Goal: Task Accomplishment & Management: Use online tool/utility

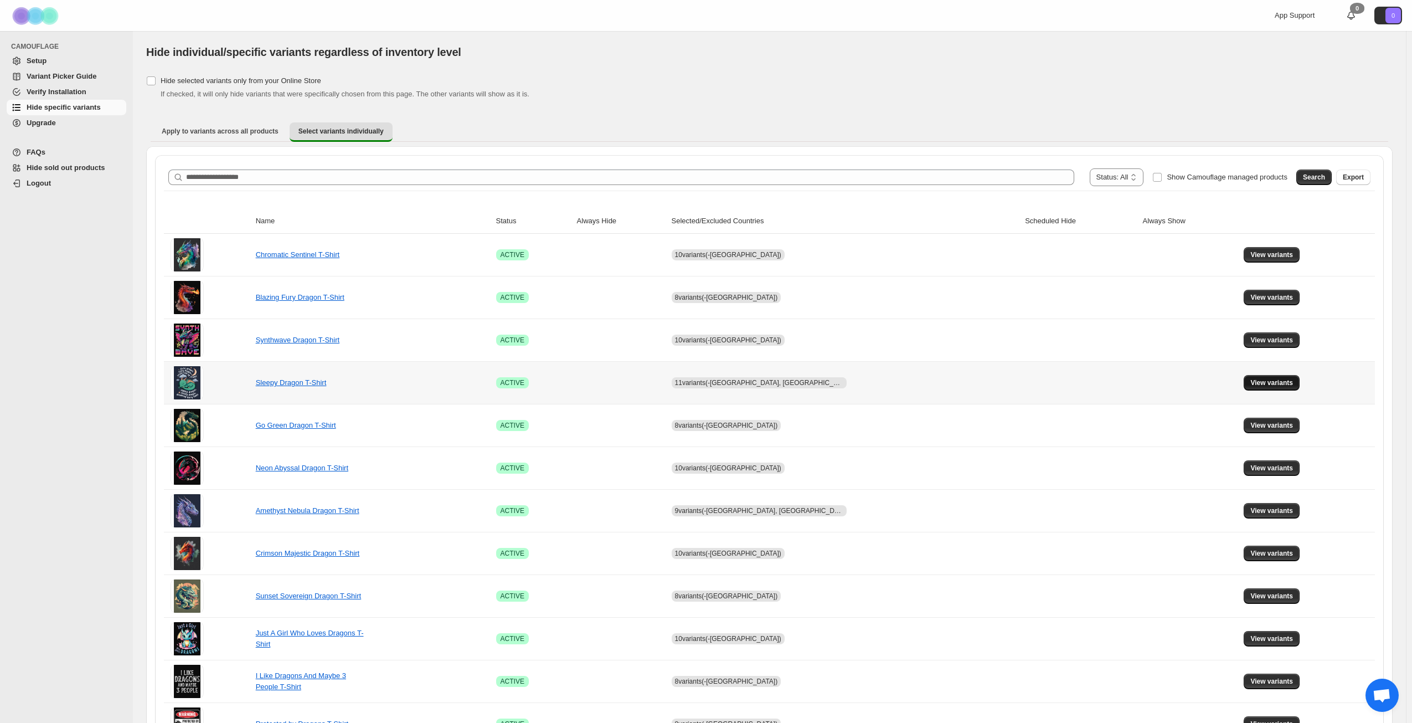
click at [1270, 383] on span "View variants" at bounding box center [1272, 382] width 43 height 9
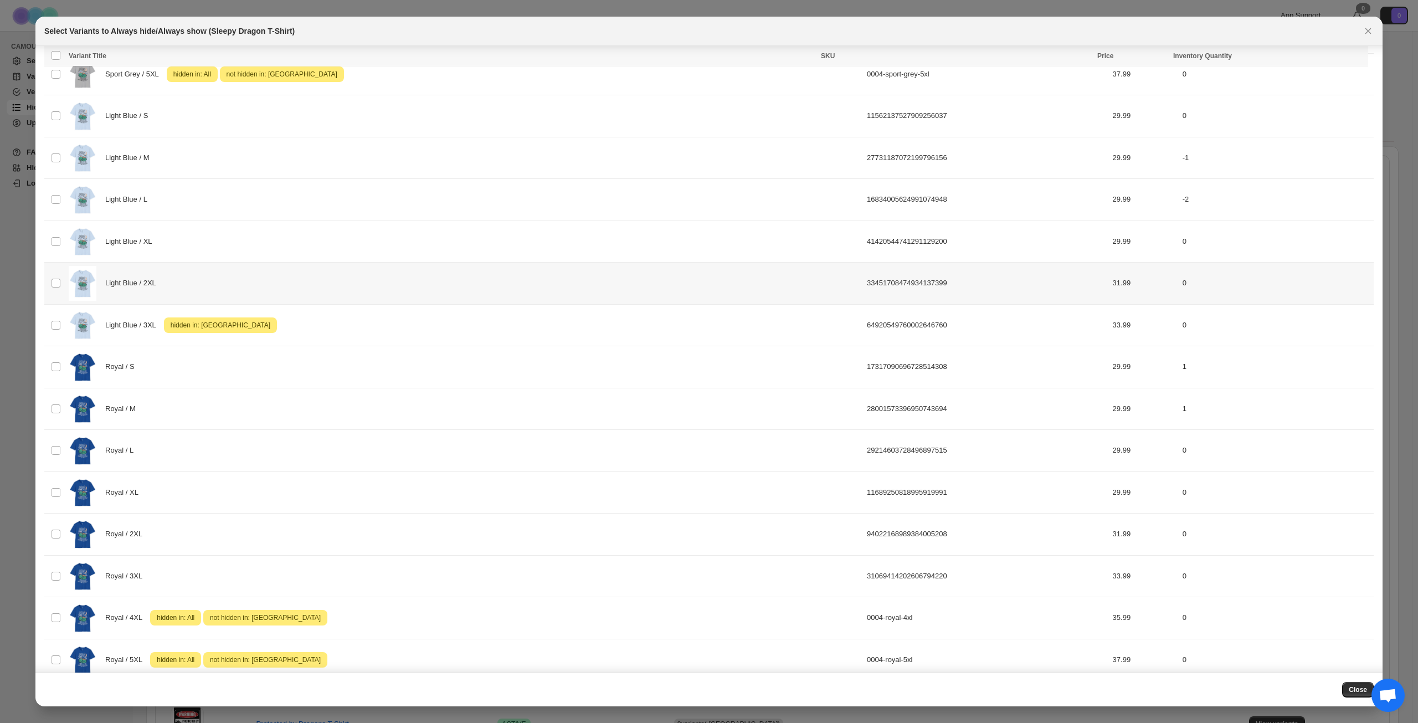
scroll to position [1349, 0]
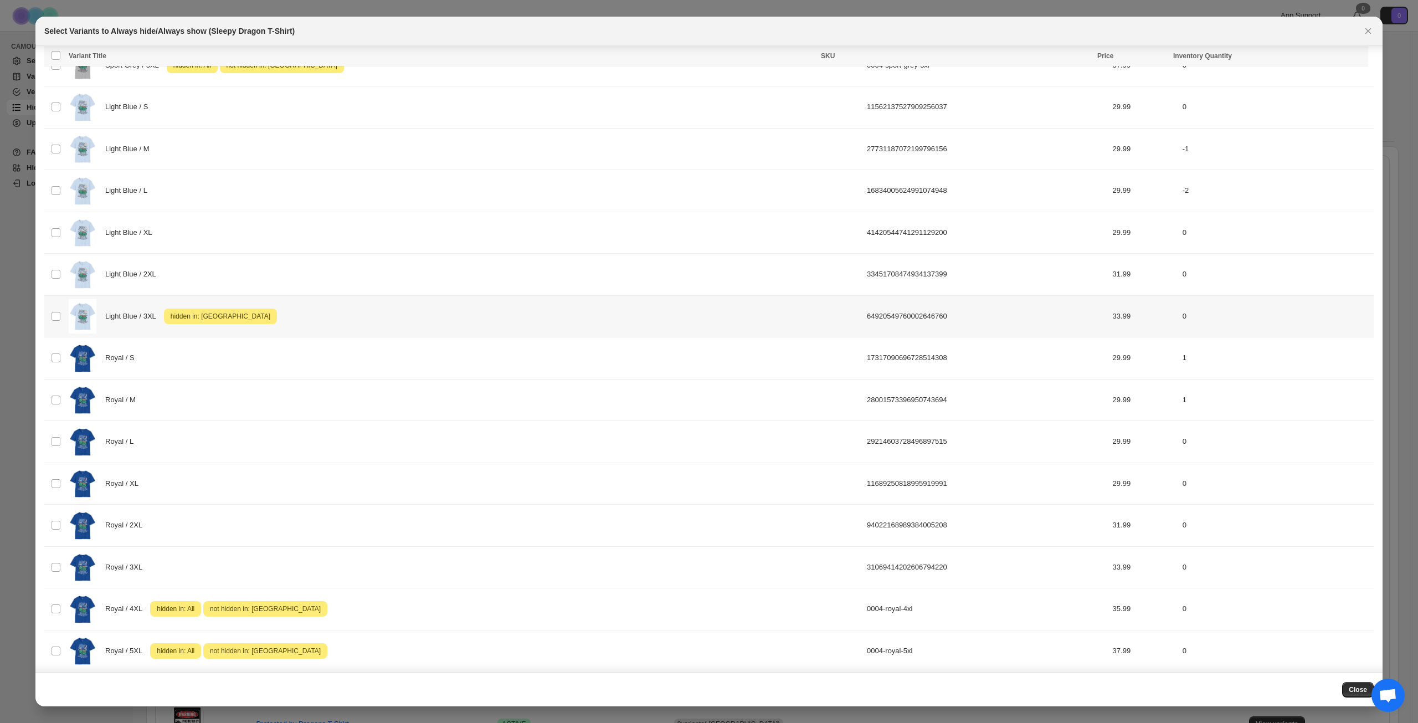
click at [411, 309] on div "Light Blue / 3XL Attention hidden in: United Kingdom" at bounding box center [465, 316] width 792 height 35
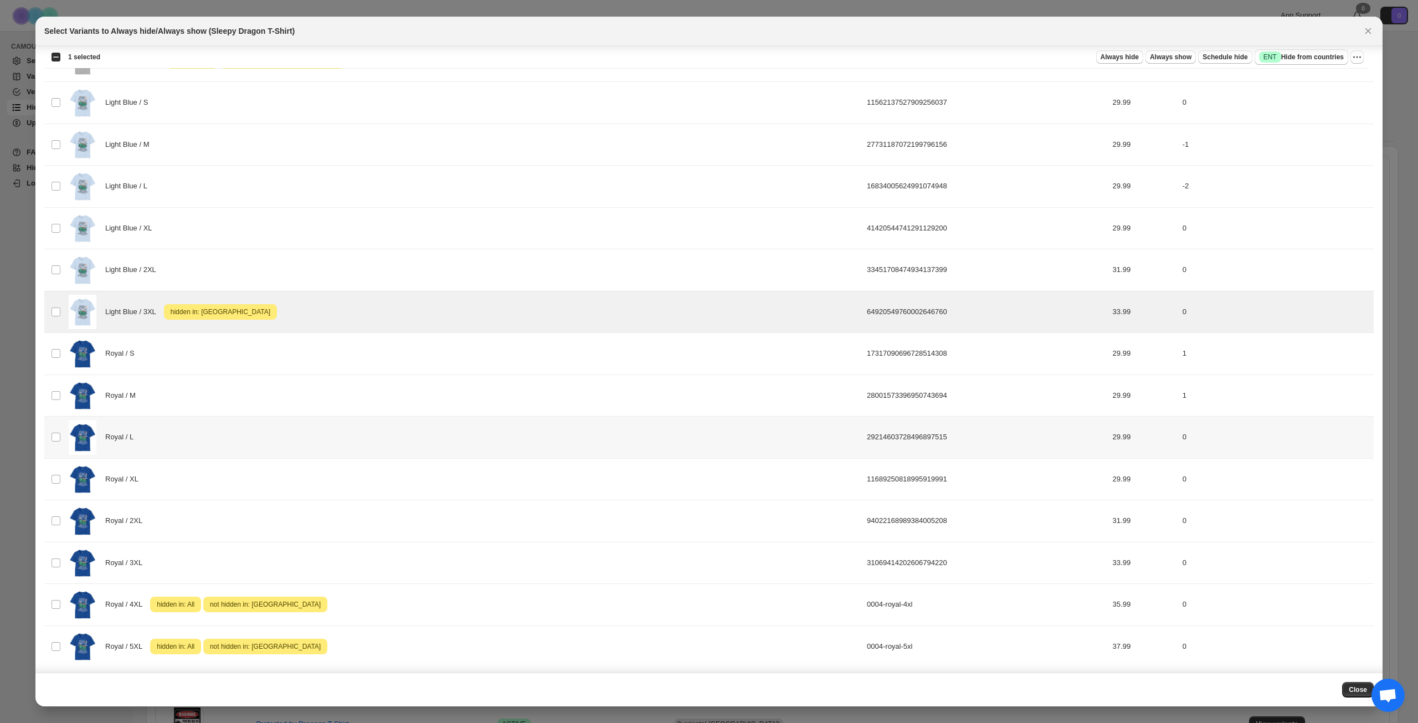
scroll to position [1357, 0]
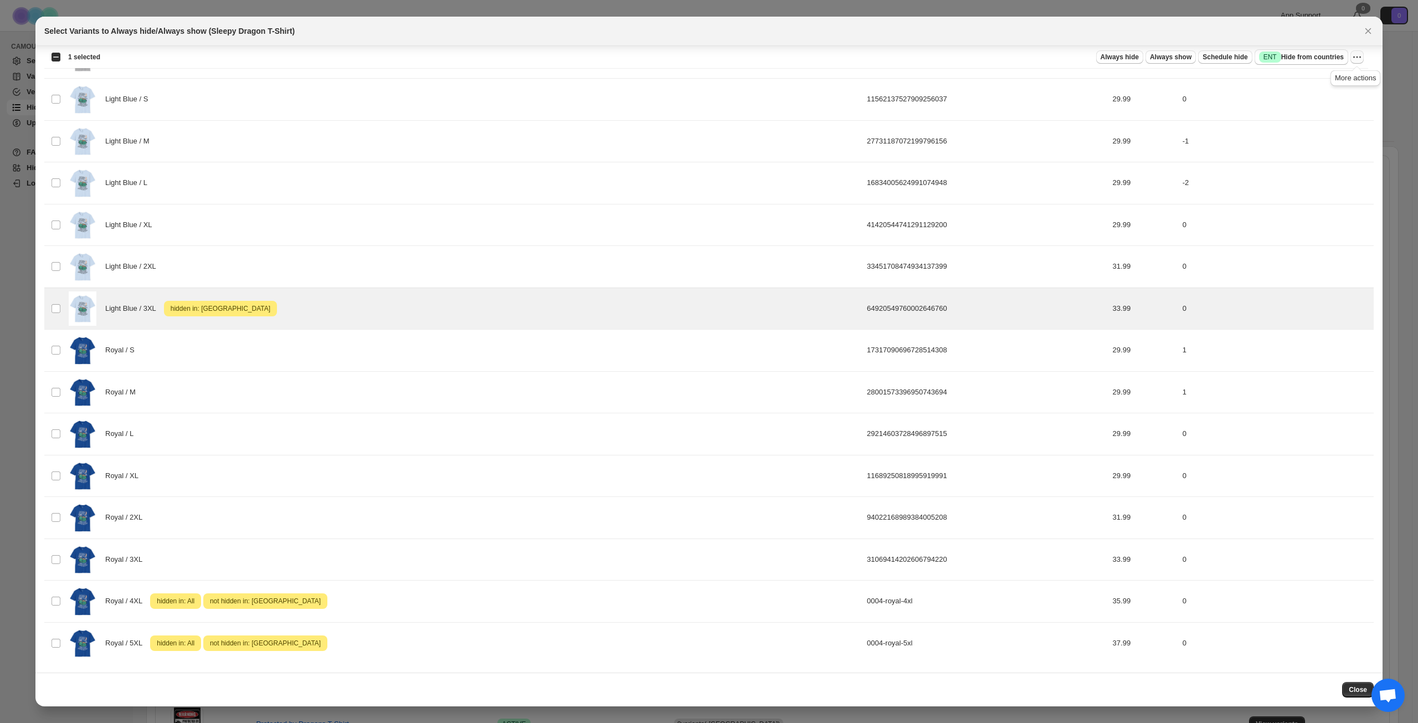
click at [1359, 54] on icon "More actions" at bounding box center [1356, 57] width 11 height 11
click at [1318, 134] on span "Undo hide from countries" at bounding box center [1317, 135] width 80 height 8
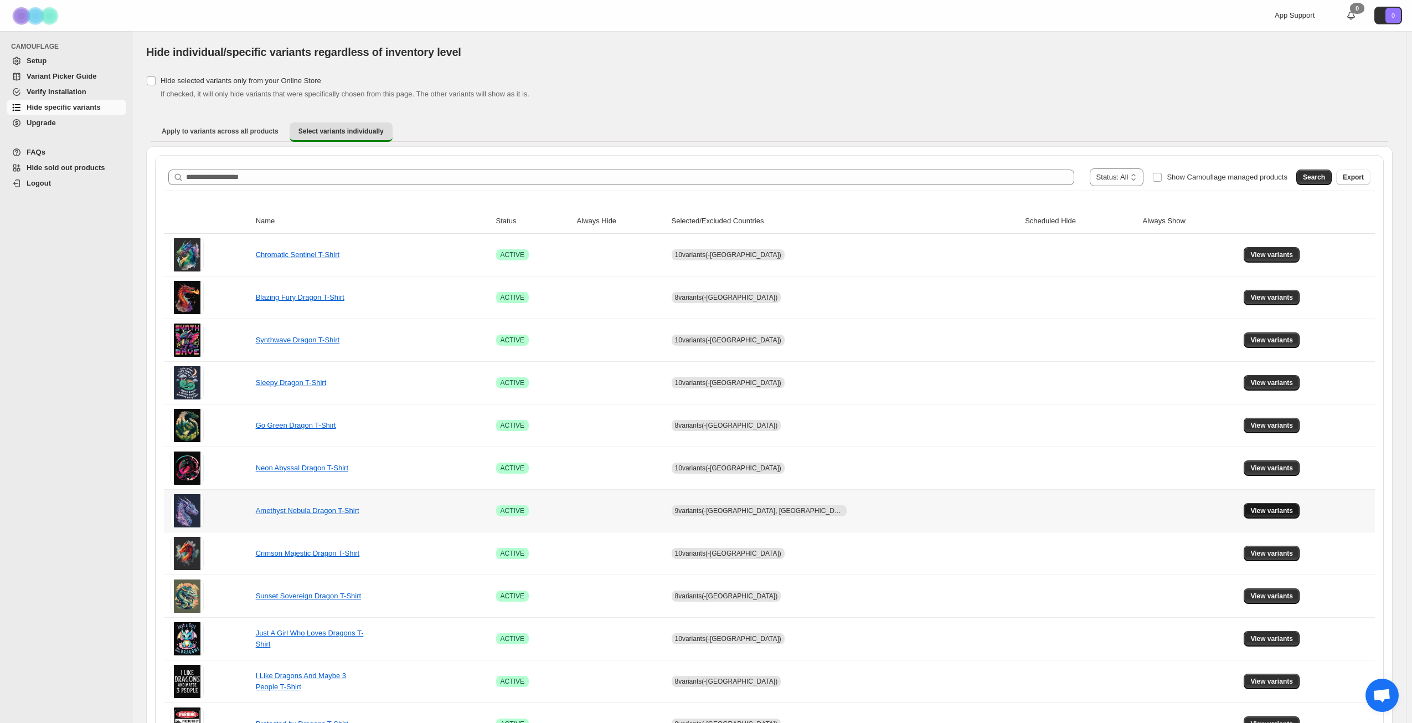
click at [1244, 508] on button "View variants" at bounding box center [1272, 511] width 56 height 16
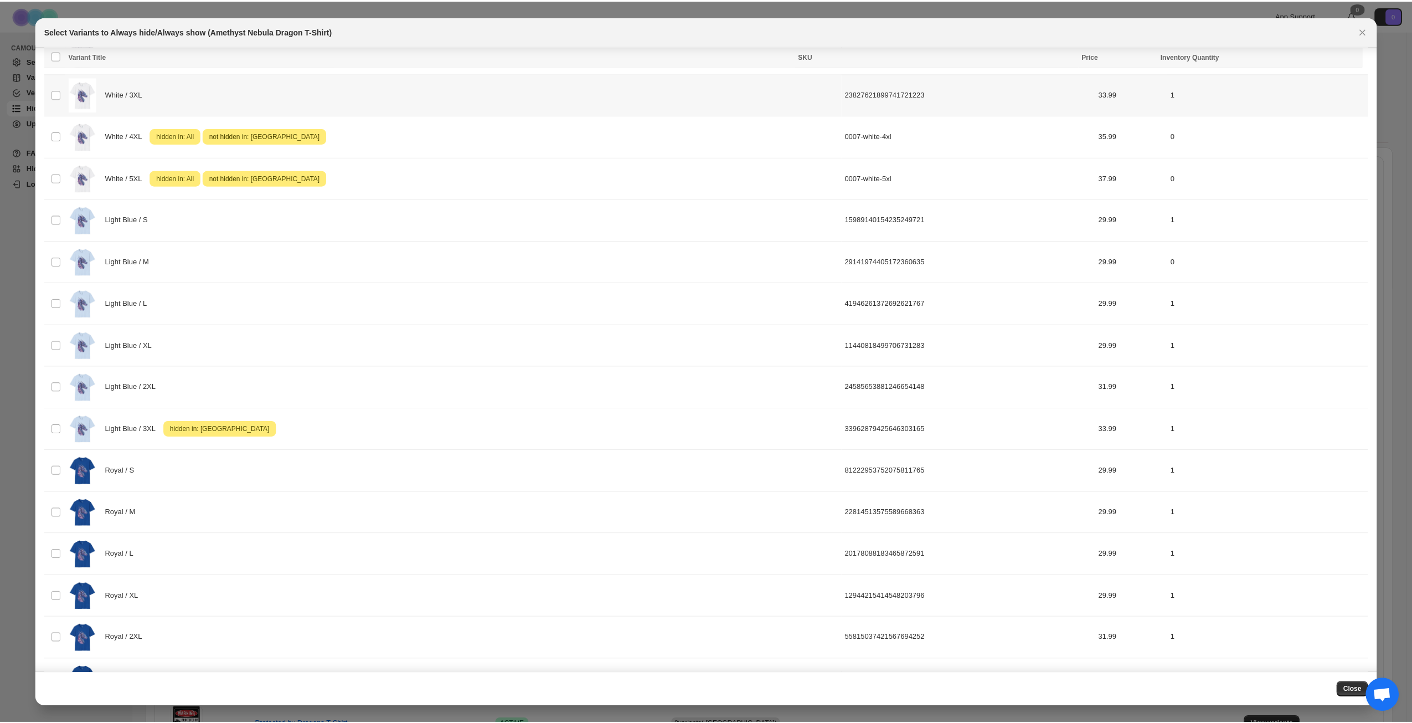
scroll to position [906, 0]
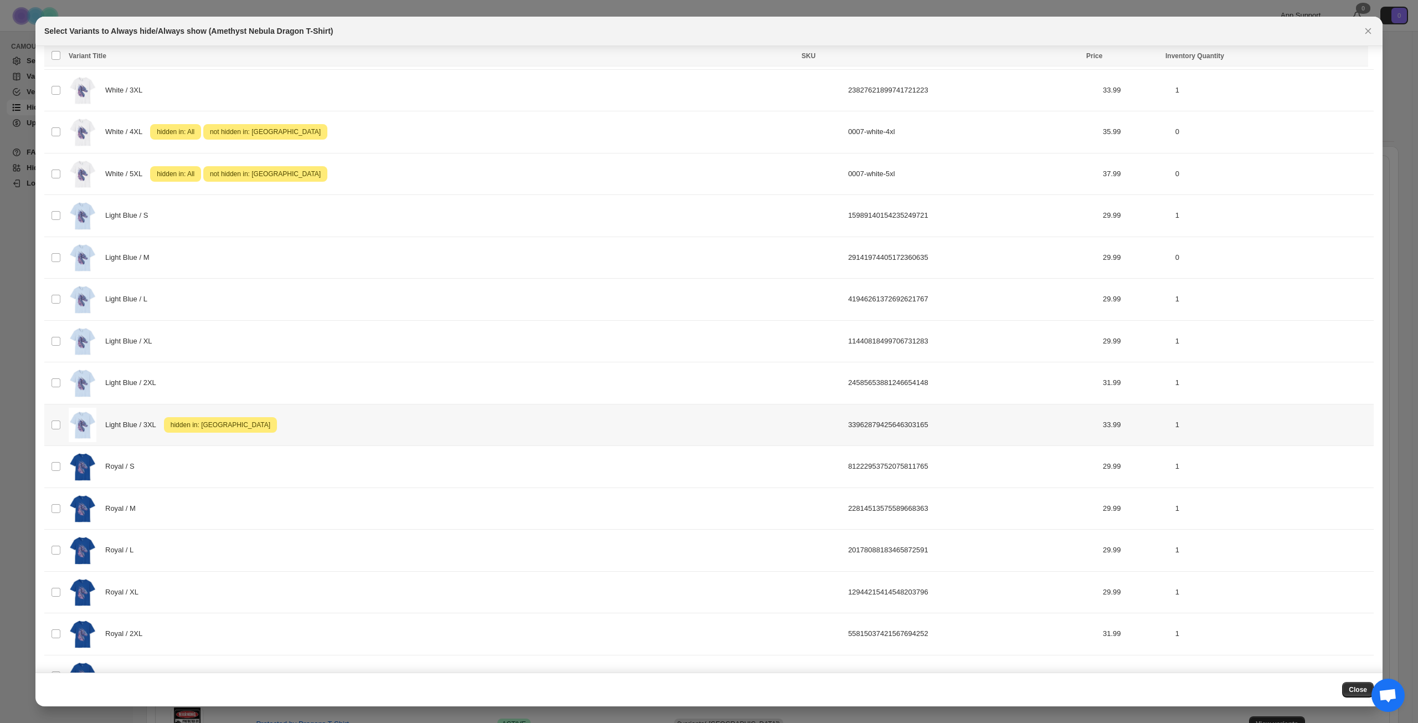
click at [595, 434] on div "Light Blue / 3XL Attention hidden in: United Kingdom" at bounding box center [455, 425] width 773 height 35
click at [1353, 60] on icon "More actions" at bounding box center [1356, 57] width 11 height 11
click at [1307, 134] on span "Undo hide from countries" at bounding box center [1317, 135] width 80 height 8
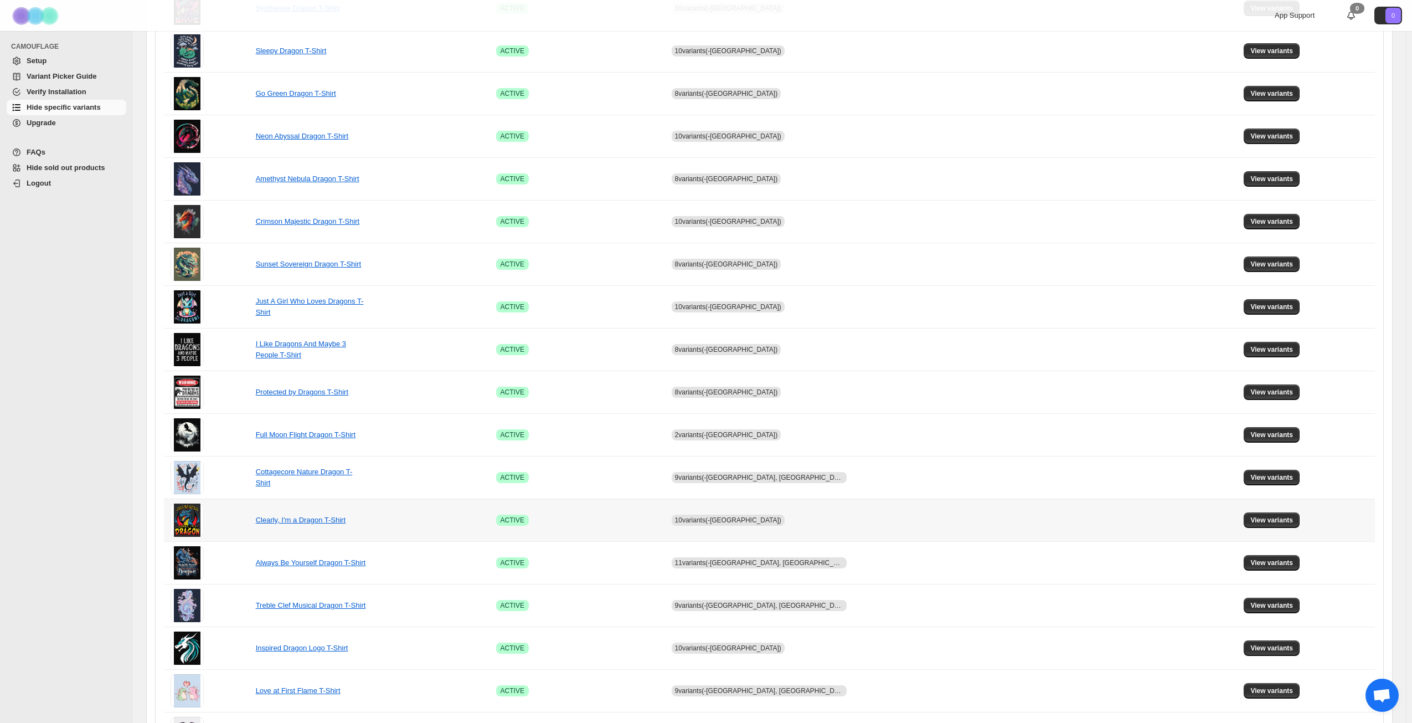
scroll to position [332, 0]
click at [1263, 473] on span "View variants" at bounding box center [1272, 476] width 43 height 9
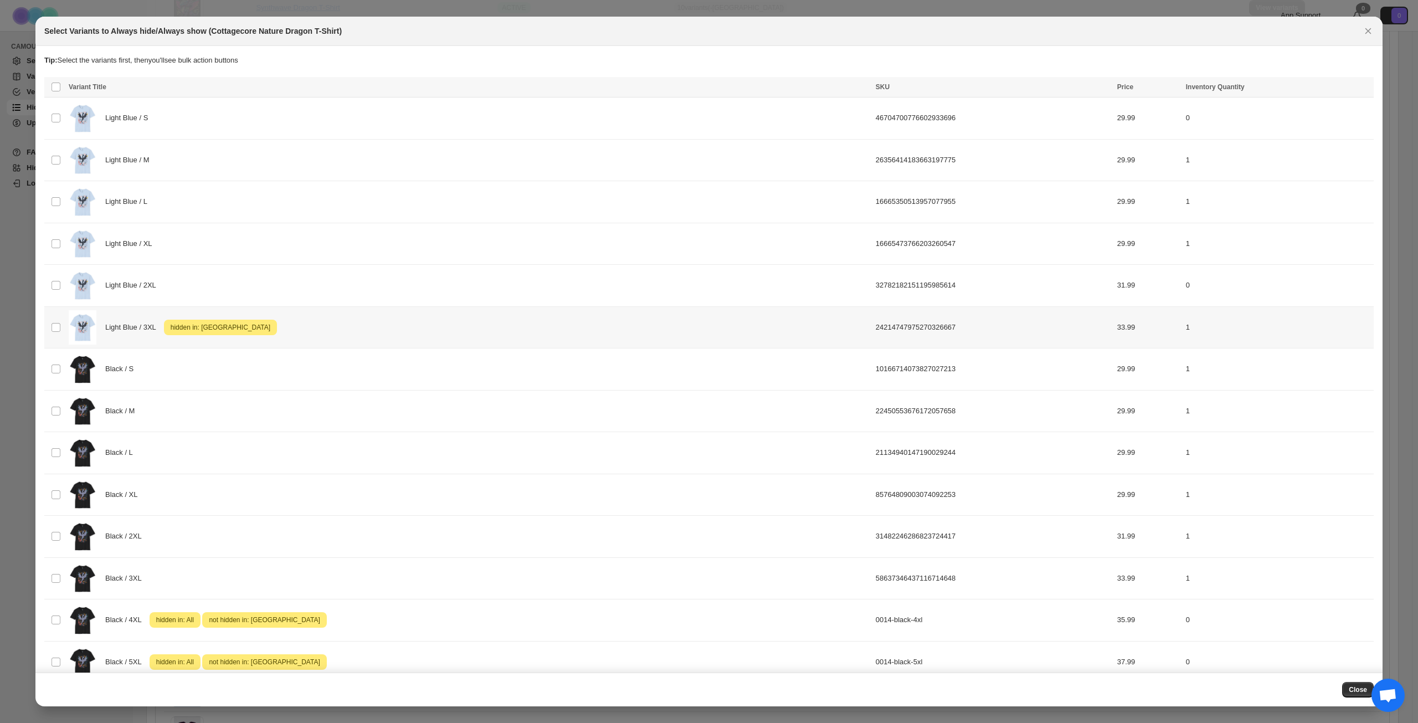
click at [329, 326] on div "Light Blue / 3XL Attention hidden in: United Kingdom" at bounding box center [469, 327] width 800 height 35
click at [1359, 89] on icon "More actions" at bounding box center [1362, 88] width 11 height 11
click at [1304, 169] on span "Undo hide from countries" at bounding box center [1317, 166] width 80 height 8
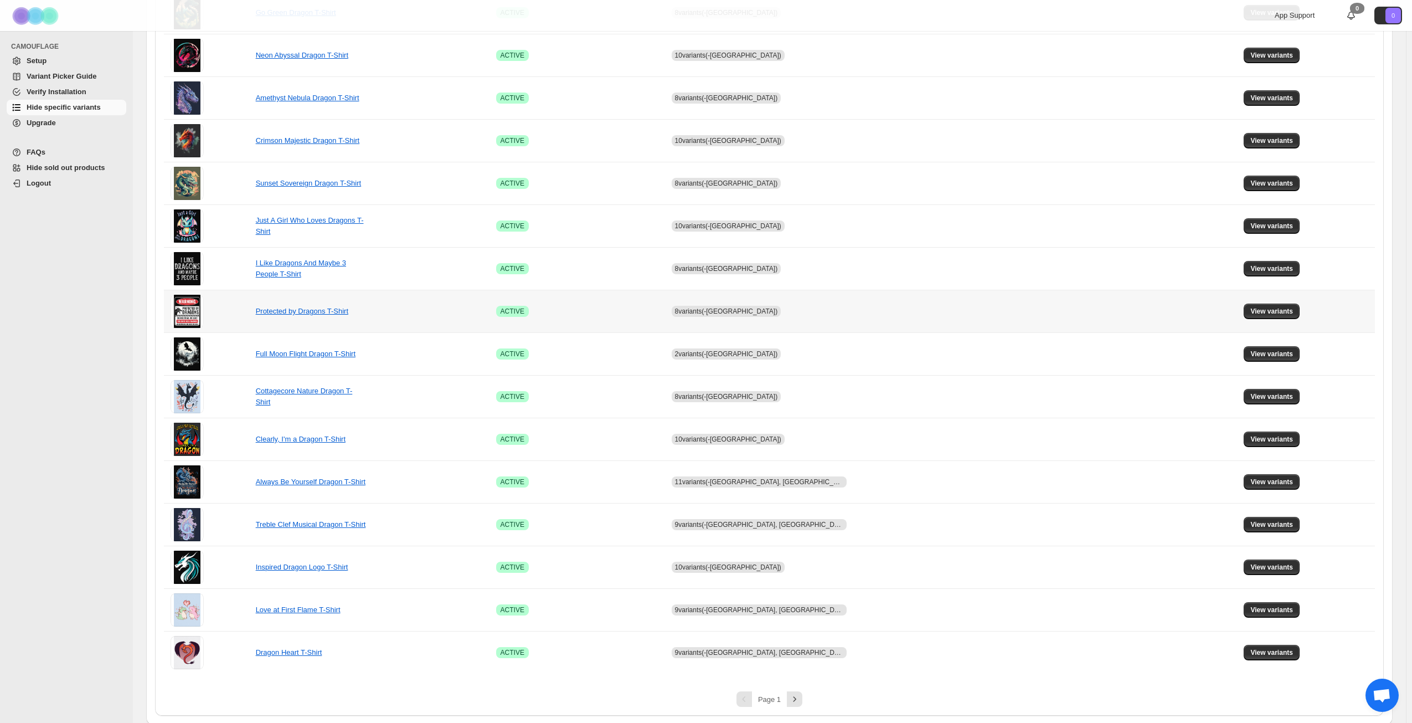
scroll to position [414, 0]
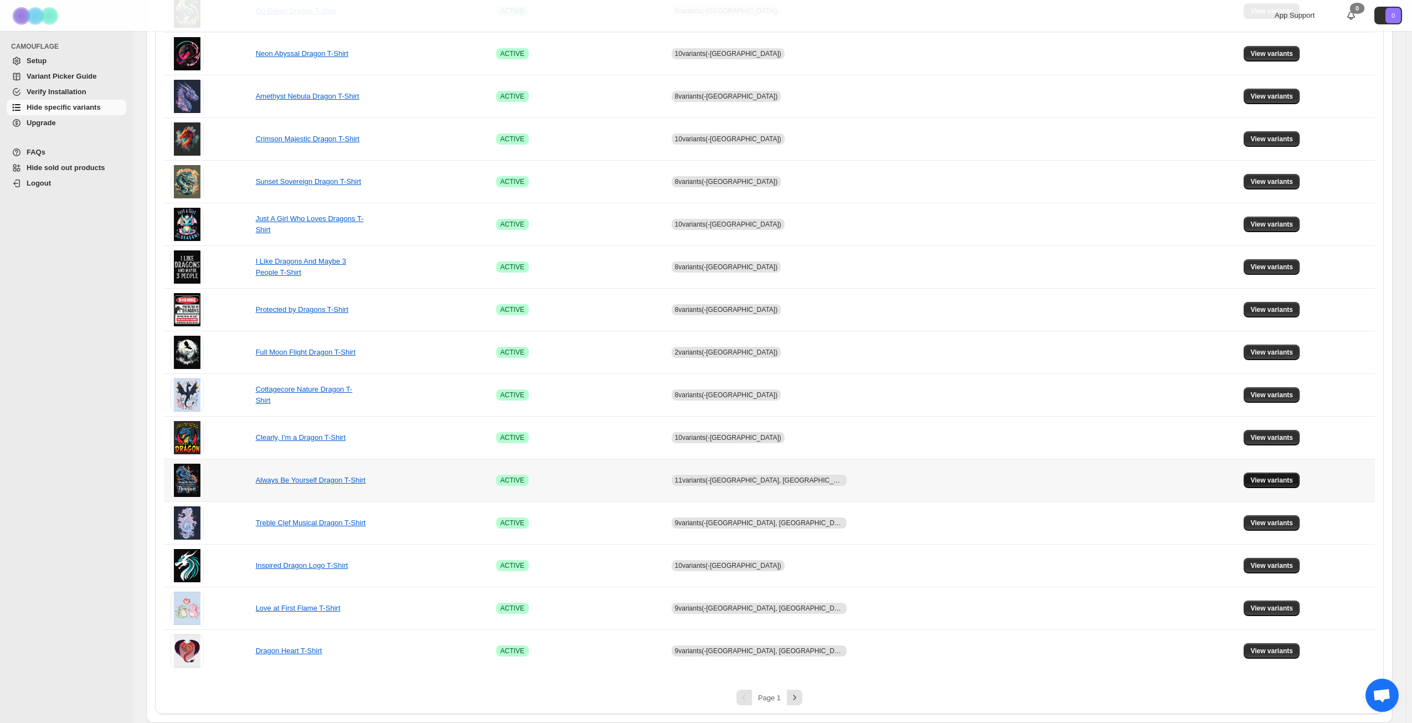
click at [1254, 480] on span "View variants" at bounding box center [1272, 480] width 43 height 9
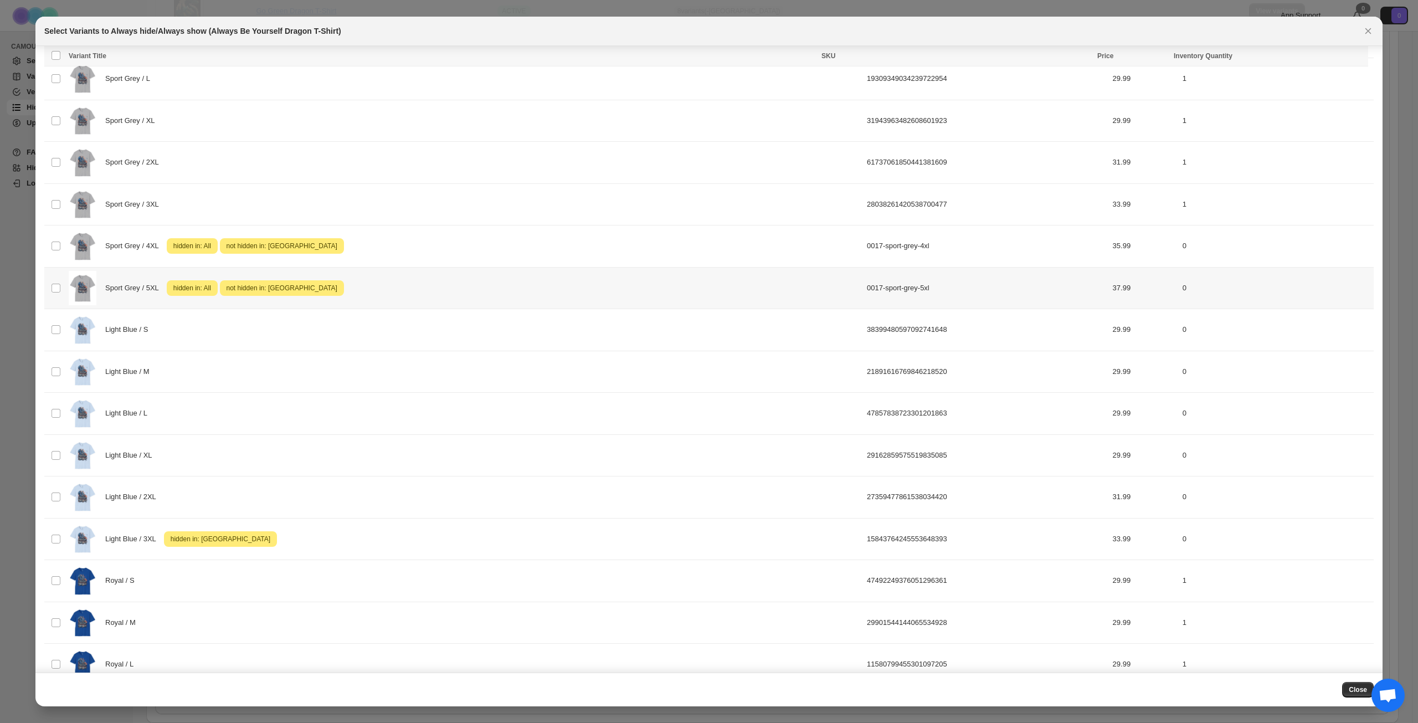
scroll to position [795, 0]
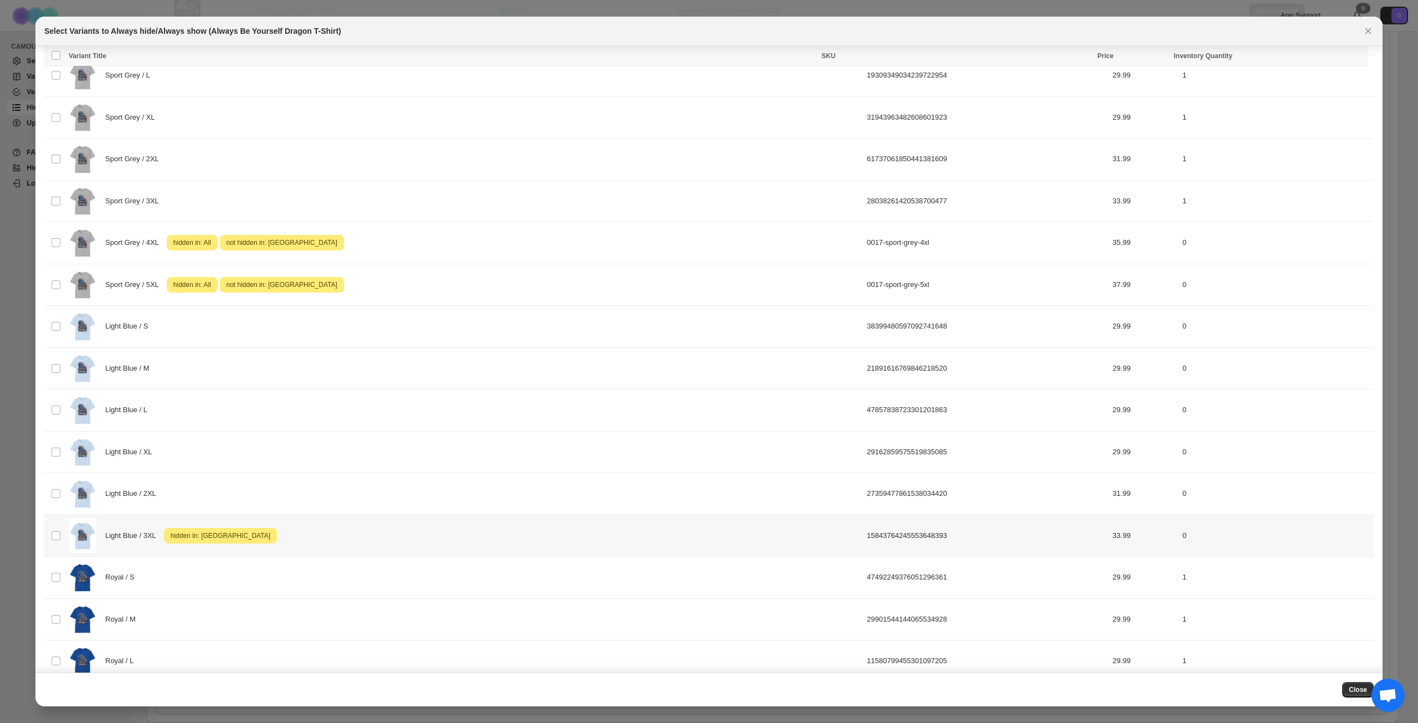
click at [368, 531] on div "Light Blue / 3XL Attention hidden in: United Kingdom" at bounding box center [465, 535] width 792 height 35
click at [1359, 56] on icon "More actions" at bounding box center [1356, 57] width 11 height 11
click at [1320, 136] on span "Undo hide from countries" at bounding box center [1317, 135] width 80 height 8
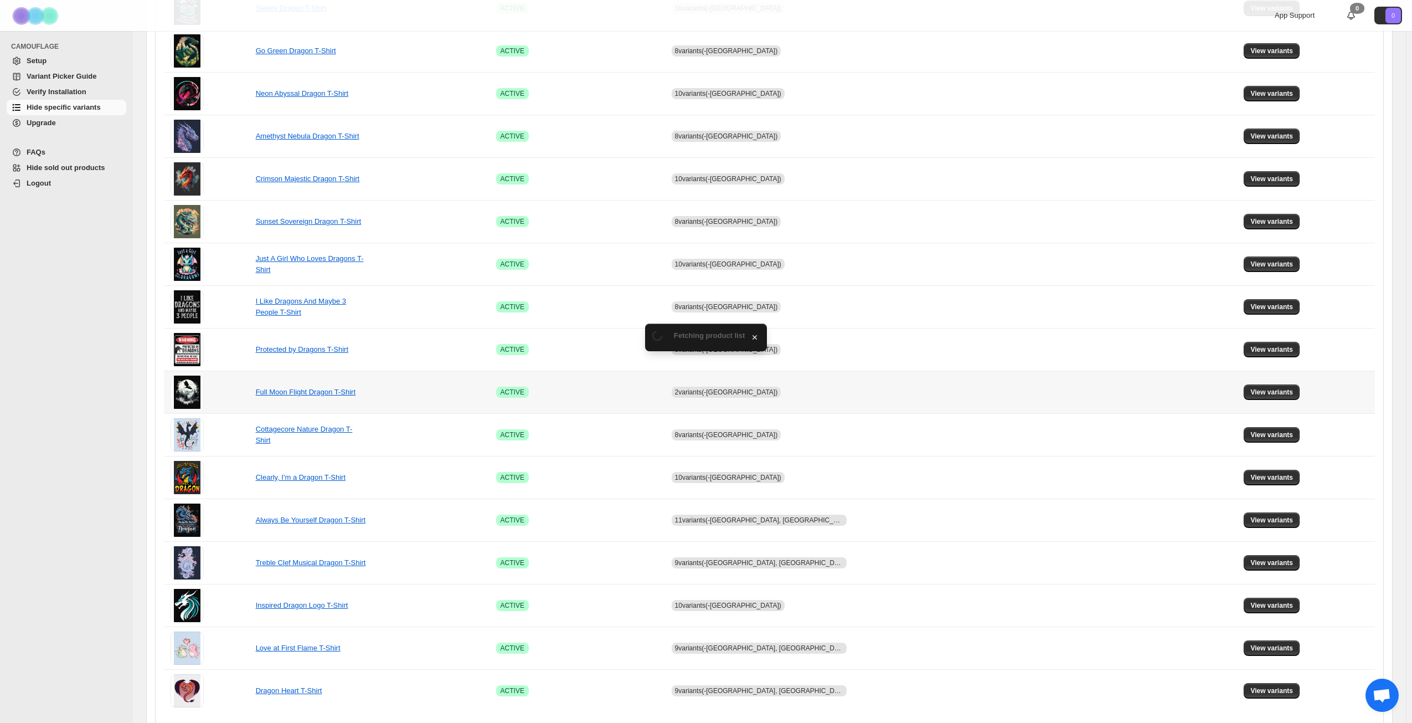
scroll to position [414, 0]
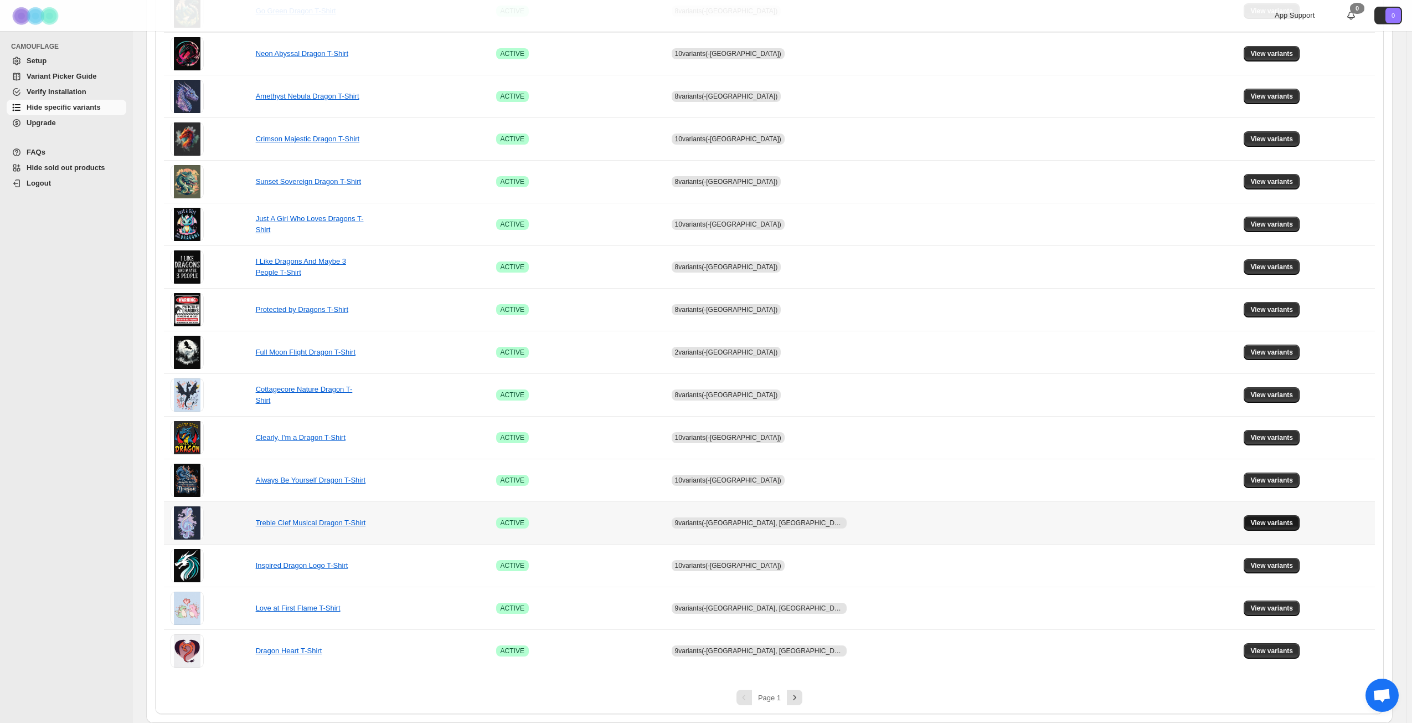
click at [1270, 523] on span "View variants" at bounding box center [1272, 522] width 43 height 9
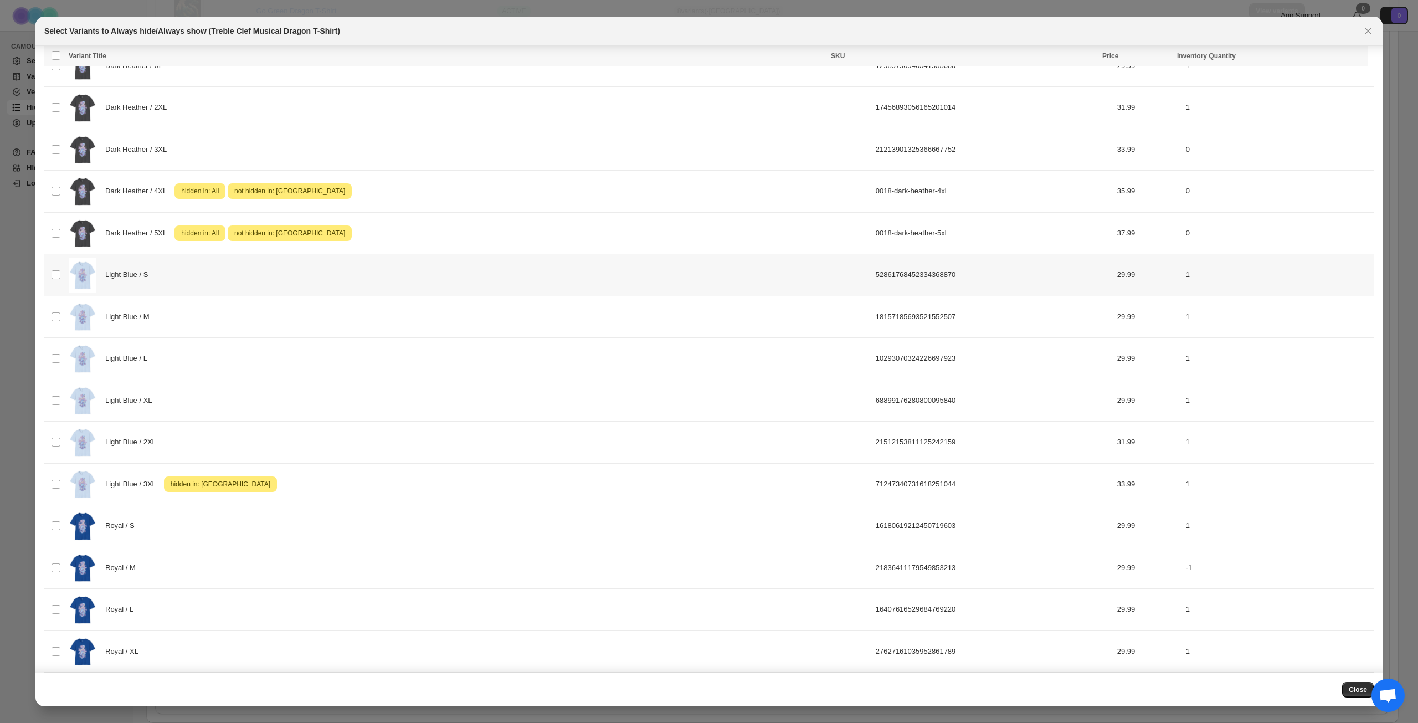
scroll to position [851, 0]
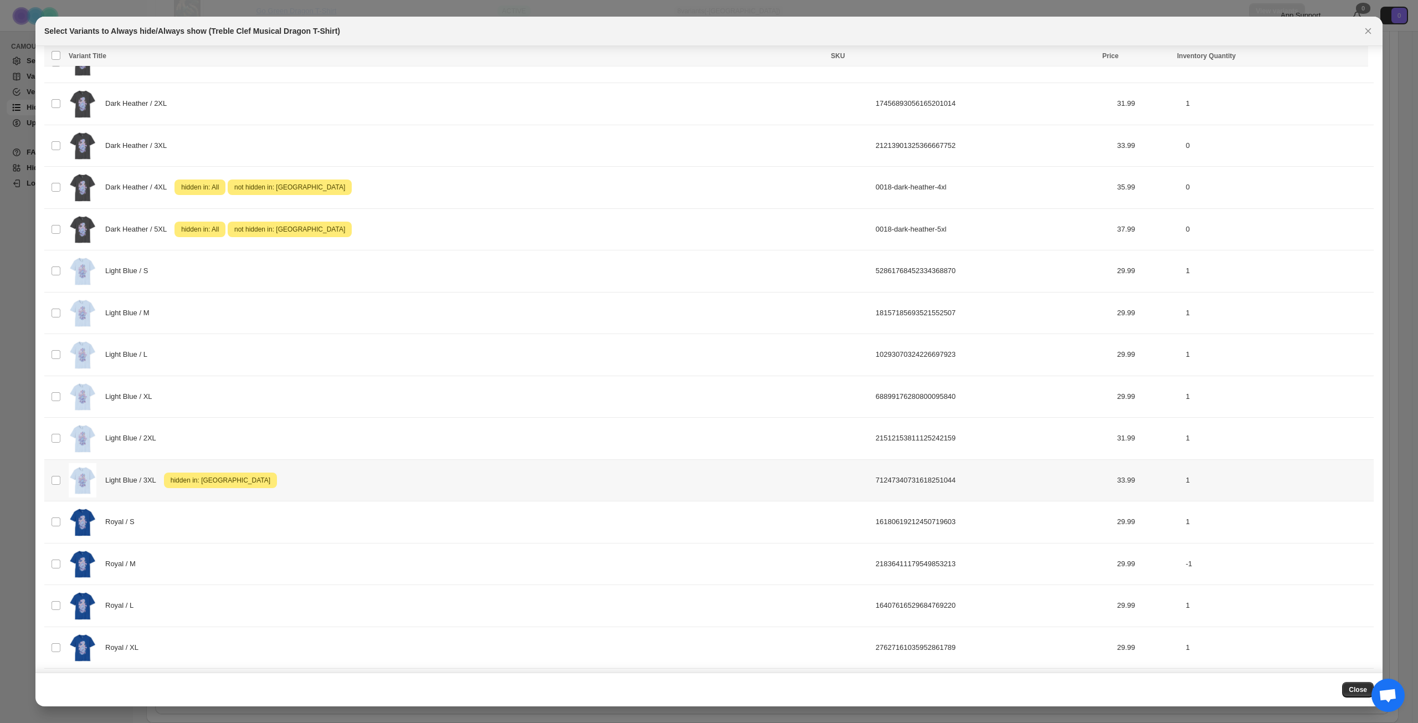
click at [280, 476] on div "Light Blue / 3XL Attention hidden in: United Kingdom" at bounding box center [469, 480] width 800 height 35
click at [1357, 59] on icon "More actions" at bounding box center [1356, 57] width 11 height 11
click at [1312, 137] on span "Undo hide from countries" at bounding box center [1317, 135] width 80 height 8
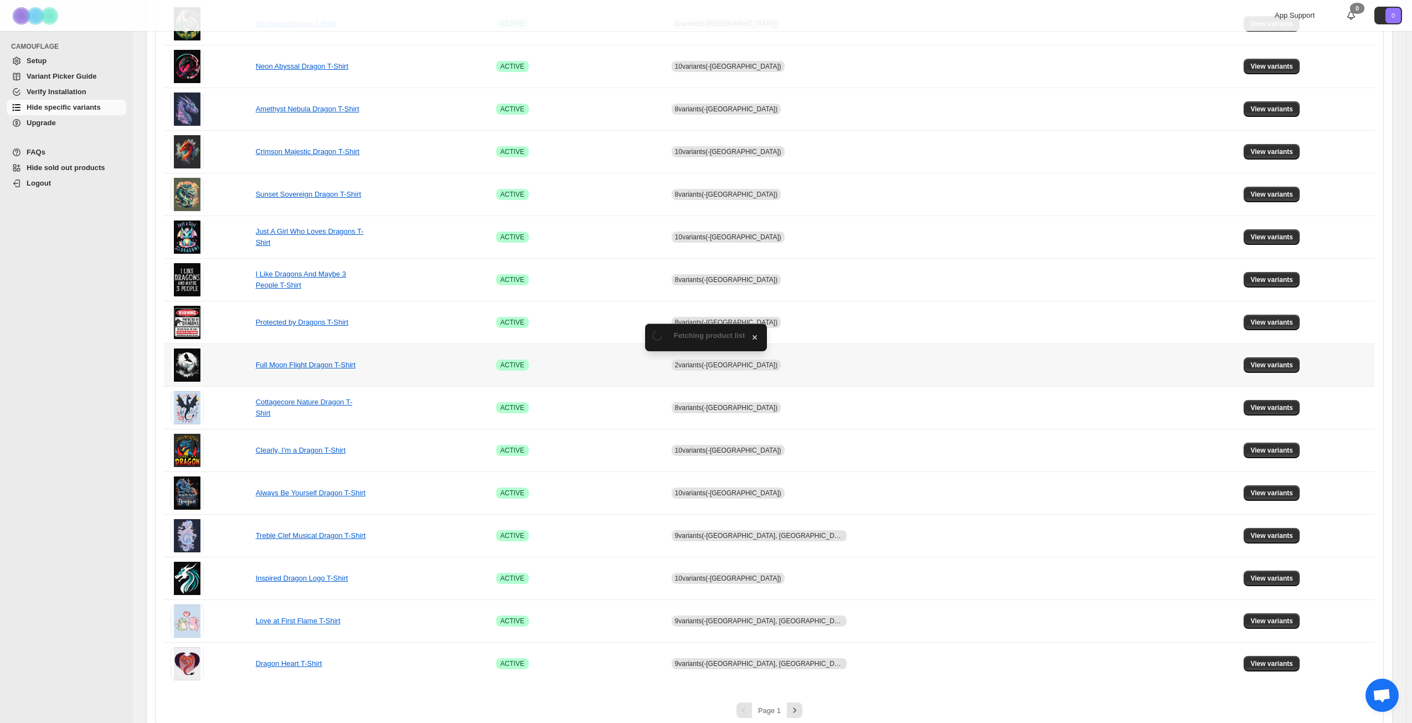
scroll to position [414, 0]
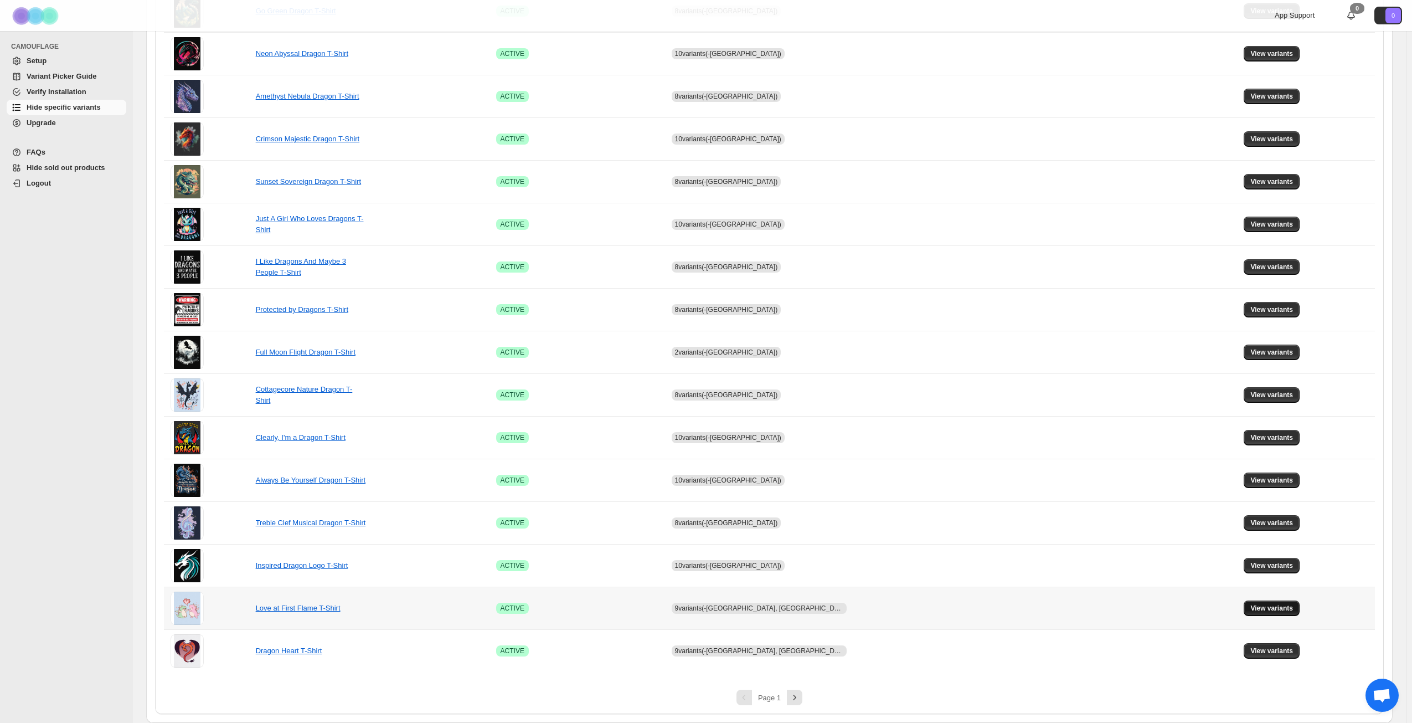
click at [1275, 609] on span "View variants" at bounding box center [1272, 608] width 43 height 9
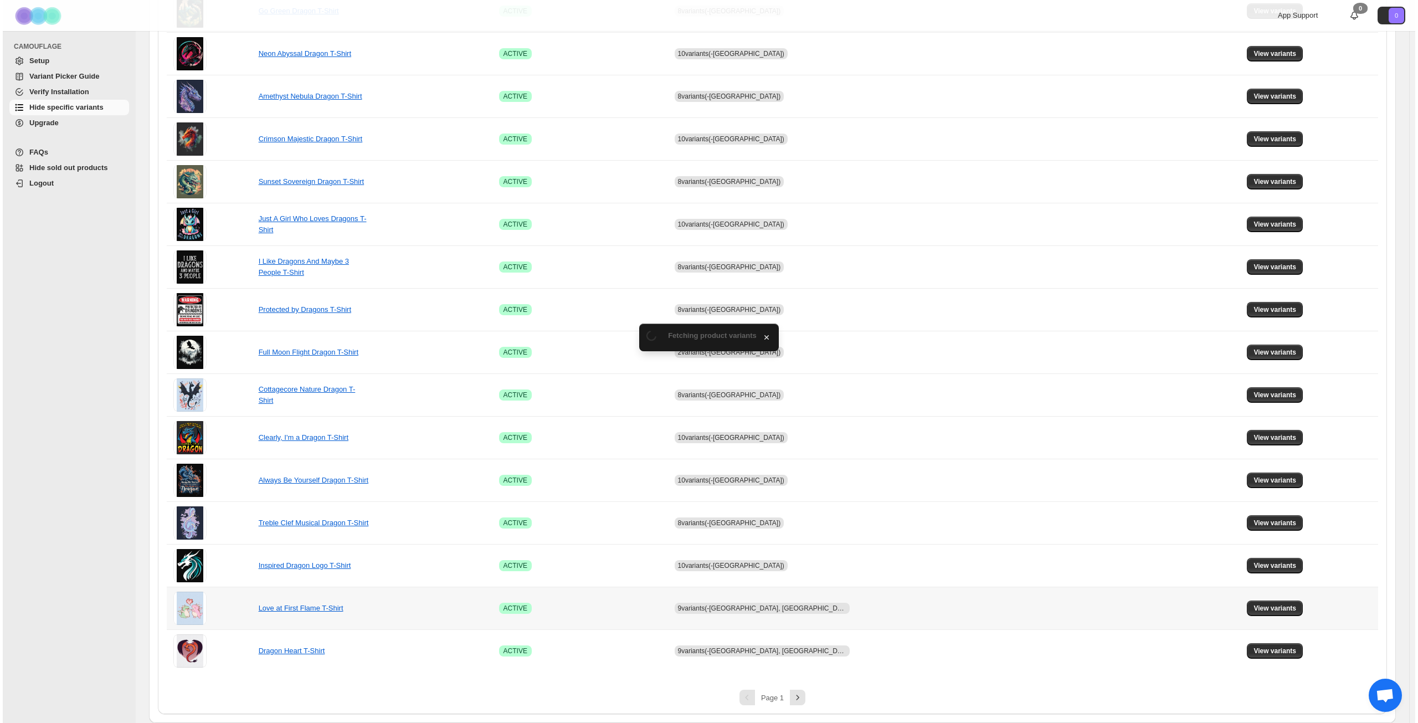
scroll to position [0, 0]
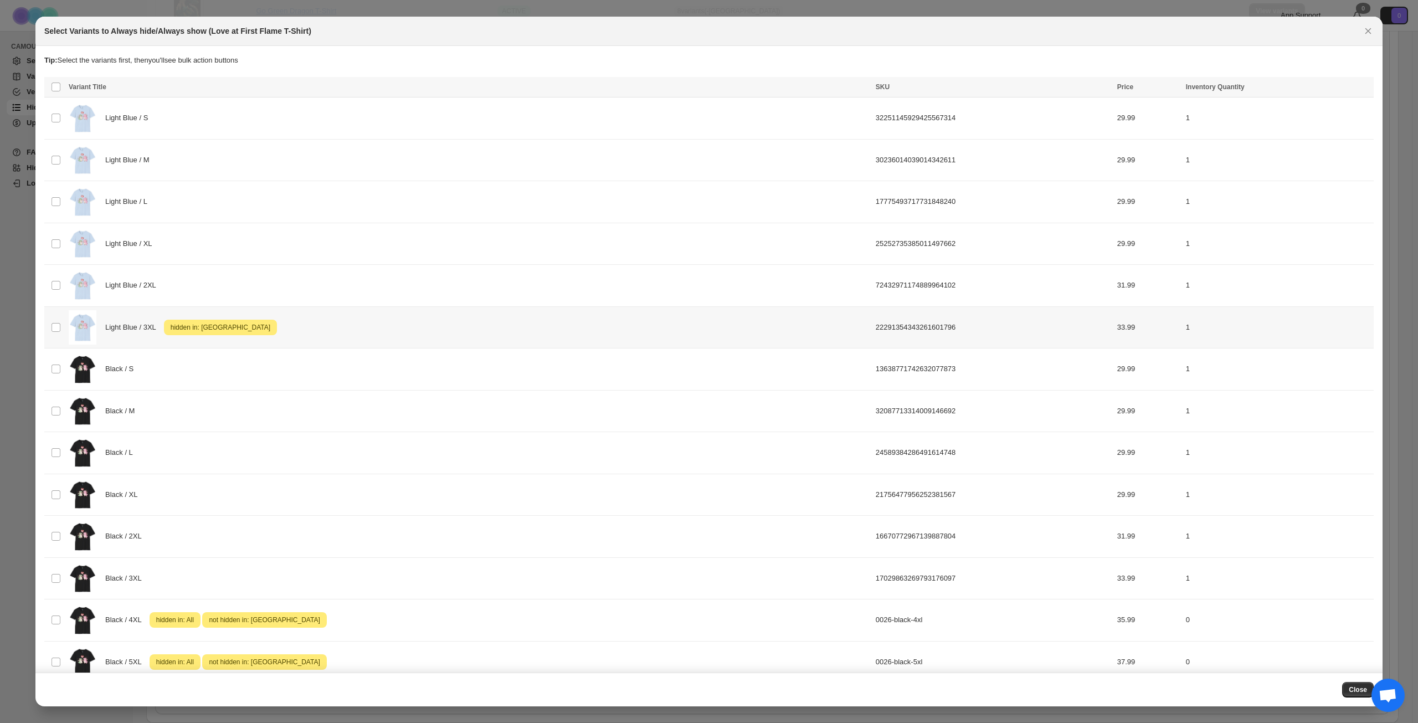
click at [414, 327] on div "Light Blue / 3XL Attention hidden in: United Kingdom" at bounding box center [469, 327] width 800 height 35
click at [1363, 85] on button "More actions" at bounding box center [1362, 87] width 13 height 13
click at [1306, 169] on span "Undo hide from countries" at bounding box center [1317, 166] width 80 height 8
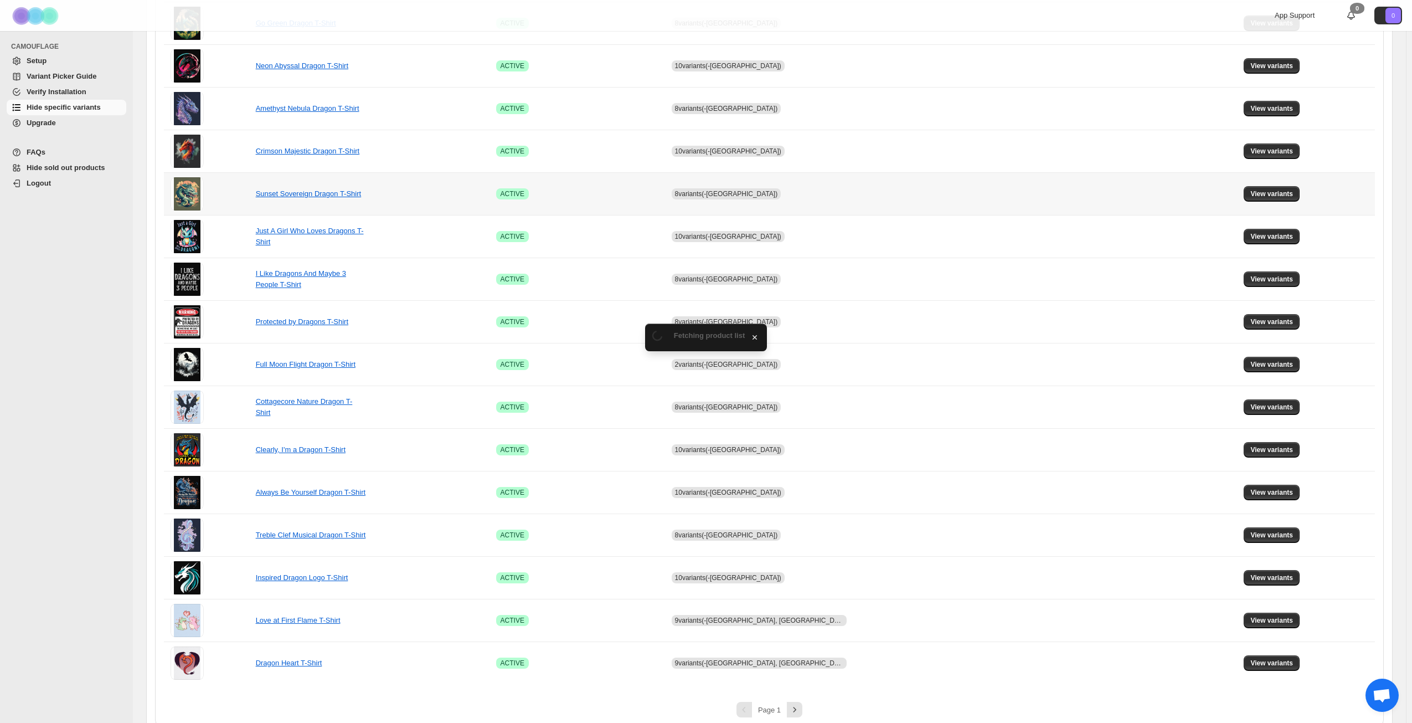
scroll to position [414, 0]
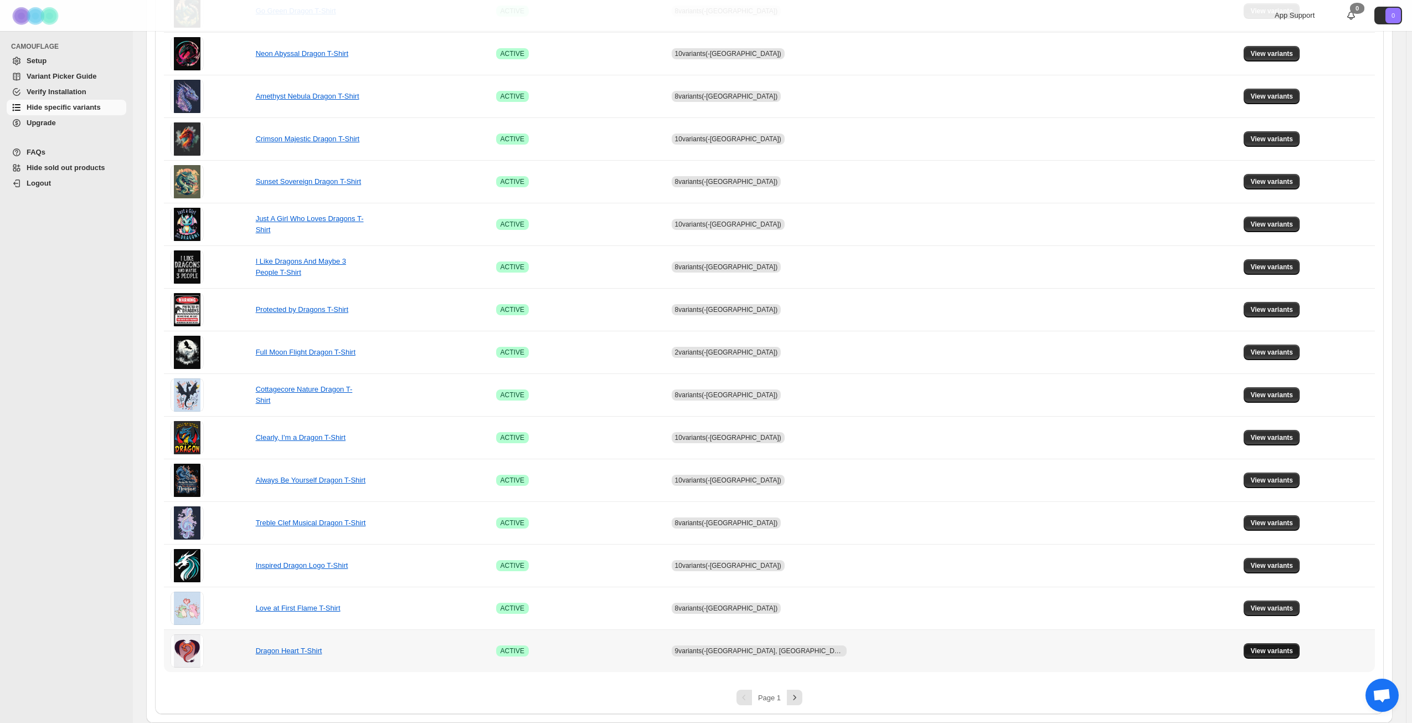
click at [1270, 651] on span "View variants" at bounding box center [1272, 650] width 43 height 9
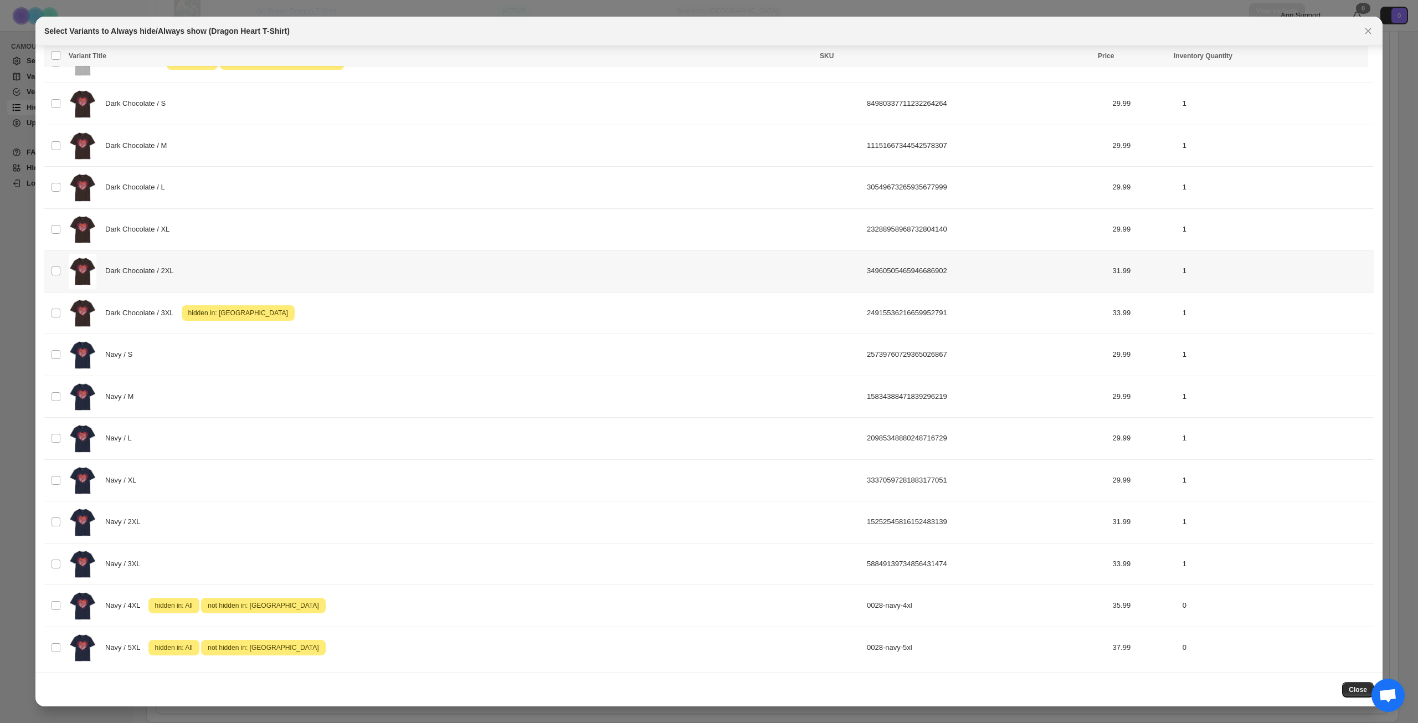
scroll to position [1022, 0]
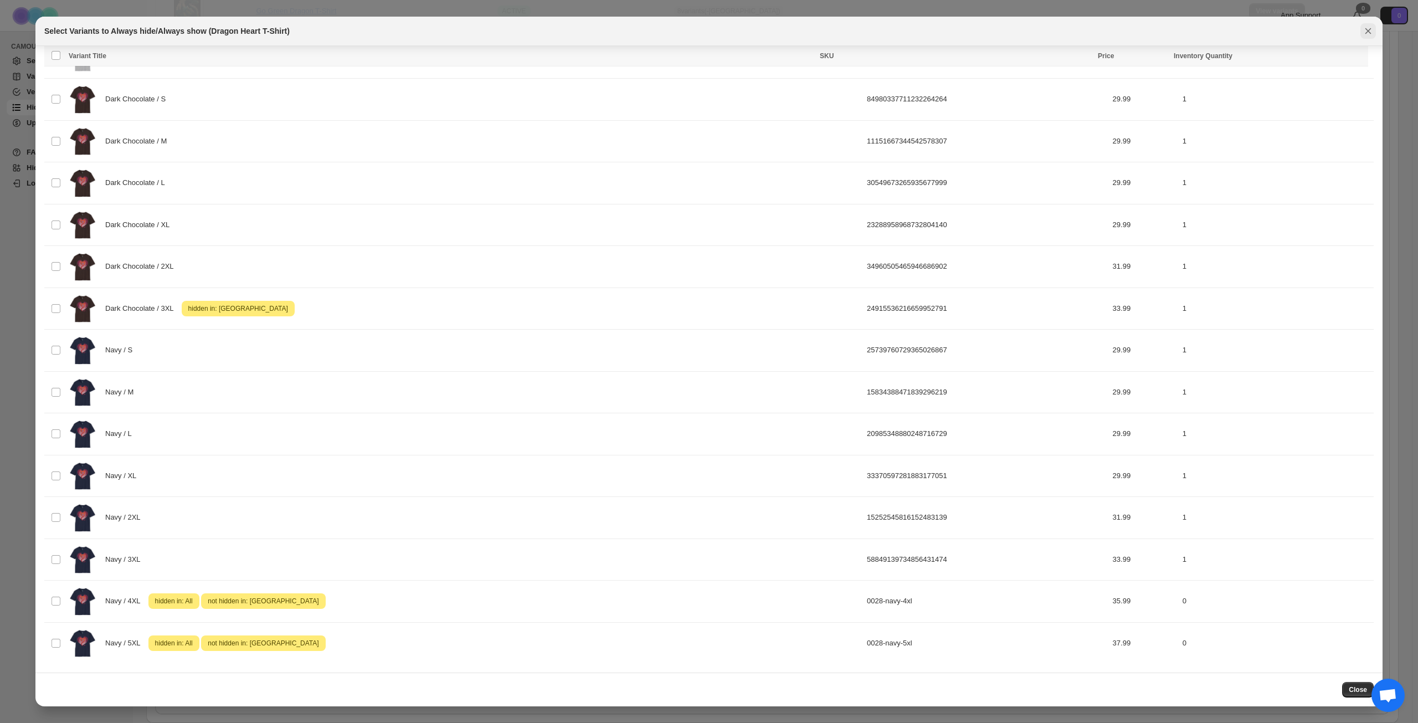
click at [1369, 34] on icon "Close" at bounding box center [1368, 30] width 11 height 11
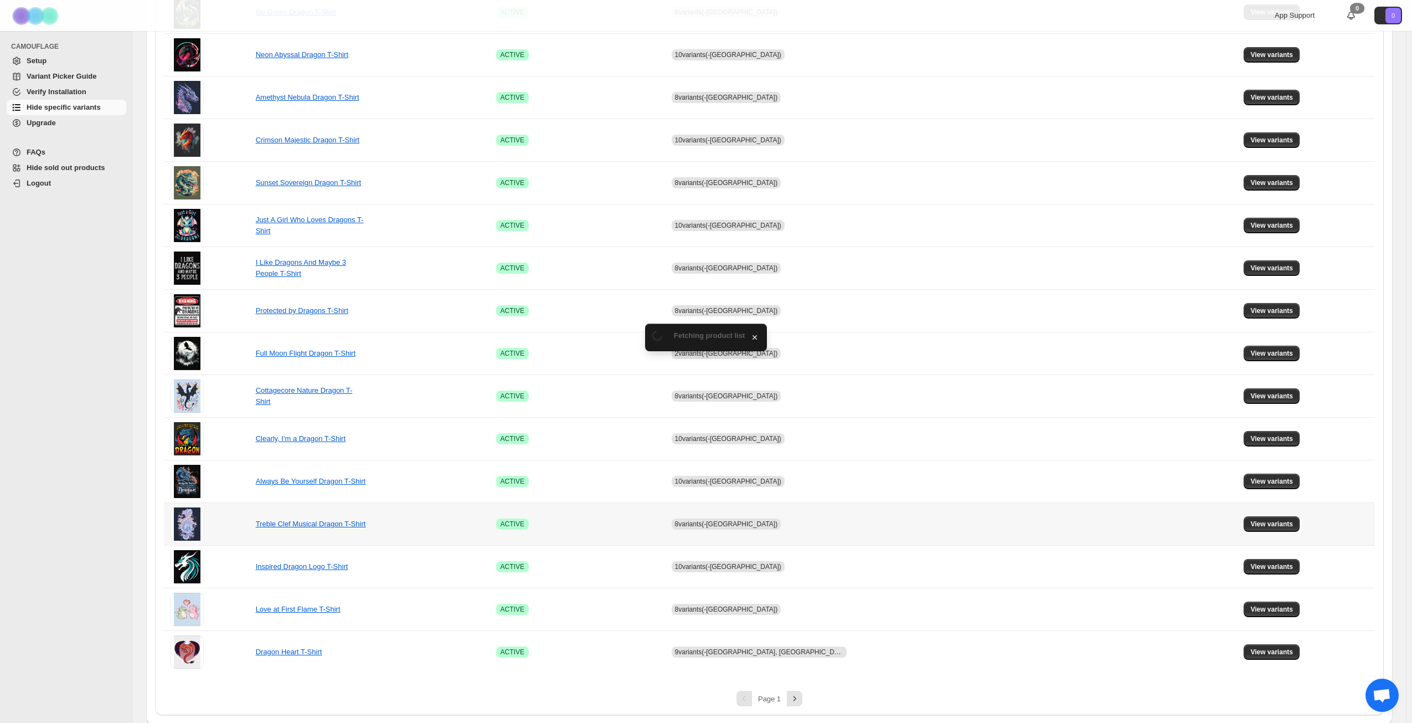
scroll to position [414, 0]
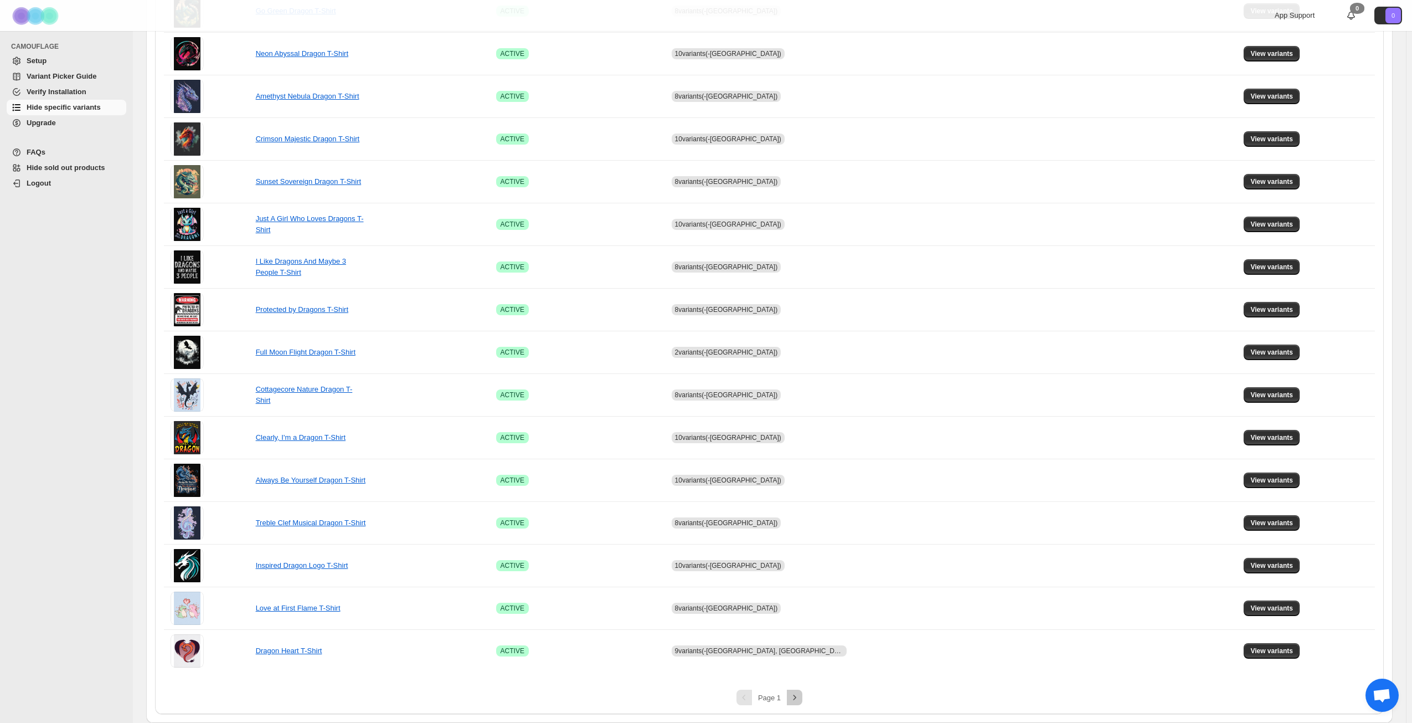
click at [803, 701] on button "Next" at bounding box center [795, 698] width 16 height 16
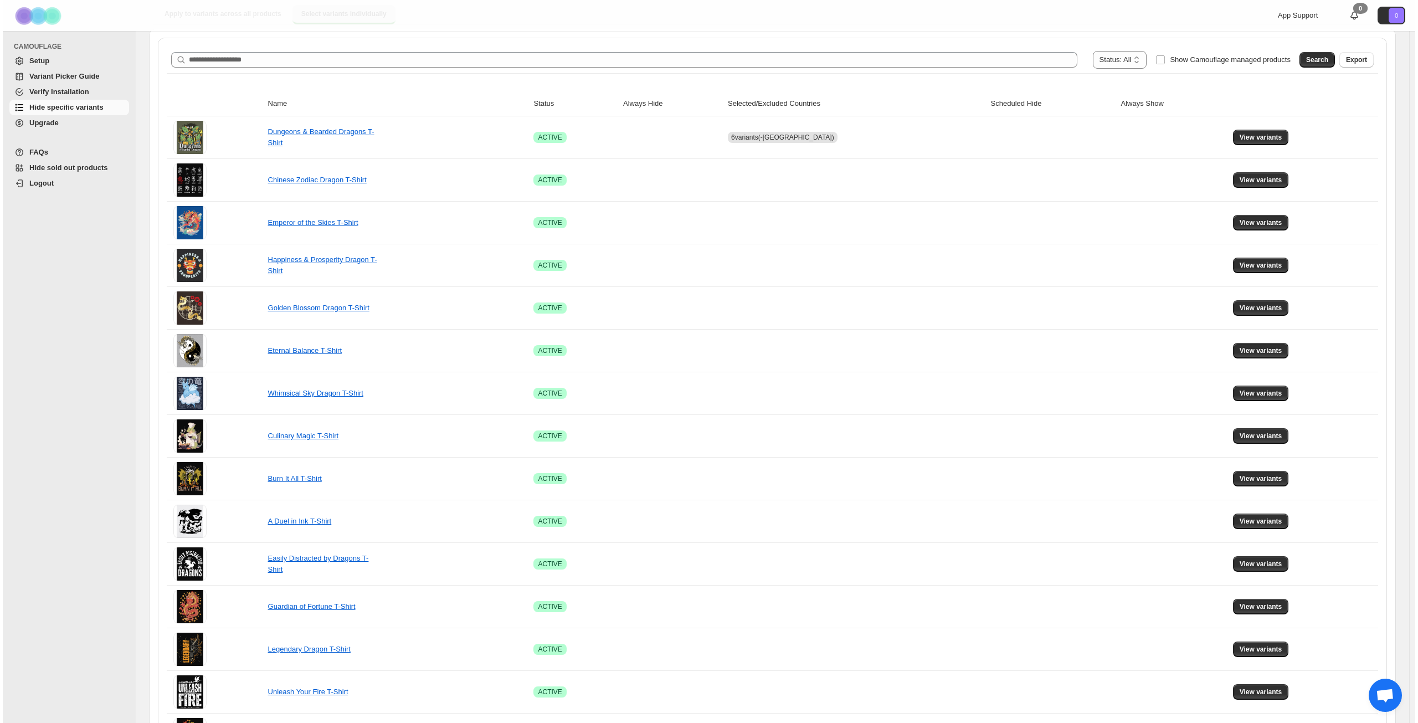
scroll to position [0, 0]
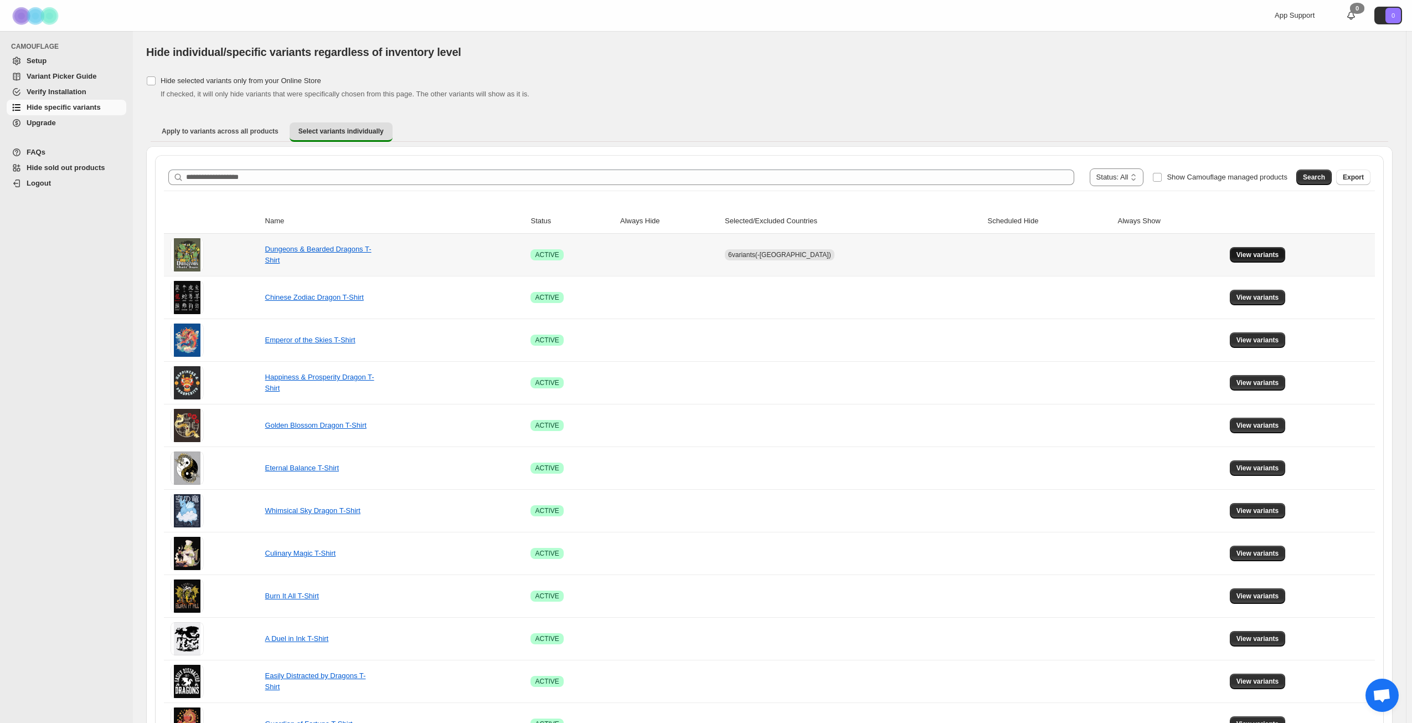
click at [1245, 250] on button "View variants" at bounding box center [1258, 255] width 56 height 16
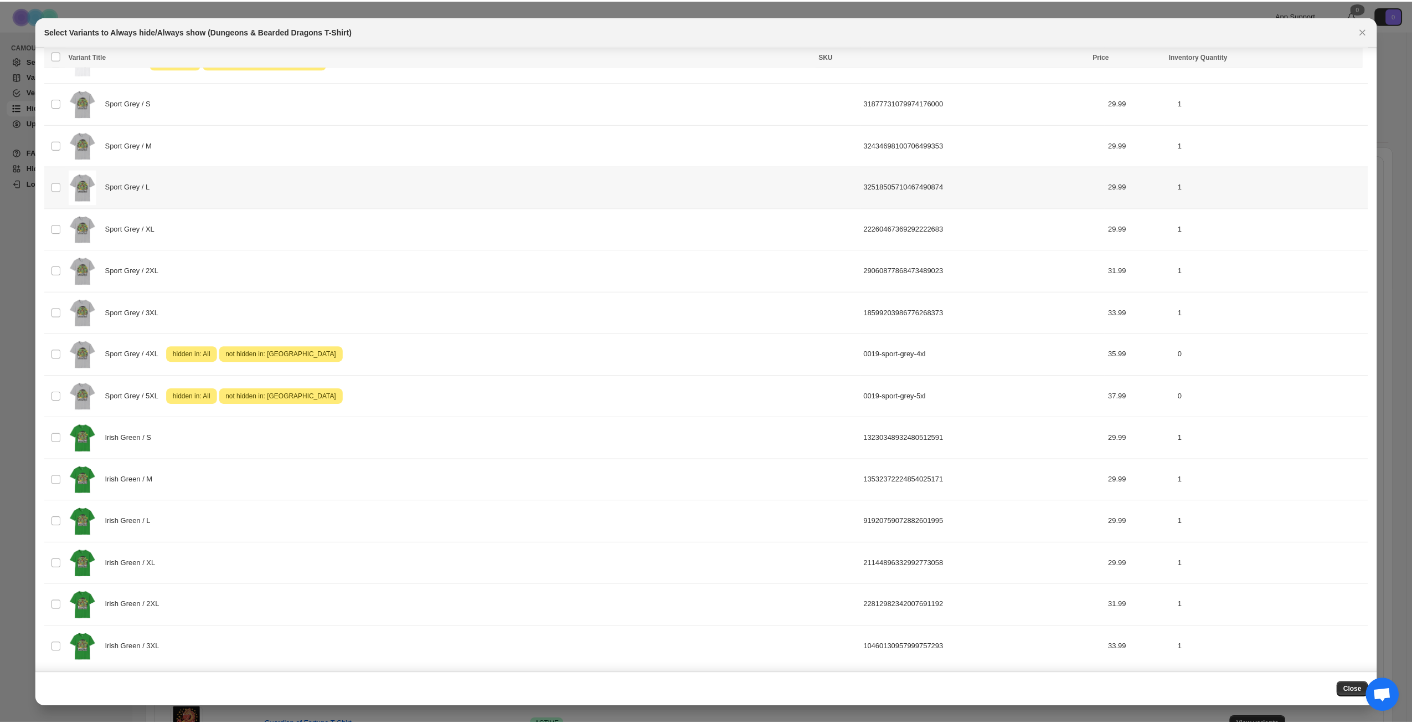
scroll to position [939, 0]
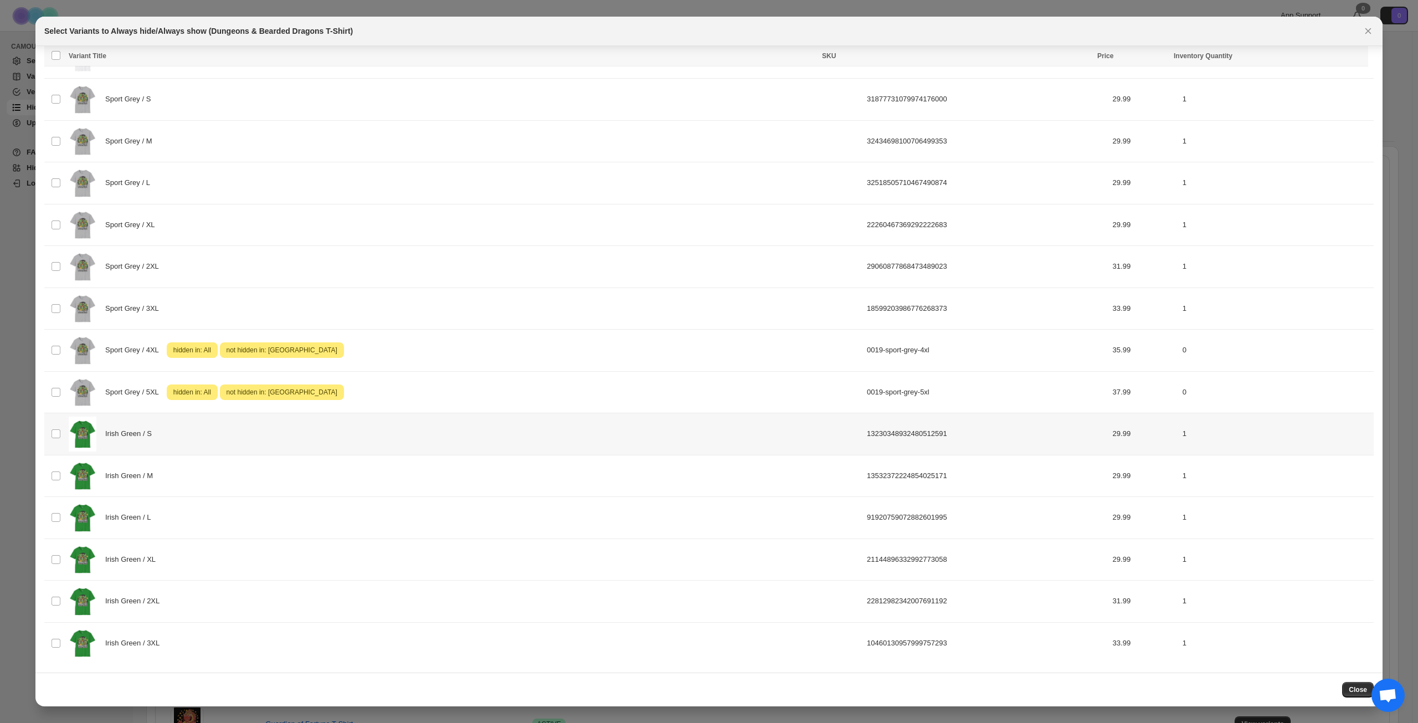
click at [282, 440] on div "Irish Green / S" at bounding box center [465, 434] width 792 height 35
click at [273, 473] on div "Irish Green / M" at bounding box center [465, 476] width 792 height 35
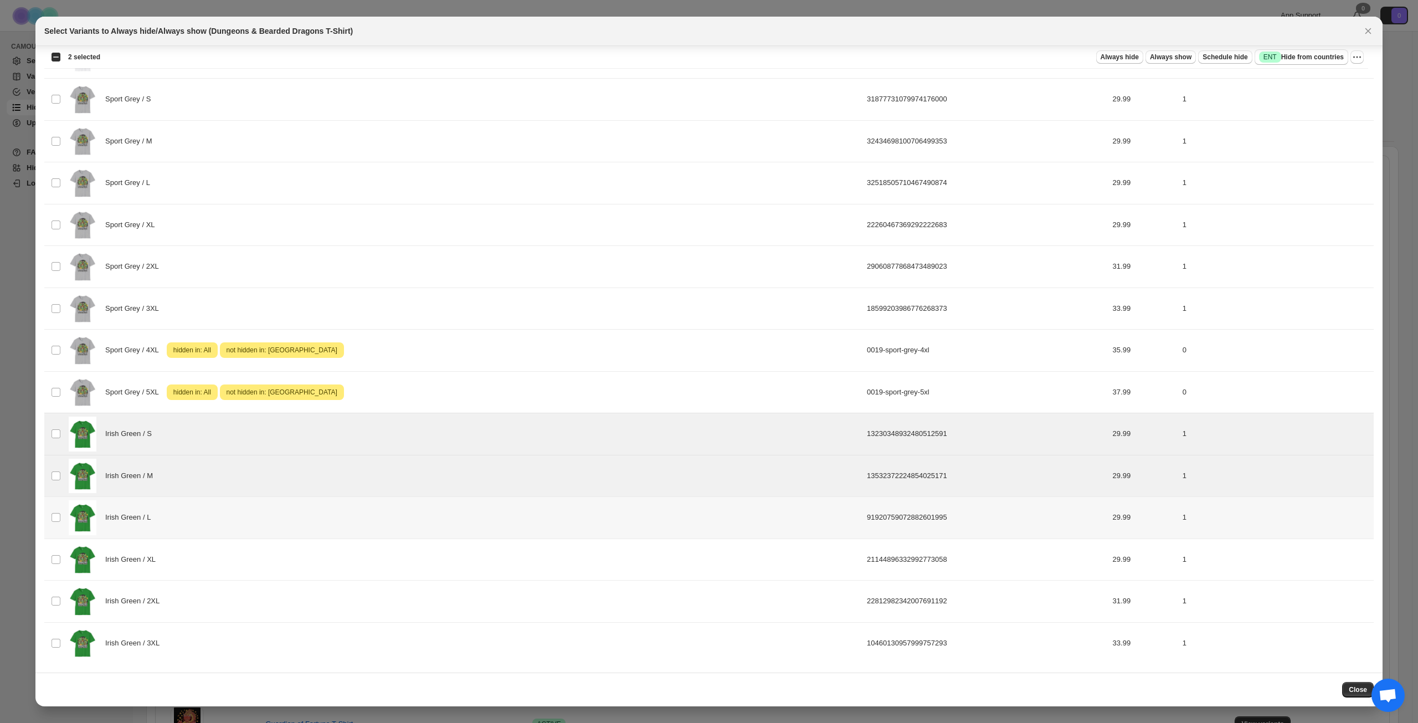
click at [296, 531] on div "Irish Green / L" at bounding box center [465, 517] width 792 height 35
click at [300, 569] on div "Irish Green / XL" at bounding box center [465, 559] width 792 height 35
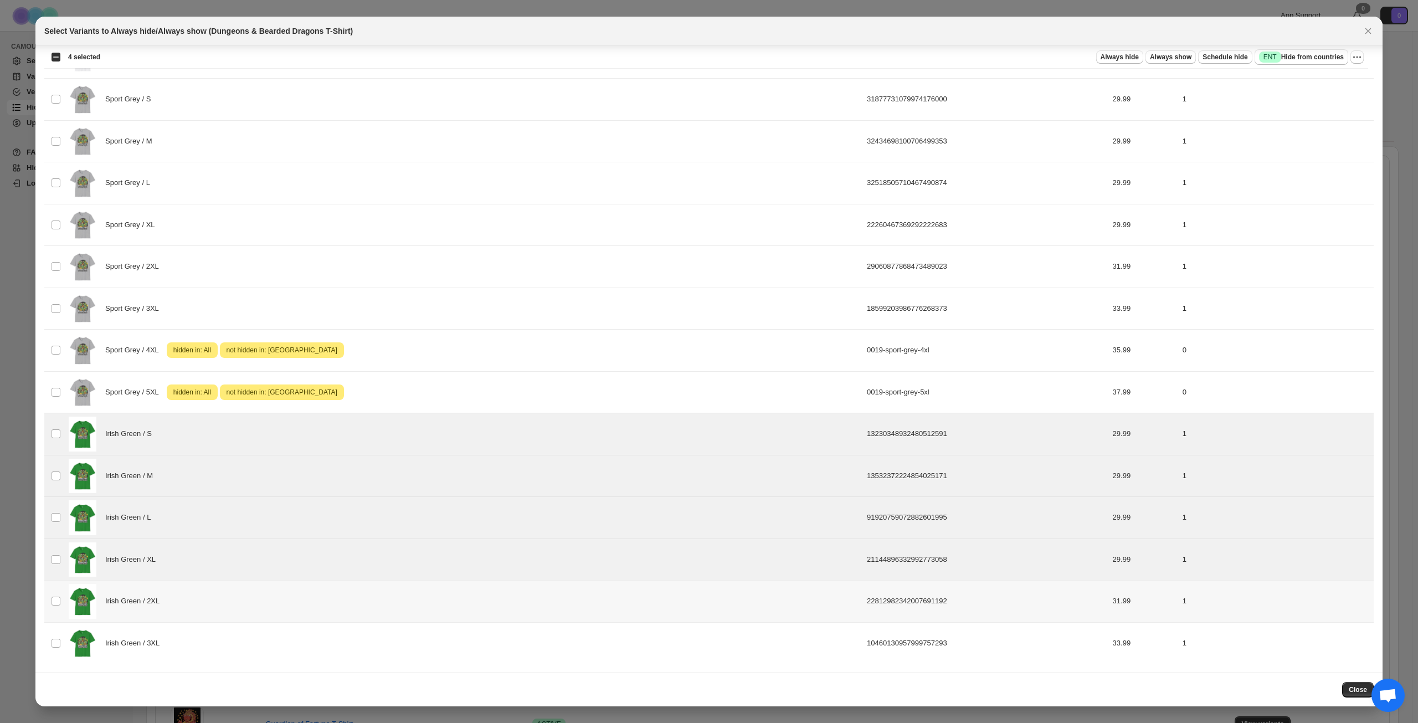
click at [306, 599] on div "Irish Green / 2XL" at bounding box center [465, 601] width 792 height 35
click at [313, 652] on div "Irish Green / 3XL" at bounding box center [465, 643] width 792 height 35
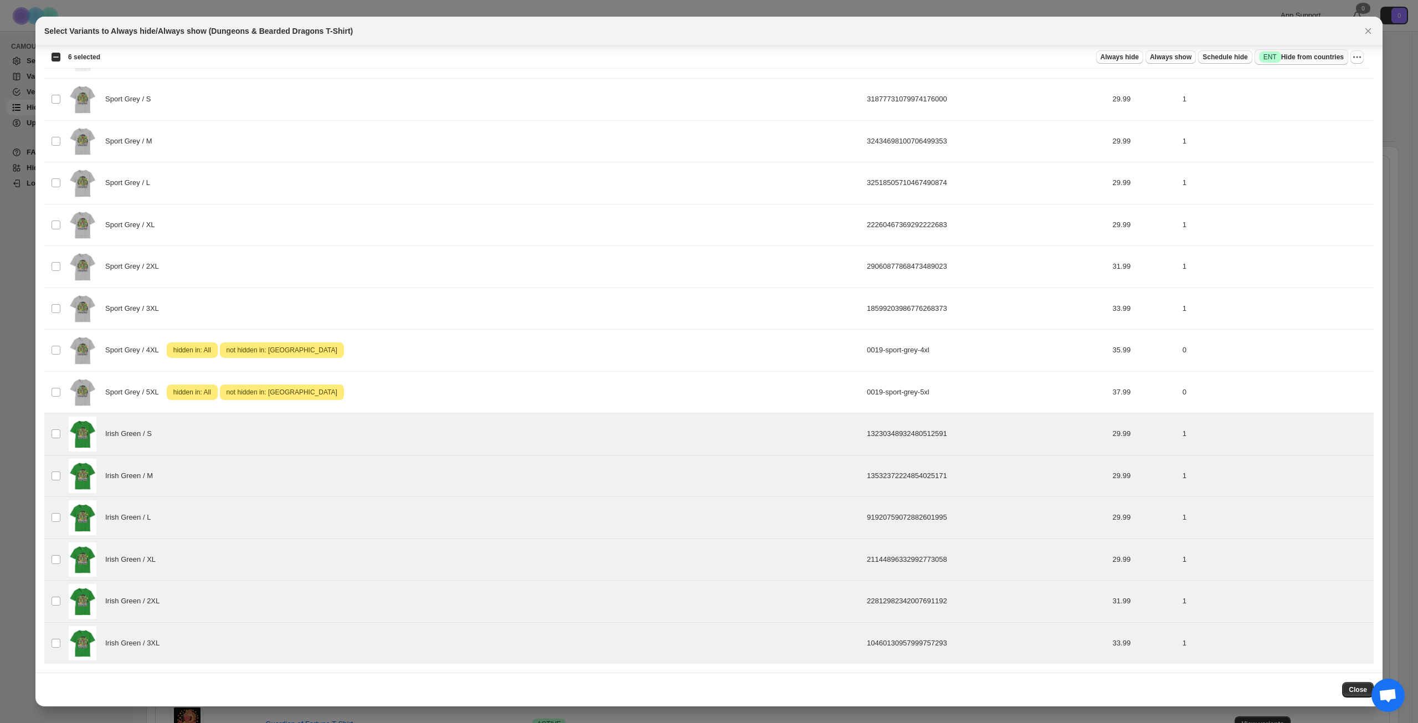
click at [1329, 56] on span "Success ENT Hide from countries" at bounding box center [1301, 57] width 85 height 11
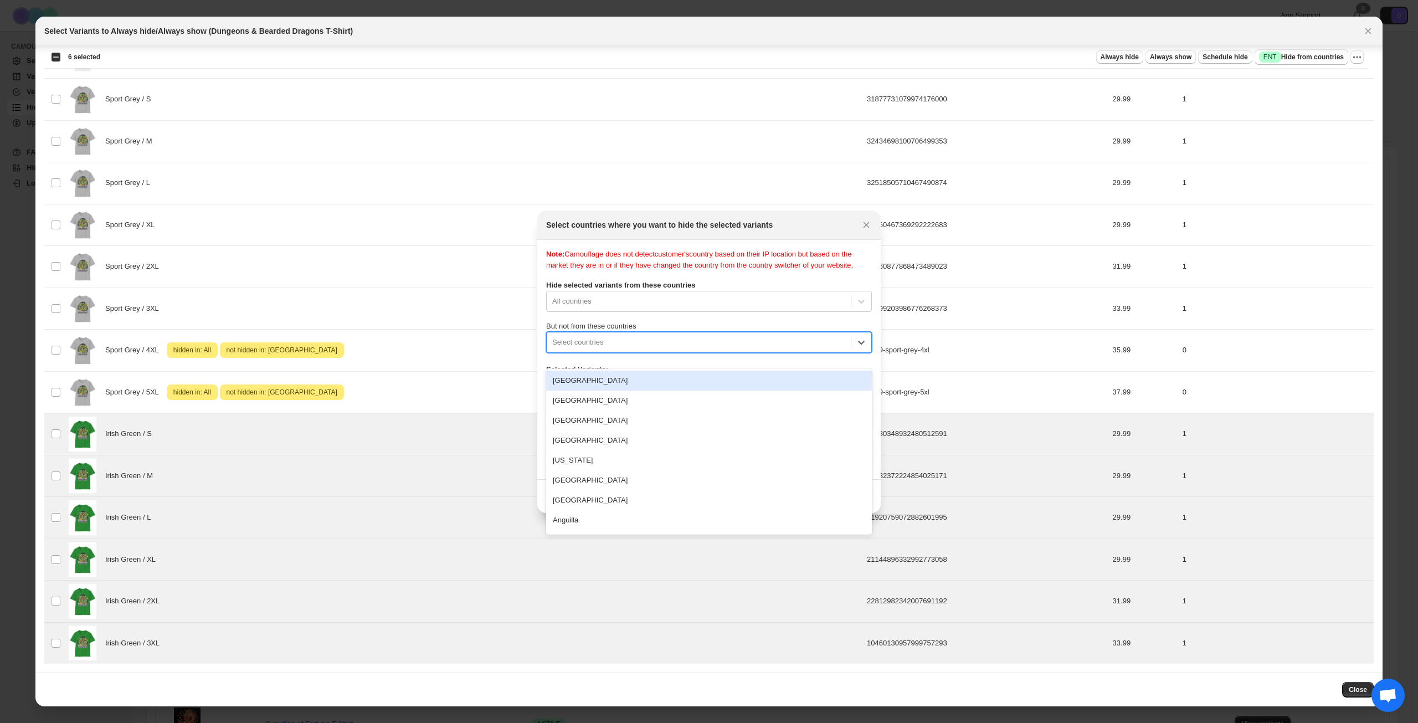
click at [703, 349] on div ":re2:" at bounding box center [698, 342] width 293 height 13
type input "****"
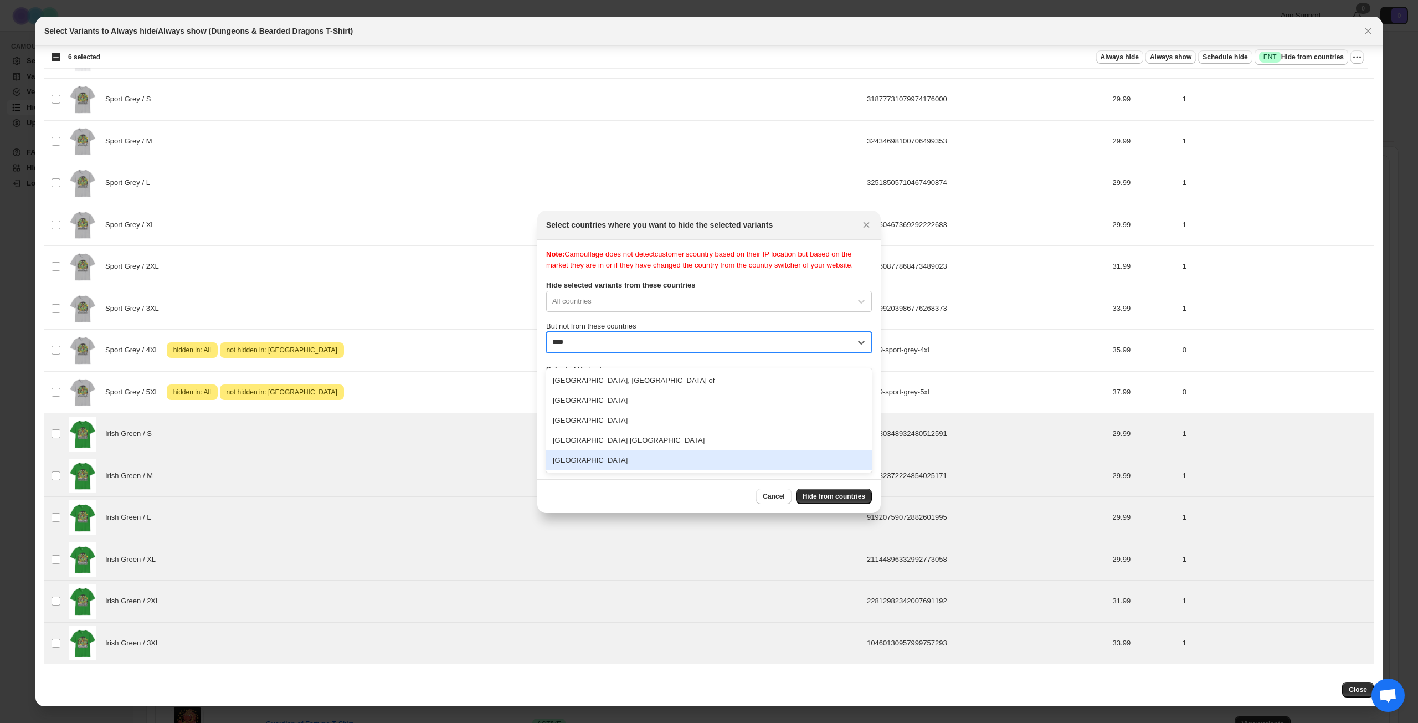
click at [625, 461] on div "[GEOGRAPHIC_DATA]" at bounding box center [709, 460] width 326 height 20
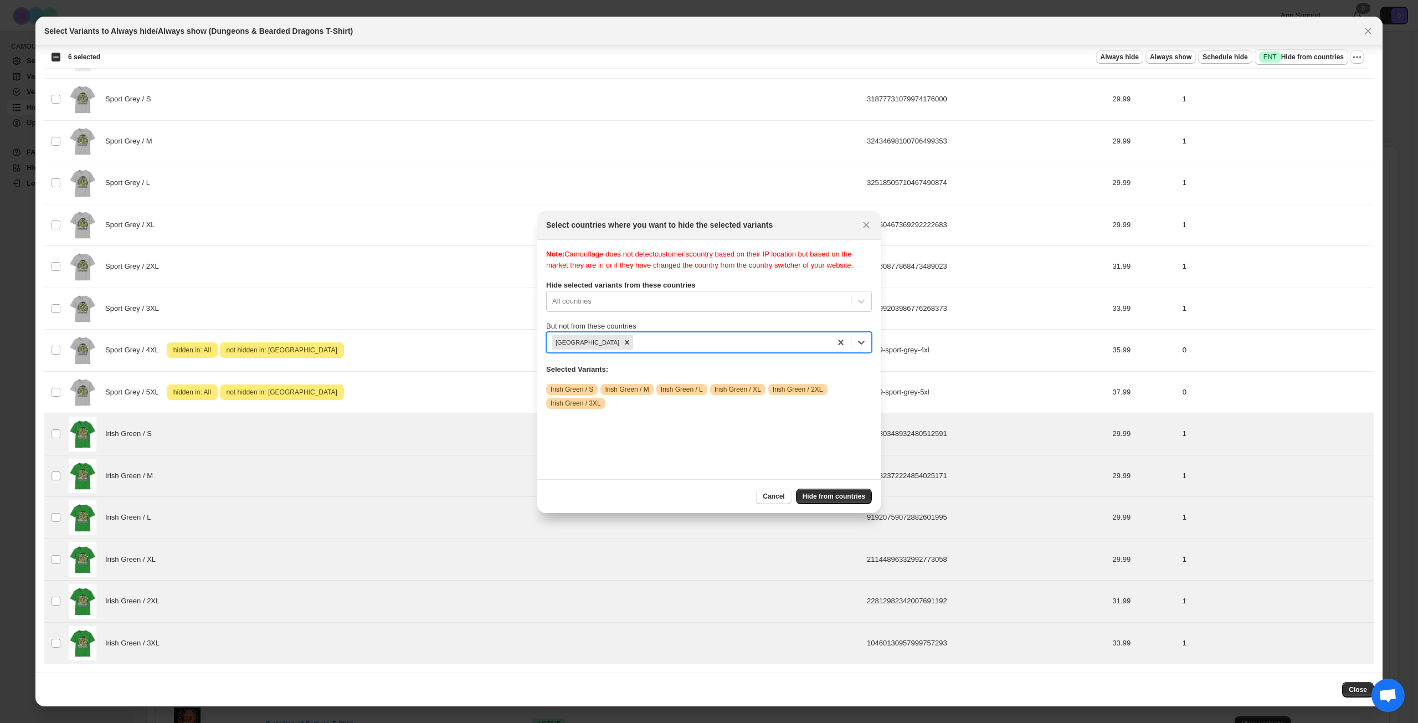
click at [716, 349] on div ":re2:" at bounding box center [730, 342] width 190 height 13
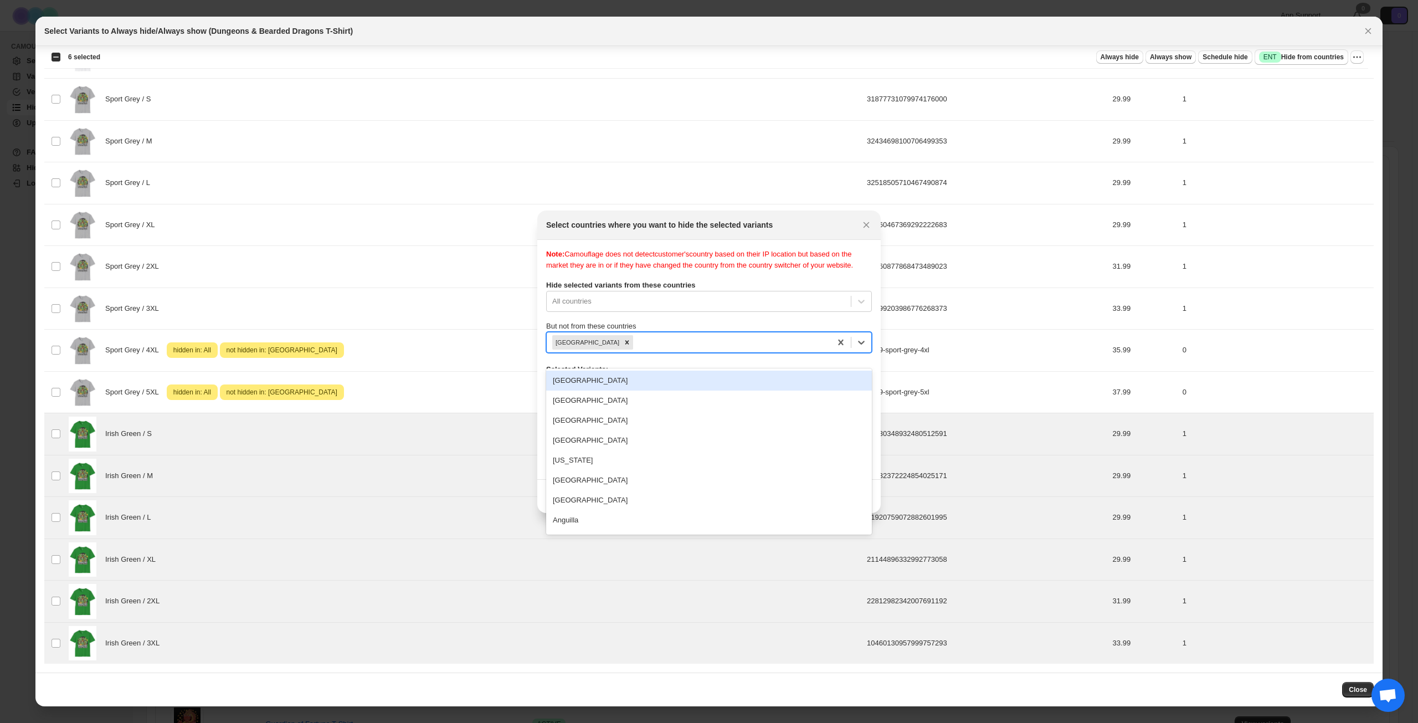
click at [688, 349] on div ":re2:" at bounding box center [730, 342] width 190 height 13
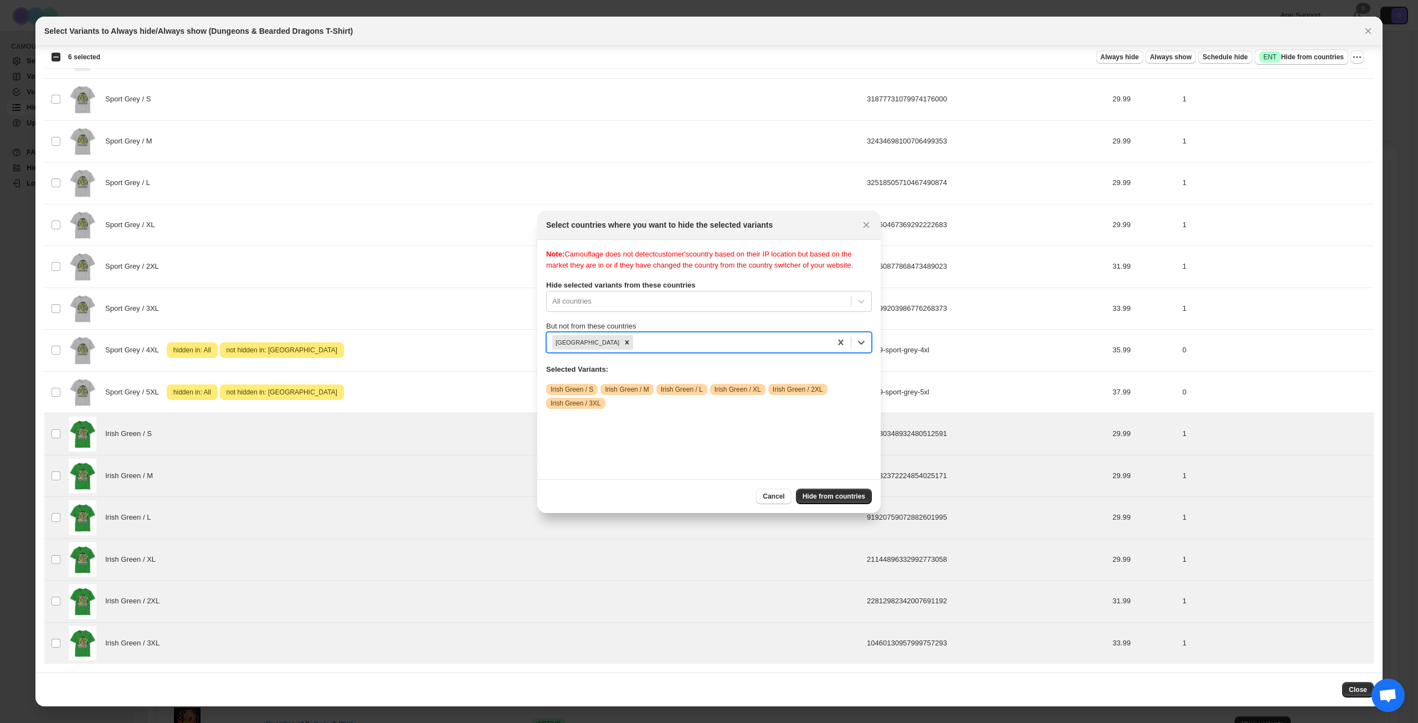
click at [688, 349] on div ":re2:" at bounding box center [730, 342] width 190 height 13
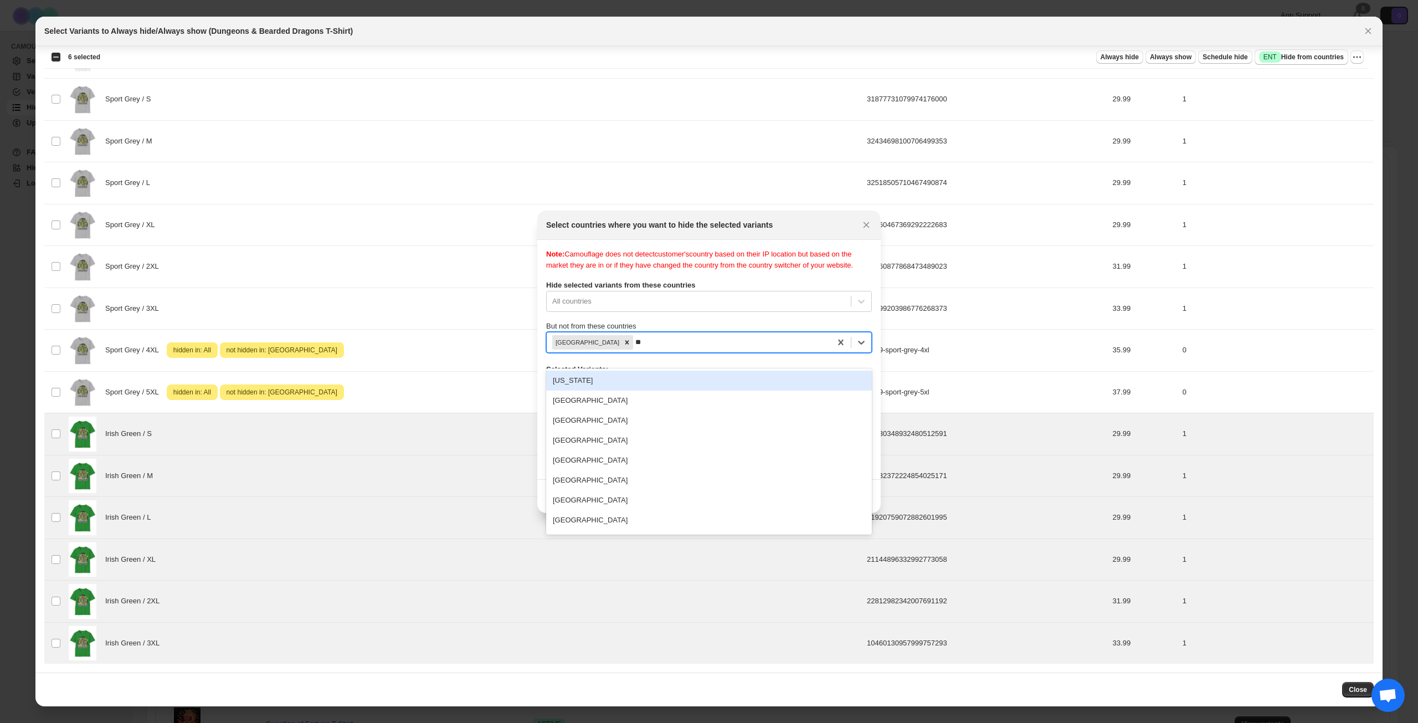
type input "***"
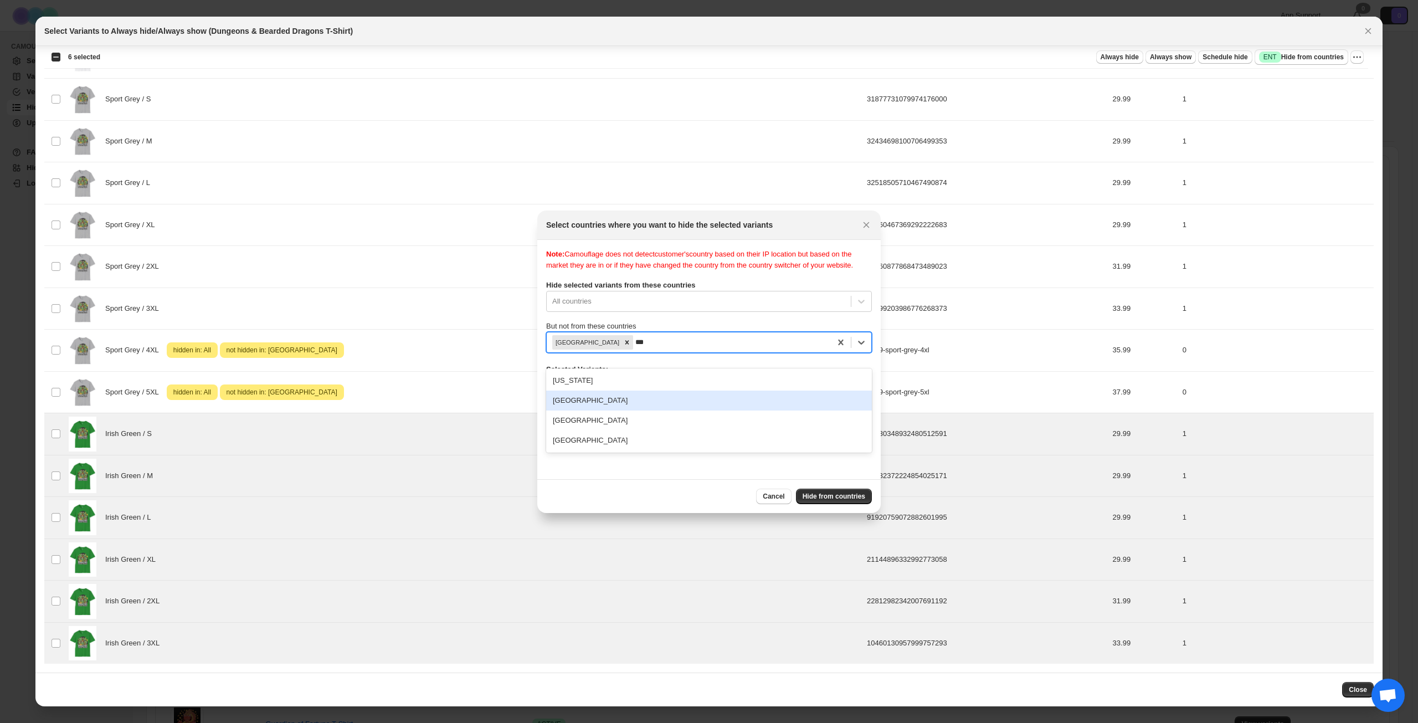
click at [660, 404] on div "[GEOGRAPHIC_DATA]" at bounding box center [709, 400] width 326 height 20
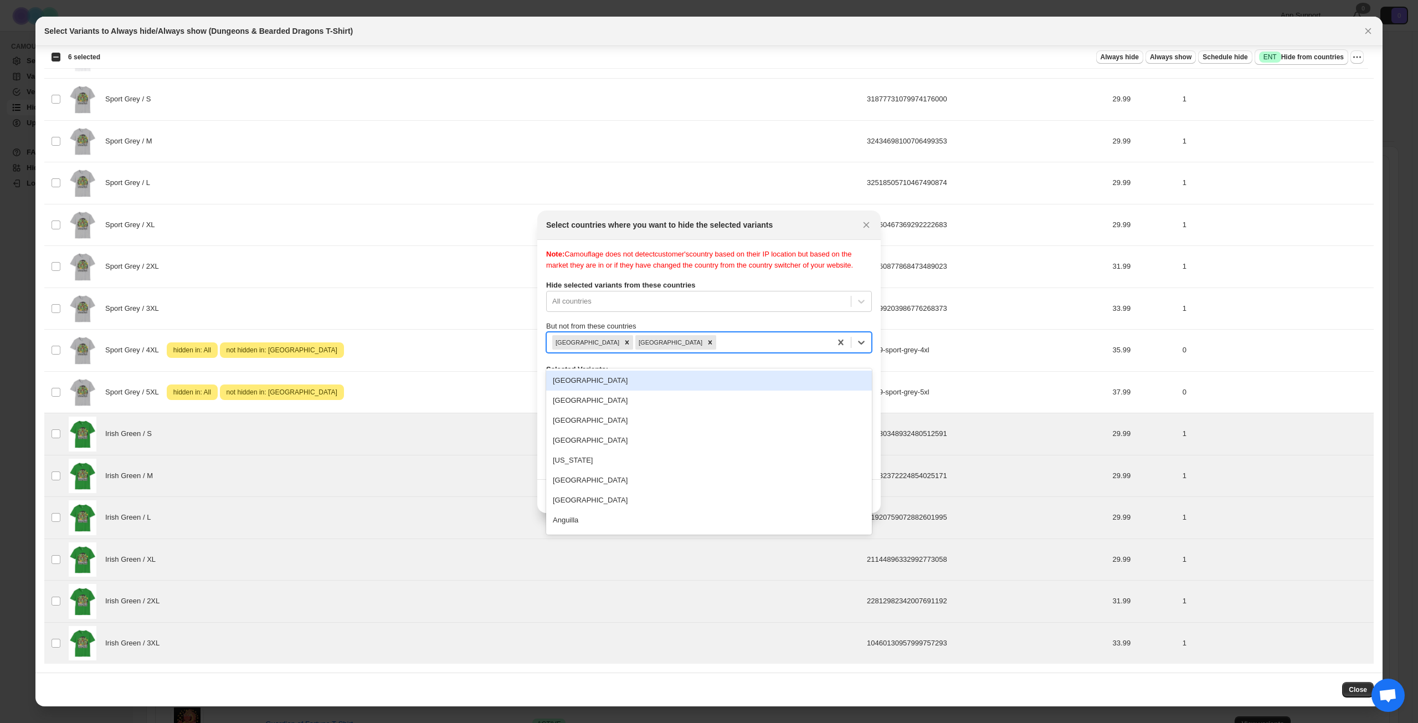
click at [718, 349] on div ":re2:" at bounding box center [771, 342] width 107 height 13
type input "****"
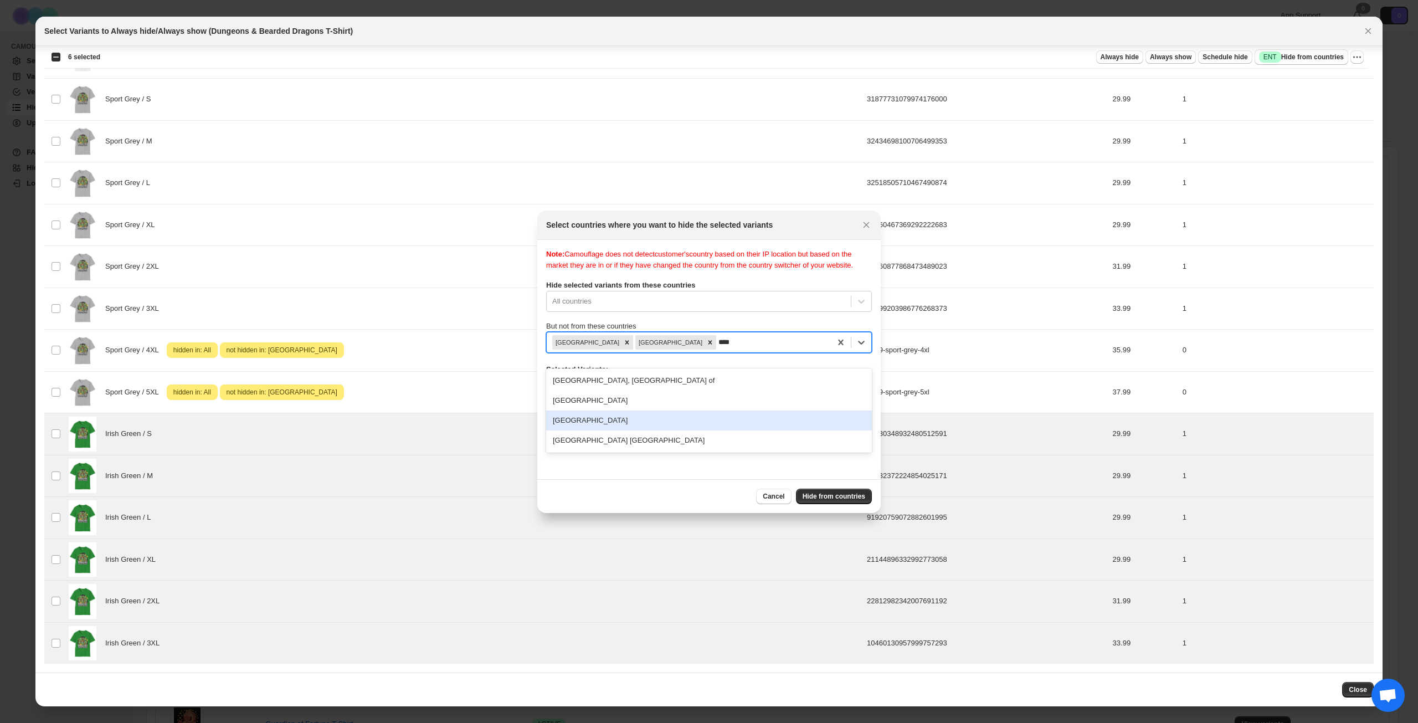
click at [625, 420] on div "[GEOGRAPHIC_DATA]" at bounding box center [709, 420] width 326 height 20
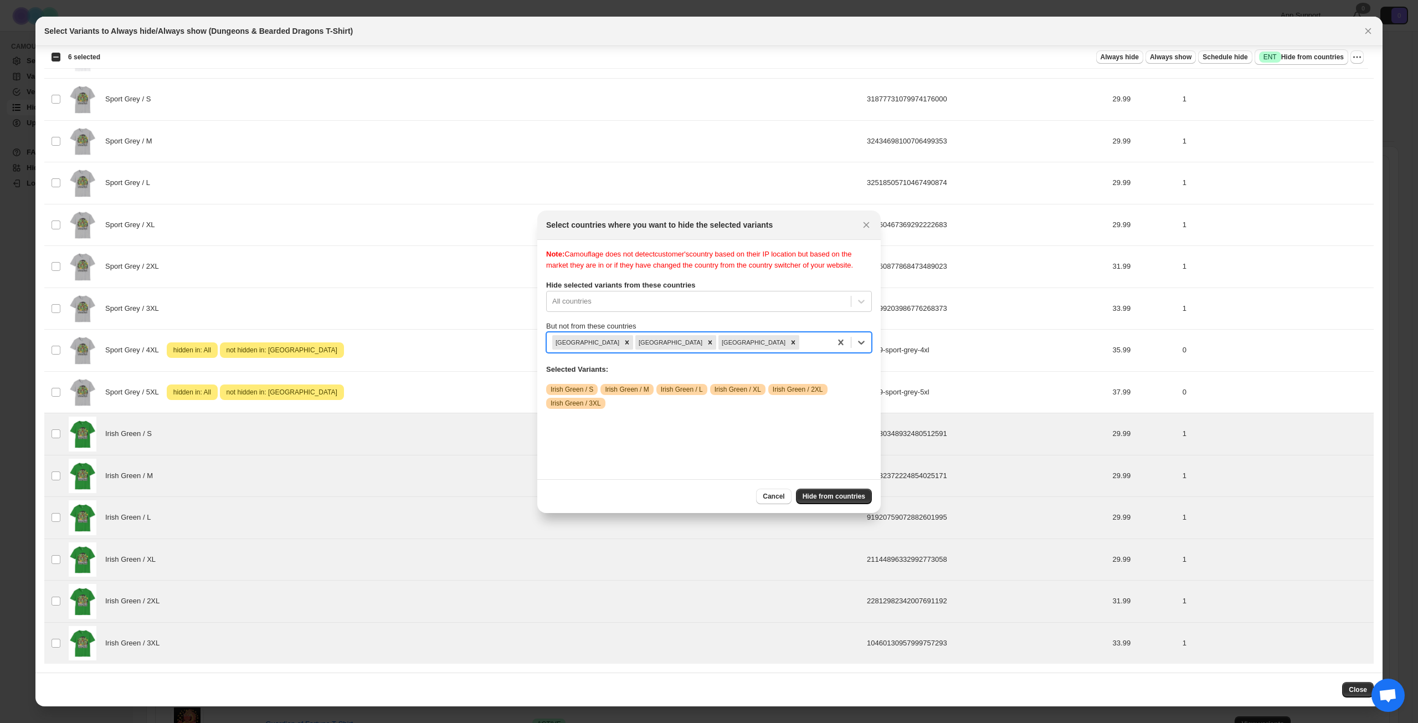
click at [801, 349] on div ":re2:" at bounding box center [813, 342] width 24 height 13
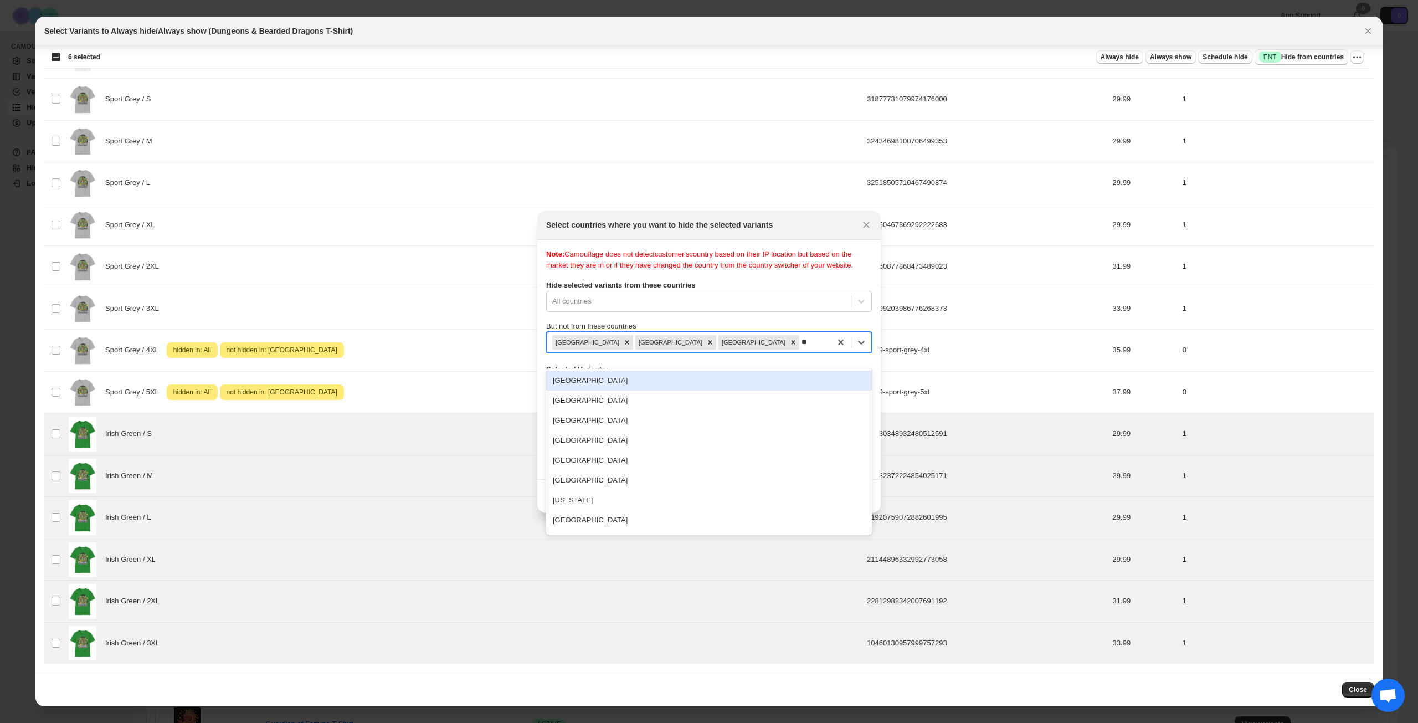
type input "***"
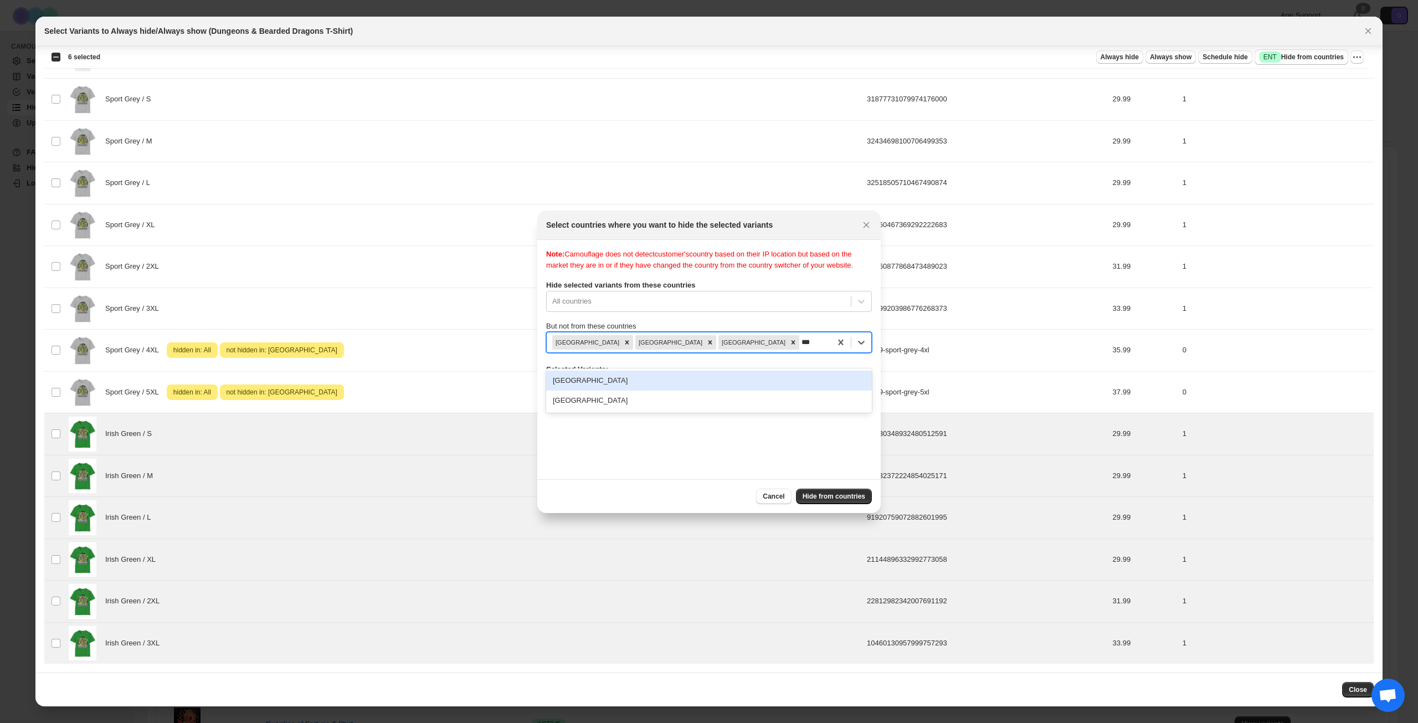
click at [684, 381] on div "[GEOGRAPHIC_DATA]" at bounding box center [709, 381] width 326 height 20
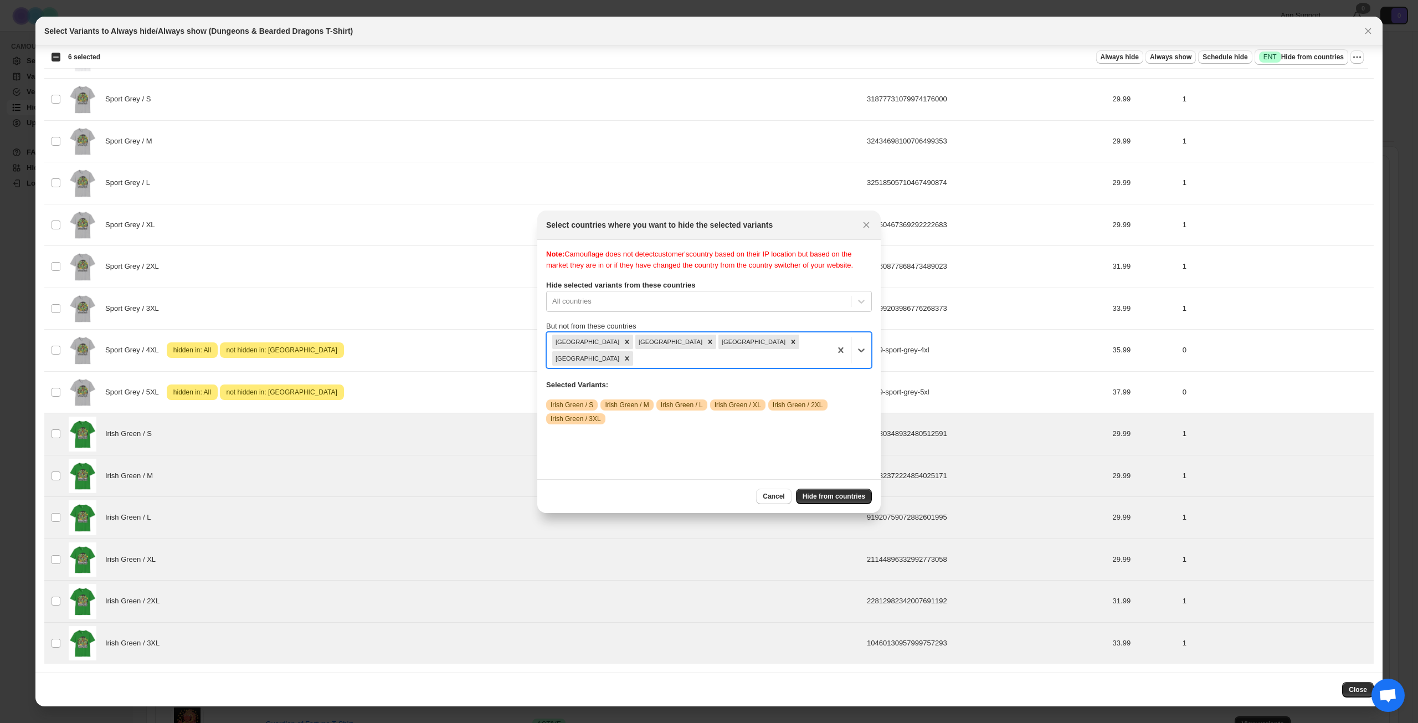
click at [717, 453] on div "Note: Camouflage does not detect customer's country based on their IP location …" at bounding box center [709, 360] width 326 height 222
click at [832, 499] on span "Hide from countries" at bounding box center [834, 496] width 63 height 9
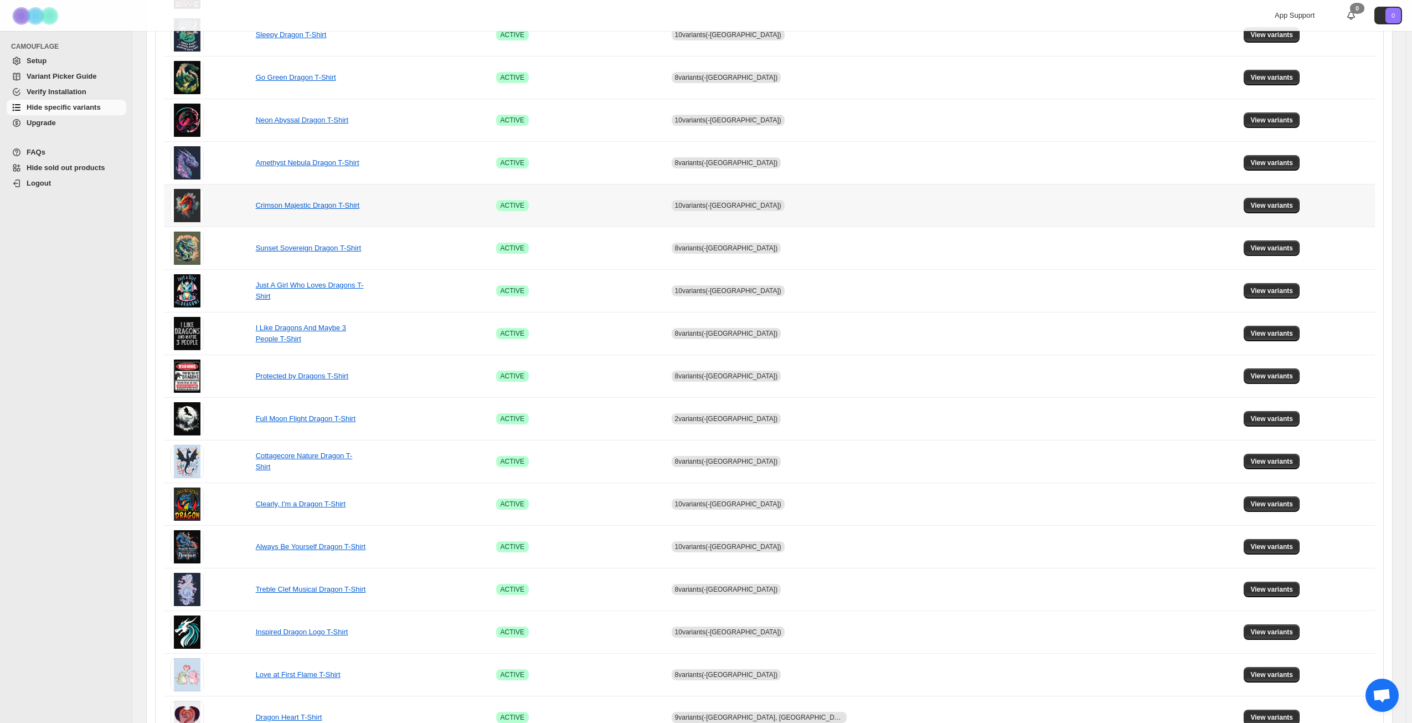
scroll to position [414, 0]
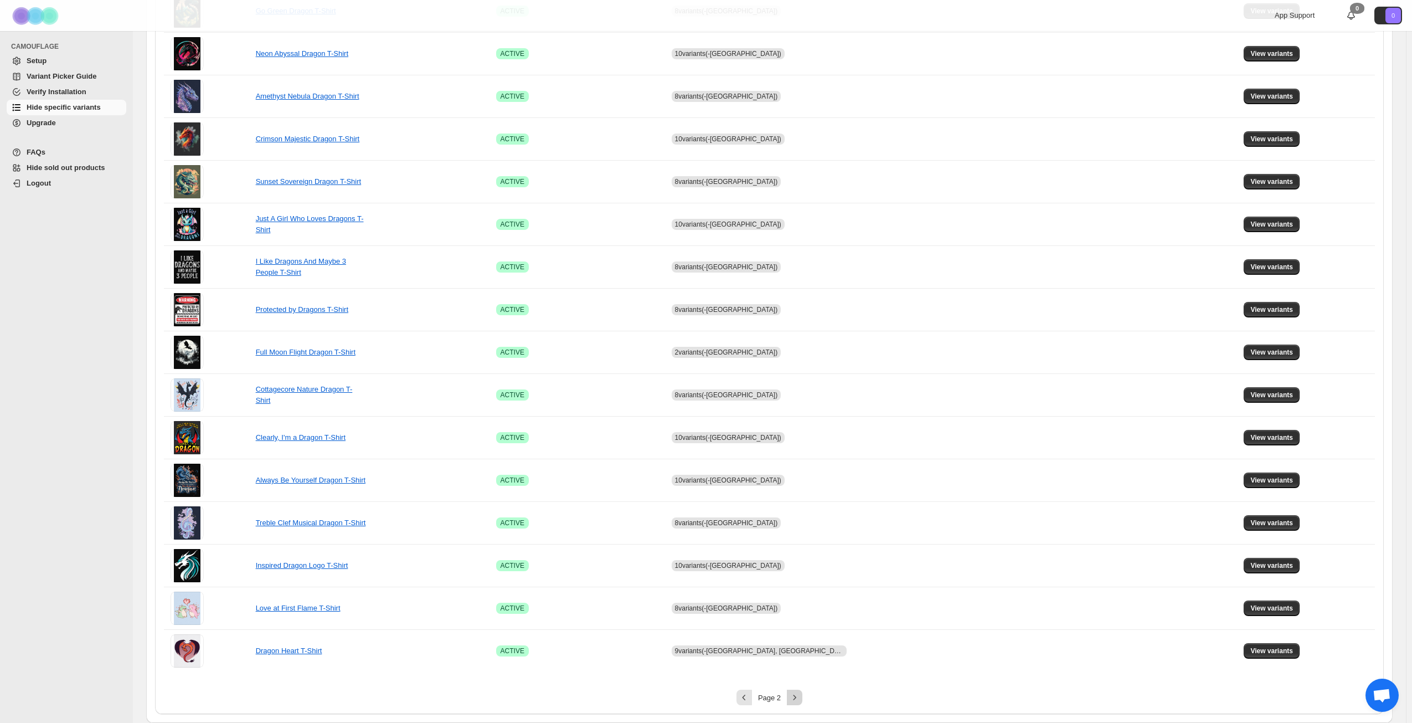
click at [796, 698] on icon "Next" at bounding box center [794, 697] width 11 height 11
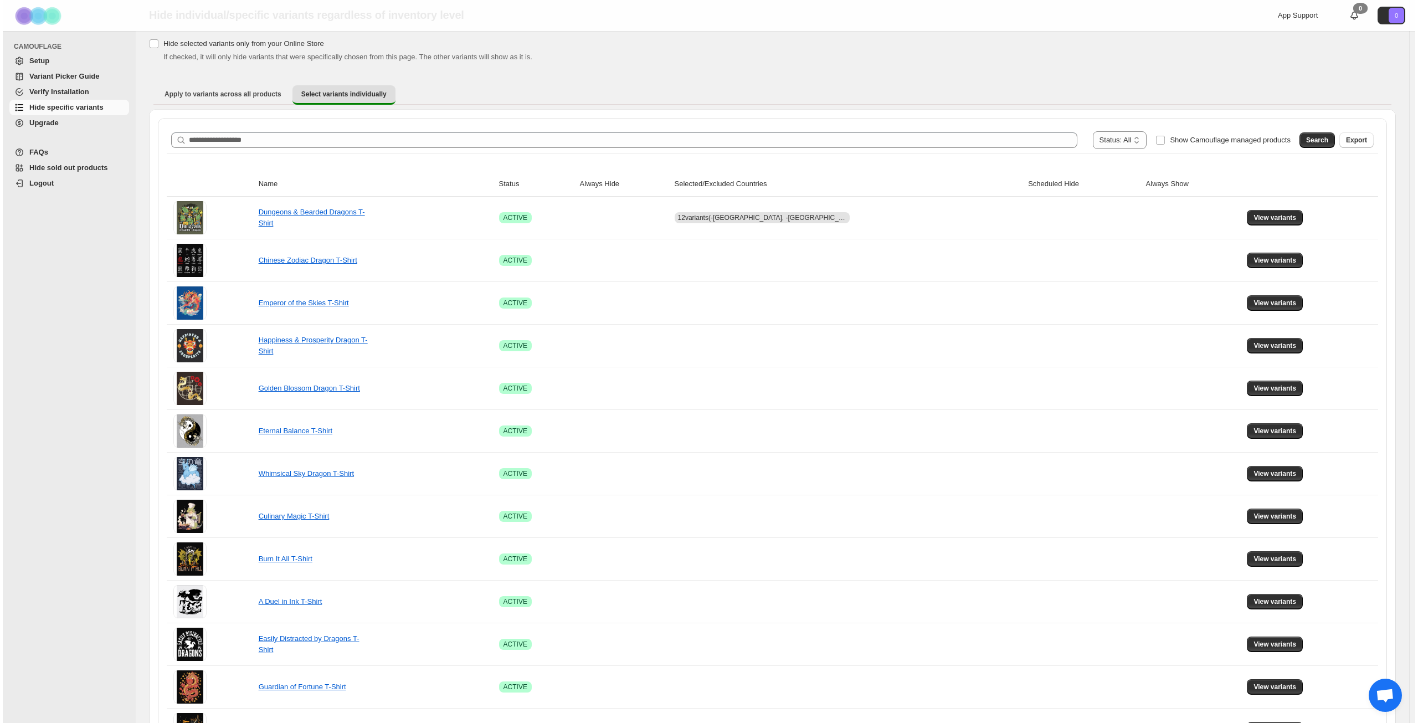
scroll to position [0, 0]
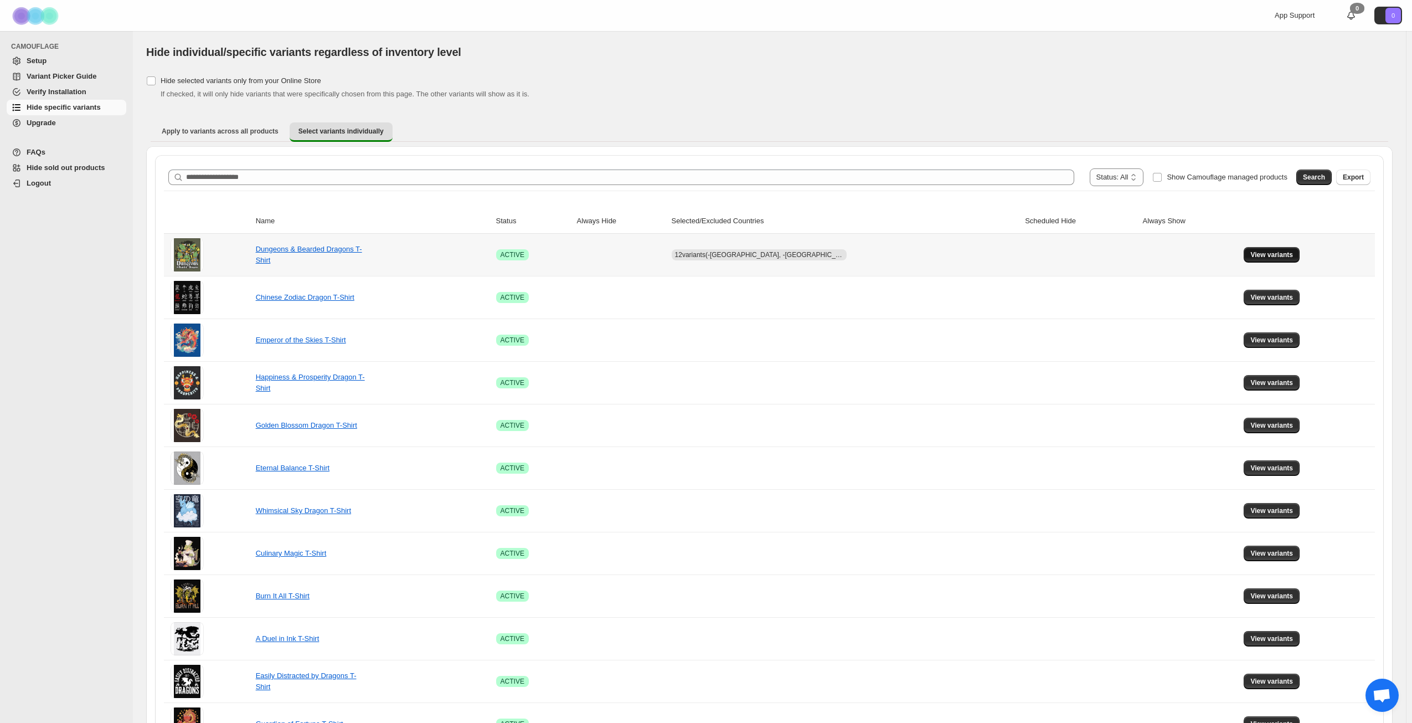
click at [1257, 253] on span "View variants" at bounding box center [1272, 254] width 43 height 9
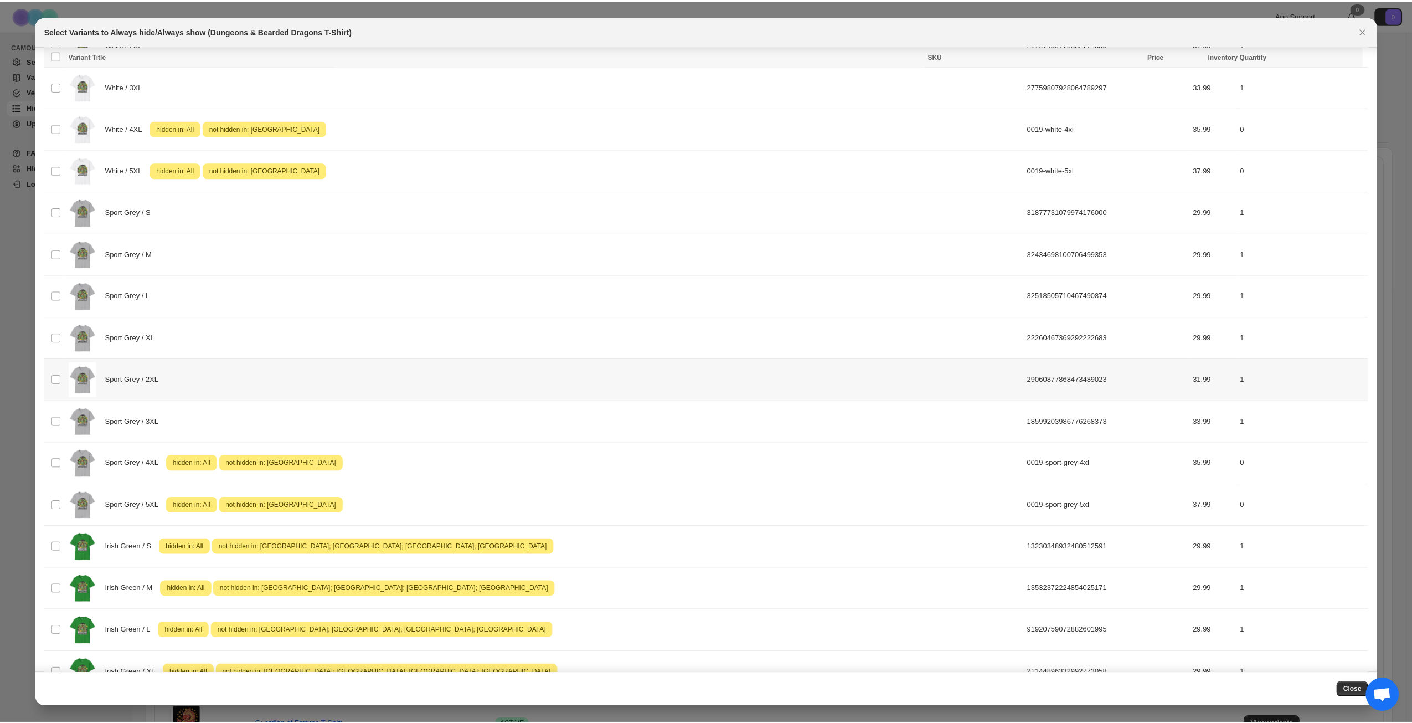
scroll to position [939, 0]
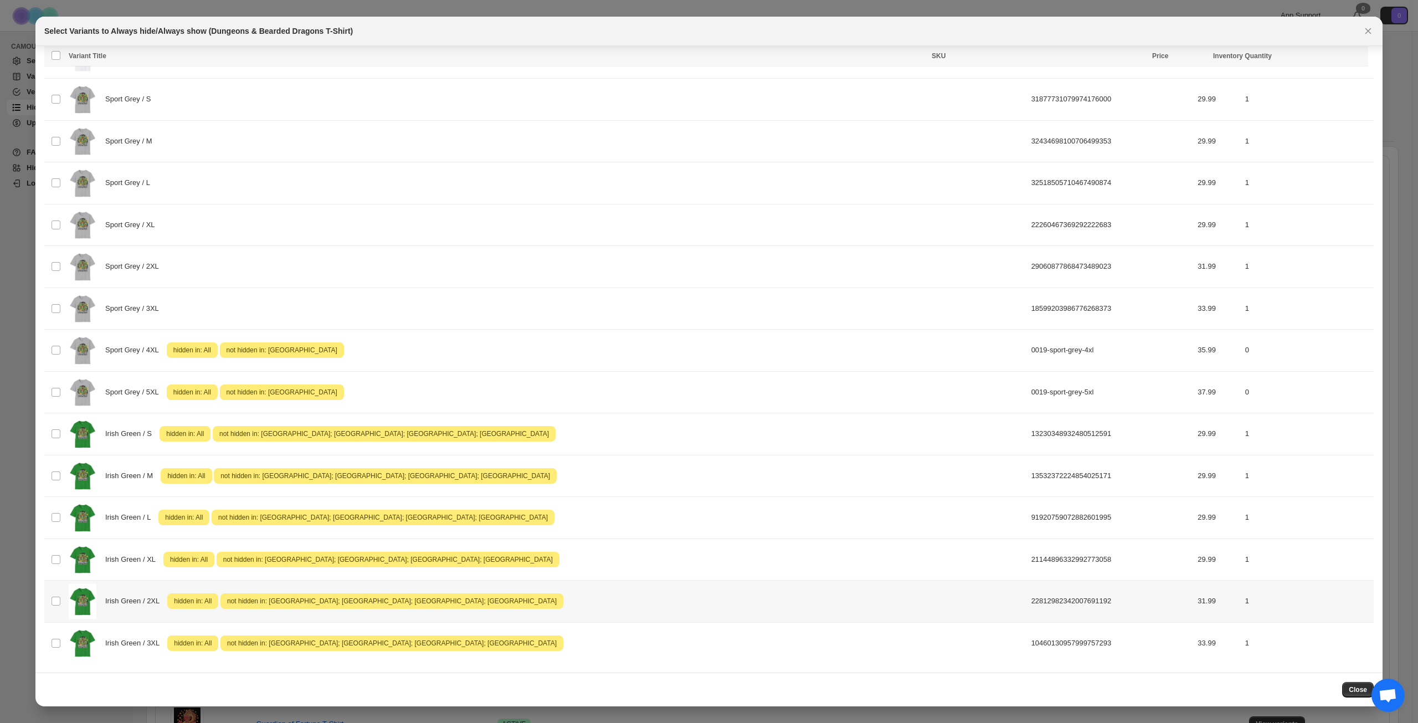
click at [474, 595] on div "Irish Green / 2XL Attention hidden in: All Attention not hidden in: United Stat…" at bounding box center [547, 601] width 956 height 35
click at [475, 548] on div "Irish Green / XL Attention hidden in: All Attention not hidden in: United State…" at bounding box center [547, 559] width 956 height 35
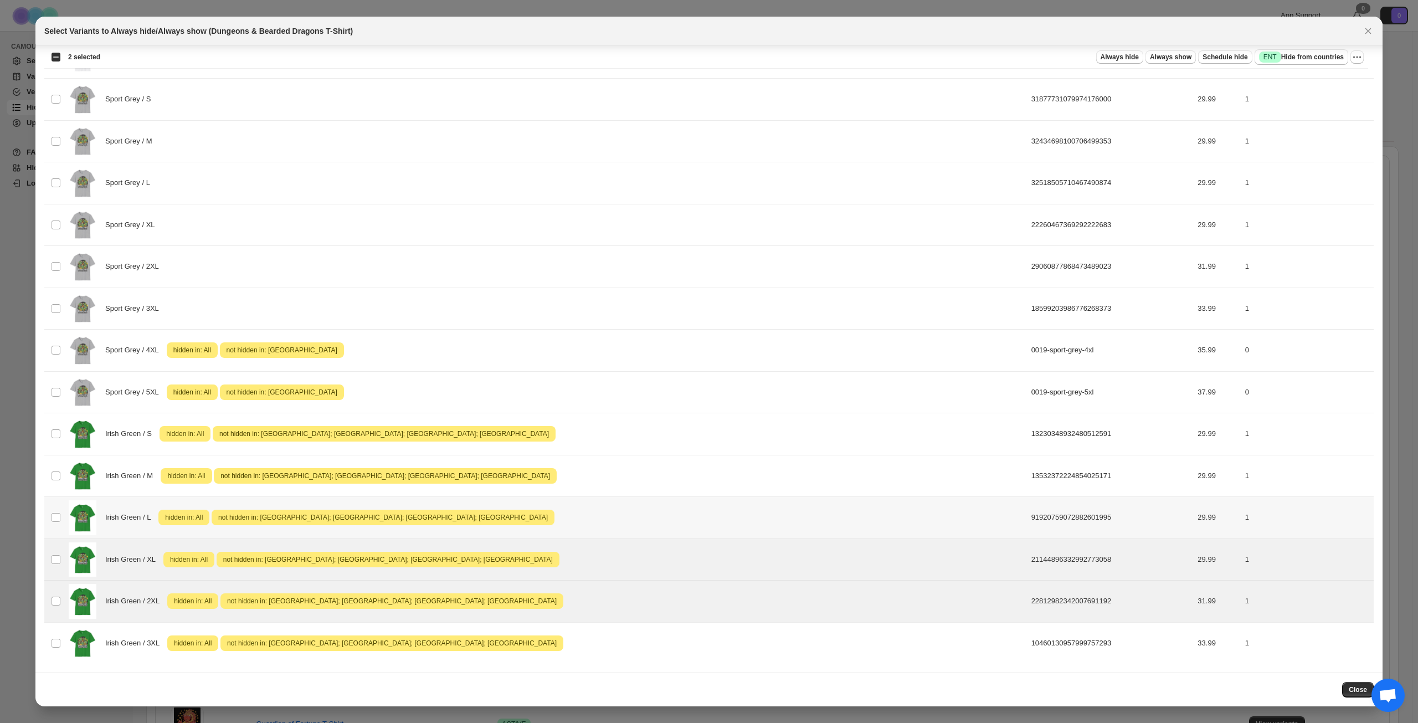
click at [471, 520] on div "Irish Green / L Attention hidden in: All Attention not hidden in: United States…" at bounding box center [547, 517] width 956 height 35
click at [466, 467] on div "Irish Green / M Attention hidden in: All Attention not hidden in: United States…" at bounding box center [547, 476] width 956 height 35
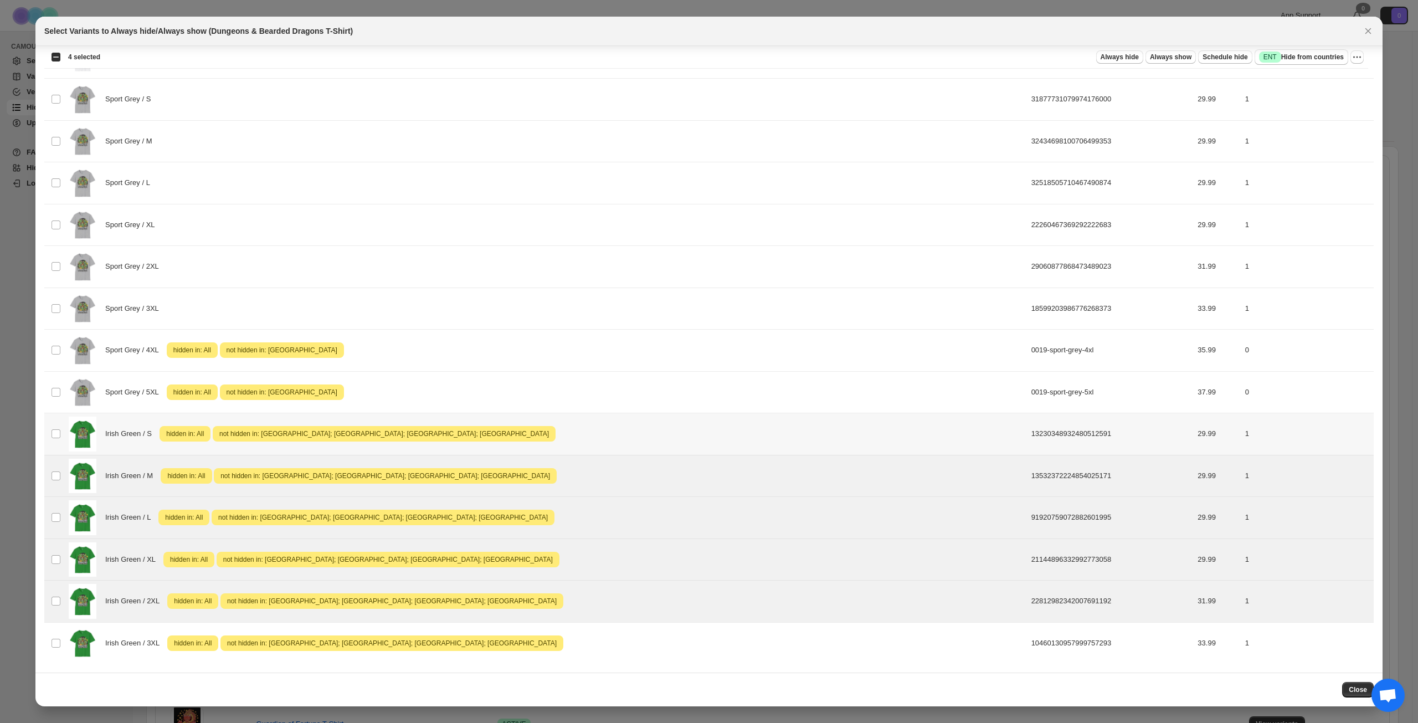
click at [463, 429] on div "Irish Green / S Attention hidden in: All Attention not hidden in: United States…" at bounding box center [547, 434] width 956 height 35
click at [1355, 58] on icon "More actions" at bounding box center [1356, 57] width 11 height 11
click at [1298, 135] on span "Undo hide from countries" at bounding box center [1317, 135] width 80 height 8
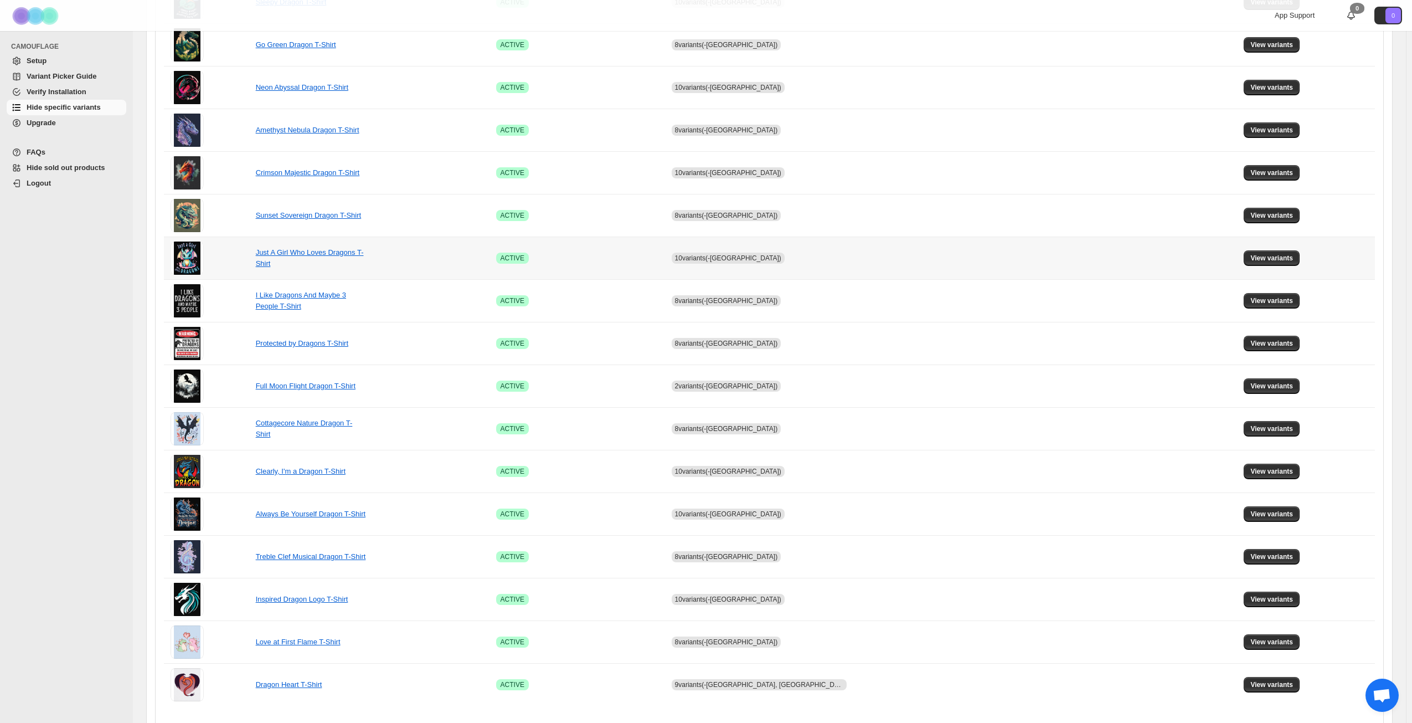
scroll to position [414, 0]
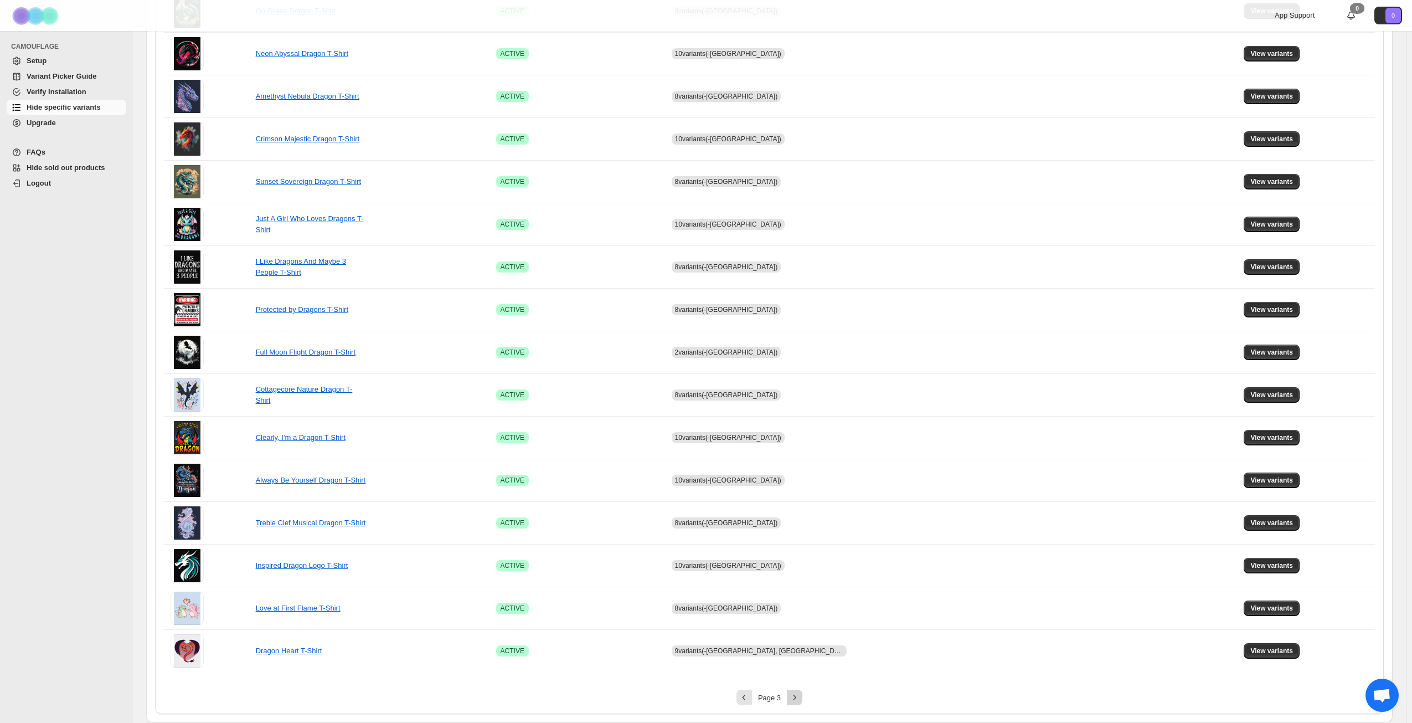
click at [798, 699] on icon "Next" at bounding box center [794, 697] width 11 height 11
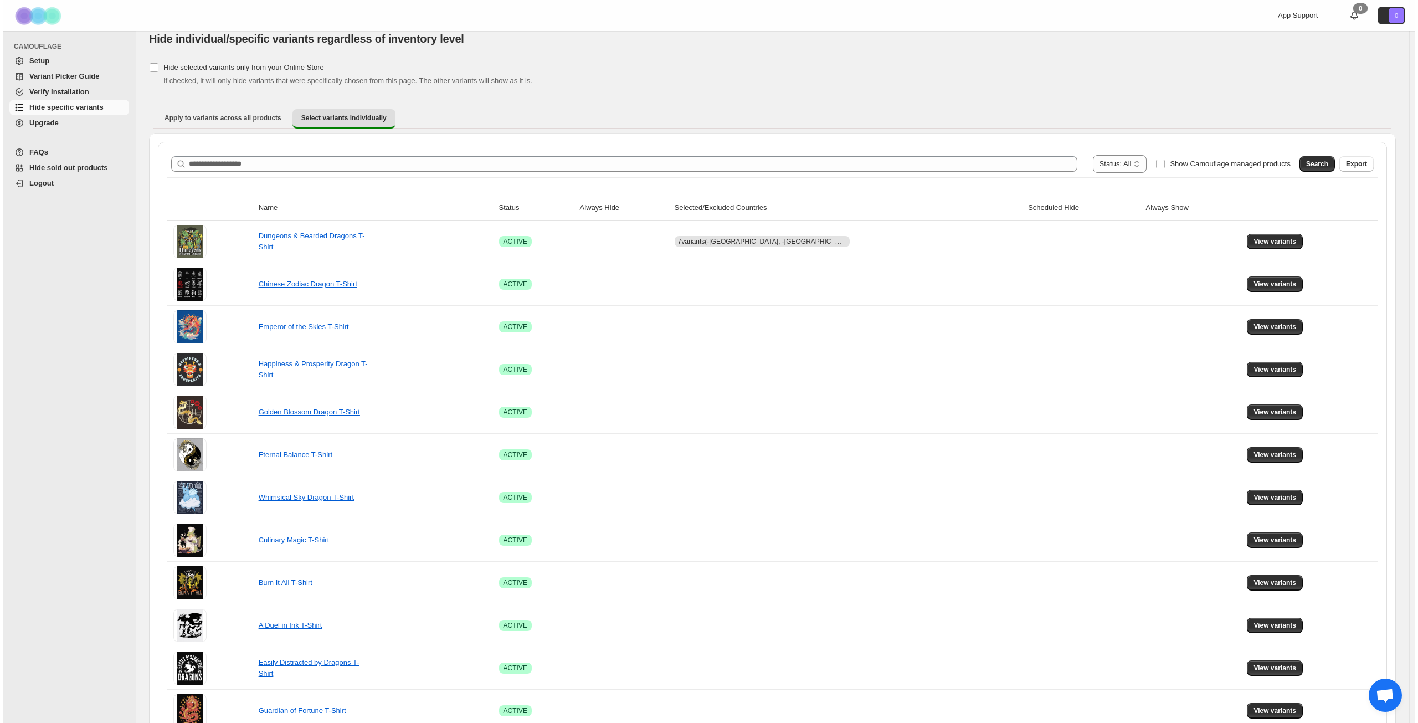
scroll to position [0, 0]
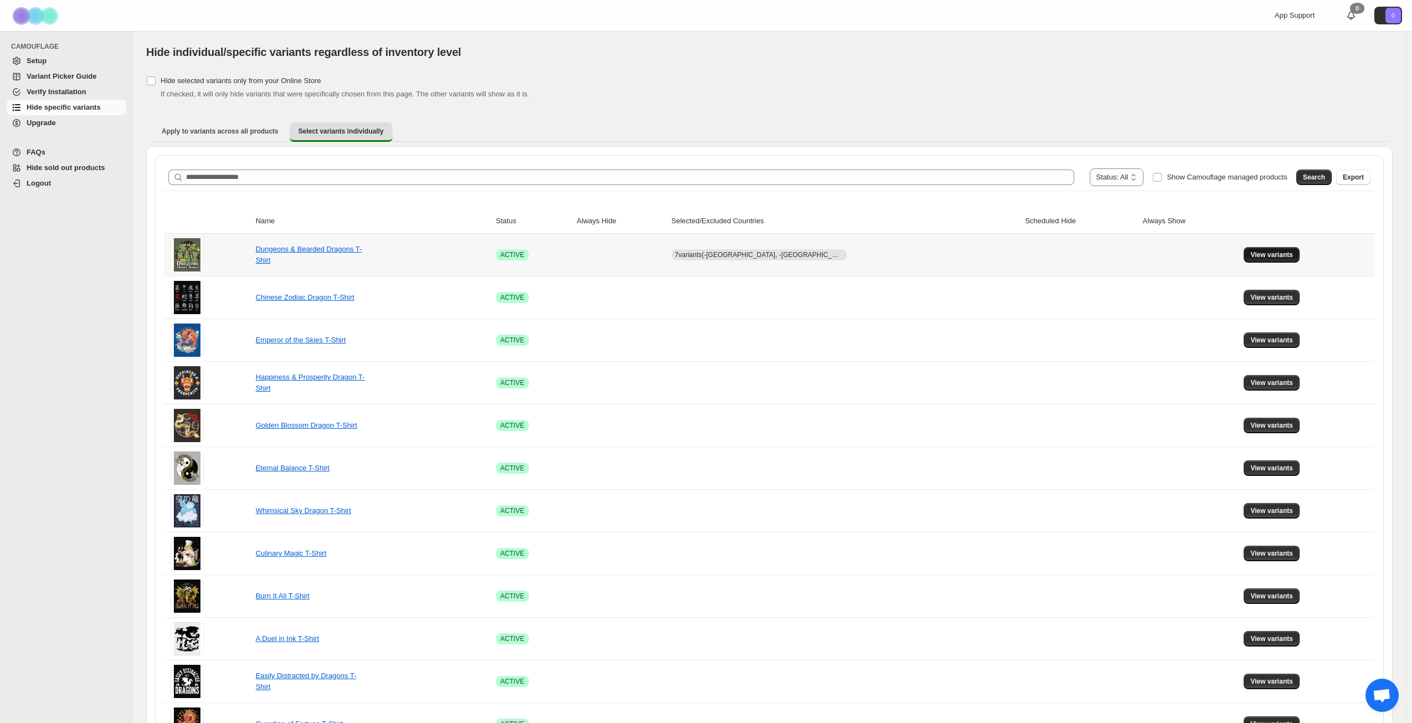
click at [1251, 253] on span "View variants" at bounding box center [1272, 254] width 43 height 9
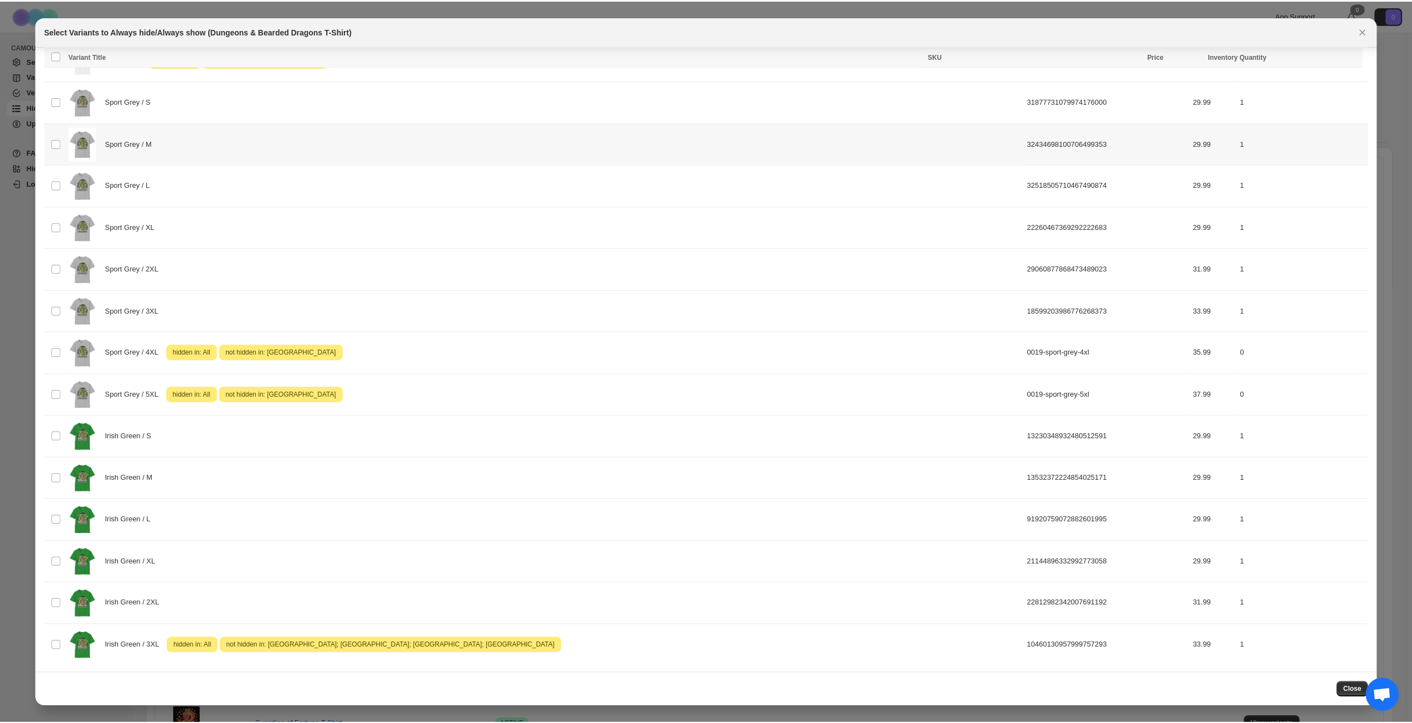
scroll to position [939, 0]
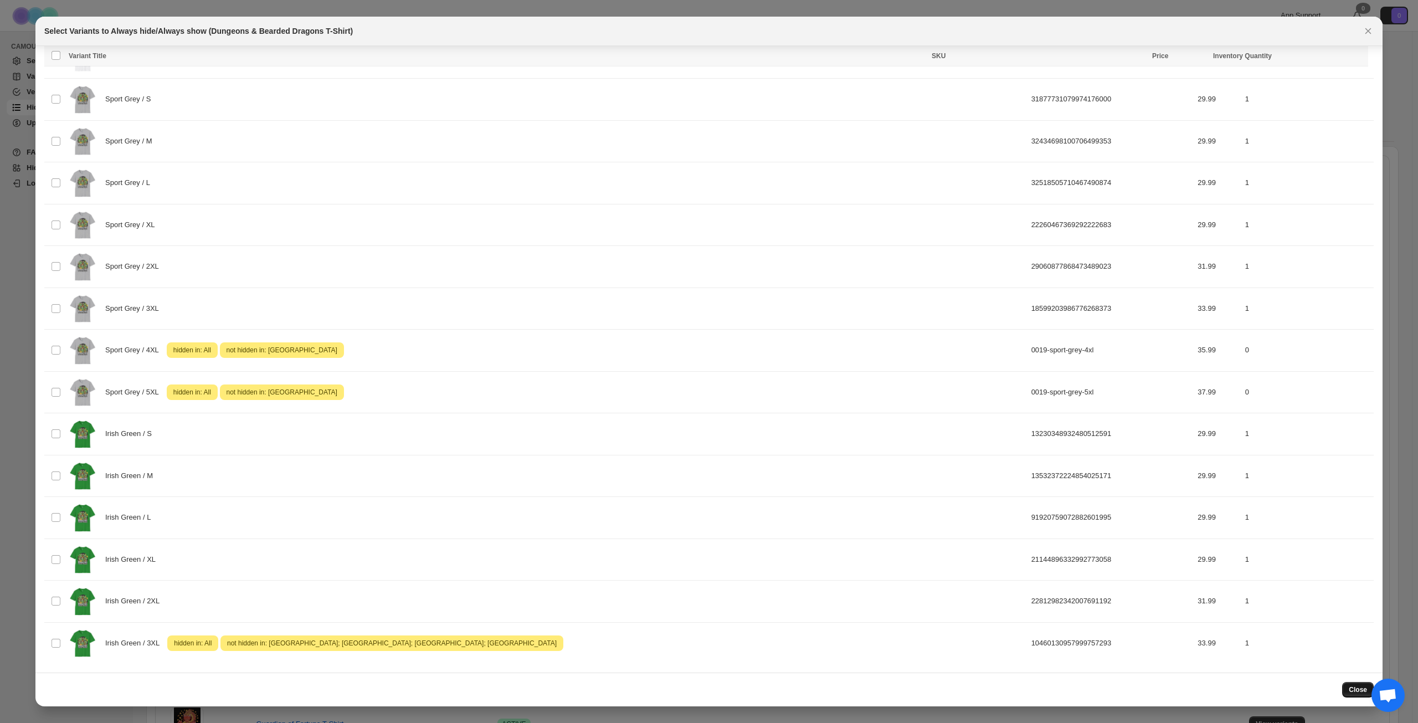
click at [1354, 682] on button "Close" at bounding box center [1358, 690] width 32 height 16
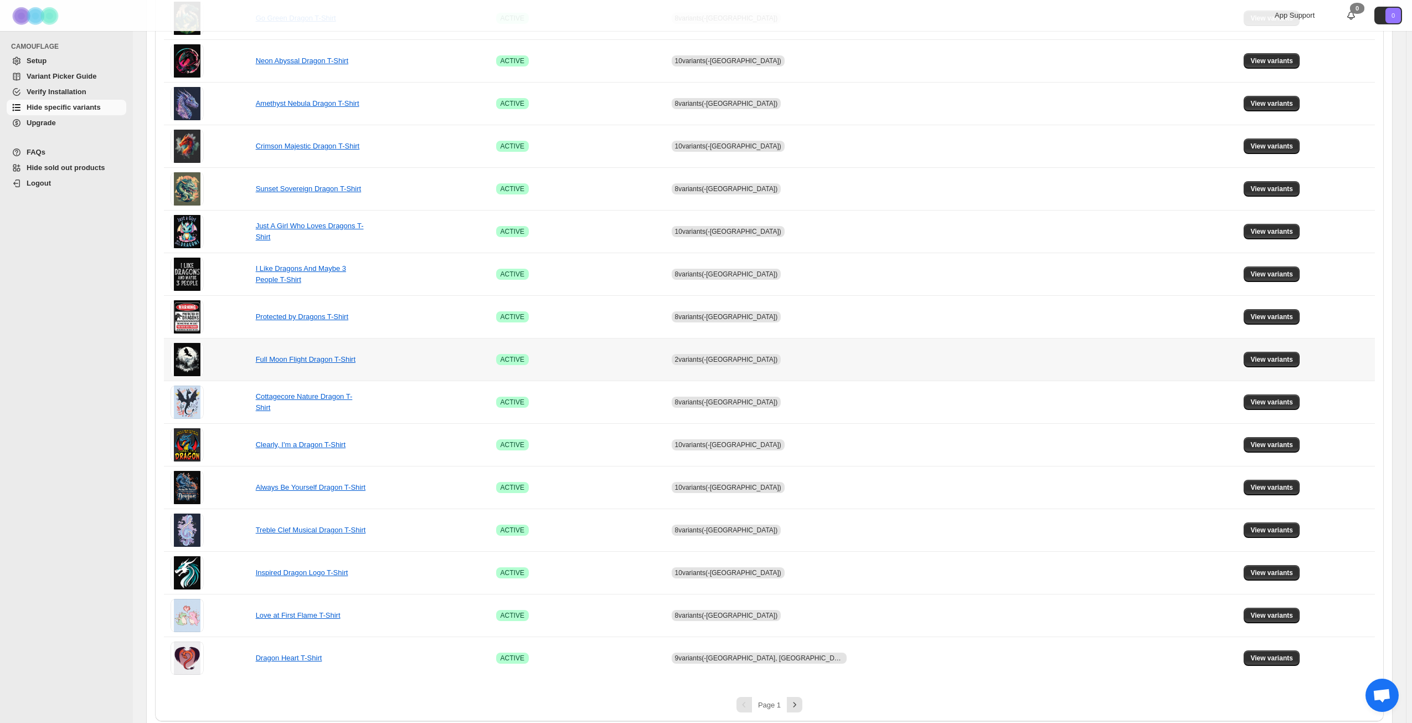
scroll to position [414, 0]
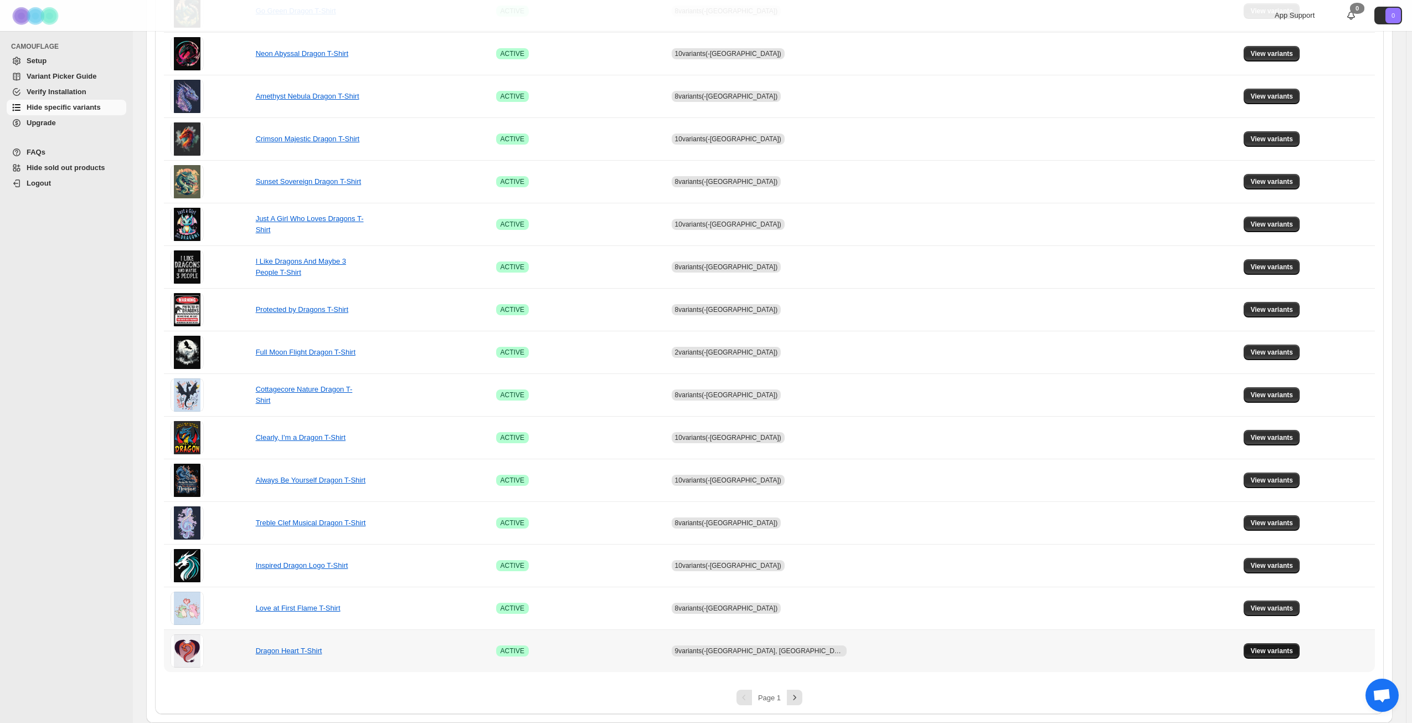
click at [1251, 647] on span "View variants" at bounding box center [1272, 650] width 43 height 9
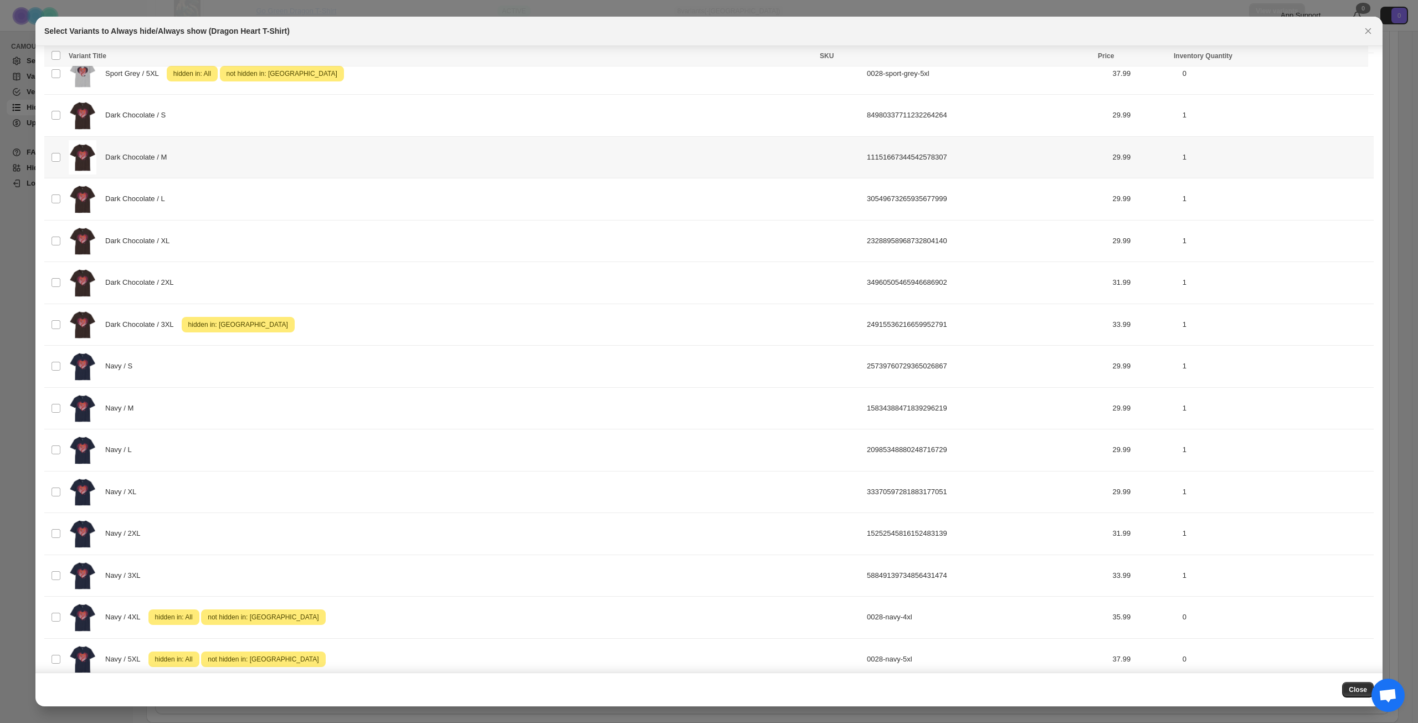
scroll to position [1022, 0]
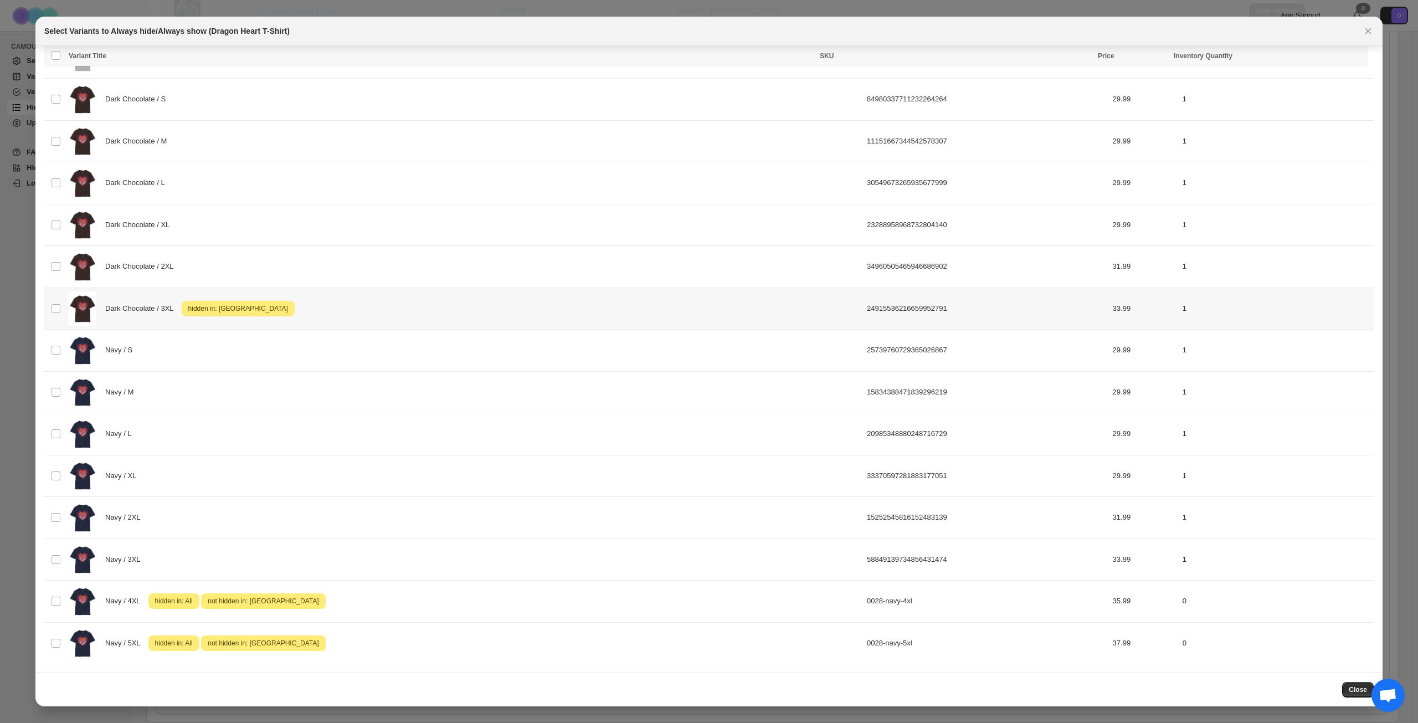
click at [324, 305] on div "Dark Chocolate / 3XL Attention hidden in: Canada" at bounding box center [465, 308] width 792 height 35
click at [1356, 58] on icon "More actions" at bounding box center [1356, 57] width 11 height 11
click at [1304, 135] on span "Undo hide from countries" at bounding box center [1317, 135] width 80 height 8
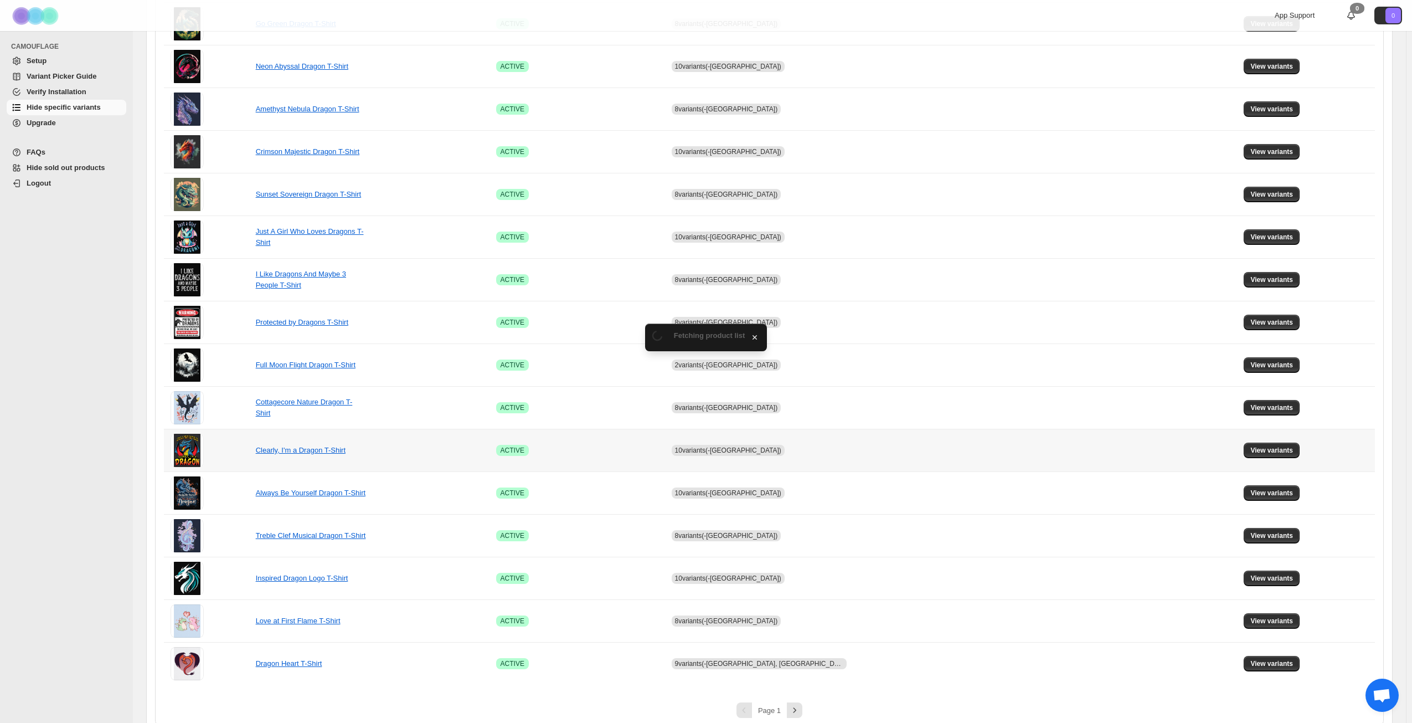
scroll to position [414, 0]
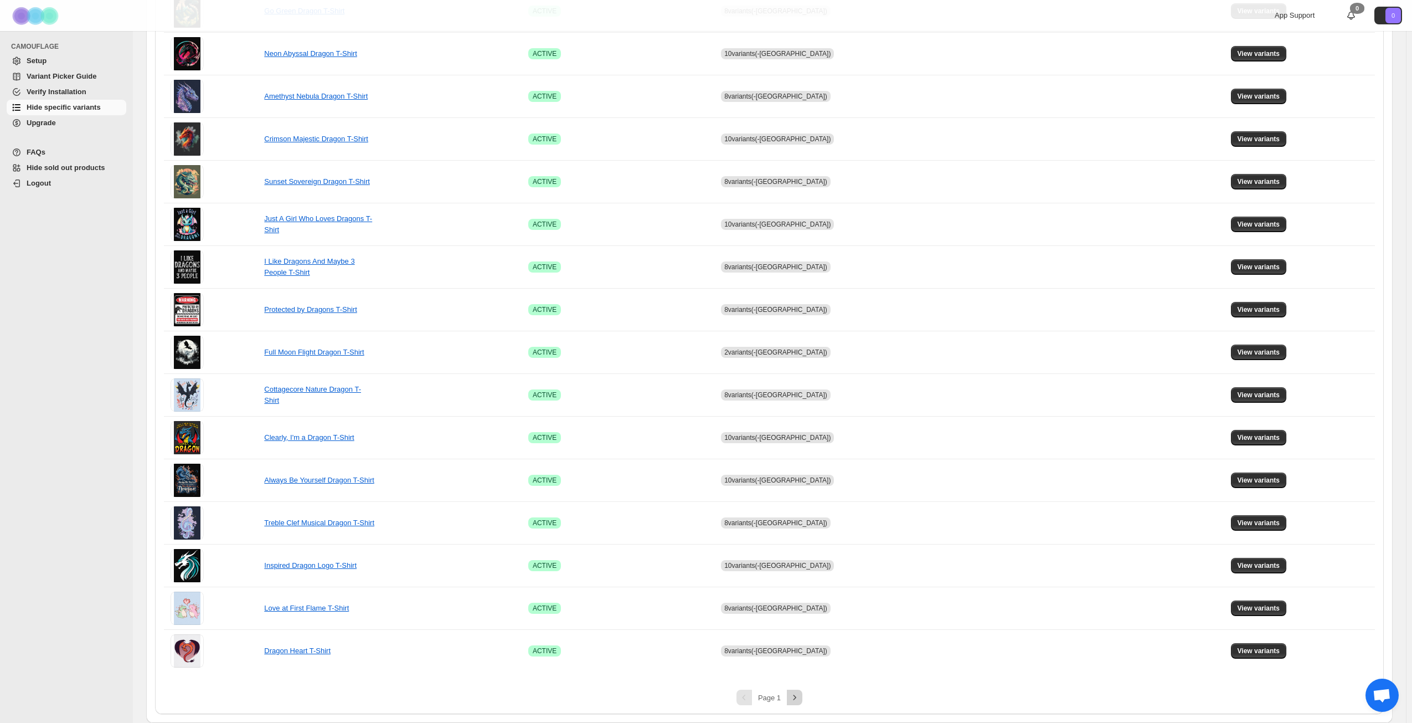
click at [800, 695] on icon "Next" at bounding box center [794, 697] width 11 height 11
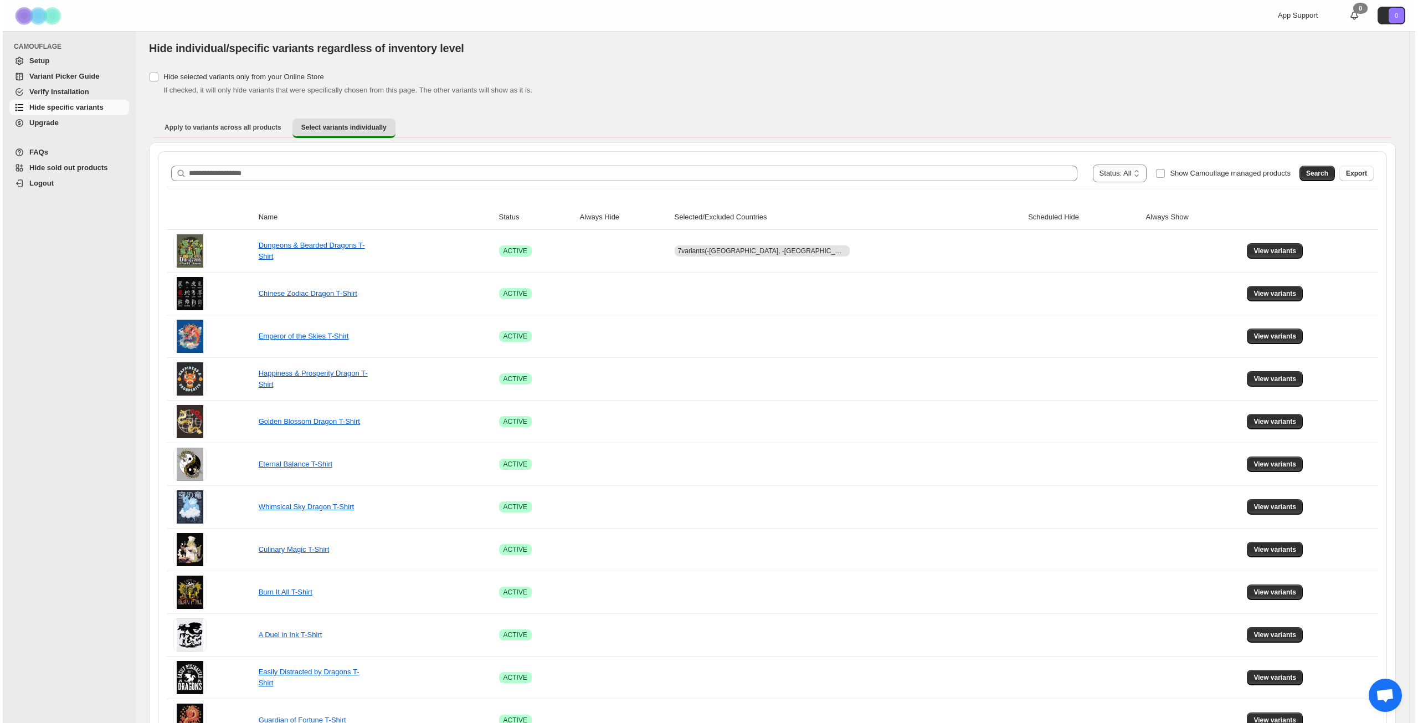
scroll to position [0, 0]
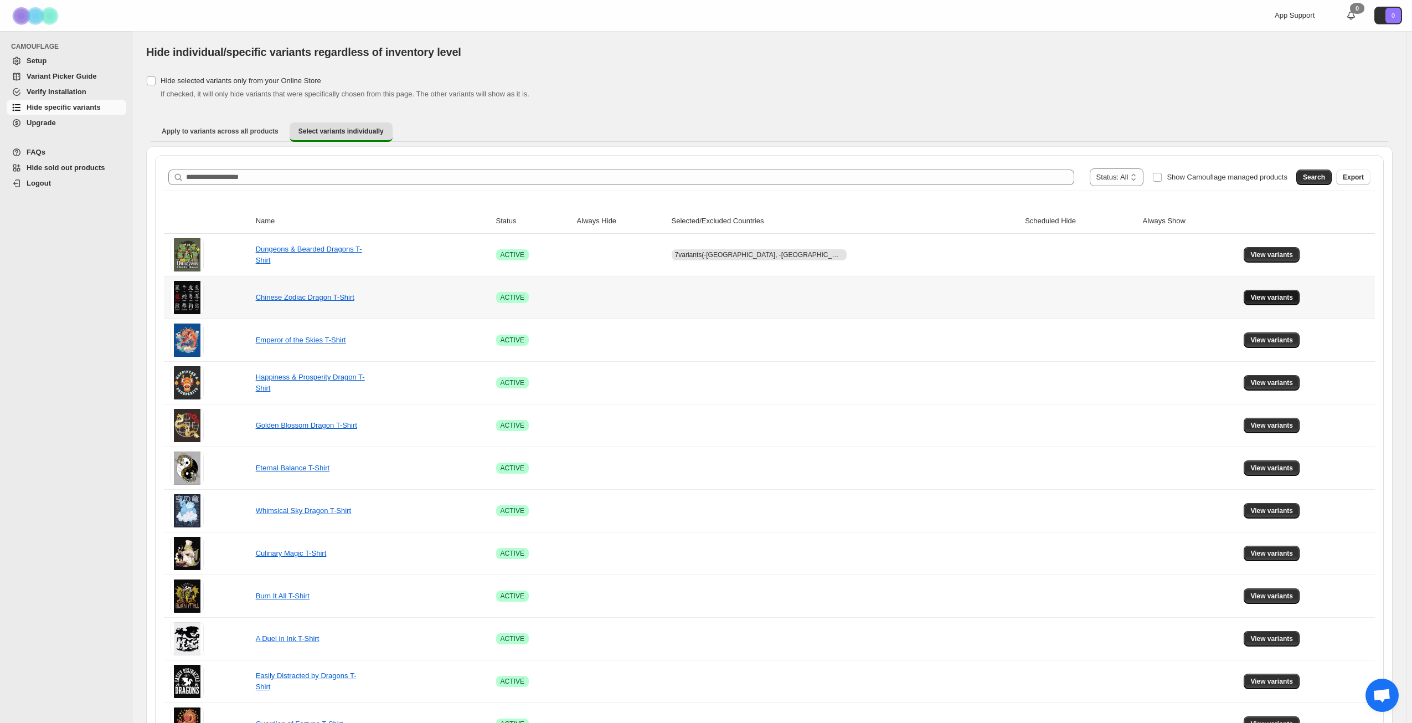
click at [1262, 301] on span "View variants" at bounding box center [1272, 297] width 43 height 9
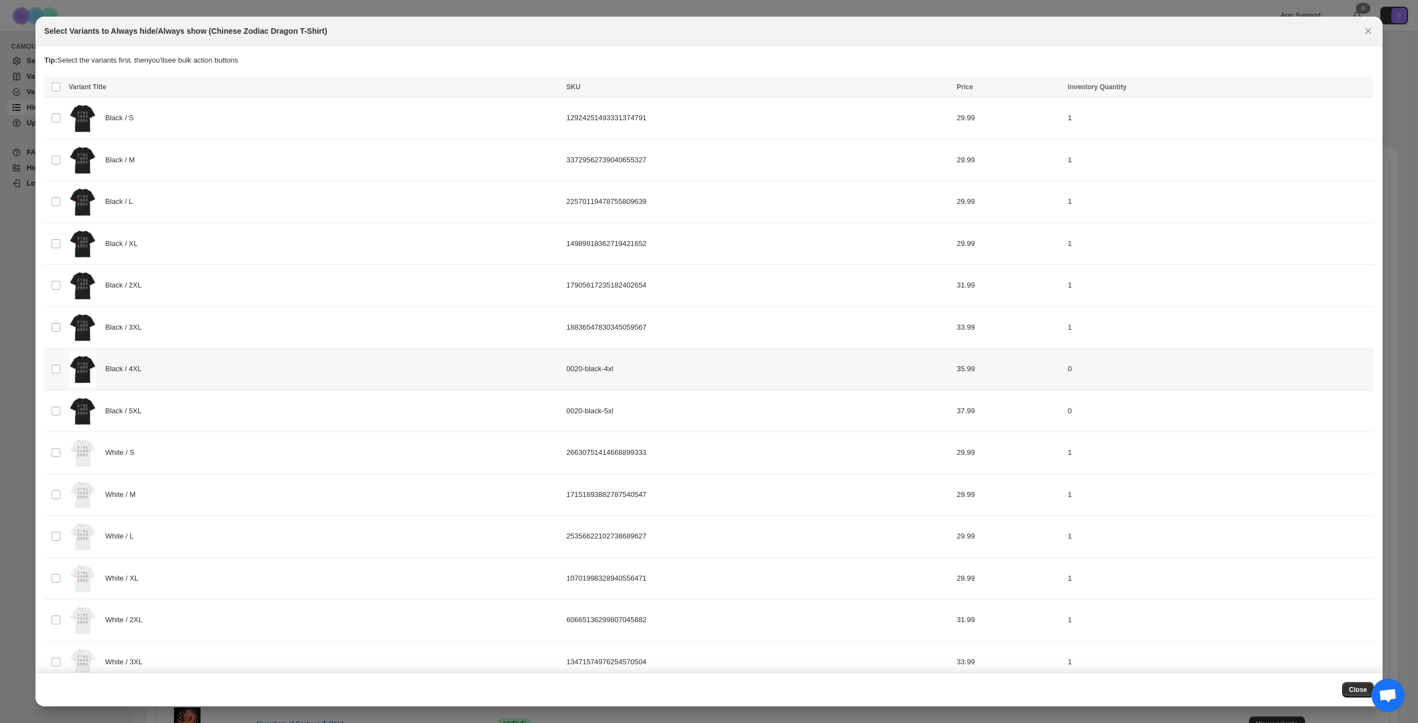
click at [178, 371] on div "Black / 4XL" at bounding box center [314, 369] width 491 height 35
click at [181, 412] on div "Black / 5XL" at bounding box center [314, 411] width 491 height 35
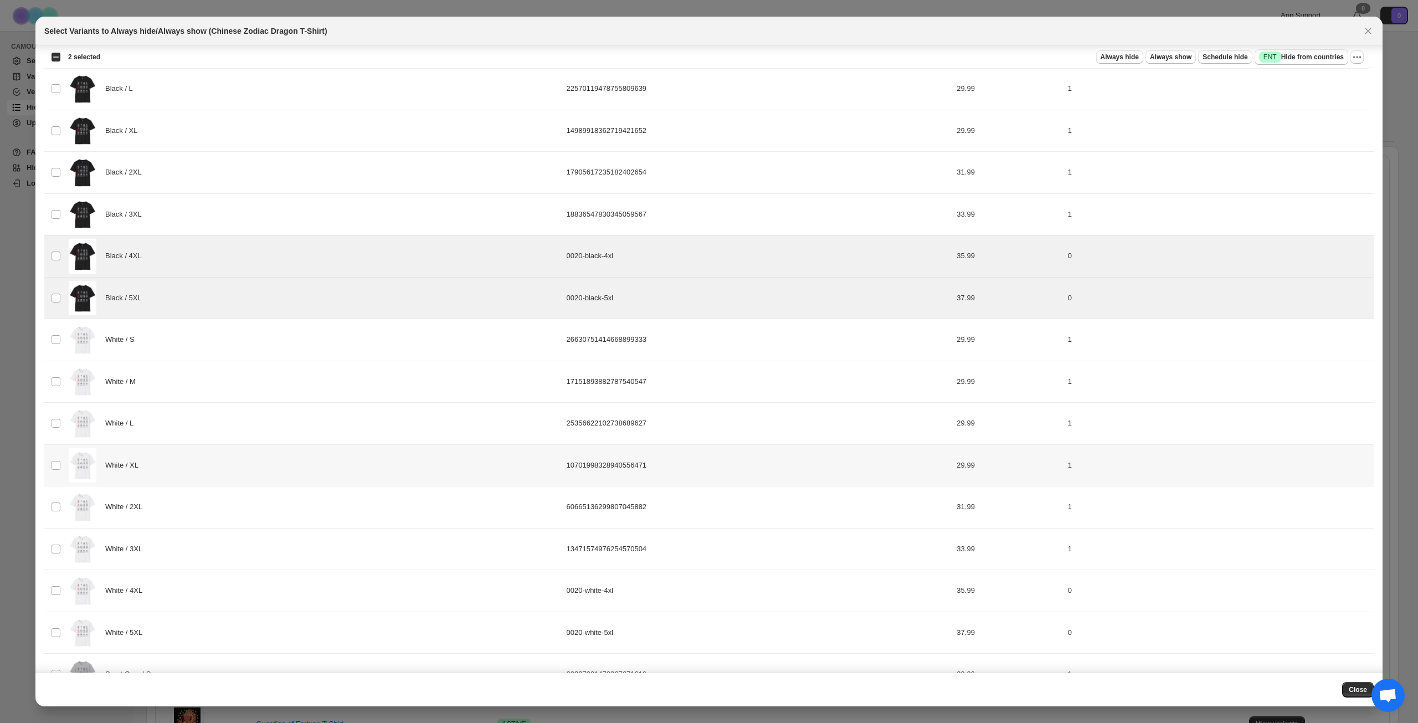
scroll to position [222, 0]
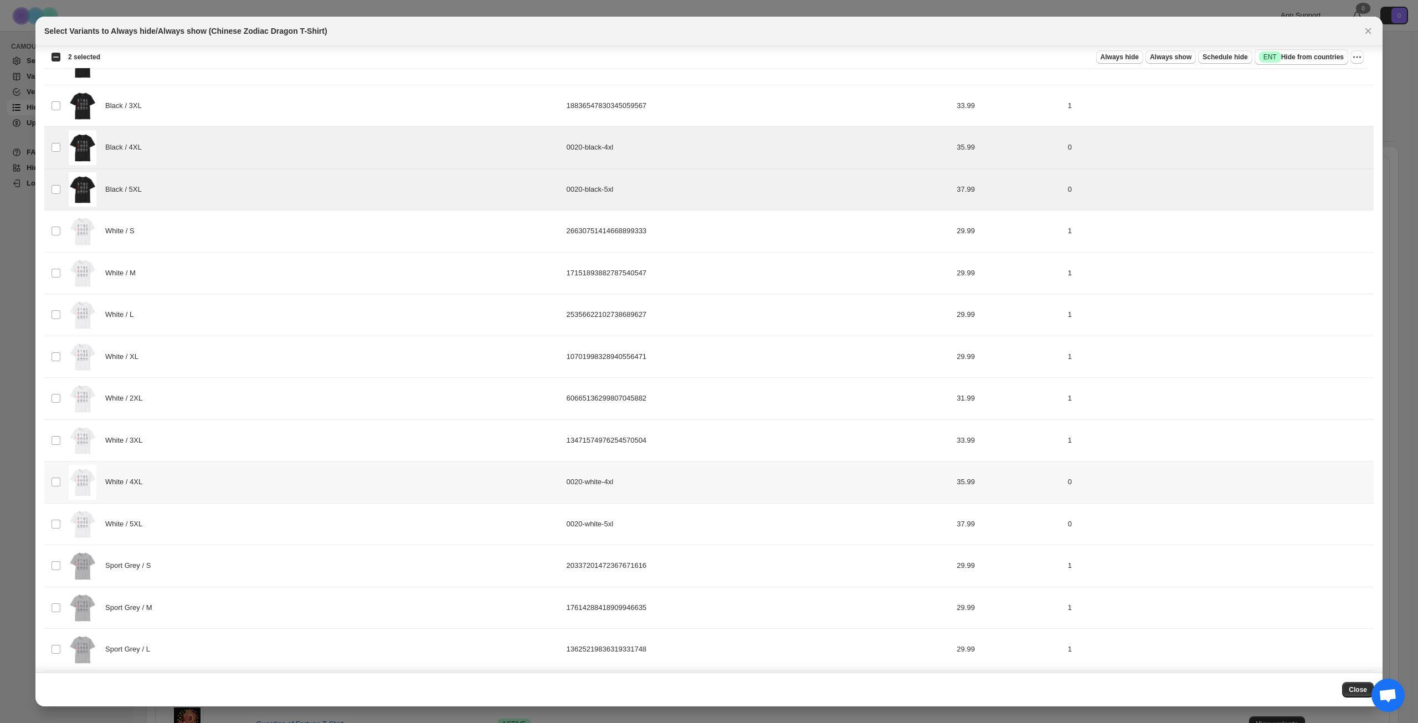
click at [207, 488] on div "White / 4XL" at bounding box center [314, 482] width 491 height 35
click at [205, 515] on div "White / 5XL" at bounding box center [314, 524] width 491 height 35
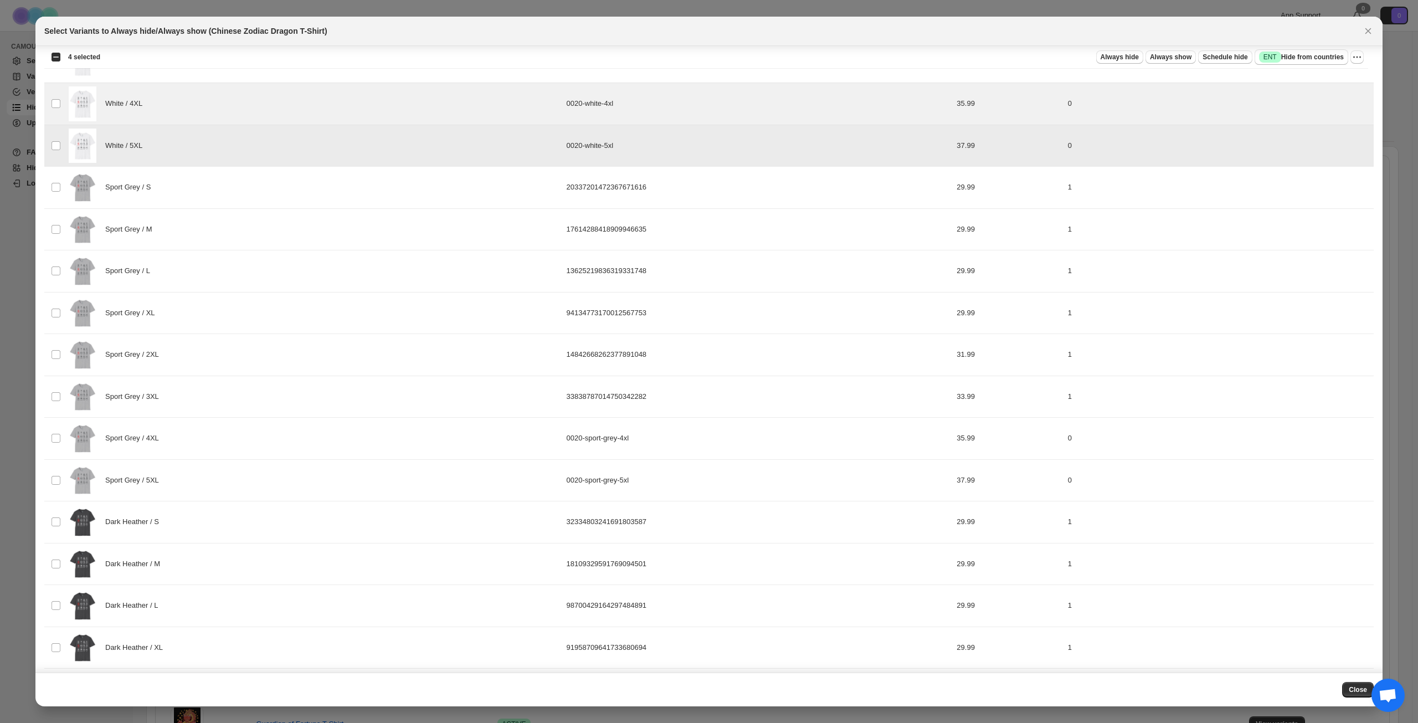
scroll to position [609, 0]
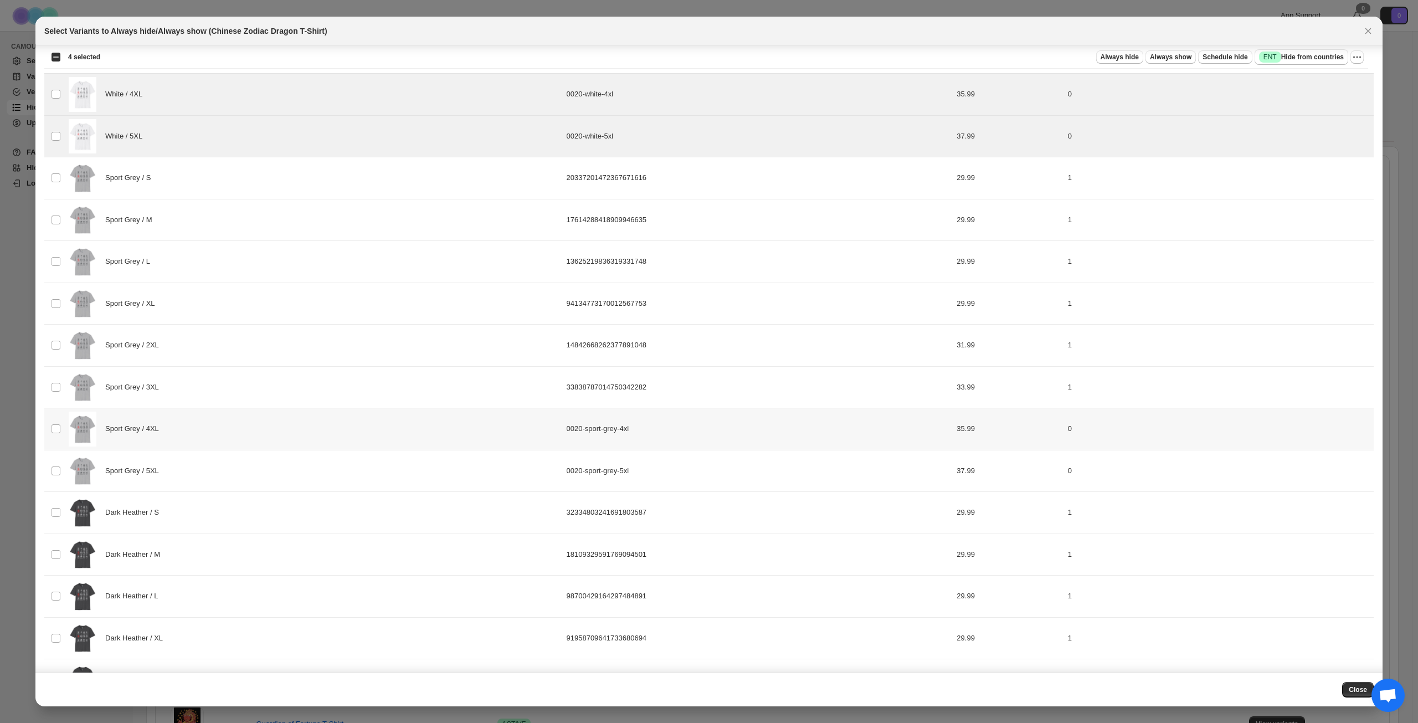
click at [207, 433] on div "Sport Grey / 4XL" at bounding box center [314, 429] width 491 height 35
click at [206, 467] on div "Sport Grey / 5XL" at bounding box center [314, 471] width 491 height 35
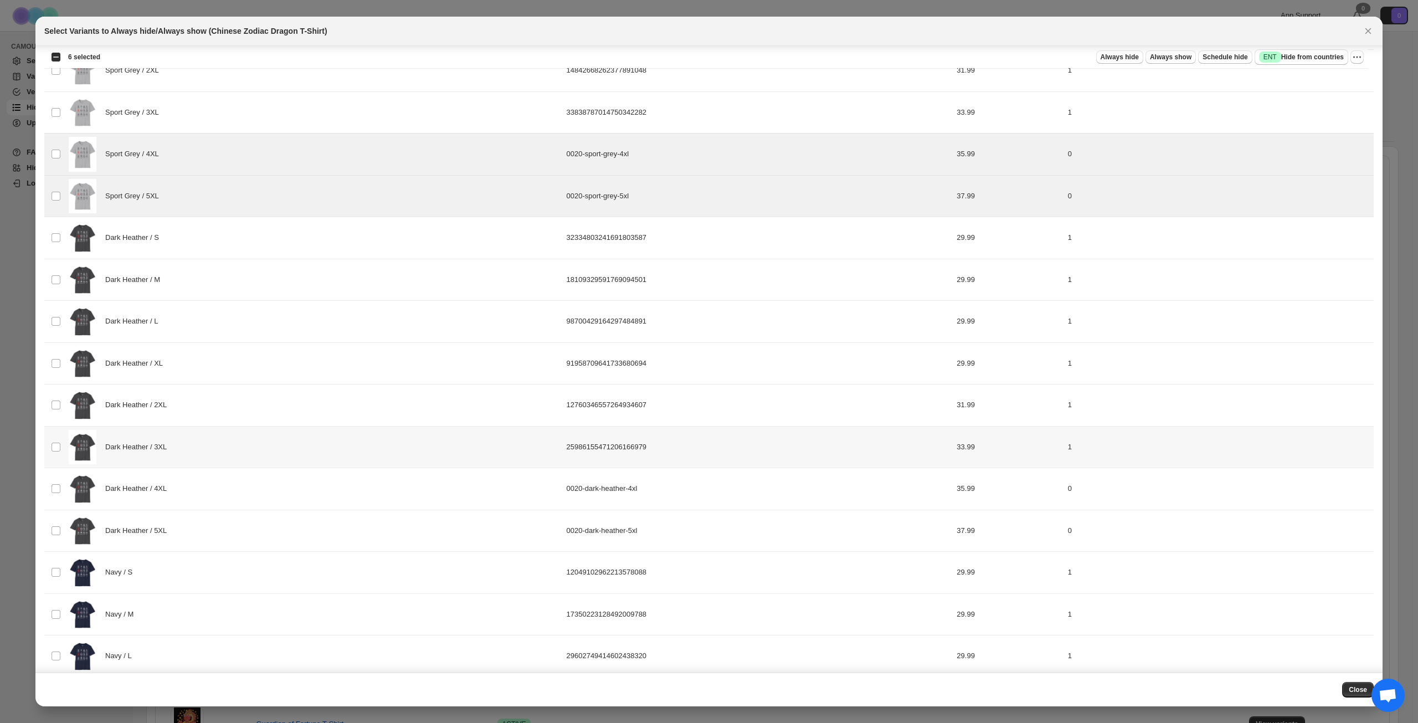
scroll to position [942, 0]
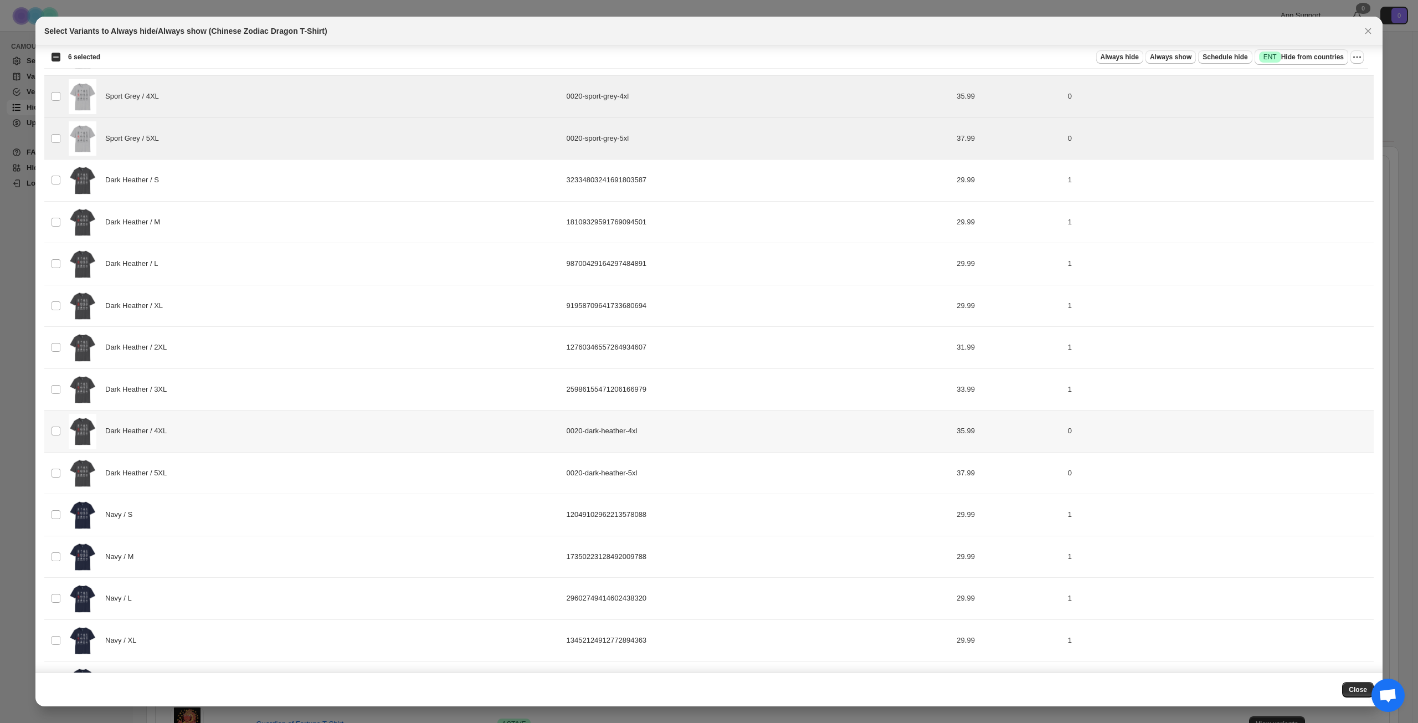
click at [215, 433] on div "Dark Heather / 4XL" at bounding box center [314, 431] width 491 height 35
click at [208, 466] on div "Dark Heather / 5XL" at bounding box center [314, 473] width 491 height 35
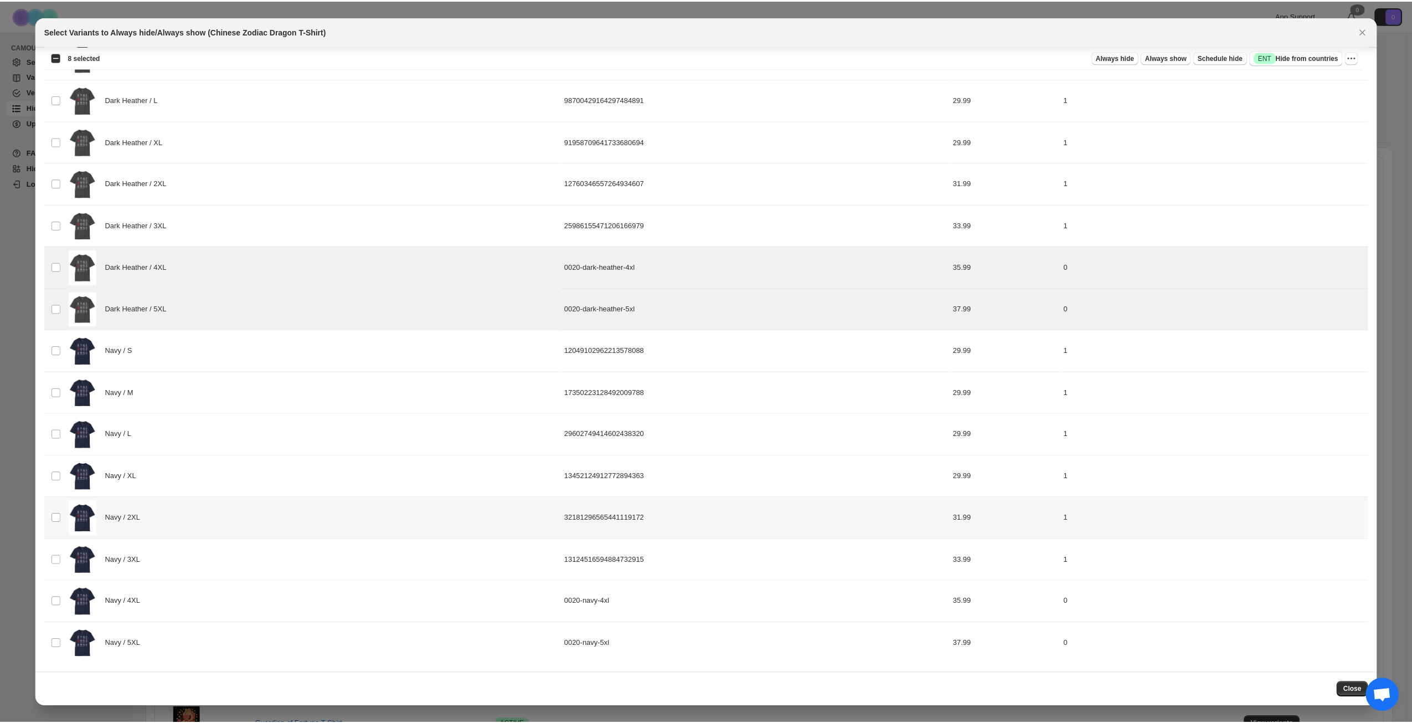
scroll to position [1106, 0]
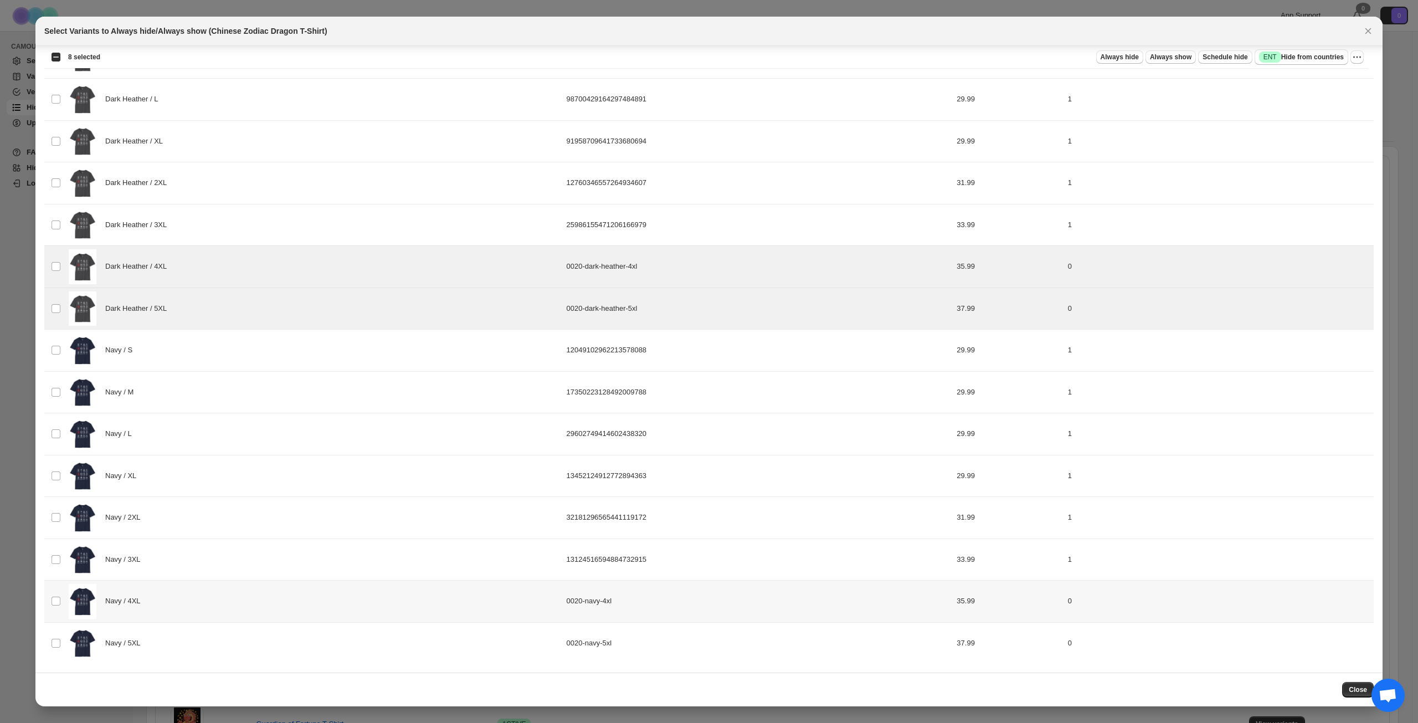
click at [209, 609] on div "Navy / 4XL" at bounding box center [314, 601] width 491 height 35
click at [205, 653] on div "Navy / 5XL" at bounding box center [314, 643] width 491 height 35
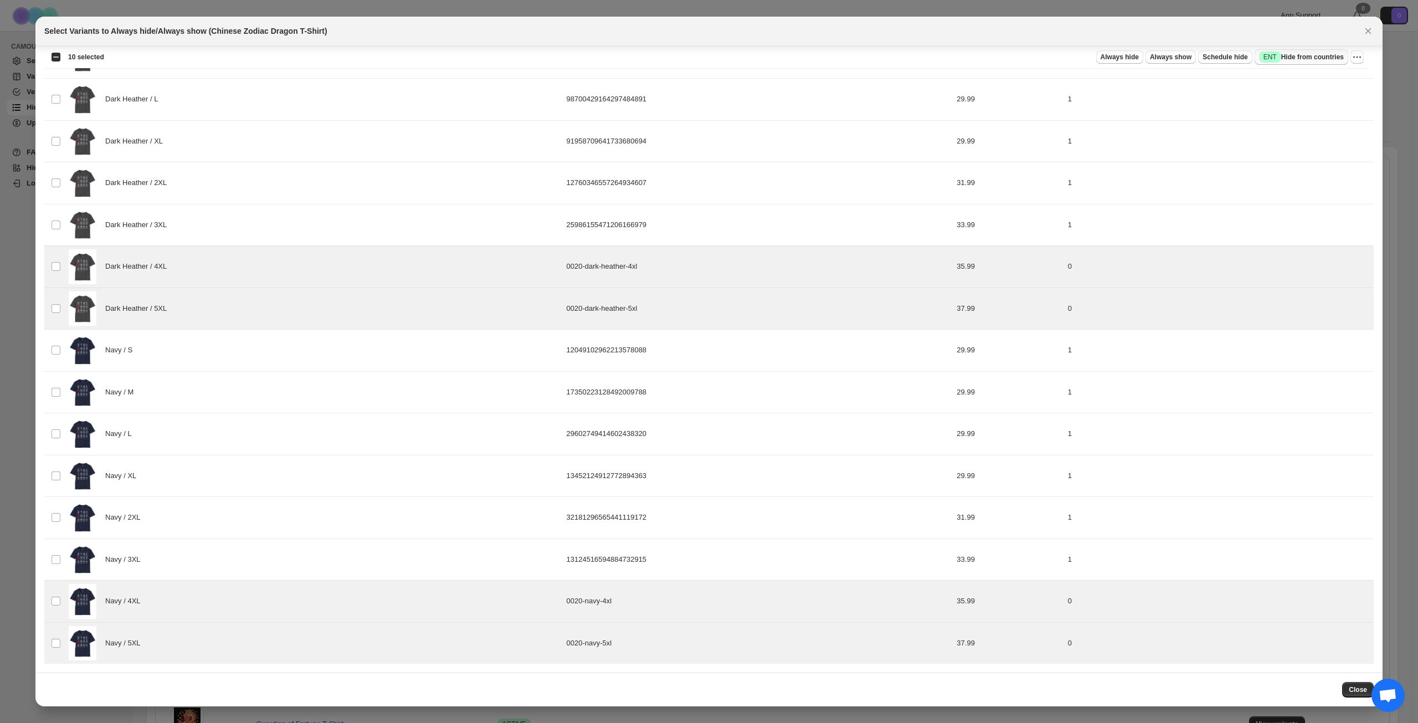
click at [1314, 54] on span "Success ENT Hide from countries" at bounding box center [1301, 57] width 85 height 11
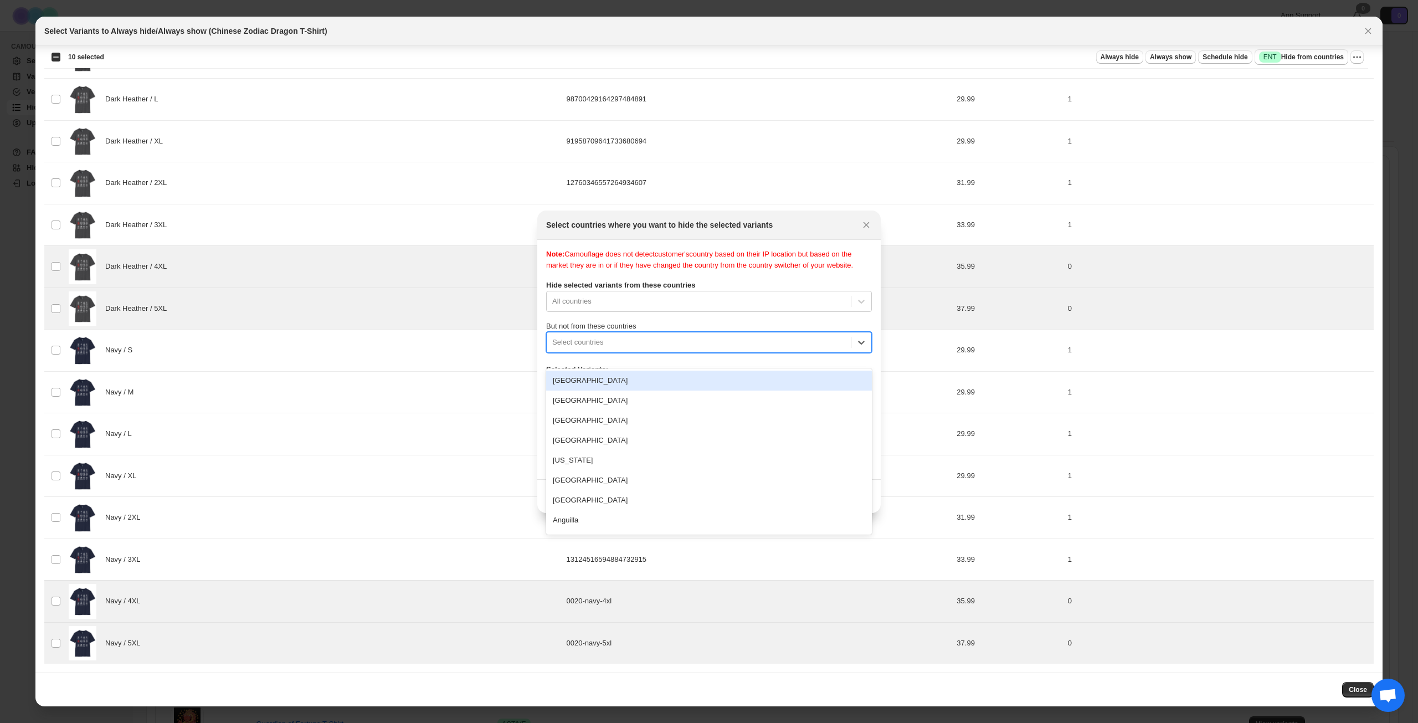
click at [651, 349] on div ":r3j:" at bounding box center [698, 342] width 293 height 13
type input "****"
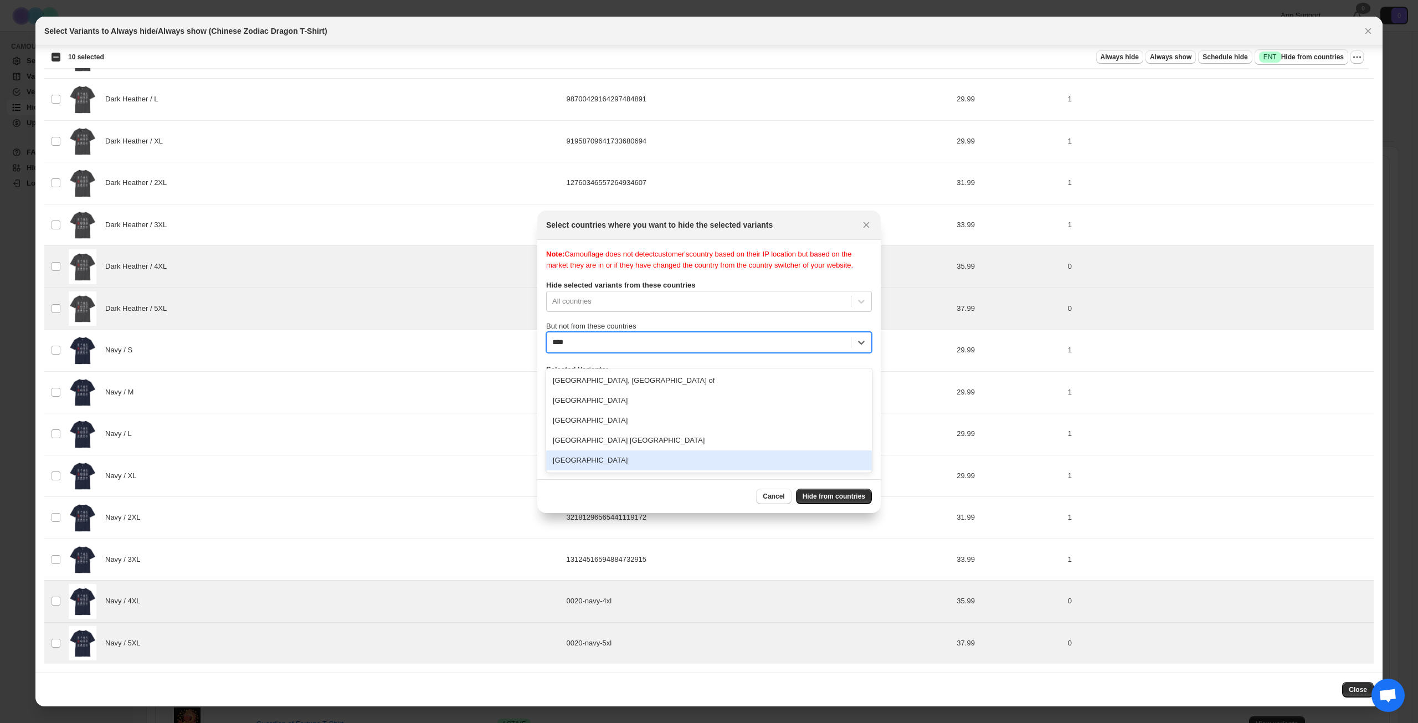
click at [621, 459] on div "[GEOGRAPHIC_DATA]" at bounding box center [709, 460] width 326 height 20
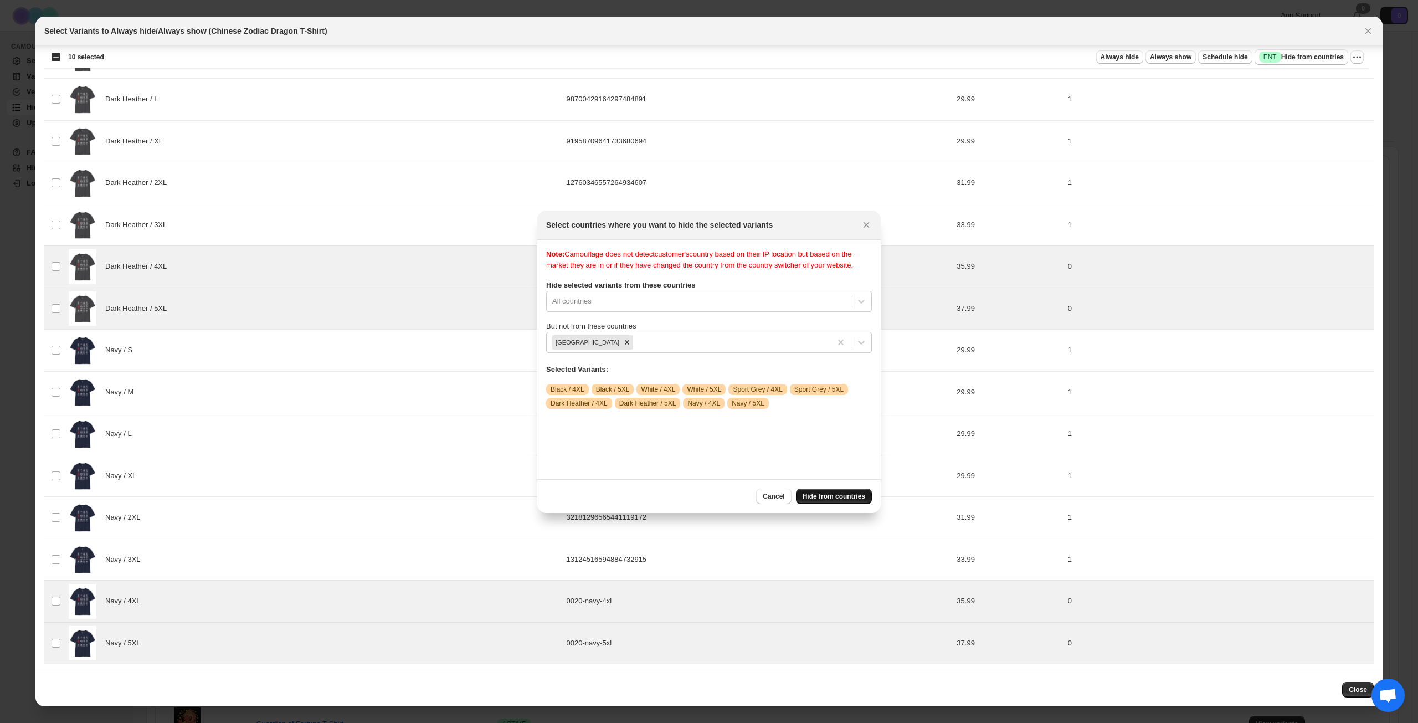
click at [835, 497] on span "Hide from countries" at bounding box center [834, 496] width 63 height 9
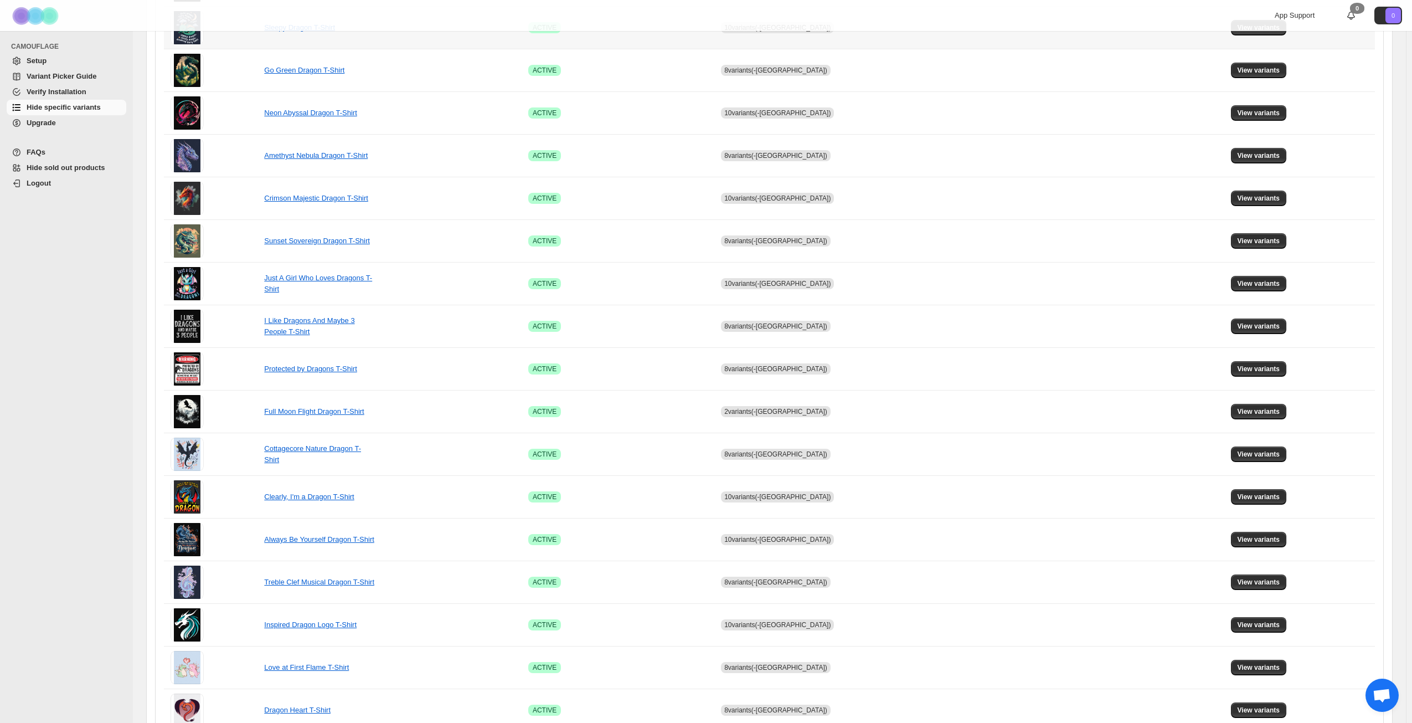
scroll to position [414, 0]
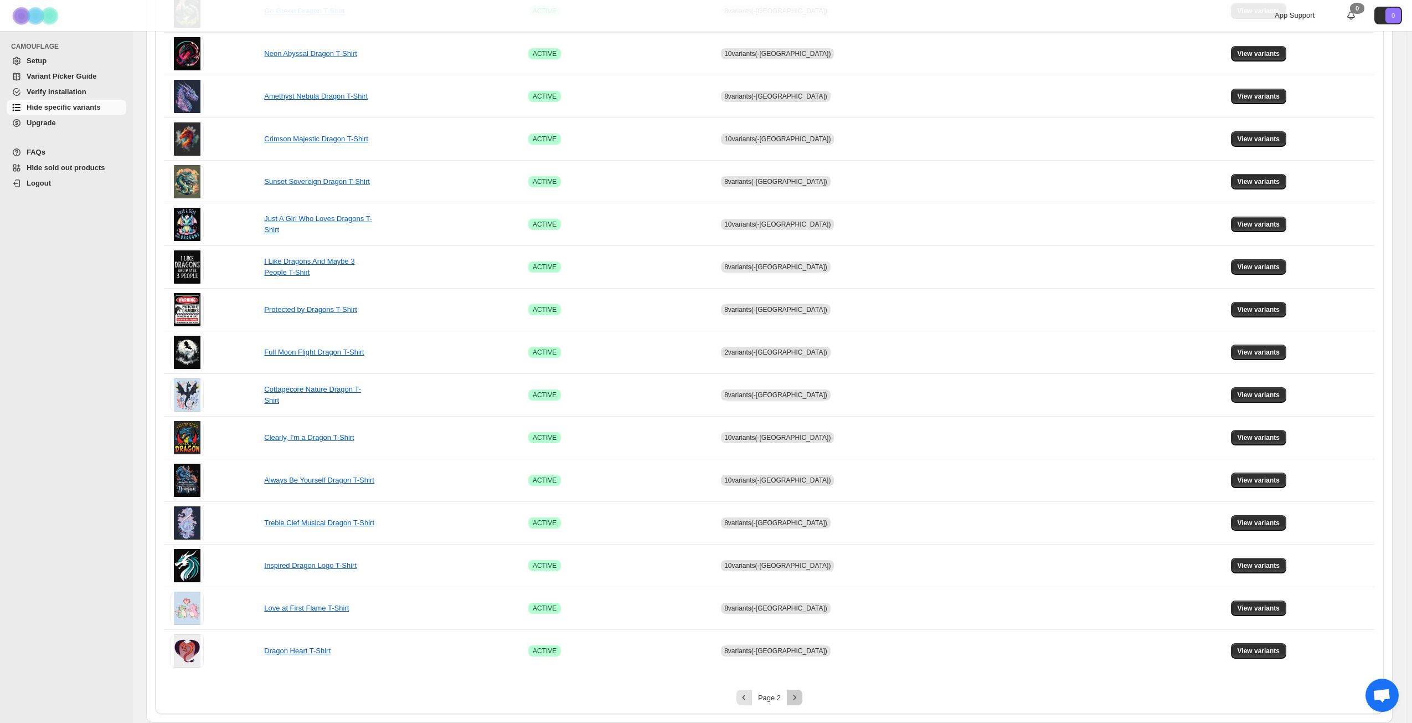
click at [796, 698] on icon "Next" at bounding box center [794, 697] width 11 height 11
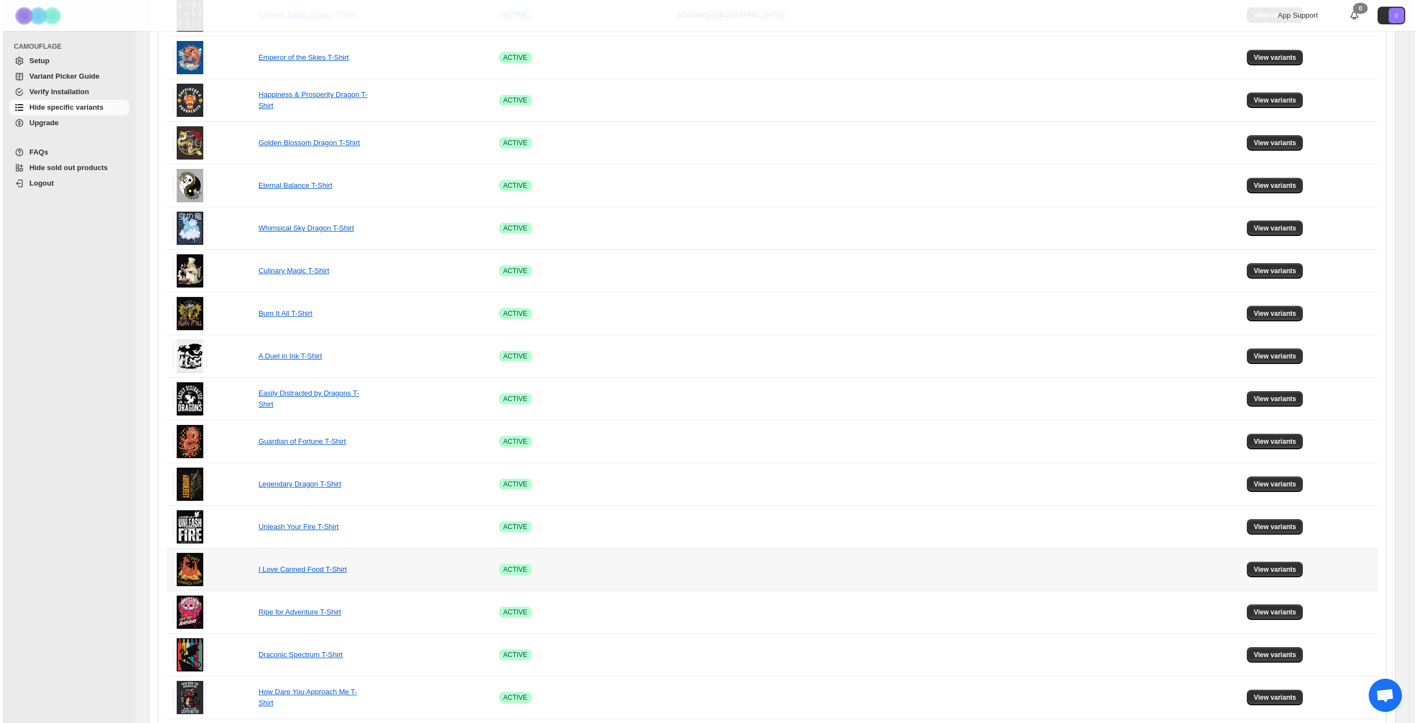
scroll to position [0, 0]
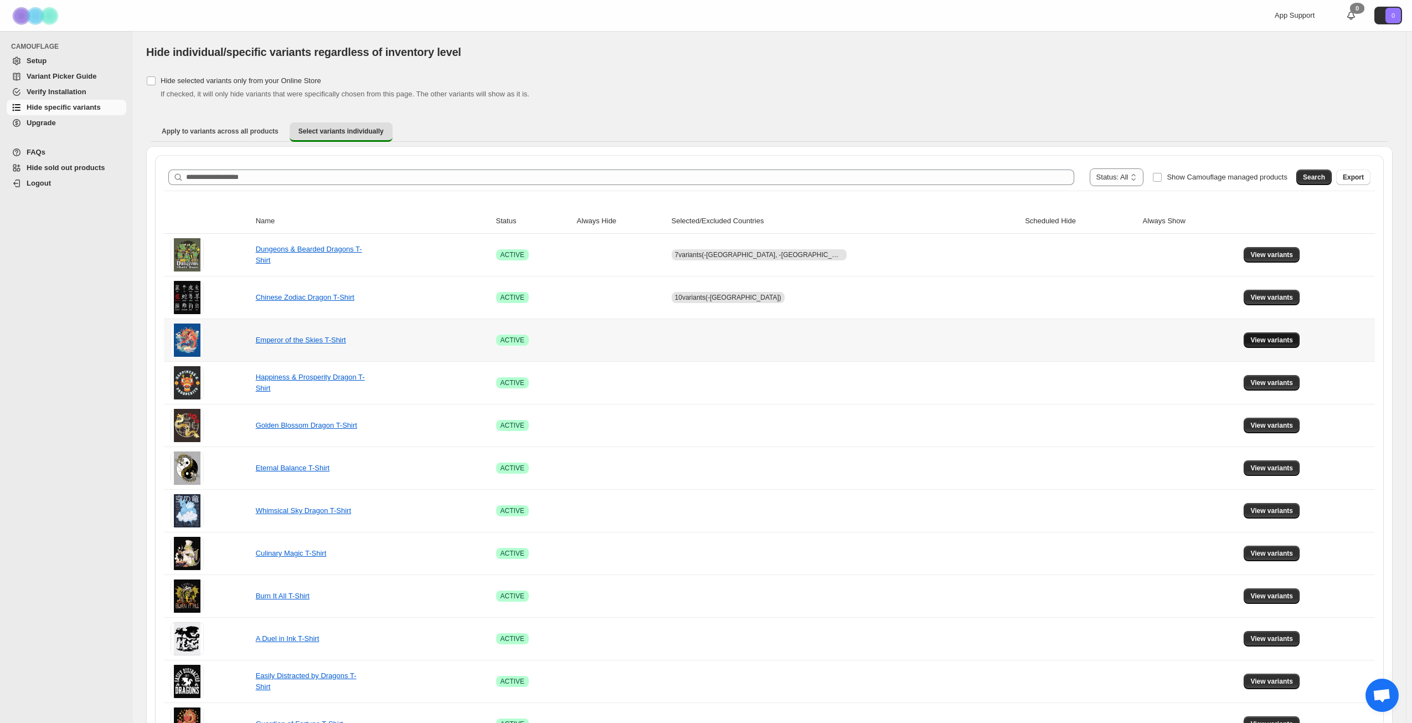
click at [1266, 340] on span "View variants" at bounding box center [1272, 340] width 43 height 9
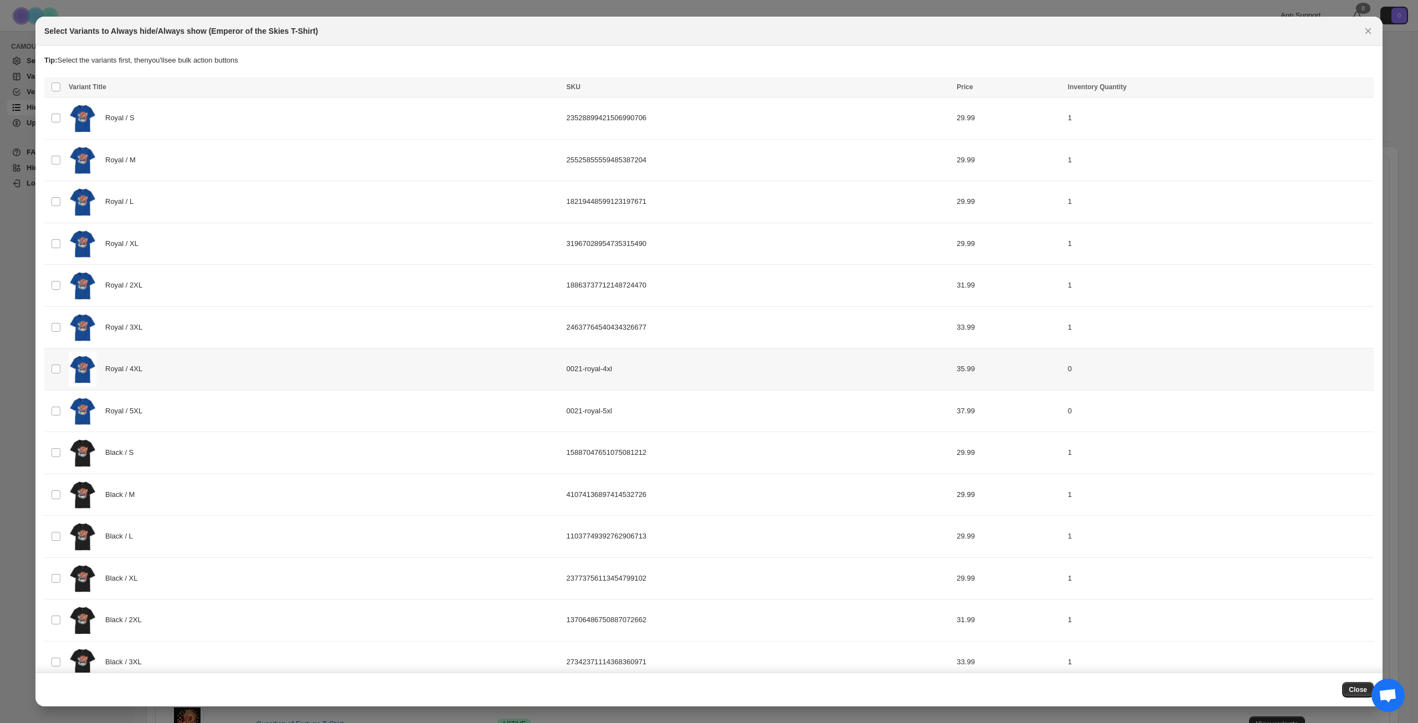
drag, startPoint x: 168, startPoint y: 374, endPoint x: 174, endPoint y: 386, distance: 12.4
click at [169, 374] on div "Royal / 4XL" at bounding box center [314, 369] width 491 height 35
click at [176, 405] on div "Royal / 5XL" at bounding box center [314, 411] width 491 height 35
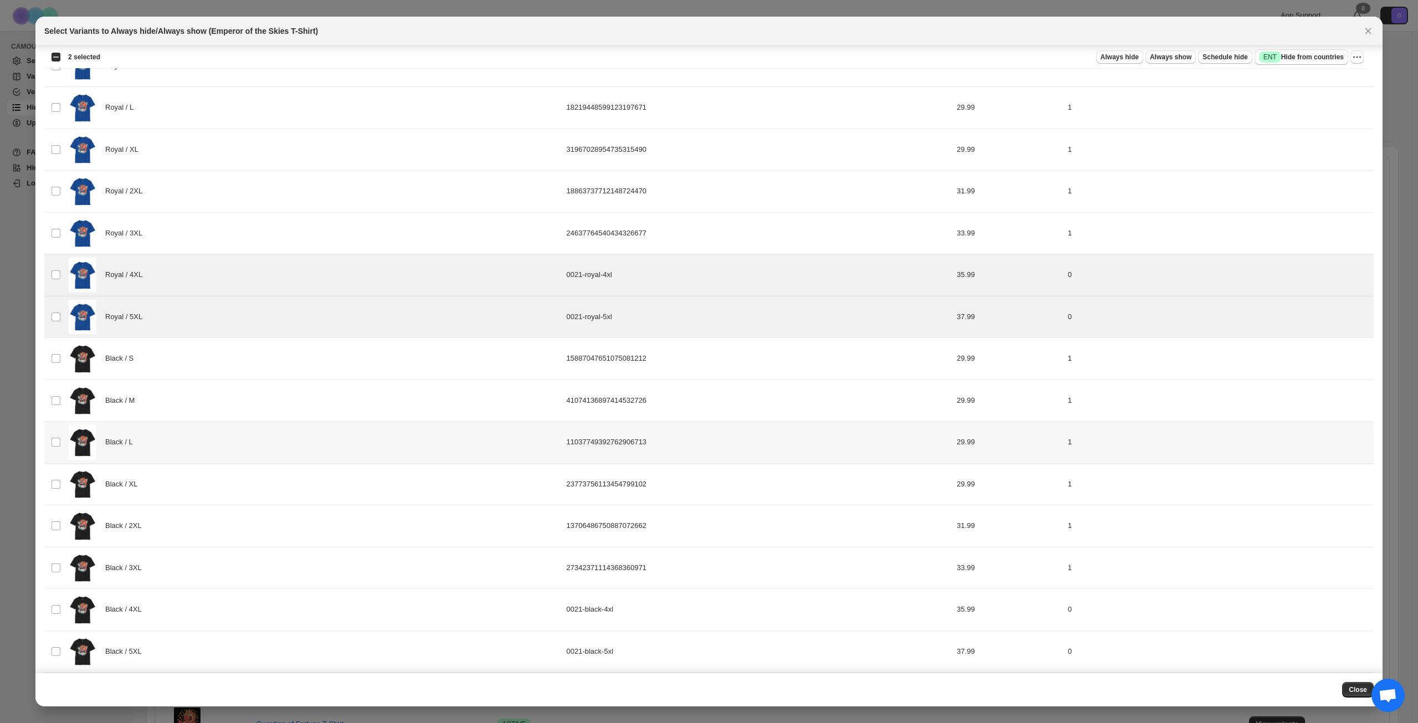
scroll to position [222, 0]
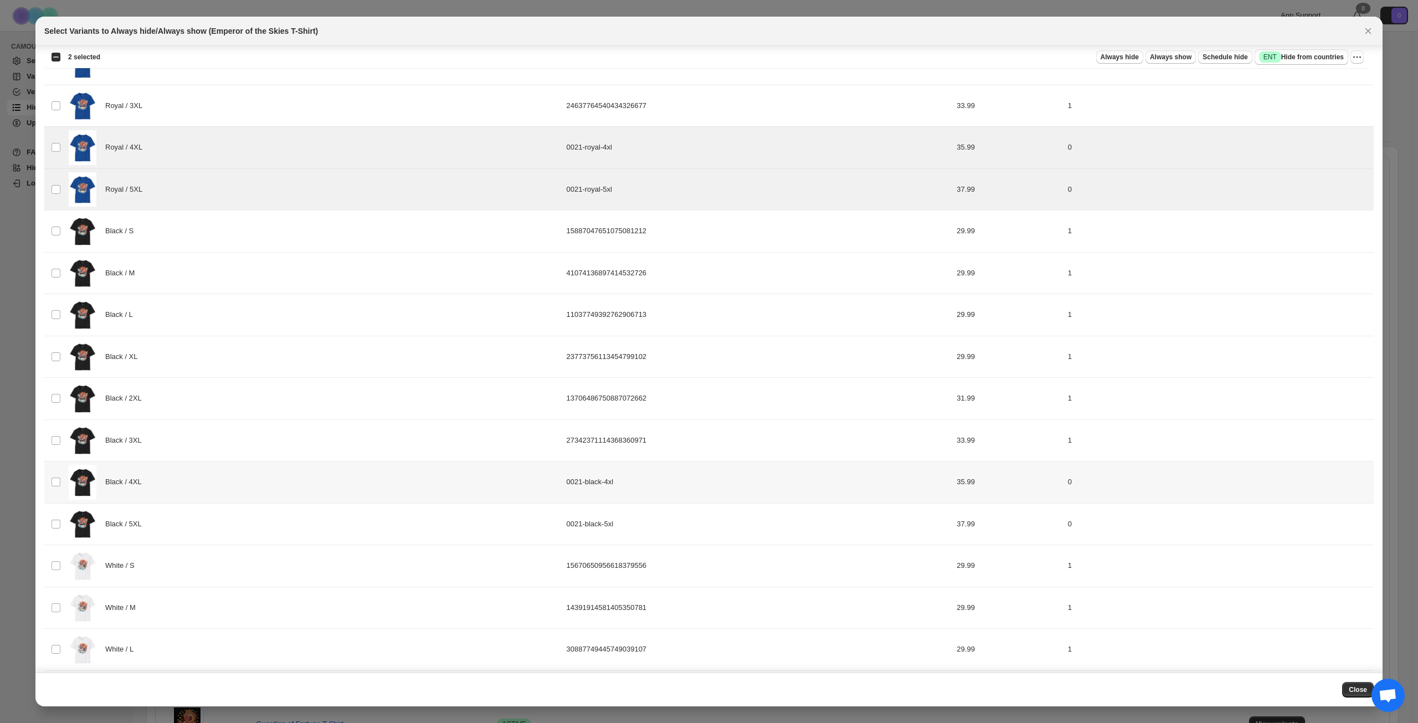
click at [187, 475] on div "Black / 4XL" at bounding box center [314, 482] width 491 height 35
click at [189, 526] on div "Black / 5XL" at bounding box center [314, 524] width 491 height 35
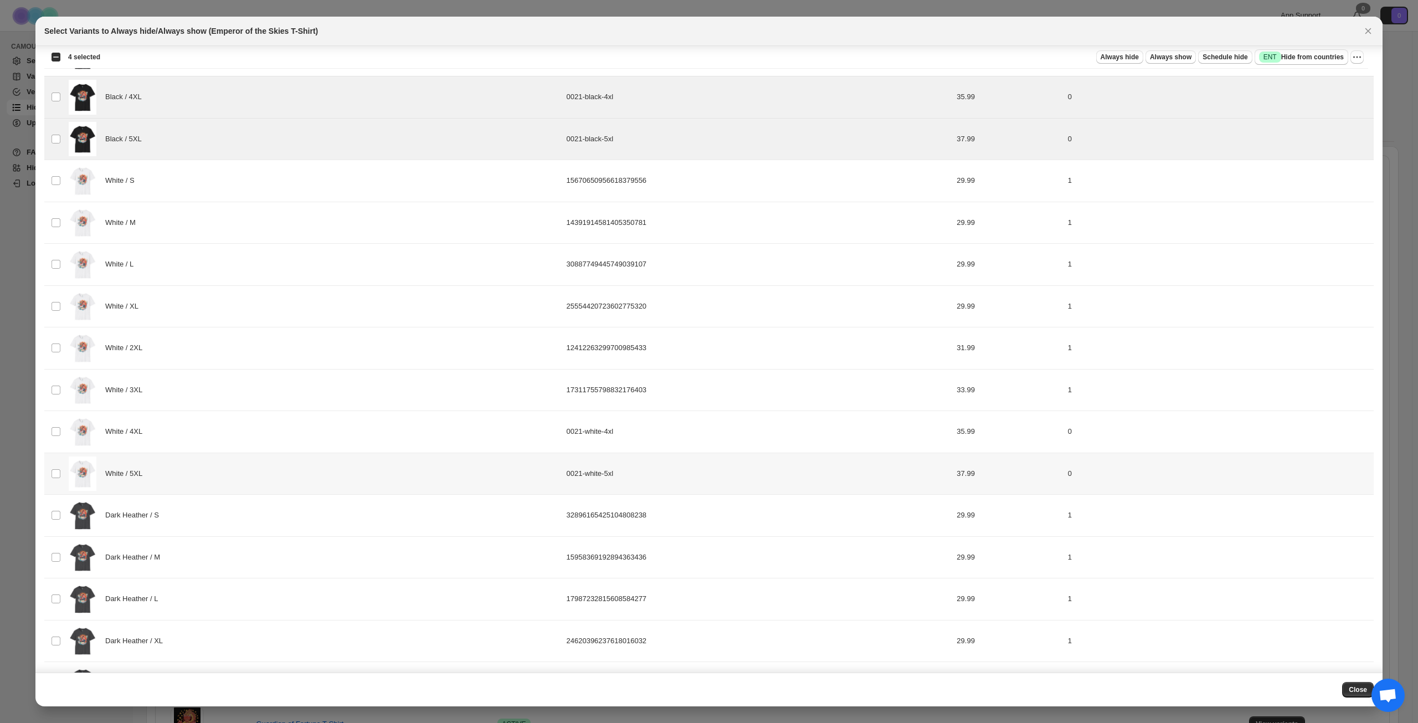
scroll to position [609, 0]
click at [203, 426] on div "White / 4XL" at bounding box center [314, 429] width 491 height 35
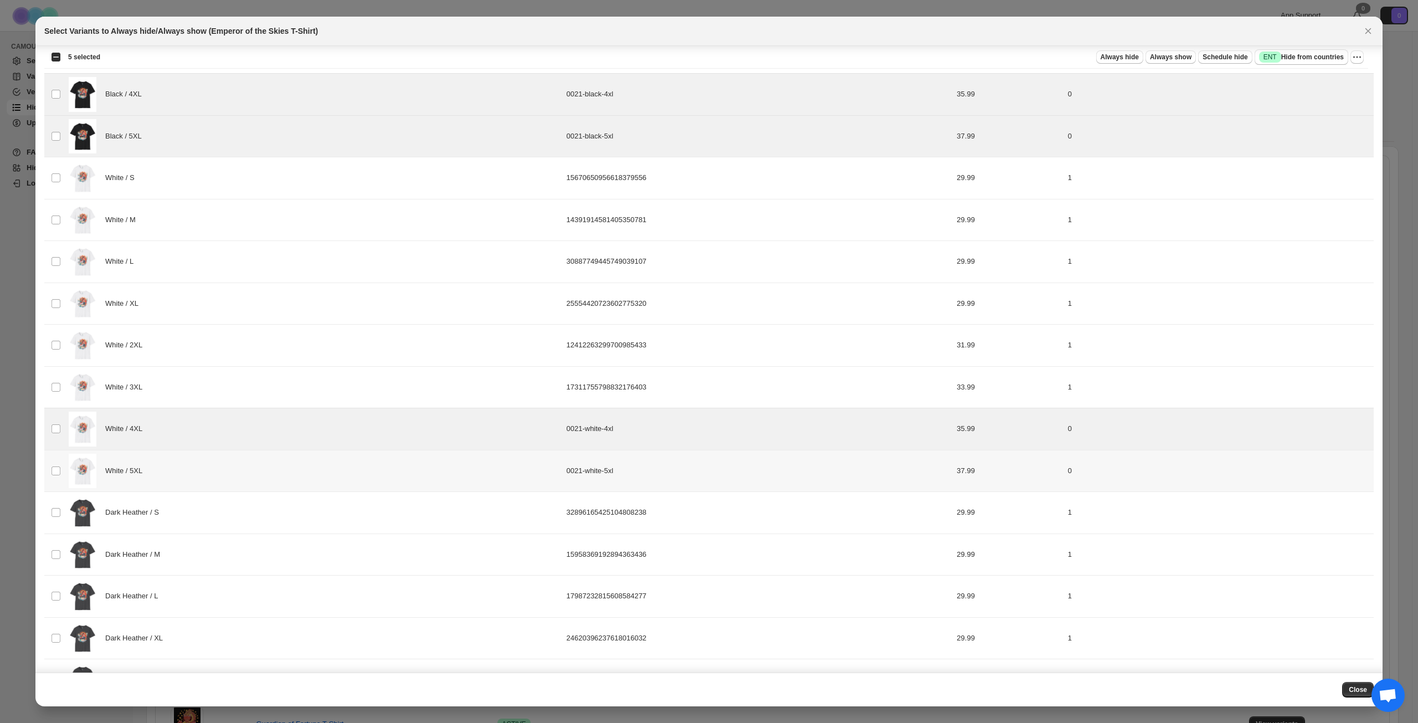
click at [204, 488] on td "White / 5XL" at bounding box center [314, 471] width 498 height 42
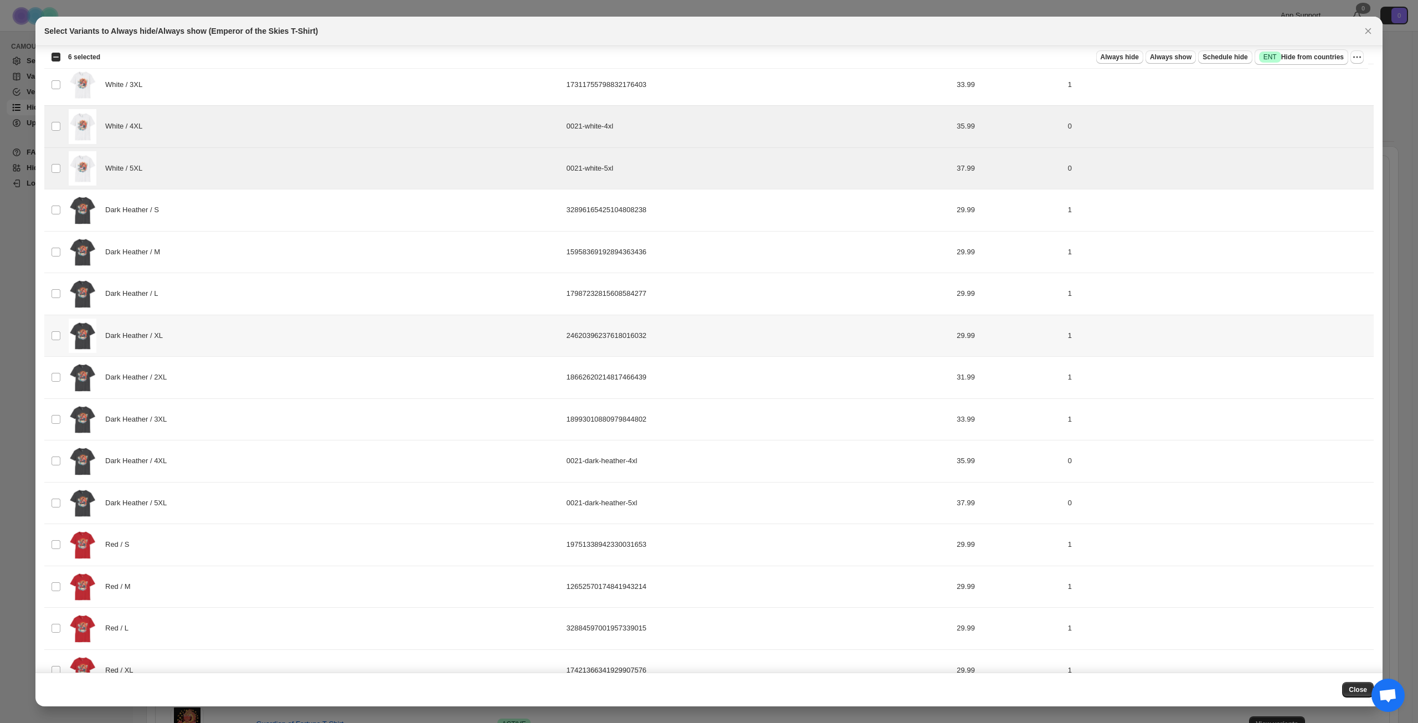
scroll to position [942, 0]
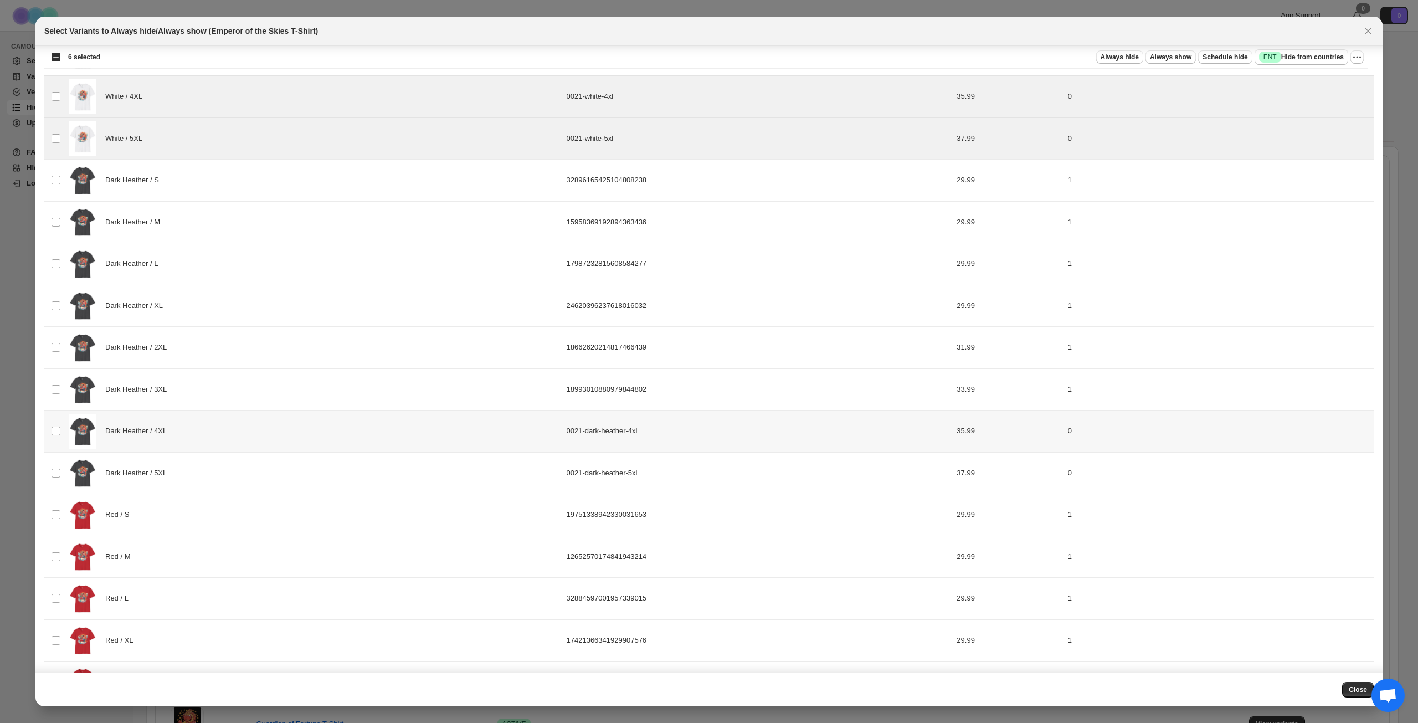
click at [243, 429] on div "Dark Heather / 4XL" at bounding box center [314, 431] width 491 height 35
click at [230, 466] on div "Dark Heather / 5XL" at bounding box center [314, 473] width 491 height 35
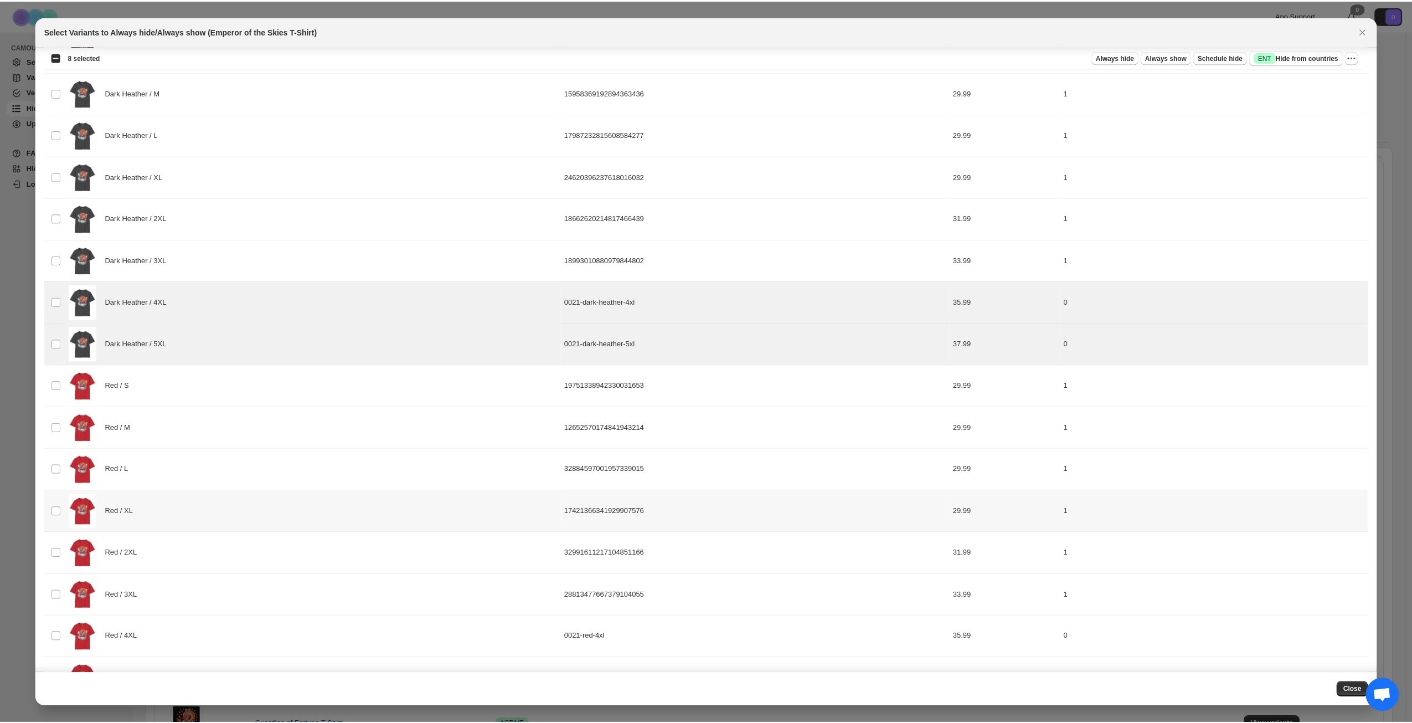
scroll to position [1106, 0]
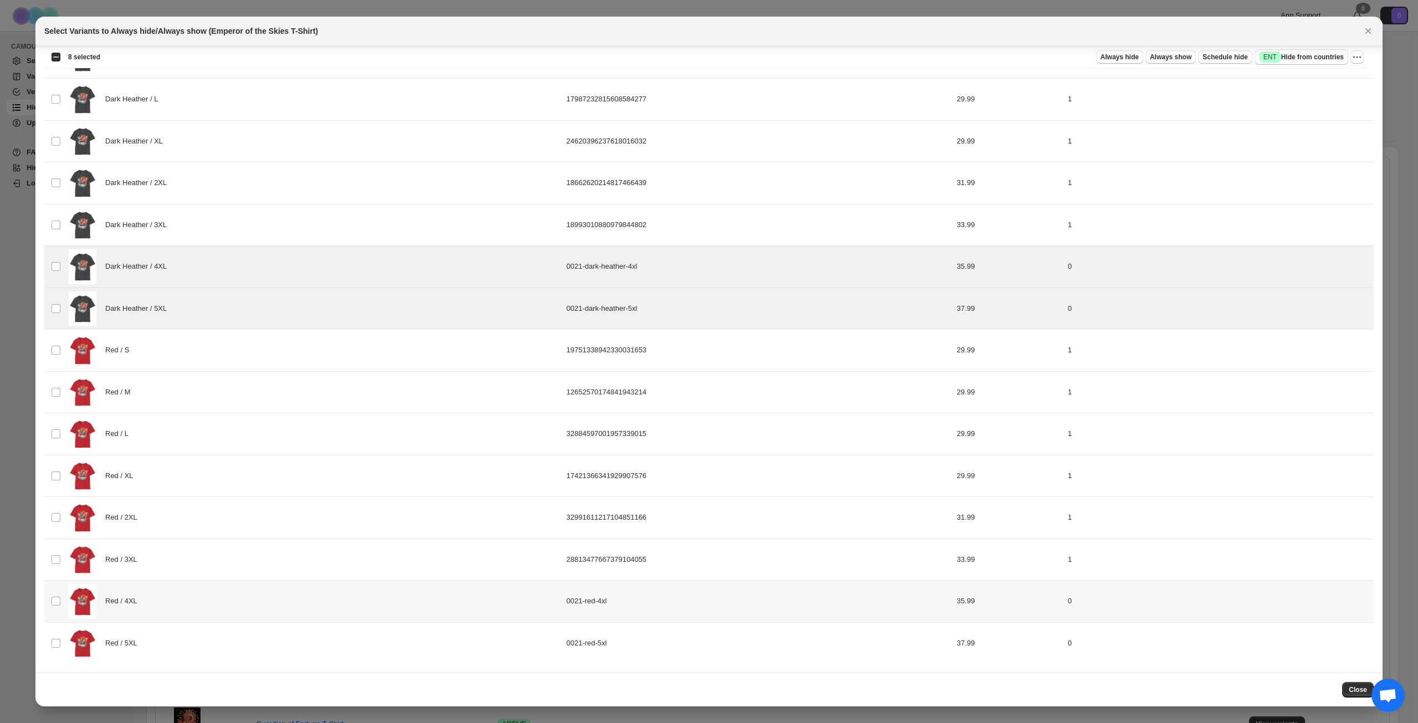
click at [191, 616] on div "Red / 4XL" at bounding box center [314, 601] width 491 height 35
click at [188, 651] on div "Red / 5XL" at bounding box center [314, 643] width 491 height 35
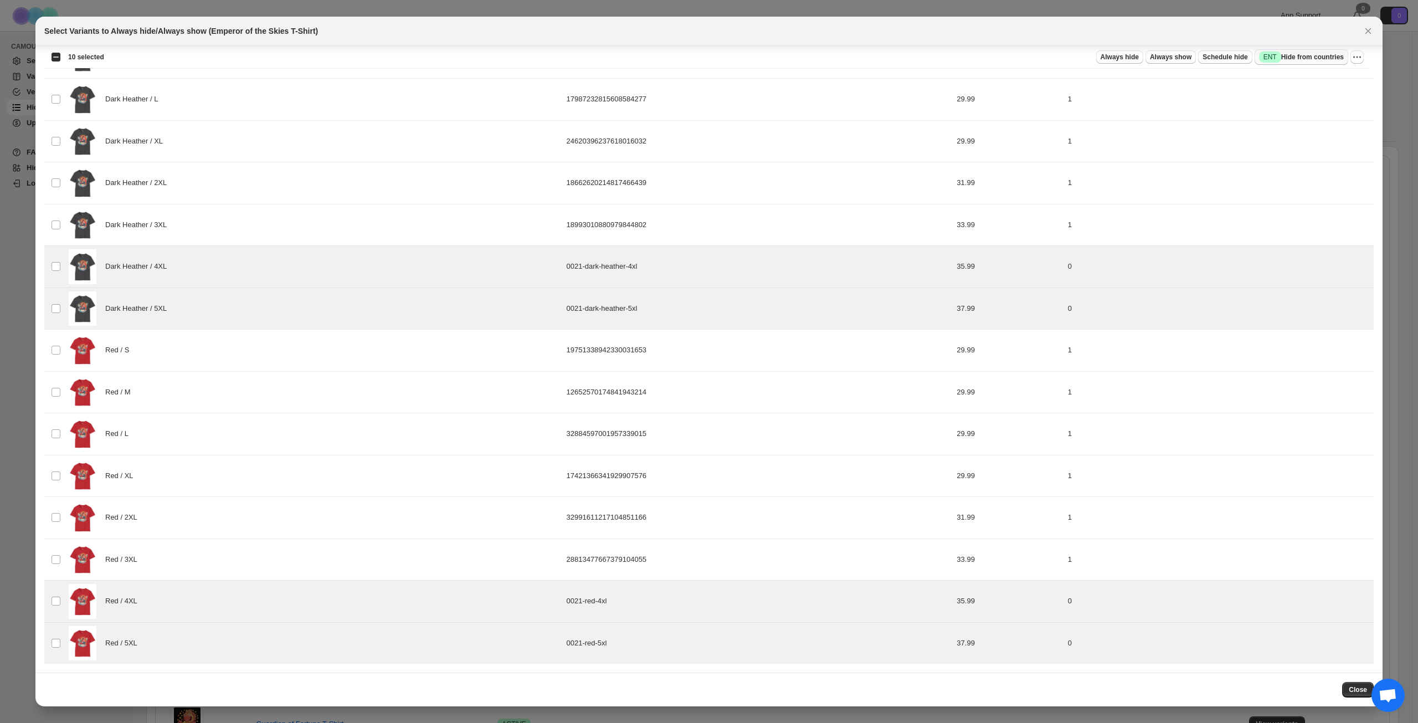
click at [1322, 58] on span "Success ENT Hide from countries" at bounding box center [1301, 57] width 85 height 11
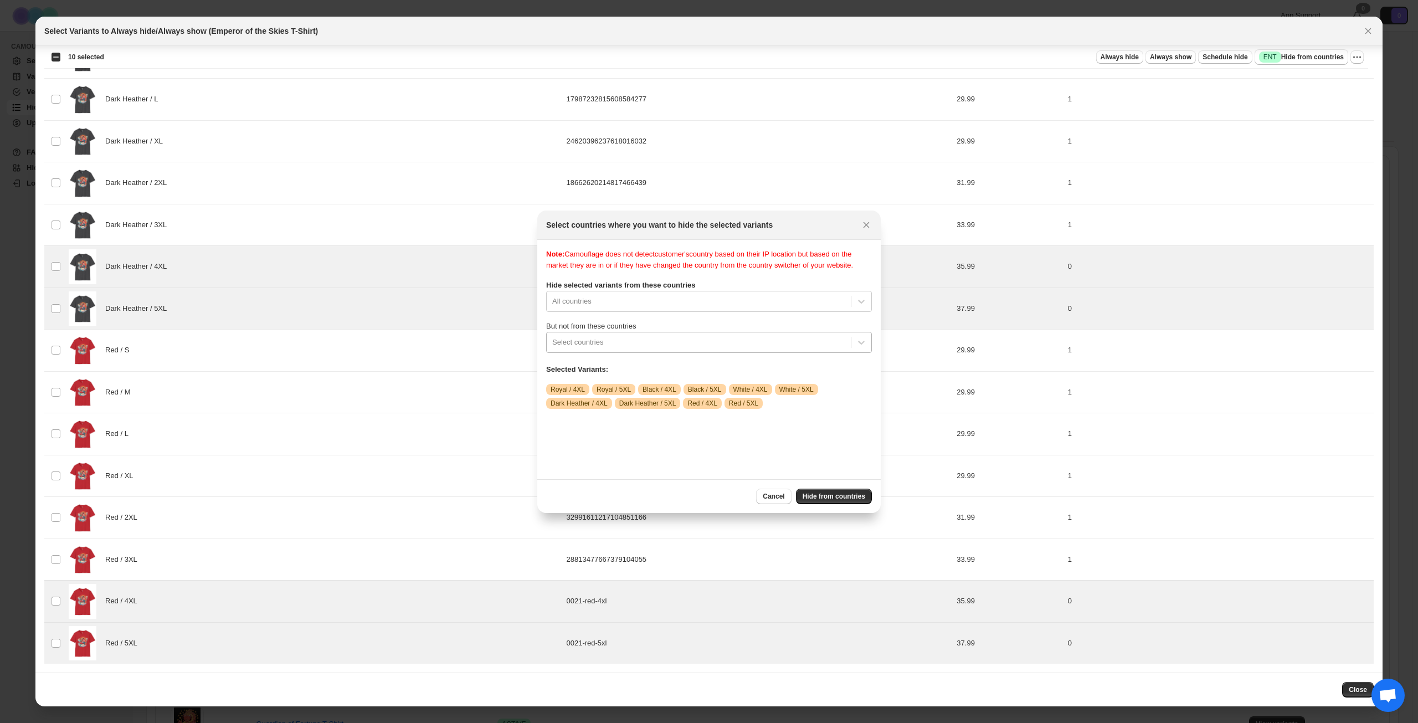
click at [707, 349] on div ":r5g:" at bounding box center [698, 342] width 293 height 13
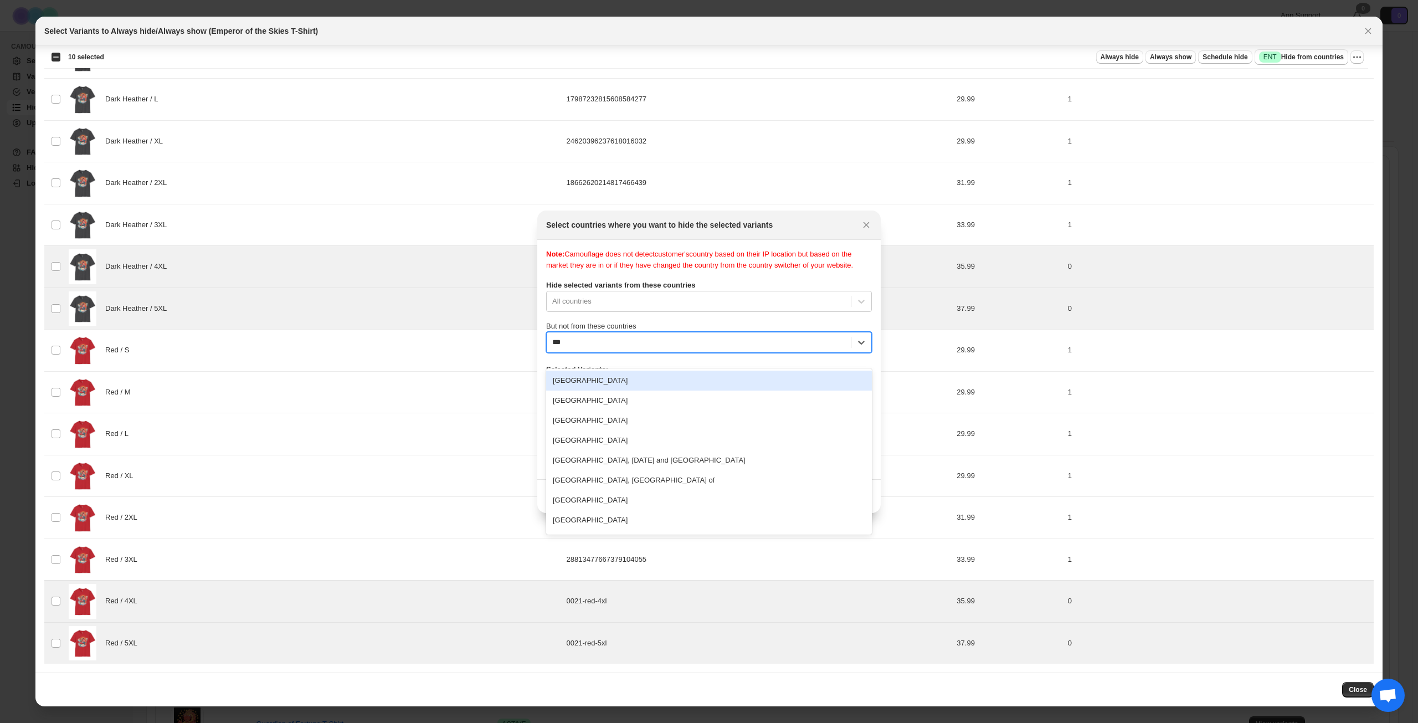
type input "****"
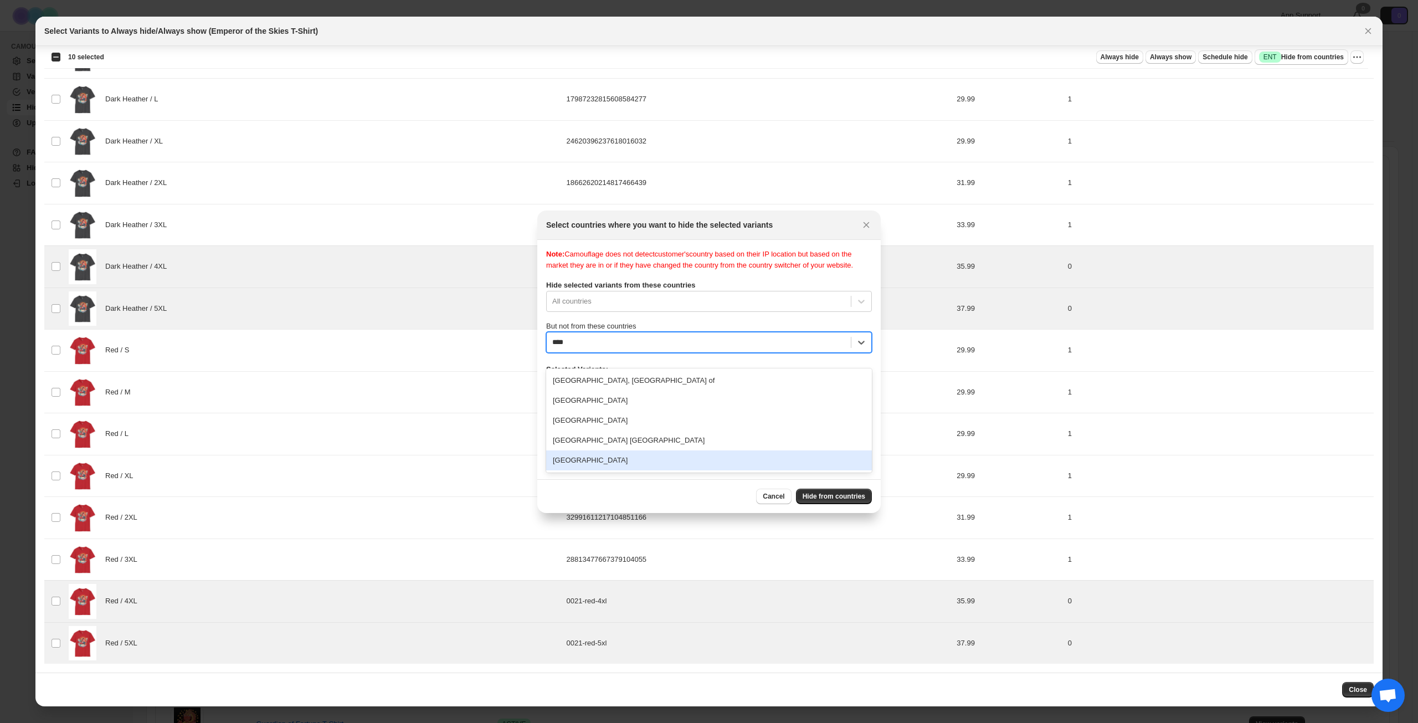
click at [649, 460] on div "[GEOGRAPHIC_DATA]" at bounding box center [709, 460] width 326 height 20
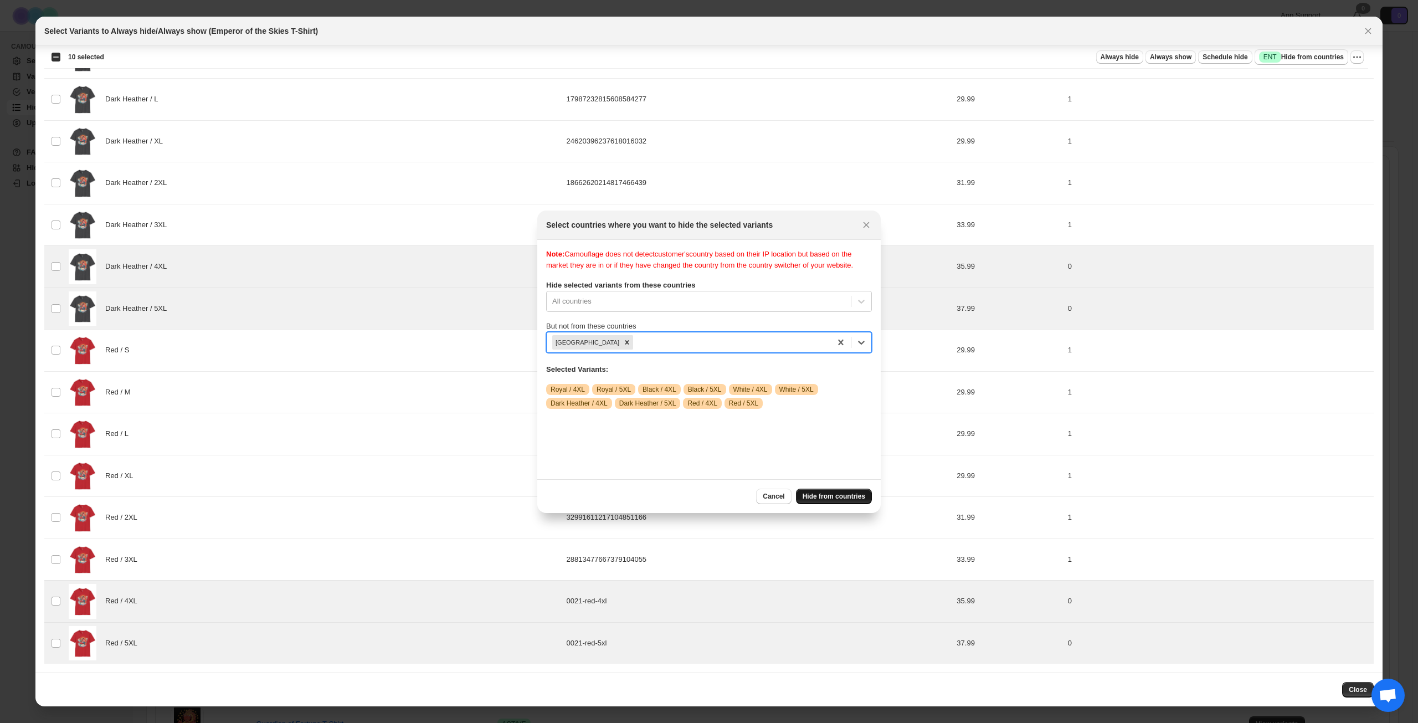
click at [831, 495] on span "Hide from countries" at bounding box center [834, 496] width 63 height 9
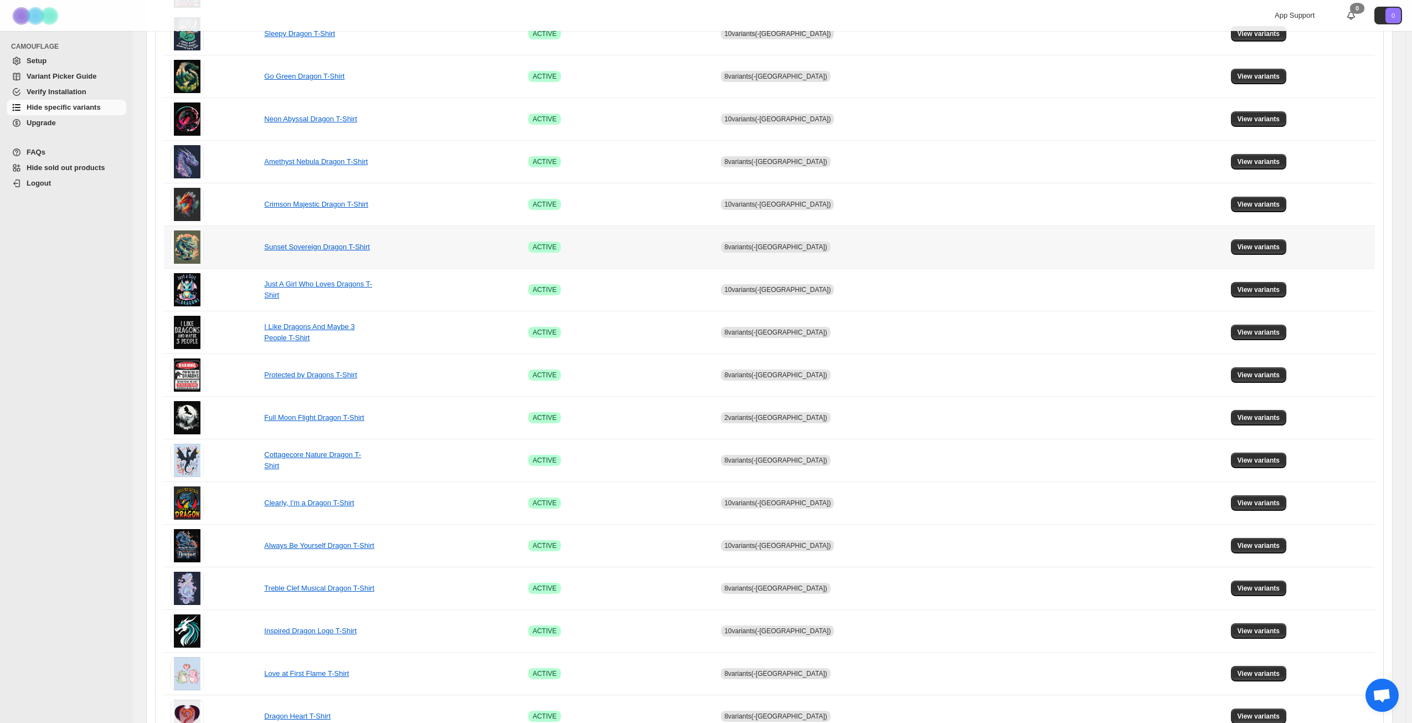
scroll to position [414, 0]
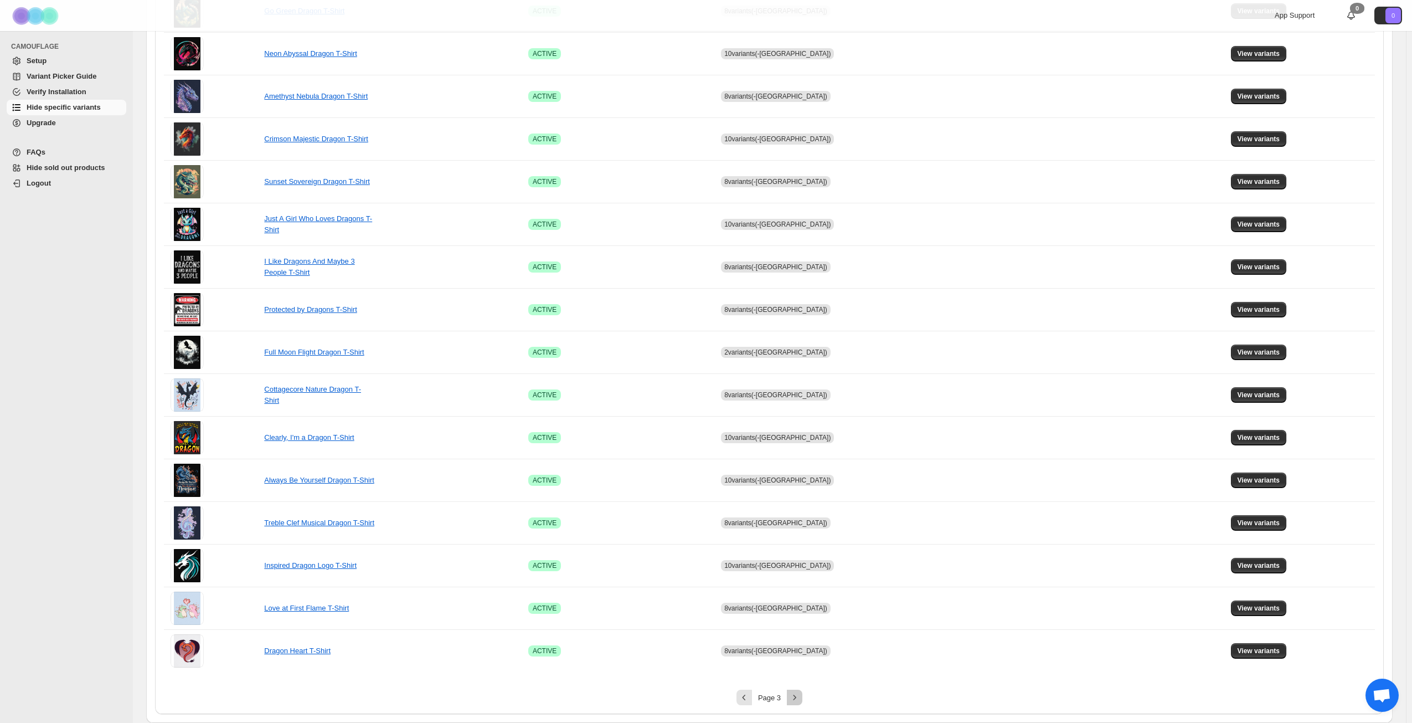
click at [799, 699] on icon "Next" at bounding box center [794, 697] width 11 height 11
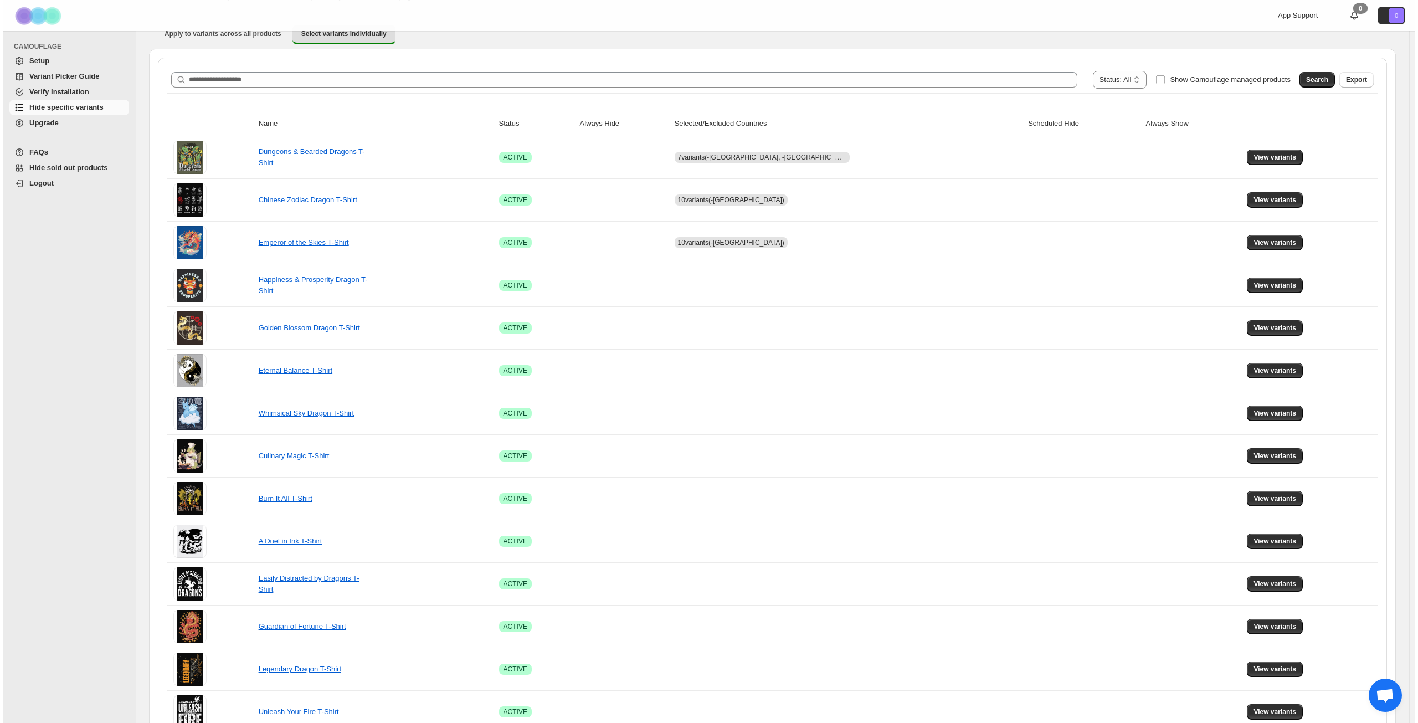
scroll to position [0, 0]
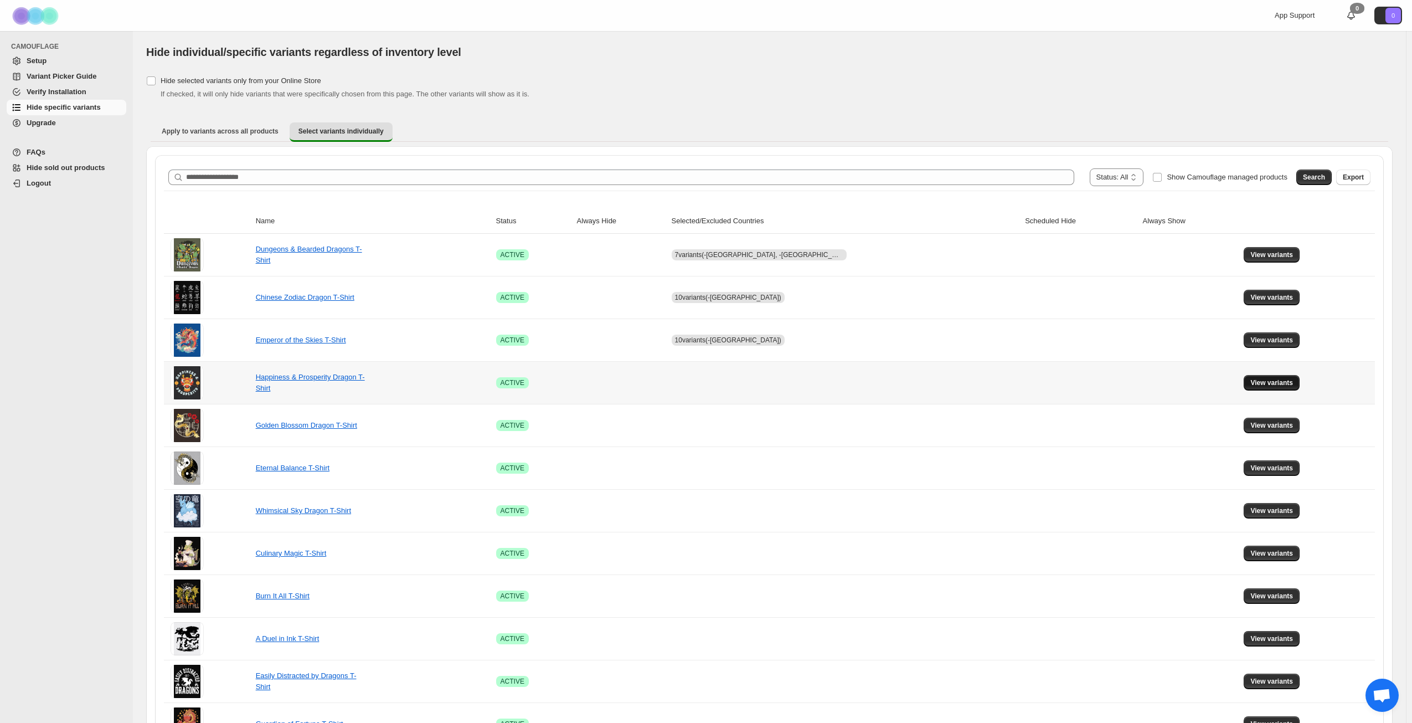
click at [1263, 382] on span "View variants" at bounding box center [1272, 382] width 43 height 9
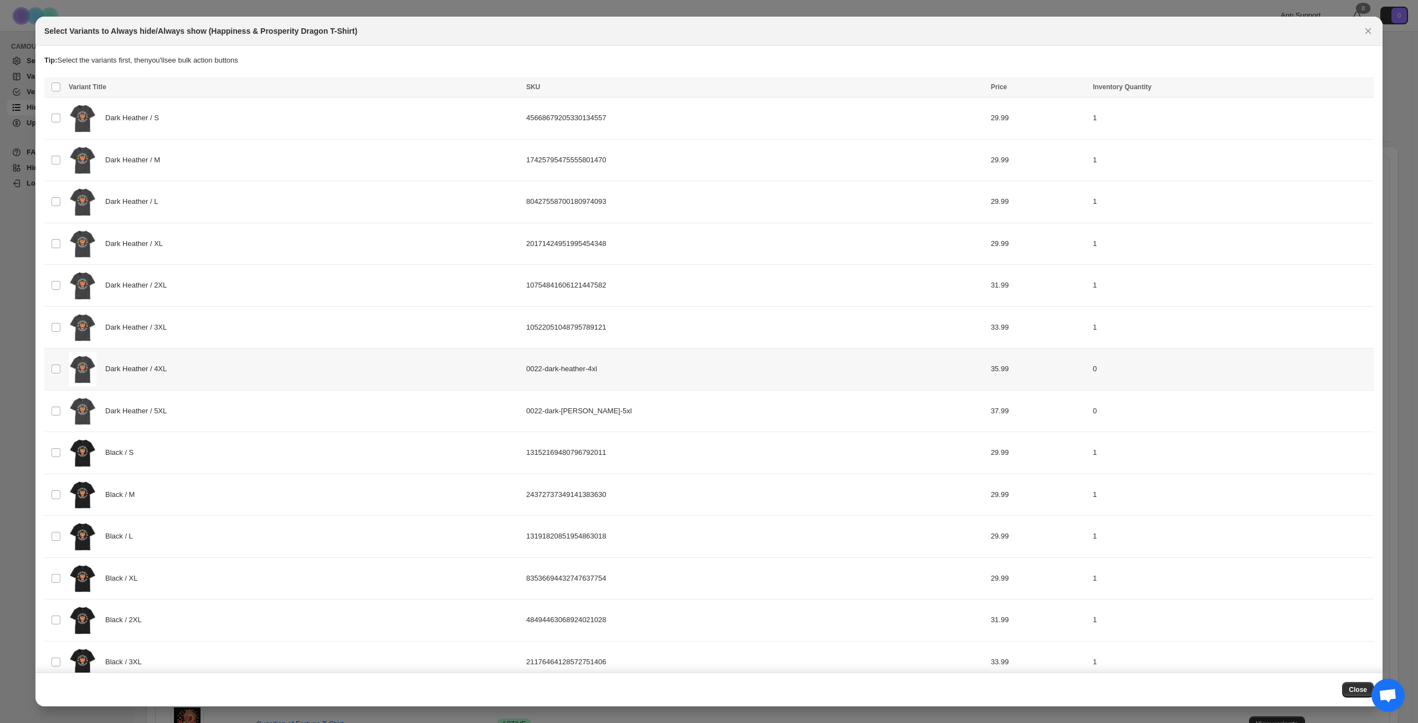
click at [213, 376] on div "Dark Heather / 4XL" at bounding box center [294, 369] width 451 height 35
click at [204, 399] on div "Dark Heather / 5XL" at bounding box center [294, 411] width 451 height 35
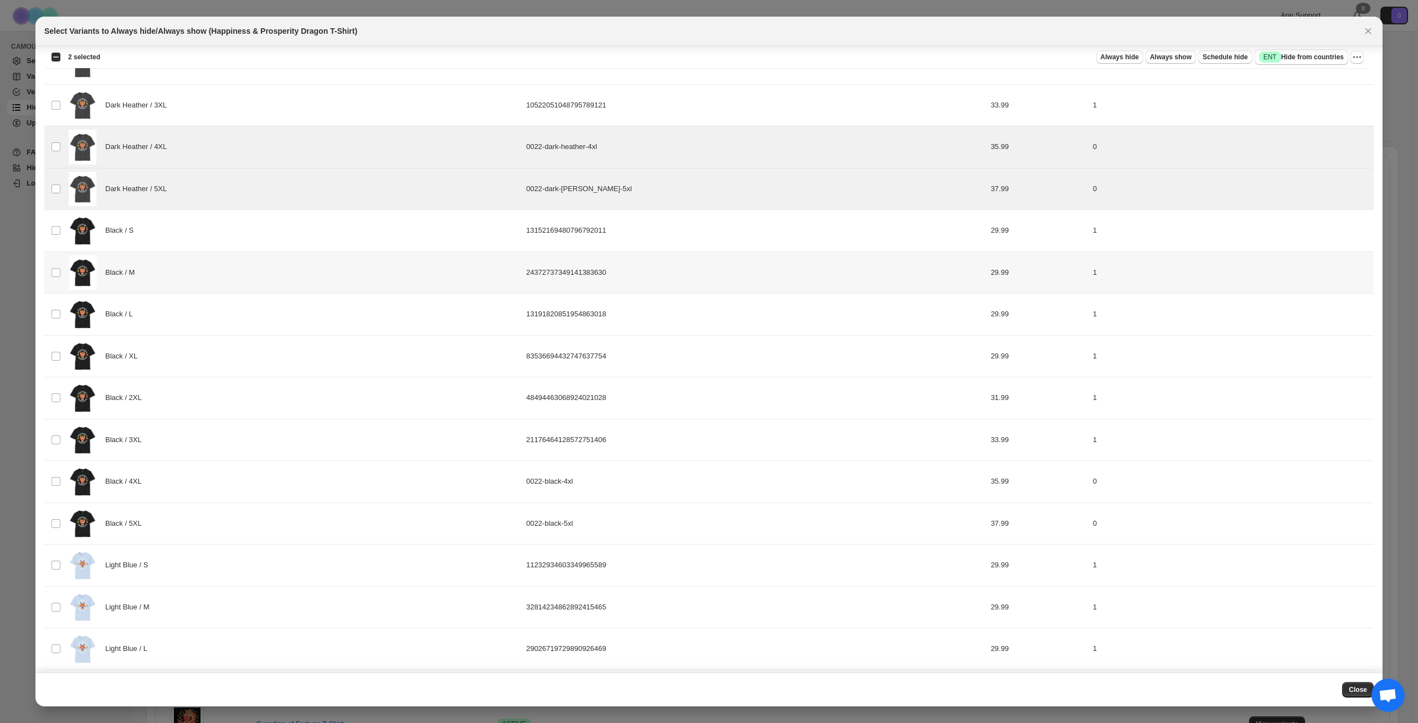
scroll to position [277, 0]
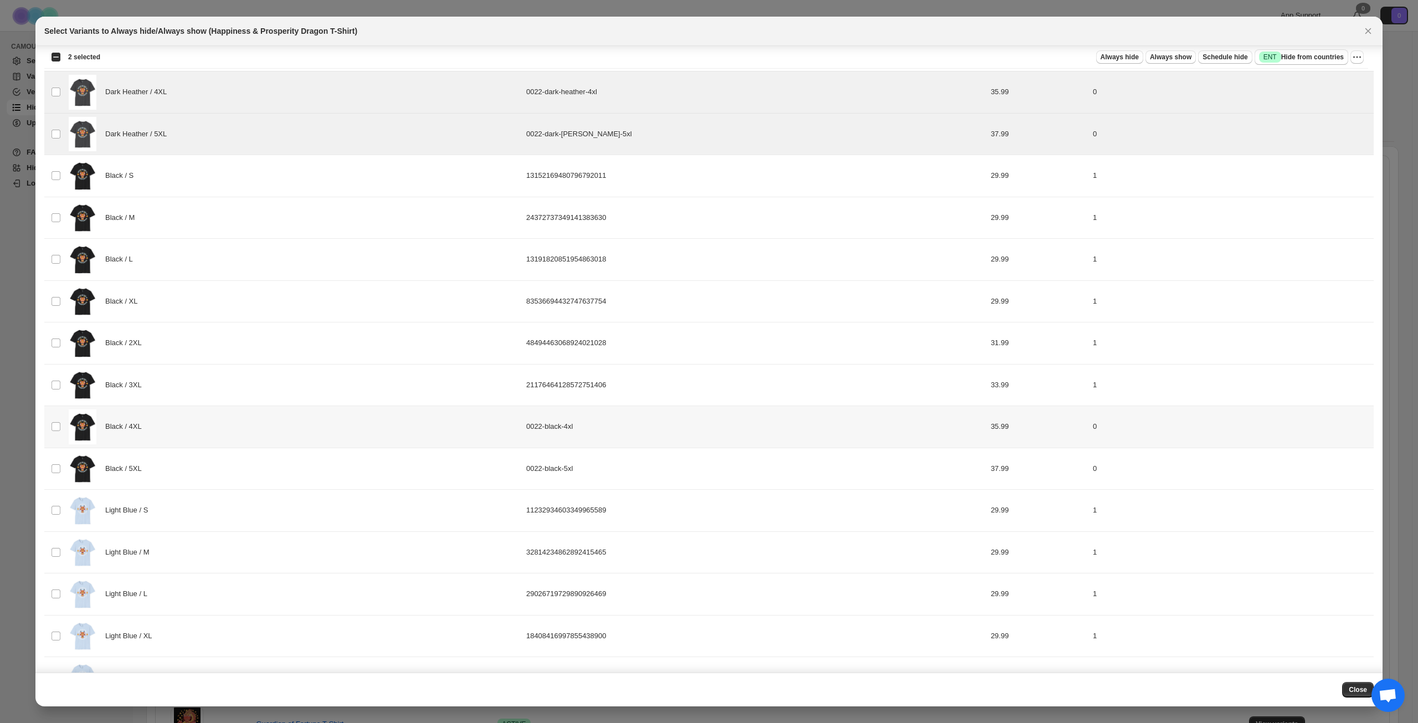
click at [237, 431] on div "Black / 4XL" at bounding box center [294, 426] width 451 height 35
click at [237, 469] on div "Black / 5XL" at bounding box center [294, 468] width 451 height 35
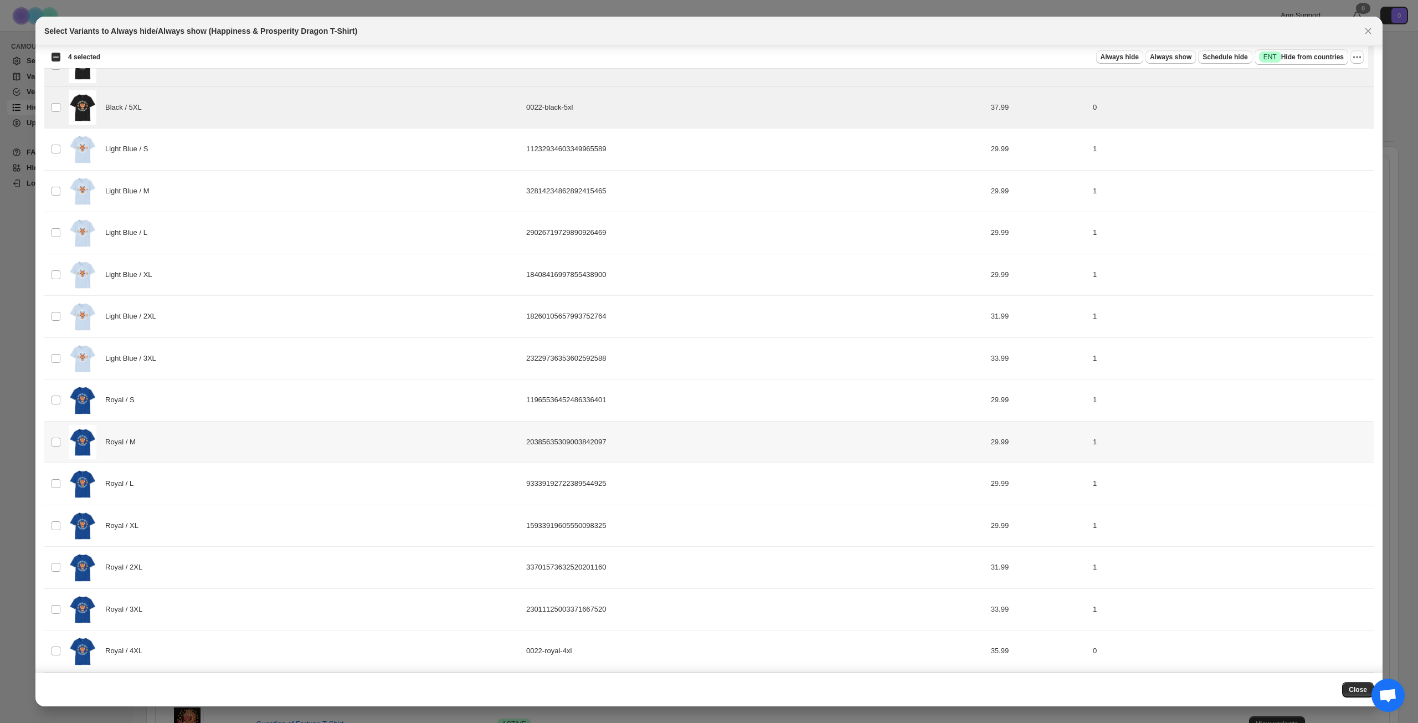
scroll to position [720, 0]
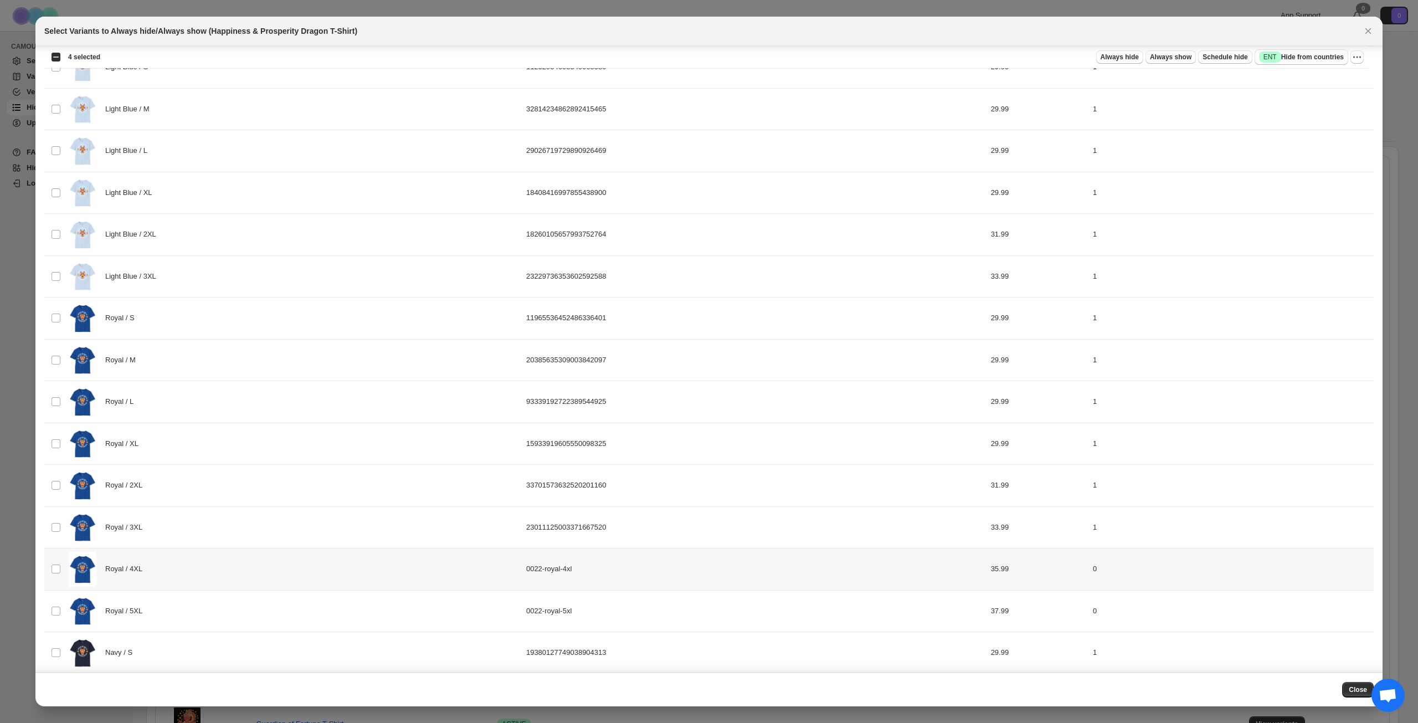
click at [261, 563] on div "Royal / 4XL" at bounding box center [294, 569] width 451 height 35
click at [258, 610] on div "Royal / 5XL" at bounding box center [294, 611] width 451 height 35
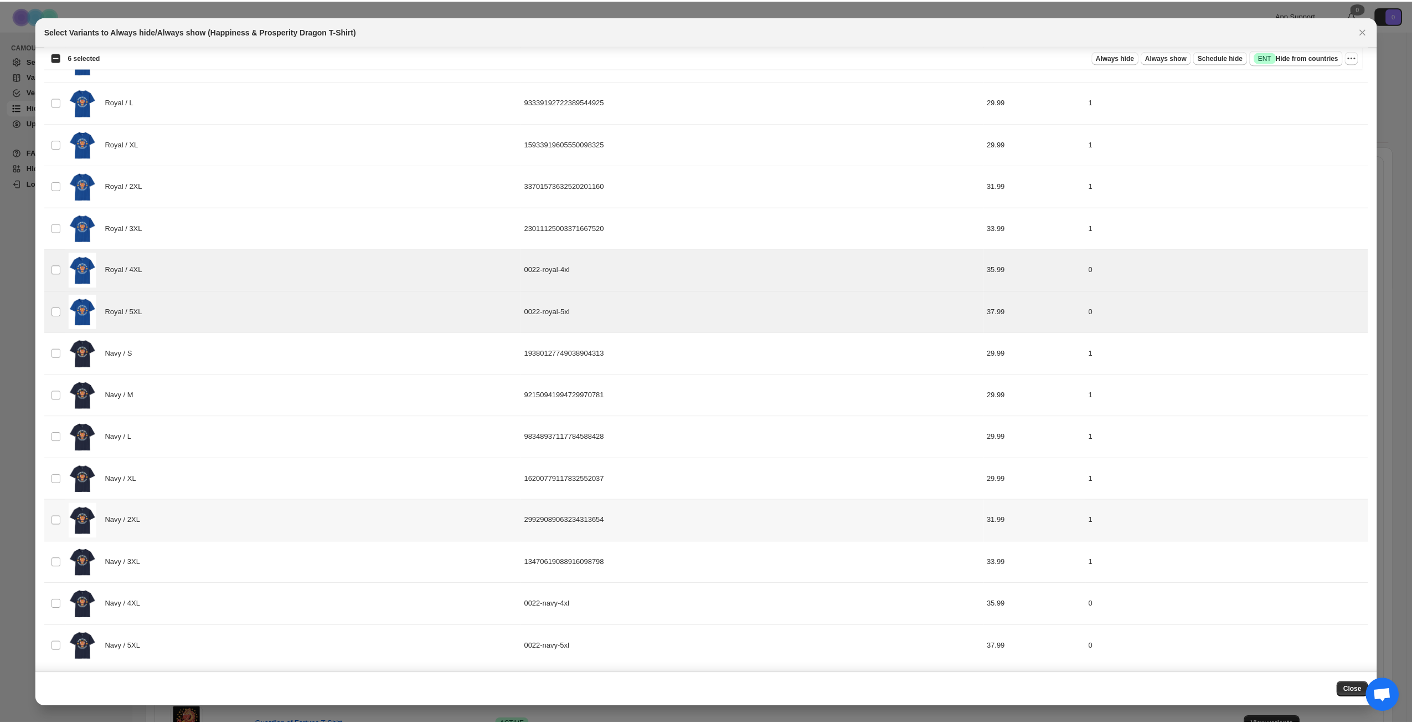
scroll to position [1022, 0]
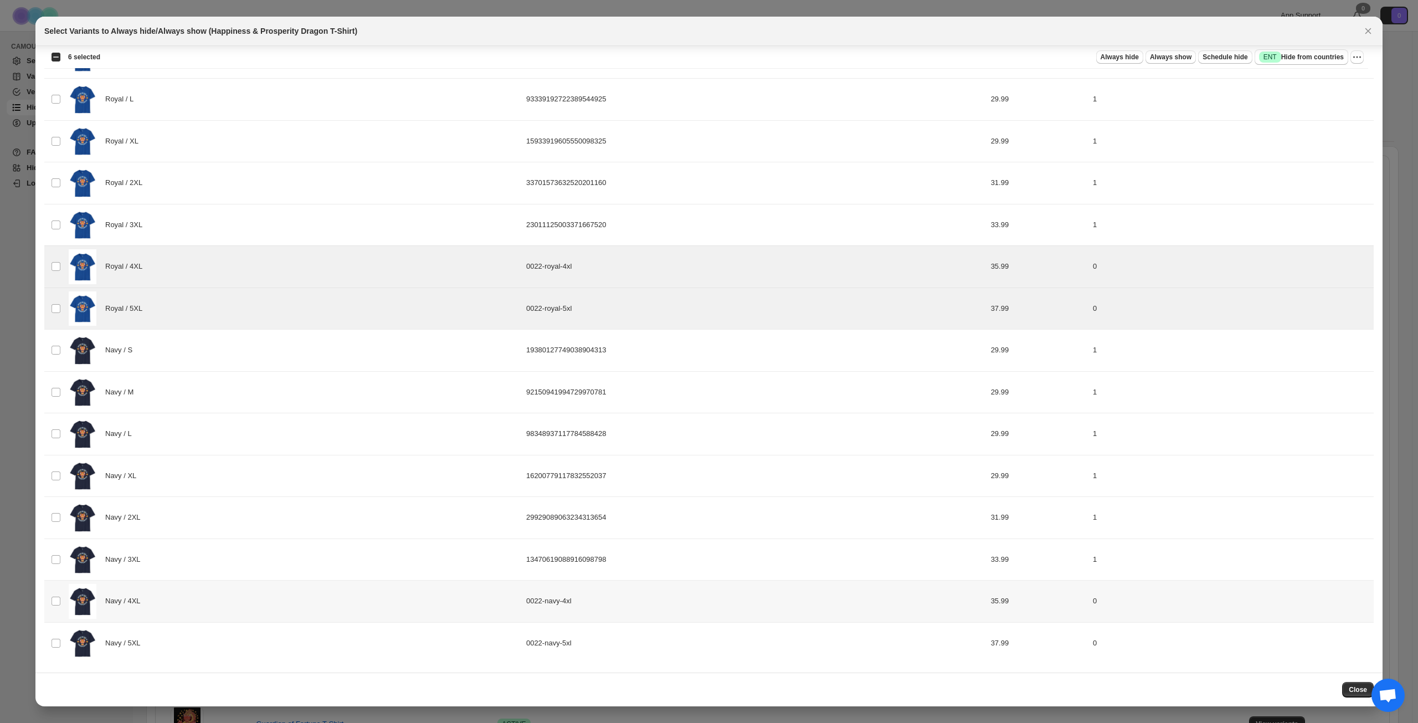
click at [257, 604] on div "Navy / 4XL" at bounding box center [294, 601] width 451 height 35
click at [259, 645] on div "Navy / 5XL" at bounding box center [294, 643] width 451 height 35
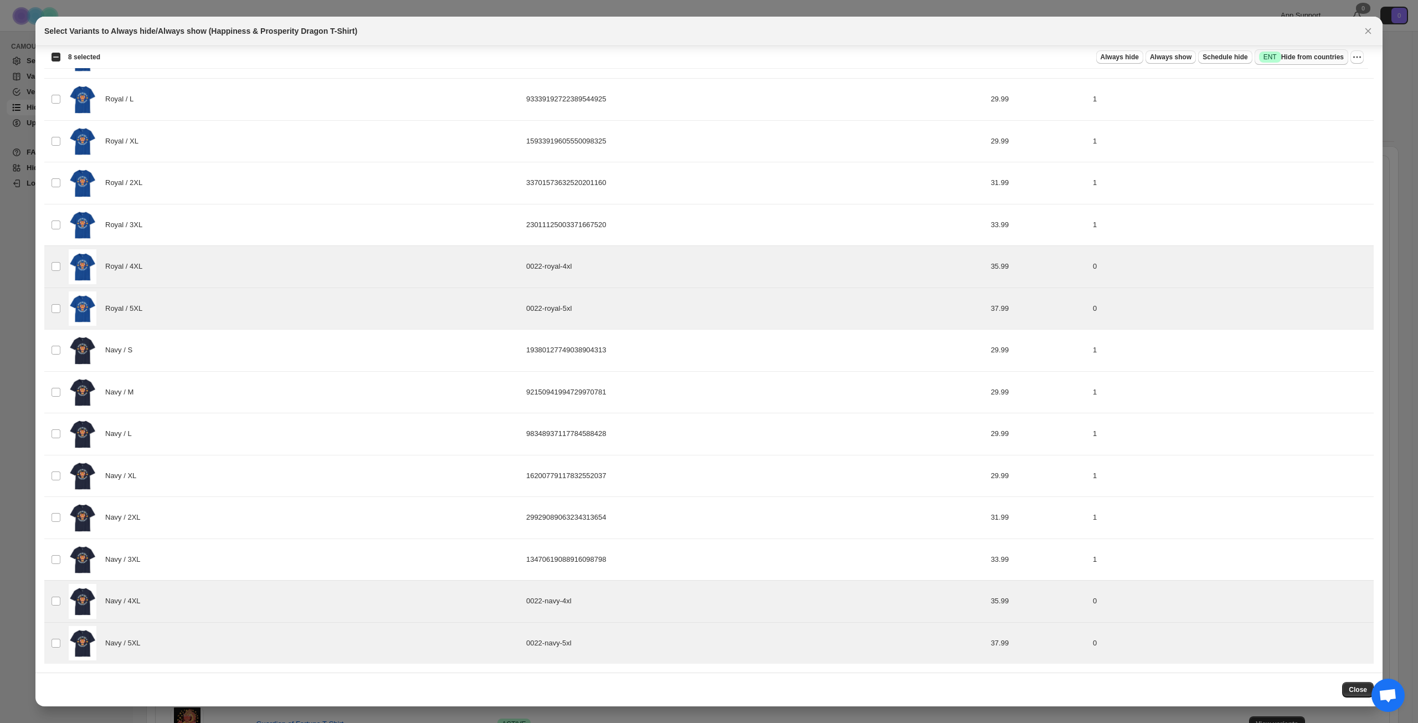
click at [1320, 52] on span "Success ENT Hide from countries" at bounding box center [1301, 57] width 85 height 11
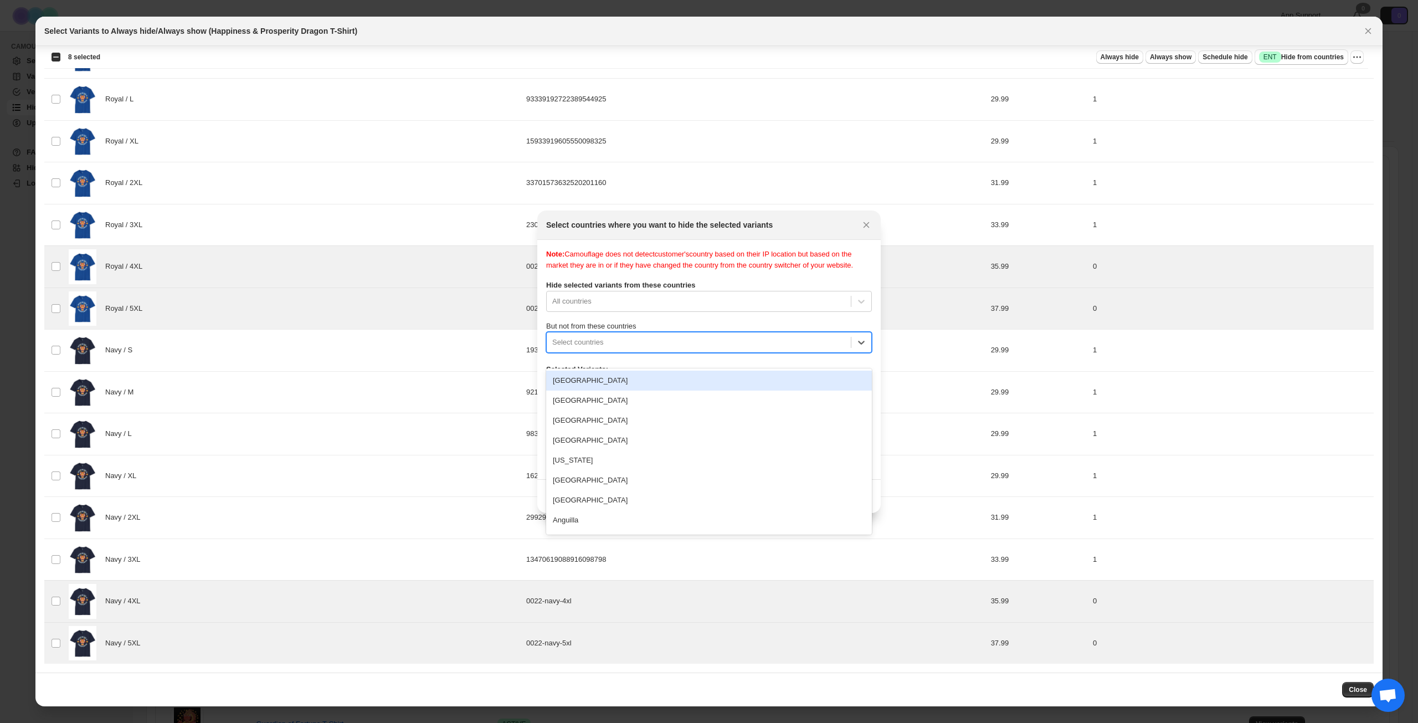
click at [670, 349] on div ":r7b:" at bounding box center [698, 342] width 293 height 13
type input "****"
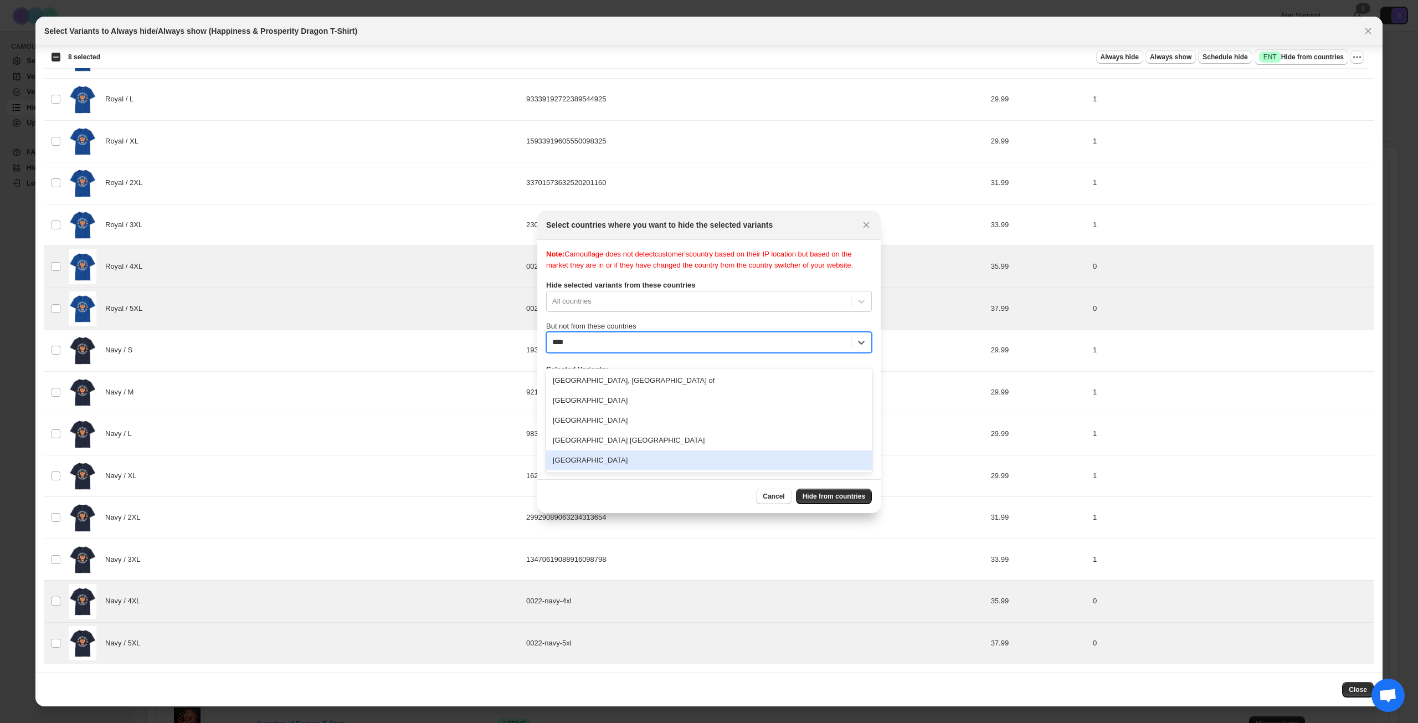
click at [614, 462] on div "[GEOGRAPHIC_DATA]" at bounding box center [709, 460] width 326 height 20
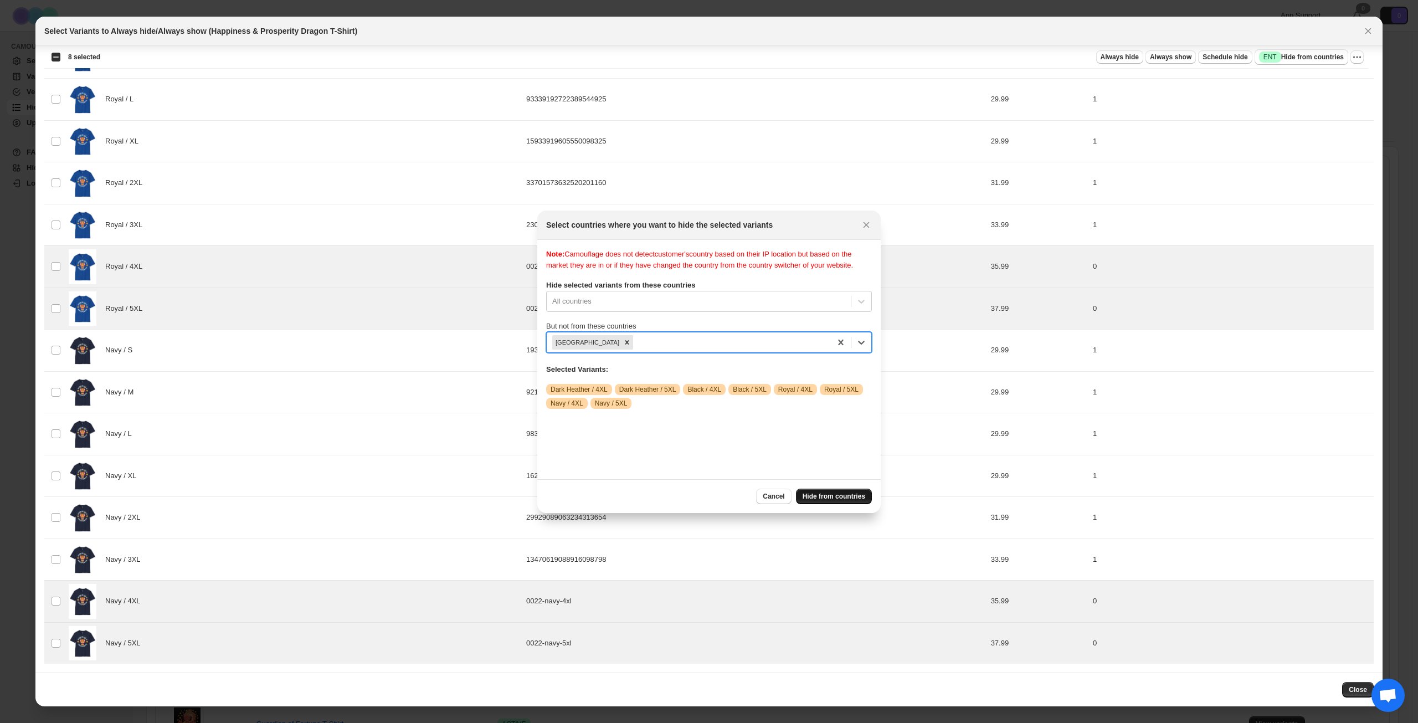
click at [831, 492] on span "Hide from countries" at bounding box center [834, 496] width 63 height 9
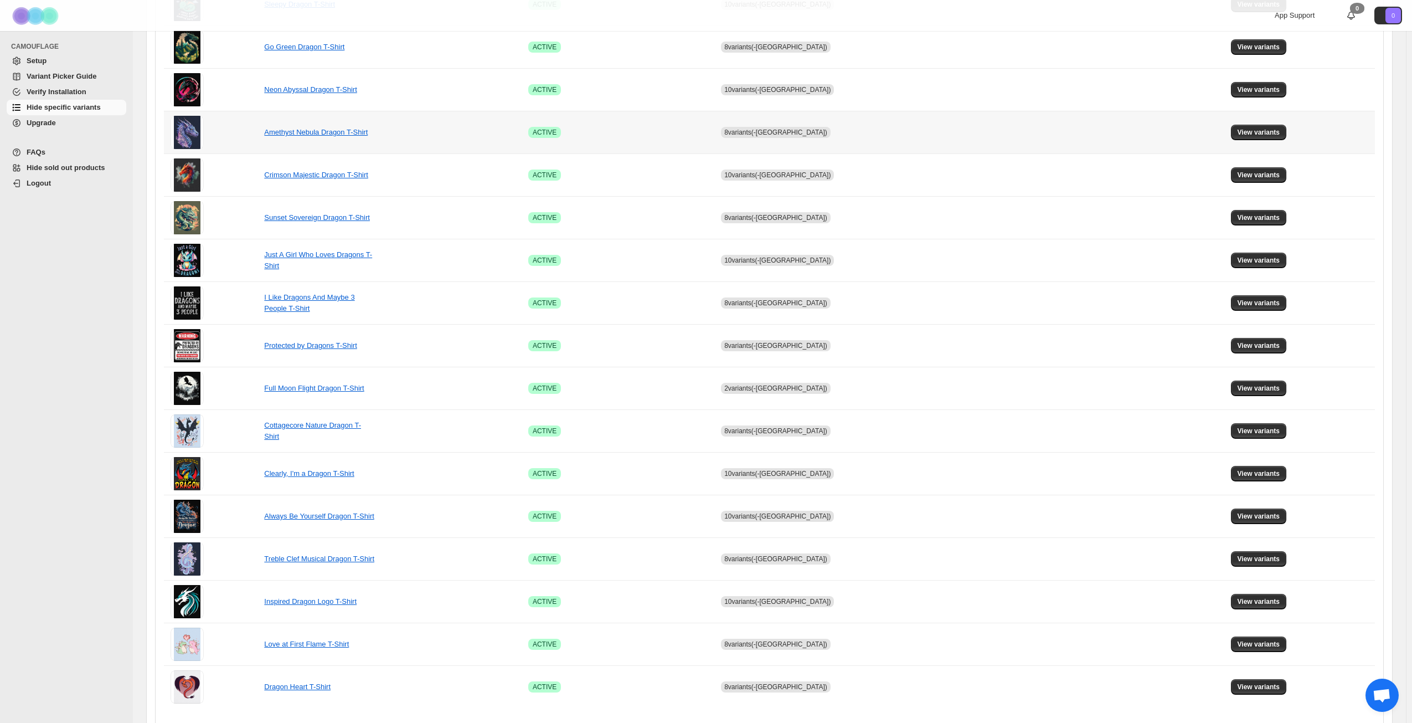
scroll to position [414, 0]
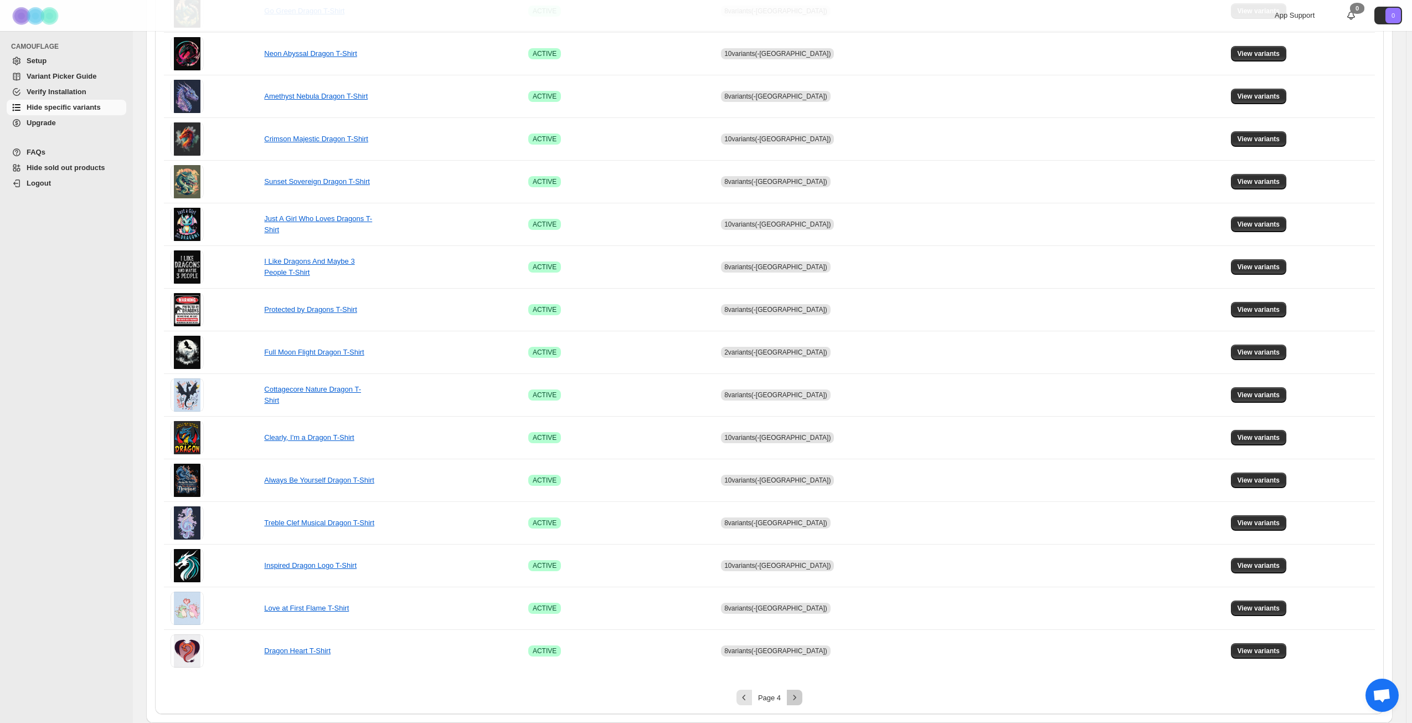
click at [798, 699] on icon "Next" at bounding box center [794, 697] width 11 height 11
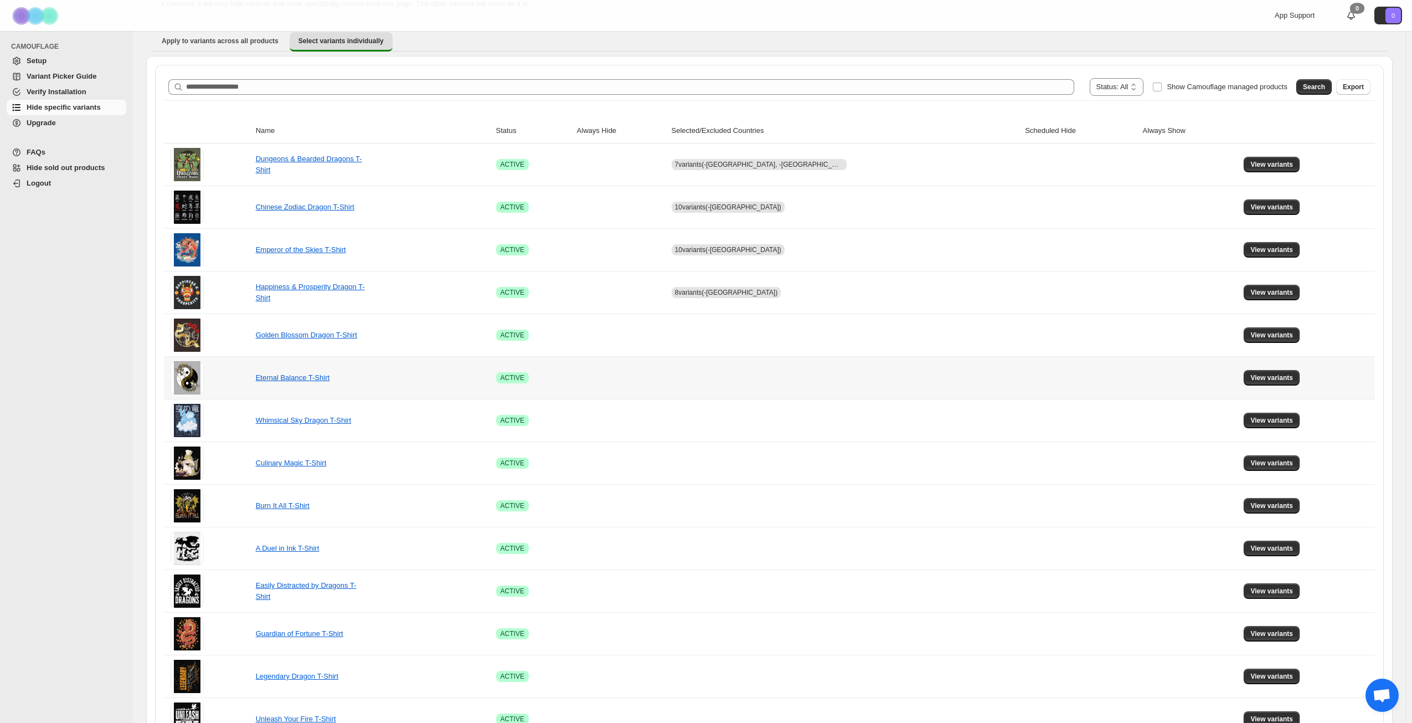
scroll to position [111, 0]
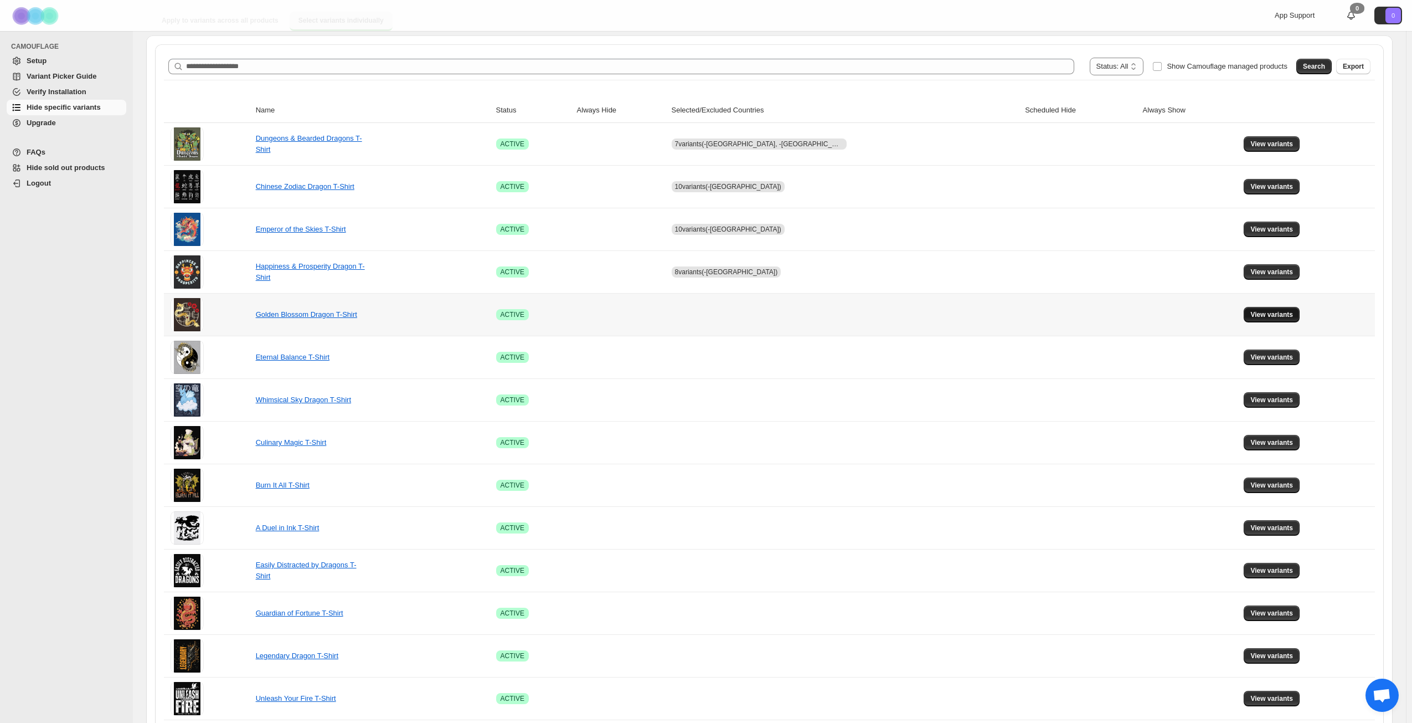
click at [1270, 314] on span "View variants" at bounding box center [1272, 314] width 43 height 9
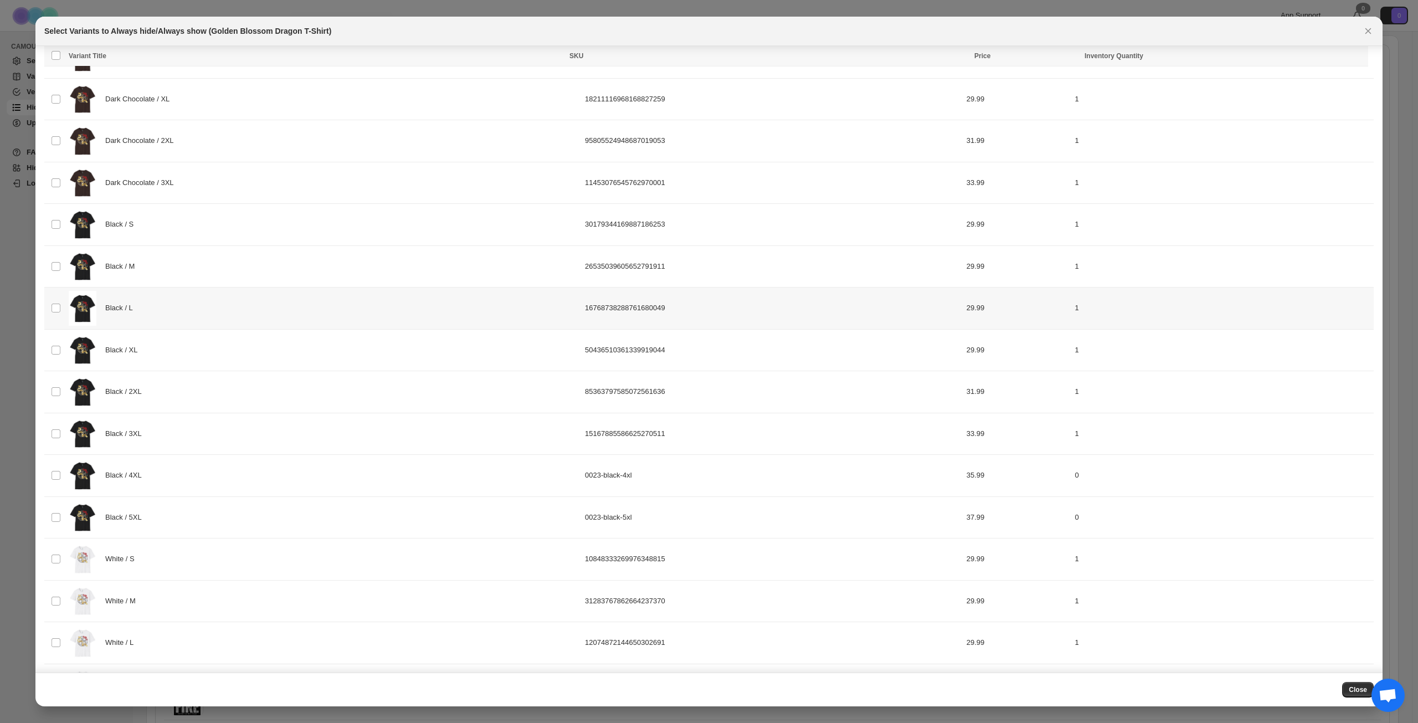
scroll to position [166, 0]
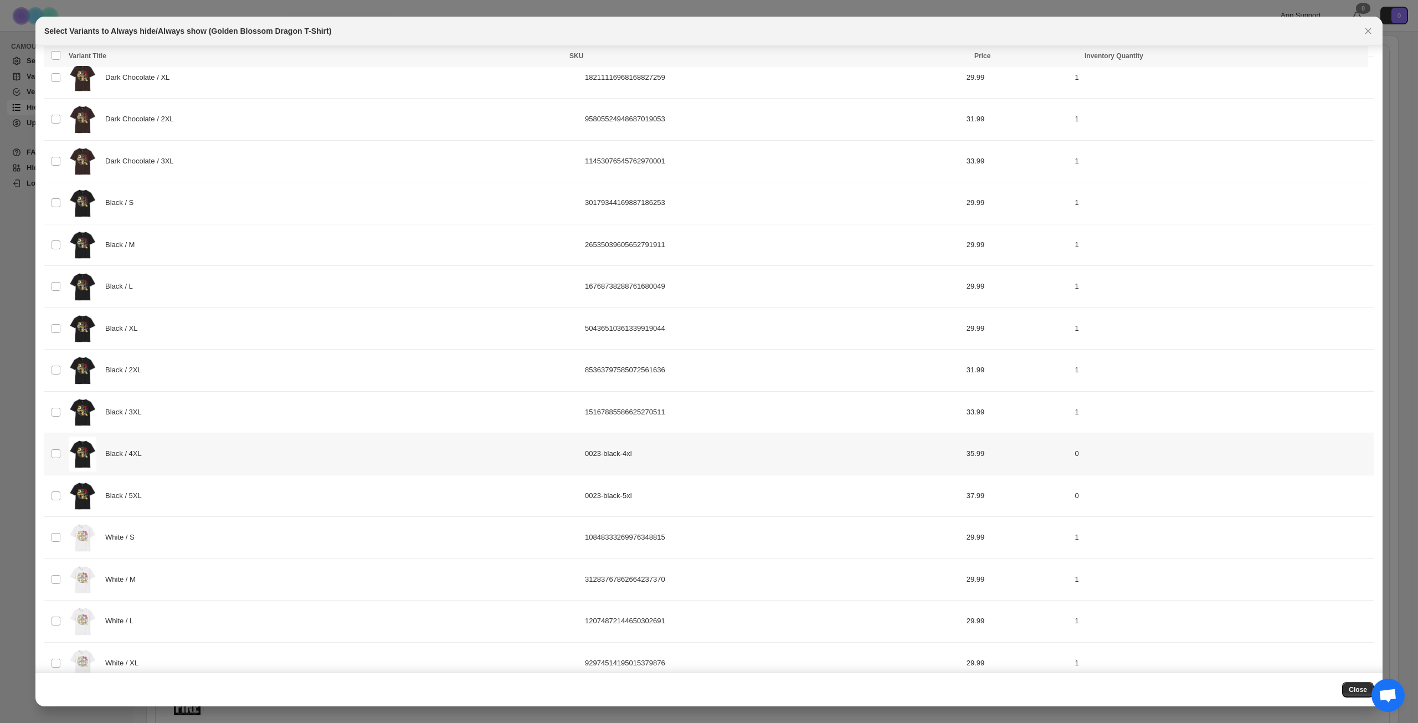
click at [227, 450] on div "Black / 4XL" at bounding box center [324, 453] width 510 height 35
click at [213, 496] on div "Black / 5XL" at bounding box center [324, 496] width 510 height 35
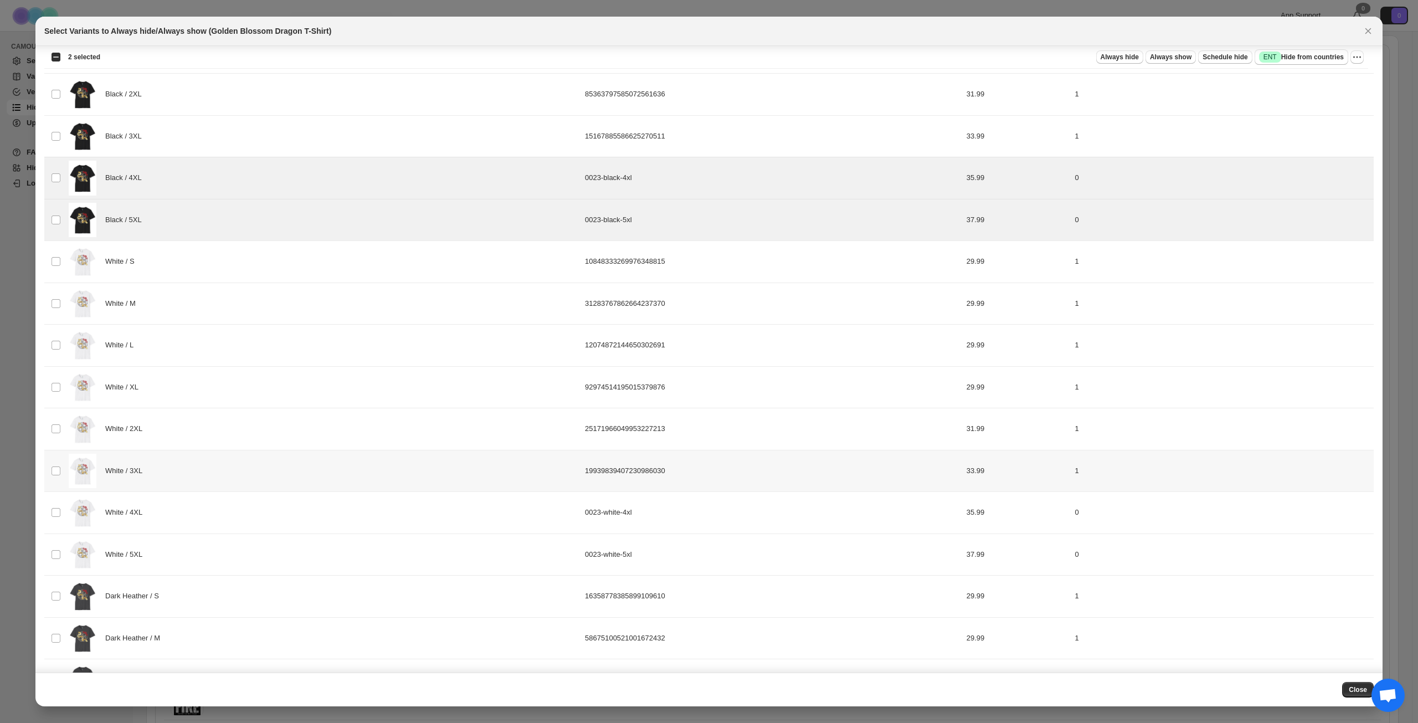
scroll to position [443, 0]
click at [218, 511] on div "White / 4XL" at bounding box center [324, 511] width 510 height 35
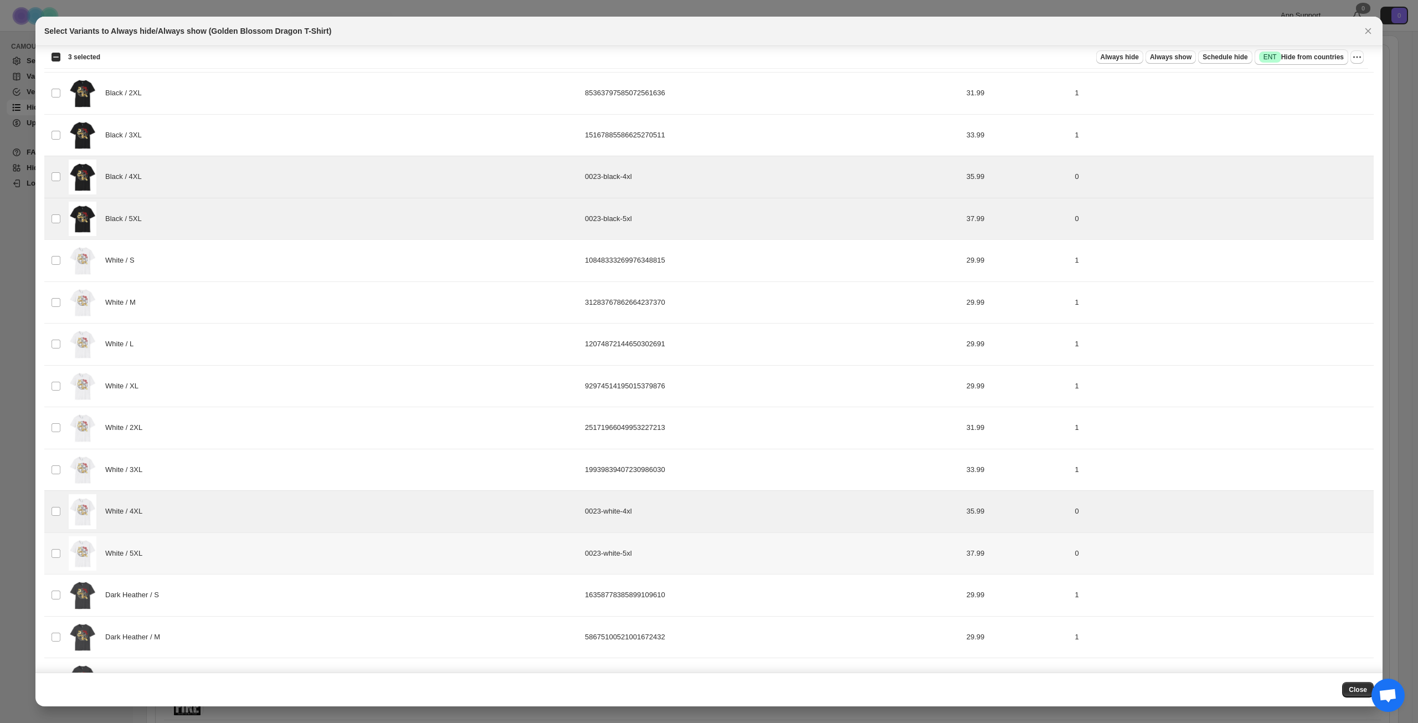
click at [219, 556] on div "White / 5XL" at bounding box center [324, 553] width 510 height 35
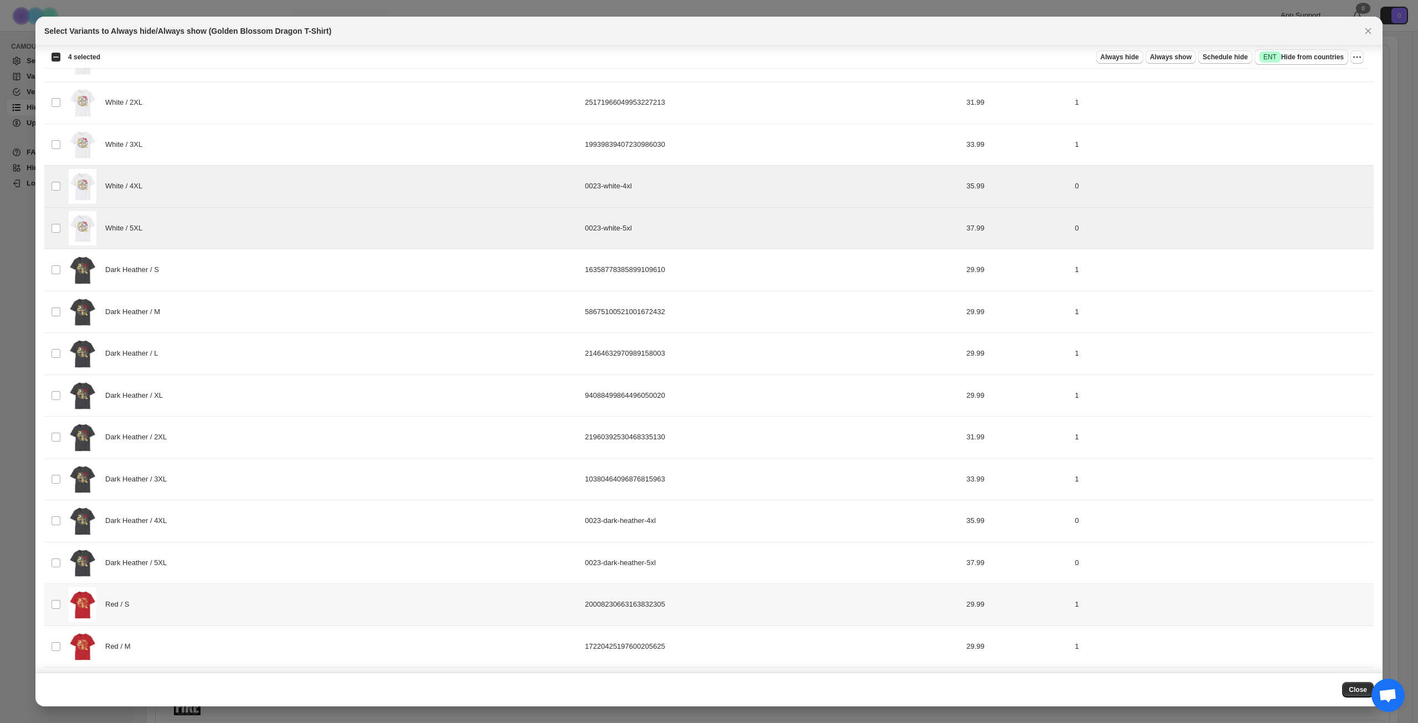
scroll to position [831, 0]
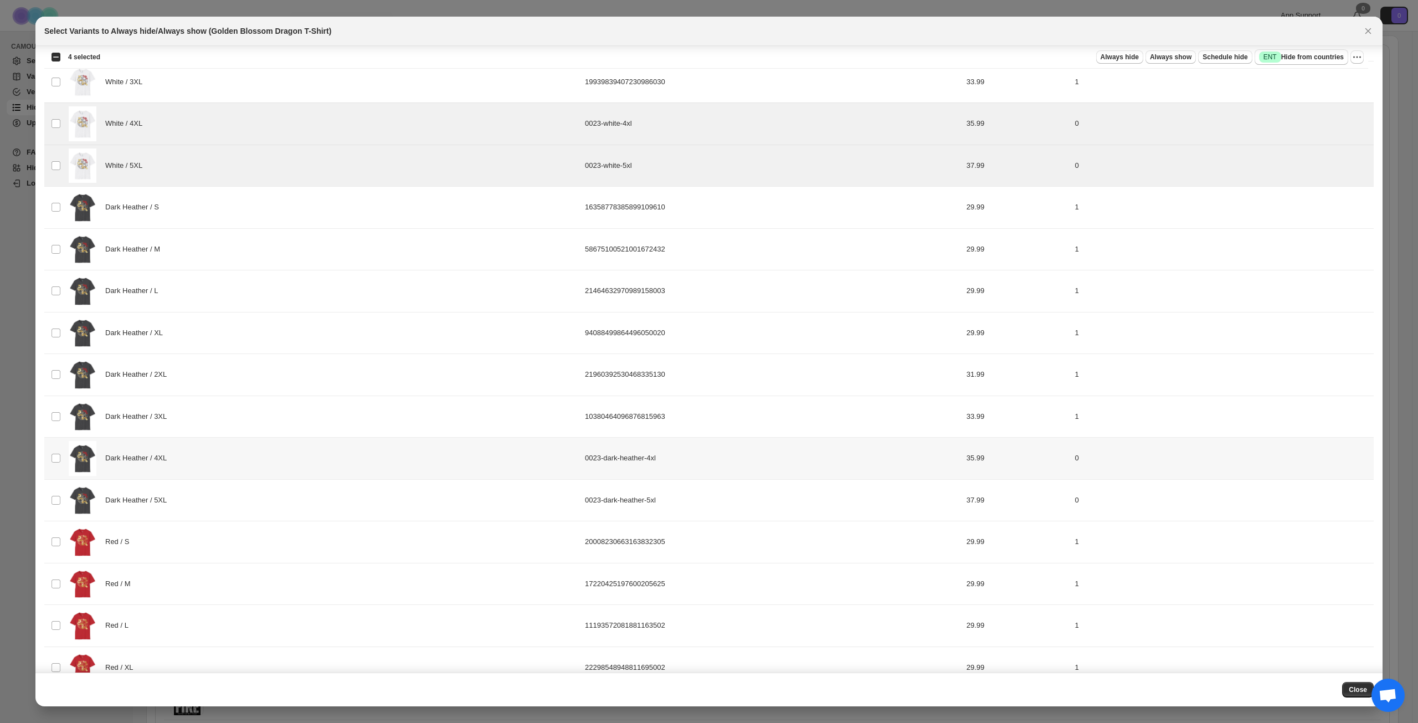
click at [238, 458] on div "Dark Heather / 4XL" at bounding box center [324, 458] width 510 height 35
click at [230, 496] on div "Dark Heather / 5XL" at bounding box center [324, 500] width 510 height 35
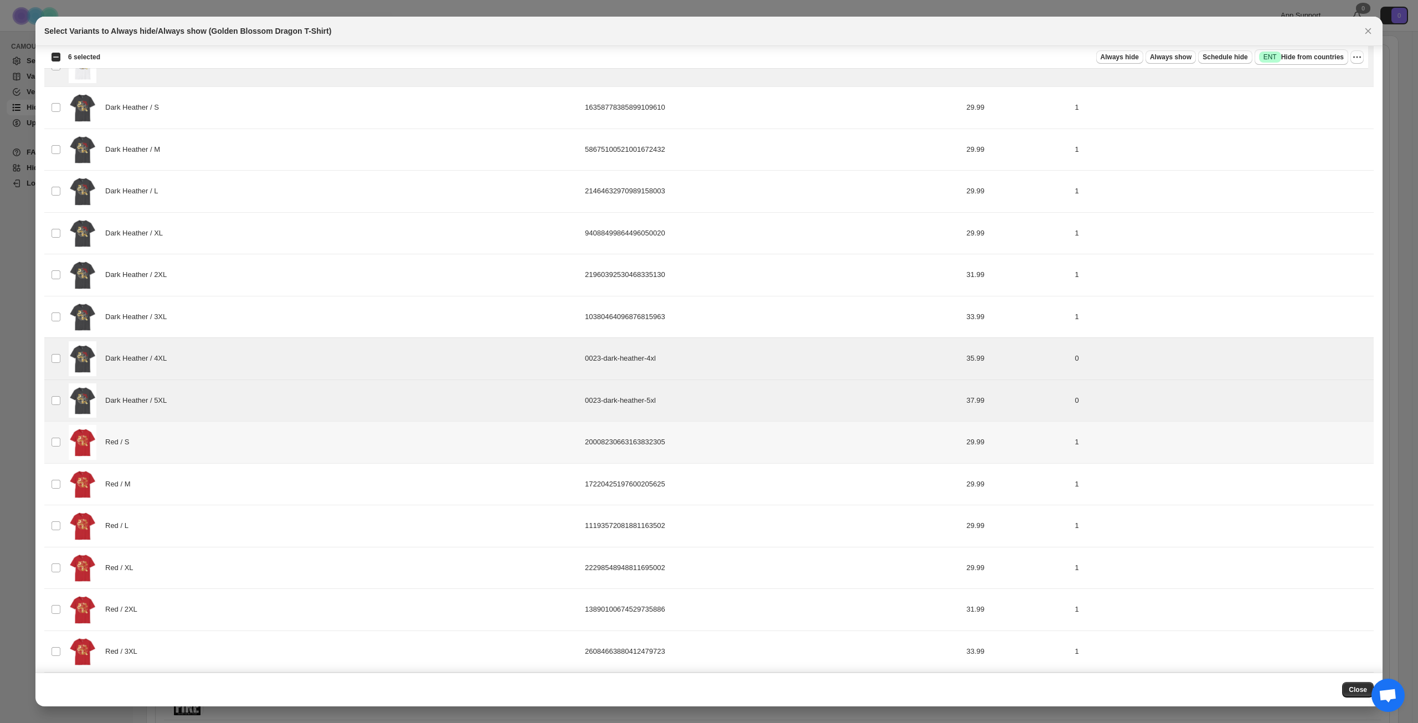
scroll to position [1022, 0]
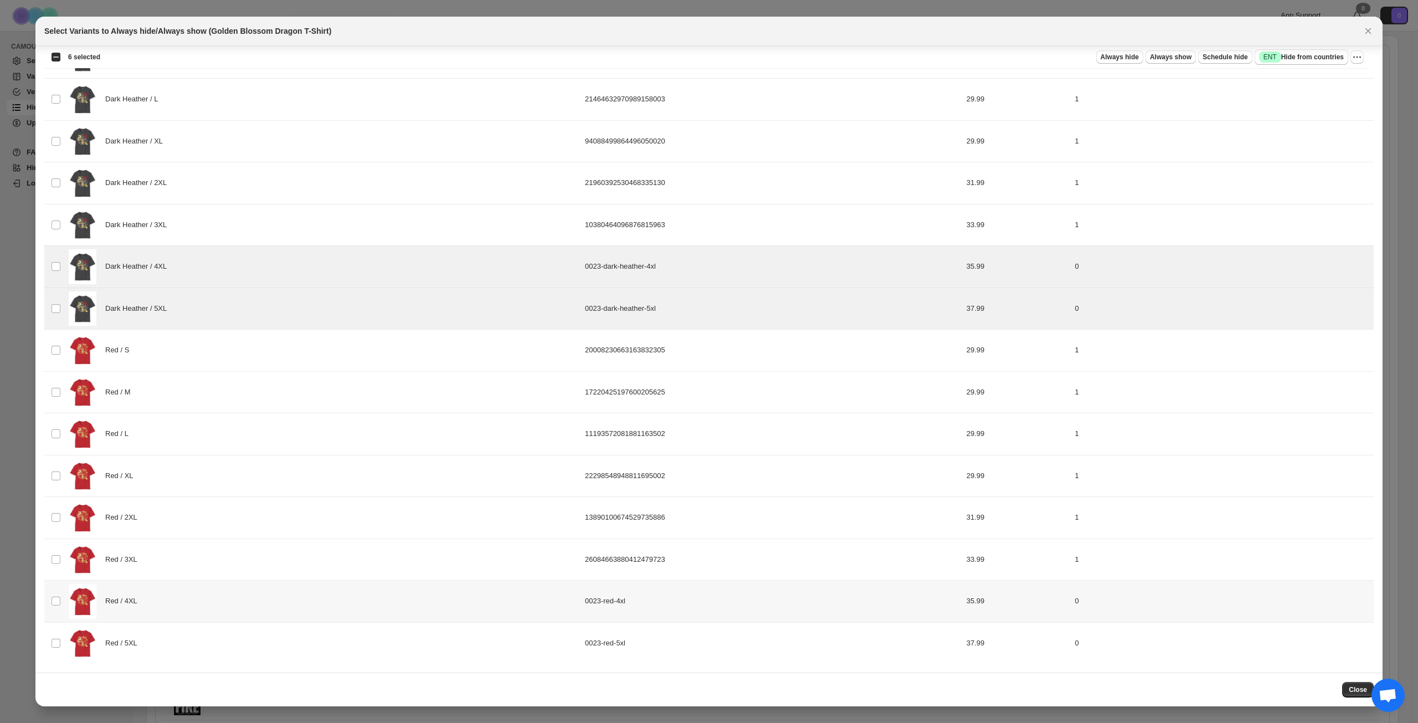
click at [228, 601] on div "Red / 4XL" at bounding box center [324, 601] width 510 height 35
click at [224, 643] on div "Red / 5XL" at bounding box center [324, 643] width 510 height 35
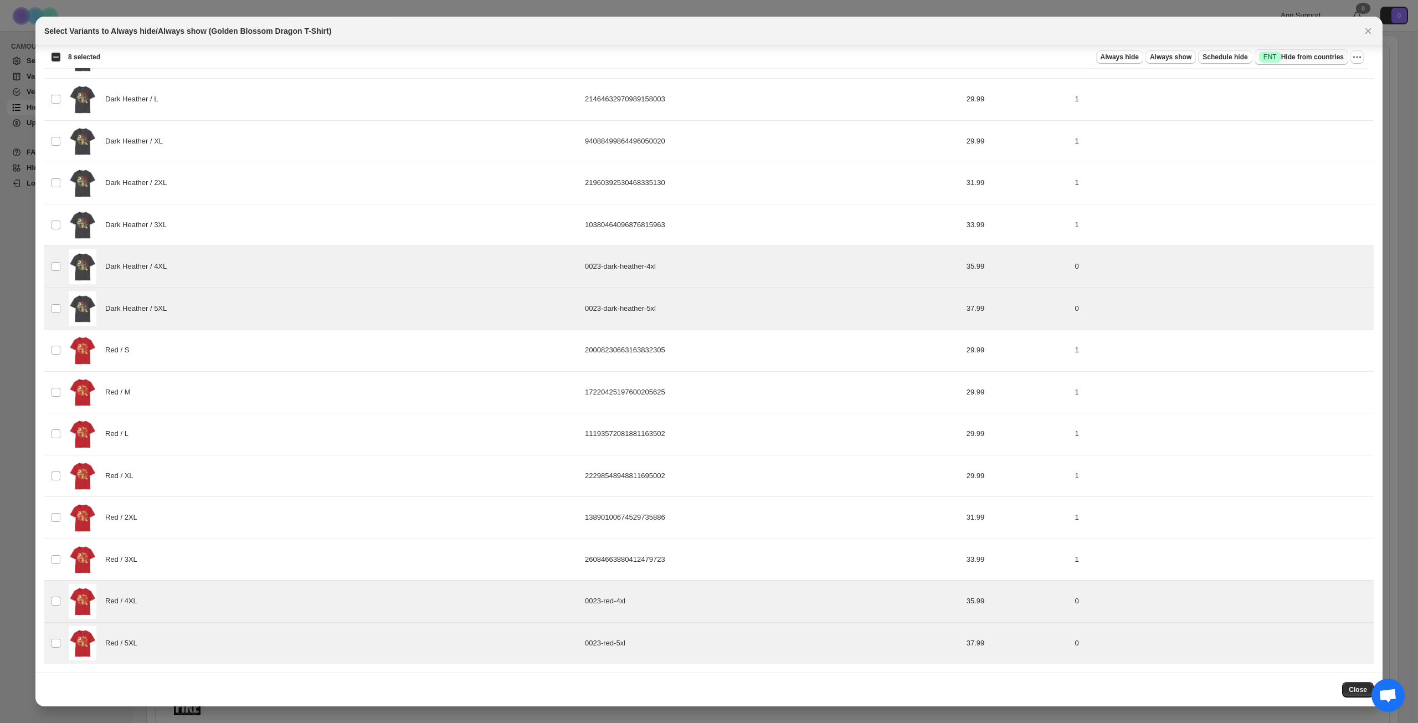
click at [1292, 58] on span "Success ENT Hide from countries" at bounding box center [1301, 57] width 85 height 11
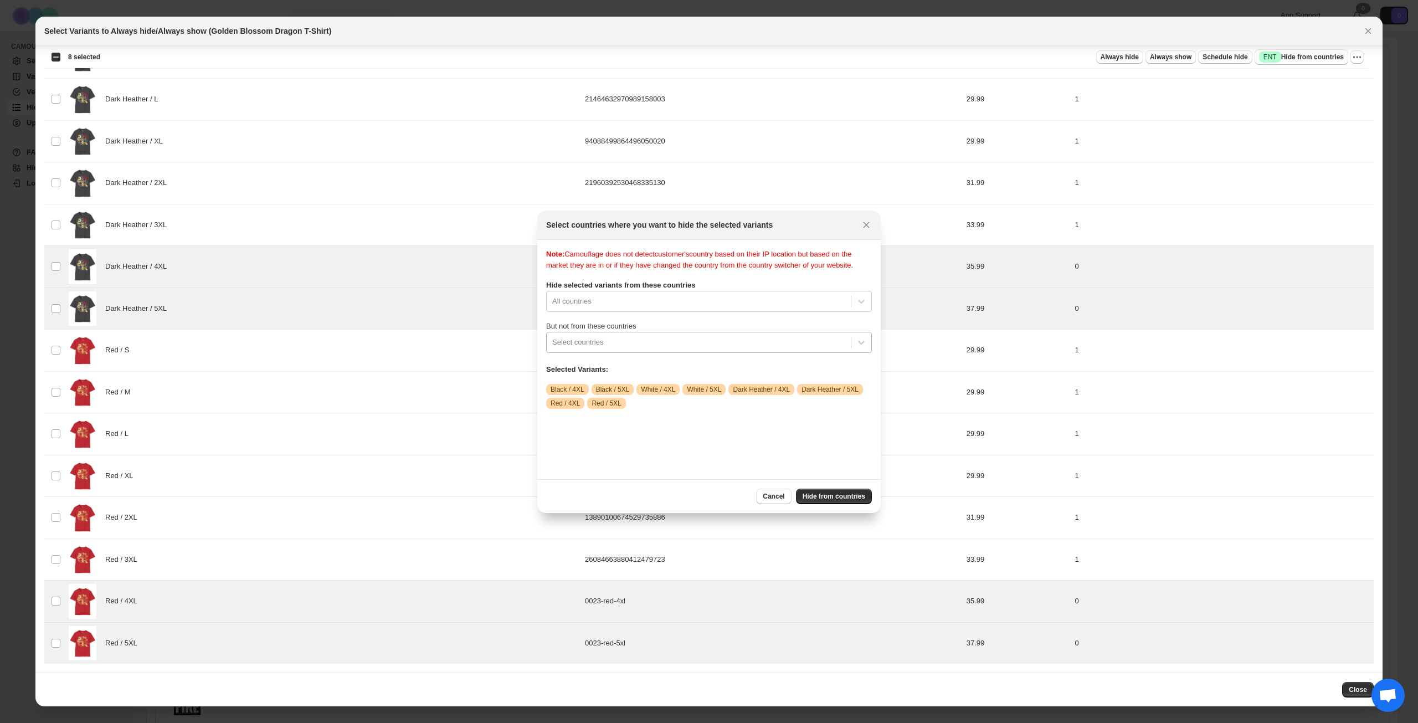
click at [693, 349] on div ":r96:" at bounding box center [698, 342] width 293 height 13
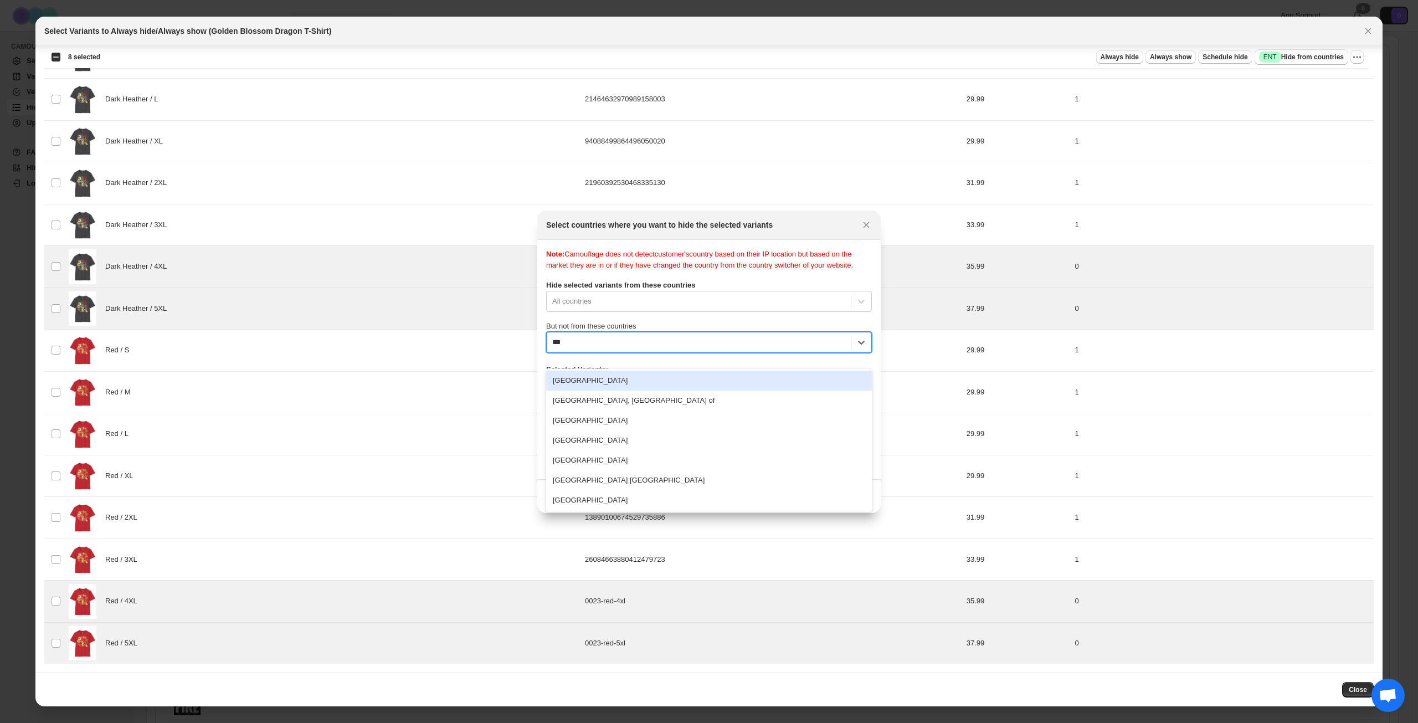
type input "****"
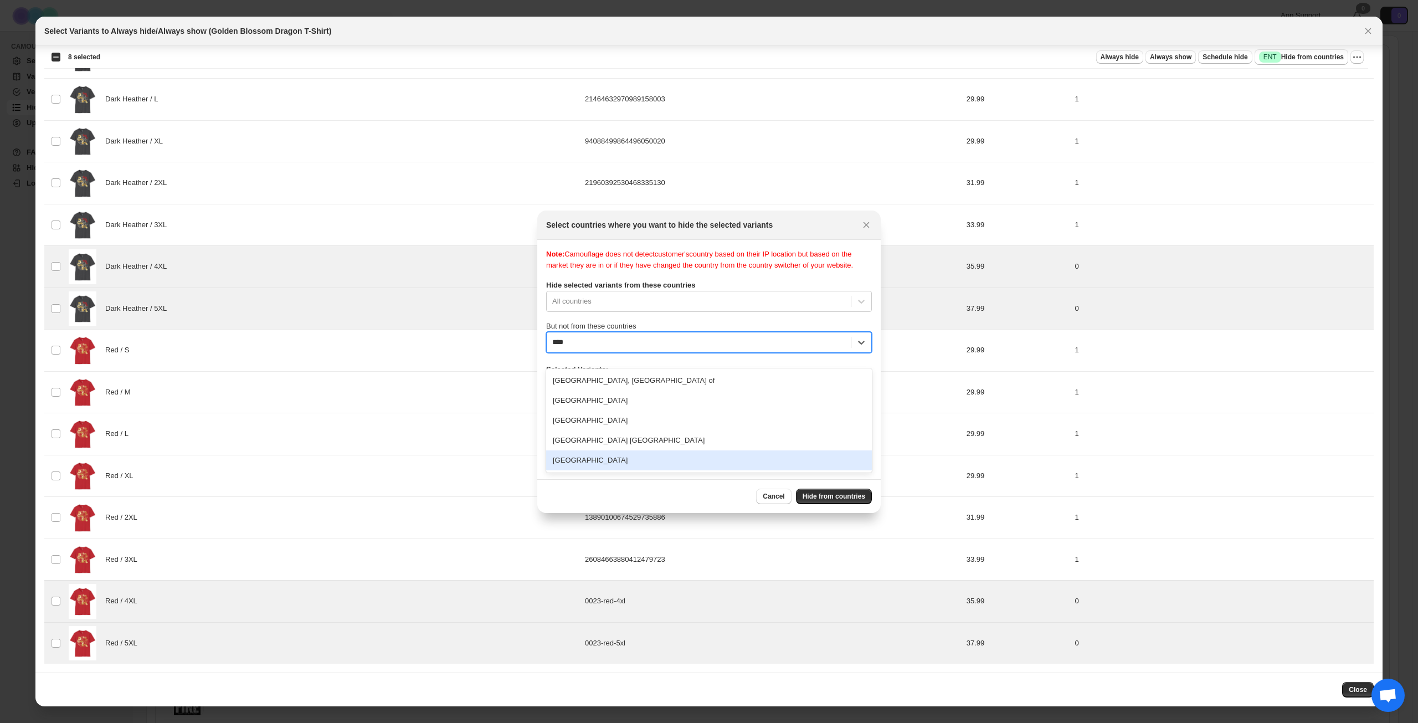
click at [638, 457] on div "[GEOGRAPHIC_DATA]" at bounding box center [709, 460] width 326 height 20
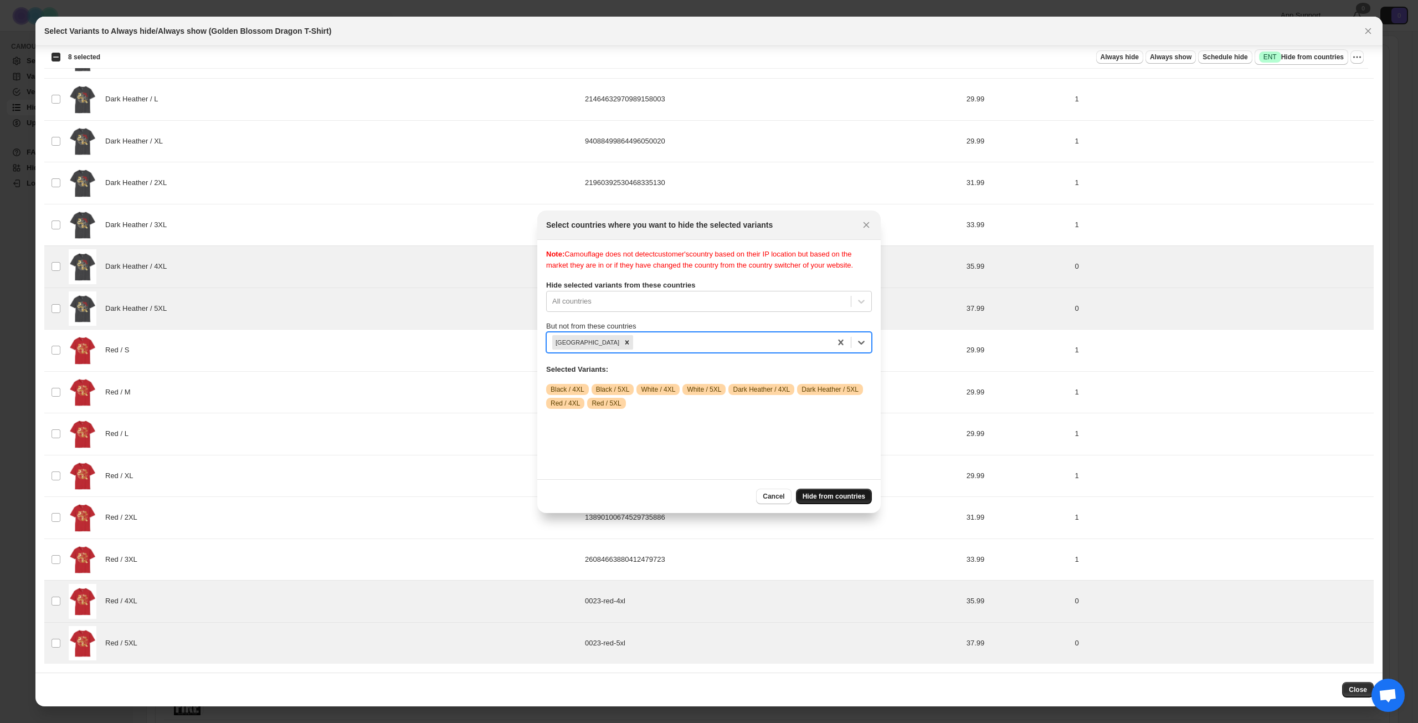
click at [821, 497] on span "Hide from countries" at bounding box center [834, 496] width 63 height 9
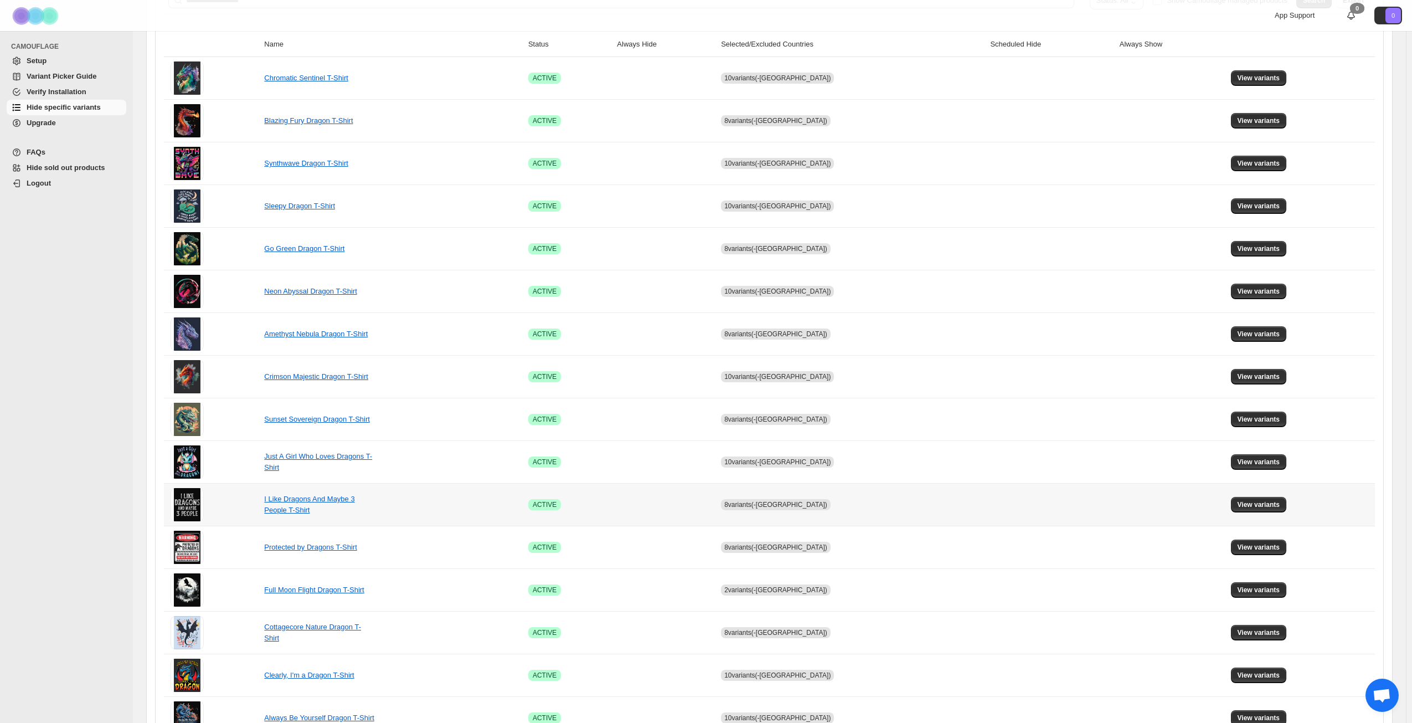
scroll to position [414, 0]
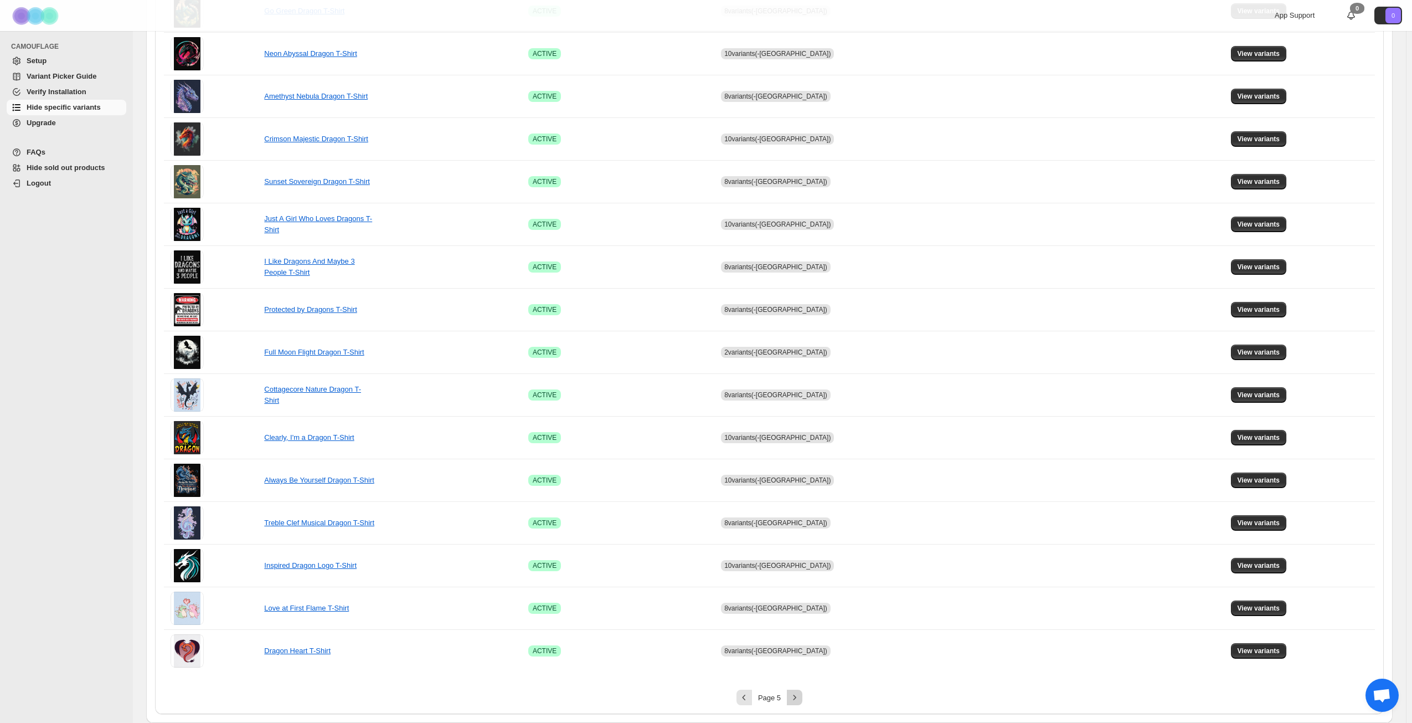
click at [798, 696] on icon "Next" at bounding box center [794, 697] width 11 height 11
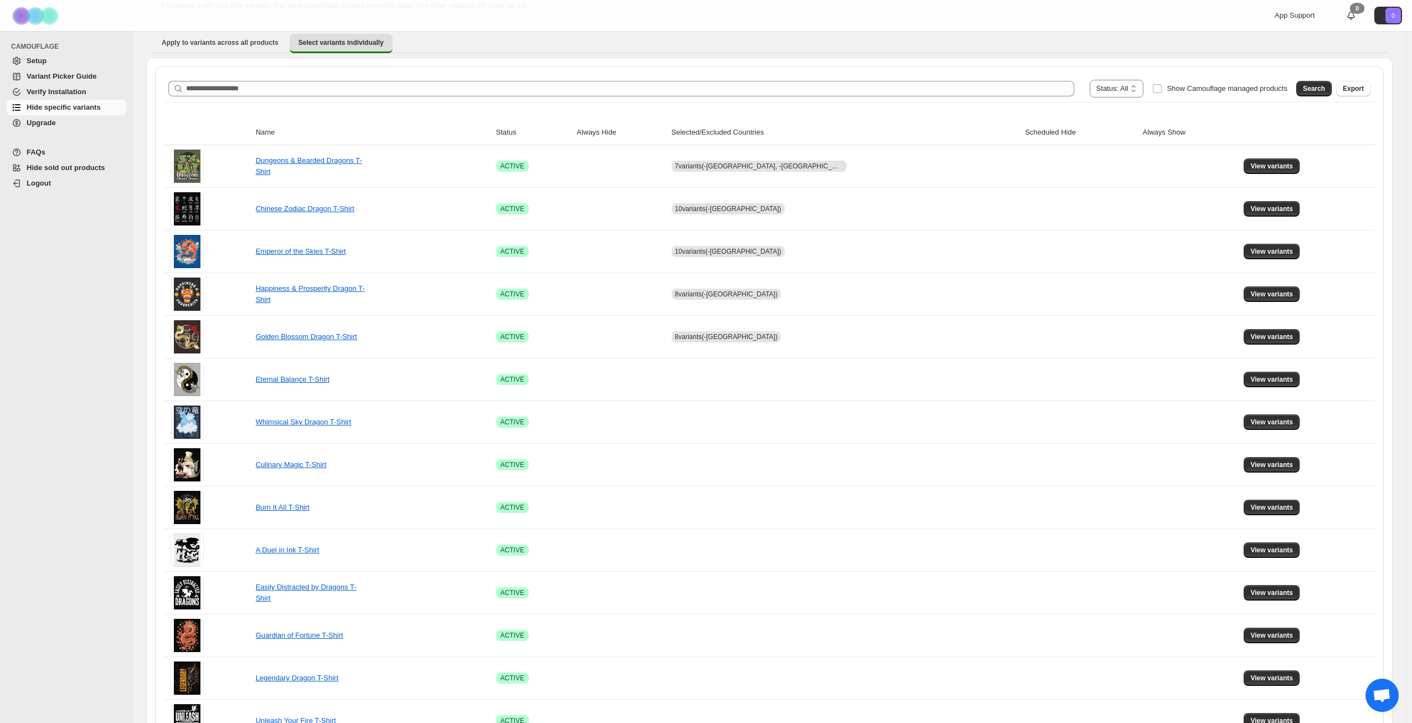
scroll to position [82, 0]
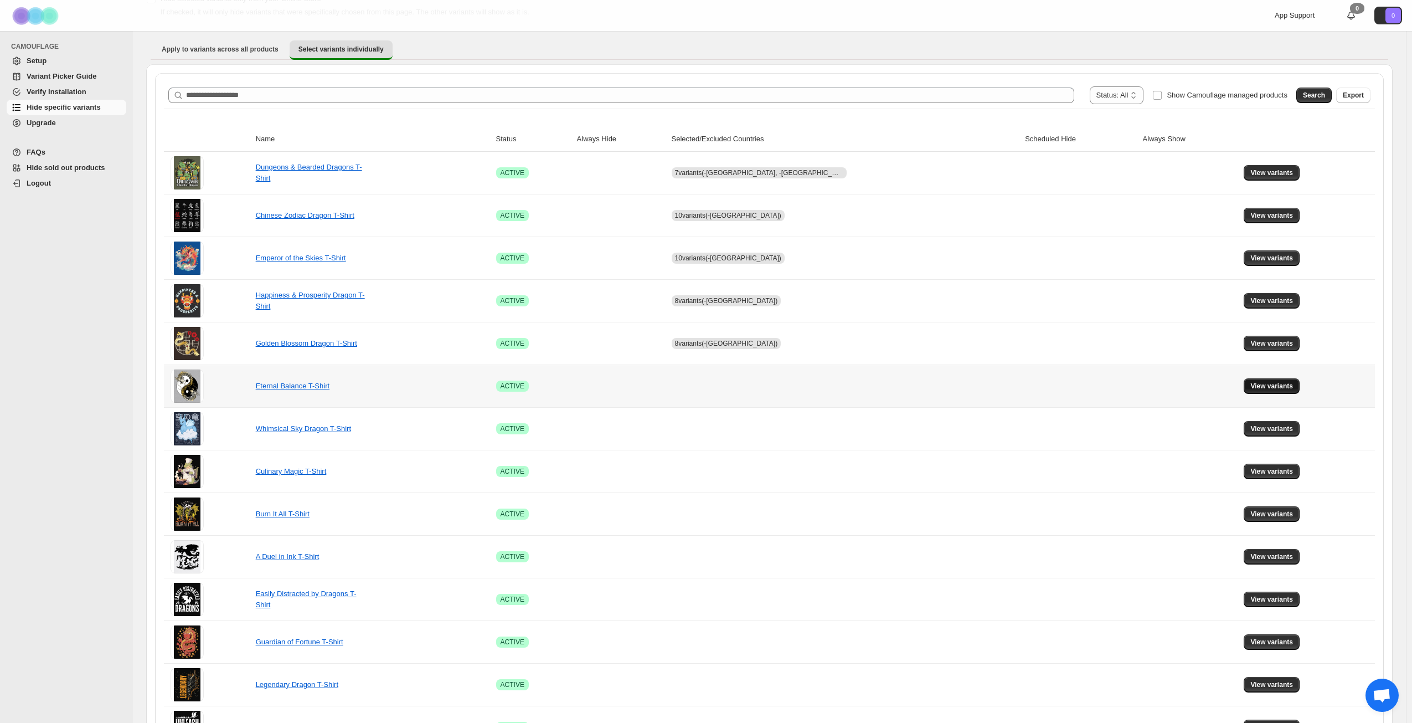
click at [1251, 381] on button "View variants" at bounding box center [1272, 386] width 56 height 16
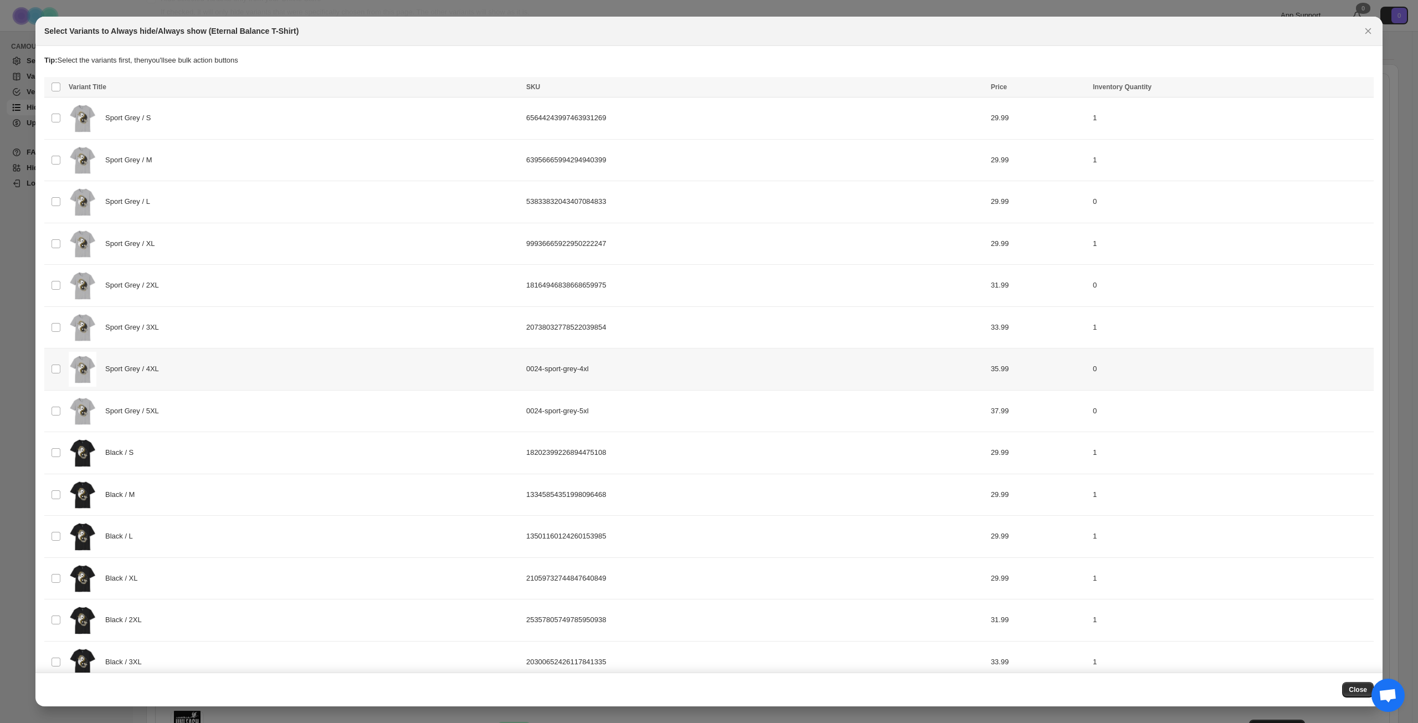
click at [240, 372] on div "Sport Grey / 4XL" at bounding box center [294, 369] width 451 height 35
click at [243, 424] on div "Sport Grey / 5XL" at bounding box center [294, 411] width 451 height 35
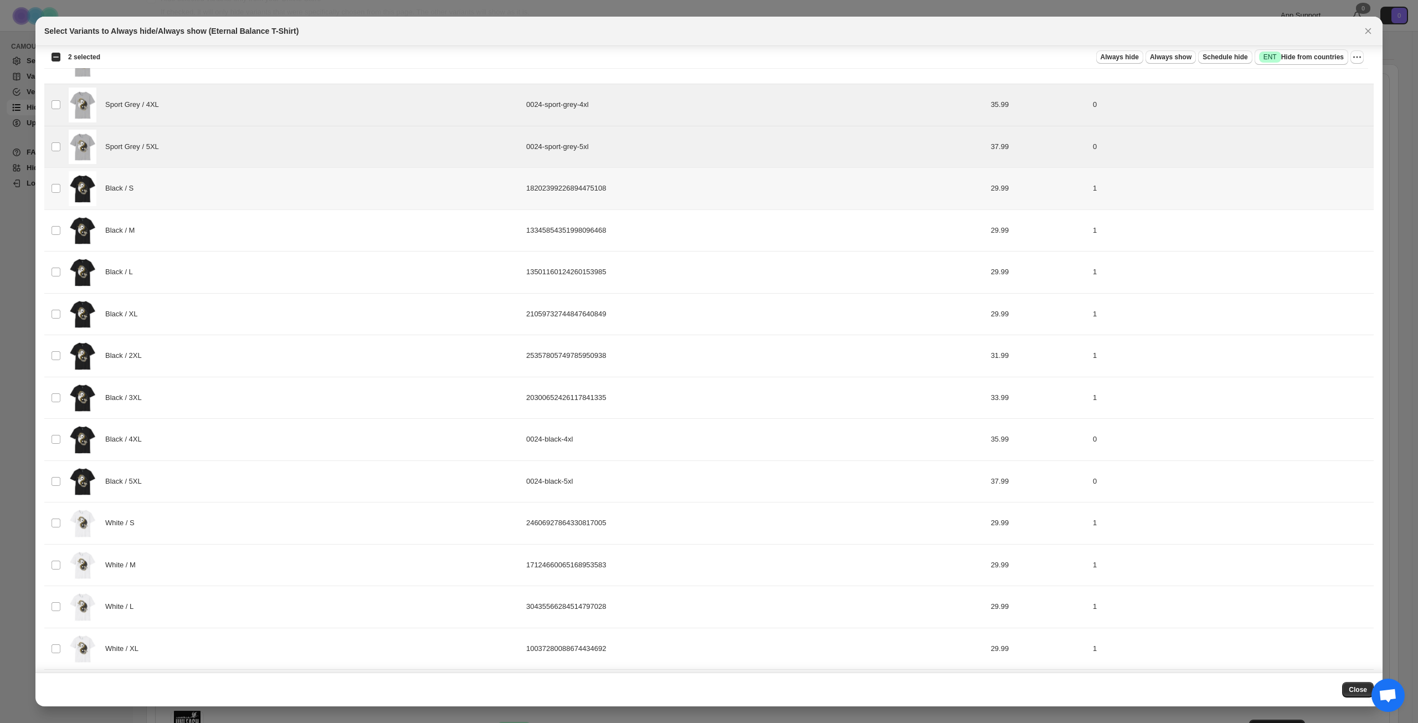
scroll to position [277, 0]
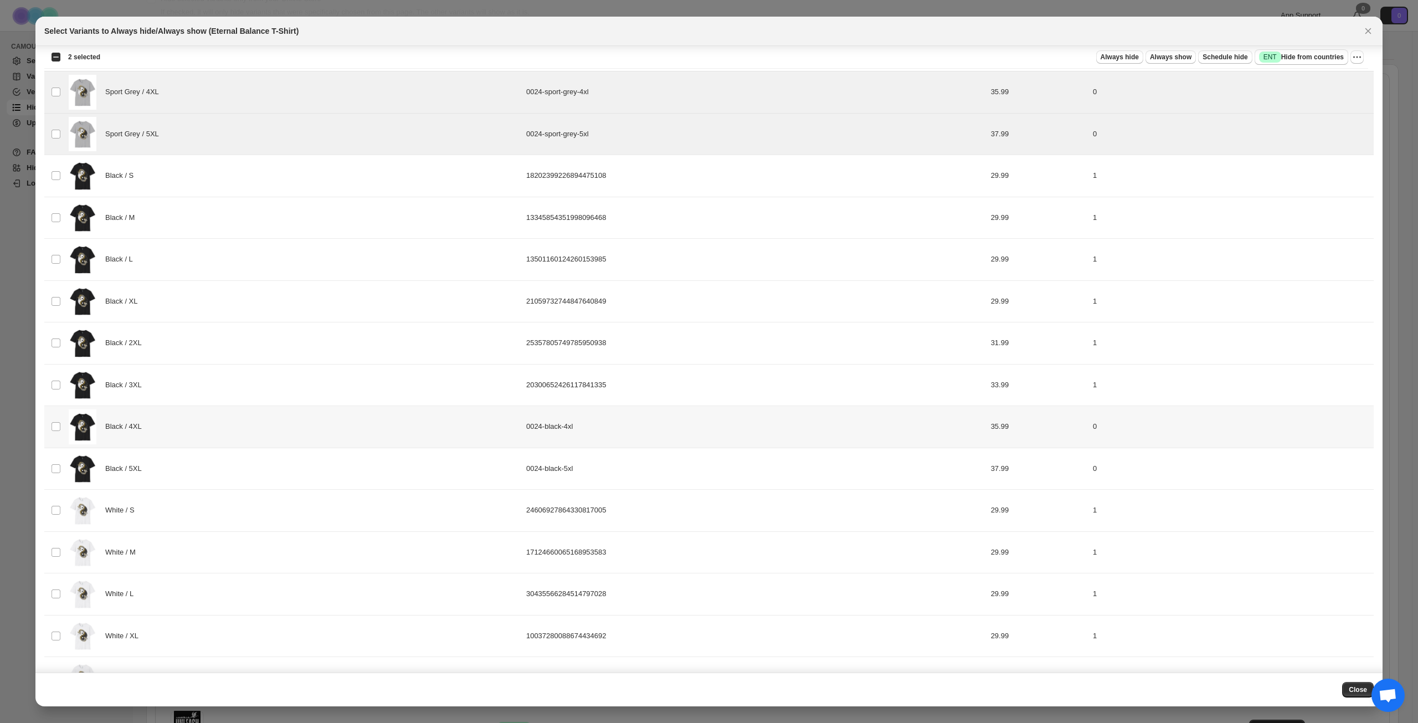
click at [251, 426] on div "Black / 4XL" at bounding box center [294, 426] width 451 height 35
click at [241, 480] on div "Black / 5XL" at bounding box center [294, 468] width 451 height 35
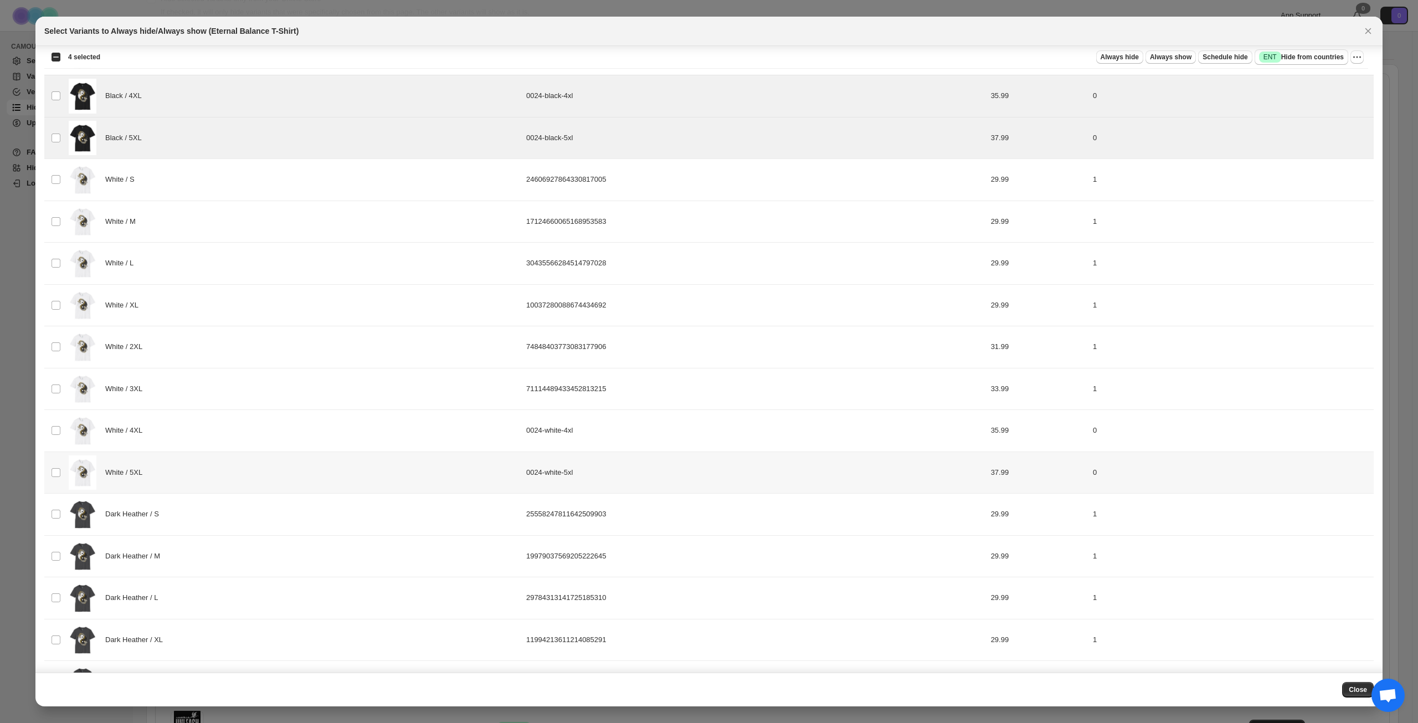
scroll to position [609, 0]
click at [276, 432] on div "White / 4XL" at bounding box center [294, 429] width 451 height 35
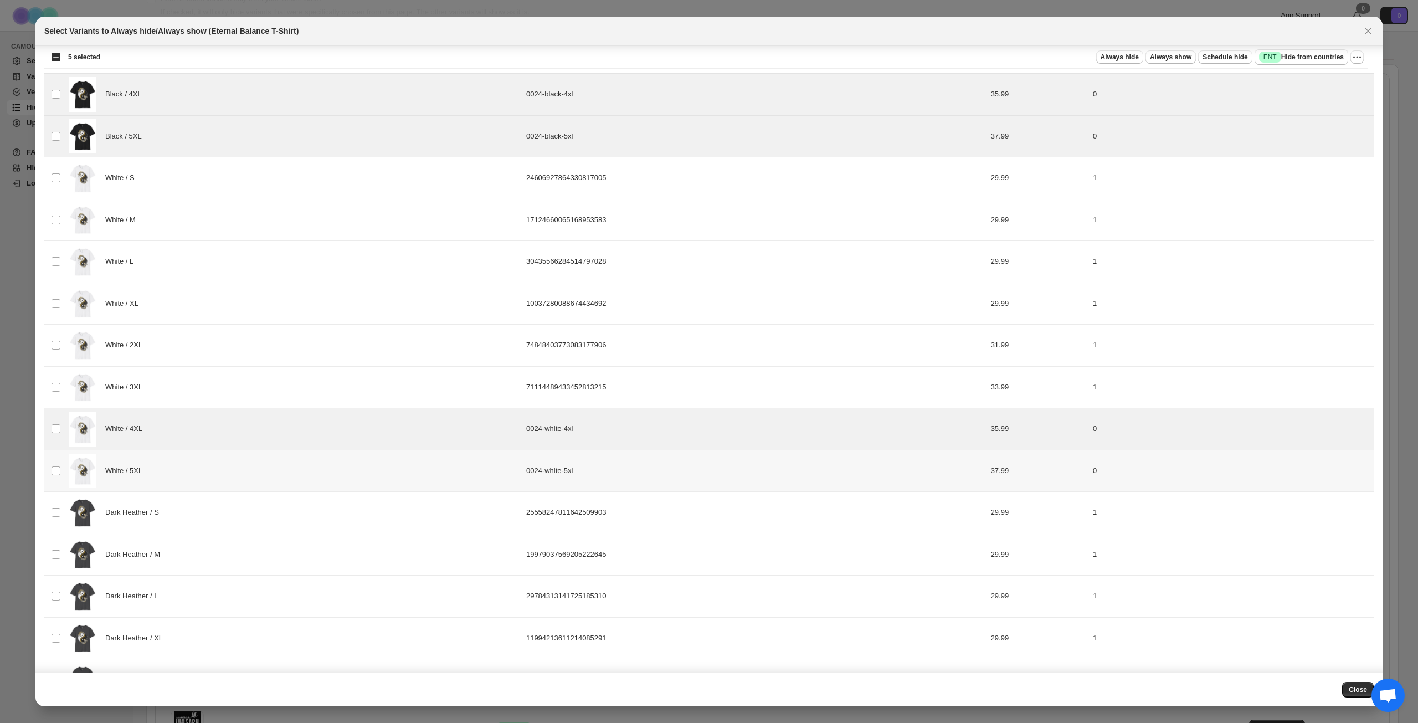
click at [266, 478] on div "White / 5XL" at bounding box center [294, 471] width 451 height 35
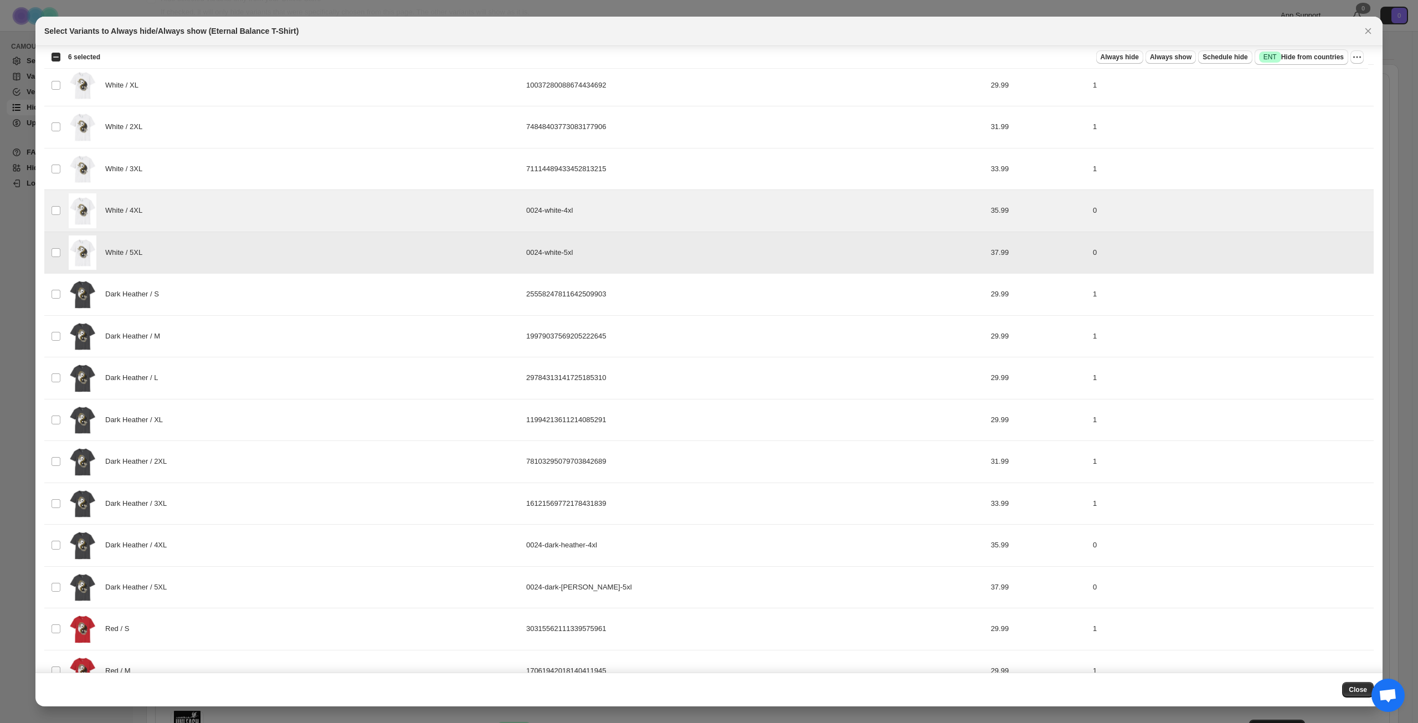
scroll to position [831, 0]
click at [266, 559] on div "Dark Heather / 4XL" at bounding box center [294, 542] width 451 height 35
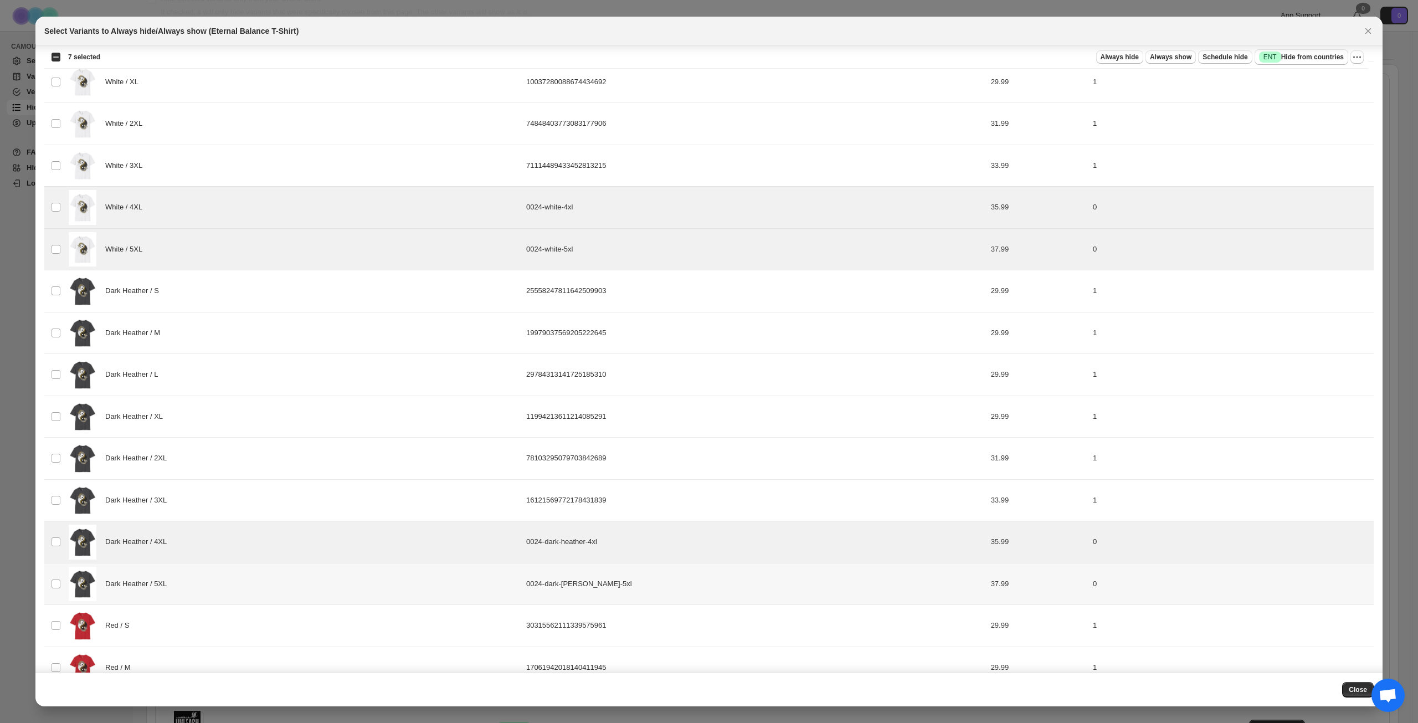
click at [270, 578] on div "Dark Heather / 5XL" at bounding box center [294, 584] width 451 height 35
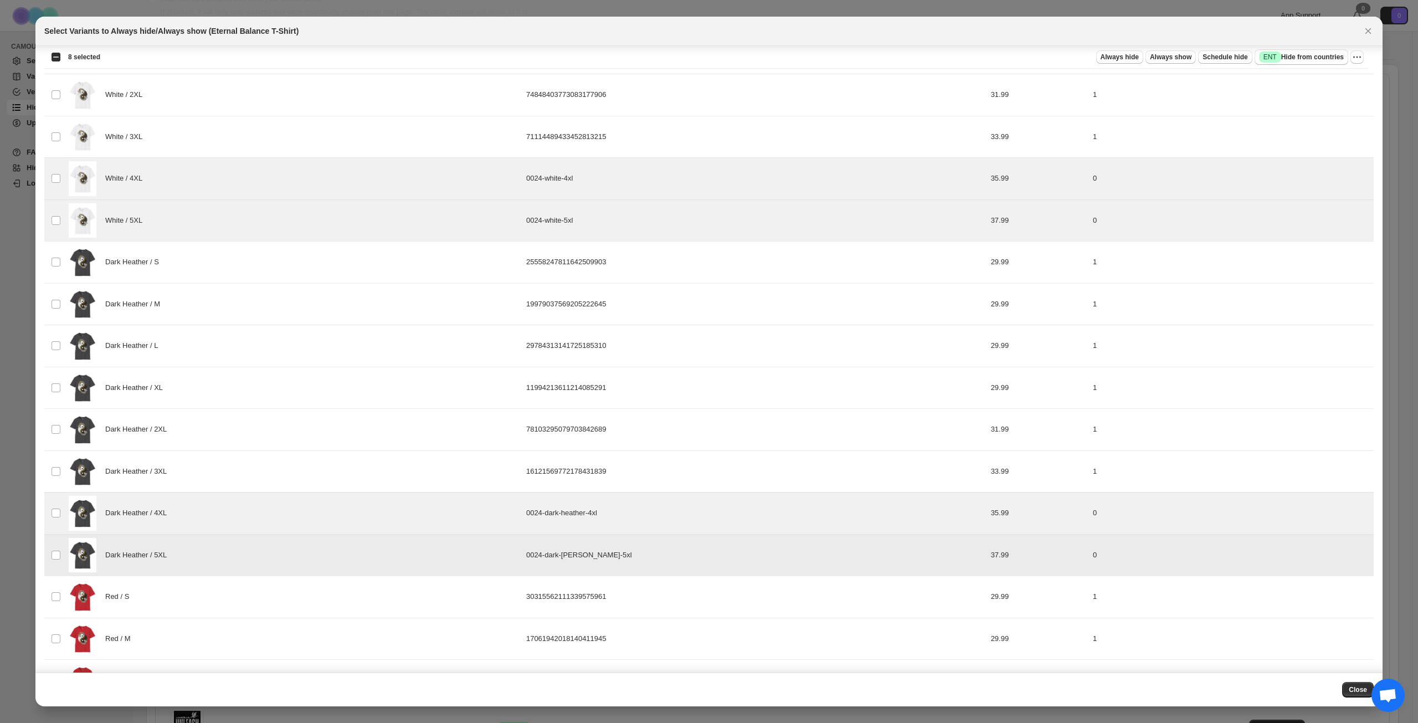
scroll to position [1106, 0]
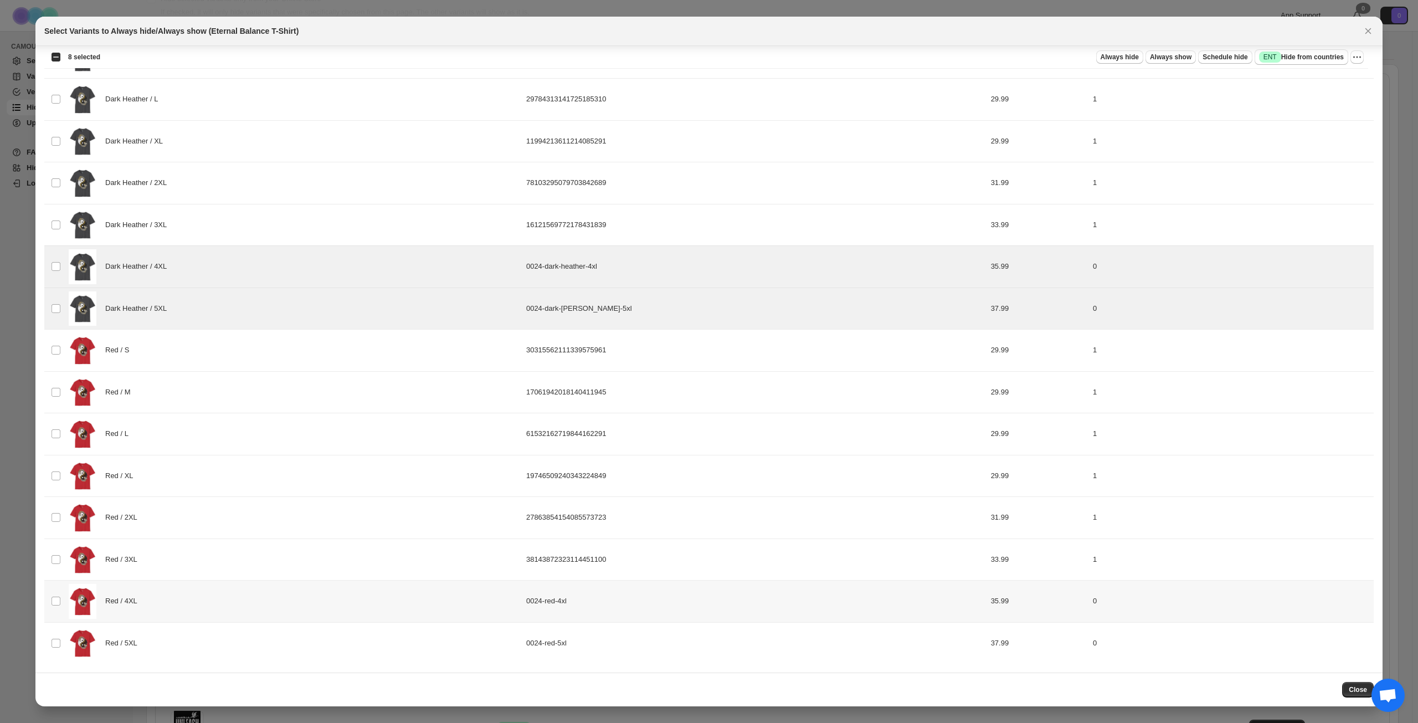
drag, startPoint x: 241, startPoint y: 603, endPoint x: 241, endPoint y: 618, distance: 14.4
click at [241, 603] on div "Red / 4XL" at bounding box center [294, 601] width 451 height 35
click at [241, 645] on div "Red / 5XL" at bounding box center [294, 643] width 451 height 35
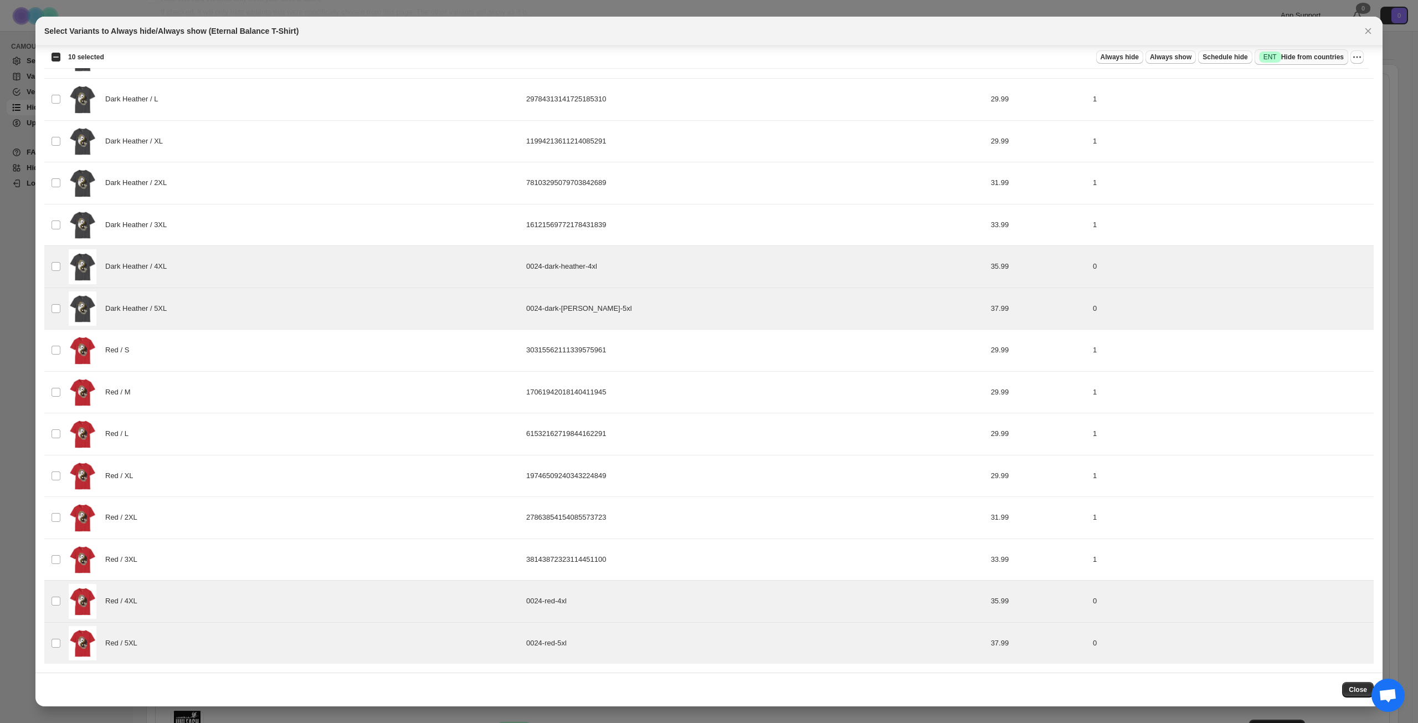
click at [1321, 59] on span "Success ENT Hide from countries" at bounding box center [1301, 57] width 85 height 11
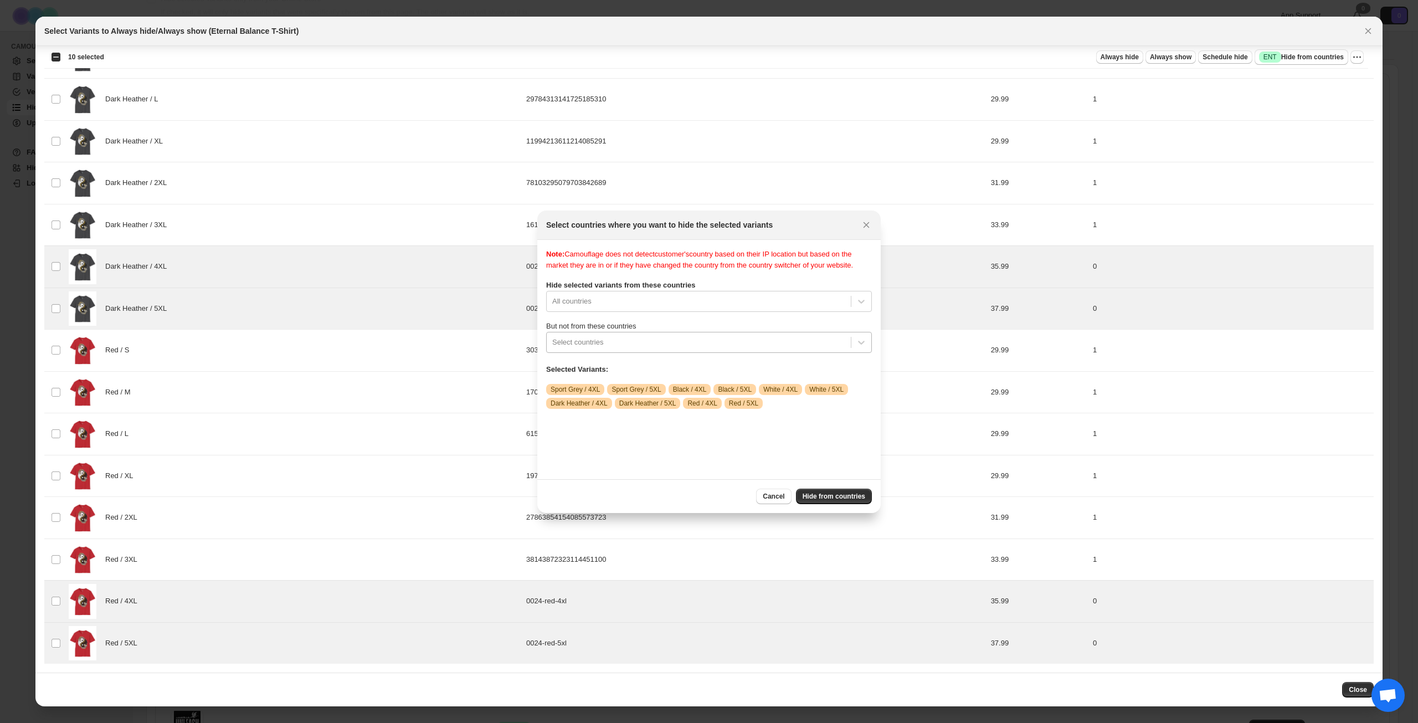
click at [673, 349] on div ":rb3:" at bounding box center [698, 342] width 293 height 13
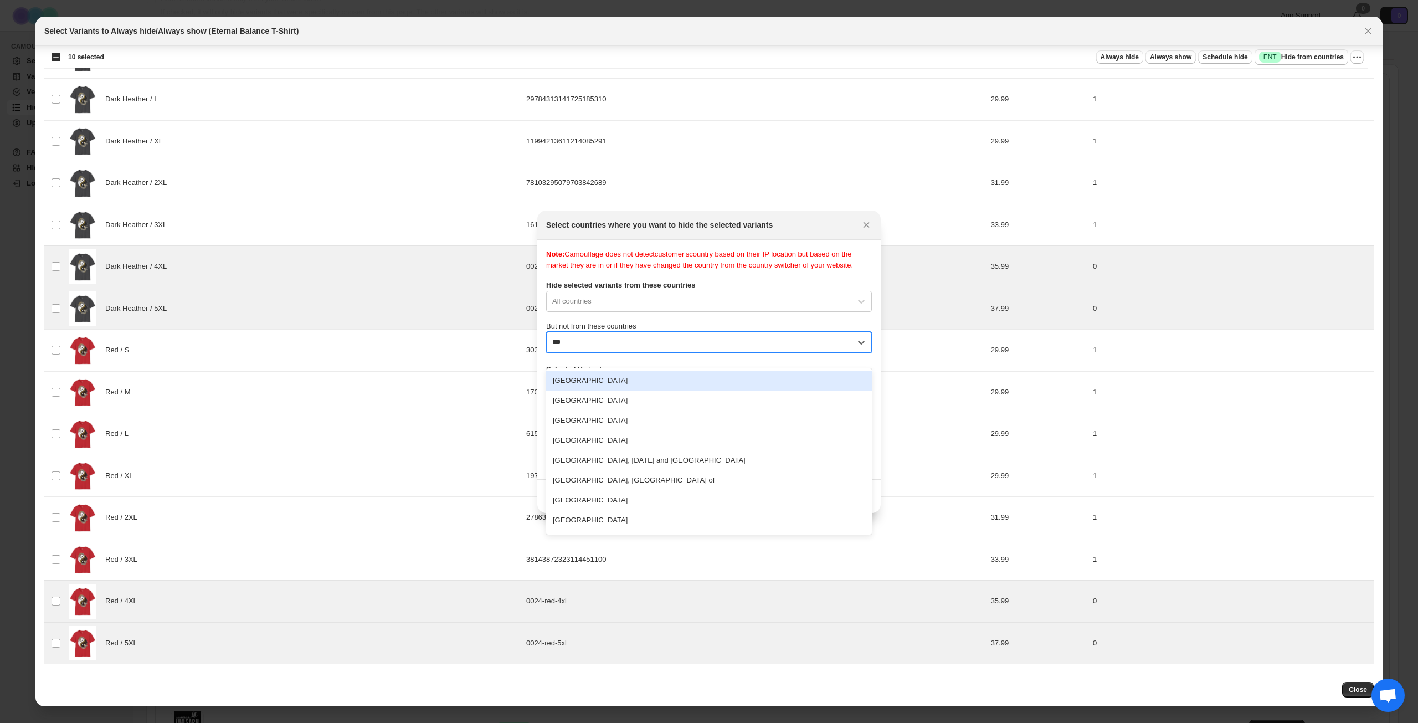
type input "****"
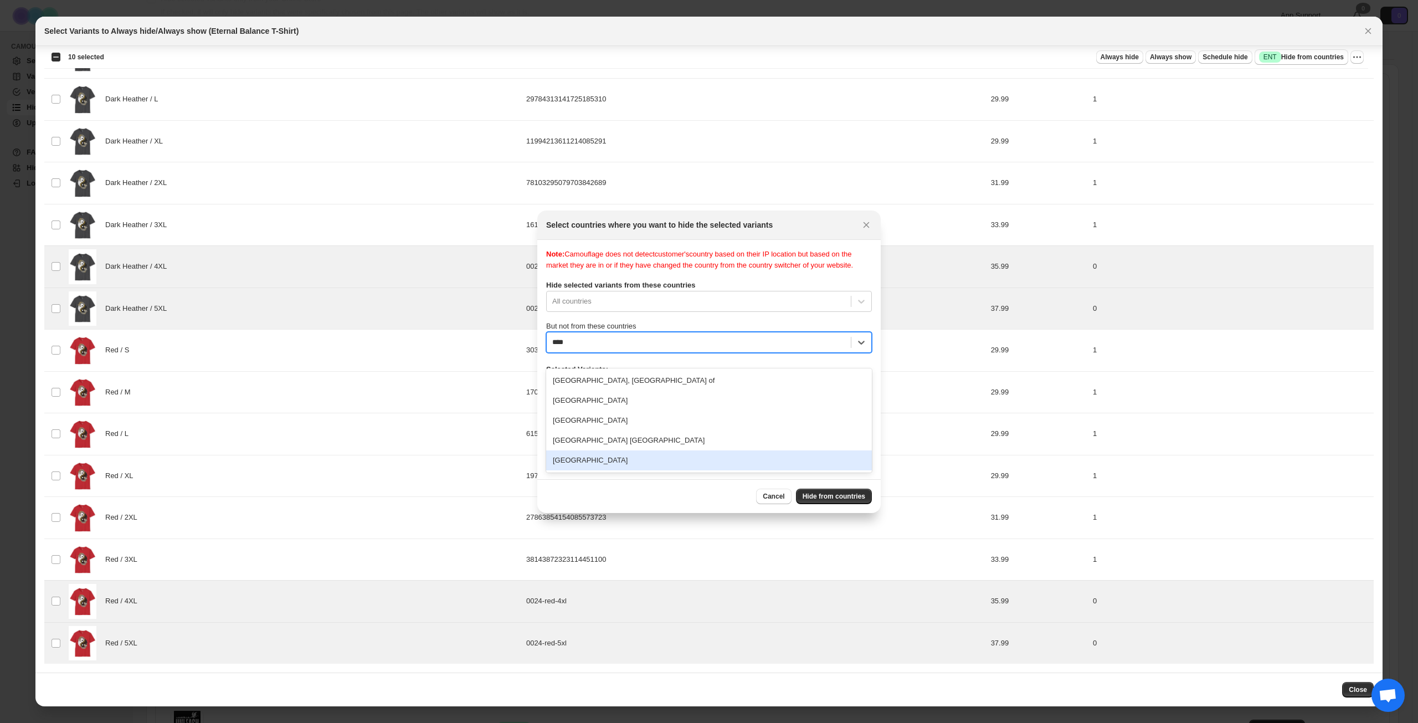
click at [634, 456] on div "[GEOGRAPHIC_DATA]" at bounding box center [709, 460] width 326 height 20
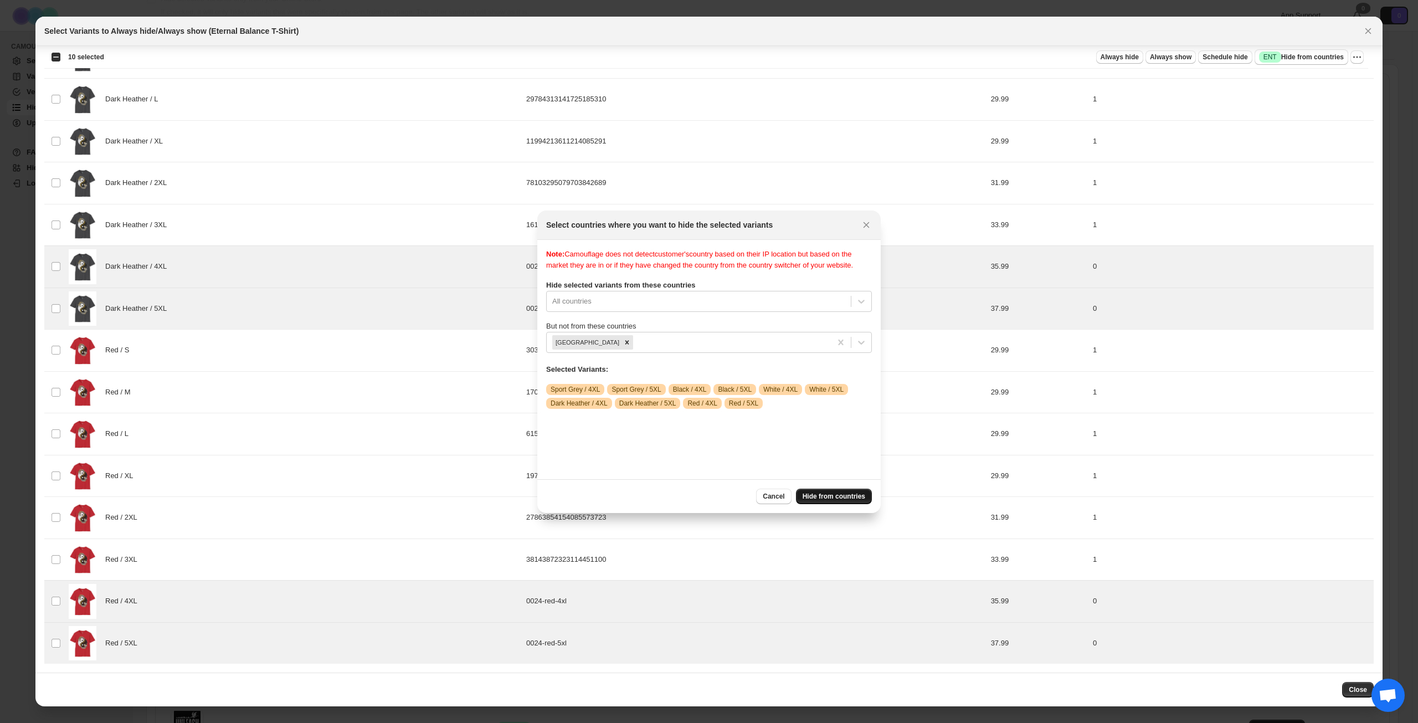
click at [835, 495] on span "Hide from countries" at bounding box center [834, 496] width 63 height 9
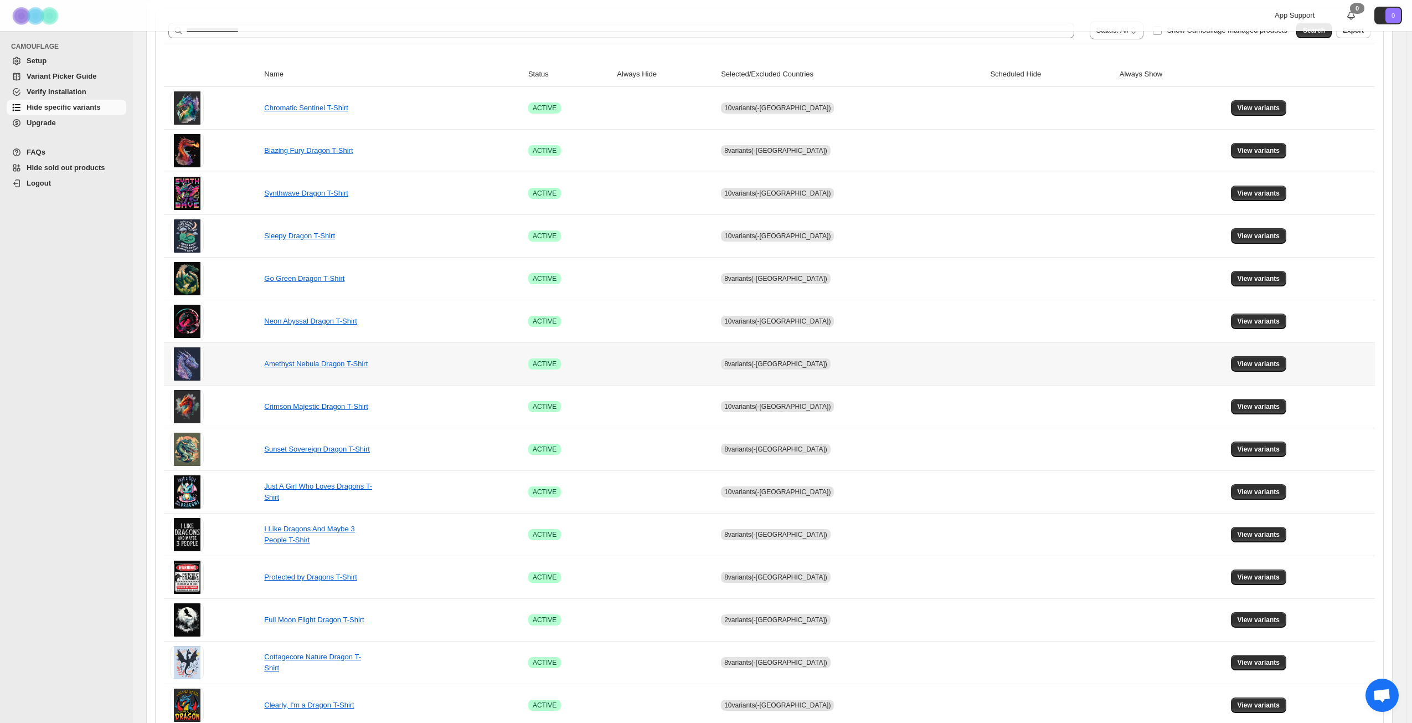
scroll to position [414, 0]
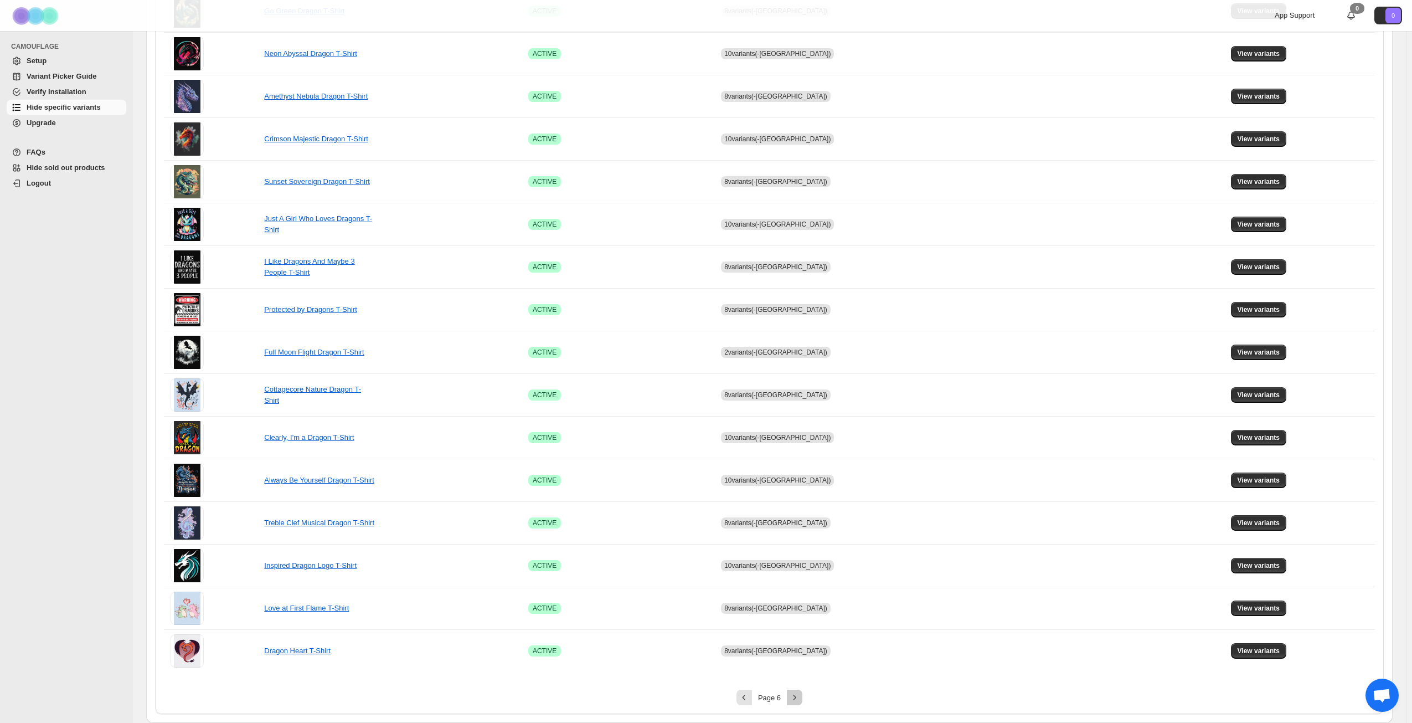
click at [800, 699] on icon "Next" at bounding box center [794, 697] width 11 height 11
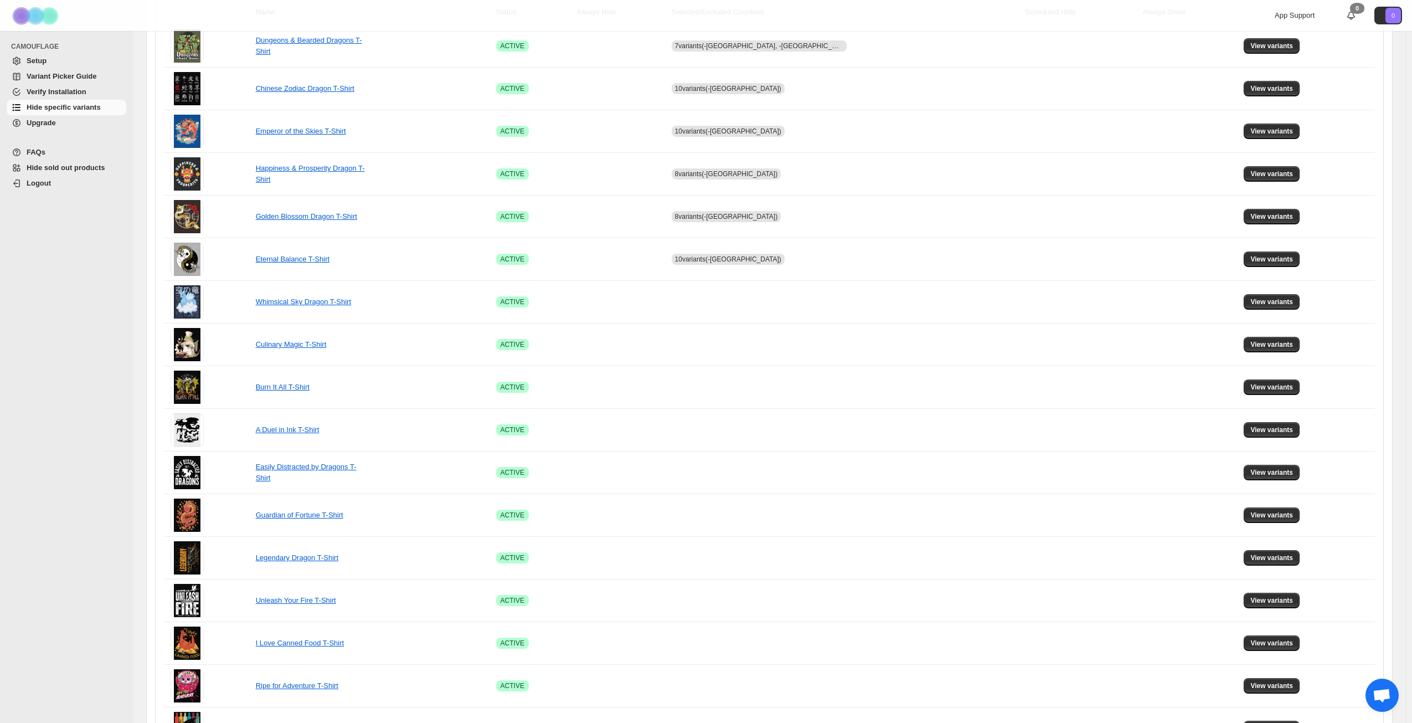
scroll to position [193, 0]
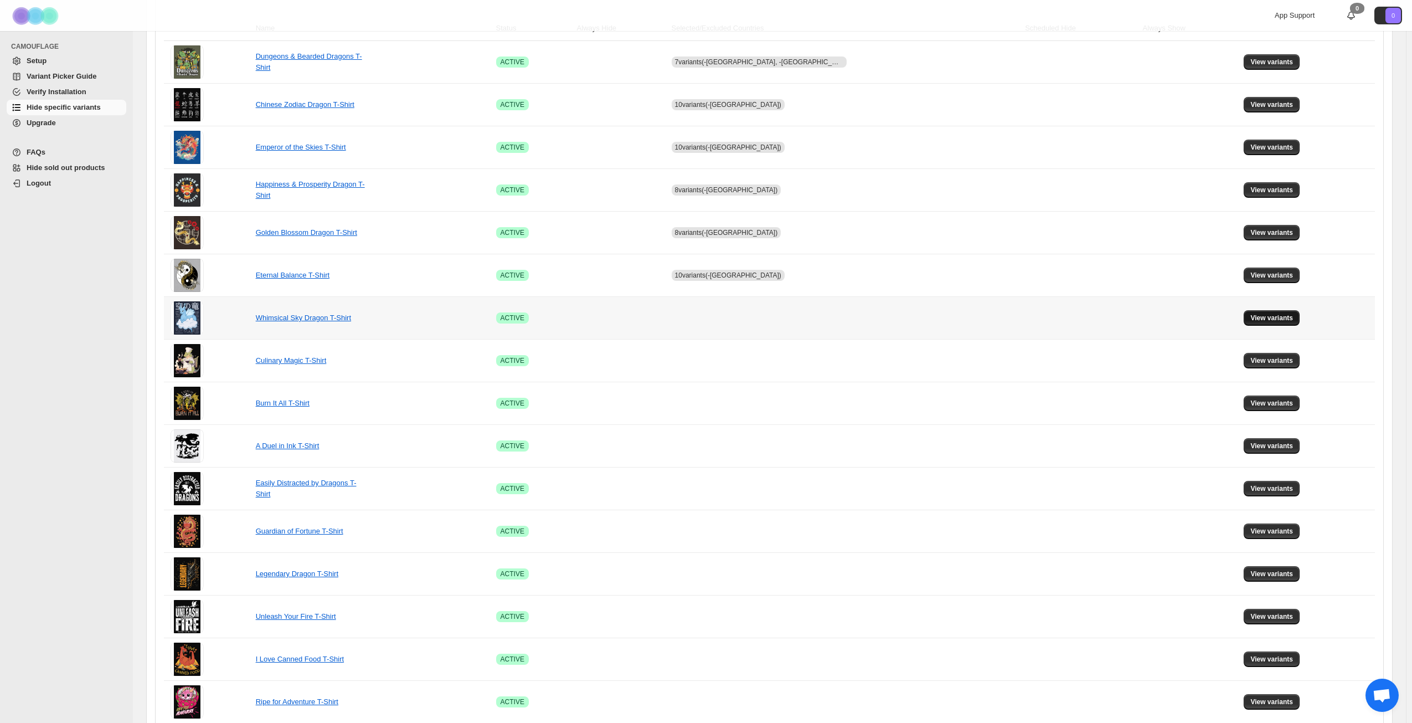
click at [1251, 321] on span "View variants" at bounding box center [1272, 318] width 43 height 9
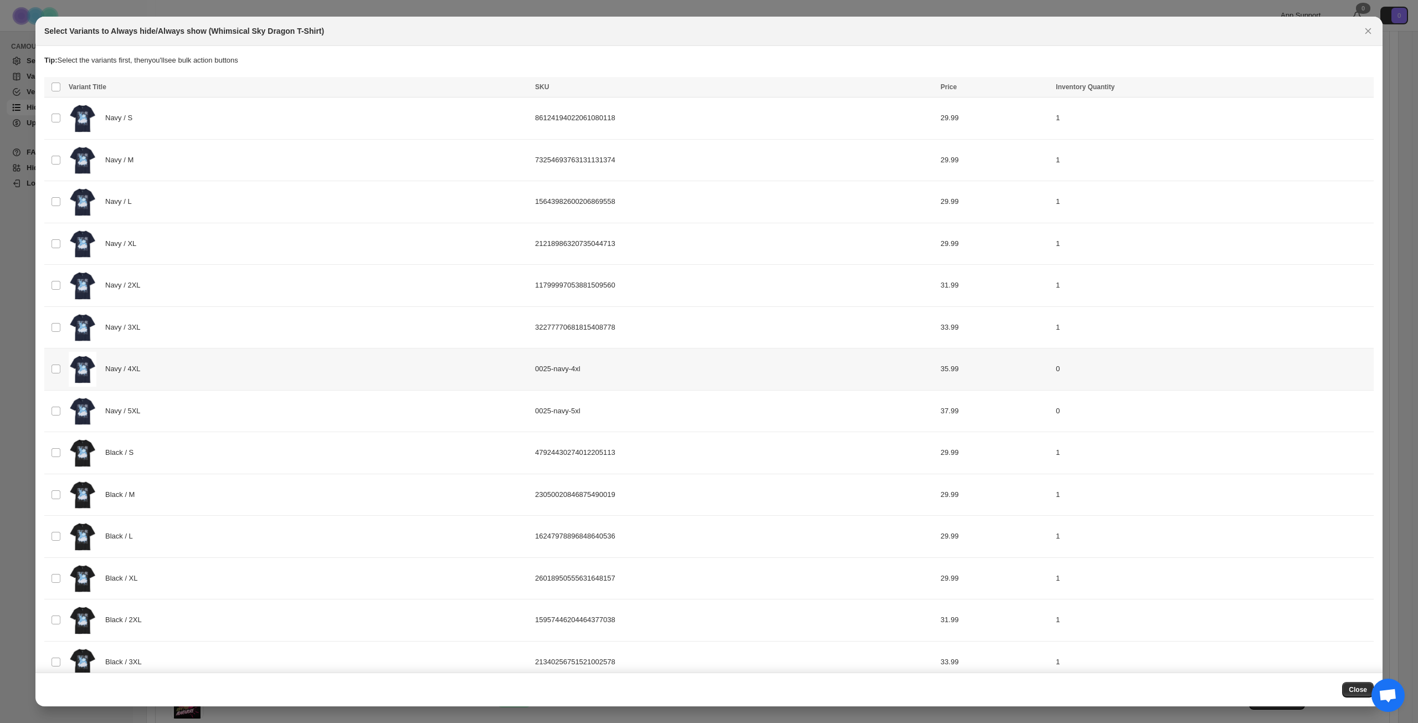
click at [196, 373] on div "Navy / 4XL" at bounding box center [299, 369] width 460 height 35
click at [197, 413] on div "Navy / 5XL" at bounding box center [299, 411] width 460 height 35
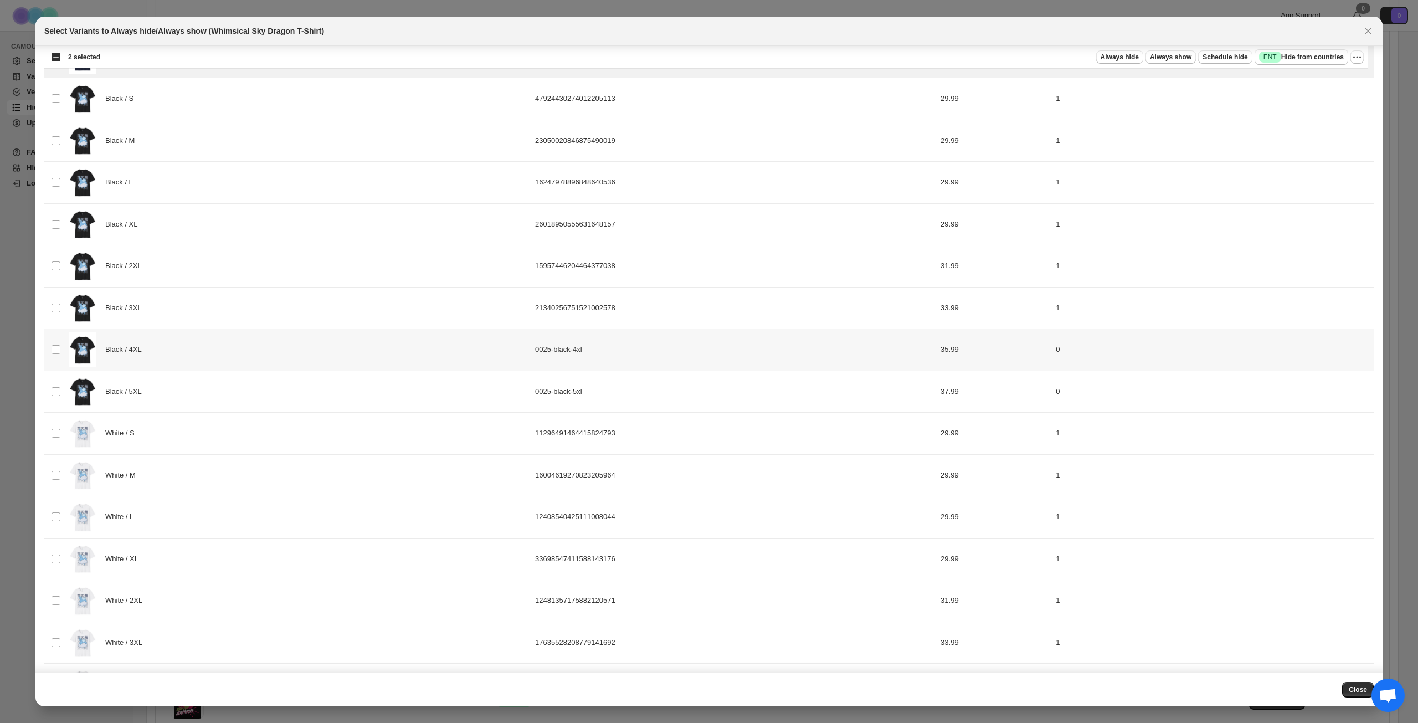
scroll to position [354, 0]
click at [177, 343] on div "Black / 4XL" at bounding box center [299, 349] width 460 height 35
click at [179, 393] on div "Black / 5XL" at bounding box center [299, 391] width 460 height 35
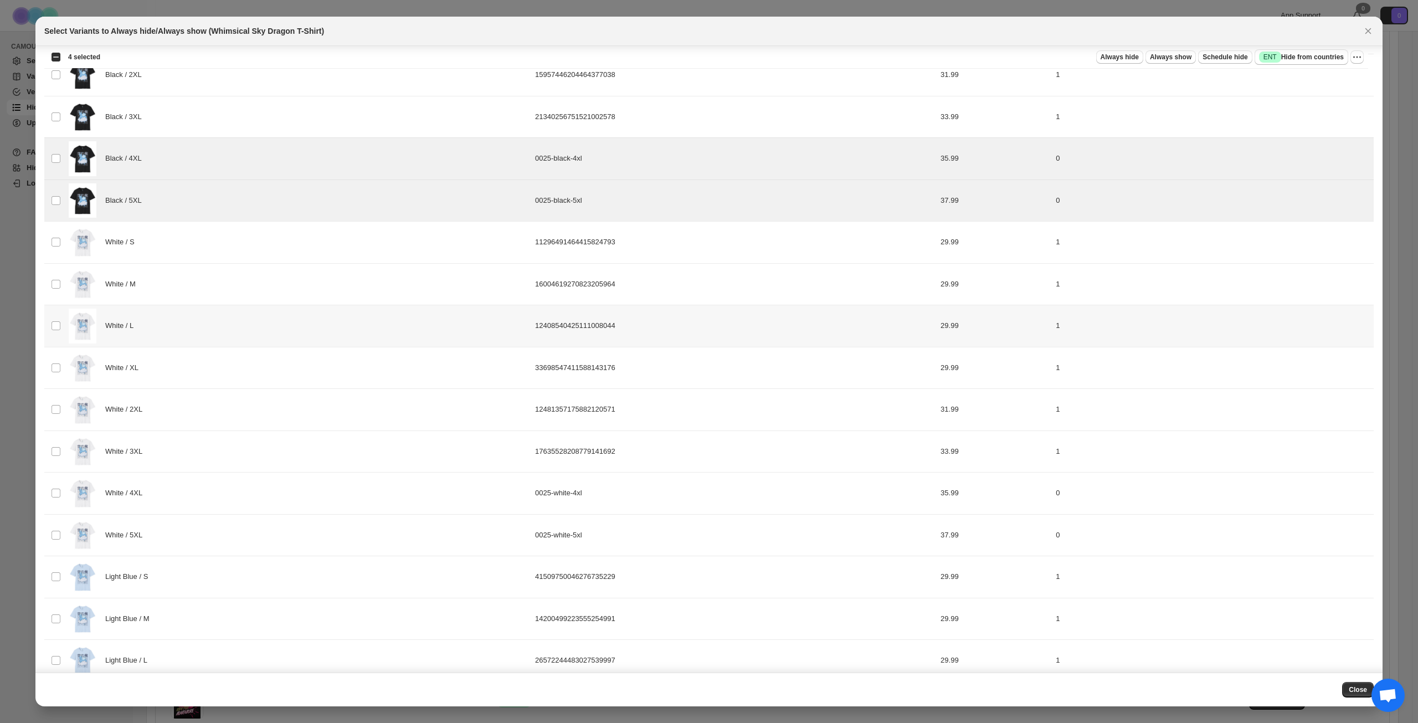
scroll to position [554, 0]
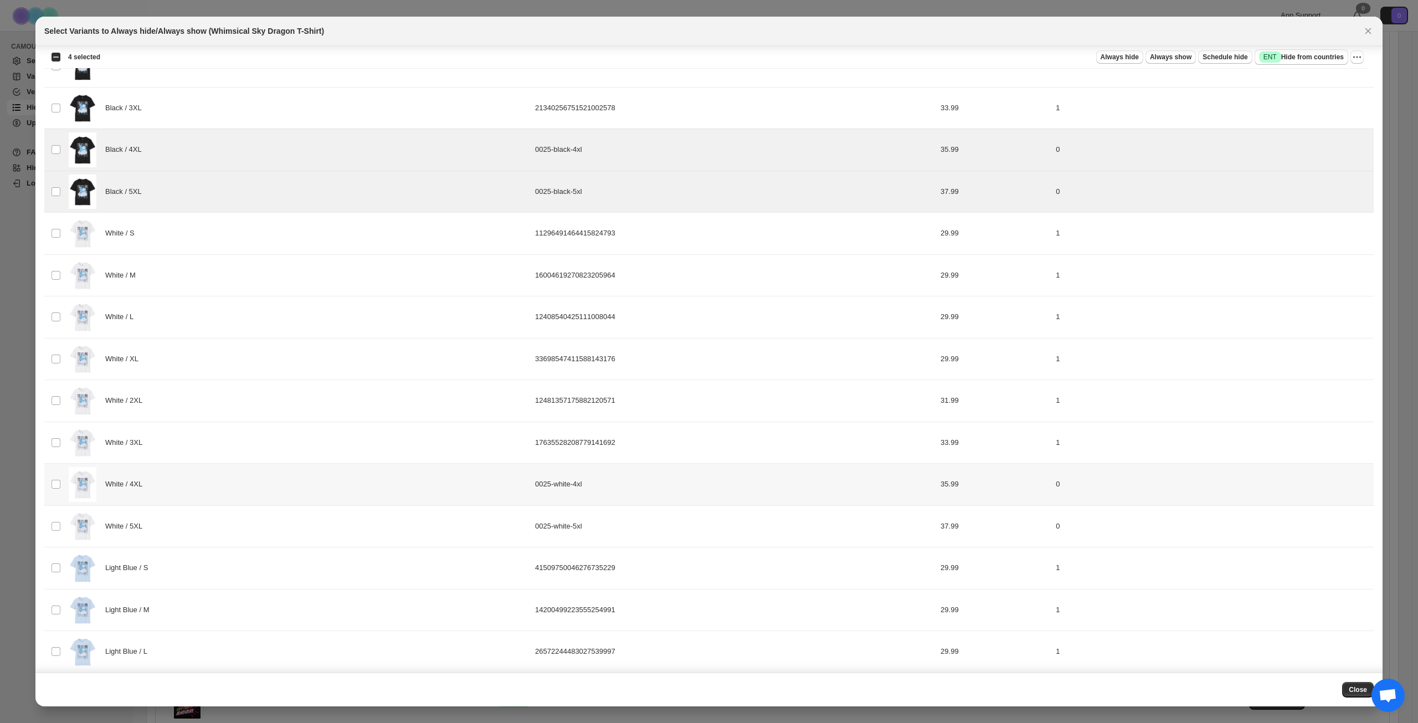
click at [199, 486] on div "White / 4XL" at bounding box center [299, 484] width 460 height 35
click at [195, 526] on div "White / 5XL" at bounding box center [299, 526] width 460 height 35
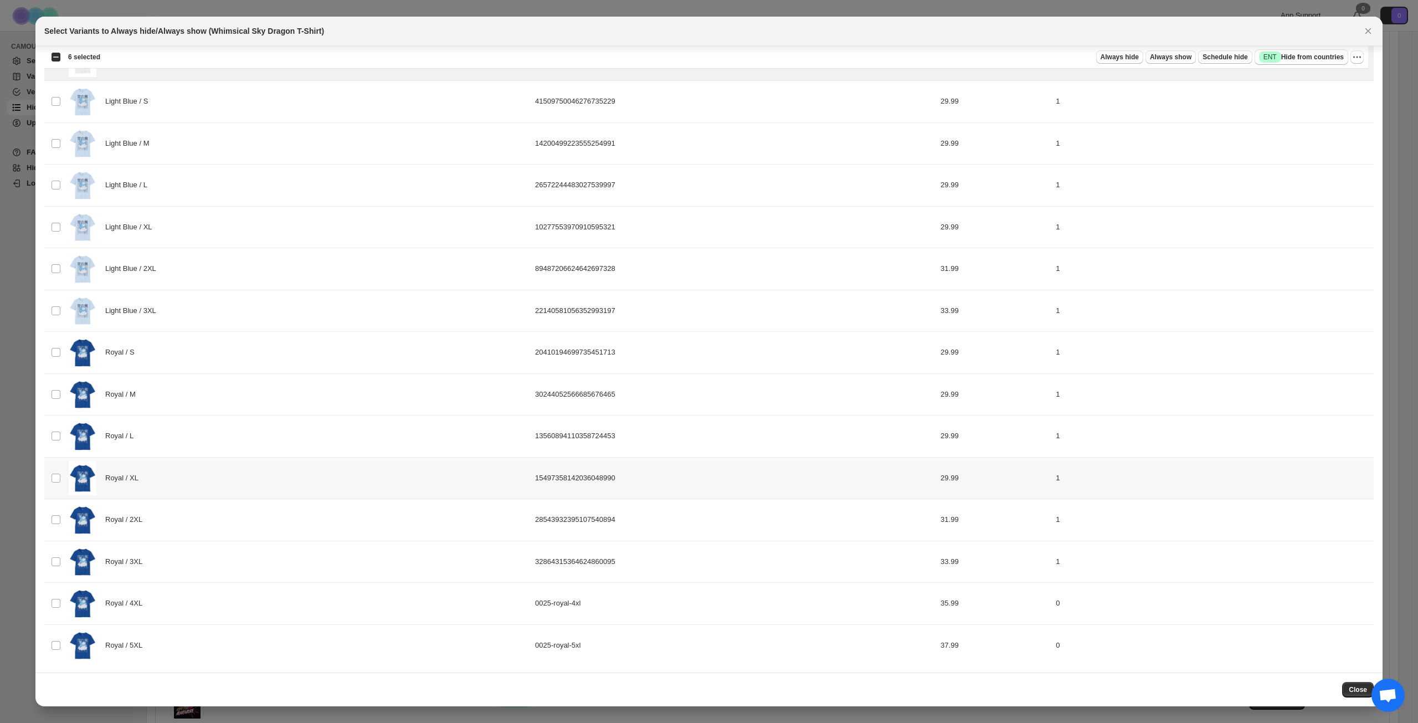
scroll to position [1022, 0]
drag, startPoint x: 218, startPoint y: 602, endPoint x: 221, endPoint y: 614, distance: 12.6
click at [218, 601] on div "Royal / 4XL" at bounding box center [299, 601] width 460 height 35
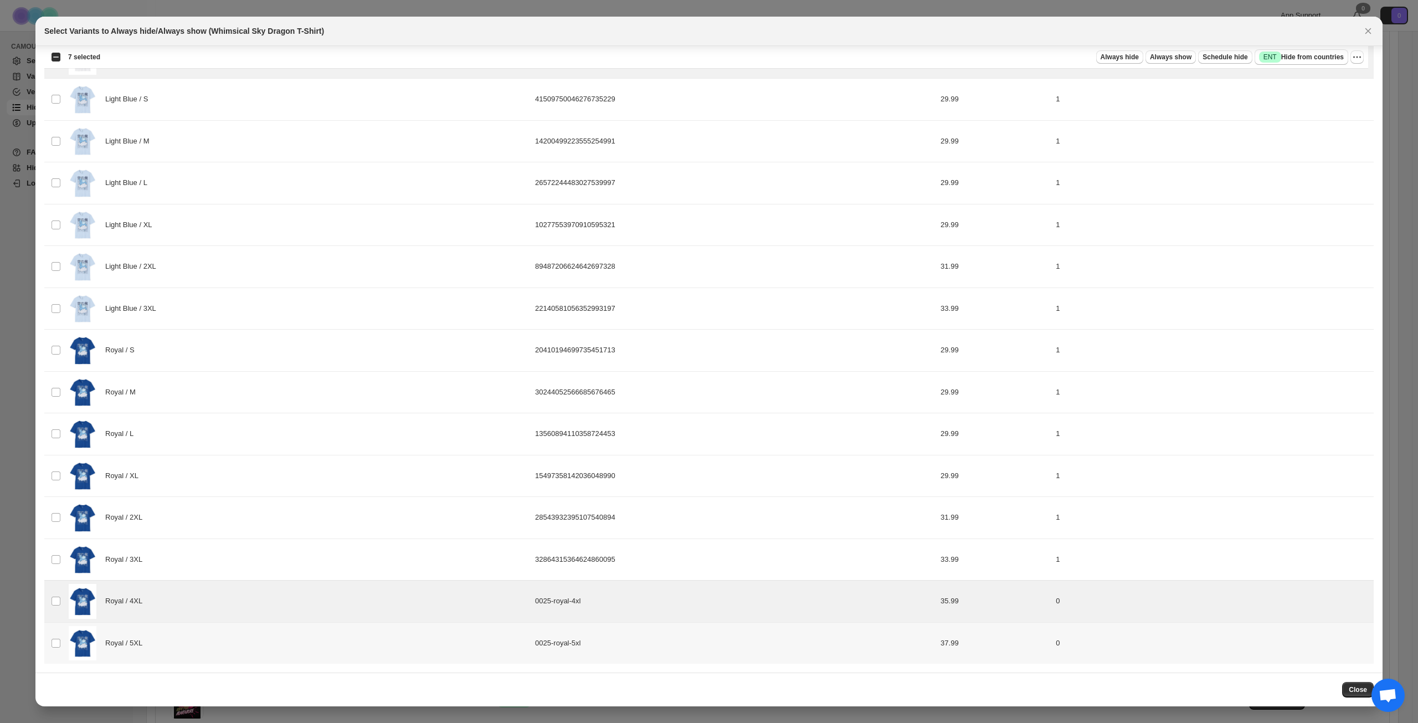
click at [224, 644] on div "Royal / 5XL" at bounding box center [299, 643] width 460 height 35
click at [1312, 56] on span "Success ENT Hide from countries" at bounding box center [1301, 57] width 85 height 11
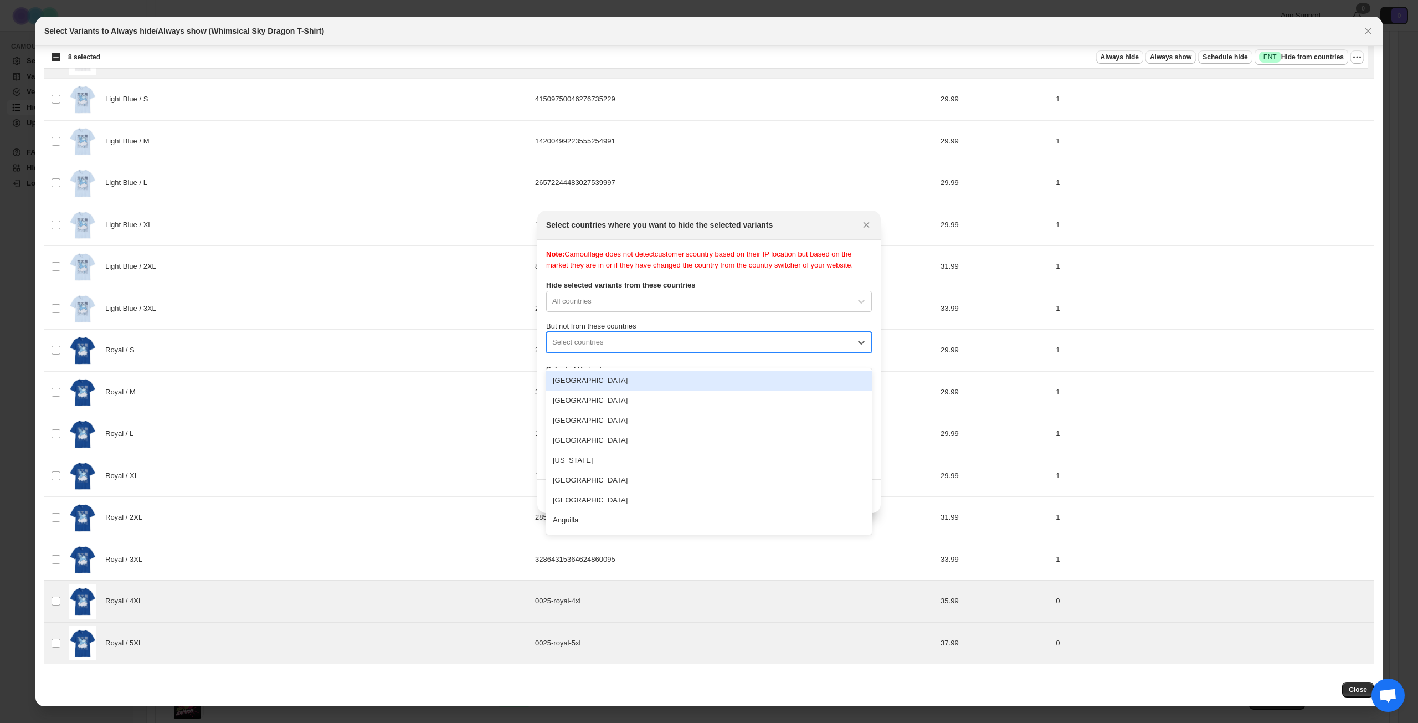
click at [731, 342] on div "Select countries" at bounding box center [709, 342] width 326 height 21
type input "****"
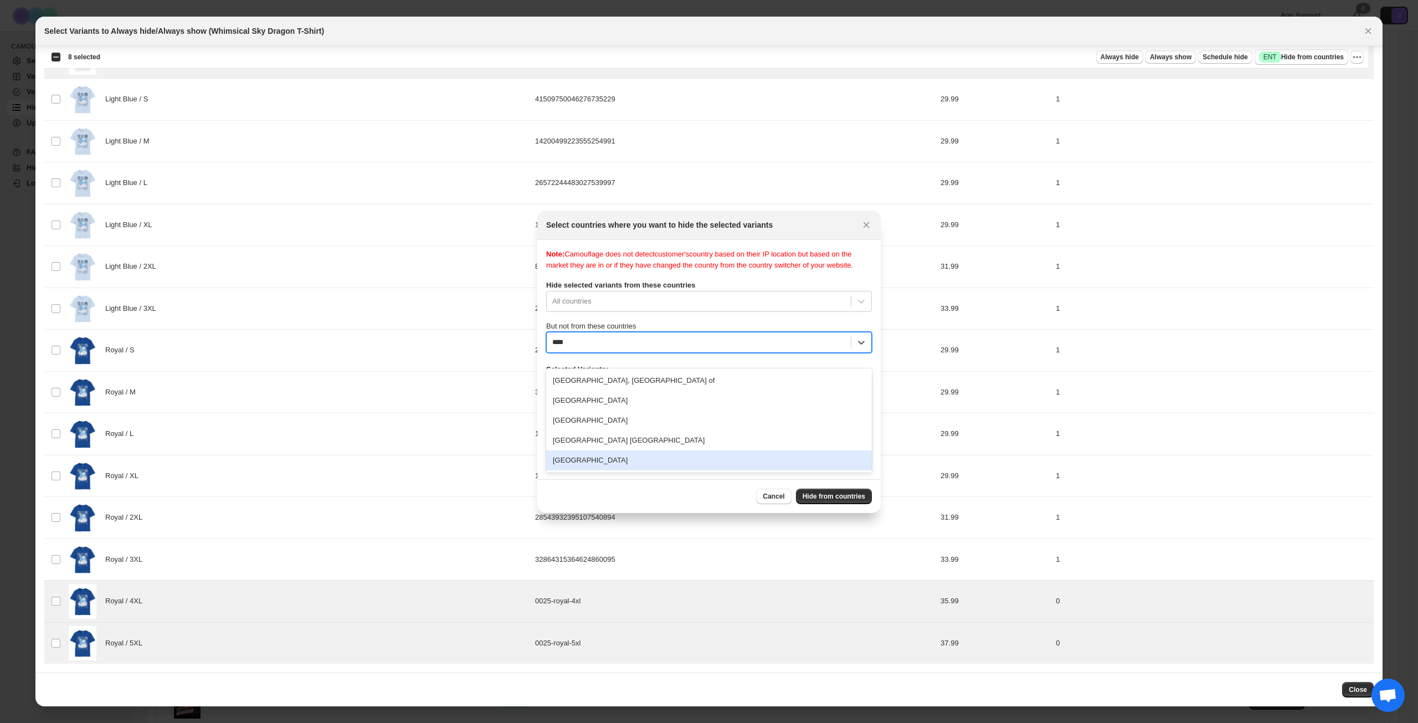
click at [631, 459] on div "[GEOGRAPHIC_DATA]" at bounding box center [709, 460] width 326 height 20
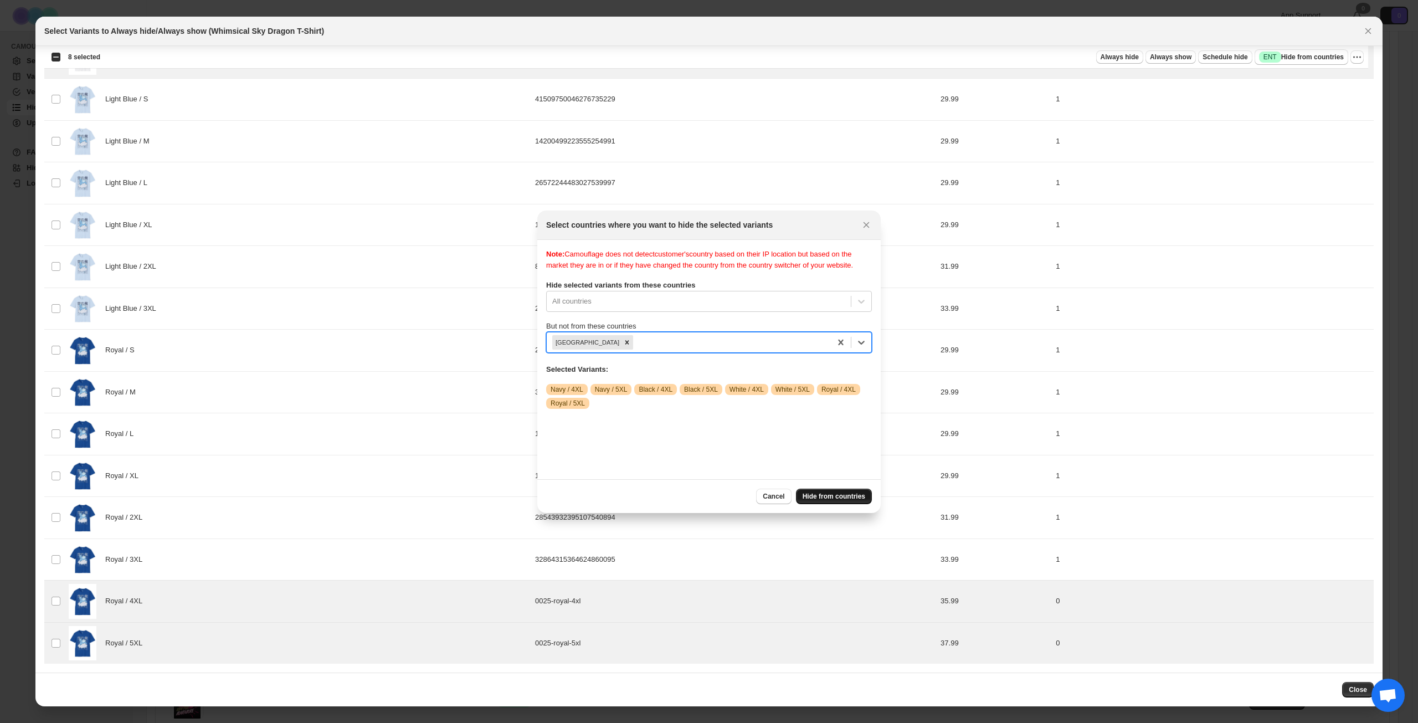
click at [824, 500] on span "Hide from countries" at bounding box center [834, 496] width 63 height 9
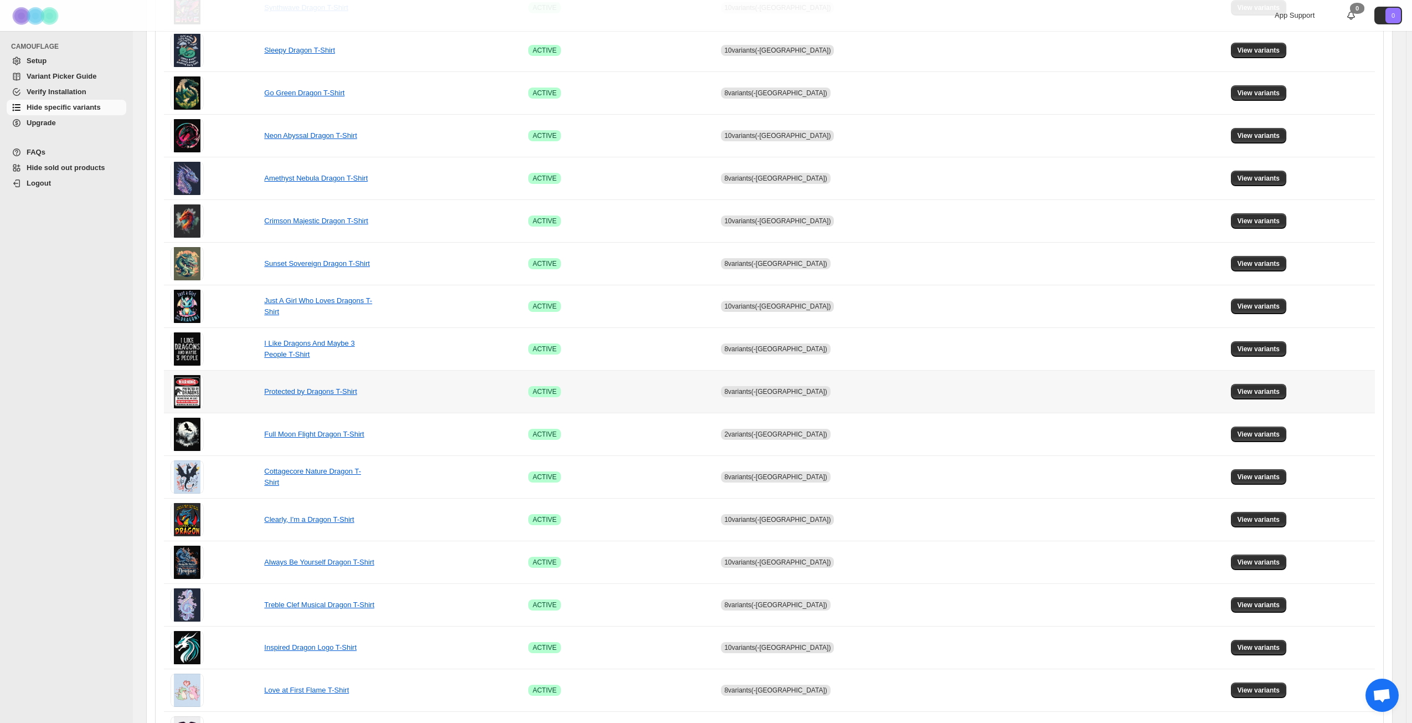
scroll to position [414, 0]
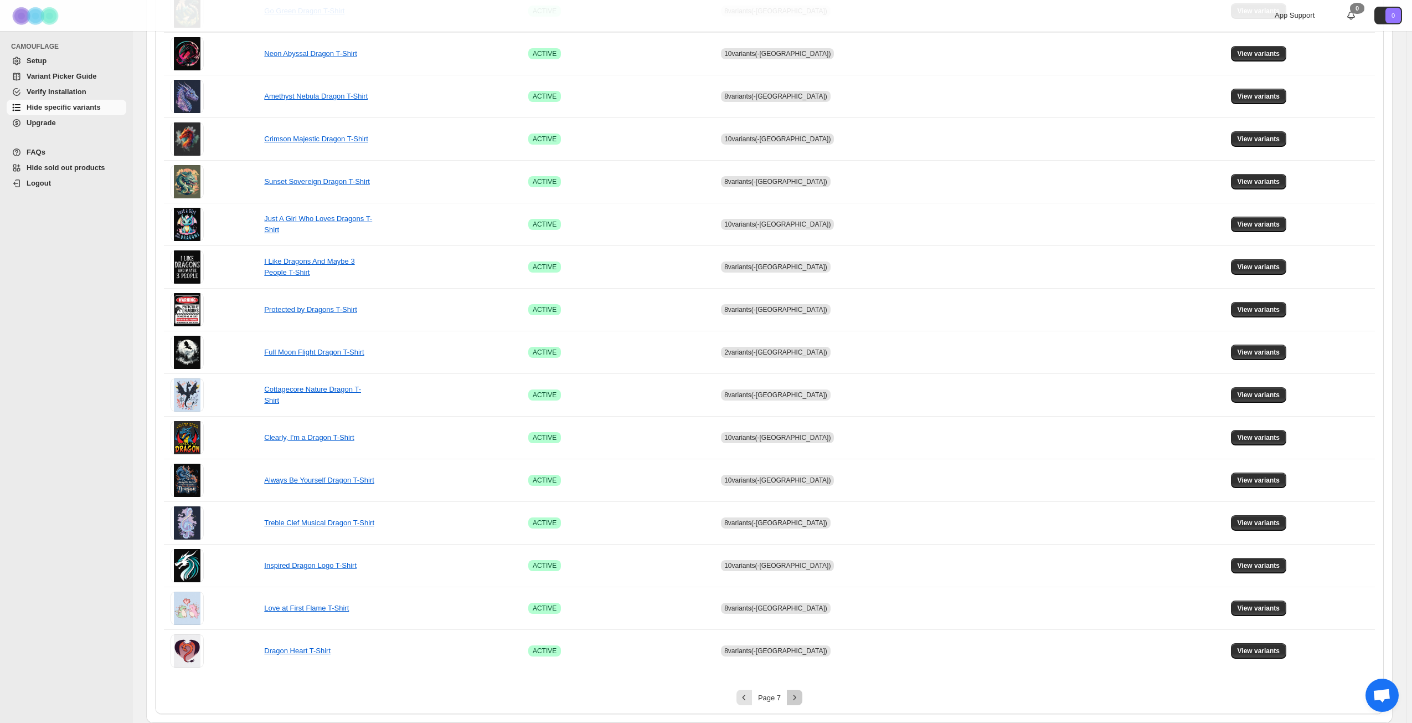
click at [799, 701] on icon "Next" at bounding box center [794, 697] width 11 height 11
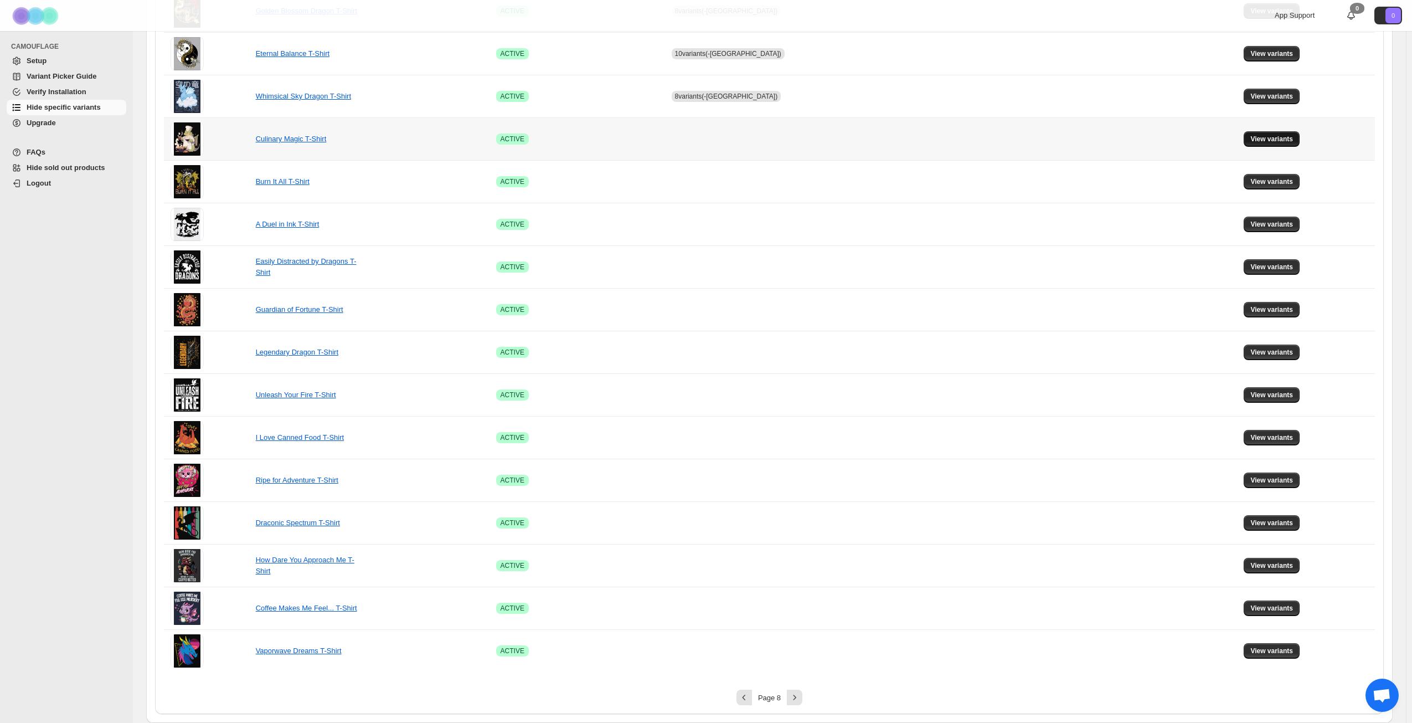
click at [1267, 137] on span "View variants" at bounding box center [1272, 139] width 43 height 9
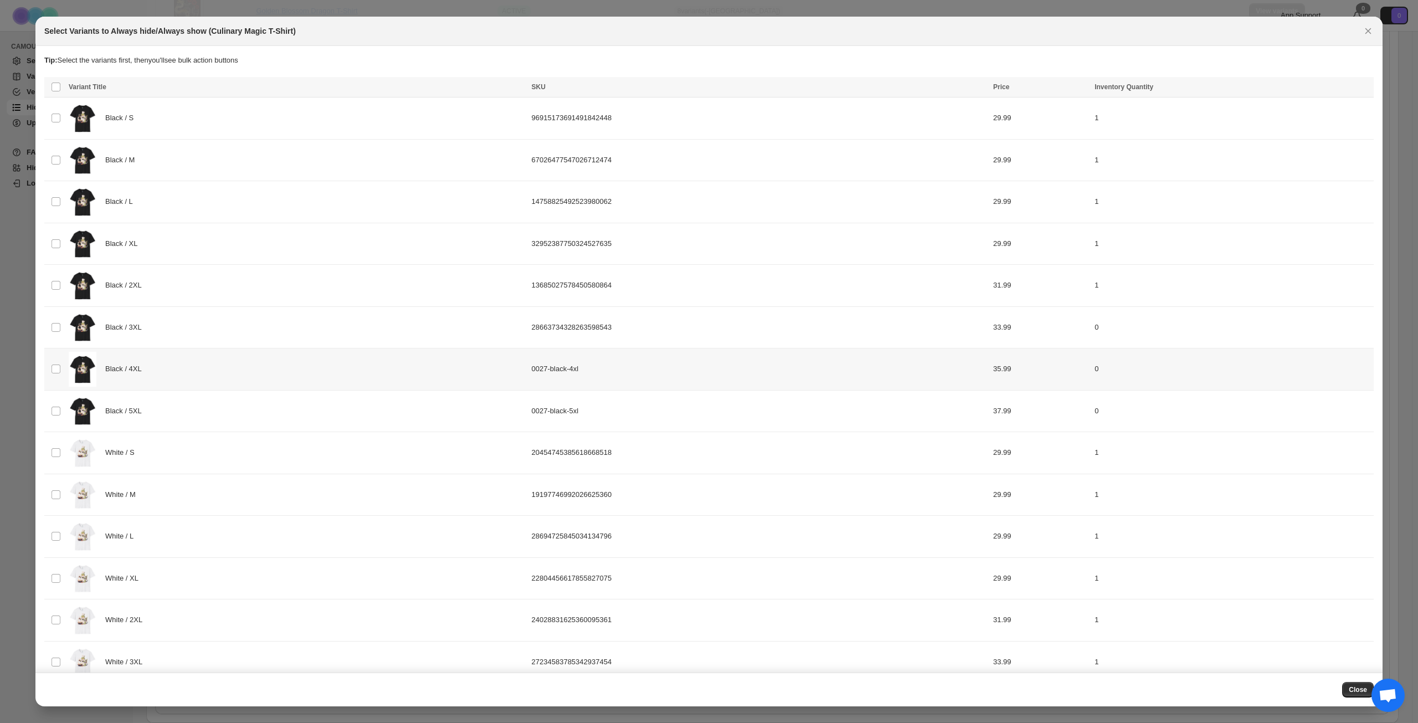
click at [199, 377] on div "Black / 4XL" at bounding box center [297, 369] width 456 height 35
click at [206, 413] on div "Black / 5XL" at bounding box center [297, 411] width 456 height 35
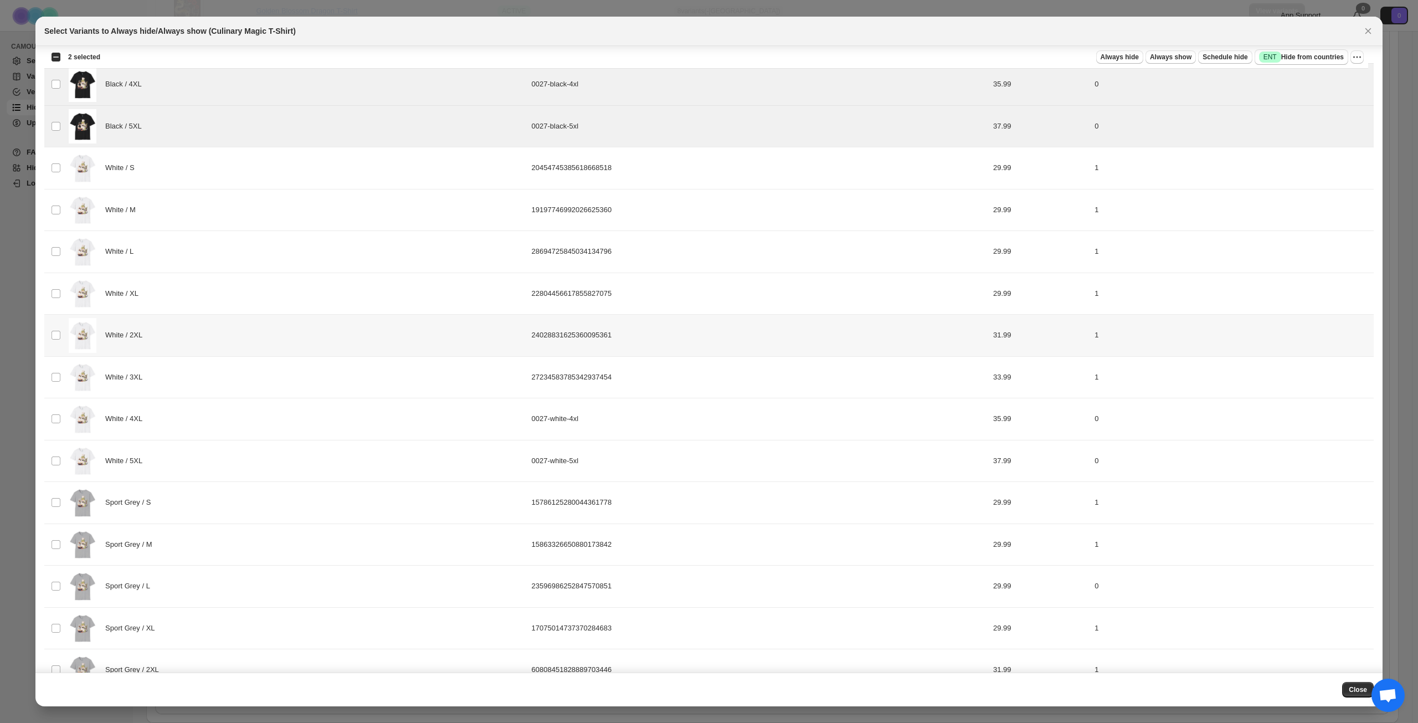
scroll to position [299, 0]
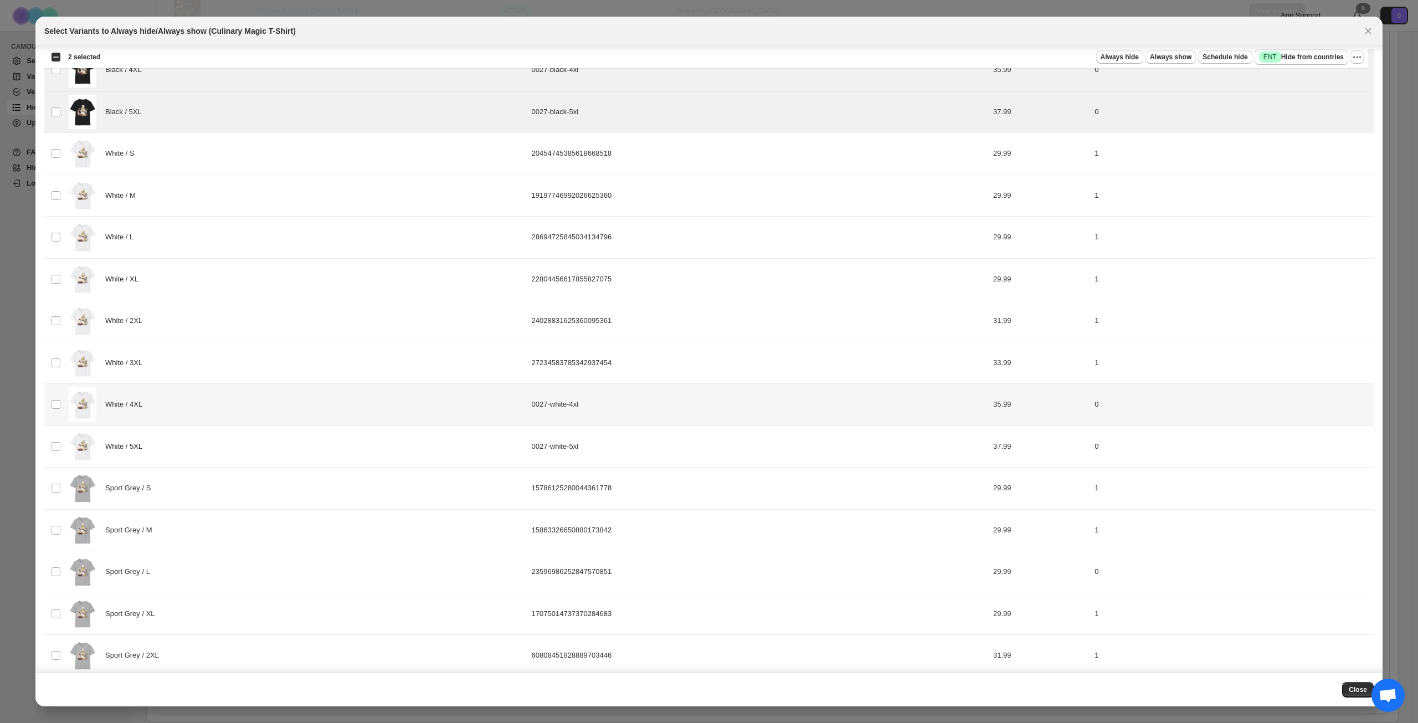
click at [286, 407] on div "White / 4XL" at bounding box center [297, 404] width 456 height 35
click at [286, 435] on div "White / 5XL" at bounding box center [297, 446] width 456 height 35
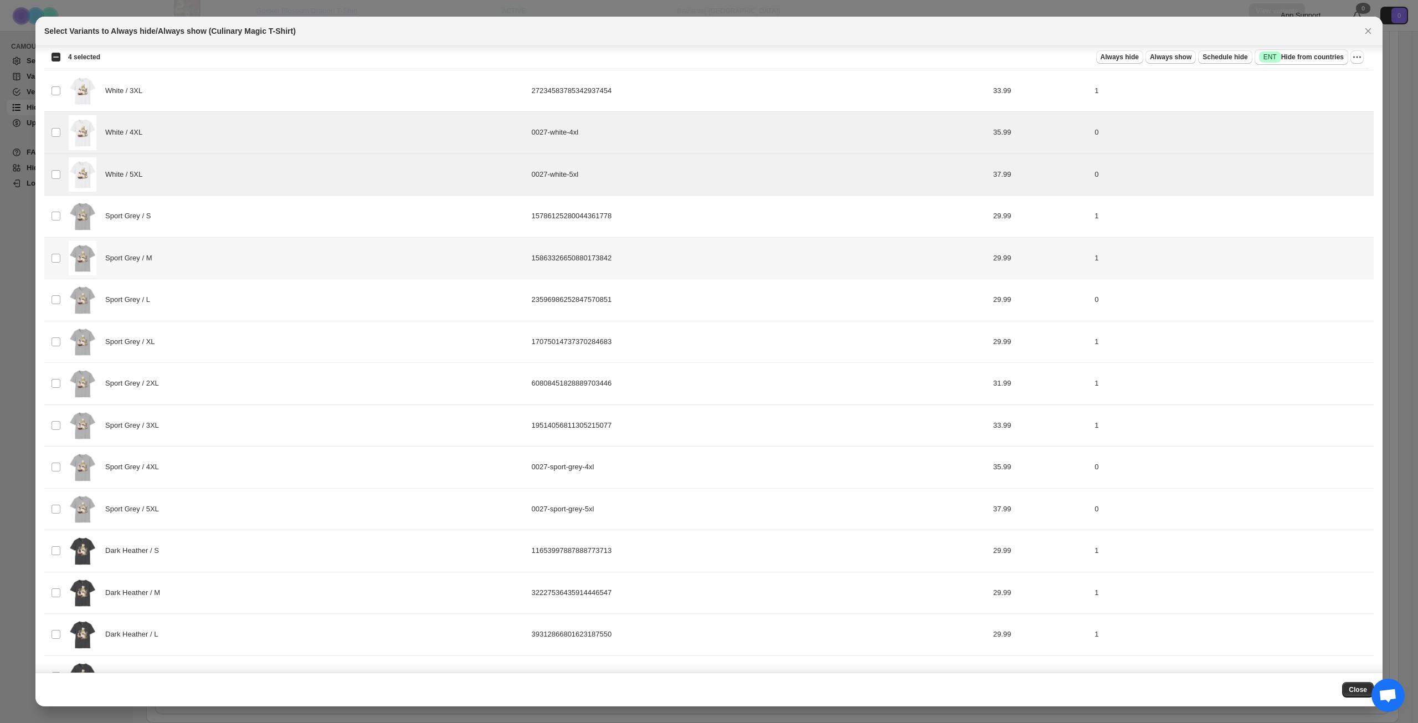
scroll to position [576, 0]
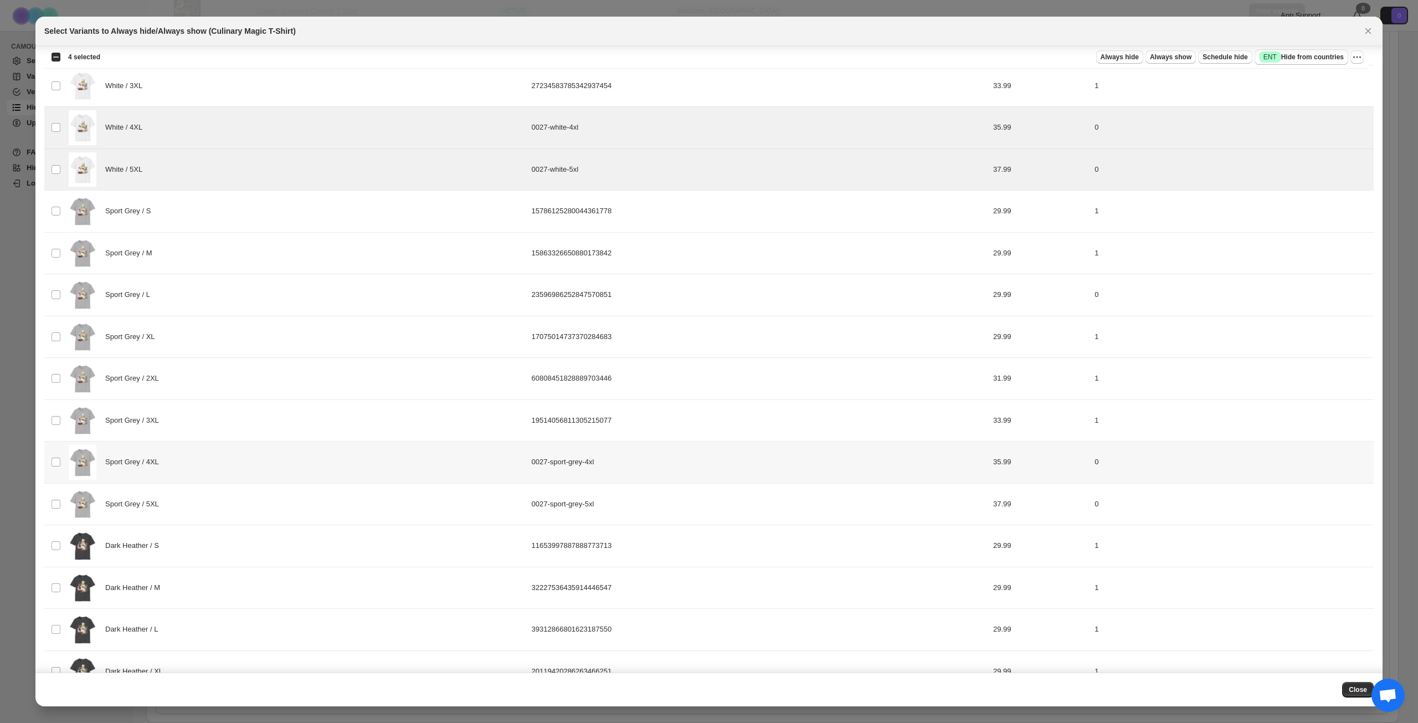
click at [304, 463] on div "Sport Grey / 4XL" at bounding box center [297, 462] width 456 height 35
click at [300, 500] on div "Sport Grey / 5XL" at bounding box center [297, 504] width 456 height 35
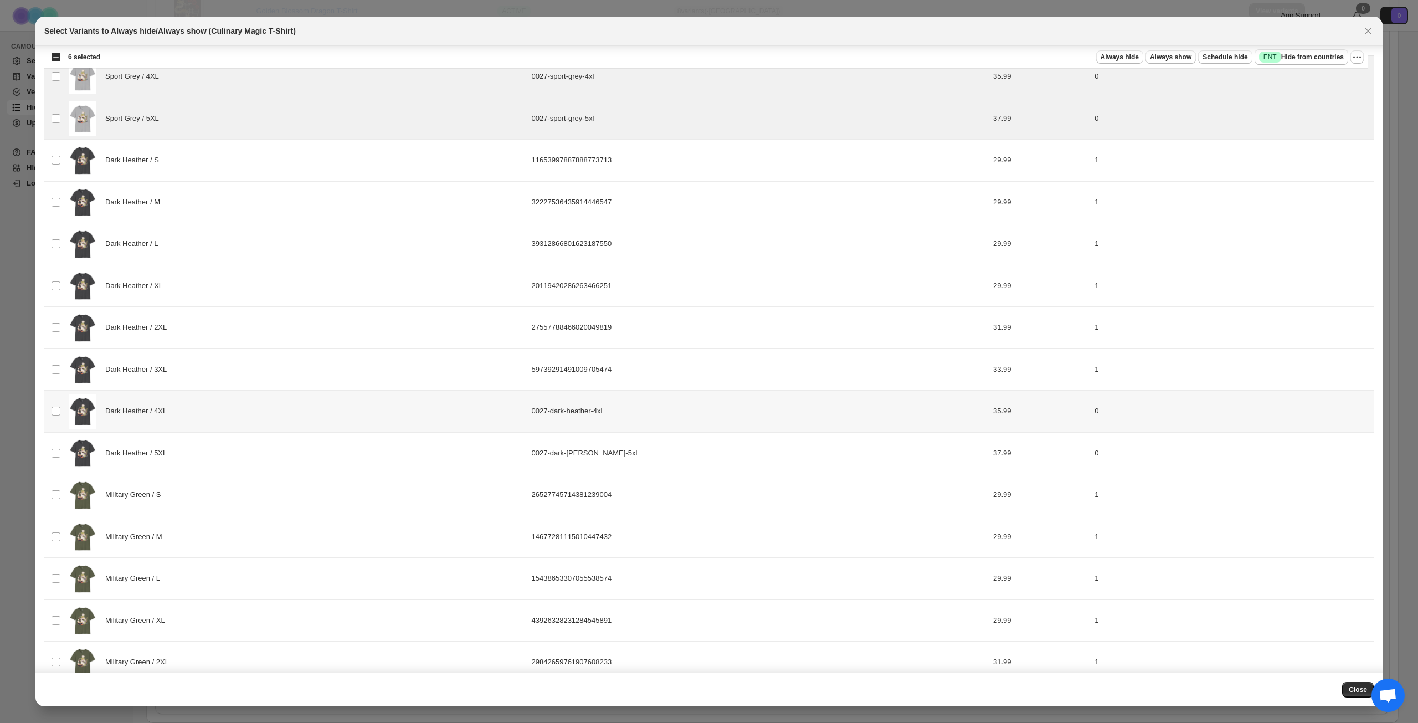
scroll to position [964, 0]
click at [303, 409] on div "Dark Heather / 4XL" at bounding box center [297, 409] width 456 height 35
click at [295, 448] on div "Dark Heather / 5XL" at bounding box center [297, 451] width 456 height 35
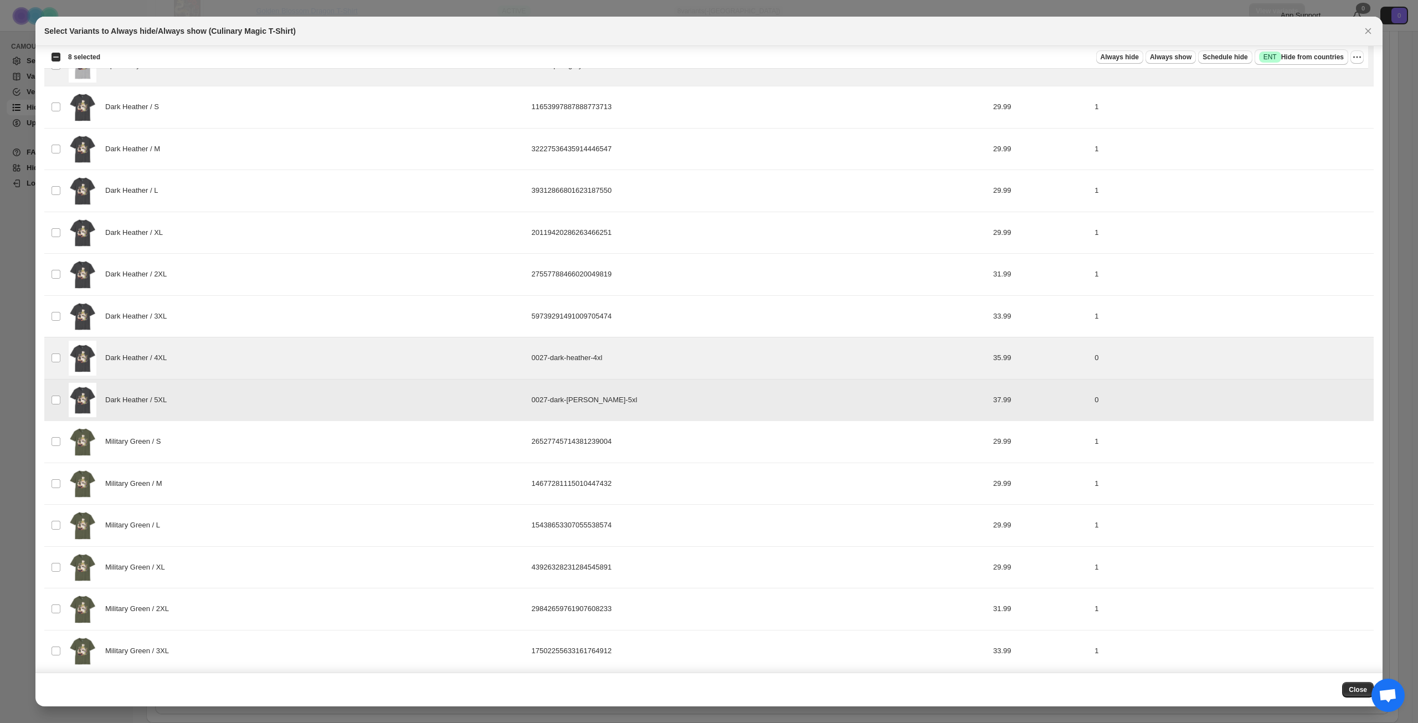
scroll to position [1022, 0]
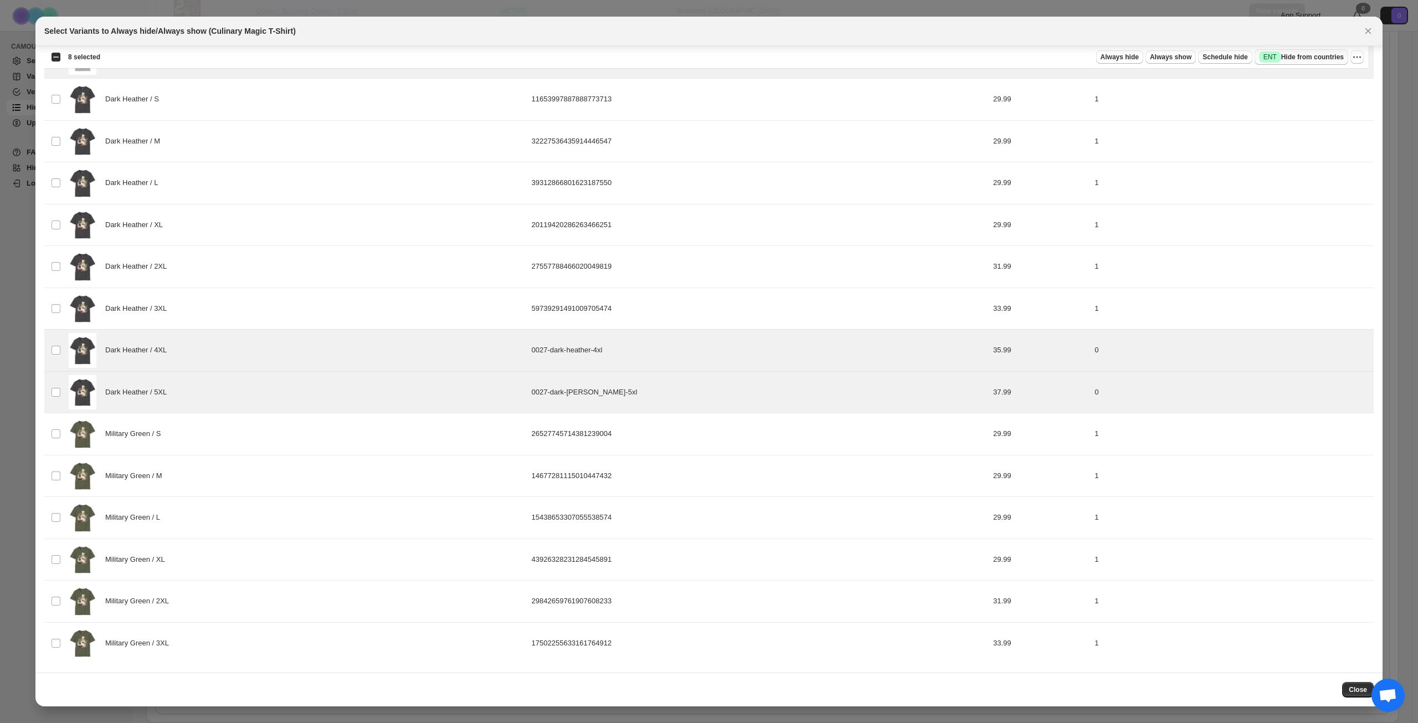
click at [1313, 60] on span "Success ENT Hide from countries" at bounding box center [1301, 57] width 85 height 11
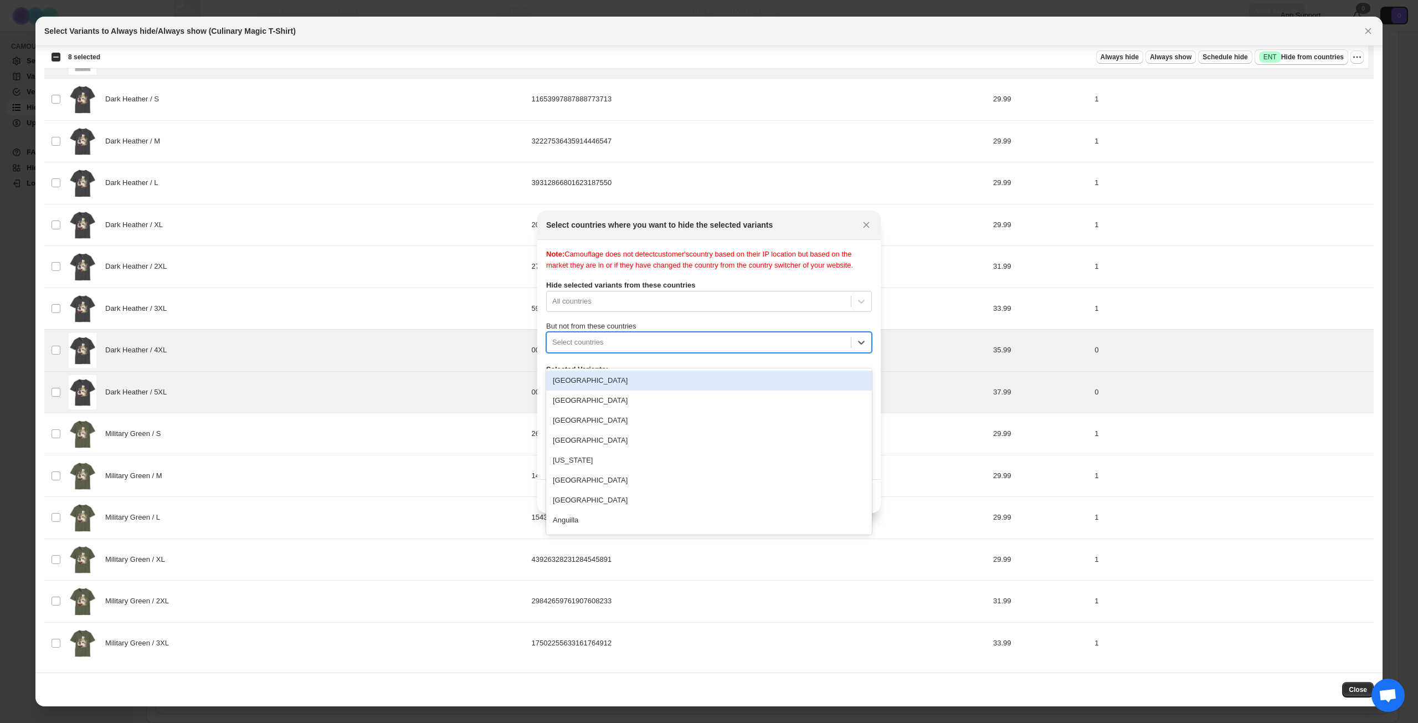
click at [721, 349] on div ":rep:" at bounding box center [698, 342] width 293 height 13
type input "****"
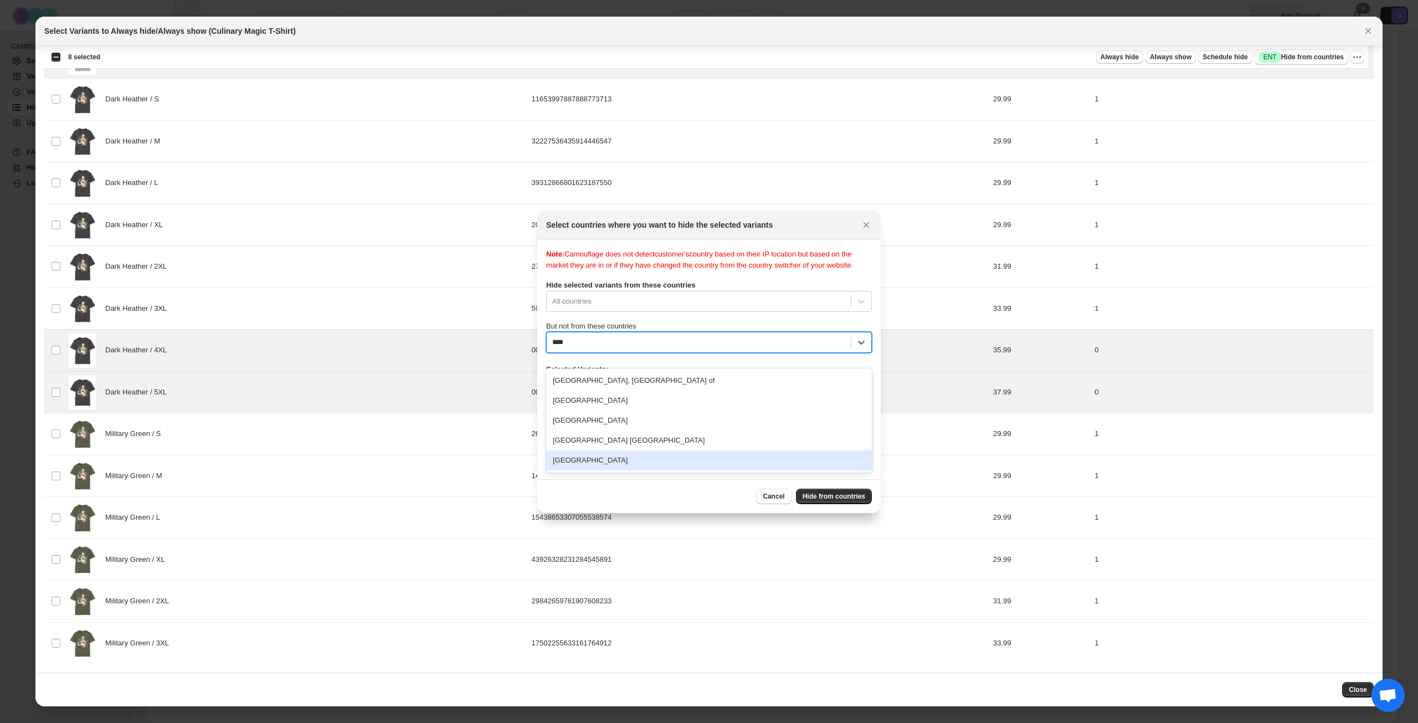
click at [631, 454] on div "[GEOGRAPHIC_DATA]" at bounding box center [709, 460] width 326 height 20
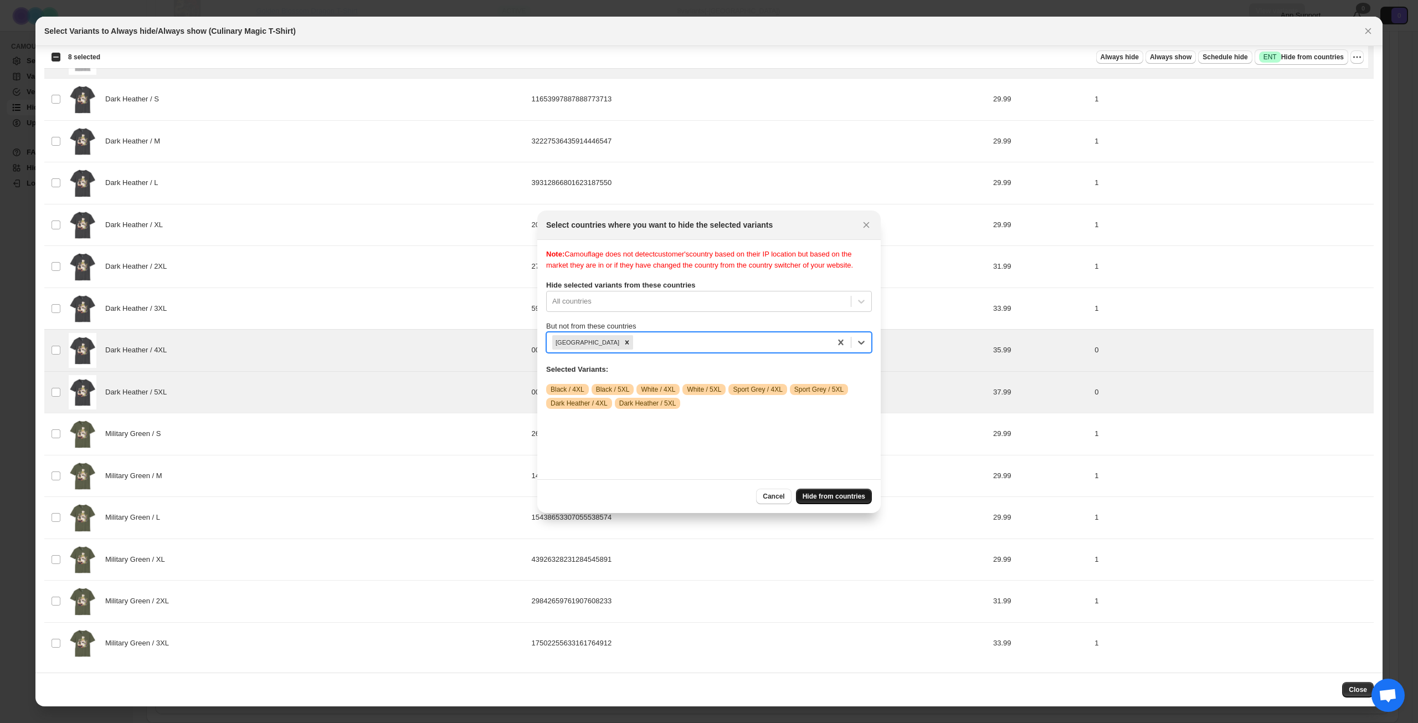
click at [828, 498] on span "Hide from countries" at bounding box center [834, 496] width 63 height 9
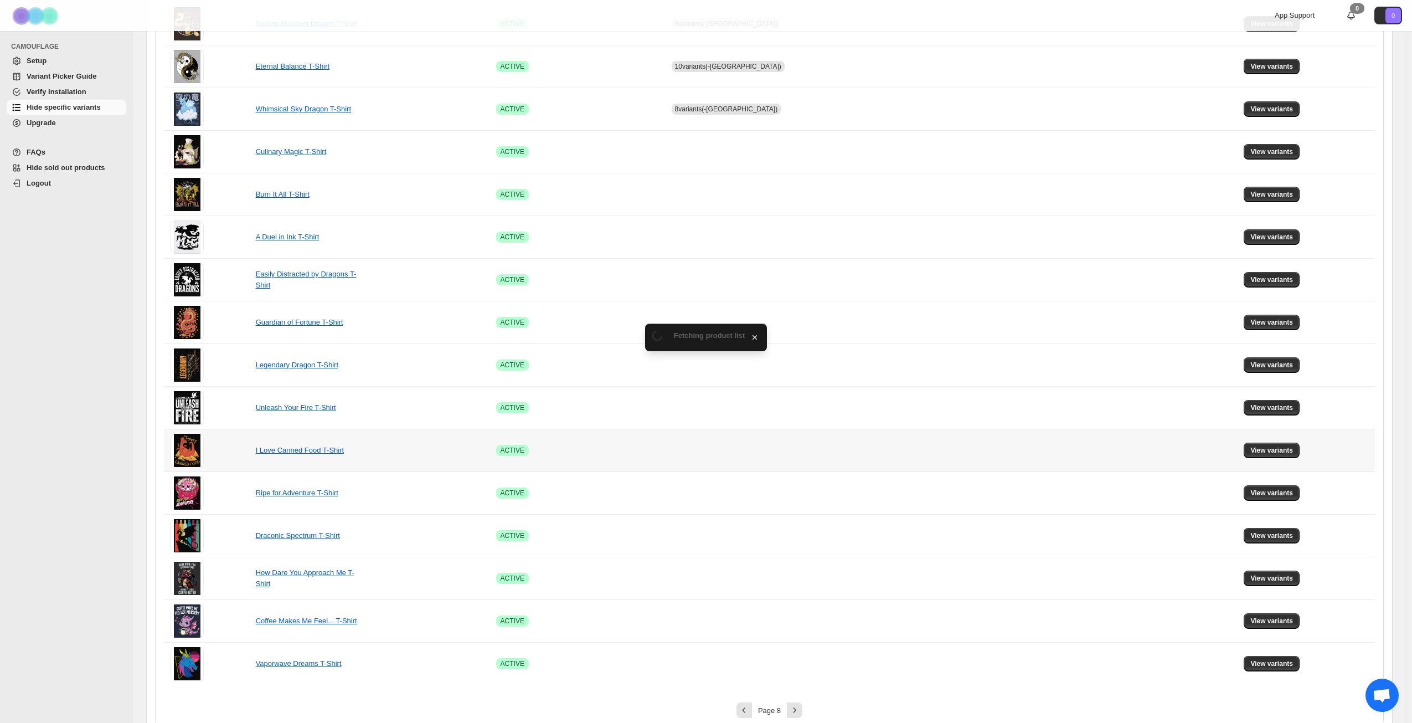
scroll to position [414, 0]
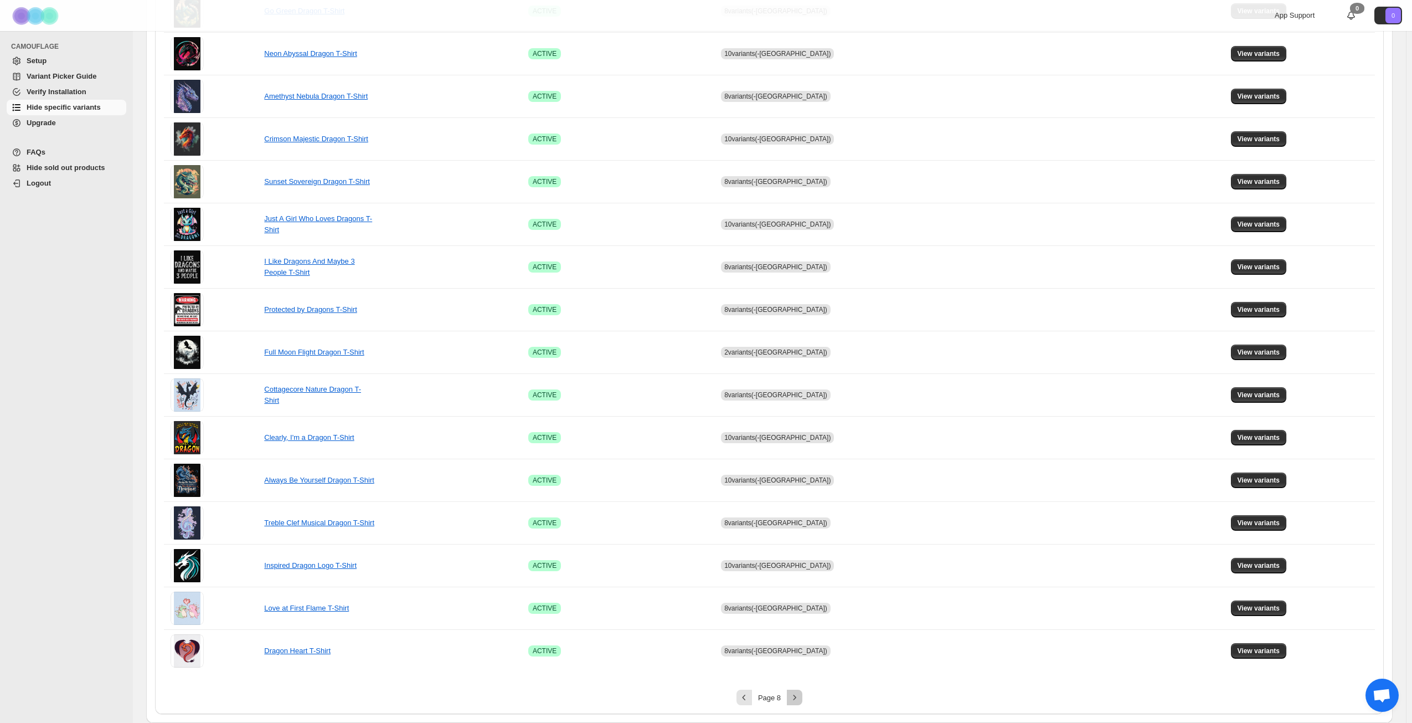
click at [796, 696] on icon "Next" at bounding box center [794, 697] width 11 height 11
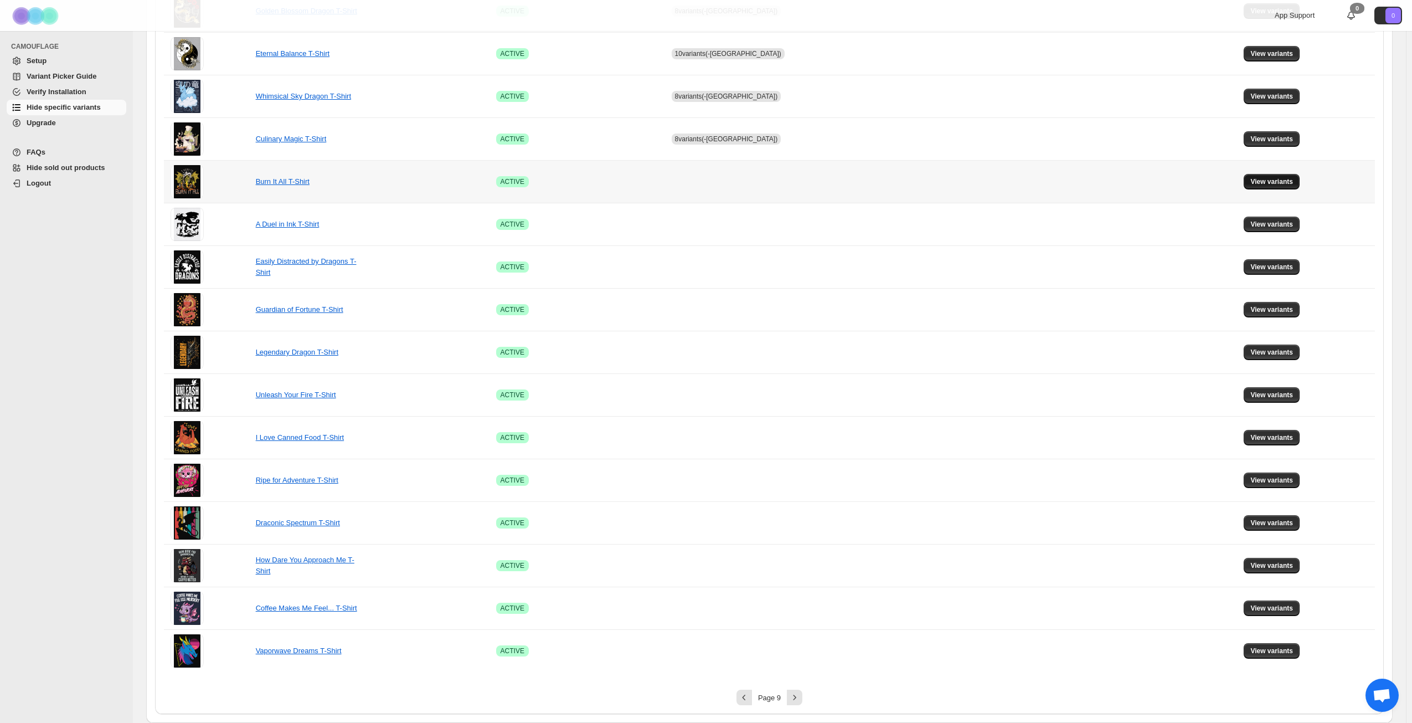
click at [1251, 187] on button "View variants" at bounding box center [1272, 182] width 56 height 16
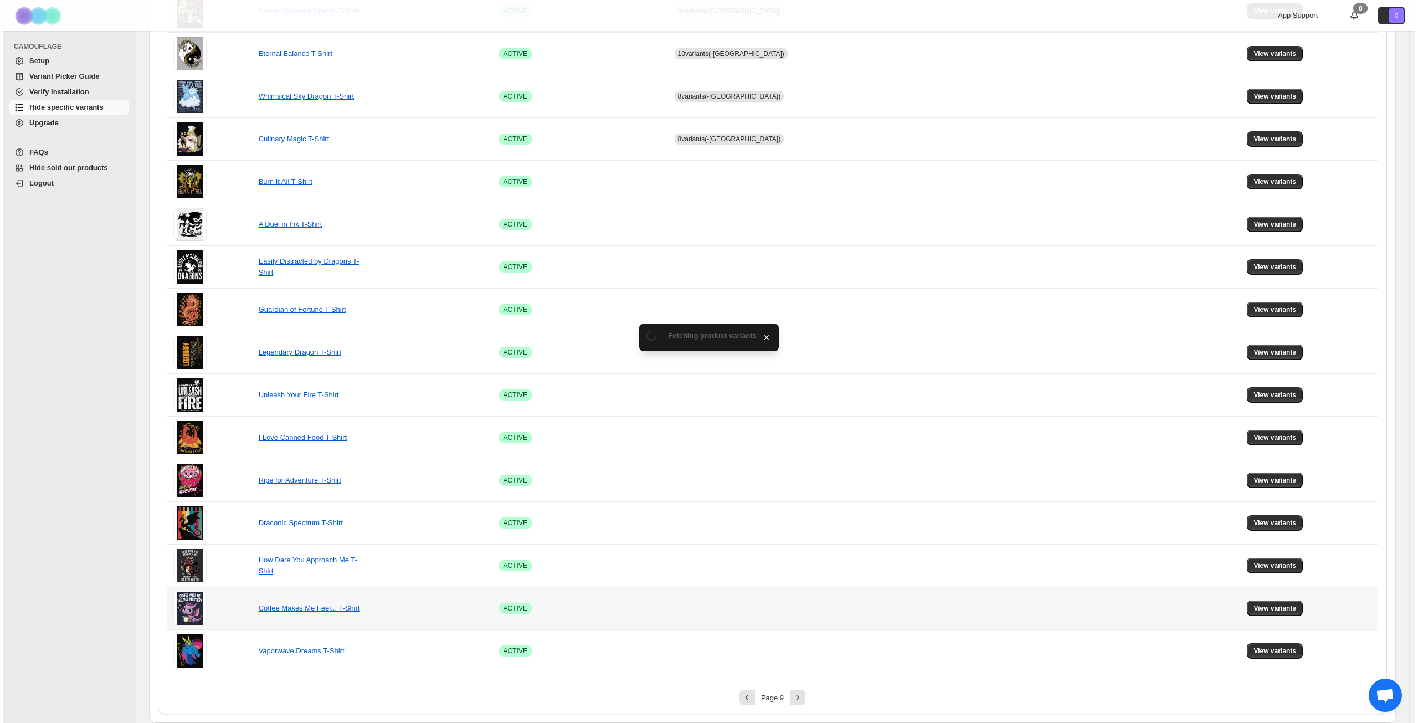
scroll to position [0, 0]
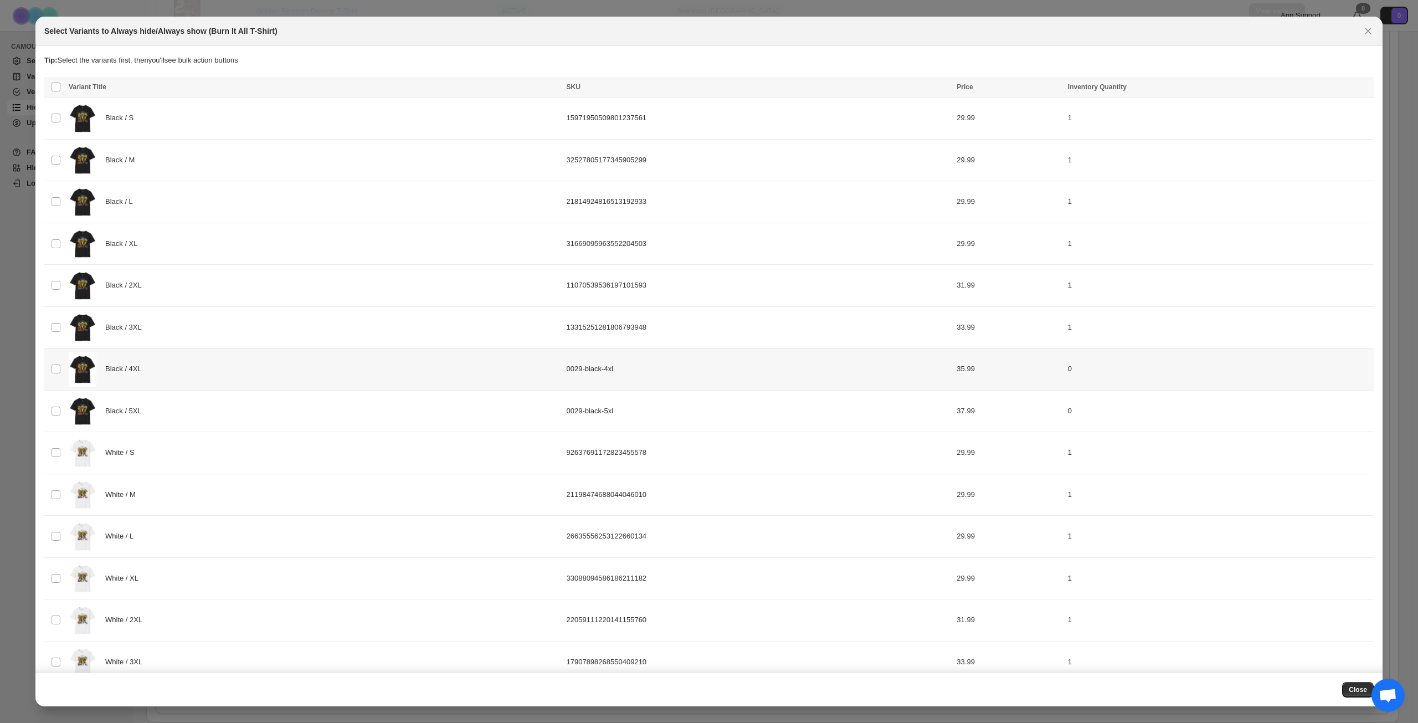
click at [184, 372] on div "Black / 4XL" at bounding box center [314, 369] width 491 height 35
click at [190, 409] on div "Black / 5XL" at bounding box center [314, 411] width 491 height 35
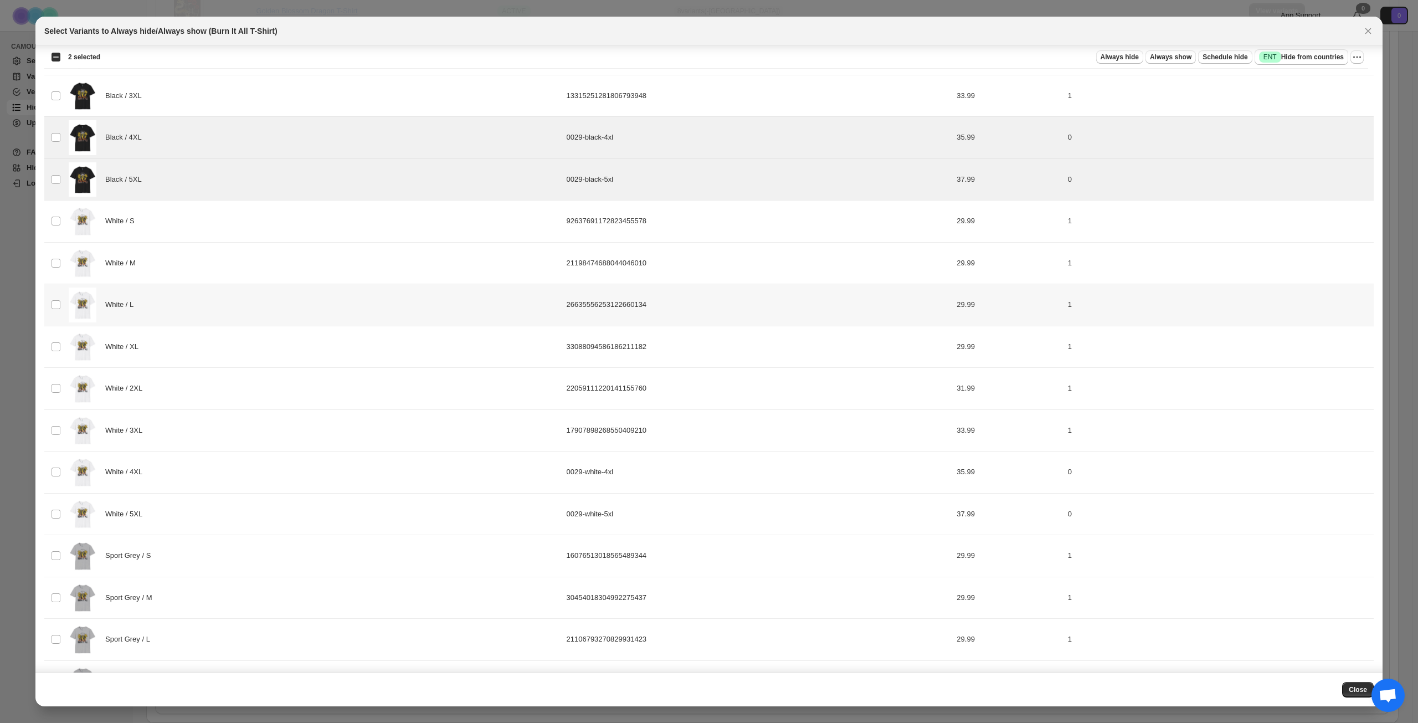
scroll to position [277, 0]
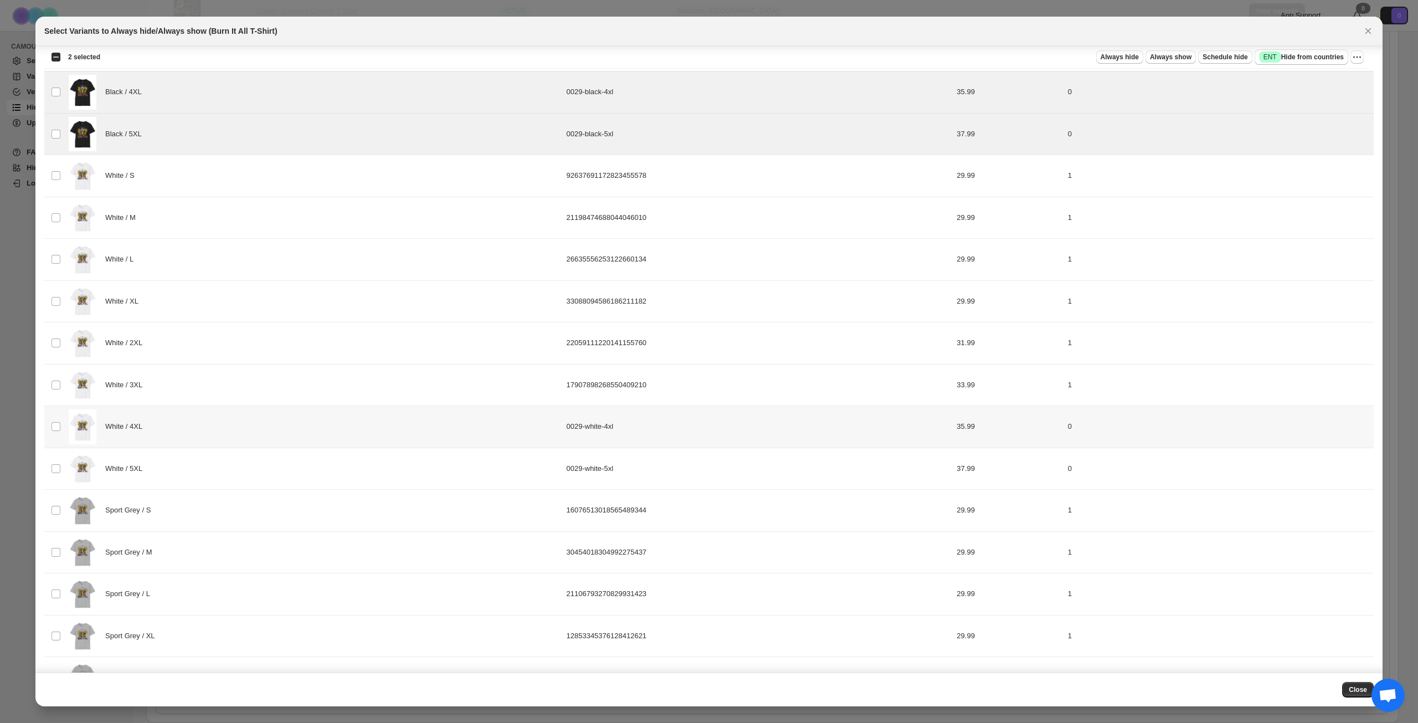
drag, startPoint x: 258, startPoint y: 430, endPoint x: 260, endPoint y: 454, distance: 24.0
click at [258, 429] on div "White / 4XL" at bounding box center [314, 426] width 491 height 35
click at [260, 462] on div "White / 5XL" at bounding box center [314, 468] width 491 height 35
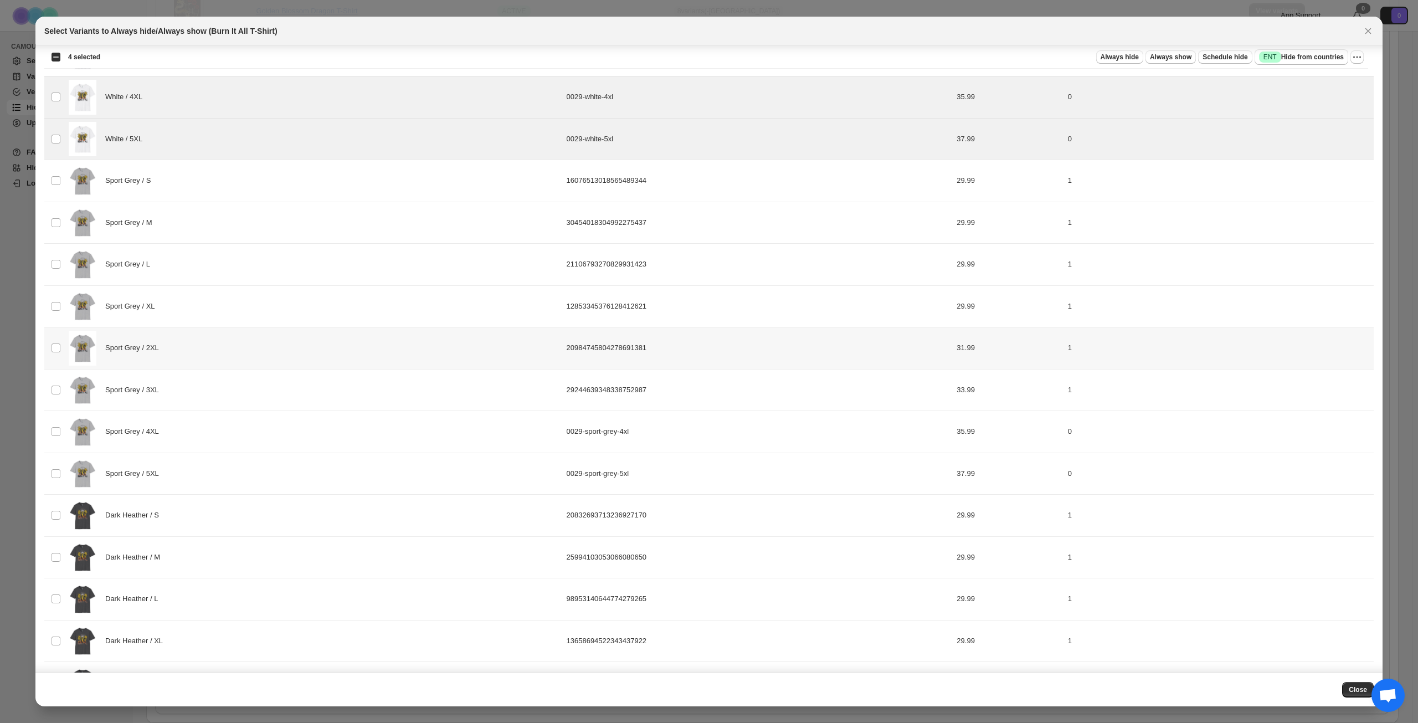
scroll to position [609, 0]
click at [276, 431] on div "Sport Grey / 4XL" at bounding box center [314, 429] width 491 height 35
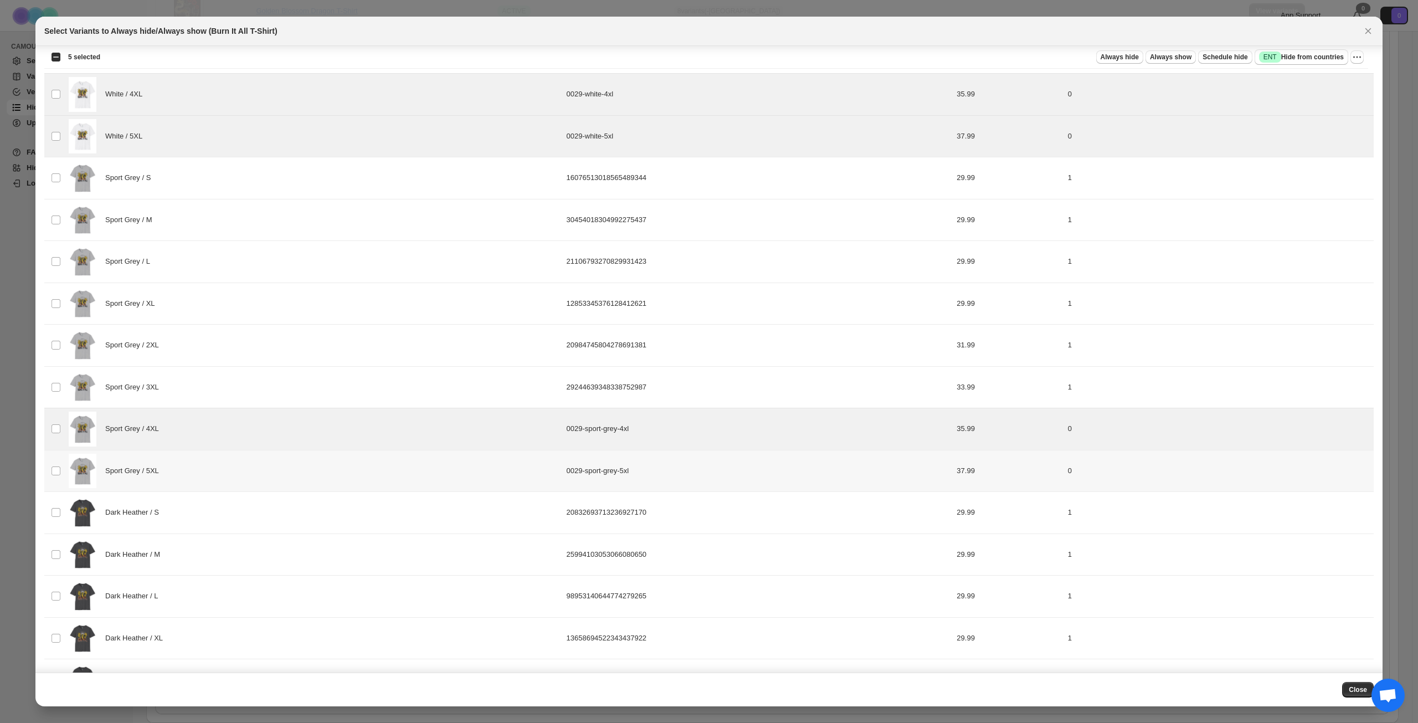
click at [269, 481] on div "Sport Grey / 5XL" at bounding box center [314, 471] width 491 height 35
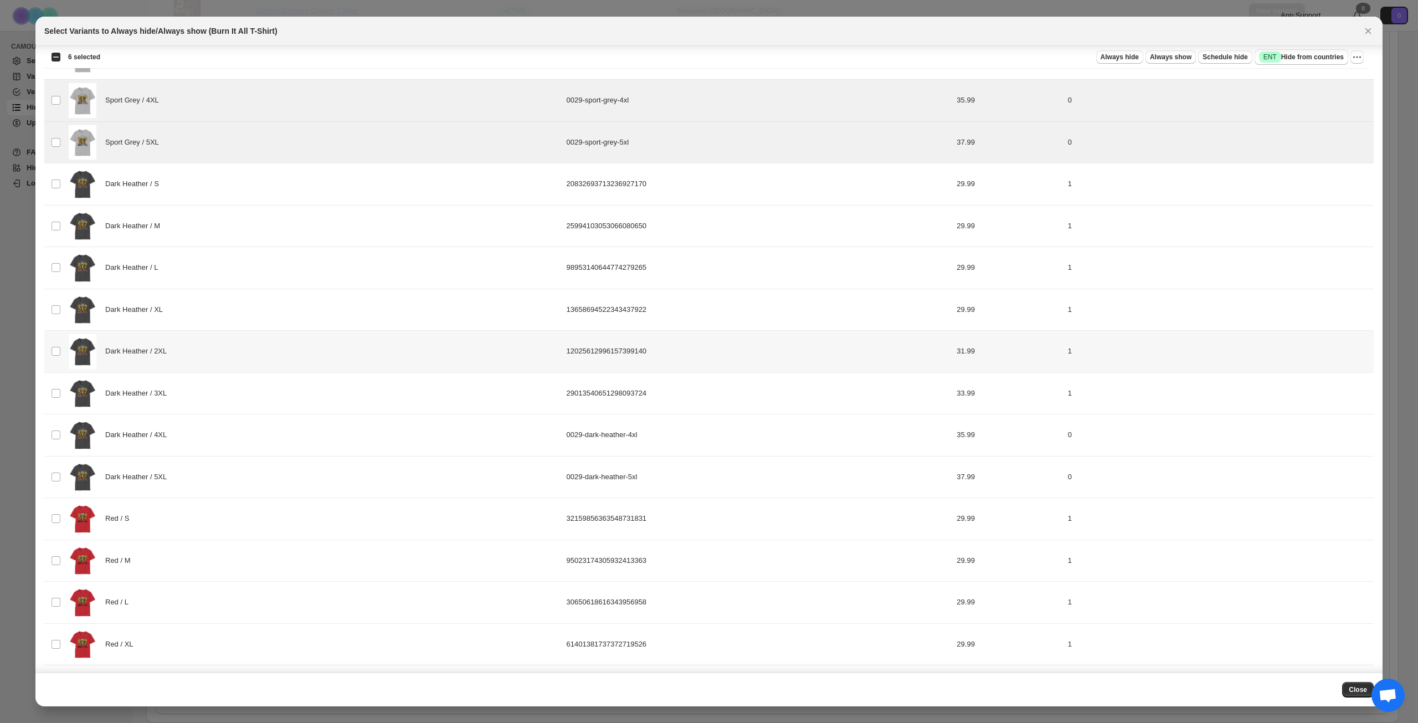
scroll to position [942, 0]
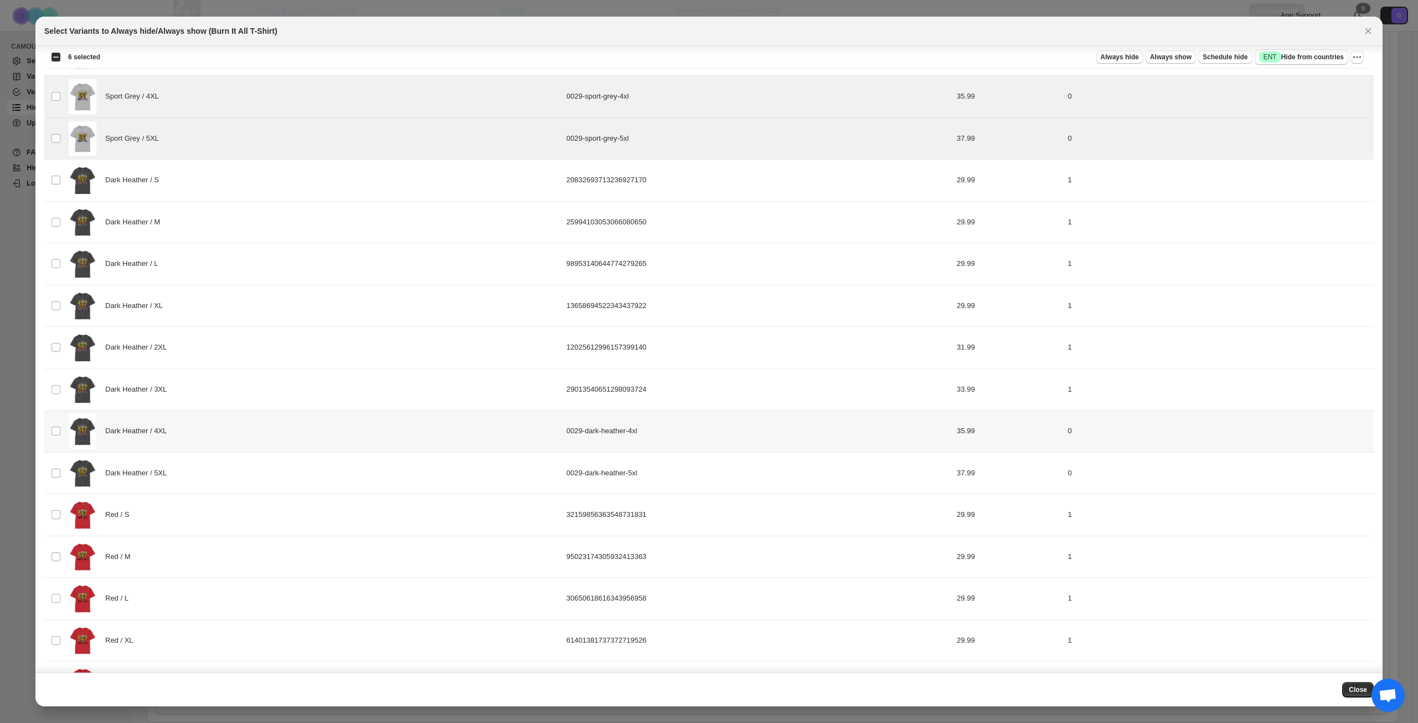
click at [295, 435] on div "Dark Heather / 4XL" at bounding box center [314, 431] width 491 height 35
click at [286, 474] on div "Dark Heather / 5XL" at bounding box center [314, 473] width 491 height 35
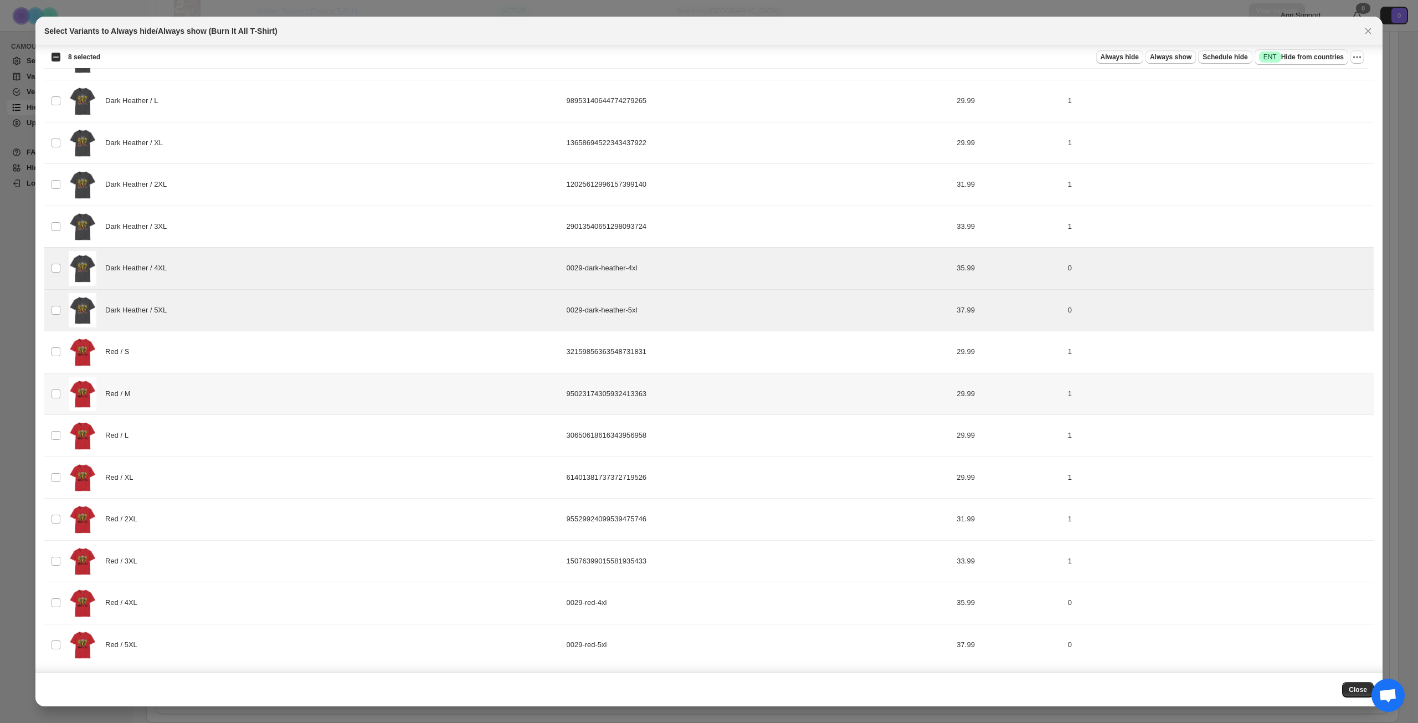
scroll to position [1106, 0]
click at [297, 614] on div "Red / 4XL" at bounding box center [314, 601] width 491 height 35
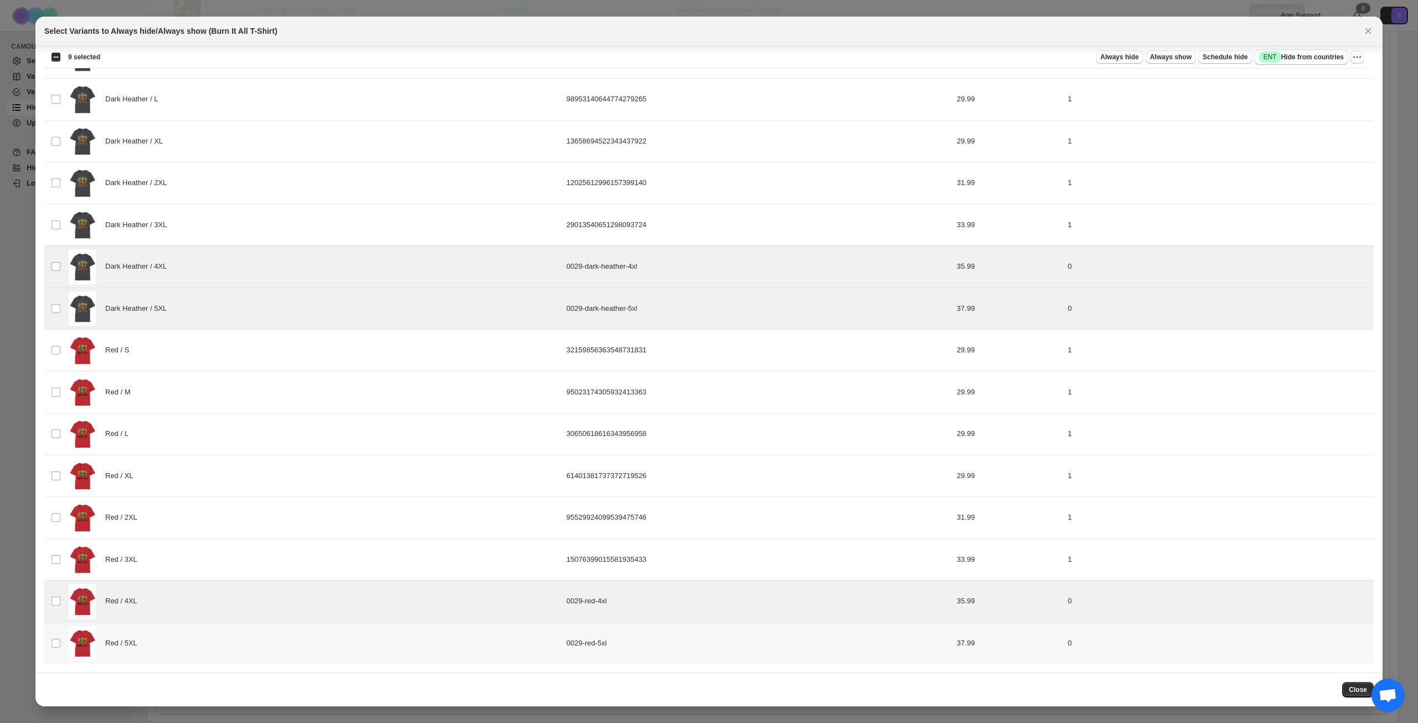
click at [300, 647] on div "Red / 5XL" at bounding box center [314, 643] width 491 height 35
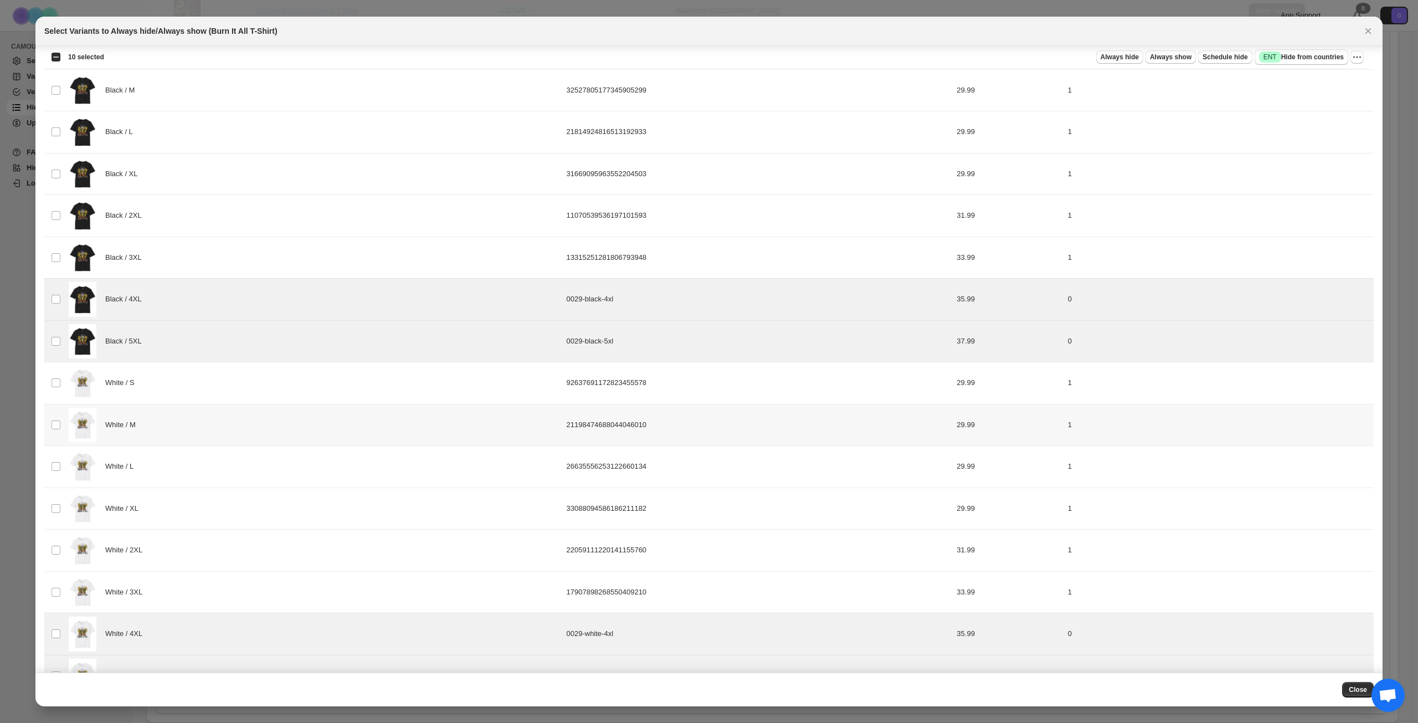
scroll to position [78, 0]
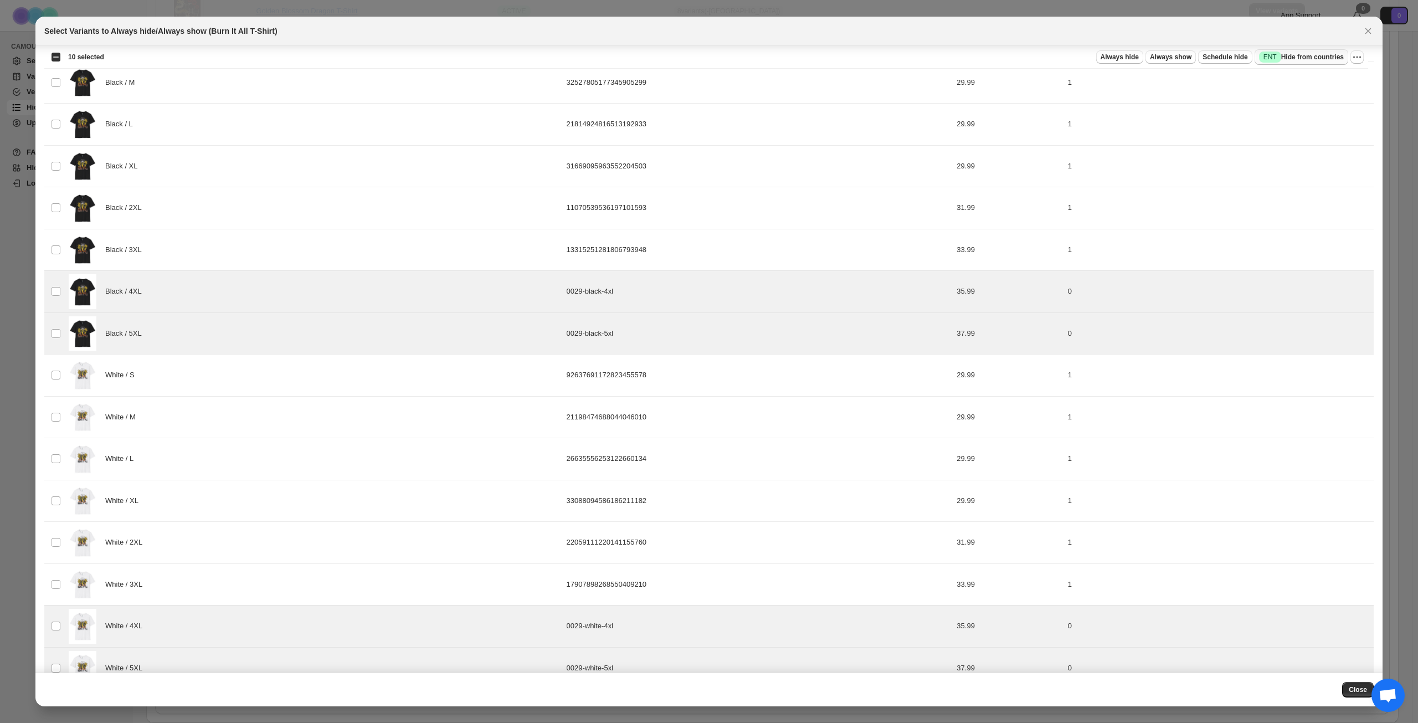
click at [1317, 57] on span "Success ENT Hide from countries" at bounding box center [1301, 57] width 85 height 11
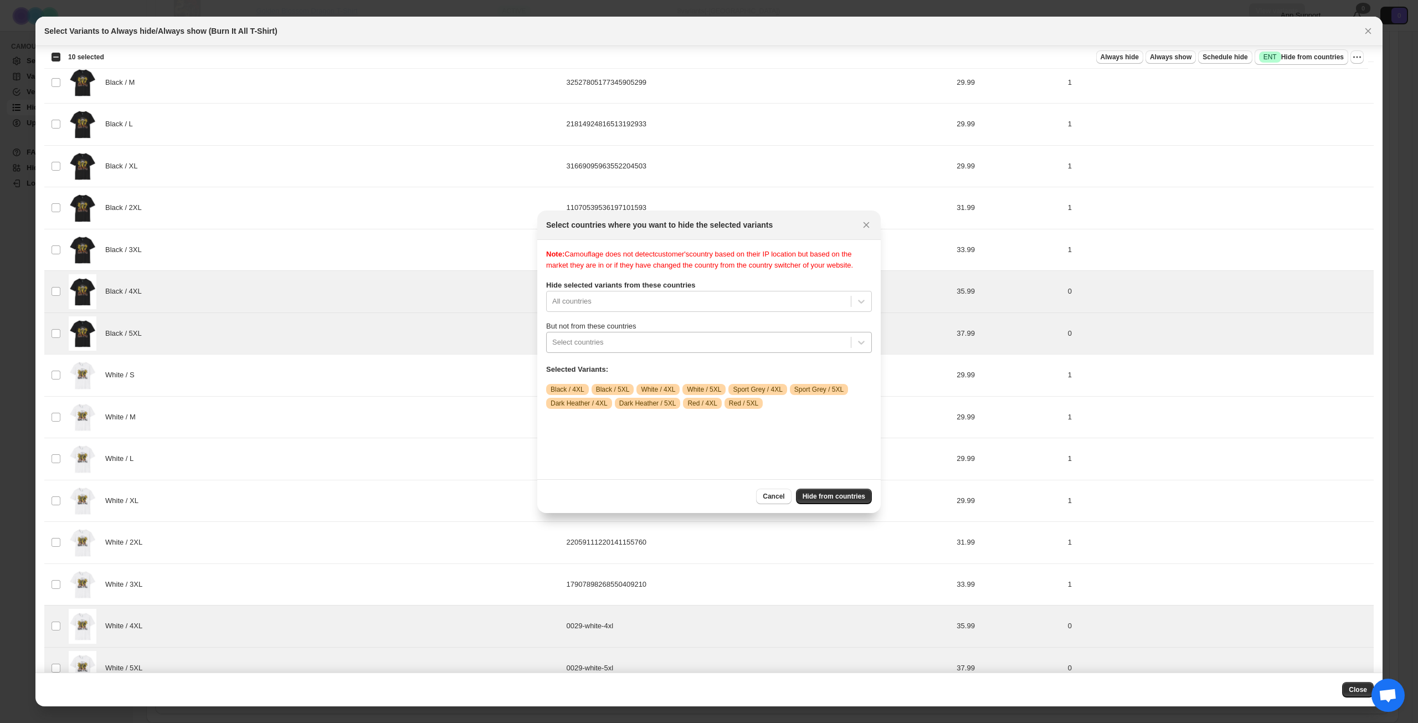
click at [722, 349] on div ":rgm:" at bounding box center [698, 342] width 293 height 13
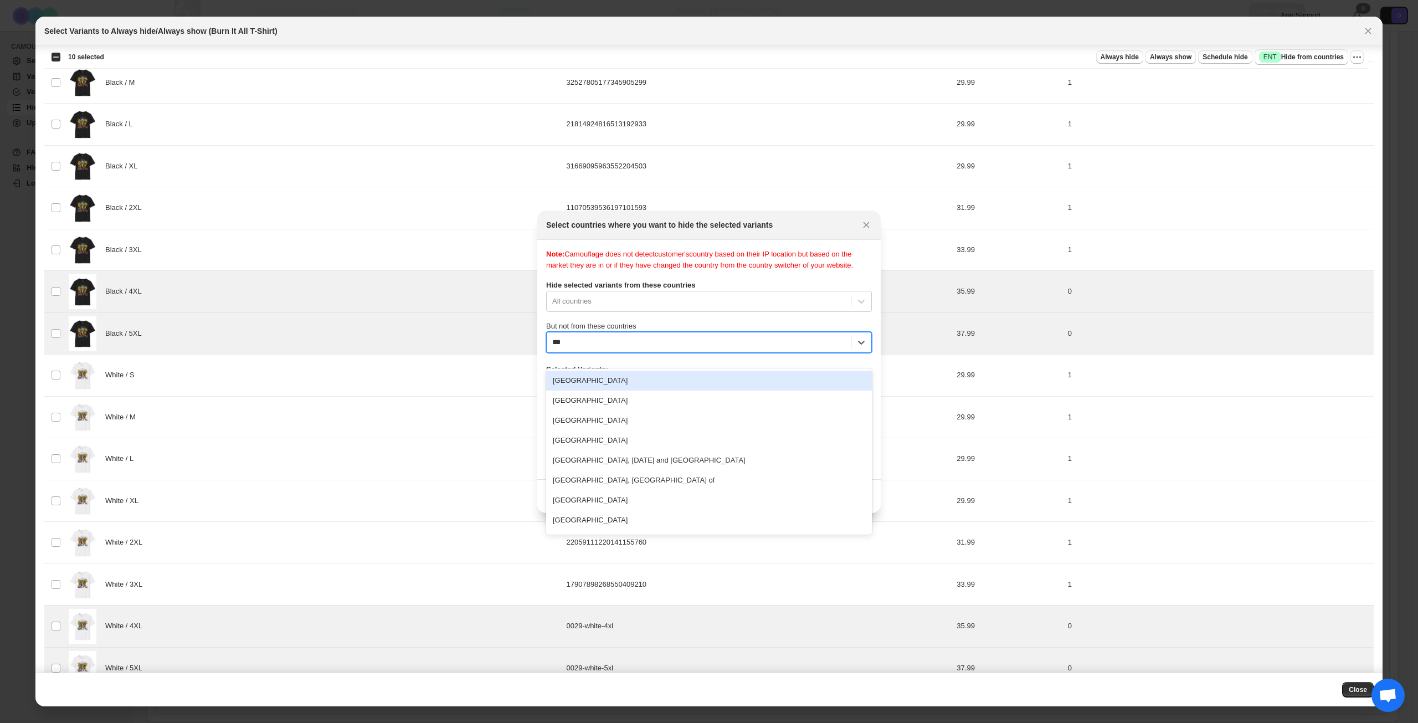
type input "****"
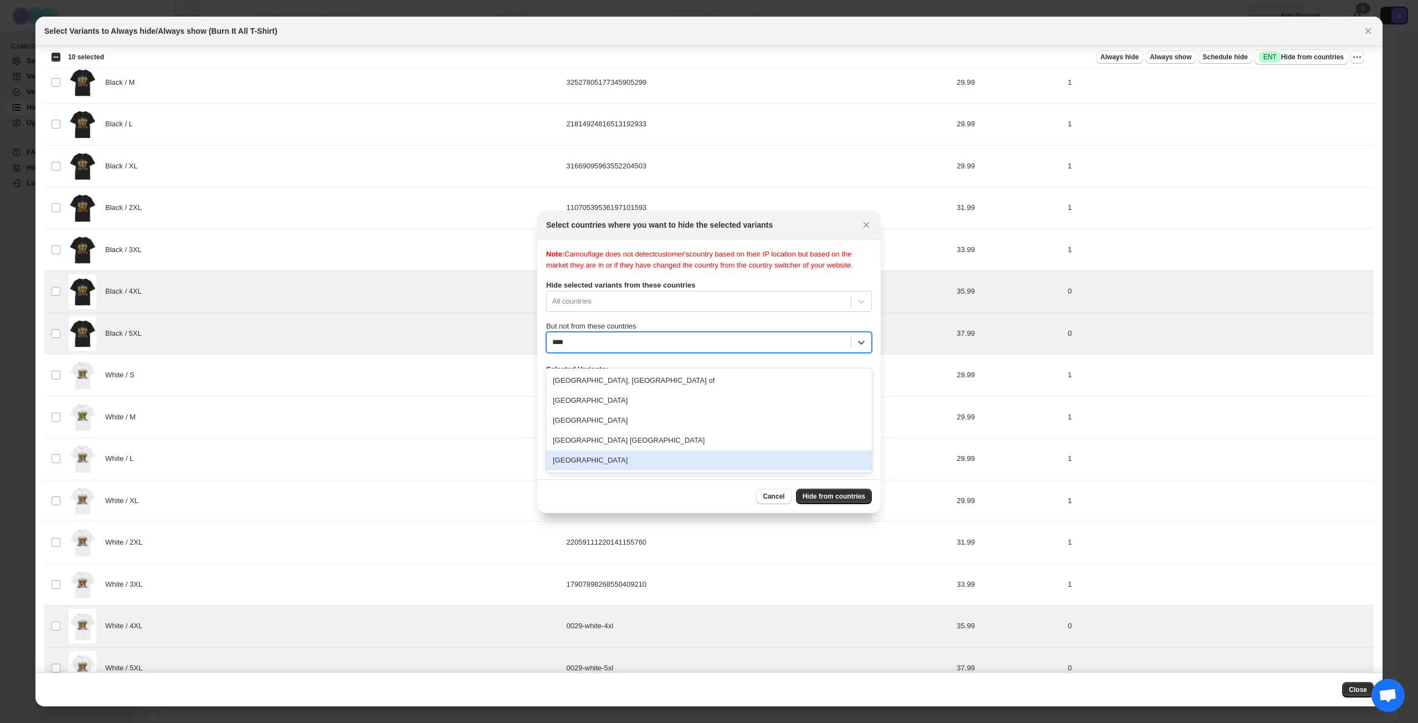
click at [630, 458] on div "[GEOGRAPHIC_DATA]" at bounding box center [709, 460] width 326 height 20
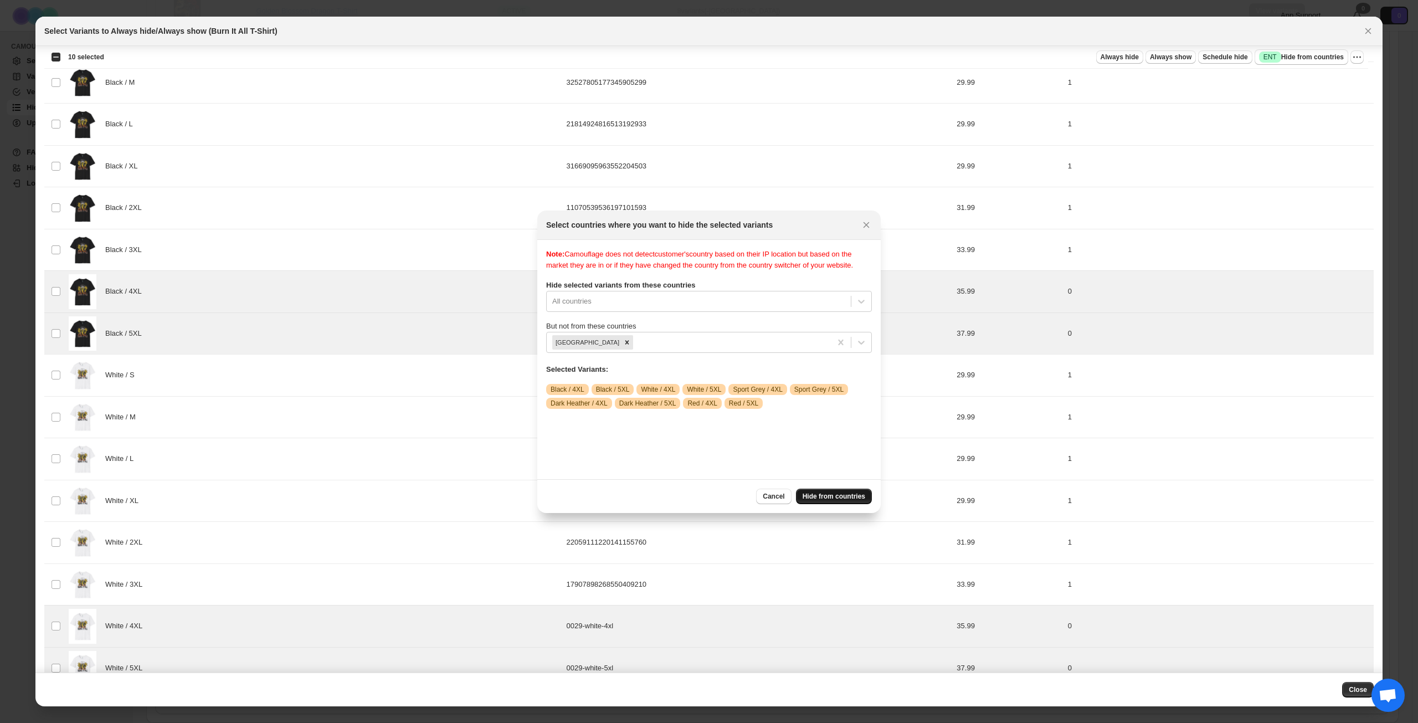
click at [837, 496] on span "Hide from countries" at bounding box center [834, 496] width 63 height 9
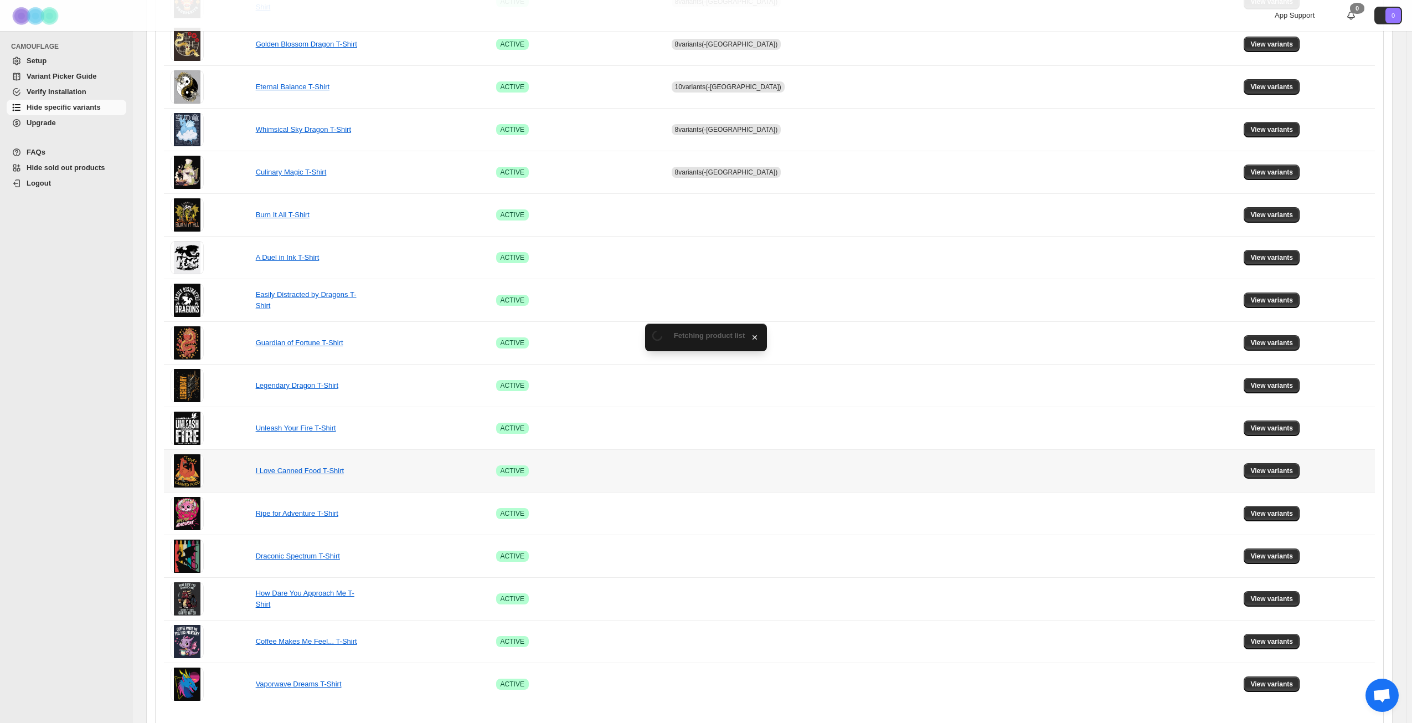
scroll to position [414, 0]
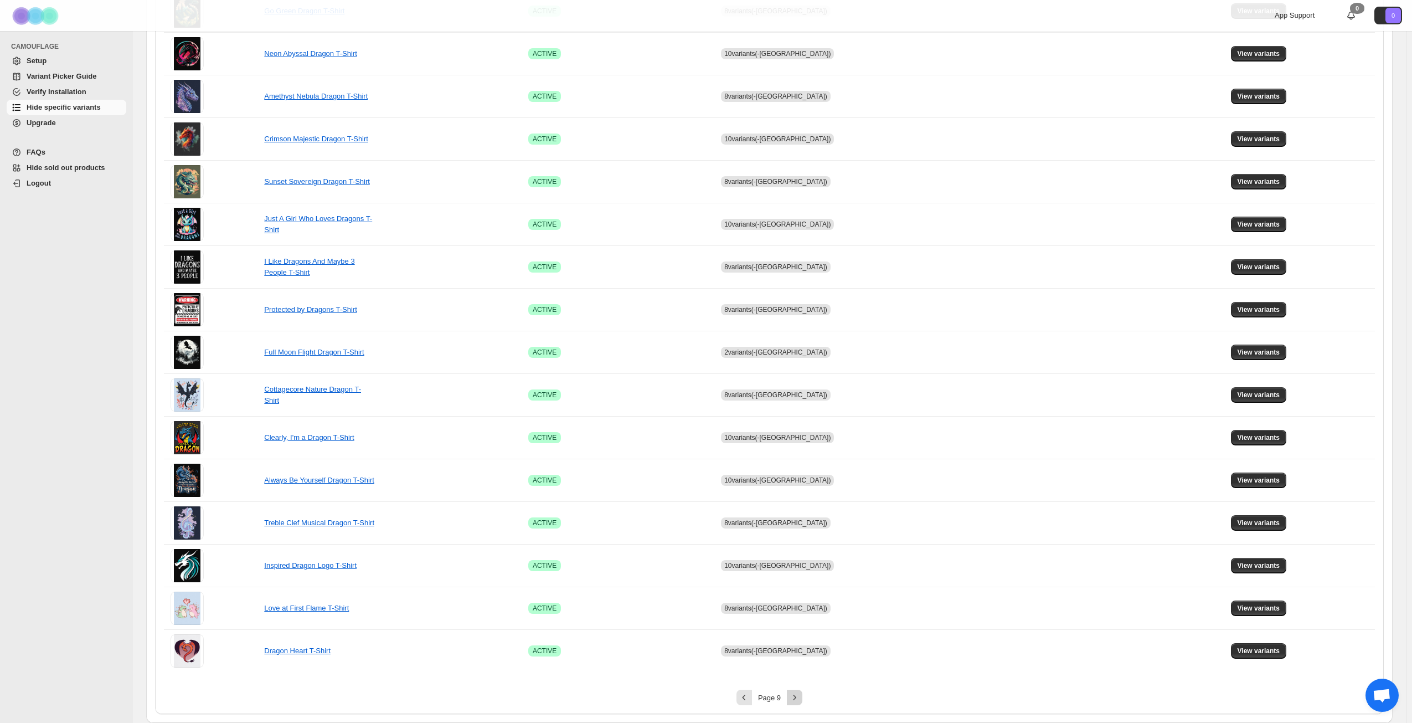
click at [800, 698] on icon "Next" at bounding box center [794, 697] width 11 height 11
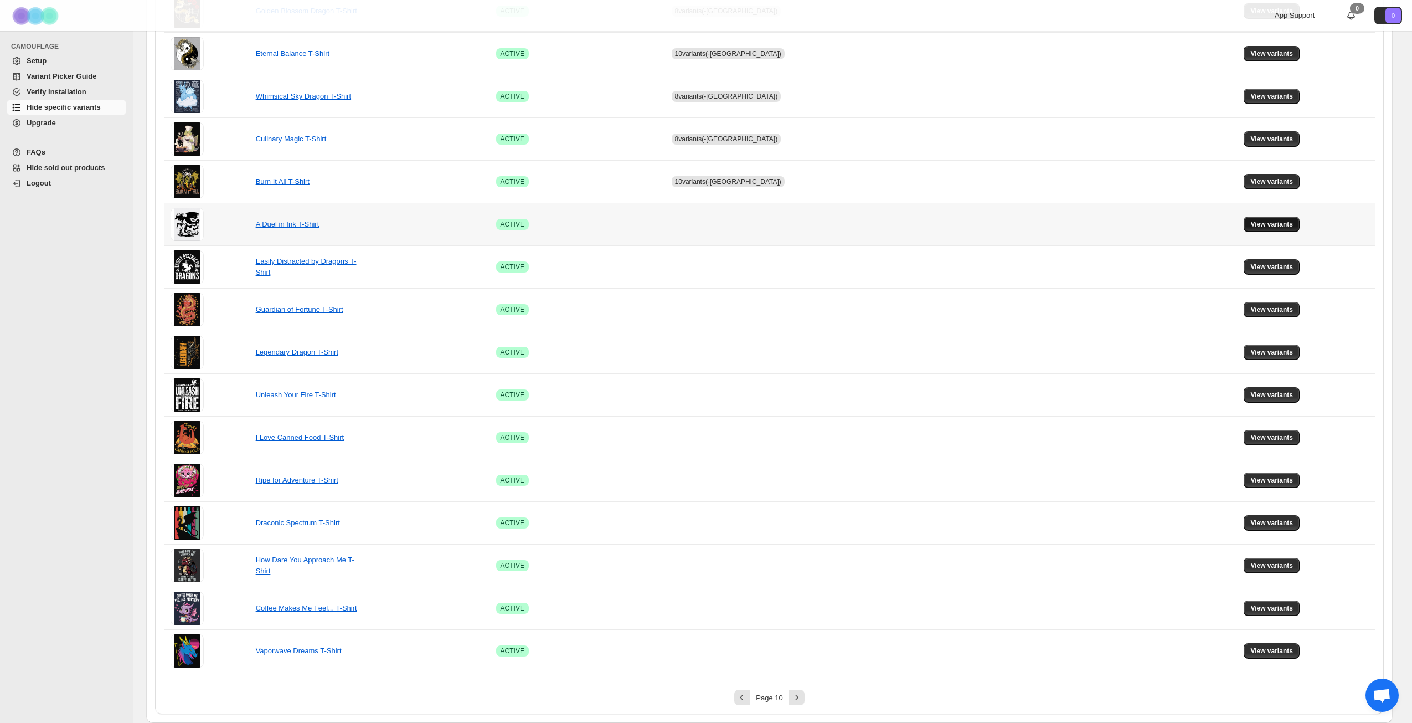
click at [1251, 221] on span "View variants" at bounding box center [1272, 224] width 43 height 9
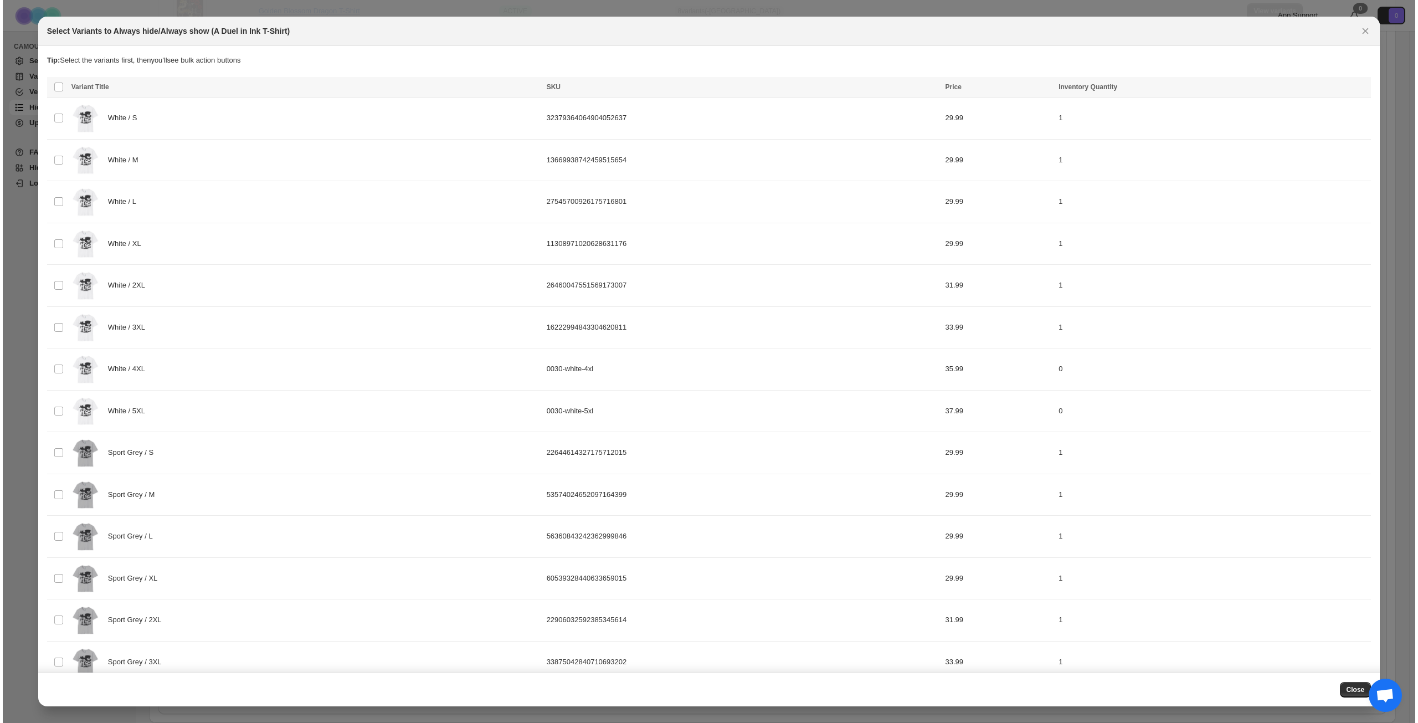
scroll to position [0, 0]
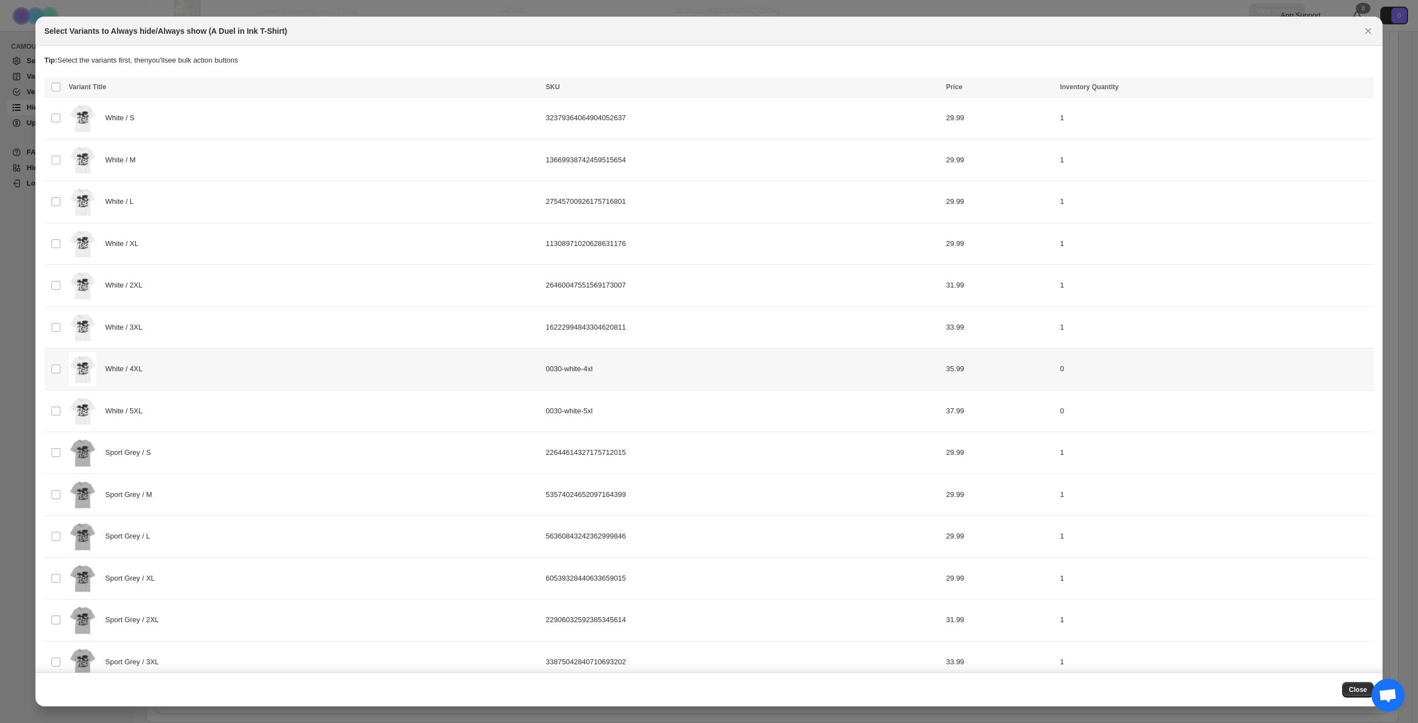
click at [184, 374] on div "White / 4XL" at bounding box center [304, 369] width 470 height 35
click at [198, 413] on div "White / 5XL" at bounding box center [304, 411] width 470 height 35
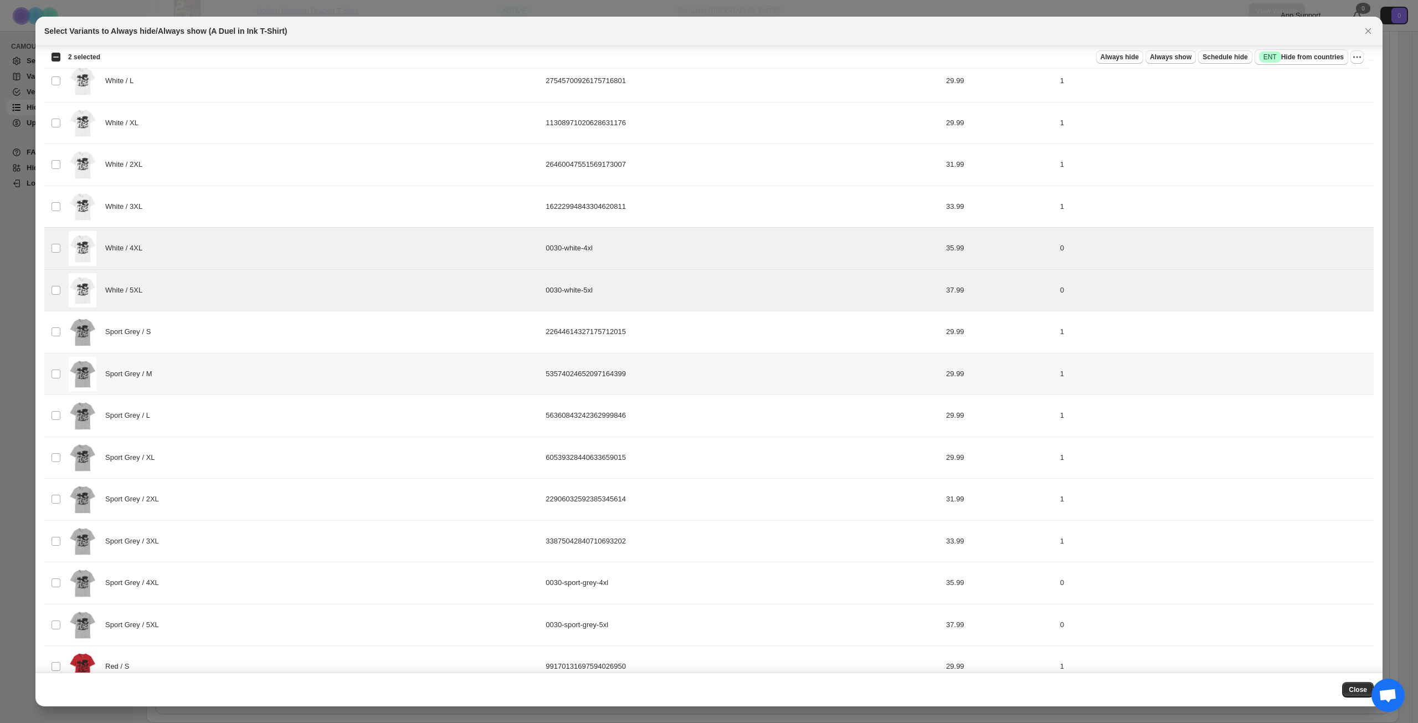
scroll to position [222, 0]
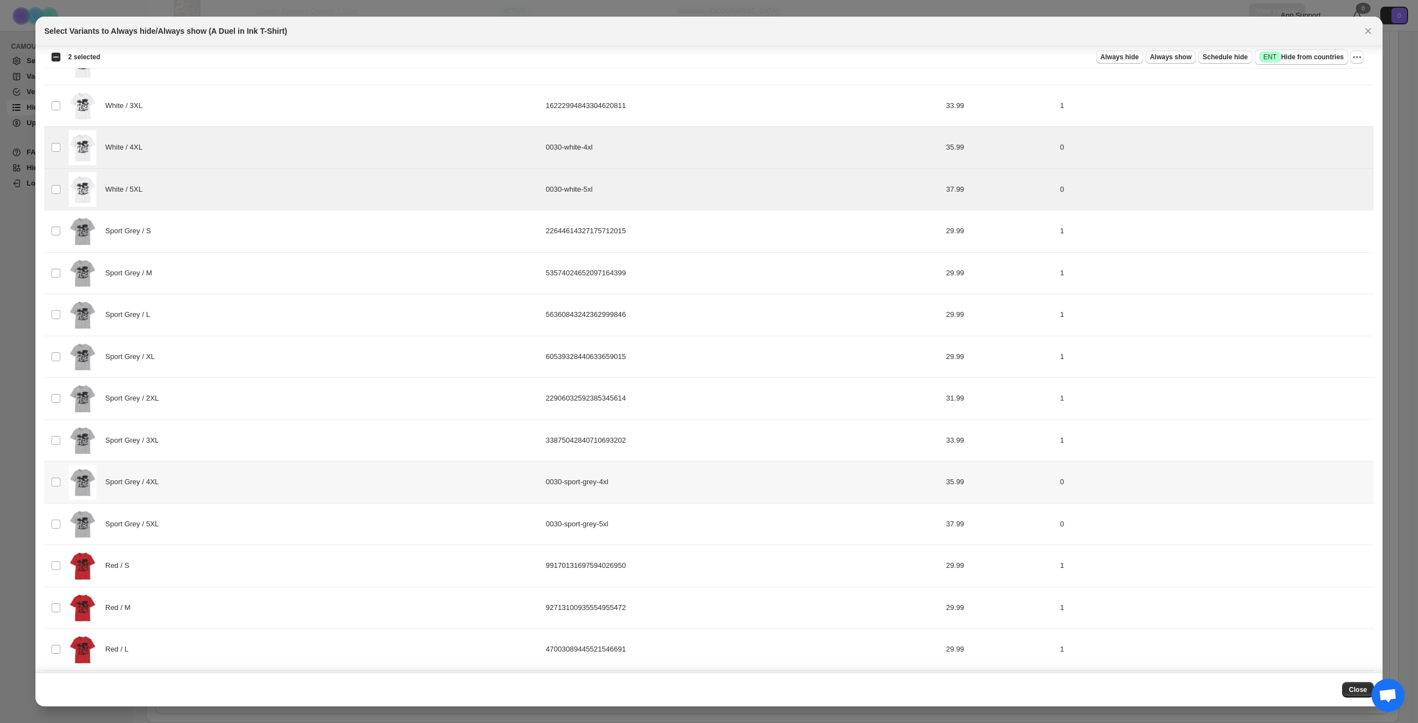
click at [250, 474] on div "Sport Grey / 4XL" at bounding box center [304, 482] width 470 height 35
click at [250, 520] on div "Sport Grey / 5XL" at bounding box center [304, 524] width 470 height 35
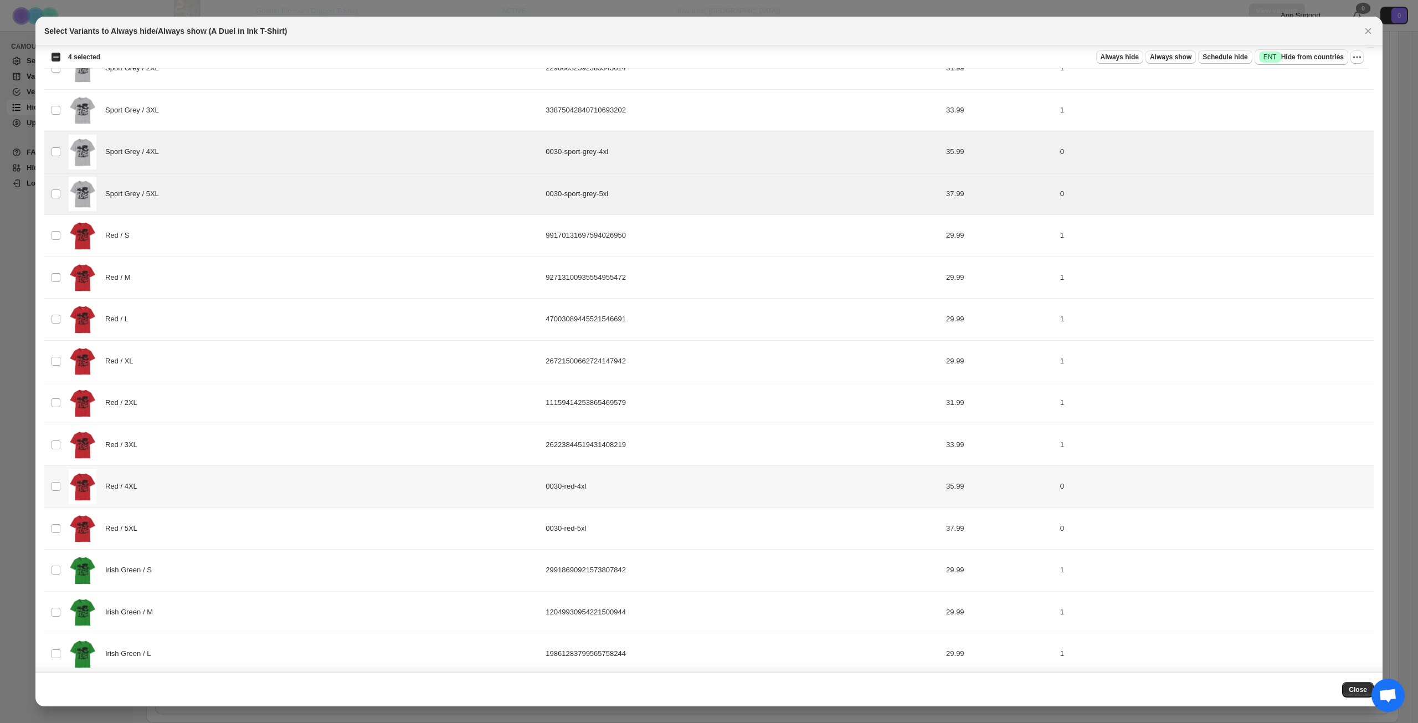
scroll to position [554, 0]
click at [284, 495] on div "Red / 4XL" at bounding box center [304, 484] width 470 height 35
click at [275, 538] on div "Red / 5XL" at bounding box center [304, 526] width 470 height 35
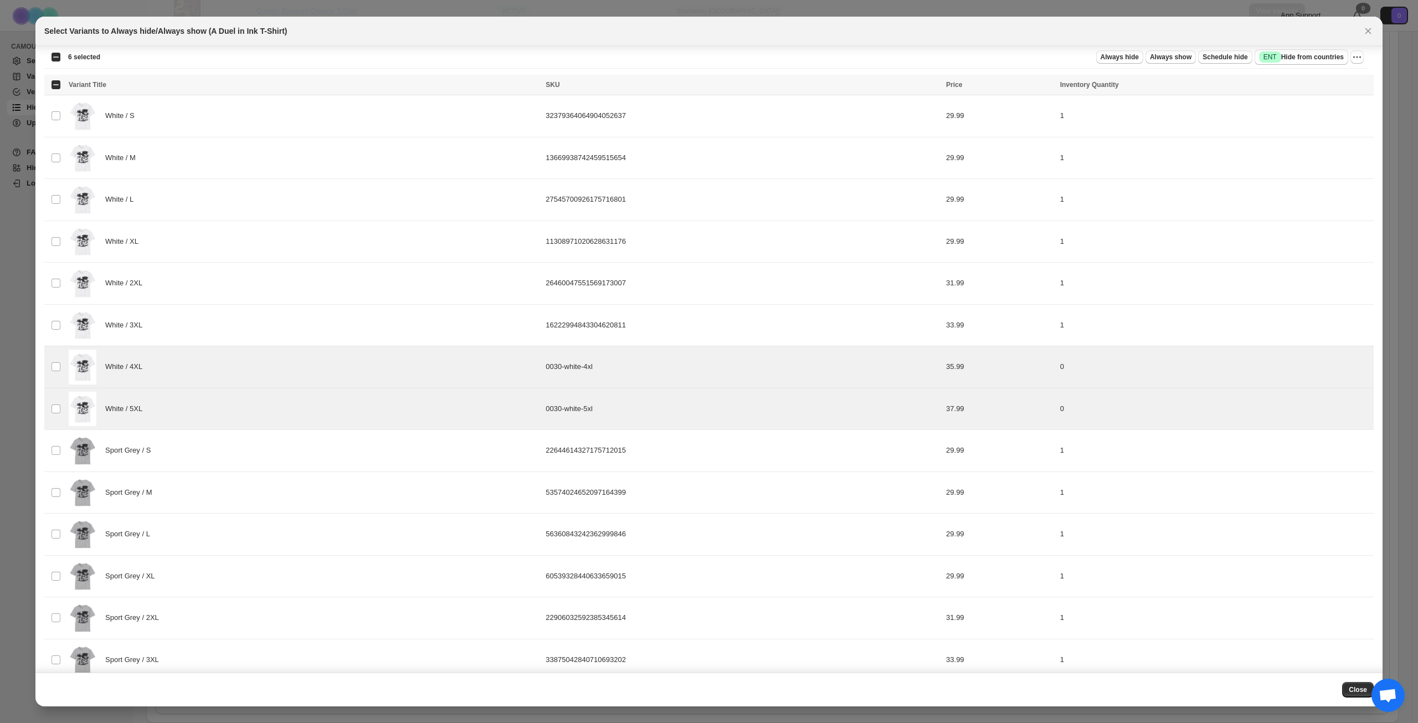
scroll to position [0, 0]
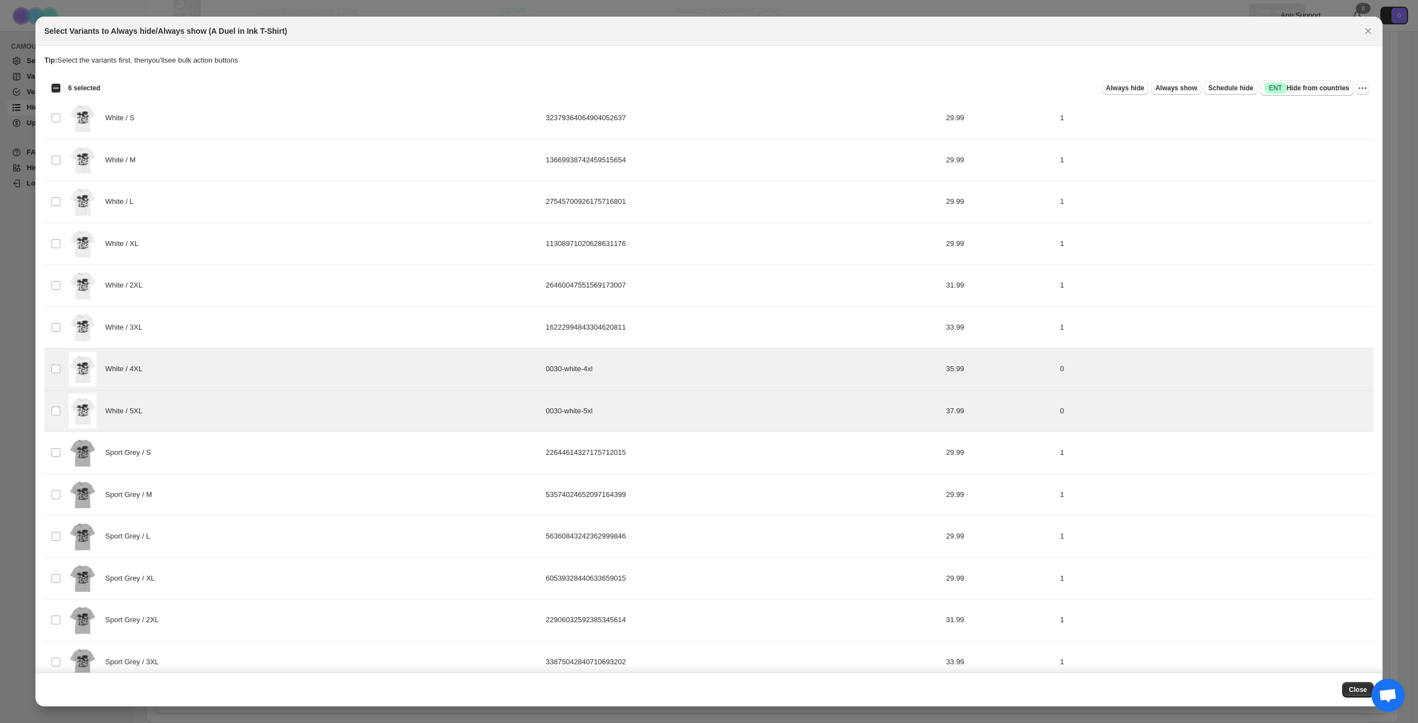
click at [1314, 81] on button "Success ENT Hide from countries" at bounding box center [1307, 88] width 94 height 16
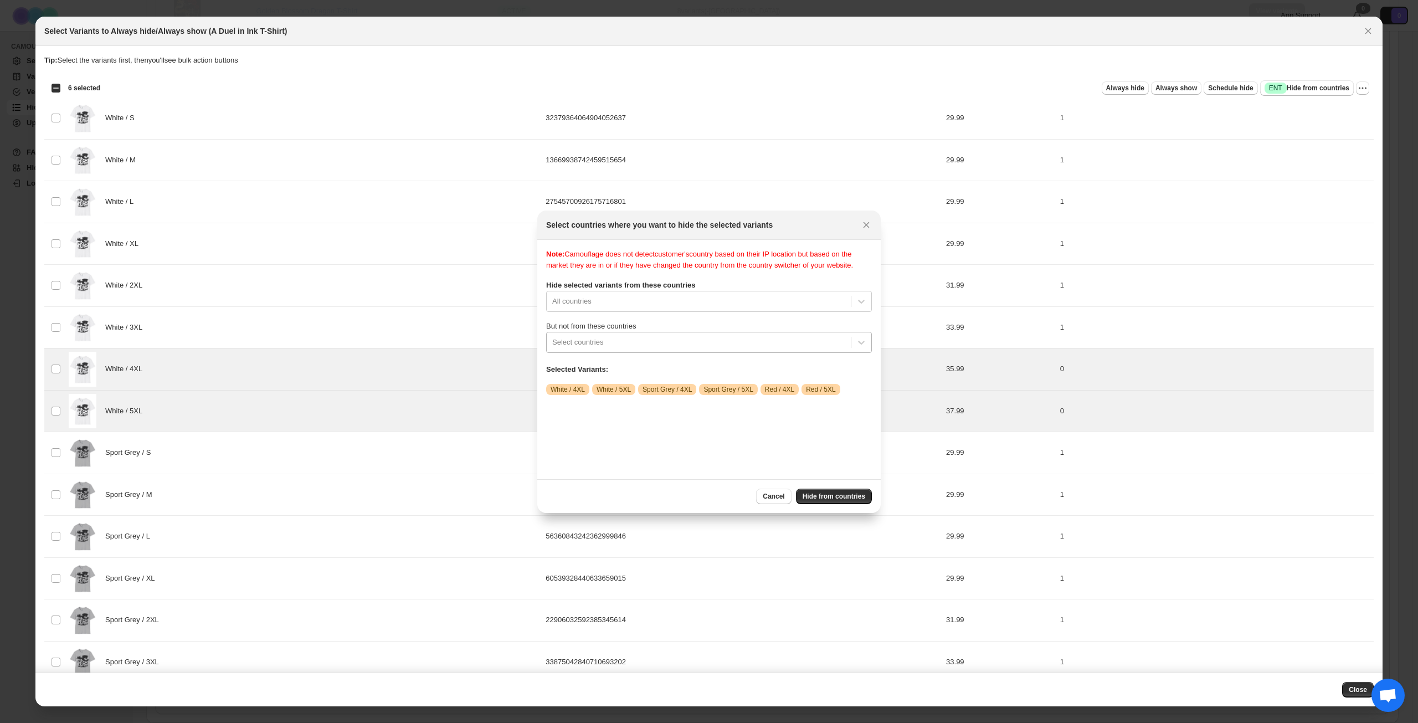
click at [643, 349] on div ":rif:" at bounding box center [698, 342] width 293 height 13
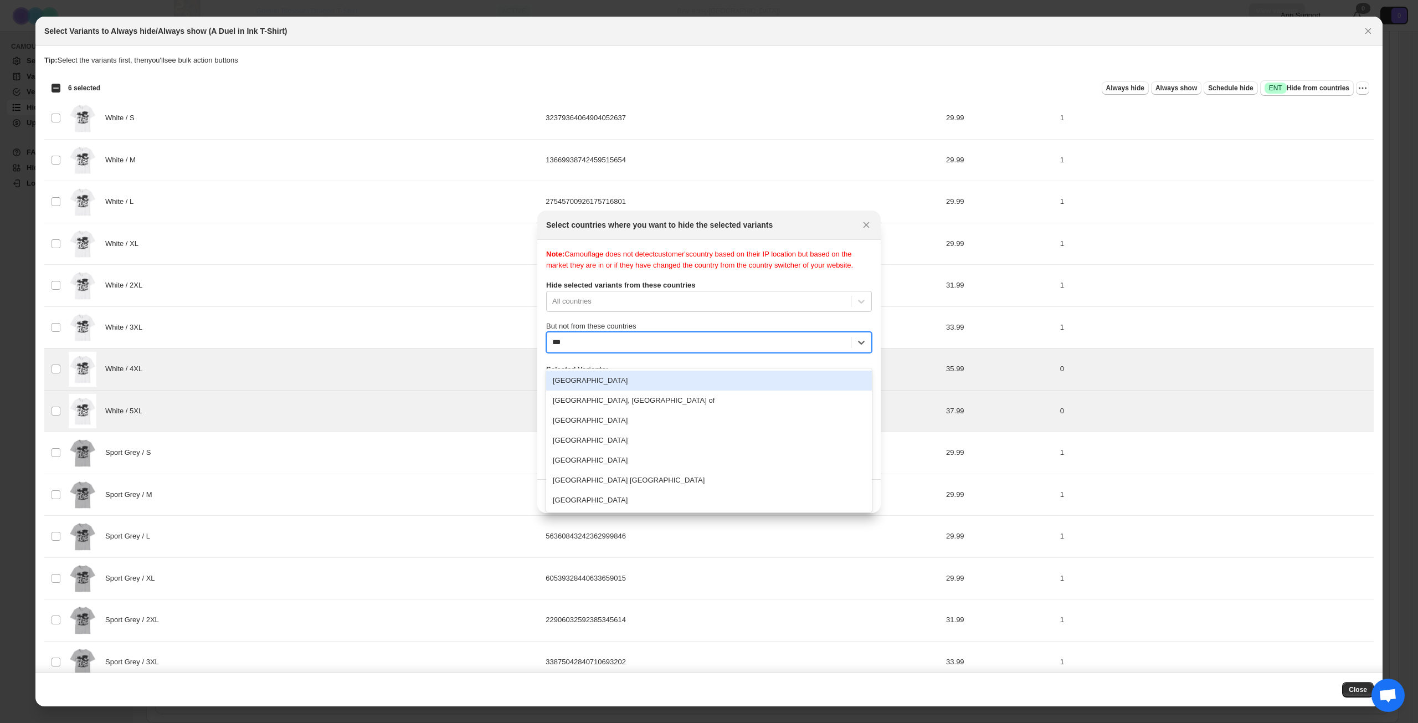
type input "****"
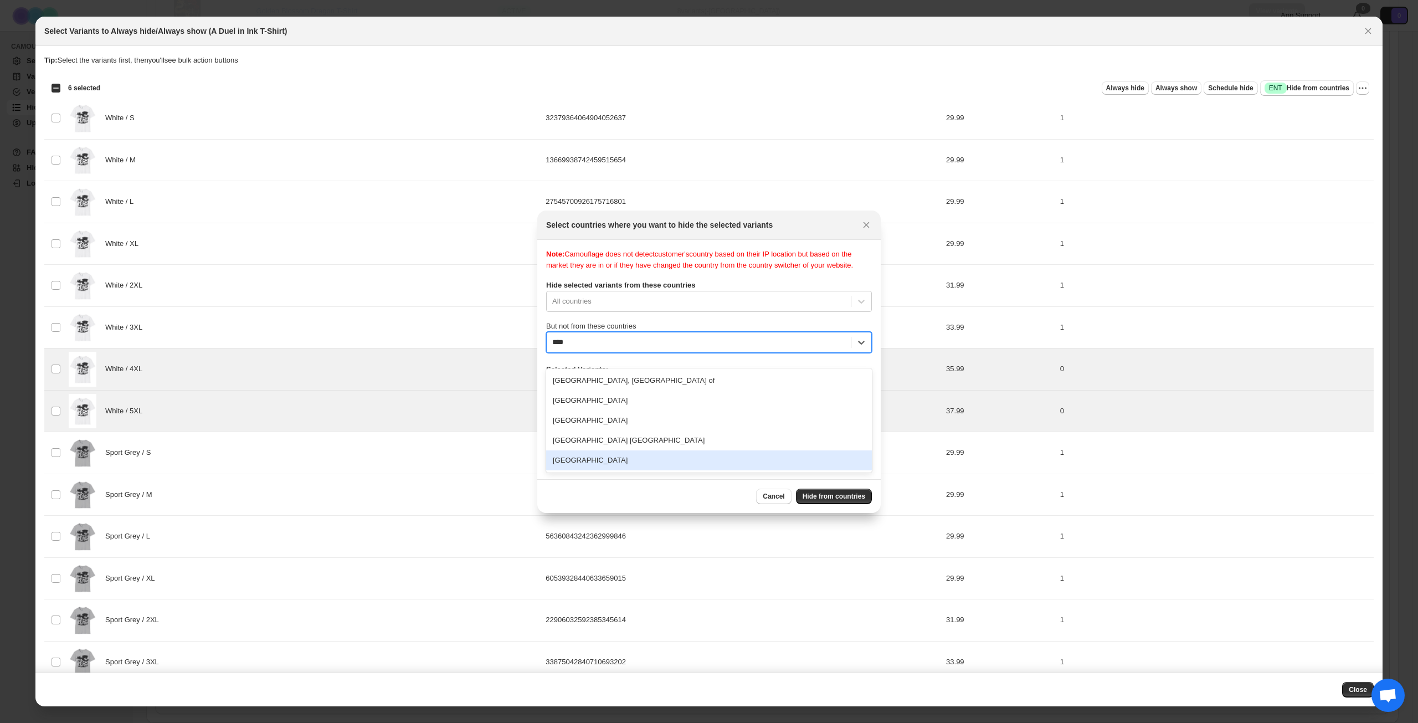
click at [629, 459] on div "[GEOGRAPHIC_DATA]" at bounding box center [709, 460] width 326 height 20
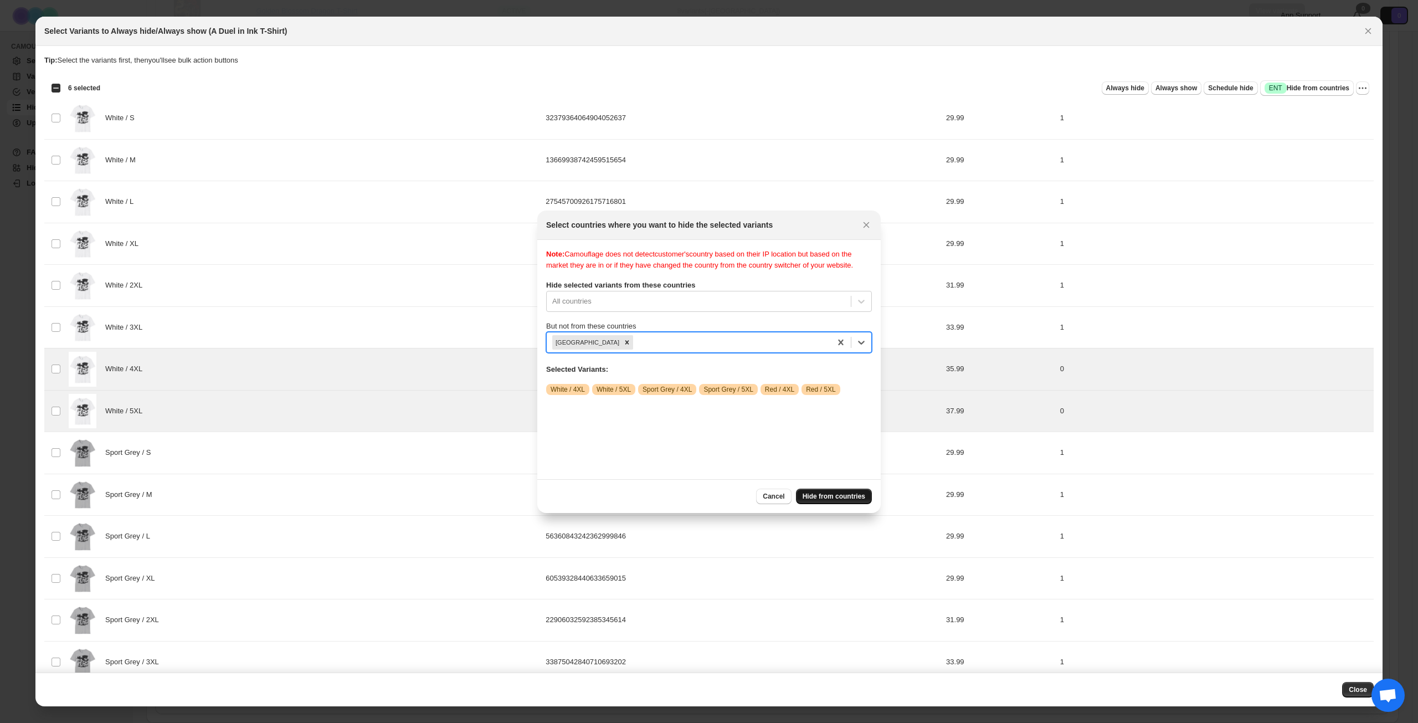
click at [852, 499] on span "Hide from countries" at bounding box center [834, 496] width 63 height 9
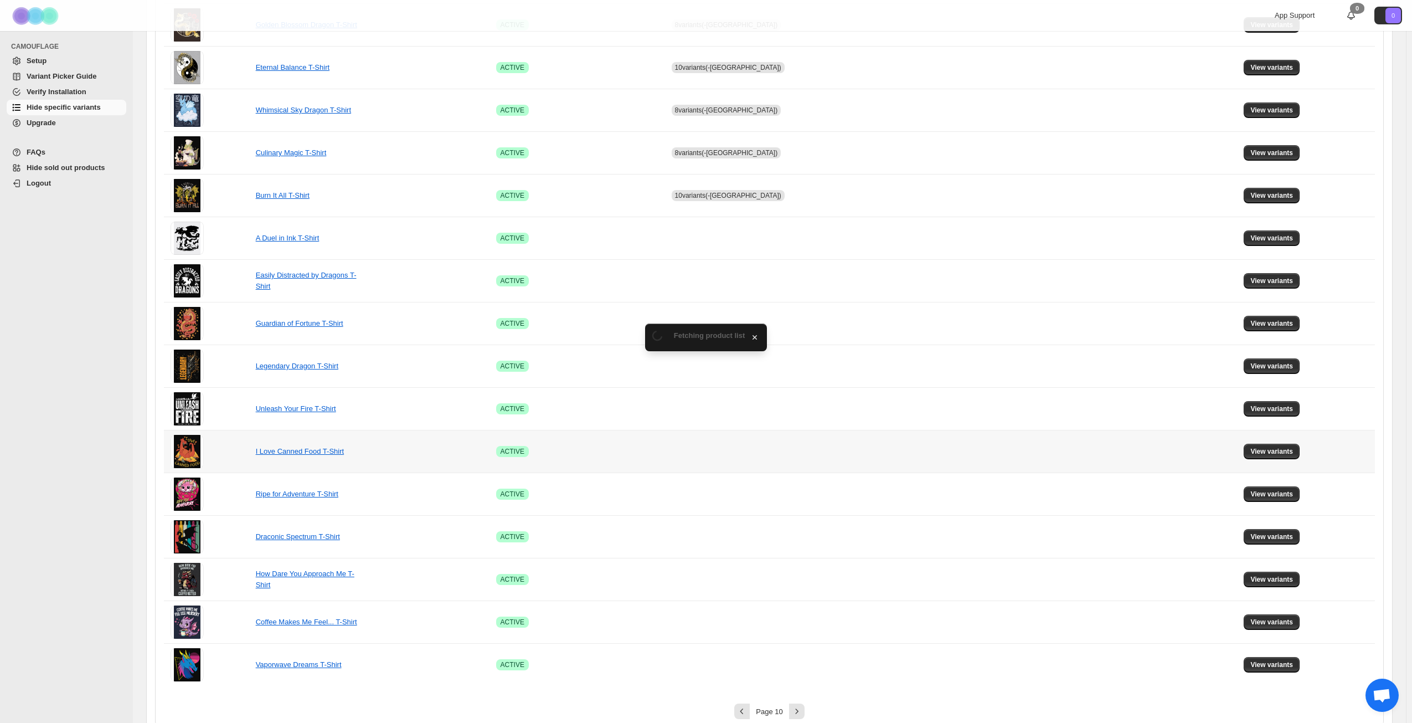
scroll to position [414, 0]
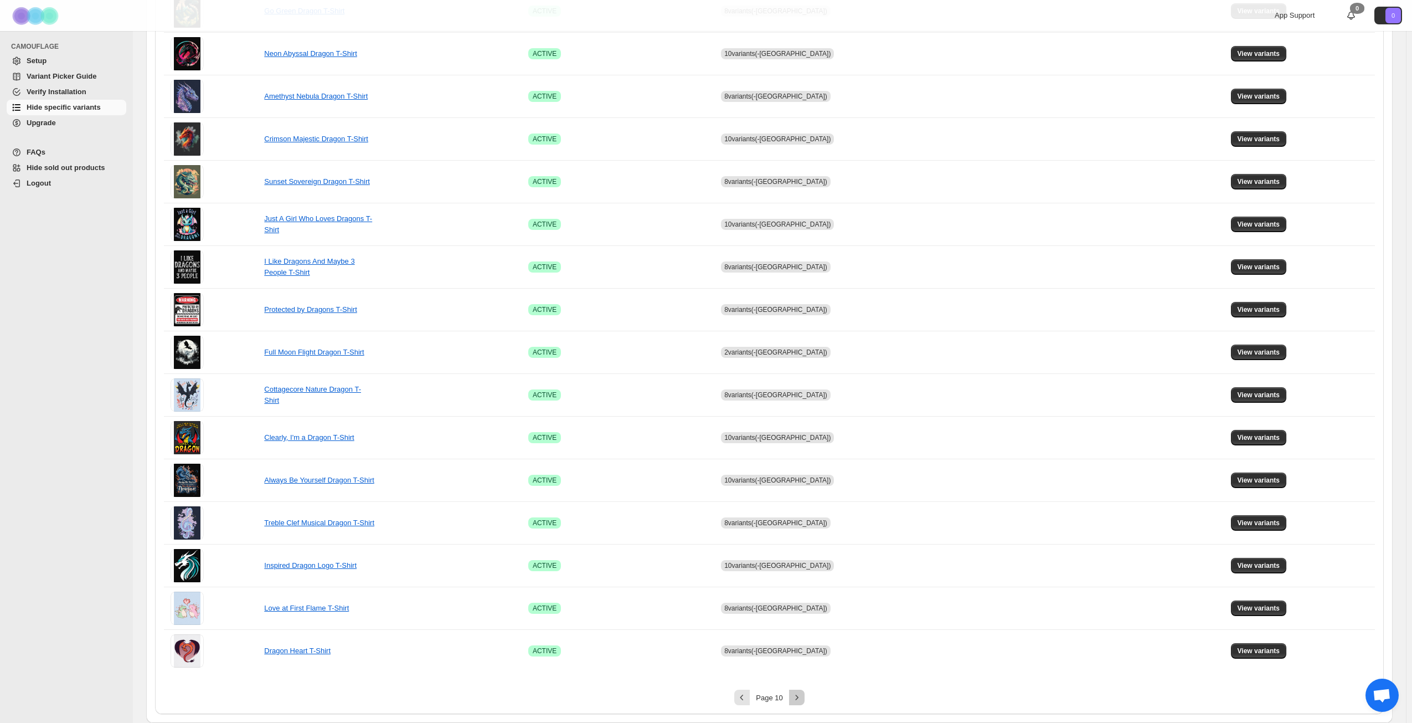
click at [797, 696] on icon "Next" at bounding box center [797, 697] width 11 height 11
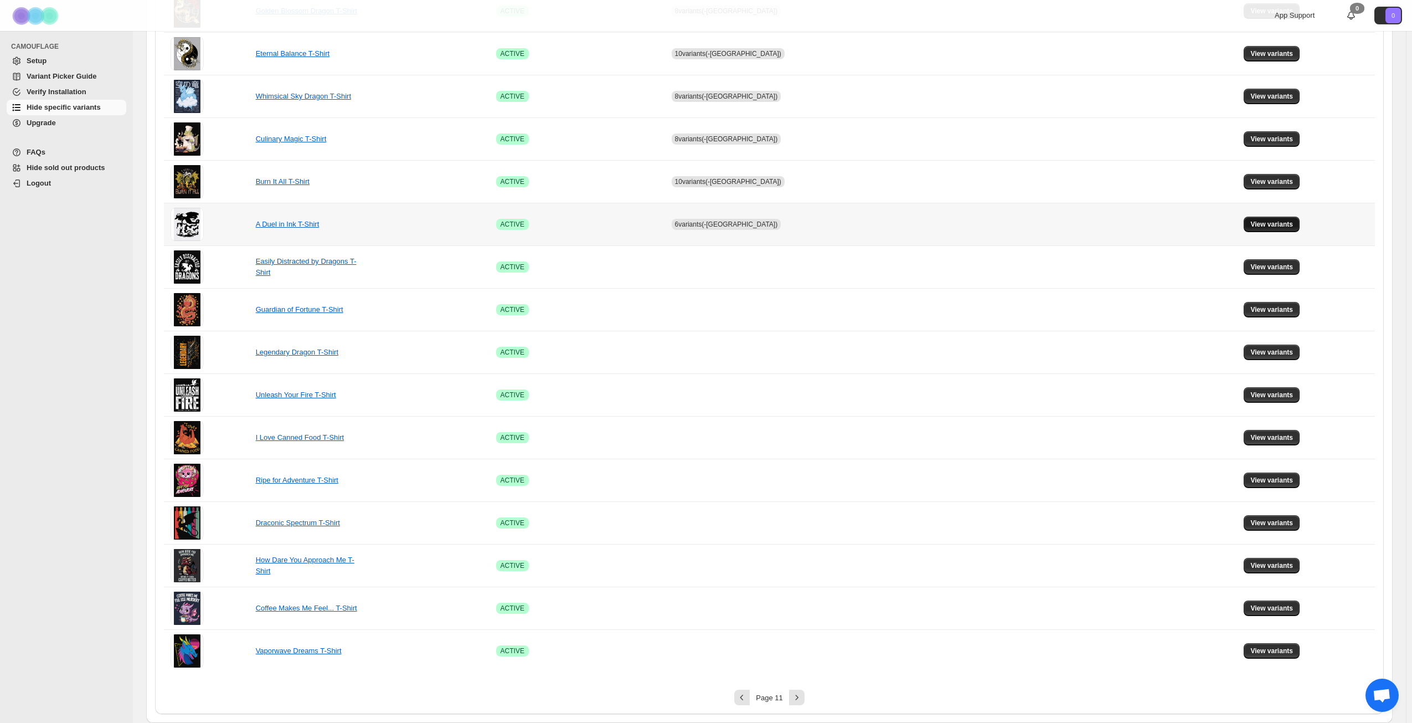
click at [1251, 222] on span "View variants" at bounding box center [1272, 224] width 43 height 9
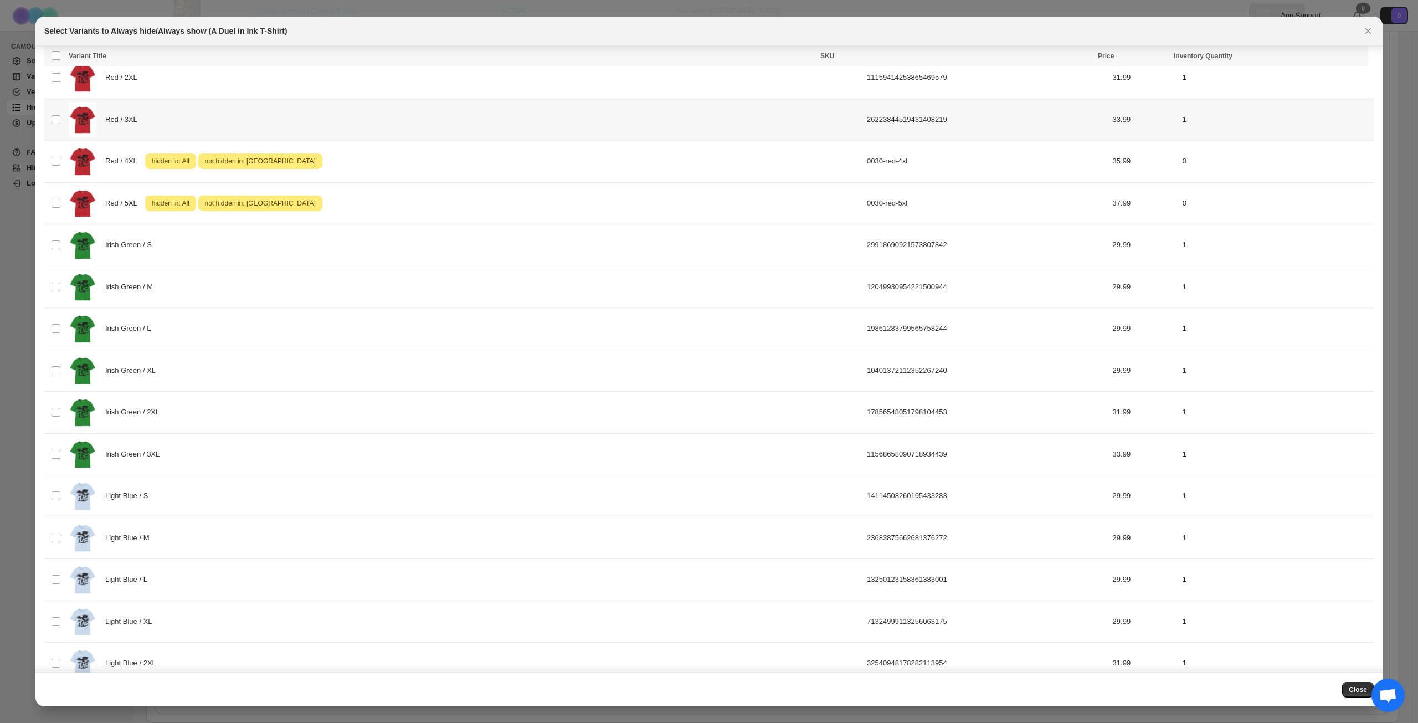
scroll to position [939, 0]
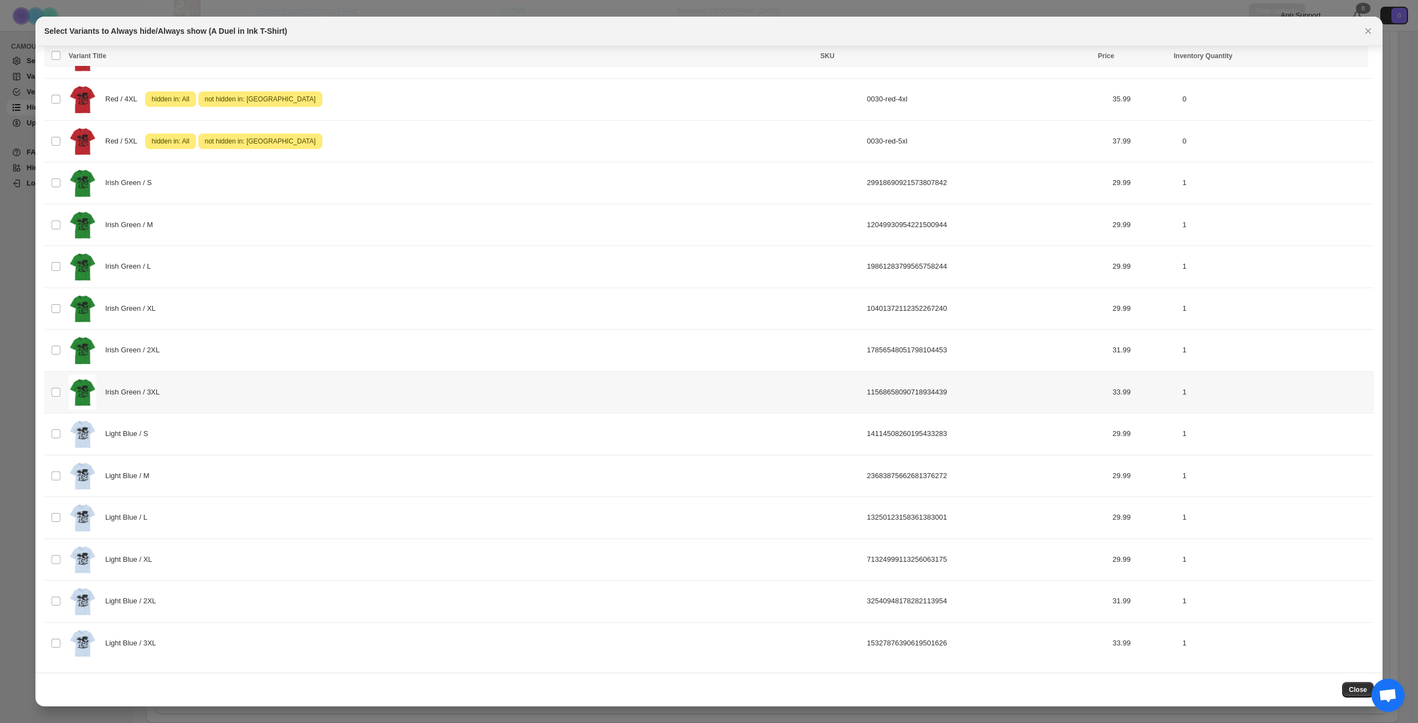
click at [281, 391] on div "Irish Green / 3XL" at bounding box center [465, 392] width 792 height 35
click at [1328, 61] on span "Success ENT Hide from countries" at bounding box center [1301, 57] width 85 height 11
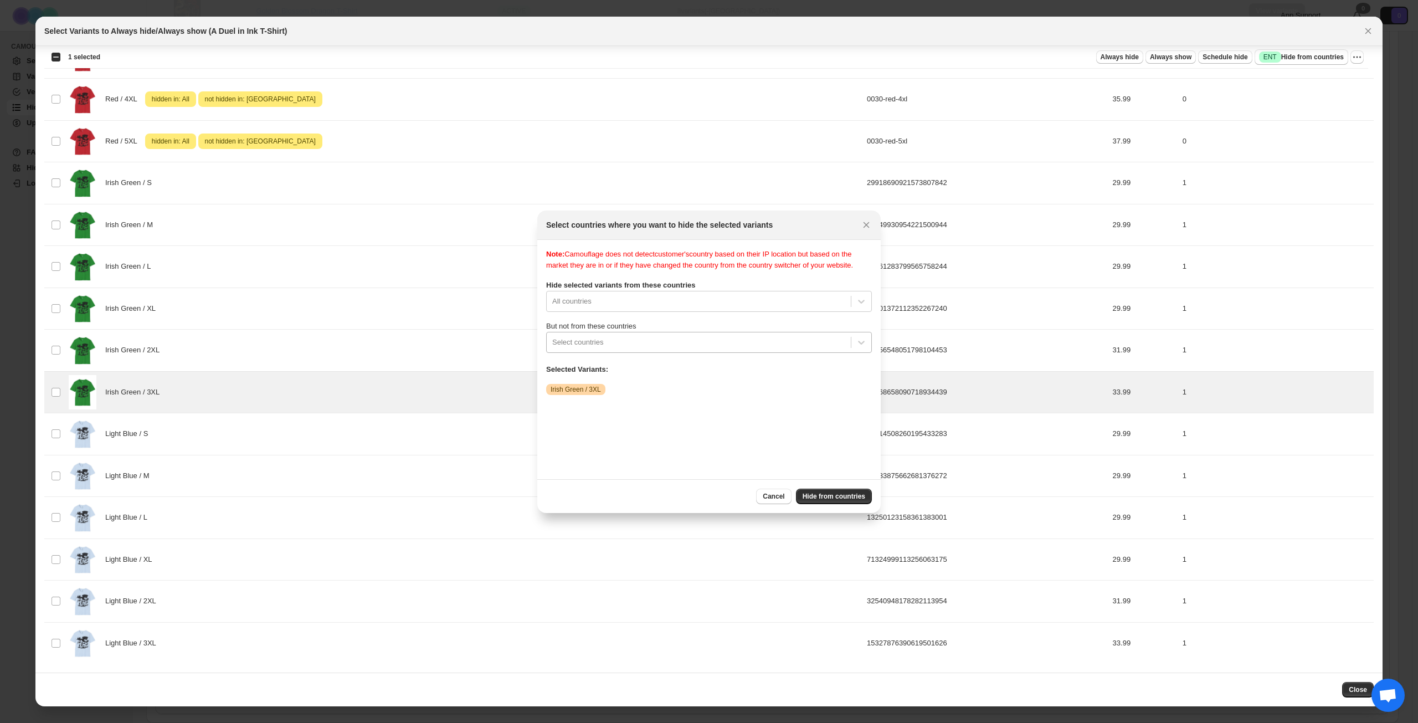
click at [665, 349] on div ":rk8:" at bounding box center [698, 342] width 293 height 13
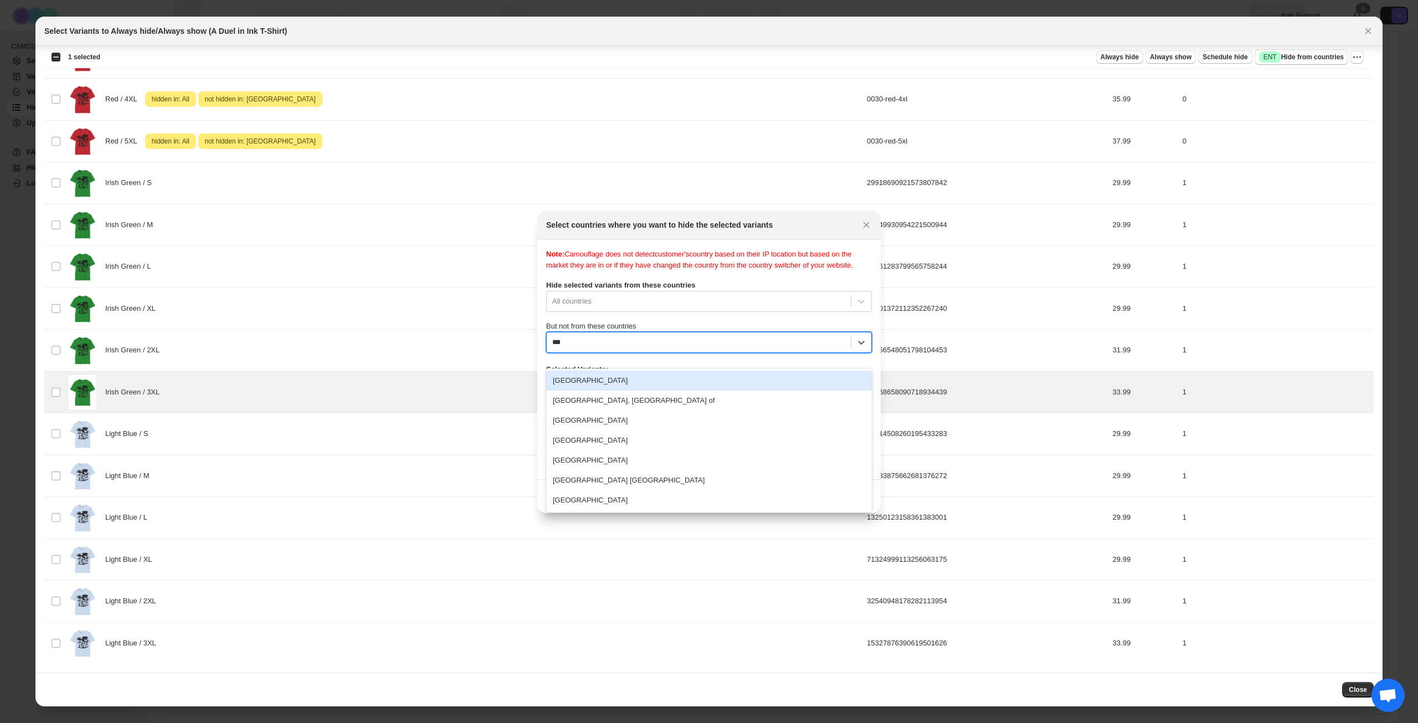
type input "****"
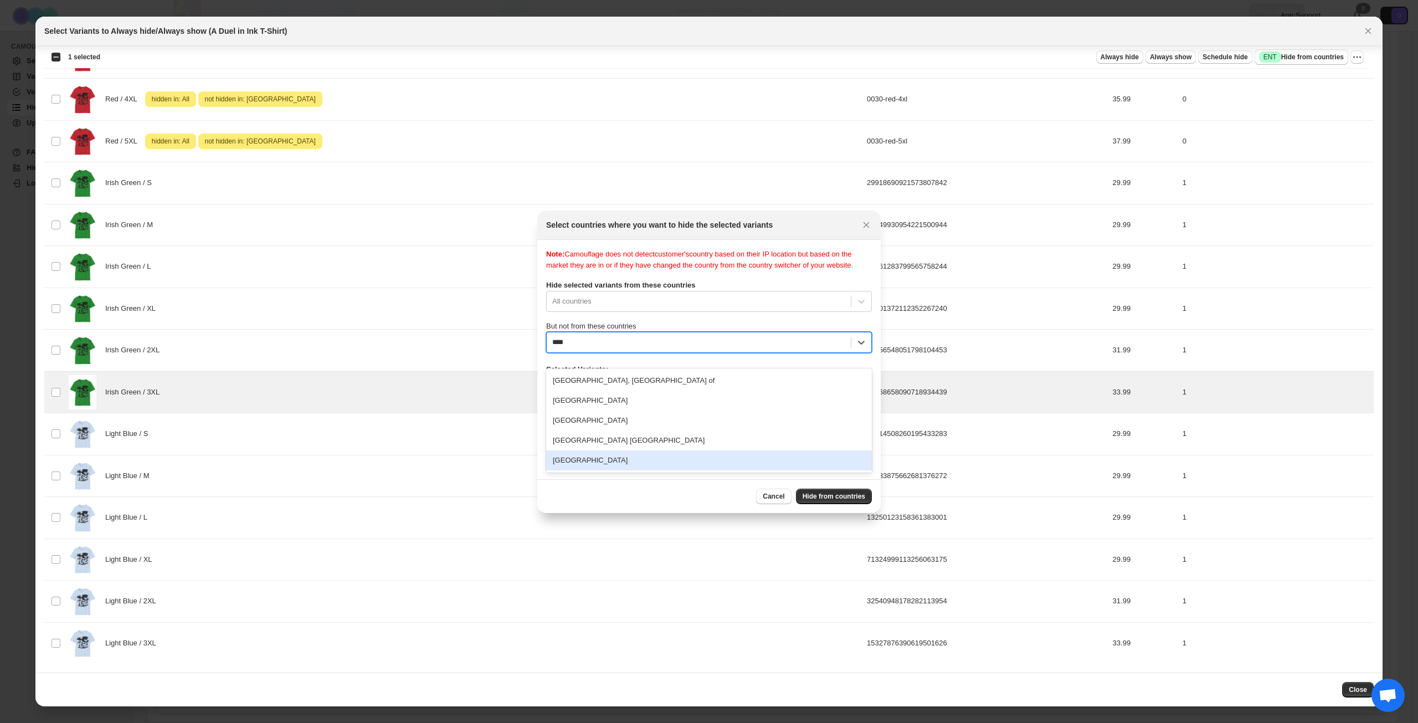
click at [672, 458] on div "[GEOGRAPHIC_DATA]" at bounding box center [709, 460] width 326 height 20
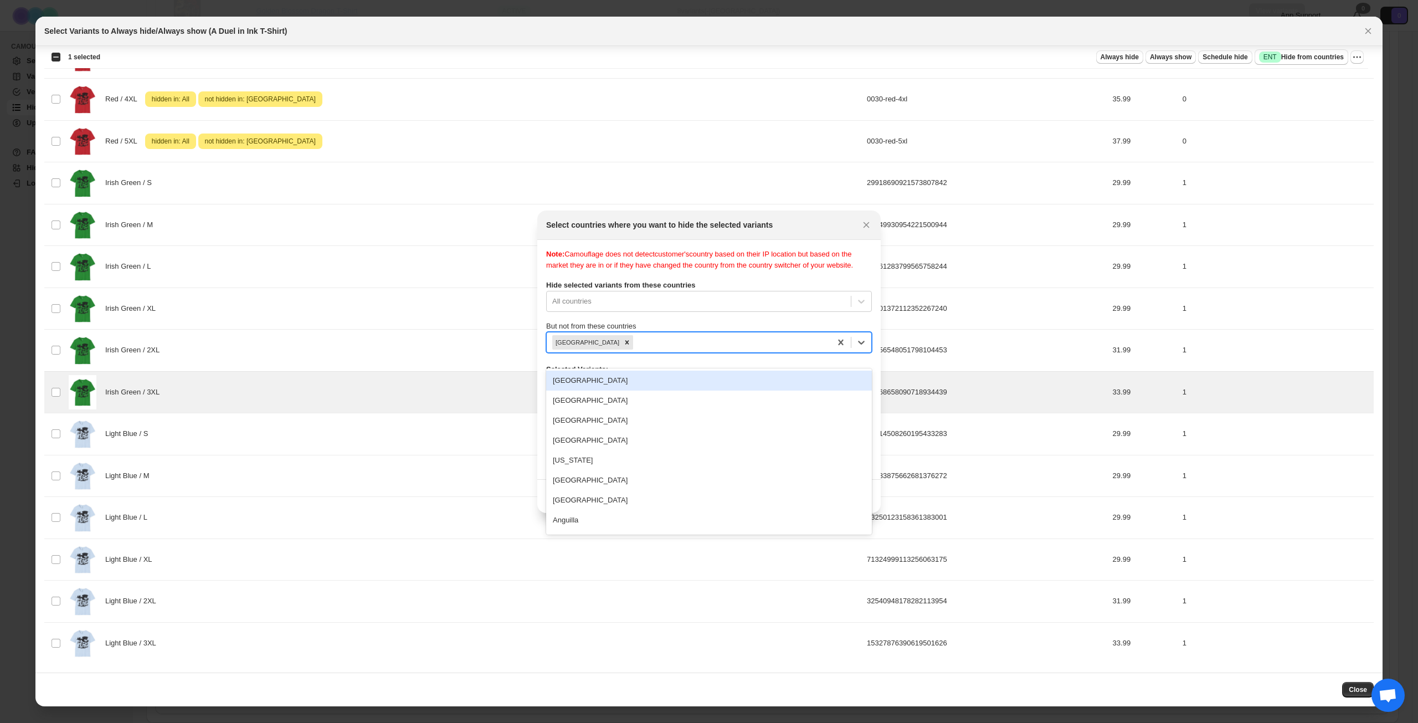
click at [695, 349] on div ":rk8:" at bounding box center [730, 342] width 190 height 13
type input "***"
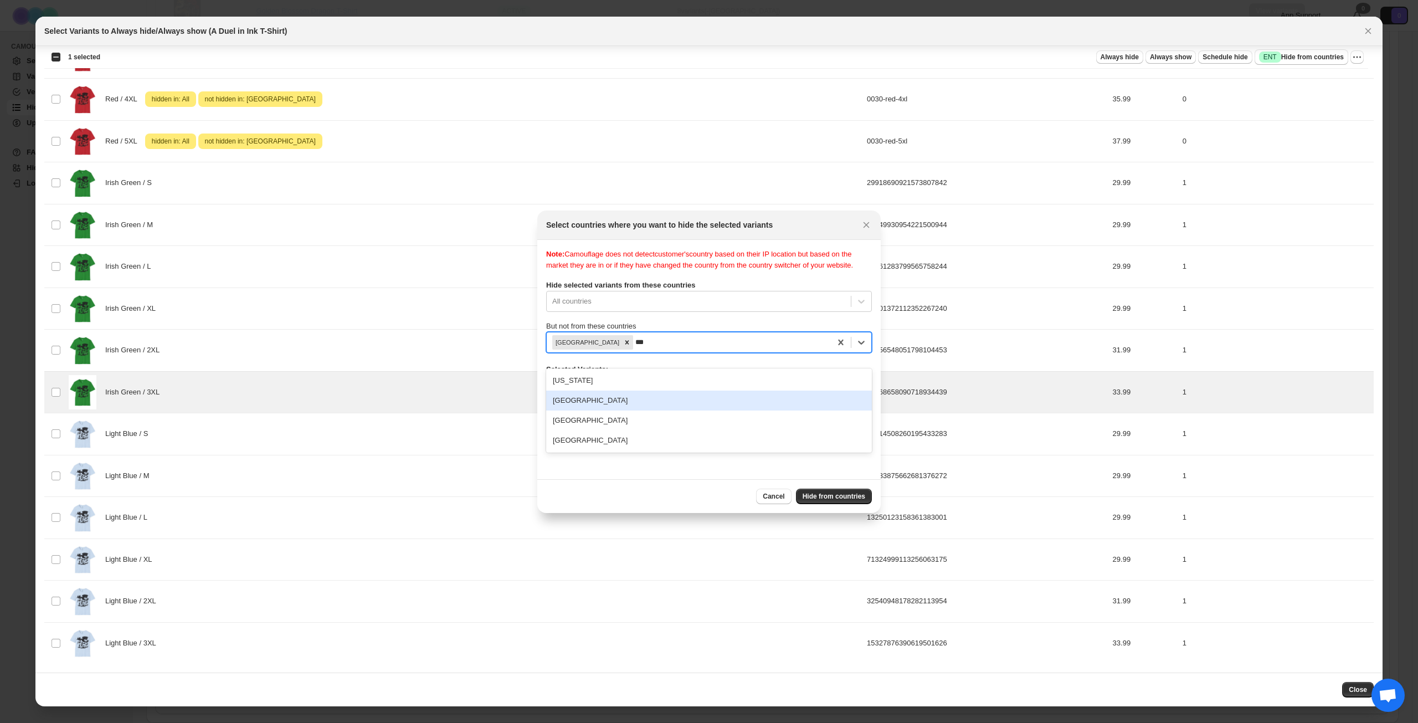
click at [701, 403] on div "[GEOGRAPHIC_DATA]" at bounding box center [709, 400] width 326 height 20
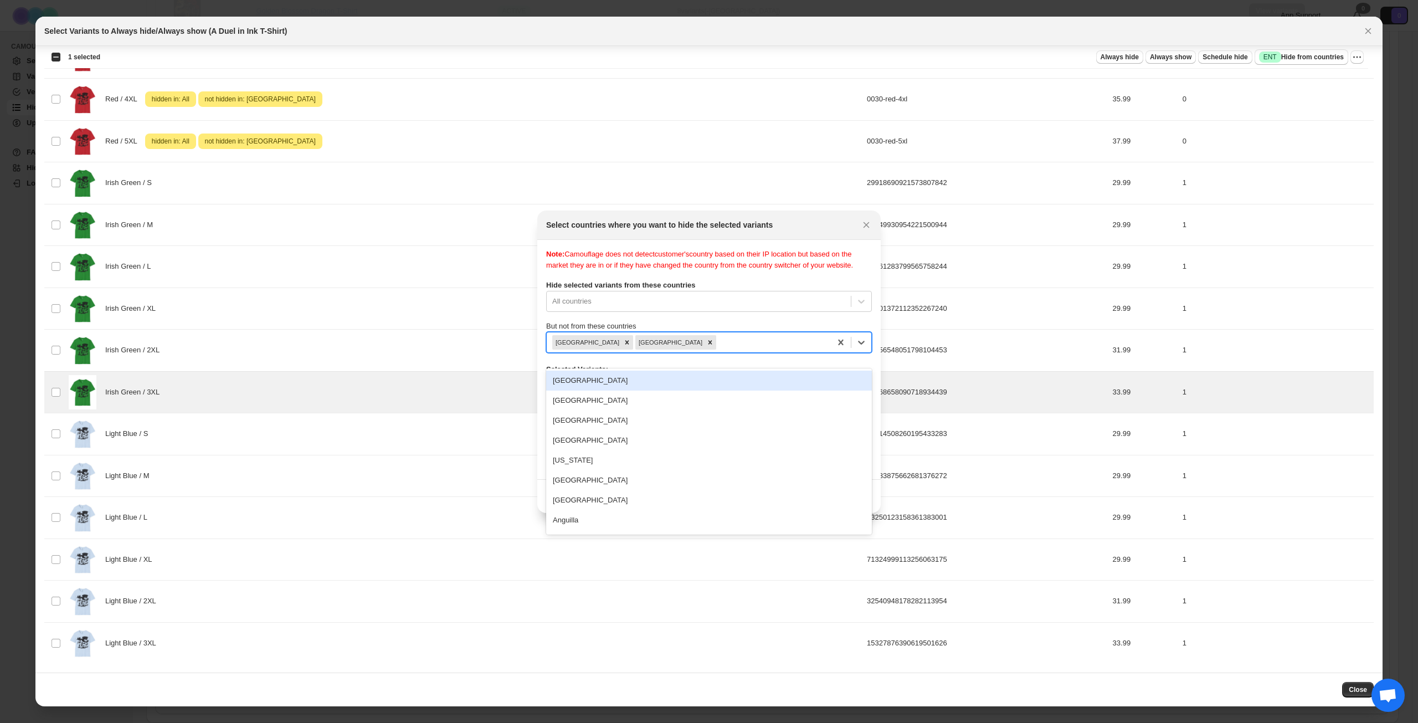
click at [730, 348] on div ":rk8:" at bounding box center [771, 342] width 107 height 13
type input "****"
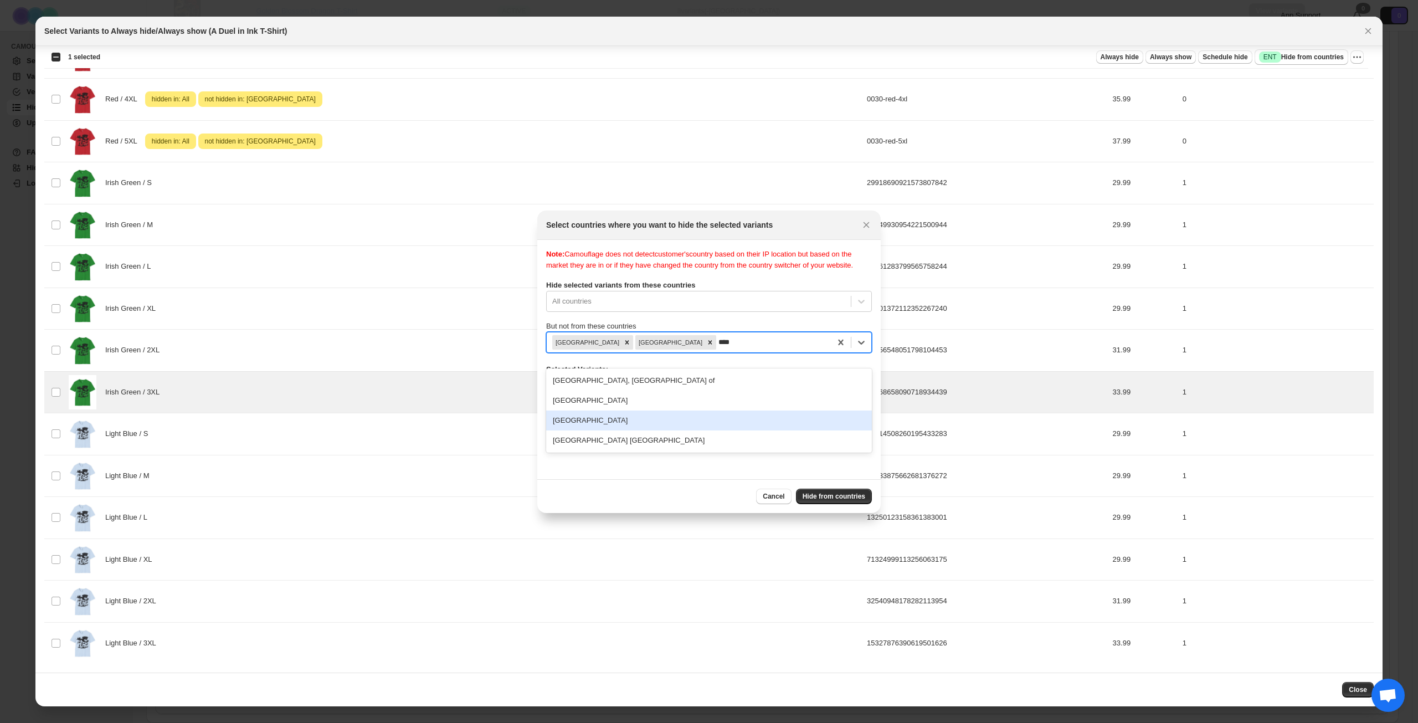
click at [692, 420] on div "[GEOGRAPHIC_DATA]" at bounding box center [709, 420] width 326 height 20
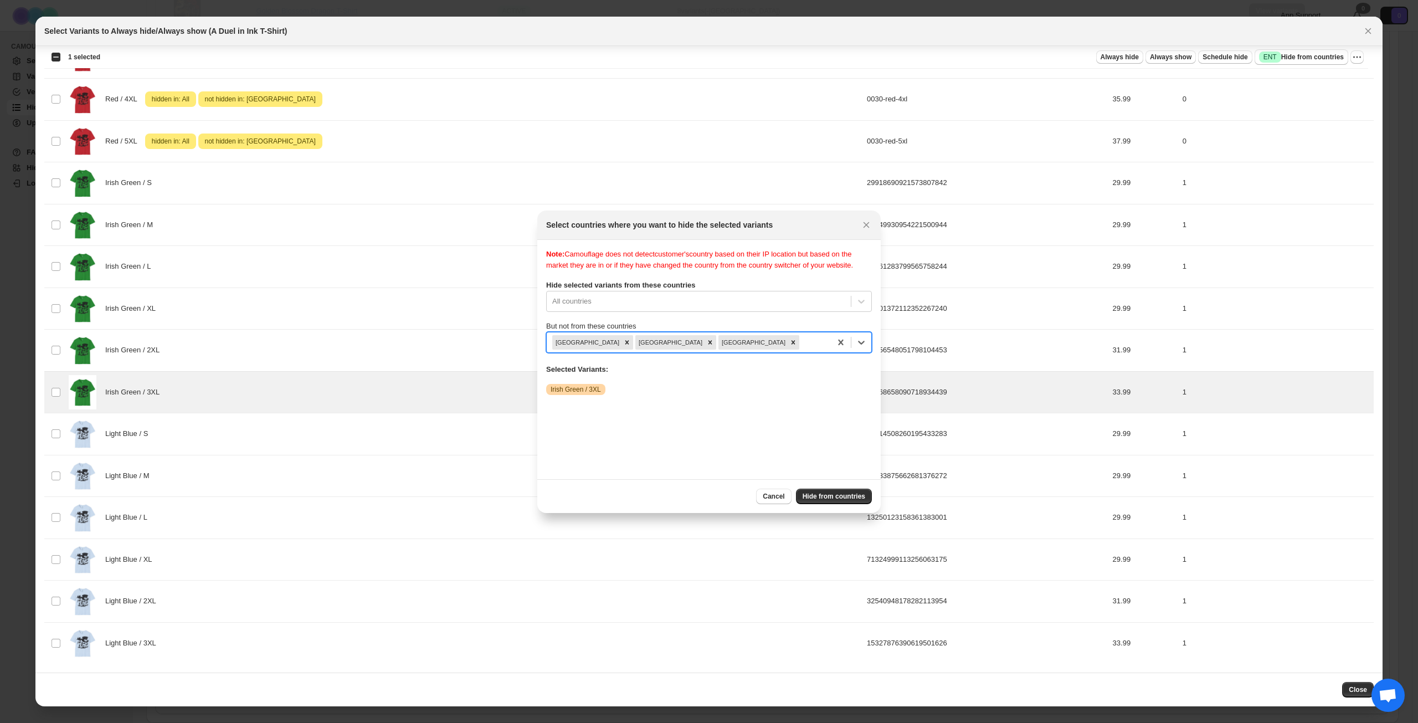
click at [801, 349] on div ":rk8:" at bounding box center [813, 342] width 24 height 13
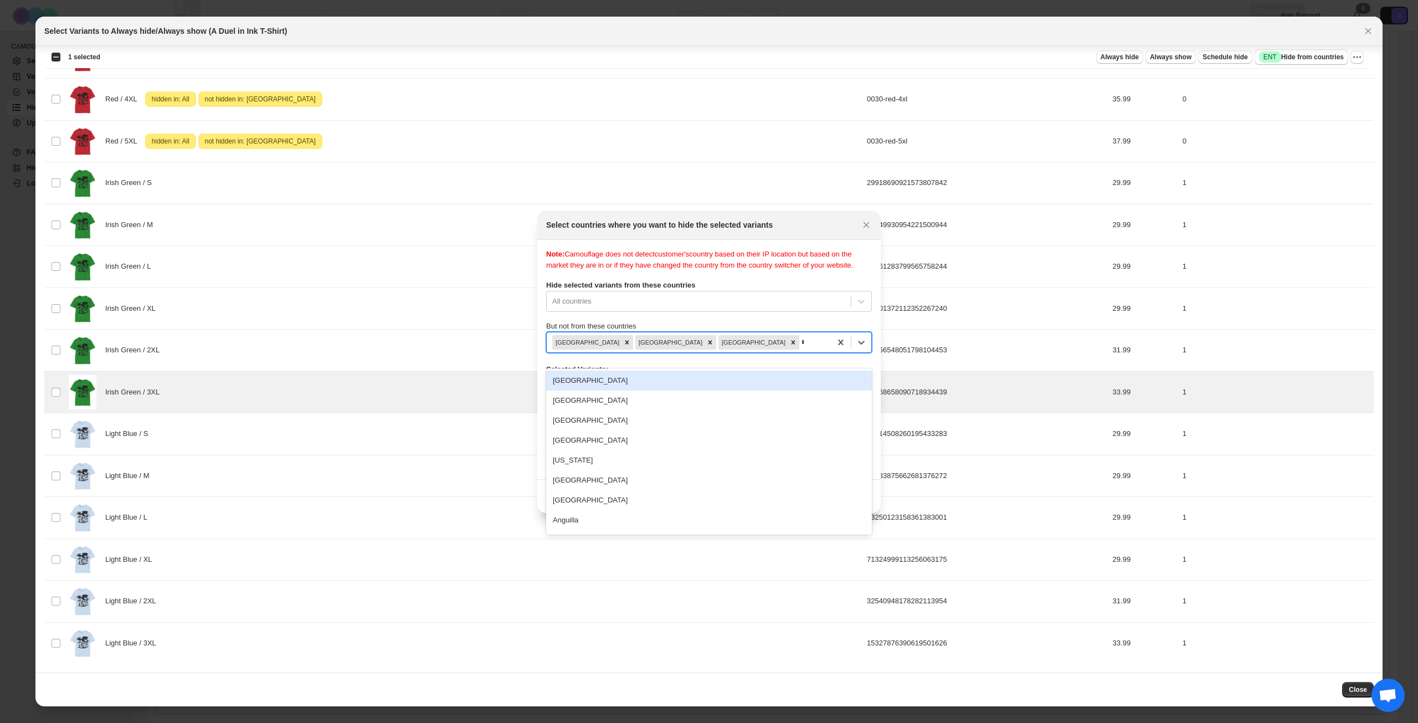
type input "***"
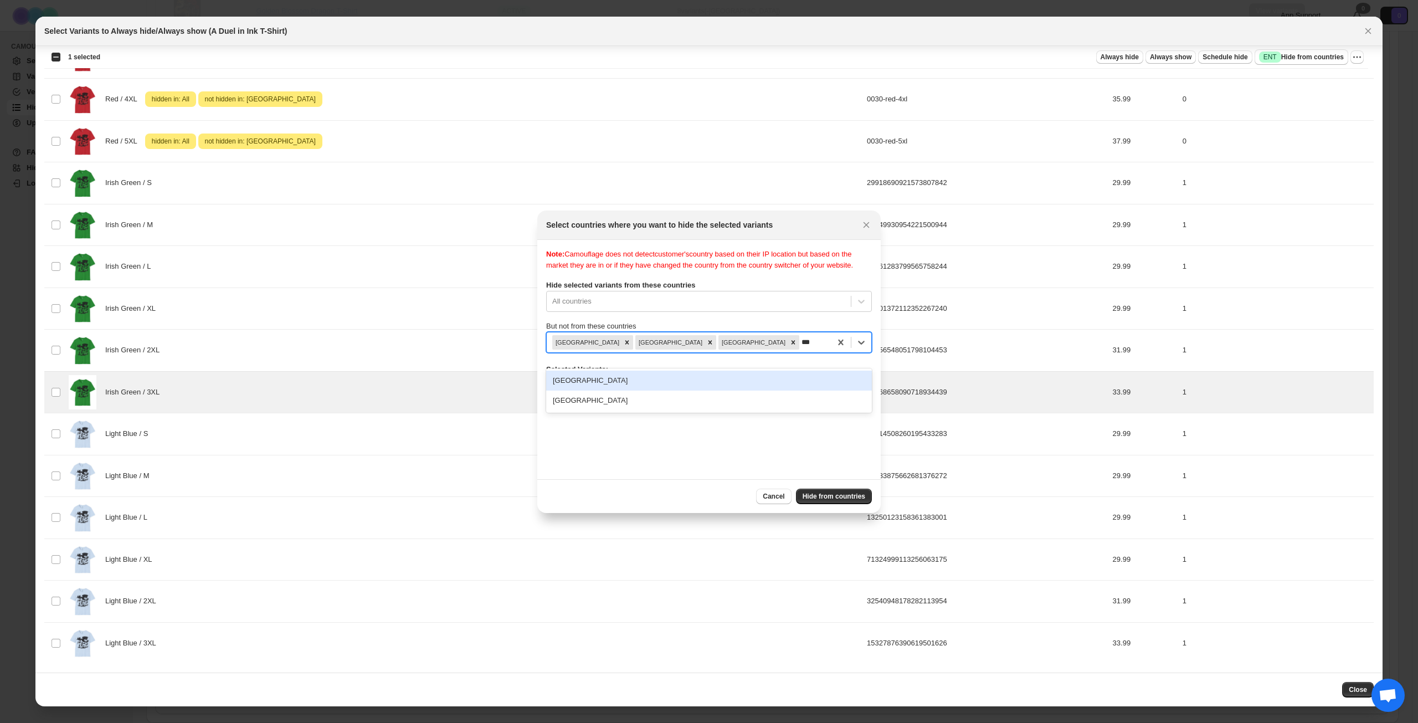
click at [719, 382] on div "[GEOGRAPHIC_DATA]" at bounding box center [709, 381] width 326 height 20
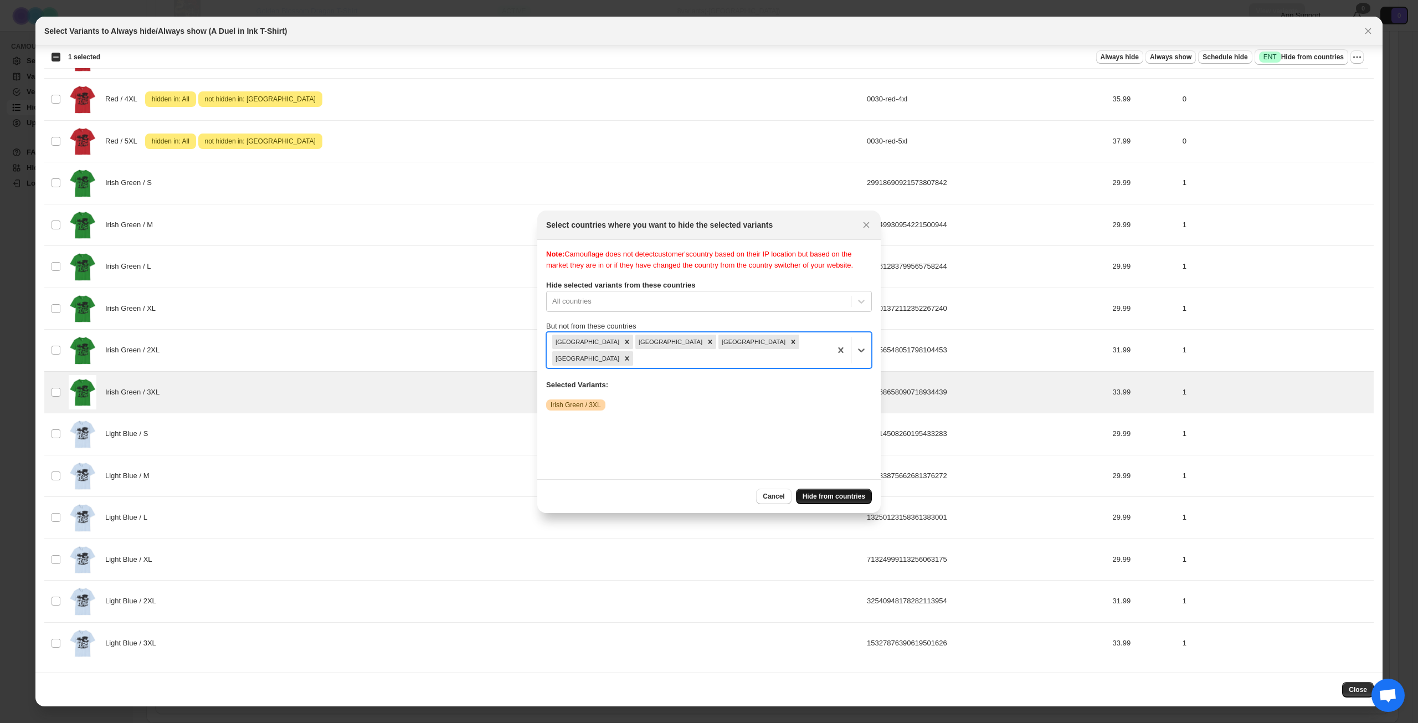
click at [831, 493] on span "Hide from countries" at bounding box center [834, 496] width 63 height 9
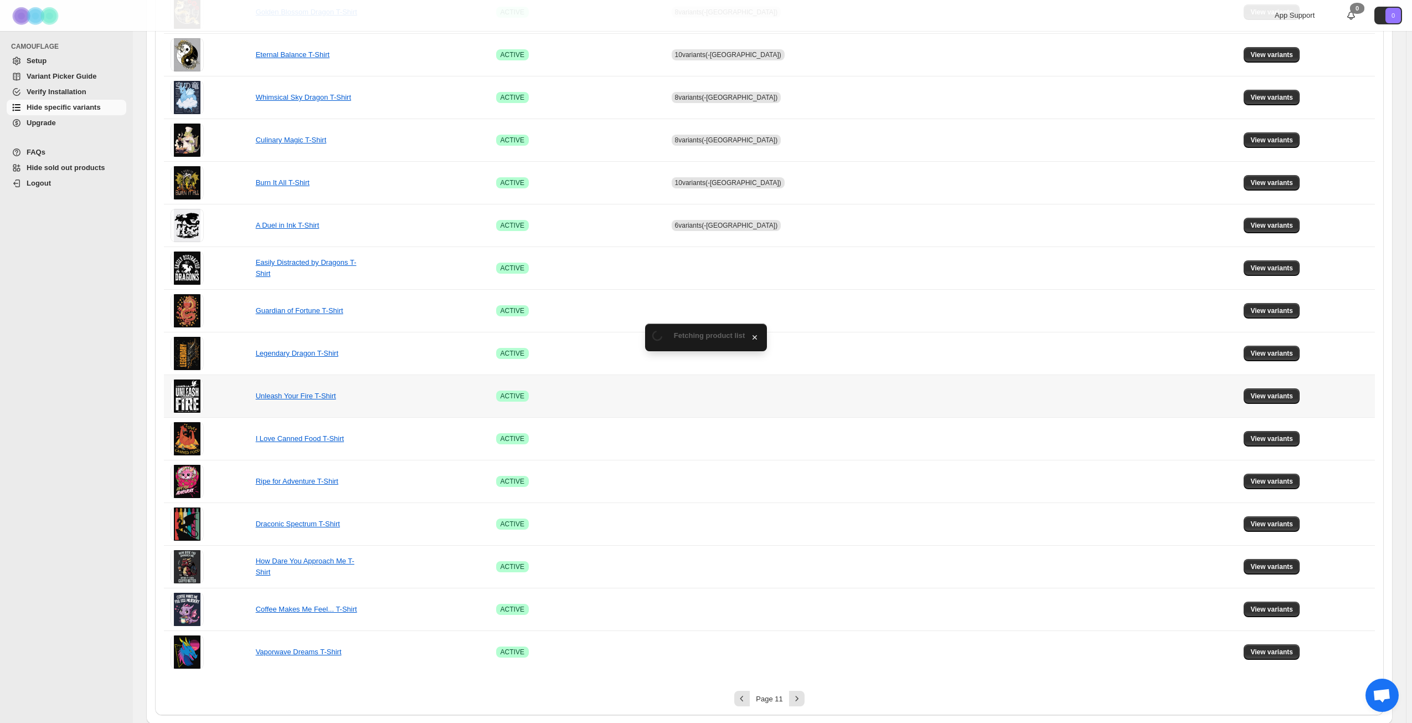
scroll to position [414, 0]
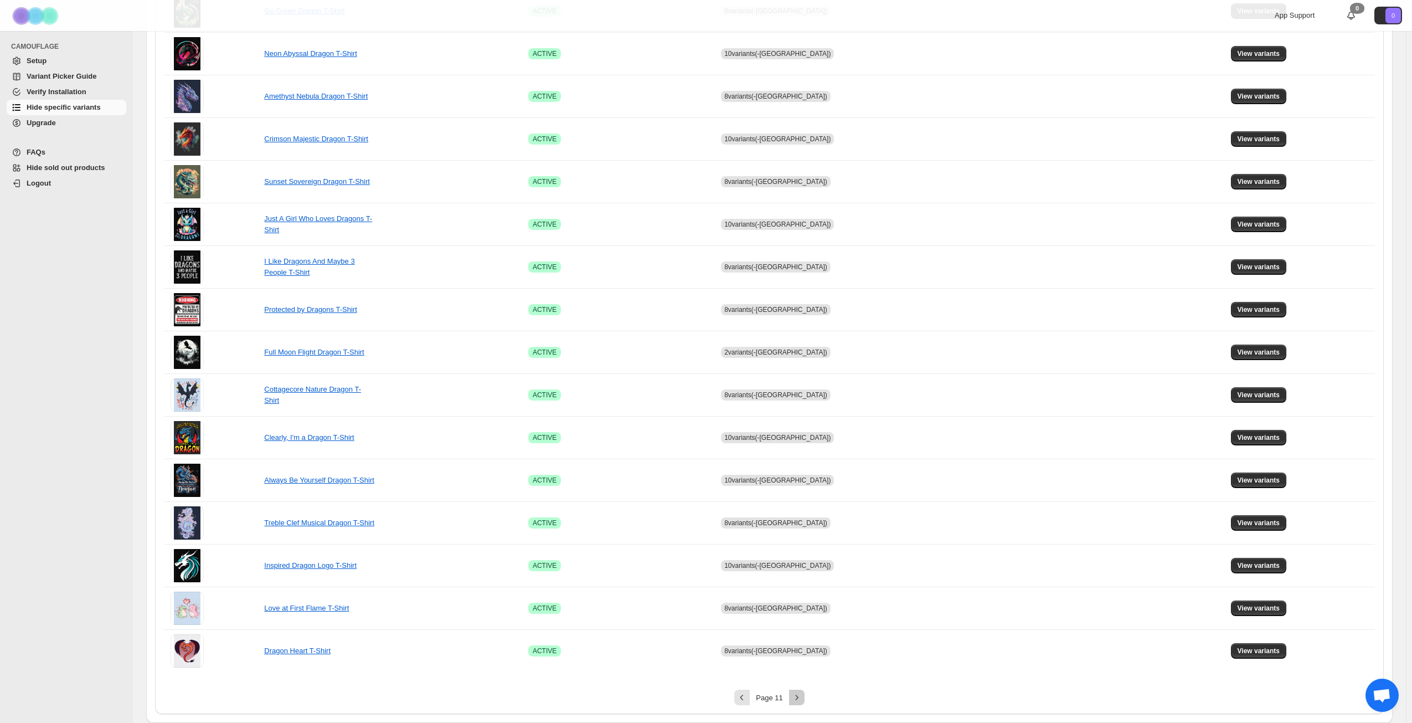
click at [799, 694] on icon "Next" at bounding box center [797, 697] width 11 height 11
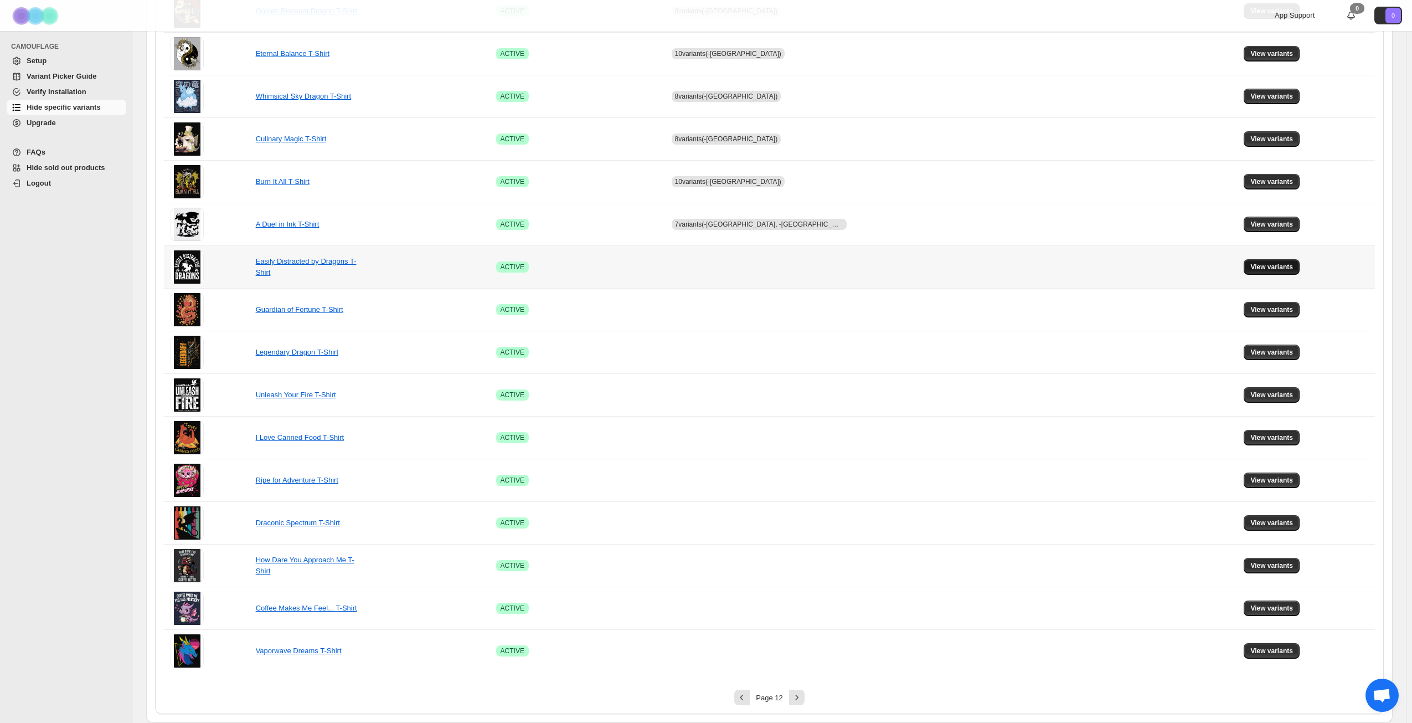
click at [1251, 268] on span "View variants" at bounding box center [1272, 267] width 43 height 9
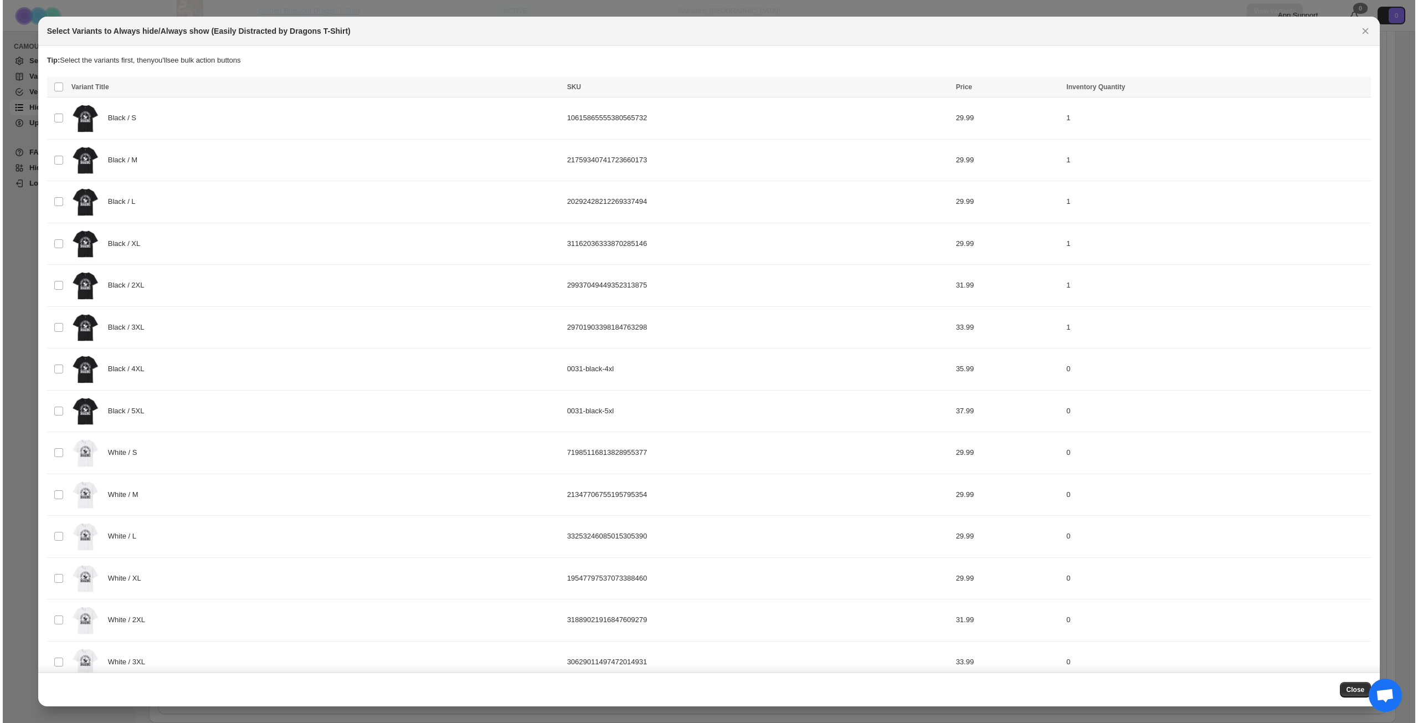
scroll to position [0, 0]
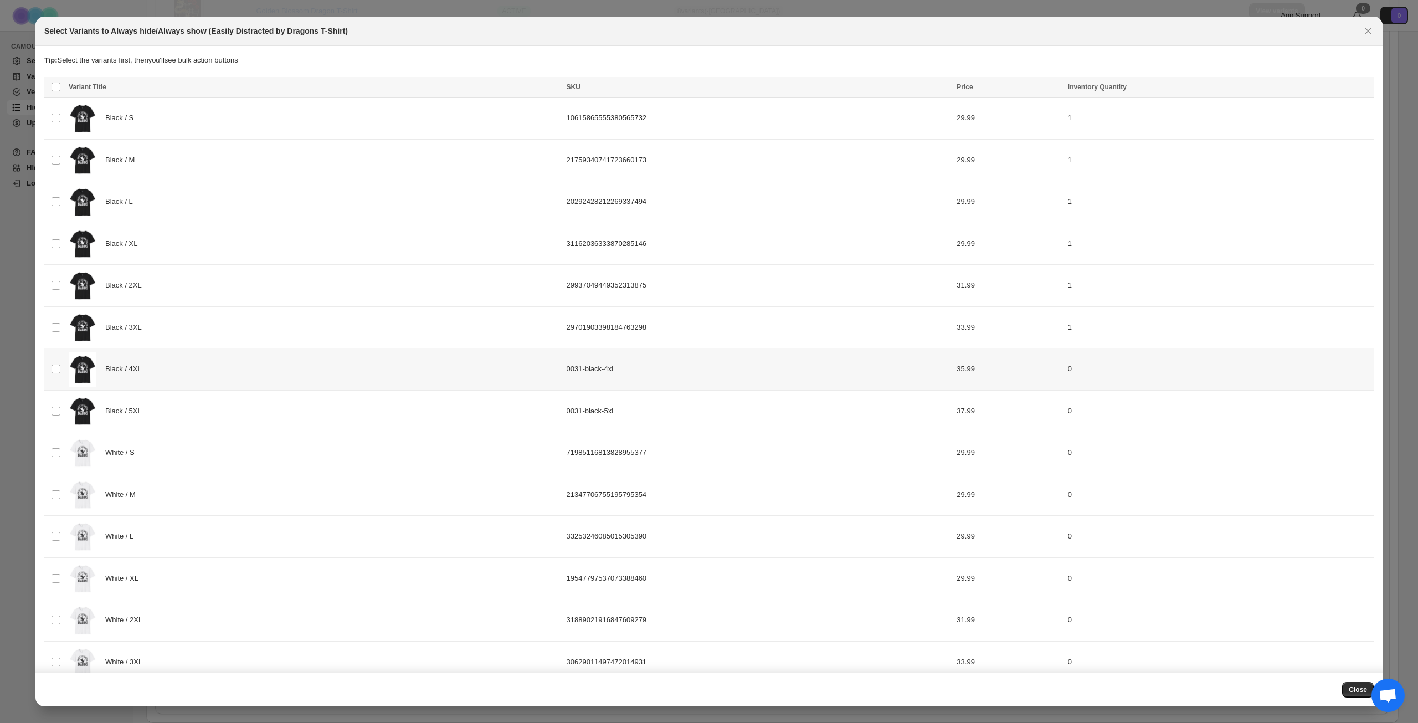
click at [203, 371] on div "Black / 4XL" at bounding box center [314, 369] width 491 height 35
click at [196, 408] on div "Black / 5XL" at bounding box center [314, 411] width 491 height 35
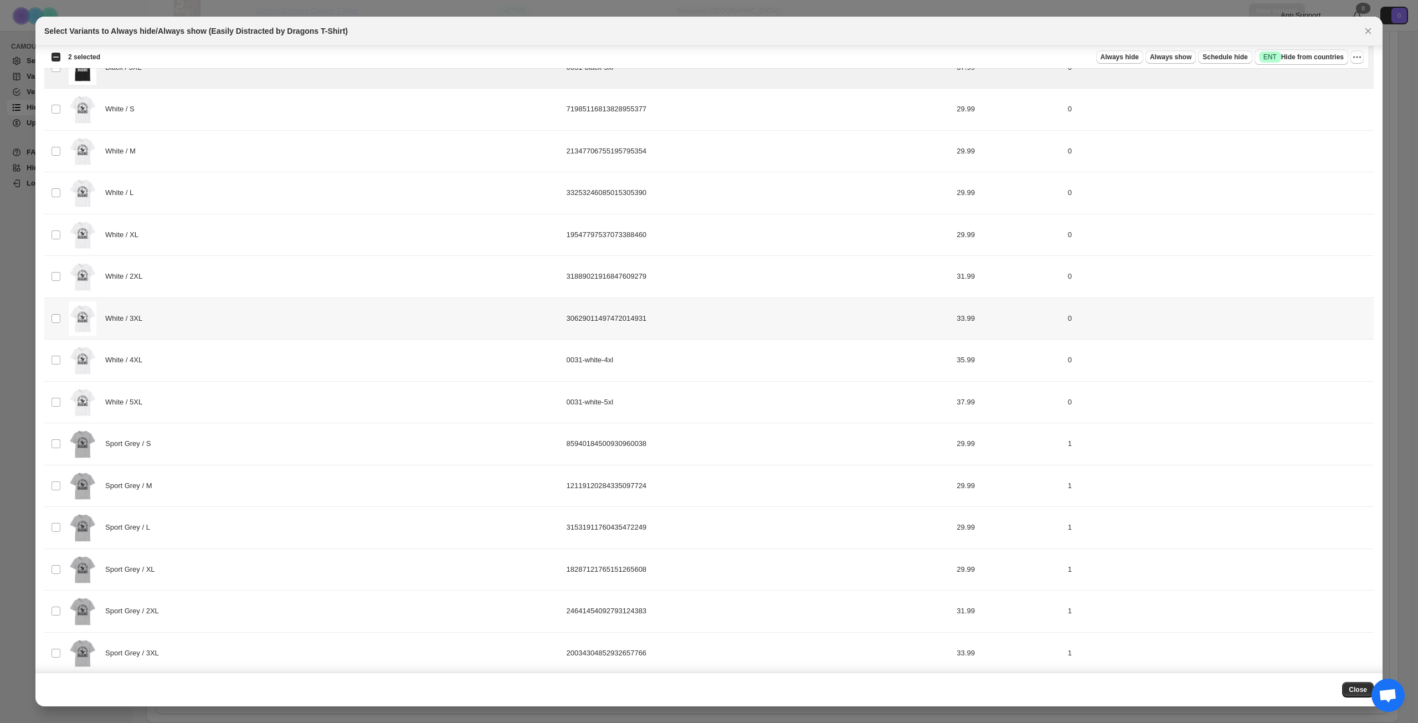
scroll to position [354, 0]
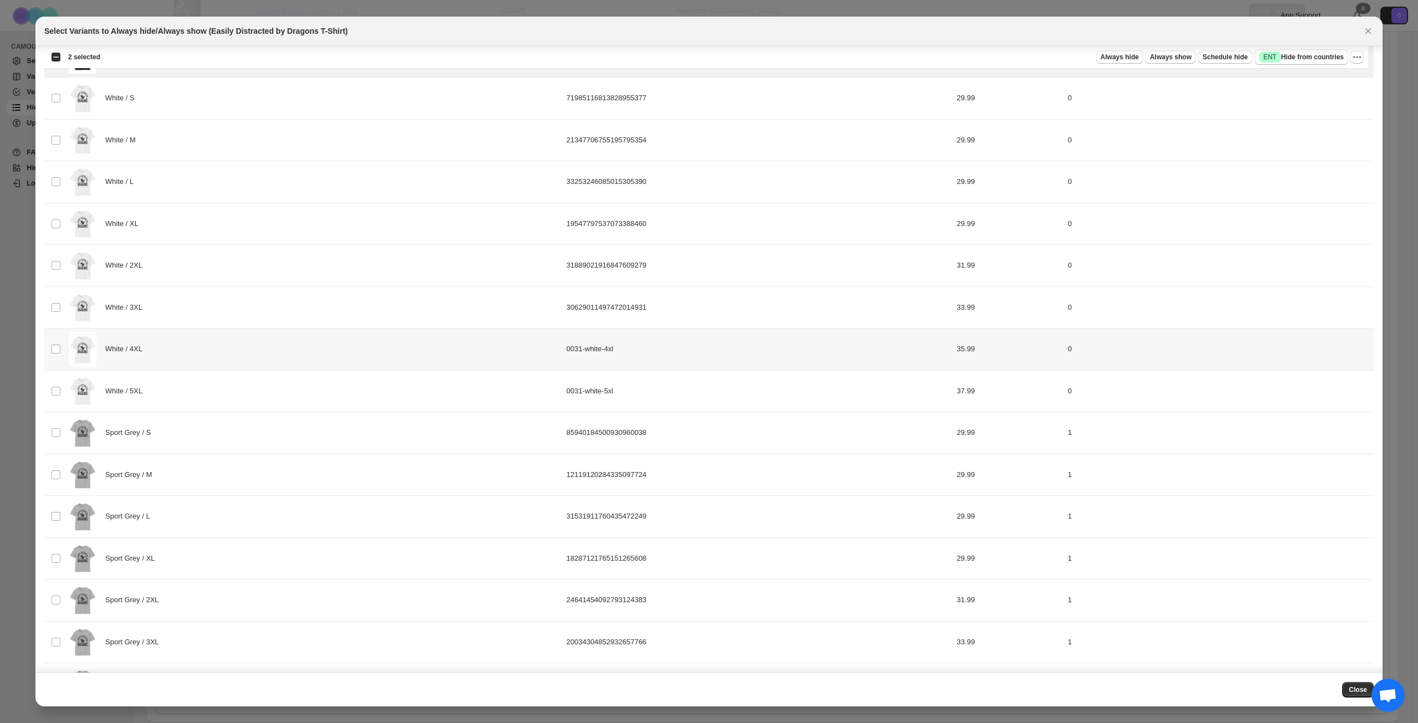
click at [223, 357] on div "White / 4XL" at bounding box center [314, 349] width 491 height 35
click at [218, 384] on div "White / 5XL" at bounding box center [314, 391] width 491 height 35
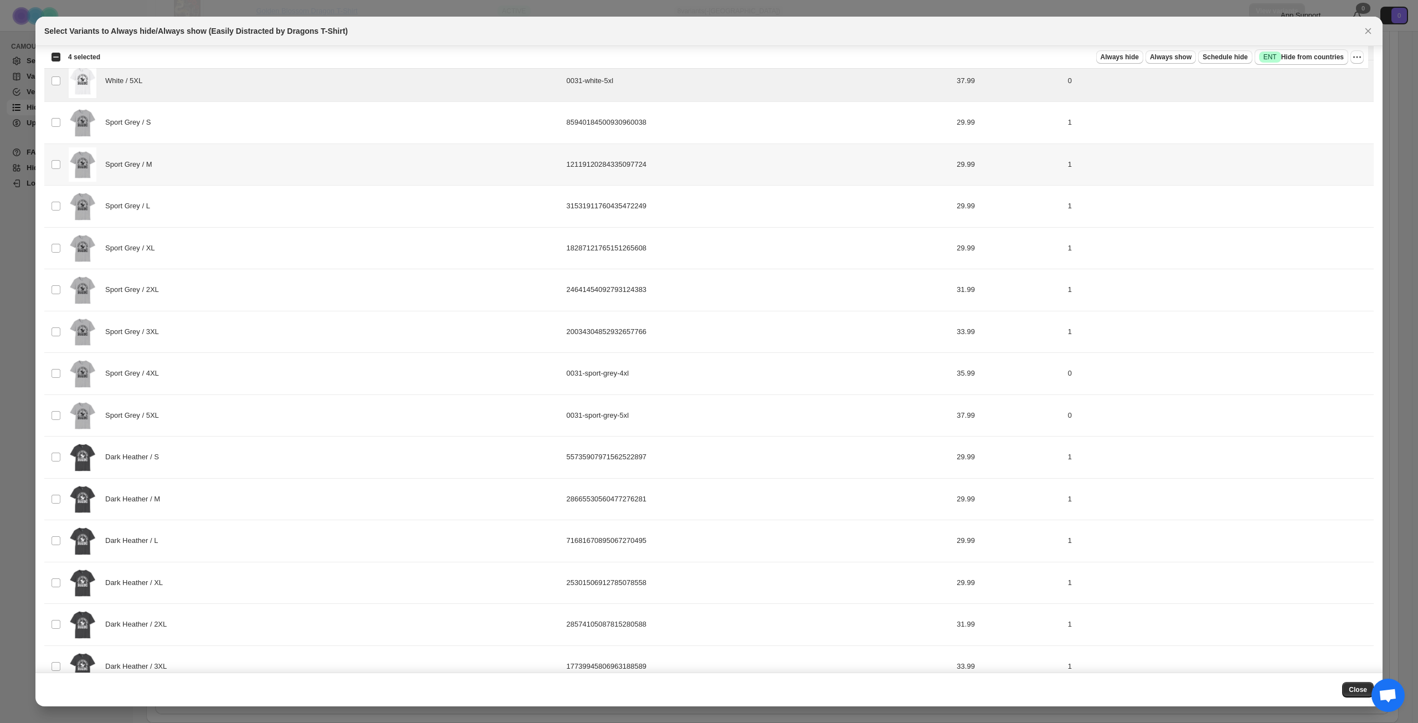
scroll to position [687, 0]
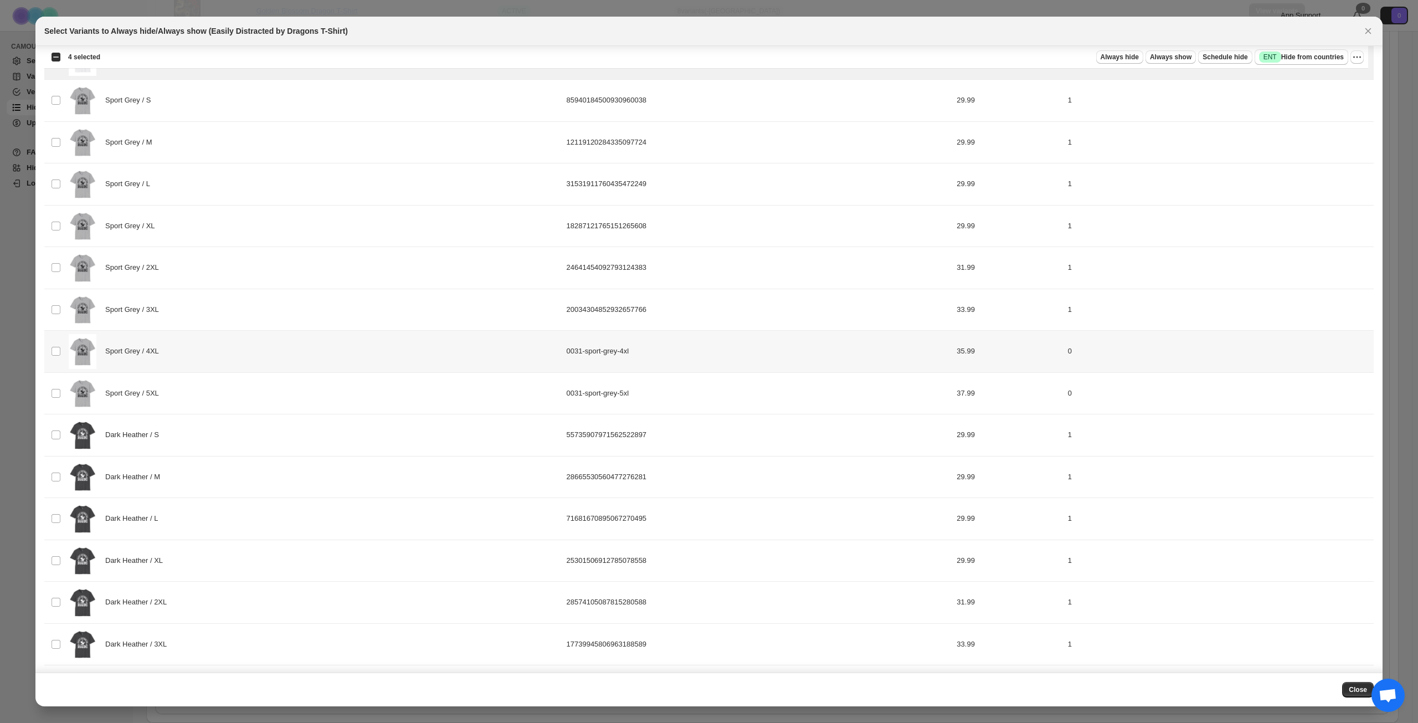
click at [235, 360] on div "Sport Grey / 4XL" at bounding box center [314, 351] width 491 height 35
click at [232, 390] on div "Sport Grey / 5XL" at bounding box center [314, 393] width 491 height 35
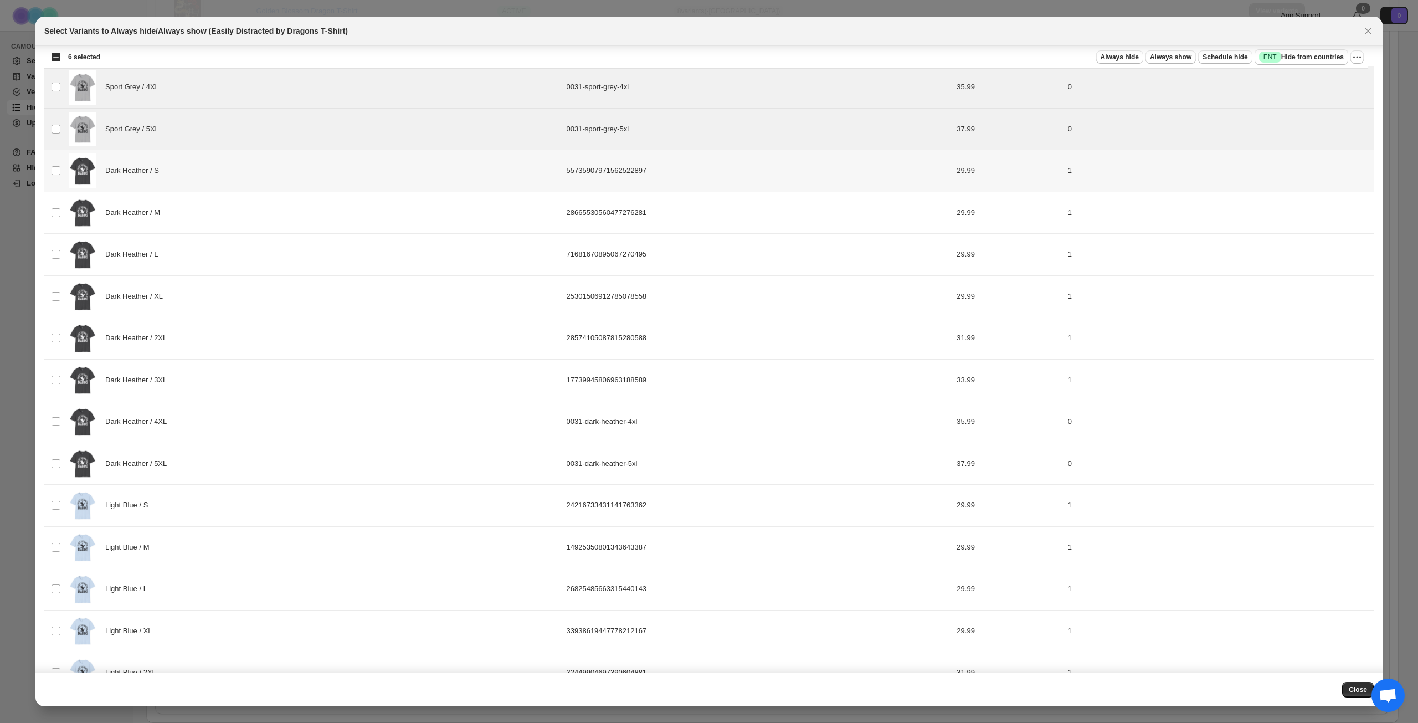
scroll to position [964, 0]
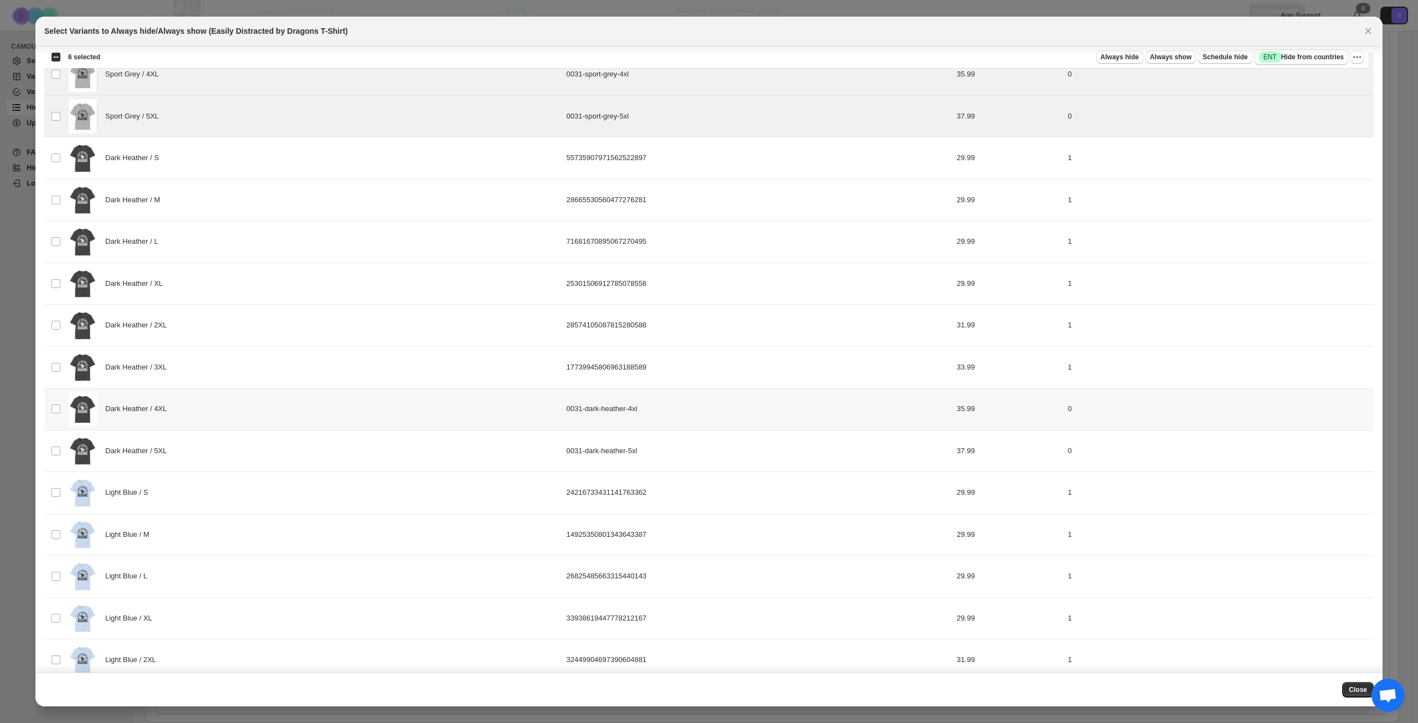
click at [238, 418] on div "Dark Heather / 4XL" at bounding box center [314, 409] width 491 height 35
click at [234, 445] on div "Dark Heather / 5XL" at bounding box center [314, 451] width 491 height 35
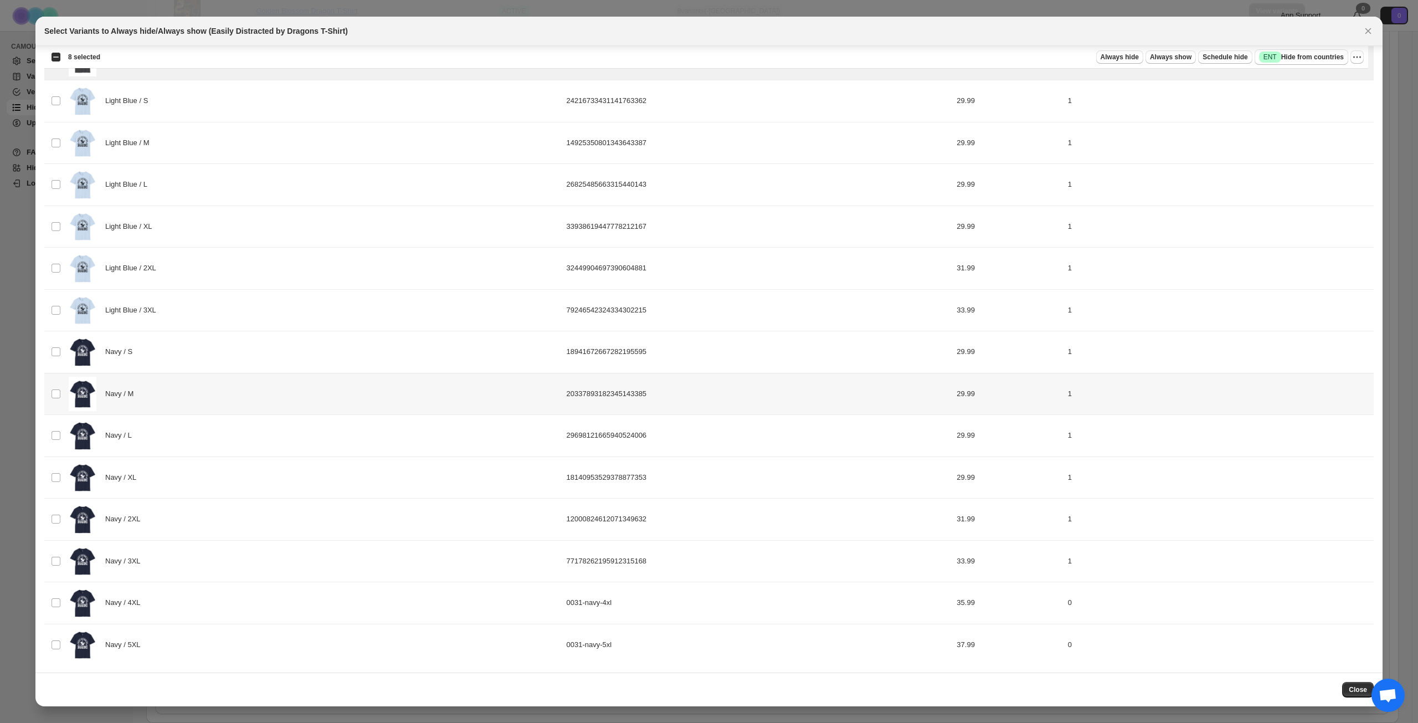
scroll to position [1357, 0]
click at [244, 600] on div "Navy / 4XL" at bounding box center [314, 601] width 491 height 35
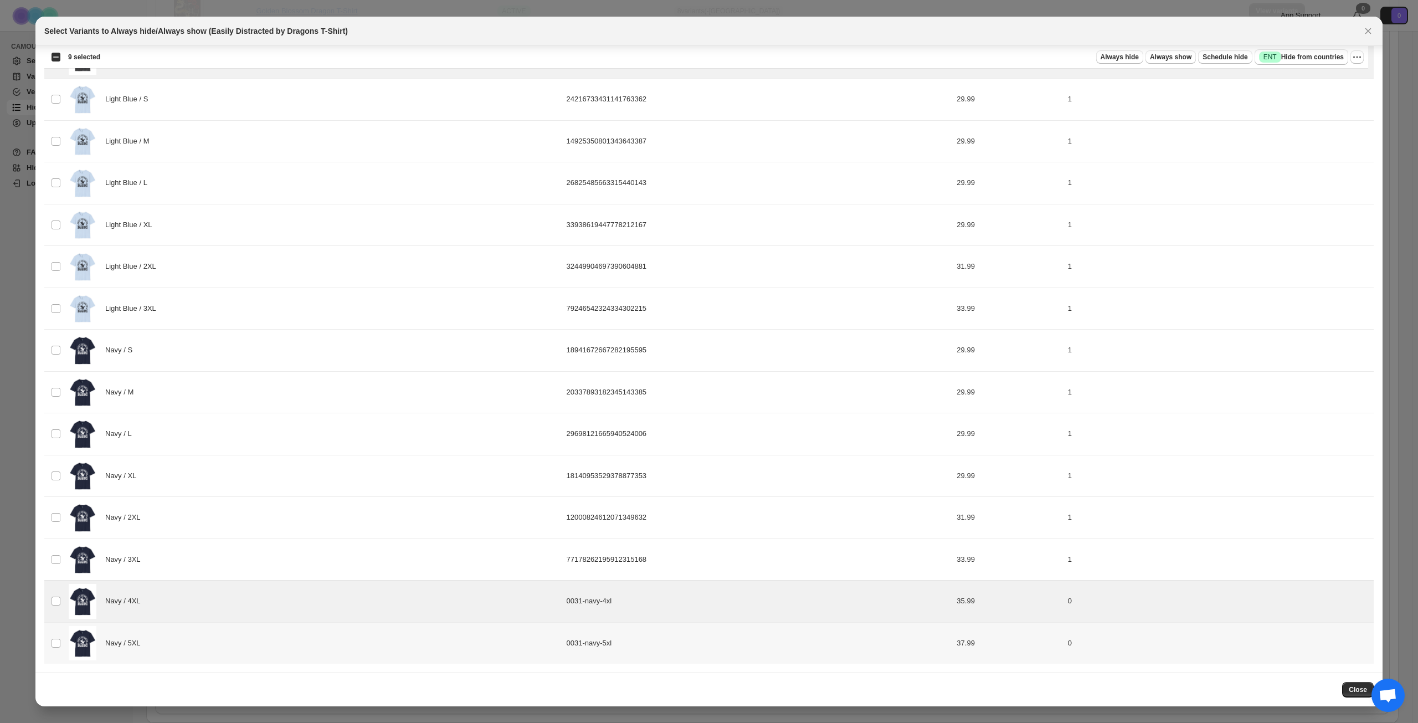
click at [224, 647] on div "Navy / 5XL" at bounding box center [314, 643] width 491 height 35
click at [1320, 61] on span "Success ENT Hide from countries" at bounding box center [1301, 57] width 85 height 11
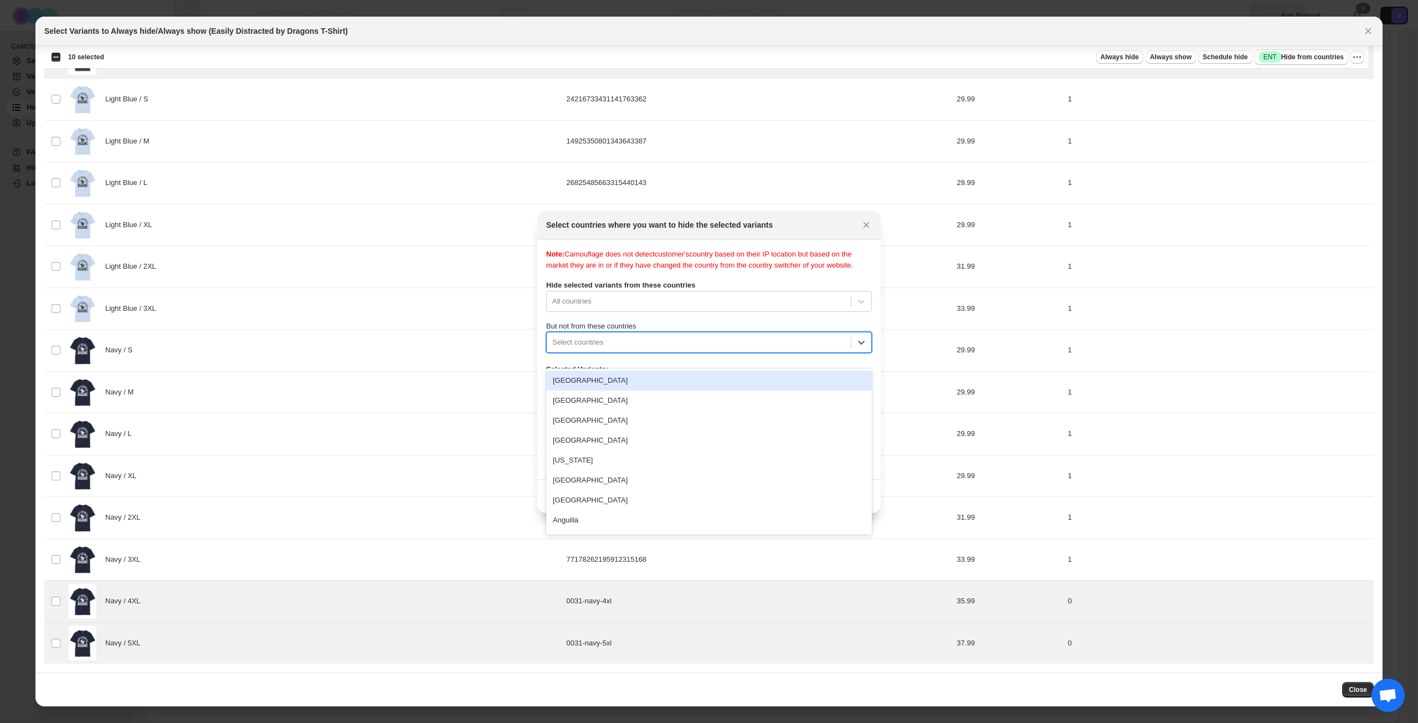
click at [682, 348] on div ":rmb:" at bounding box center [698, 342] width 293 height 13
type input "****"
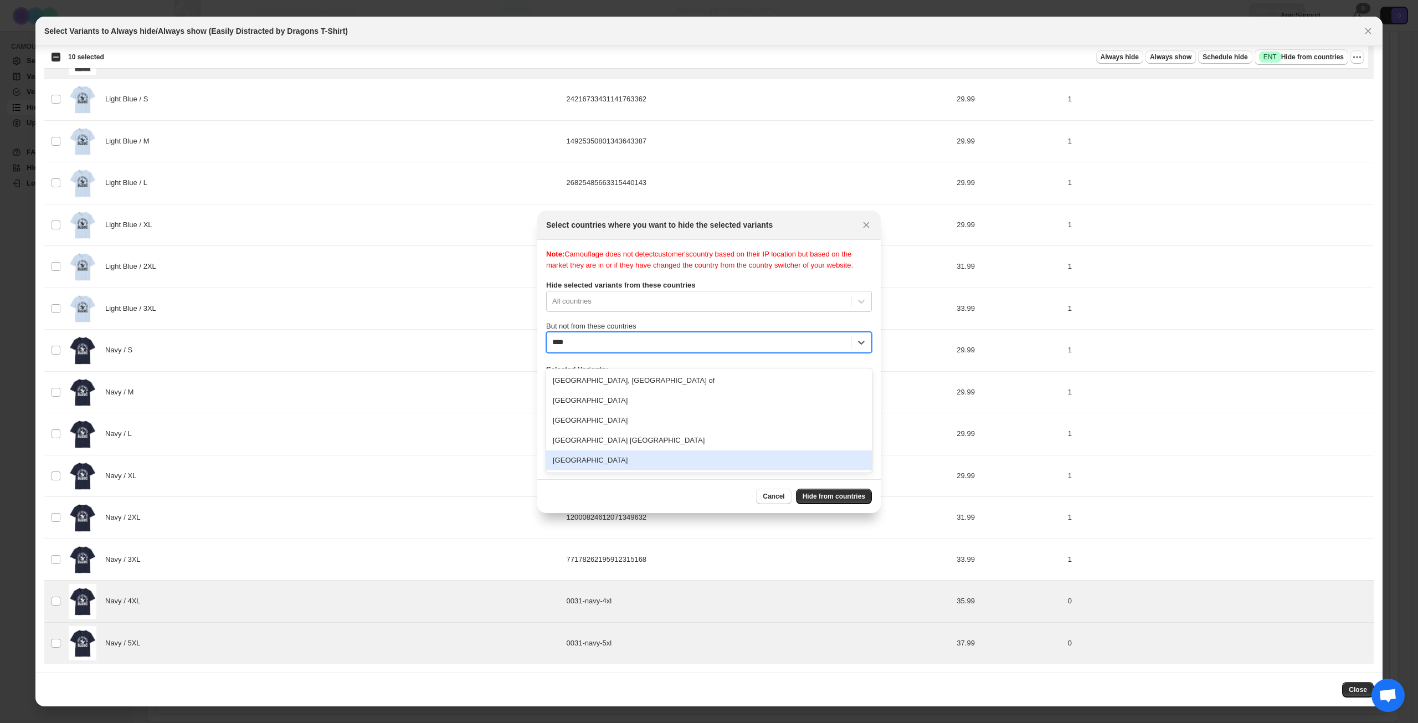
click at [610, 456] on div "[GEOGRAPHIC_DATA]" at bounding box center [709, 460] width 326 height 20
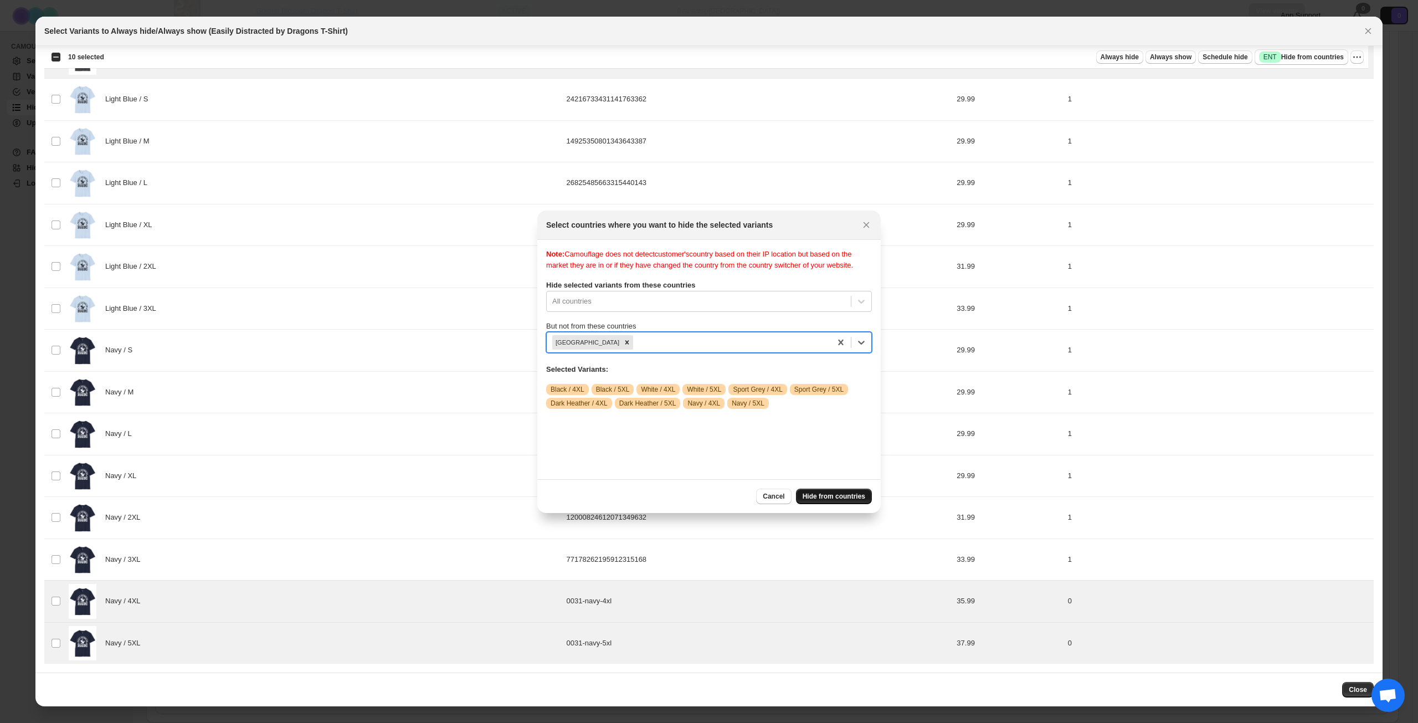
click at [841, 498] on span "Hide from countries" at bounding box center [834, 496] width 63 height 9
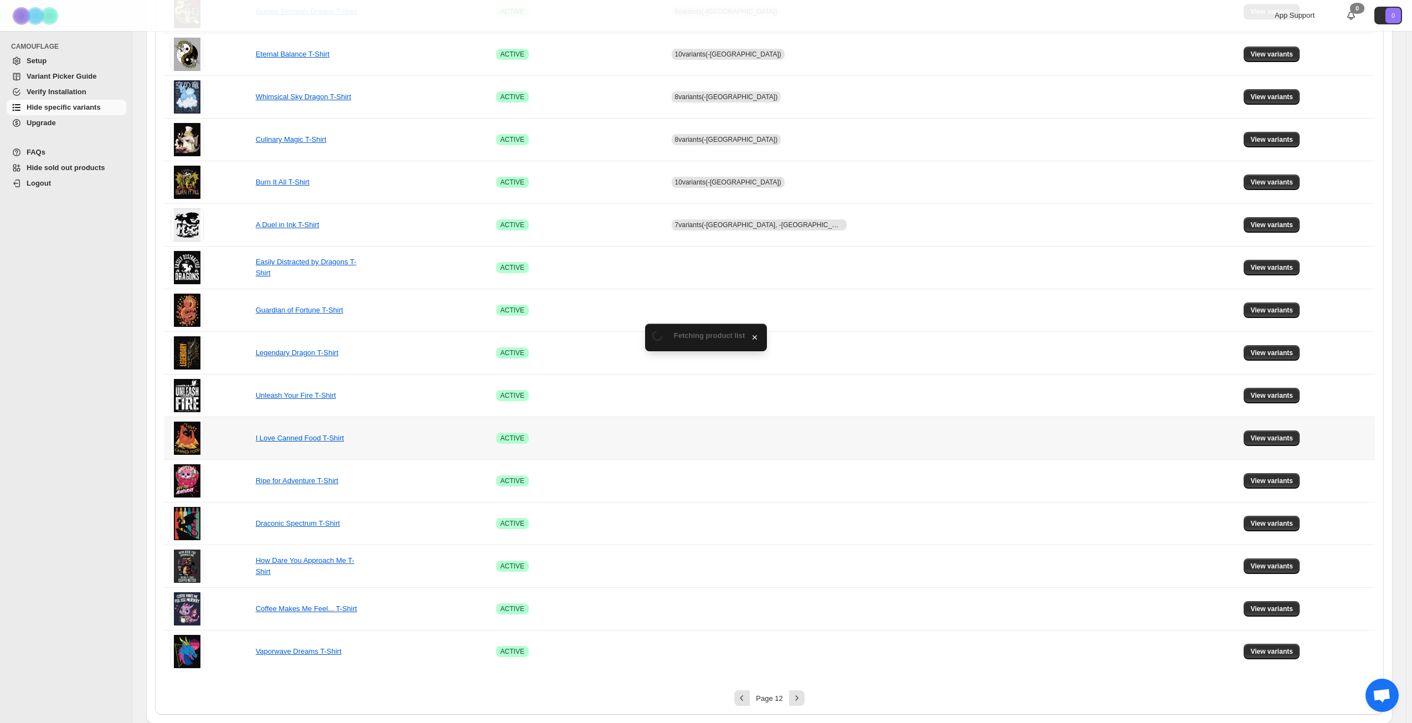
scroll to position [414, 0]
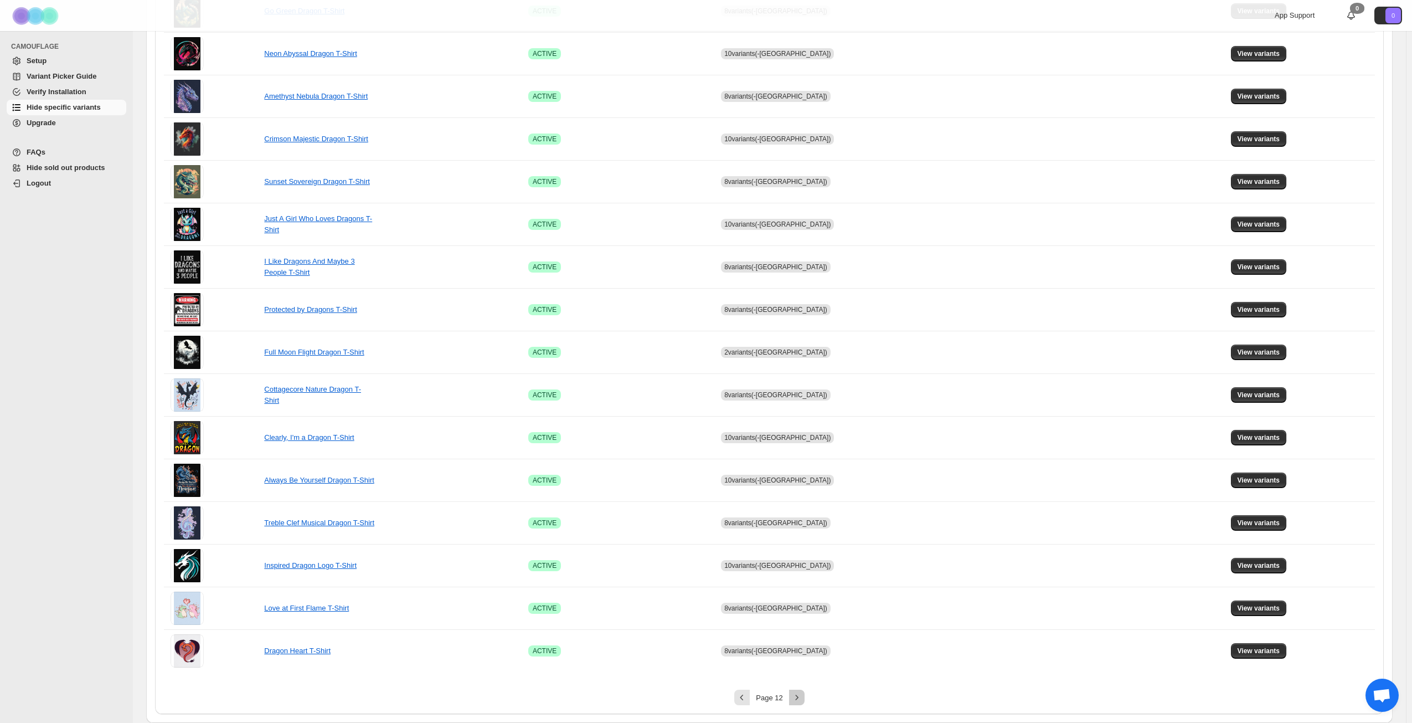
click at [799, 697] on icon "Next" at bounding box center [797, 697] width 11 height 11
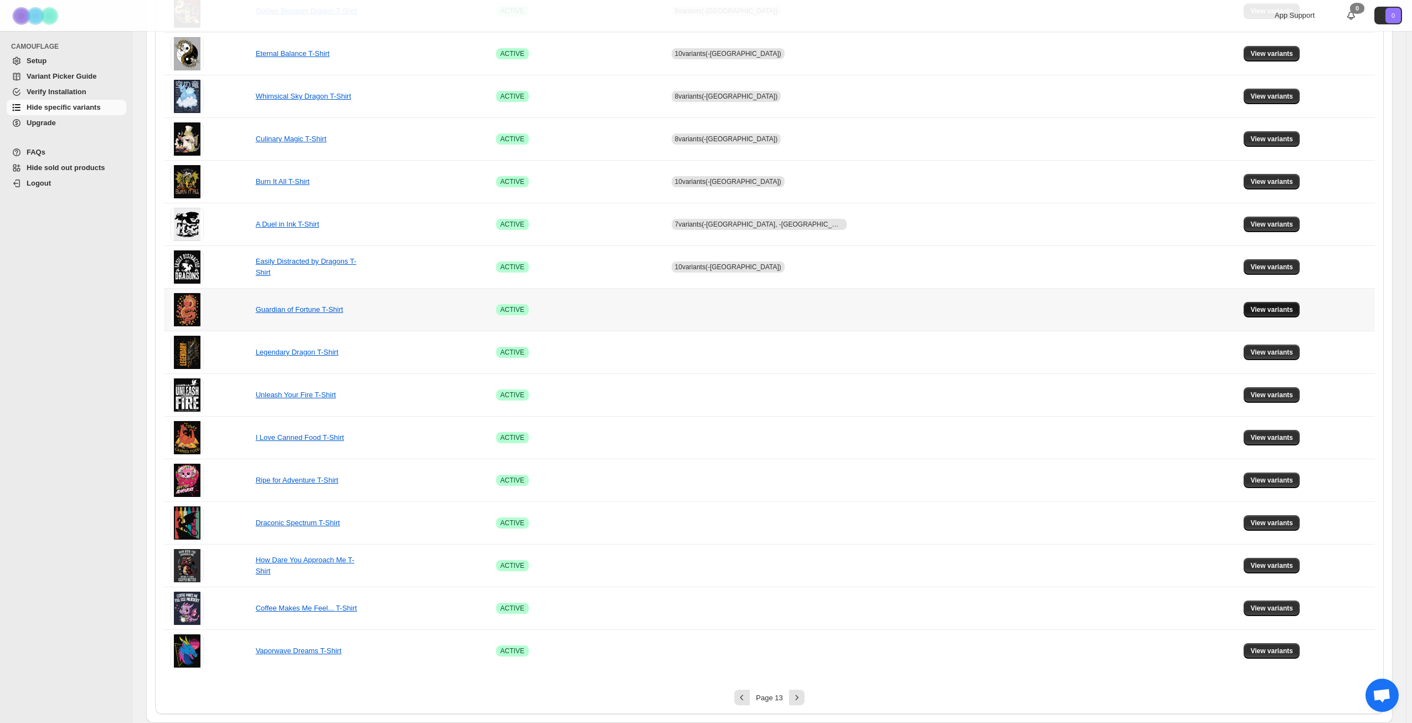
click at [1252, 311] on span "View variants" at bounding box center [1272, 309] width 43 height 9
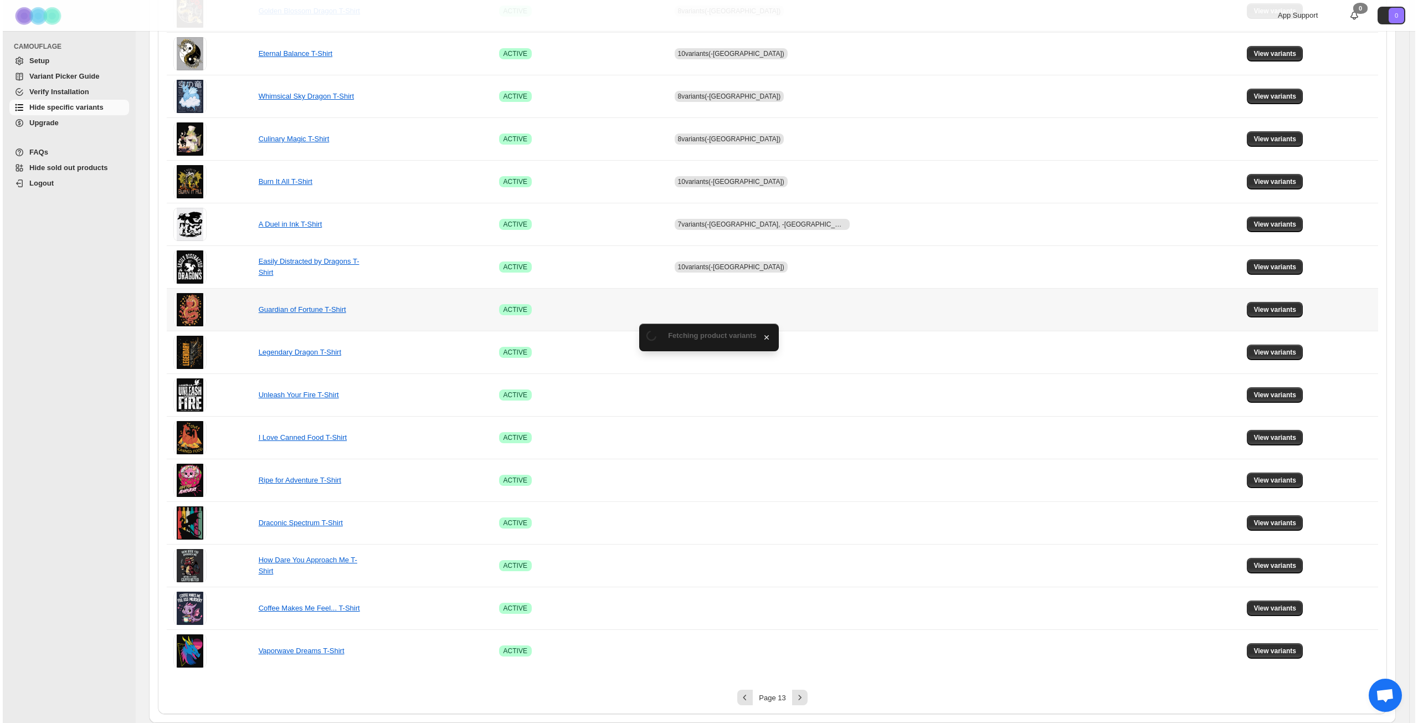
scroll to position [0, 0]
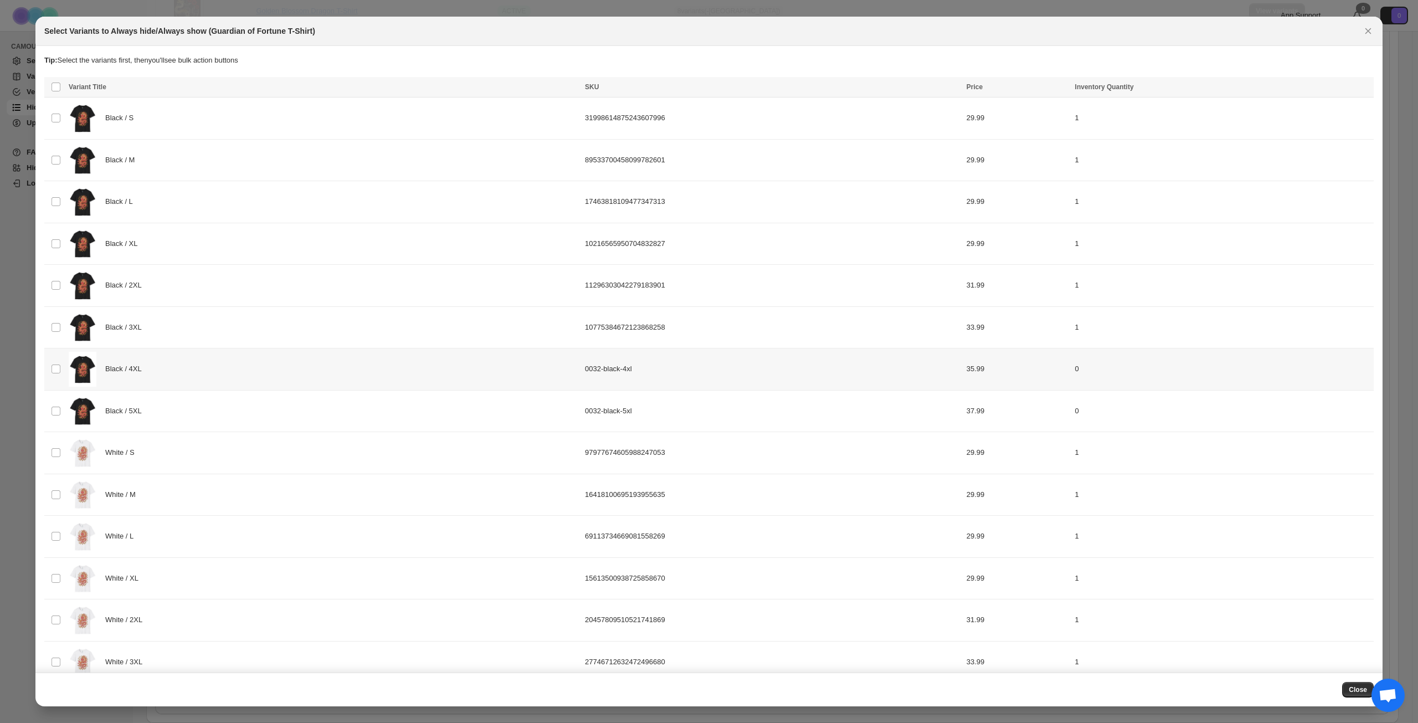
click at [203, 369] on div "Black / 4XL" at bounding box center [324, 369] width 510 height 35
click at [199, 410] on div "Black / 5XL" at bounding box center [324, 411] width 510 height 35
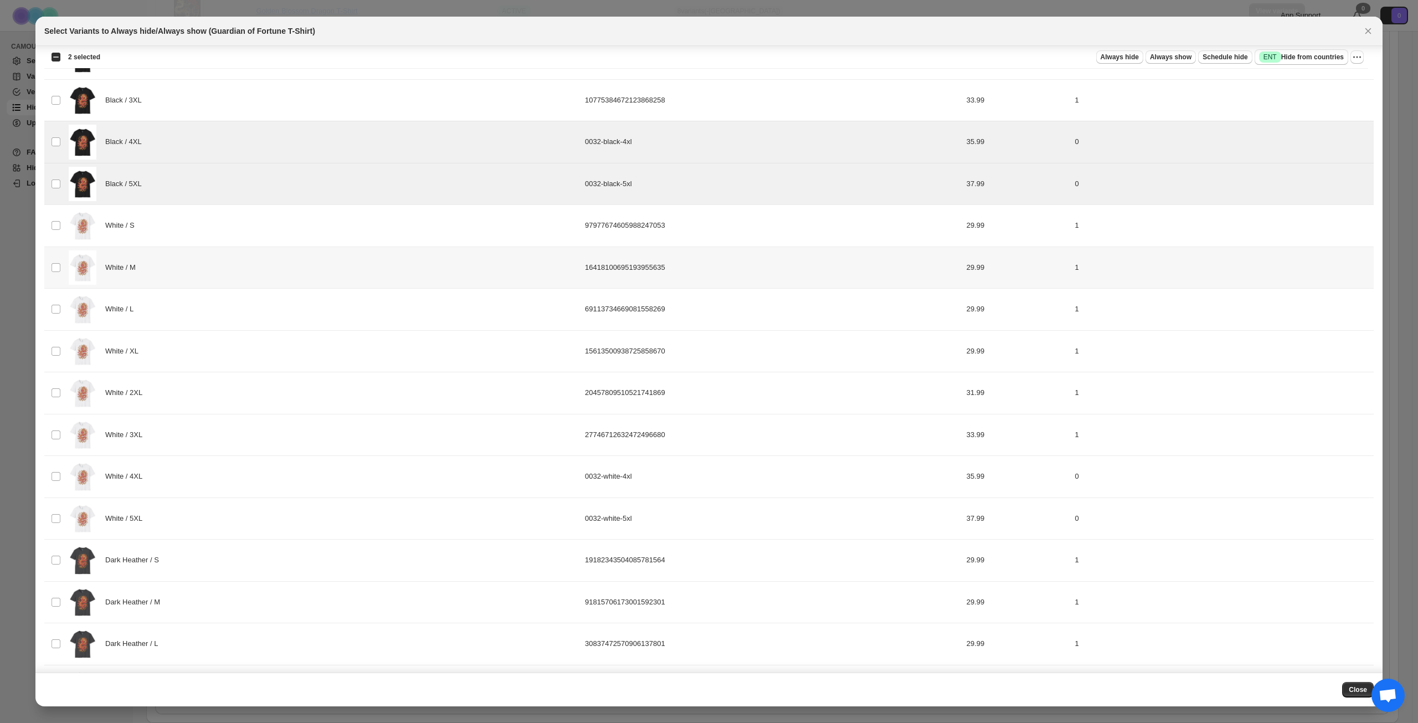
scroll to position [277, 0]
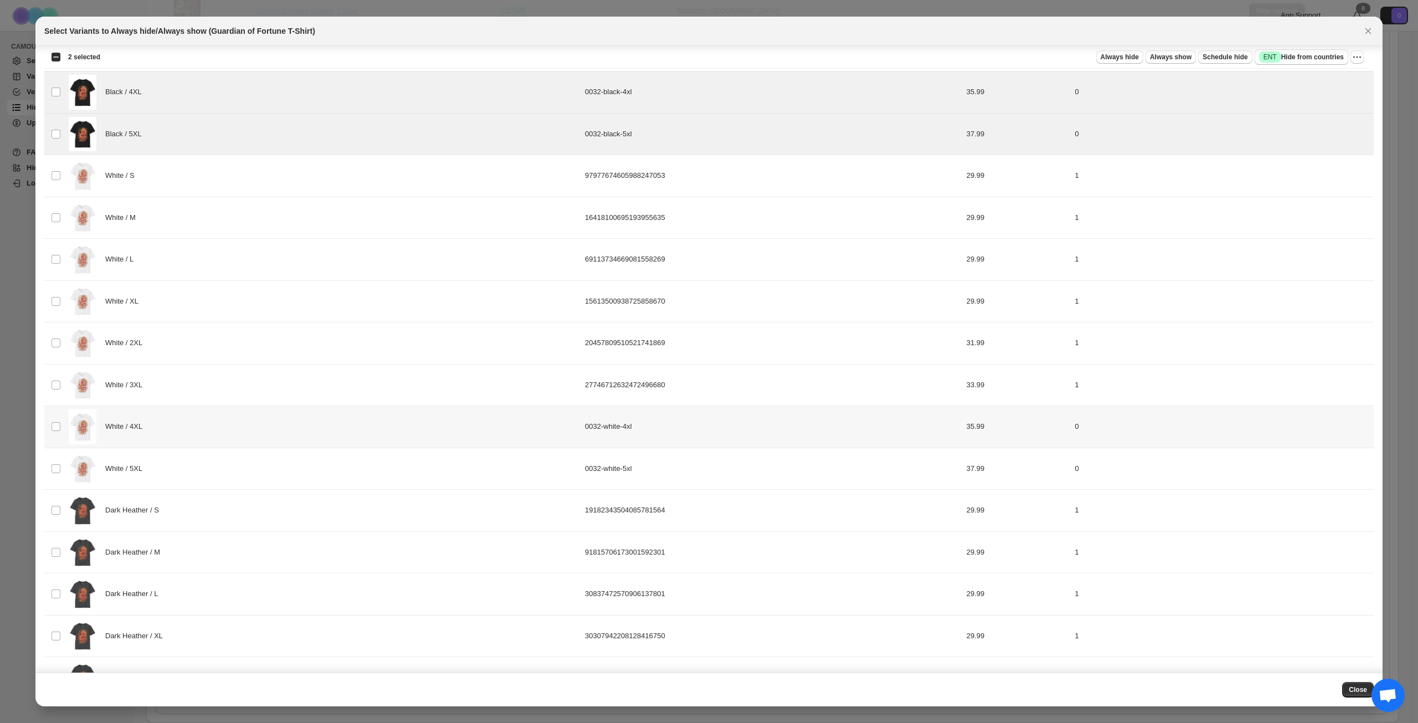
click at [221, 425] on div "White / 4XL" at bounding box center [324, 426] width 510 height 35
click at [219, 455] on div "White / 5XL" at bounding box center [324, 468] width 510 height 35
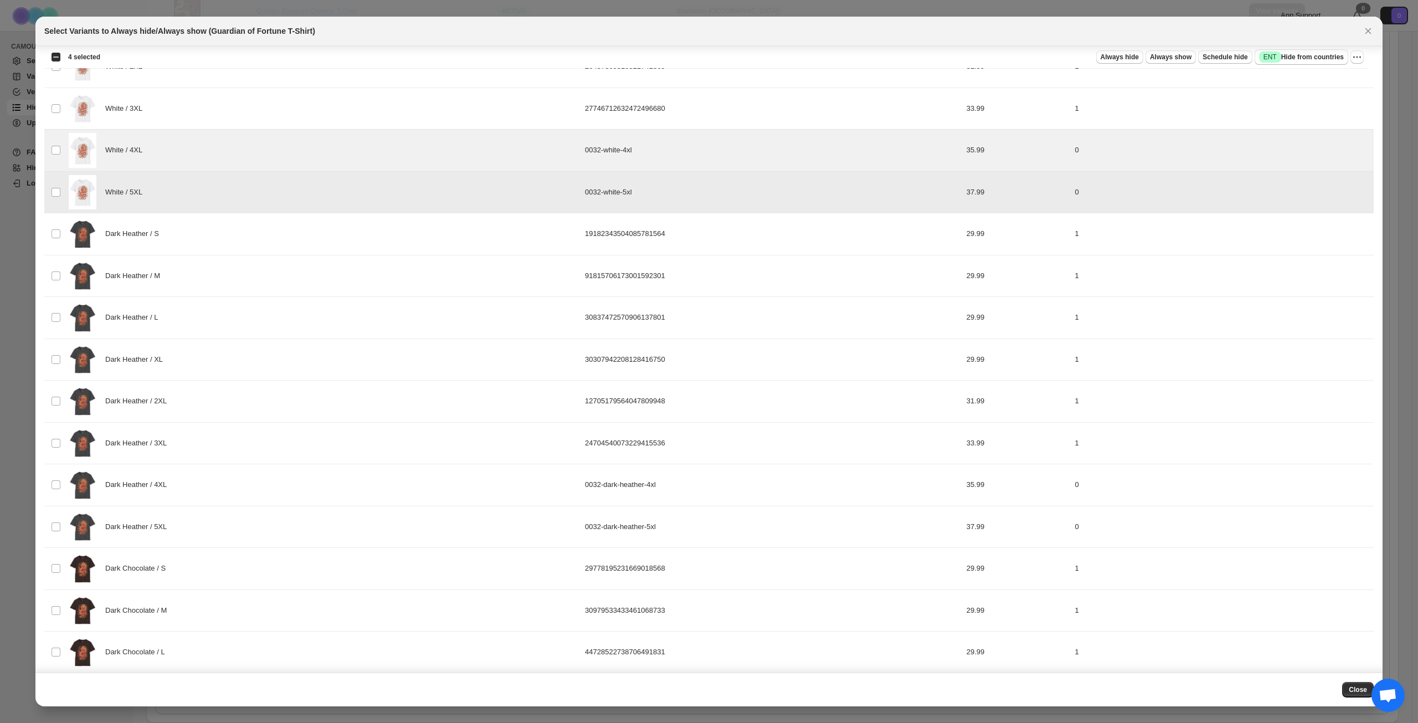
scroll to position [554, 0]
click at [228, 487] on div "Dark Heather / 4XL" at bounding box center [324, 484] width 510 height 35
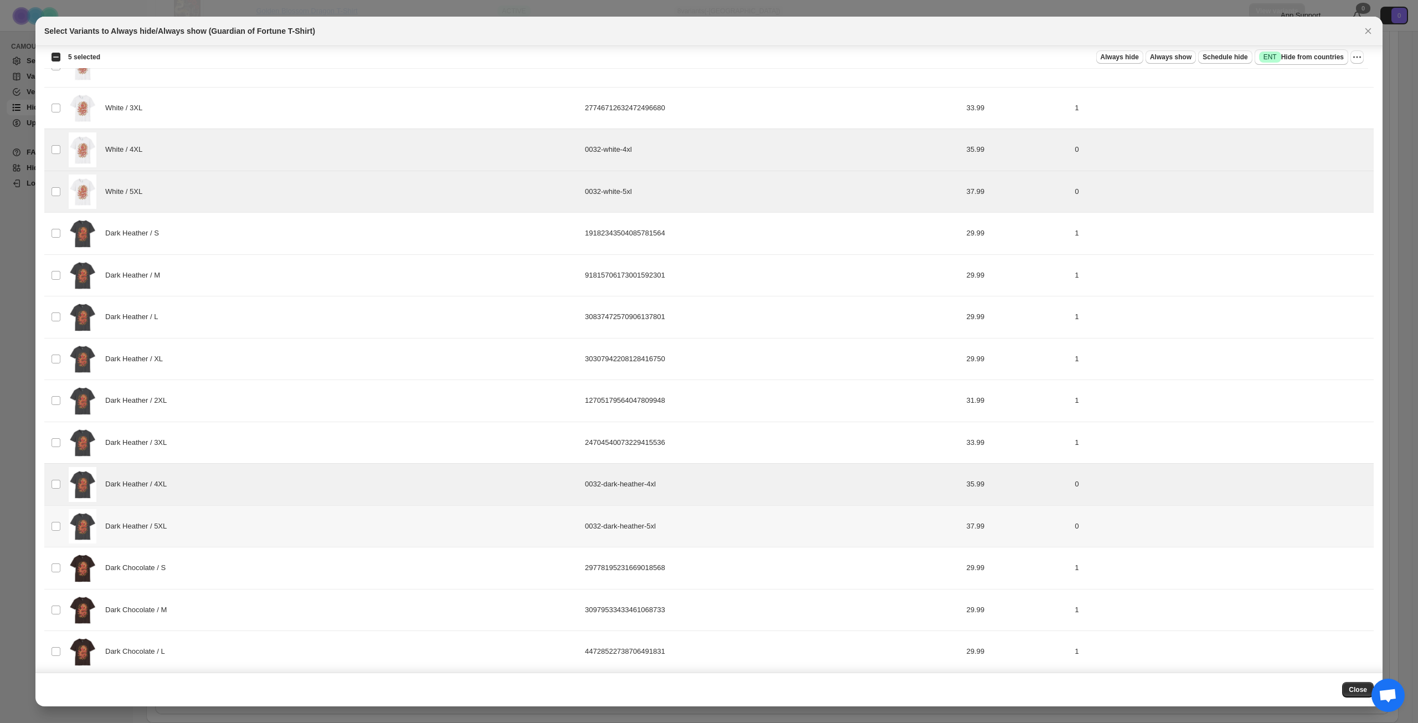
click at [220, 528] on div "Dark Heather / 5XL" at bounding box center [324, 526] width 510 height 35
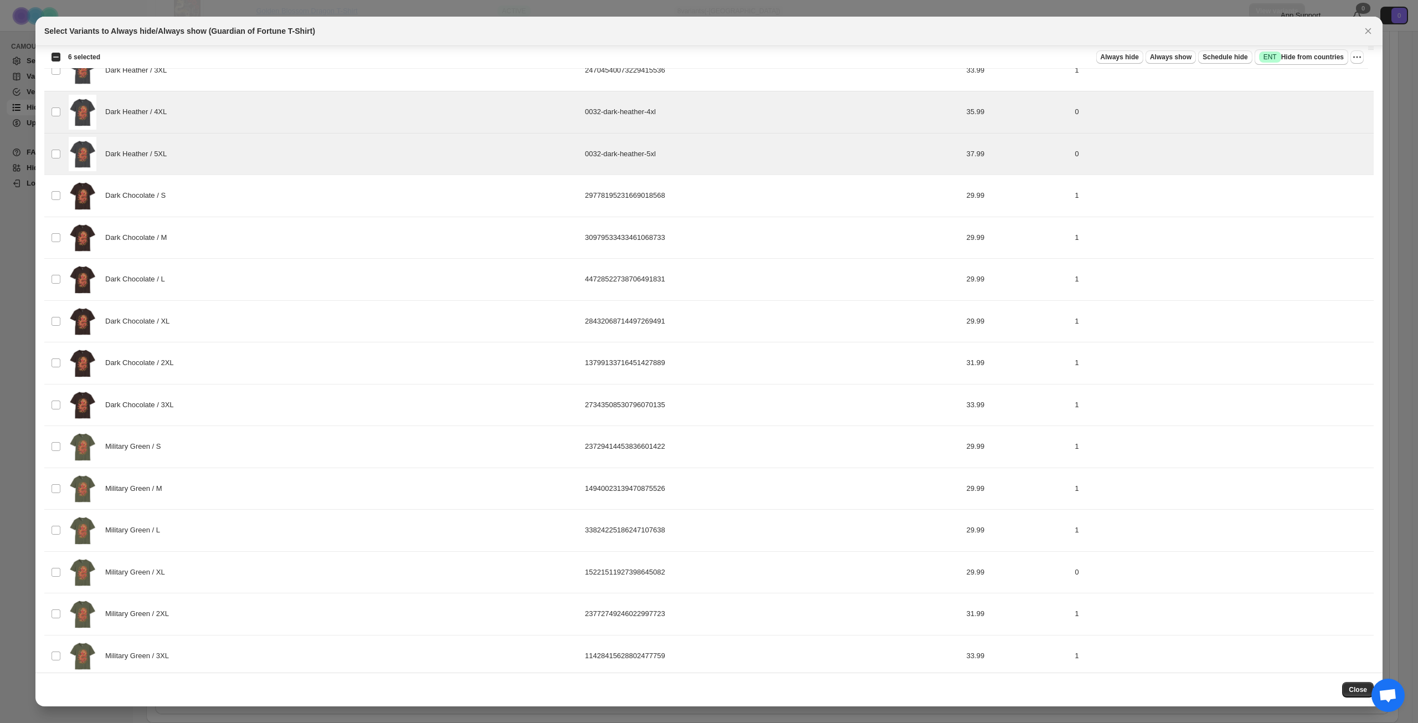
scroll to position [939, 0]
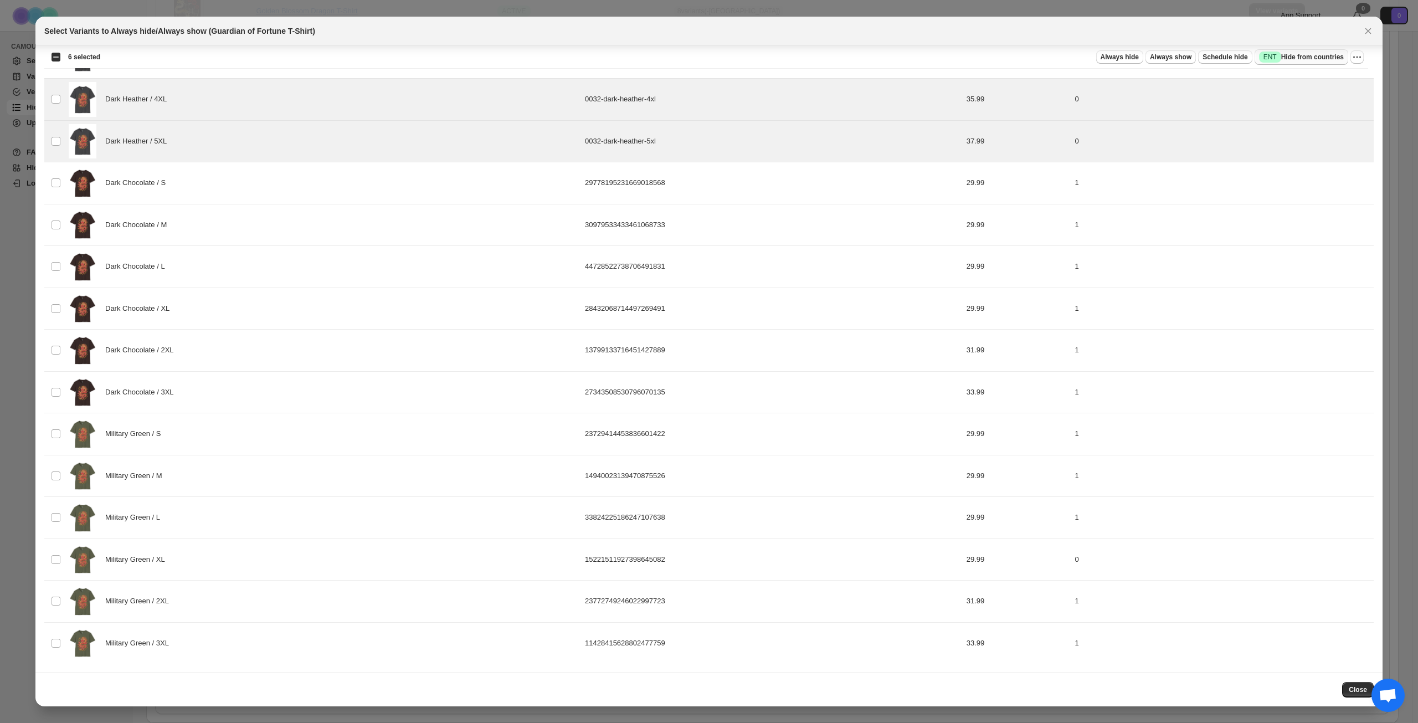
click at [1307, 61] on span "Success ENT Hide from countries" at bounding box center [1301, 57] width 85 height 11
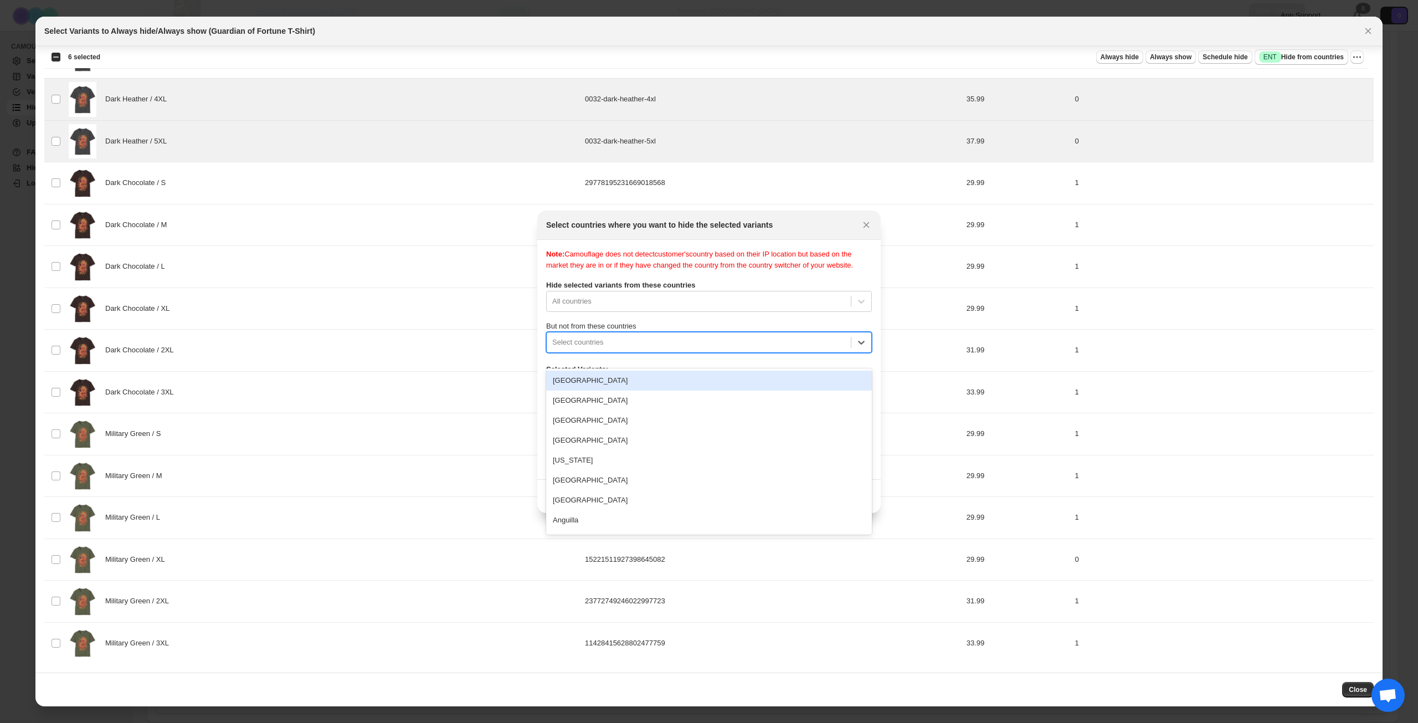
click at [682, 349] on div ":ro4:" at bounding box center [698, 342] width 293 height 13
type input "****"
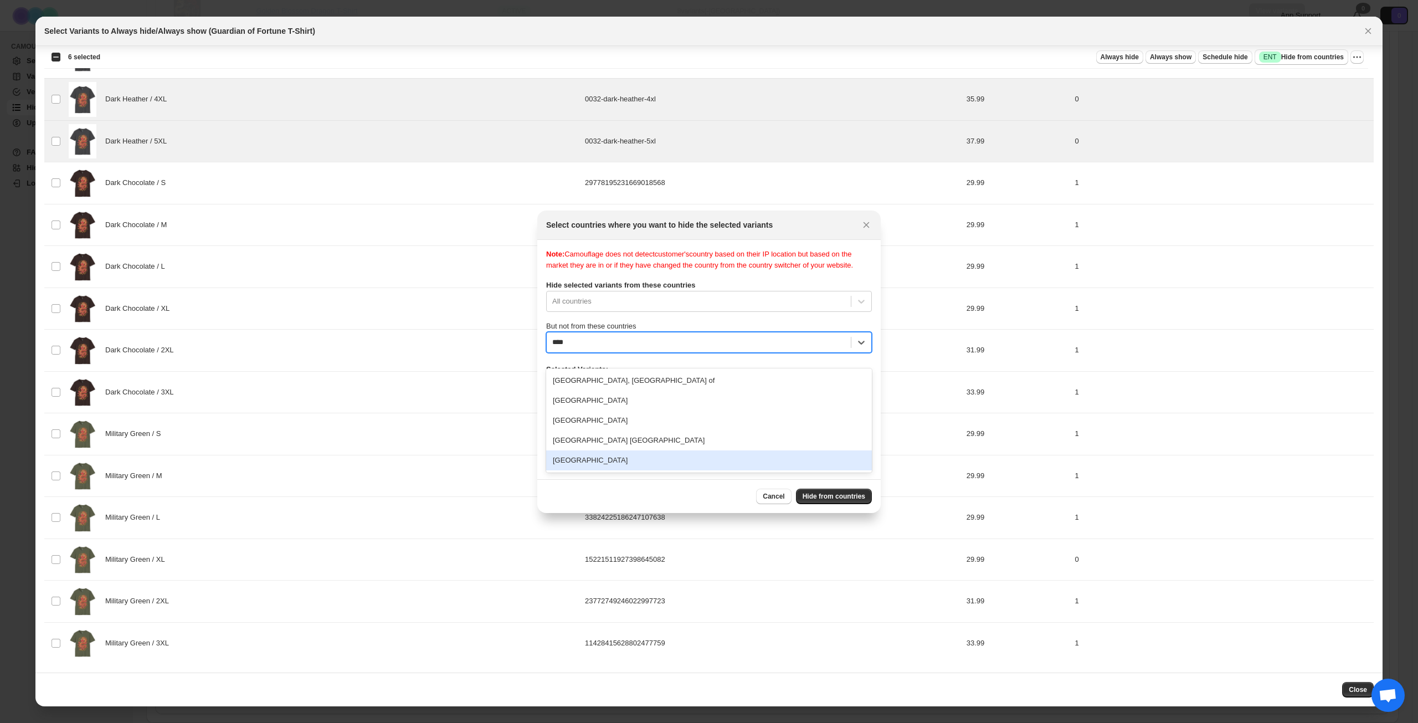
click at [612, 461] on div "[GEOGRAPHIC_DATA]" at bounding box center [709, 460] width 326 height 20
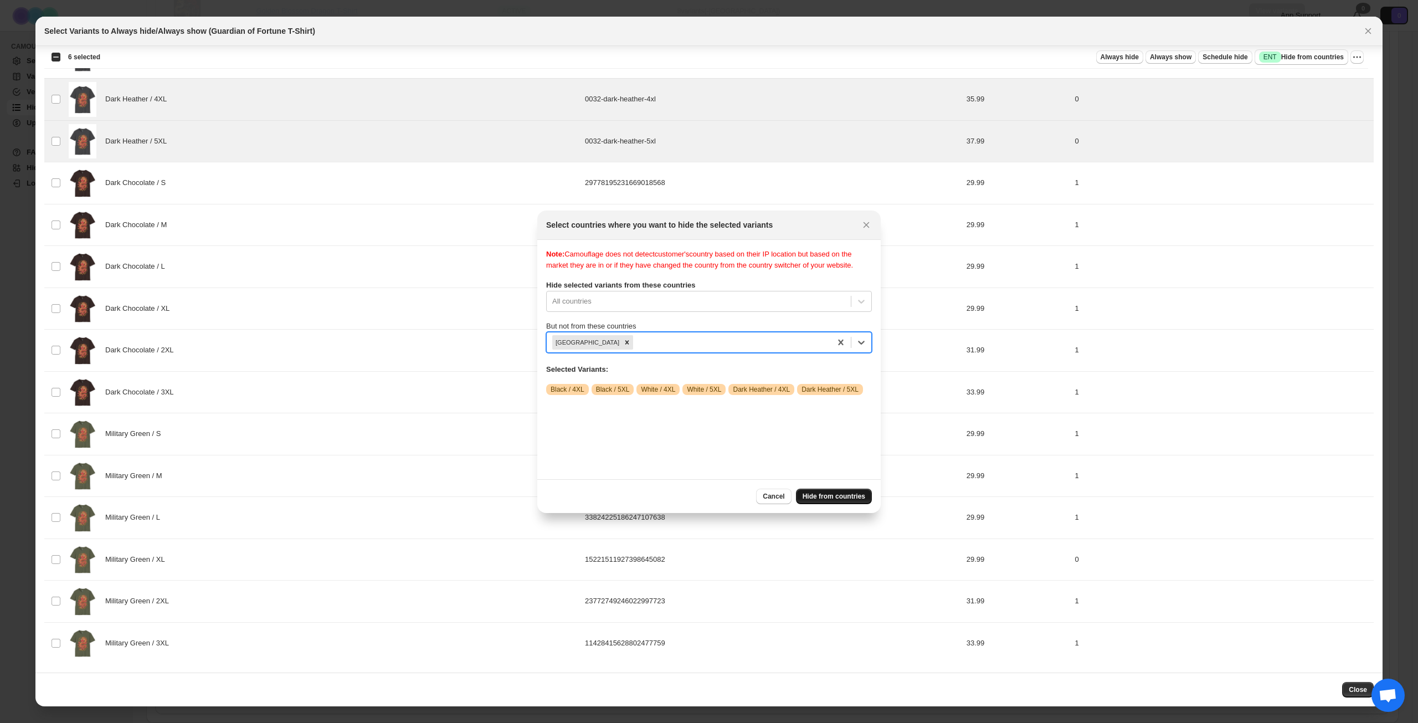
click at [839, 495] on span "Hide from countries" at bounding box center [834, 496] width 63 height 9
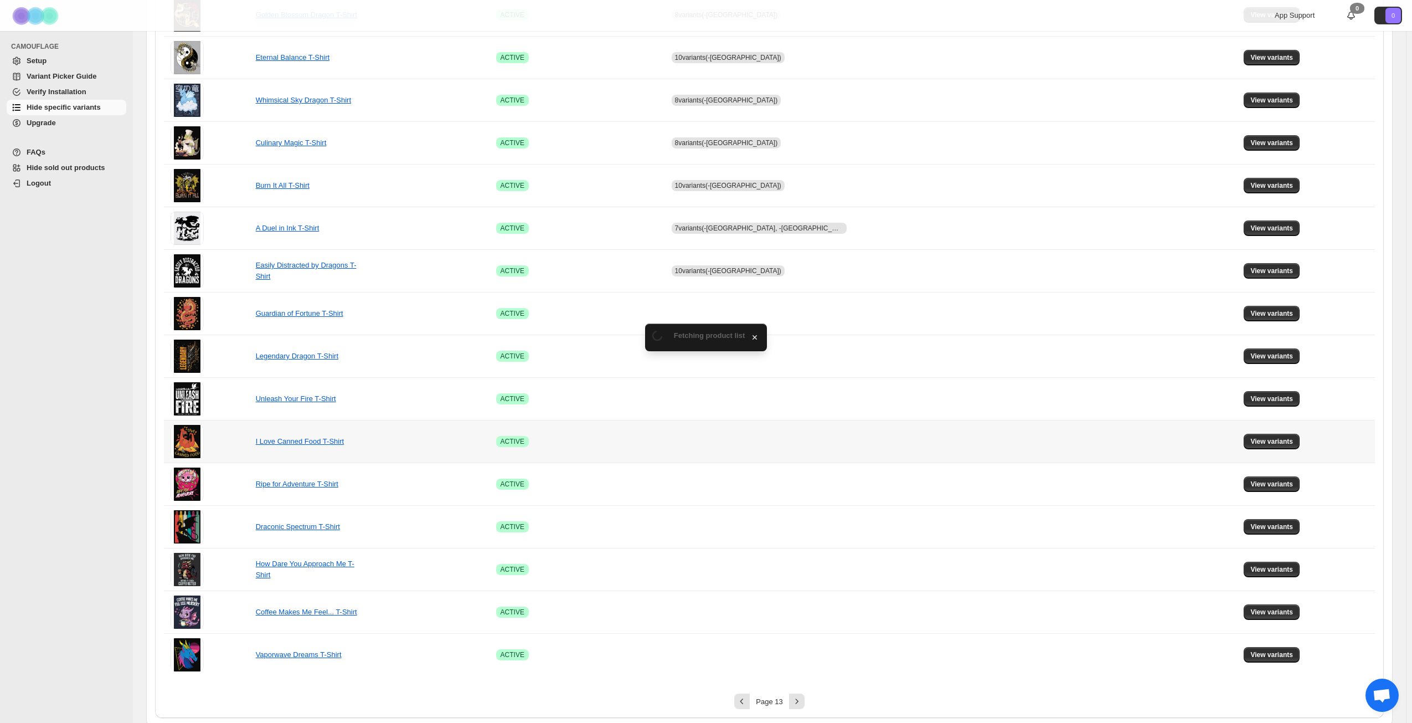
scroll to position [414, 0]
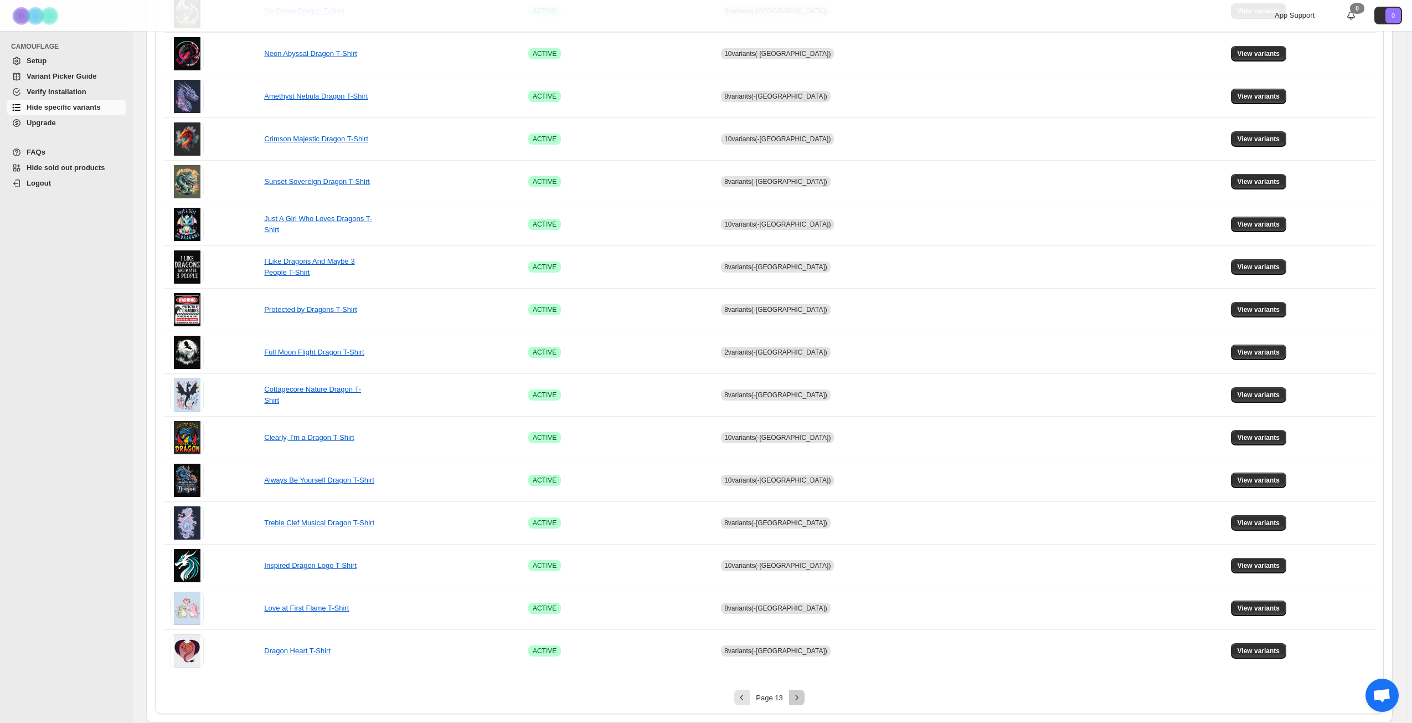
click at [799, 698] on icon "Next" at bounding box center [797, 697] width 11 height 11
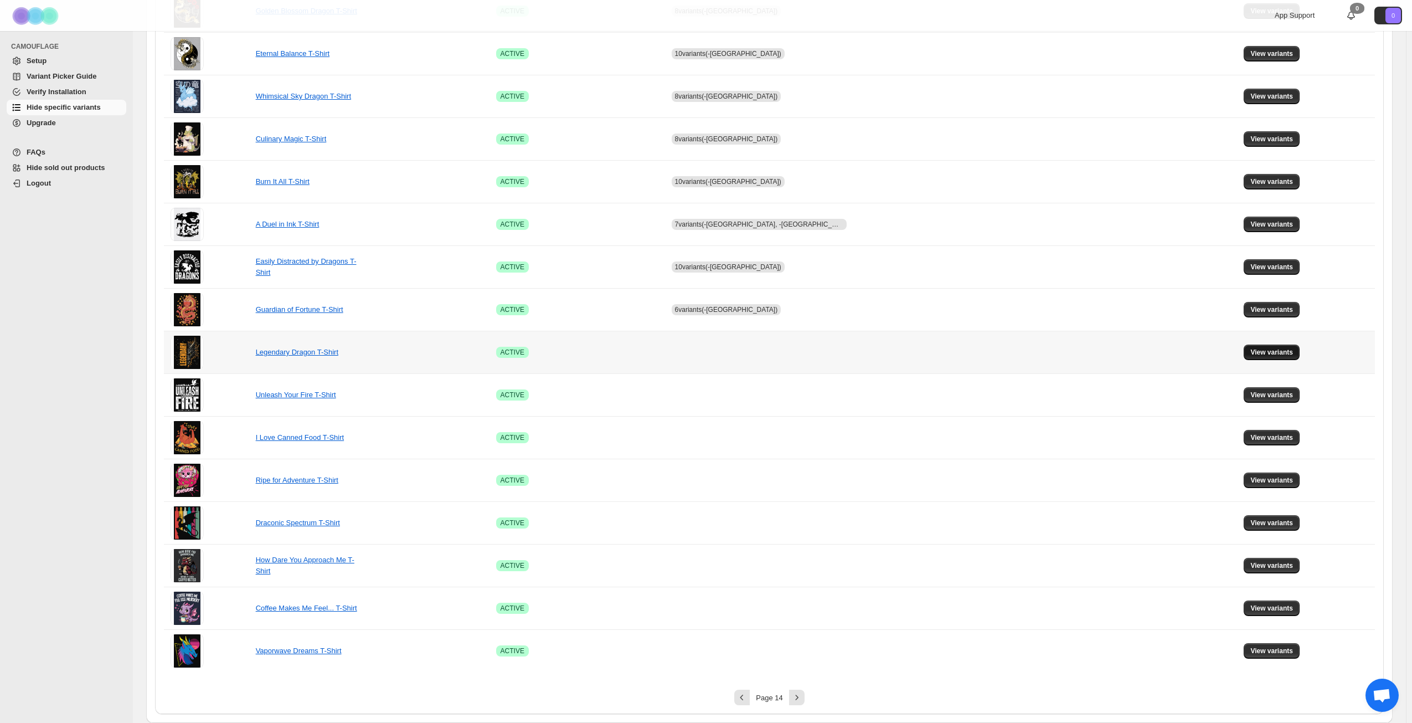
click at [1267, 354] on span "View variants" at bounding box center [1272, 352] width 43 height 9
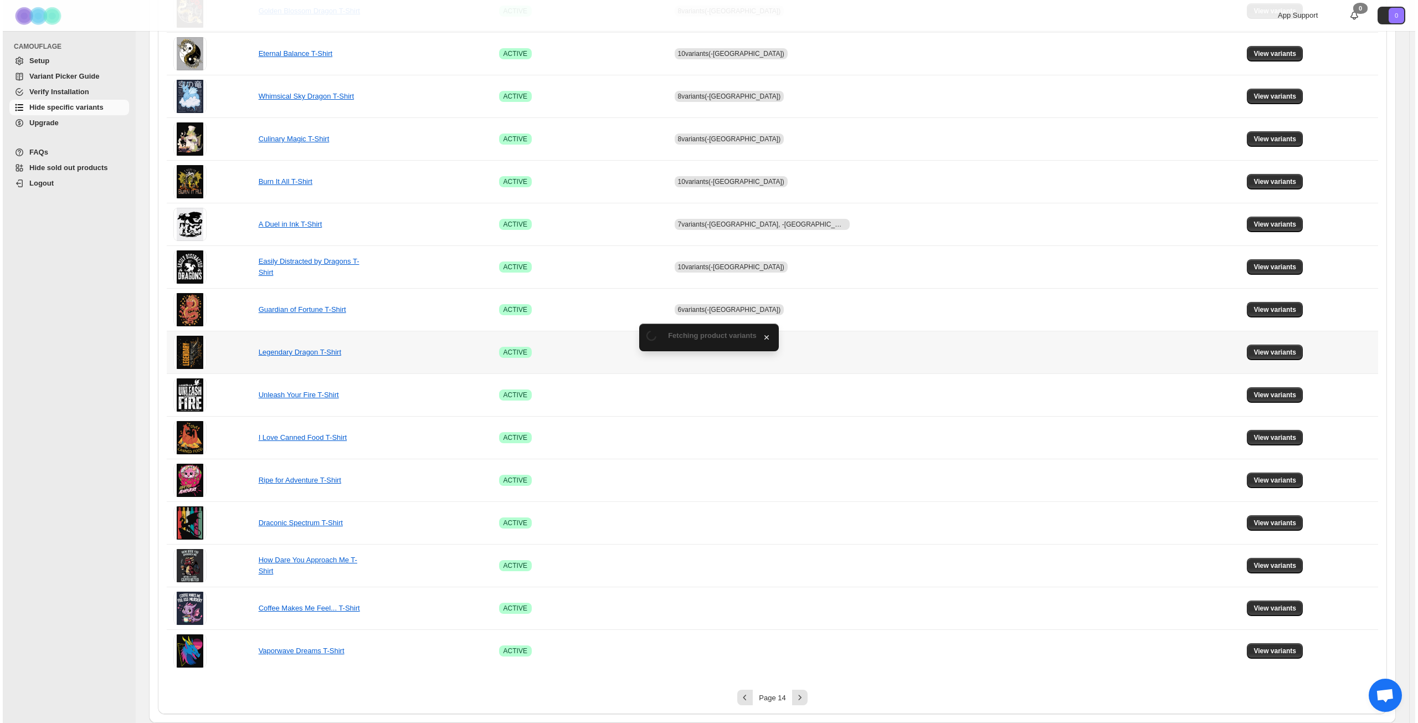
scroll to position [0, 0]
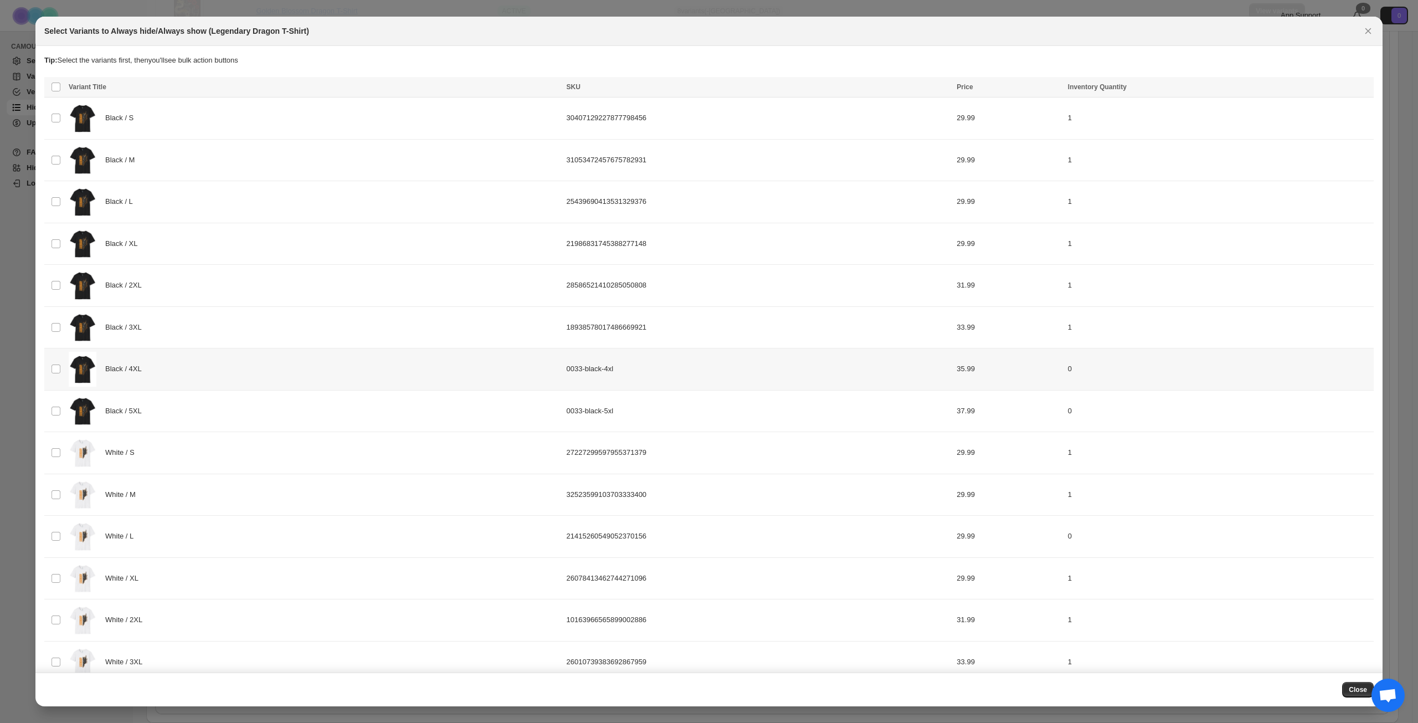
click at [199, 366] on div "Black / 4XL" at bounding box center [314, 369] width 491 height 35
click at [213, 425] on div "Black / 5XL" at bounding box center [314, 411] width 491 height 35
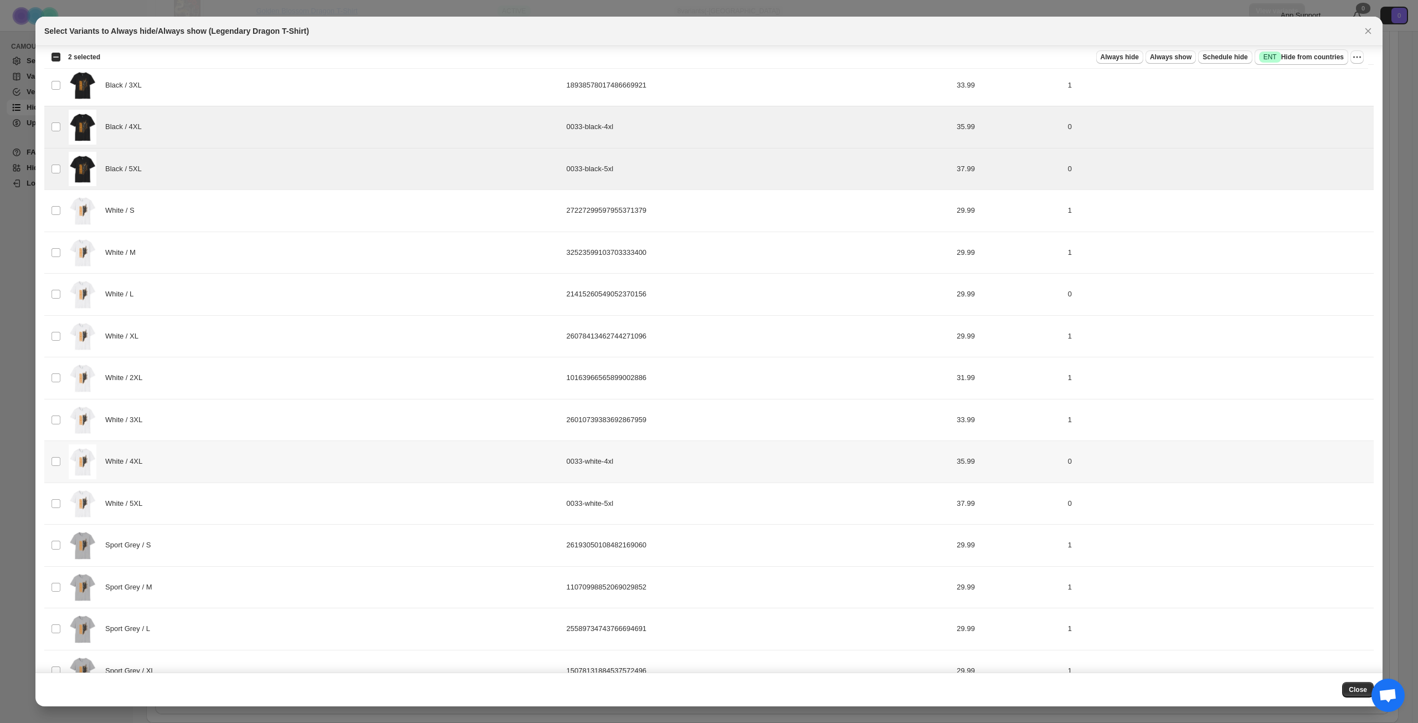
scroll to position [244, 0]
click at [311, 464] on div "White / 4XL" at bounding box center [314, 460] width 491 height 35
click at [311, 492] on div "White / 5XL" at bounding box center [314, 502] width 491 height 35
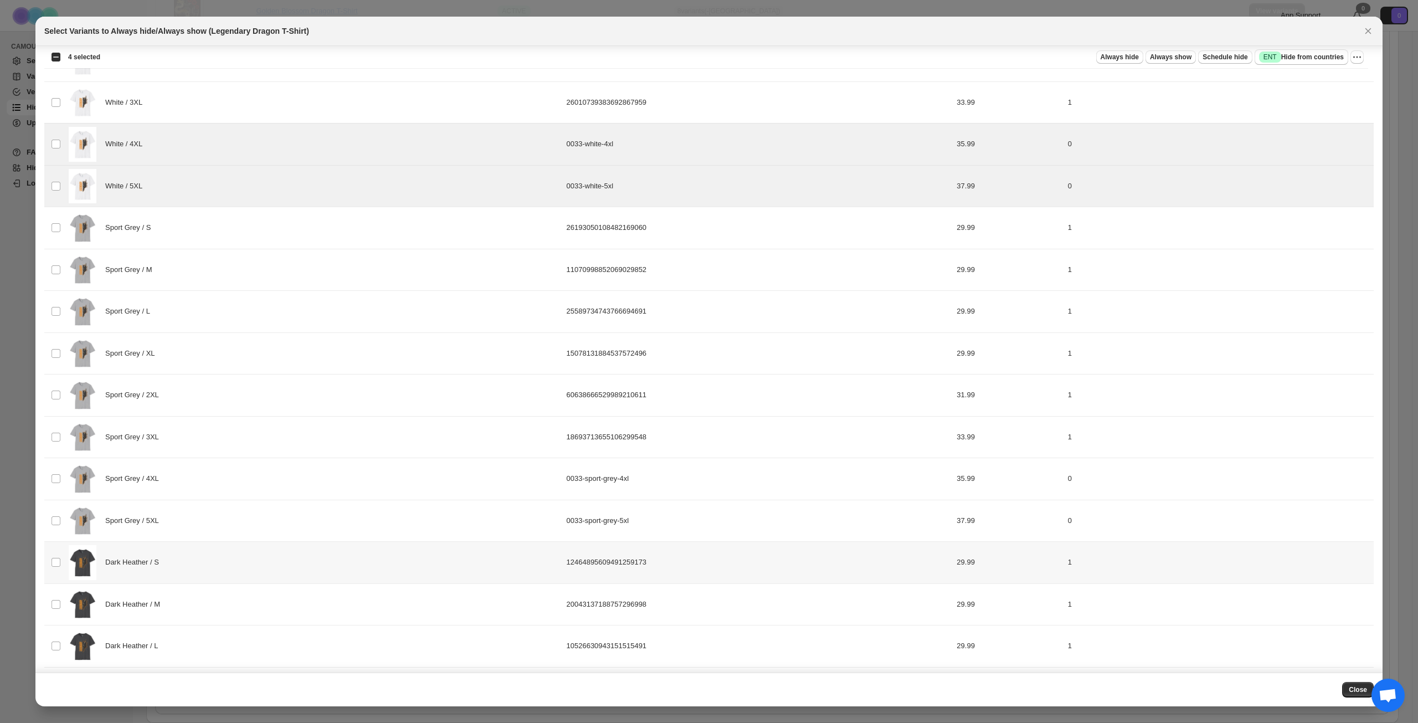
scroll to position [576, 0]
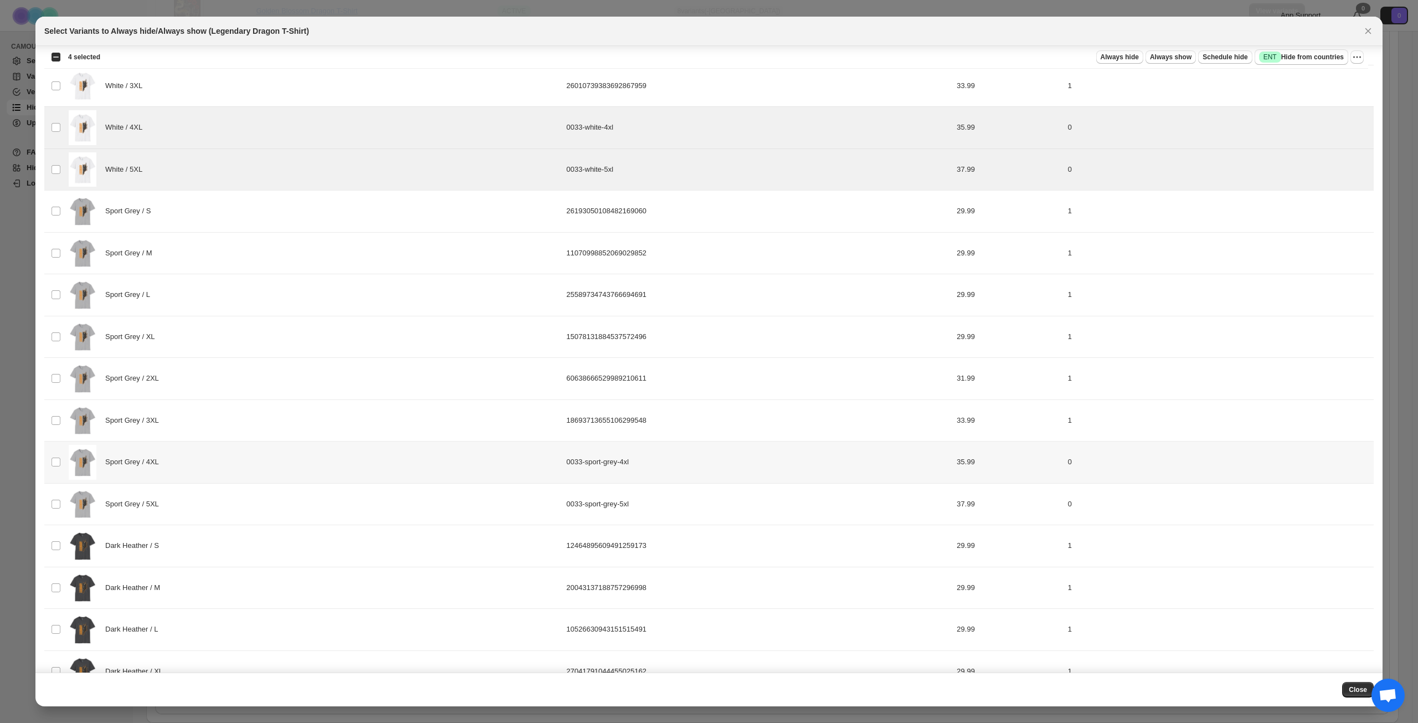
click at [301, 477] on div "Sport Grey / 4XL" at bounding box center [314, 462] width 491 height 35
click at [298, 507] on div "Sport Grey / 5XL" at bounding box center [314, 504] width 491 height 35
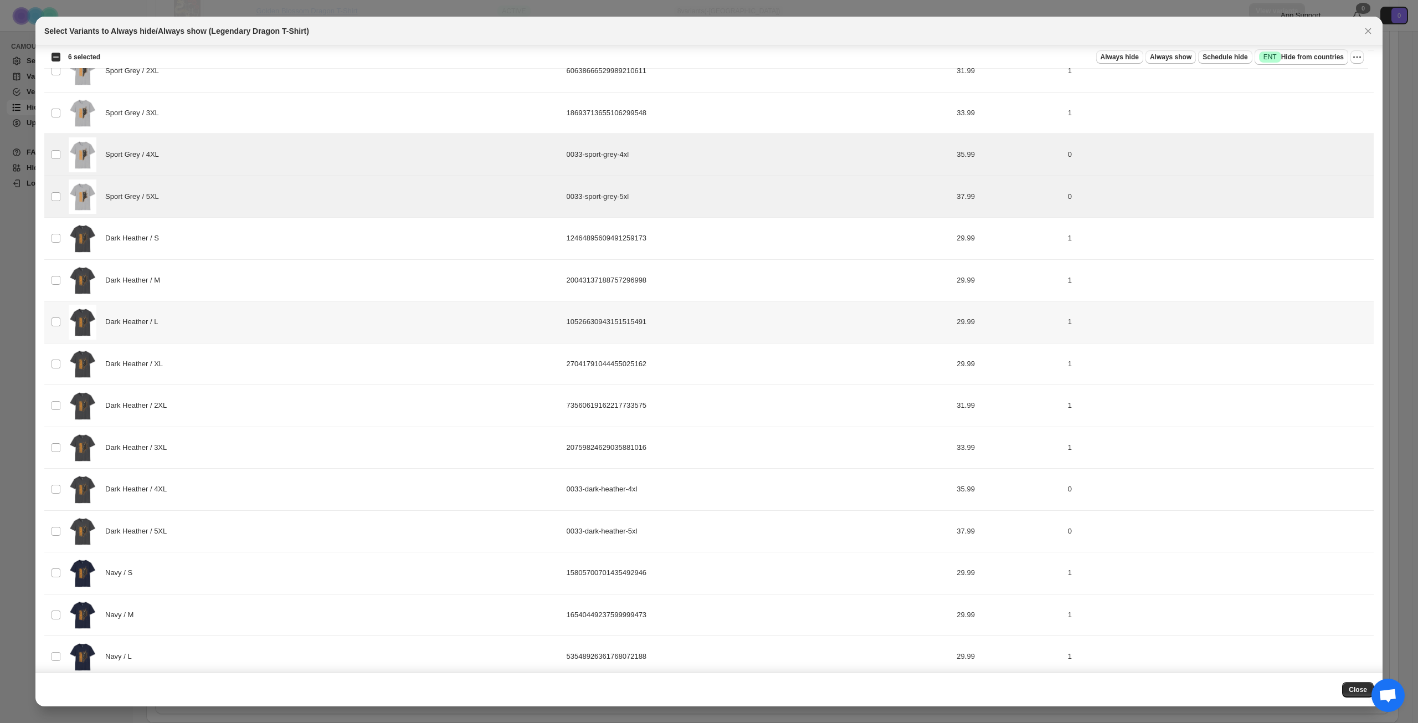
scroll to position [908, 0]
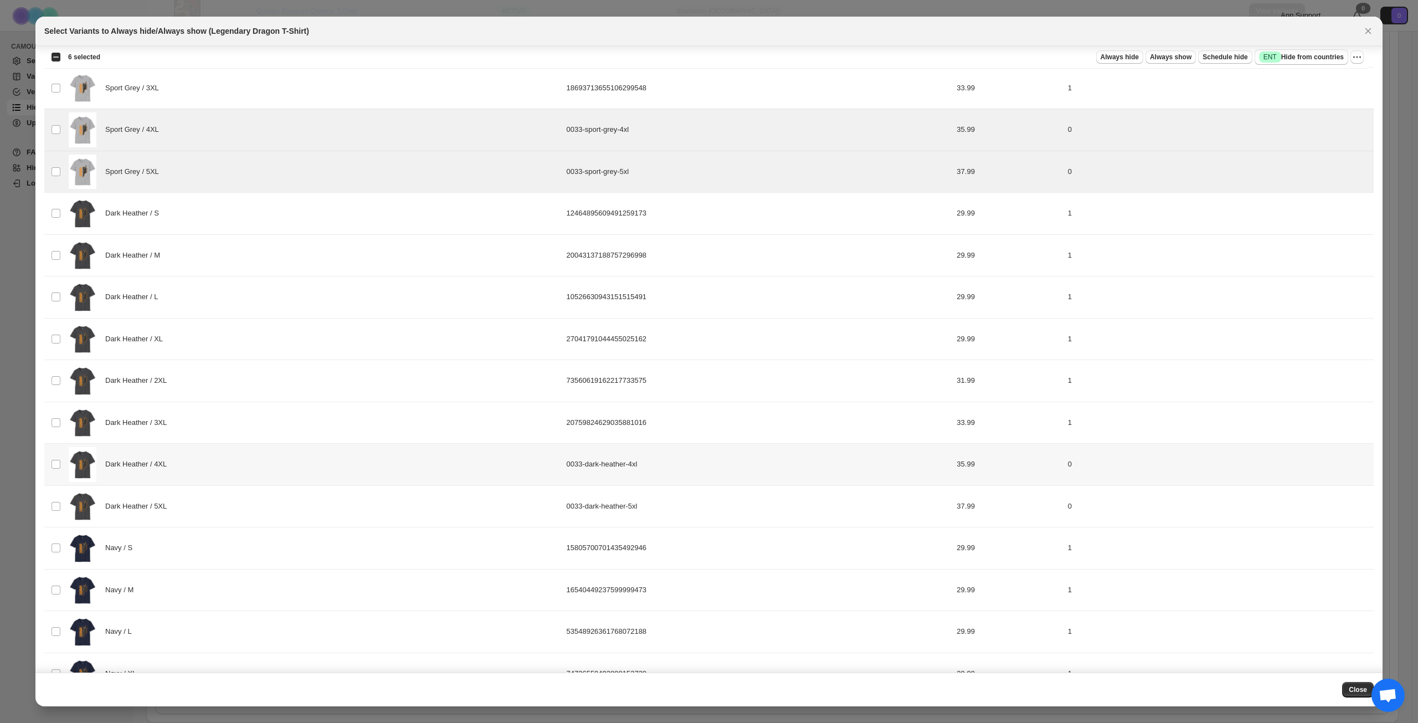
click at [325, 468] on div "Dark Heather / 4XL" at bounding box center [314, 464] width 491 height 35
click at [318, 508] on div "Dark Heather / 5XL" at bounding box center [314, 506] width 491 height 35
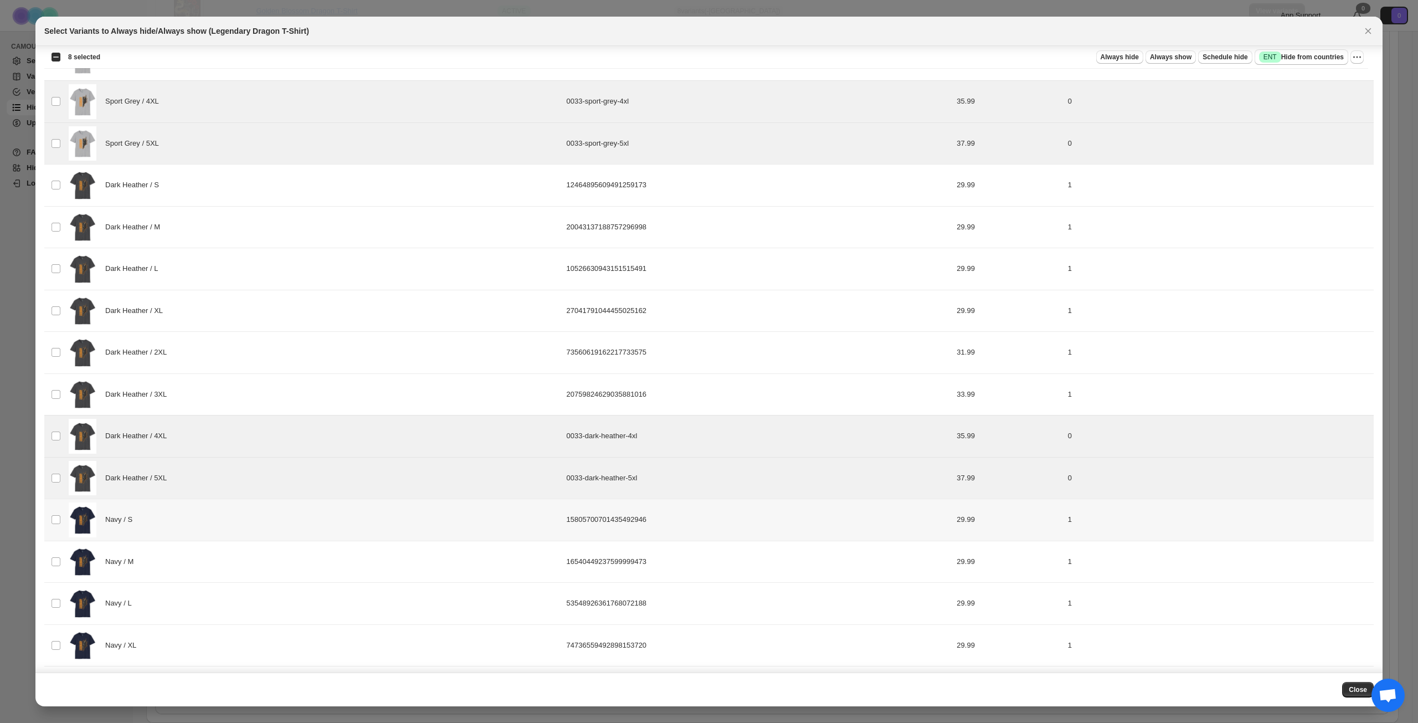
scroll to position [1106, 0]
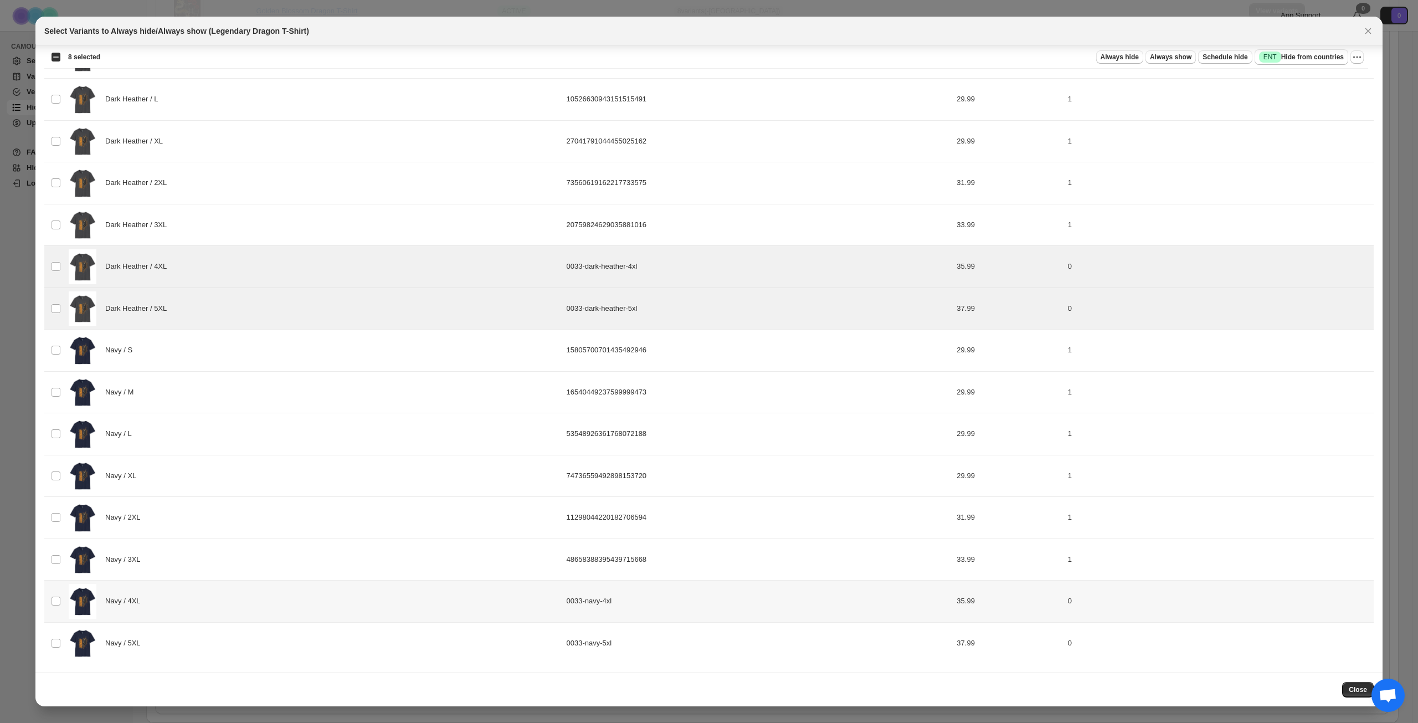
click at [300, 604] on div "Navy / 4XL" at bounding box center [314, 601] width 491 height 35
drag, startPoint x: 300, startPoint y: 653, endPoint x: 331, endPoint y: 657, distance: 30.8
click at [300, 653] on div "Navy / 5XL" at bounding box center [314, 643] width 491 height 35
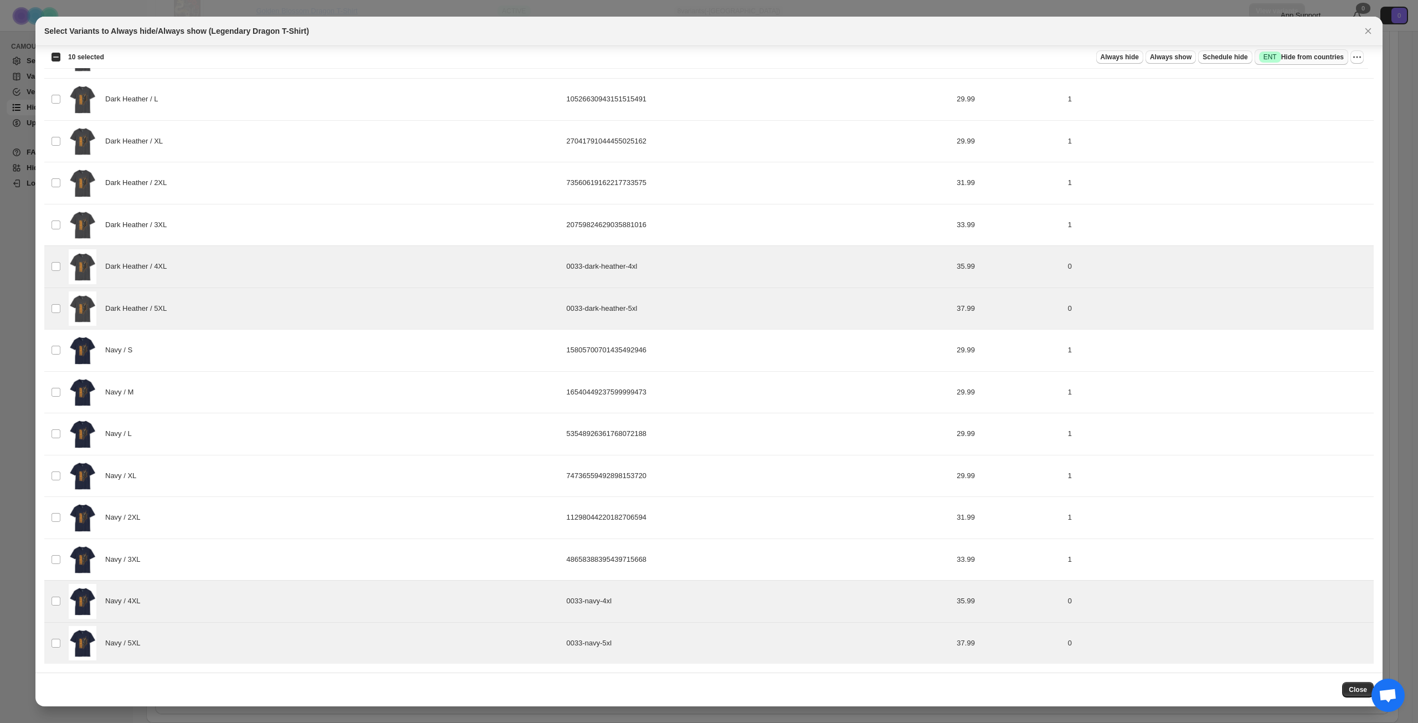
click at [1299, 56] on span "Success ENT Hide from countries" at bounding box center [1301, 57] width 85 height 11
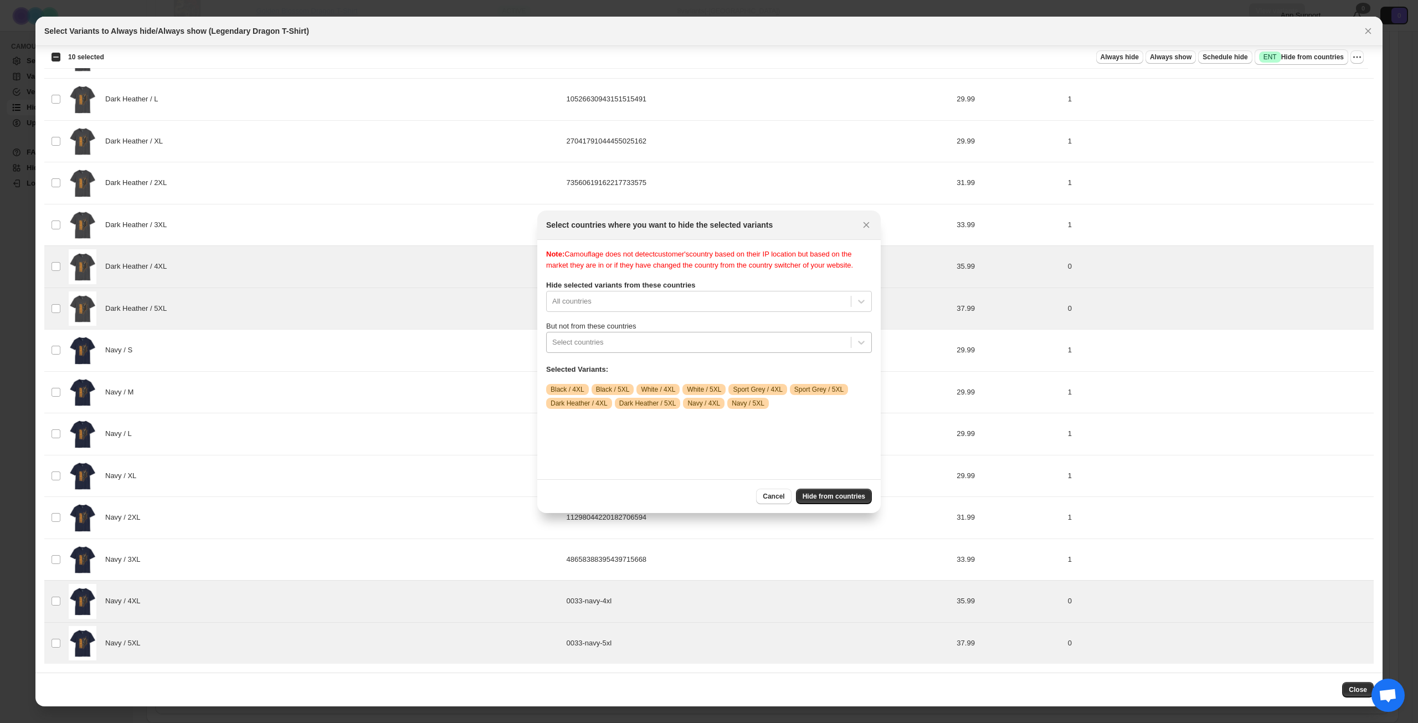
click at [711, 349] on div ":rq1:" at bounding box center [698, 342] width 293 height 13
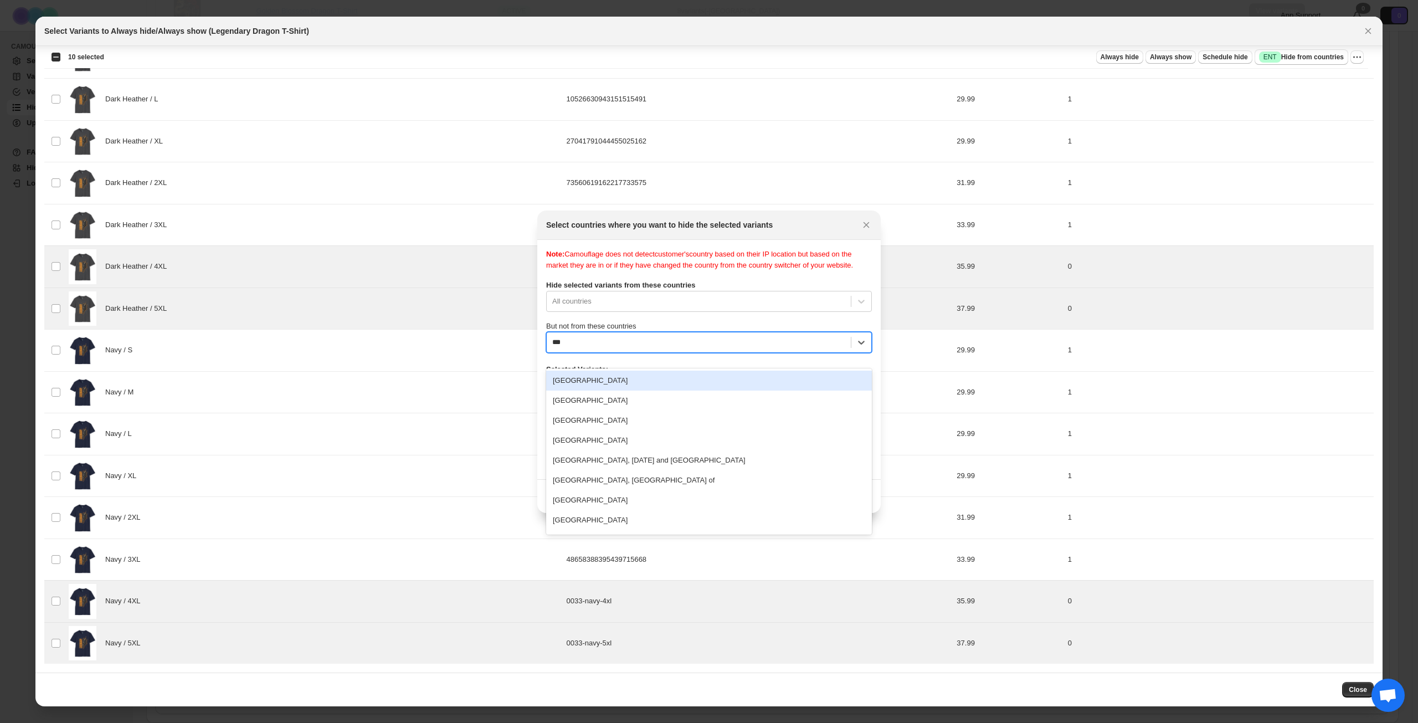
type input "****"
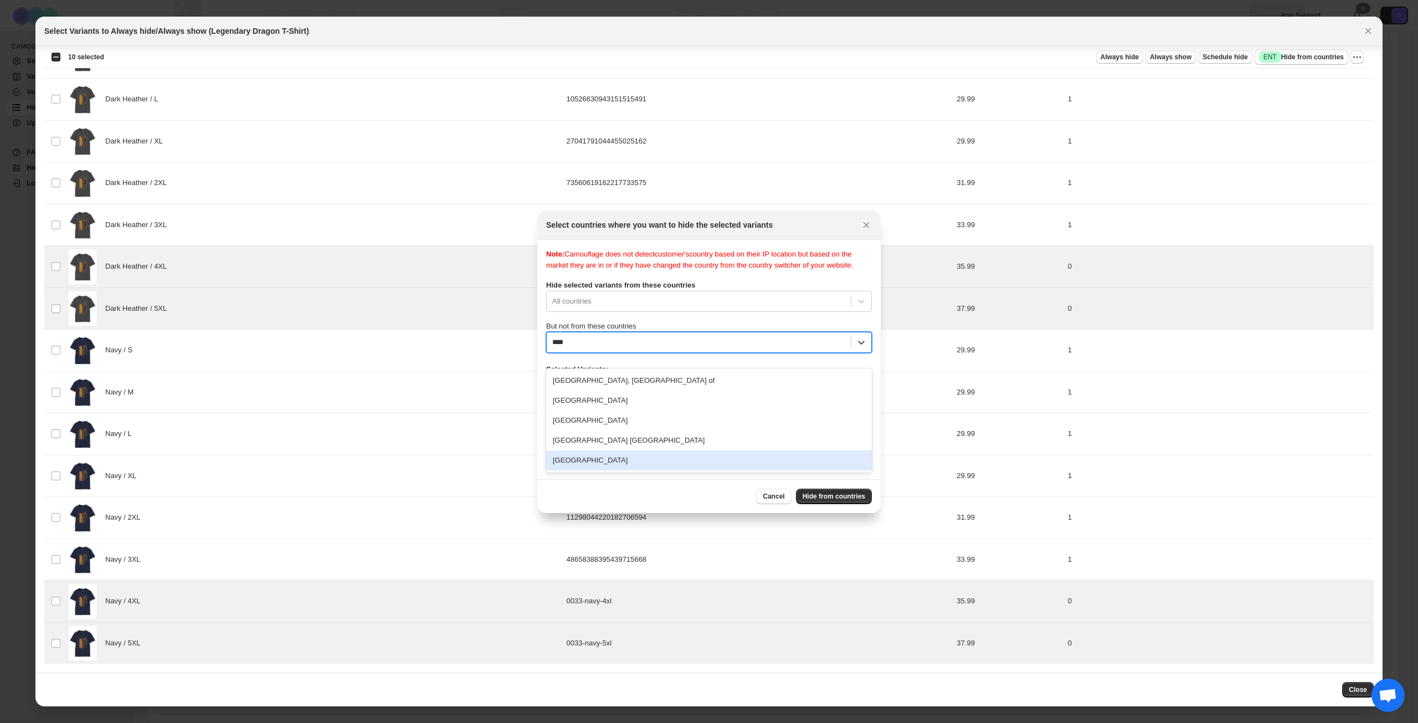
click at [648, 461] on div "[GEOGRAPHIC_DATA]" at bounding box center [709, 460] width 326 height 20
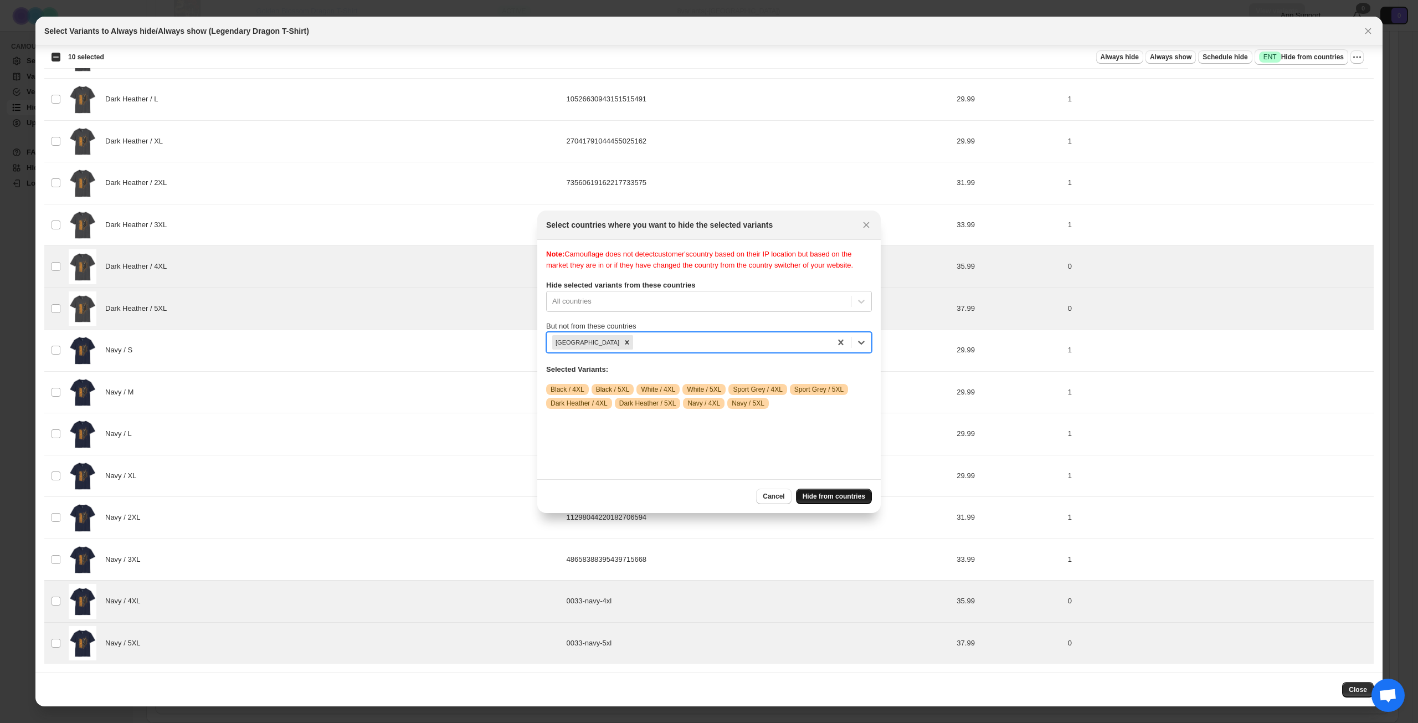
click at [844, 491] on button "Hide from countries" at bounding box center [834, 497] width 76 height 16
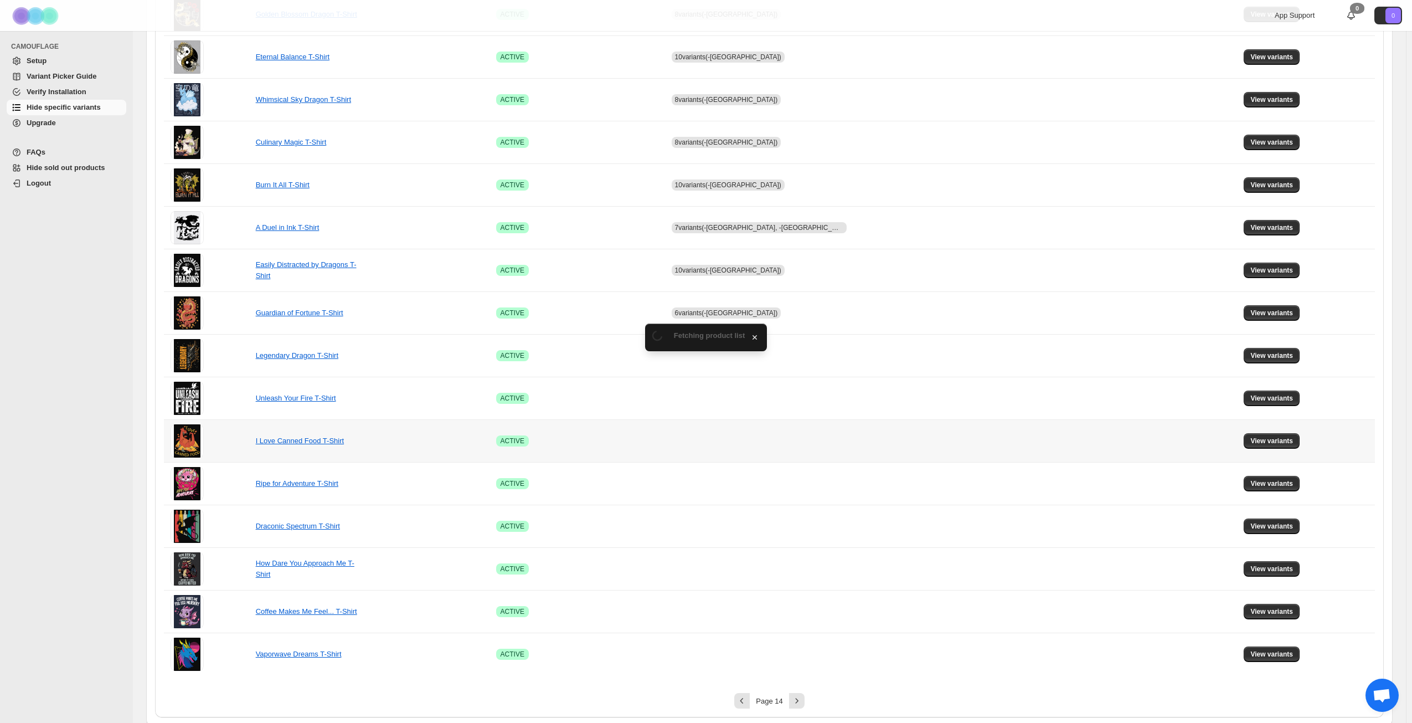
scroll to position [414, 0]
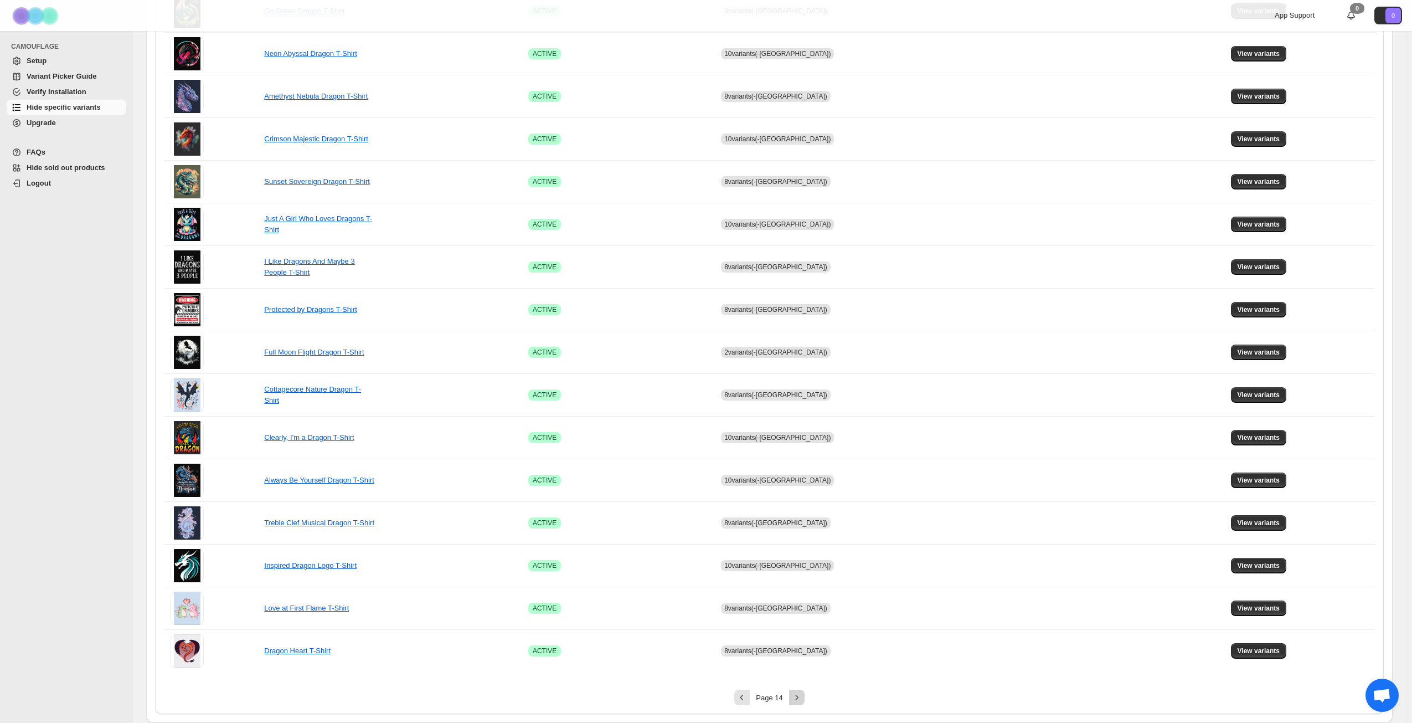
click at [798, 698] on icon "Next" at bounding box center [797, 697] width 11 height 11
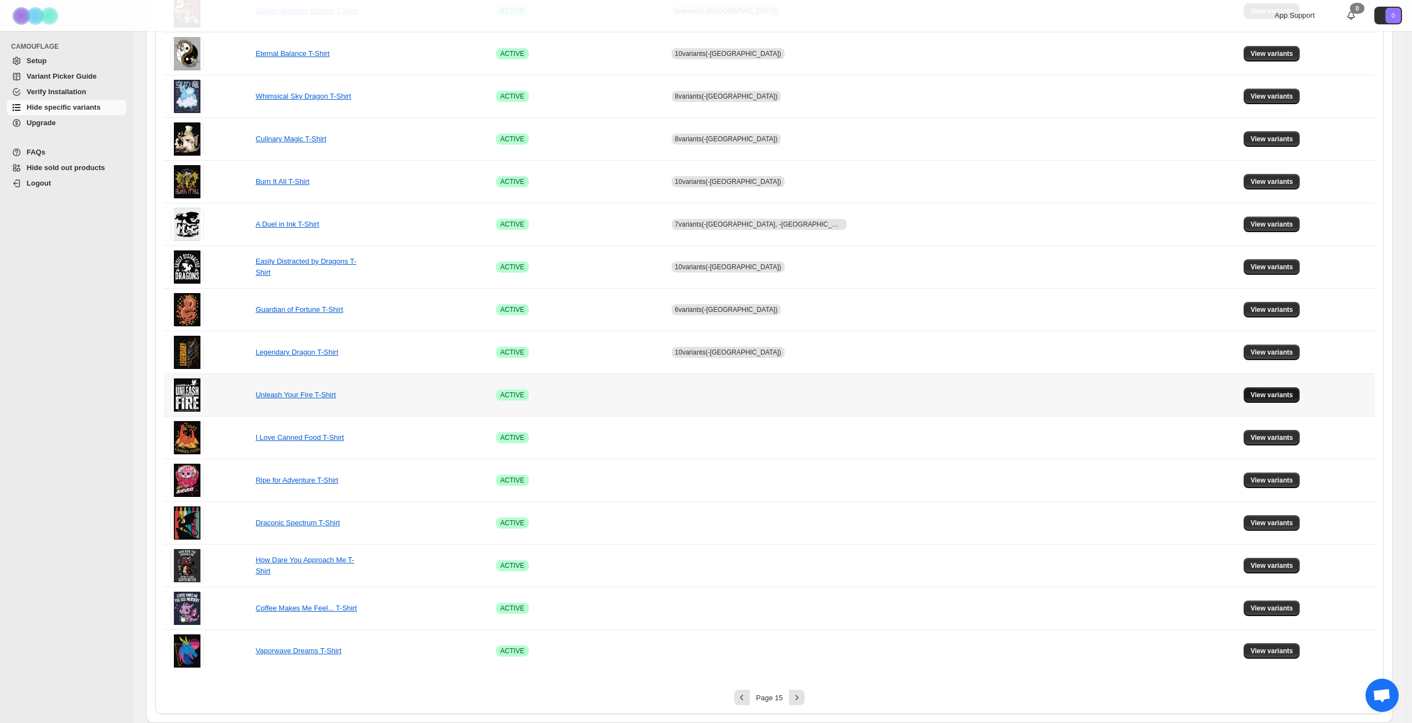
click at [1251, 392] on span "View variants" at bounding box center [1272, 394] width 43 height 9
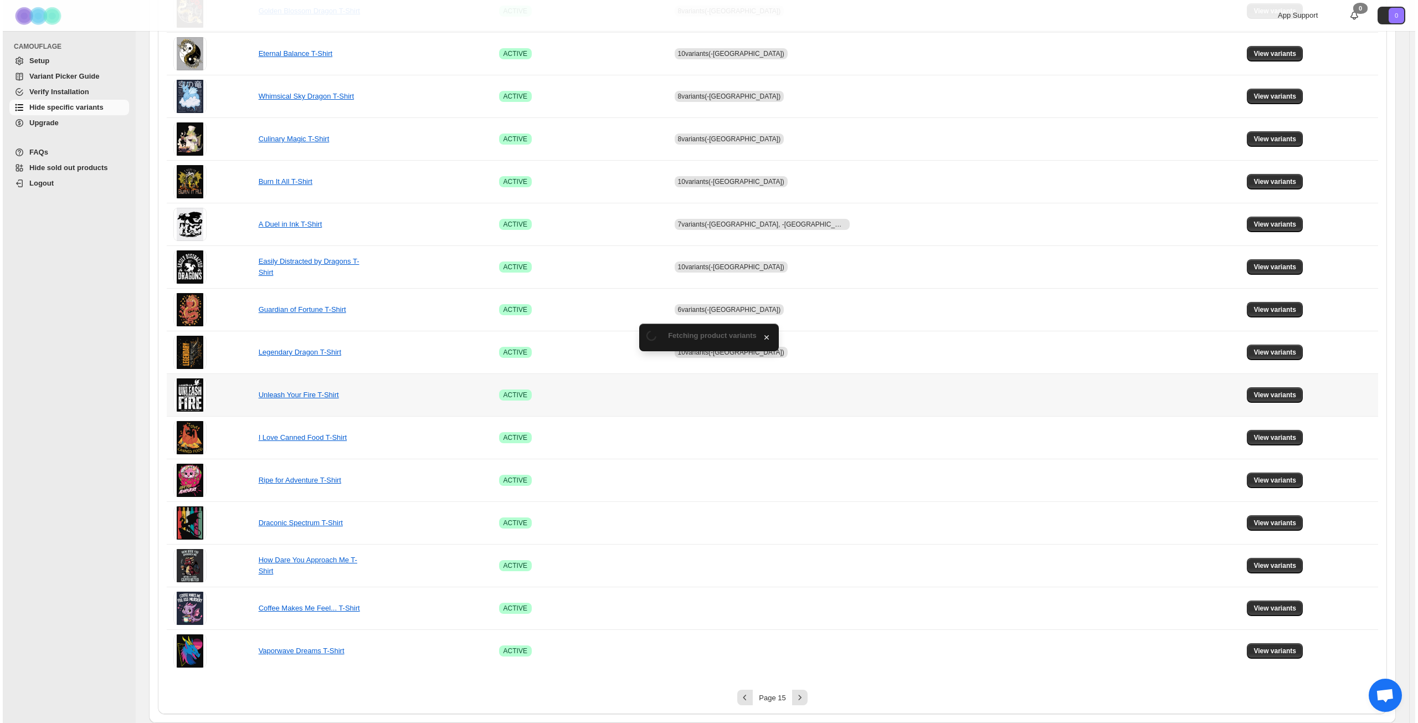
scroll to position [0, 0]
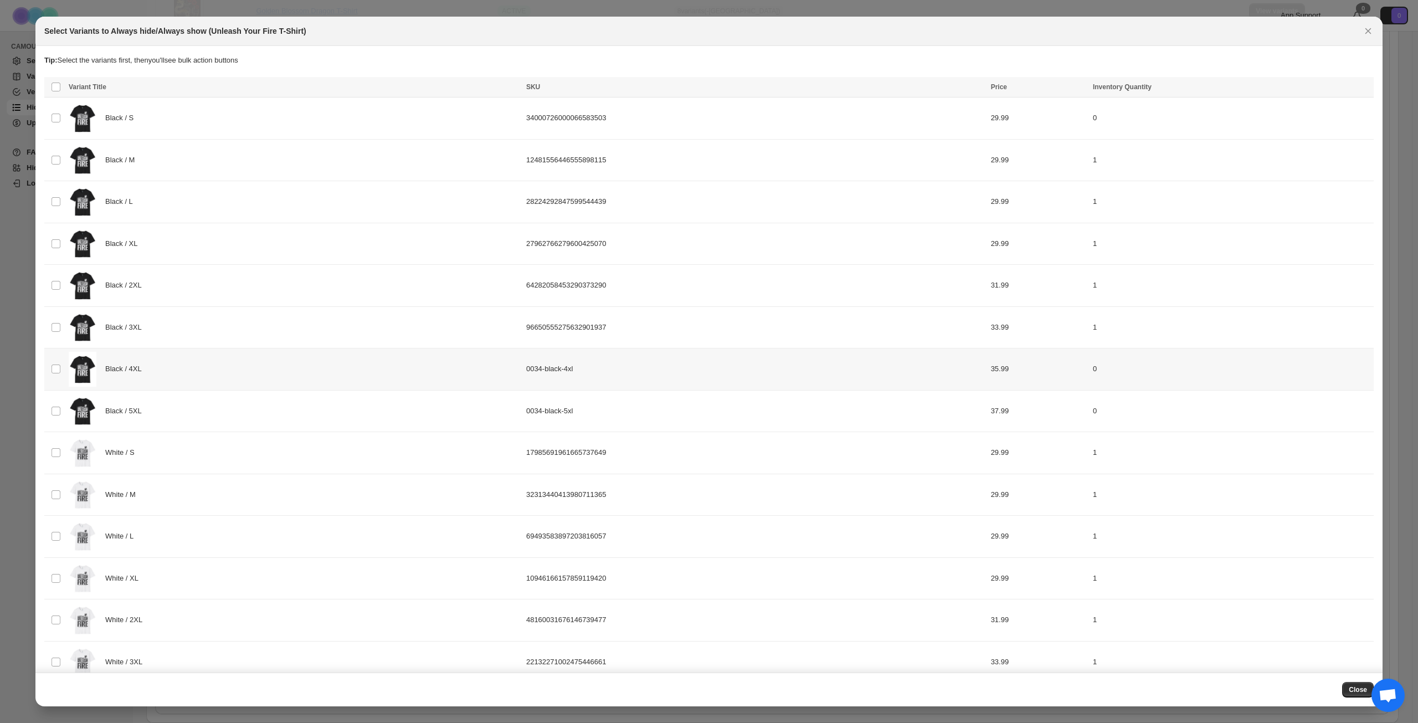
click at [277, 379] on div "Black / 4XL" at bounding box center [294, 369] width 451 height 35
click at [278, 414] on div "Black / 5XL" at bounding box center [294, 411] width 451 height 35
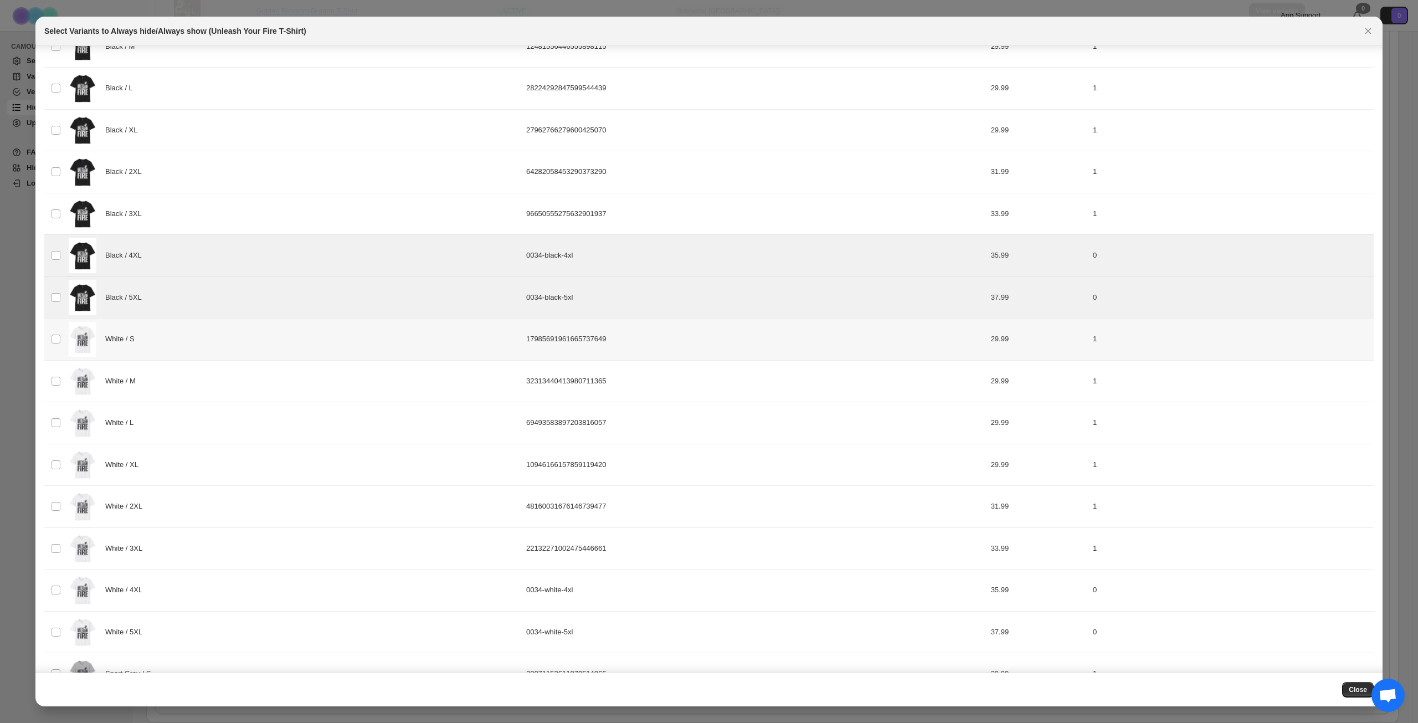
scroll to position [222, 0]
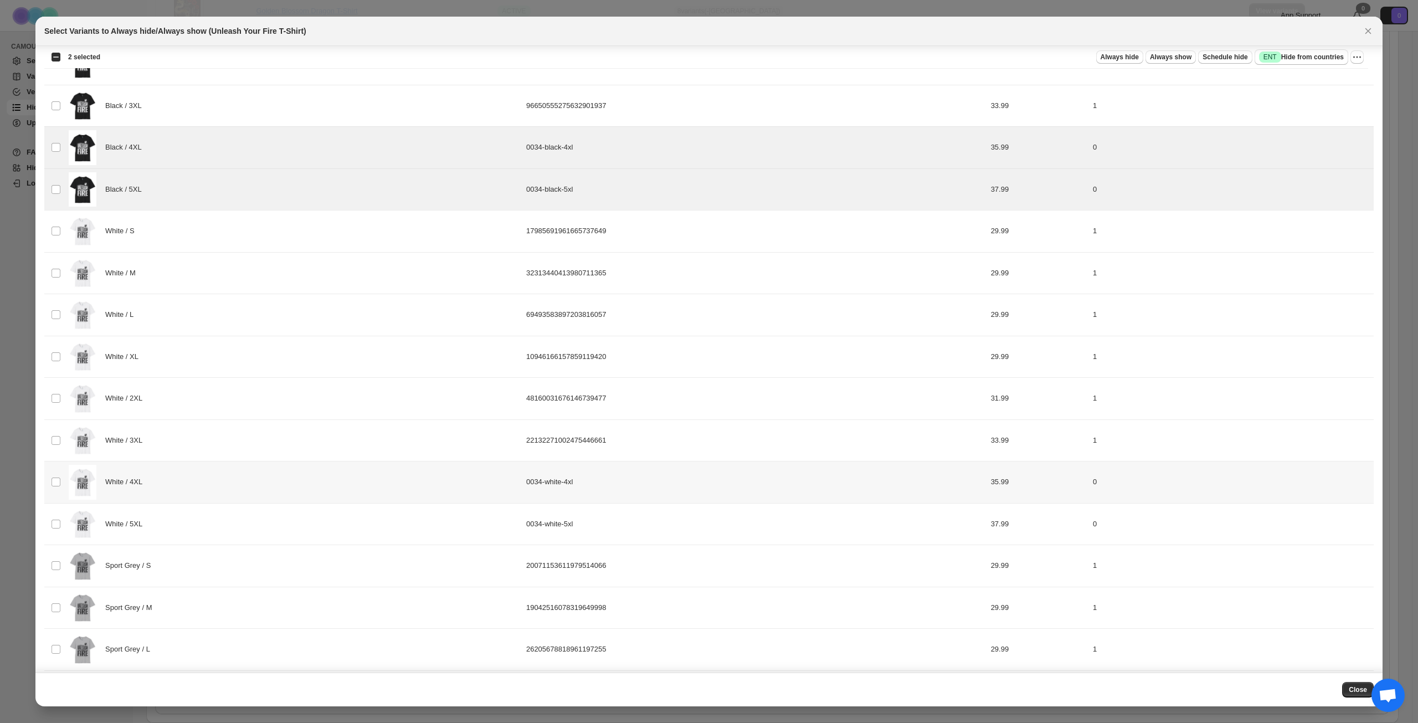
click at [241, 480] on div "White / 4XL" at bounding box center [294, 482] width 451 height 35
click at [245, 521] on div "White / 5XL" at bounding box center [294, 524] width 451 height 35
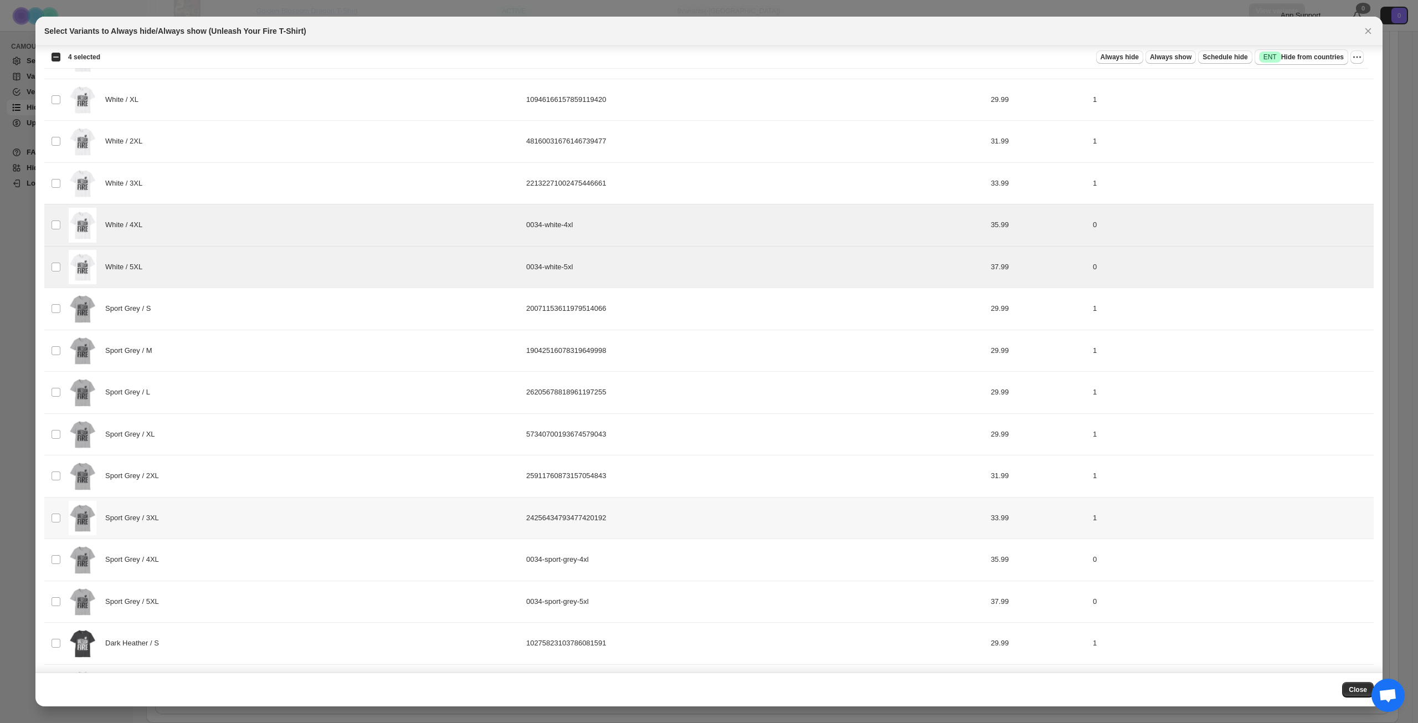
scroll to position [499, 0]
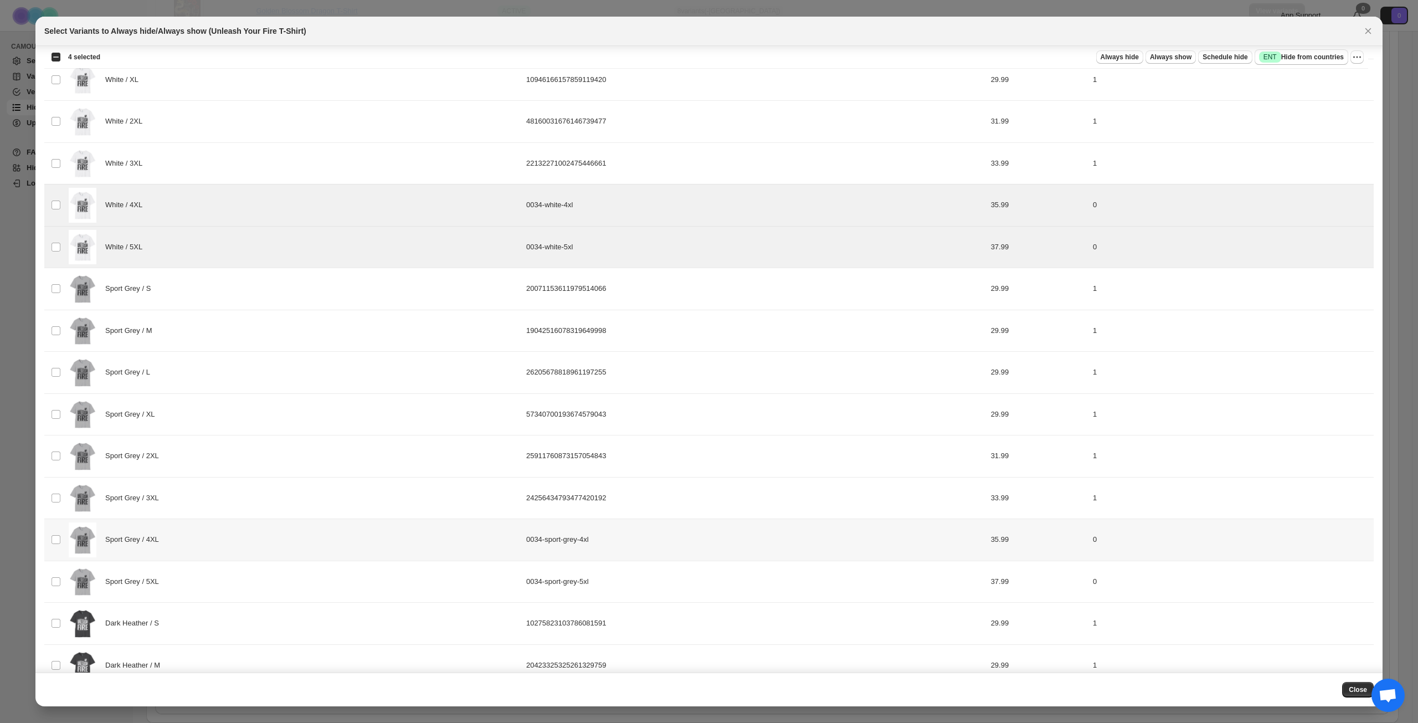
click at [259, 544] on div "Sport Grey / 4XL" at bounding box center [294, 539] width 451 height 35
click at [255, 580] on div "Sport Grey / 5XL" at bounding box center [294, 581] width 451 height 35
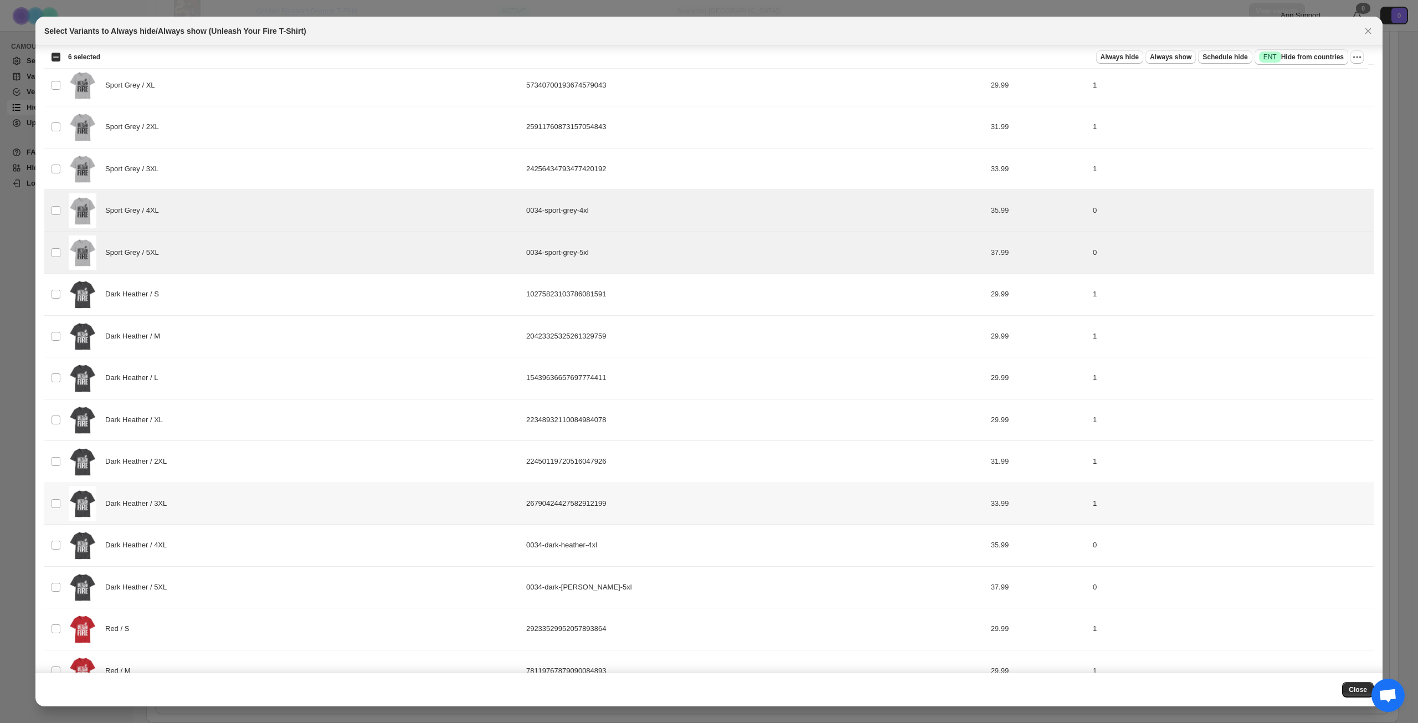
scroll to position [831, 0]
click at [239, 555] on div "Dark Heather / 4XL" at bounding box center [294, 542] width 451 height 35
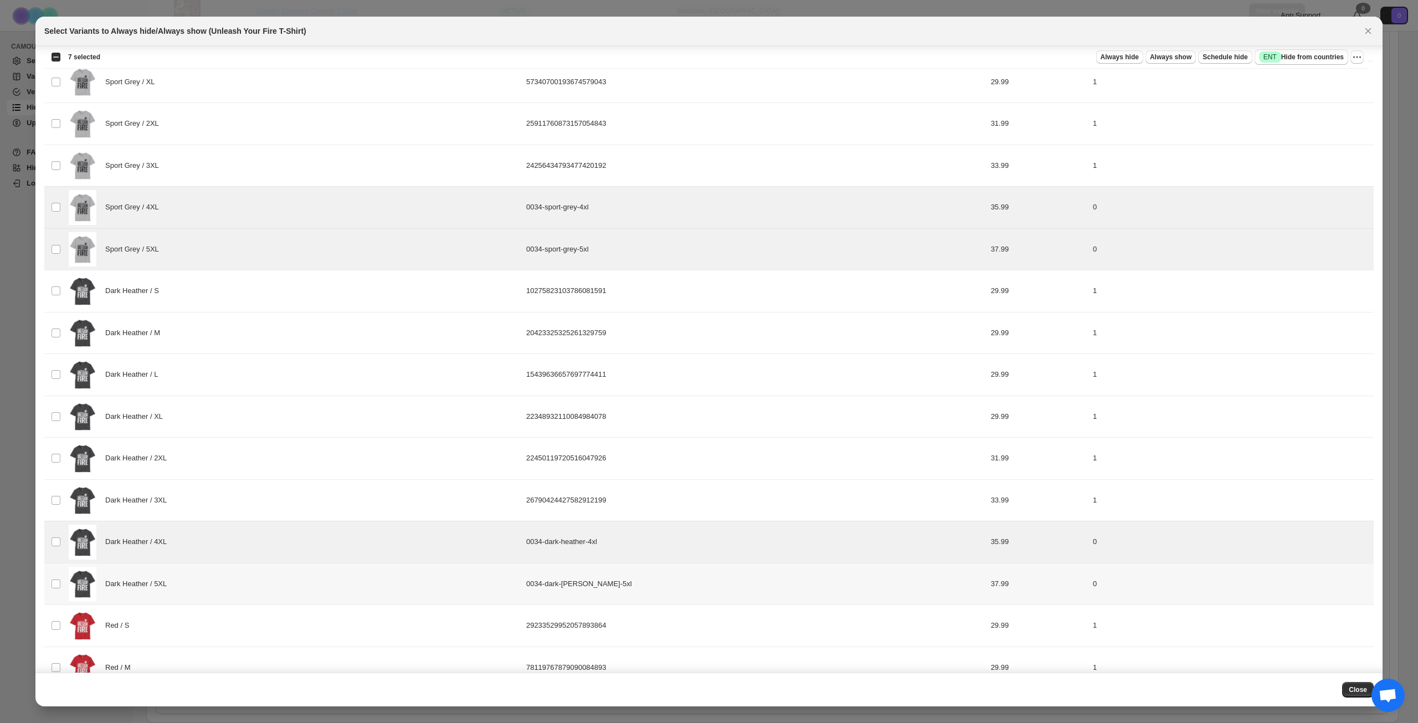
click at [244, 578] on div "Dark Heather / 5XL" at bounding box center [294, 584] width 451 height 35
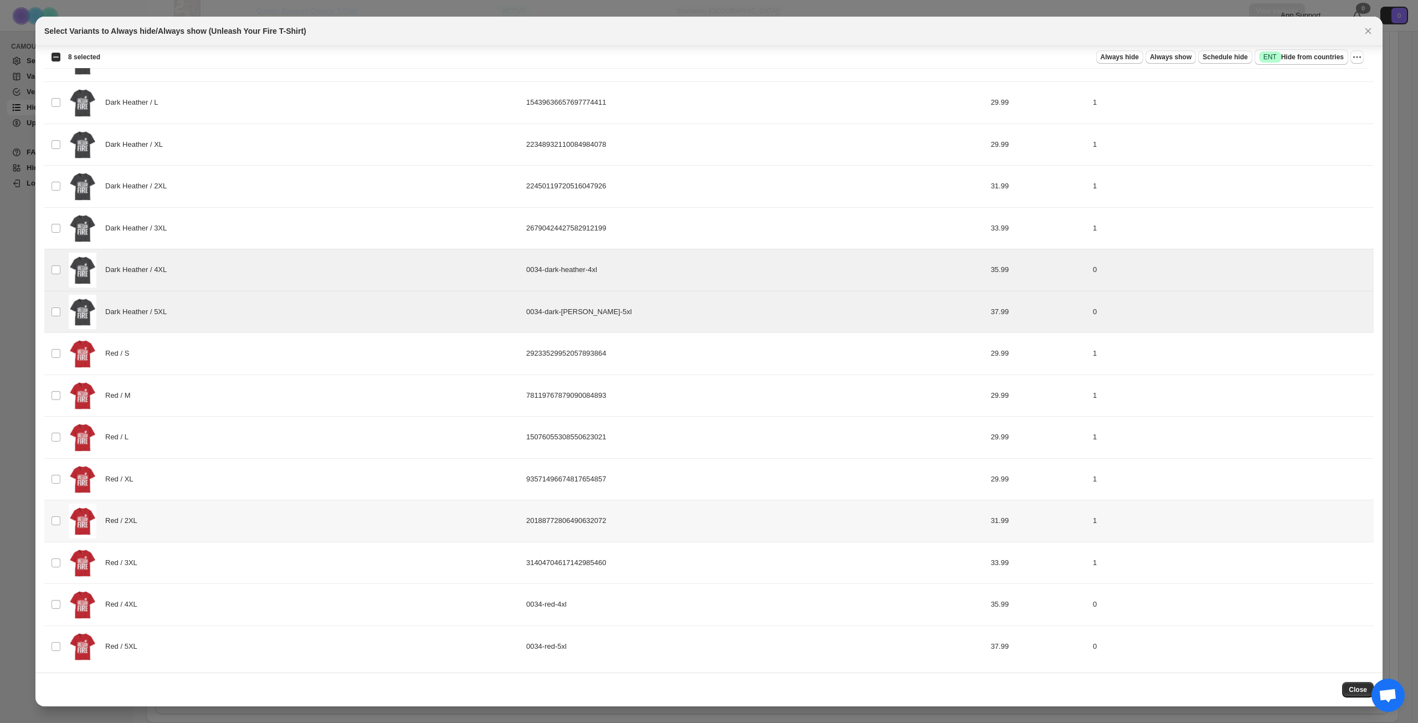
scroll to position [1106, 0]
click at [306, 607] on div "Red / 4XL" at bounding box center [294, 601] width 451 height 35
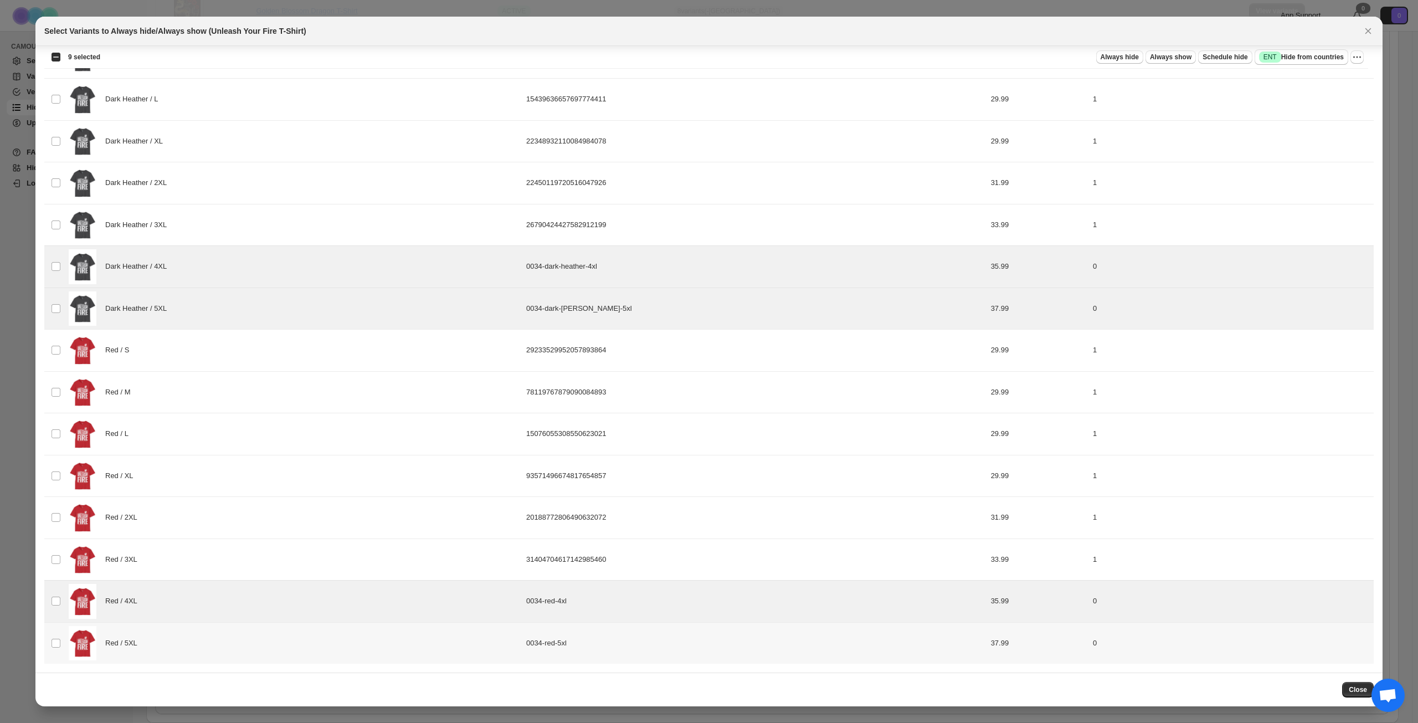
click at [299, 635] on div "Red / 5XL" at bounding box center [294, 643] width 451 height 35
click at [1087, 24] on div "Select Variants to Always hide/Always show (Unleash Your Fire T-Shirt)" at bounding box center [708, 31] width 1347 height 29
click at [1299, 54] on span "Success ENT Hide from countries" at bounding box center [1301, 57] width 85 height 11
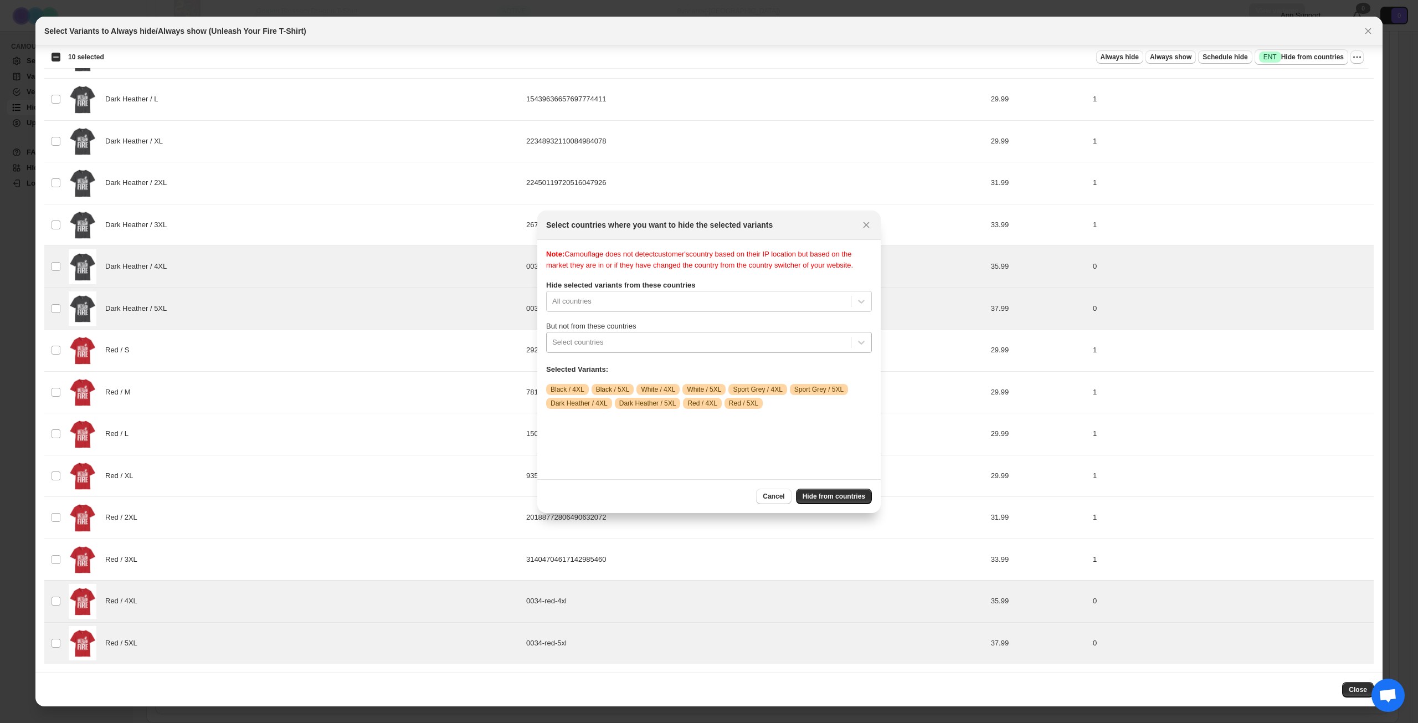
click at [658, 349] on div ":rru:" at bounding box center [698, 342] width 293 height 13
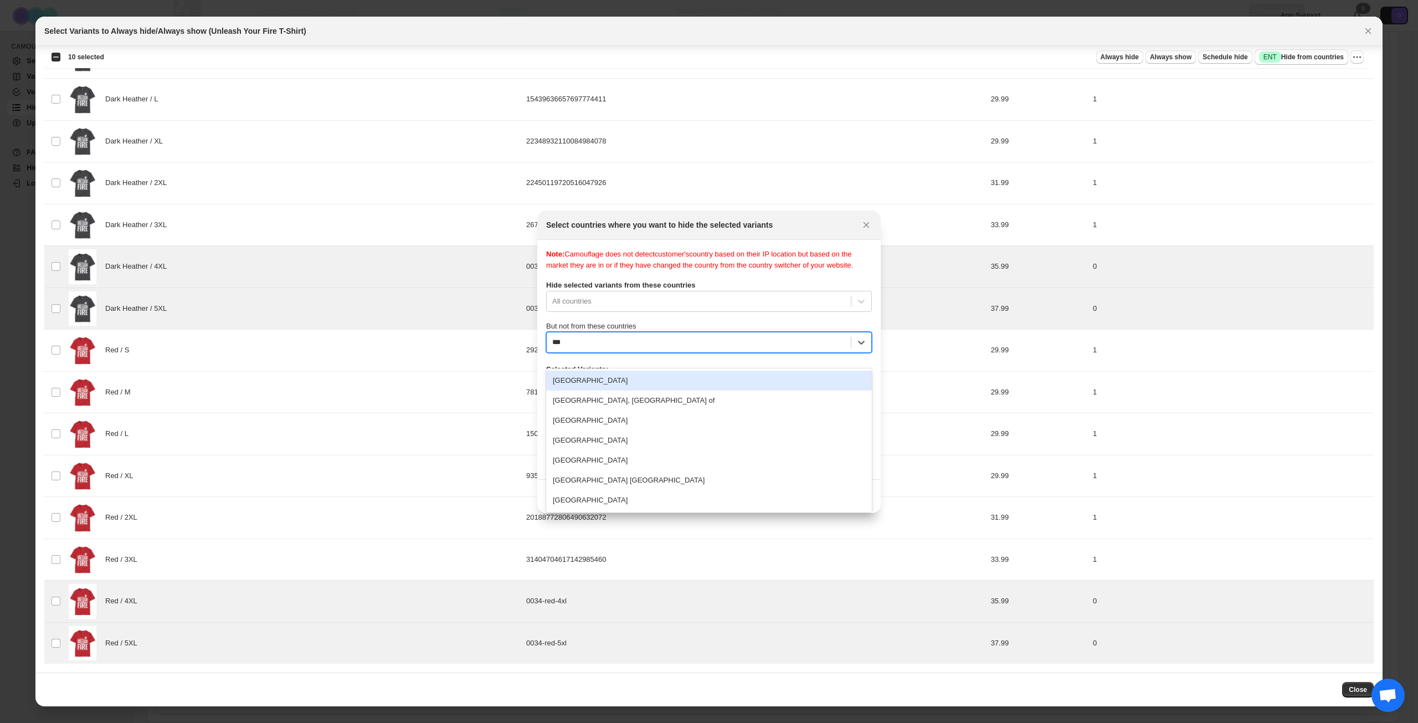
type input "****"
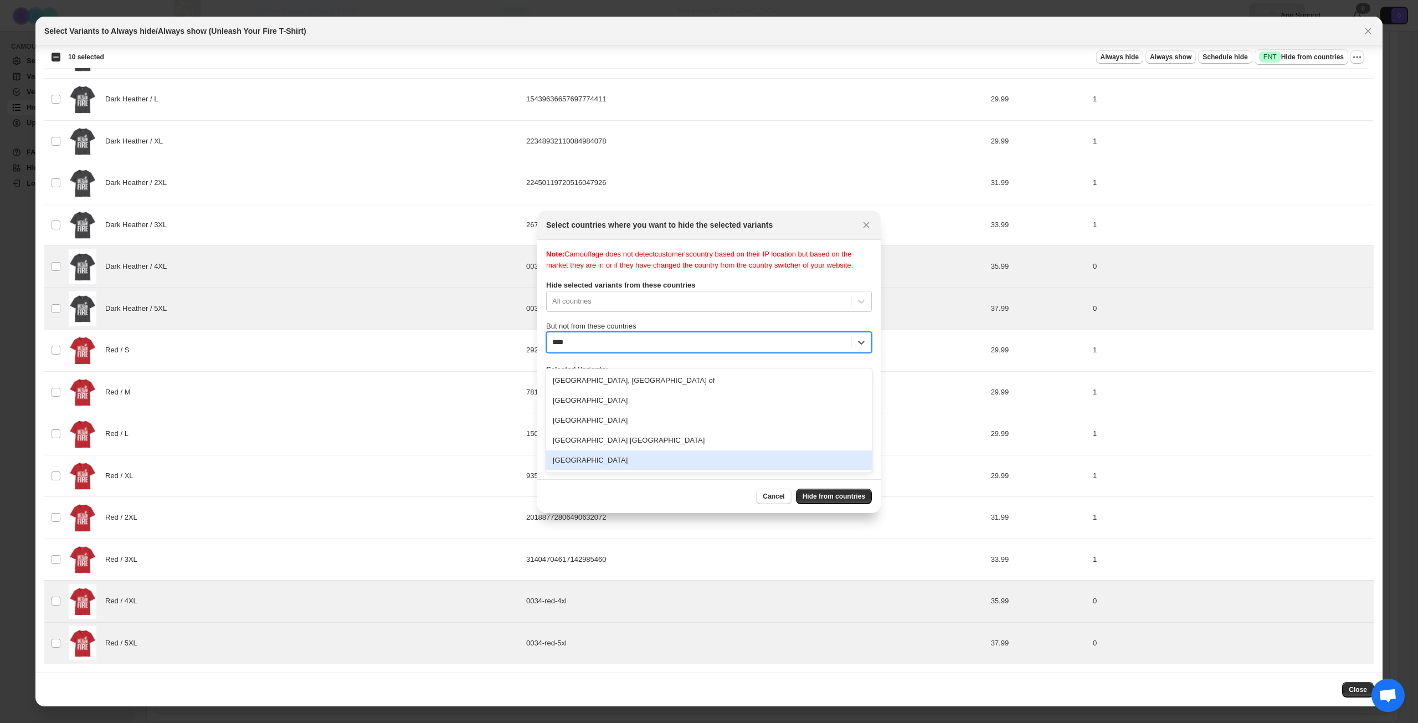
click at [615, 454] on div "[GEOGRAPHIC_DATA]" at bounding box center [709, 460] width 326 height 20
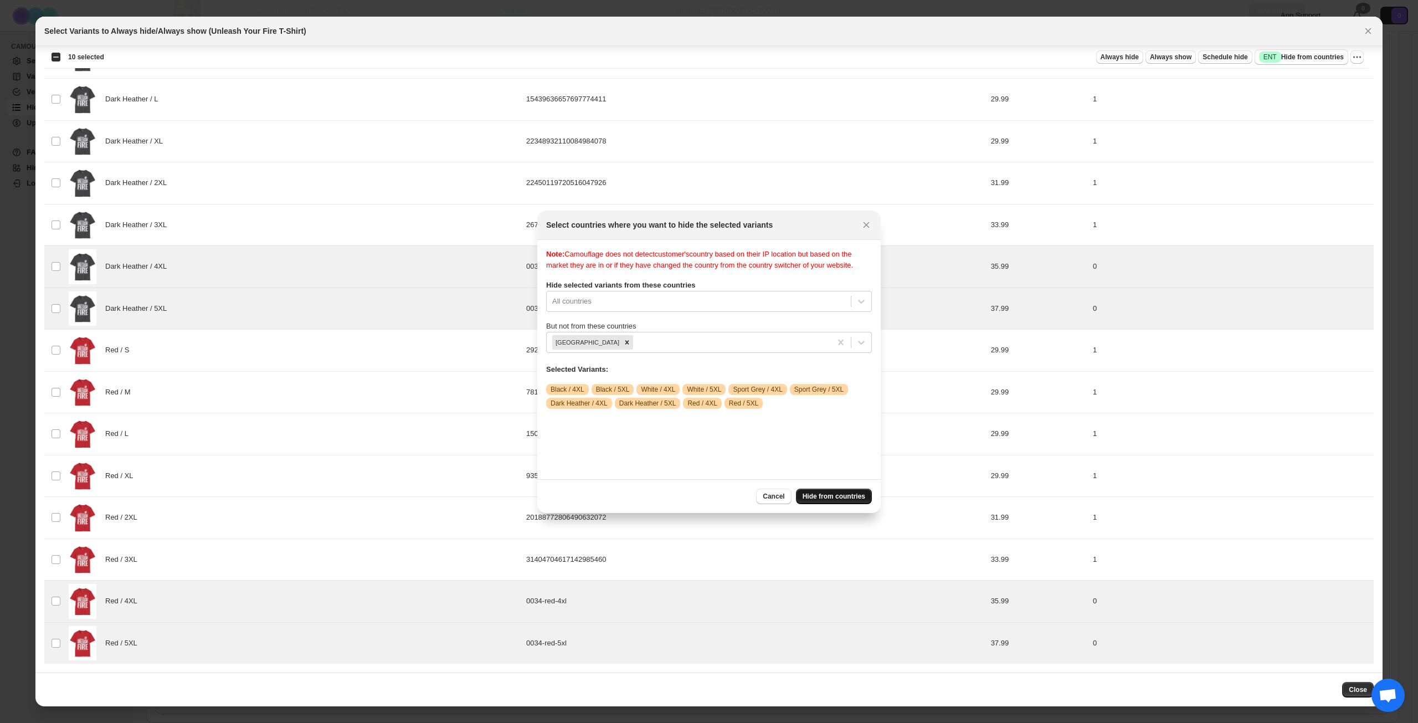
click at [853, 499] on span "Hide from countries" at bounding box center [834, 496] width 63 height 9
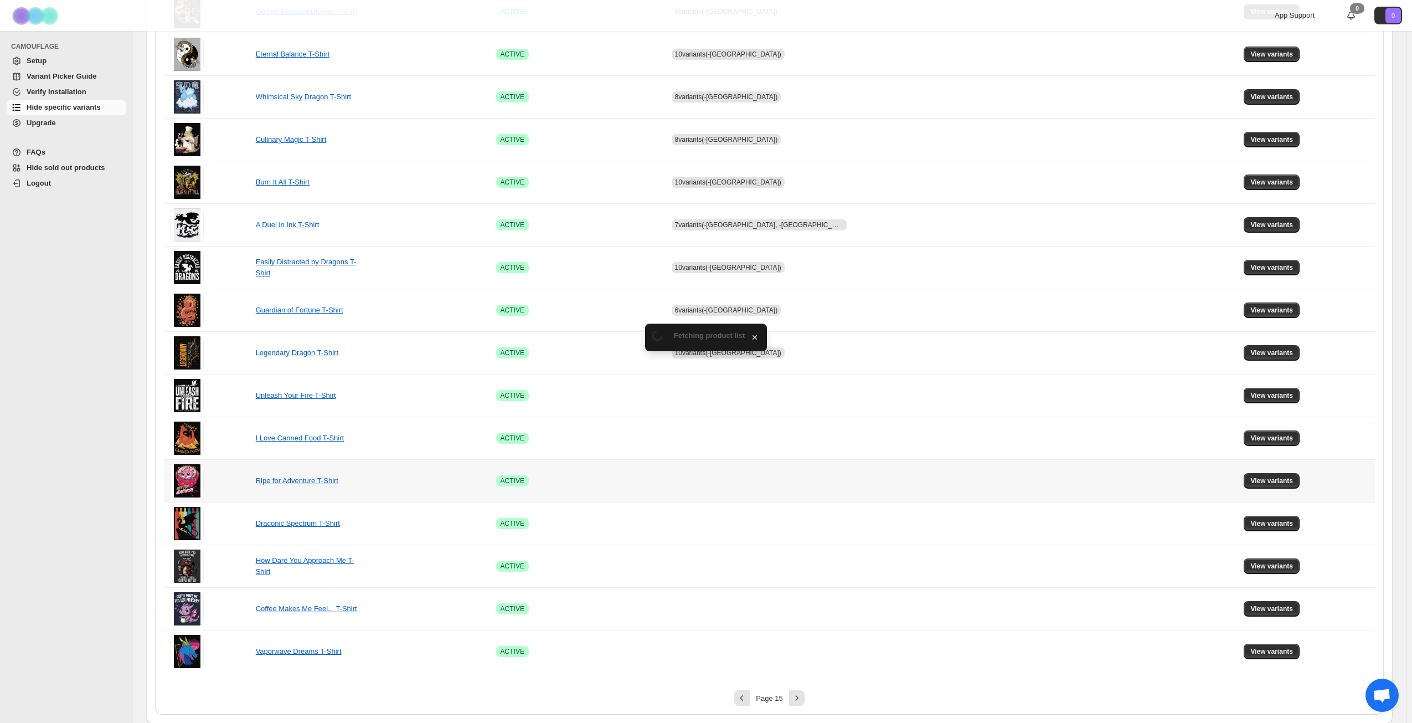
scroll to position [414, 0]
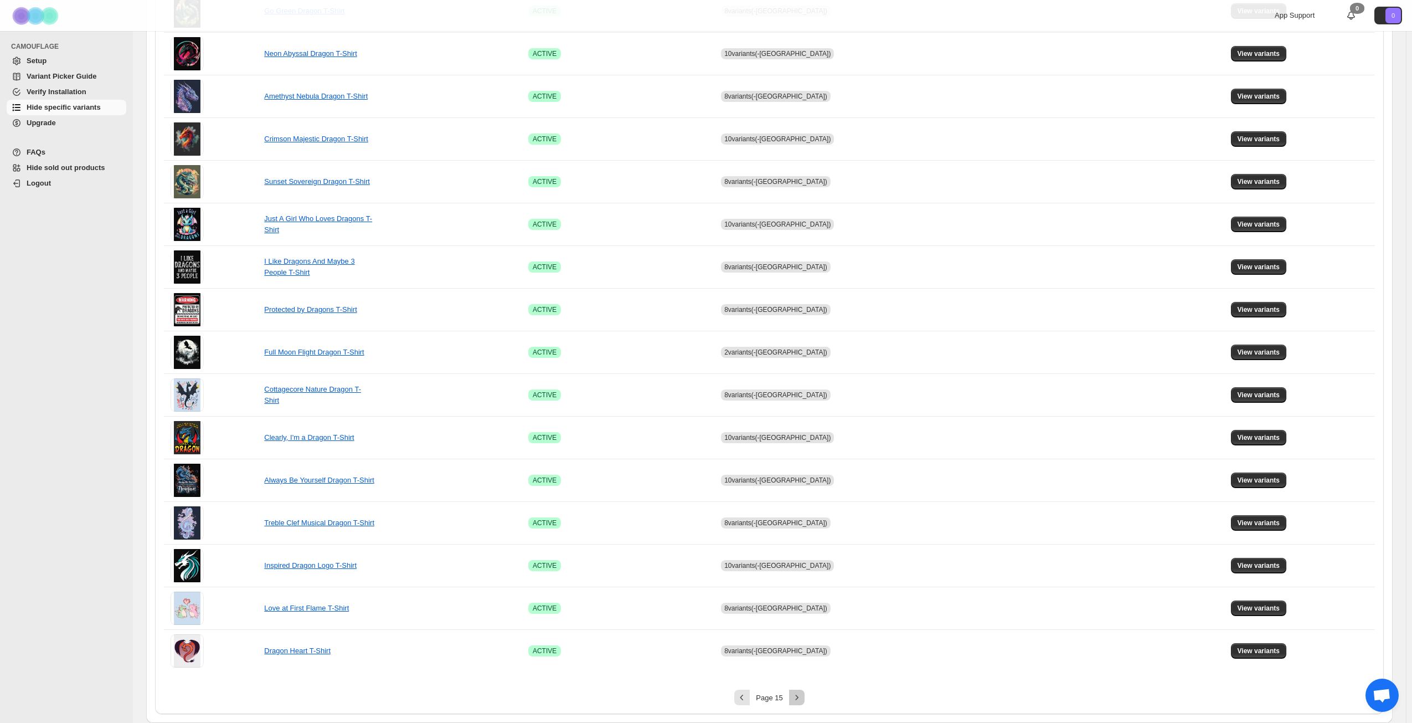
click at [799, 700] on icon "Next" at bounding box center [797, 697] width 11 height 11
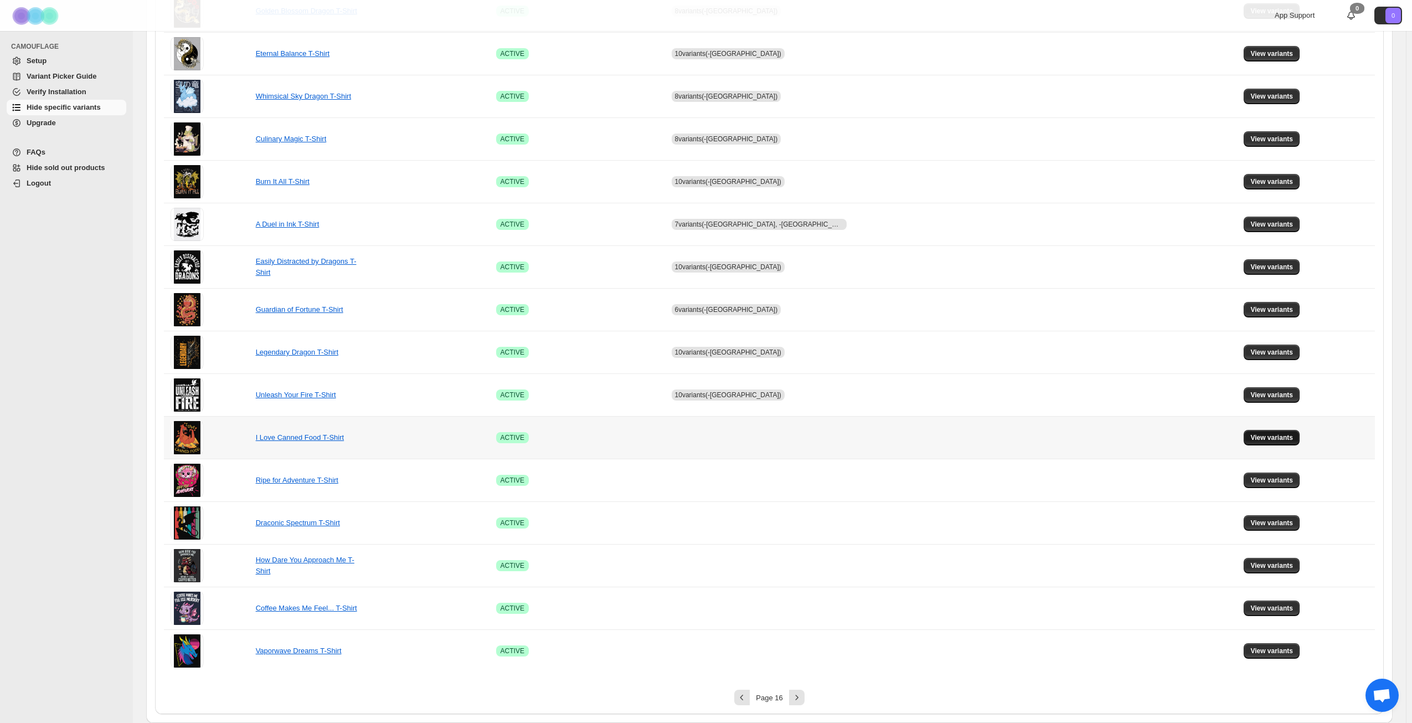
click at [1264, 442] on button "View variants" at bounding box center [1272, 438] width 56 height 16
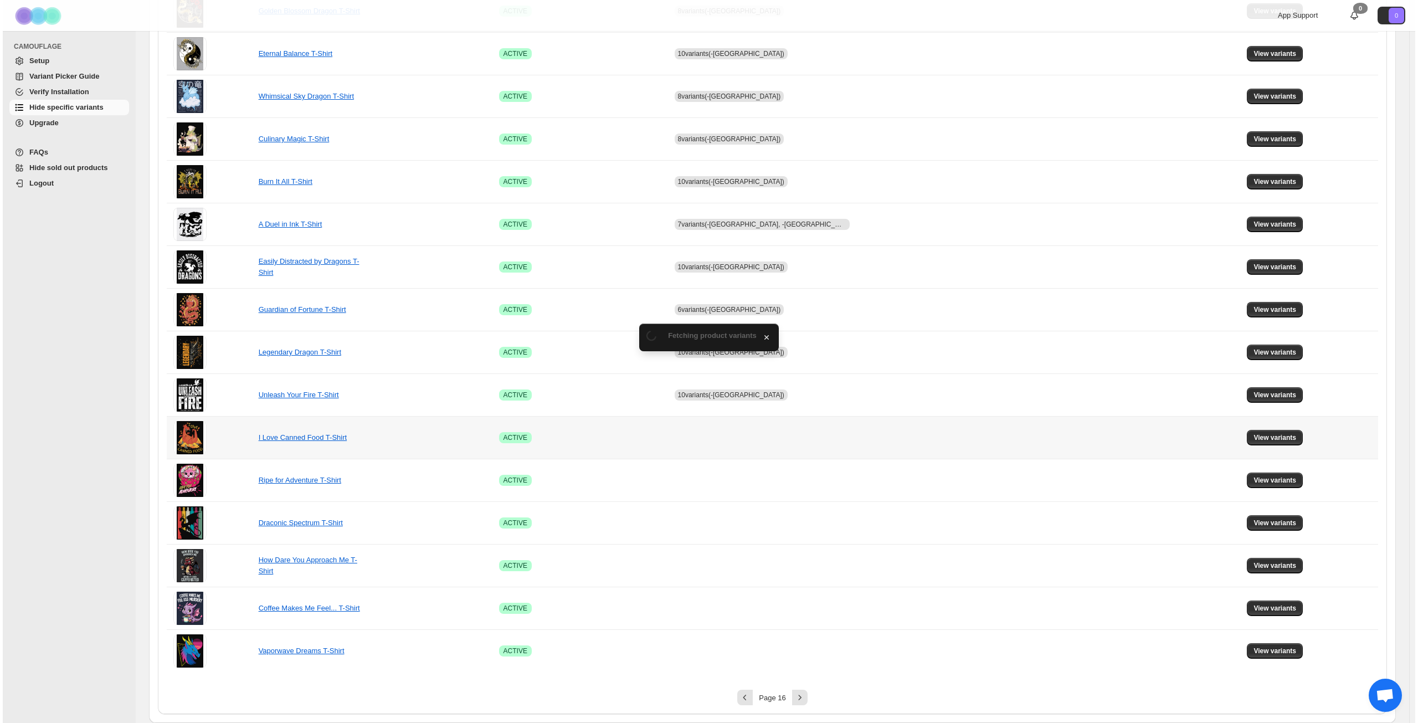
scroll to position [0, 0]
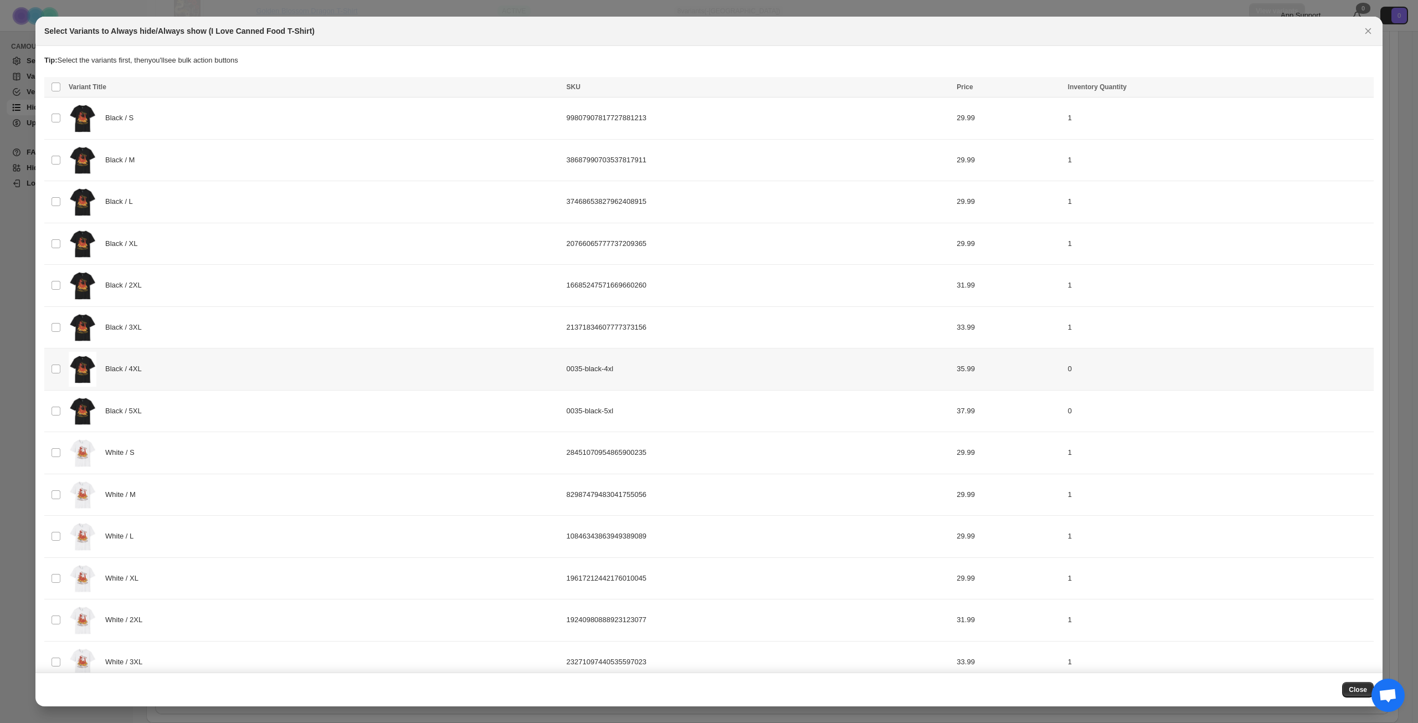
click at [214, 370] on div "Black / 4XL" at bounding box center [314, 369] width 491 height 35
click at [216, 415] on div "Black / 5XL" at bounding box center [314, 411] width 491 height 35
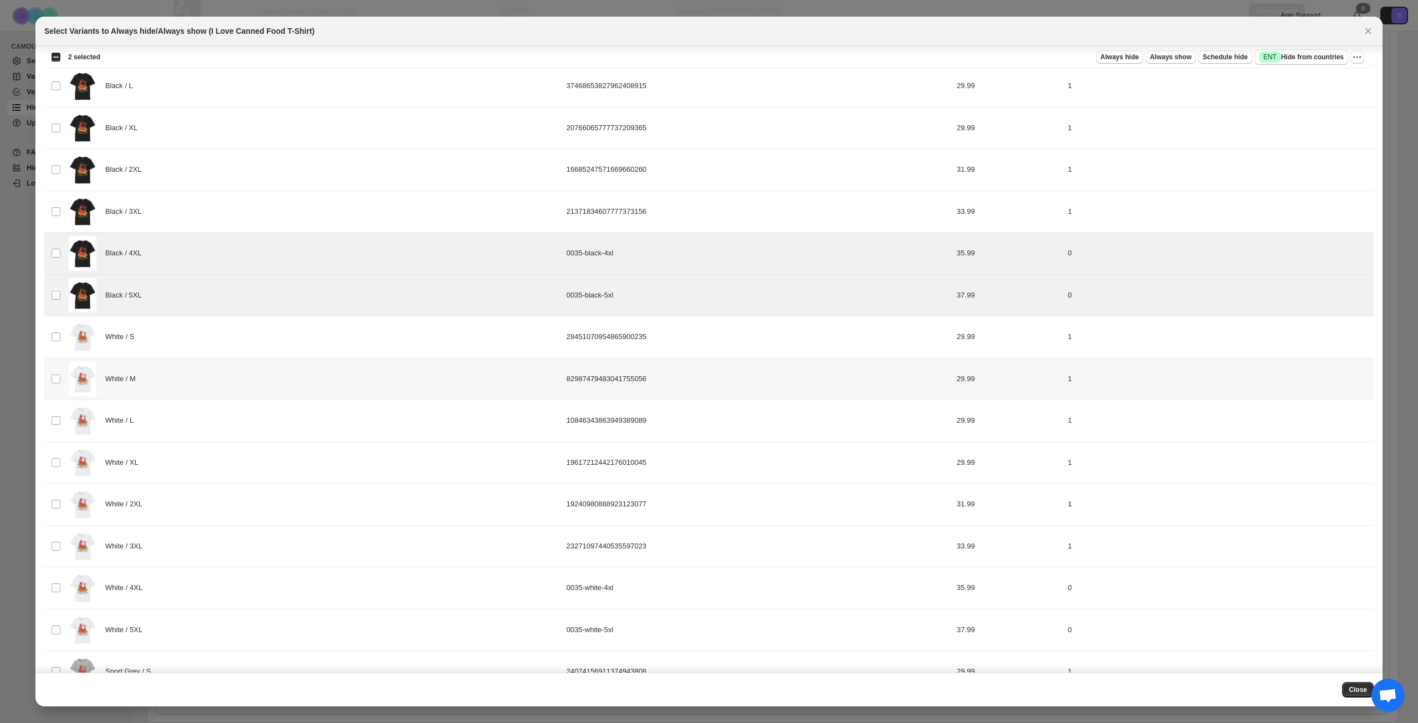
scroll to position [244, 0]
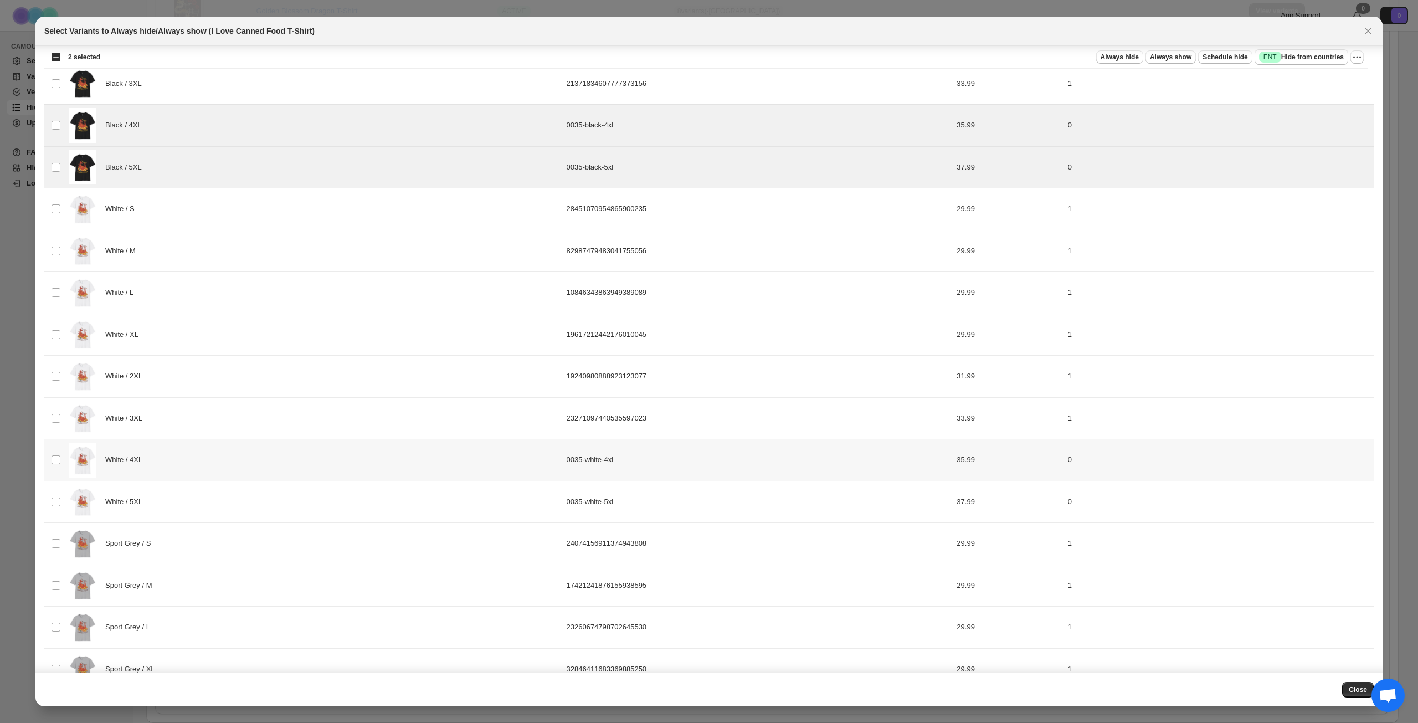
click at [233, 458] on div "White / 4XL" at bounding box center [314, 460] width 491 height 35
click at [227, 495] on div "White / 5XL" at bounding box center [314, 502] width 491 height 35
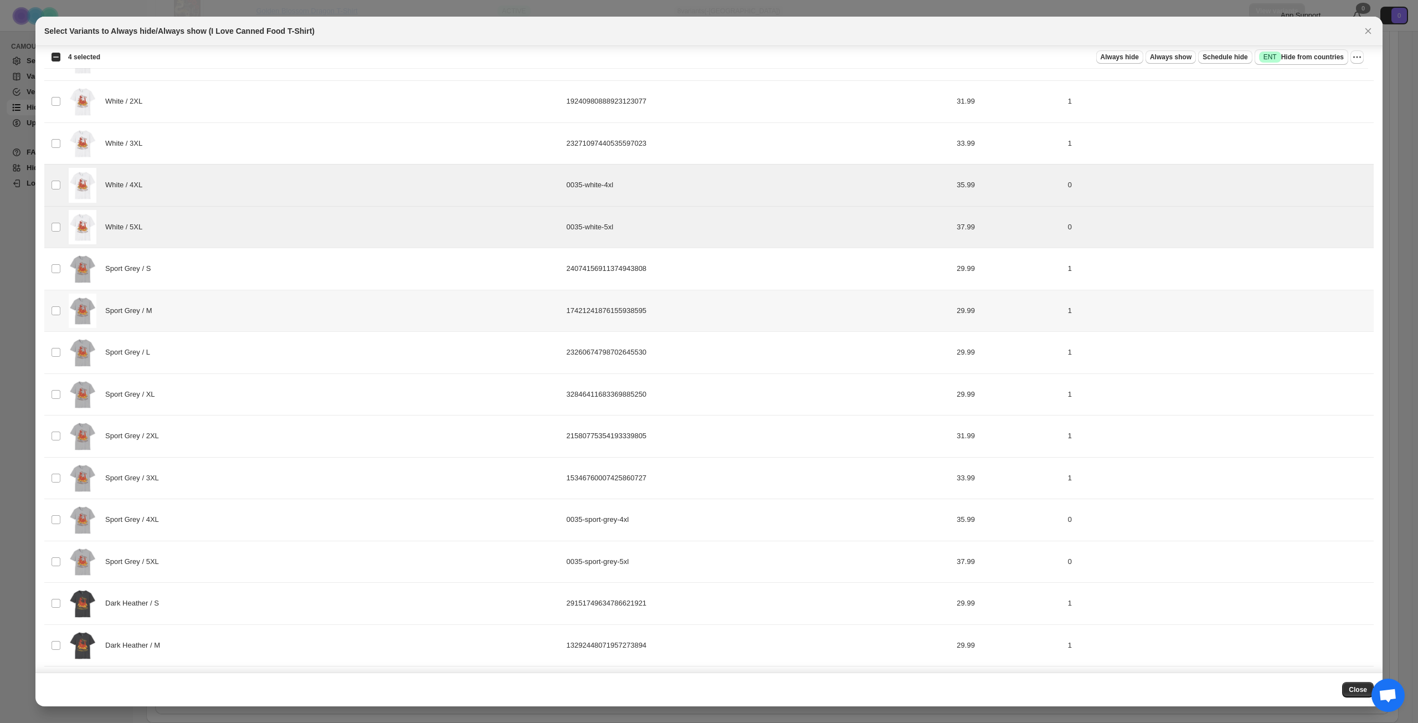
scroll to position [521, 0]
click at [218, 509] on div "Sport Grey / 4XL" at bounding box center [314, 517] width 491 height 35
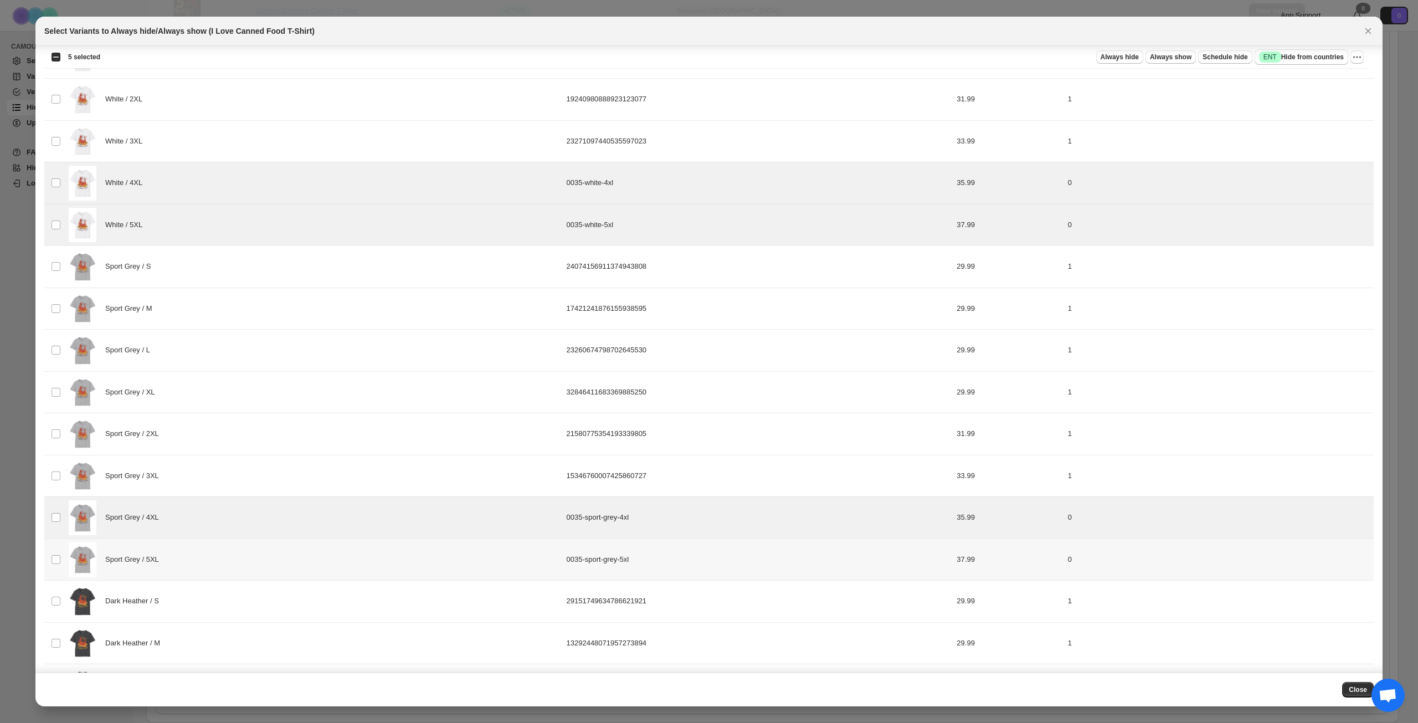
click at [224, 569] on div "Sport Grey / 5XL" at bounding box center [314, 559] width 491 height 35
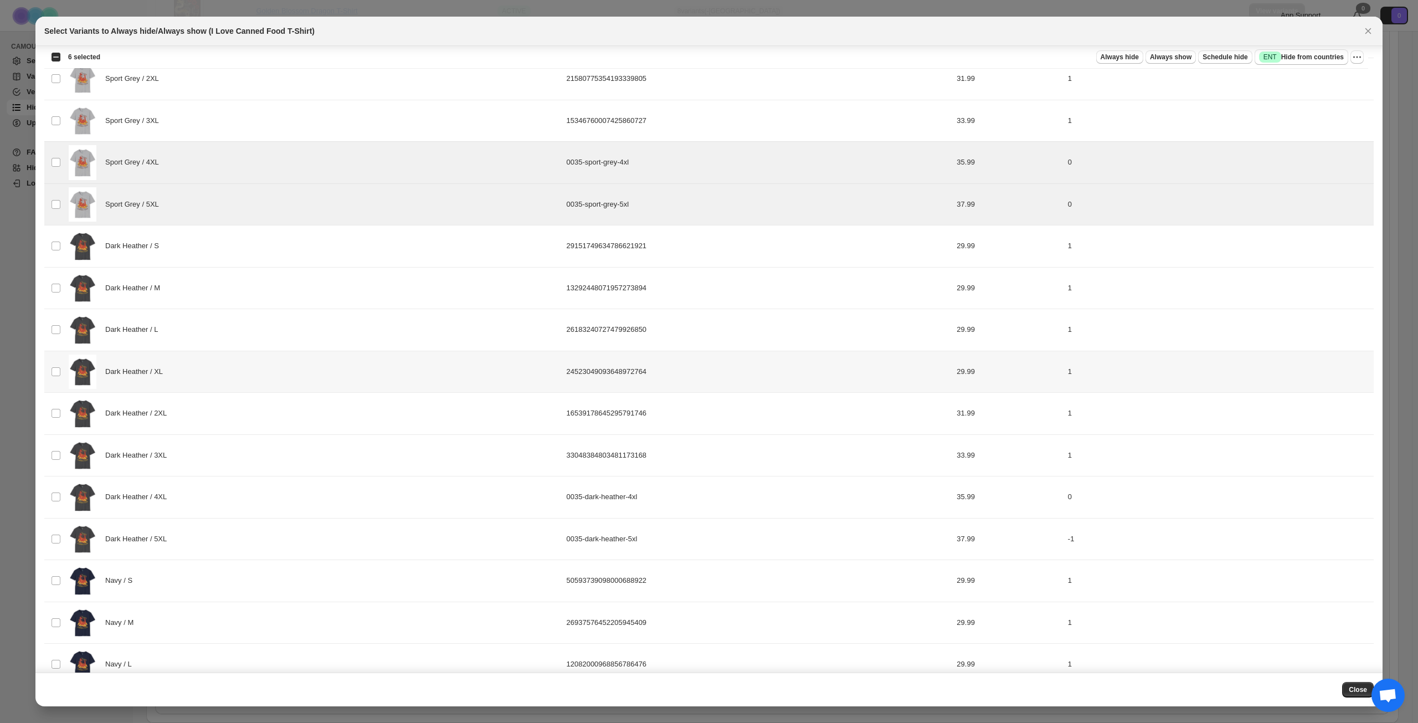
scroll to position [908, 0]
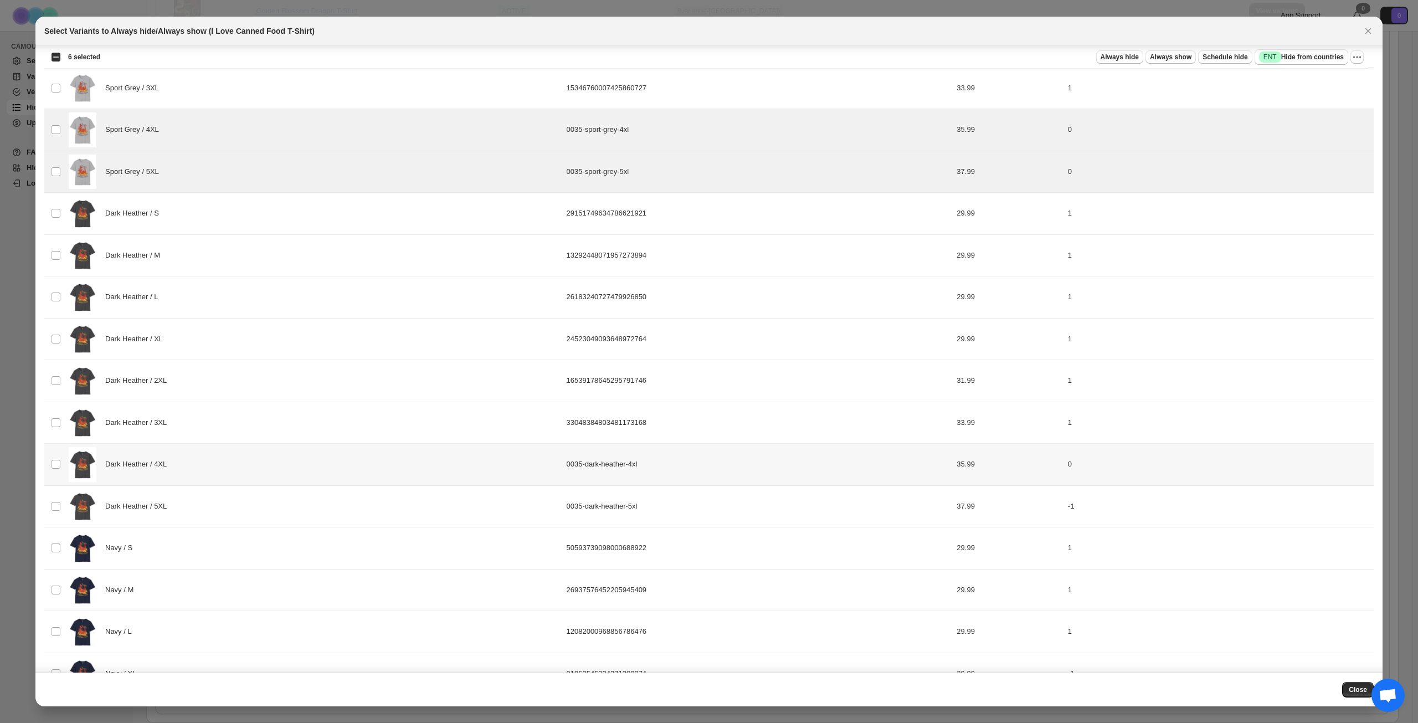
click at [267, 472] on div "Dark Heather / 4XL" at bounding box center [314, 464] width 491 height 35
click at [259, 503] on div "Dark Heather / 5XL" at bounding box center [314, 506] width 491 height 35
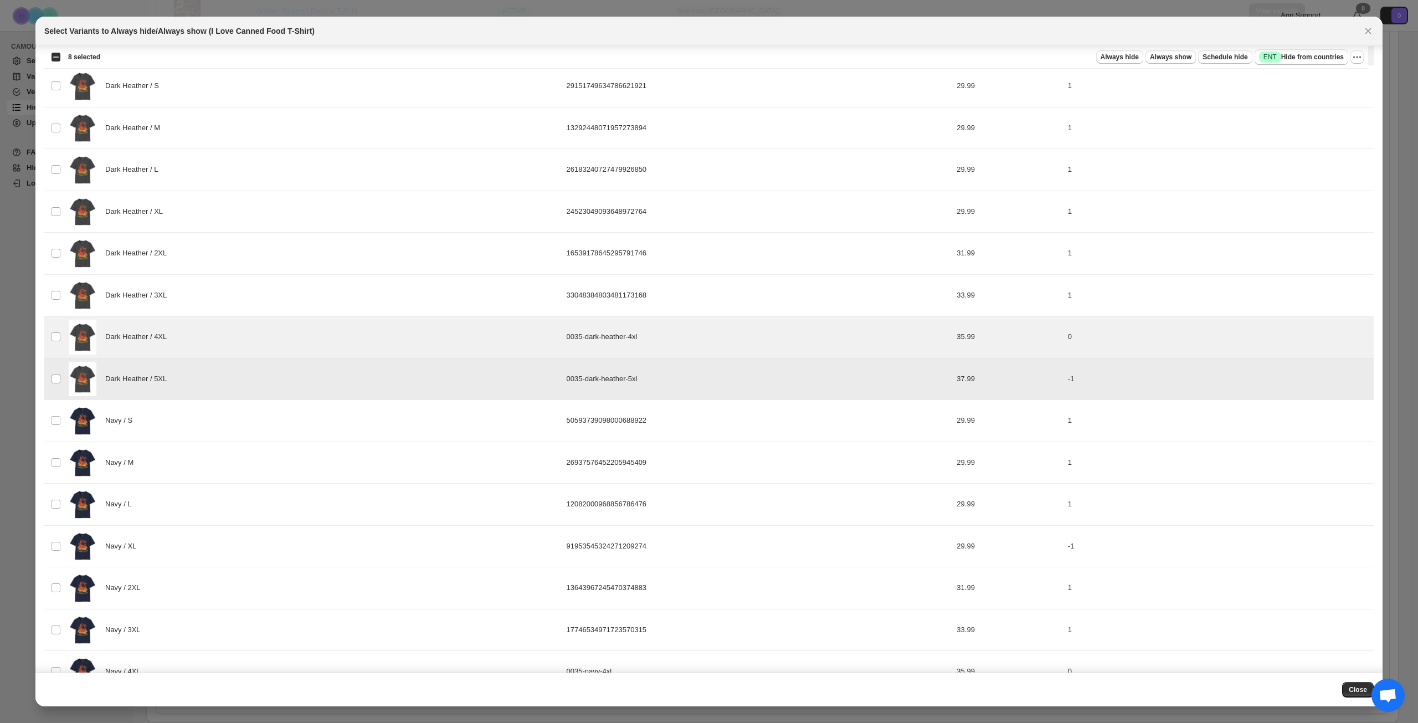
scroll to position [1106, 0]
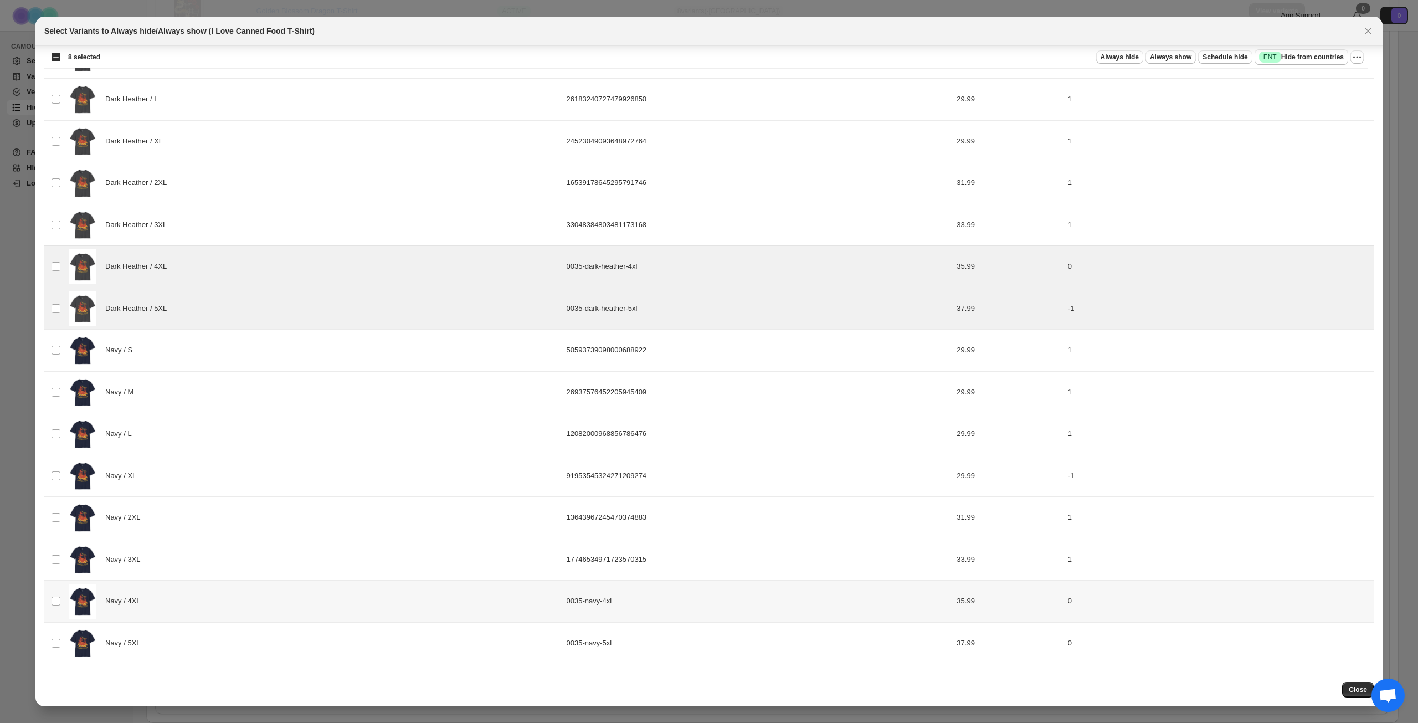
click at [265, 599] on div "Navy / 4XL" at bounding box center [314, 601] width 491 height 35
click at [256, 643] on div "Navy / 5XL" at bounding box center [314, 643] width 491 height 35
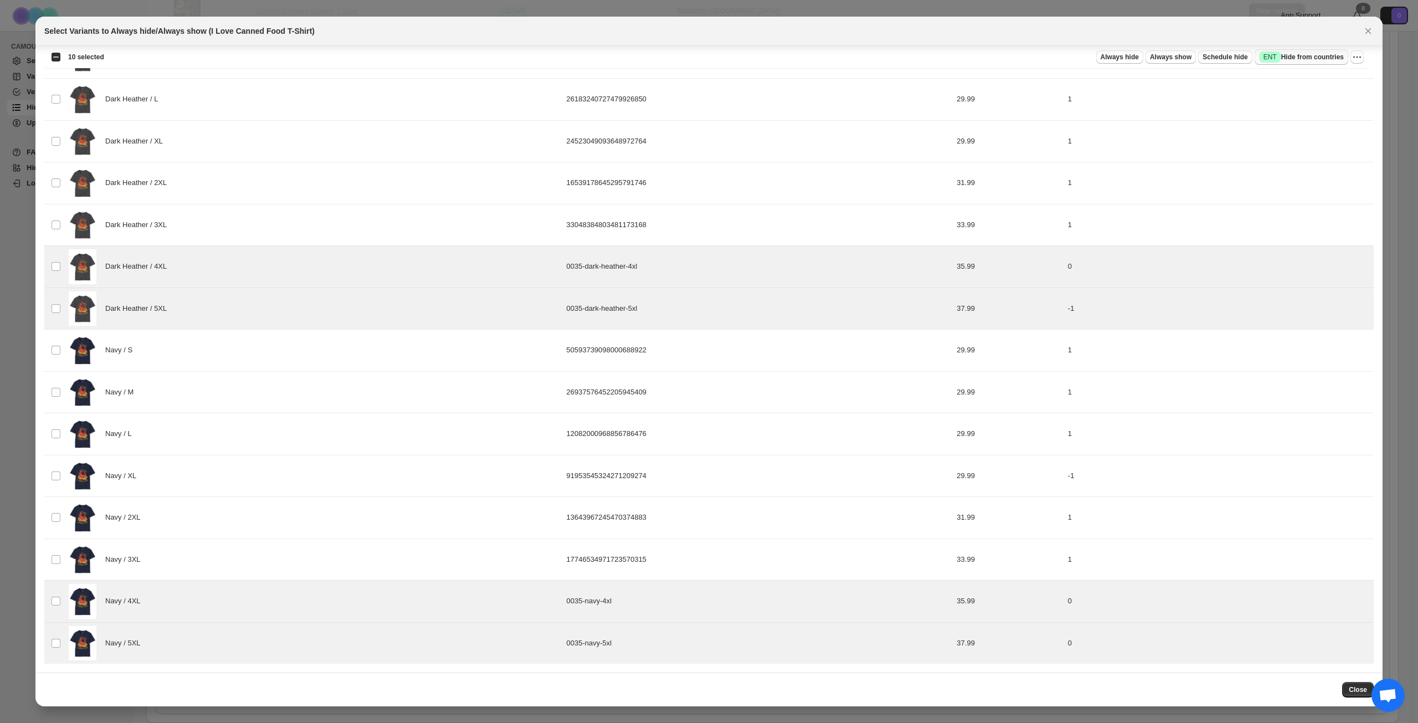
click at [1307, 52] on span "Success ENT Hide from countries" at bounding box center [1301, 57] width 85 height 11
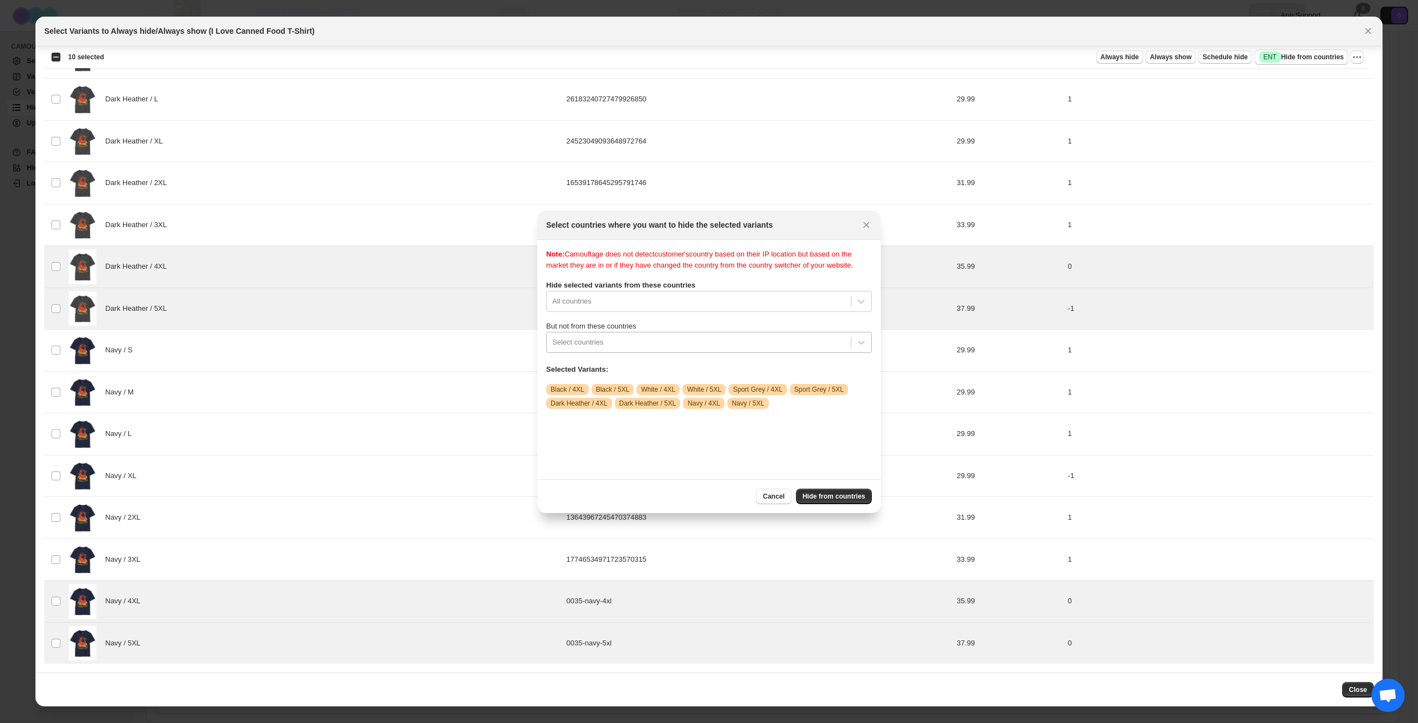
click at [667, 349] on div ":rtr:" at bounding box center [698, 342] width 293 height 13
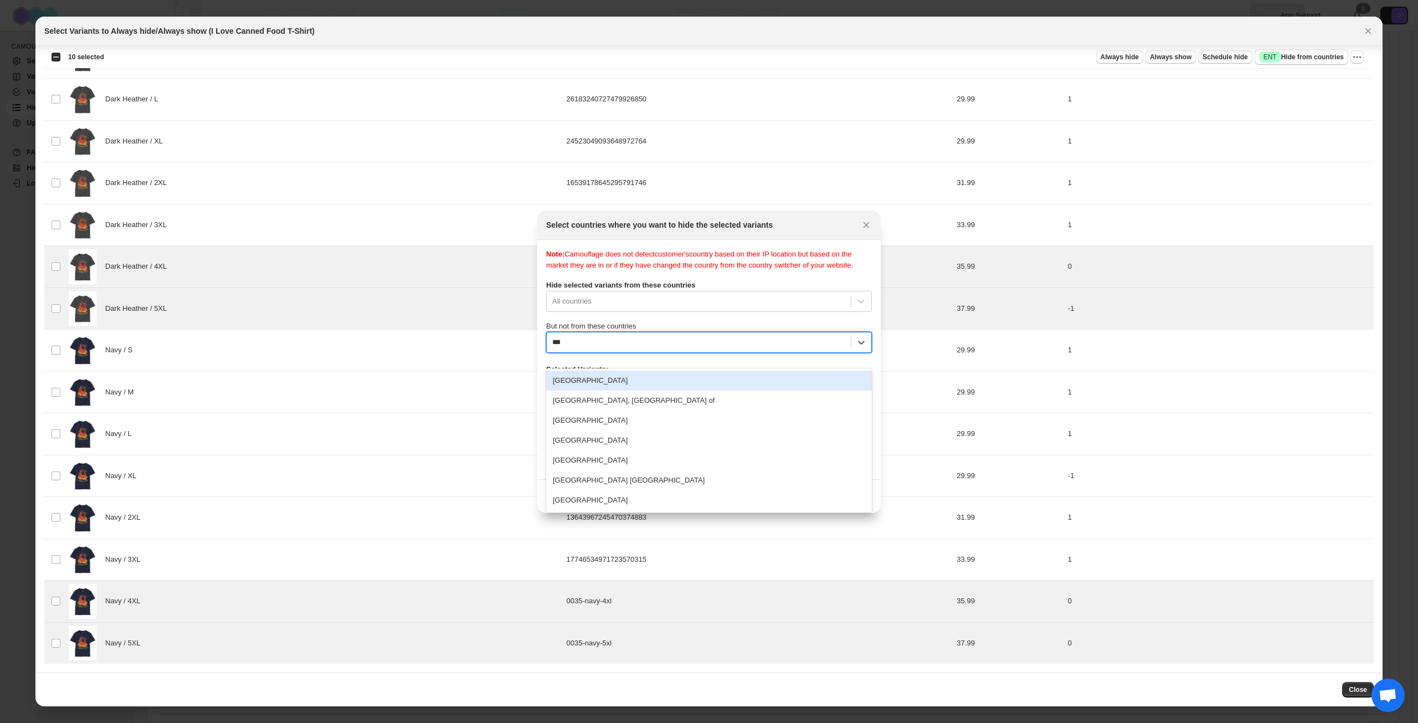
type input "****"
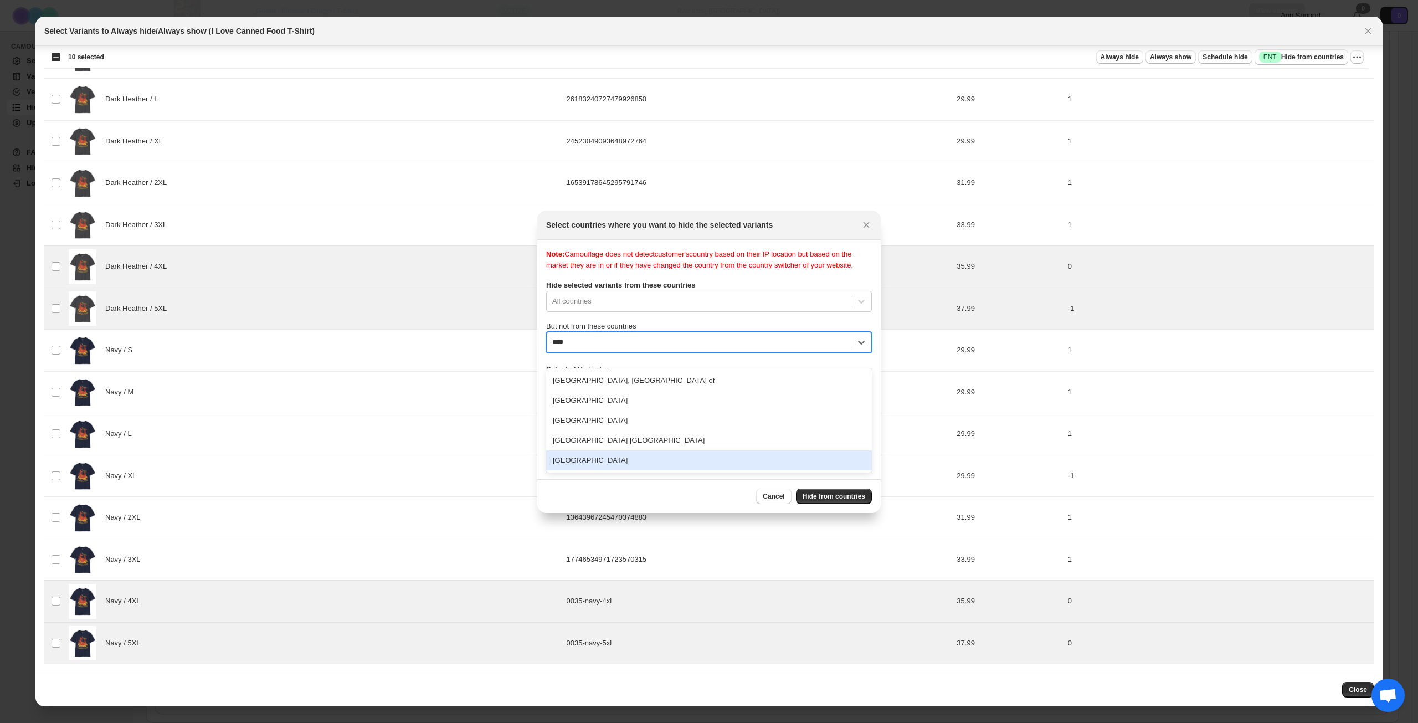
click at [644, 457] on div "[GEOGRAPHIC_DATA]" at bounding box center [709, 460] width 326 height 20
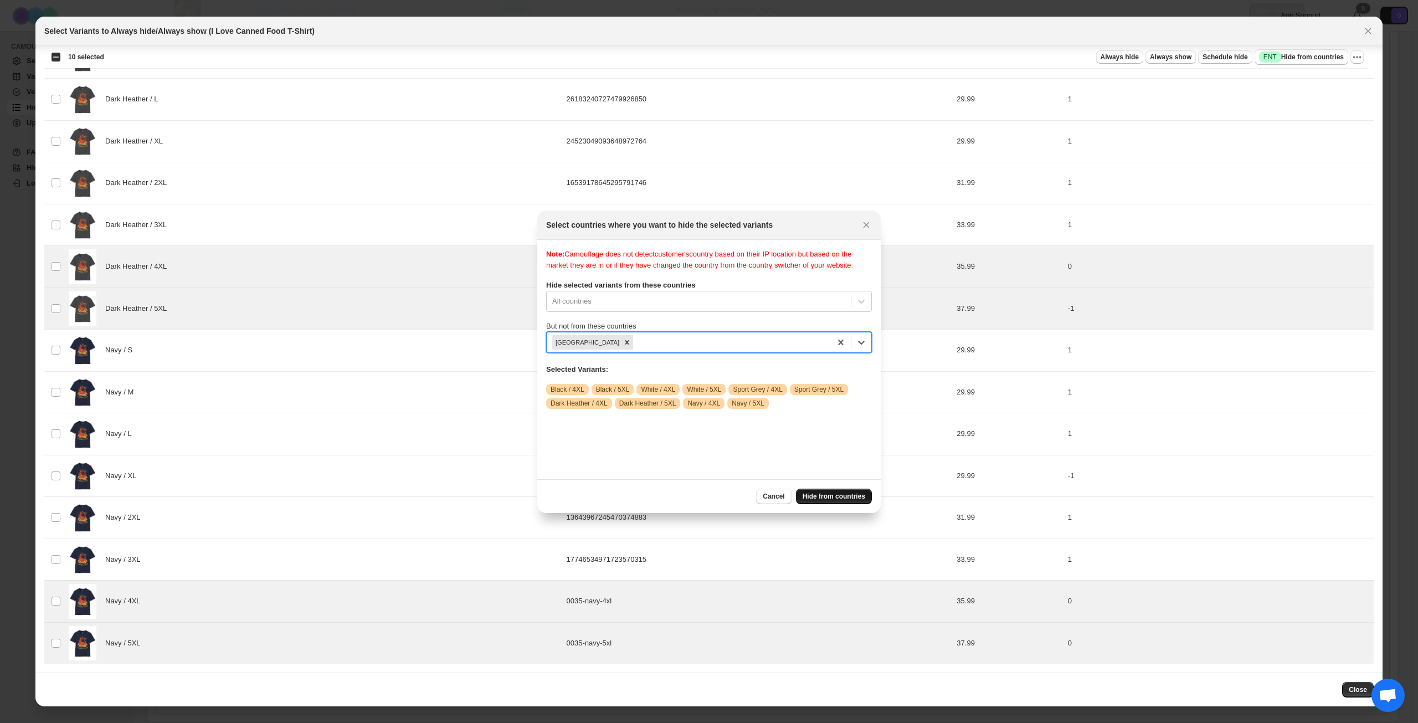
click at [834, 496] on span "Hide from countries" at bounding box center [834, 496] width 63 height 9
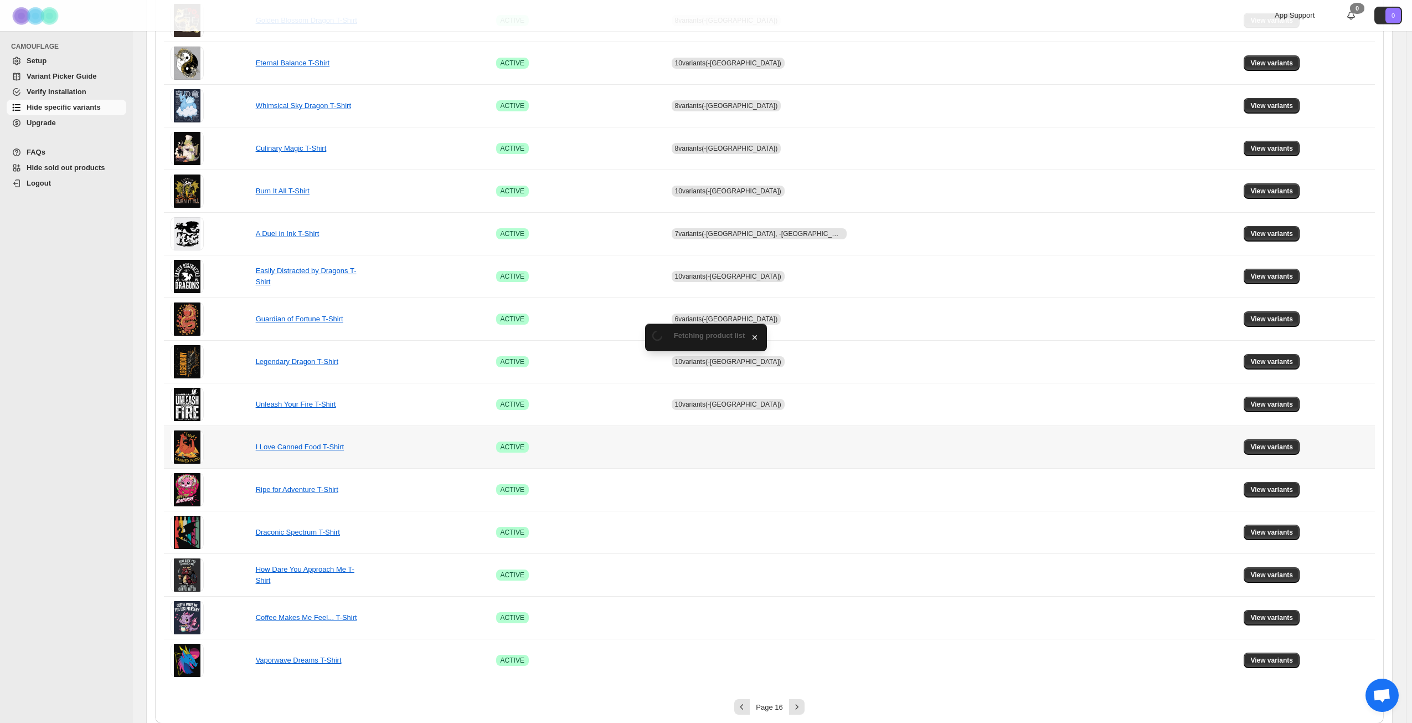
scroll to position [414, 0]
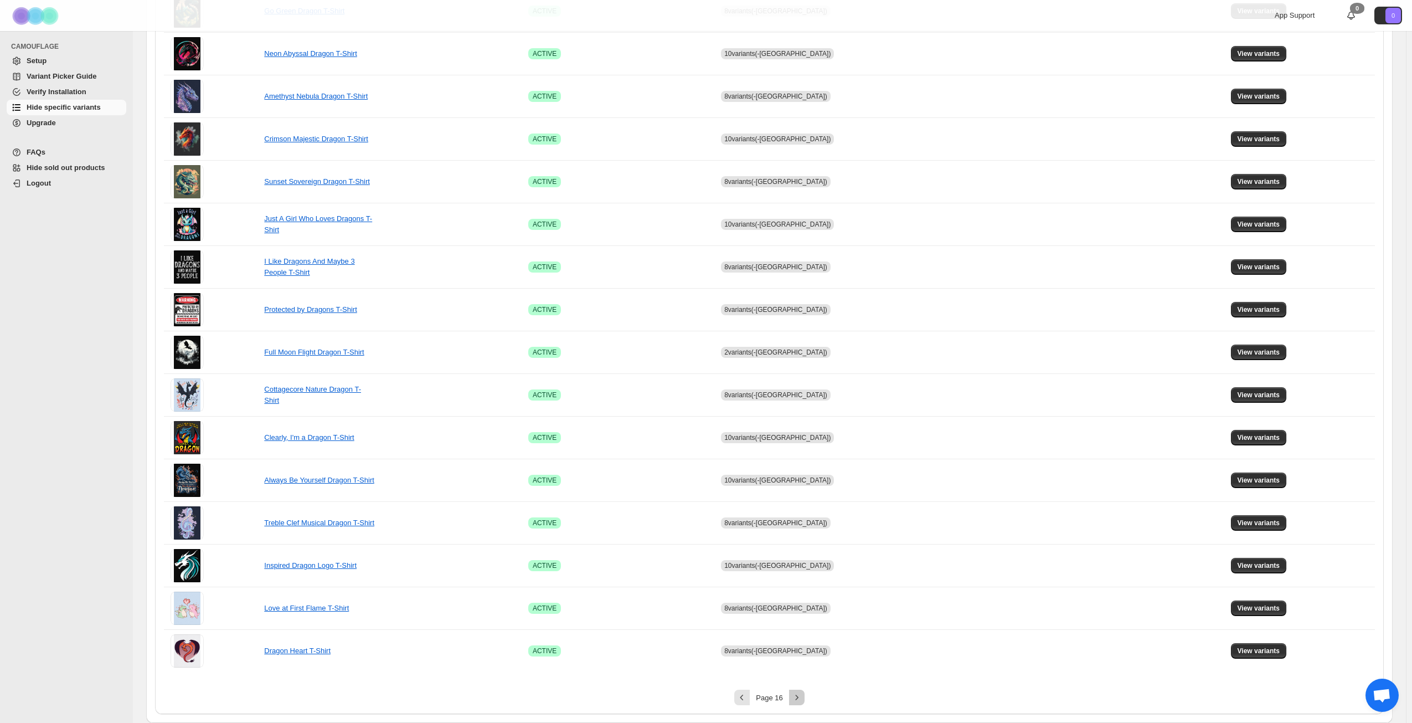
click at [803, 697] on icon "Next" at bounding box center [797, 697] width 11 height 11
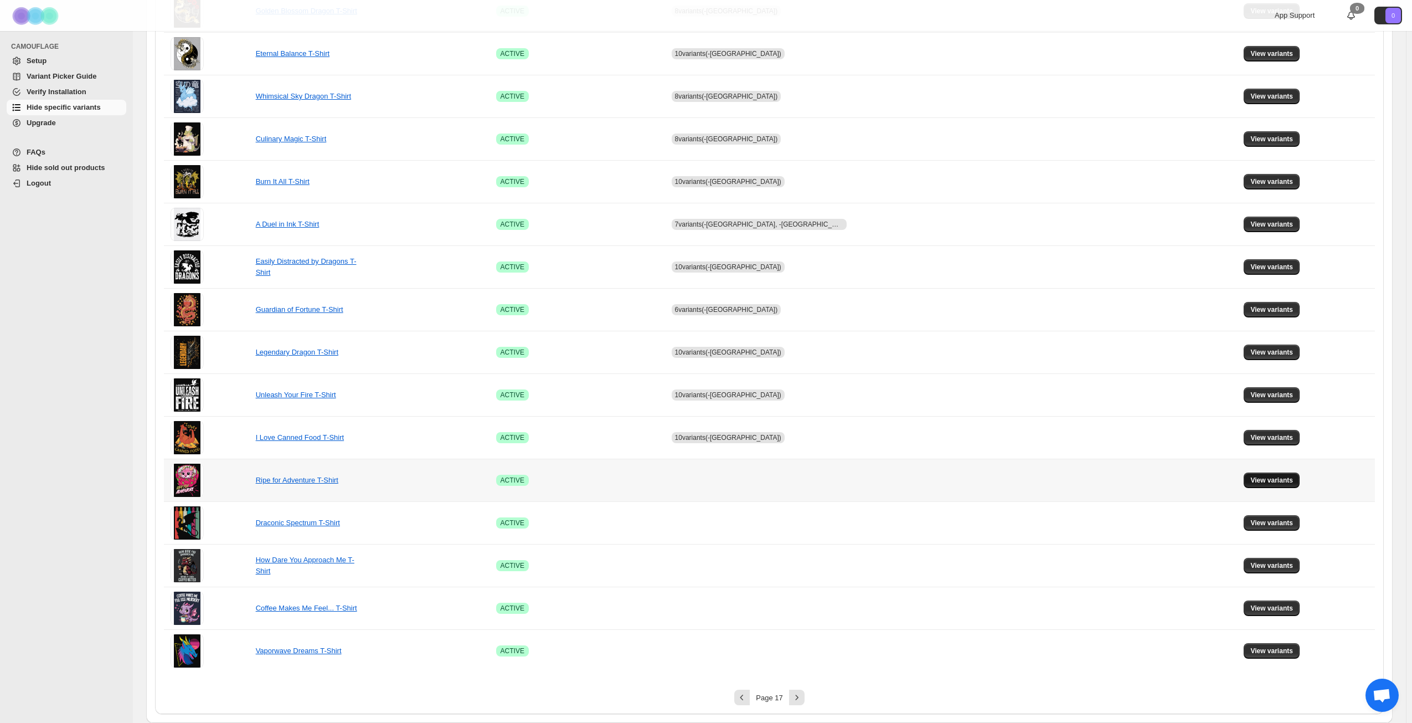
click at [1251, 477] on span "View variants" at bounding box center [1272, 480] width 43 height 9
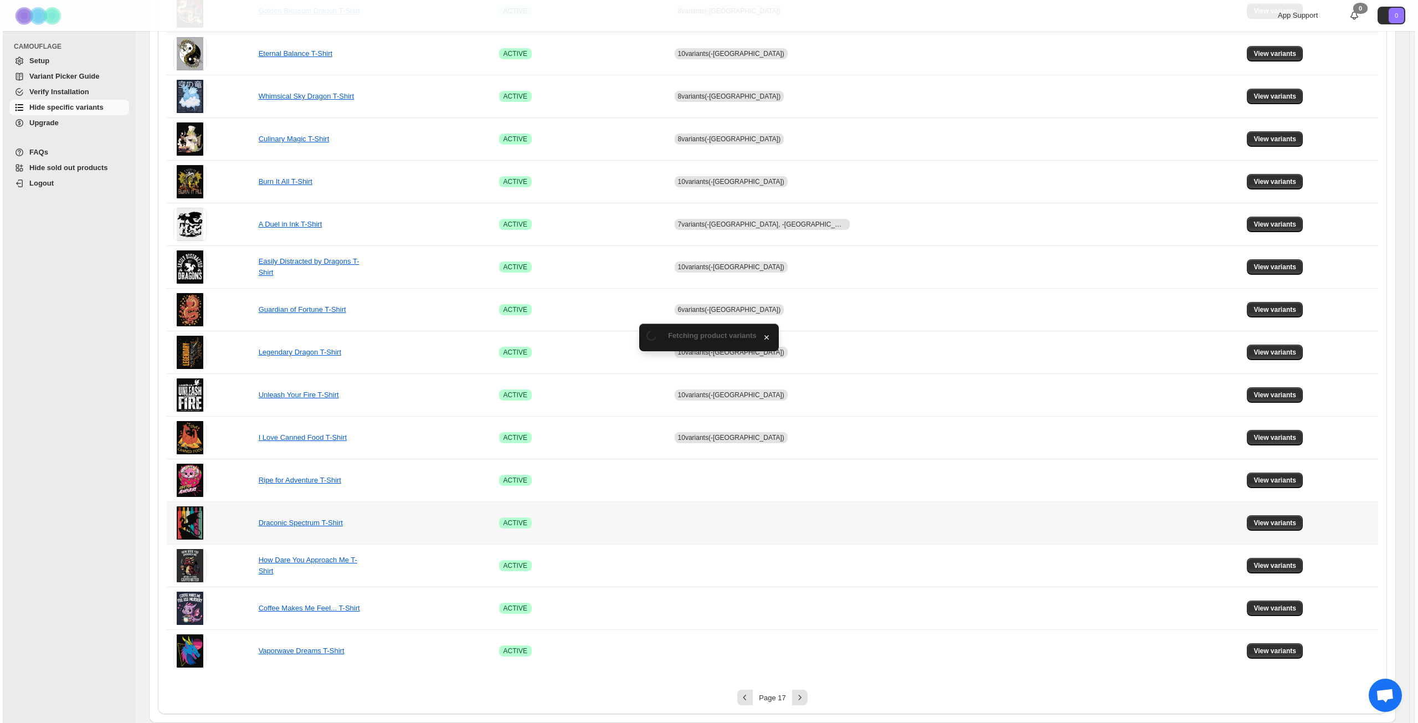
scroll to position [0, 0]
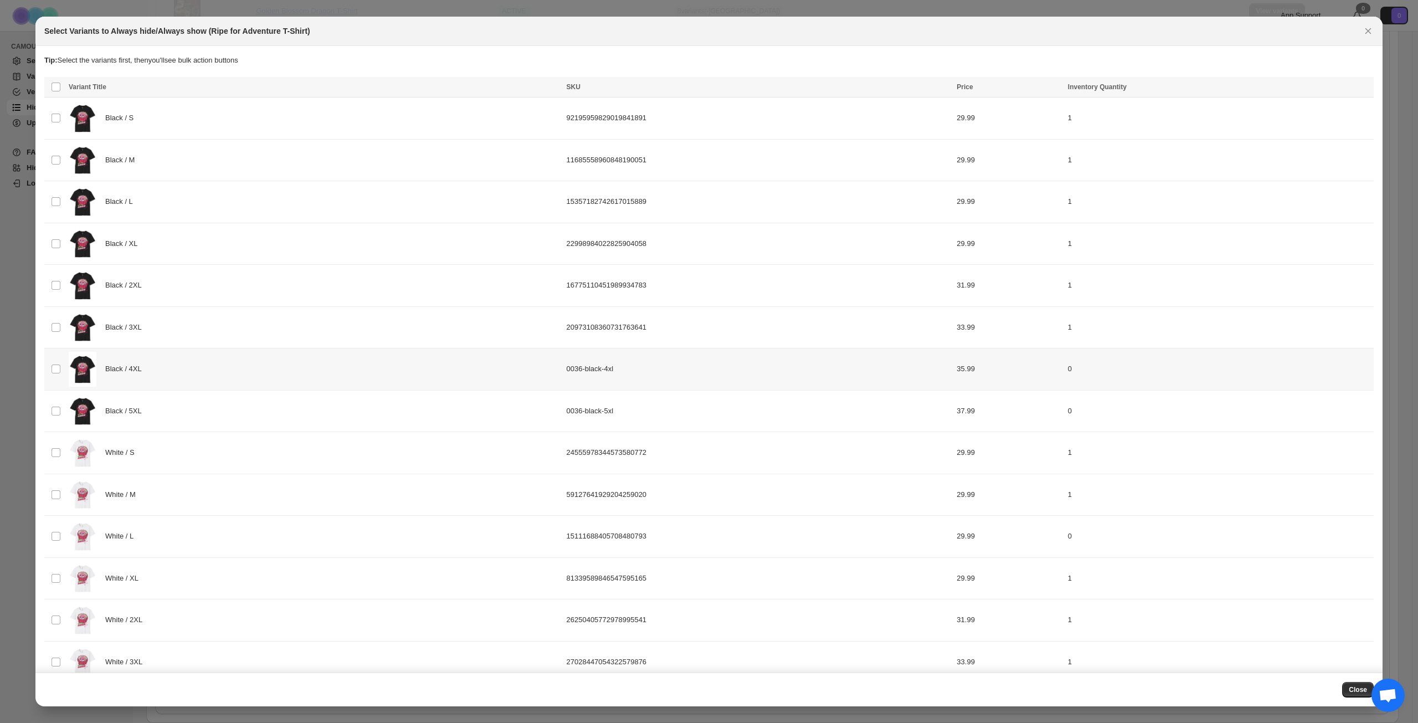
drag, startPoint x: 231, startPoint y: 374, endPoint x: 233, endPoint y: 400, distance: 26.1
click at [231, 373] on div "Black / 4XL" at bounding box center [314, 369] width 491 height 35
click at [230, 416] on div "Black / 5XL" at bounding box center [314, 411] width 491 height 35
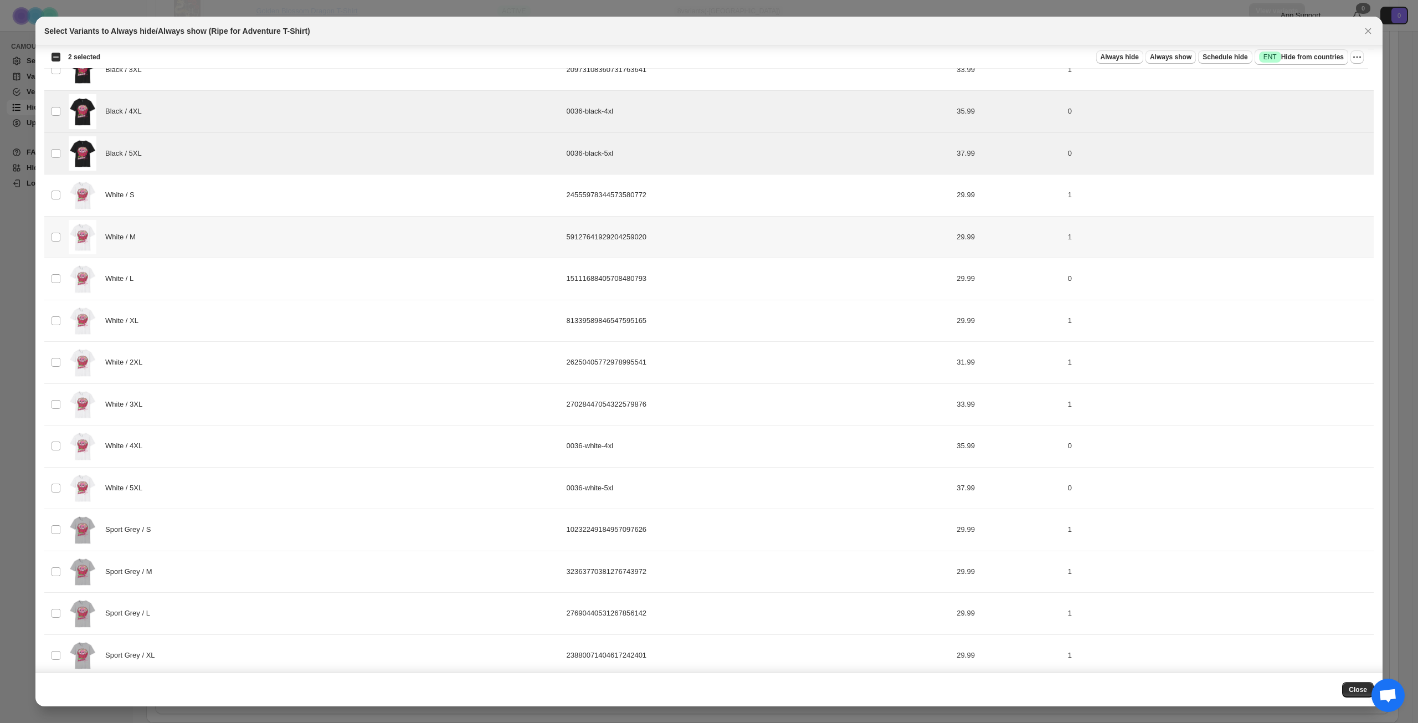
scroll to position [277, 0]
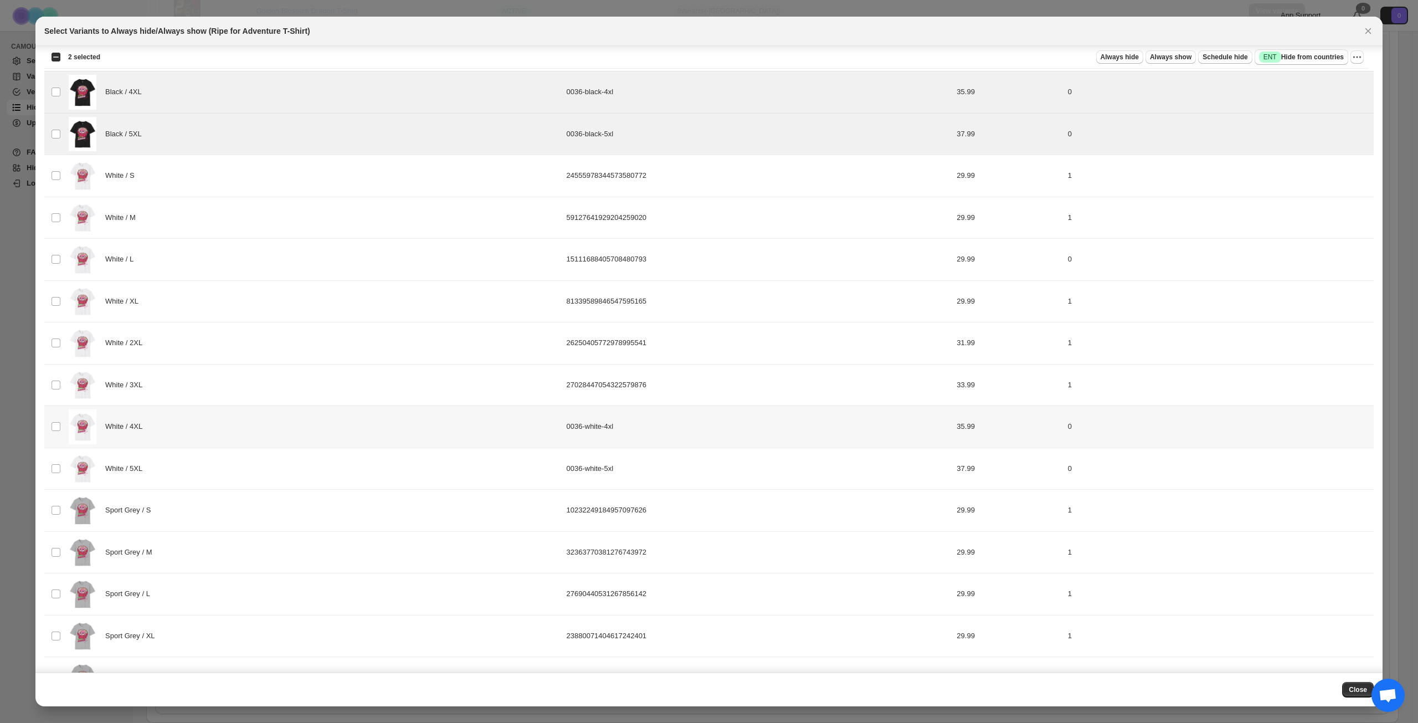
click at [250, 431] on div "White / 4XL" at bounding box center [314, 426] width 491 height 35
click at [245, 469] on div "White / 5XL" at bounding box center [314, 468] width 491 height 35
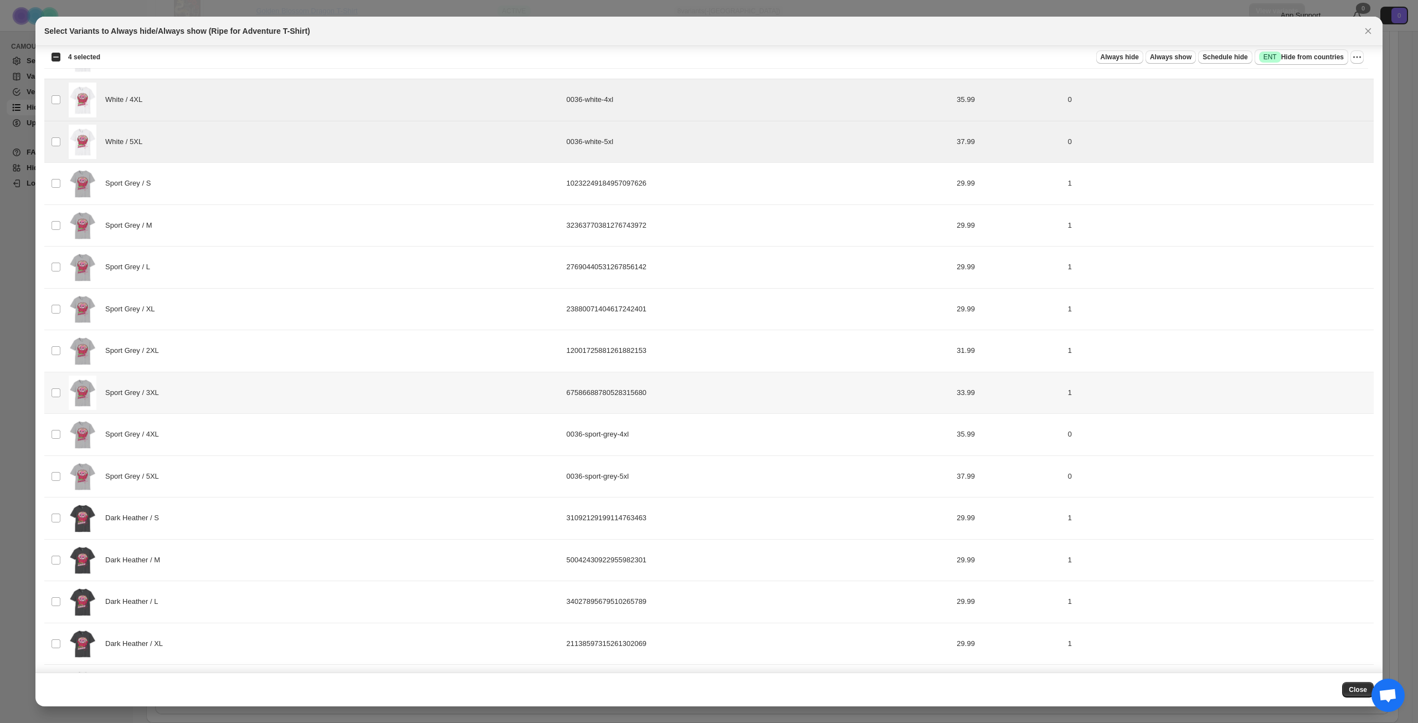
scroll to position [609, 0]
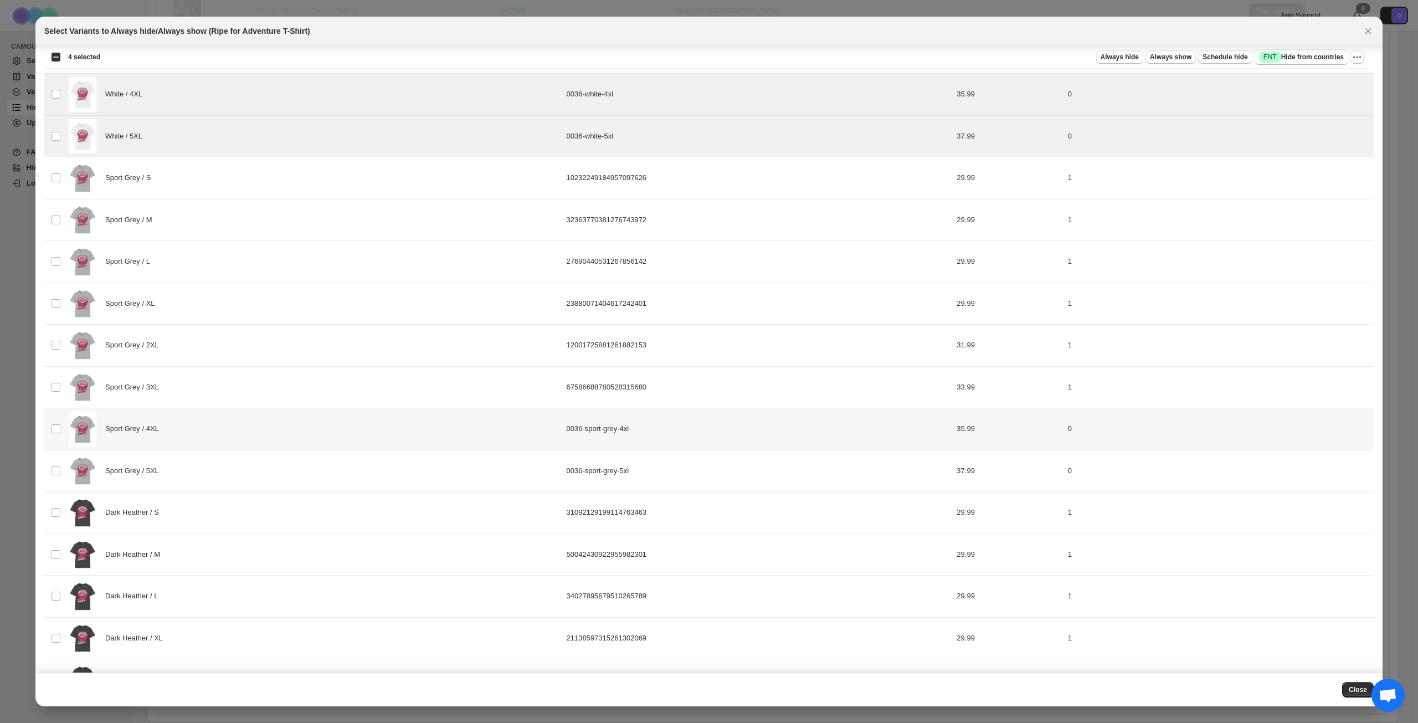
click at [265, 439] on div "Sport Grey / 4XL" at bounding box center [314, 429] width 491 height 35
click at [260, 474] on div "Sport Grey / 5XL" at bounding box center [314, 471] width 491 height 35
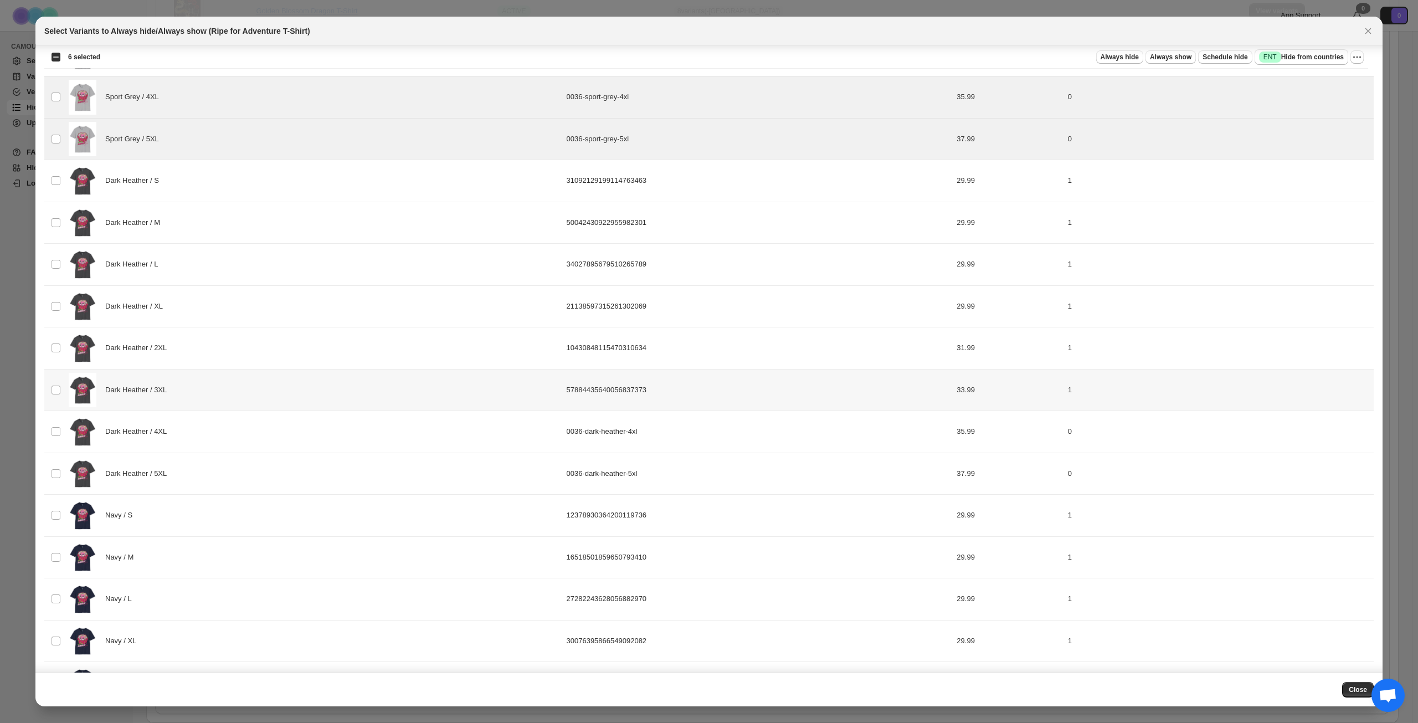
scroll to position [942, 0]
click at [299, 439] on div "Dark Heather / 4XL" at bounding box center [314, 431] width 491 height 35
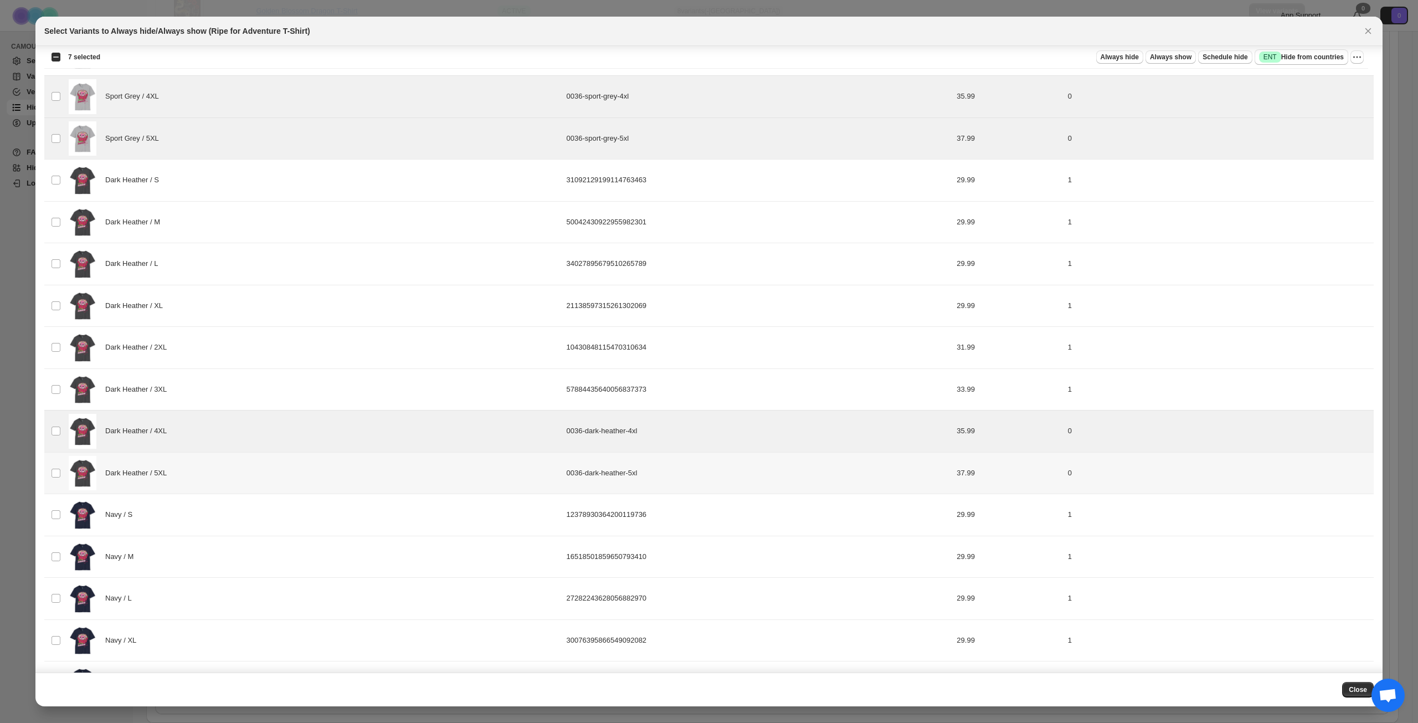
click at [295, 486] on div "Dark Heather / 5XL" at bounding box center [314, 473] width 491 height 35
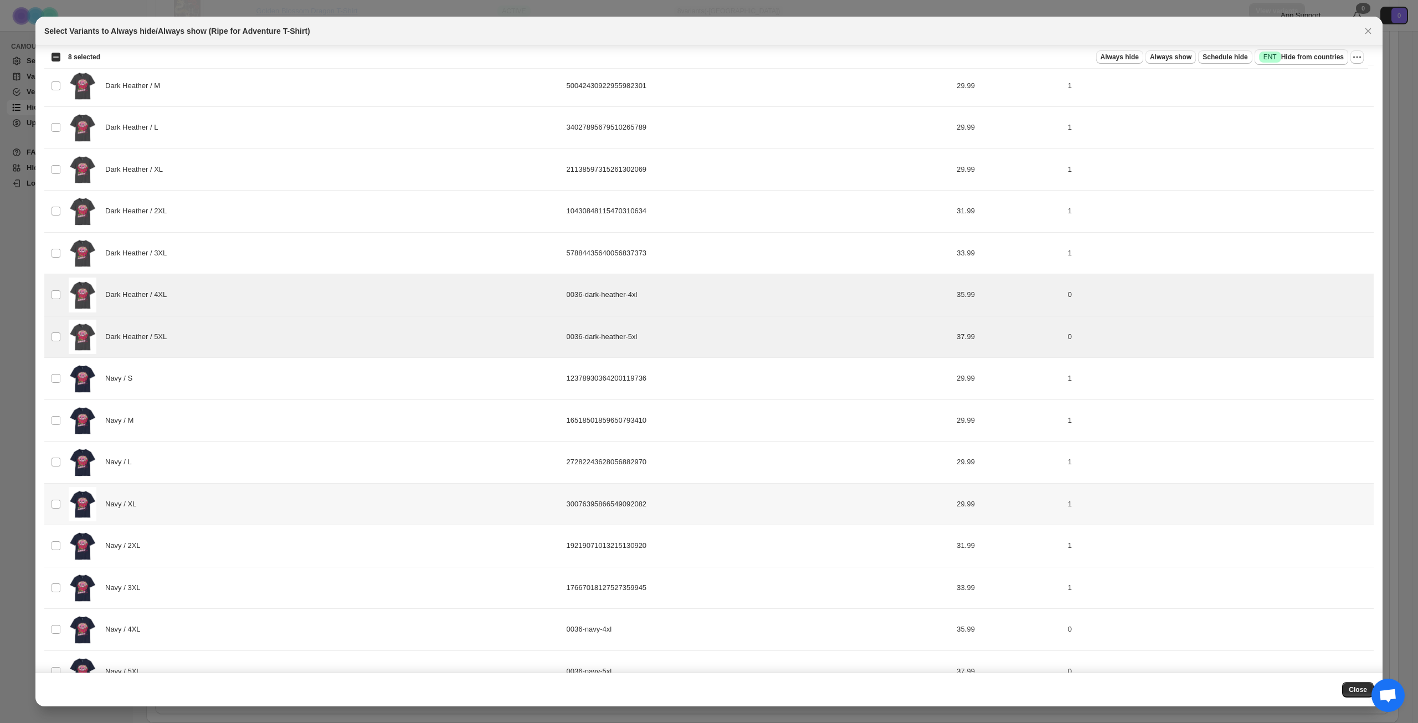
scroll to position [1106, 0]
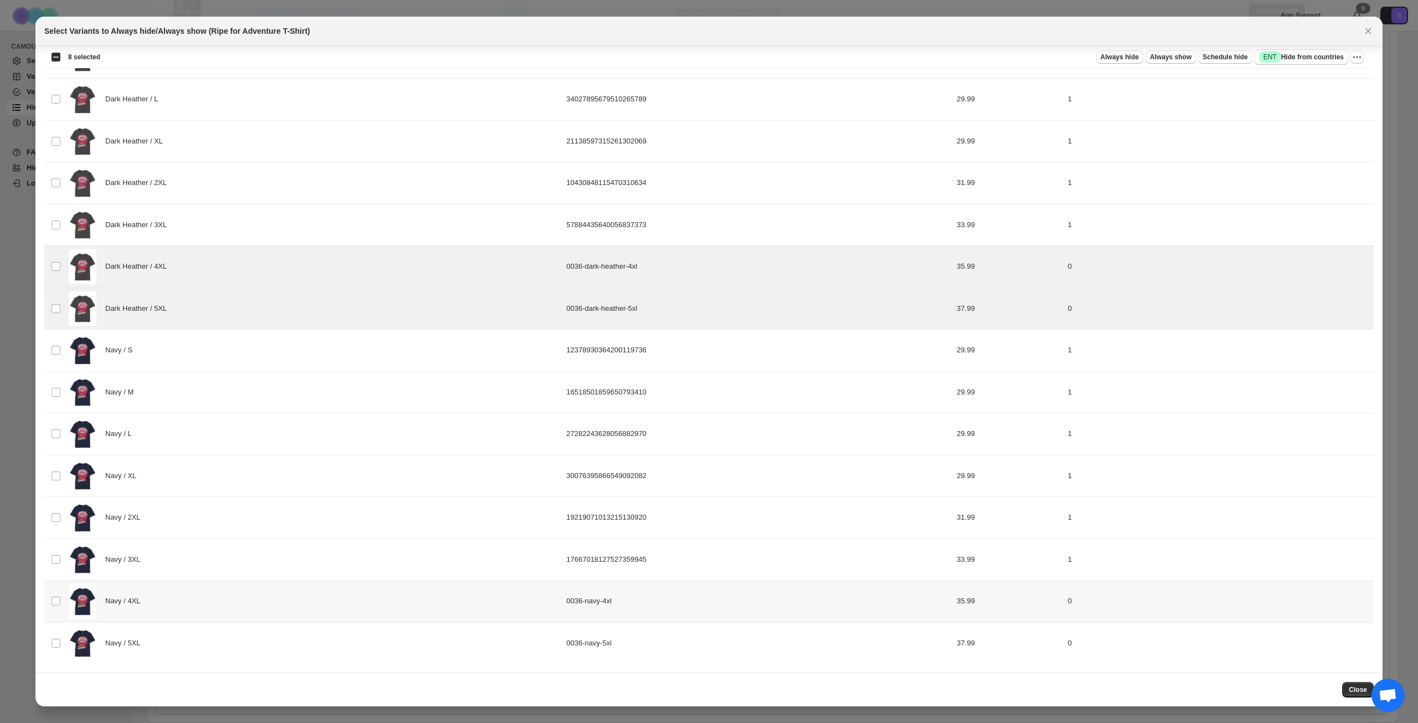
click at [261, 607] on div "Navy / 4XL" at bounding box center [314, 601] width 491 height 35
click at [261, 652] on div "Navy / 5XL" at bounding box center [314, 643] width 491 height 35
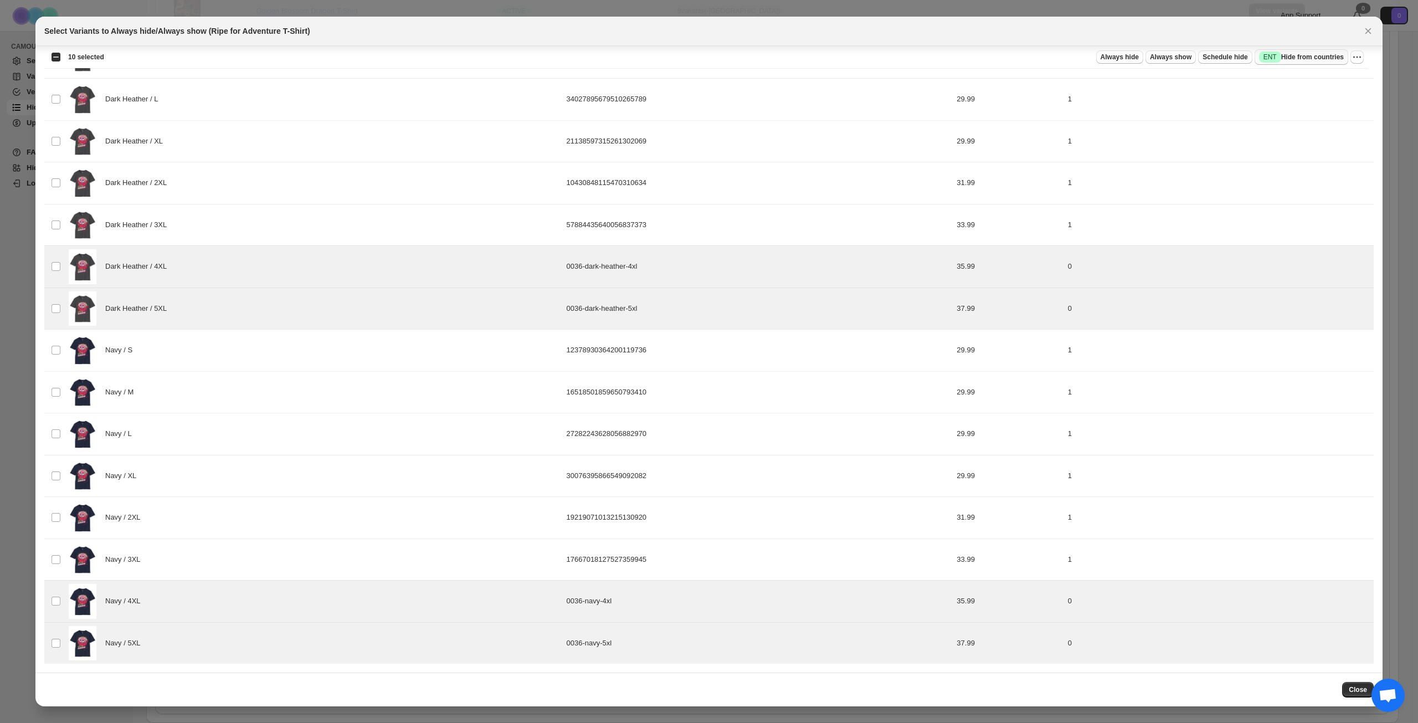
click at [1305, 53] on span "Success ENT Hide from countries" at bounding box center [1301, 57] width 85 height 11
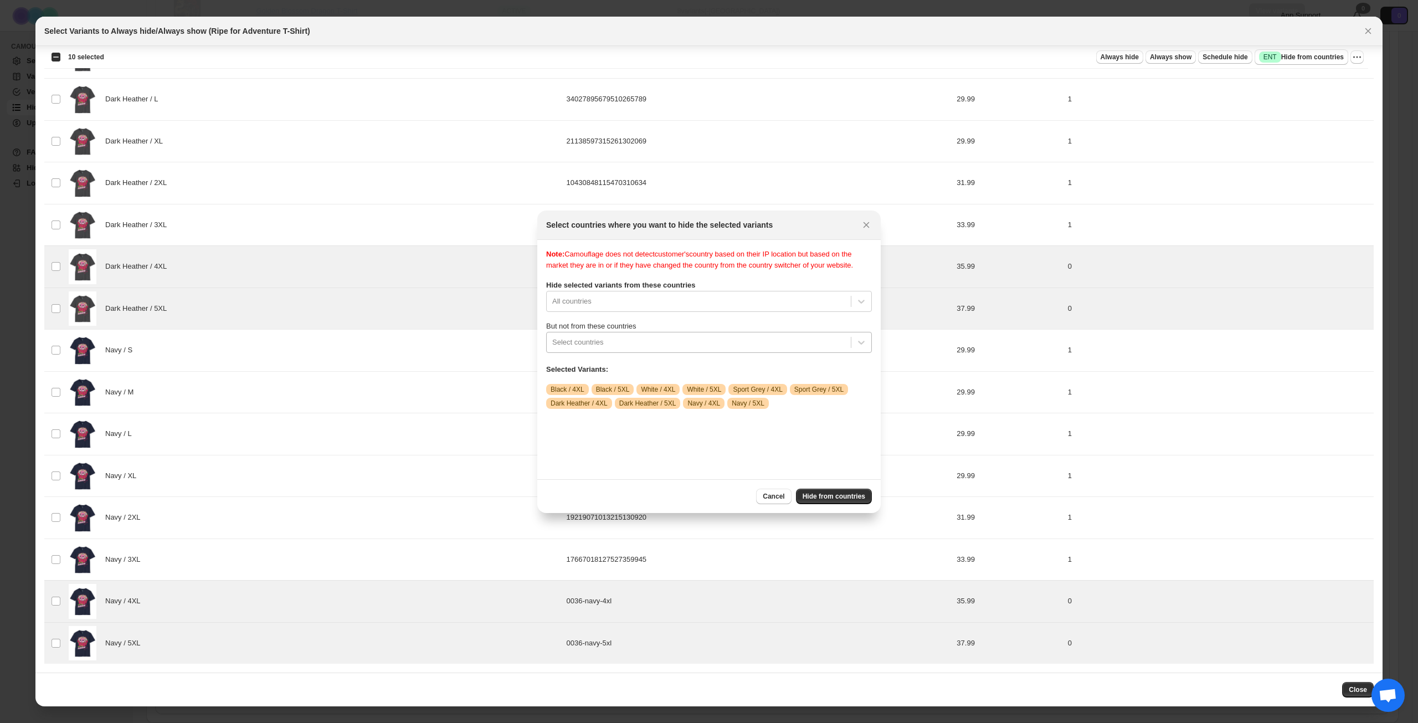
click at [716, 349] on div ":rvo:" at bounding box center [698, 342] width 293 height 13
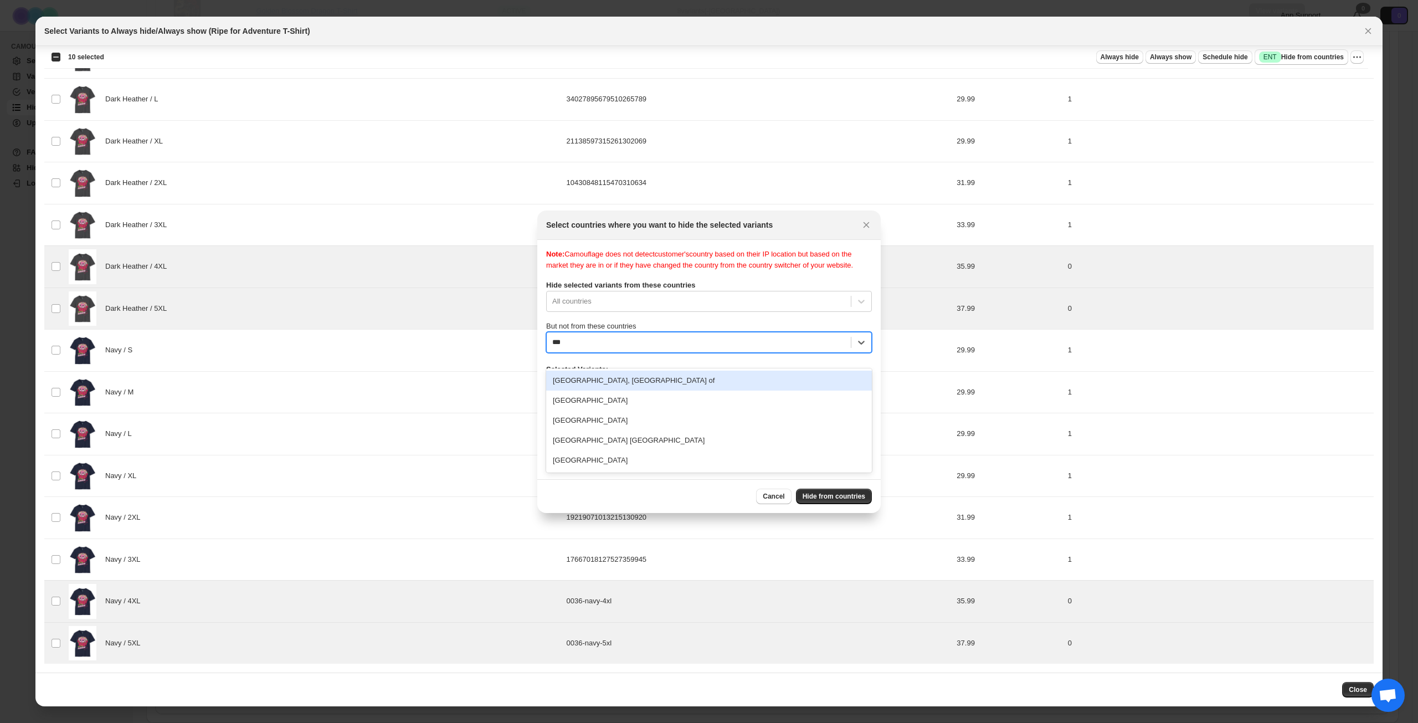
type input "****"
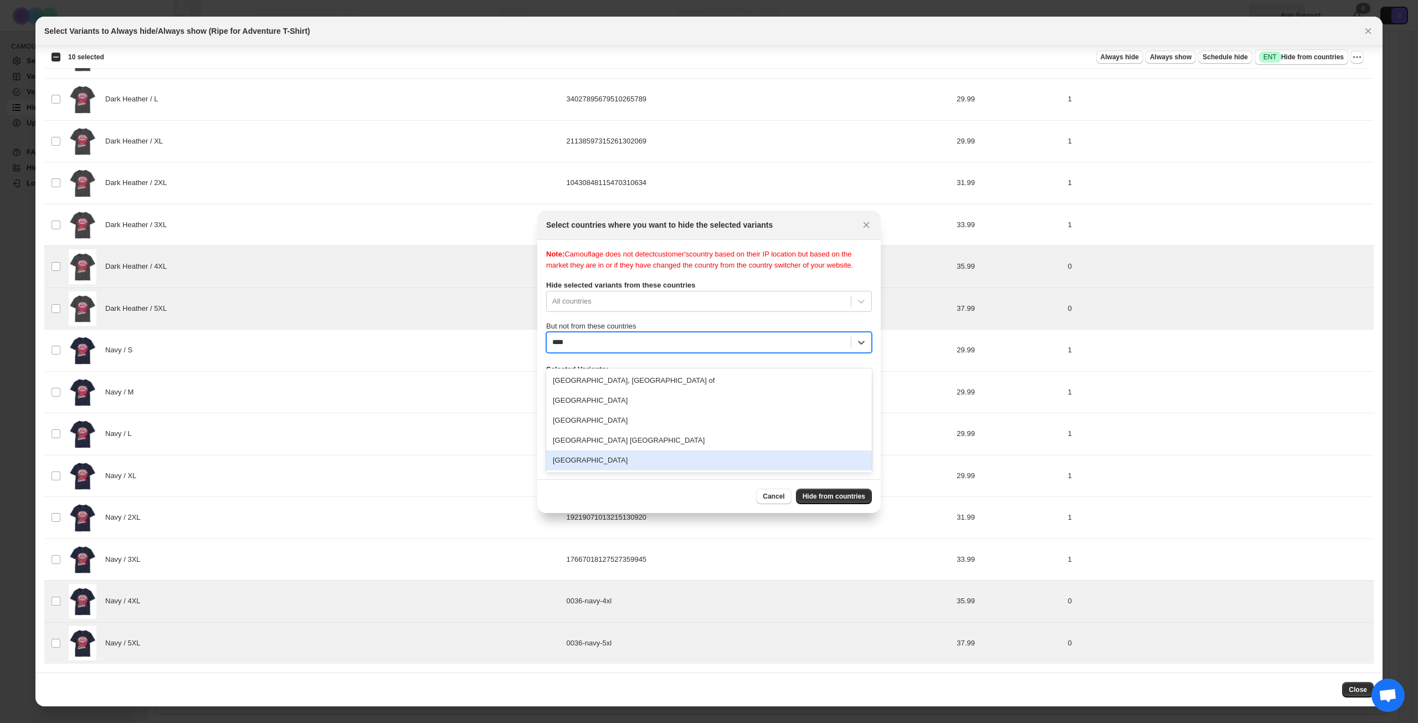
click at [651, 455] on div "[GEOGRAPHIC_DATA]" at bounding box center [709, 460] width 326 height 20
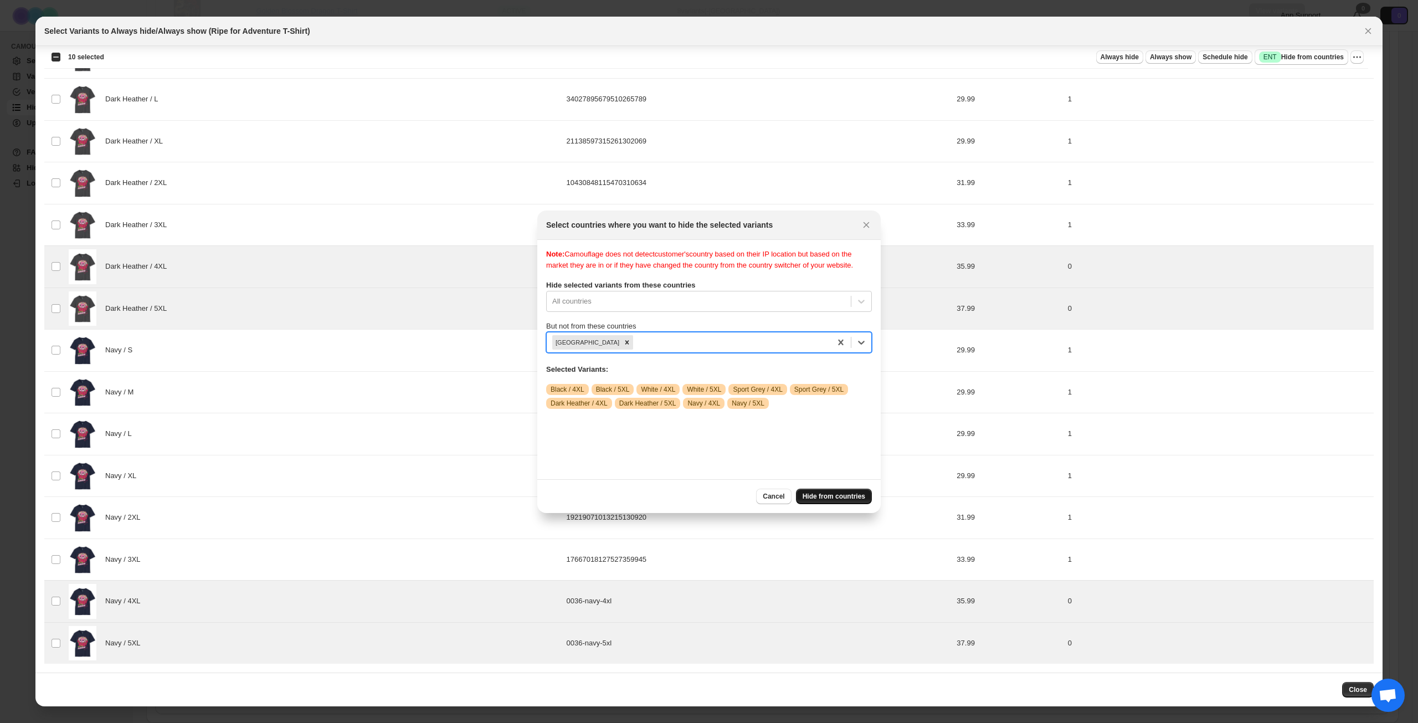
click at [823, 498] on span "Hide from countries" at bounding box center [834, 496] width 63 height 9
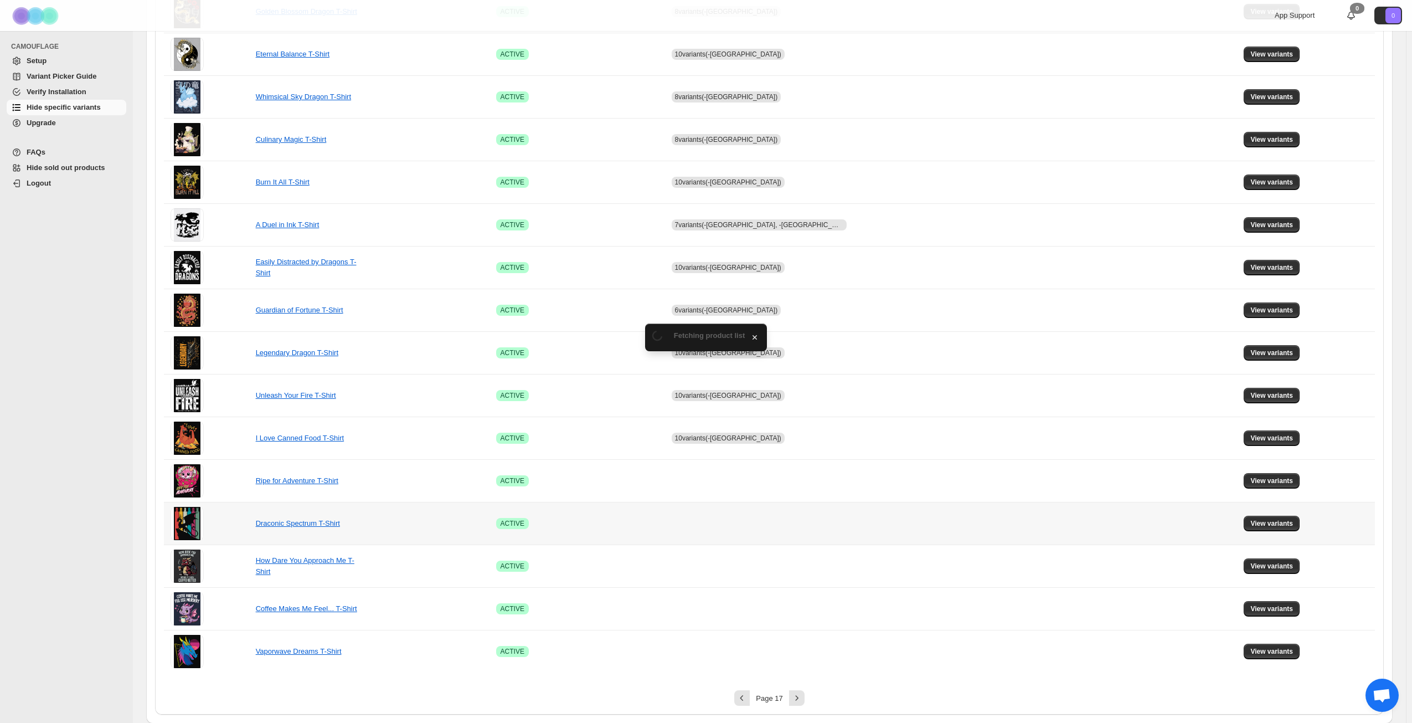
scroll to position [414, 0]
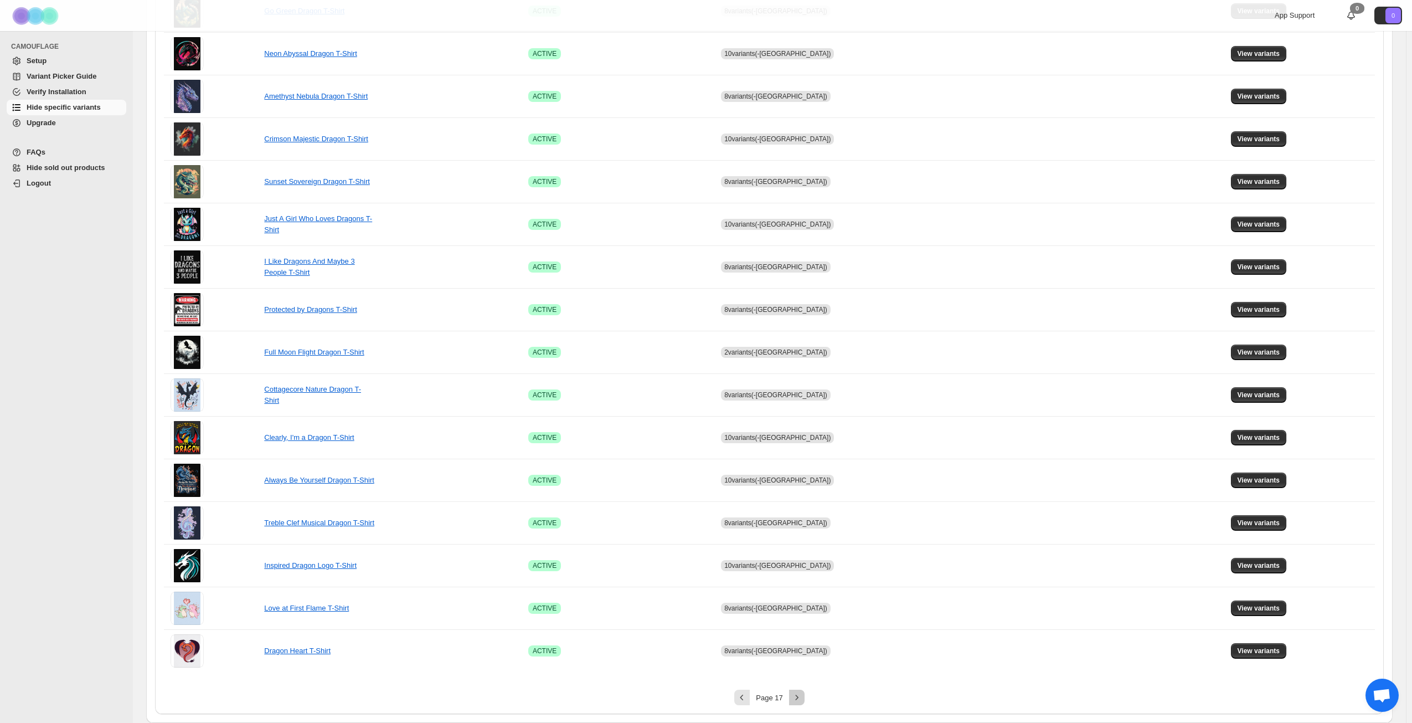
click at [798, 699] on icon "Next" at bounding box center [797, 697] width 11 height 11
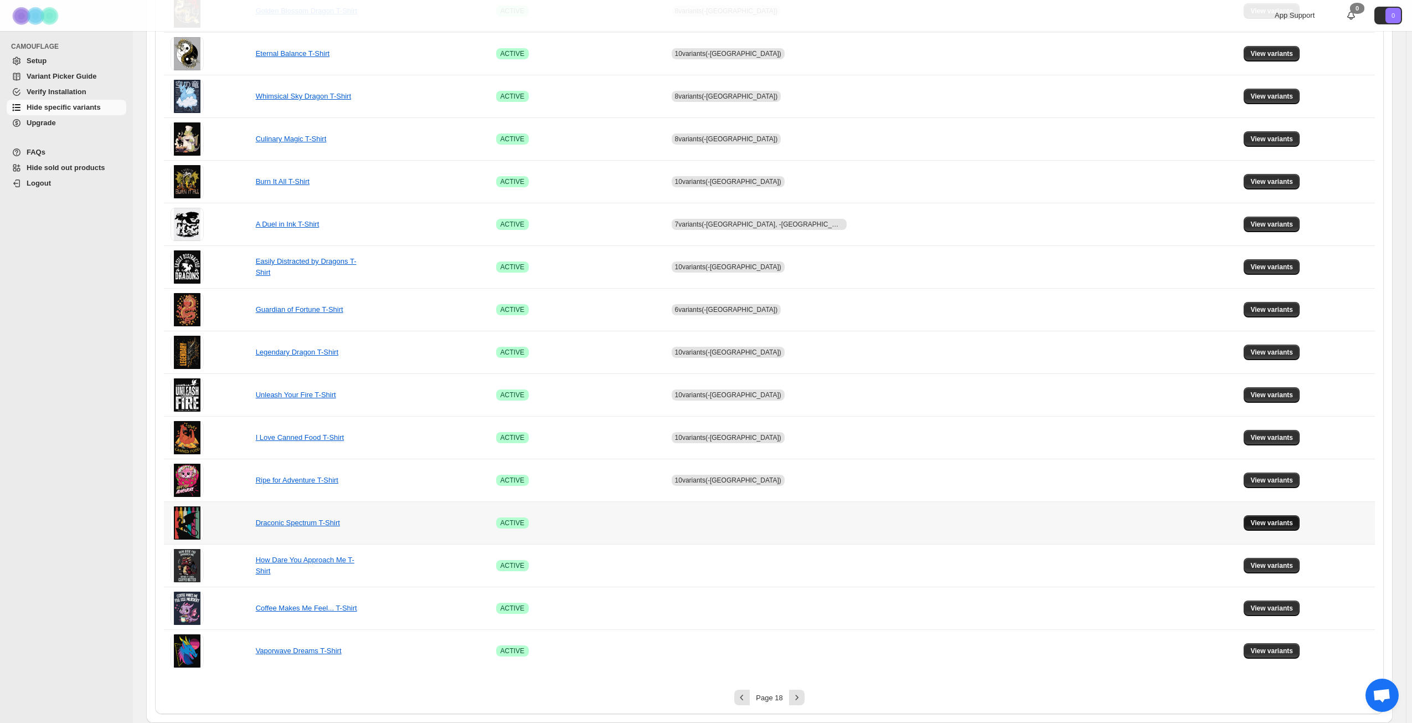
click at [1259, 523] on span "View variants" at bounding box center [1272, 522] width 43 height 9
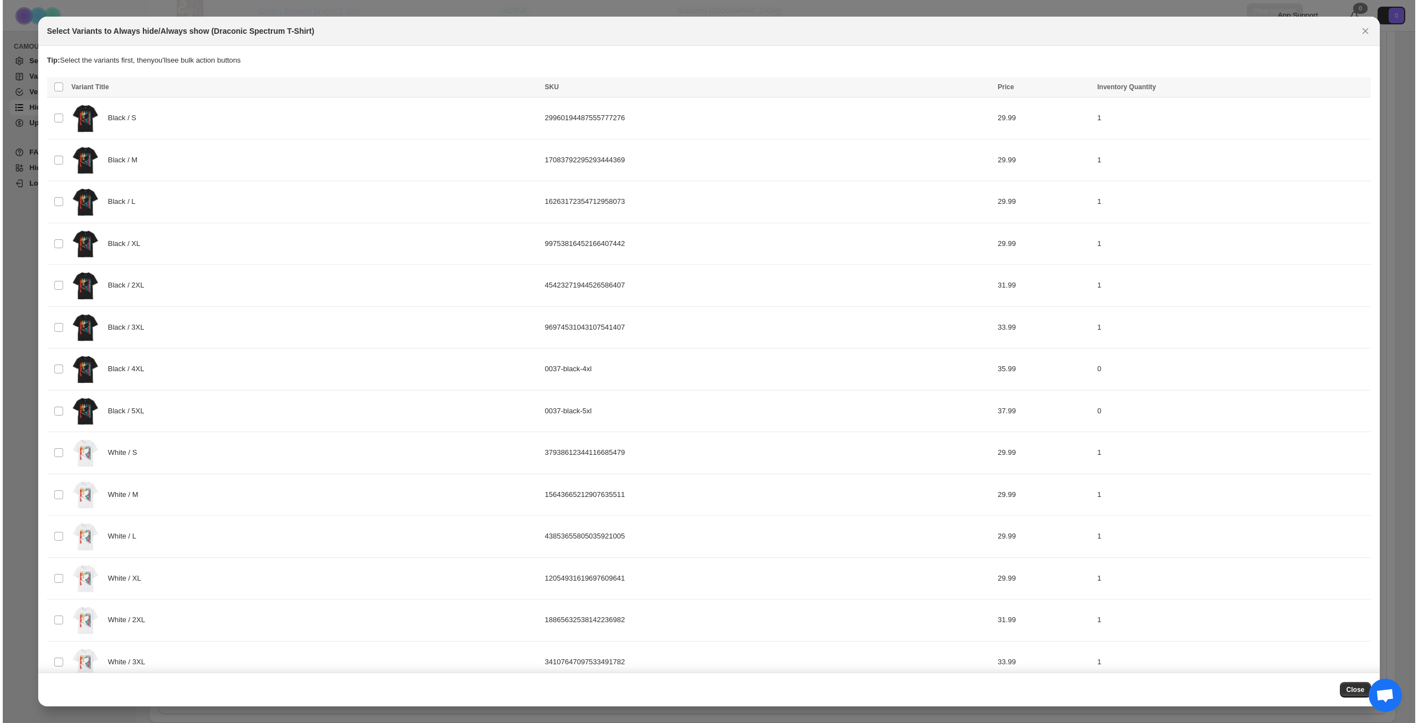
scroll to position [0, 0]
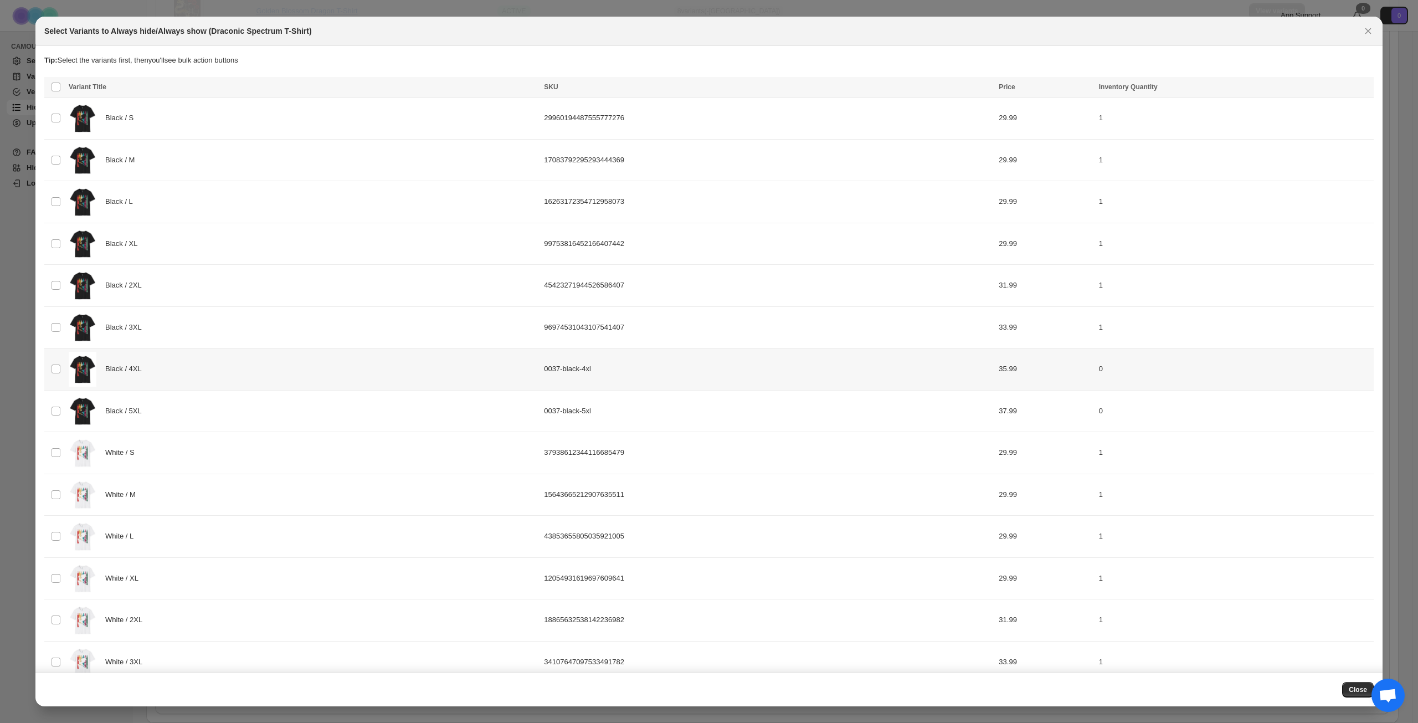
click at [174, 379] on div "Black / 4XL" at bounding box center [303, 369] width 469 height 35
click at [184, 405] on div "Black / 5XL" at bounding box center [303, 411] width 469 height 35
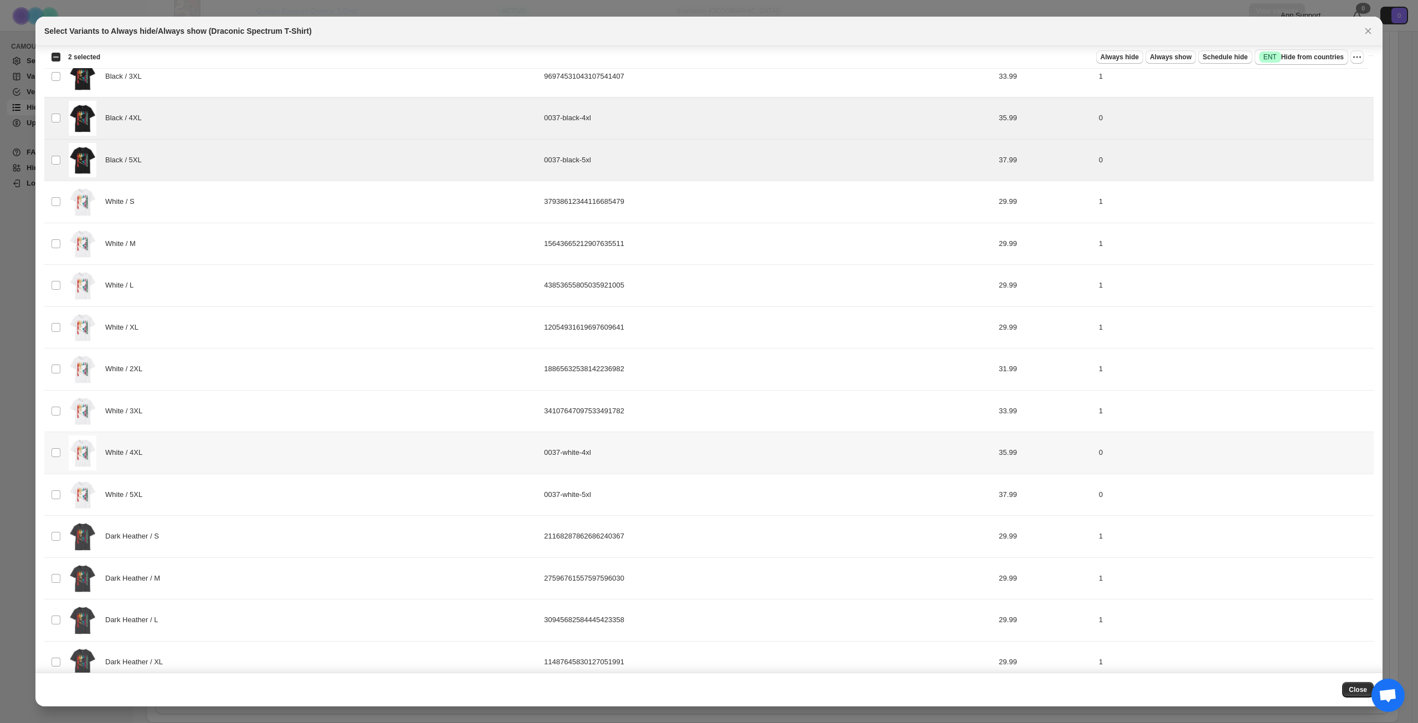
scroll to position [299, 0]
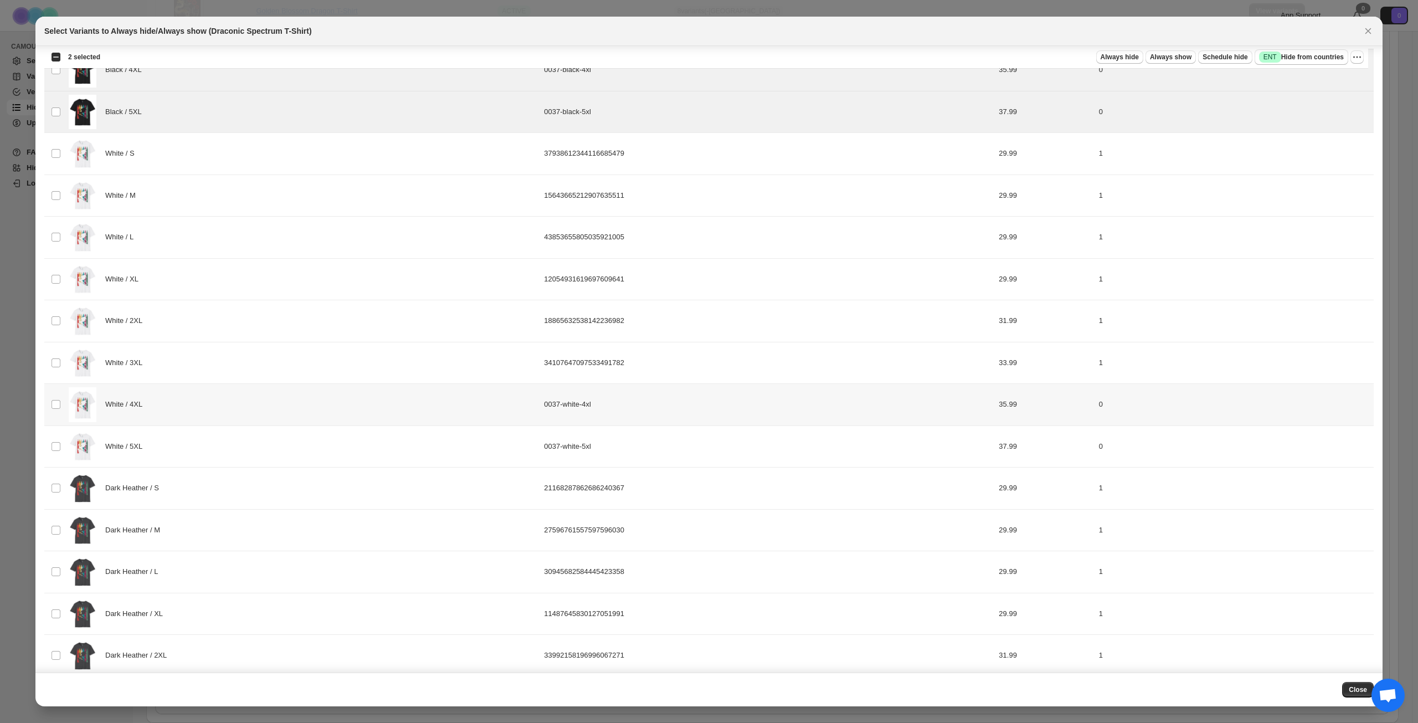
click at [259, 414] on div "White / 4XL" at bounding box center [303, 404] width 469 height 35
click at [247, 449] on div "White / 5XL" at bounding box center [303, 446] width 469 height 35
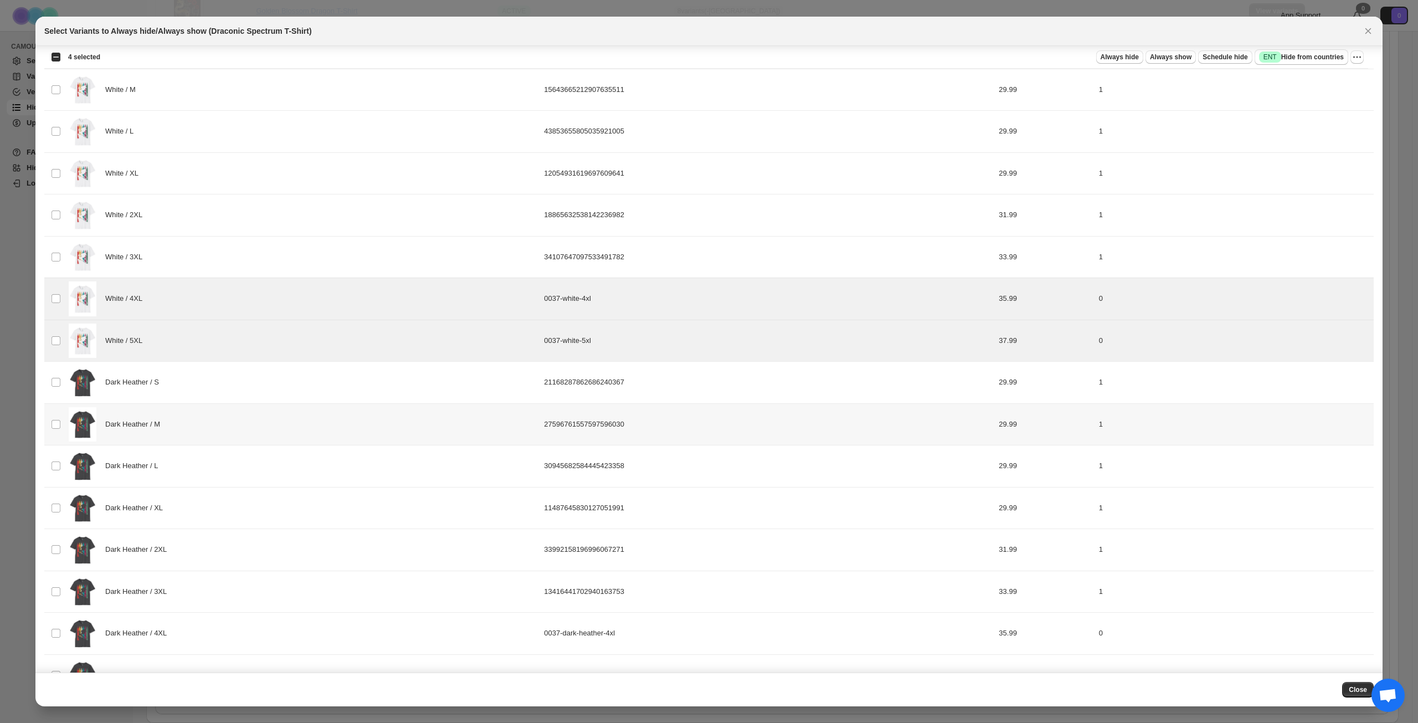
scroll to position [521, 0]
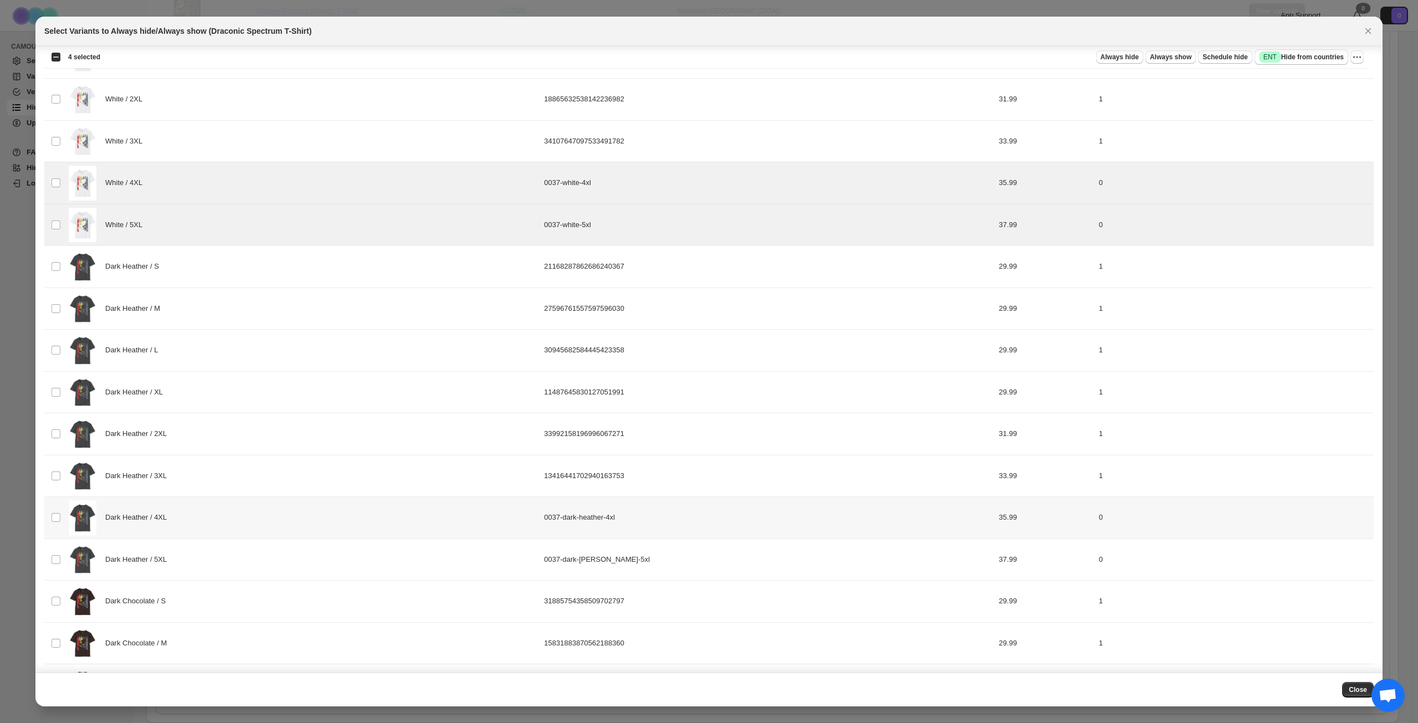
click at [284, 516] on div "Dark Heather / 4XL" at bounding box center [303, 517] width 469 height 35
click at [288, 559] on div "Dark Heather / 5XL" at bounding box center [303, 559] width 469 height 35
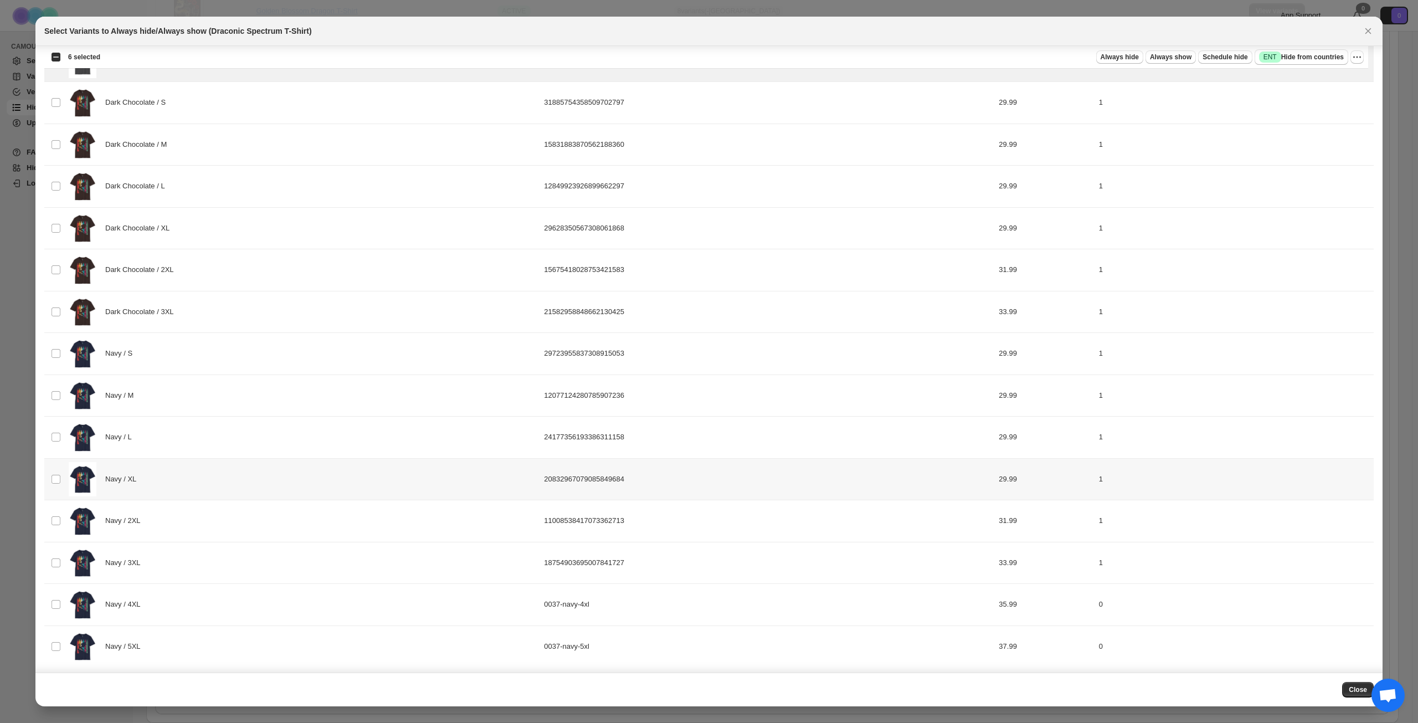
scroll to position [1022, 0]
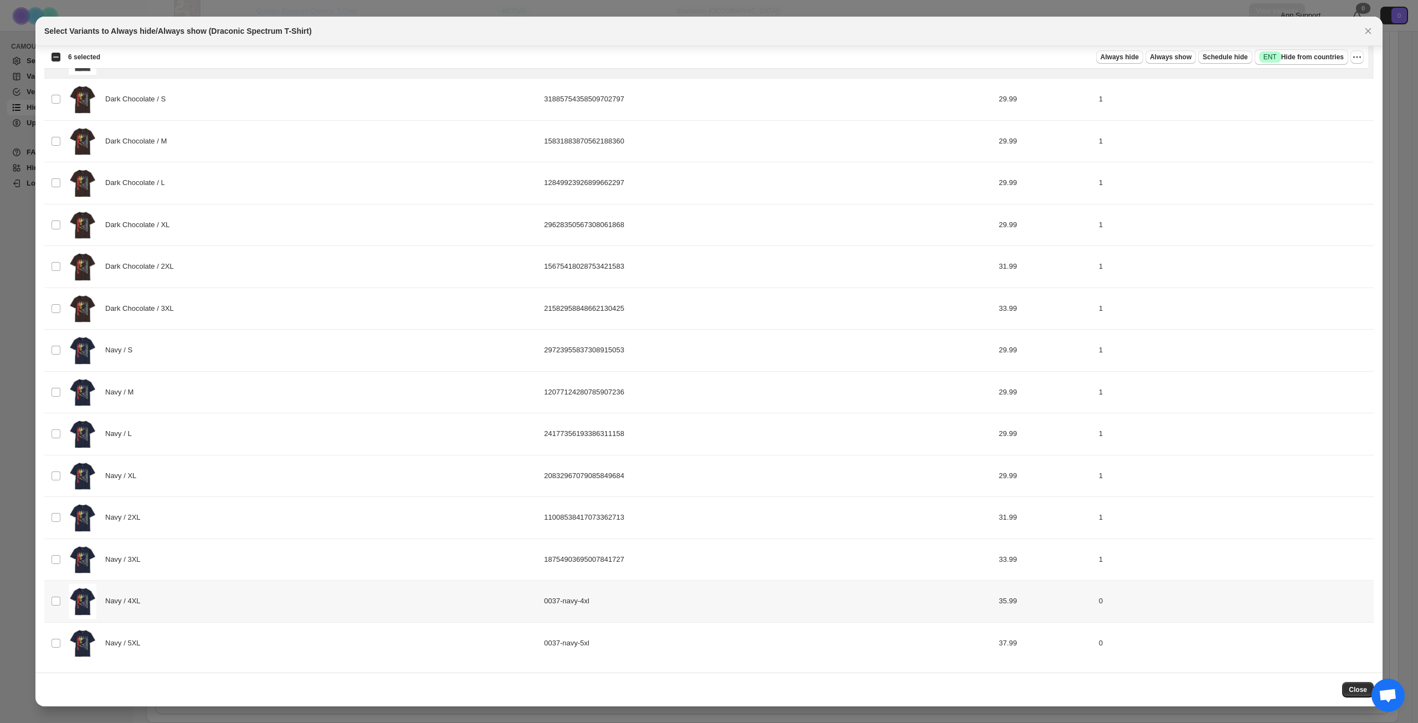
click at [240, 604] on div "Navy / 4XL" at bounding box center [303, 601] width 469 height 35
click at [240, 655] on div "Navy / 5XL" at bounding box center [303, 643] width 469 height 35
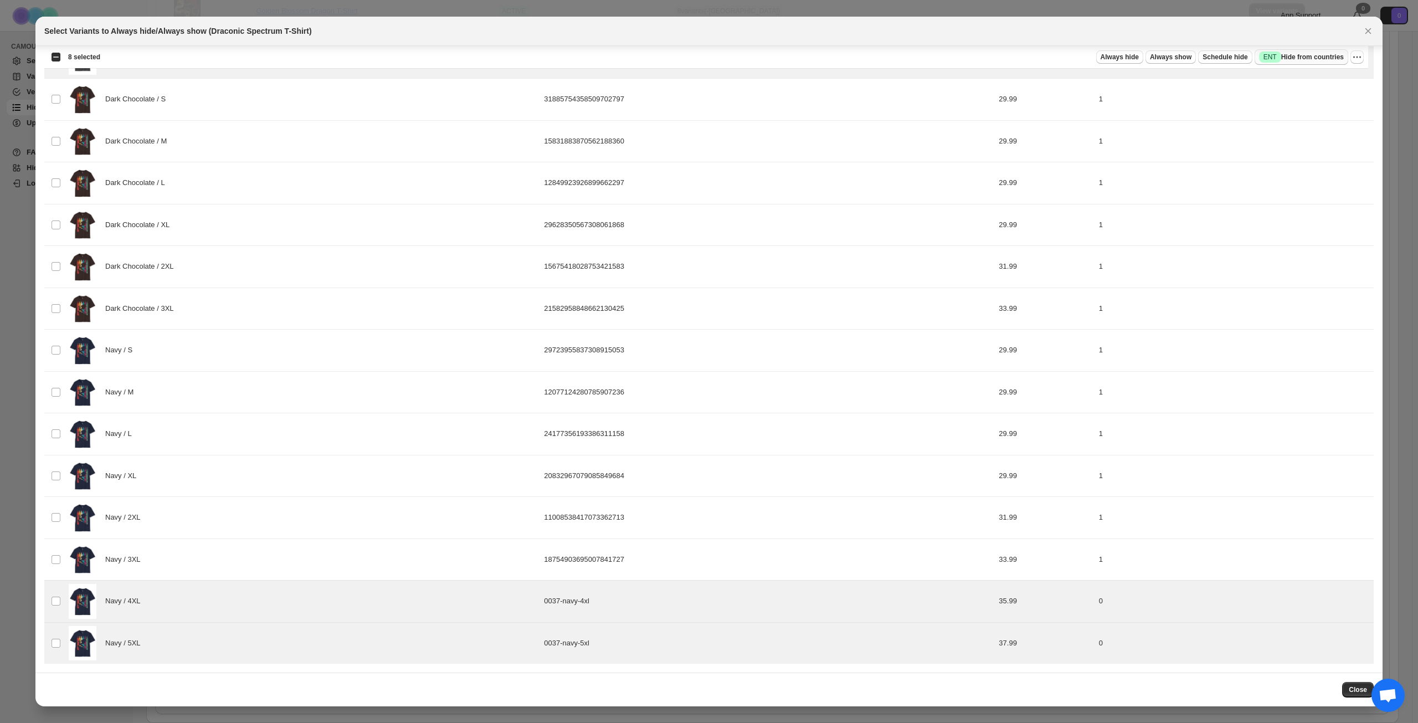
click at [1307, 60] on span "Success ENT Hide from countries" at bounding box center [1301, 57] width 85 height 11
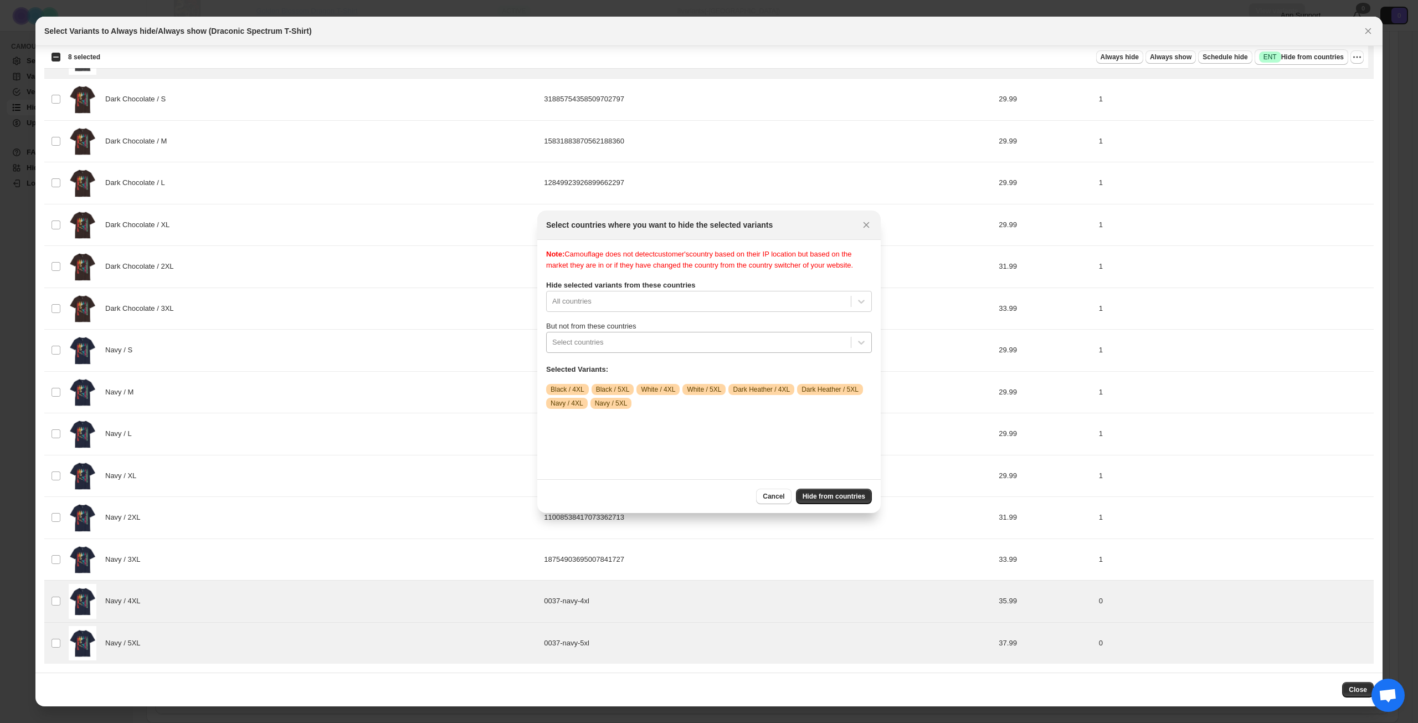
click at [706, 349] on div ":r11j:" at bounding box center [698, 342] width 293 height 13
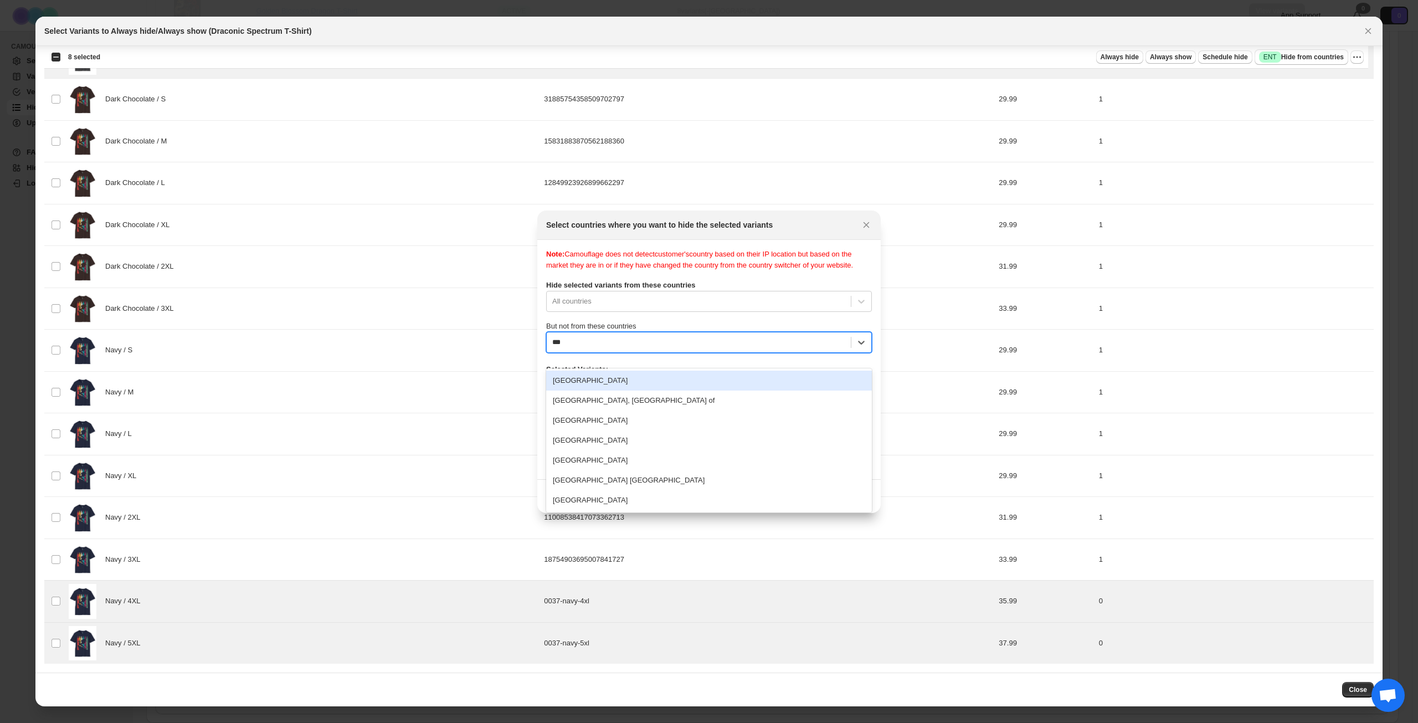
type input "****"
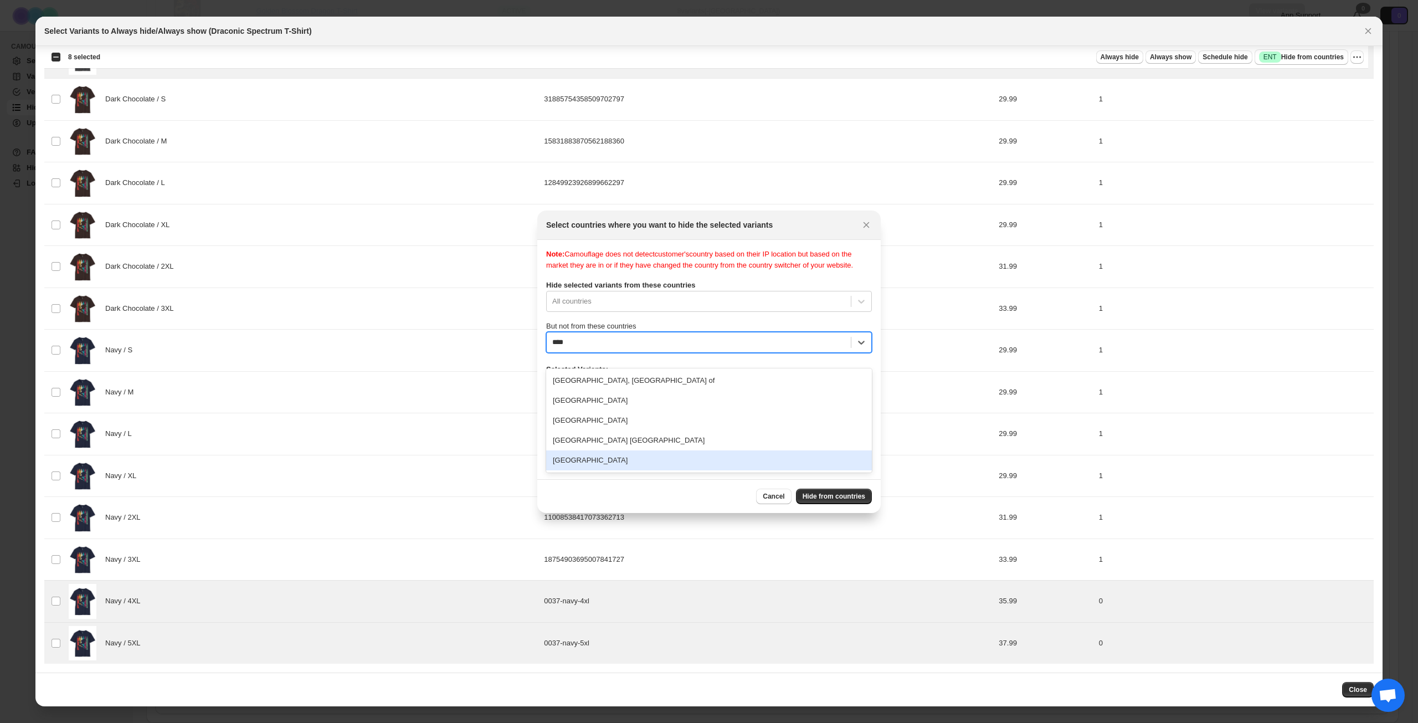
click at [643, 460] on div "[GEOGRAPHIC_DATA]" at bounding box center [709, 460] width 326 height 20
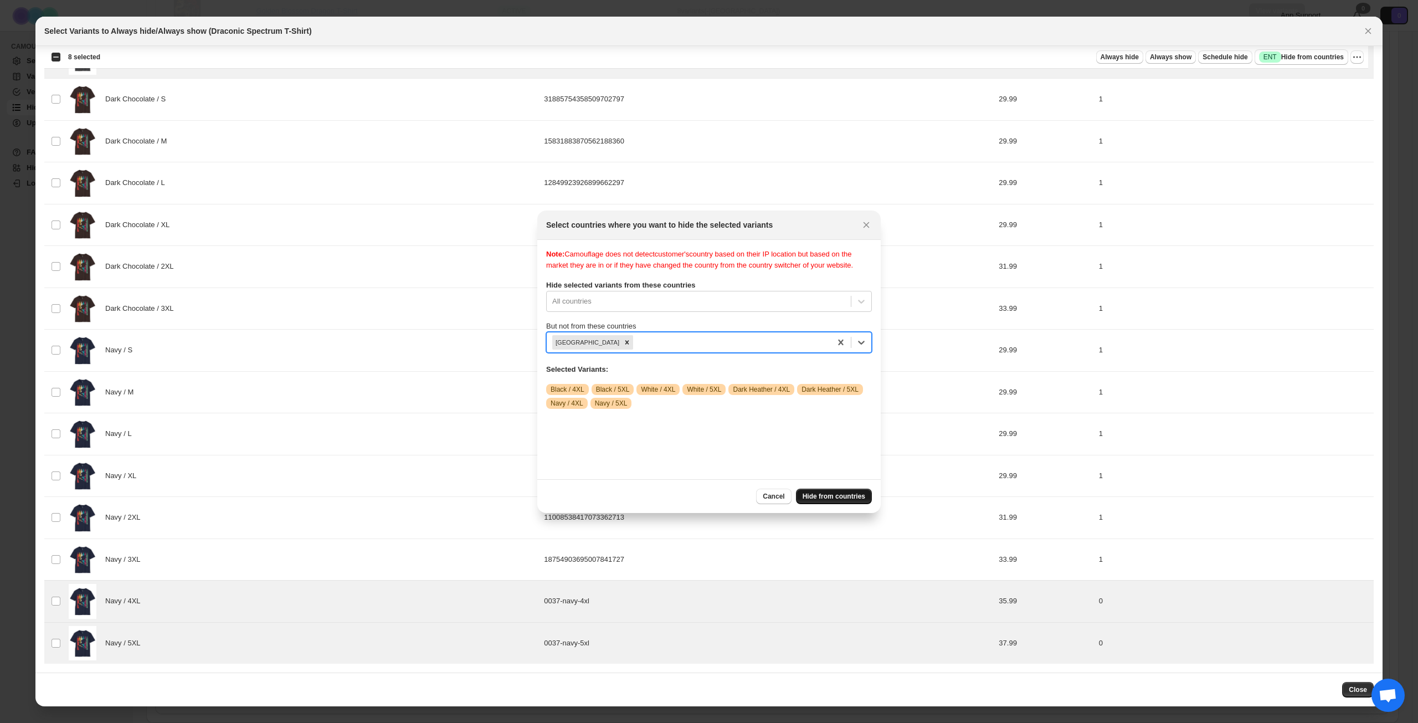
click at [823, 493] on span "Hide from countries" at bounding box center [834, 496] width 63 height 9
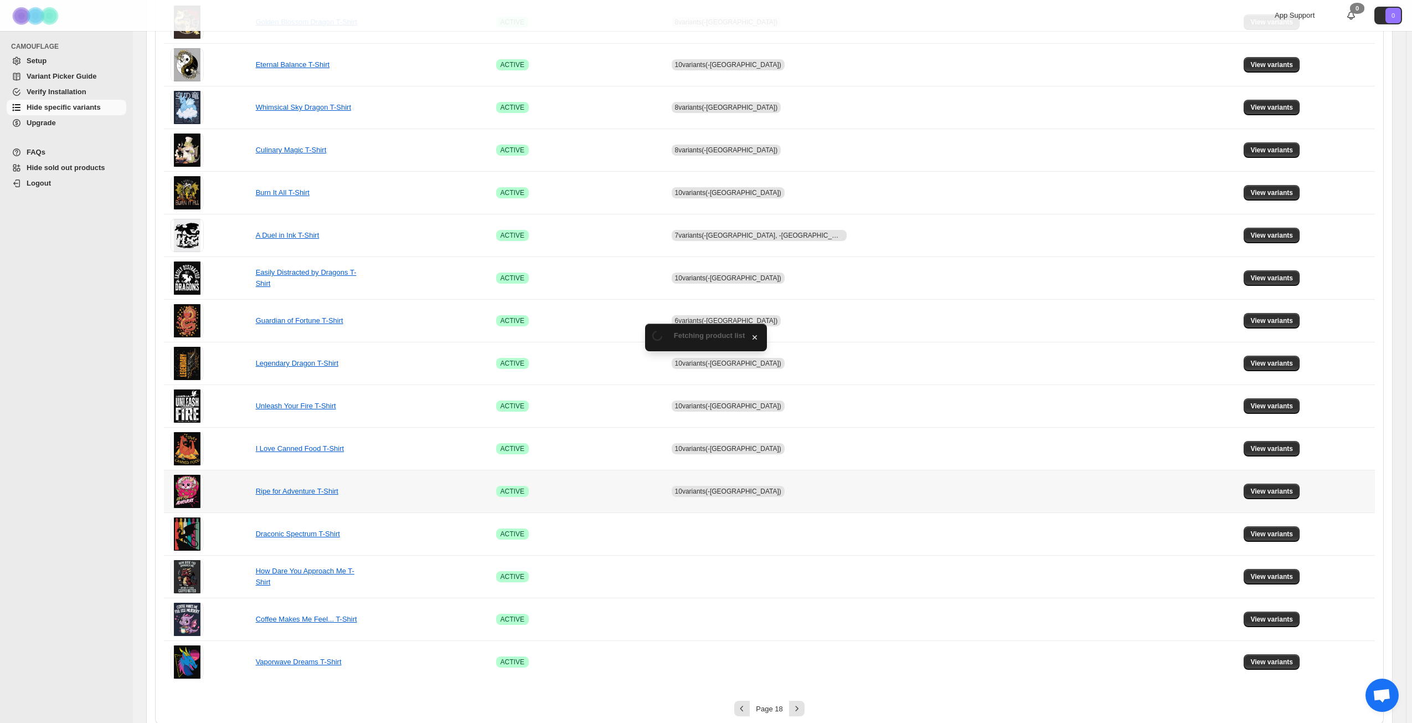
scroll to position [414, 0]
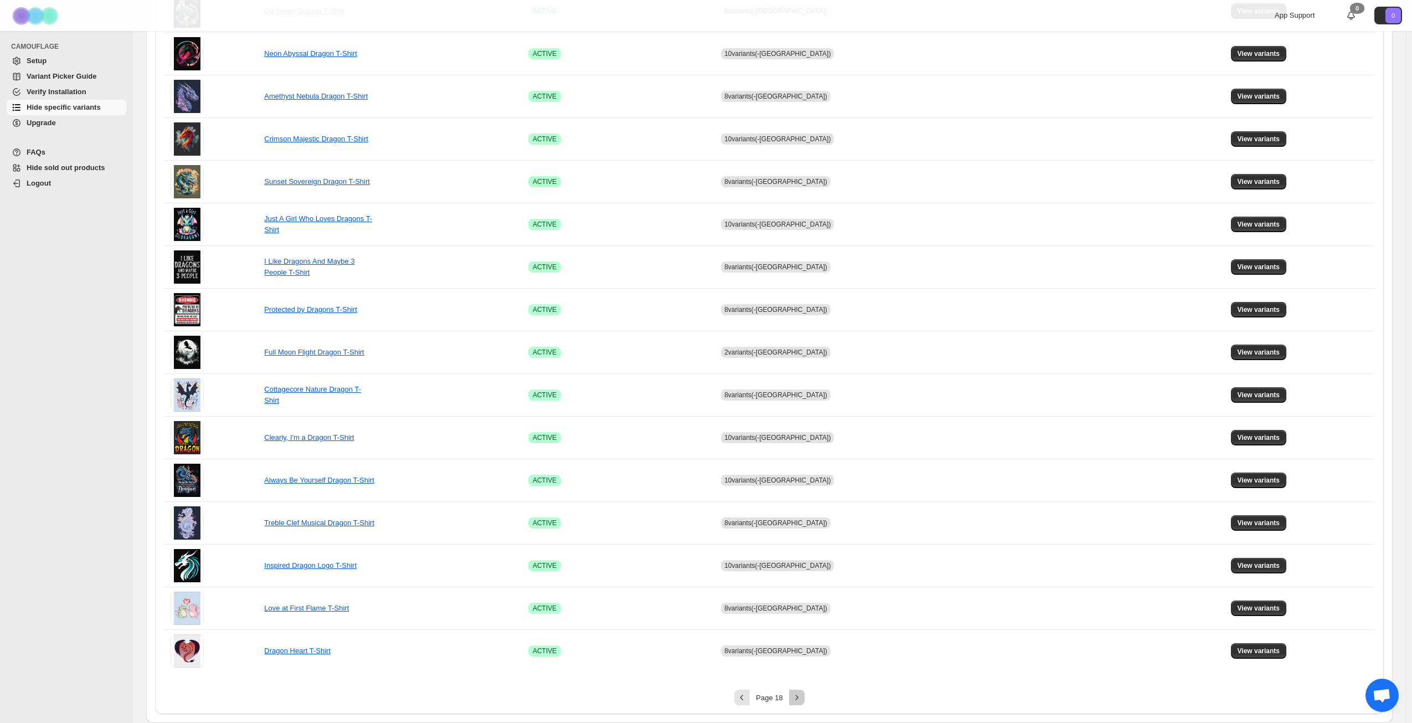
click at [799, 700] on icon "Next" at bounding box center [797, 697] width 11 height 11
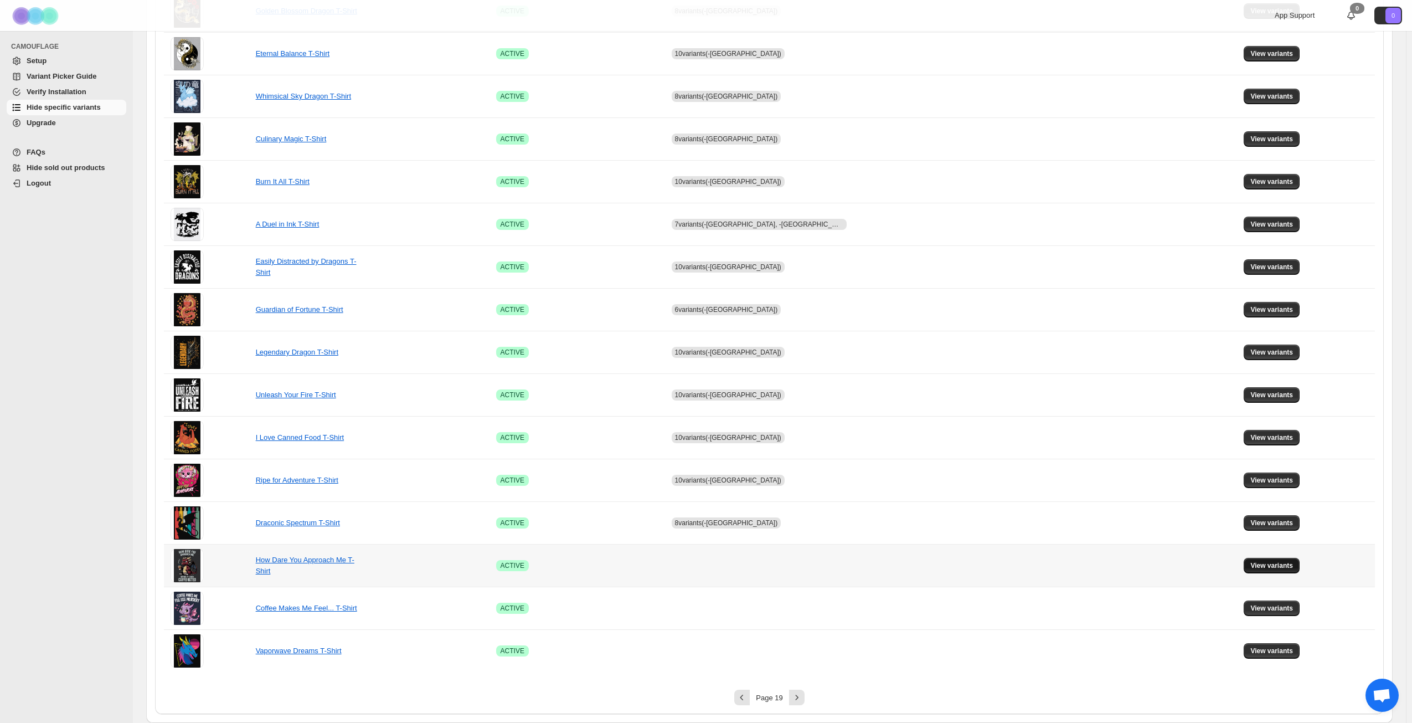
click at [1255, 564] on span "View variants" at bounding box center [1272, 565] width 43 height 9
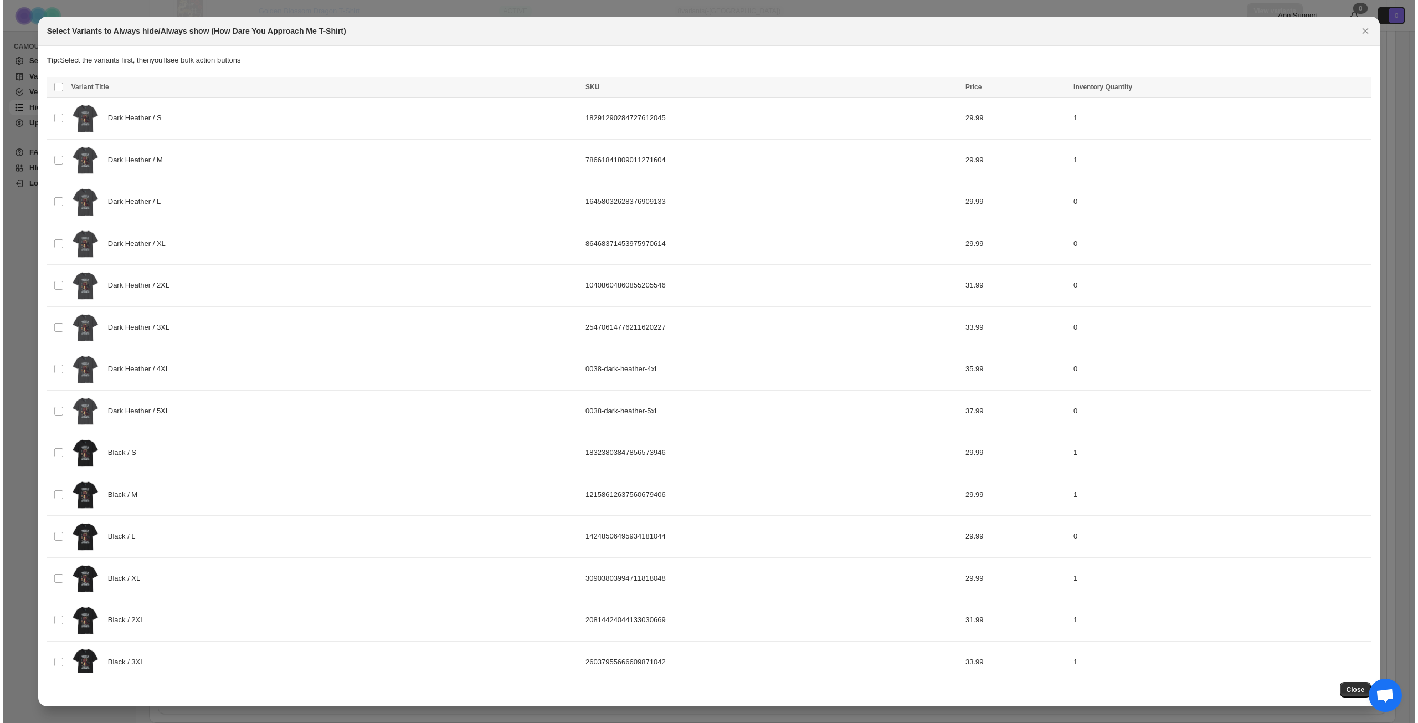
scroll to position [0, 0]
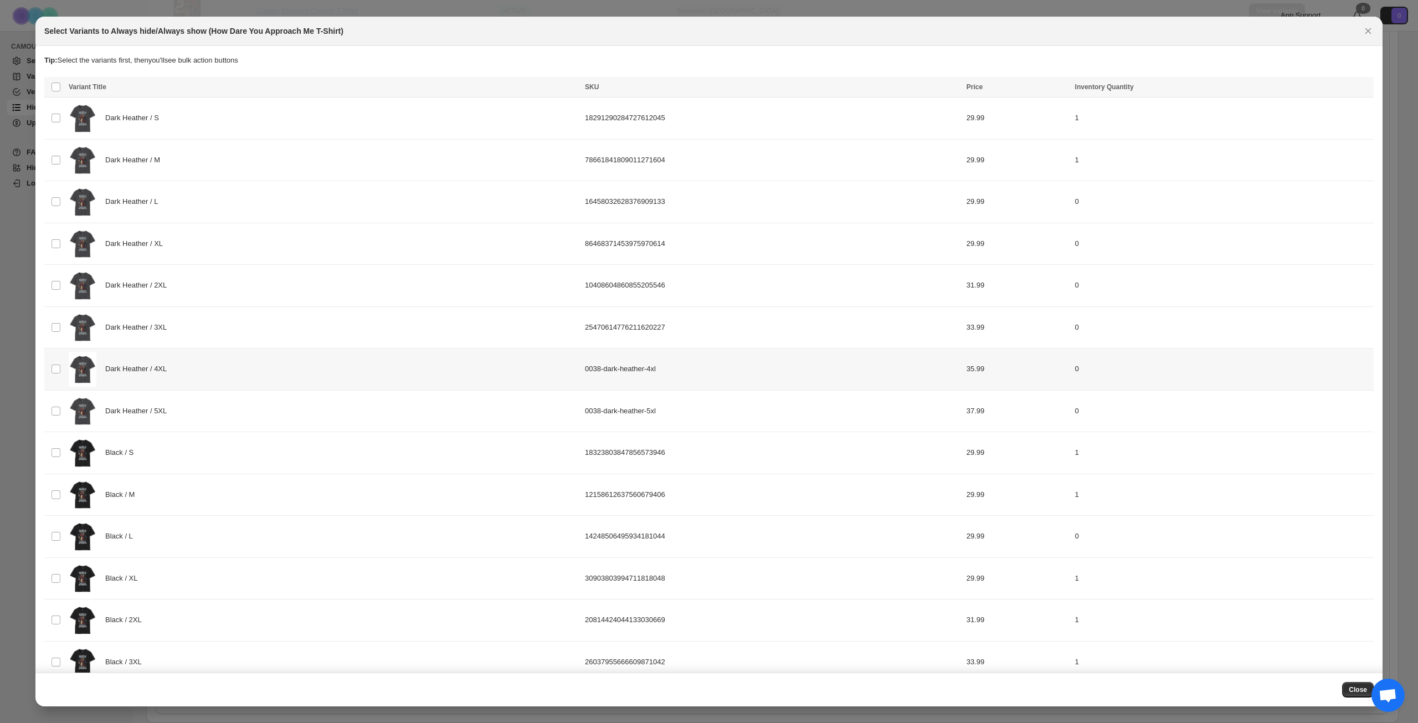
click at [270, 359] on div "Dark Heather / 4XL" at bounding box center [324, 369] width 510 height 35
click at [273, 404] on div "Dark Heather / 5XL" at bounding box center [324, 411] width 510 height 35
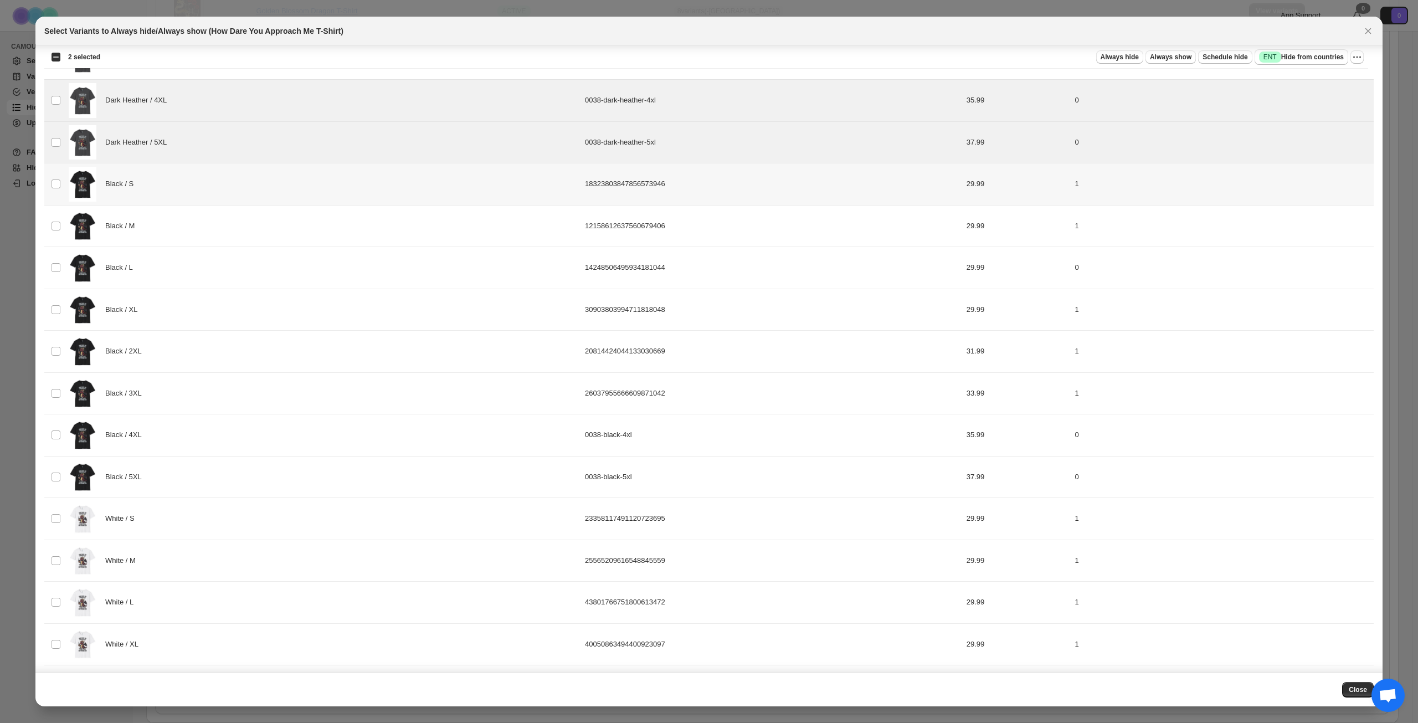
scroll to position [277, 0]
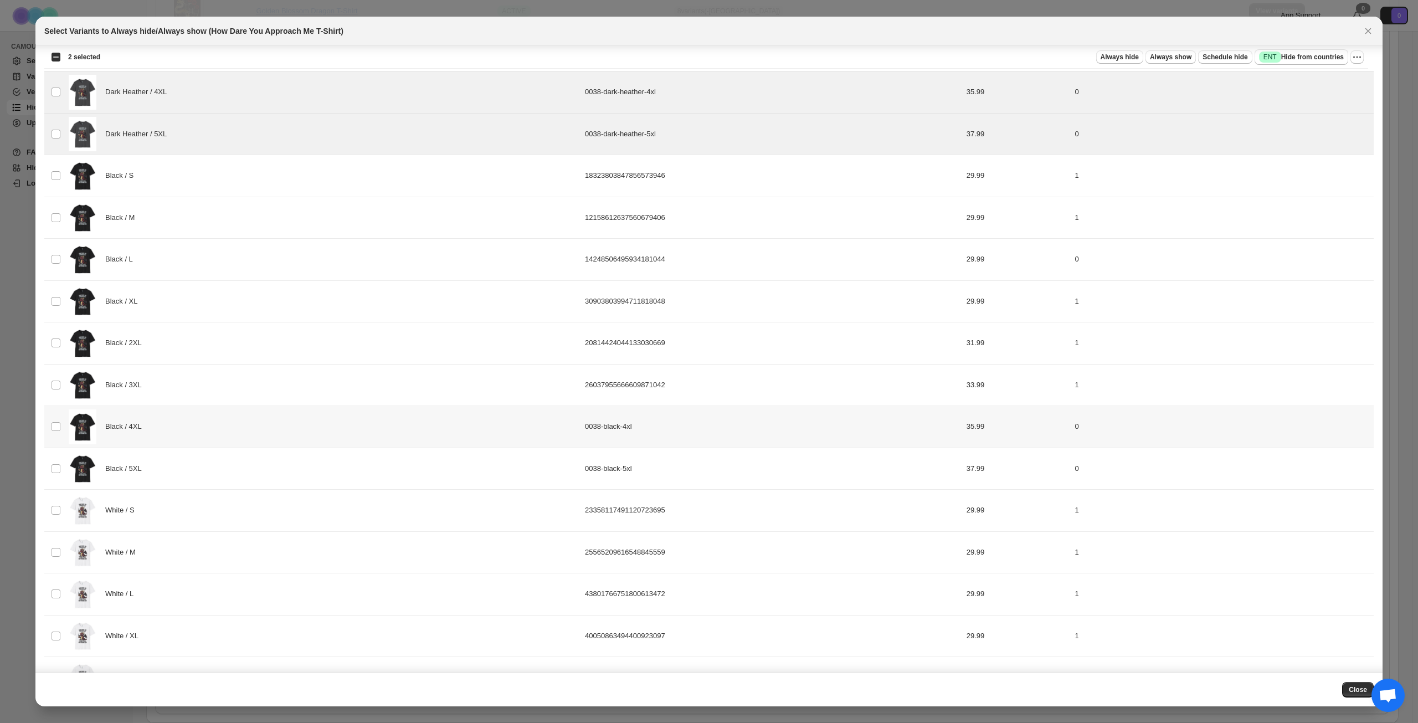
click at [266, 426] on div "Black / 4XL" at bounding box center [324, 426] width 510 height 35
drag, startPoint x: 261, startPoint y: 461, endPoint x: 300, endPoint y: 467, distance: 38.7
click at [261, 461] on div "Black / 5XL" at bounding box center [324, 468] width 510 height 35
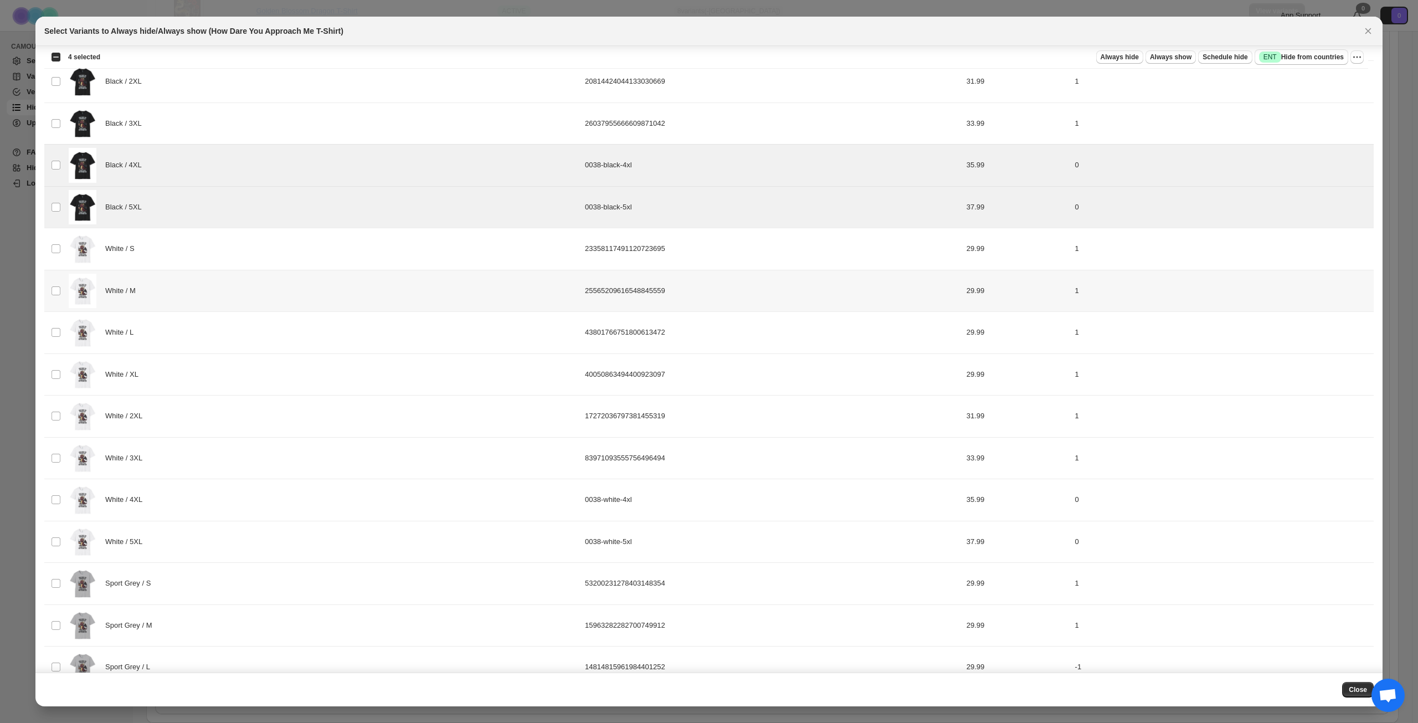
scroll to position [609, 0]
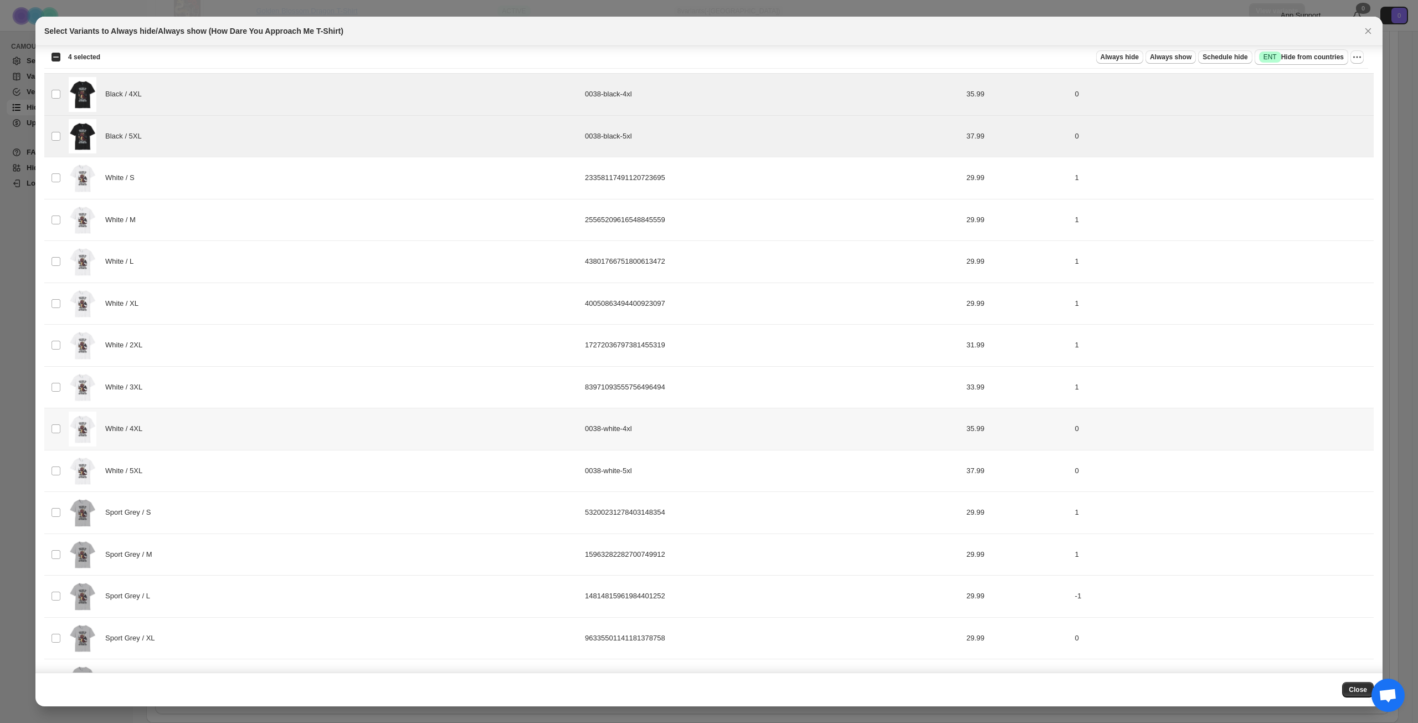
click at [273, 429] on div "White / 4XL" at bounding box center [324, 429] width 510 height 35
click at [273, 469] on div "White / 5XL" at bounding box center [324, 471] width 510 height 35
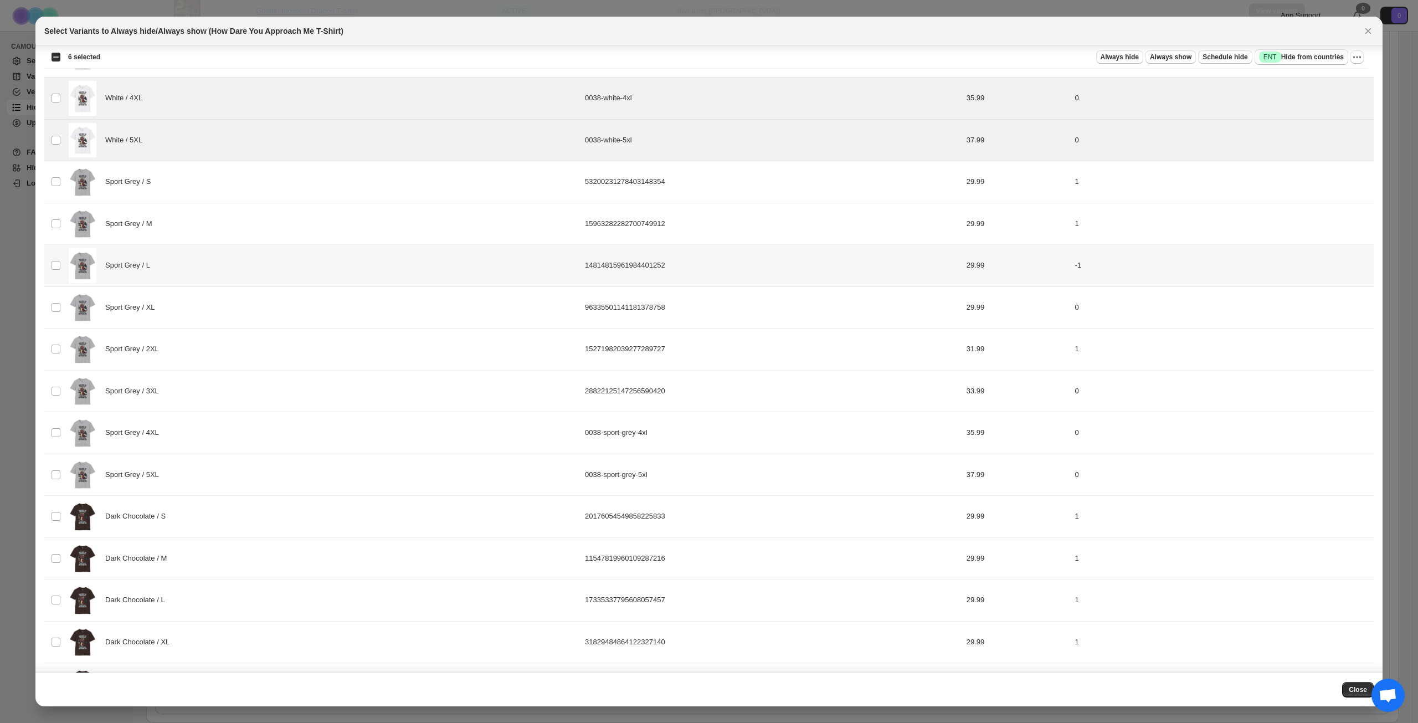
scroll to position [942, 0]
click at [283, 437] on div "Sport Grey / 4XL" at bounding box center [324, 431] width 510 height 35
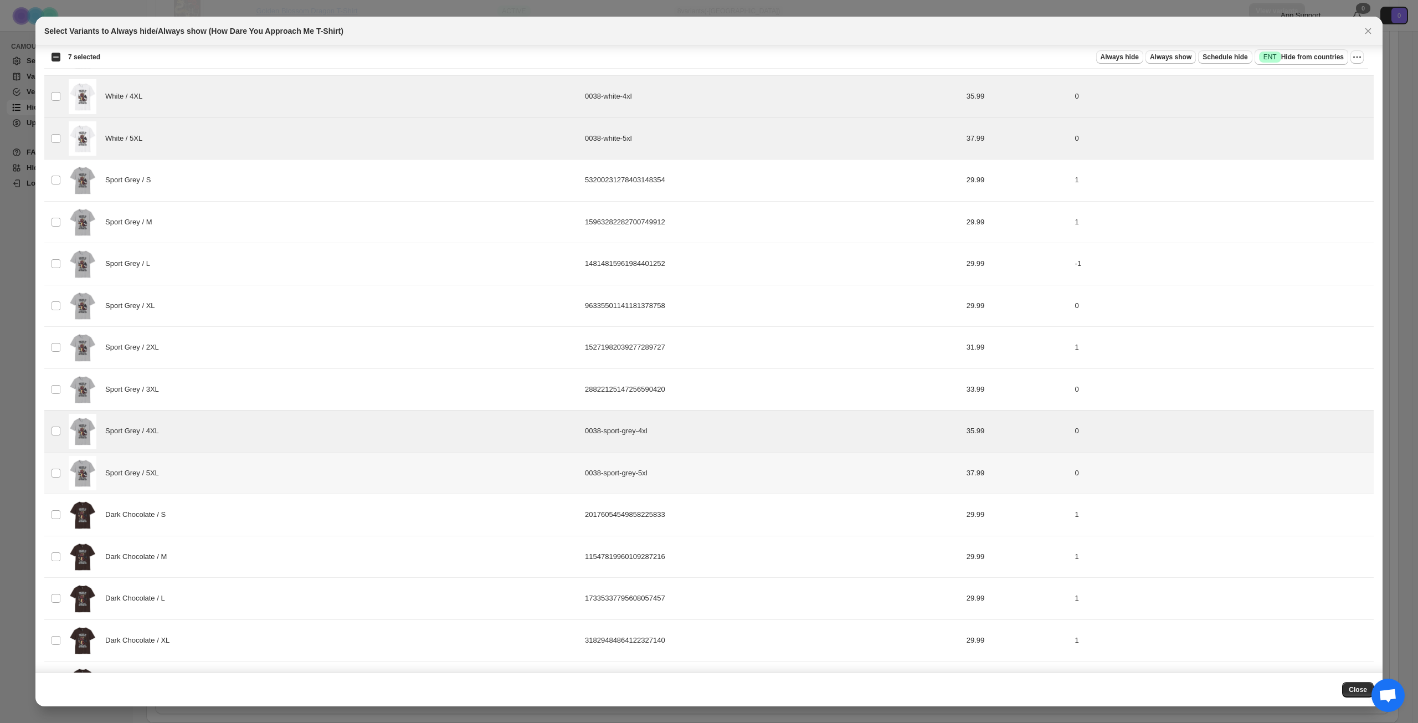
click at [274, 472] on div "Sport Grey / 5XL" at bounding box center [324, 473] width 510 height 35
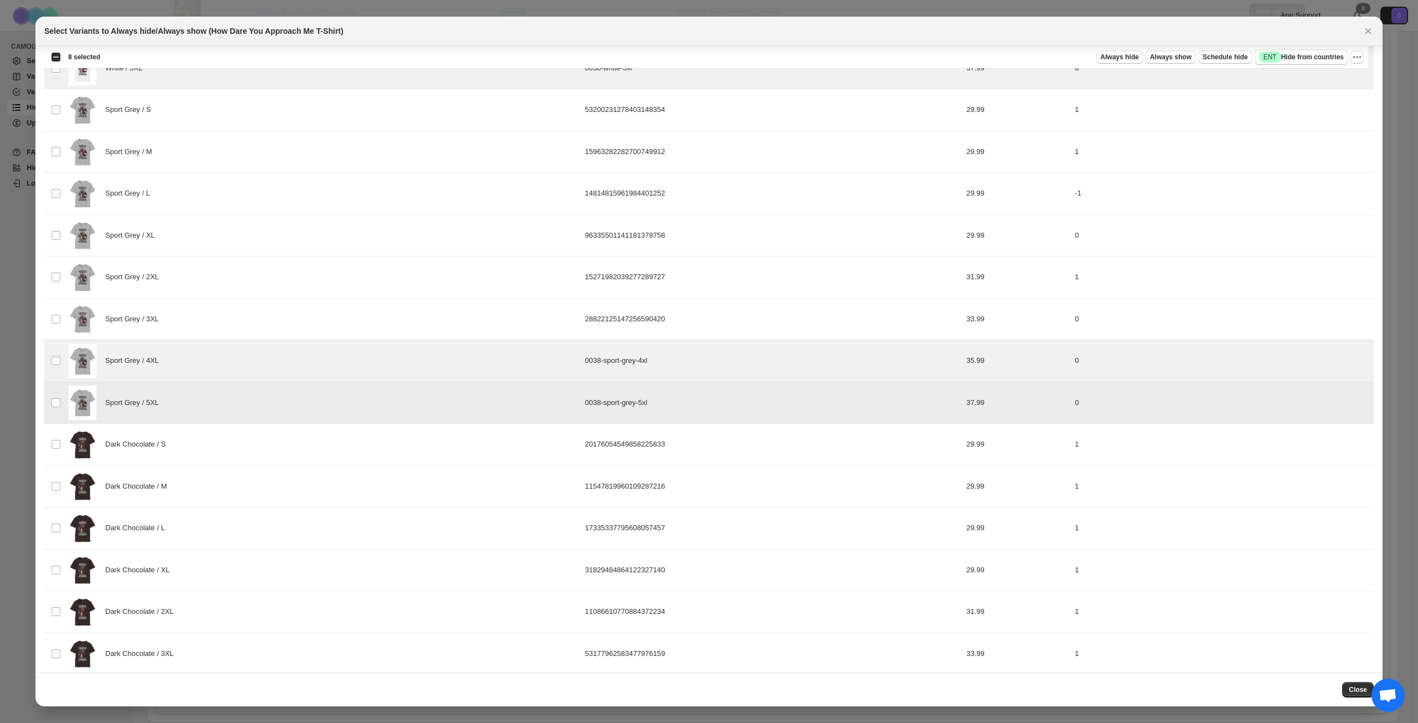
scroll to position [1022, 0]
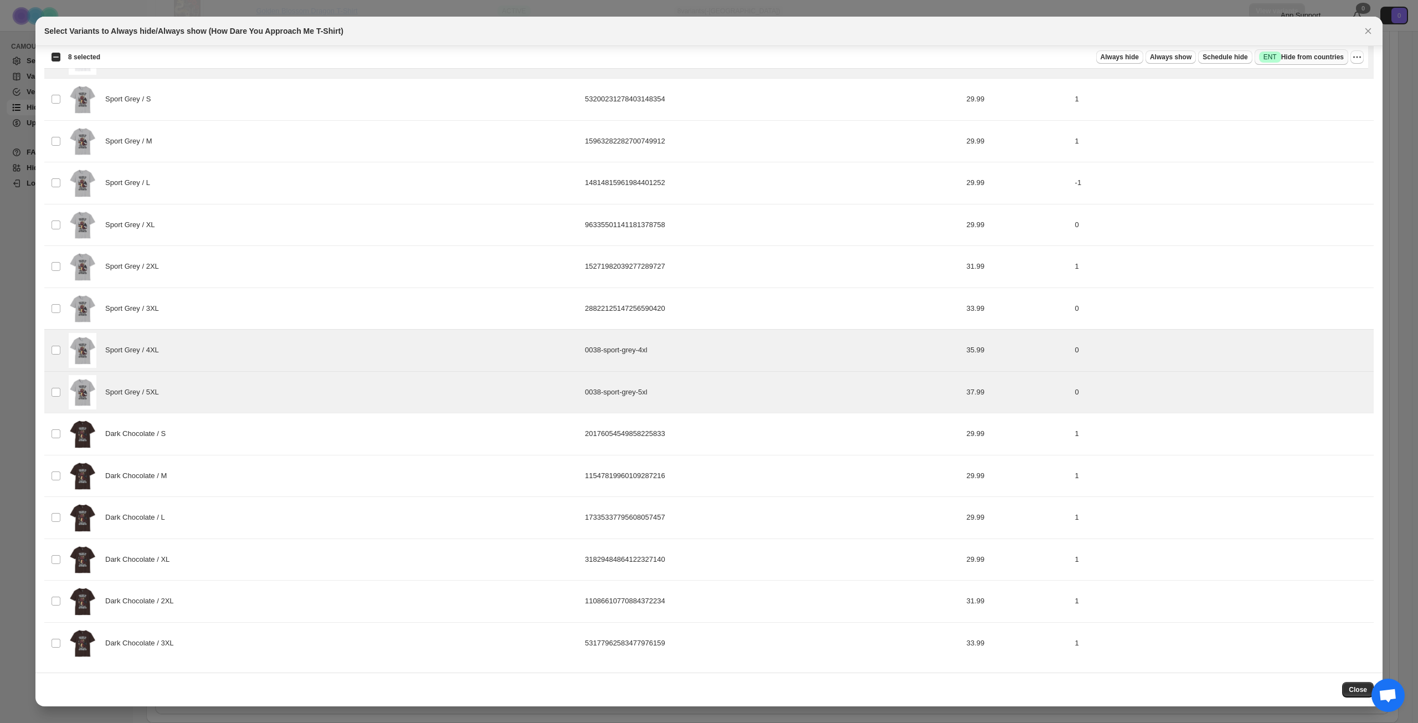
click at [1308, 56] on span "Success ENT Hide from countries" at bounding box center [1301, 57] width 85 height 11
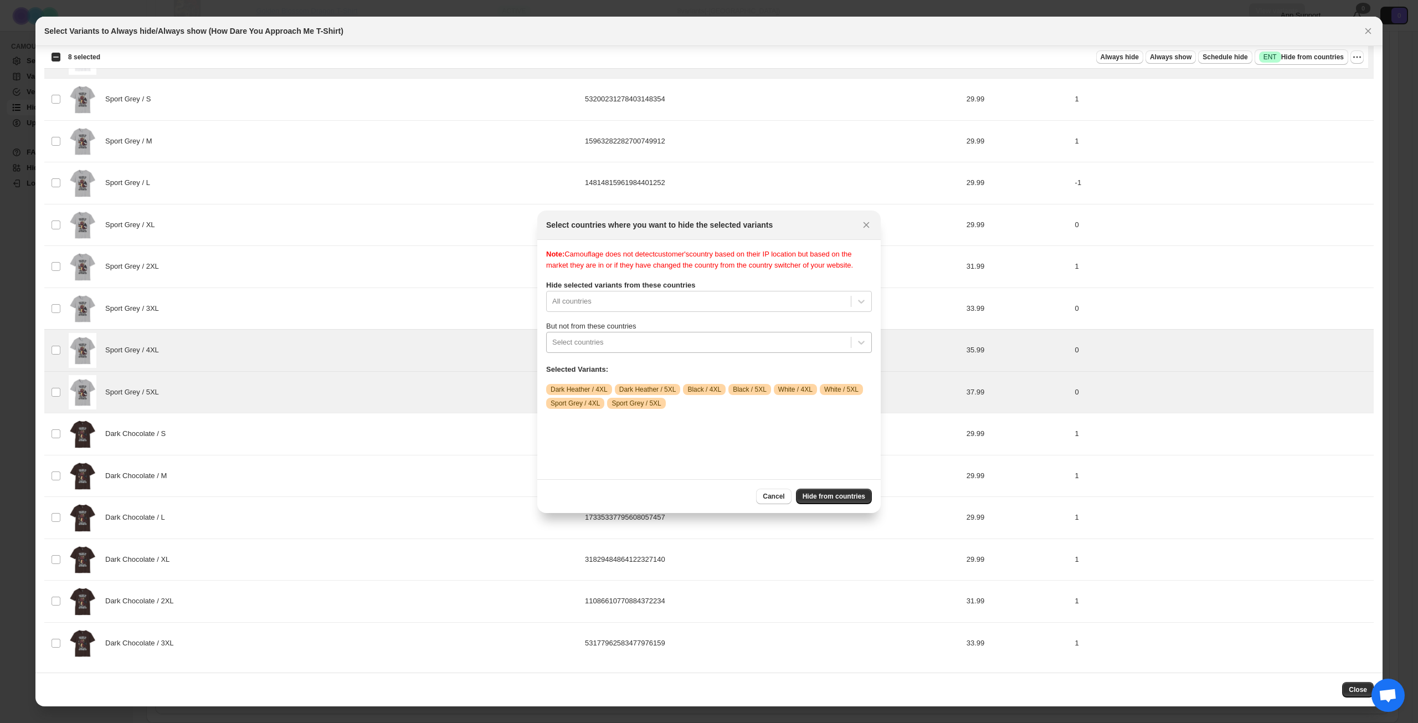
click at [687, 349] on div ":r13e:" at bounding box center [698, 342] width 293 height 13
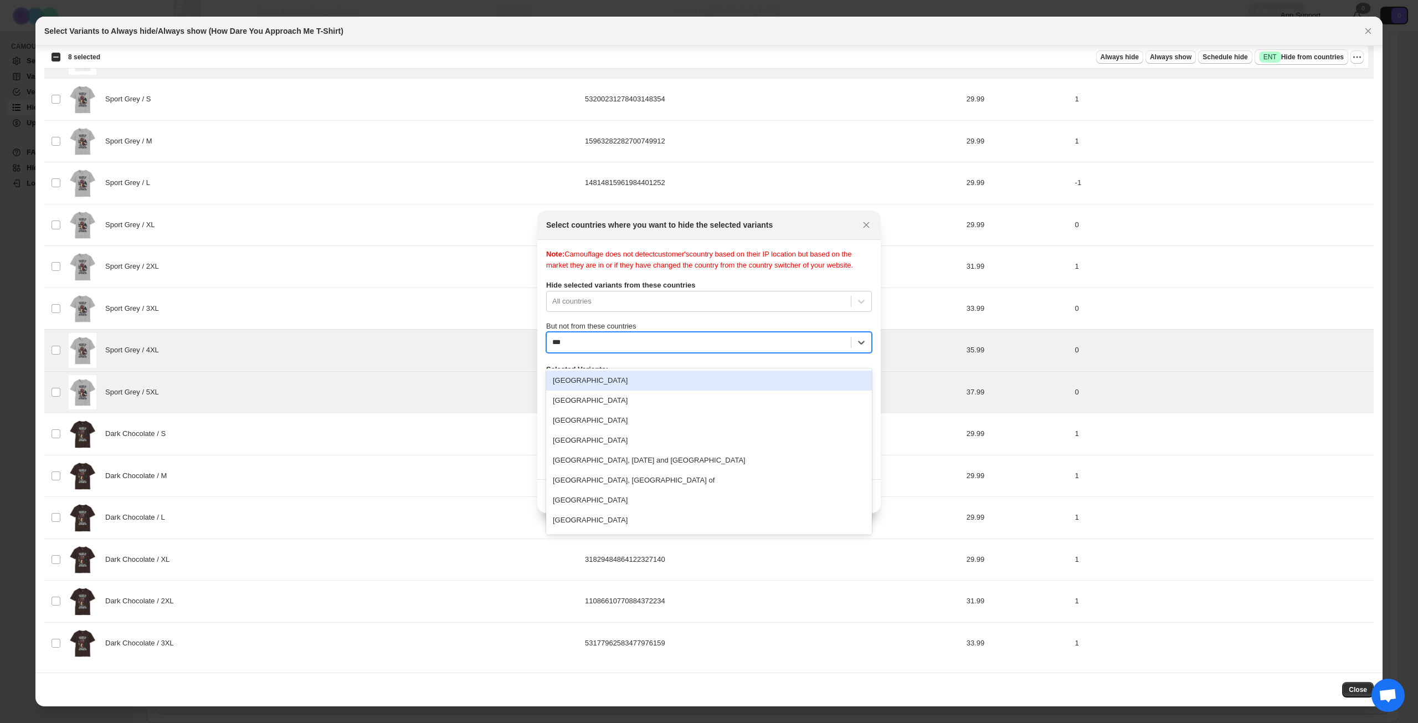
type input "****"
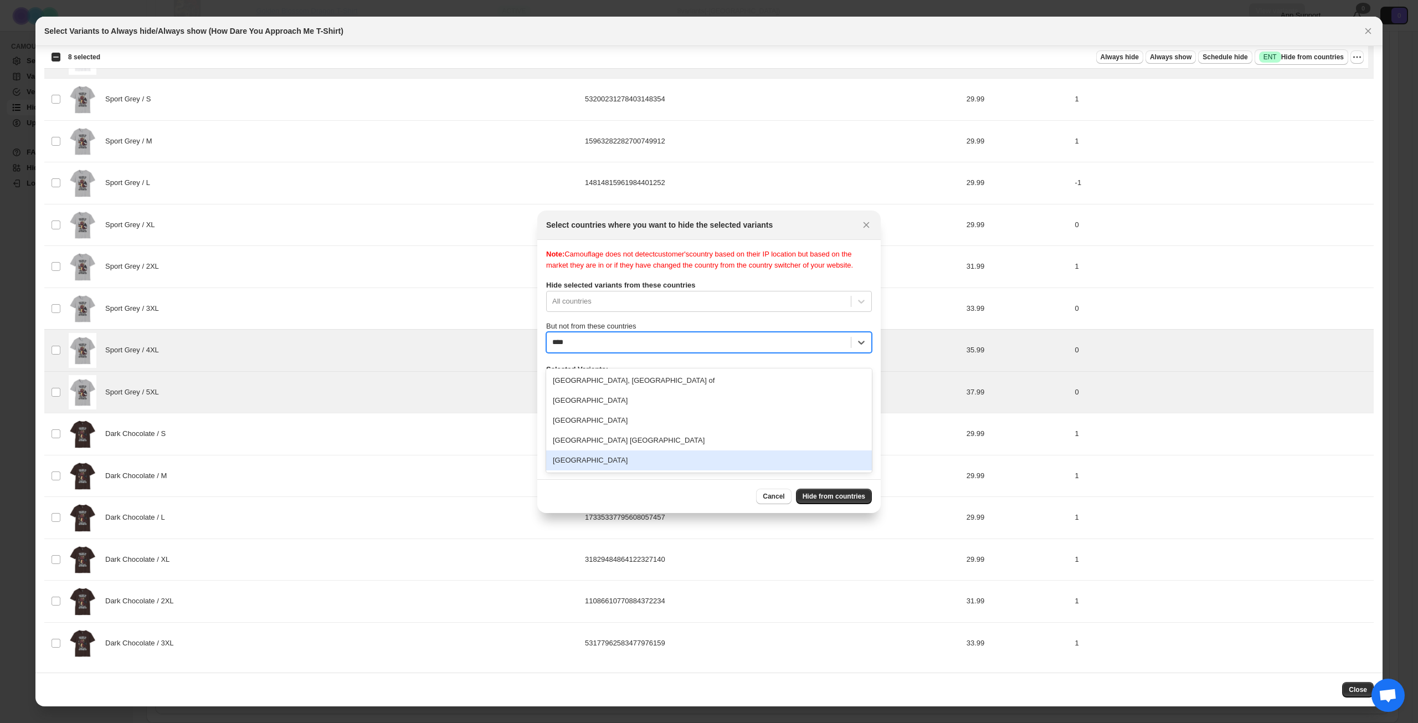
click at [649, 463] on div "[GEOGRAPHIC_DATA]" at bounding box center [709, 460] width 326 height 20
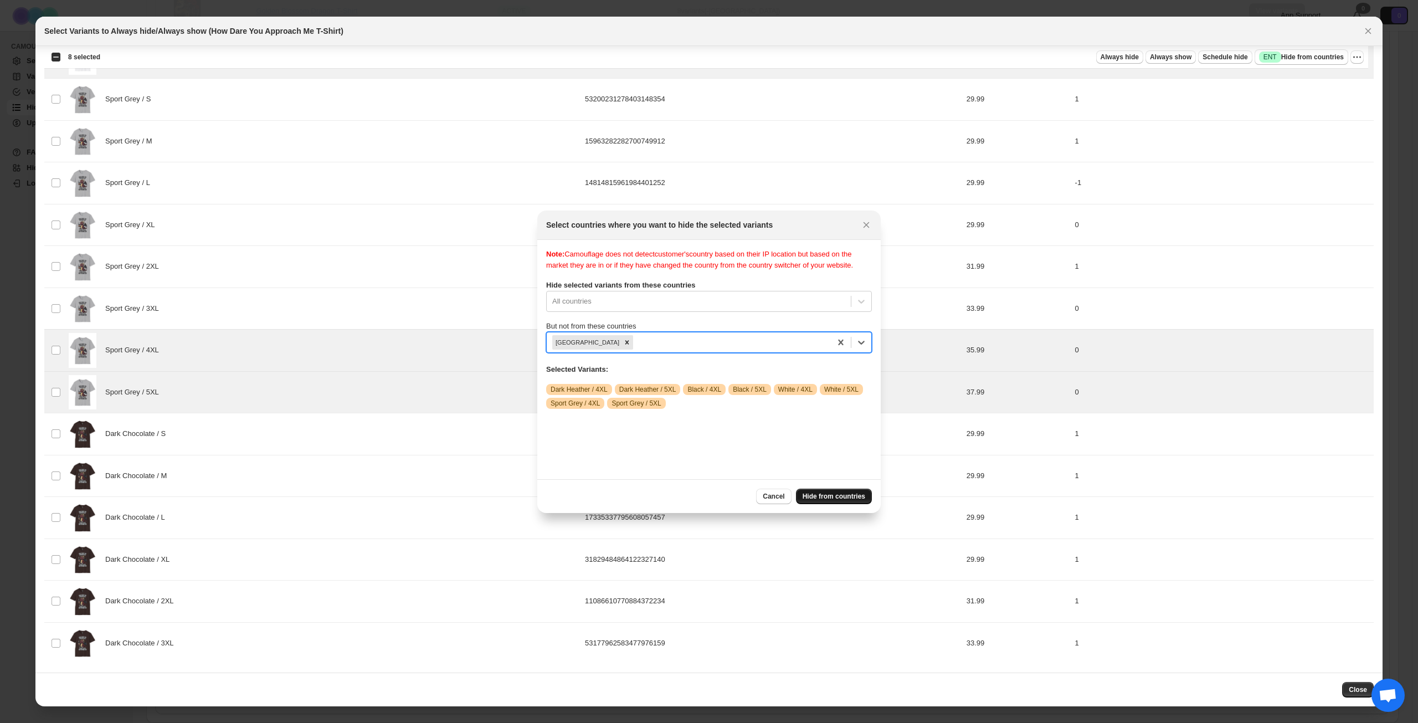
click at [840, 500] on span "Hide from countries" at bounding box center [834, 496] width 63 height 9
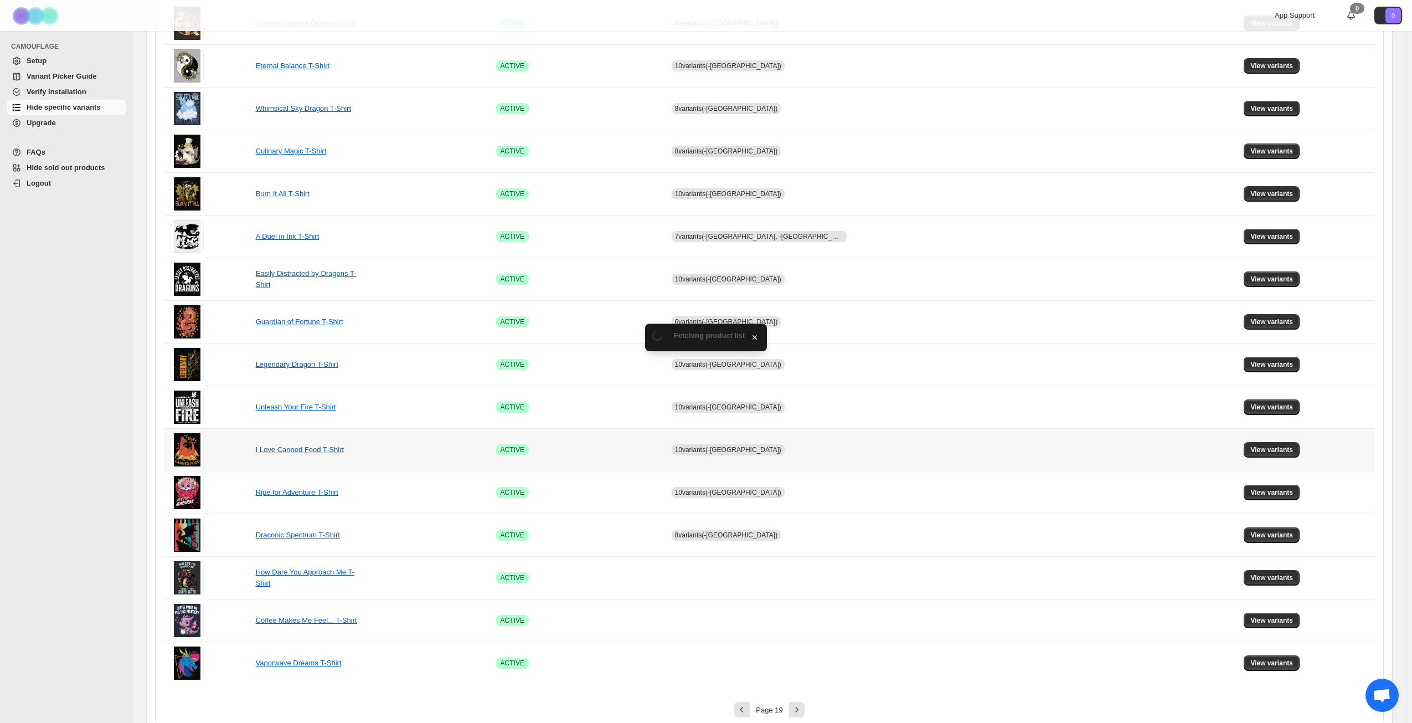
scroll to position [414, 0]
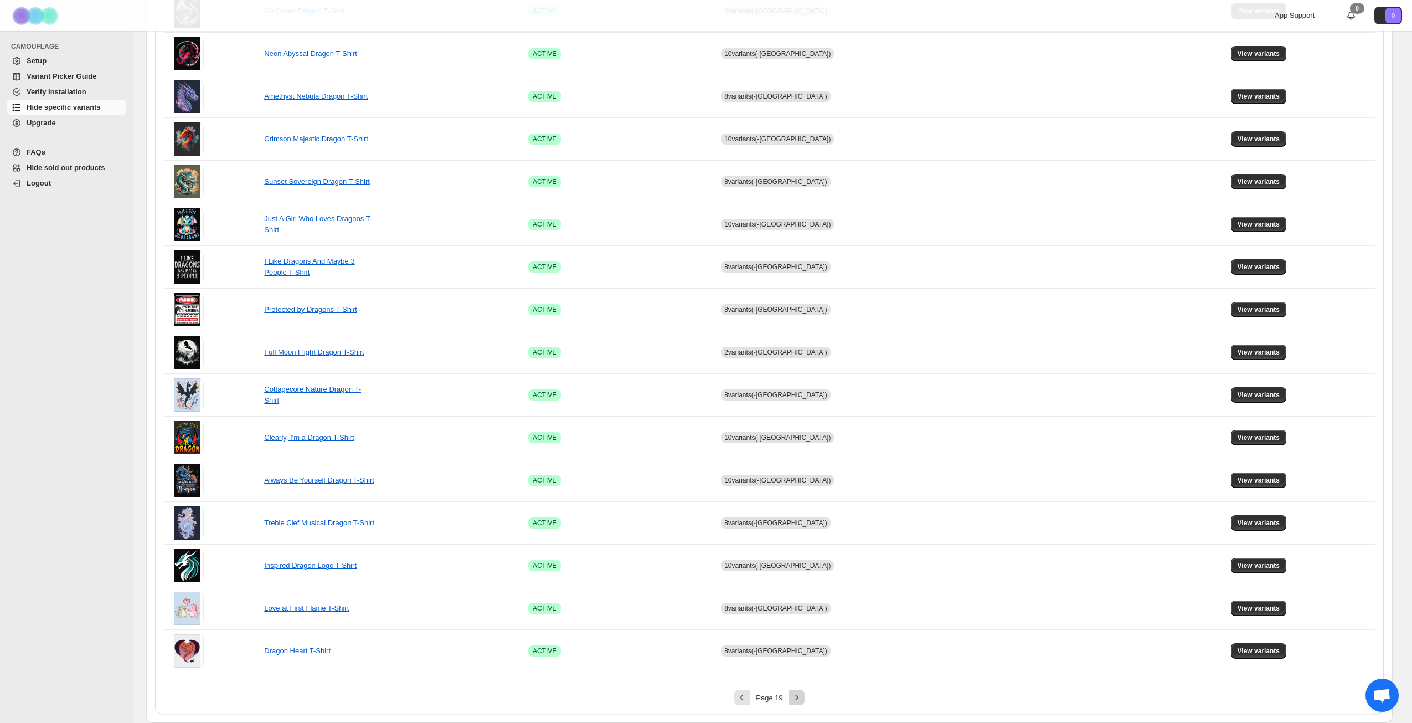
click at [800, 696] on icon "Next" at bounding box center [797, 697] width 11 height 11
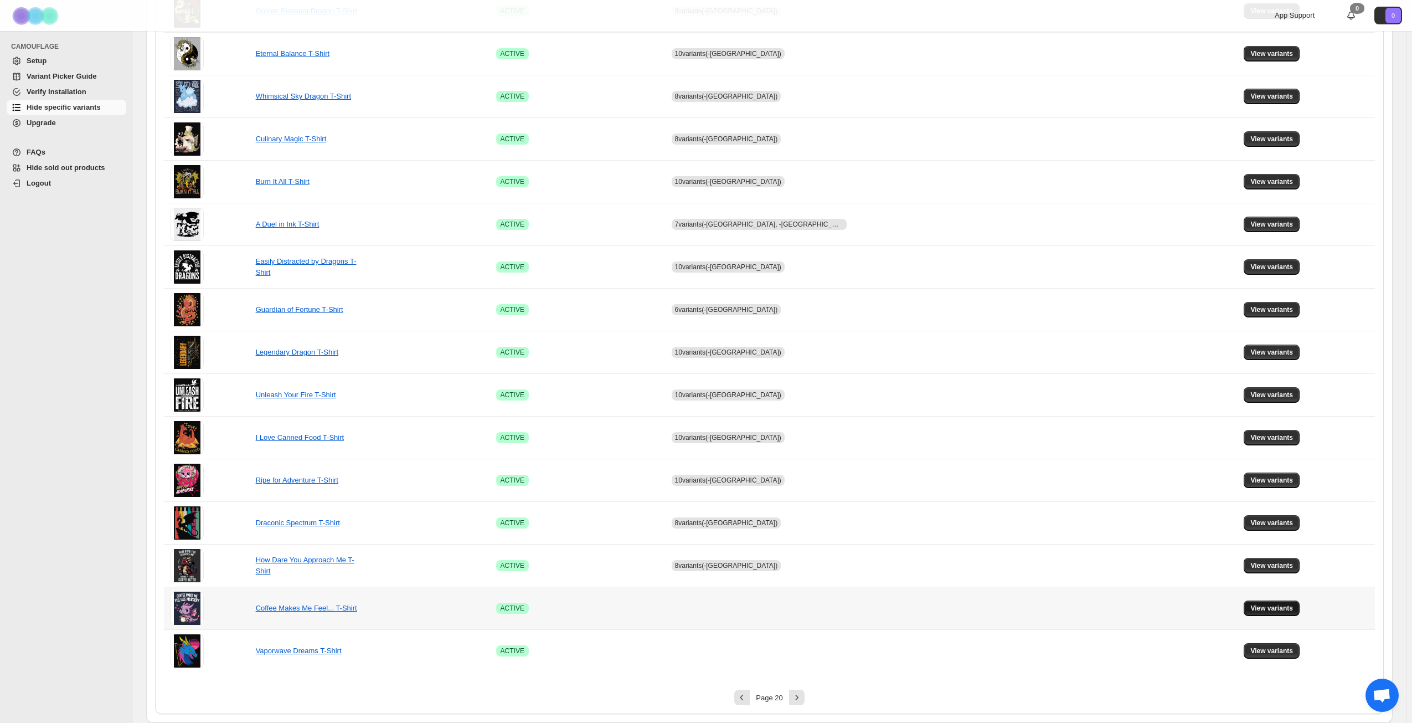
click at [1255, 611] on span "View variants" at bounding box center [1272, 608] width 43 height 9
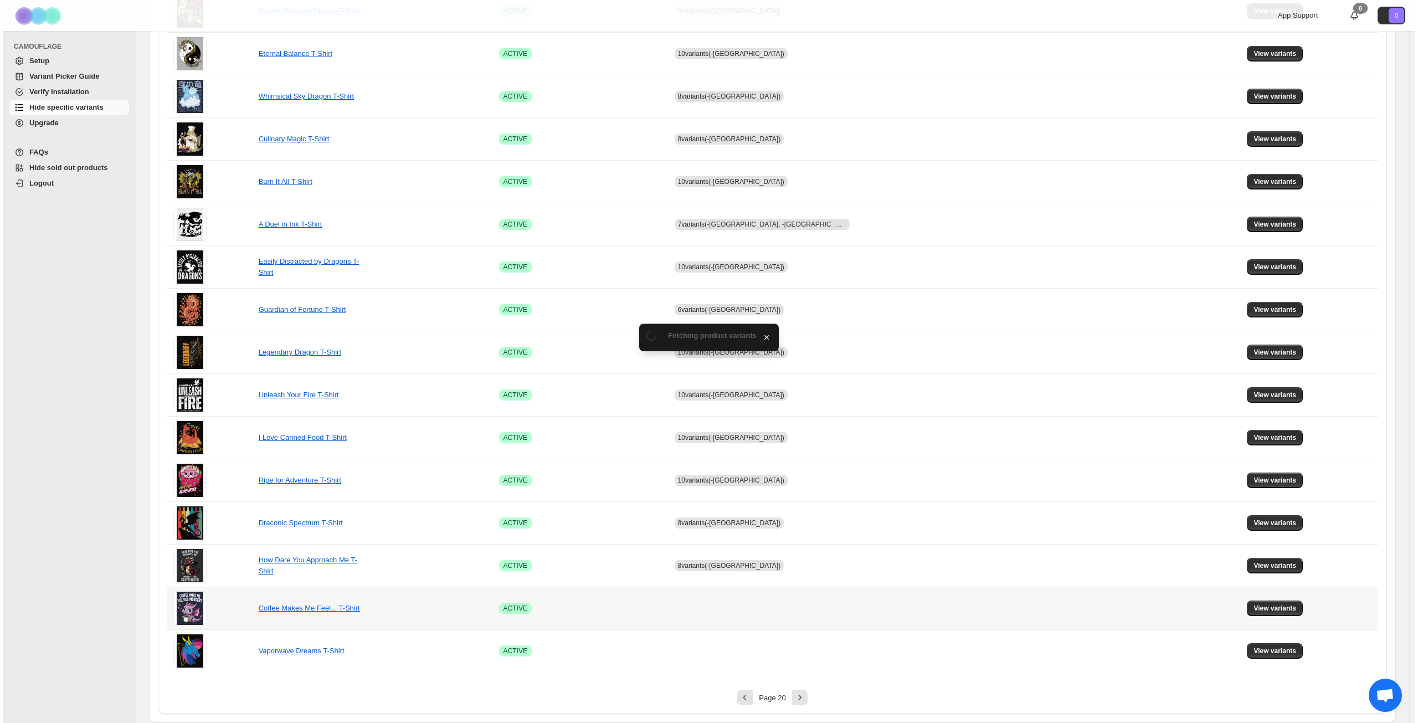
scroll to position [0, 0]
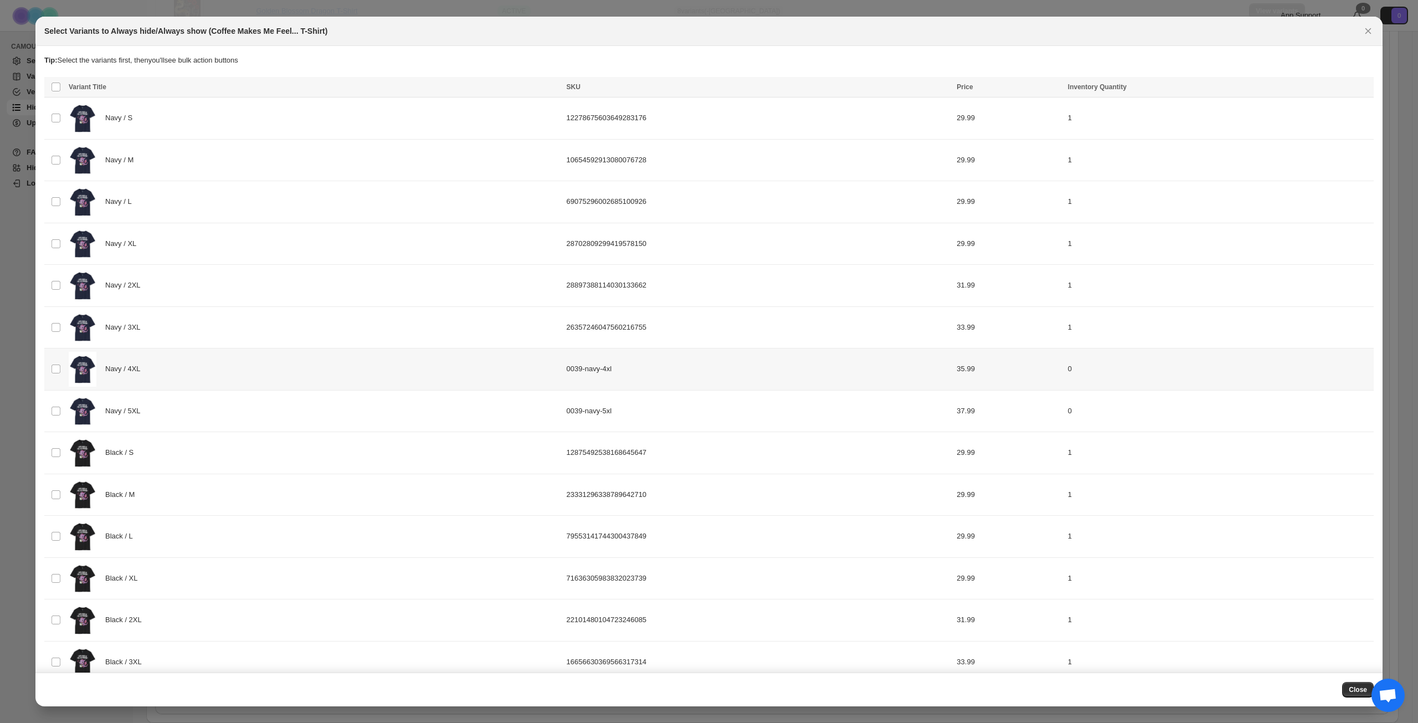
click at [240, 369] on div "Navy / 4XL" at bounding box center [314, 369] width 491 height 35
click at [240, 409] on div "Navy / 5XL" at bounding box center [314, 411] width 491 height 35
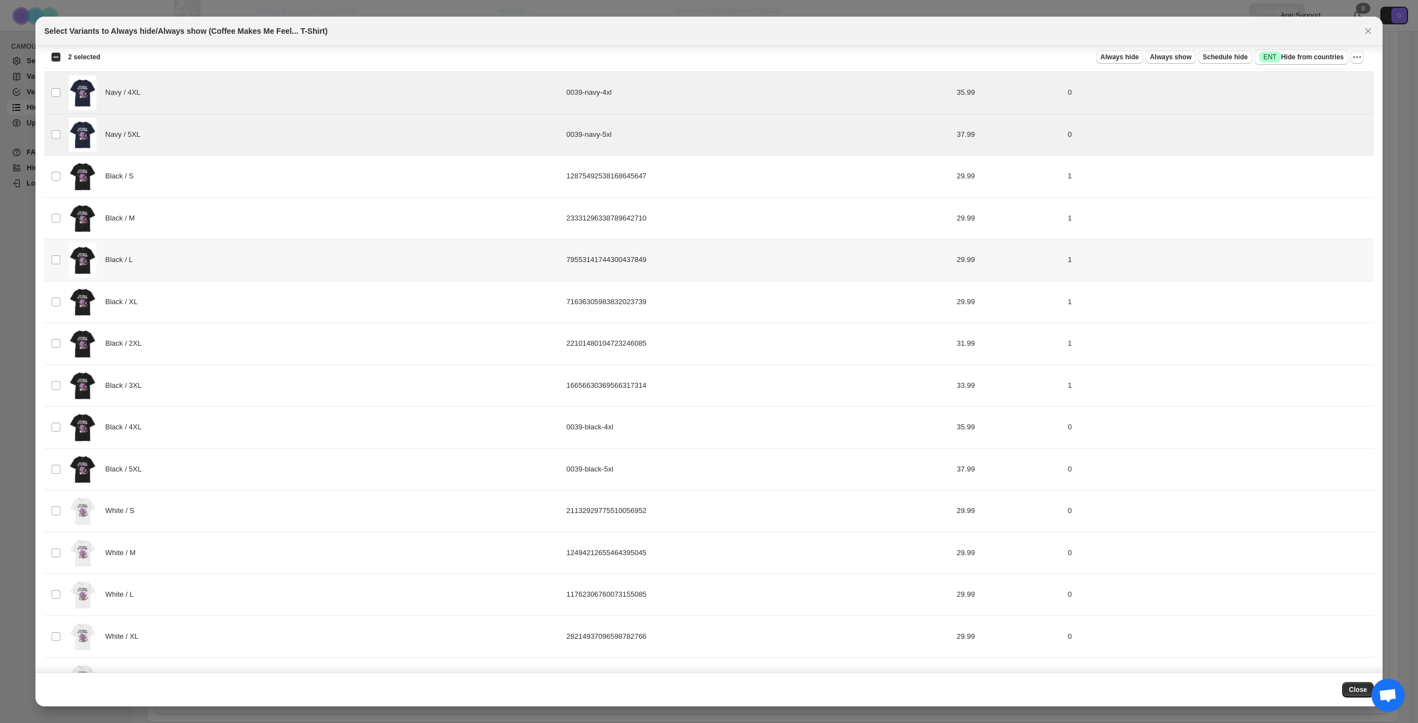
scroll to position [277, 0]
click at [243, 428] on div "Black / 4XL" at bounding box center [314, 426] width 491 height 35
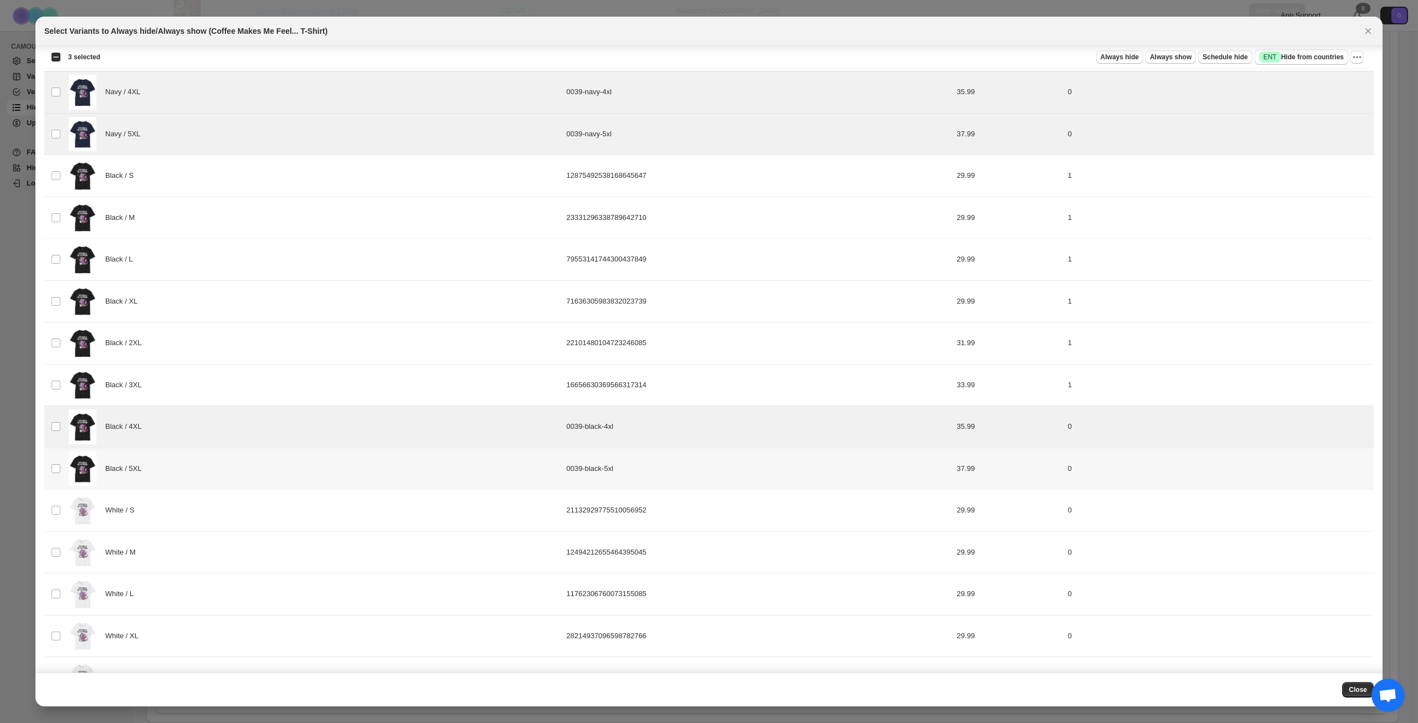
click at [237, 460] on div "Black / 5XL" at bounding box center [314, 468] width 491 height 35
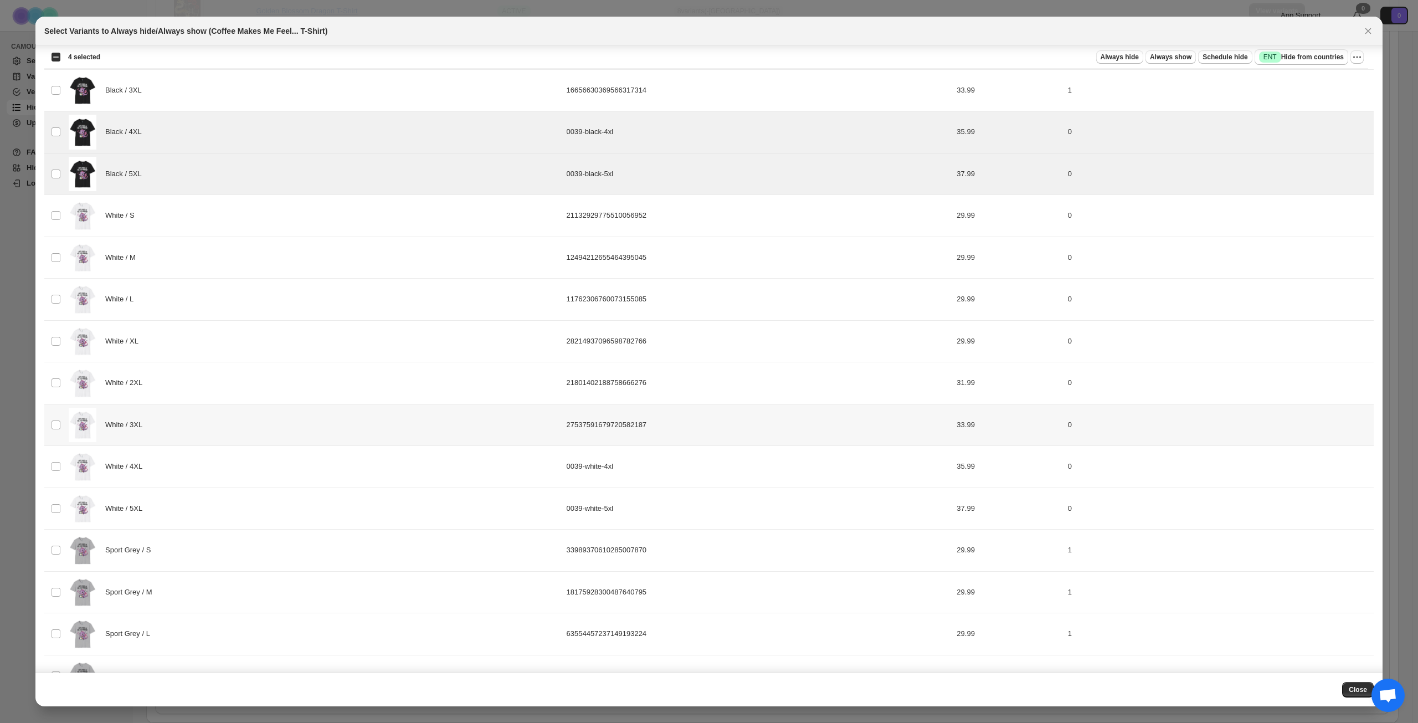
scroll to position [609, 0]
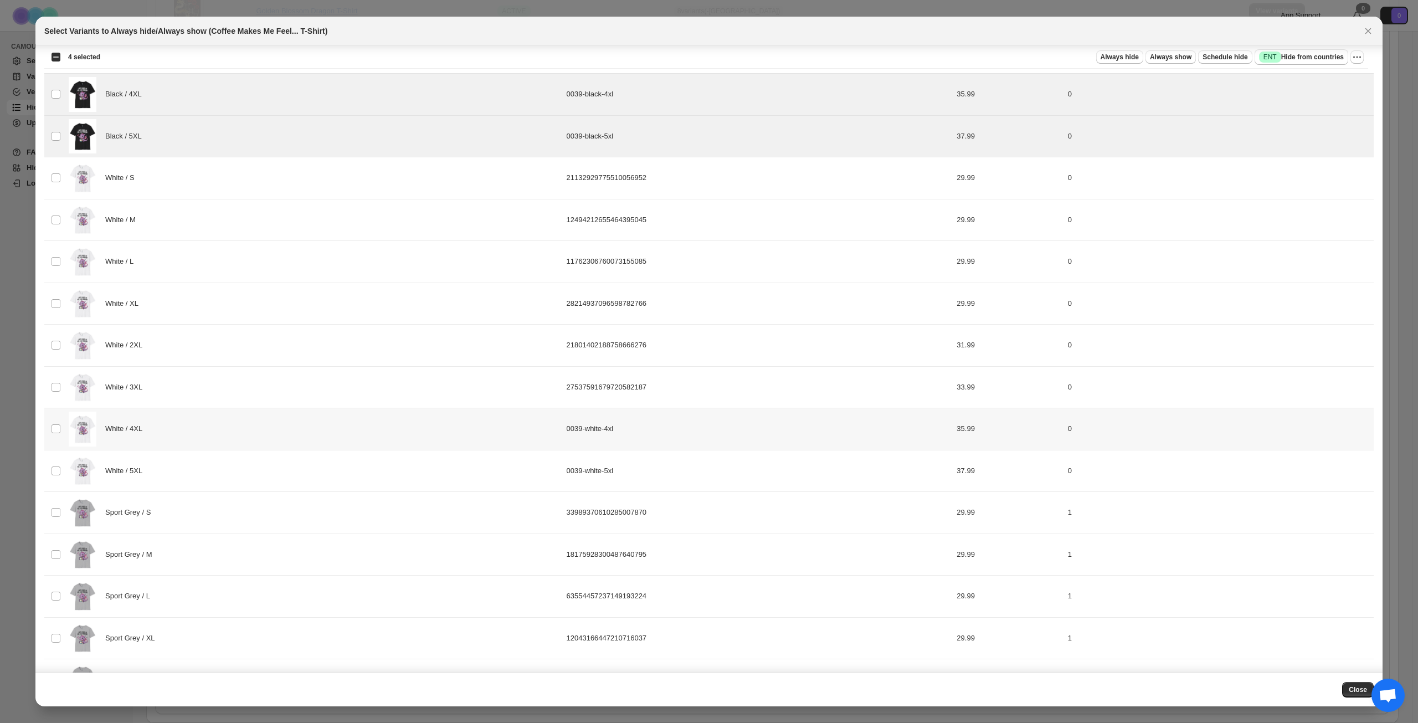
click at [241, 434] on div "White / 4XL" at bounding box center [314, 429] width 491 height 35
click at [241, 464] on div "White / 5XL" at bounding box center [314, 471] width 491 height 35
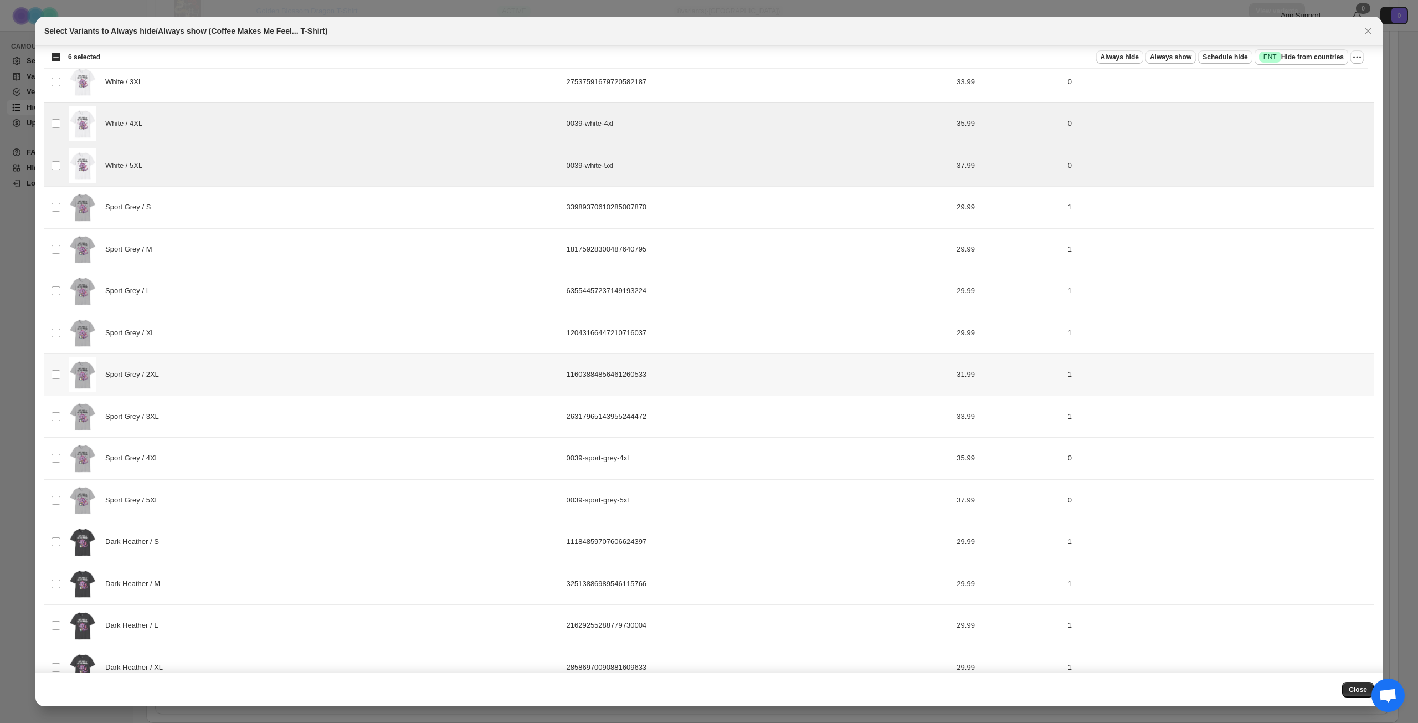
scroll to position [942, 0]
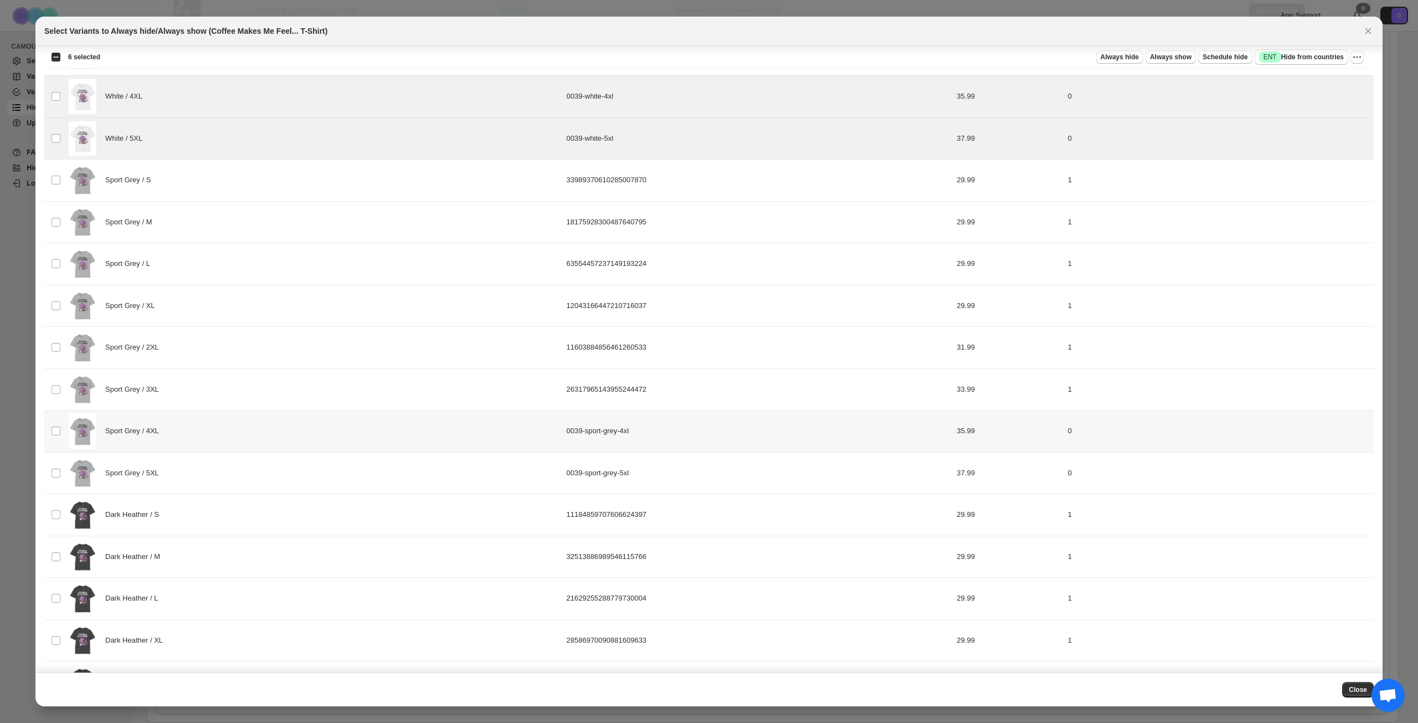
click at [266, 439] on div "Sport Grey / 4XL" at bounding box center [314, 431] width 491 height 35
click at [261, 469] on div "Sport Grey / 5XL" at bounding box center [314, 473] width 491 height 35
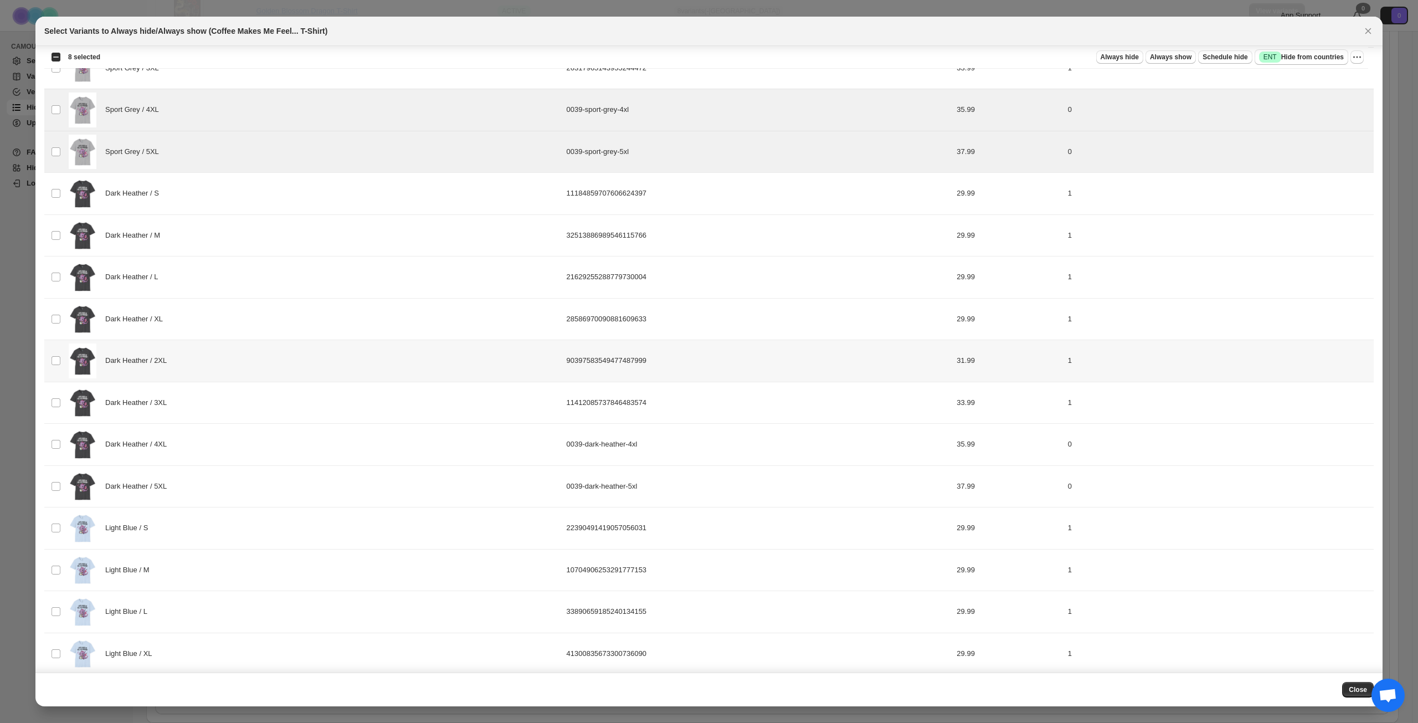
scroll to position [1357, 0]
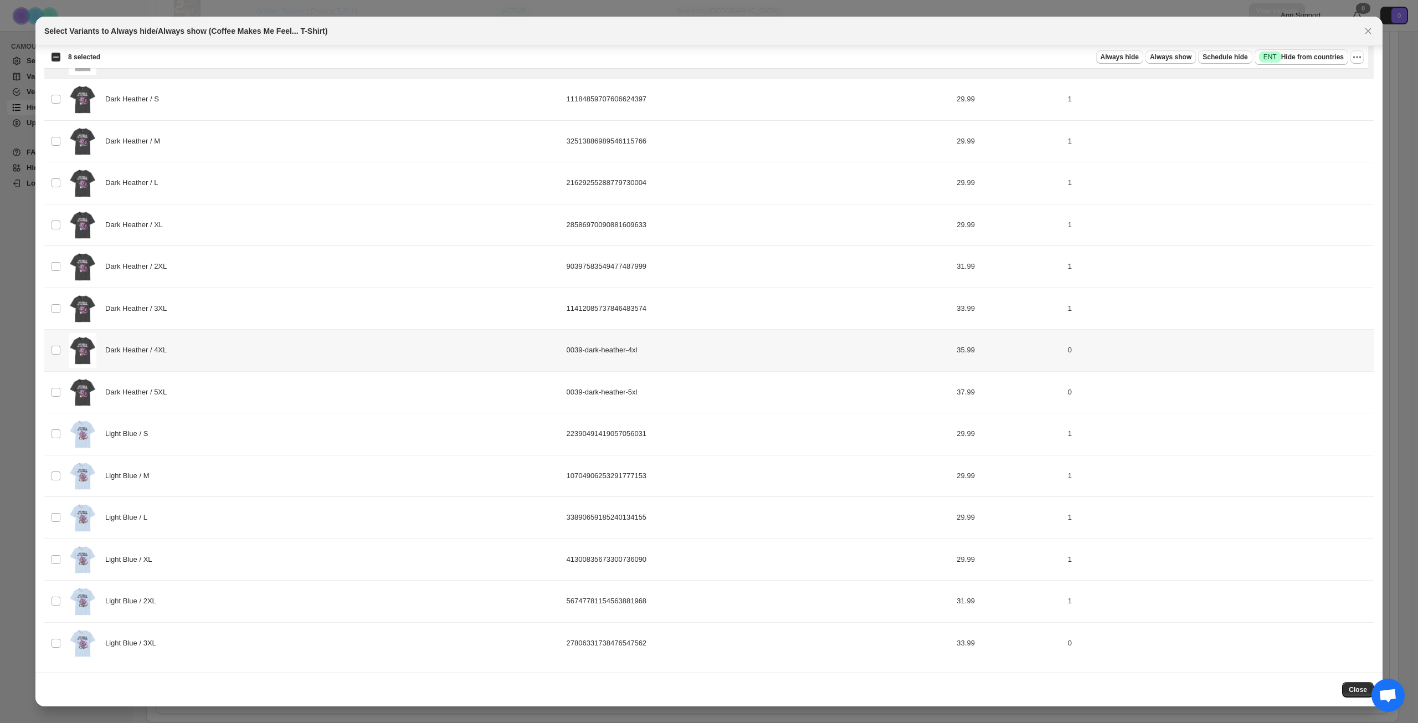
click at [283, 354] on div "Dark Heather / 4XL" at bounding box center [314, 350] width 491 height 35
click at [275, 397] on div "Dark Heather / 5XL" at bounding box center [314, 392] width 491 height 35
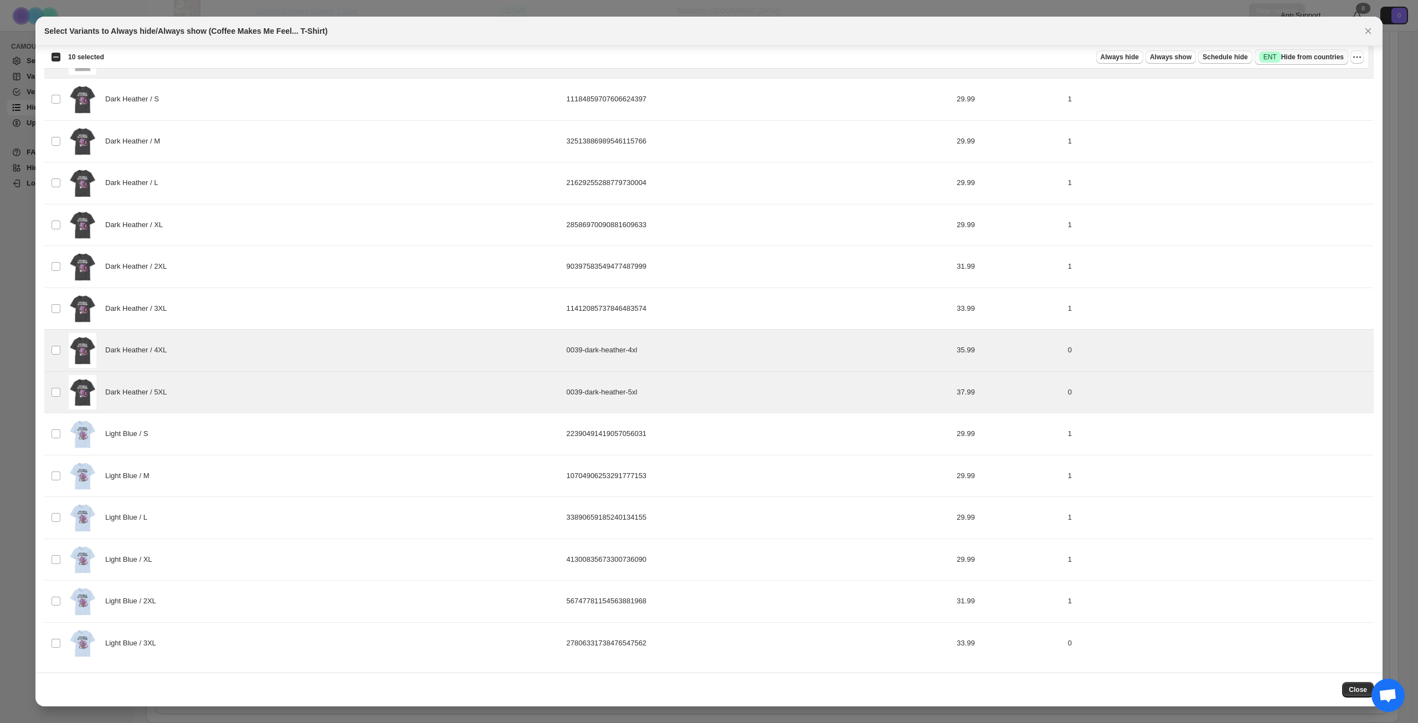
click at [1307, 59] on span "Success ENT Hide from countries" at bounding box center [1301, 57] width 85 height 11
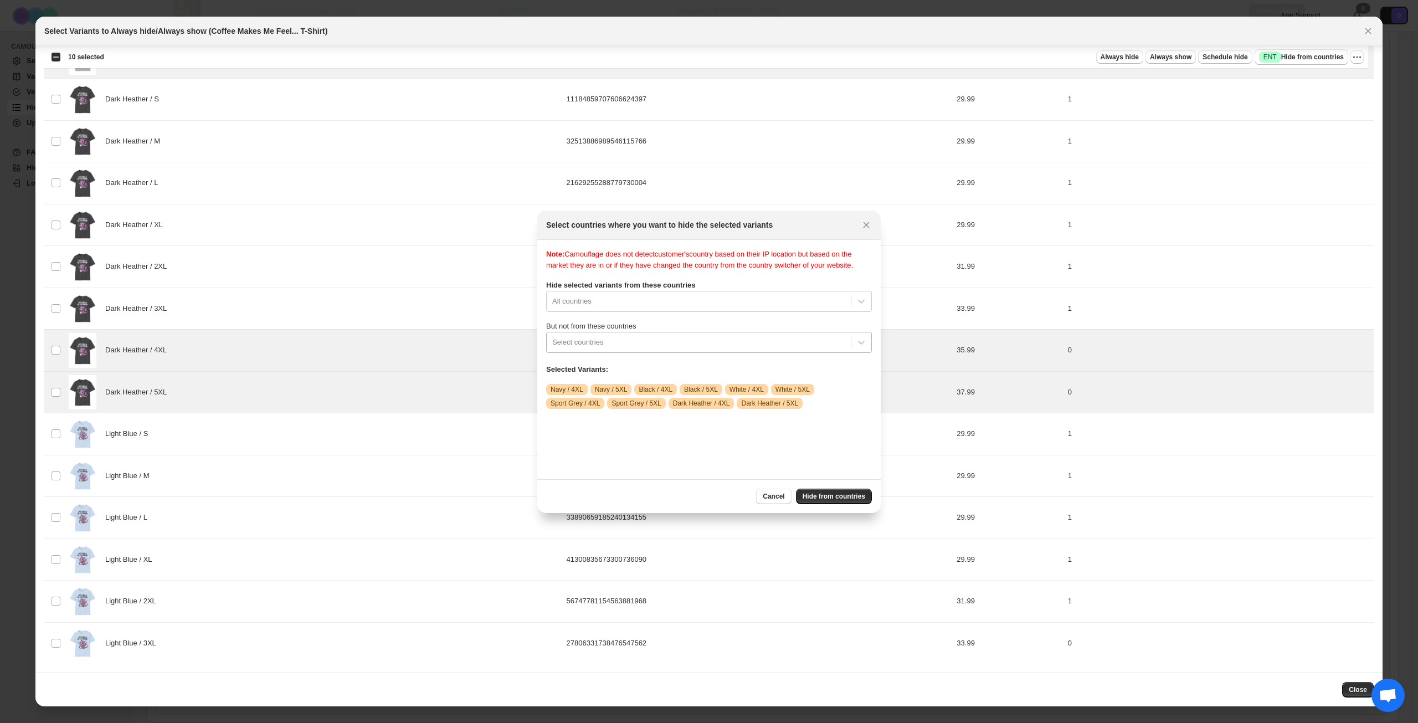
click at [733, 349] on div ":r15h:" at bounding box center [698, 342] width 293 height 13
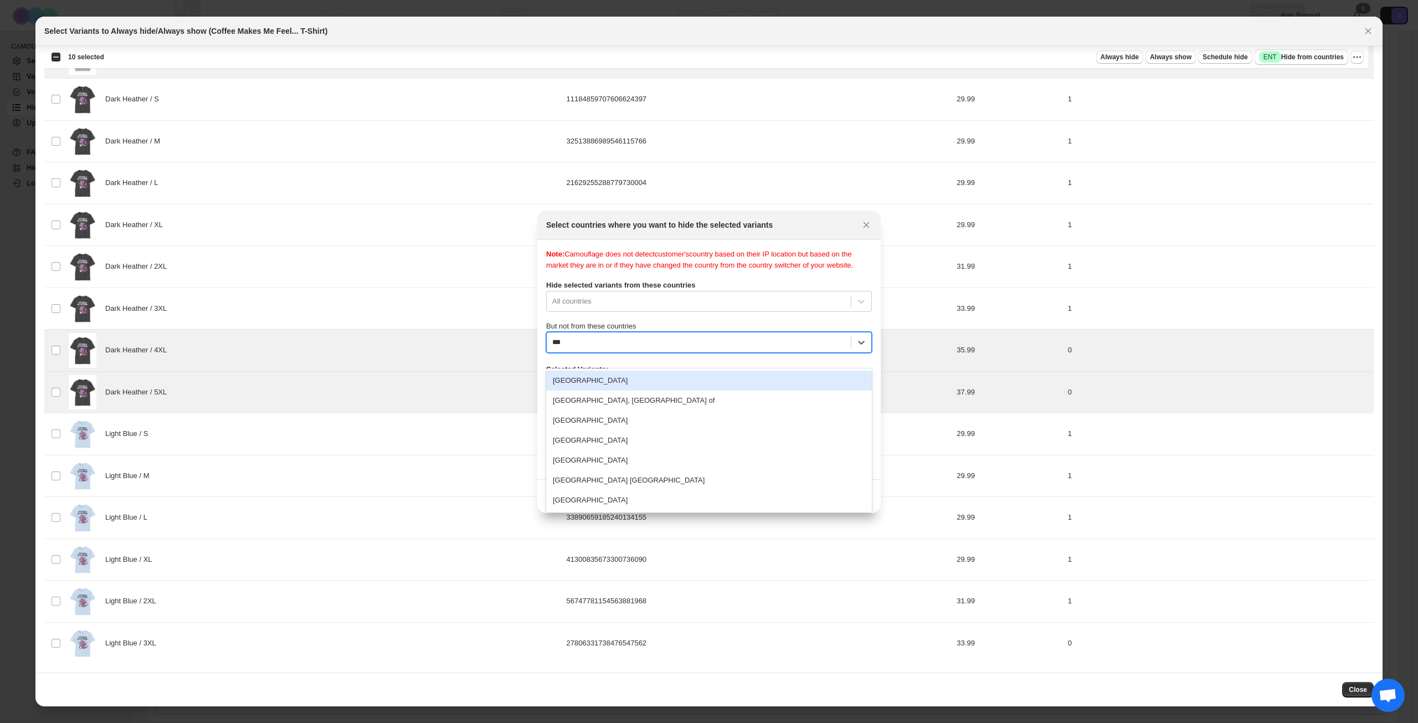
type input "****"
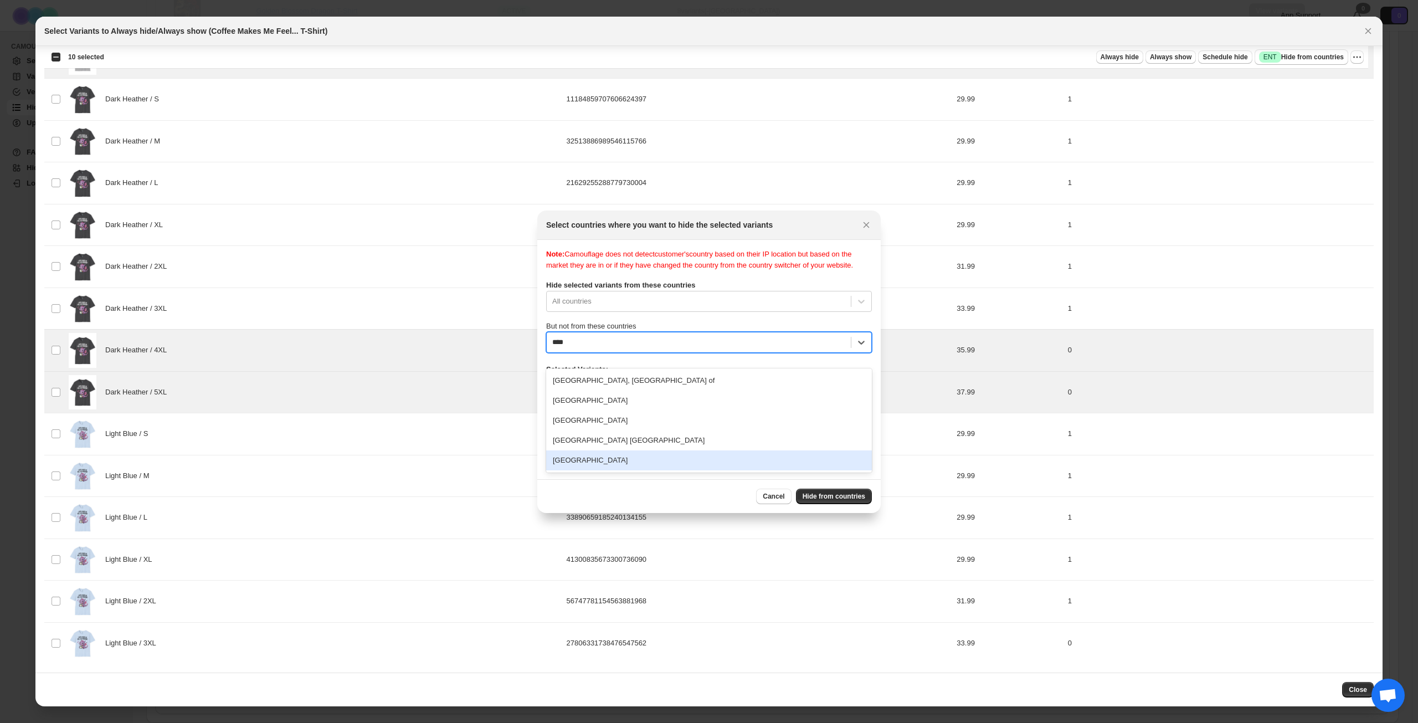
click at [641, 458] on div "[GEOGRAPHIC_DATA]" at bounding box center [709, 460] width 326 height 20
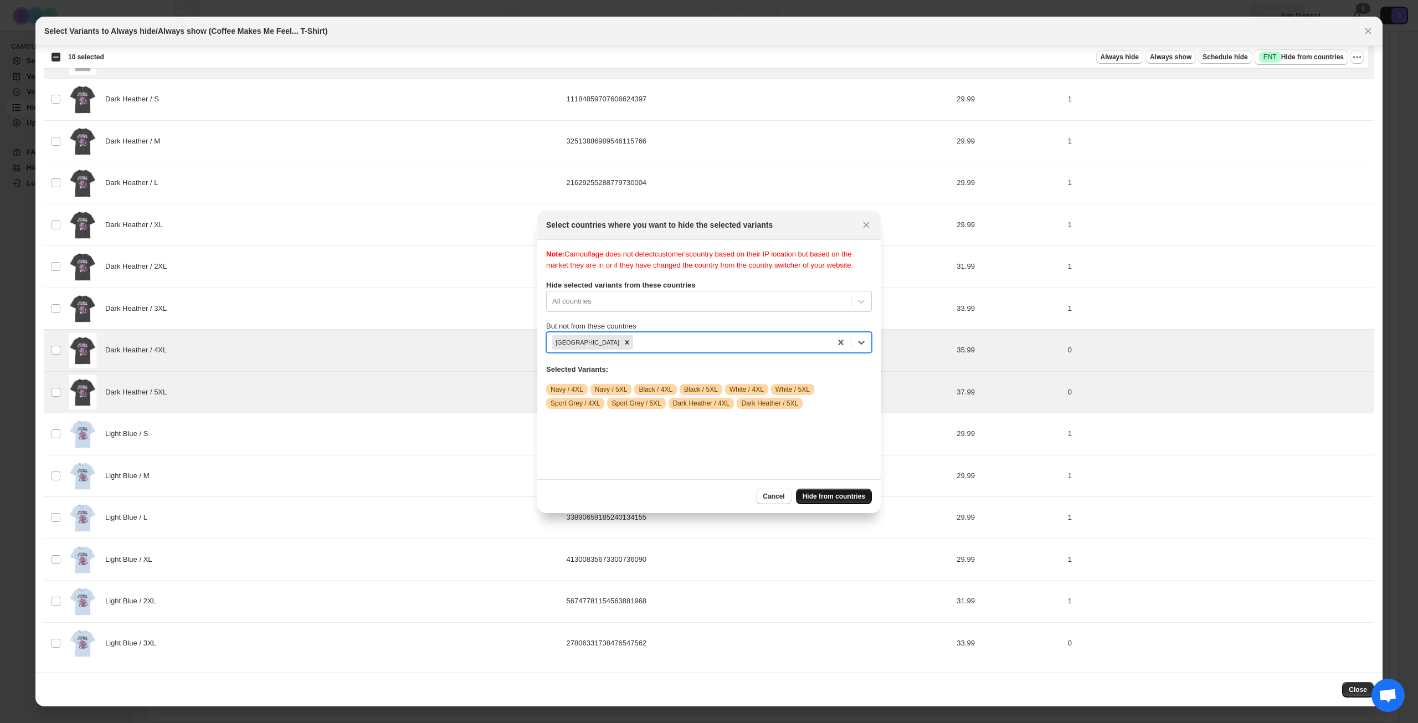
click at [819, 494] on span "Hide from countries" at bounding box center [834, 496] width 63 height 9
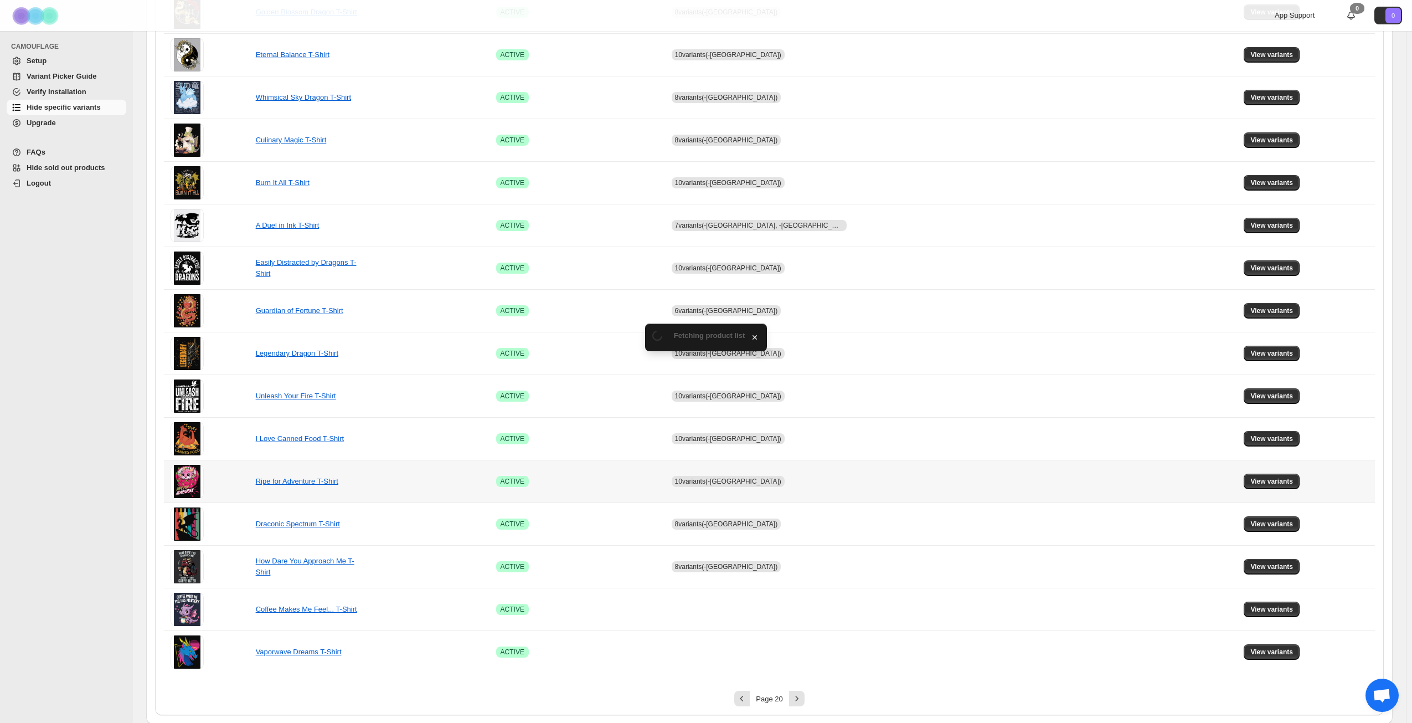
scroll to position [414, 0]
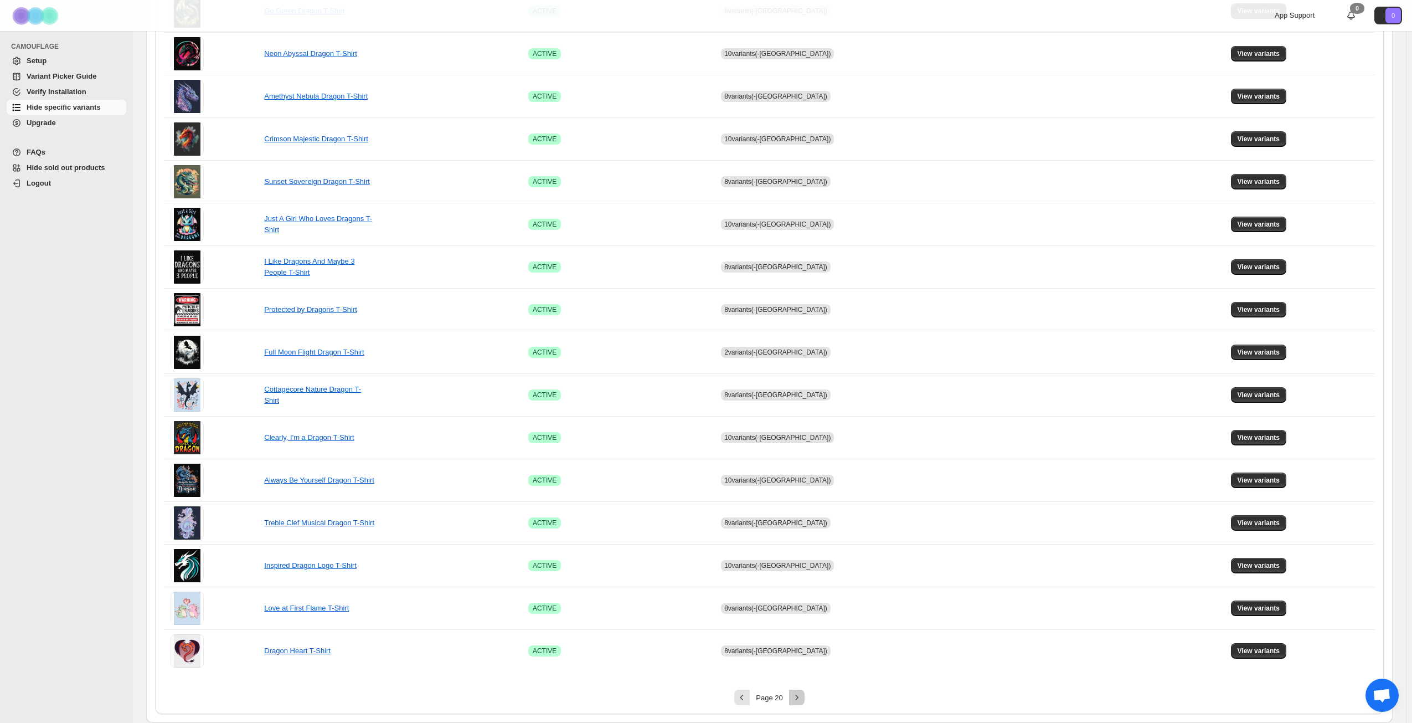
click at [802, 696] on icon "Next" at bounding box center [797, 697] width 11 height 11
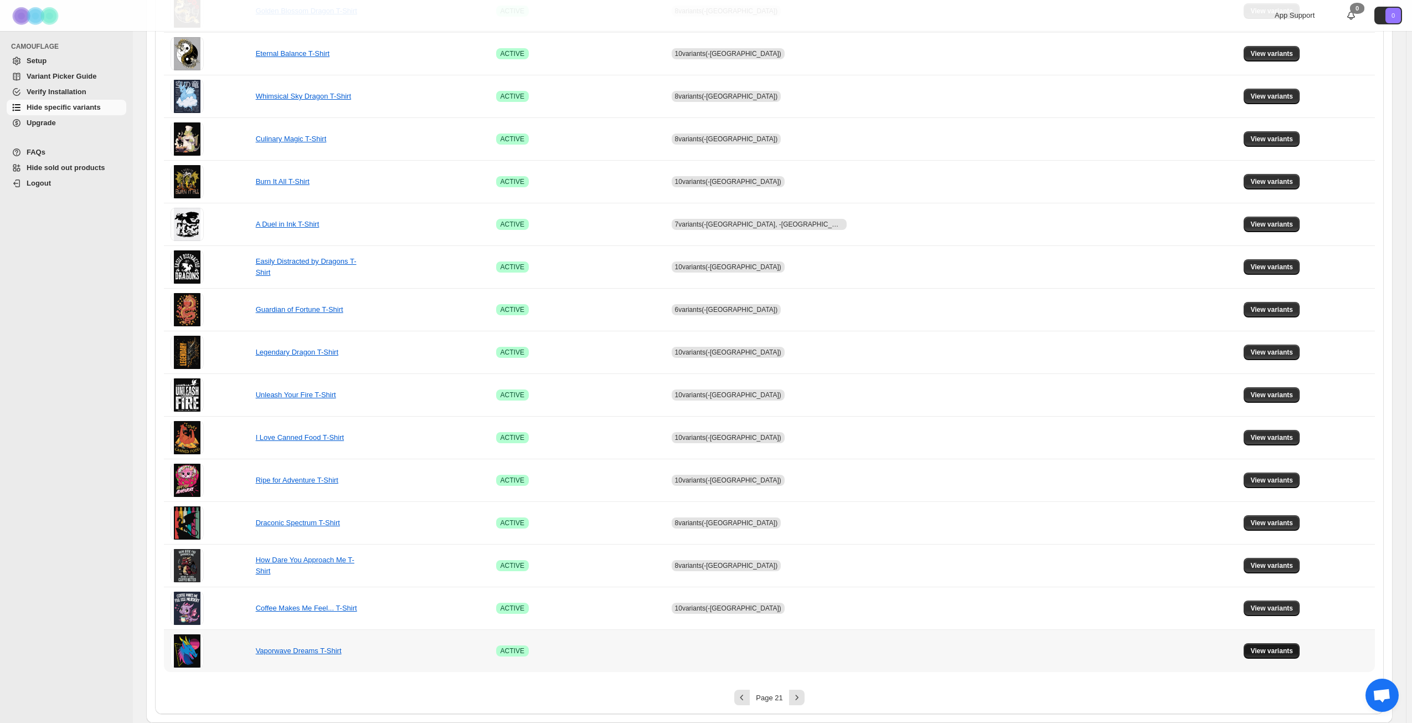
click at [1261, 656] on button "View variants" at bounding box center [1272, 651] width 56 height 16
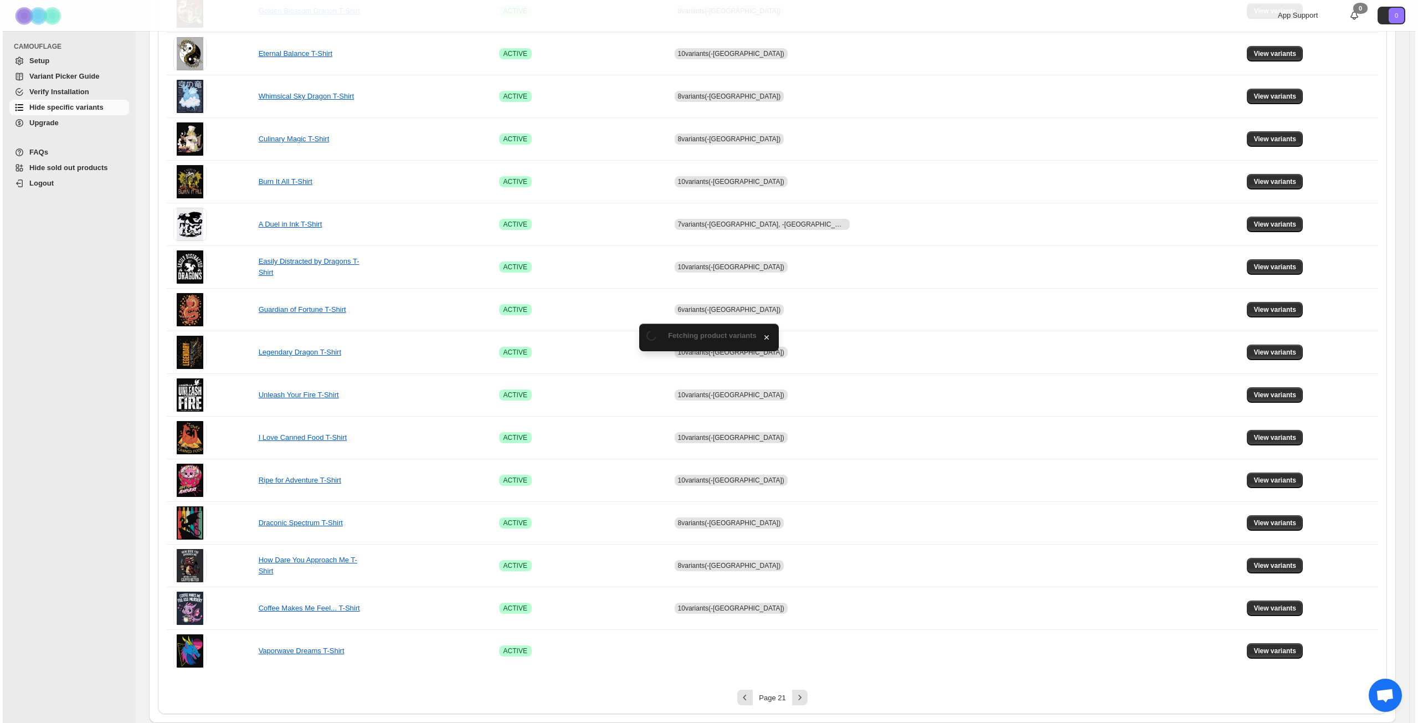
scroll to position [0, 0]
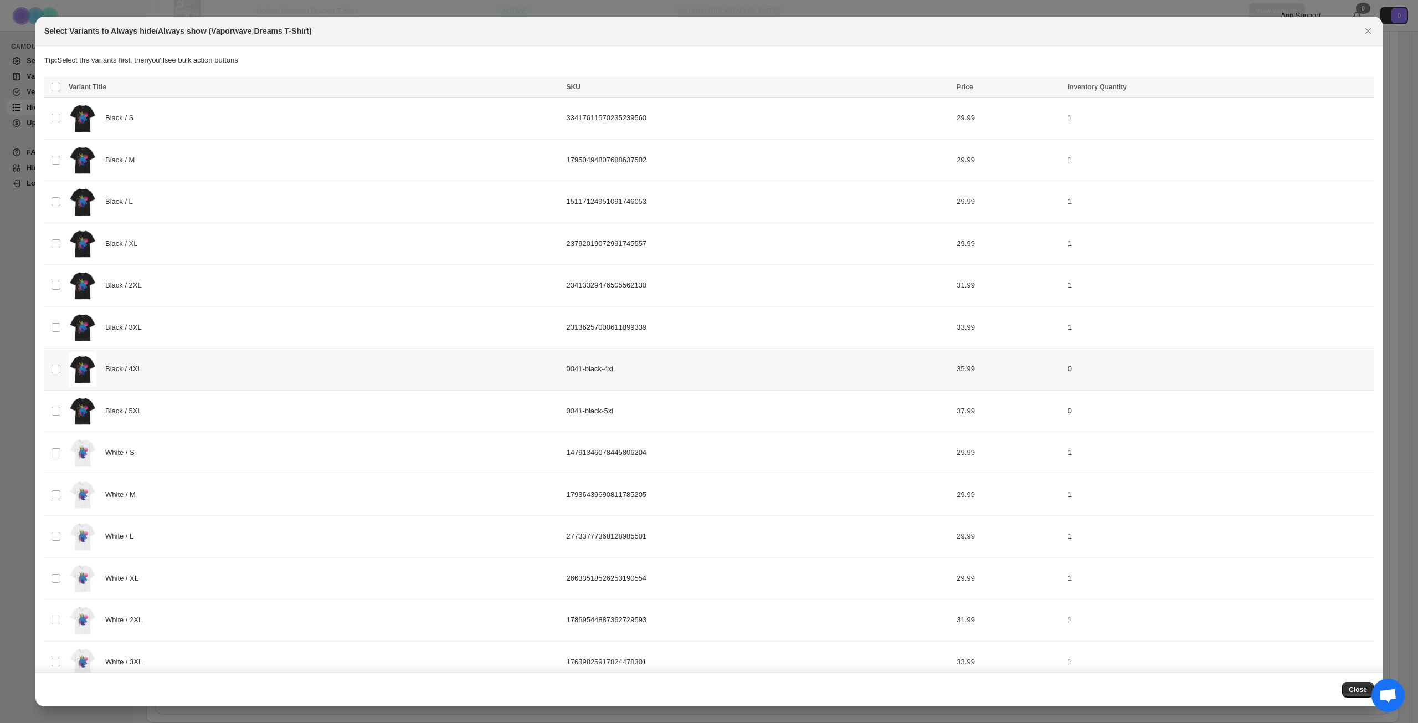
click at [197, 369] on div "Black / 4XL" at bounding box center [314, 369] width 491 height 35
click at [189, 417] on div "Black / 5XL" at bounding box center [314, 411] width 491 height 35
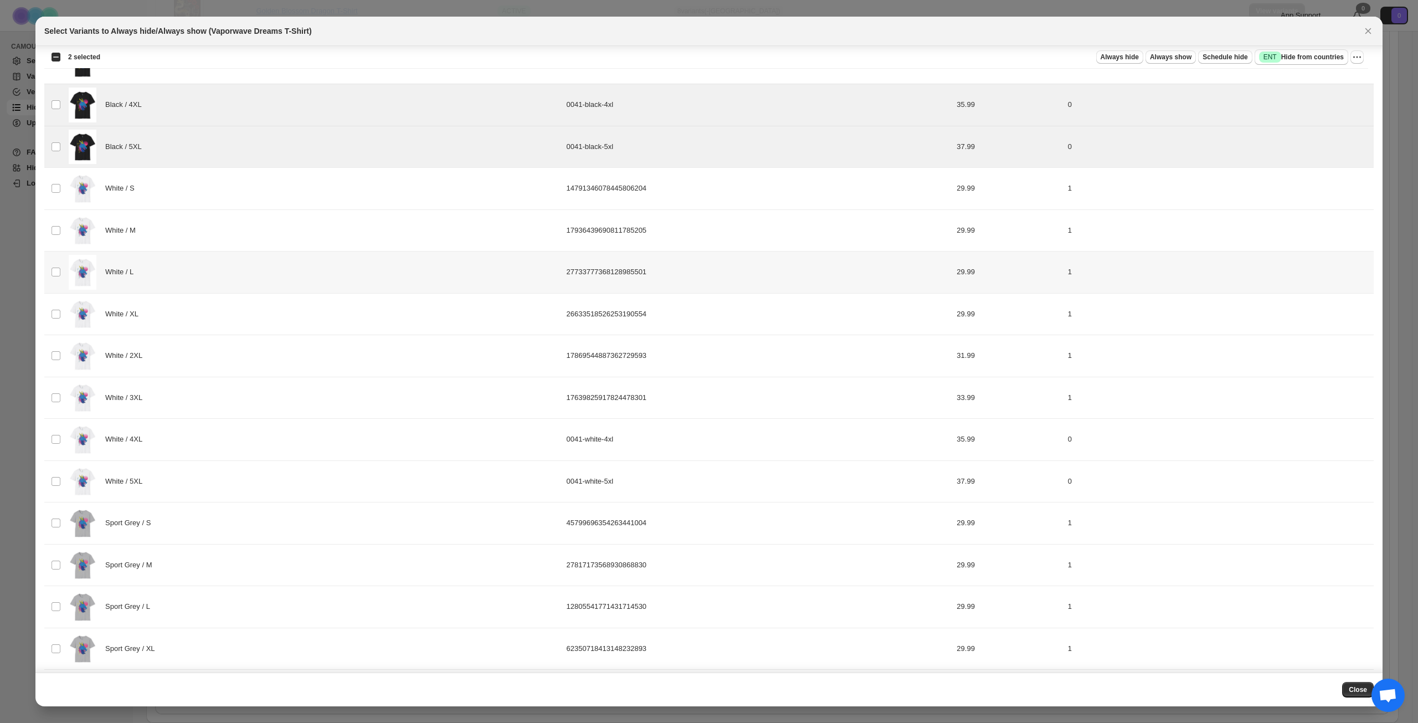
scroll to position [299, 0]
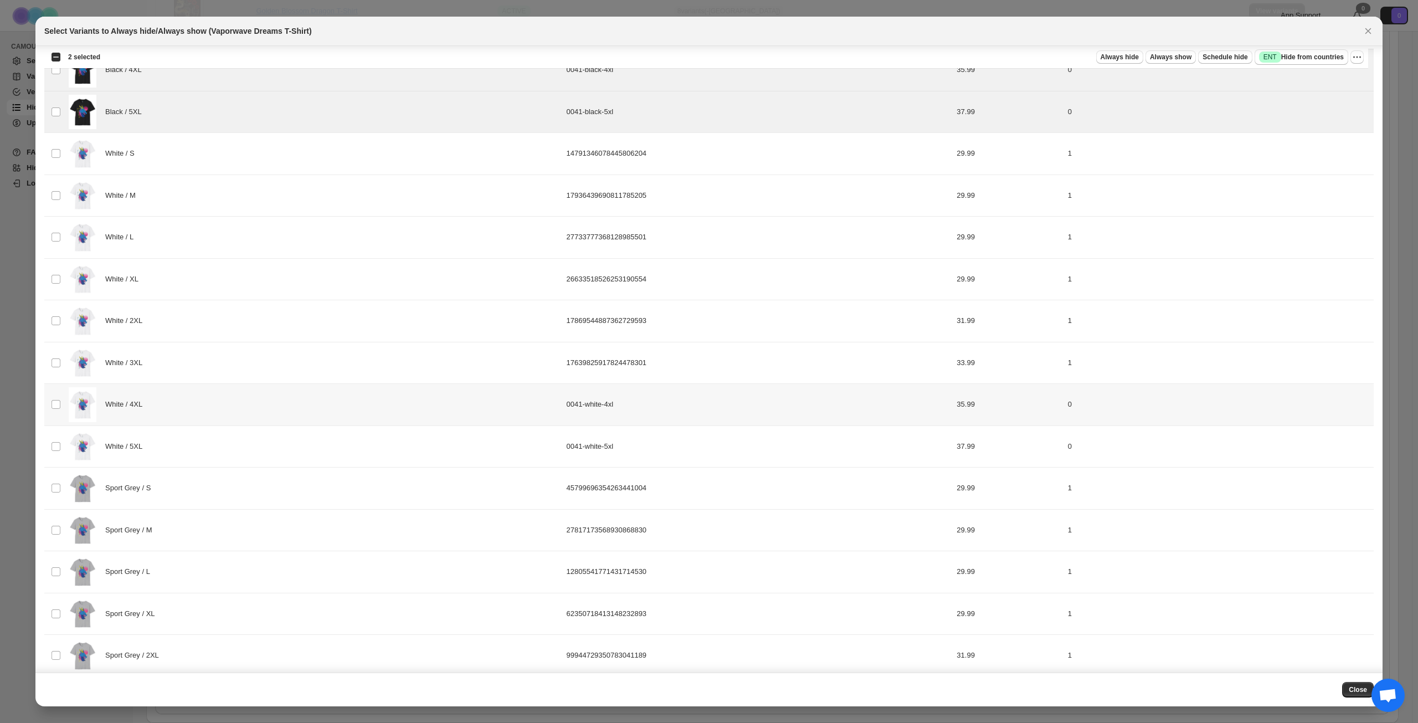
click at [203, 402] on div "White / 4XL" at bounding box center [314, 404] width 491 height 35
click at [193, 447] on div "White / 5XL" at bounding box center [314, 446] width 491 height 35
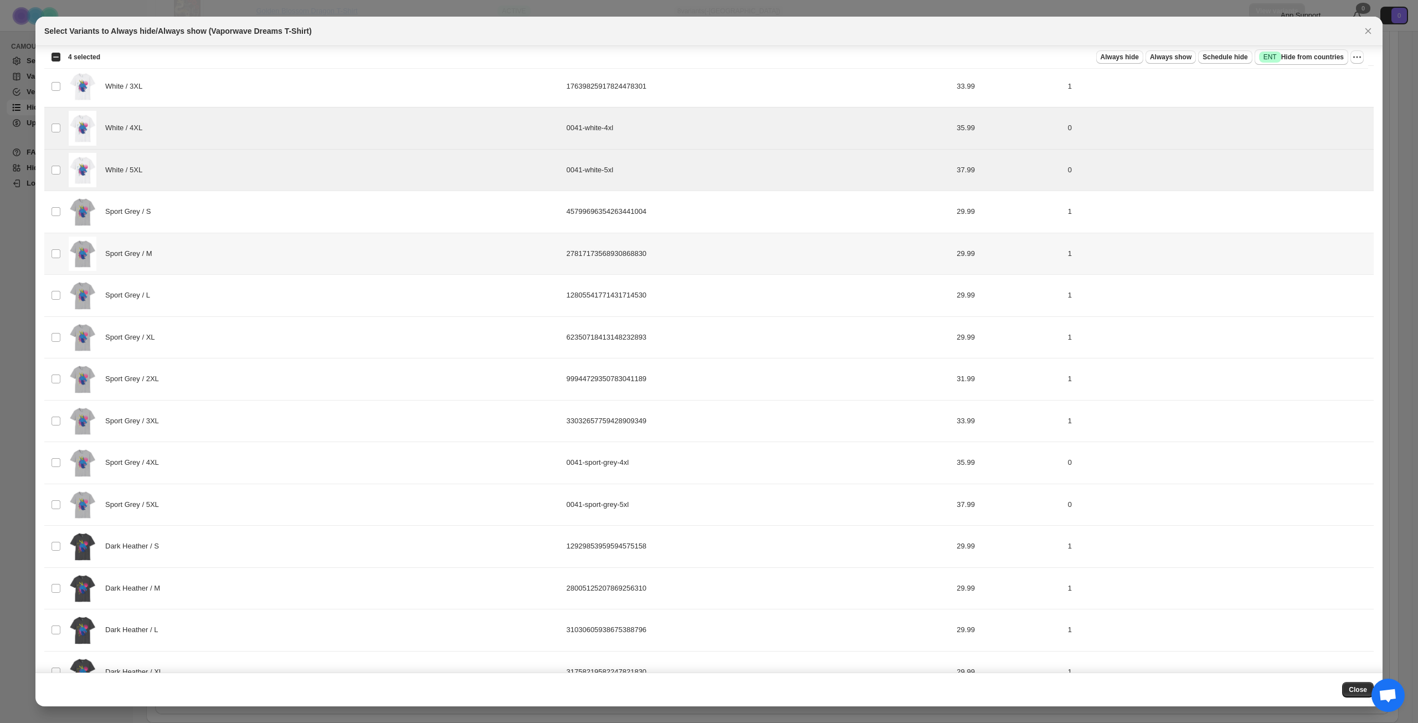
scroll to position [631, 0]
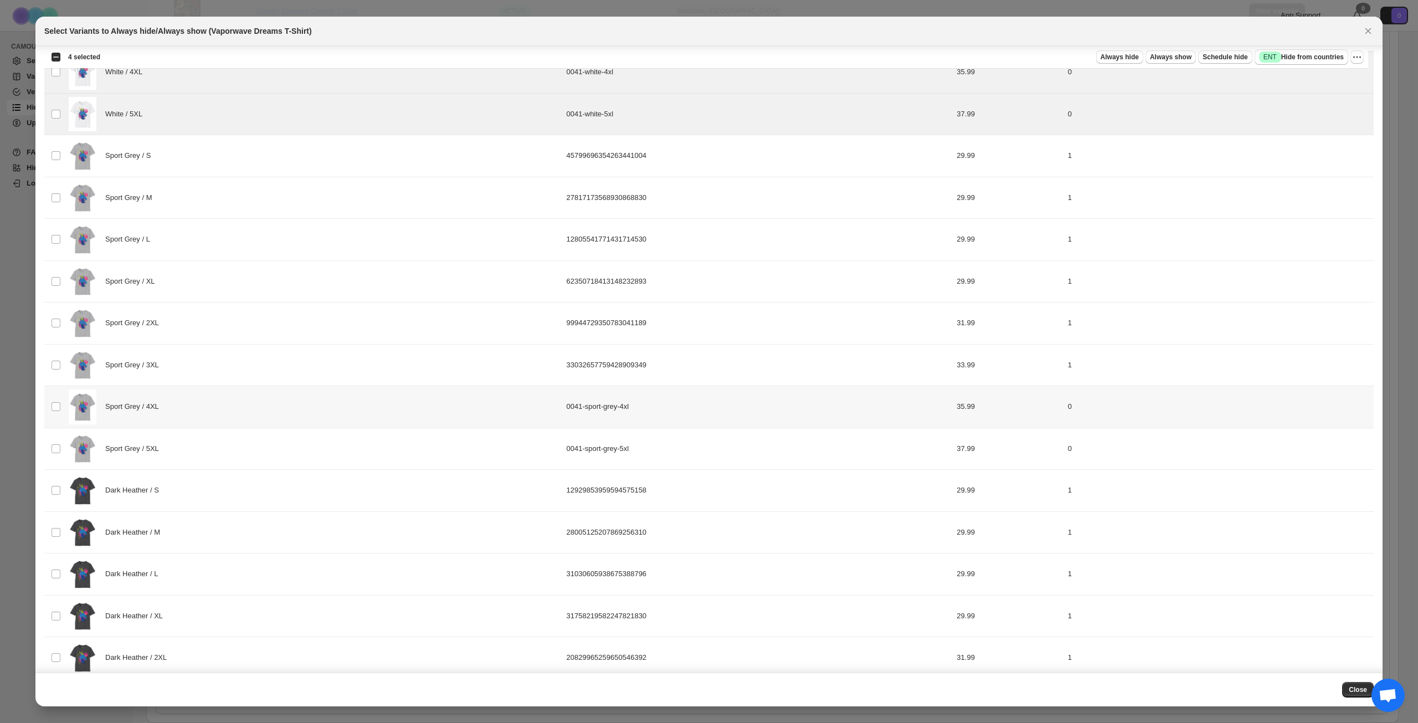
click at [221, 402] on div "Sport Grey / 4XL" at bounding box center [314, 406] width 491 height 35
click at [214, 444] on div "Sport Grey / 5XL" at bounding box center [314, 448] width 491 height 35
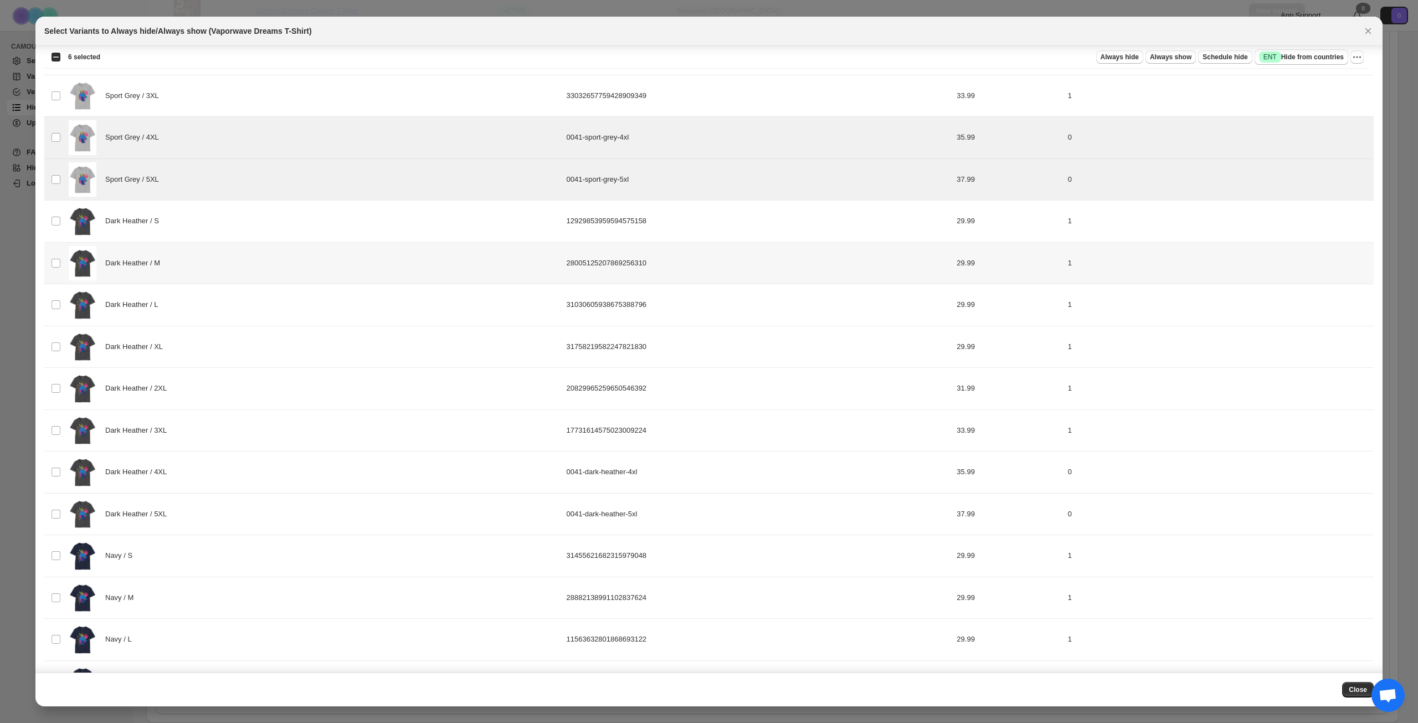
scroll to position [908, 0]
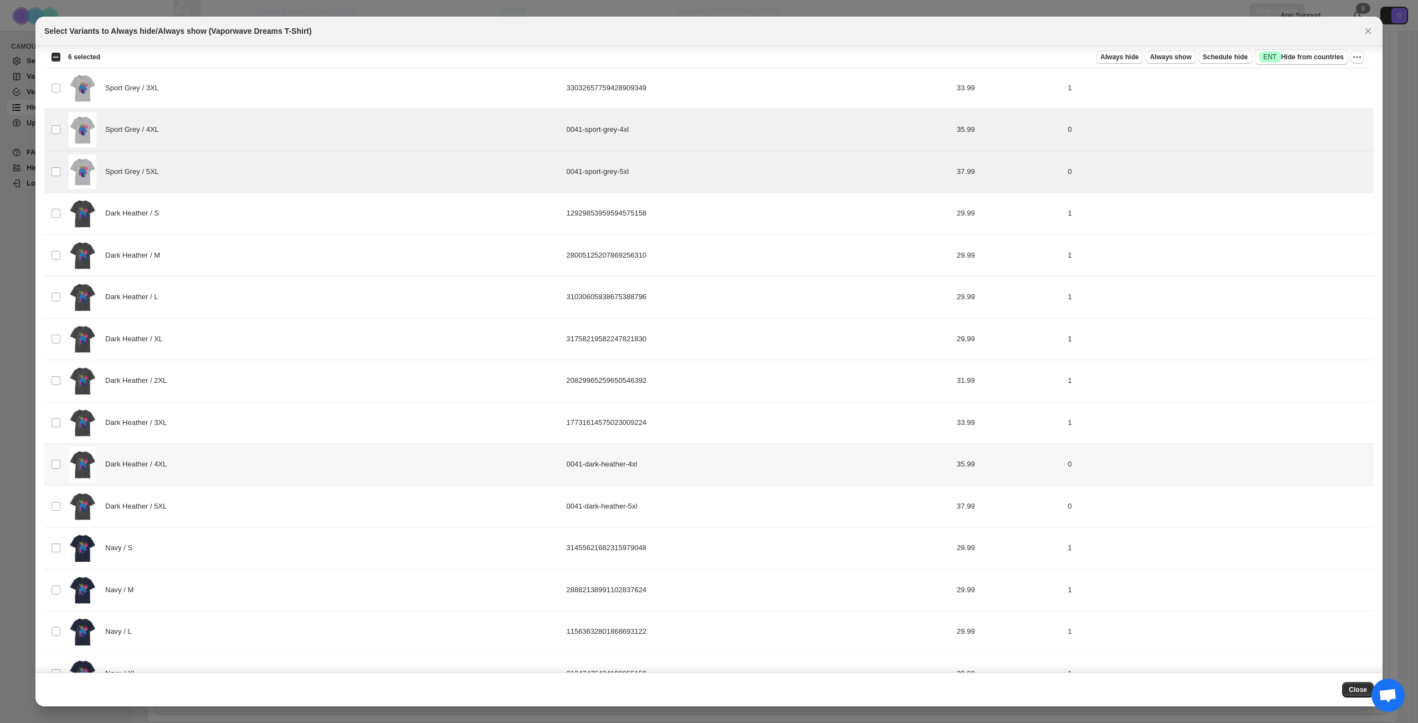
click at [222, 459] on div "Dark Heather / 4XL" at bounding box center [314, 464] width 491 height 35
click at [222, 506] on div "Dark Heather / 5XL" at bounding box center [314, 506] width 491 height 35
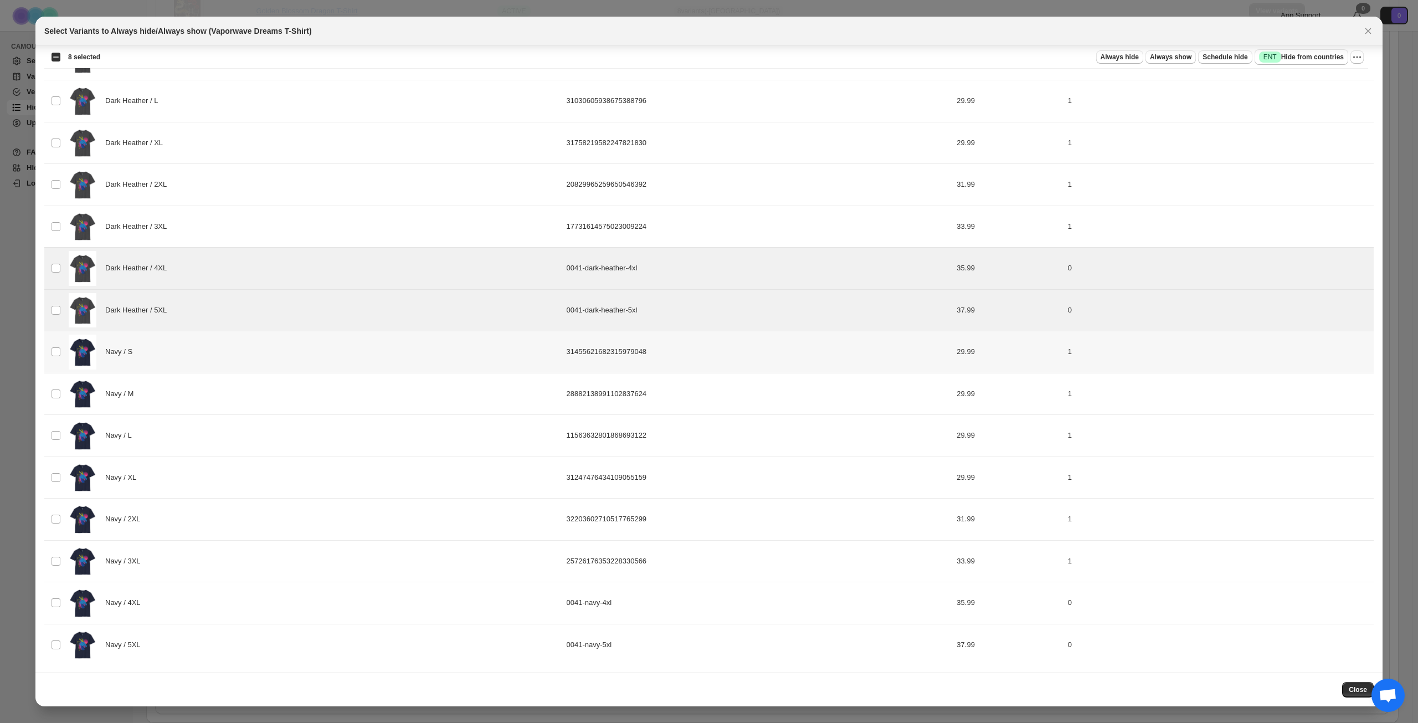
scroll to position [1106, 0]
click at [205, 607] on div "Navy / 4XL" at bounding box center [314, 601] width 491 height 35
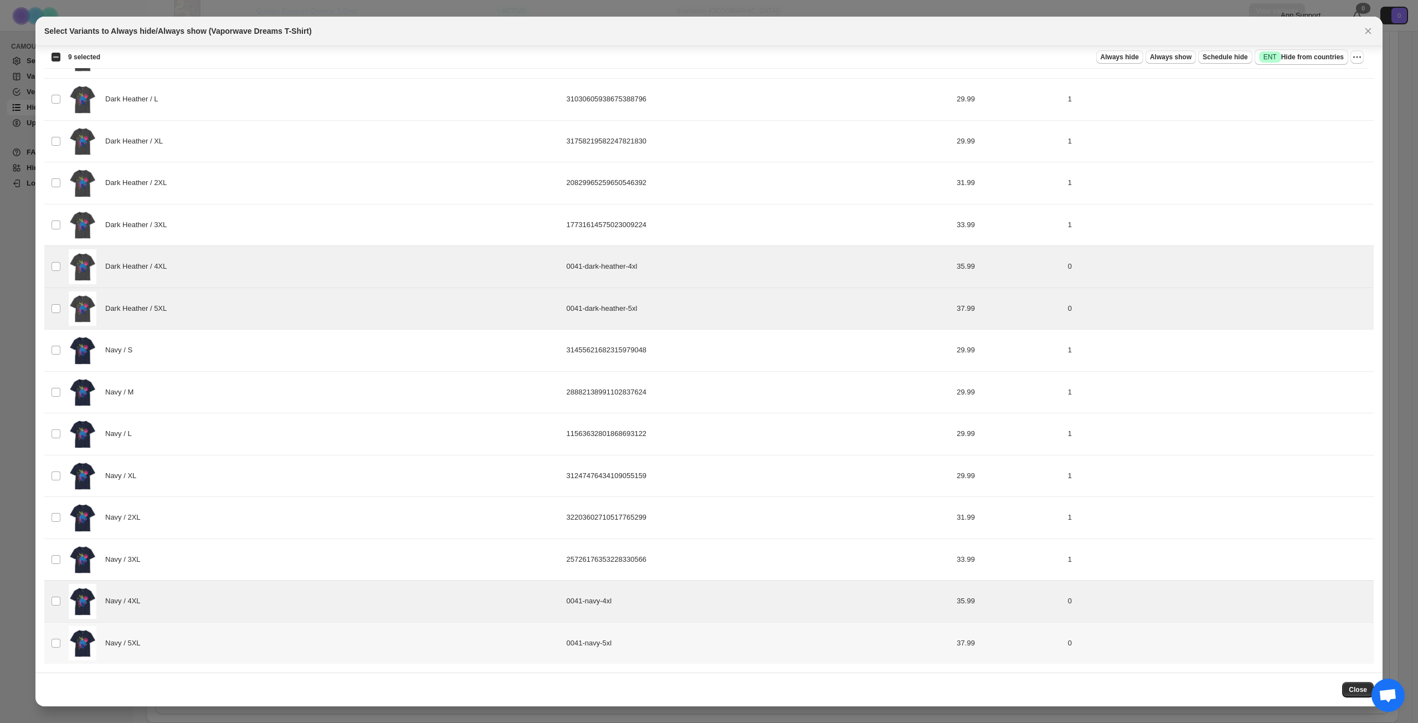
click at [213, 652] on div "Navy / 5XL" at bounding box center [314, 643] width 491 height 35
click at [1323, 53] on span "Success ENT Hide from countries" at bounding box center [1301, 57] width 85 height 11
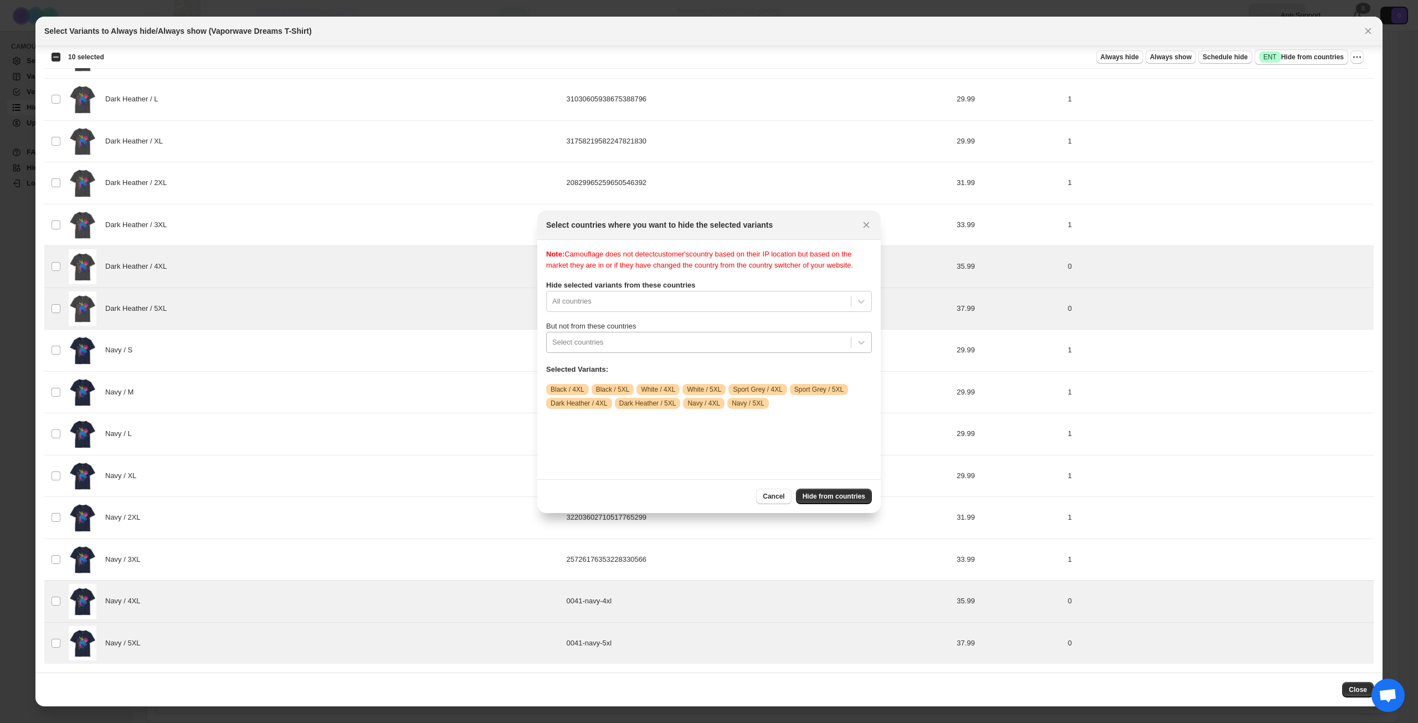
click at [715, 349] on div ":r17e:" at bounding box center [698, 342] width 293 height 13
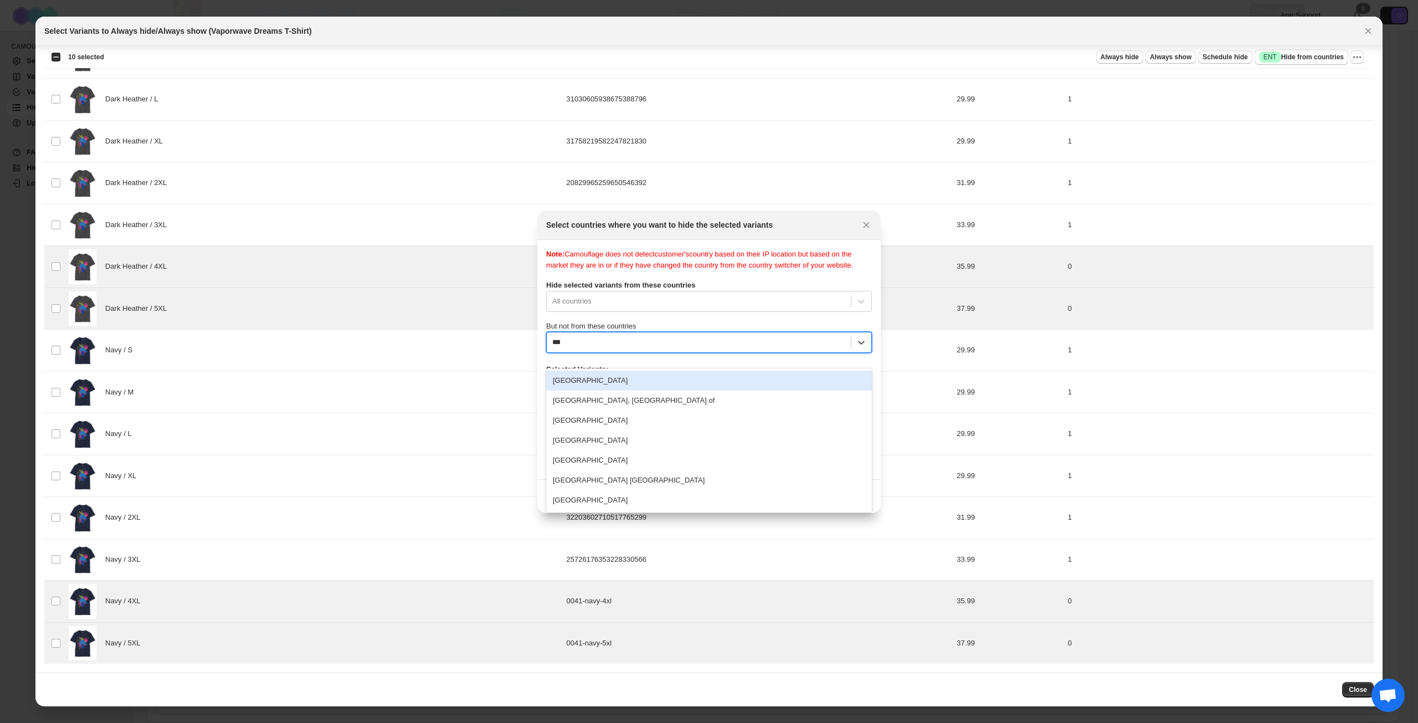
type input "****"
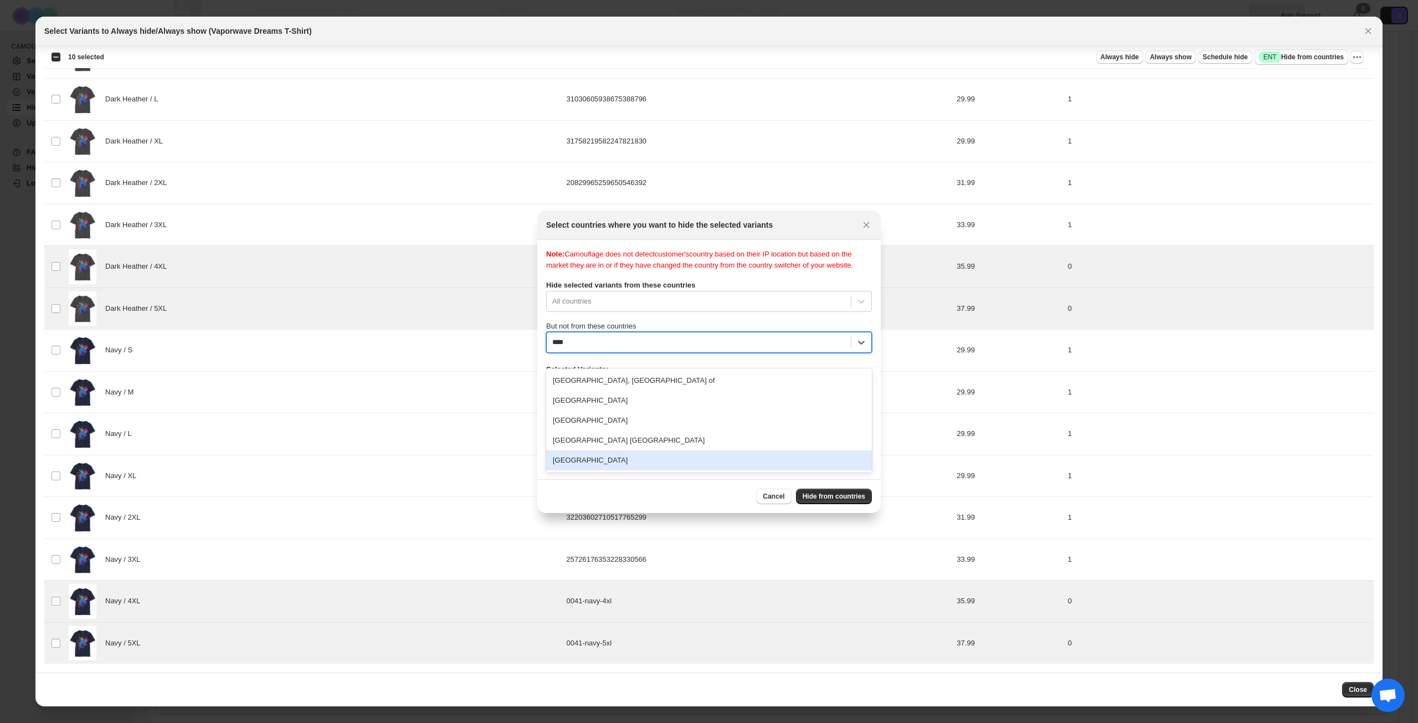
click at [627, 461] on div "[GEOGRAPHIC_DATA]" at bounding box center [709, 460] width 326 height 20
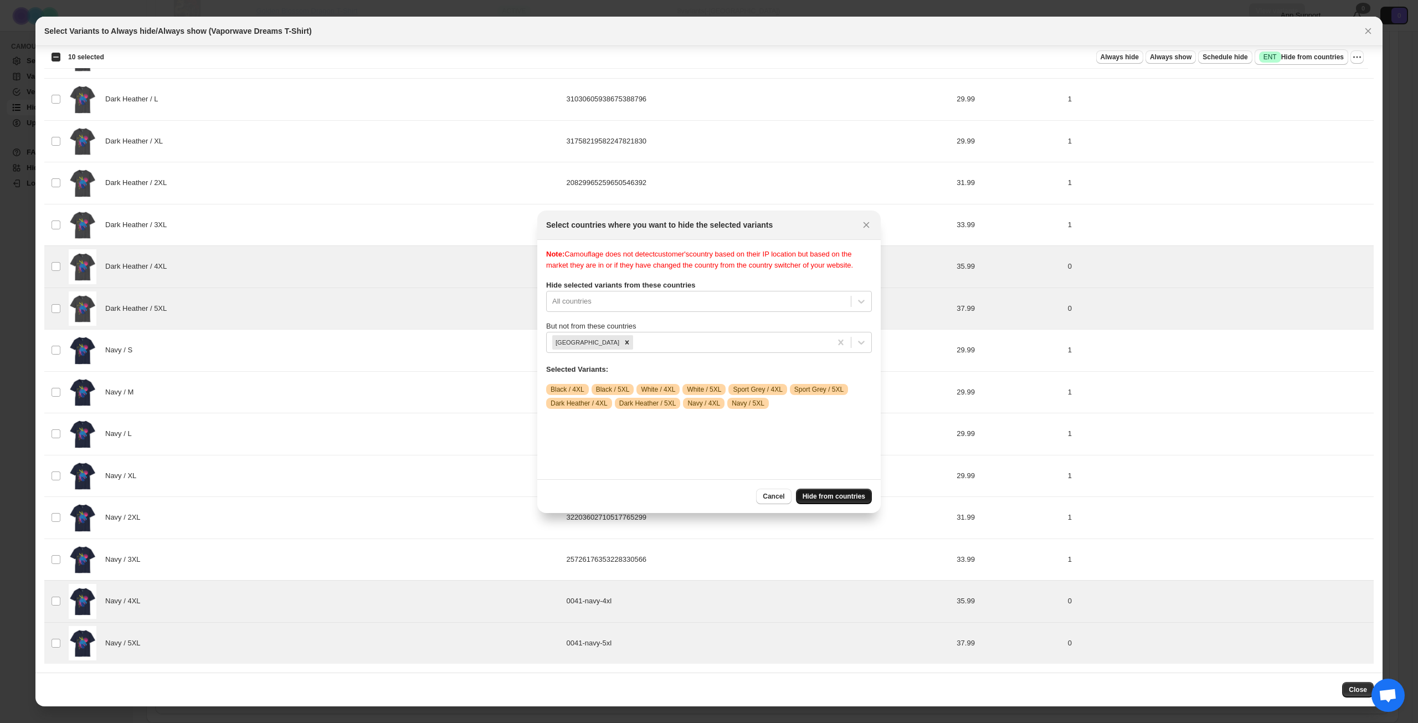
click at [831, 499] on span "Hide from countries" at bounding box center [834, 496] width 63 height 9
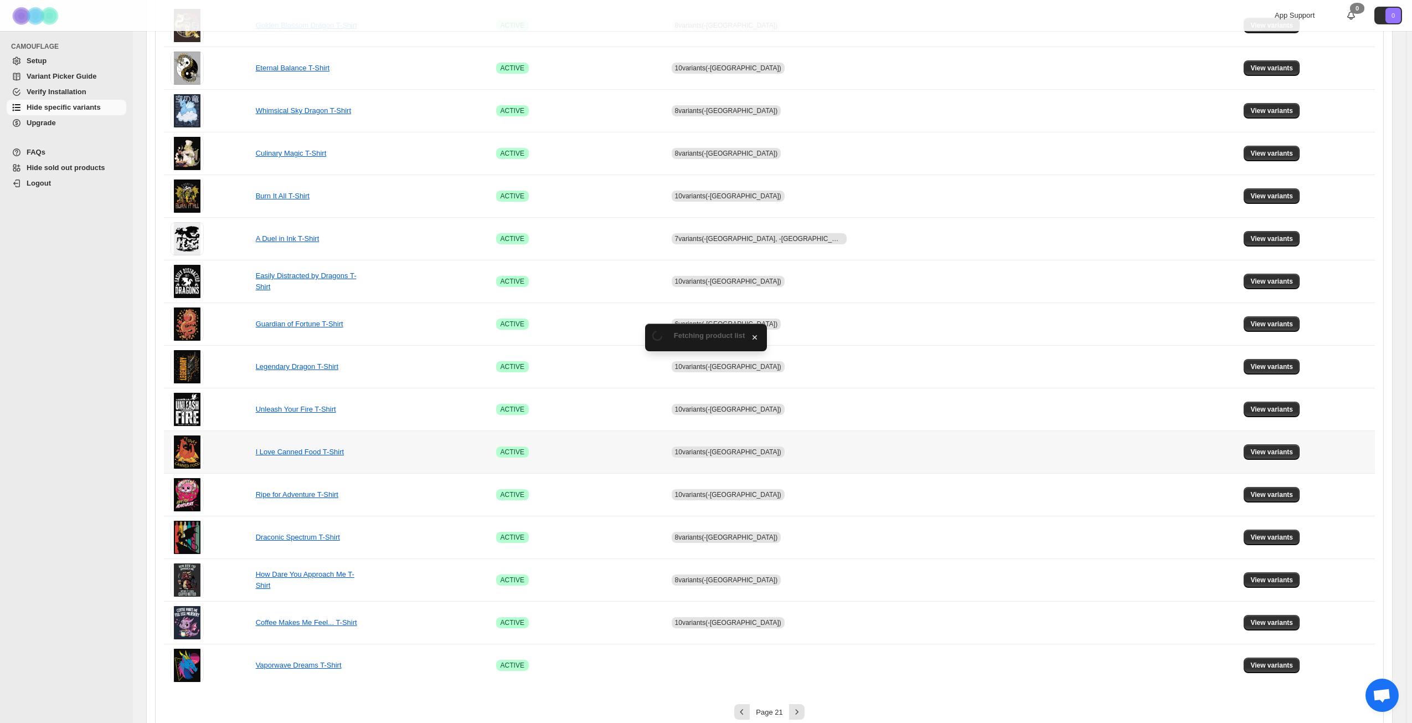
scroll to position [414, 0]
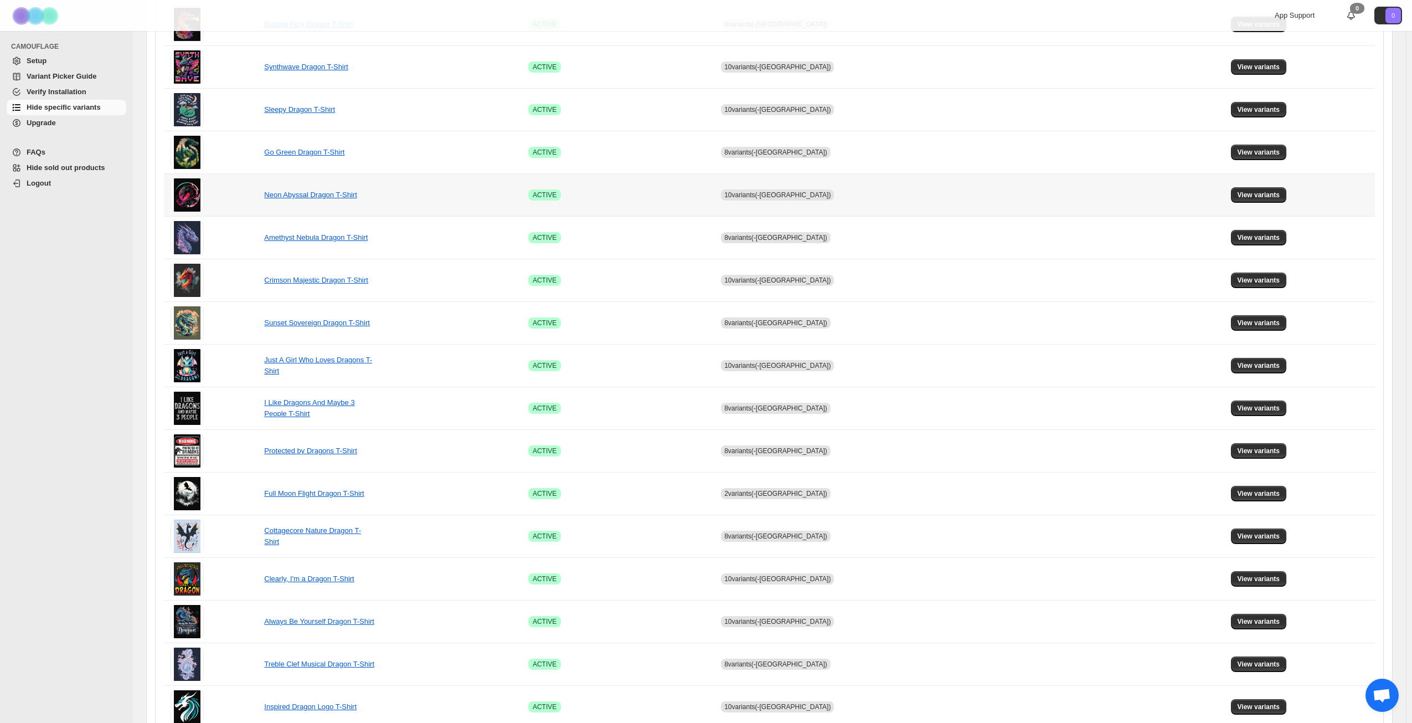
scroll to position [414, 0]
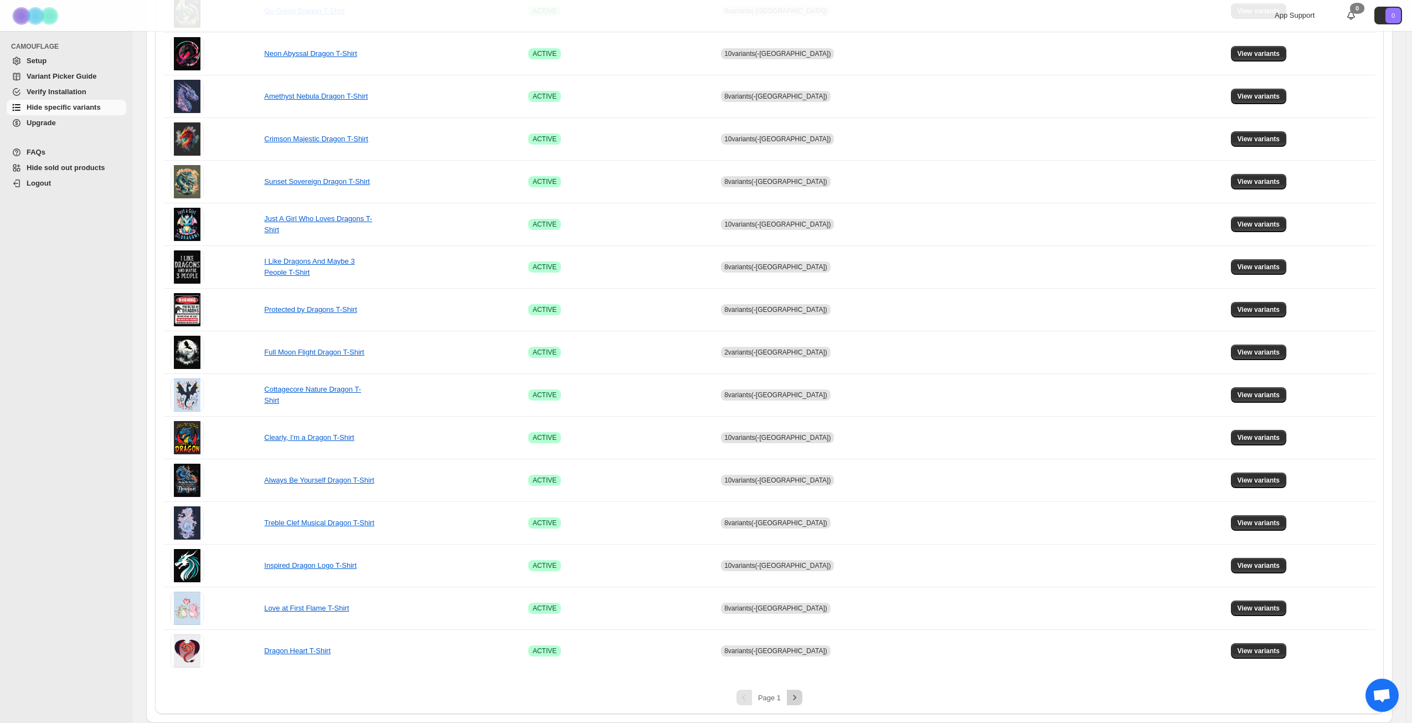
click at [796, 700] on icon "Next" at bounding box center [795, 697] width 3 height 5
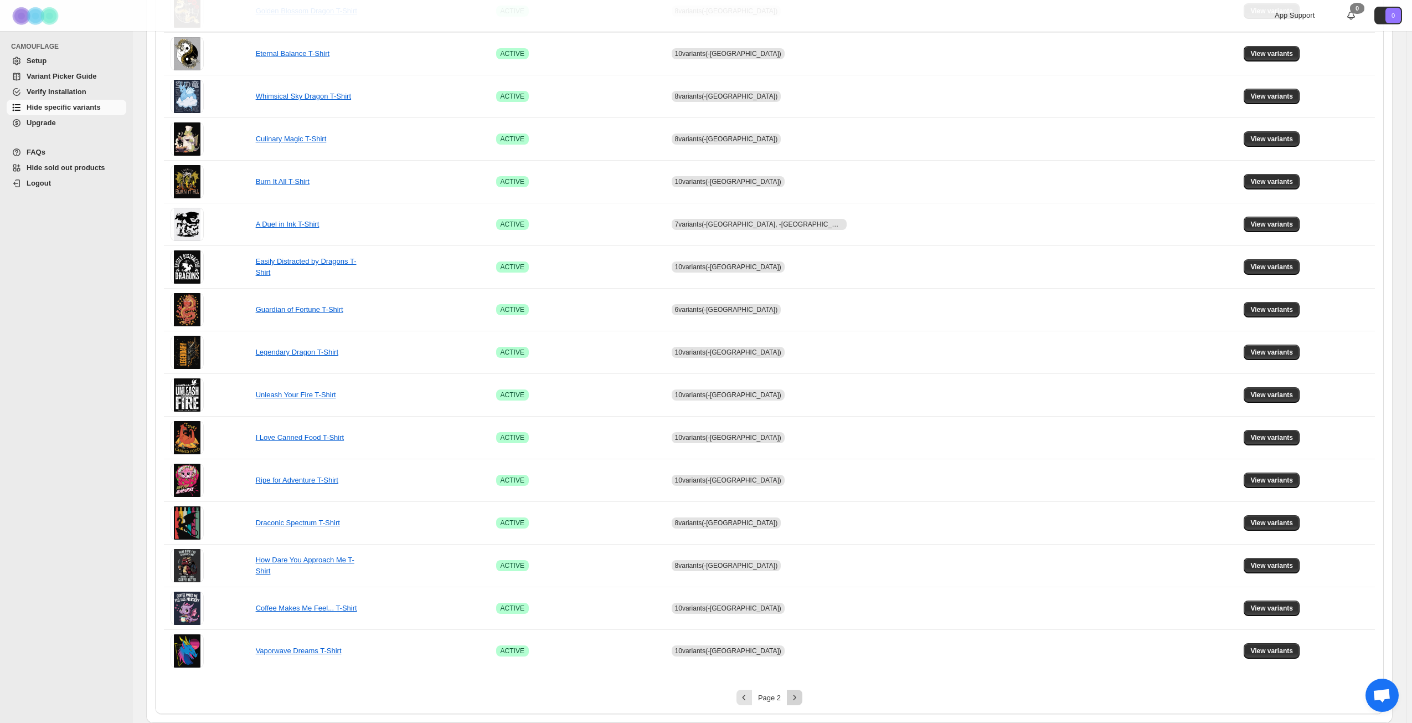
click at [797, 700] on icon "Next" at bounding box center [794, 697] width 11 height 11
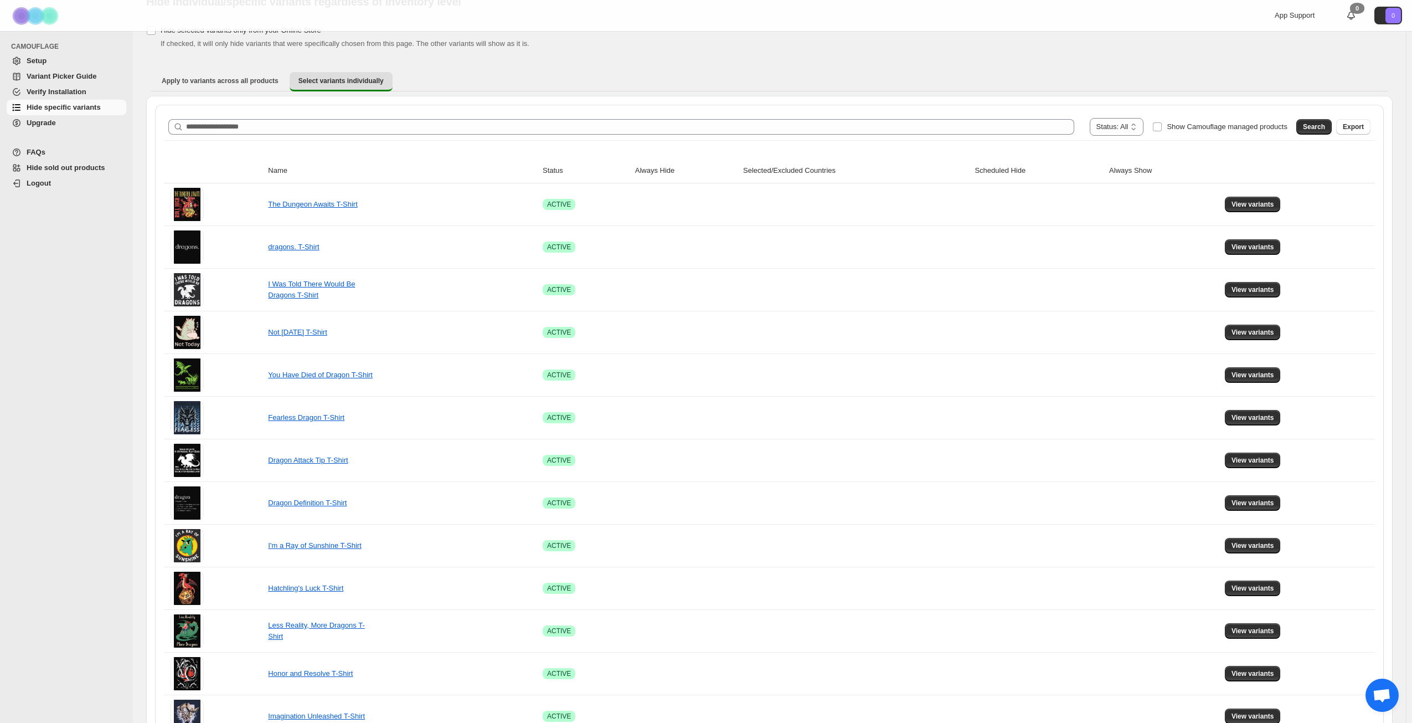
scroll to position [27, 0]
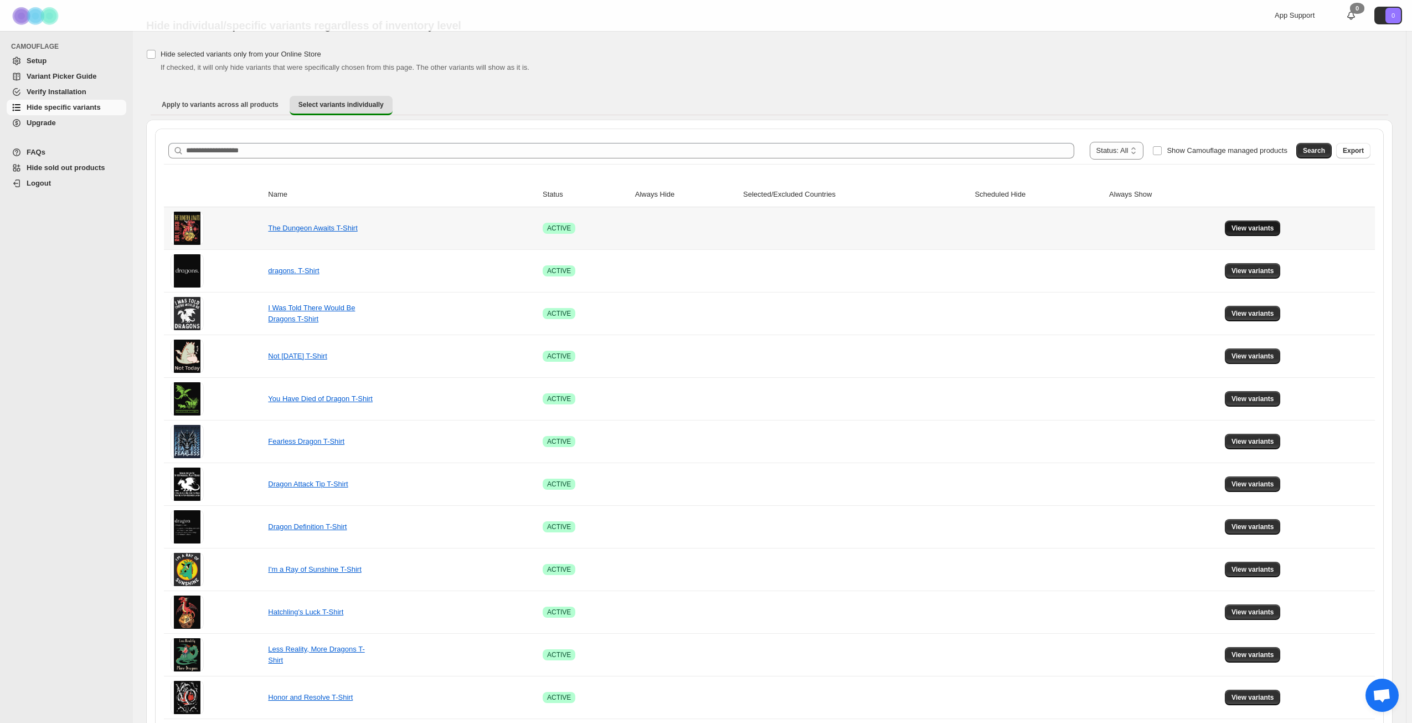
click at [1257, 222] on button "View variants" at bounding box center [1253, 228] width 56 height 16
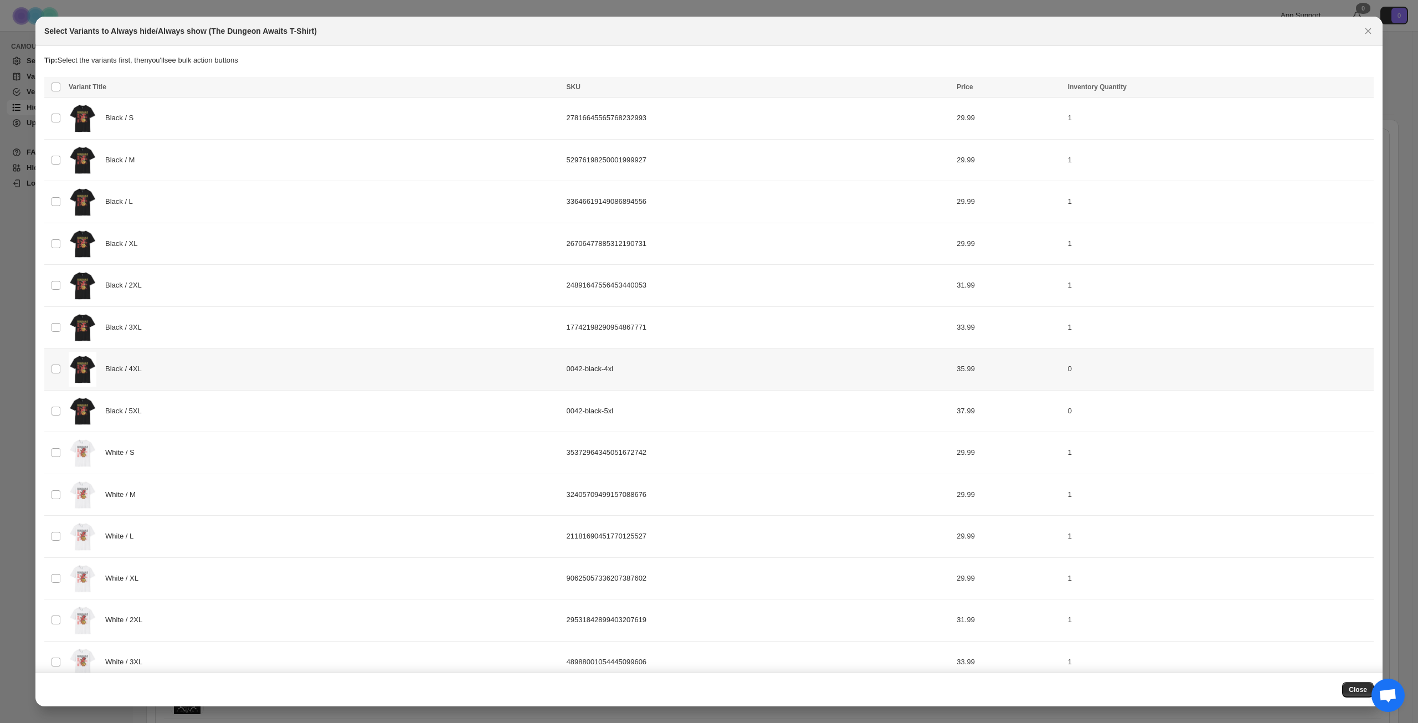
click at [213, 369] on div "Black / 4XL" at bounding box center [314, 369] width 491 height 35
click at [209, 409] on div "Black / 5XL" at bounding box center [314, 411] width 491 height 35
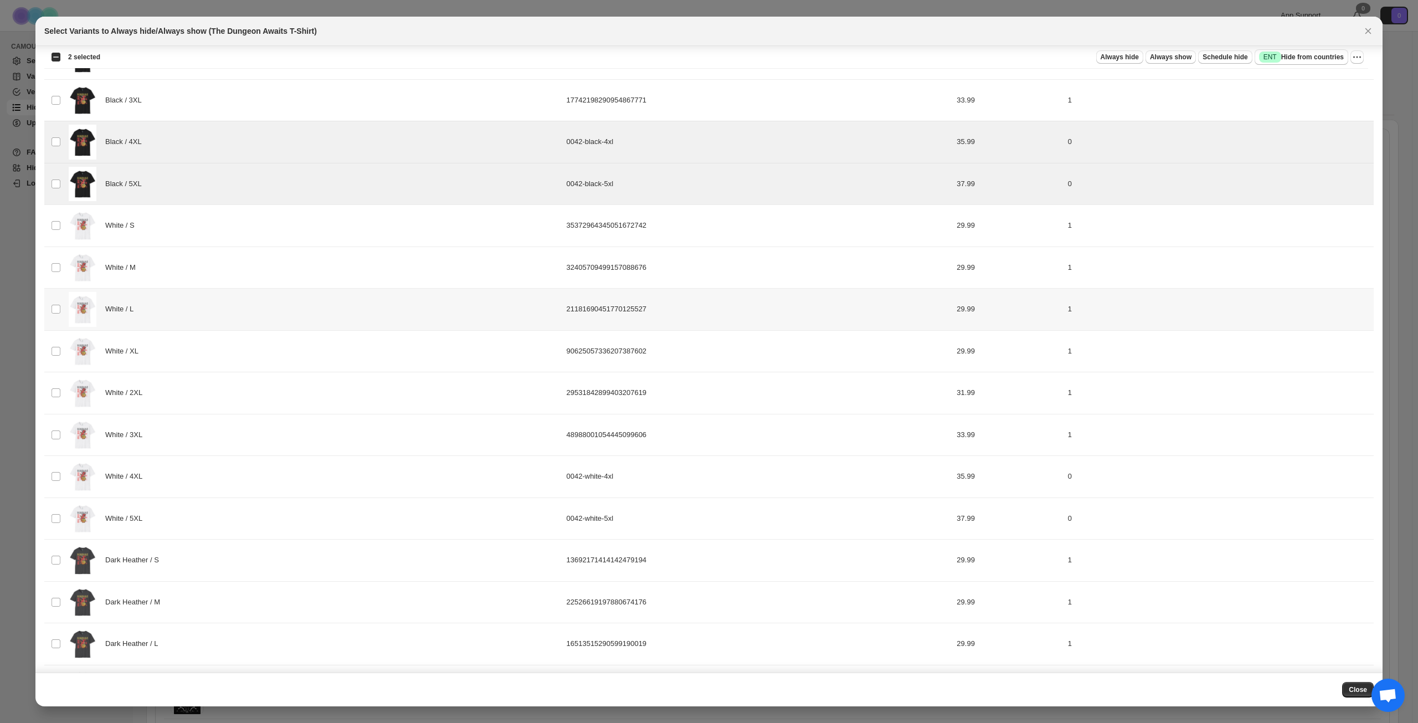
scroll to position [244, 0]
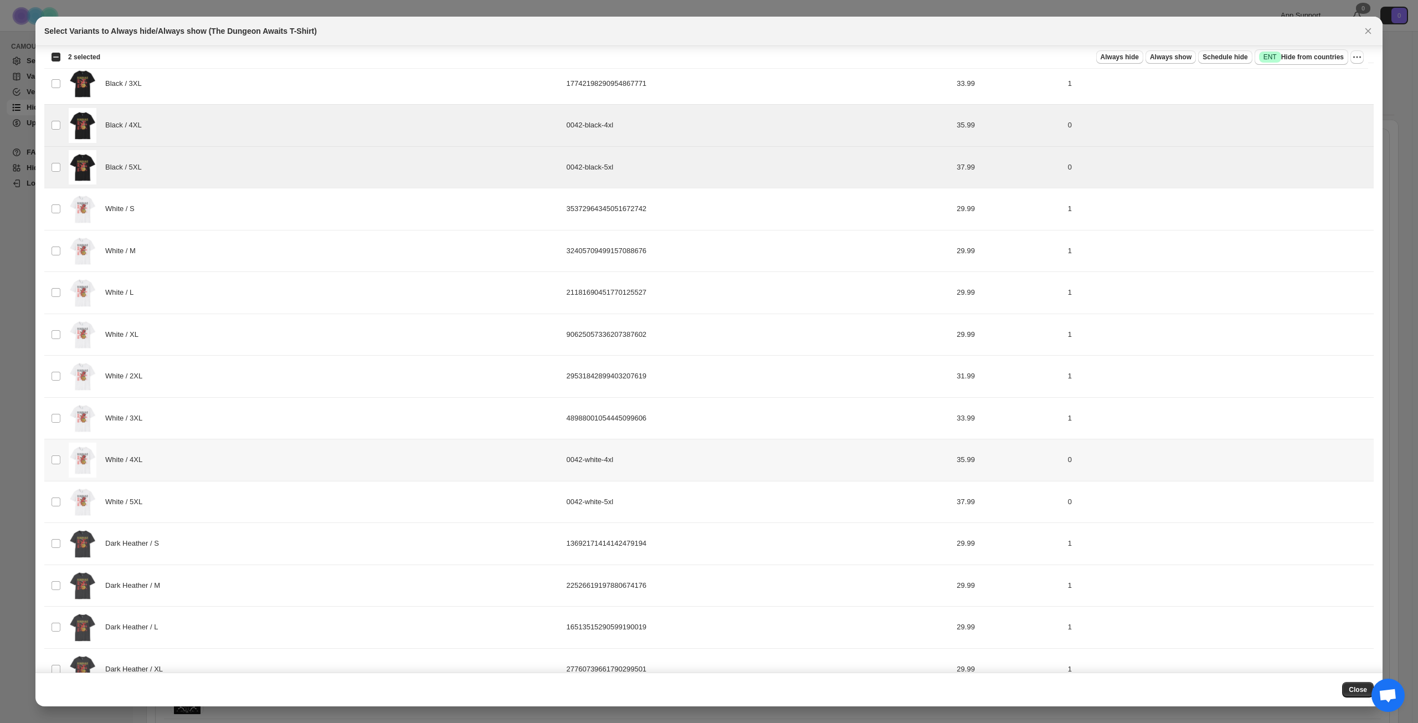
click at [234, 463] on div "White / 4XL" at bounding box center [314, 460] width 491 height 35
click at [227, 495] on div "White / 5XL" at bounding box center [314, 502] width 491 height 35
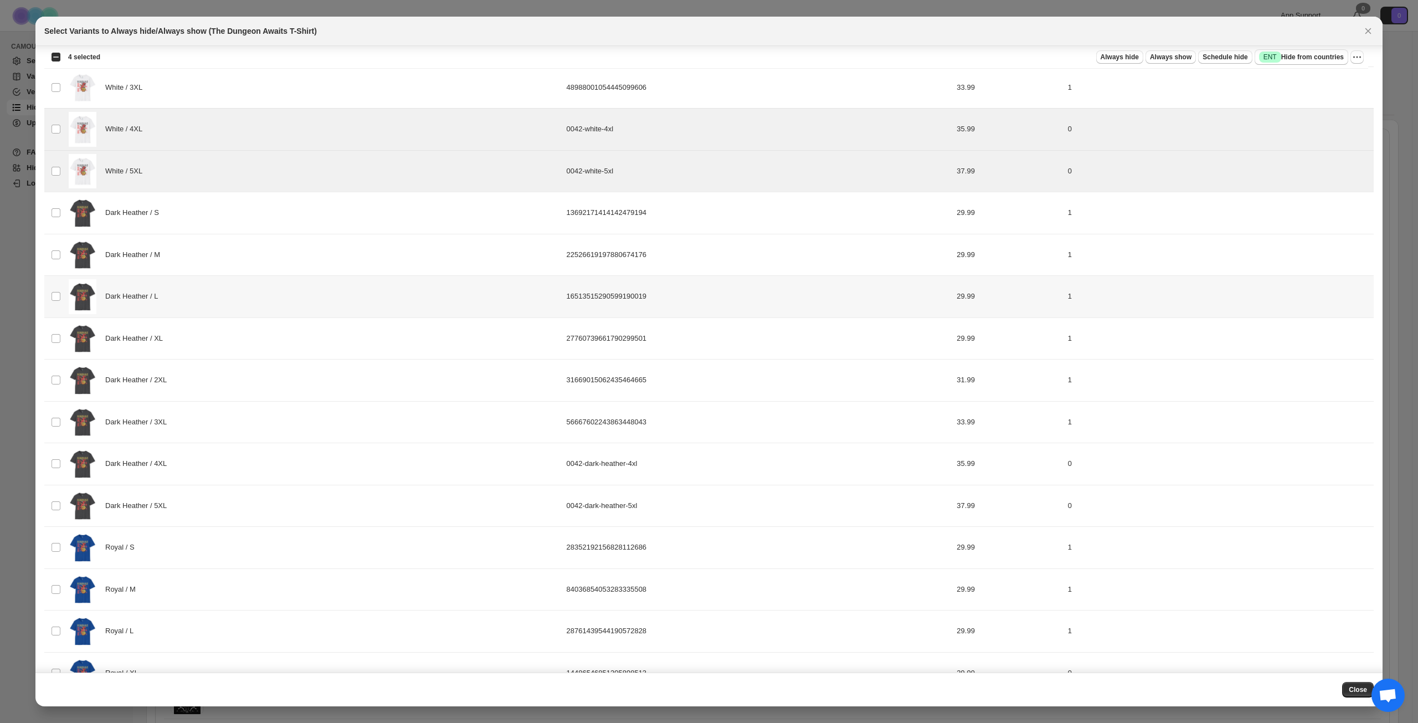
scroll to position [576, 0]
click at [225, 465] on div "Dark Heather / 4XL" at bounding box center [314, 462] width 491 height 35
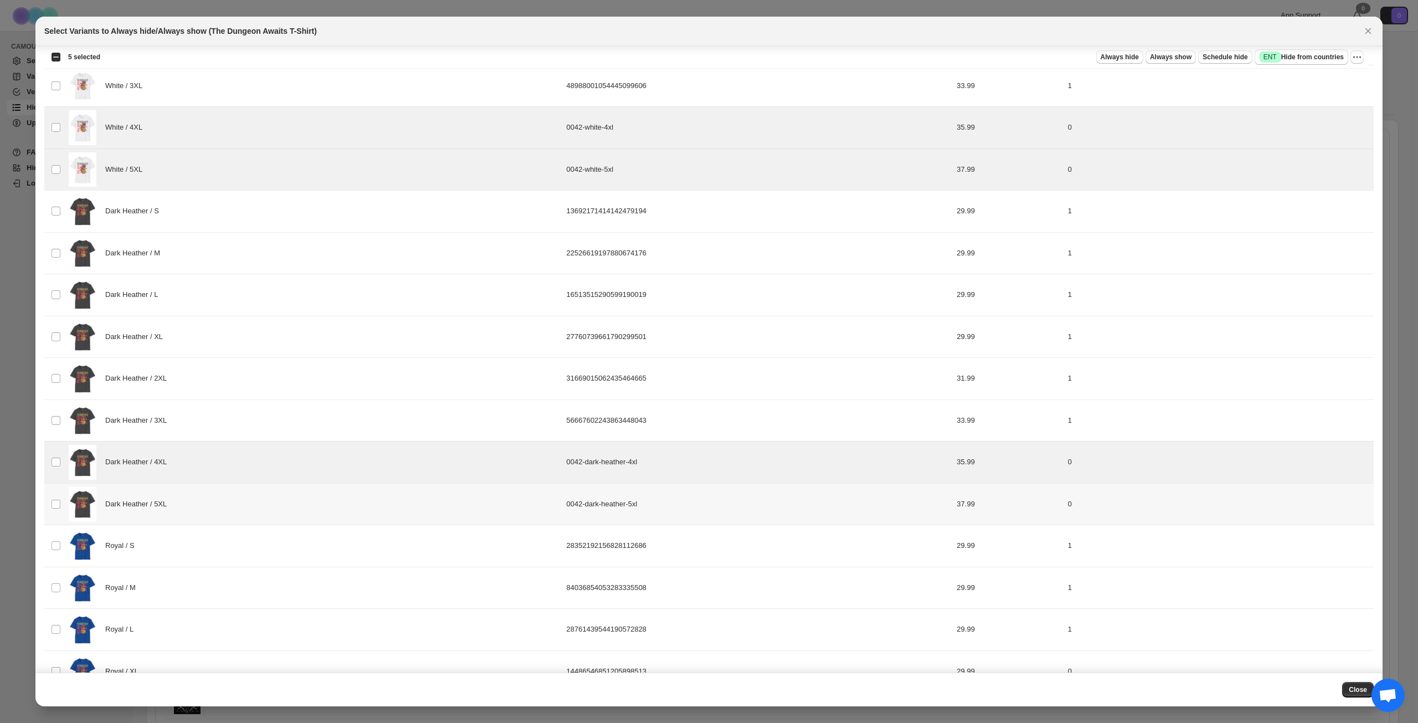
click at [237, 498] on div "Dark Heather / 5XL" at bounding box center [314, 504] width 491 height 35
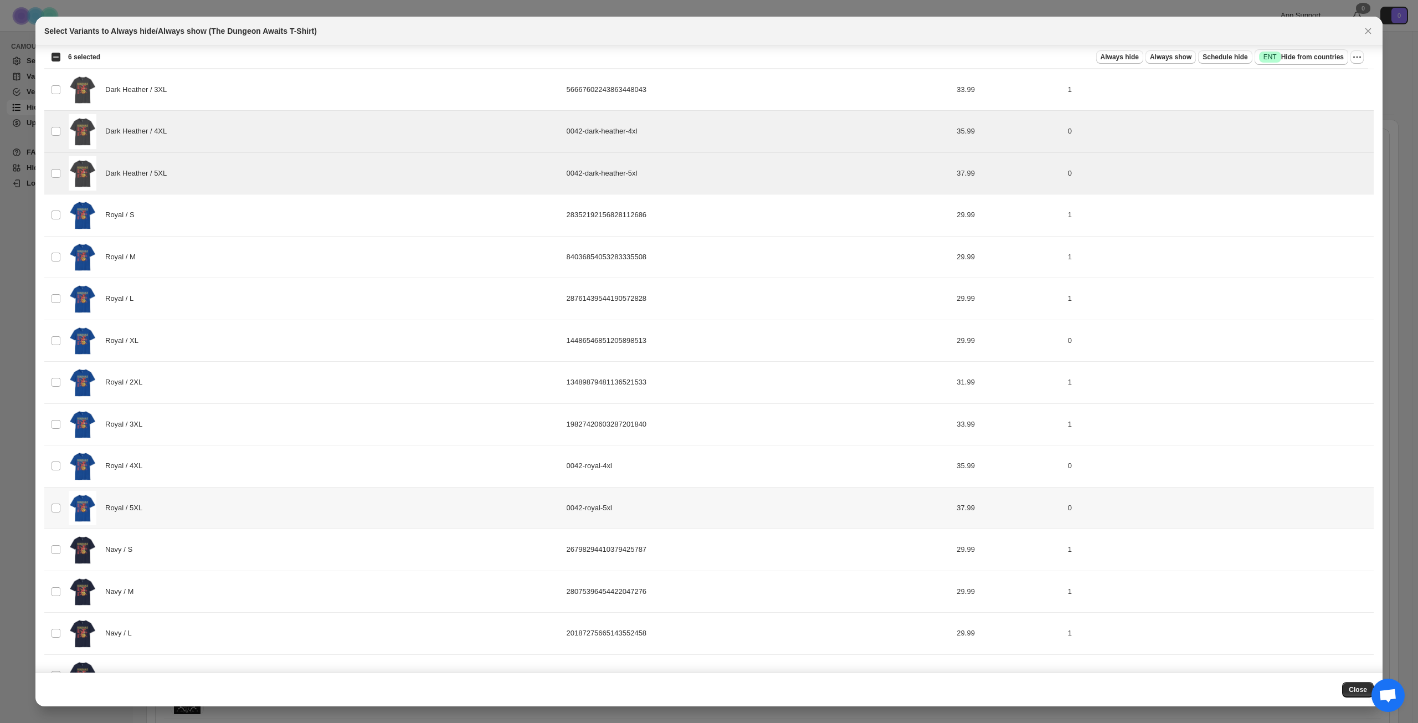
scroll to position [908, 0]
click at [272, 465] on div "Royal / 4XL" at bounding box center [314, 464] width 491 height 35
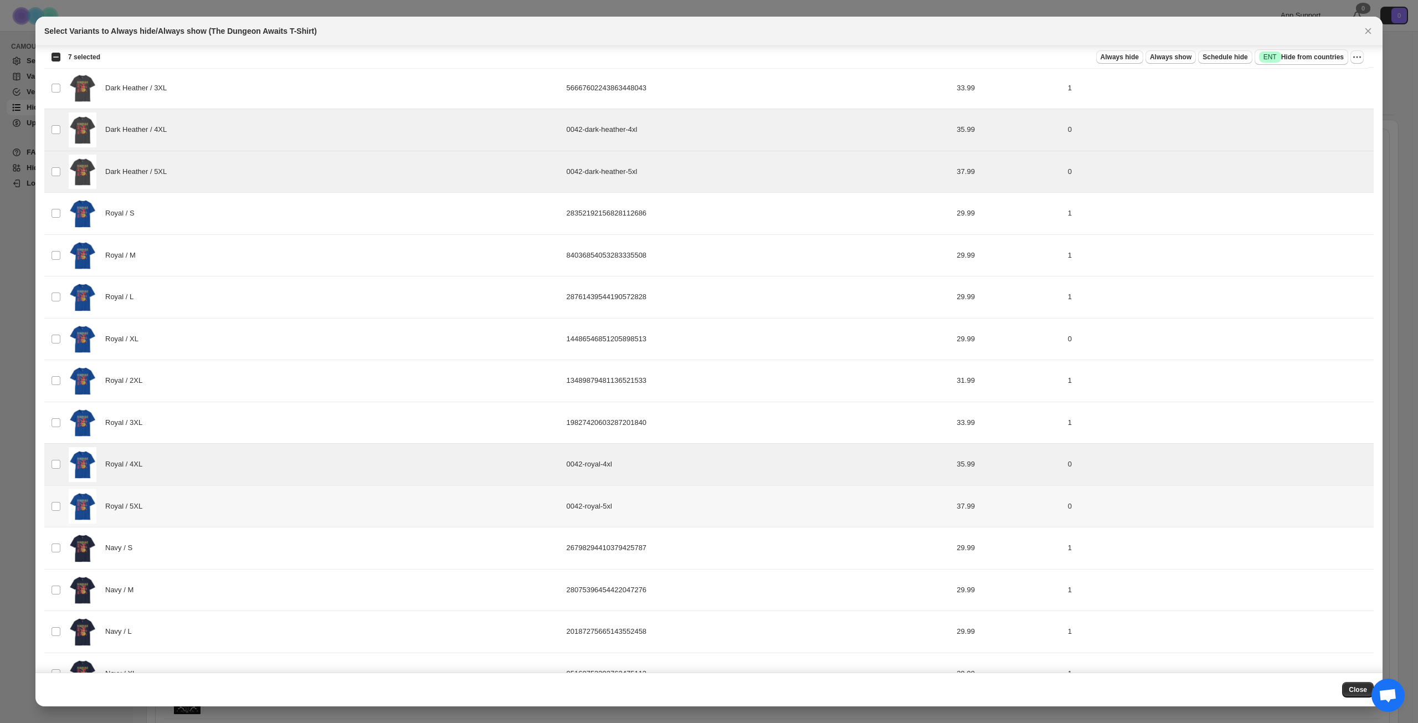
click at [264, 501] on div "Royal / 5XL" at bounding box center [314, 506] width 491 height 35
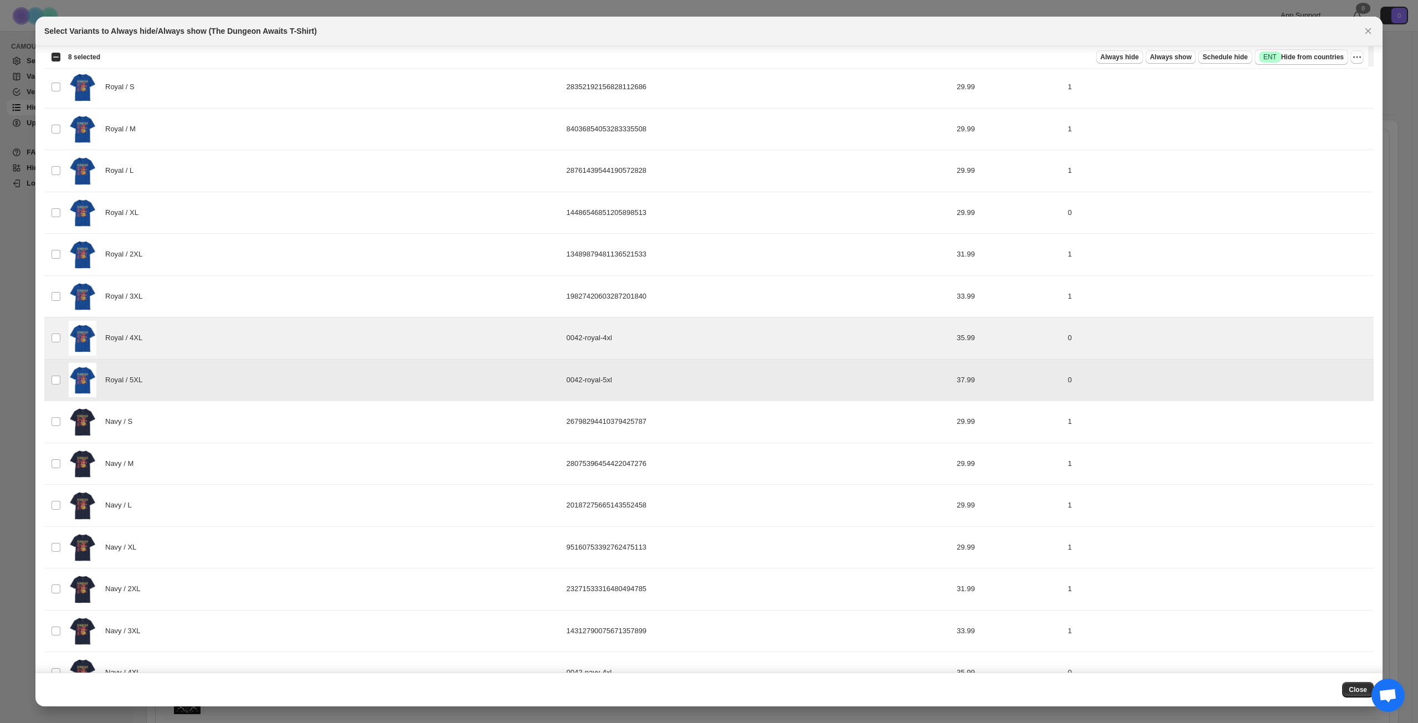
scroll to position [1106, 0]
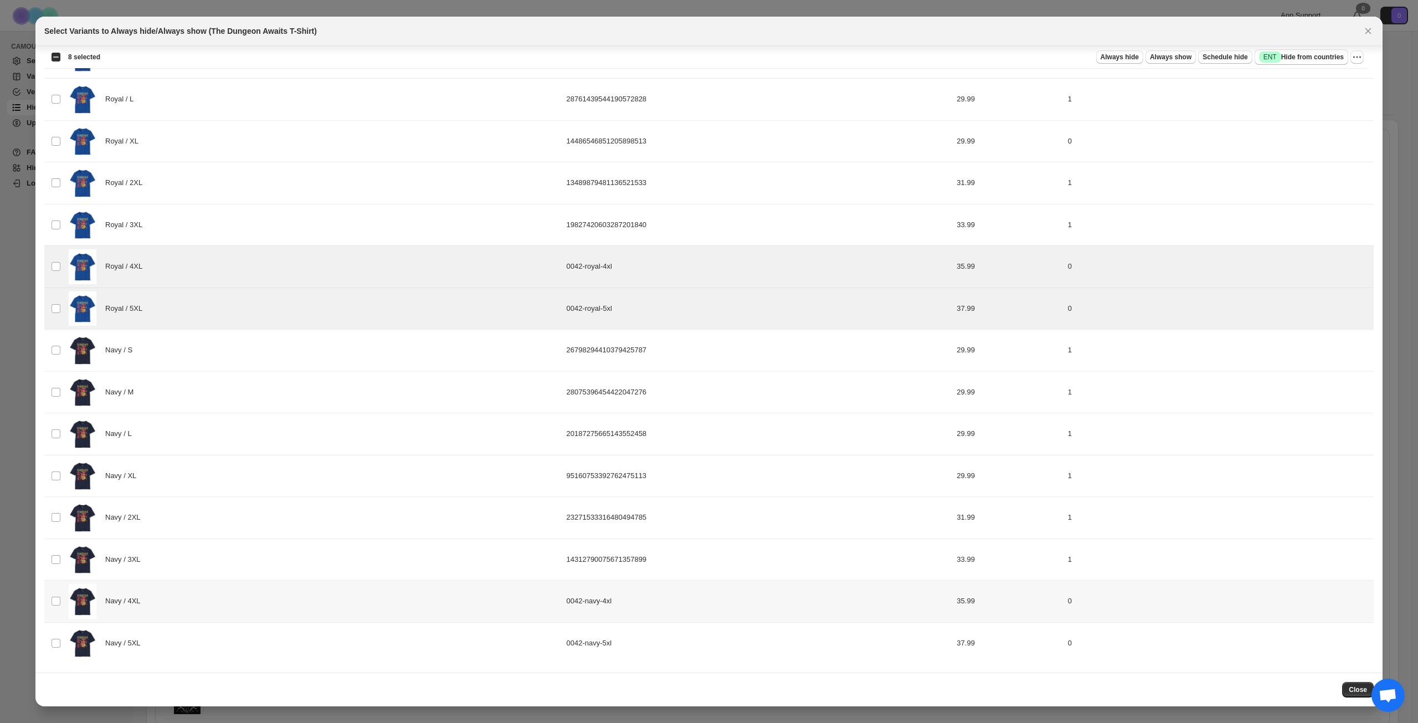
click at [243, 602] on div "Navy / 4XL" at bounding box center [314, 601] width 491 height 35
click at [262, 646] on div "Navy / 5XL" at bounding box center [314, 643] width 491 height 35
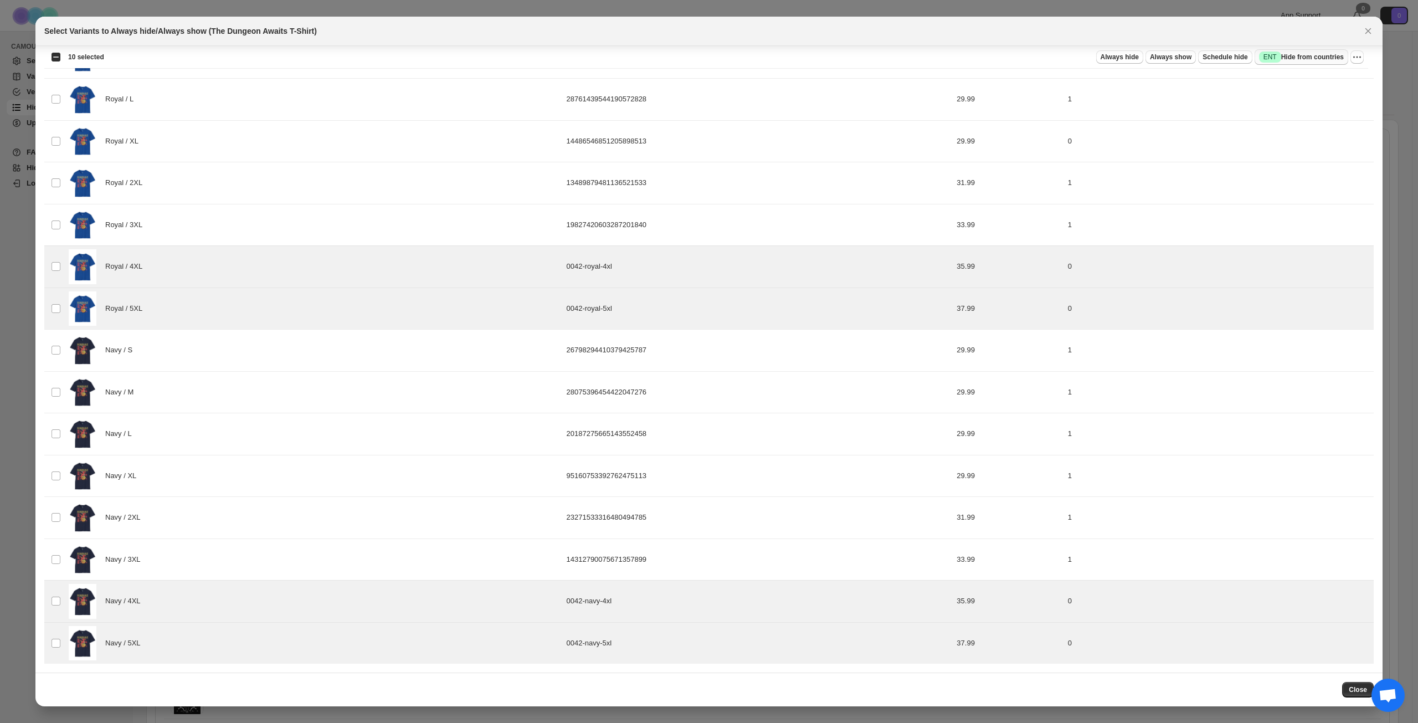
click at [1302, 55] on span "Success ENT Hide from countries" at bounding box center [1301, 57] width 85 height 11
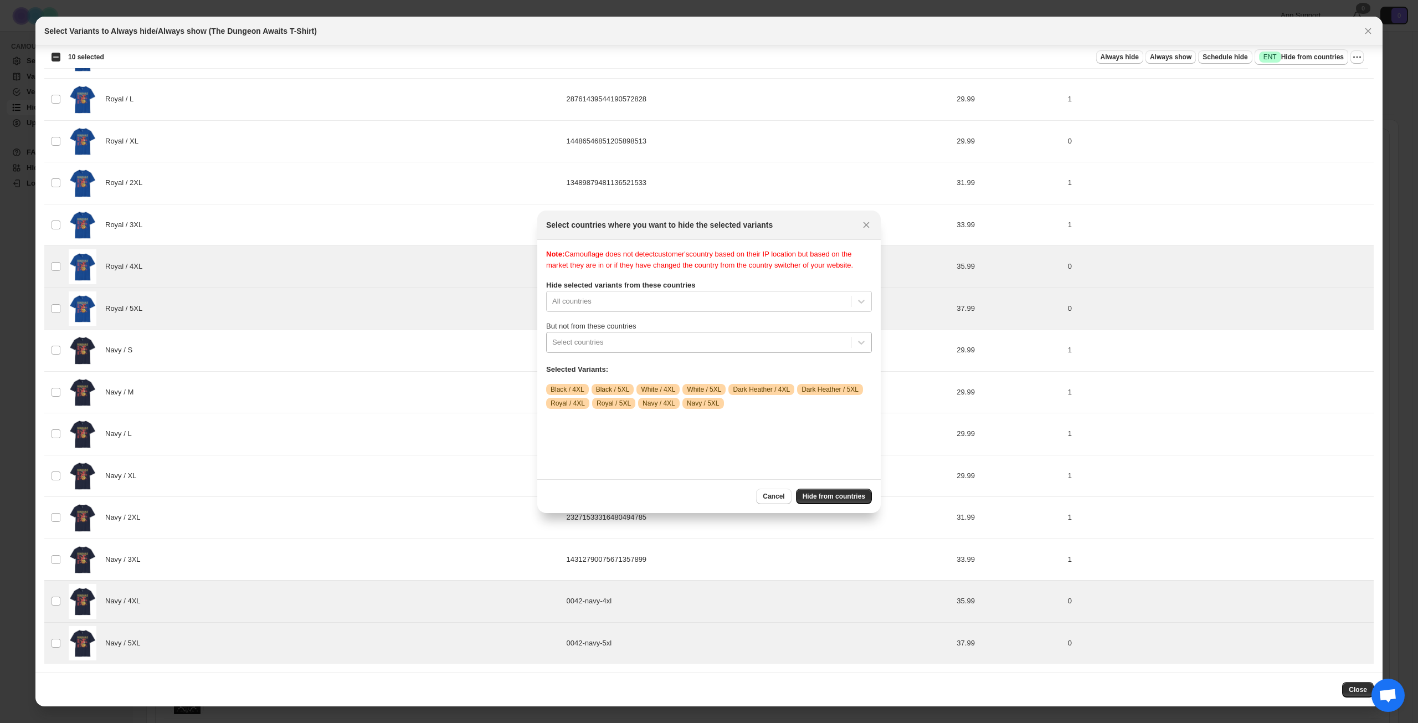
click at [702, 349] on div ":r1t:" at bounding box center [698, 342] width 293 height 13
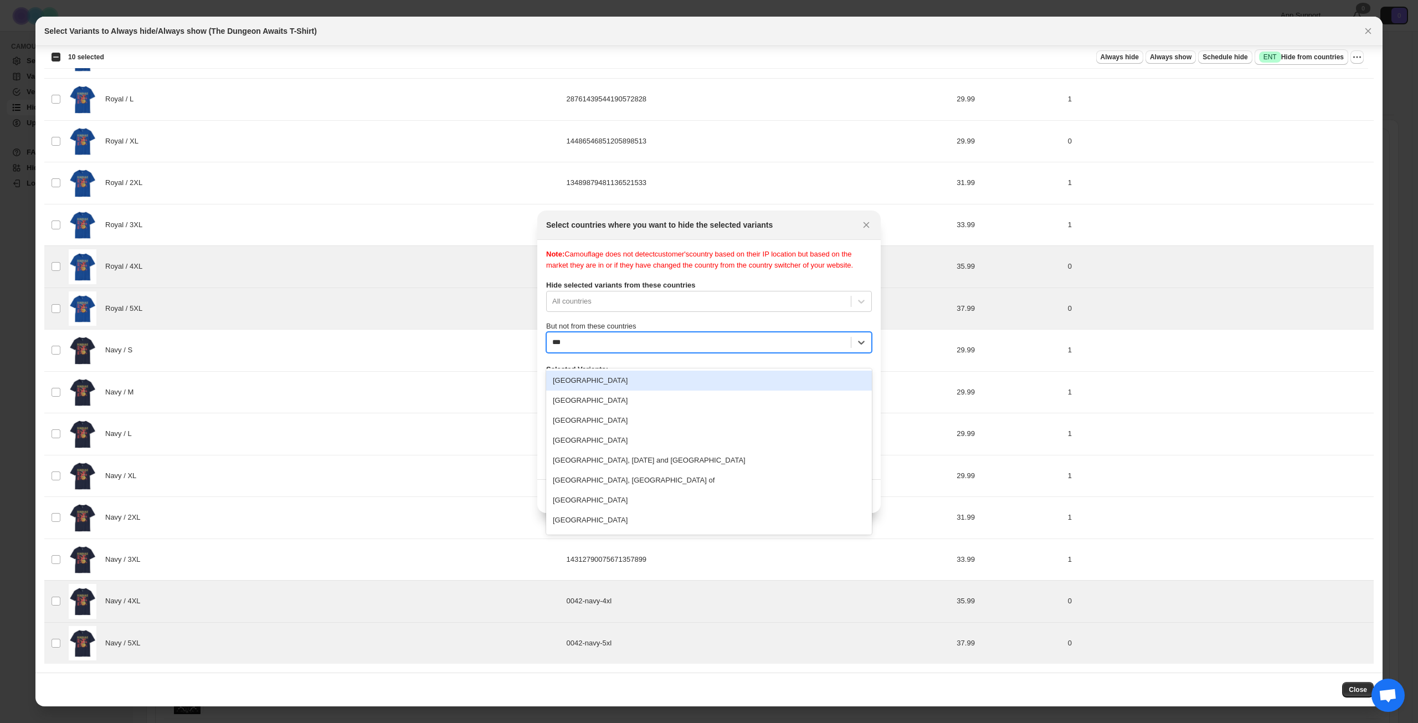
type input "****"
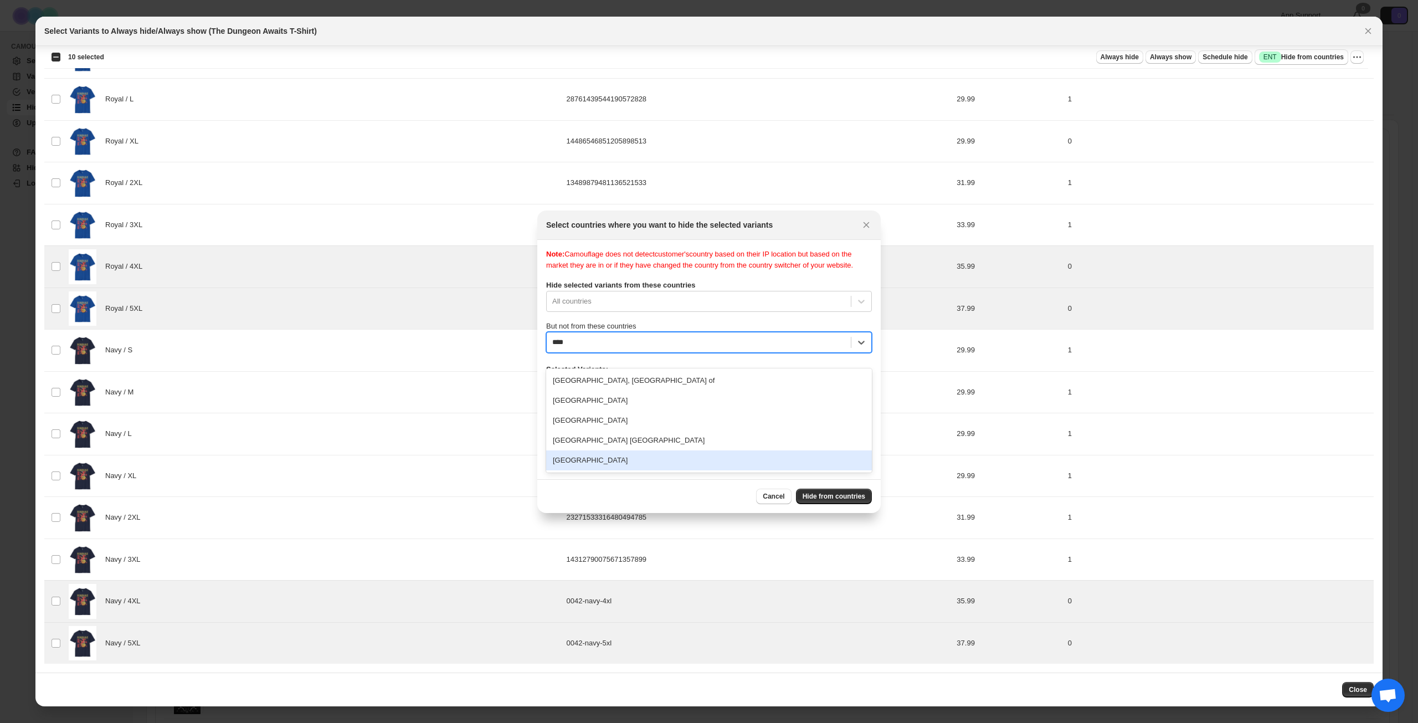
click at [668, 459] on div "[GEOGRAPHIC_DATA]" at bounding box center [709, 460] width 326 height 20
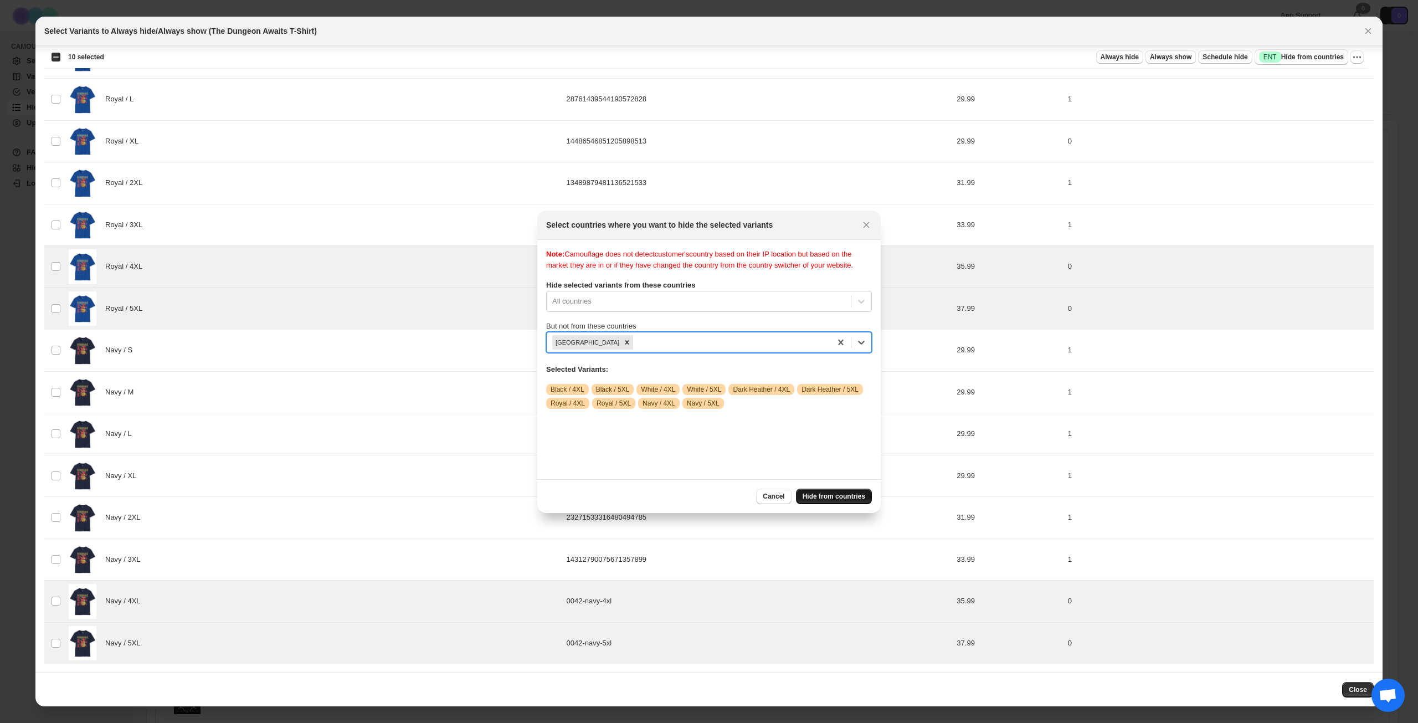
click at [864, 492] on span "Hide from countries" at bounding box center [834, 496] width 63 height 9
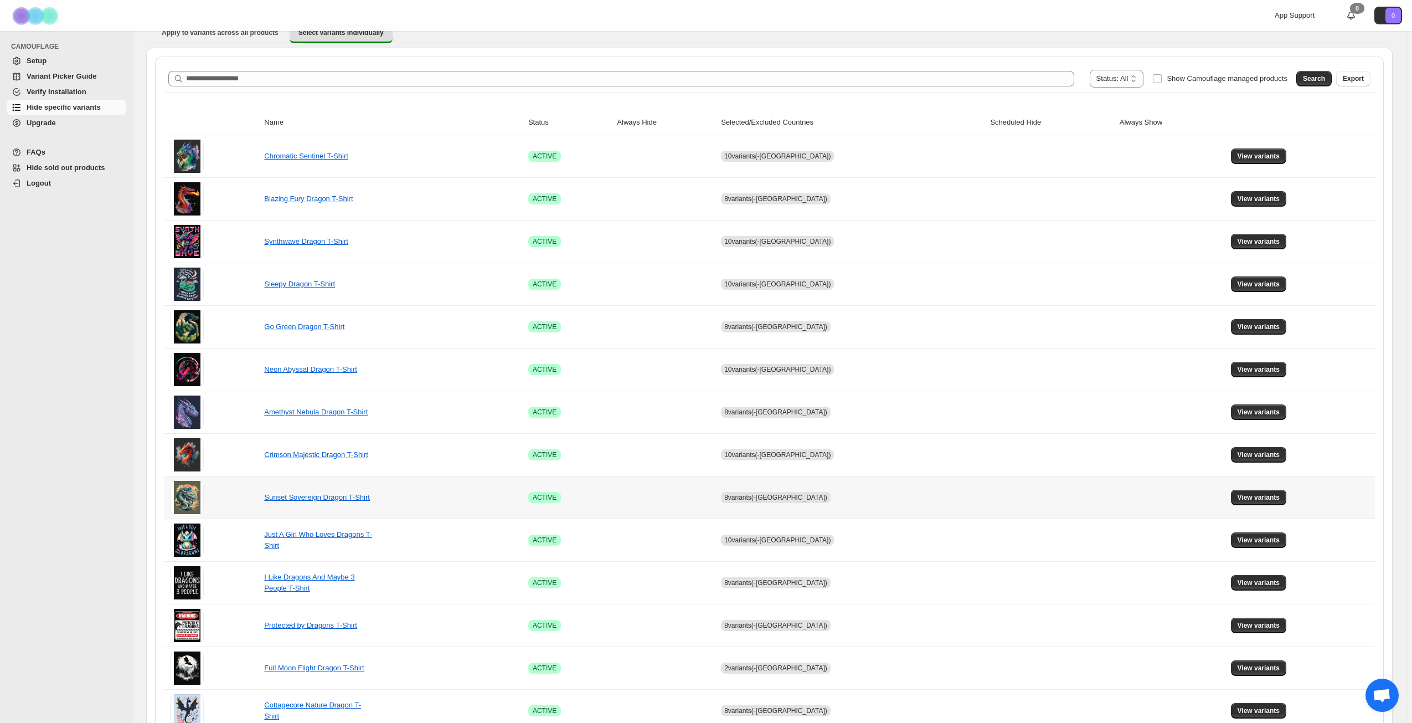
scroll to position [414, 0]
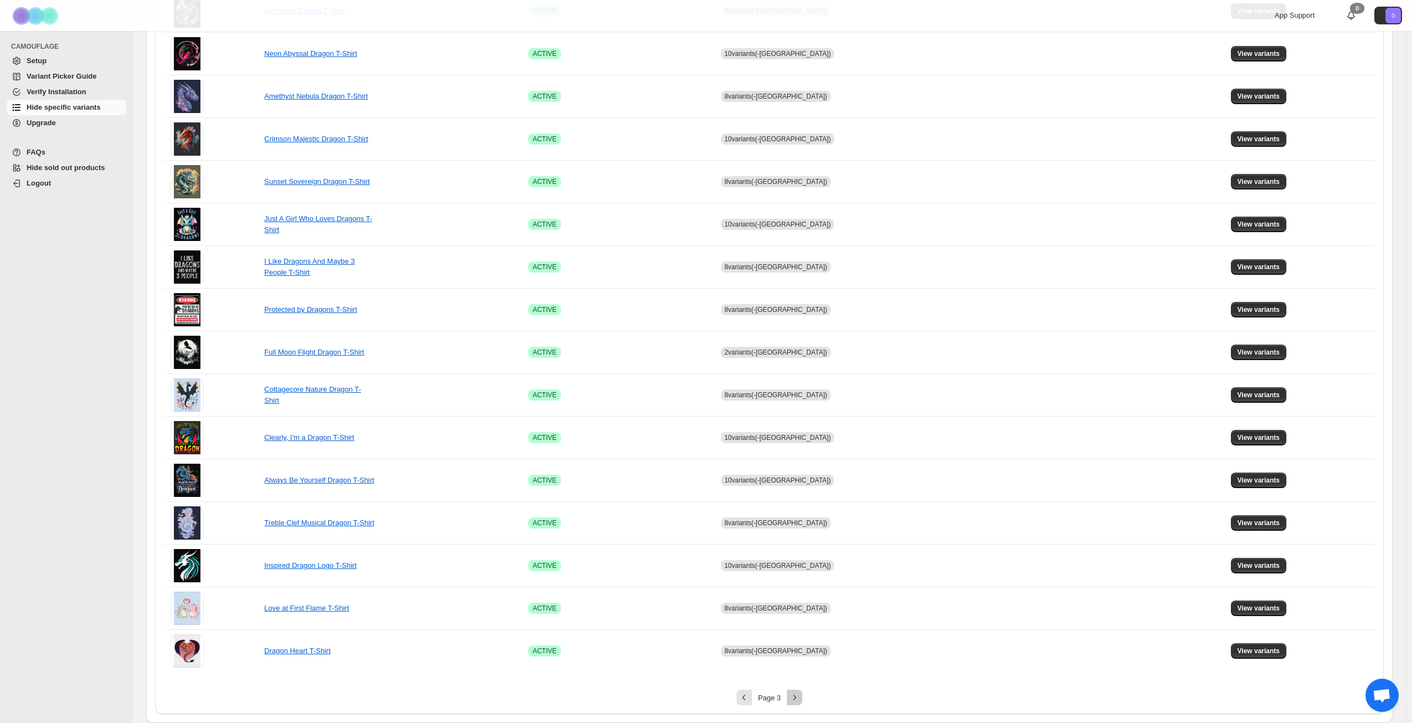
click at [792, 695] on button "Next" at bounding box center [795, 698] width 16 height 16
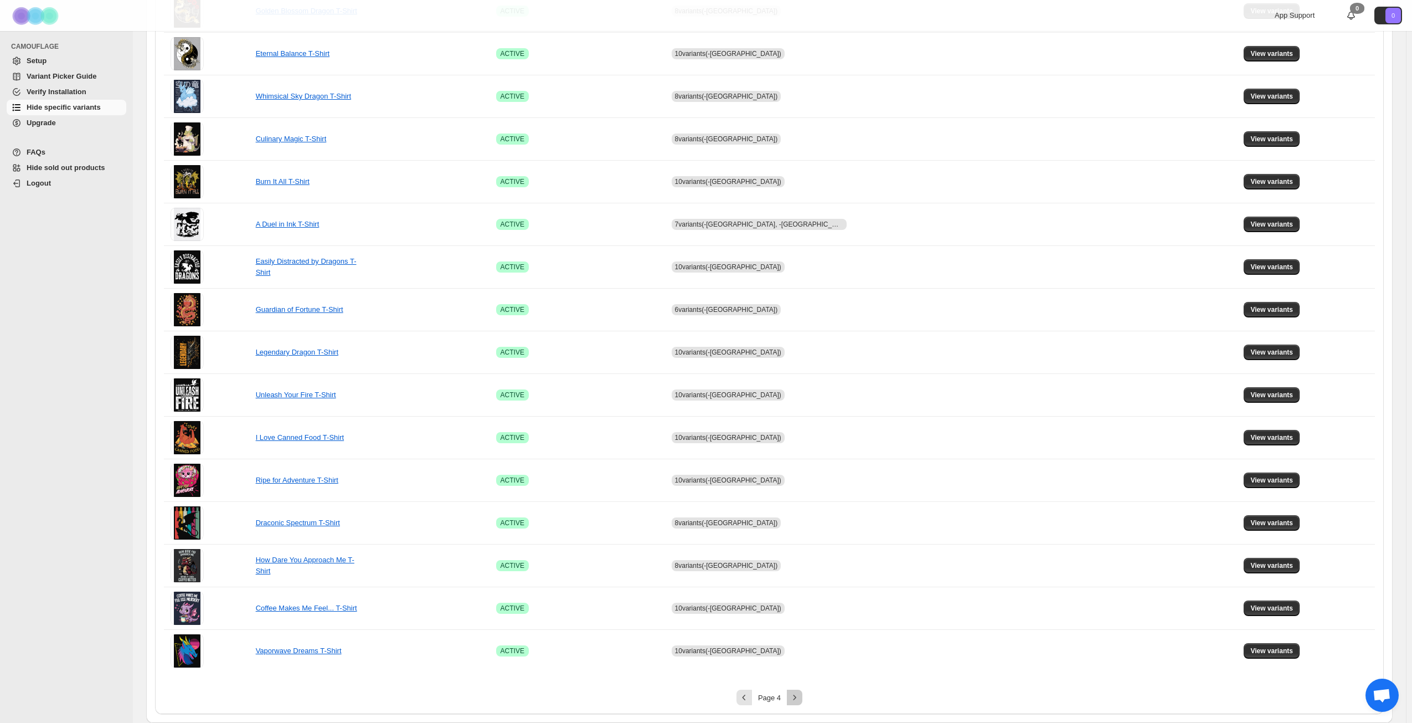
click at [796, 696] on icon "Next" at bounding box center [795, 697] width 3 height 5
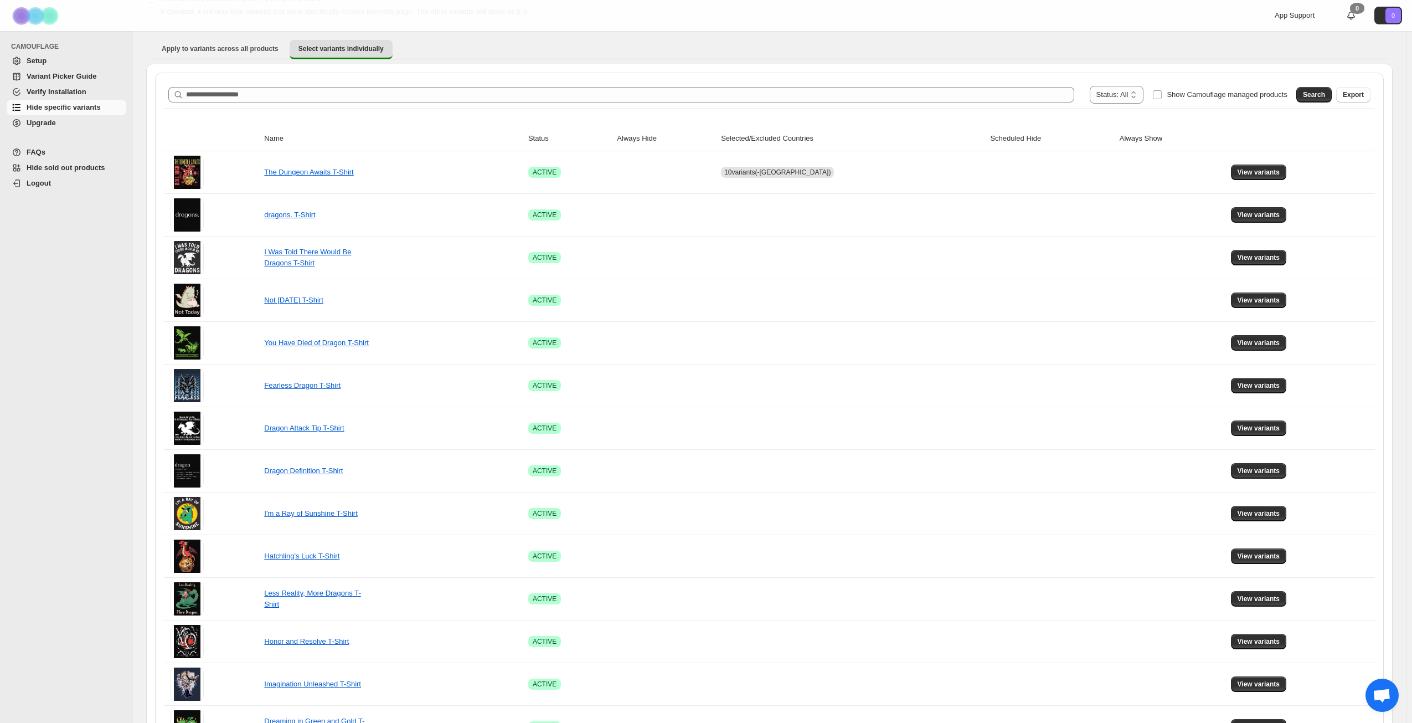
scroll to position [27, 0]
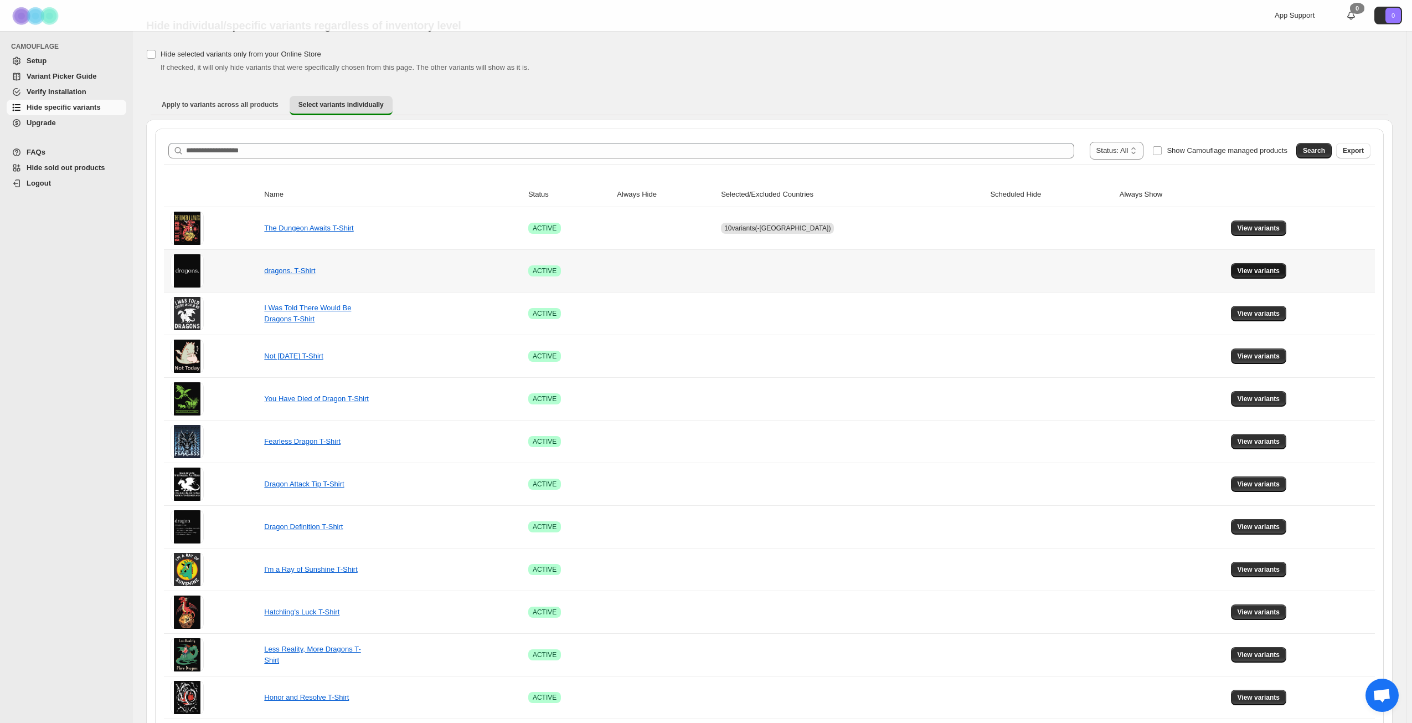
click at [1257, 265] on button "View variants" at bounding box center [1259, 271] width 56 height 16
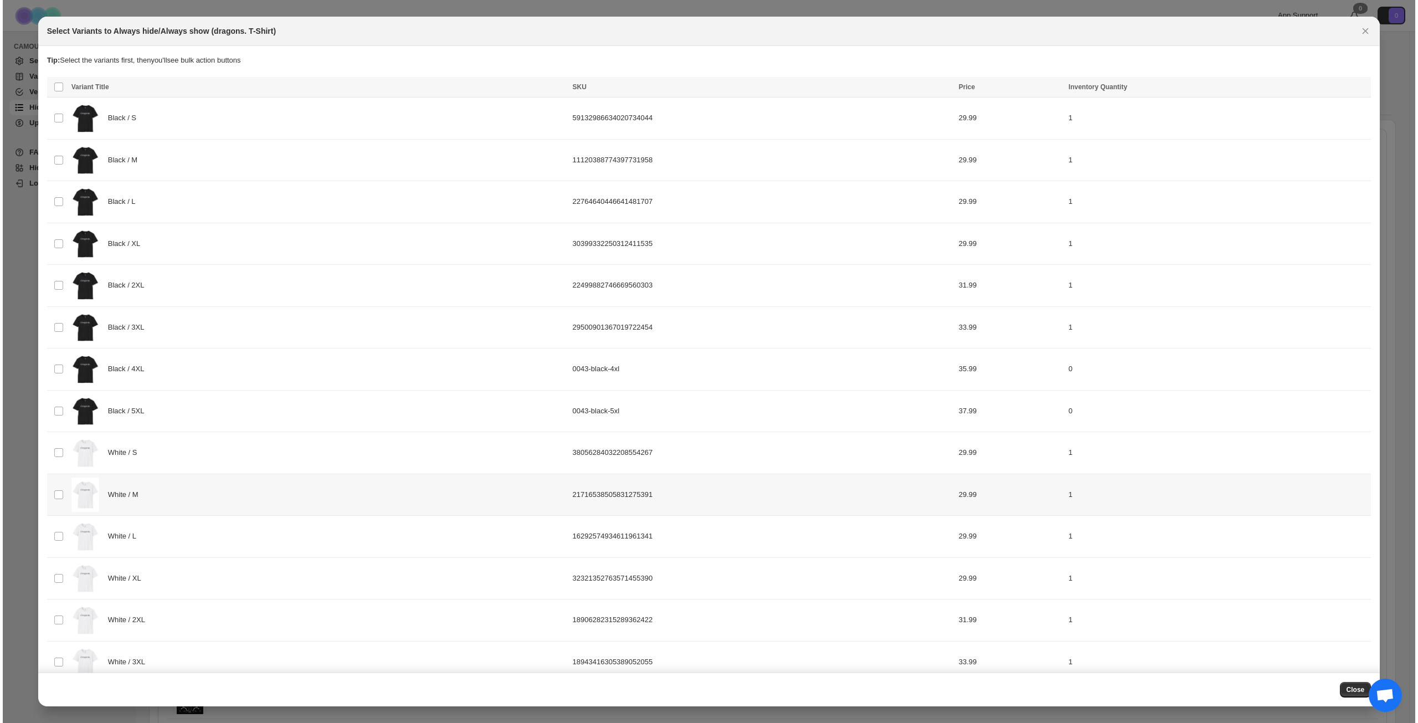
scroll to position [0, 0]
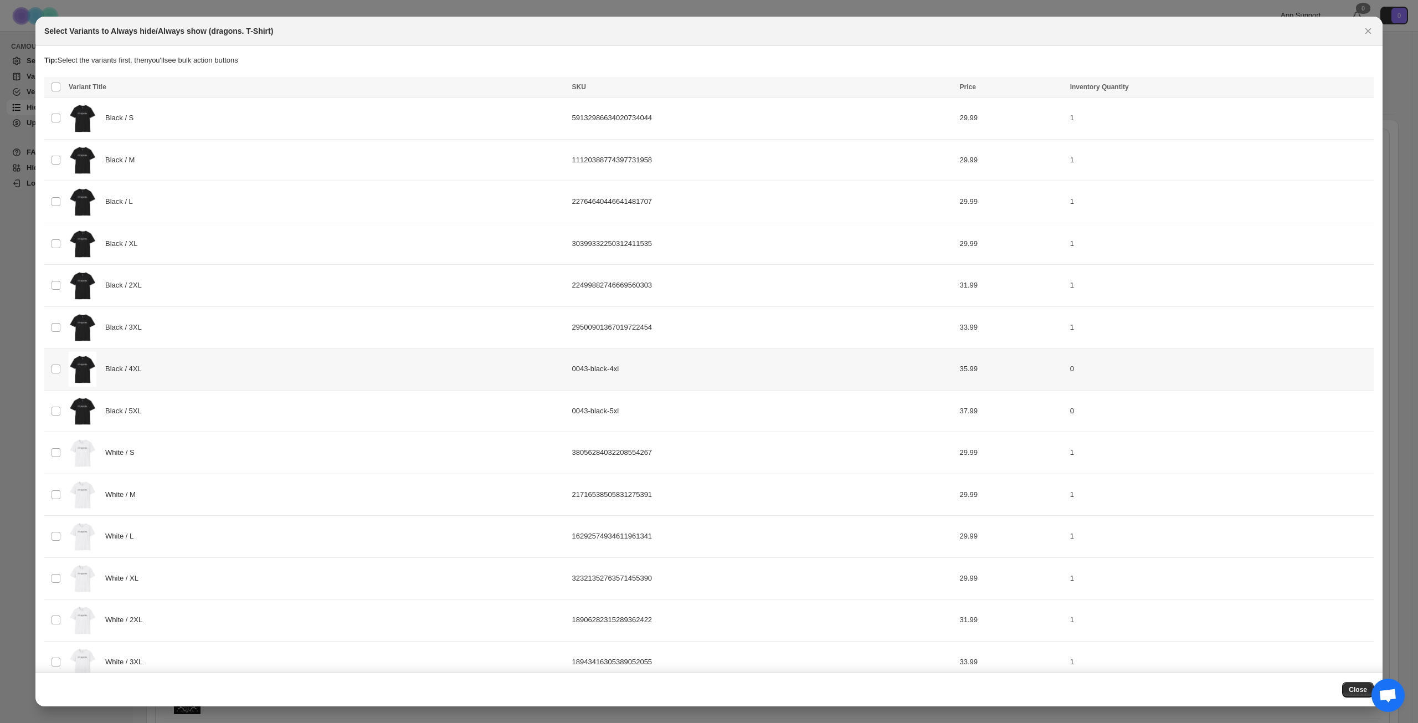
click at [248, 370] on div "Black / 4XL" at bounding box center [317, 369] width 497 height 35
click at [255, 403] on div "Black / 5XL" at bounding box center [317, 411] width 497 height 35
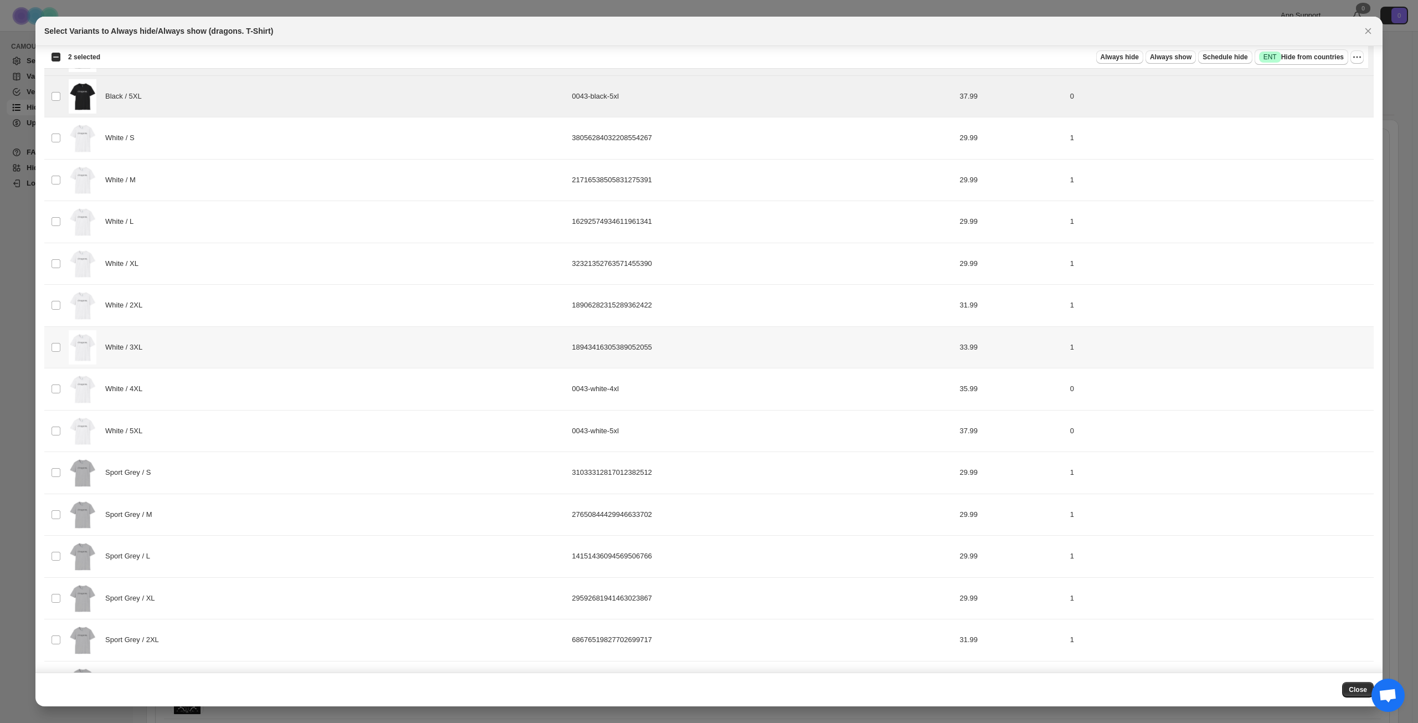
scroll to position [332, 0]
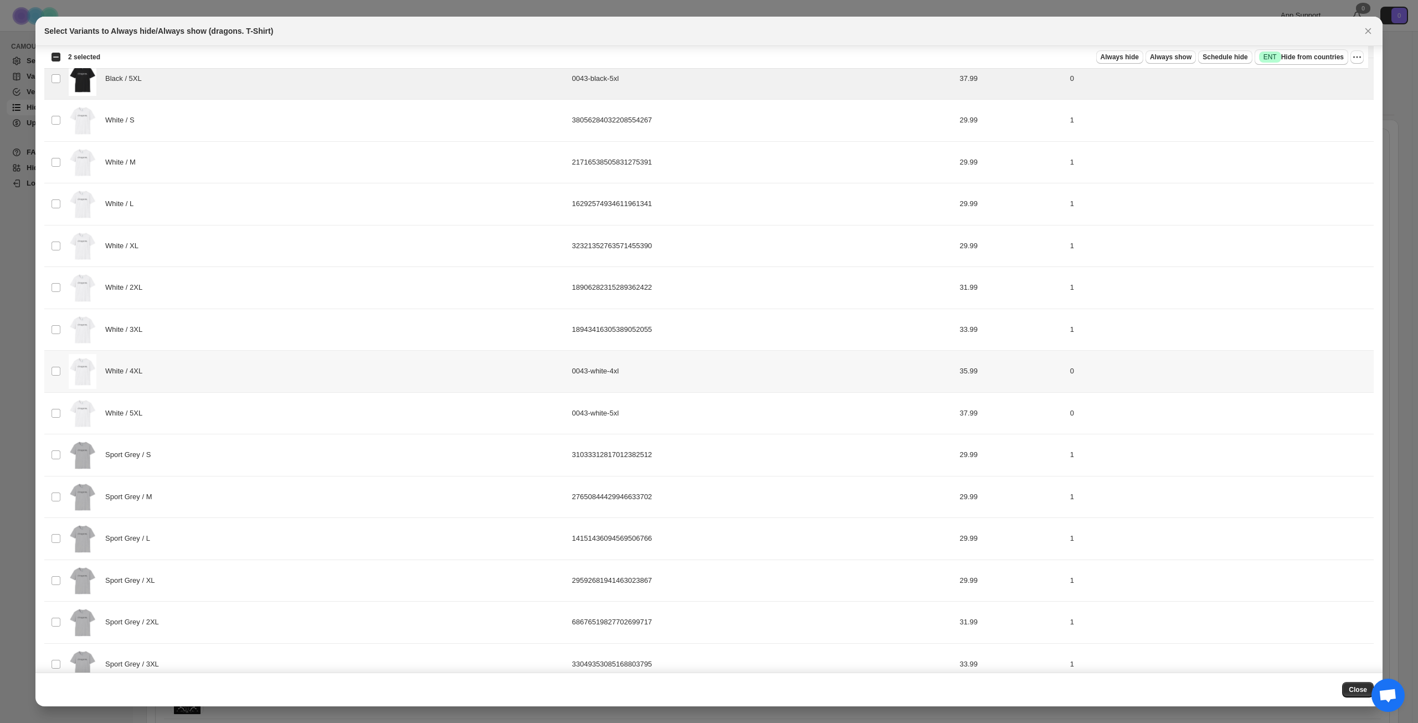
click at [286, 379] on div "White / 4XL" at bounding box center [317, 371] width 497 height 35
click at [289, 405] on div "White / 5XL" at bounding box center [317, 413] width 497 height 35
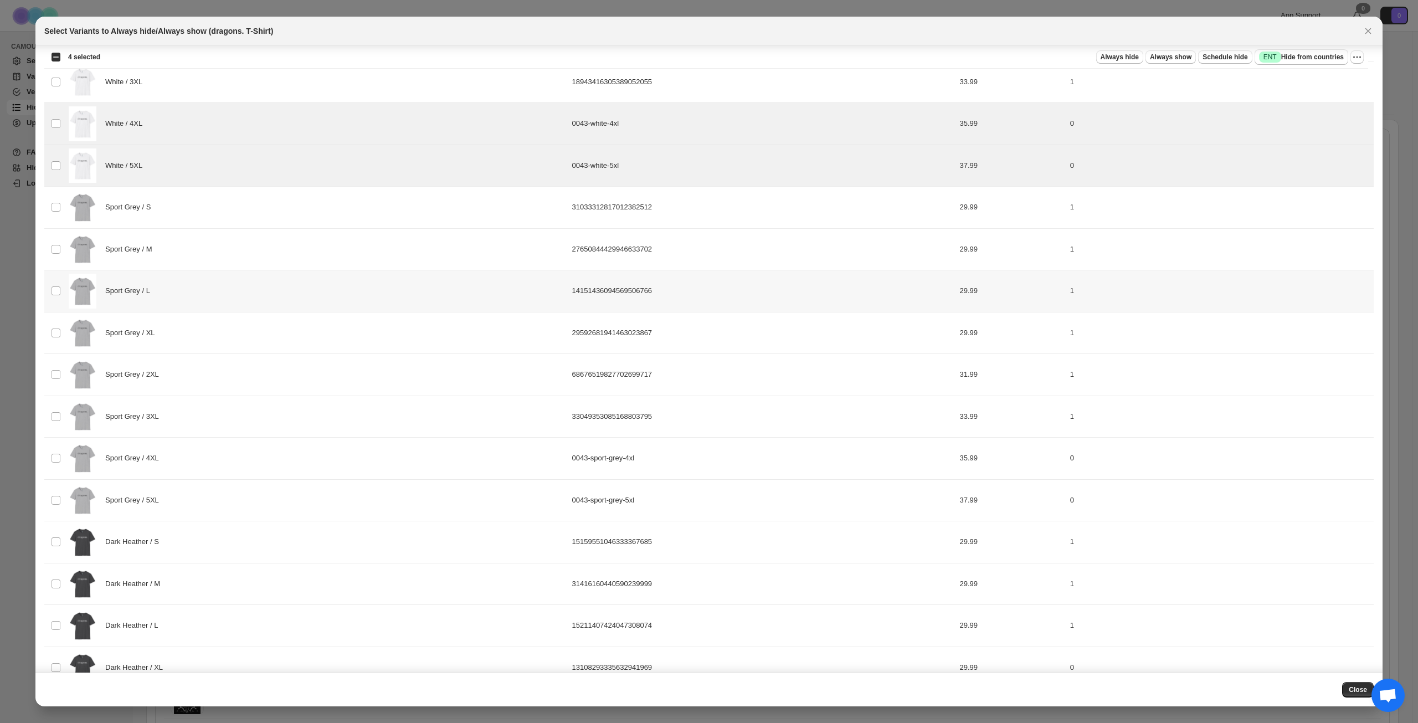
scroll to position [609, 0]
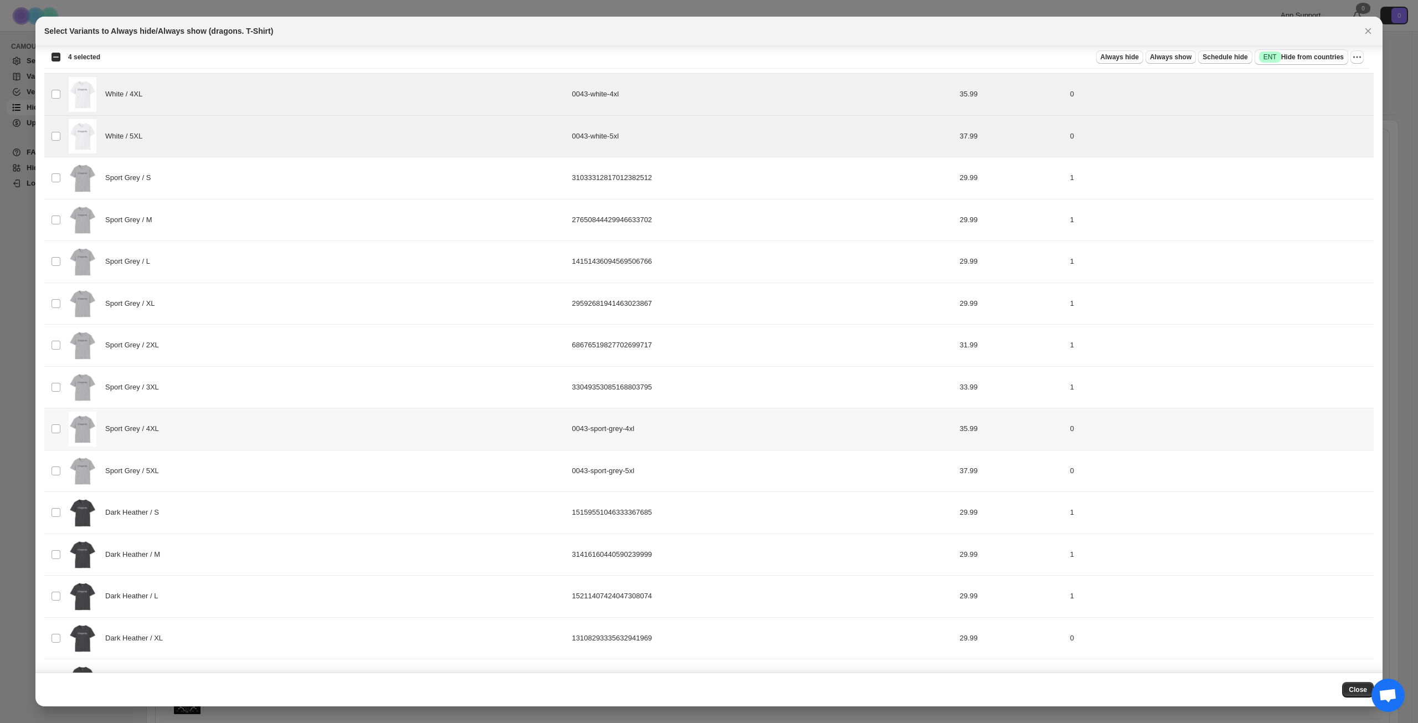
click at [276, 423] on div "Sport Grey / 4XL" at bounding box center [317, 429] width 497 height 35
click at [265, 476] on div "Sport Grey / 5XL" at bounding box center [317, 471] width 497 height 35
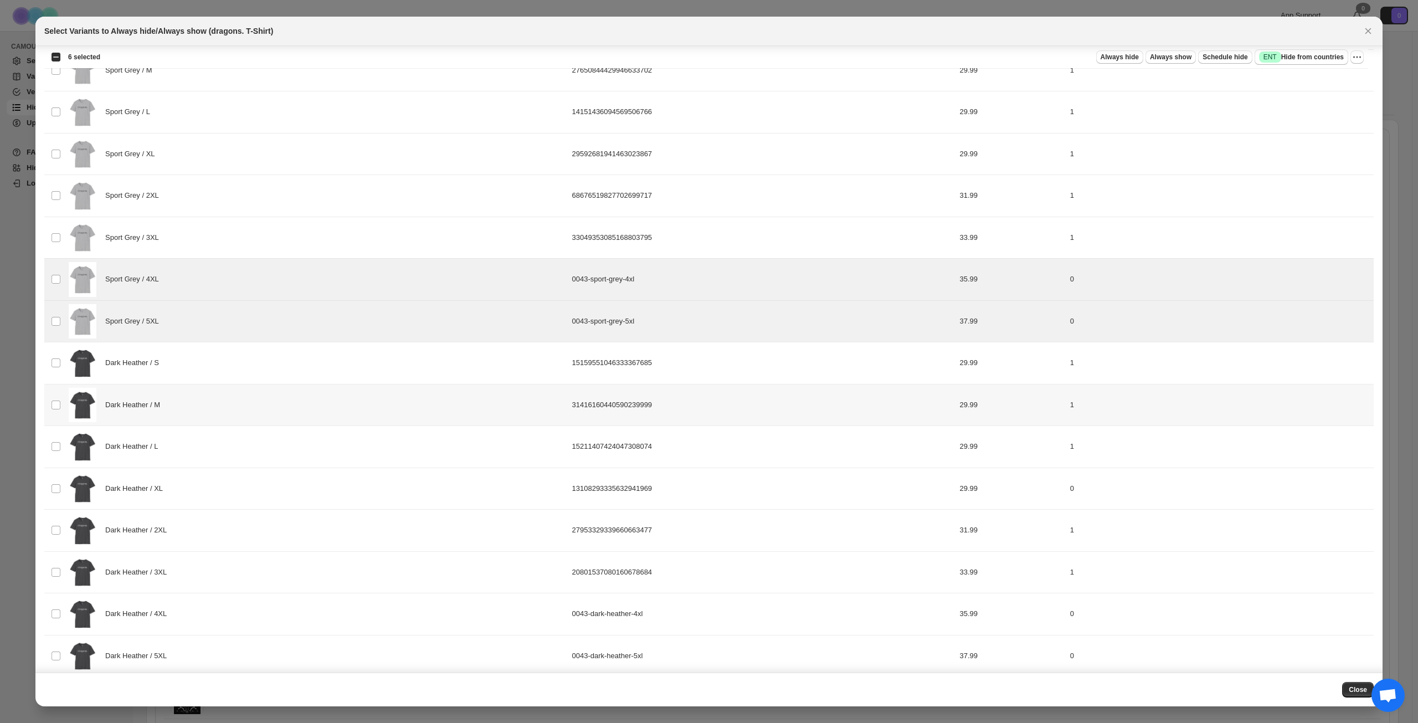
scroll to position [886, 0]
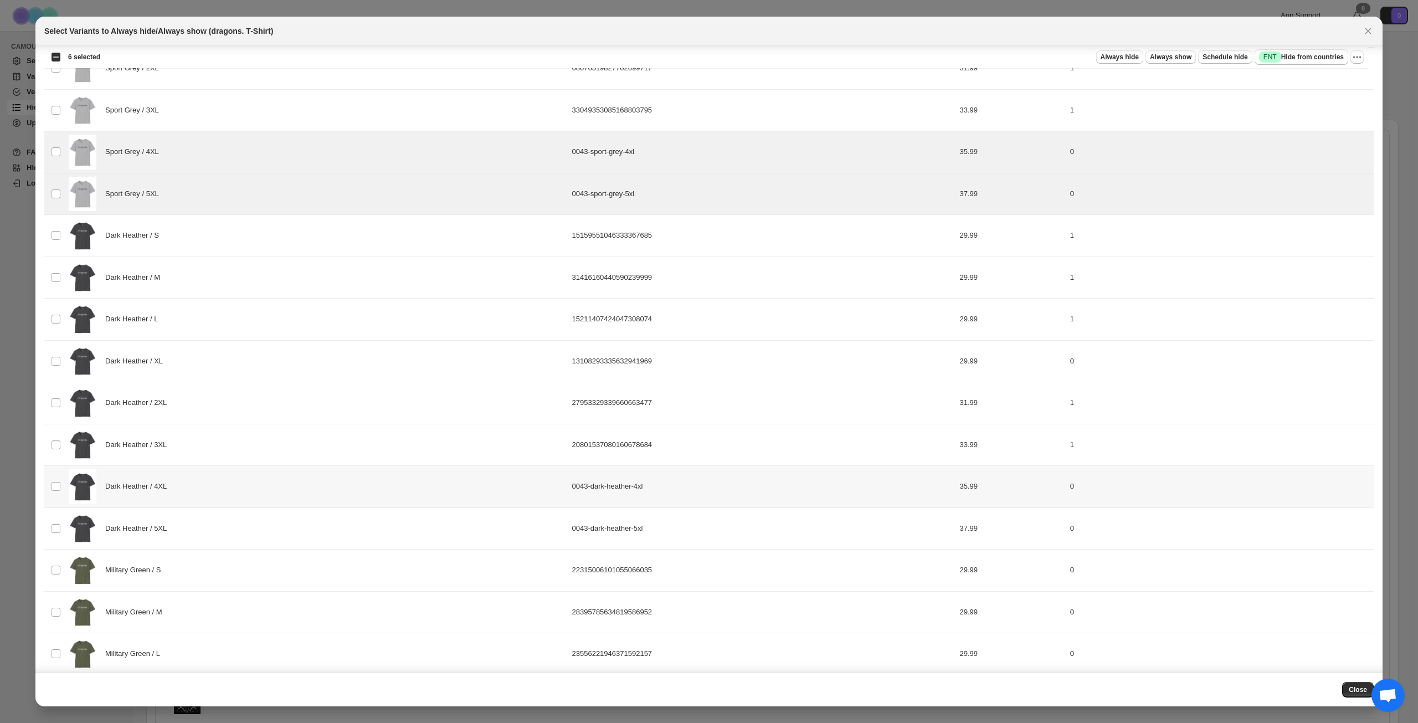
click at [265, 492] on div "Dark Heather / 4XL" at bounding box center [317, 486] width 497 height 35
click at [268, 533] on div "Dark Heather / 5XL" at bounding box center [317, 528] width 497 height 35
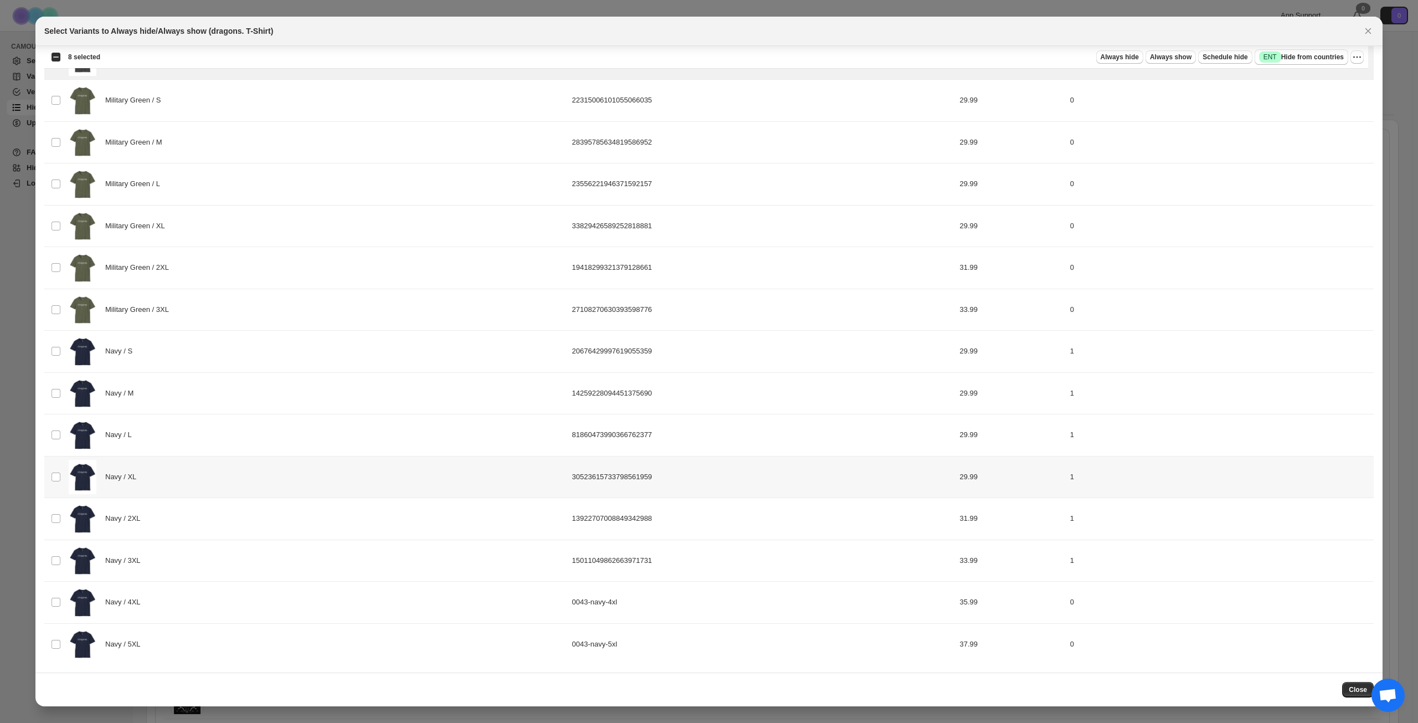
scroll to position [1357, 0]
click at [245, 594] on div "Navy / 4XL" at bounding box center [317, 601] width 497 height 35
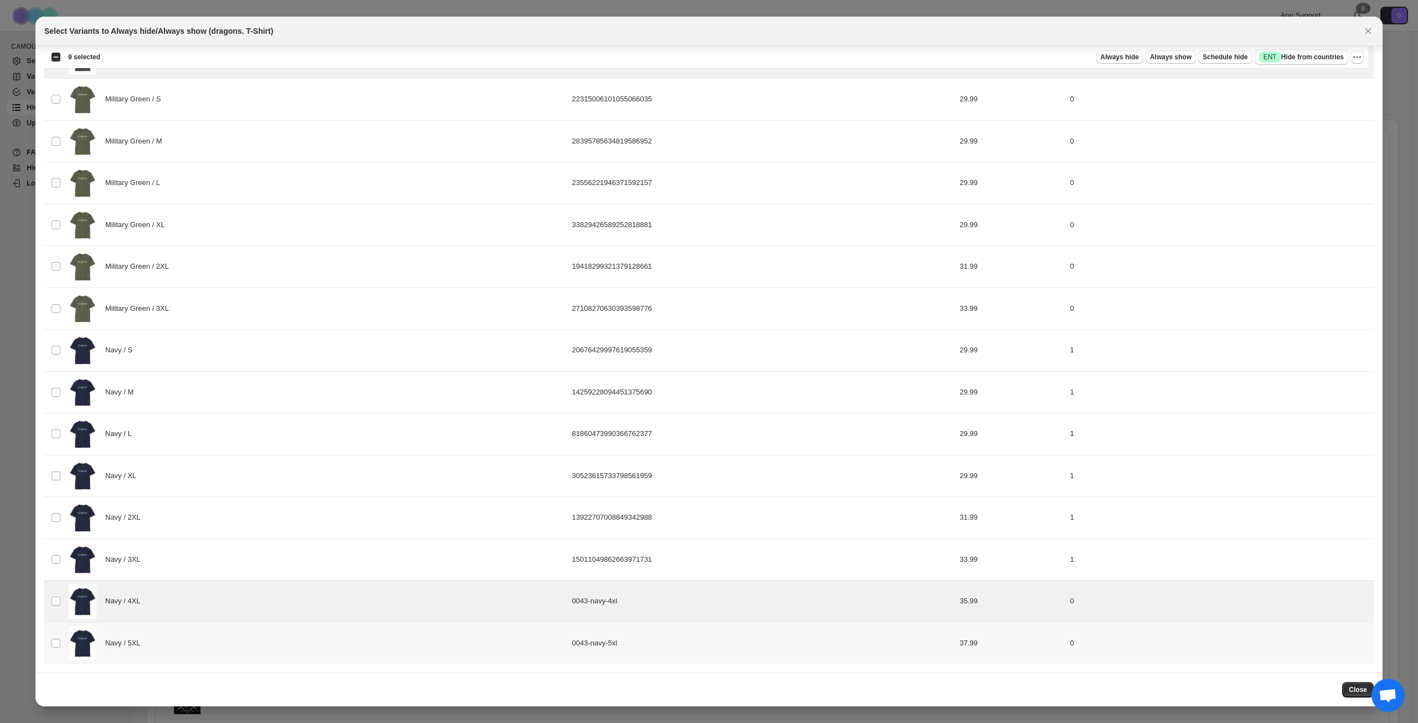
click at [246, 637] on div "Navy / 5XL" at bounding box center [317, 643] width 497 height 35
click at [1291, 54] on span "Success ENT Hide from countries" at bounding box center [1301, 57] width 85 height 11
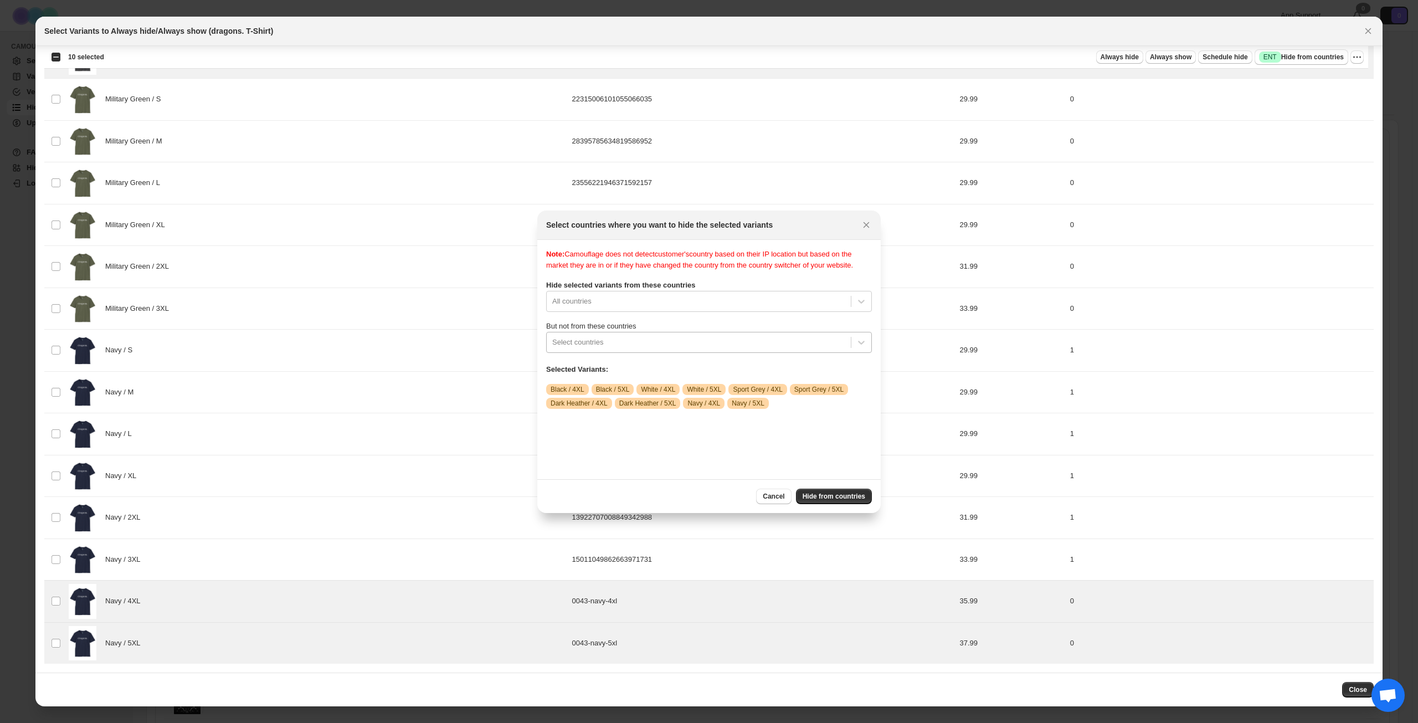
click at [704, 349] on div ":r41:" at bounding box center [698, 342] width 293 height 13
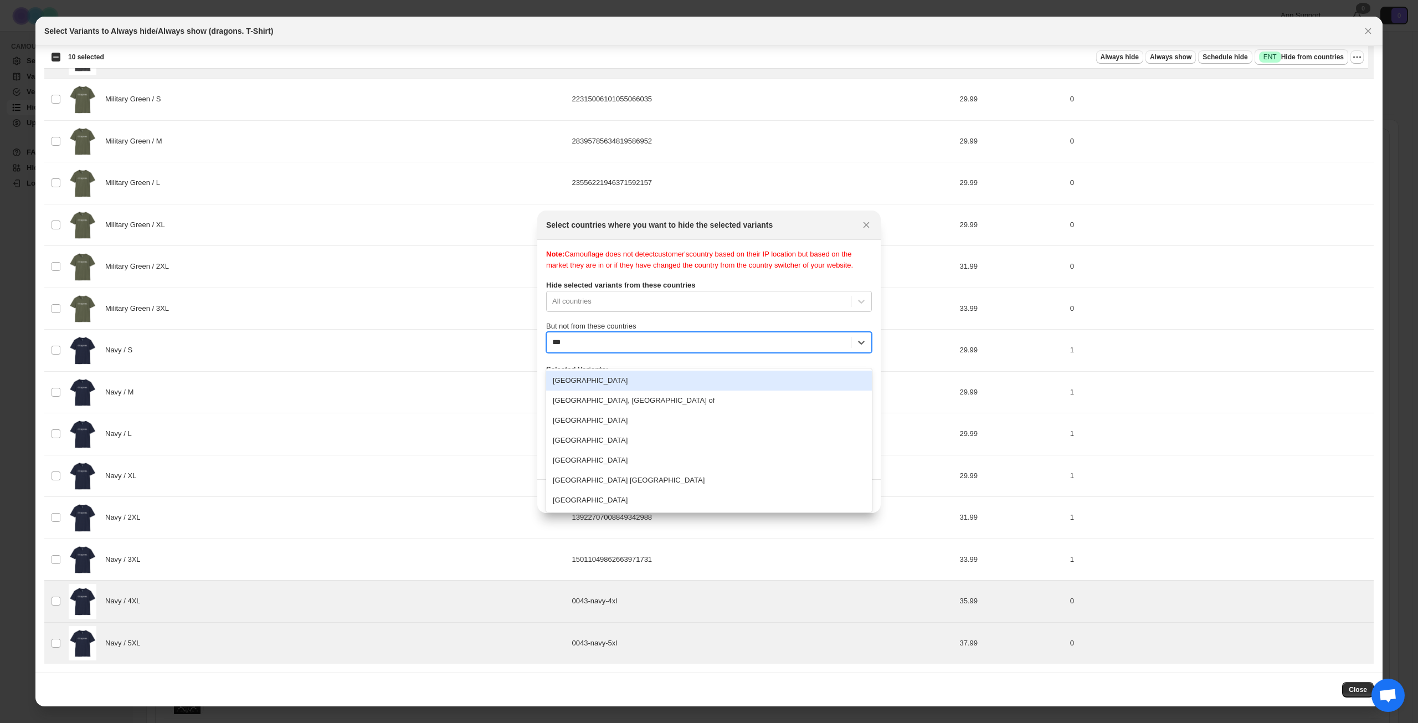
type input "****"
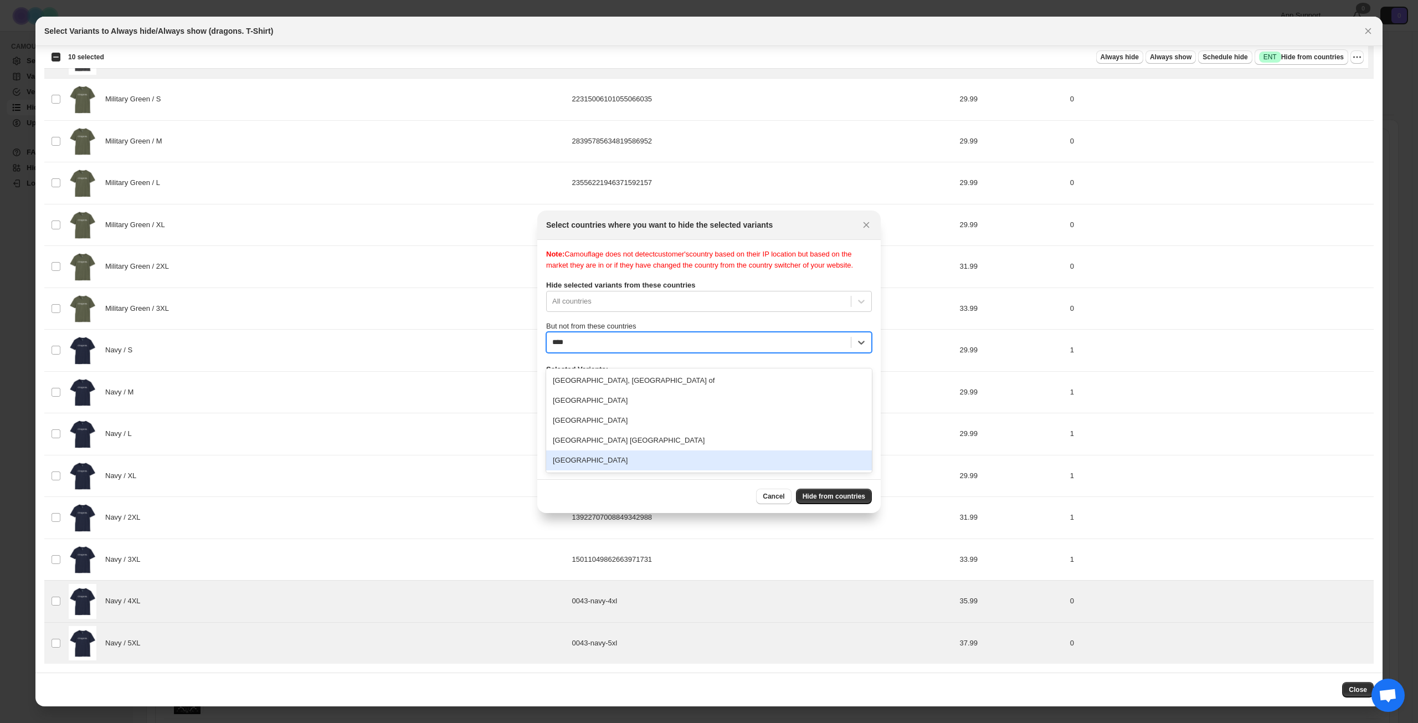
click at [654, 451] on div "[GEOGRAPHIC_DATA]" at bounding box center [709, 460] width 326 height 20
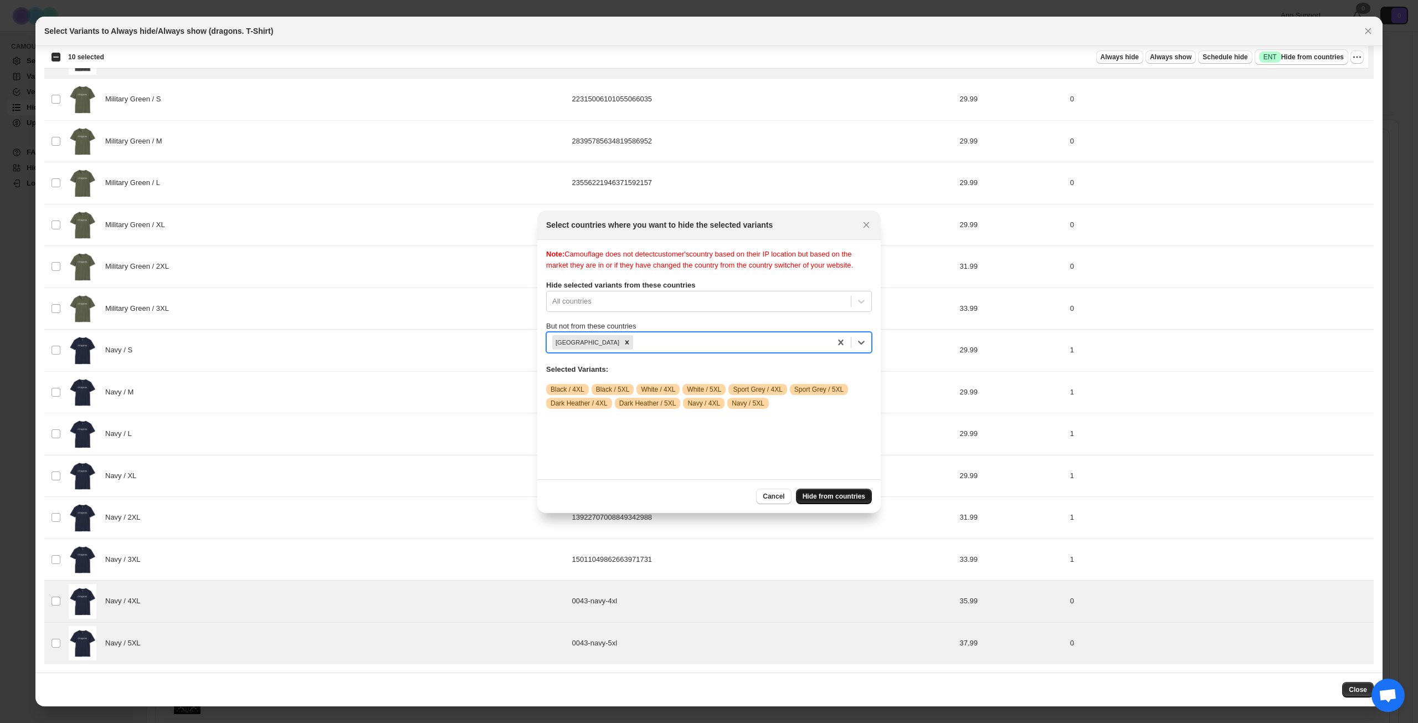
click at [835, 498] on span "Hide from countries" at bounding box center [834, 496] width 63 height 9
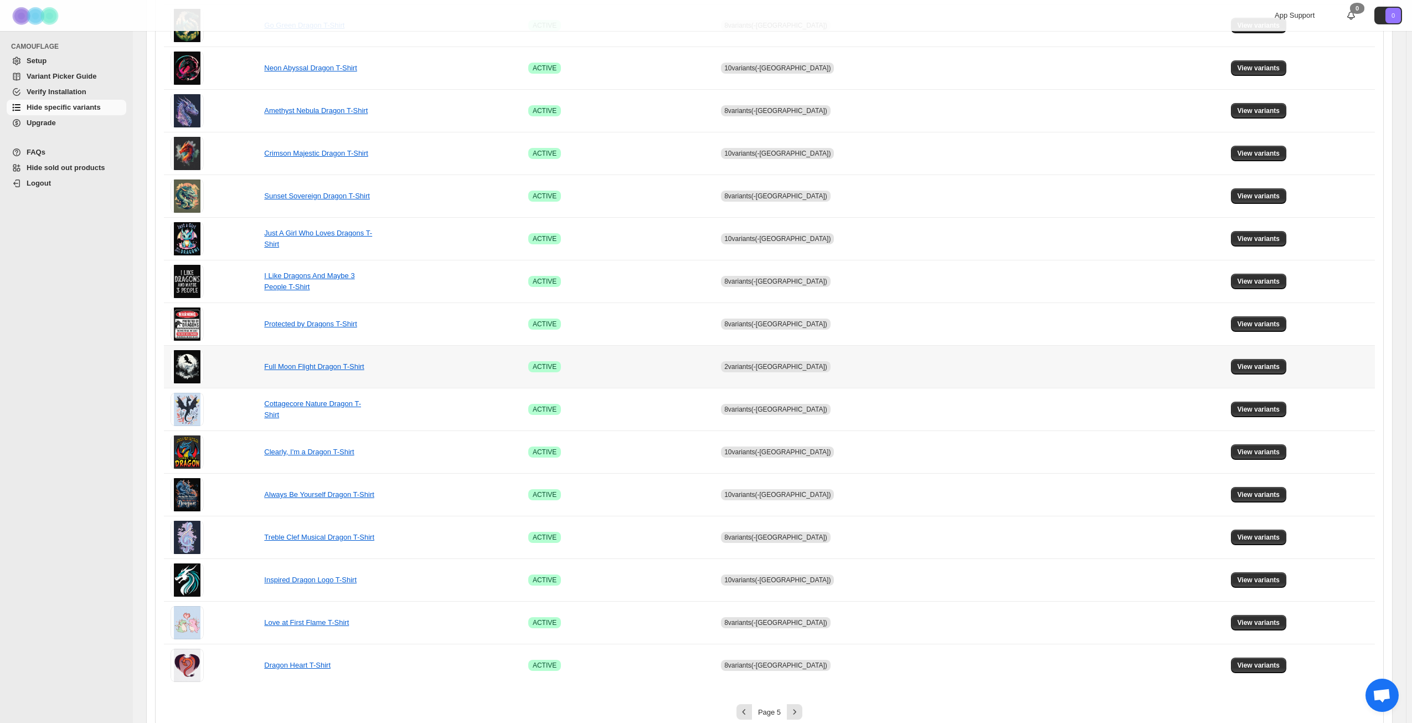
scroll to position [414, 0]
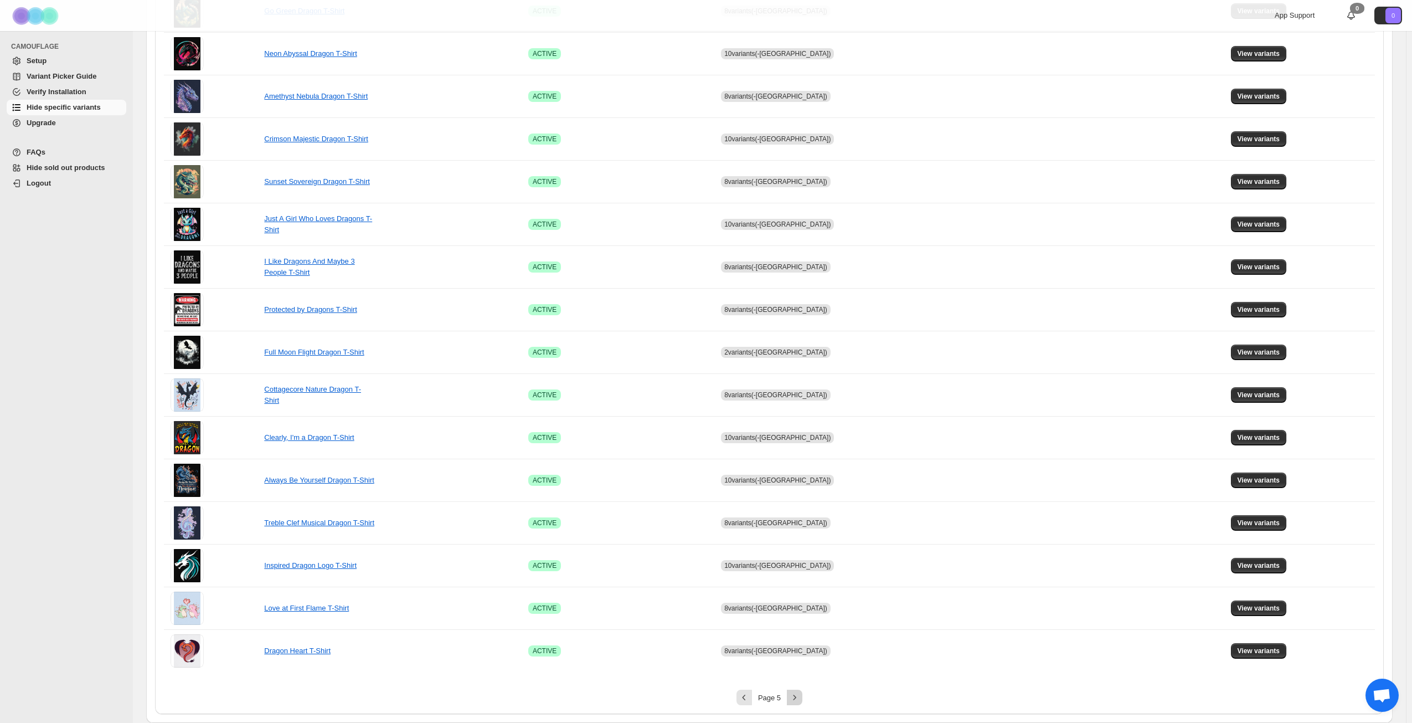
click at [796, 697] on icon "Next" at bounding box center [794, 697] width 11 height 11
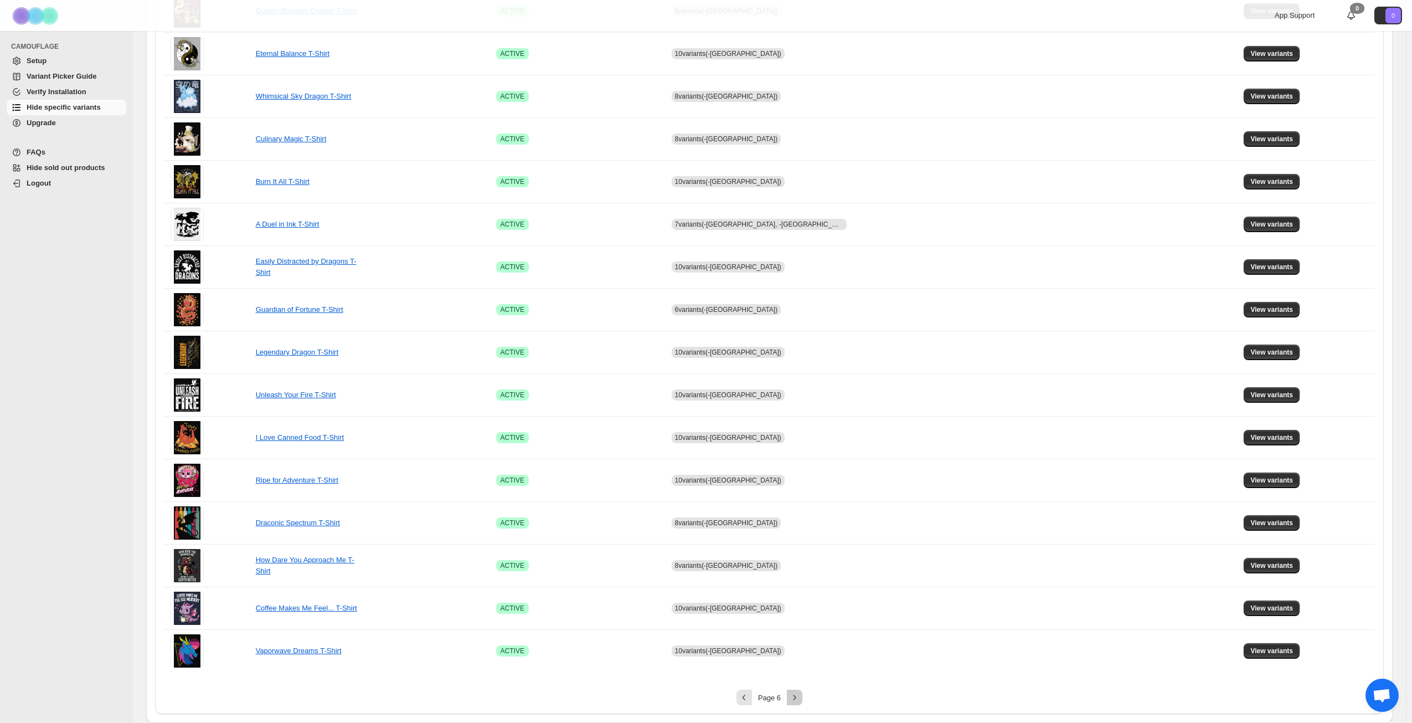
click at [800, 697] on icon "Next" at bounding box center [794, 697] width 11 height 11
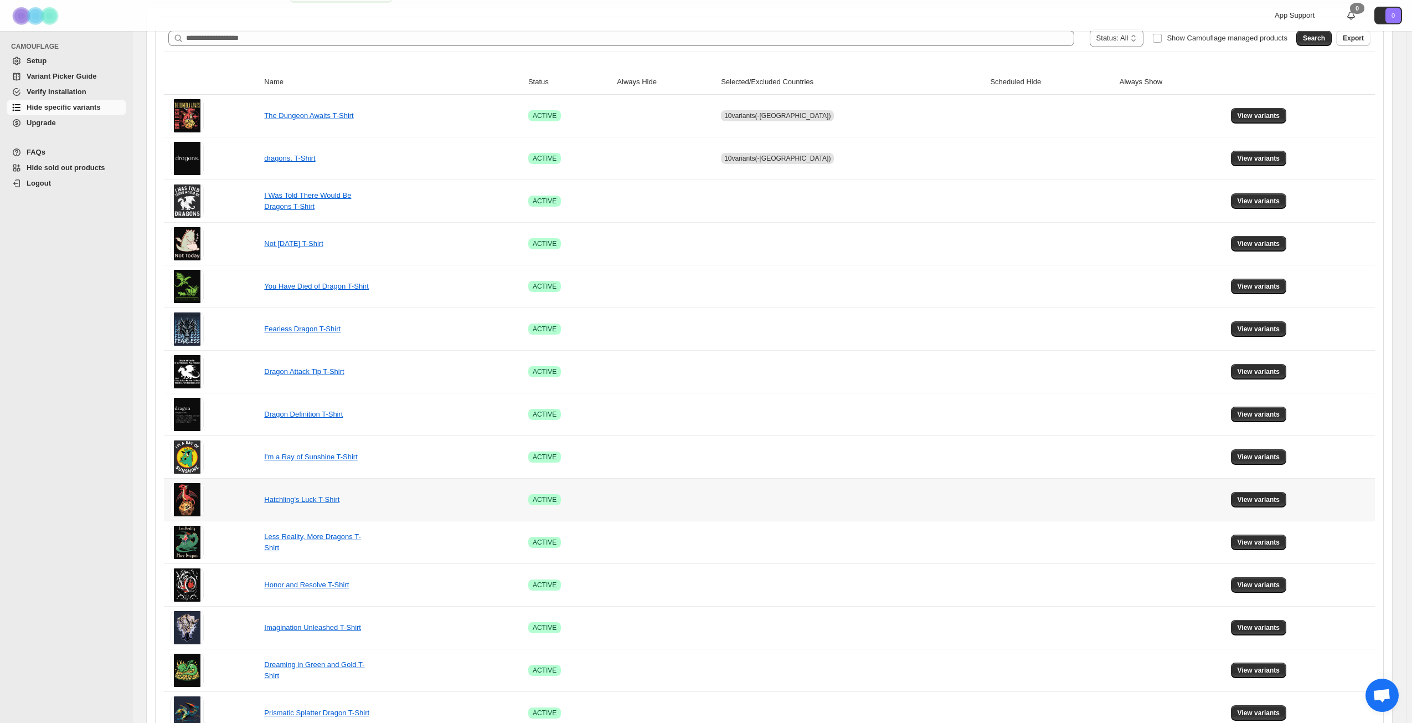
scroll to position [137, 0]
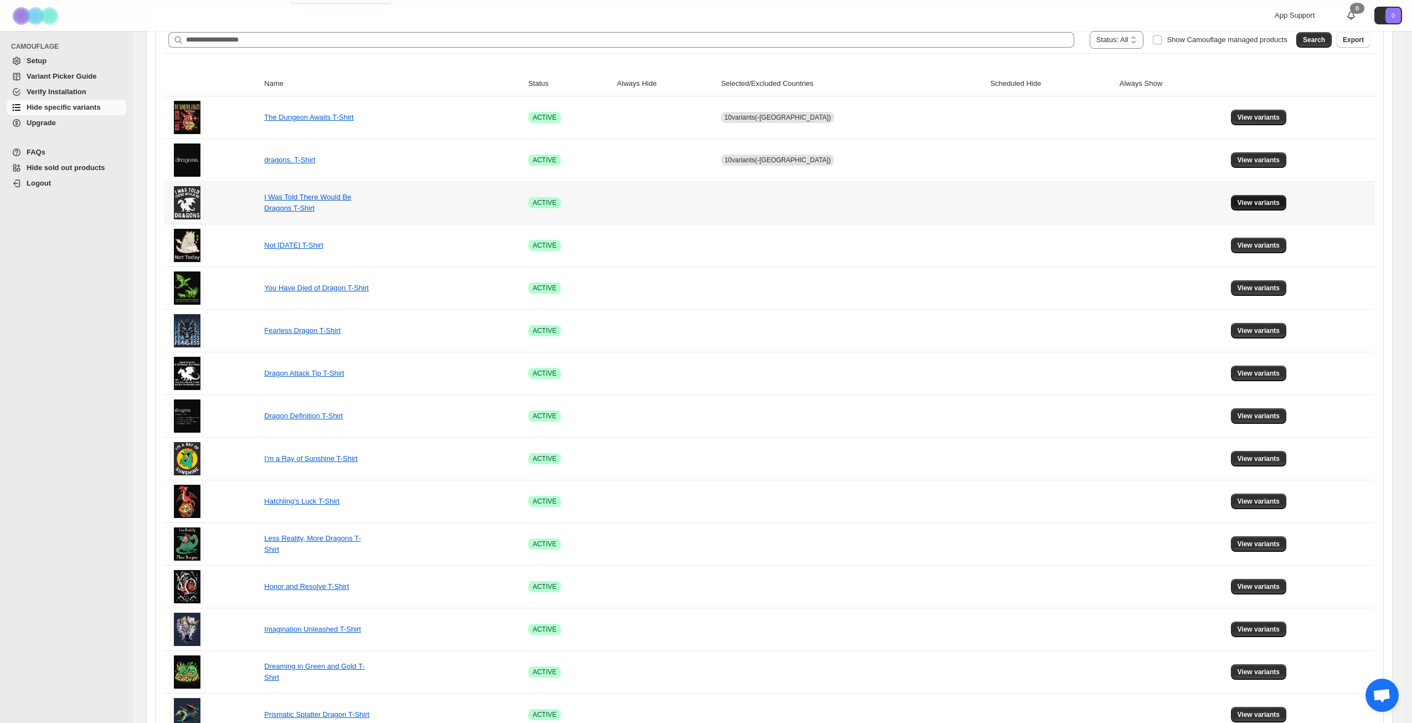
click at [1248, 202] on span "View variants" at bounding box center [1259, 202] width 43 height 9
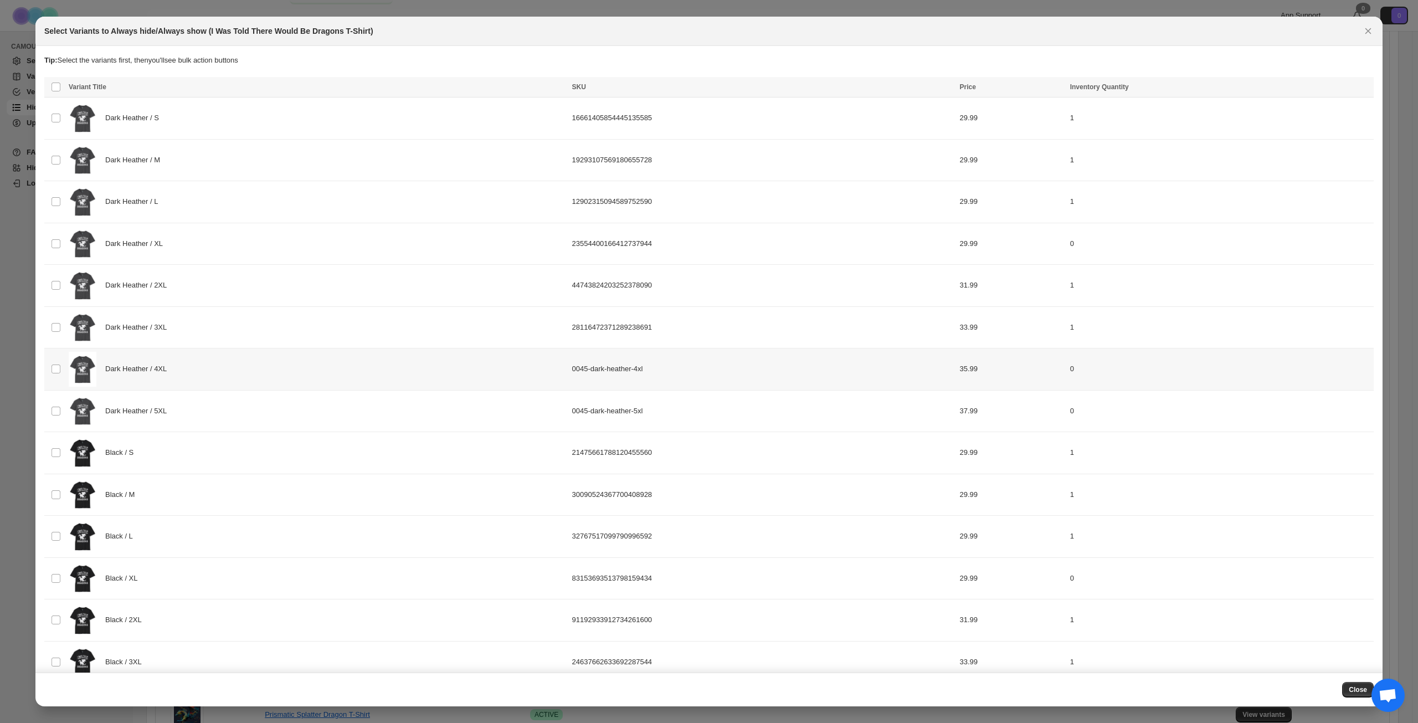
click at [220, 374] on div "Dark Heather / 4XL" at bounding box center [317, 369] width 497 height 35
click at [221, 414] on div "Dark Heather / 5XL" at bounding box center [317, 411] width 497 height 35
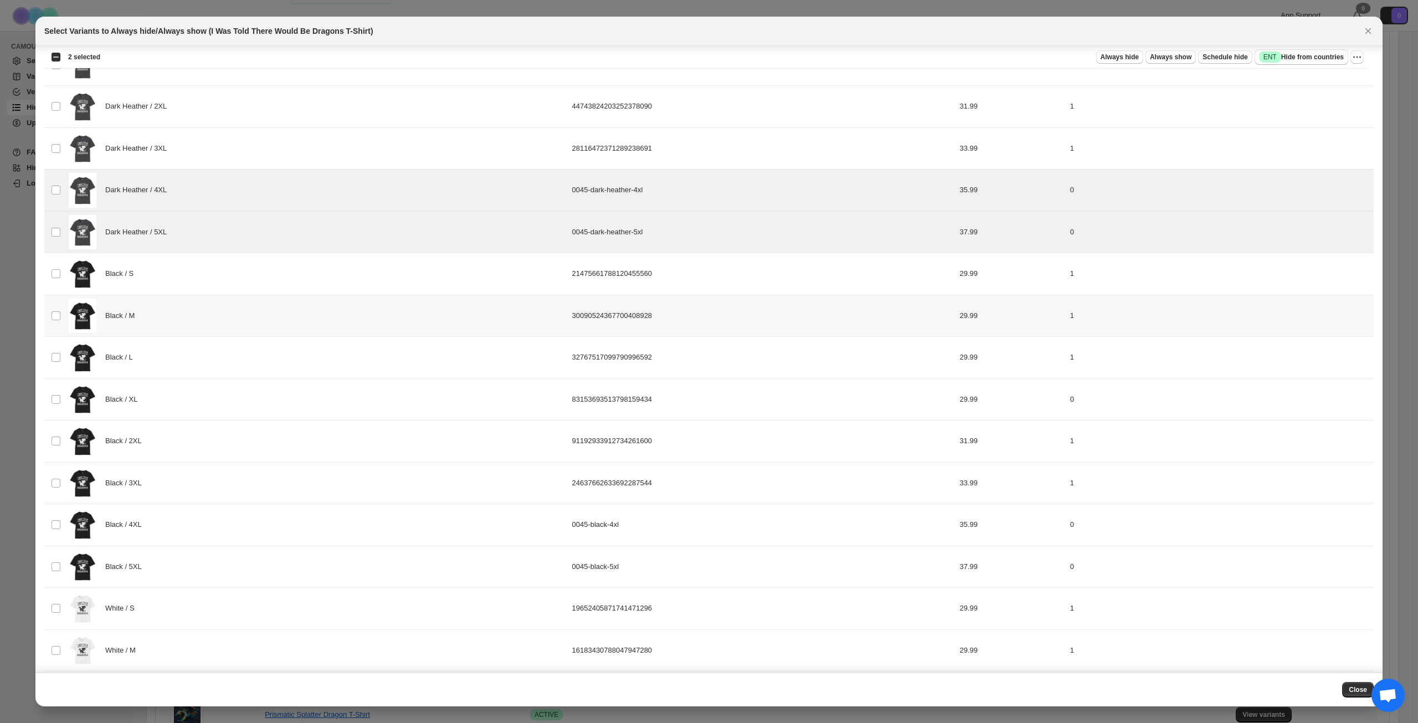
scroll to position [222, 0]
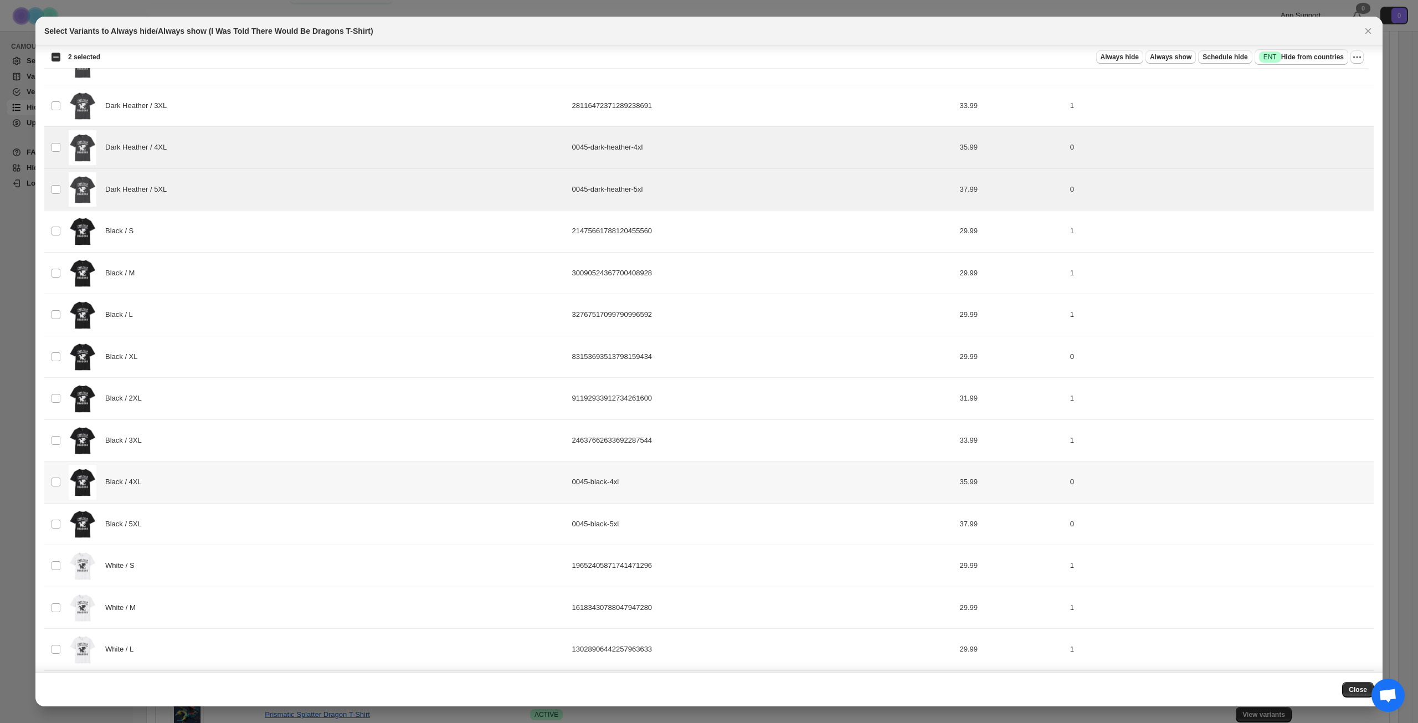
click at [234, 476] on div "Black / 4XL" at bounding box center [317, 482] width 497 height 35
click at [234, 516] on div "Black / 5XL" at bounding box center [317, 524] width 497 height 35
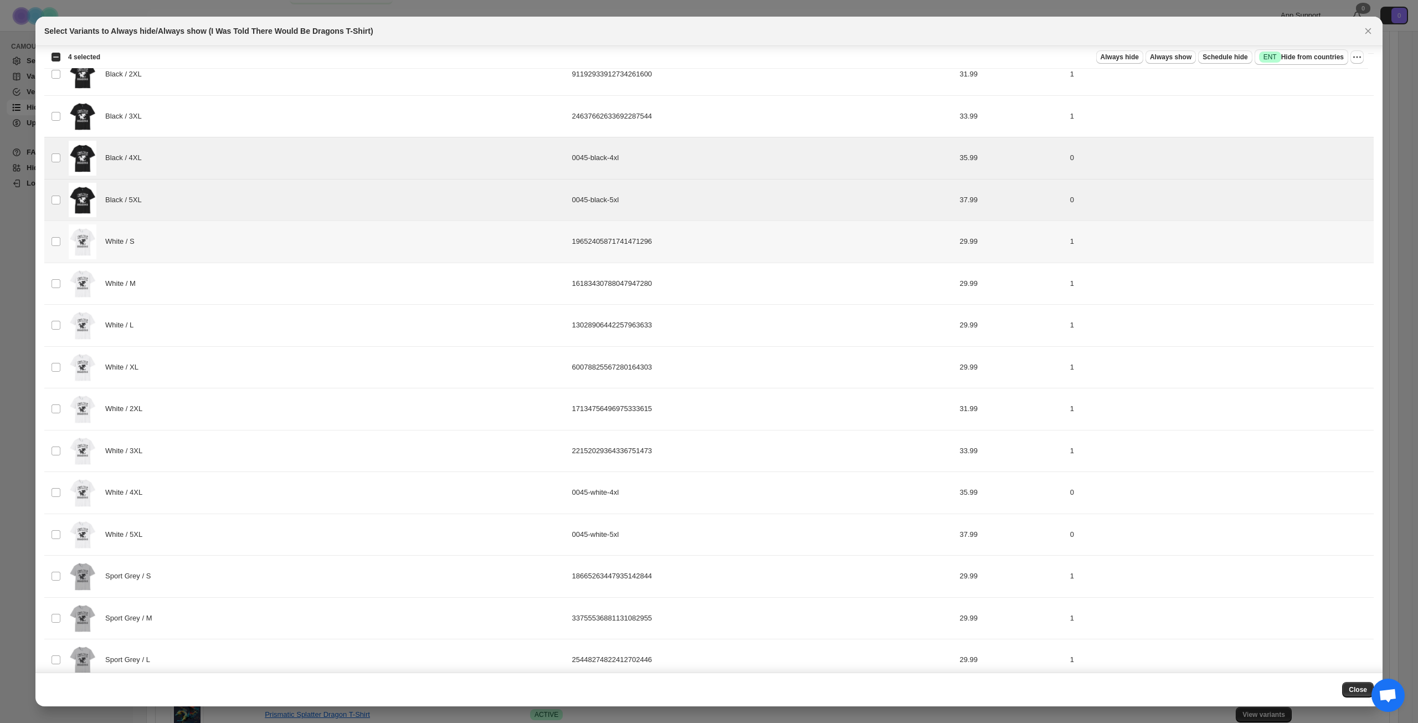
scroll to position [554, 0]
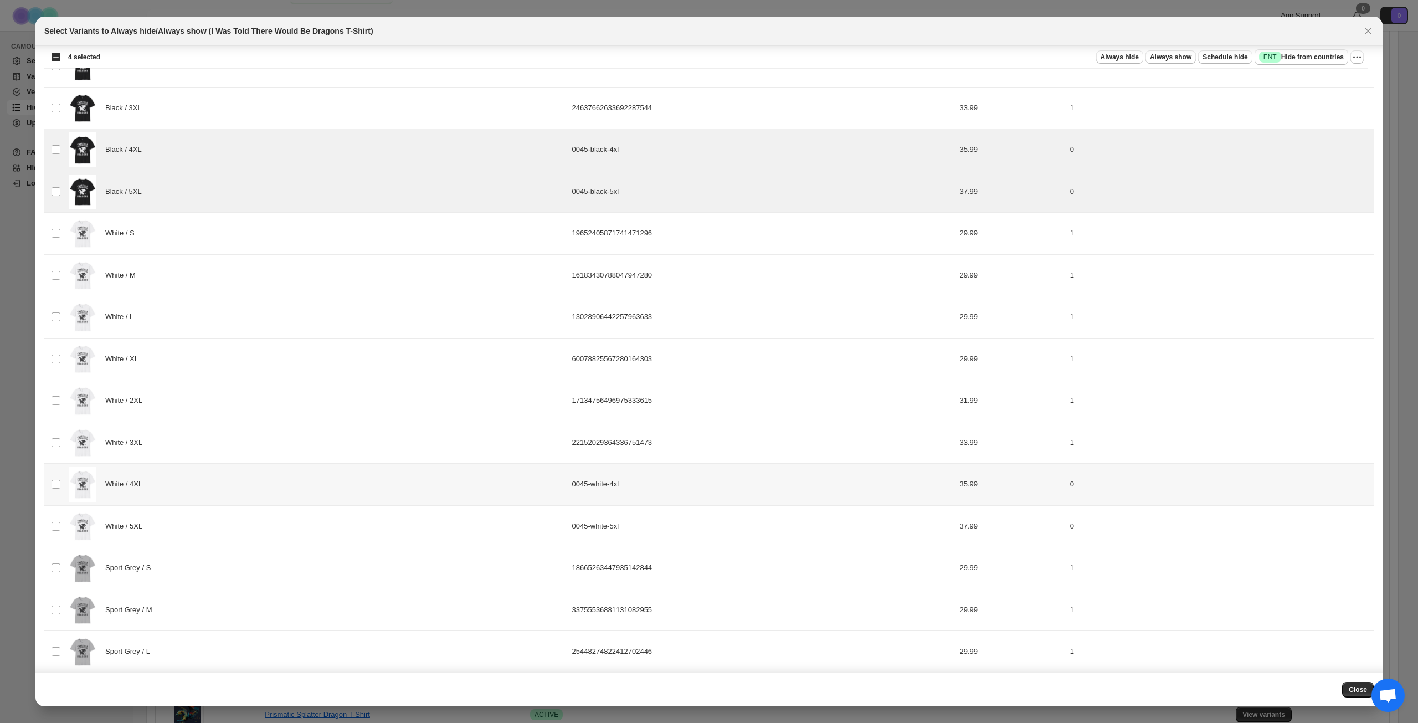
click at [233, 489] on div "White / 4XL" at bounding box center [317, 484] width 497 height 35
click at [220, 520] on div "White / 5XL" at bounding box center [317, 526] width 497 height 35
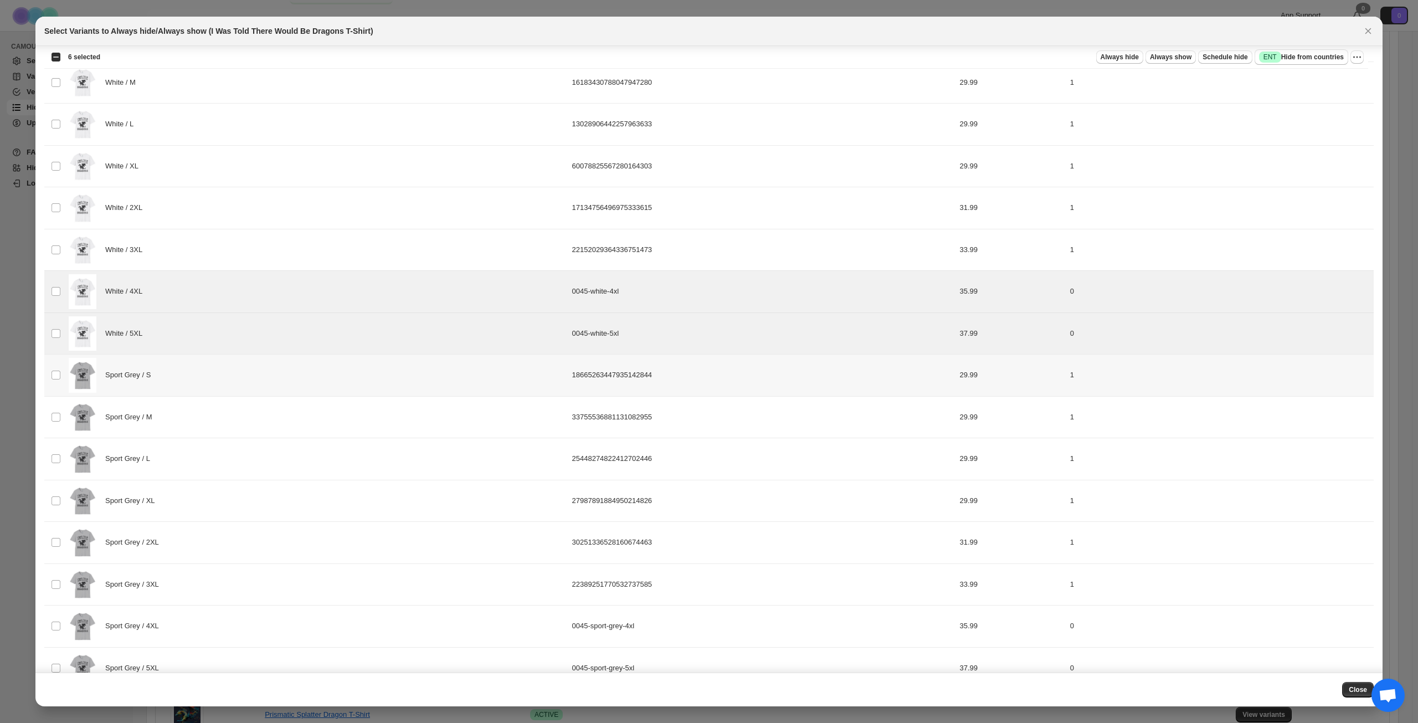
scroll to position [942, 0]
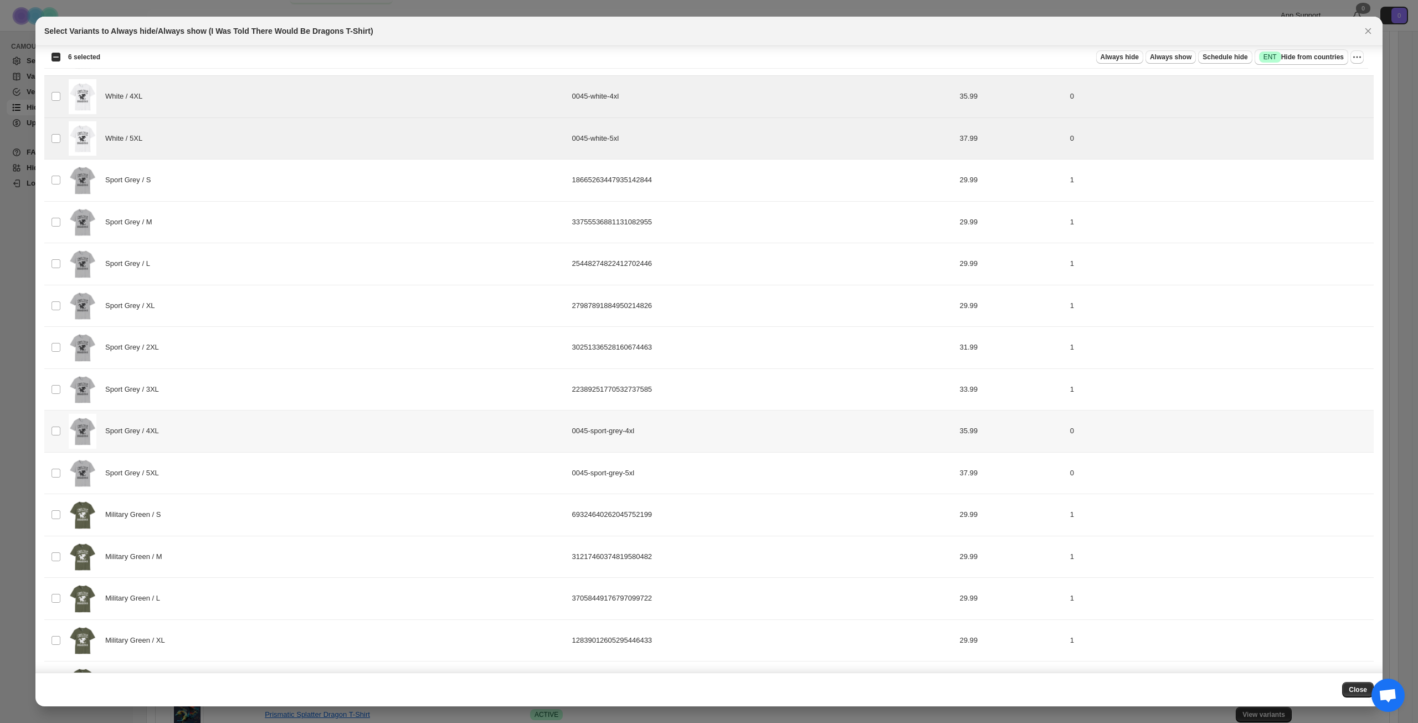
click at [245, 434] on div "Sport Grey / 4XL" at bounding box center [317, 431] width 497 height 35
click at [239, 475] on div "Sport Grey / 5XL" at bounding box center [317, 473] width 497 height 35
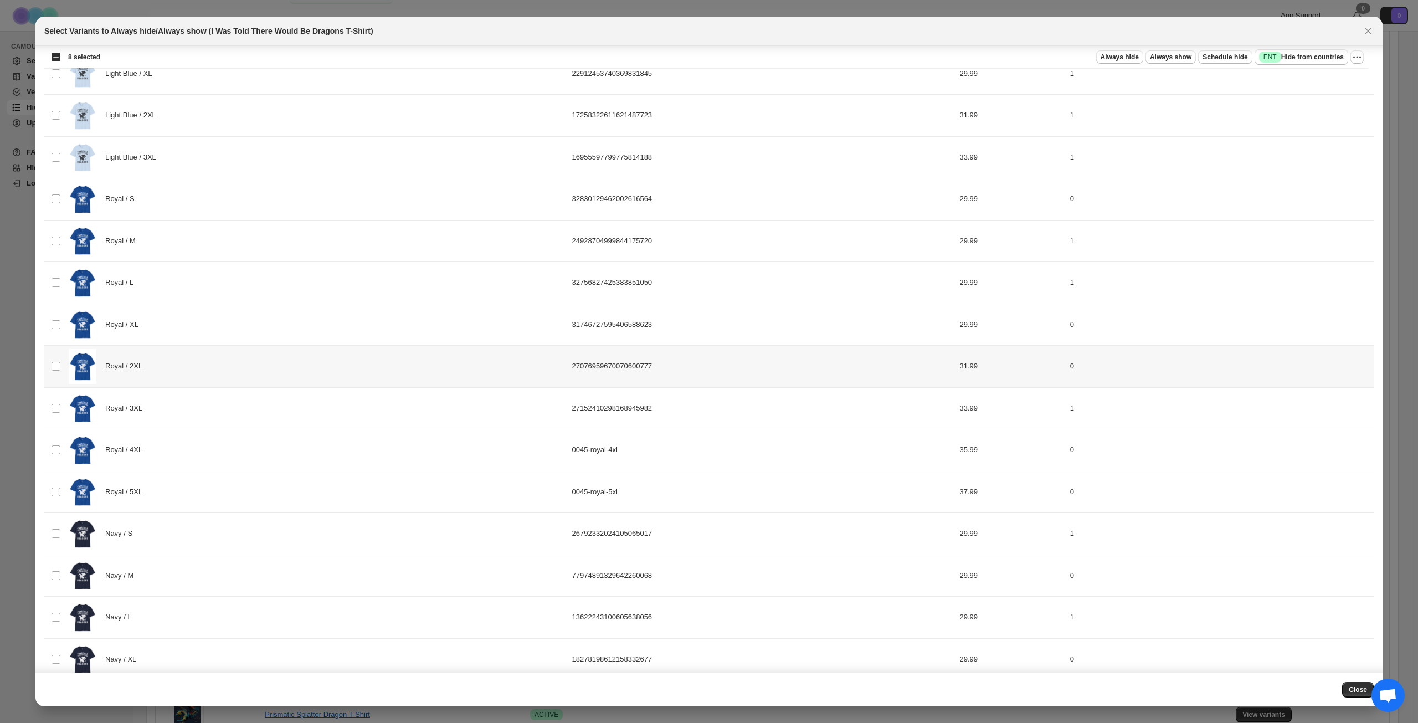
scroll to position [1772, 0]
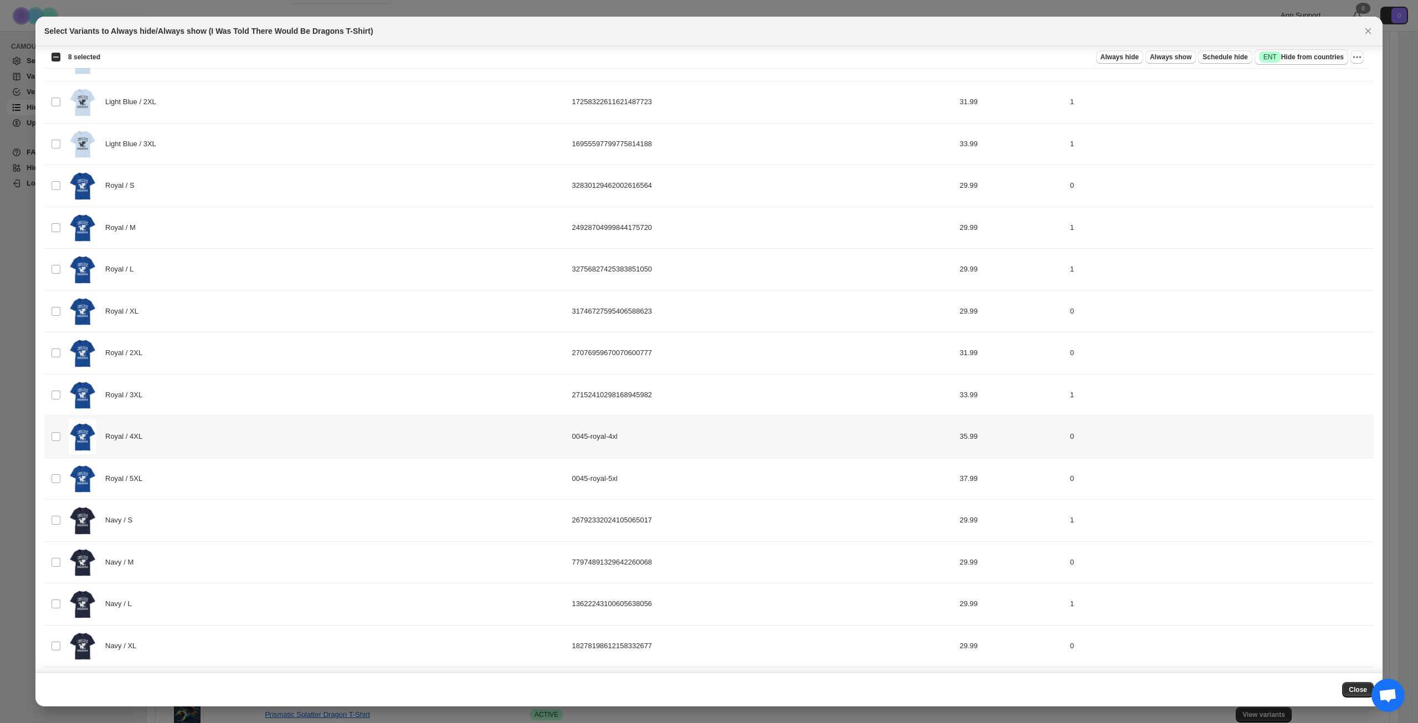
click at [235, 444] on div "Royal / 4XL" at bounding box center [317, 436] width 497 height 35
drag, startPoint x: 241, startPoint y: 484, endPoint x: 261, endPoint y: 487, distance: 19.8
click at [241, 483] on div "Royal / 5XL" at bounding box center [317, 478] width 497 height 35
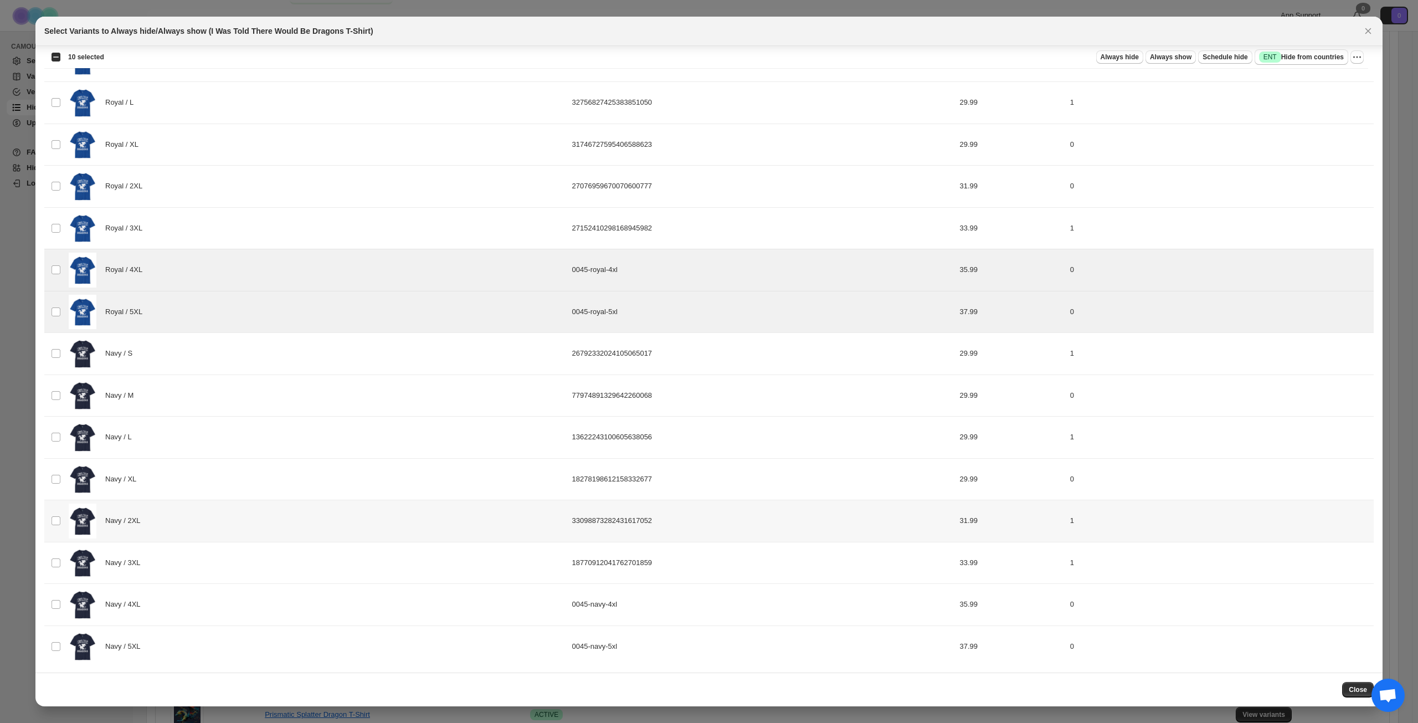
scroll to position [1942, 0]
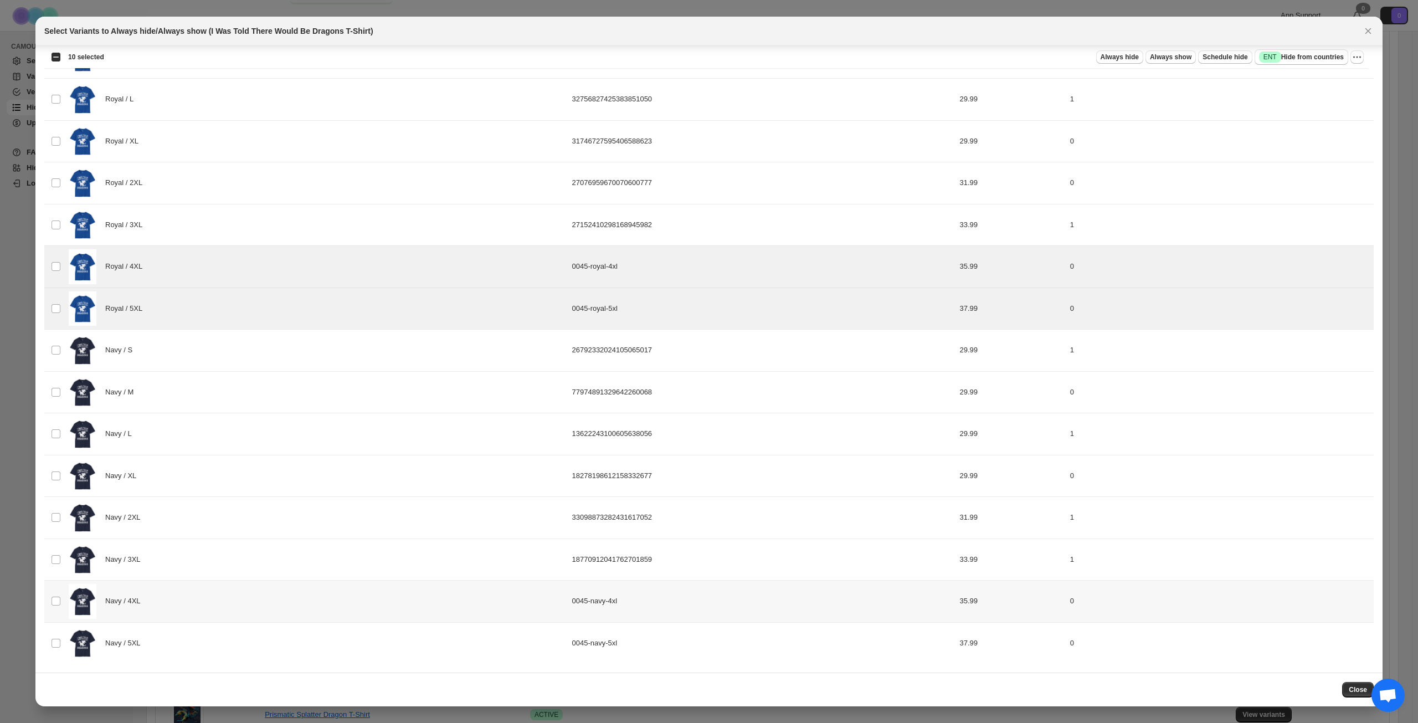
click at [235, 590] on div "Navy / 4XL" at bounding box center [317, 601] width 497 height 35
click at [238, 633] on div "Navy / 5XL" at bounding box center [317, 643] width 497 height 35
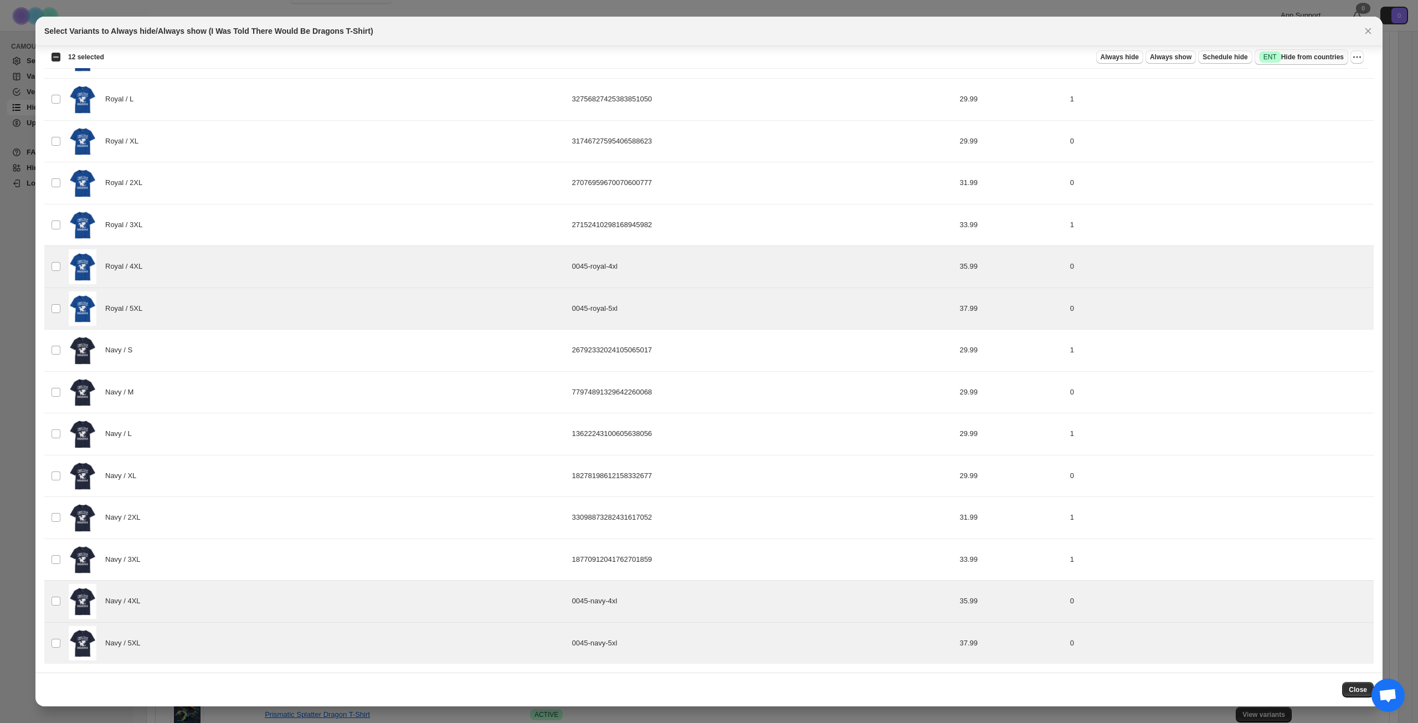
click at [1307, 55] on span "Success ENT Hide from countries" at bounding box center [1301, 57] width 85 height 11
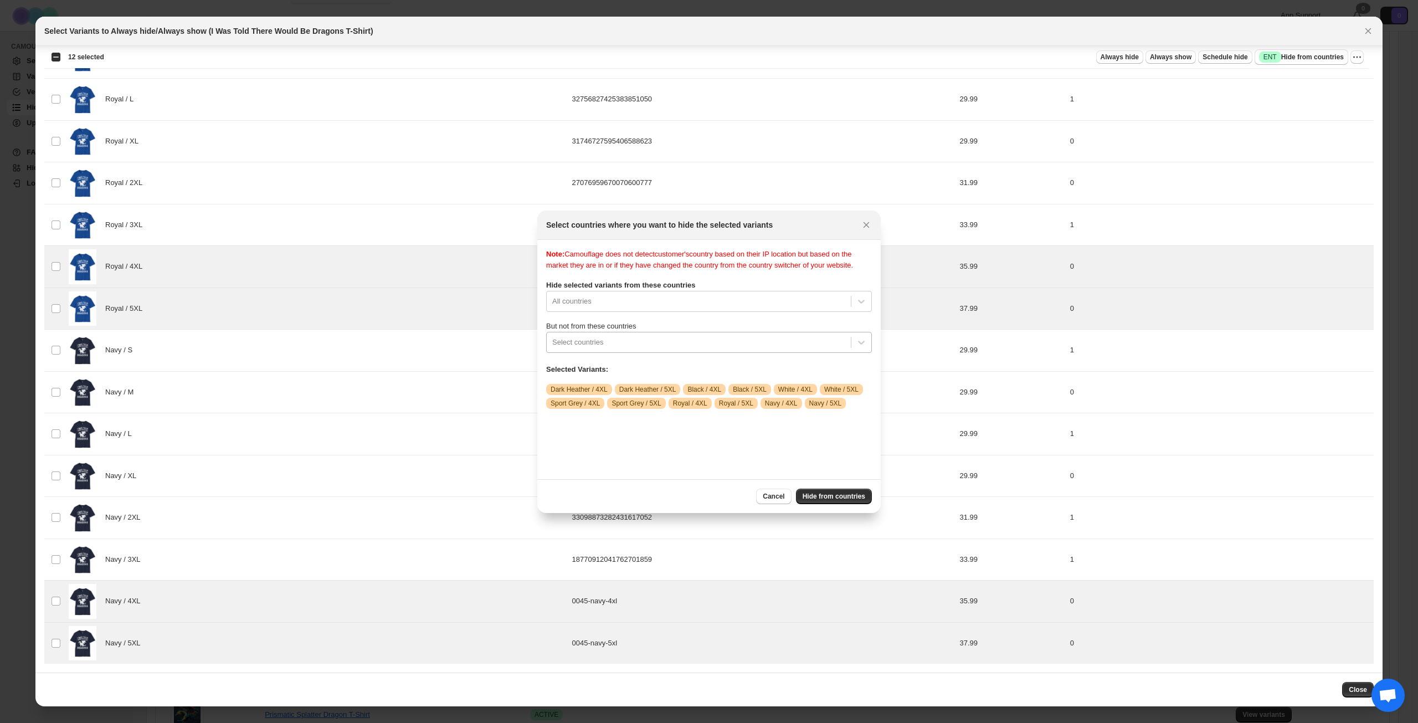
click at [764, 351] on div "Select countries" at bounding box center [699, 342] width 304 height 18
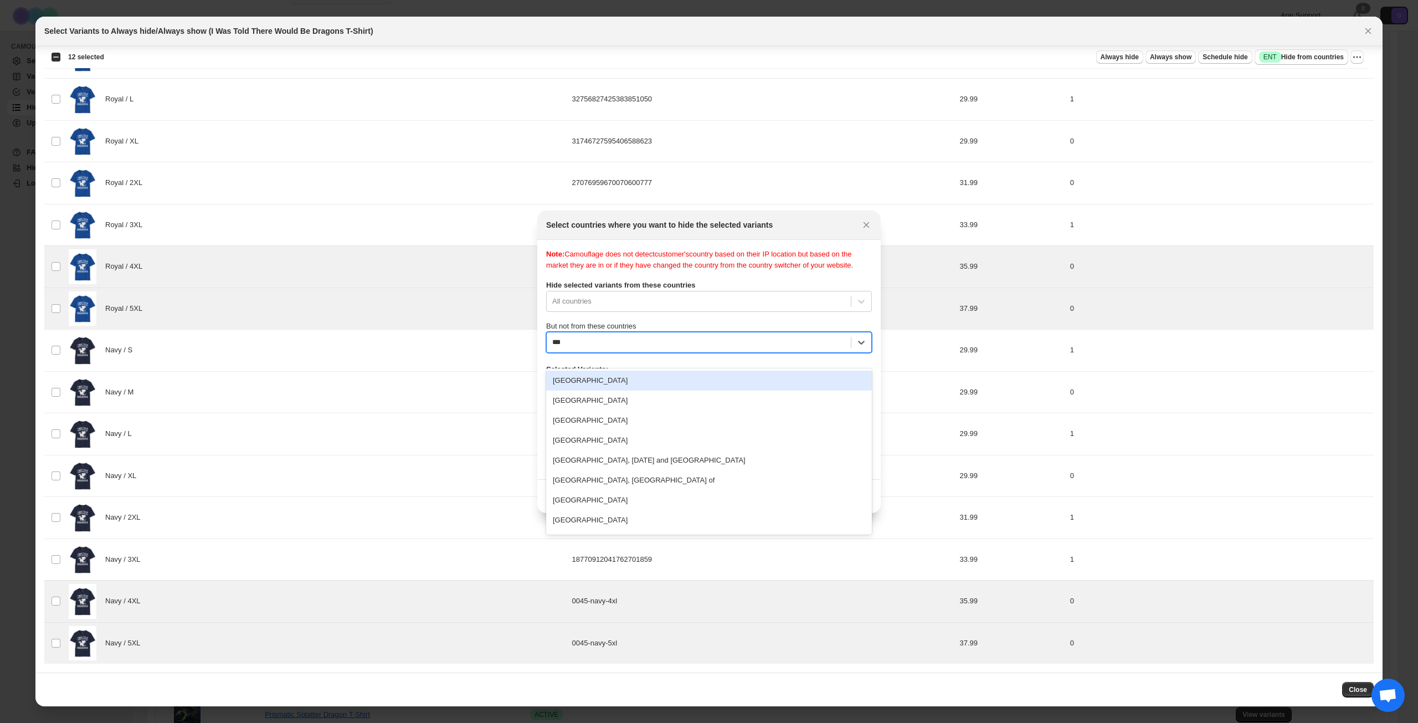
type input "****"
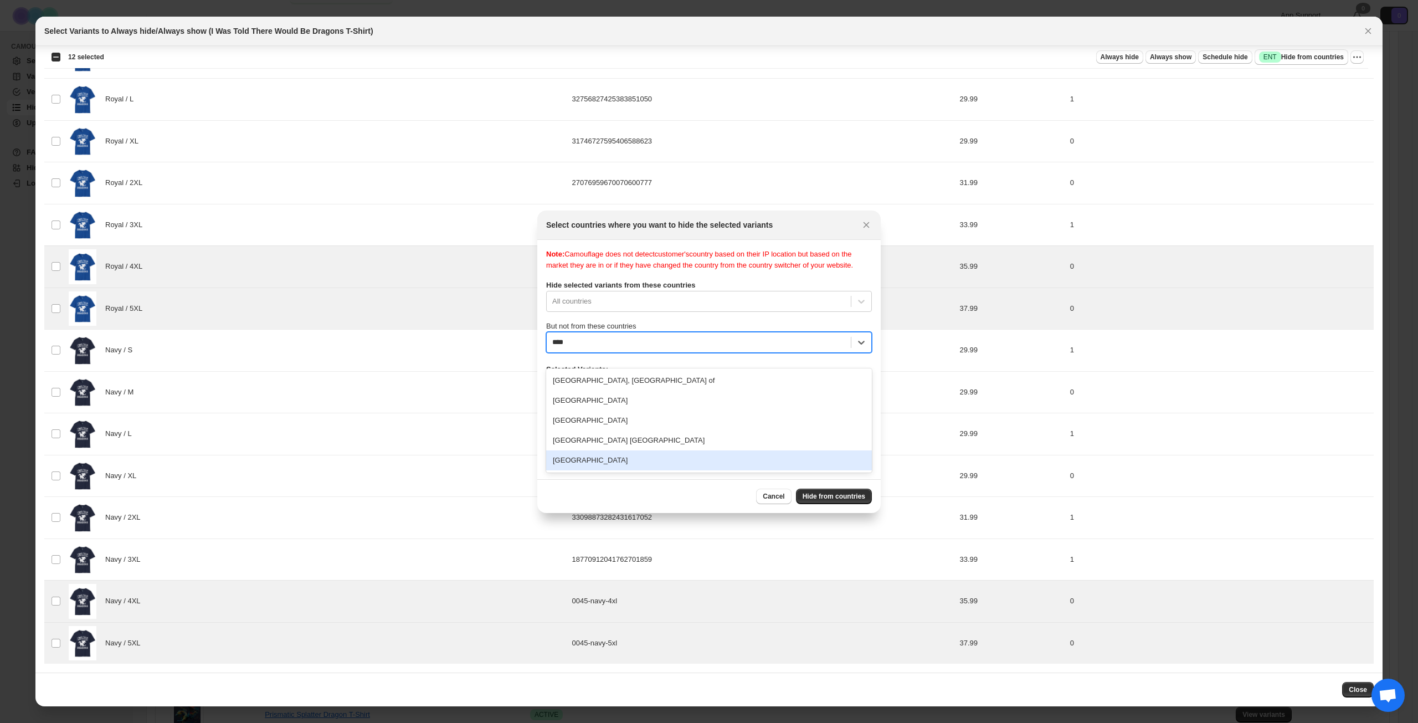
click at [630, 465] on div "[GEOGRAPHIC_DATA]" at bounding box center [709, 460] width 326 height 20
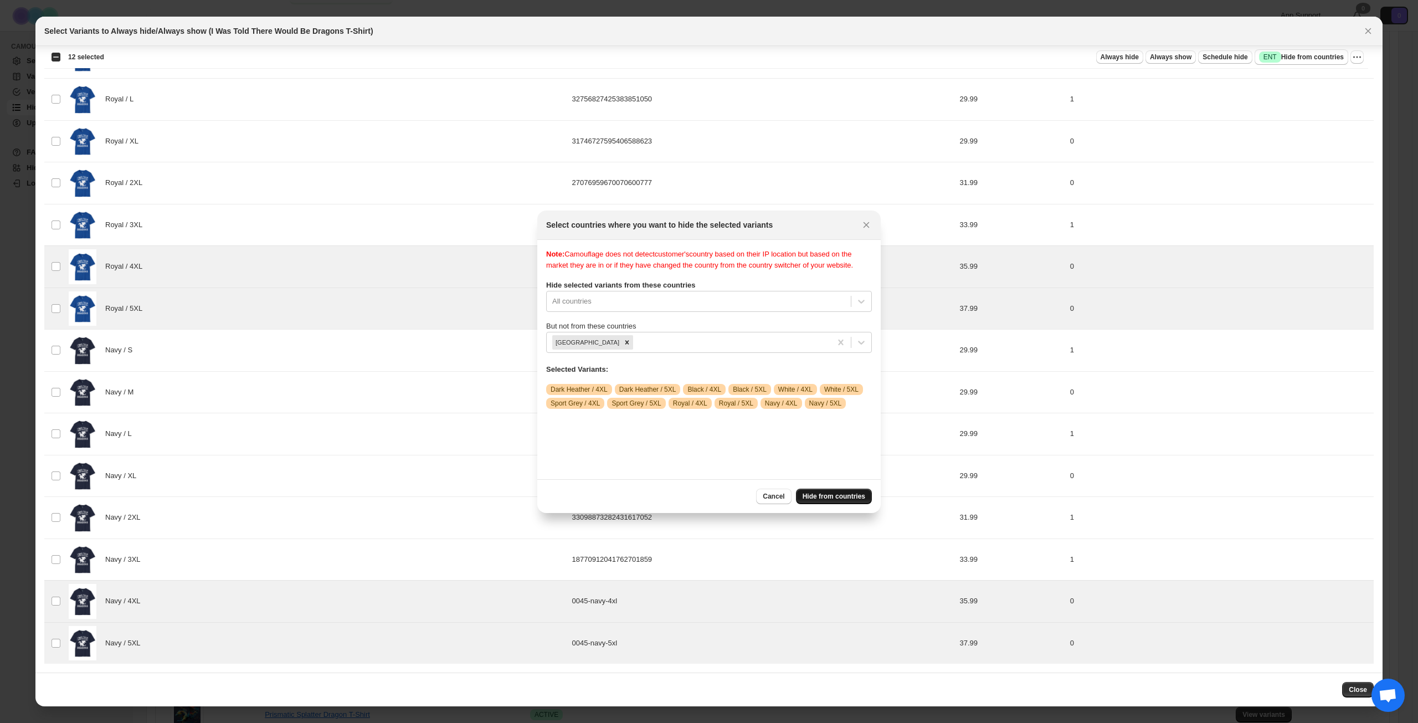
click at [842, 500] on span "Hide from countries" at bounding box center [834, 496] width 63 height 9
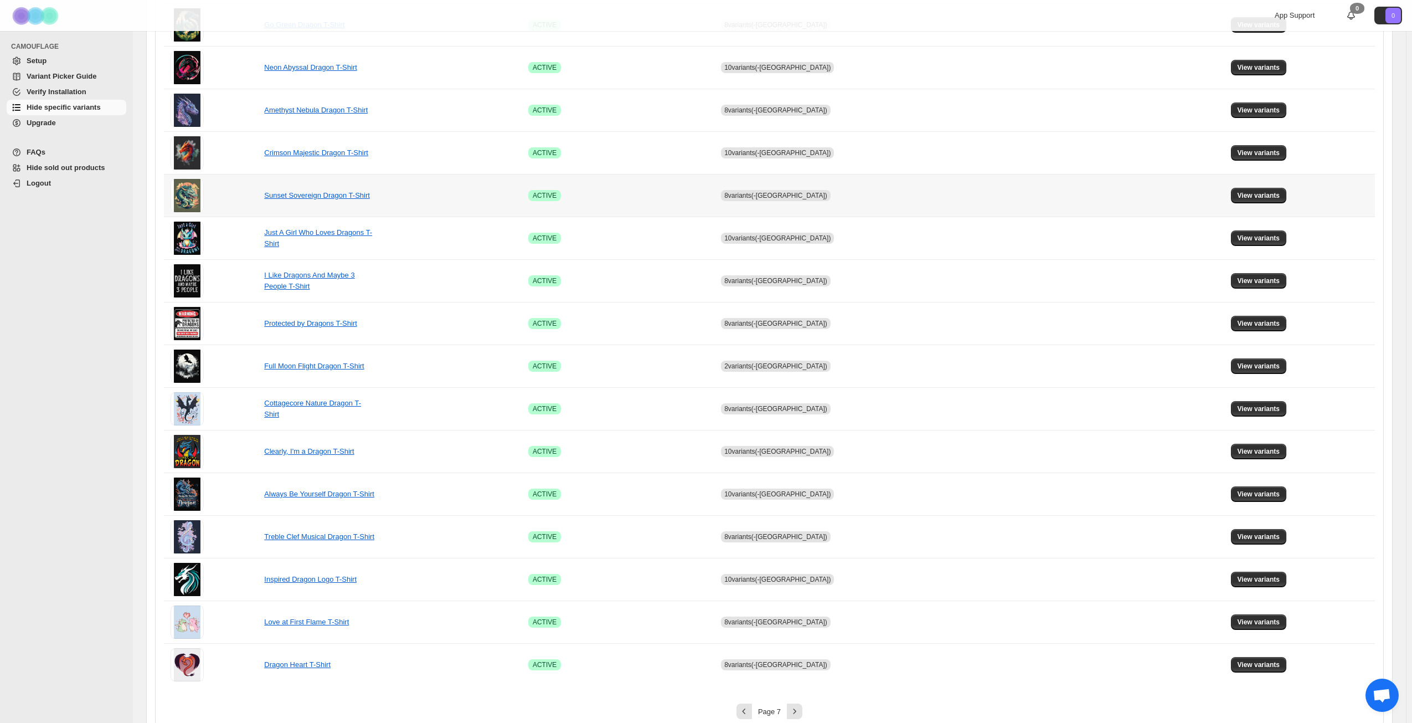
scroll to position [414, 0]
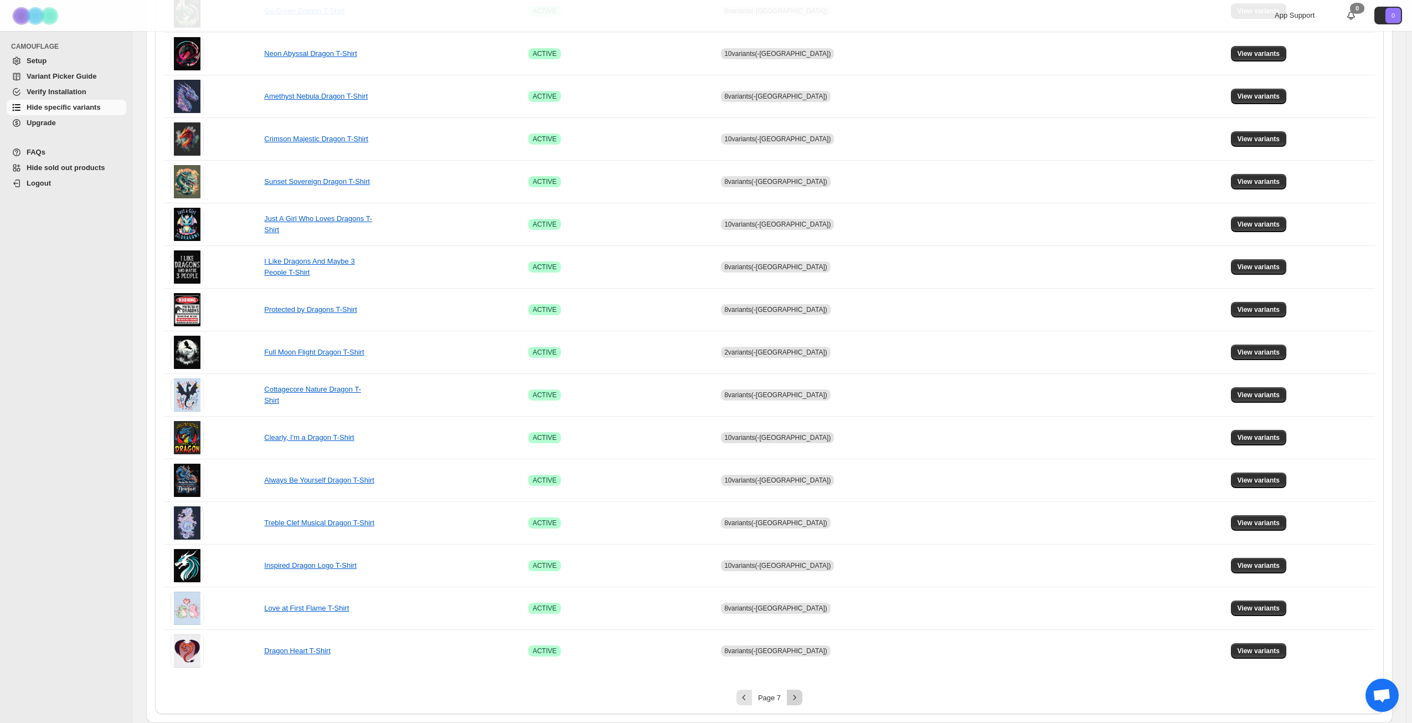
click at [792, 700] on button "Next" at bounding box center [795, 698] width 16 height 16
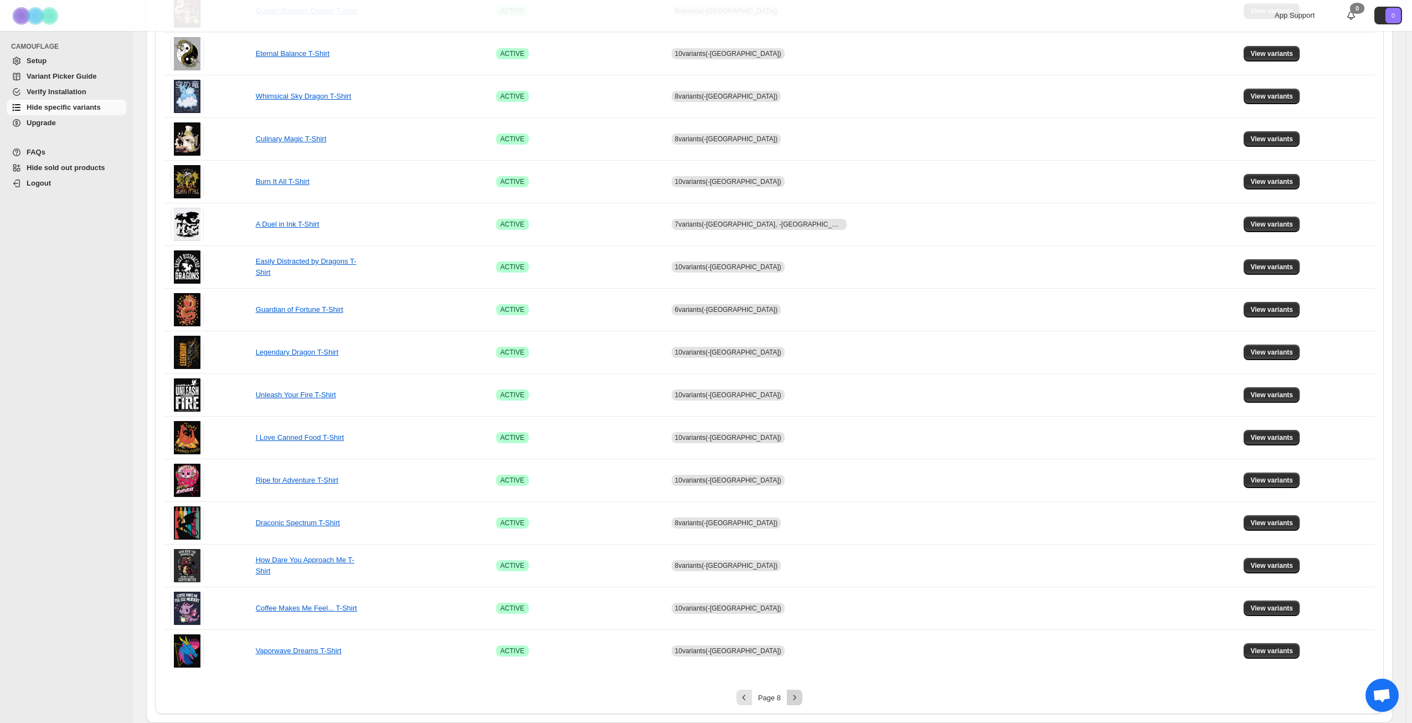
click at [800, 700] on icon "Next" at bounding box center [794, 697] width 11 height 11
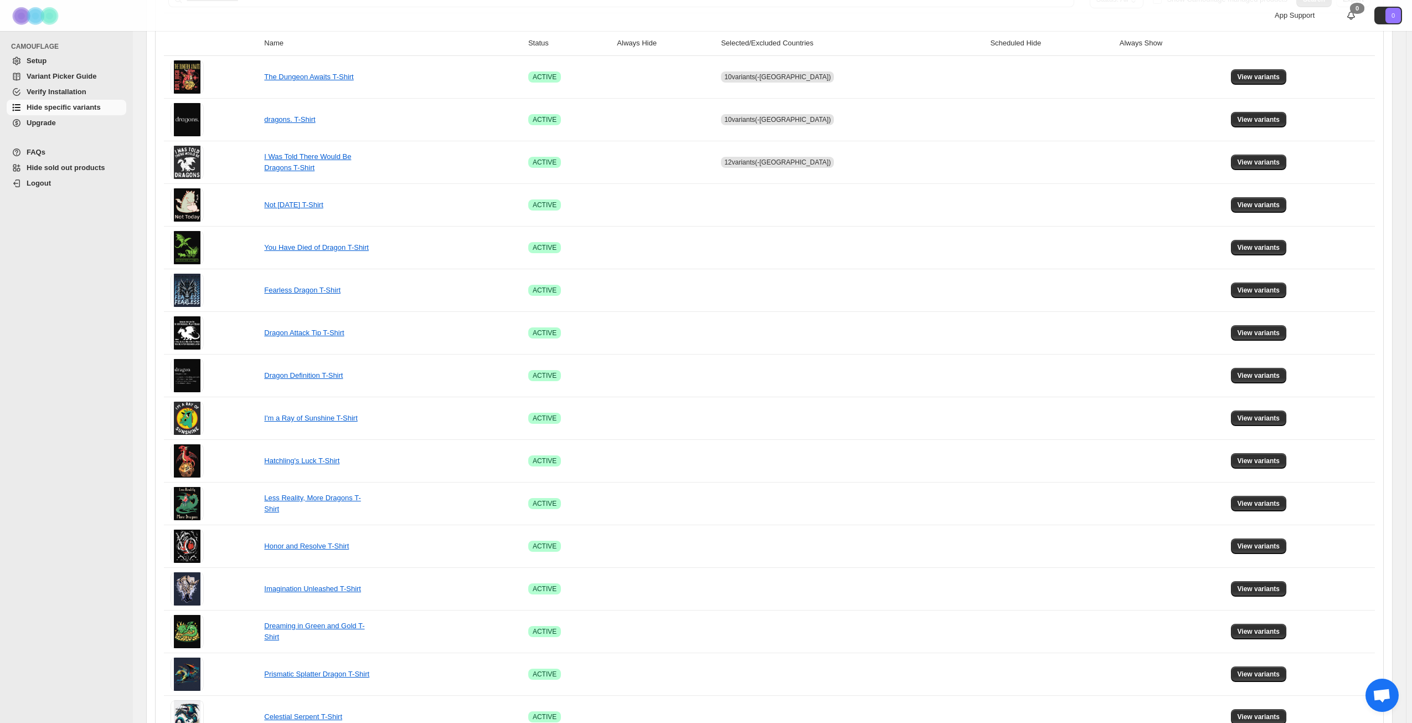
scroll to position [137, 0]
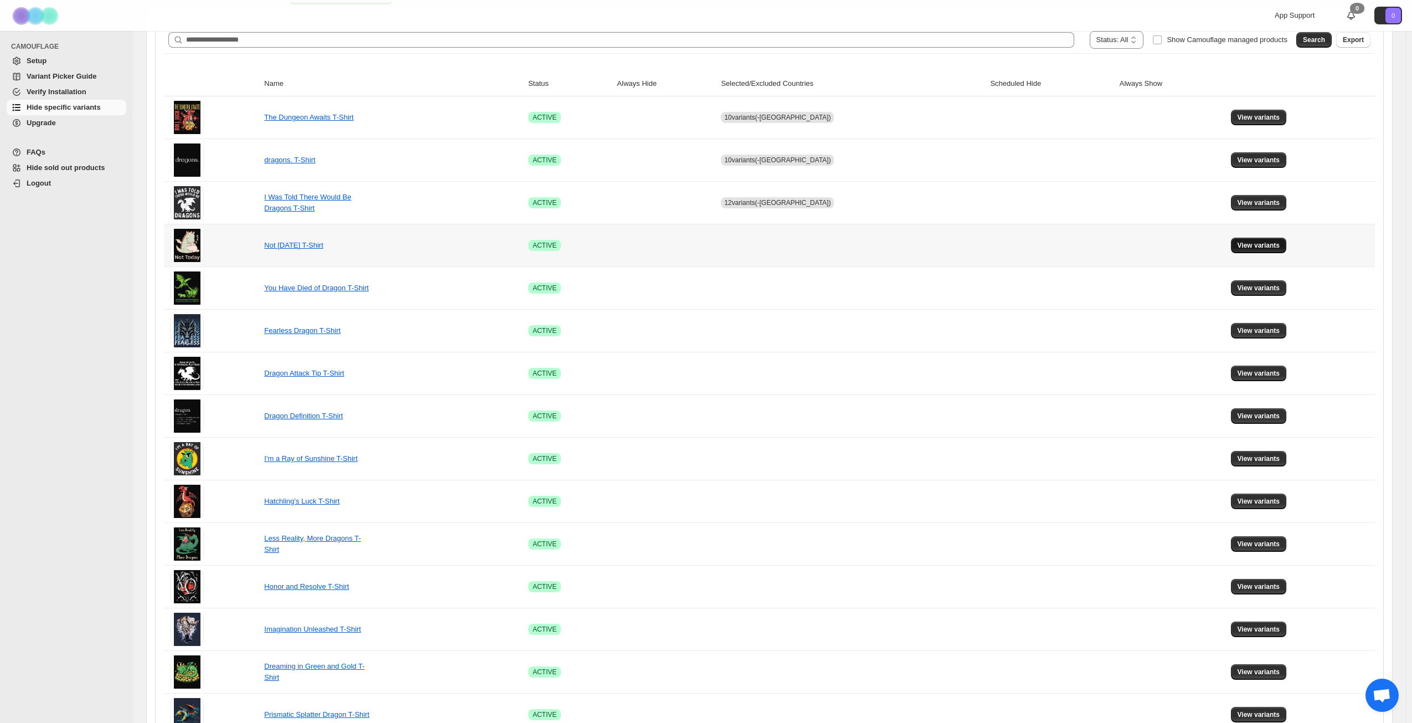
click at [1253, 243] on span "View variants" at bounding box center [1259, 245] width 43 height 9
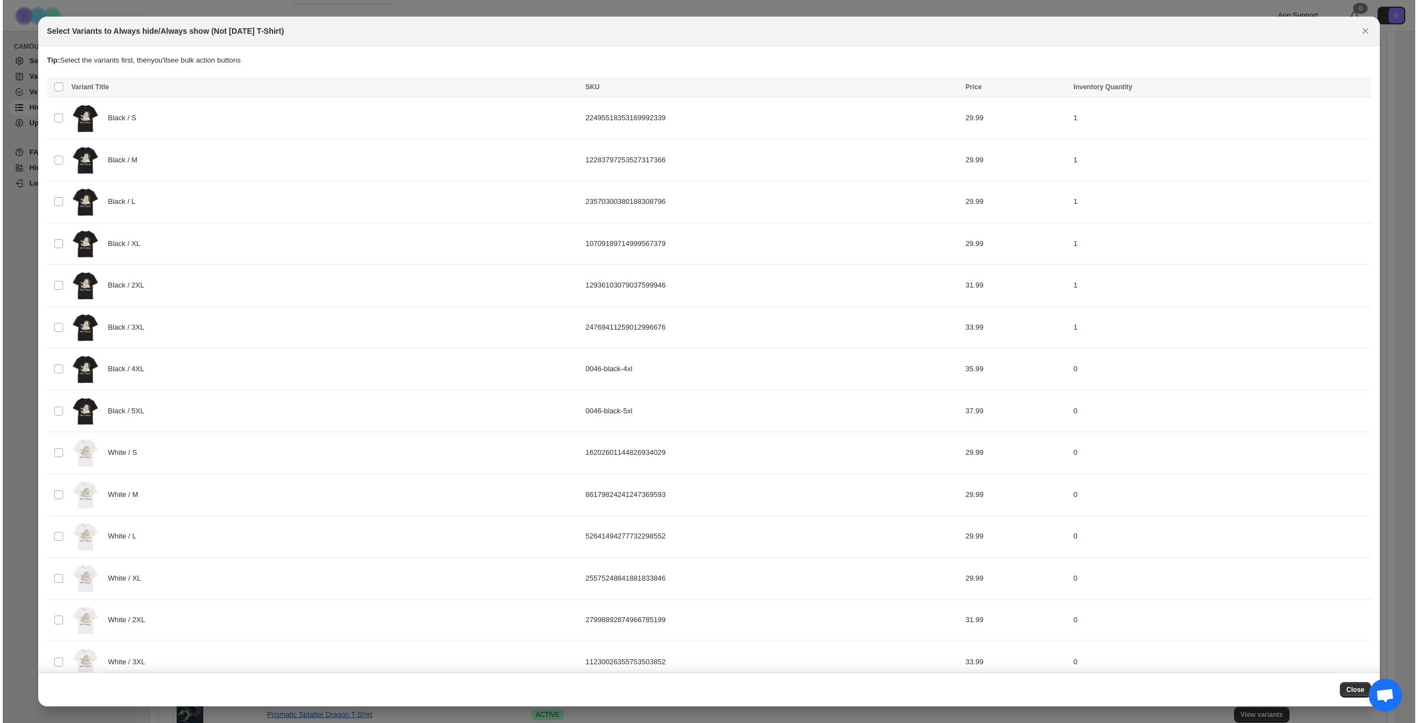
scroll to position [0, 0]
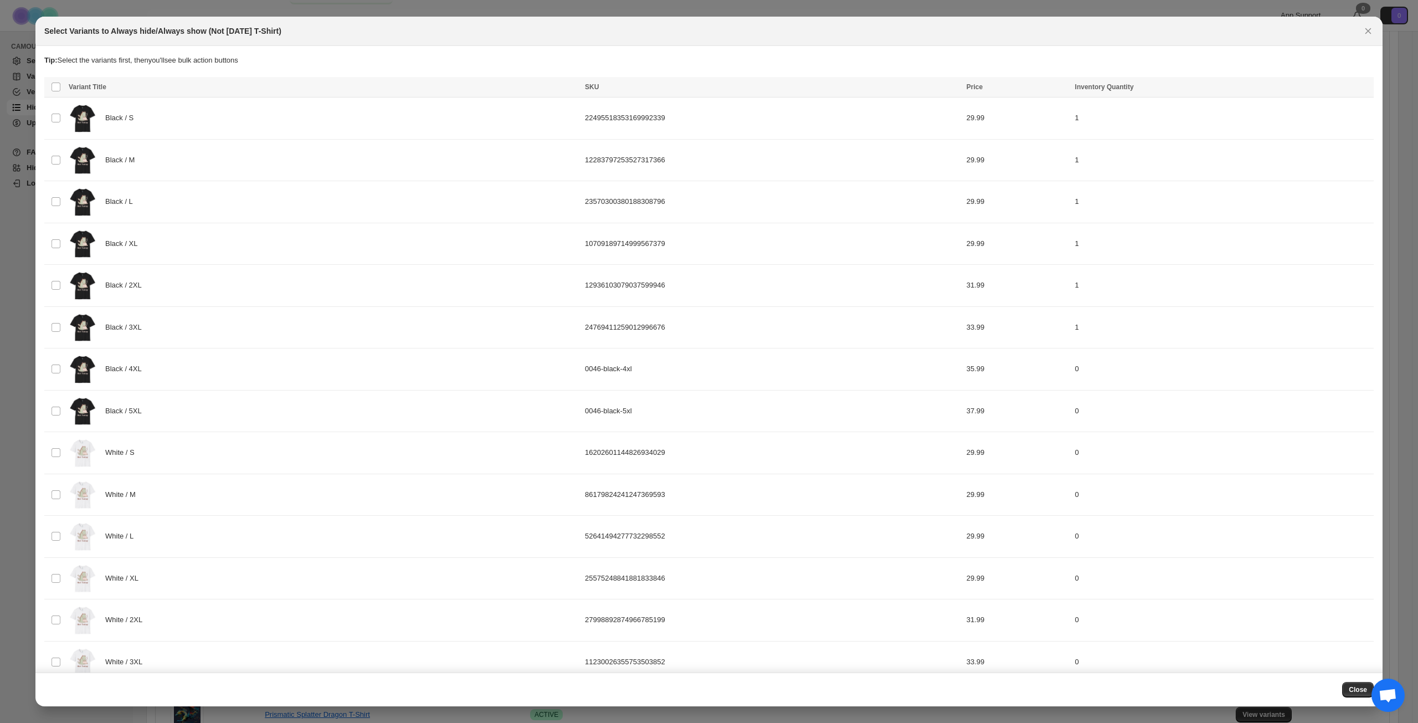
click at [977, 26] on div "Select Variants to Always hide/Always show (Not Today T-Shirt)" at bounding box center [698, 30] width 1309 height 11
click at [243, 358] on div "Black / 4XL" at bounding box center [324, 369] width 510 height 35
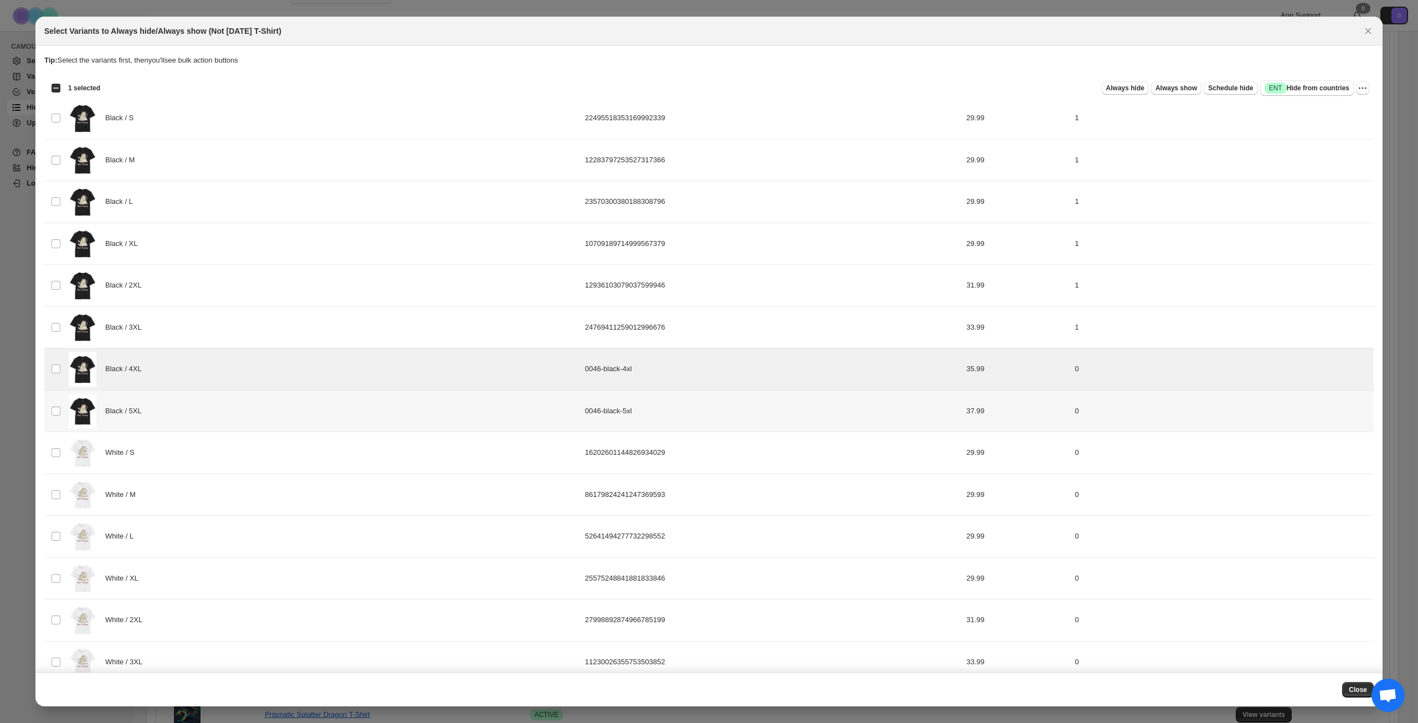
click at [249, 412] on div "Black / 5XL" at bounding box center [324, 411] width 510 height 35
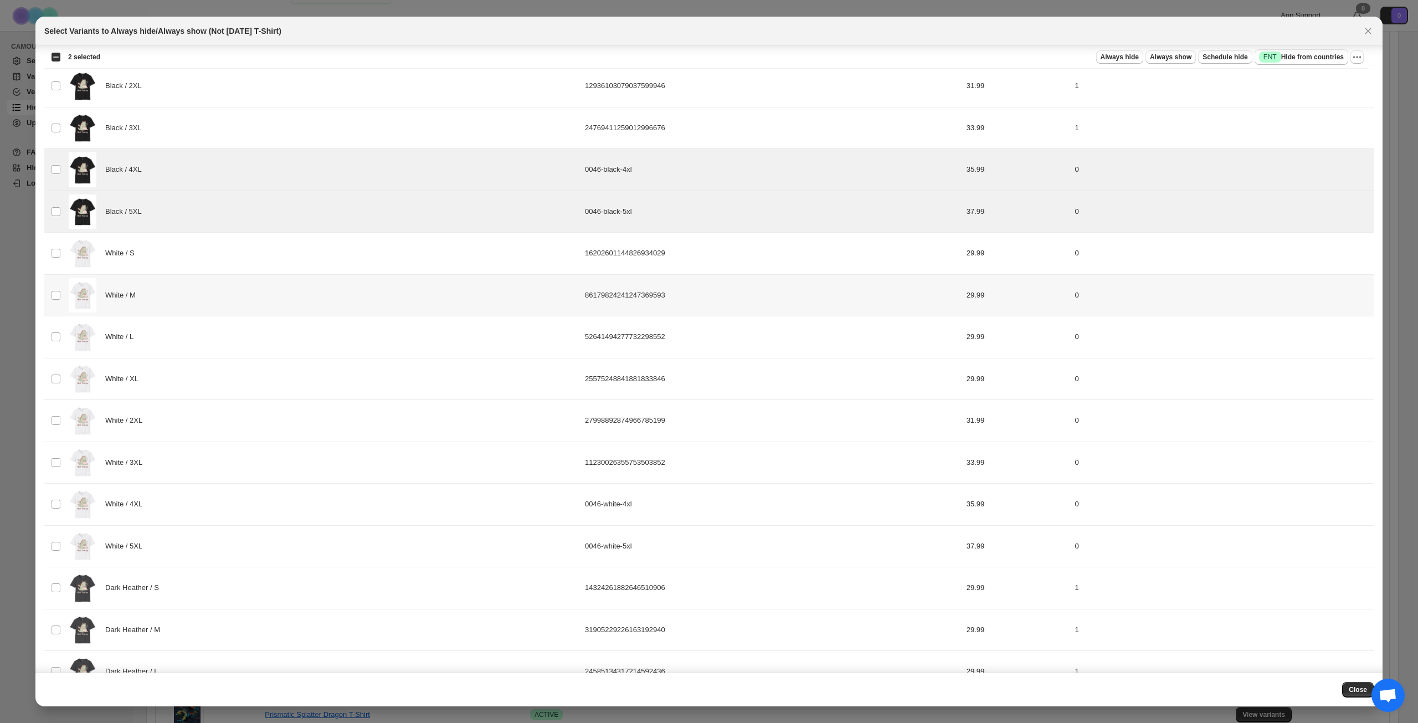
scroll to position [244, 0]
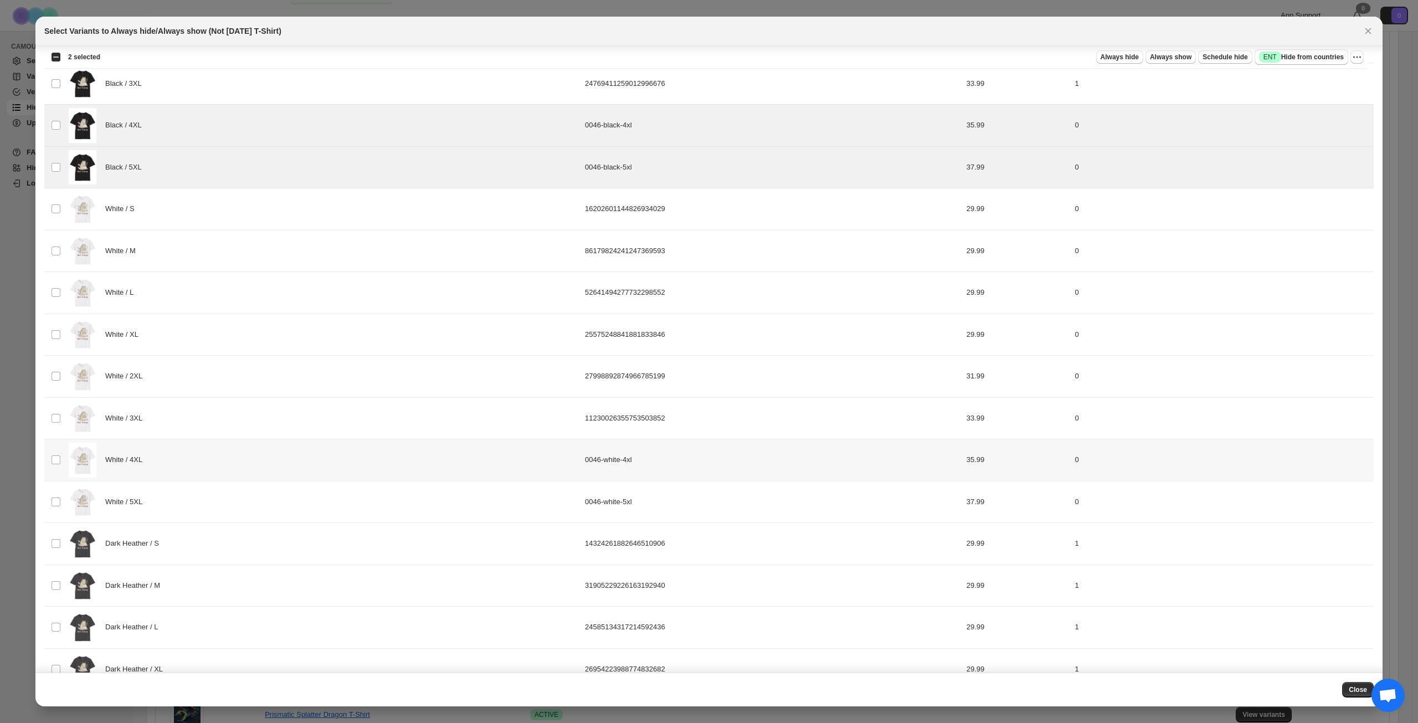
click at [223, 460] on div "White / 4XL" at bounding box center [324, 460] width 510 height 35
click at [235, 496] on div "White / 5XL" at bounding box center [324, 502] width 510 height 35
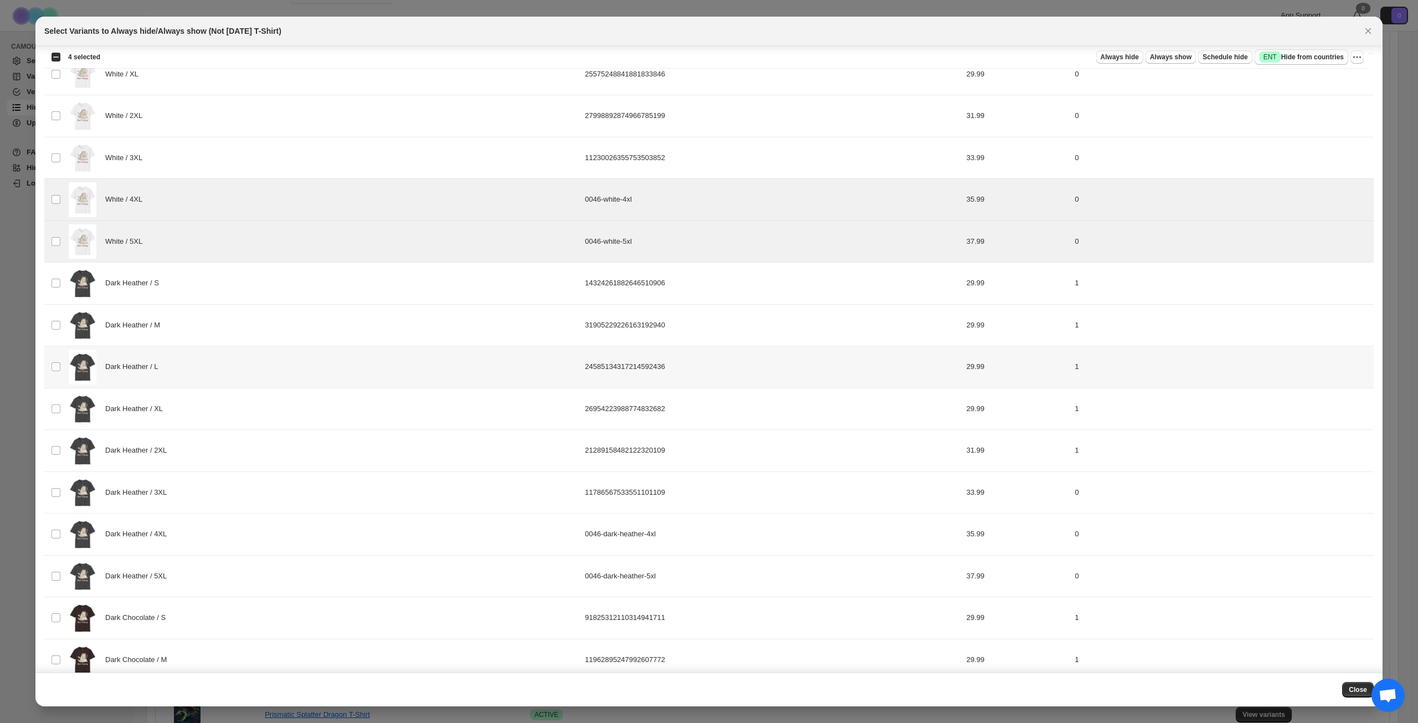
scroll to position [521, 0]
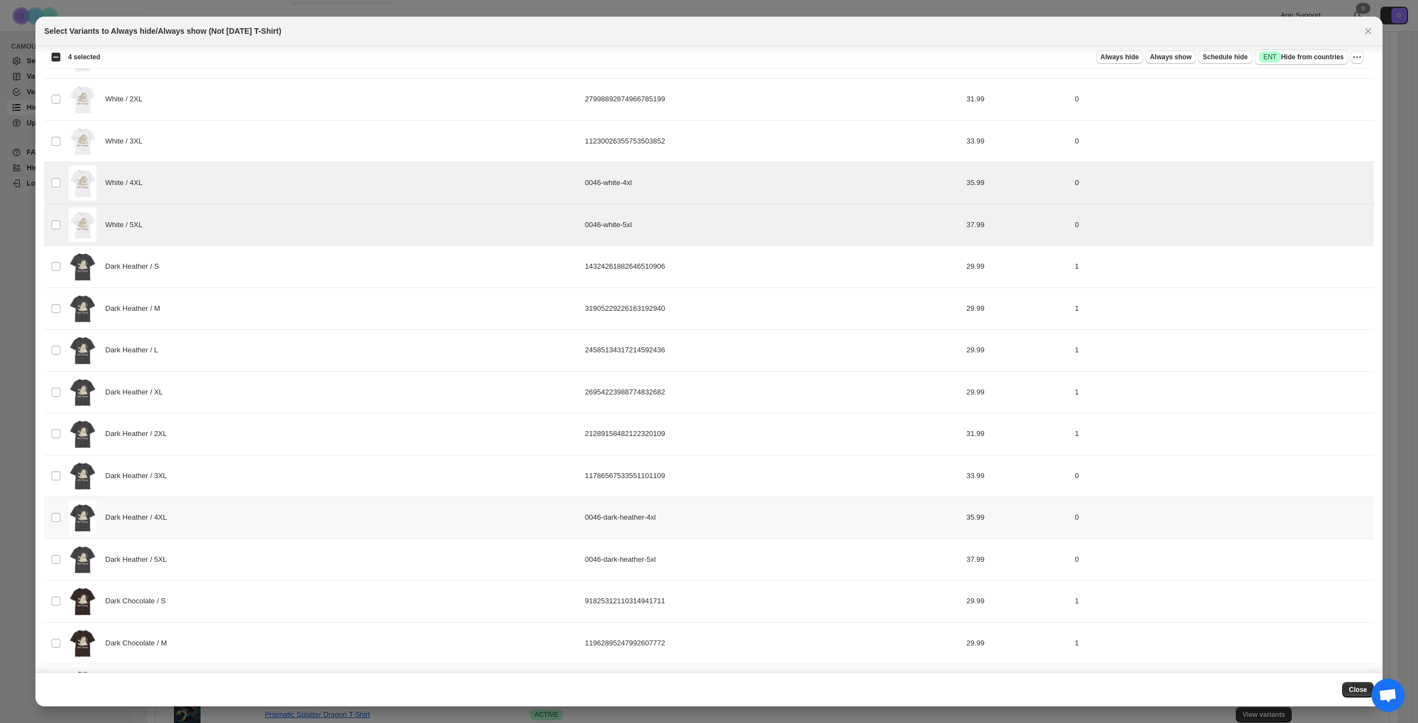
click at [233, 518] on div "Dark Heather / 4XL" at bounding box center [324, 517] width 510 height 35
click at [245, 554] on div "Dark Heather / 5XL" at bounding box center [324, 559] width 510 height 35
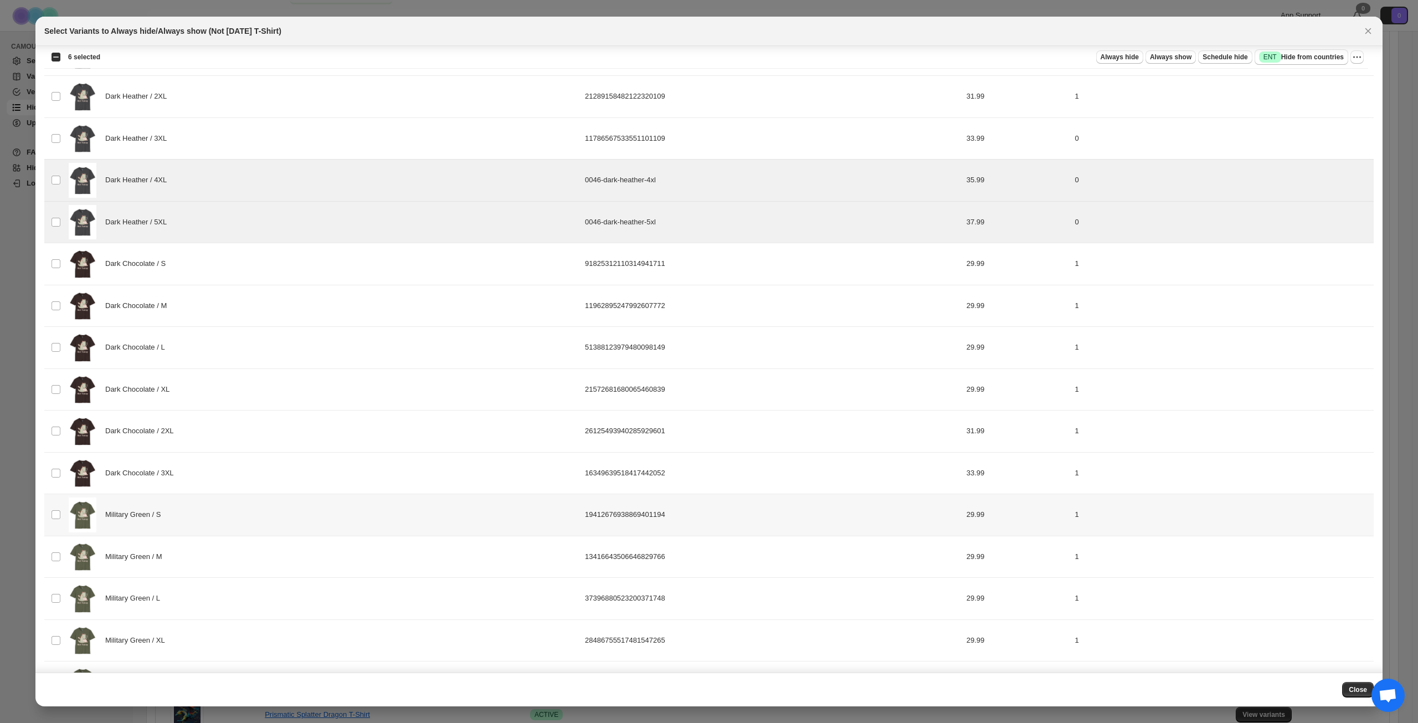
scroll to position [857, 0]
click at [1291, 56] on span "Success ENT Hide from countries" at bounding box center [1301, 57] width 85 height 11
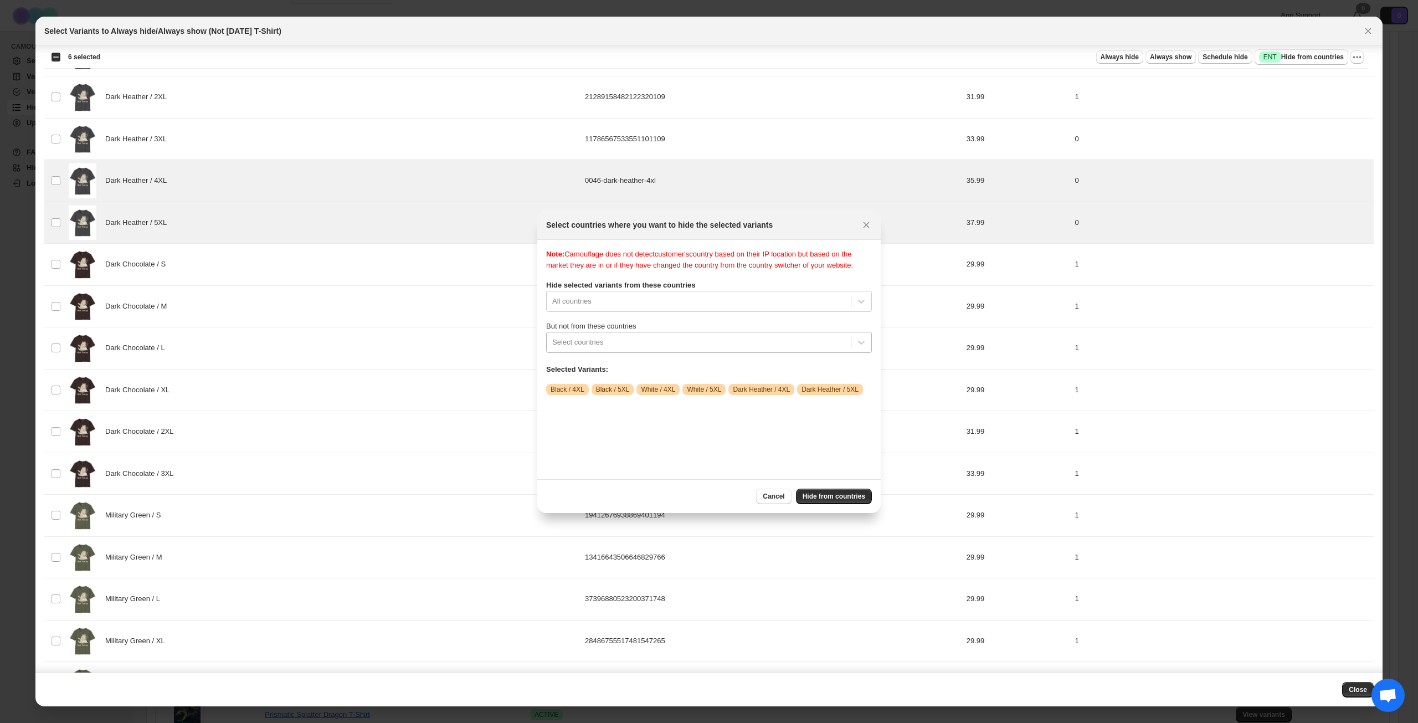
click at [670, 346] on div ":r8j:" at bounding box center [698, 342] width 293 height 13
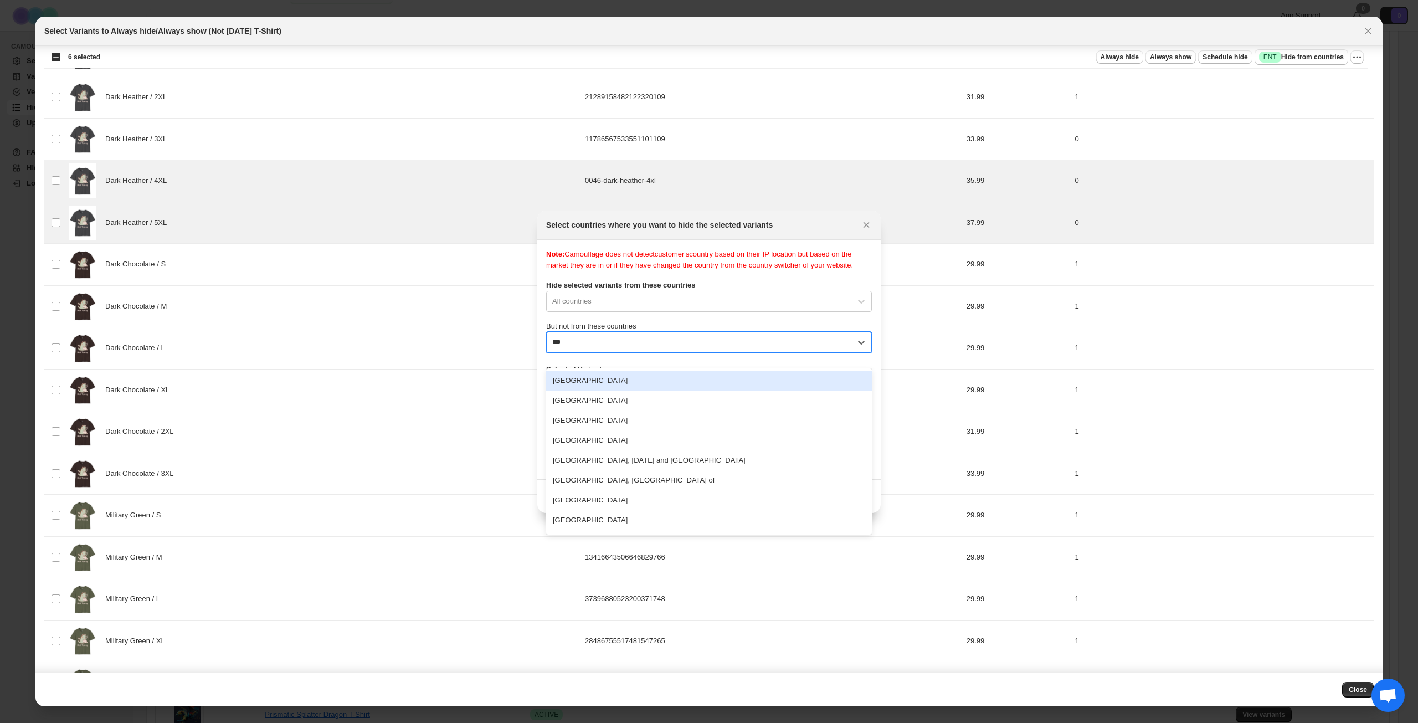
type input "****"
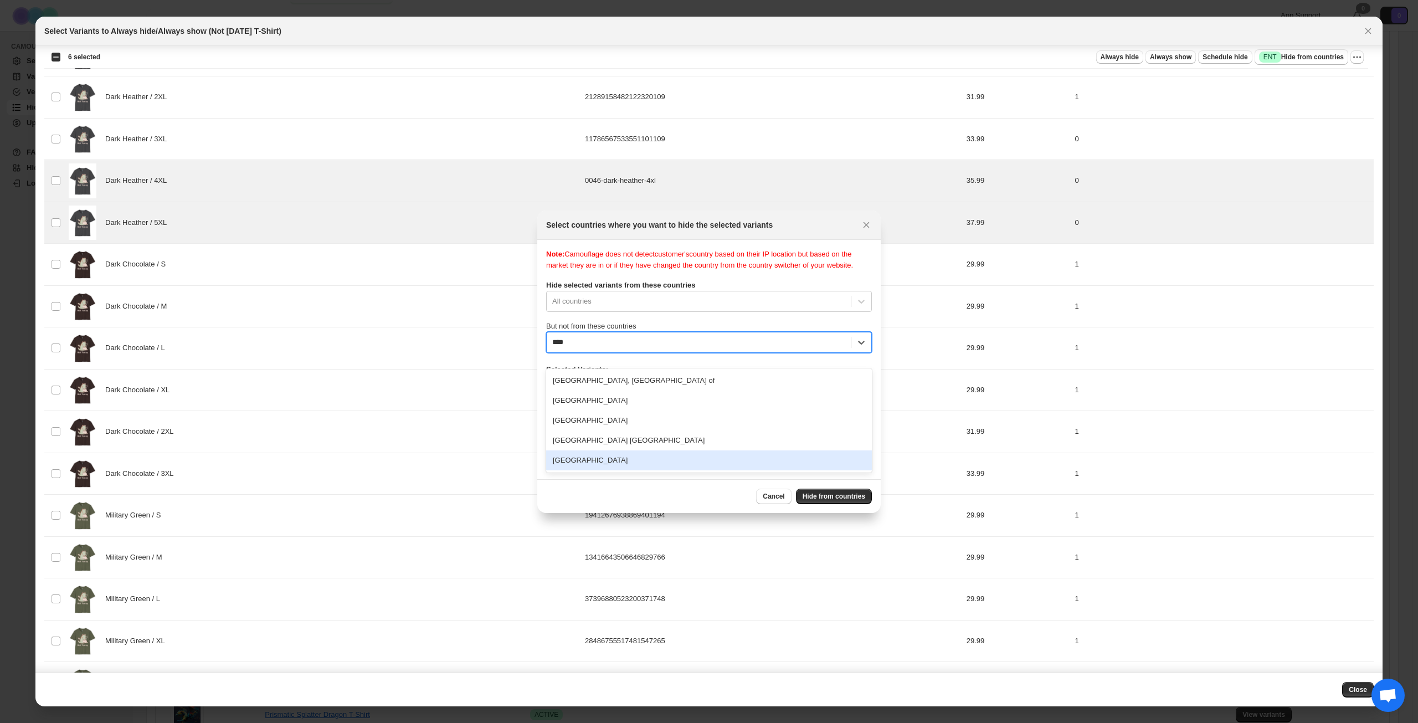
click at [656, 463] on div "[GEOGRAPHIC_DATA]" at bounding box center [709, 460] width 326 height 20
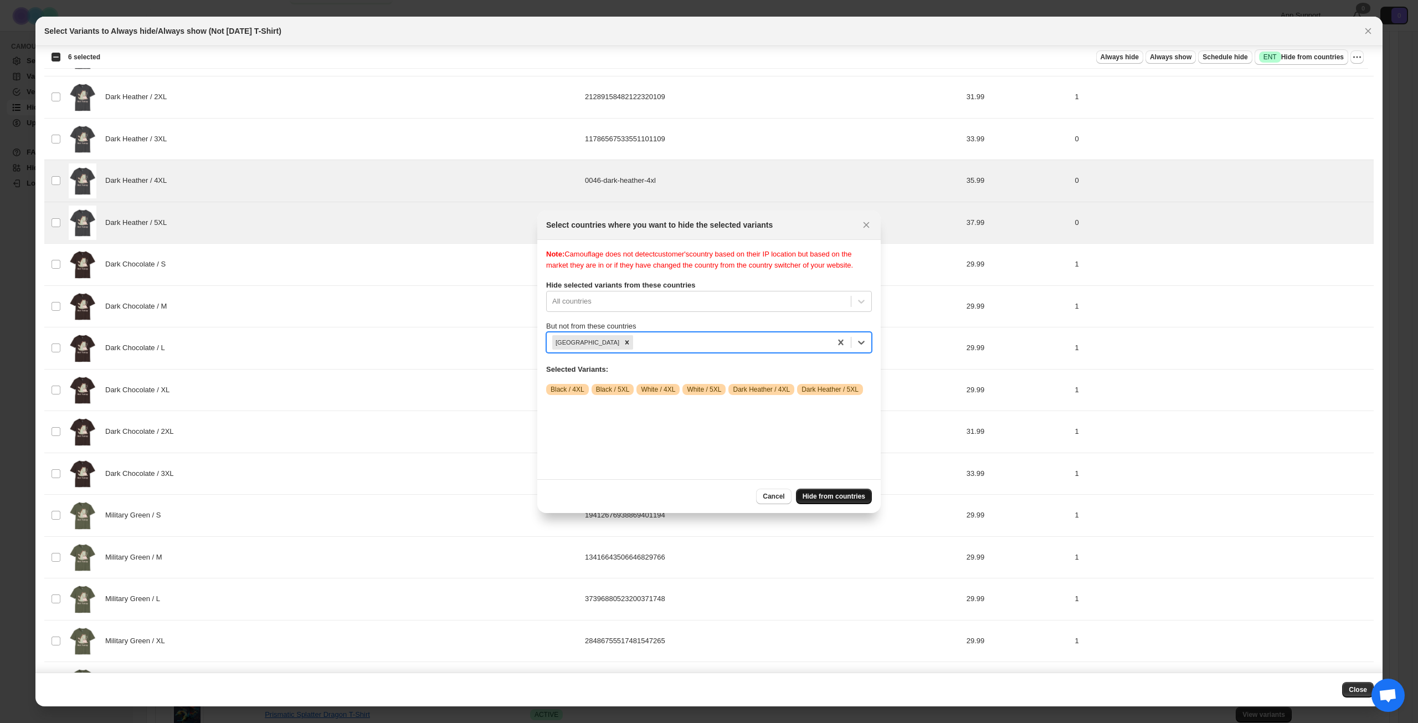
click at [846, 497] on span "Hide from countries" at bounding box center [834, 496] width 63 height 9
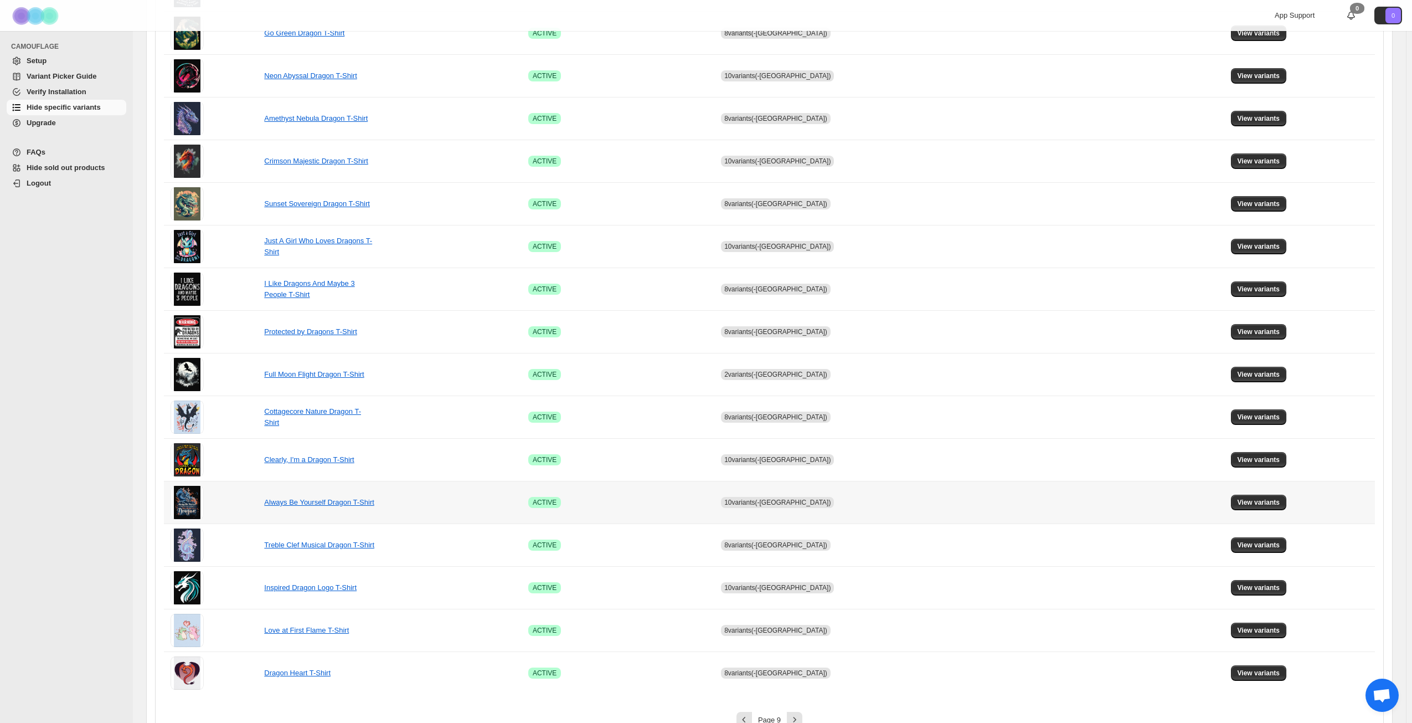
scroll to position [414, 0]
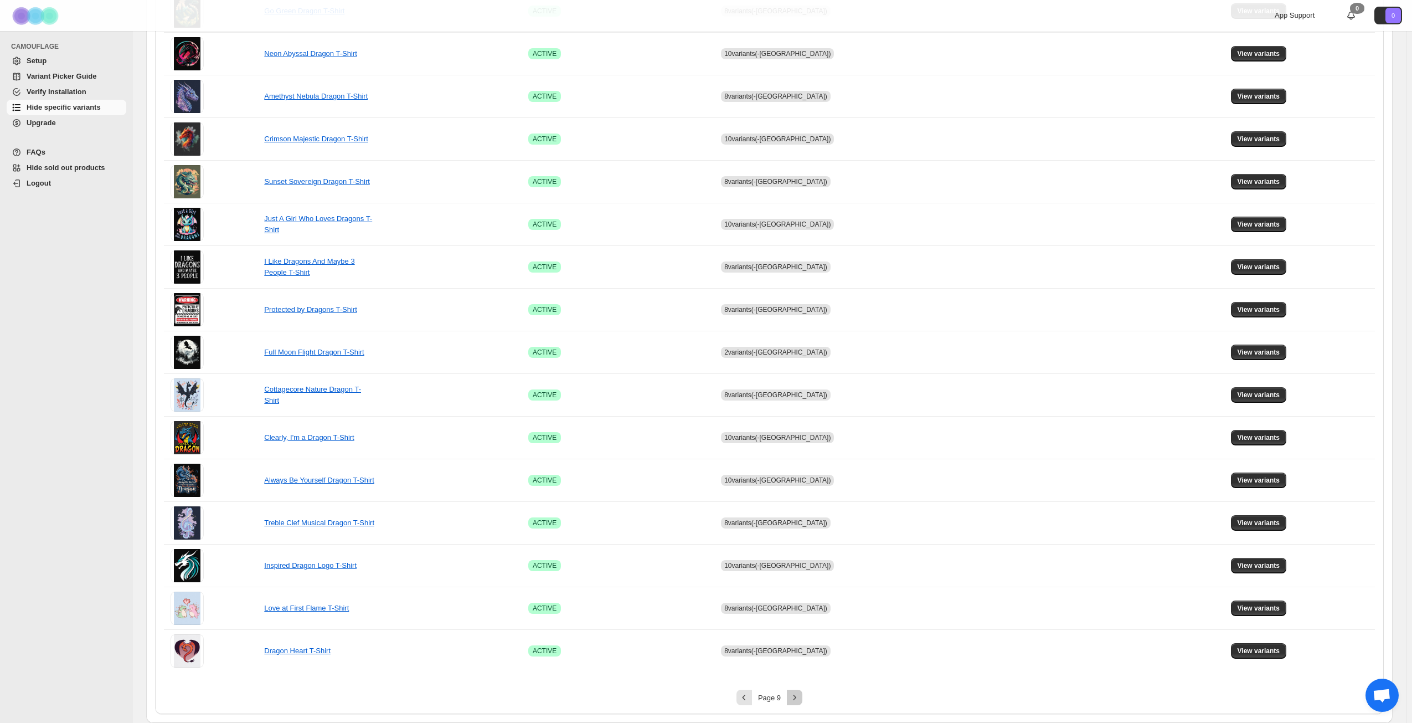
click at [803, 698] on button "Next" at bounding box center [795, 698] width 16 height 16
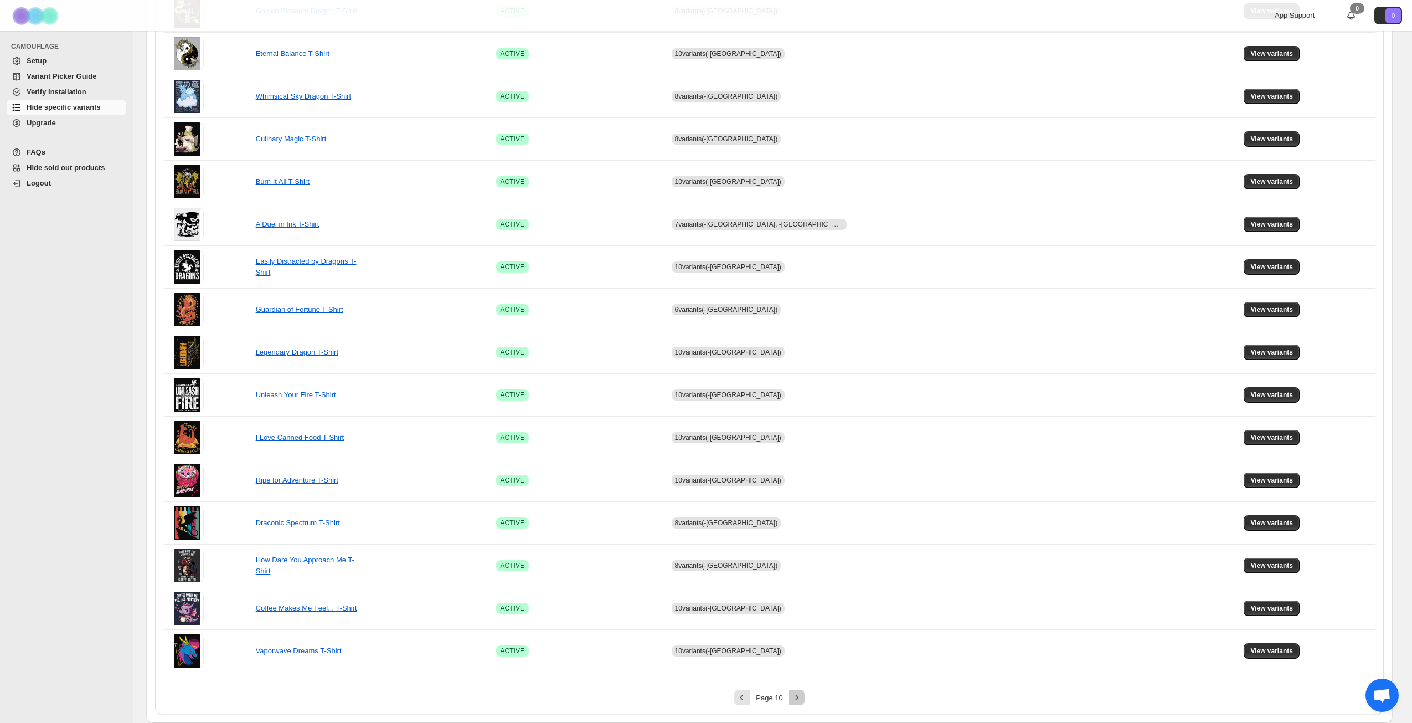
click at [803, 701] on icon "Next" at bounding box center [797, 697] width 11 height 11
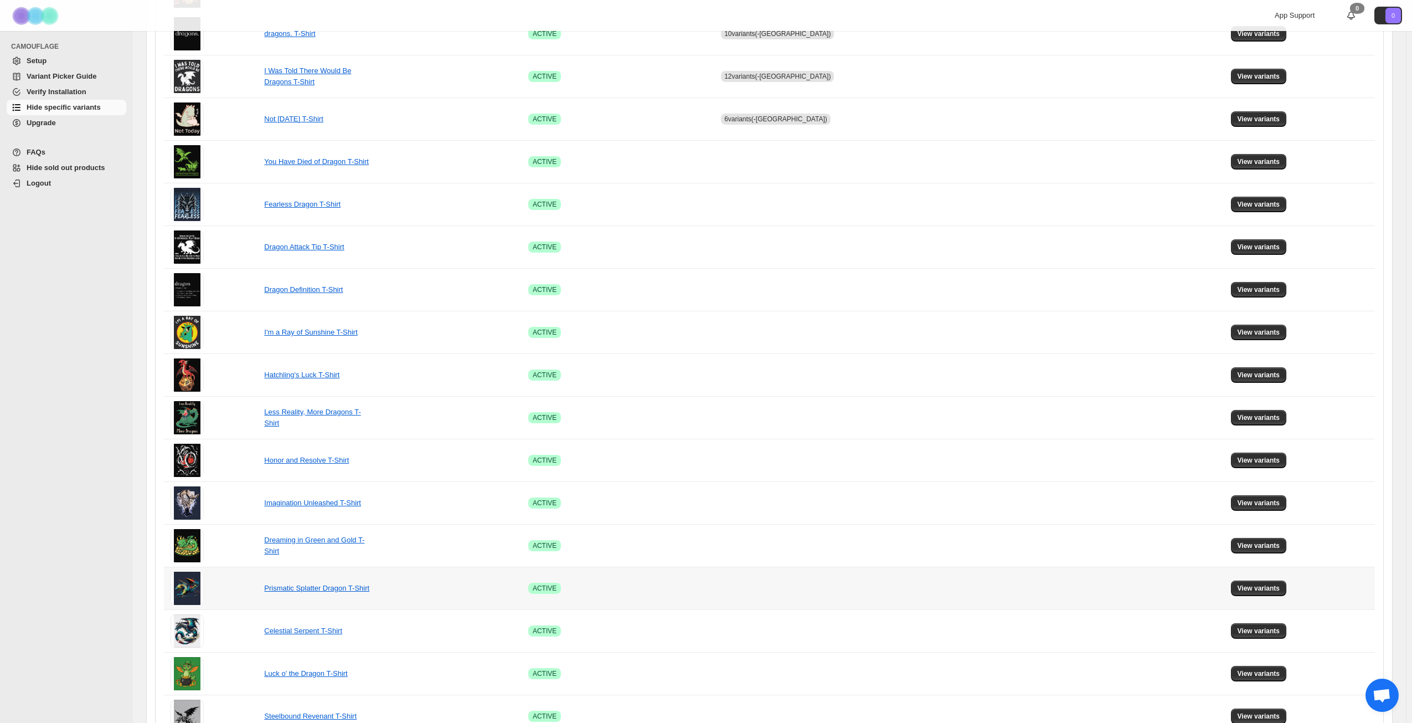
scroll to position [248, 0]
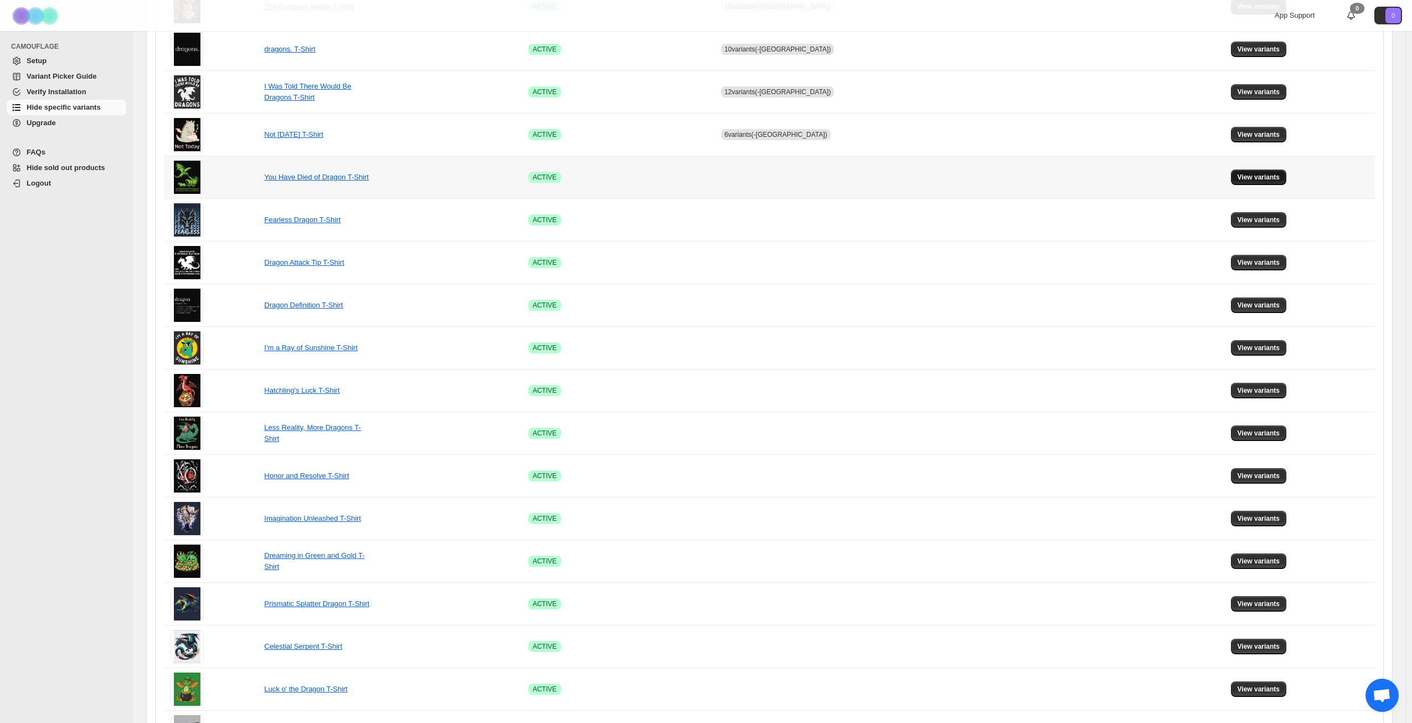
click at [1247, 177] on span "View variants" at bounding box center [1259, 177] width 43 height 9
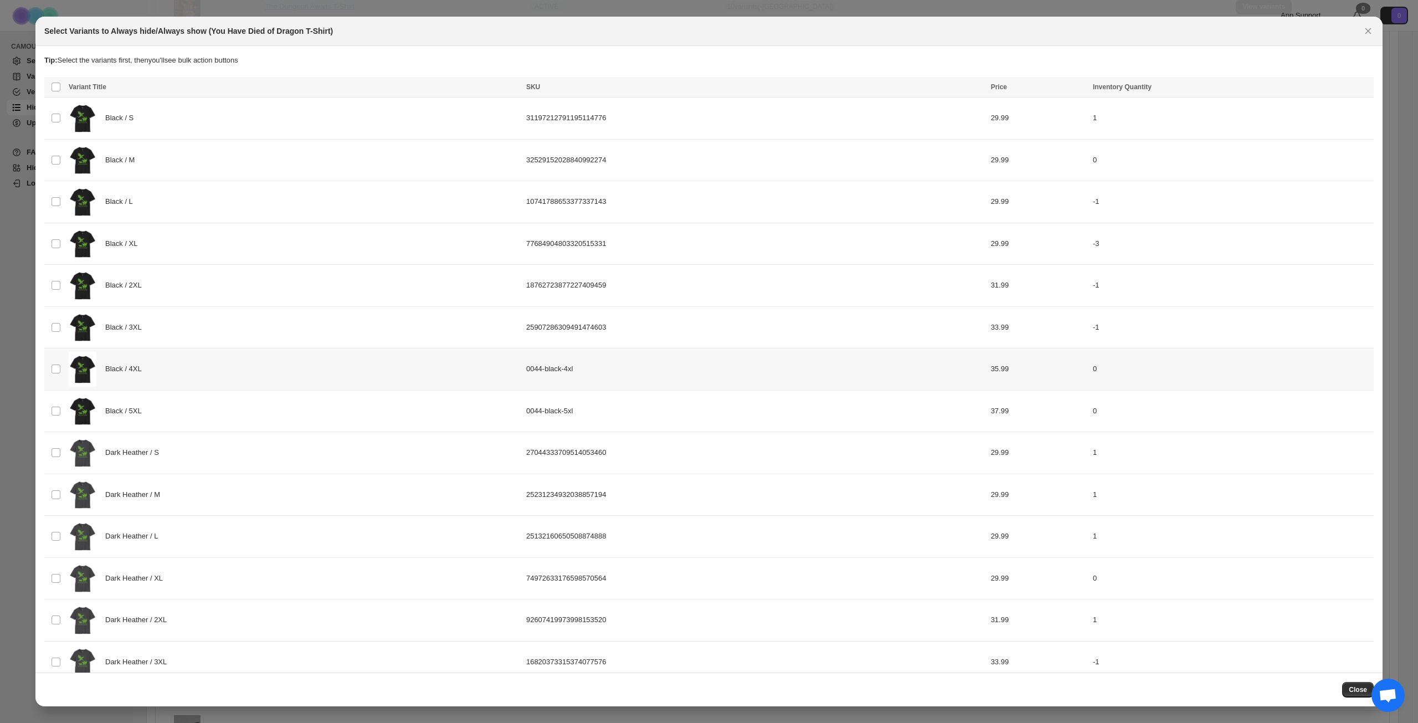
click at [205, 367] on div "Black / 4XL" at bounding box center [294, 369] width 451 height 35
click at [210, 408] on div "Black / 5XL" at bounding box center [294, 411] width 451 height 35
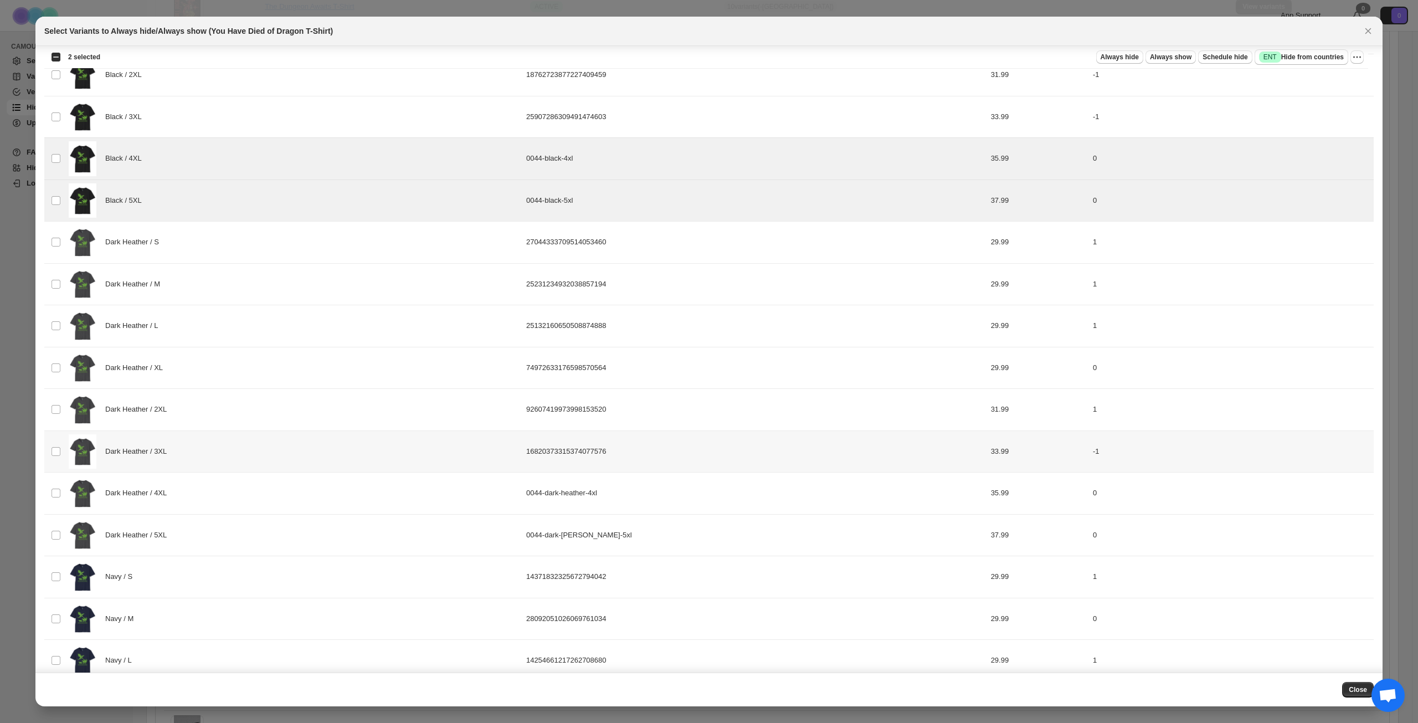
scroll to position [222, 0]
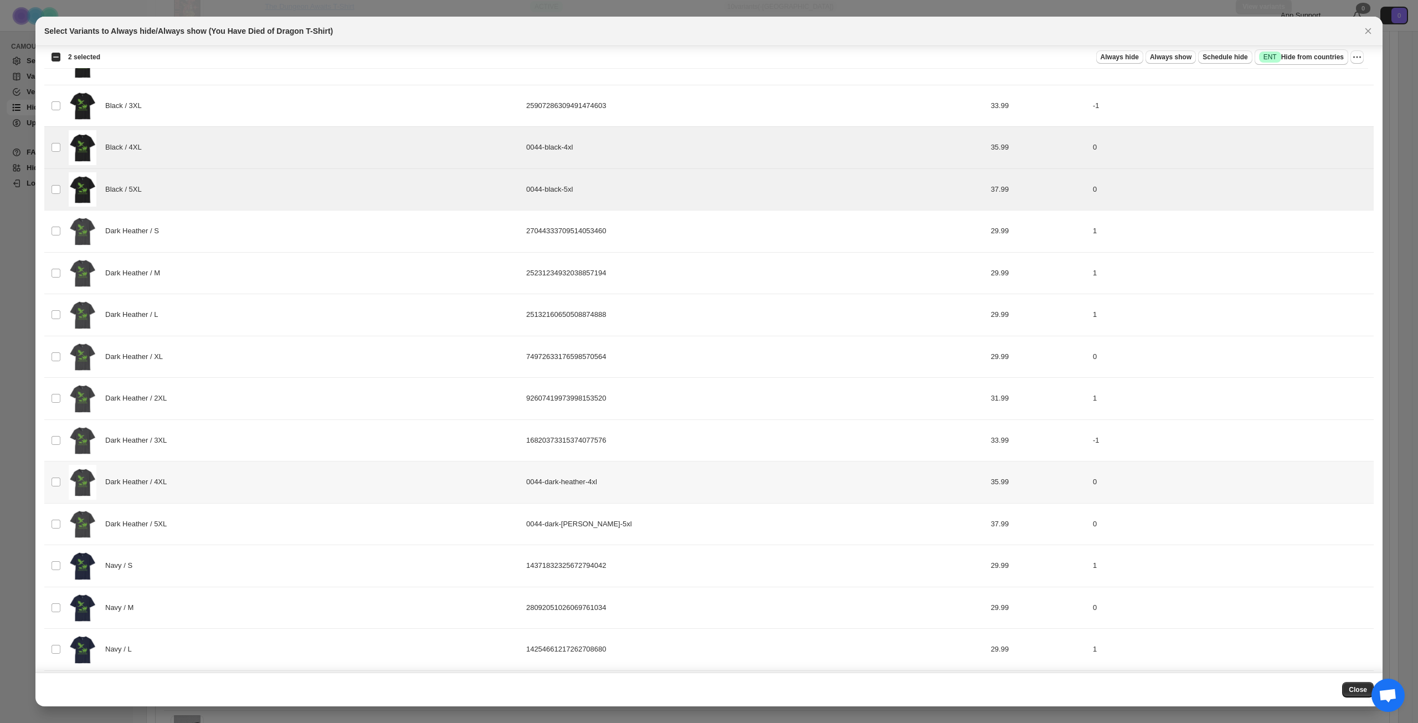
click at [263, 487] on div "Dark Heather / 4XL" at bounding box center [294, 482] width 451 height 35
click at [256, 517] on div "Dark Heather / 5XL" at bounding box center [294, 524] width 451 height 35
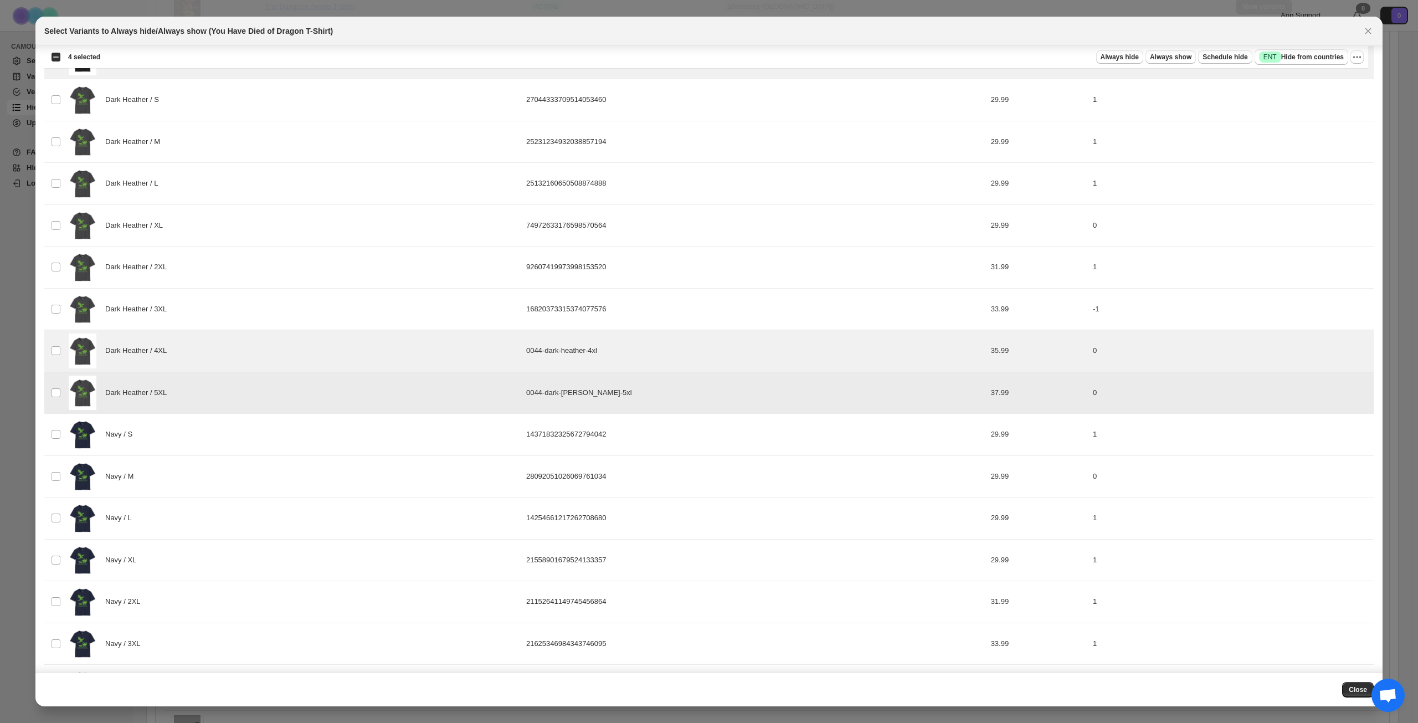
scroll to position [437, 0]
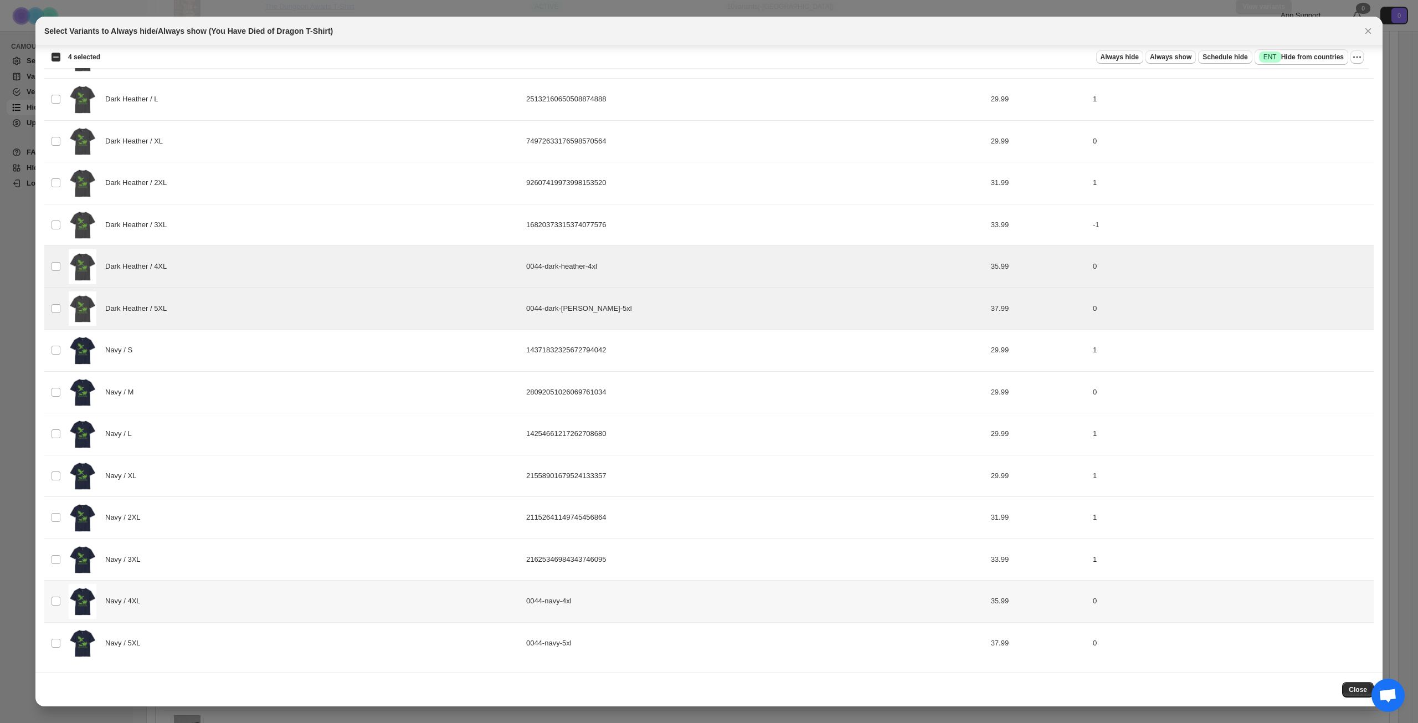
click at [249, 592] on div "Navy / 4XL" at bounding box center [294, 601] width 451 height 35
click at [244, 643] on div "Navy / 5XL" at bounding box center [294, 643] width 451 height 35
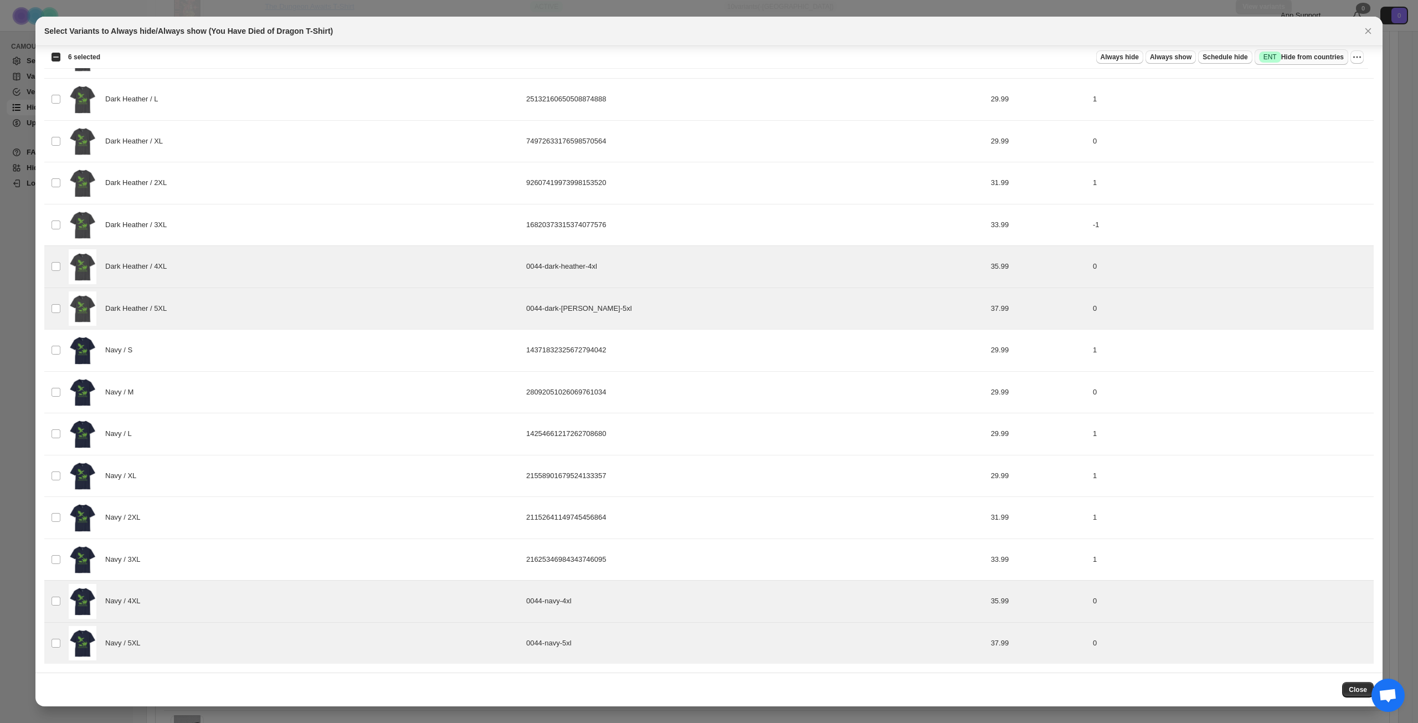
click at [1312, 57] on span "Success ENT Hide from countries" at bounding box center [1301, 57] width 85 height 11
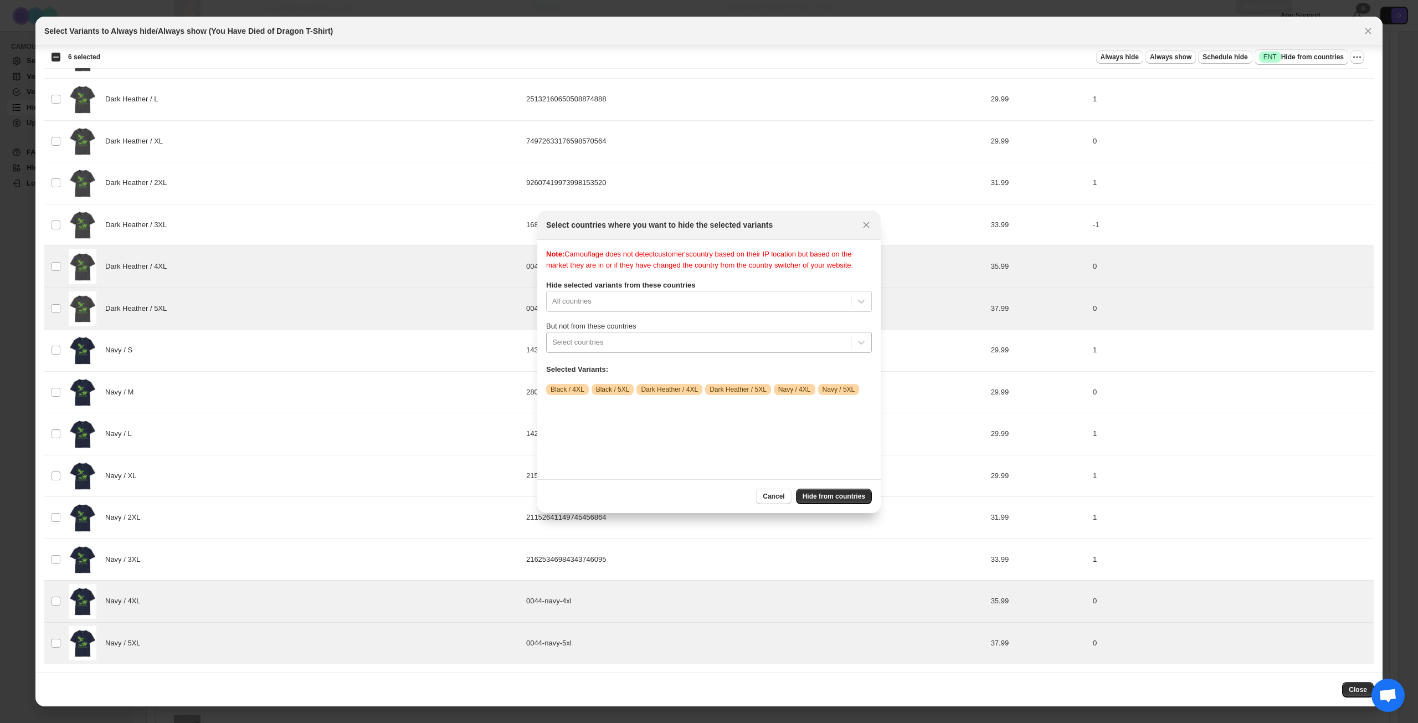
click at [726, 349] on div ":ra1:" at bounding box center [698, 342] width 293 height 13
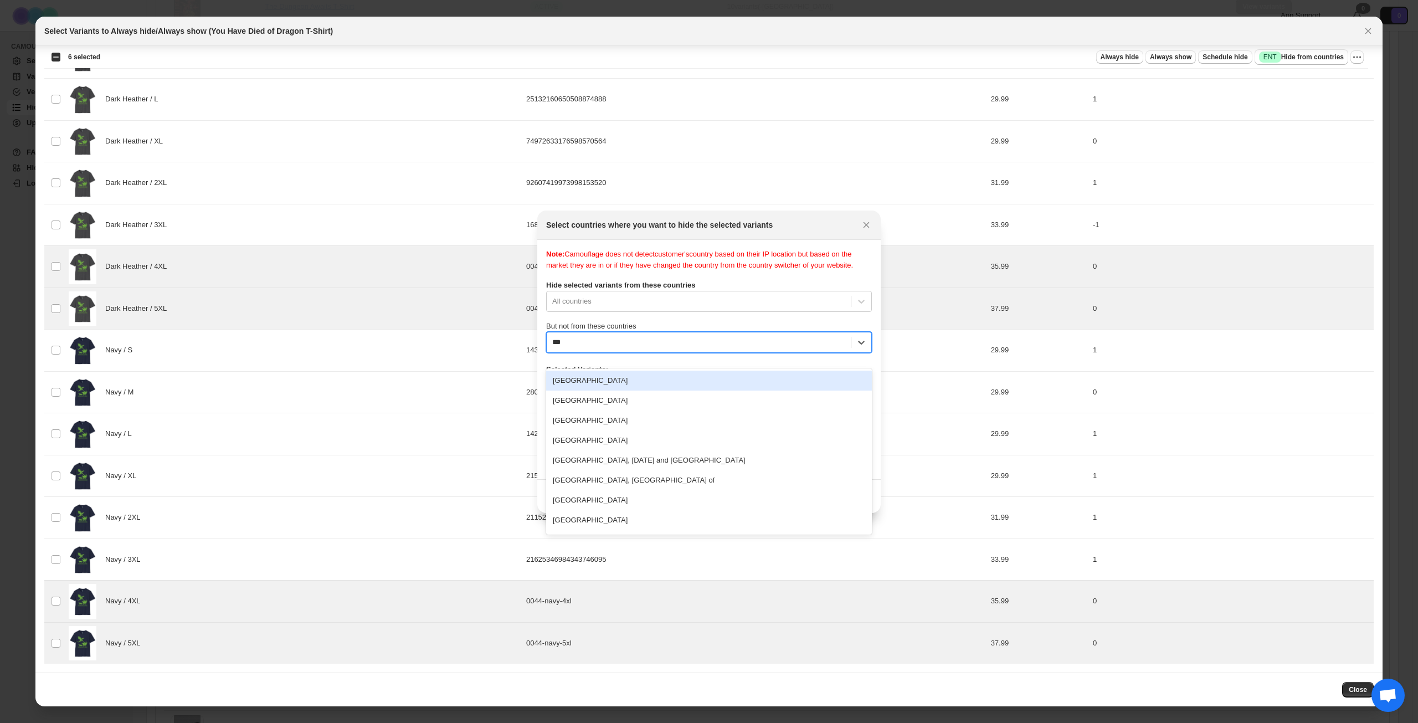
type input "****"
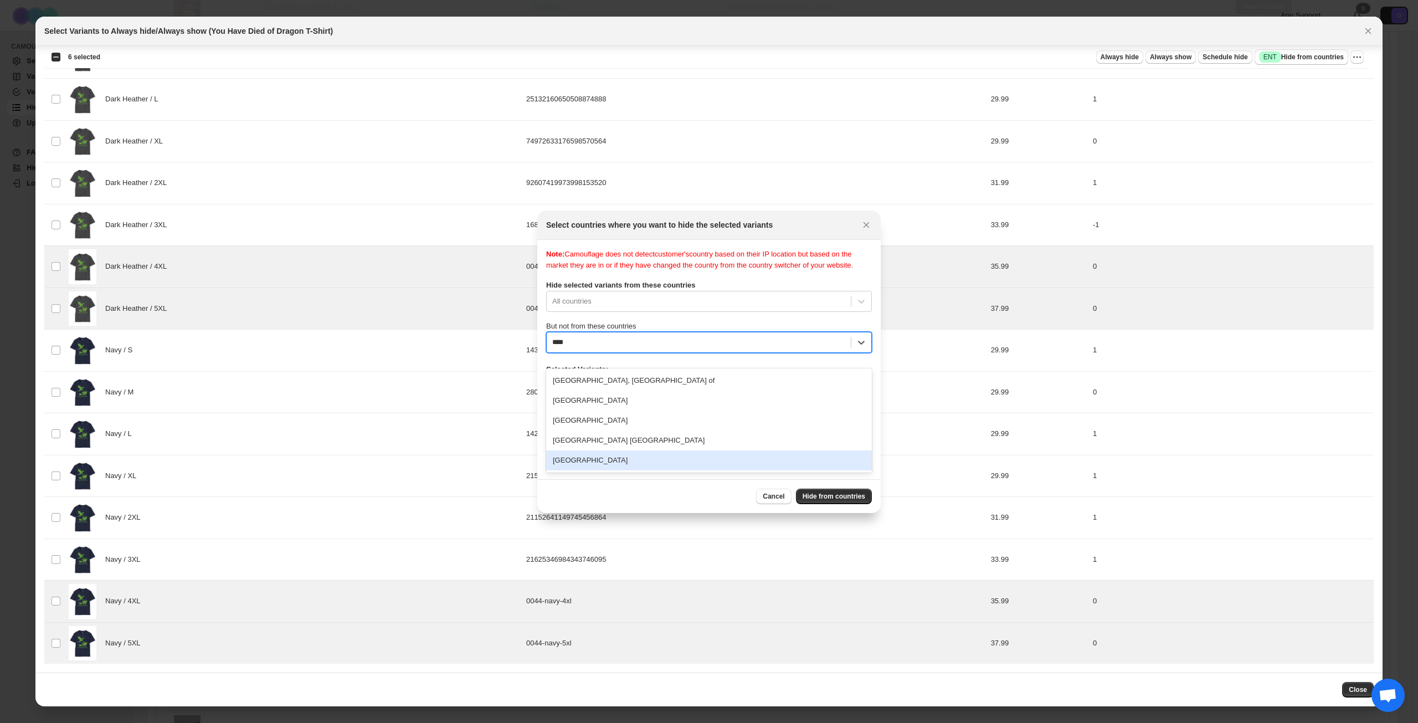
click at [640, 461] on div "[GEOGRAPHIC_DATA]" at bounding box center [709, 460] width 326 height 20
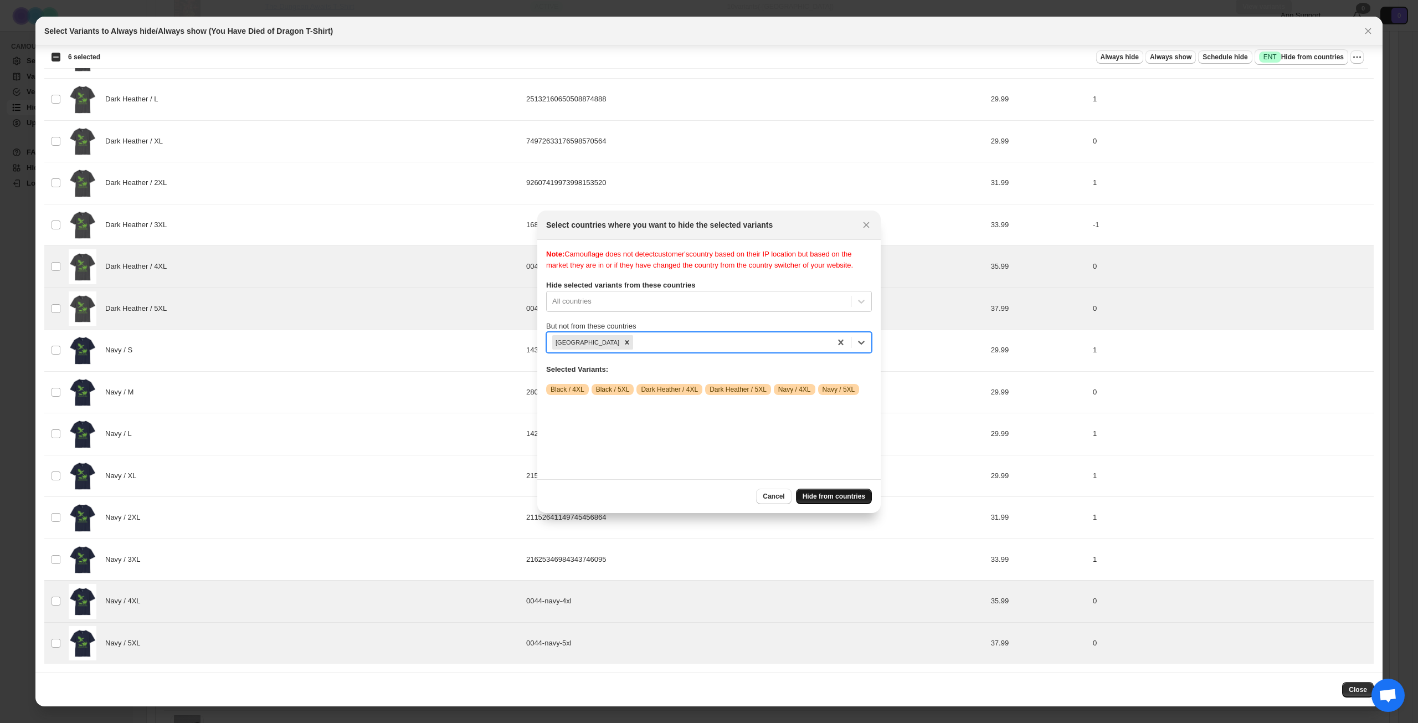
click at [823, 495] on span "Hide from countries" at bounding box center [834, 496] width 63 height 9
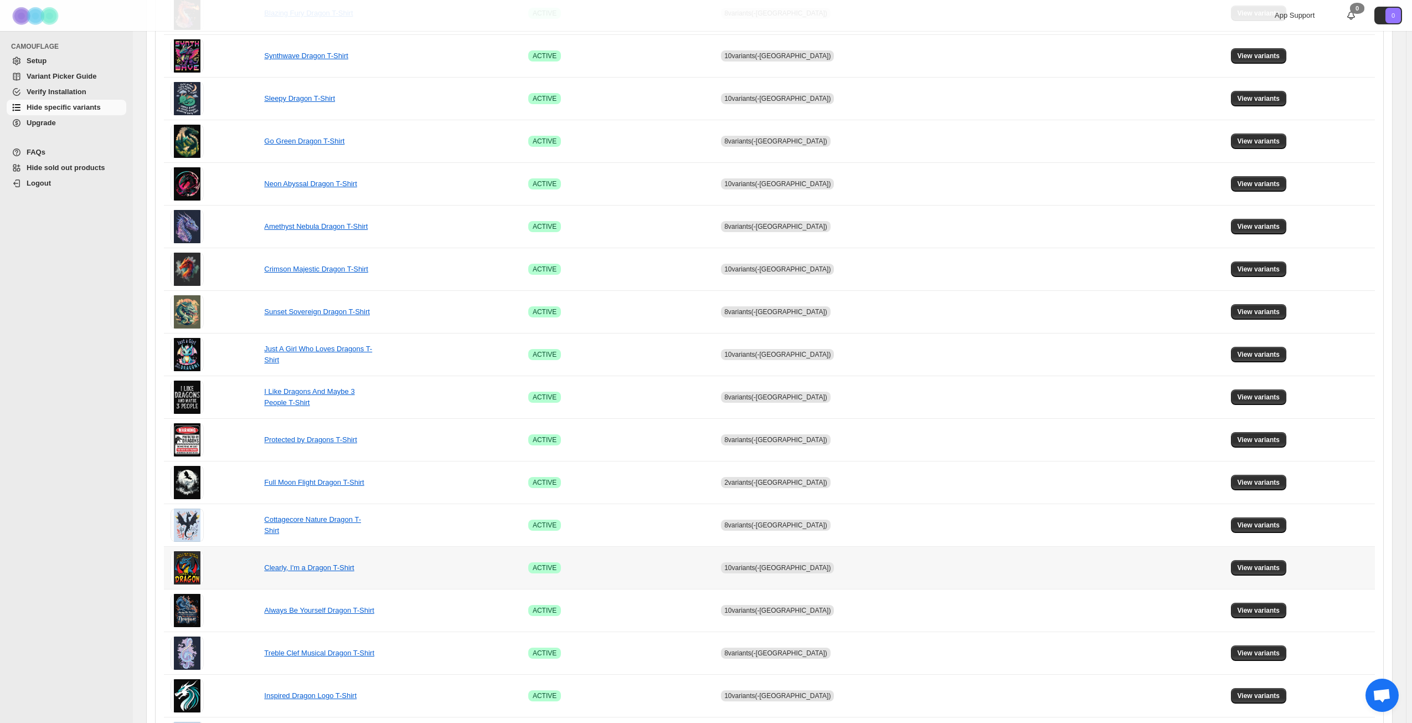
scroll to position [414, 0]
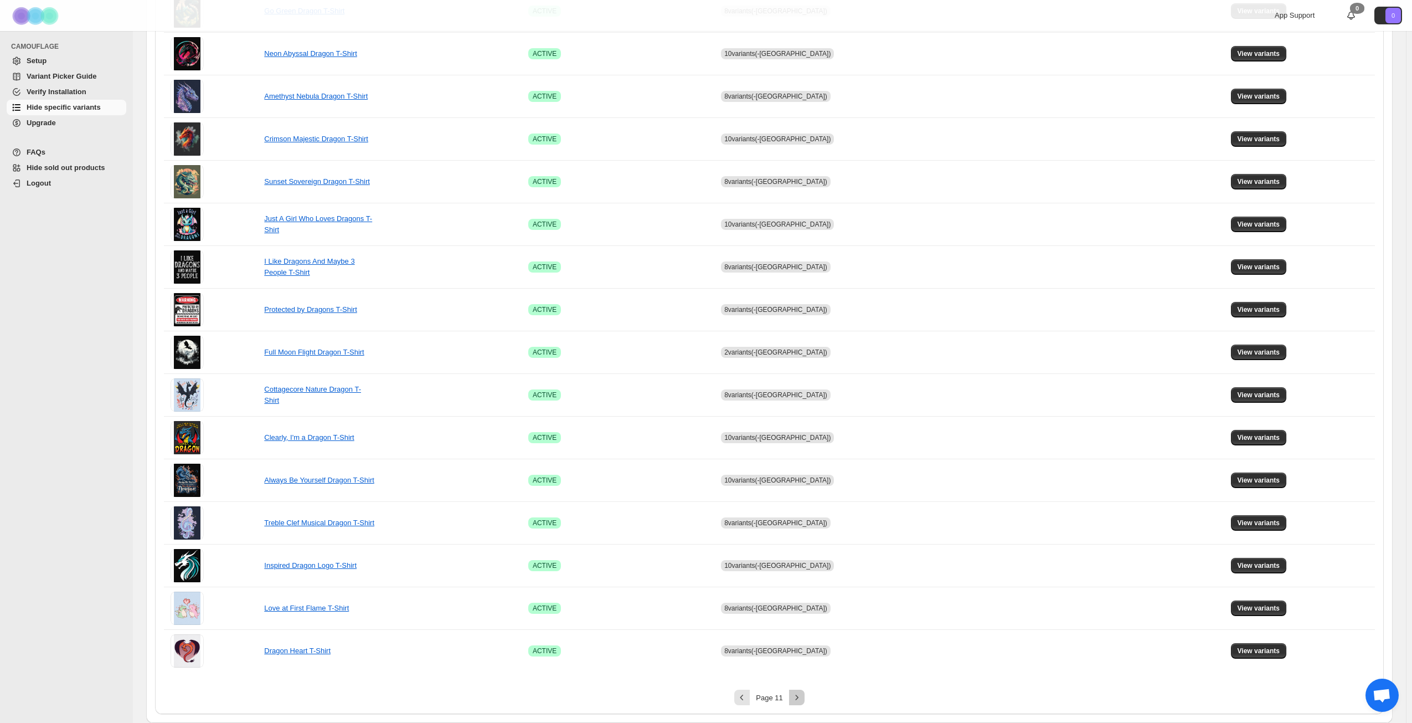
click at [803, 698] on icon "Next" at bounding box center [797, 697] width 11 height 11
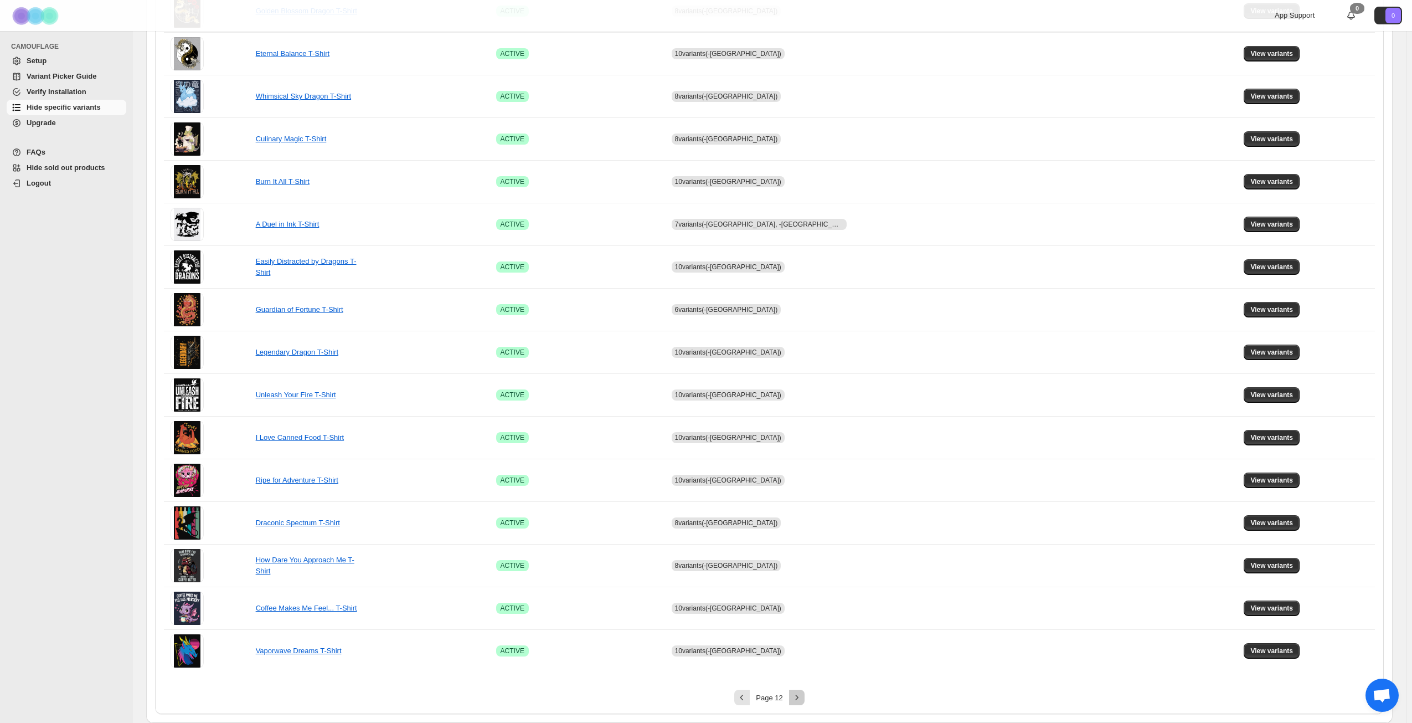
click at [803, 698] on icon "Next" at bounding box center [797, 697] width 11 height 11
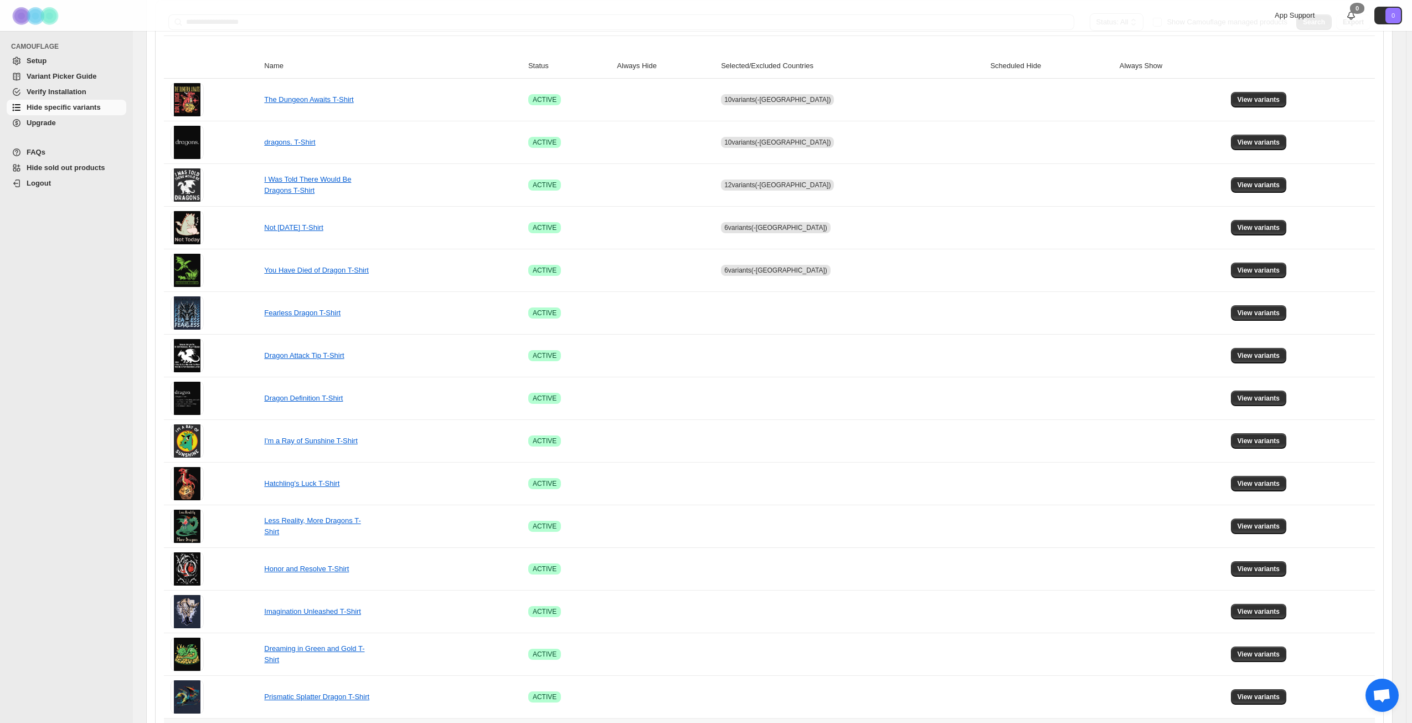
scroll to position [137, 0]
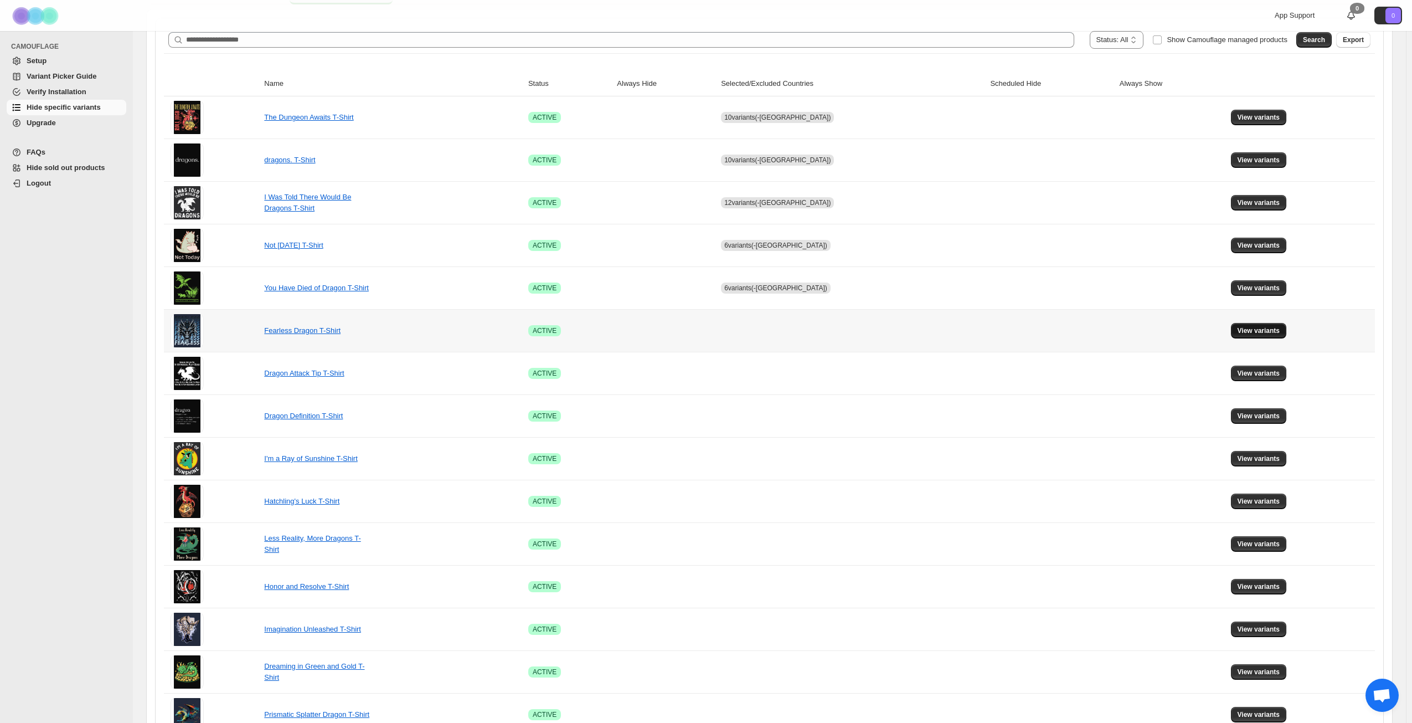
click at [1249, 331] on span "View variants" at bounding box center [1259, 330] width 43 height 9
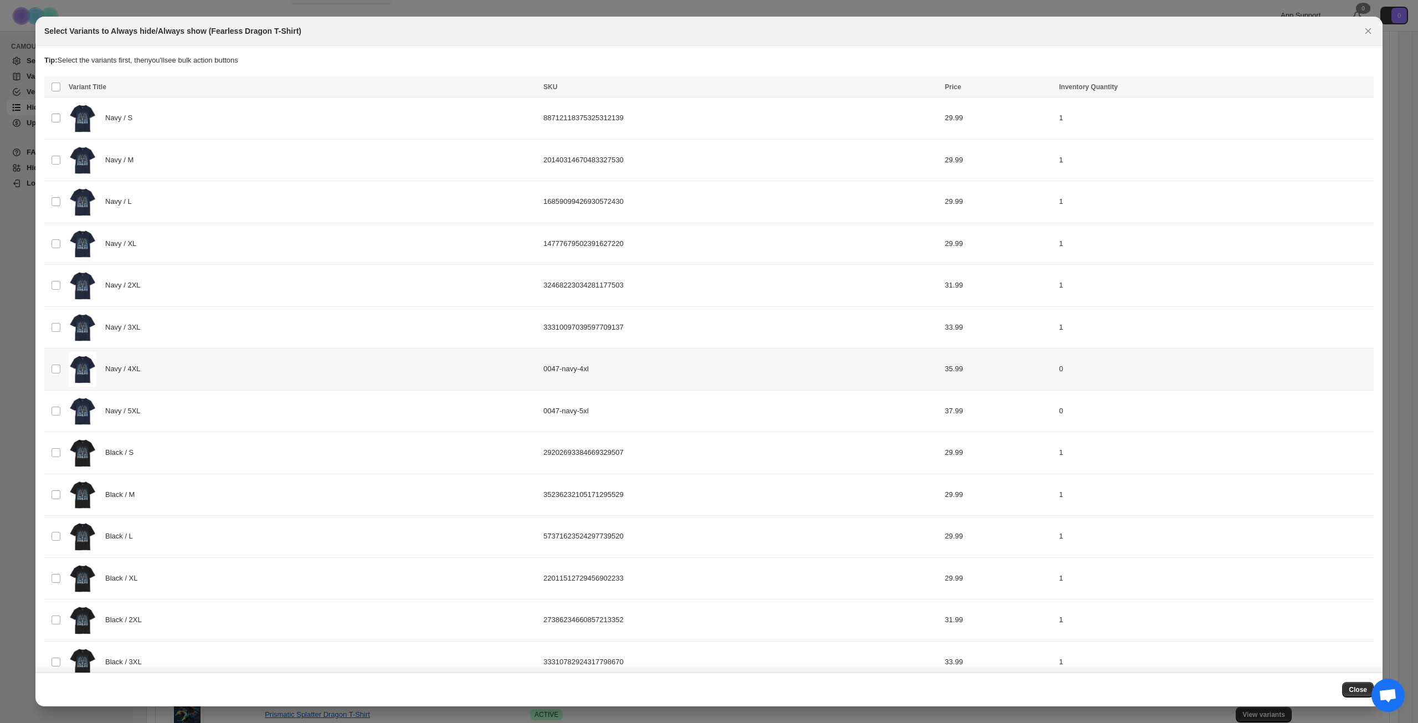
click at [178, 372] on div "Navy / 4XL" at bounding box center [303, 369] width 468 height 35
click at [186, 407] on div "Navy / 5XL" at bounding box center [303, 411] width 468 height 35
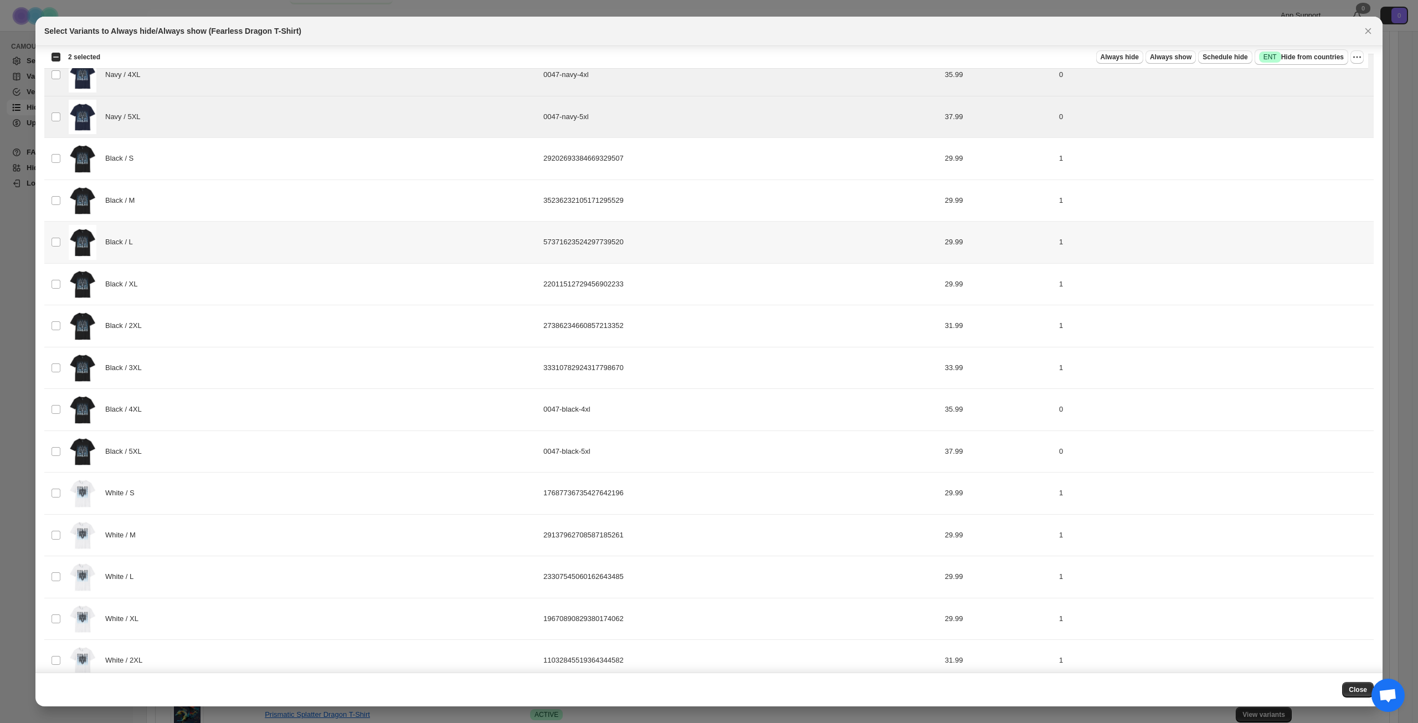
scroll to position [299, 0]
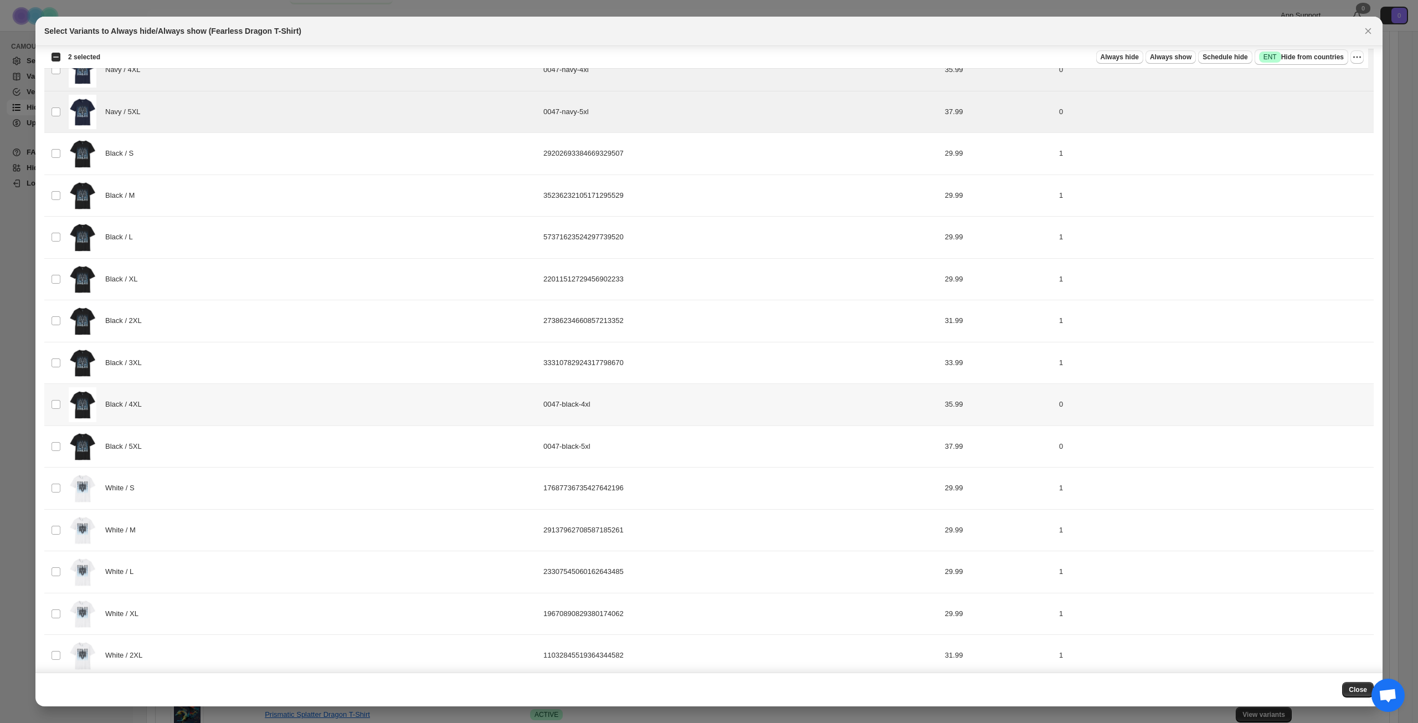
click at [233, 412] on div "Black / 4XL" at bounding box center [303, 404] width 468 height 35
click at [230, 432] on div "Black / 5XL" at bounding box center [303, 446] width 468 height 35
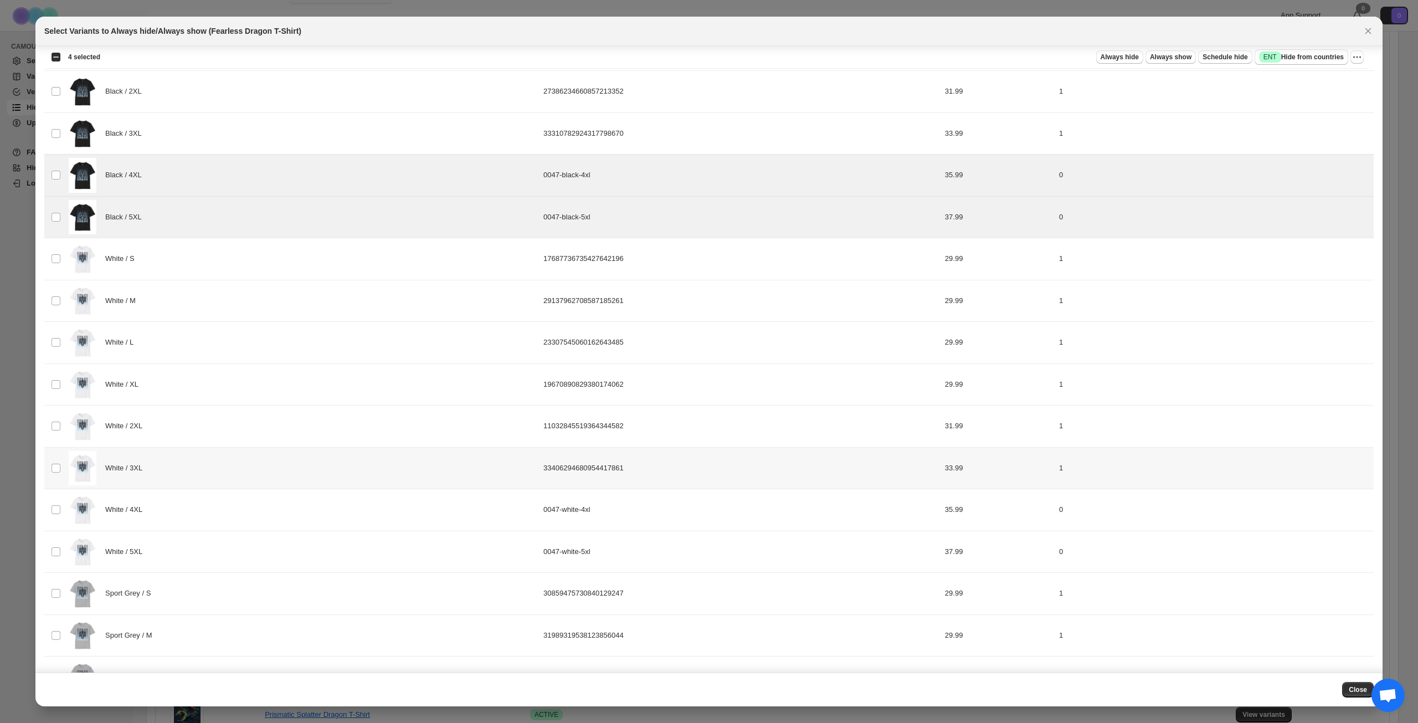
scroll to position [576, 0]
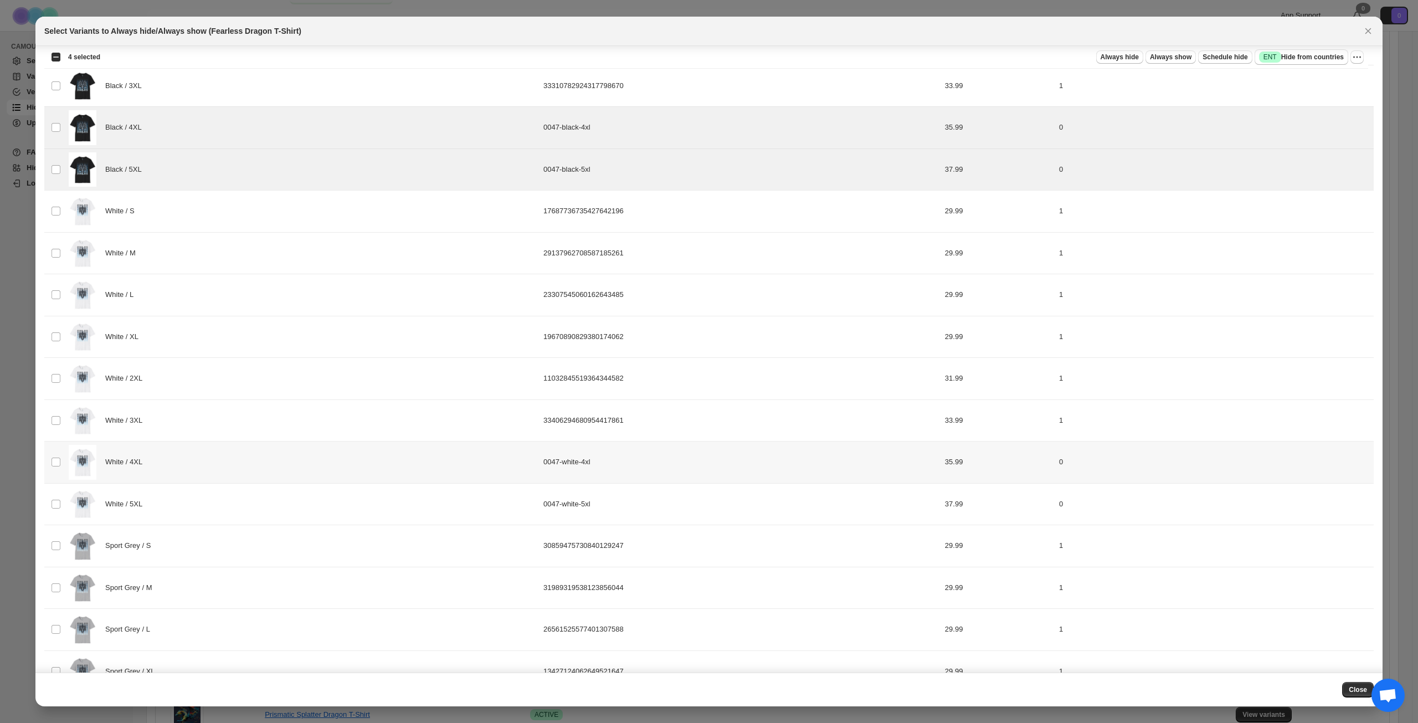
click at [220, 475] on div "White / 4XL" at bounding box center [303, 462] width 468 height 35
click at [216, 495] on div "White / 5XL" at bounding box center [303, 504] width 468 height 35
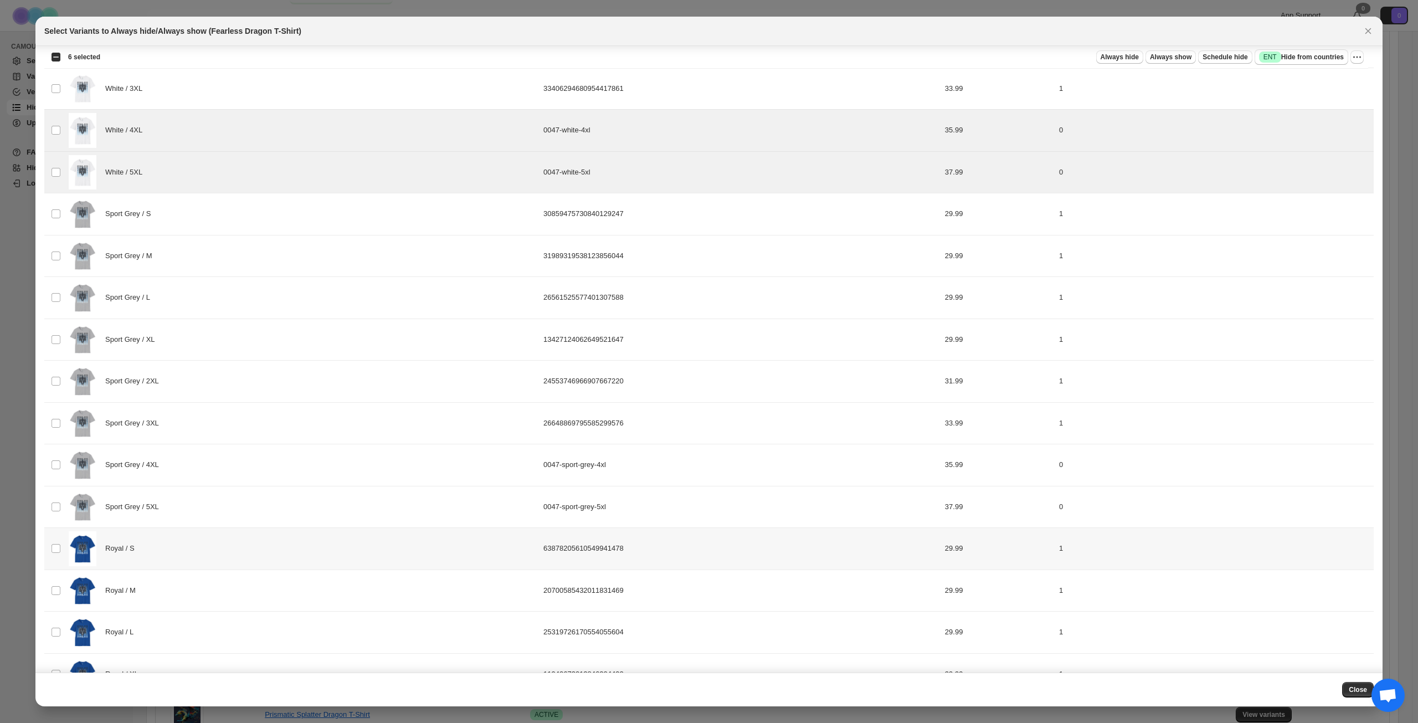
scroll to position [908, 0]
click at [225, 458] on div "Sport Grey / 4XL" at bounding box center [303, 464] width 468 height 35
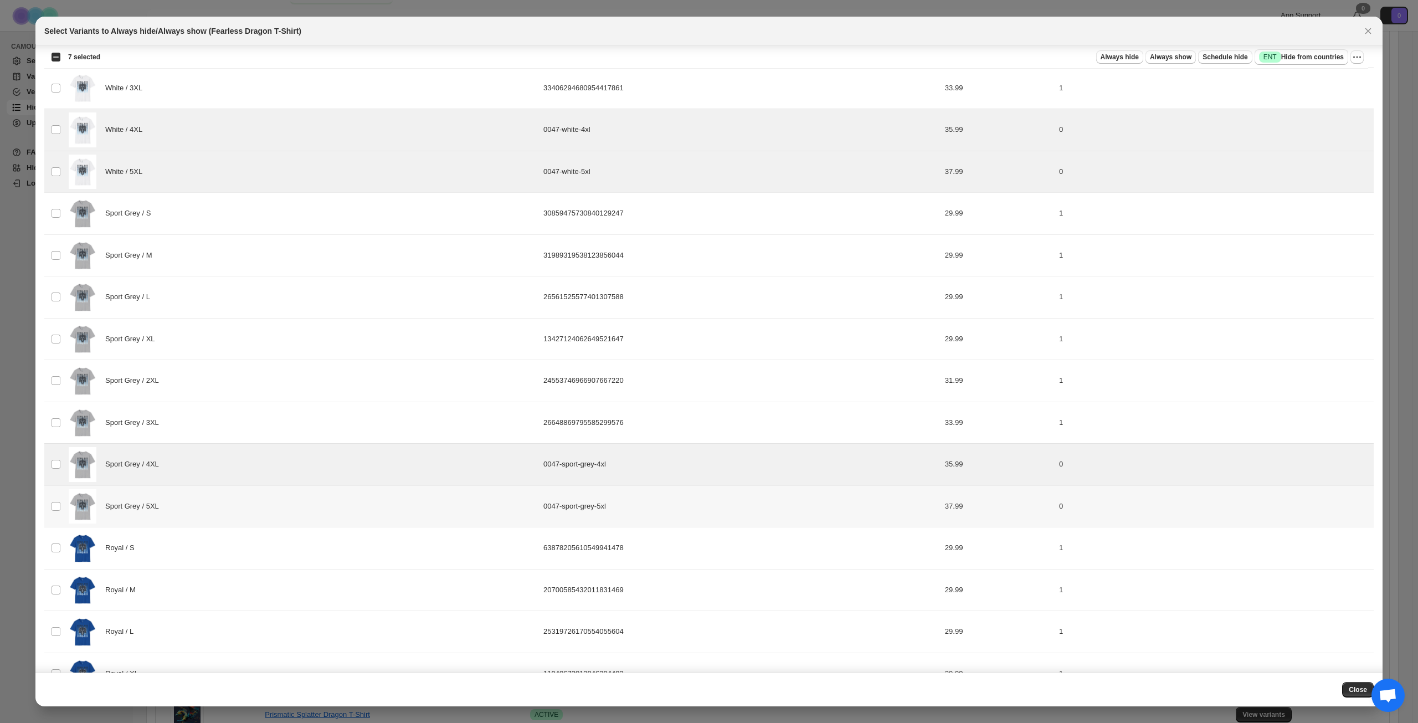
click at [220, 499] on div "Sport Grey / 5XL" at bounding box center [303, 506] width 468 height 35
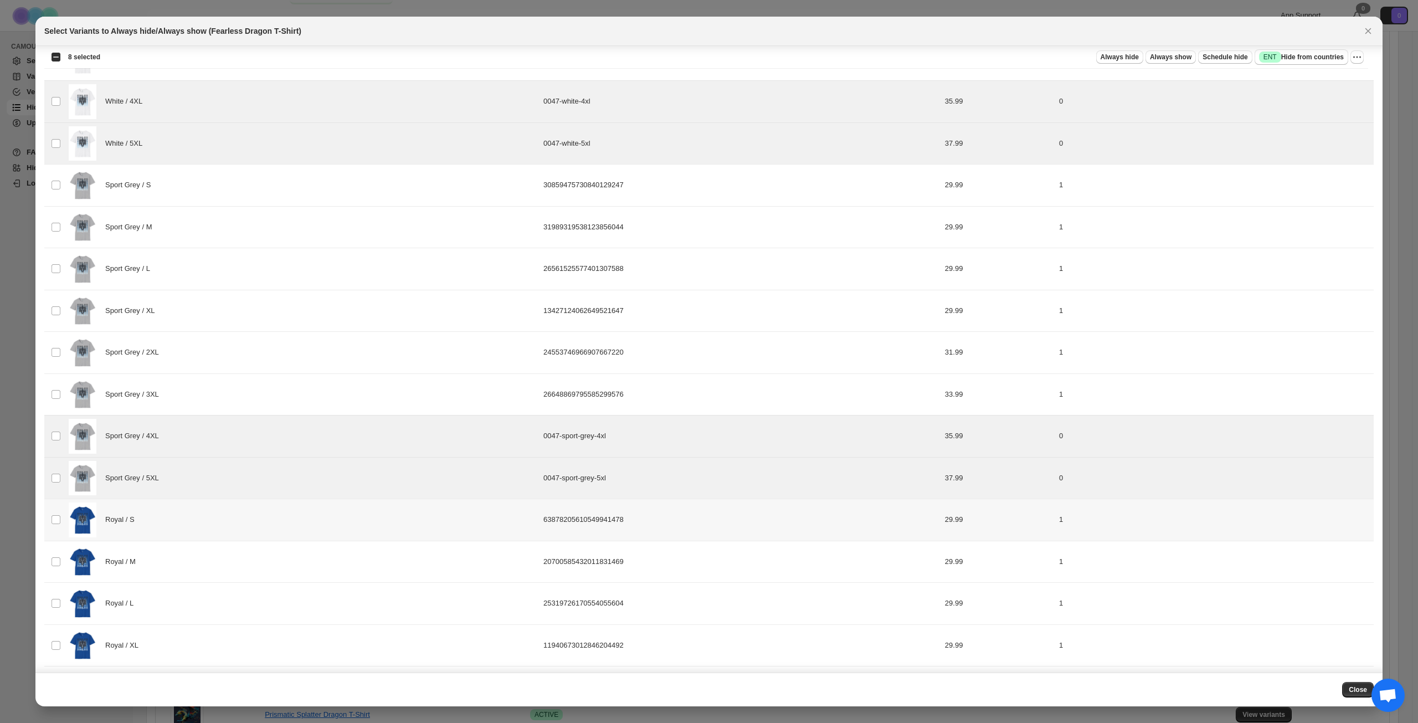
scroll to position [1106, 0]
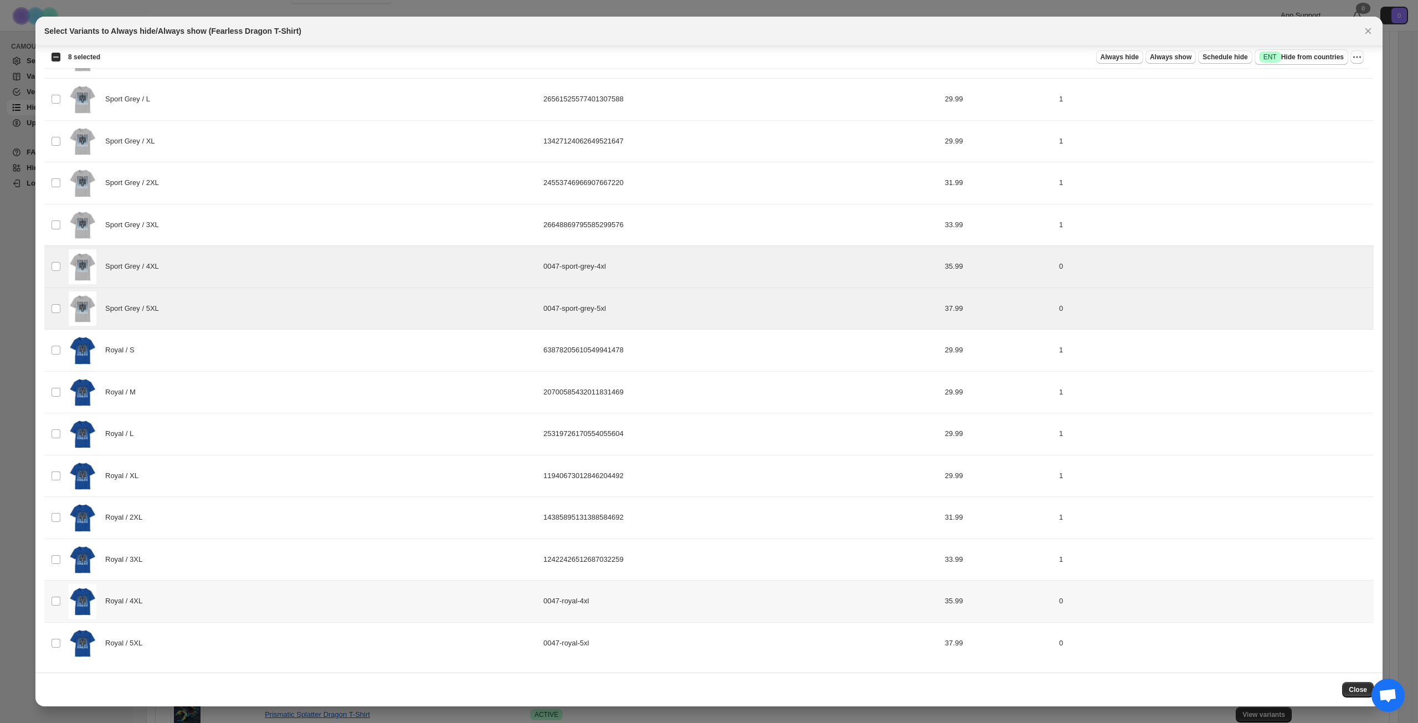
click at [213, 599] on div "Royal / 4XL" at bounding box center [303, 601] width 468 height 35
click at [229, 633] on div "Royal / 5XL" at bounding box center [303, 643] width 468 height 35
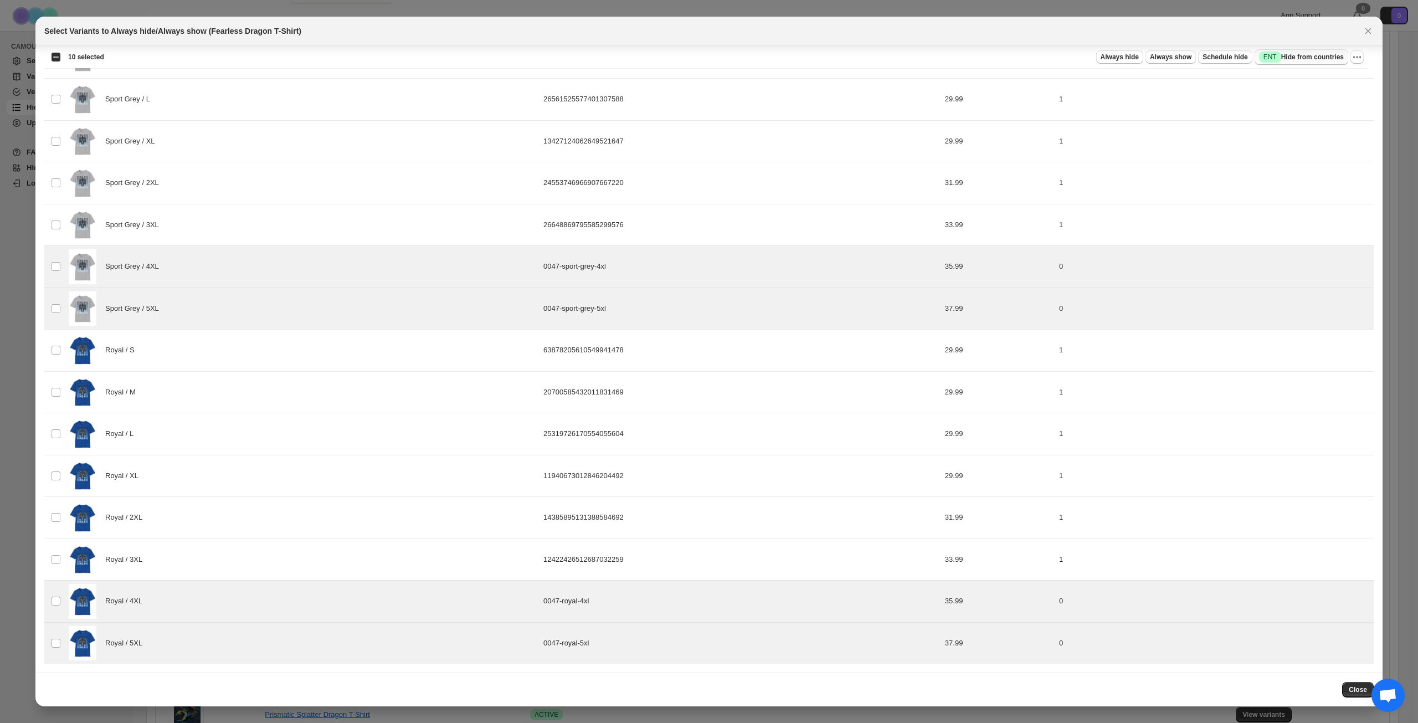
click at [1313, 58] on span "Success ENT Hide from countries" at bounding box center [1301, 57] width 85 height 11
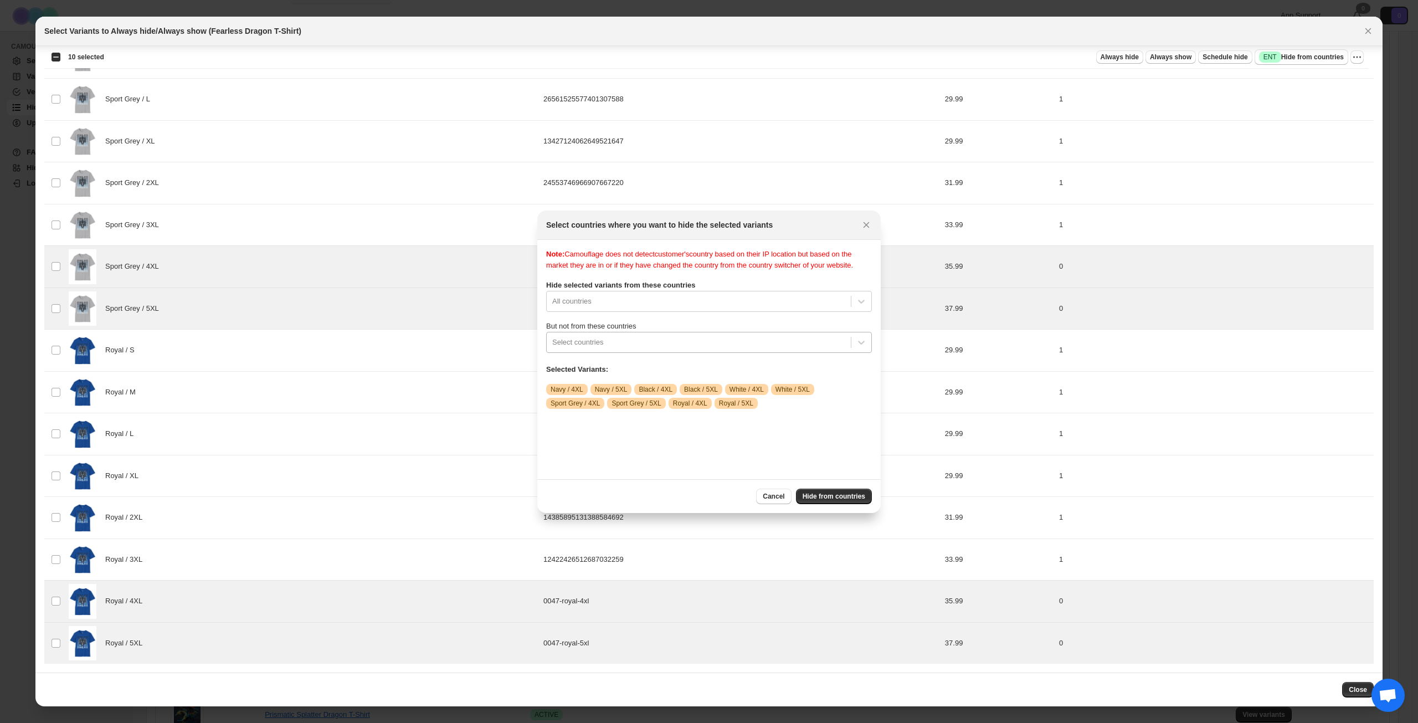
click at [692, 347] on div ":rbv:" at bounding box center [698, 342] width 293 height 13
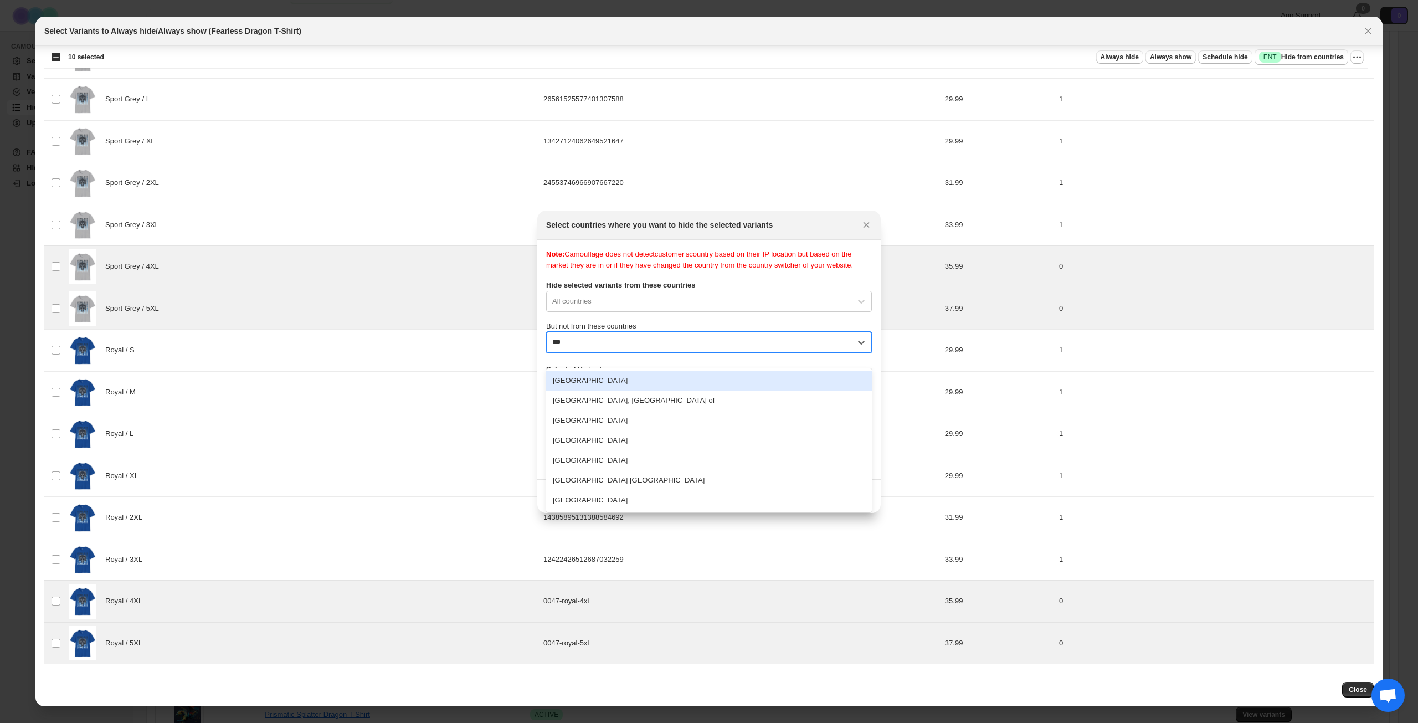
type input "****"
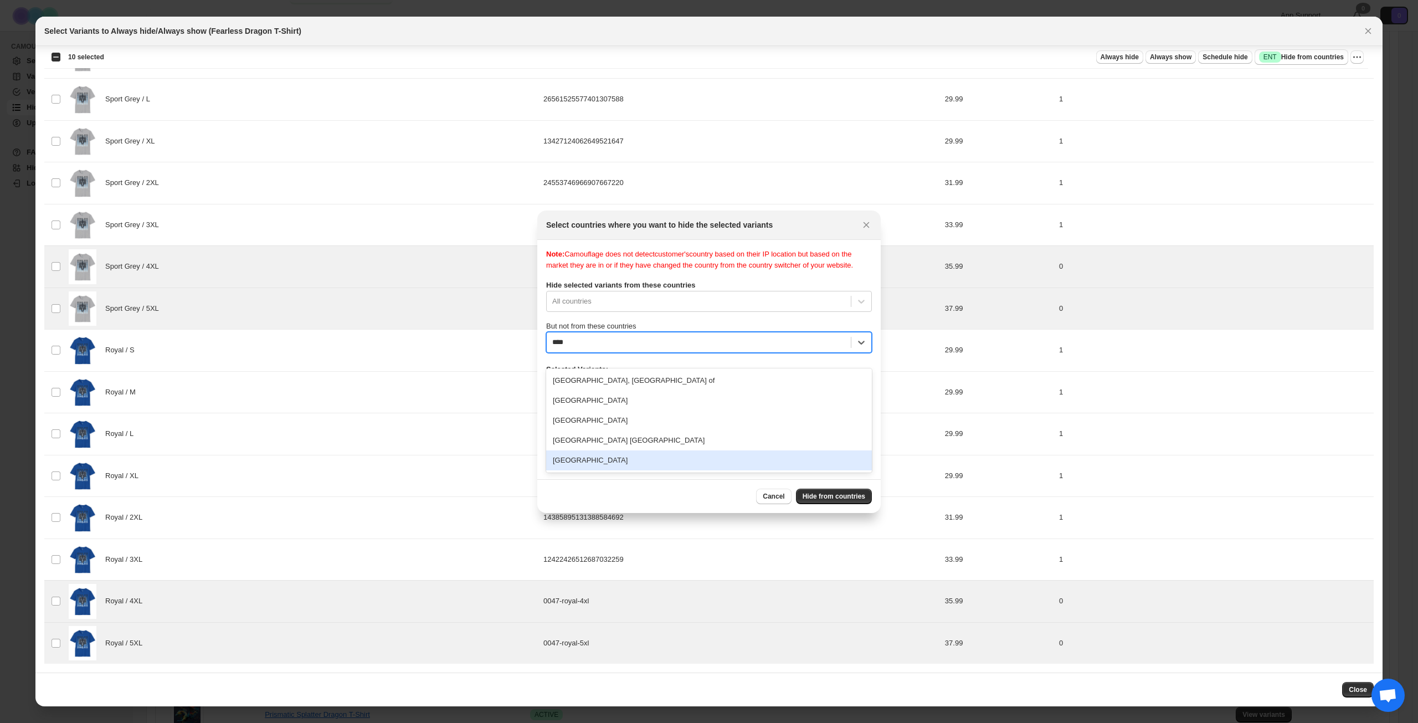
click at [618, 455] on div "[GEOGRAPHIC_DATA]" at bounding box center [709, 460] width 326 height 20
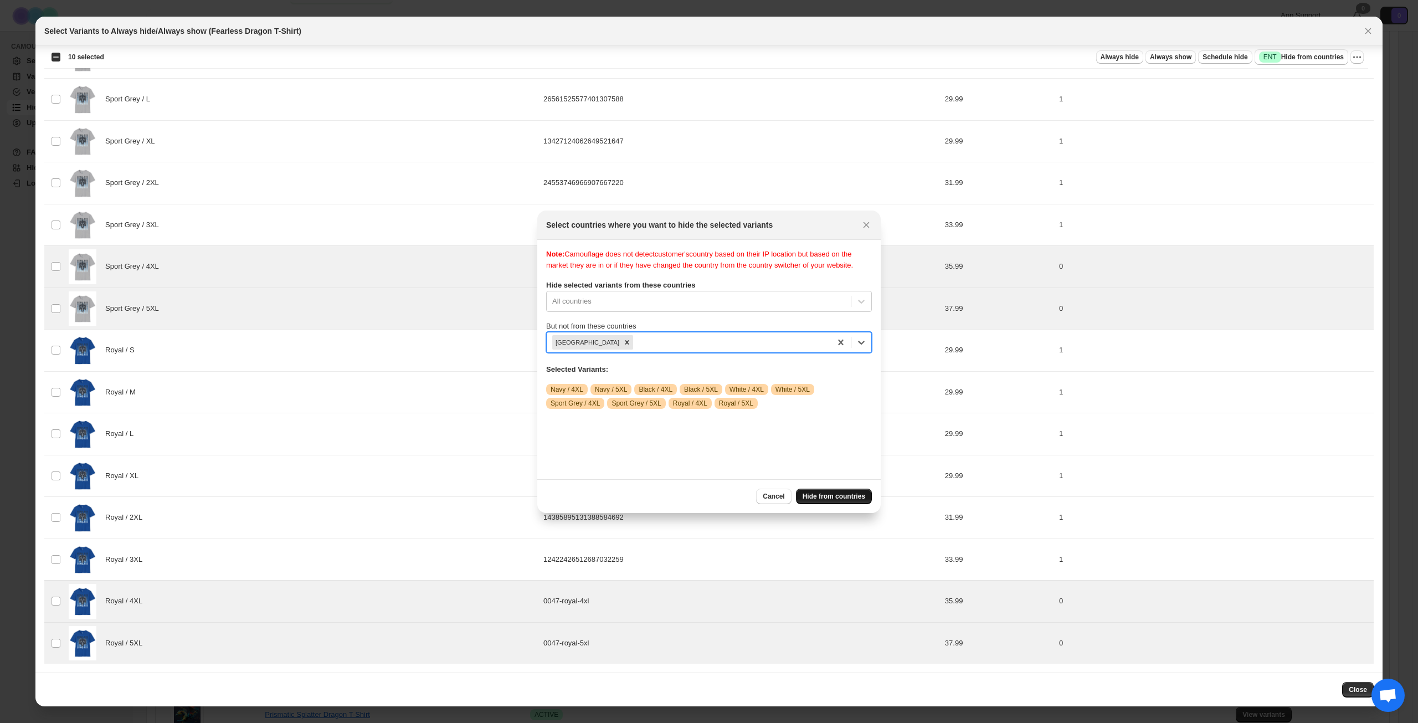
click at [829, 494] on span "Hide from countries" at bounding box center [834, 496] width 63 height 9
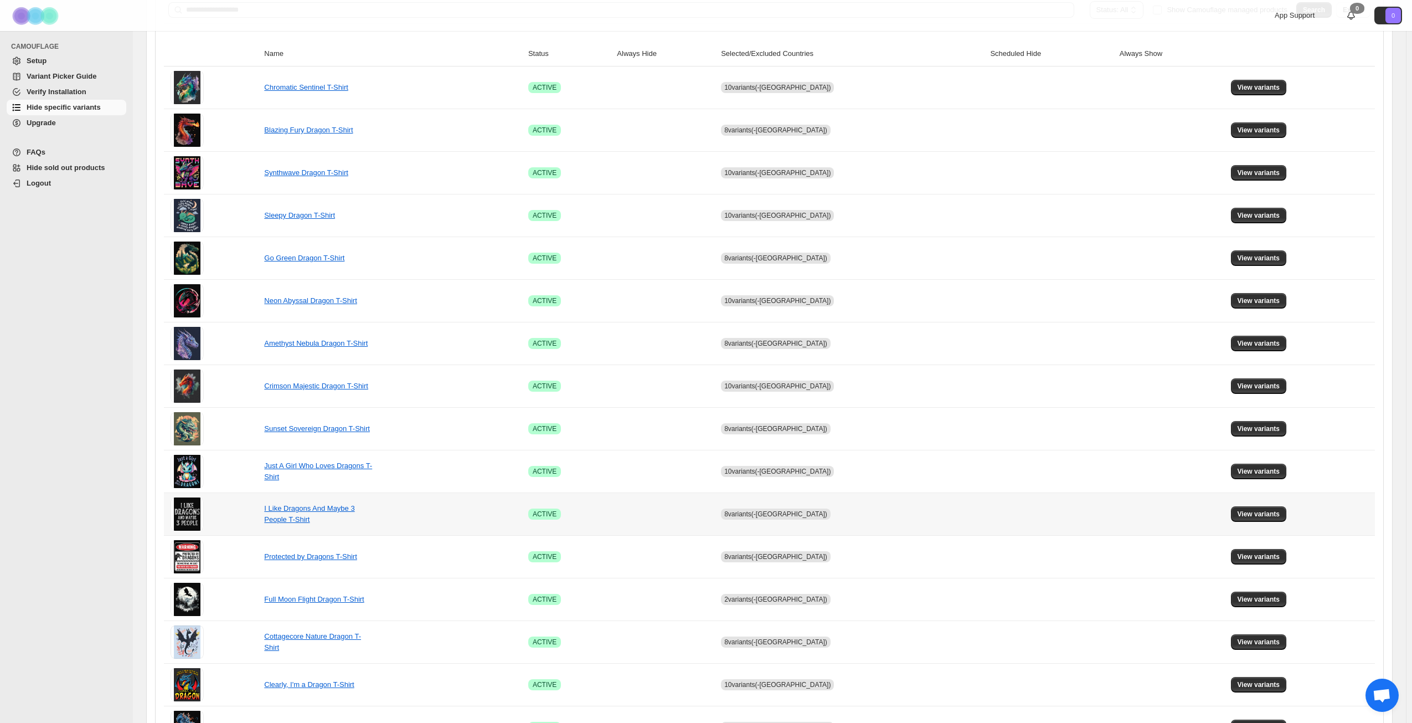
scroll to position [414, 0]
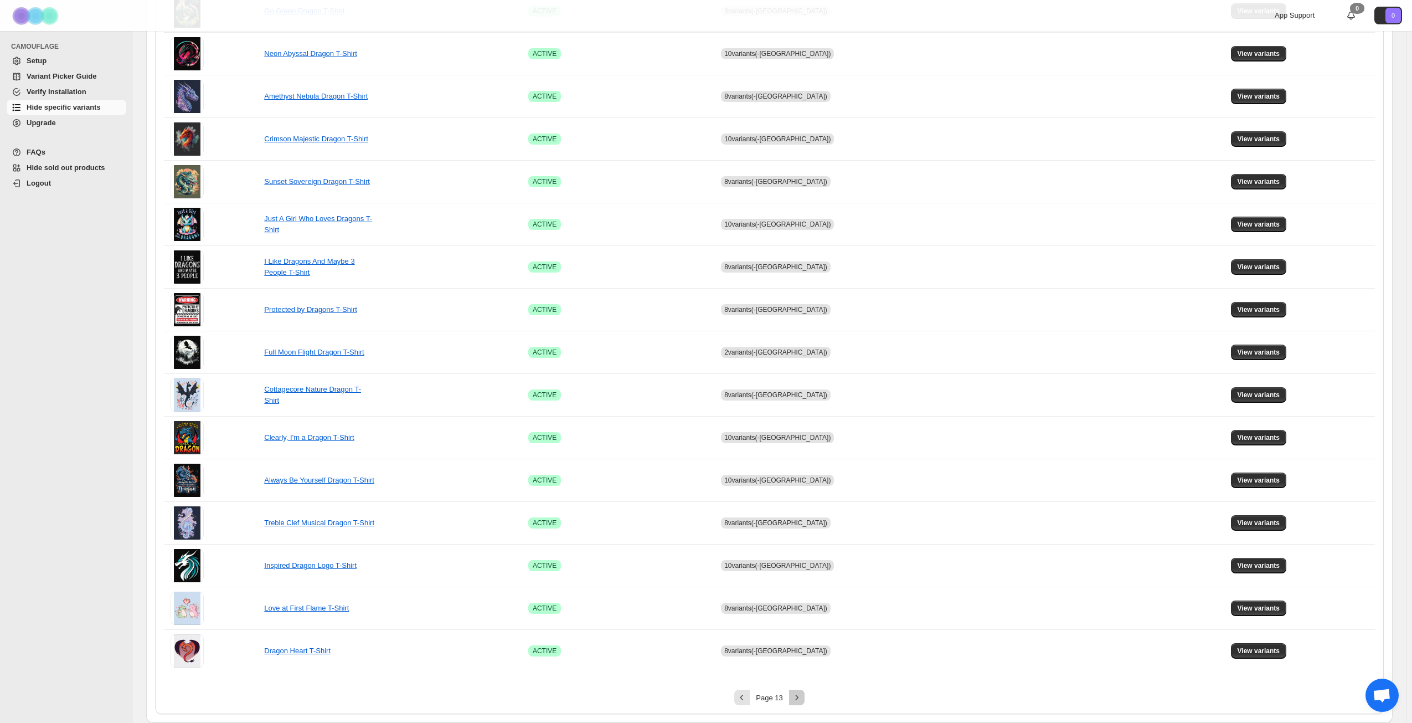
click at [803, 700] on icon "Next" at bounding box center [797, 697] width 11 height 11
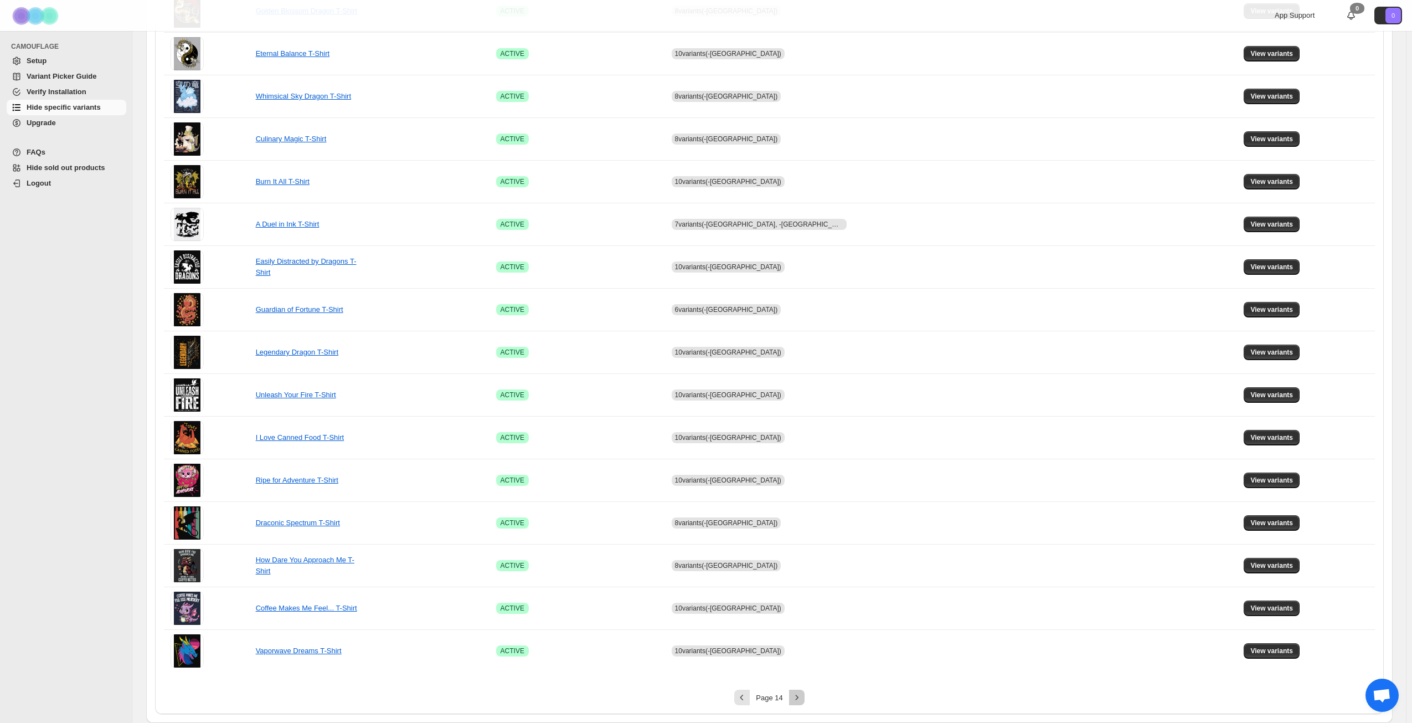
click at [803, 700] on icon "Next" at bounding box center [797, 697] width 11 height 11
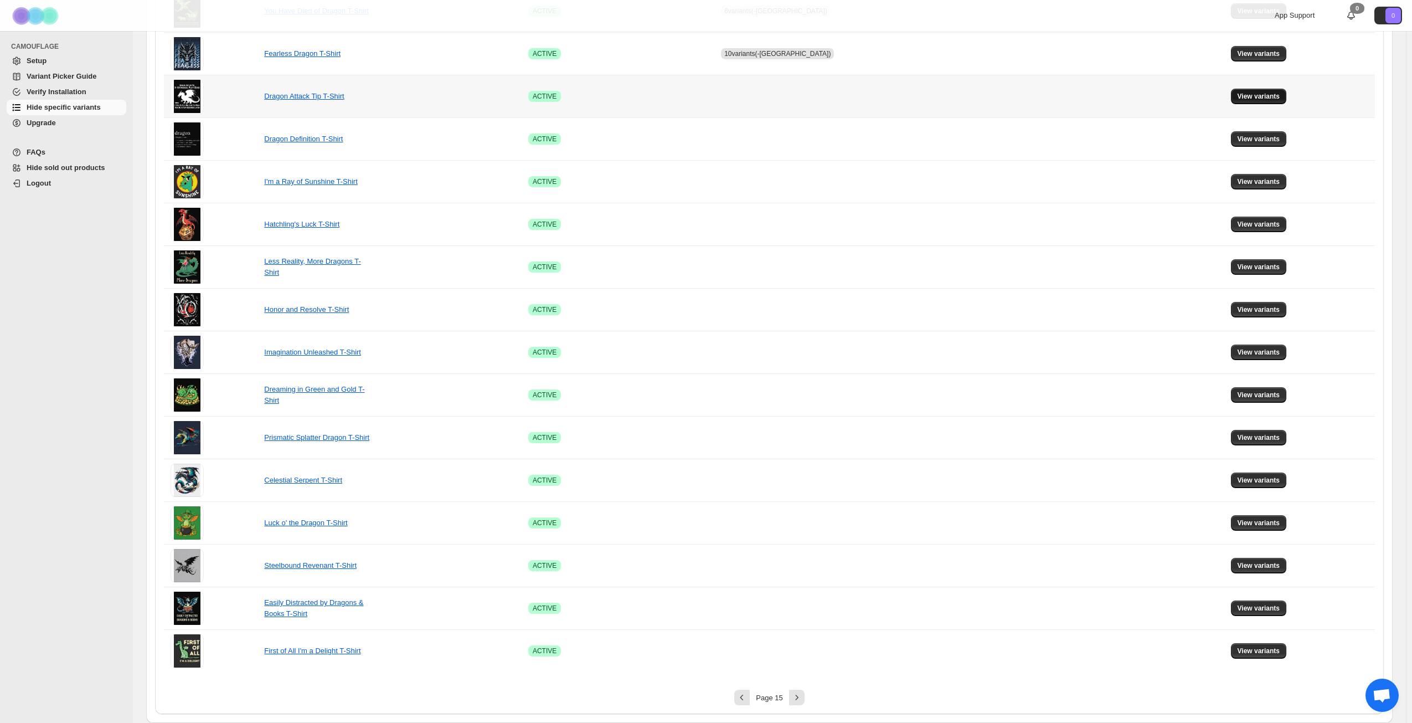
click at [1248, 92] on button "View variants" at bounding box center [1259, 97] width 56 height 16
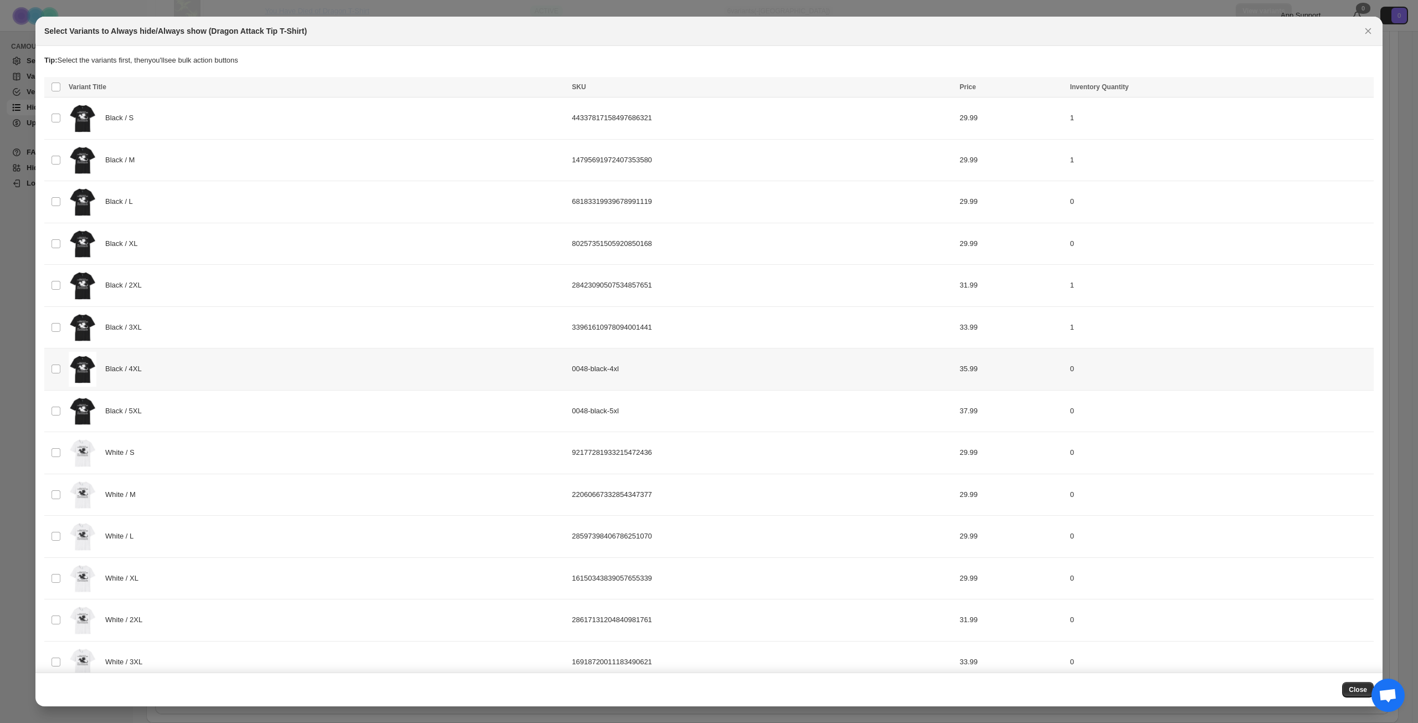
click at [247, 371] on div "Black / 4XL" at bounding box center [317, 369] width 497 height 35
click at [248, 403] on div "Black / 5XL" at bounding box center [317, 411] width 497 height 35
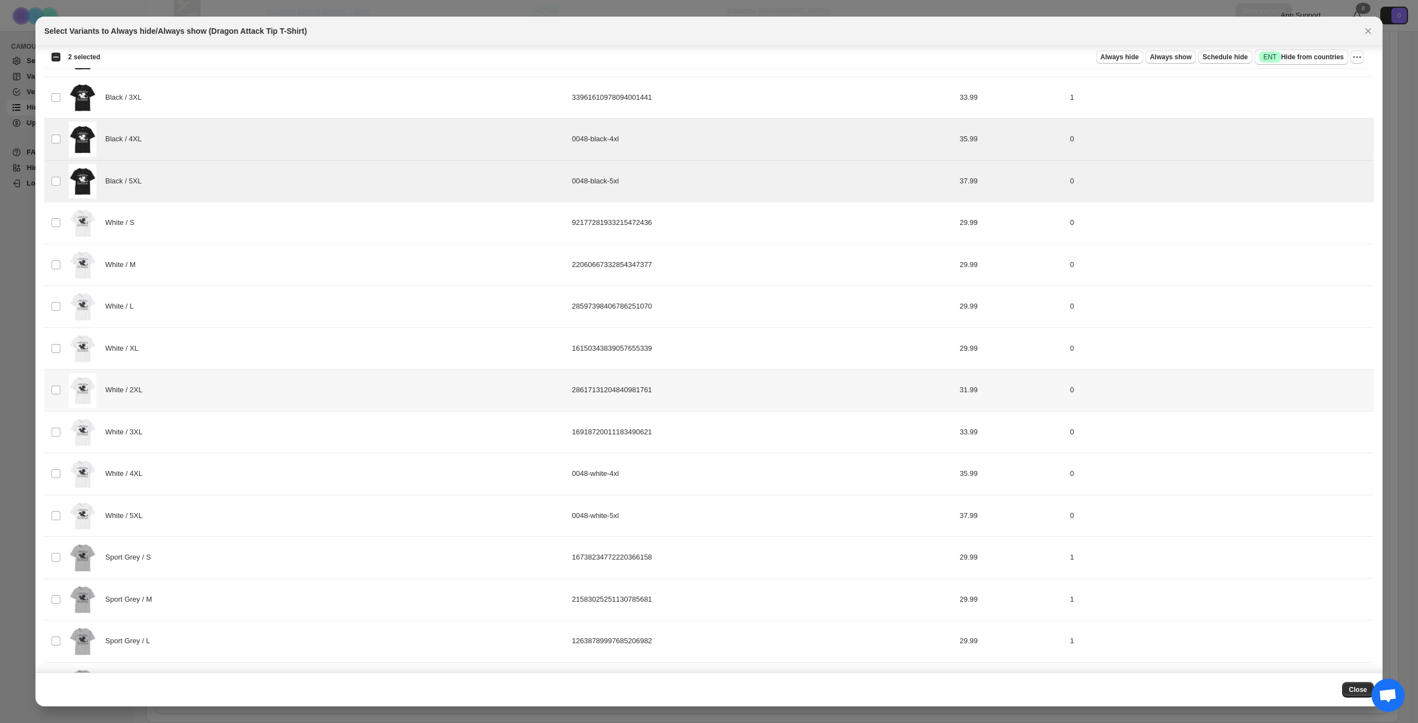
scroll to position [244, 0]
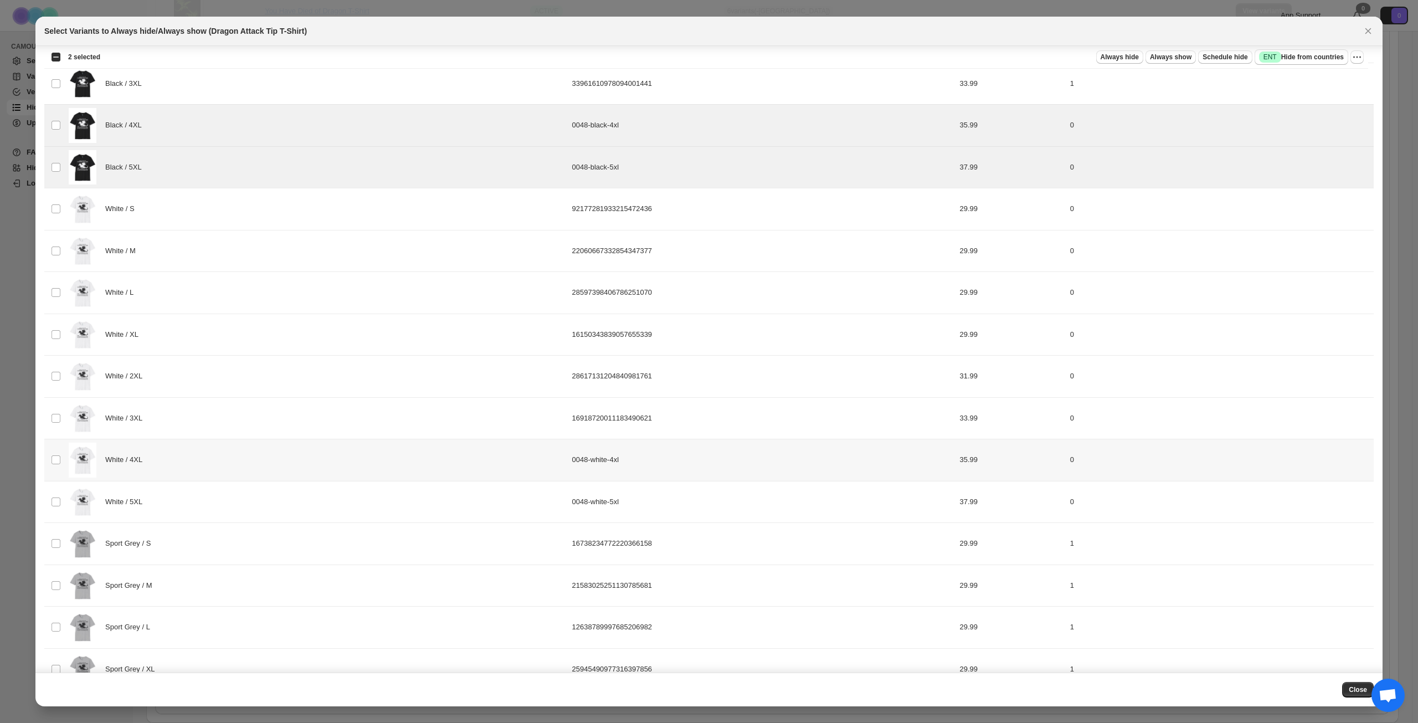
click at [251, 449] on div "White / 4XL" at bounding box center [317, 460] width 497 height 35
click at [260, 492] on div "White / 5XL" at bounding box center [317, 502] width 497 height 35
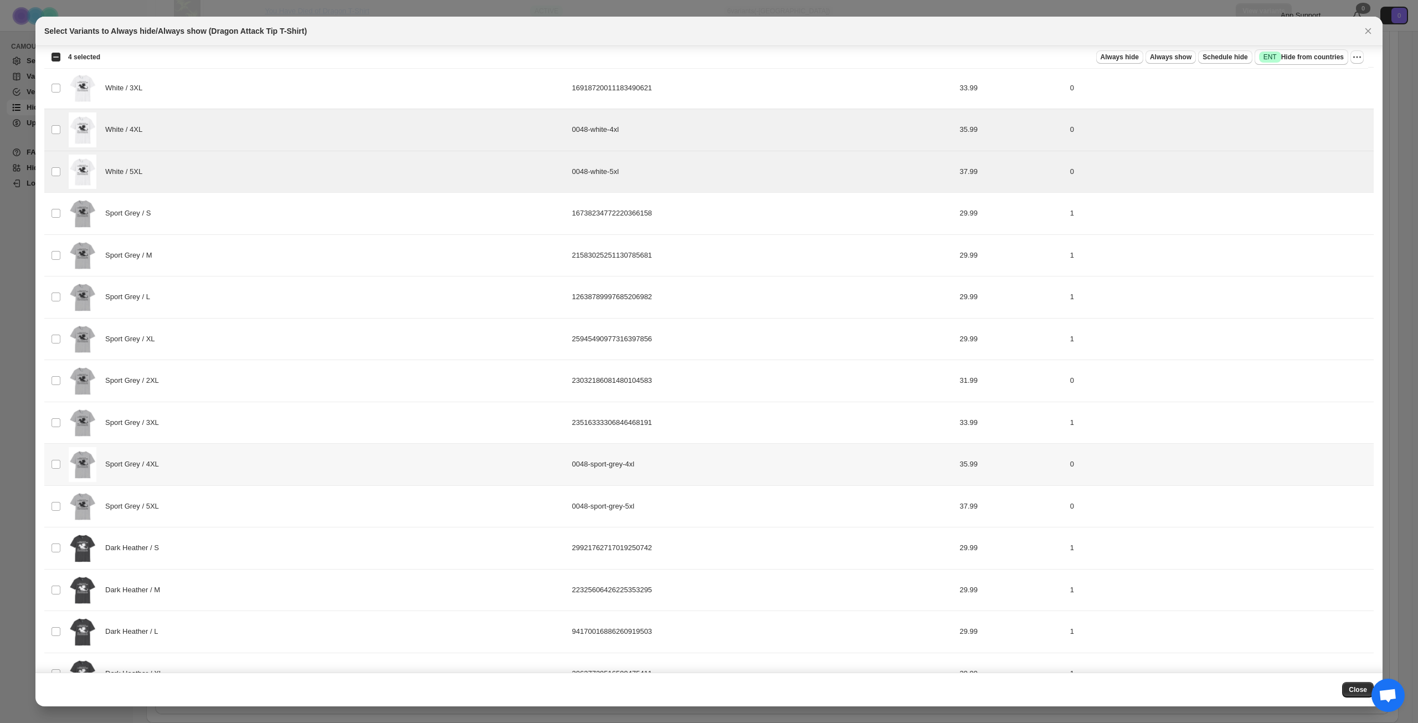
scroll to position [576, 0]
click at [277, 467] on div "Sport Grey / 4XL" at bounding box center [317, 462] width 497 height 35
click at [271, 505] on div "Sport Grey / 5XL" at bounding box center [317, 504] width 497 height 35
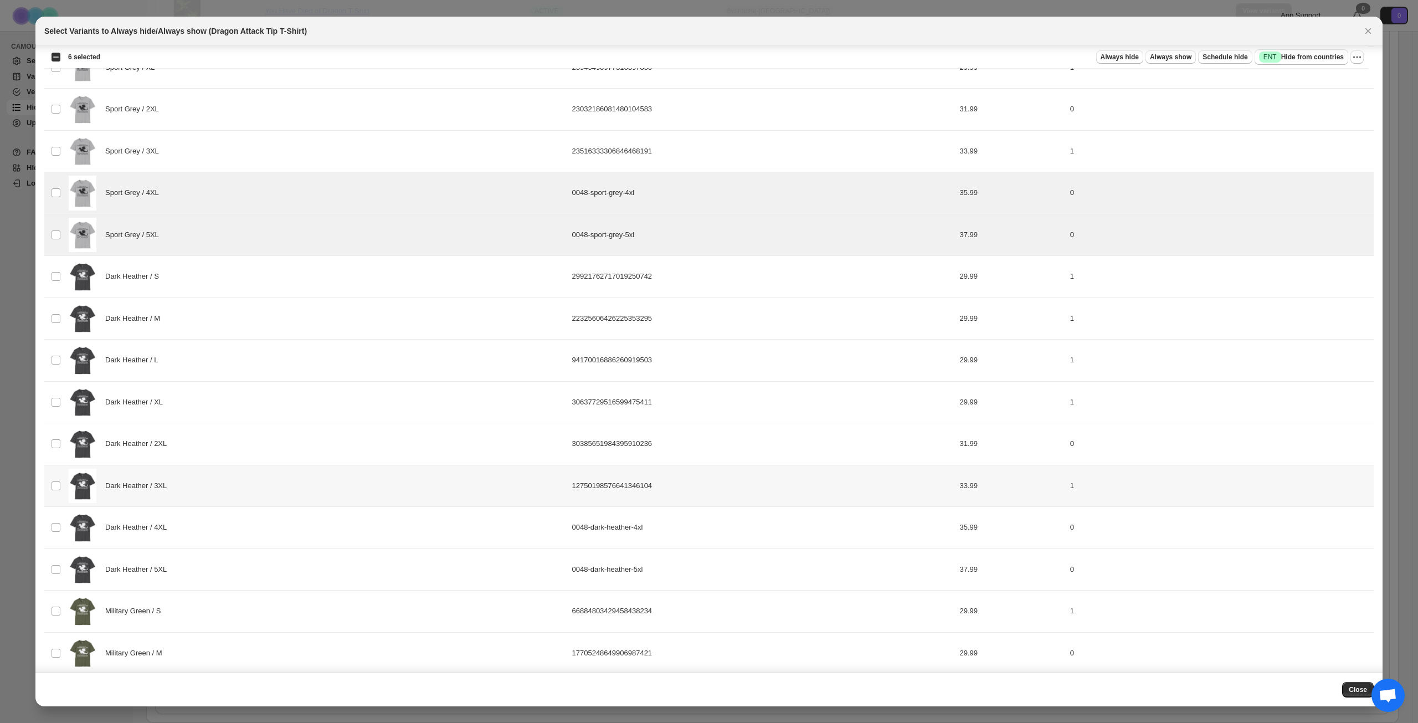
scroll to position [853, 0]
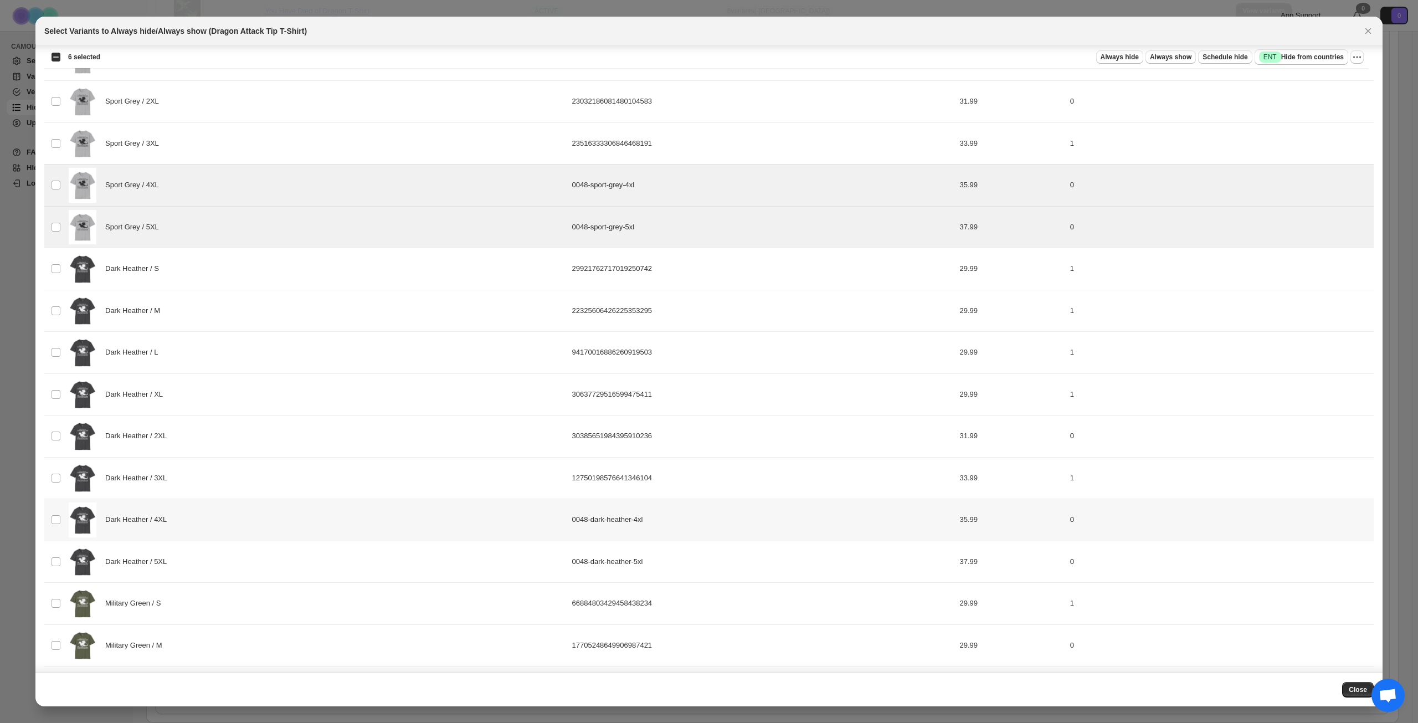
click at [281, 518] on div "Dark Heather / 4XL" at bounding box center [317, 519] width 497 height 35
click at [272, 557] on div "Dark Heather / 5XL" at bounding box center [317, 561] width 497 height 35
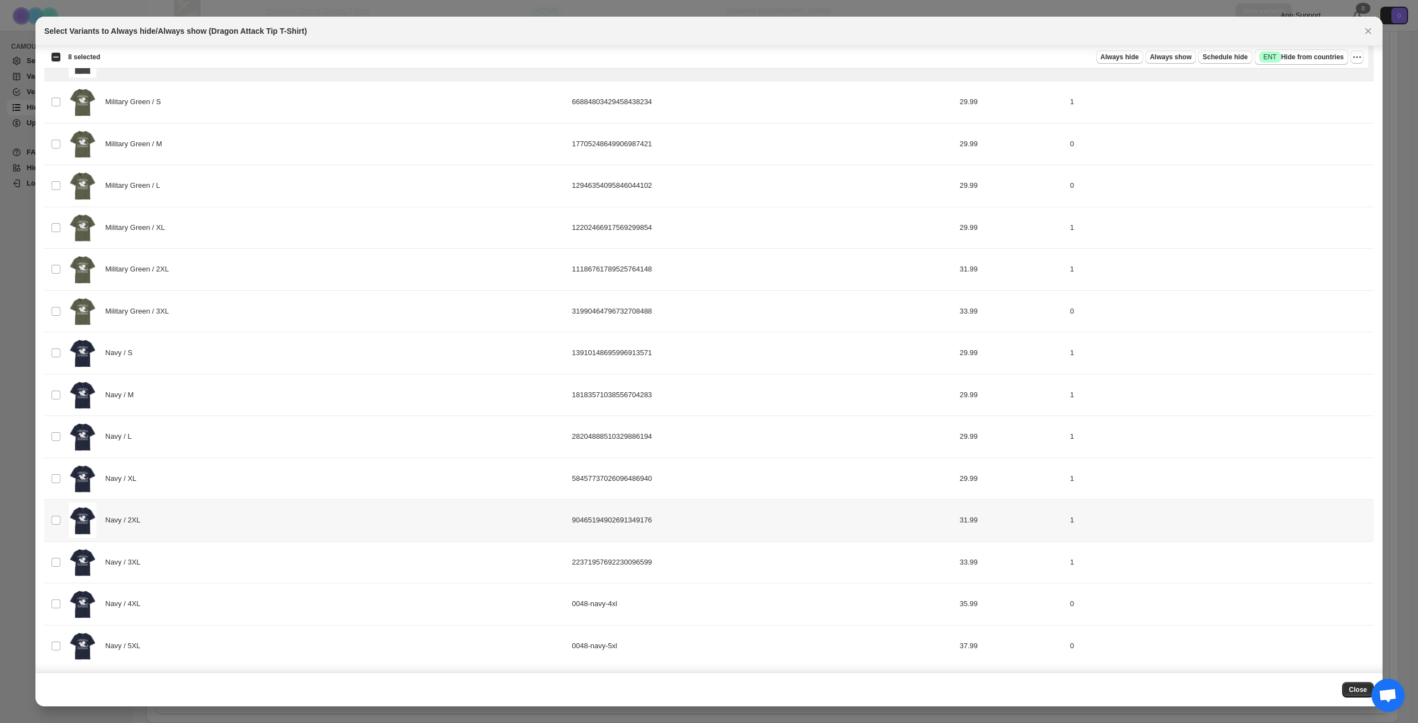
scroll to position [1357, 0]
click at [259, 594] on div "Navy / 4XL" at bounding box center [317, 601] width 497 height 35
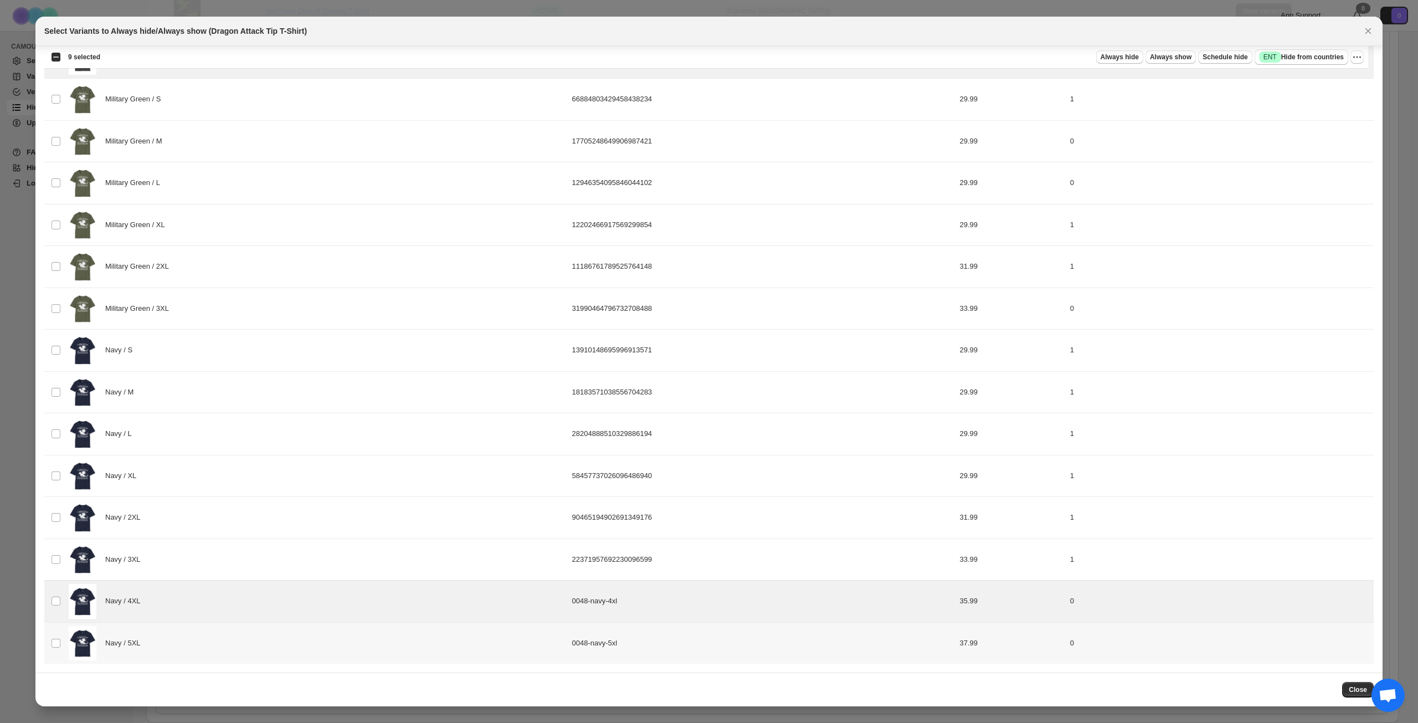
click at [274, 649] on div "Navy / 5XL" at bounding box center [317, 643] width 497 height 35
click at [1320, 55] on span "Success ENT Hide from countries" at bounding box center [1301, 57] width 85 height 11
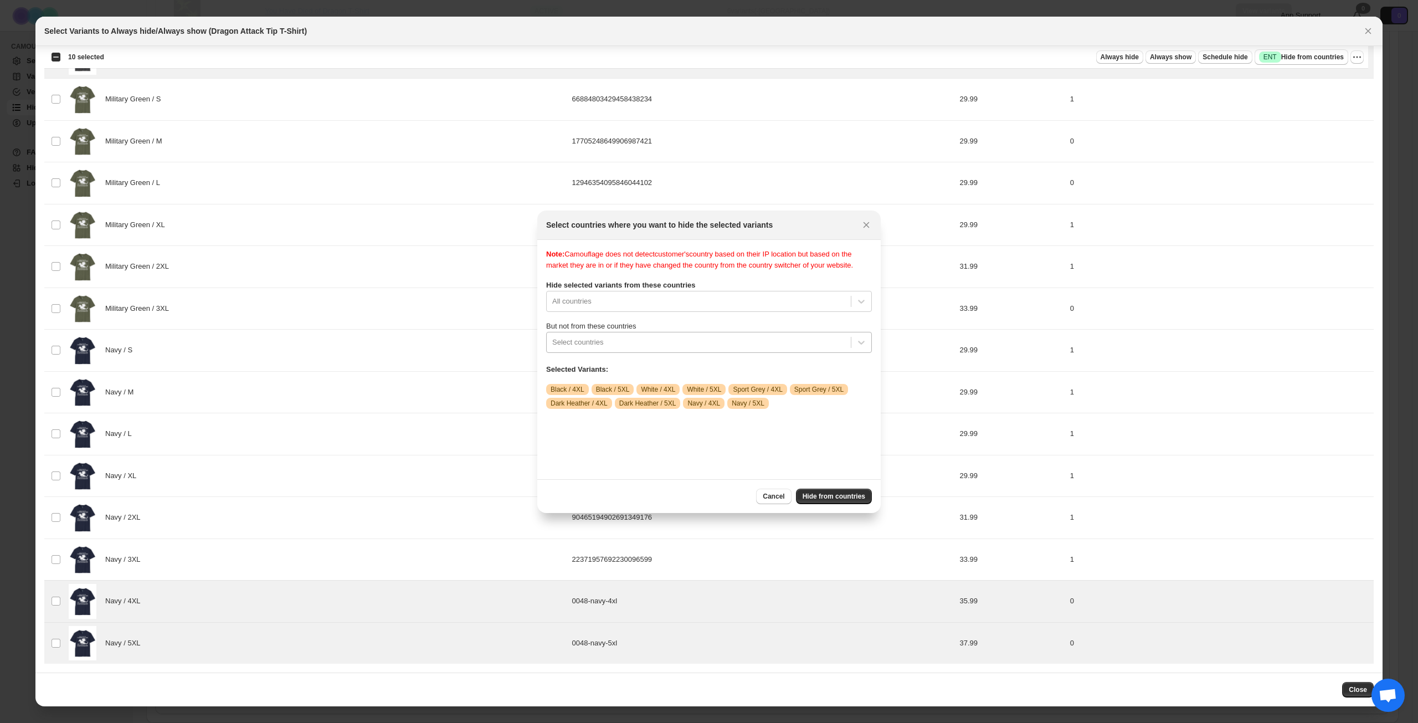
click at [655, 349] on div ":re3:" at bounding box center [698, 342] width 293 height 13
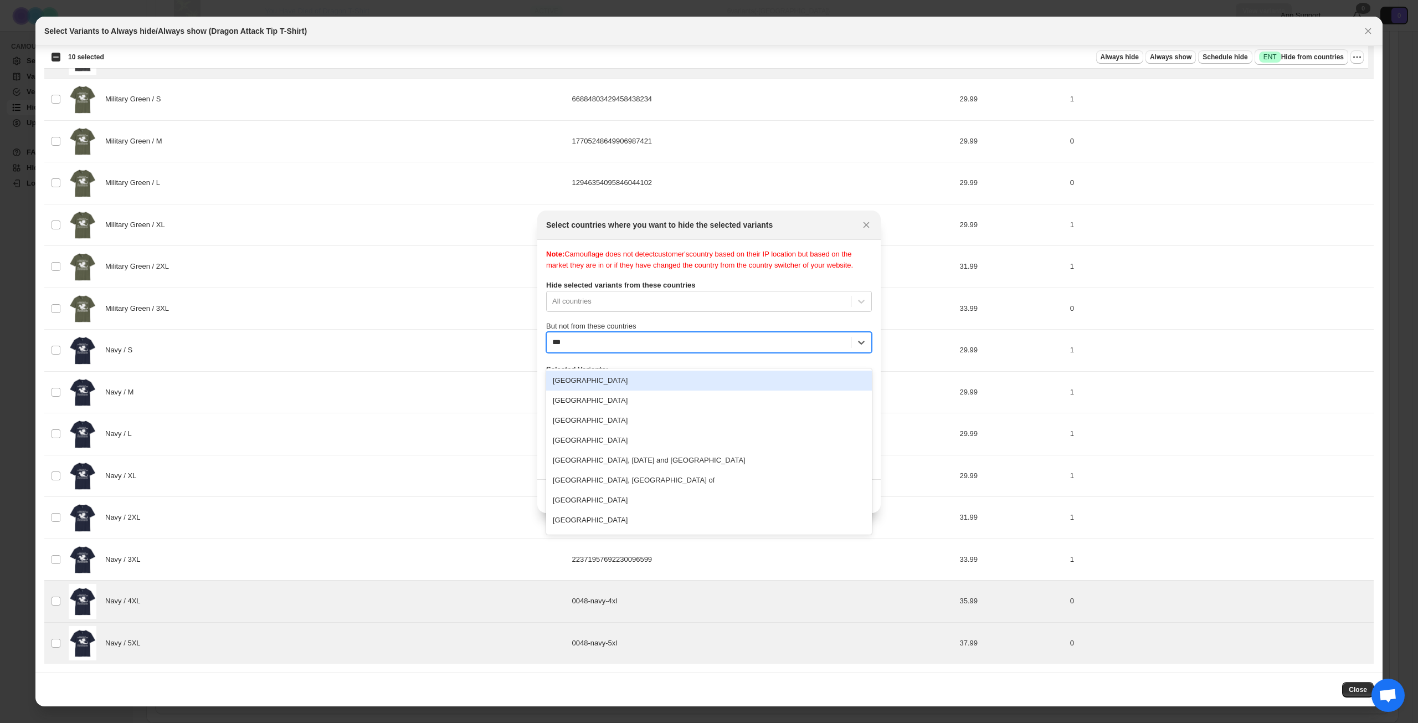
type input "****"
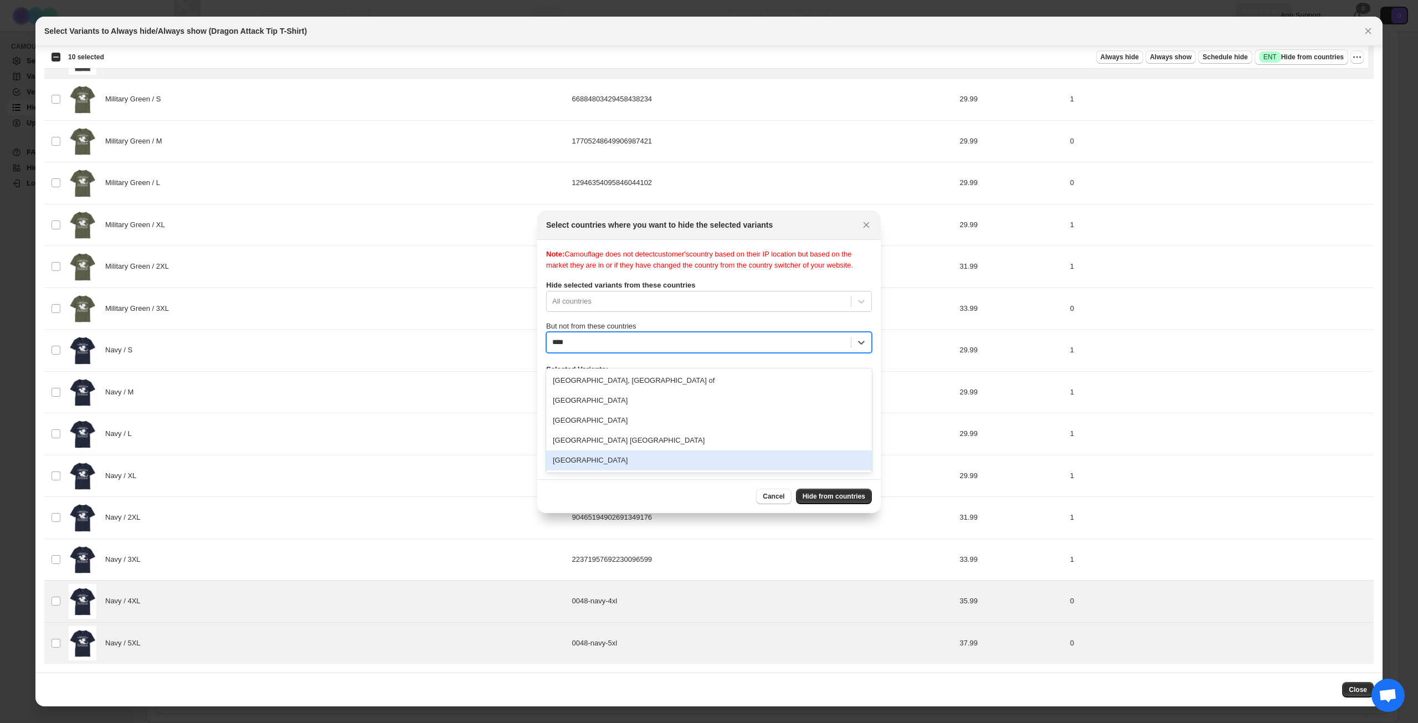
click at [623, 463] on div "[GEOGRAPHIC_DATA]" at bounding box center [709, 460] width 326 height 20
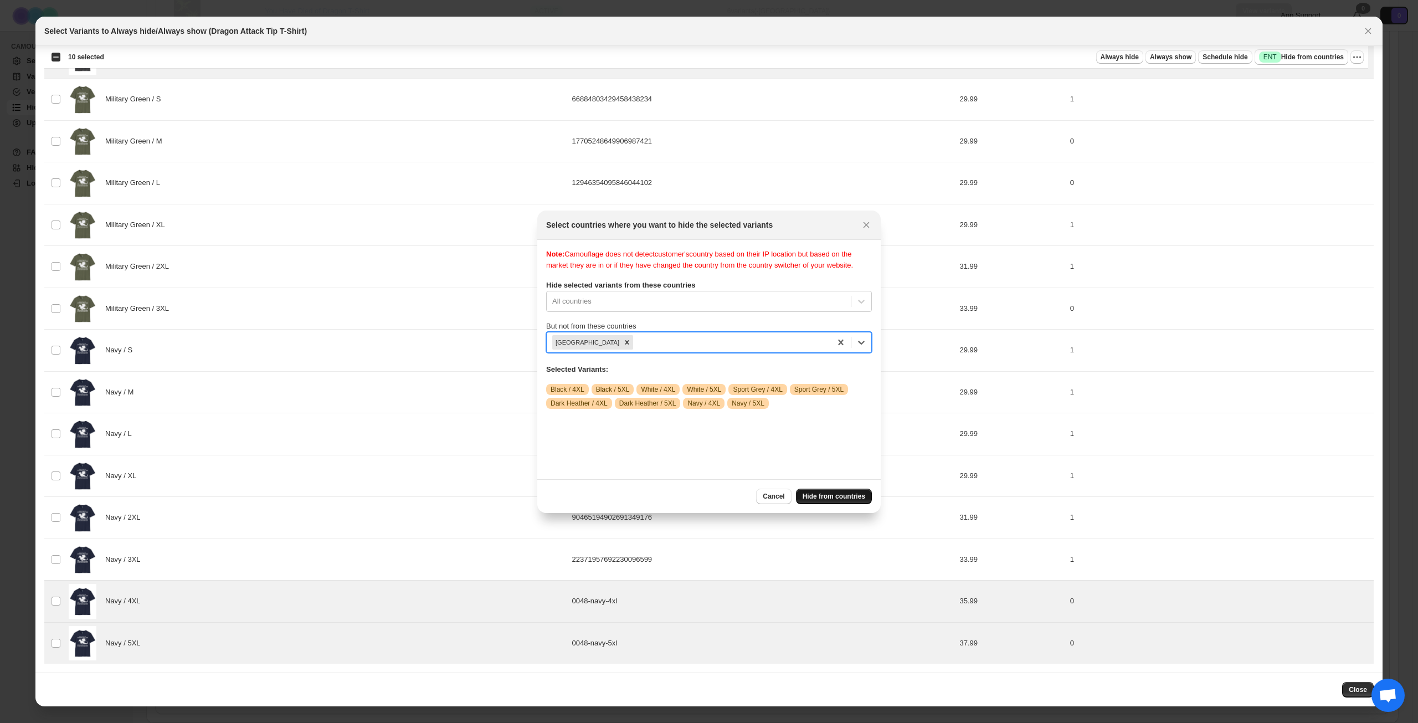
click at [826, 497] on span "Hide from countries" at bounding box center [834, 496] width 63 height 9
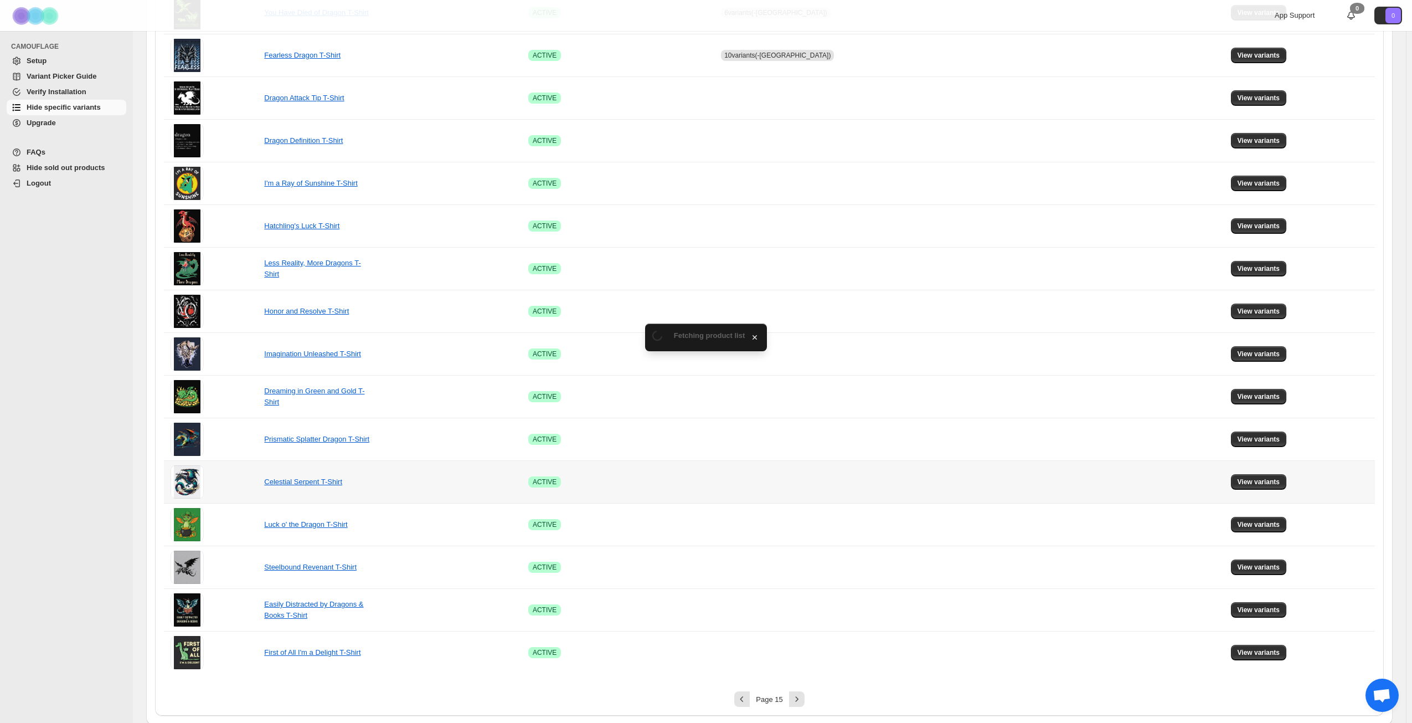
scroll to position [414, 0]
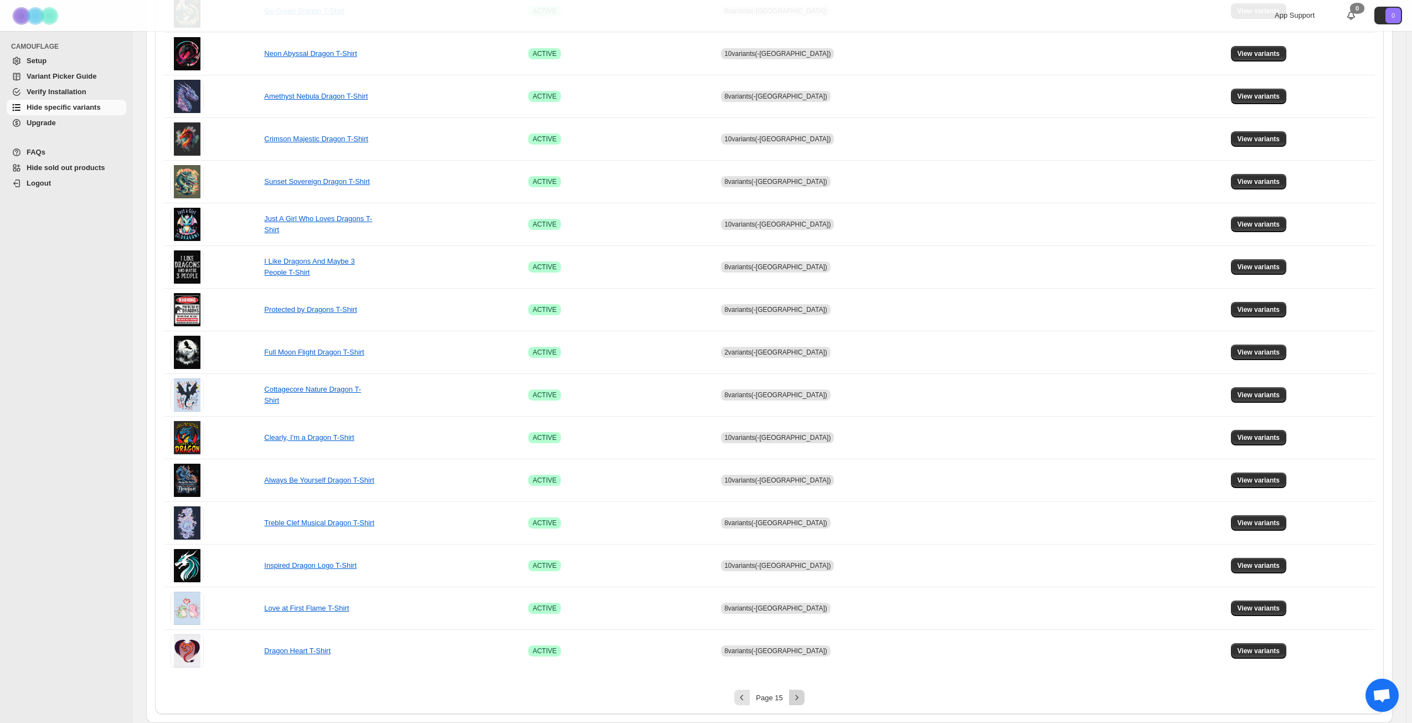
click at [797, 697] on icon "Next" at bounding box center [797, 697] width 11 height 11
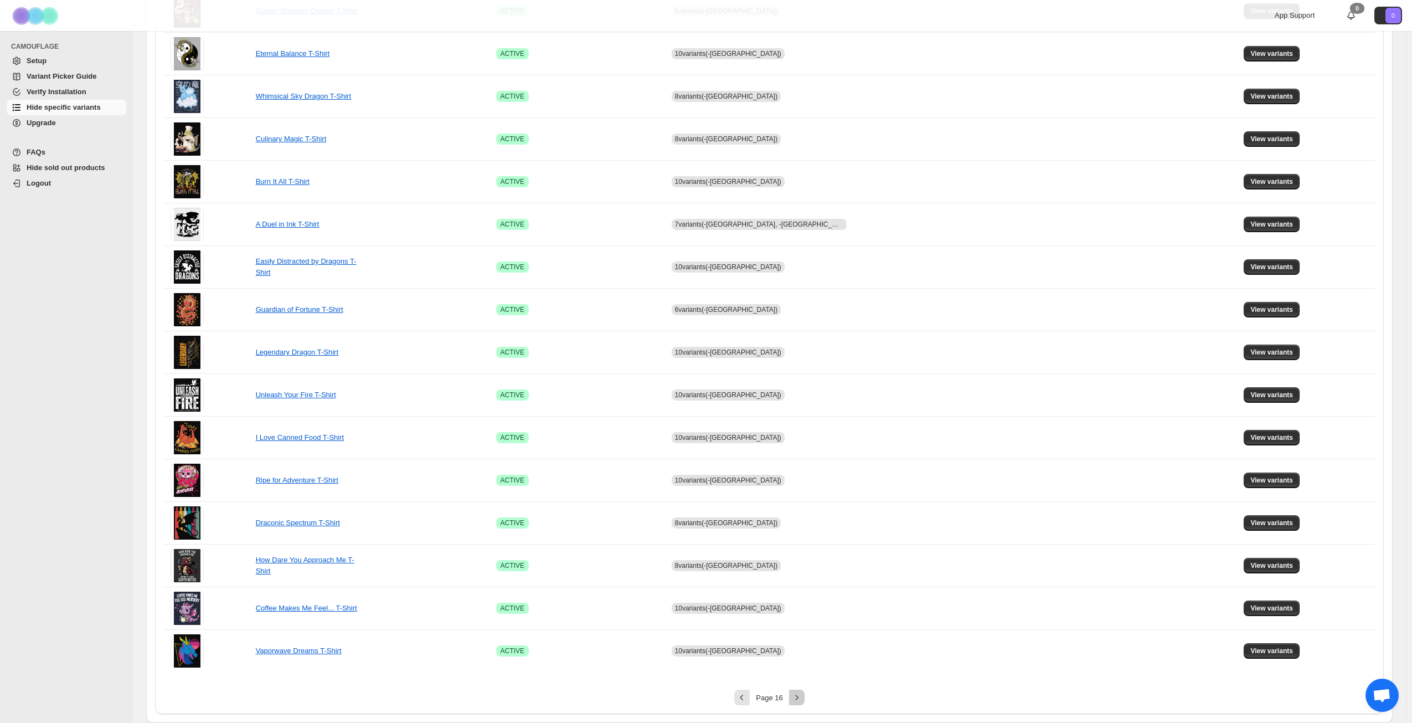
click at [803, 697] on icon "Next" at bounding box center [797, 697] width 11 height 11
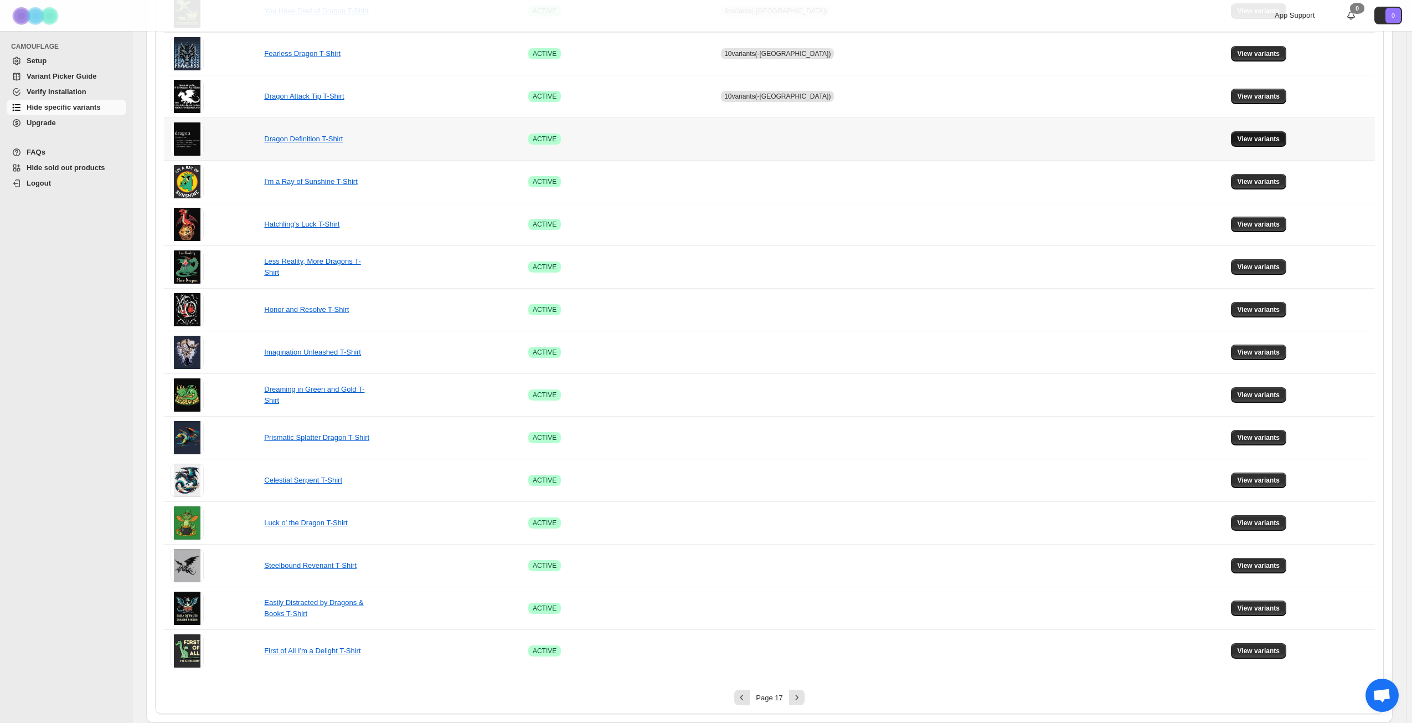
click at [1255, 136] on span "View variants" at bounding box center [1259, 139] width 43 height 9
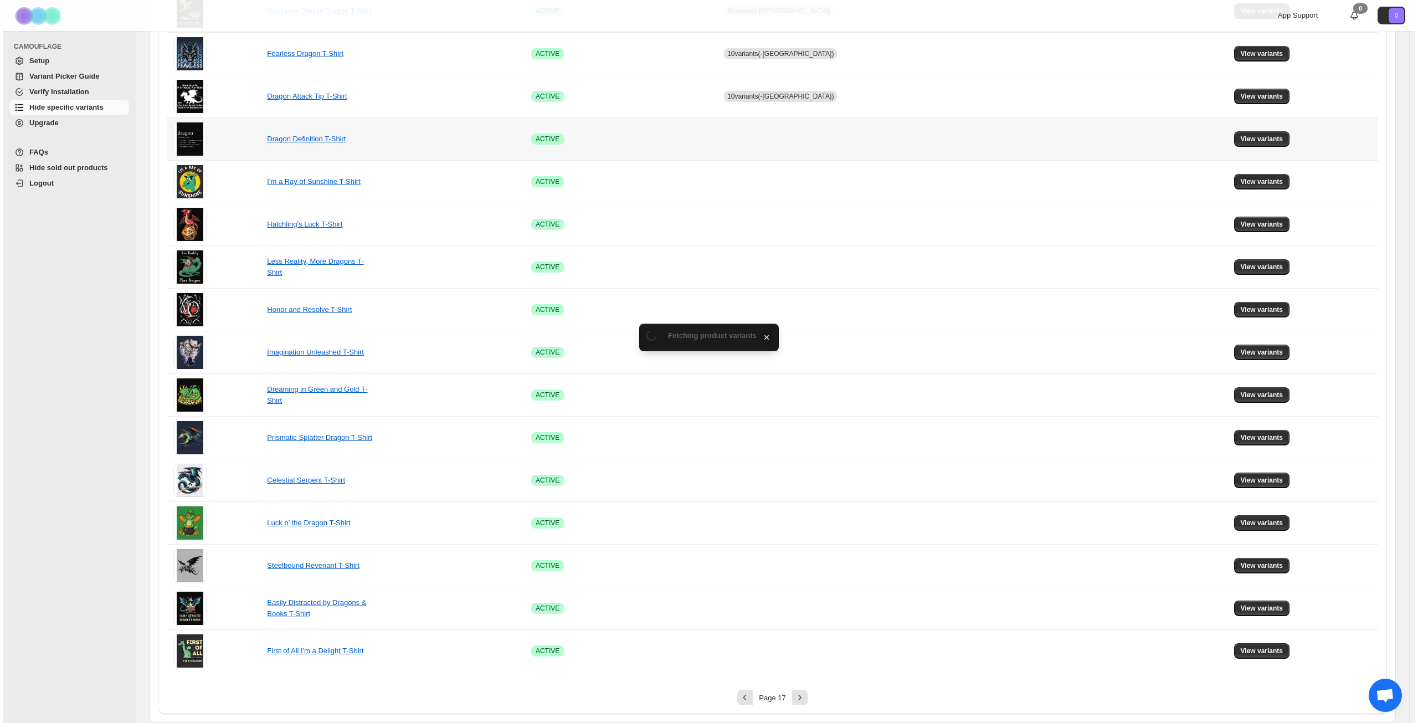
scroll to position [0, 0]
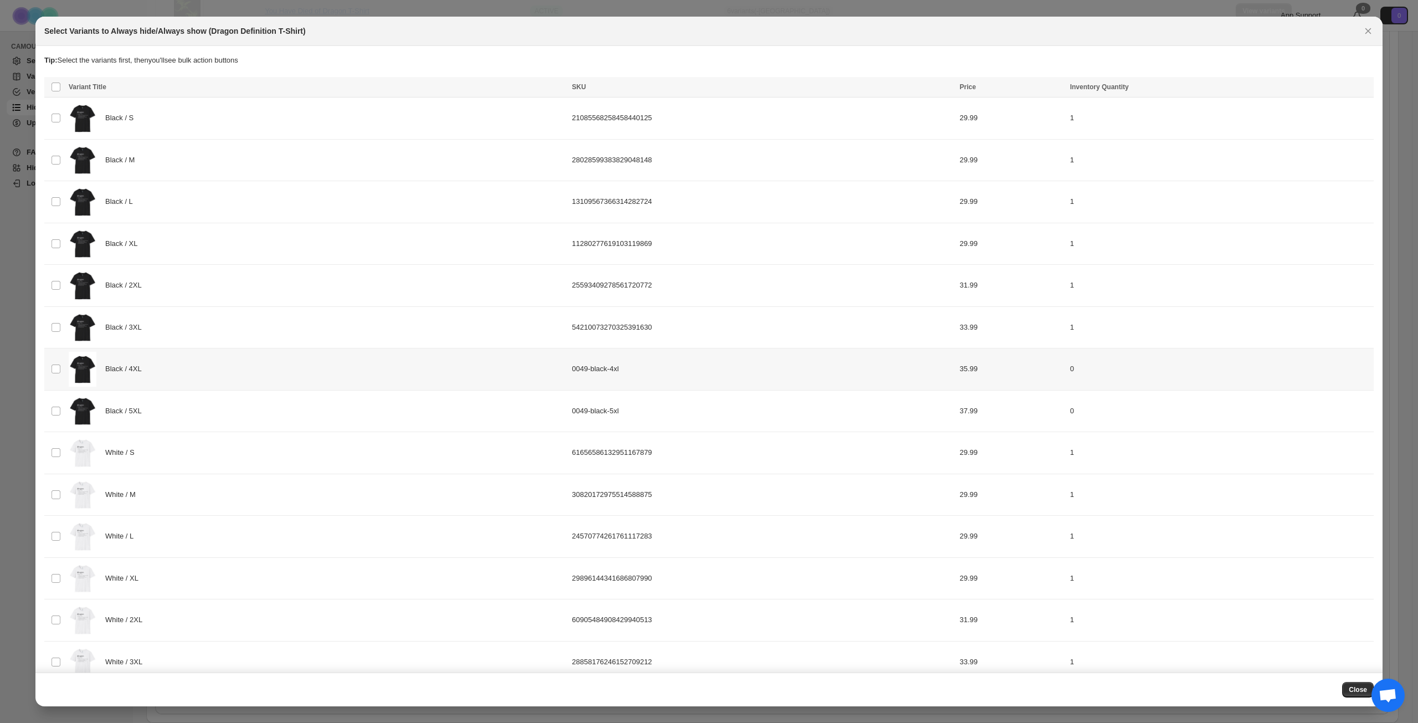
click at [265, 368] on div "Black / 4XL" at bounding box center [317, 369] width 497 height 35
click at [265, 409] on div "Black / 5XL" at bounding box center [317, 411] width 497 height 35
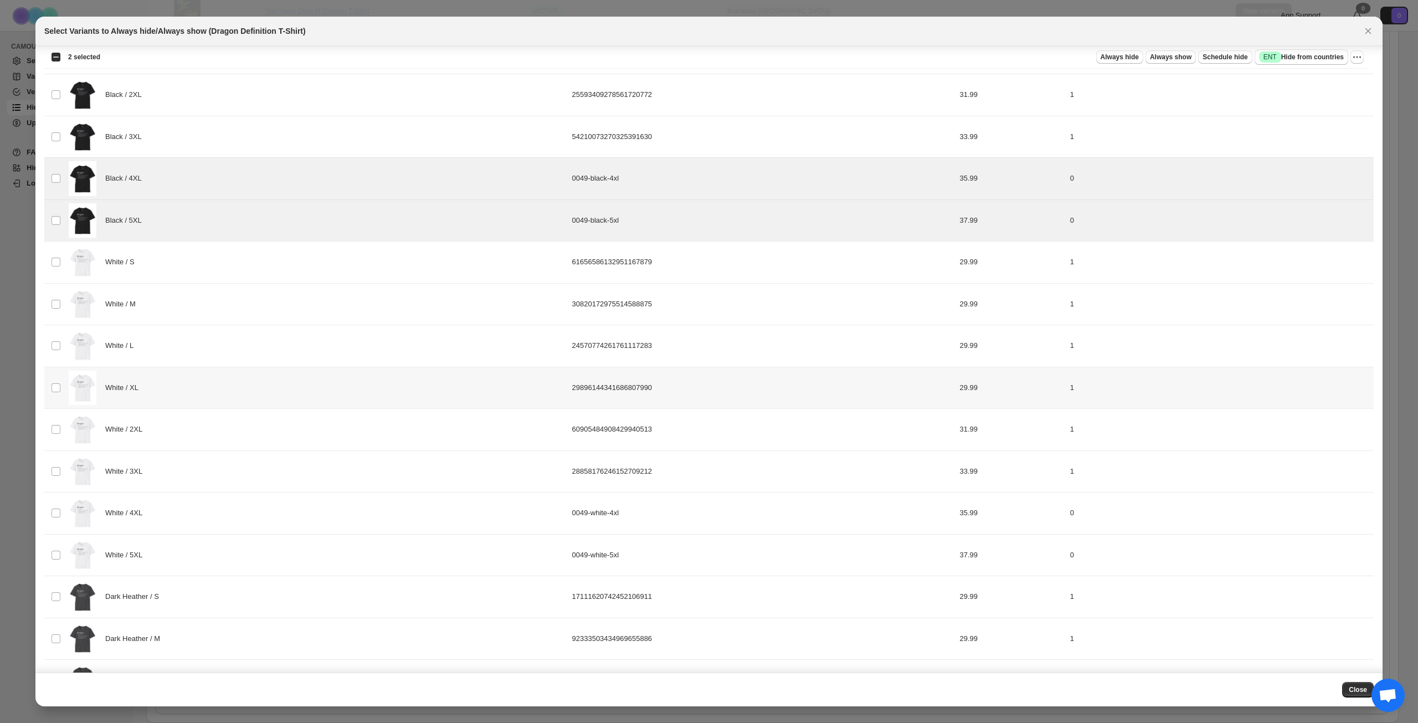
scroll to position [222, 0]
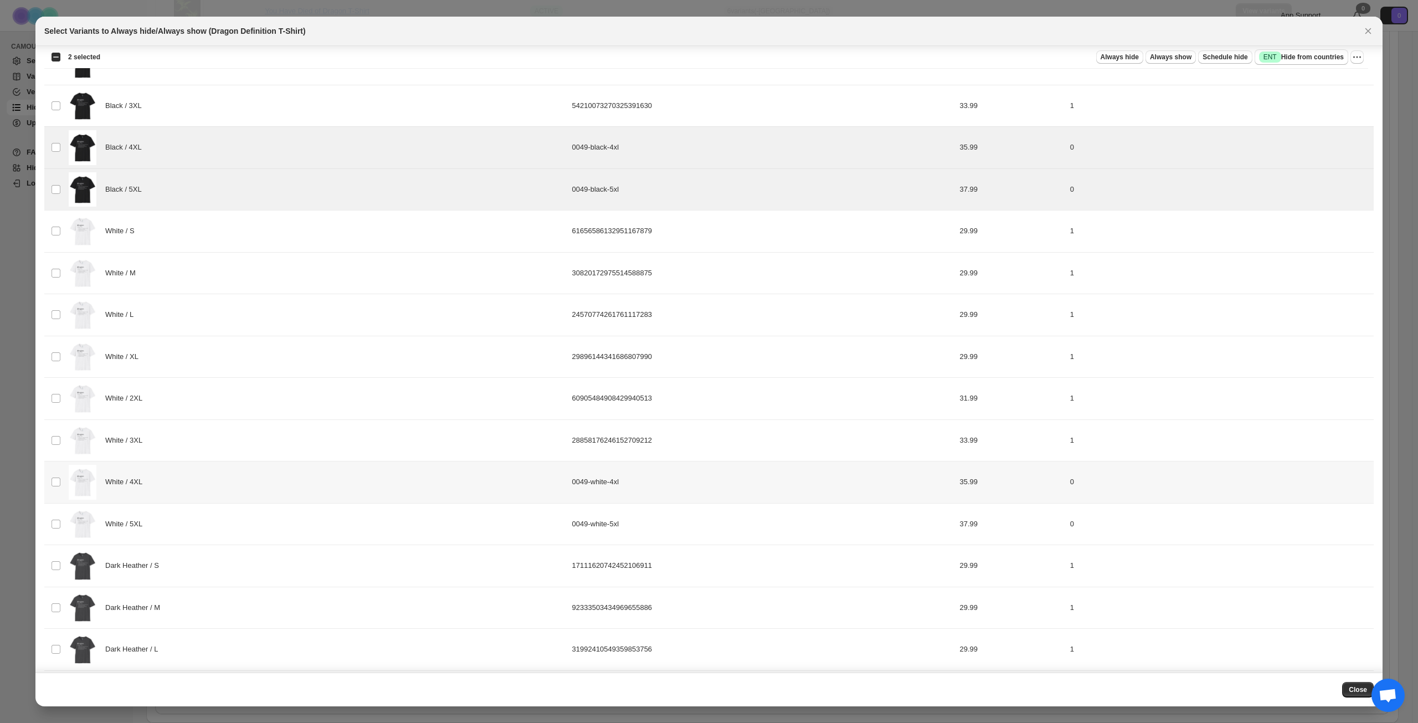
click at [239, 480] on div "White / 4XL" at bounding box center [317, 482] width 497 height 35
click at [230, 531] on div "White / 5XL" at bounding box center [317, 524] width 497 height 35
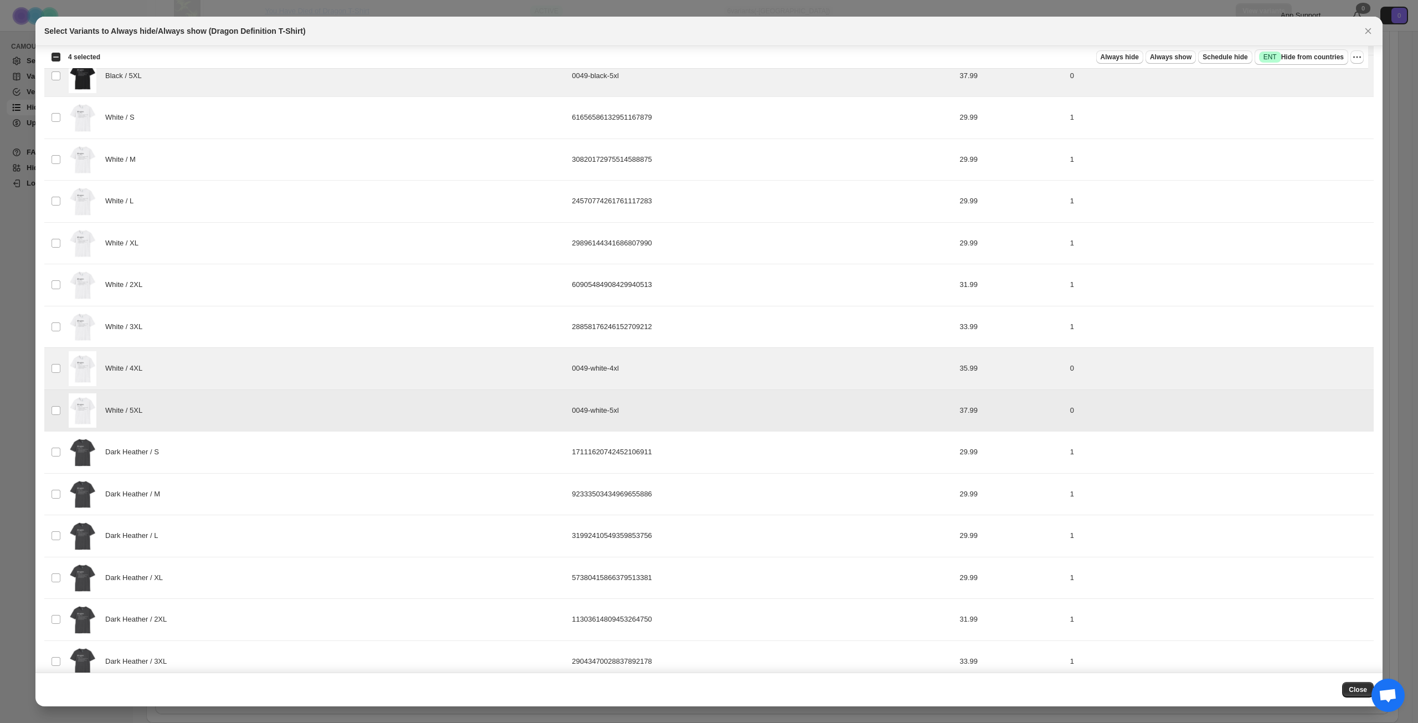
scroll to position [499, 0]
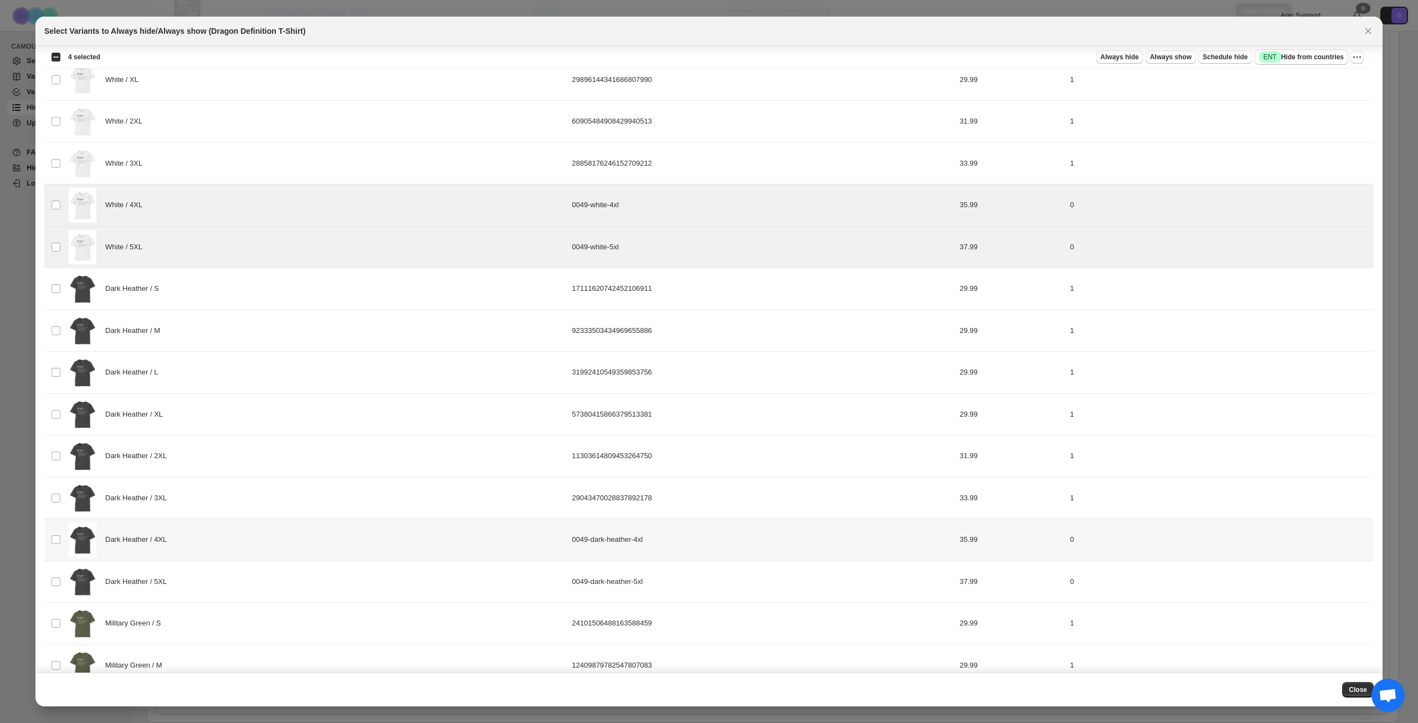
click at [246, 535] on div "Dark Heather / 4XL" at bounding box center [317, 539] width 497 height 35
click at [228, 579] on div "Dark Heather / 5XL" at bounding box center [317, 581] width 497 height 35
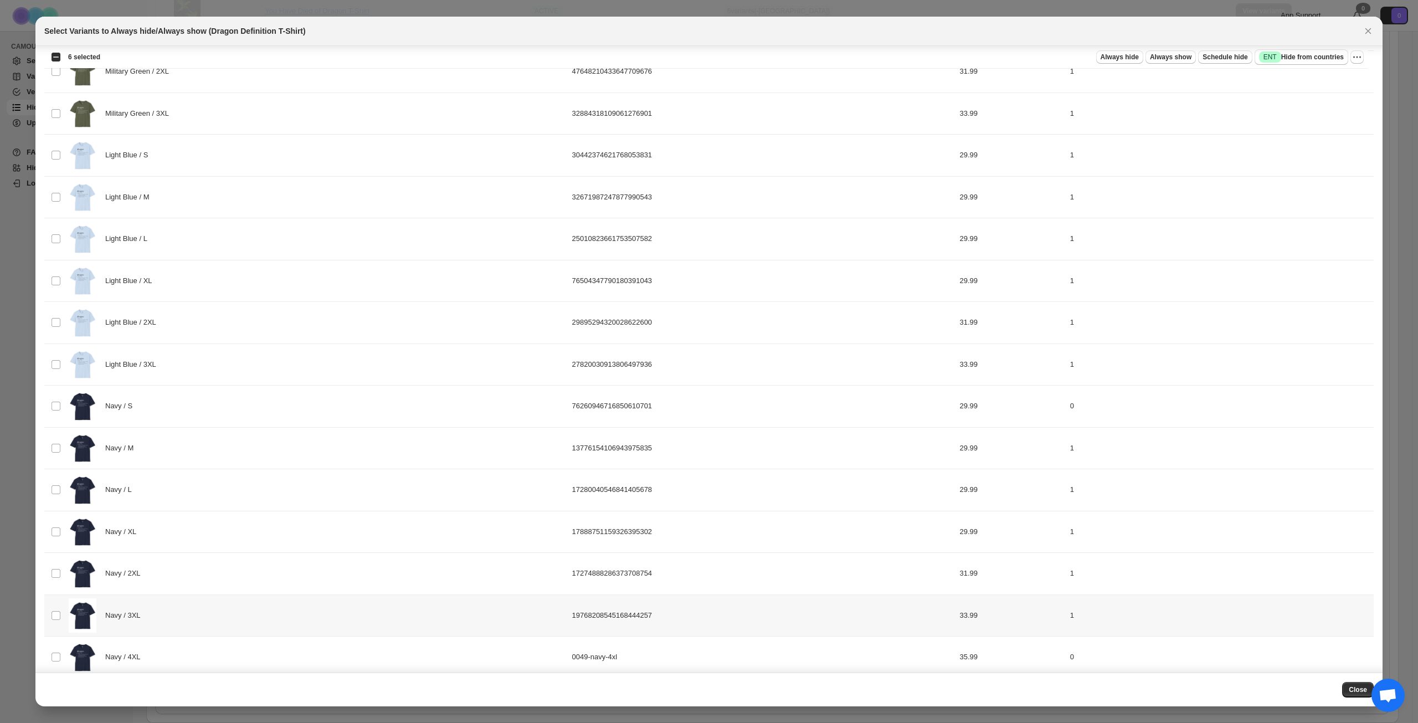
scroll to position [1273, 0]
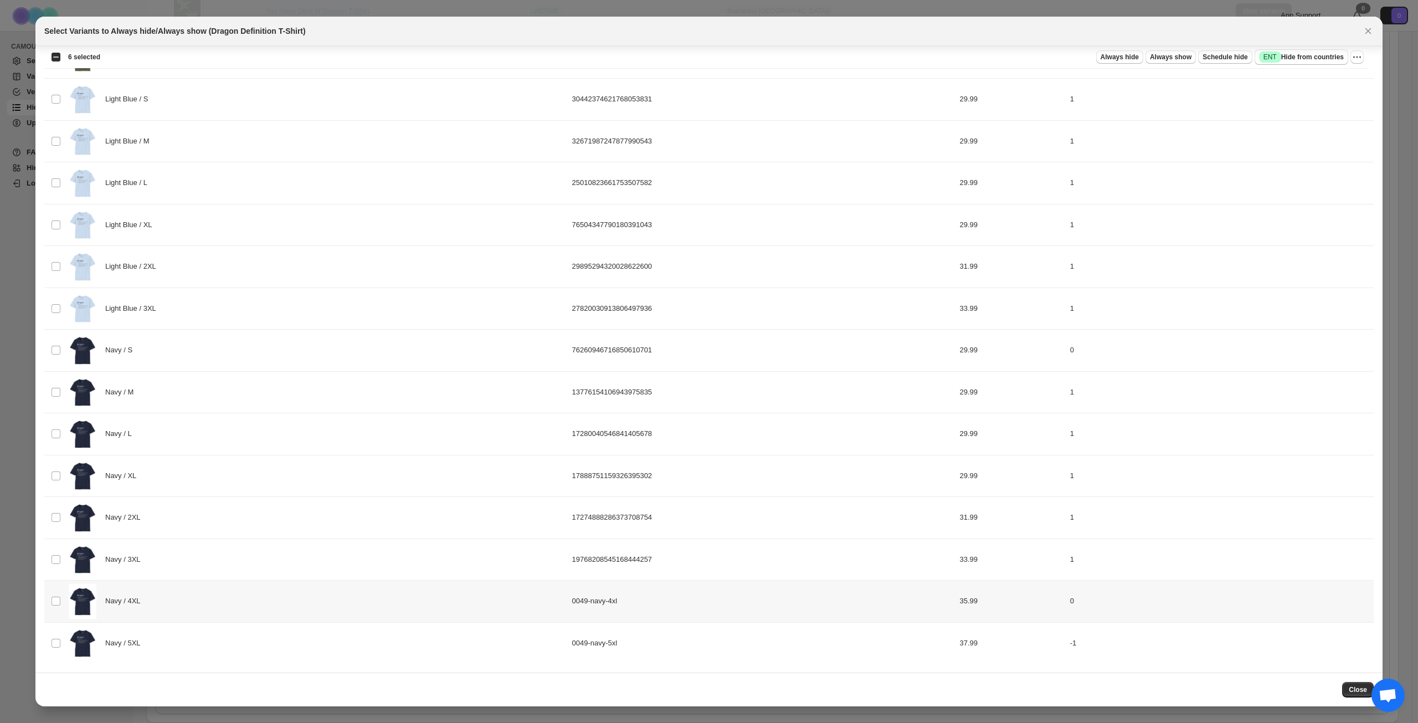
click at [256, 603] on div "Navy / 4XL" at bounding box center [317, 601] width 497 height 35
click at [262, 639] on div "Navy / 5XL" at bounding box center [317, 643] width 497 height 35
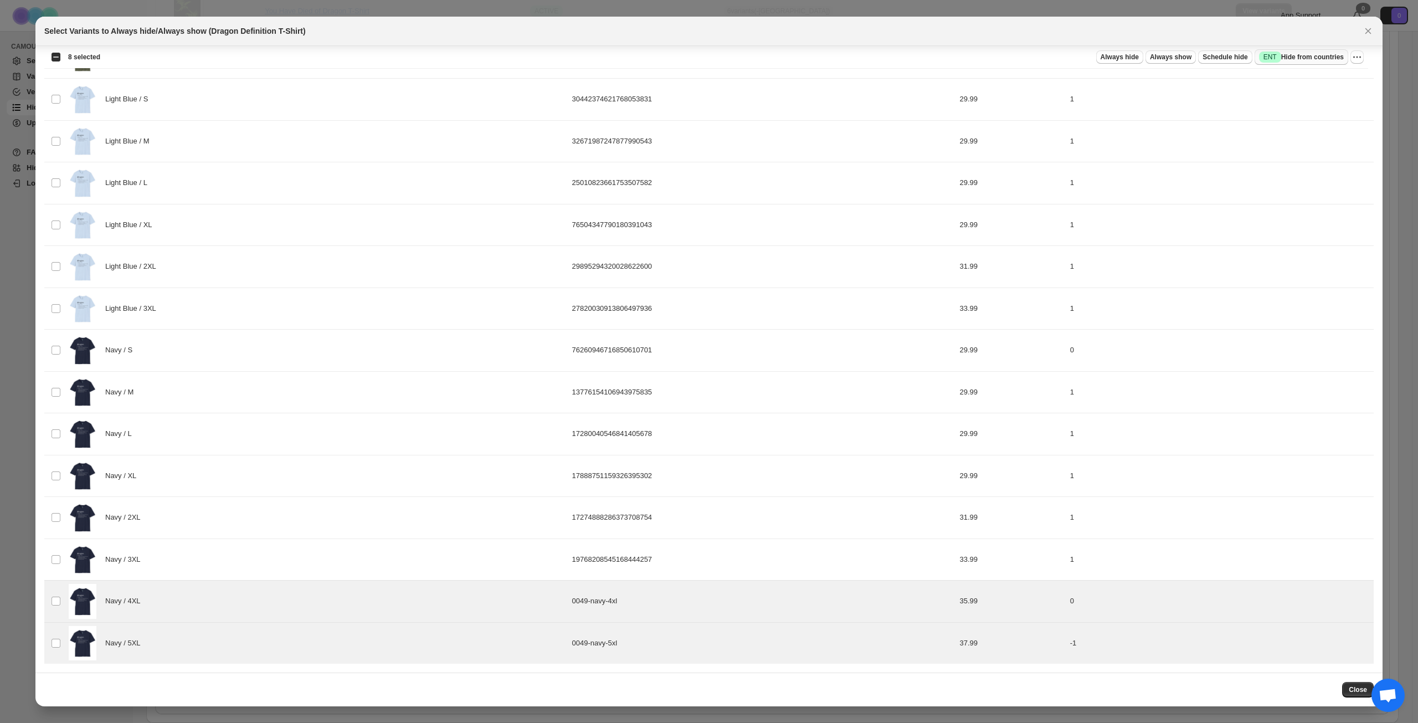
click at [1313, 57] on span "Success ENT Hide from countries" at bounding box center [1301, 57] width 85 height 11
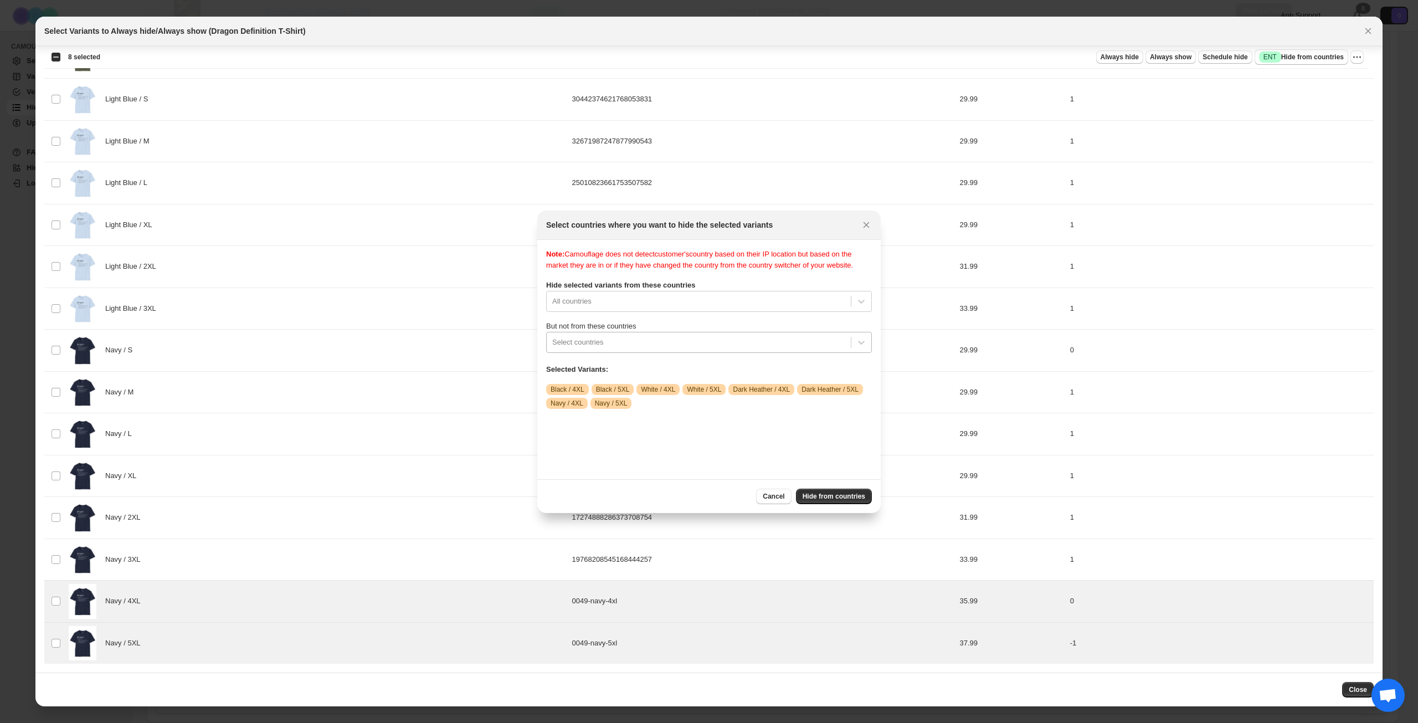
click at [662, 347] on div ":rg5:" at bounding box center [698, 342] width 293 height 13
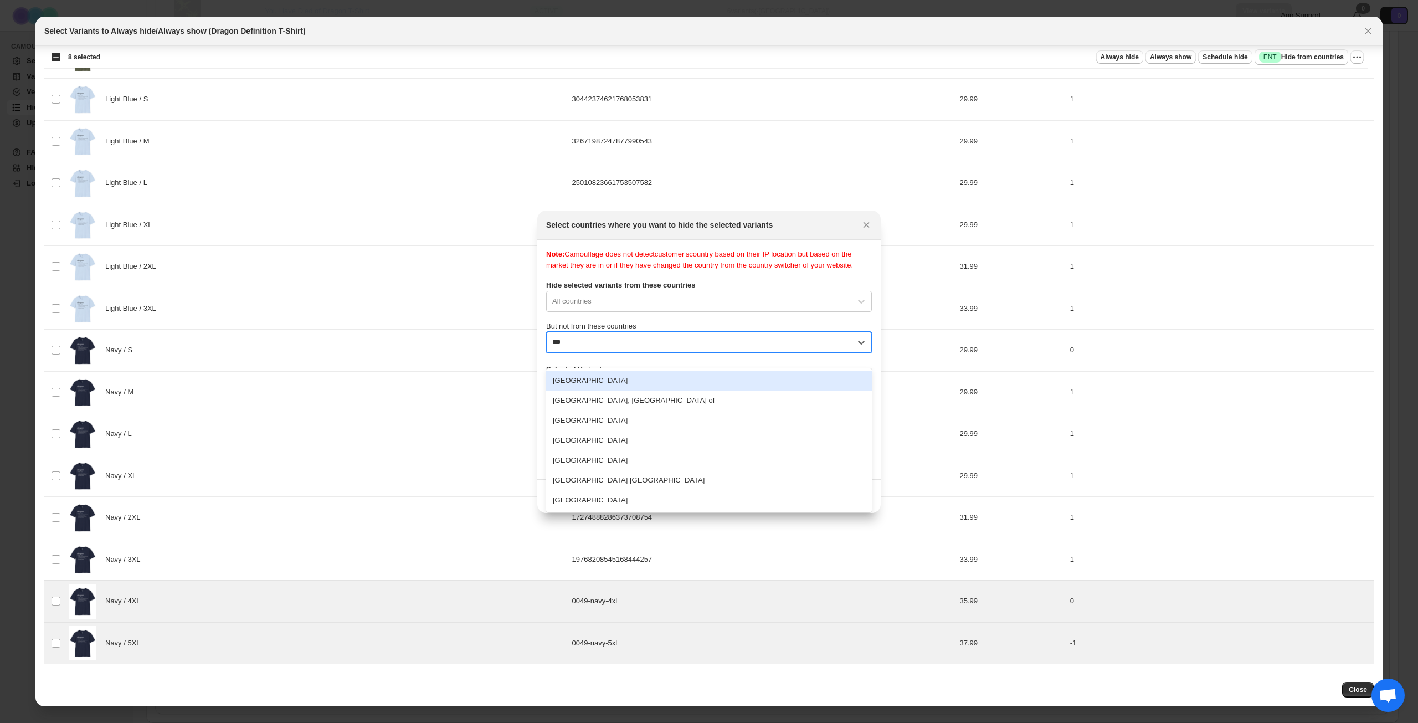
type input "****"
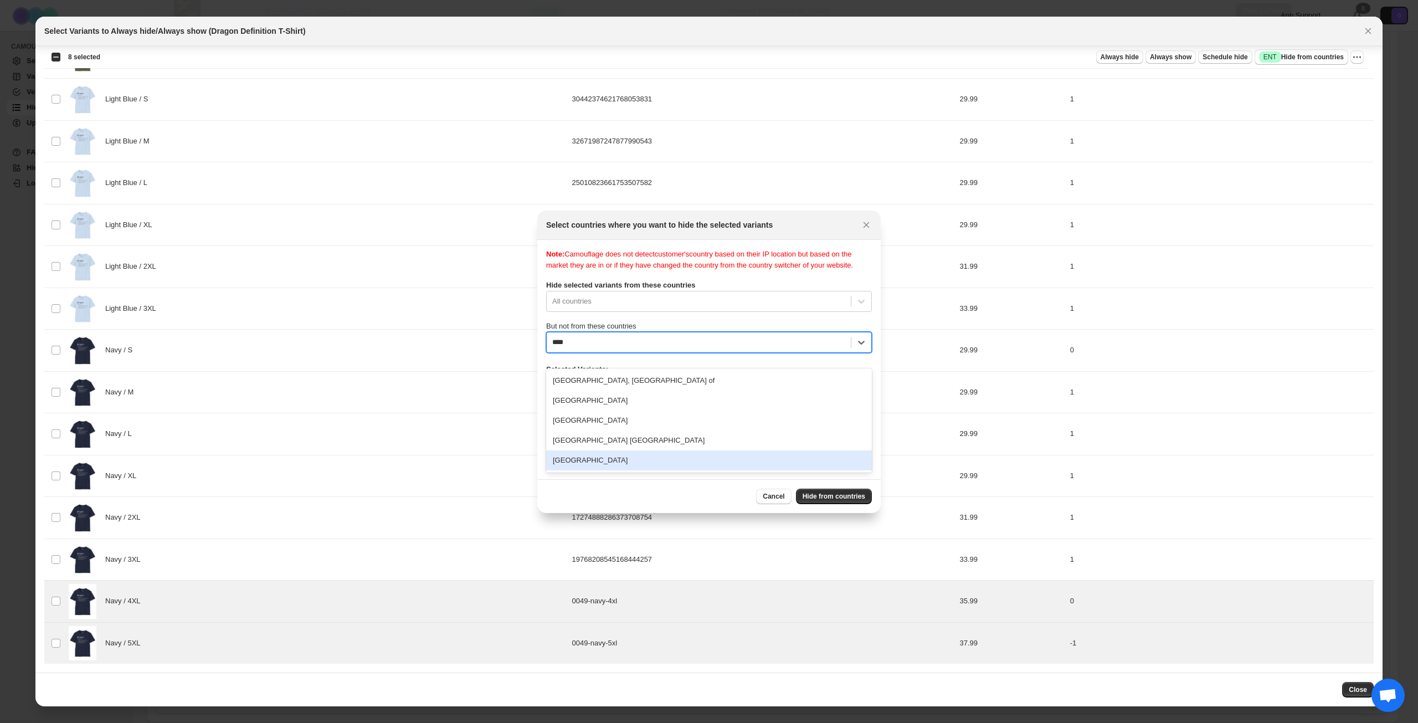
click at [625, 460] on div "[GEOGRAPHIC_DATA]" at bounding box center [709, 460] width 326 height 20
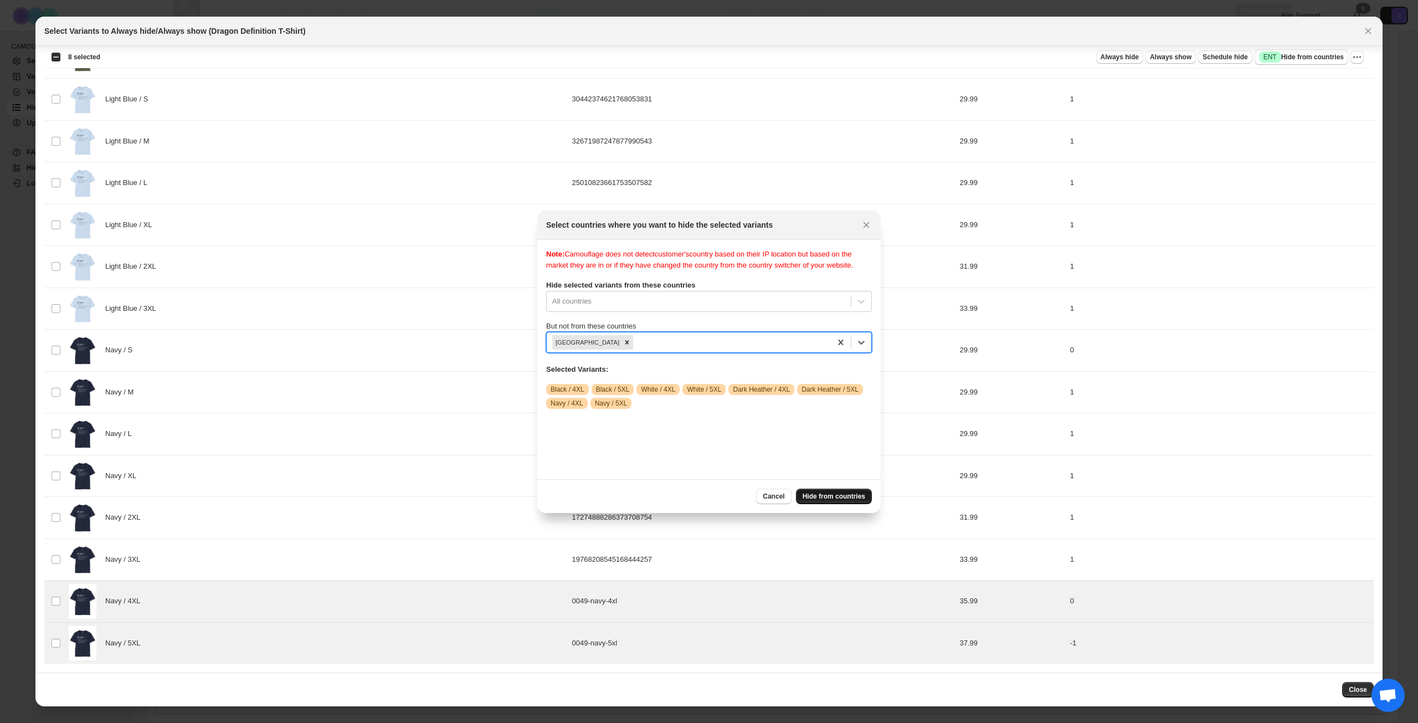
click at [847, 497] on span "Hide from countries" at bounding box center [834, 496] width 63 height 9
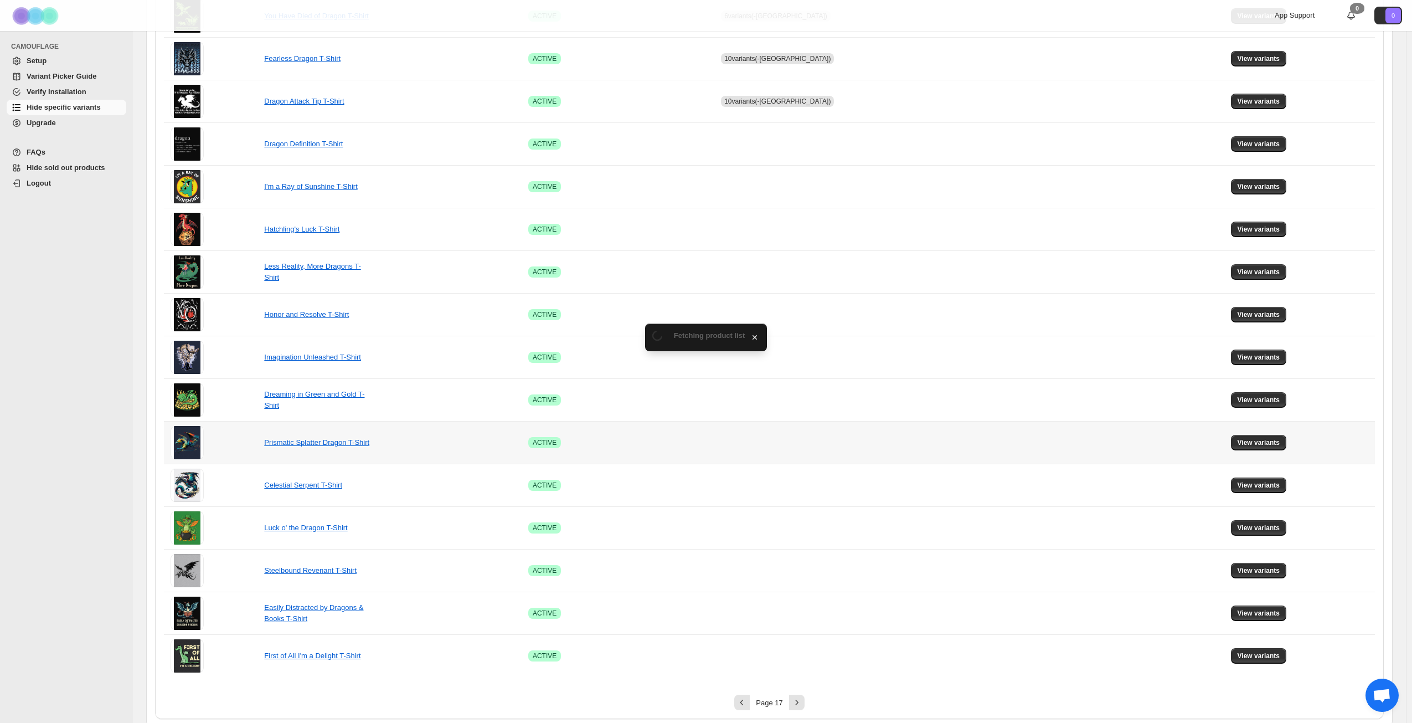
scroll to position [414, 0]
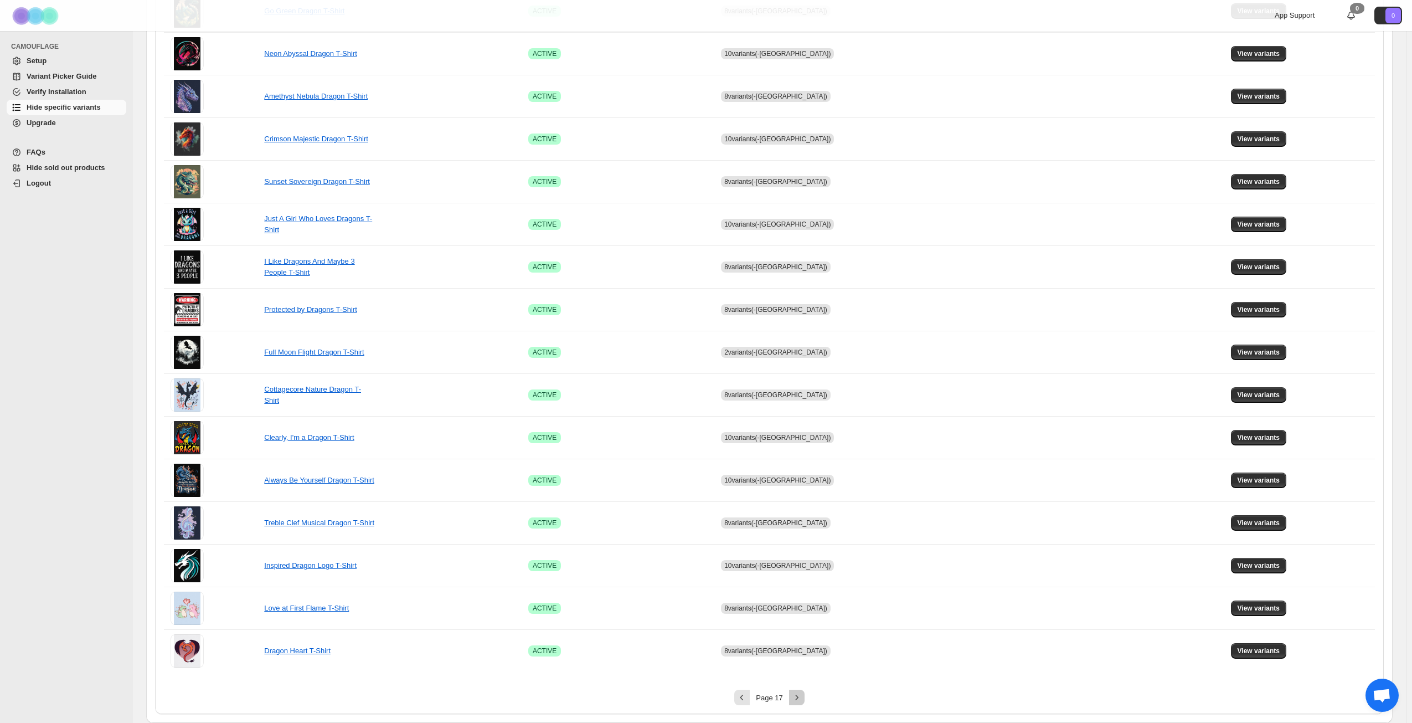
click at [796, 701] on icon "Next" at bounding box center [797, 697] width 11 height 11
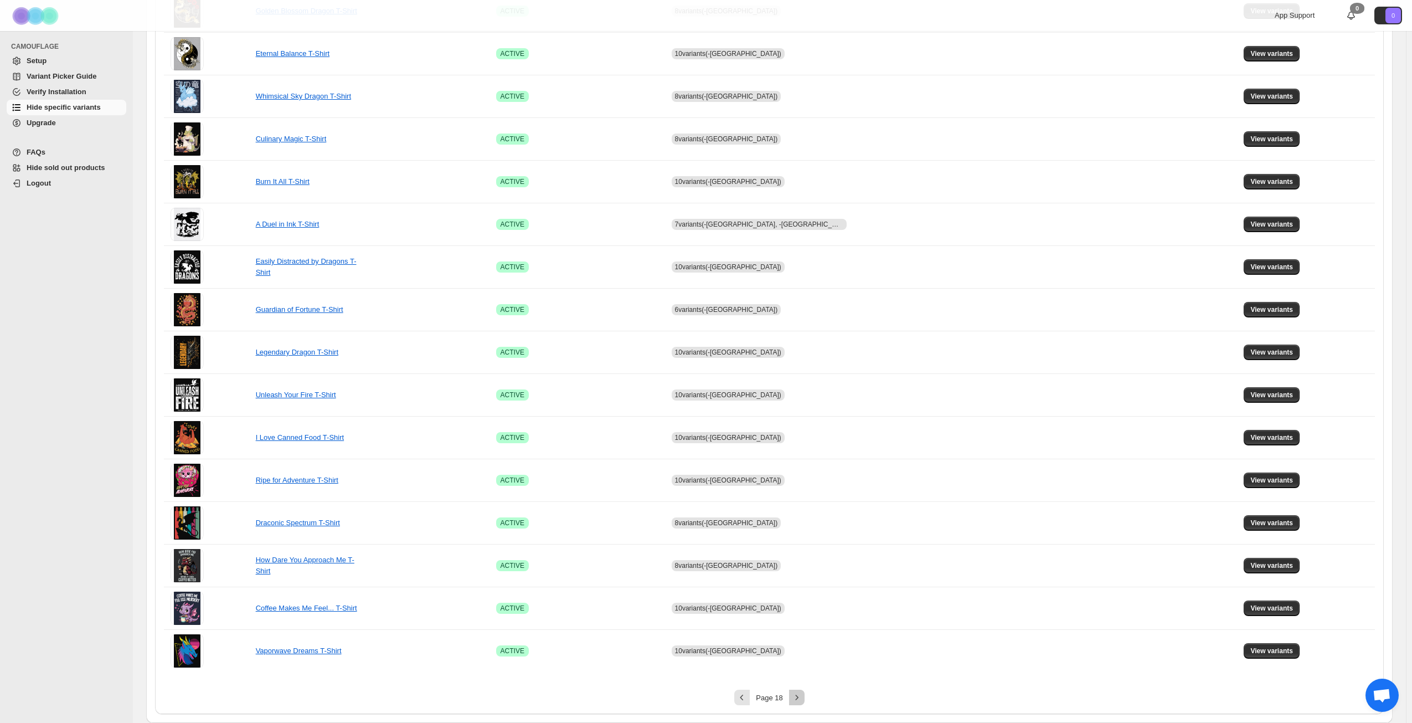
click at [803, 694] on icon "Next" at bounding box center [797, 697] width 11 height 11
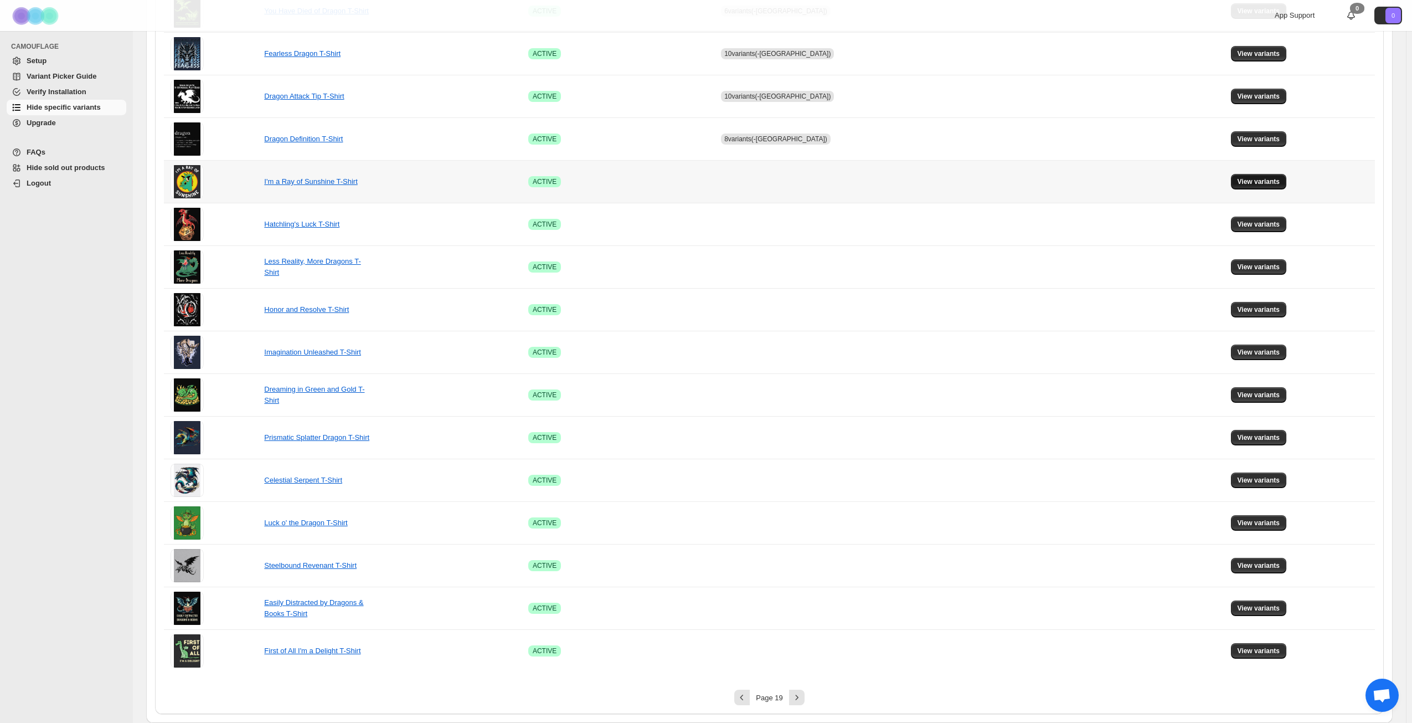
click at [1239, 180] on span "View variants" at bounding box center [1259, 181] width 43 height 9
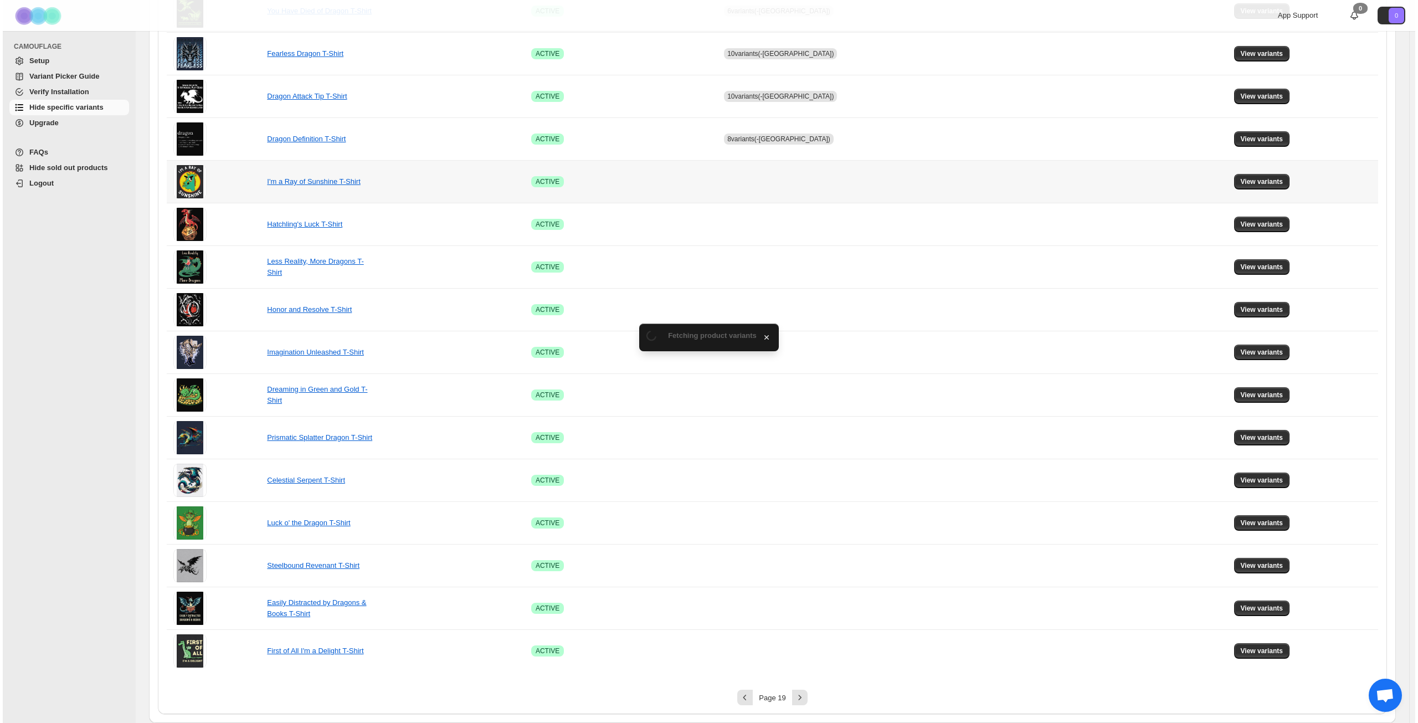
scroll to position [0, 0]
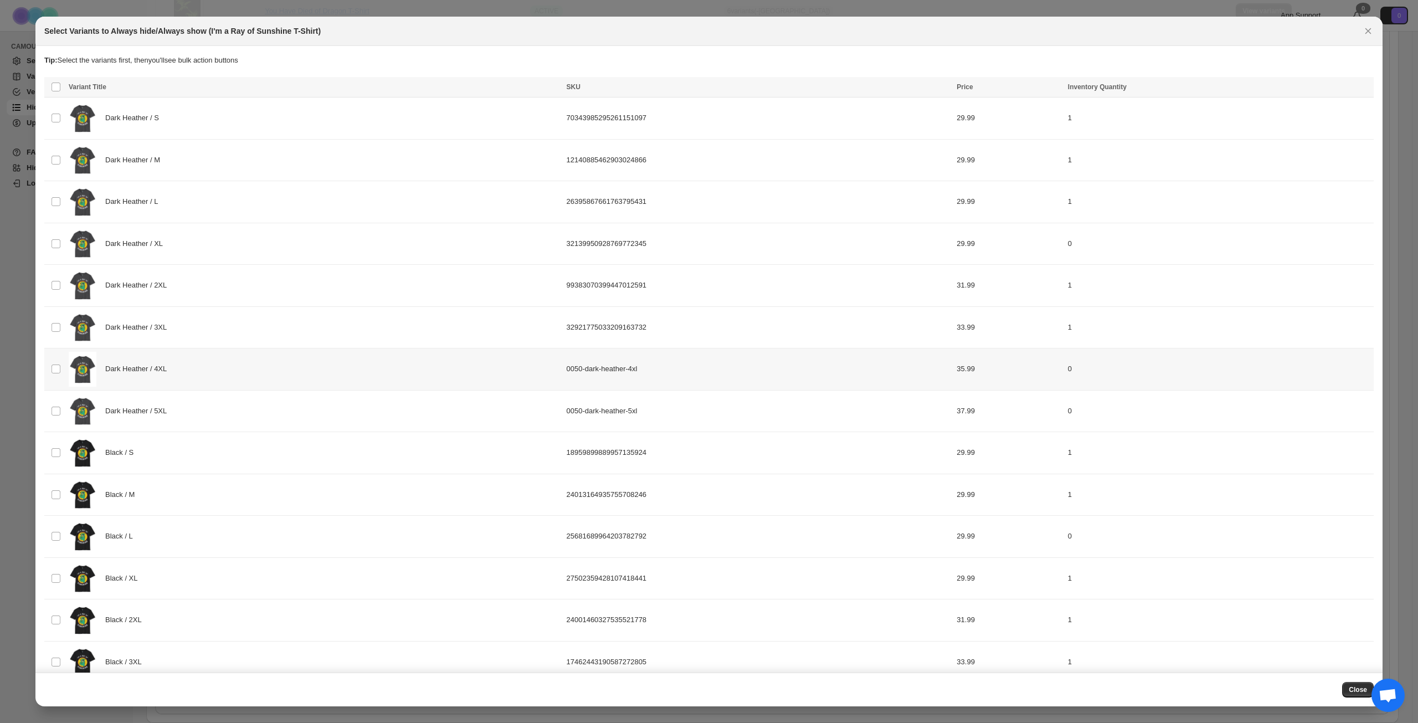
click at [262, 364] on div "Dark Heather / 4XL" at bounding box center [314, 369] width 491 height 35
click at [247, 401] on div "Dark Heather / 5XL" at bounding box center [314, 411] width 491 height 35
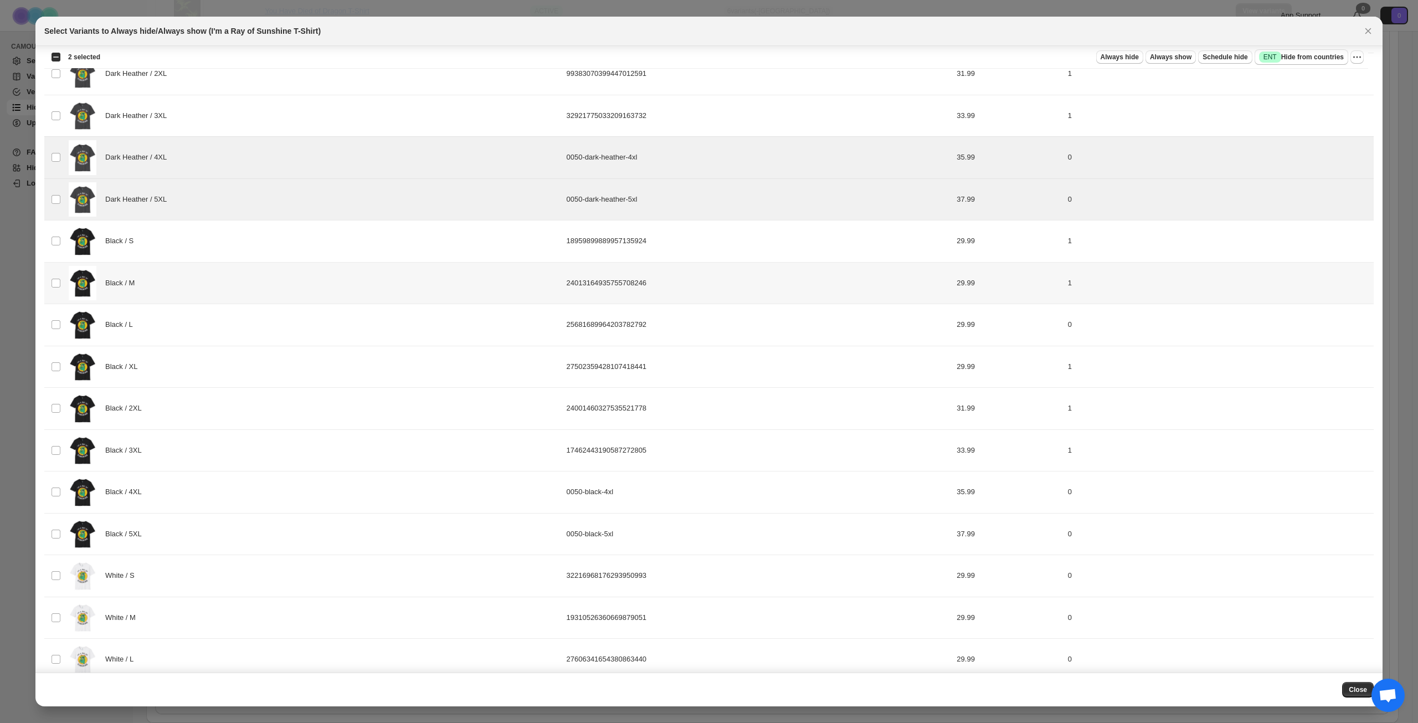
scroll to position [222, 0]
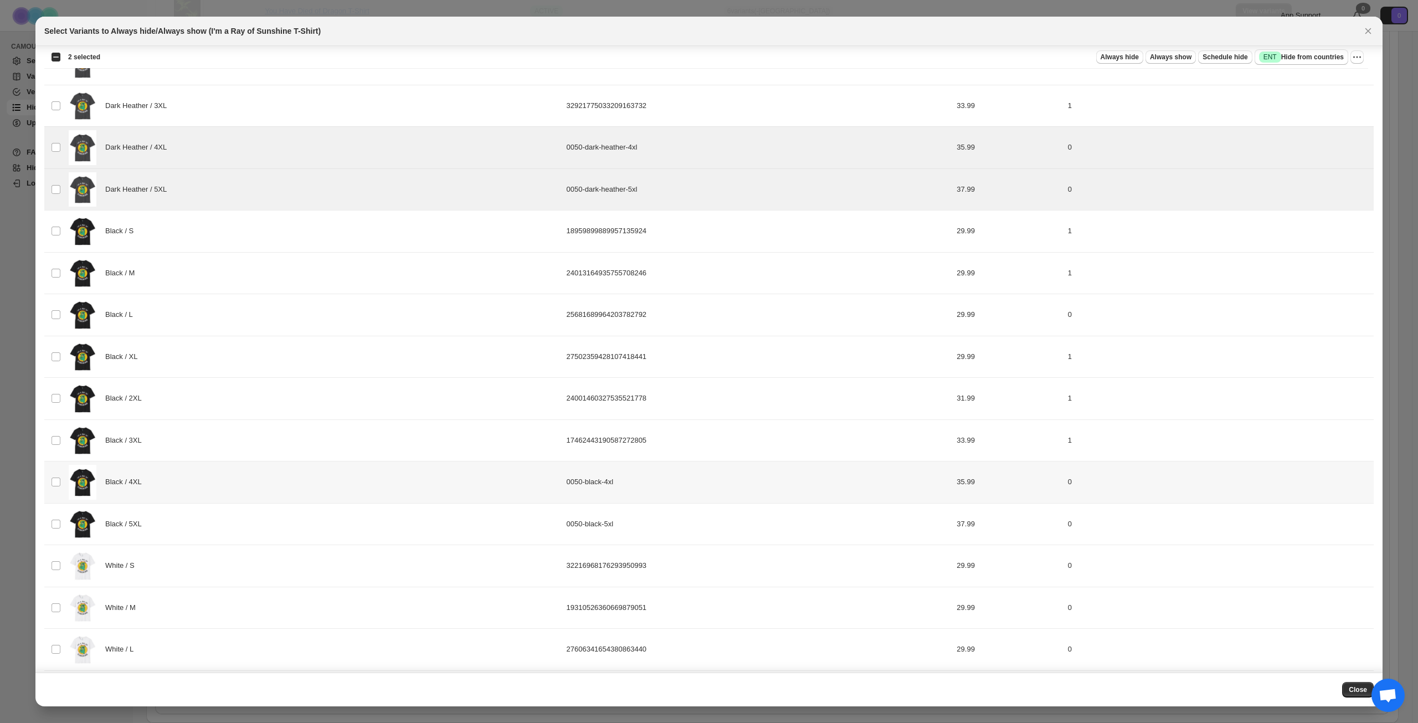
click at [240, 472] on div "Black / 4XL" at bounding box center [314, 482] width 491 height 35
click at [232, 529] on div "Black / 5XL" at bounding box center [314, 524] width 491 height 35
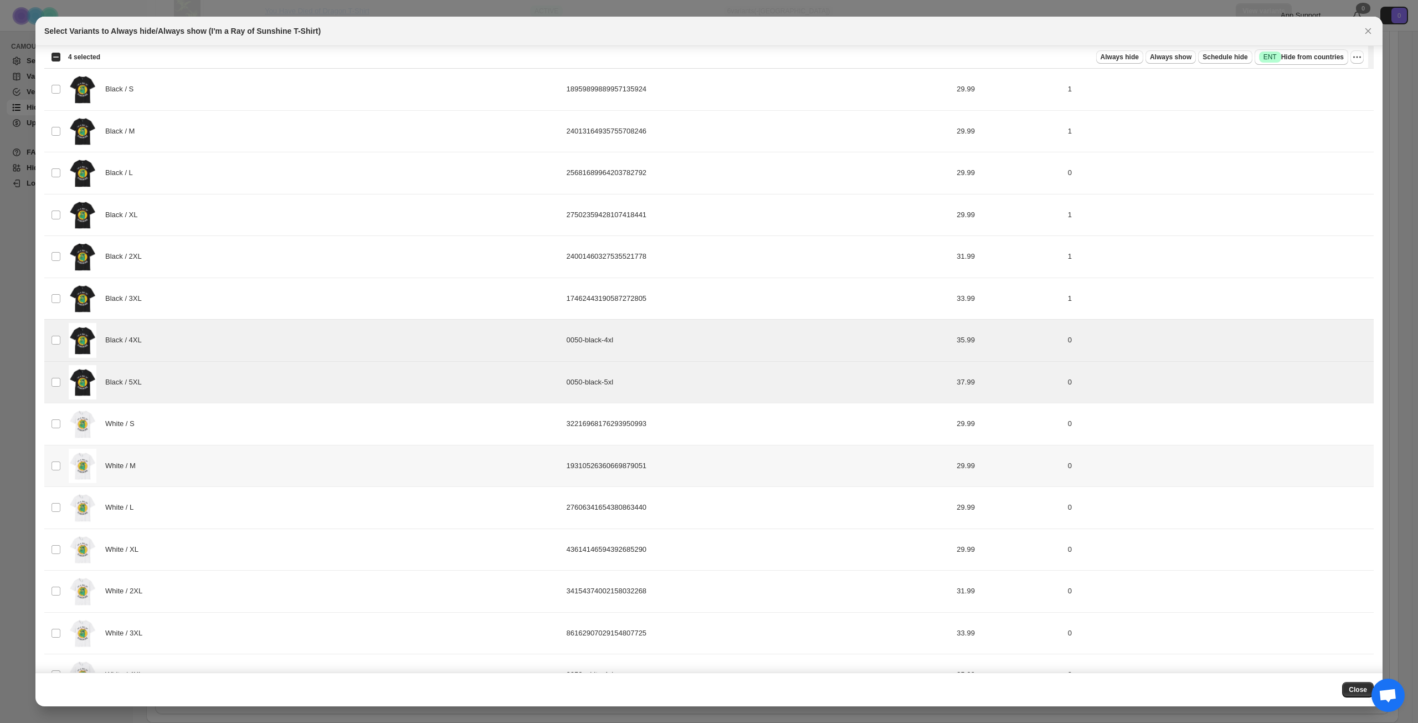
scroll to position [609, 0]
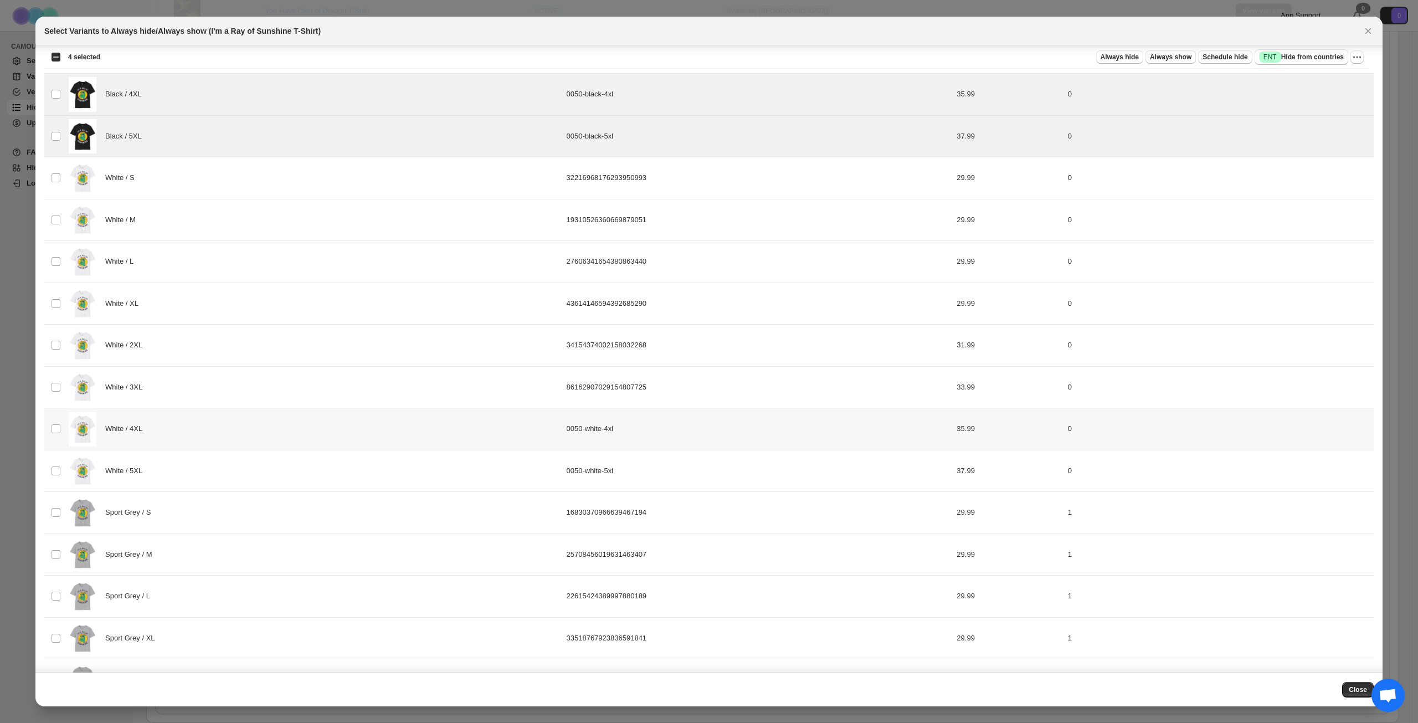
click at [240, 431] on div "White / 4XL" at bounding box center [314, 429] width 491 height 35
click at [232, 467] on div "White / 5XL" at bounding box center [314, 471] width 491 height 35
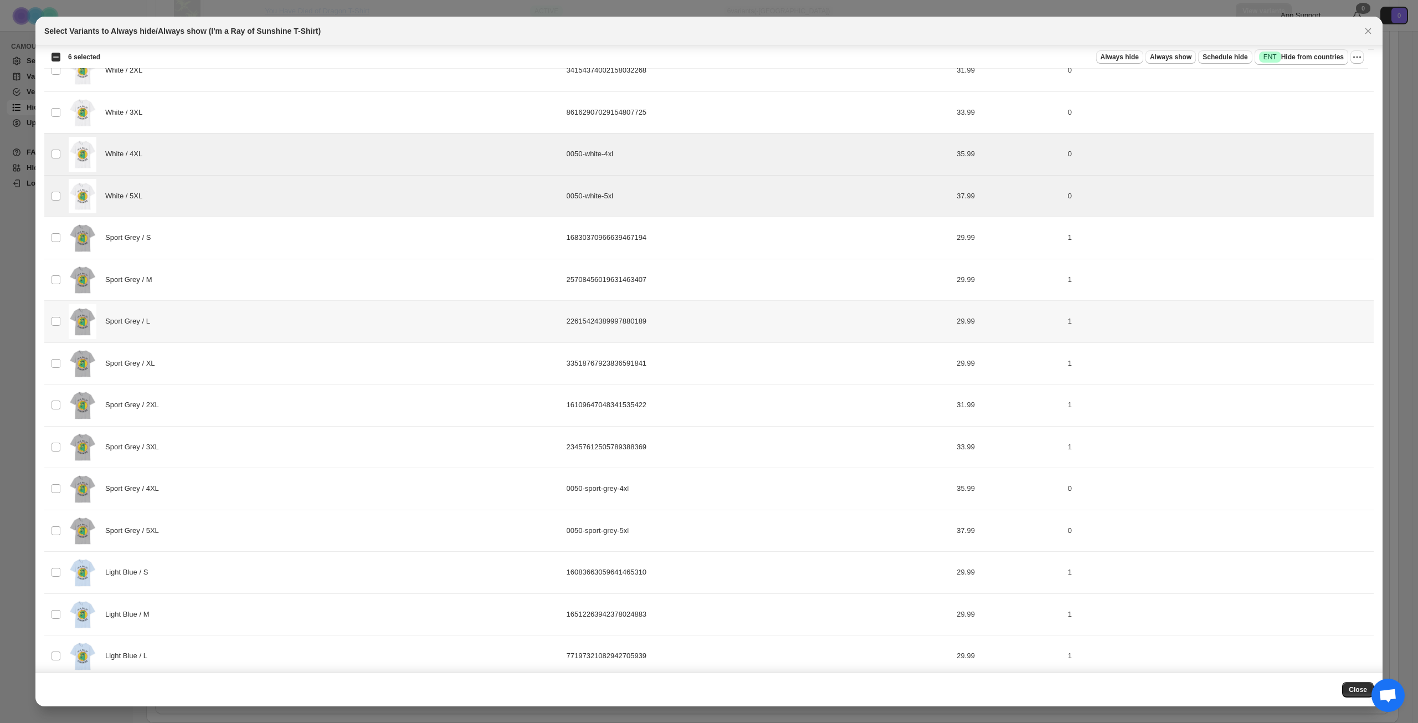
scroll to position [886, 0]
click at [227, 481] on div "Sport Grey / 4XL" at bounding box center [314, 486] width 491 height 35
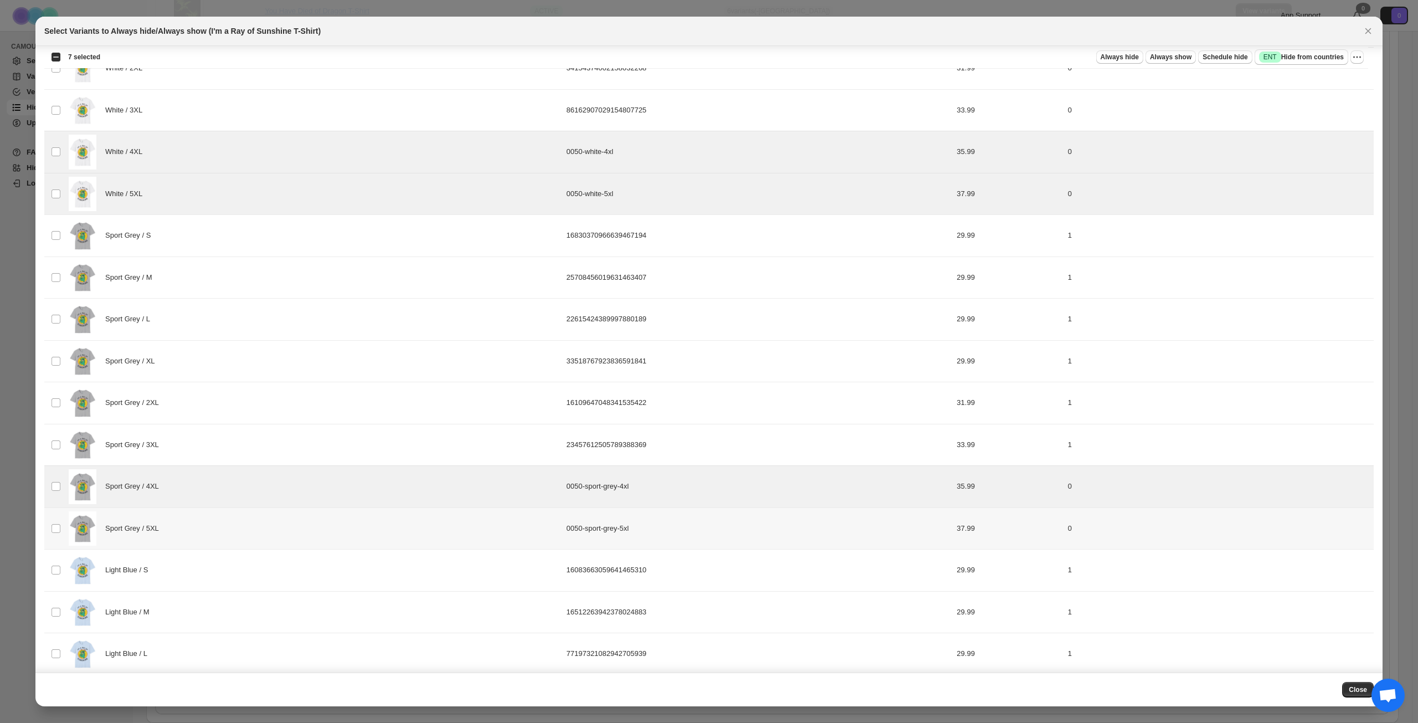
click at [225, 523] on div "Sport Grey / 5XL" at bounding box center [314, 528] width 491 height 35
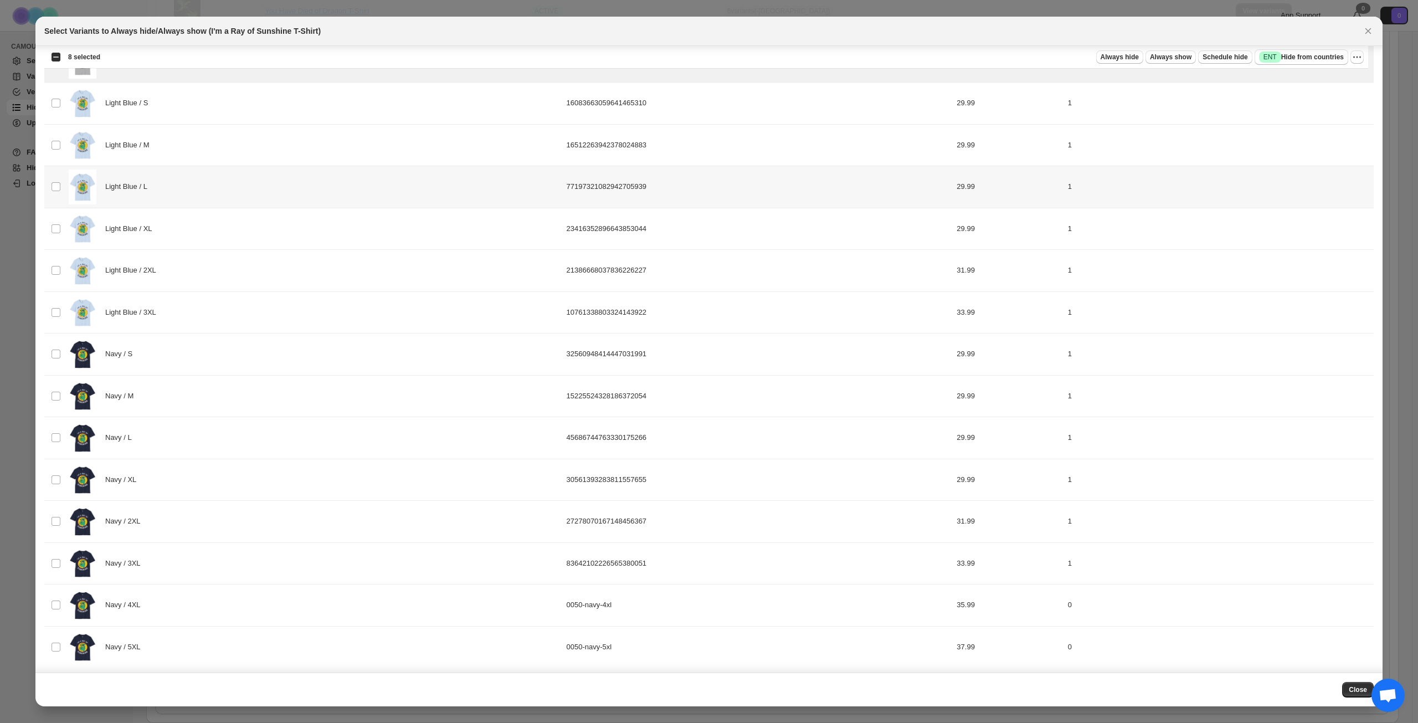
scroll to position [1357, 0]
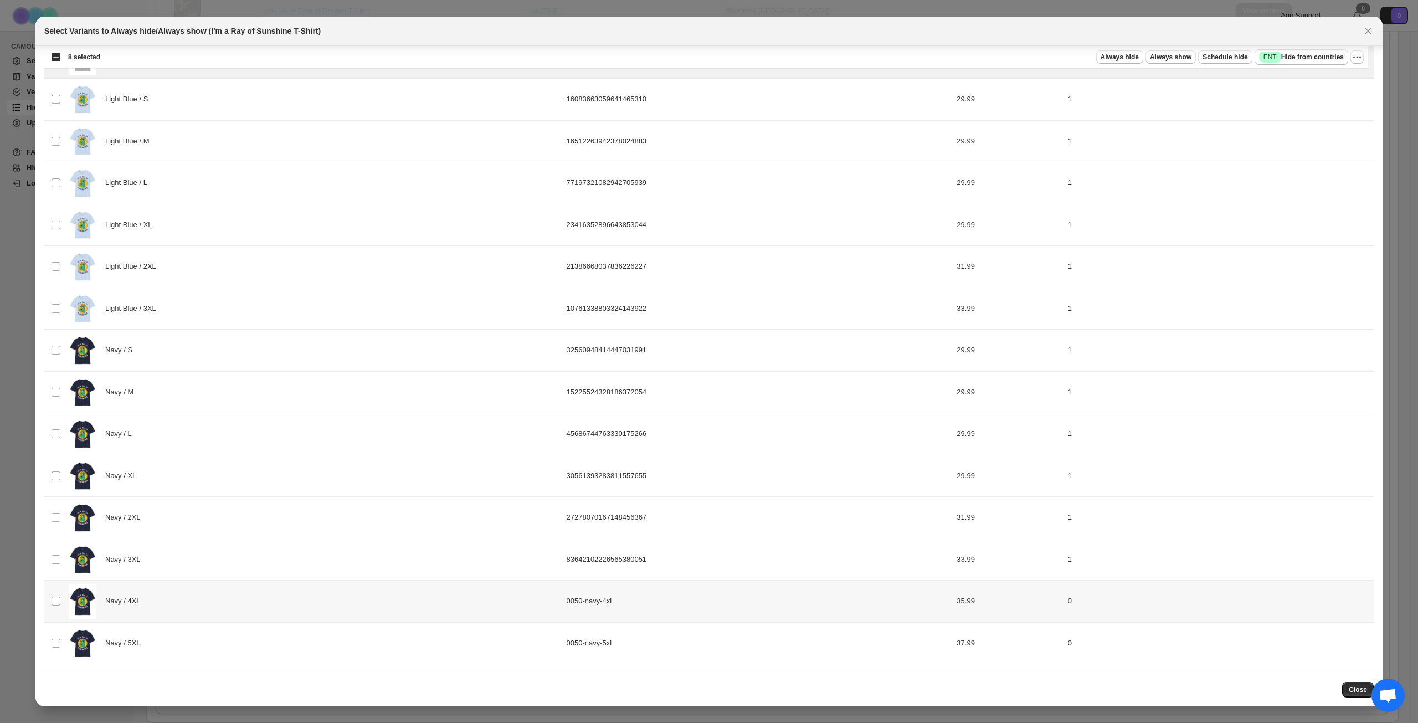
drag, startPoint x: 229, startPoint y: 596, endPoint x: 228, endPoint y: 647, distance: 51.5
click at [229, 597] on div "Navy / 4XL" at bounding box center [314, 601] width 491 height 35
click at [227, 652] on div "Navy / 5XL" at bounding box center [314, 643] width 491 height 35
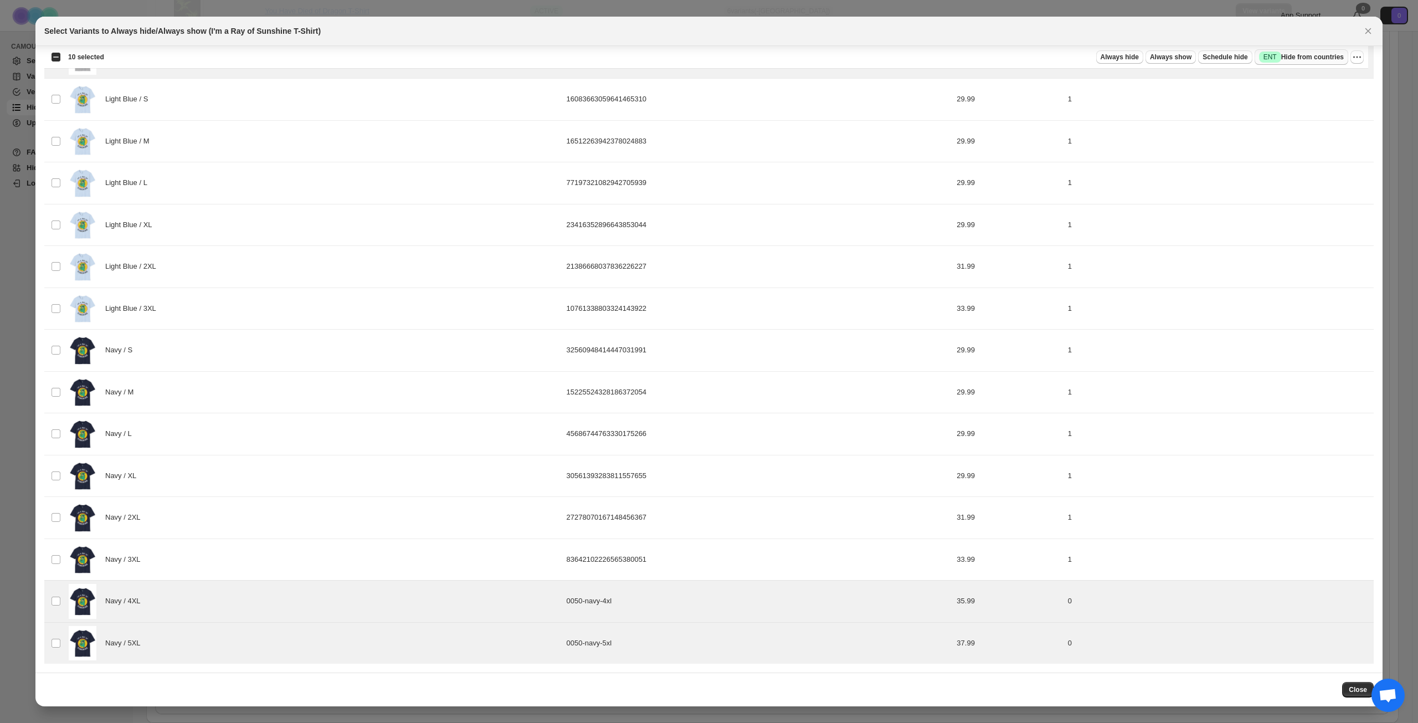
click at [1311, 59] on span "Success ENT Hide from countries" at bounding box center [1301, 57] width 85 height 11
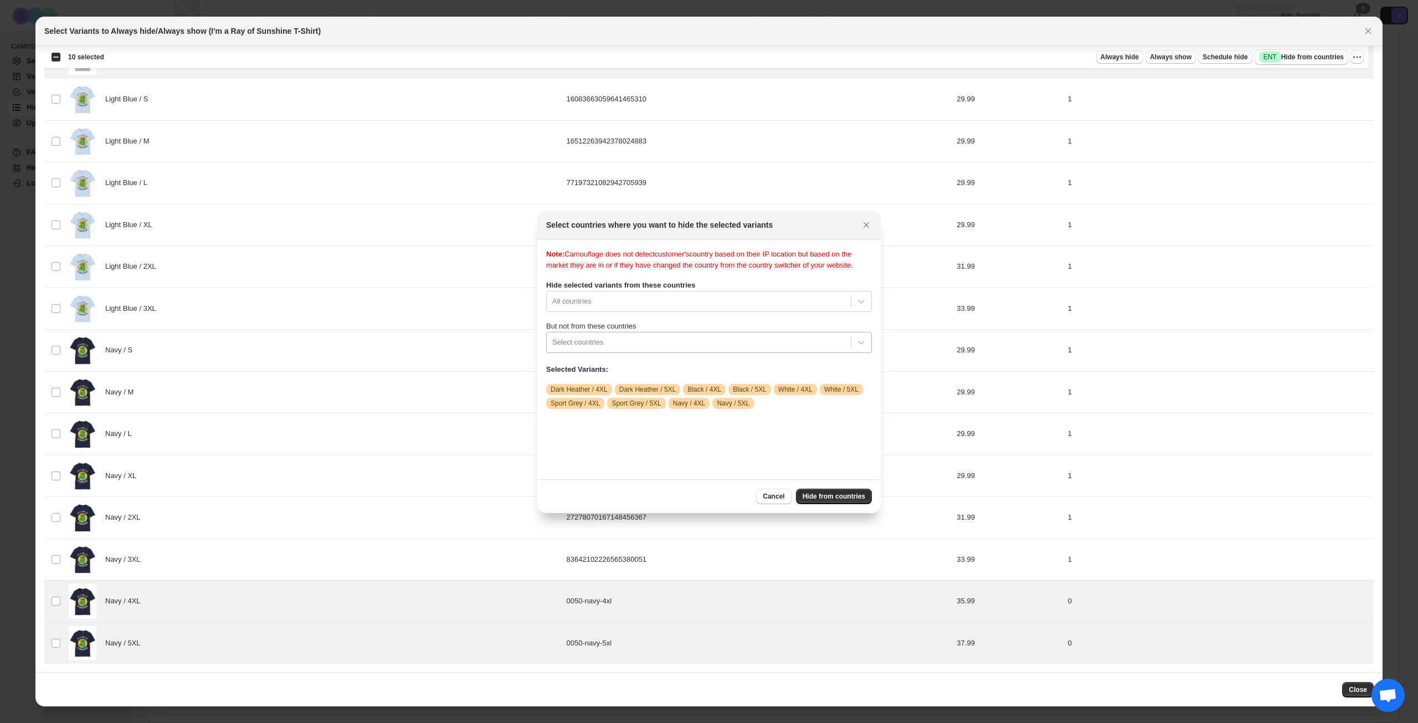
click at [679, 351] on div "Select countries" at bounding box center [699, 342] width 304 height 18
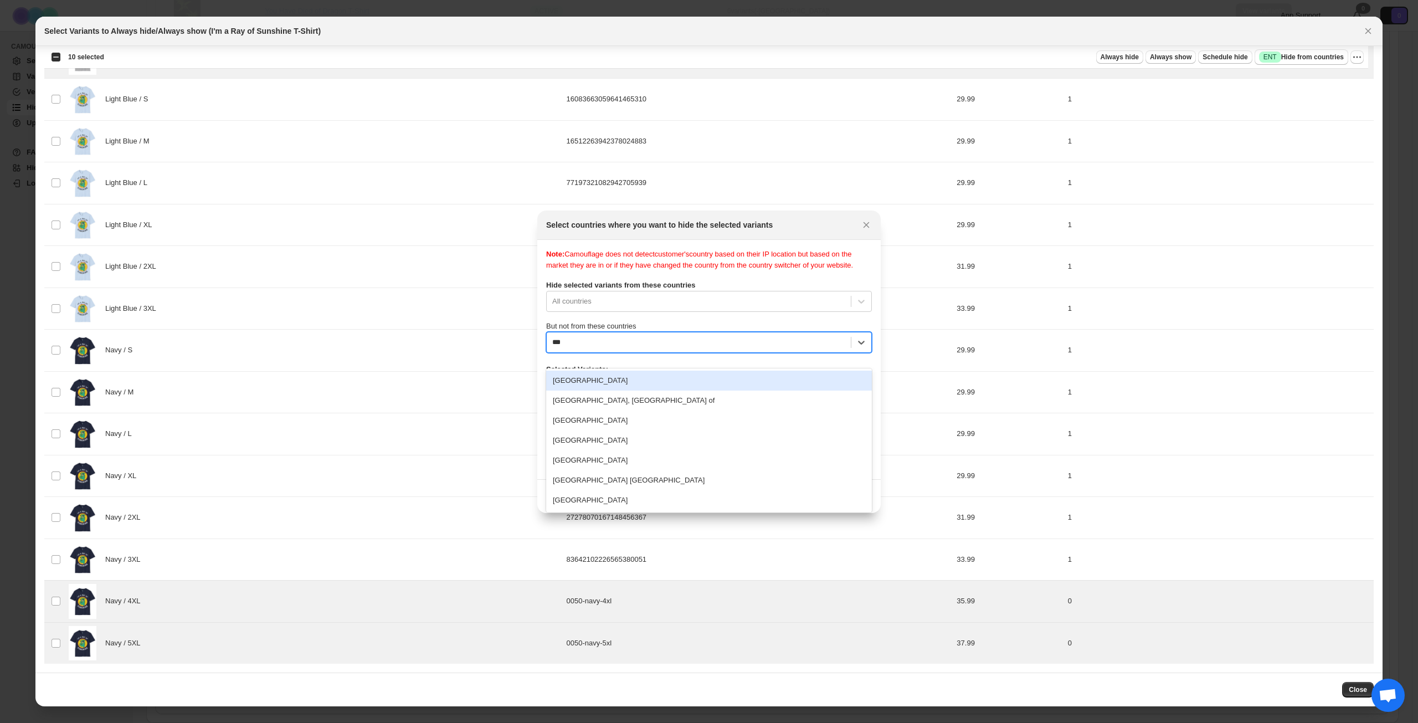
type input "****"
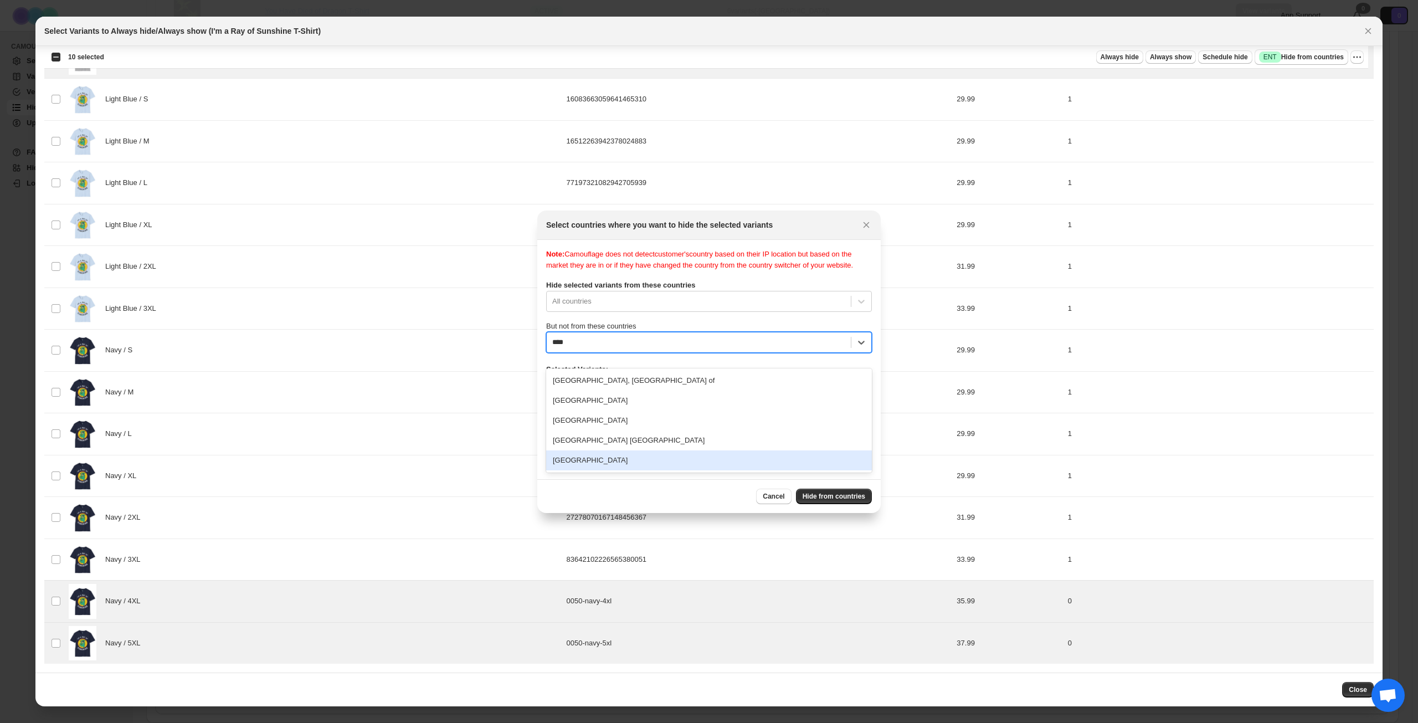
click at [649, 458] on div "[GEOGRAPHIC_DATA]" at bounding box center [709, 460] width 326 height 20
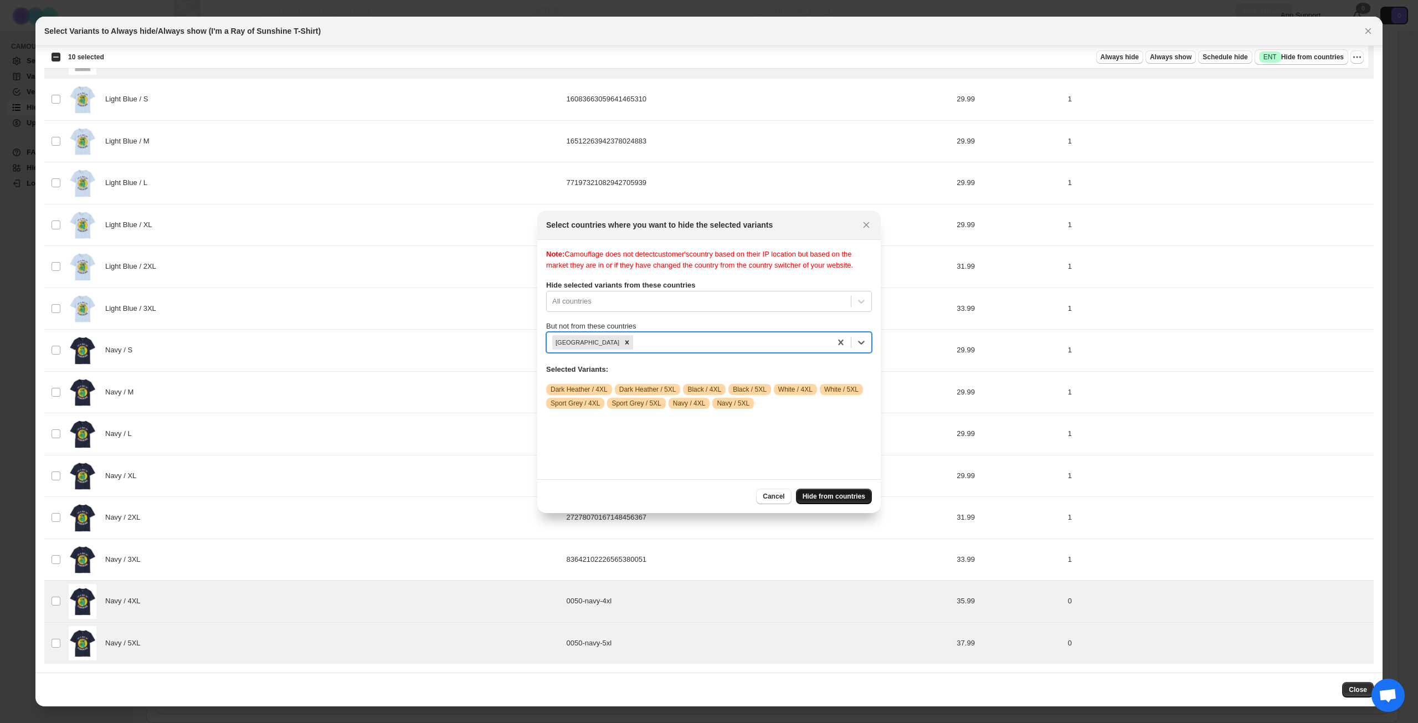
click at [830, 496] on span "Hide from countries" at bounding box center [834, 496] width 63 height 9
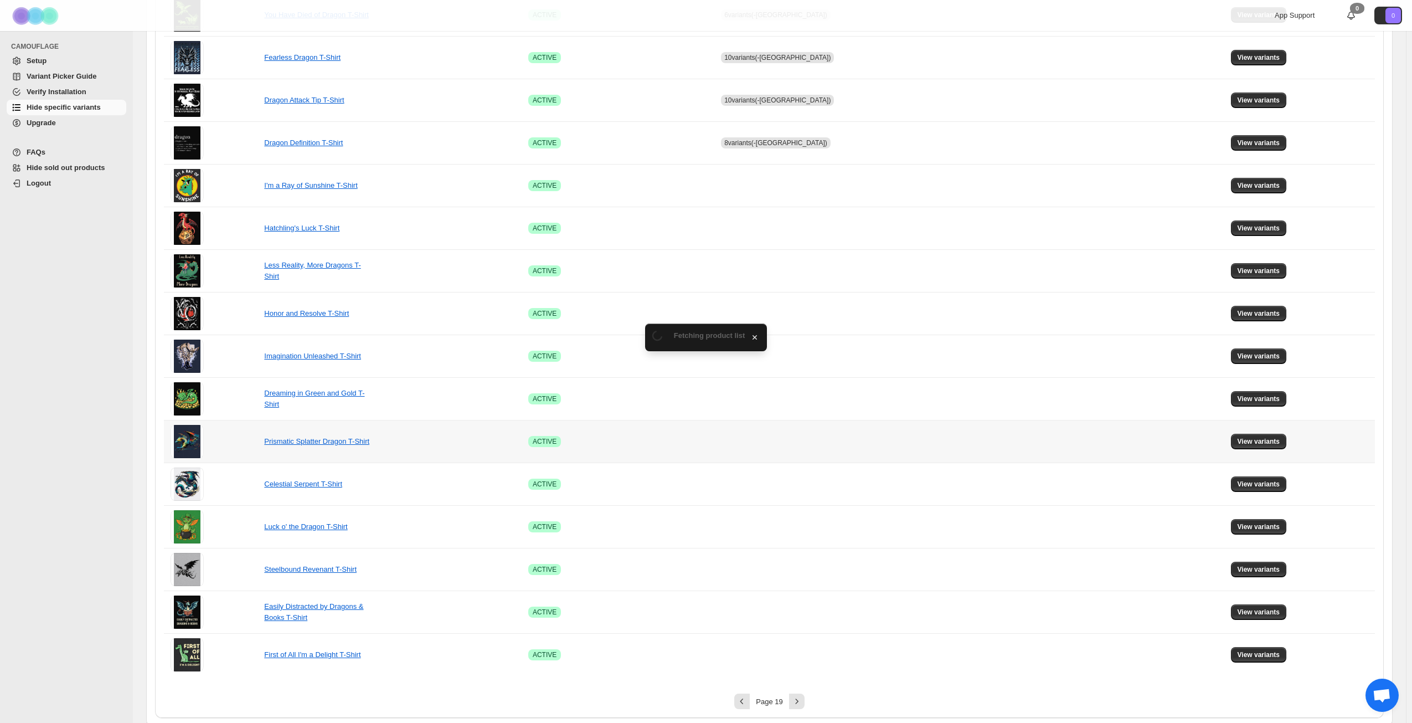
scroll to position [414, 0]
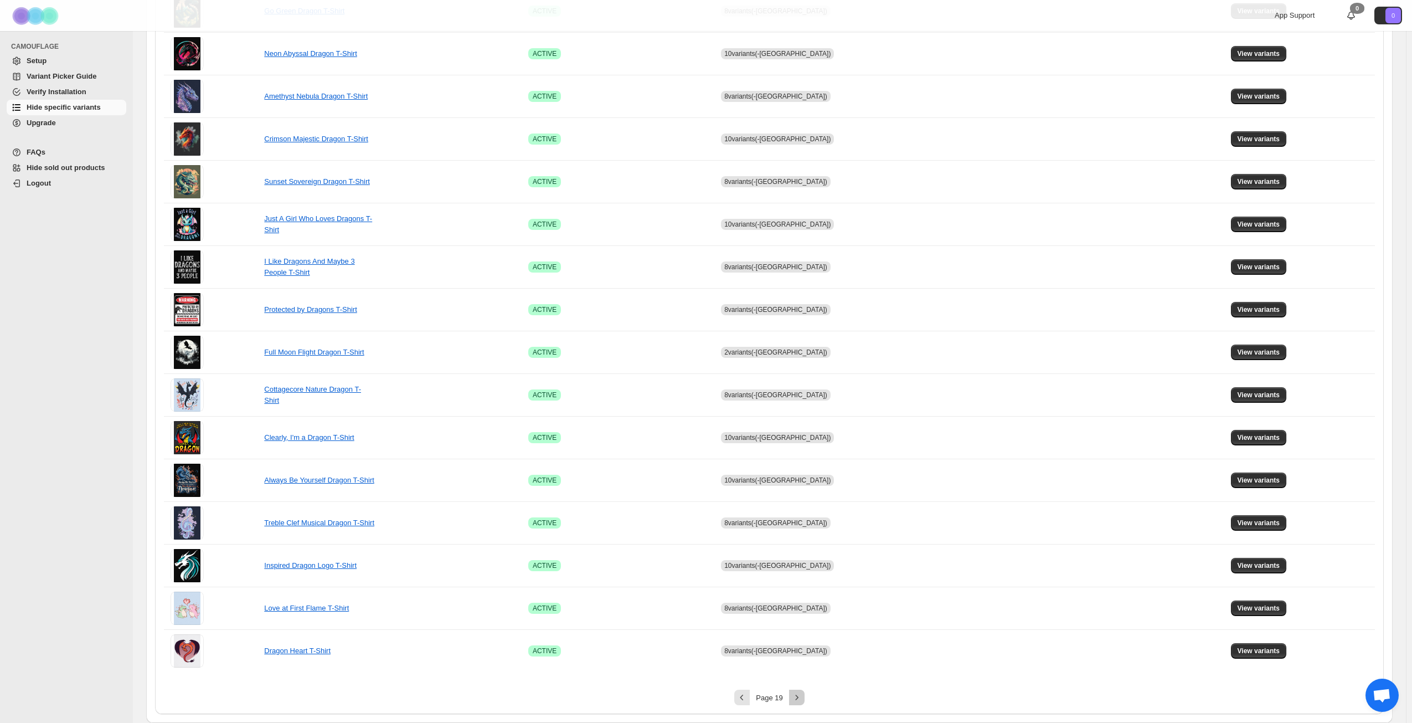
click at [796, 700] on icon "Next" at bounding box center [797, 697] width 11 height 11
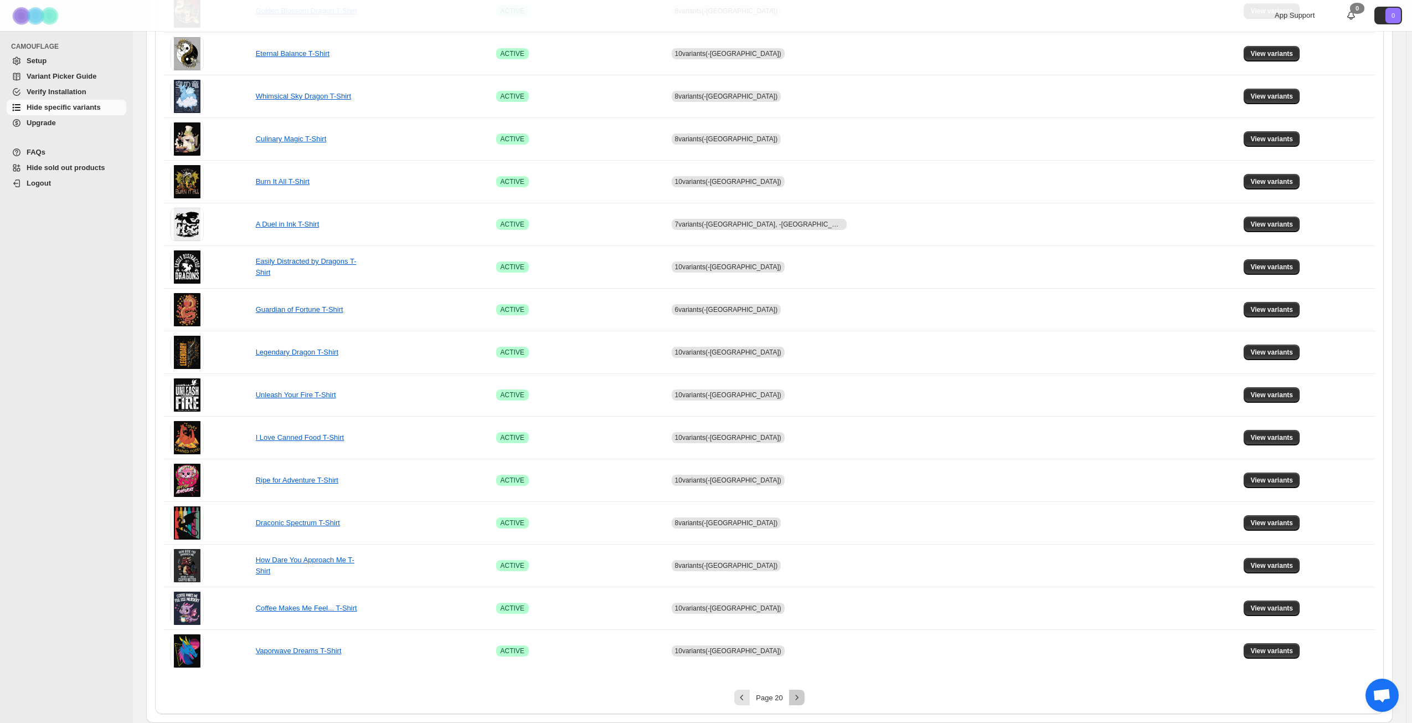
click at [798, 698] on icon "Next" at bounding box center [796, 697] width 3 height 5
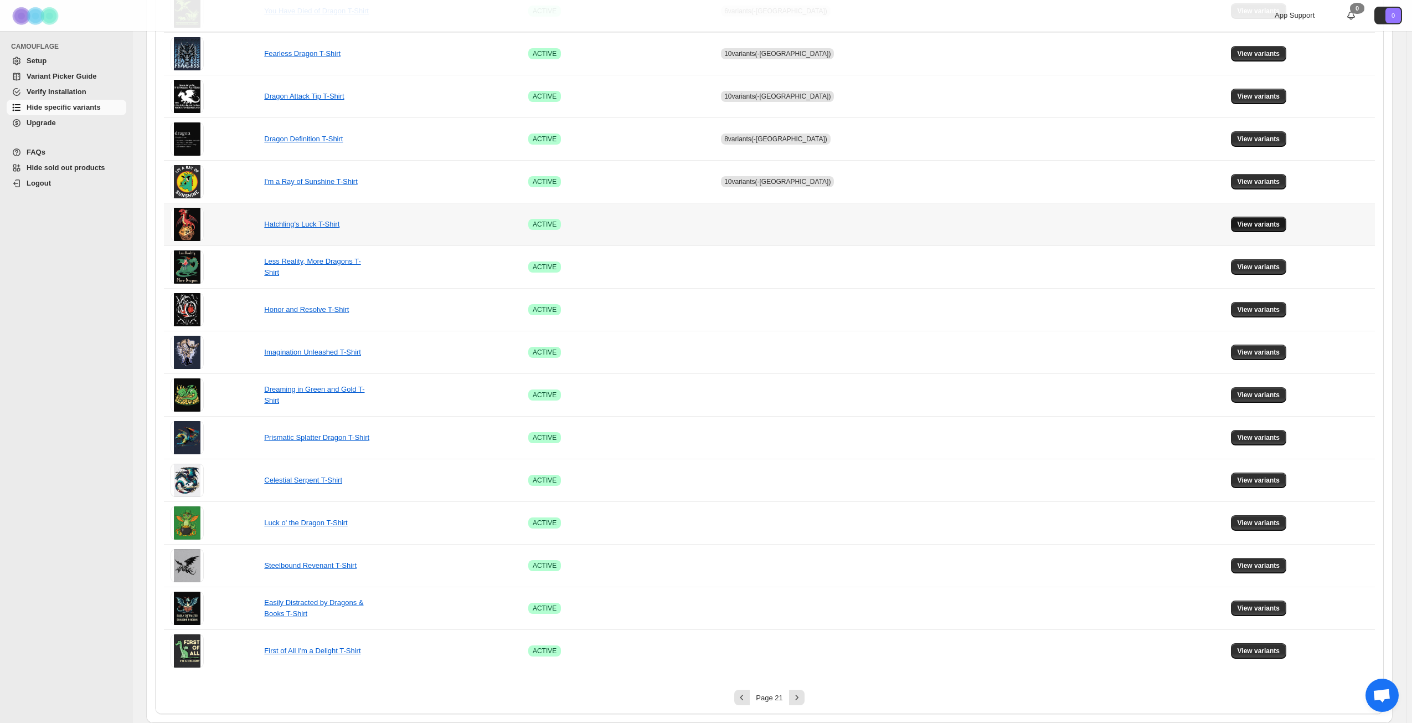
click at [1248, 229] on button "View variants" at bounding box center [1259, 225] width 56 height 16
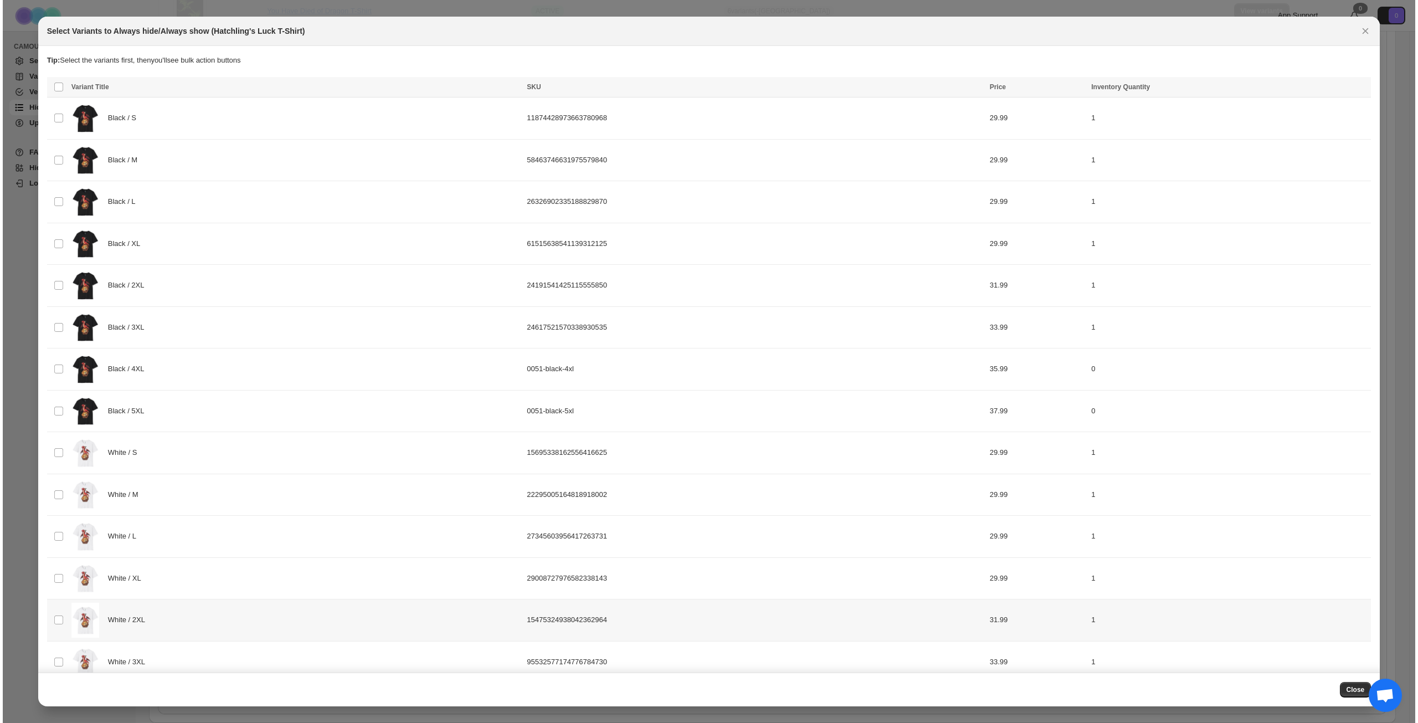
scroll to position [0, 0]
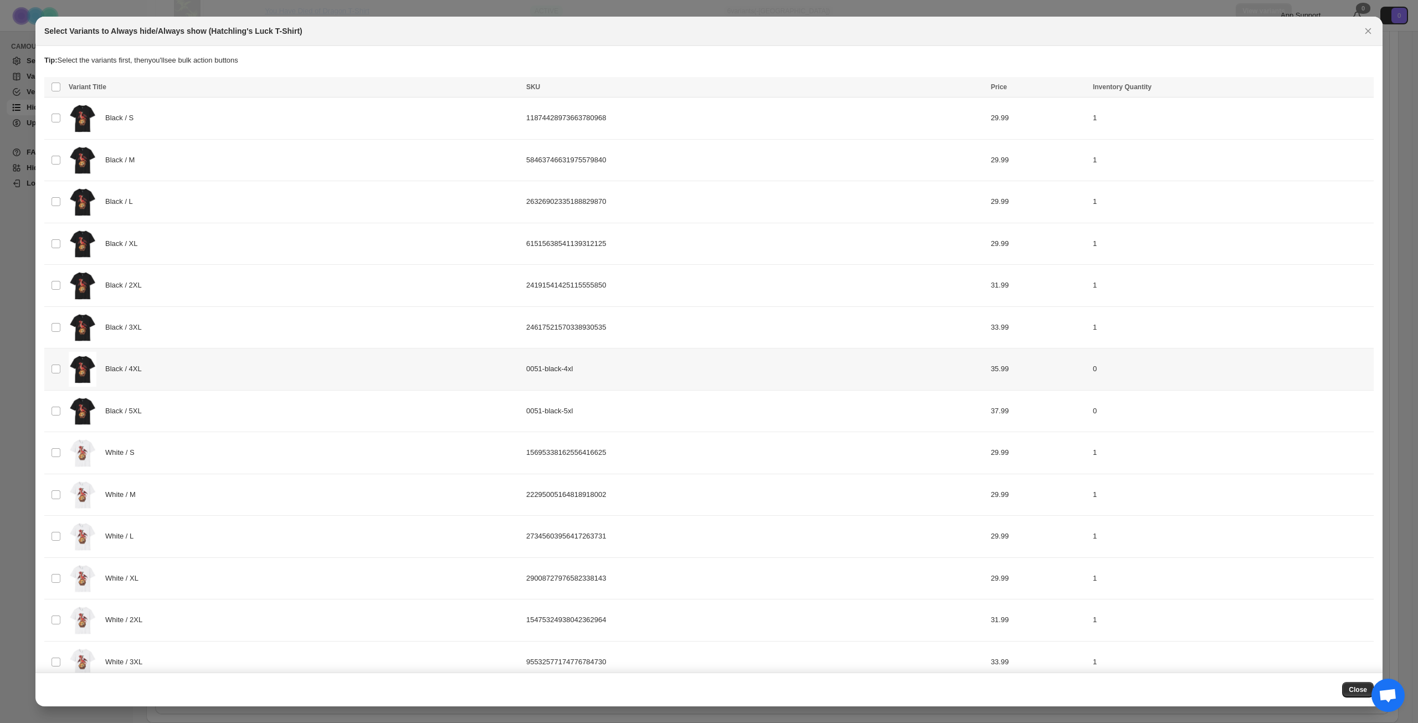
click at [227, 369] on div "Black / 4XL" at bounding box center [294, 369] width 451 height 35
click at [212, 414] on div "Black / 5XL" at bounding box center [294, 411] width 451 height 35
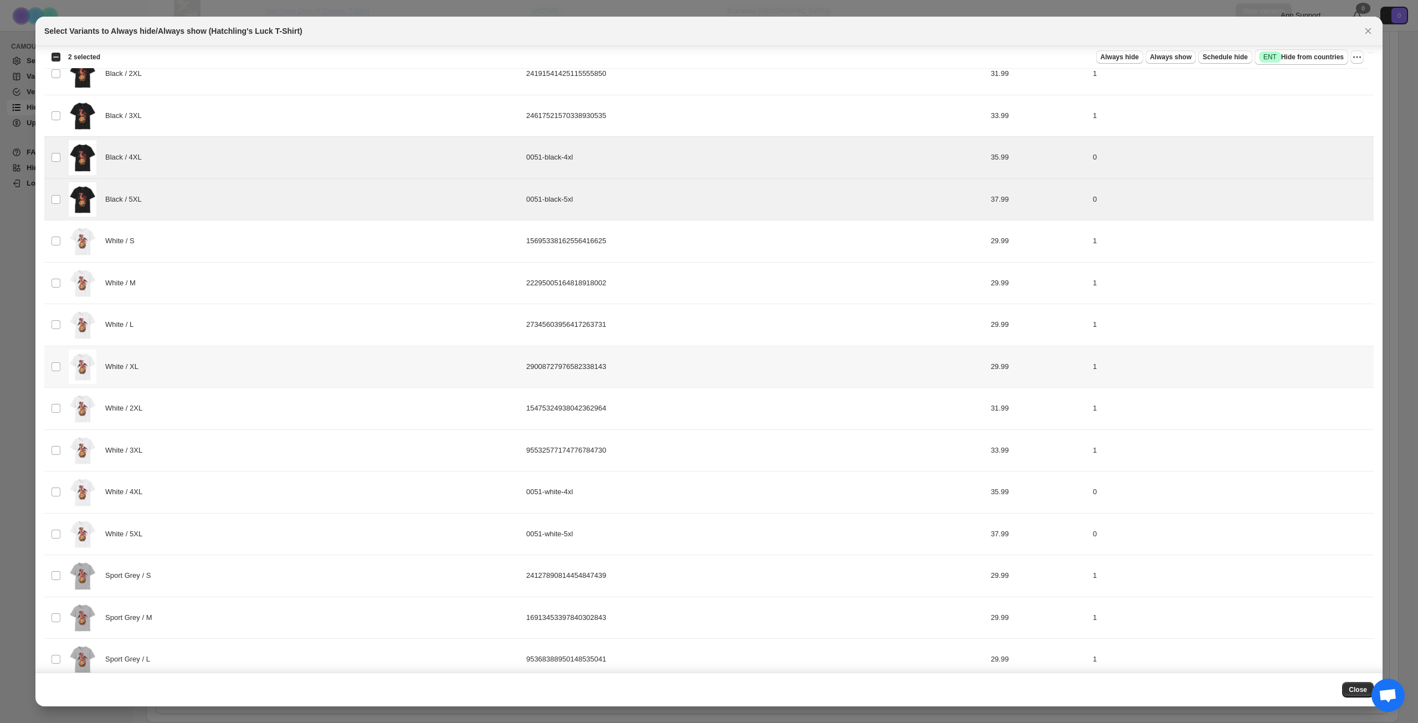
scroll to position [222, 0]
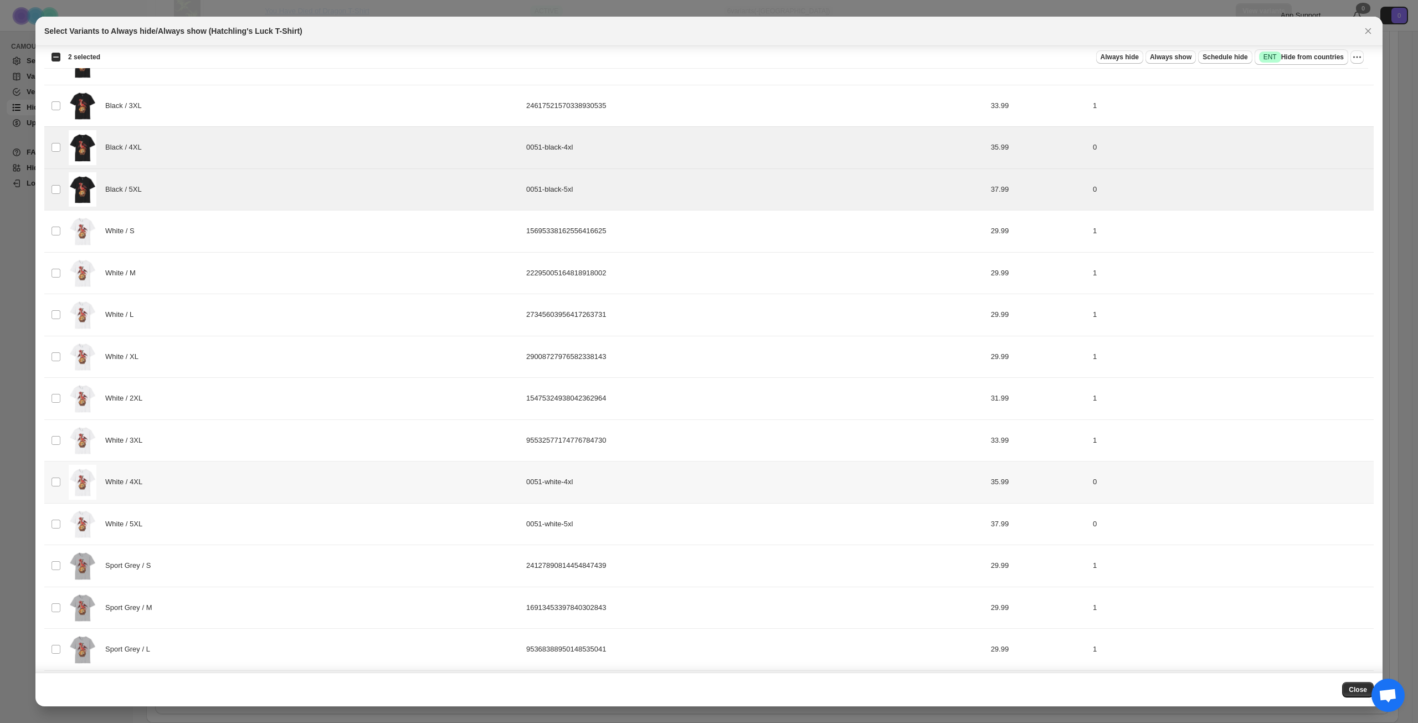
click at [227, 487] on div "White / 4XL" at bounding box center [294, 482] width 451 height 35
click at [224, 520] on div "White / 5XL" at bounding box center [294, 524] width 451 height 35
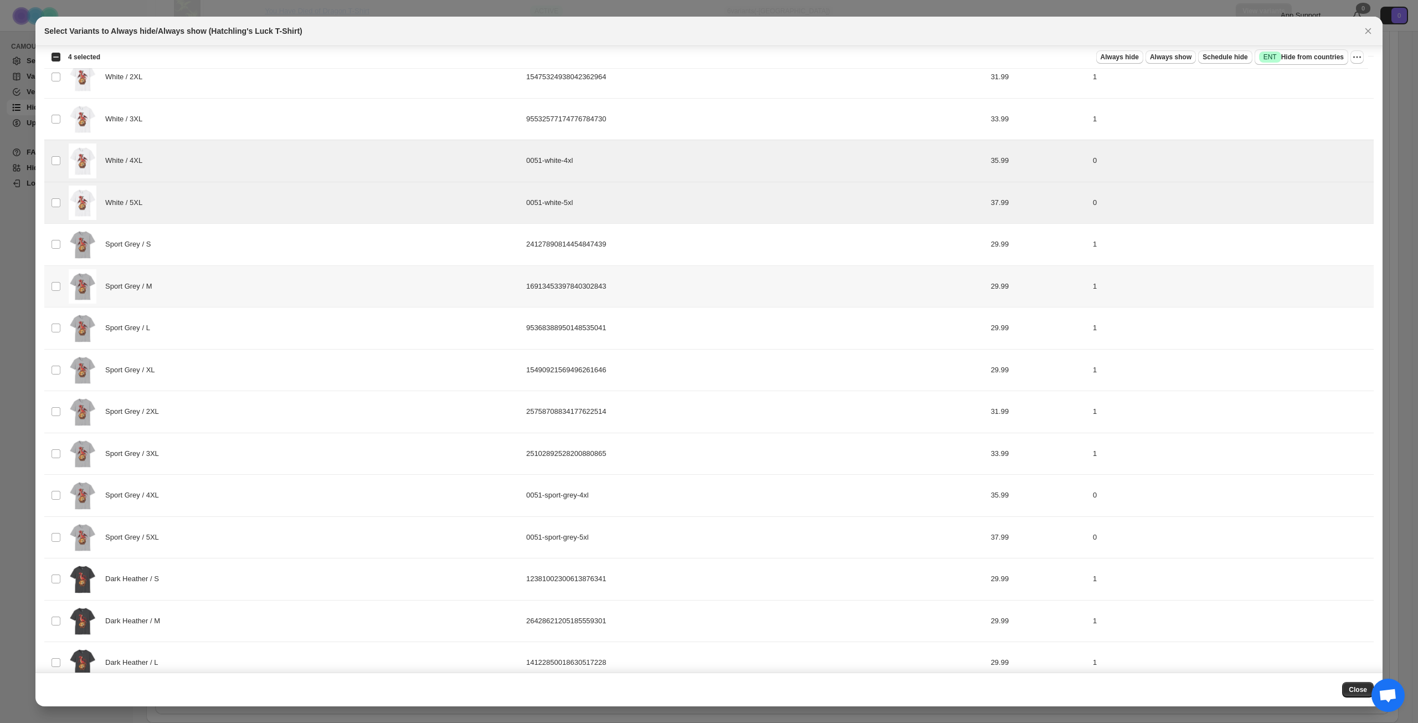
scroll to position [554, 0]
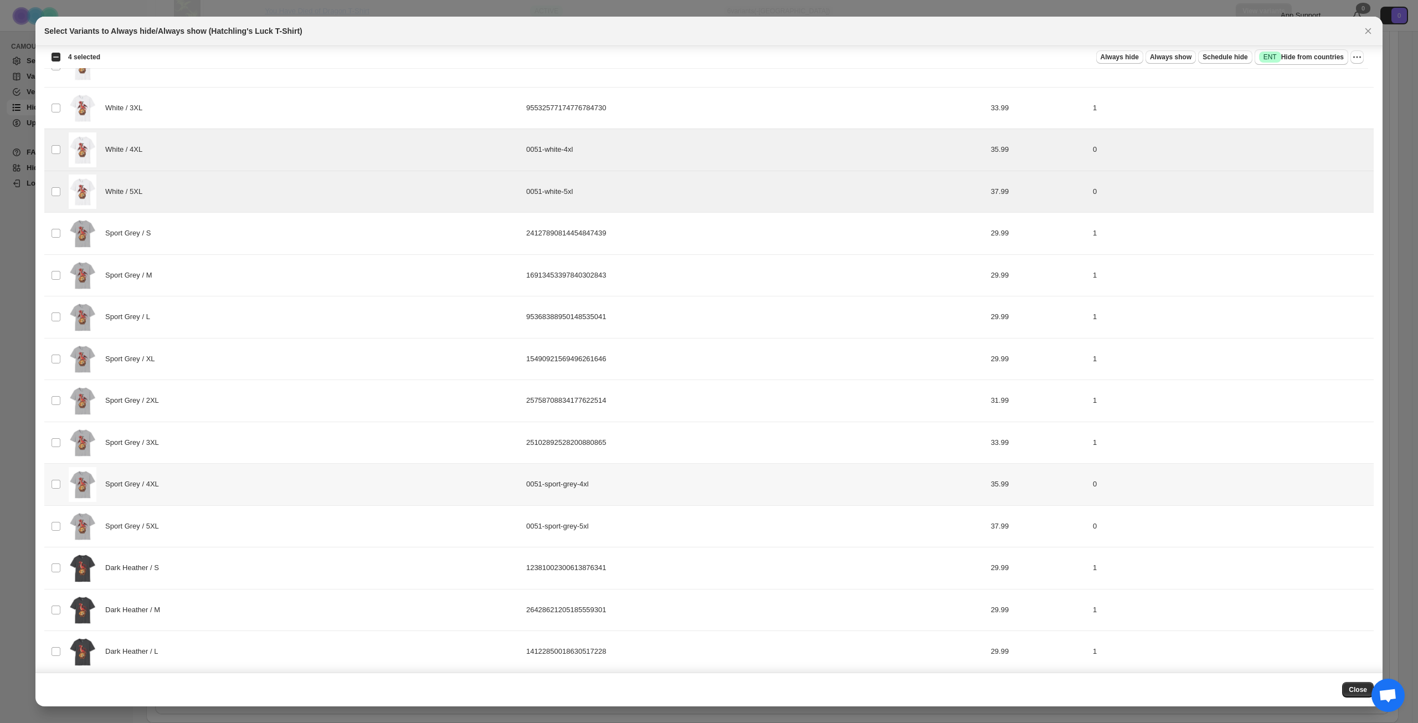
click at [245, 484] on div "Sport Grey / 4XL" at bounding box center [294, 484] width 451 height 35
click at [243, 515] on div "Sport Grey / 5XL" at bounding box center [294, 526] width 451 height 35
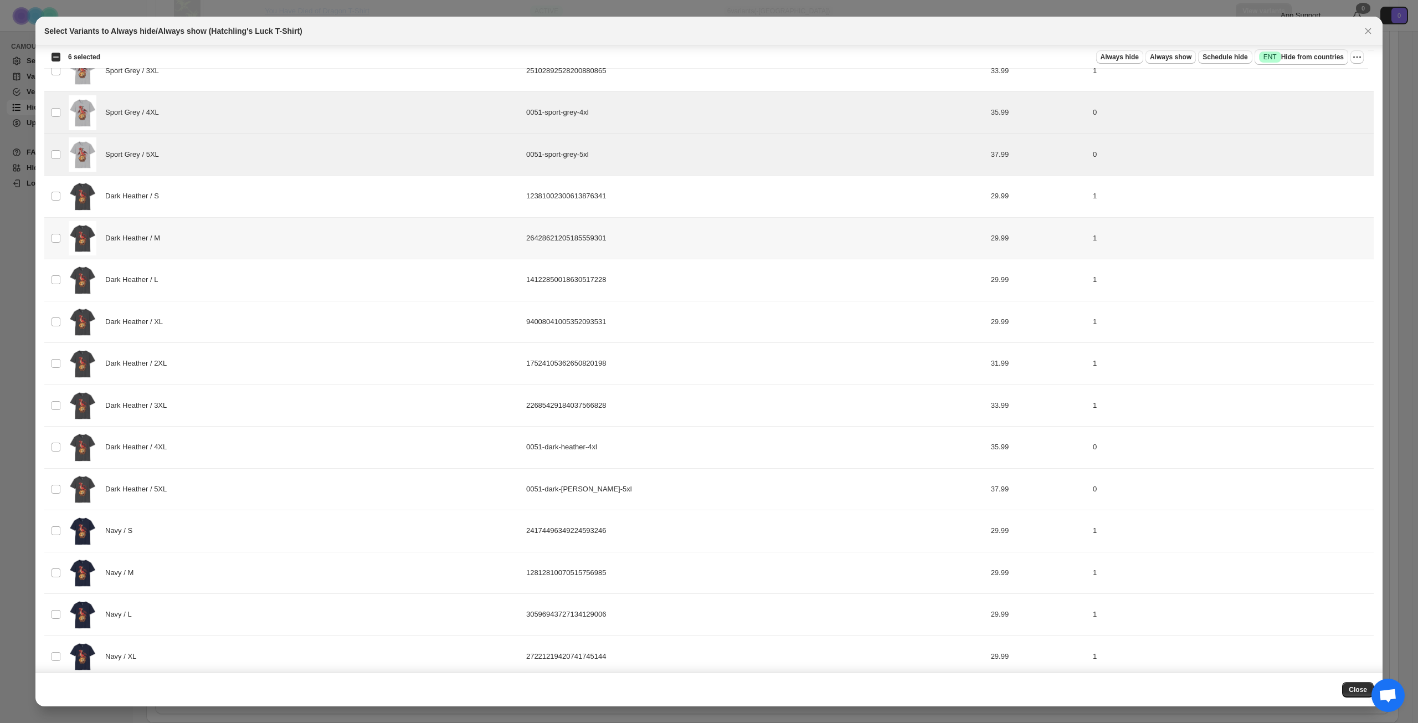
scroll to position [942, 0]
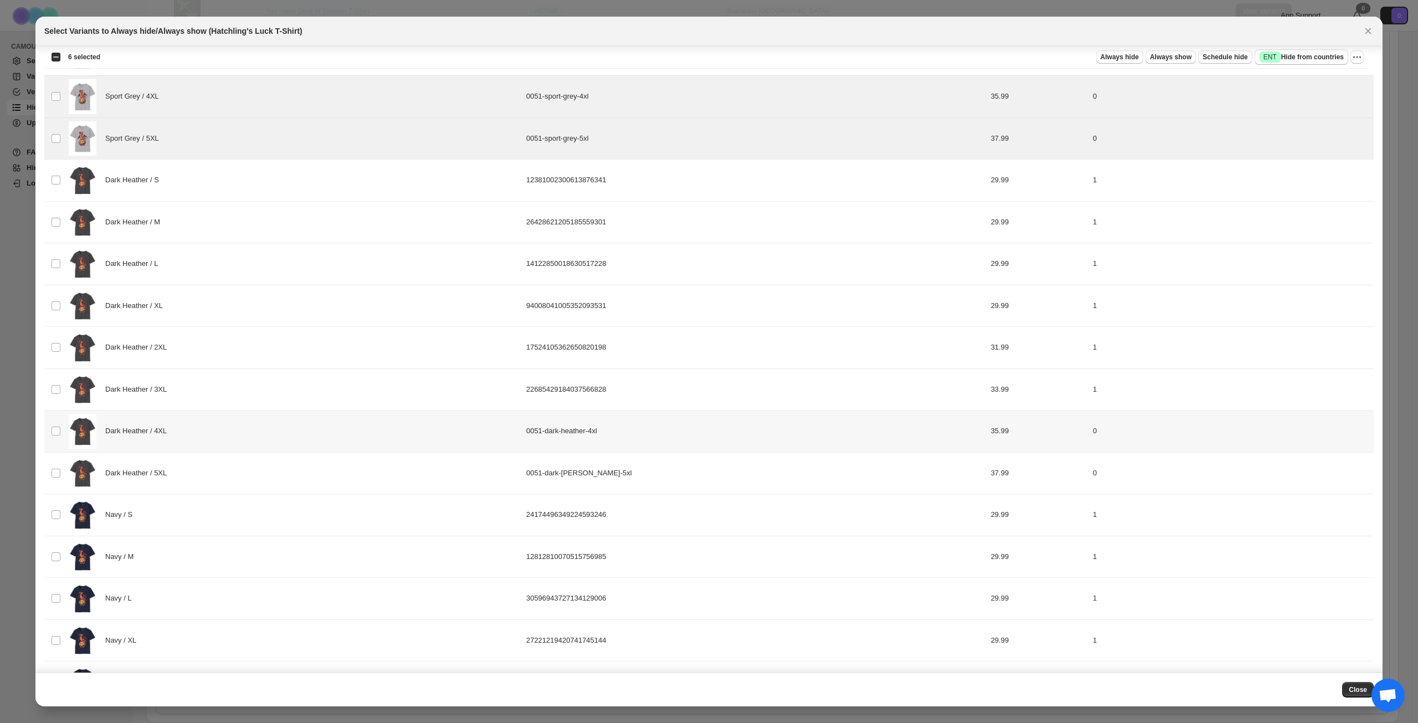
drag, startPoint x: 256, startPoint y: 440, endPoint x: 249, endPoint y: 462, distance: 23.1
click at [256, 440] on div "Dark Heather / 4XL" at bounding box center [294, 431] width 451 height 35
click at [244, 477] on div "Dark Heather / 5XL" at bounding box center [294, 473] width 451 height 35
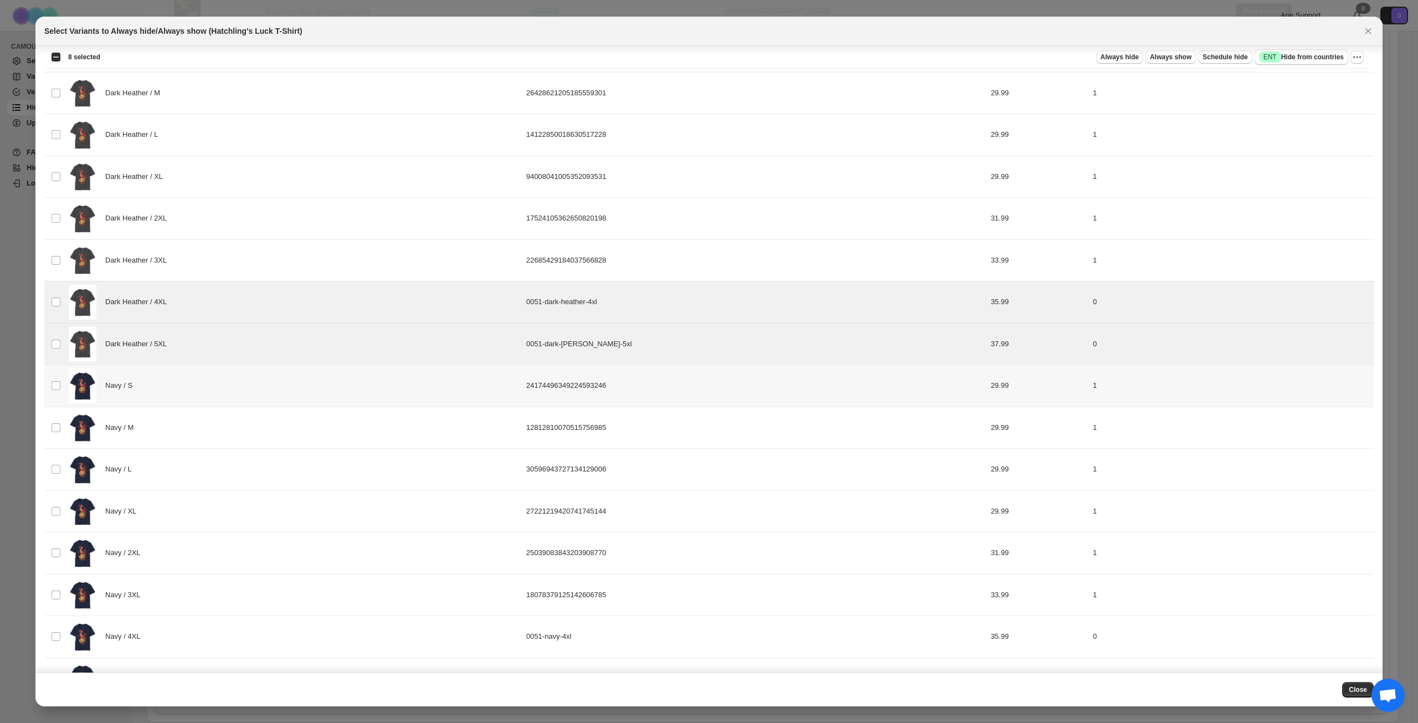
scroll to position [1106, 0]
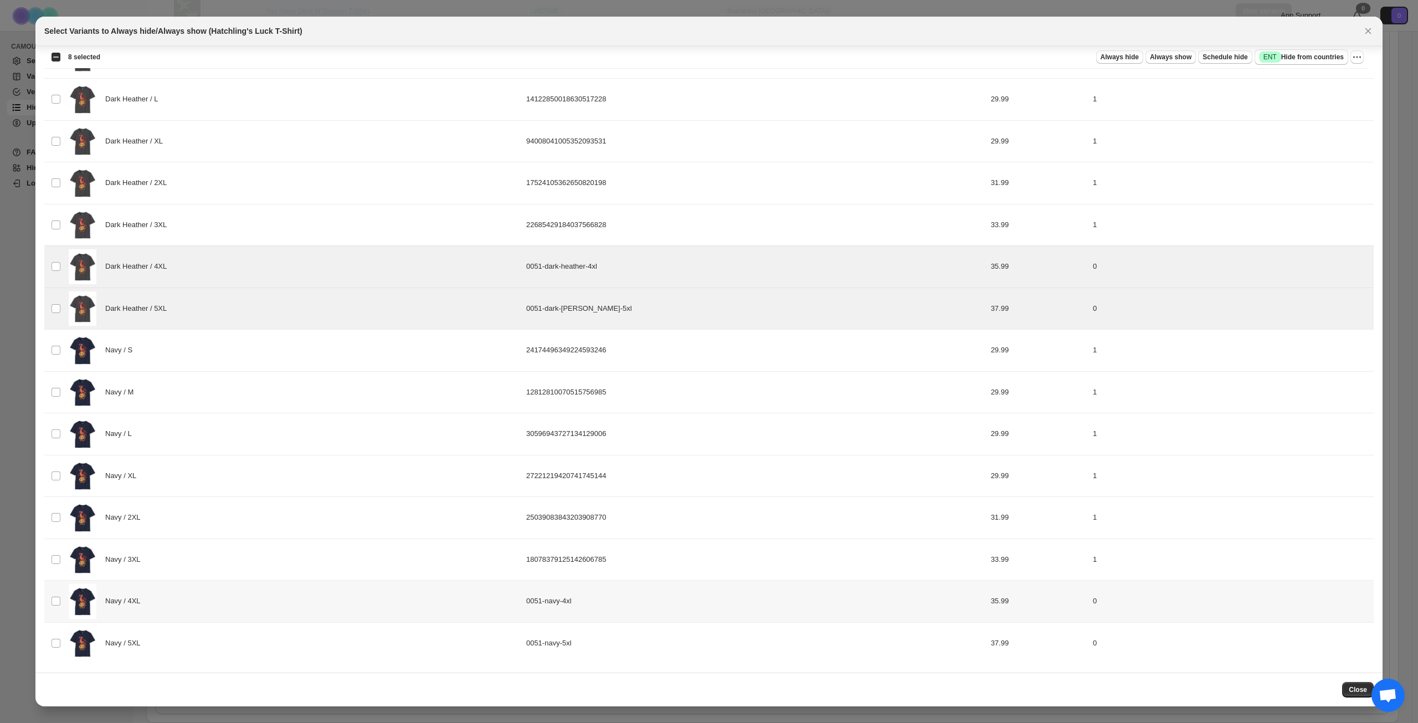
click at [230, 594] on div "Navy / 4XL" at bounding box center [294, 601] width 451 height 35
click at [241, 654] on div "Navy / 5XL" at bounding box center [294, 643] width 451 height 35
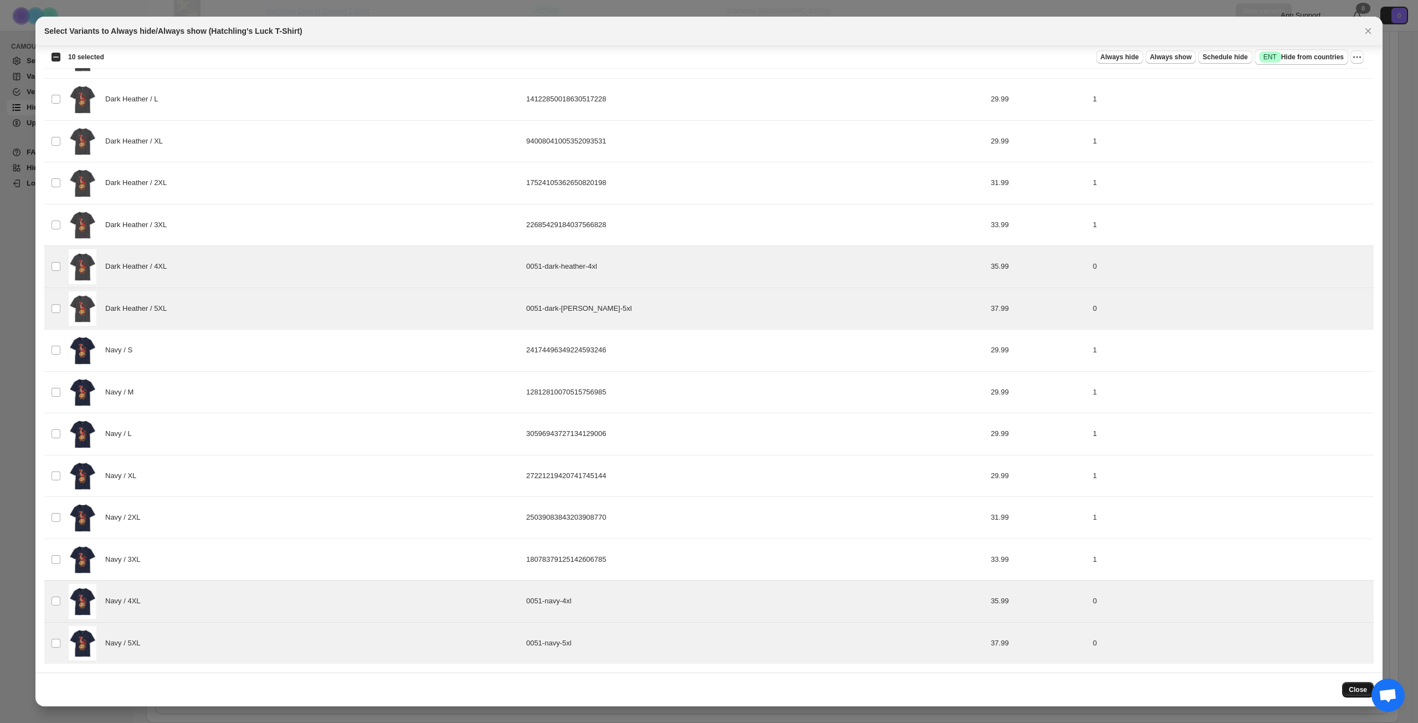
click at [1351, 690] on span "Close" at bounding box center [1358, 689] width 18 height 9
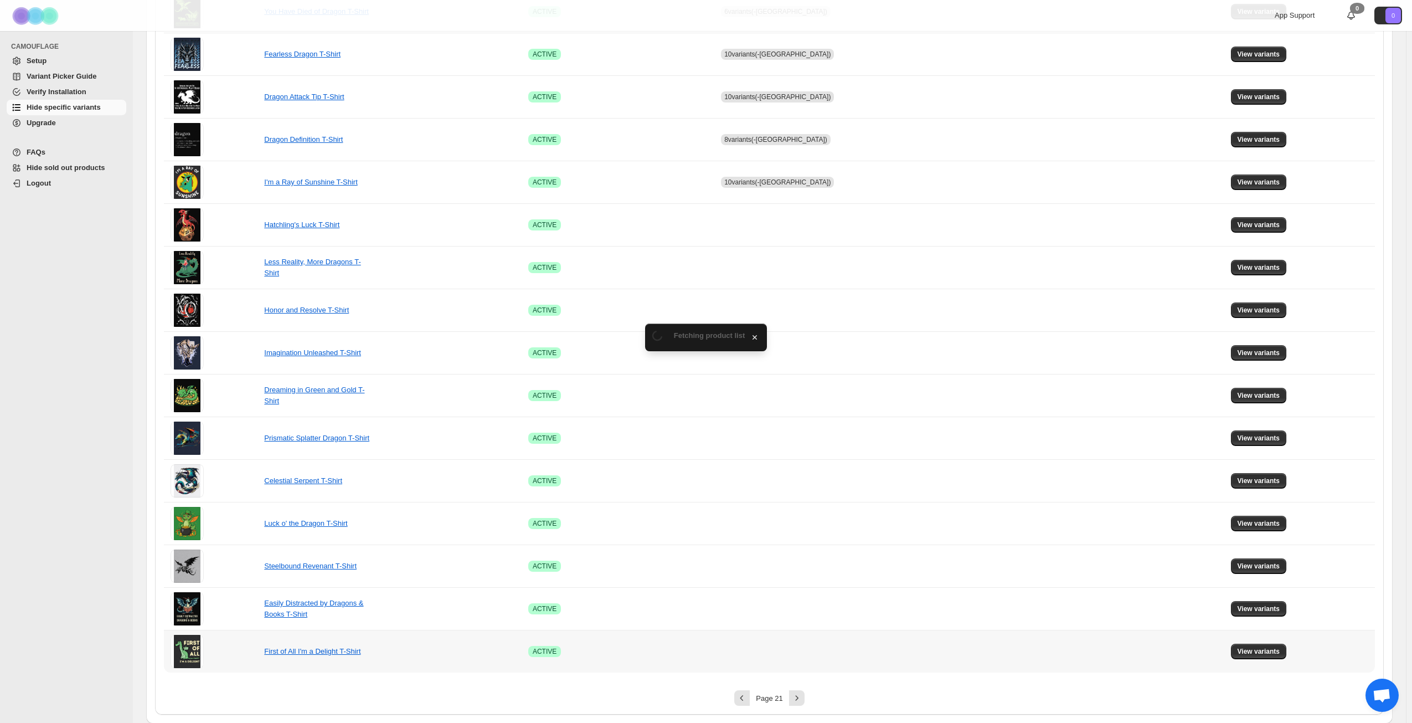
scroll to position [414, 0]
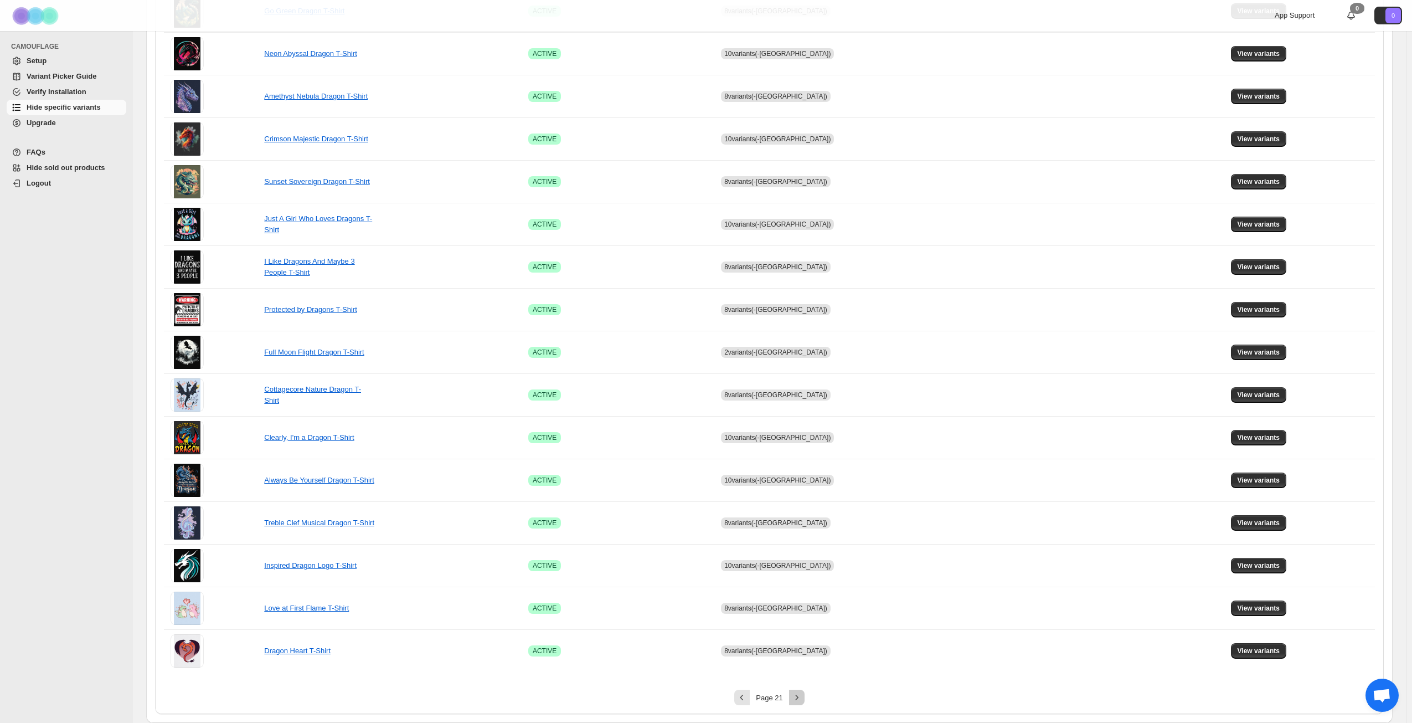
click at [798, 695] on icon "Next" at bounding box center [797, 697] width 11 height 11
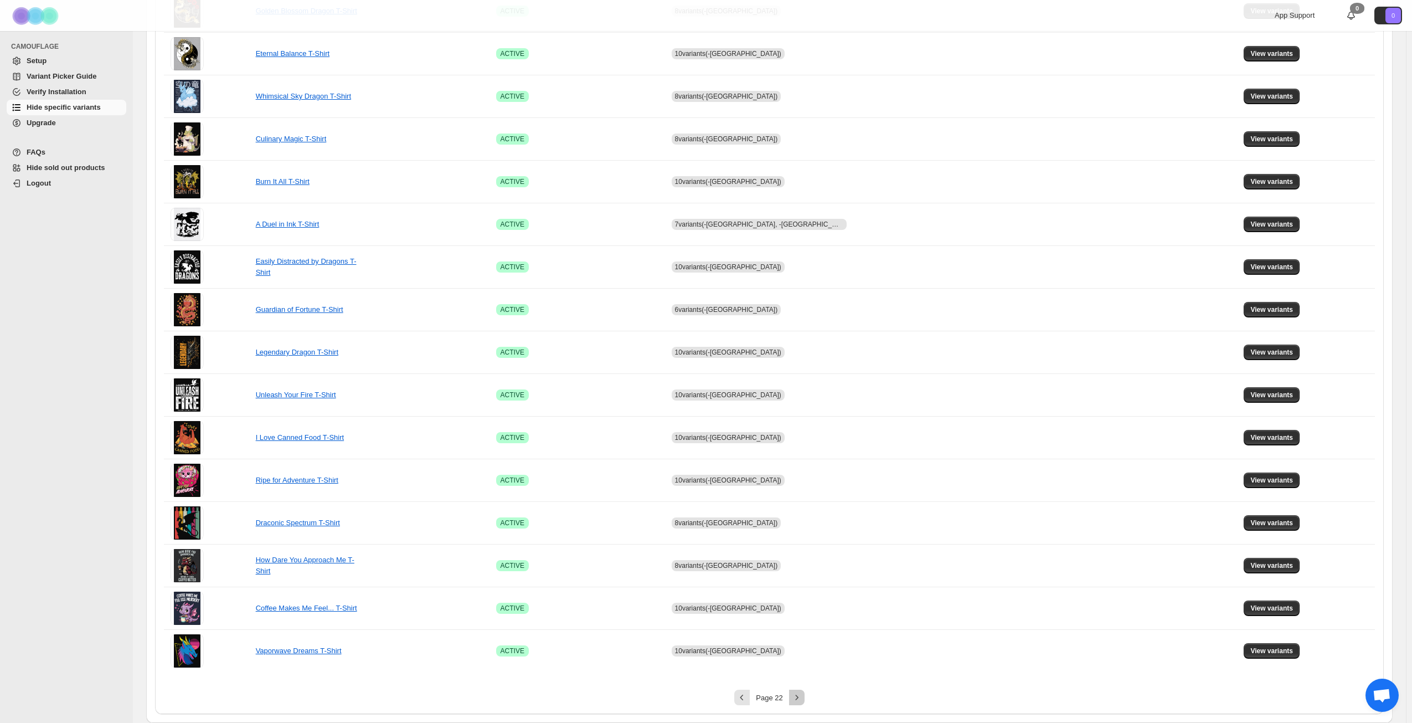
click at [799, 698] on icon "Next" at bounding box center [797, 697] width 11 height 11
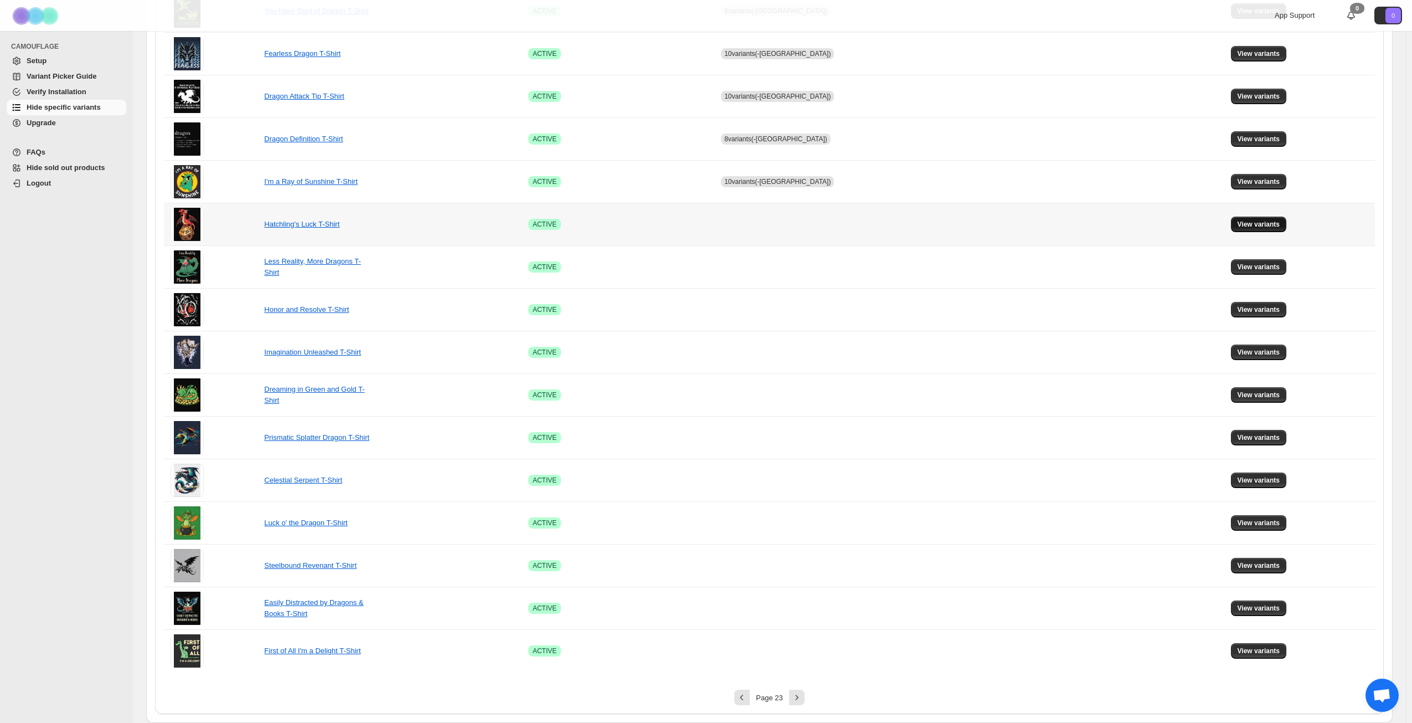
click at [1268, 222] on span "View variants" at bounding box center [1259, 224] width 43 height 9
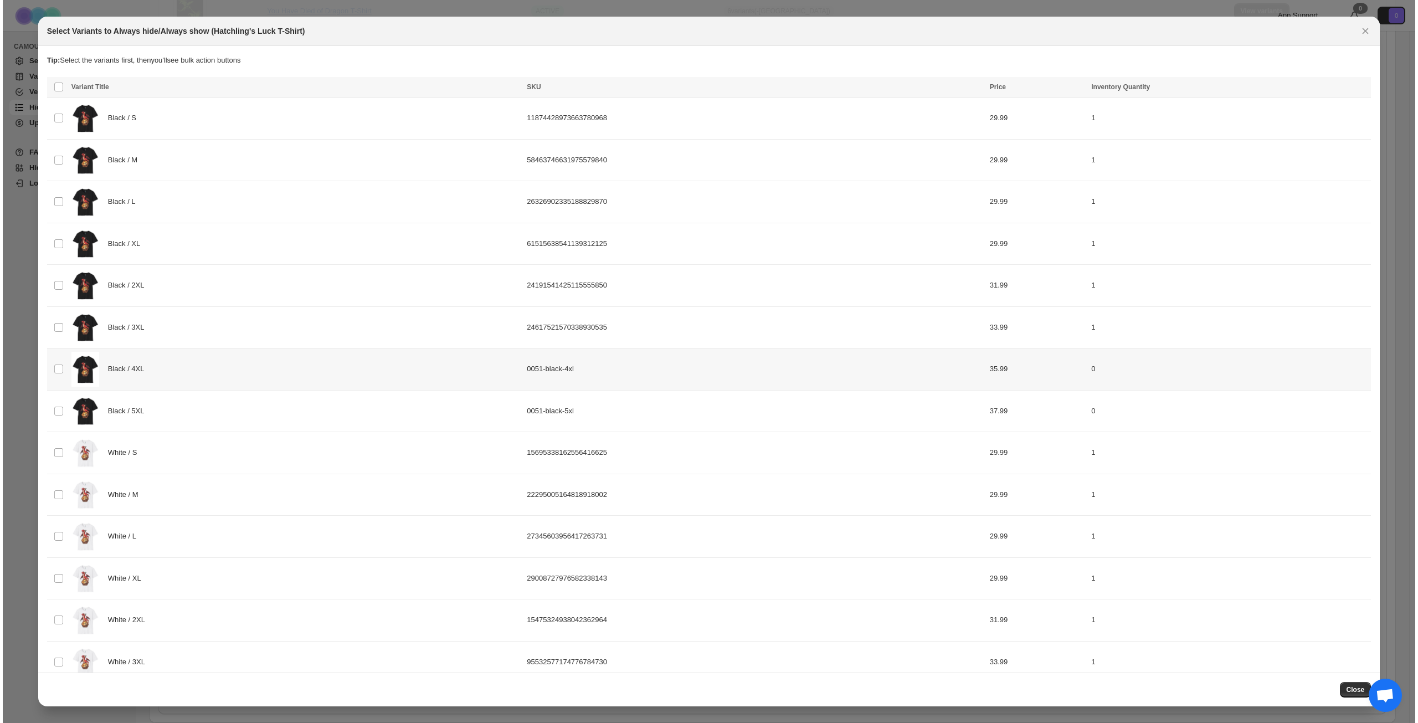
scroll to position [0, 0]
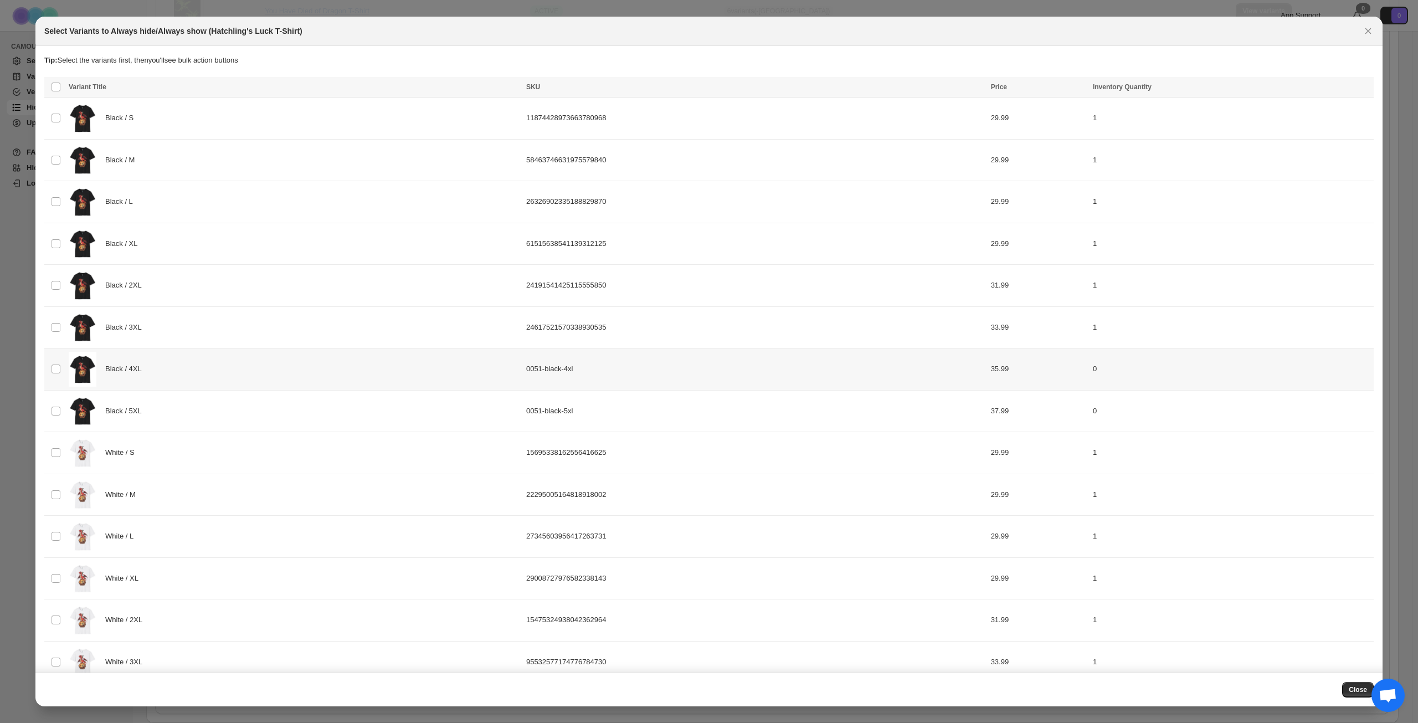
click at [175, 367] on div "Black / 4XL" at bounding box center [294, 369] width 451 height 35
click at [174, 415] on div "Black / 5XL" at bounding box center [294, 411] width 451 height 35
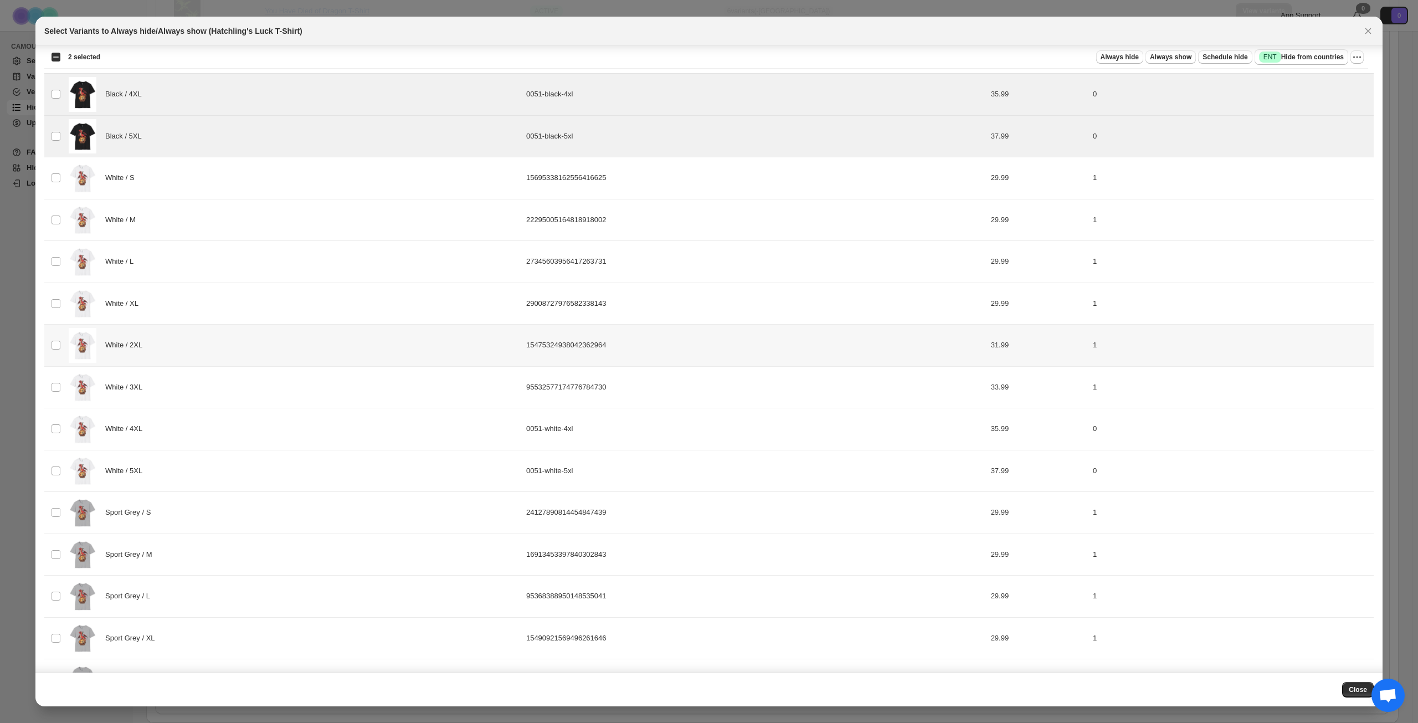
scroll to position [277, 0]
click at [264, 433] on div "White / 4XL" at bounding box center [294, 426] width 451 height 35
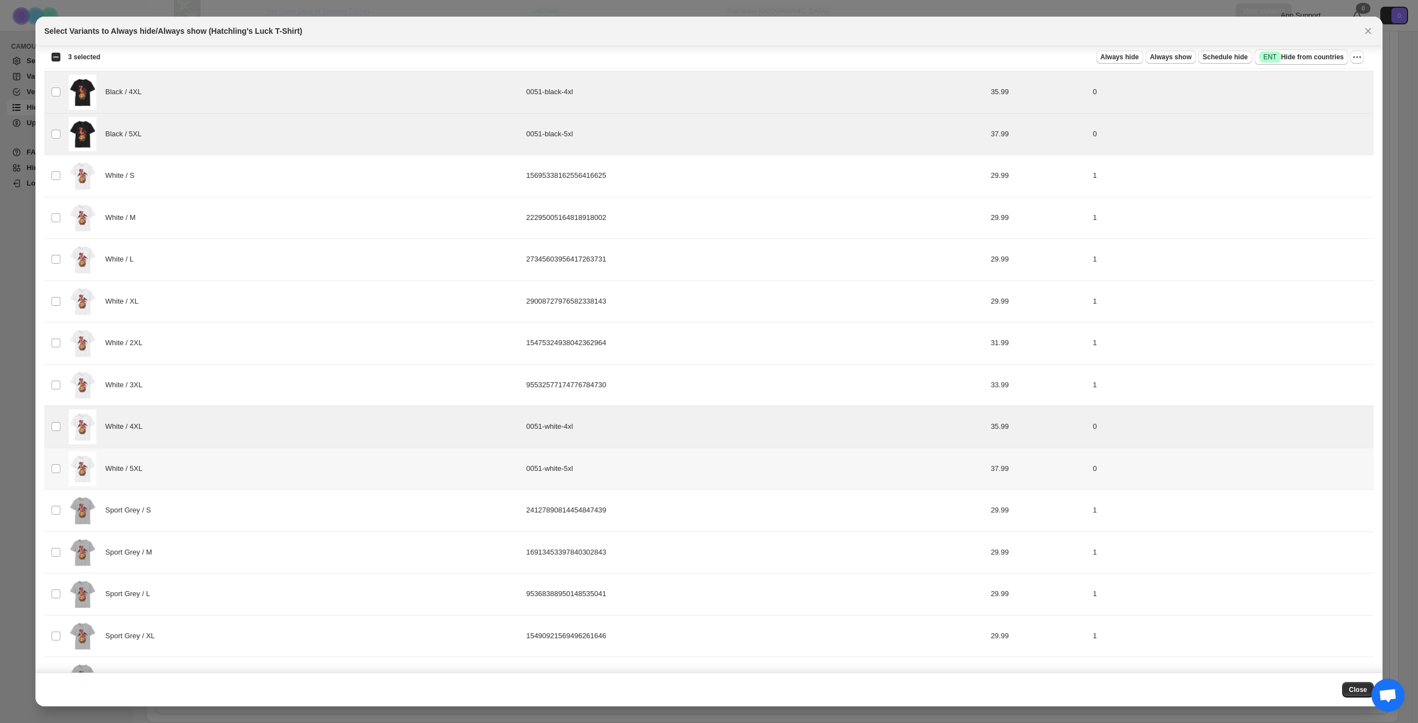
click at [256, 464] on div "White / 5XL" at bounding box center [294, 468] width 451 height 35
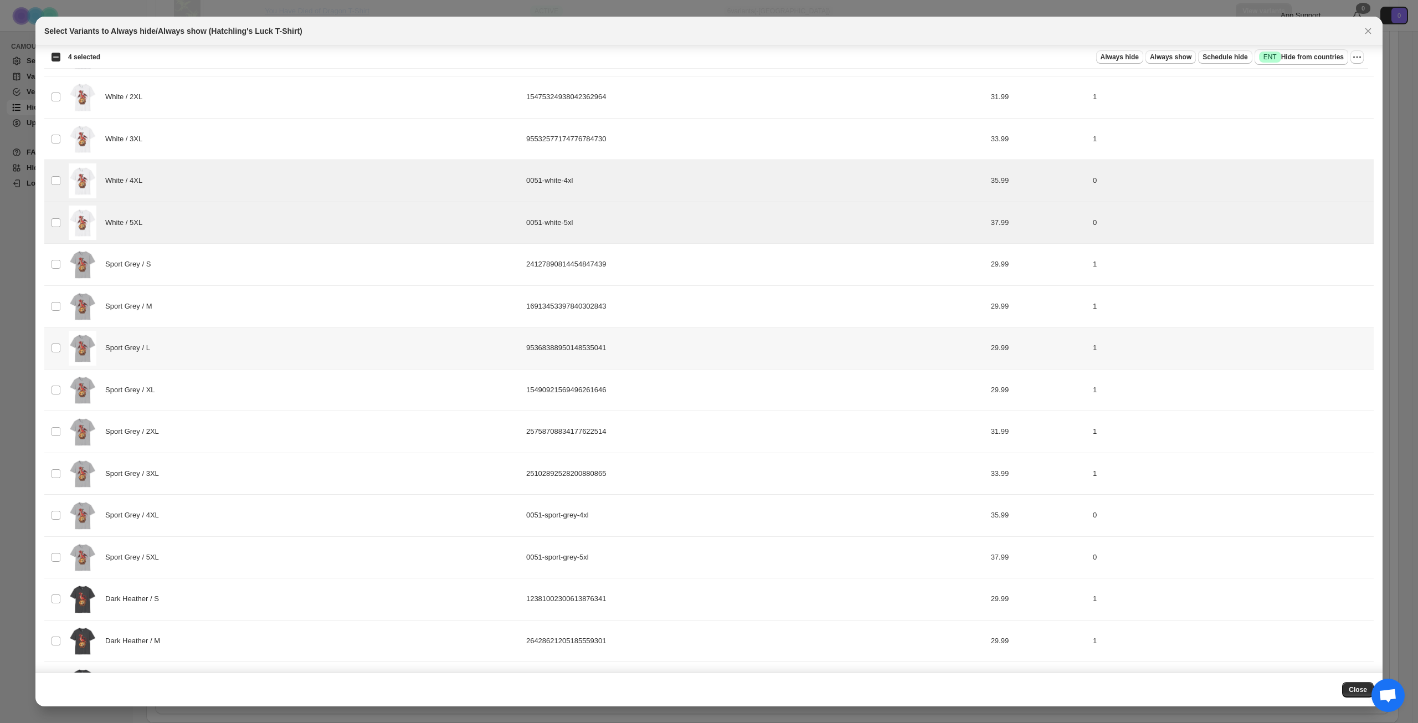
scroll to position [554, 0]
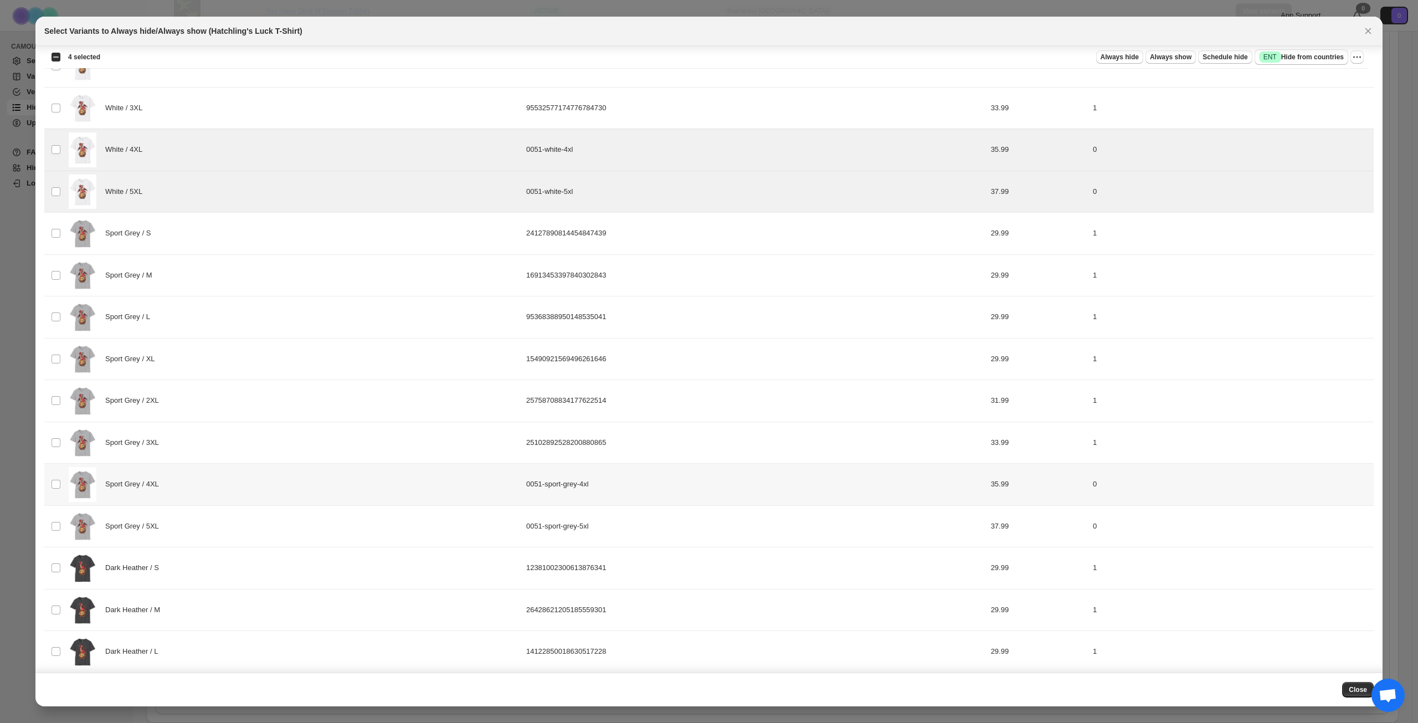
click at [268, 490] on div "Sport Grey / 4XL" at bounding box center [294, 484] width 451 height 35
click at [265, 522] on div "Sport Grey / 5XL" at bounding box center [294, 526] width 451 height 35
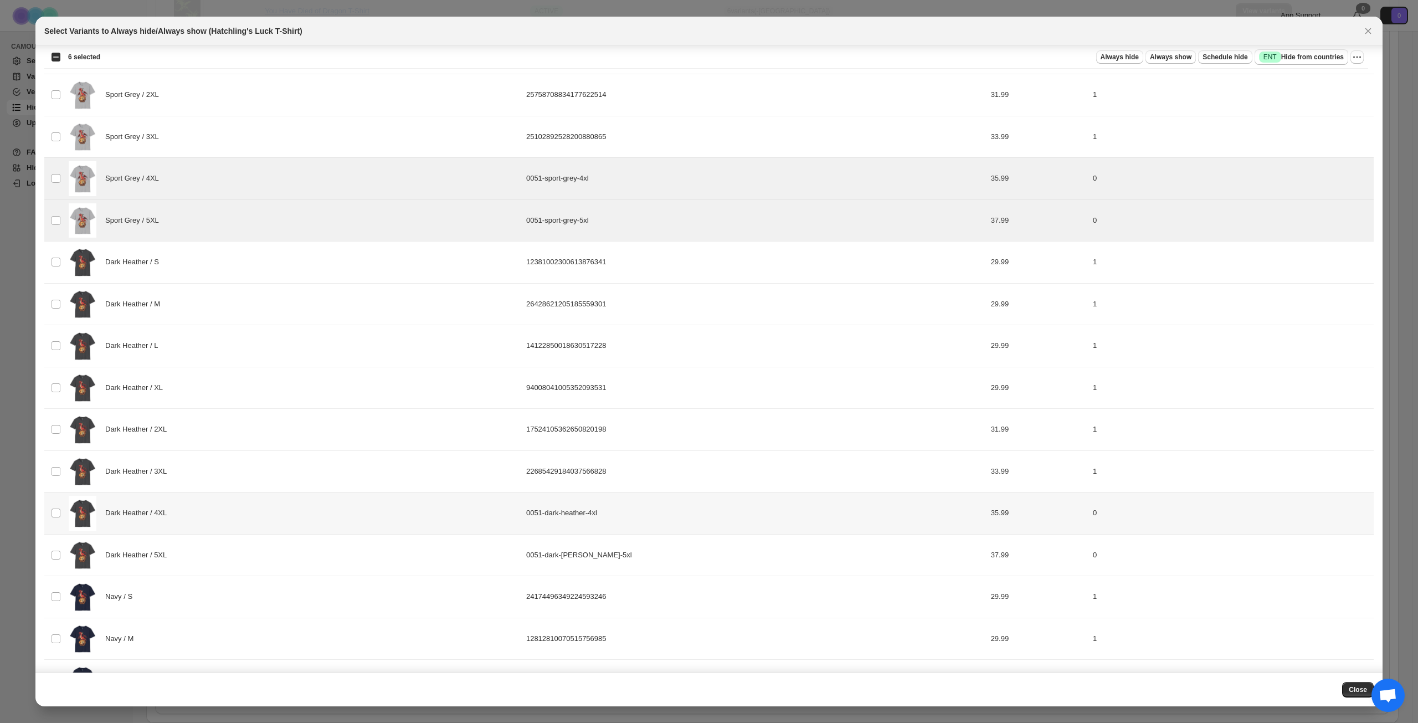
scroll to position [886, 0]
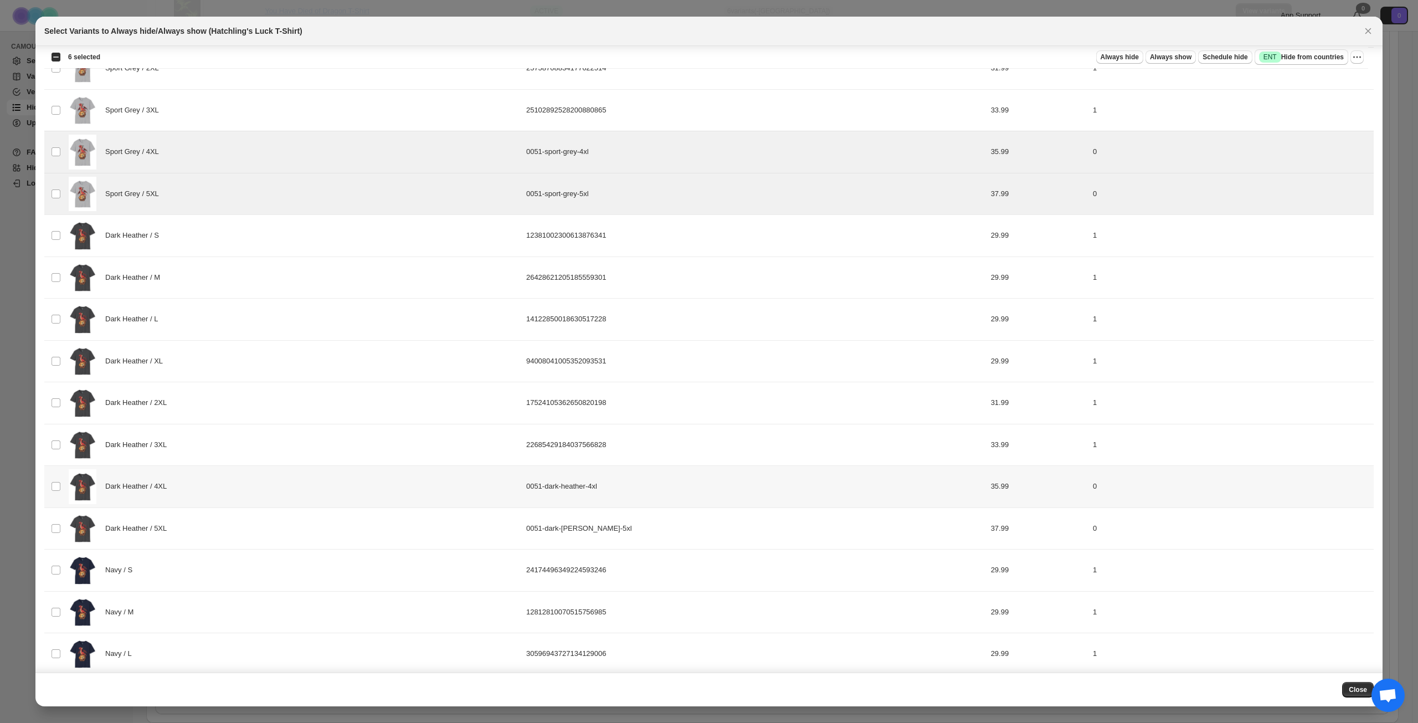
click at [275, 490] on div "Dark Heather / 4XL" at bounding box center [294, 486] width 451 height 35
click at [276, 541] on div "Dark Heather / 5XL" at bounding box center [294, 528] width 451 height 35
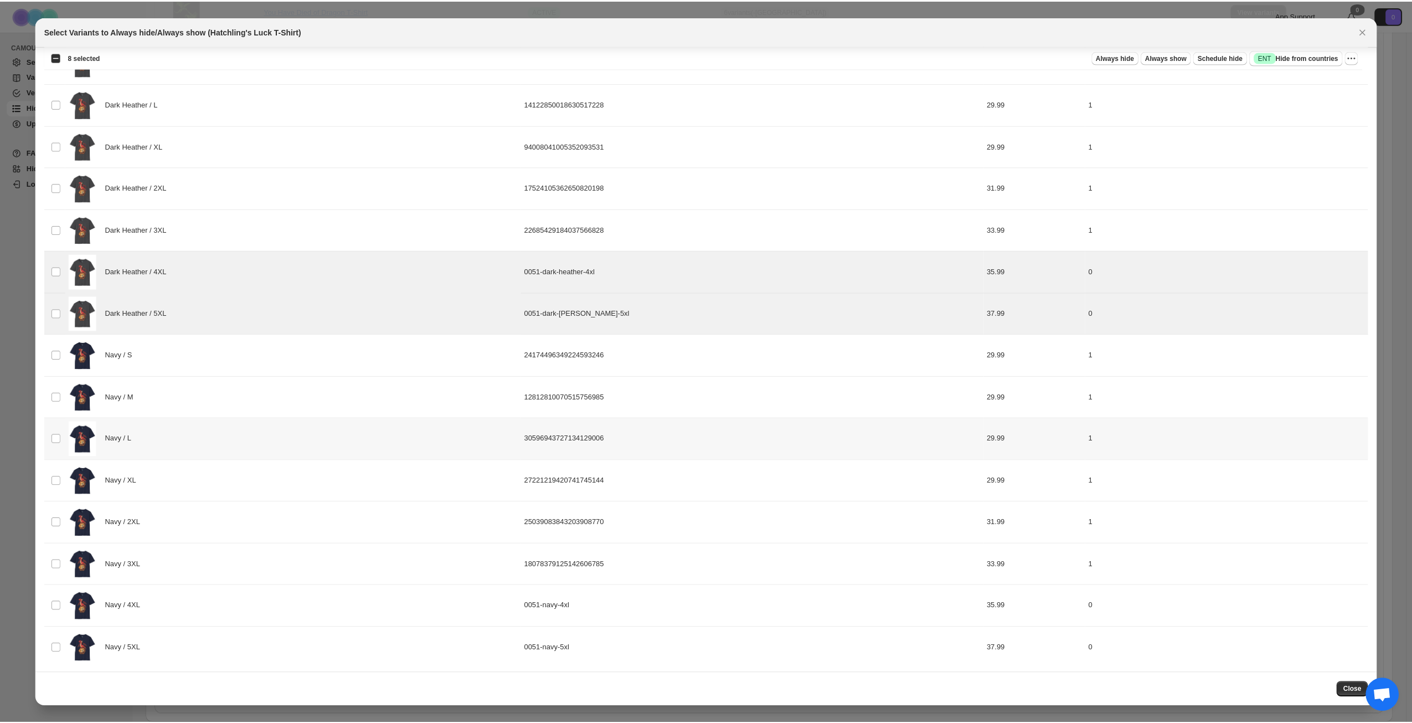
scroll to position [1106, 0]
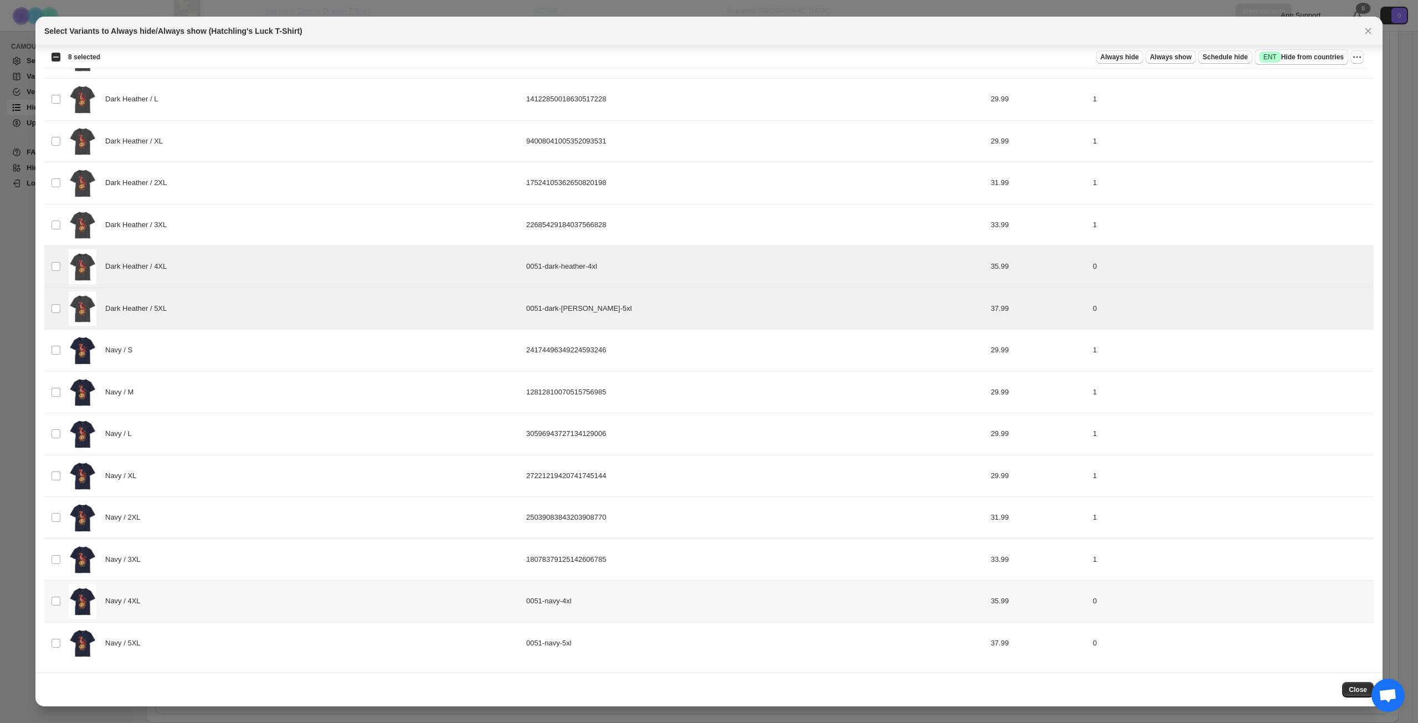
click at [246, 604] on div "Navy / 4XL" at bounding box center [294, 601] width 451 height 35
drag, startPoint x: 256, startPoint y: 645, endPoint x: 511, endPoint y: 562, distance: 268.2
click at [256, 645] on div "Navy / 5XL" at bounding box center [294, 643] width 451 height 35
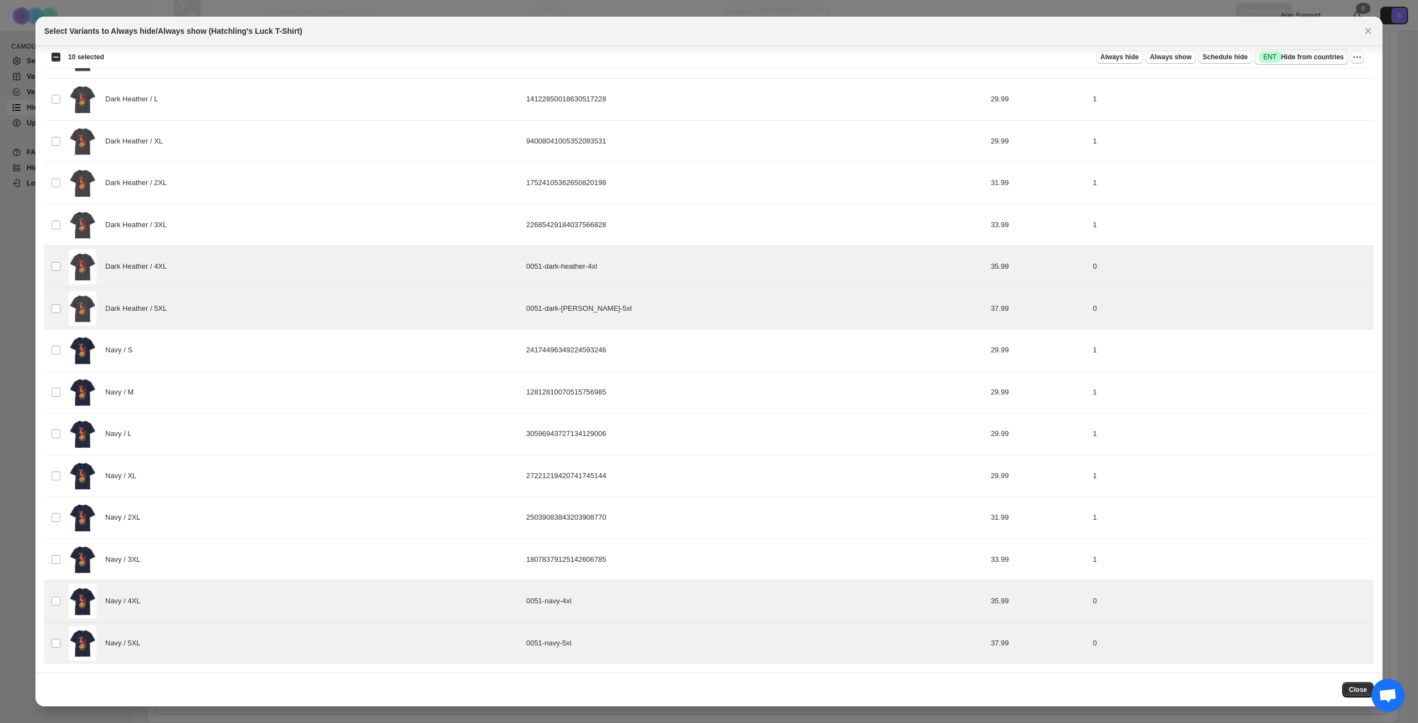
click at [1308, 54] on span "Success ENT Hide from countries" at bounding box center [1301, 57] width 85 height 11
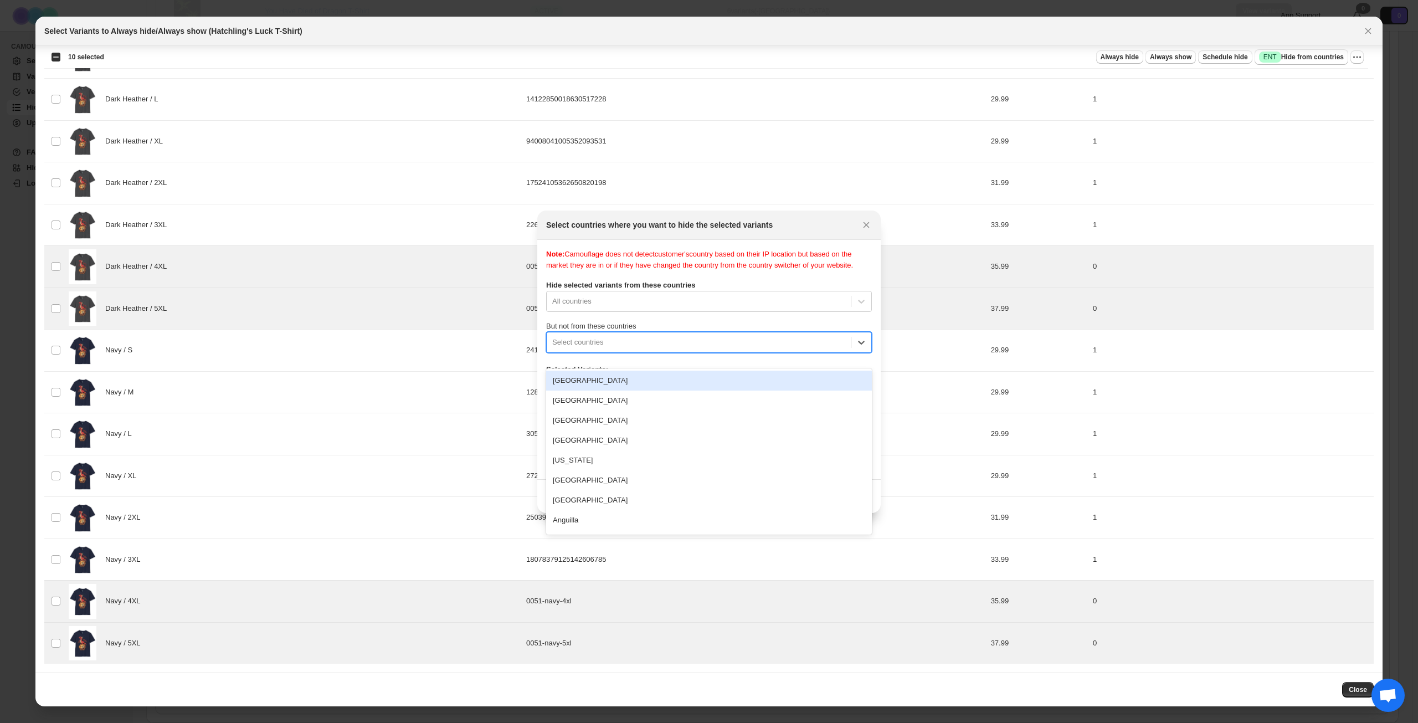
click at [679, 349] on div ":rm1:" at bounding box center [698, 342] width 293 height 13
type input "****"
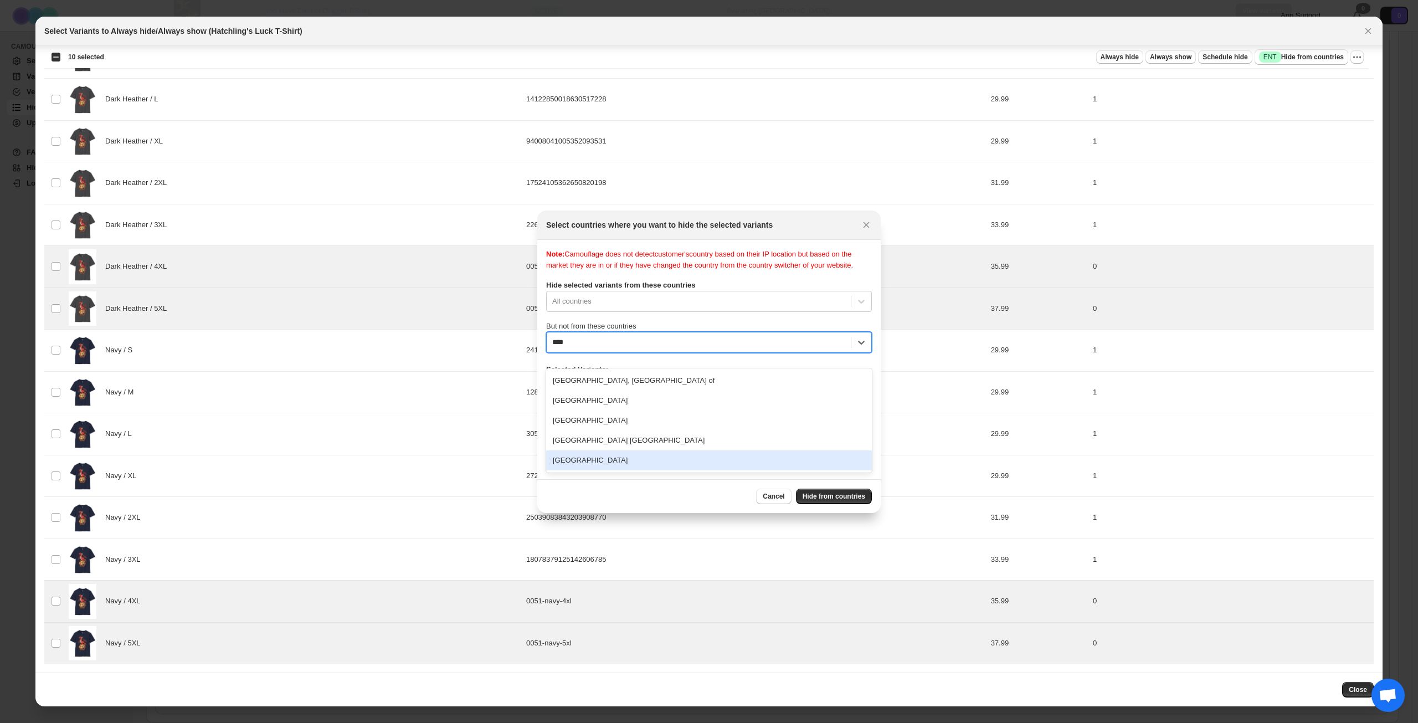
click at [629, 464] on div "[GEOGRAPHIC_DATA]" at bounding box center [709, 460] width 326 height 20
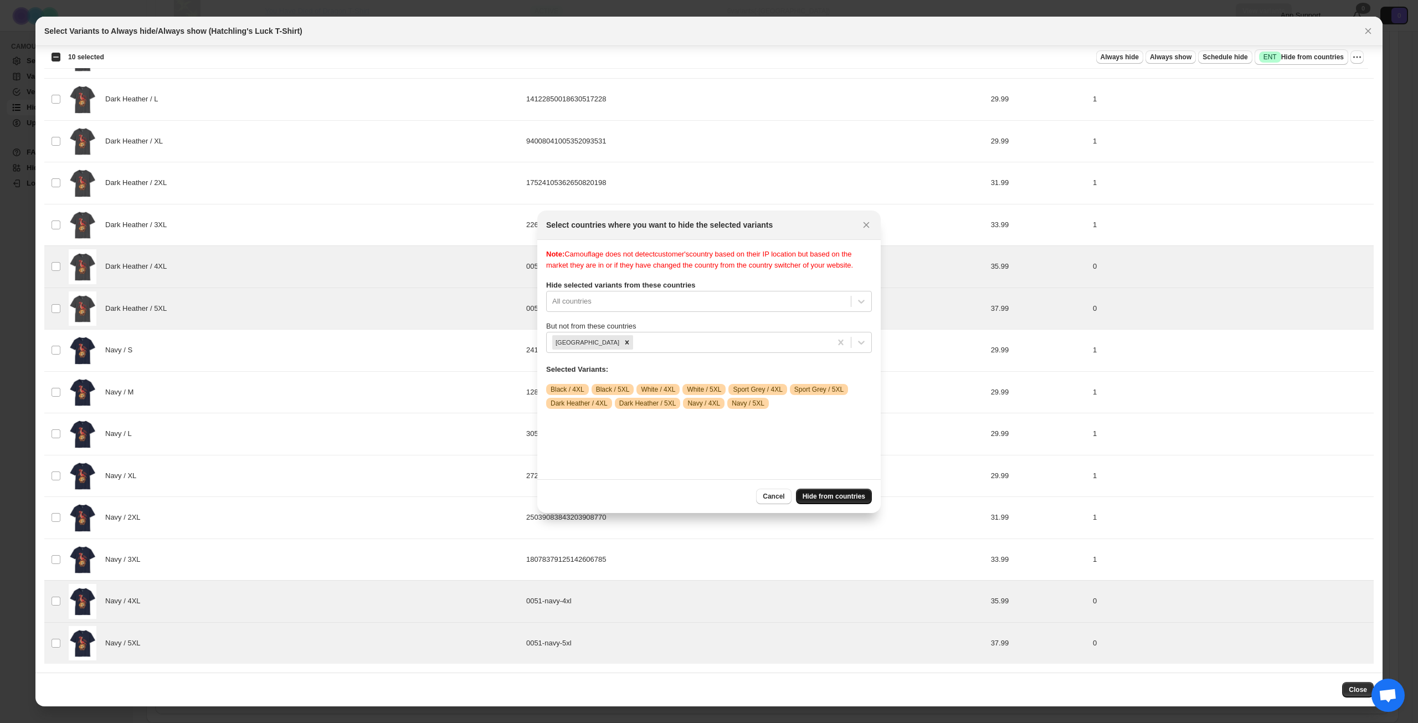
click at [814, 492] on span "Hide from countries" at bounding box center [834, 496] width 63 height 9
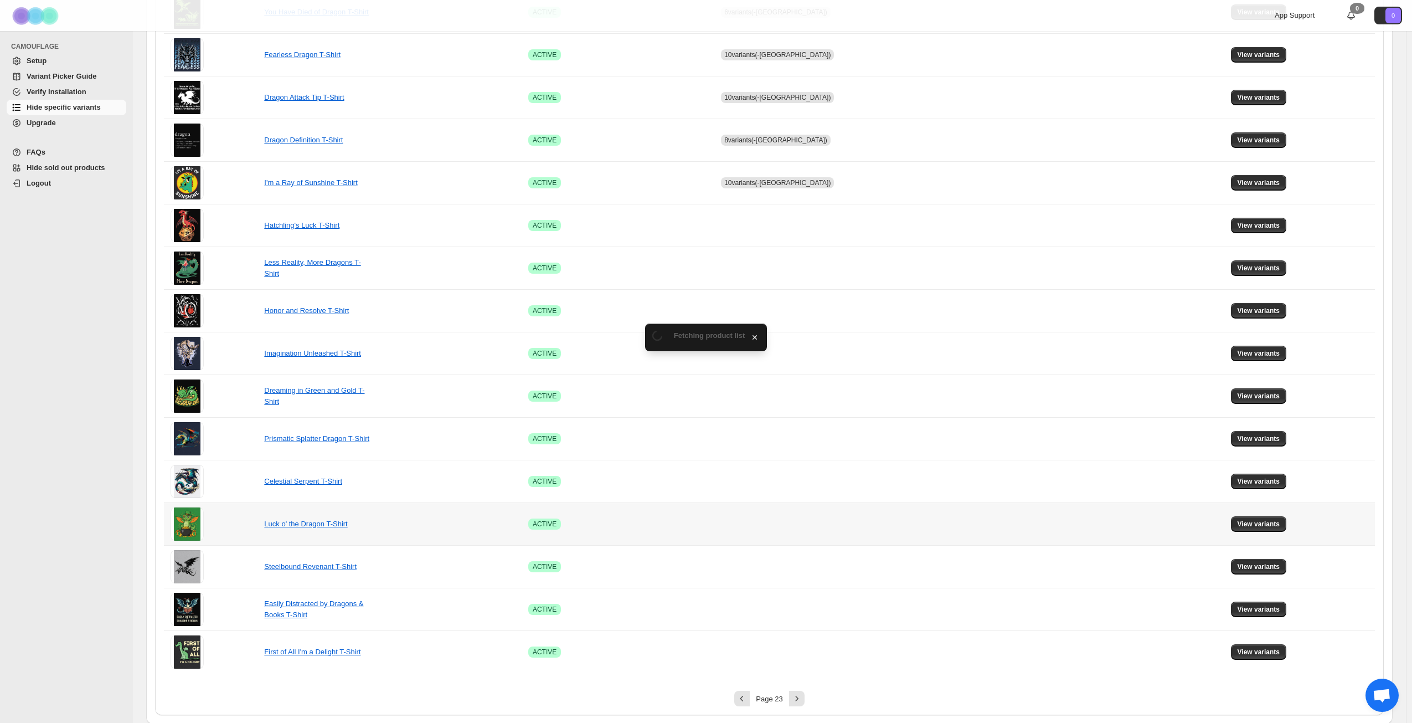
scroll to position [414, 0]
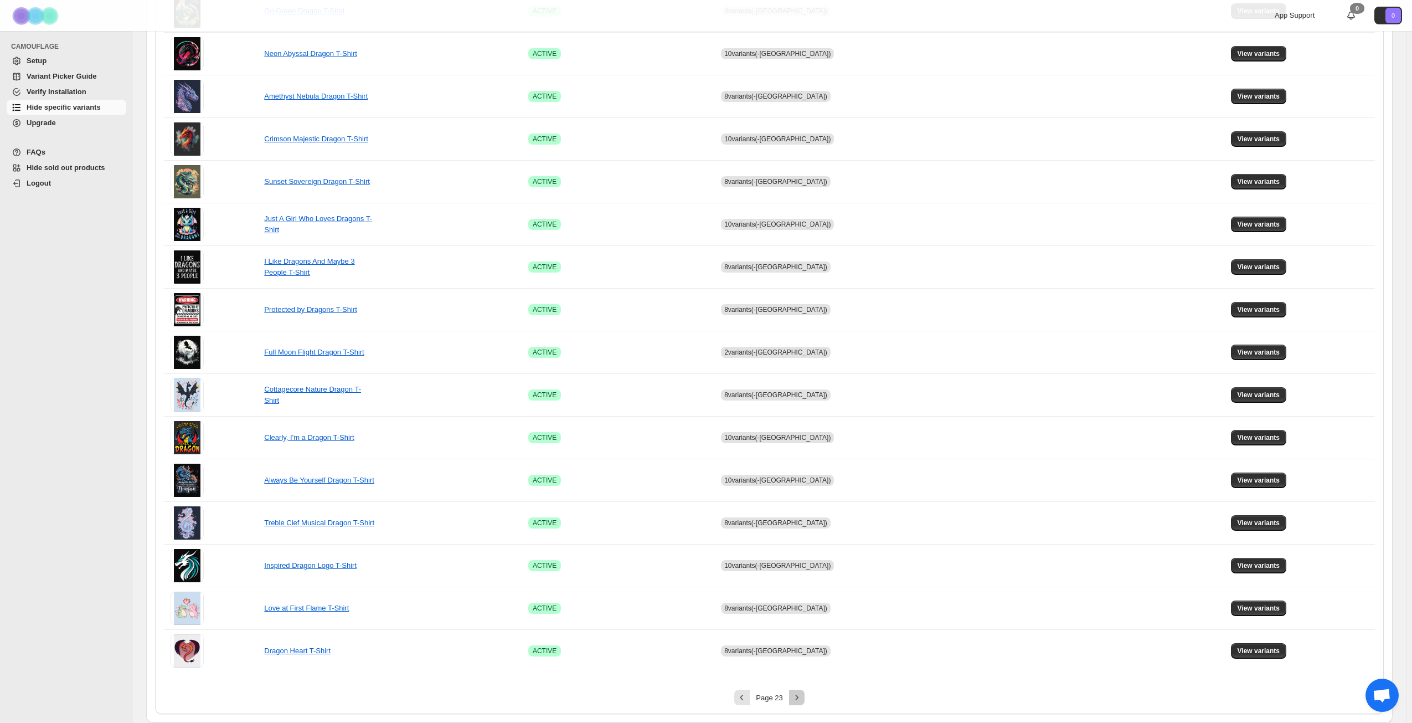
click at [796, 701] on icon "Next" at bounding box center [797, 697] width 11 height 11
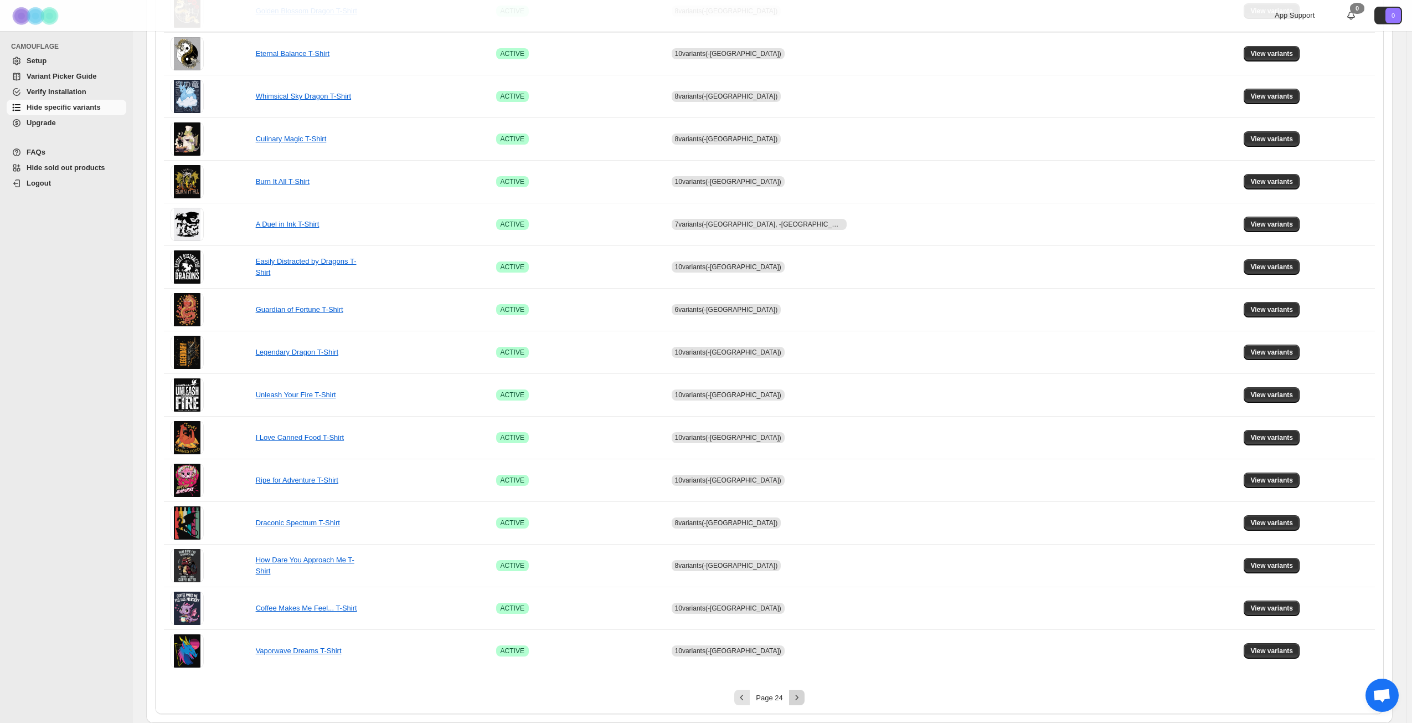
click at [801, 695] on icon "Next" at bounding box center [797, 697] width 11 height 11
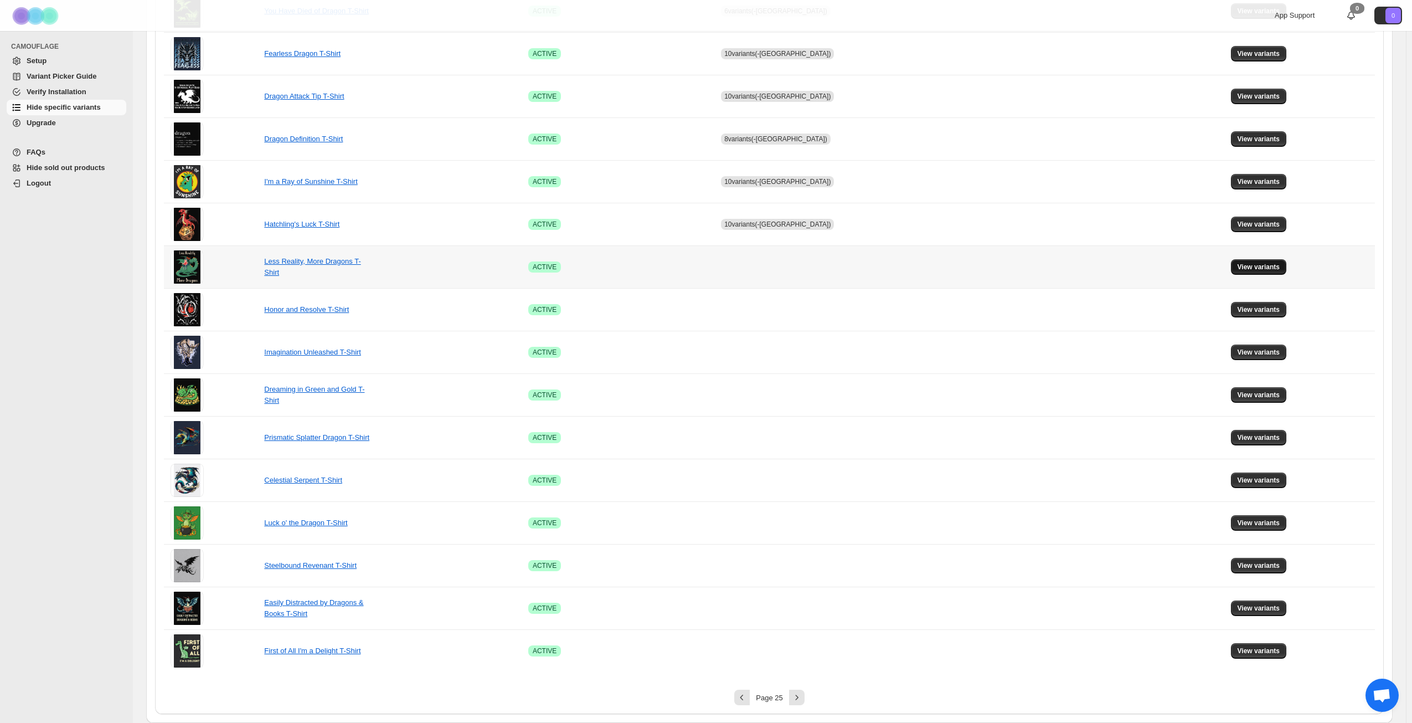
click at [1245, 266] on span "View variants" at bounding box center [1259, 267] width 43 height 9
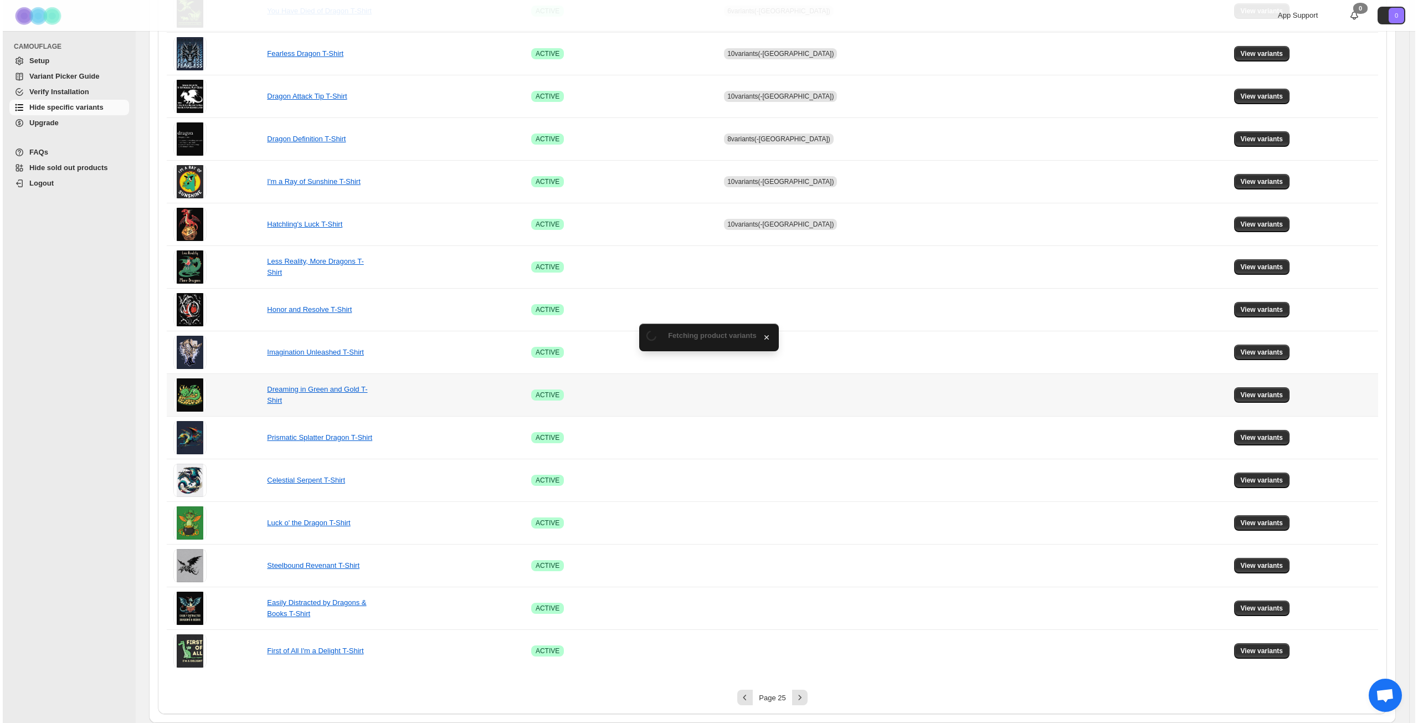
scroll to position [0, 0]
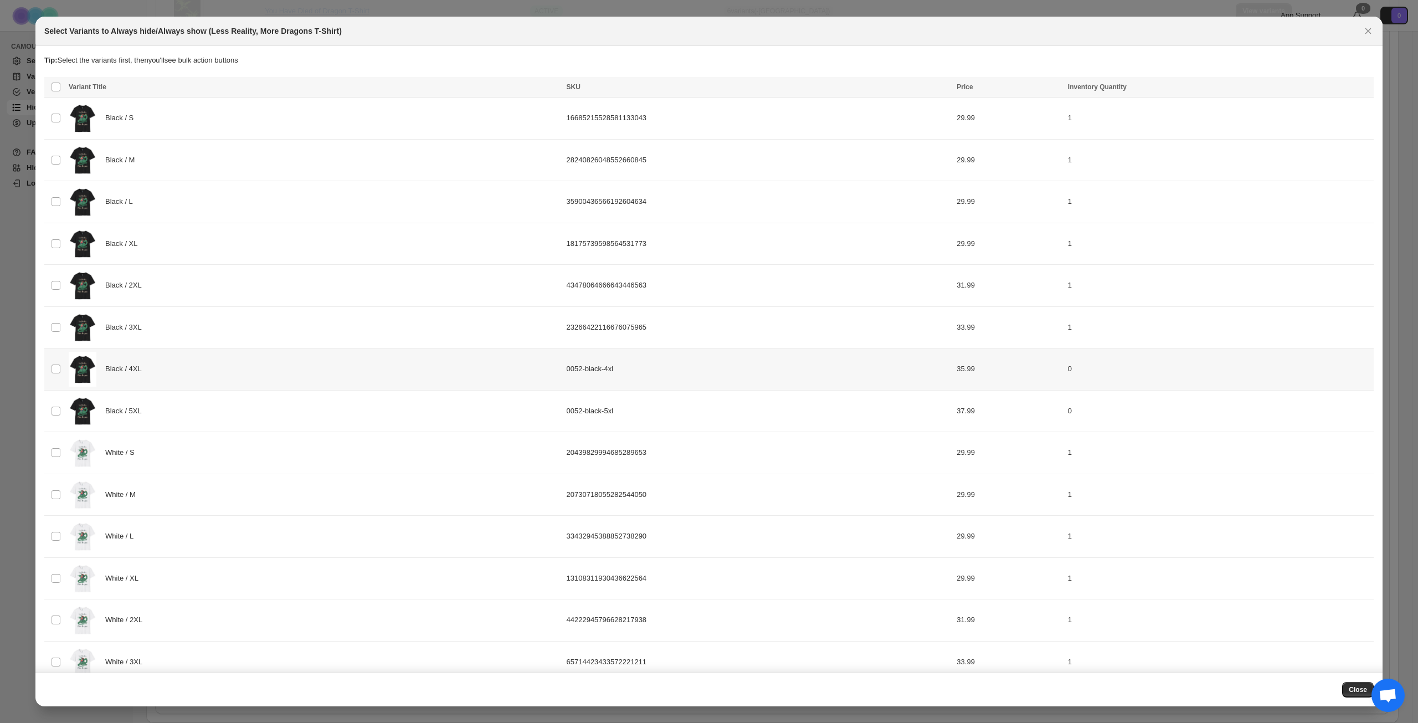
click at [260, 376] on div "Black / 4XL" at bounding box center [314, 369] width 491 height 35
click at [256, 407] on div "Black / 5XL" at bounding box center [314, 411] width 491 height 35
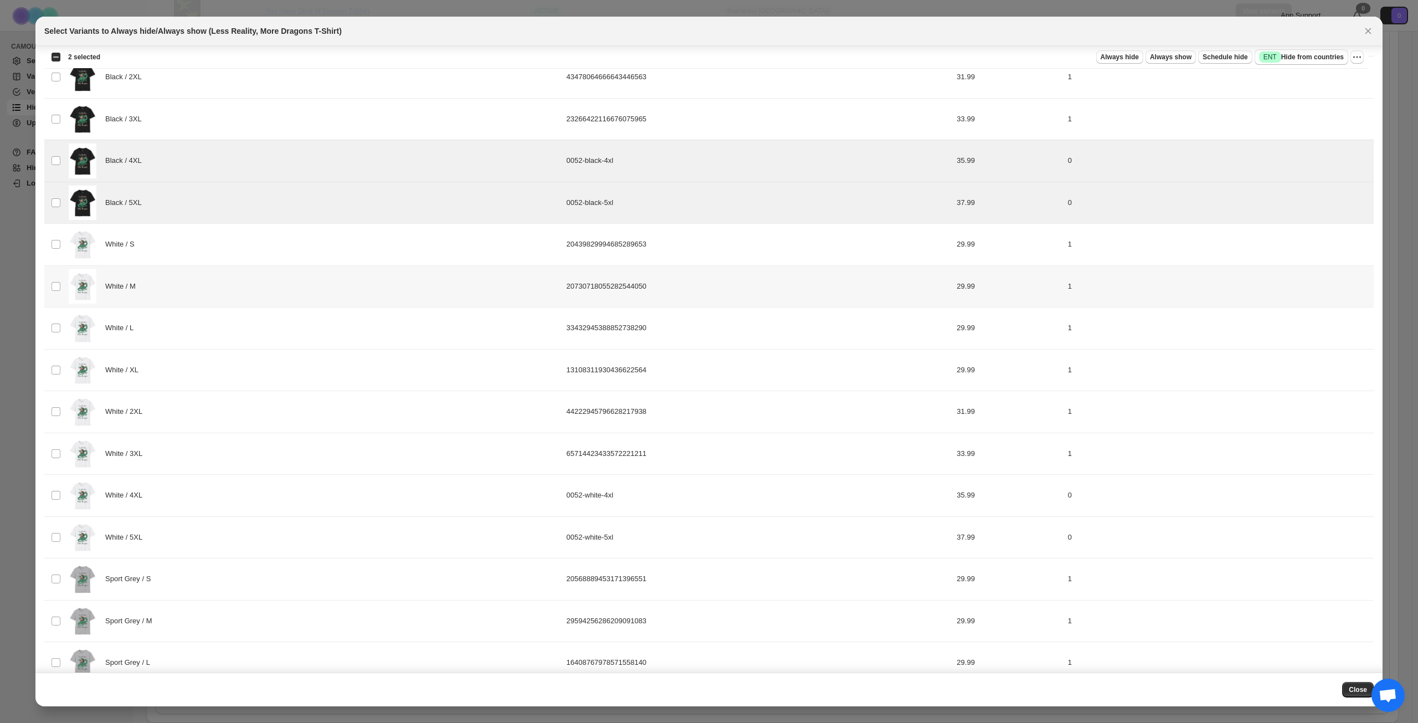
scroll to position [222, 0]
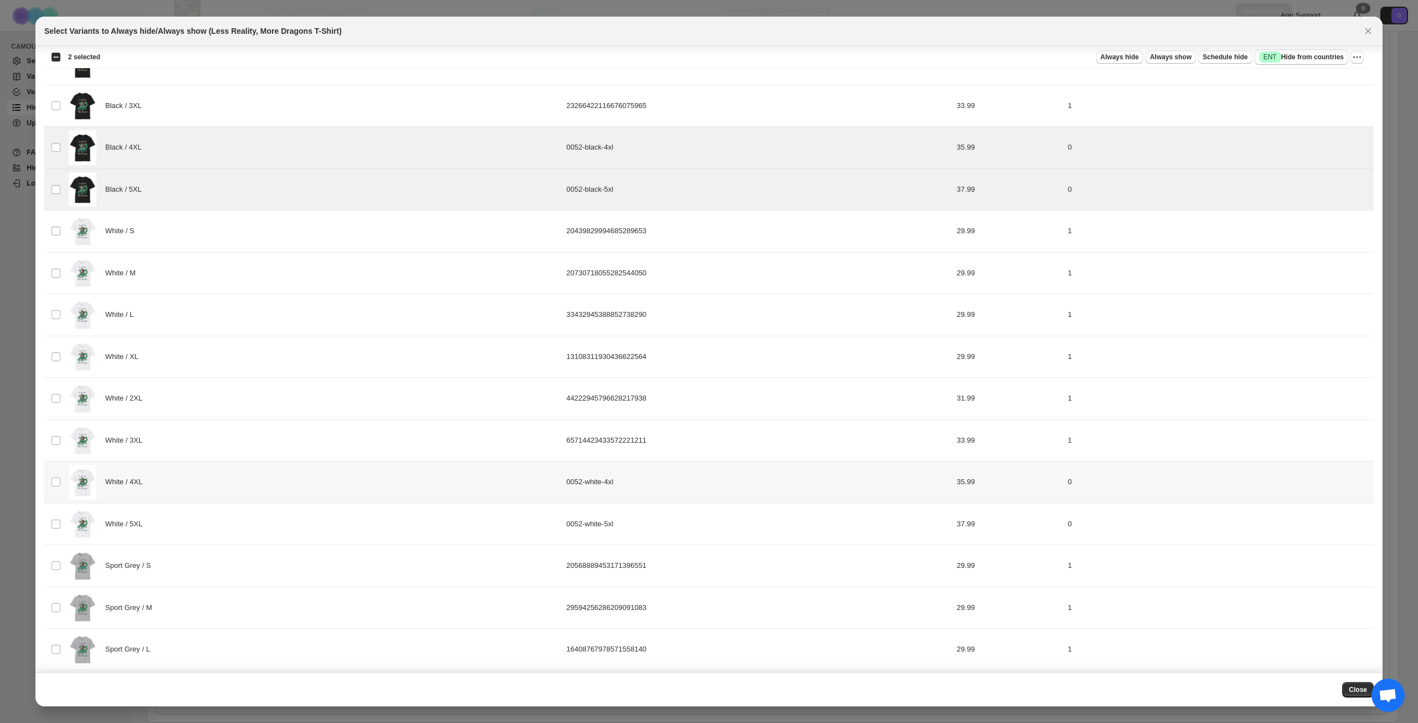
click at [234, 477] on div "White / 4XL" at bounding box center [314, 482] width 491 height 35
click at [232, 511] on div "White / 5XL" at bounding box center [314, 524] width 491 height 35
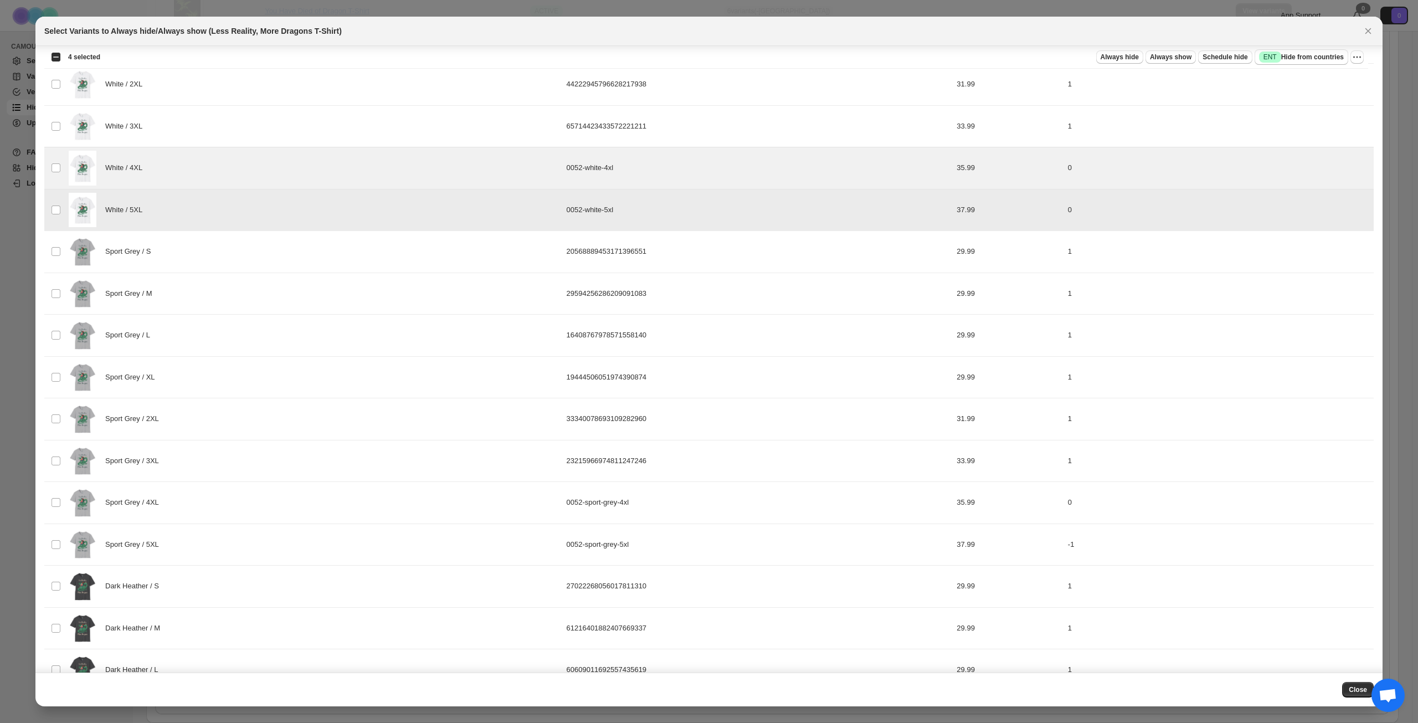
scroll to position [554, 0]
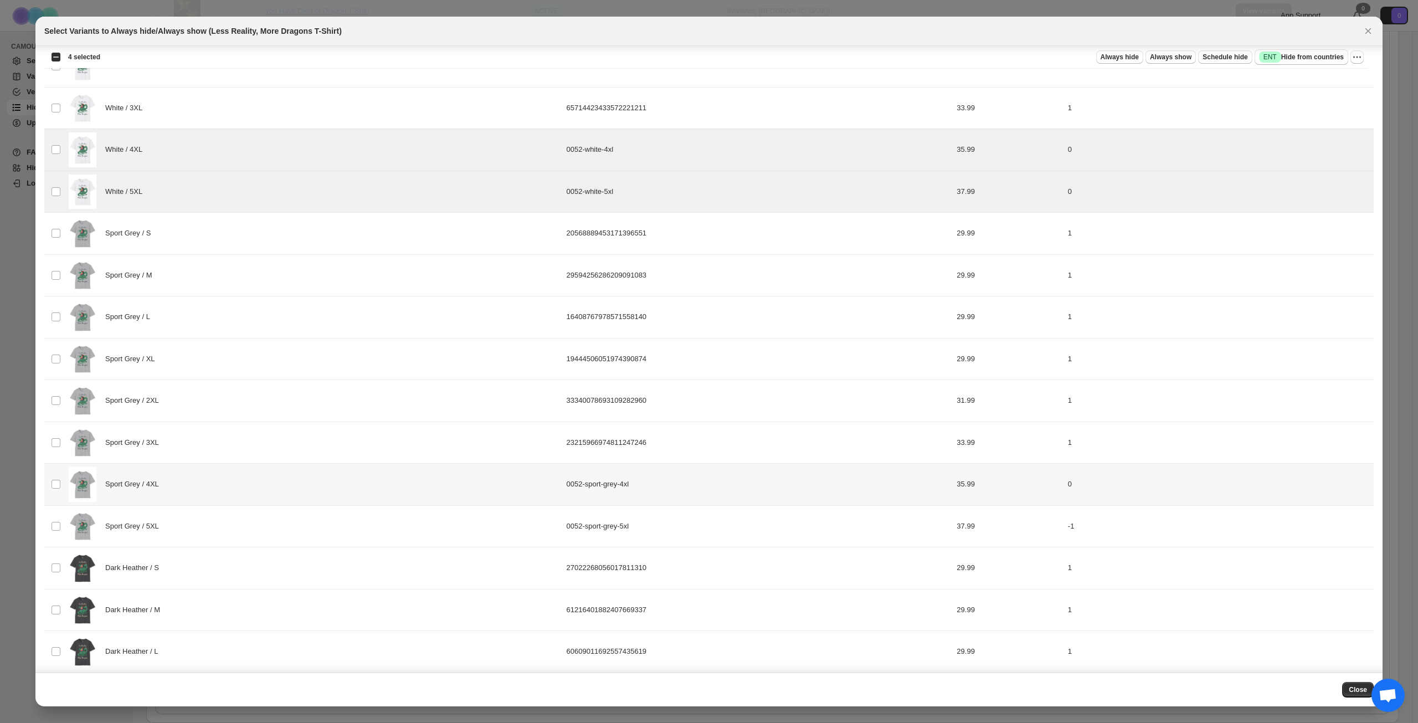
click at [251, 492] on div "Sport Grey / 4XL" at bounding box center [314, 484] width 491 height 35
click at [253, 521] on div "Sport Grey / 5XL" at bounding box center [314, 526] width 491 height 35
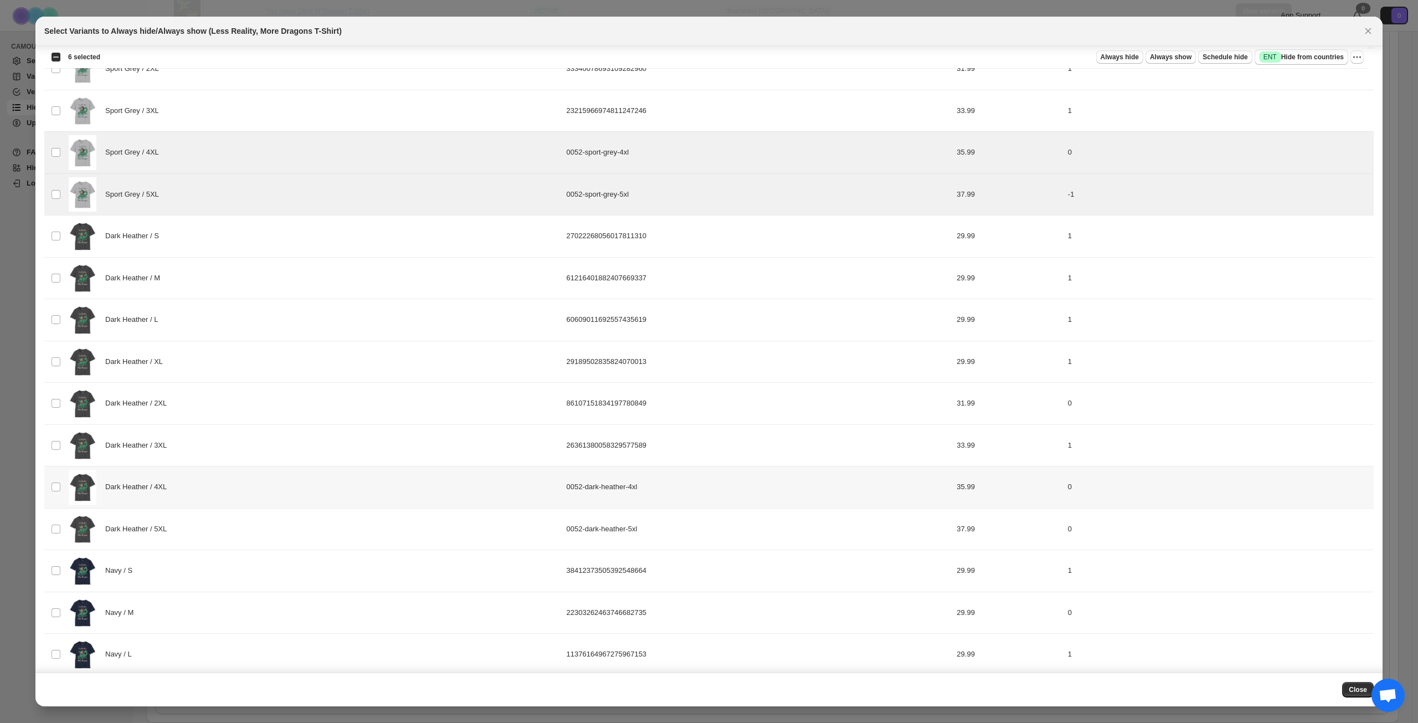
scroll to position [886, 0]
click at [260, 493] on div "Dark Heather / 4XL" at bounding box center [314, 486] width 491 height 35
click at [259, 516] on div "Dark Heather / 5XL" at bounding box center [314, 528] width 491 height 35
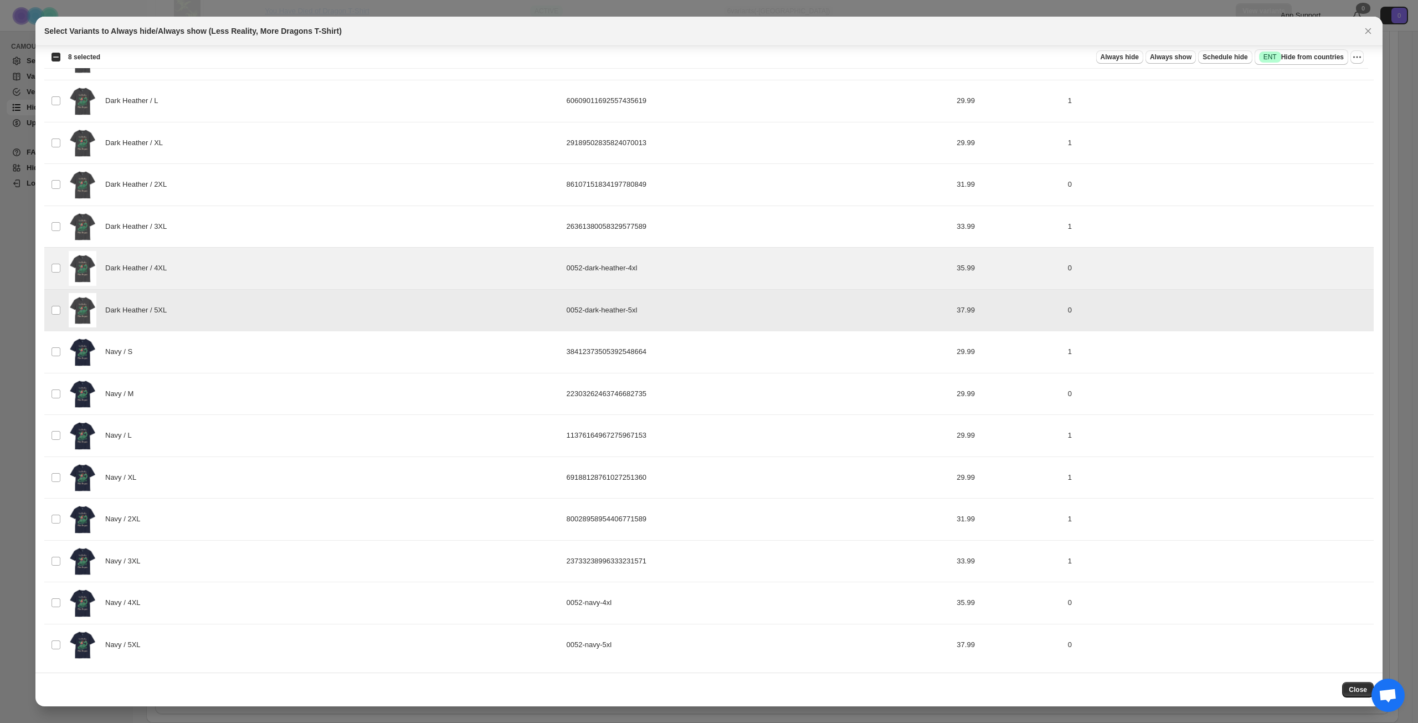
scroll to position [1106, 0]
click at [256, 585] on div "Navy / 4XL" at bounding box center [314, 601] width 491 height 35
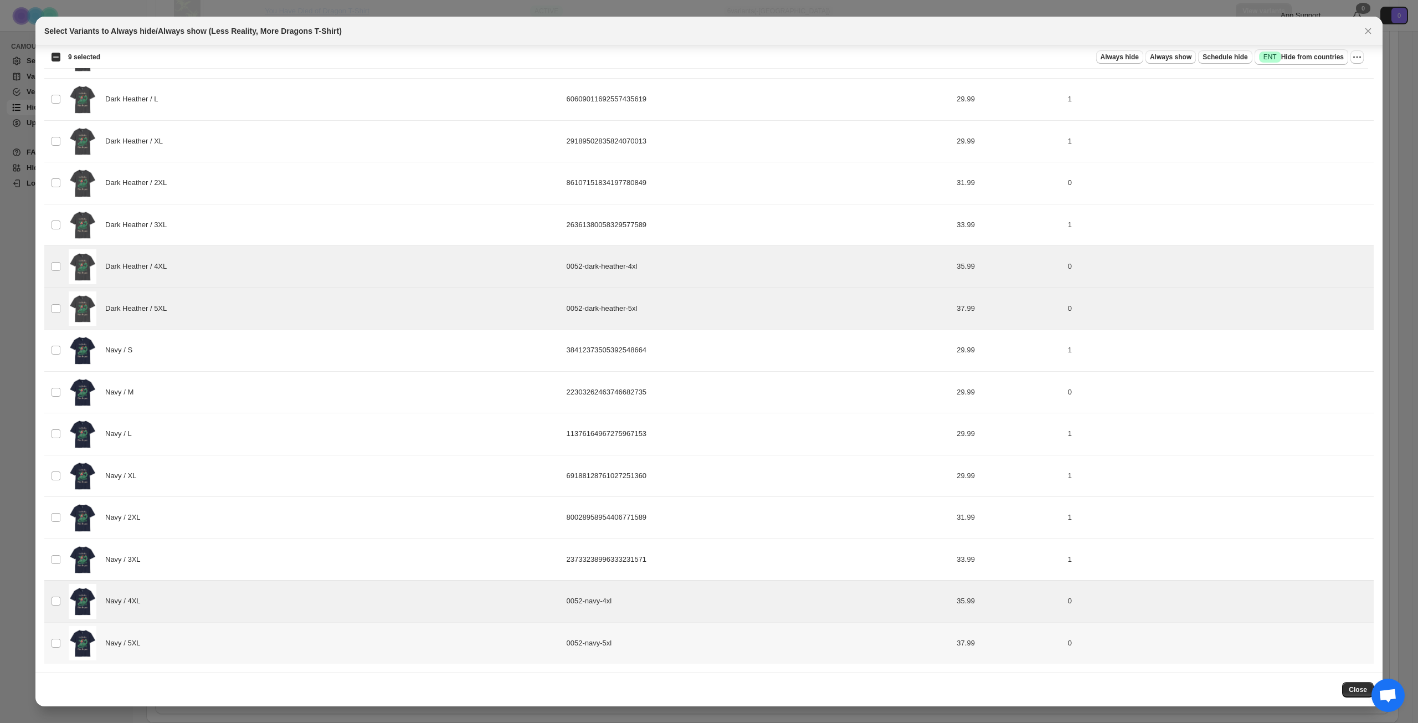
click at [269, 632] on div "Navy / 5XL" at bounding box center [314, 643] width 491 height 35
click at [1301, 58] on span "Success ENT Hide from countries" at bounding box center [1301, 57] width 85 height 11
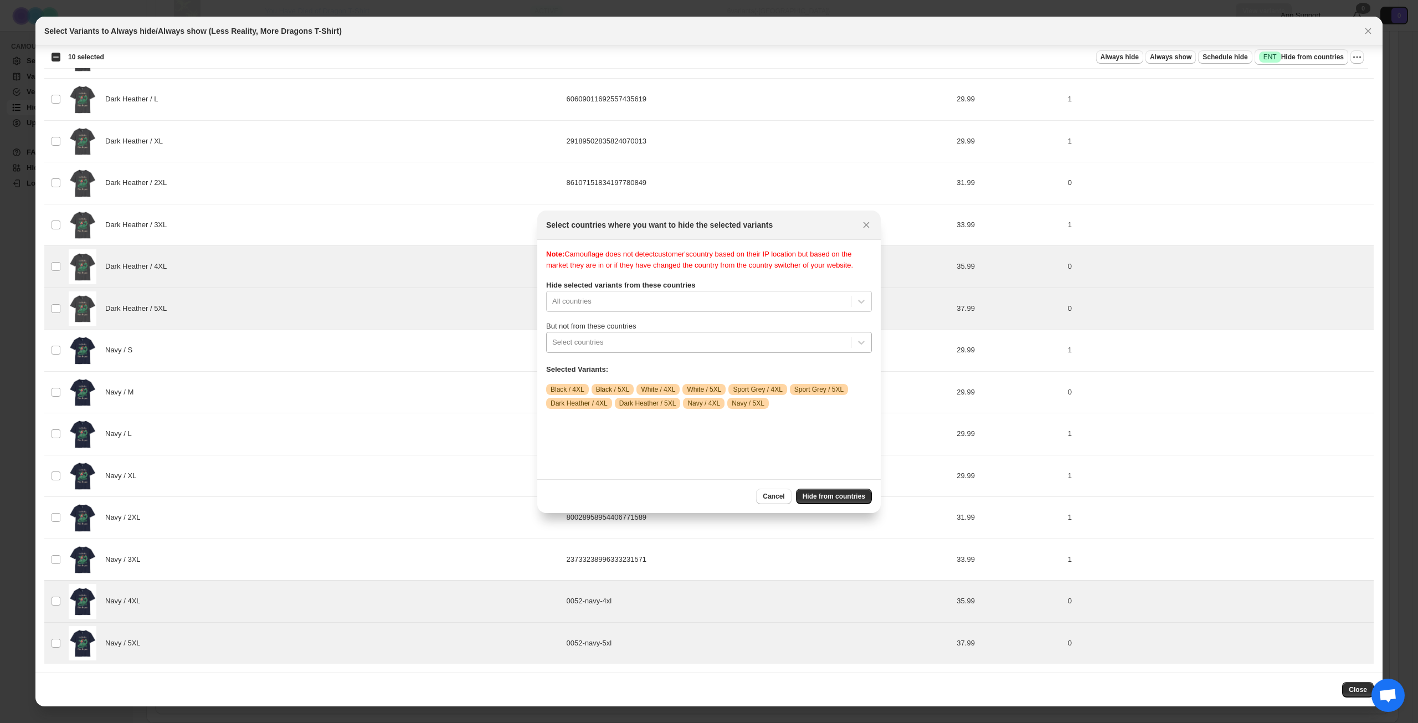
click at [680, 348] on div ":rnv:" at bounding box center [698, 342] width 293 height 13
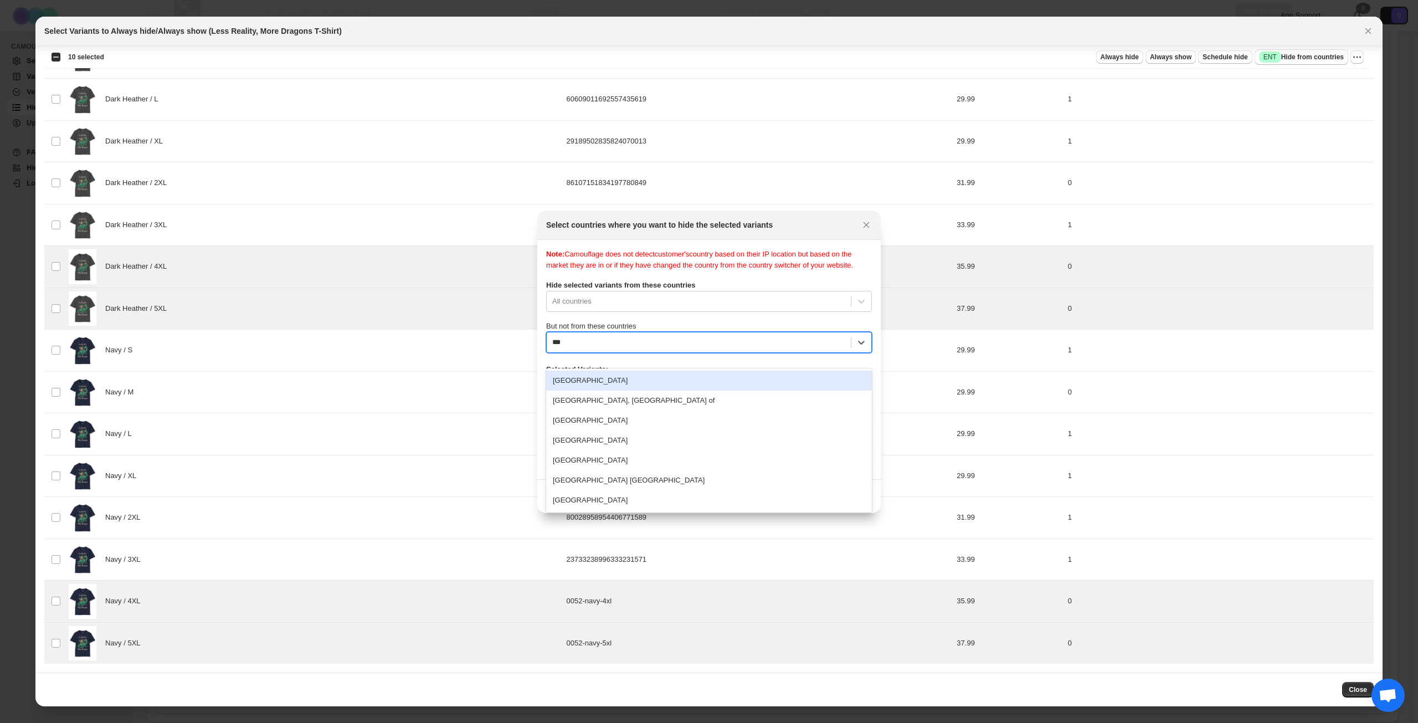
type input "****"
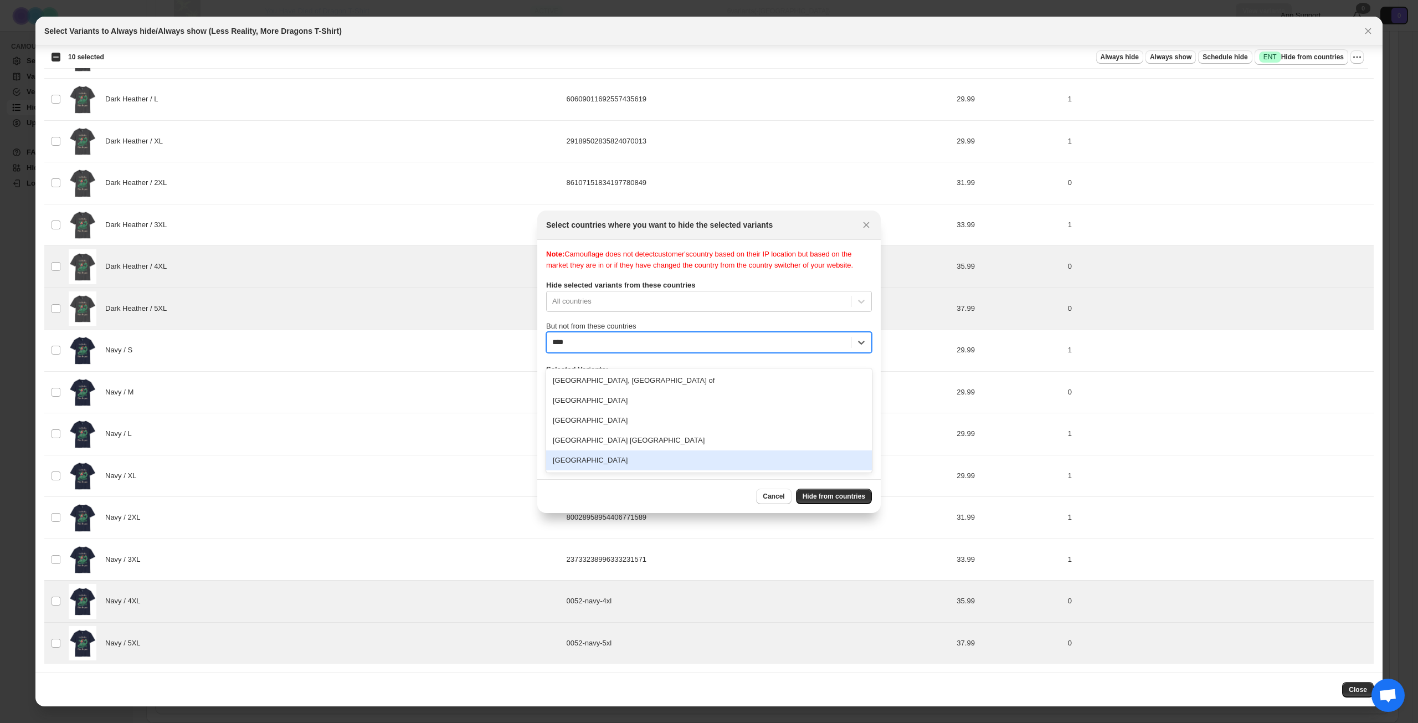
click at [657, 458] on div "[GEOGRAPHIC_DATA]" at bounding box center [709, 460] width 326 height 20
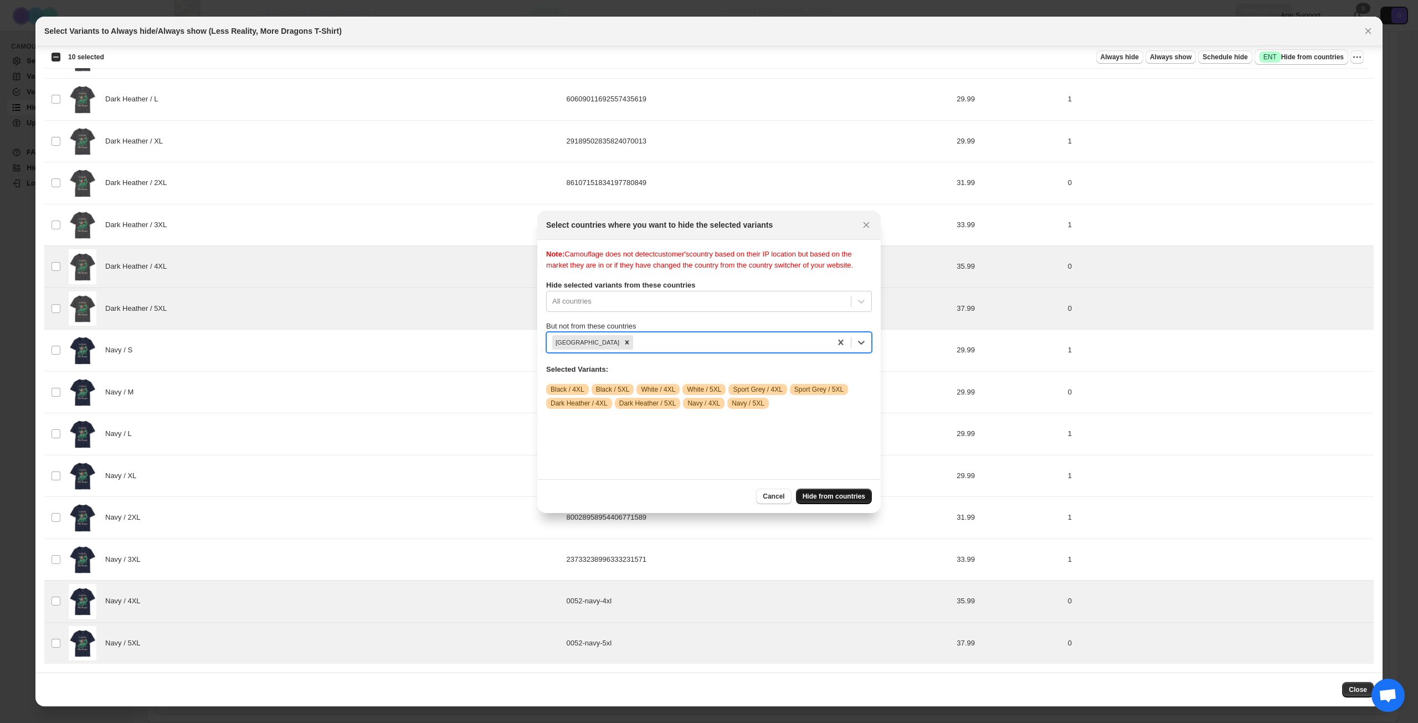
click at [824, 495] on span "Hide from countries" at bounding box center [834, 496] width 63 height 9
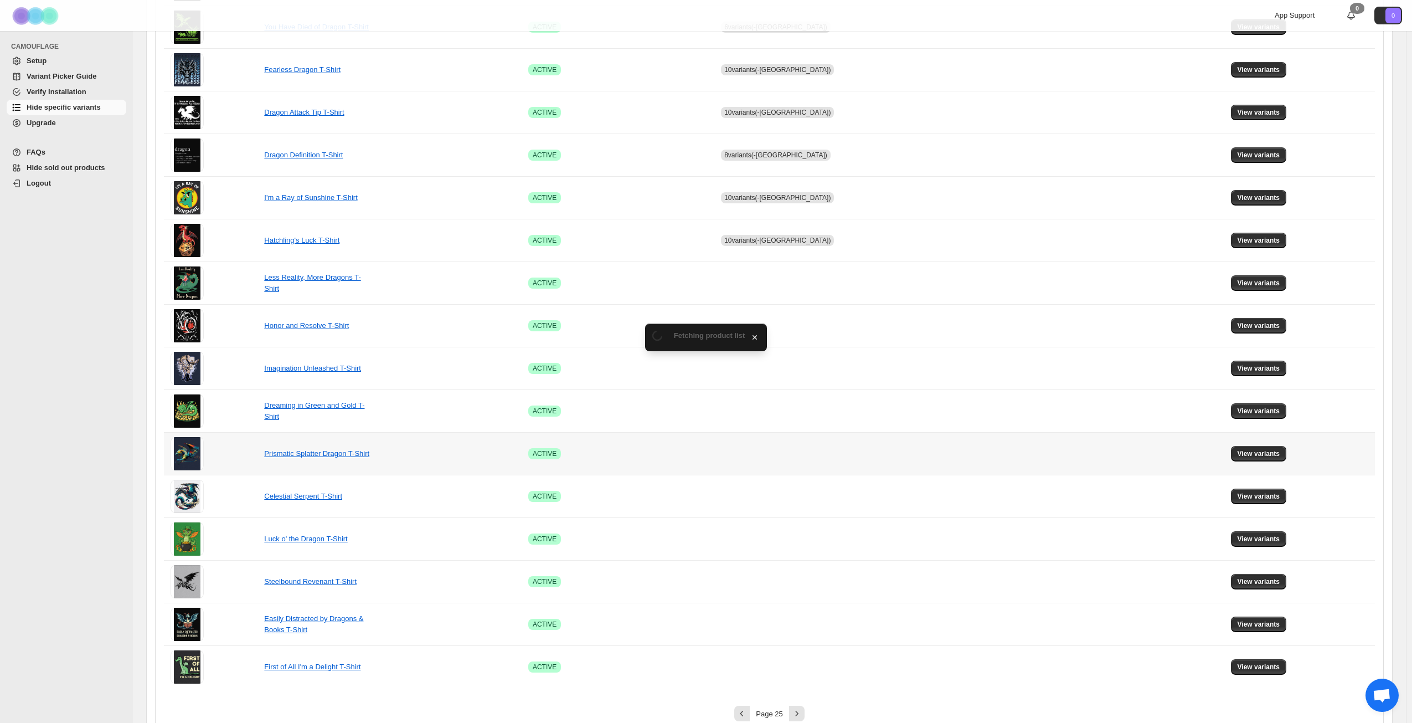
scroll to position [414, 0]
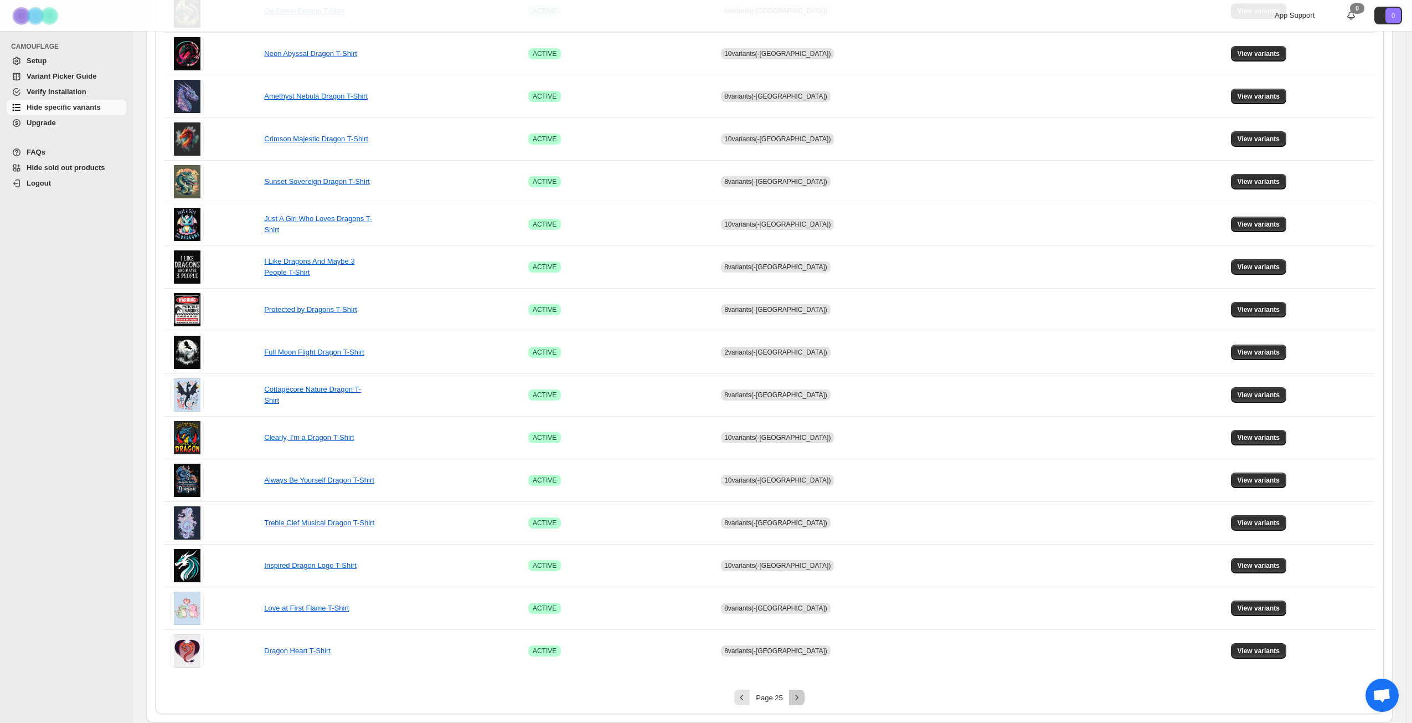
click at [803, 694] on icon "Next" at bounding box center [797, 697] width 11 height 11
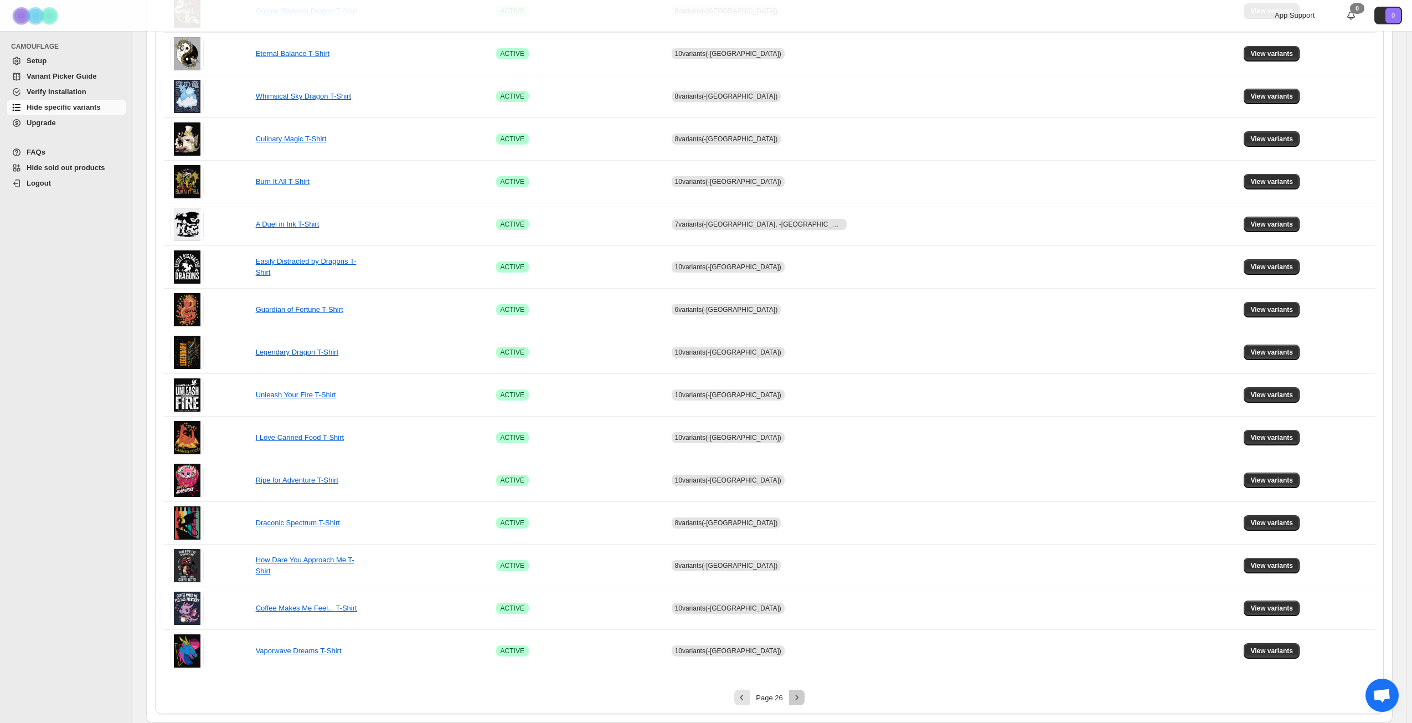
click at [803, 694] on icon "Next" at bounding box center [797, 697] width 11 height 11
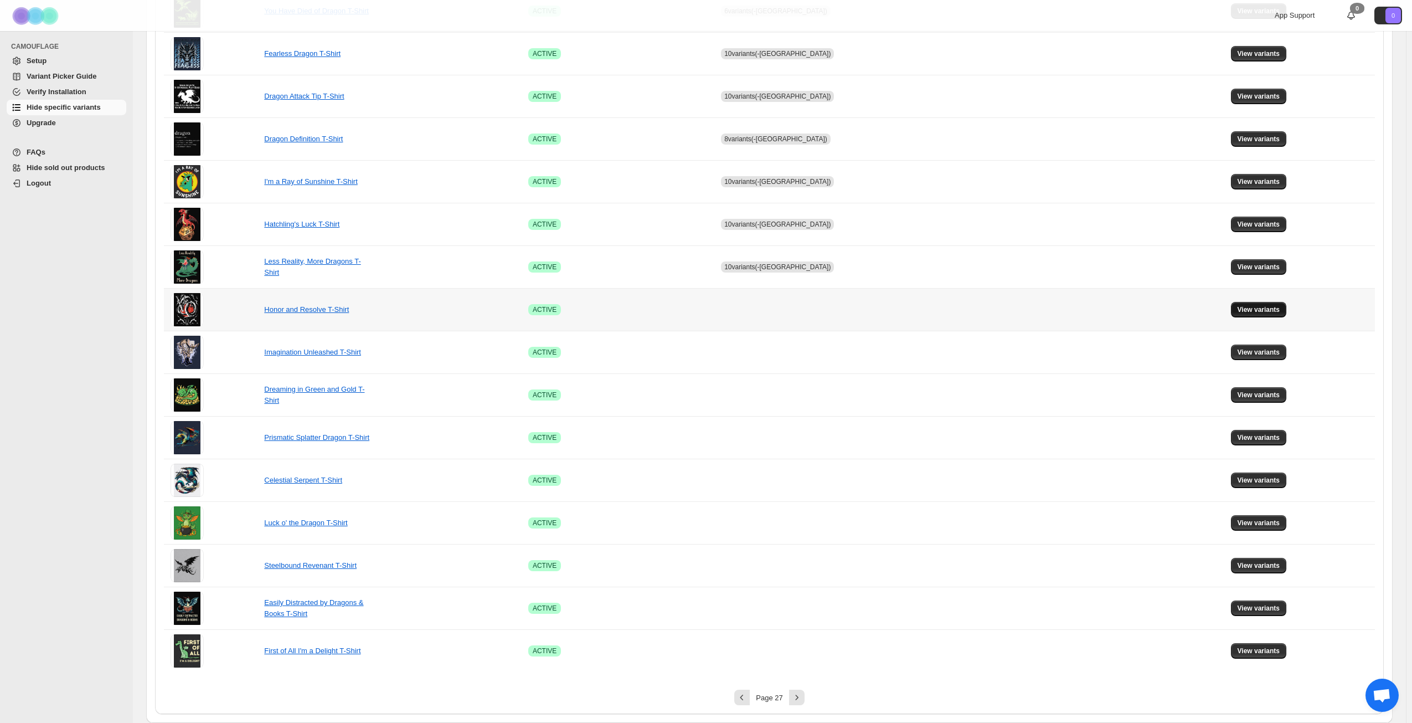
click at [1263, 305] on button "View variants" at bounding box center [1259, 310] width 56 height 16
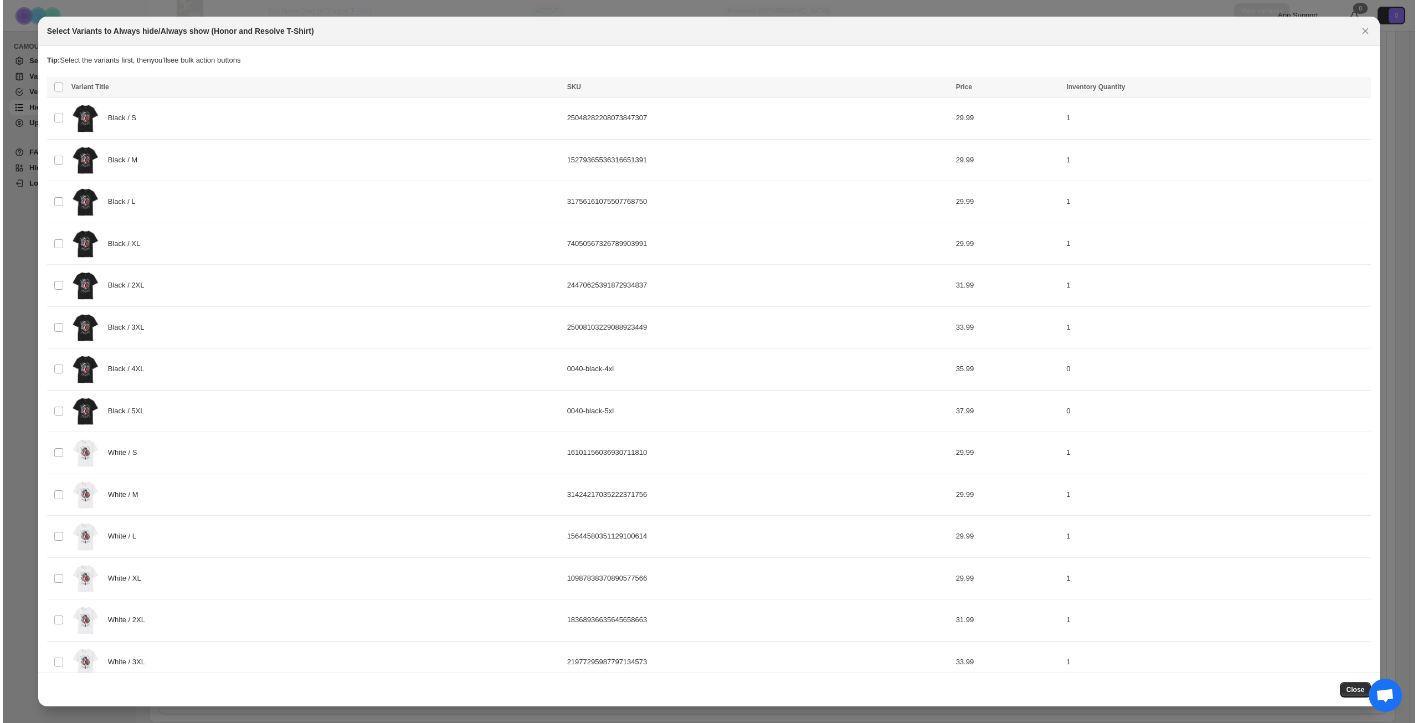
scroll to position [0, 0]
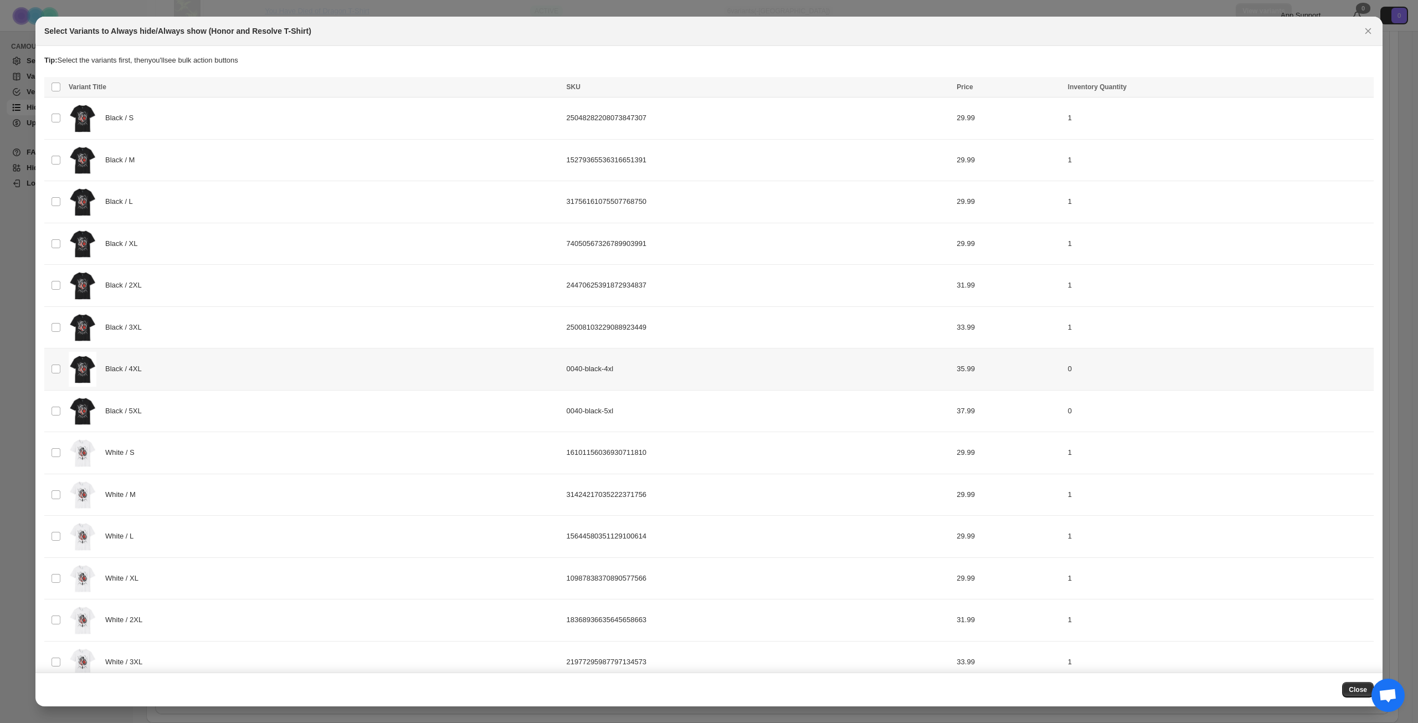
click at [242, 369] on div "Black / 4XL" at bounding box center [314, 369] width 491 height 35
click at [223, 410] on div "Black / 5XL" at bounding box center [314, 411] width 491 height 35
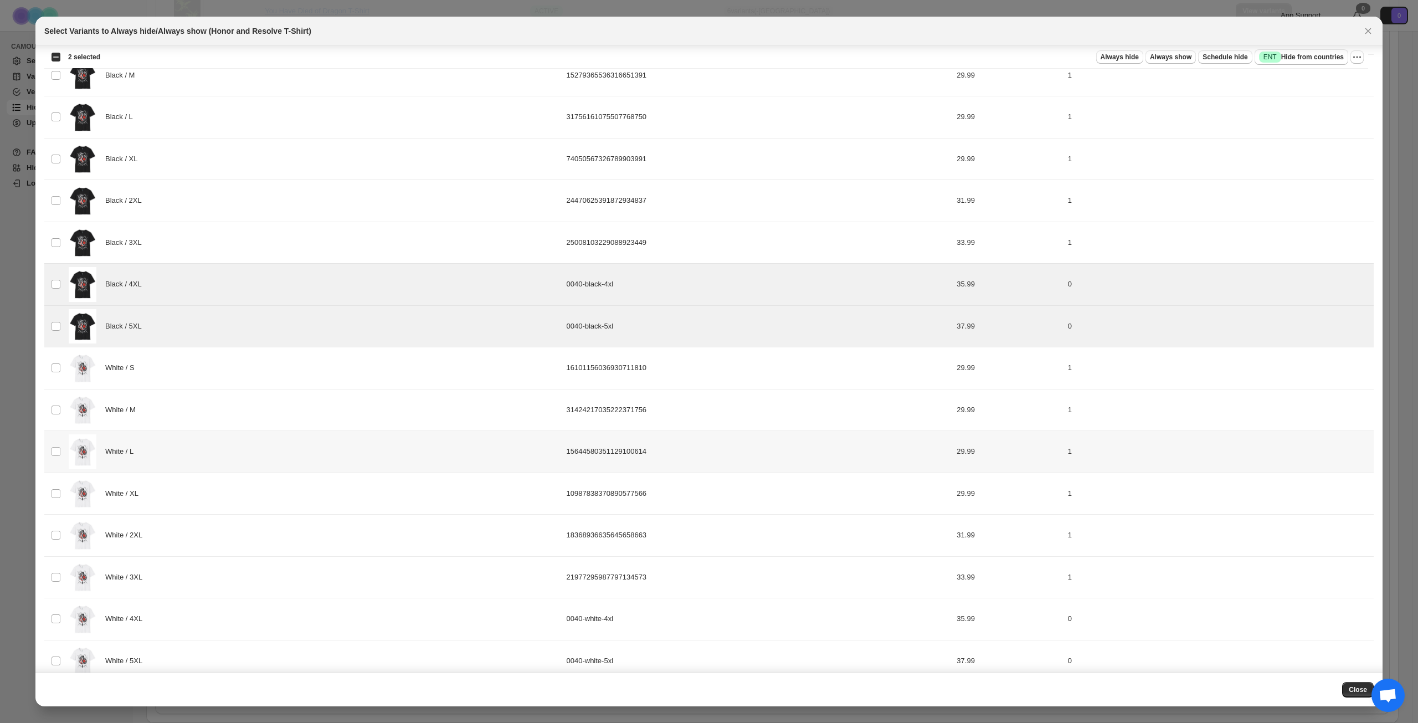
scroll to position [188, 0]
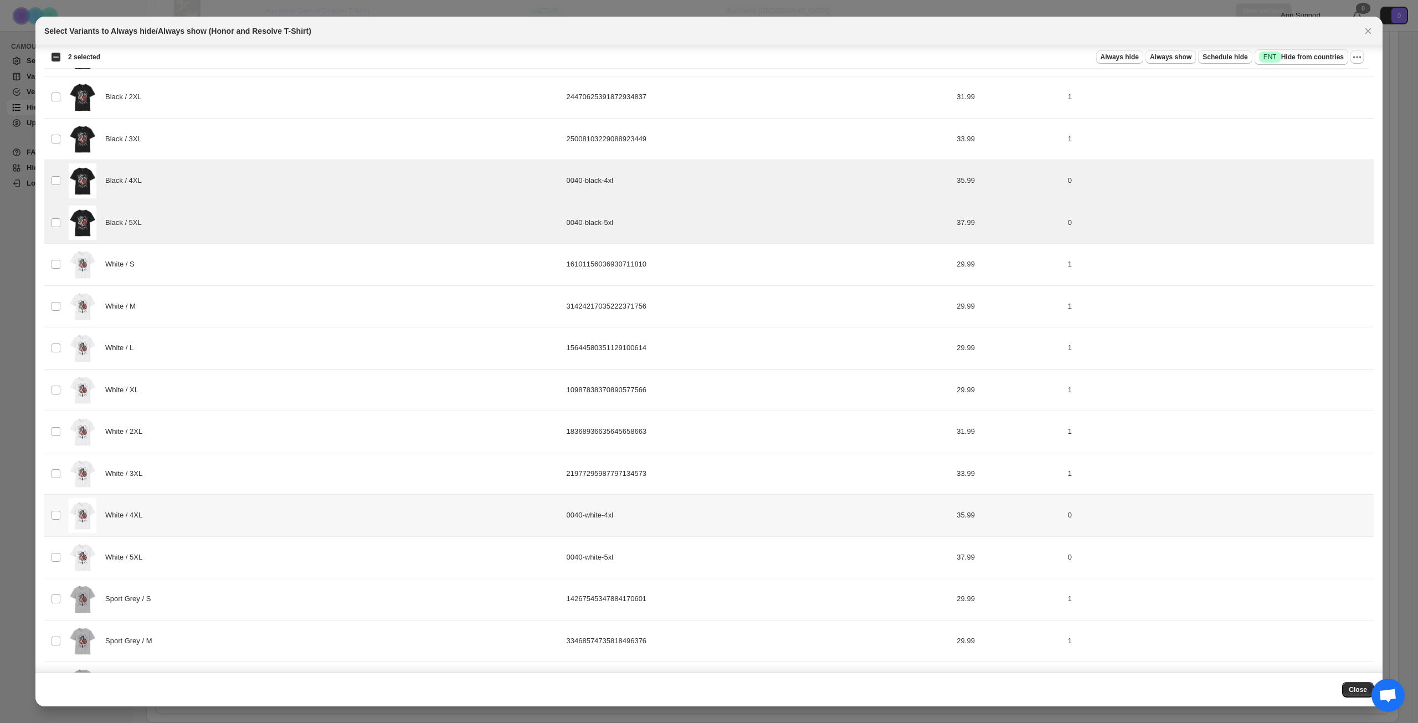
click at [233, 532] on div "White / 4XL" at bounding box center [314, 515] width 491 height 35
click at [235, 563] on div "White / 5XL" at bounding box center [314, 557] width 491 height 35
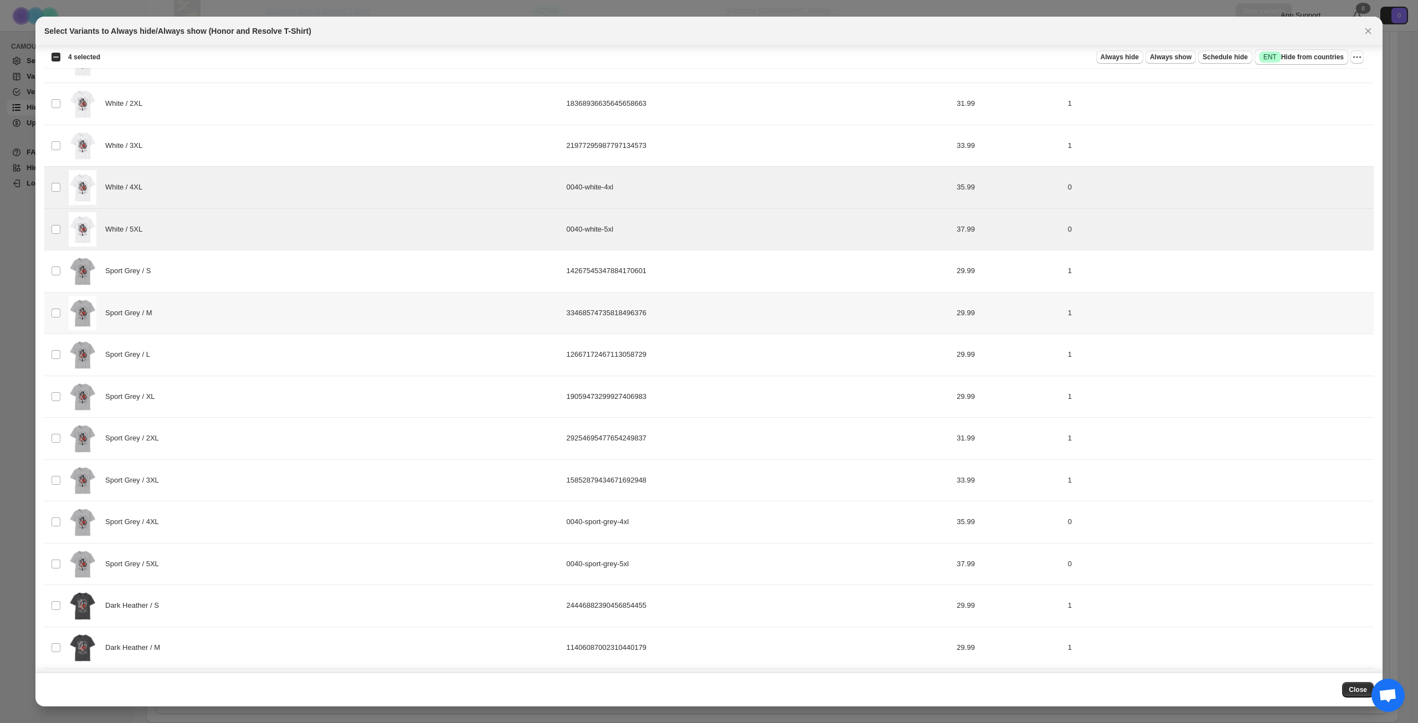
scroll to position [521, 0]
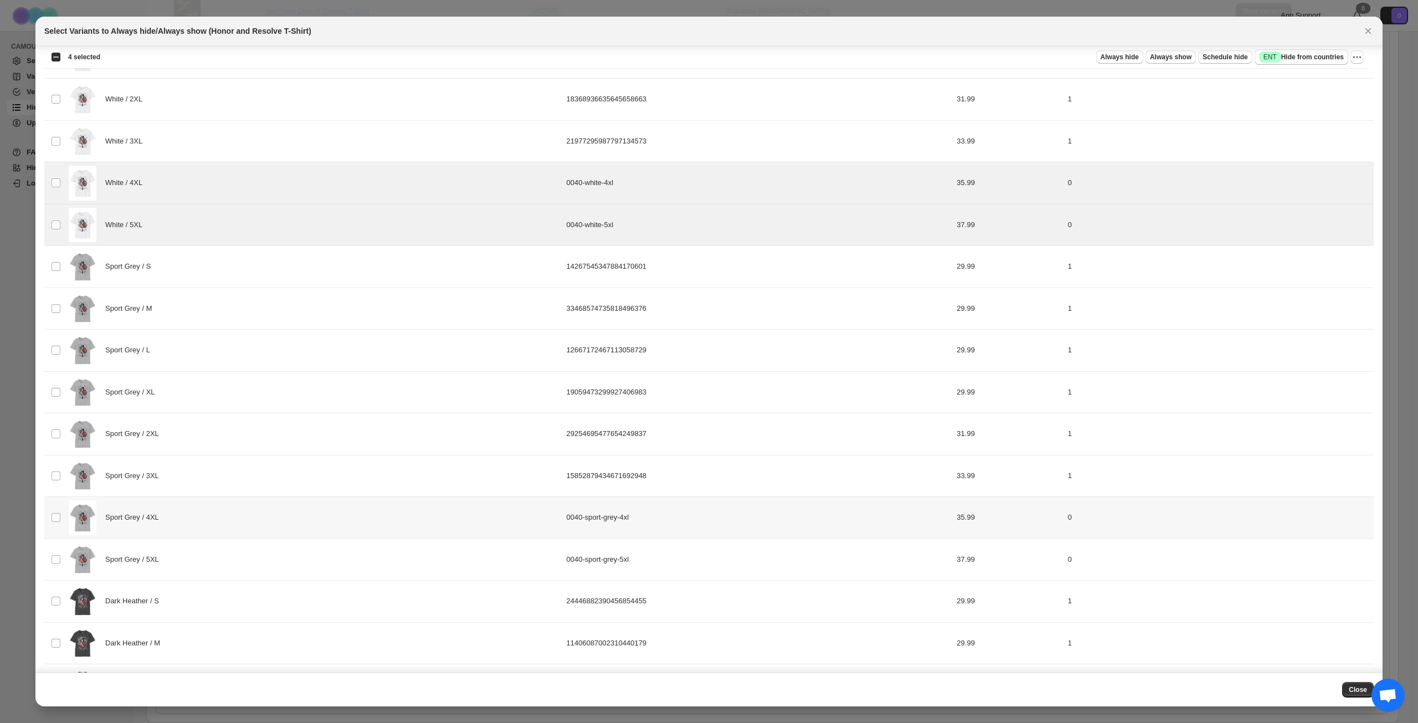
click at [243, 516] on div "Sport Grey / 4XL" at bounding box center [314, 517] width 491 height 35
click at [239, 548] on div "Sport Grey / 5XL" at bounding box center [314, 559] width 491 height 35
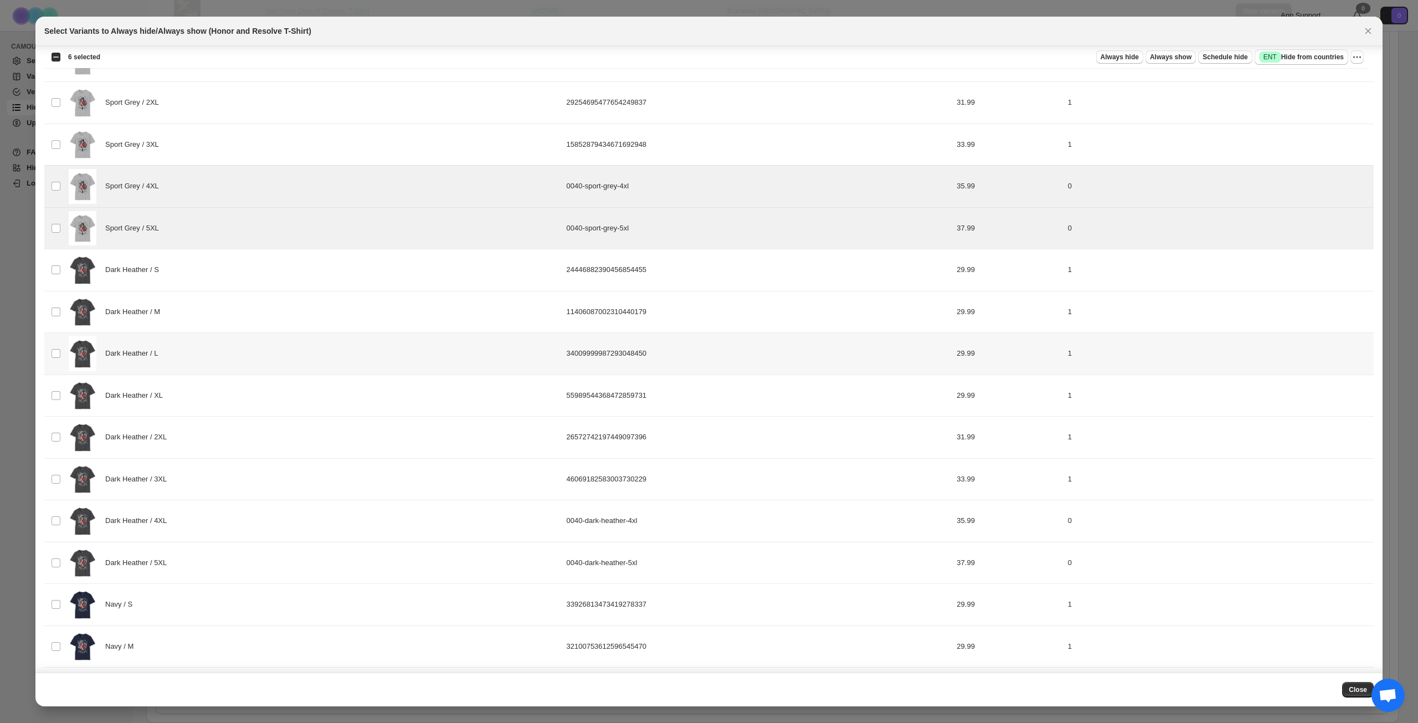
scroll to position [853, 0]
click at [237, 525] on div "Dark Heather / 4XL" at bounding box center [314, 519] width 491 height 35
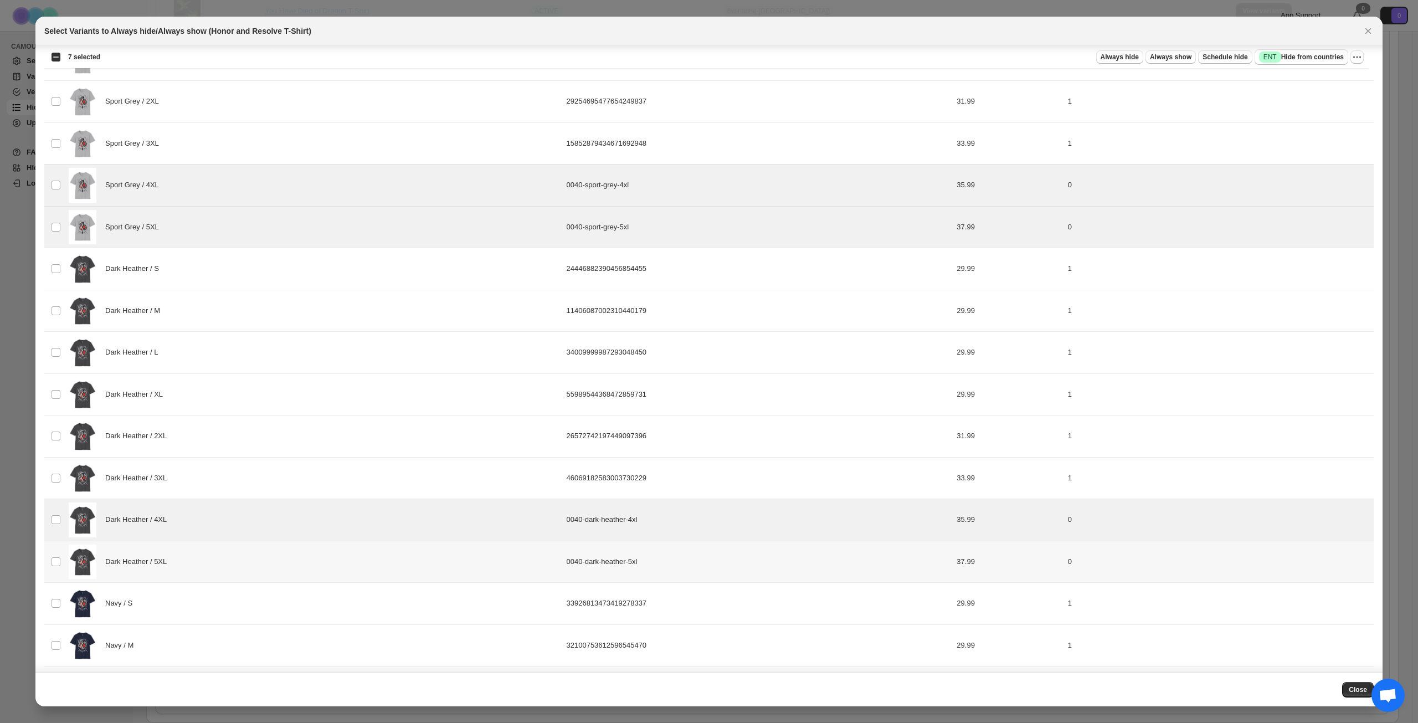
click at [231, 553] on div "Dark Heather / 5XL" at bounding box center [314, 561] width 491 height 35
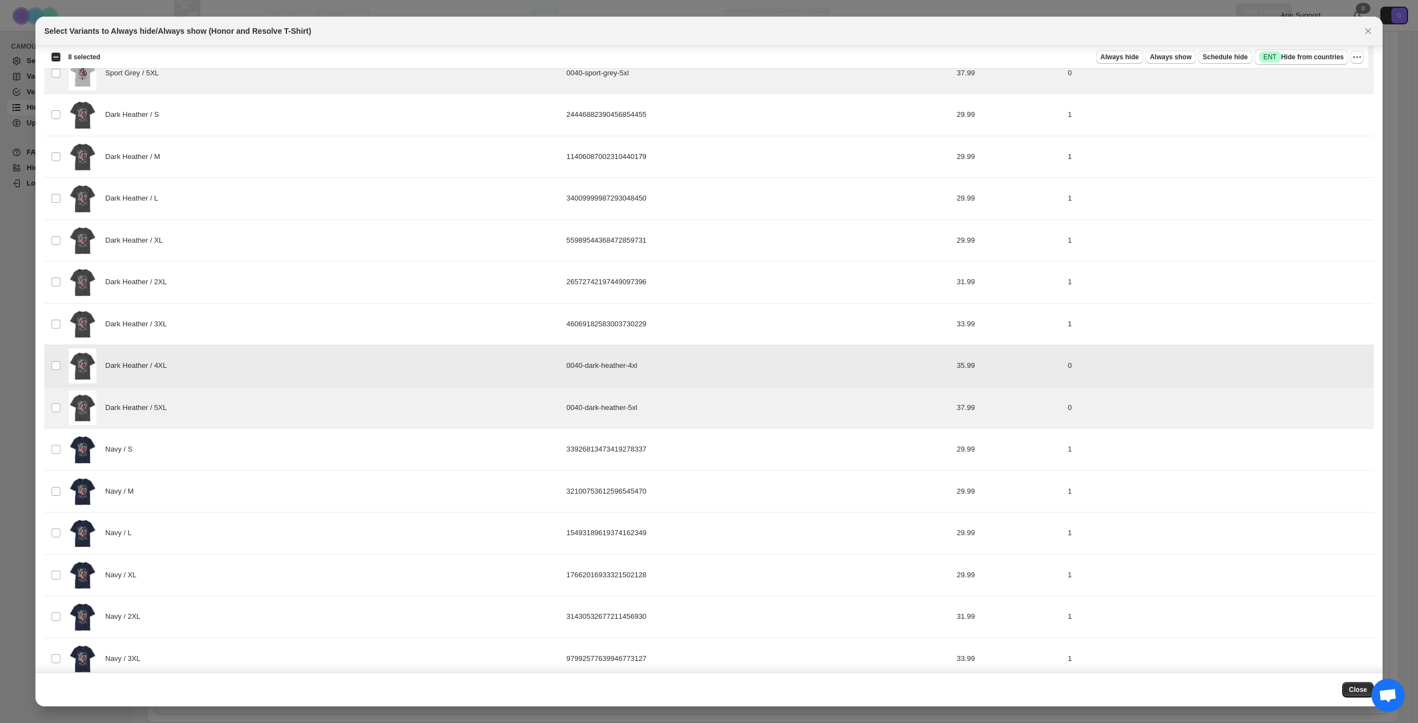
scroll to position [1106, 0]
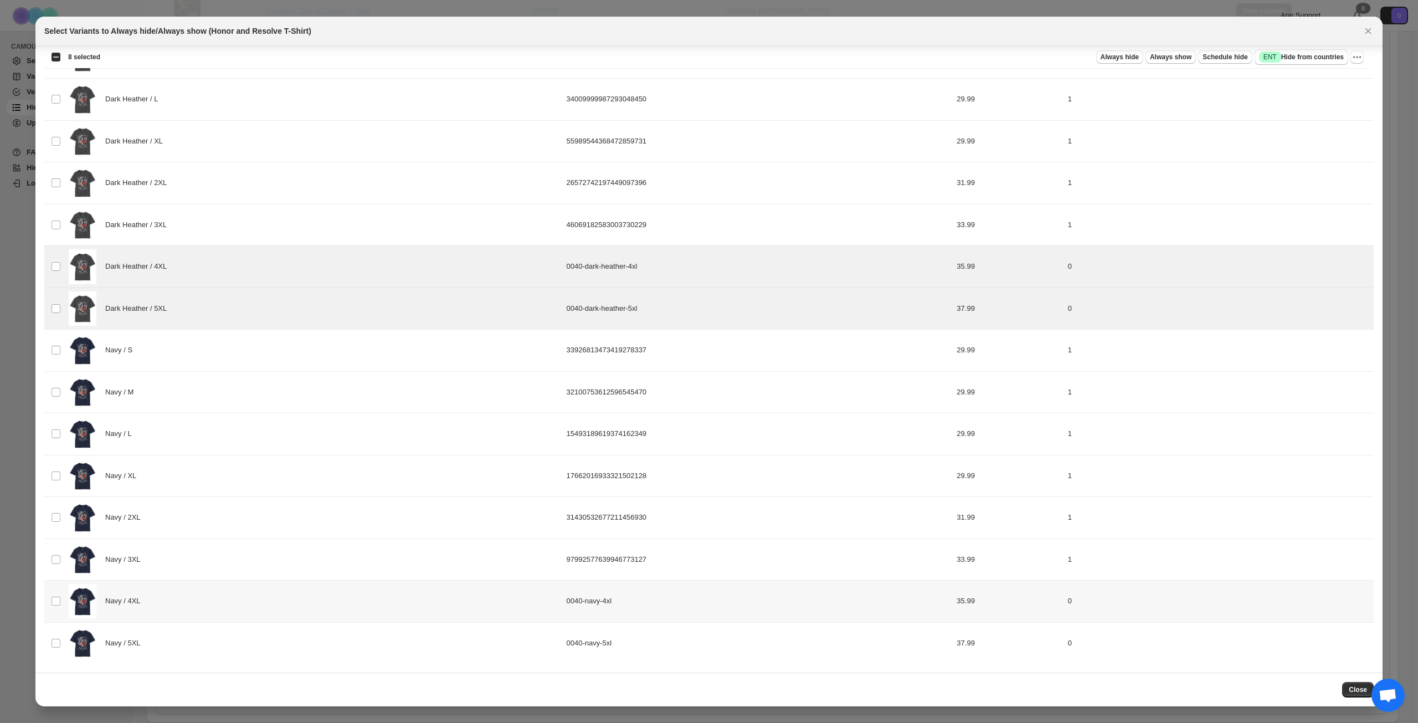
click at [246, 607] on div "Navy / 4XL" at bounding box center [314, 601] width 491 height 35
click at [239, 643] on div "Navy / 5XL" at bounding box center [314, 643] width 491 height 35
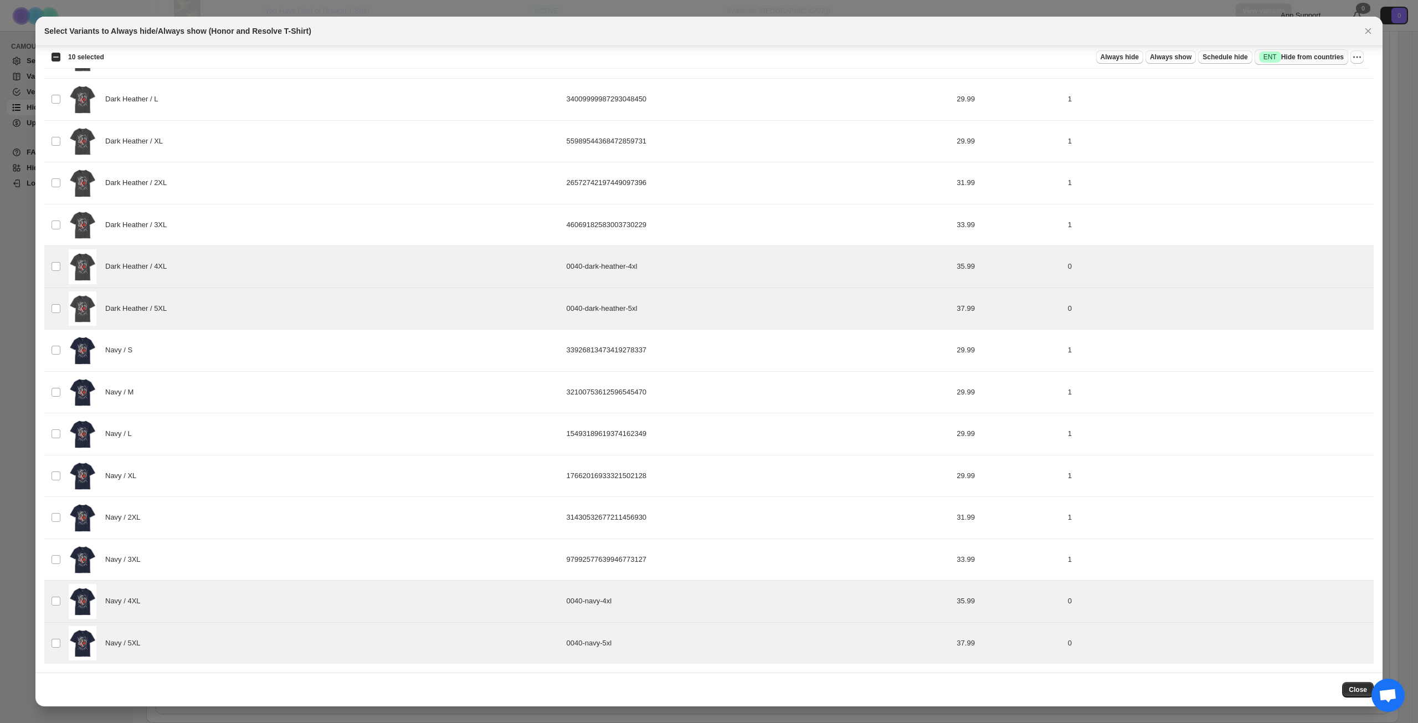
click at [1313, 54] on span "Success ENT Hide from countries" at bounding box center [1301, 57] width 85 height 11
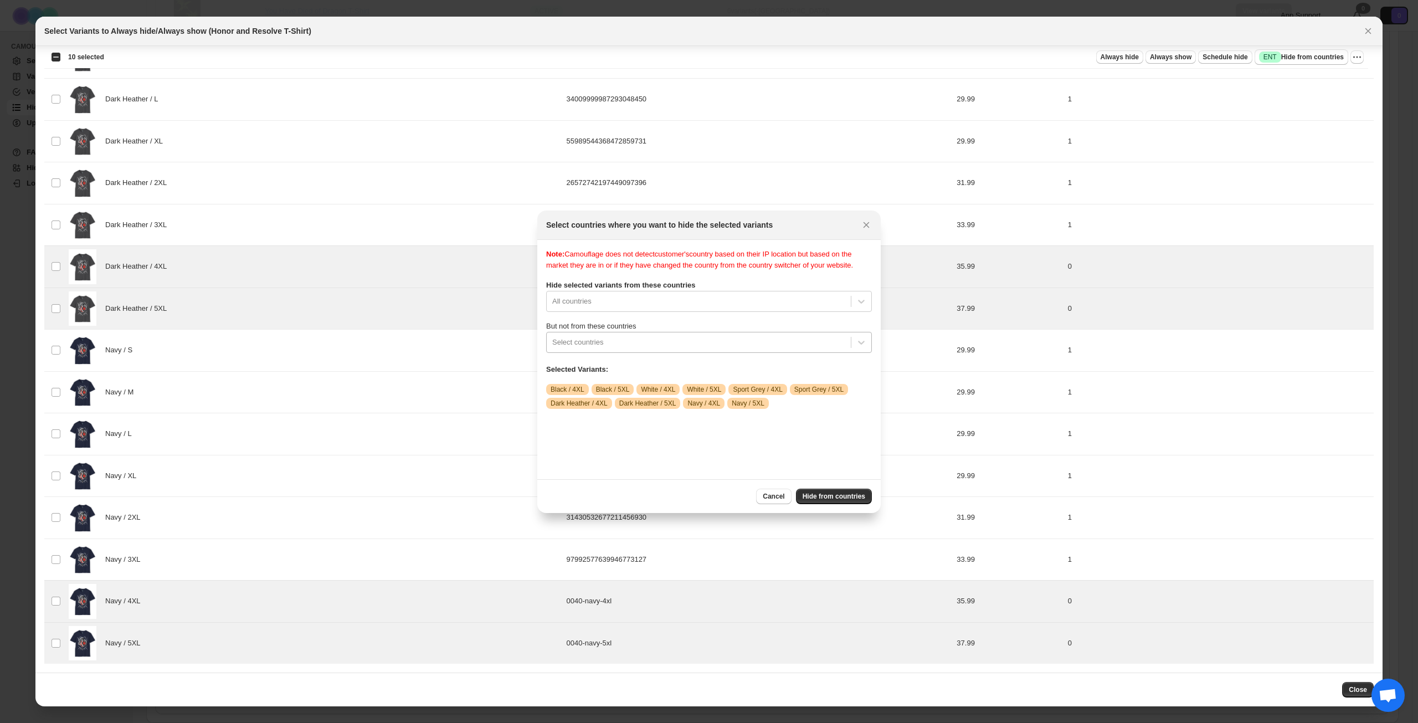
click at [748, 349] on div ":rpt:" at bounding box center [698, 342] width 293 height 13
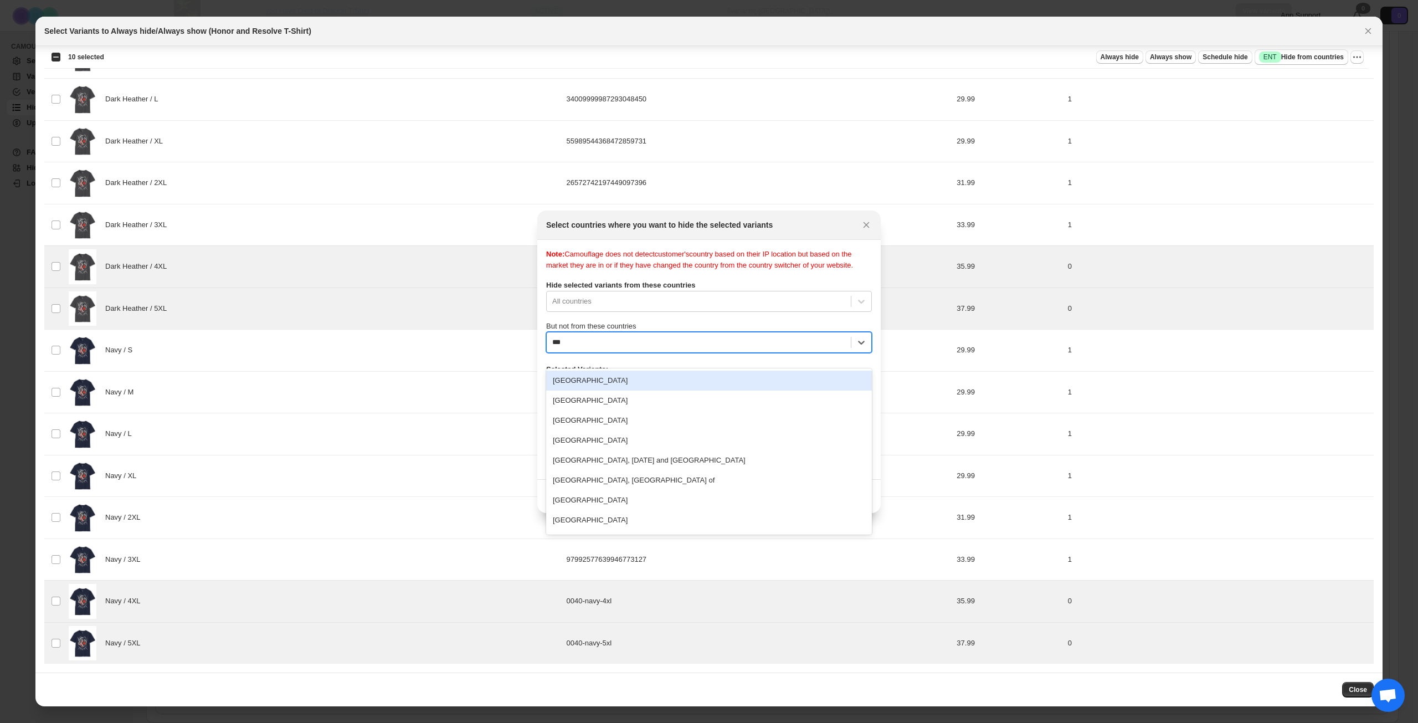
type input "****"
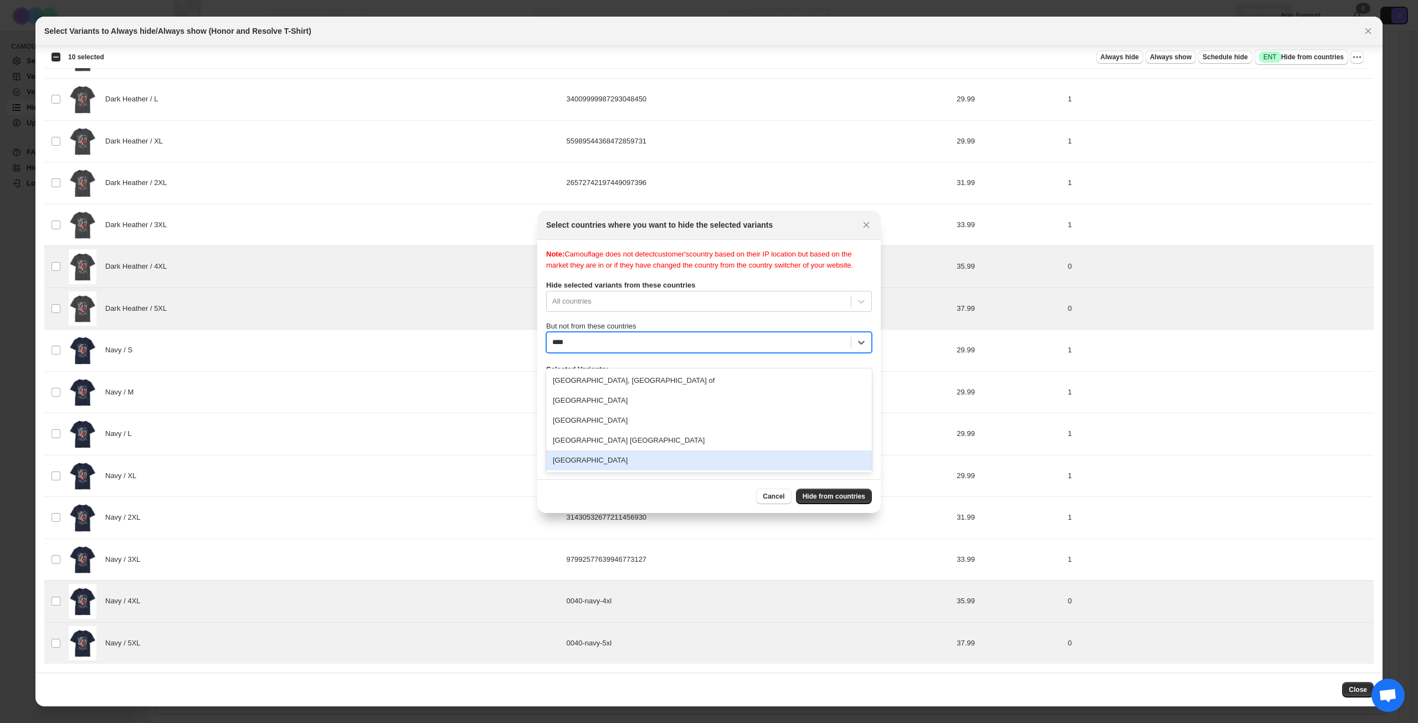
click at [648, 456] on div "[GEOGRAPHIC_DATA]" at bounding box center [709, 460] width 326 height 20
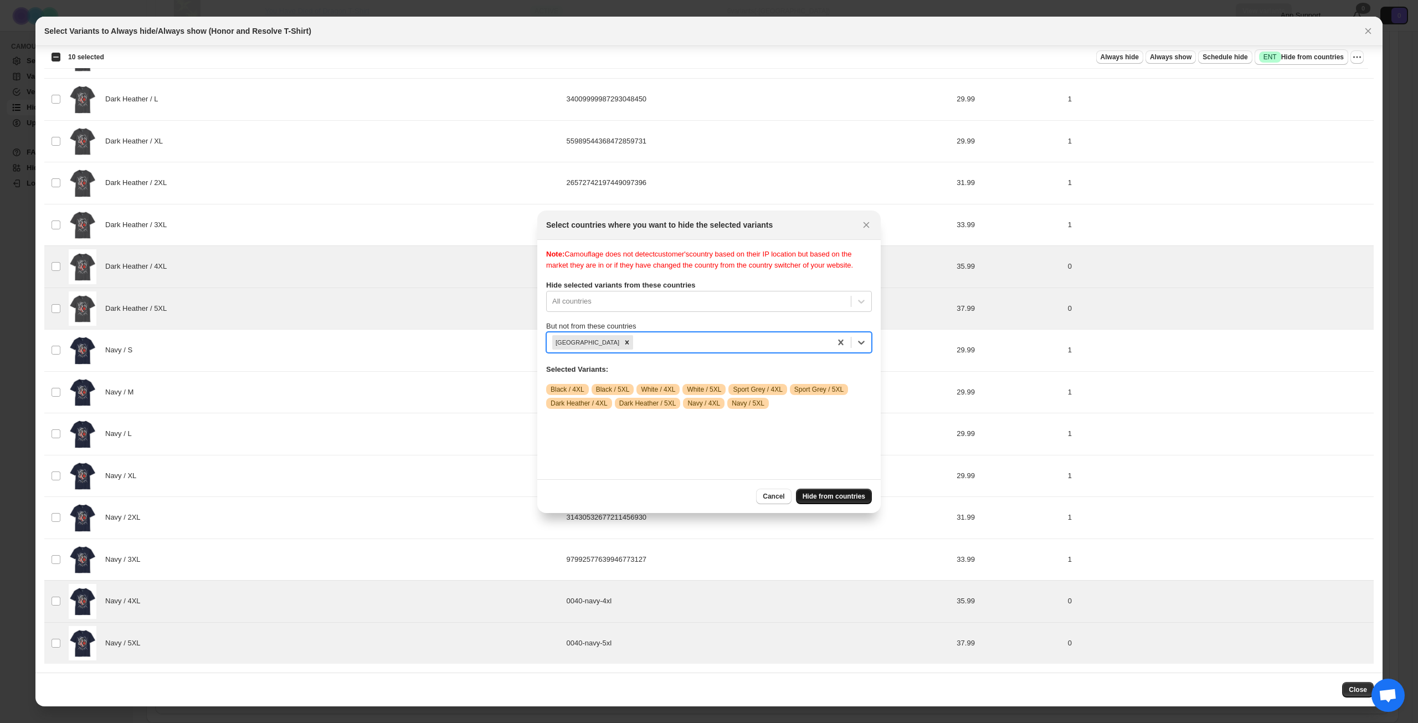
click at [825, 498] on span "Hide from countries" at bounding box center [834, 496] width 63 height 9
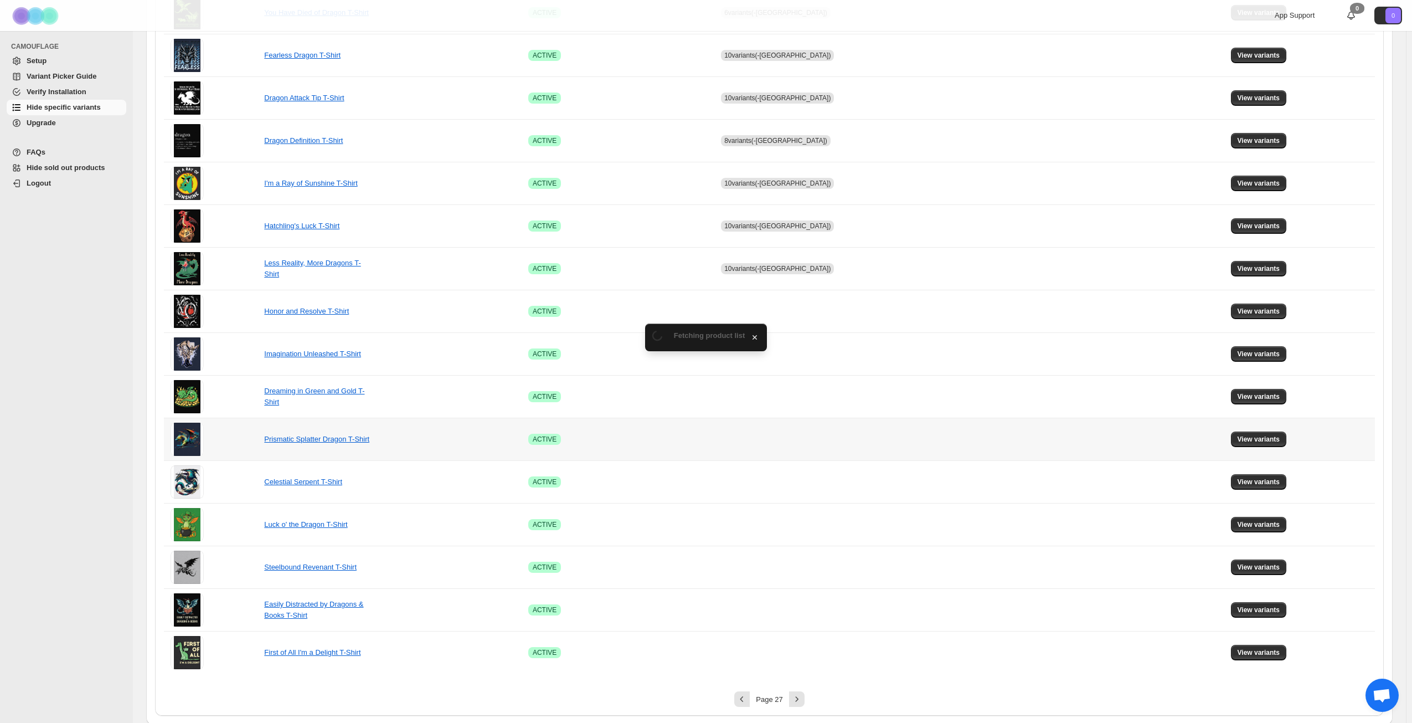
scroll to position [414, 0]
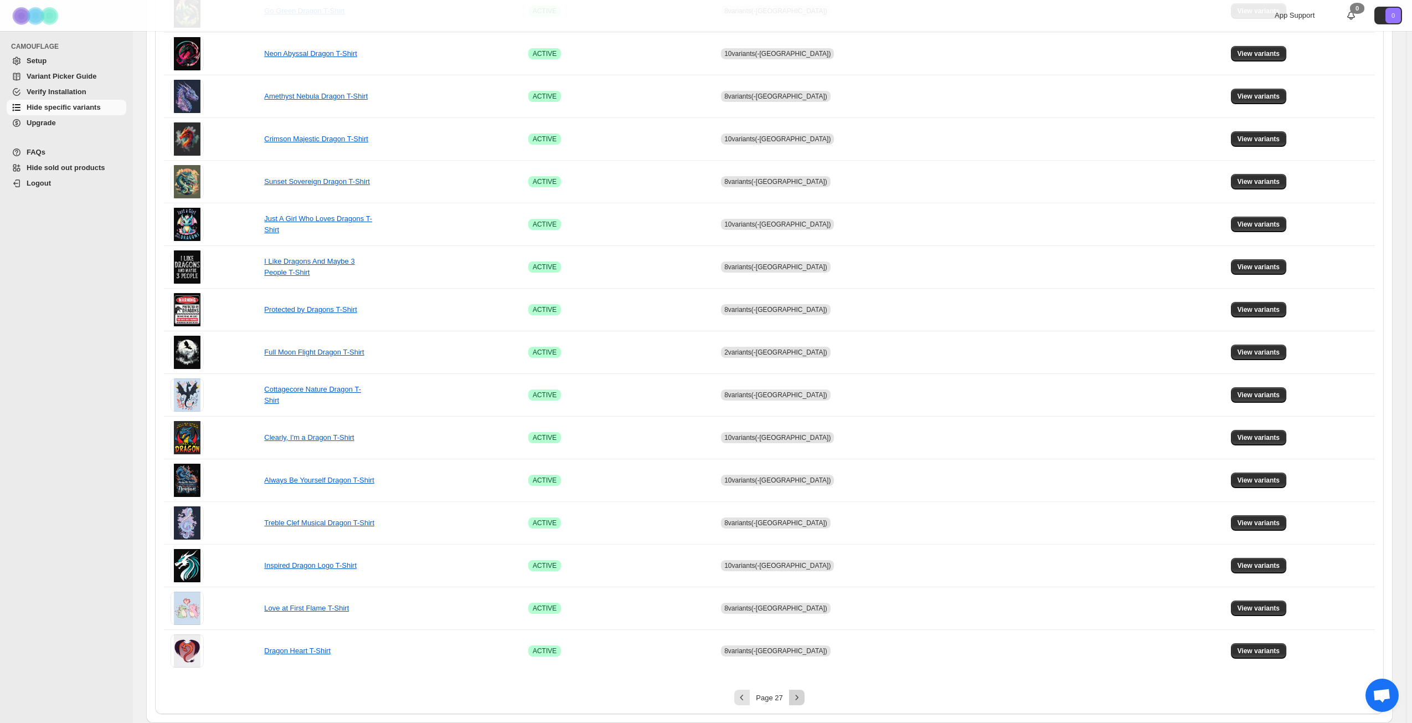
click at [798, 698] on icon "Next" at bounding box center [796, 697] width 3 height 5
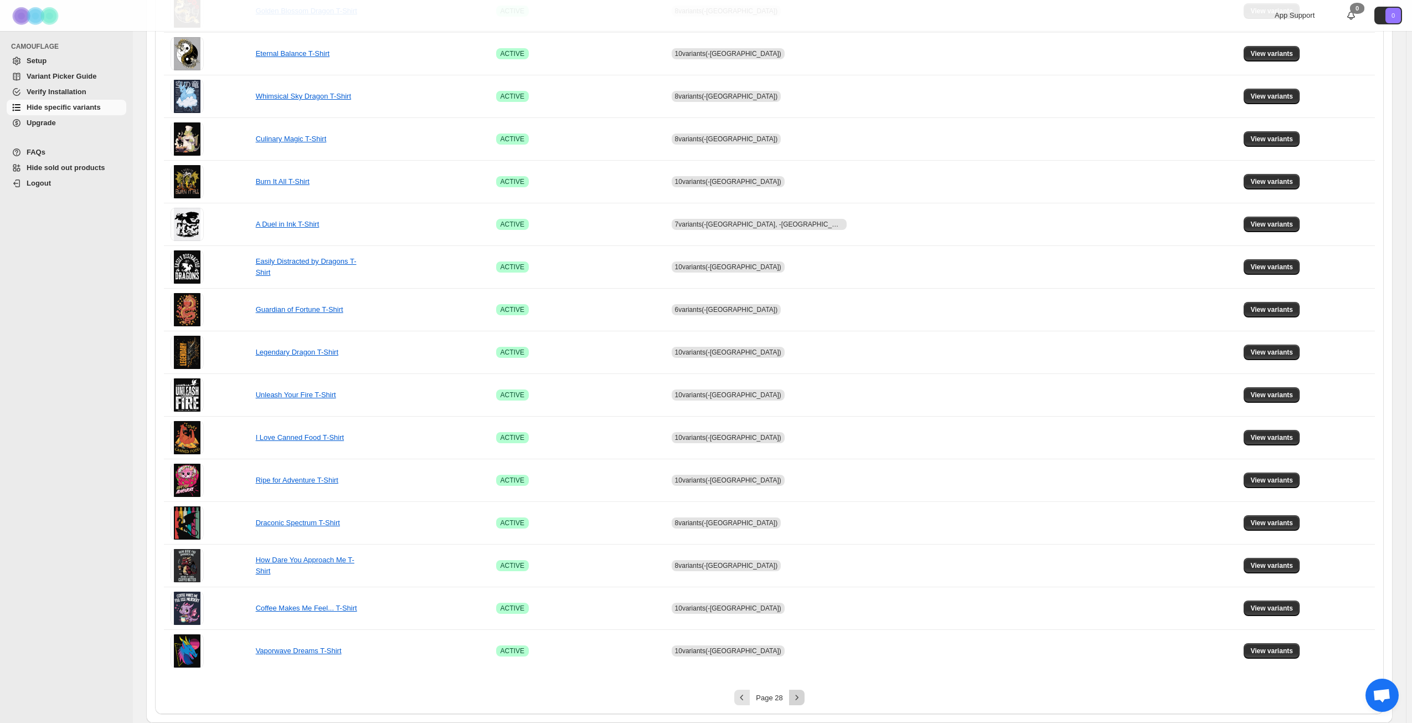
click at [801, 698] on icon "Next" at bounding box center [797, 697] width 11 height 11
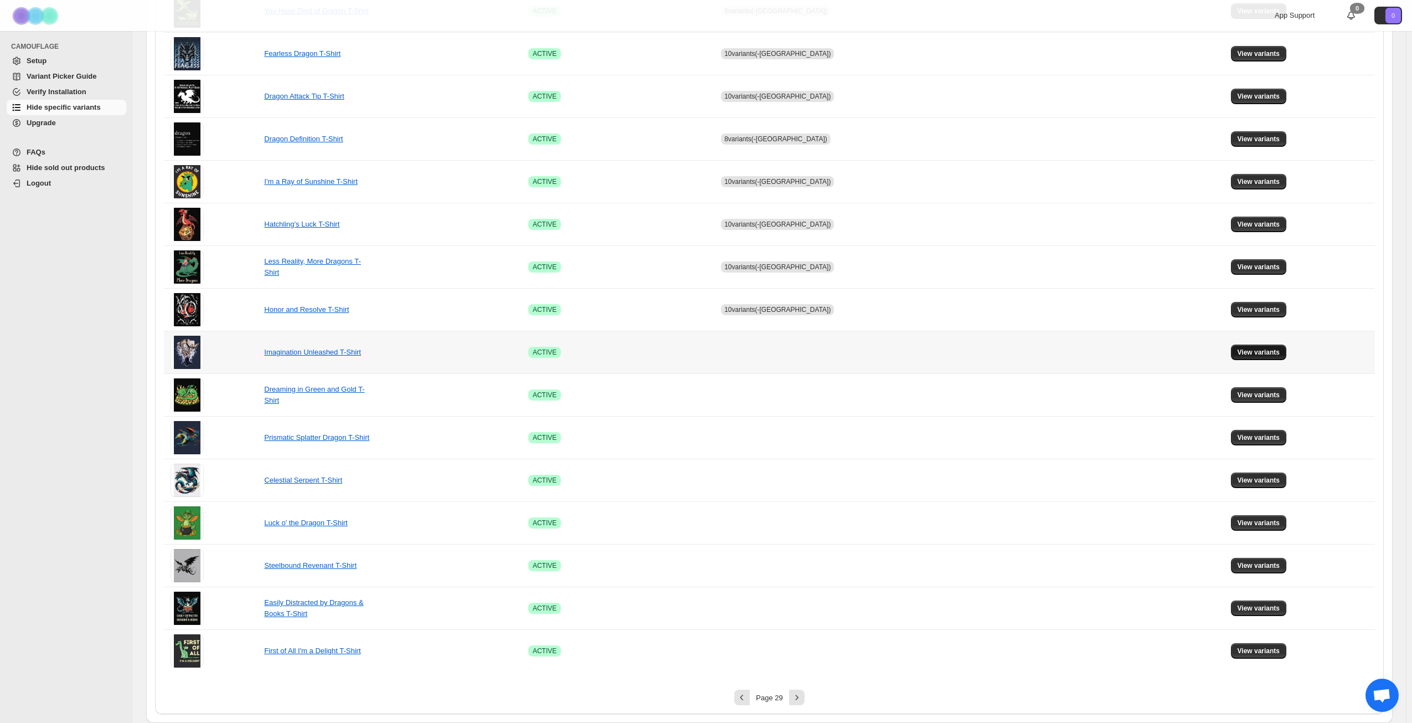
click at [1247, 353] on span "View variants" at bounding box center [1259, 352] width 43 height 9
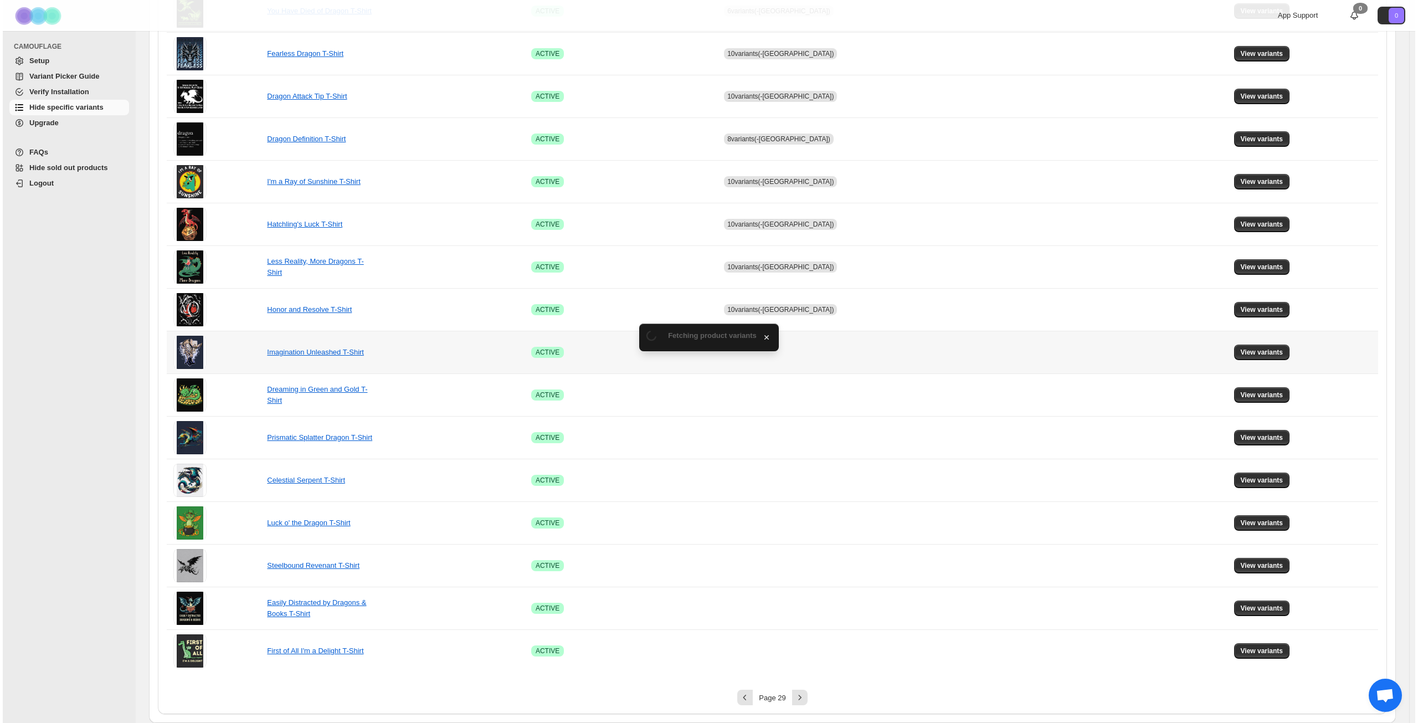
scroll to position [0, 0]
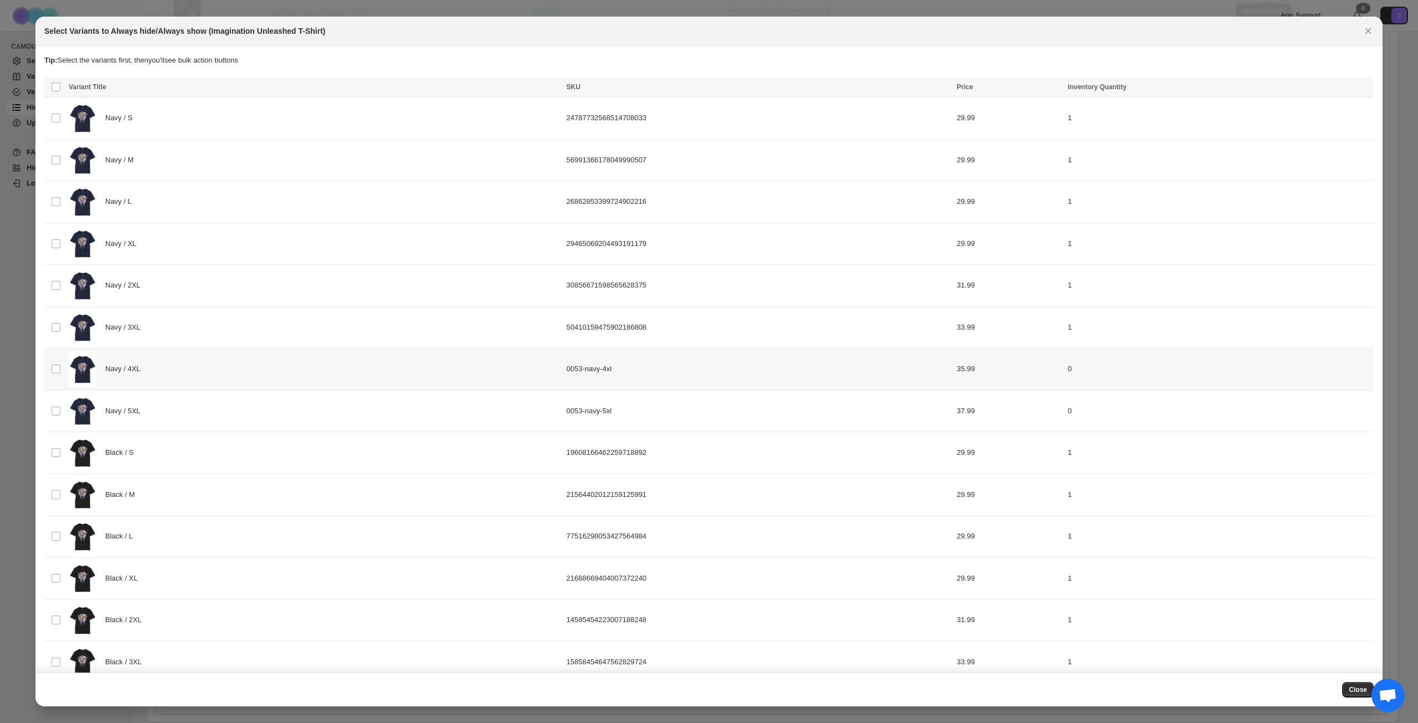
click at [257, 358] on div "Navy / 4XL" at bounding box center [314, 369] width 491 height 35
click at [277, 430] on td "Navy / 5XL" at bounding box center [314, 411] width 498 height 42
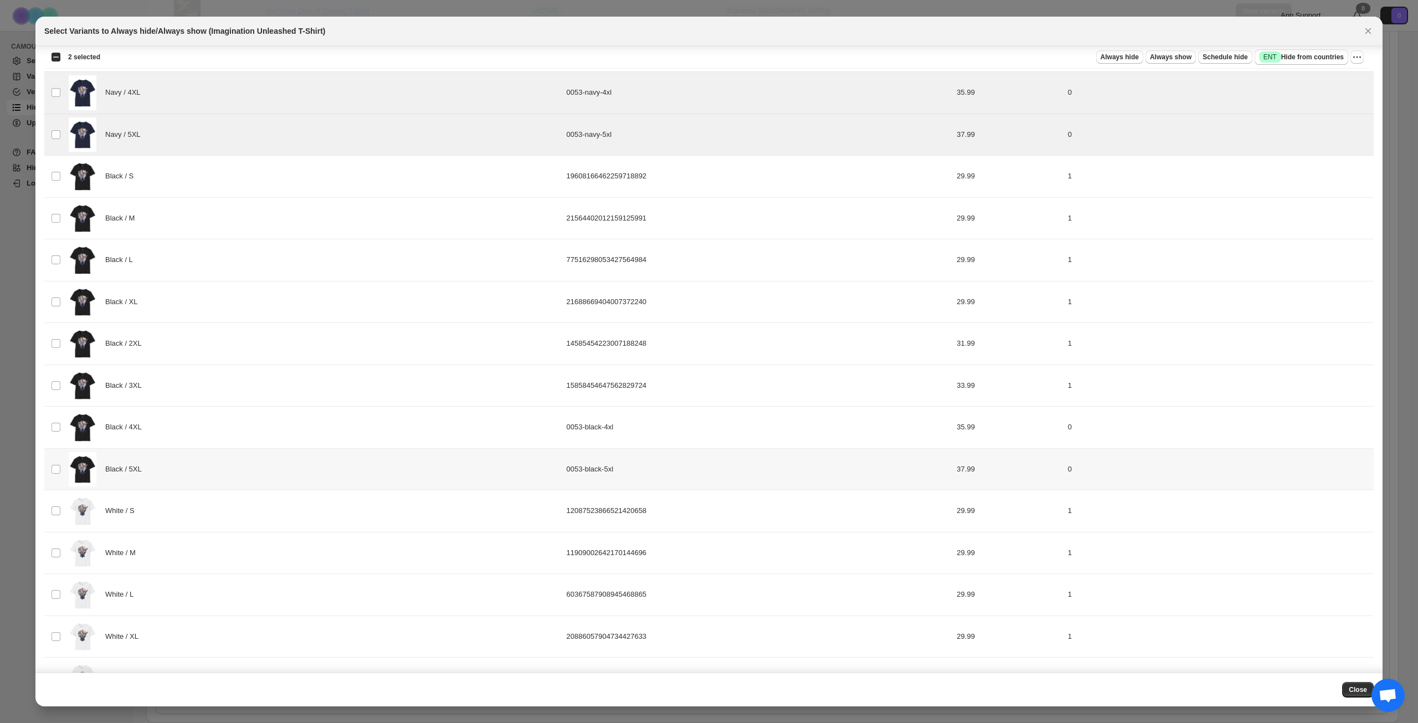
scroll to position [277, 0]
drag, startPoint x: 279, startPoint y: 437, endPoint x: 284, endPoint y: 440, distance: 5.7
click at [279, 436] on div "Black / 4XL" at bounding box center [314, 426] width 491 height 35
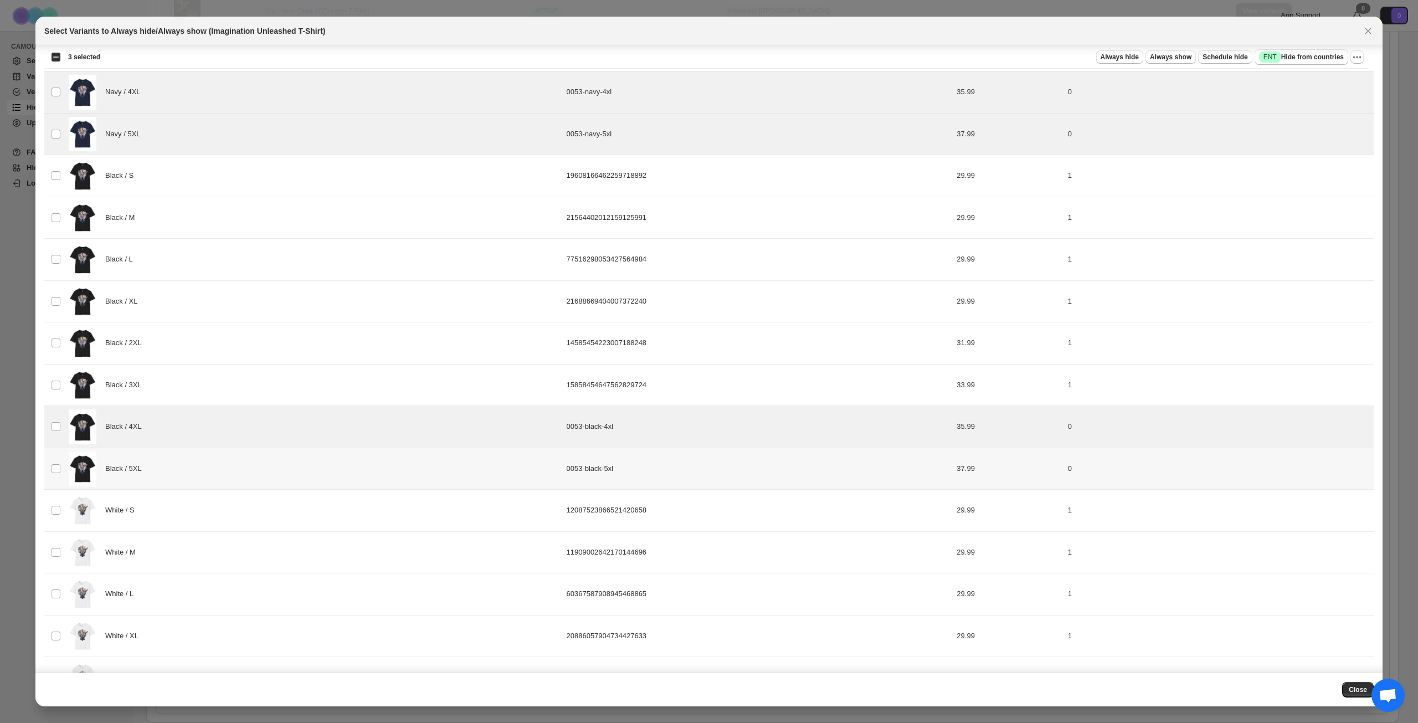
click at [291, 467] on div "Black / 5XL" at bounding box center [314, 468] width 491 height 35
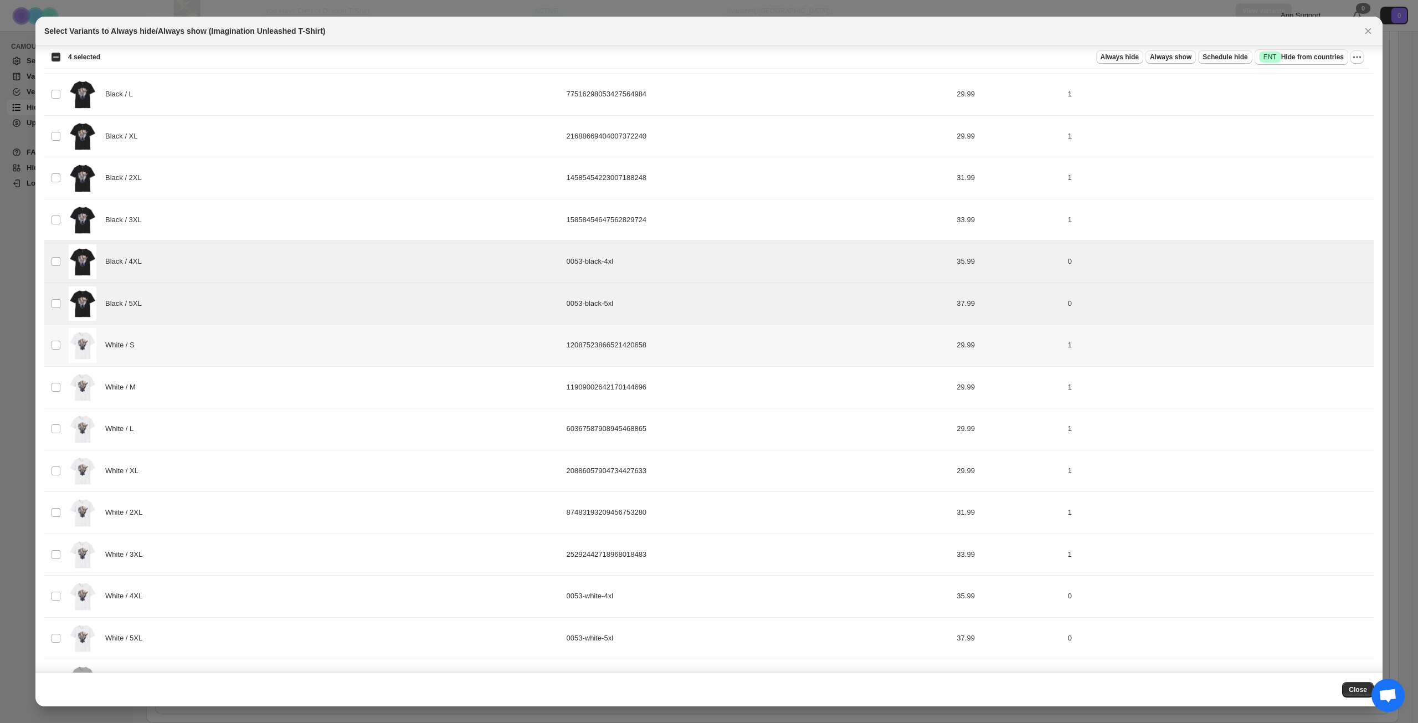
scroll to position [554, 0]
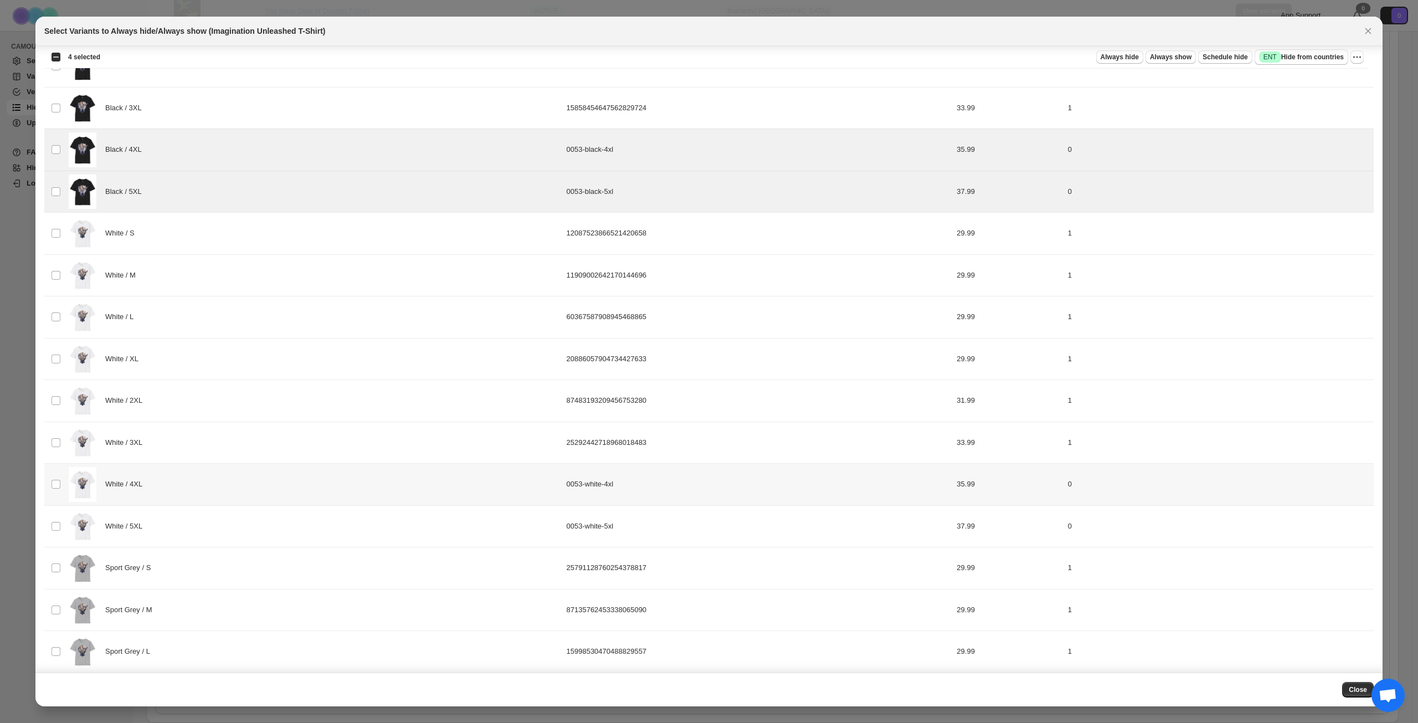
click at [325, 492] on div "White / 4XL" at bounding box center [314, 484] width 491 height 35
click at [321, 518] on div "White / 5XL" at bounding box center [314, 526] width 491 height 35
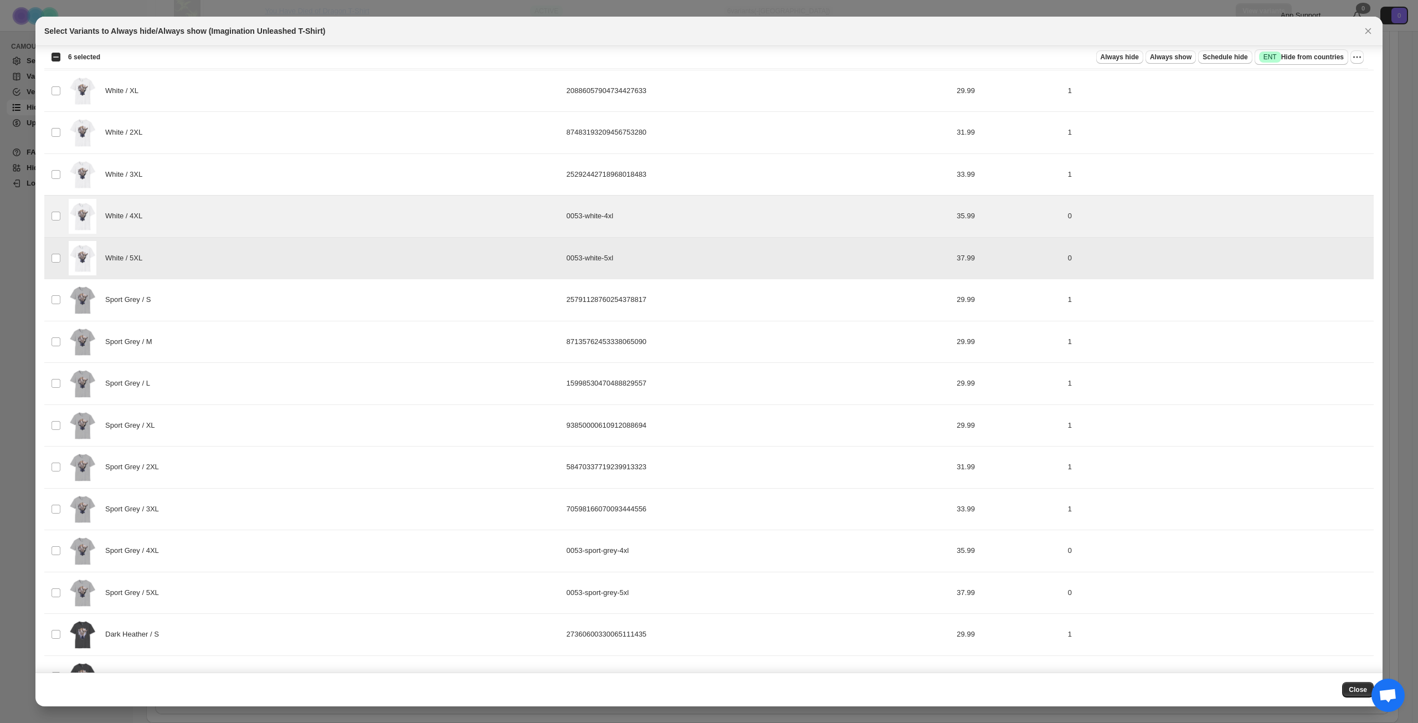
scroll to position [831, 0]
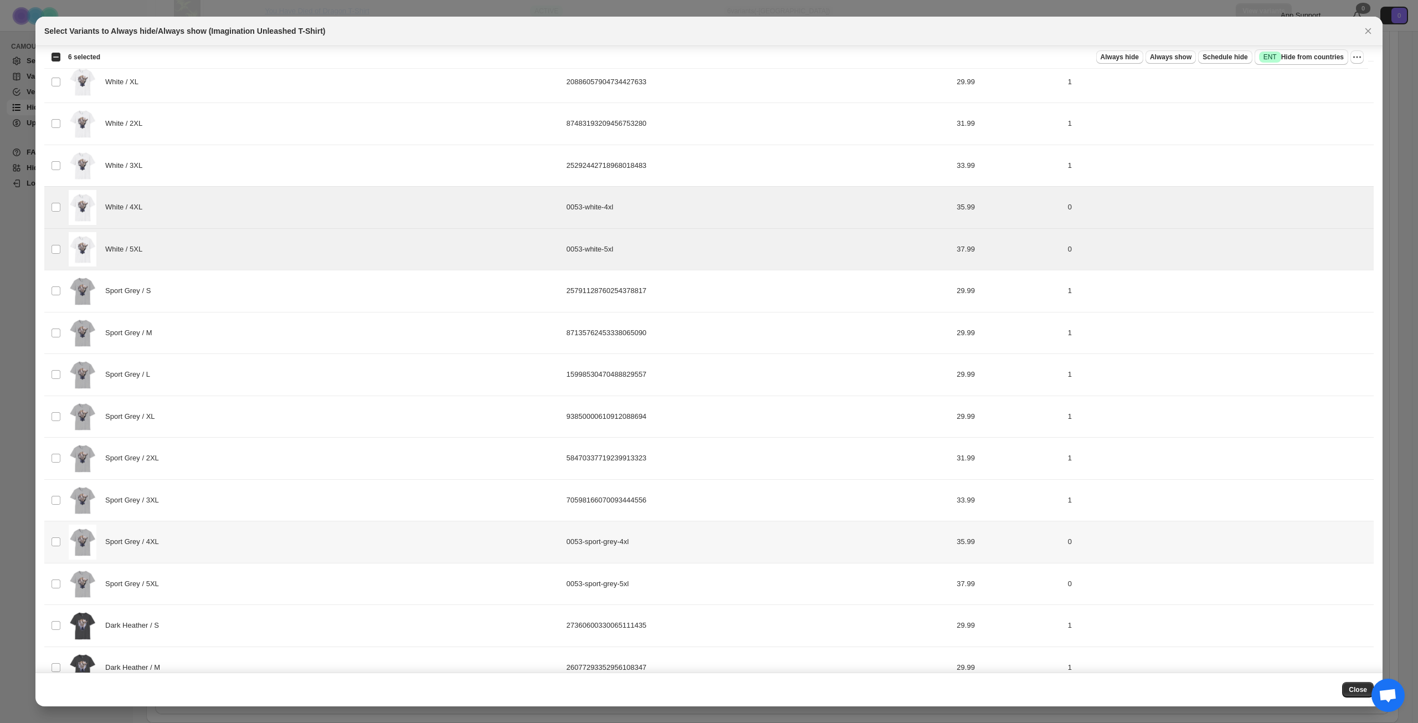
click at [327, 538] on div "Sport Grey / 4XL" at bounding box center [314, 542] width 491 height 35
click at [326, 575] on div "Sport Grey / 5XL" at bounding box center [314, 584] width 491 height 35
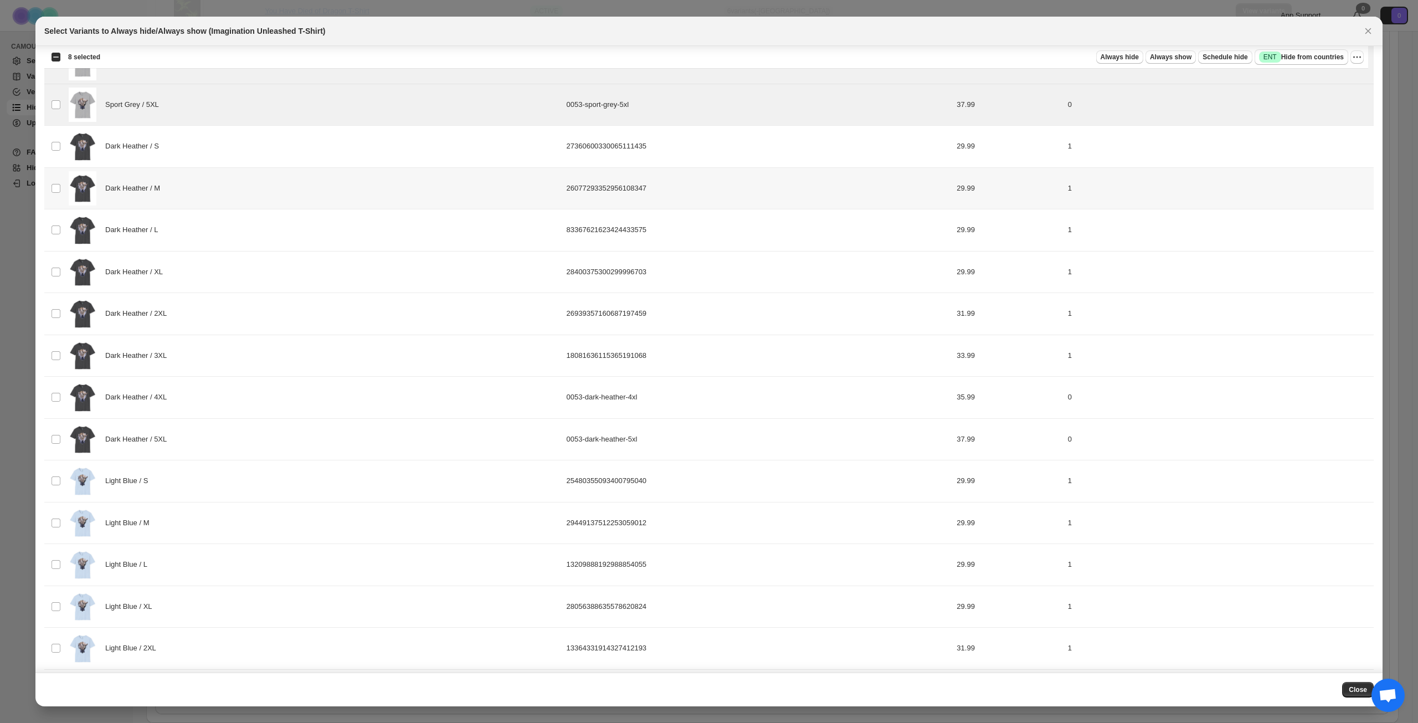
scroll to position [1329, 0]
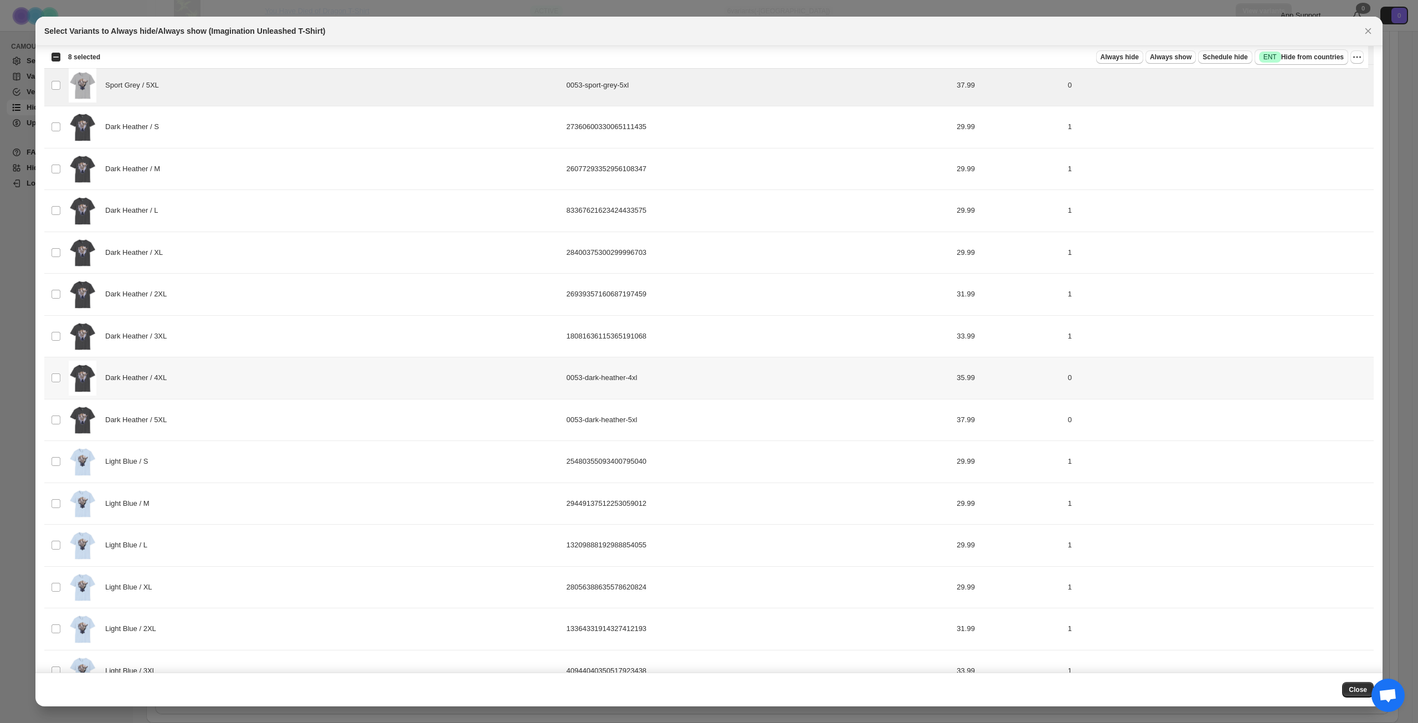
click at [323, 395] on td "Dark Heather / 4XL" at bounding box center [314, 378] width 498 height 42
click at [320, 426] on div "Dark Heather / 5XL" at bounding box center [314, 420] width 491 height 35
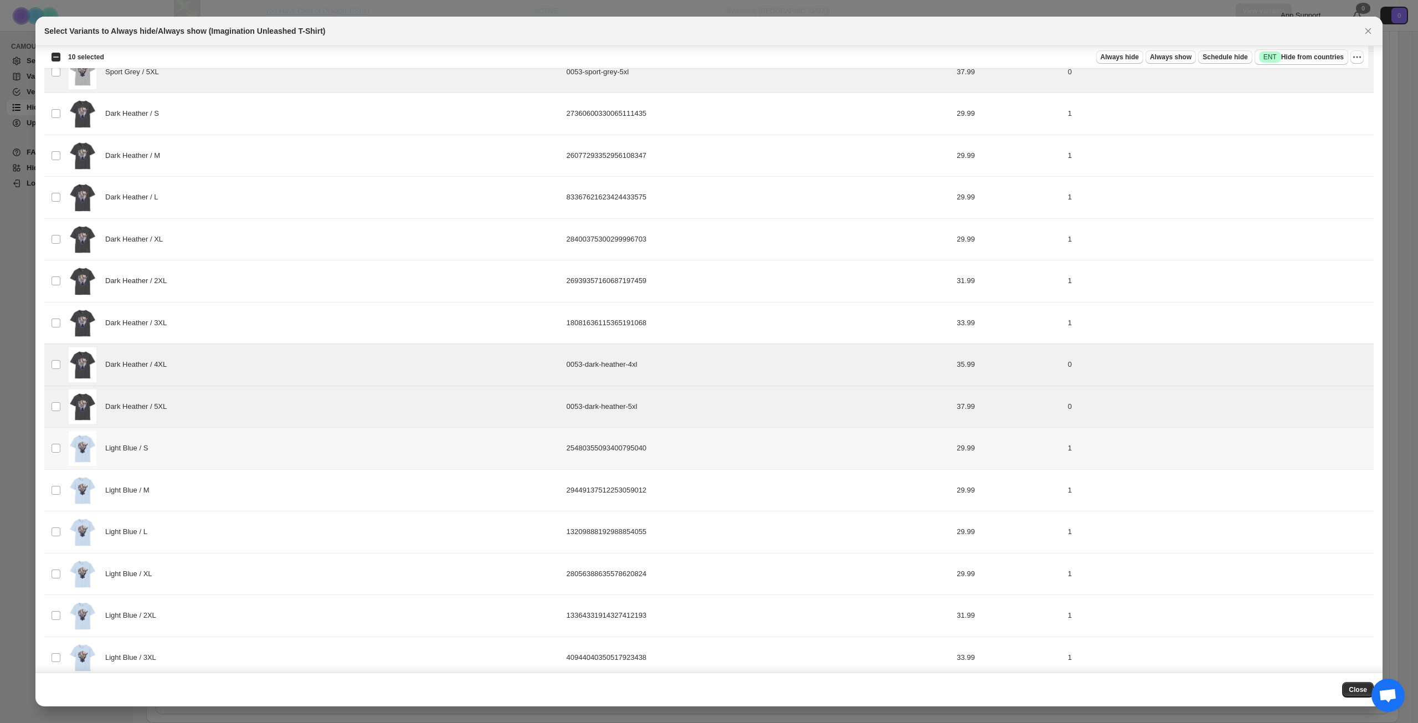
scroll to position [1357, 0]
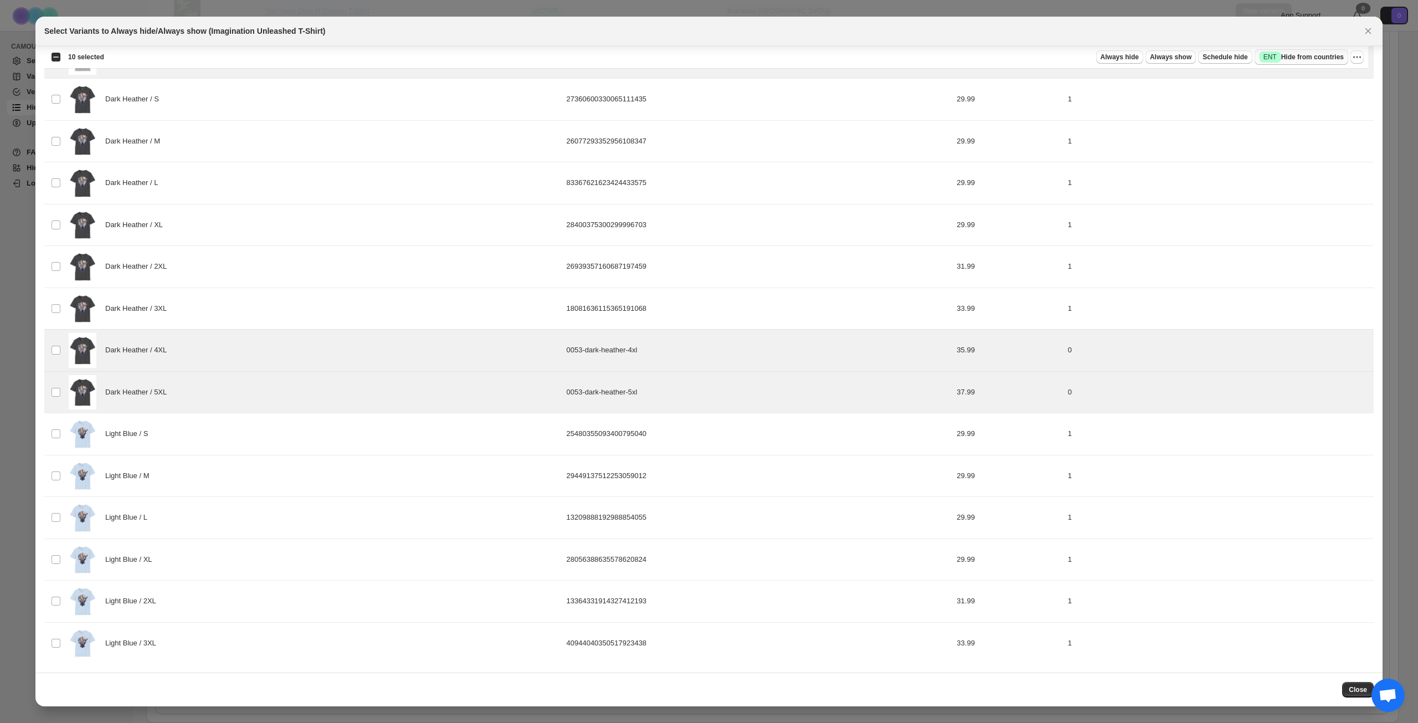
click at [1312, 56] on span "Success ENT Hide from countries" at bounding box center [1301, 57] width 85 height 11
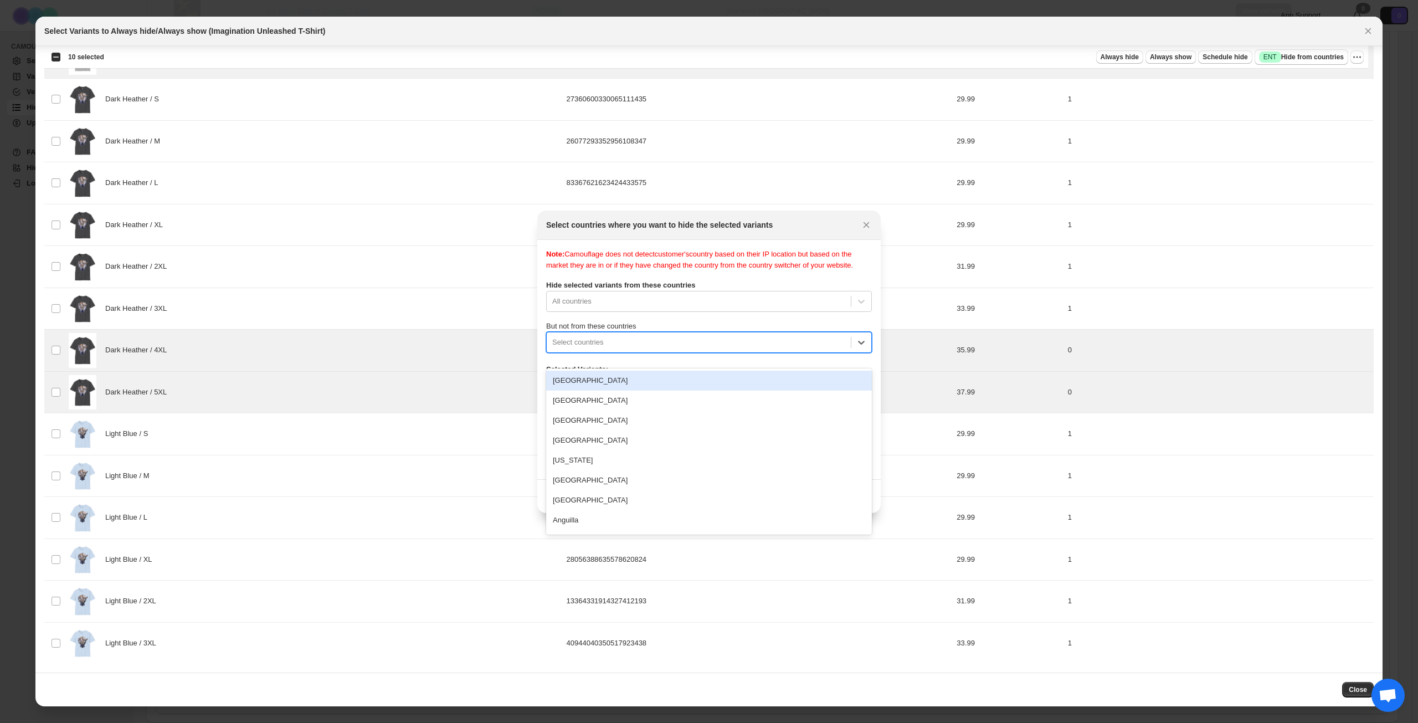
click at [684, 348] on div ":rs1:" at bounding box center [698, 342] width 293 height 13
type input "****"
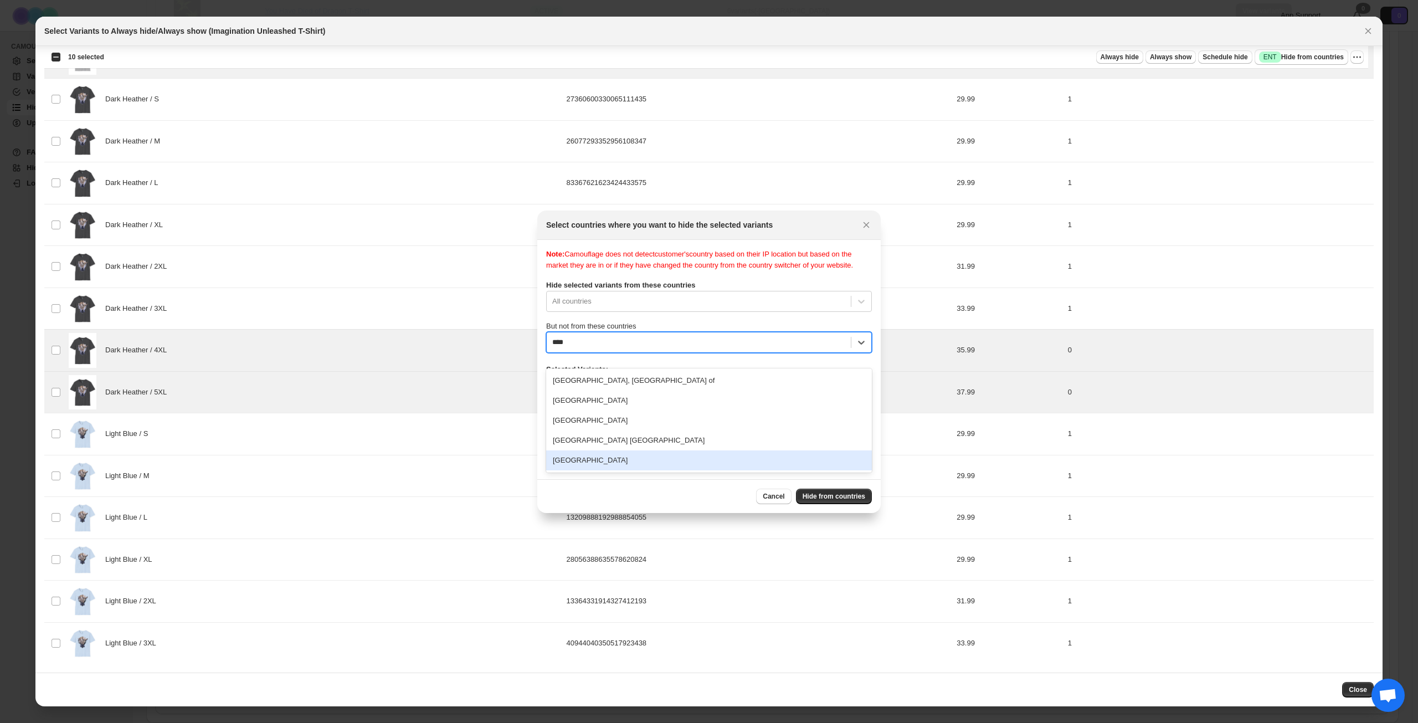
click at [642, 458] on div "[GEOGRAPHIC_DATA]" at bounding box center [709, 460] width 326 height 20
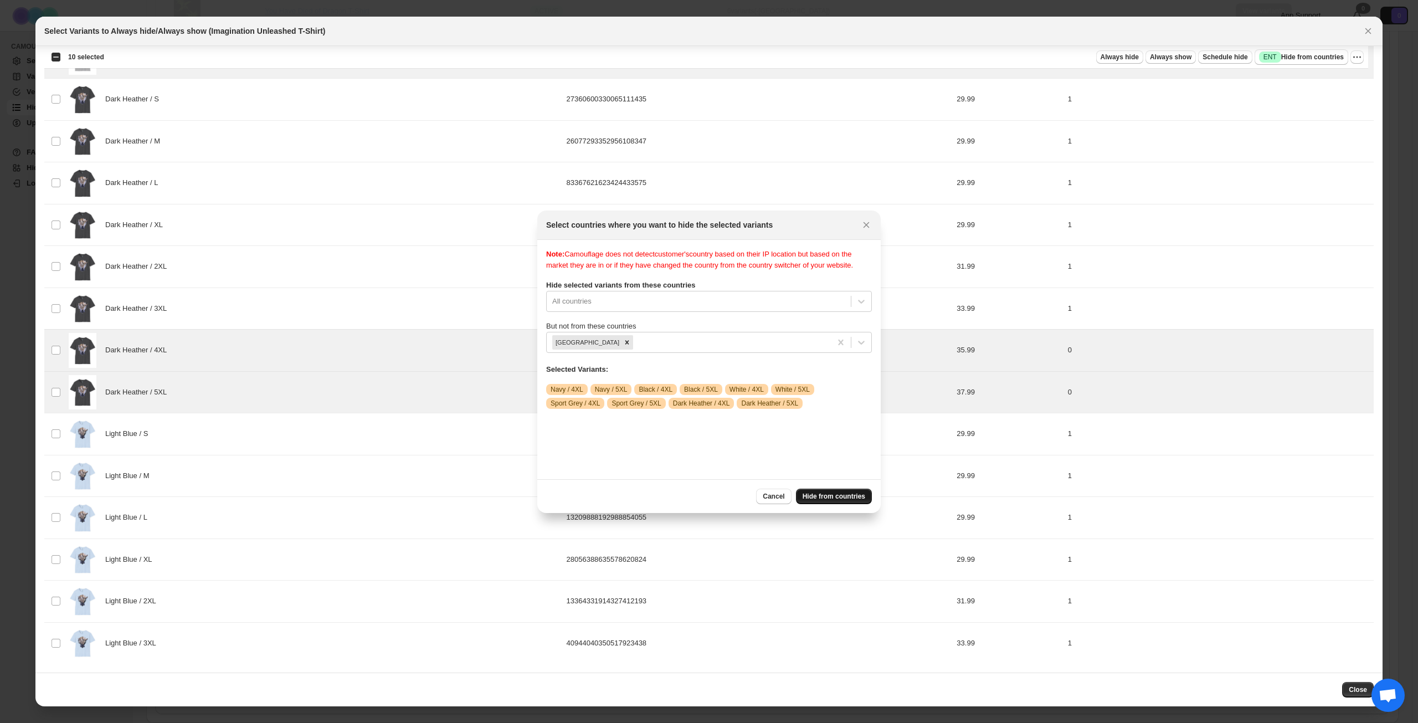
click at [820, 494] on span "Hide from countries" at bounding box center [834, 496] width 63 height 9
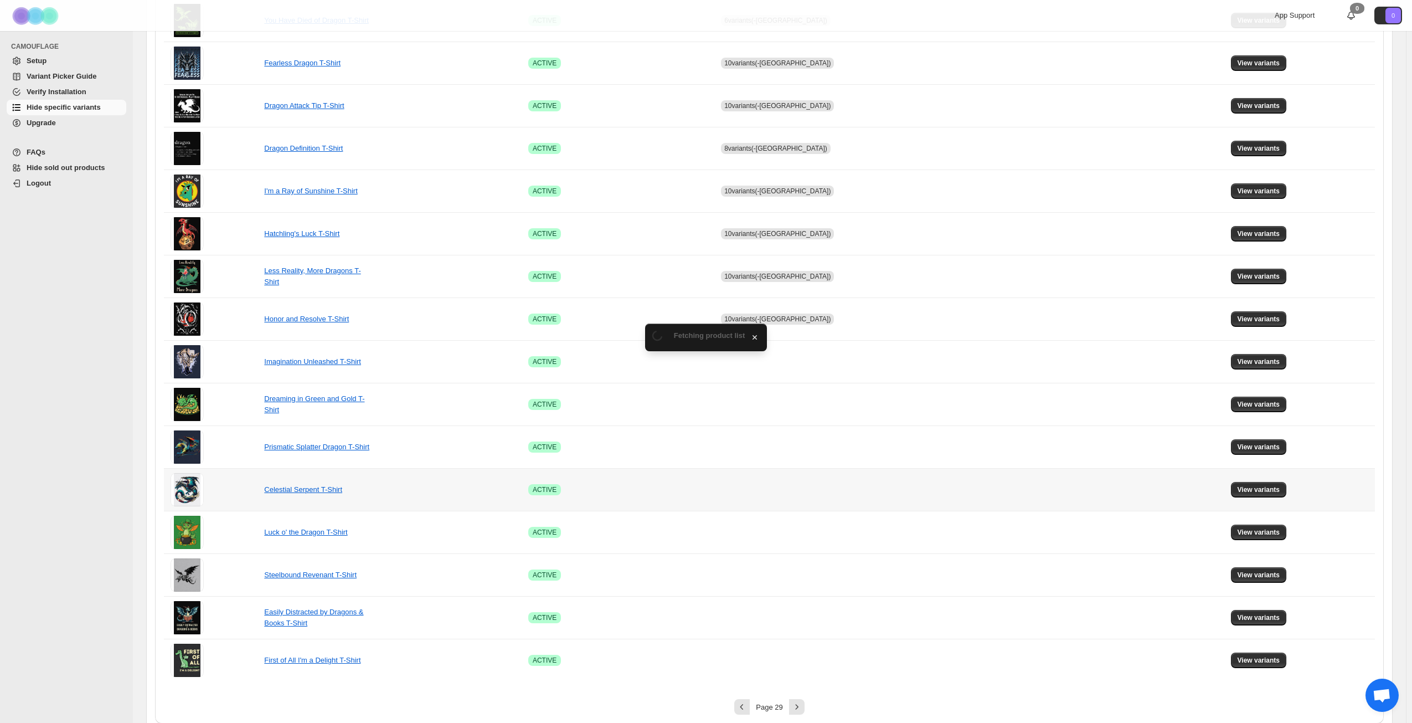
scroll to position [414, 0]
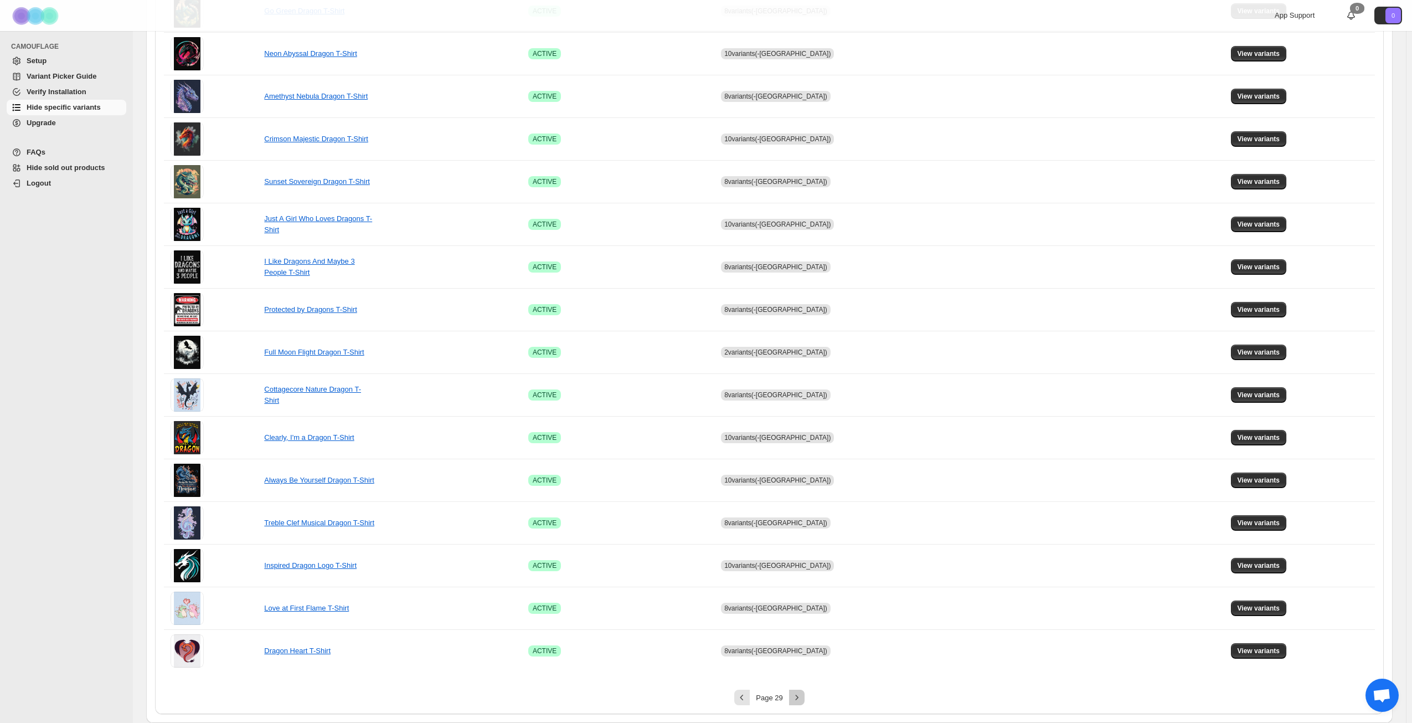
click at [800, 700] on icon "Next" at bounding box center [797, 697] width 11 height 11
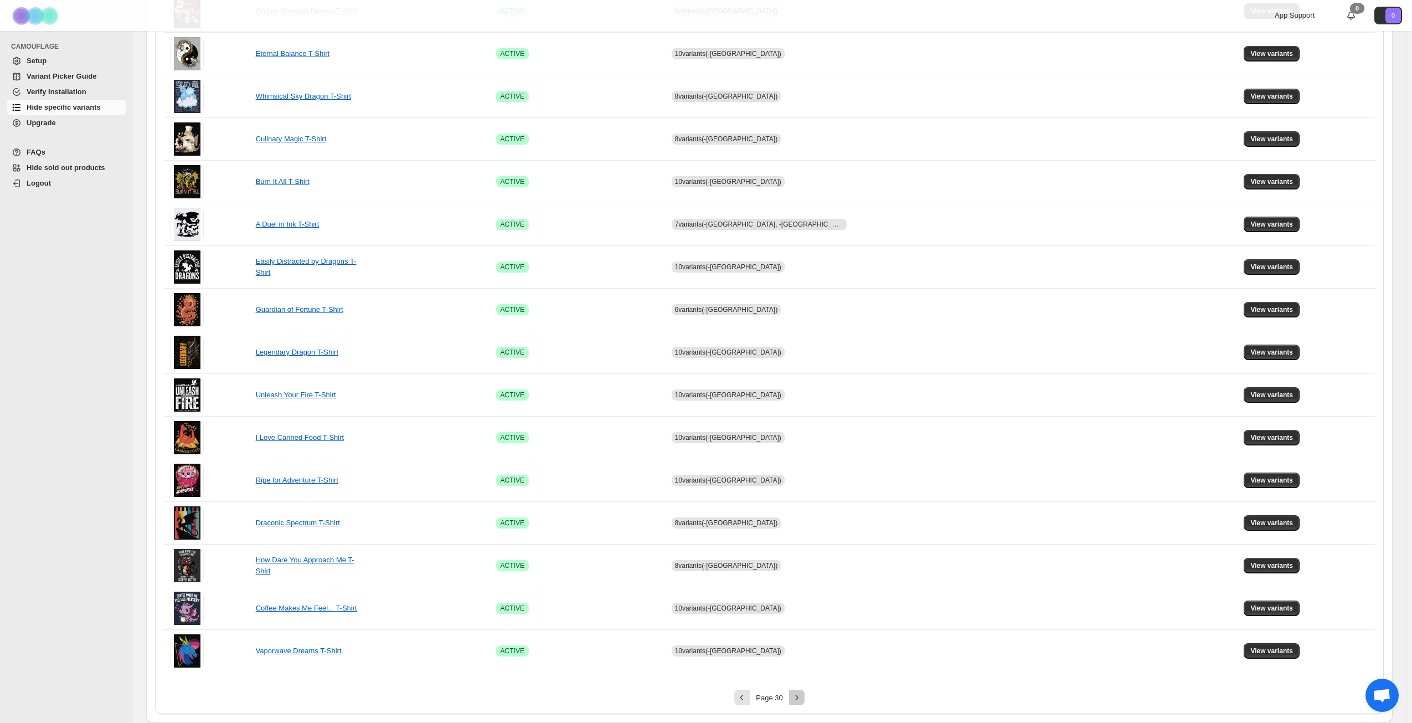
click at [798, 698] on icon "Next" at bounding box center [796, 697] width 3 height 5
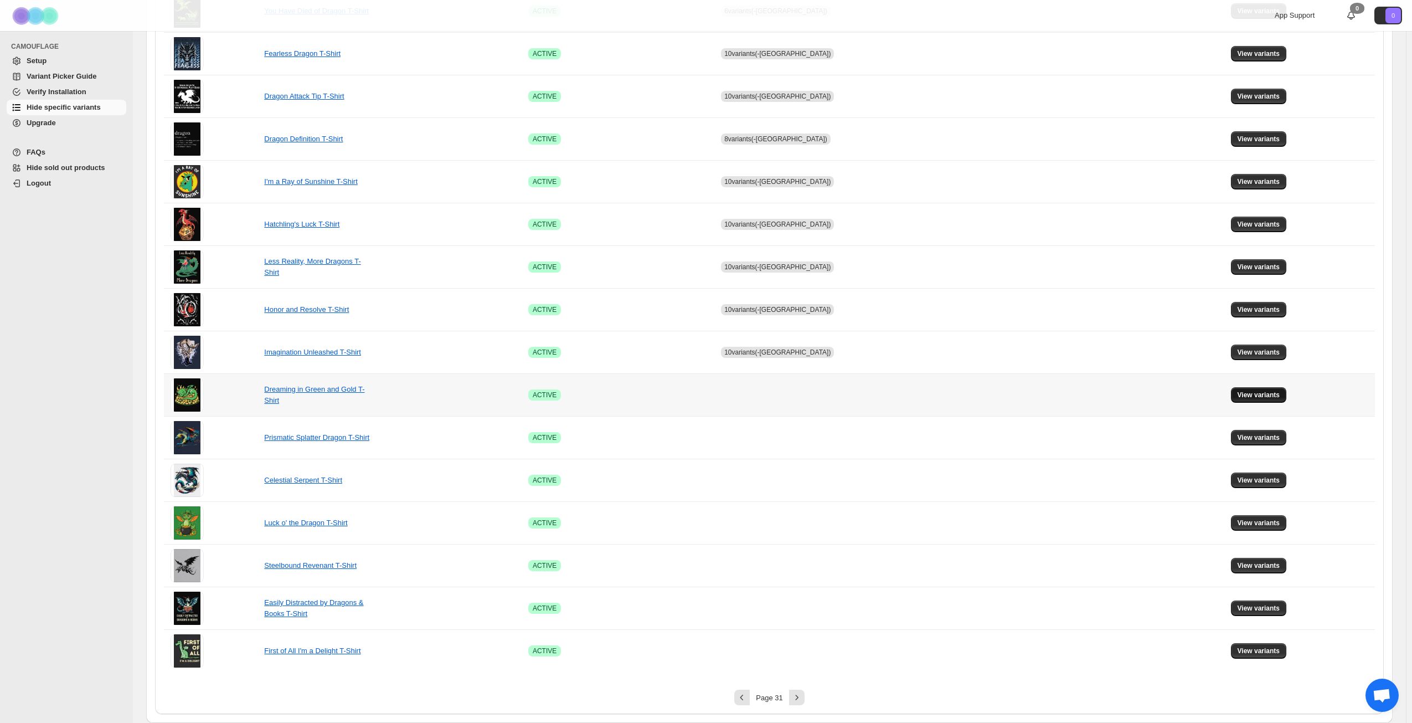
click at [1256, 398] on span "View variants" at bounding box center [1259, 394] width 43 height 9
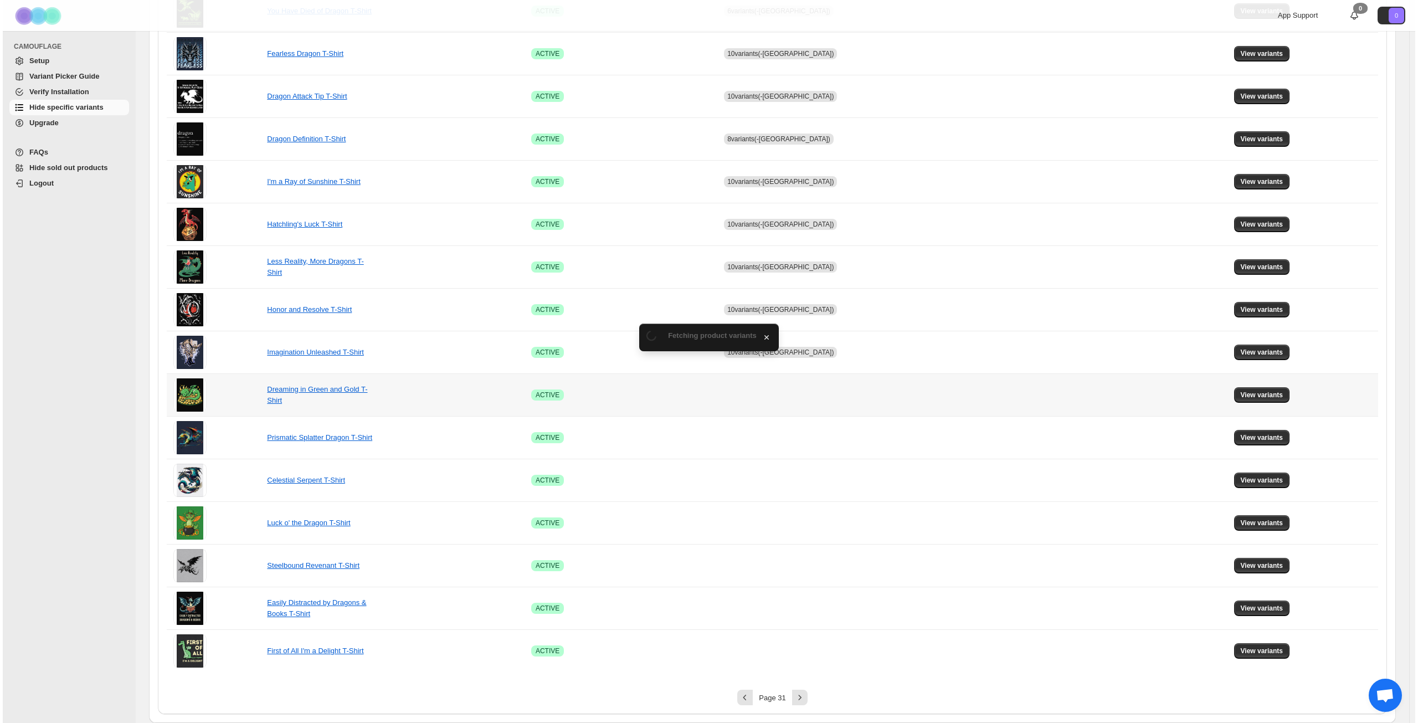
scroll to position [0, 0]
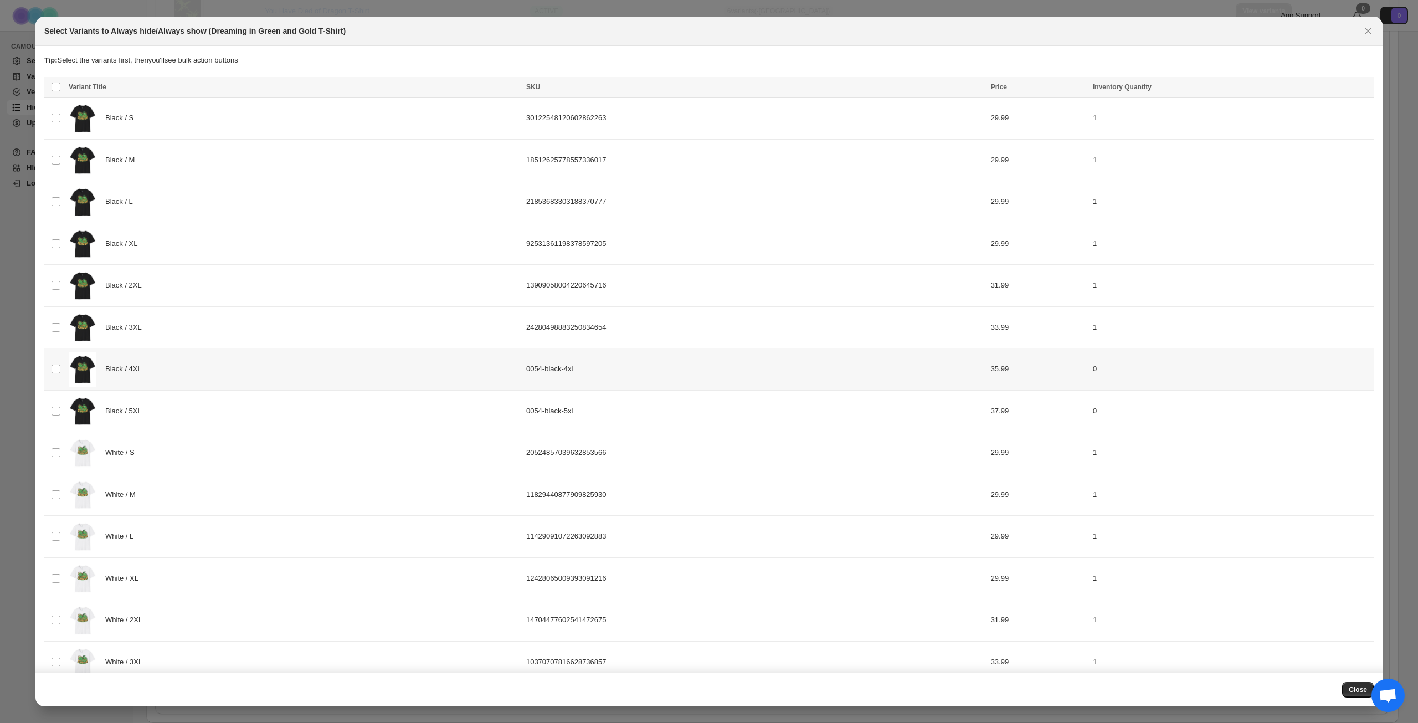
click at [270, 386] on div "Black / 4XL" at bounding box center [294, 369] width 451 height 35
click at [258, 422] on div "Black / 5XL" at bounding box center [294, 411] width 451 height 35
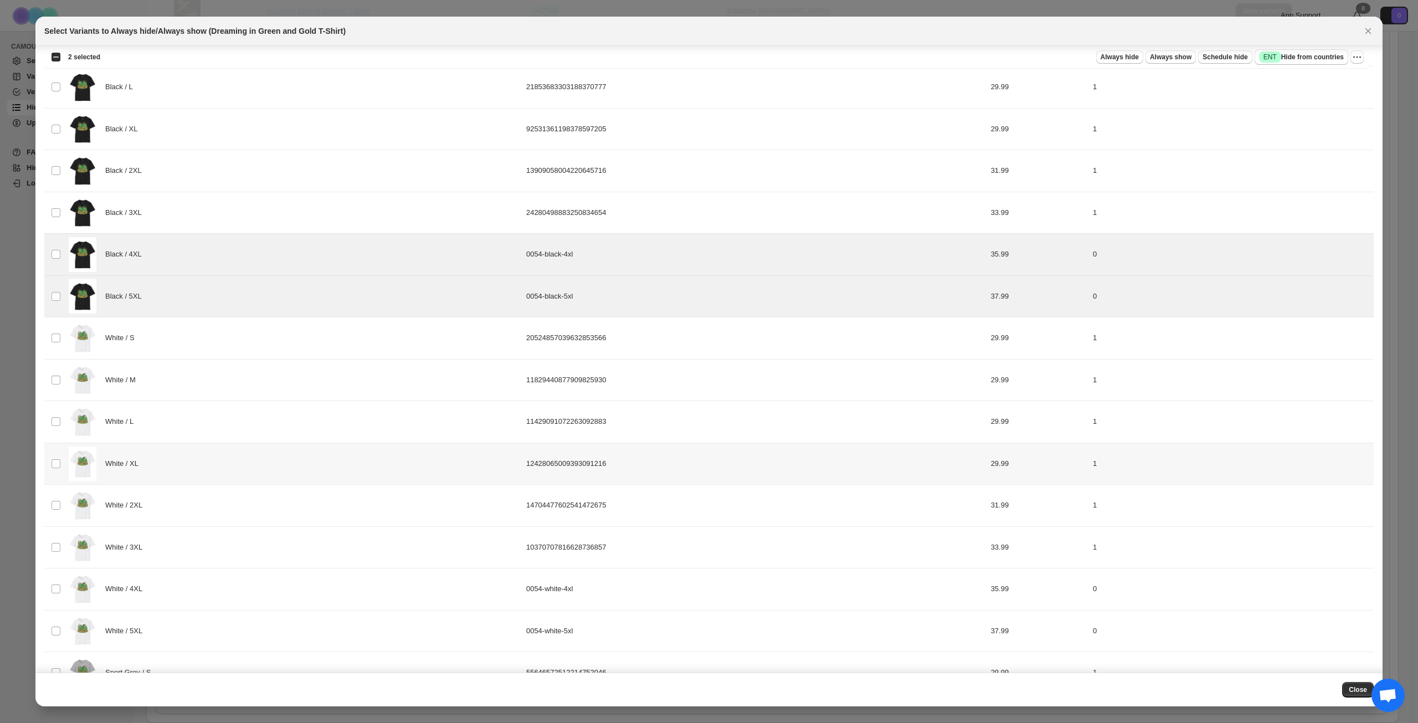
scroll to position [222, 0]
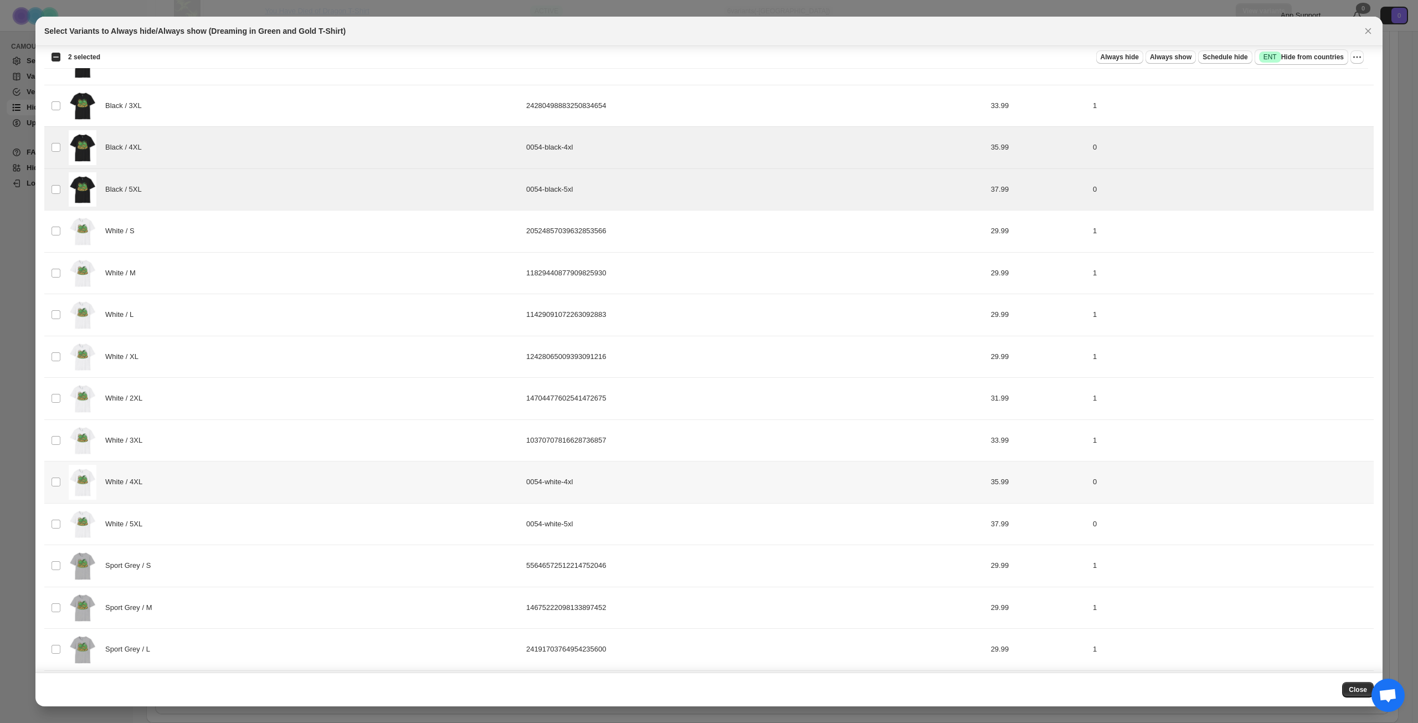
click at [266, 480] on div "White / 4XL" at bounding box center [294, 482] width 451 height 35
click at [256, 516] on div "White / 5XL" at bounding box center [294, 524] width 451 height 35
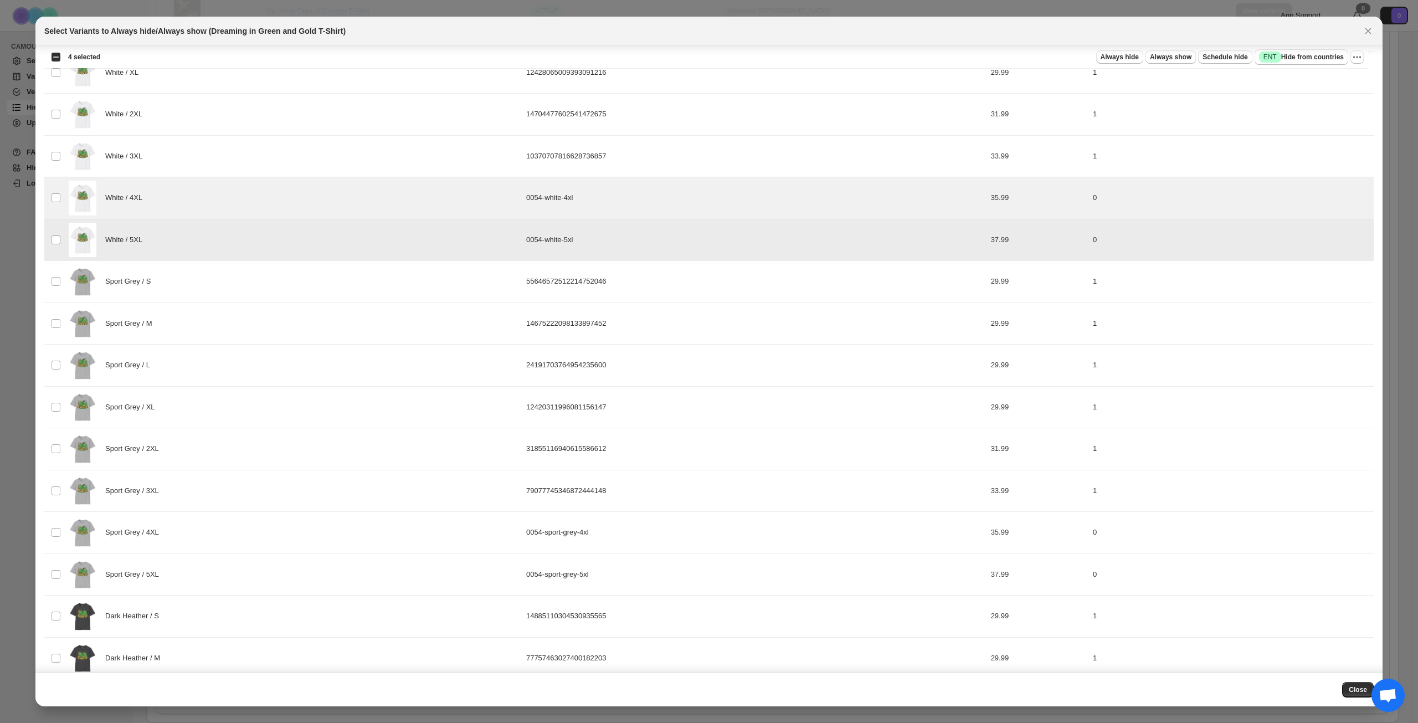
scroll to position [554, 0]
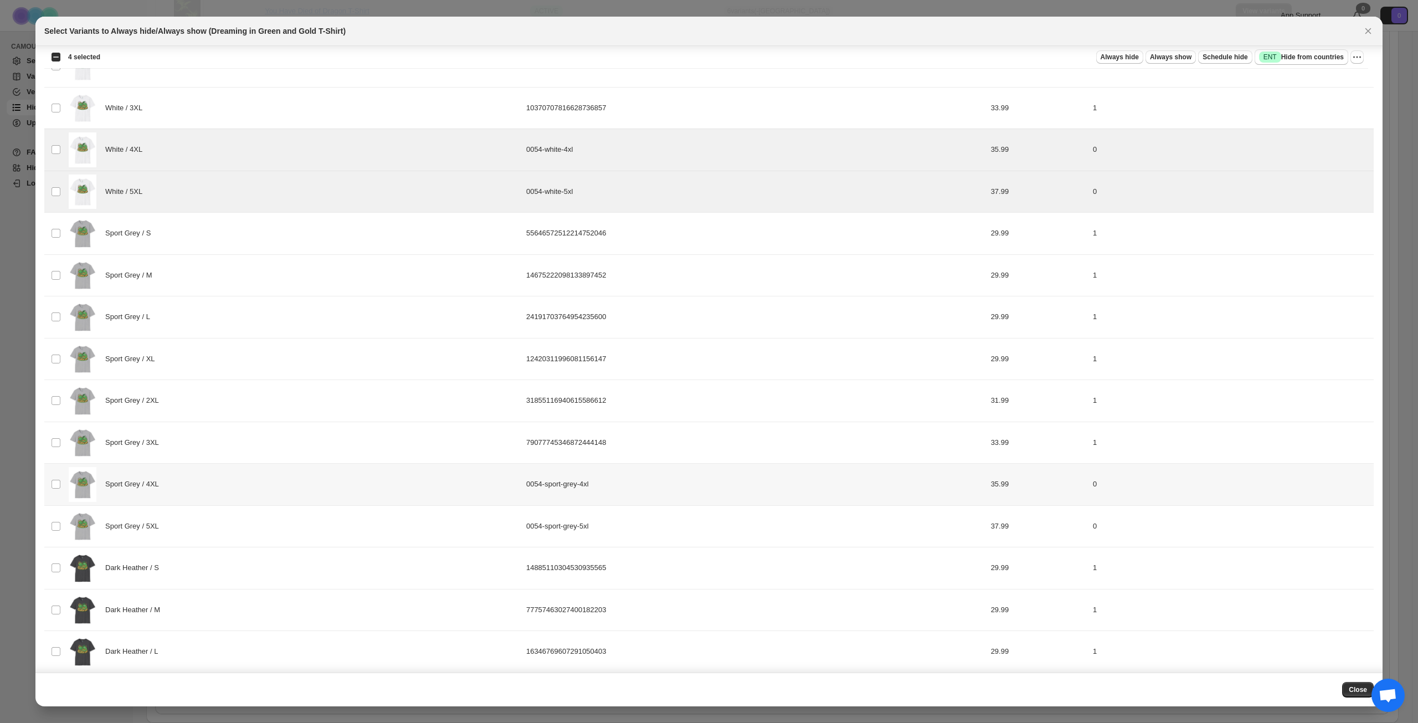
click at [261, 487] on div "Sport Grey / 4XL" at bounding box center [294, 484] width 451 height 35
click at [261, 515] on div "Sport Grey / 5XL" at bounding box center [294, 526] width 451 height 35
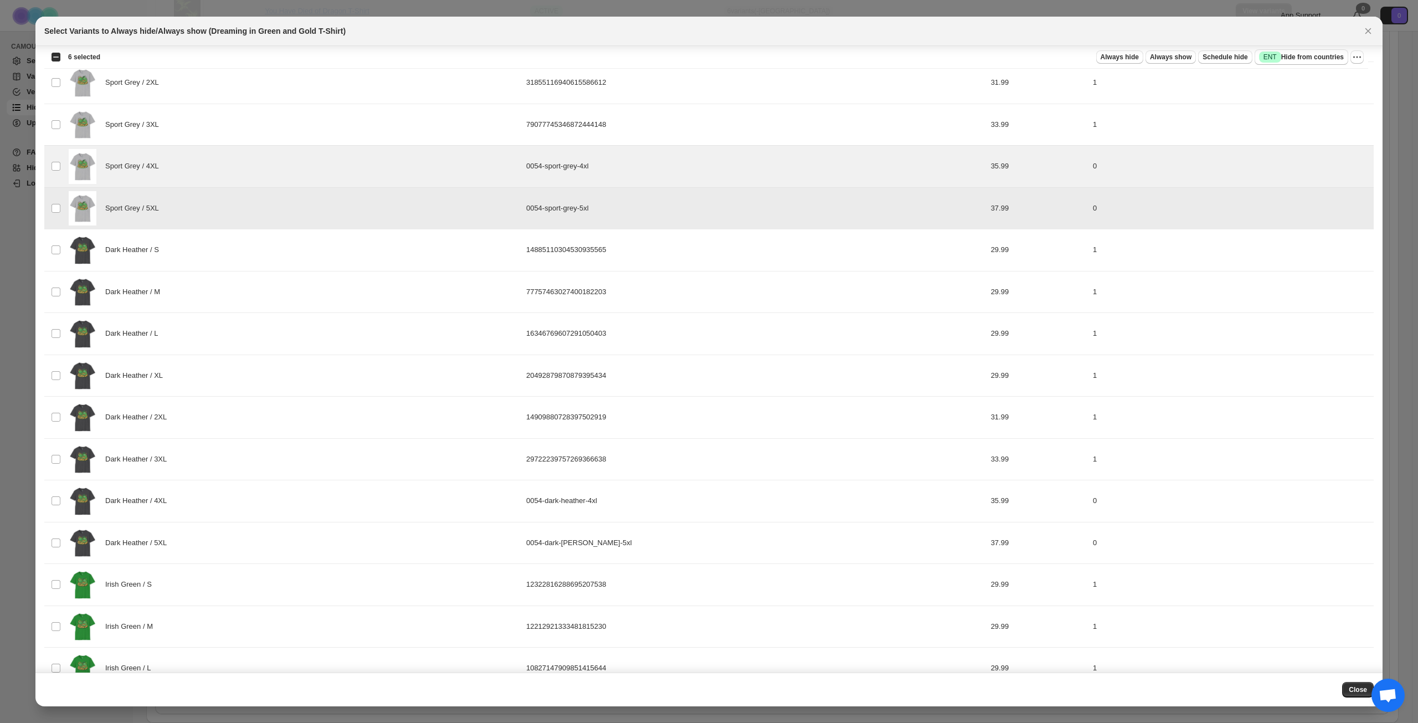
scroll to position [886, 0]
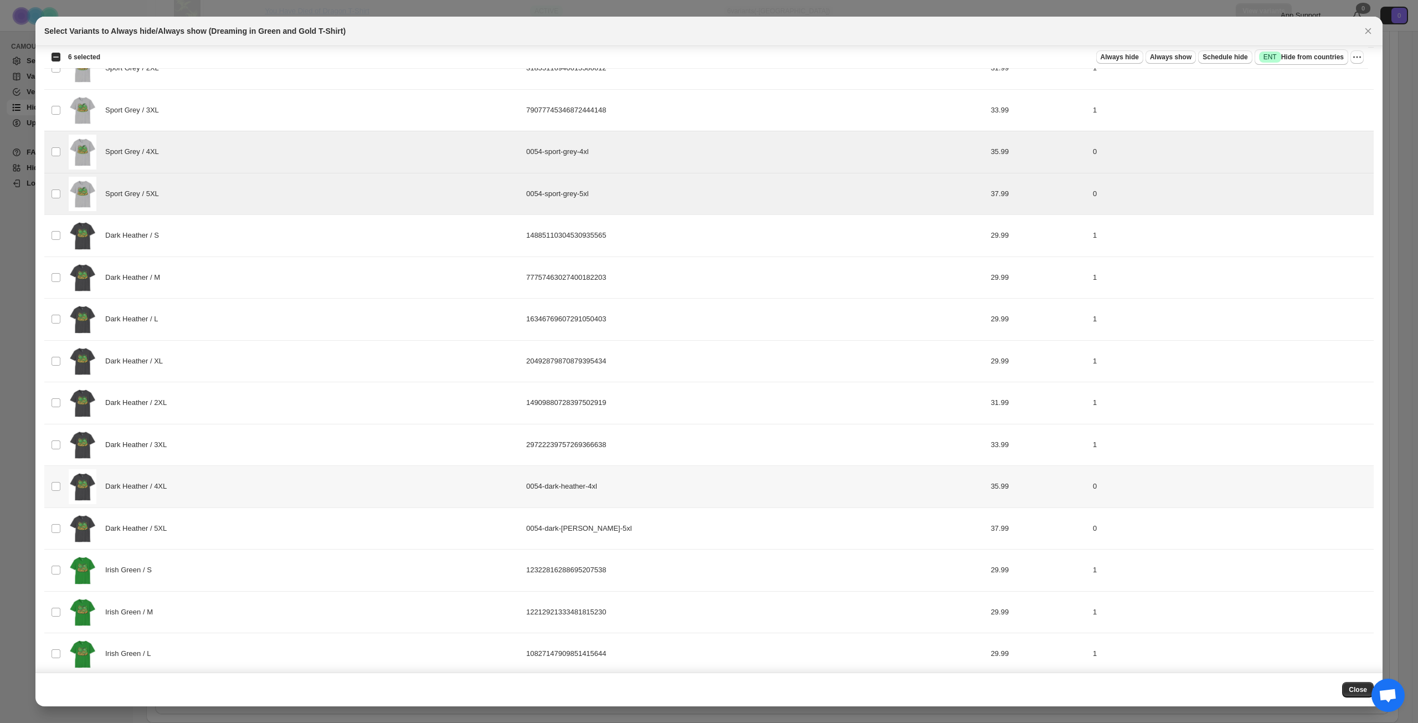
click at [266, 489] on div "Dark Heather / 4XL" at bounding box center [294, 486] width 451 height 35
click at [259, 515] on div "Dark Heather / 5XL" at bounding box center [294, 528] width 451 height 35
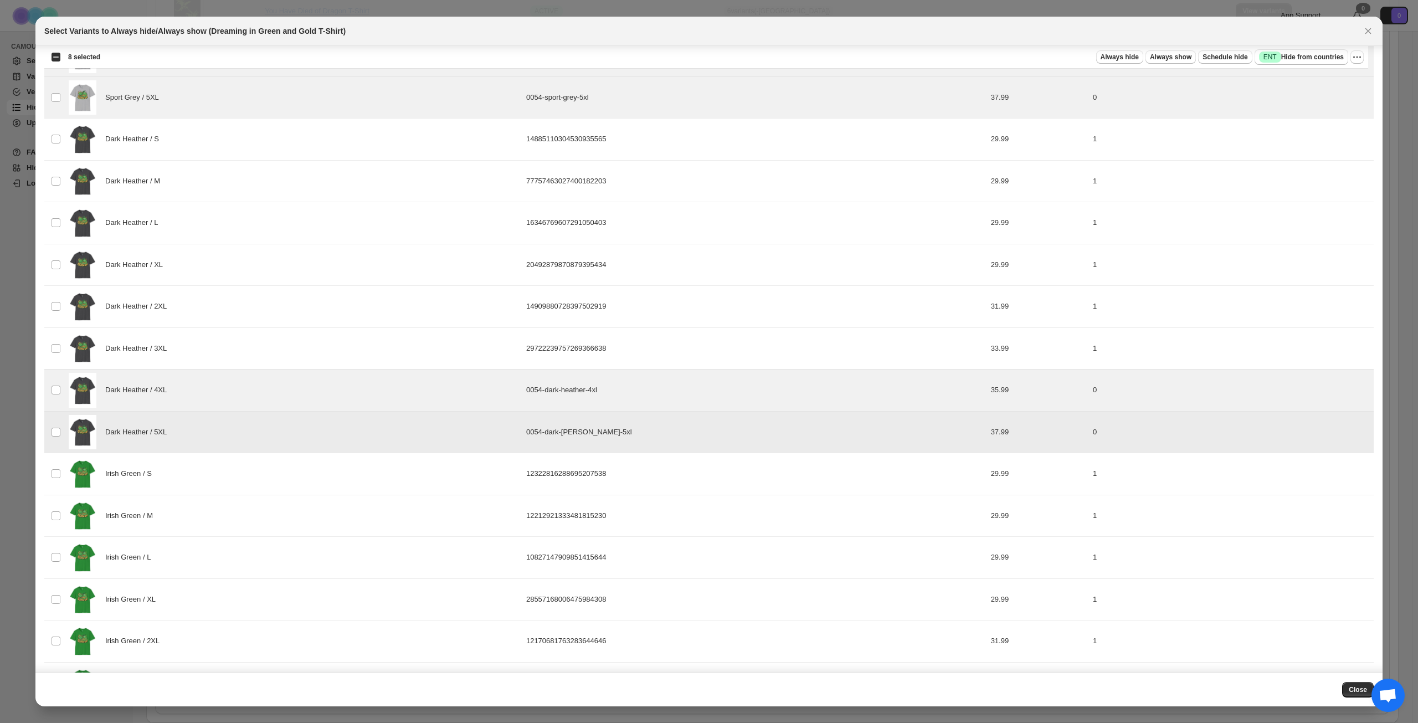
scroll to position [1022, 0]
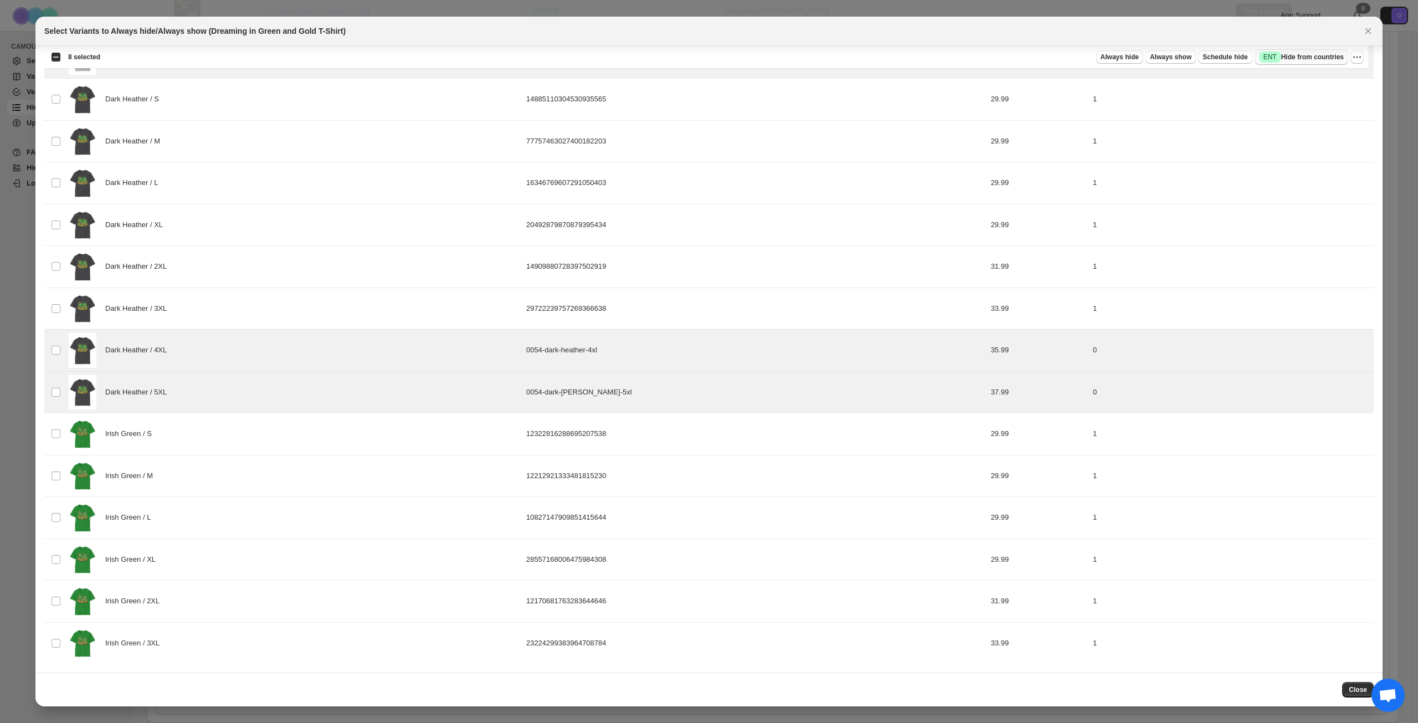
click at [1297, 57] on span "Success ENT Hide from countries" at bounding box center [1301, 57] width 85 height 11
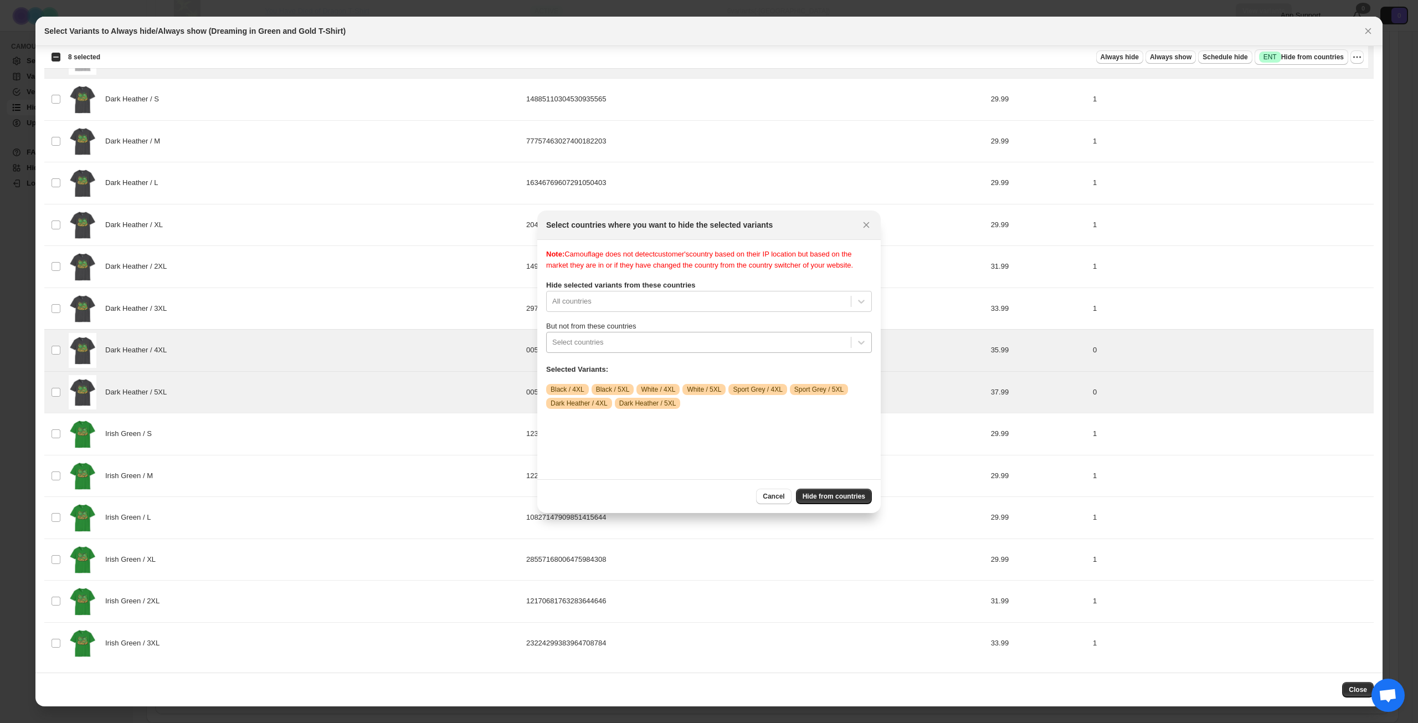
click at [665, 349] on div ":rtt:" at bounding box center [698, 342] width 293 height 13
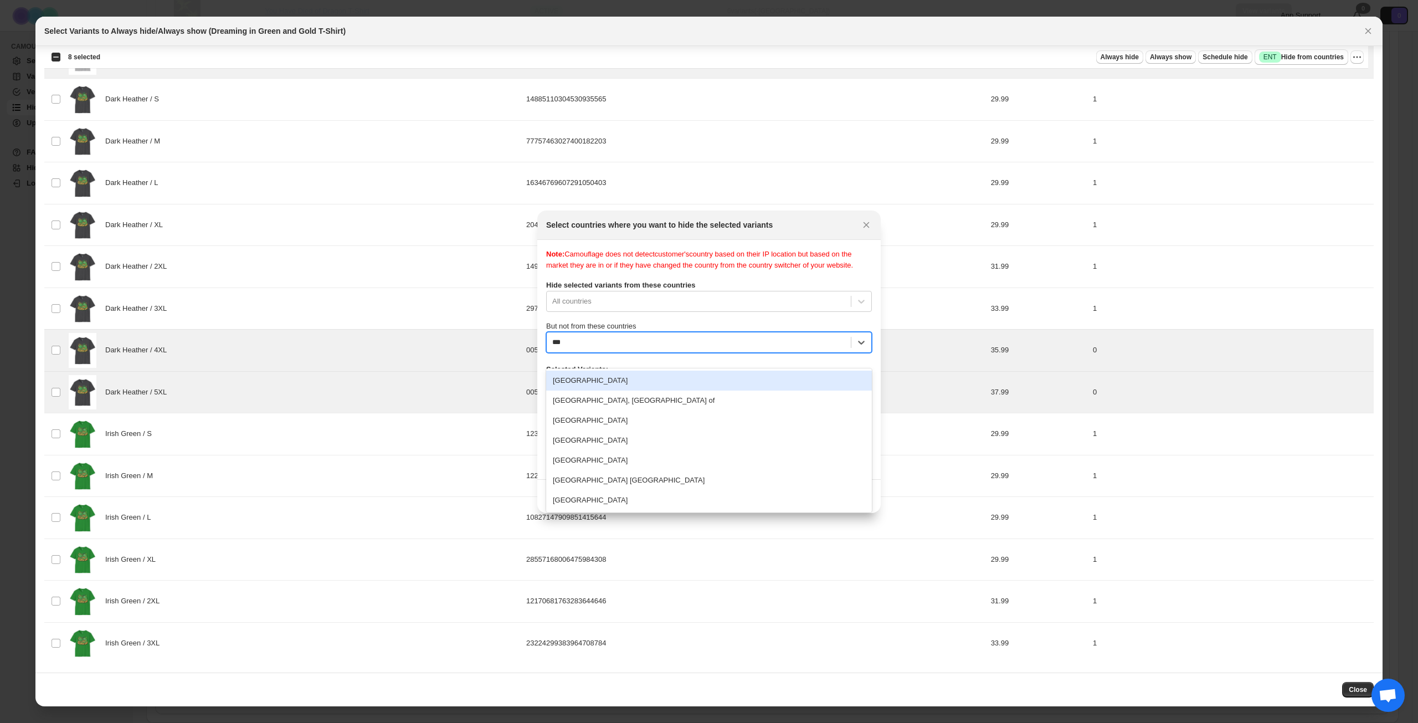
type input "****"
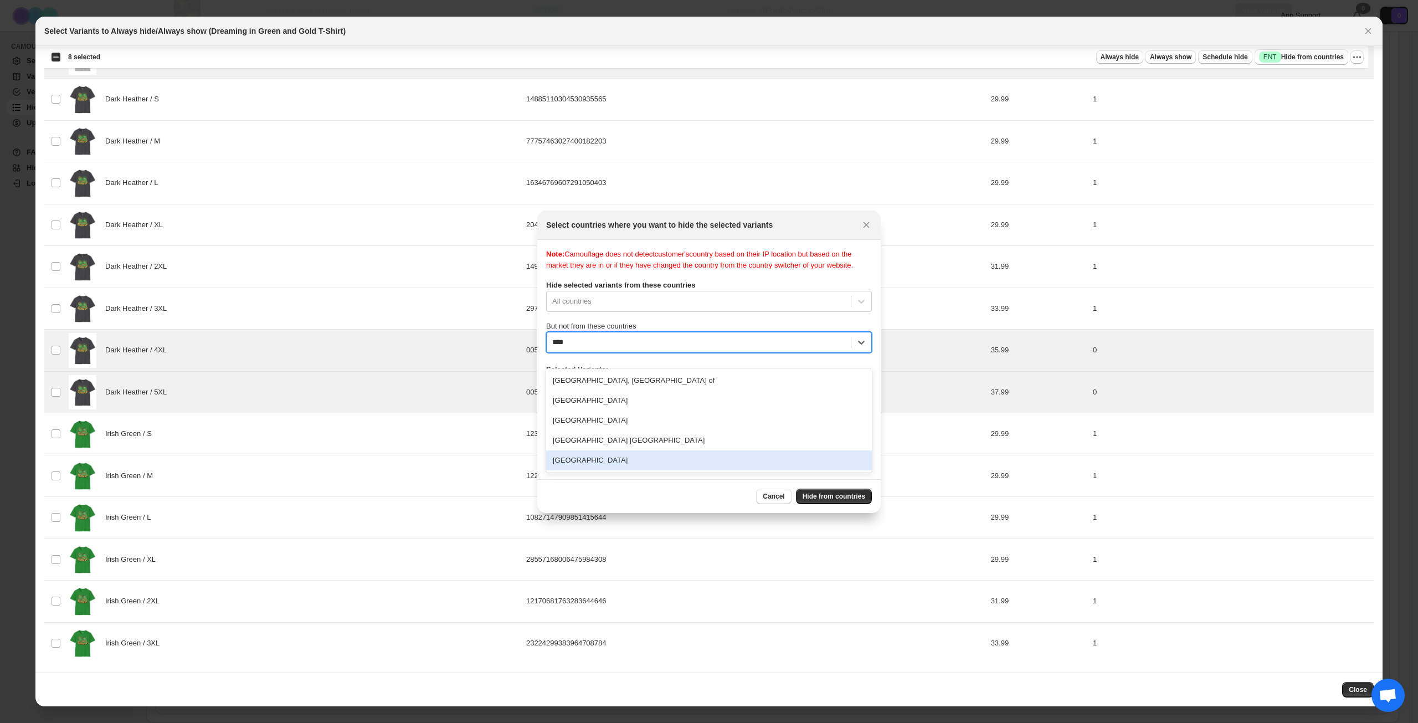
click at [635, 465] on div "[GEOGRAPHIC_DATA]" at bounding box center [709, 460] width 326 height 20
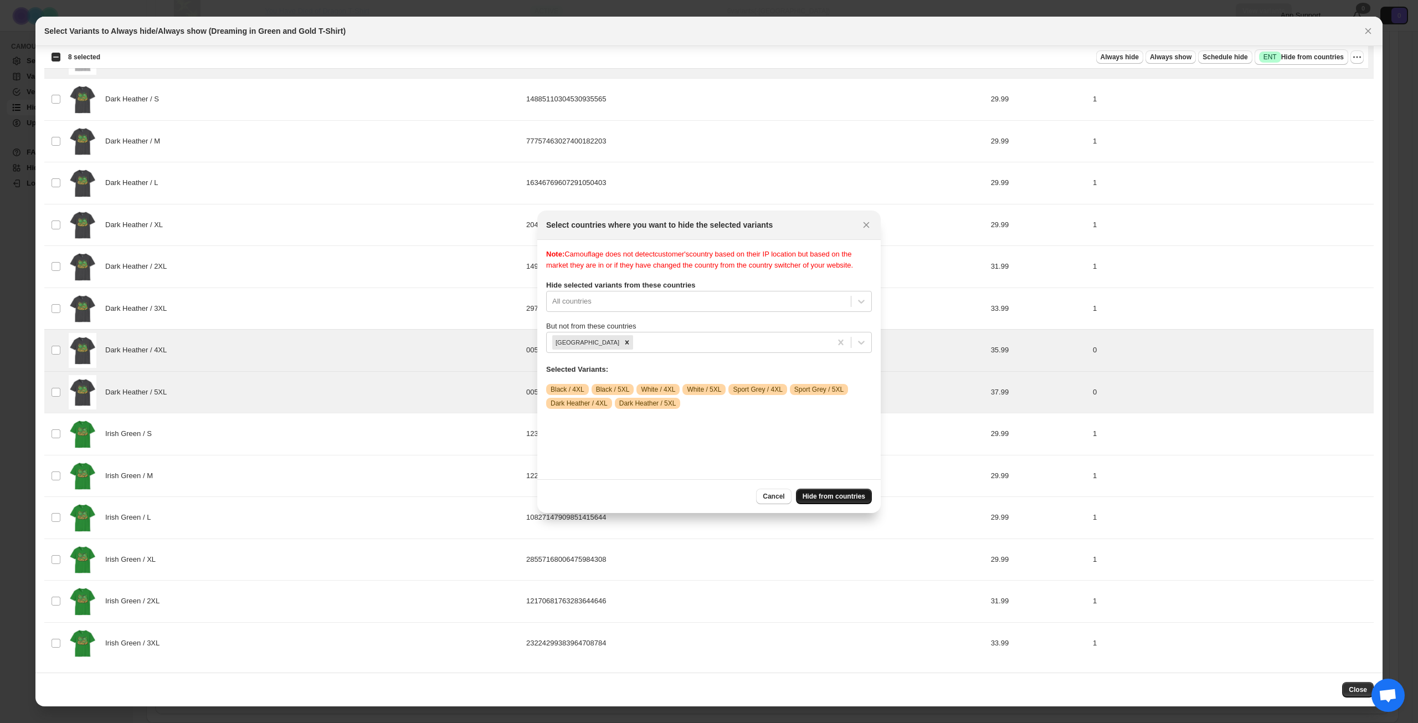
click at [847, 492] on span "Hide from countries" at bounding box center [834, 496] width 63 height 9
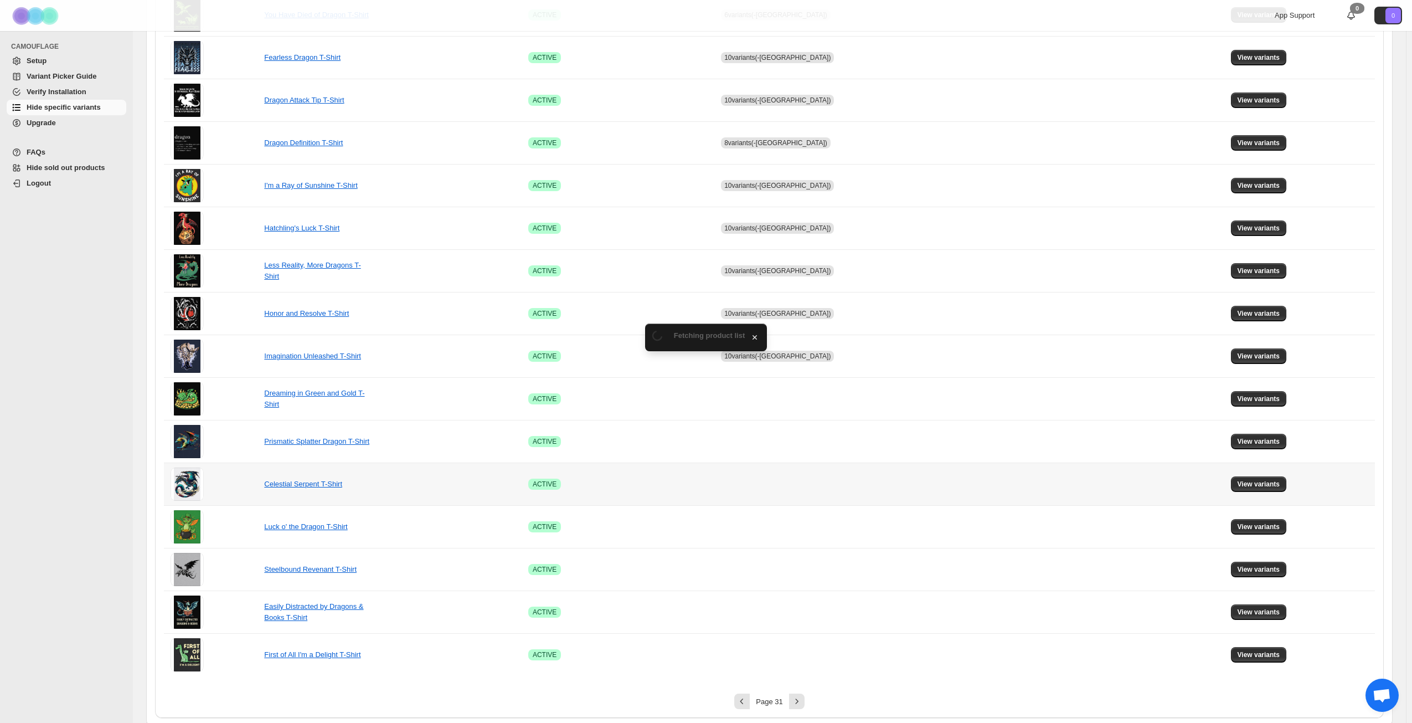
scroll to position [414, 0]
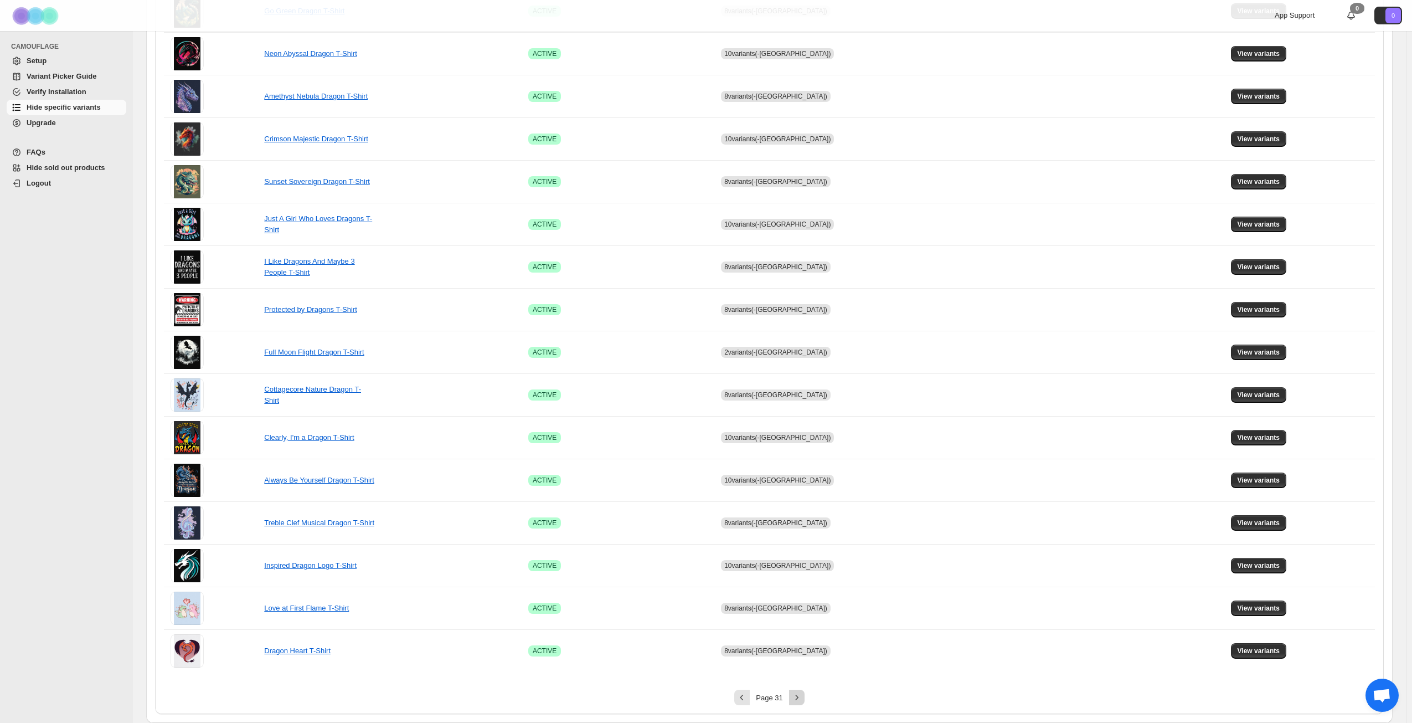
click at [802, 701] on icon "Next" at bounding box center [797, 697] width 11 height 11
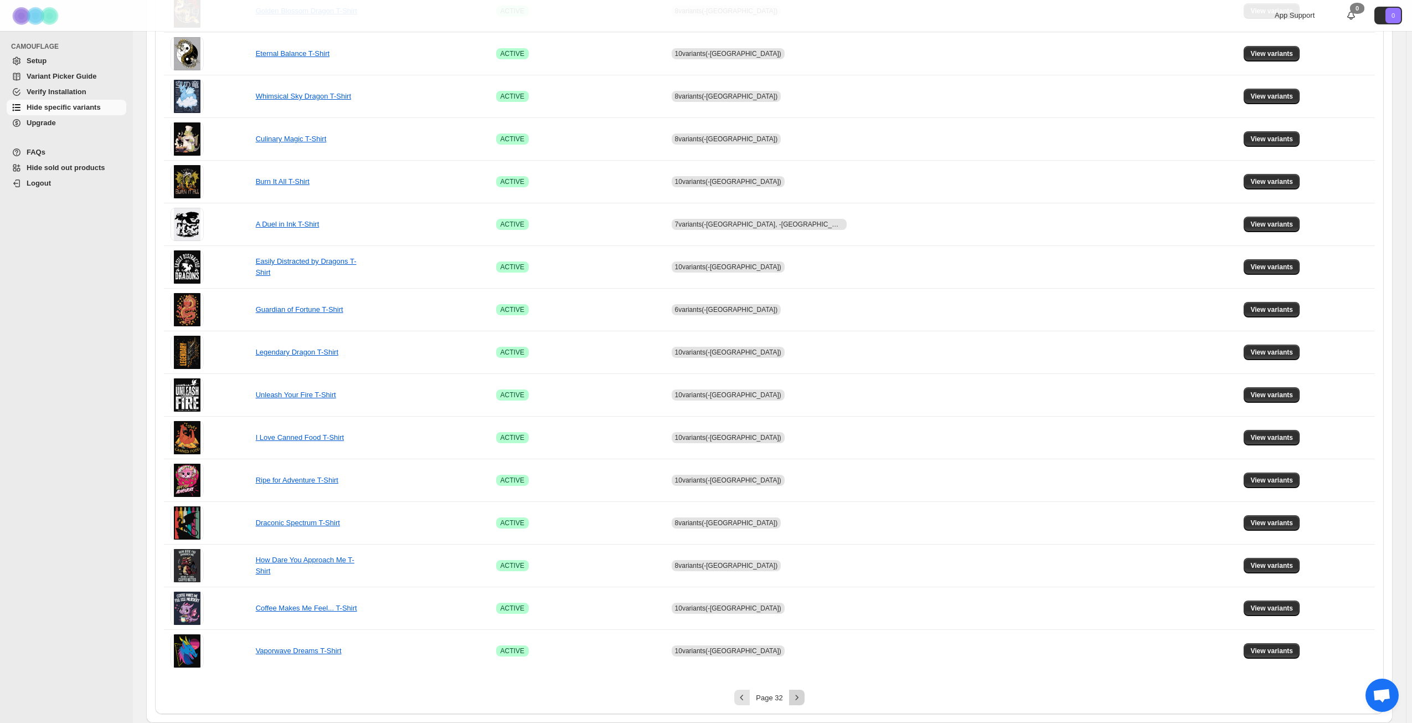
click at [802, 700] on icon "Next" at bounding box center [797, 697] width 11 height 11
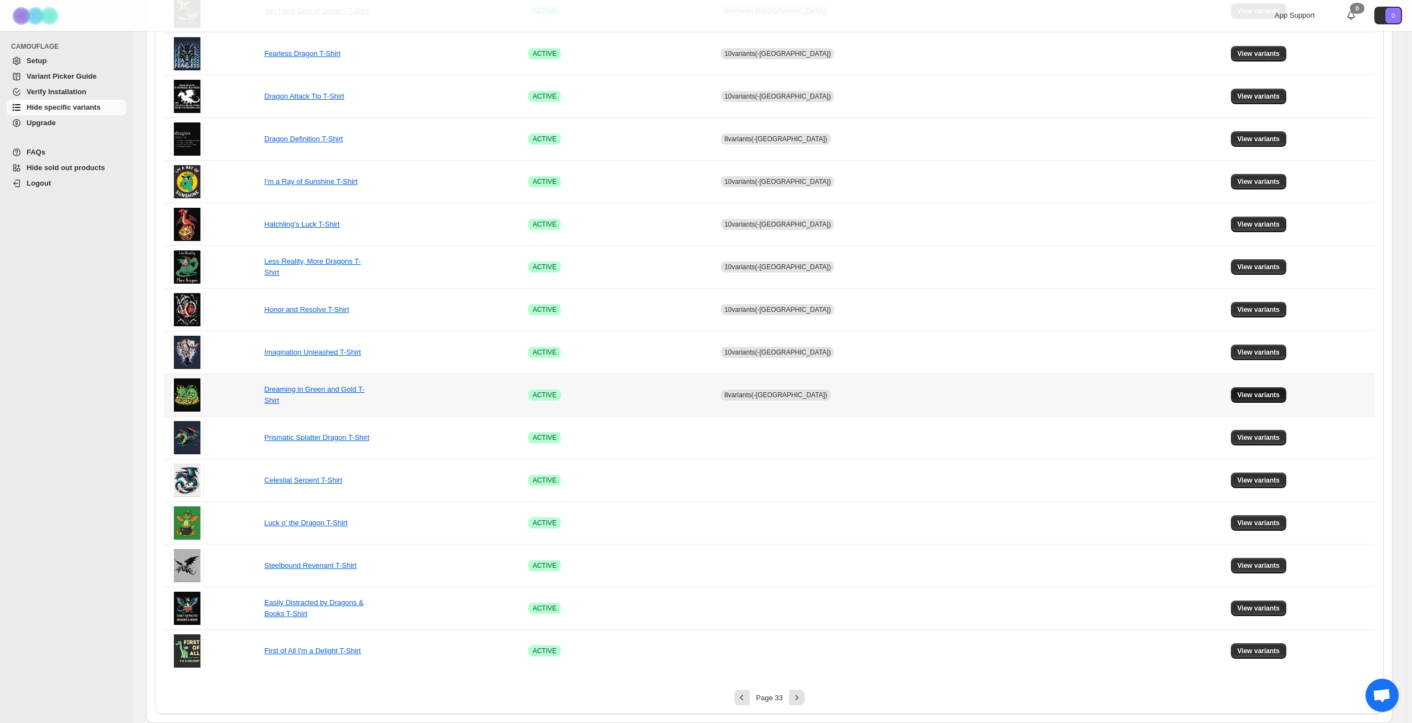
click at [1248, 399] on span "View variants" at bounding box center [1259, 394] width 43 height 9
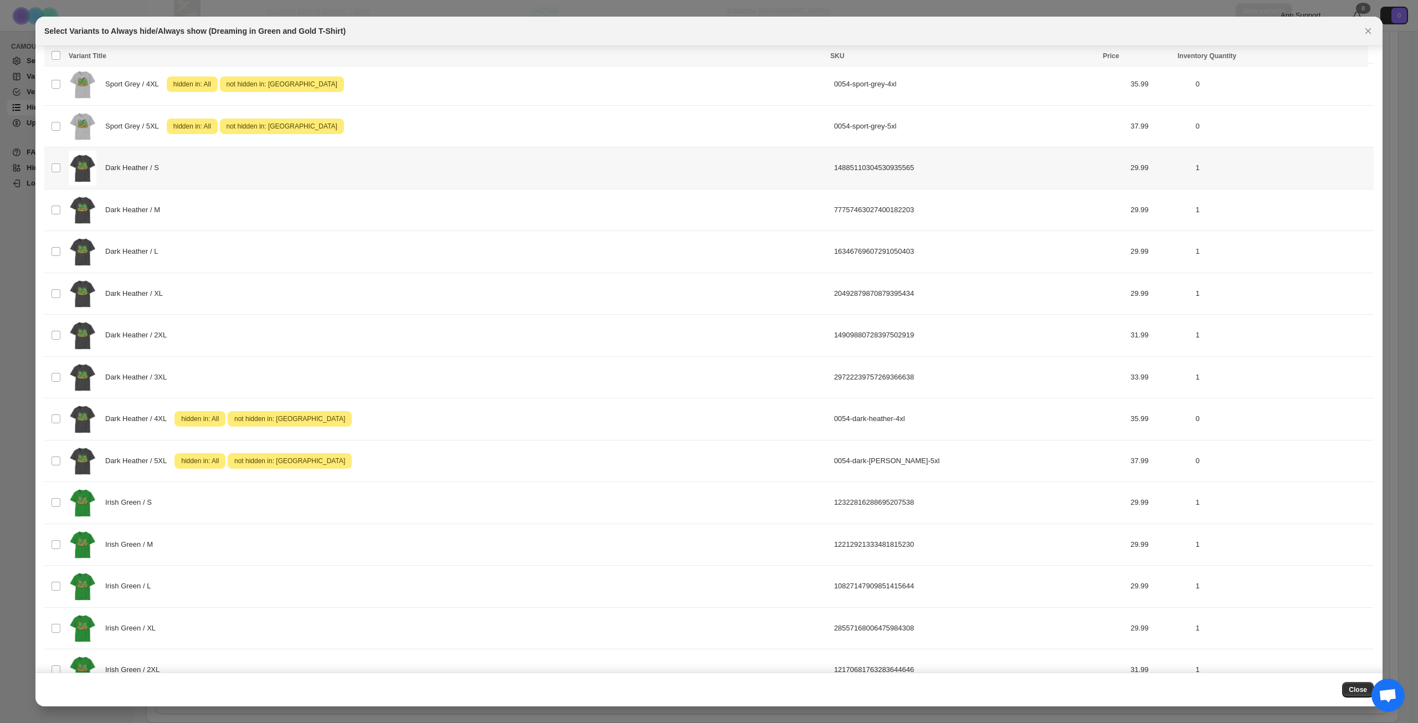
scroll to position [1022, 0]
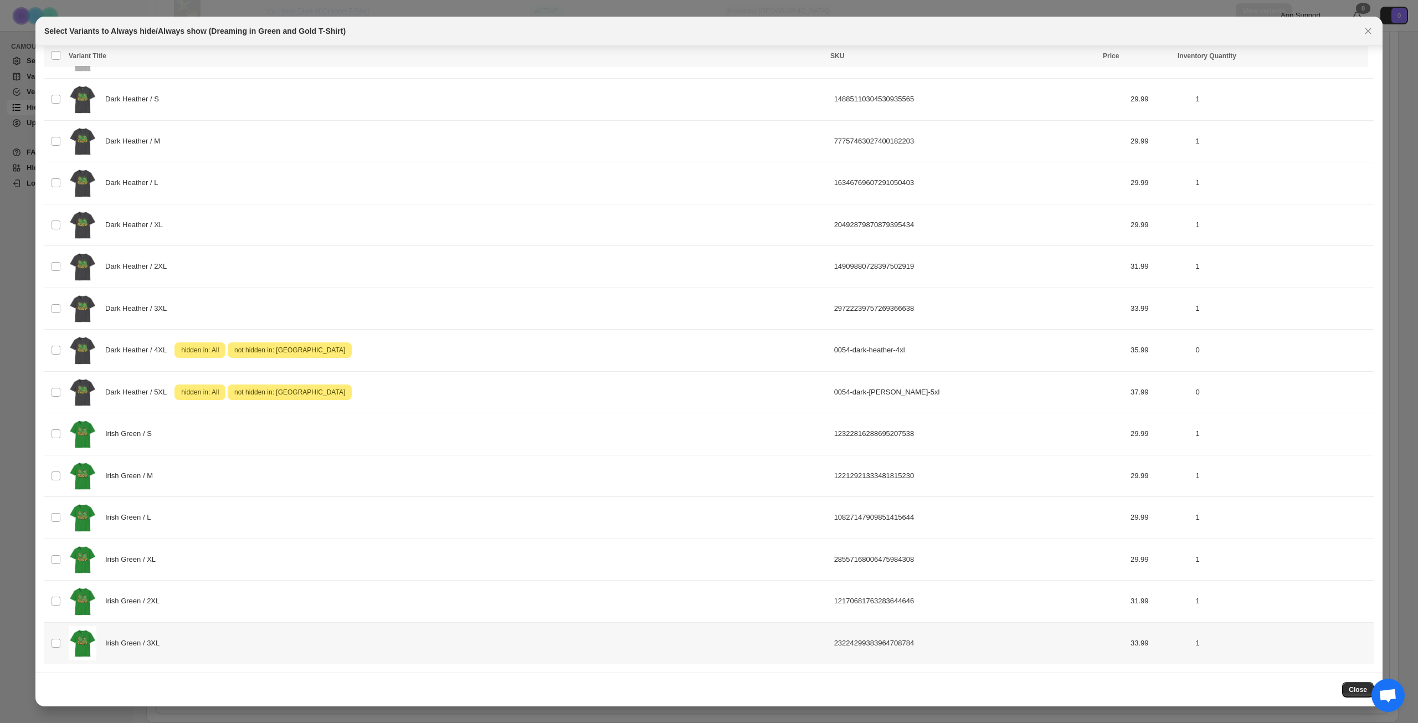
click at [224, 633] on div "Irish Green / 3XL" at bounding box center [448, 643] width 759 height 35
click at [1295, 50] on button "Success ENT Hide from countries" at bounding box center [1302, 57] width 94 height 16
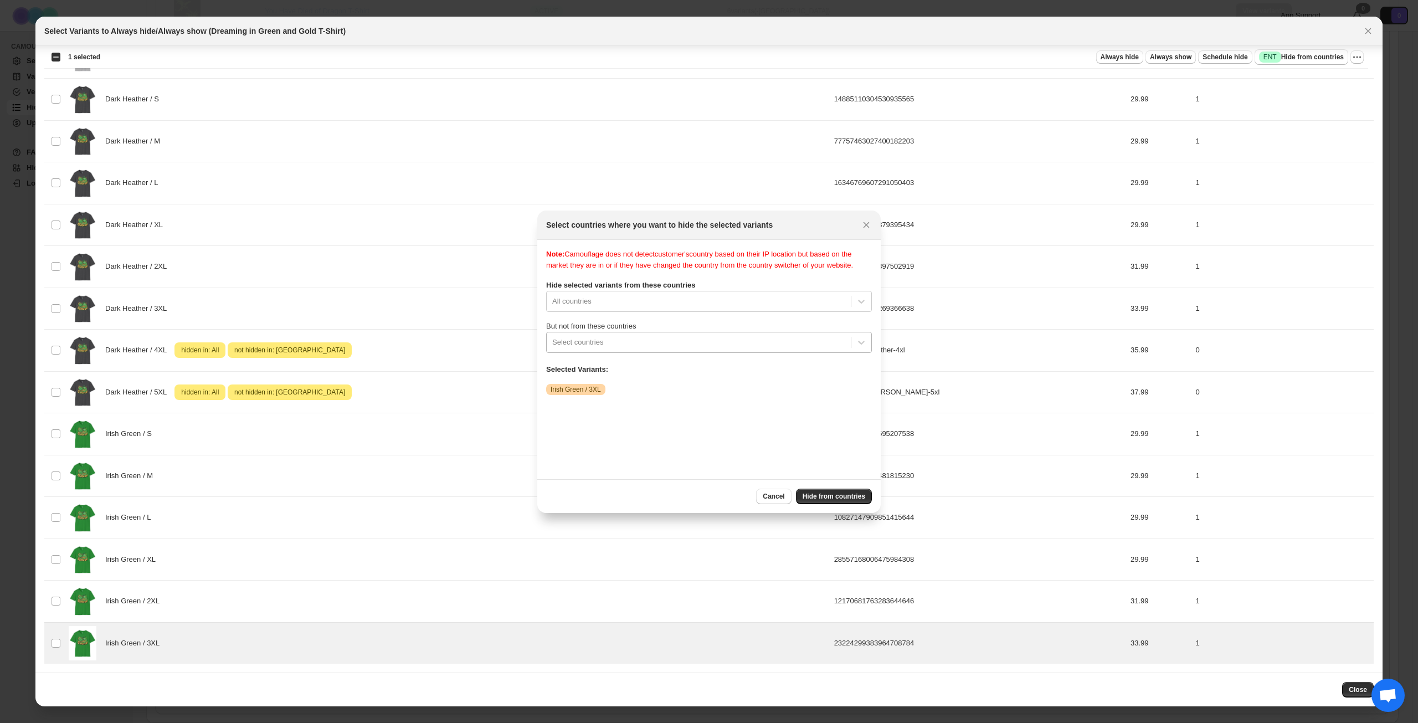
click at [665, 349] on div ":rvp:" at bounding box center [698, 342] width 293 height 13
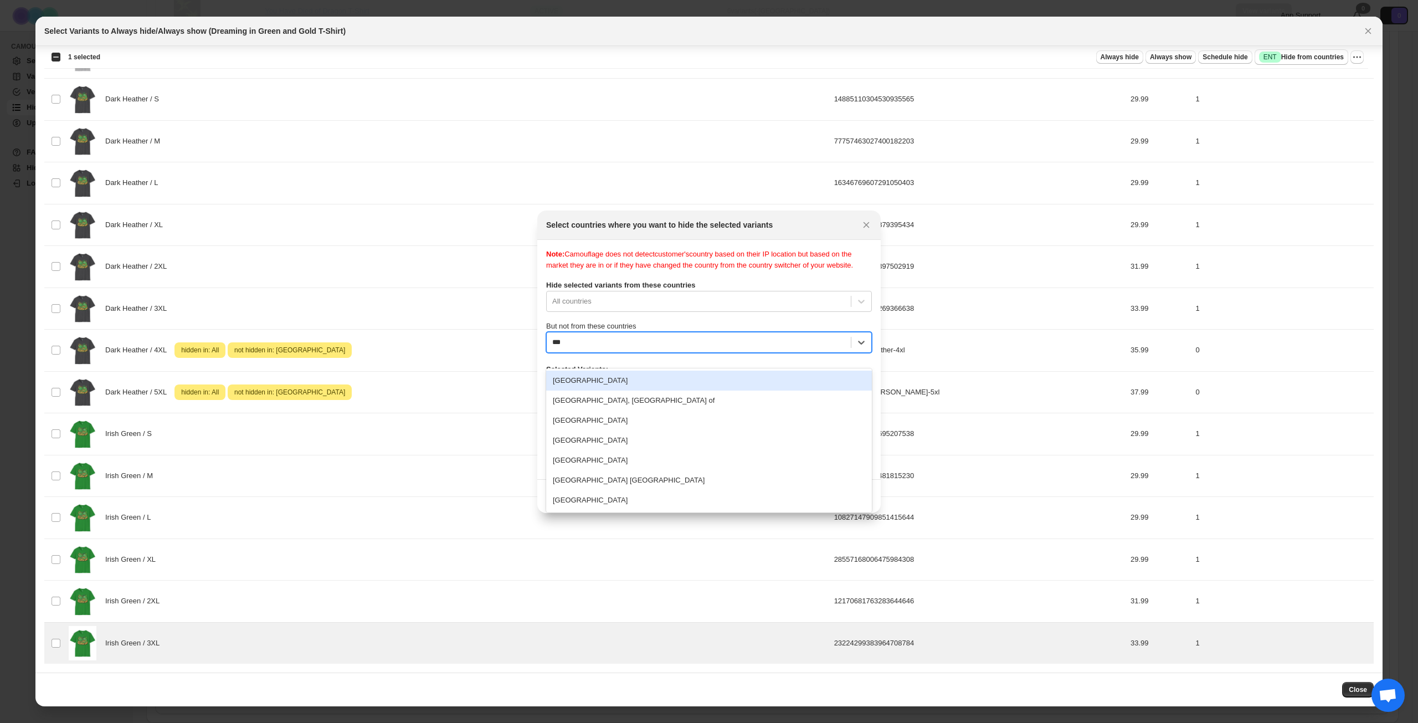
type input "****"
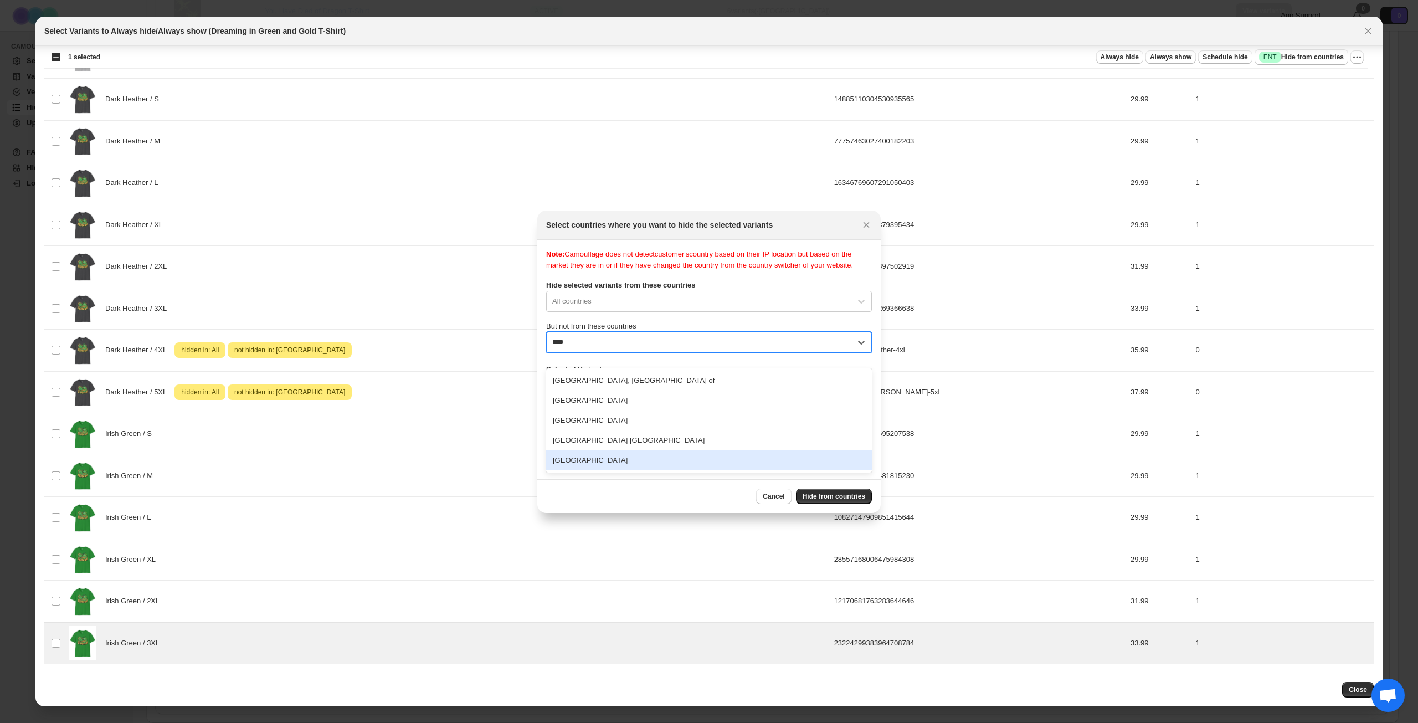
click at [614, 463] on div "[GEOGRAPHIC_DATA]" at bounding box center [709, 460] width 326 height 20
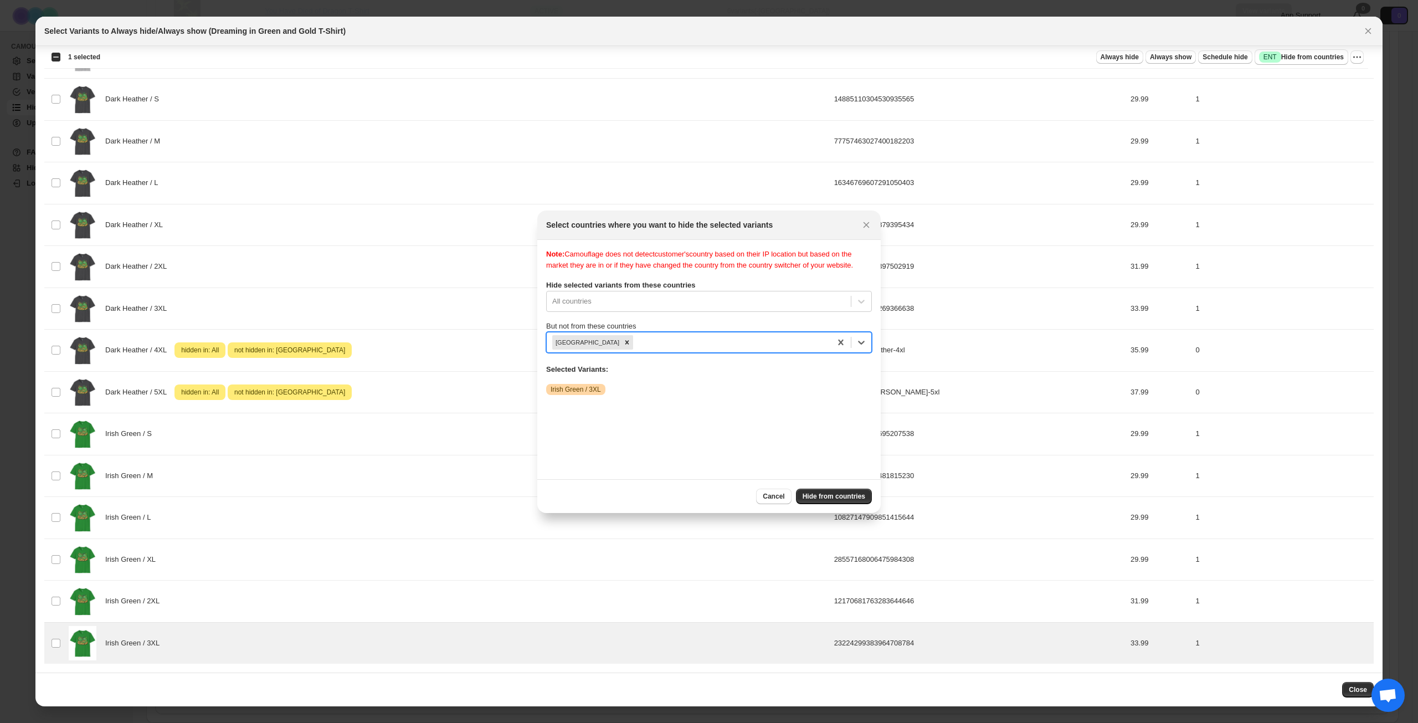
click at [671, 349] on div ":rvp:" at bounding box center [730, 342] width 190 height 13
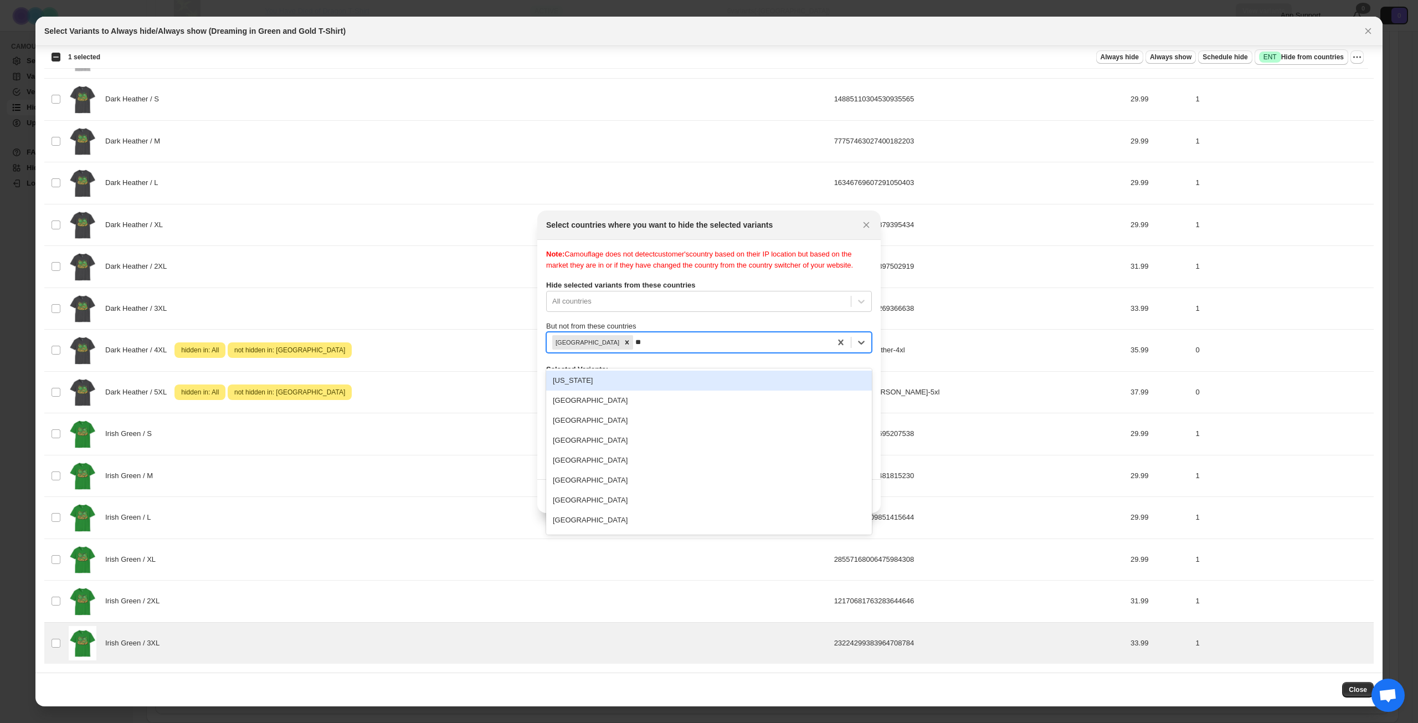
type input "***"
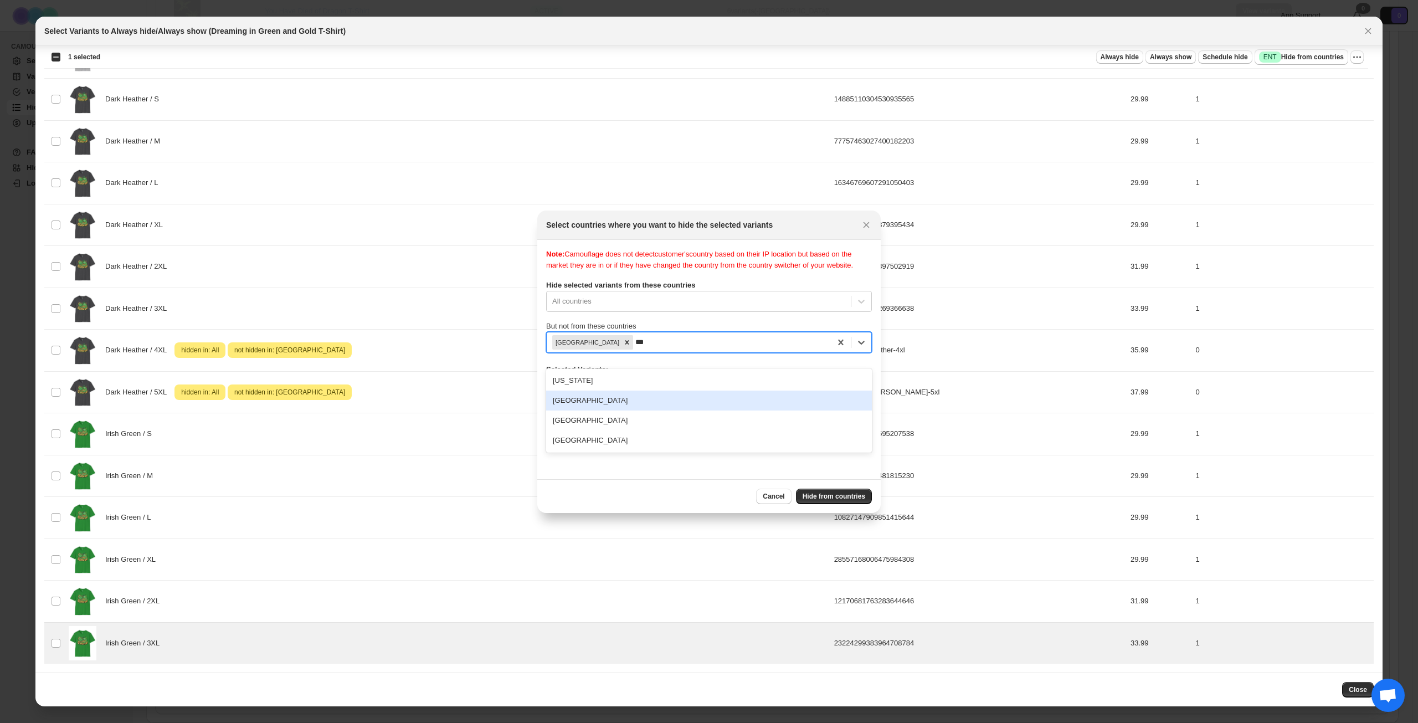
click at [633, 406] on div "[GEOGRAPHIC_DATA]" at bounding box center [709, 400] width 326 height 20
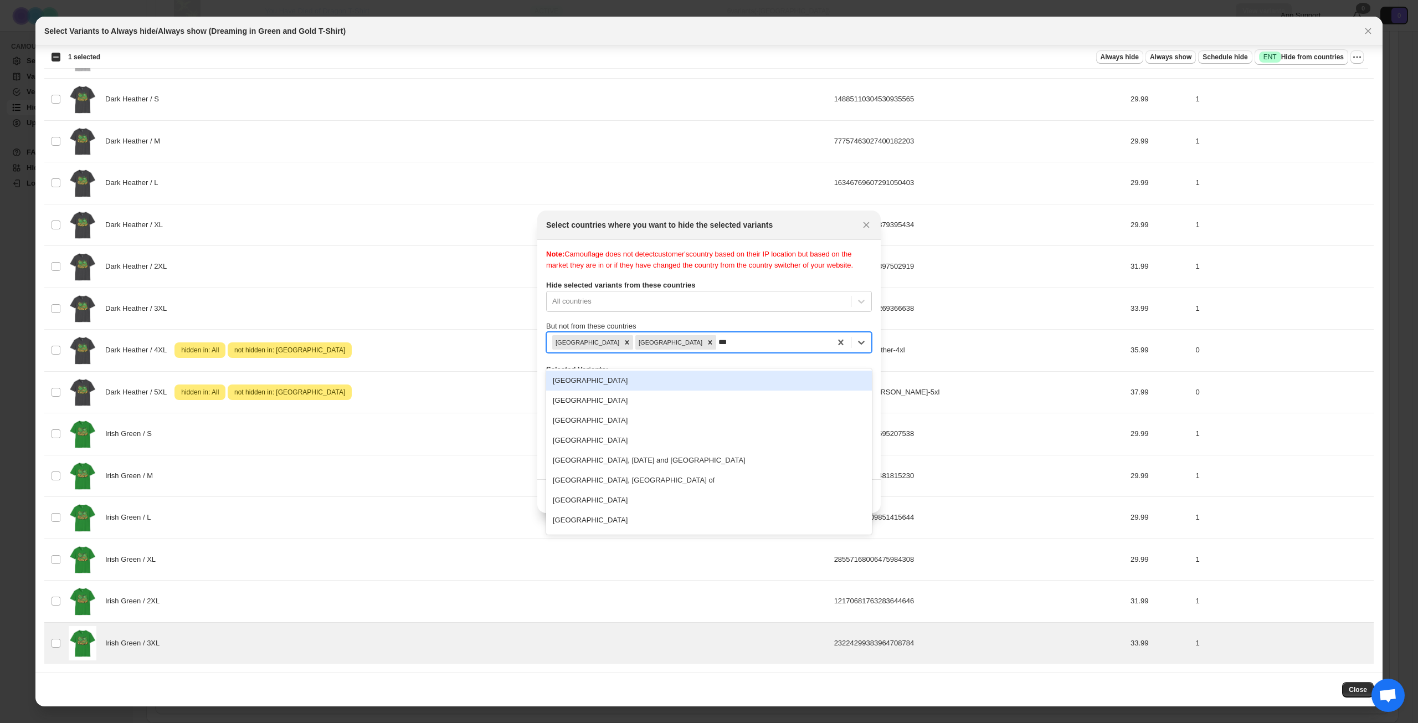
type input "****"
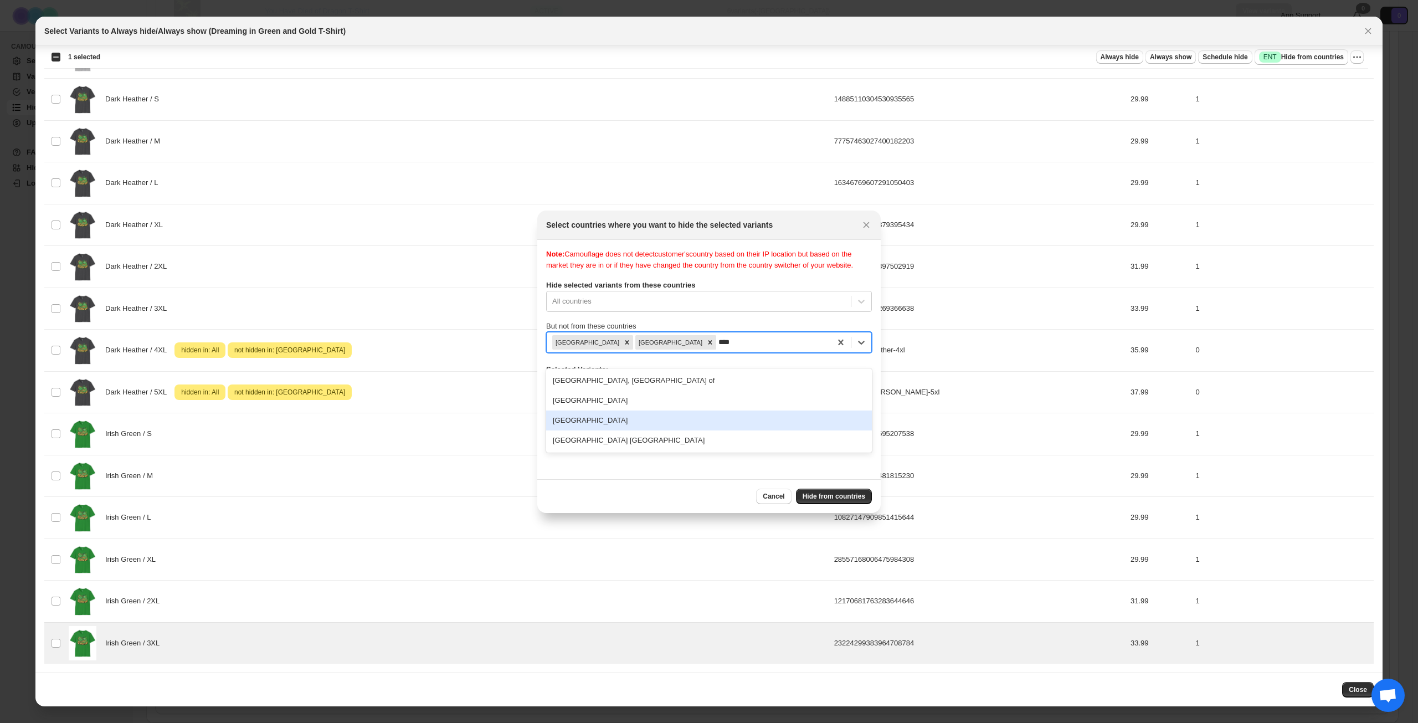
click at [621, 417] on div "[GEOGRAPHIC_DATA]" at bounding box center [709, 420] width 326 height 20
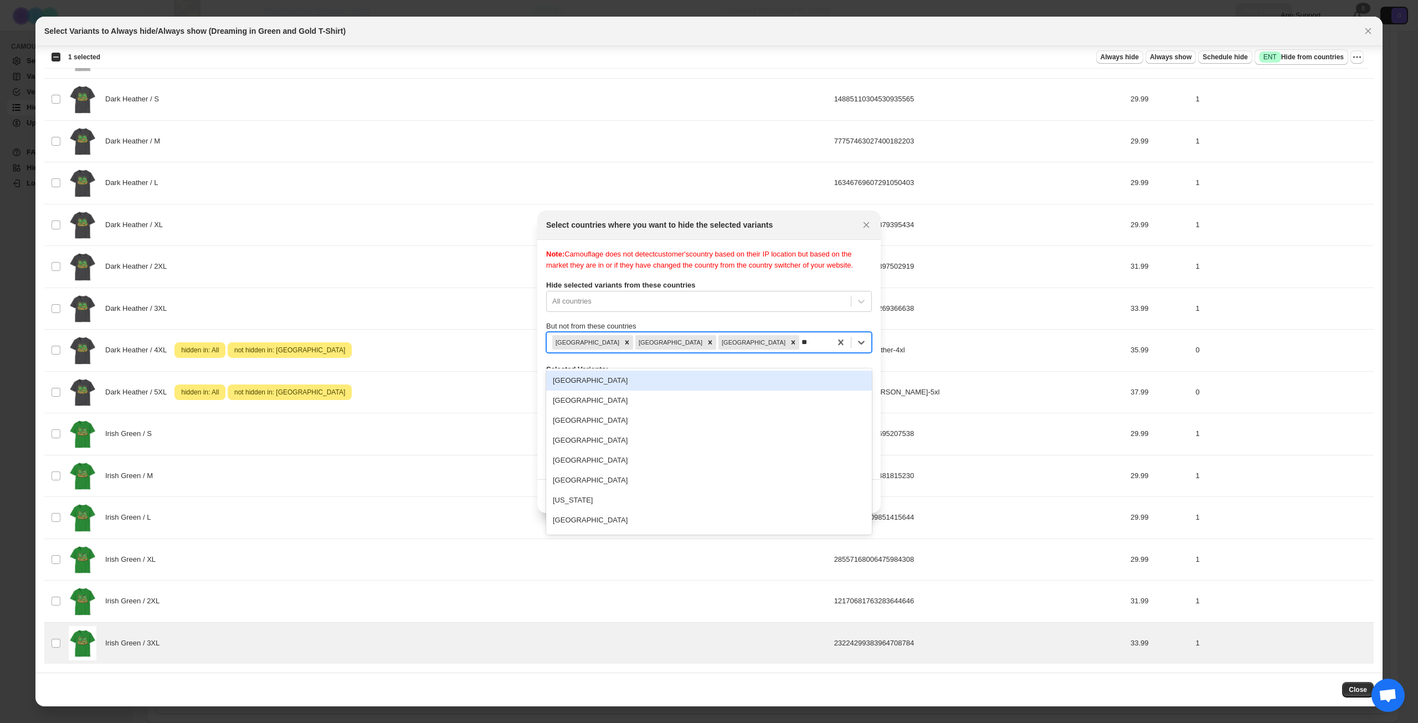
type input "***"
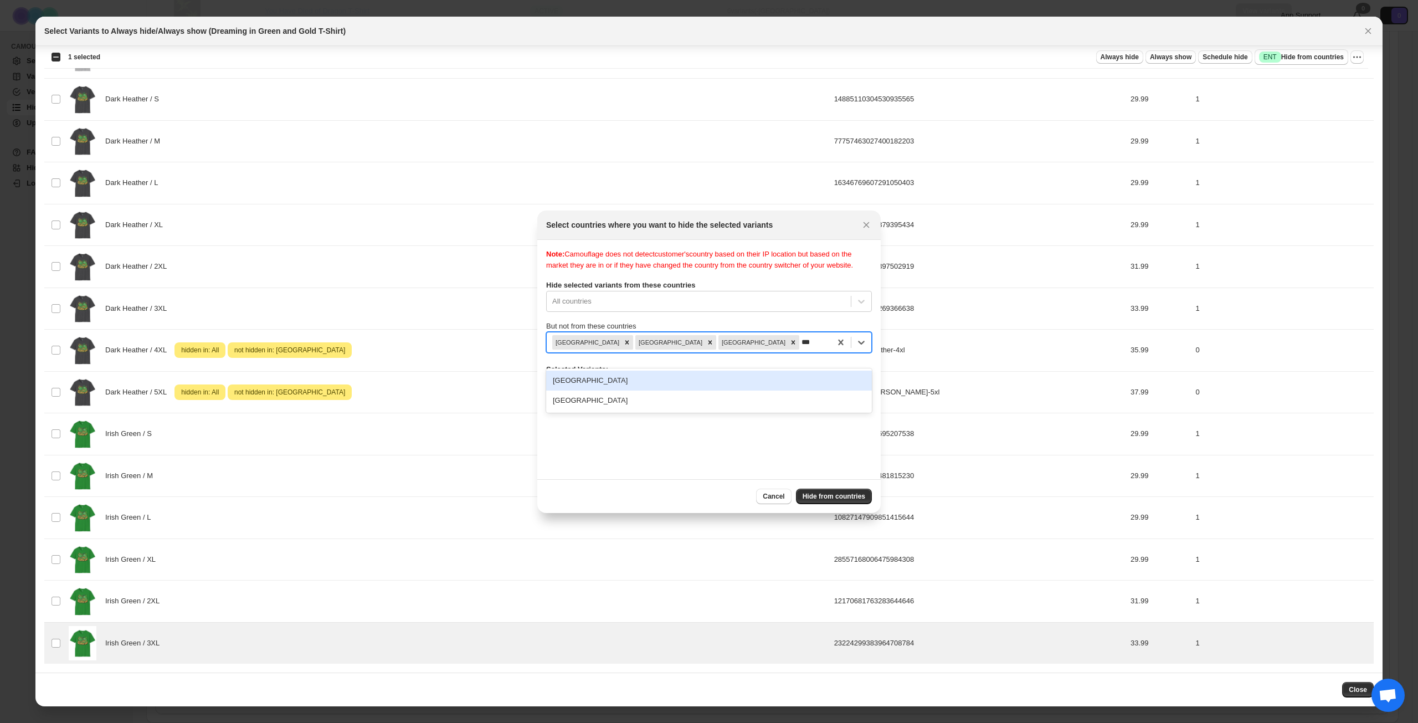
click at [645, 383] on div "[GEOGRAPHIC_DATA]" at bounding box center [709, 381] width 326 height 20
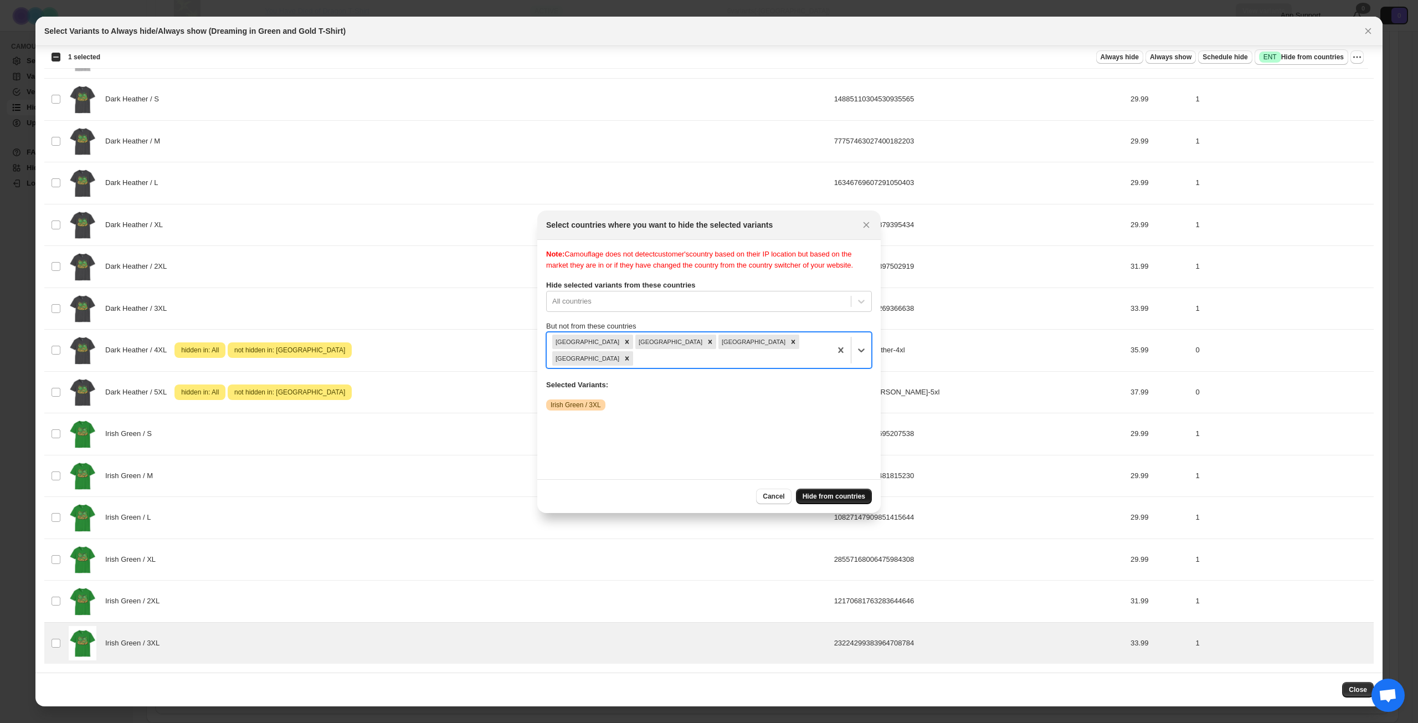
click at [827, 497] on span "Hide from countries" at bounding box center [834, 496] width 63 height 9
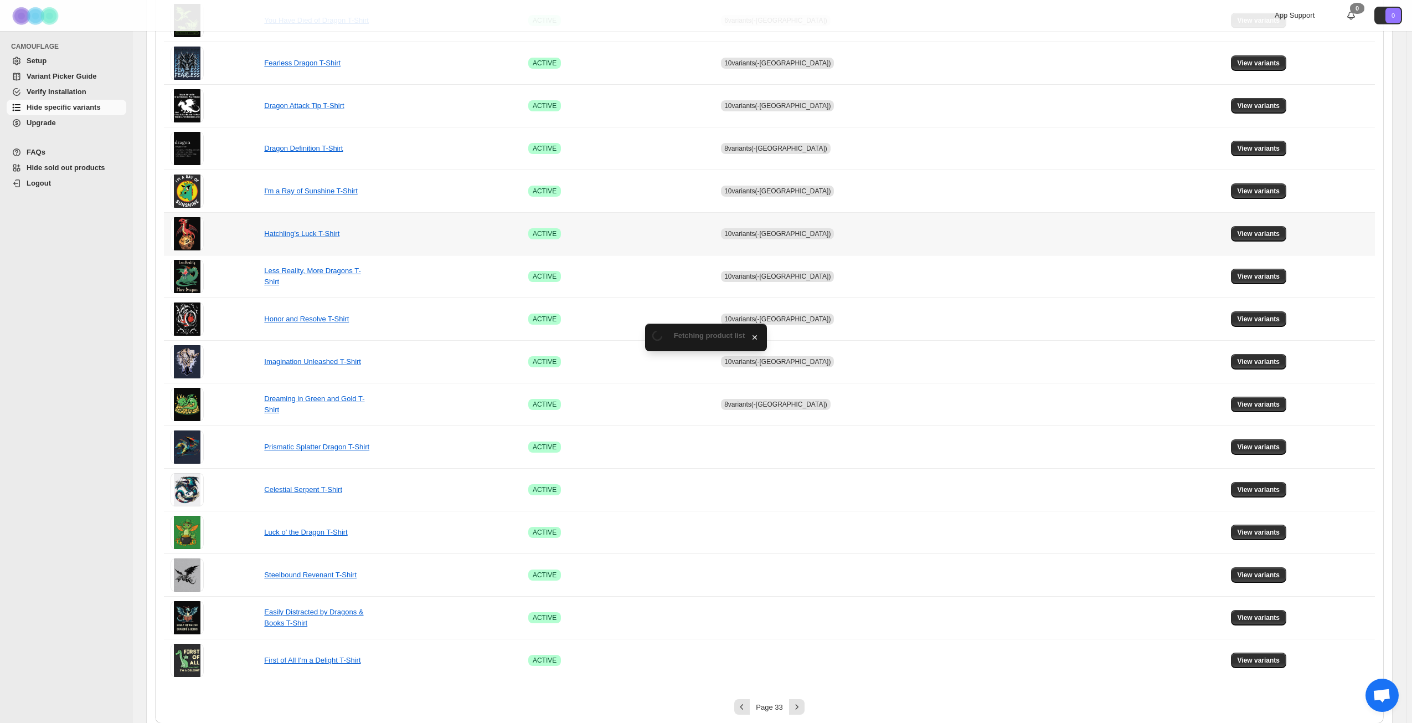
scroll to position [414, 0]
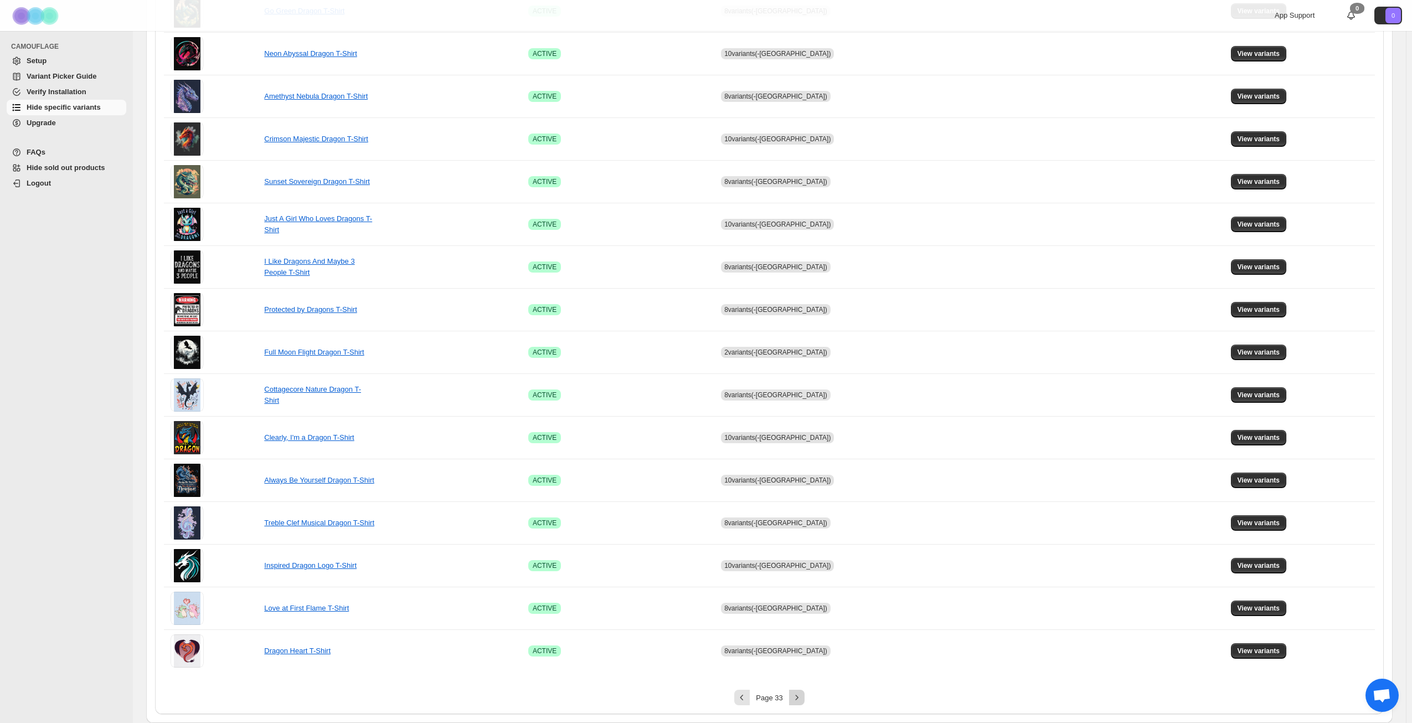
click at [801, 694] on icon "Next" at bounding box center [797, 697] width 11 height 11
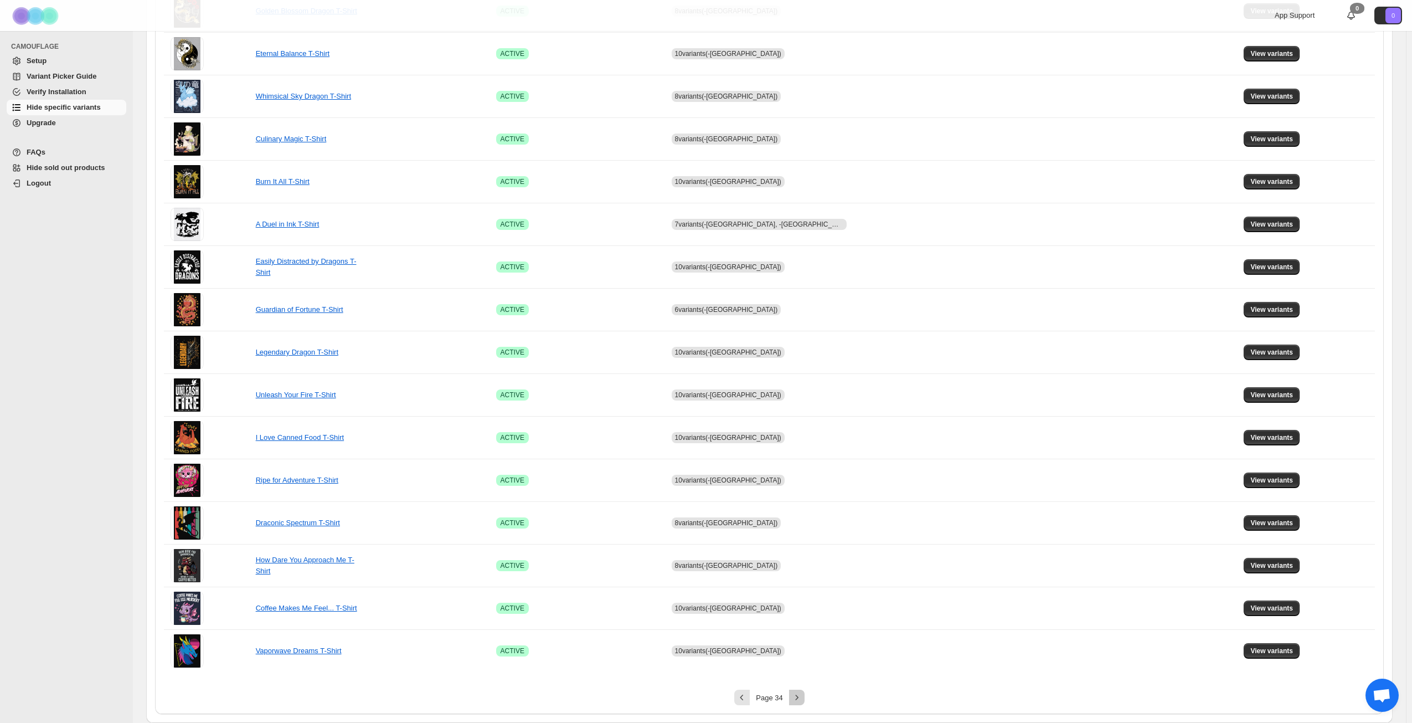
click at [801, 694] on icon "Next" at bounding box center [797, 697] width 11 height 11
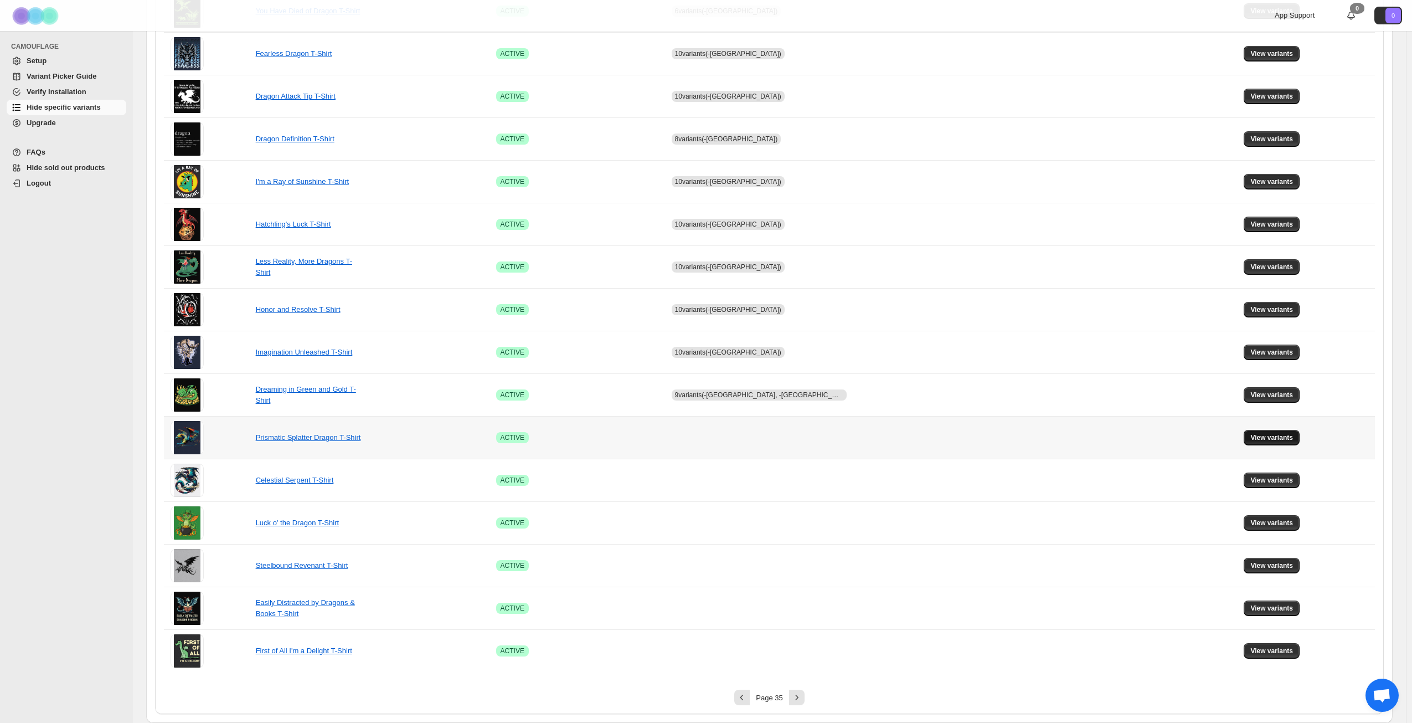
click at [1262, 437] on span "View variants" at bounding box center [1272, 437] width 43 height 9
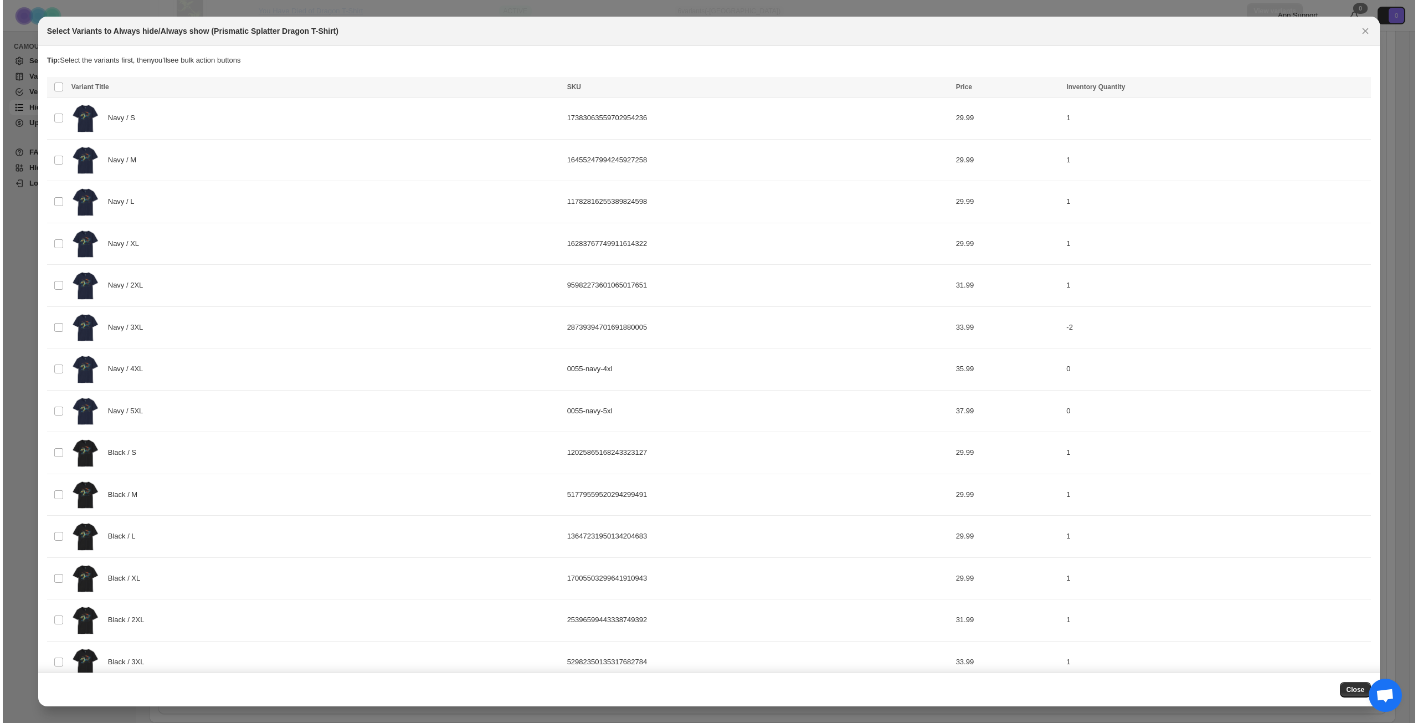
scroll to position [0, 0]
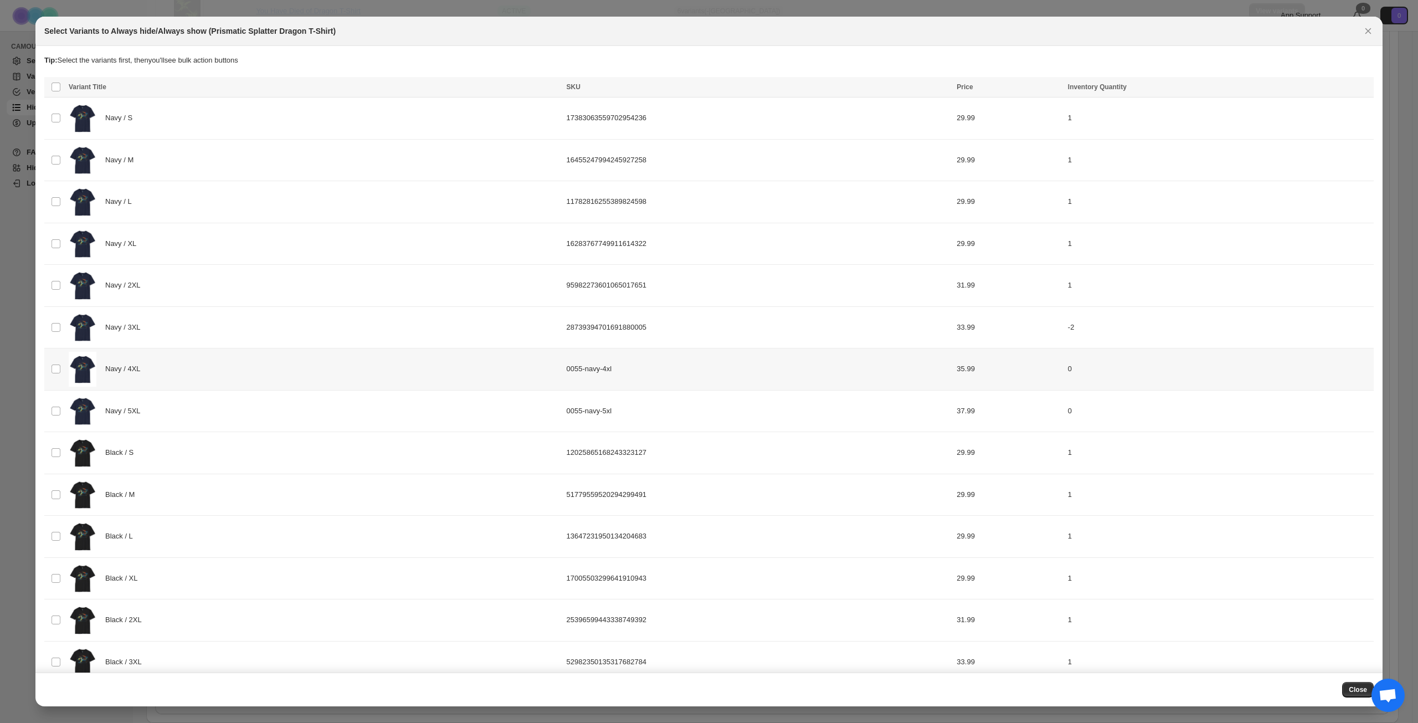
click at [245, 363] on div "Navy / 4XL" at bounding box center [314, 369] width 491 height 35
click at [237, 419] on div "Navy / 5XL" at bounding box center [314, 411] width 491 height 35
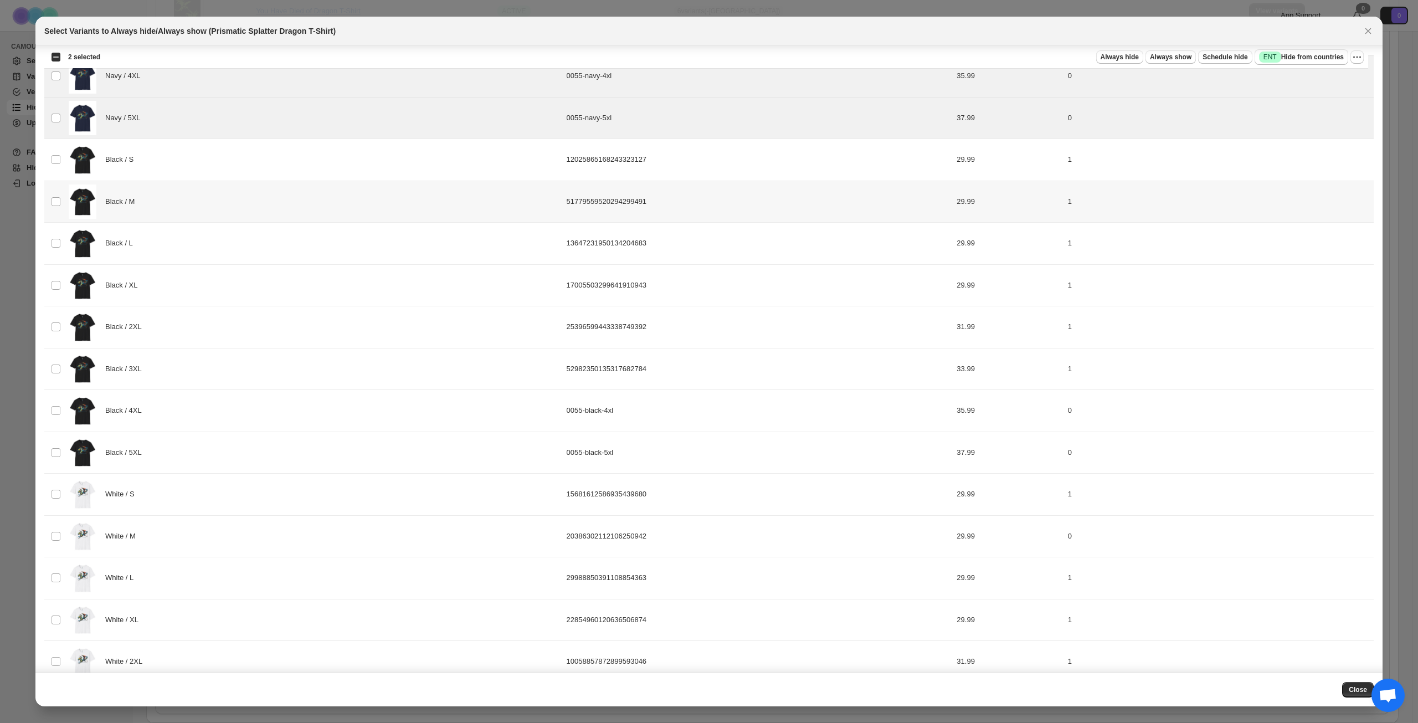
scroll to position [299, 0]
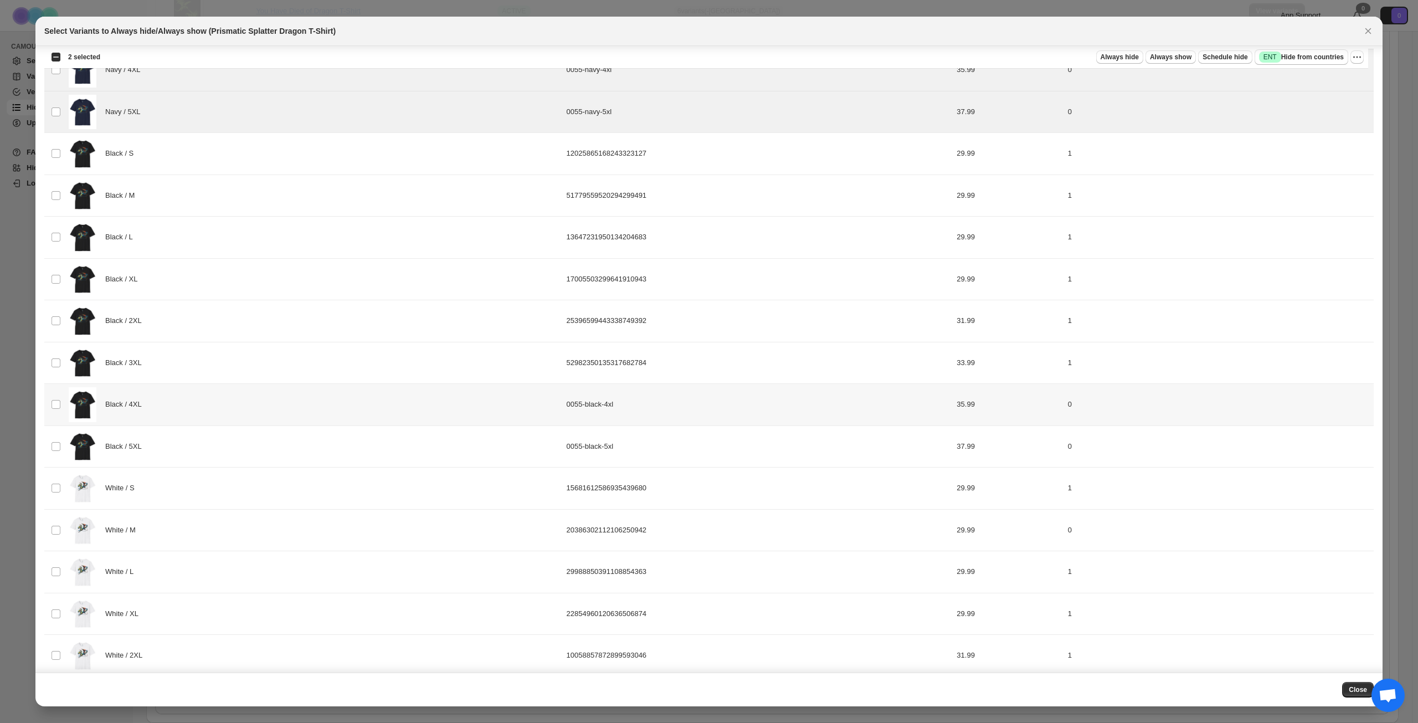
click at [240, 407] on div "Black / 4XL" at bounding box center [314, 404] width 491 height 35
click at [229, 437] on div "Black / 5XL" at bounding box center [314, 446] width 491 height 35
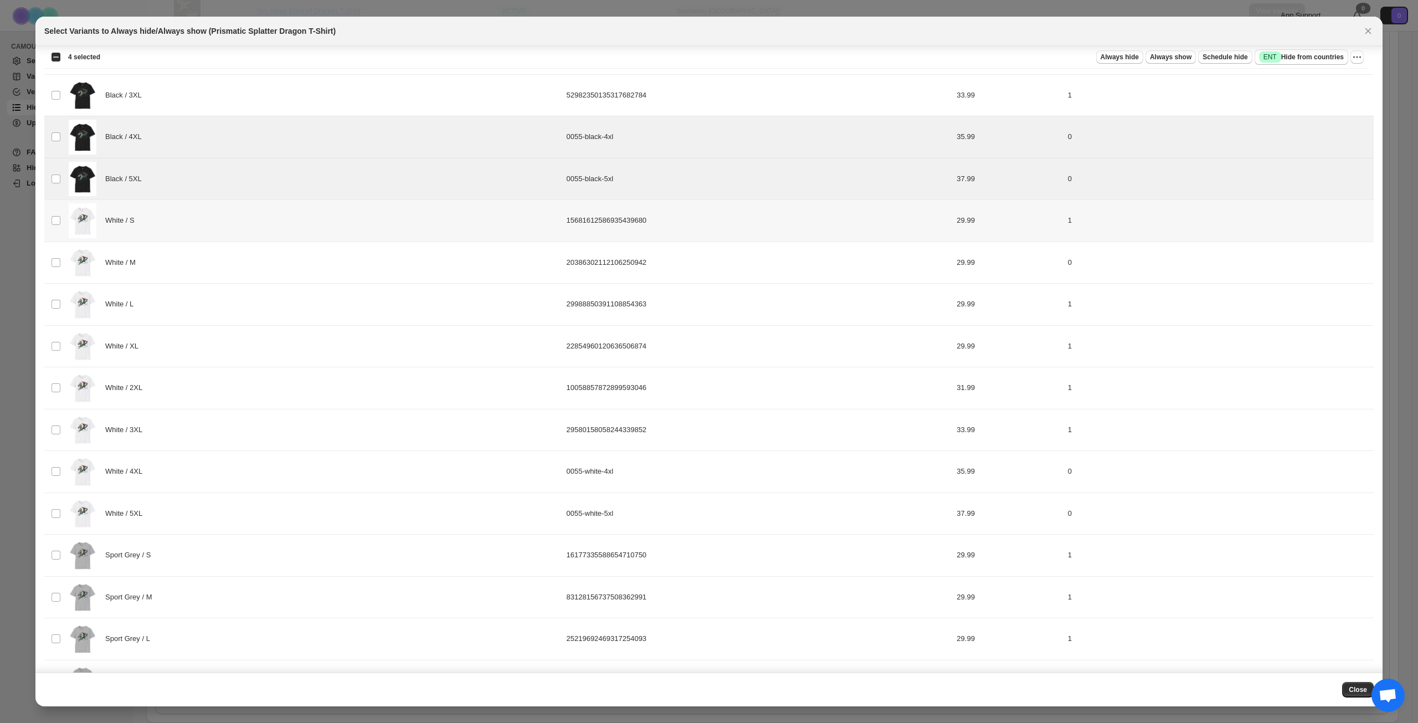
scroll to position [576, 0]
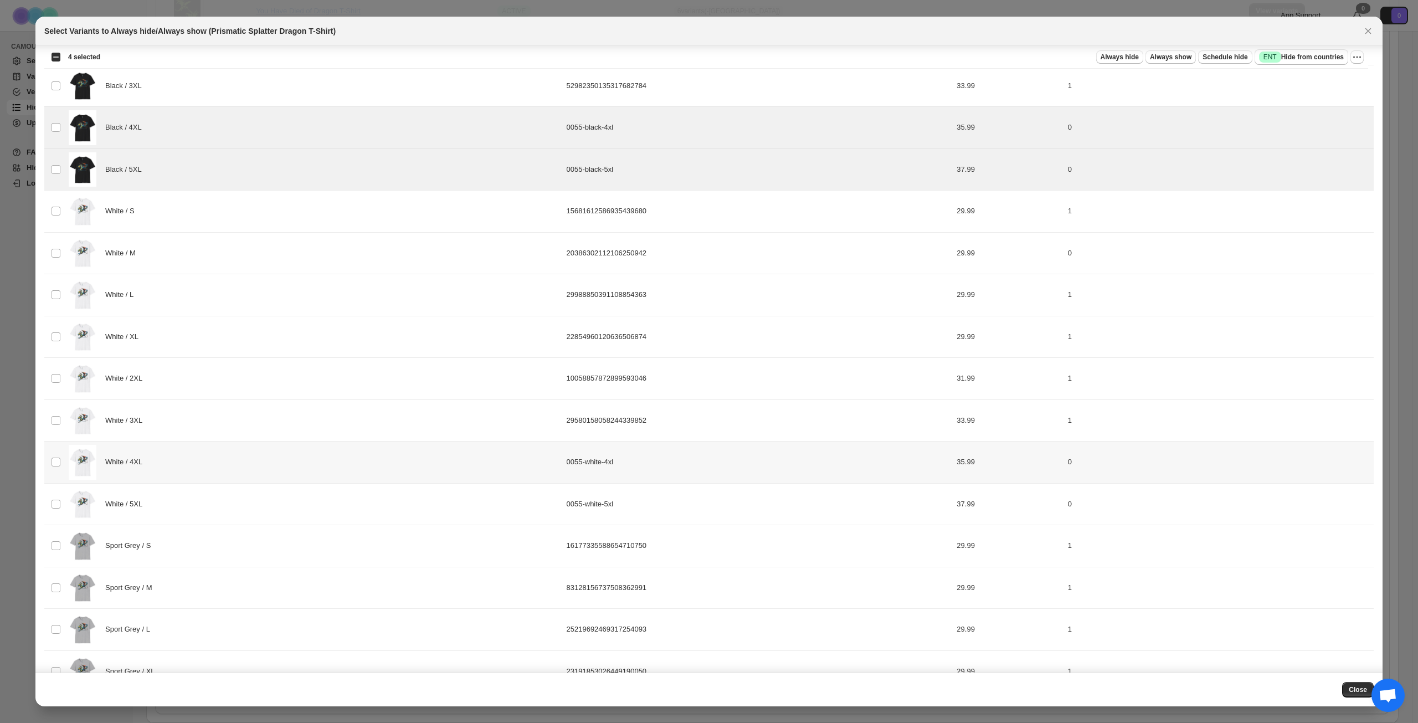
click at [231, 453] on div "White / 4XL" at bounding box center [314, 462] width 491 height 35
click at [232, 505] on div "White / 5XL" at bounding box center [314, 504] width 491 height 35
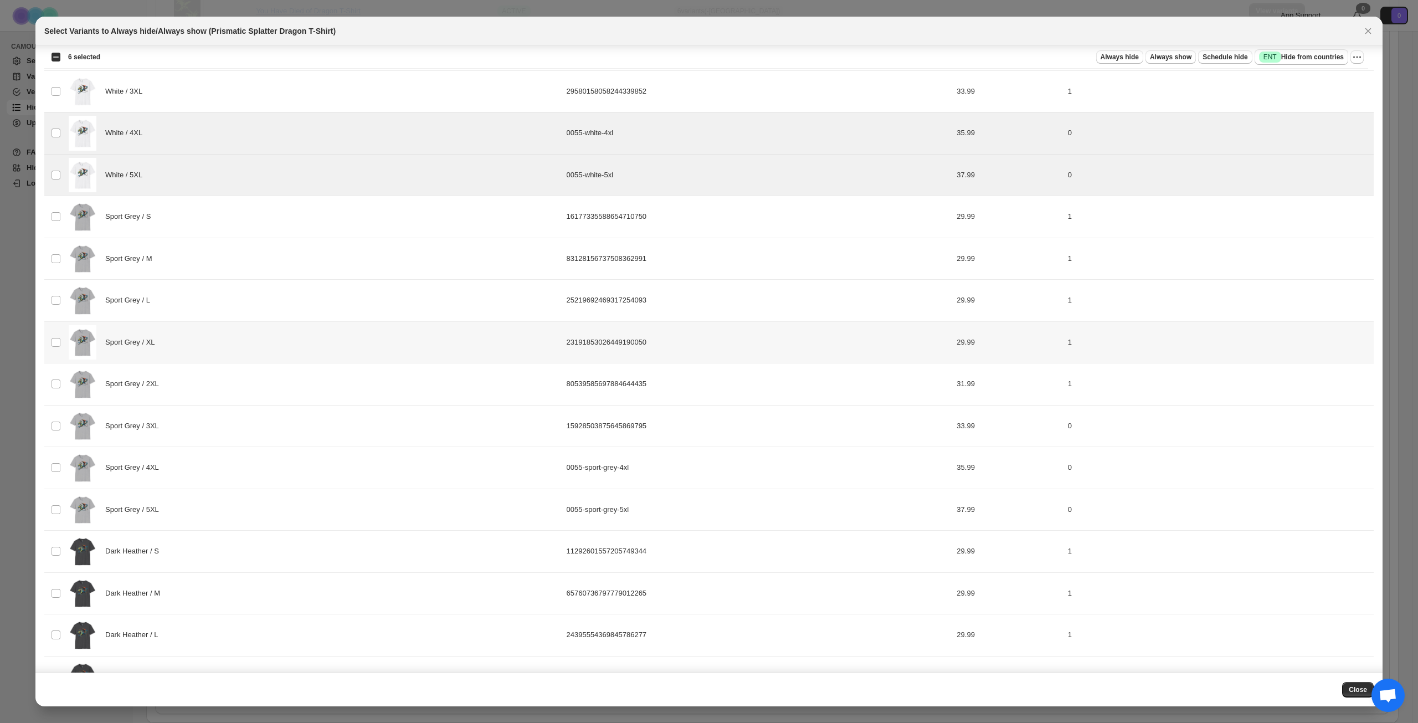
scroll to position [908, 0]
click at [245, 467] on div "Sport Grey / 4XL" at bounding box center [314, 464] width 491 height 35
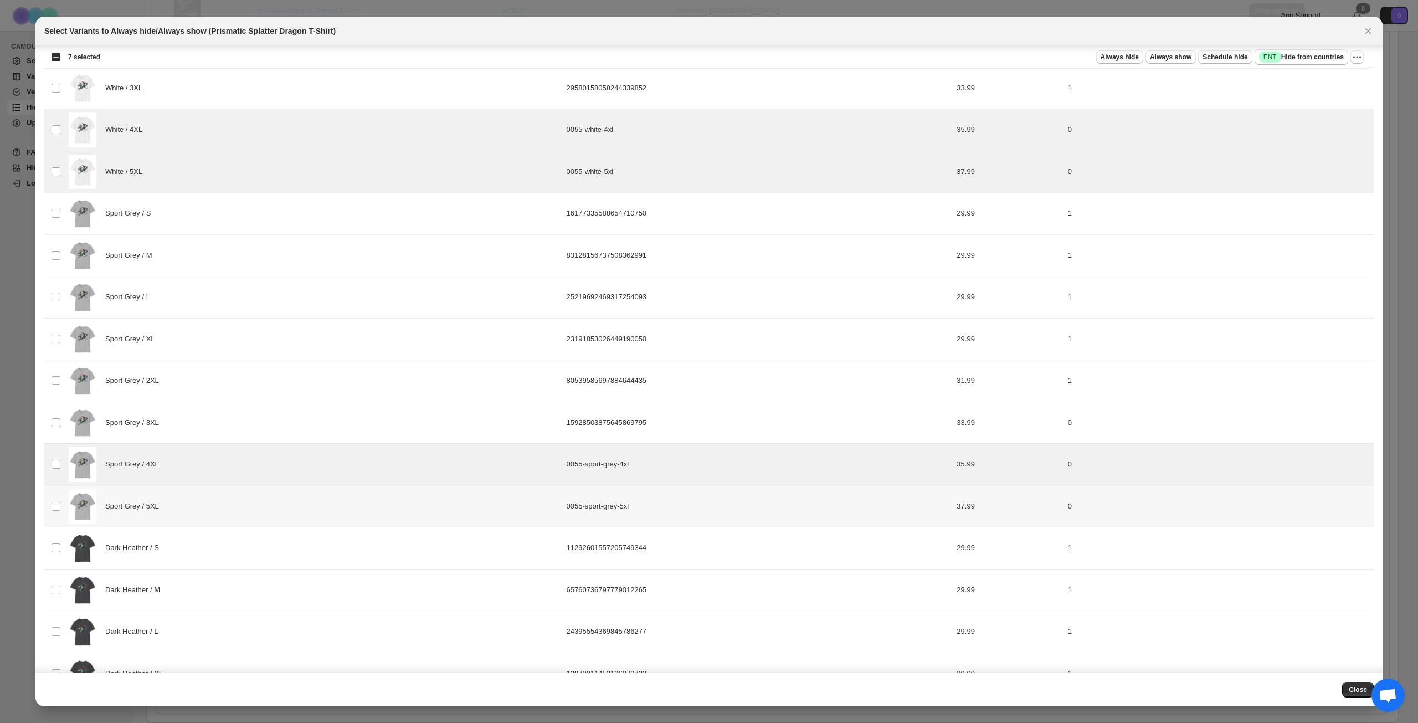
click at [227, 512] on div "Sport Grey / 5XL" at bounding box center [314, 506] width 491 height 35
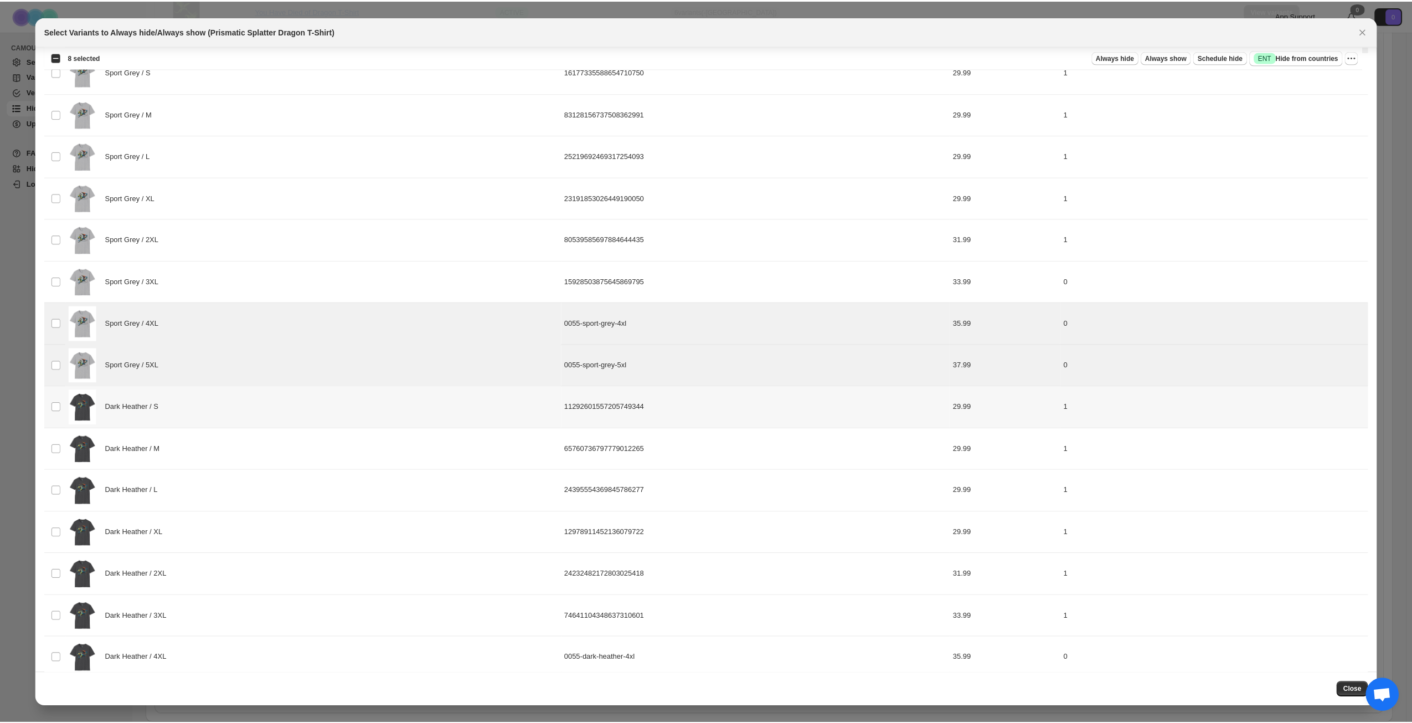
scroll to position [1106, 0]
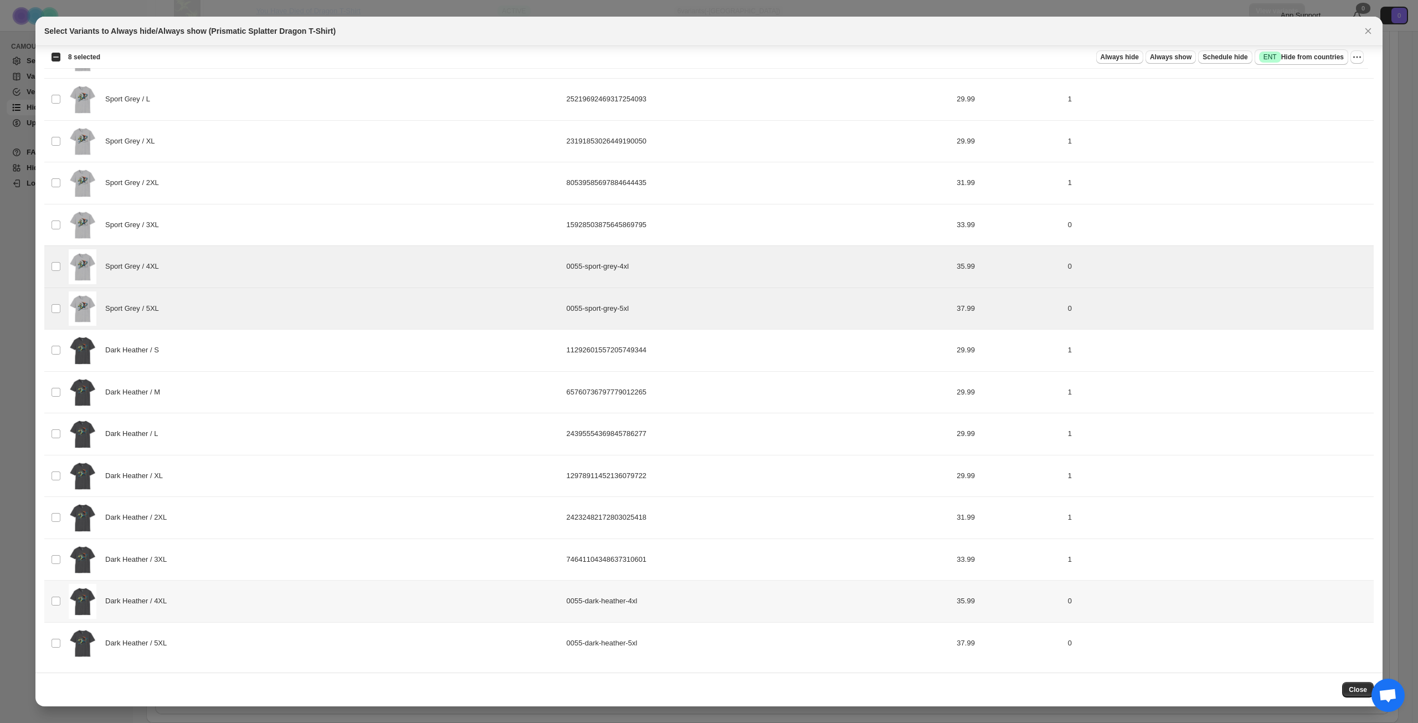
click at [244, 596] on div "Dark Heather / 4XL" at bounding box center [314, 601] width 491 height 35
click at [241, 631] on div "Dark Heather / 5XL" at bounding box center [314, 643] width 491 height 35
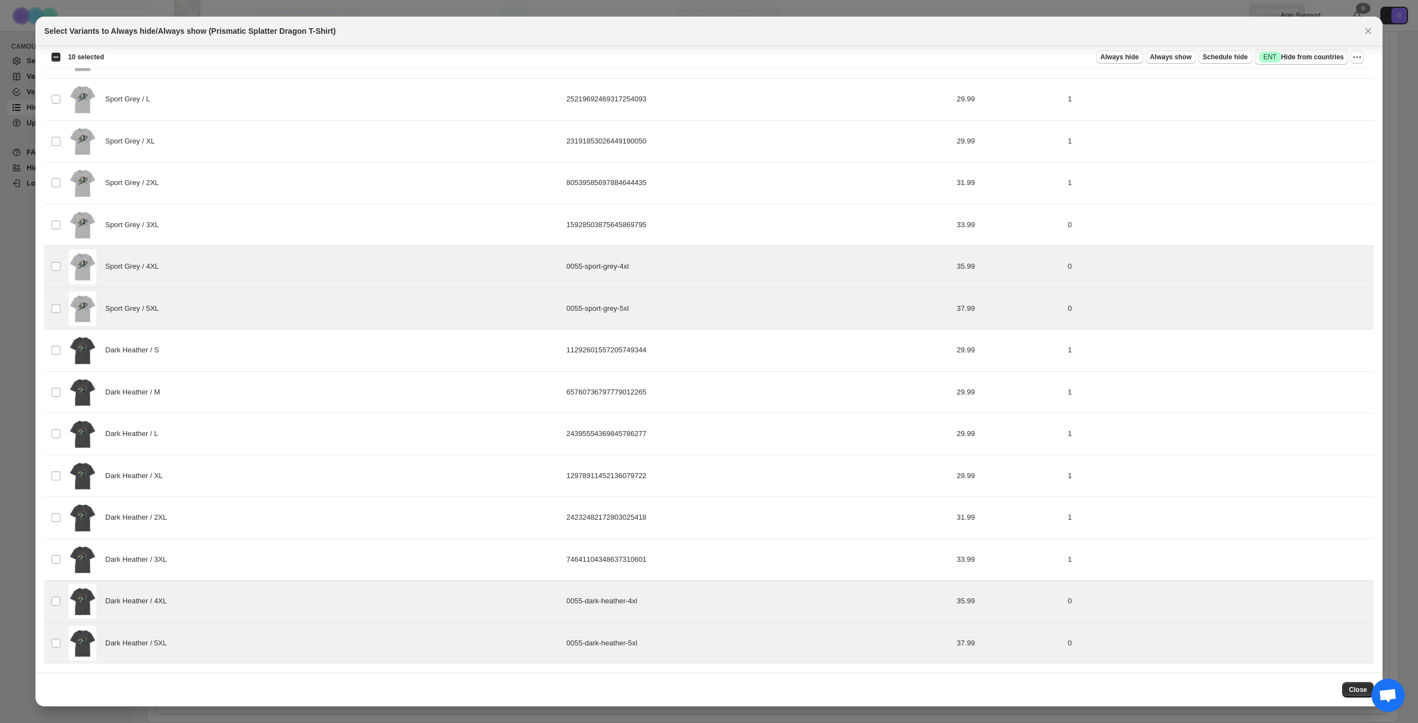
click at [1297, 58] on span "Success ENT Hide from countries" at bounding box center [1301, 57] width 85 height 11
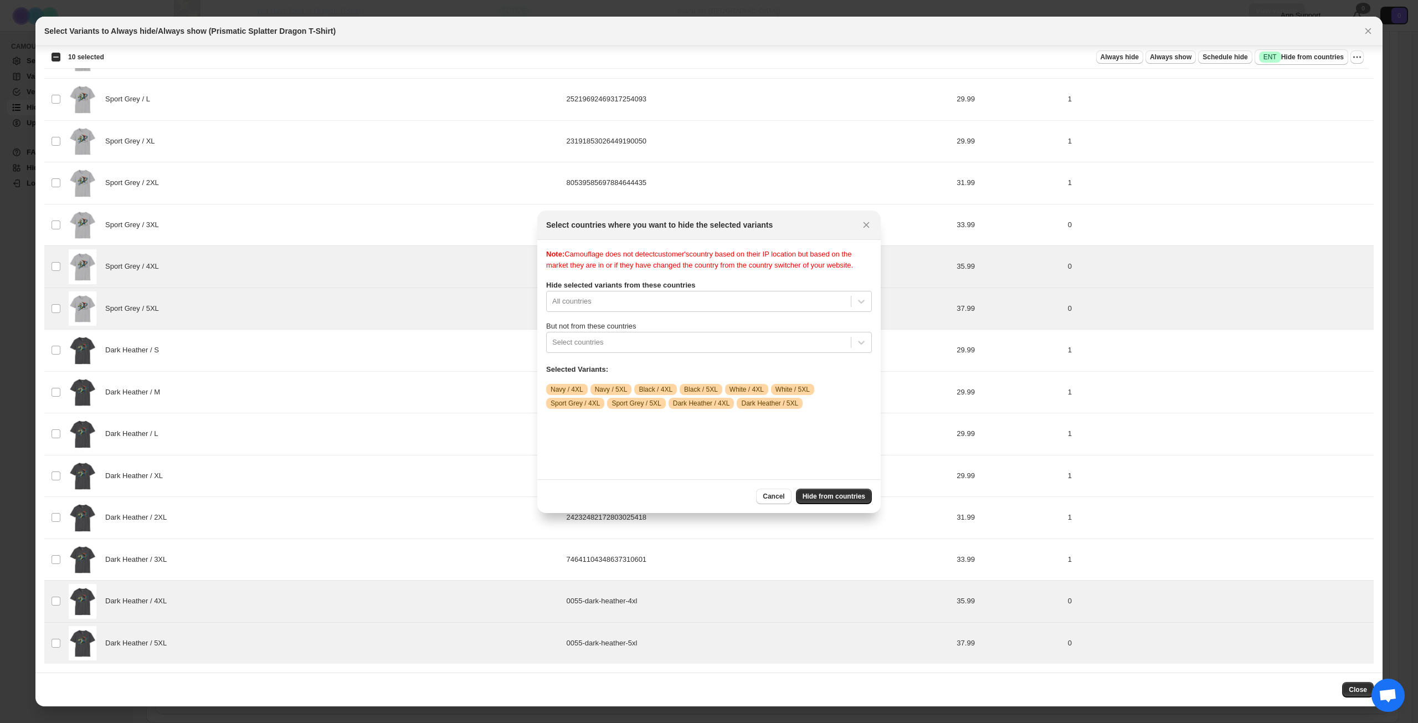
click at [681, 332] on label "But not from these countries" at bounding box center [709, 326] width 326 height 11
click at [678, 347] on div ":r11n:" at bounding box center [698, 342] width 293 height 13
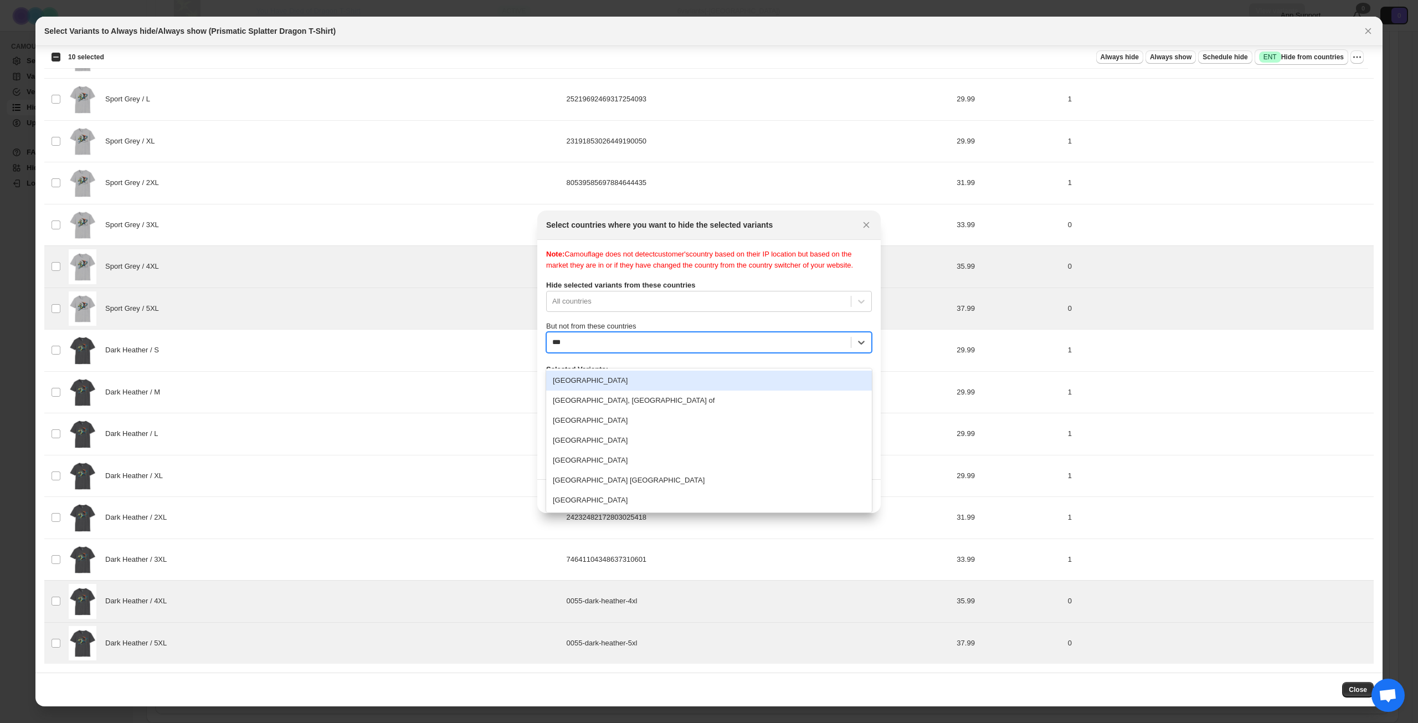
type input "****"
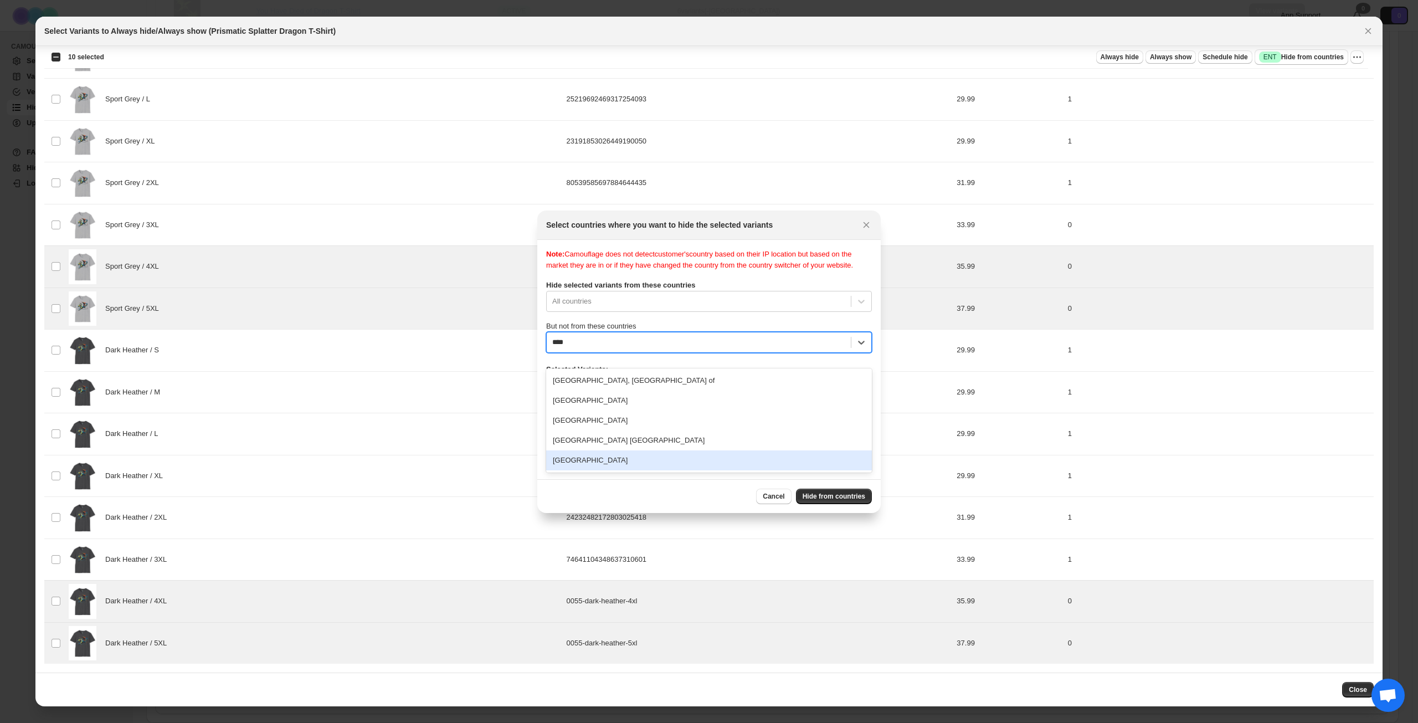
click at [674, 456] on div "[GEOGRAPHIC_DATA]" at bounding box center [709, 460] width 326 height 20
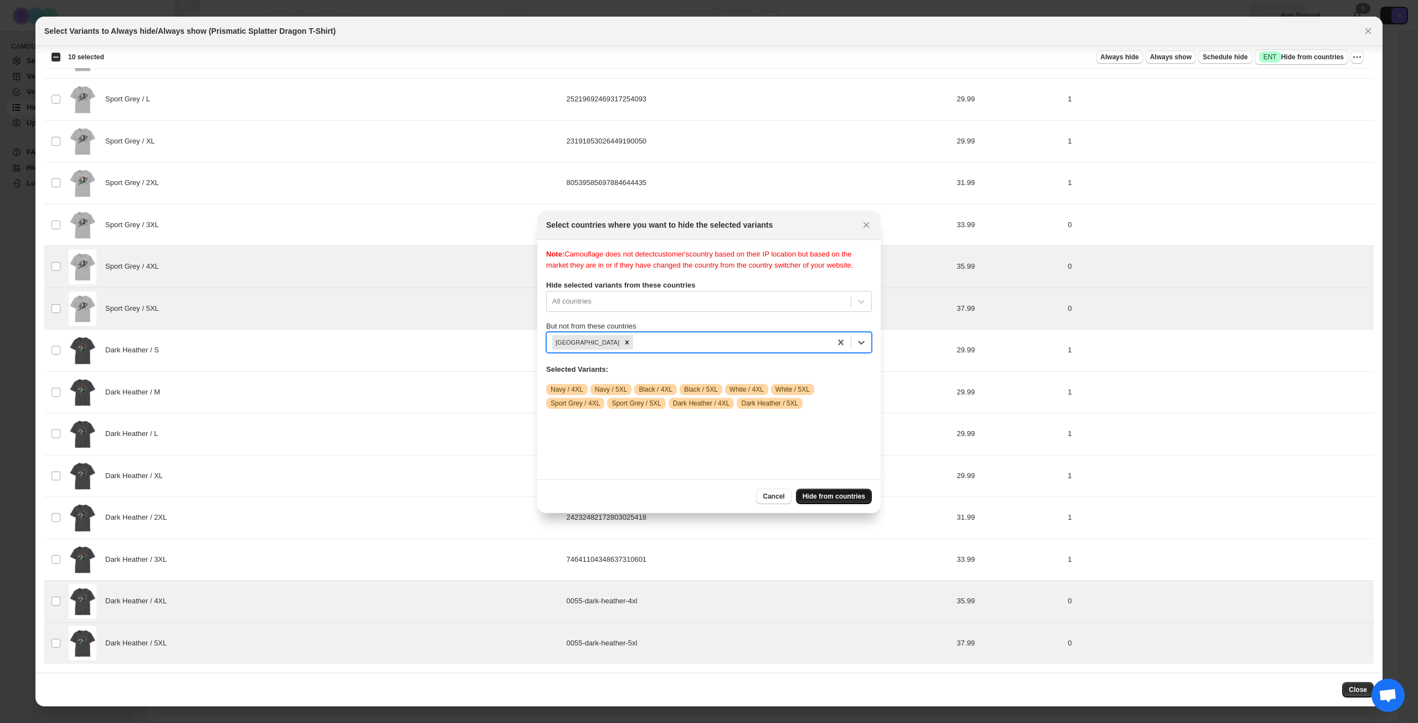
click at [837, 498] on span "Hide from countries" at bounding box center [834, 496] width 63 height 9
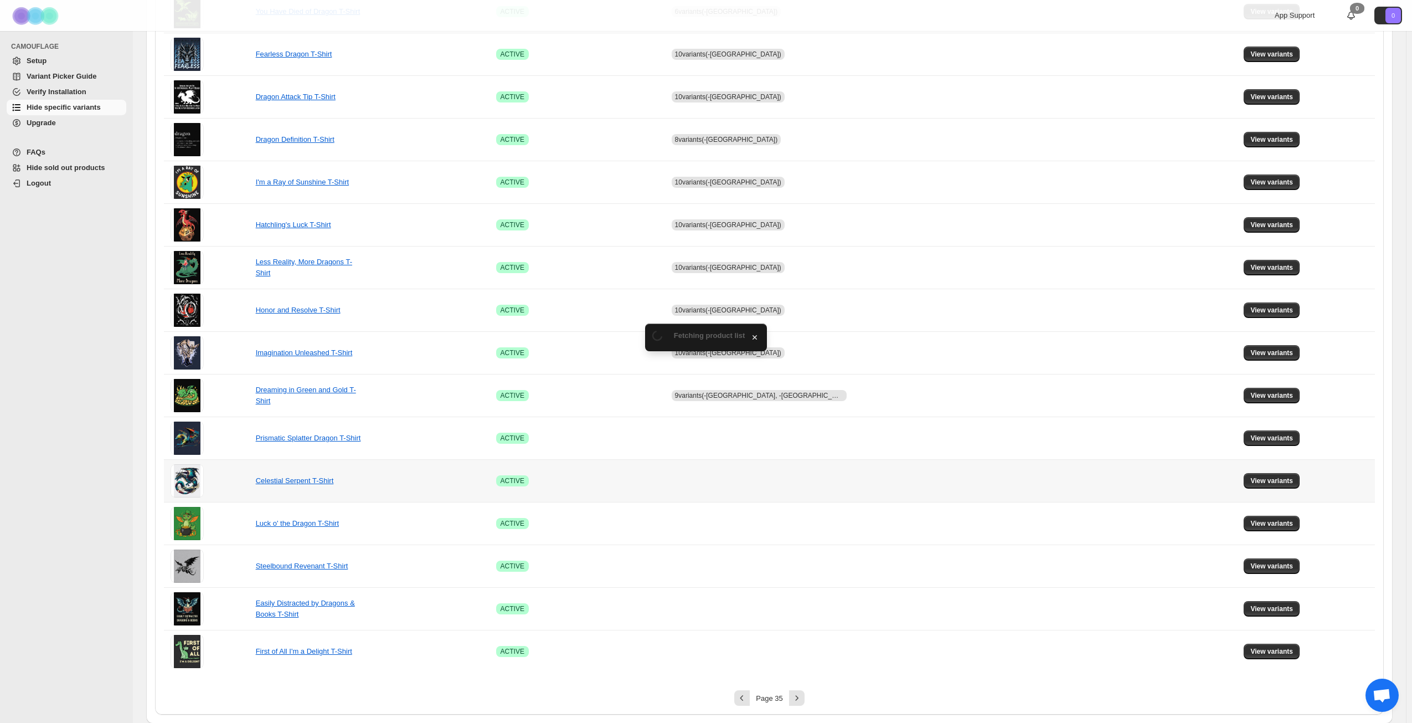
scroll to position [414, 0]
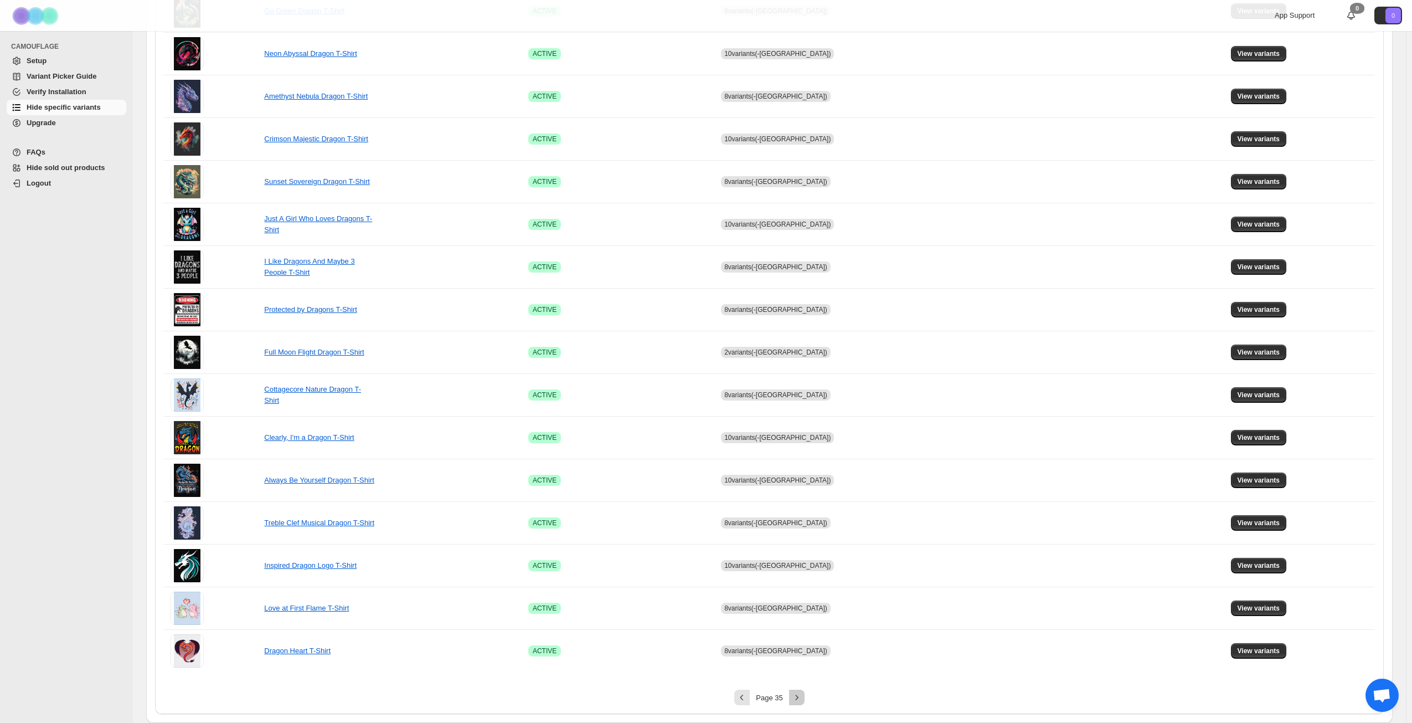
click at [796, 697] on icon "Next" at bounding box center [797, 697] width 11 height 11
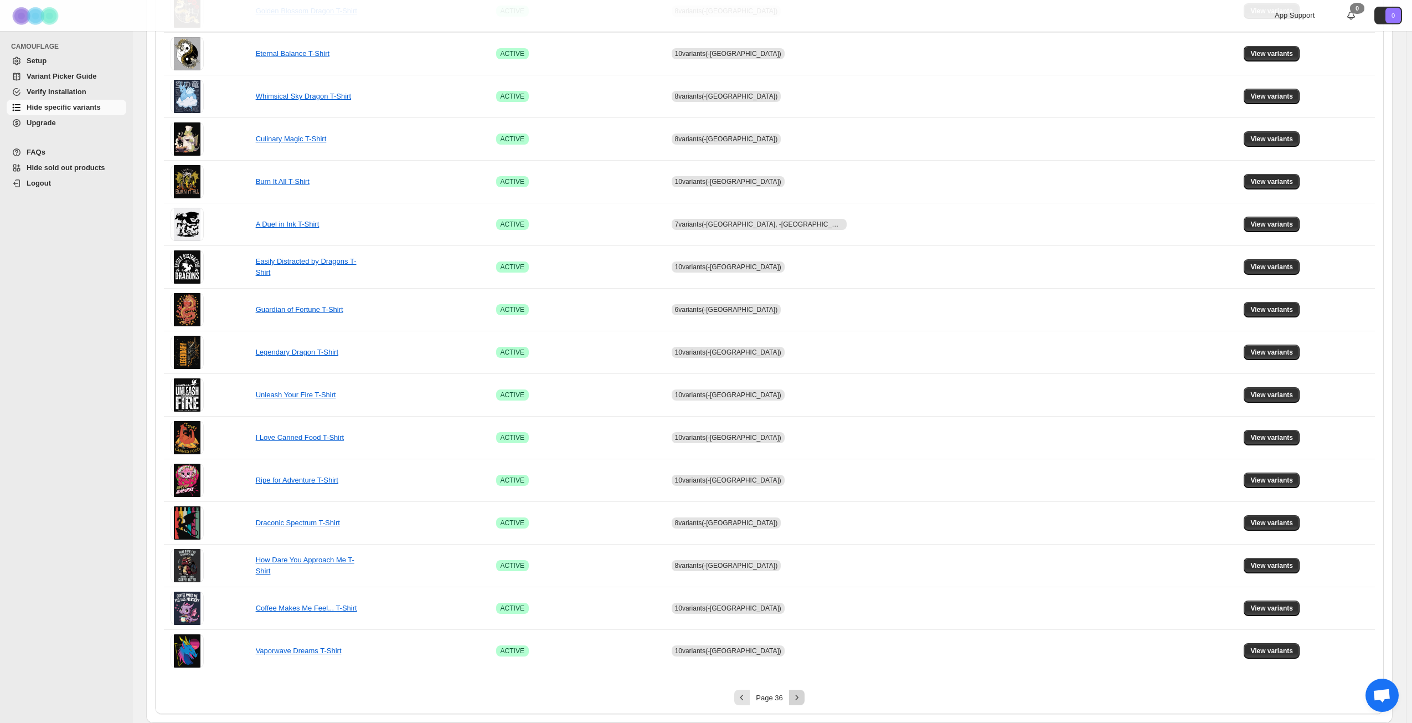
click at [798, 697] on icon "Next" at bounding box center [796, 697] width 3 height 5
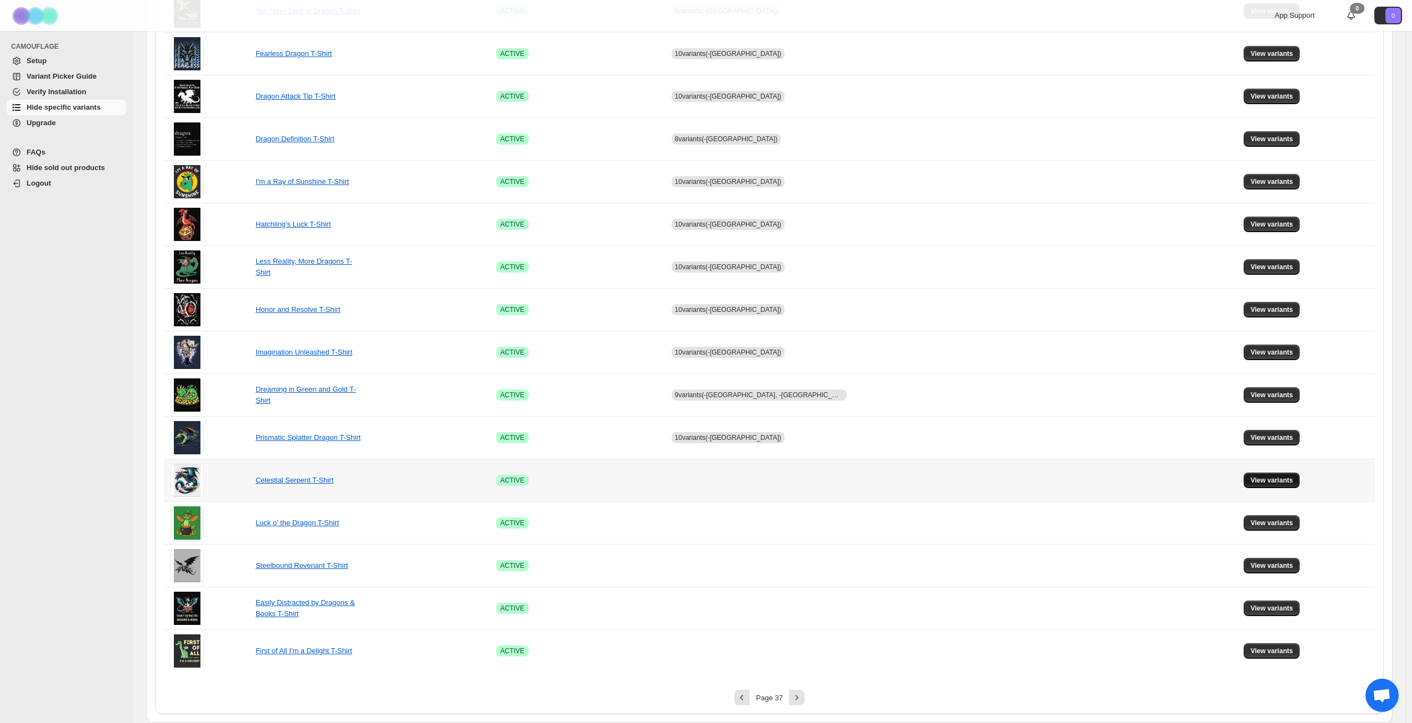
click at [1253, 481] on span "View variants" at bounding box center [1272, 480] width 43 height 9
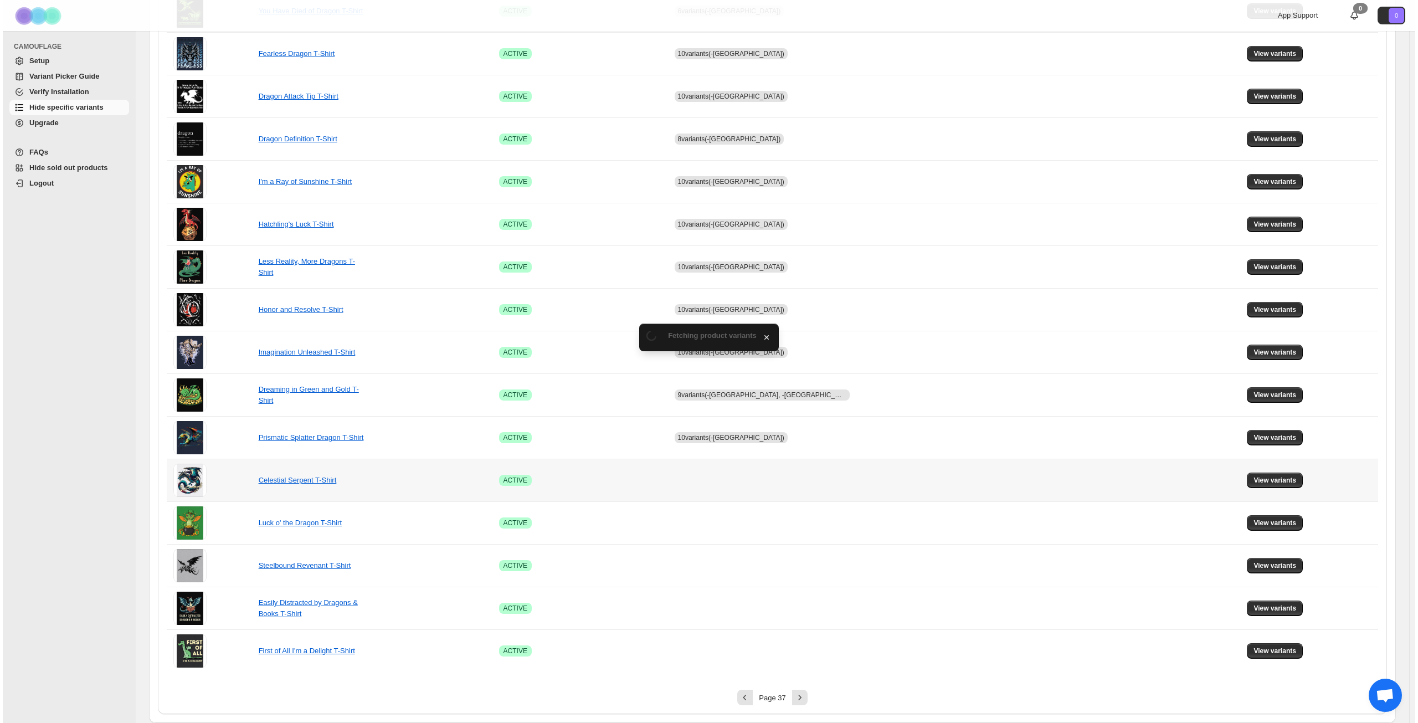
scroll to position [0, 0]
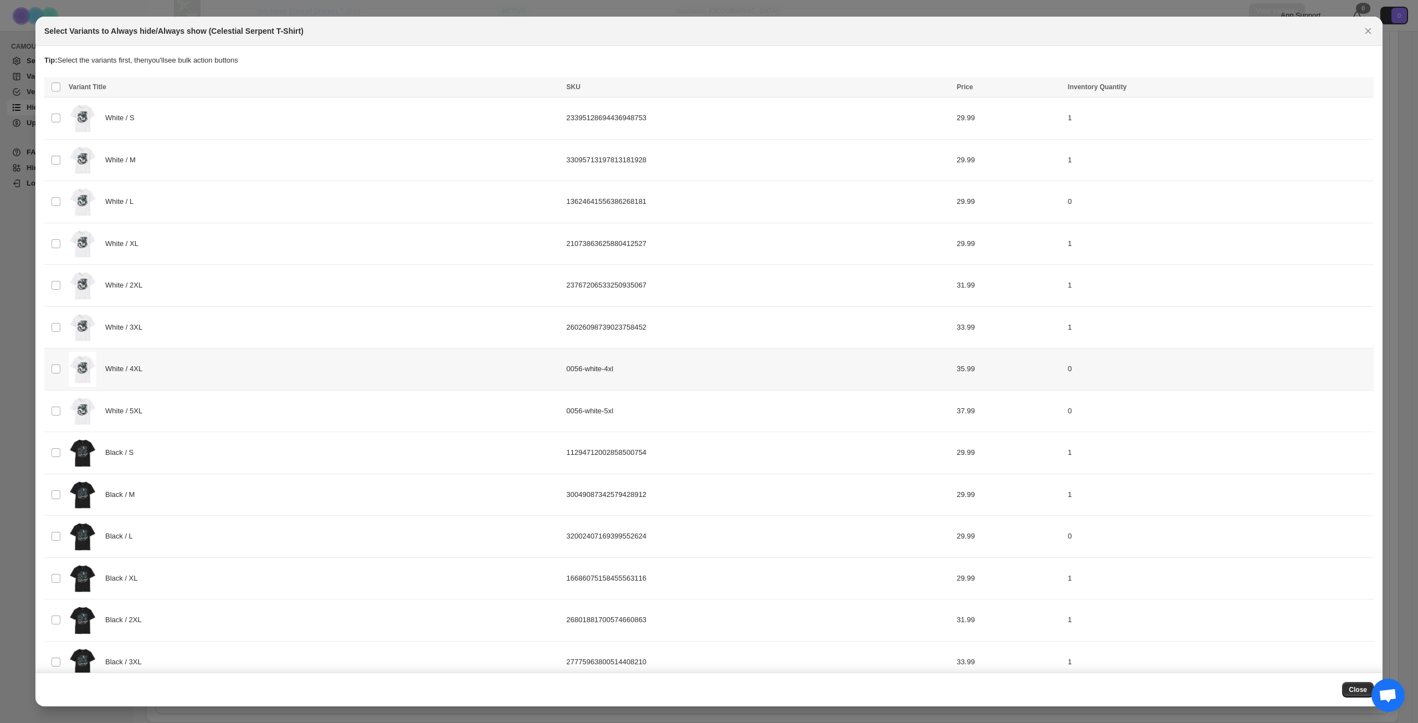
click at [272, 372] on div "White / 4XL" at bounding box center [314, 369] width 491 height 35
click at [258, 403] on div "White / 5XL" at bounding box center [314, 411] width 491 height 35
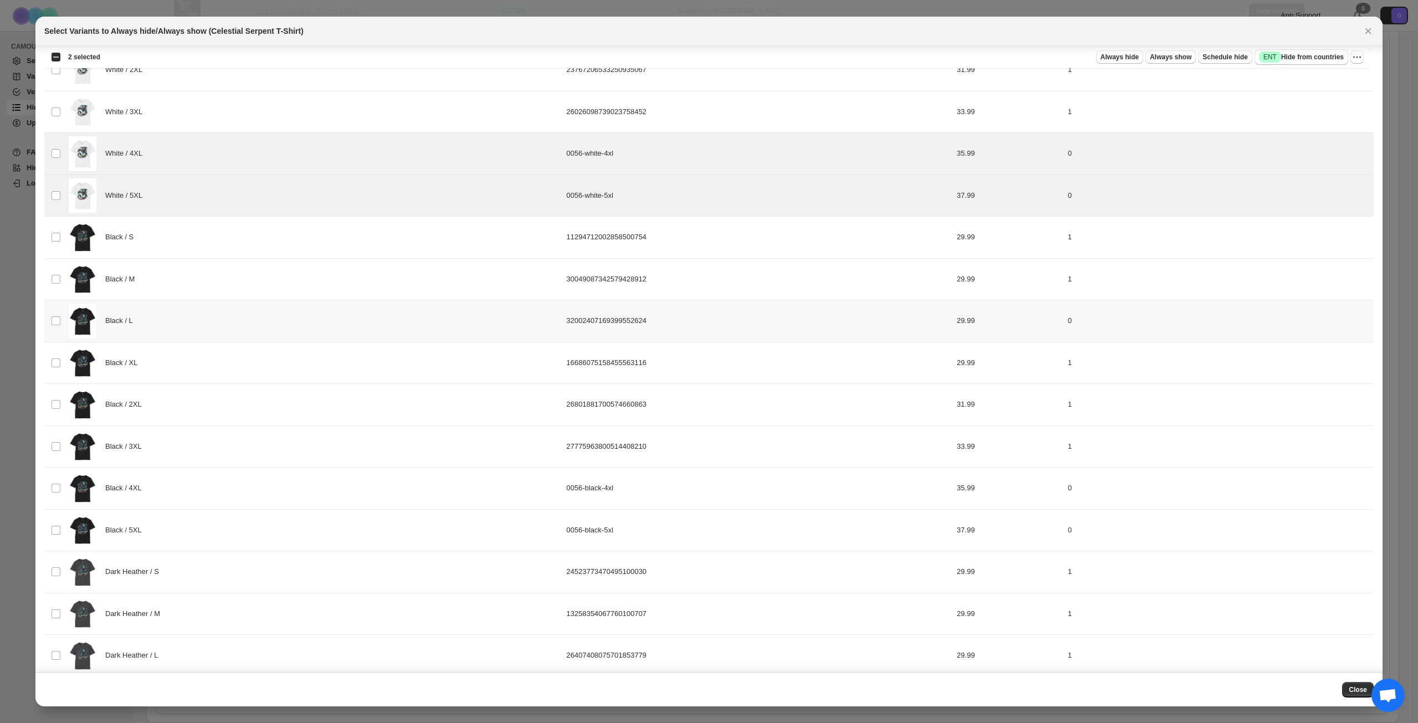
scroll to position [222, 0]
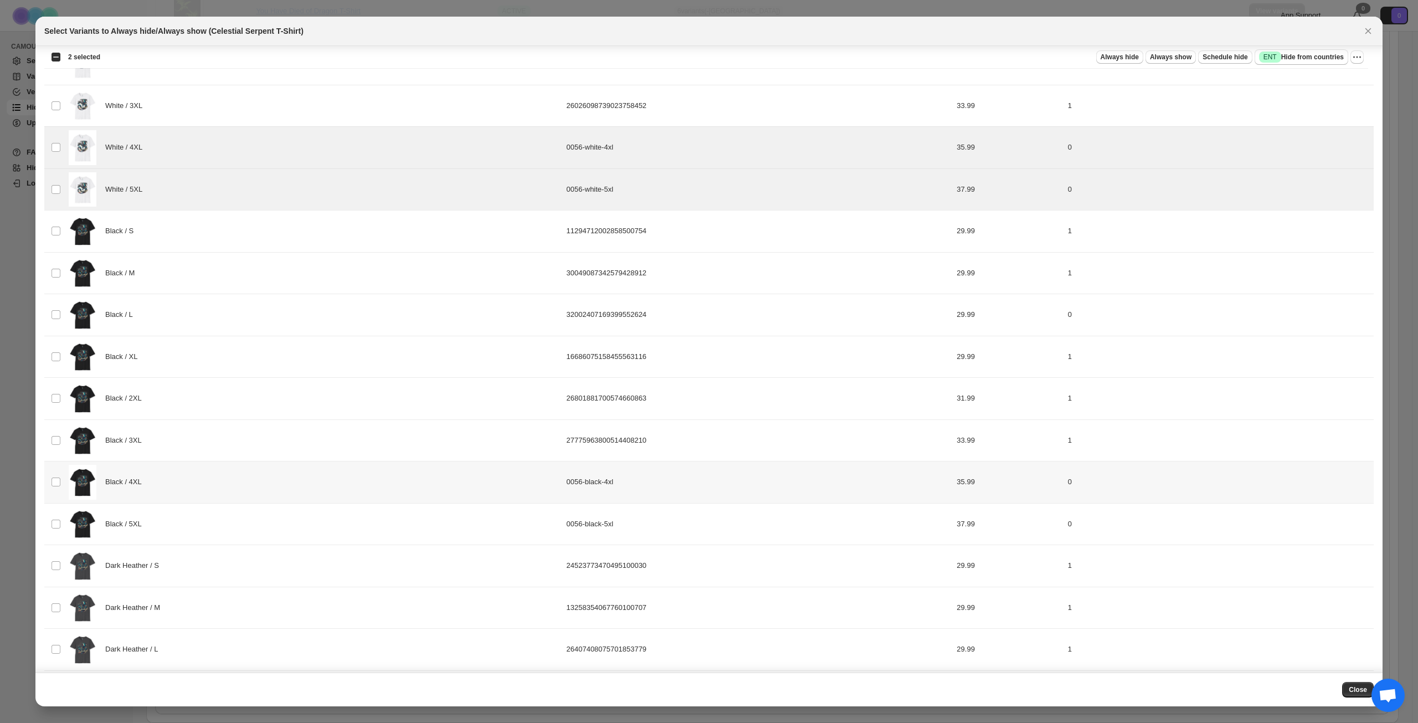
click at [234, 487] on div "Black / 4XL" at bounding box center [314, 482] width 491 height 35
click at [230, 509] on div "Black / 5XL" at bounding box center [314, 524] width 491 height 35
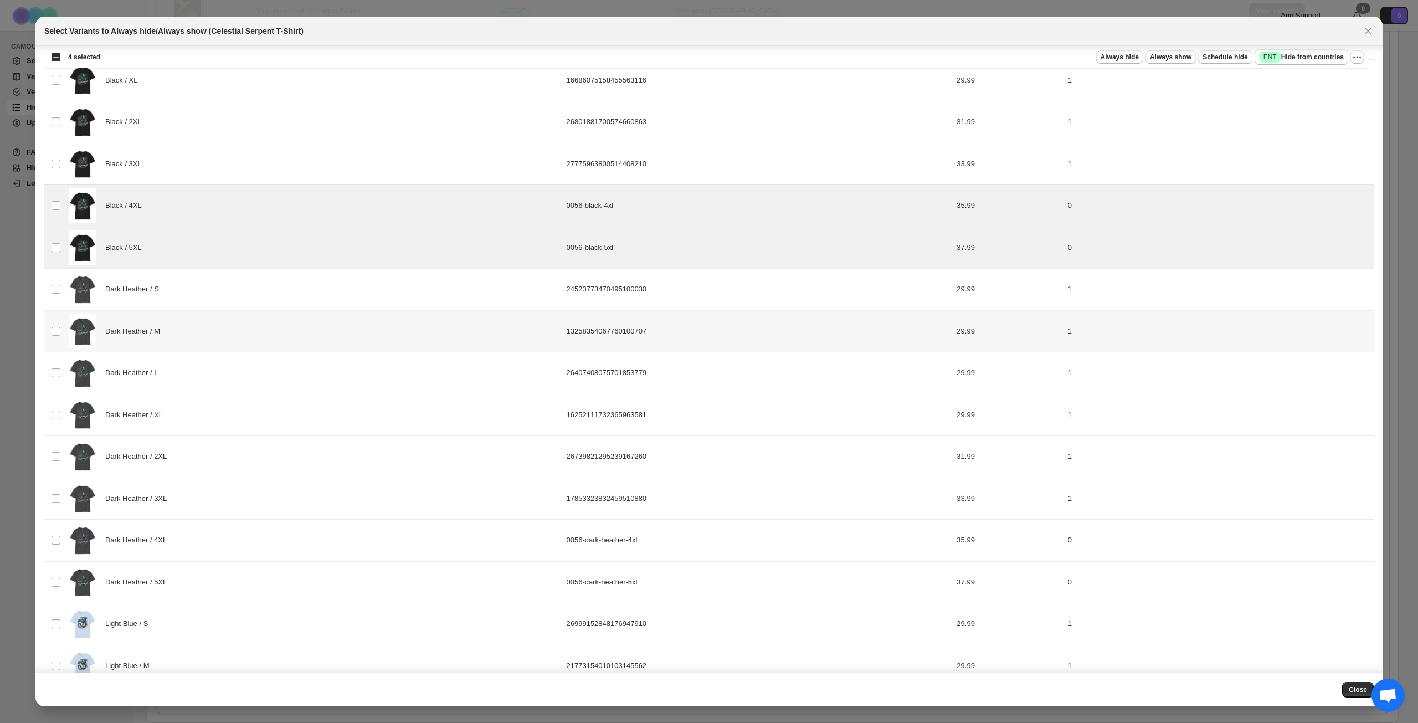
scroll to position [499, 0]
click at [224, 526] on div "Dark Heather / 4XL" at bounding box center [314, 539] width 491 height 35
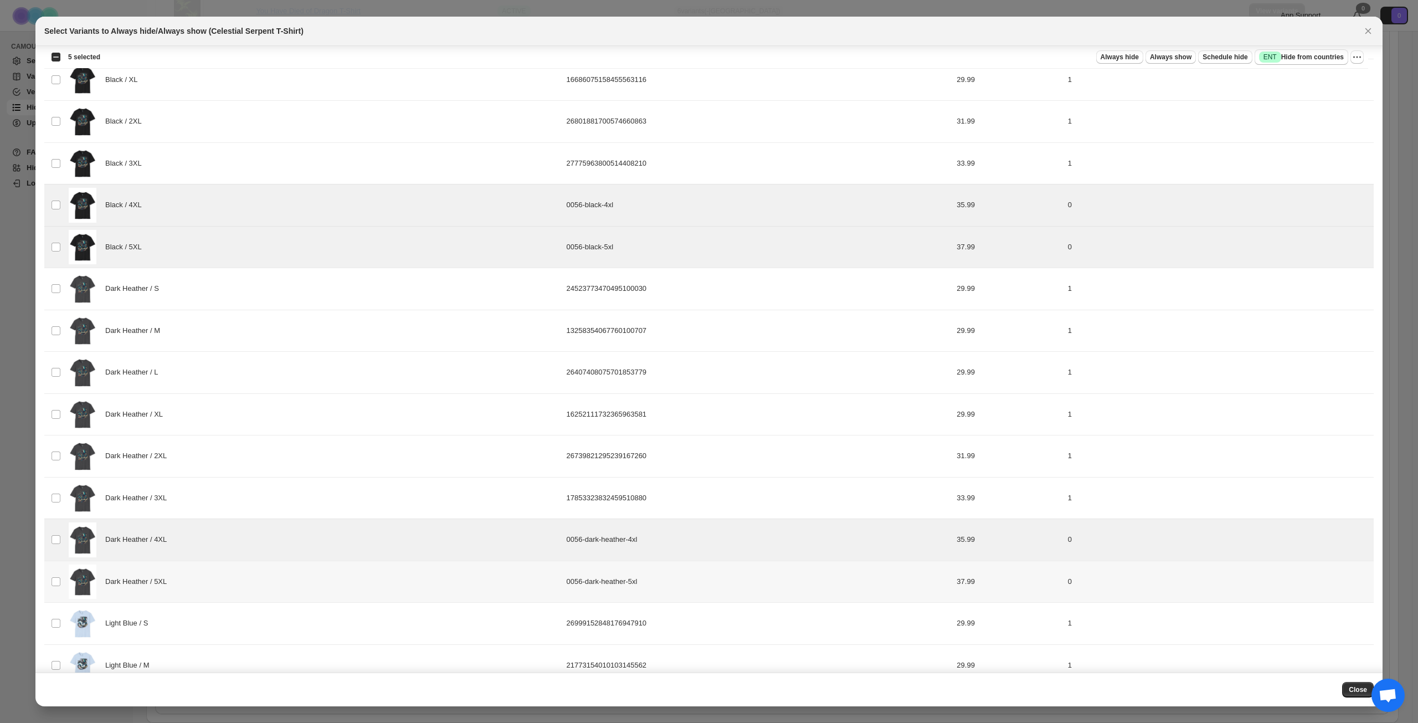
click at [222, 571] on div "Dark Heather / 5XL" at bounding box center [314, 581] width 491 height 35
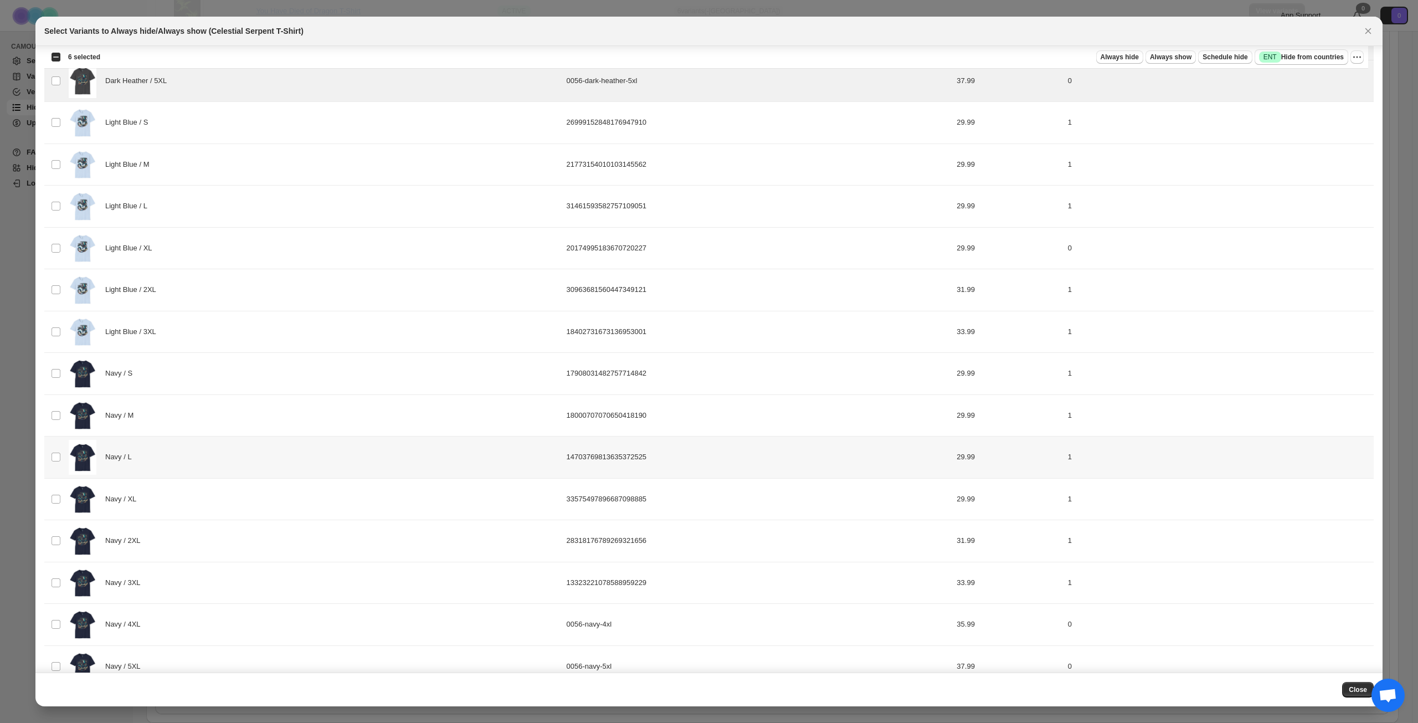
scroll to position [1022, 0]
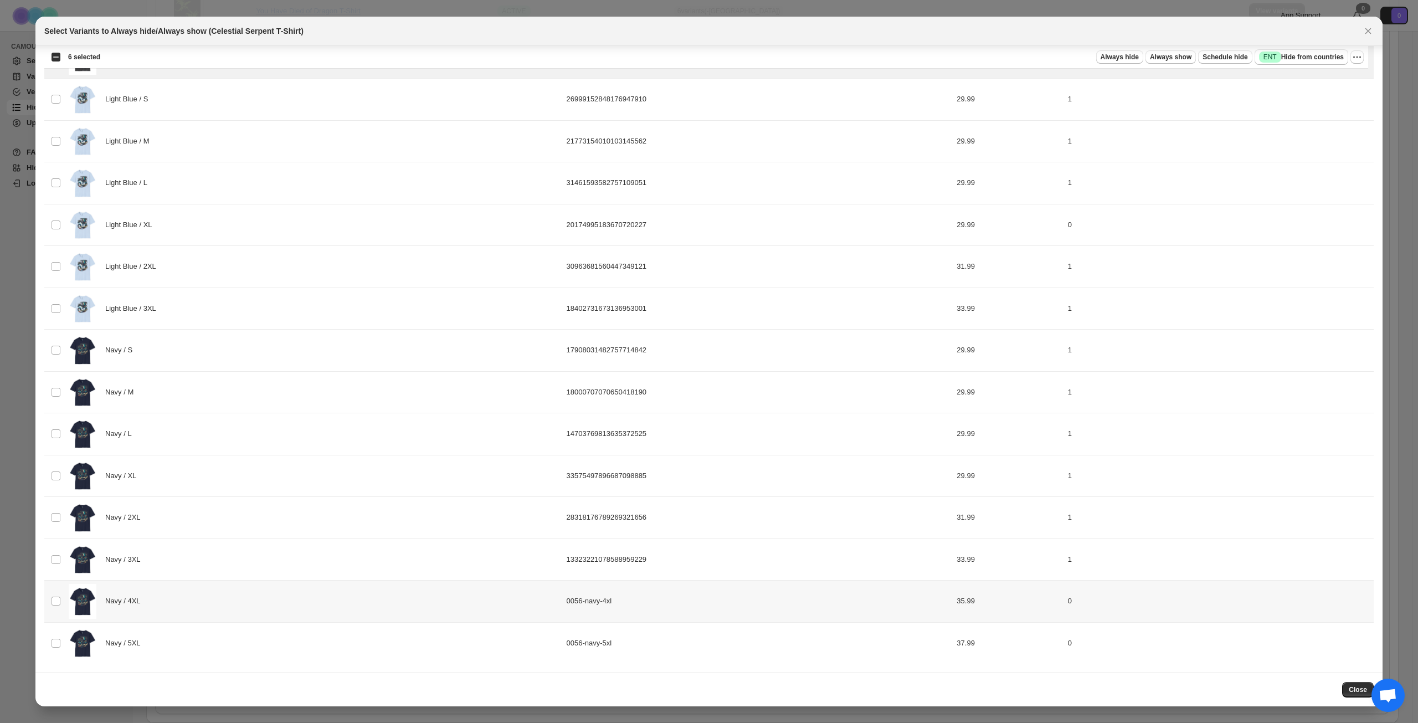
click at [194, 601] on div "Navy / 4XL" at bounding box center [314, 601] width 491 height 35
click at [187, 635] on div "Navy / 5XL" at bounding box center [314, 643] width 491 height 35
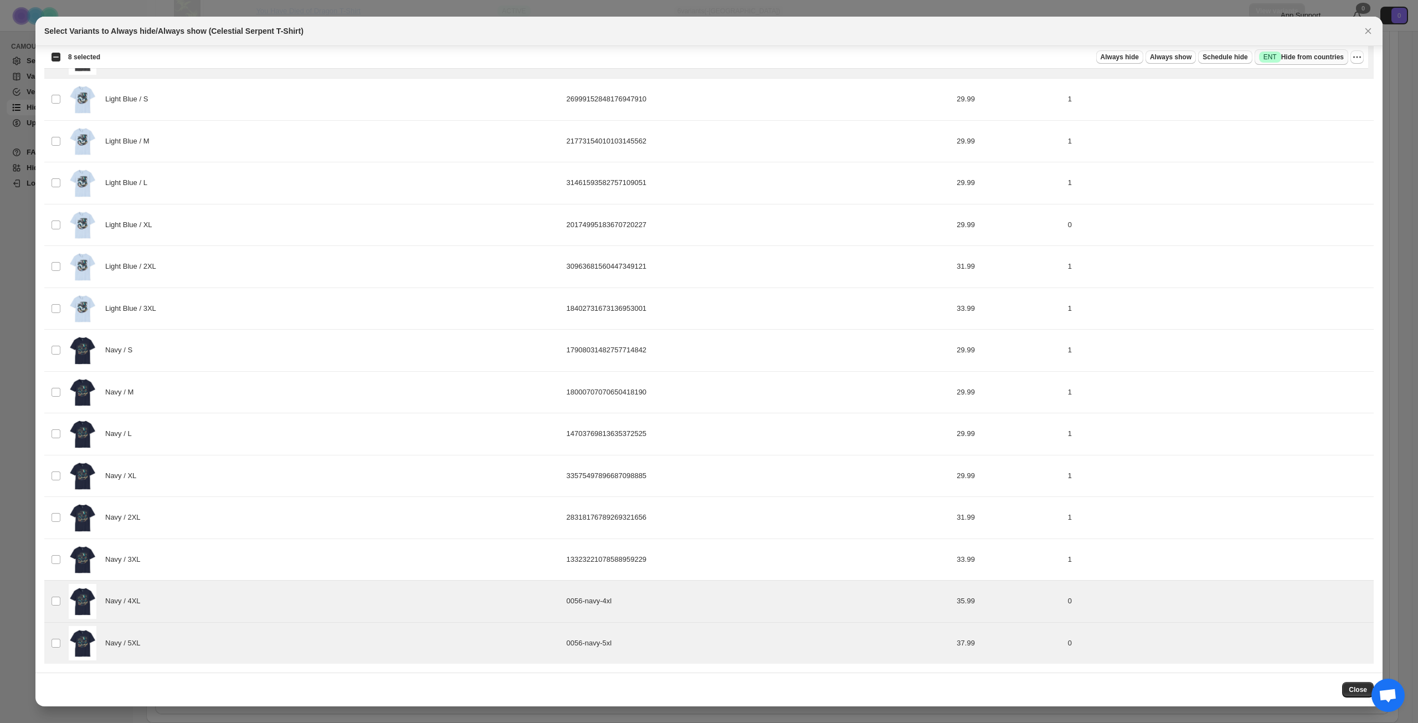
click at [1318, 52] on span "Success ENT Hide from countries" at bounding box center [1301, 57] width 85 height 11
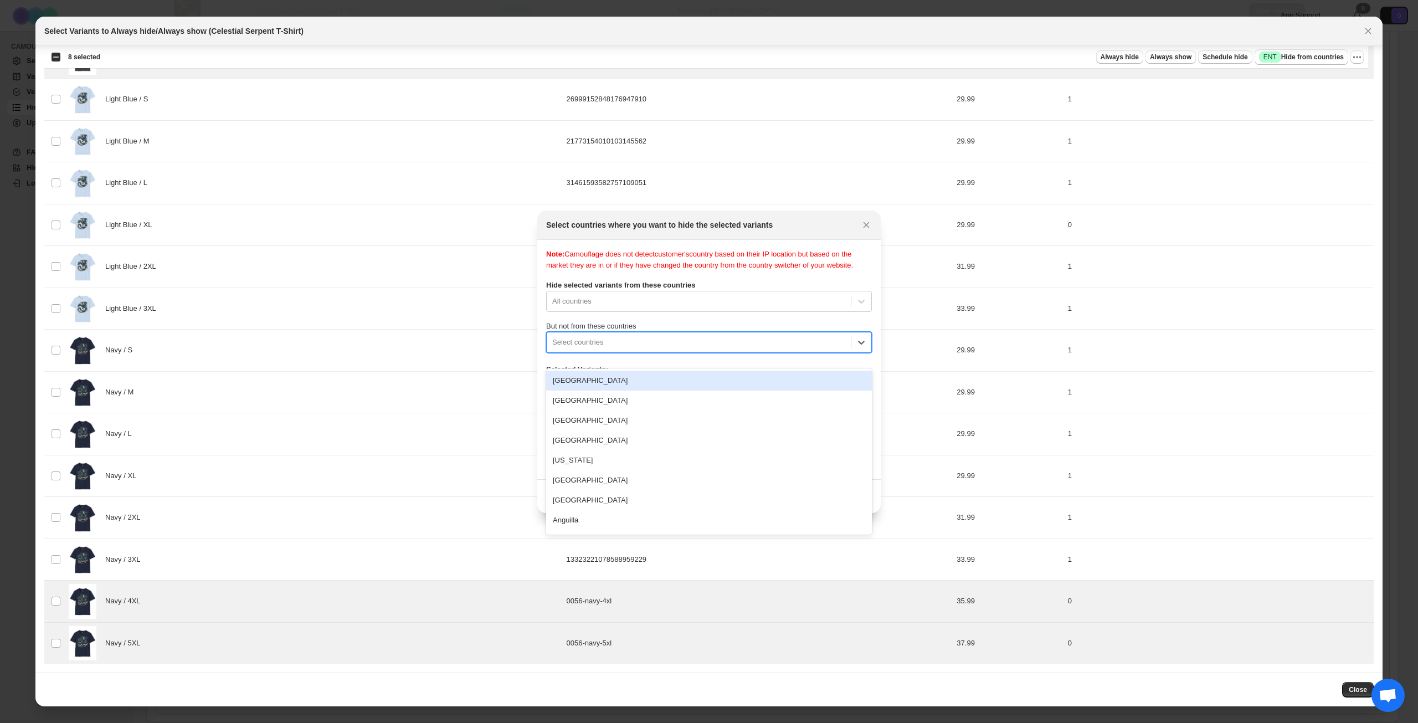
click at [727, 348] on div ":r13j:" at bounding box center [698, 342] width 293 height 13
type input "****"
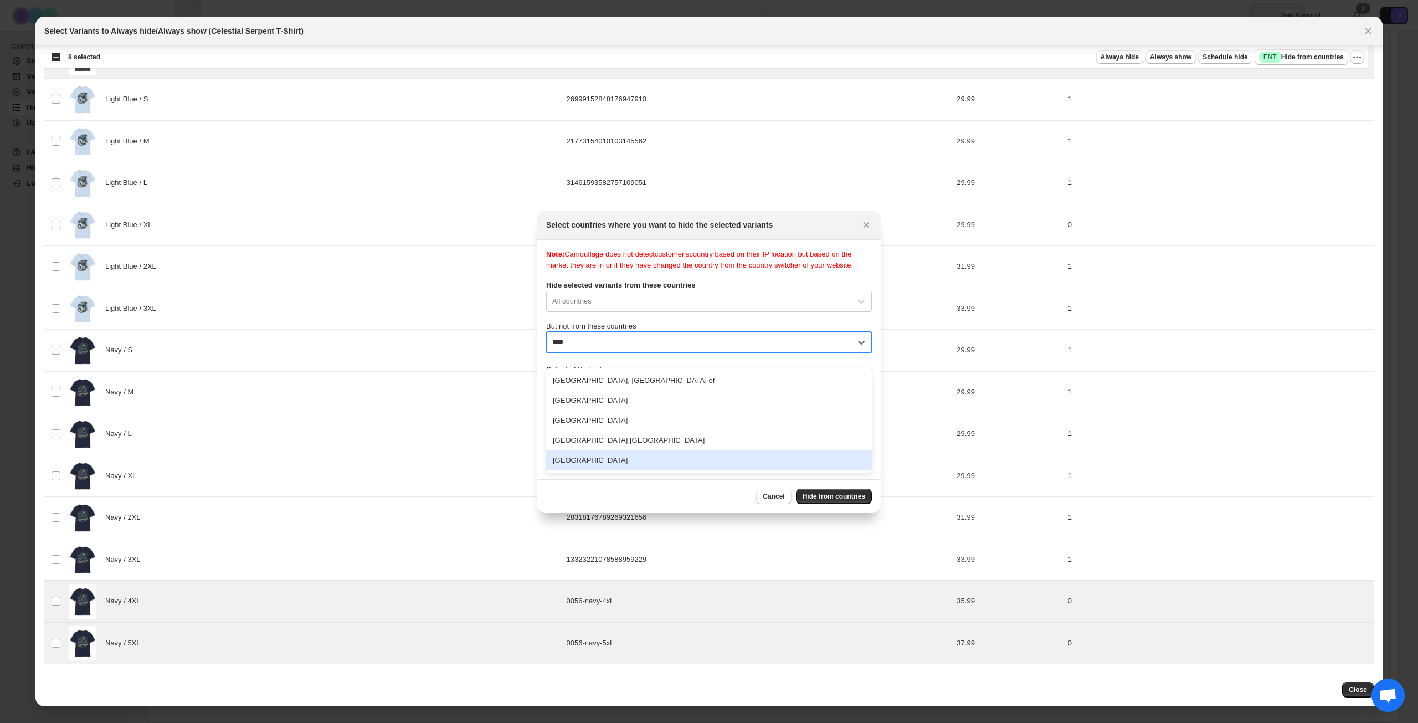
click at [656, 454] on div "[GEOGRAPHIC_DATA]" at bounding box center [709, 460] width 326 height 20
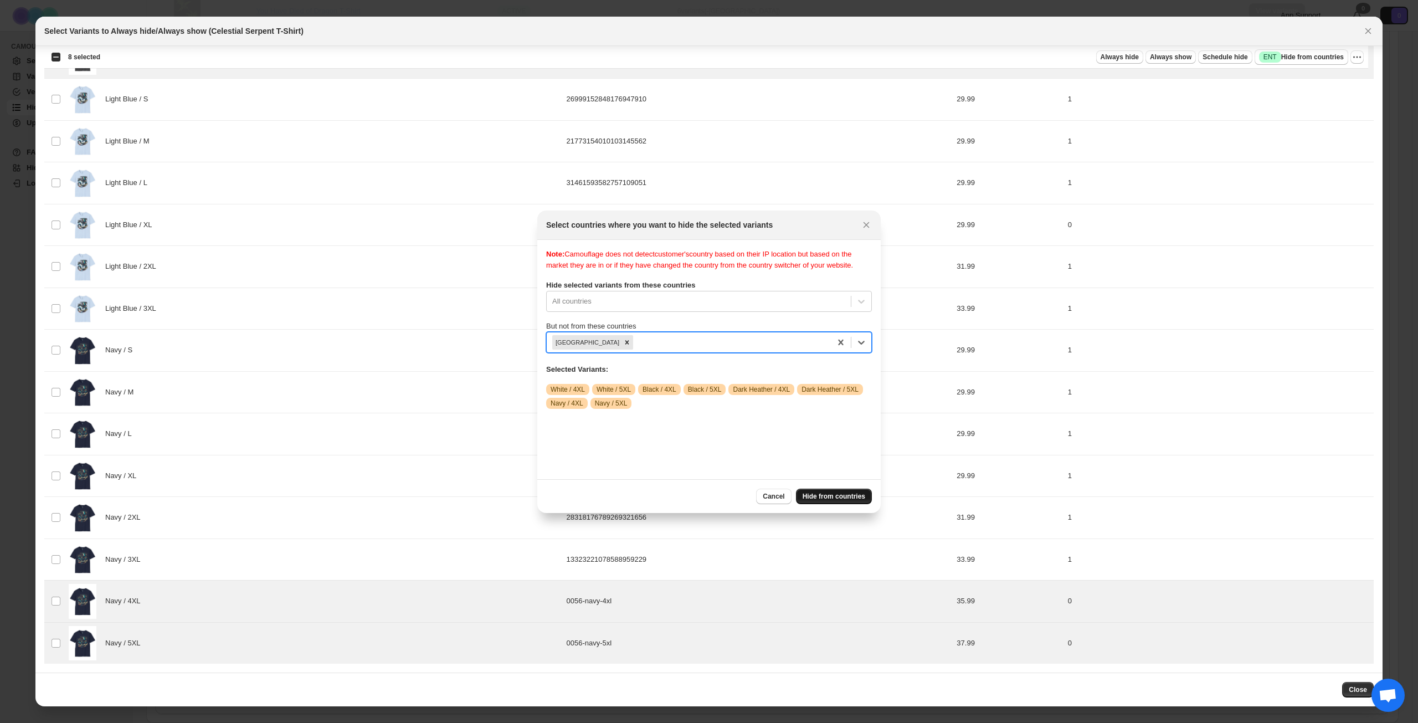
click at [823, 493] on span "Hide from countries" at bounding box center [834, 496] width 63 height 9
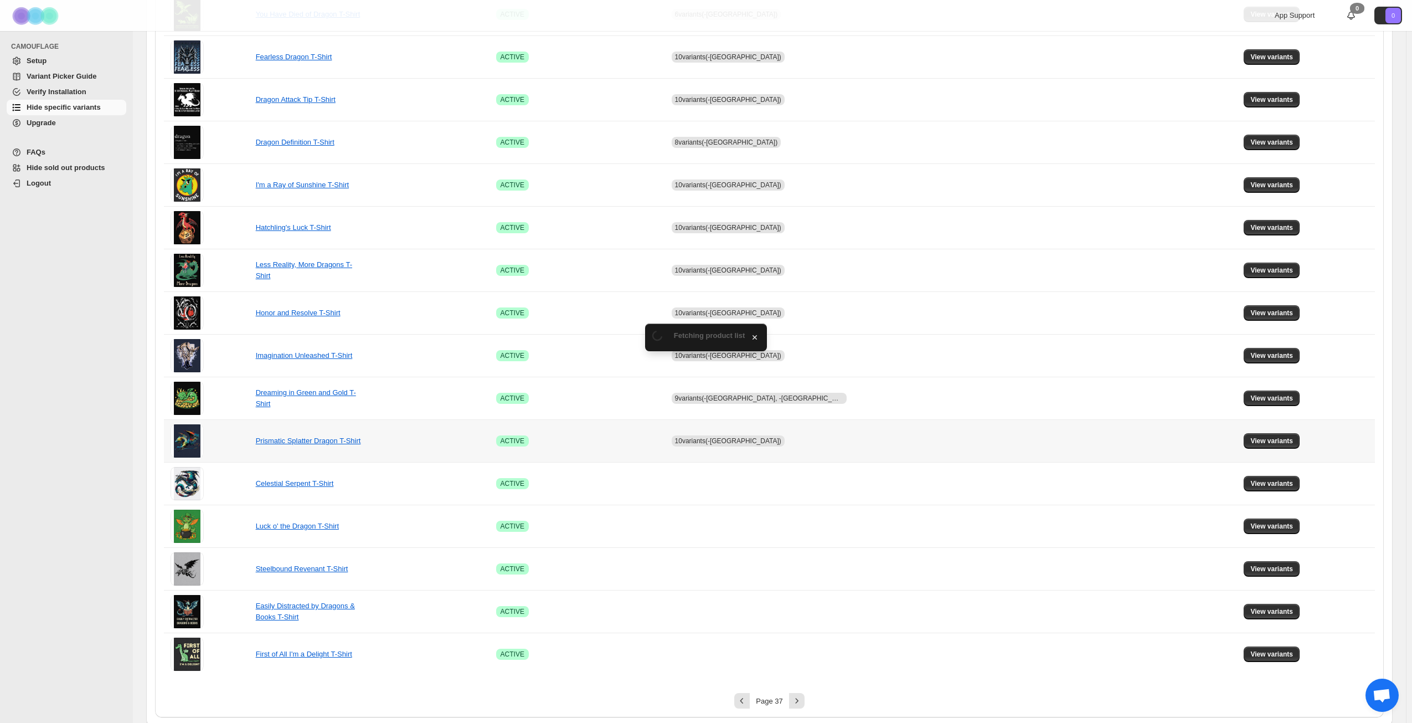
scroll to position [414, 0]
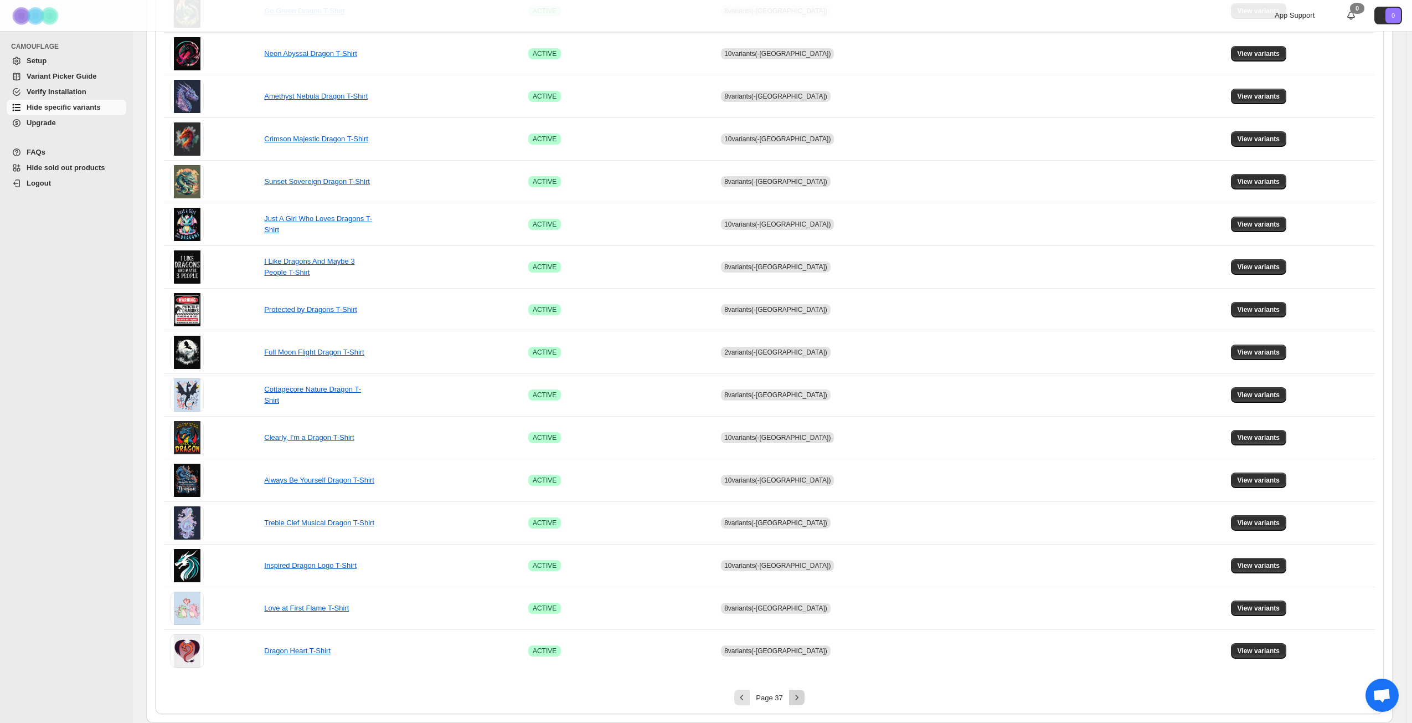
click at [798, 697] on icon "Next" at bounding box center [797, 697] width 11 height 11
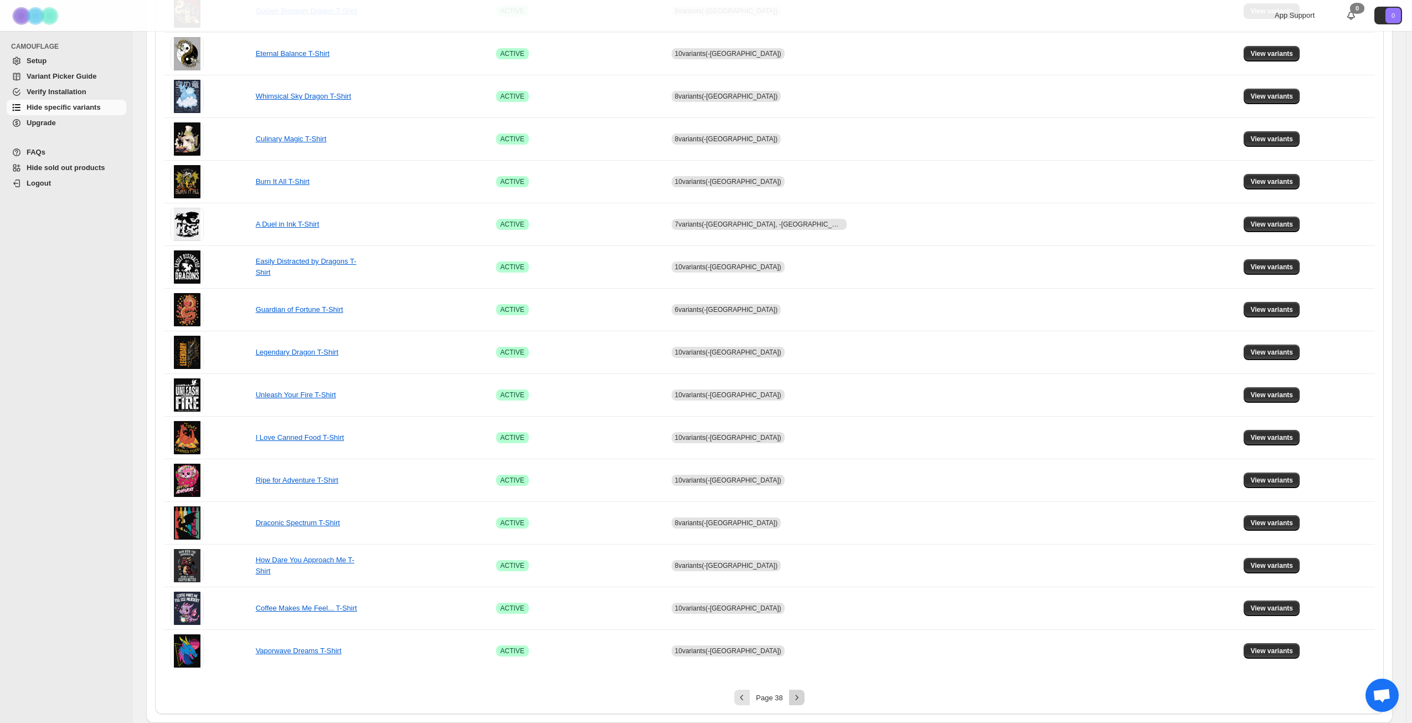
click at [801, 696] on icon "Next" at bounding box center [797, 697] width 11 height 11
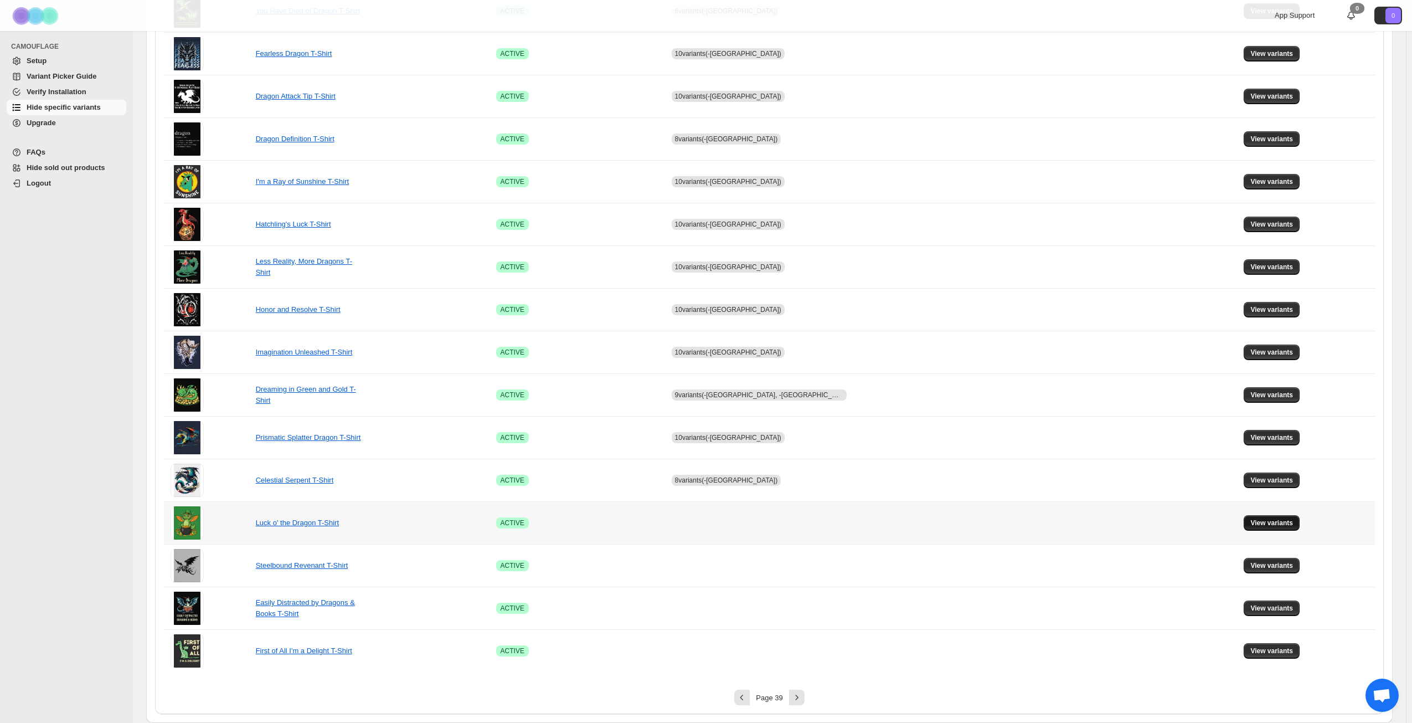
click at [1251, 520] on span "View variants" at bounding box center [1272, 522] width 43 height 9
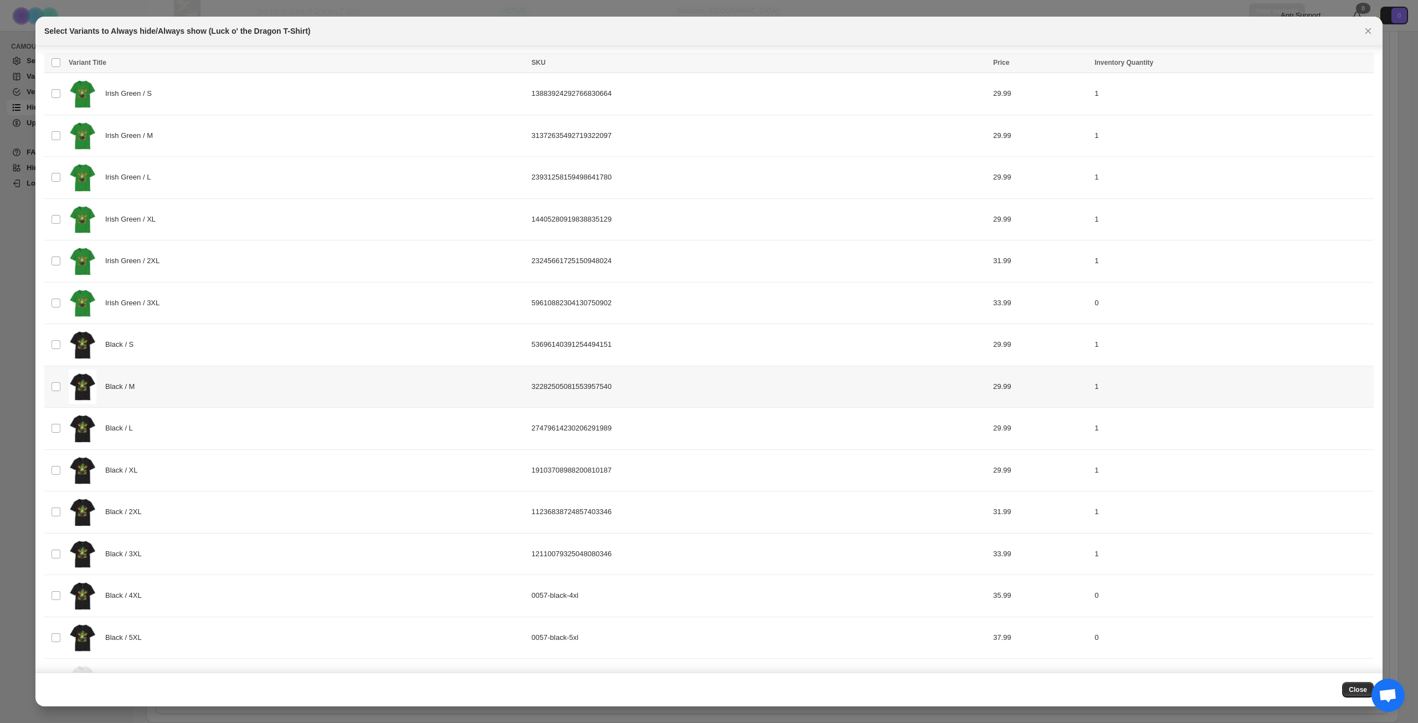
scroll to position [111, 0]
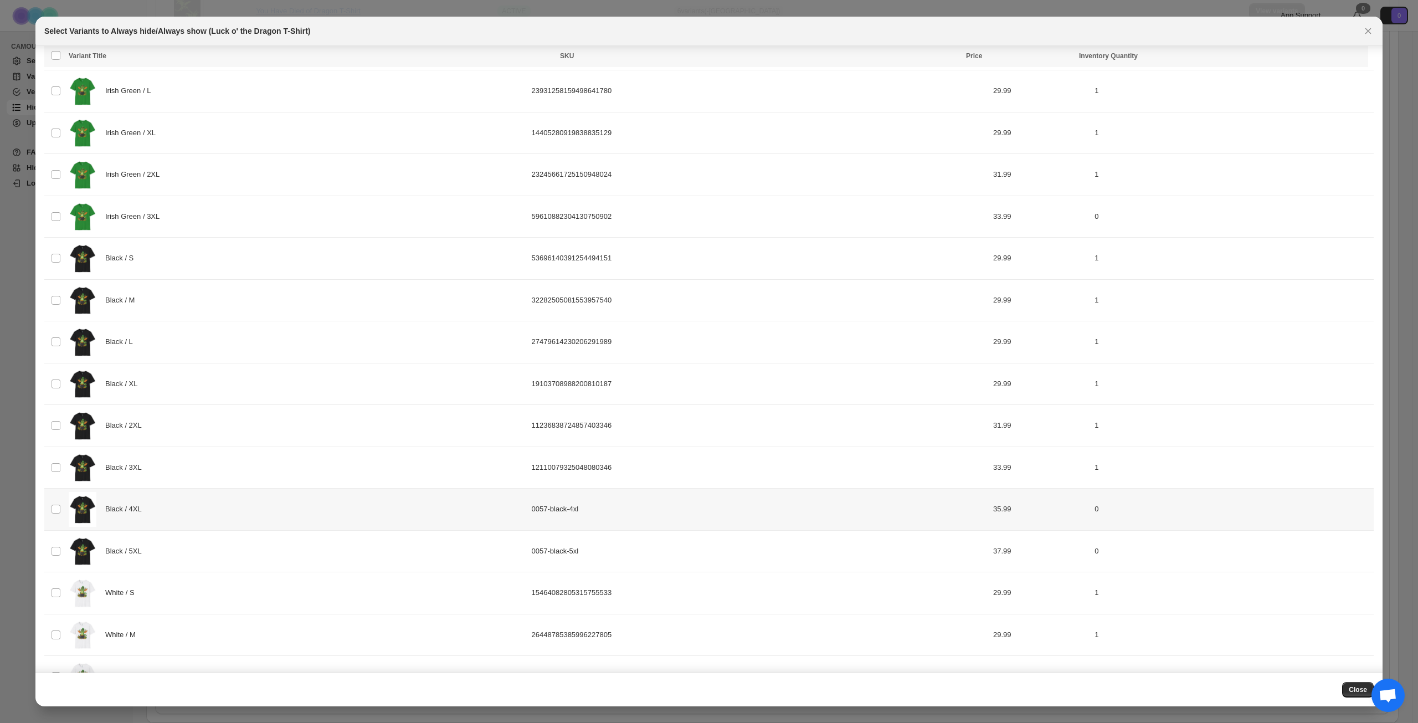
click at [221, 505] on div "Black / 4XL" at bounding box center [297, 509] width 456 height 35
click at [224, 537] on div "Black / 5XL" at bounding box center [297, 551] width 456 height 35
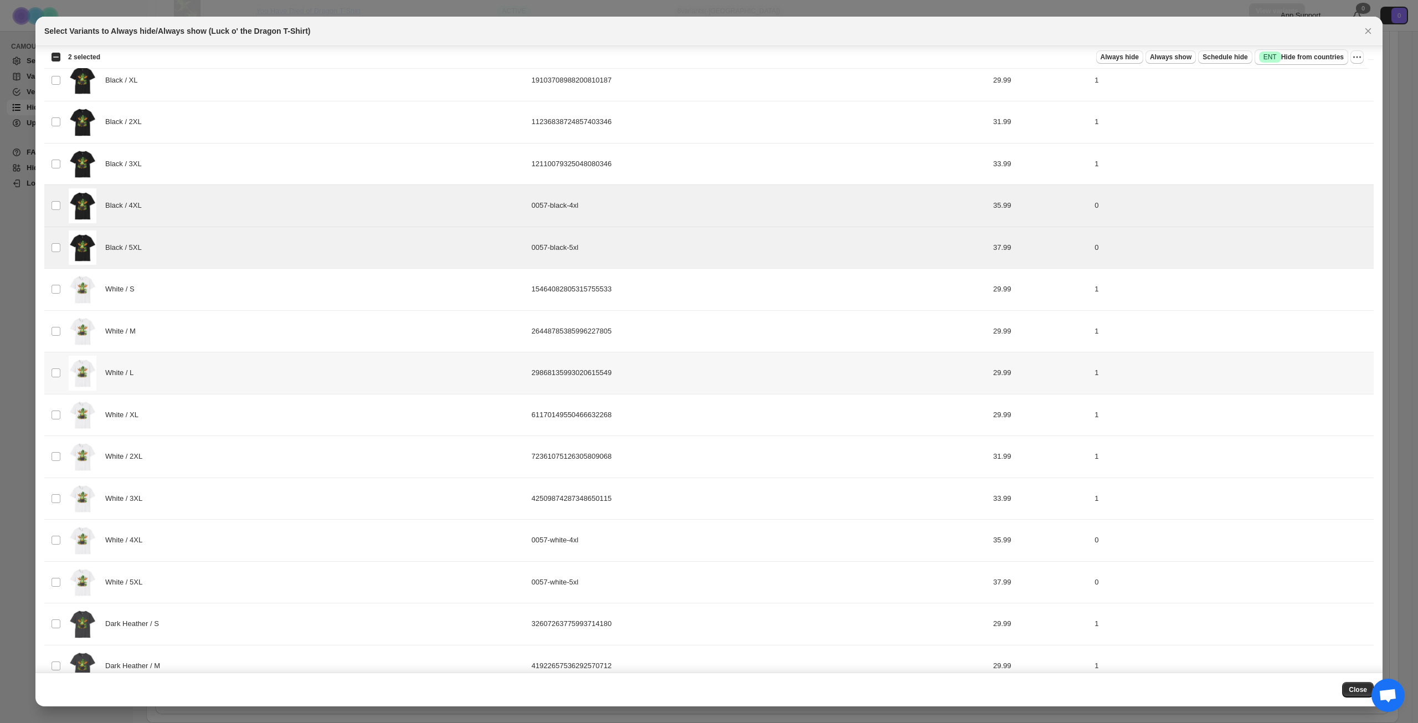
scroll to position [443, 0]
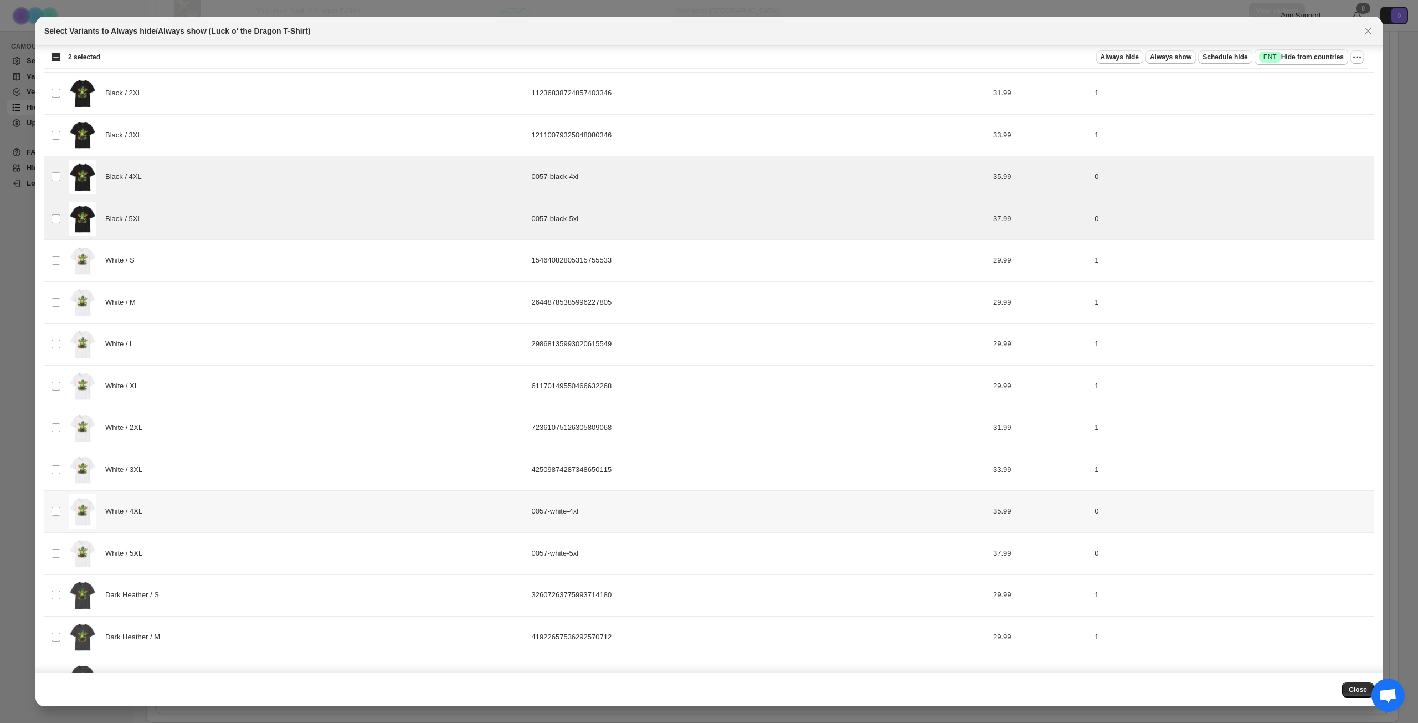
click at [247, 513] on div "White / 4XL" at bounding box center [297, 511] width 456 height 35
click at [244, 551] on div "White / 5XL" at bounding box center [297, 553] width 456 height 35
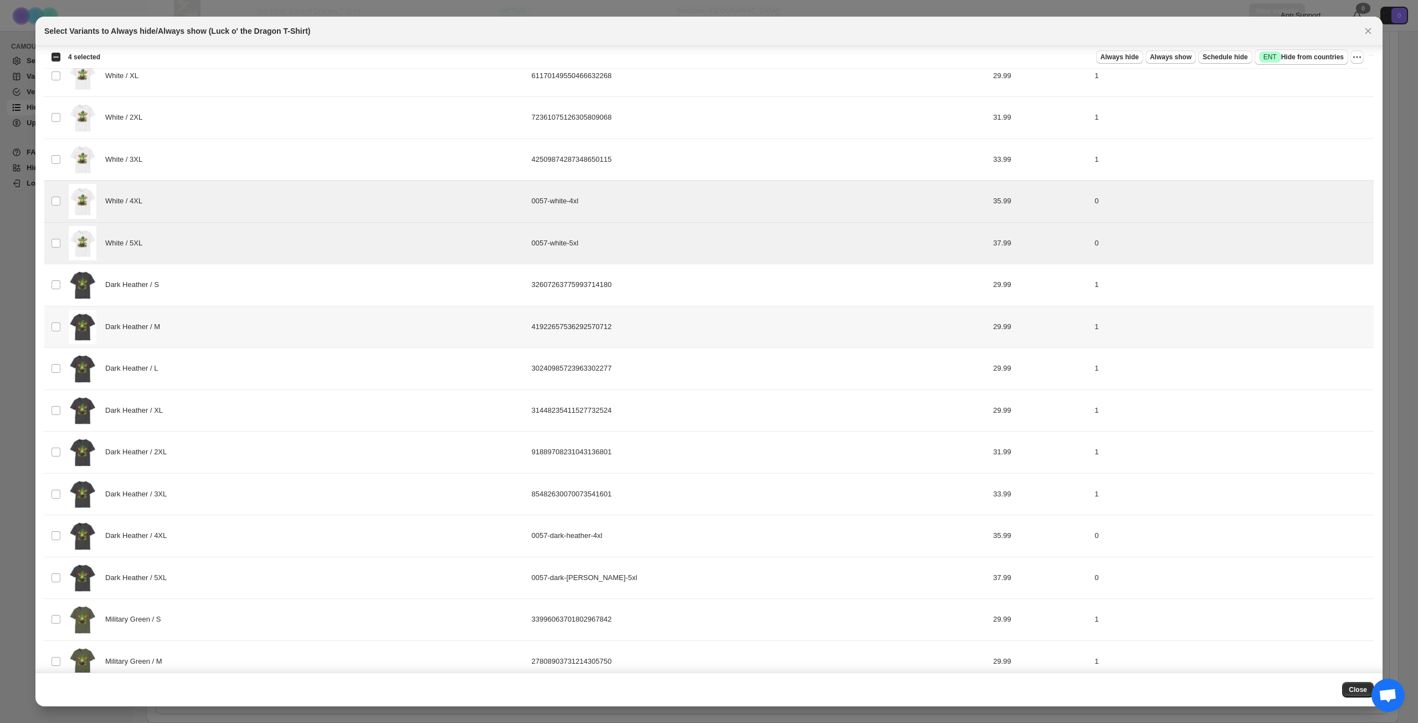
scroll to position [775, 0]
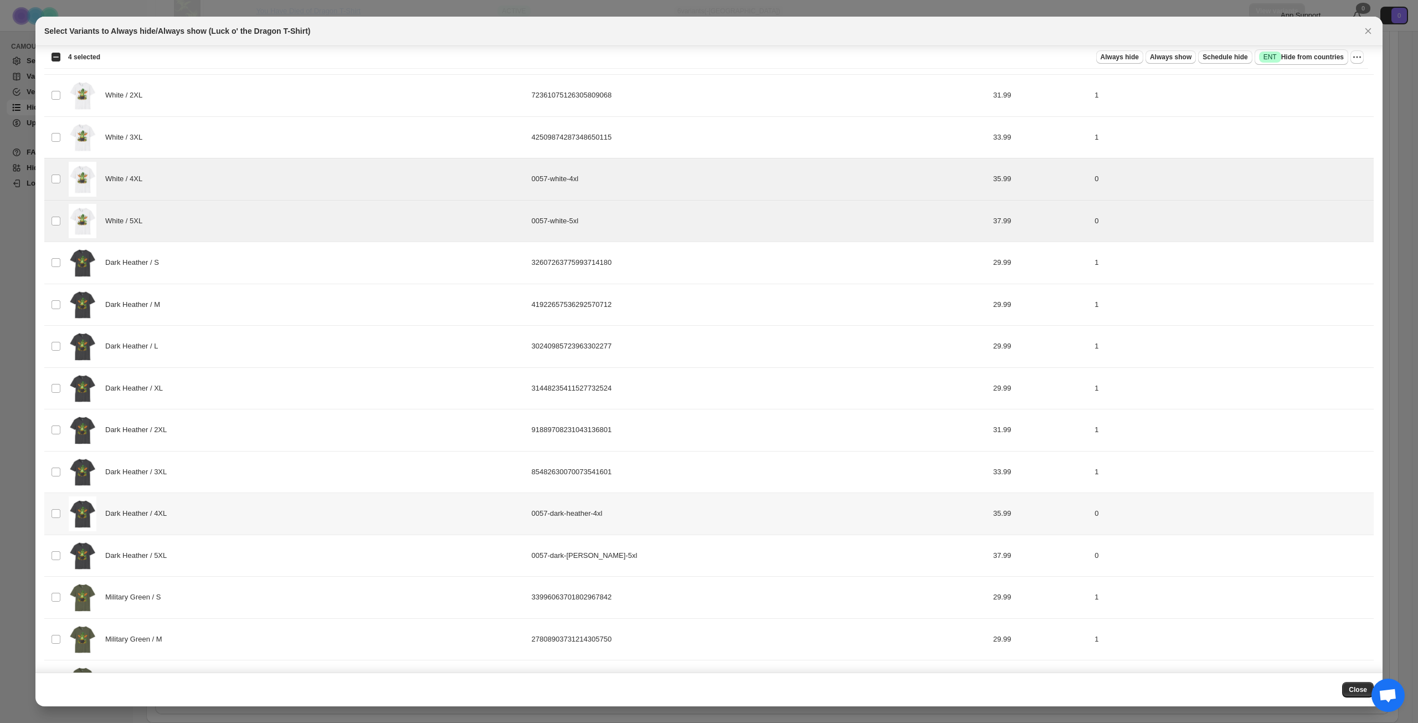
click at [265, 521] on div "Dark Heather / 4XL" at bounding box center [297, 513] width 456 height 35
click at [266, 550] on div "Dark Heather / 5XL" at bounding box center [297, 555] width 456 height 35
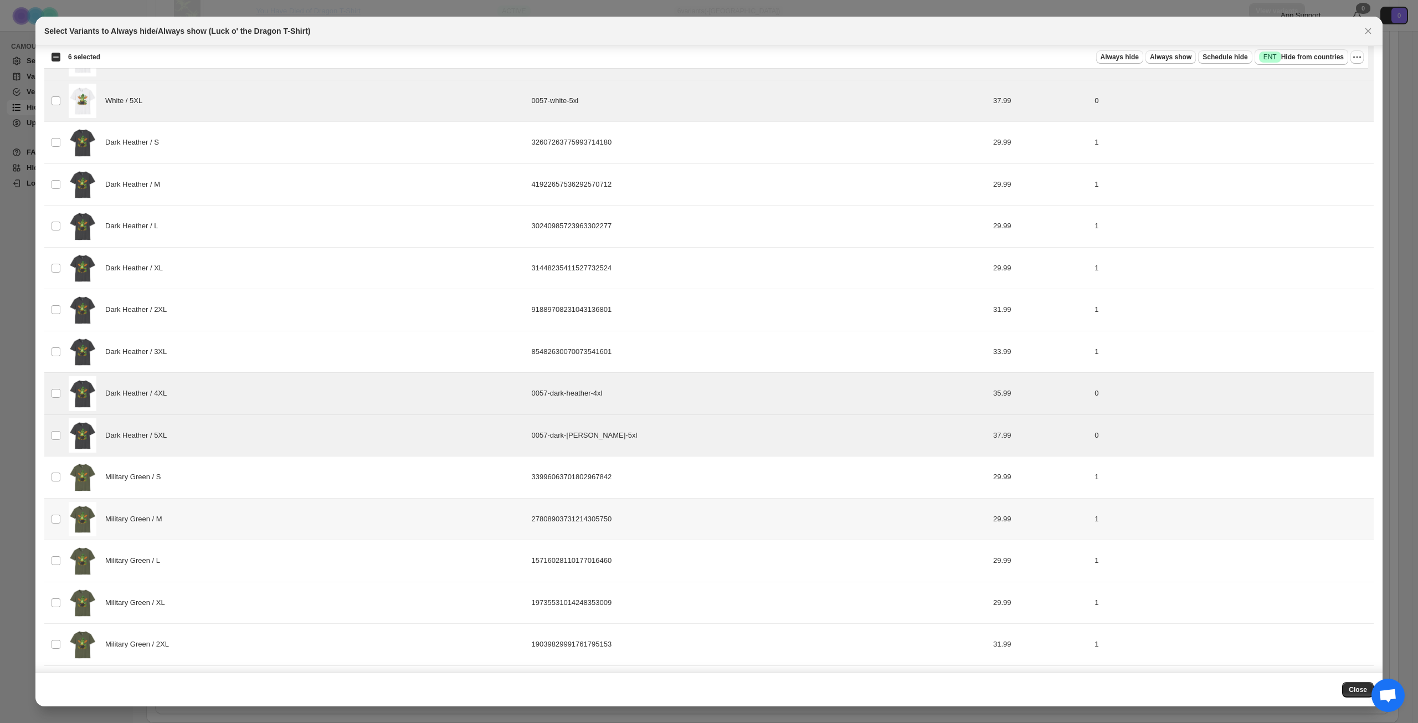
scroll to position [939, 0]
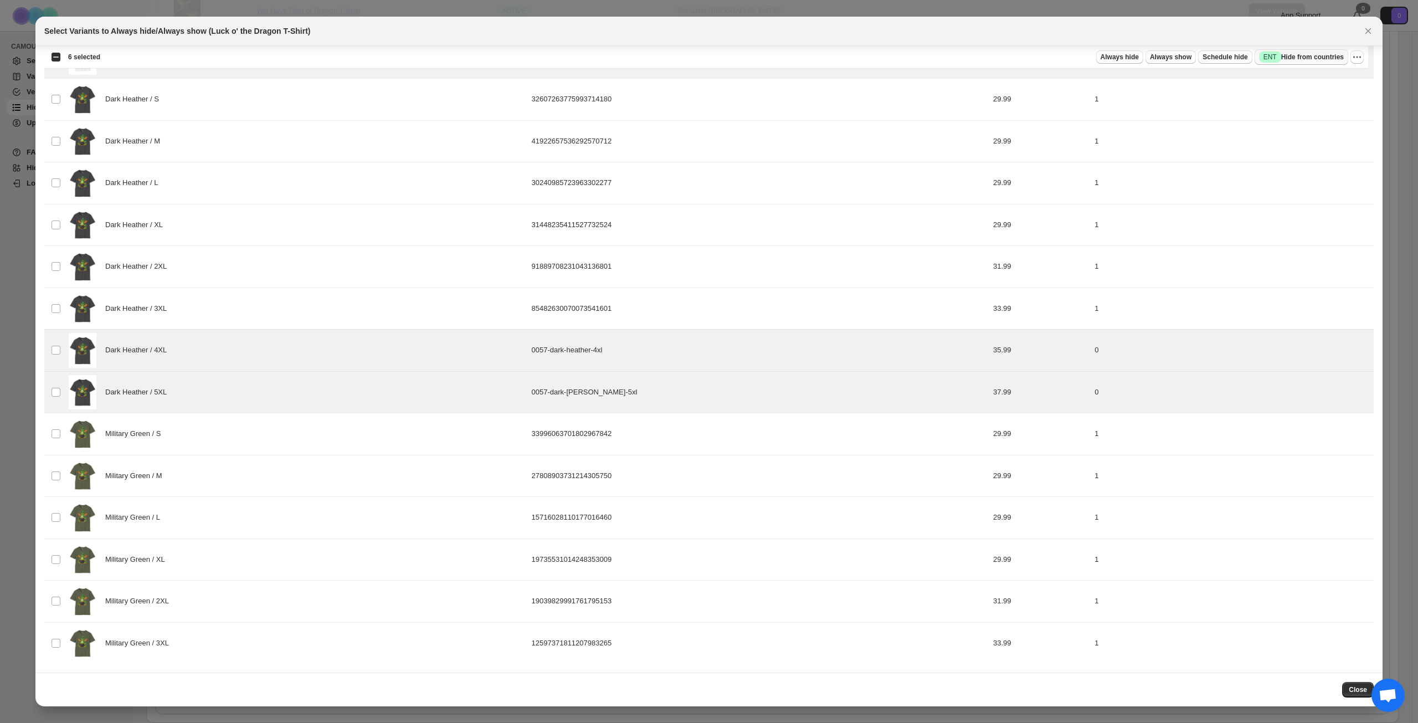
click at [1307, 58] on span "Success ENT Hide from countries" at bounding box center [1301, 57] width 85 height 11
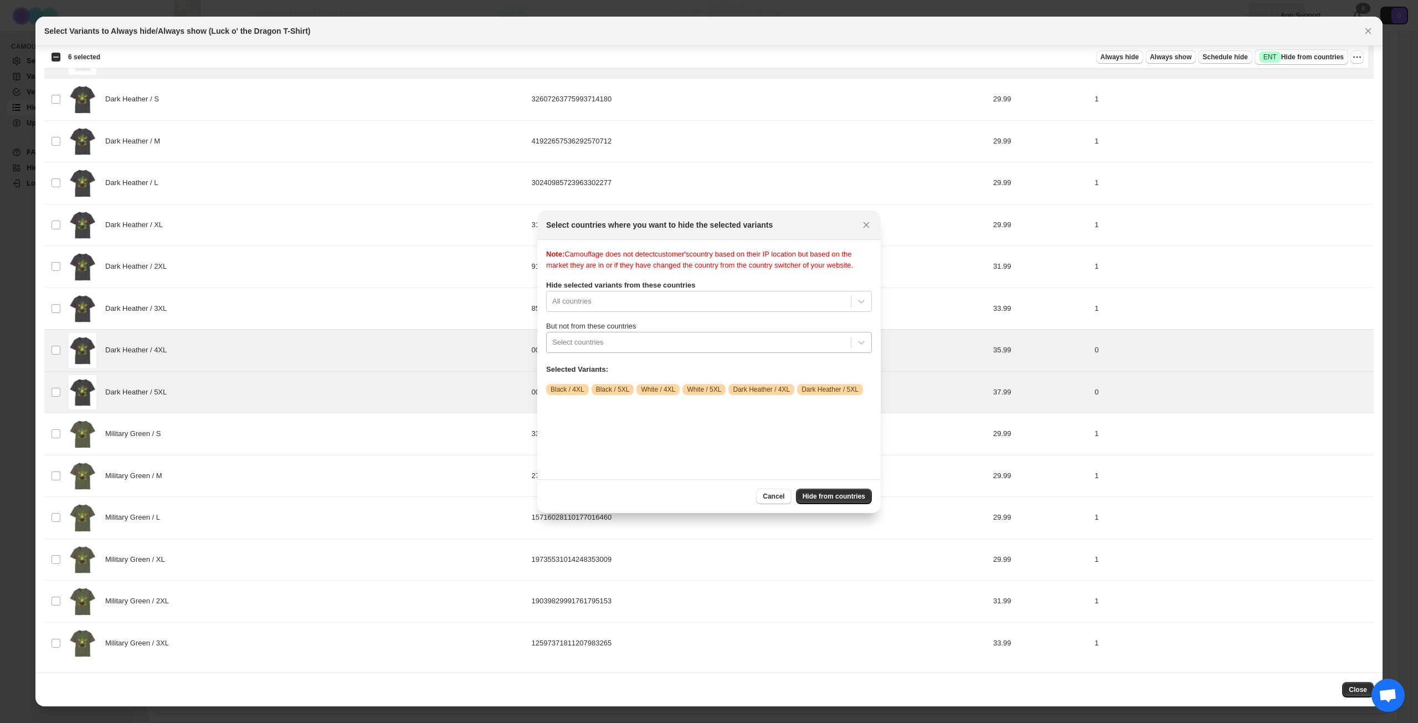
click at [697, 349] on div ":r15d:" at bounding box center [698, 342] width 293 height 13
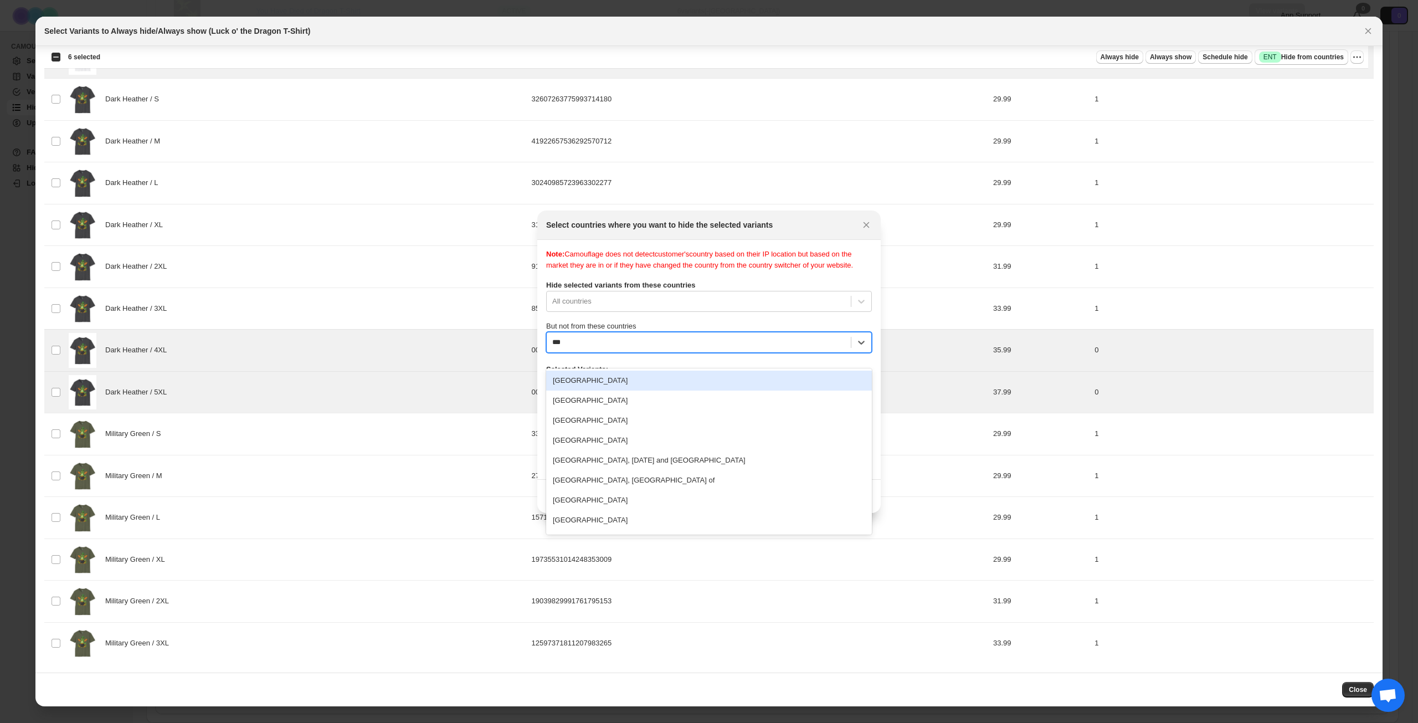
type input "****"
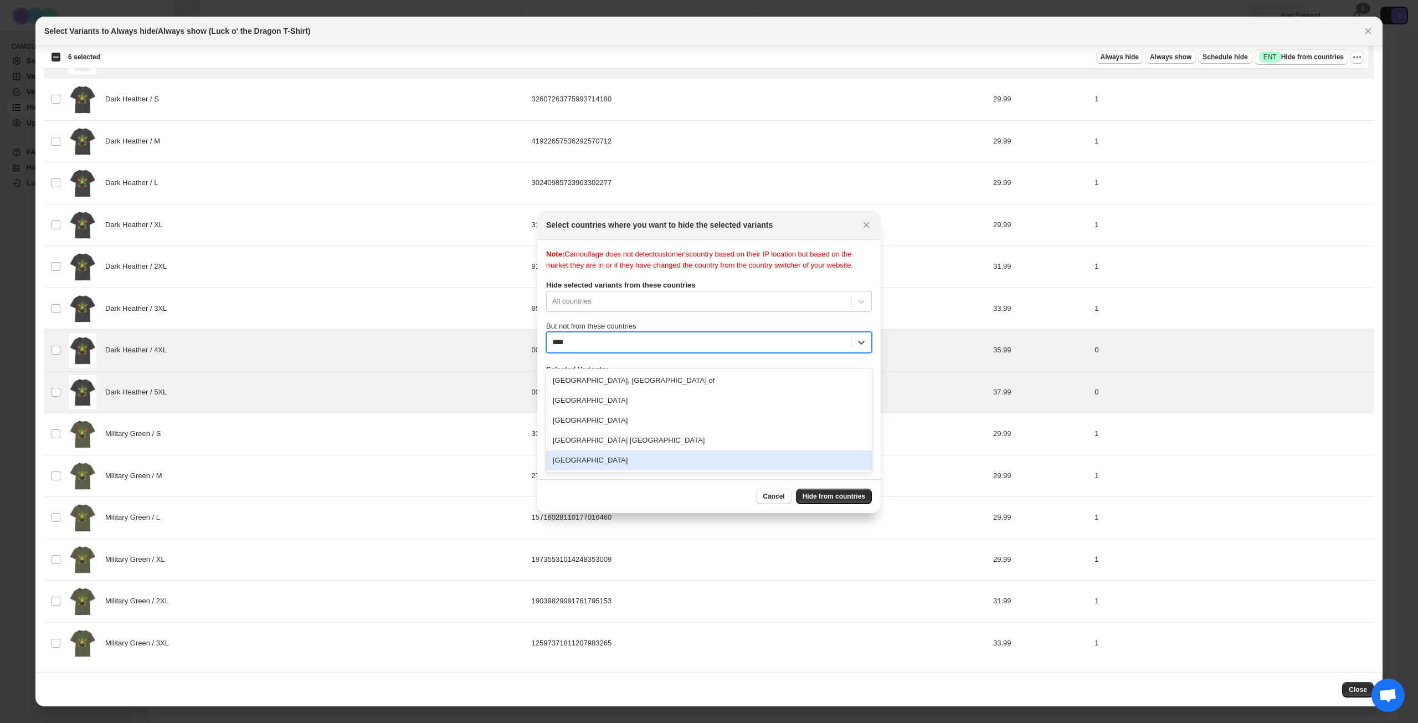
click at [695, 464] on div "[GEOGRAPHIC_DATA]" at bounding box center [709, 460] width 326 height 20
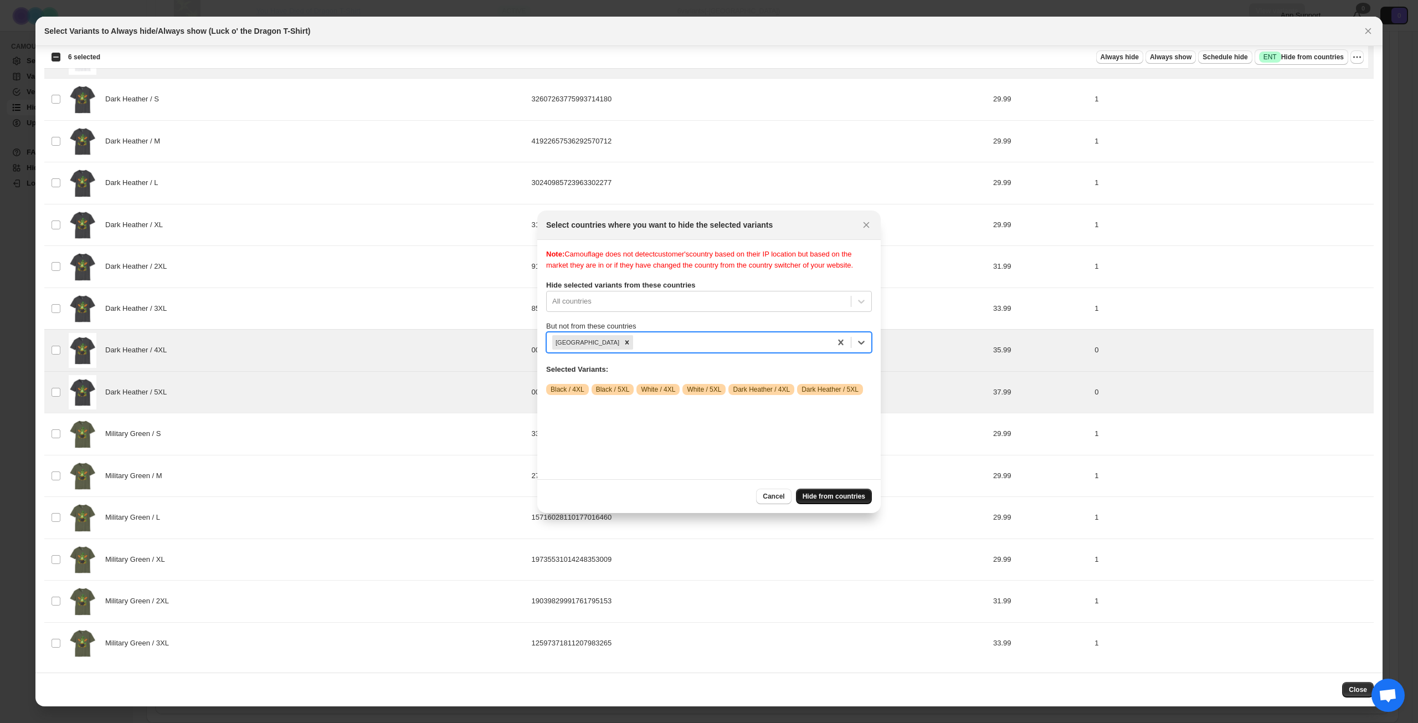
click at [829, 499] on span "Hide from countries" at bounding box center [834, 496] width 63 height 9
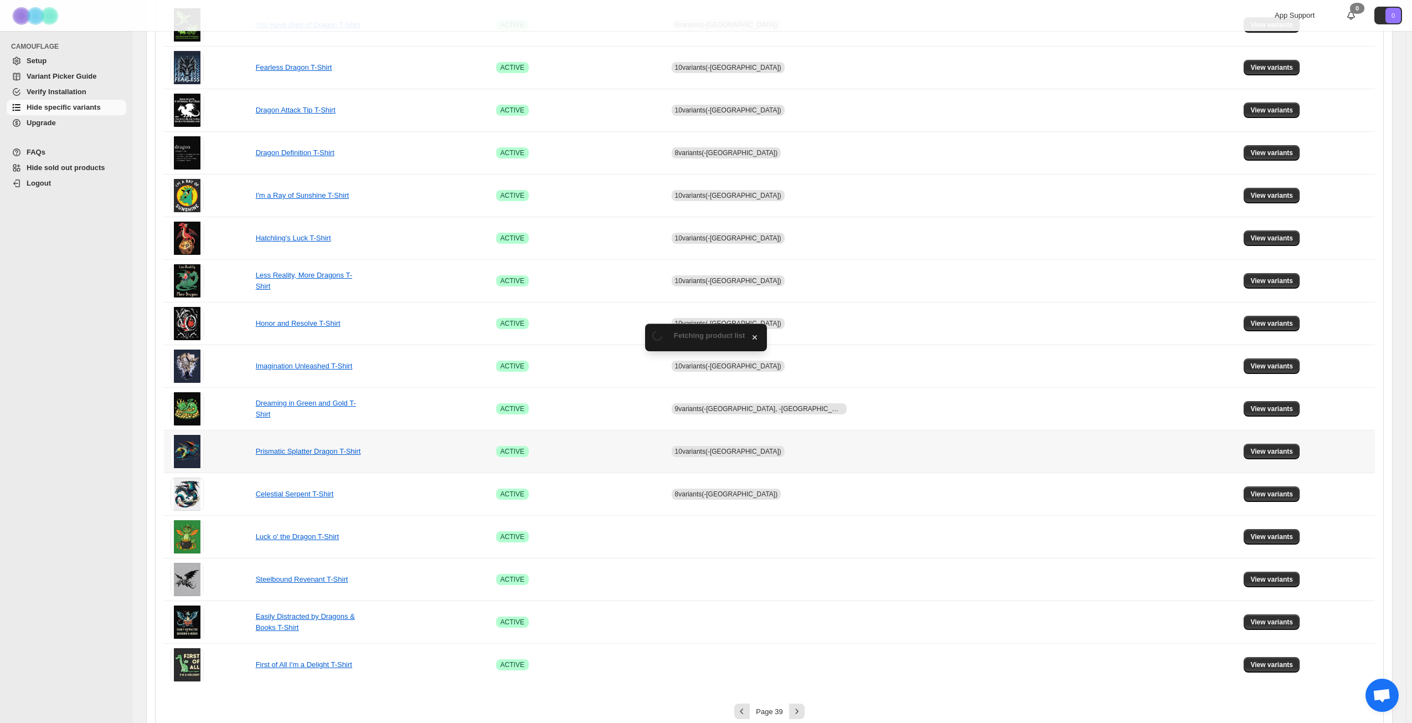
scroll to position [414, 0]
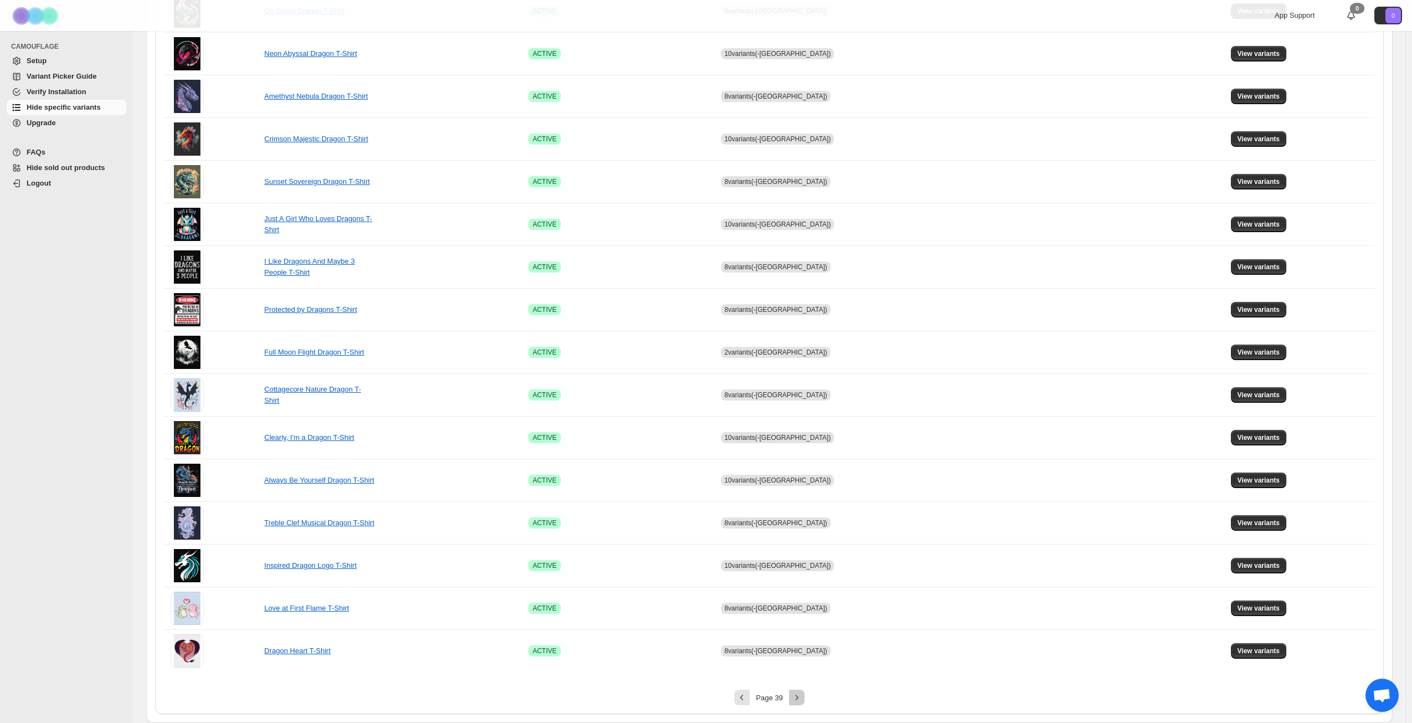
click at [798, 697] on icon "Next" at bounding box center [796, 697] width 3 height 5
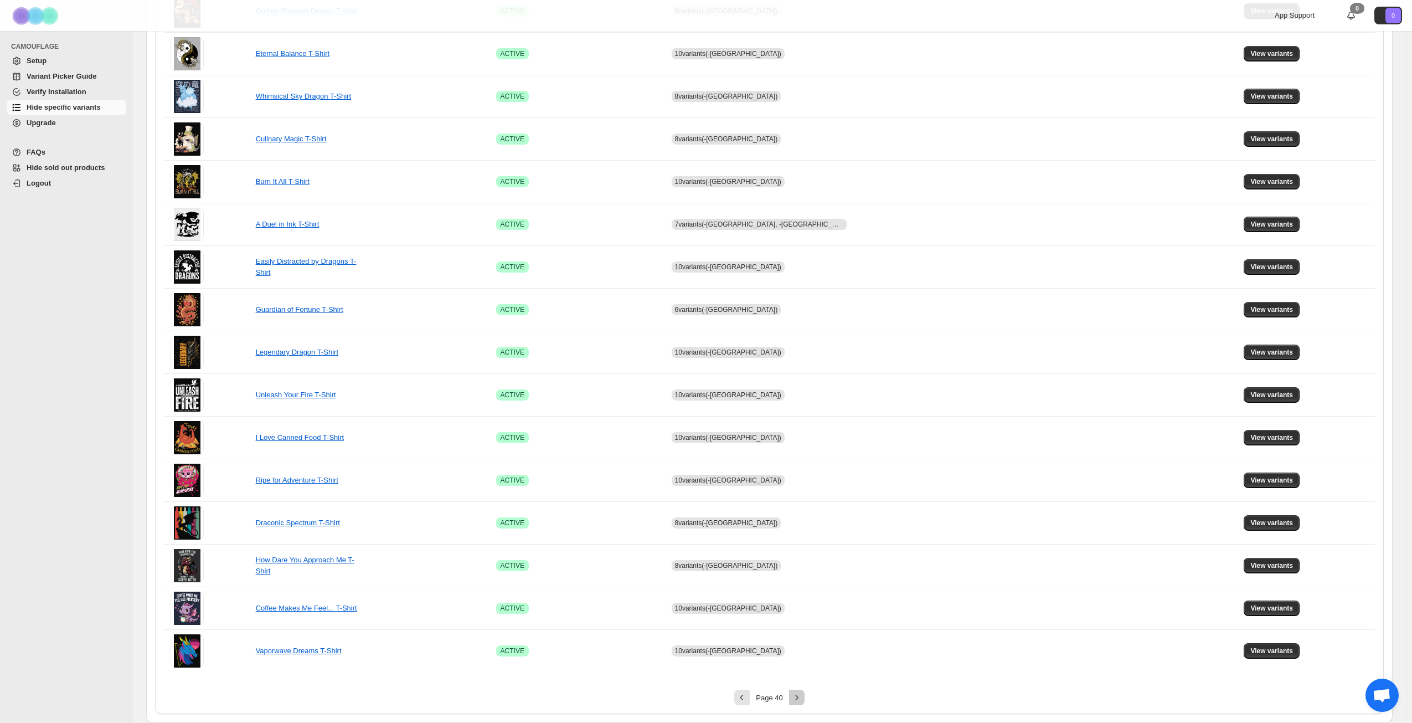
click at [798, 697] on icon "Next" at bounding box center [796, 697] width 3 height 5
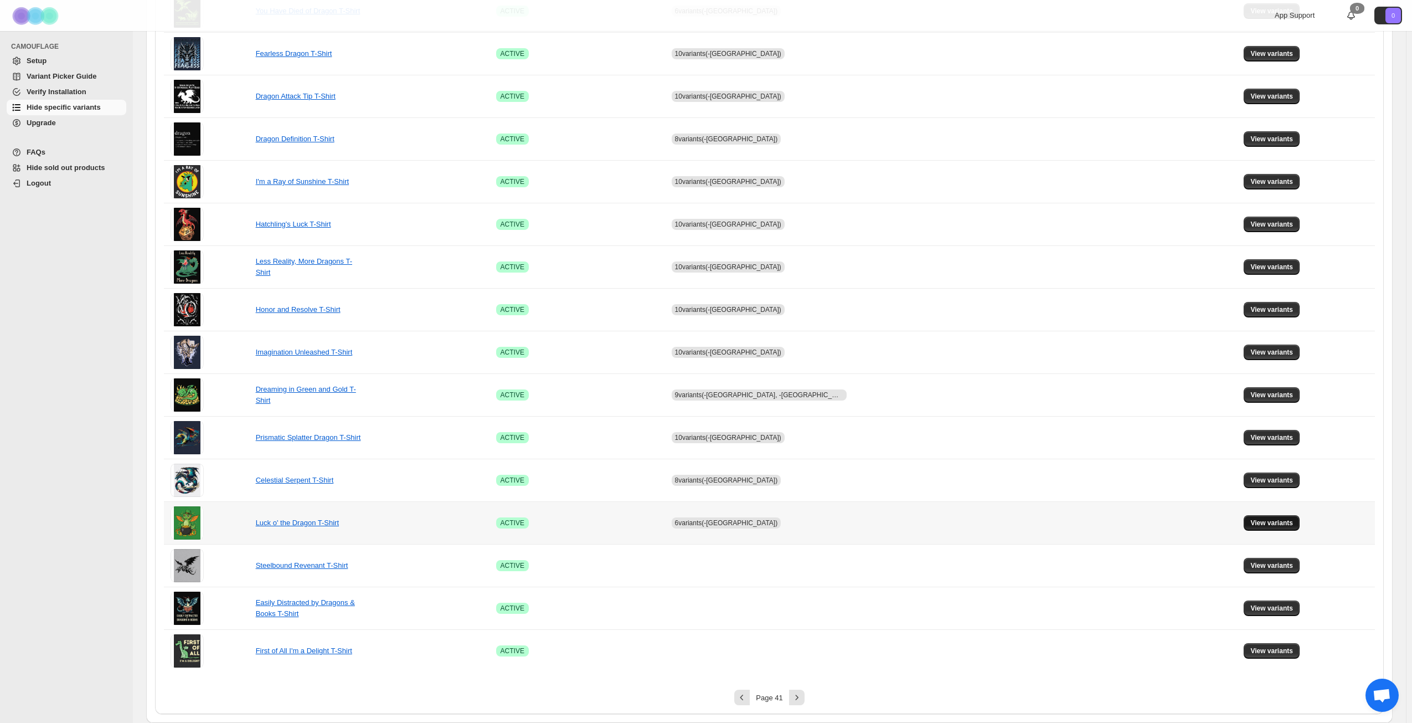
click at [1251, 523] on span "View variants" at bounding box center [1272, 522] width 43 height 9
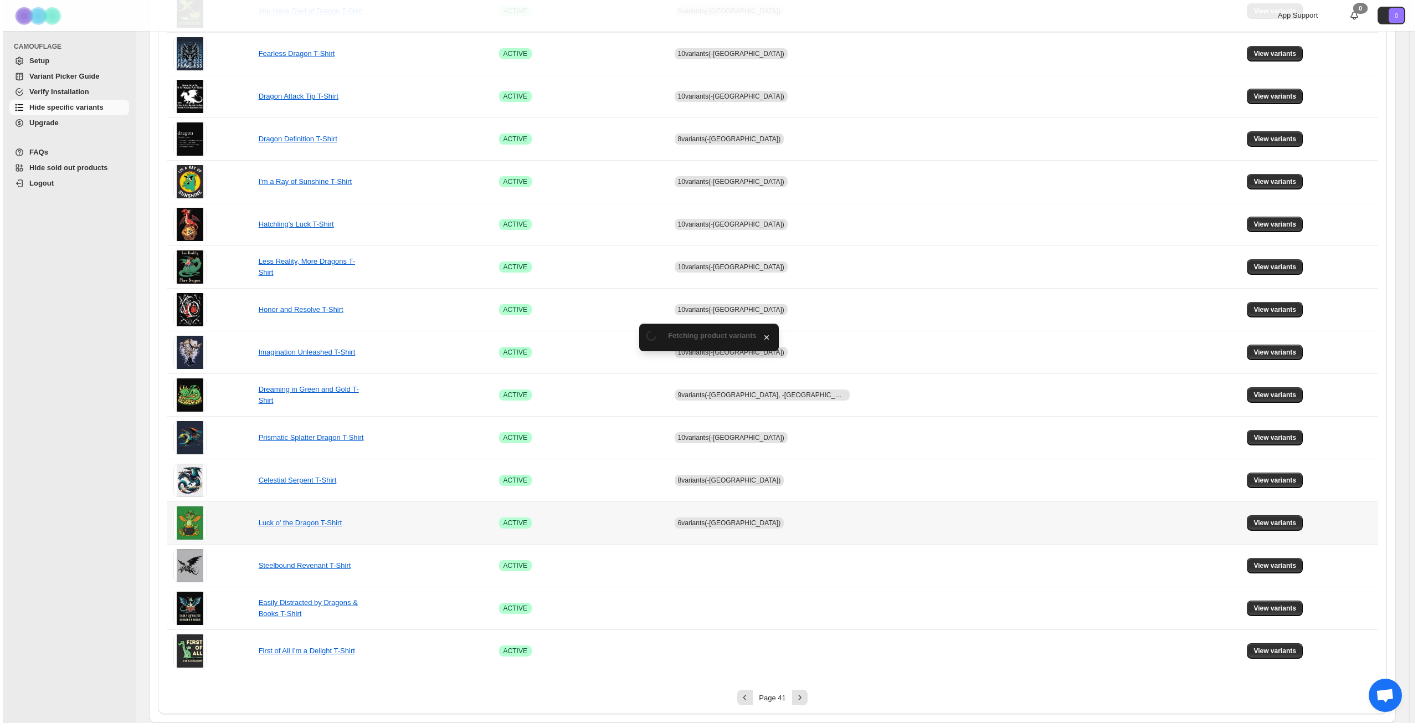
scroll to position [0, 0]
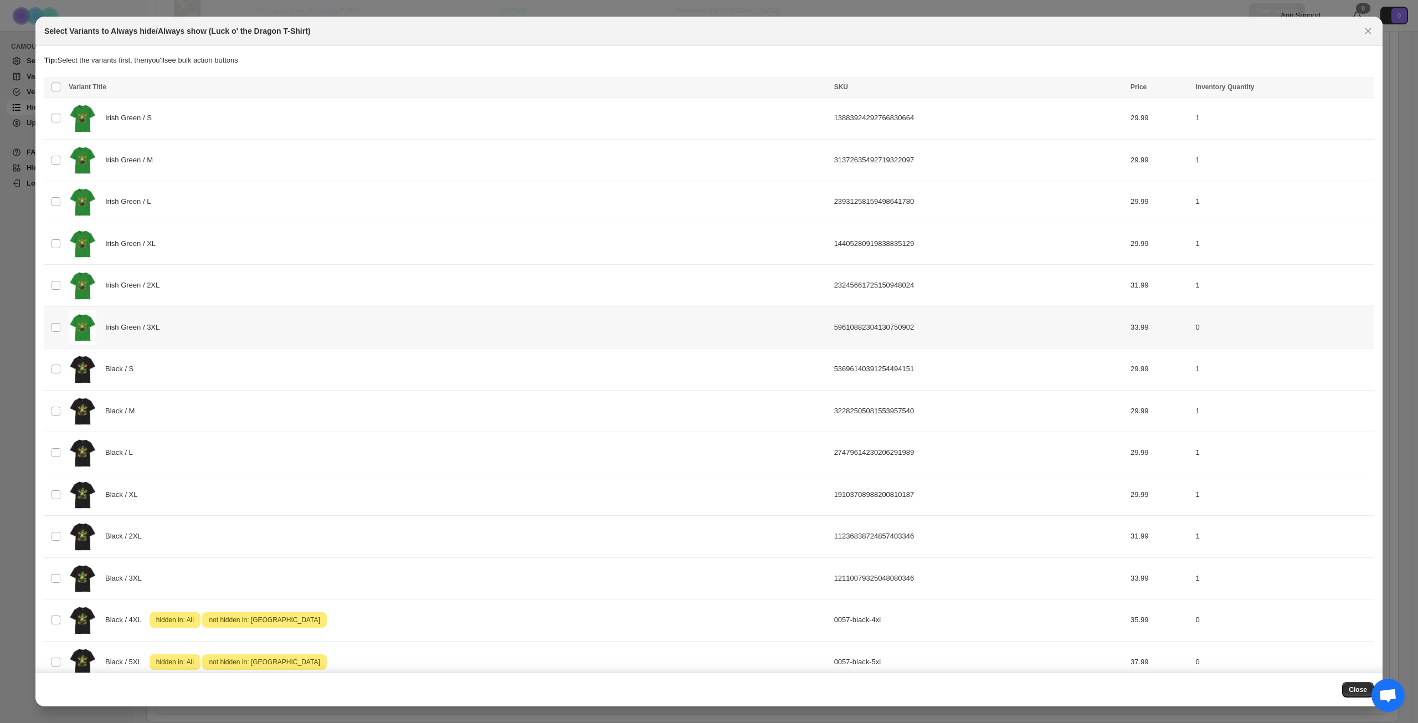
click at [570, 345] on td "Irish Green / 3XL" at bounding box center [447, 327] width 765 height 42
click at [1323, 90] on span "Success ENT Hide from countries" at bounding box center [1307, 88] width 85 height 11
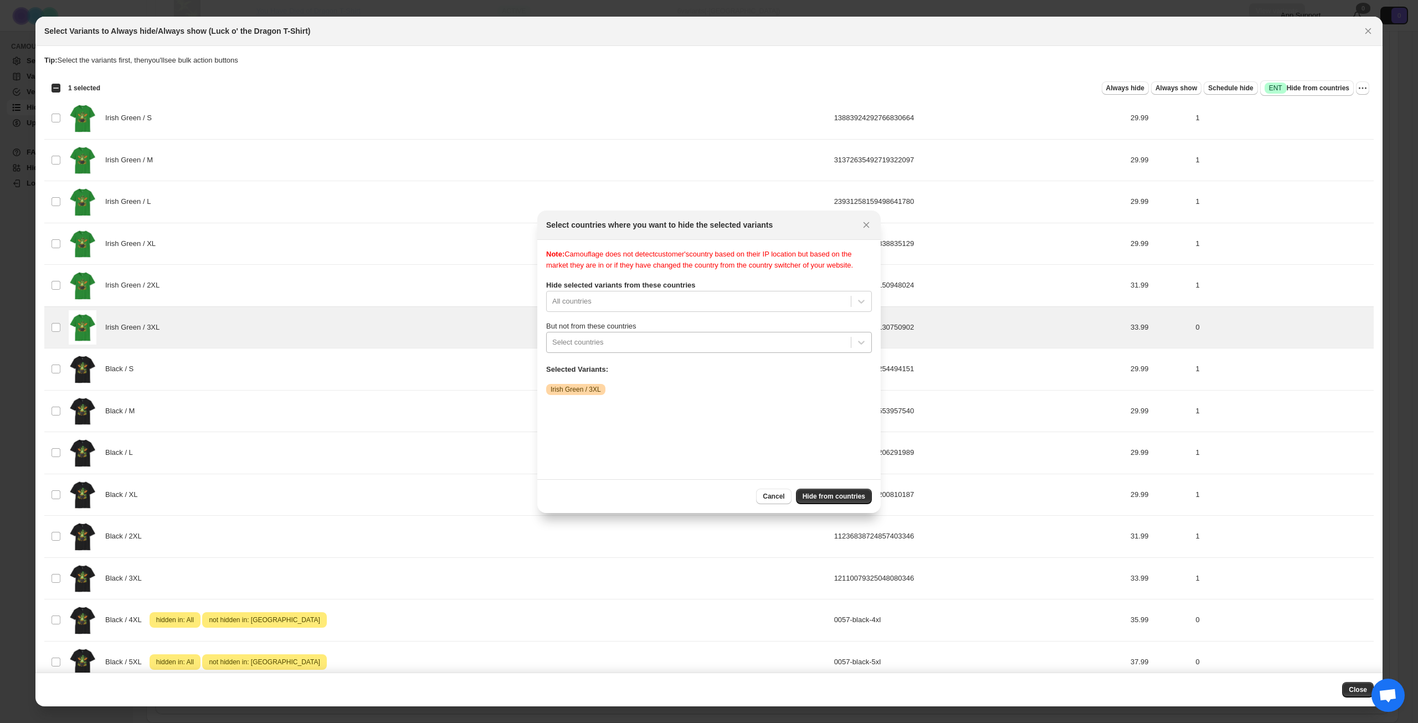
click at [702, 349] on div ":r177:" at bounding box center [698, 342] width 293 height 13
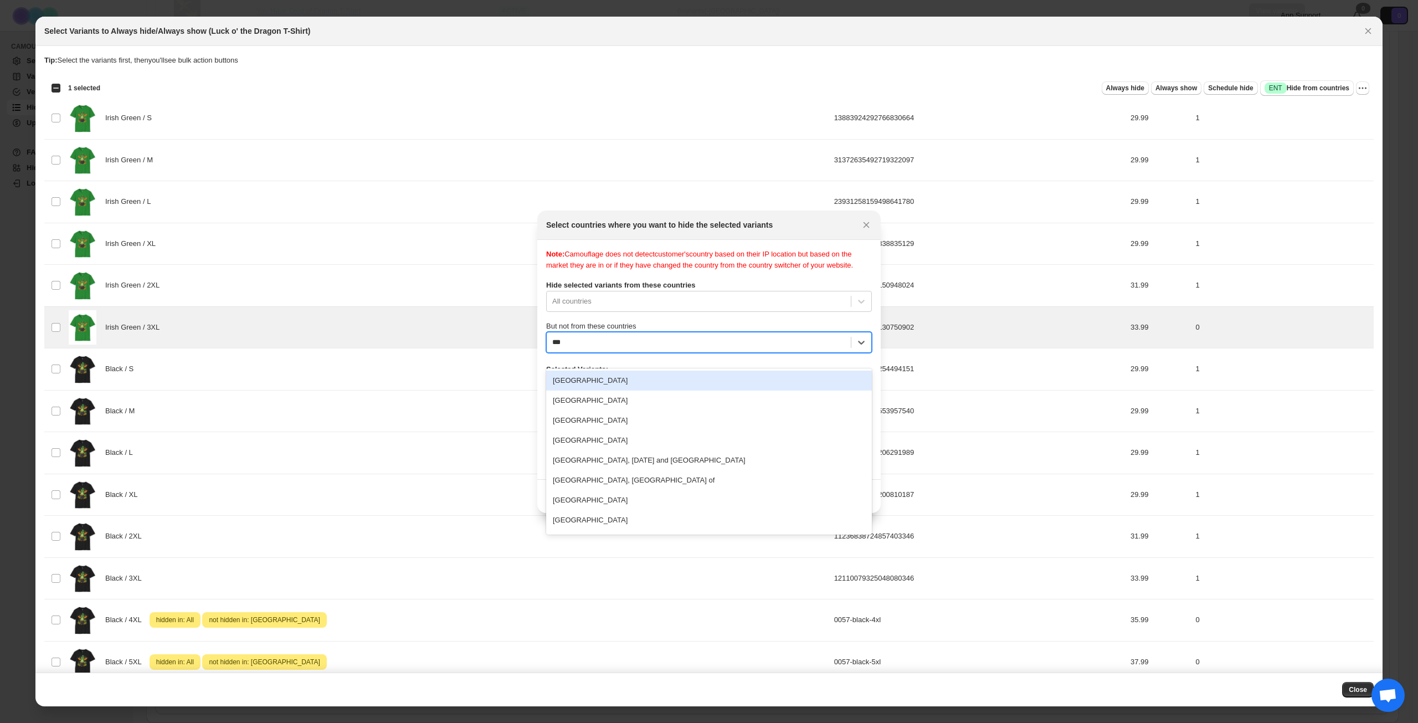
type input "****"
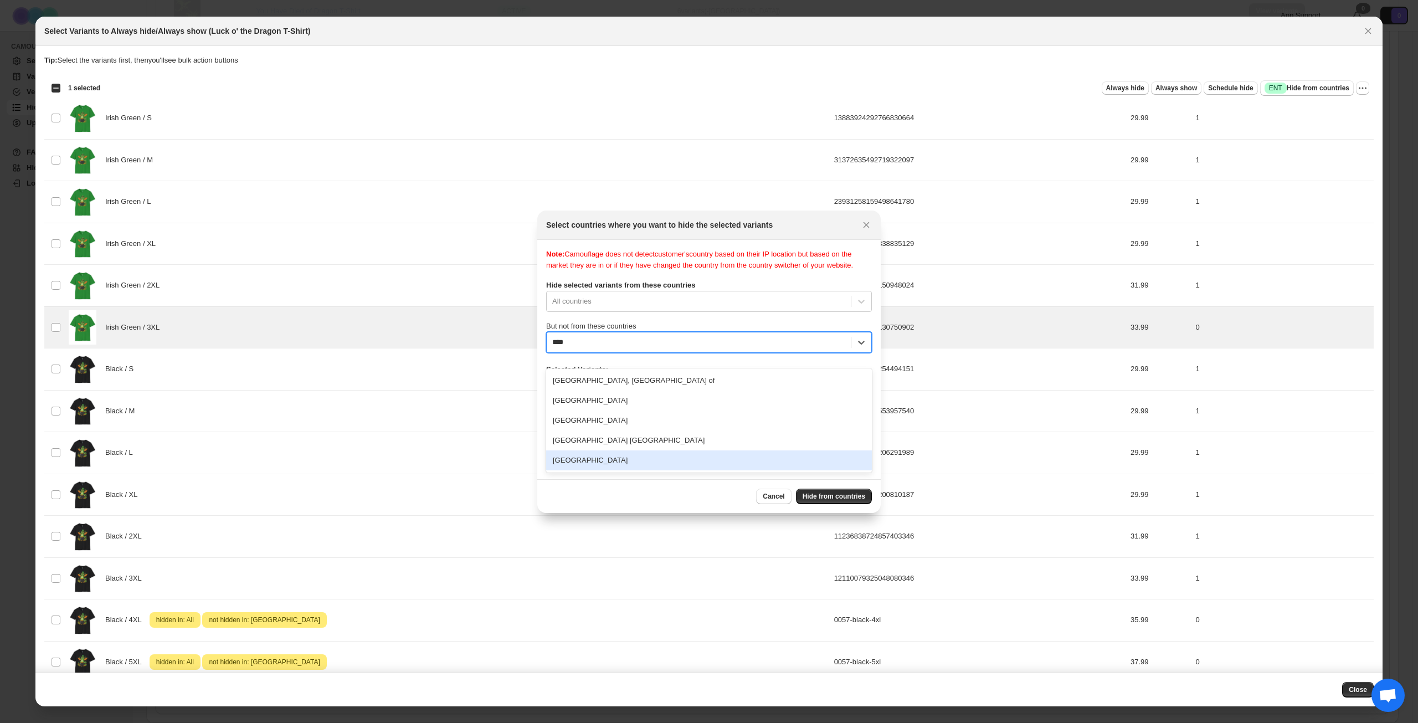
click at [652, 464] on div "[GEOGRAPHIC_DATA]" at bounding box center [709, 460] width 326 height 20
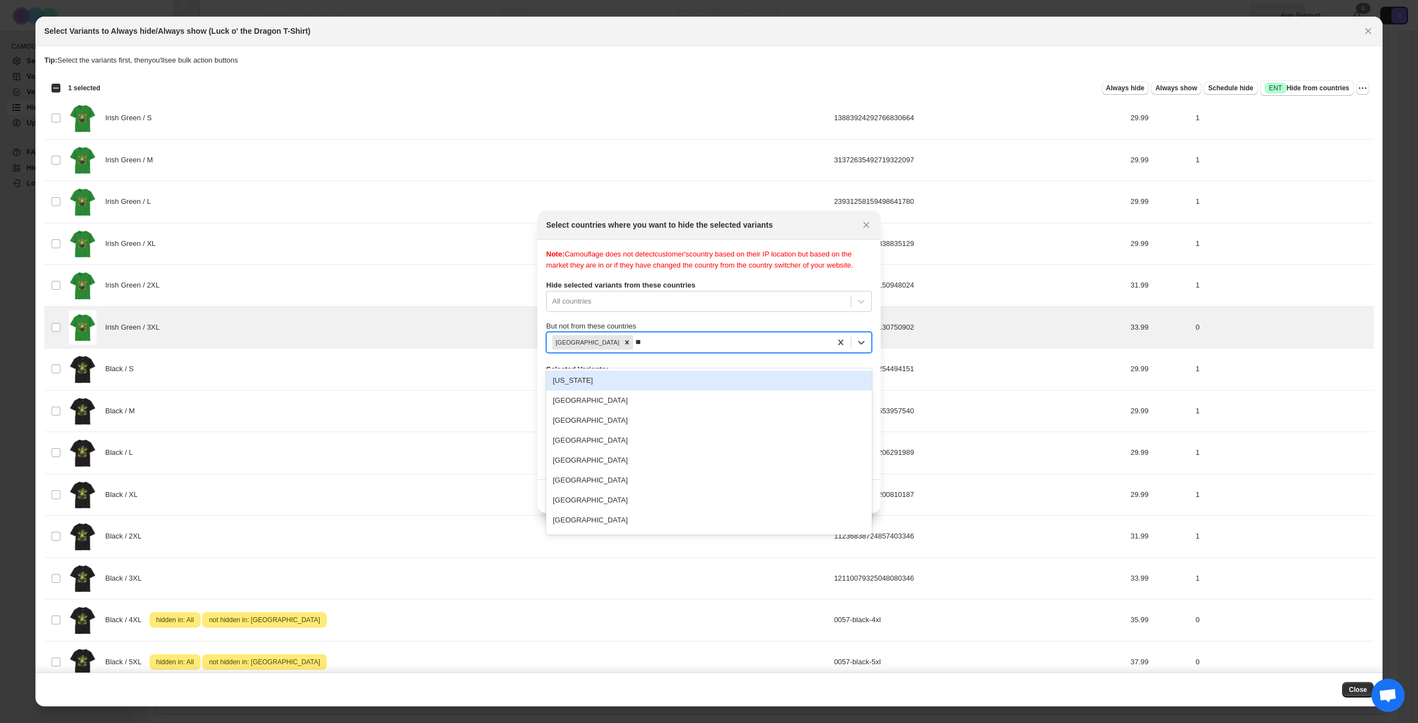
type input "***"
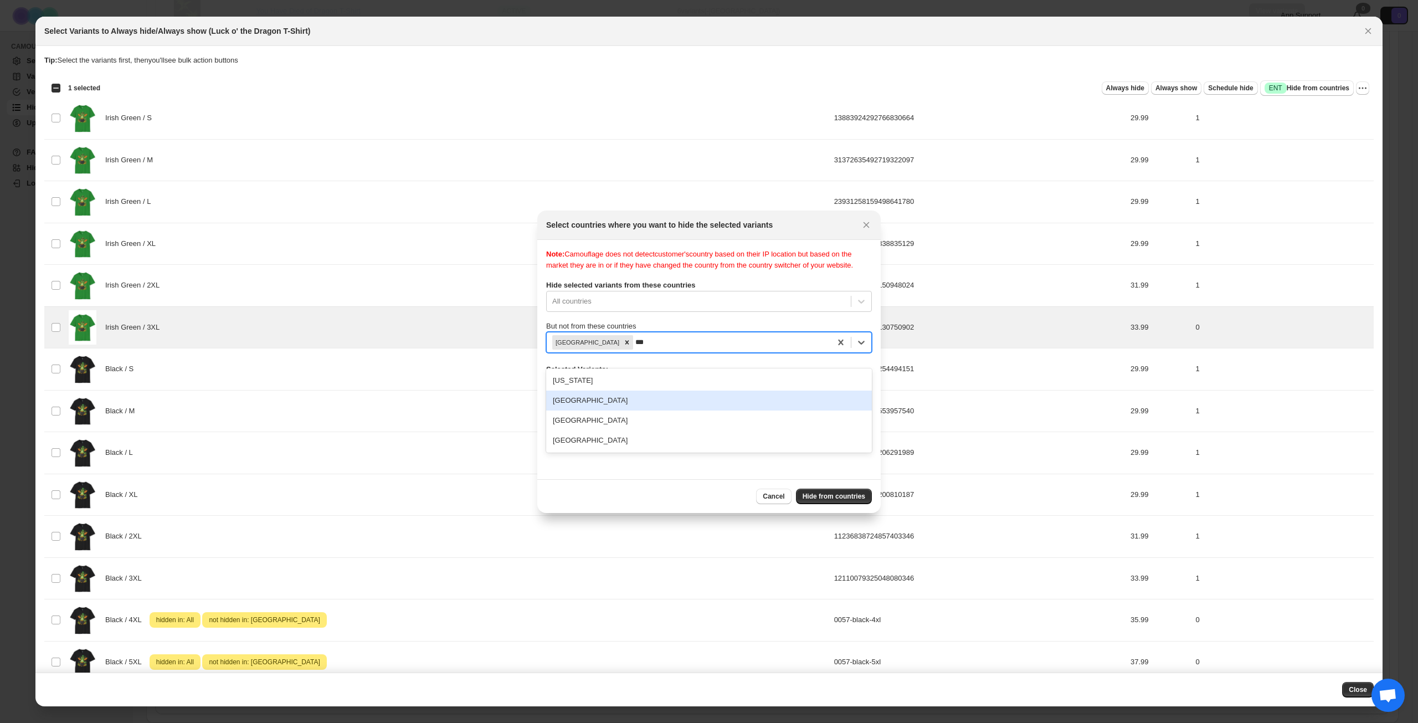
click at [610, 401] on div "[GEOGRAPHIC_DATA]" at bounding box center [709, 400] width 326 height 20
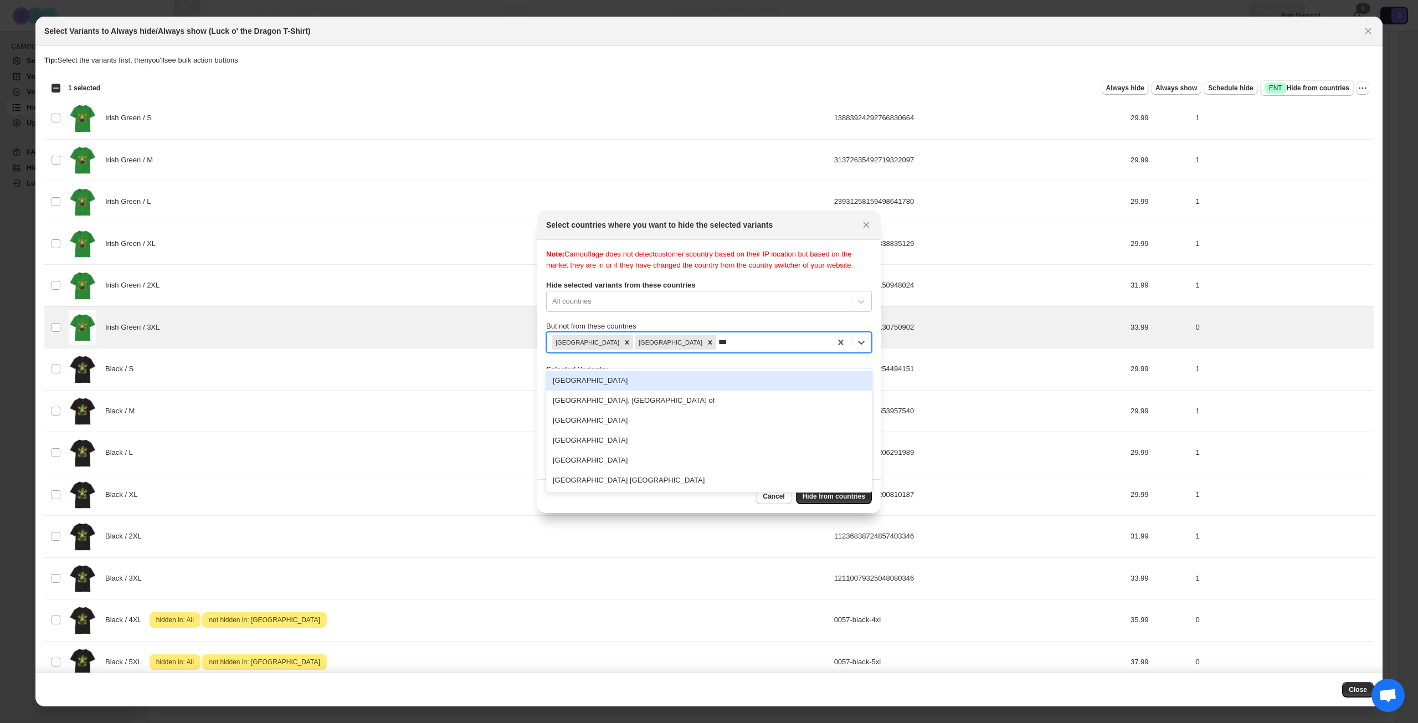
type input "****"
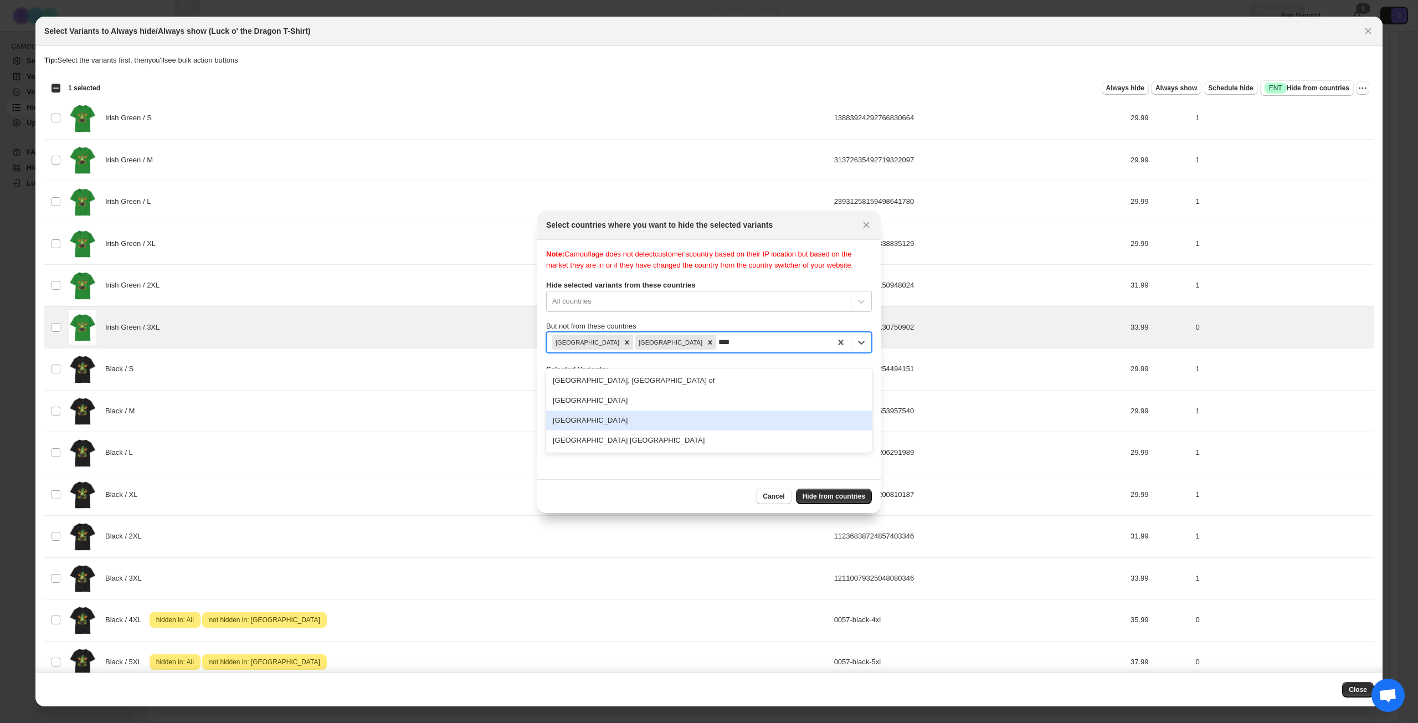
click at [680, 422] on div "[GEOGRAPHIC_DATA]" at bounding box center [709, 420] width 326 height 20
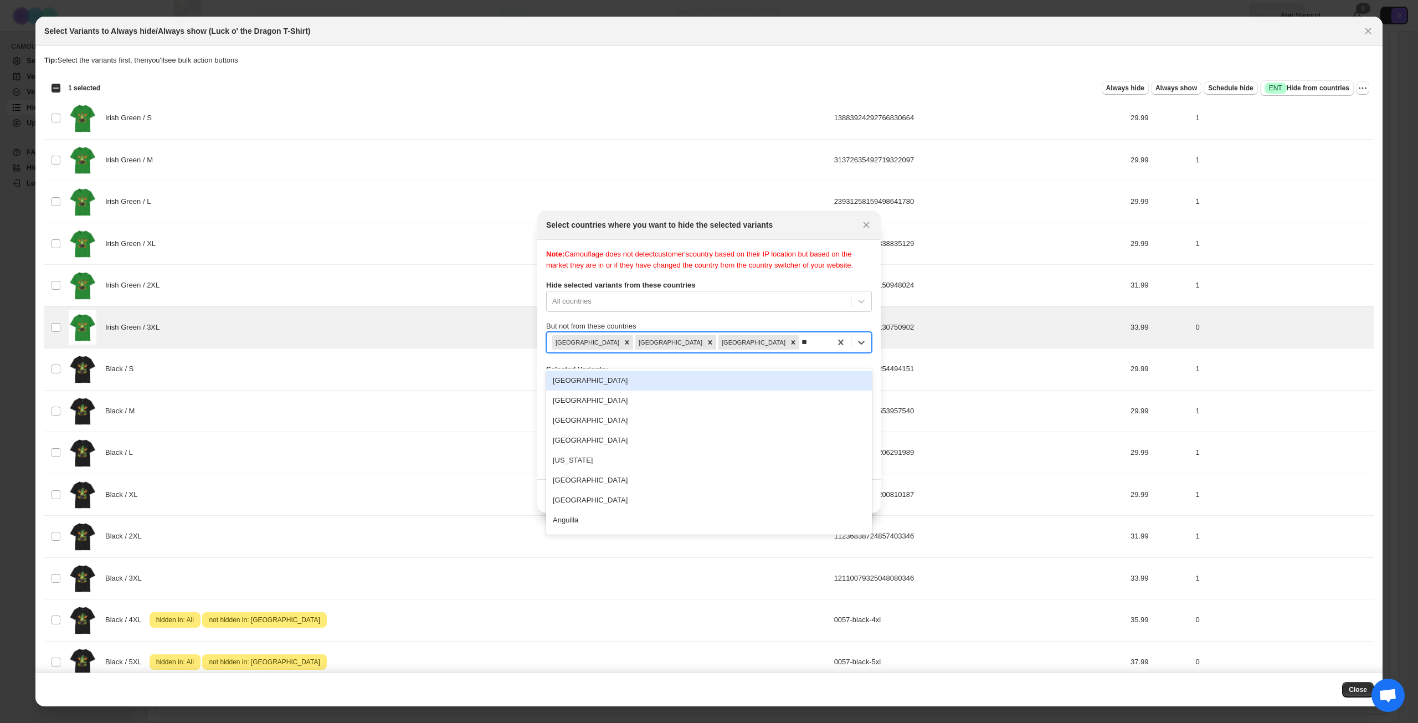
type input "***"
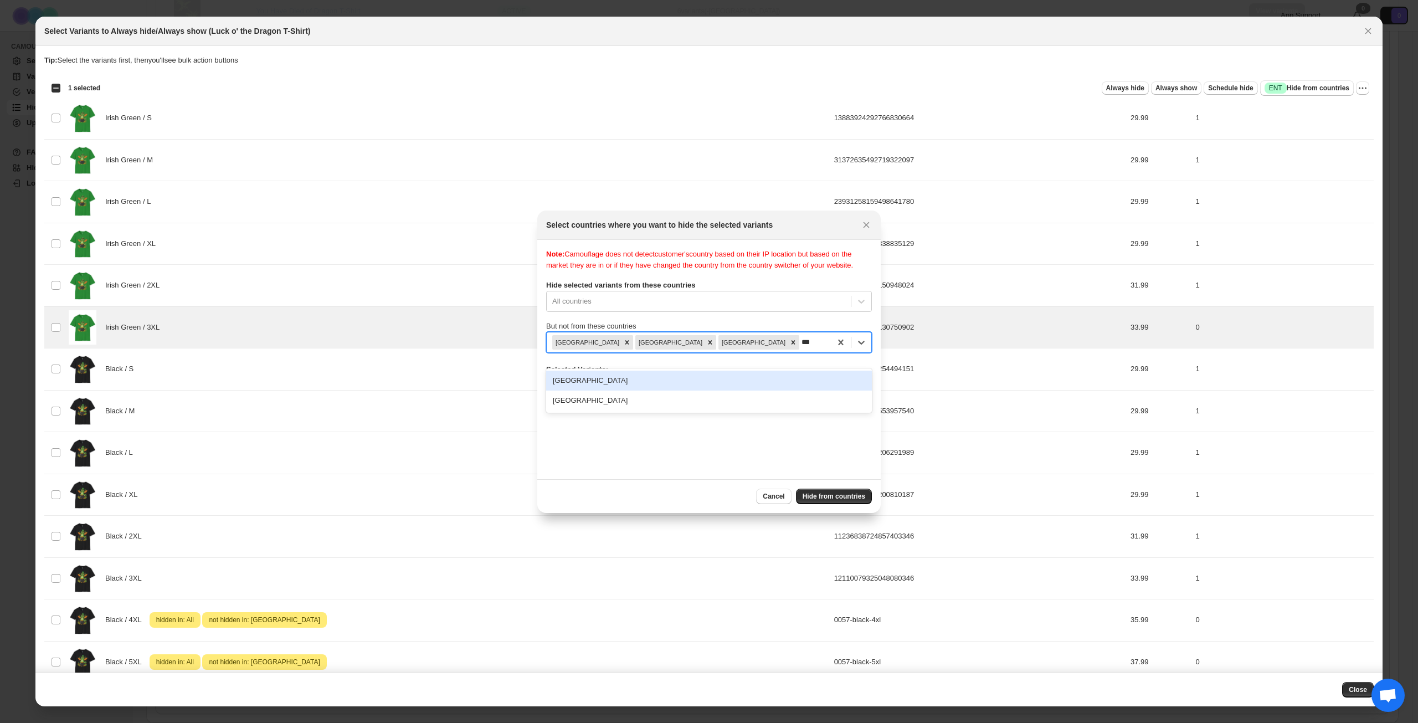
click at [666, 380] on div "[GEOGRAPHIC_DATA]" at bounding box center [709, 381] width 326 height 20
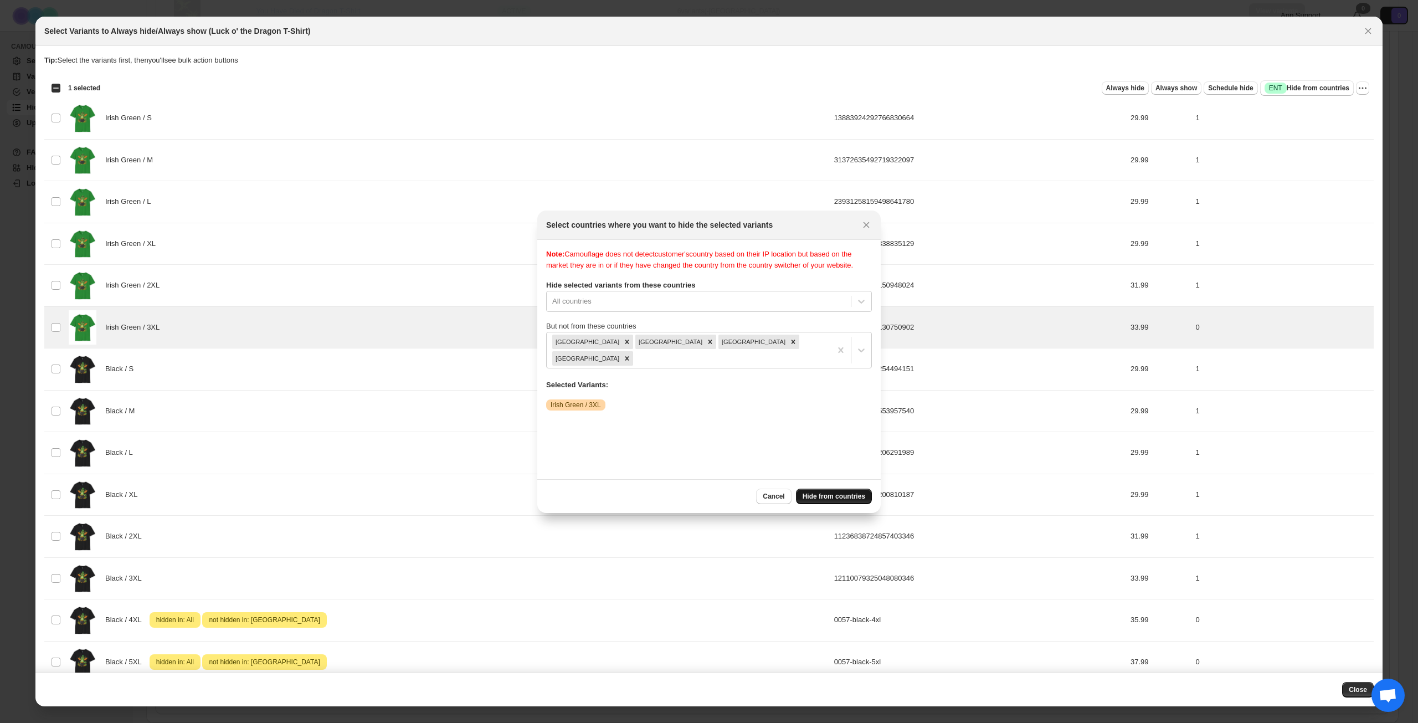
click at [832, 492] on span "Hide from countries" at bounding box center [834, 496] width 63 height 9
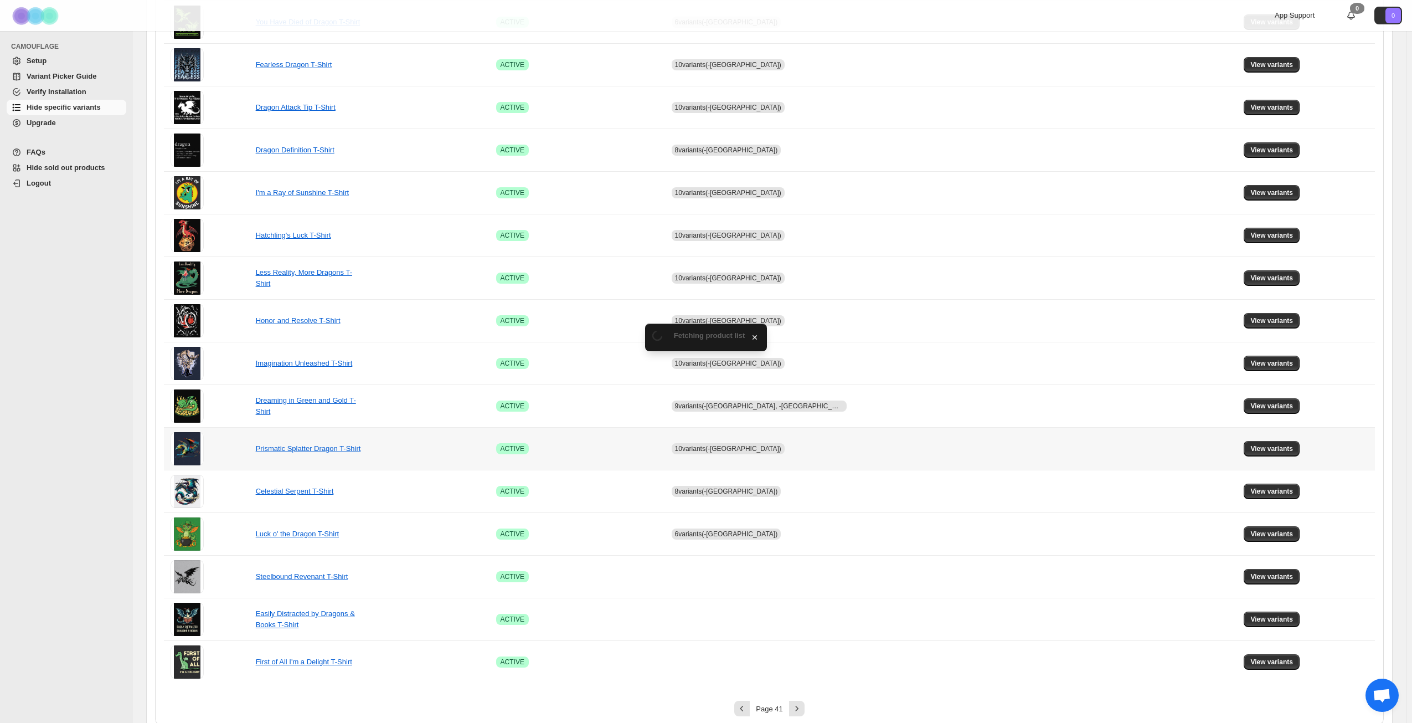
scroll to position [414, 0]
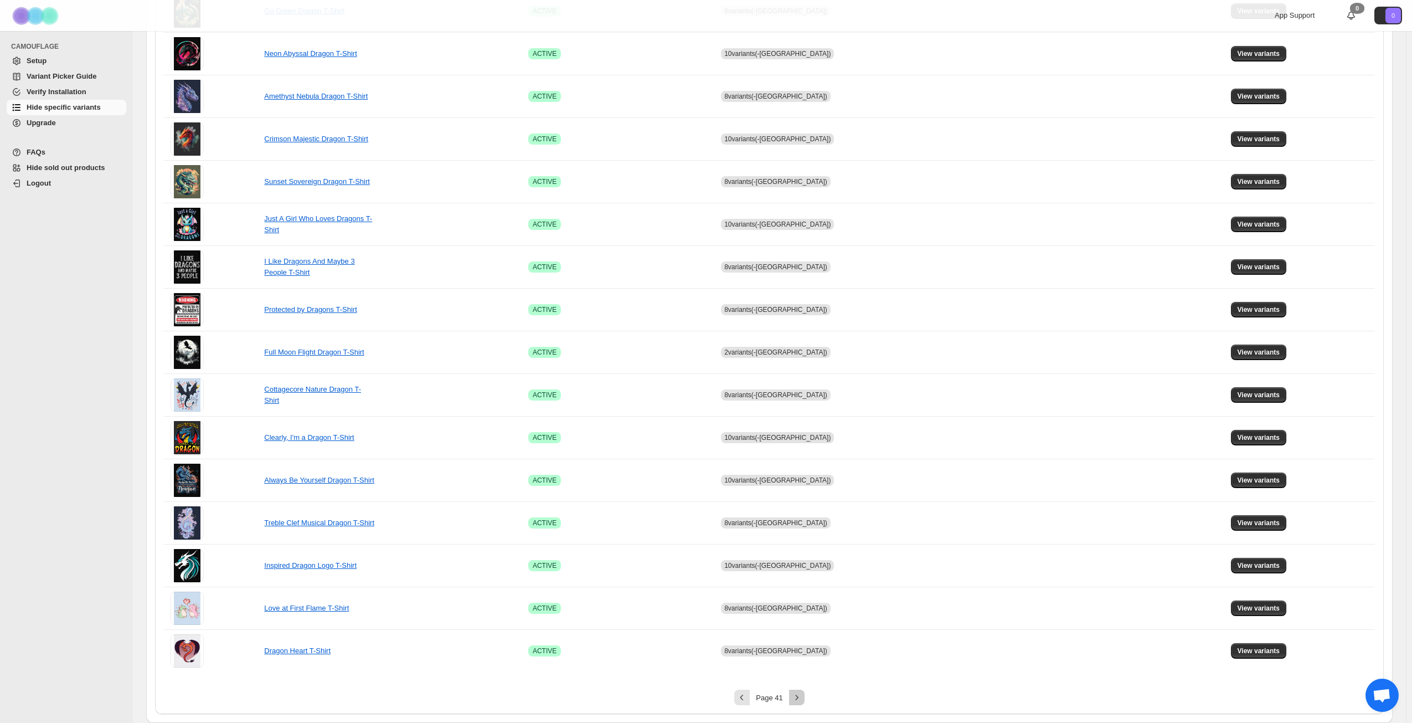
click at [798, 697] on icon "Next" at bounding box center [796, 697] width 3 height 5
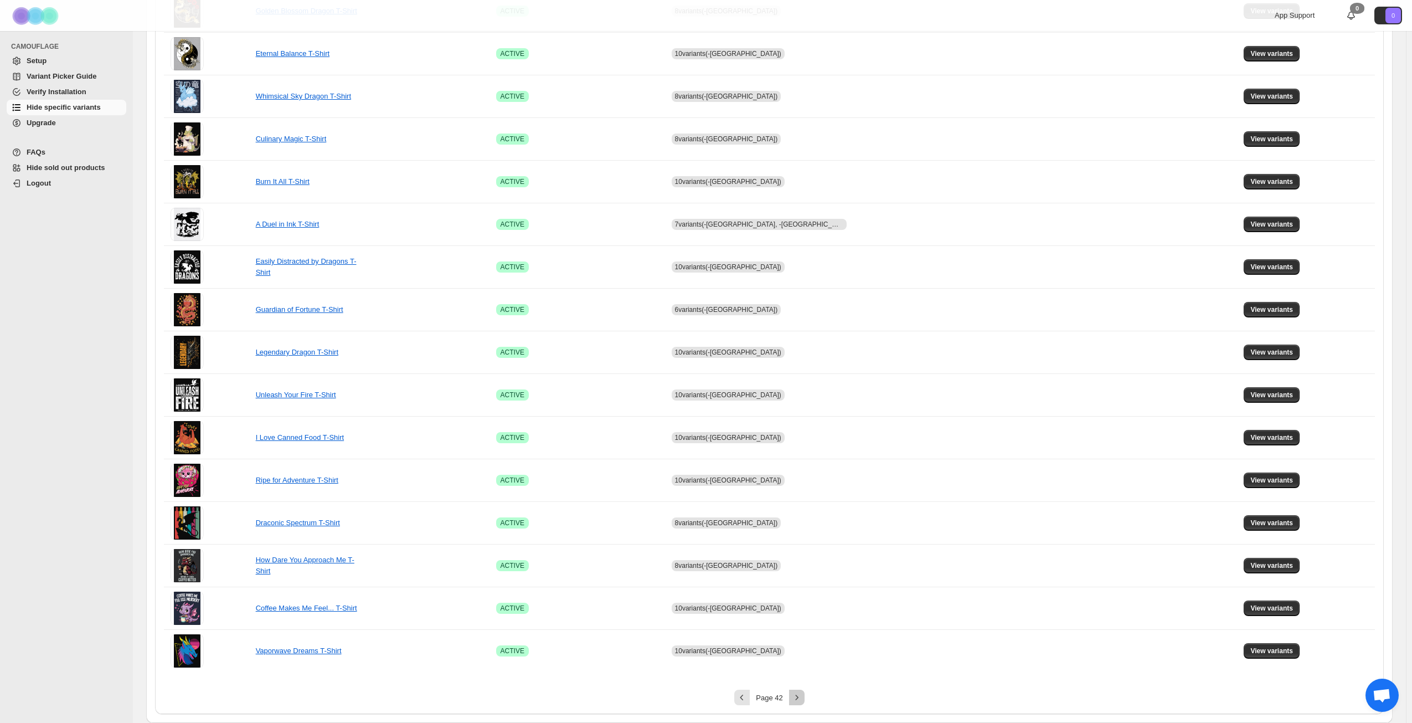
click at [801, 697] on icon "Next" at bounding box center [797, 697] width 11 height 11
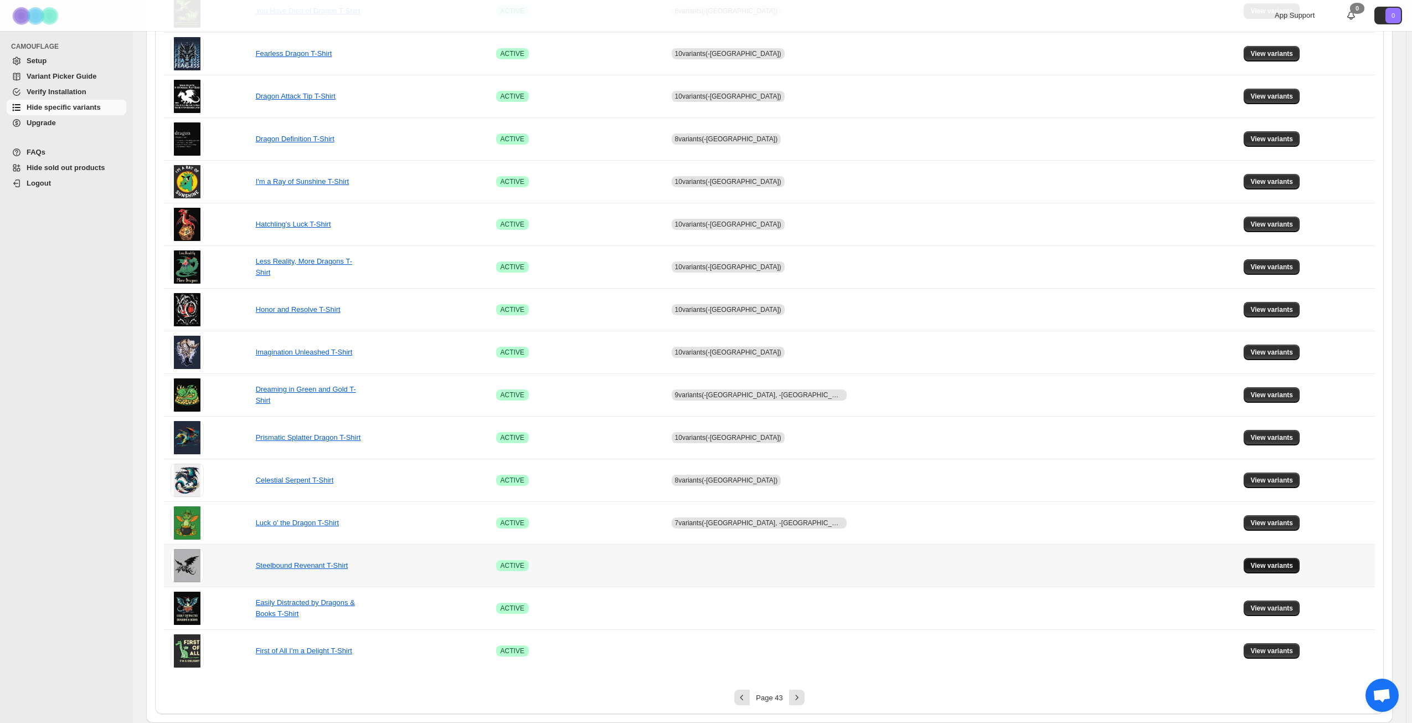
click at [1251, 568] on span "View variants" at bounding box center [1272, 565] width 43 height 9
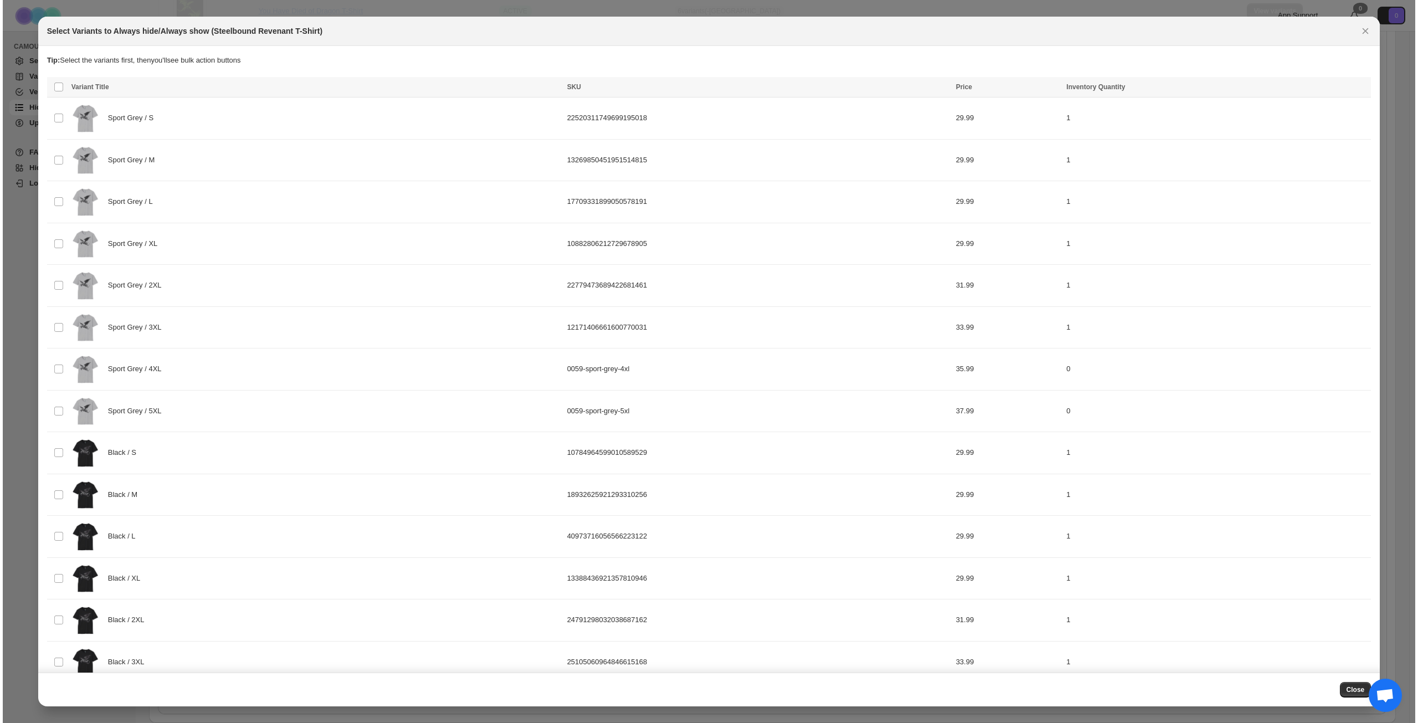
scroll to position [0, 0]
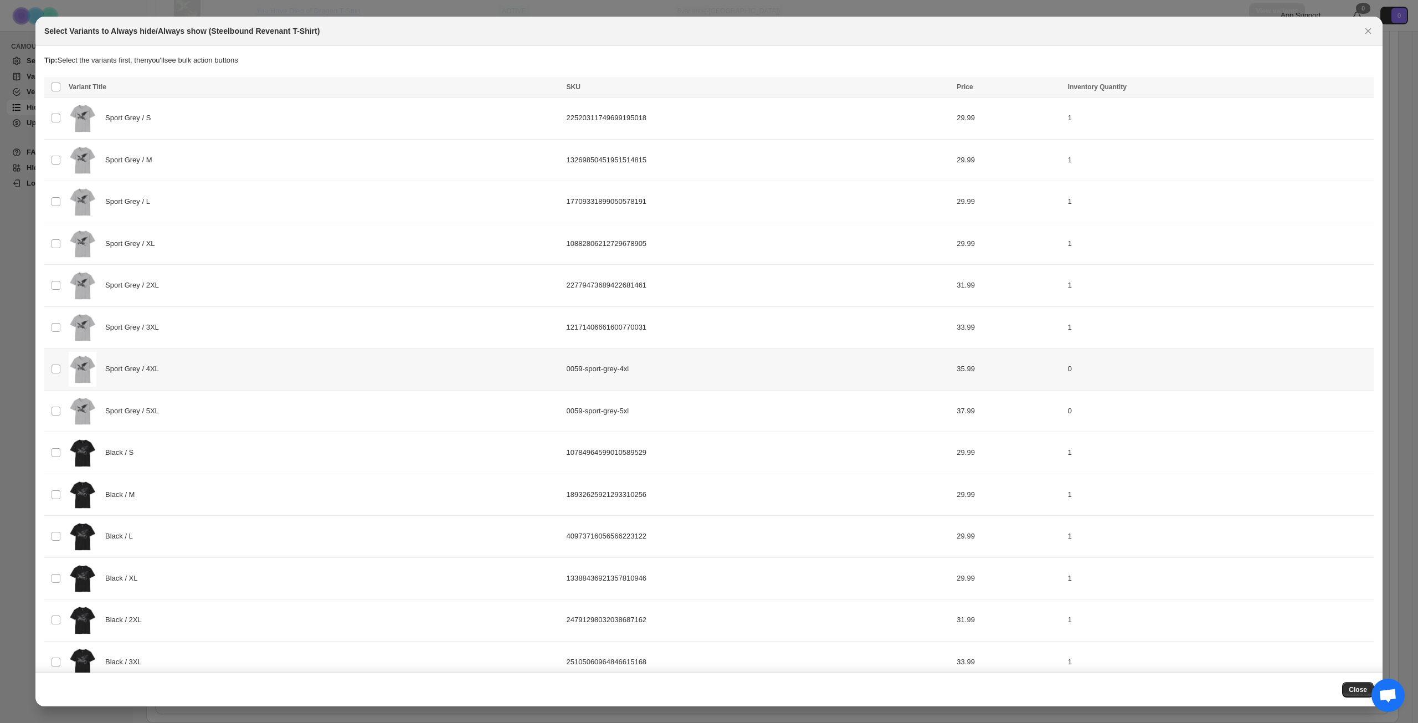
click at [285, 378] on div "Sport Grey / 4XL" at bounding box center [314, 369] width 491 height 35
click at [294, 414] on div "Sport Grey / 5XL" at bounding box center [314, 411] width 491 height 35
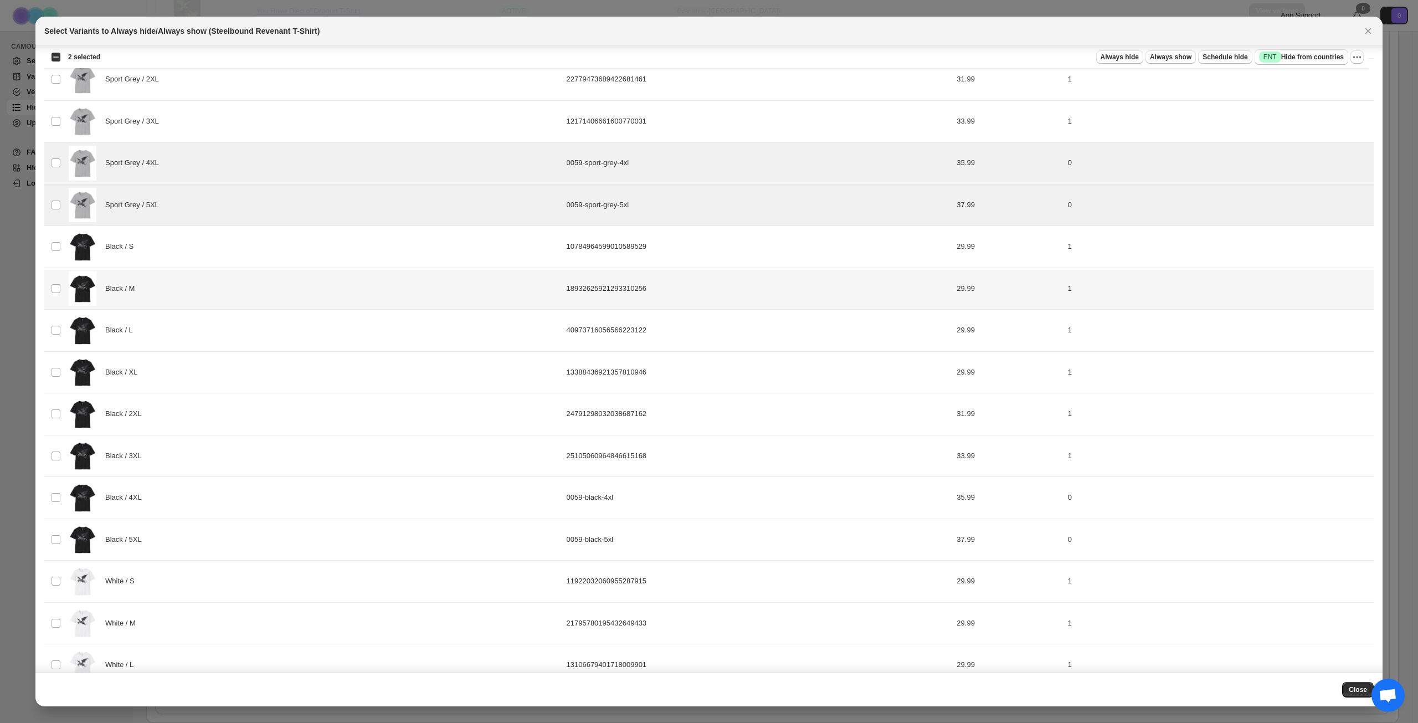
scroll to position [222, 0]
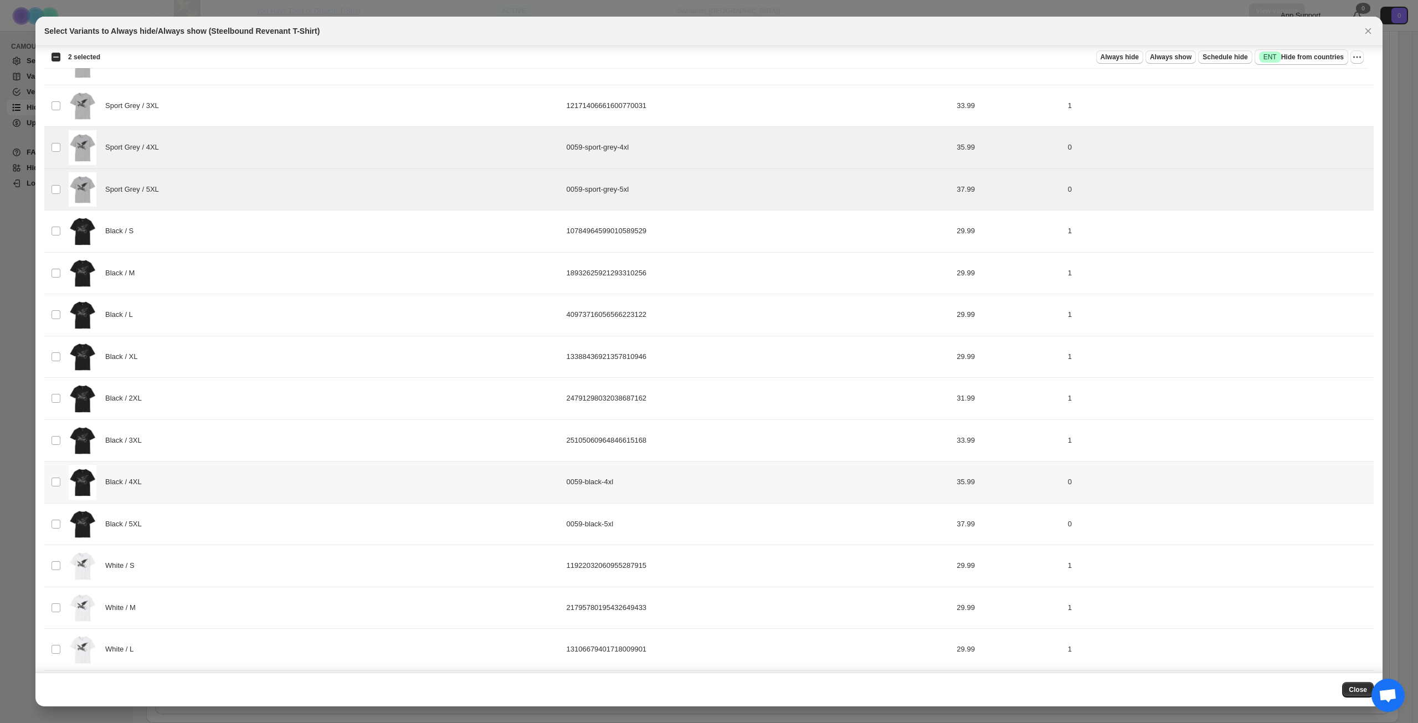
click at [269, 476] on div "Black / 4XL" at bounding box center [314, 482] width 491 height 35
click at [263, 517] on div "Black / 5XL" at bounding box center [314, 524] width 491 height 35
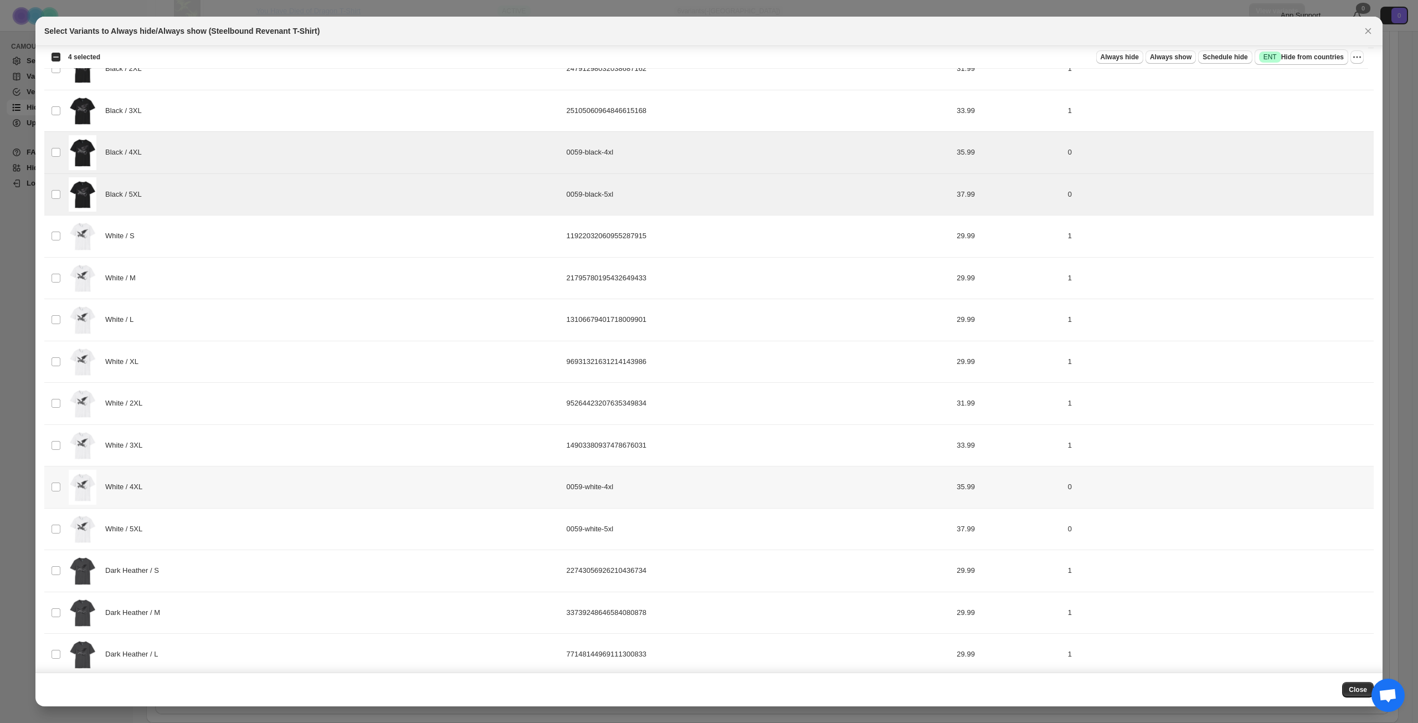
scroll to position [554, 0]
click at [270, 496] on div "White / 4XL" at bounding box center [314, 484] width 491 height 35
click at [264, 528] on div "White / 5XL" at bounding box center [314, 526] width 491 height 35
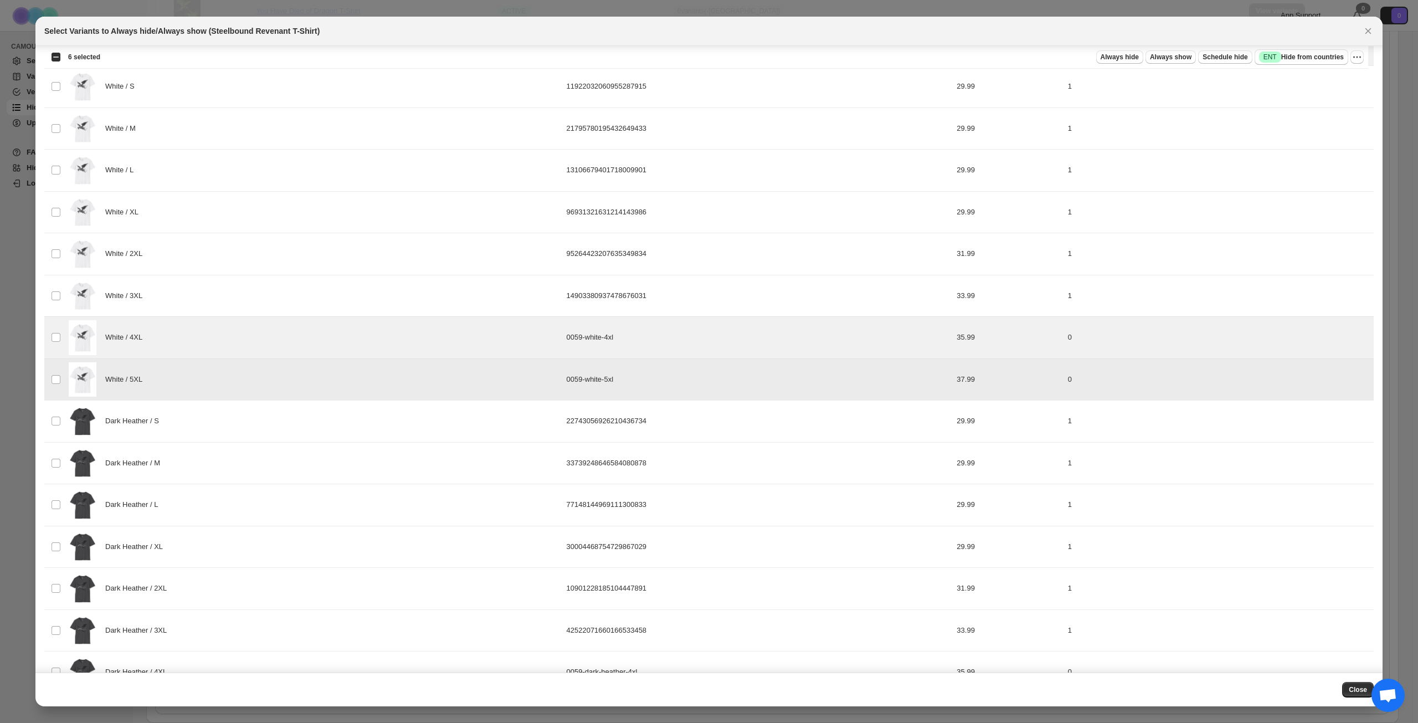
scroll to position [772, 0]
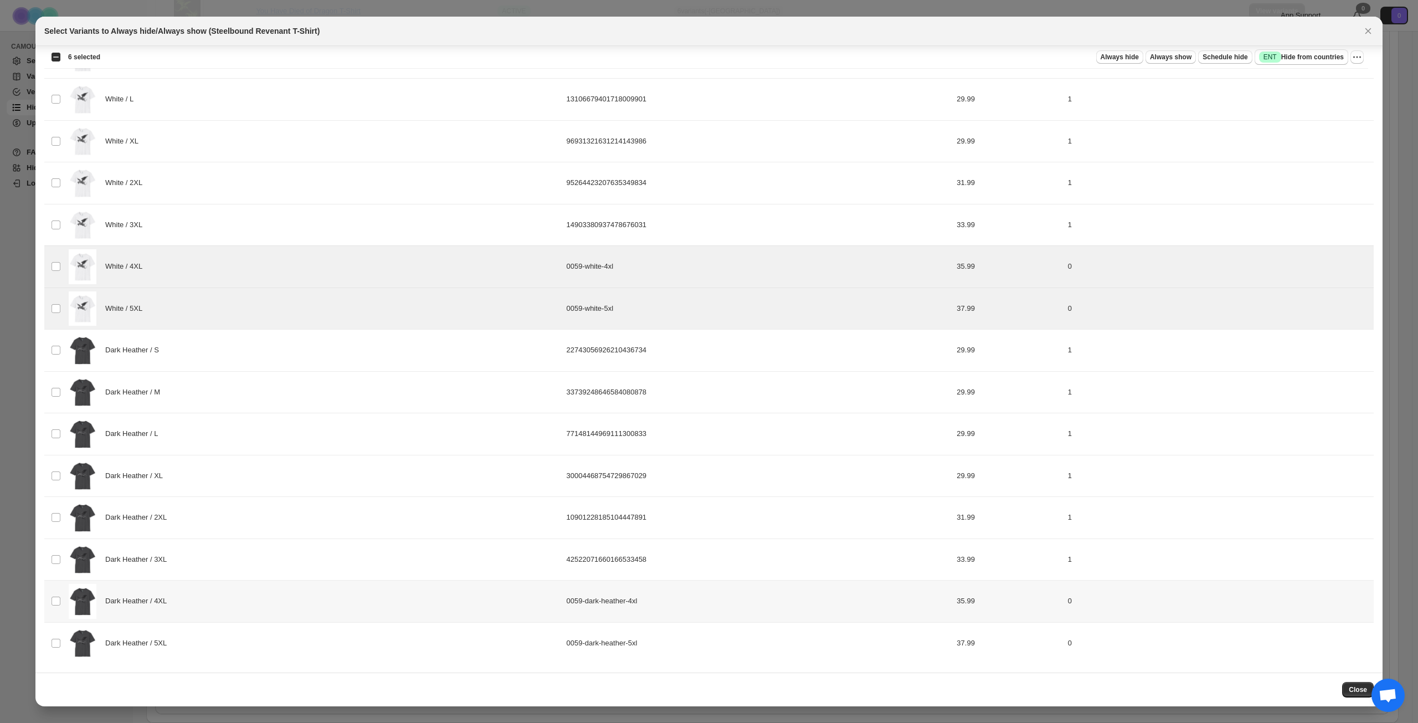
click at [249, 598] on div "Dark Heather / 4XL" at bounding box center [314, 601] width 491 height 35
click at [255, 647] on div "Dark Heather / 5XL" at bounding box center [314, 643] width 491 height 35
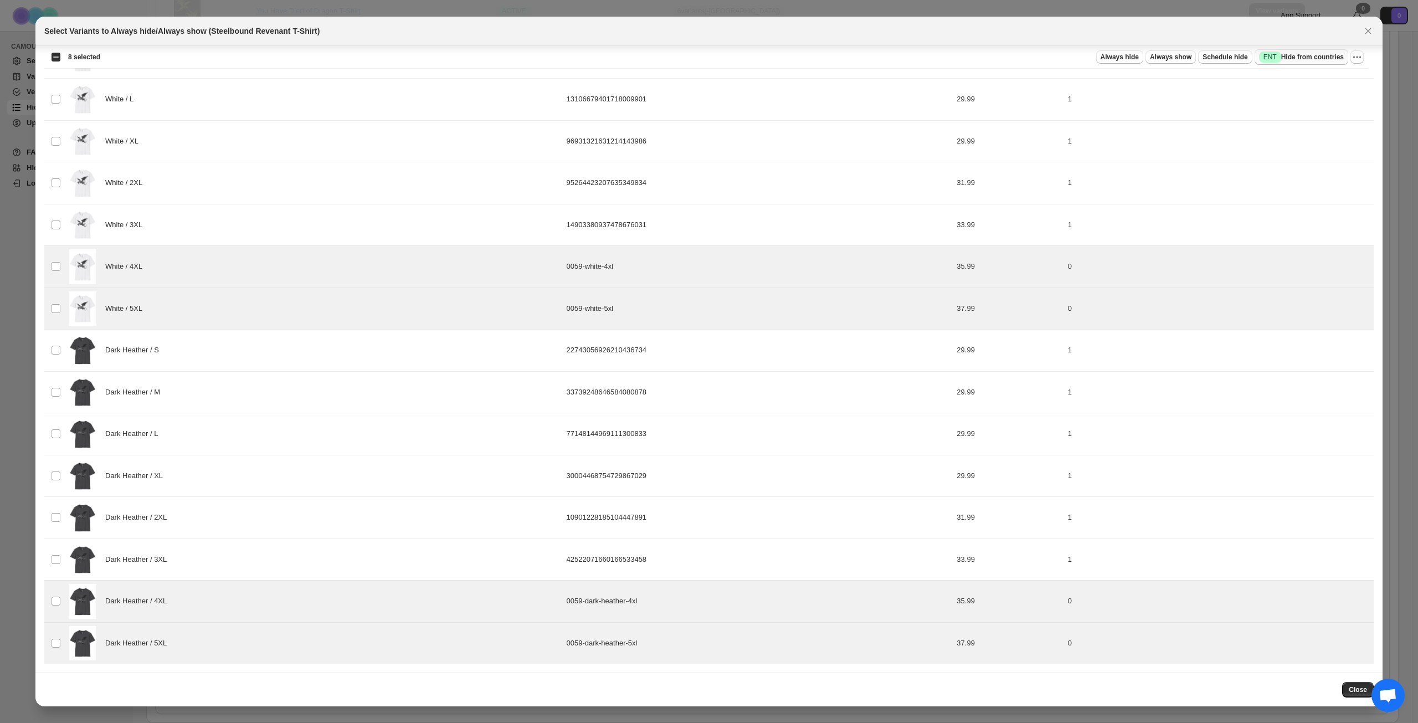
click at [1303, 58] on span "Success ENT Hide from countries" at bounding box center [1301, 57] width 85 height 11
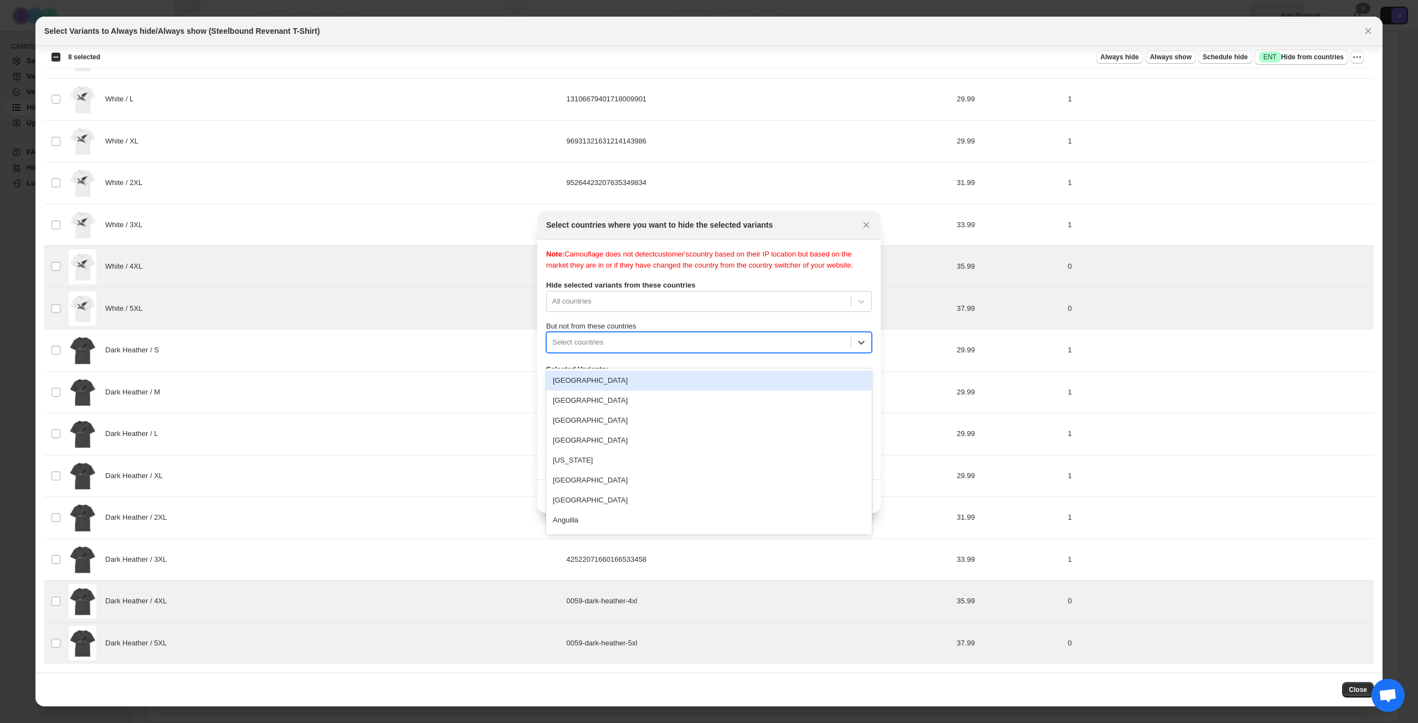
click at [720, 349] on div ":r18t:" at bounding box center [698, 342] width 293 height 13
type input "****"
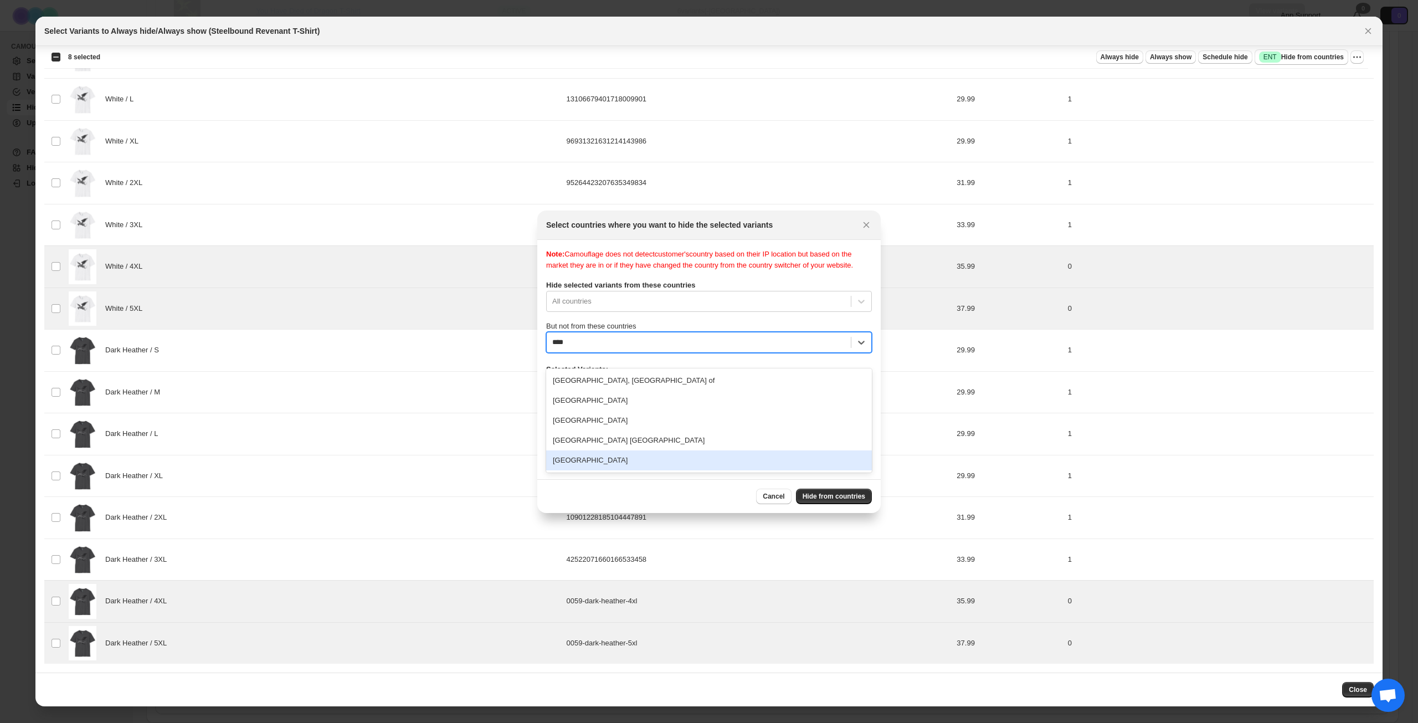
click at [620, 462] on div "[GEOGRAPHIC_DATA]" at bounding box center [709, 460] width 326 height 20
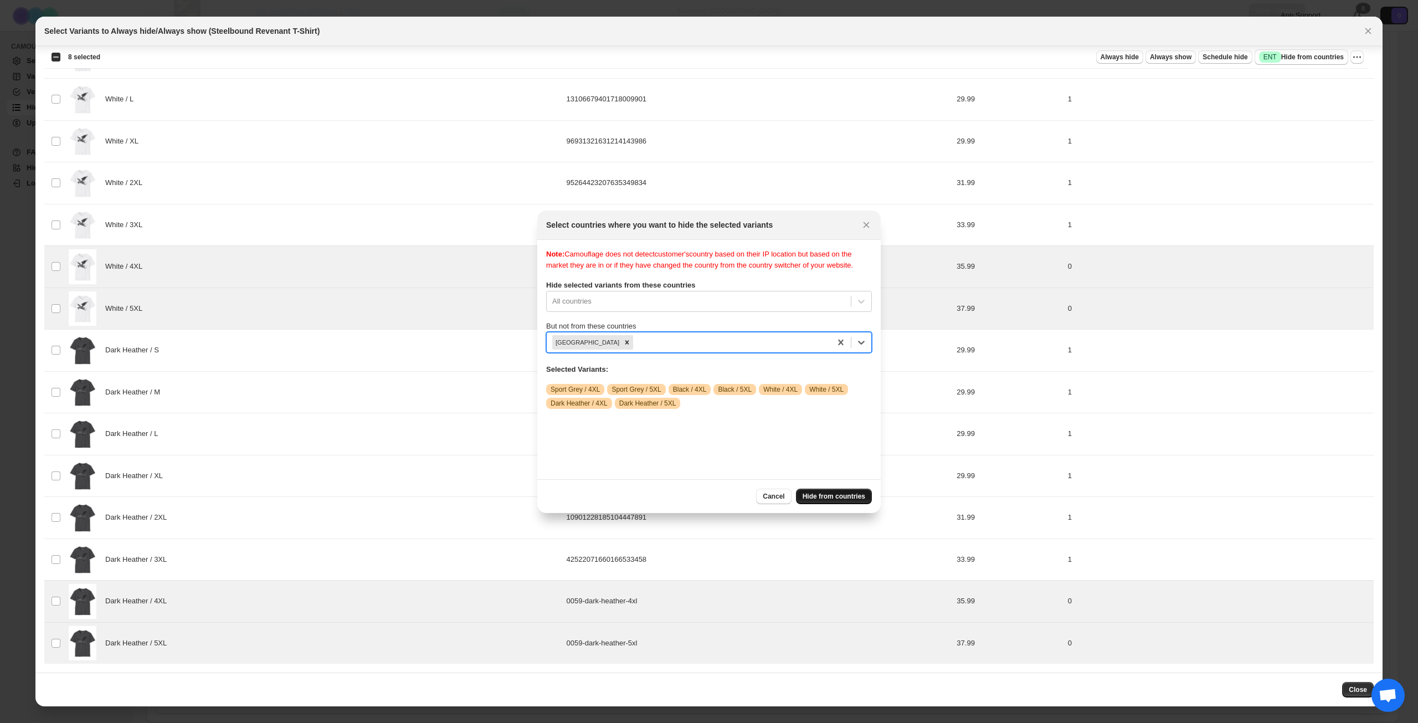
click at [823, 494] on span "Hide from countries" at bounding box center [834, 496] width 63 height 9
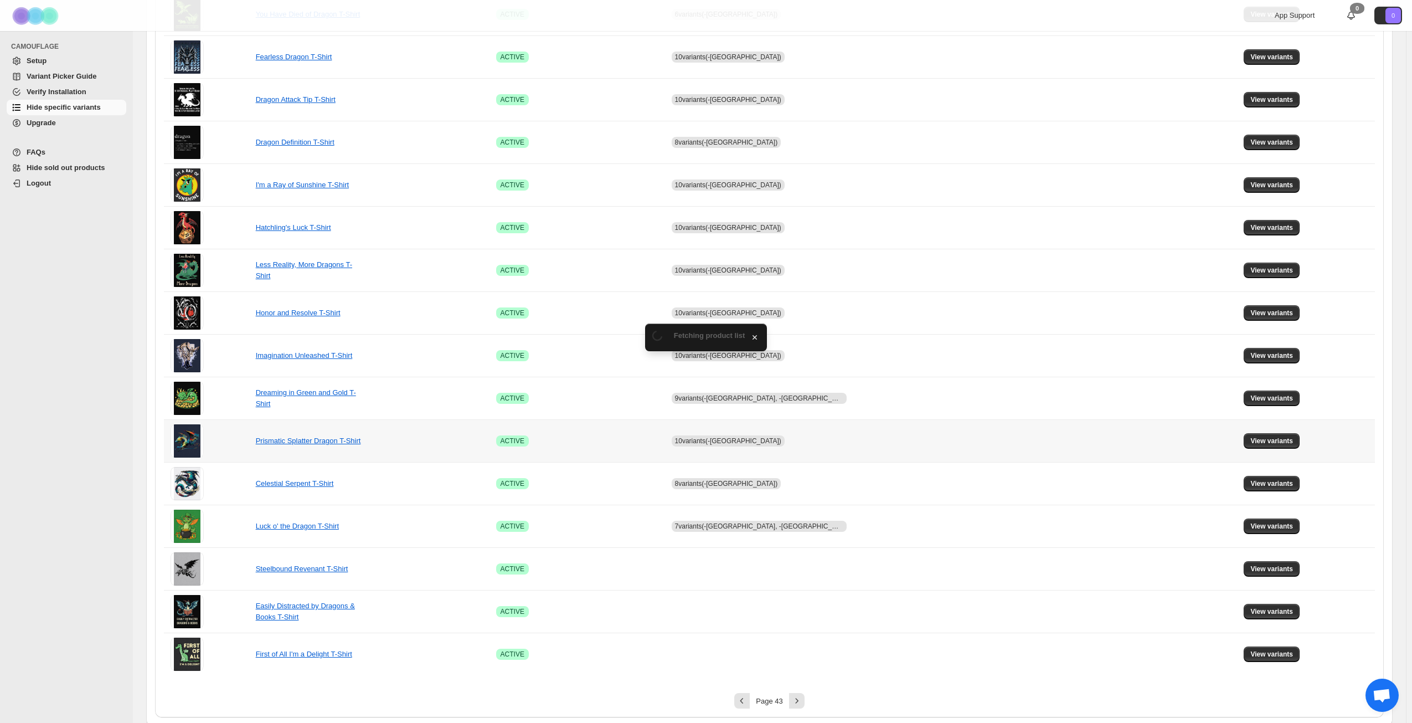
scroll to position [414, 0]
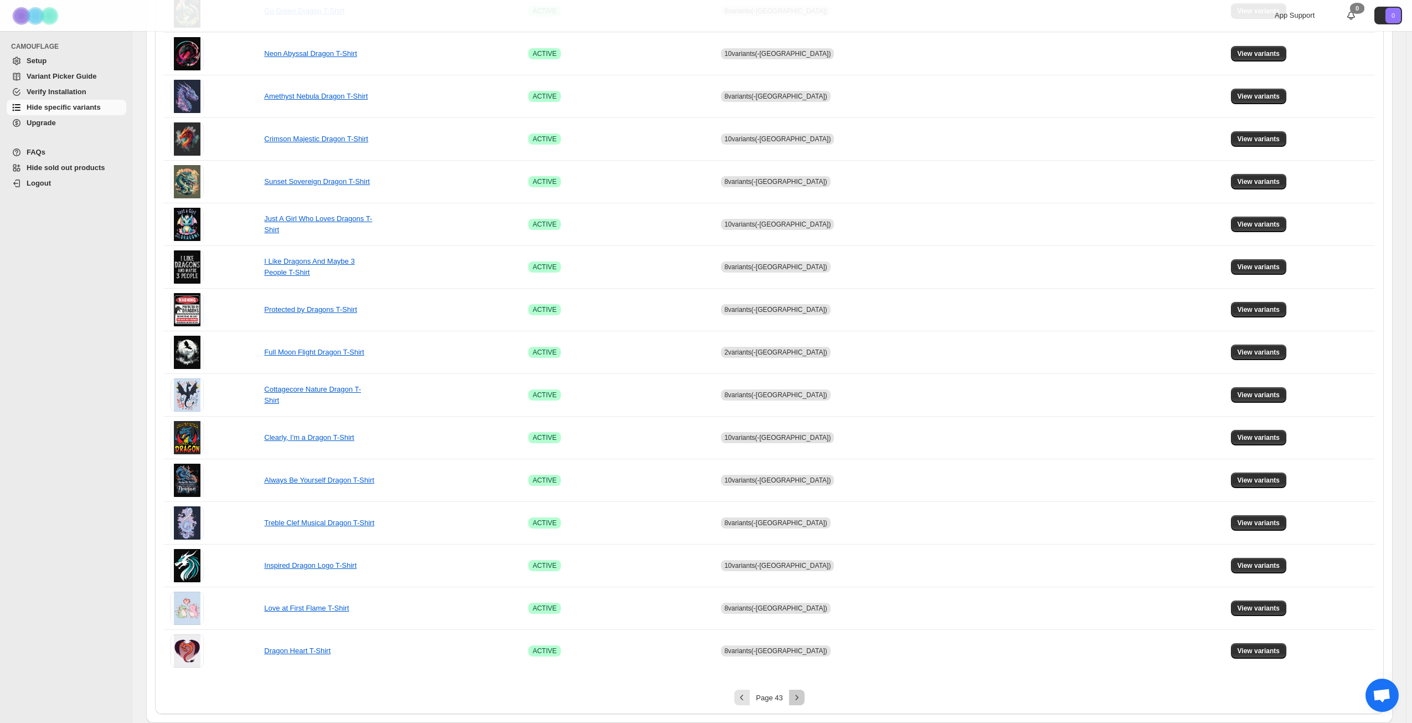
click at [798, 700] on icon "Next" at bounding box center [797, 697] width 11 height 11
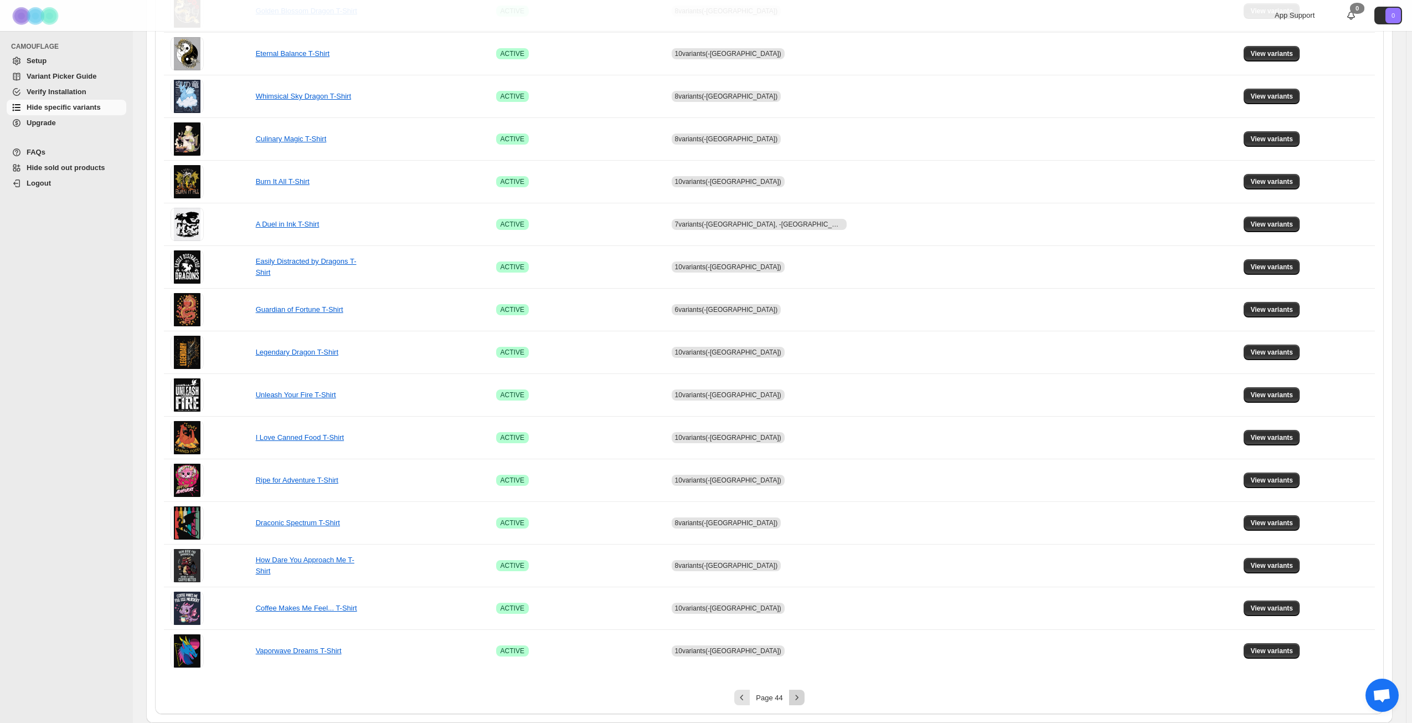
click at [803, 695] on icon "Next" at bounding box center [797, 697] width 11 height 11
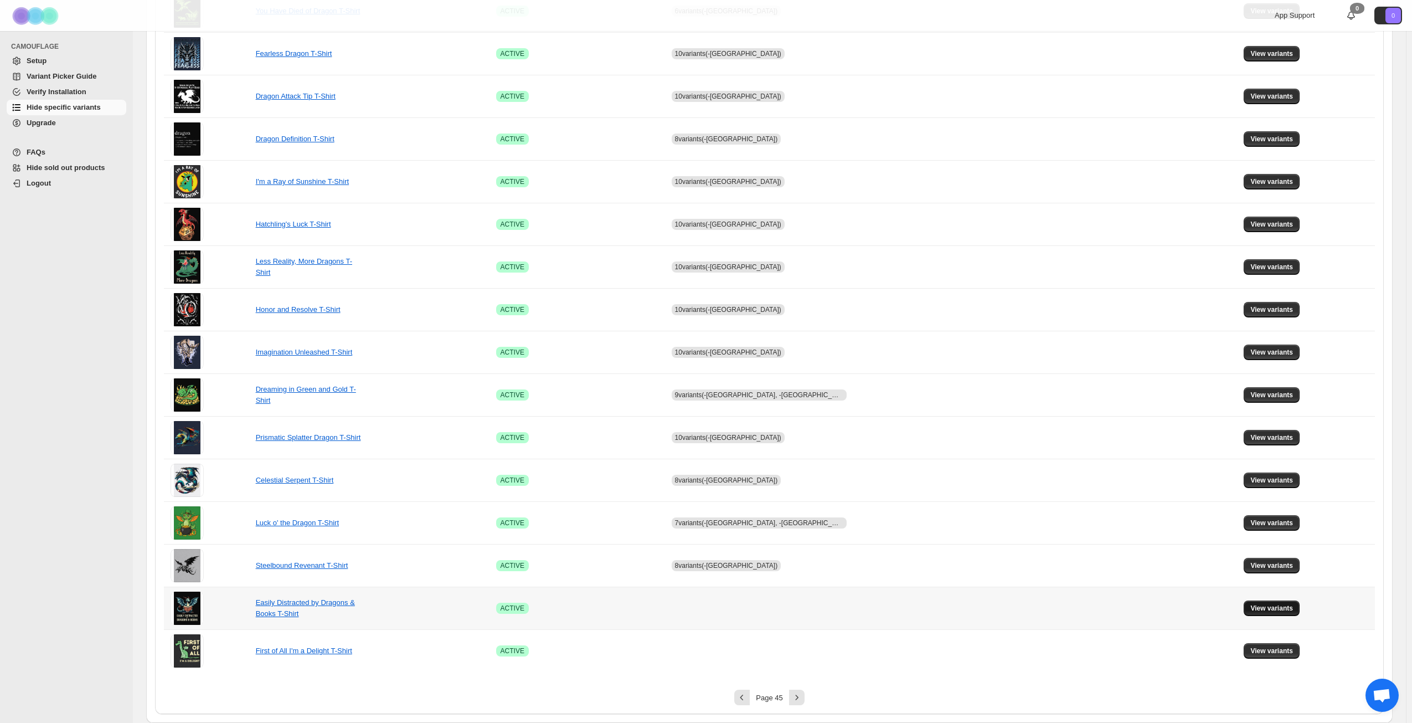
click at [1254, 604] on span "View variants" at bounding box center [1272, 608] width 43 height 9
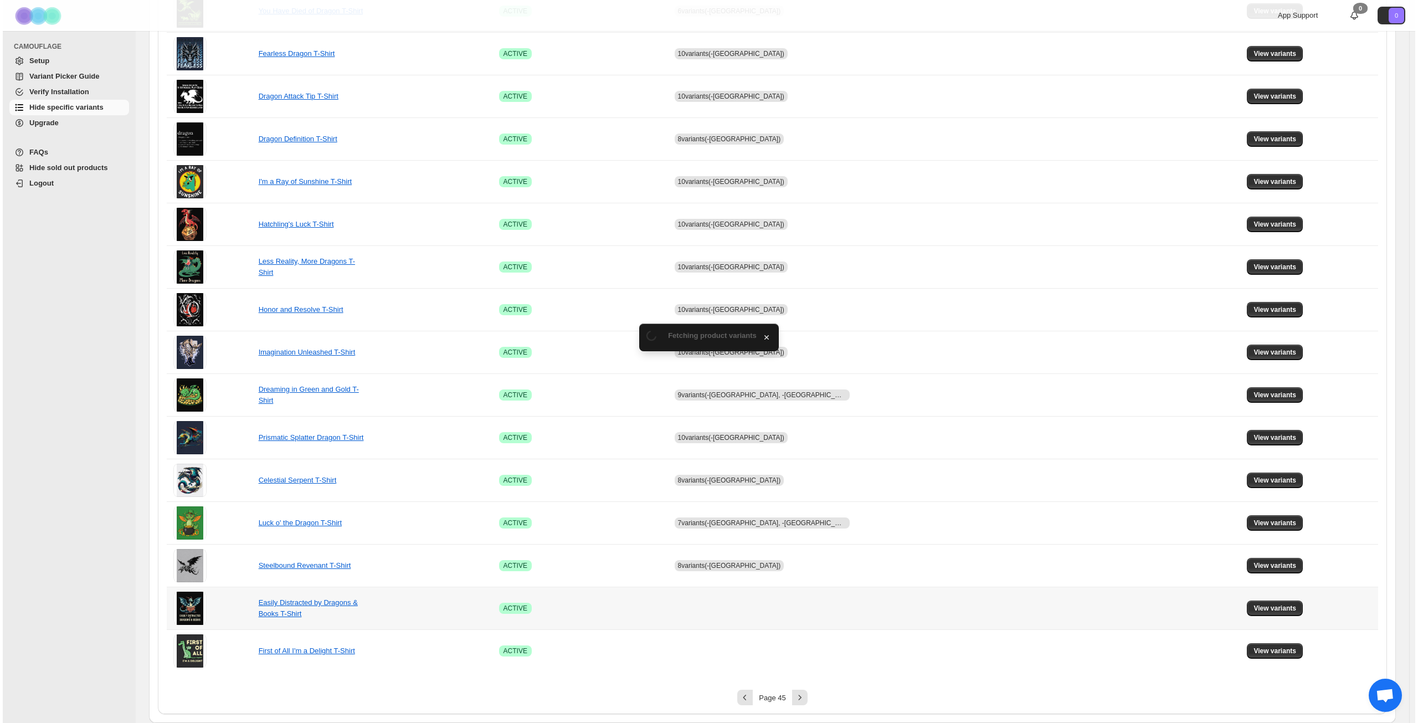
scroll to position [0, 0]
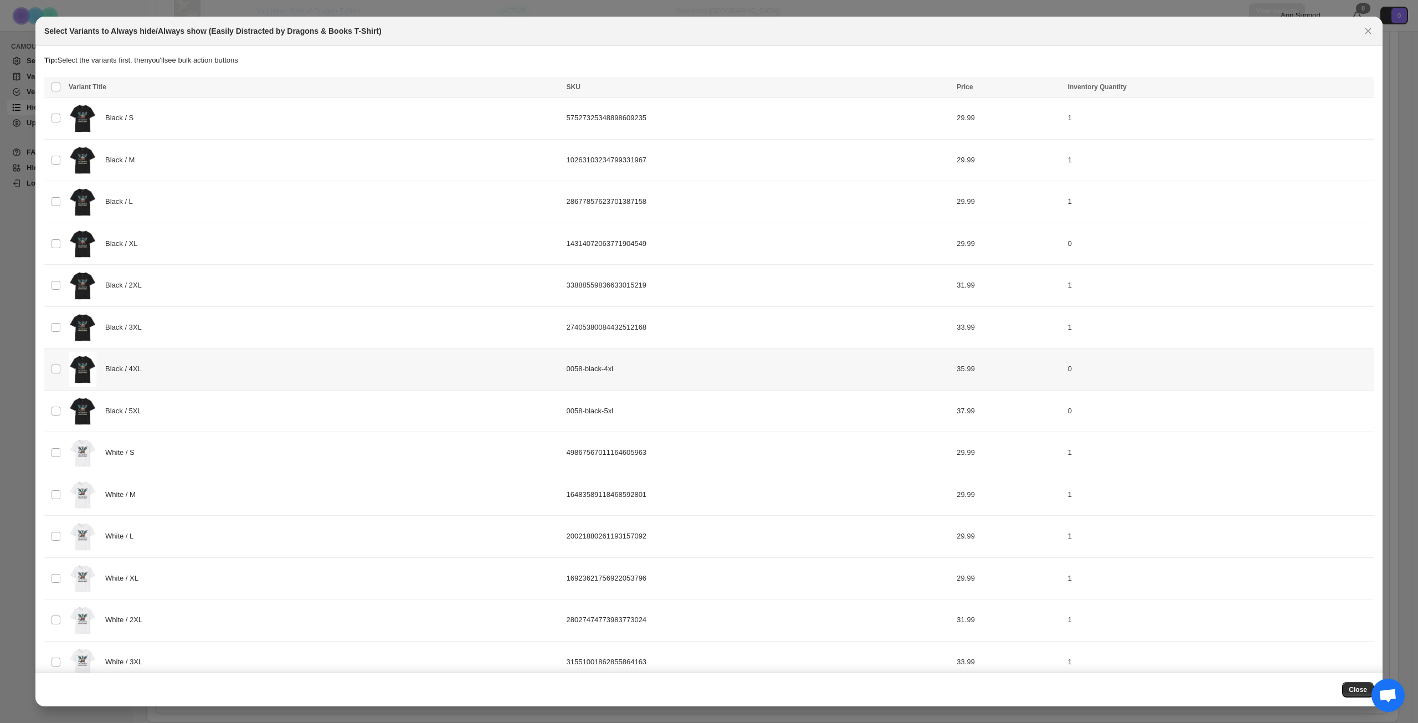
click at [343, 363] on div "Black / 4XL" at bounding box center [314, 369] width 491 height 35
click at [312, 417] on div "Black / 5XL" at bounding box center [314, 411] width 491 height 35
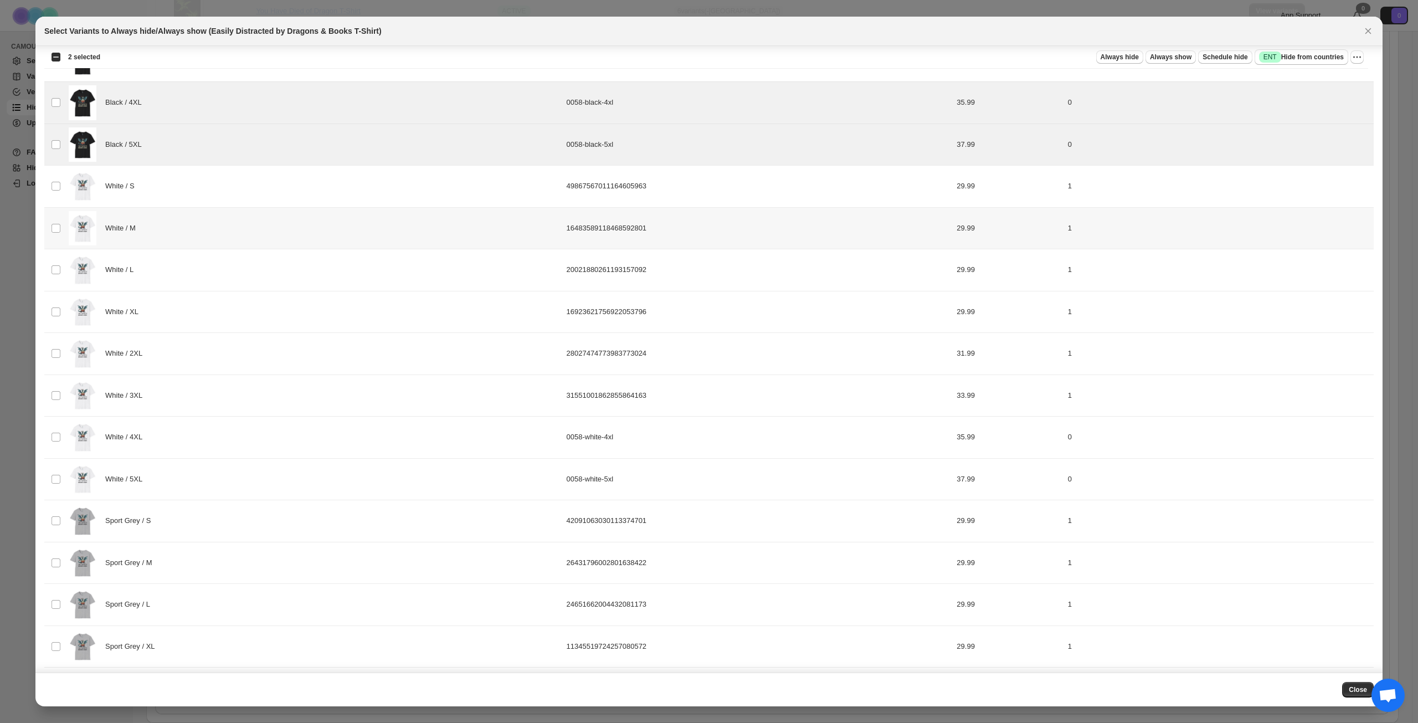
scroll to position [277, 0]
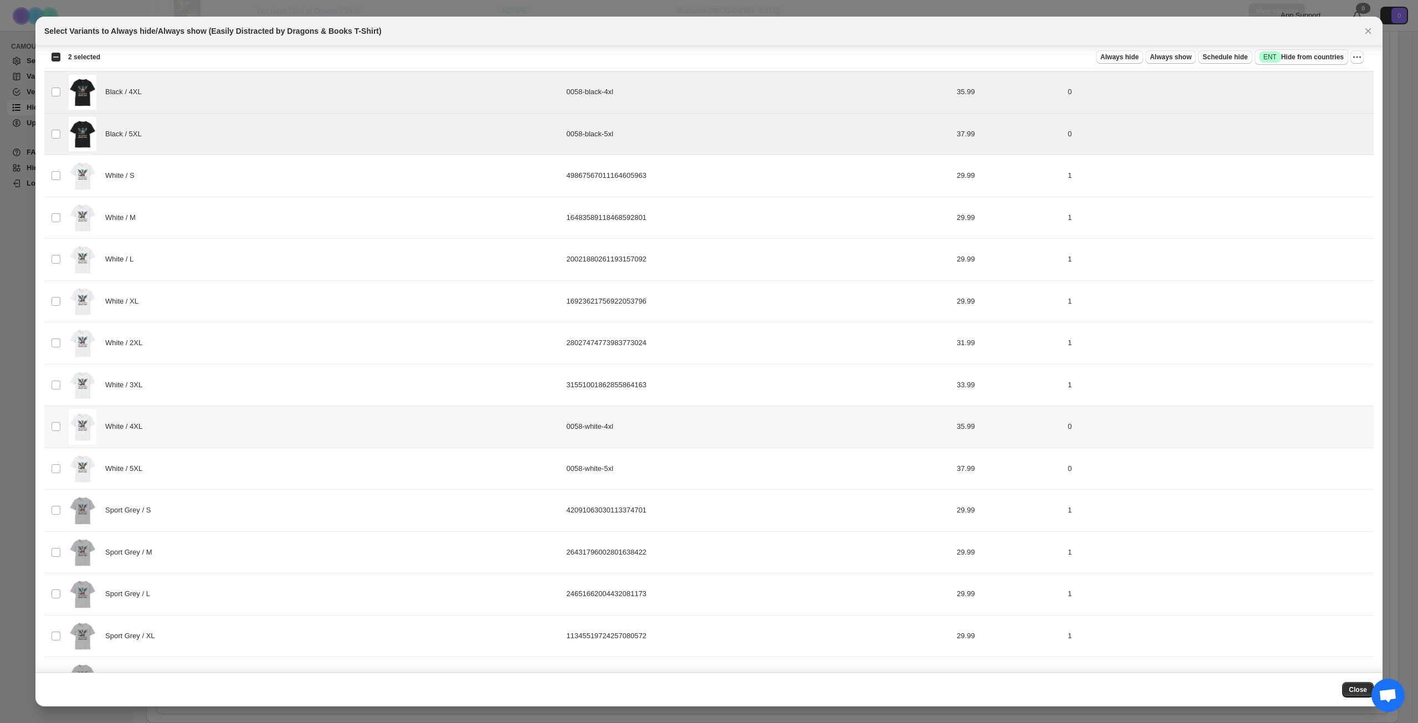
click at [251, 439] on div "White / 4XL" at bounding box center [314, 426] width 491 height 35
click at [253, 476] on div "White / 5XL" at bounding box center [314, 468] width 491 height 35
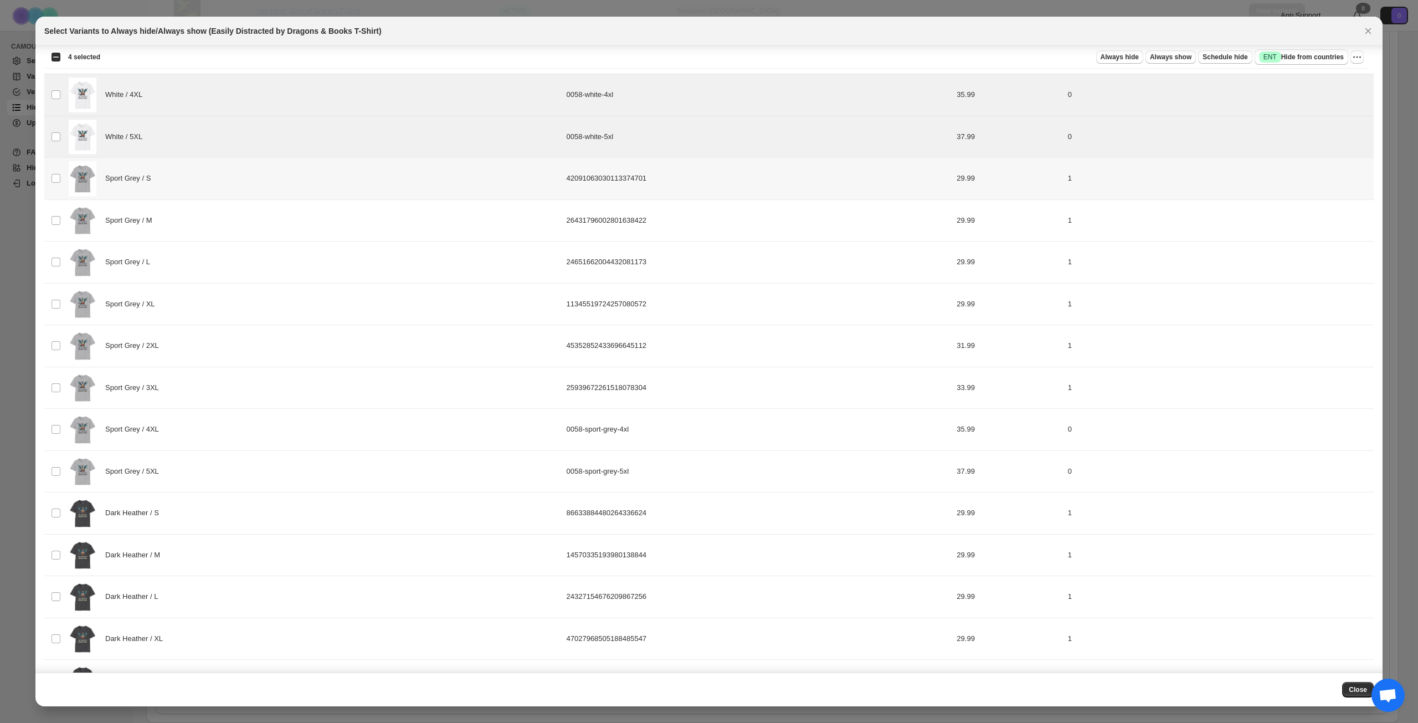
scroll to position [609, 0]
click at [250, 435] on div "Sport Grey / 4XL" at bounding box center [314, 429] width 491 height 35
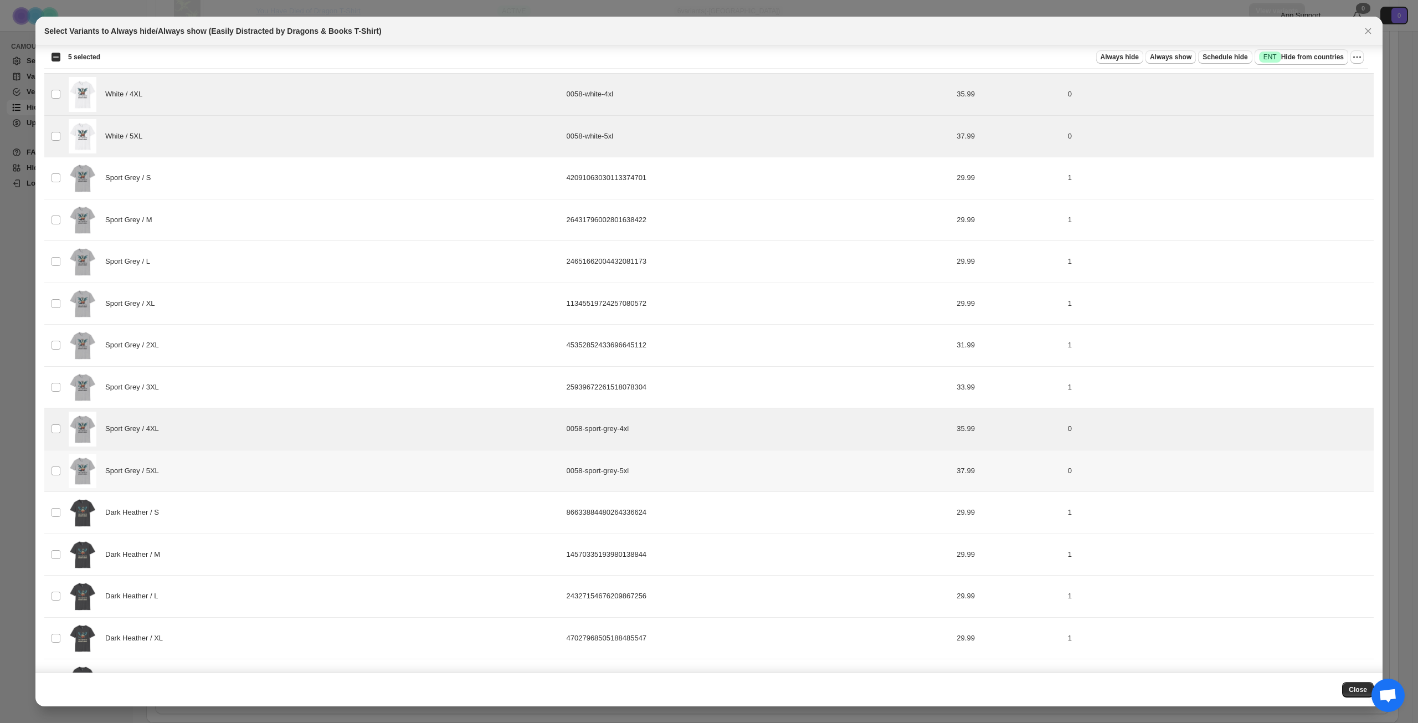
click at [240, 476] on div "Sport Grey / 5XL" at bounding box center [314, 471] width 491 height 35
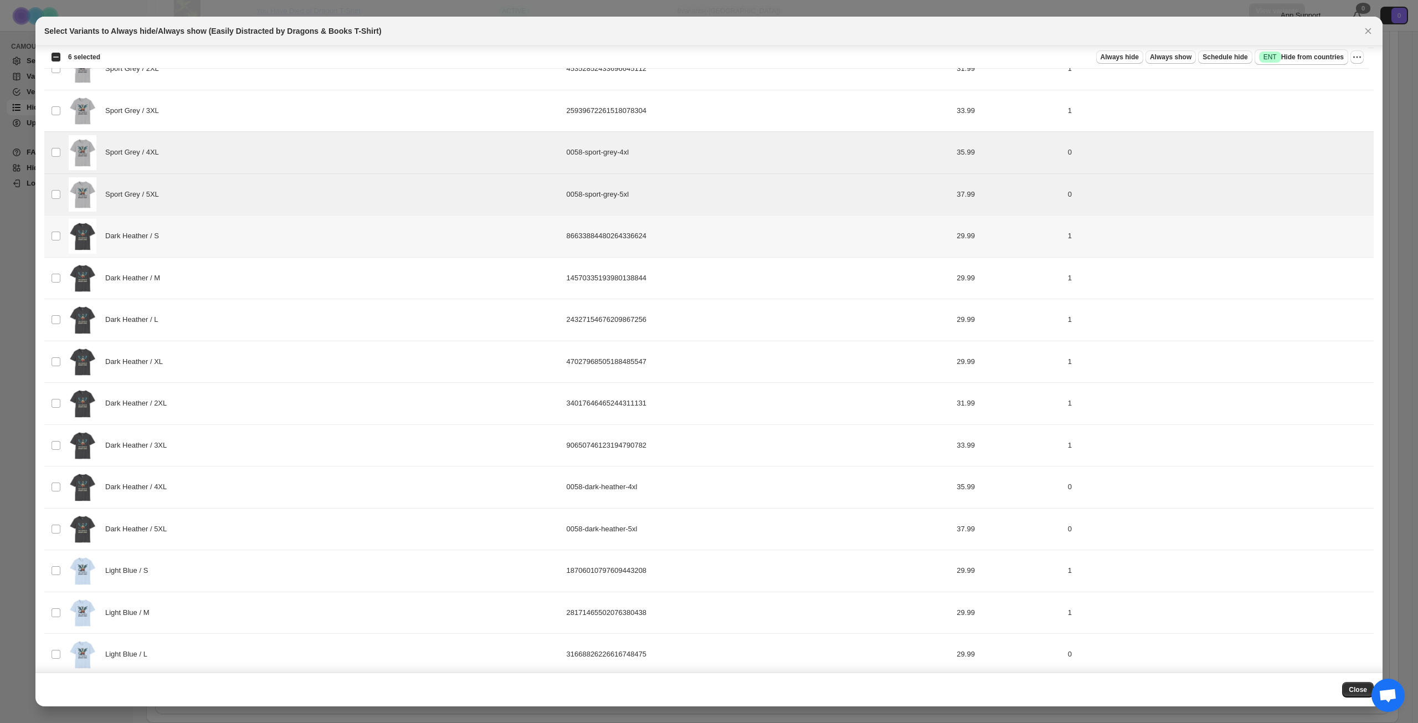
scroll to position [886, 0]
drag, startPoint x: 248, startPoint y: 482, endPoint x: 249, endPoint y: 506, distance: 24.4
click at [248, 482] on div "Dark Heather / 4XL" at bounding box center [314, 486] width 491 height 35
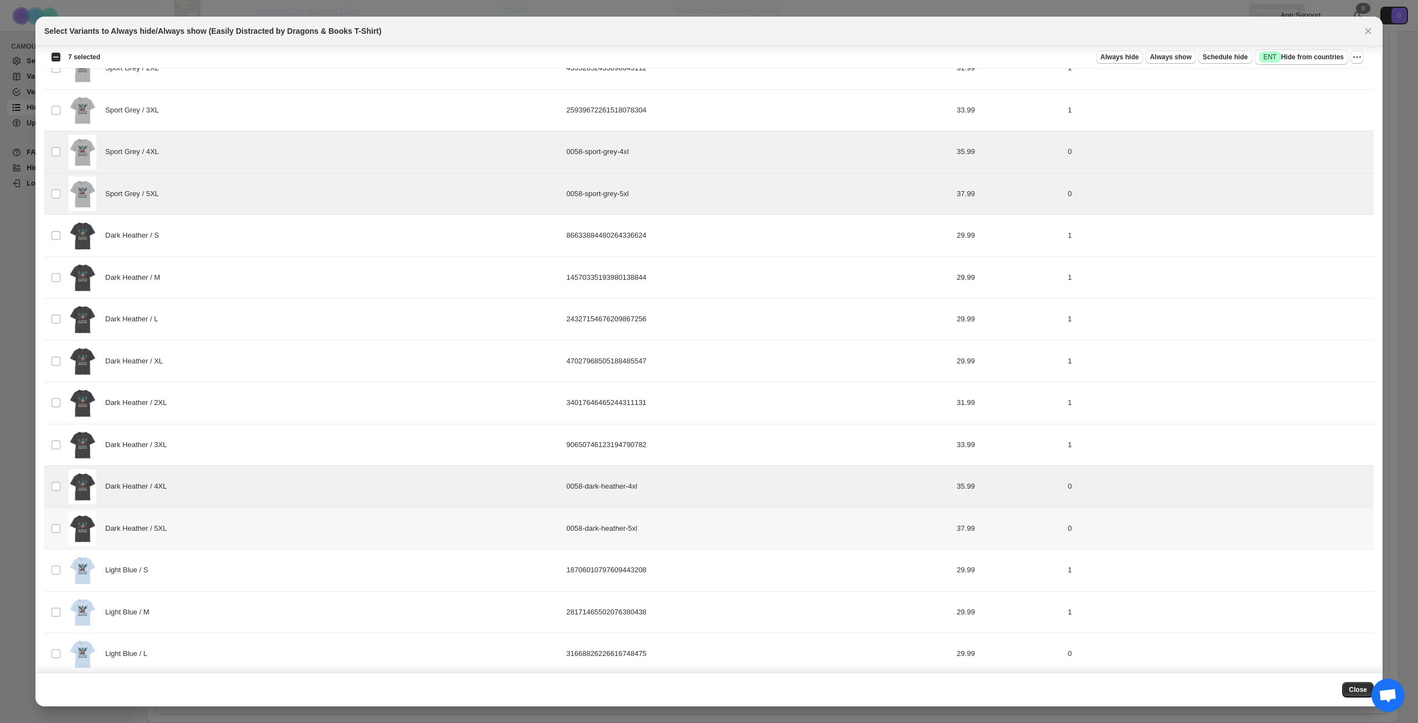
click at [243, 518] on div "Dark Heather / 5XL" at bounding box center [314, 528] width 491 height 35
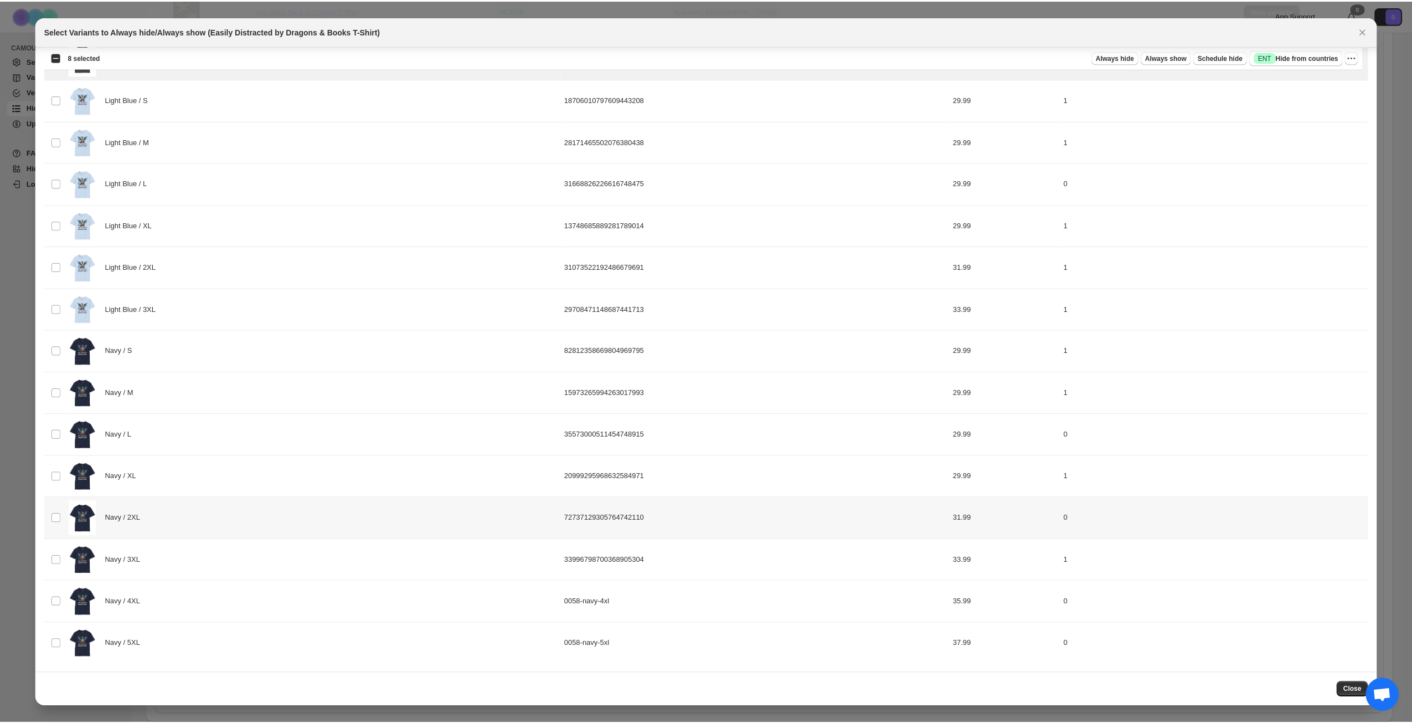
scroll to position [1357, 0]
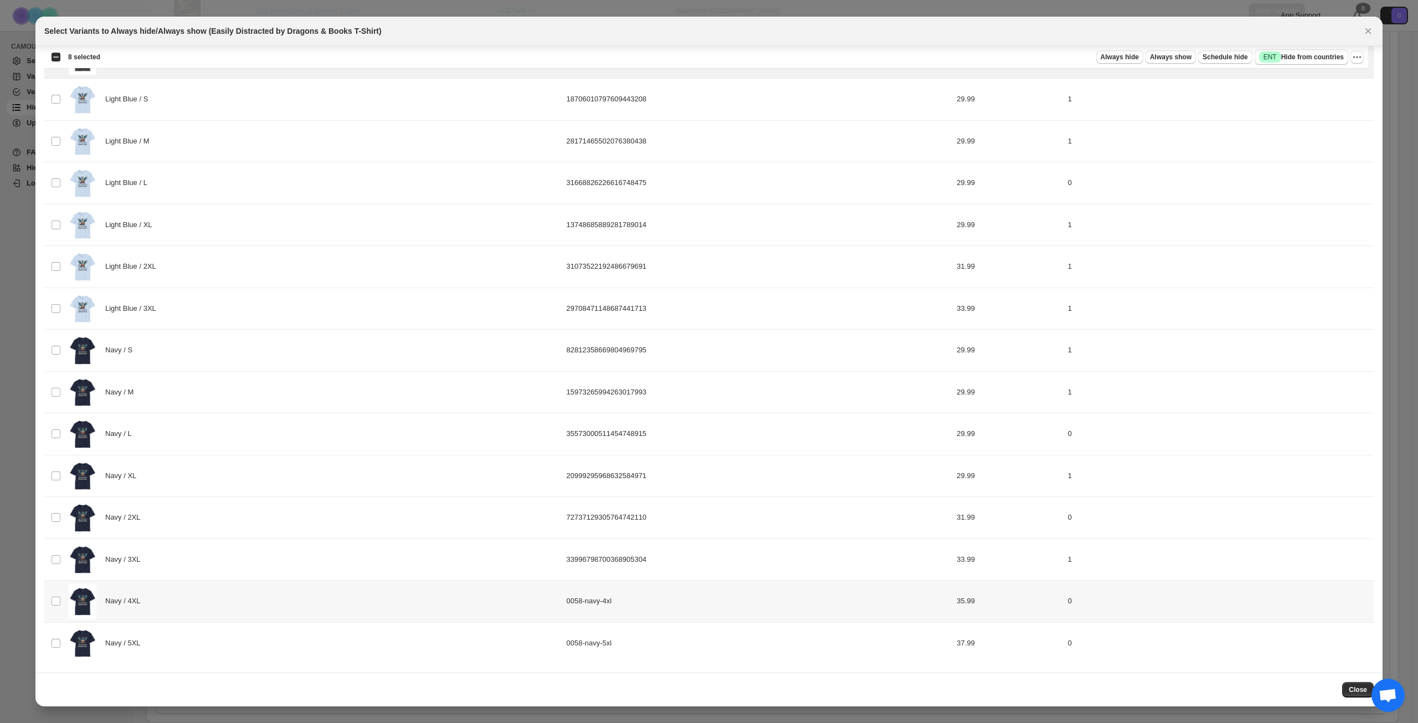
click at [220, 605] on div "Navy / 4XL" at bounding box center [314, 601] width 491 height 35
click at [218, 652] on div "Navy / 5XL" at bounding box center [314, 643] width 491 height 35
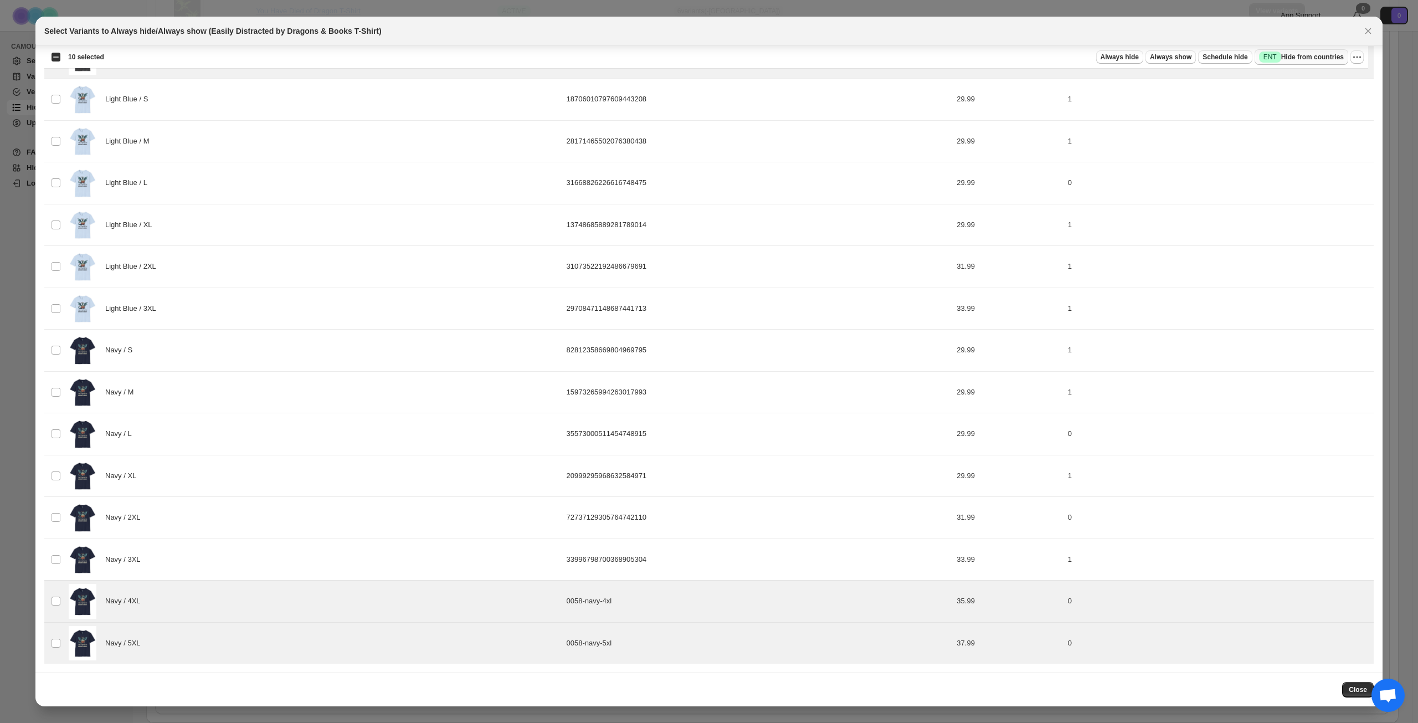
click at [1299, 64] on button "Success ENT Hide from countries" at bounding box center [1302, 57] width 94 height 16
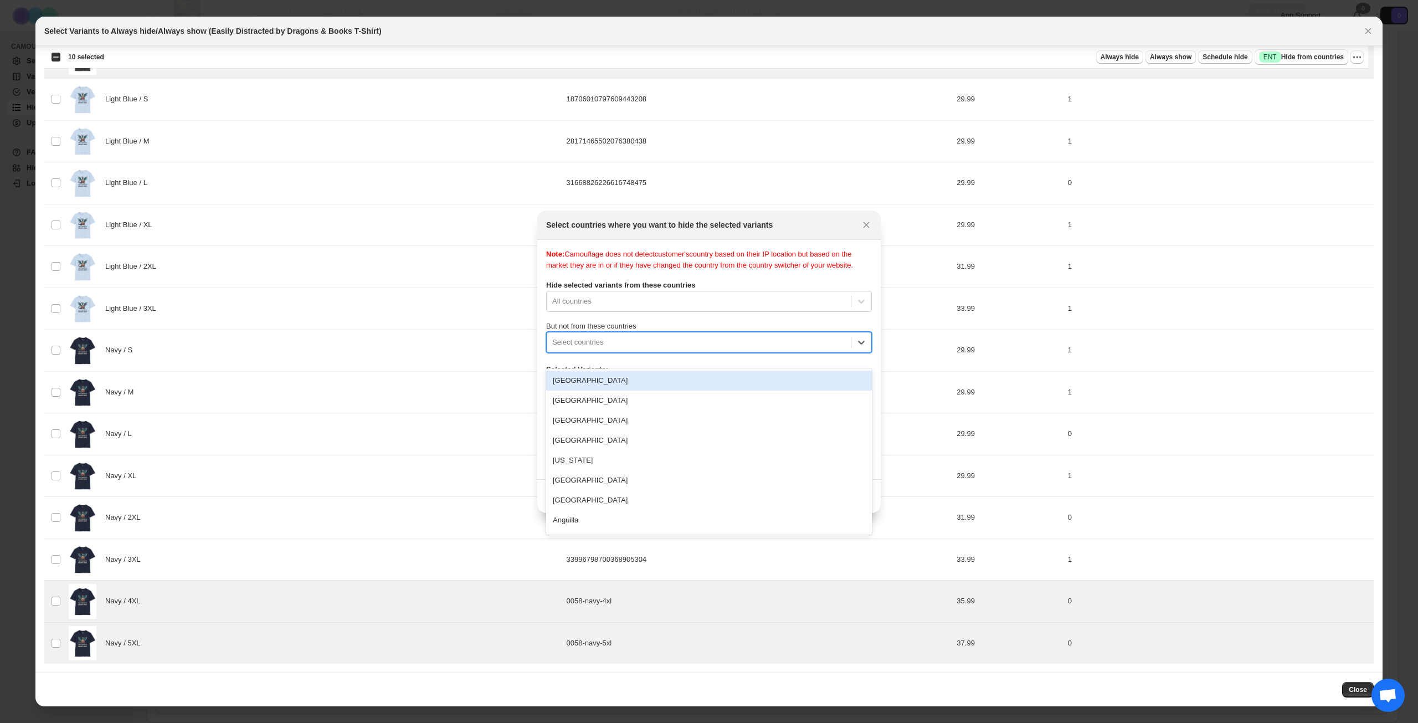
click at [762, 345] on div "Select countries" at bounding box center [699, 342] width 304 height 18
type input "****"
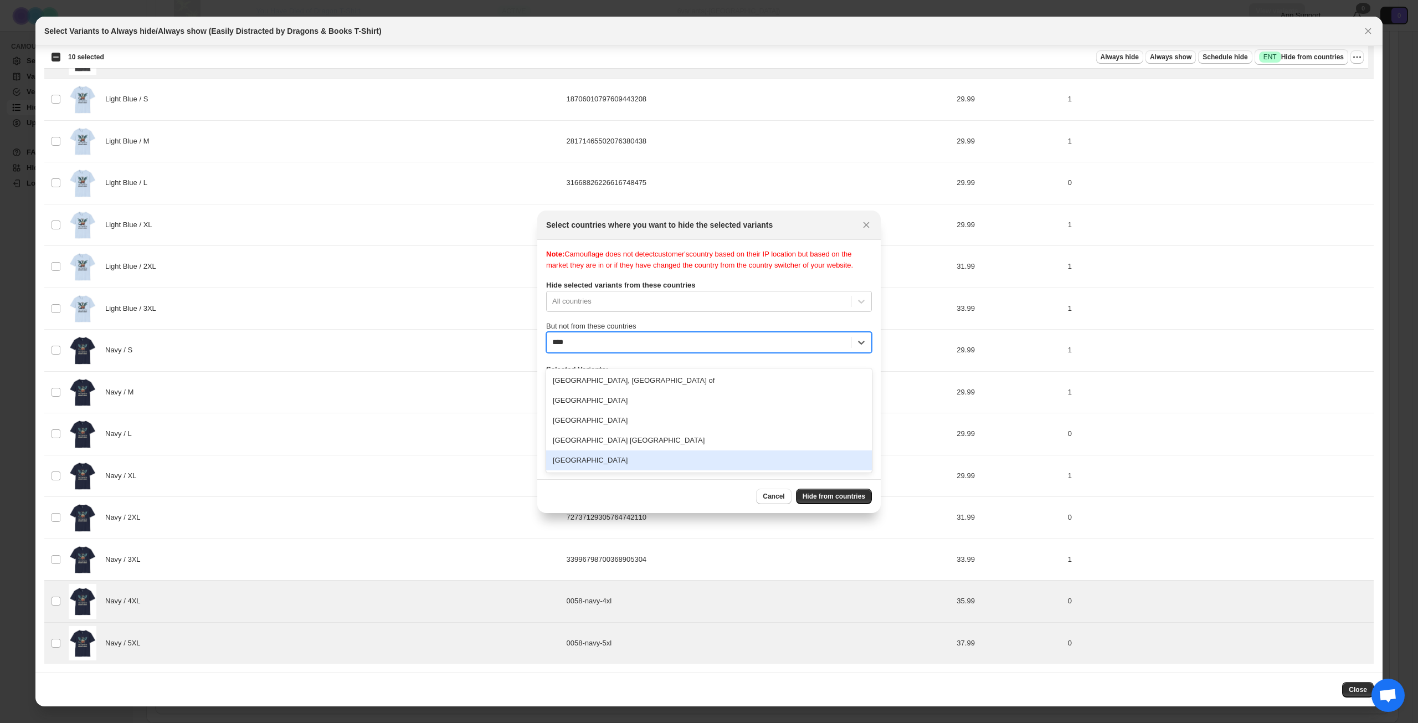
click at [662, 457] on div "[GEOGRAPHIC_DATA]" at bounding box center [709, 460] width 326 height 20
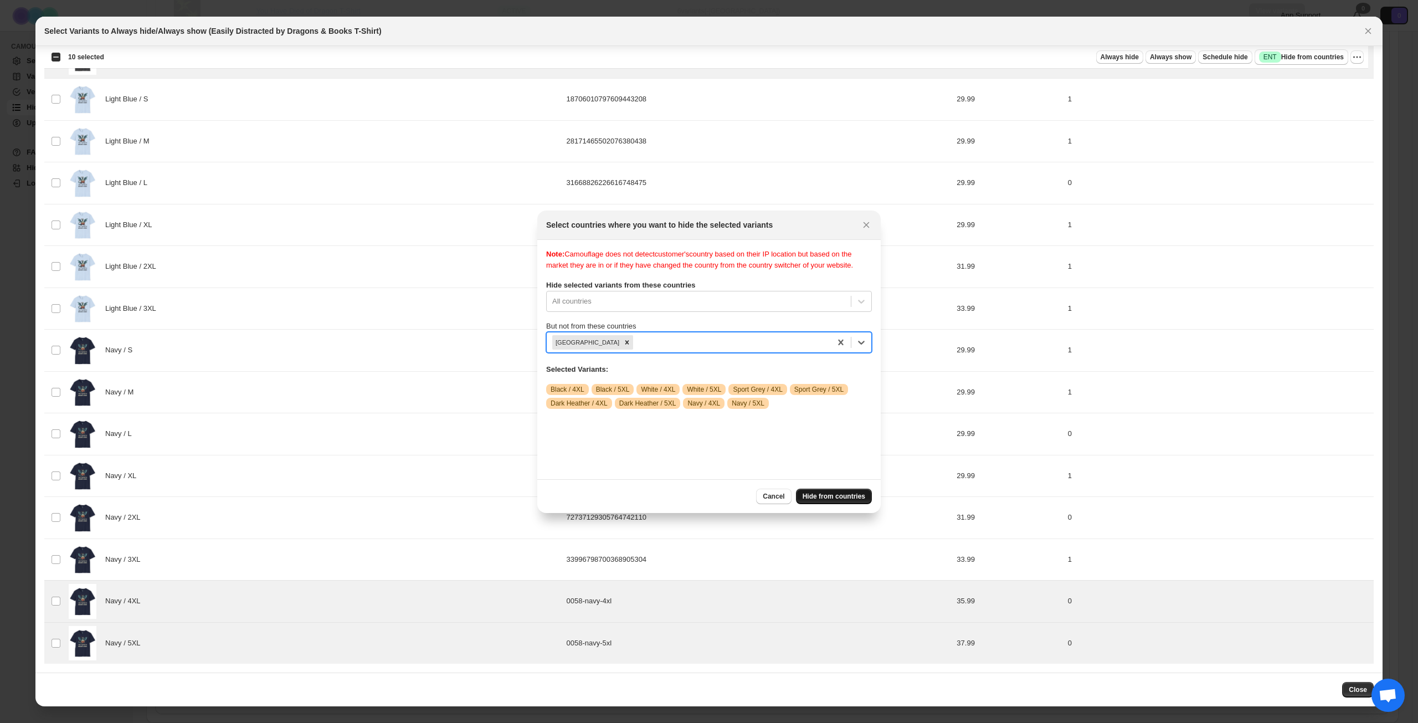
click at [832, 495] on span "Hide from countries" at bounding box center [834, 496] width 63 height 9
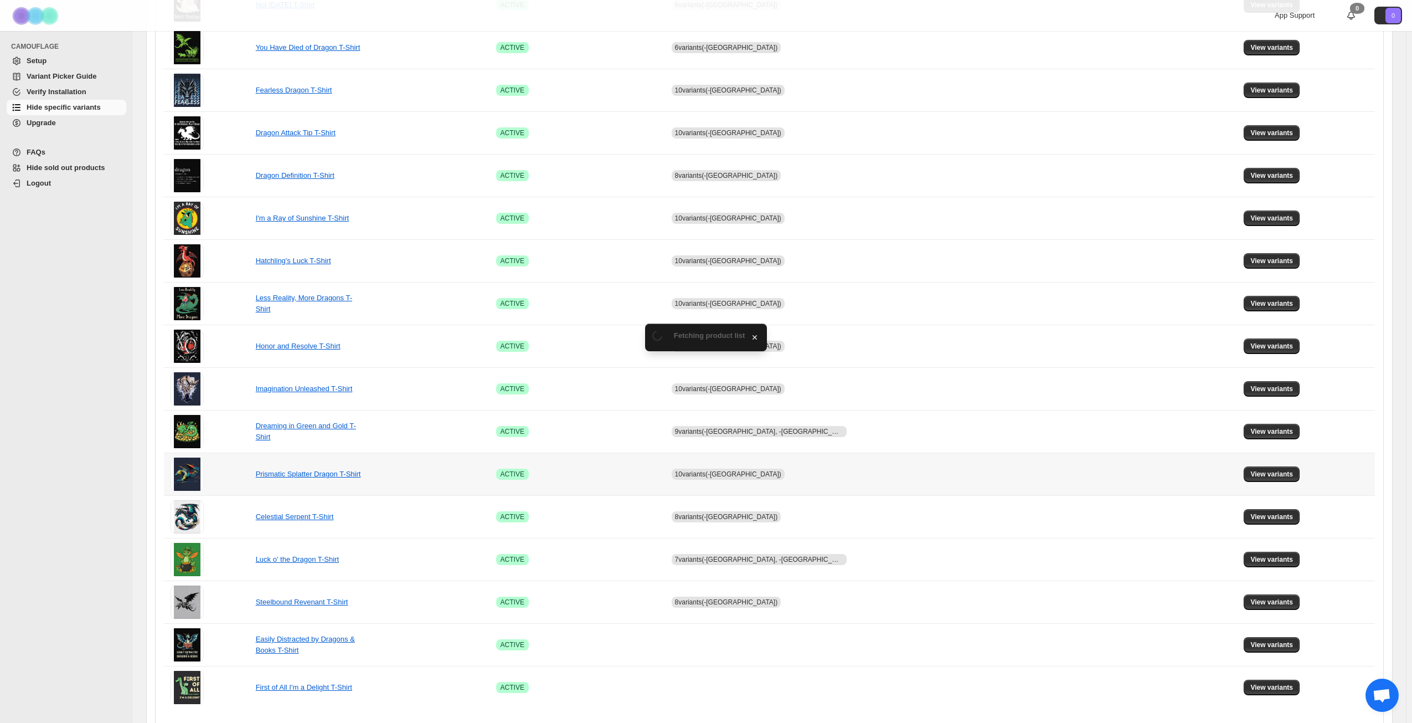
scroll to position [414, 0]
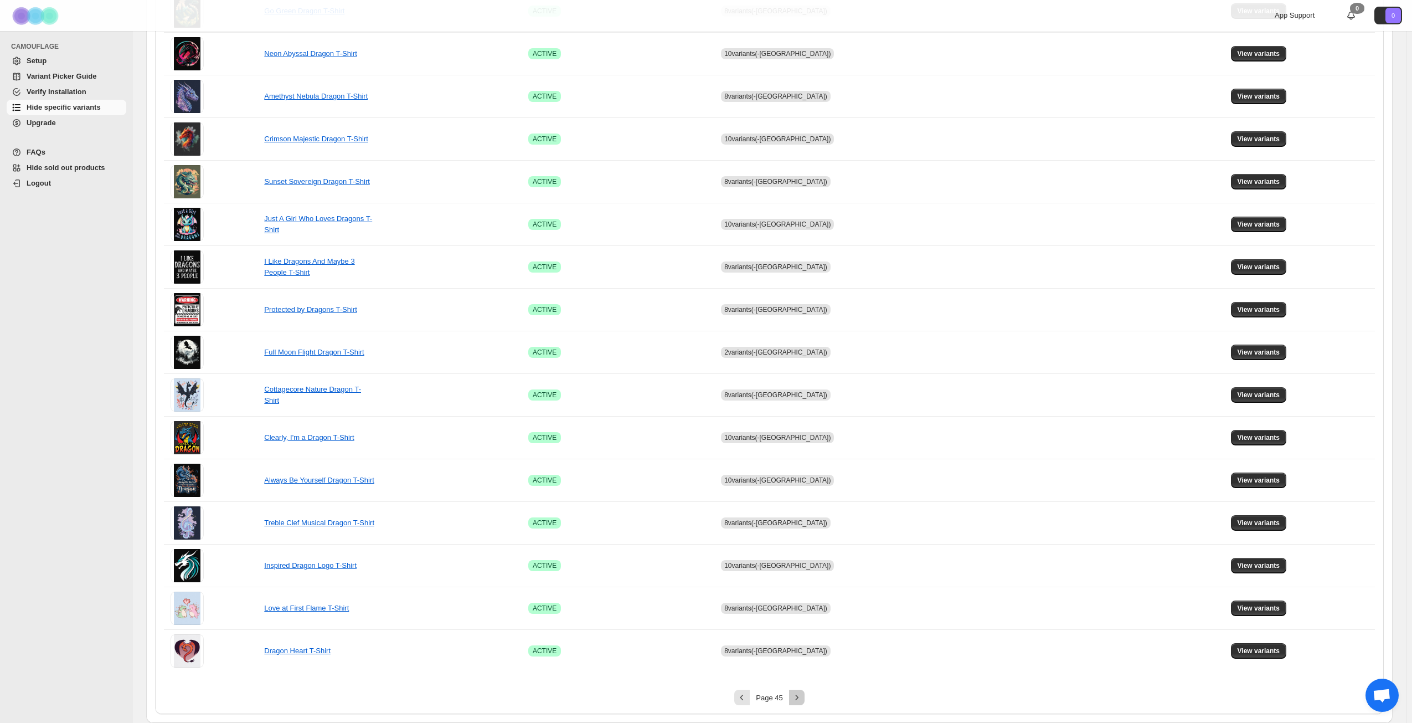
click at [799, 690] on button "Next" at bounding box center [797, 698] width 16 height 16
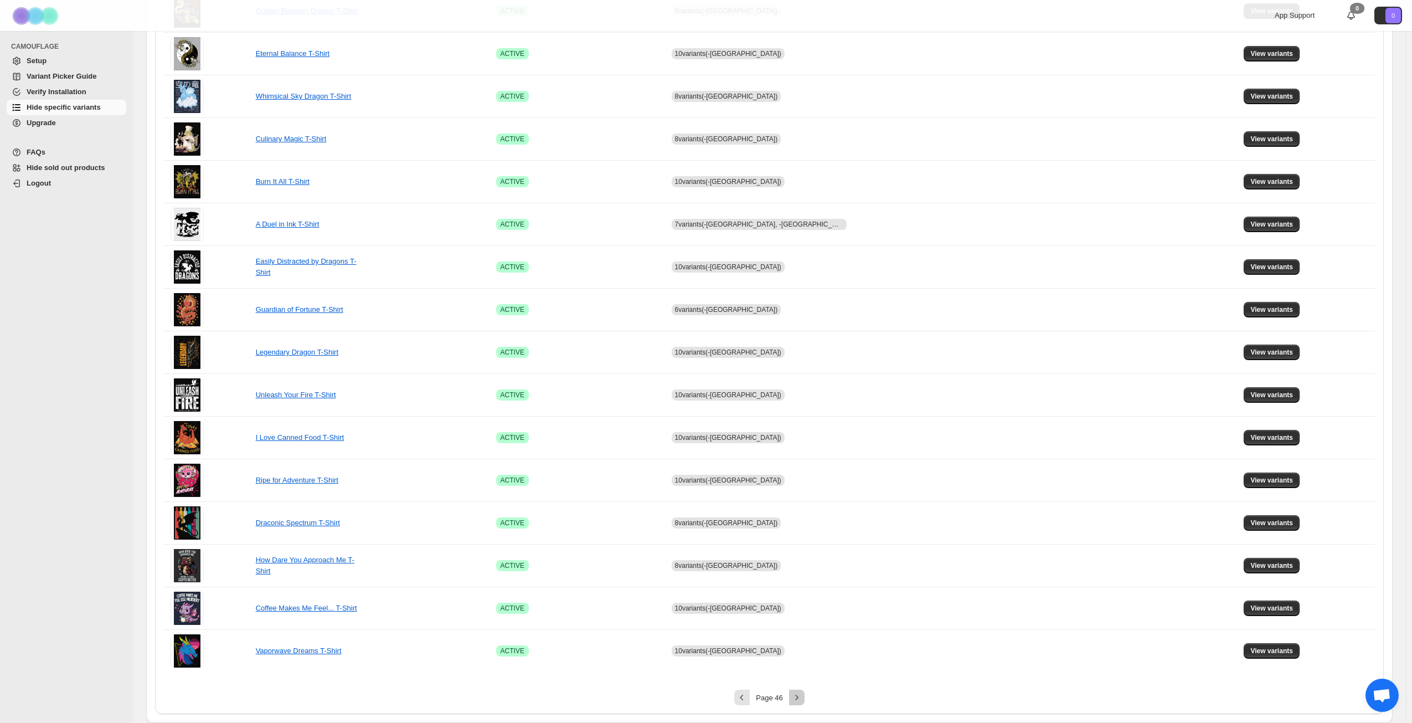
click at [801, 695] on icon "Next" at bounding box center [797, 697] width 11 height 11
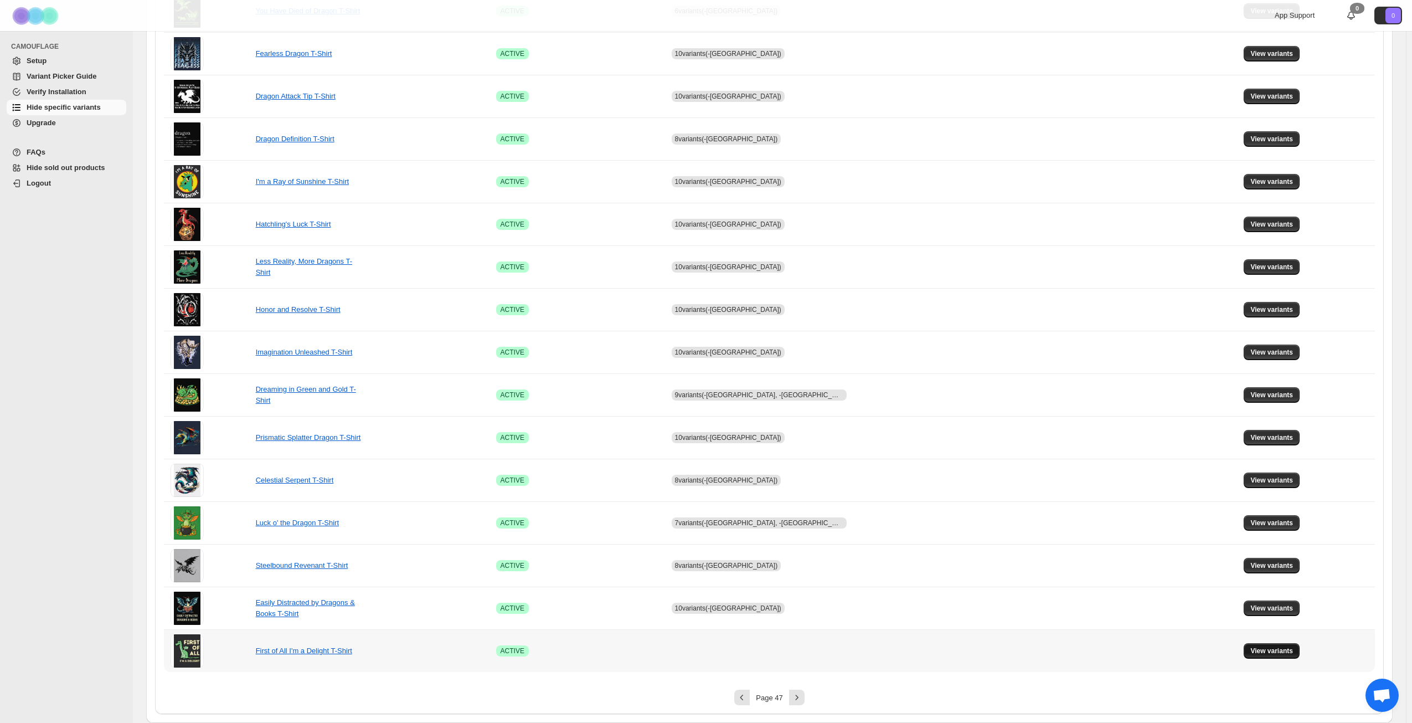
click at [1272, 648] on span "View variants" at bounding box center [1272, 650] width 43 height 9
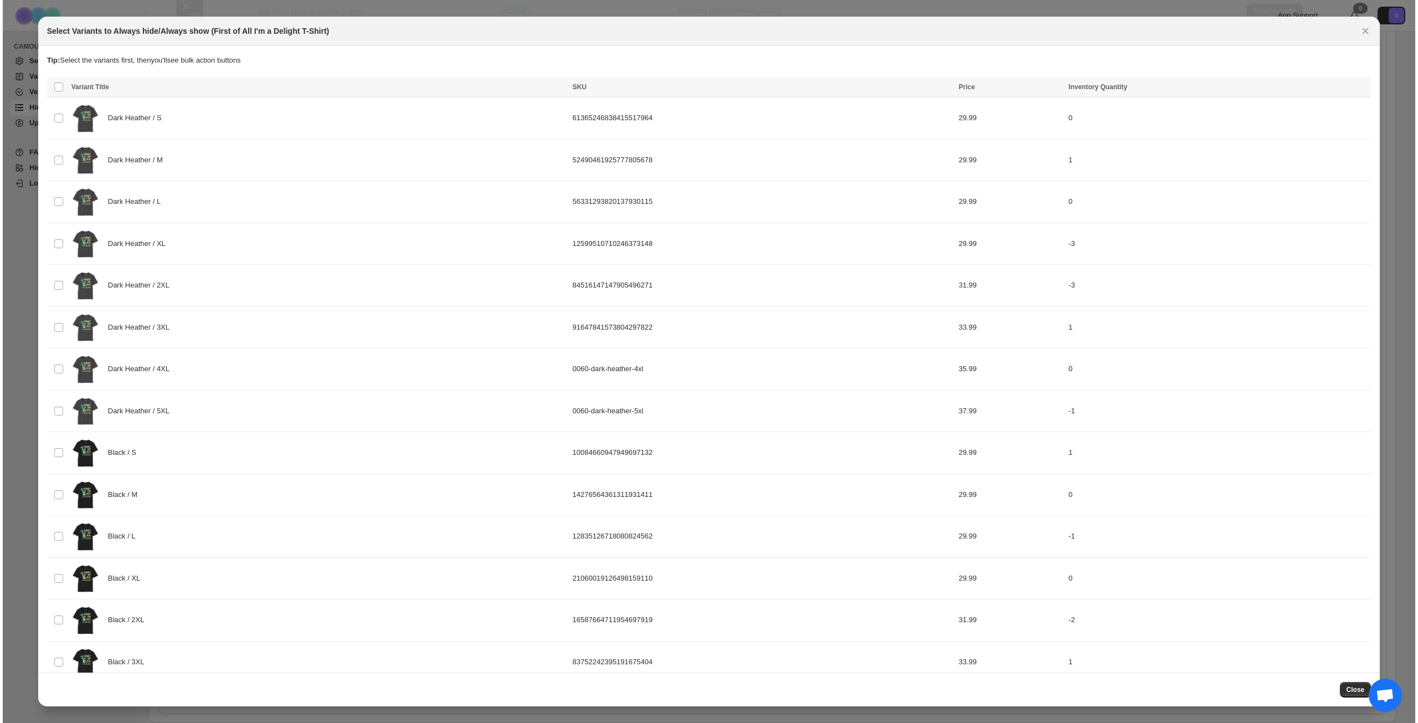
scroll to position [0, 0]
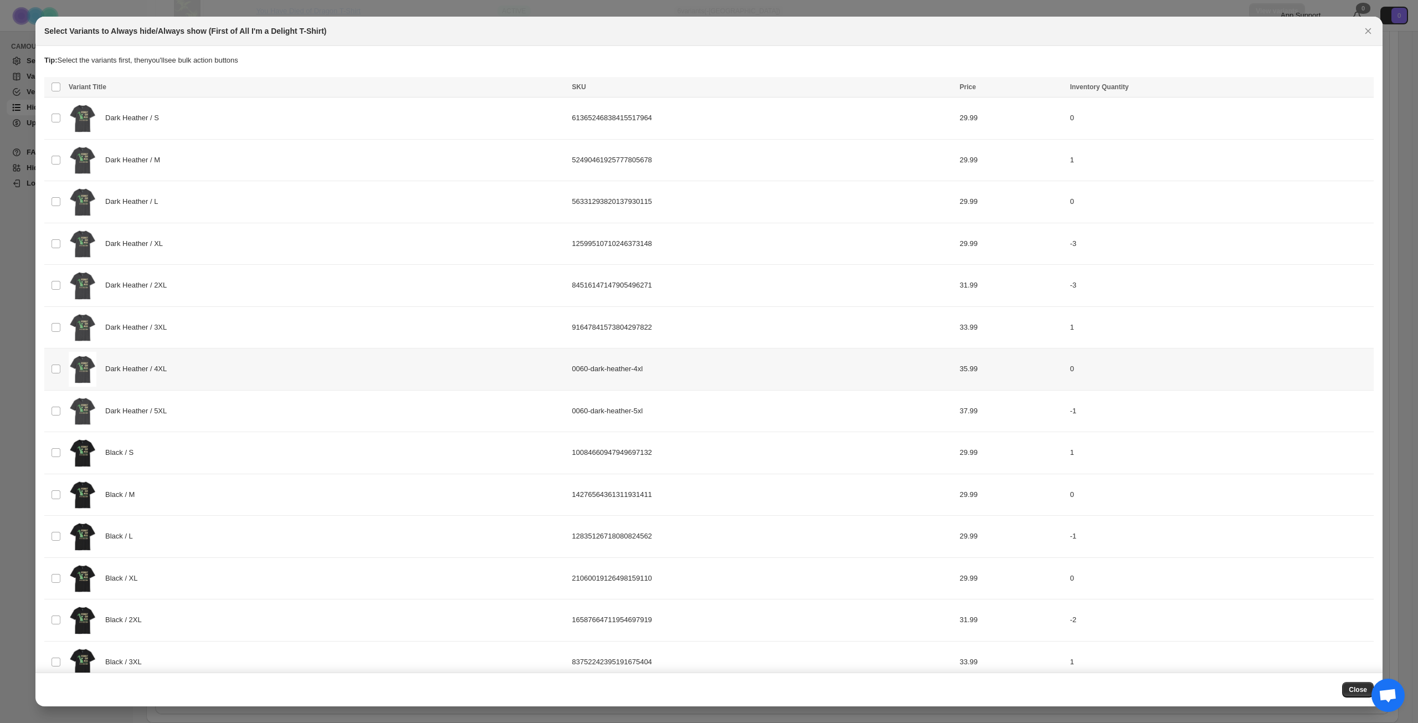
click at [205, 372] on div "Dark Heather / 4XL" at bounding box center [317, 369] width 497 height 35
click at [209, 403] on div "Dark Heather / 5XL" at bounding box center [317, 411] width 497 height 35
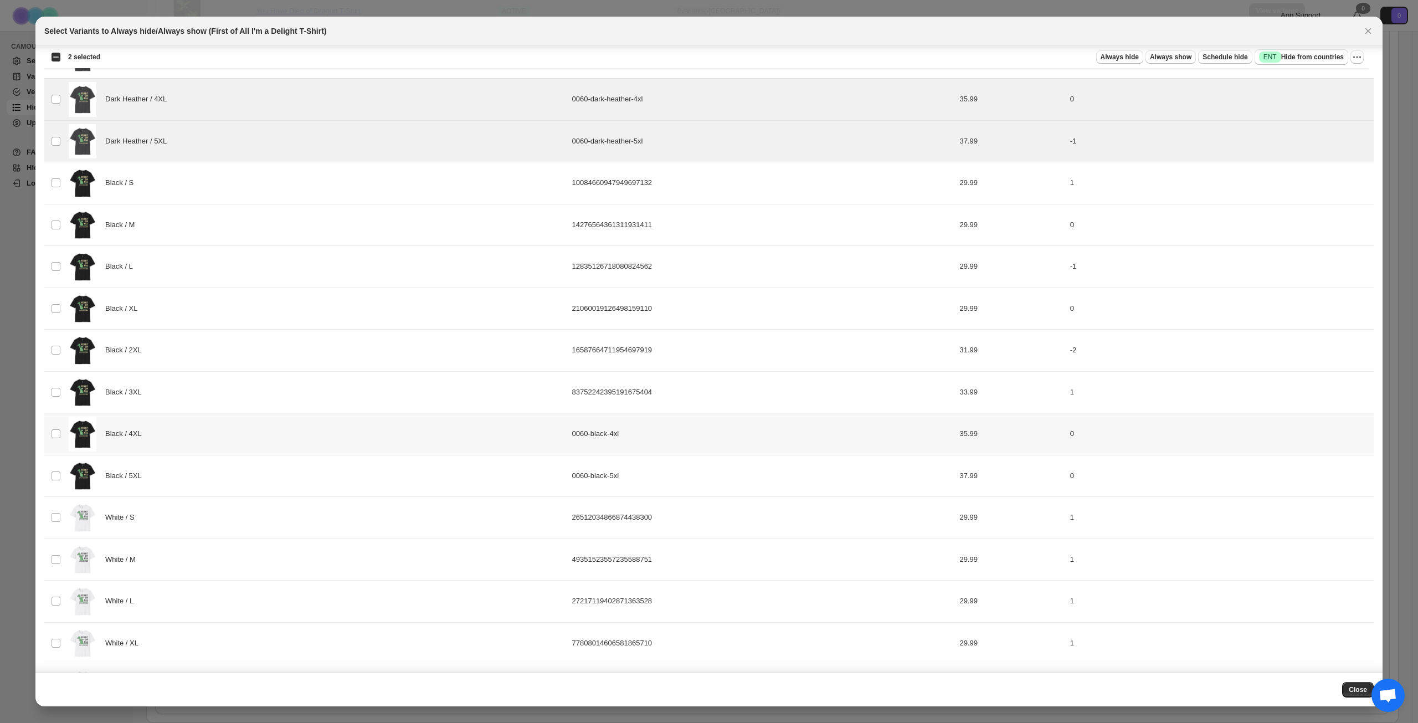
scroll to position [277, 0]
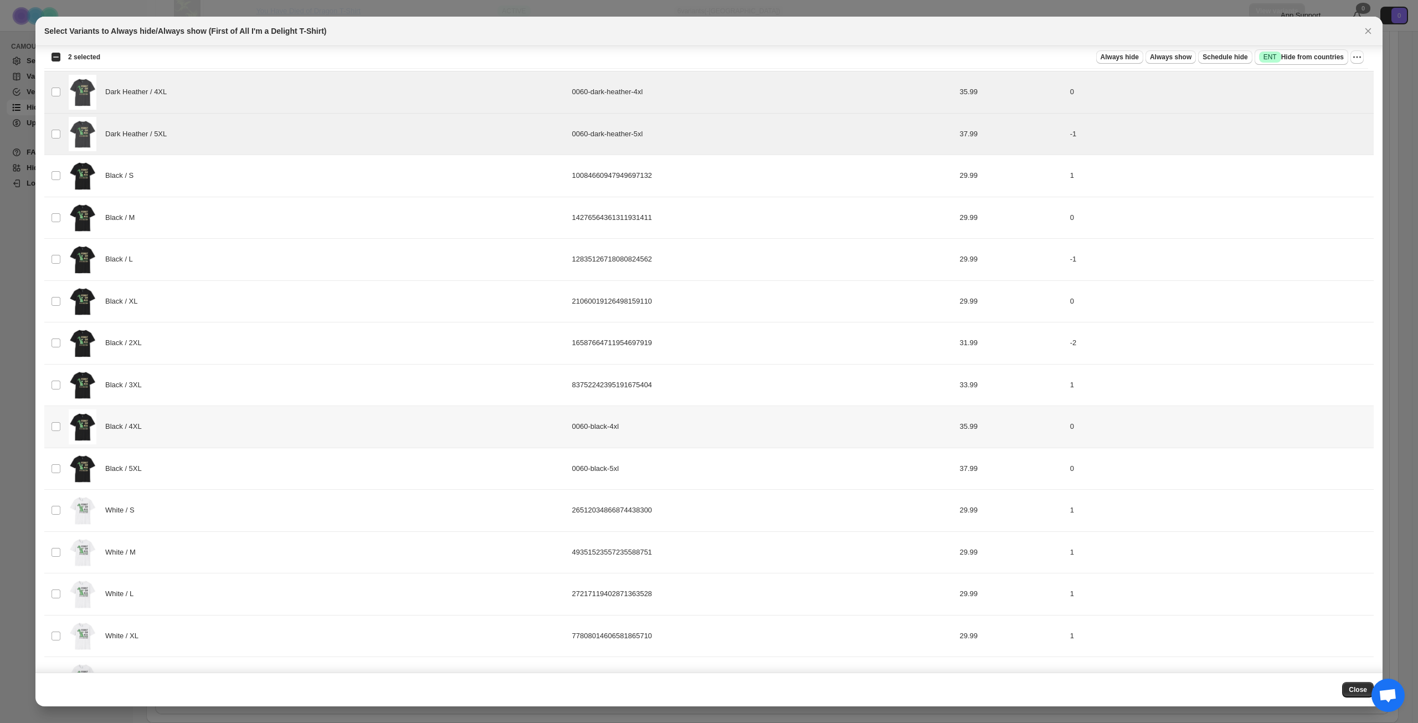
click at [241, 426] on div "Black / 4XL" at bounding box center [317, 426] width 497 height 35
click at [233, 485] on div "Black / 5XL" at bounding box center [317, 468] width 497 height 35
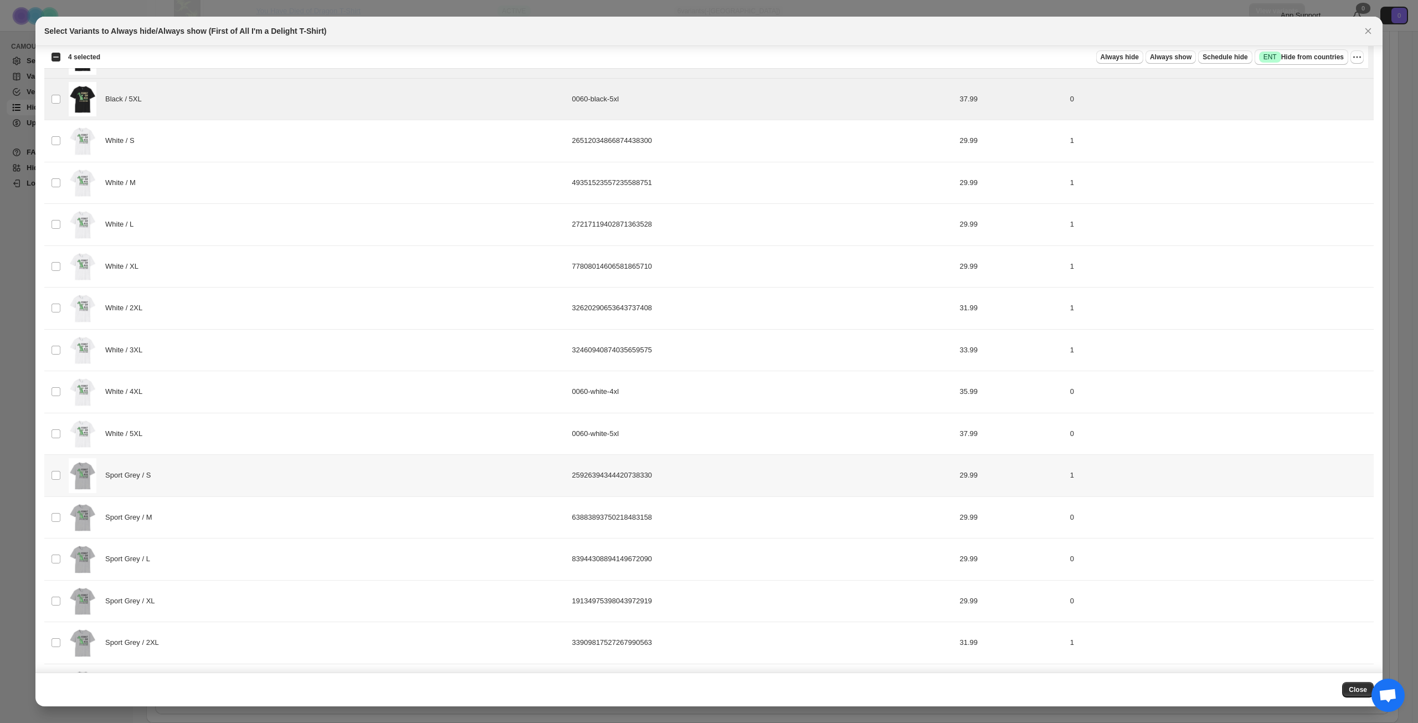
scroll to position [665, 0]
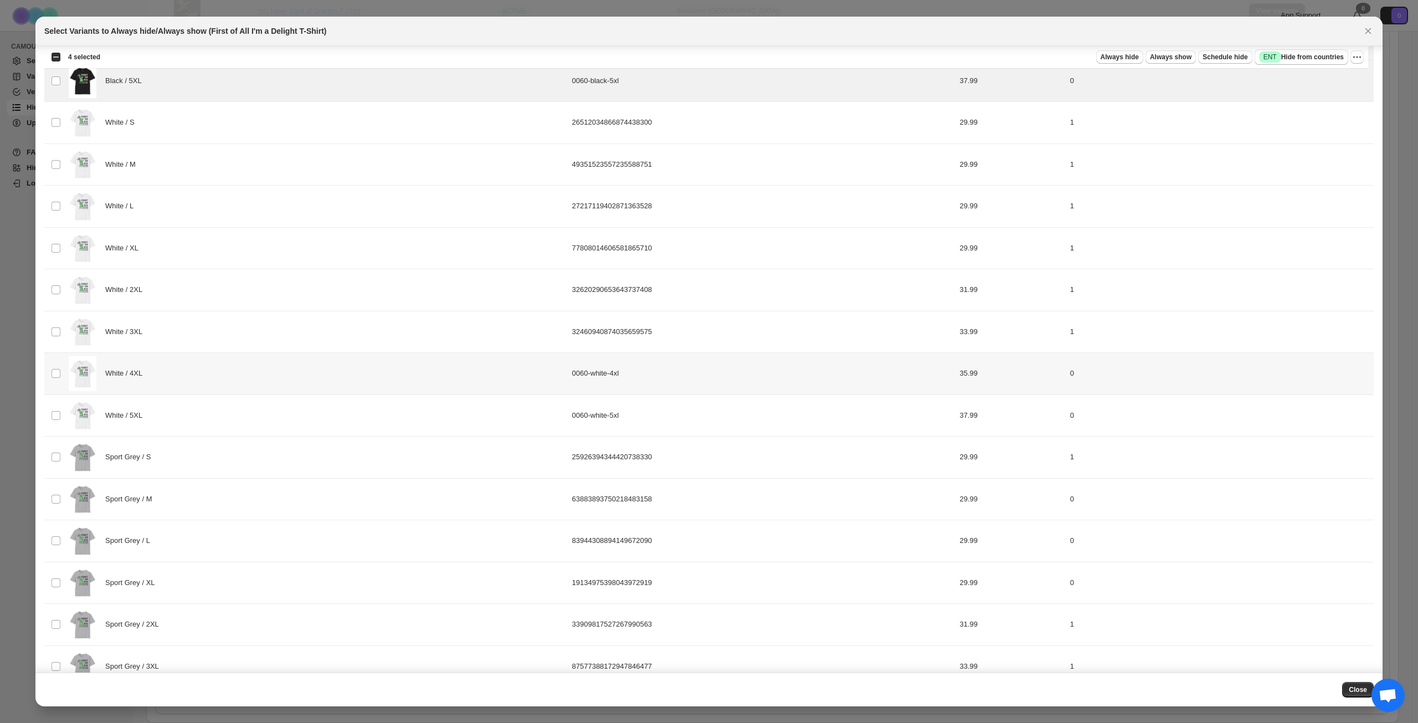
click at [227, 373] on div "White / 4XL" at bounding box center [317, 373] width 497 height 35
click at [227, 433] on td "White / 5XL" at bounding box center [316, 415] width 503 height 42
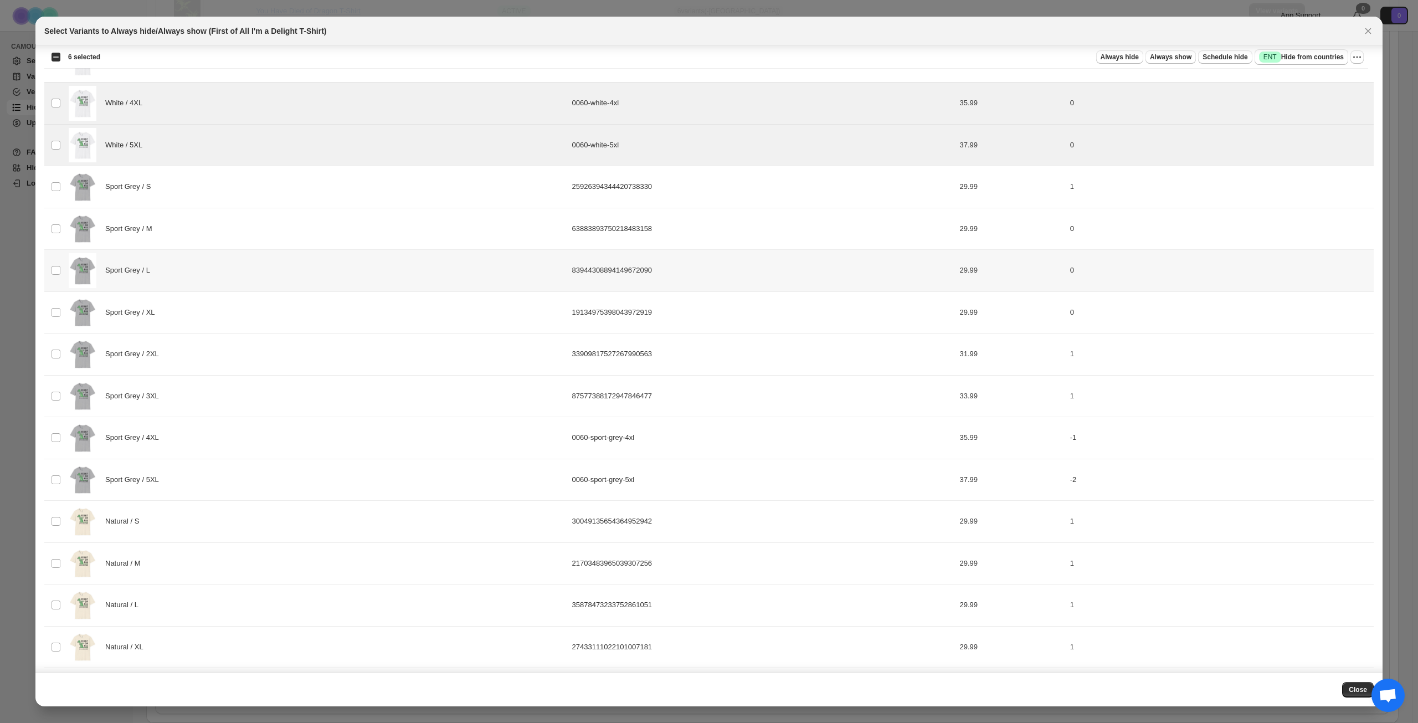
scroll to position [942, 0]
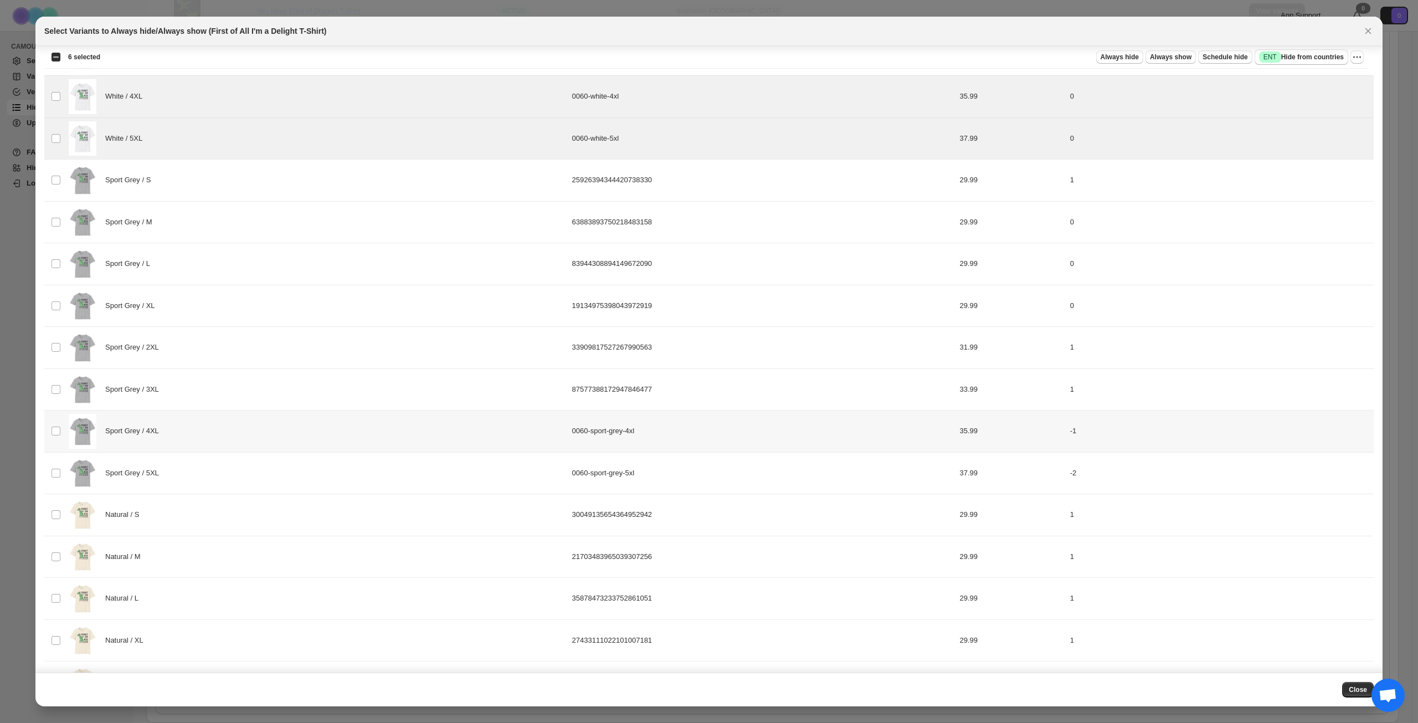
click at [217, 421] on div "Sport Grey / 4XL" at bounding box center [317, 431] width 497 height 35
click at [215, 470] on div "Sport Grey / 5XL" at bounding box center [317, 473] width 497 height 35
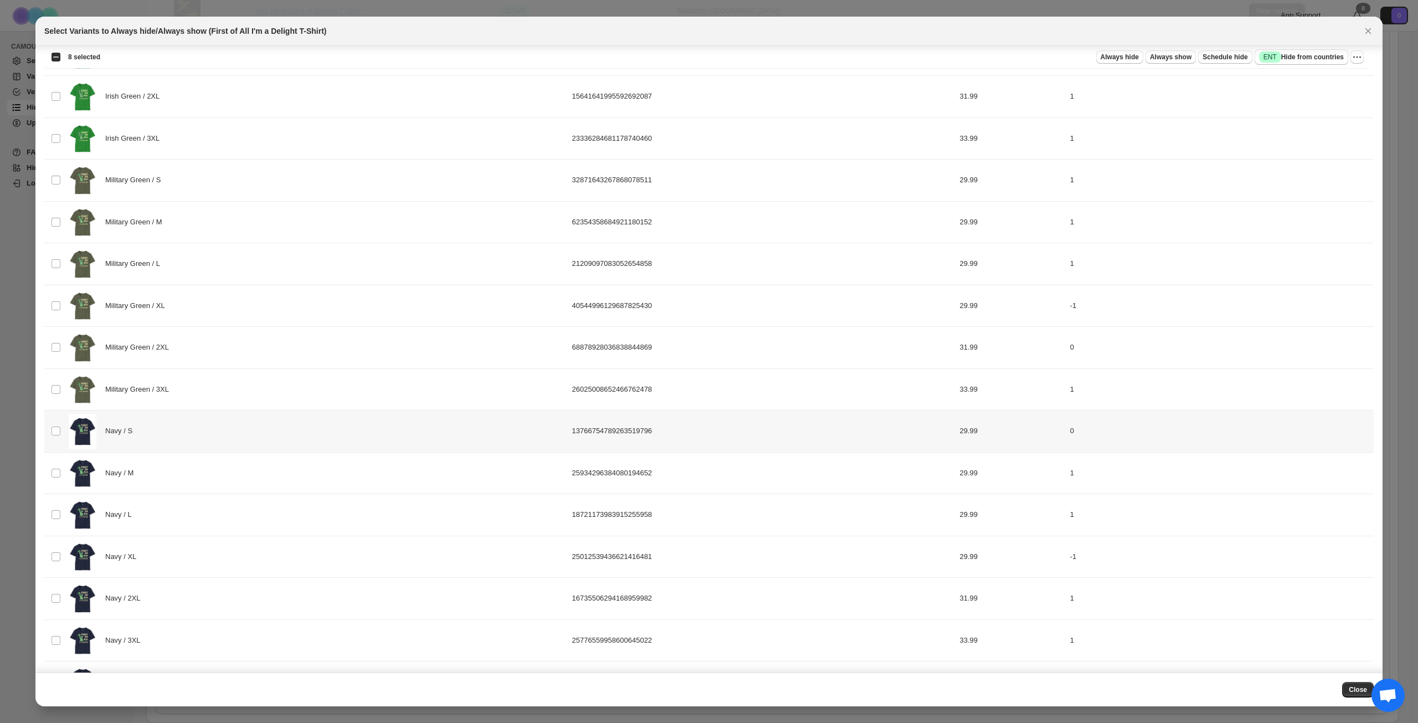
scroll to position [1859, 0]
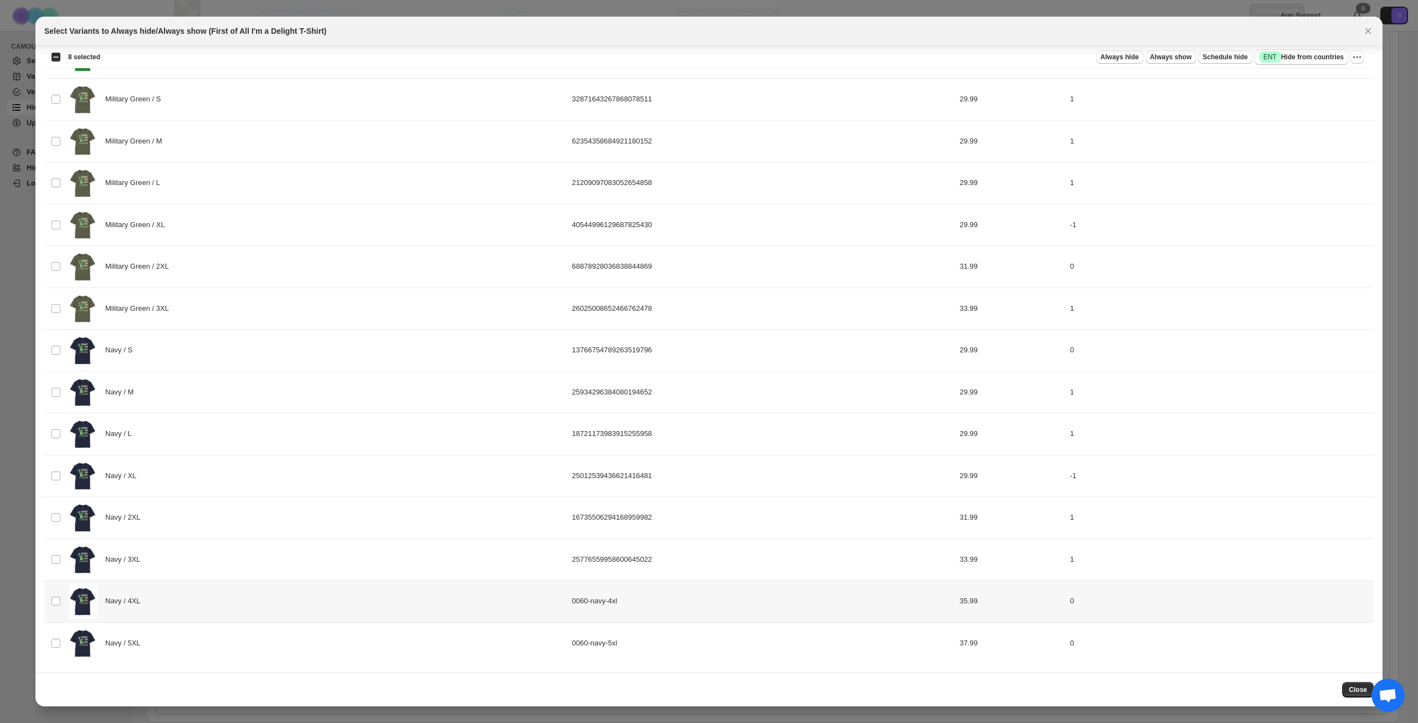
click at [208, 601] on div "Navy / 4XL" at bounding box center [317, 601] width 497 height 35
click at [208, 659] on div "Navy / 5XL" at bounding box center [317, 643] width 497 height 35
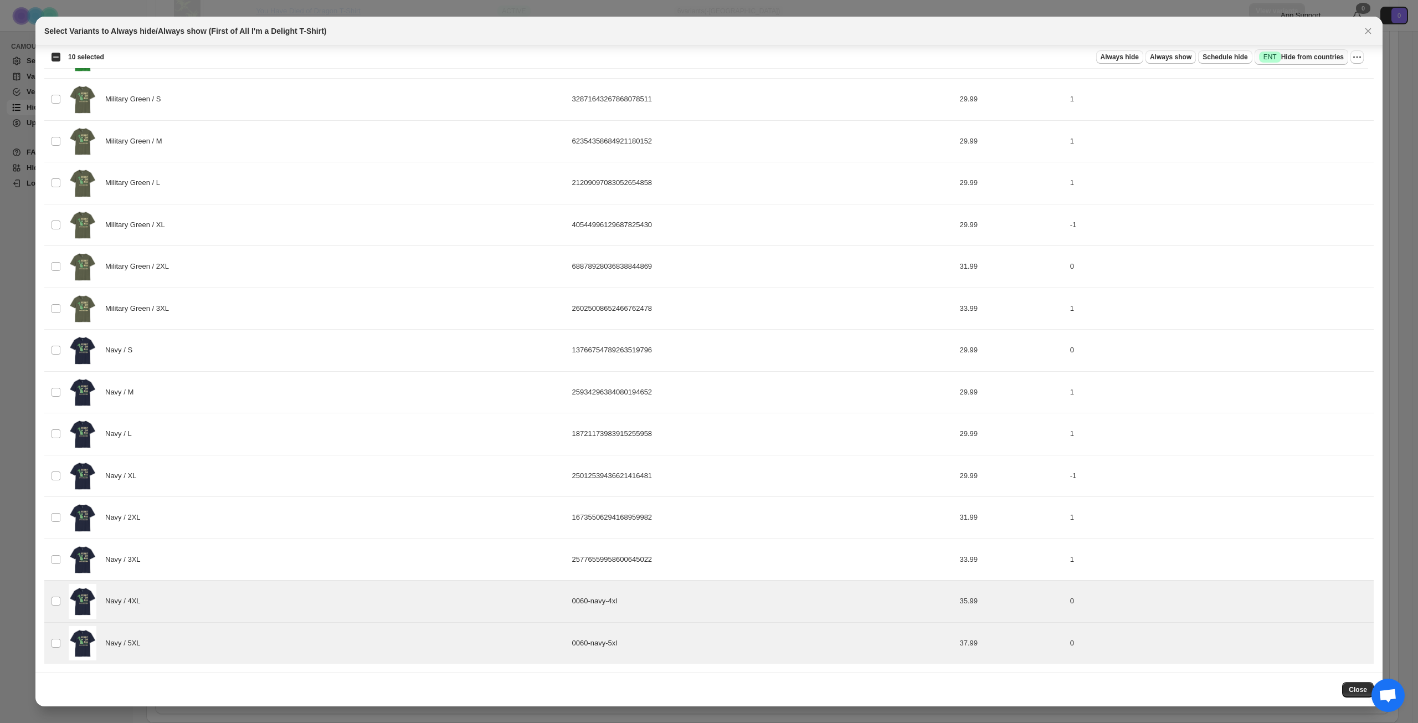
click at [1297, 59] on span "Success ENT Hide from countries" at bounding box center [1301, 57] width 85 height 11
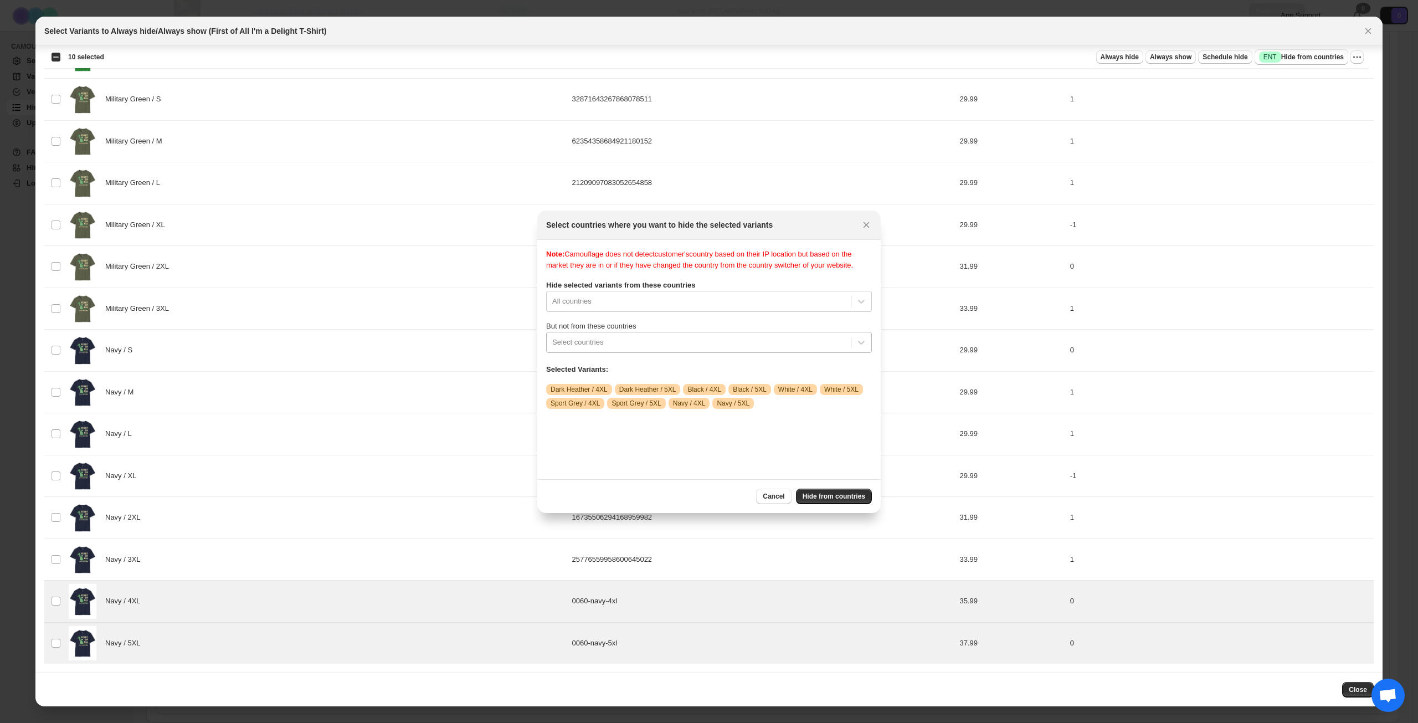
click at [675, 343] on div "Select countries" at bounding box center [709, 342] width 326 height 21
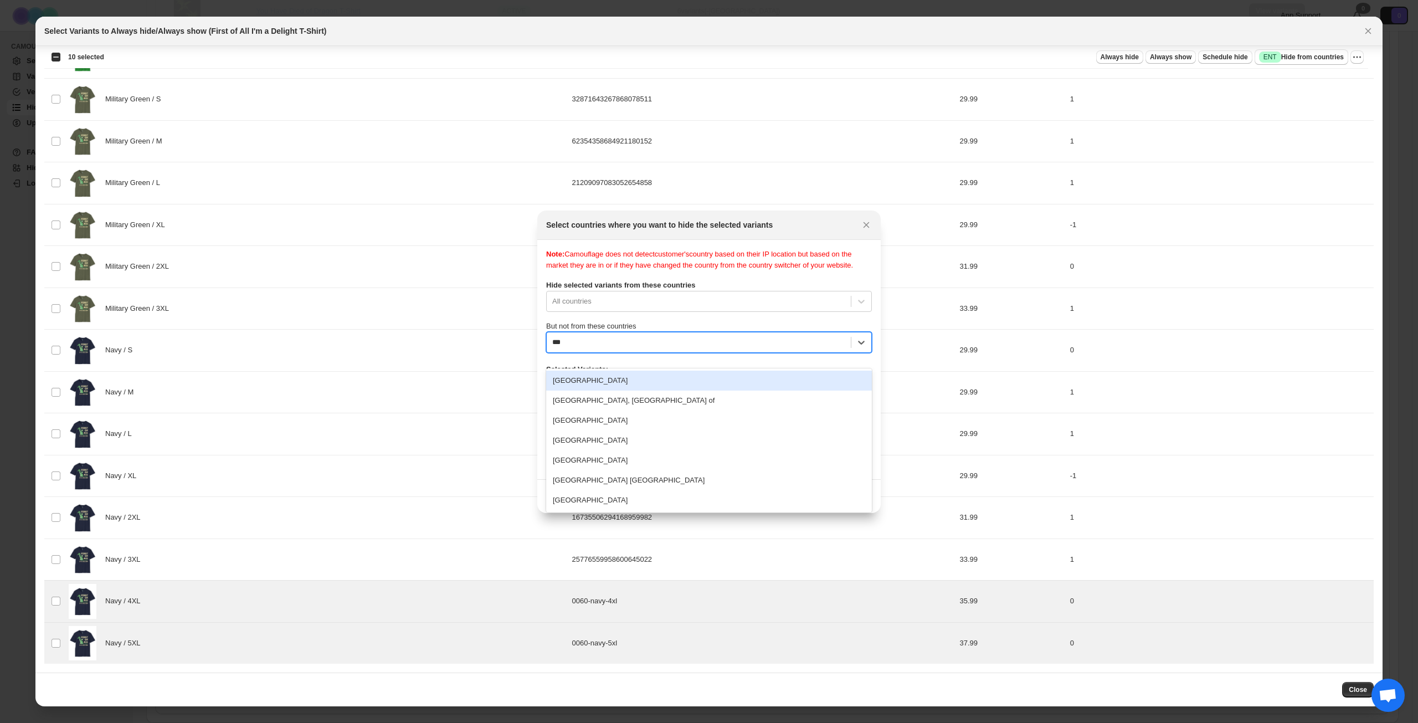
type input "****"
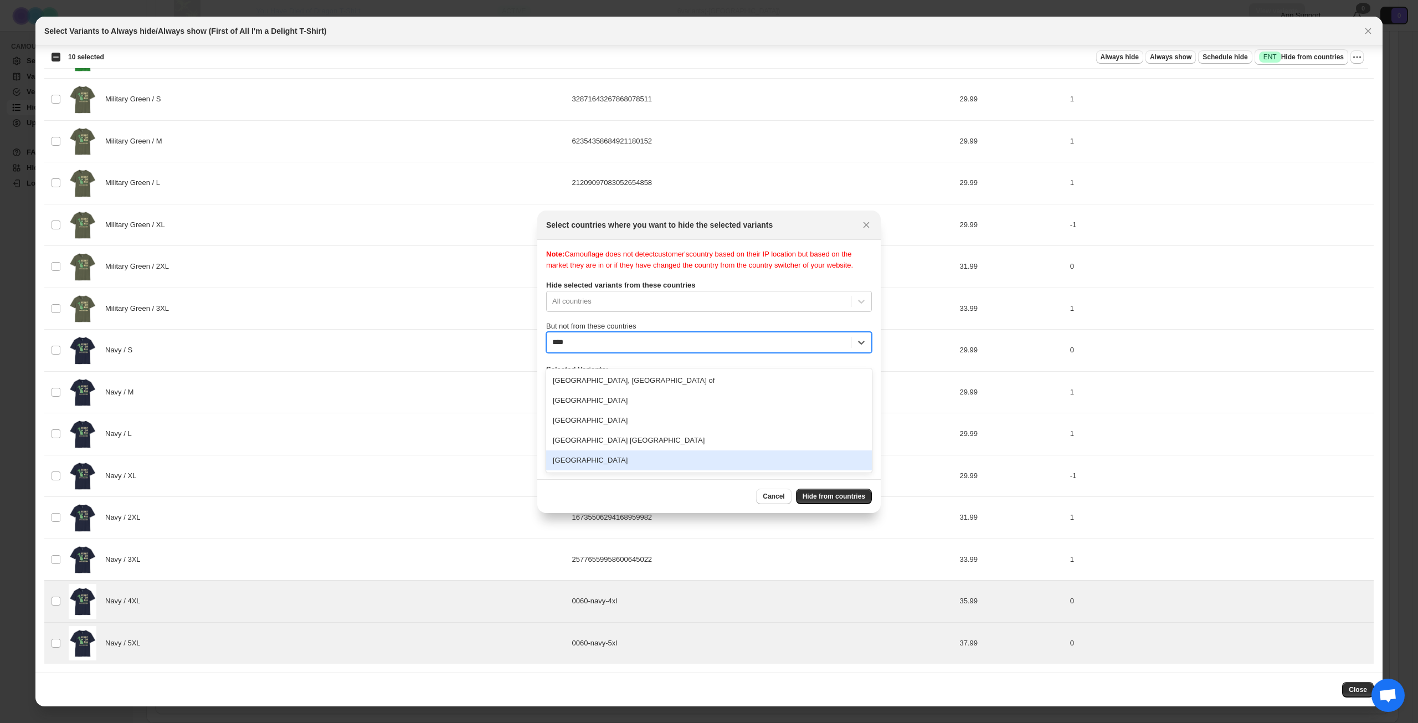
click at [633, 456] on div "[GEOGRAPHIC_DATA]" at bounding box center [709, 460] width 326 height 20
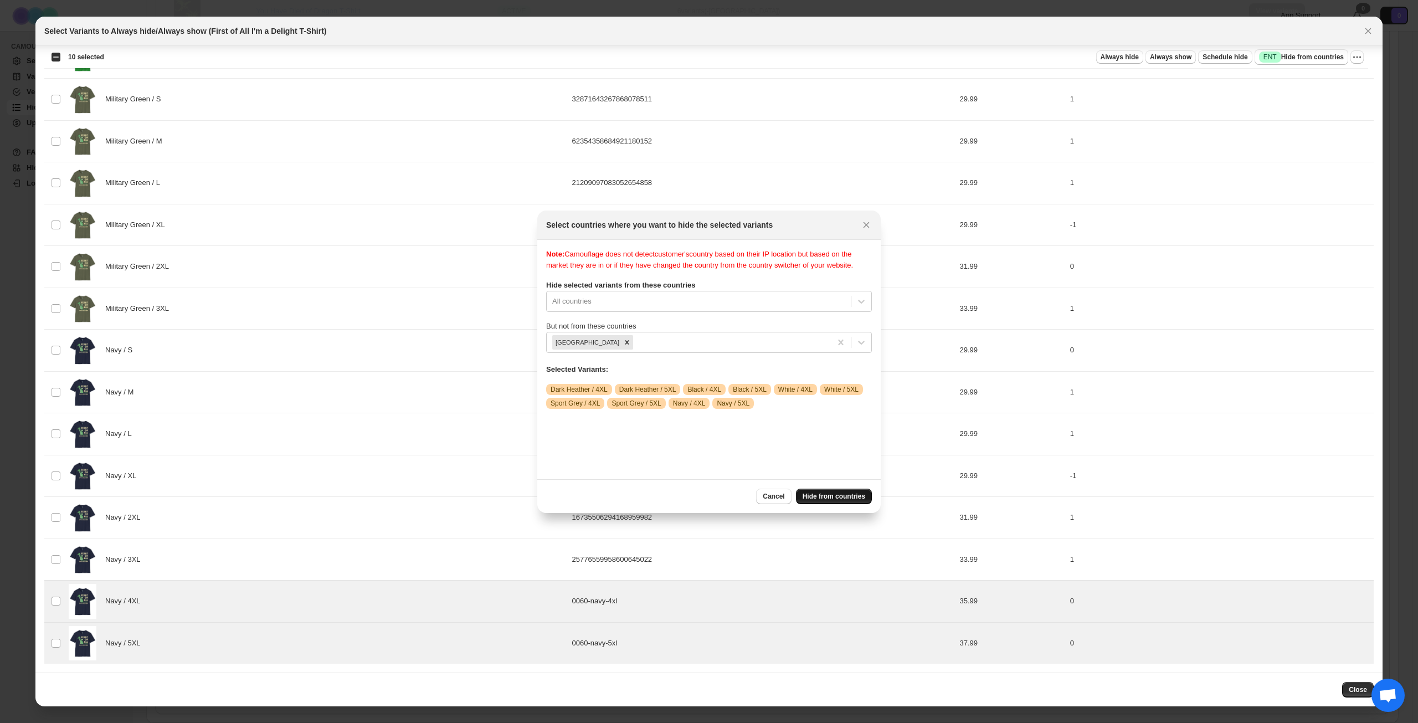
click at [823, 498] on span "Hide from countries" at bounding box center [834, 496] width 63 height 9
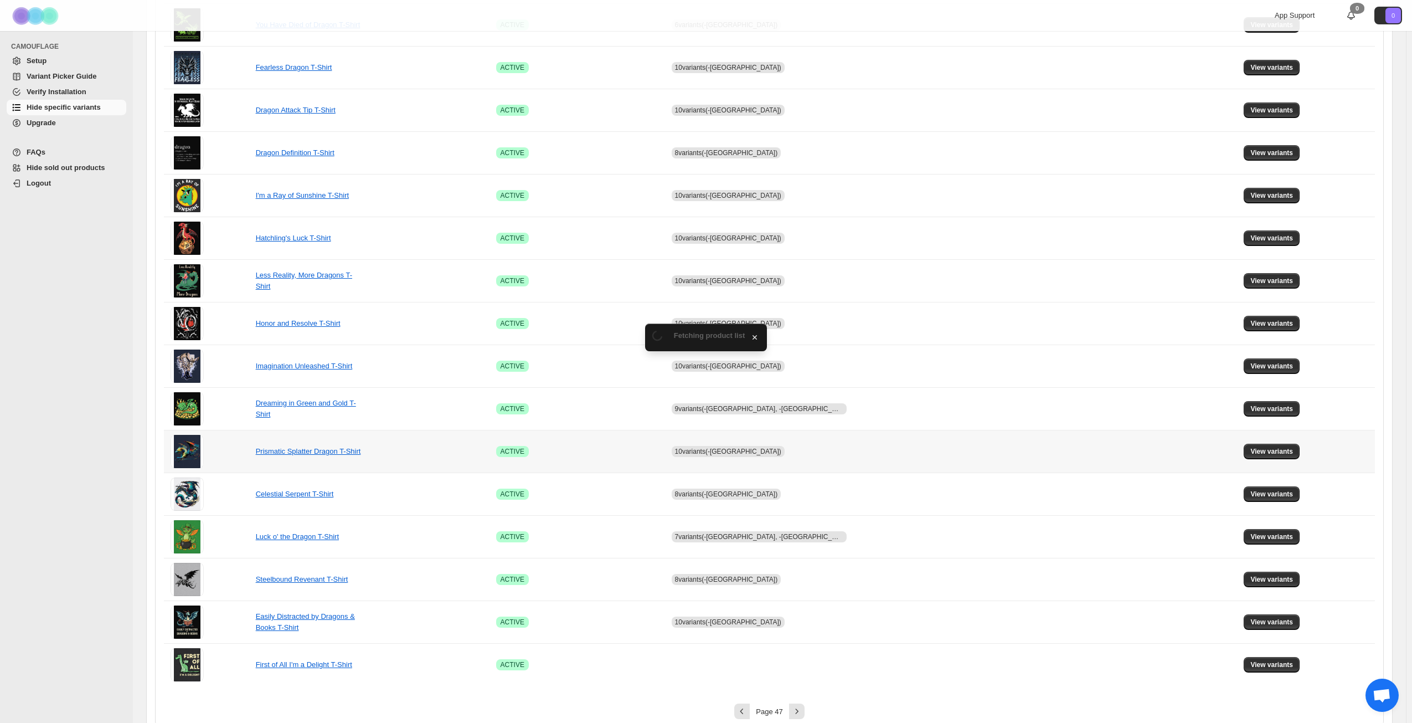
scroll to position [414, 0]
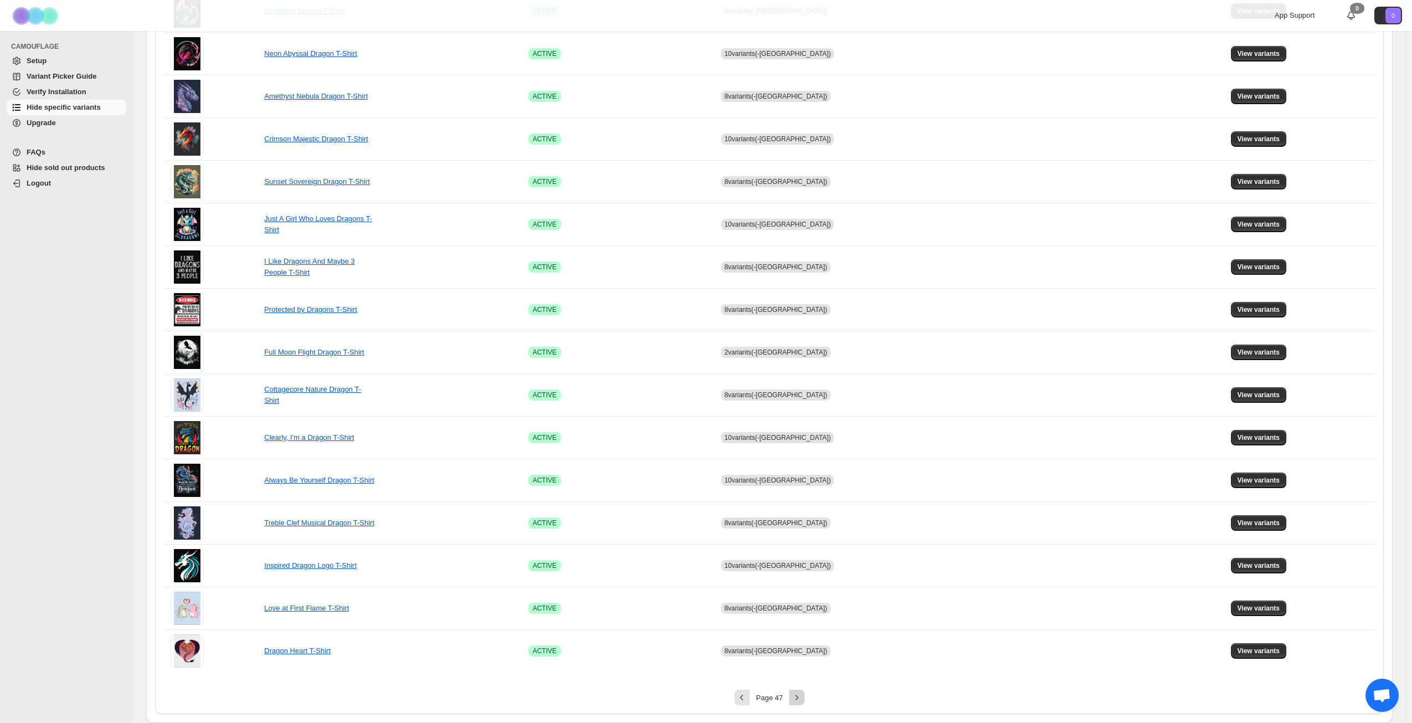
click at [797, 695] on icon "Next" at bounding box center [797, 697] width 11 height 11
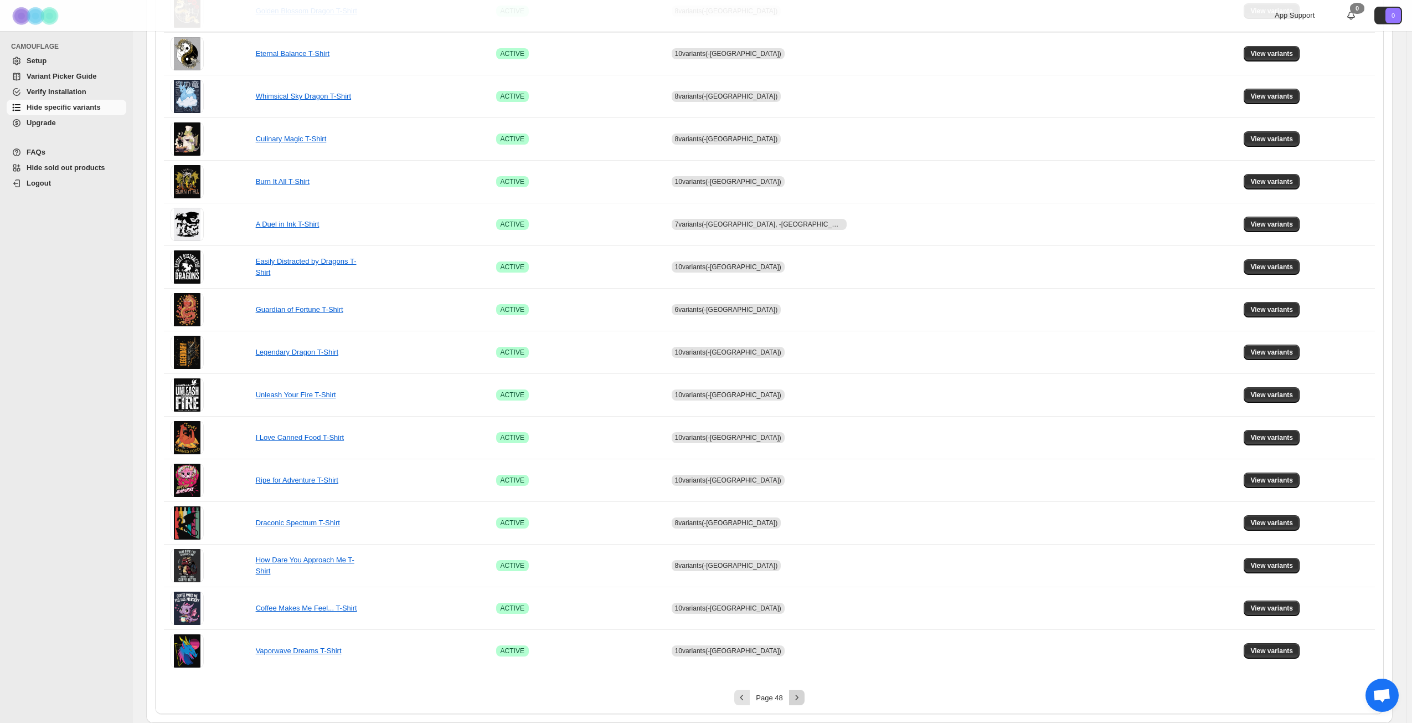
click at [799, 695] on icon "Next" at bounding box center [797, 697] width 11 height 11
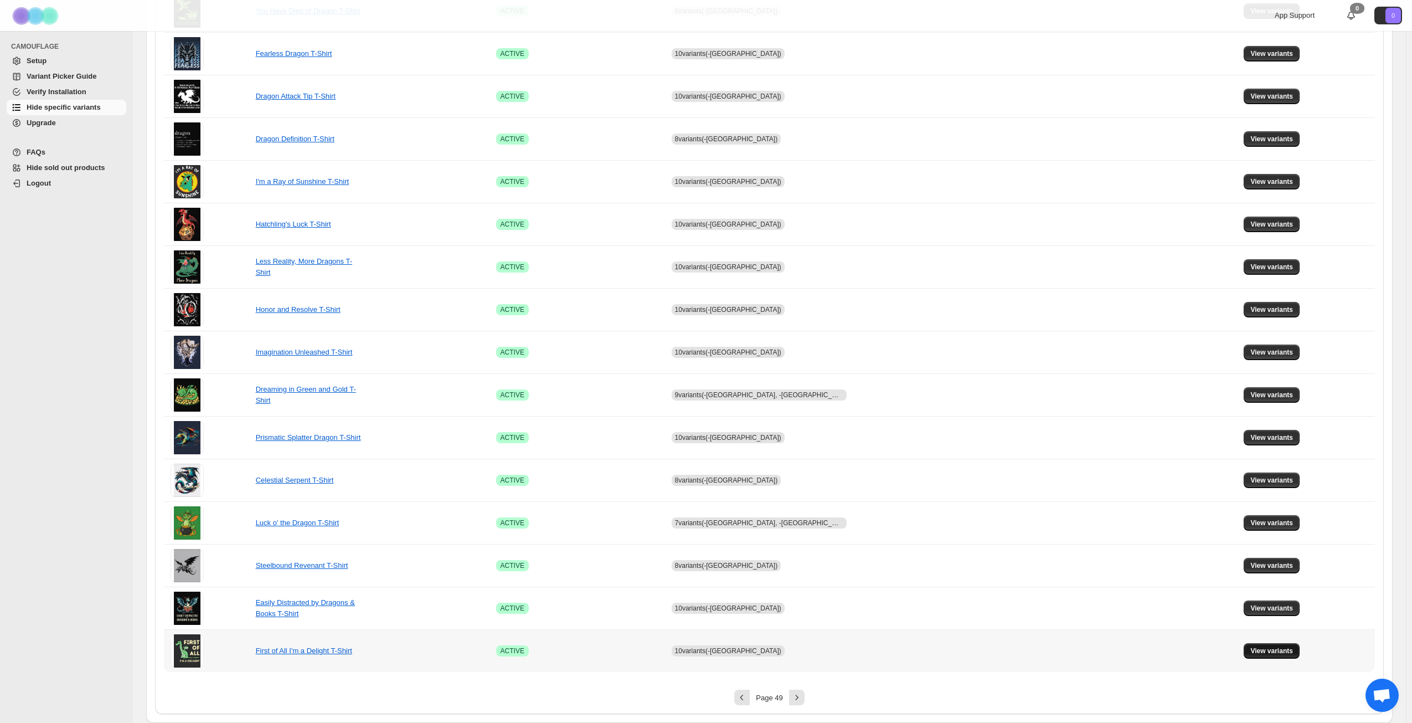
click at [1270, 655] on span "View variants" at bounding box center [1272, 650] width 43 height 9
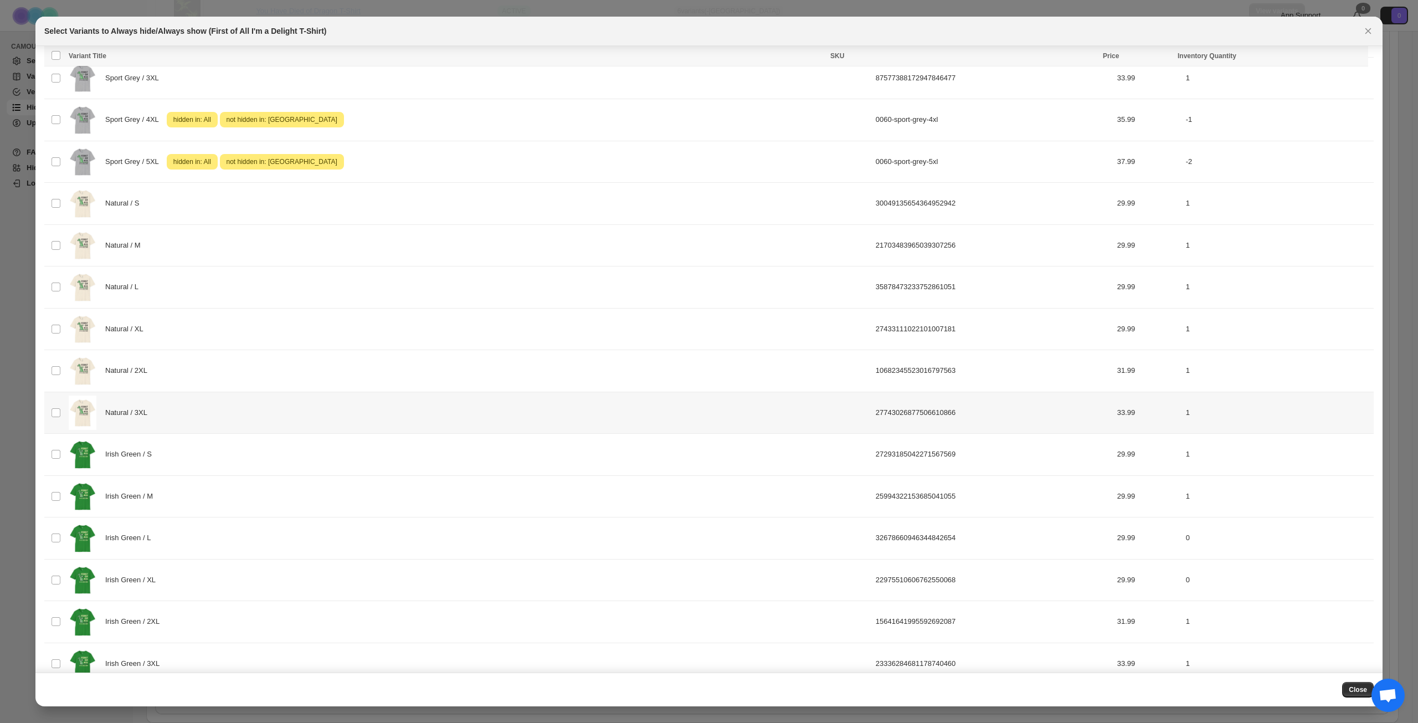
scroll to position [1274, 0]
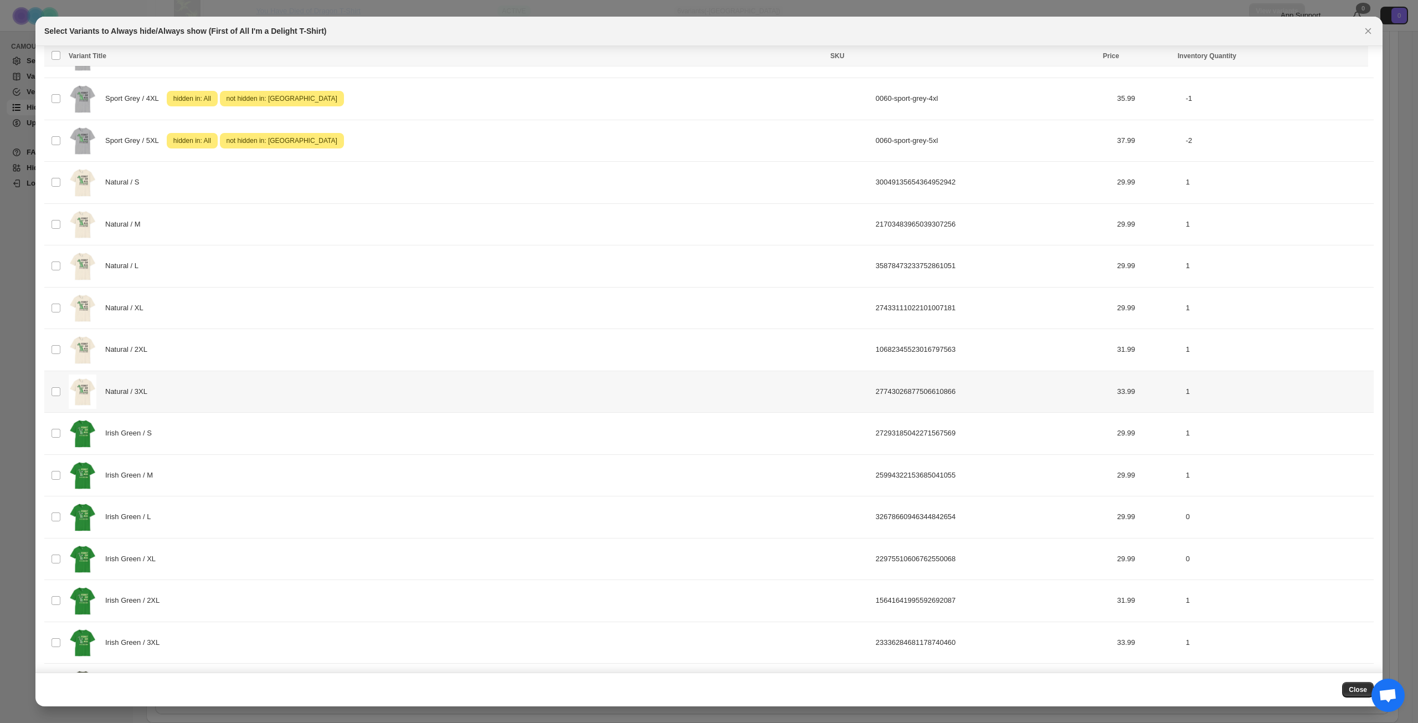
click at [341, 395] on div "Natural / 3XL" at bounding box center [469, 391] width 800 height 35
click at [1286, 54] on span "Success ENT Hide from countries" at bounding box center [1301, 57] width 85 height 11
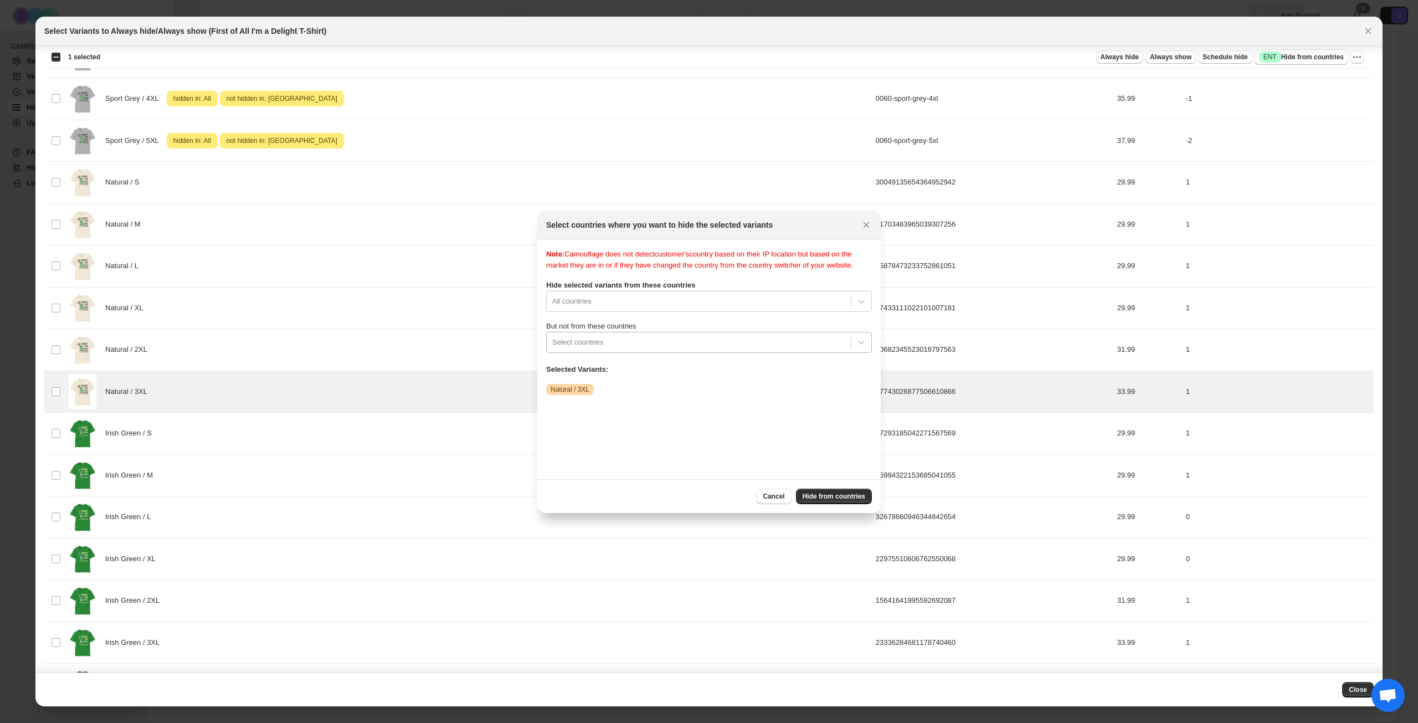
click at [679, 349] on div ":r1g1:" at bounding box center [698, 342] width 293 height 13
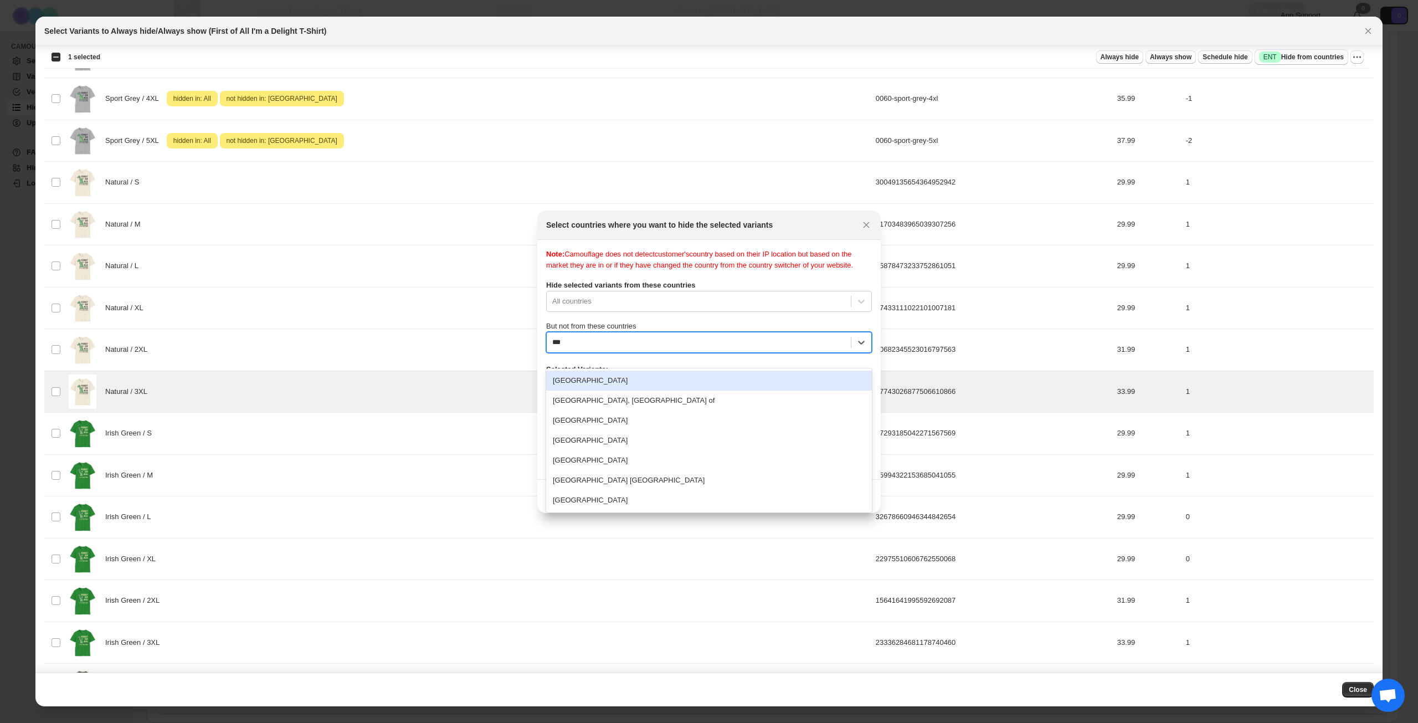
type input "****"
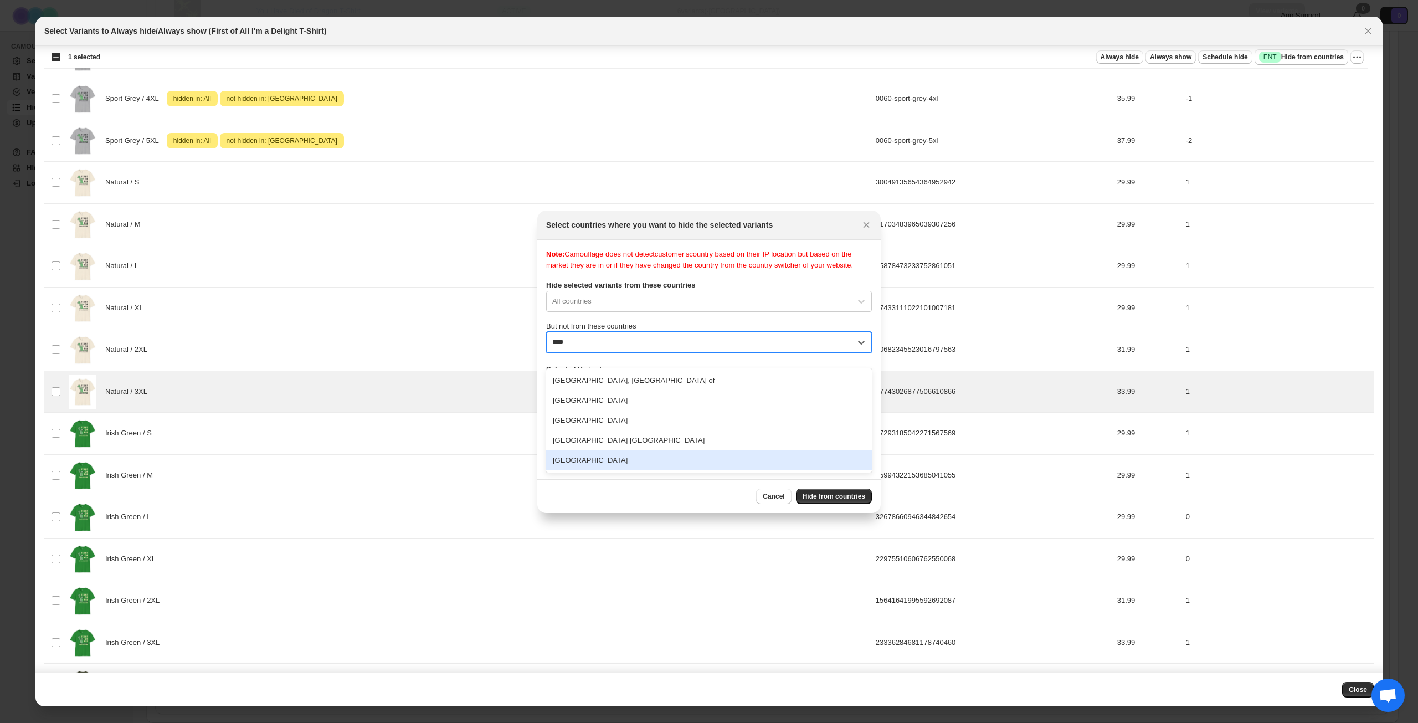
click at [684, 455] on div "[GEOGRAPHIC_DATA]" at bounding box center [709, 460] width 326 height 20
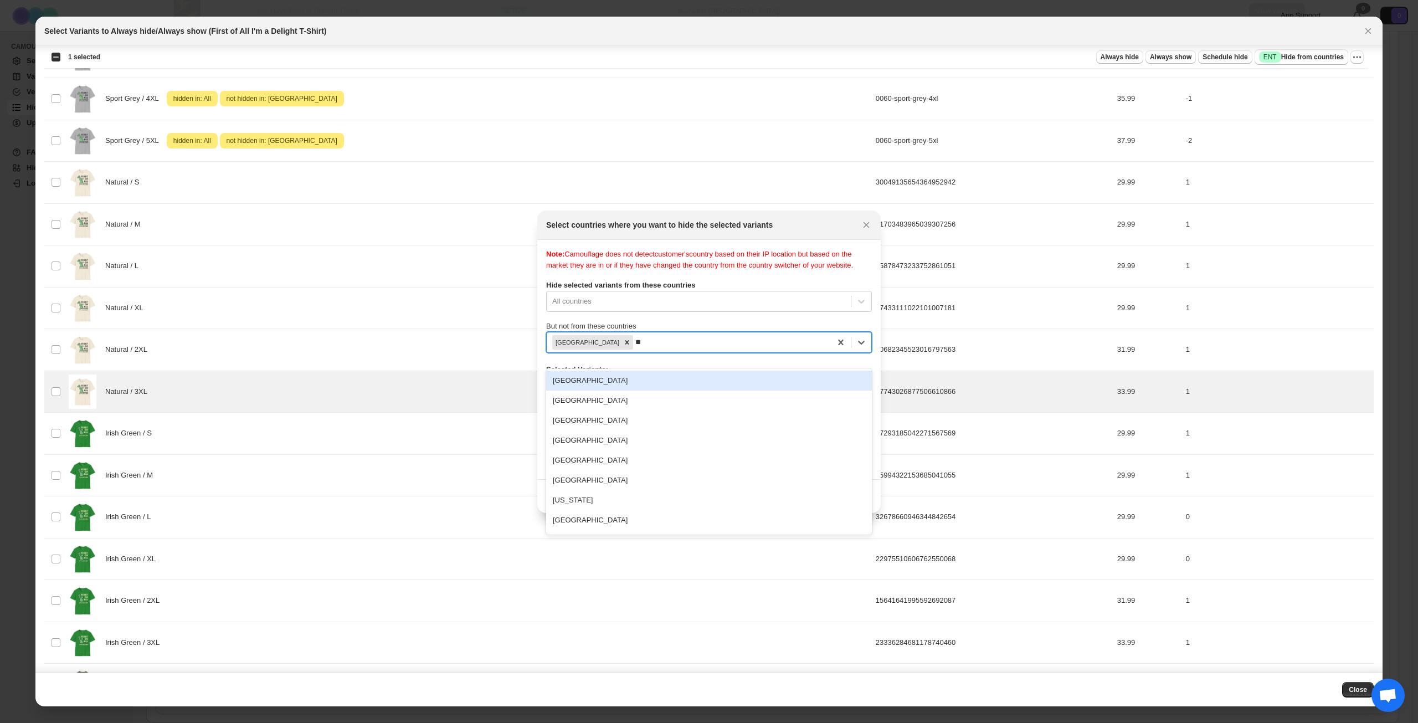
type input "***"
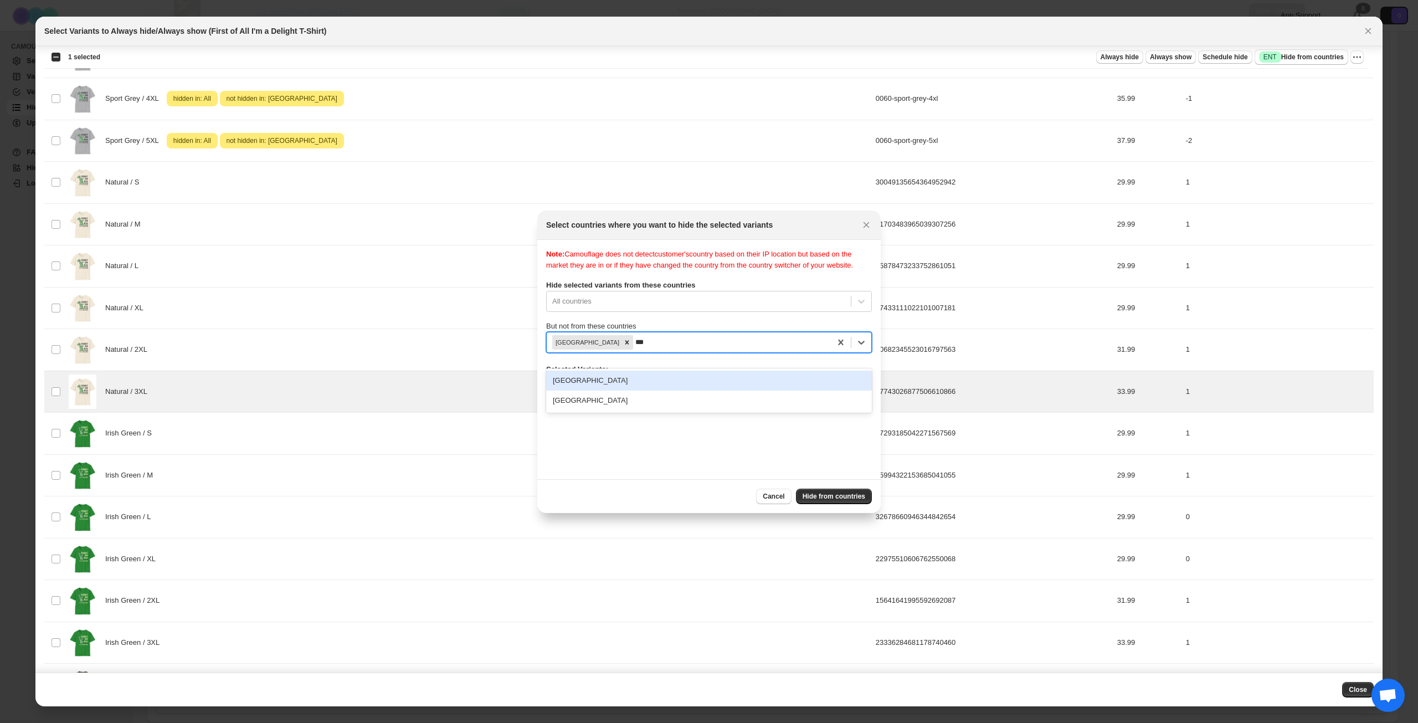
click at [705, 376] on div "[GEOGRAPHIC_DATA]" at bounding box center [709, 381] width 326 height 20
click at [826, 501] on button "Hide from countries" at bounding box center [834, 497] width 76 height 16
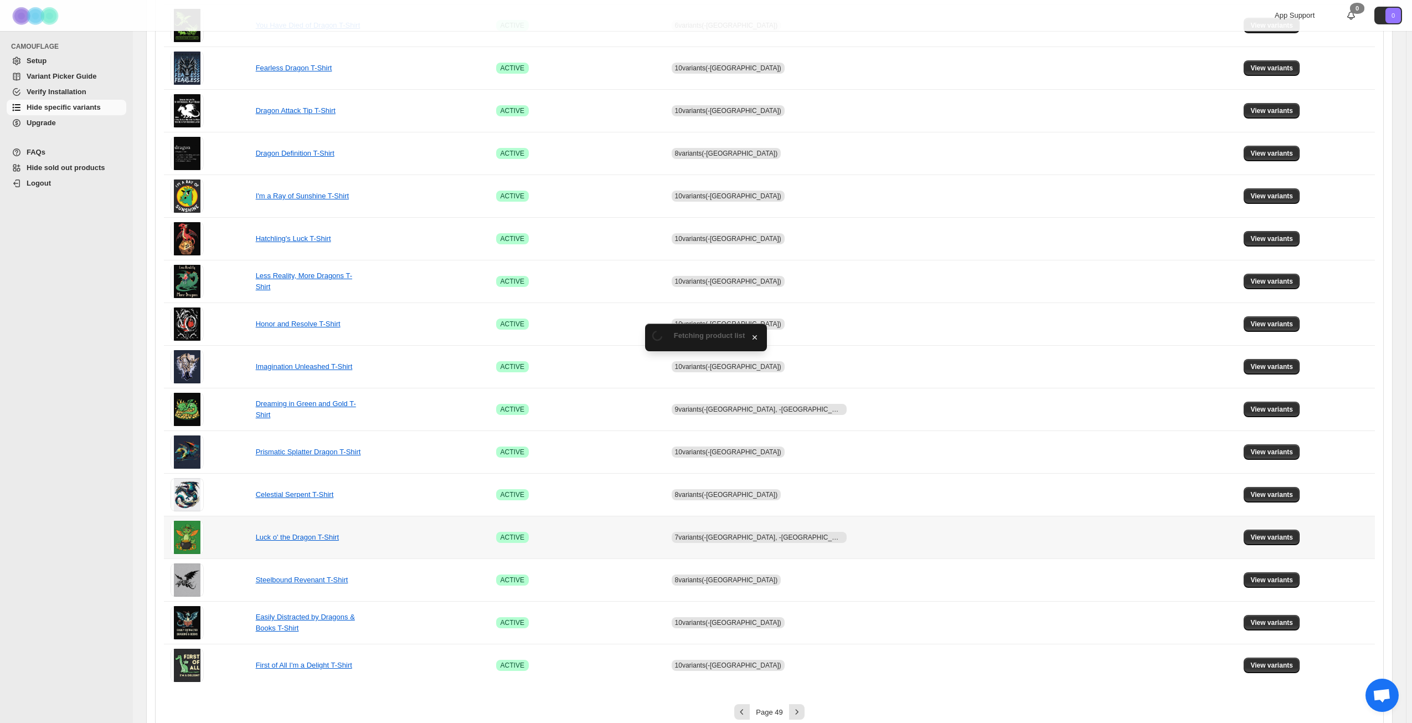
scroll to position [414, 0]
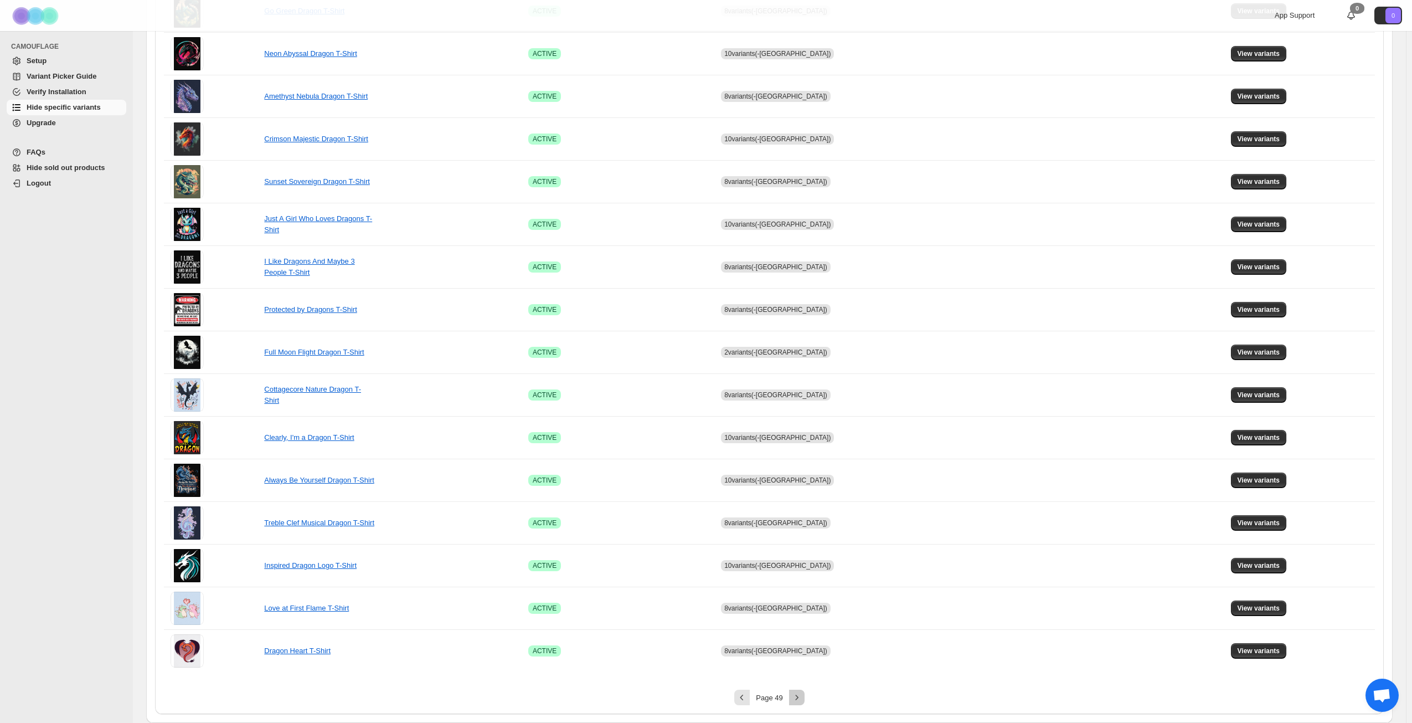
click at [799, 691] on button "Next" at bounding box center [797, 698] width 16 height 16
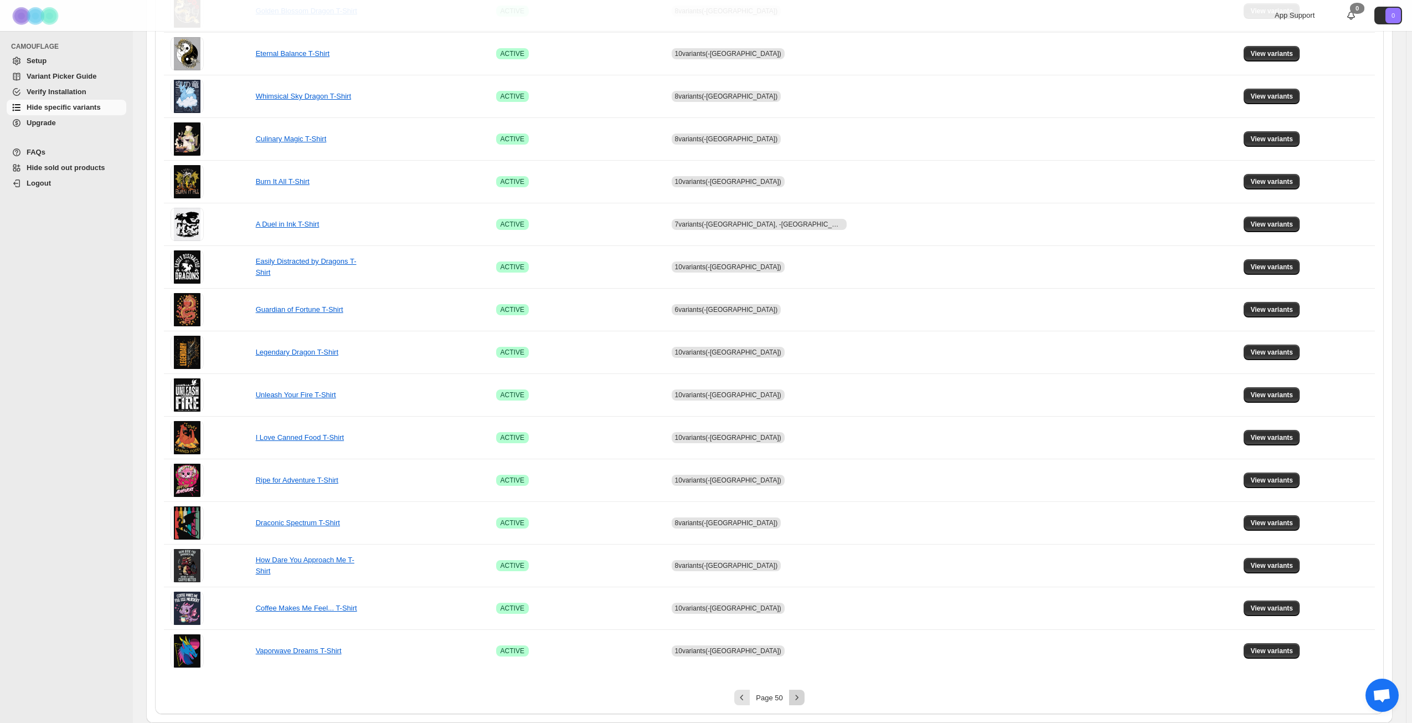
click at [803, 694] on icon "Next" at bounding box center [797, 697] width 11 height 11
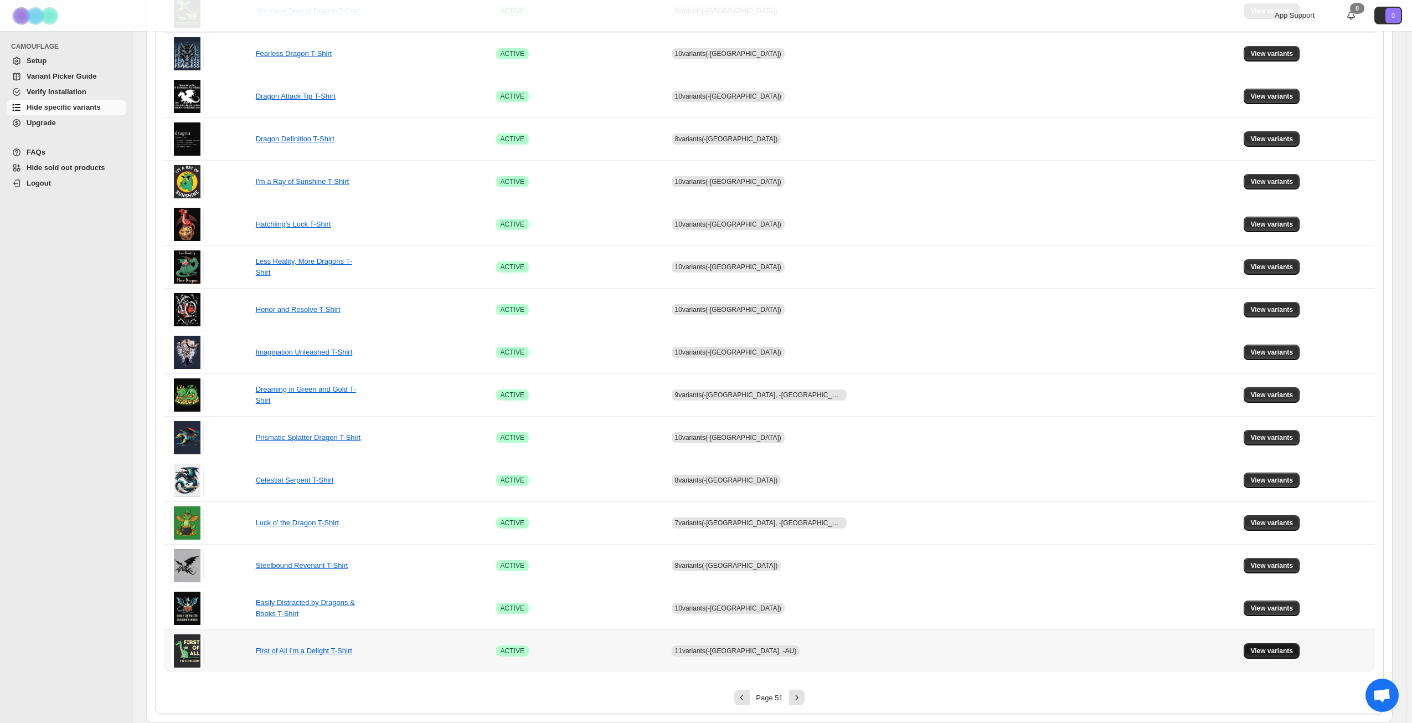
click at [1256, 652] on span "View variants" at bounding box center [1272, 650] width 43 height 9
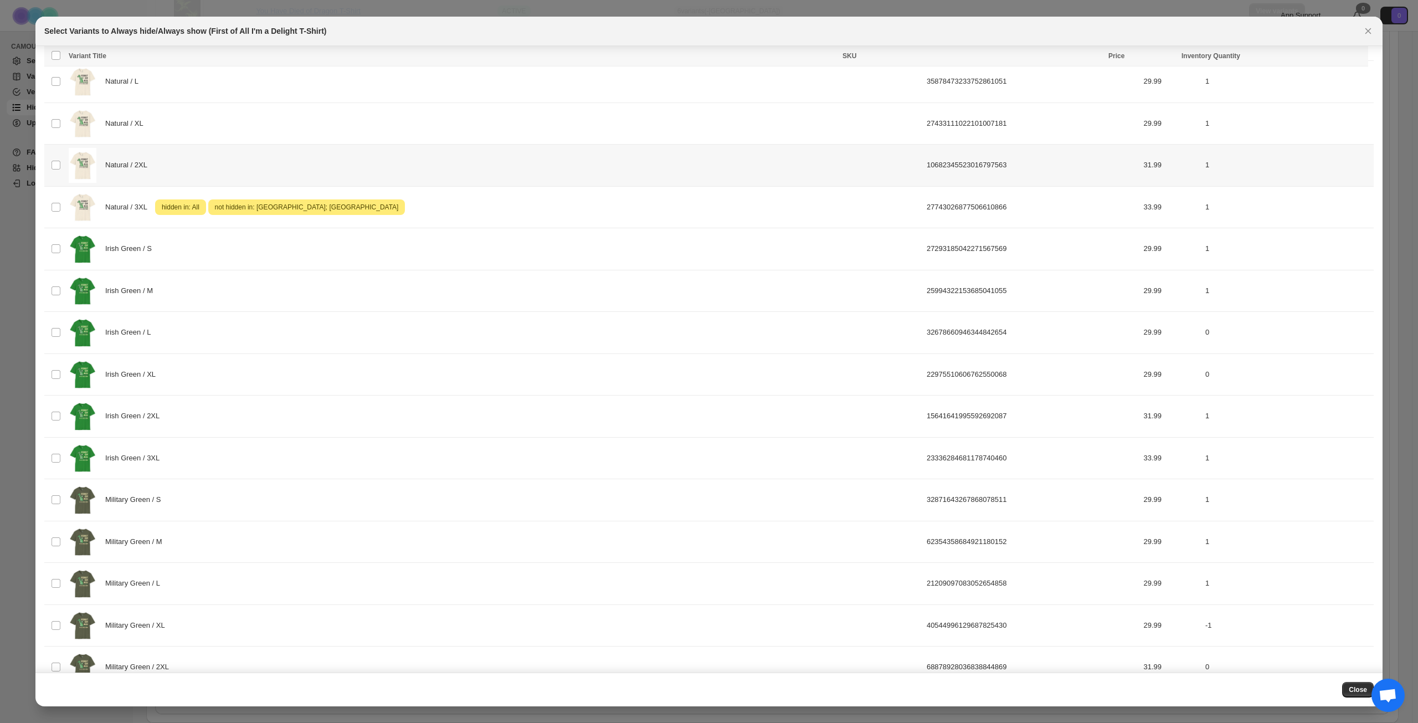
scroll to position [1460, 0]
click at [340, 465] on div "Irish Green / 3XL" at bounding box center [494, 456] width 851 height 35
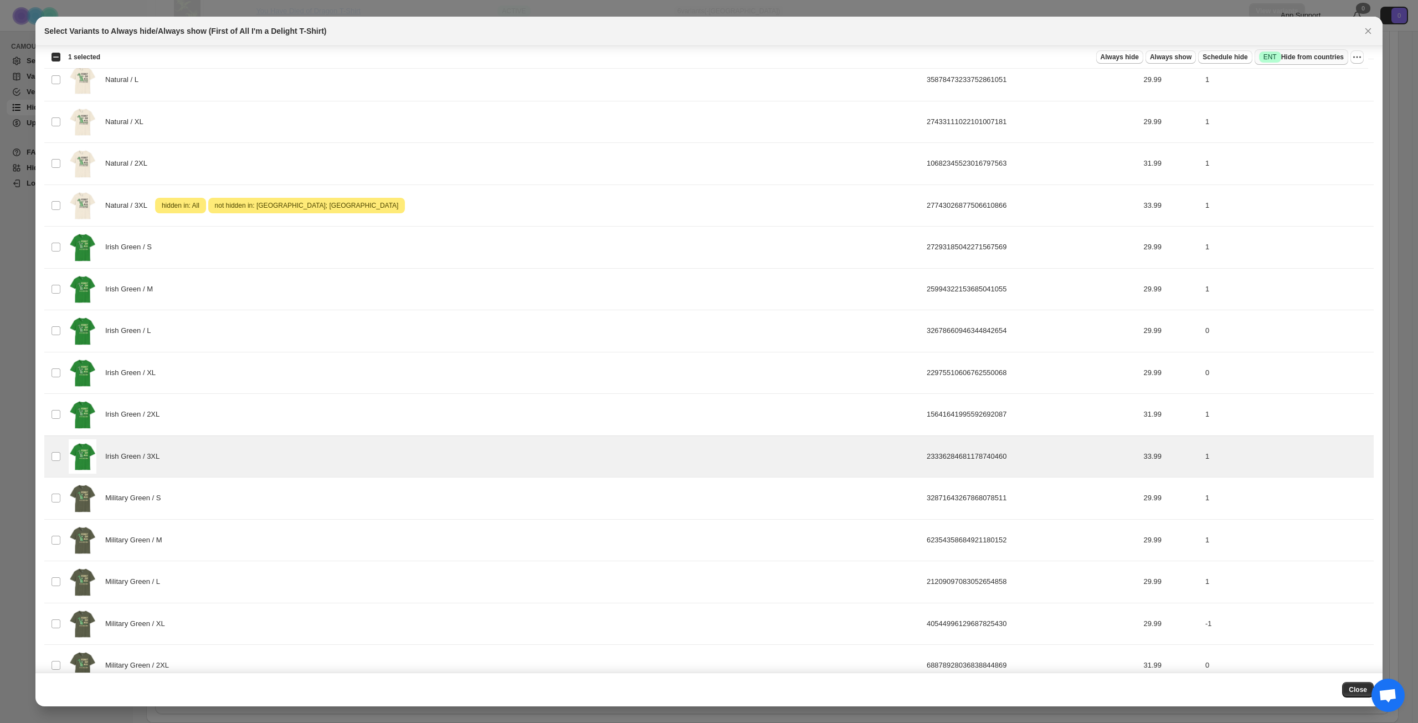
click at [1292, 54] on span "Success ENT Hide from countries" at bounding box center [1301, 57] width 85 height 11
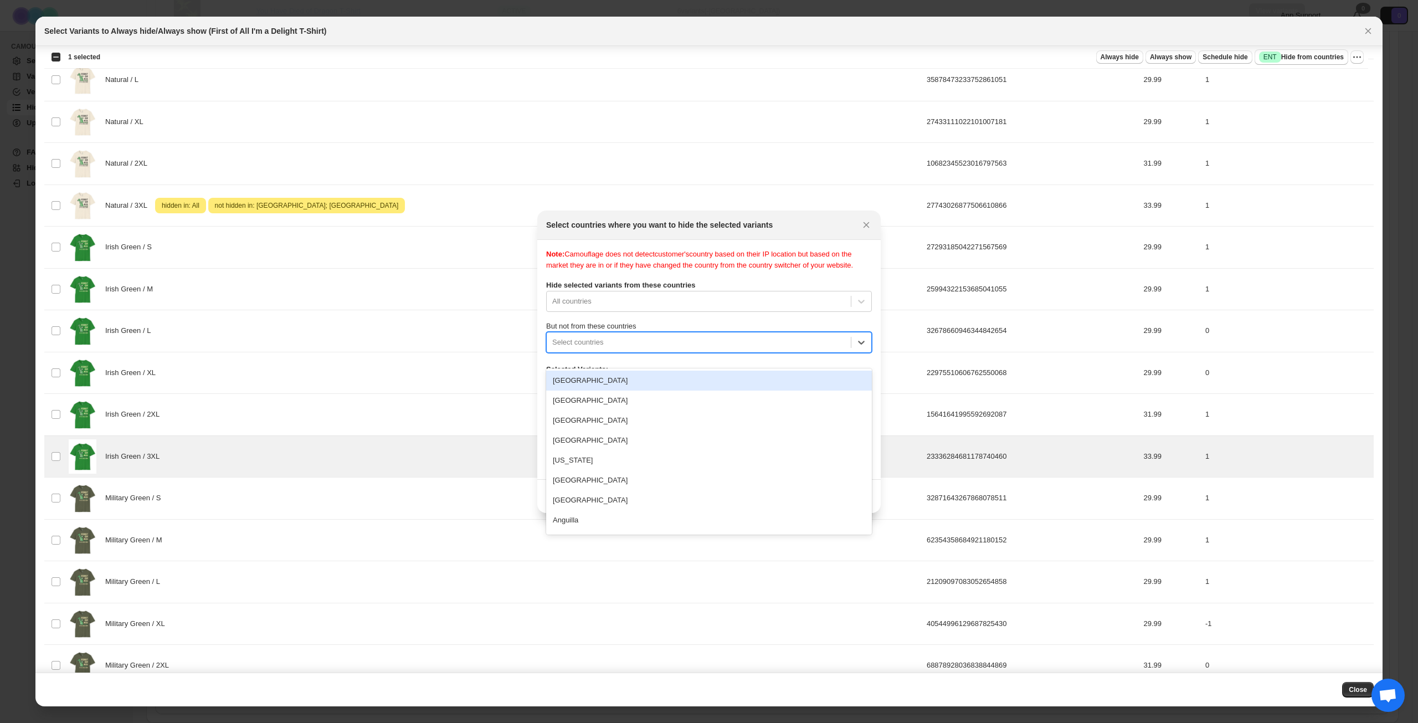
click at [714, 349] on div ":r1ih:" at bounding box center [698, 342] width 293 height 13
type input "****"
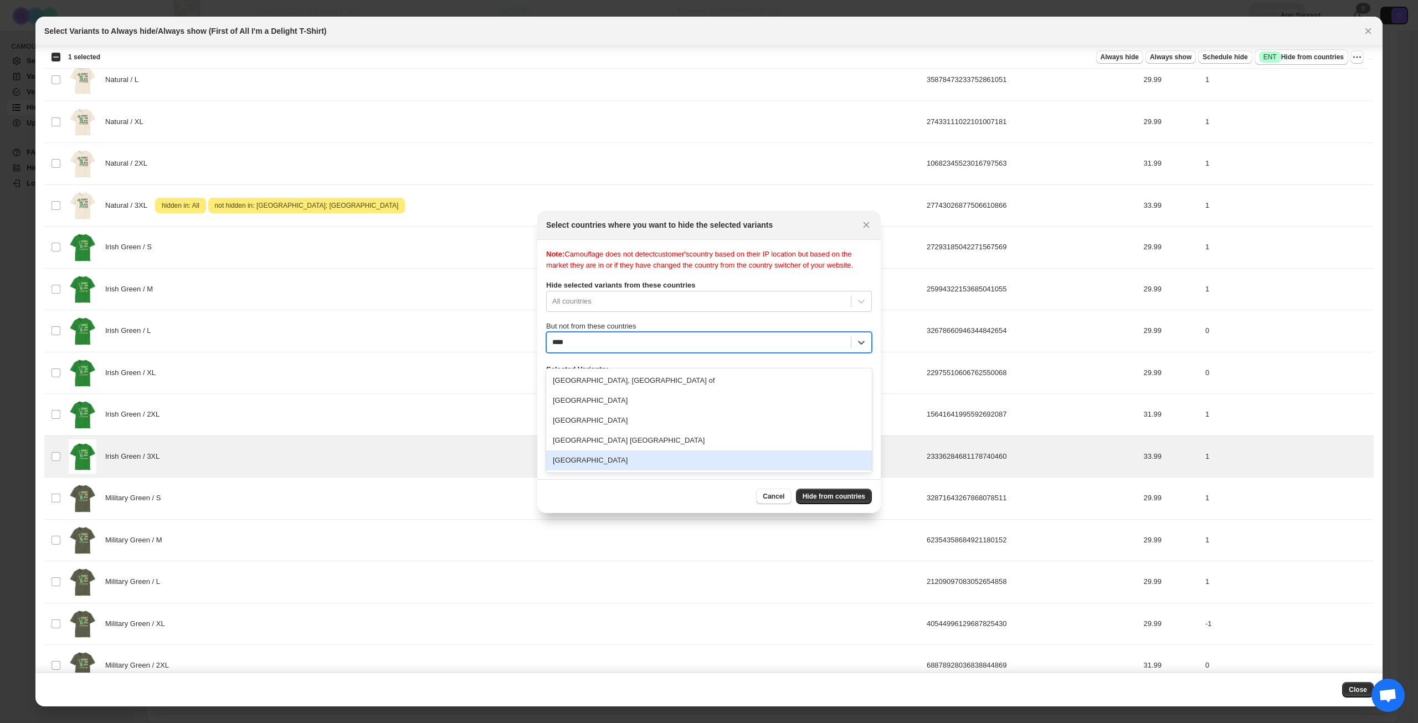
click at [662, 465] on div "[GEOGRAPHIC_DATA]" at bounding box center [709, 460] width 326 height 20
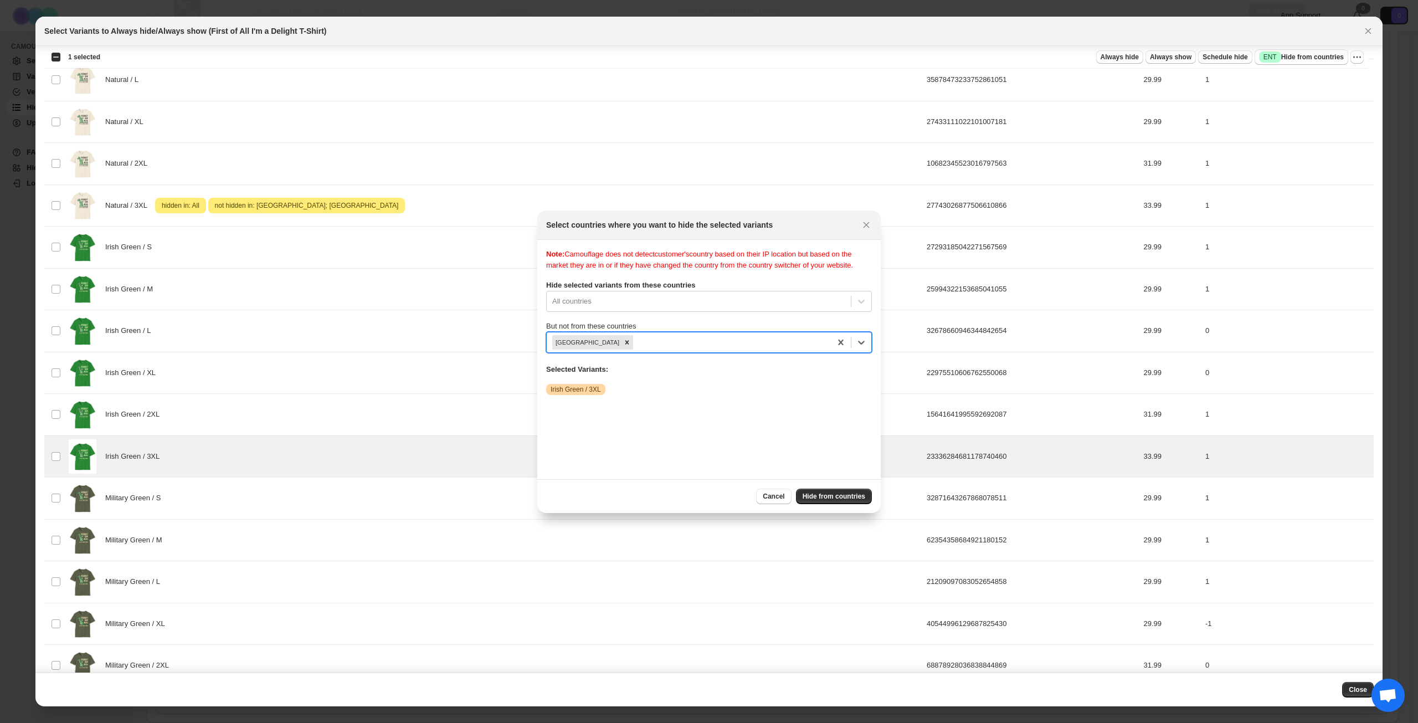
type input "*"
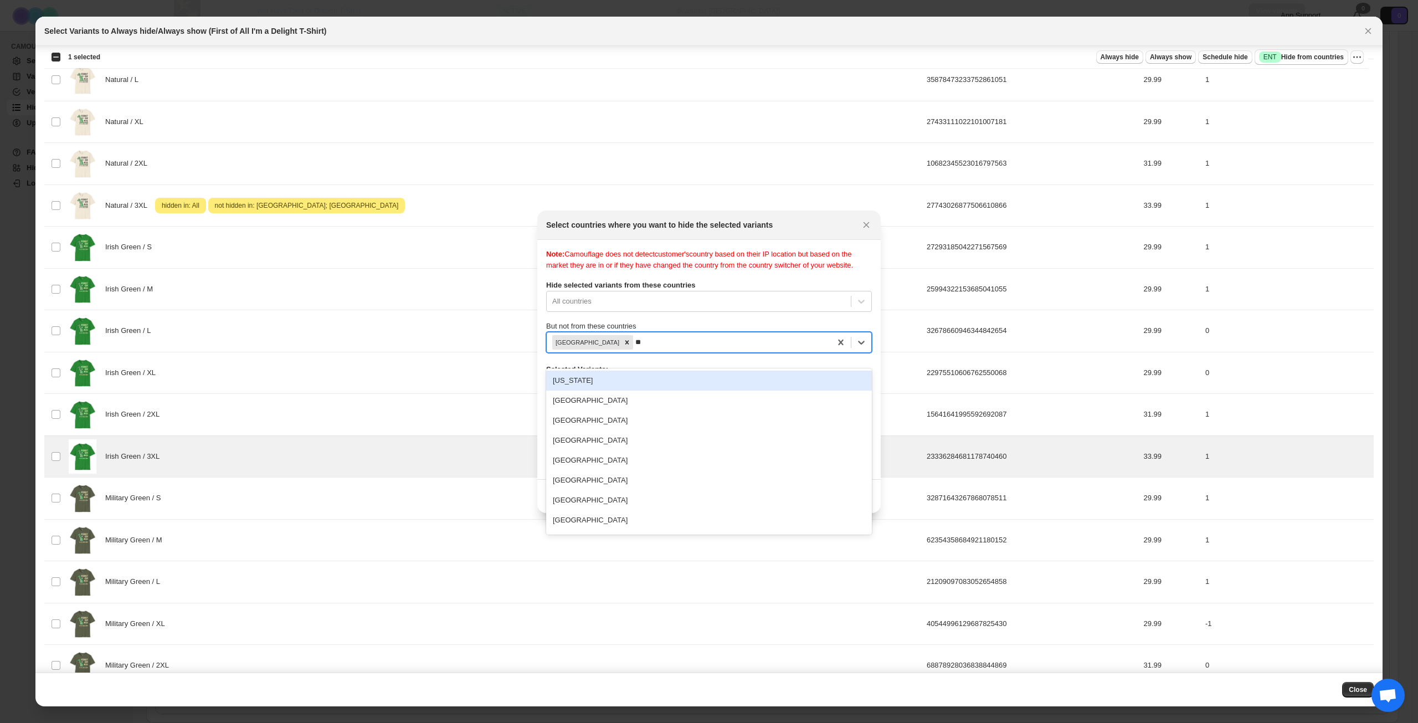
type input "***"
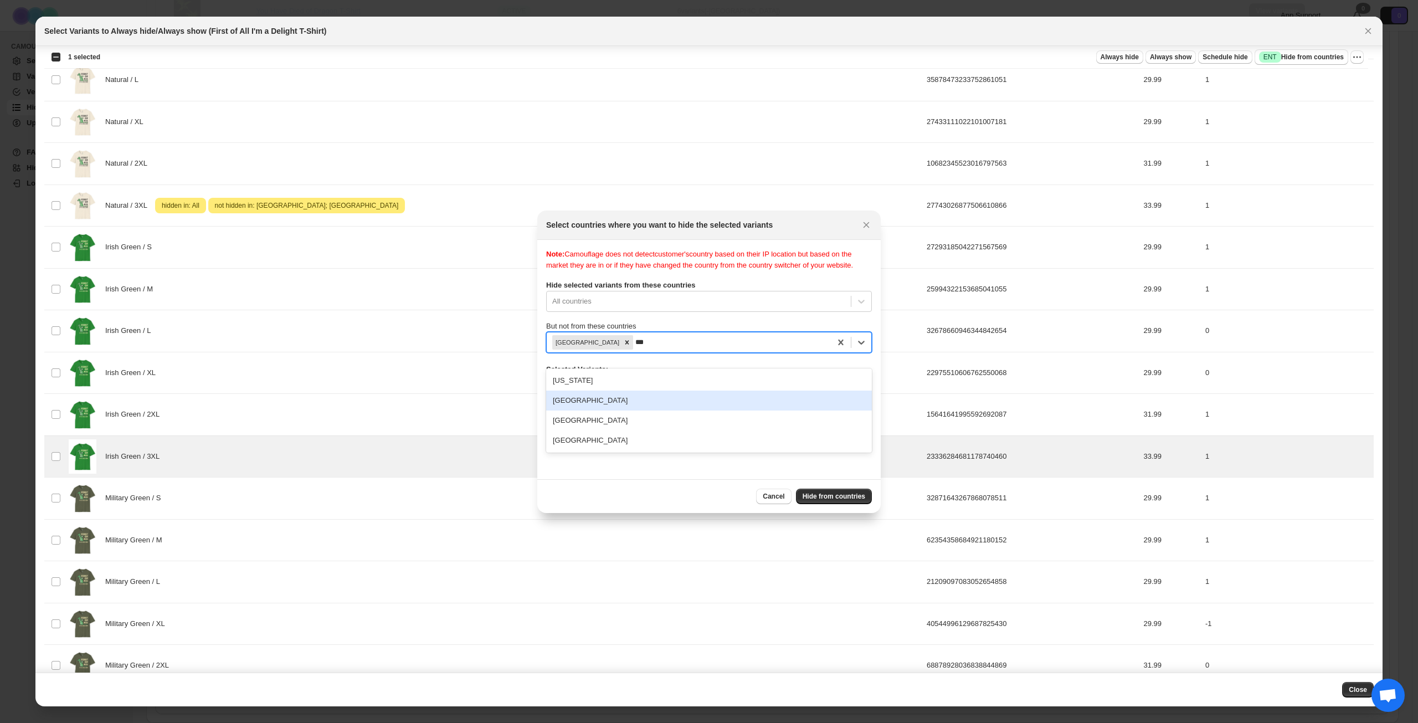
click at [677, 399] on div "[GEOGRAPHIC_DATA]" at bounding box center [709, 400] width 326 height 20
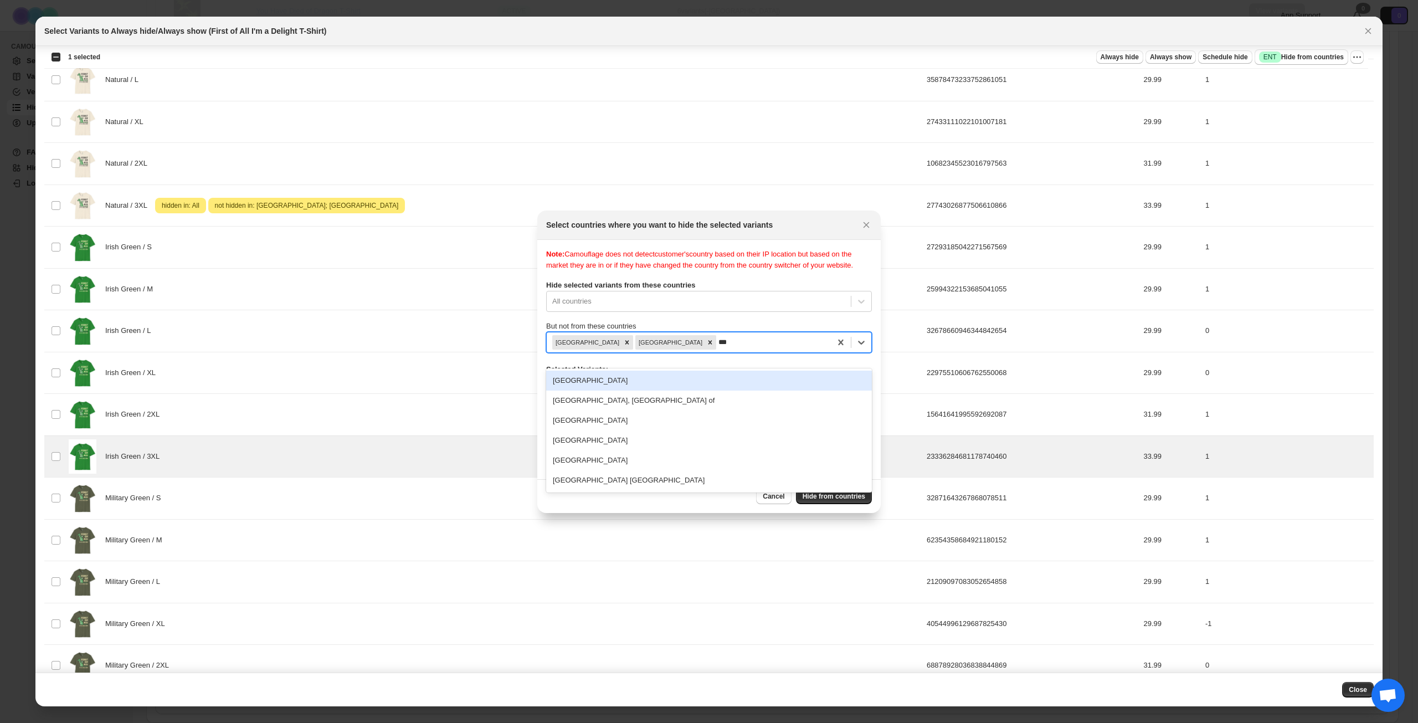
type input "****"
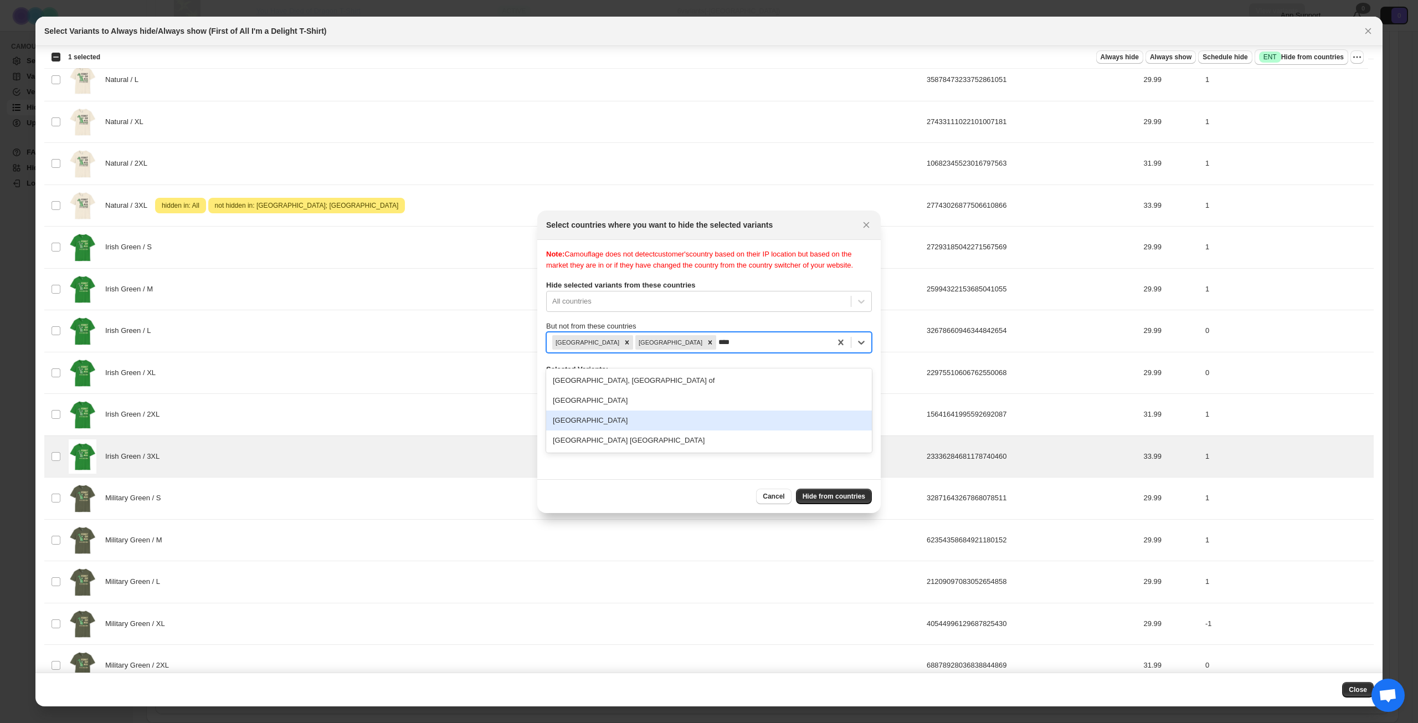
click at [687, 414] on div "[GEOGRAPHIC_DATA]" at bounding box center [709, 420] width 326 height 20
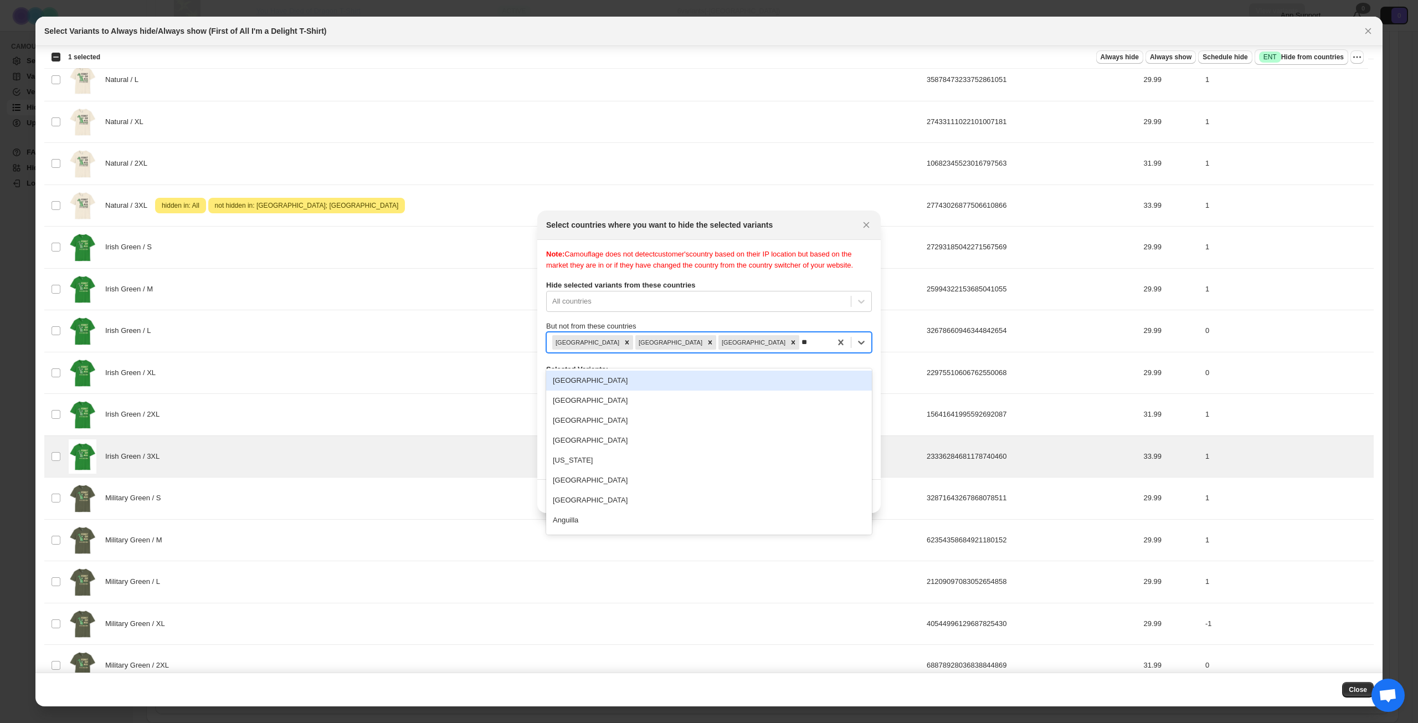
type input "***"
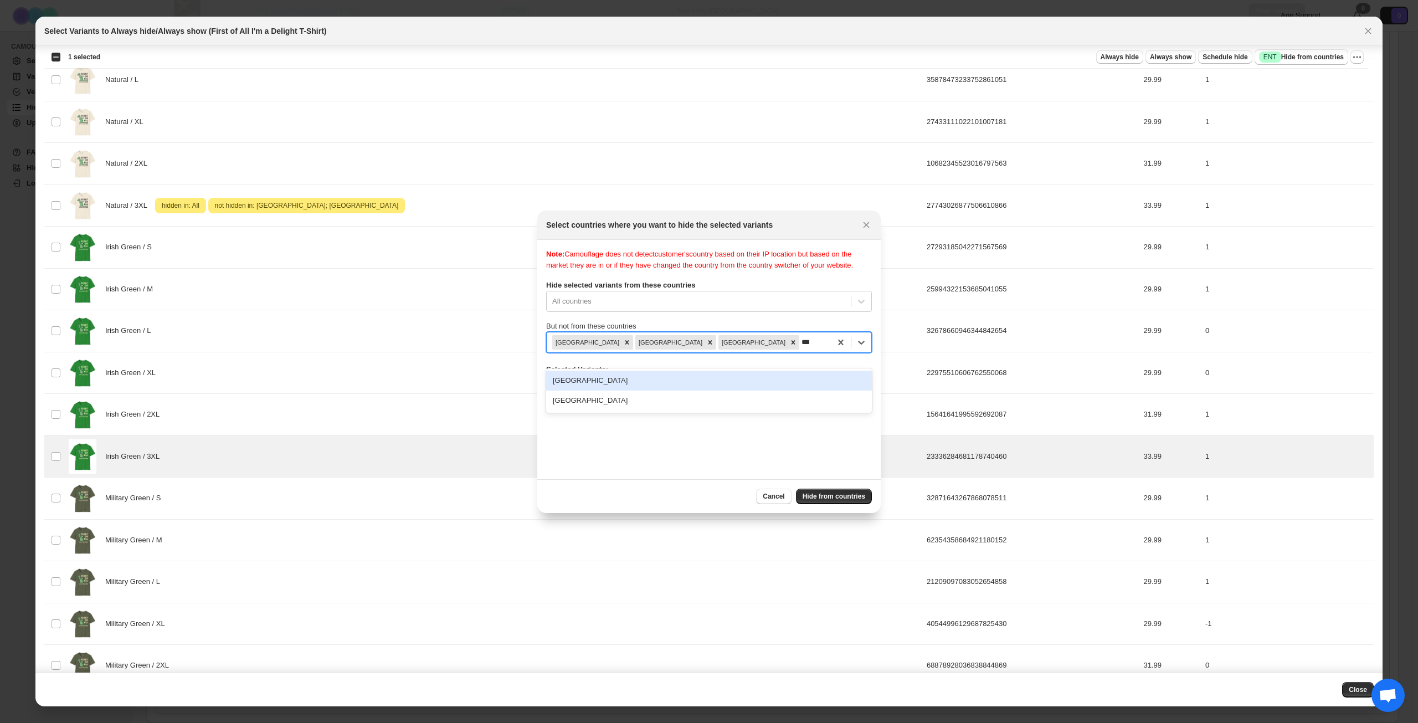
click at [654, 377] on div "[GEOGRAPHIC_DATA]" at bounding box center [709, 381] width 326 height 20
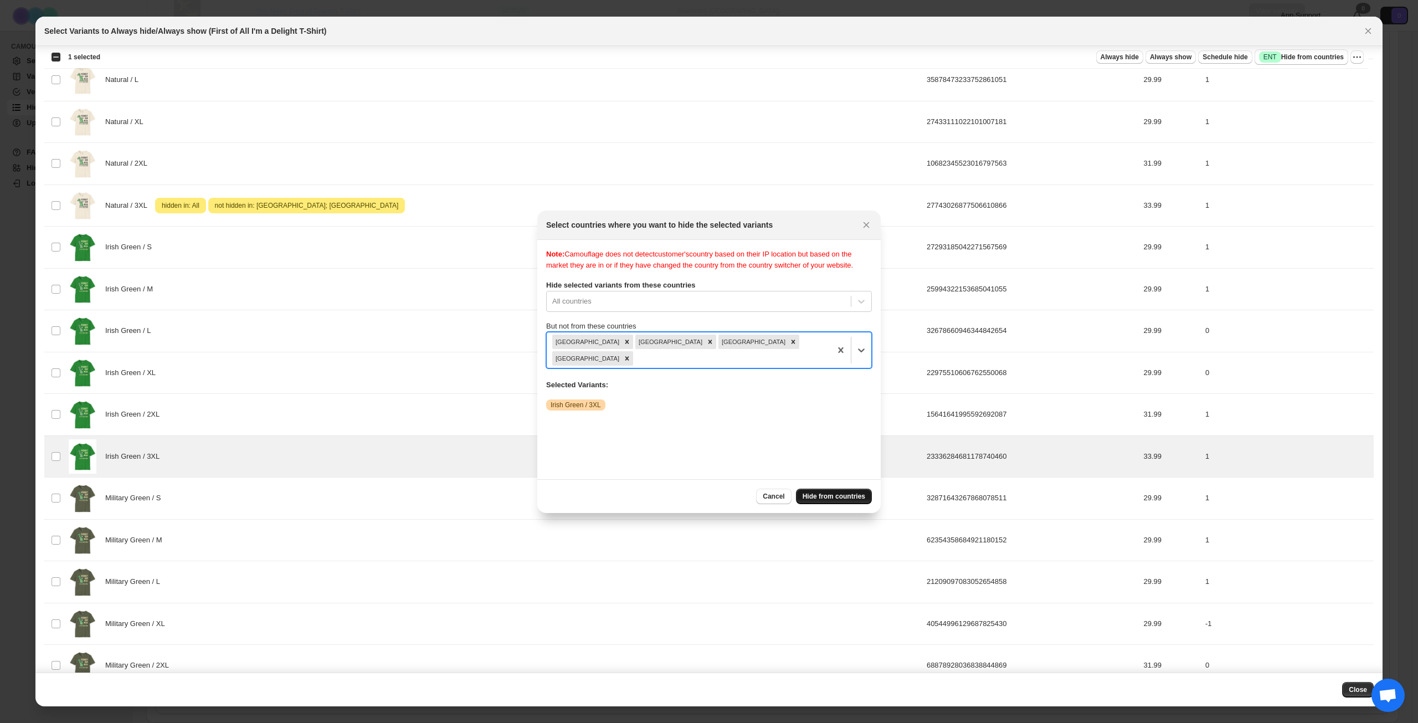
click at [815, 497] on span "Hide from countries" at bounding box center [834, 496] width 63 height 9
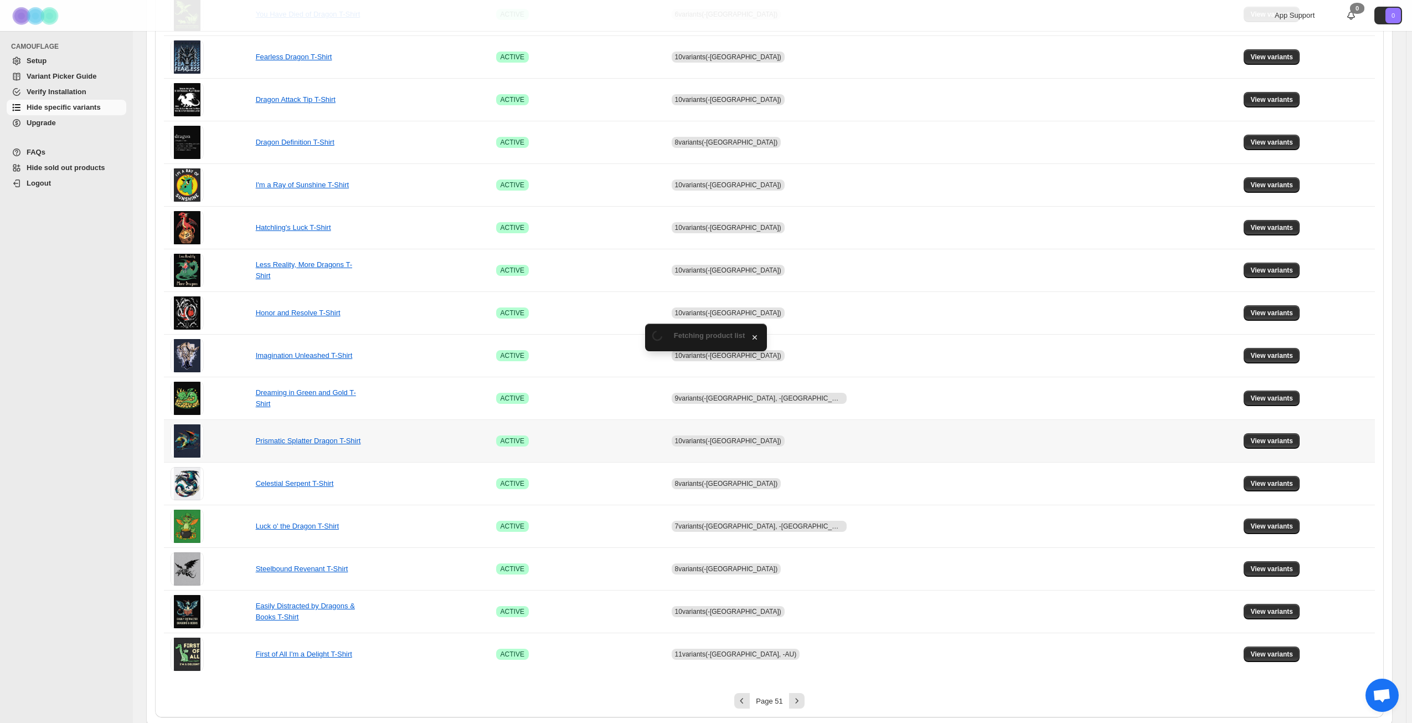
scroll to position [414, 0]
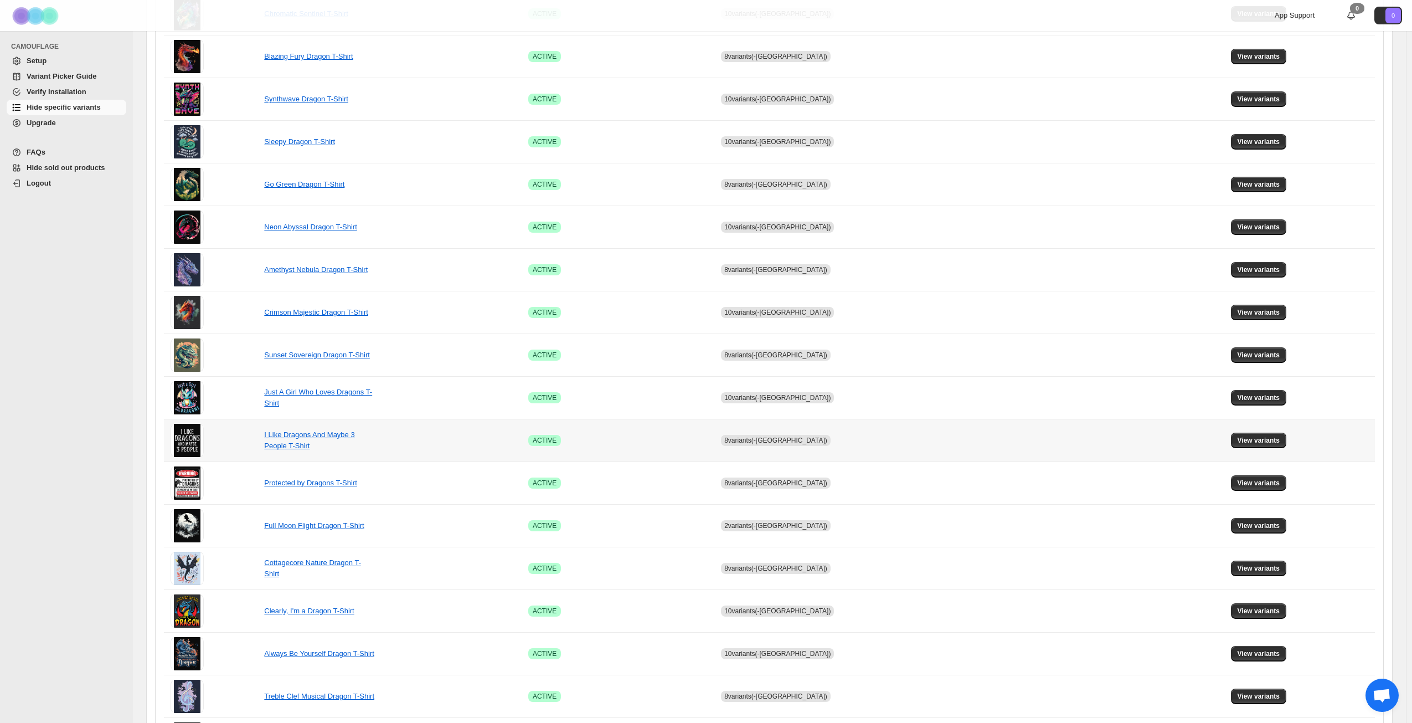
scroll to position [414, 0]
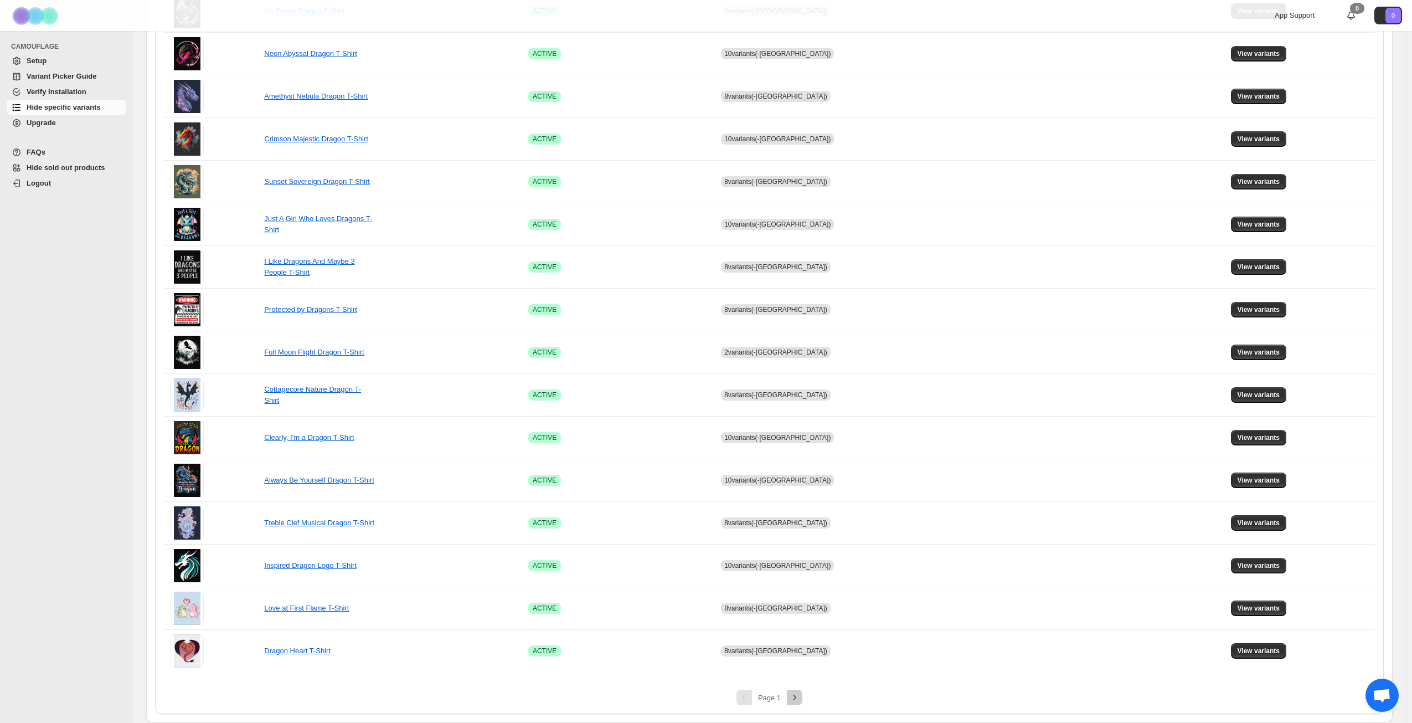
click at [798, 700] on icon "Next" at bounding box center [794, 697] width 11 height 11
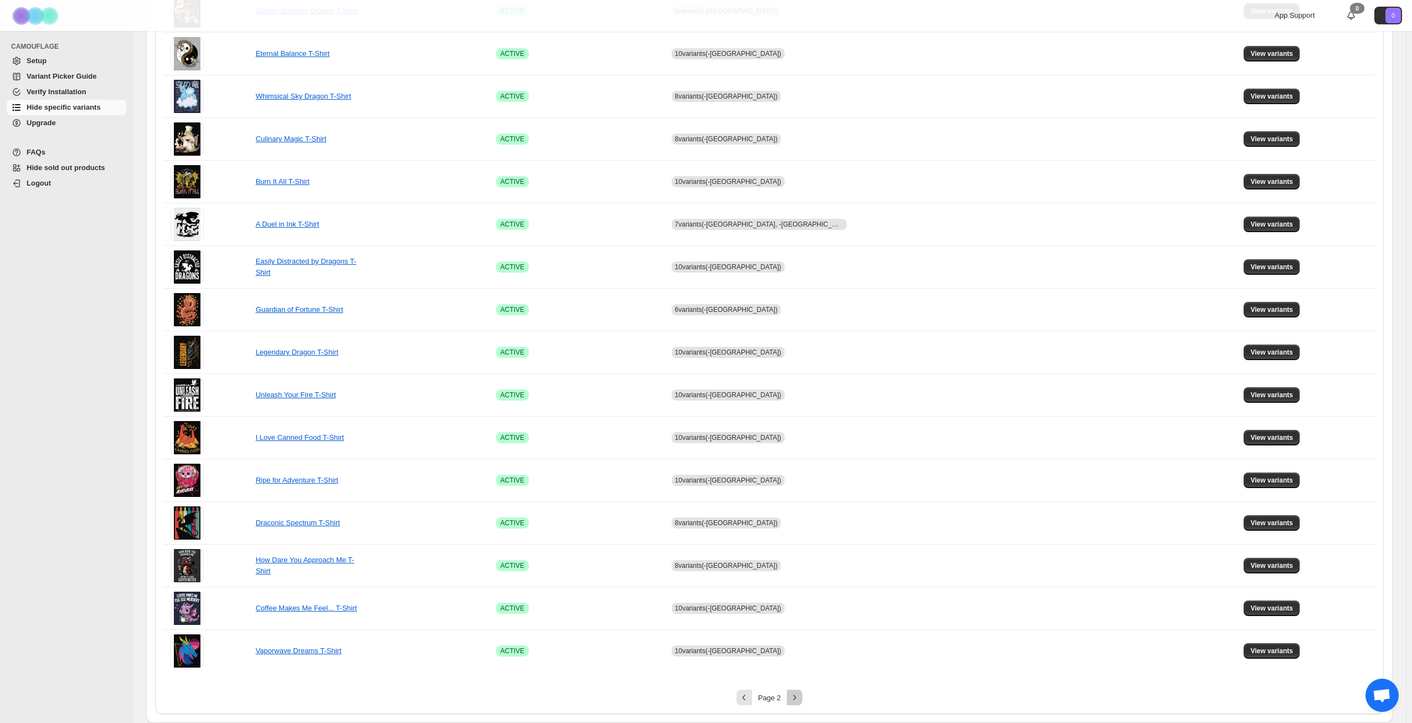
click at [800, 697] on icon "Next" at bounding box center [794, 697] width 11 height 11
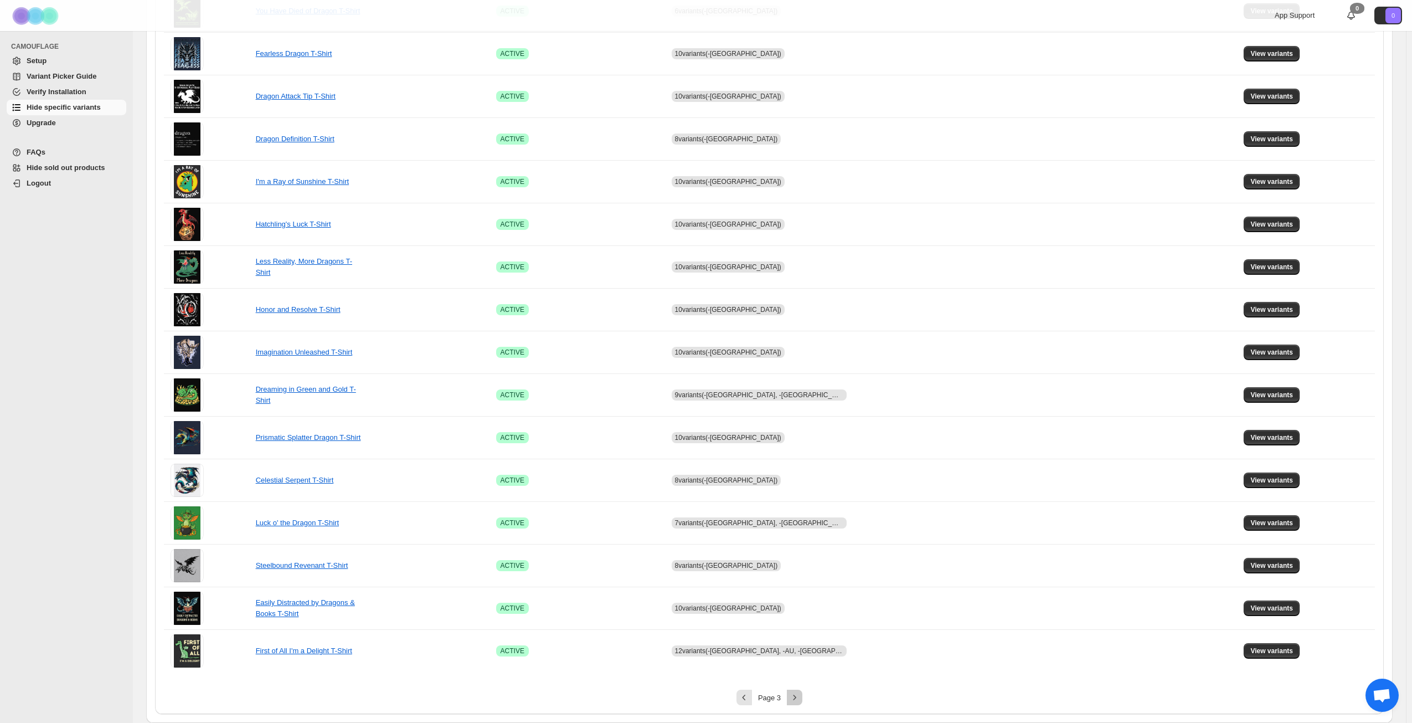
click at [800, 697] on icon "Next" at bounding box center [794, 697] width 11 height 11
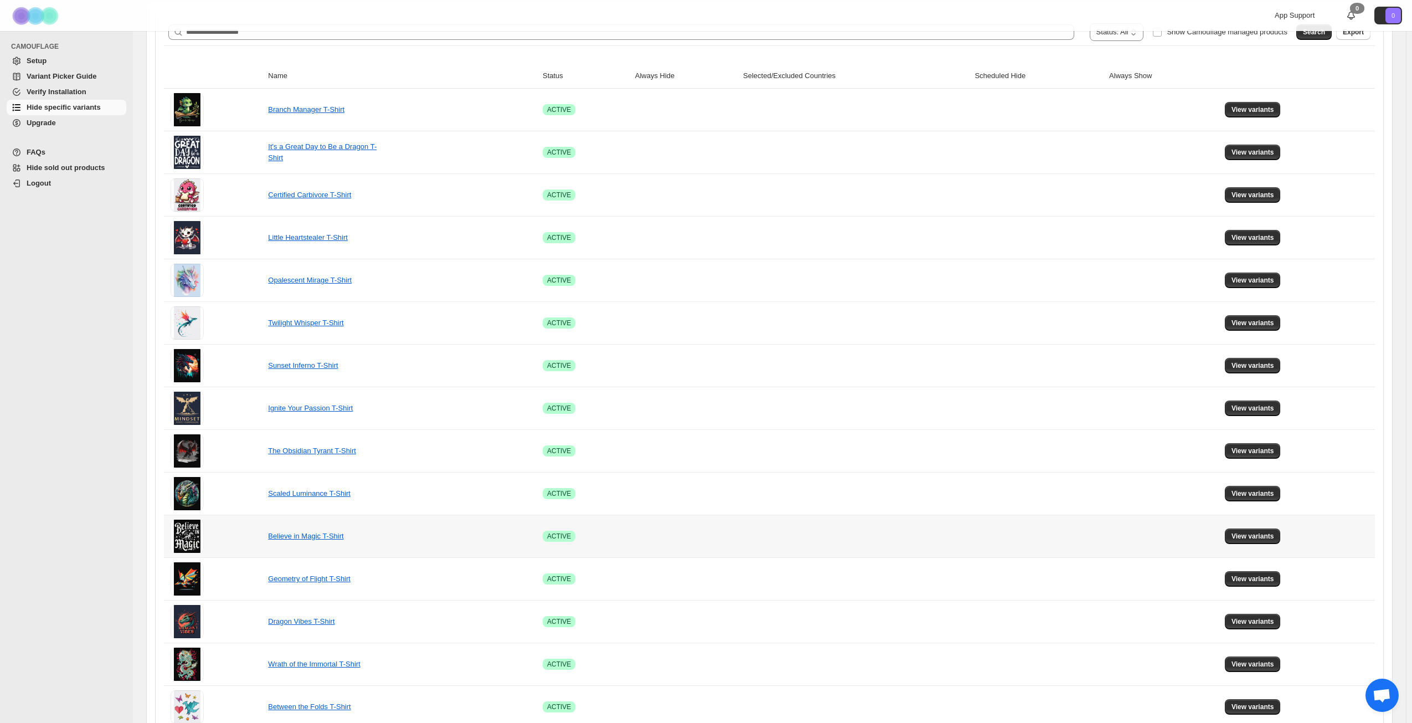
scroll to position [137, 0]
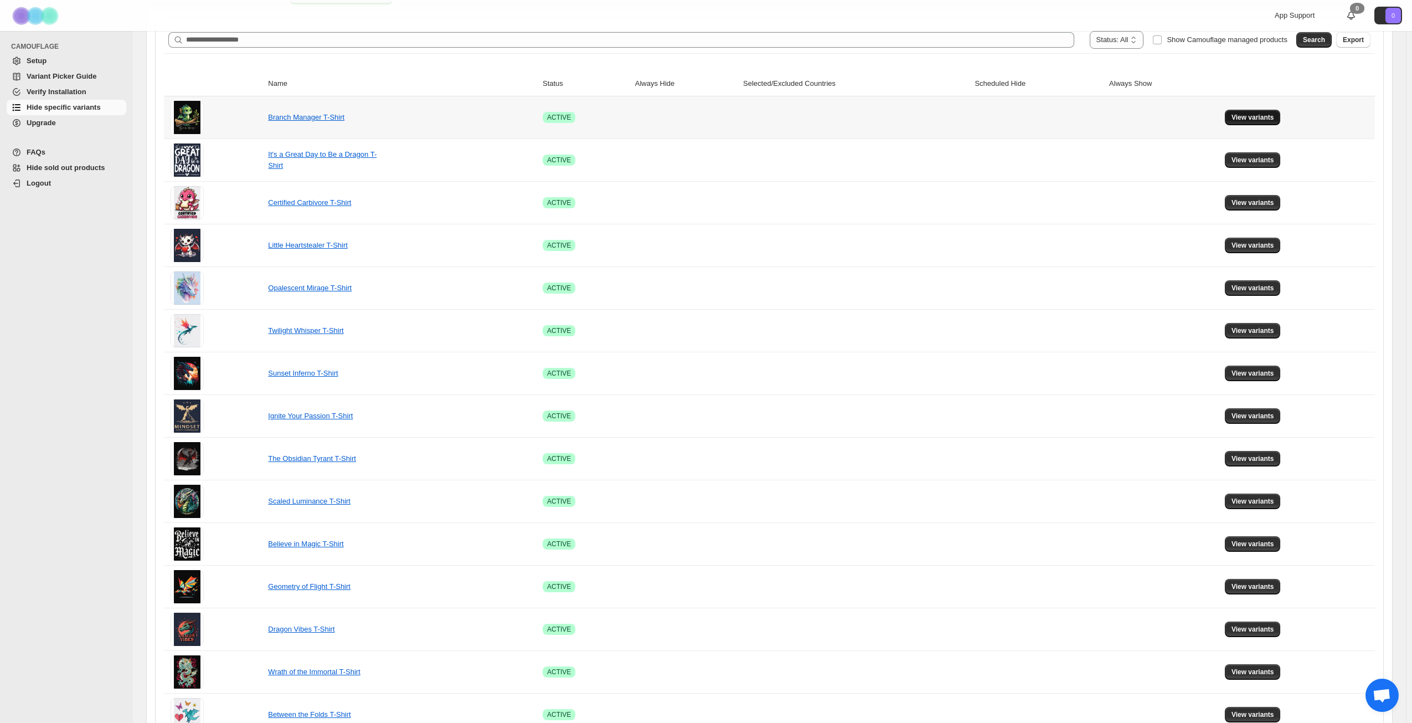
click at [1245, 116] on span "View variants" at bounding box center [1253, 117] width 43 height 9
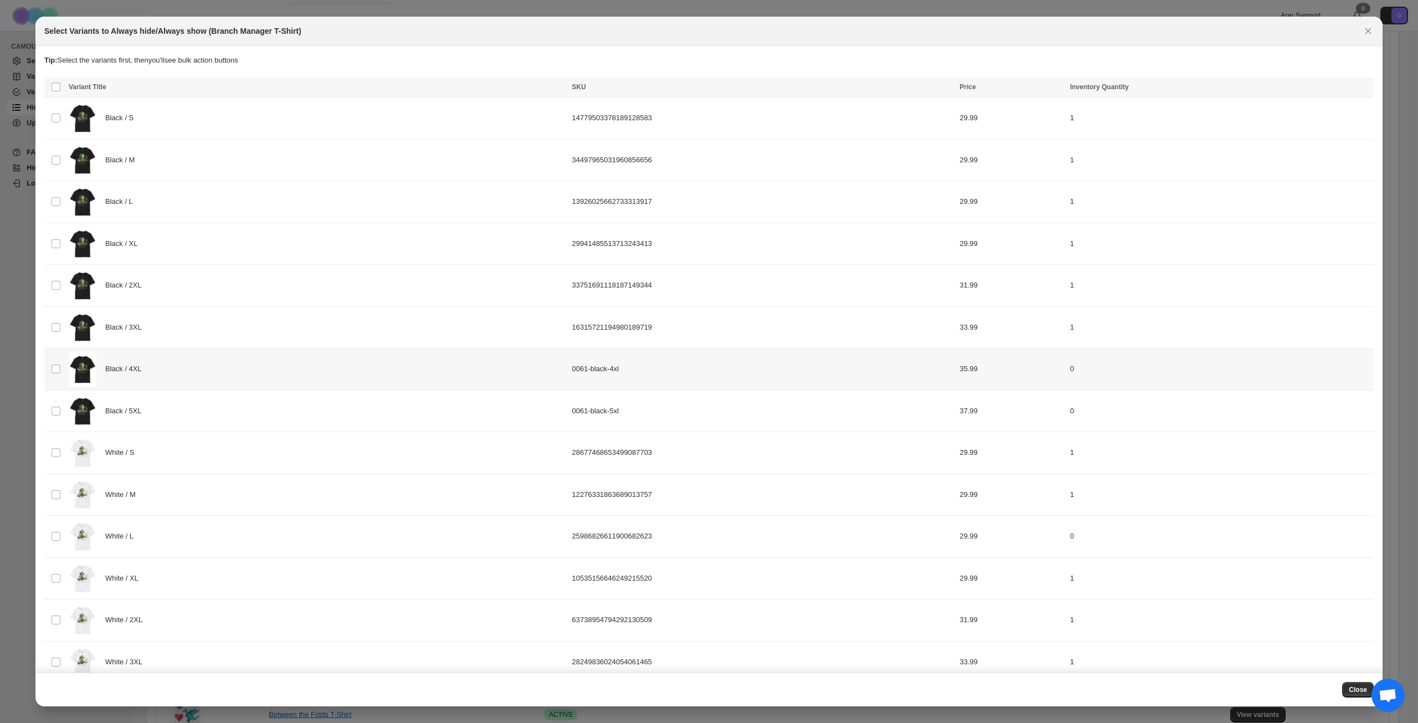
click at [211, 368] on div "Black / 4XL" at bounding box center [317, 369] width 497 height 35
click at [215, 401] on div "Black / 5XL" at bounding box center [317, 411] width 497 height 35
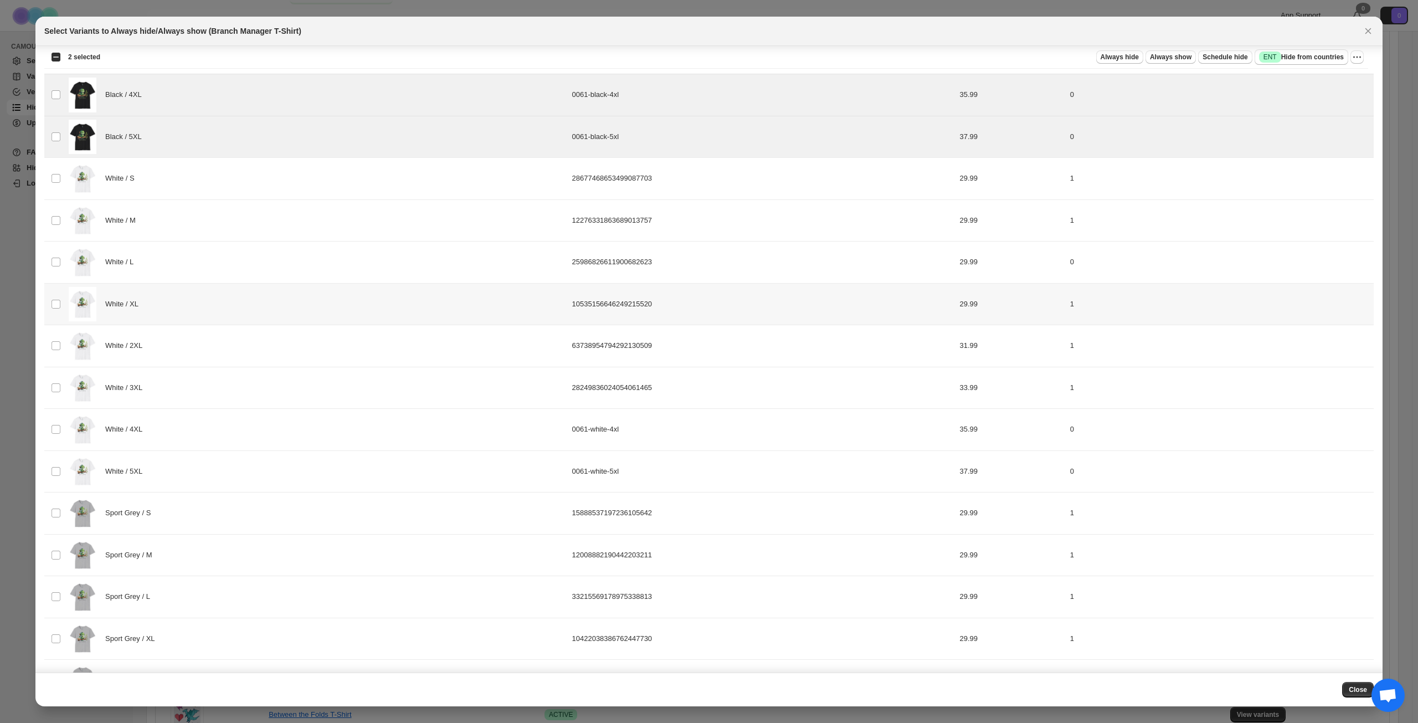
scroll to position [299, 0]
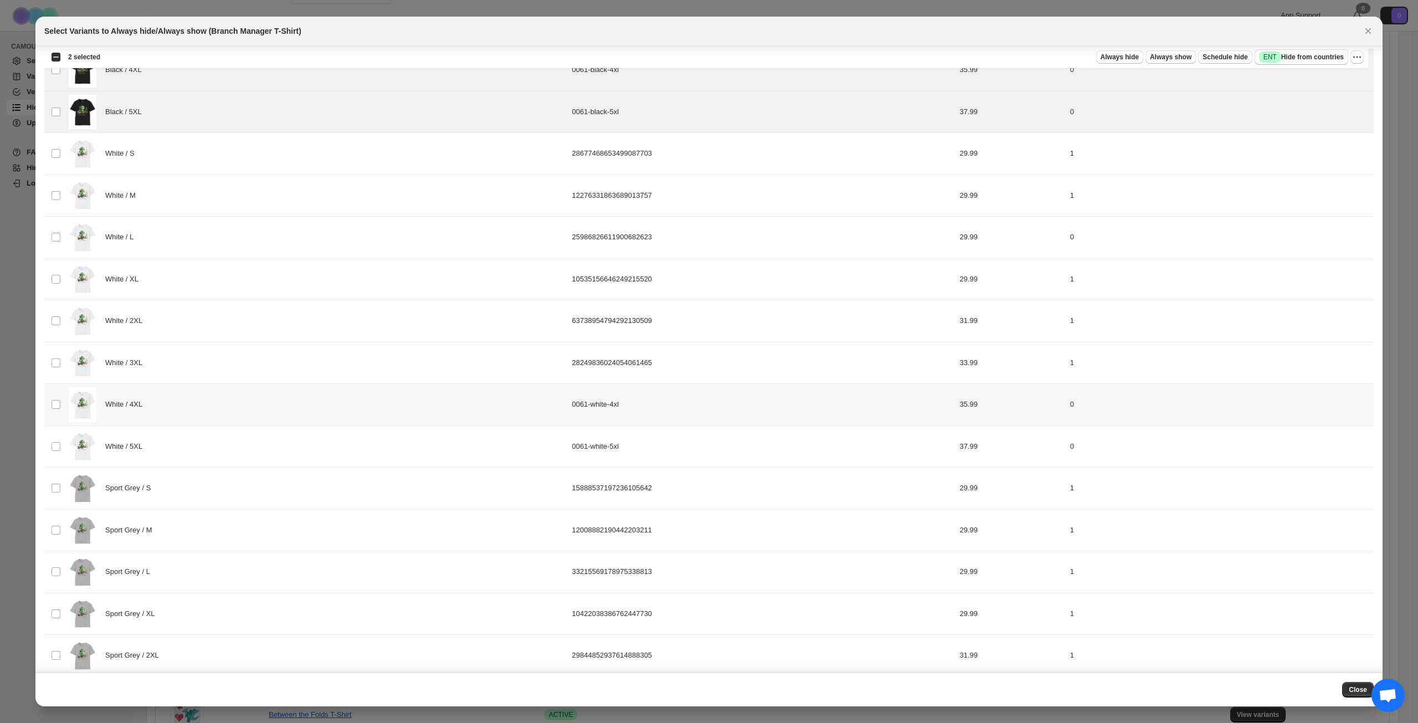
drag, startPoint x: 275, startPoint y: 410, endPoint x: 273, endPoint y: 433, distance: 22.9
click at [275, 411] on div "White / 4XL" at bounding box center [317, 404] width 497 height 35
click at [270, 439] on div "White / 5XL" at bounding box center [317, 446] width 497 height 35
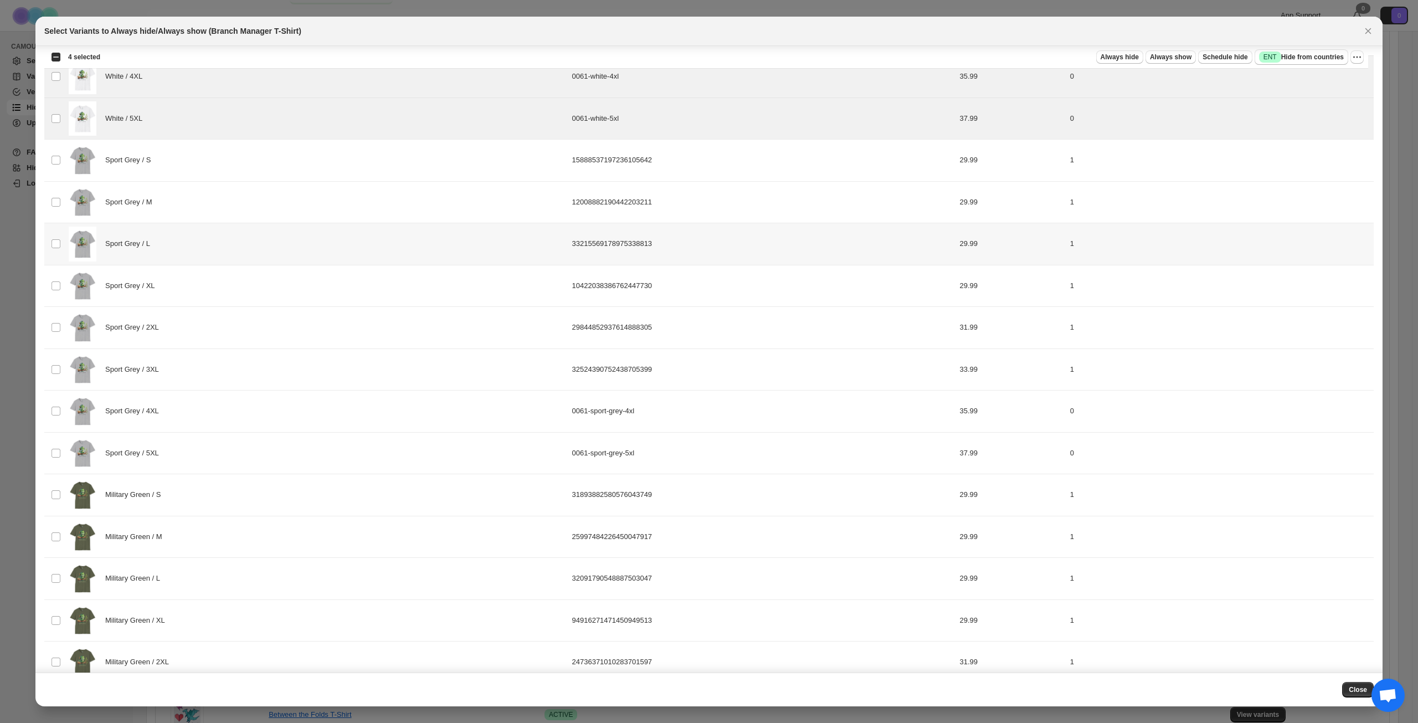
scroll to position [631, 0]
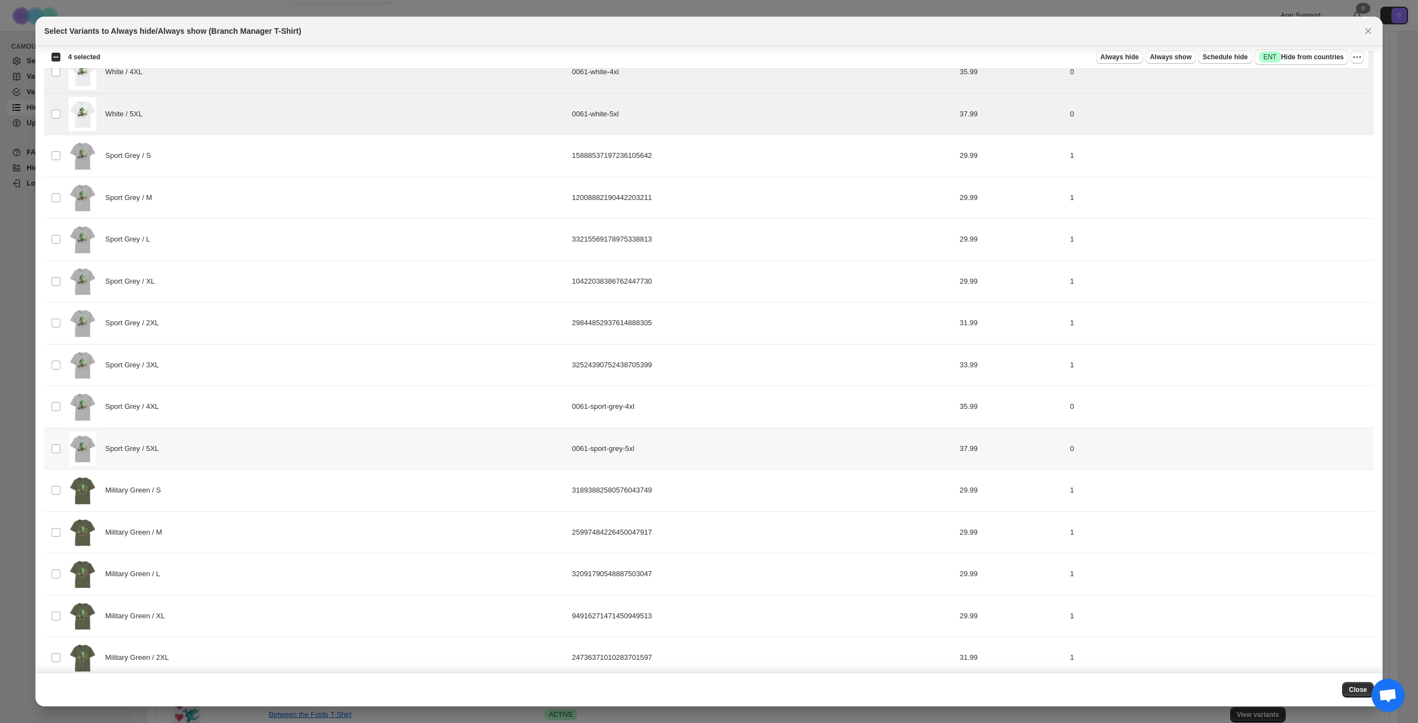
click at [273, 450] on div "Sport Grey / 5XL" at bounding box center [317, 448] width 497 height 35
click at [280, 419] on div "Sport Grey / 4XL" at bounding box center [317, 406] width 497 height 35
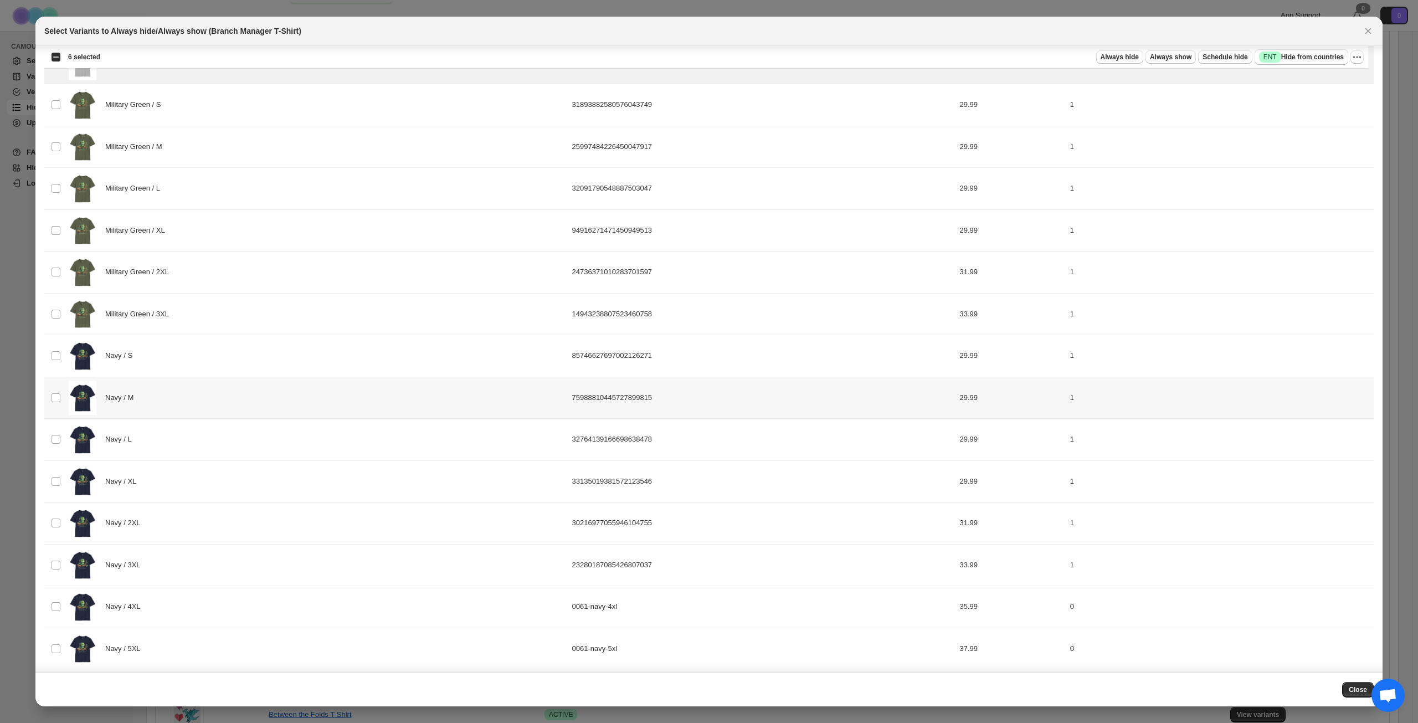
scroll to position [1022, 0]
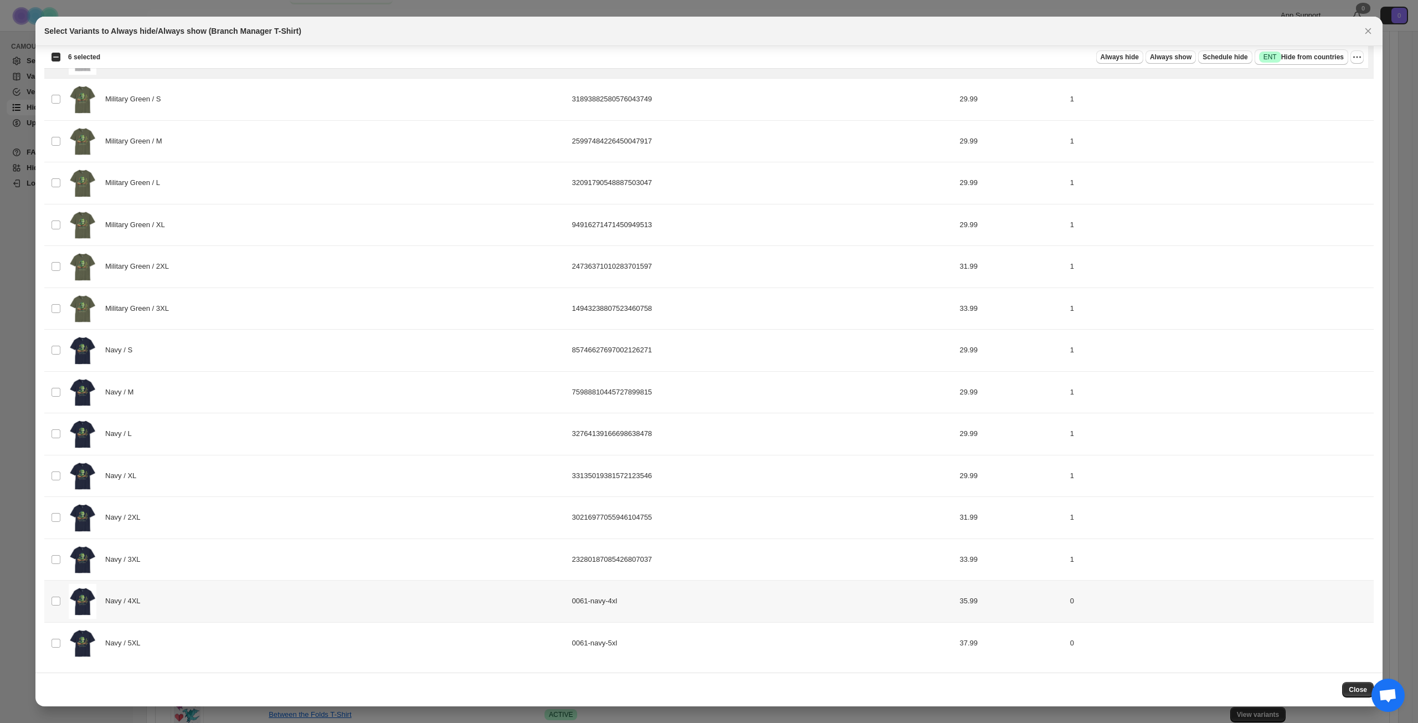
click at [245, 598] on div "Navy / 4XL" at bounding box center [317, 601] width 497 height 35
click at [261, 643] on div "Navy / 5XL" at bounding box center [317, 643] width 497 height 35
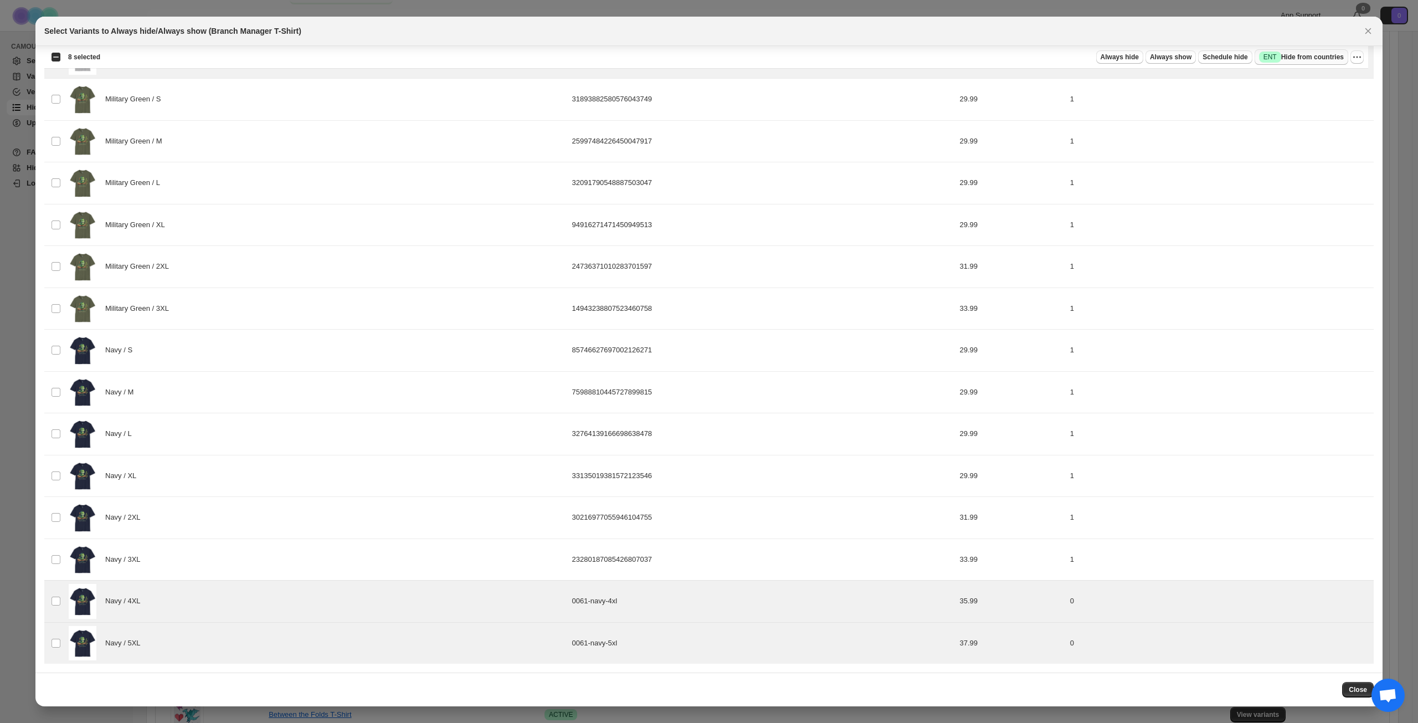
click at [1299, 62] on span "Success ENT Hide from countries" at bounding box center [1301, 57] width 85 height 11
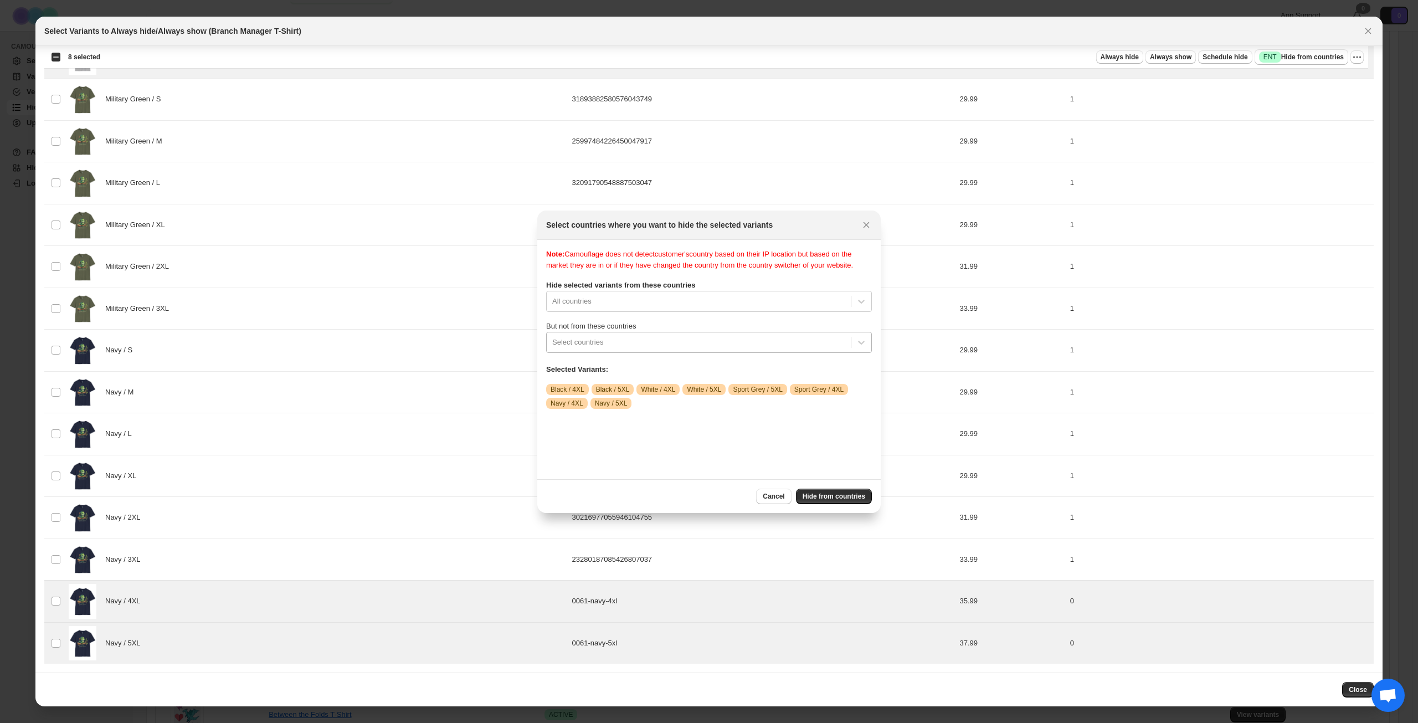
click at [712, 349] on div ":r1s:" at bounding box center [698, 342] width 293 height 13
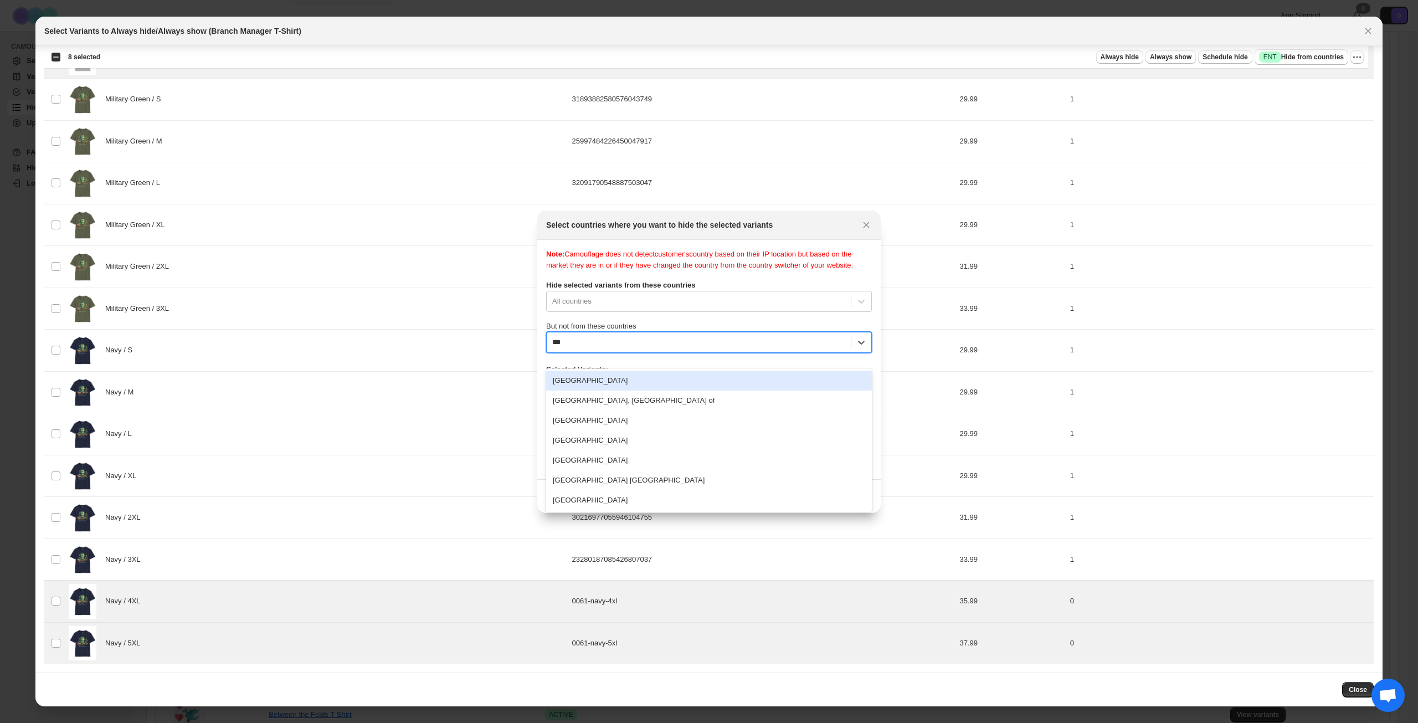
type input "****"
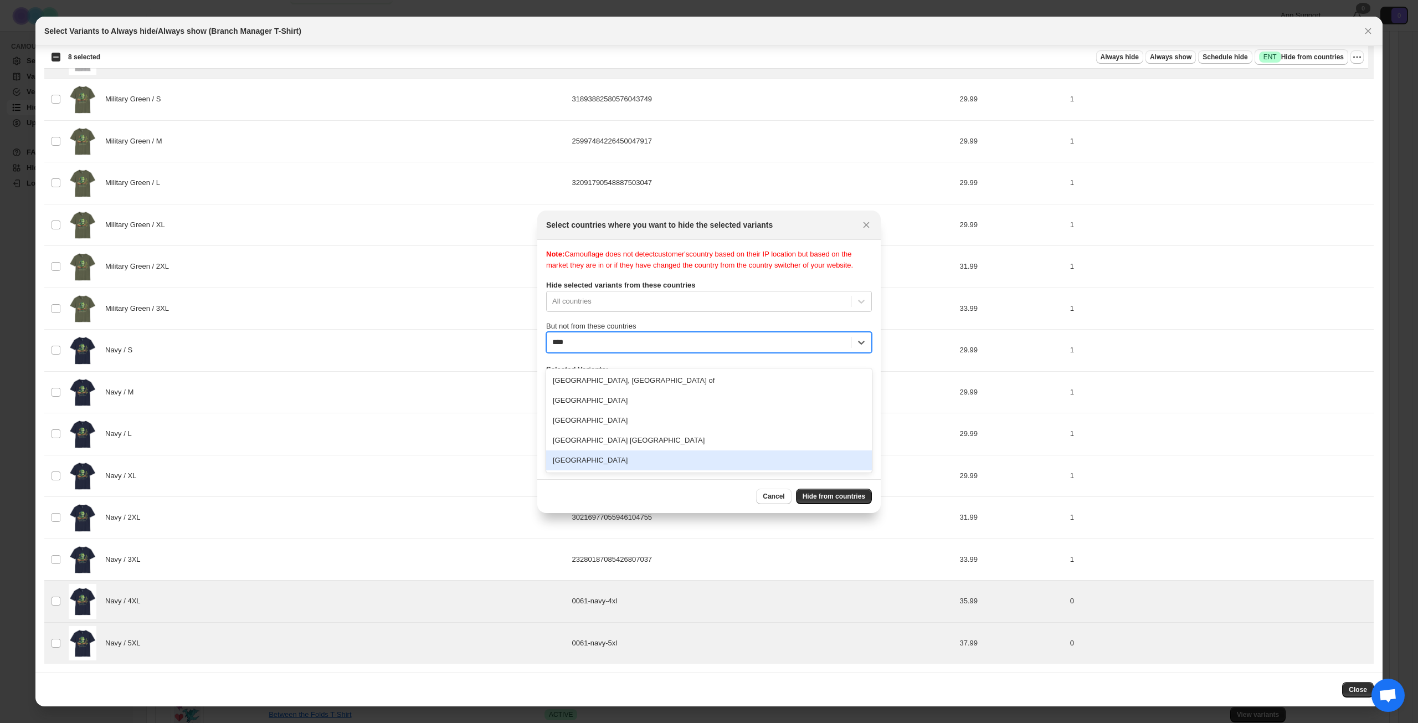
click at [631, 457] on div "[GEOGRAPHIC_DATA]" at bounding box center [709, 460] width 326 height 20
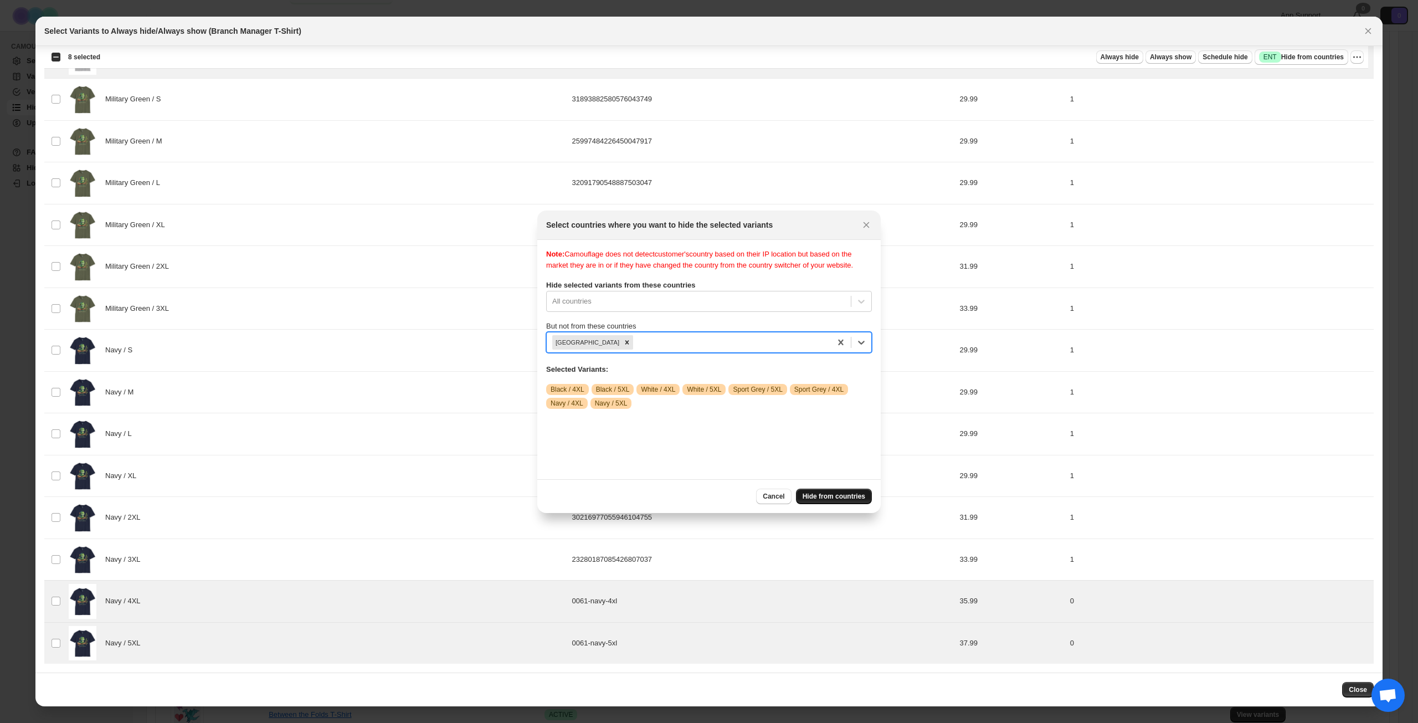
click at [836, 496] on span "Hide from countries" at bounding box center [834, 496] width 63 height 9
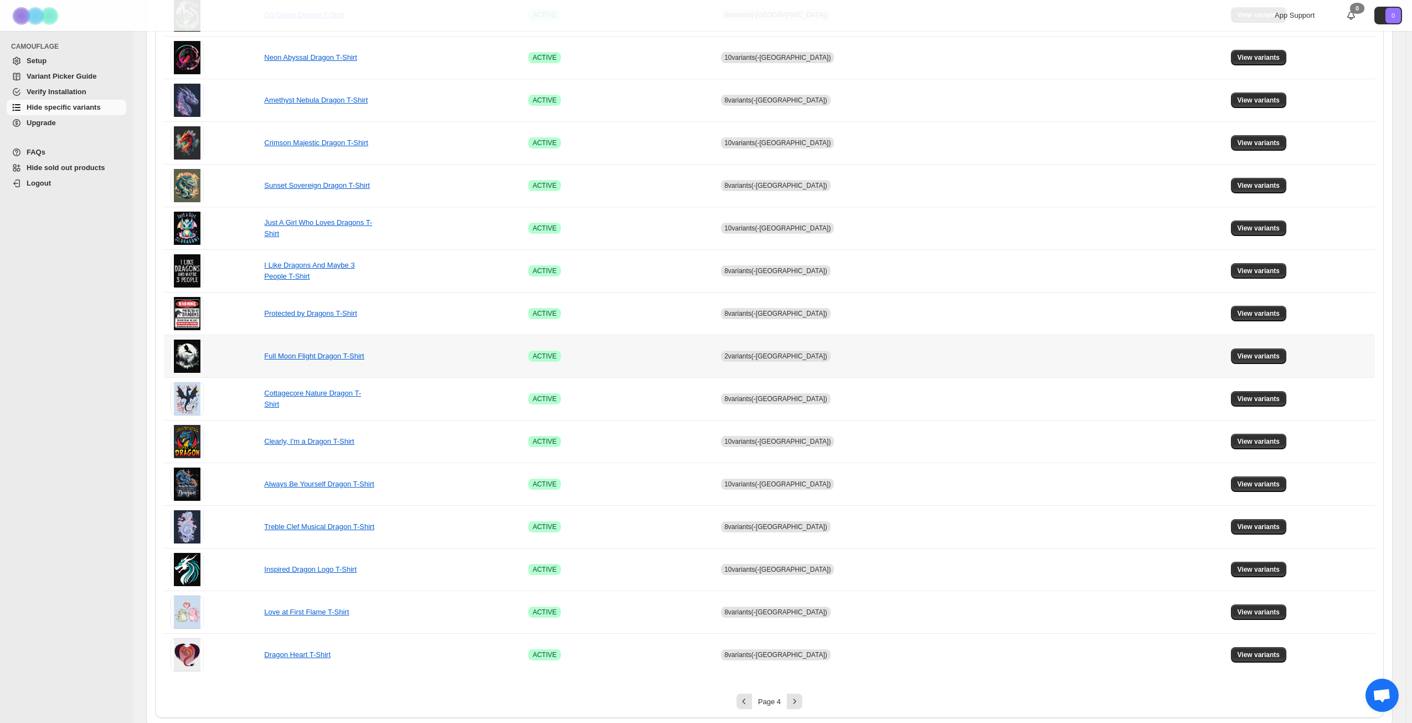
scroll to position [414, 0]
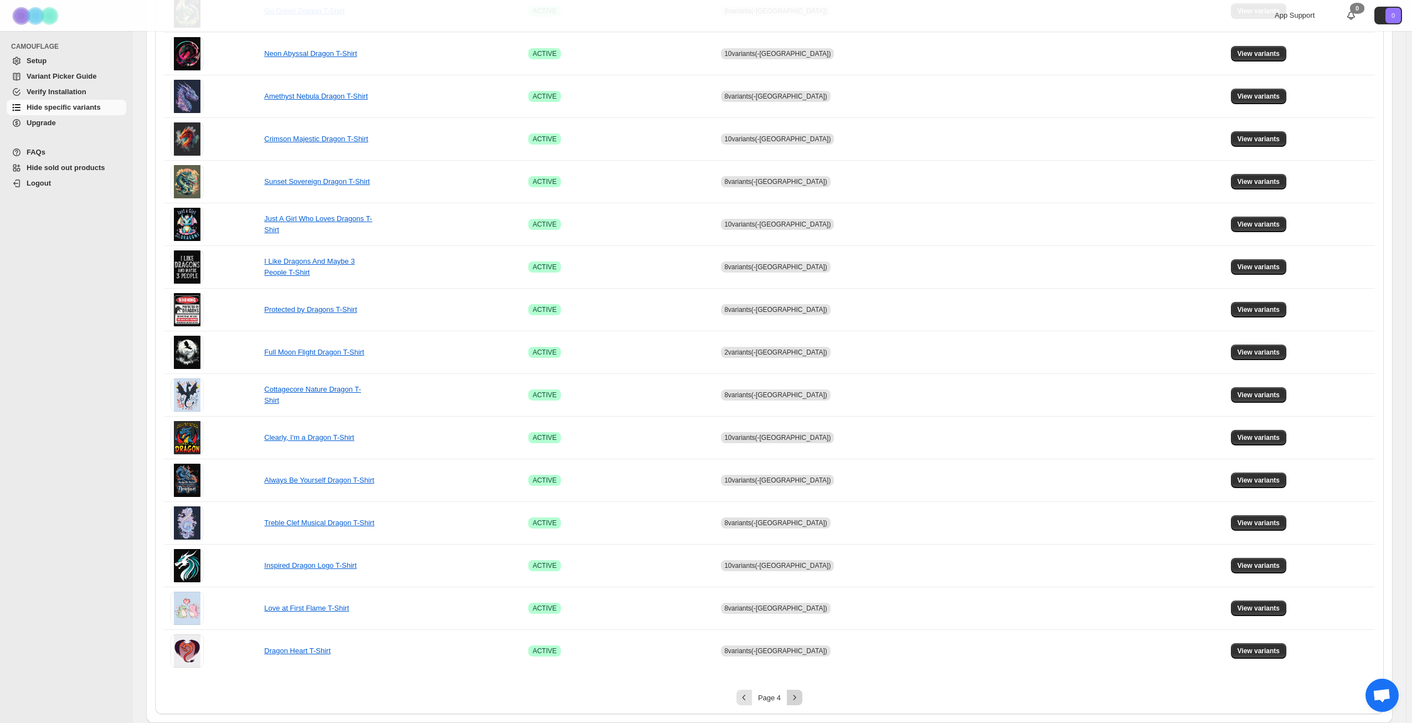
click at [793, 697] on icon "Next" at bounding box center [794, 697] width 11 height 11
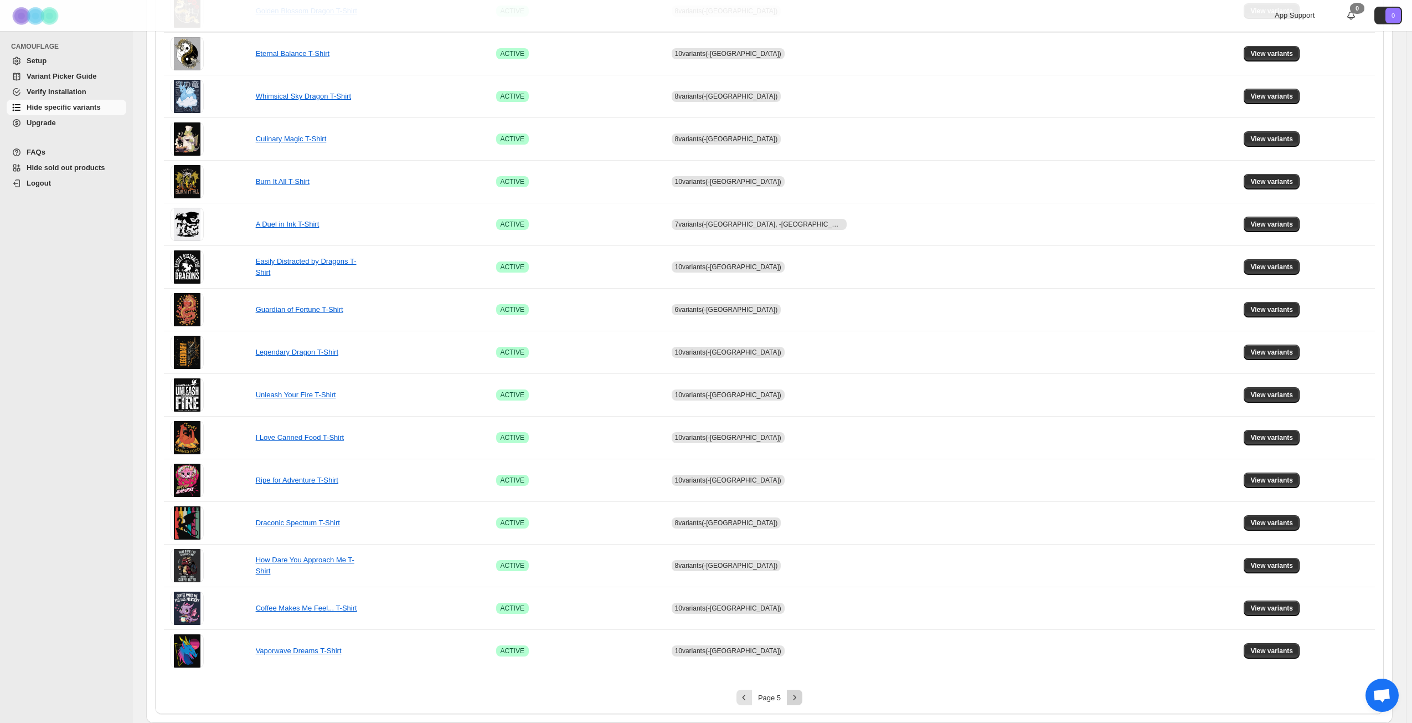
click at [800, 696] on icon "Next" at bounding box center [794, 697] width 11 height 11
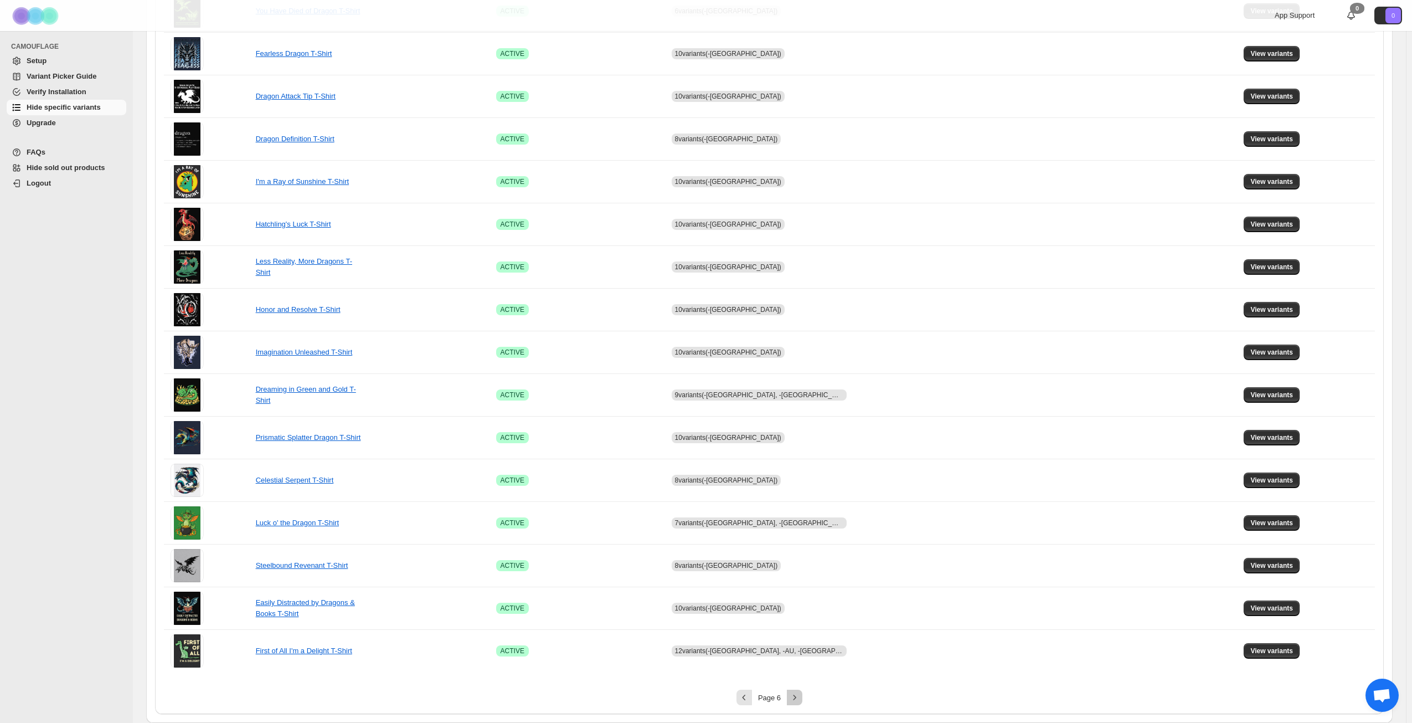
click at [800, 696] on icon "Next" at bounding box center [794, 697] width 11 height 11
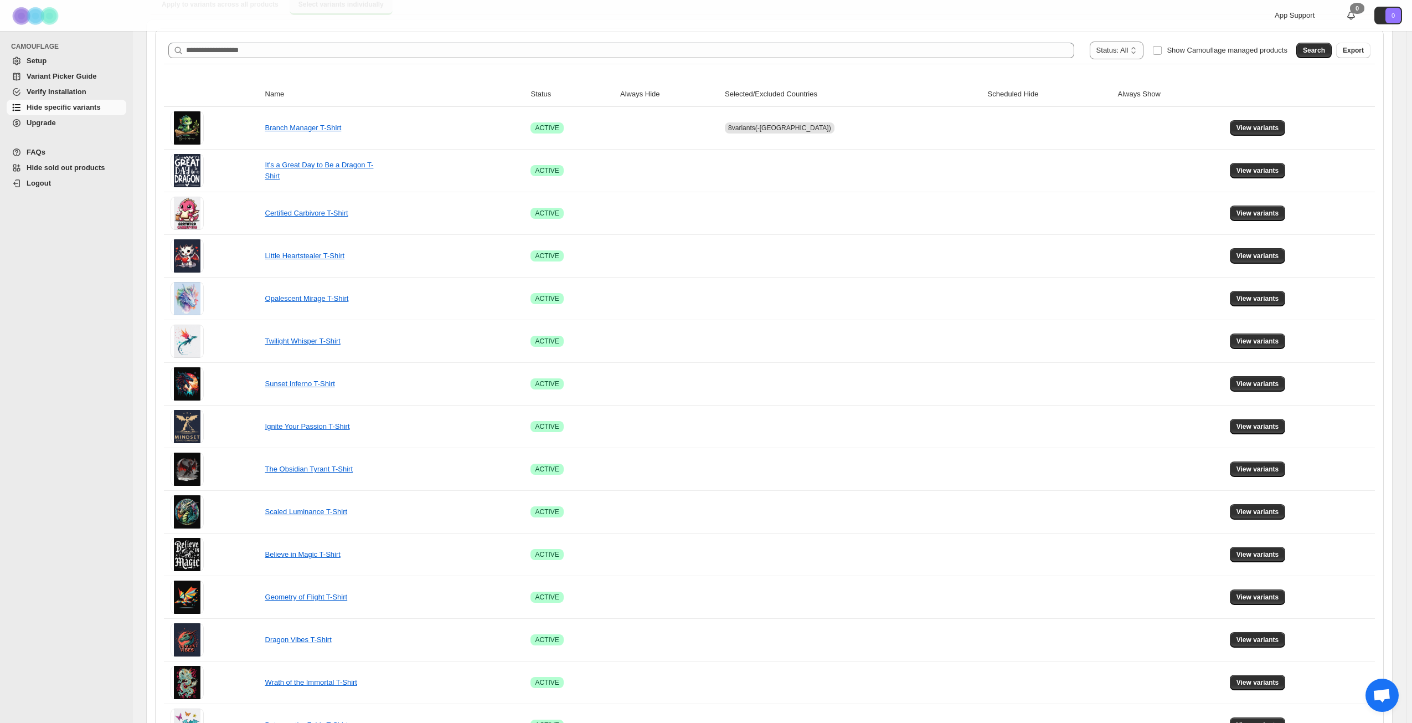
scroll to position [82, 0]
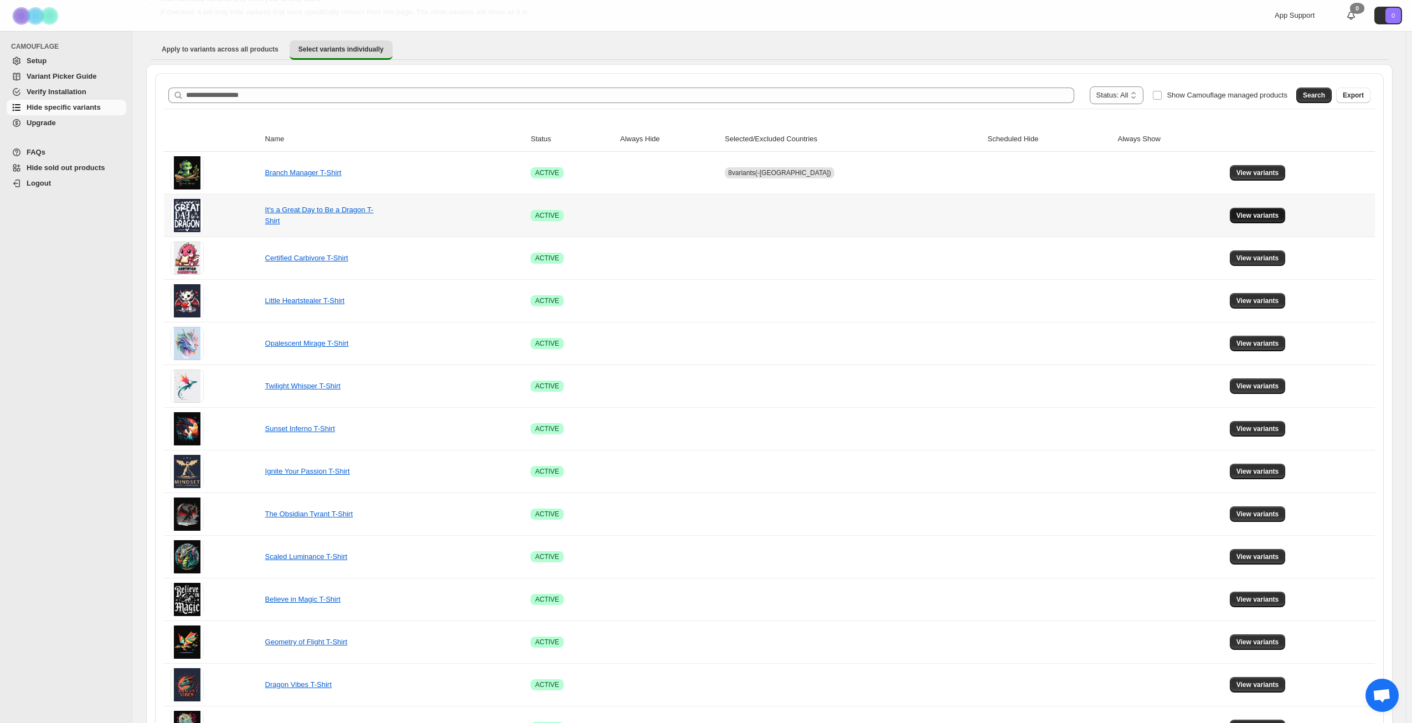
click at [1245, 214] on span "View variants" at bounding box center [1258, 215] width 43 height 9
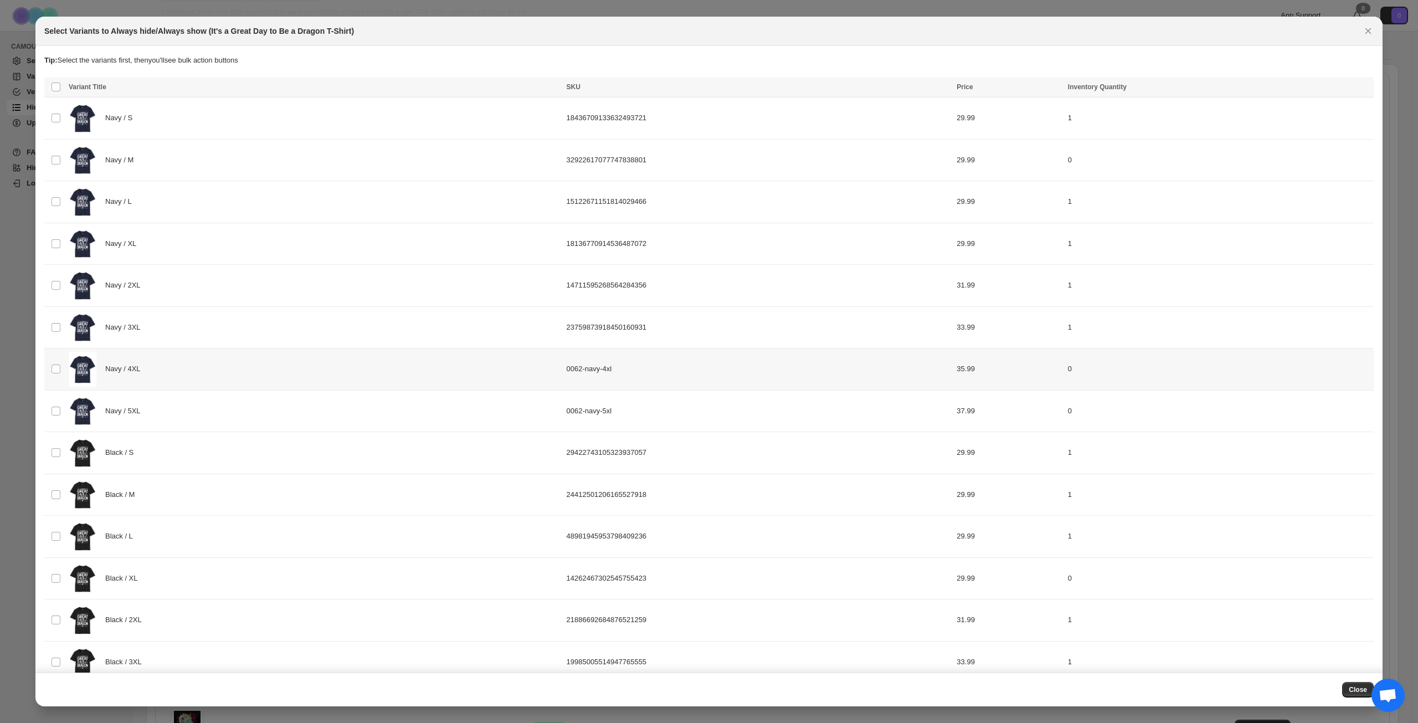
click at [212, 357] on div "Navy / 4XL" at bounding box center [314, 369] width 491 height 35
click at [219, 409] on div "Navy / 5XL" at bounding box center [314, 411] width 491 height 35
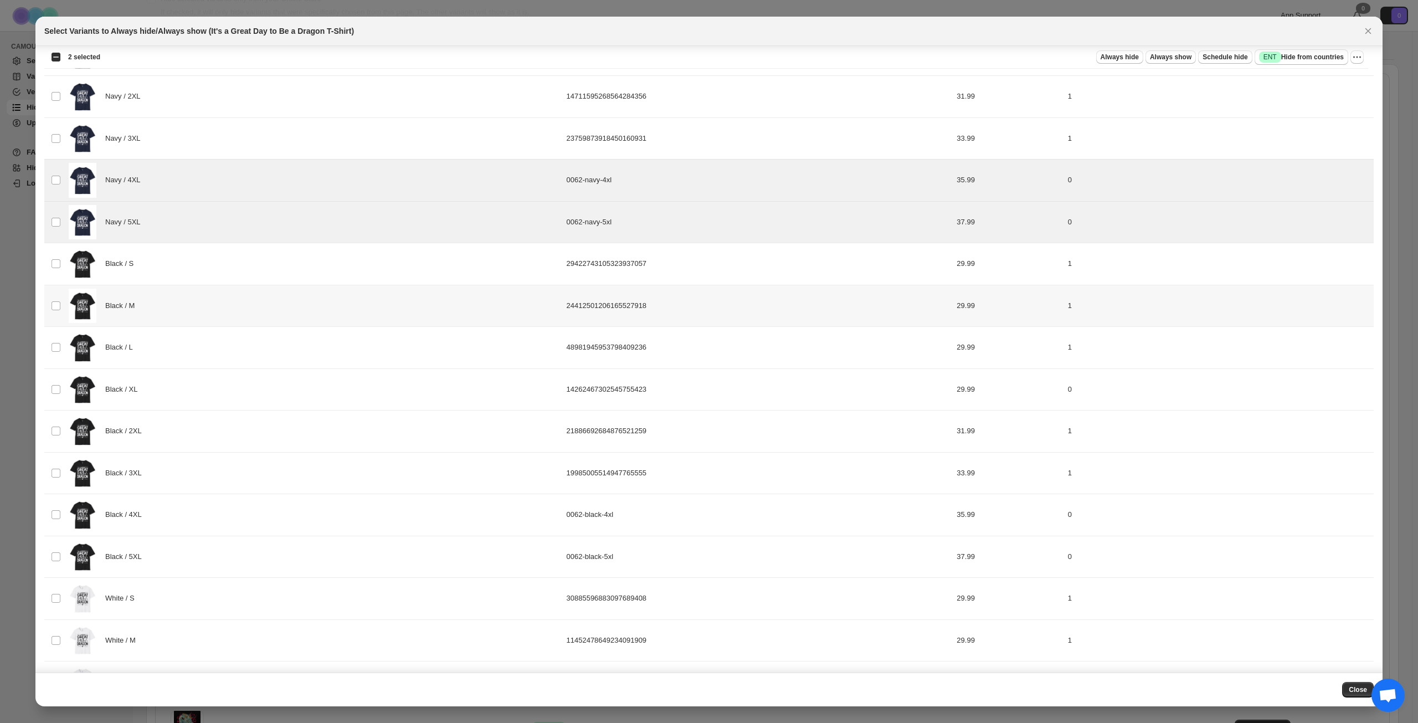
scroll to position [299, 0]
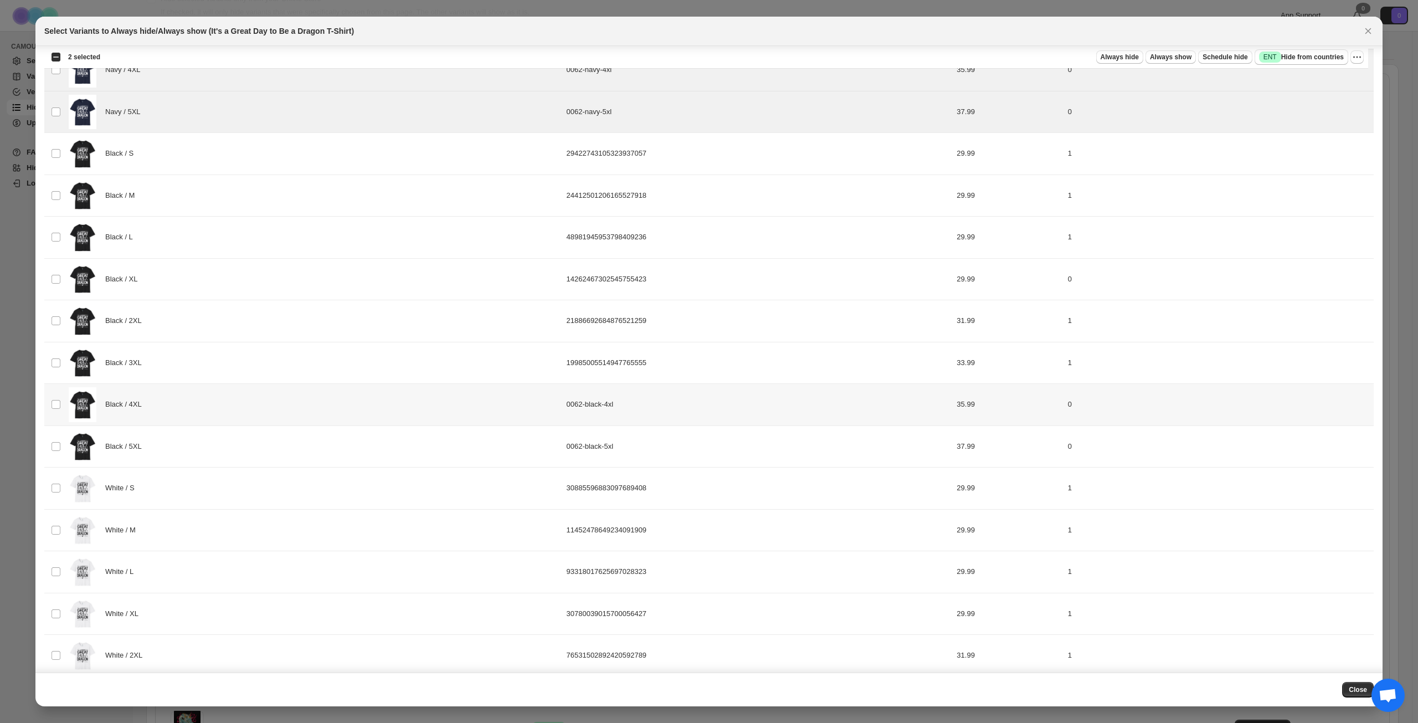
click at [230, 400] on div "Black / 4XL" at bounding box center [314, 404] width 491 height 35
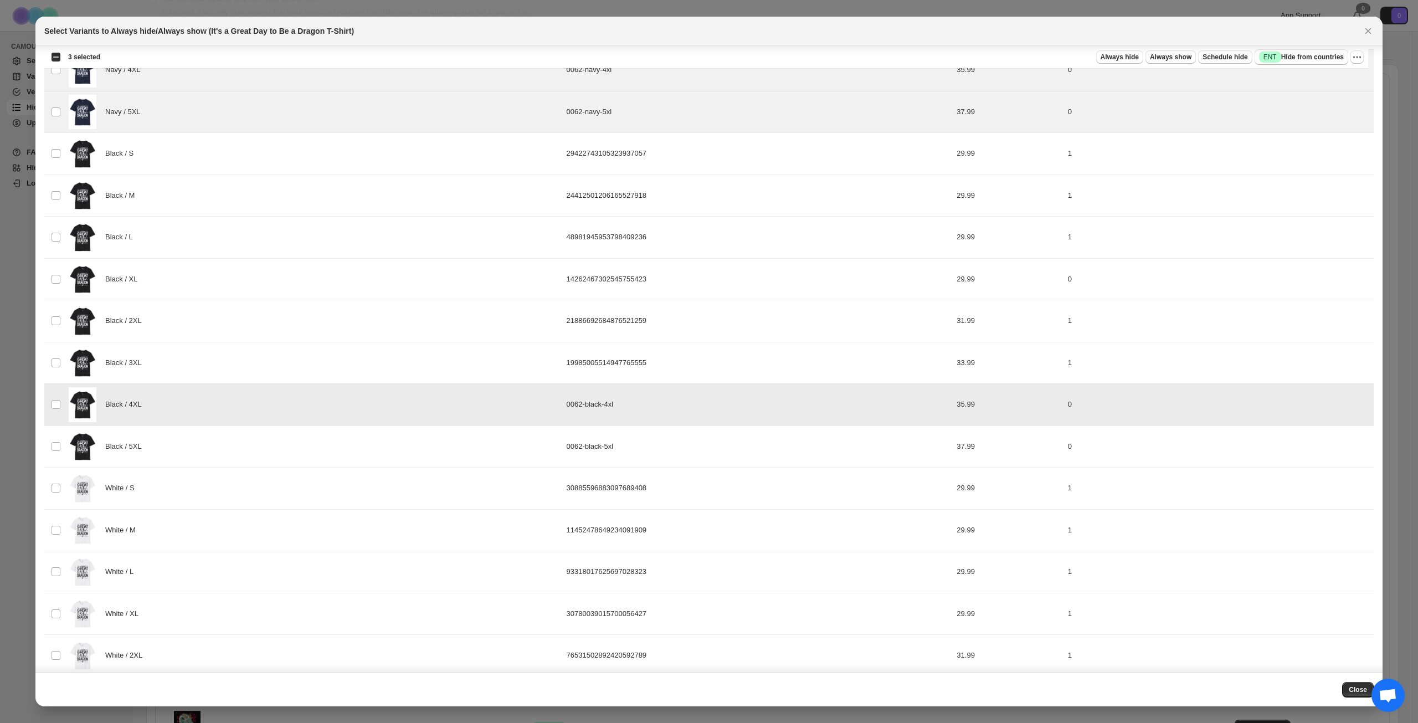
click at [224, 446] on div "Black / 5XL" at bounding box center [314, 446] width 491 height 35
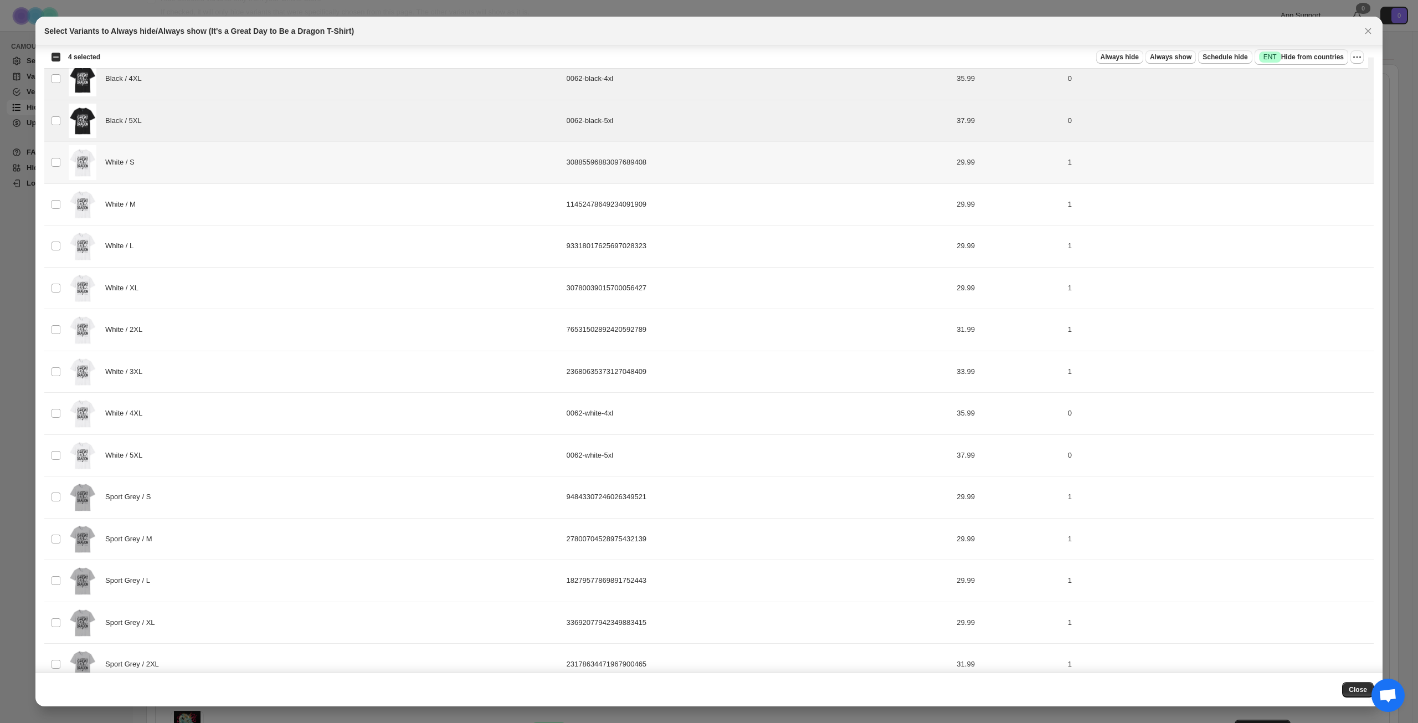
scroll to position [631, 0]
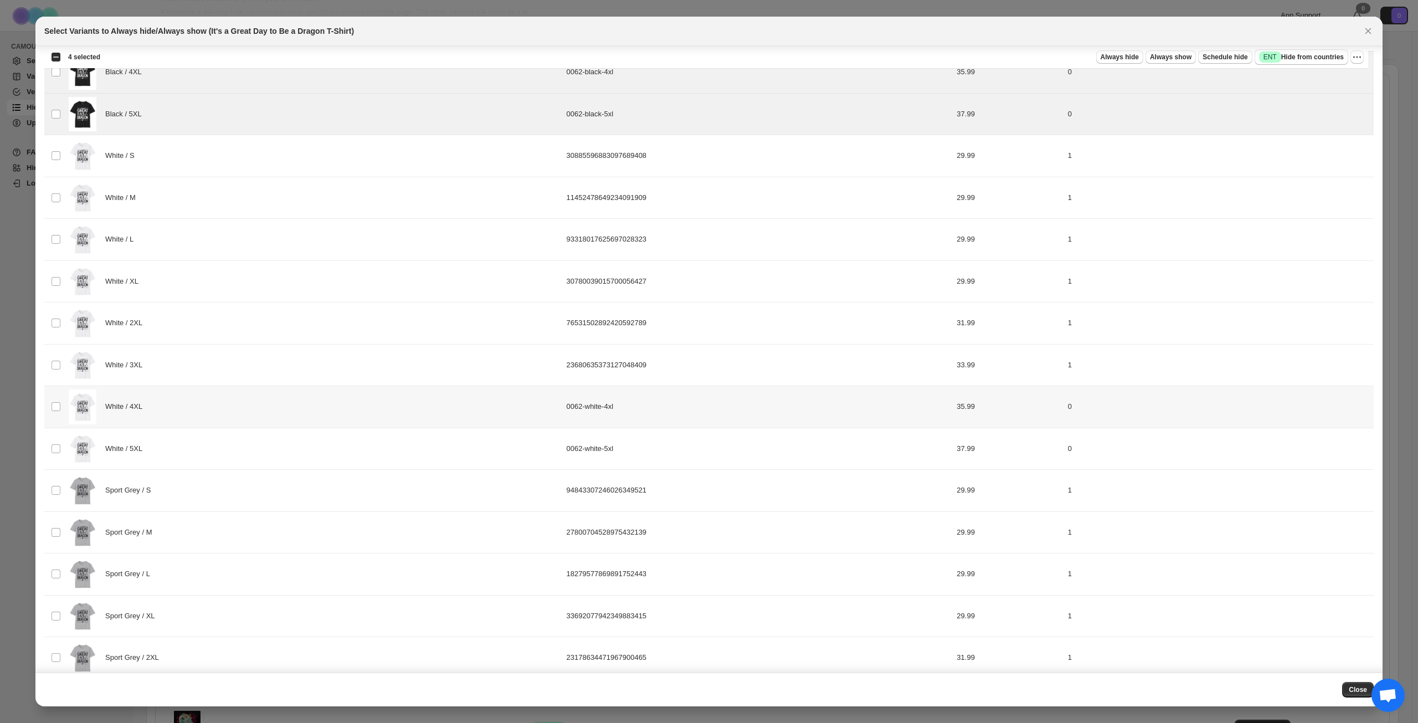
click at [238, 414] on div "White / 4XL" at bounding box center [314, 406] width 491 height 35
click at [227, 451] on div "White / 5XL" at bounding box center [314, 448] width 491 height 35
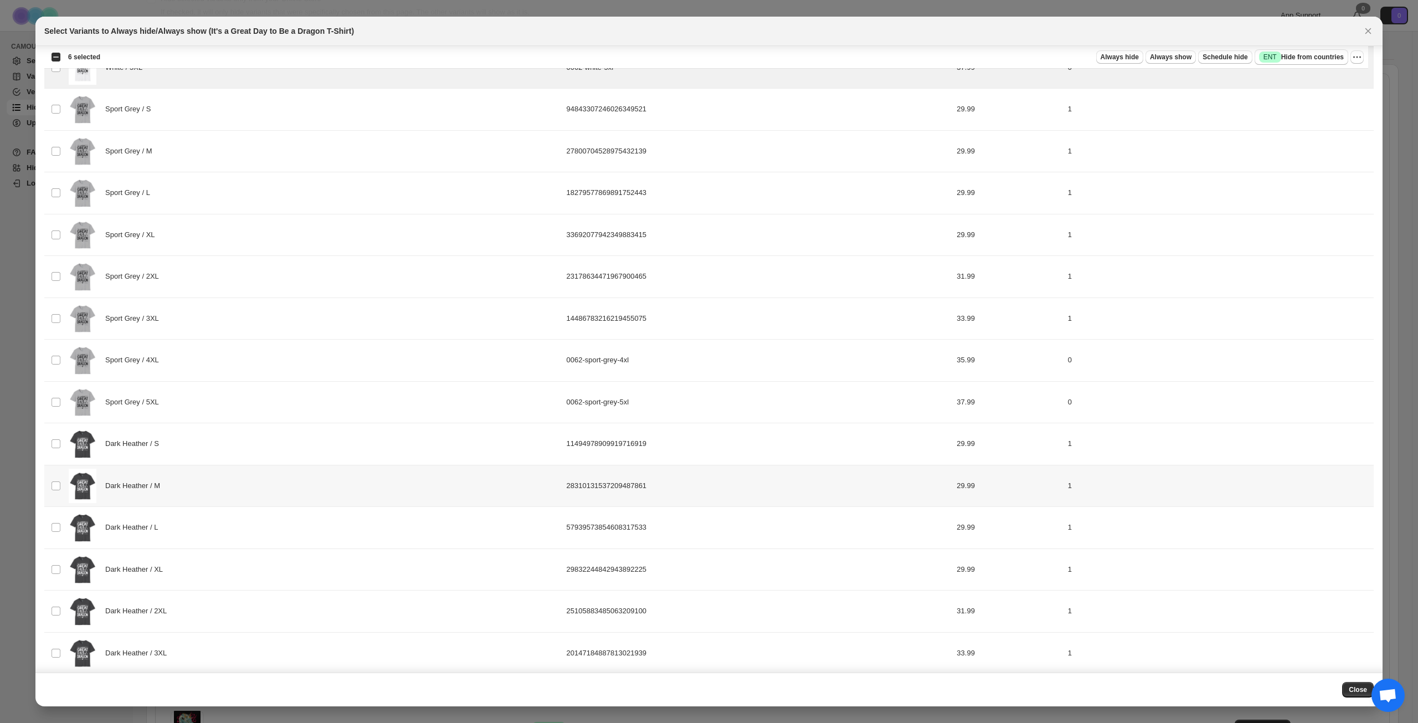
scroll to position [1019, 0]
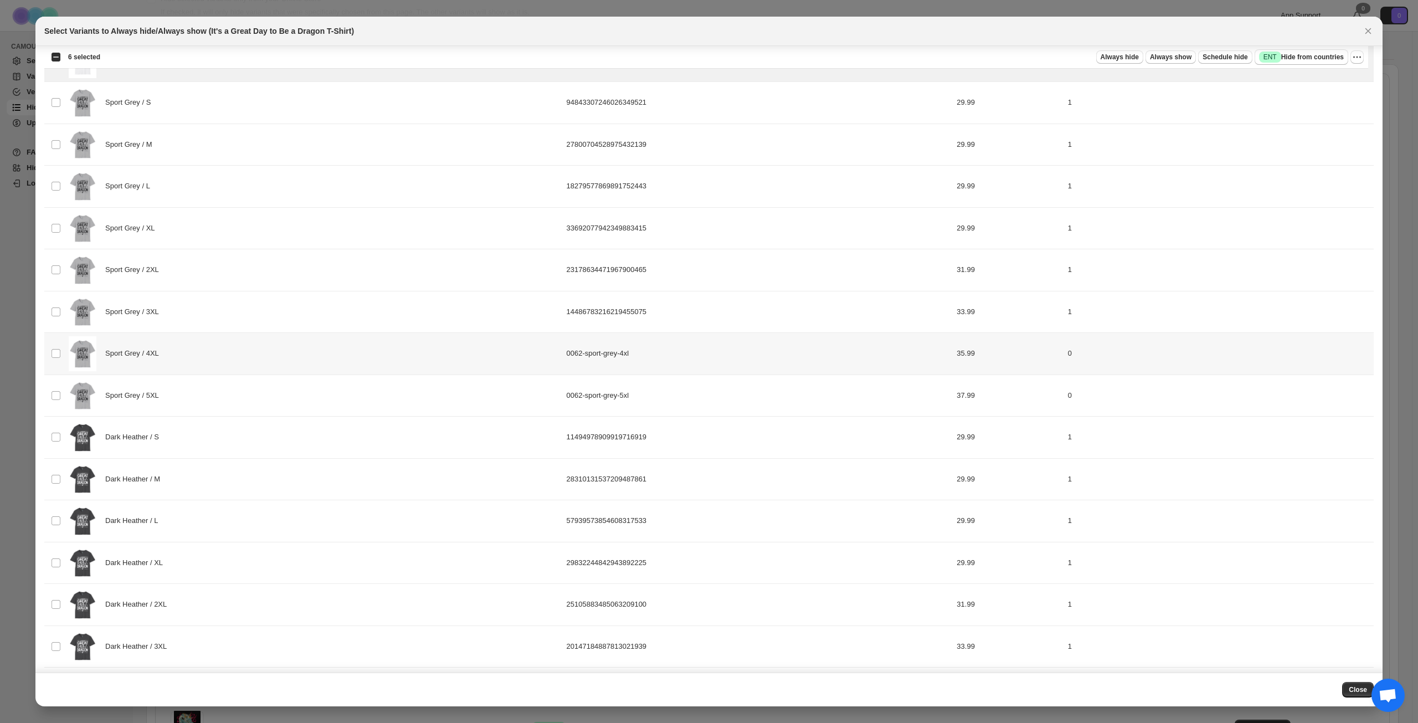
click at [244, 344] on div "Sport Grey / 4XL" at bounding box center [314, 353] width 491 height 35
click at [235, 395] on div "Sport Grey / 5XL" at bounding box center [314, 395] width 491 height 35
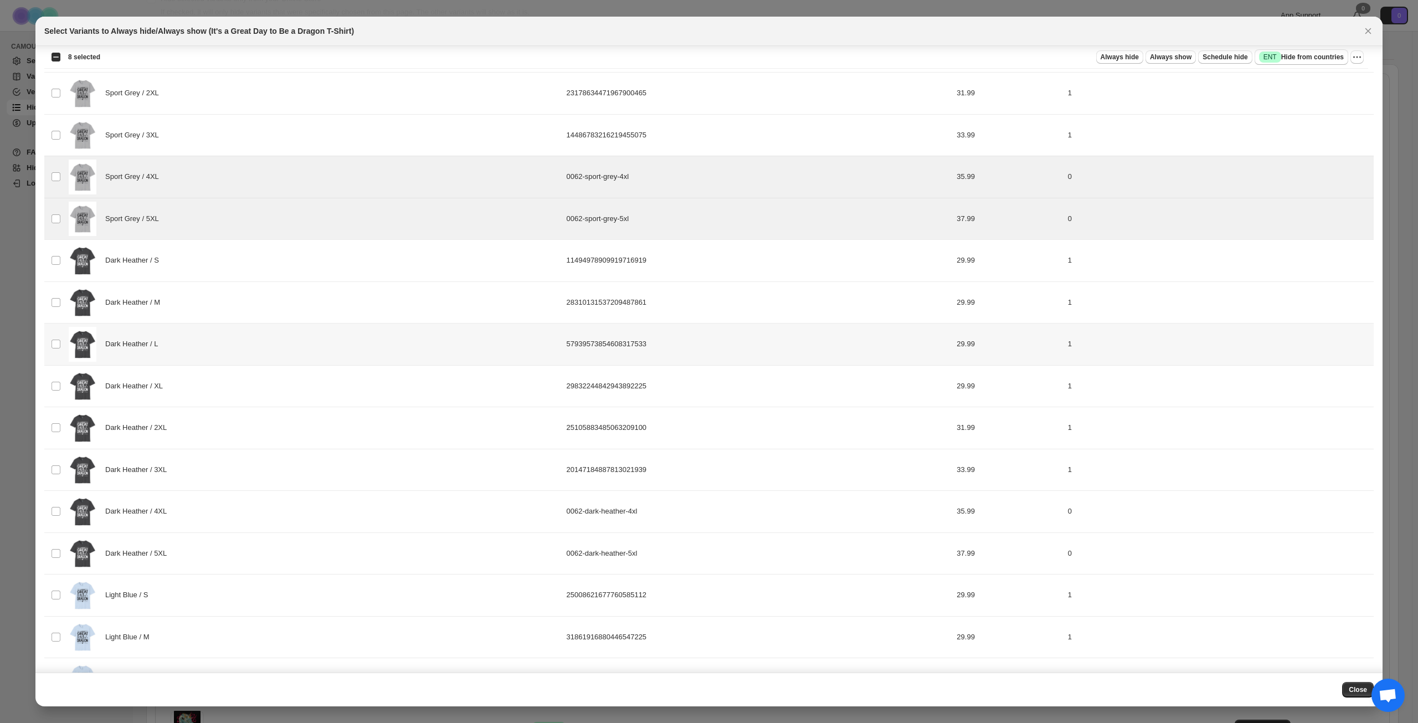
scroll to position [1296, 0]
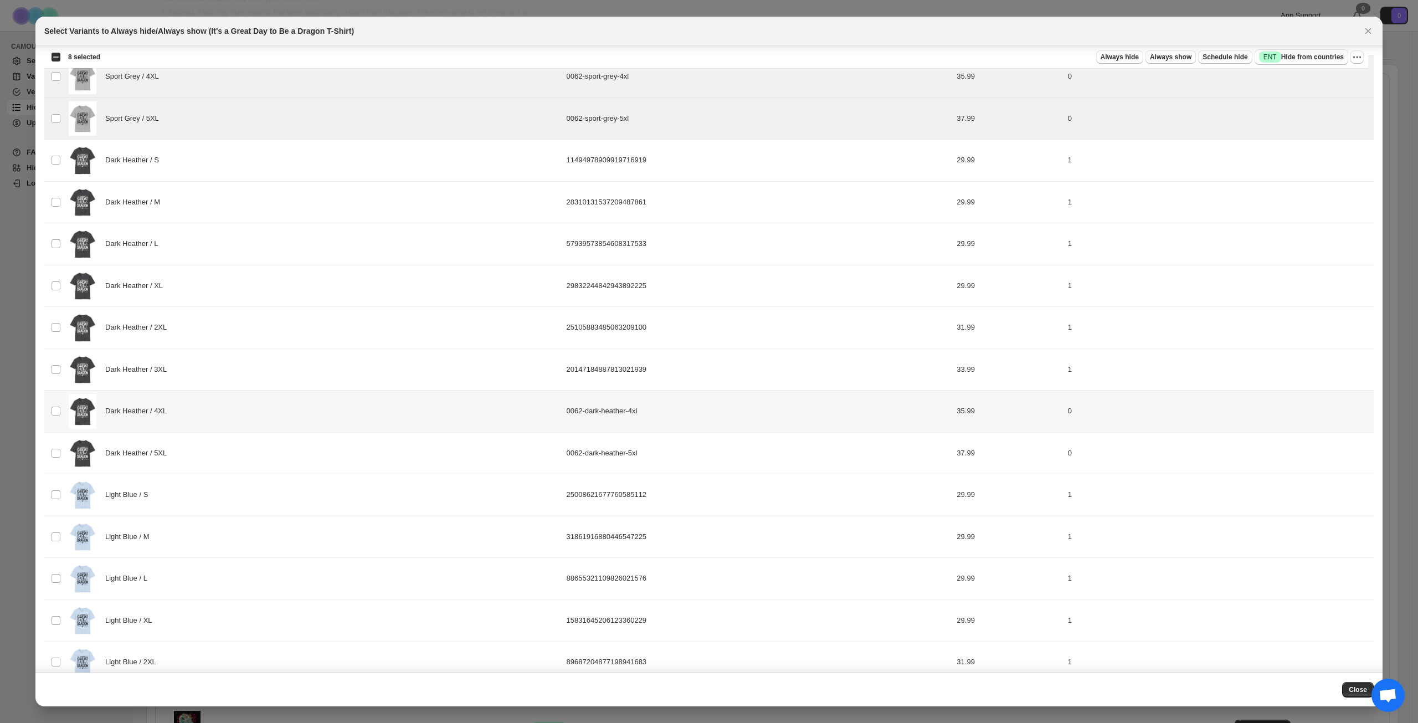
click at [255, 409] on div "Dark Heather / 4XL" at bounding box center [314, 411] width 491 height 35
click at [244, 445] on div "Dark Heather / 5XL" at bounding box center [314, 453] width 491 height 35
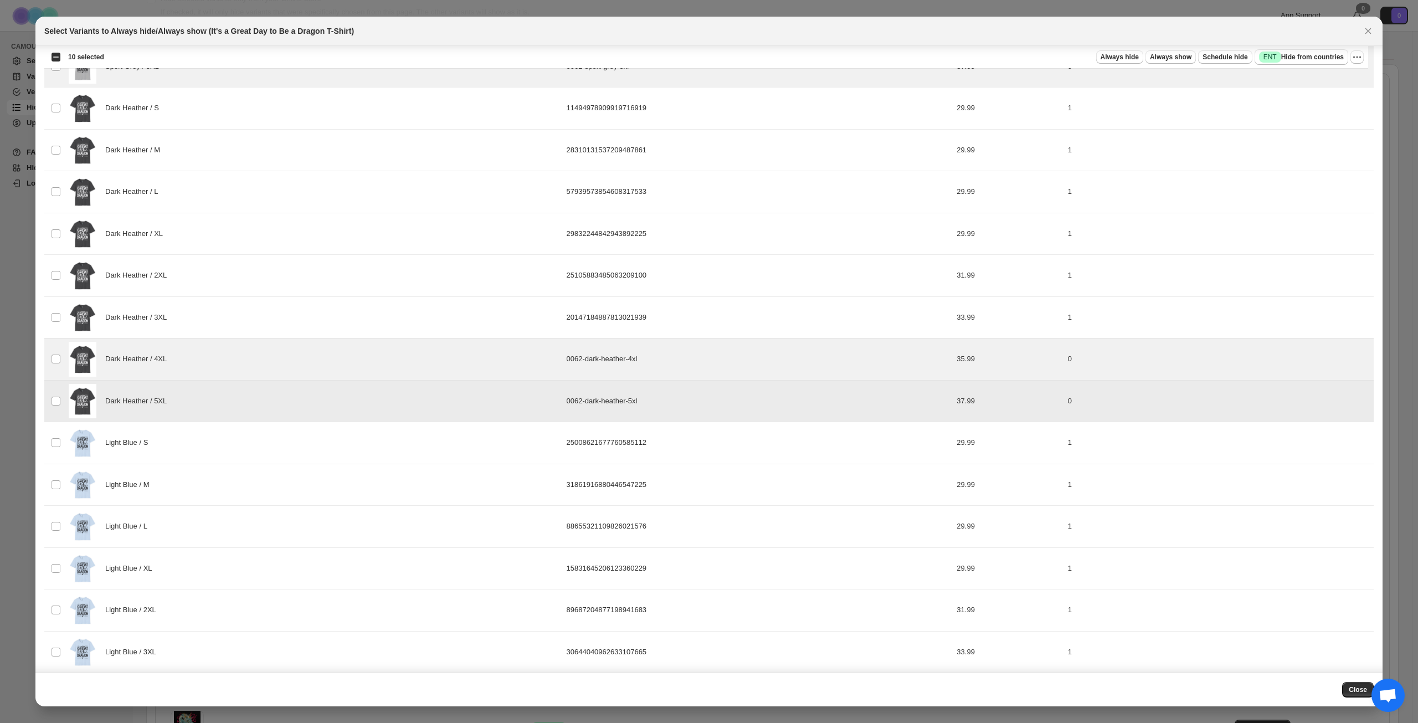
scroll to position [1357, 0]
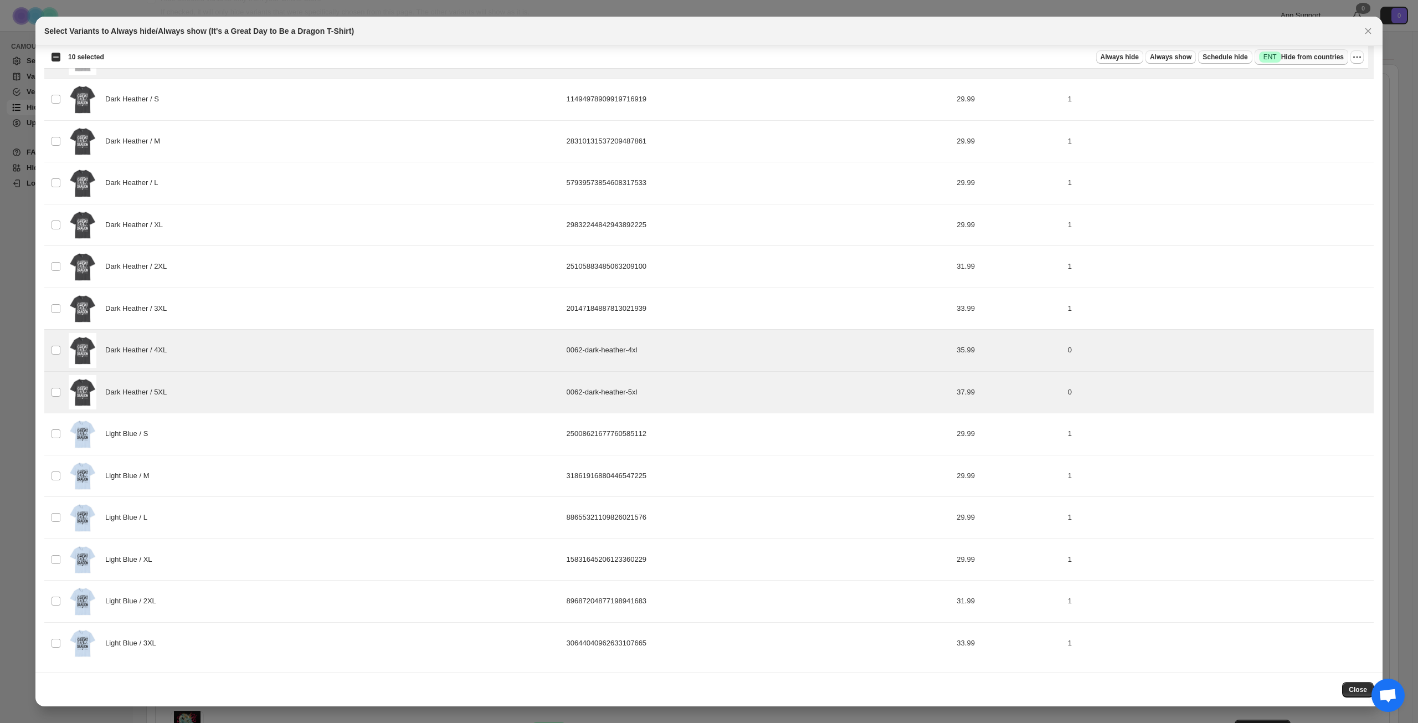
click at [1314, 55] on span "Success ENT Hide from countries" at bounding box center [1301, 57] width 85 height 11
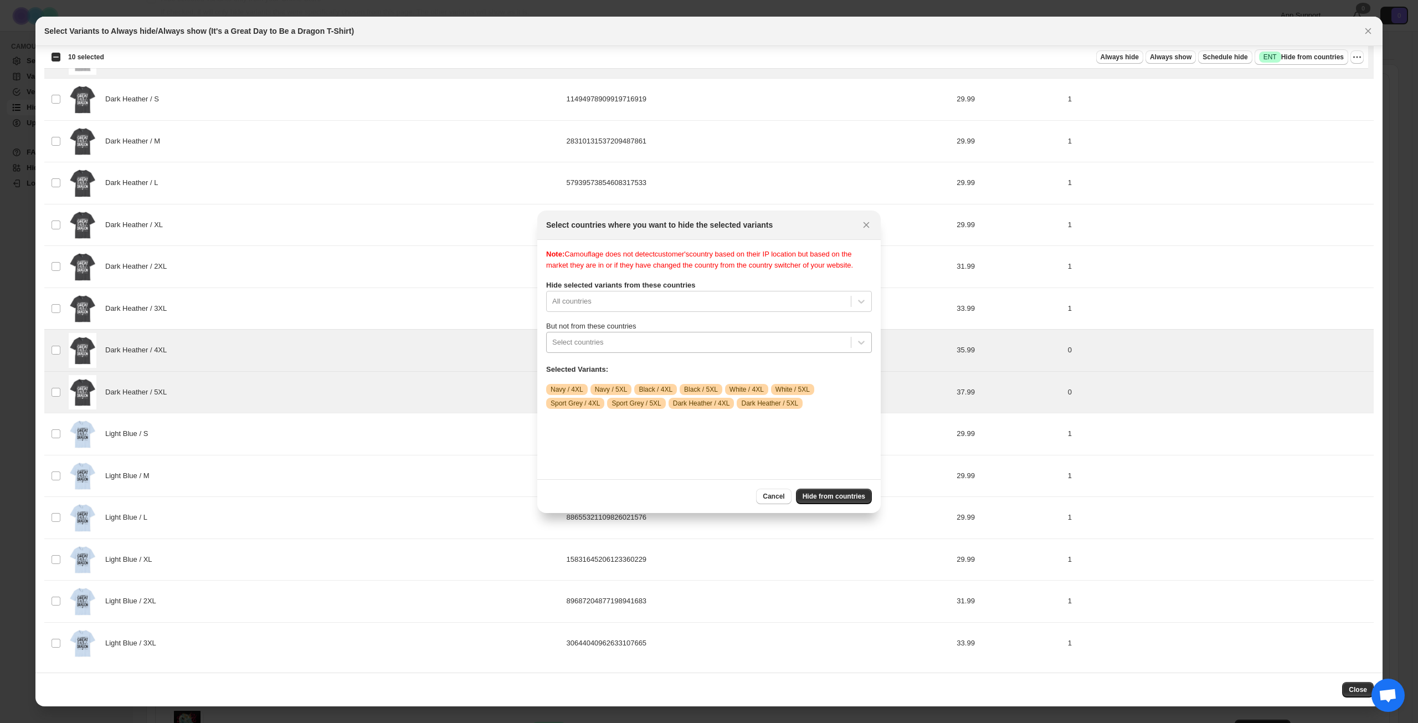
click at [668, 344] on div "Select countries" at bounding box center [699, 342] width 304 height 18
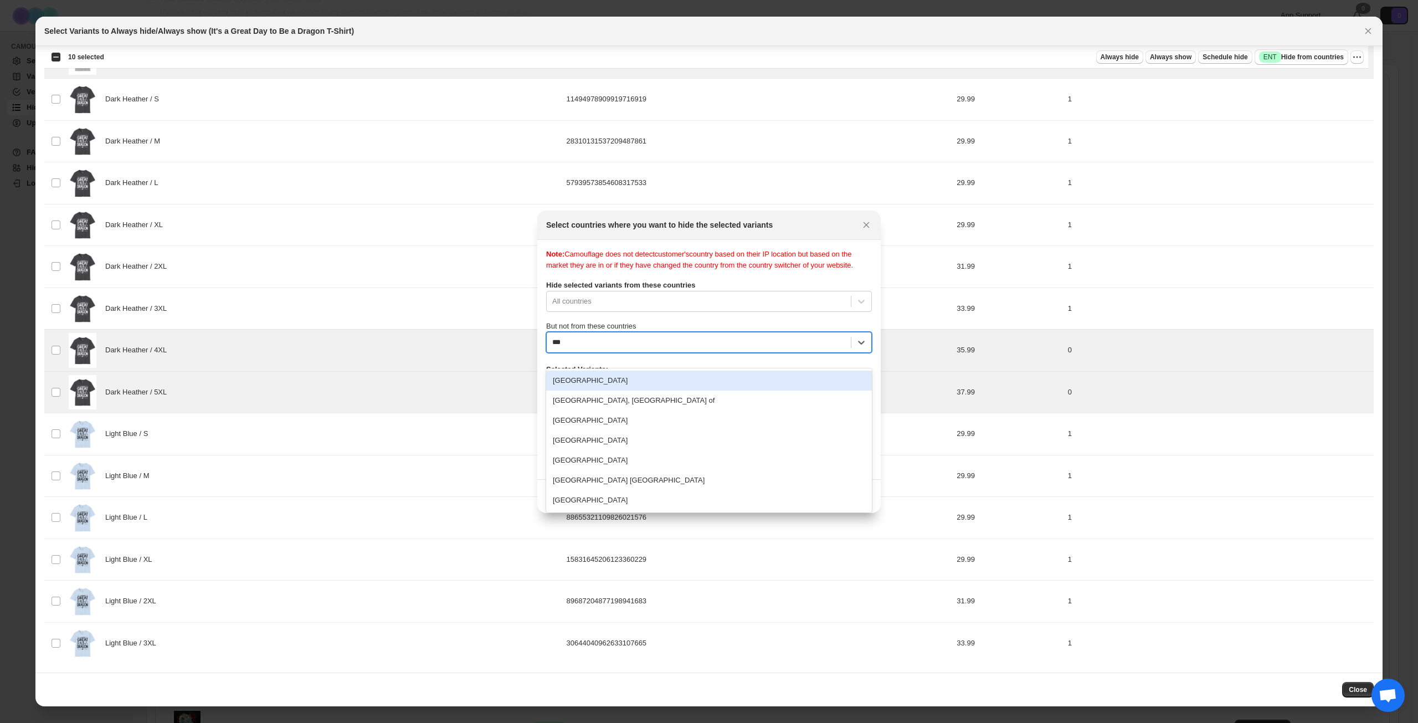
type input "****"
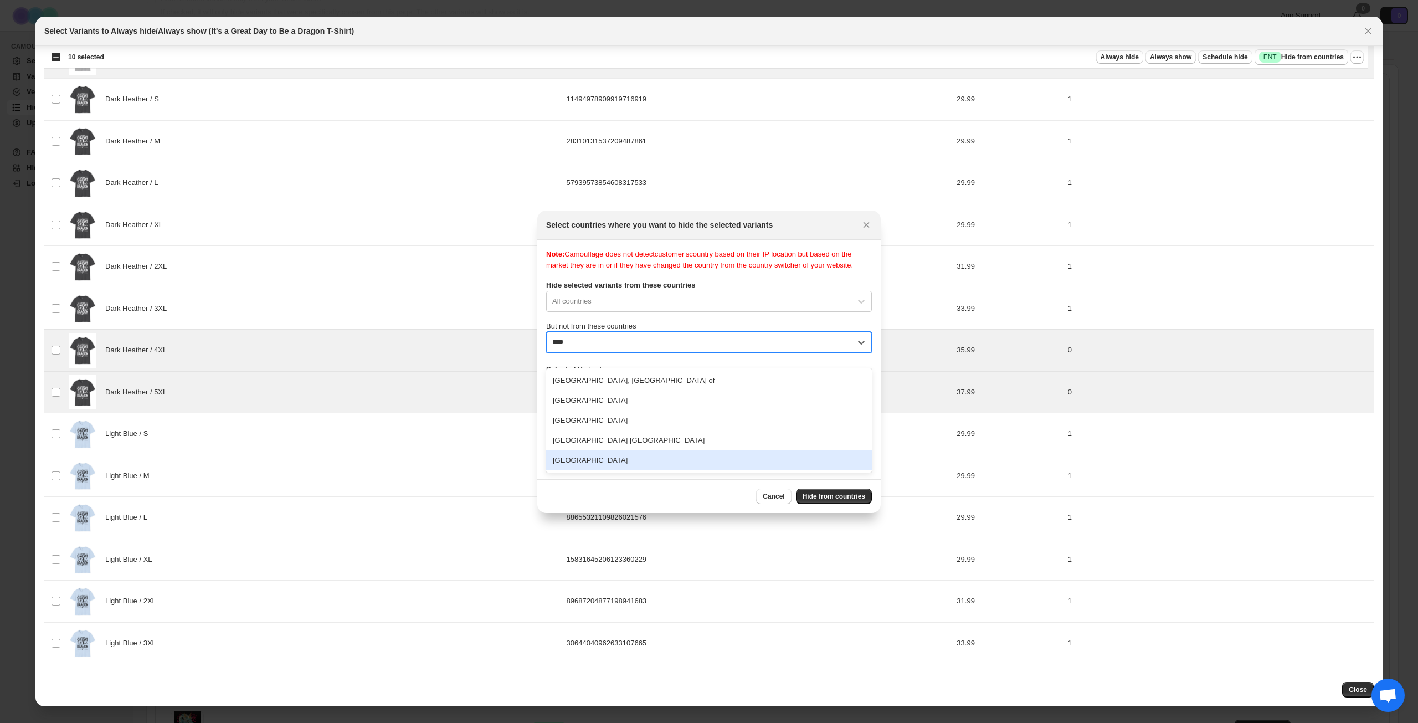
click at [643, 465] on div "[GEOGRAPHIC_DATA]" at bounding box center [709, 460] width 326 height 20
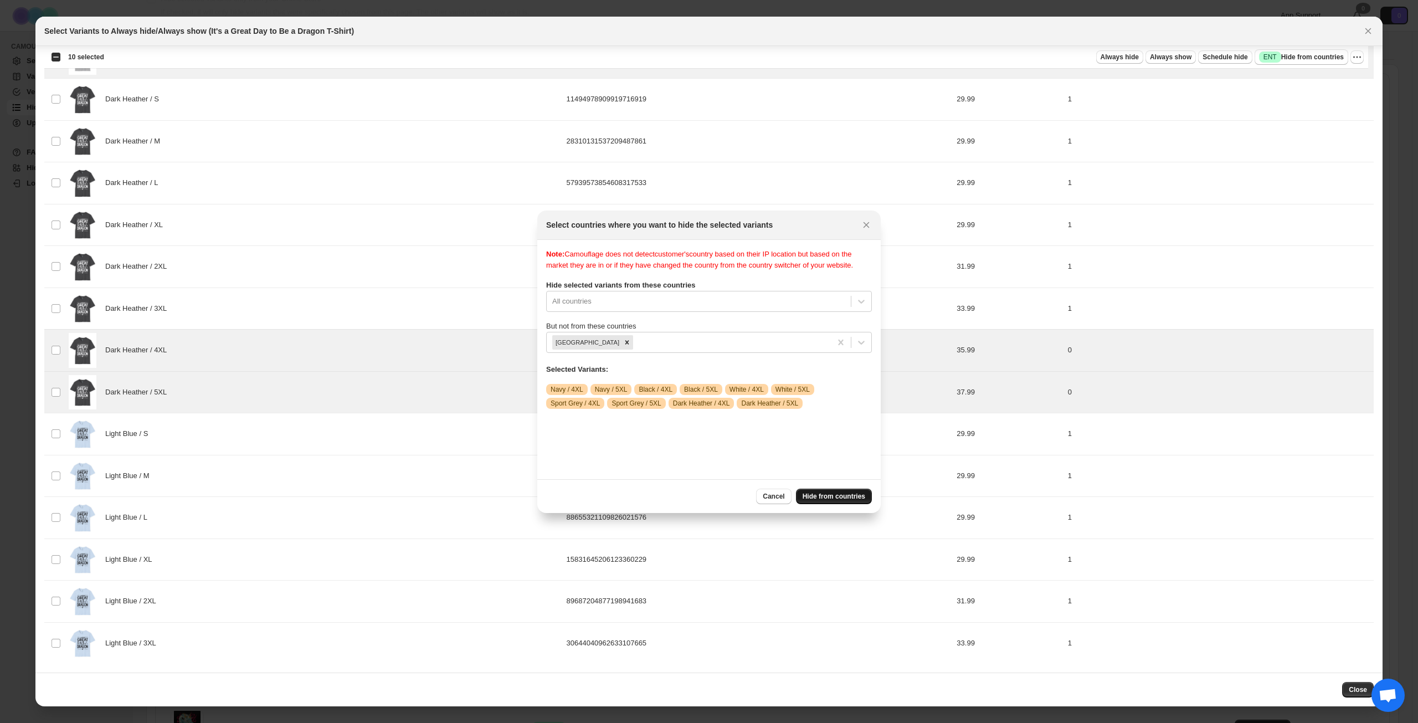
click at [825, 497] on span "Hide from countries" at bounding box center [834, 496] width 63 height 9
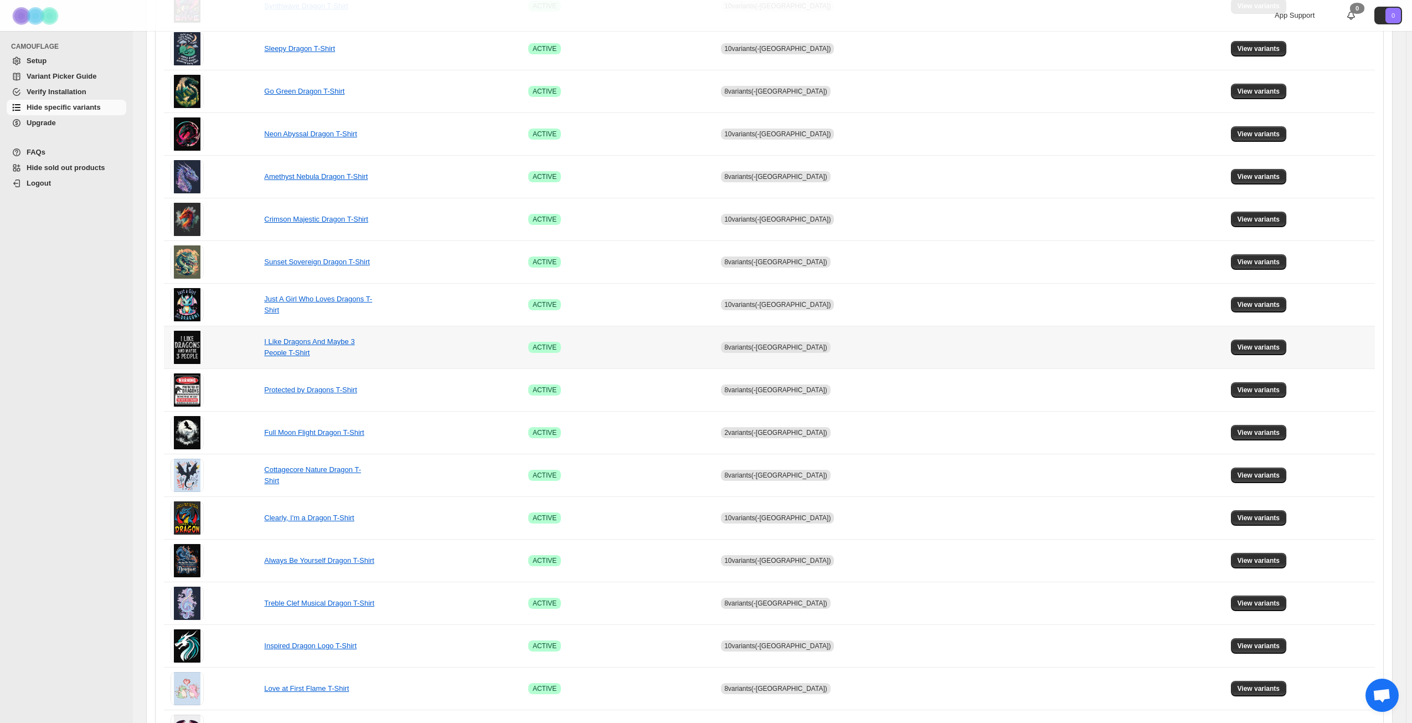
scroll to position [414, 0]
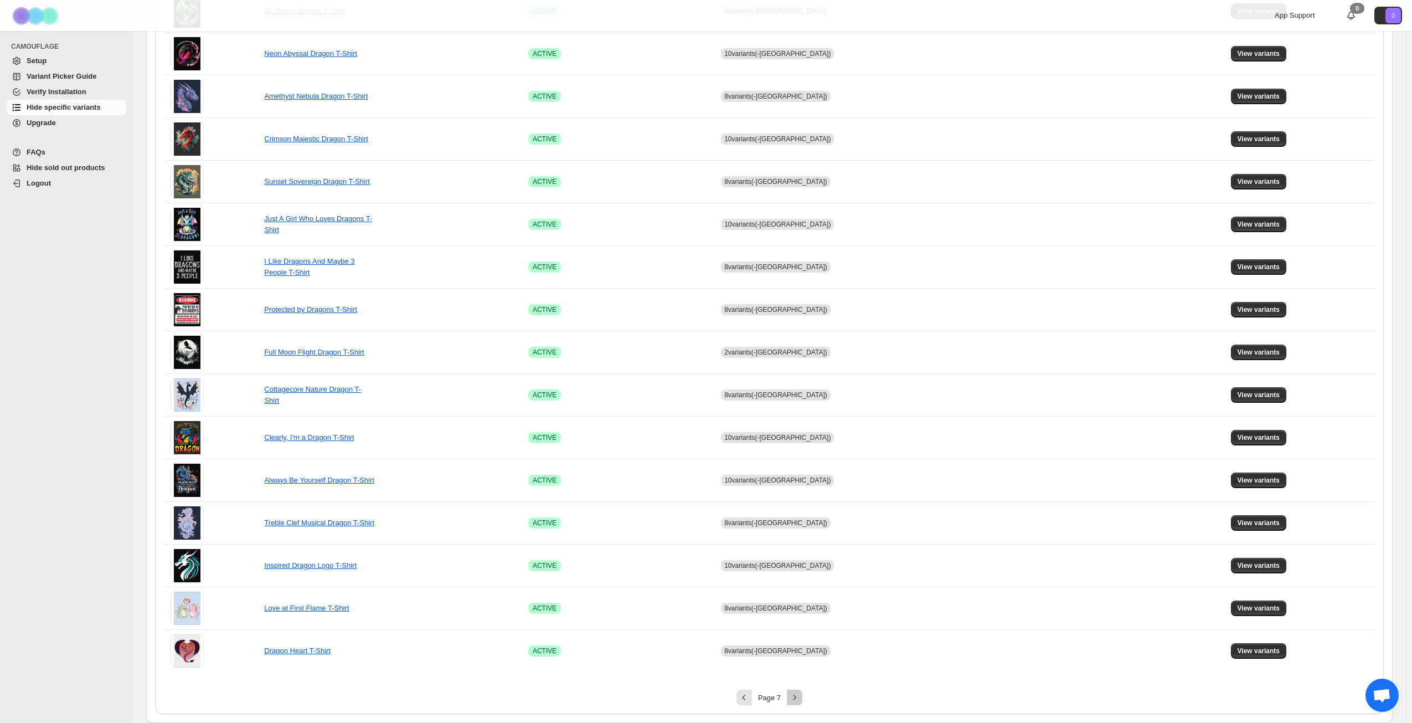
click at [800, 698] on icon "Next" at bounding box center [794, 697] width 11 height 11
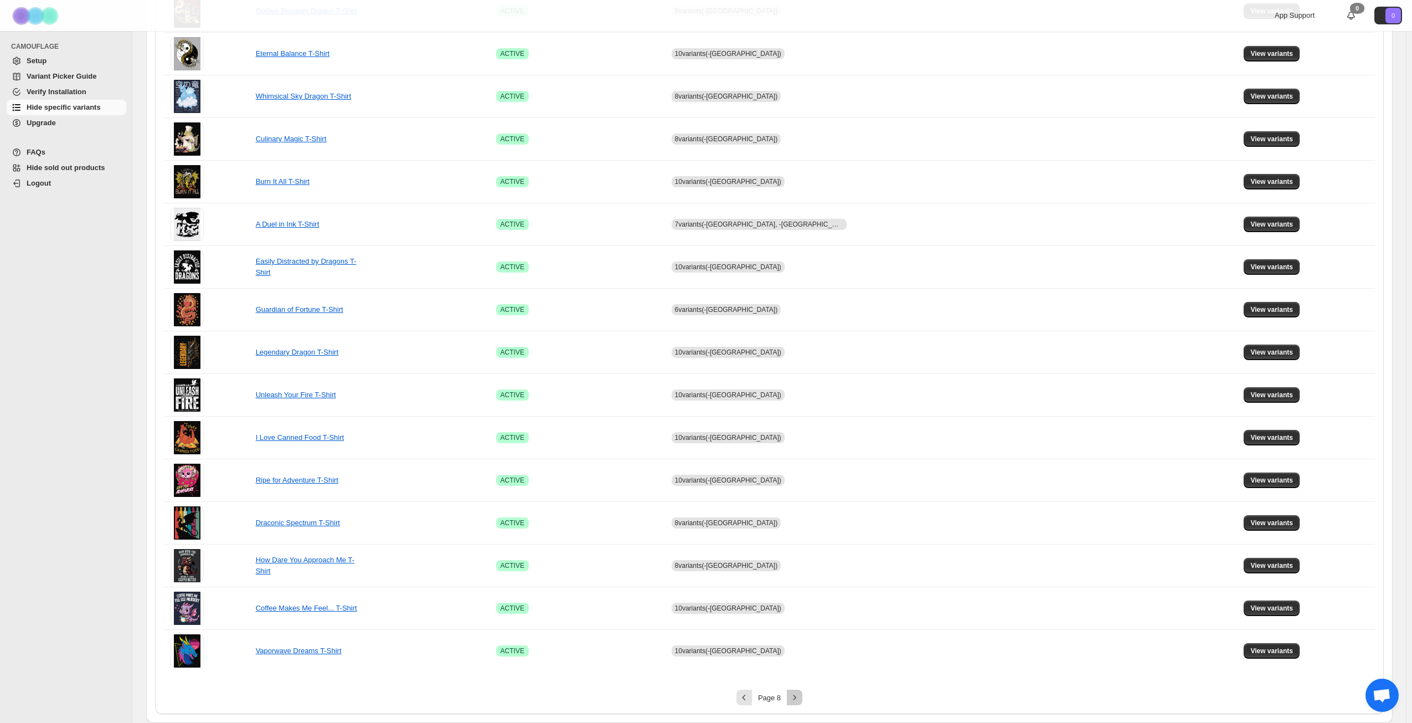
click at [796, 699] on icon "Next" at bounding box center [794, 697] width 11 height 11
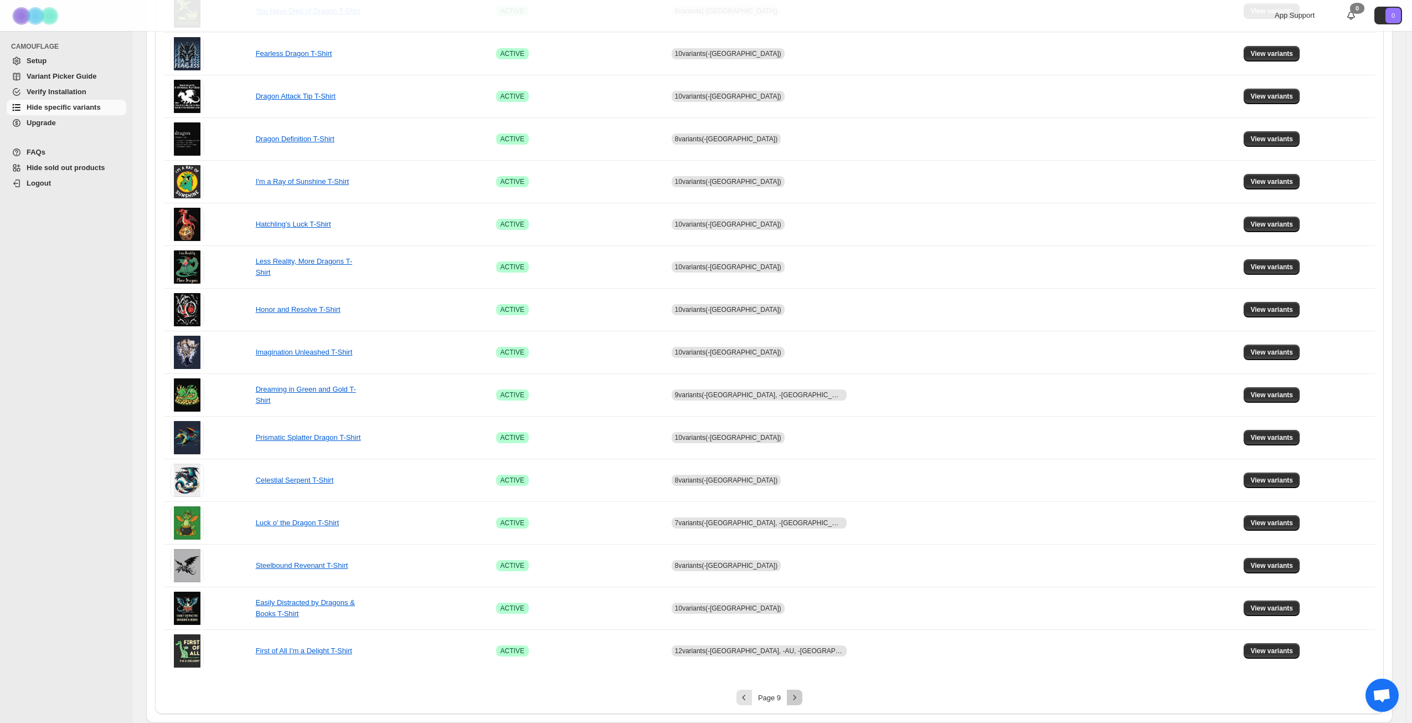
click at [800, 697] on icon "Next" at bounding box center [794, 697] width 11 height 11
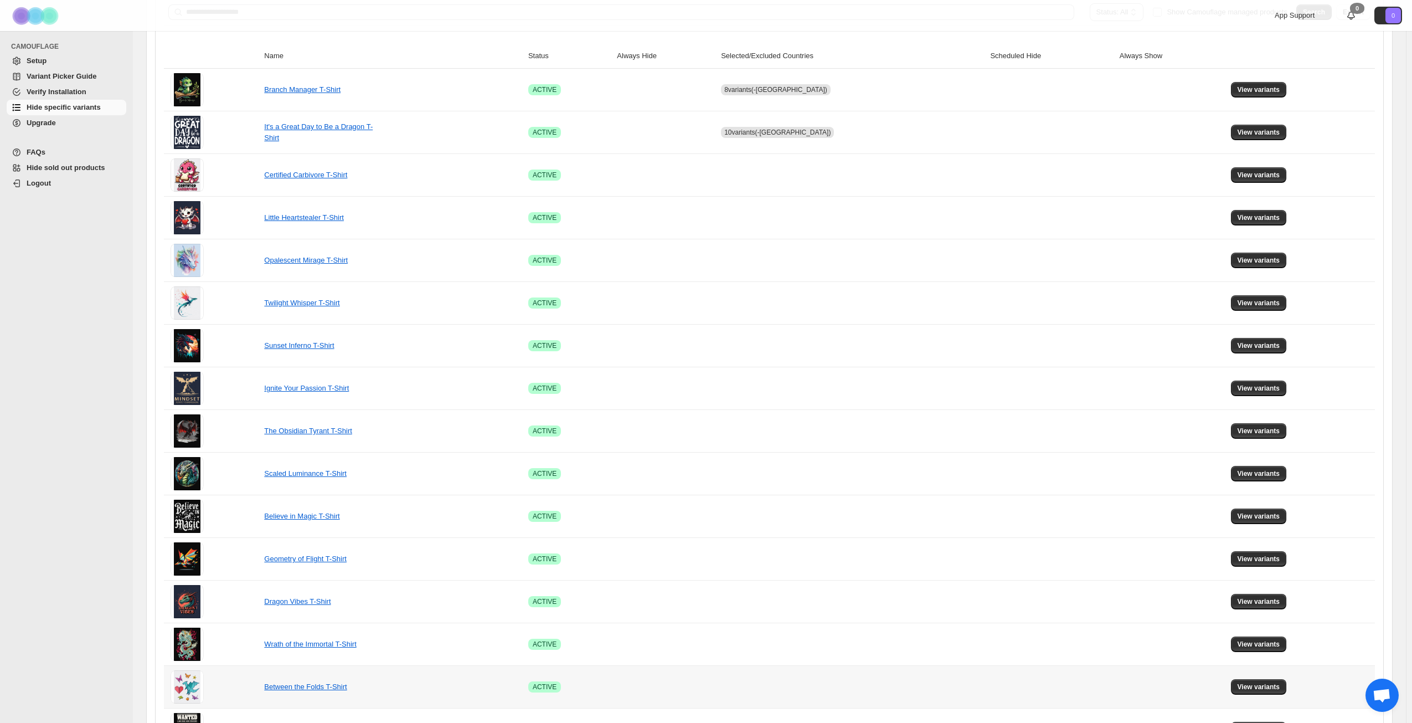
scroll to position [137, 0]
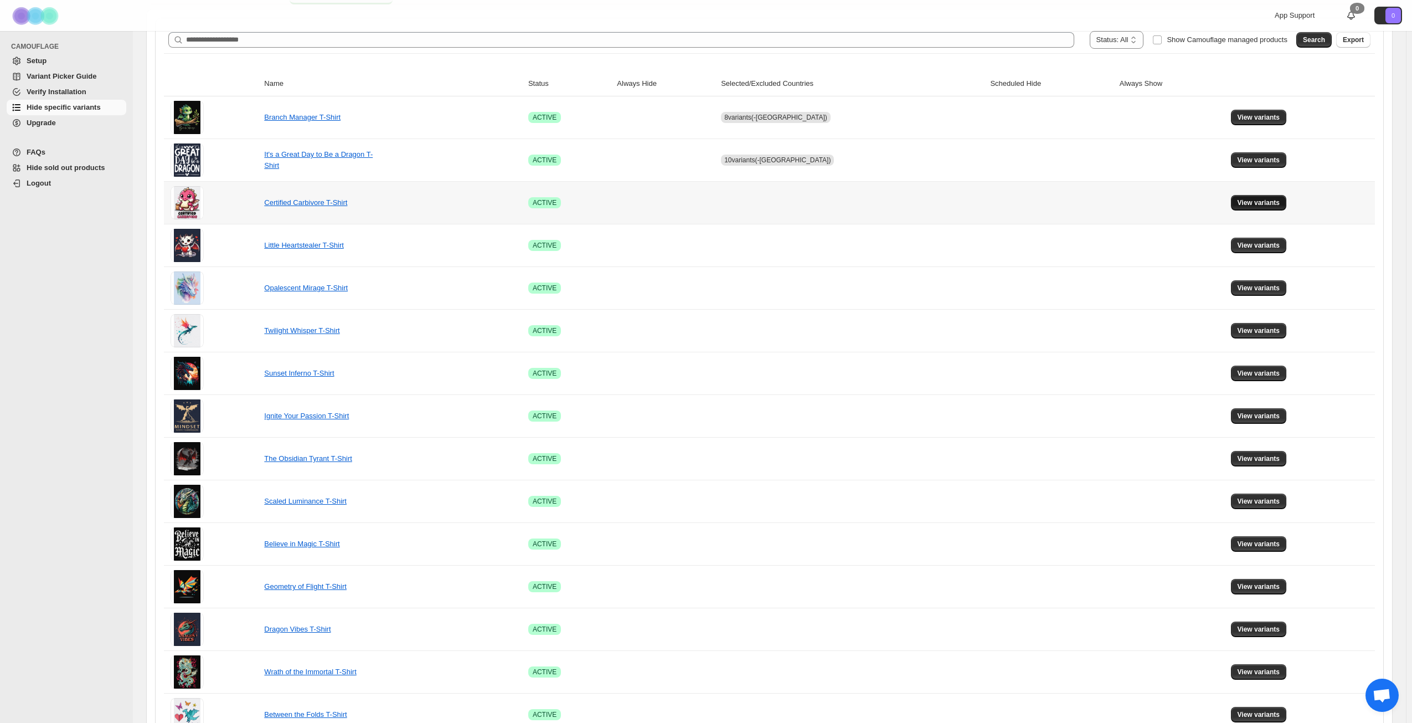
click at [1255, 201] on span "View variants" at bounding box center [1259, 202] width 43 height 9
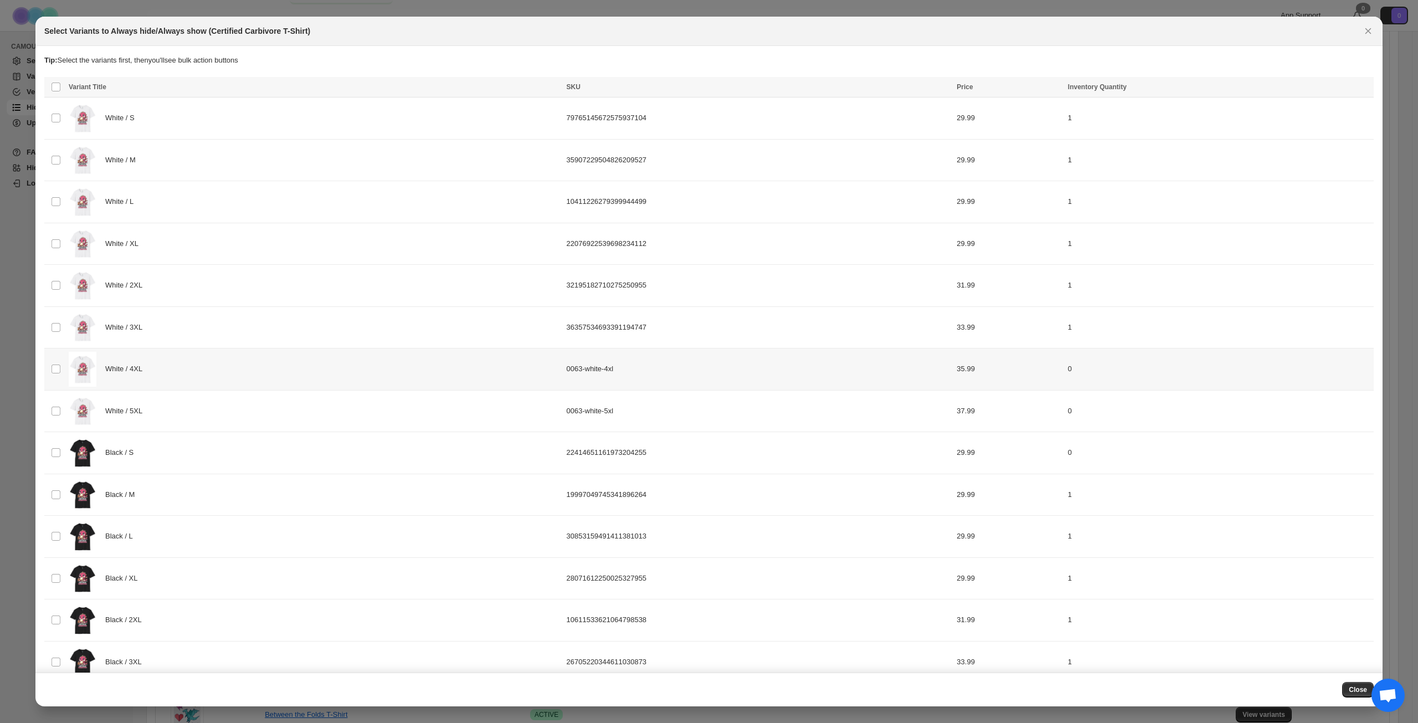
click at [224, 376] on div "White / 4XL" at bounding box center [314, 369] width 491 height 35
click at [218, 404] on div "White / 5XL" at bounding box center [314, 411] width 491 height 35
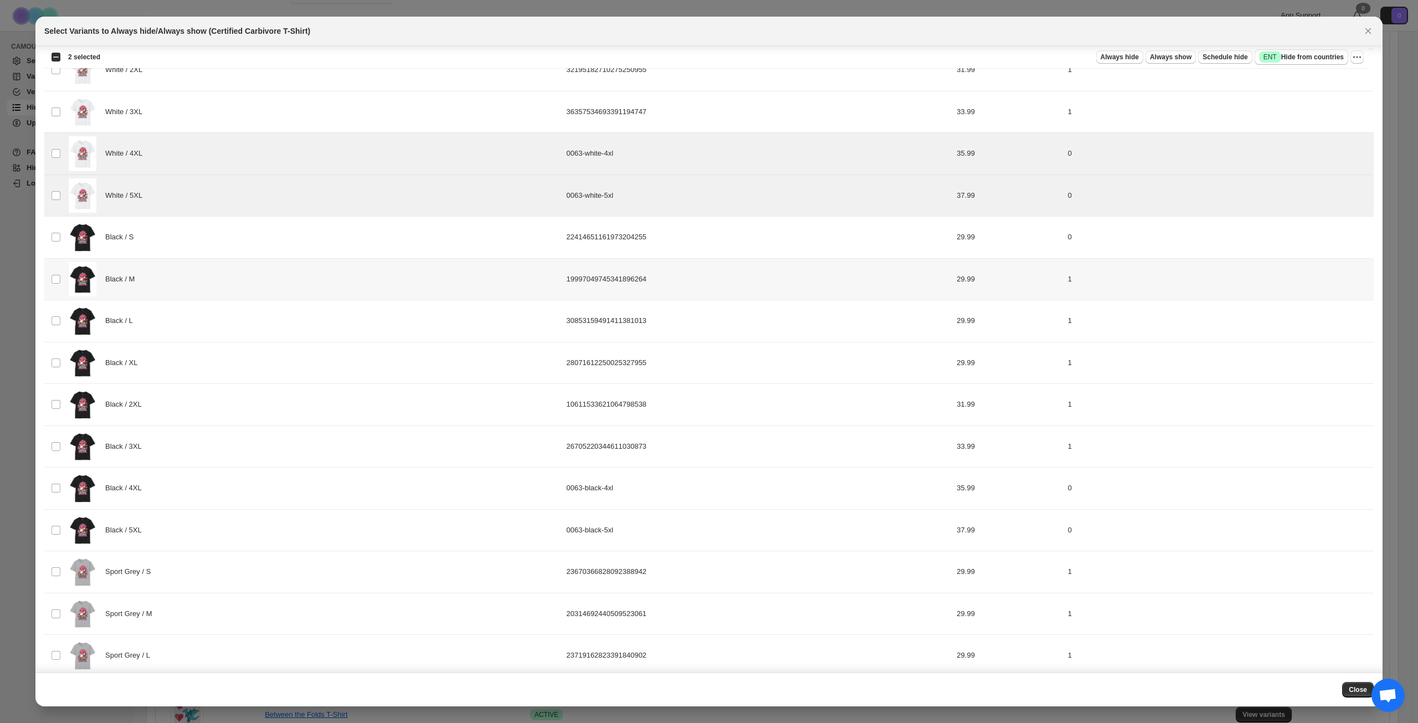
scroll to position [222, 0]
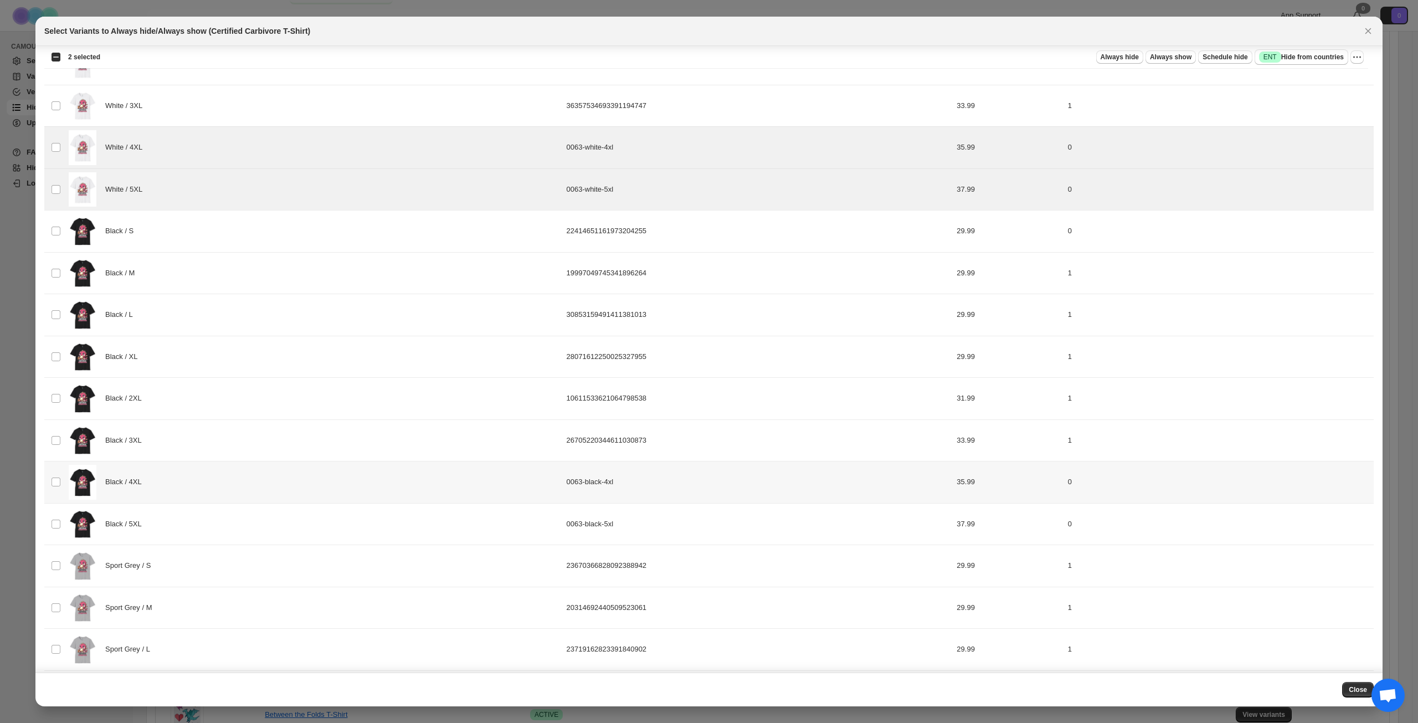
click at [277, 492] on div "Black / 4XL" at bounding box center [314, 482] width 491 height 35
click at [270, 519] on div "Black / 5XL" at bounding box center [314, 524] width 491 height 35
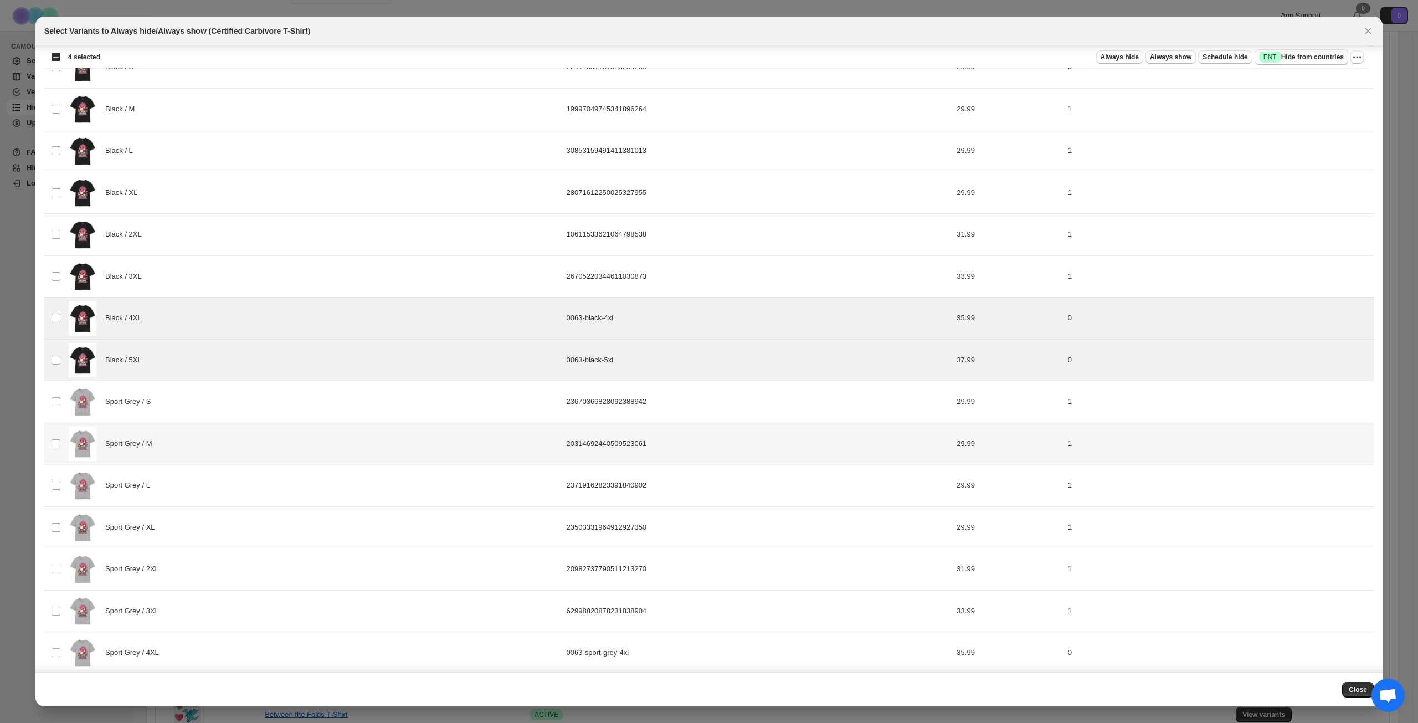
scroll to position [499, 0]
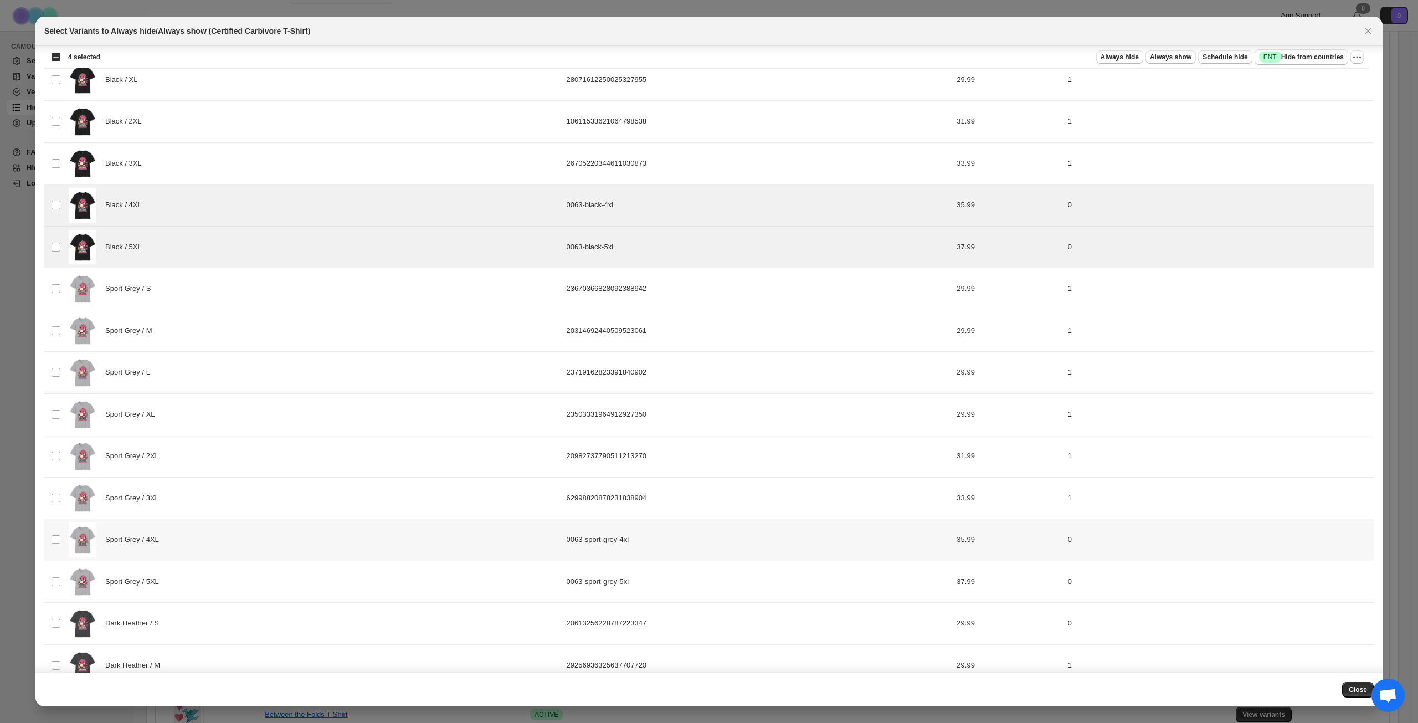
click at [270, 552] on div "Sport Grey / 4XL" at bounding box center [314, 539] width 491 height 35
click at [266, 588] on div "Sport Grey / 5XL" at bounding box center [314, 581] width 491 height 35
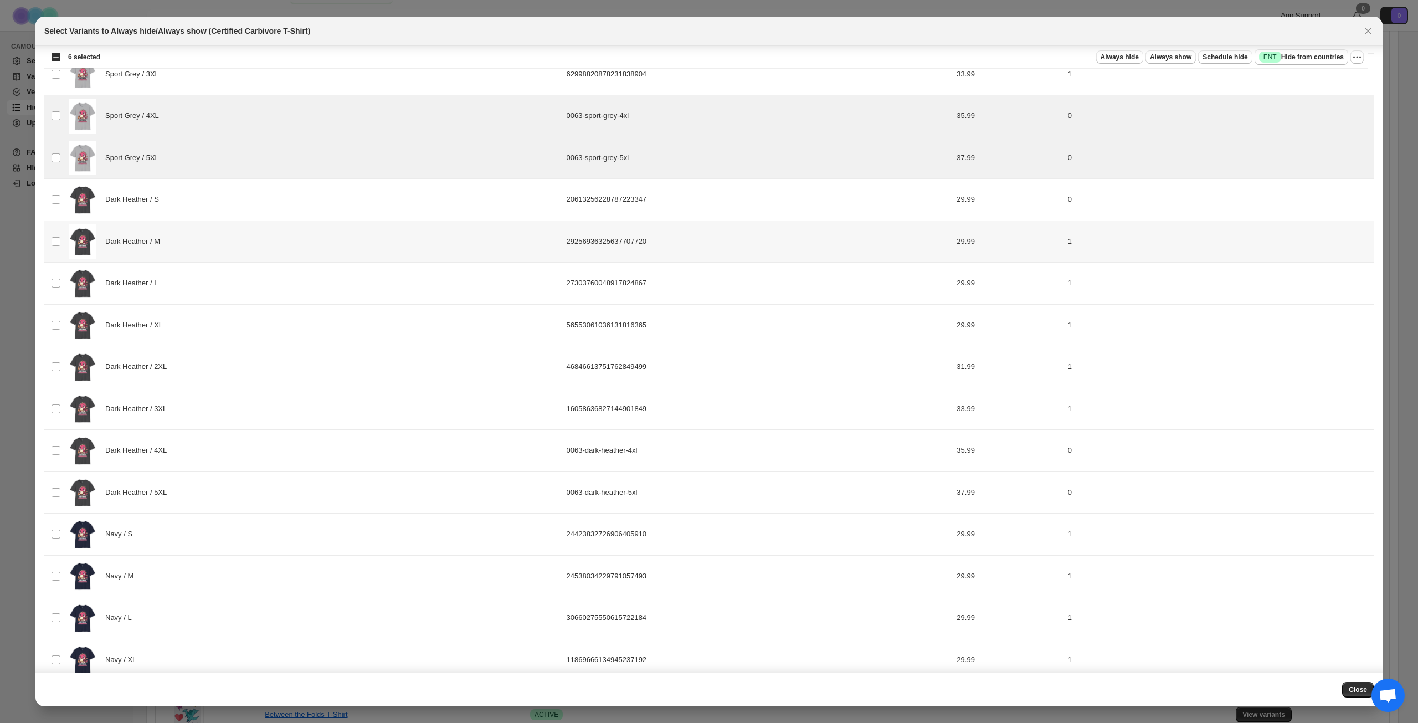
scroll to position [942, 0]
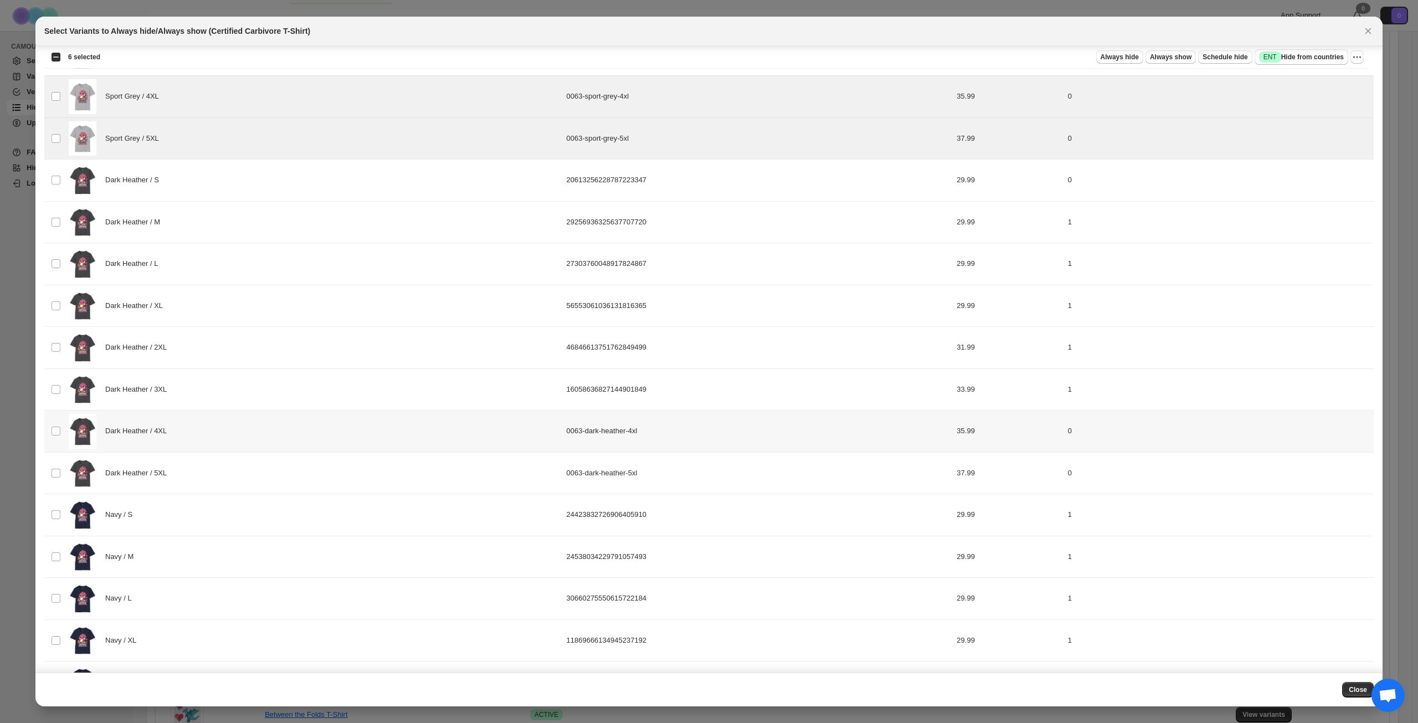
click at [260, 443] on div "Dark Heather / 4XL" at bounding box center [314, 431] width 491 height 35
click at [260, 468] on div "Dark Heather / 5XL" at bounding box center [314, 473] width 491 height 35
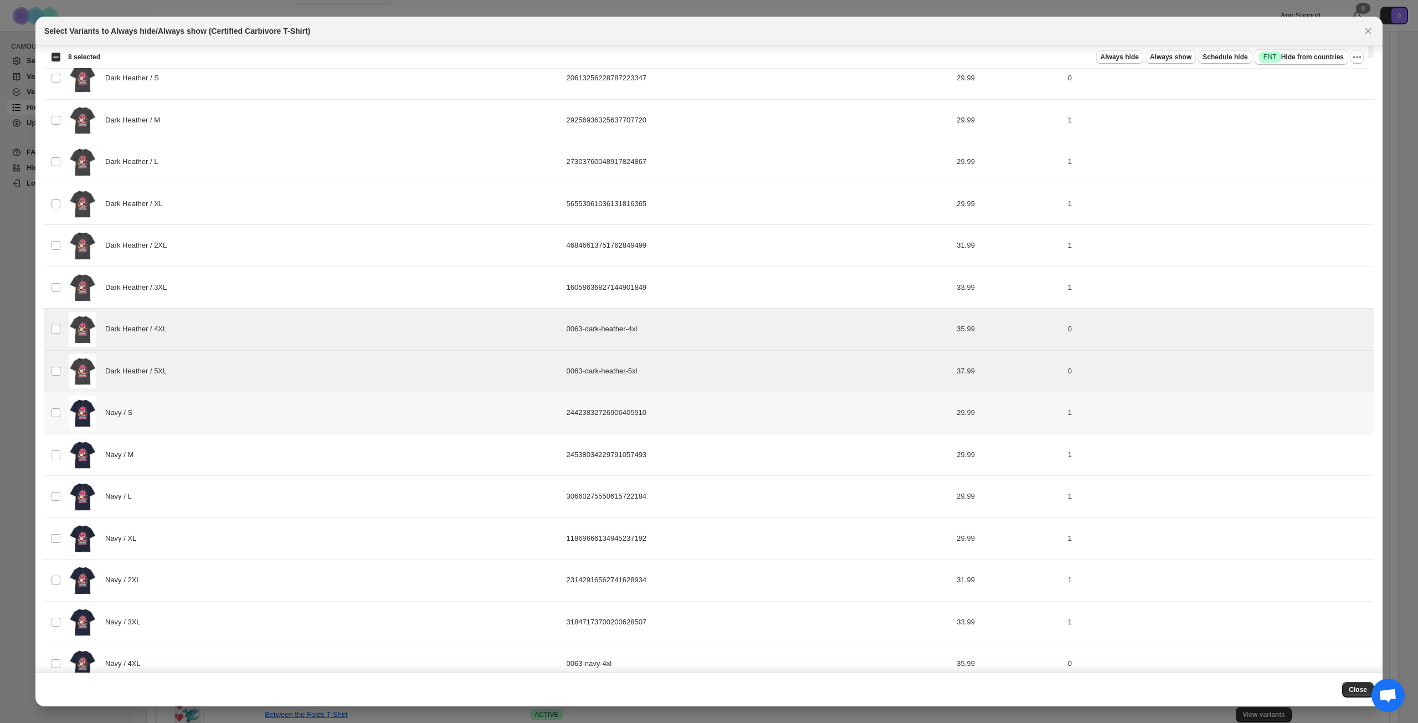
scroll to position [1106, 0]
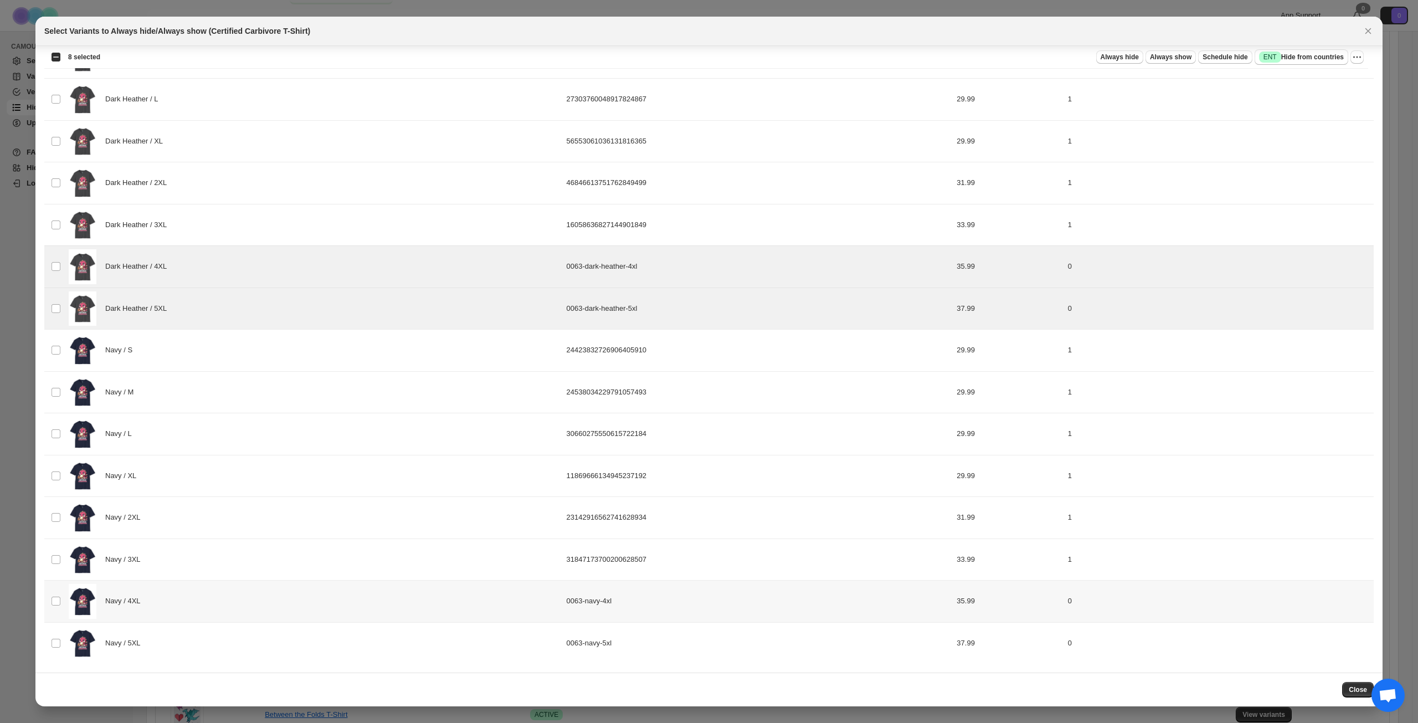
click at [282, 603] on div "Navy / 4XL" at bounding box center [314, 601] width 491 height 35
click at [280, 645] on div "Navy / 5XL" at bounding box center [314, 643] width 491 height 35
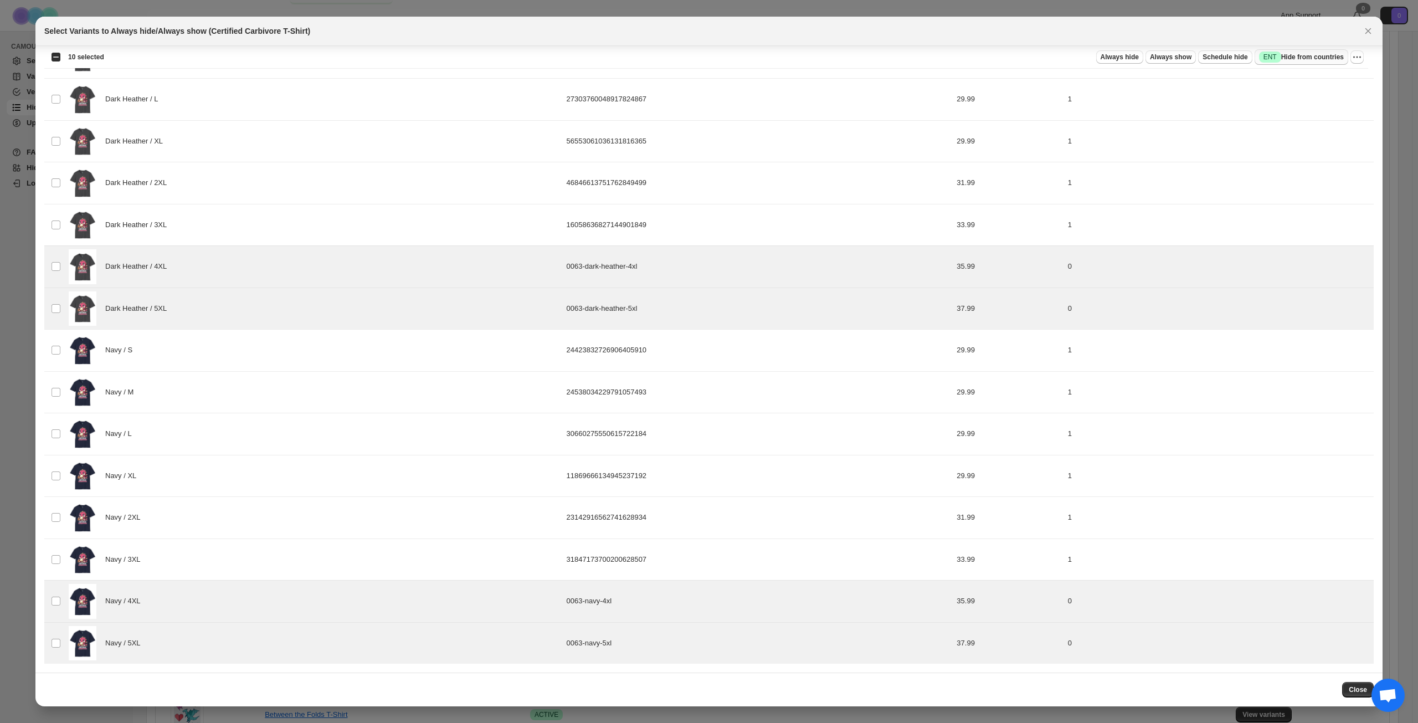
click at [1307, 59] on span "Success ENT Hide from countries" at bounding box center [1301, 57] width 85 height 11
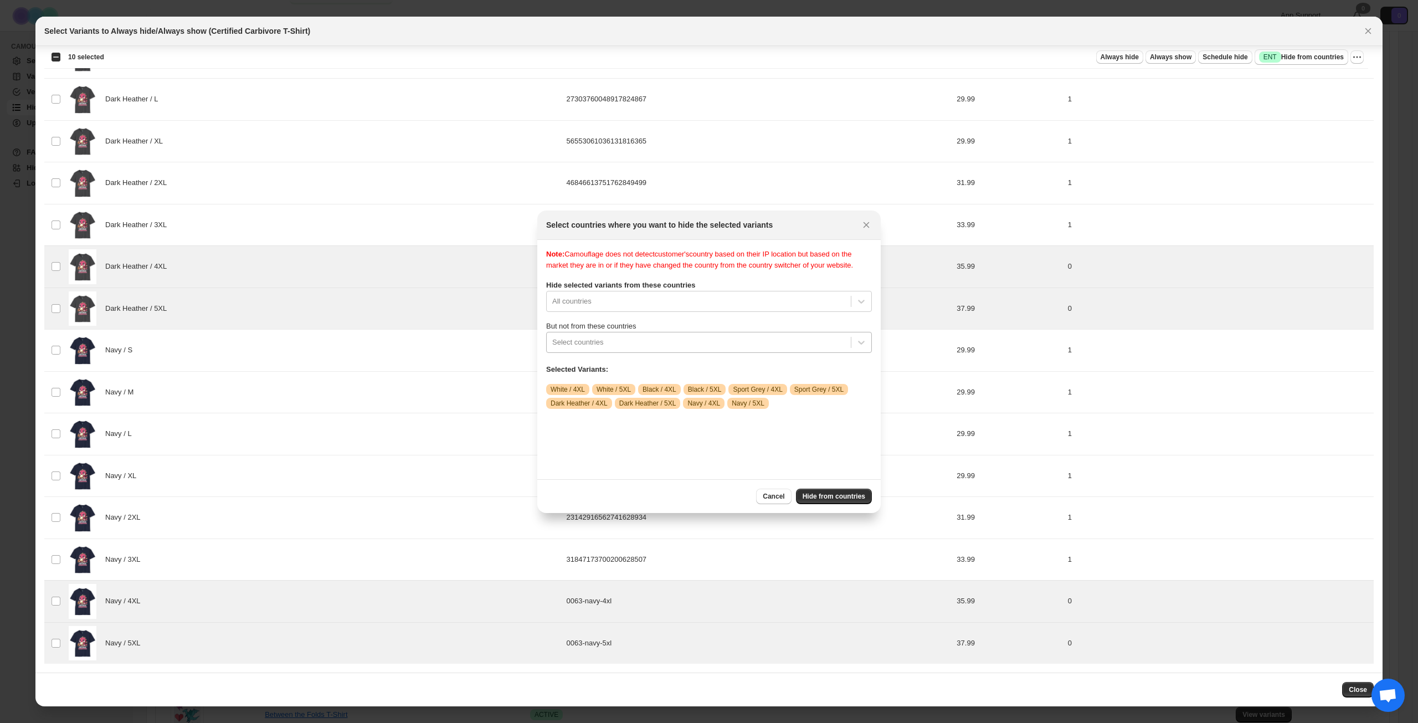
click at [678, 347] on div ":r60:" at bounding box center [698, 342] width 293 height 13
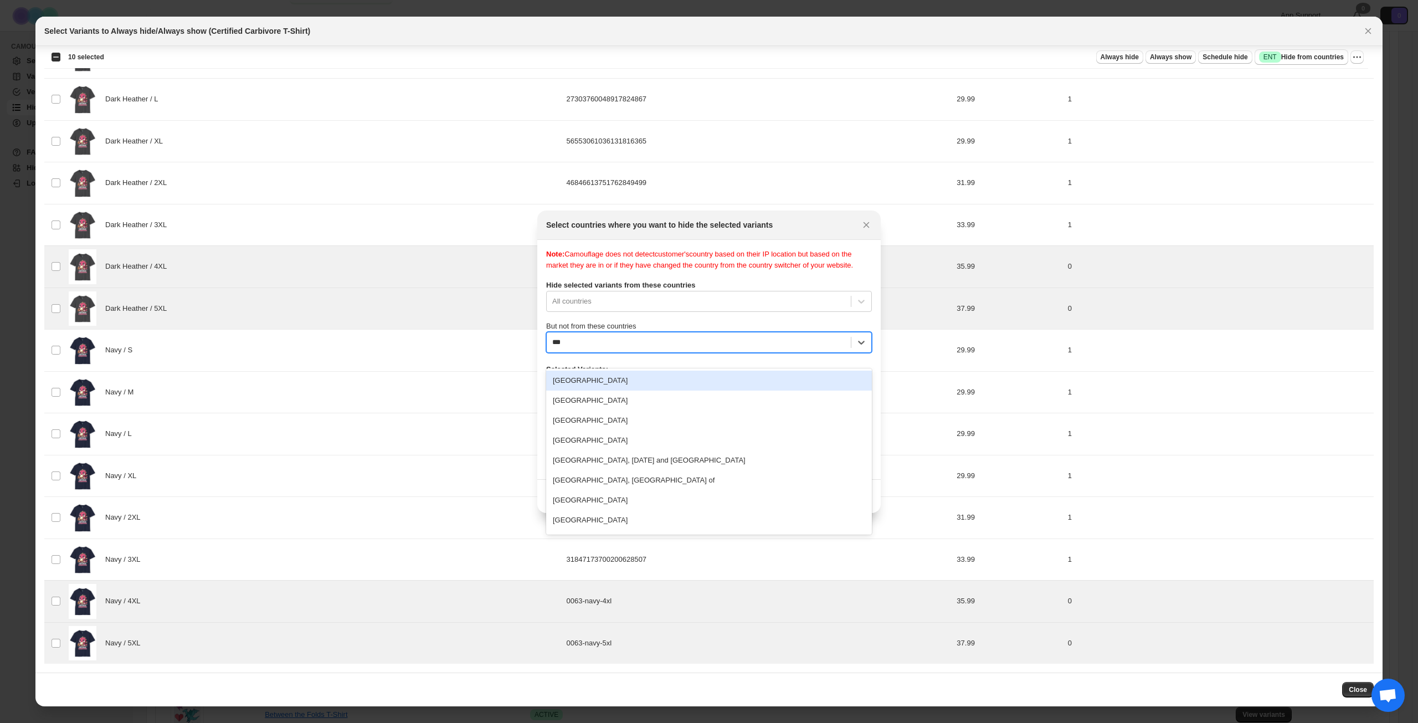
type input "****"
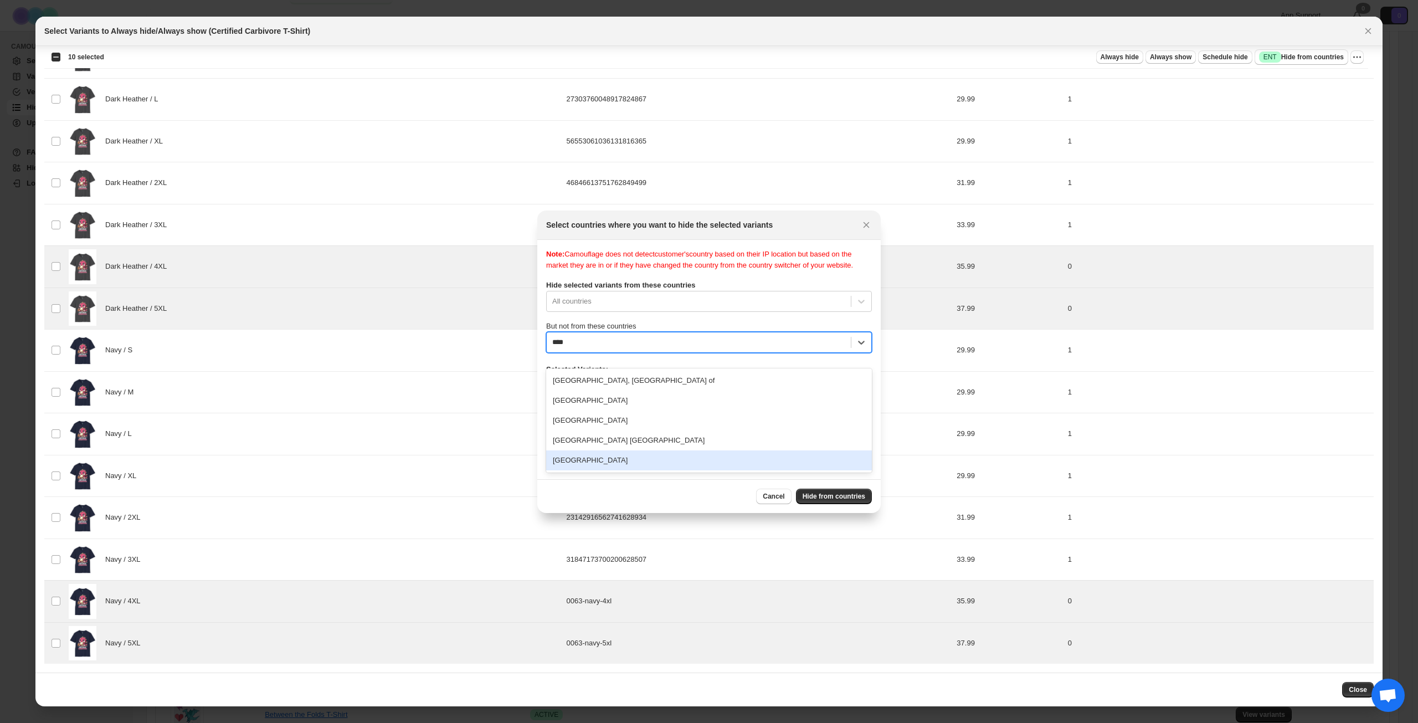
click at [647, 467] on div "[GEOGRAPHIC_DATA]" at bounding box center [709, 460] width 326 height 20
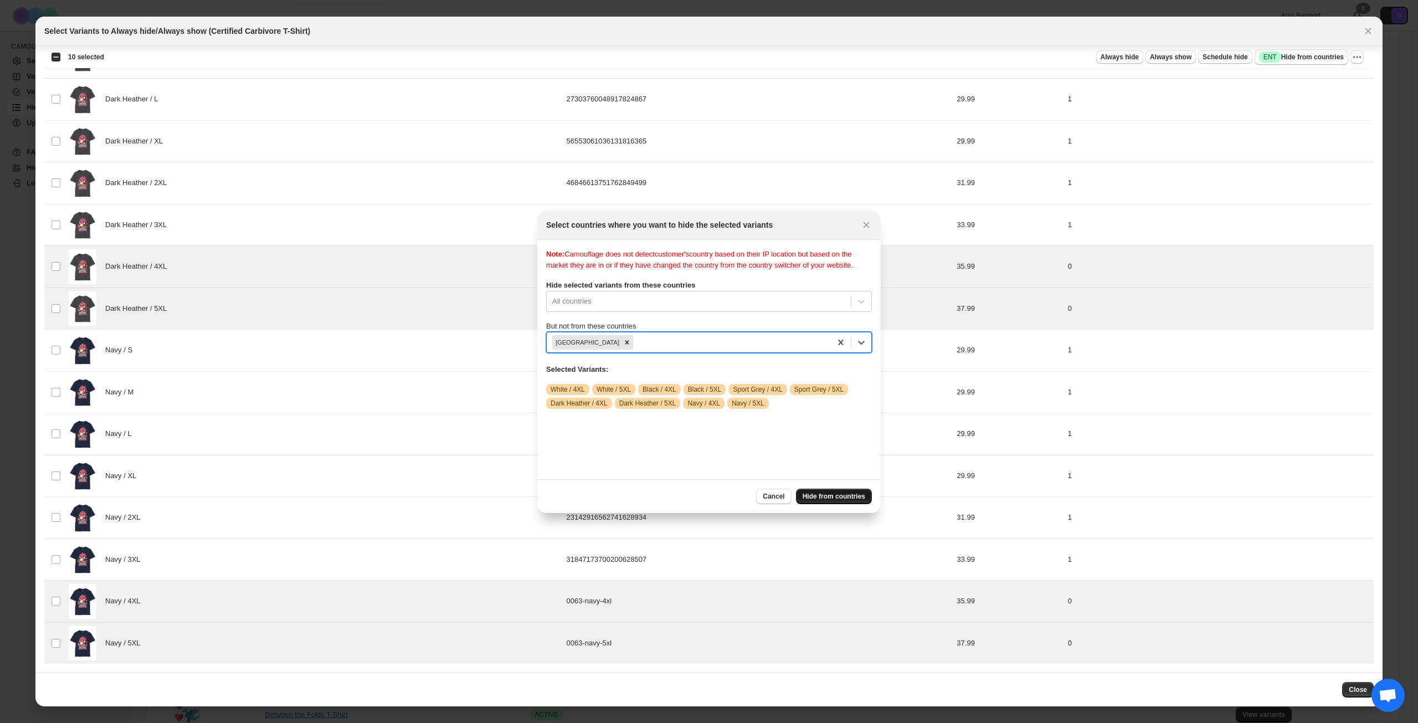
click at [834, 489] on button "Hide from countries" at bounding box center [834, 497] width 76 height 16
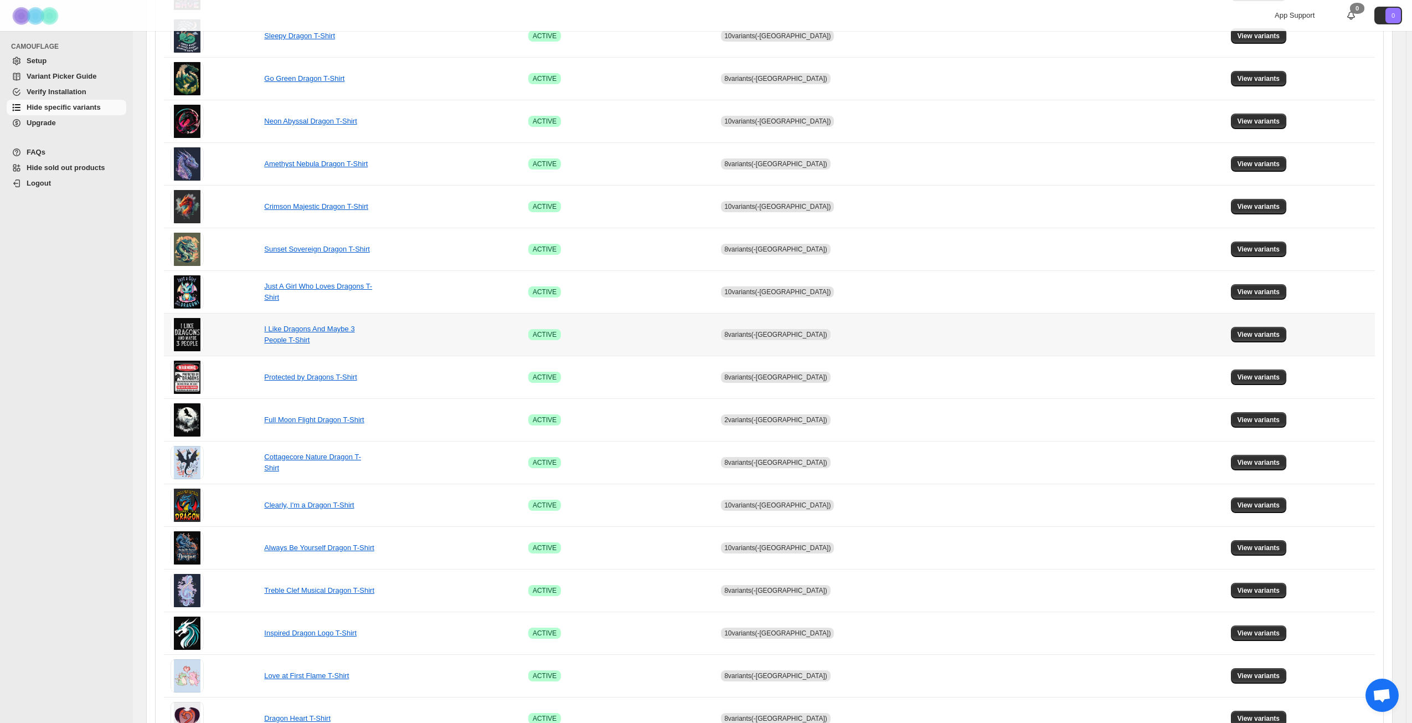
scroll to position [414, 0]
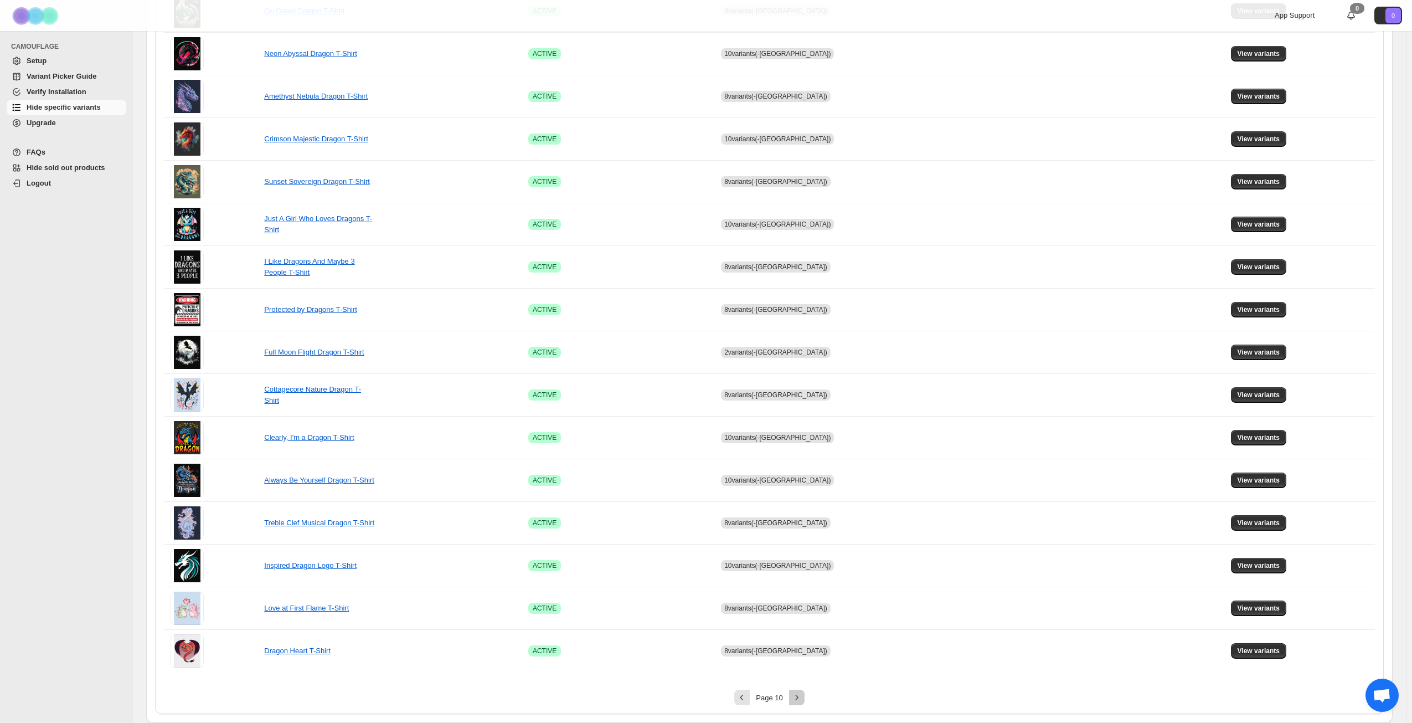
click at [798, 696] on icon "Next" at bounding box center [797, 697] width 11 height 11
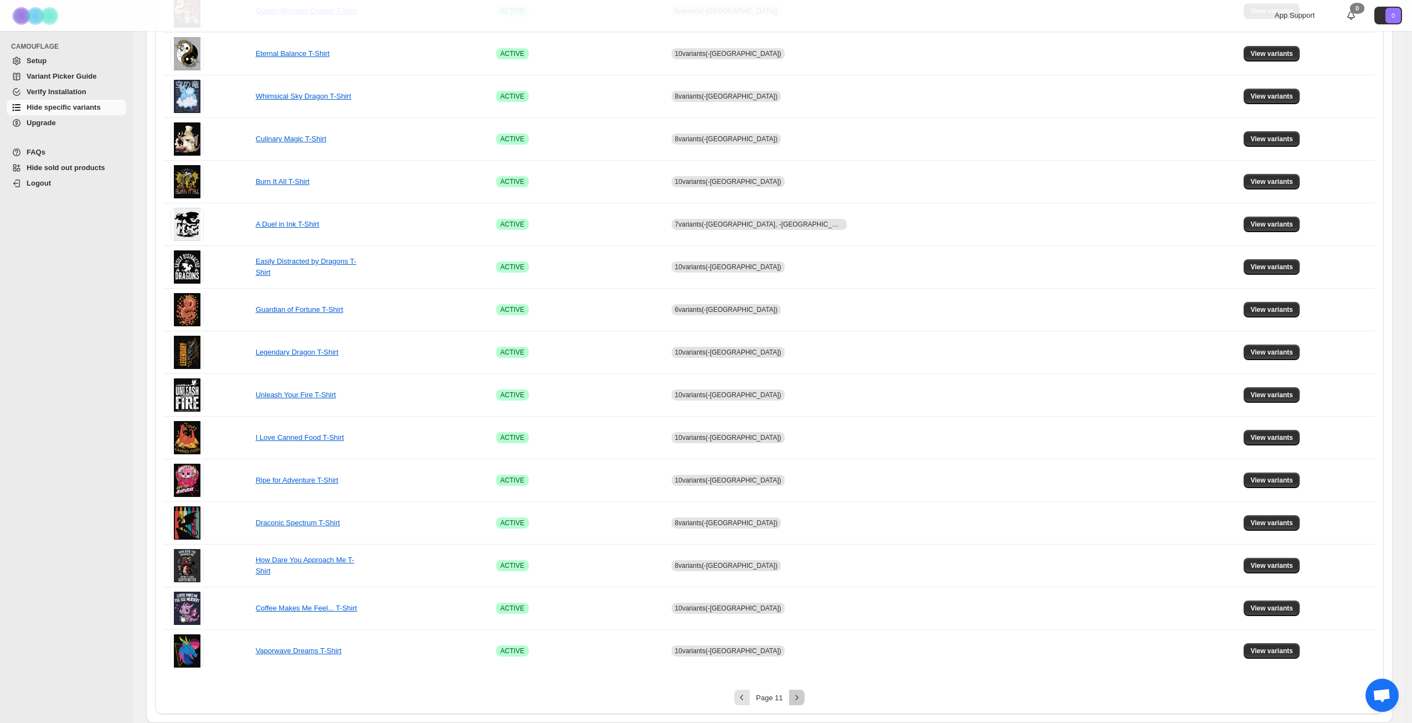
click at [800, 696] on icon "Next" at bounding box center [797, 697] width 11 height 11
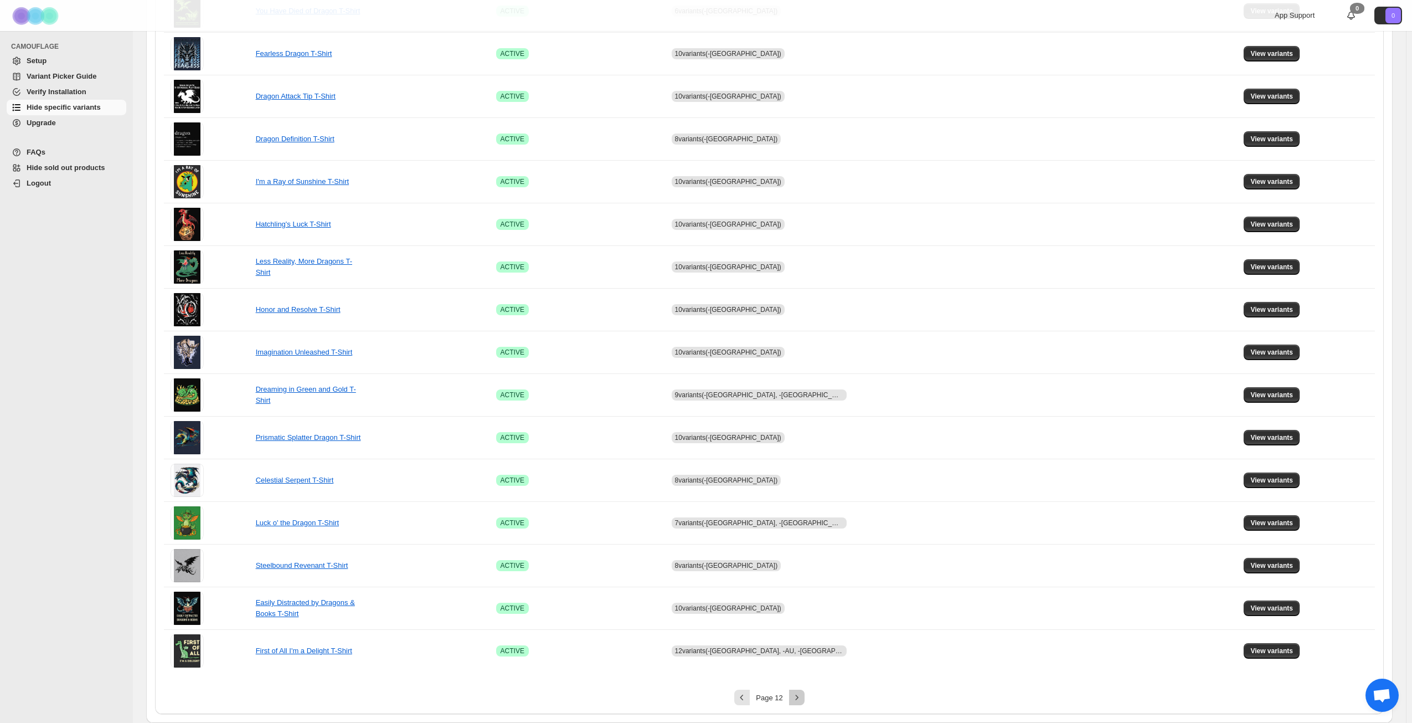
click at [798, 696] on icon "Next" at bounding box center [796, 697] width 3 height 5
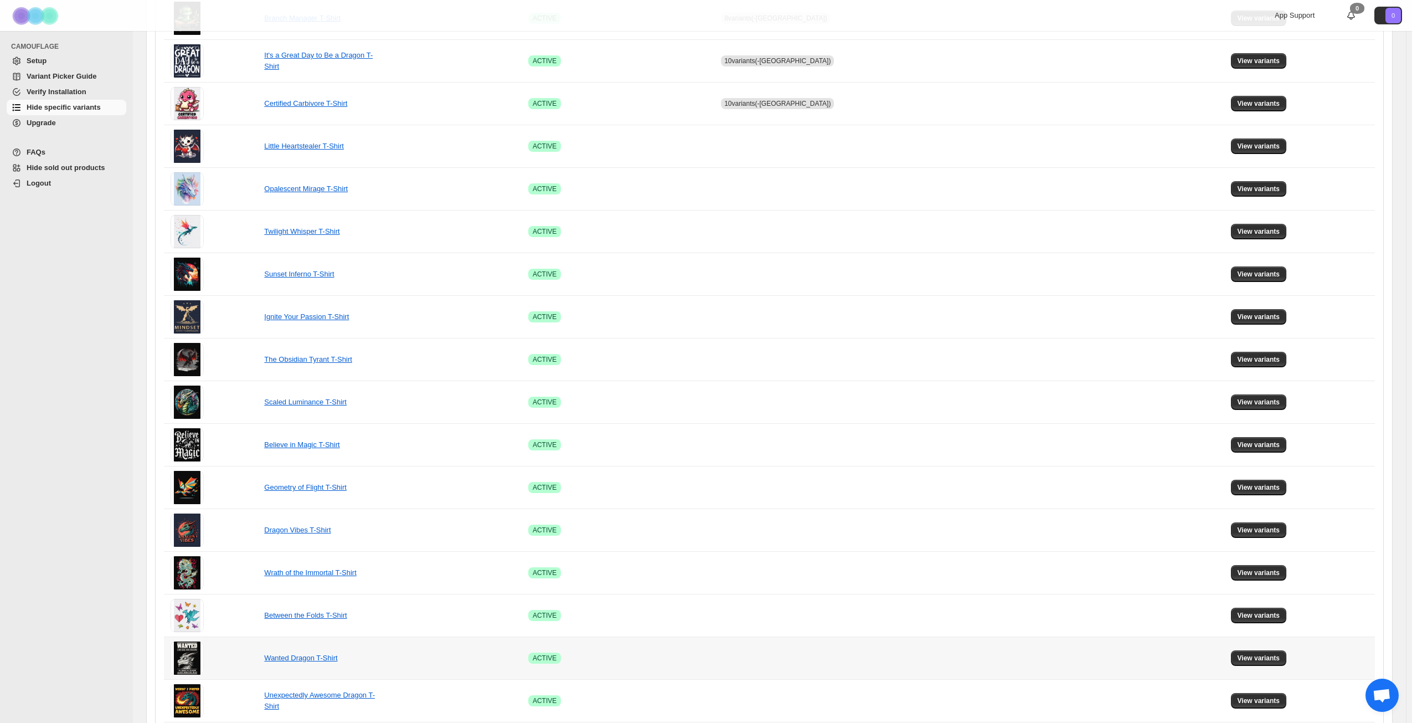
scroll to position [193, 0]
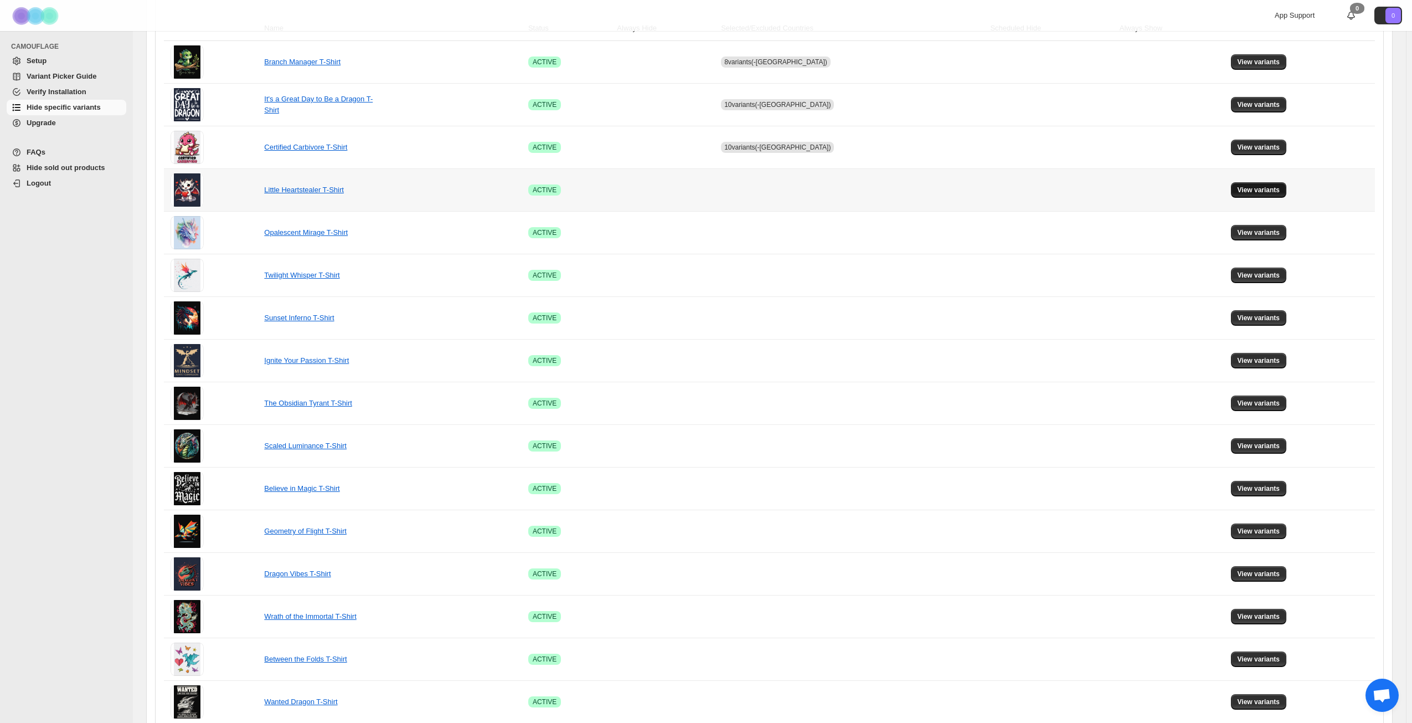
click at [1262, 189] on span "View variants" at bounding box center [1259, 190] width 43 height 9
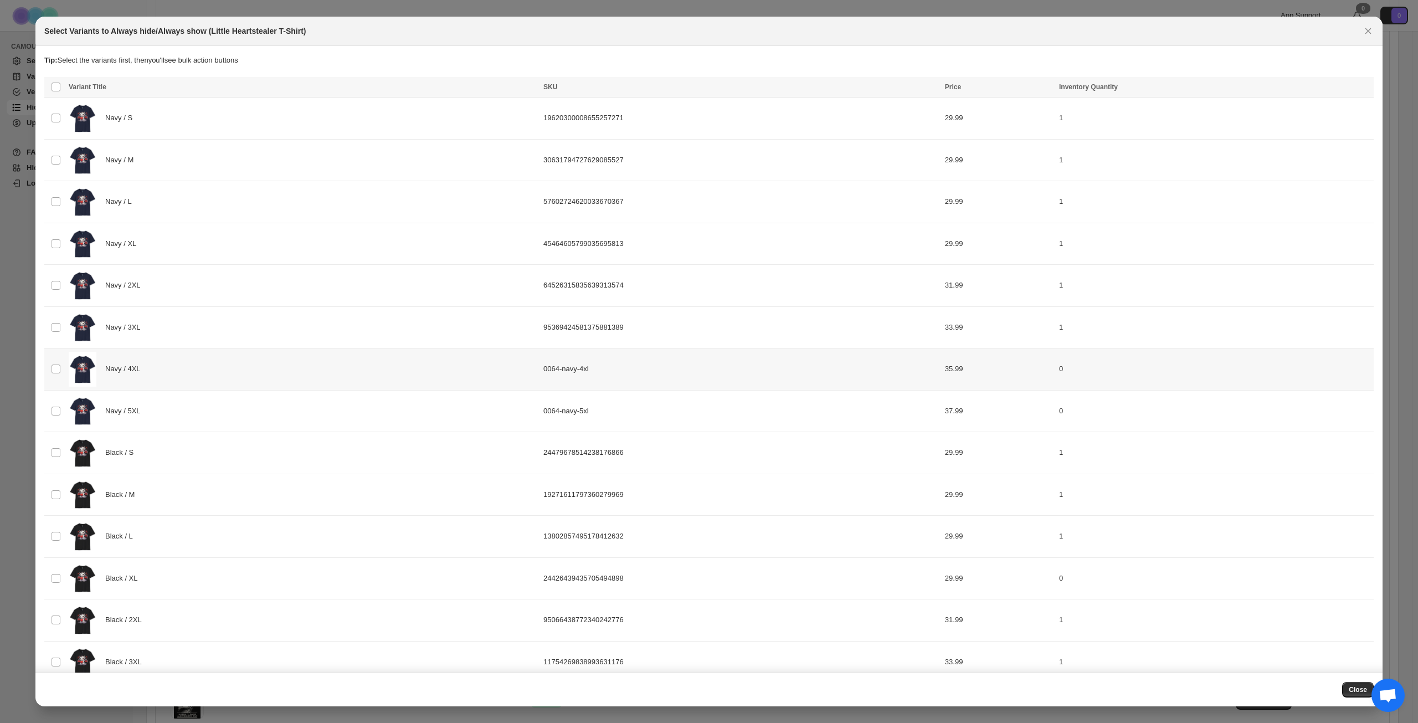
click at [264, 371] on div "Navy / 4XL" at bounding box center [303, 369] width 468 height 35
click at [254, 413] on div "Navy / 5XL" at bounding box center [303, 411] width 468 height 35
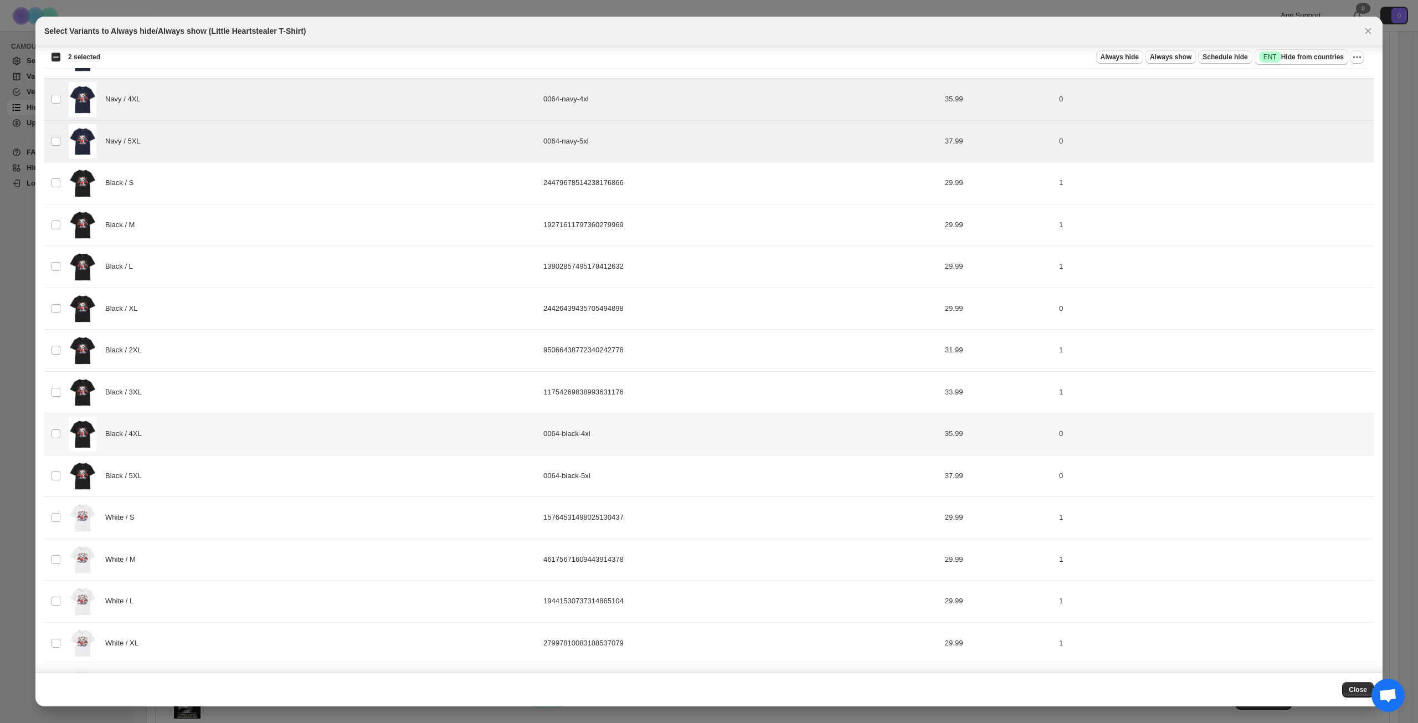
scroll to position [277, 0]
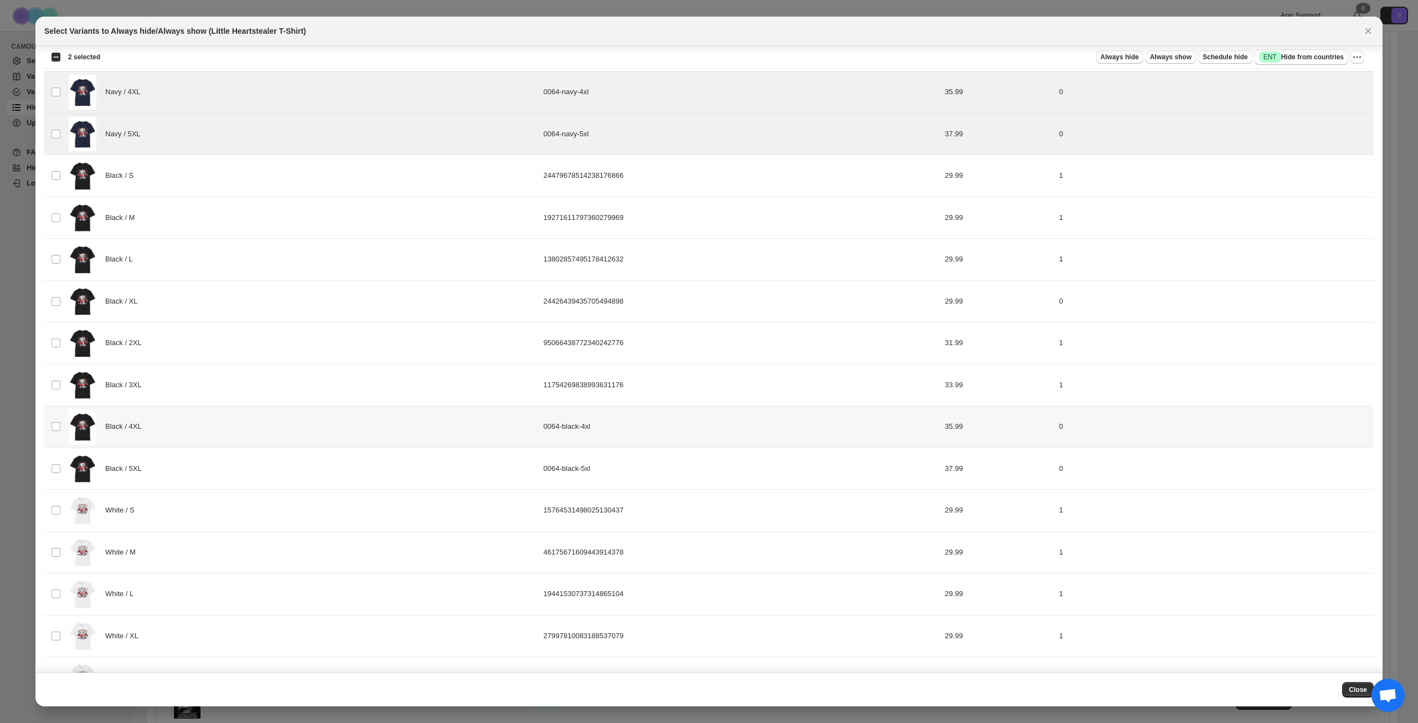
click at [222, 430] on div "Black / 4XL" at bounding box center [303, 426] width 468 height 35
click at [211, 465] on div "Black / 5XL" at bounding box center [303, 468] width 468 height 35
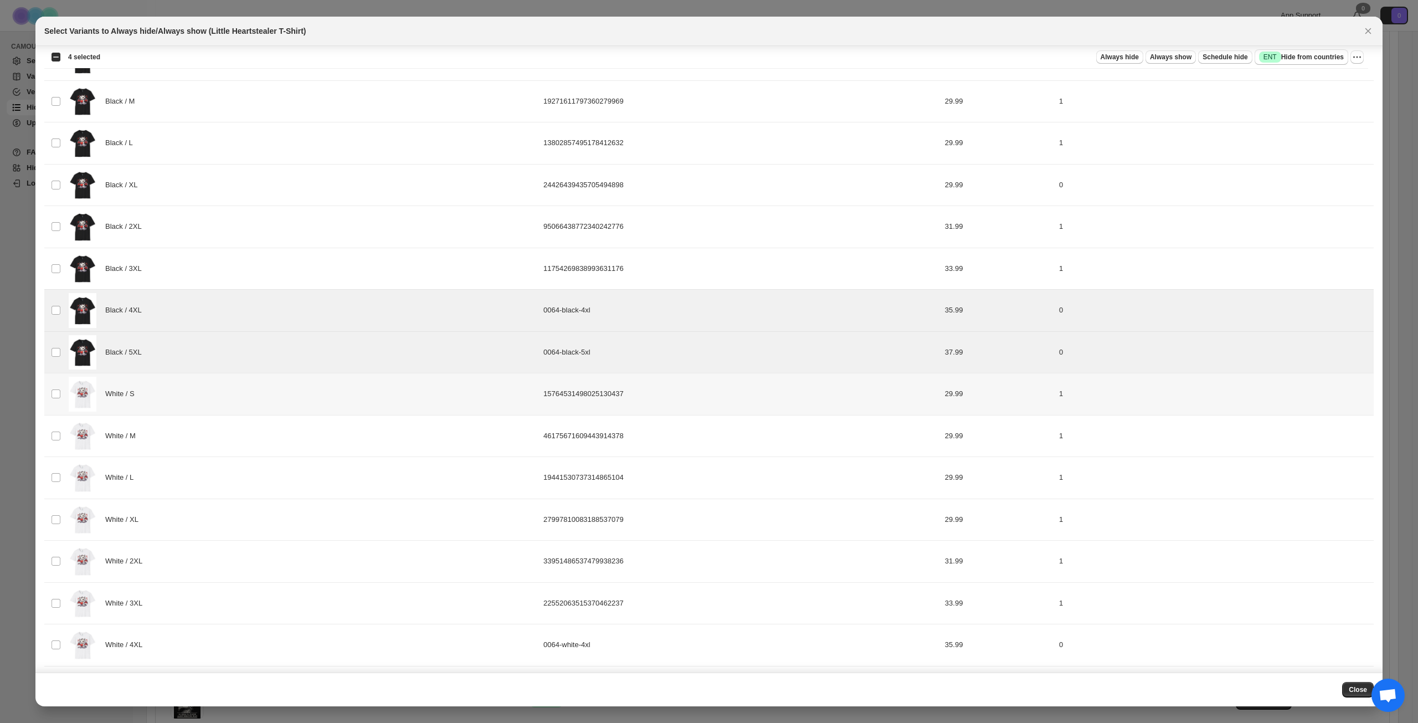
scroll to position [499, 0]
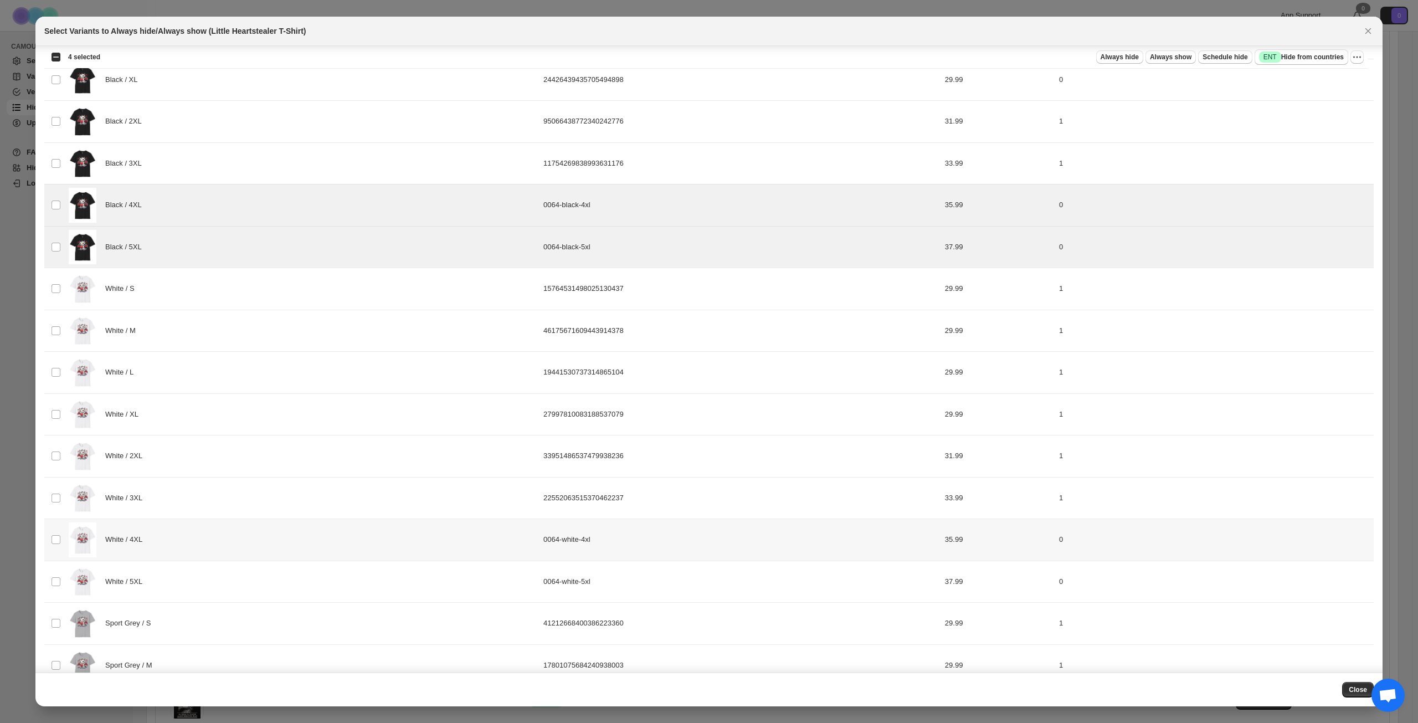
drag, startPoint x: 226, startPoint y: 537, endPoint x: 227, endPoint y: 585, distance: 48.8
click at [227, 537] on div "White / 4XL" at bounding box center [303, 539] width 468 height 35
click at [224, 592] on div "White / 5XL" at bounding box center [303, 581] width 468 height 35
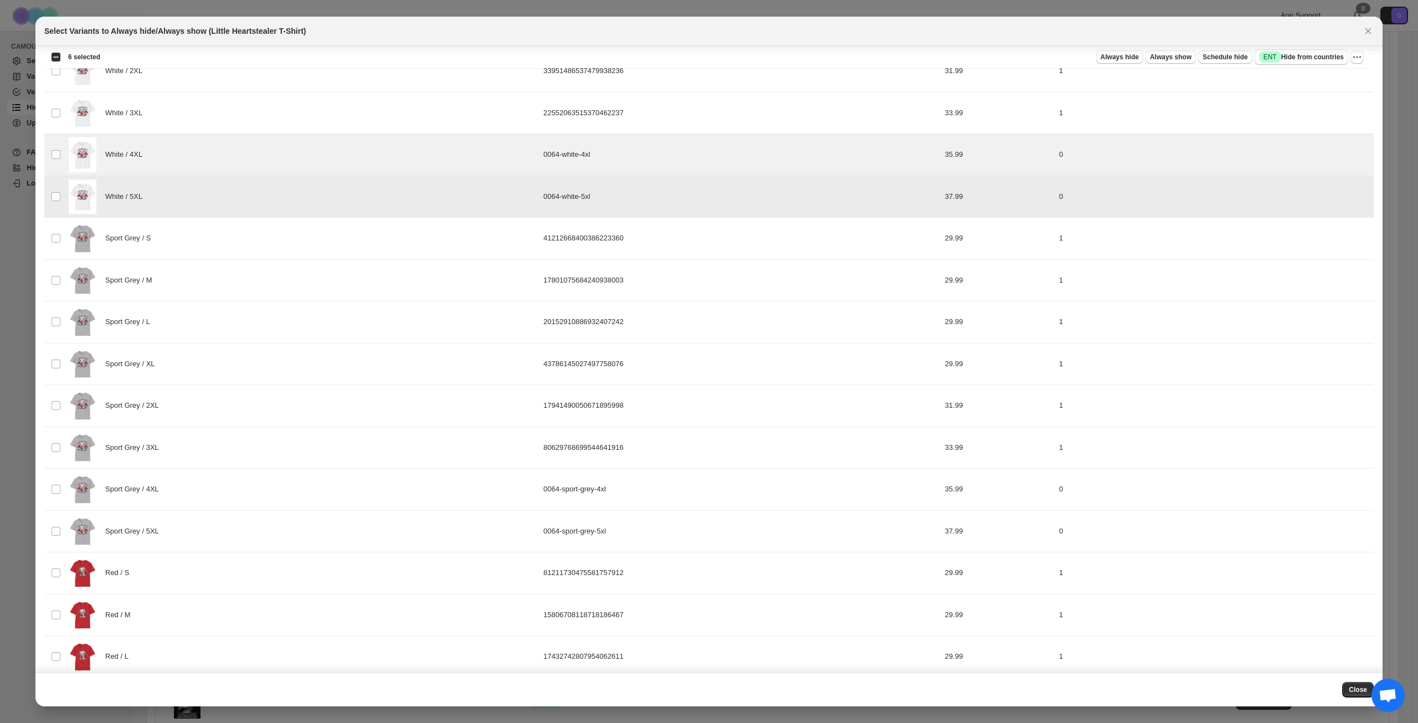
scroll to position [886, 0]
click at [232, 494] on div "Sport Grey / 4XL" at bounding box center [303, 486] width 468 height 35
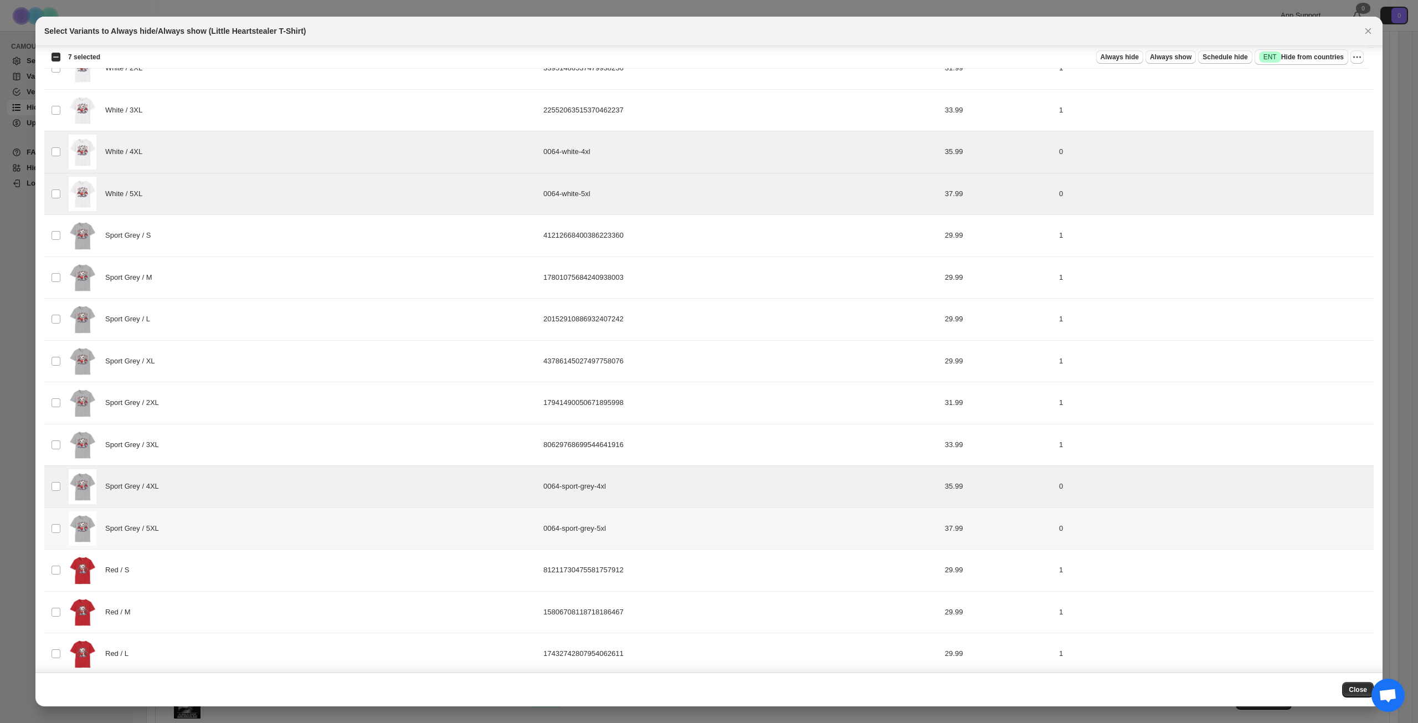
click at [227, 512] on div "Sport Grey / 5XL" at bounding box center [303, 528] width 468 height 35
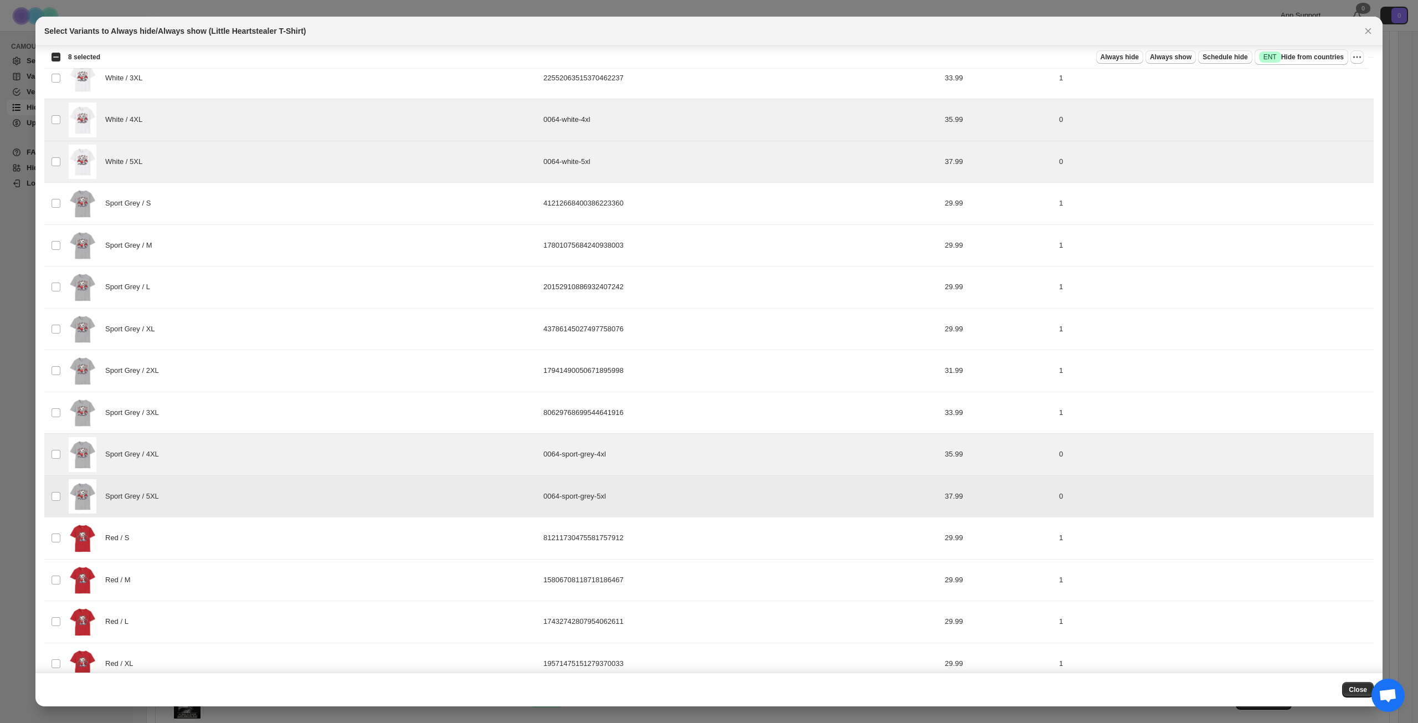
scroll to position [1329, 0]
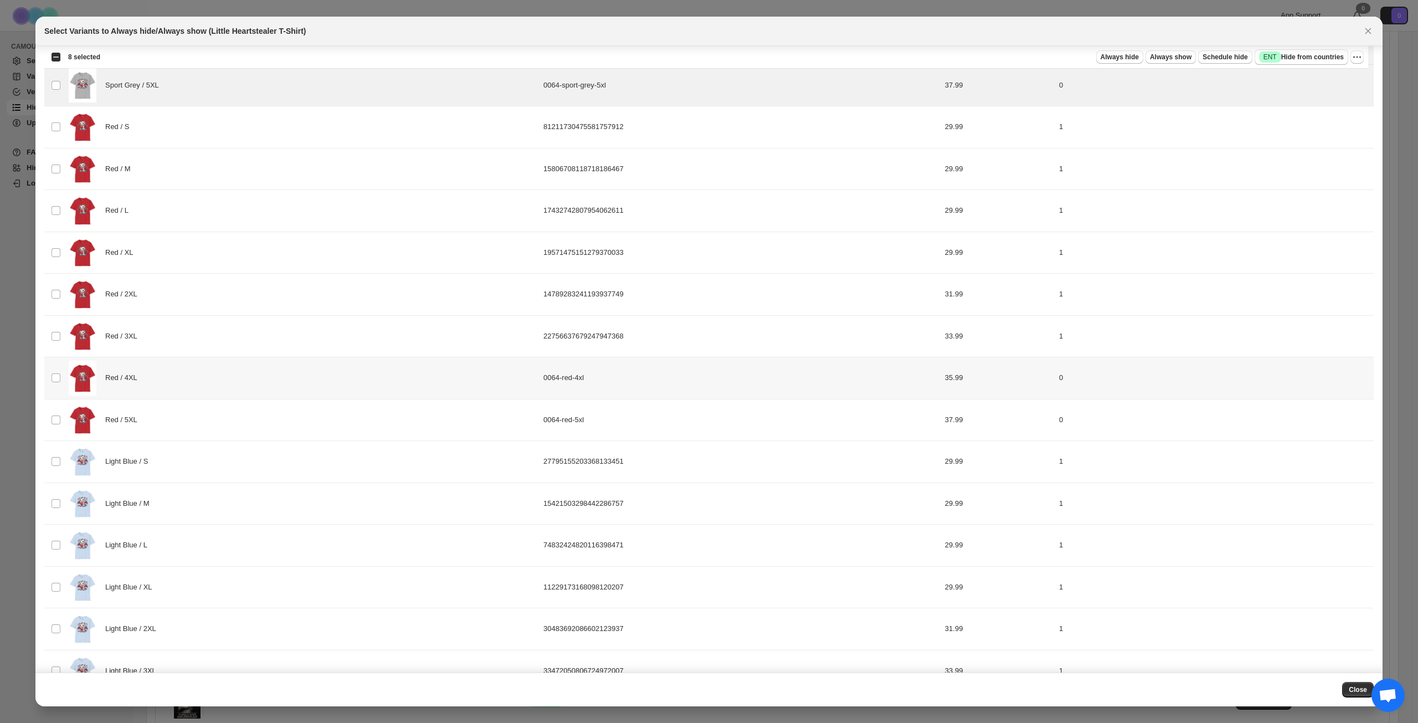
click at [266, 372] on div "Red / 4XL" at bounding box center [303, 378] width 468 height 35
click at [251, 415] on div "Red / 5XL" at bounding box center [303, 420] width 468 height 35
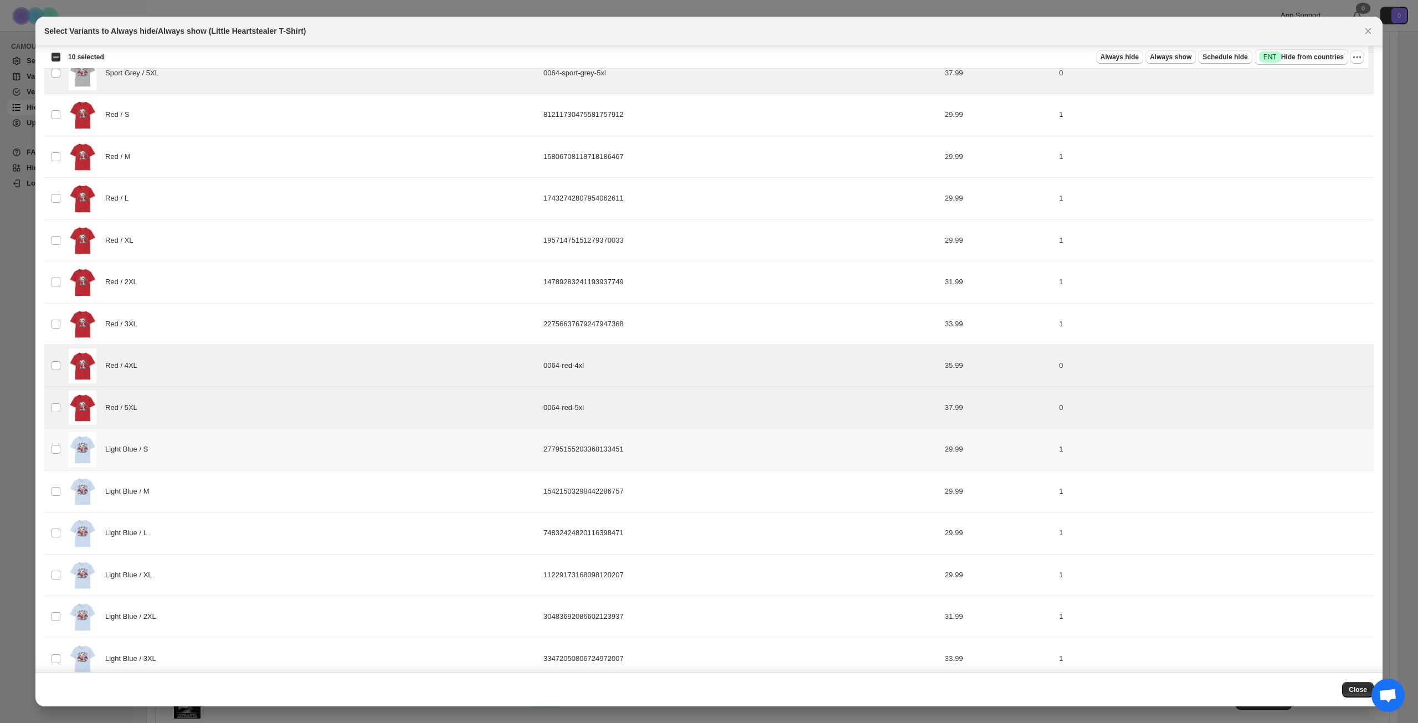
scroll to position [1357, 0]
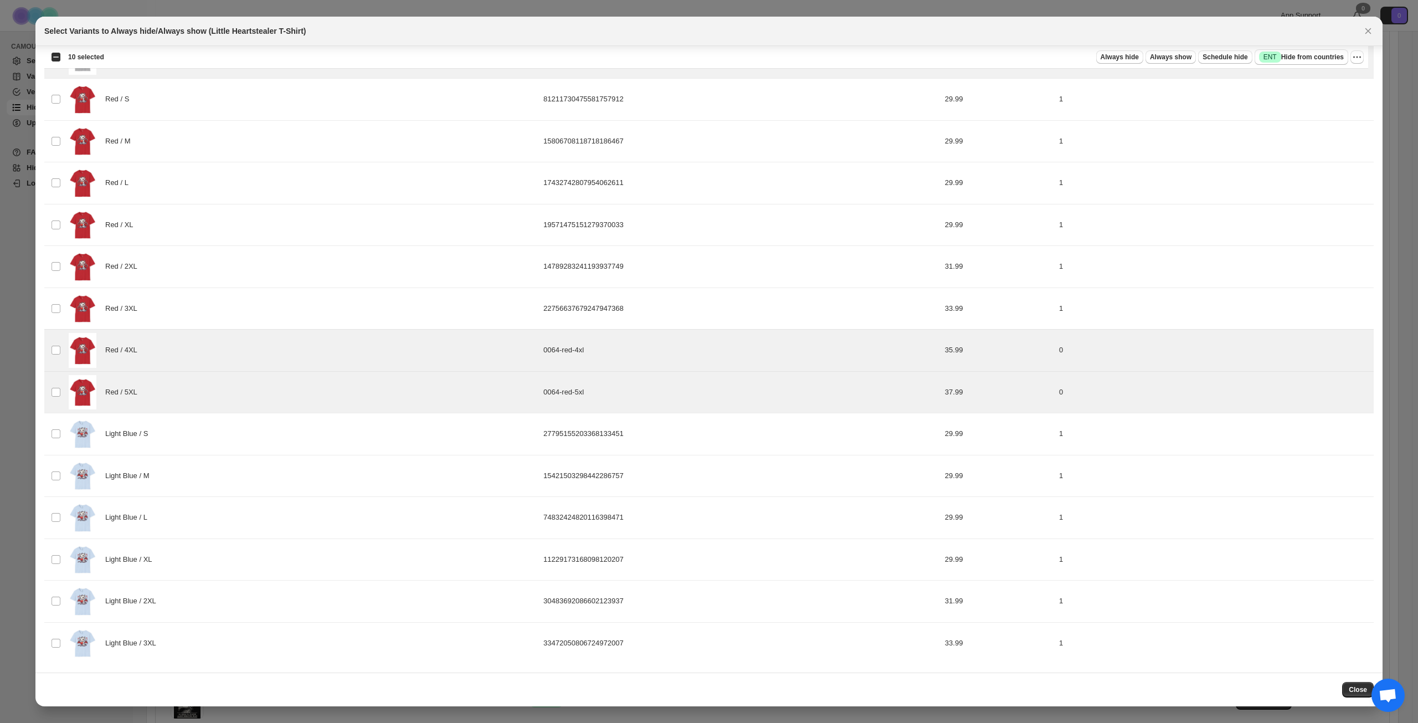
click at [1307, 49] on div "Select all 46 product variants 10 selected Always hide Always show Schedule hid…" at bounding box center [706, 57] width 1324 height 22
click at [1306, 57] on span "Success ENT Hide from countries" at bounding box center [1301, 57] width 85 height 11
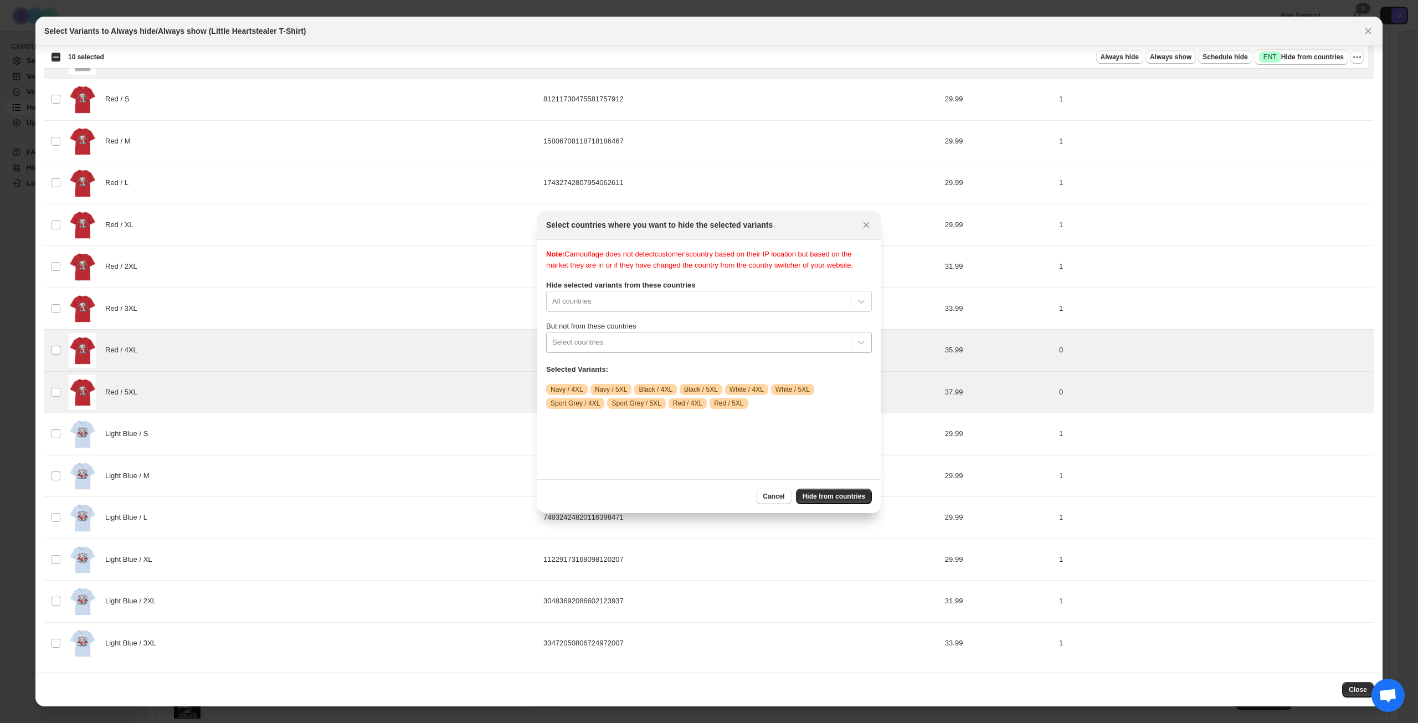
click at [732, 349] on div ":r85:" at bounding box center [698, 342] width 293 height 13
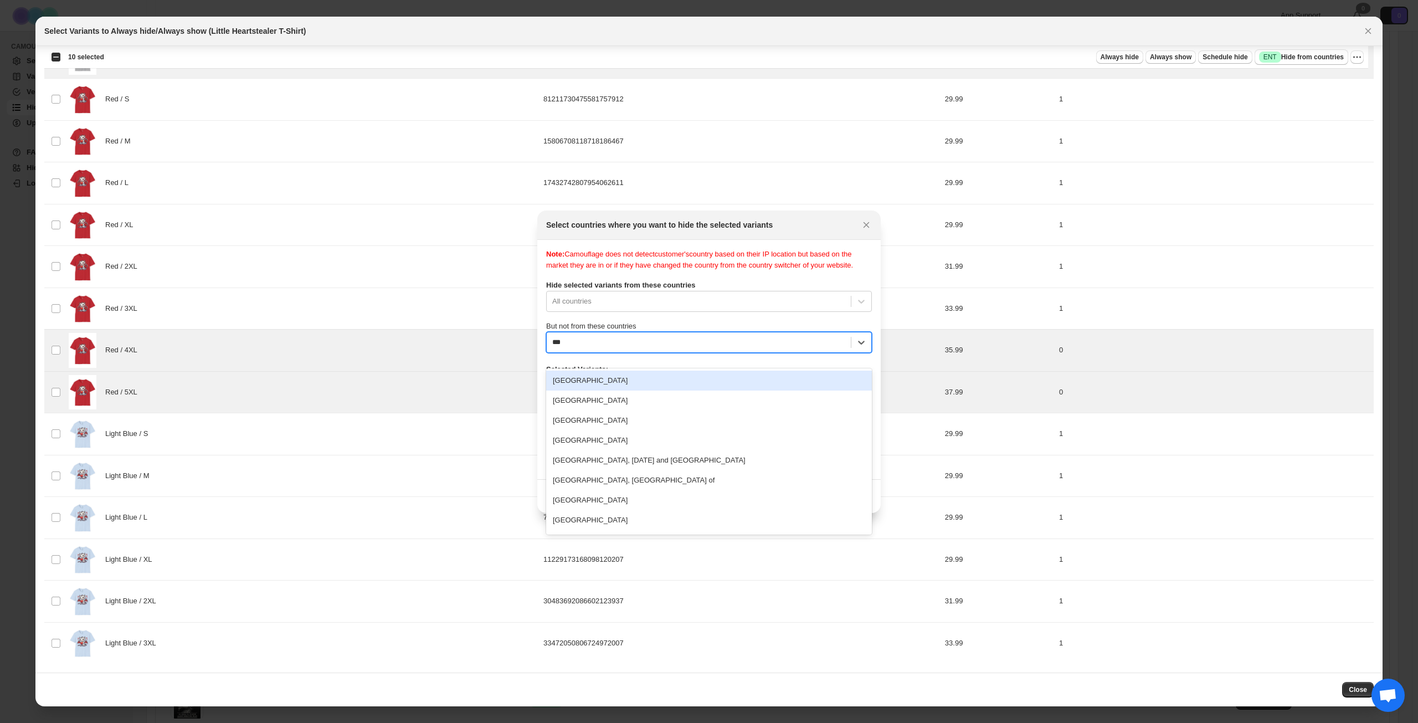
type input "****"
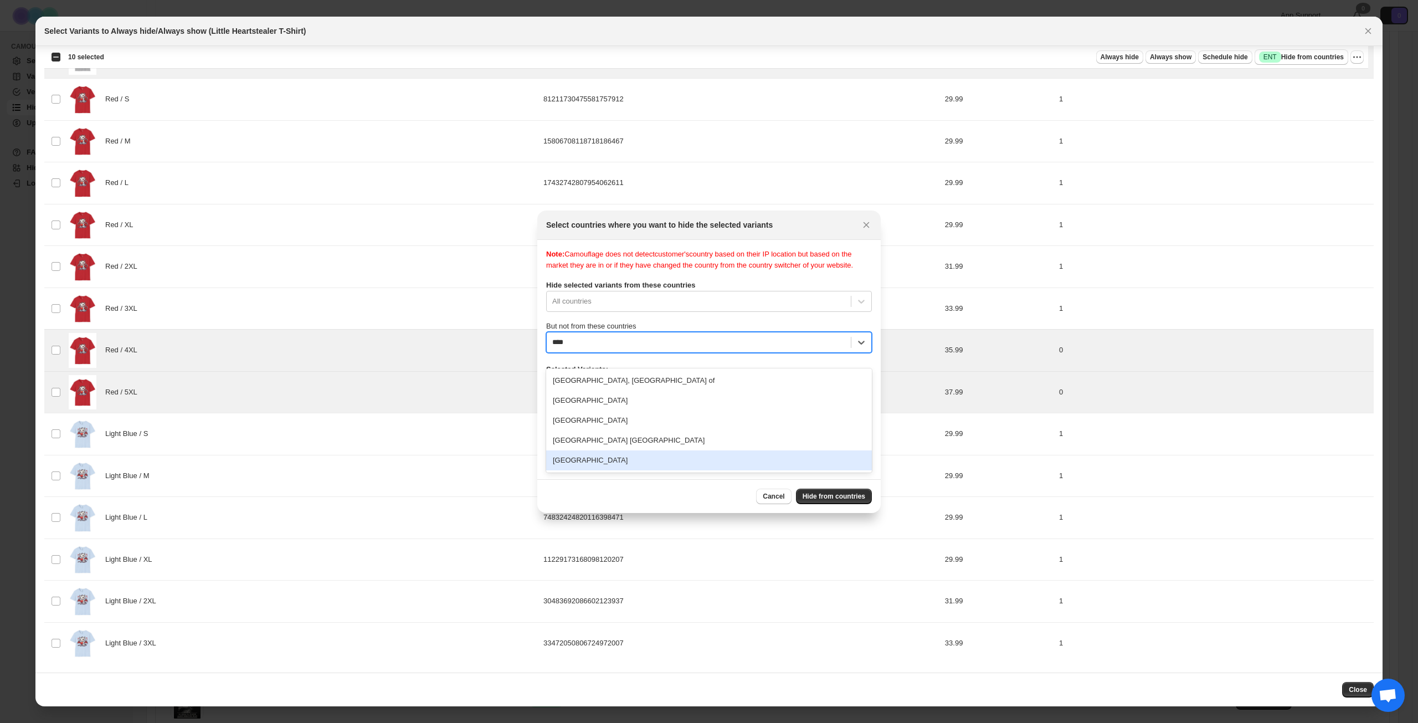
click at [688, 465] on div "[GEOGRAPHIC_DATA]" at bounding box center [709, 460] width 326 height 20
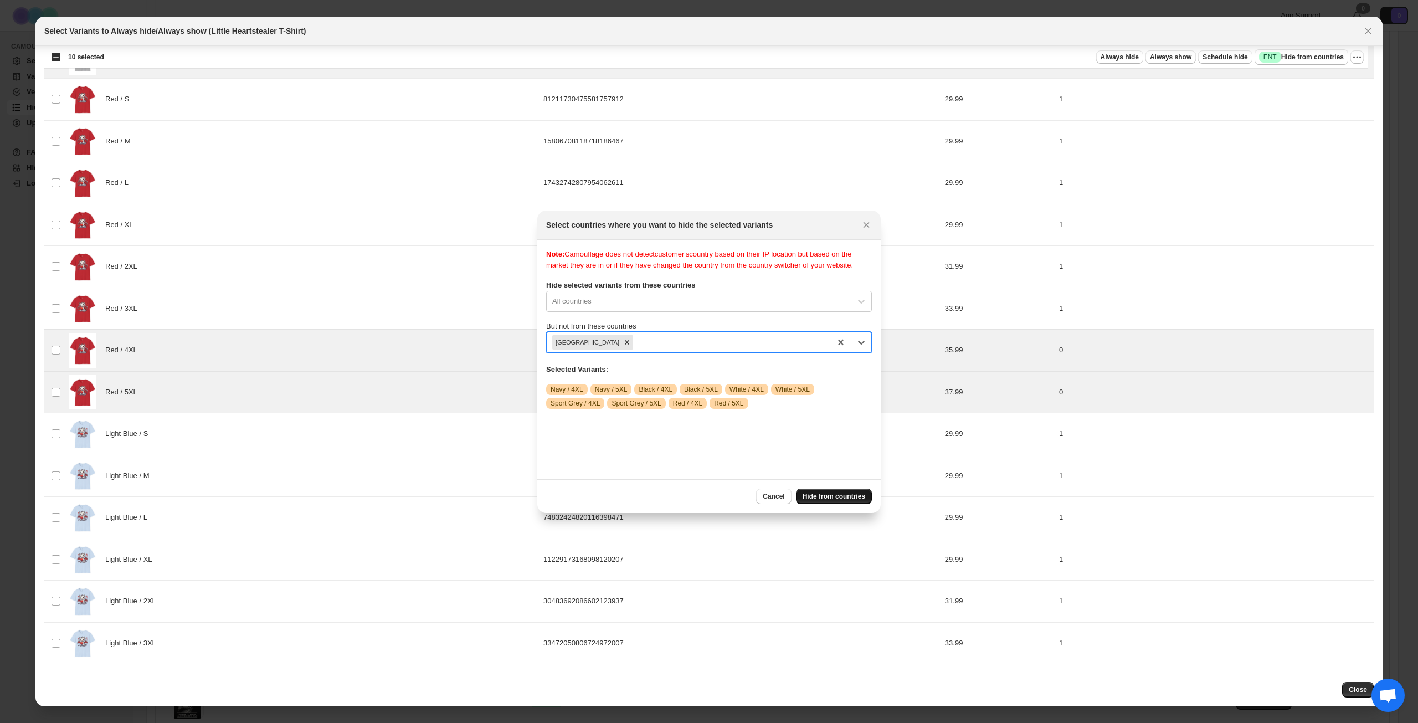
click at [828, 496] on span "Hide from countries" at bounding box center [834, 496] width 63 height 9
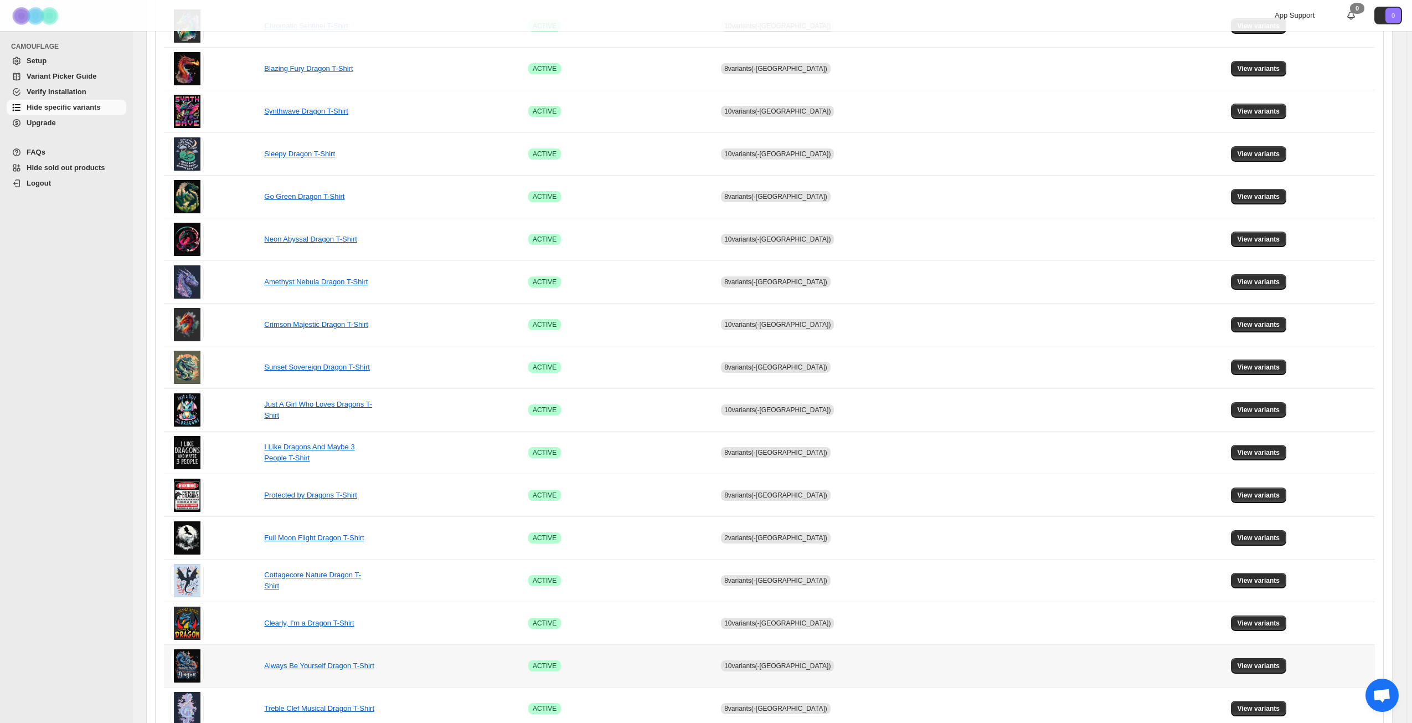
scroll to position [414, 0]
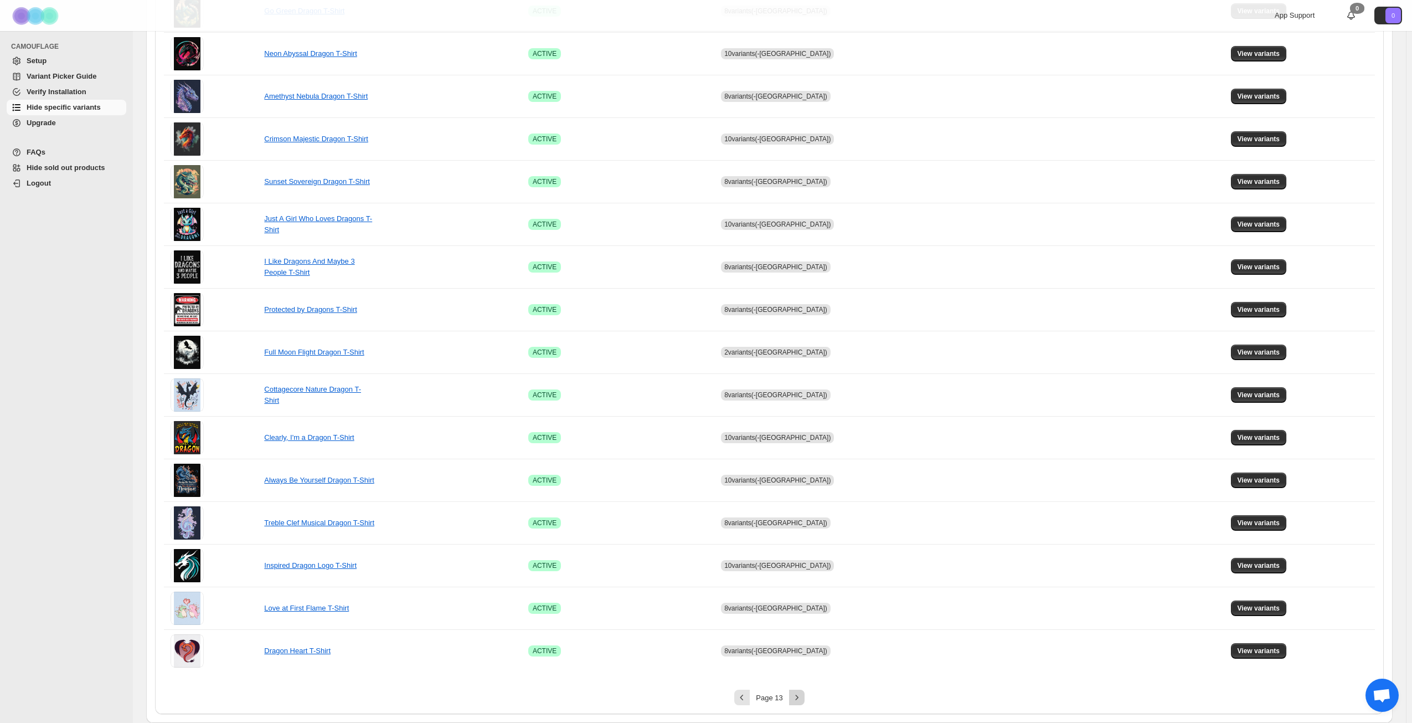
click at [800, 697] on icon "Next" at bounding box center [797, 697] width 11 height 11
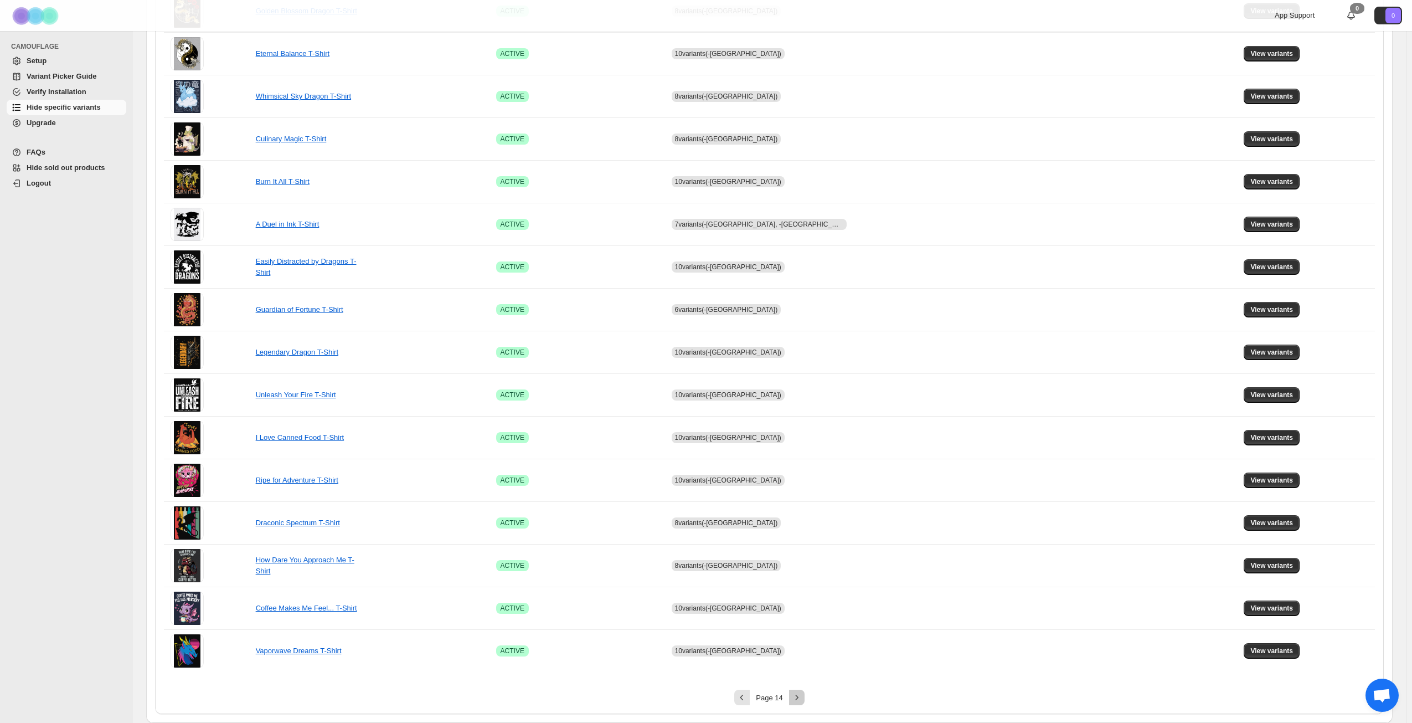
click at [800, 697] on icon "Next" at bounding box center [797, 697] width 11 height 11
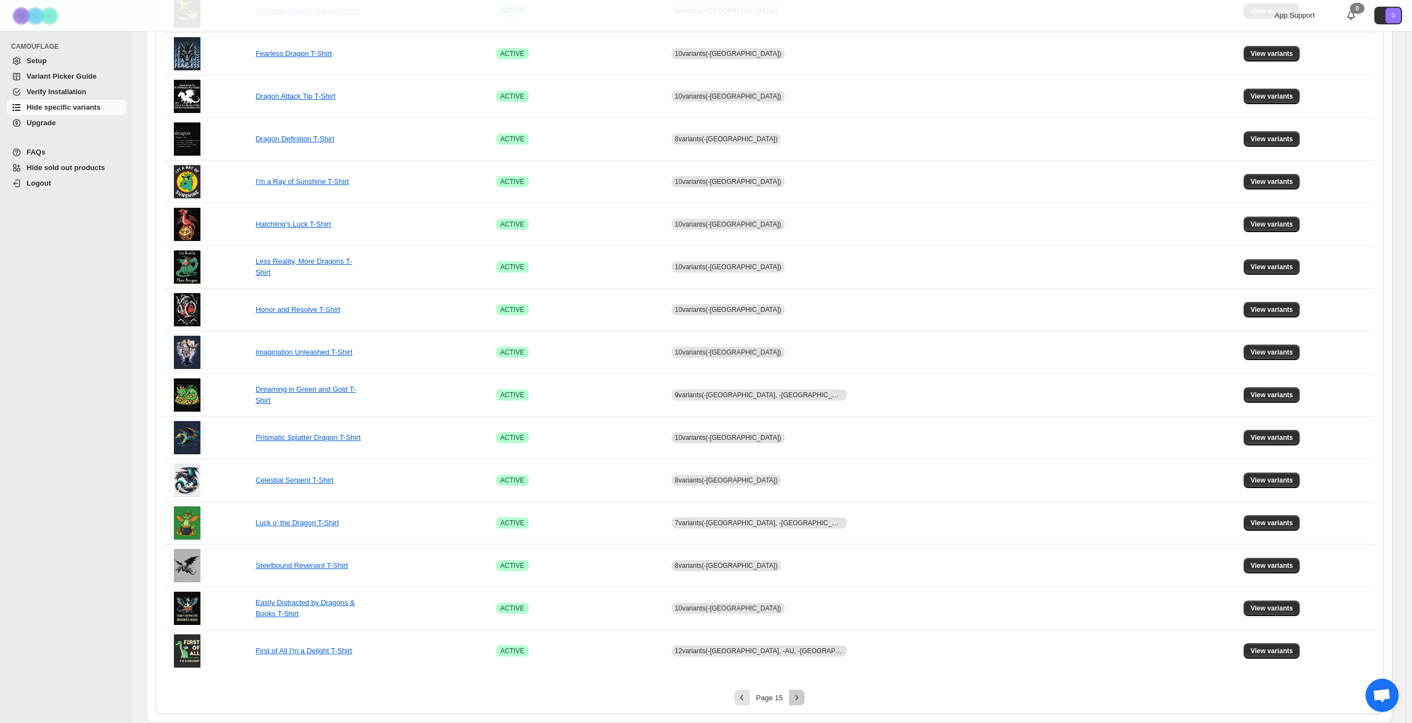
click at [800, 697] on icon "Next" at bounding box center [797, 697] width 11 height 11
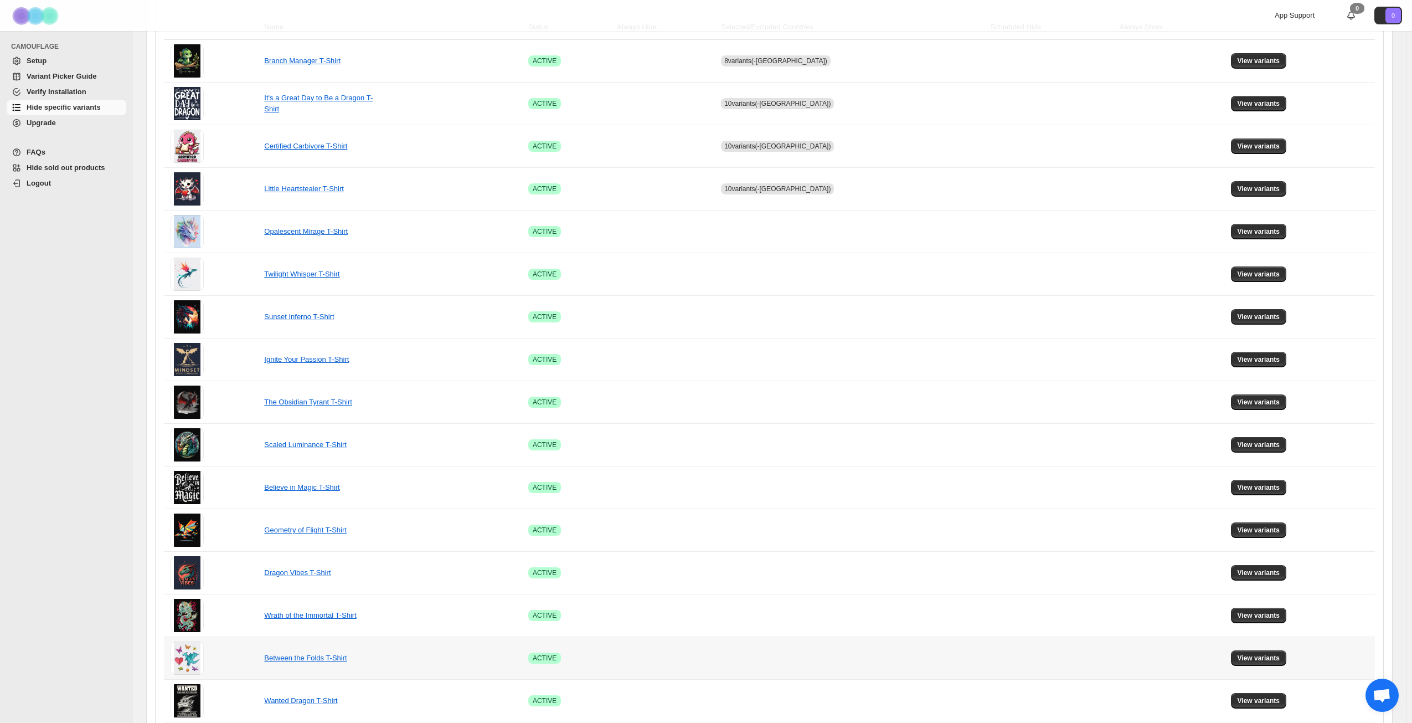
scroll to position [193, 0]
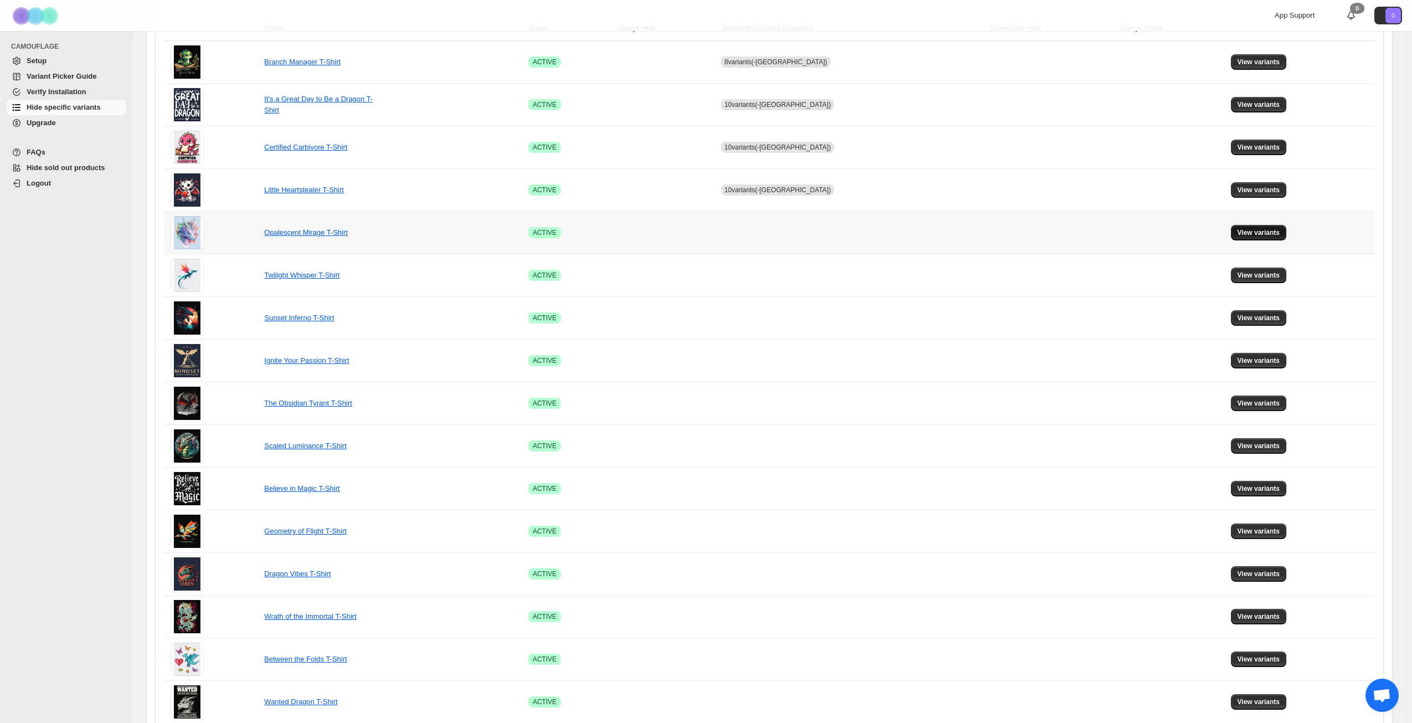
click at [1263, 234] on span "View variants" at bounding box center [1259, 232] width 43 height 9
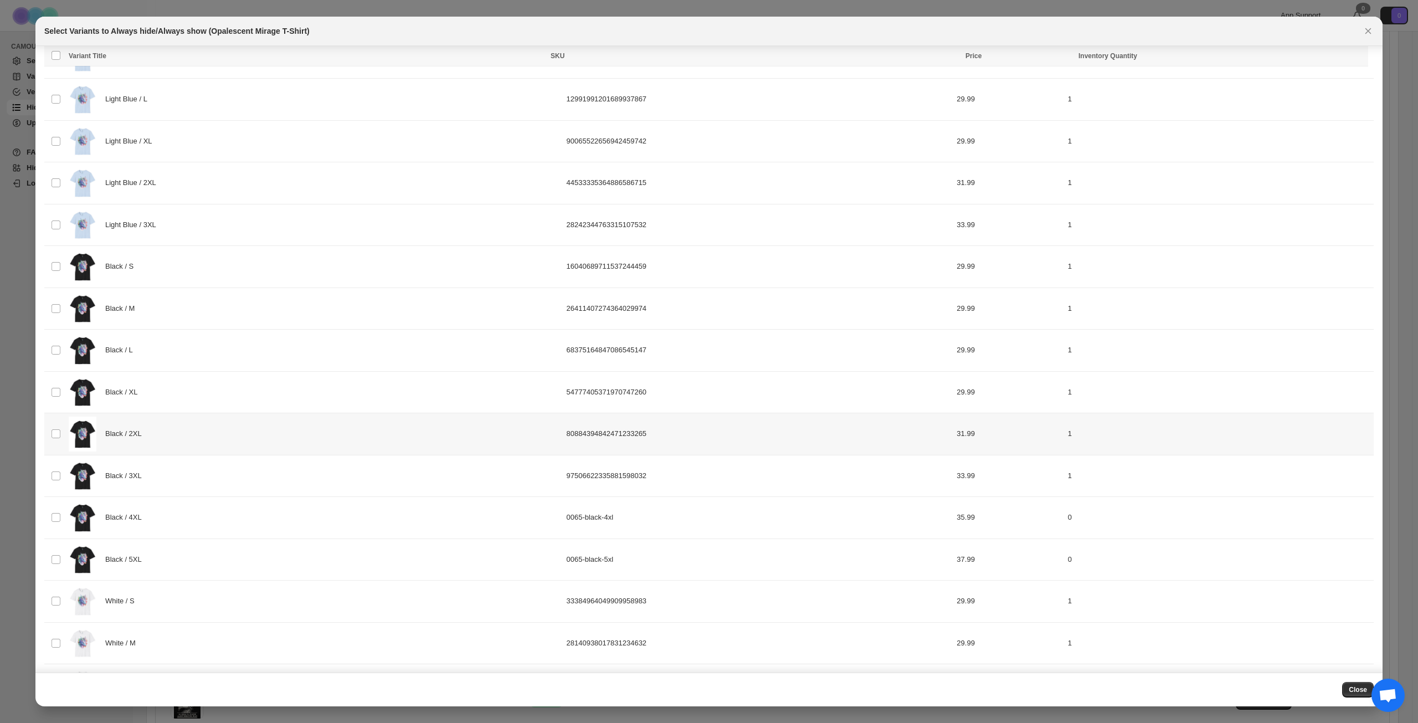
scroll to position [111, 0]
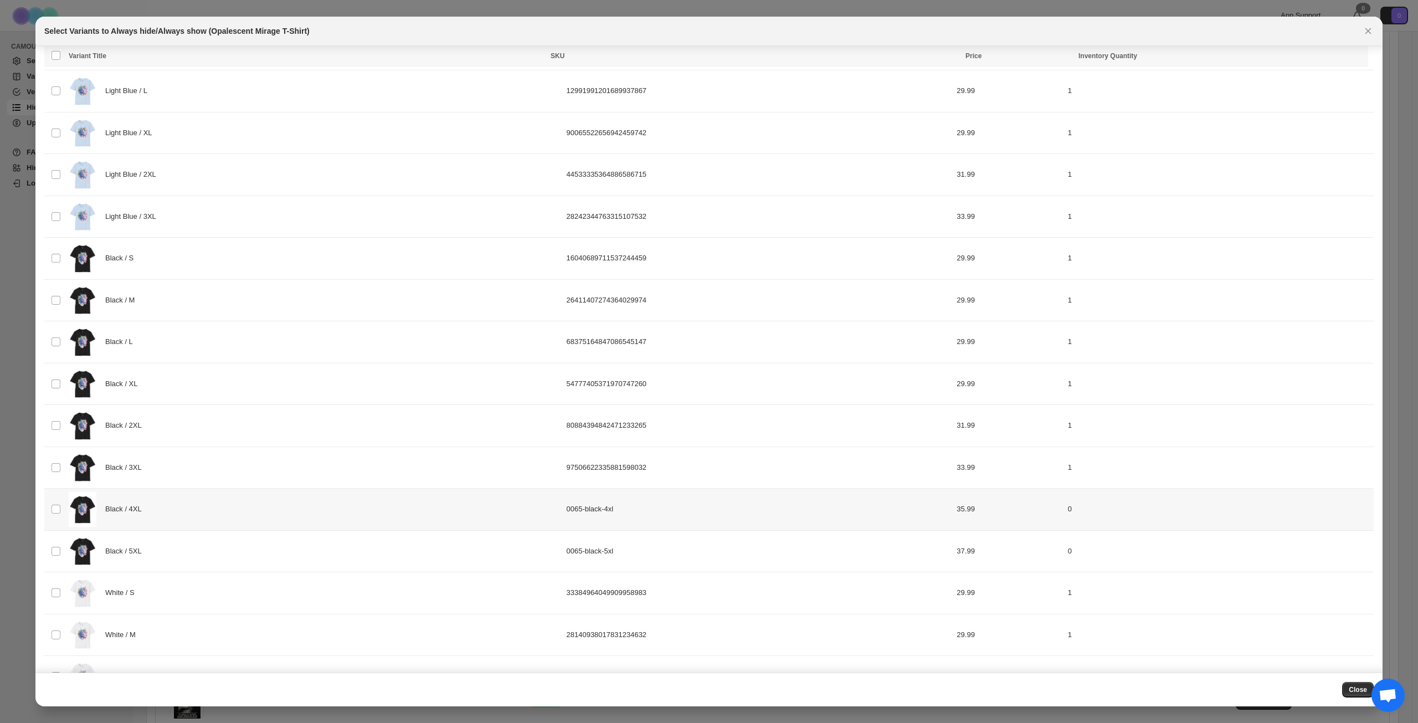
click at [248, 499] on div "Black / 4XL" at bounding box center [314, 509] width 491 height 35
click at [244, 542] on div "Black / 5XL" at bounding box center [314, 551] width 491 height 35
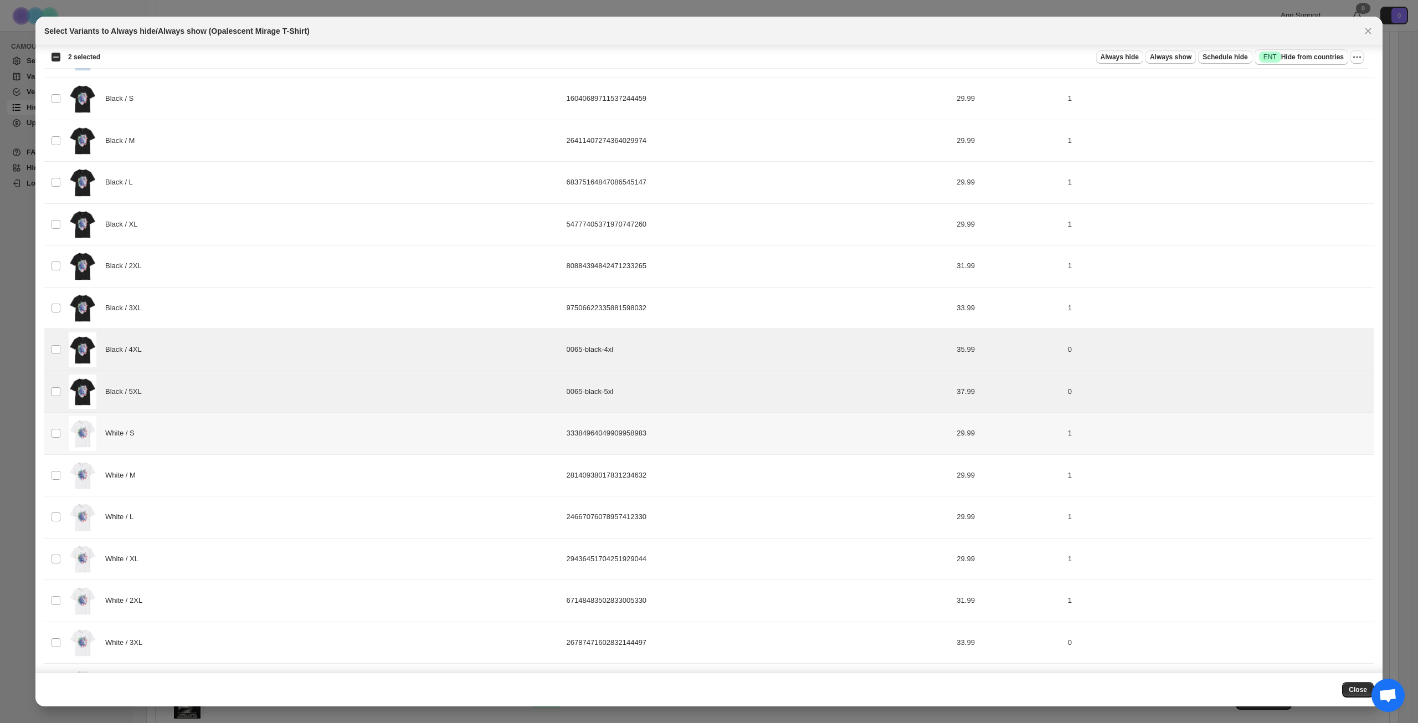
scroll to position [499, 0]
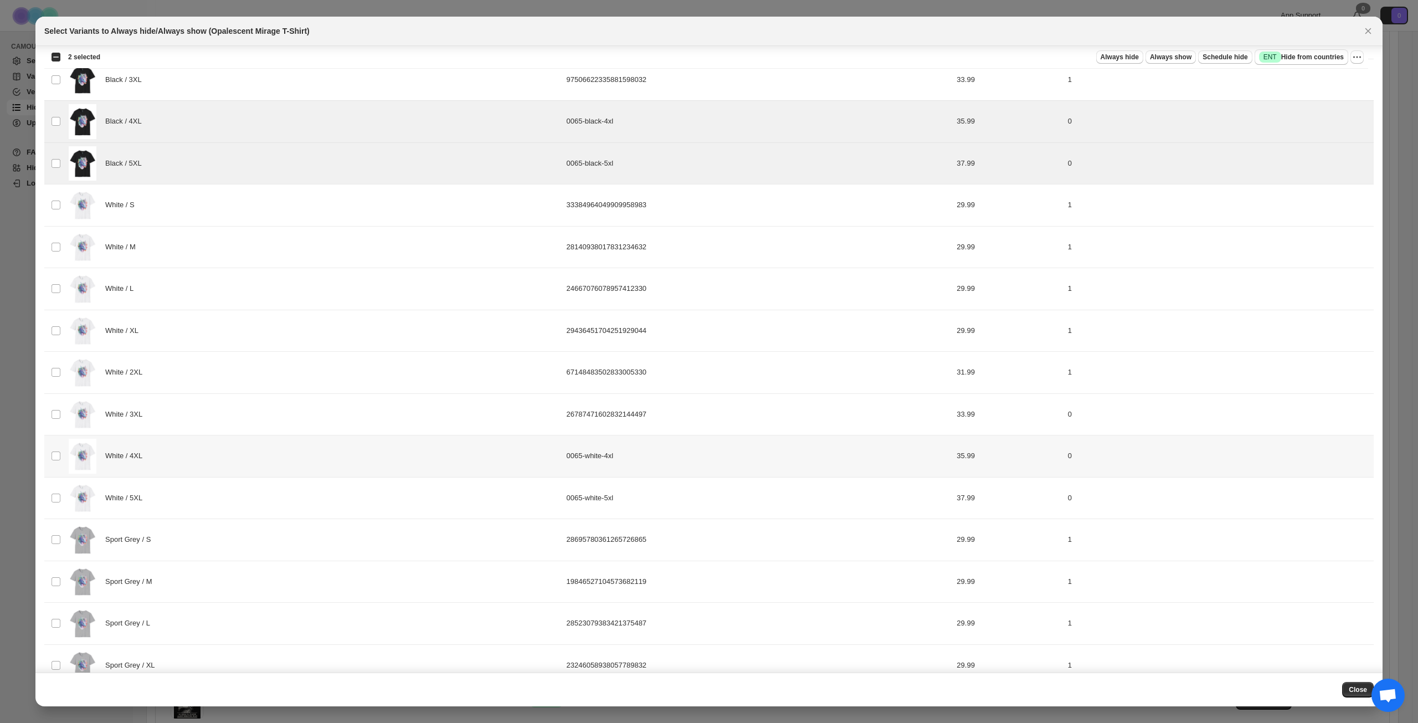
click at [230, 458] on div "White / 4XL" at bounding box center [314, 456] width 491 height 35
click at [232, 488] on div "White / 5XL" at bounding box center [314, 498] width 491 height 35
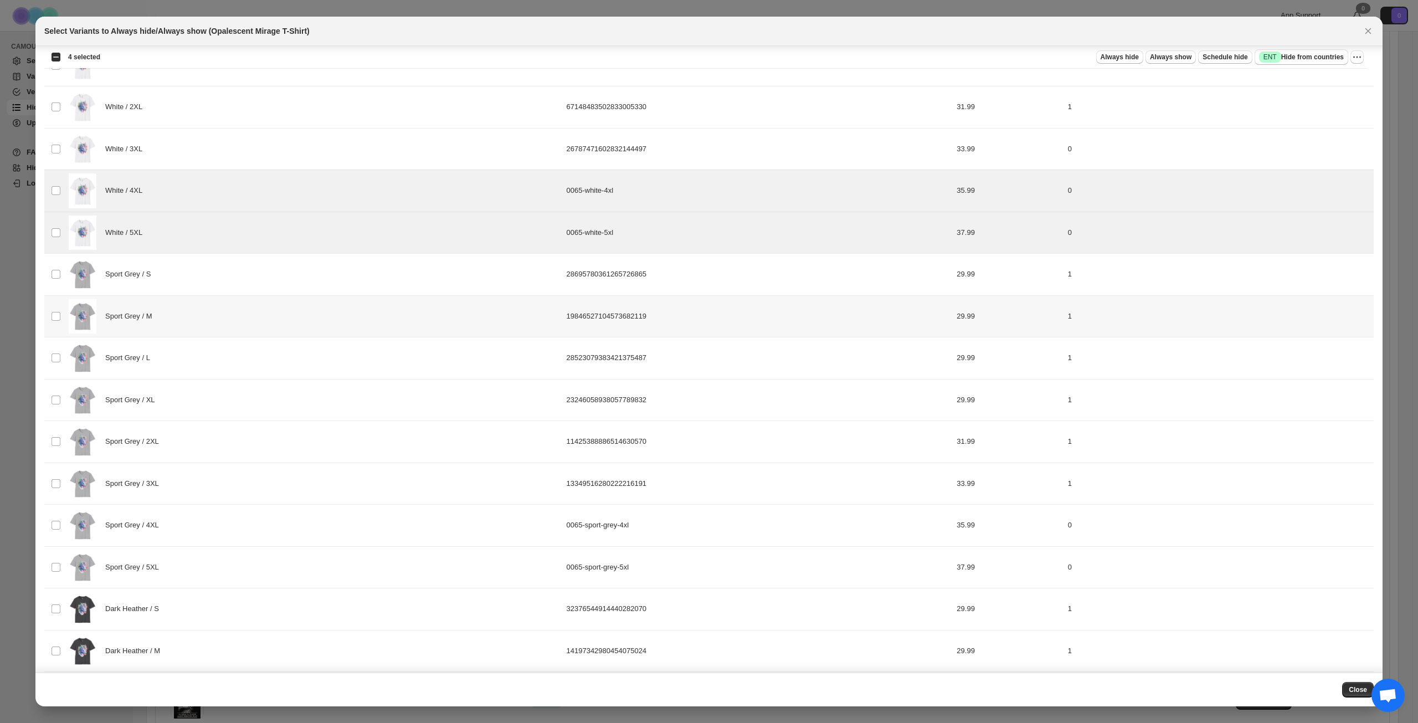
scroll to position [775, 0]
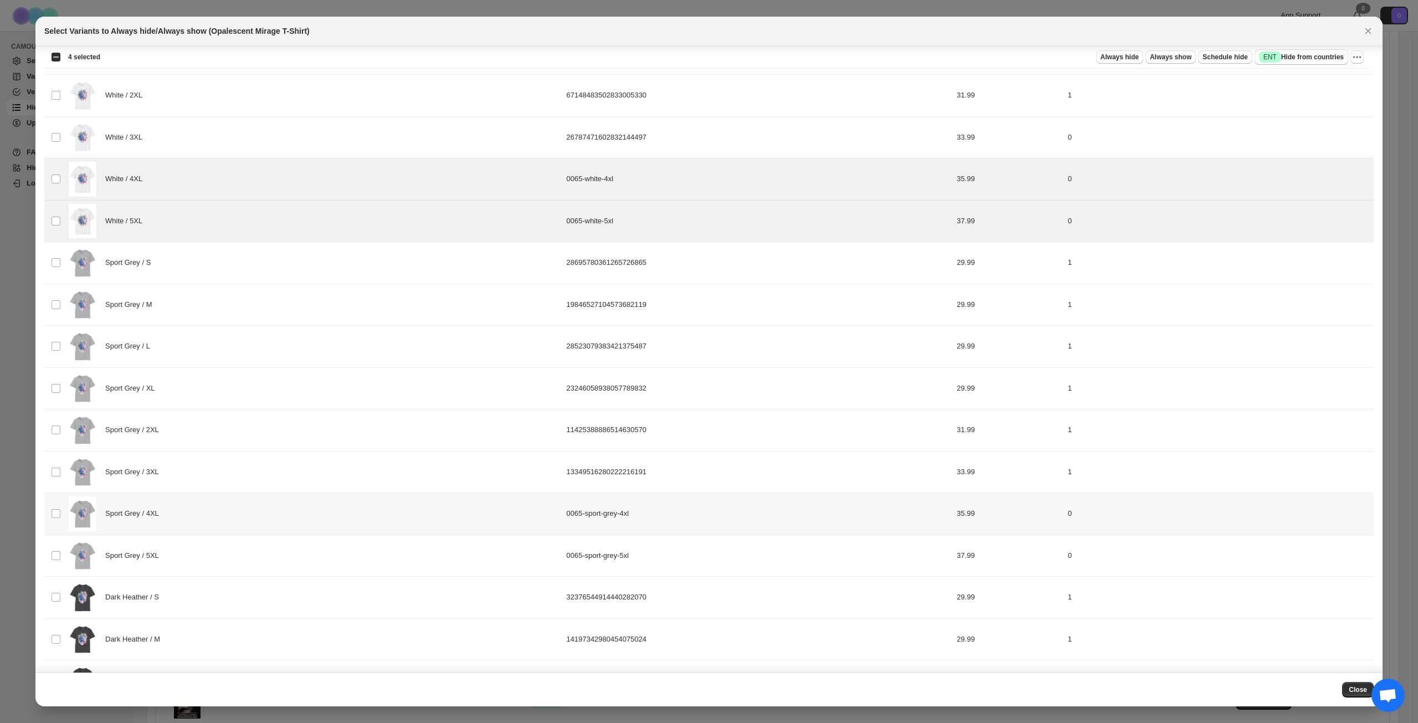
click at [233, 521] on div "Sport Grey / 4XL" at bounding box center [314, 513] width 491 height 35
click at [241, 561] on div "Sport Grey / 5XL" at bounding box center [314, 555] width 491 height 35
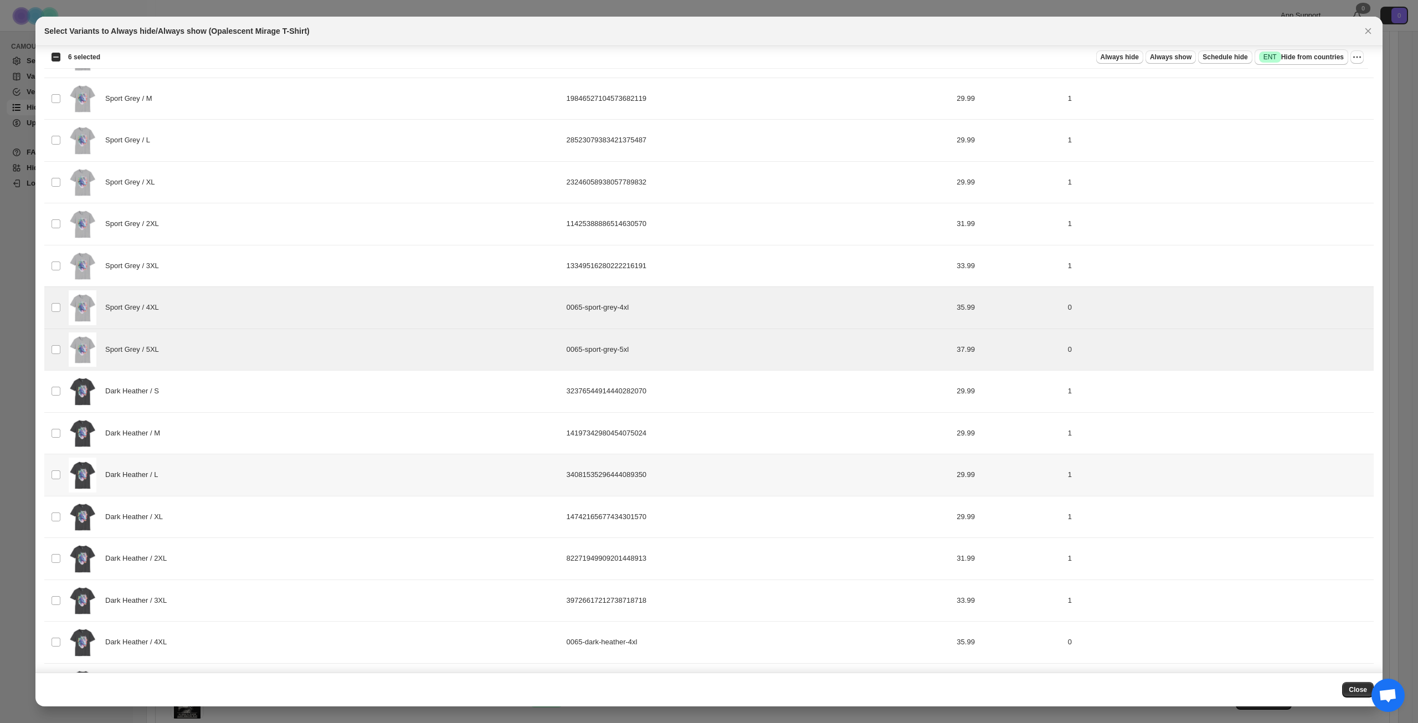
scroll to position [1108, 0]
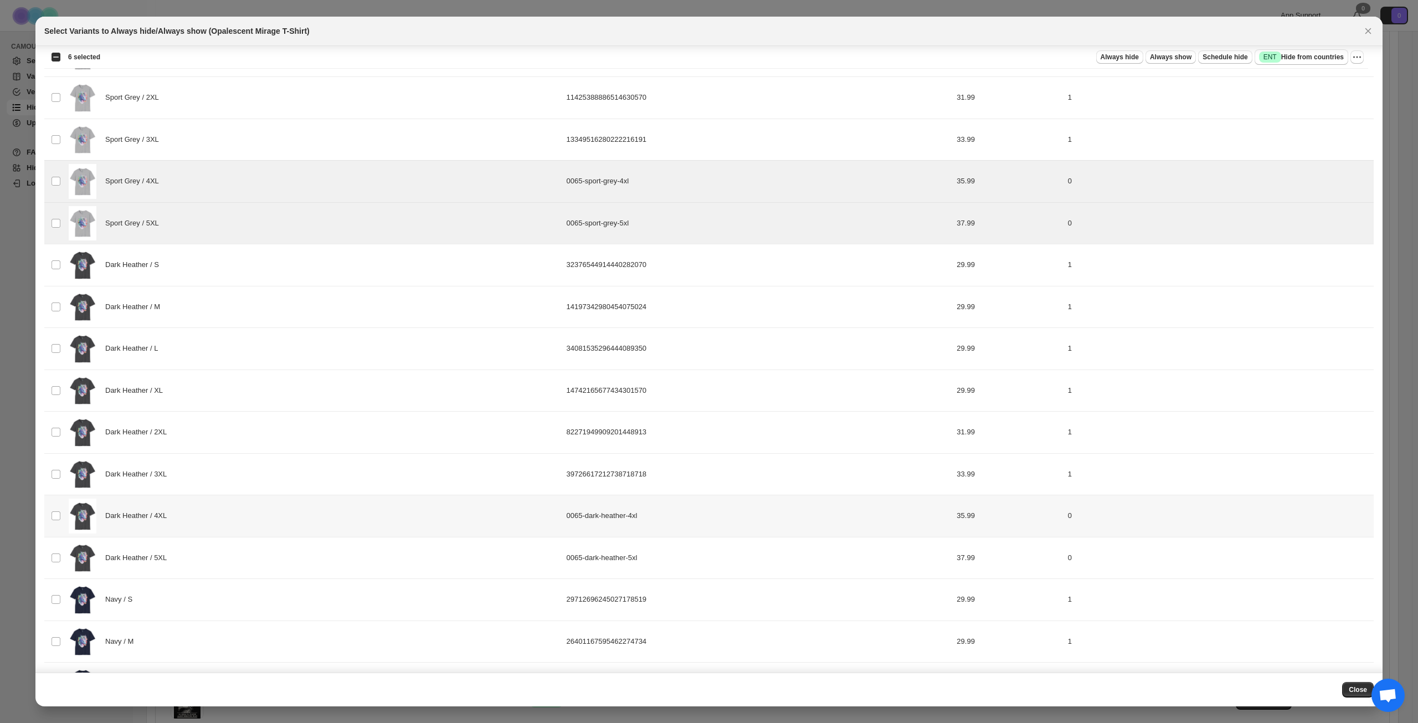
click at [245, 512] on div "Dark Heather / 4XL" at bounding box center [314, 516] width 491 height 35
click at [245, 555] on div "Dark Heather / 5XL" at bounding box center [314, 558] width 491 height 35
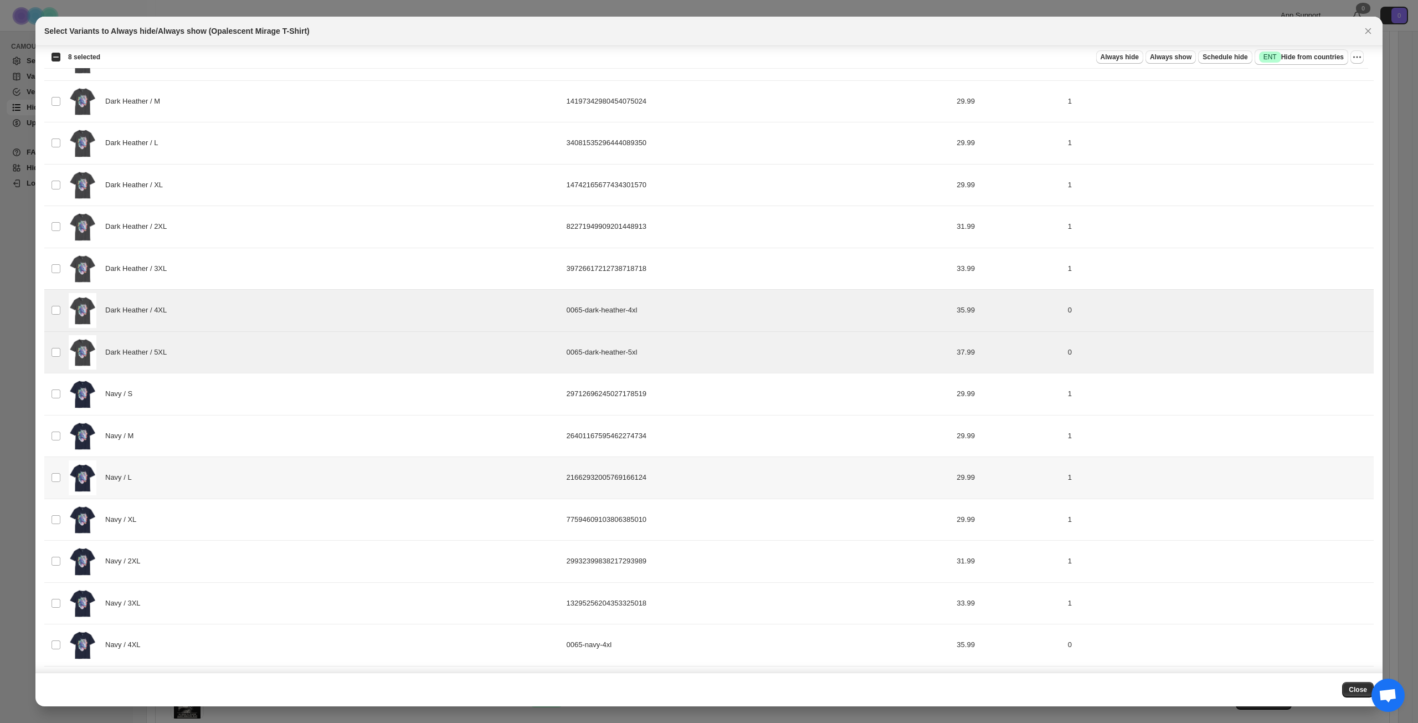
scroll to position [1357, 0]
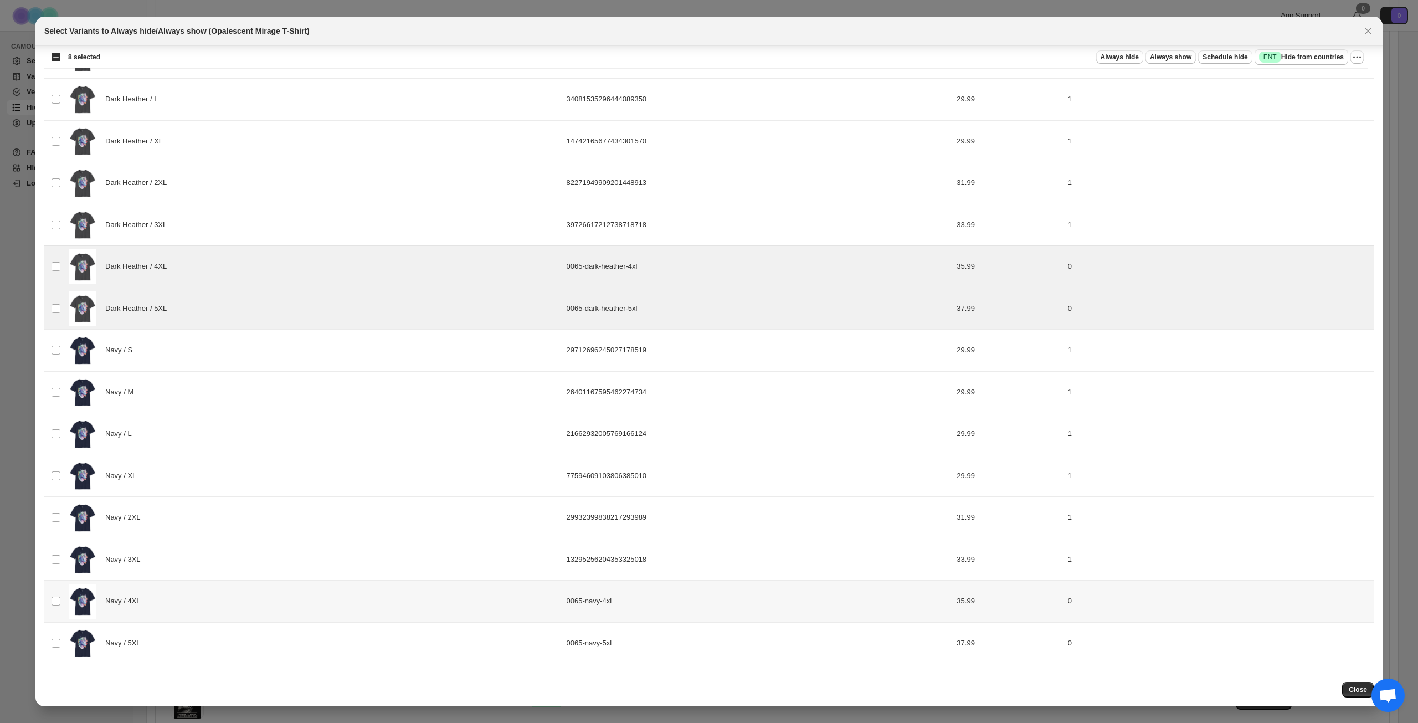
click at [289, 593] on div "Navy / 4XL" at bounding box center [314, 601] width 491 height 35
click at [287, 638] on div "Navy / 5XL" at bounding box center [314, 643] width 491 height 35
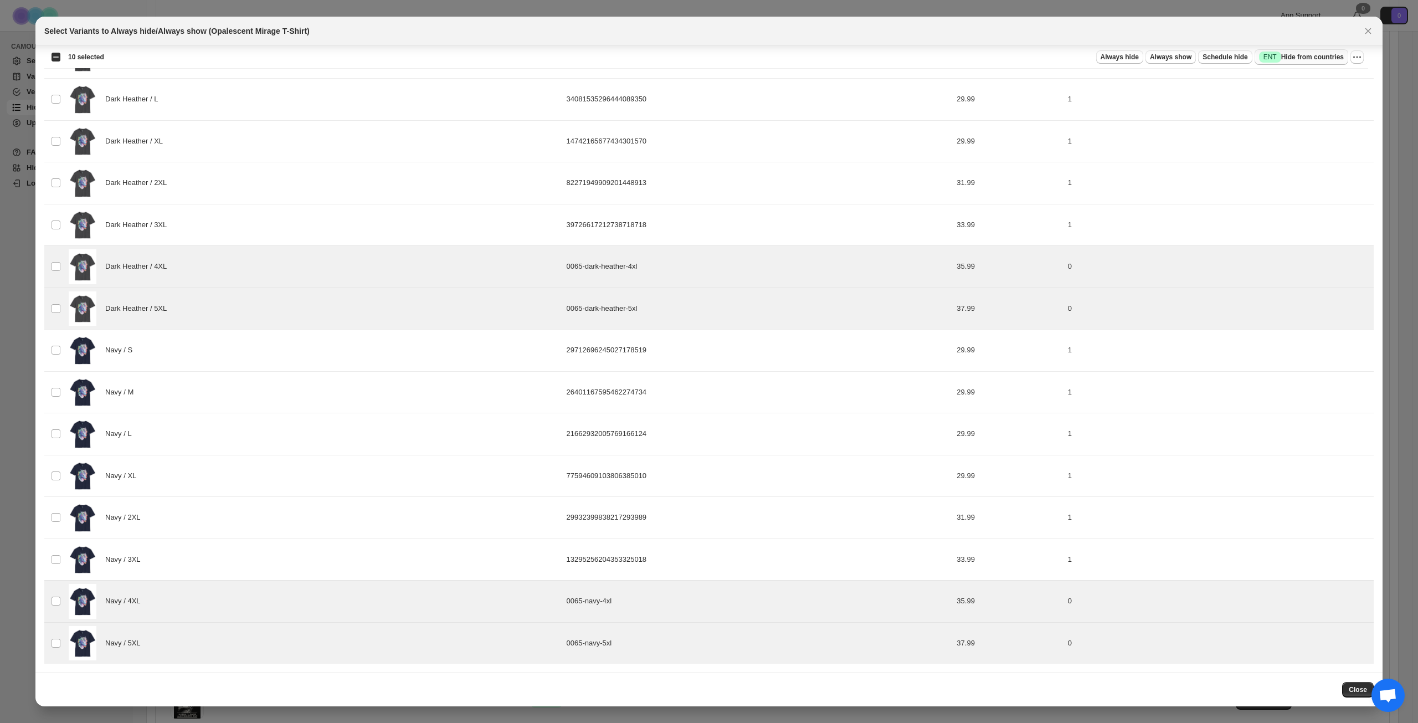
click at [1303, 61] on span "Success ENT Hide from countries" at bounding box center [1301, 57] width 85 height 11
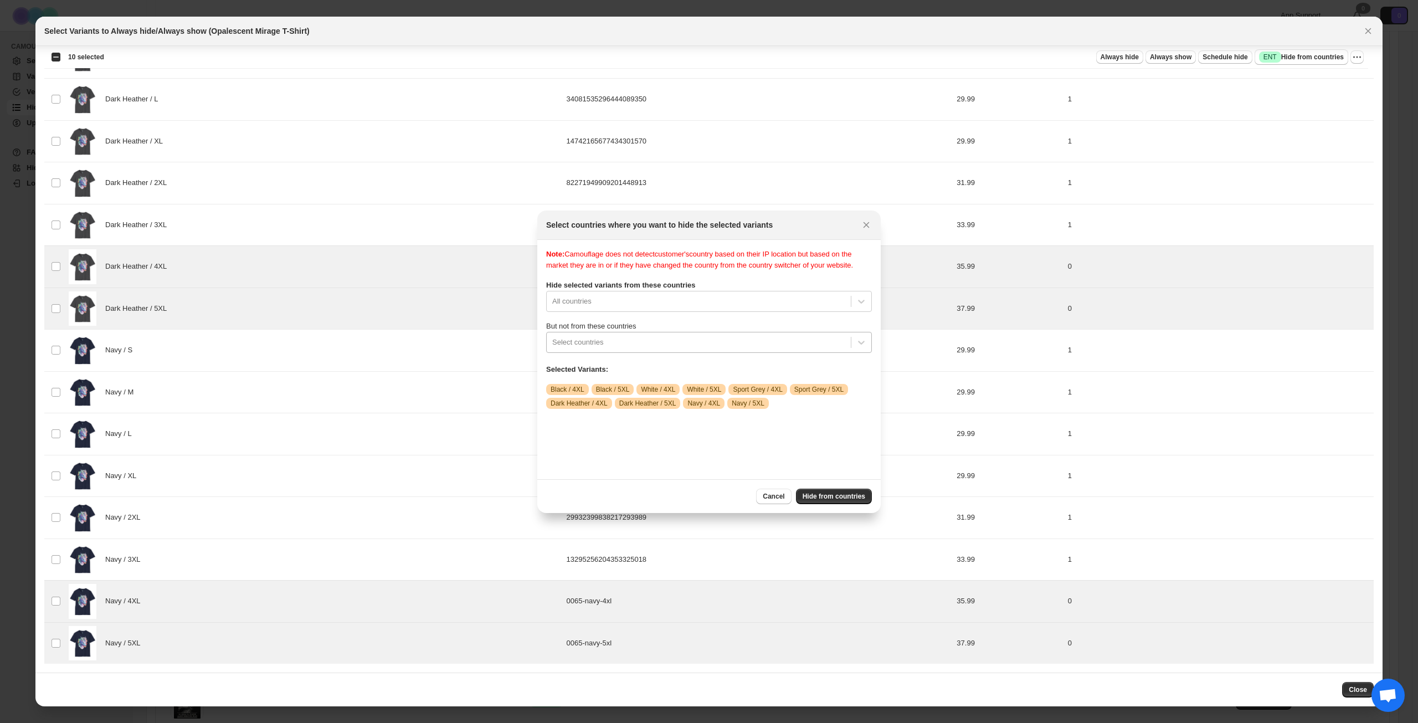
click at [693, 349] on div ":raa:" at bounding box center [698, 342] width 293 height 13
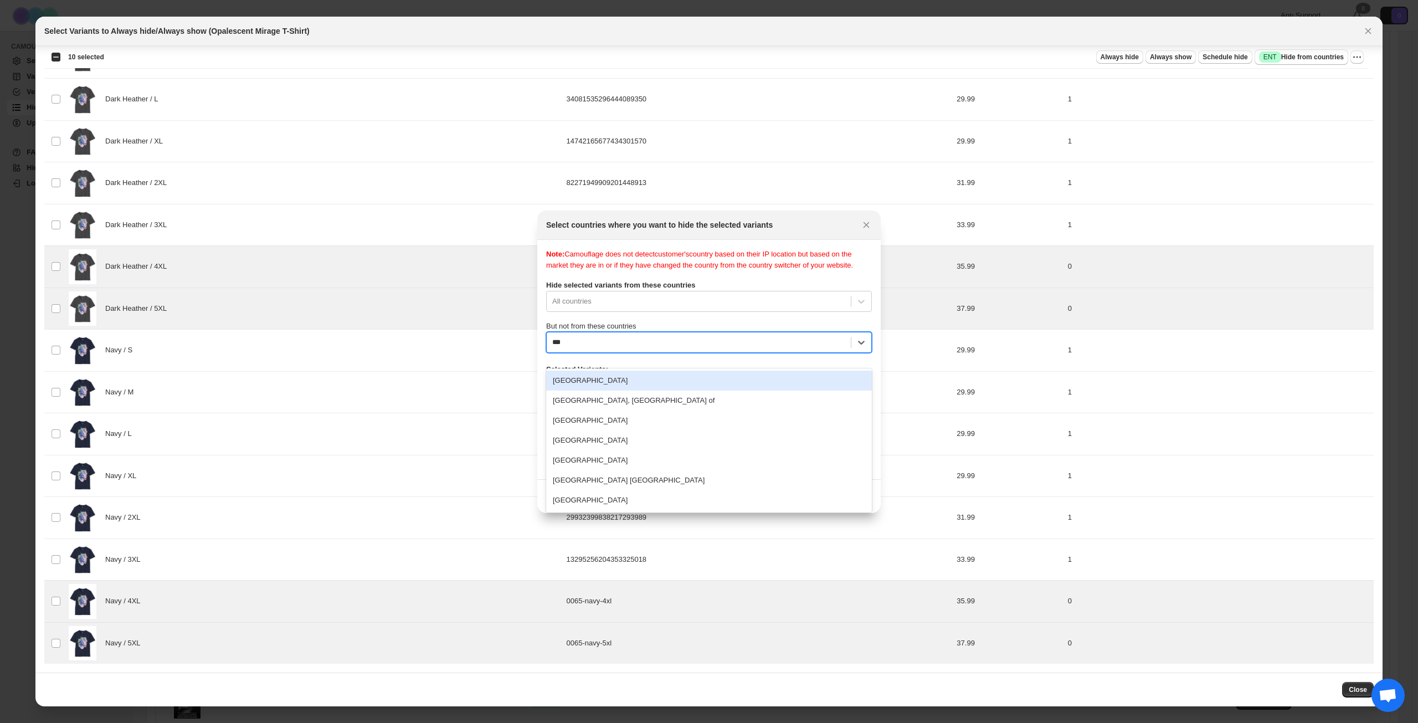
type input "****"
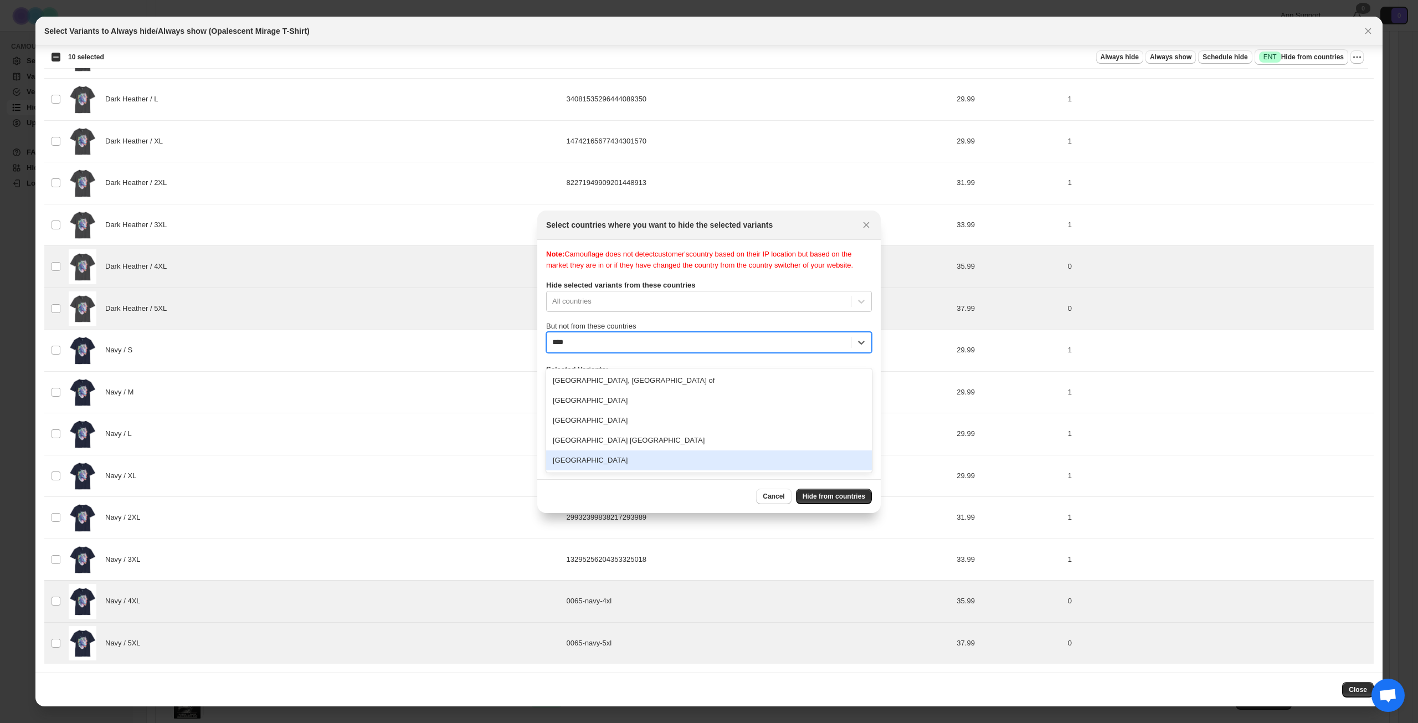
click at [657, 463] on div "[GEOGRAPHIC_DATA]" at bounding box center [709, 460] width 326 height 20
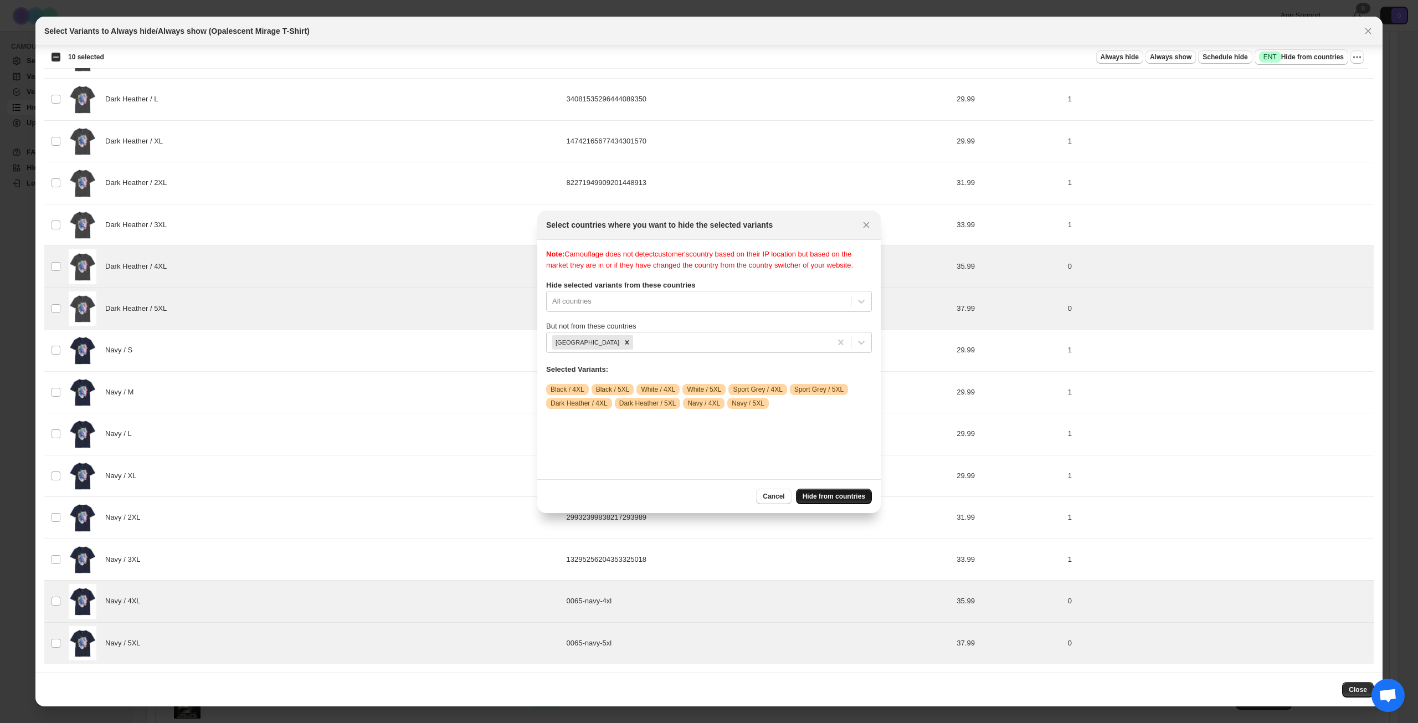
click at [835, 493] on span "Hide from countries" at bounding box center [834, 496] width 63 height 9
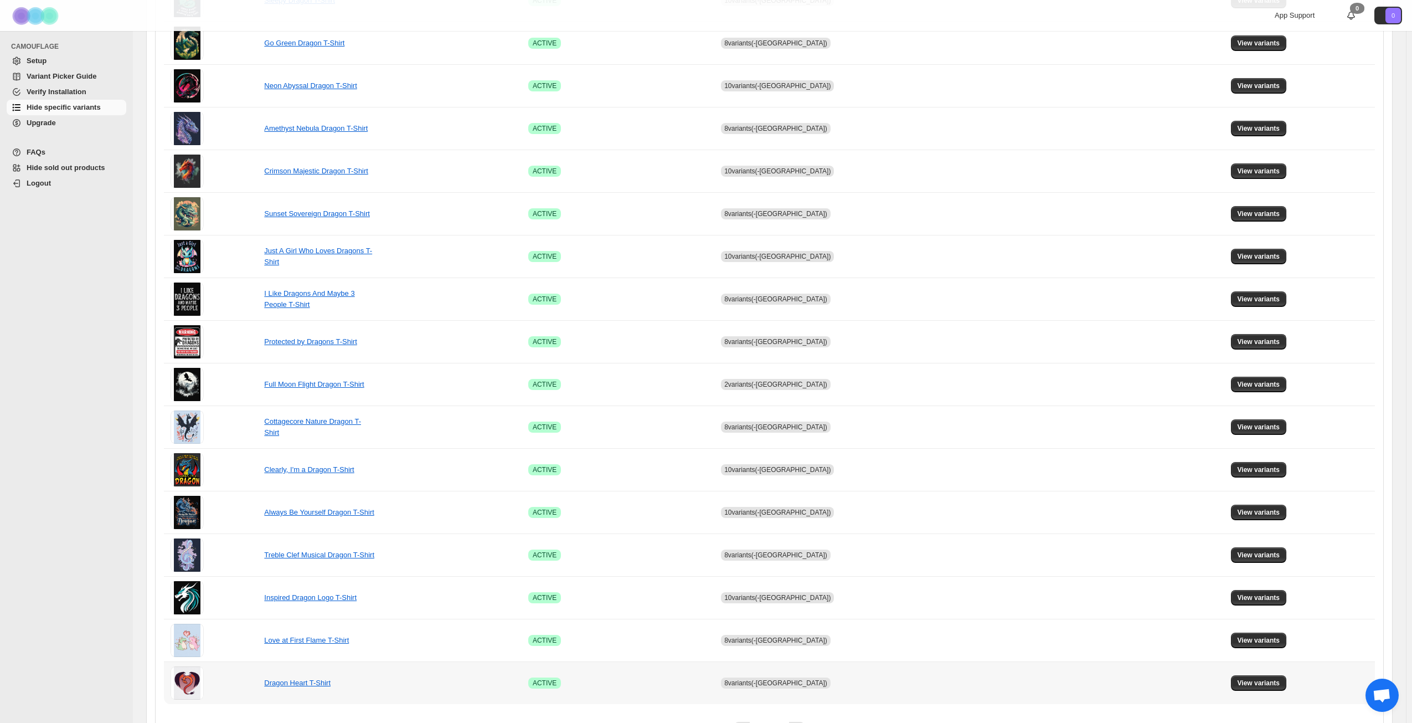
scroll to position [414, 0]
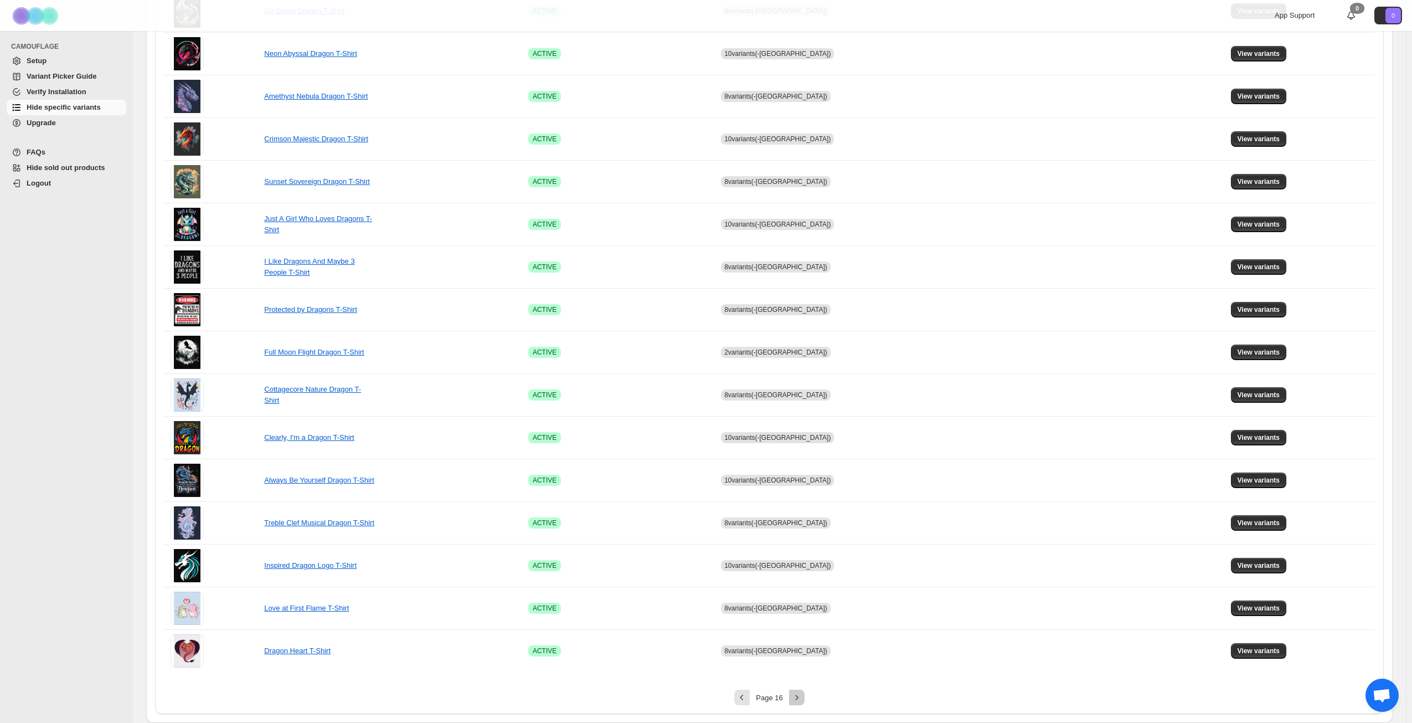
click at [798, 698] on icon "Next" at bounding box center [797, 697] width 11 height 11
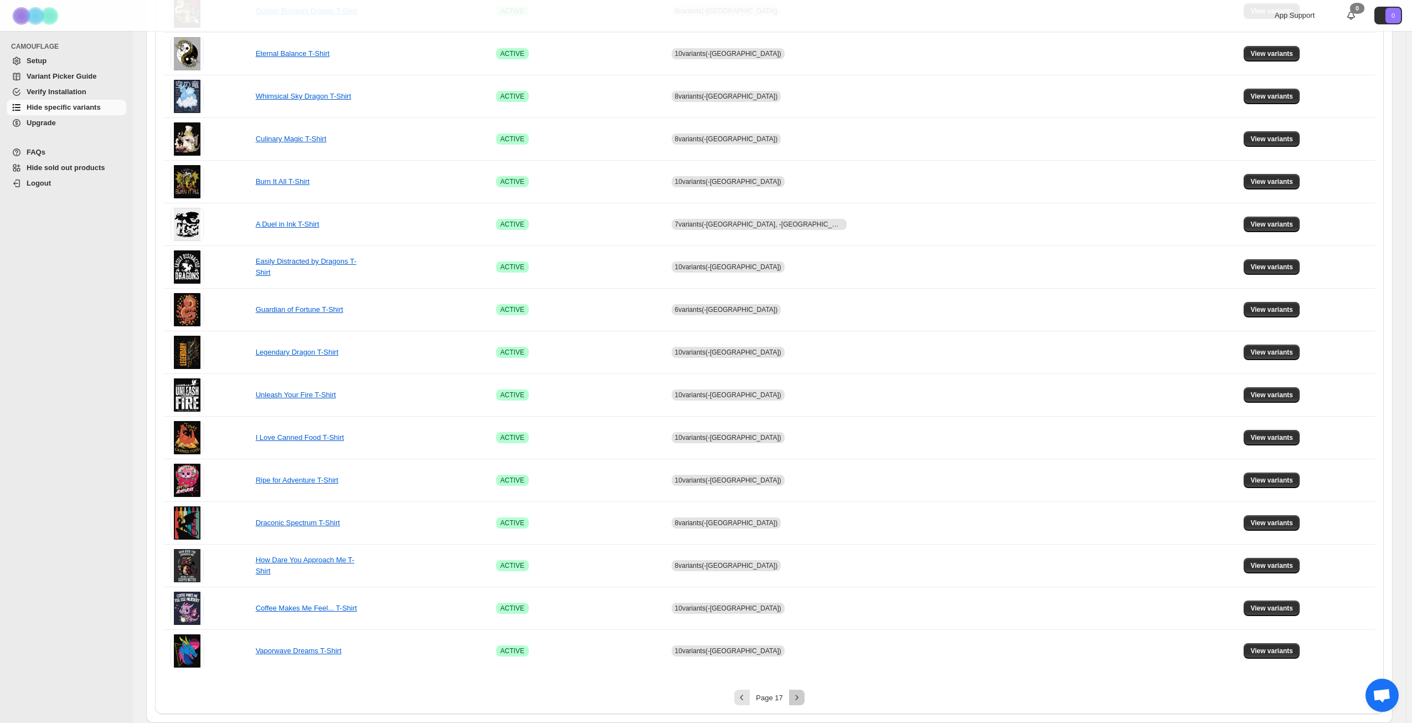
click at [798, 698] on icon "Next" at bounding box center [797, 697] width 11 height 11
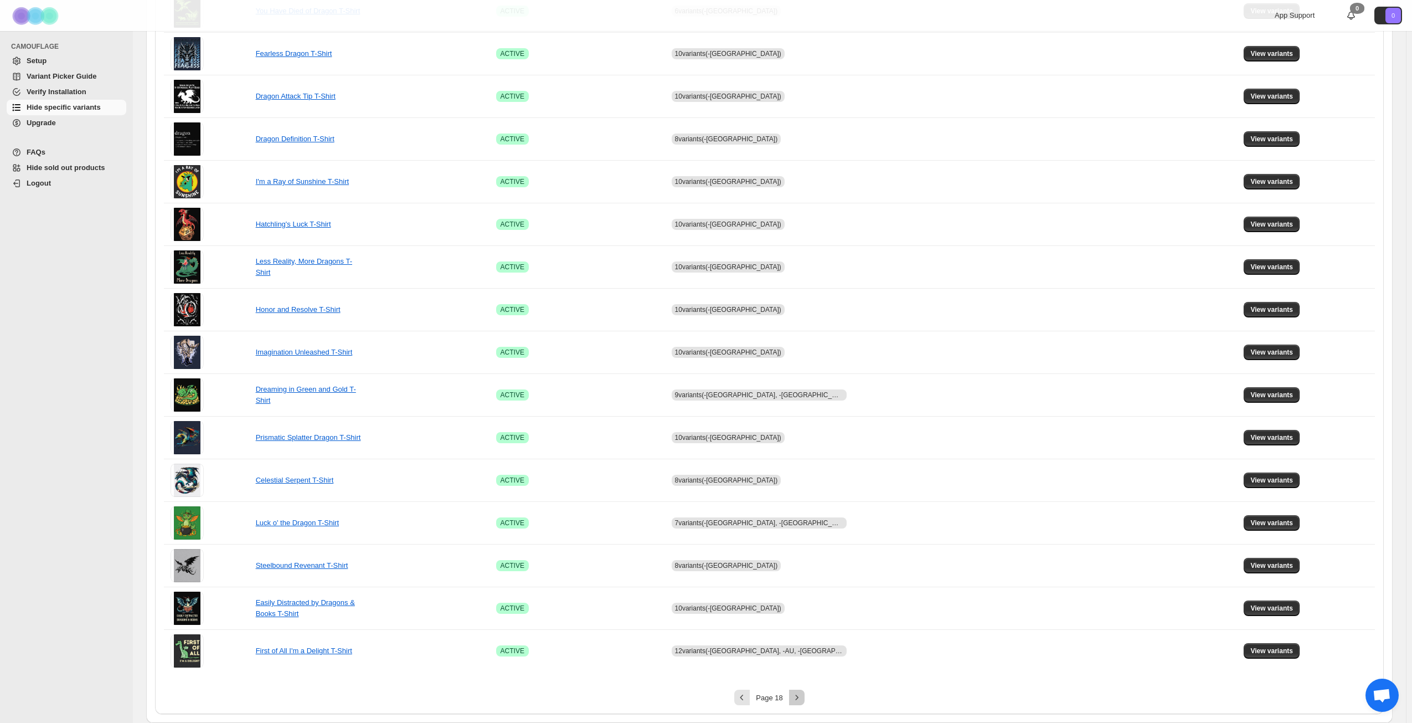
click at [799, 698] on icon "Next" at bounding box center [797, 697] width 11 height 11
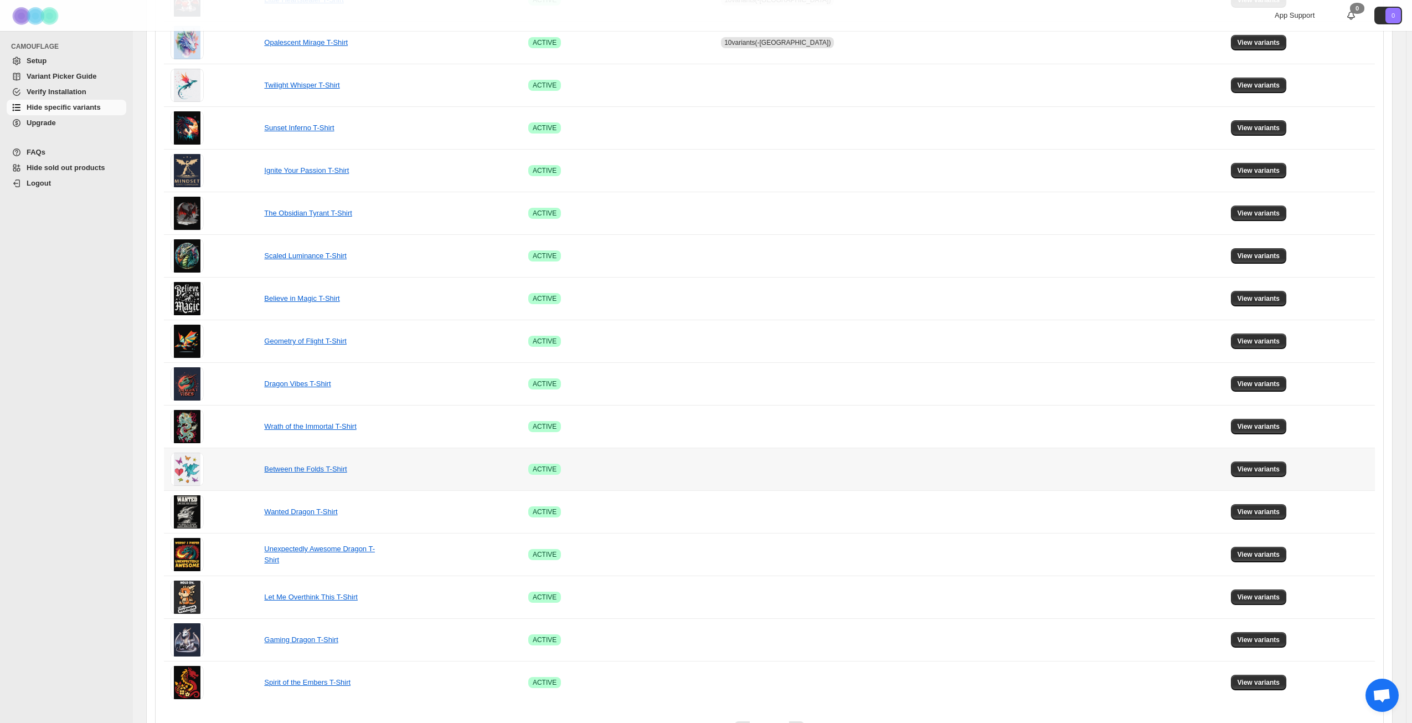
scroll to position [248, 0]
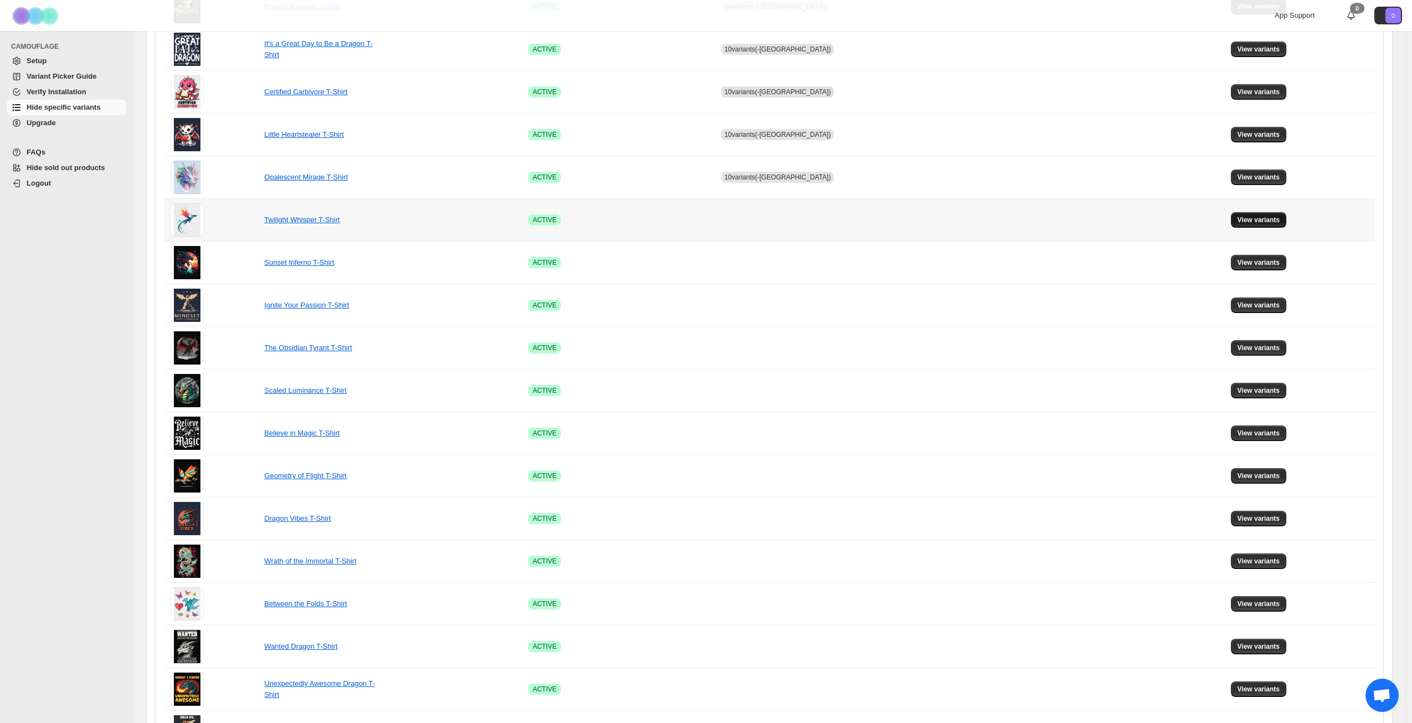
click at [1248, 222] on span "View variants" at bounding box center [1259, 219] width 43 height 9
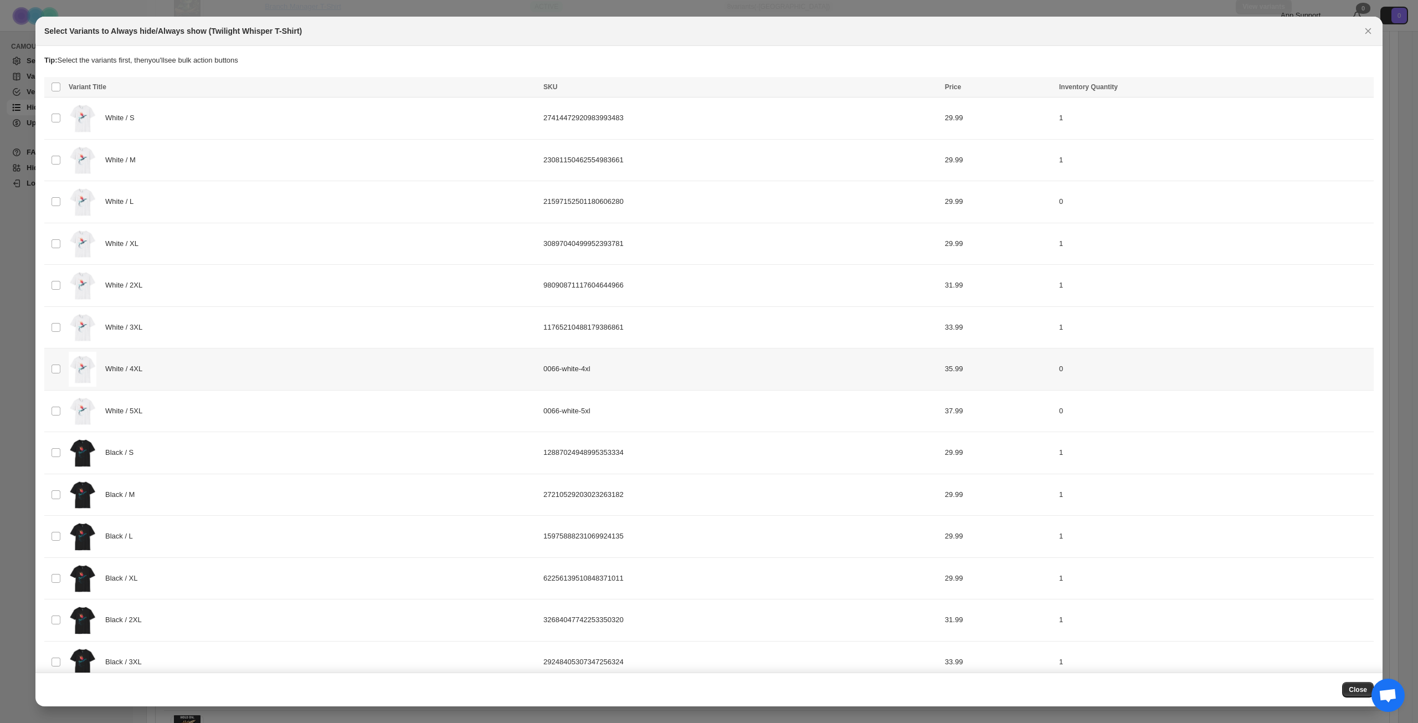
click at [222, 376] on div "White / 4XL" at bounding box center [303, 369] width 468 height 35
click at [223, 409] on div "White / 5XL" at bounding box center [303, 411] width 468 height 35
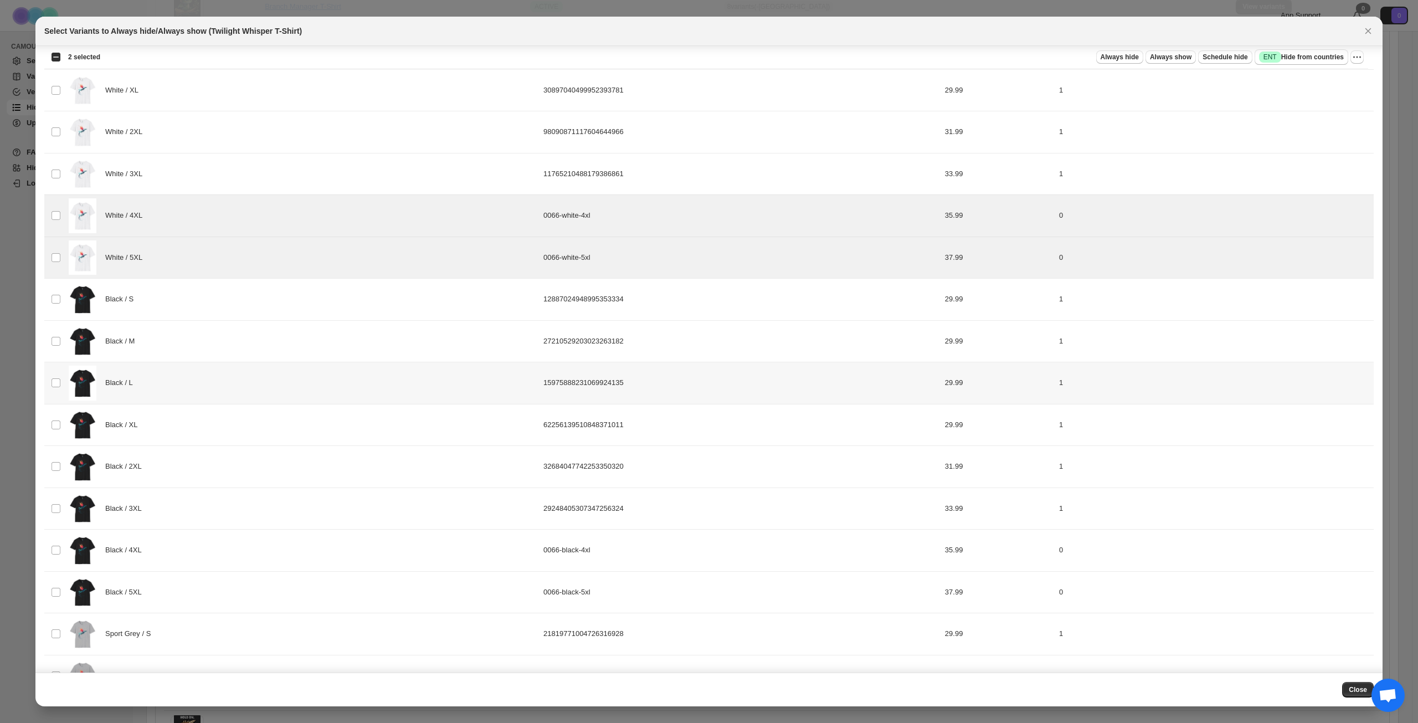
scroll to position [244, 0]
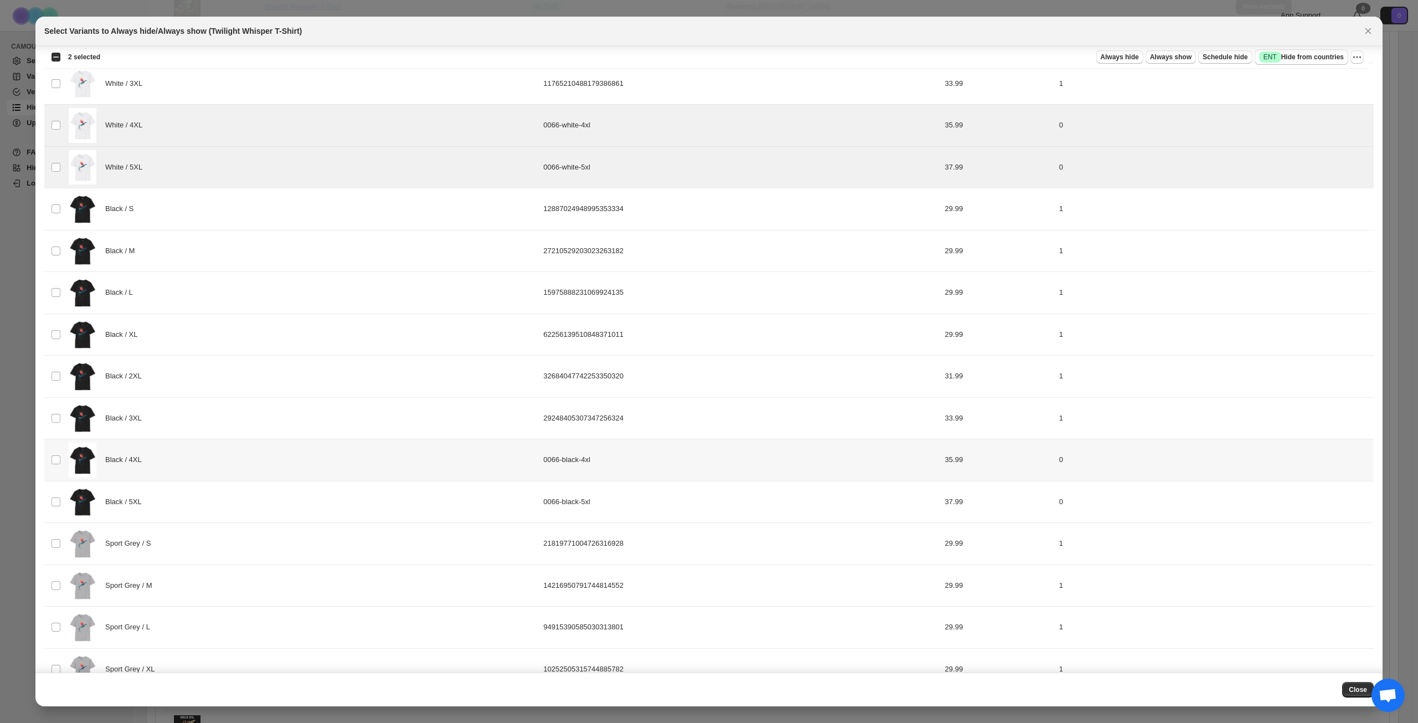
click at [233, 469] on div "Black / 4XL" at bounding box center [303, 460] width 468 height 35
click at [225, 503] on div "Black / 5XL" at bounding box center [303, 502] width 468 height 35
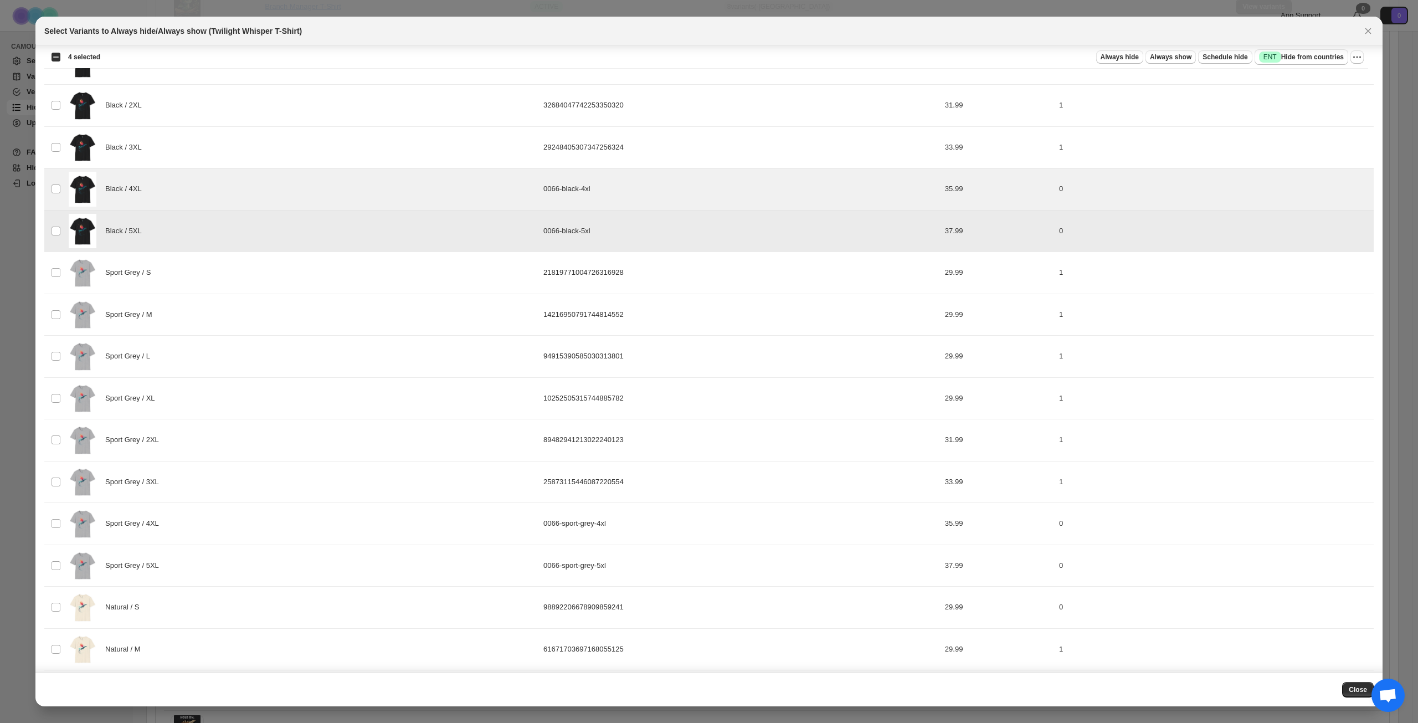
scroll to position [521, 0]
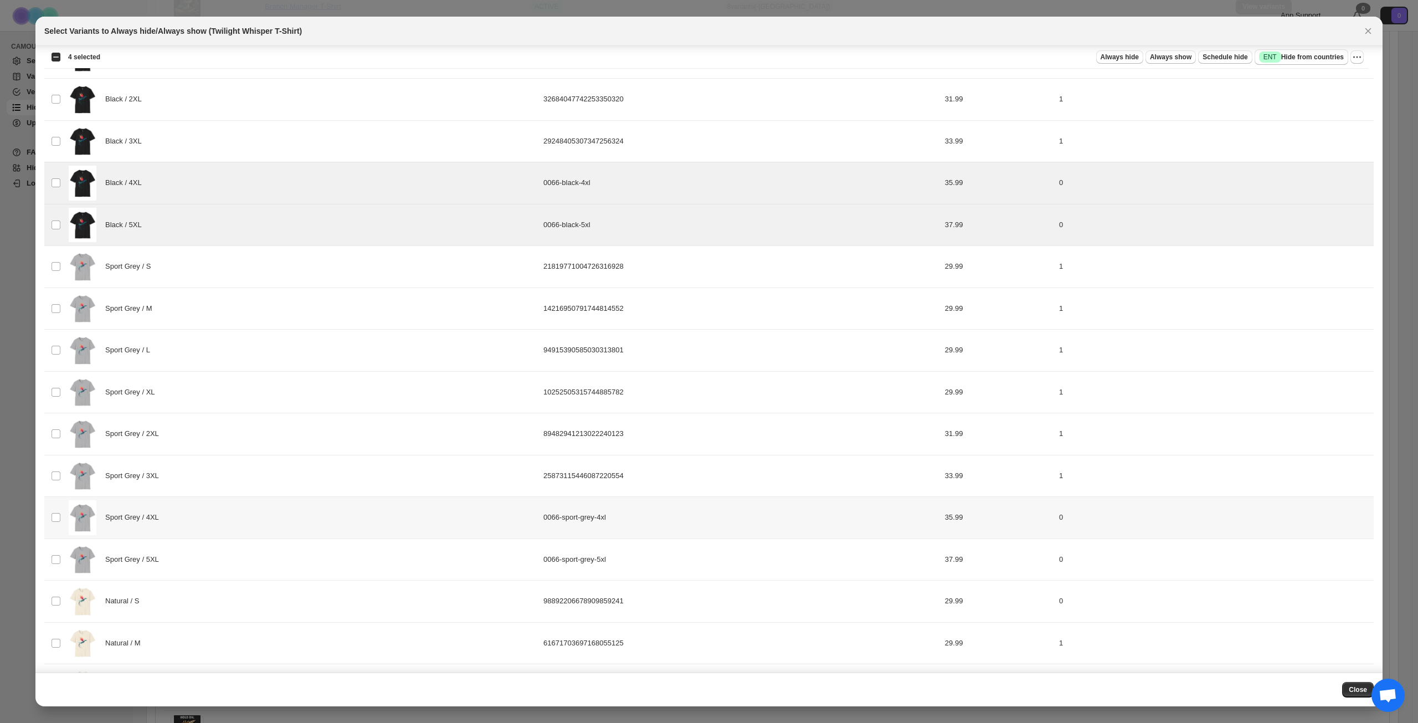
click at [243, 522] on div "Sport Grey / 4XL" at bounding box center [303, 517] width 468 height 35
click at [225, 553] on div "Sport Grey / 5XL" at bounding box center [303, 559] width 468 height 35
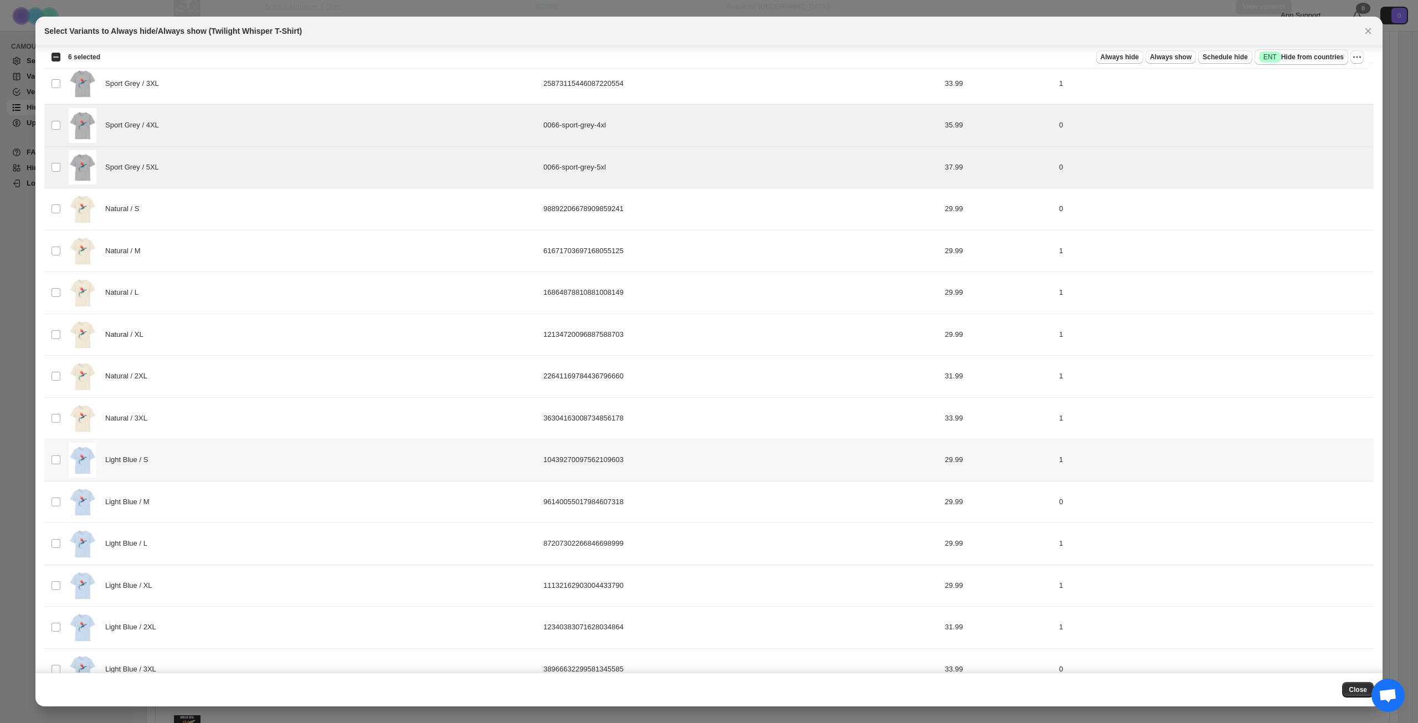
scroll to position [939, 0]
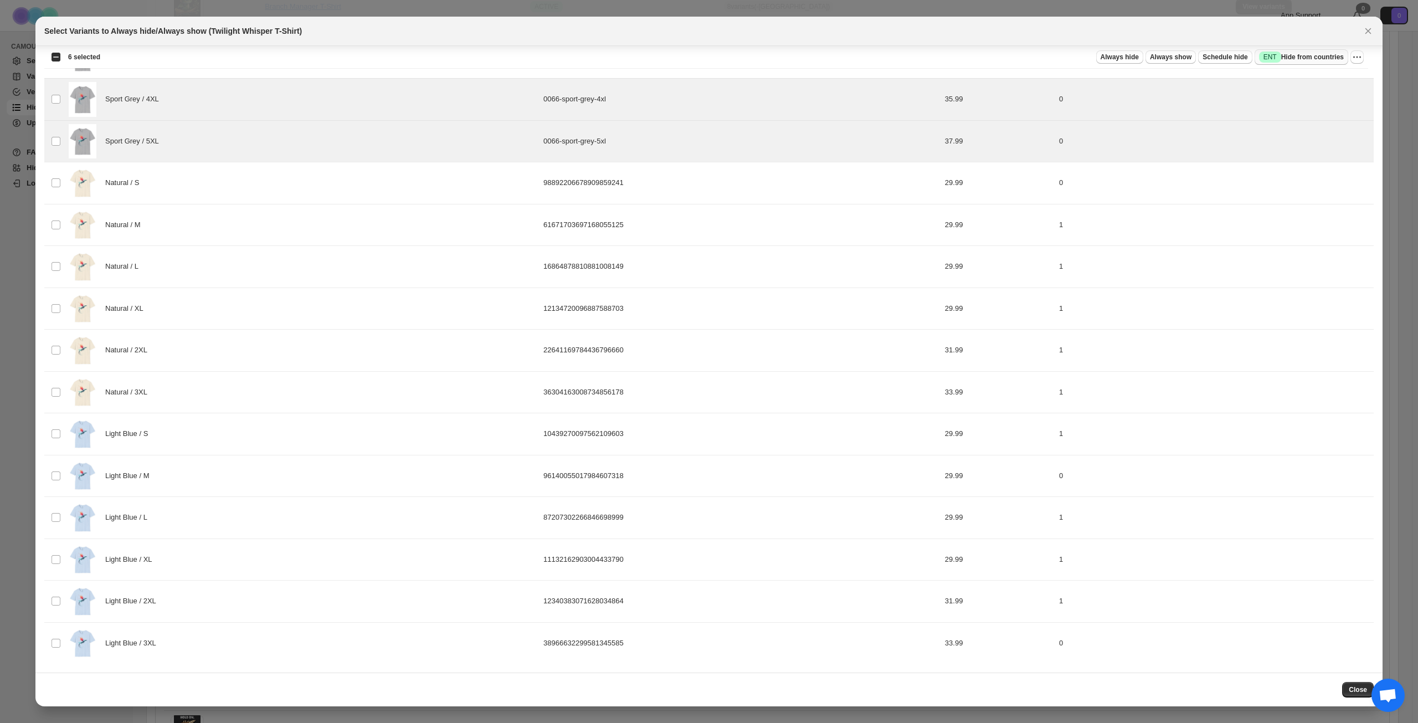
click at [1317, 62] on span "Success ENT Hide from countries" at bounding box center [1301, 57] width 85 height 11
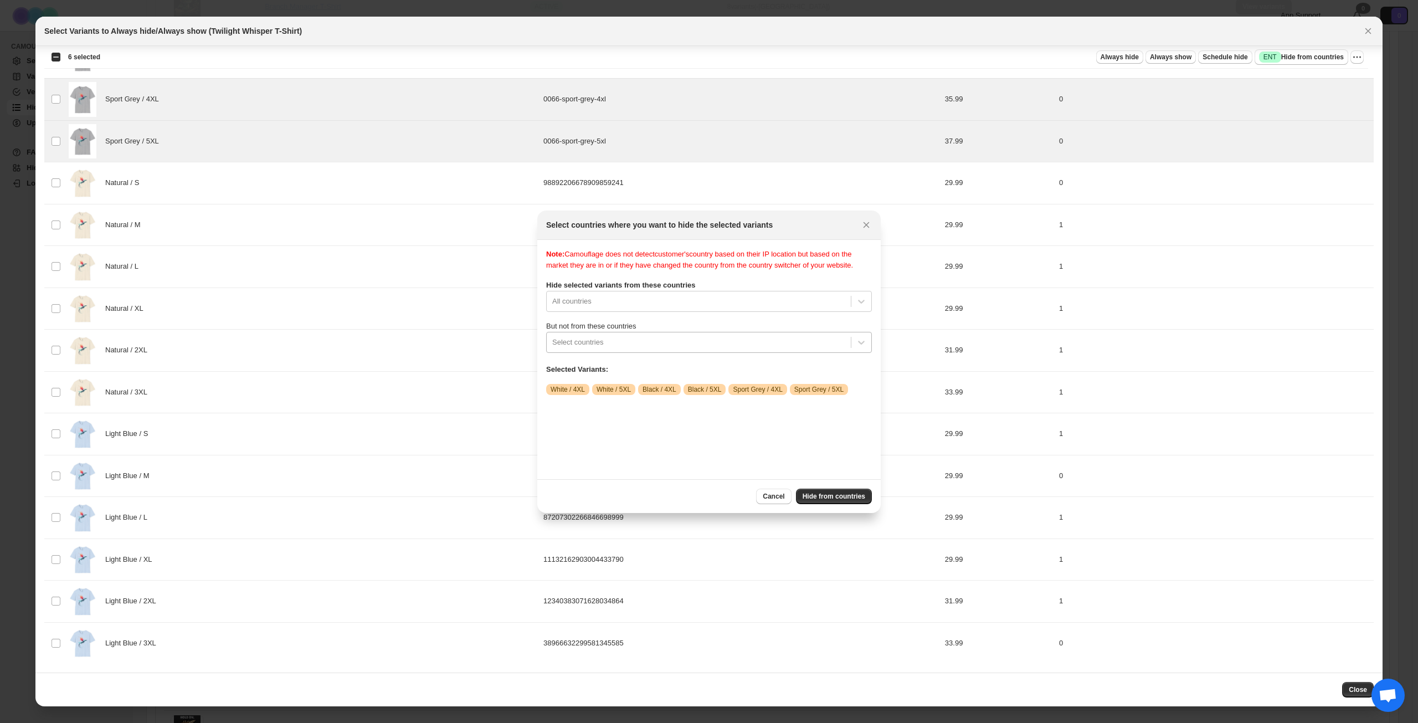
click at [689, 351] on div "Select countries" at bounding box center [699, 342] width 304 height 18
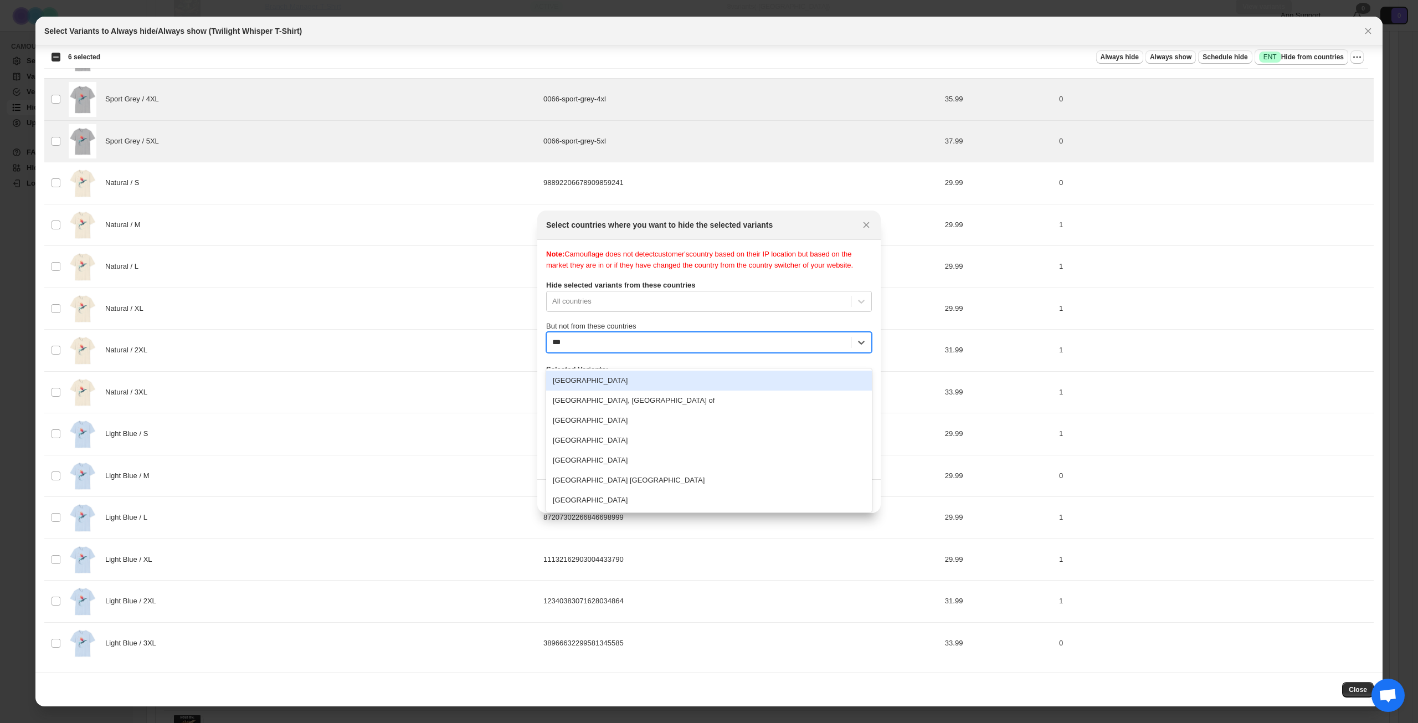
type input "****"
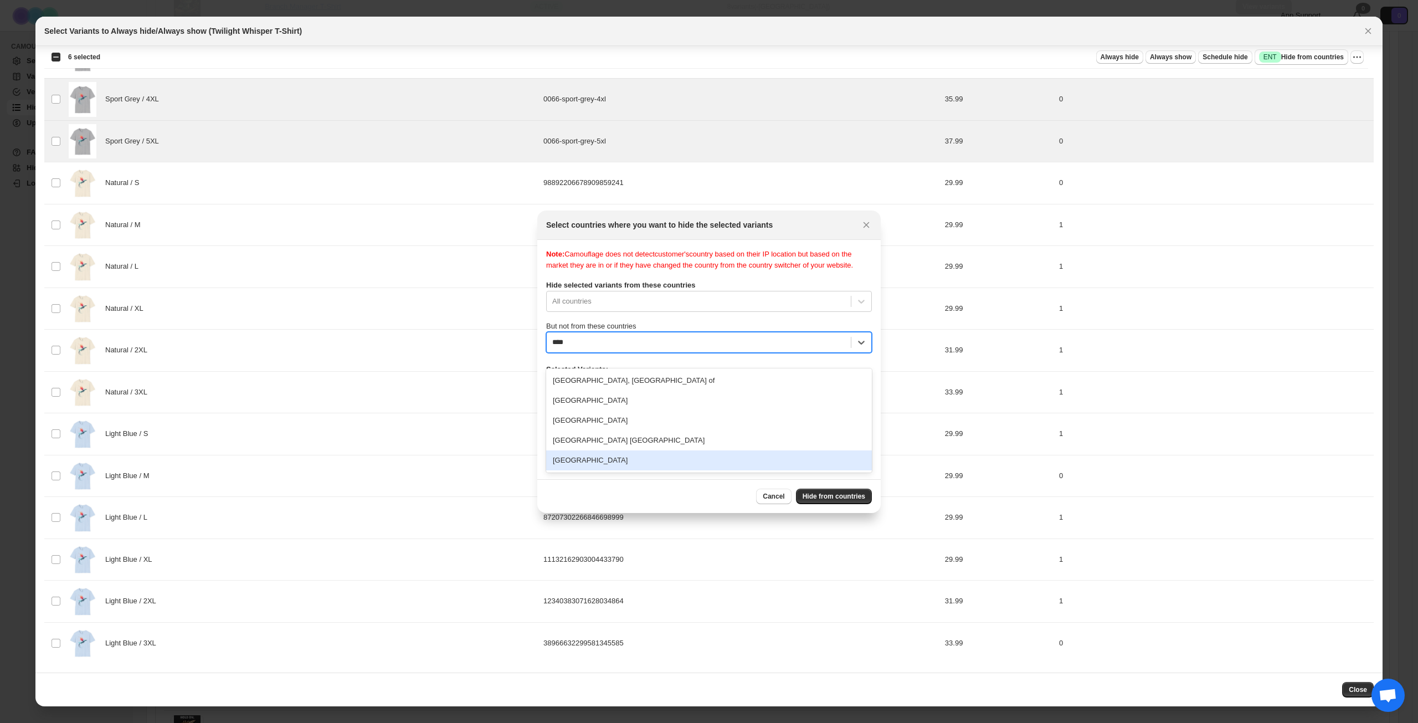
click at [647, 464] on div "[GEOGRAPHIC_DATA]" at bounding box center [709, 460] width 326 height 20
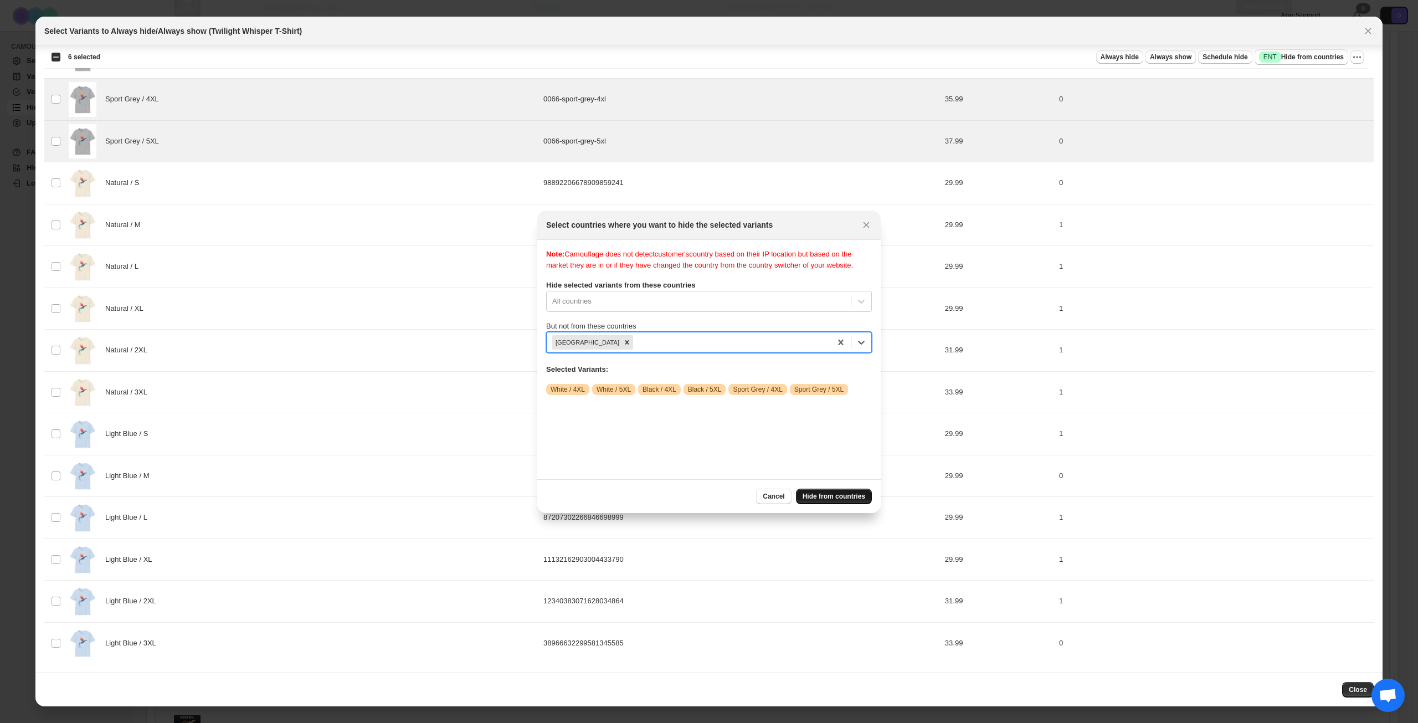
click at [833, 501] on button "Hide from countries" at bounding box center [834, 497] width 76 height 16
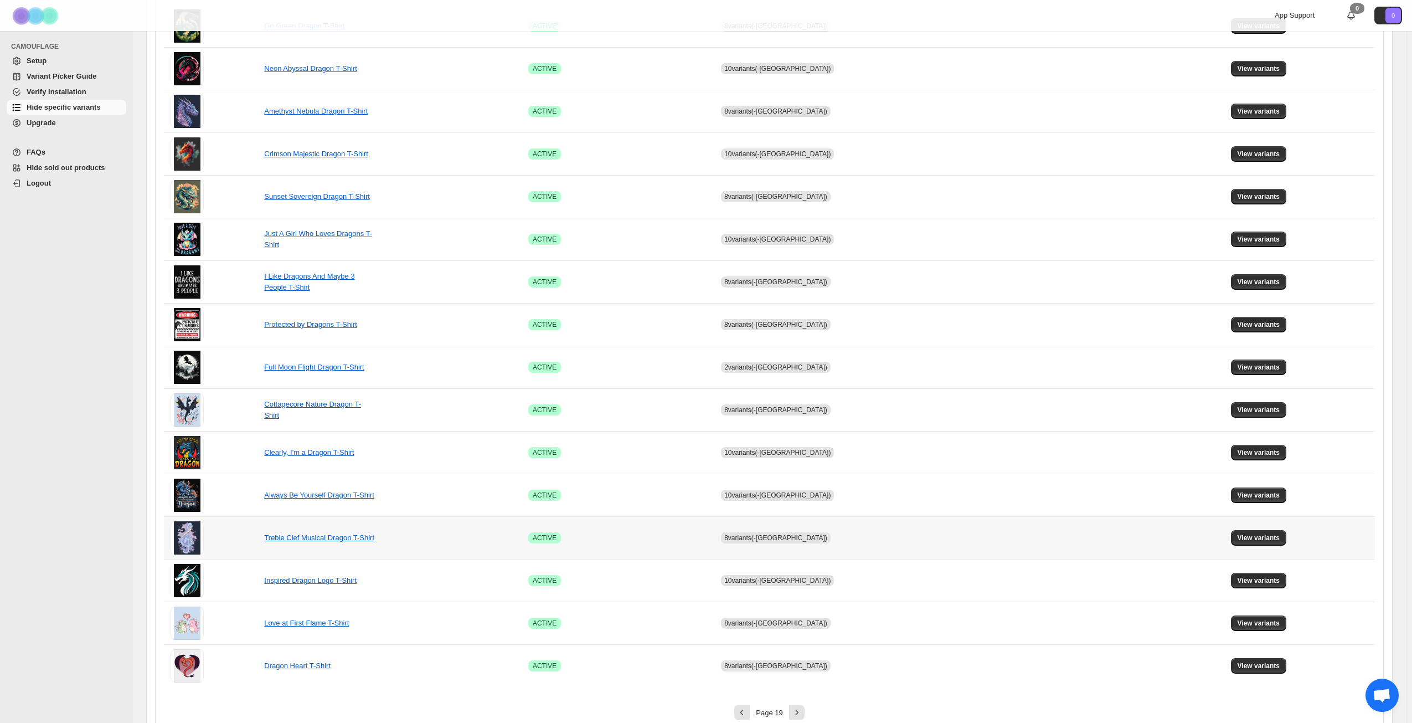
scroll to position [414, 0]
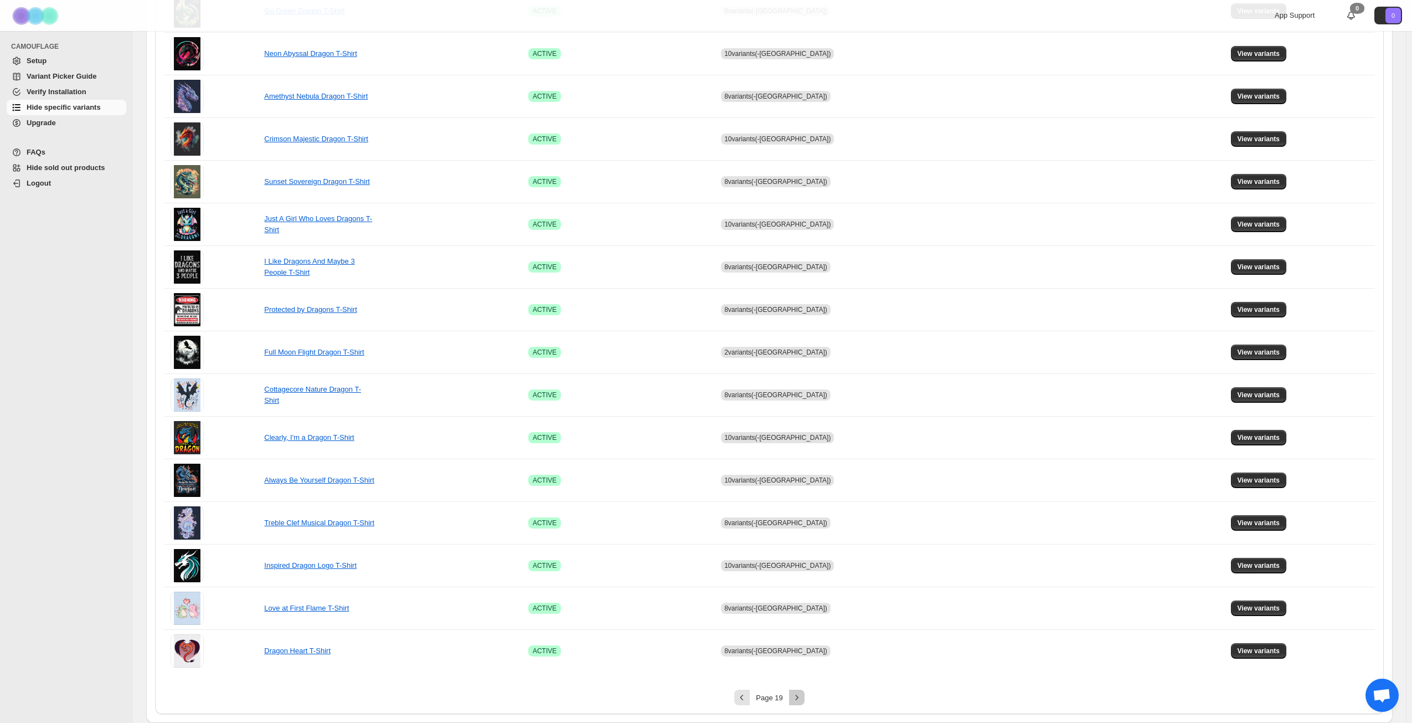
click at [798, 698] on icon "Next" at bounding box center [796, 697] width 3 height 5
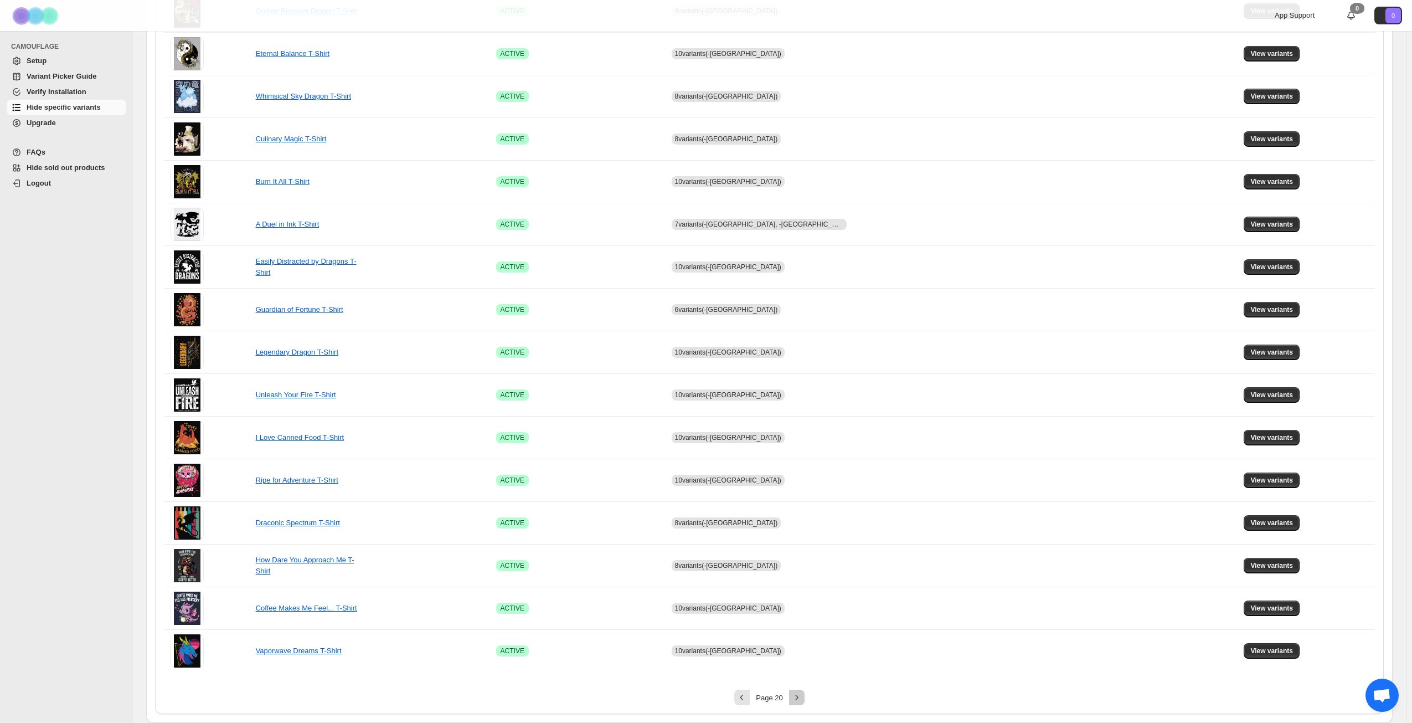
click at [800, 698] on icon "Next" at bounding box center [797, 697] width 11 height 11
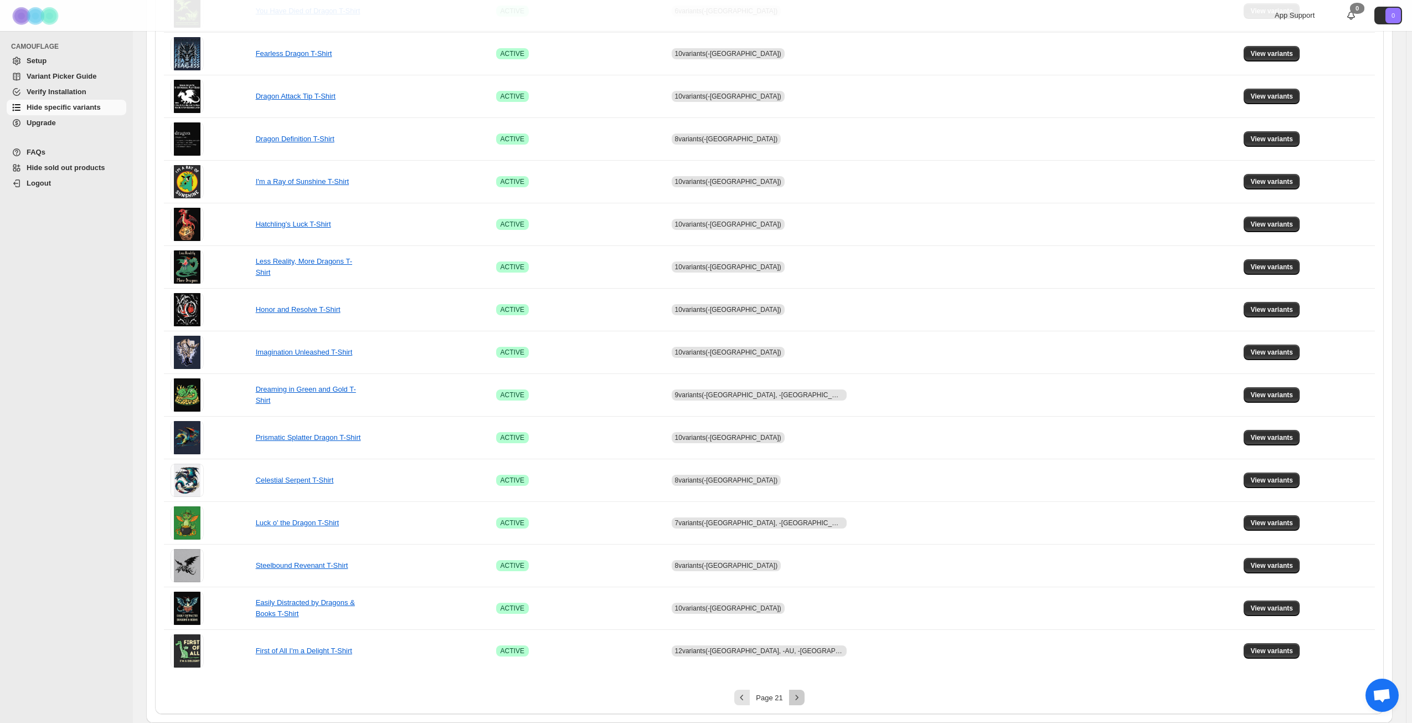
click at [800, 697] on icon "Next" at bounding box center [797, 697] width 11 height 11
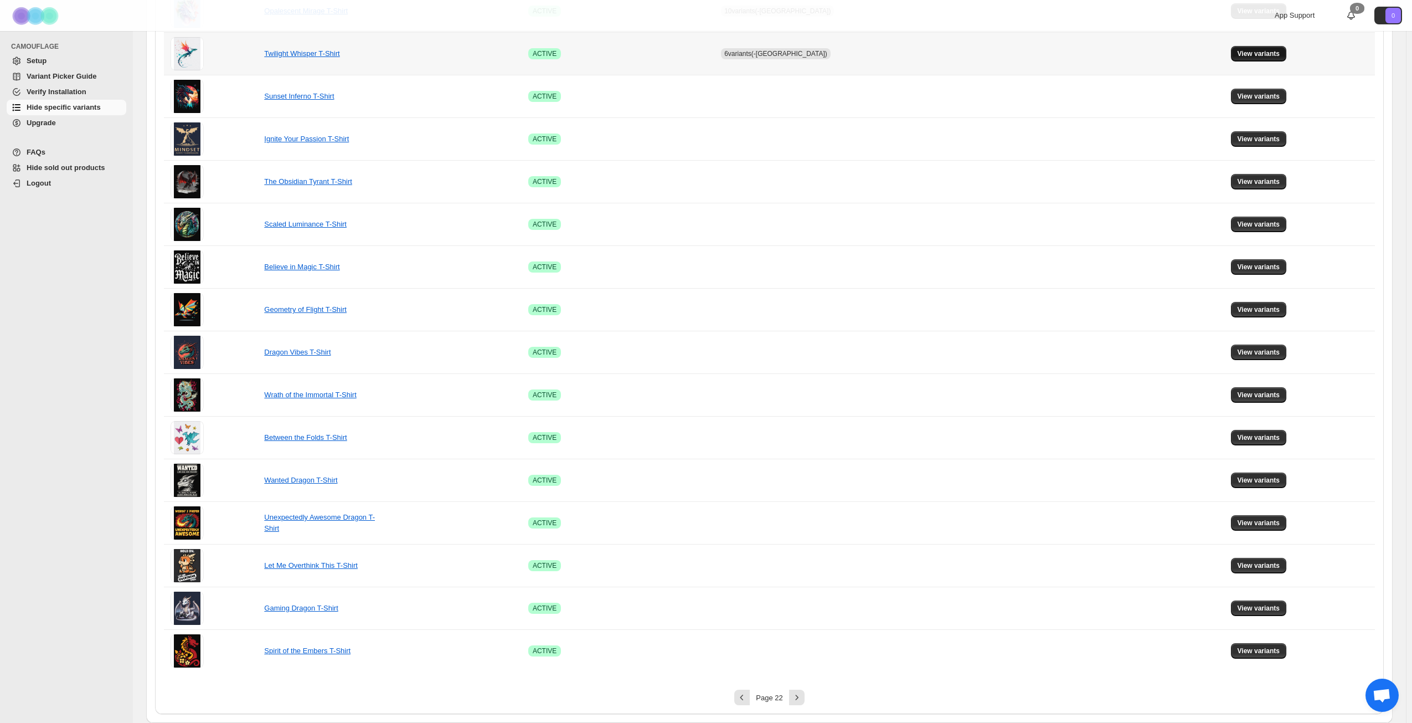
click at [1263, 48] on button "View variants" at bounding box center [1259, 54] width 56 height 16
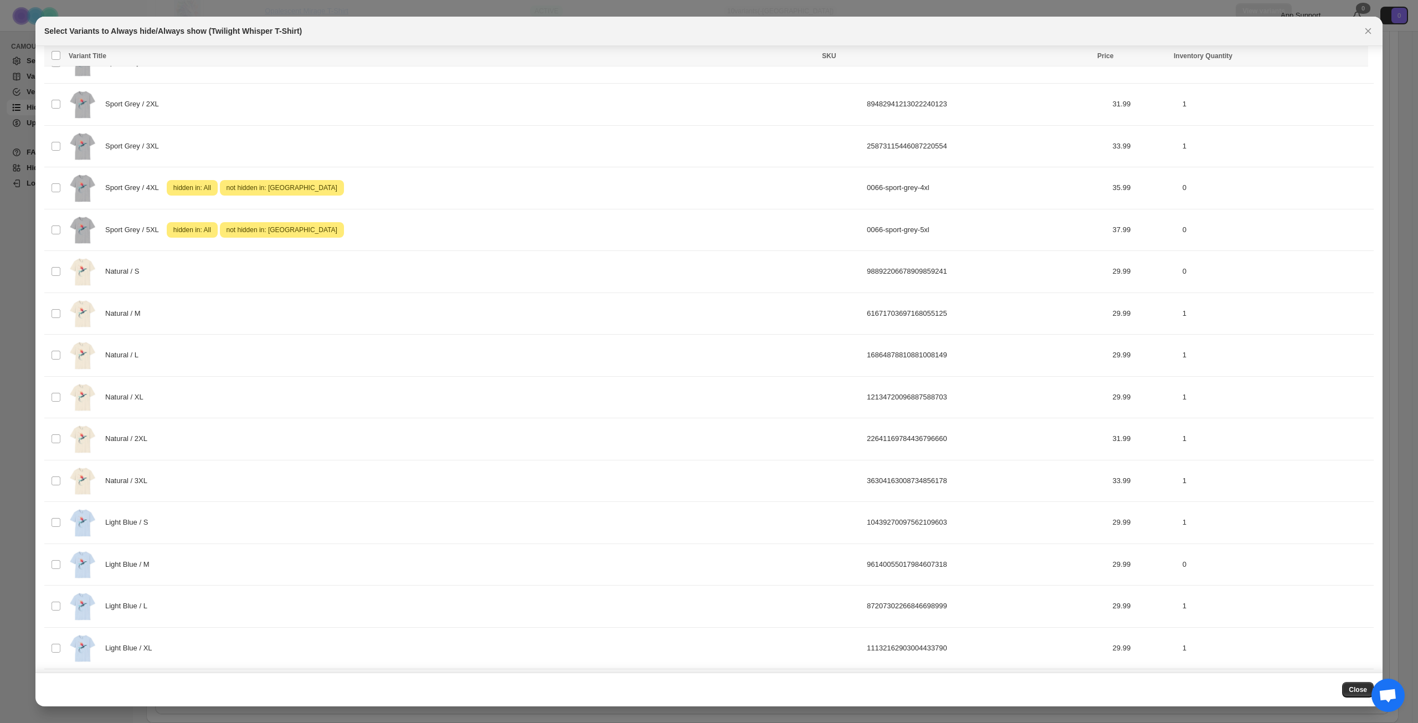
scroll to position [851, 0]
click at [282, 468] on div "Natural / 3XL" at bounding box center [465, 480] width 792 height 35
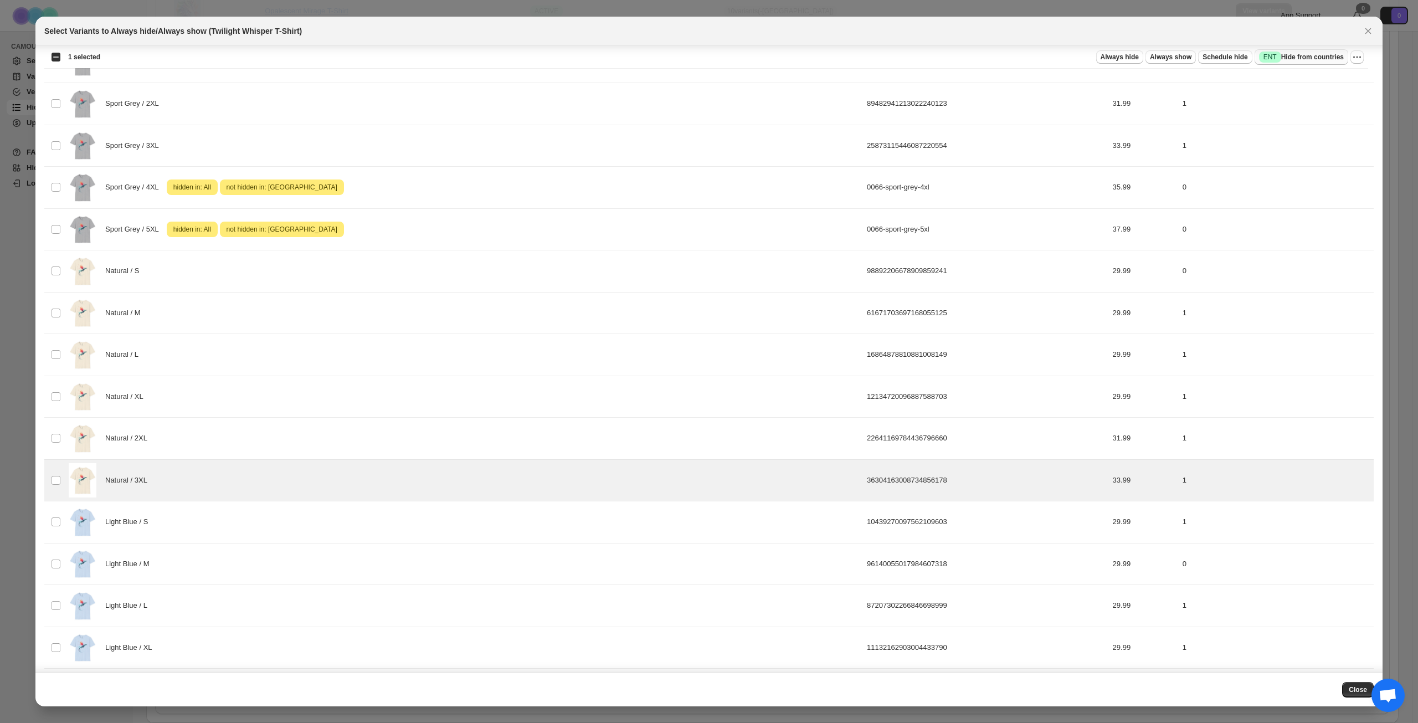
click at [1306, 54] on span "Success ENT Hide from countries" at bounding box center [1301, 57] width 85 height 11
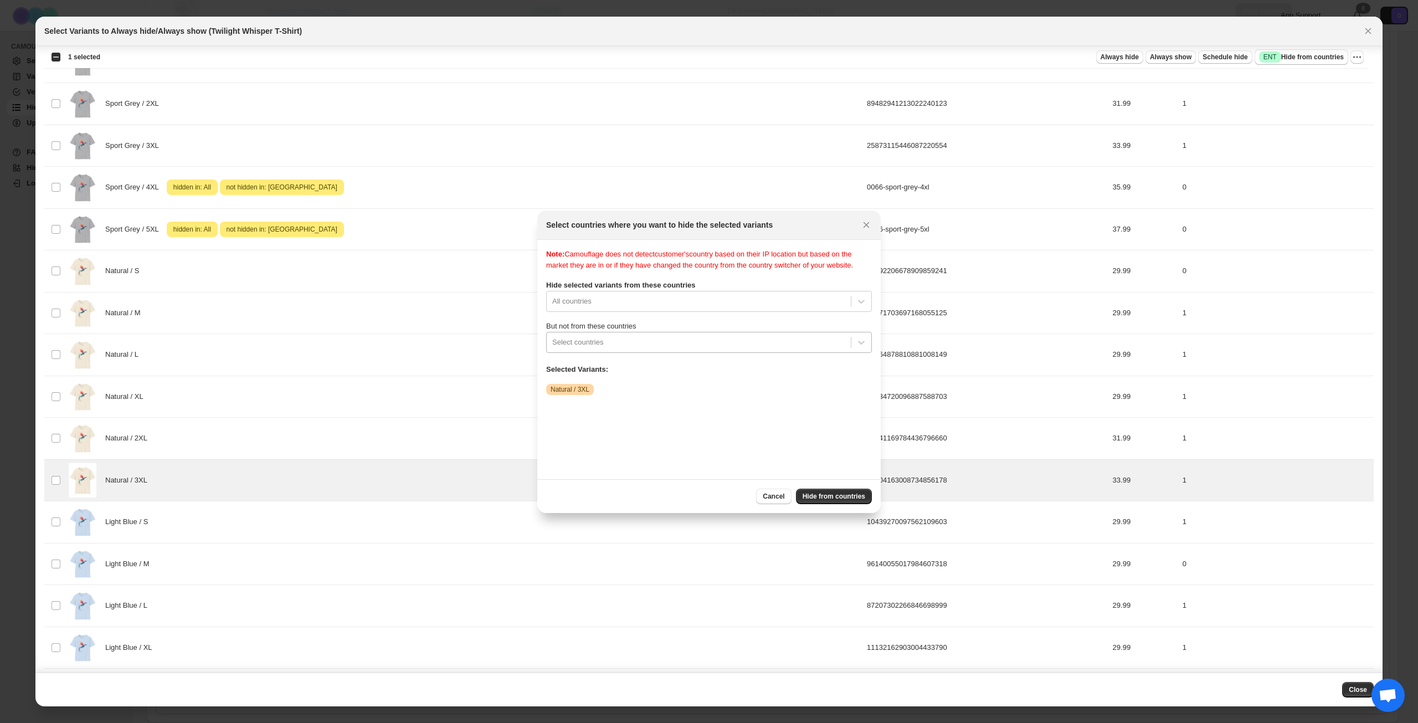
click at [690, 348] on div ":re0:" at bounding box center [698, 342] width 293 height 13
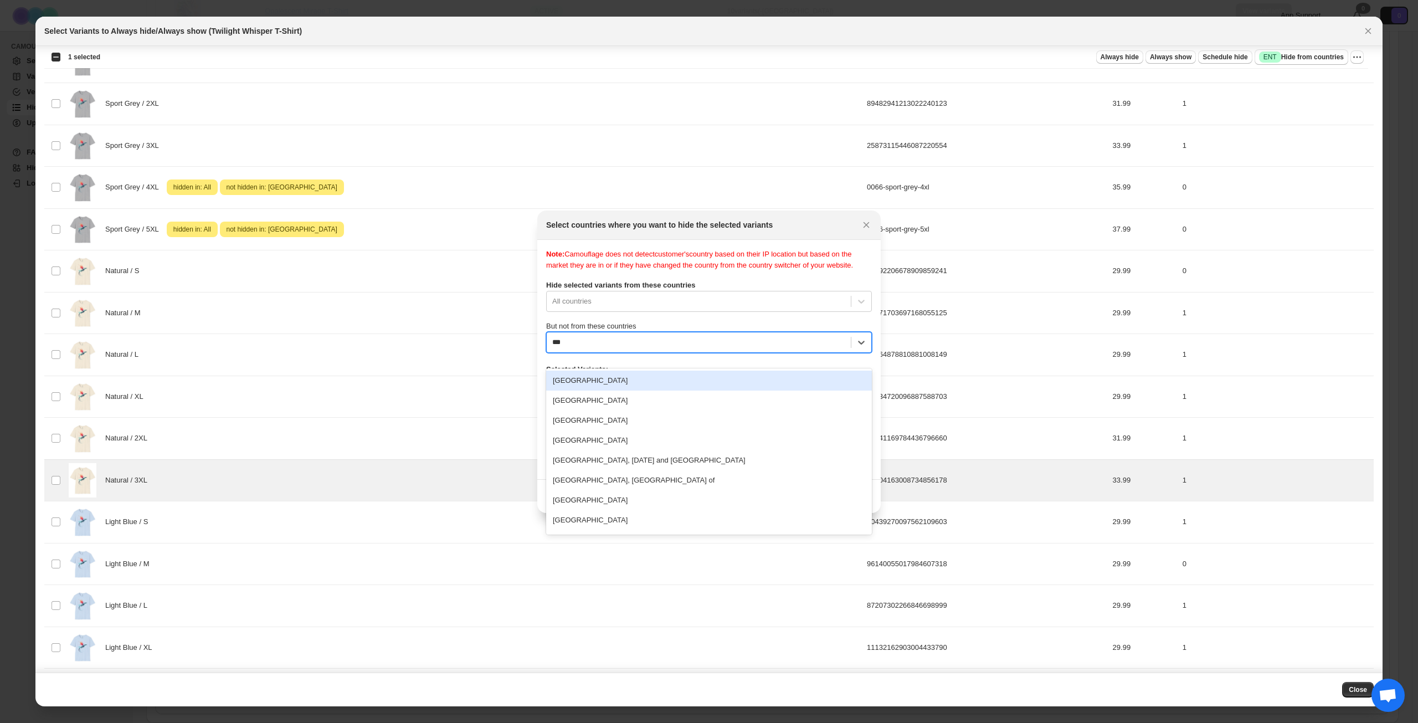
type input "****"
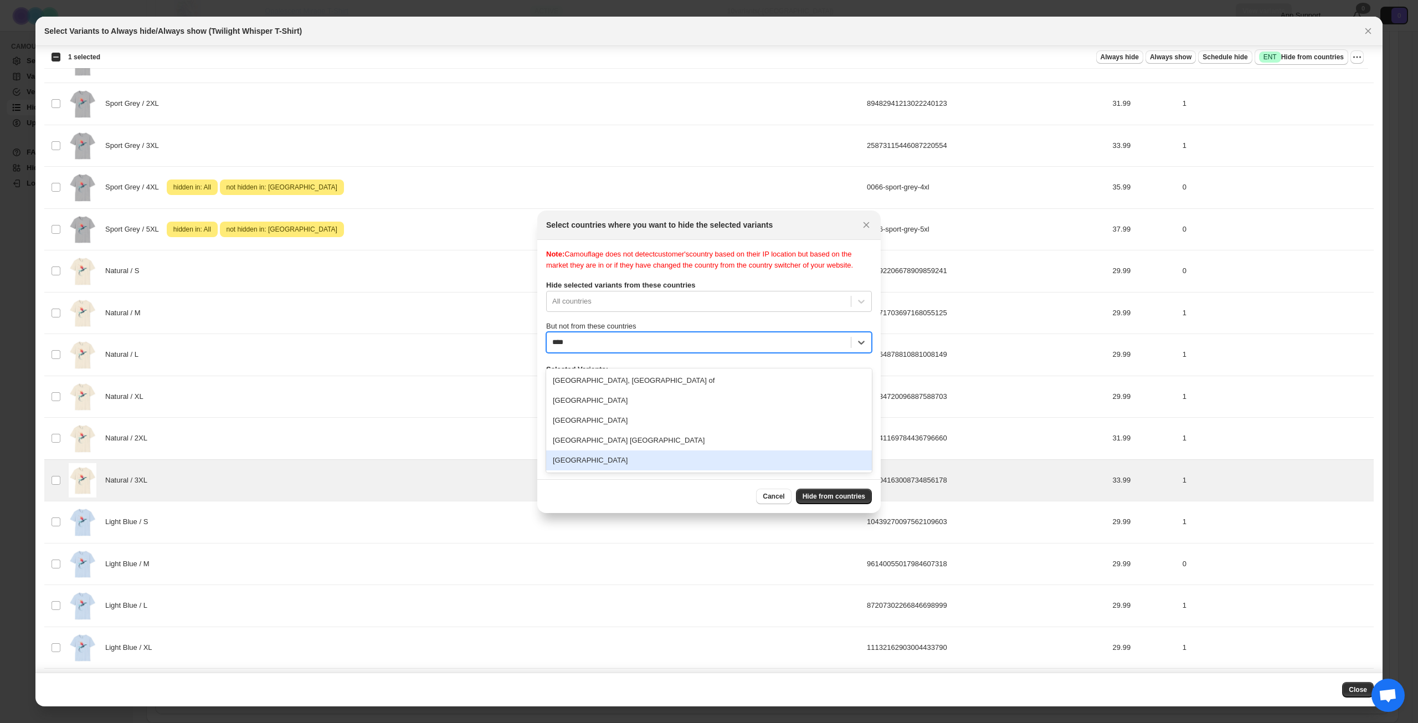
click at [686, 467] on div "[GEOGRAPHIC_DATA]" at bounding box center [709, 460] width 326 height 20
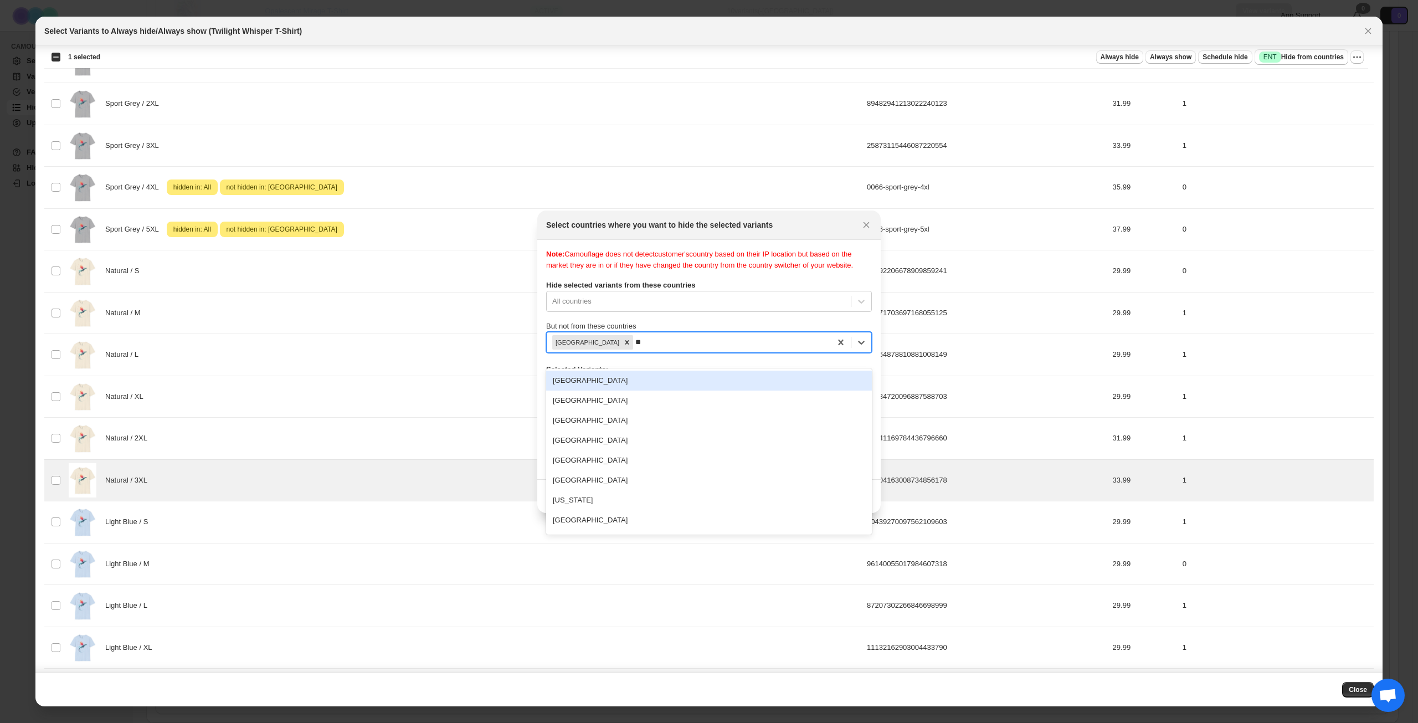
type input "***"
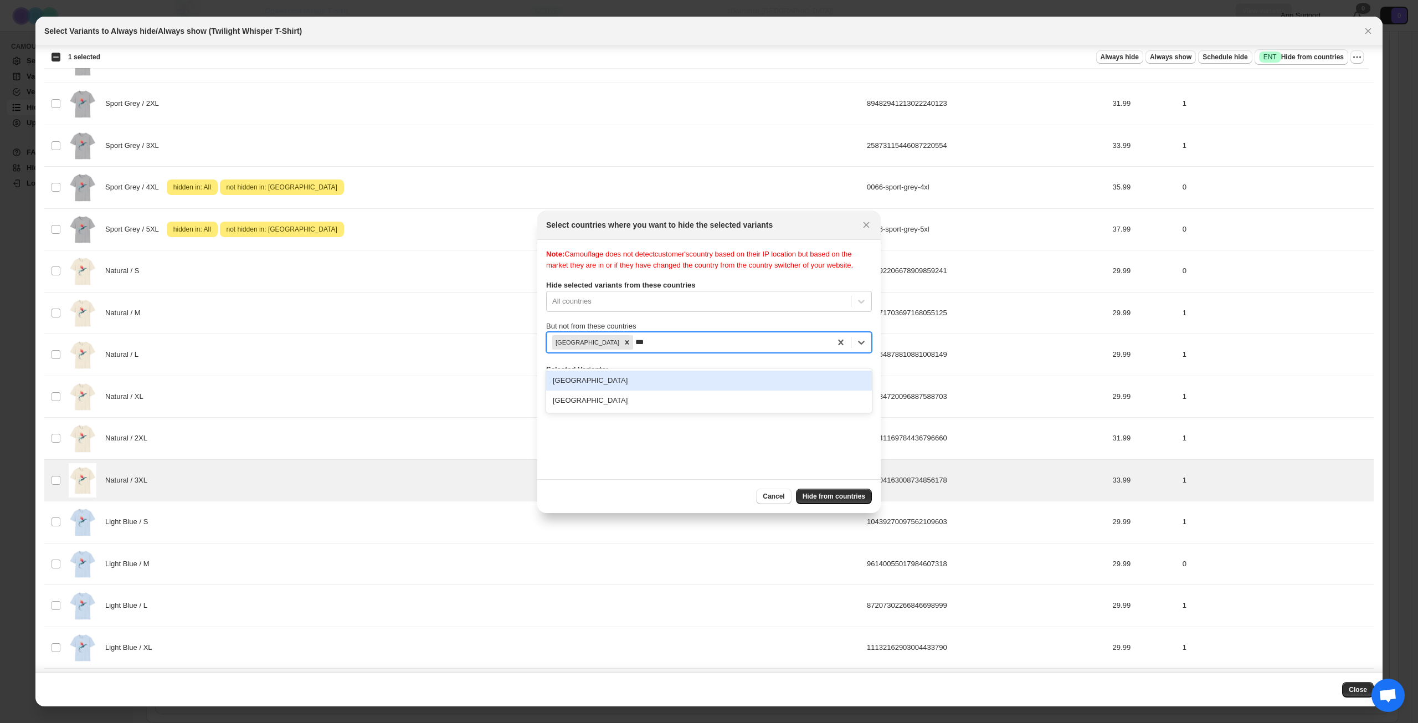
click at [721, 379] on div "[GEOGRAPHIC_DATA]" at bounding box center [709, 381] width 326 height 20
click at [838, 490] on button "Hide from countries" at bounding box center [834, 497] width 76 height 16
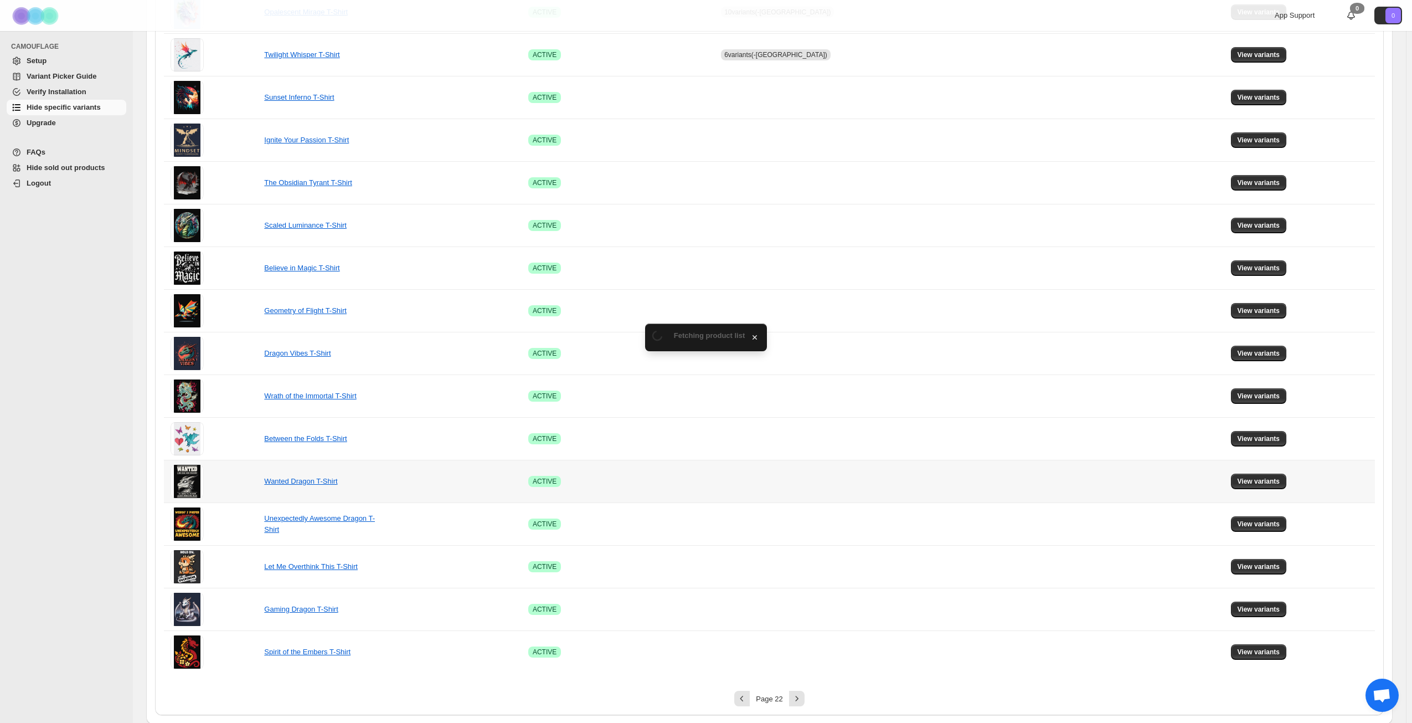
scroll to position [414, 0]
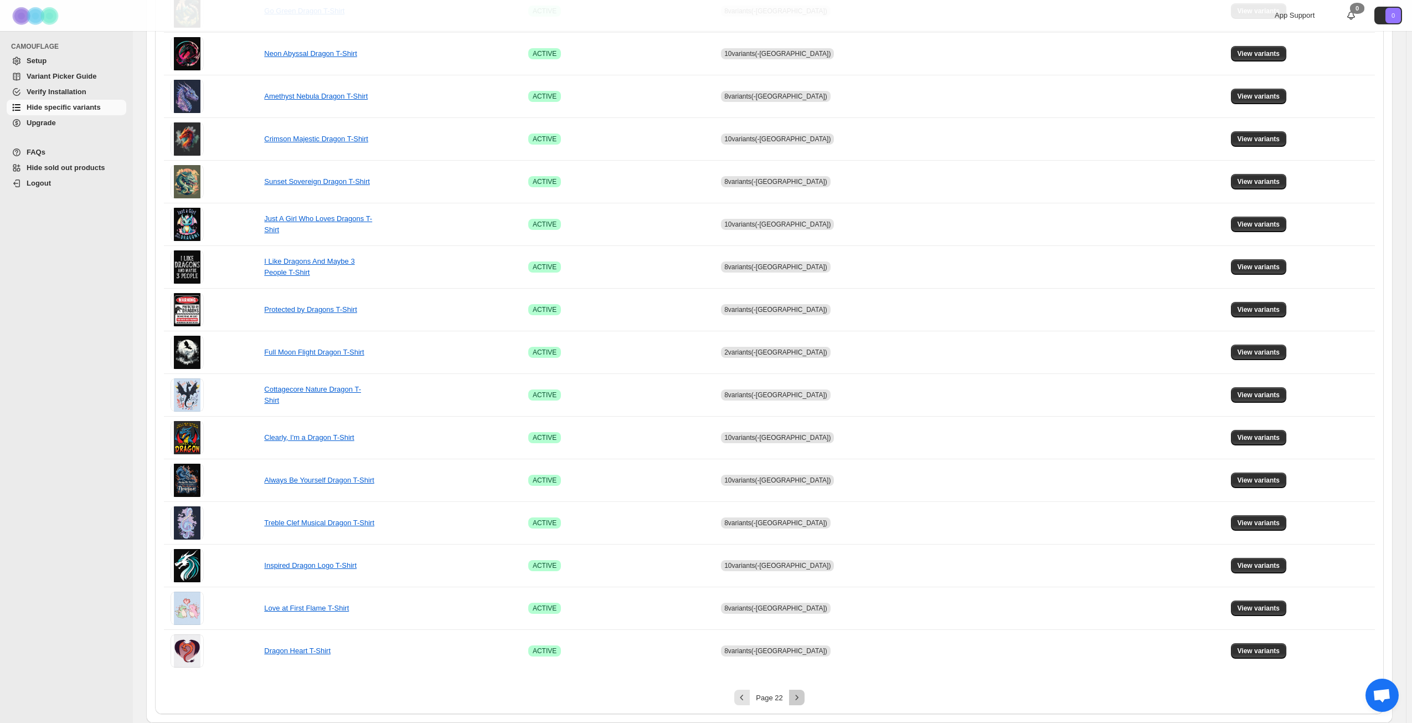
click at [799, 697] on icon "Next" at bounding box center [797, 697] width 11 height 11
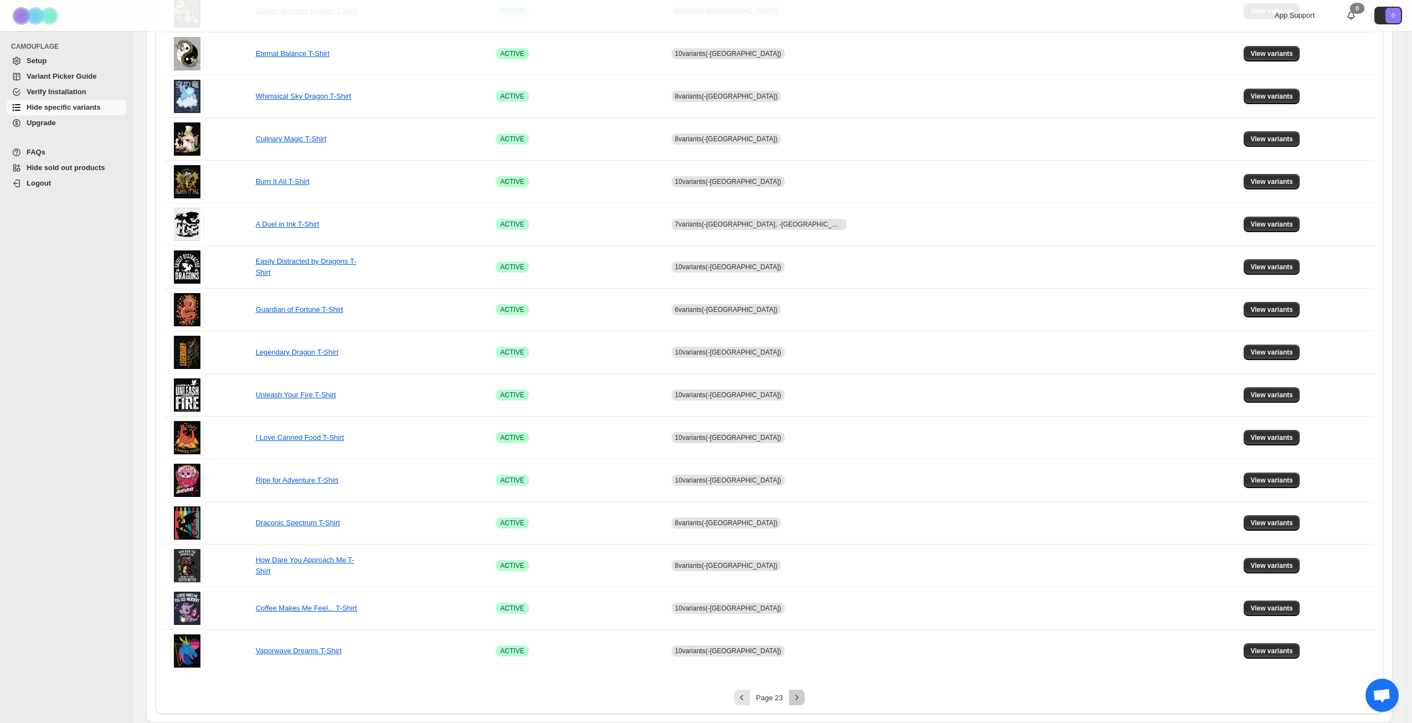
click at [799, 697] on icon "Next" at bounding box center [797, 697] width 11 height 11
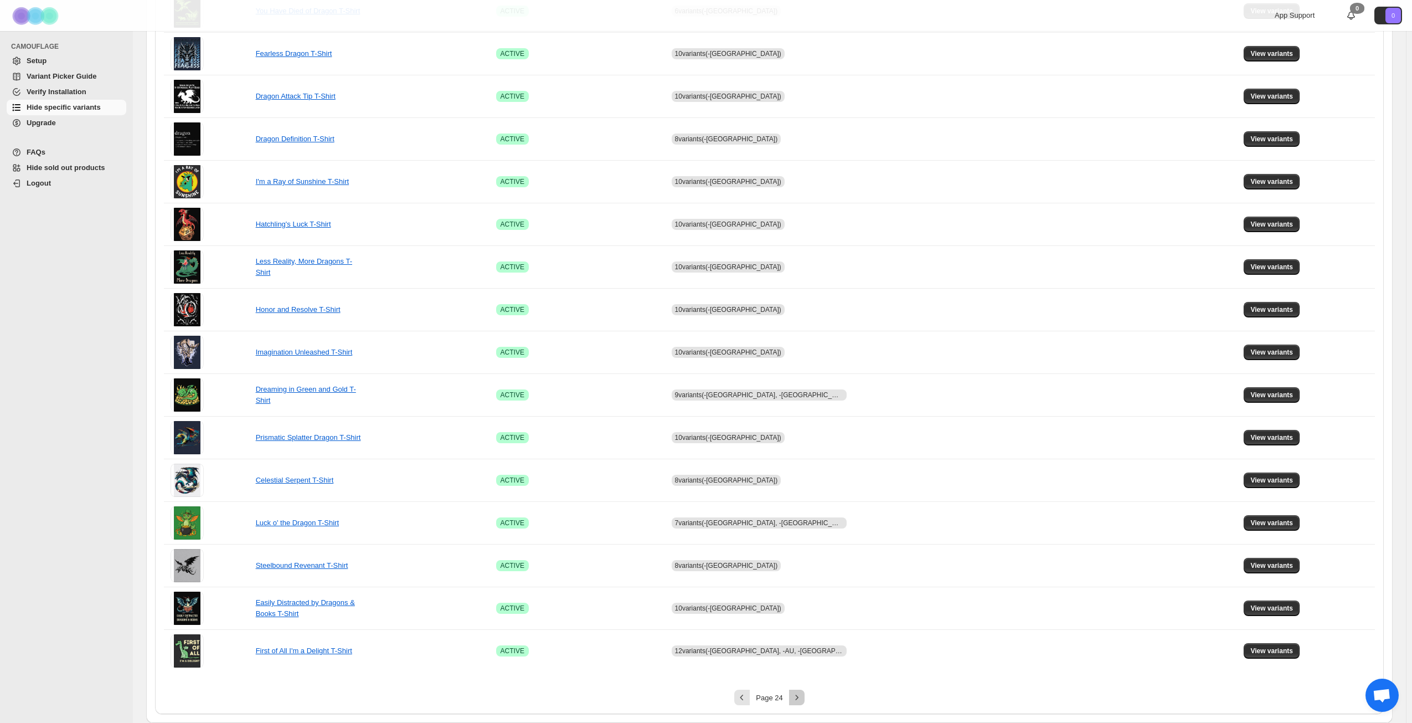
click at [799, 697] on icon "Next" at bounding box center [797, 697] width 11 height 11
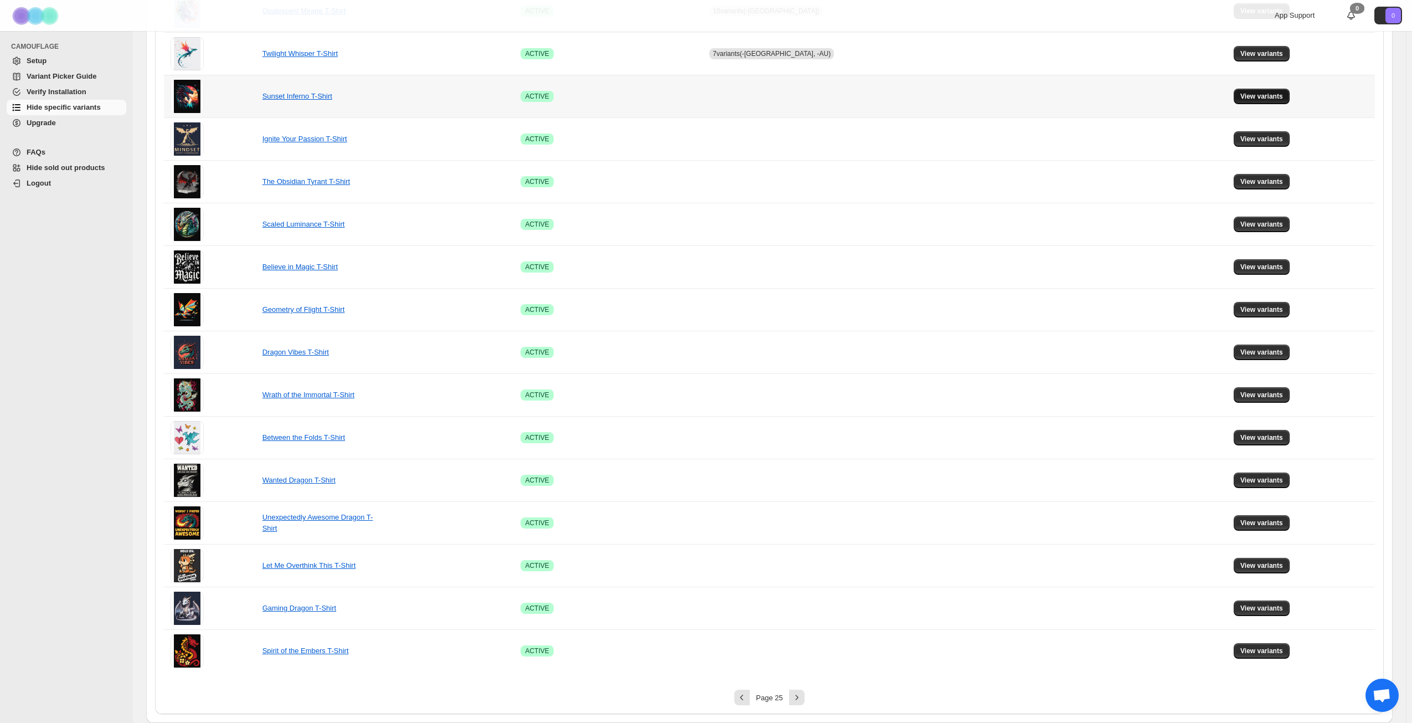
click at [1250, 92] on span "View variants" at bounding box center [1262, 96] width 43 height 9
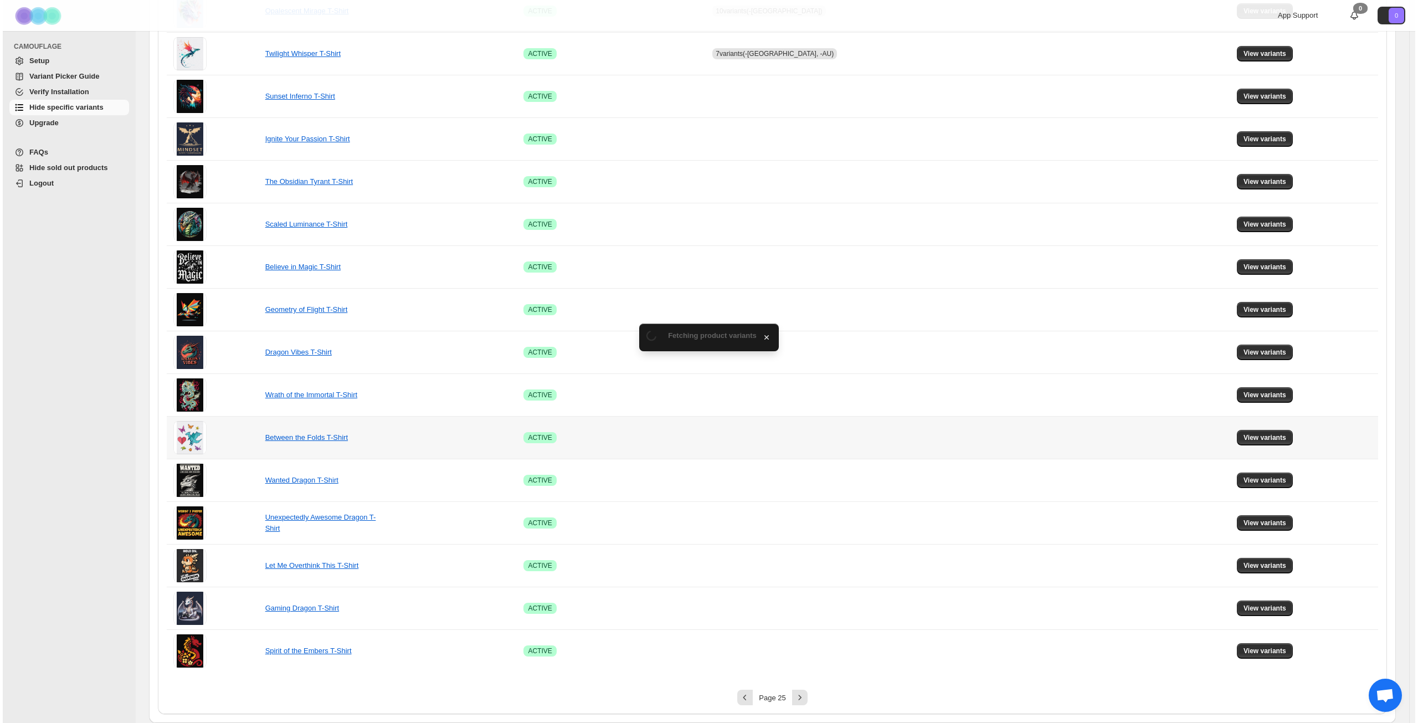
scroll to position [0, 0]
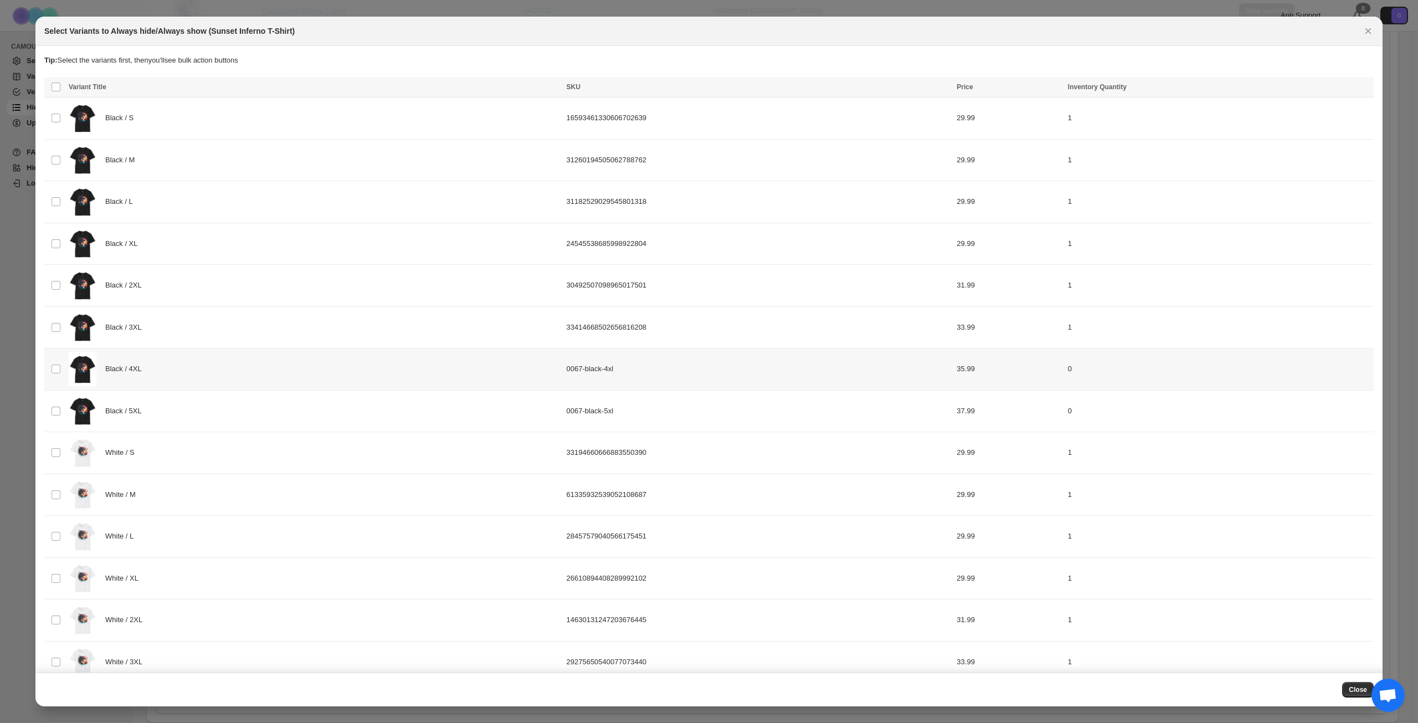
click at [227, 381] on div "Black / 4XL" at bounding box center [314, 369] width 491 height 35
click at [220, 409] on div "Black / 5XL" at bounding box center [314, 411] width 491 height 35
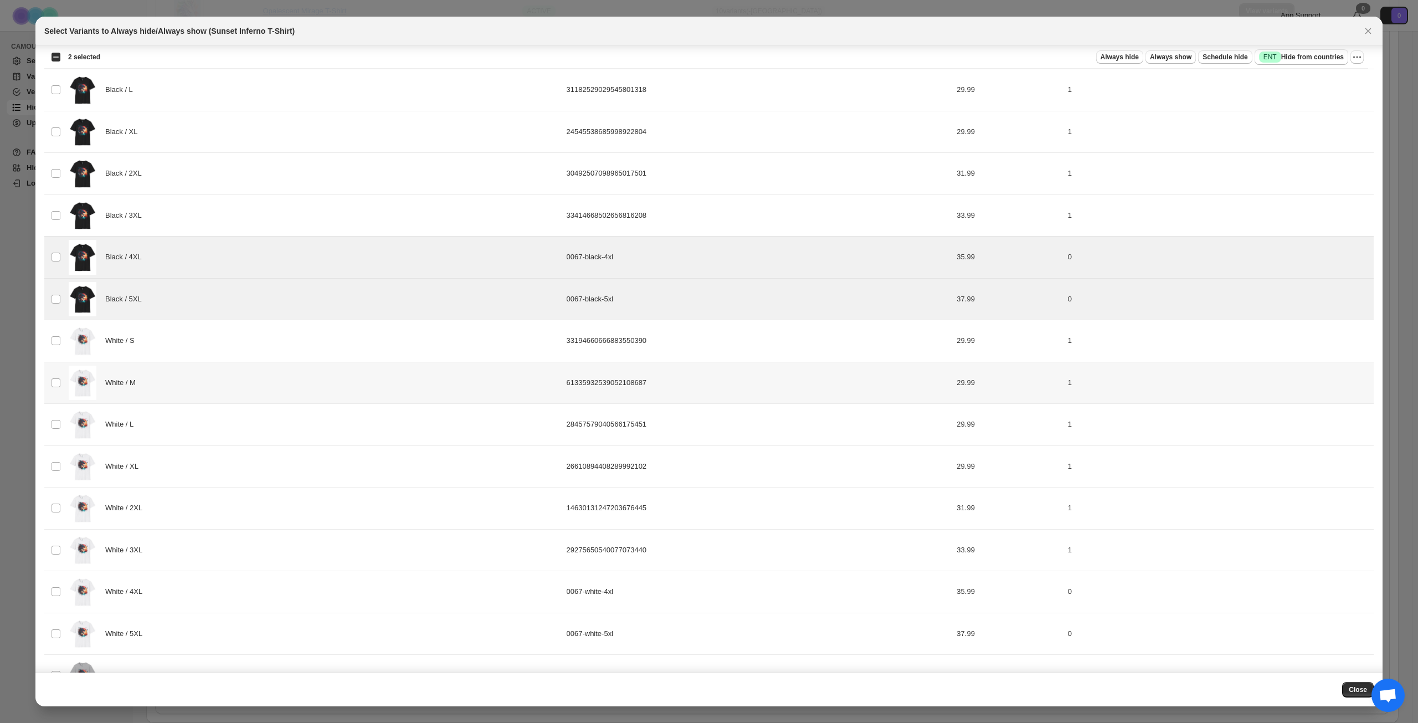
scroll to position [222, 0]
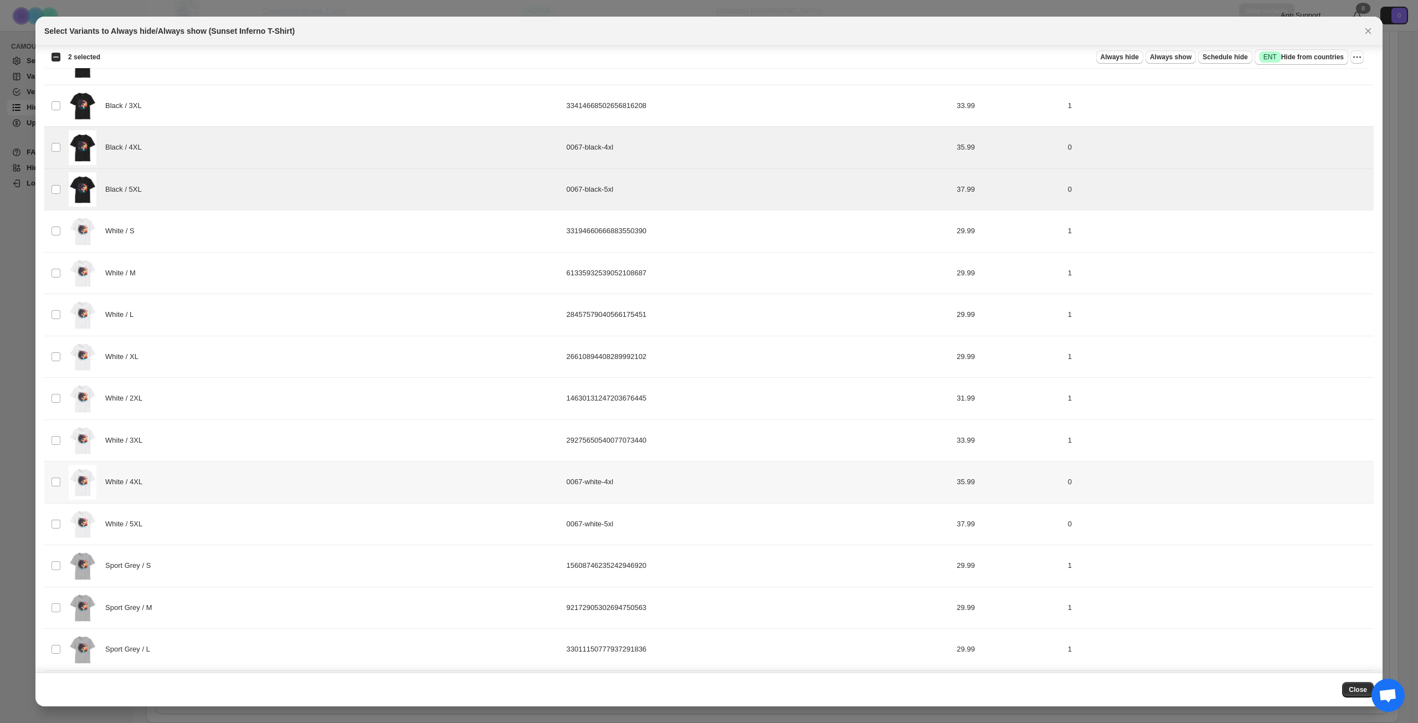
click at [228, 476] on div "White / 4XL" at bounding box center [314, 482] width 491 height 35
click at [220, 526] on div "White / 5XL" at bounding box center [314, 524] width 491 height 35
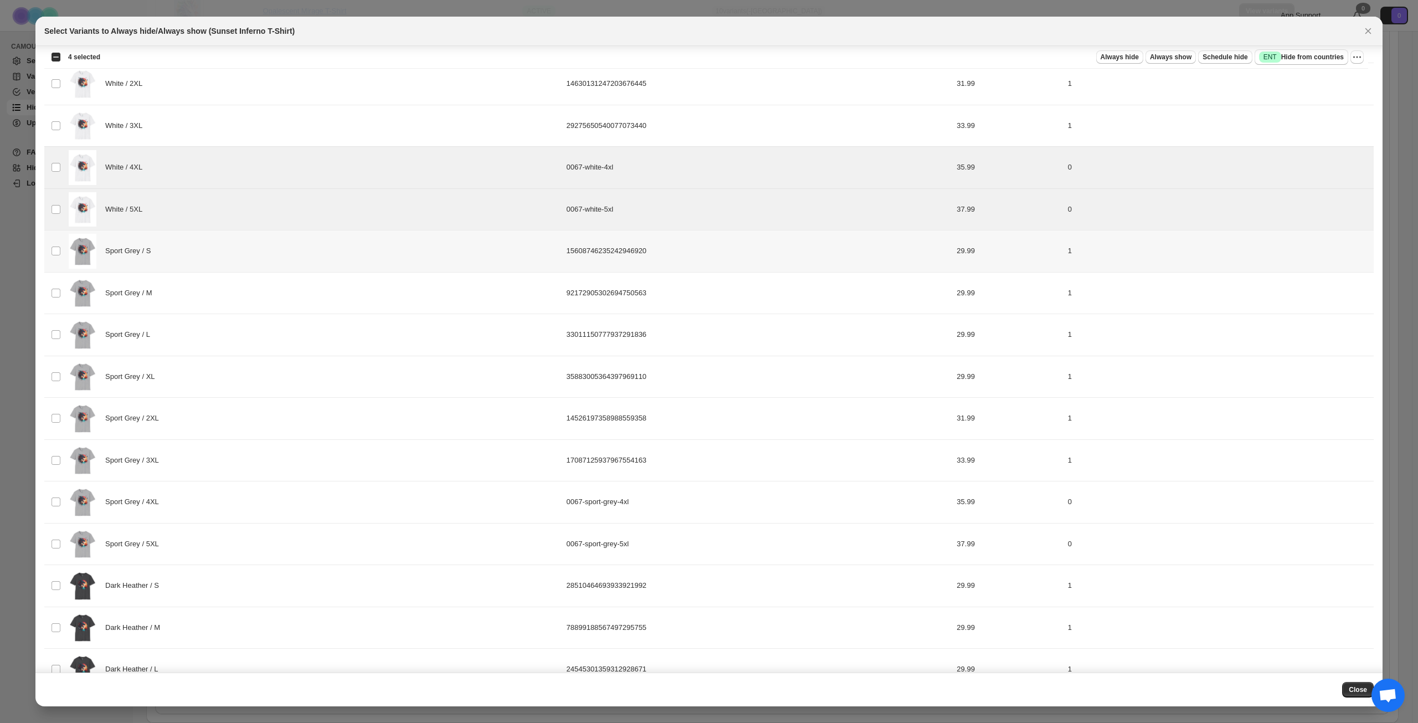
scroll to position [554, 0]
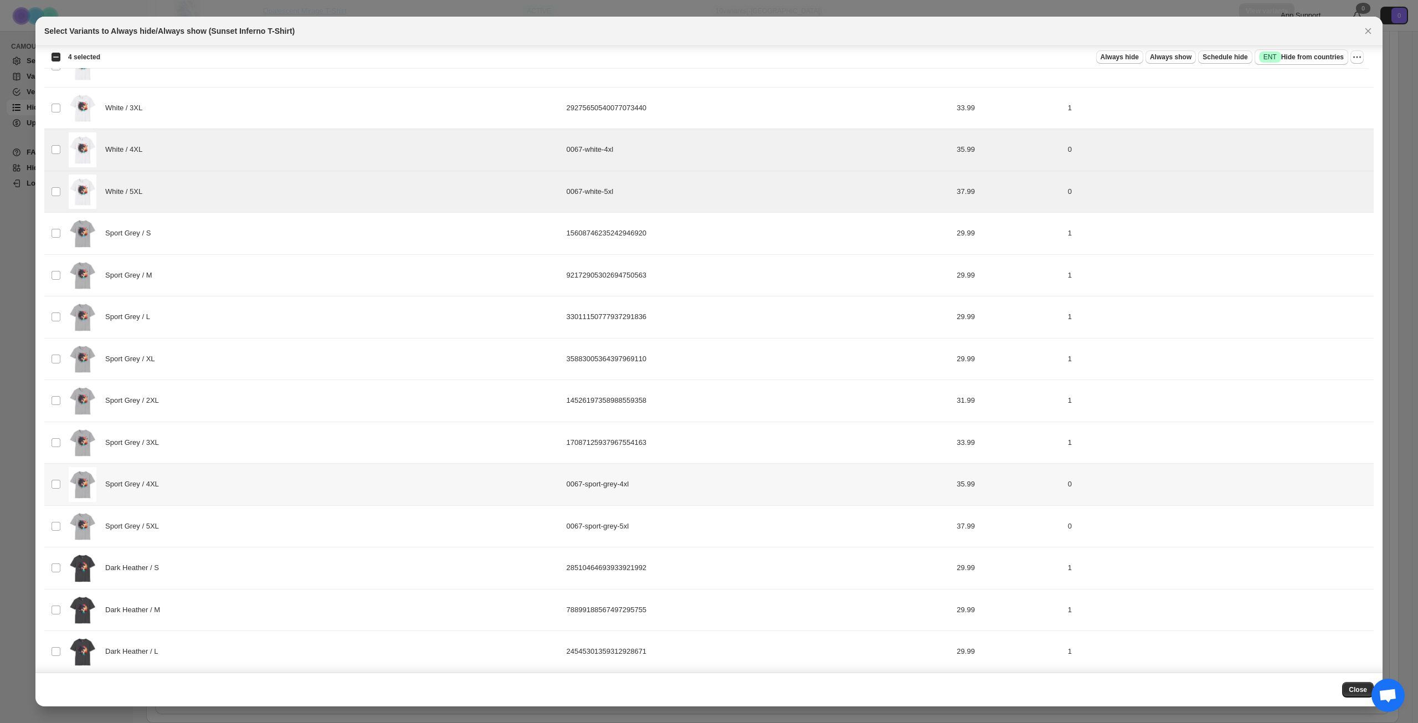
click at [253, 485] on div "Sport Grey / 4XL" at bounding box center [314, 484] width 491 height 35
click at [240, 517] on div "Sport Grey / 5XL" at bounding box center [314, 526] width 491 height 35
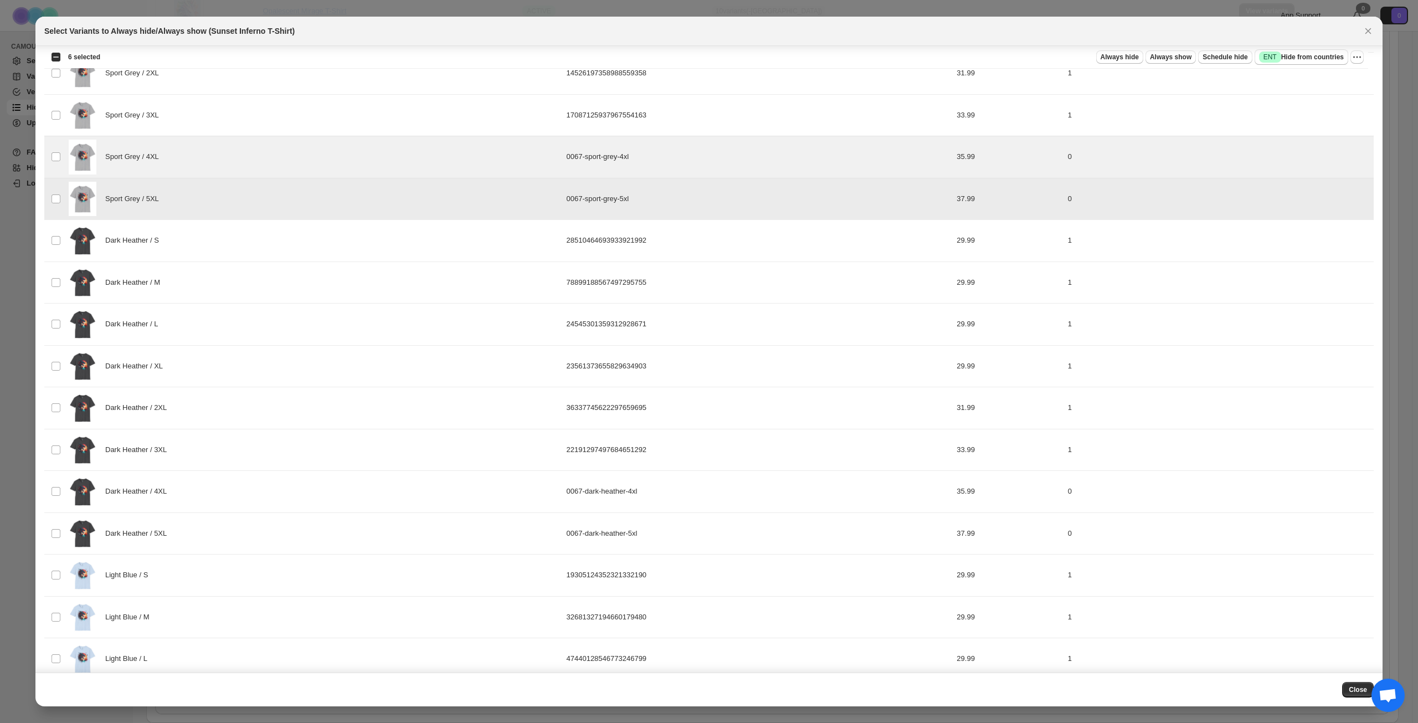
scroll to position [886, 0]
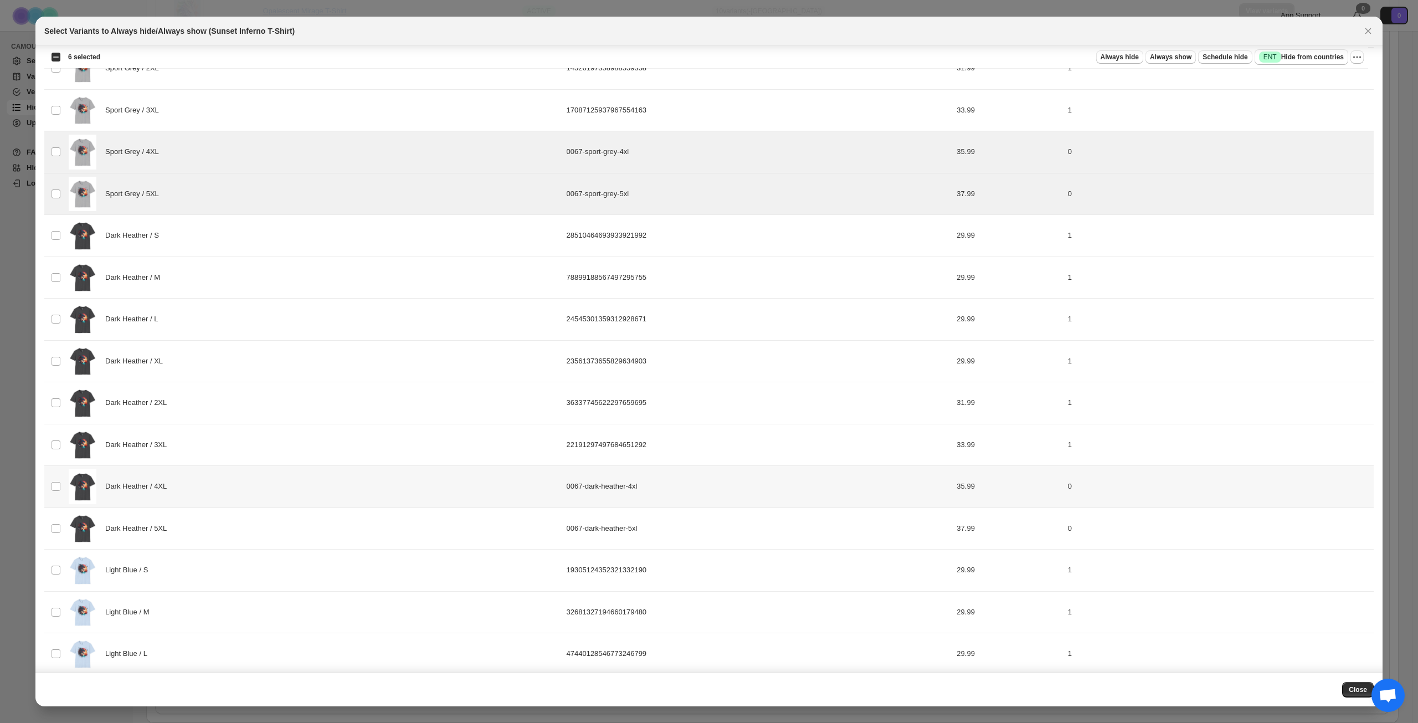
click at [255, 486] on div "Dark Heather / 4XL" at bounding box center [314, 486] width 491 height 35
click at [255, 523] on div "Dark Heather / 5XL" at bounding box center [314, 528] width 491 height 35
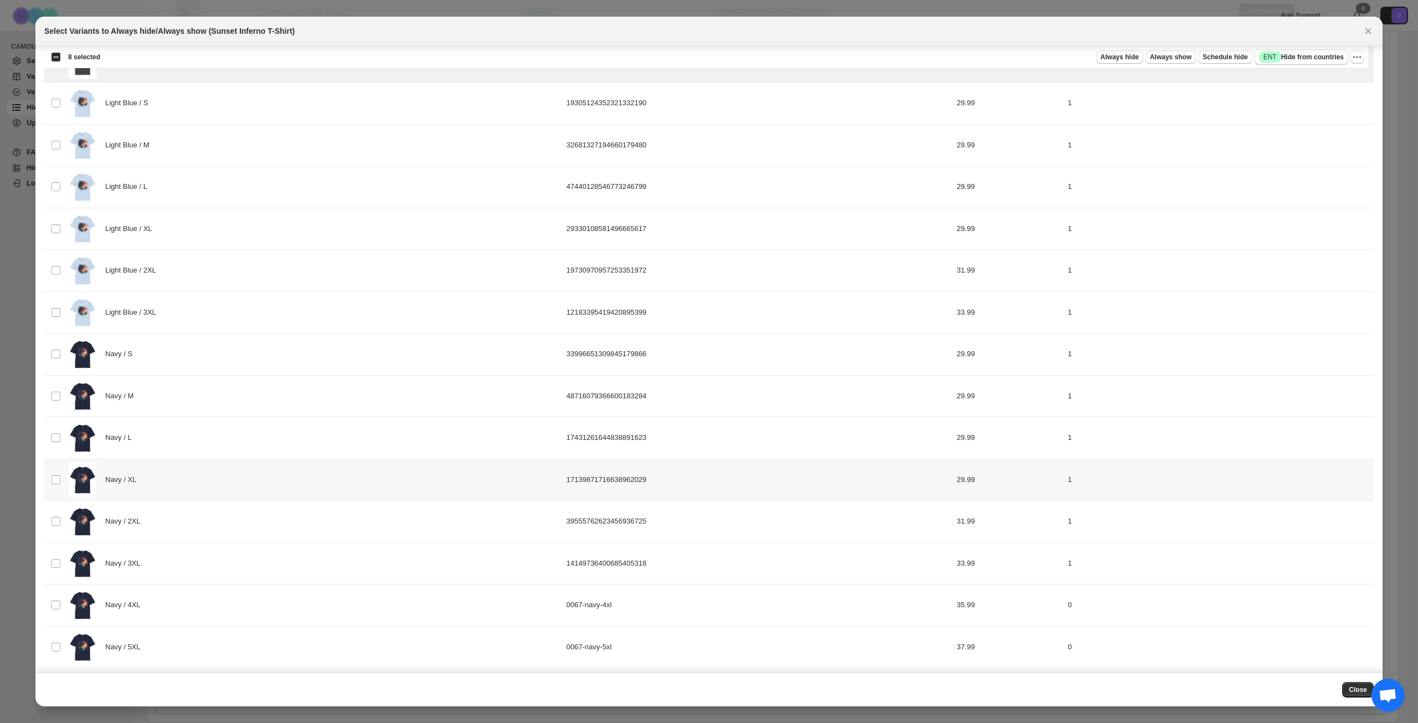
scroll to position [1357, 0]
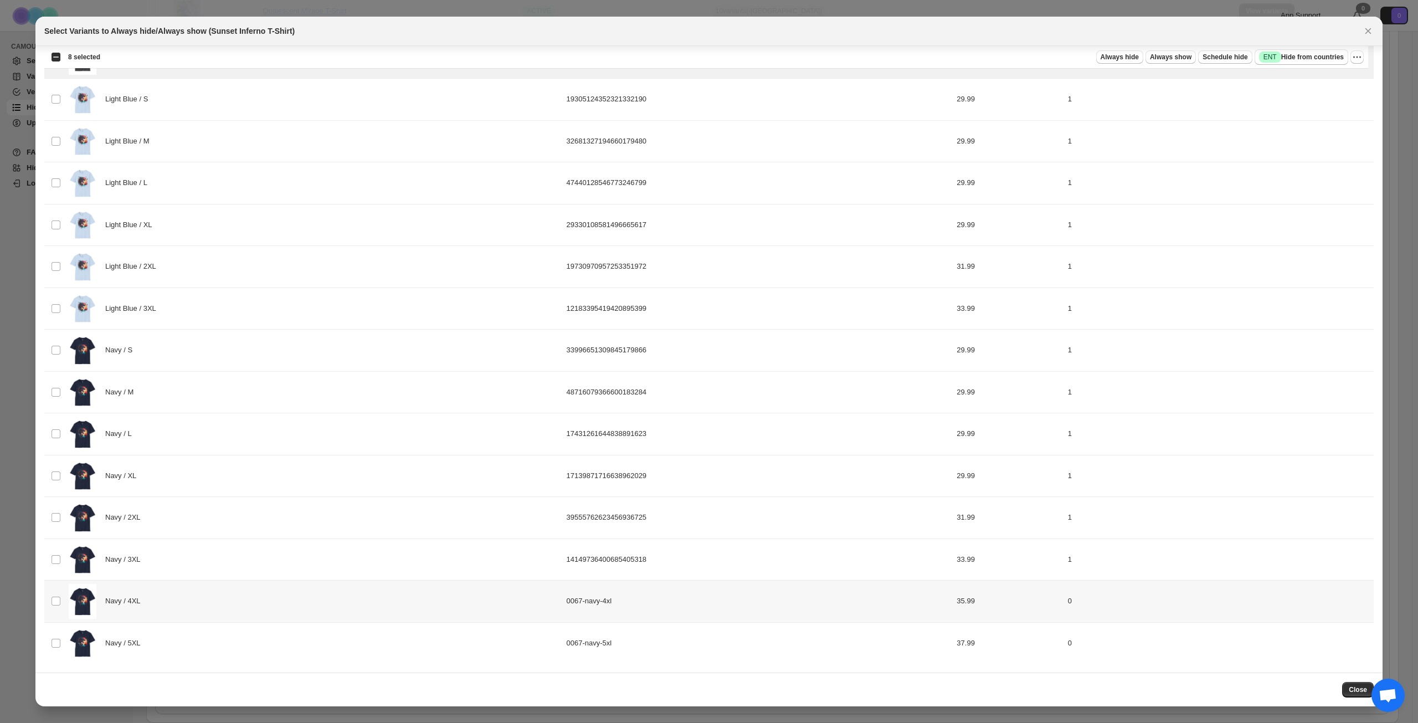
click at [280, 595] on div "Navy / 4XL" at bounding box center [314, 601] width 491 height 35
click at [281, 630] on div "Navy / 5XL" at bounding box center [314, 643] width 491 height 35
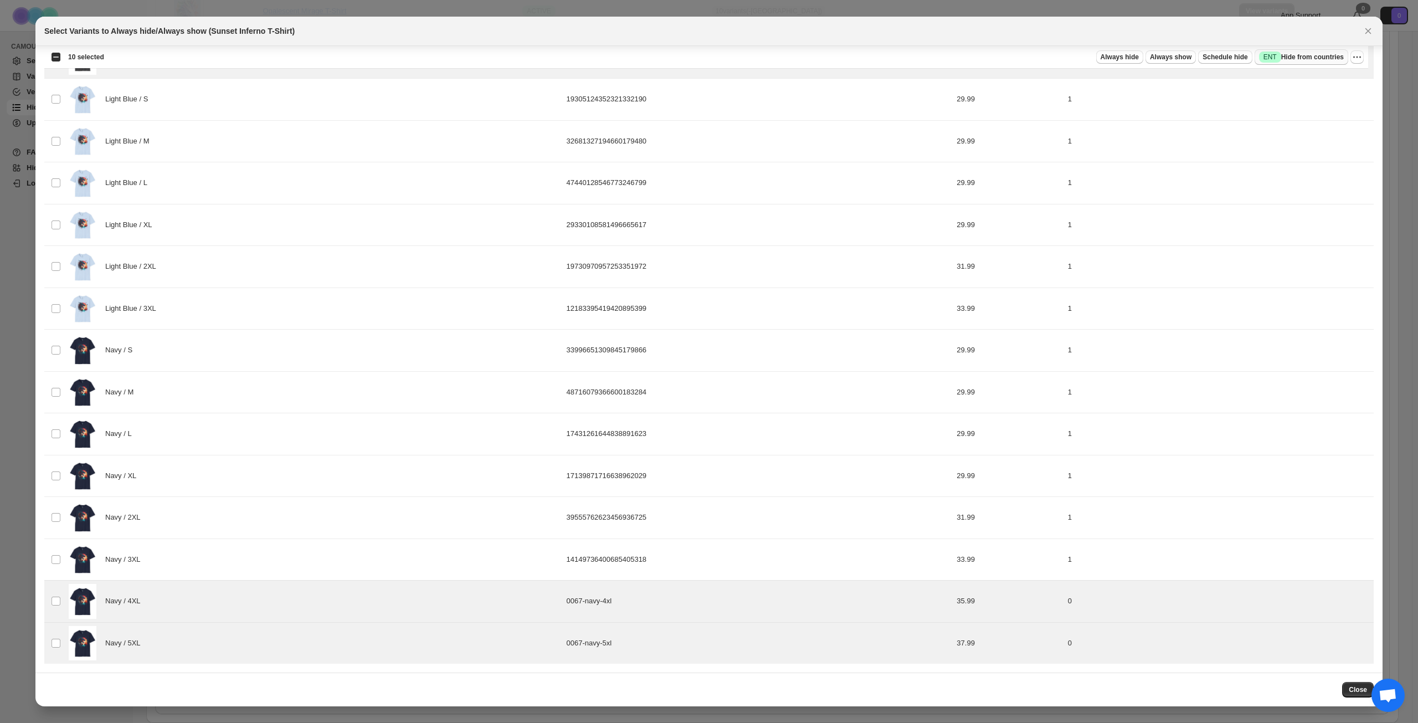
click at [1297, 55] on span "Success ENT Hide from countries" at bounding box center [1301, 57] width 85 height 11
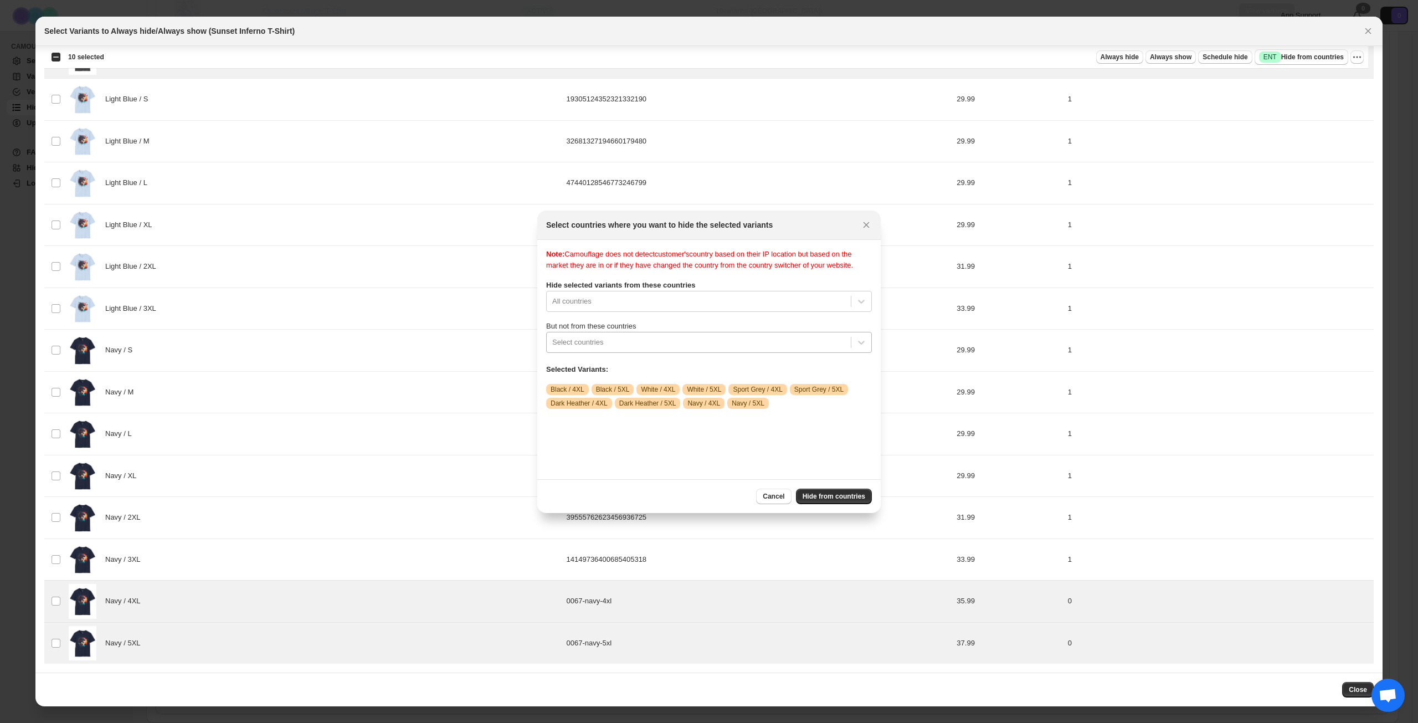
click at [688, 349] on div ":rg5:" at bounding box center [698, 342] width 293 height 13
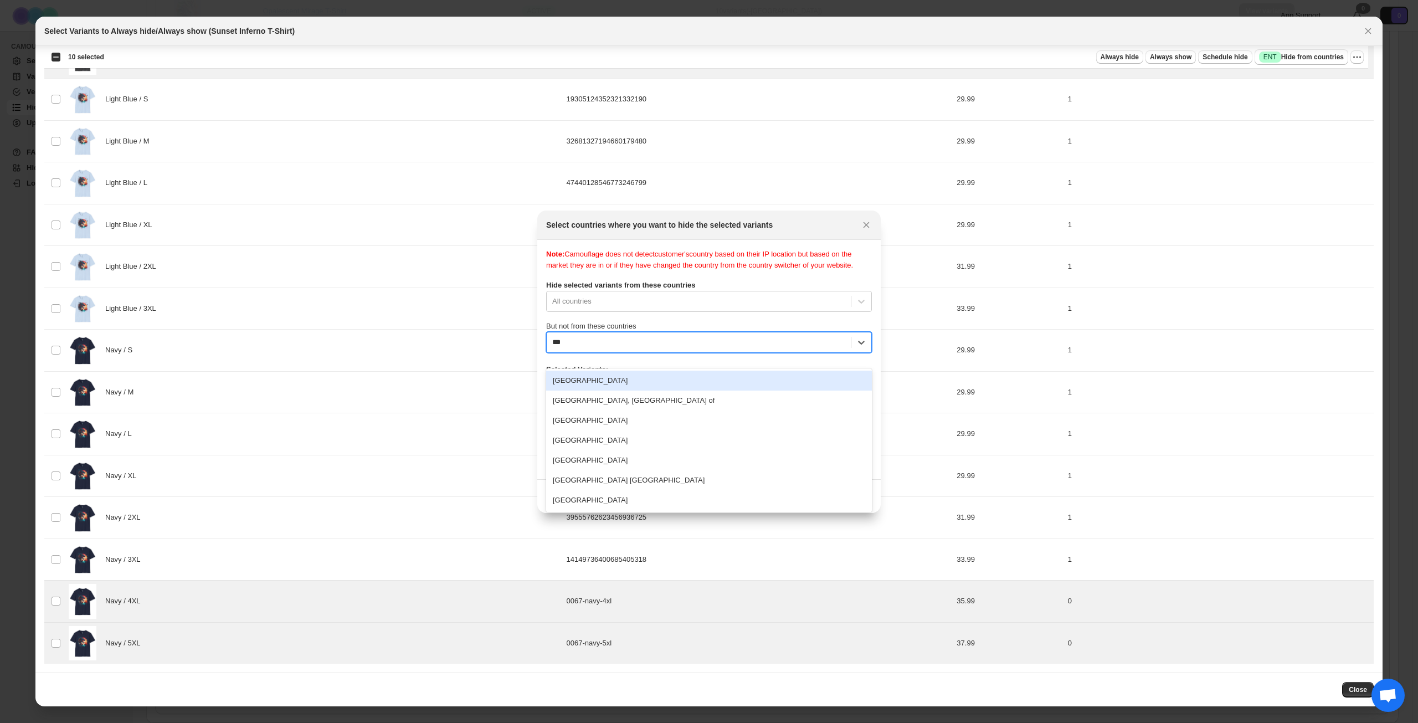
type input "****"
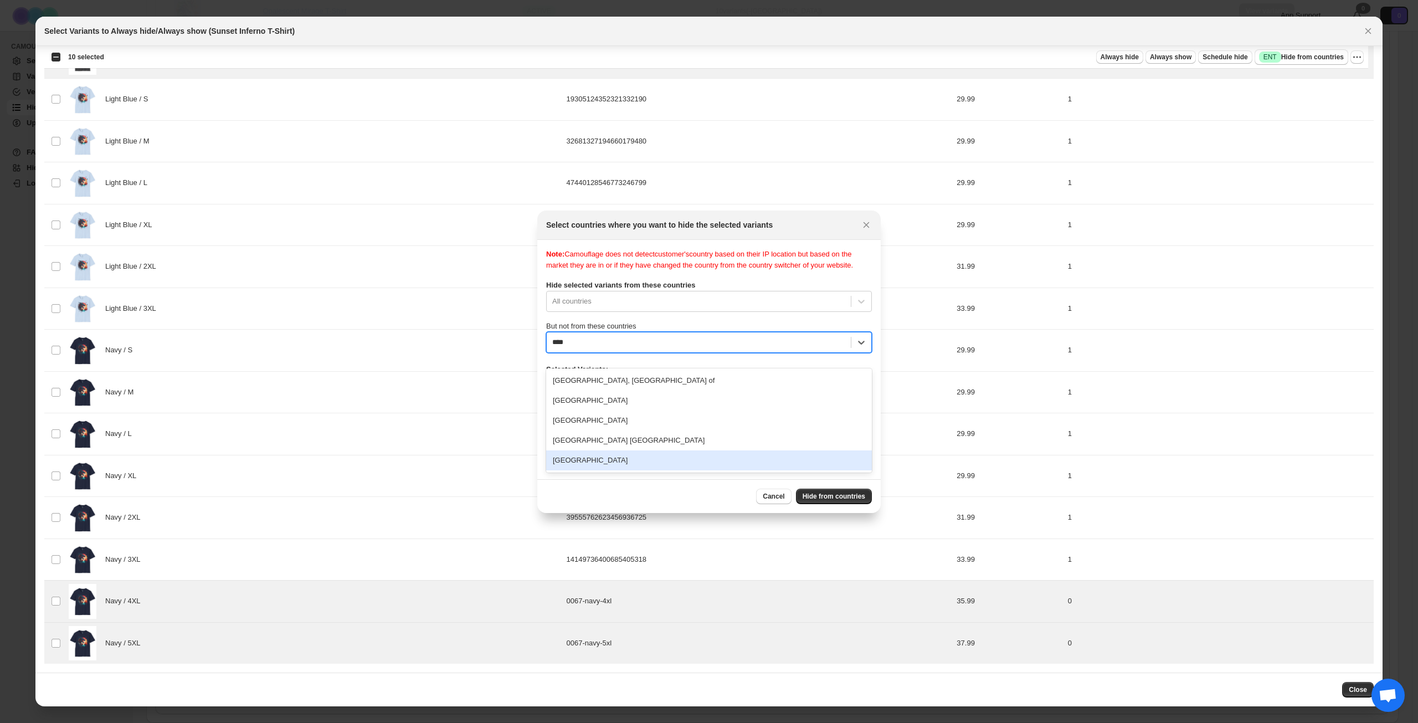
click at [625, 463] on div "[GEOGRAPHIC_DATA]" at bounding box center [709, 460] width 326 height 20
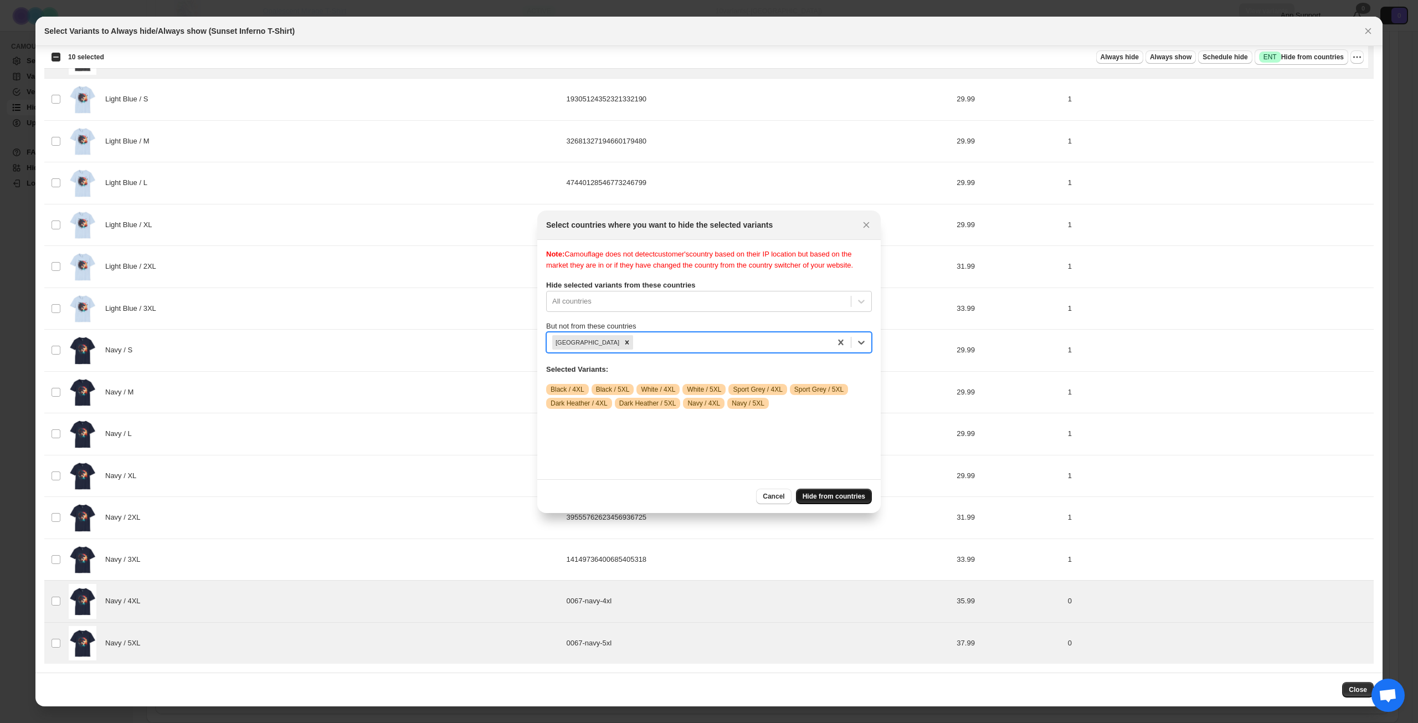
click at [826, 491] on button "Hide from countries" at bounding box center [834, 497] width 76 height 16
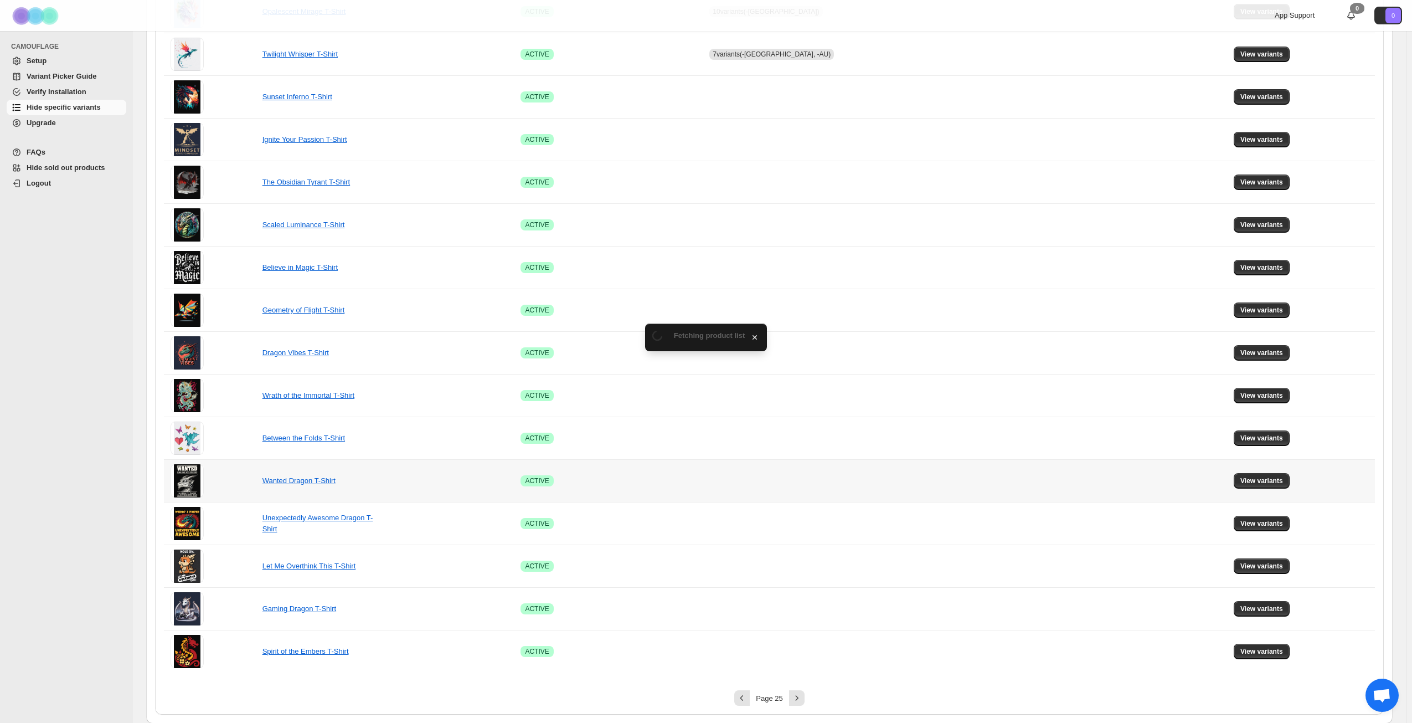
scroll to position [414, 0]
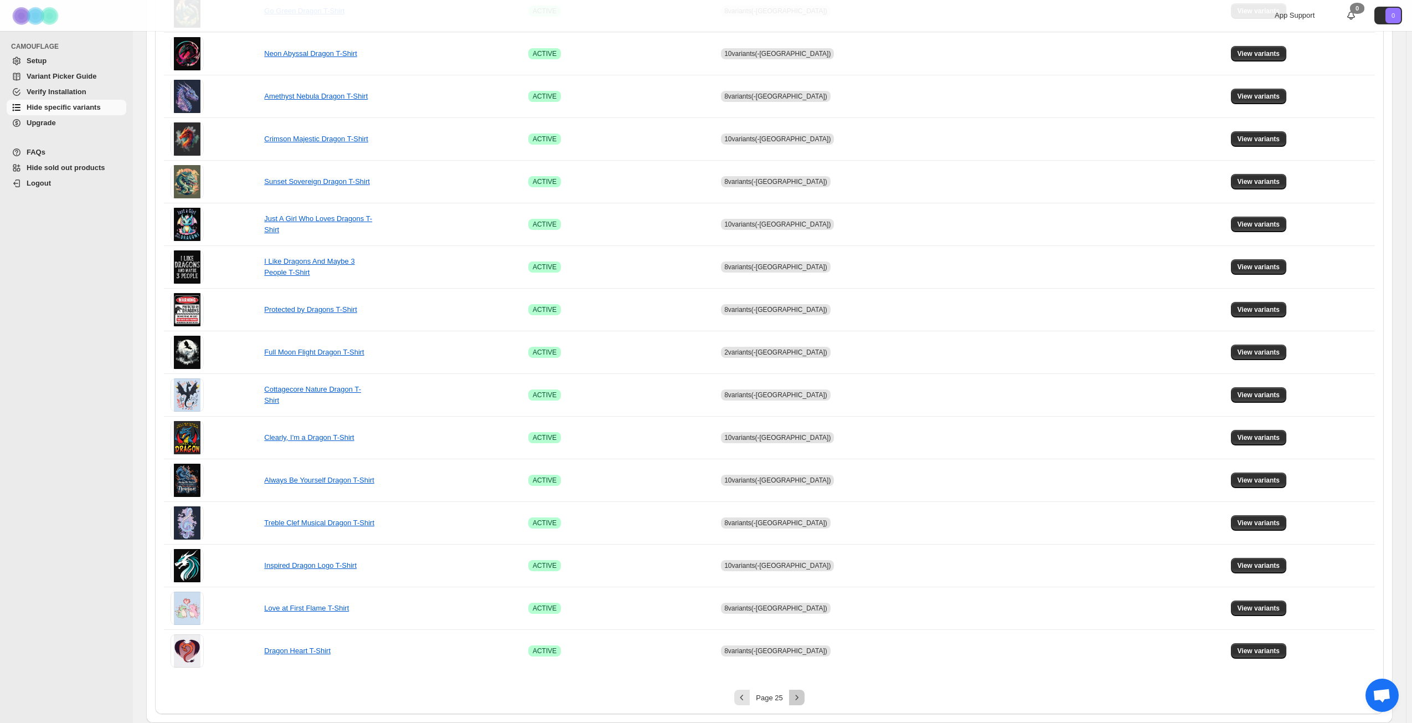
click at [803, 698] on icon "Next" at bounding box center [797, 697] width 11 height 11
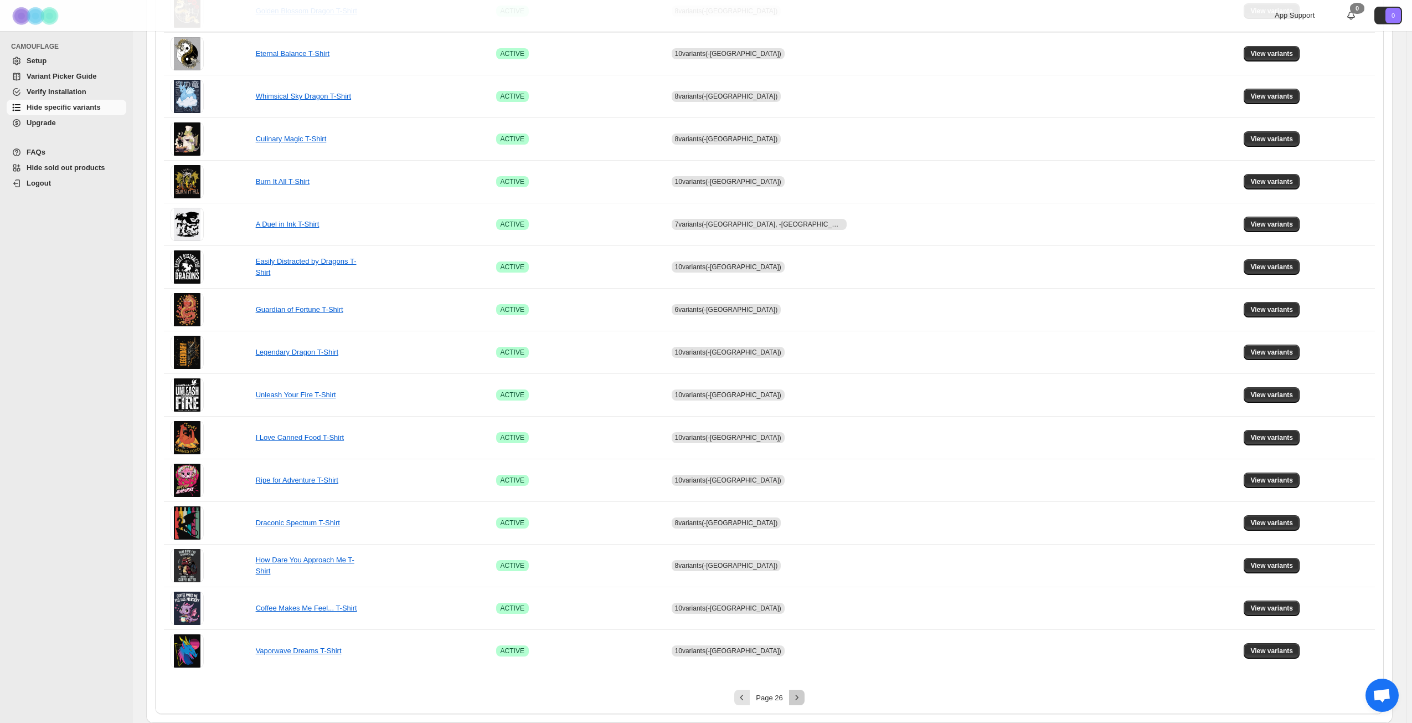
click at [803, 698] on icon "Next" at bounding box center [797, 697] width 11 height 11
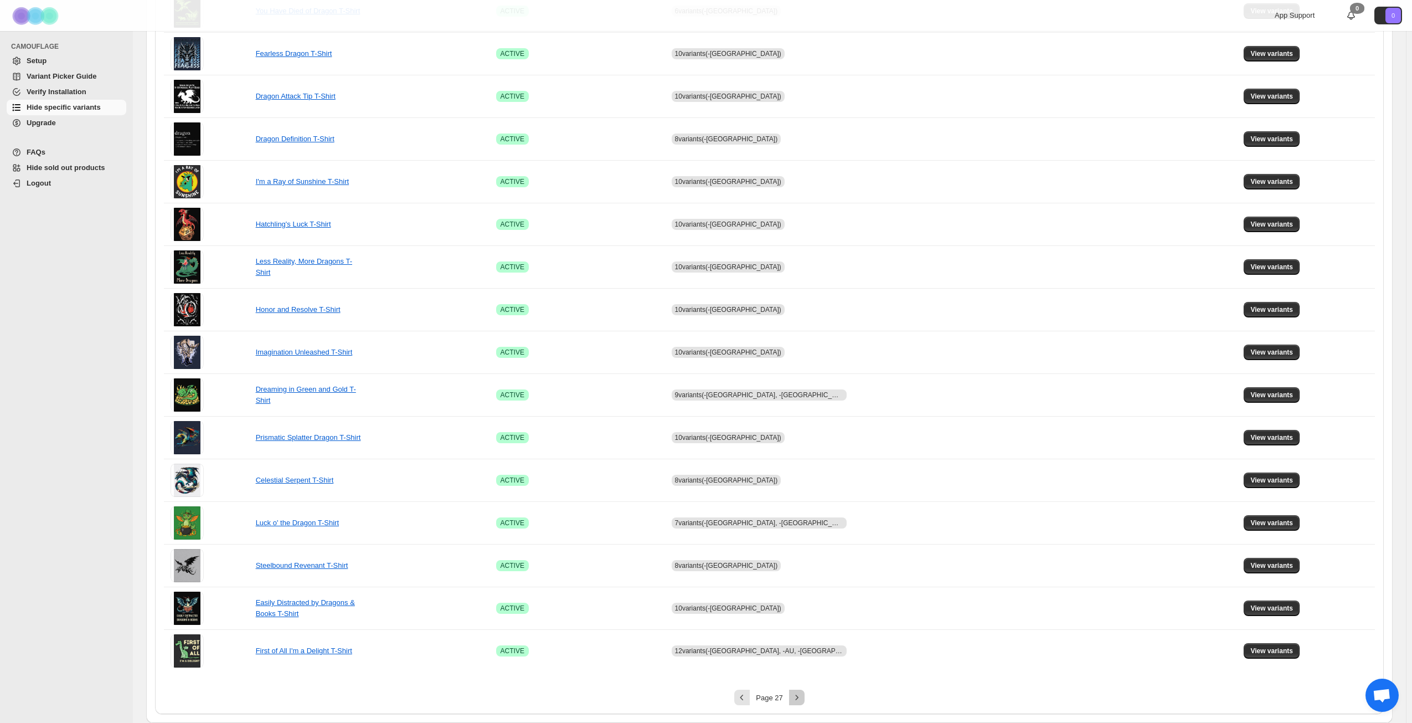
click at [803, 698] on icon "Next" at bounding box center [797, 697] width 11 height 11
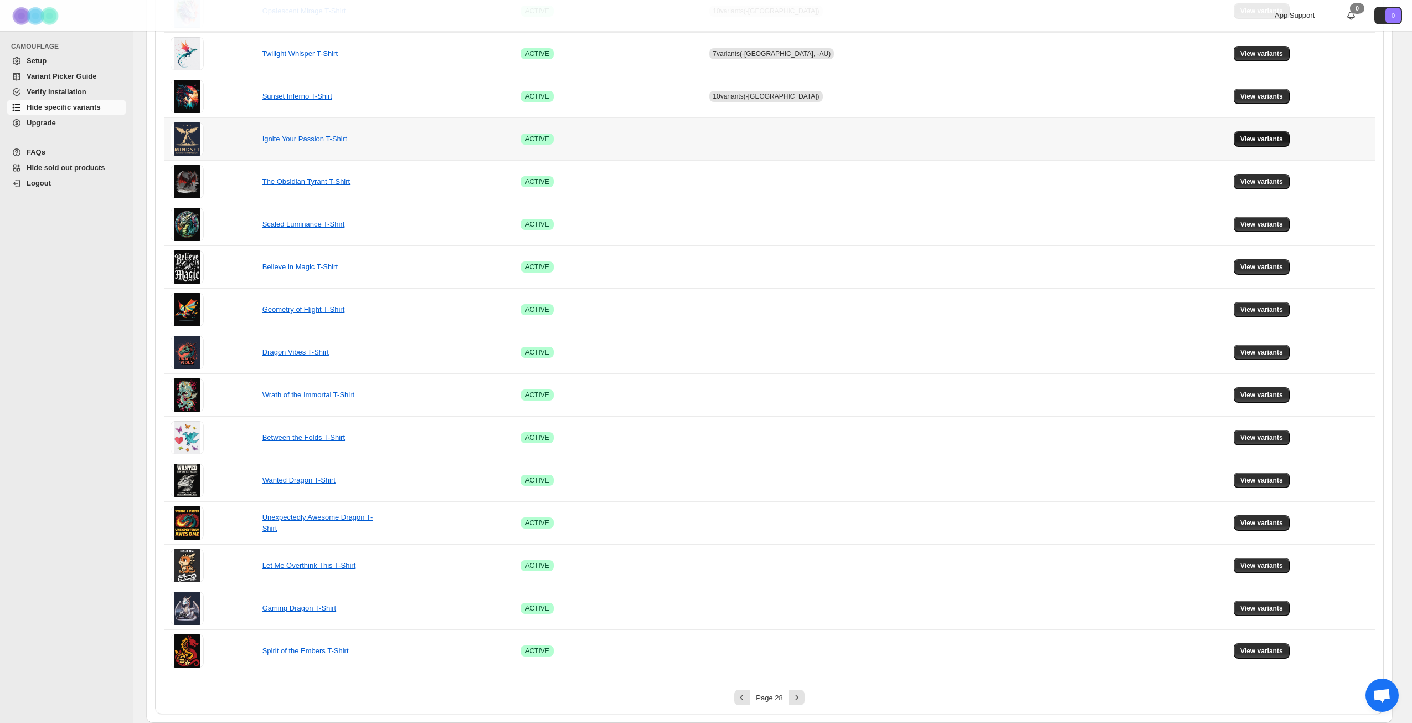
click at [1267, 141] on span "View variants" at bounding box center [1262, 139] width 43 height 9
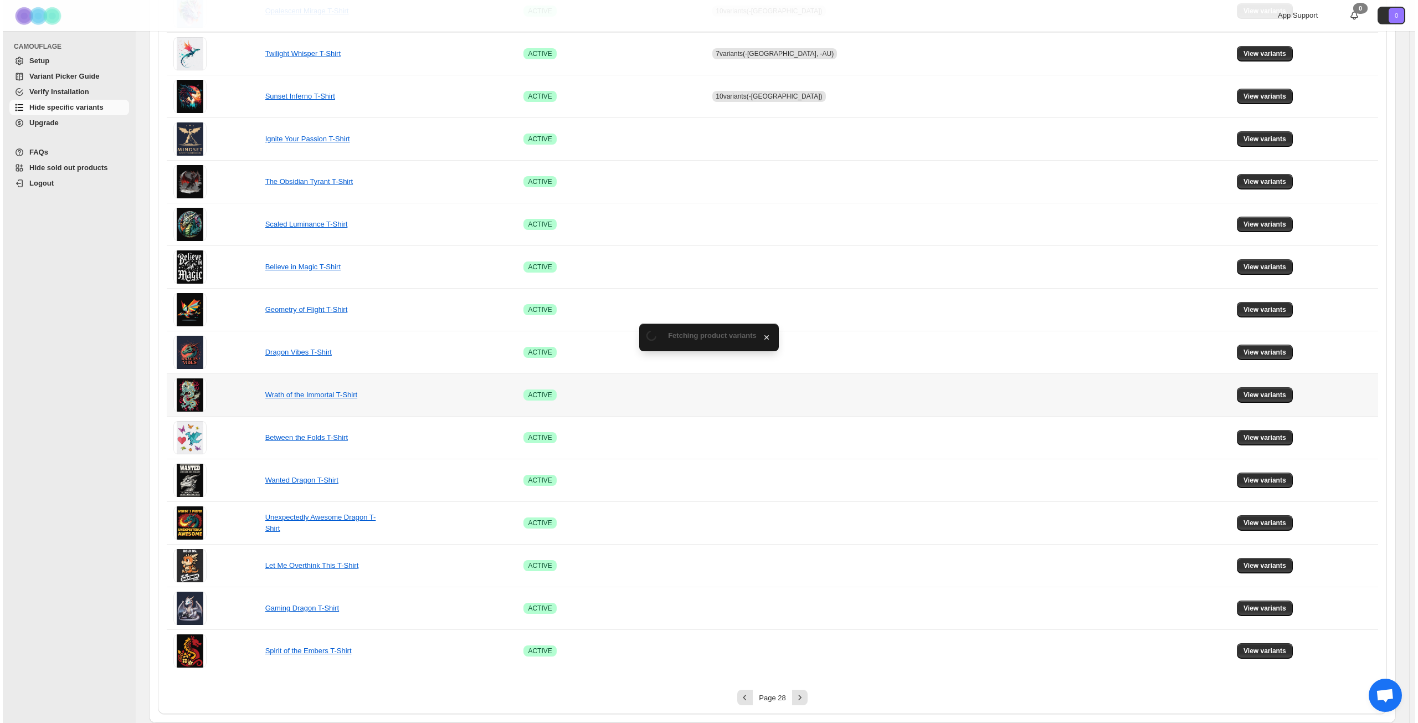
scroll to position [0, 0]
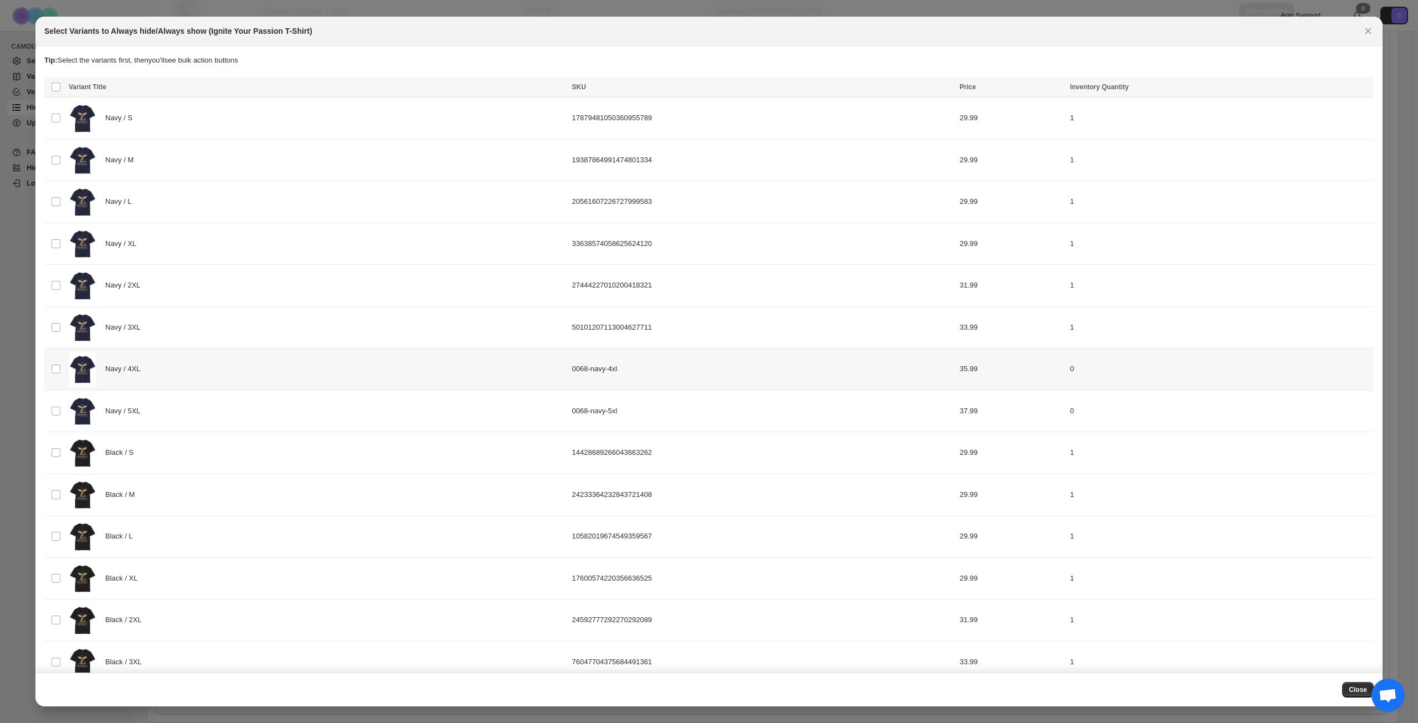
click at [239, 374] on div "Navy / 4XL" at bounding box center [317, 369] width 497 height 35
click at [233, 412] on div "Navy / 5XL" at bounding box center [317, 411] width 497 height 35
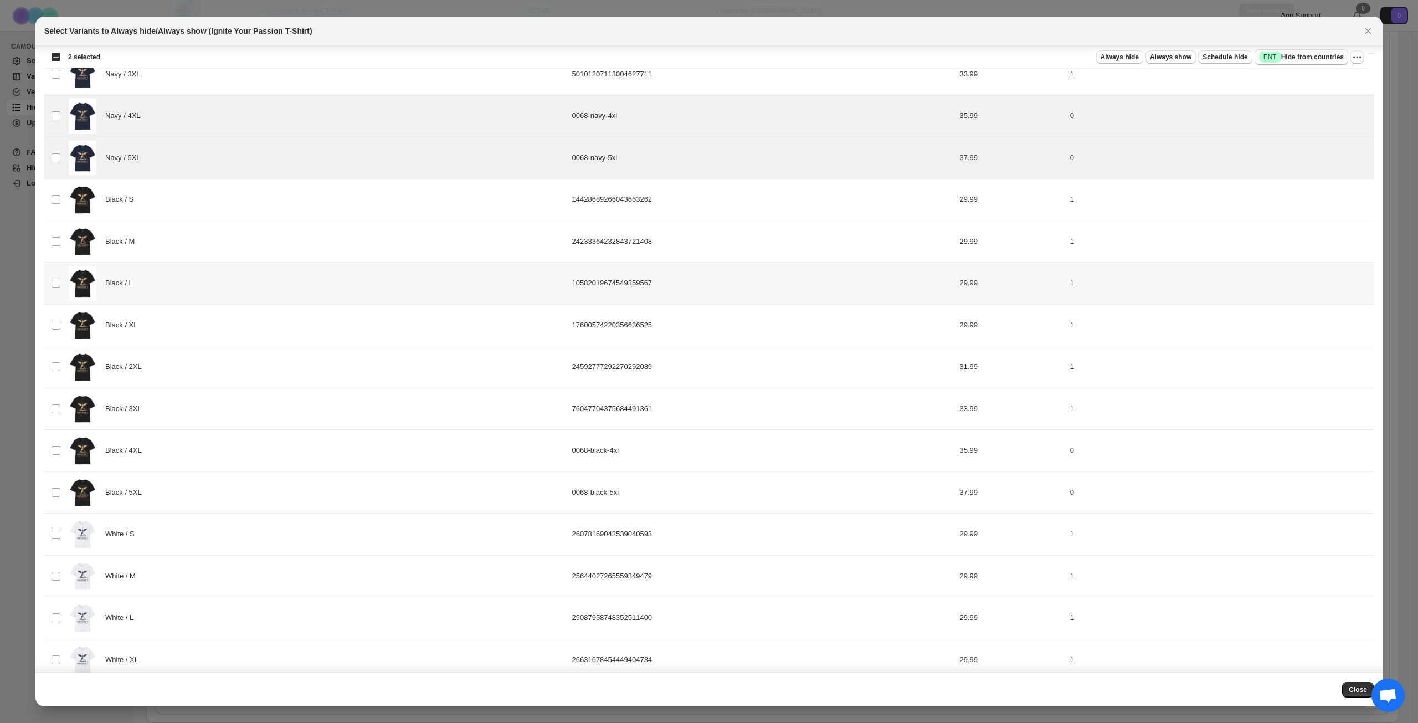
scroll to position [277, 0]
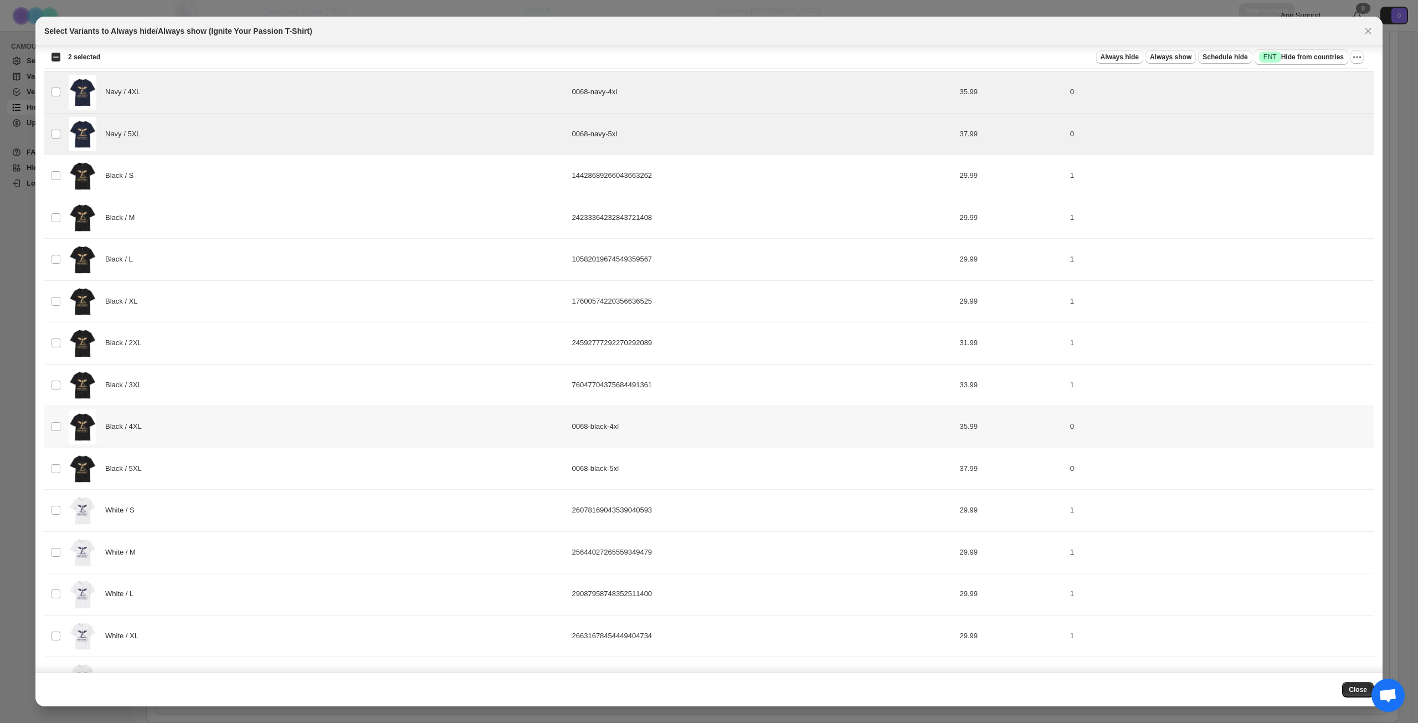
click at [261, 430] on div "Black / 4XL" at bounding box center [317, 426] width 497 height 35
click at [258, 464] on div "Black / 5XL" at bounding box center [317, 468] width 497 height 35
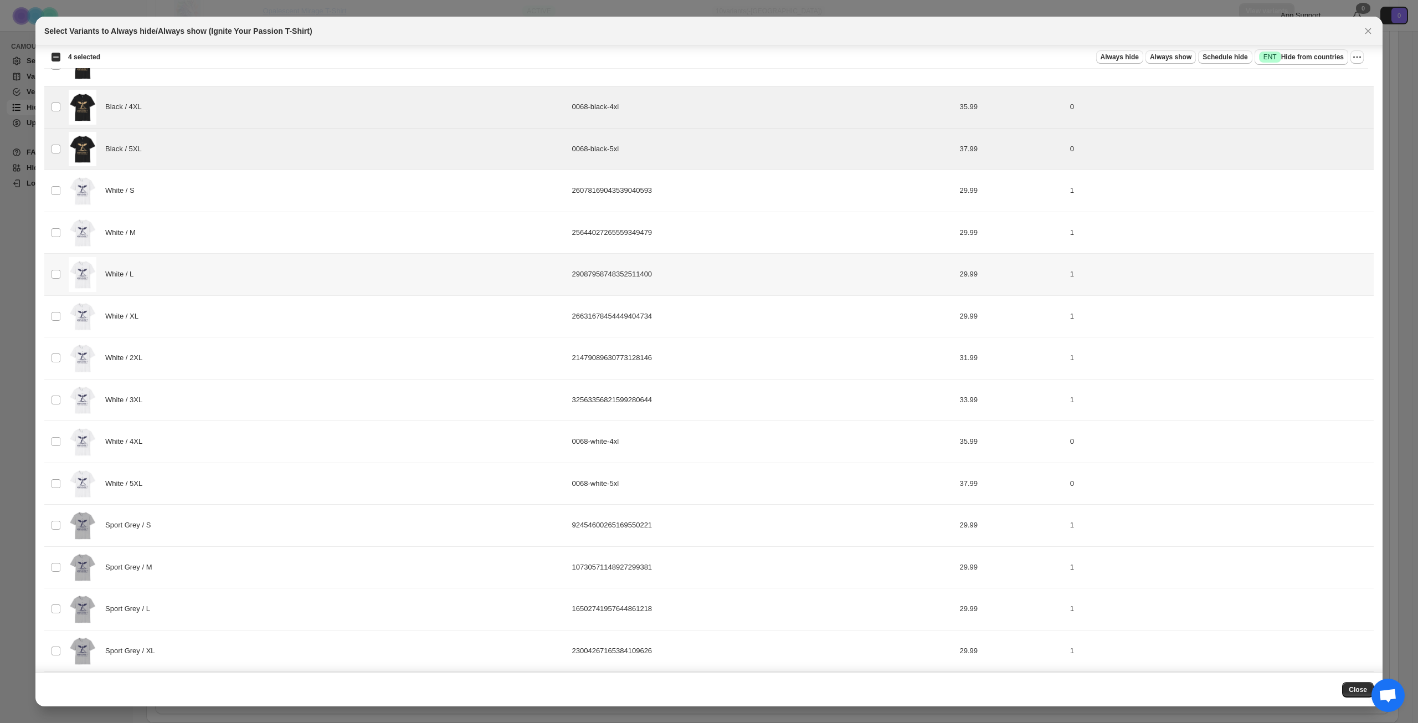
scroll to position [609, 0]
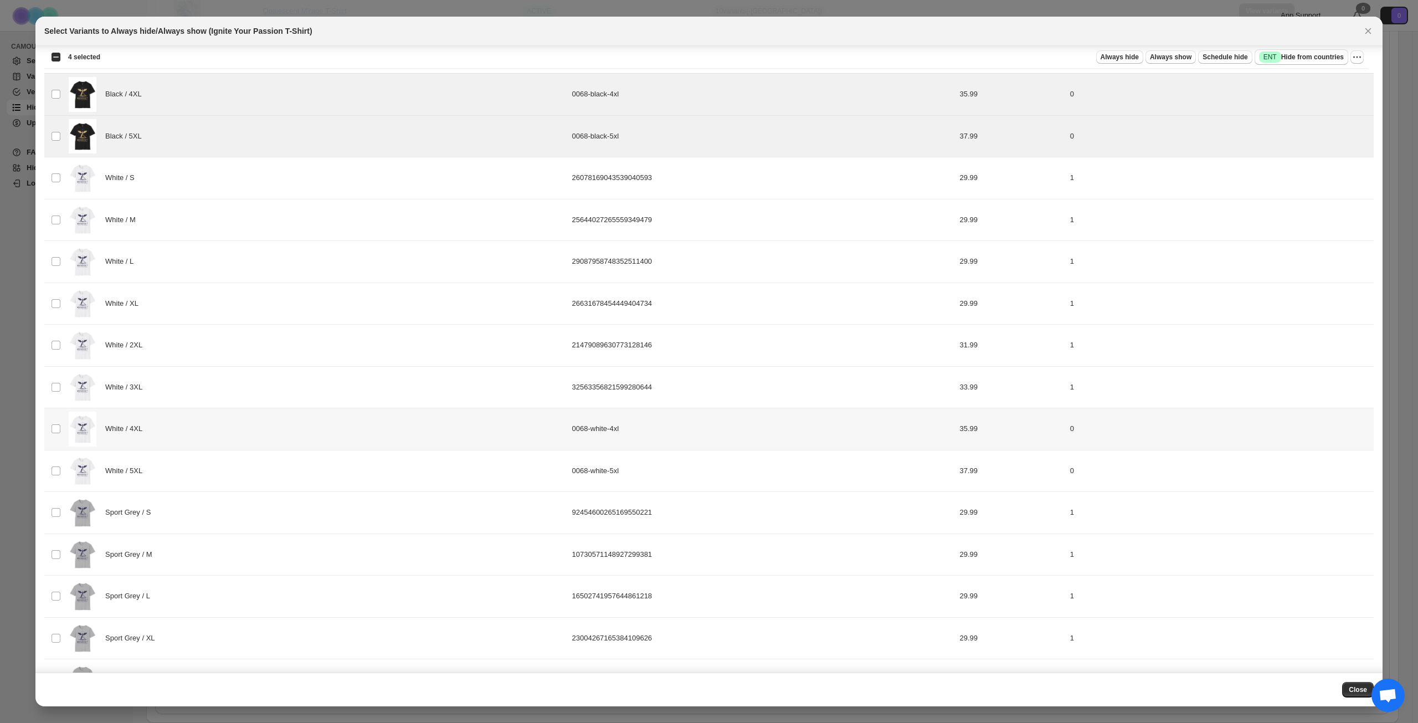
click at [253, 424] on div "White / 4XL" at bounding box center [317, 429] width 497 height 35
click at [241, 464] on div "White / 5XL" at bounding box center [317, 471] width 497 height 35
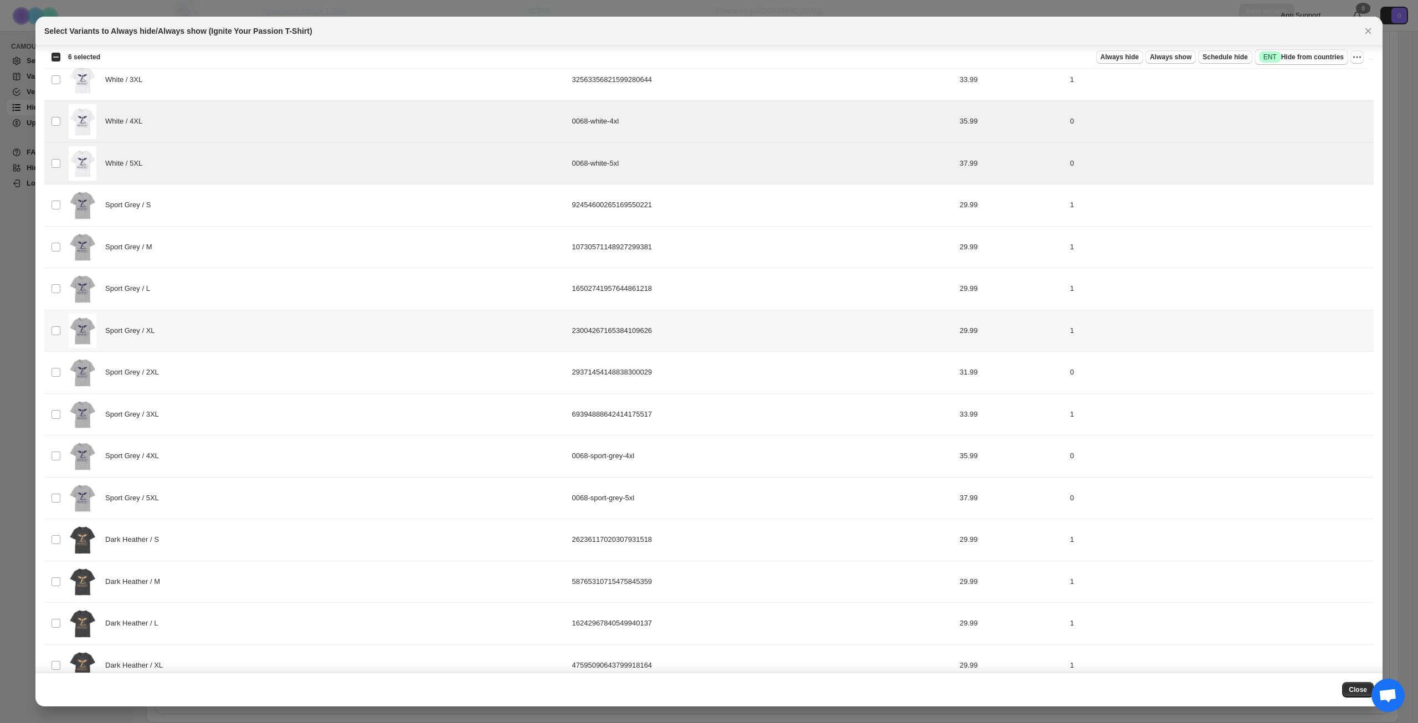
scroll to position [942, 0]
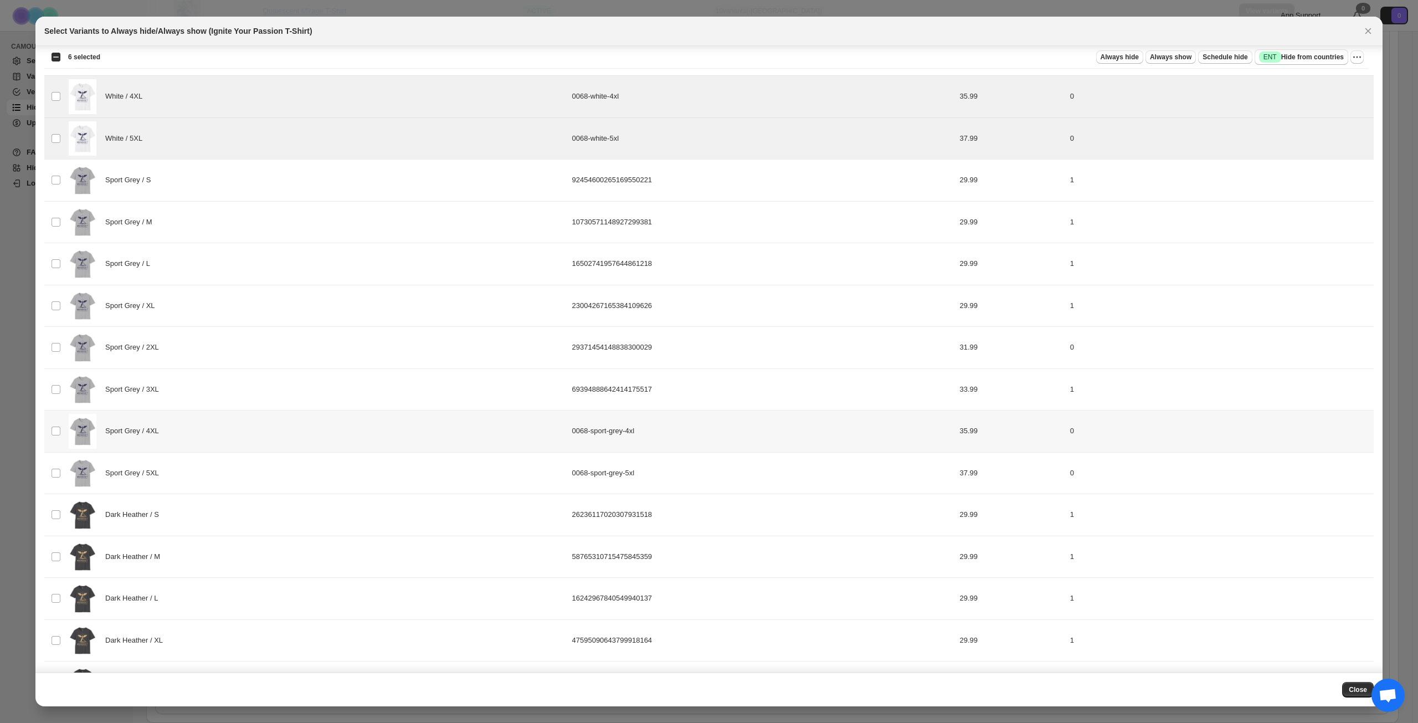
click at [242, 433] on div "Sport Grey / 4XL" at bounding box center [317, 431] width 497 height 35
click at [235, 469] on div "Sport Grey / 5XL" at bounding box center [317, 473] width 497 height 35
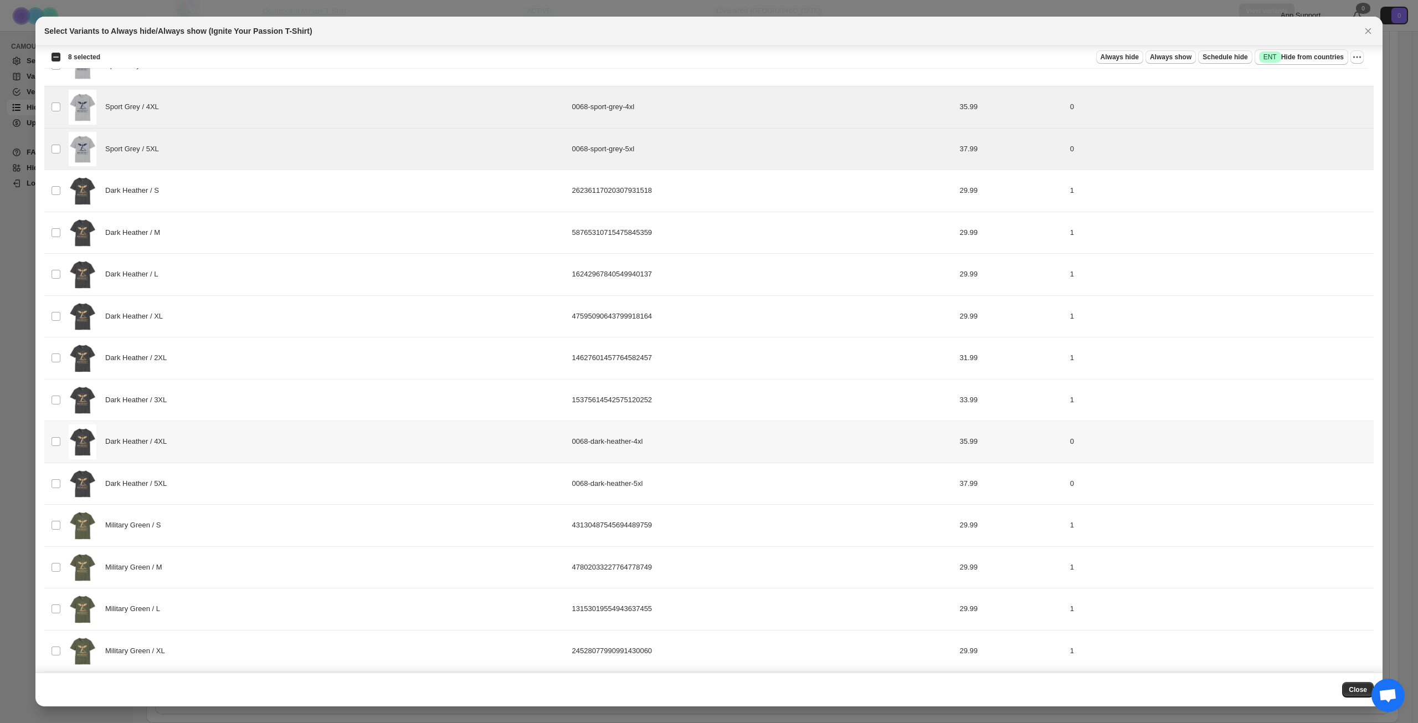
scroll to position [1329, 0]
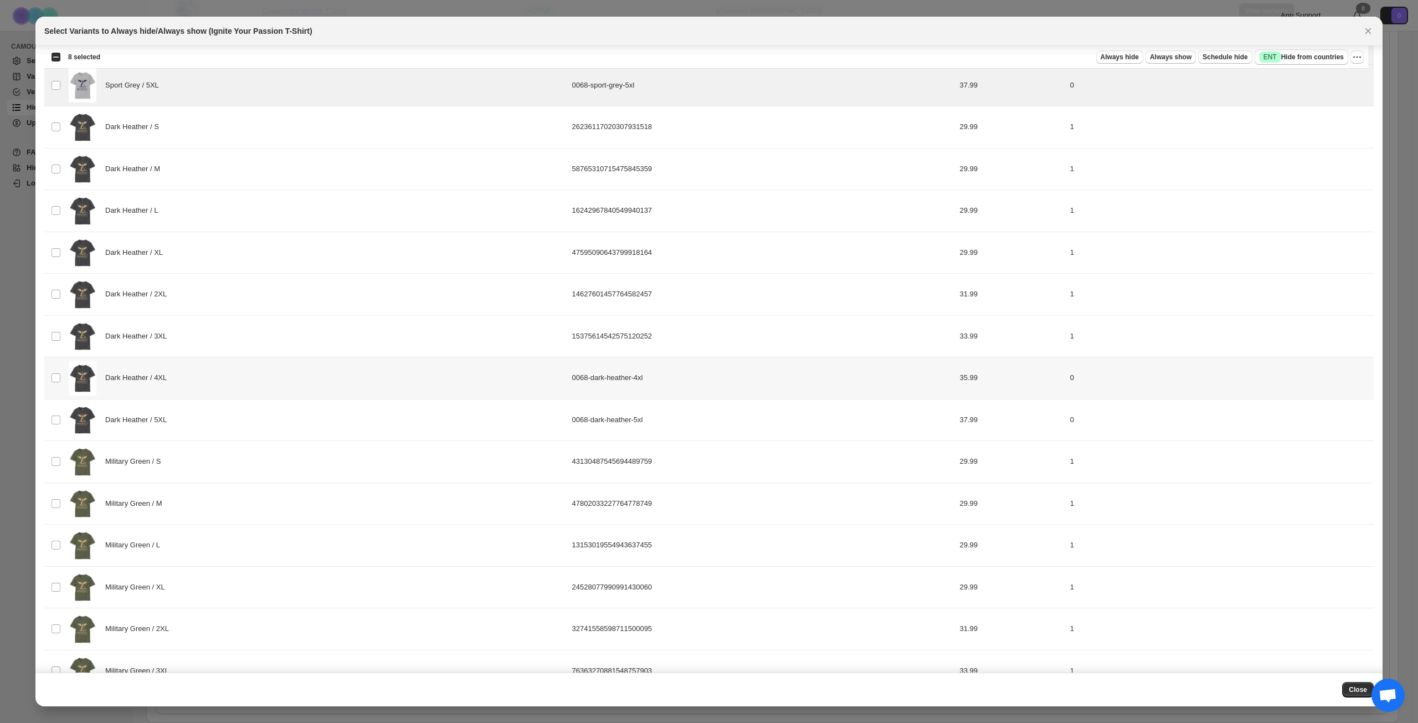
click at [255, 380] on div "Dark Heather / 4XL" at bounding box center [317, 378] width 497 height 35
click at [245, 416] on div "Dark Heather / 5XL" at bounding box center [317, 420] width 497 height 35
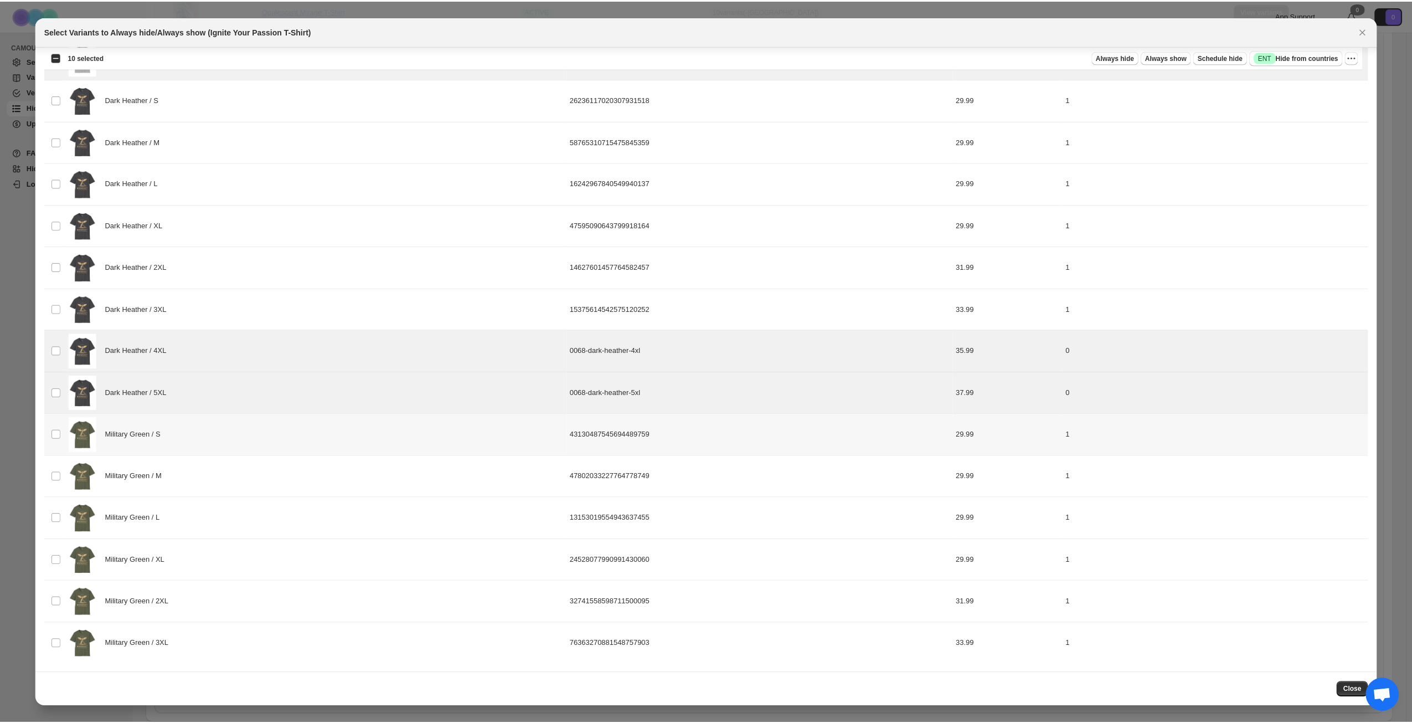
scroll to position [1357, 0]
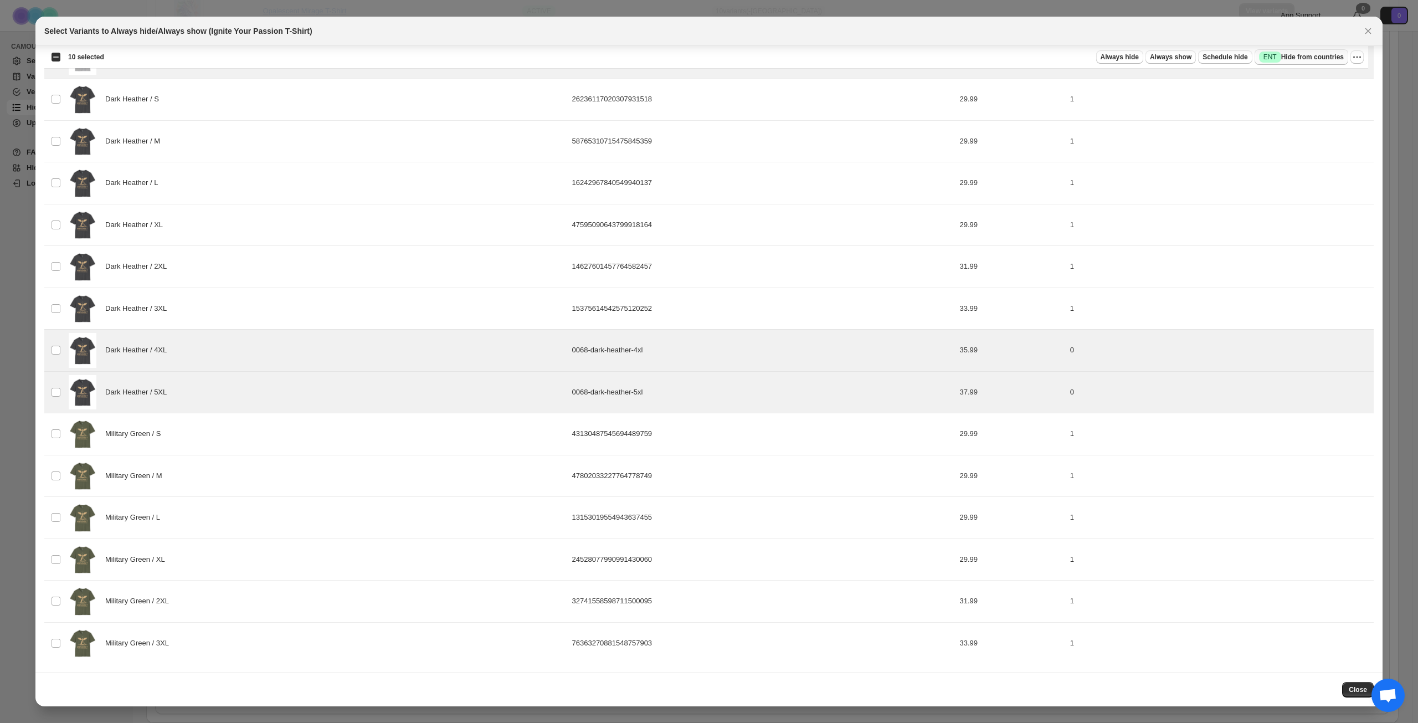
click at [1320, 54] on span "Success ENT Hide from countries" at bounding box center [1301, 57] width 85 height 11
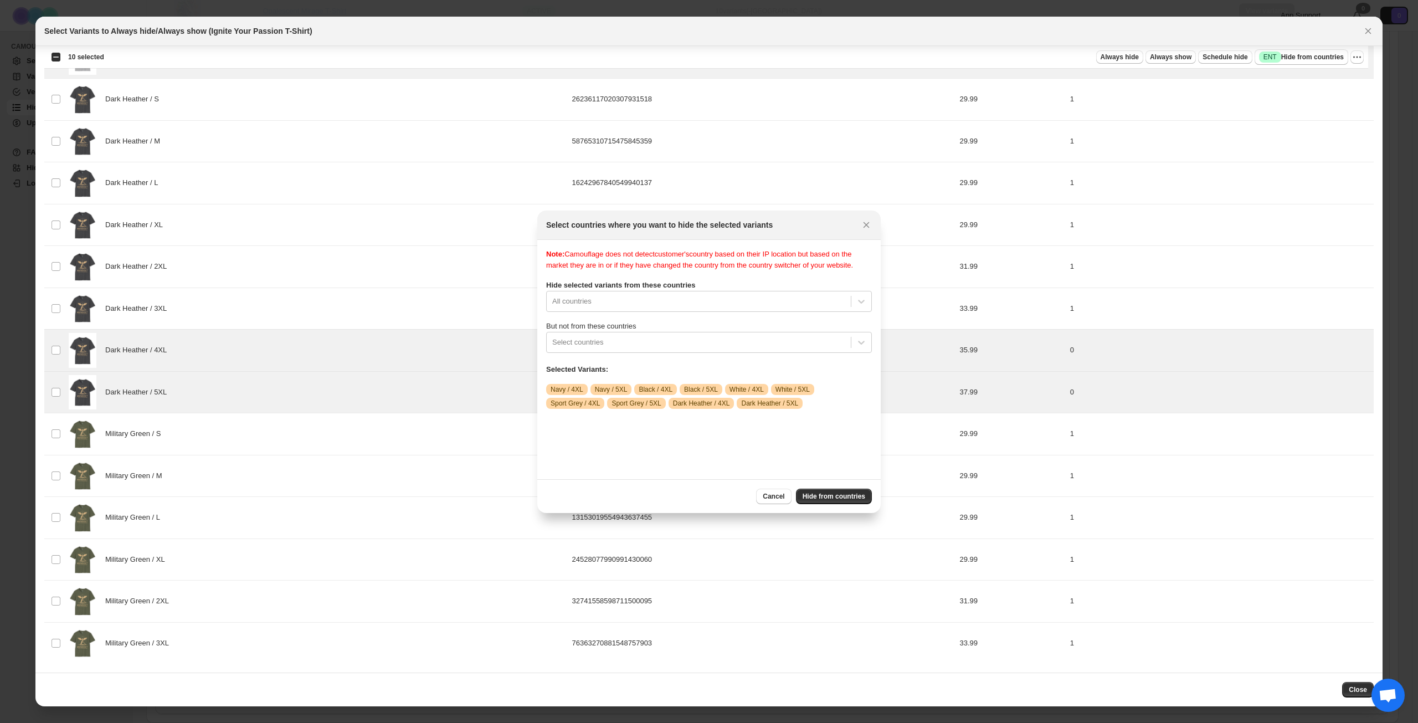
click at [733, 332] on label "But not from these countries" at bounding box center [709, 326] width 326 height 11
click at [718, 351] on div "Select countries" at bounding box center [699, 342] width 304 height 18
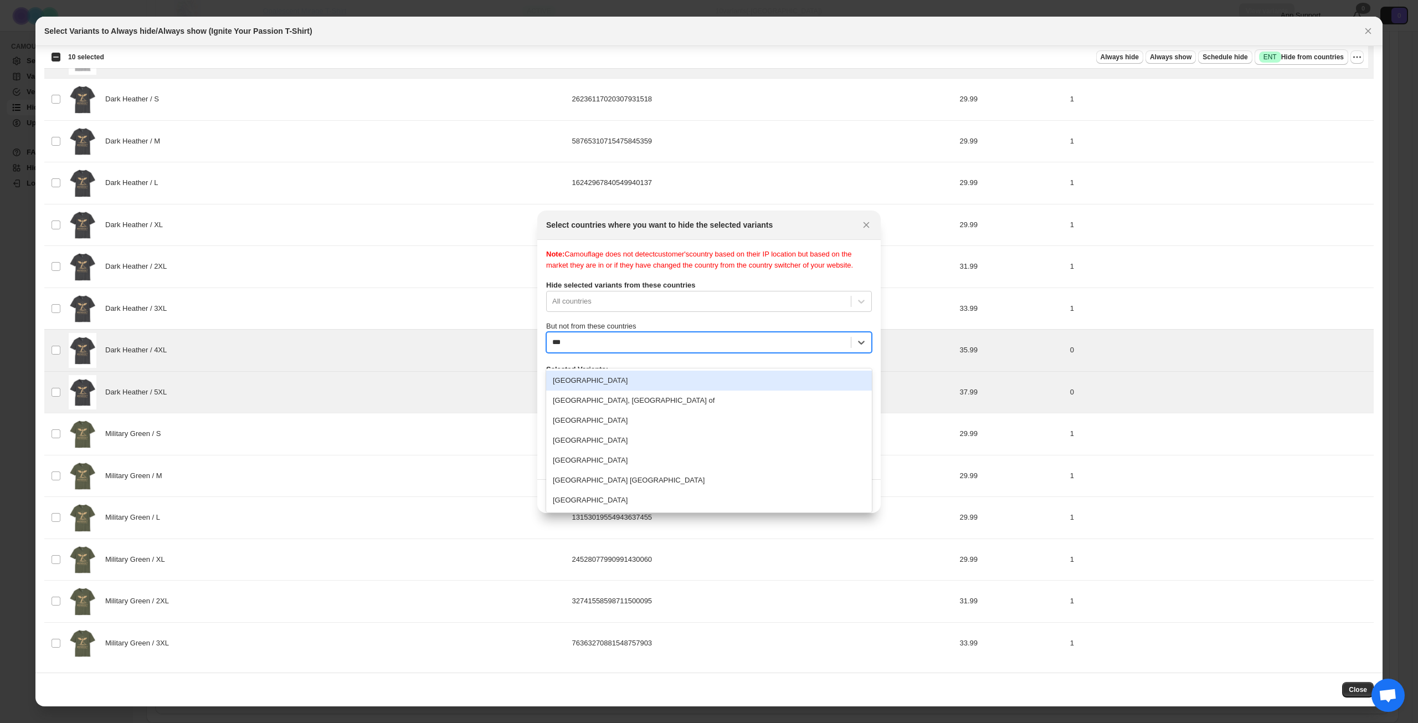
type input "****"
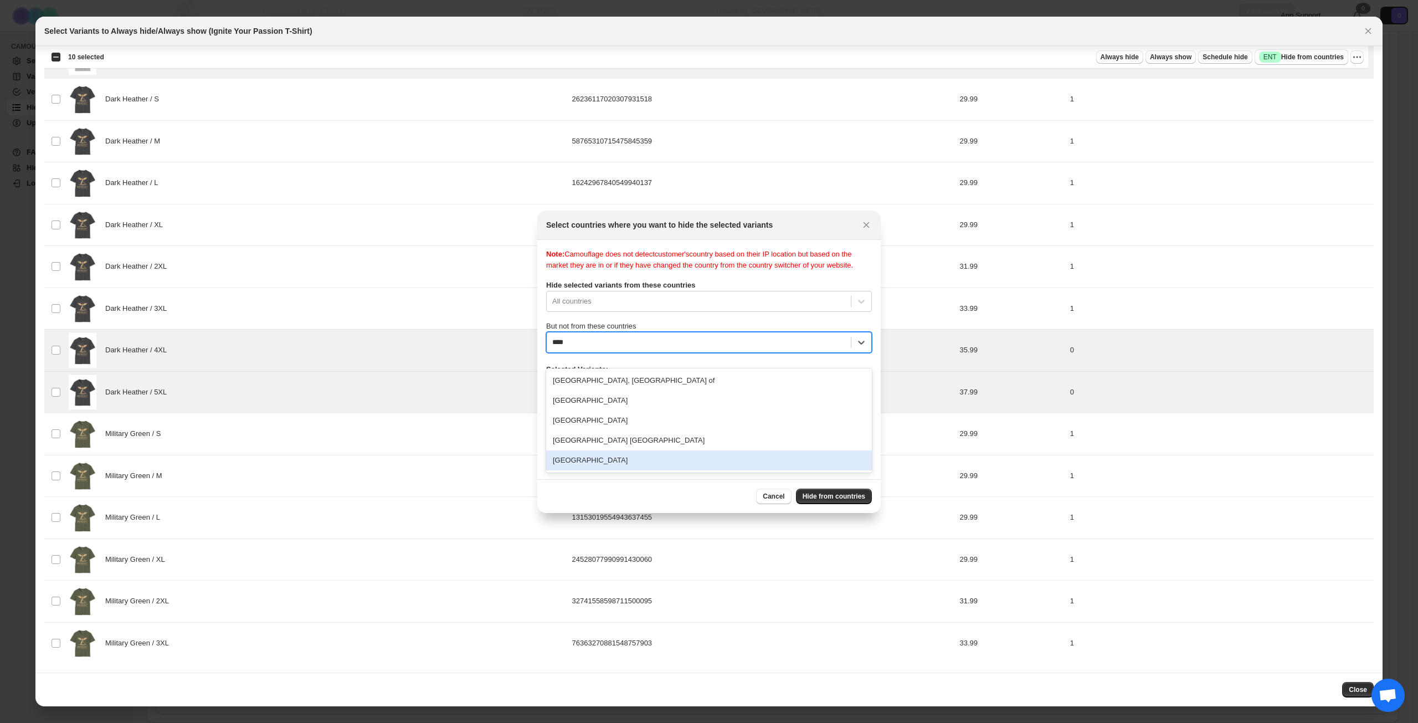
click at [630, 464] on div "[GEOGRAPHIC_DATA]" at bounding box center [709, 460] width 326 height 20
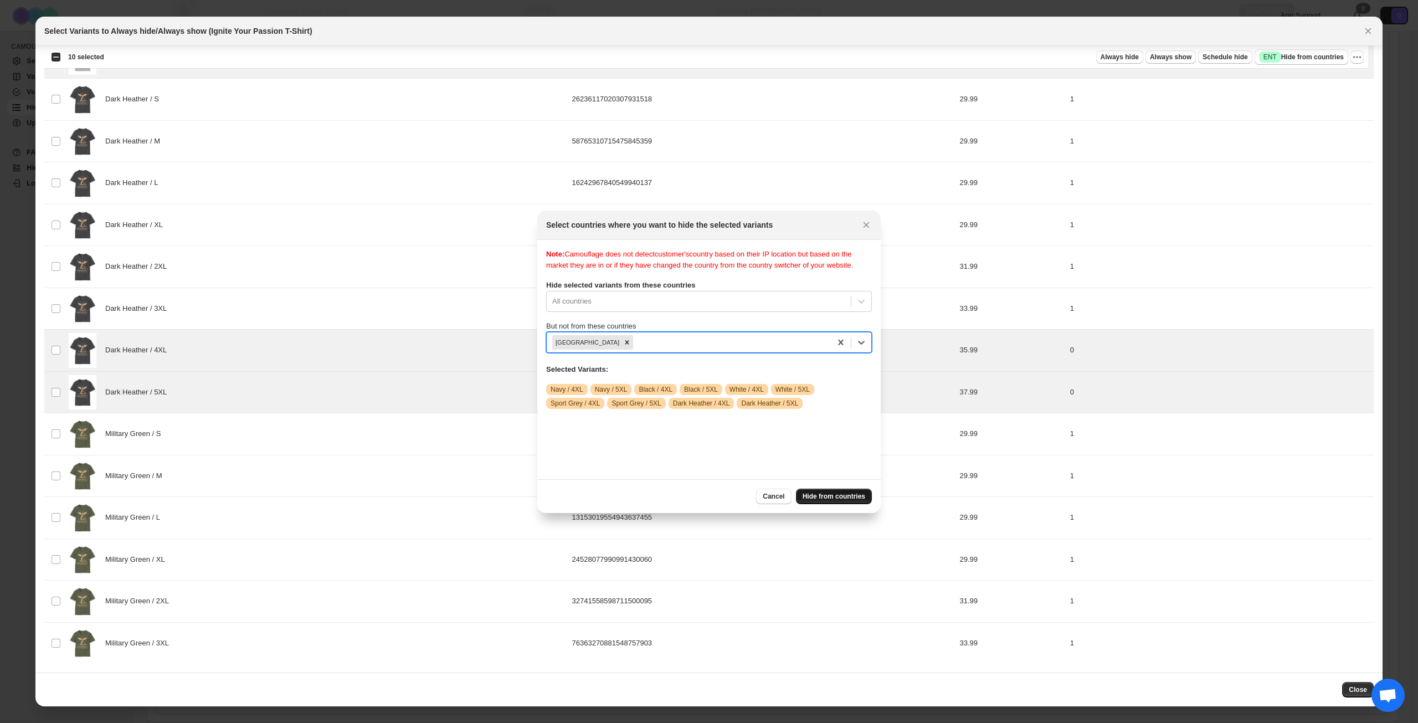
click at [828, 491] on button "Hide from countries" at bounding box center [834, 497] width 76 height 16
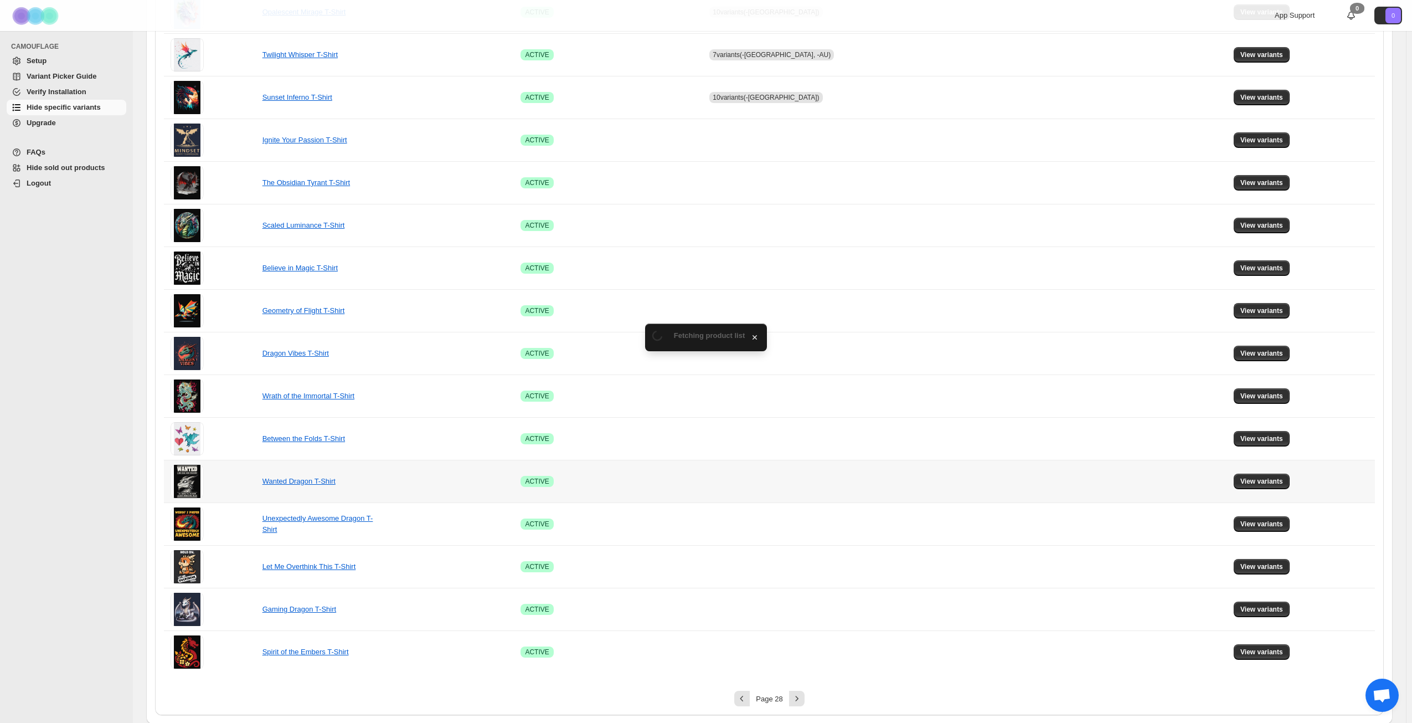
scroll to position [414, 0]
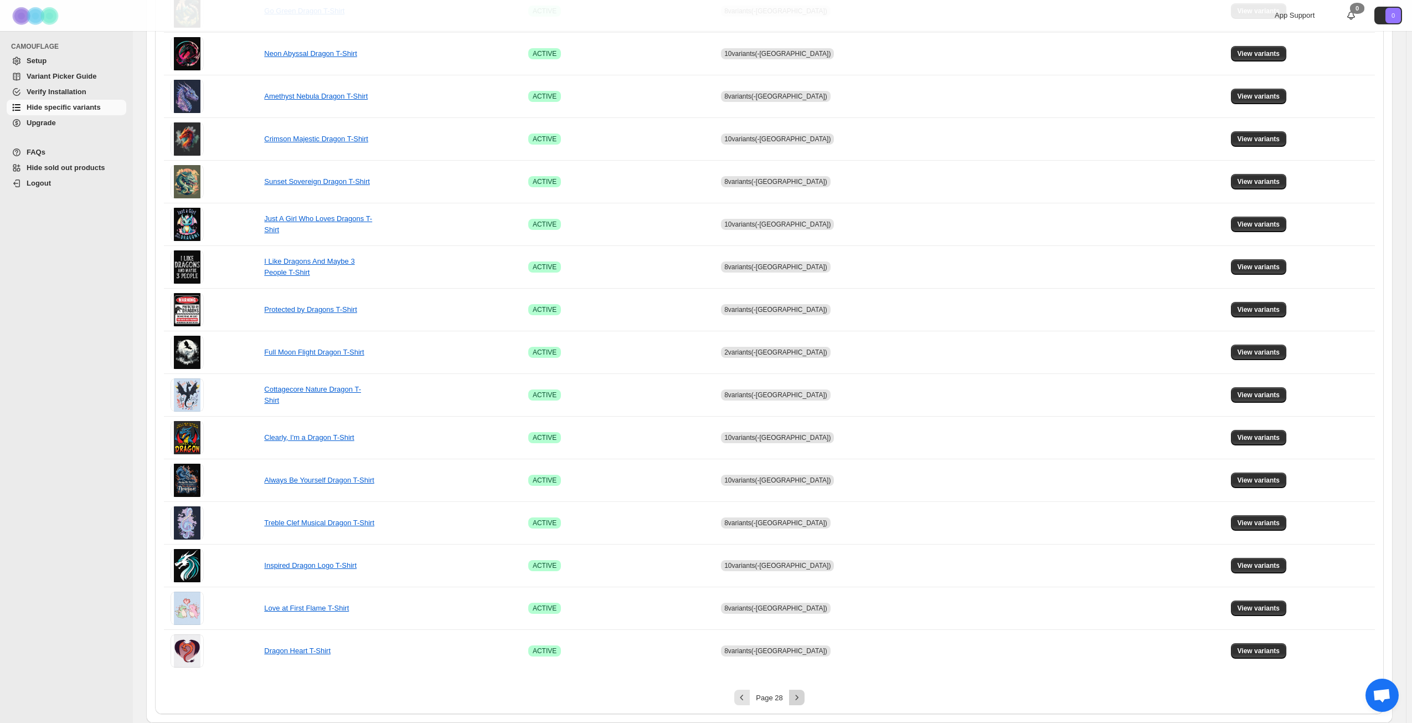
click at [799, 698] on icon "Next" at bounding box center [797, 697] width 11 height 11
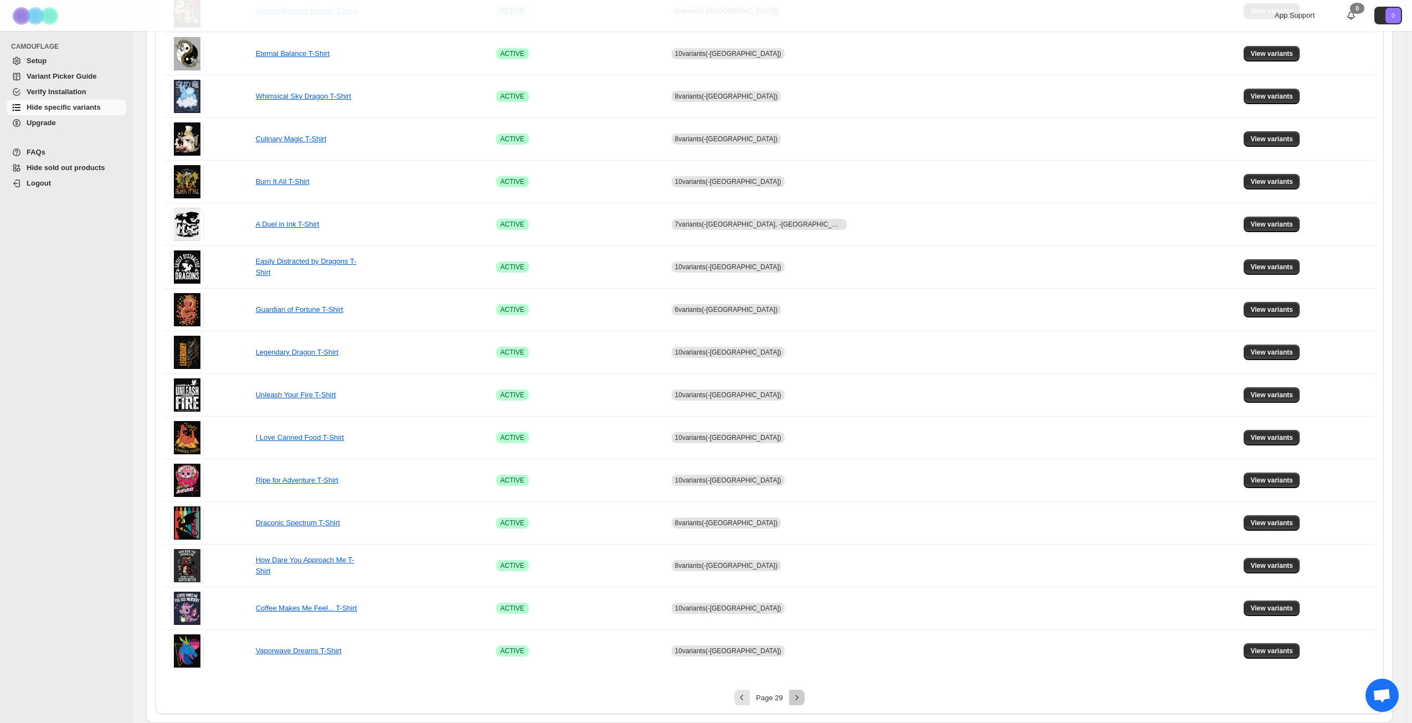
click at [799, 698] on icon "Next" at bounding box center [797, 697] width 11 height 11
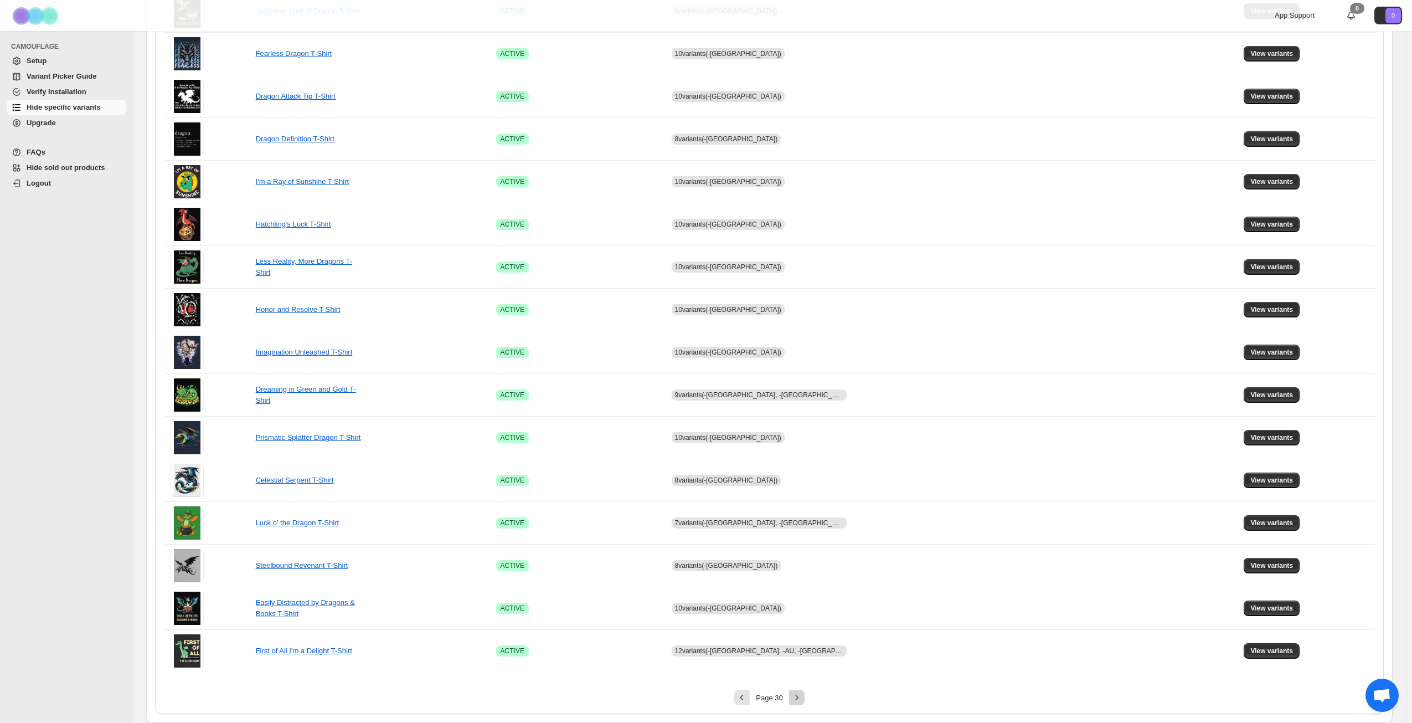
click at [798, 698] on icon "Next" at bounding box center [796, 697] width 3 height 5
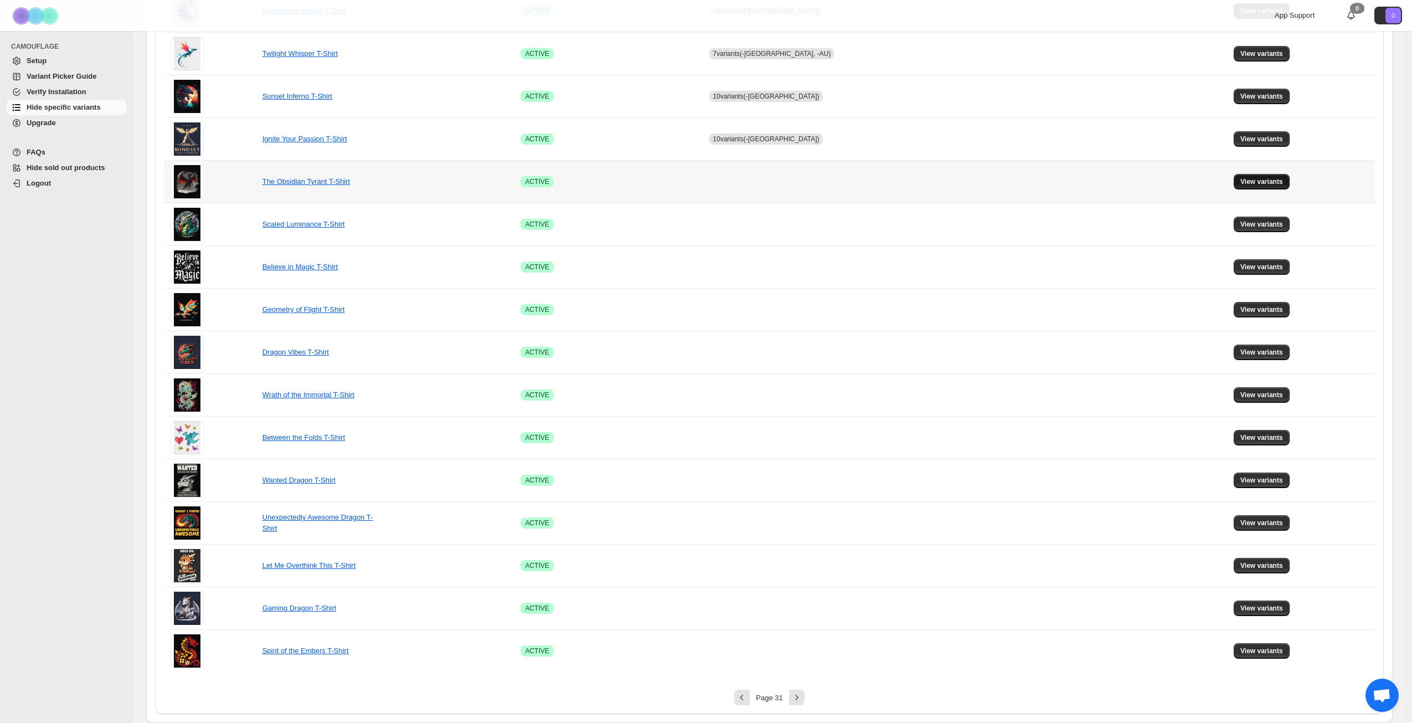
click at [1256, 182] on span "View variants" at bounding box center [1262, 181] width 43 height 9
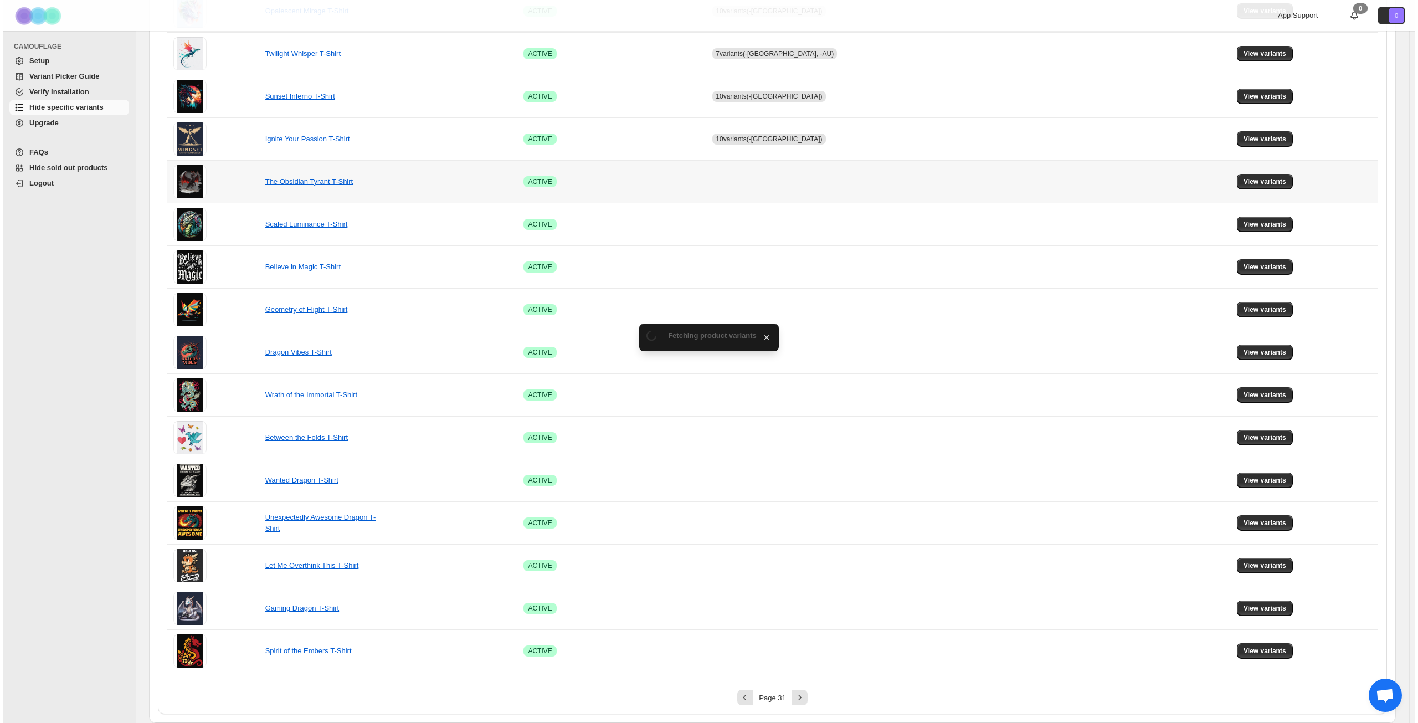
scroll to position [0, 0]
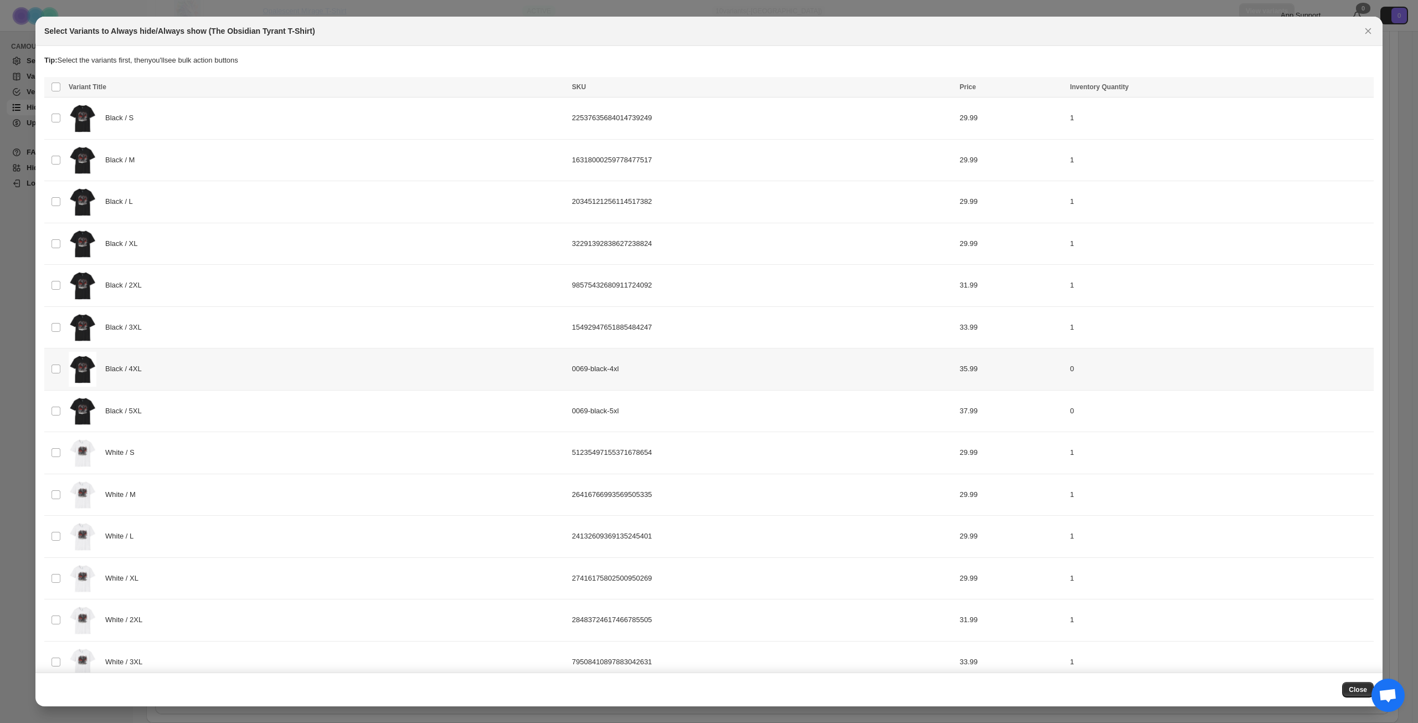
click at [392, 360] on div "Black / 4XL" at bounding box center [317, 369] width 497 height 35
click at [366, 403] on div "Black / 5XL" at bounding box center [317, 411] width 497 height 35
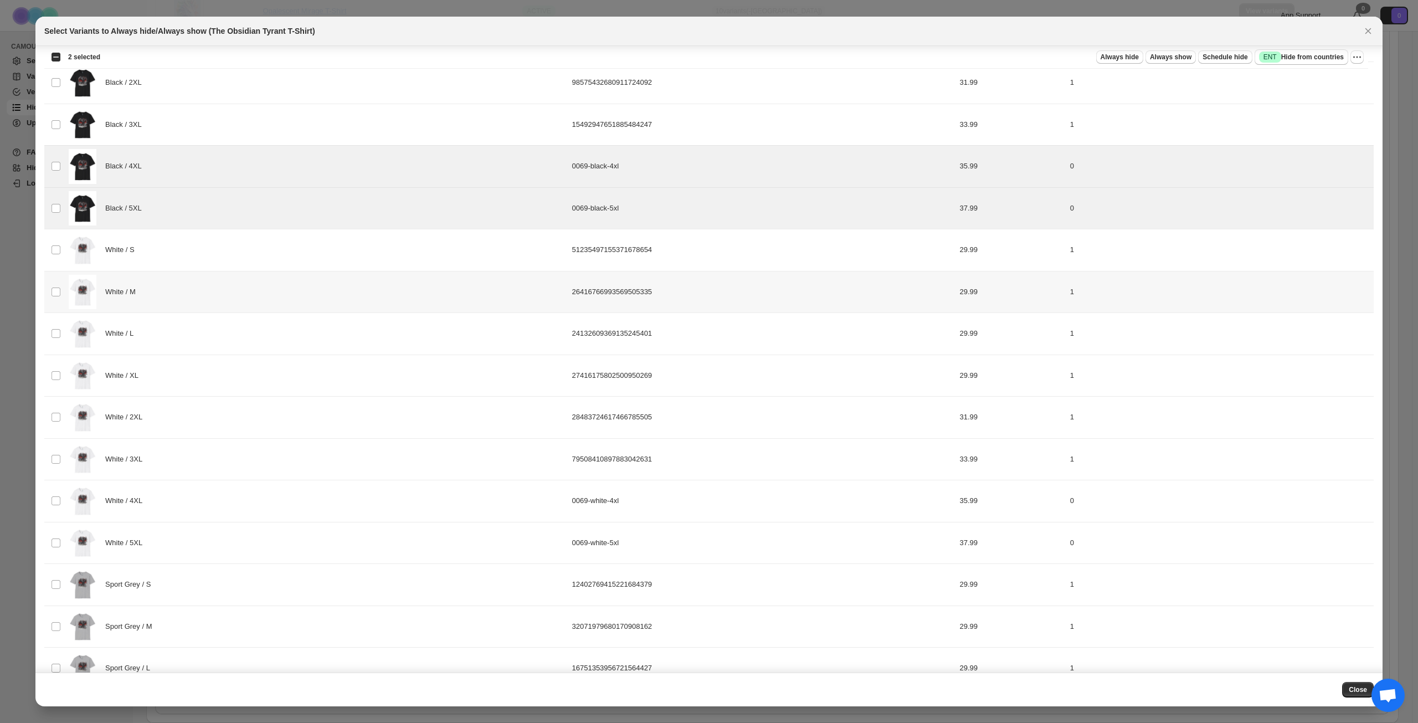
scroll to position [244, 0]
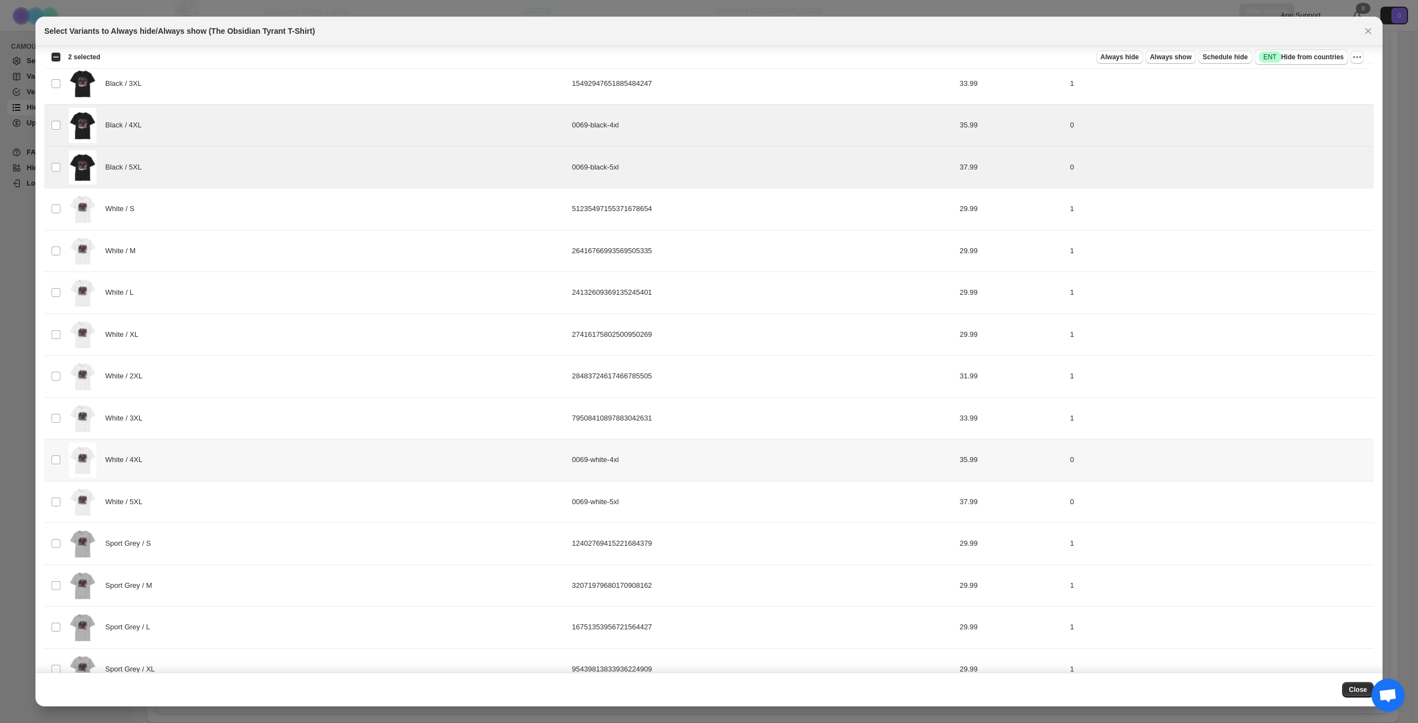
click at [331, 446] on div "White / 4XL" at bounding box center [317, 460] width 497 height 35
click at [330, 492] on div "White / 5XL" at bounding box center [317, 502] width 497 height 35
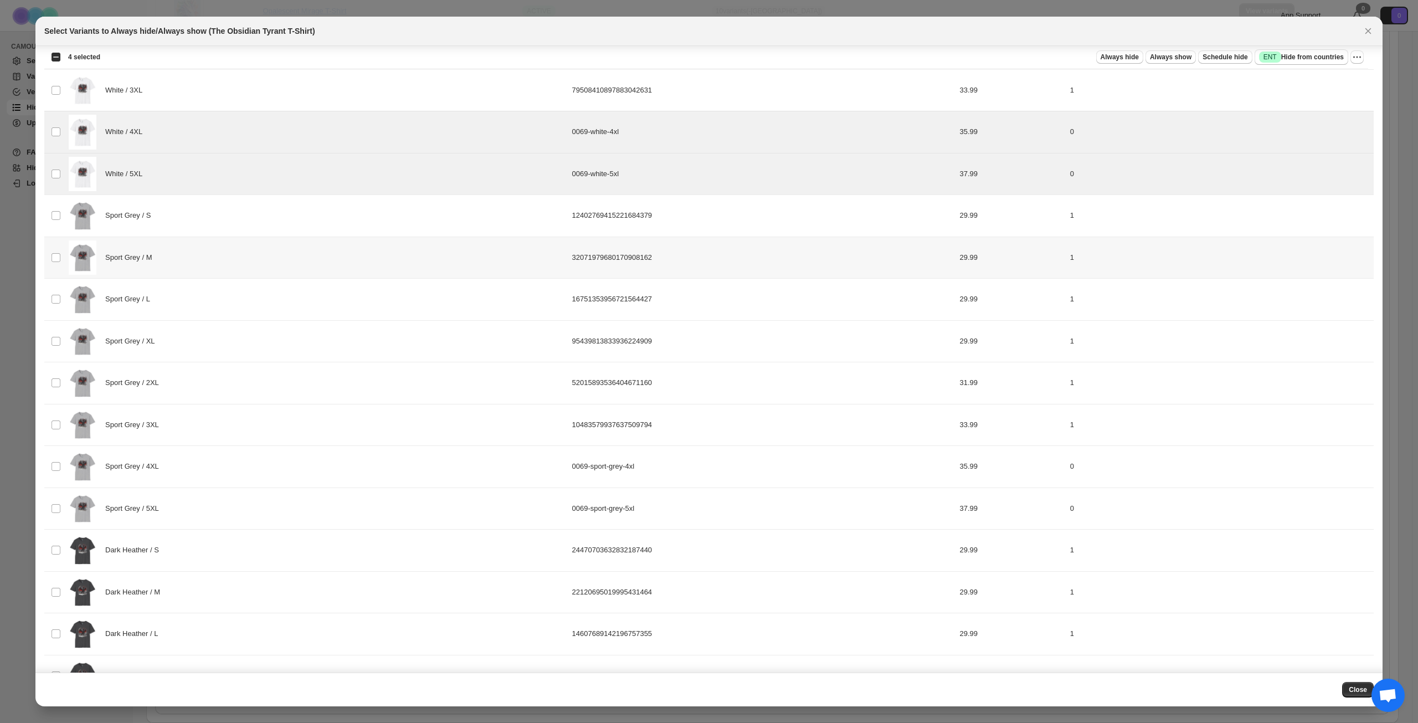
scroll to position [576, 0]
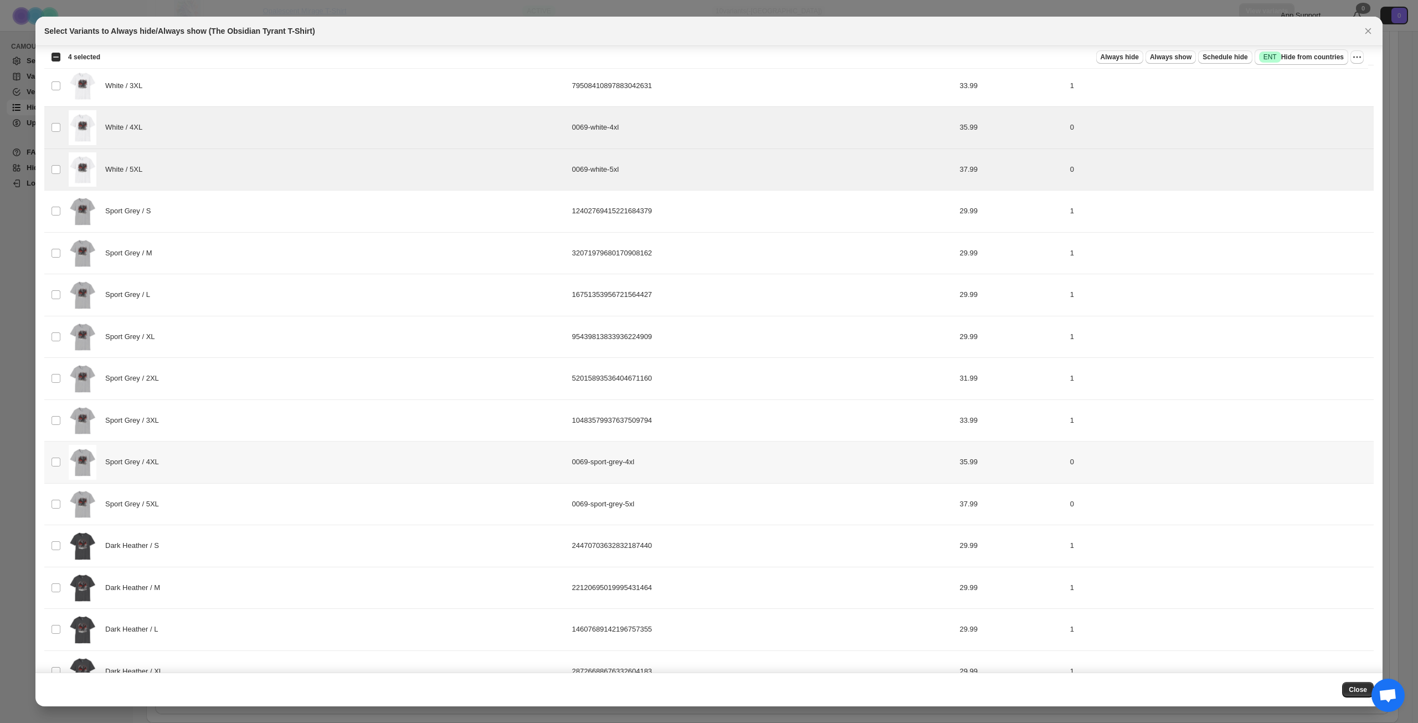
click at [327, 456] on div "Sport Grey / 4XL" at bounding box center [317, 462] width 497 height 35
click at [316, 500] on div "Sport Grey / 5XL" at bounding box center [317, 504] width 497 height 35
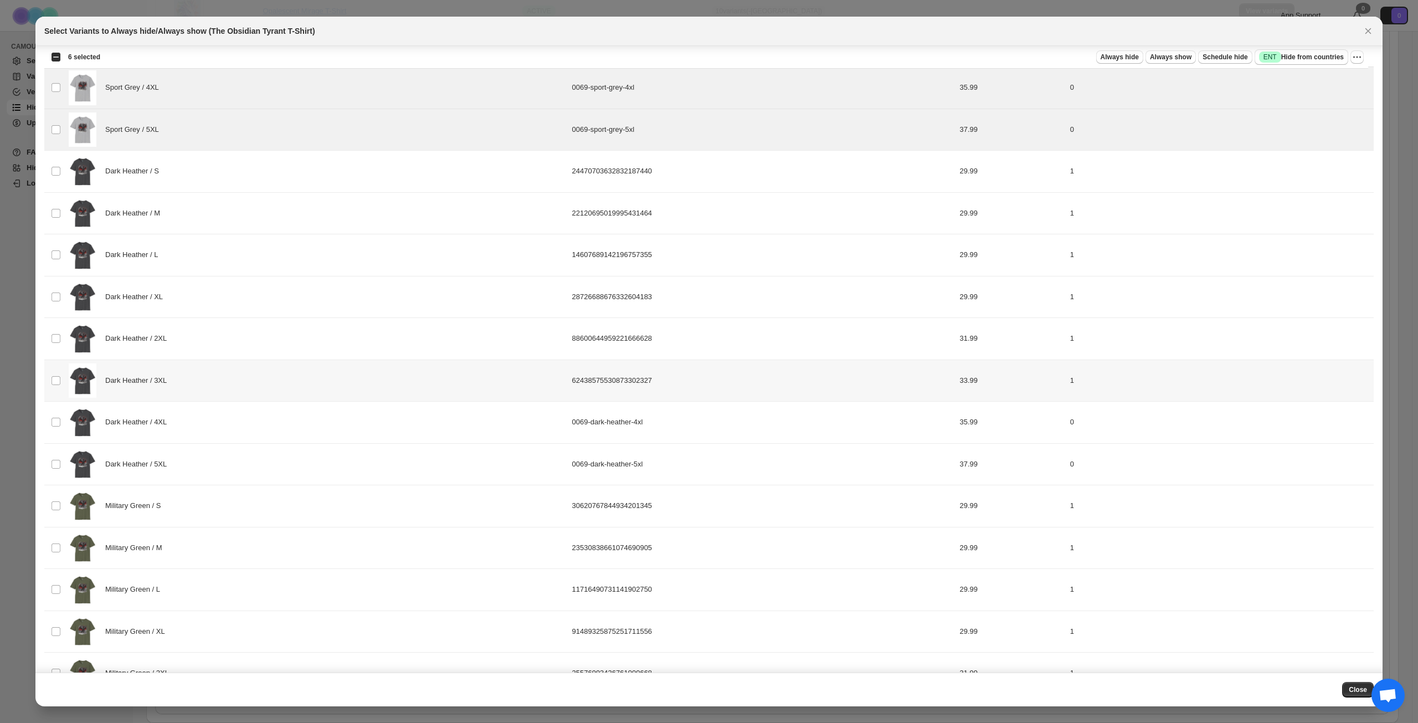
scroll to position [964, 0]
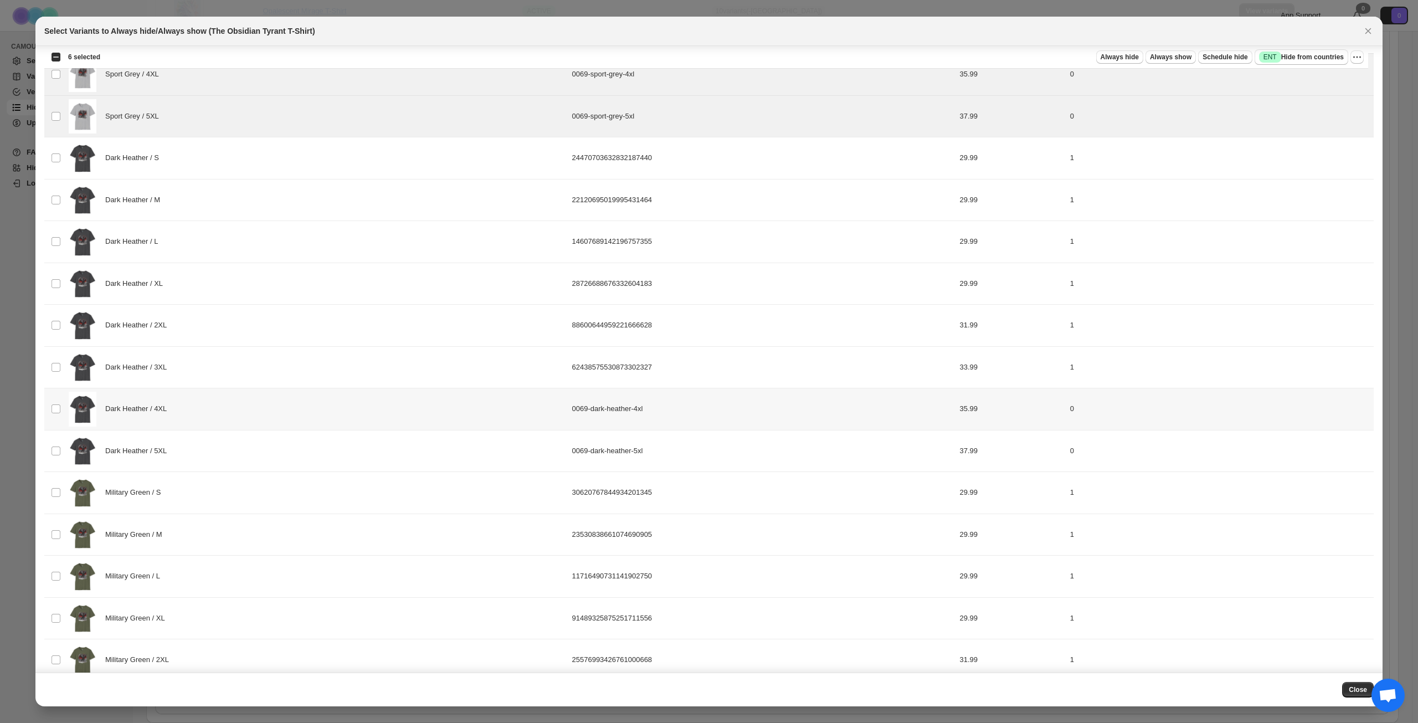
click at [307, 413] on div "Dark Heather / 4XL" at bounding box center [317, 409] width 497 height 35
click at [306, 450] on div "Dark Heather / 5XL" at bounding box center [317, 451] width 497 height 35
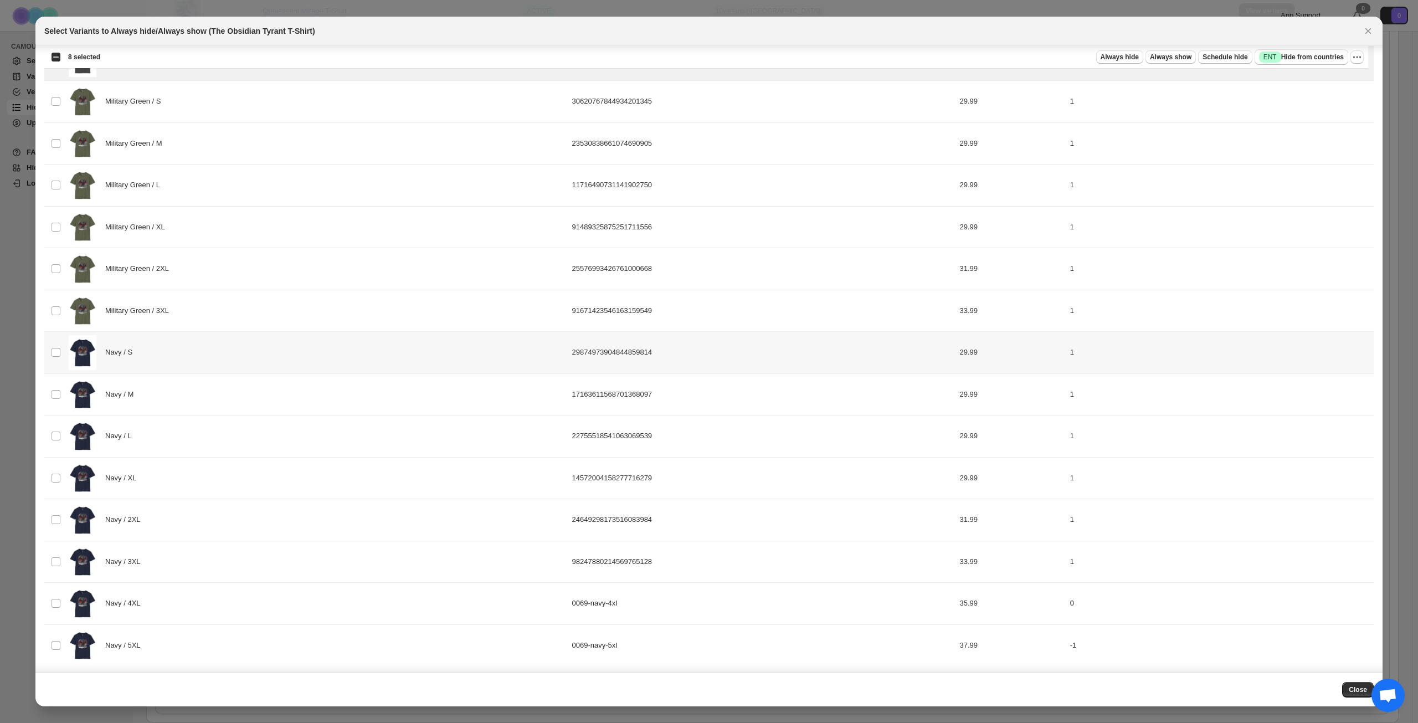
scroll to position [1357, 0]
click at [305, 597] on div "Navy / 4XL" at bounding box center [317, 601] width 497 height 35
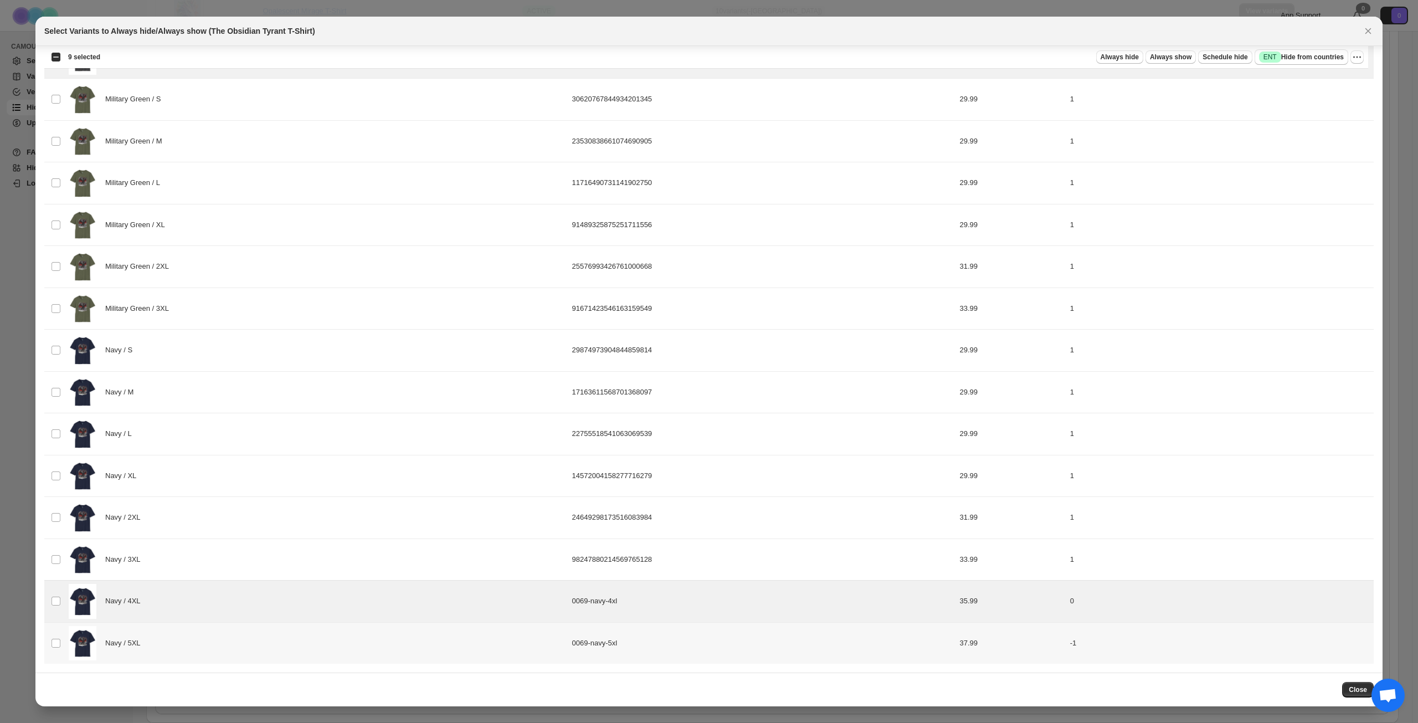
click at [312, 654] on div "Navy / 5XL" at bounding box center [317, 643] width 497 height 35
click at [1314, 63] on button "Success ENT Hide from countries" at bounding box center [1302, 57] width 94 height 16
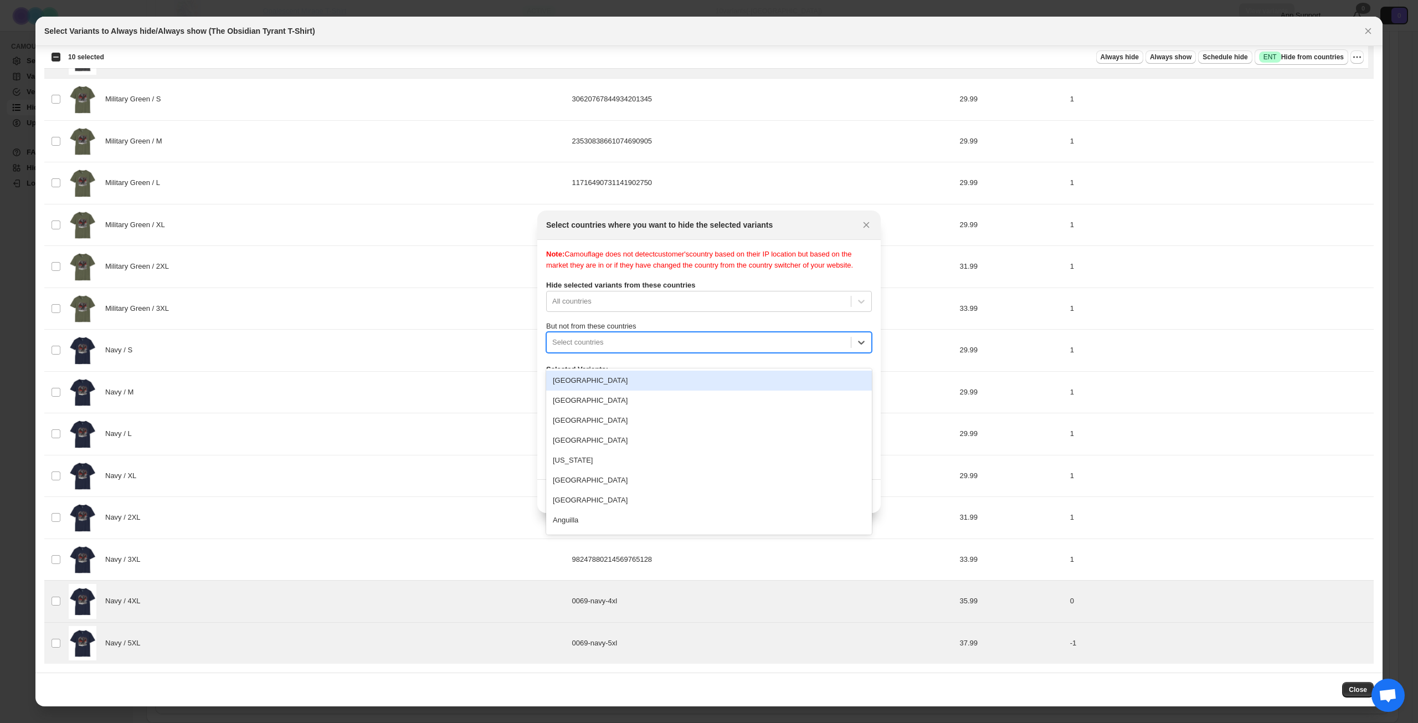
click at [737, 351] on div "Select countries" at bounding box center [699, 342] width 304 height 18
type input "****"
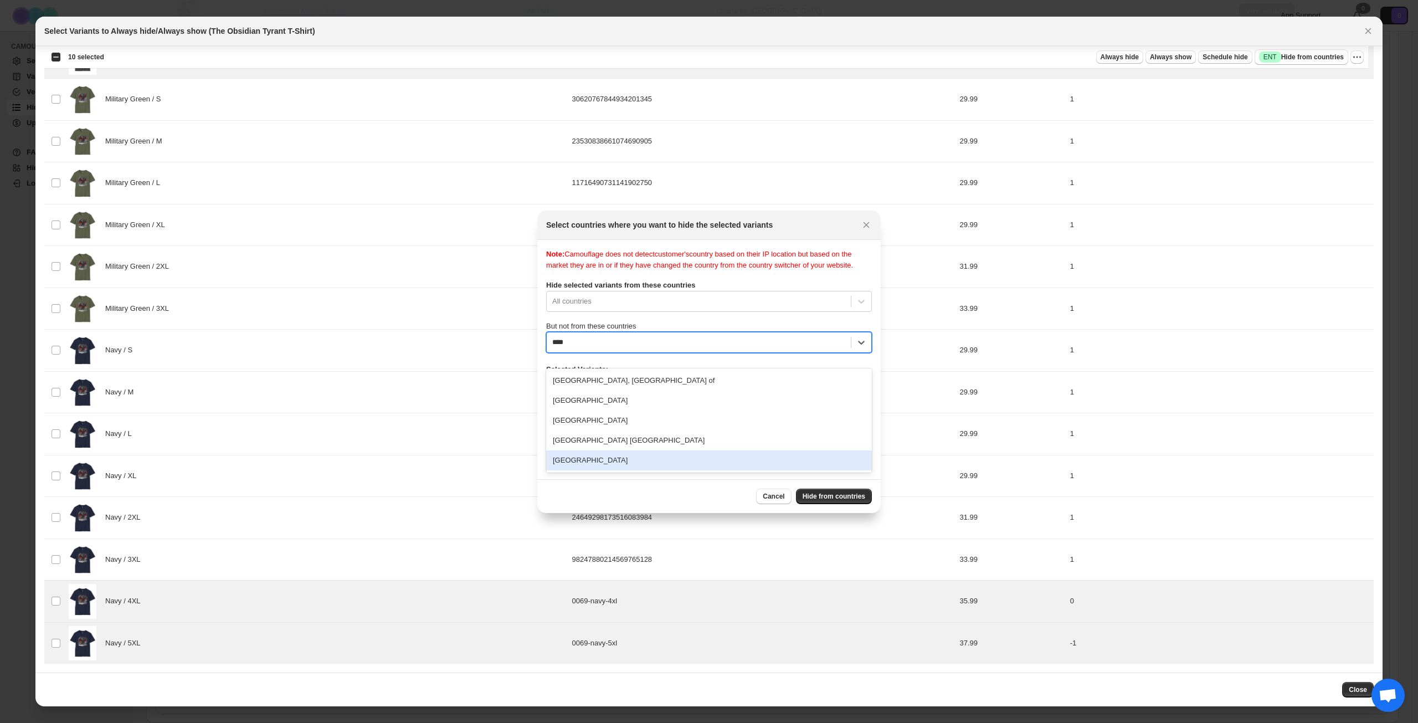
click at [624, 465] on div "[GEOGRAPHIC_DATA]" at bounding box center [709, 460] width 326 height 20
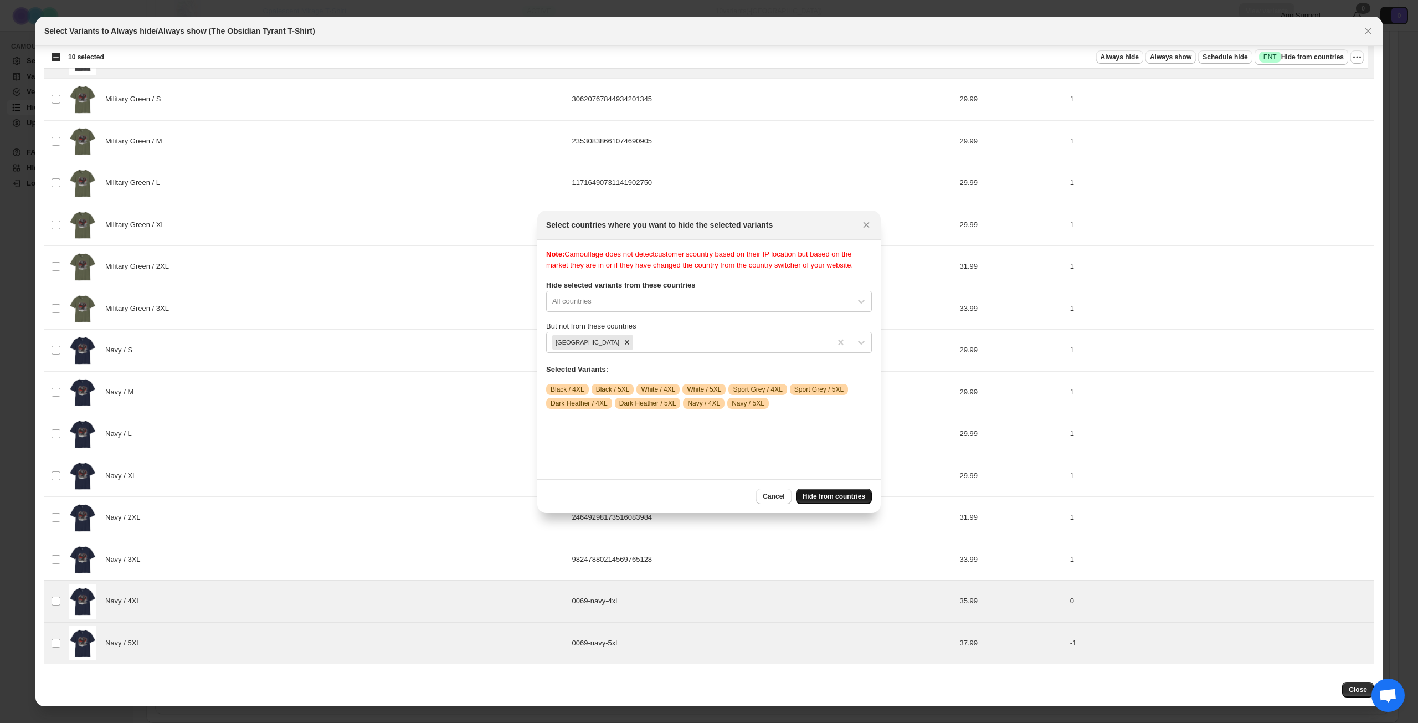
click at [850, 492] on span "Hide from countries" at bounding box center [834, 496] width 63 height 9
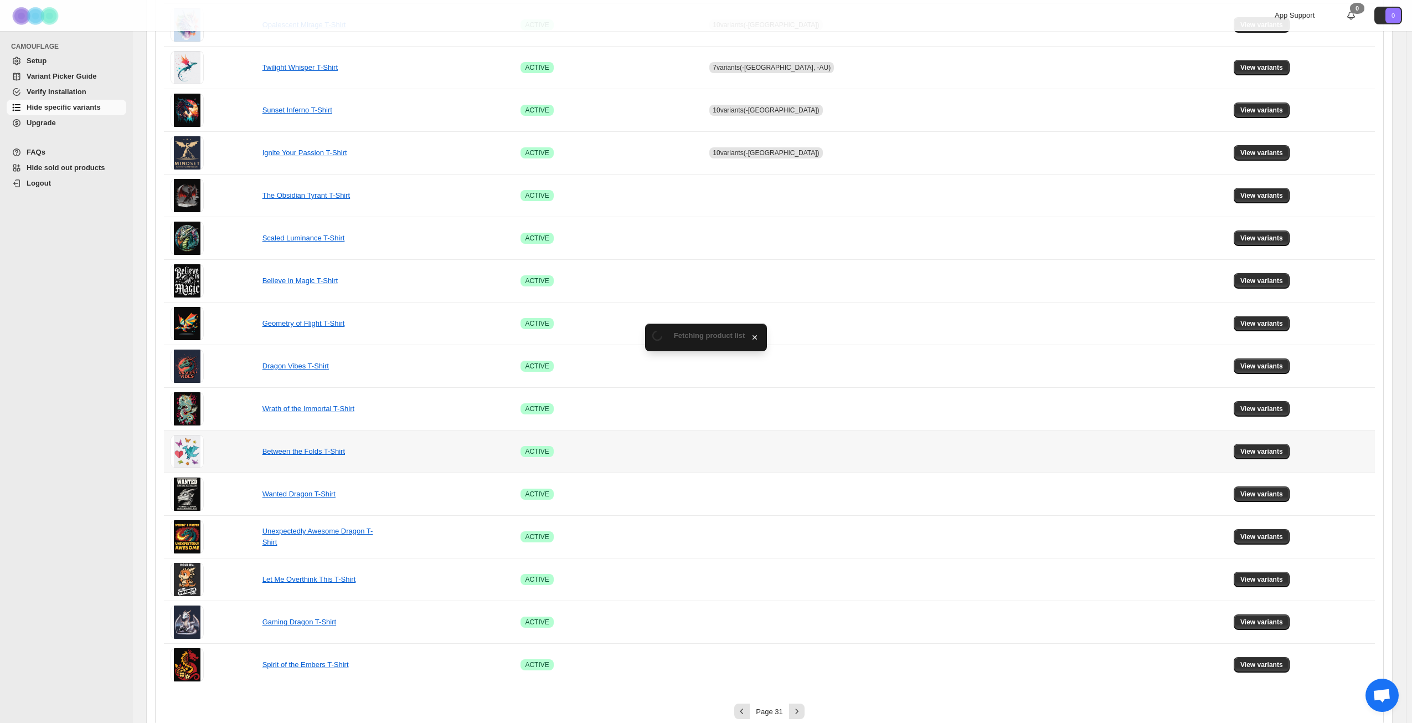
scroll to position [414, 0]
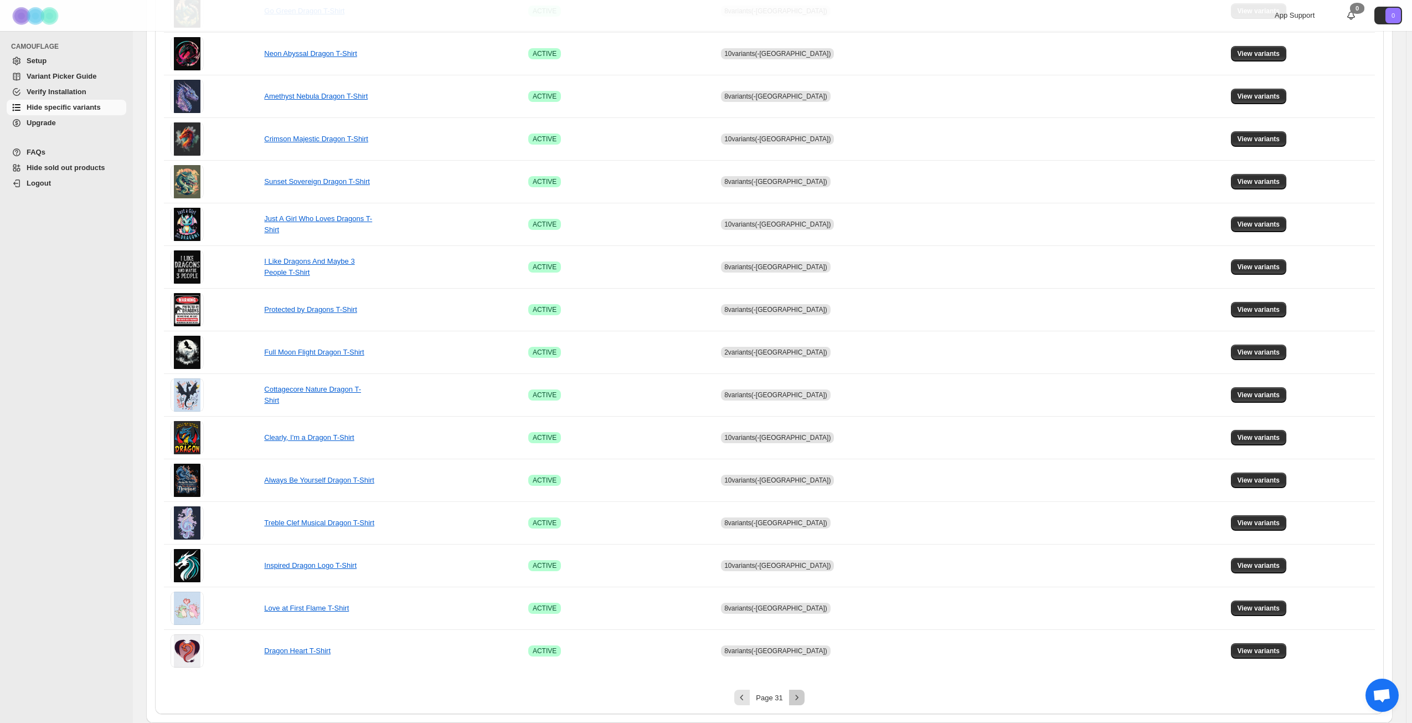
click at [802, 701] on icon "Next" at bounding box center [797, 697] width 11 height 11
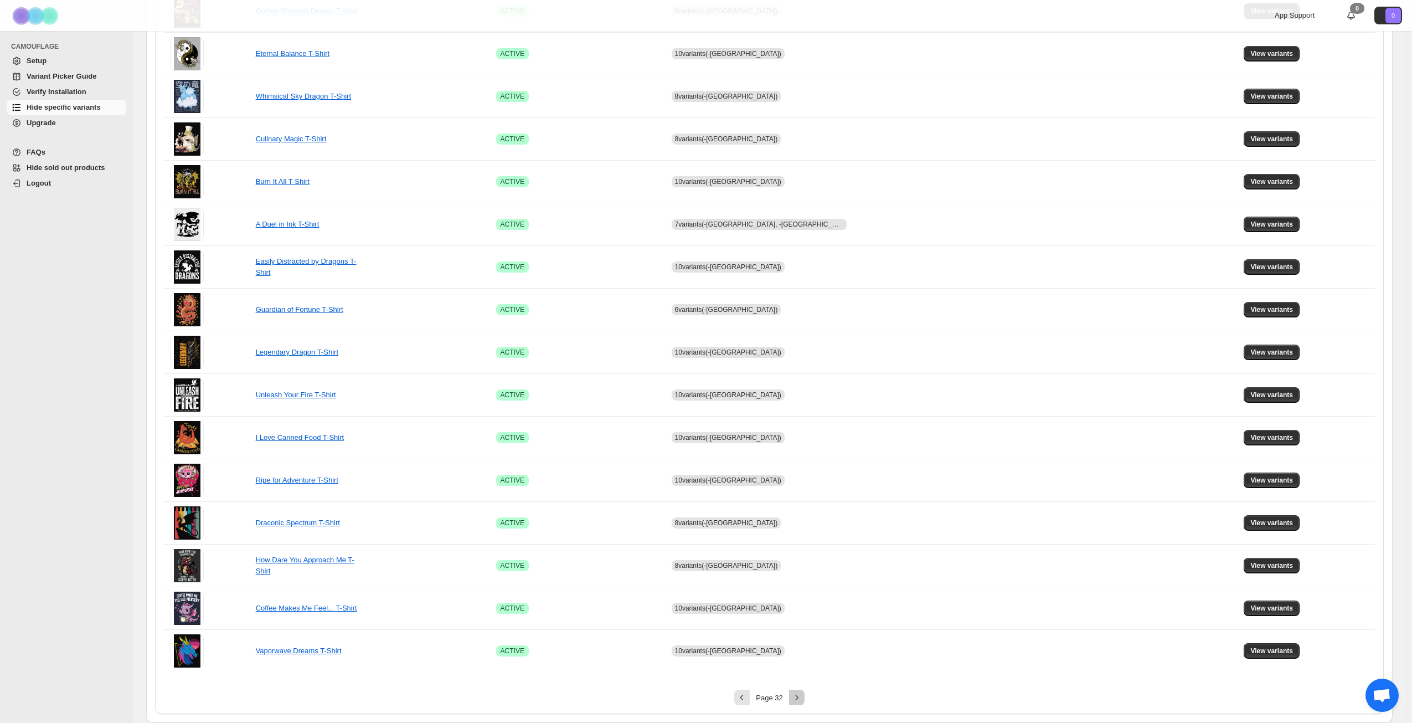
click at [802, 698] on icon "Next" at bounding box center [797, 697] width 11 height 11
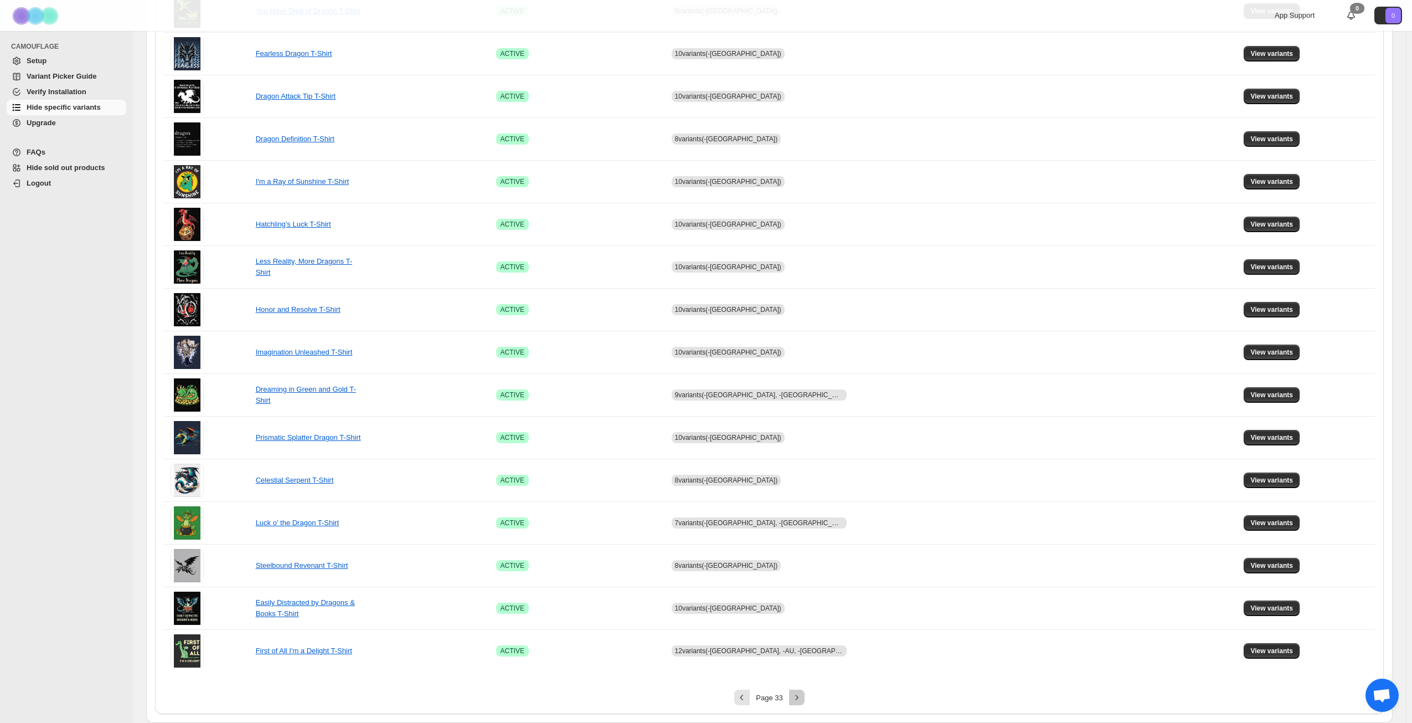
click at [802, 698] on icon "Next" at bounding box center [797, 697] width 11 height 11
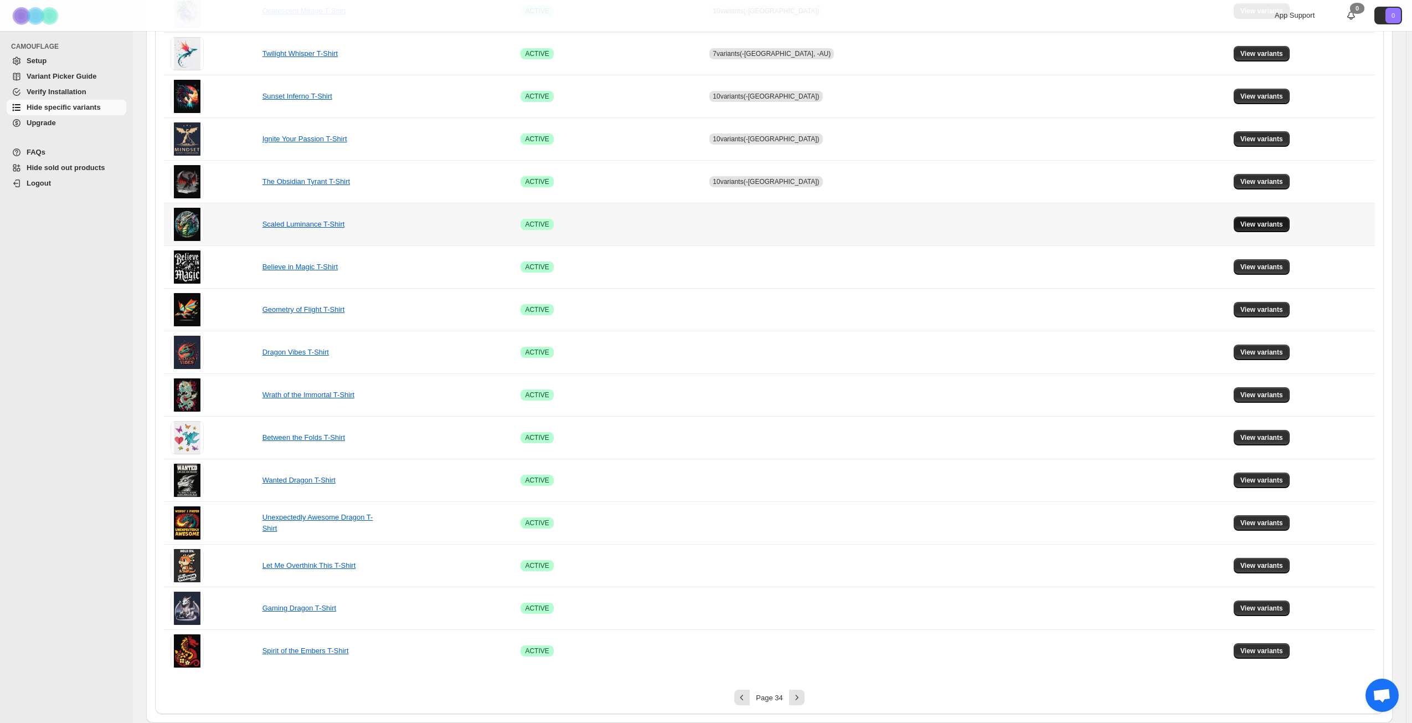
click at [1251, 224] on span "View variants" at bounding box center [1262, 224] width 43 height 9
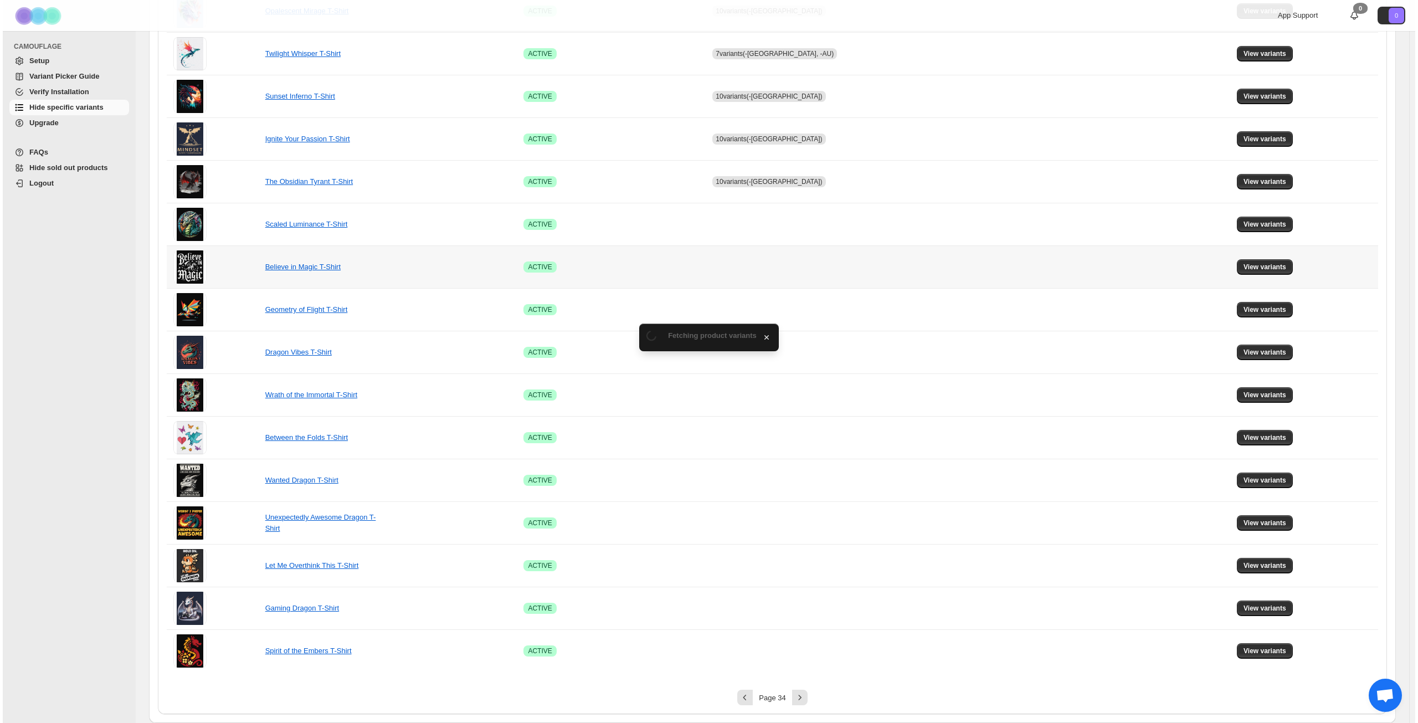
scroll to position [0, 0]
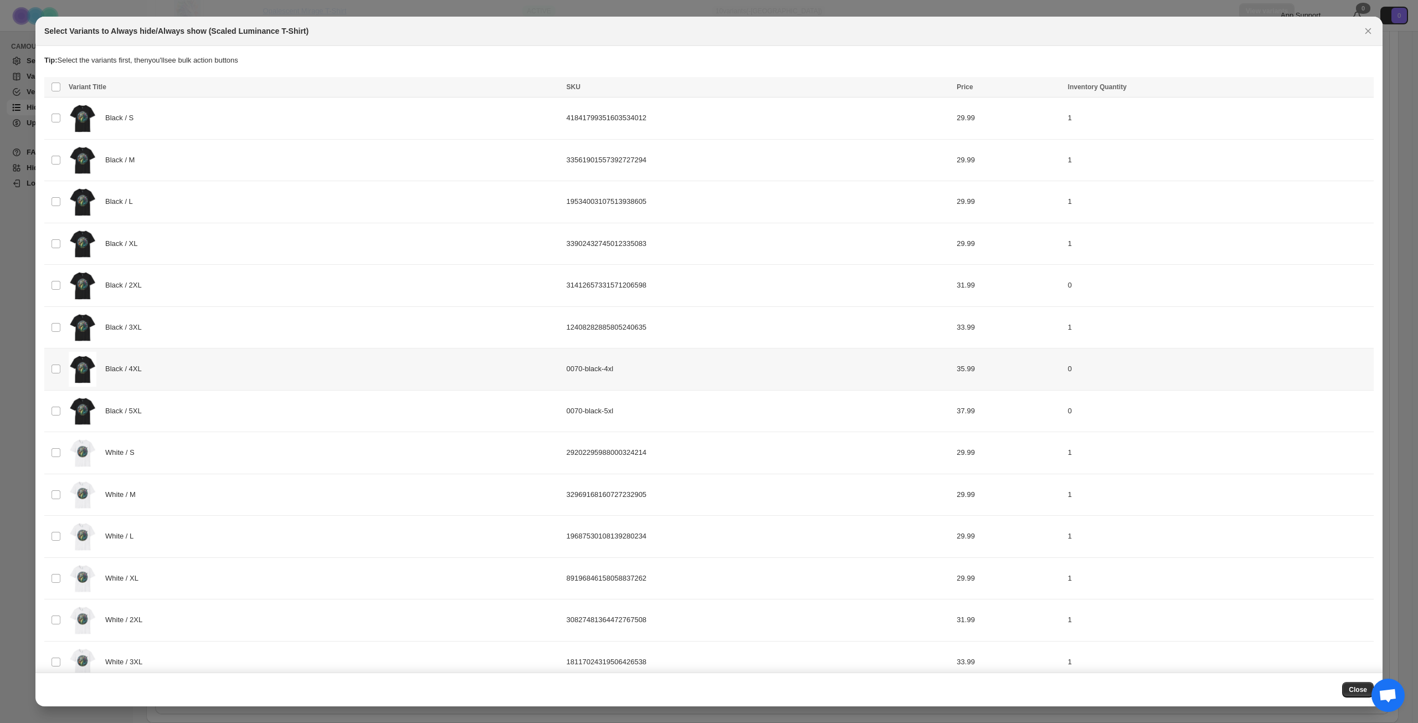
click at [217, 370] on div "Black / 4XL" at bounding box center [314, 369] width 491 height 35
click at [212, 406] on div "Black / 5XL" at bounding box center [314, 411] width 491 height 35
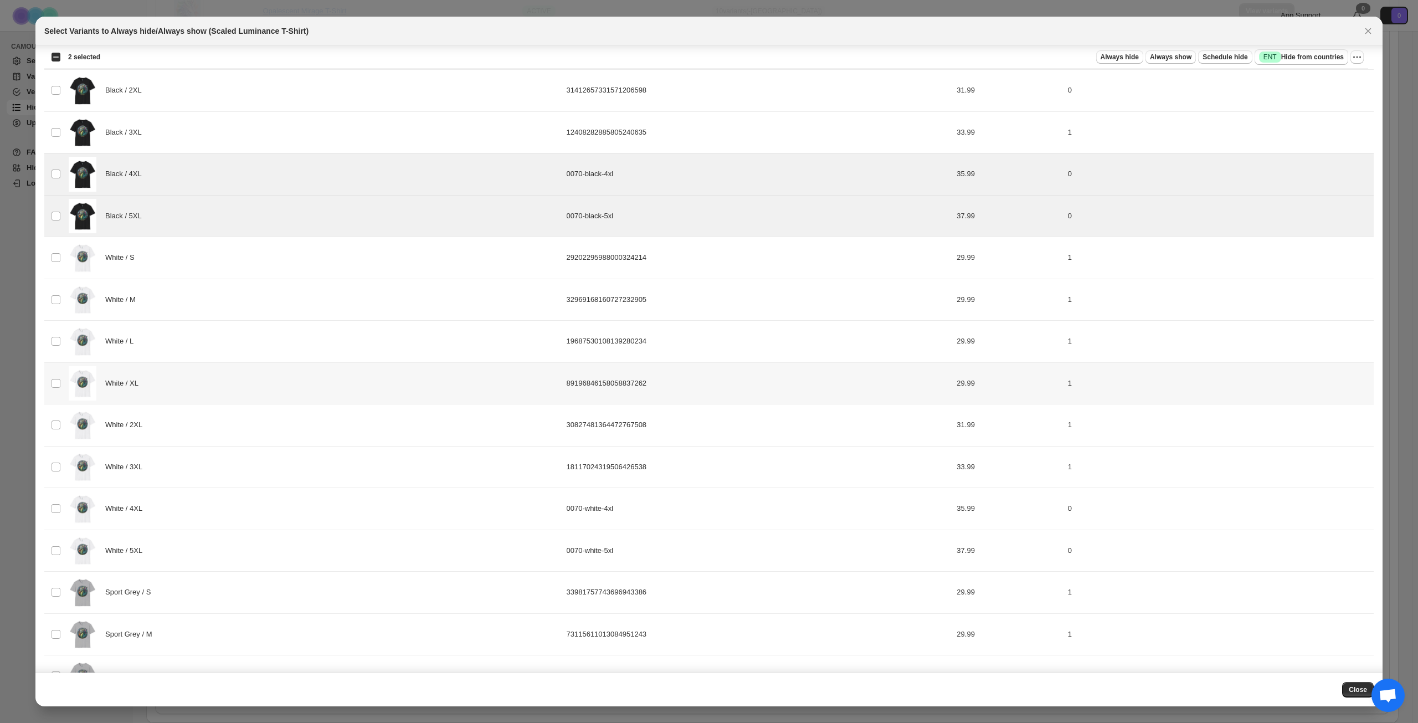
scroll to position [244, 0]
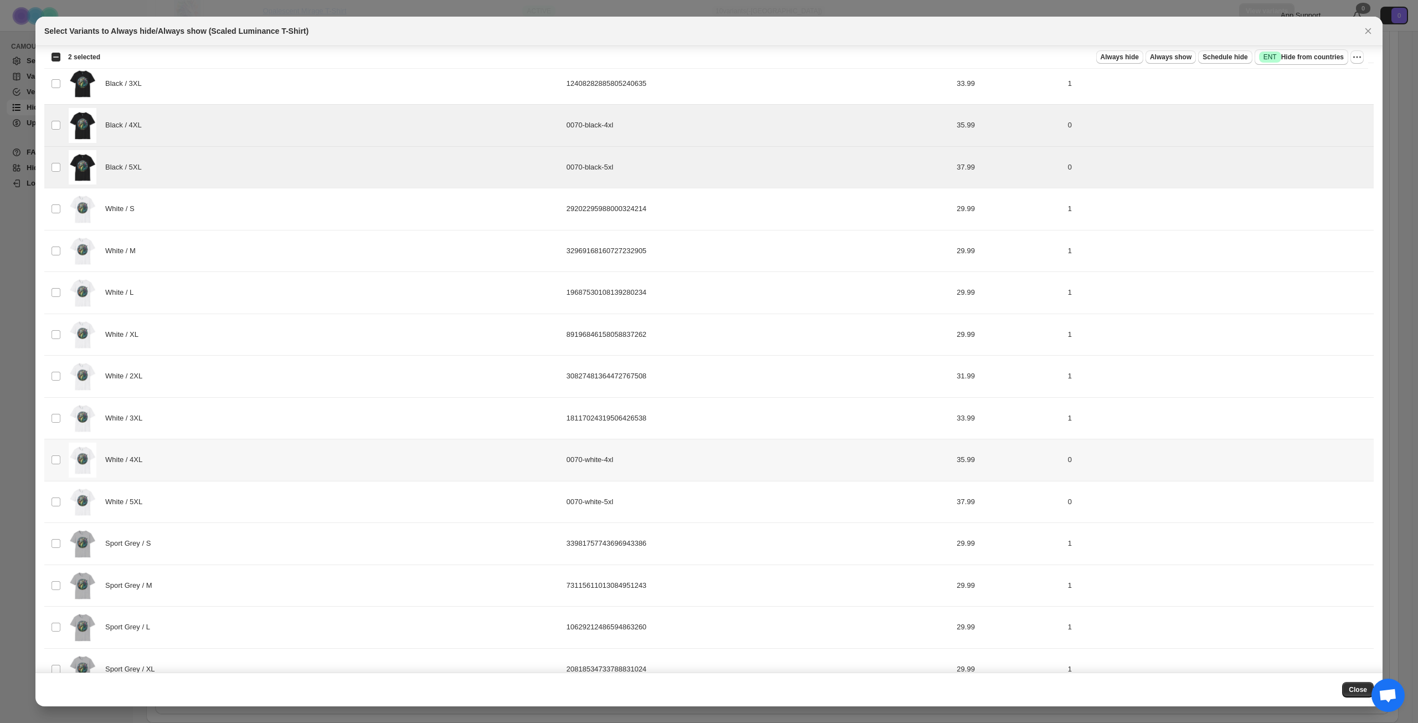
click at [271, 466] on div "White / 4XL" at bounding box center [314, 460] width 491 height 35
click at [289, 507] on div "White / 5XL" at bounding box center [314, 502] width 491 height 35
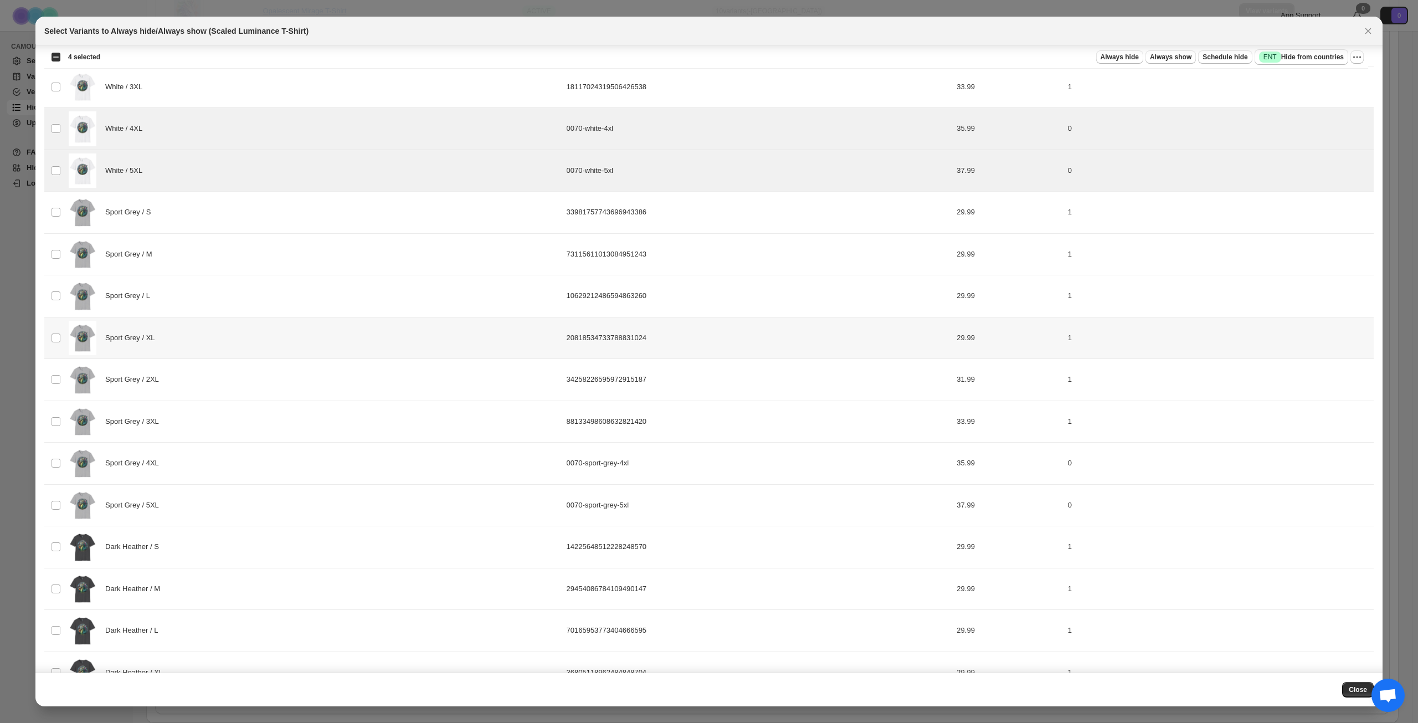
scroll to position [576, 0]
click at [296, 478] on div "Sport Grey / 4XL" at bounding box center [314, 462] width 491 height 35
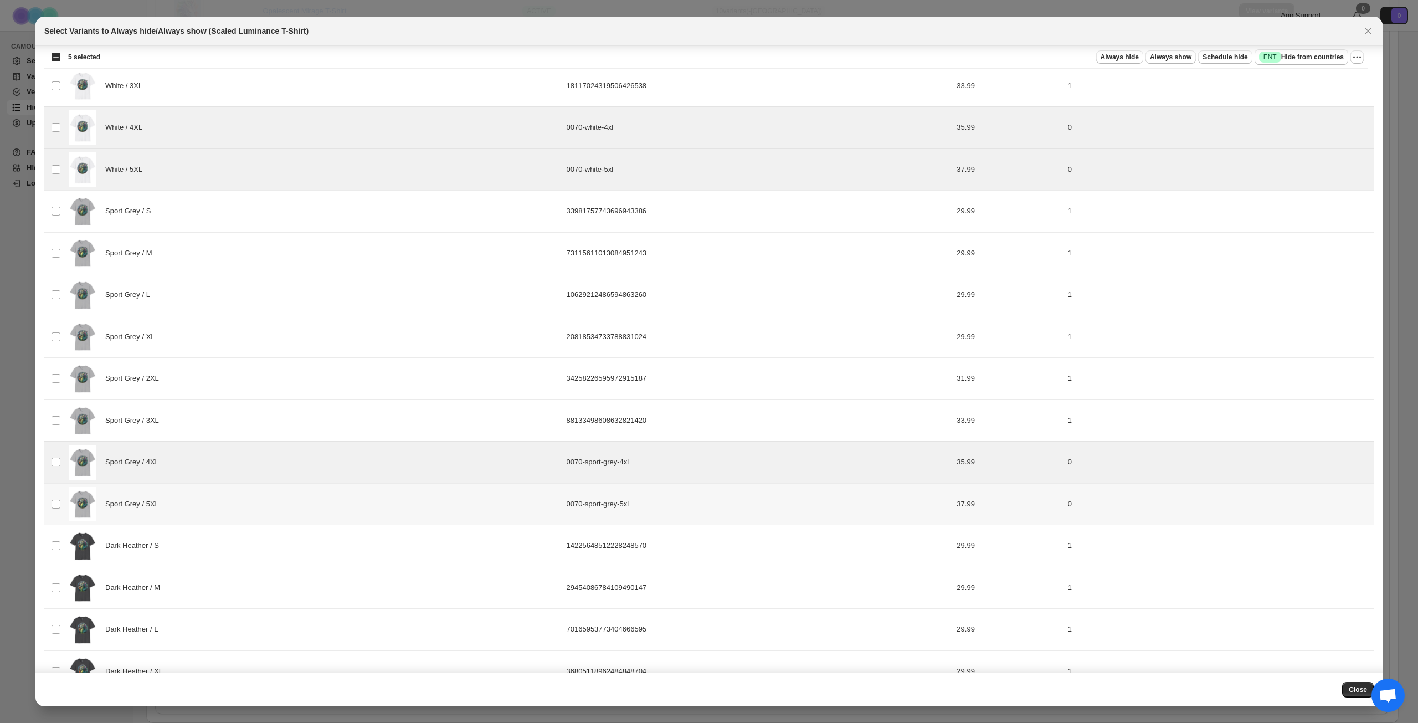
click at [285, 511] on div "Sport Grey / 5XL" at bounding box center [314, 504] width 491 height 35
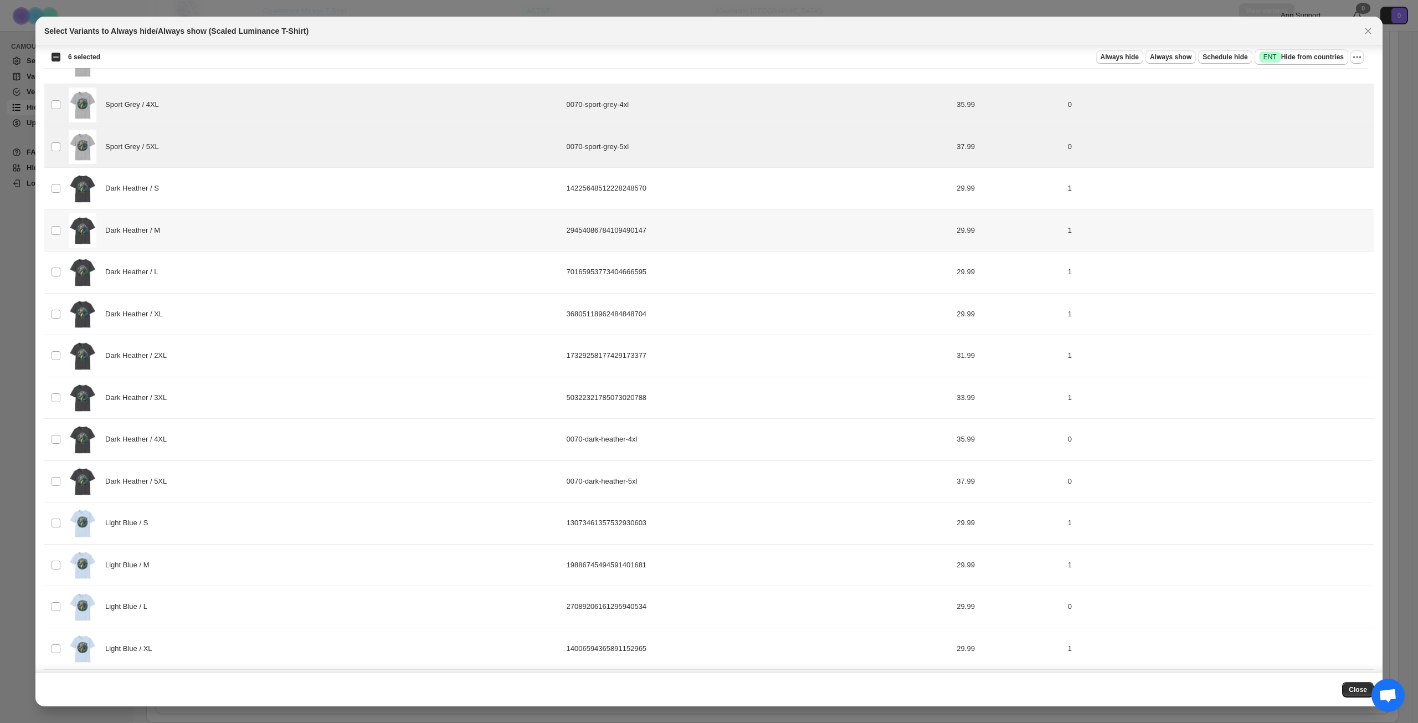
scroll to position [964, 0]
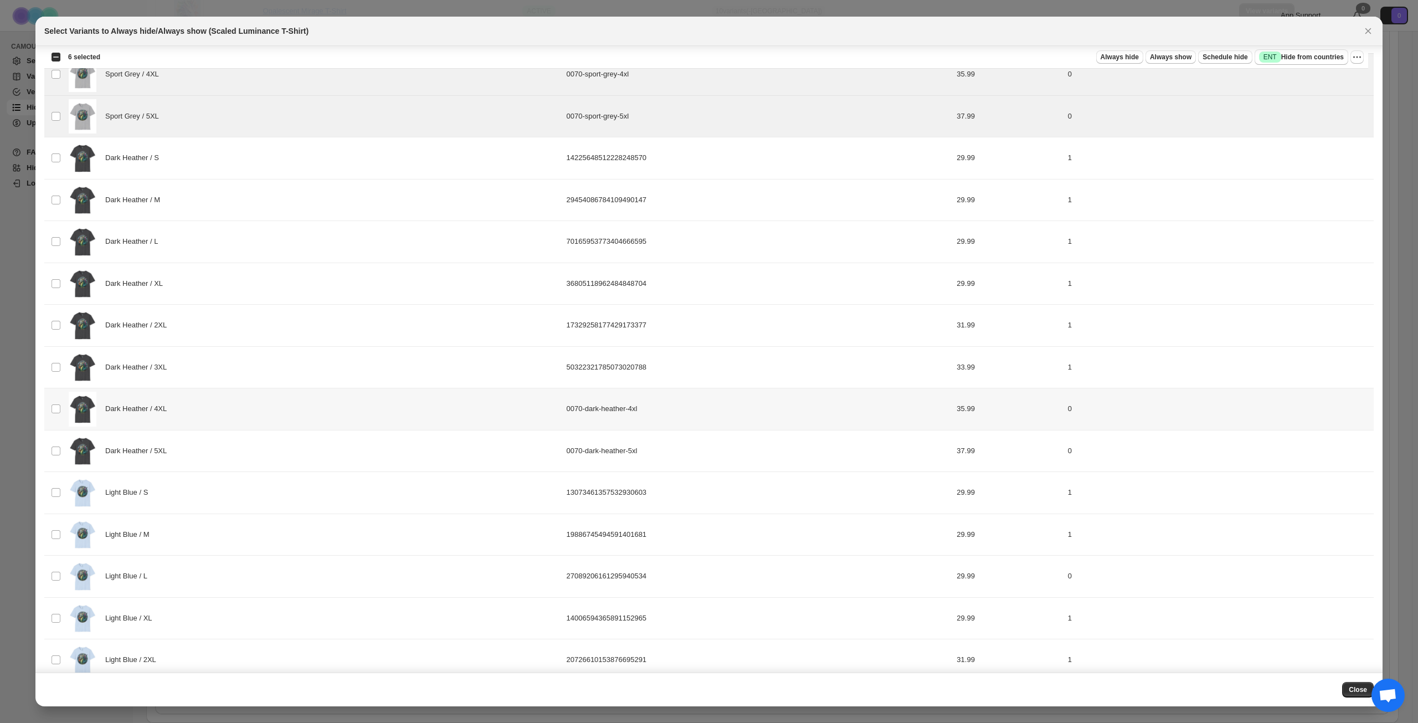
click at [290, 411] on div "Dark Heather / 4XL" at bounding box center [314, 409] width 491 height 35
click at [299, 445] on div "Dark Heather / 5XL" at bounding box center [314, 451] width 491 height 35
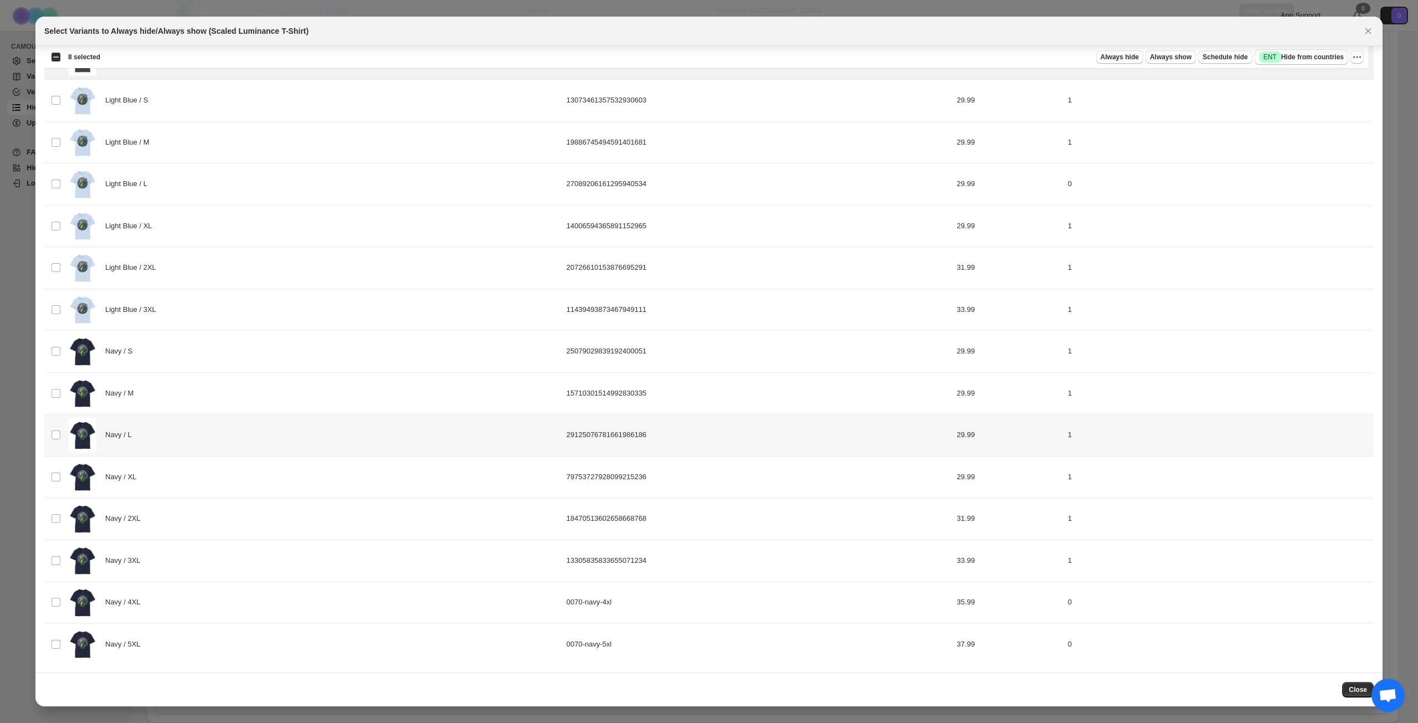
scroll to position [1357, 0]
click at [294, 612] on div "Navy / 4XL" at bounding box center [314, 601] width 491 height 35
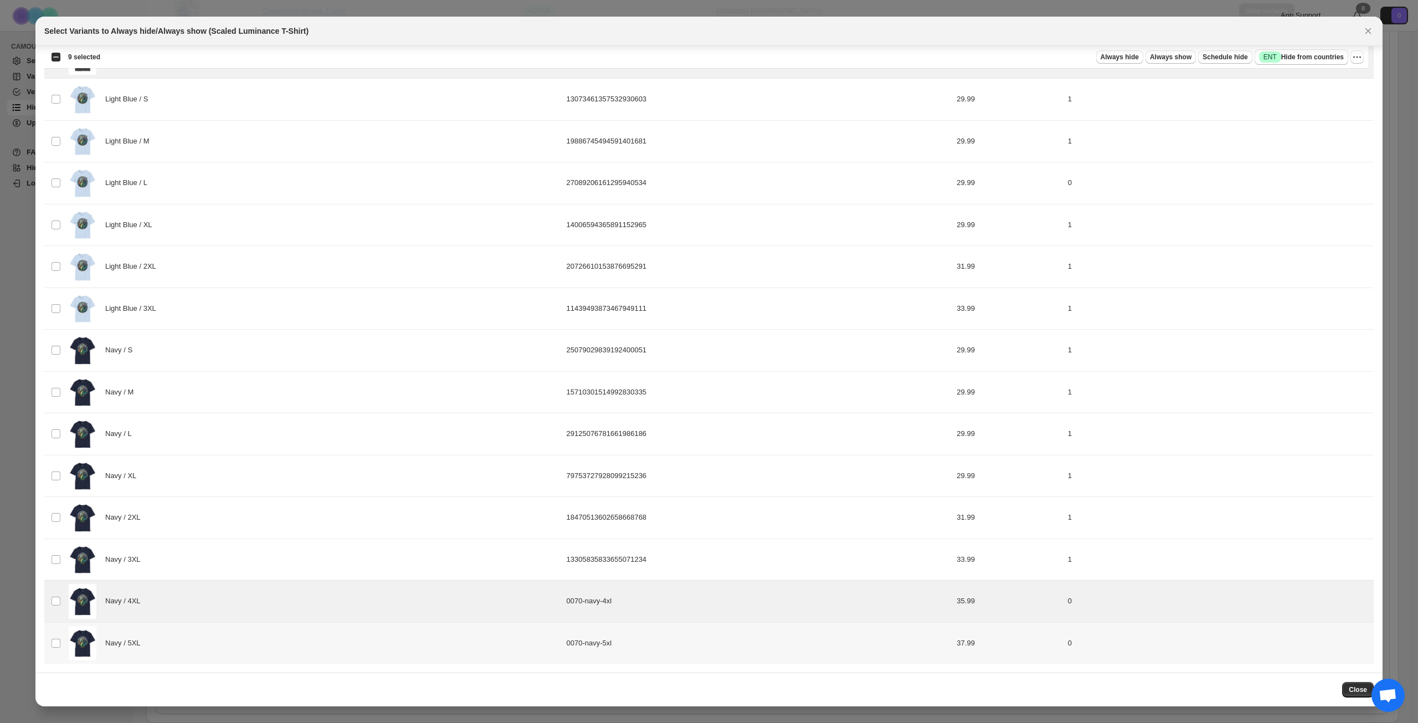
click at [287, 647] on div "Navy / 5XL" at bounding box center [314, 643] width 491 height 35
click at [1309, 56] on span "Success ENT Hide from countries" at bounding box center [1301, 57] width 85 height 11
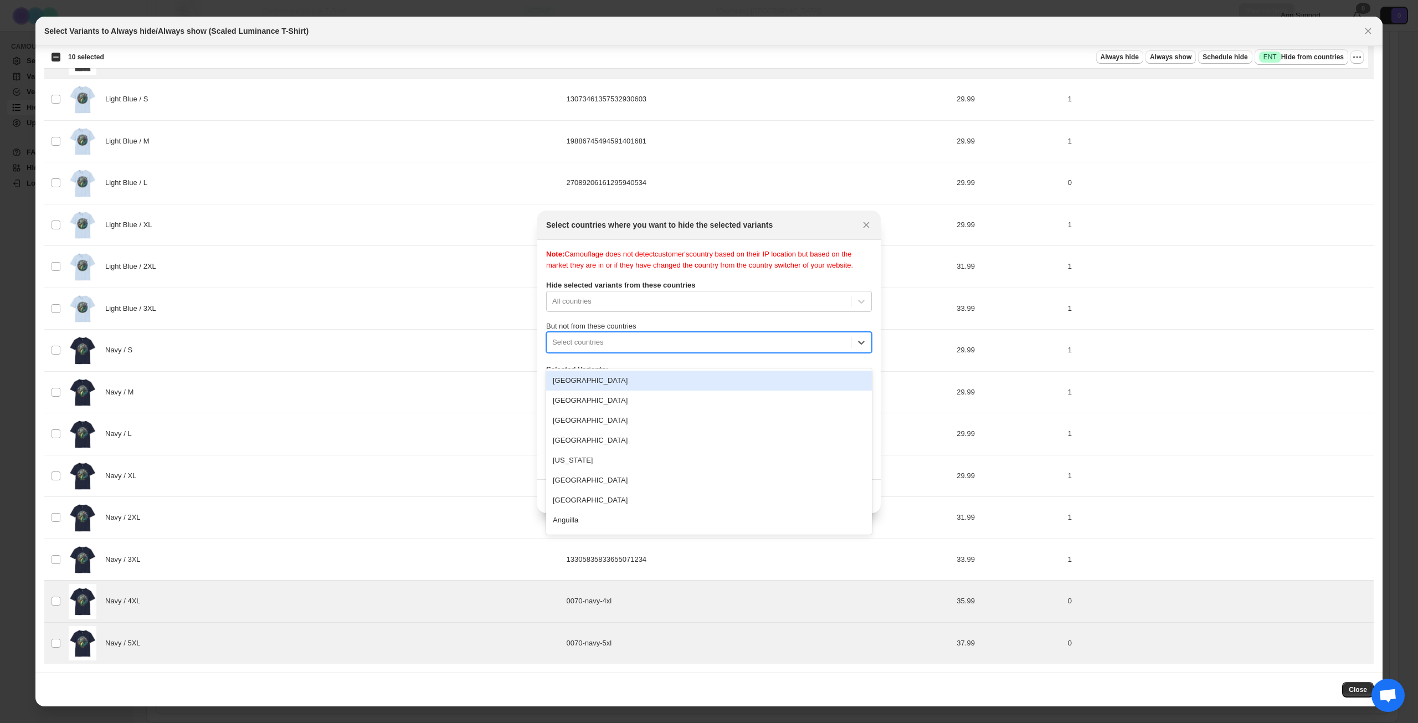
click at [702, 349] on div ":rmk:" at bounding box center [698, 342] width 293 height 13
type input "****"
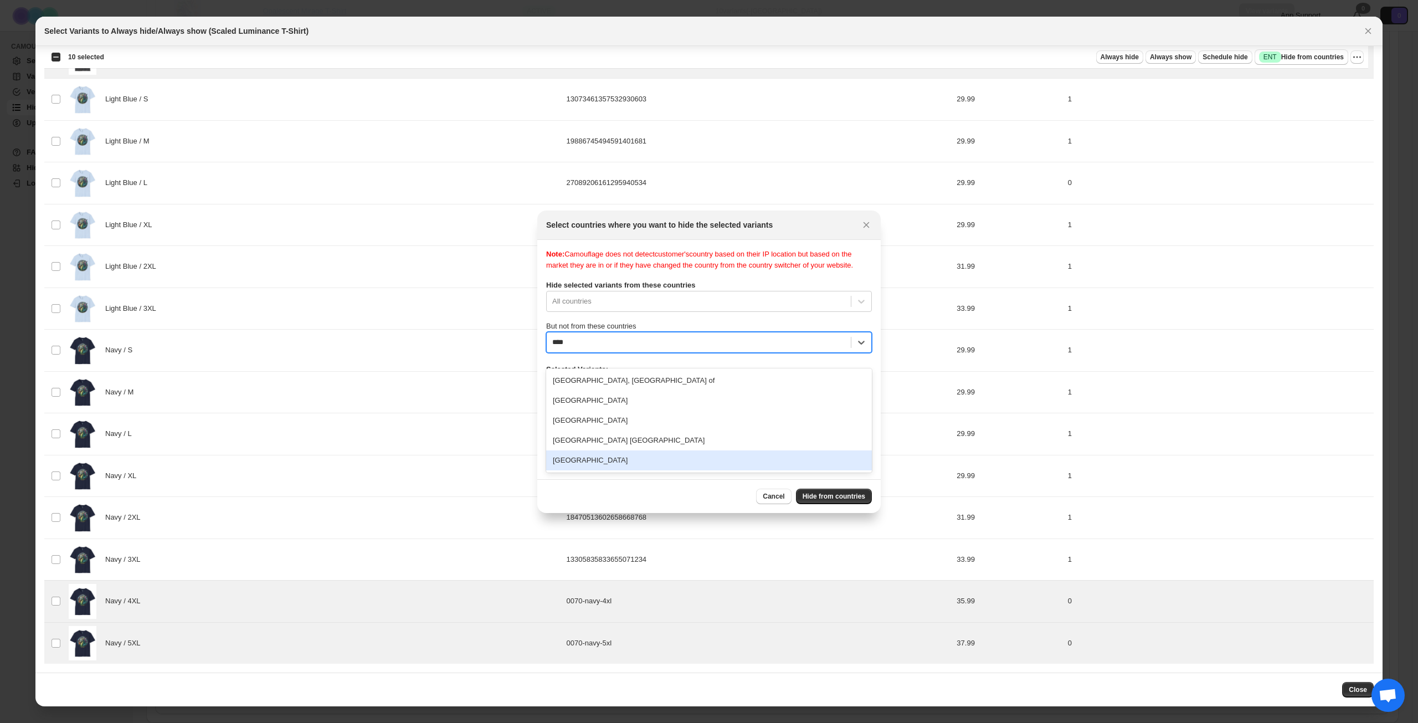
click at [664, 458] on div "[GEOGRAPHIC_DATA]" at bounding box center [709, 460] width 326 height 20
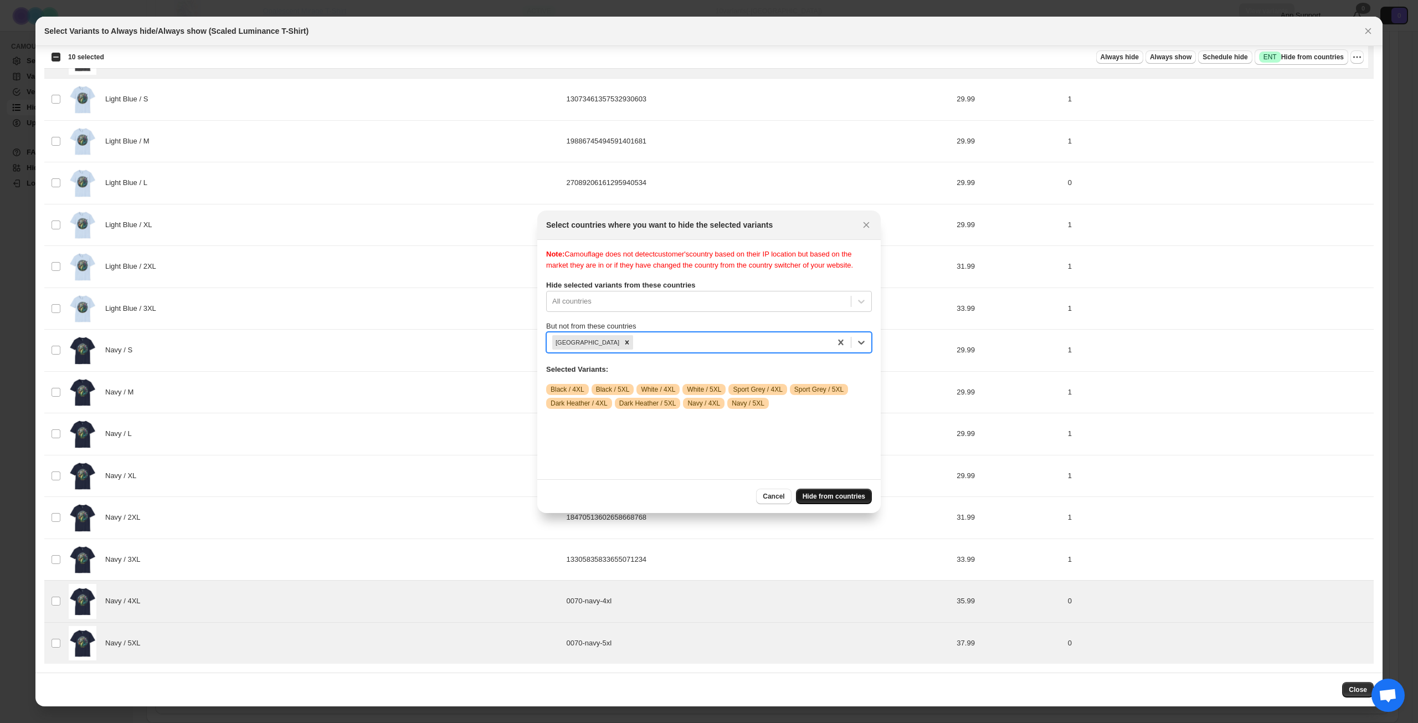
click at [835, 492] on span "Hide from countries" at bounding box center [834, 496] width 63 height 9
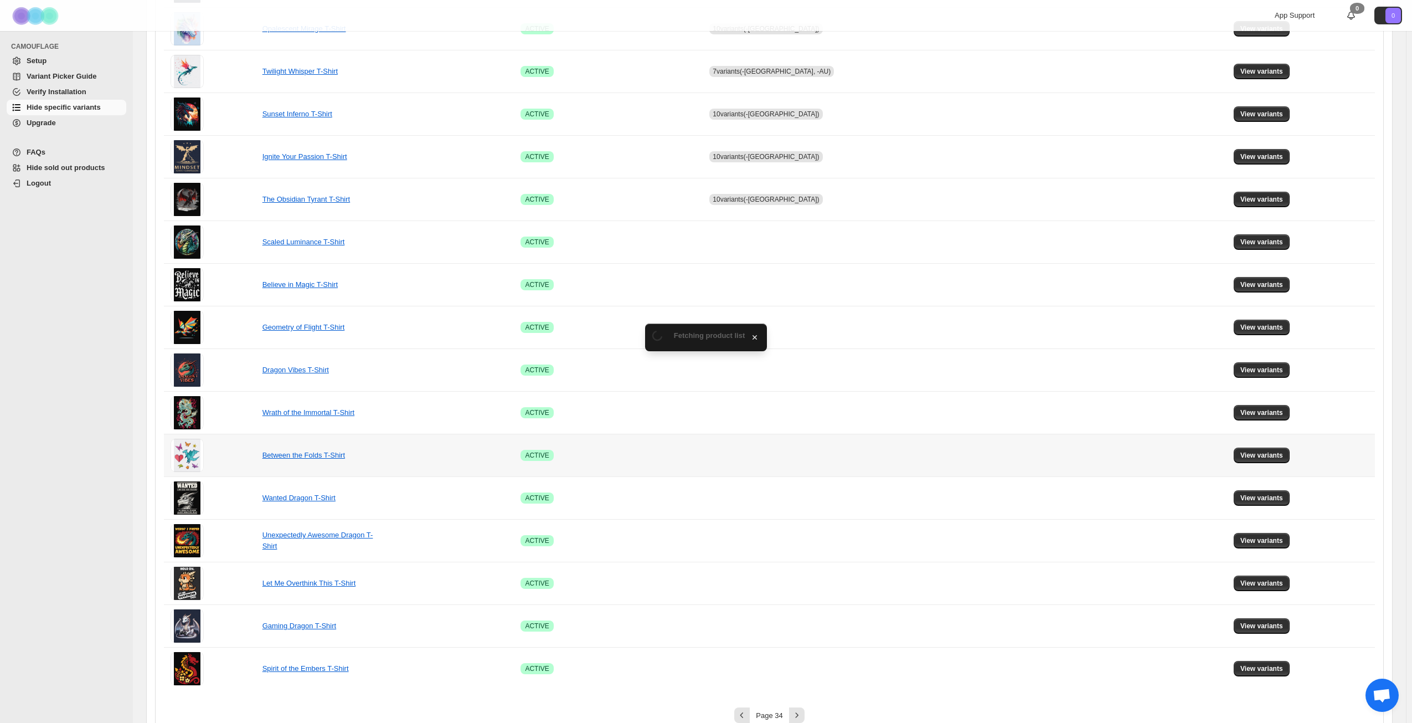
scroll to position [414, 0]
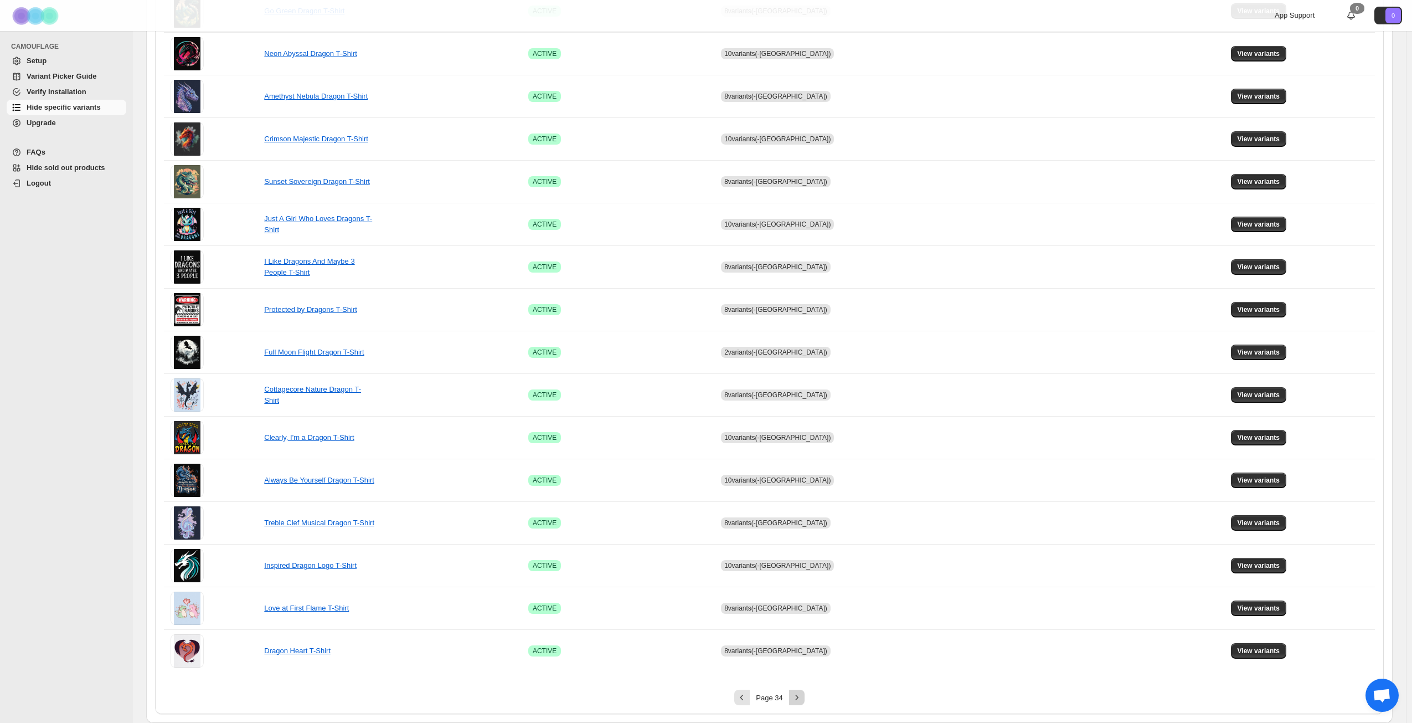
click at [799, 696] on icon "Next" at bounding box center [797, 697] width 11 height 11
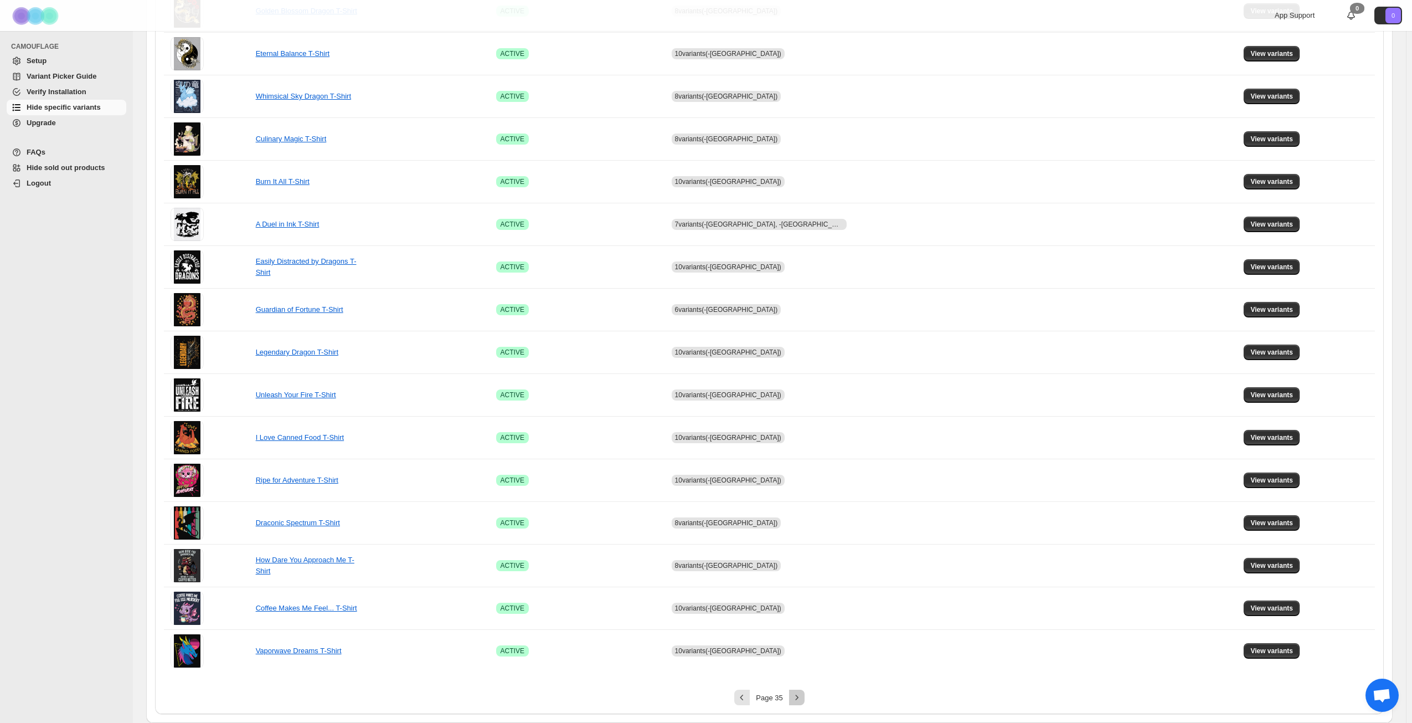
click at [798, 696] on icon "Next" at bounding box center [796, 697] width 3 height 5
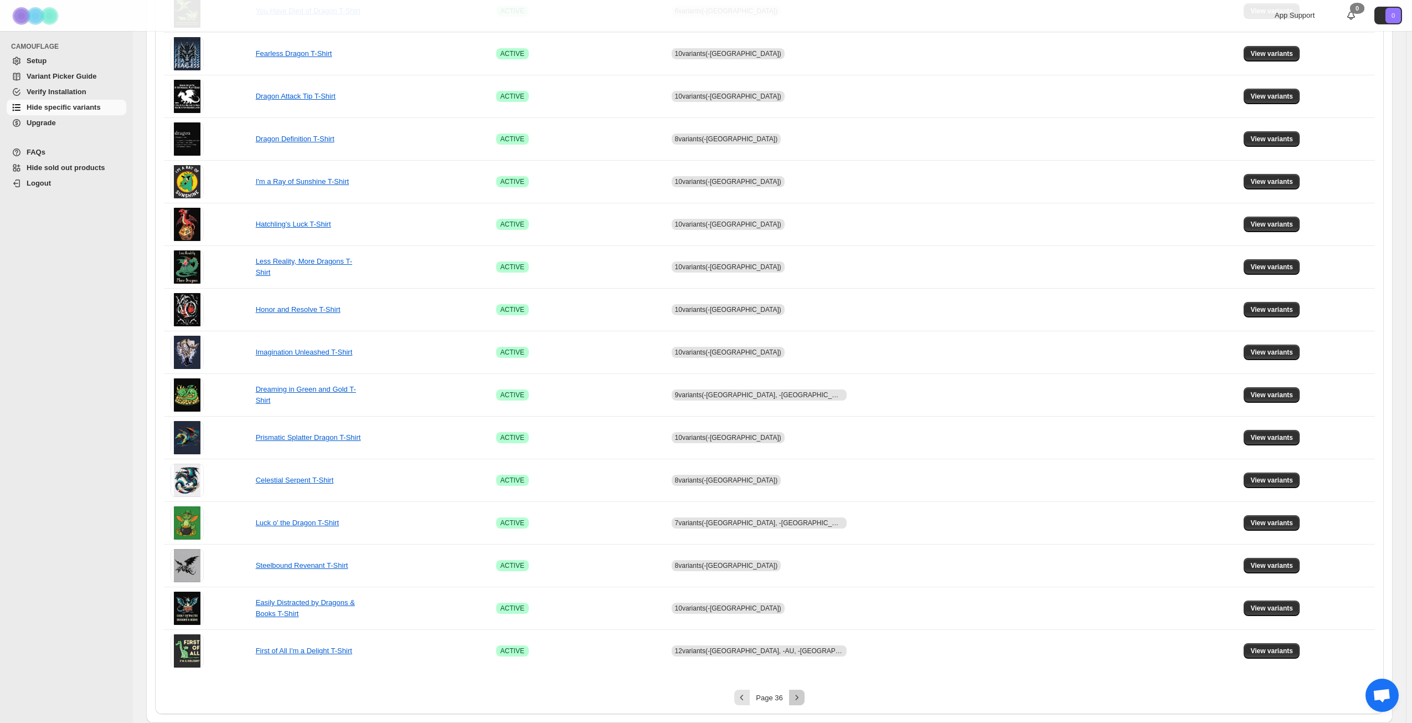
click at [798, 696] on icon "Next" at bounding box center [796, 697] width 3 height 5
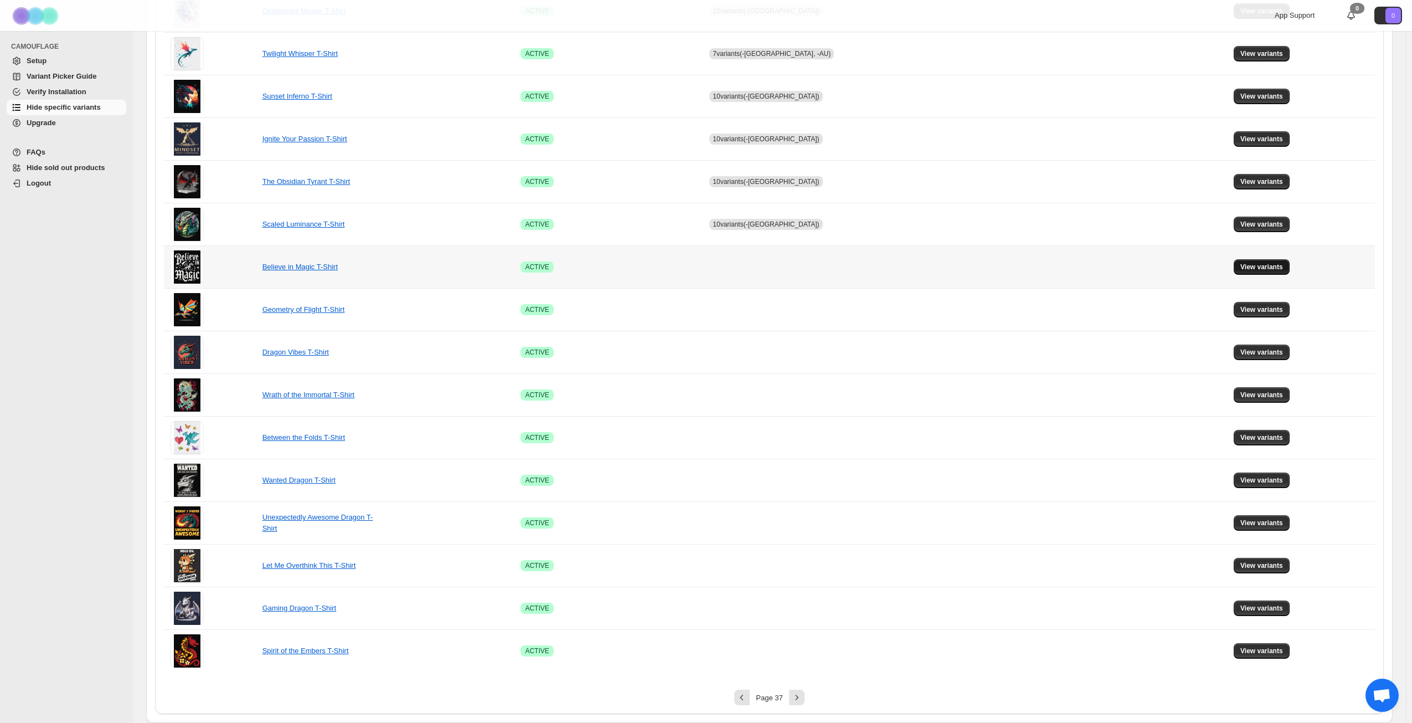
click at [1247, 269] on span "View variants" at bounding box center [1262, 267] width 43 height 9
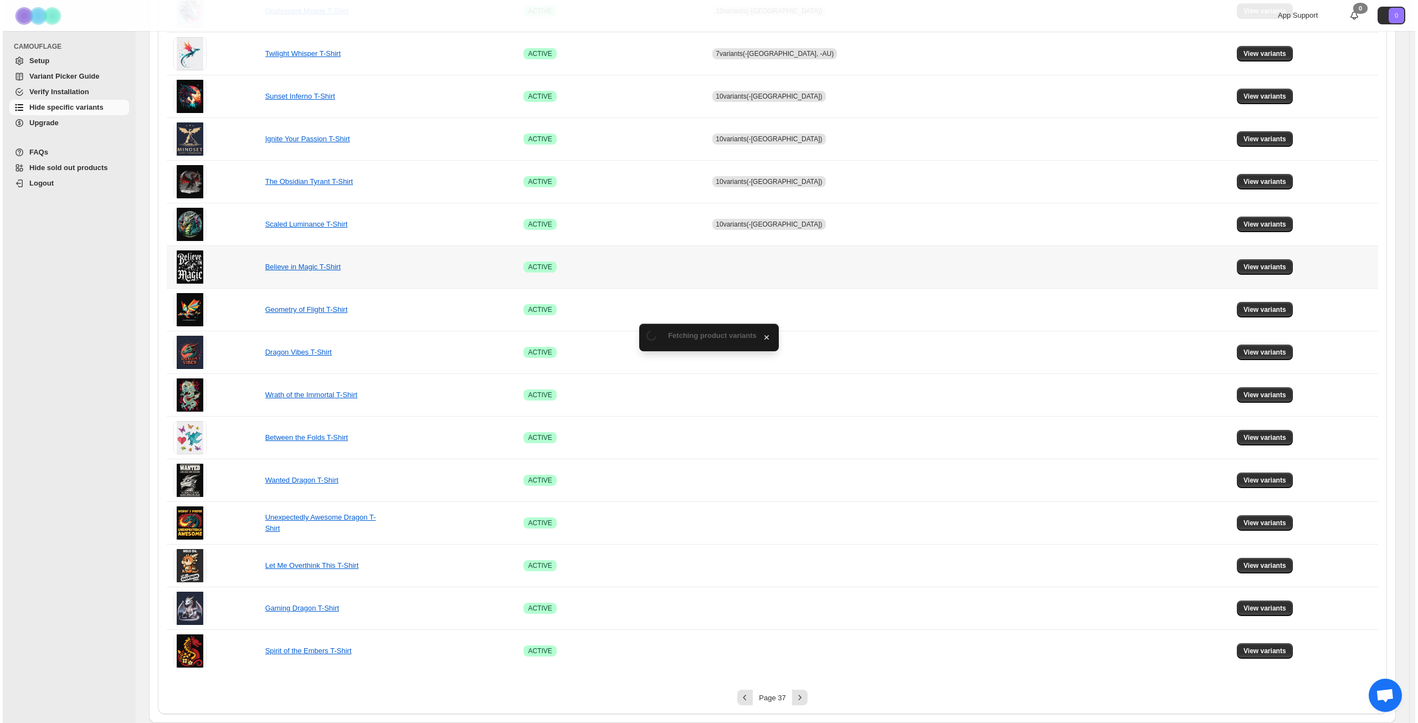
scroll to position [0, 0]
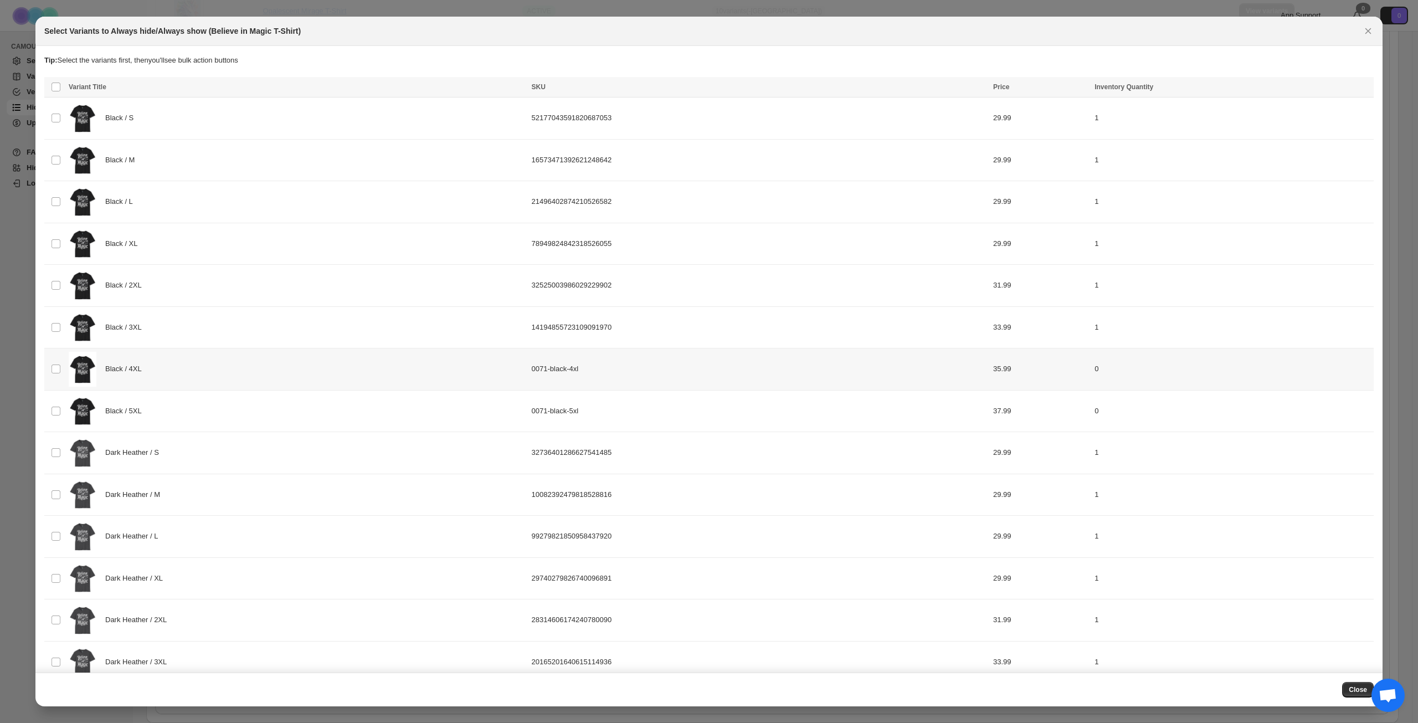
click at [277, 373] on div "Black / 4XL" at bounding box center [297, 369] width 456 height 35
click at [274, 406] on div "Black / 5XL" at bounding box center [297, 411] width 456 height 35
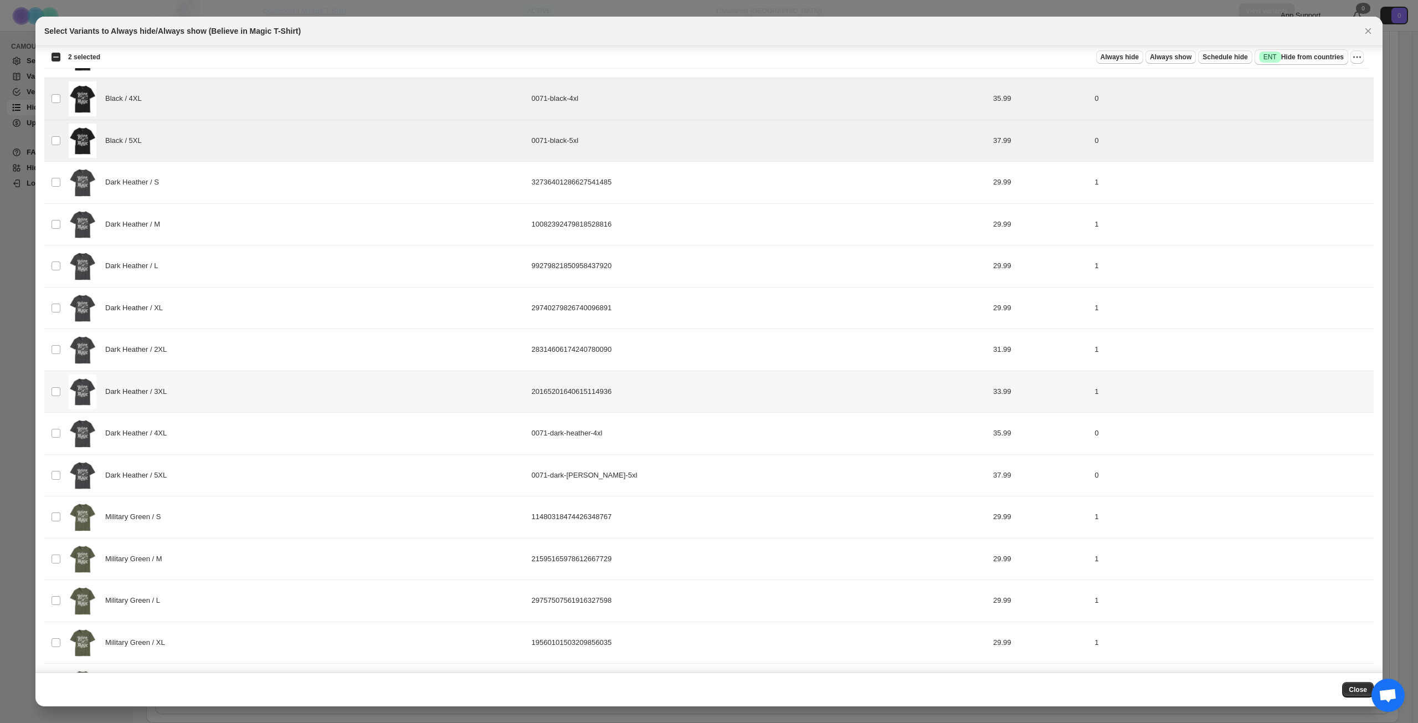
scroll to position [277, 0]
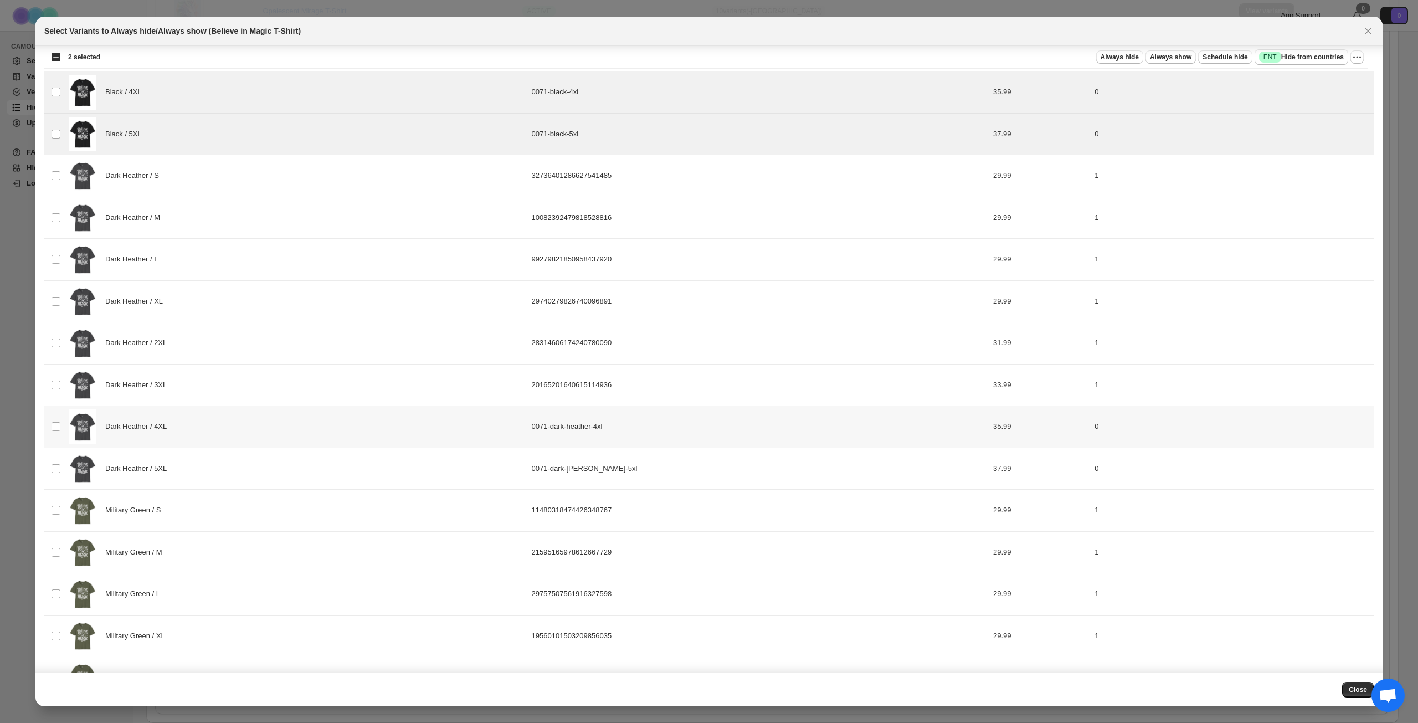
click at [266, 427] on div "Dark Heather / 4XL" at bounding box center [297, 426] width 456 height 35
click at [257, 471] on div "Dark Heather / 5XL" at bounding box center [297, 468] width 456 height 35
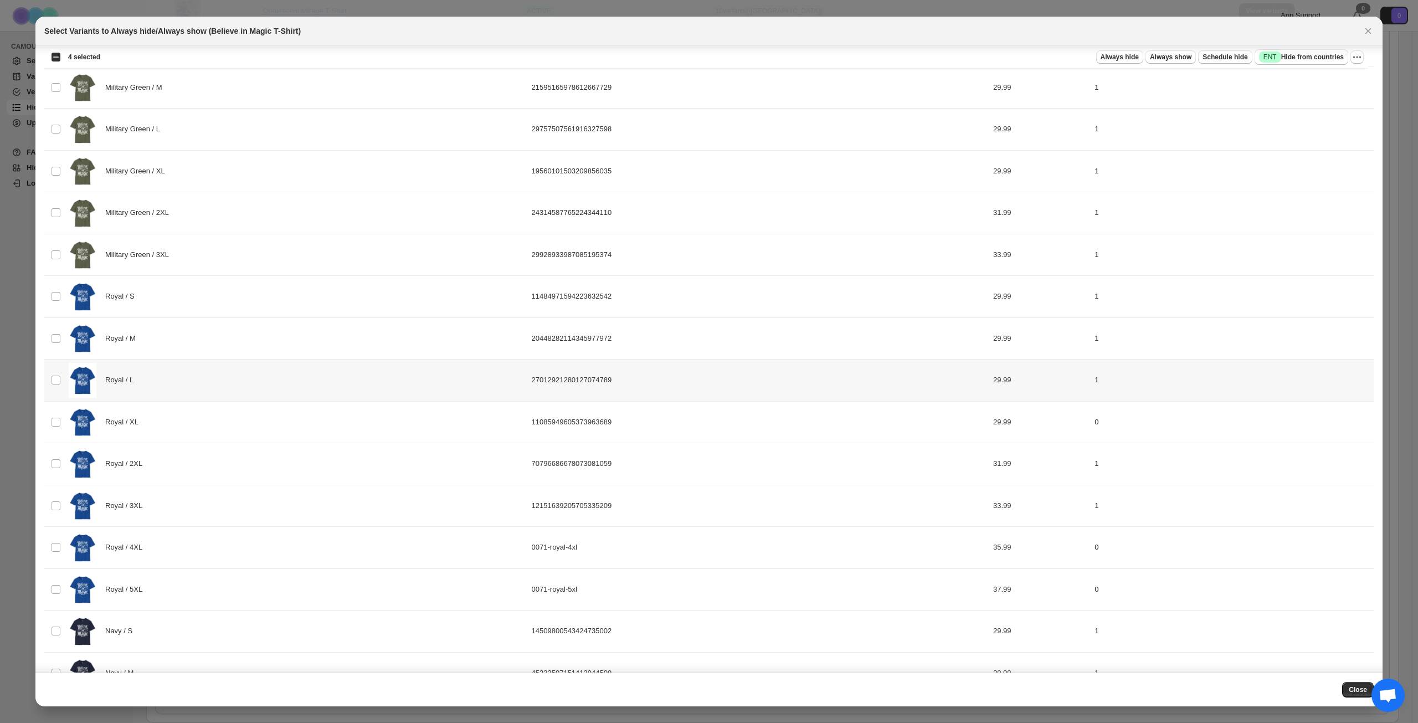
scroll to position [831, 0]
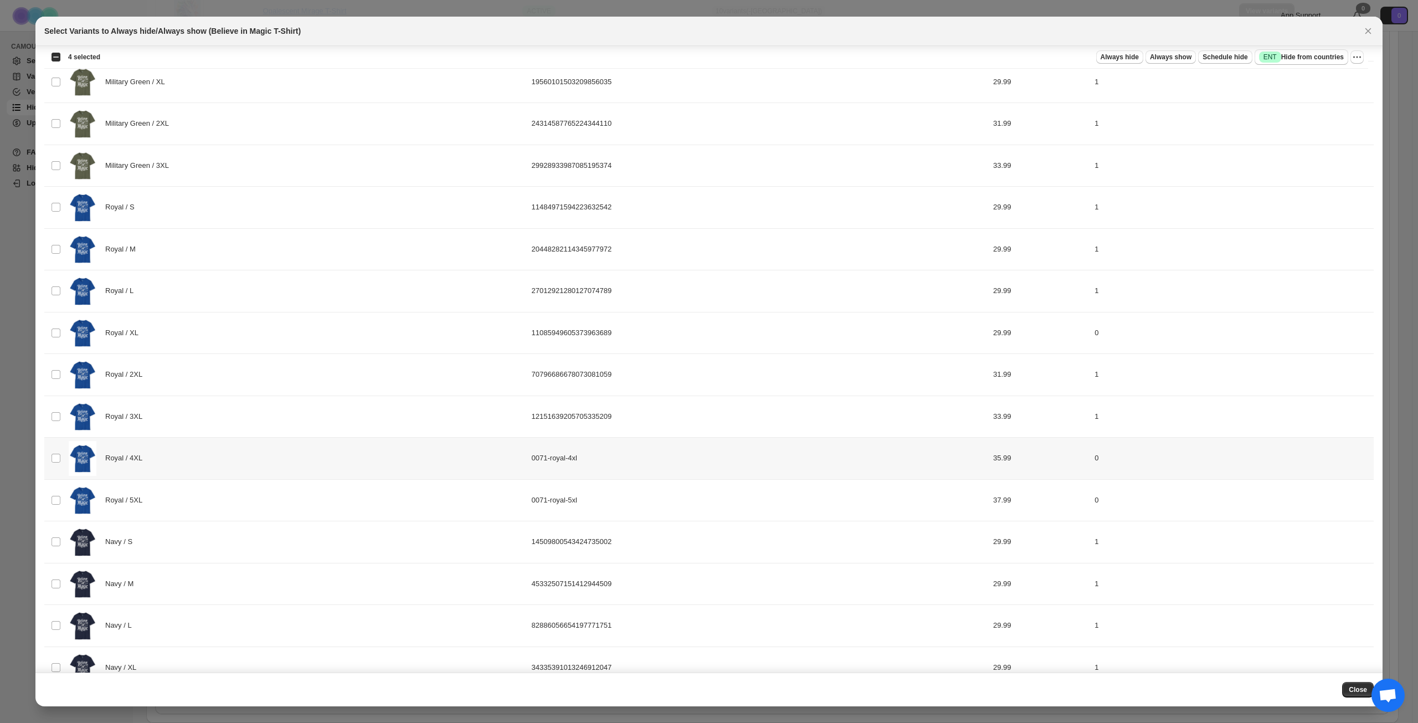
click at [270, 458] on div "Royal / 4XL" at bounding box center [297, 458] width 456 height 35
click at [261, 498] on div "Royal / 5XL" at bounding box center [297, 500] width 456 height 35
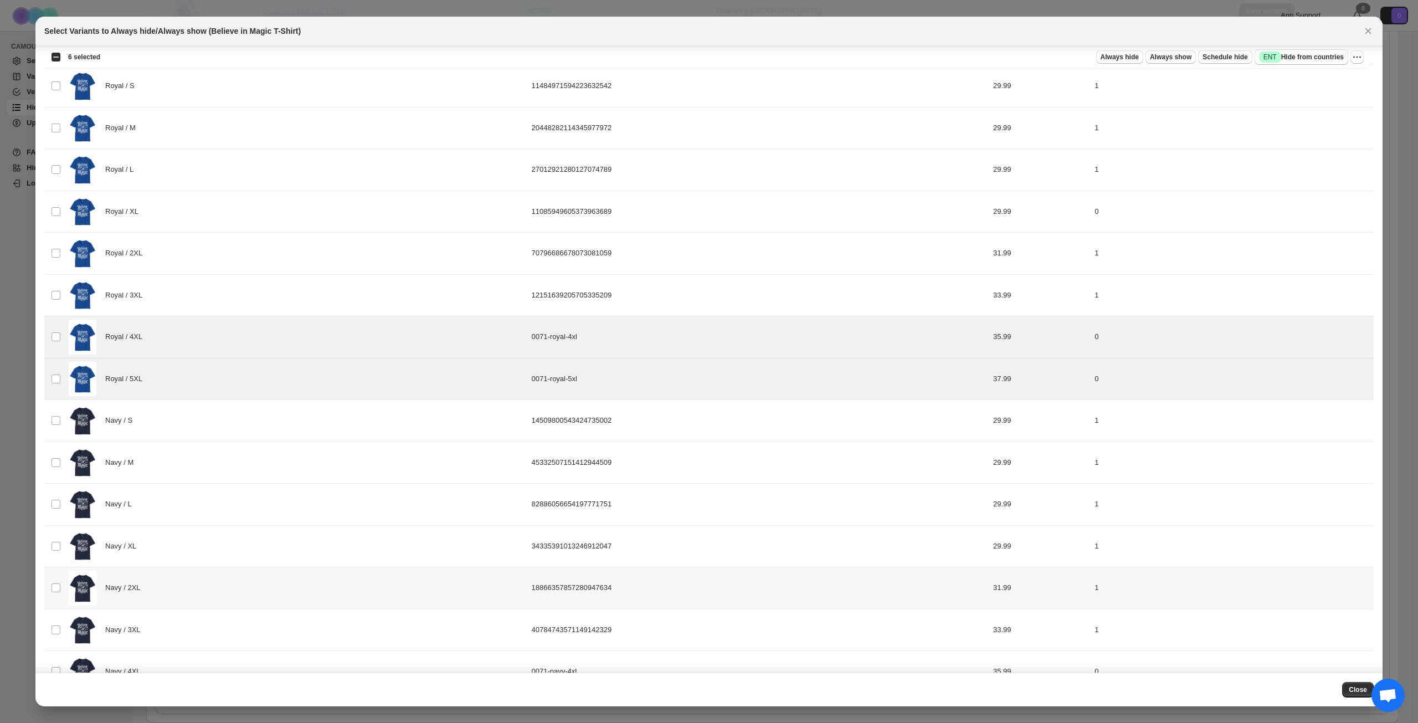
scroll to position [1022, 0]
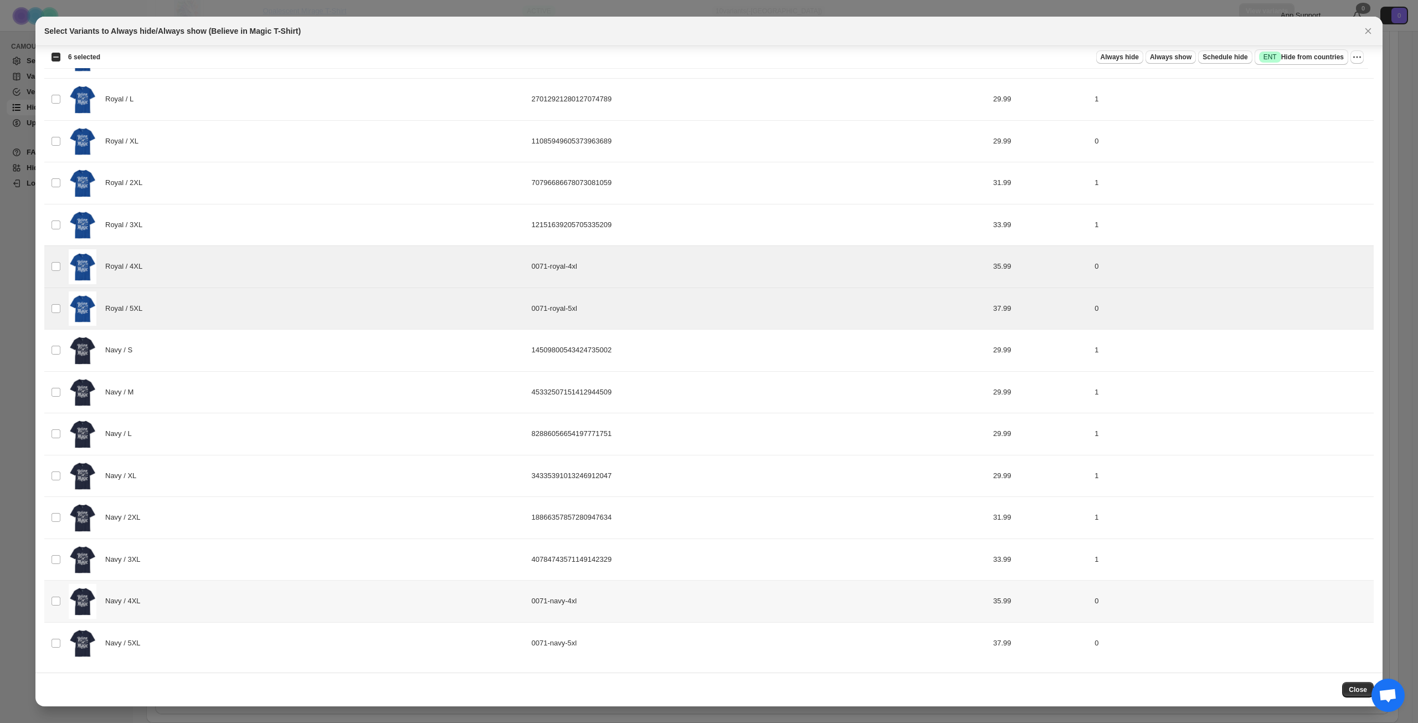
click at [251, 614] on div "Navy / 4XL" at bounding box center [297, 601] width 456 height 35
click at [254, 640] on div "Navy / 5XL" at bounding box center [297, 643] width 456 height 35
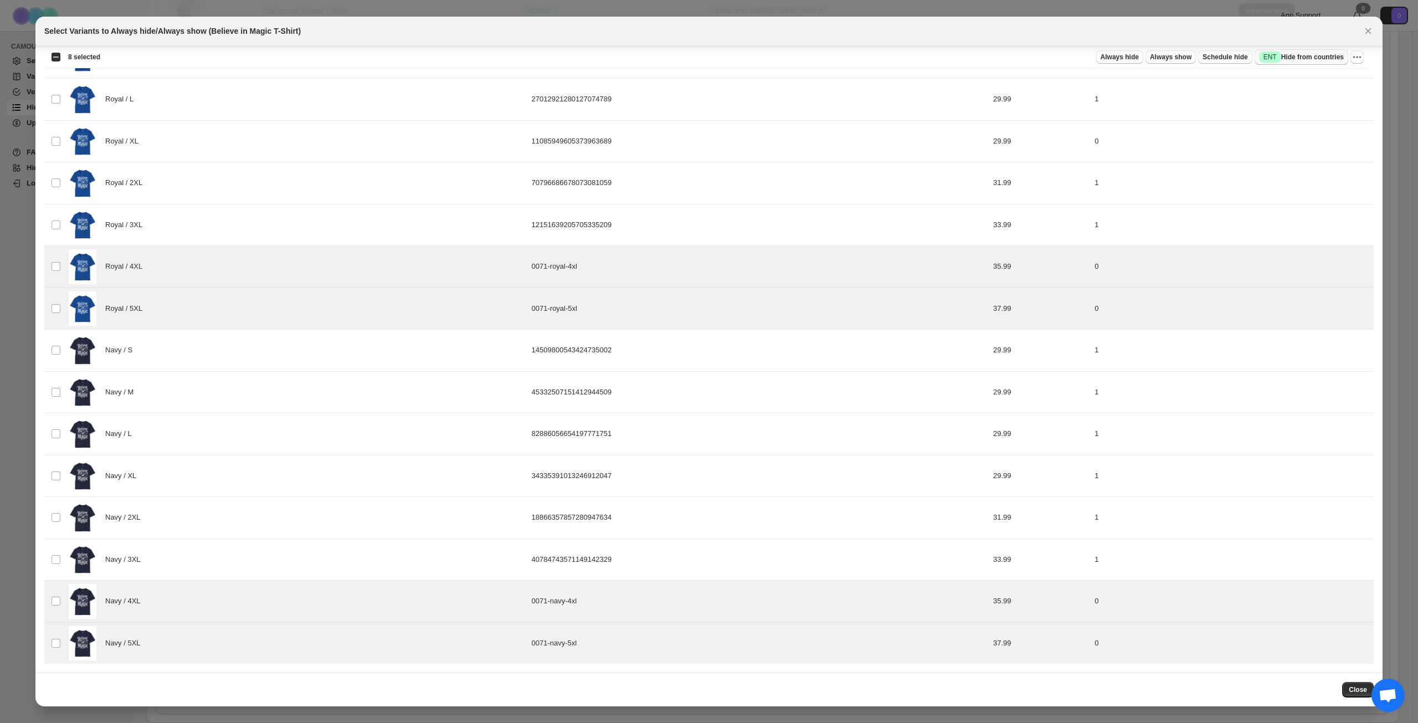
click at [1300, 56] on span "Success ENT Hide from countries" at bounding box center [1301, 57] width 85 height 11
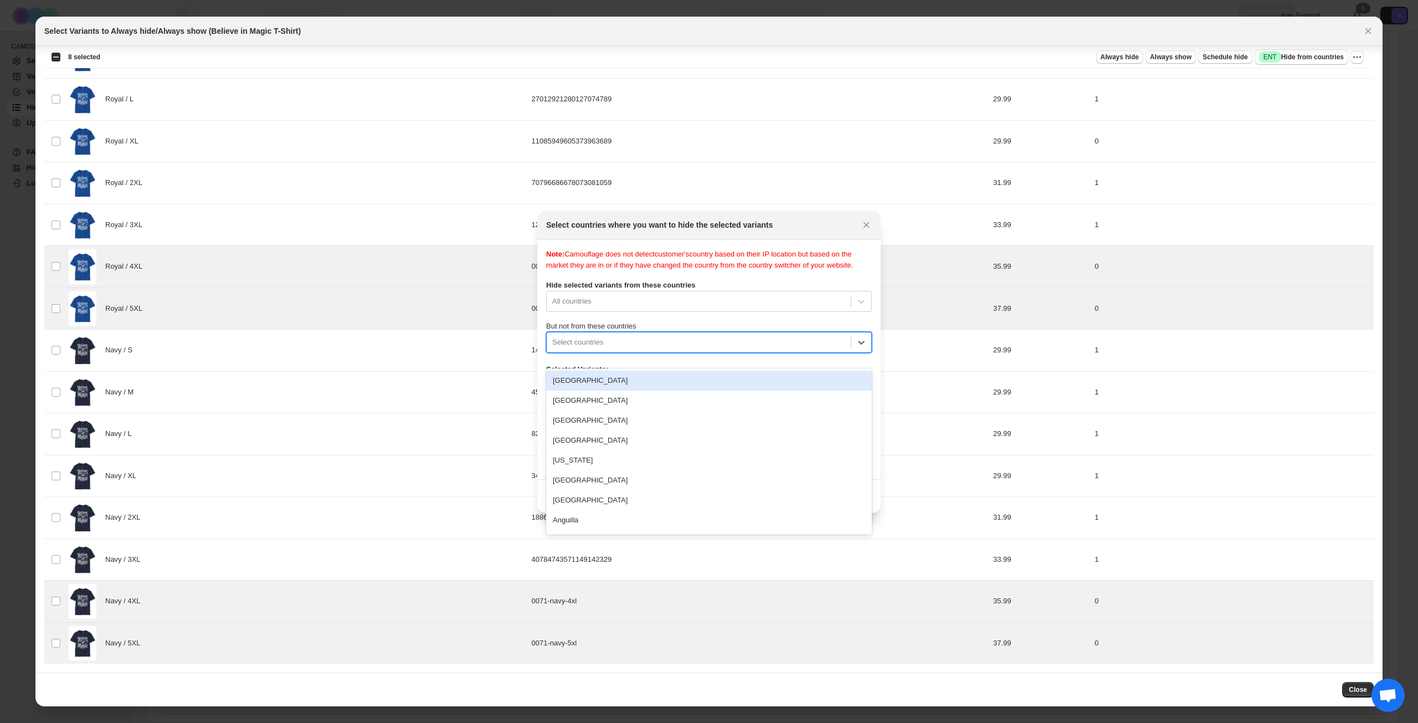
click at [706, 351] on div "Select countries" at bounding box center [699, 342] width 304 height 18
type input "****"
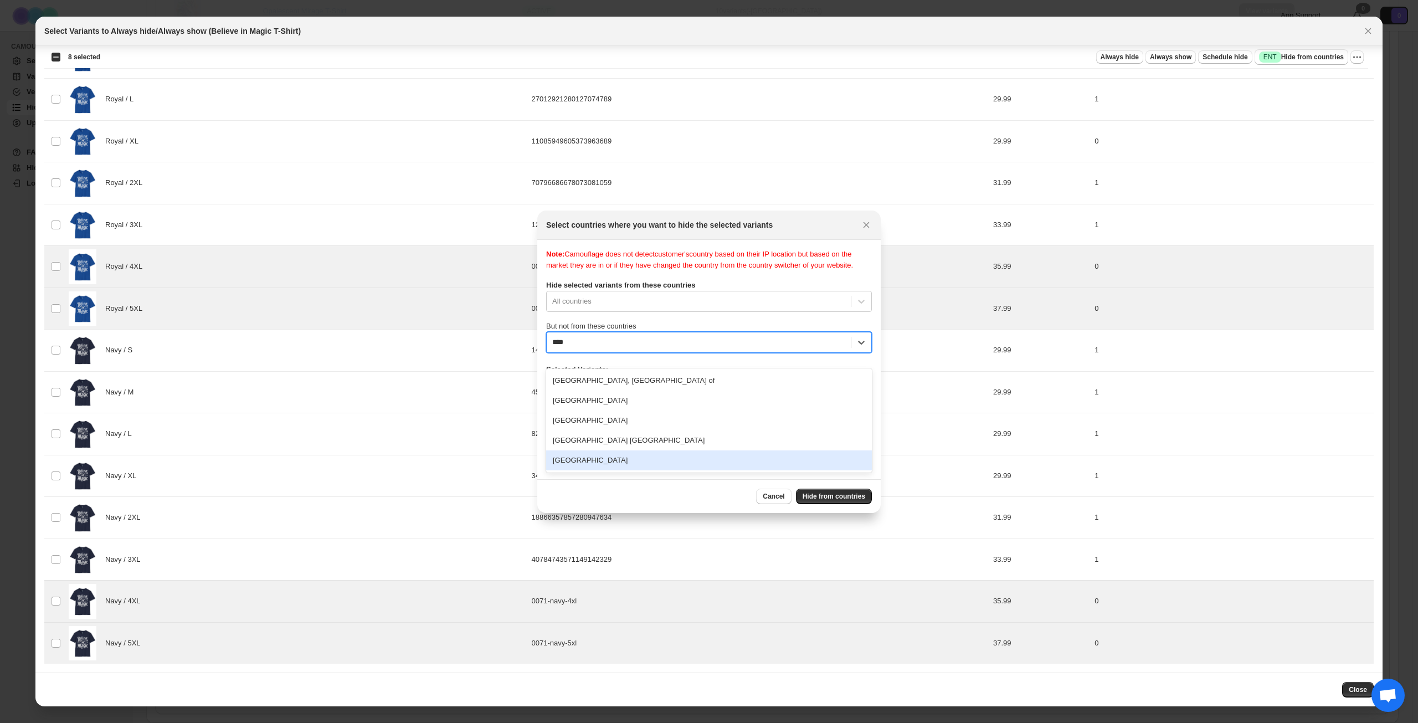
click at [667, 462] on div "[GEOGRAPHIC_DATA]" at bounding box center [709, 460] width 326 height 20
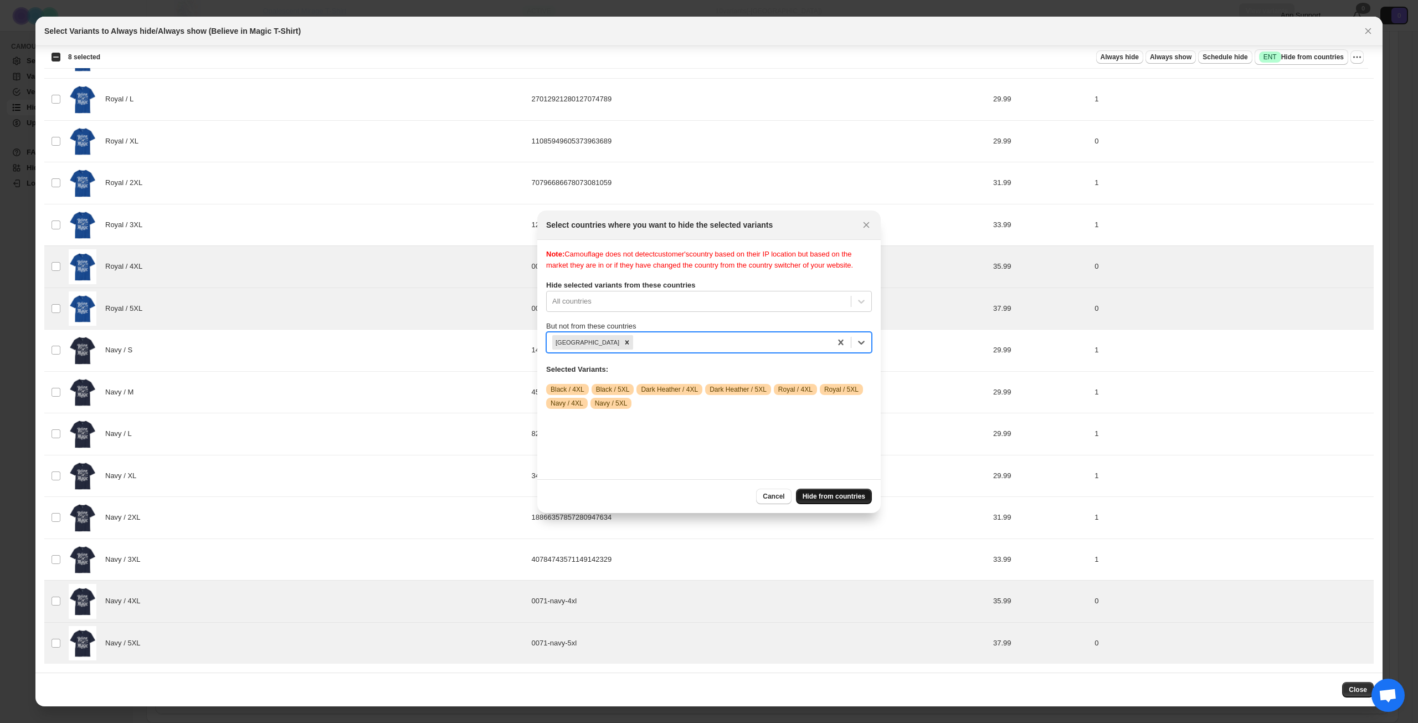
click at [827, 501] on button "Hide from countries" at bounding box center [834, 497] width 76 height 16
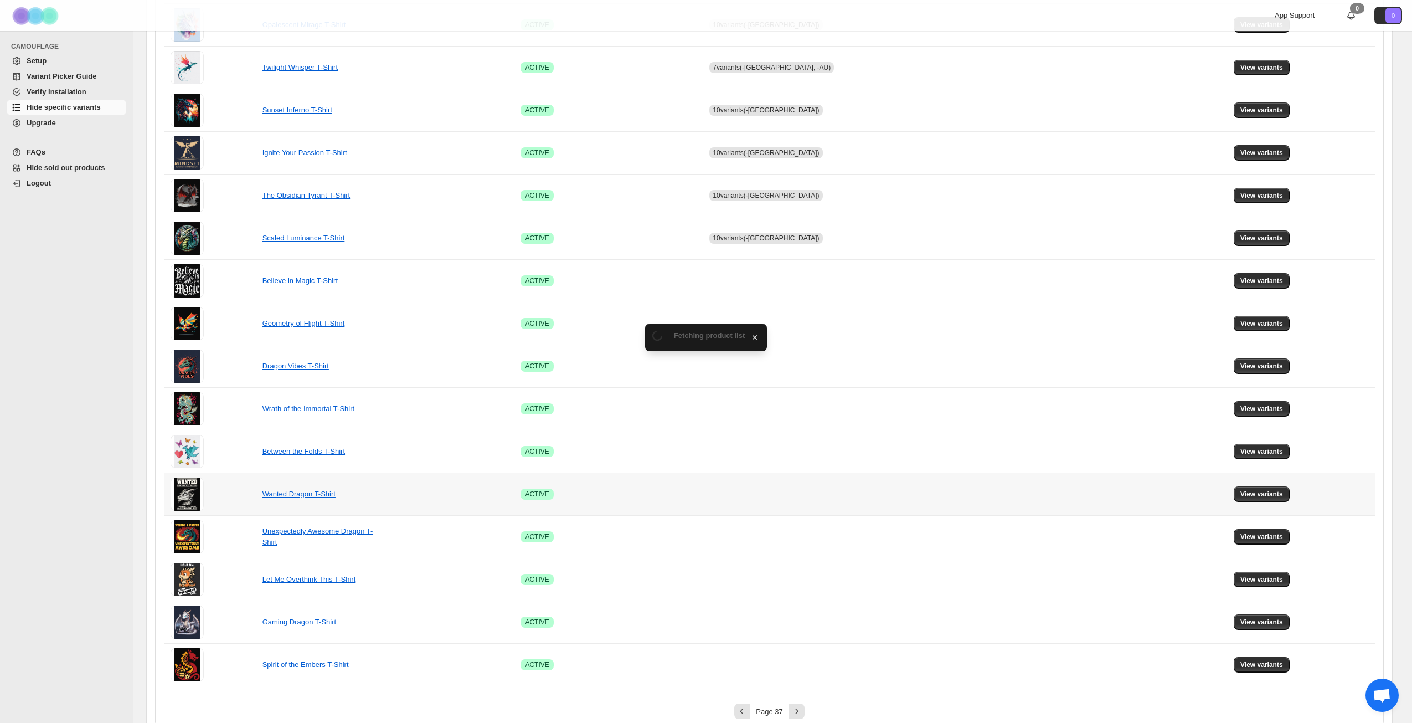
scroll to position [414, 0]
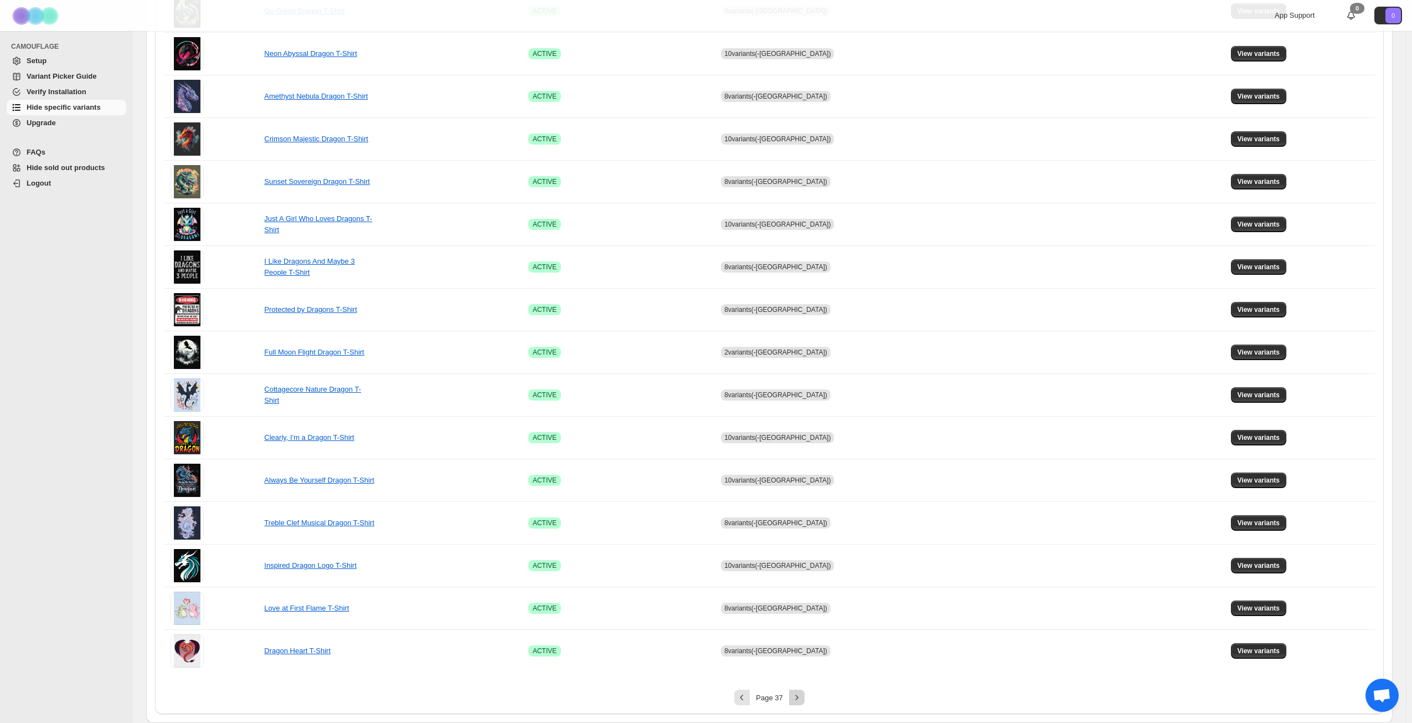
click at [803, 695] on icon "Next" at bounding box center [797, 697] width 11 height 11
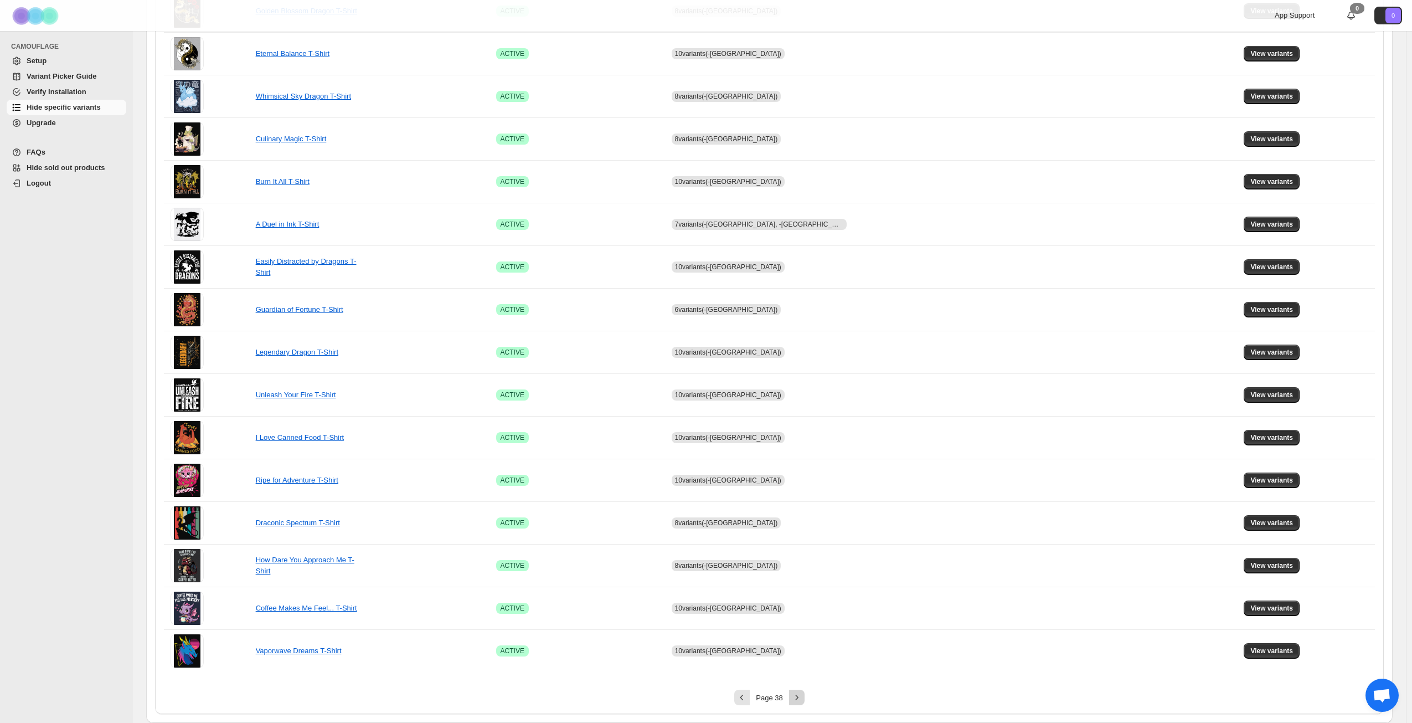
click at [798, 697] on icon "Next" at bounding box center [797, 697] width 11 height 11
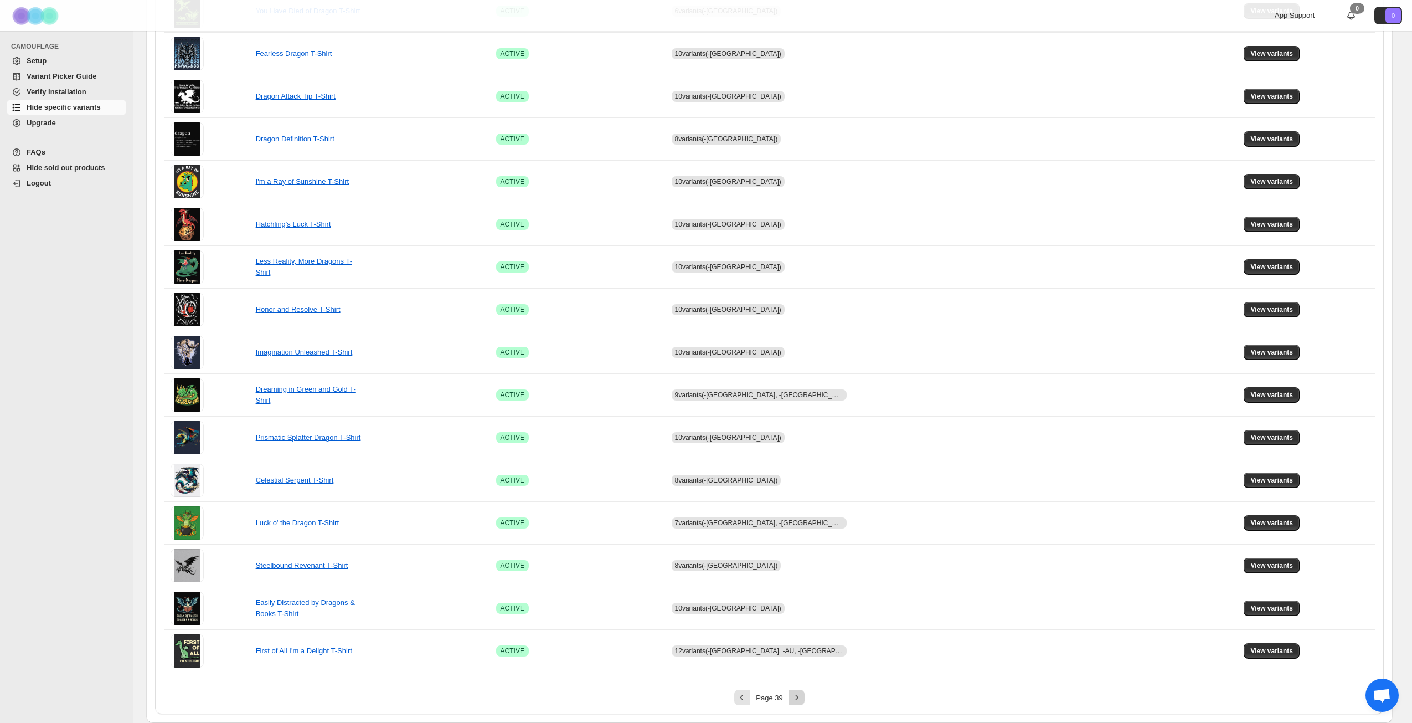
click at [801, 697] on icon "Next" at bounding box center [797, 697] width 11 height 11
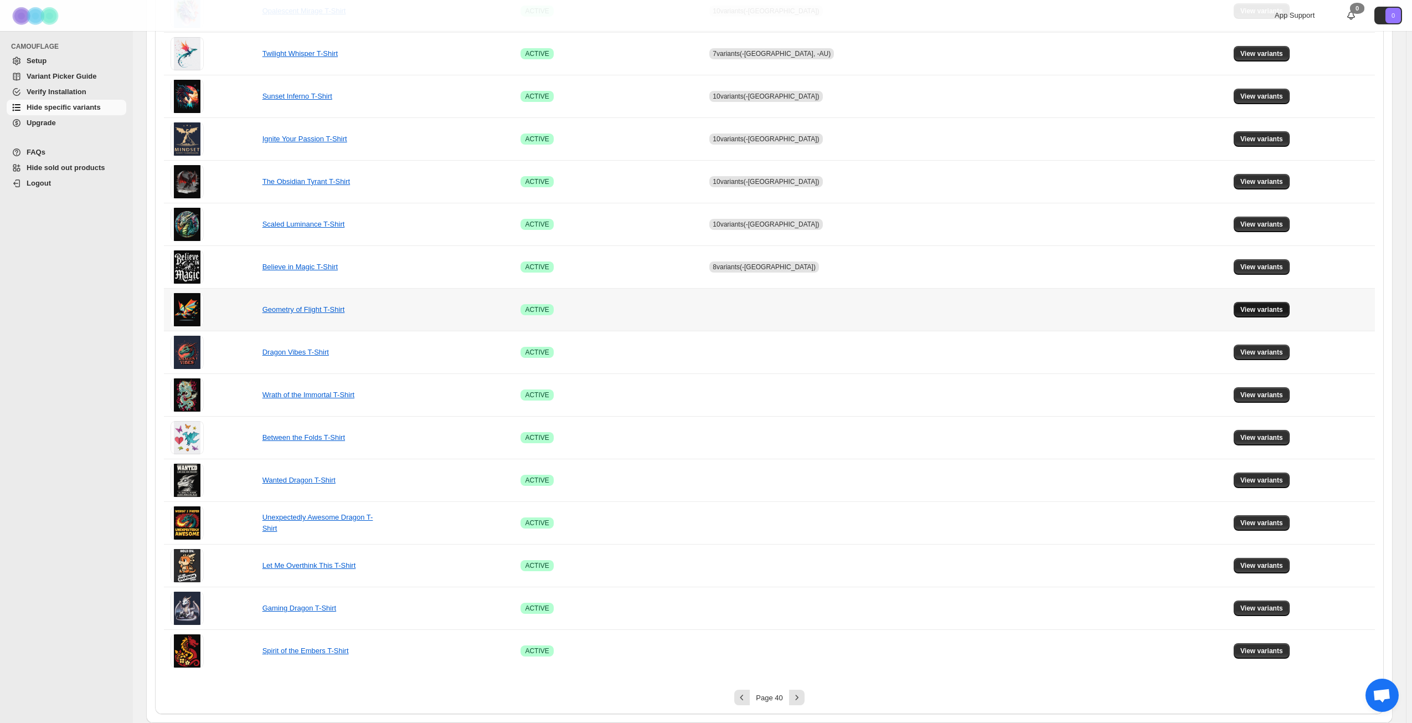
click at [1252, 308] on span "View variants" at bounding box center [1262, 309] width 43 height 9
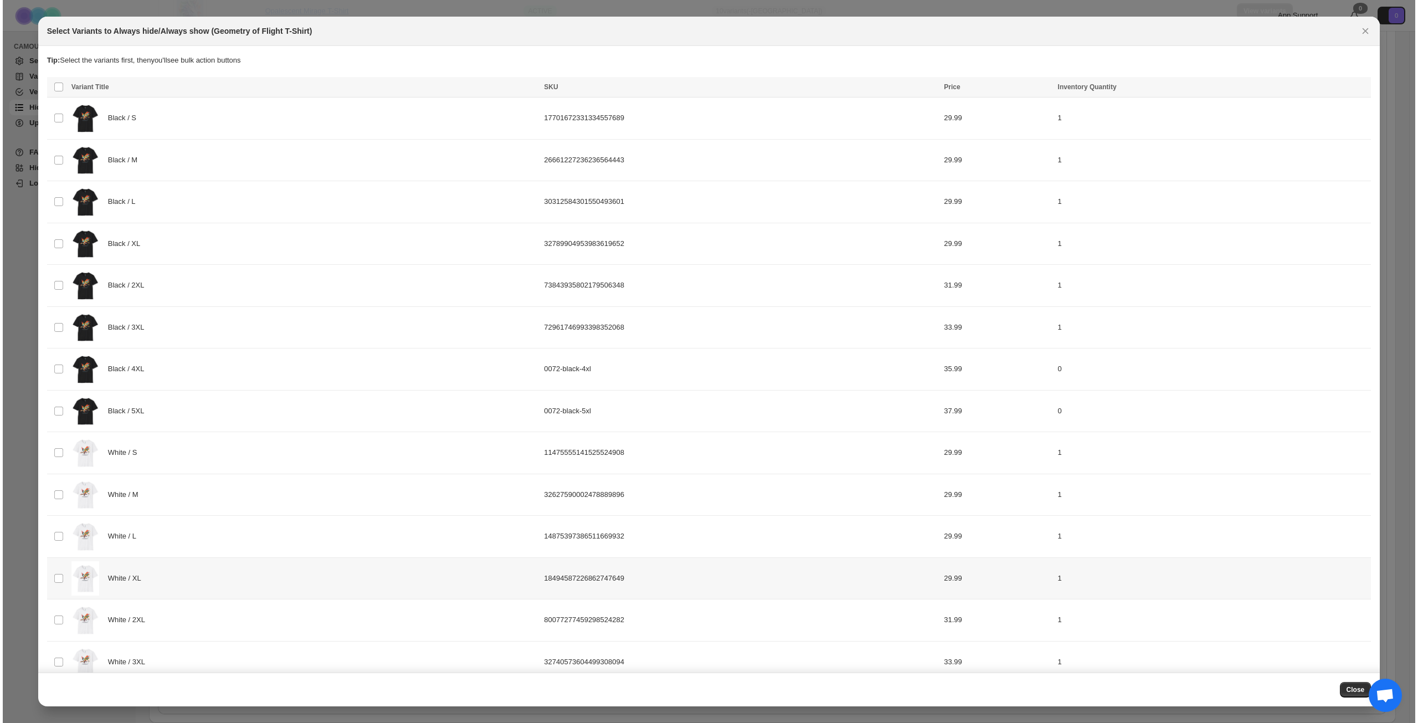
scroll to position [0, 0]
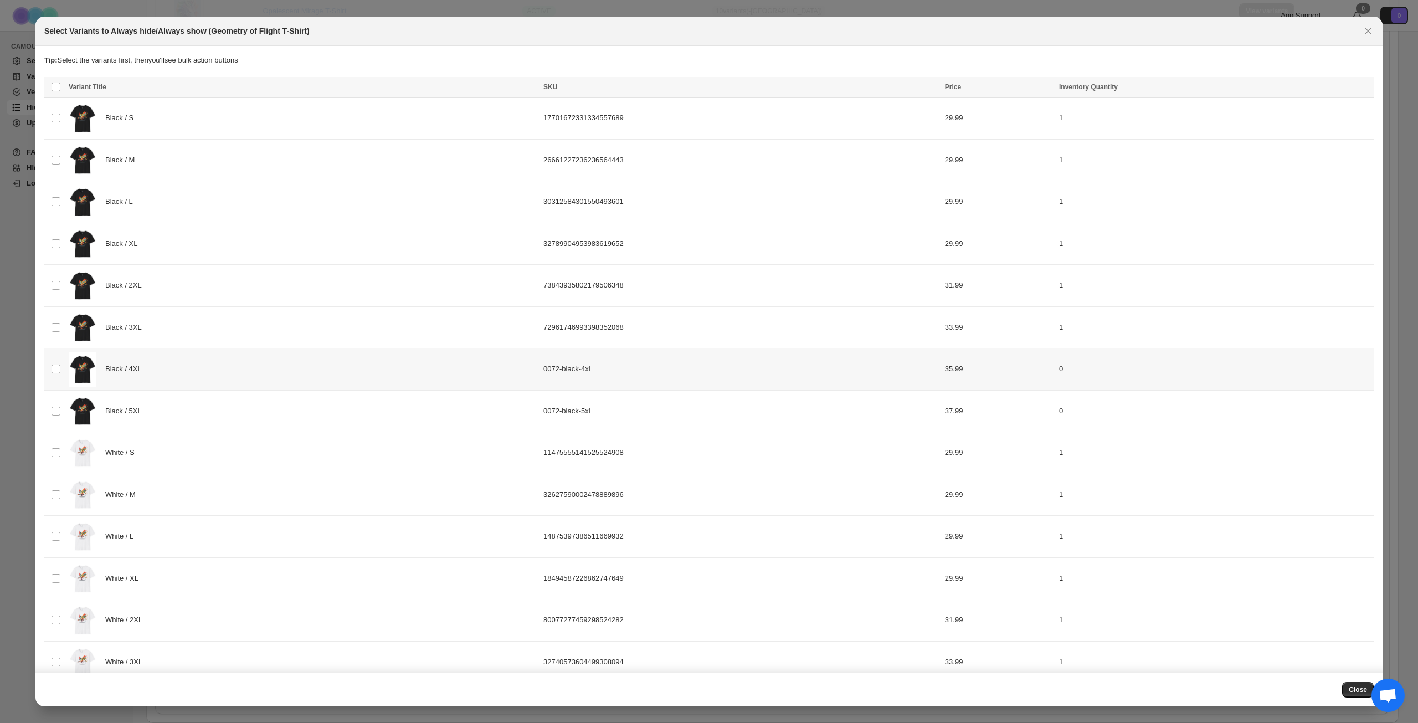
click at [217, 373] on div "Black / 4XL" at bounding box center [303, 369] width 468 height 35
click at [232, 402] on div "Black / 5XL" at bounding box center [303, 411] width 468 height 35
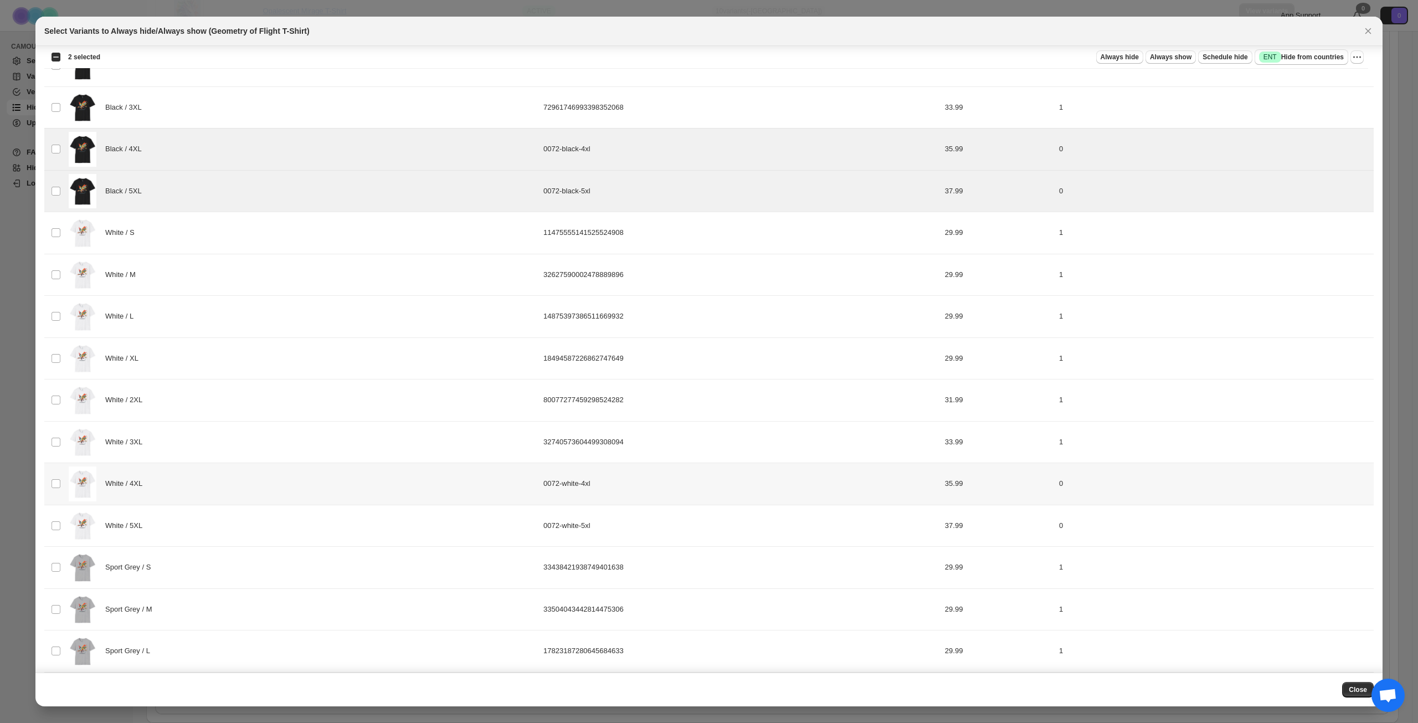
scroll to position [222, 0]
click at [290, 484] on div "White / 4XL" at bounding box center [303, 482] width 468 height 35
click at [288, 525] on div "White / 5XL" at bounding box center [303, 524] width 468 height 35
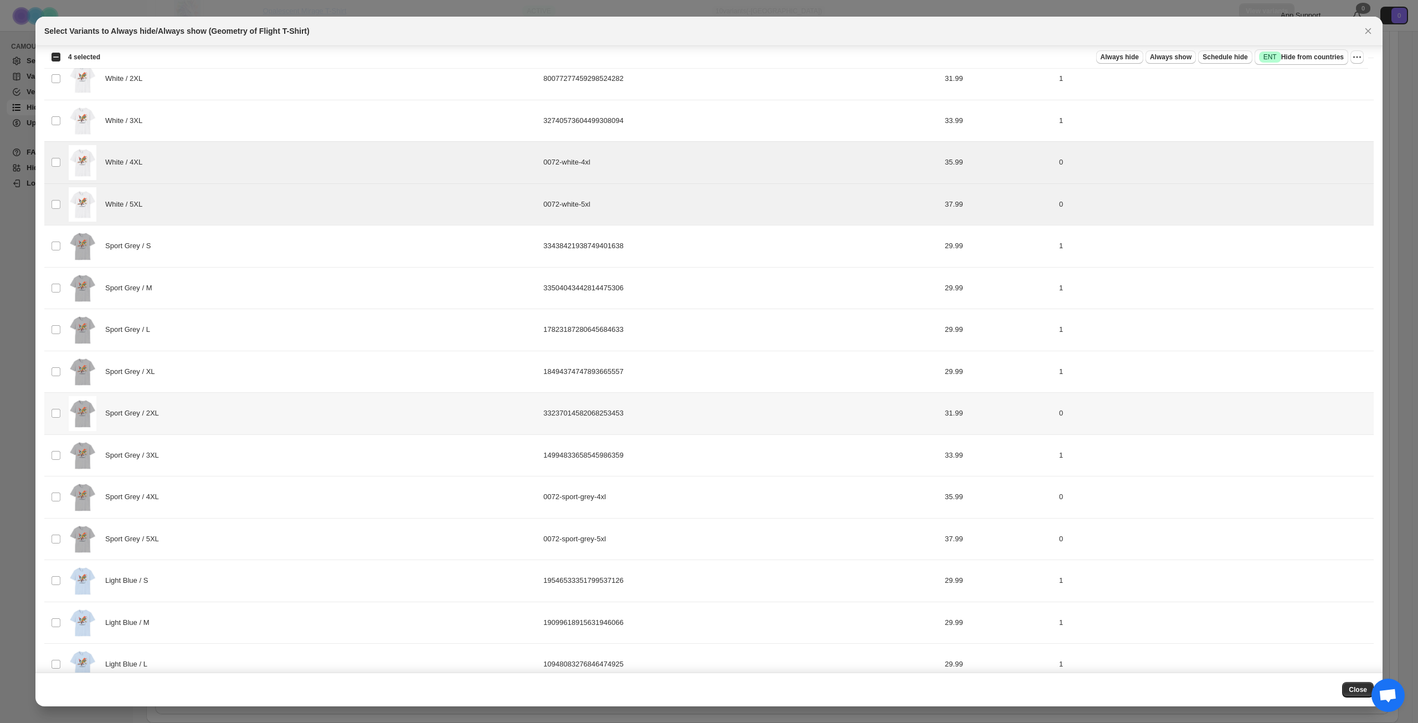
scroll to position [609, 0]
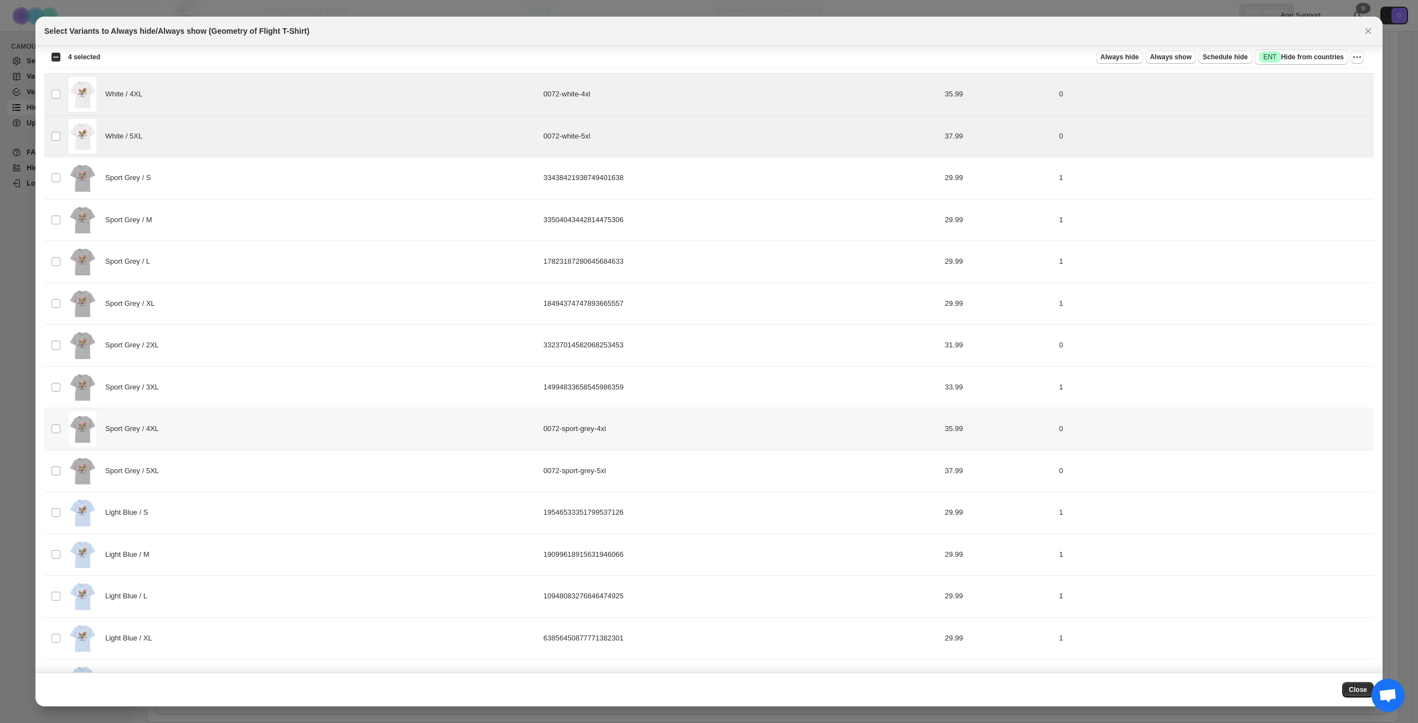
click at [310, 433] on div "Sport Grey / 4XL" at bounding box center [303, 429] width 468 height 35
click at [302, 466] on div "Sport Grey / 5XL" at bounding box center [303, 471] width 468 height 35
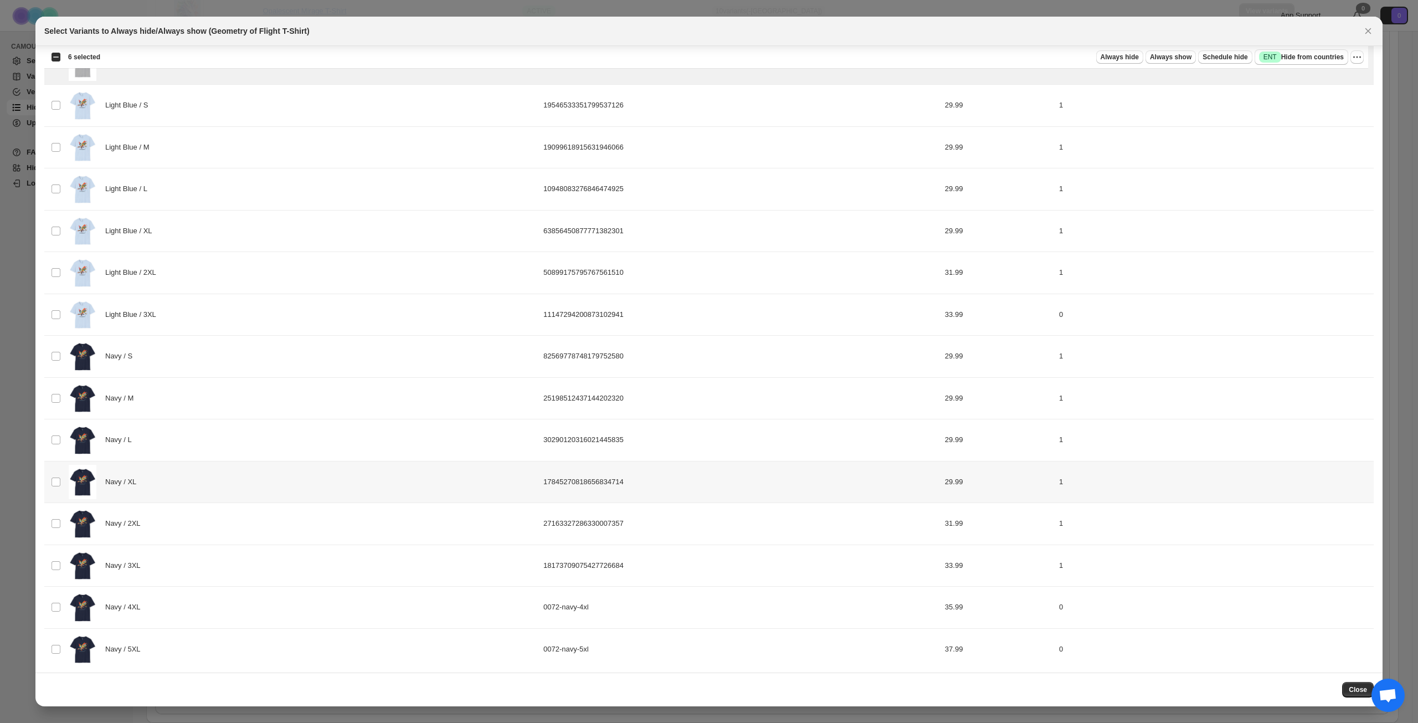
scroll to position [1022, 0]
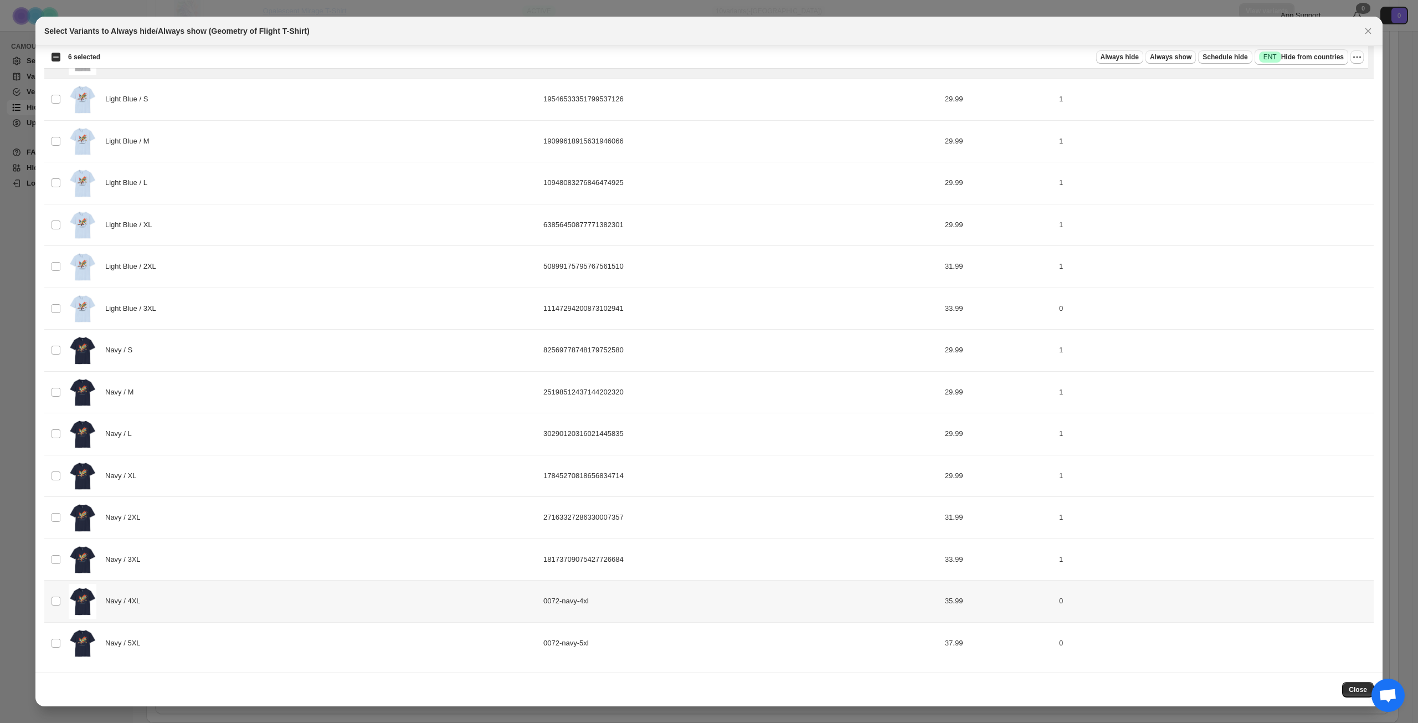
click at [267, 592] on div "Navy / 4XL" at bounding box center [303, 601] width 468 height 35
click at [266, 630] on div "Navy / 5XL" at bounding box center [303, 643] width 468 height 35
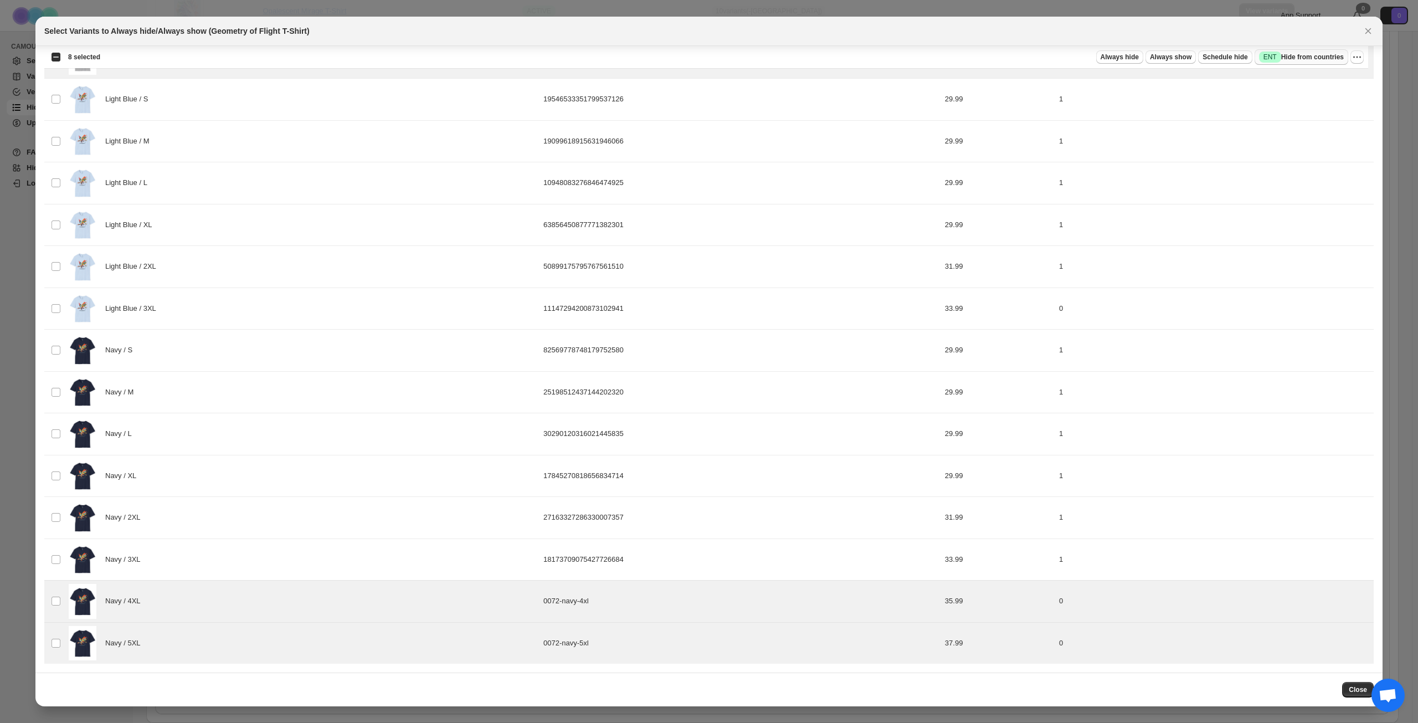
click at [1309, 59] on span "Success ENT Hide from countries" at bounding box center [1301, 57] width 85 height 11
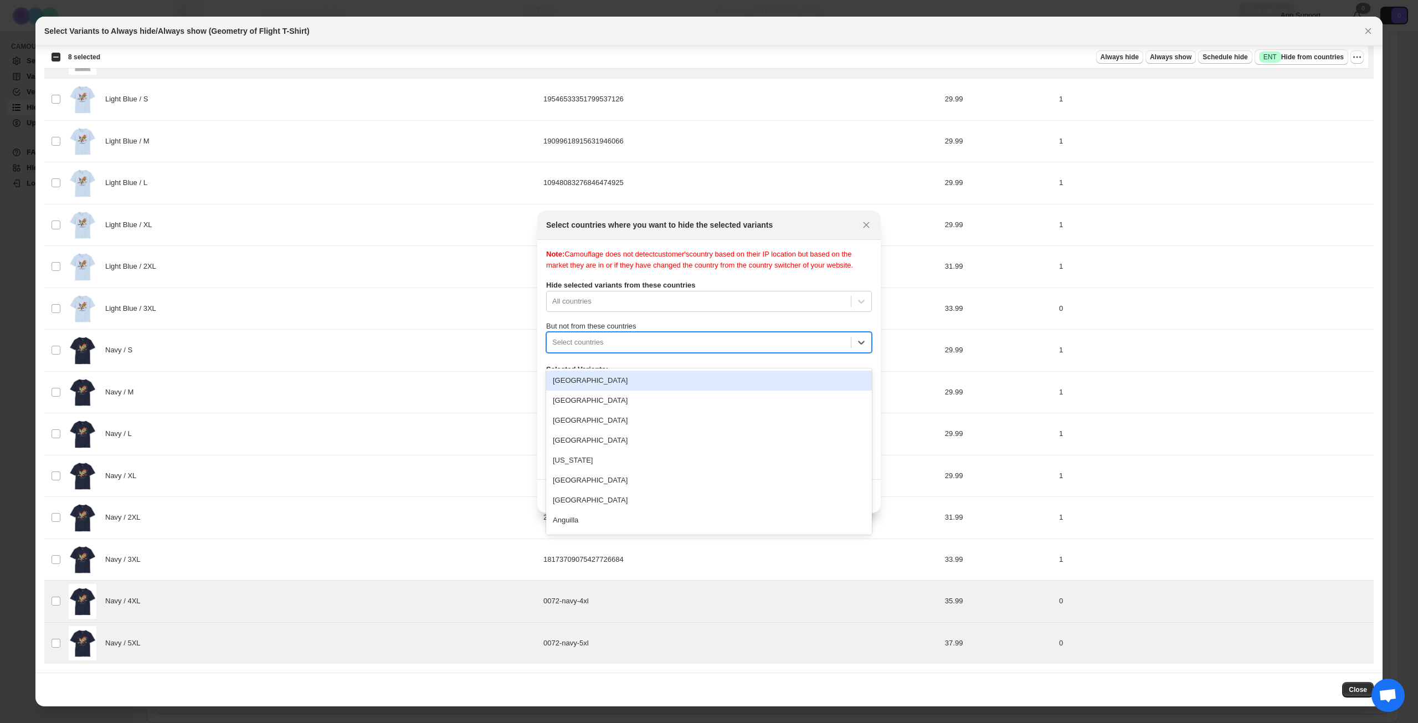
click at [652, 349] on div ":rqe:" at bounding box center [698, 342] width 293 height 13
type input "****"
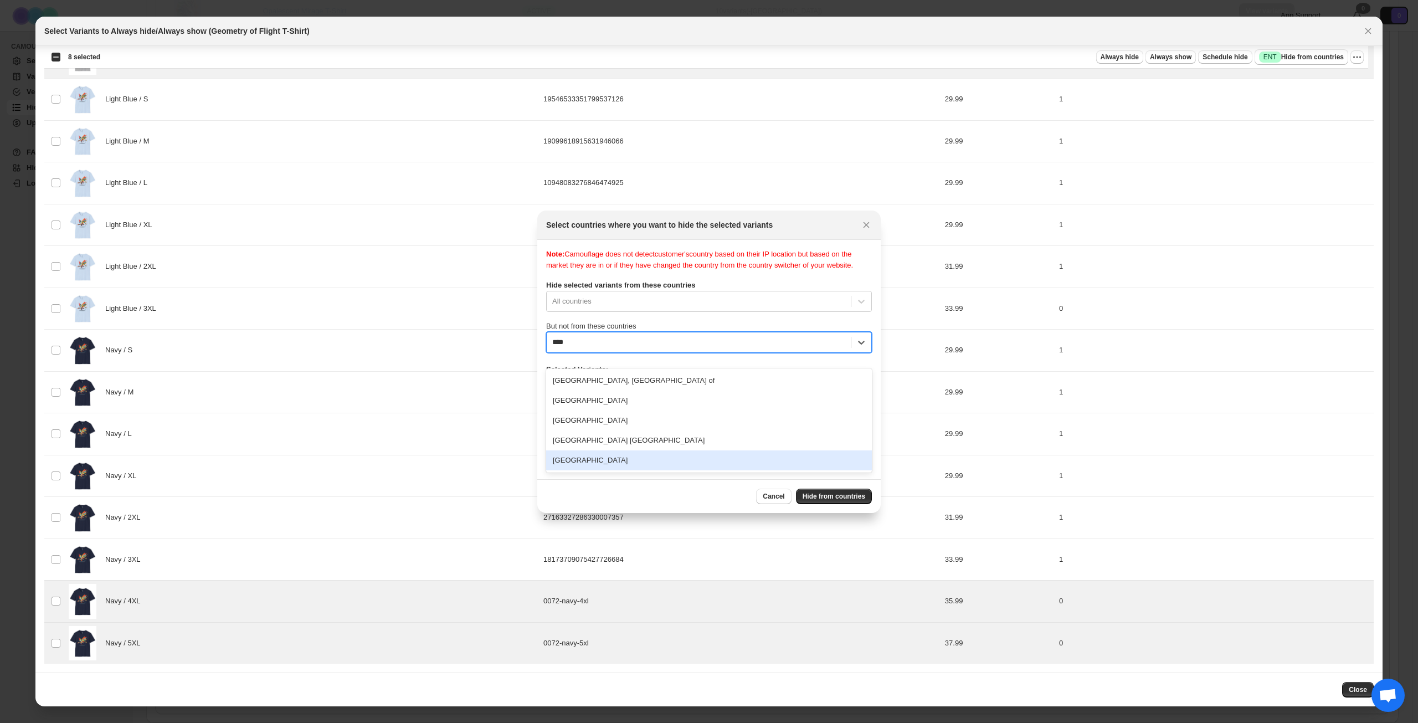
click at [624, 461] on div "[GEOGRAPHIC_DATA]" at bounding box center [709, 460] width 326 height 20
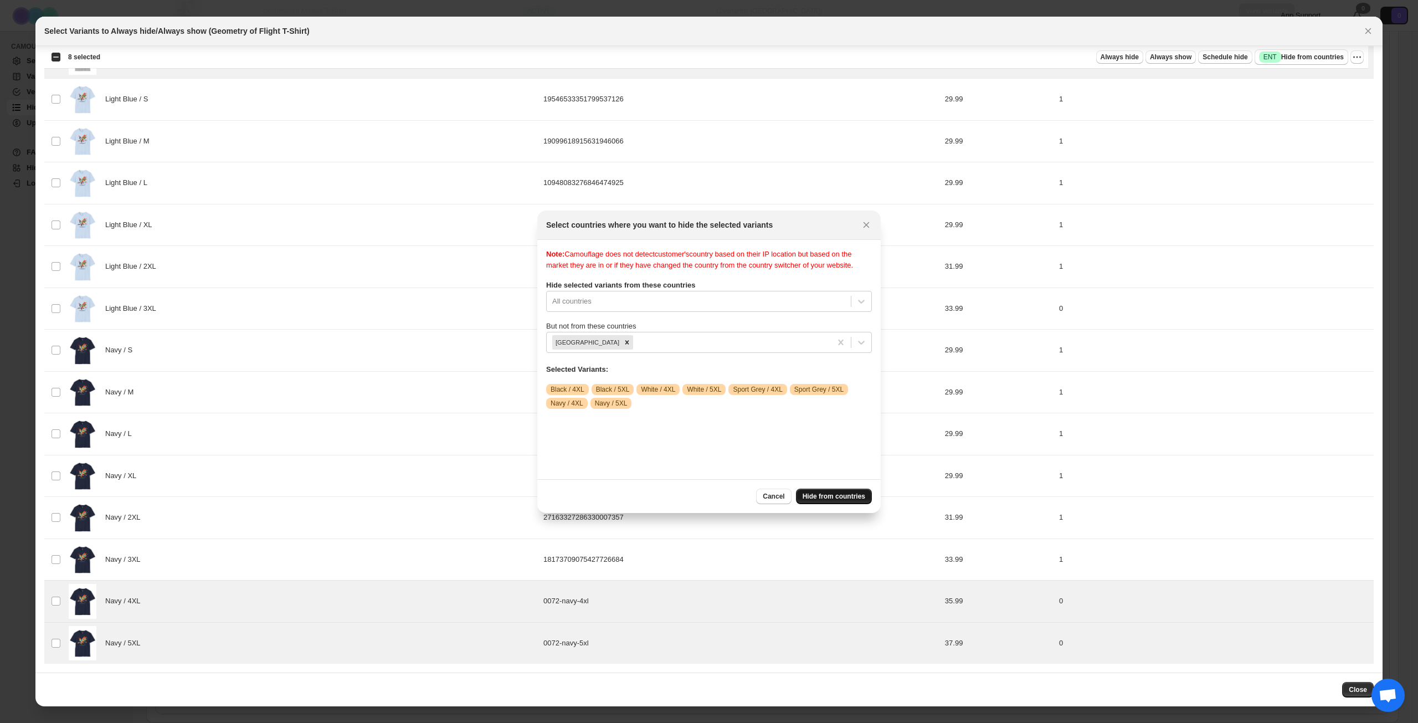
click at [823, 496] on span "Hide from countries" at bounding box center [834, 496] width 63 height 9
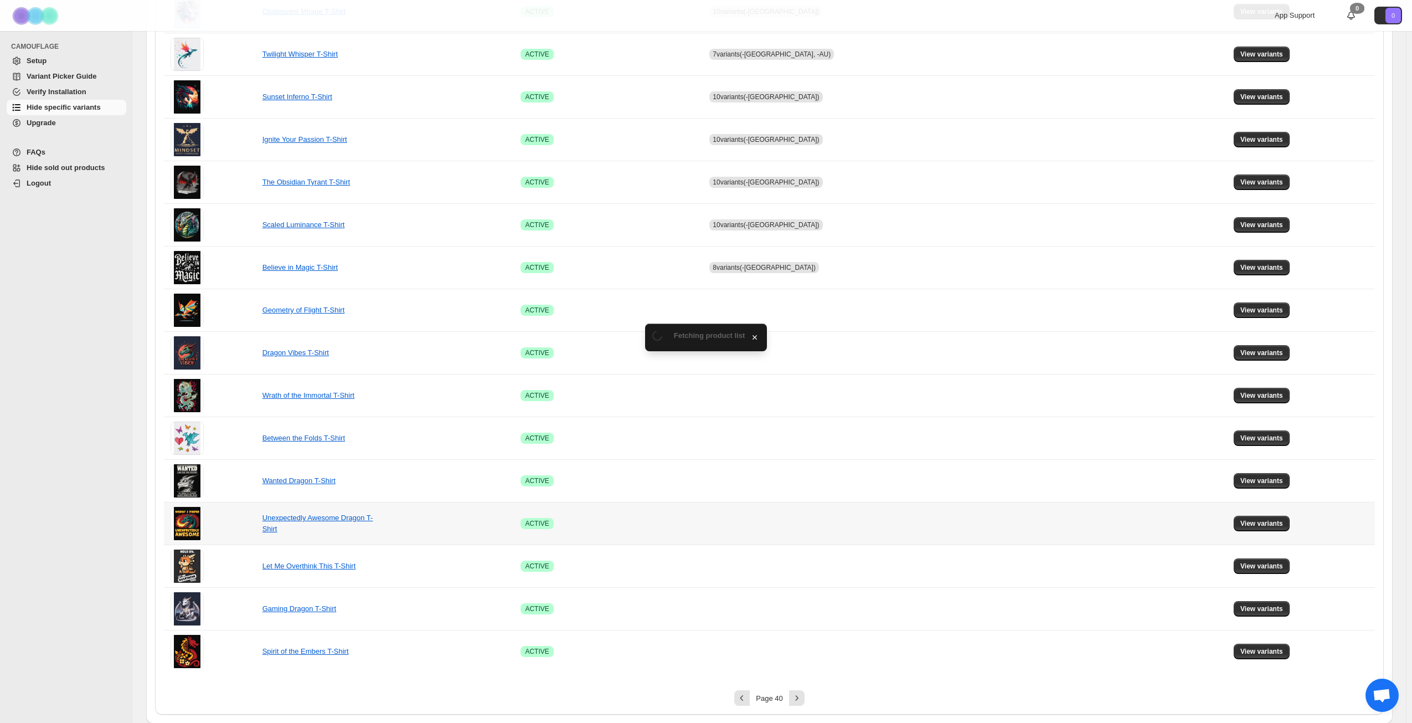
scroll to position [414, 0]
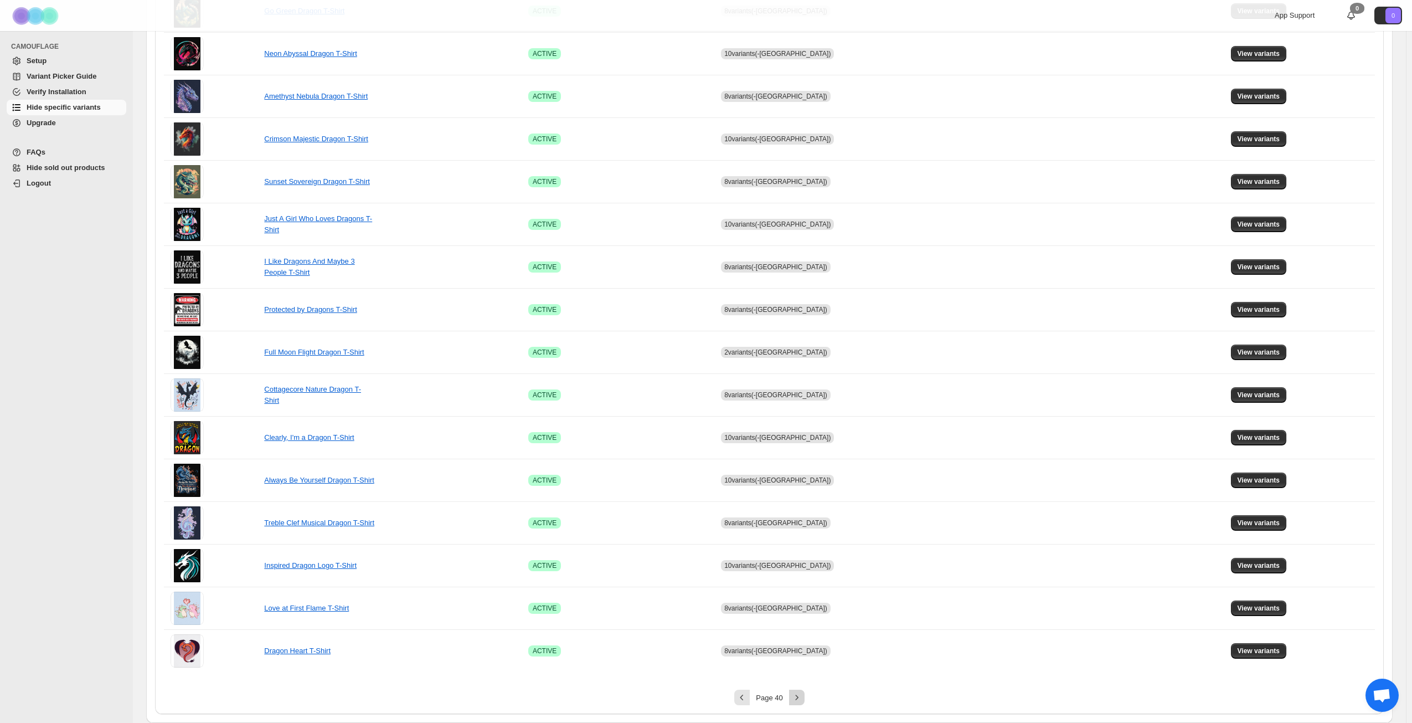
click at [800, 702] on icon "Next" at bounding box center [797, 697] width 11 height 11
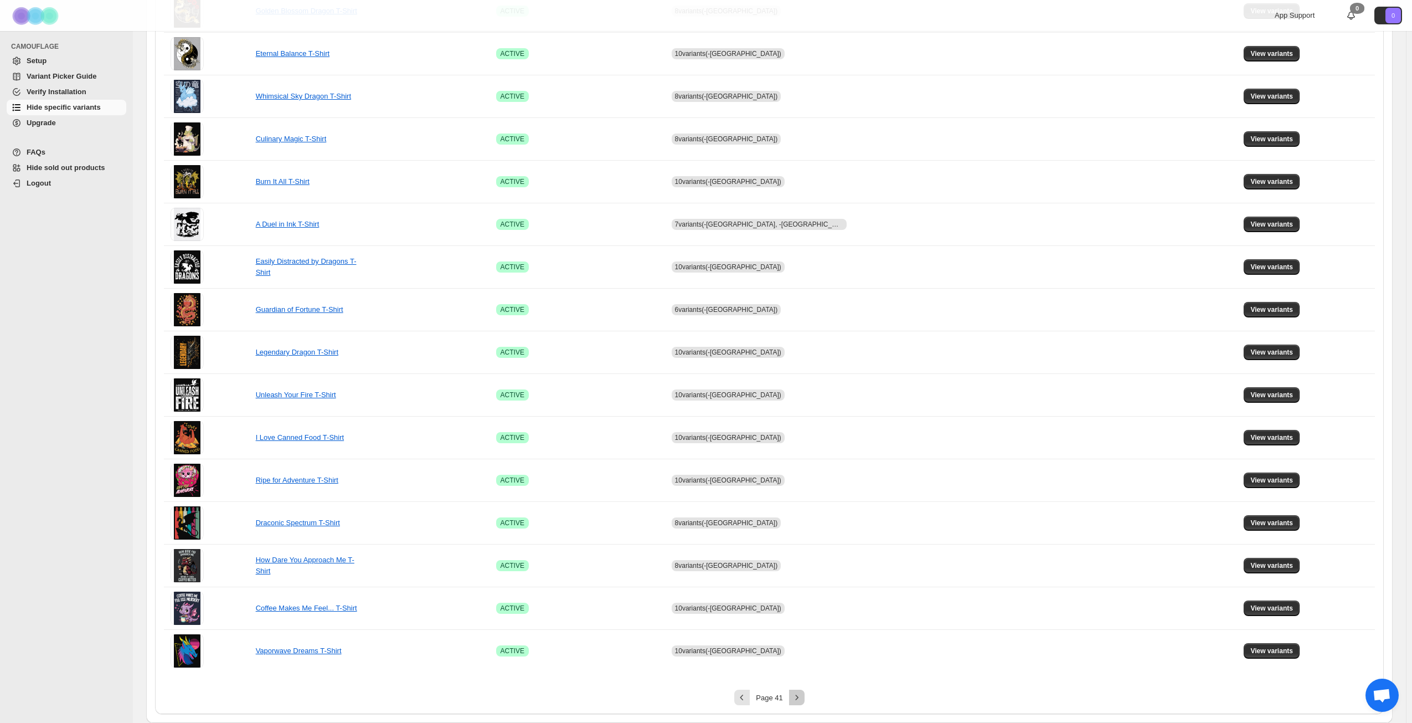
click at [803, 697] on icon "Next" at bounding box center [797, 697] width 11 height 11
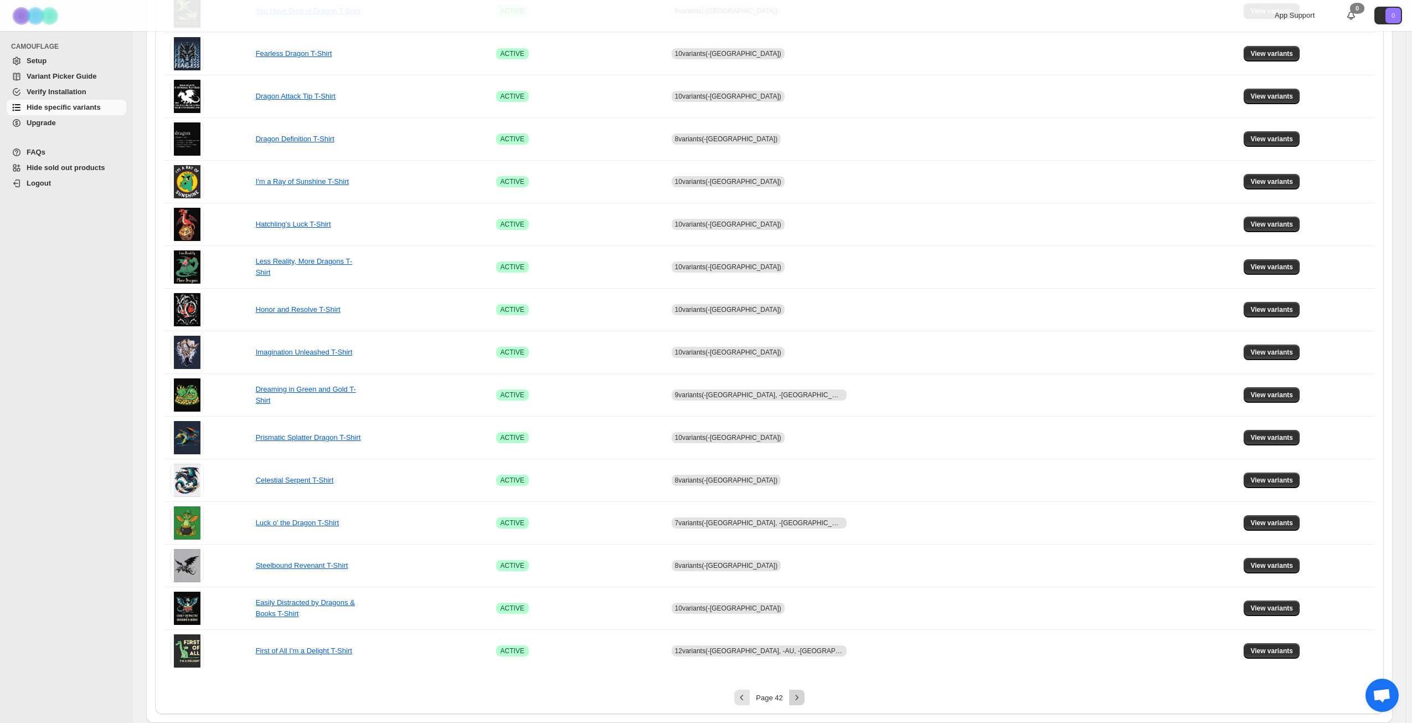
click at [803, 697] on icon "Next" at bounding box center [797, 697] width 11 height 11
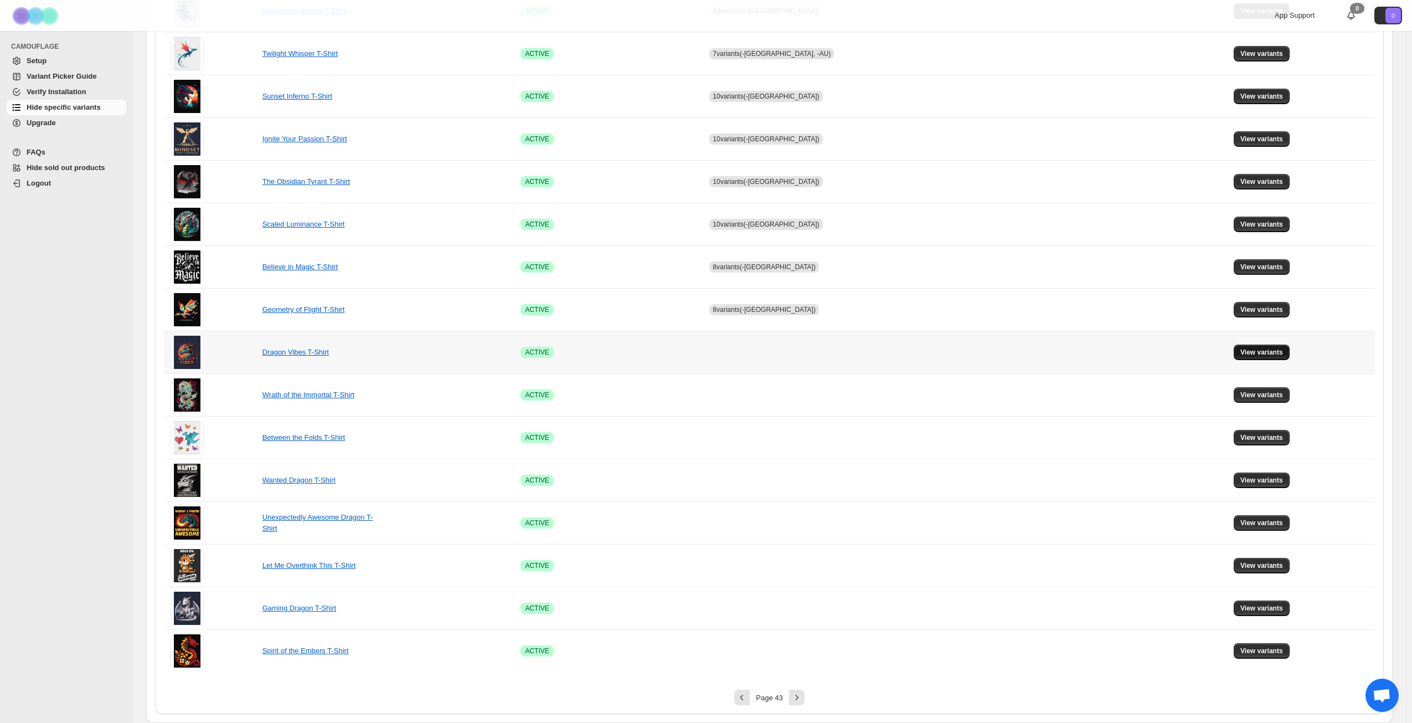
click at [1249, 352] on span "View variants" at bounding box center [1262, 352] width 43 height 9
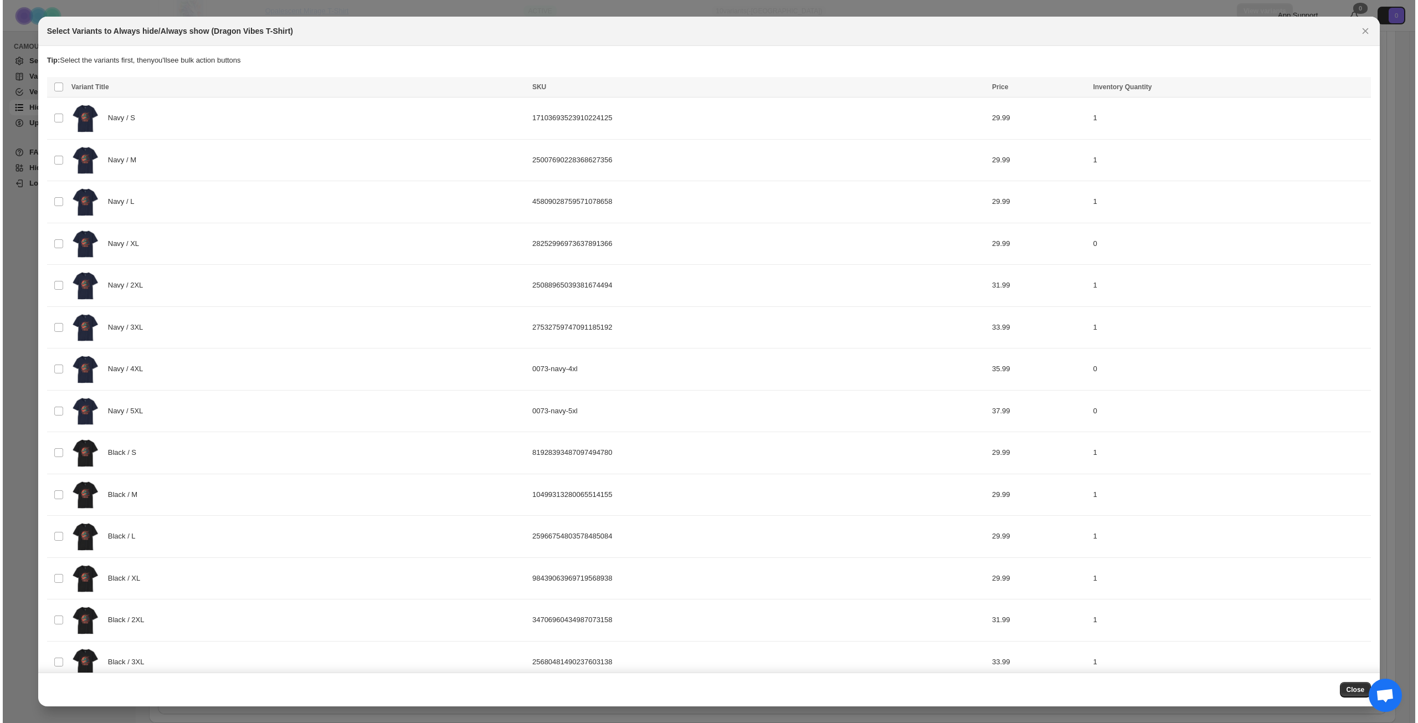
scroll to position [0, 0]
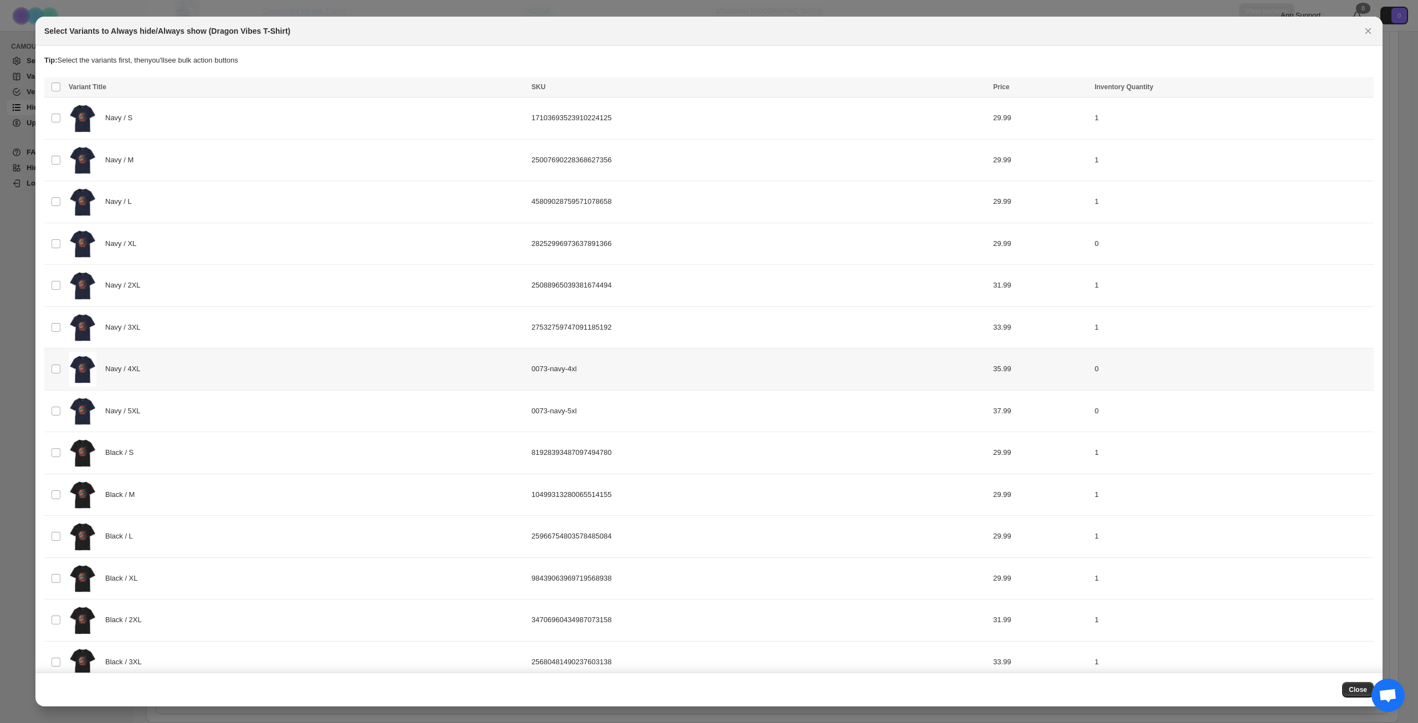
click at [298, 373] on div "Navy / 4XL" at bounding box center [297, 369] width 456 height 35
click at [286, 415] on div "Navy / 5XL" at bounding box center [297, 411] width 456 height 35
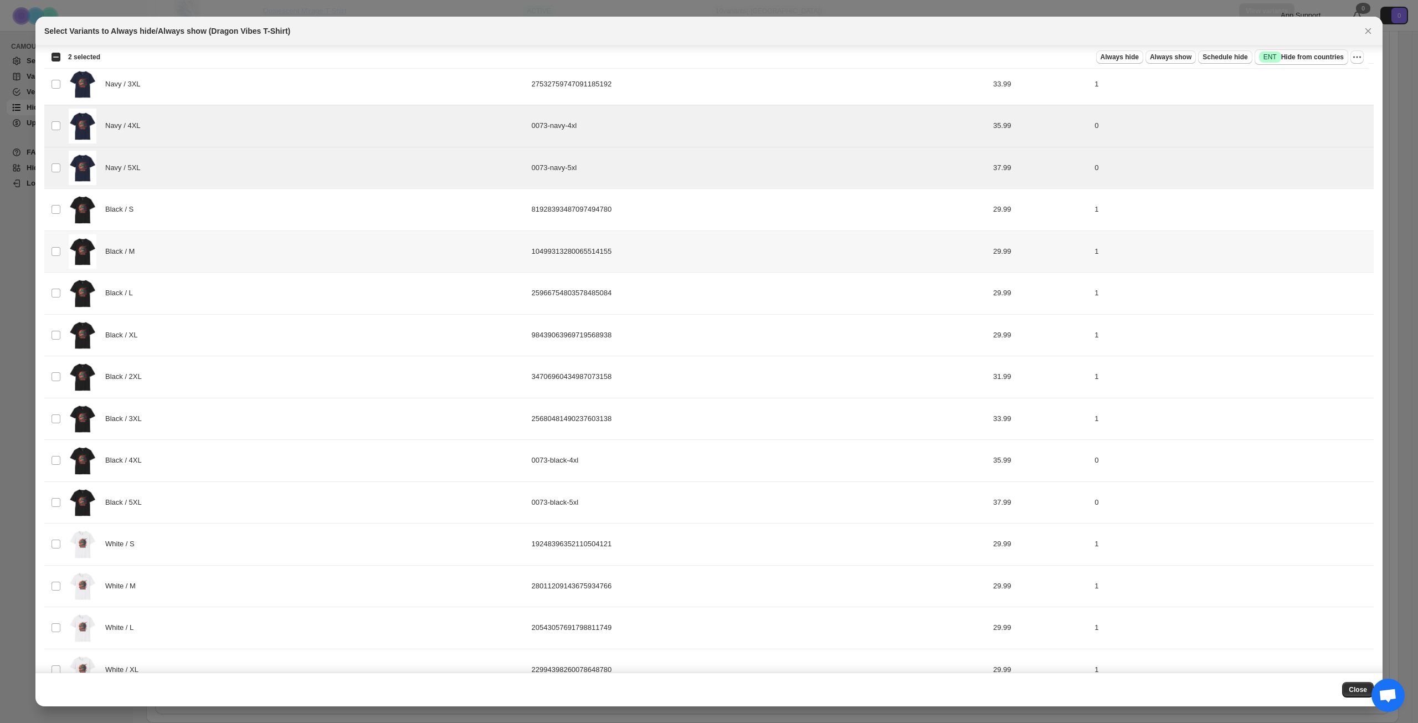
scroll to position [244, 0]
click at [306, 458] on div "Black / 4XL" at bounding box center [297, 460] width 456 height 35
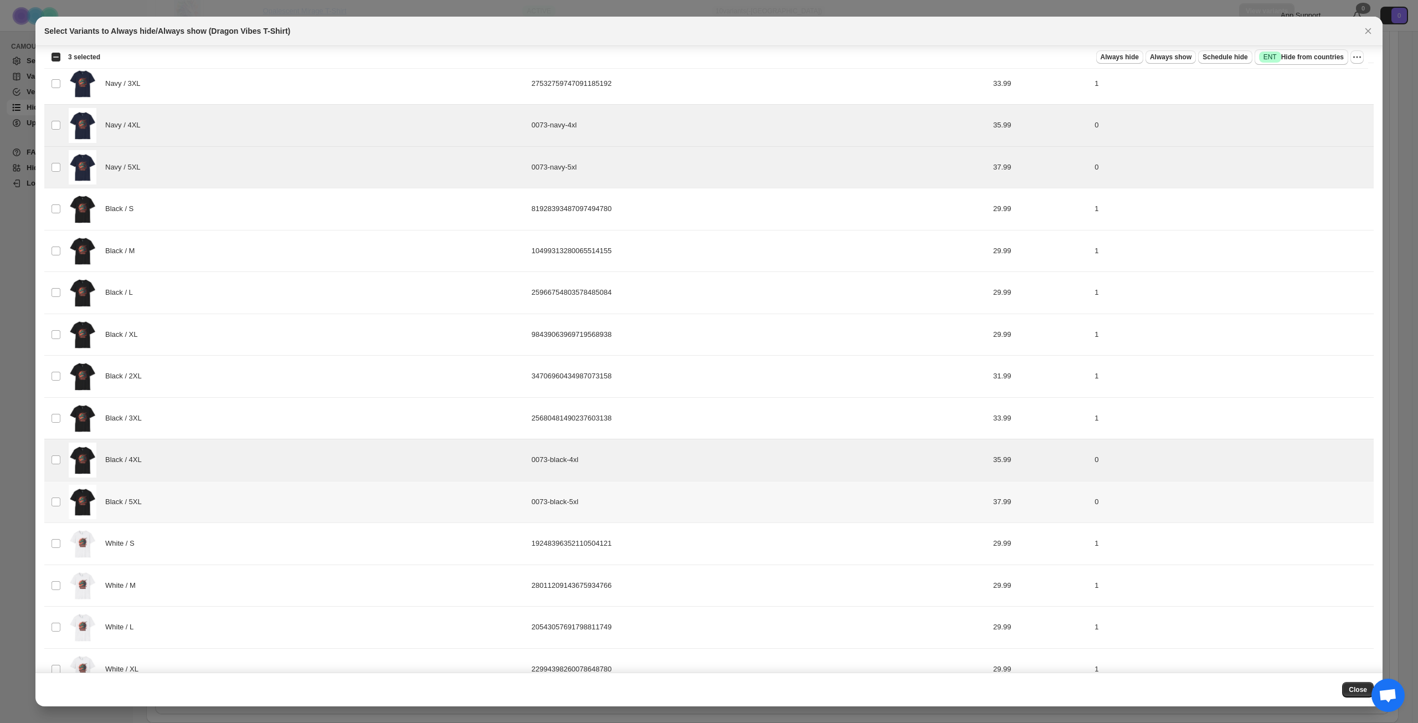
click at [295, 496] on div "Black / 5XL" at bounding box center [297, 502] width 456 height 35
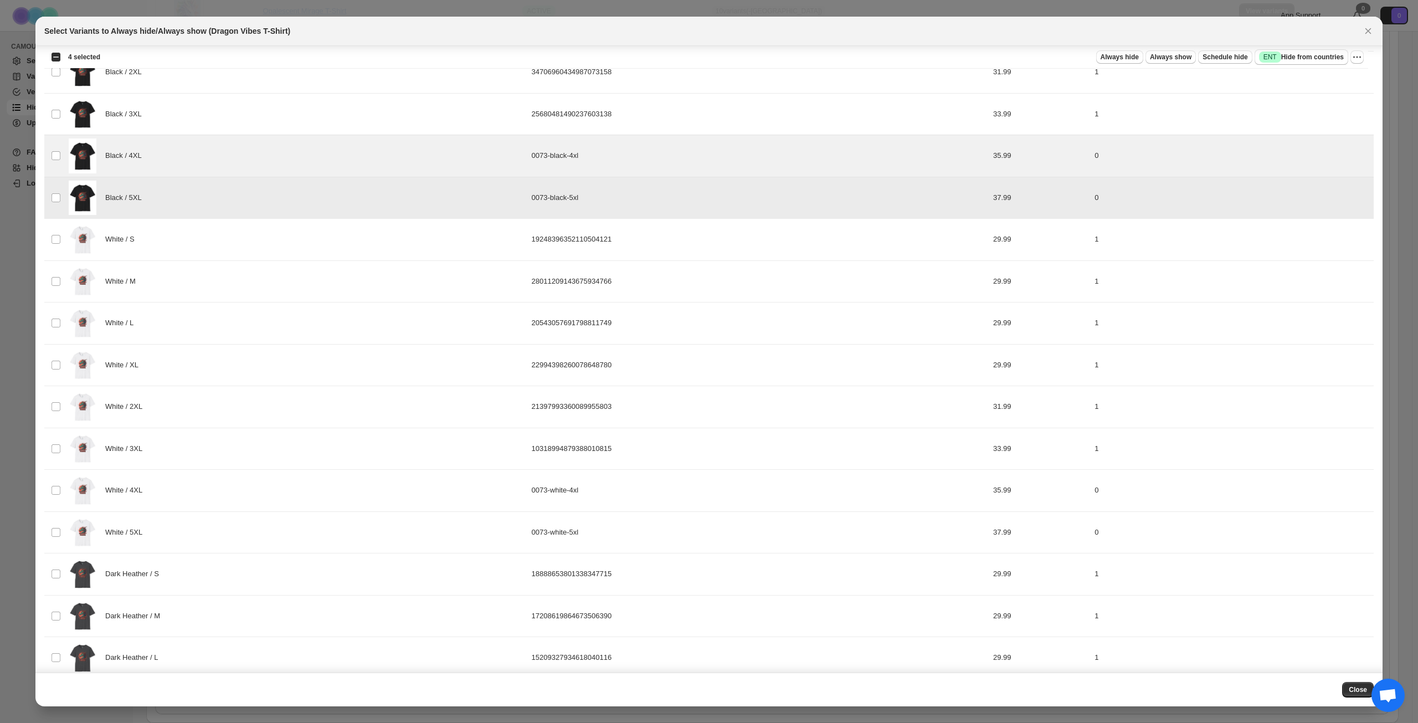
scroll to position [576, 0]
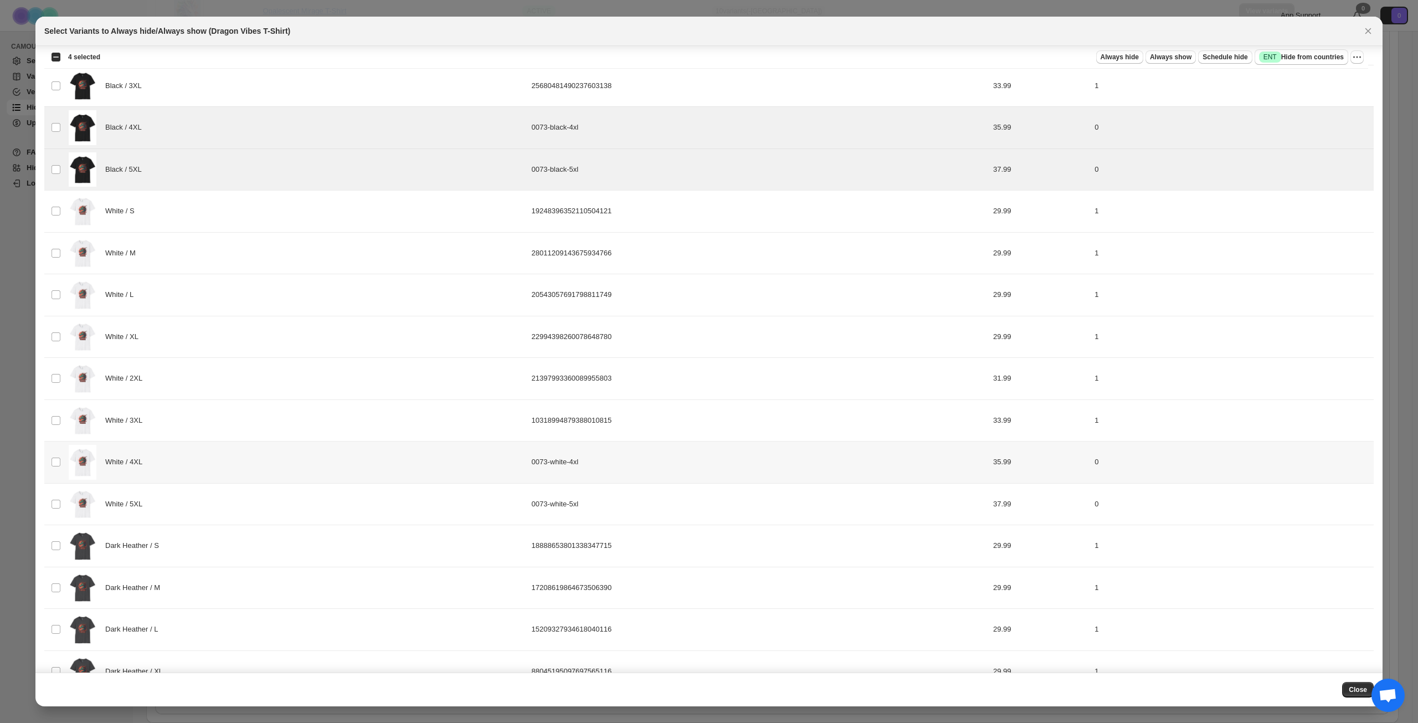
click at [296, 461] on div "White / 4XL" at bounding box center [297, 462] width 456 height 35
click at [274, 509] on div "White / 5XL" at bounding box center [297, 504] width 456 height 35
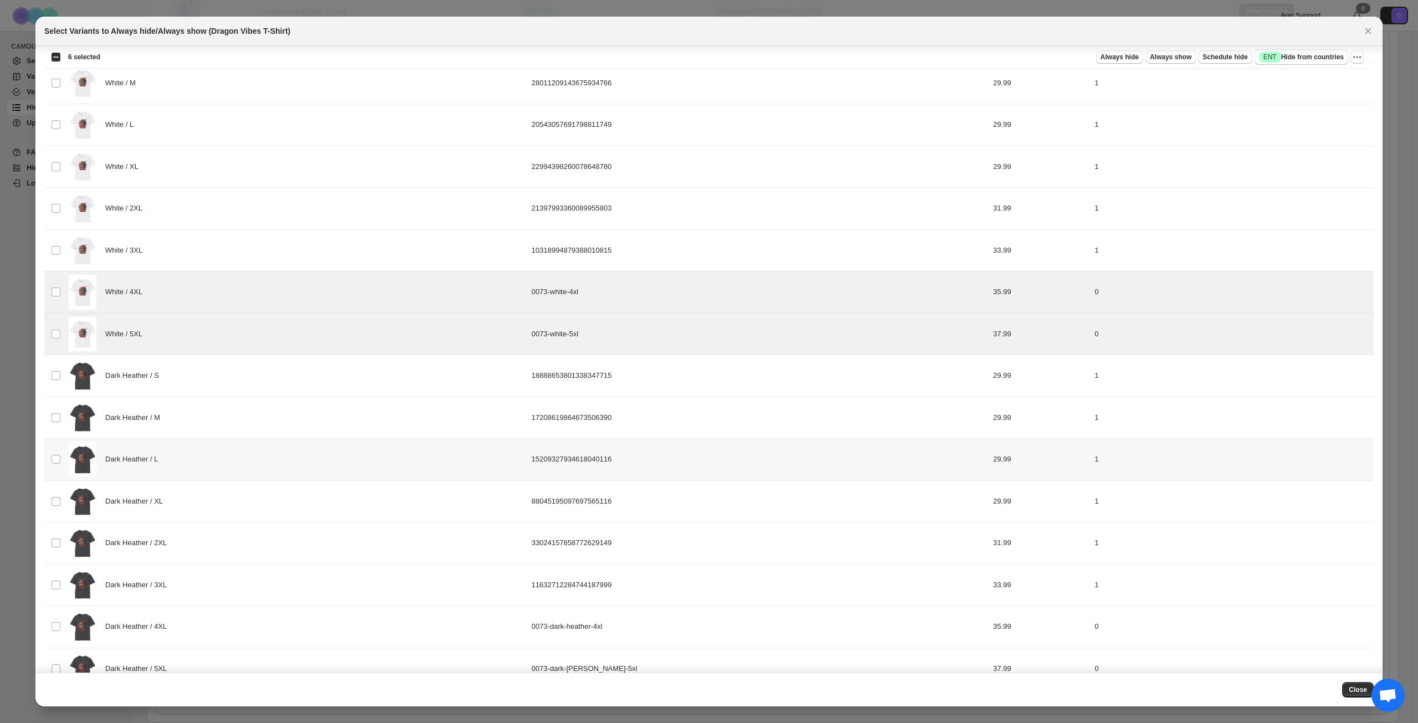
scroll to position [908, 0]
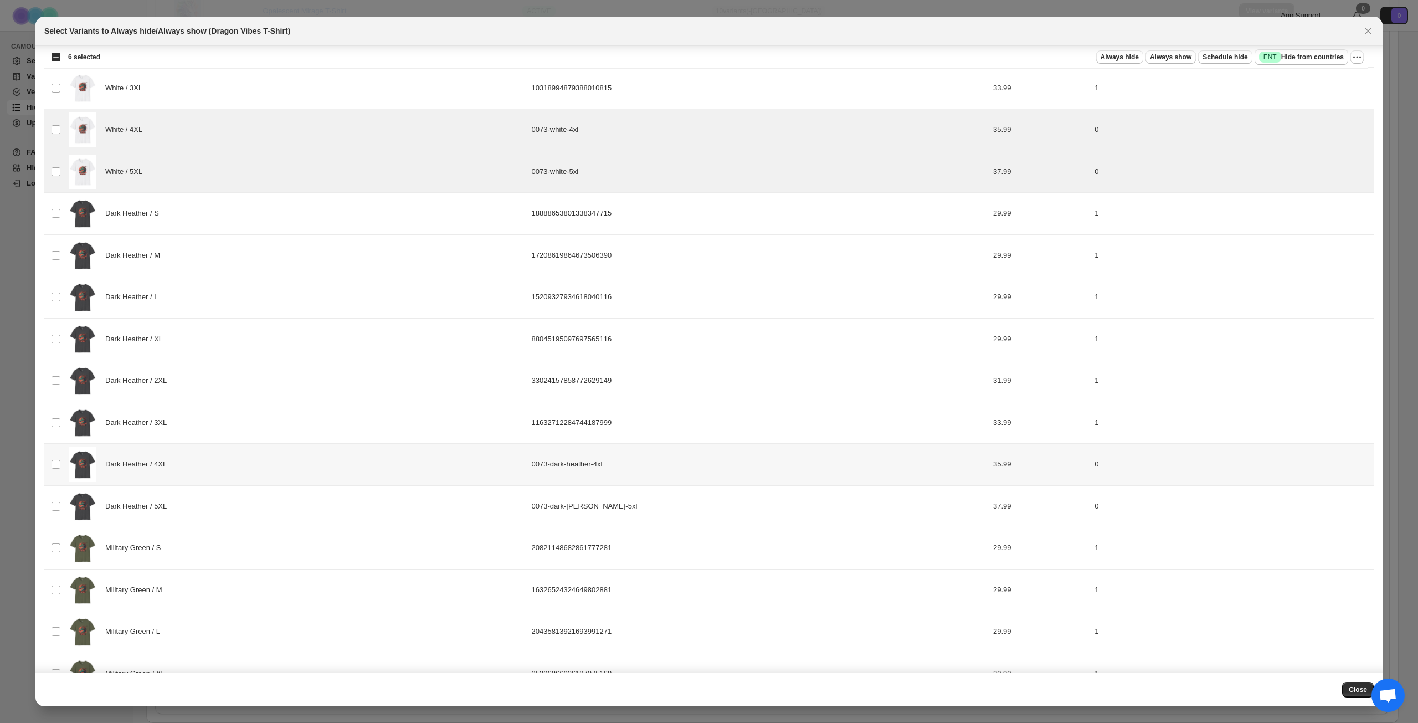
click at [275, 456] on div "Dark Heather / 4XL" at bounding box center [297, 464] width 456 height 35
click at [261, 499] on div "Dark Heather / 5XL" at bounding box center [297, 506] width 456 height 35
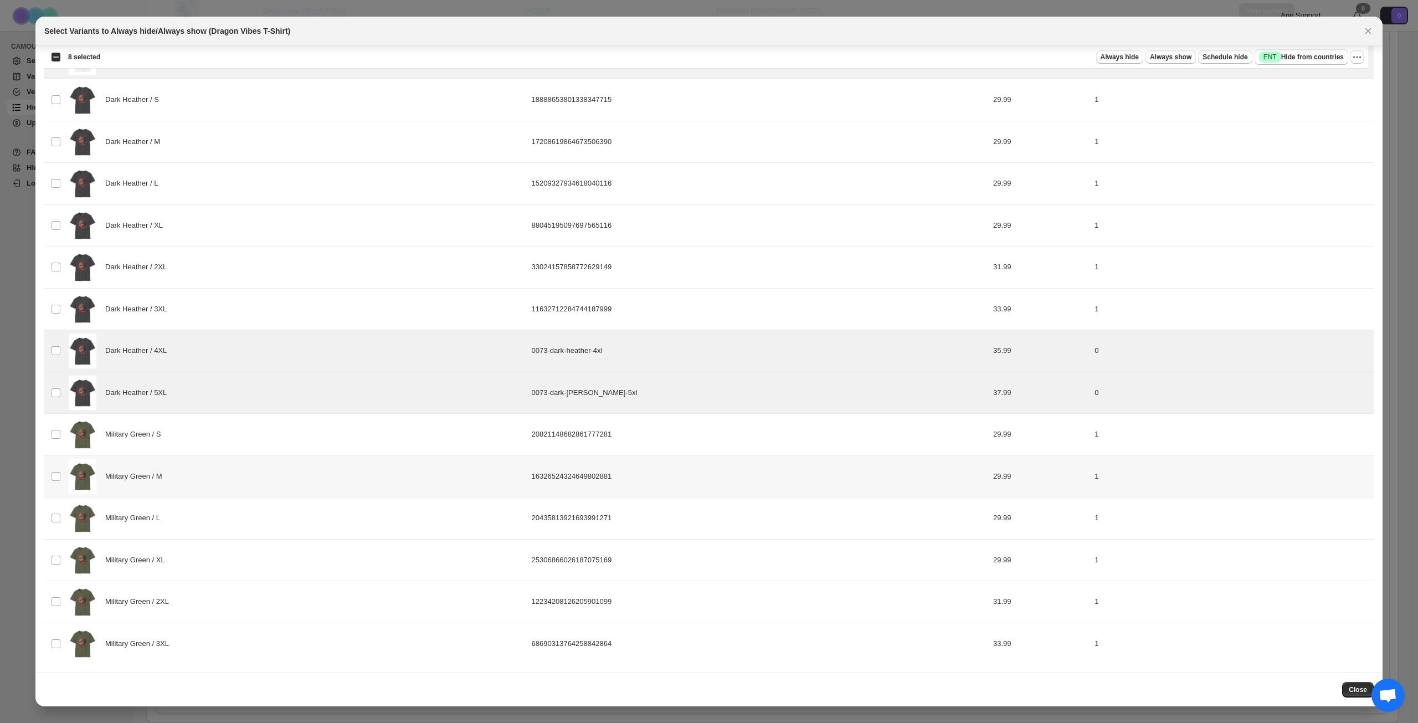
scroll to position [1022, 0]
click at [1296, 54] on span "Success ENT Hide from countries" at bounding box center [1301, 57] width 85 height 11
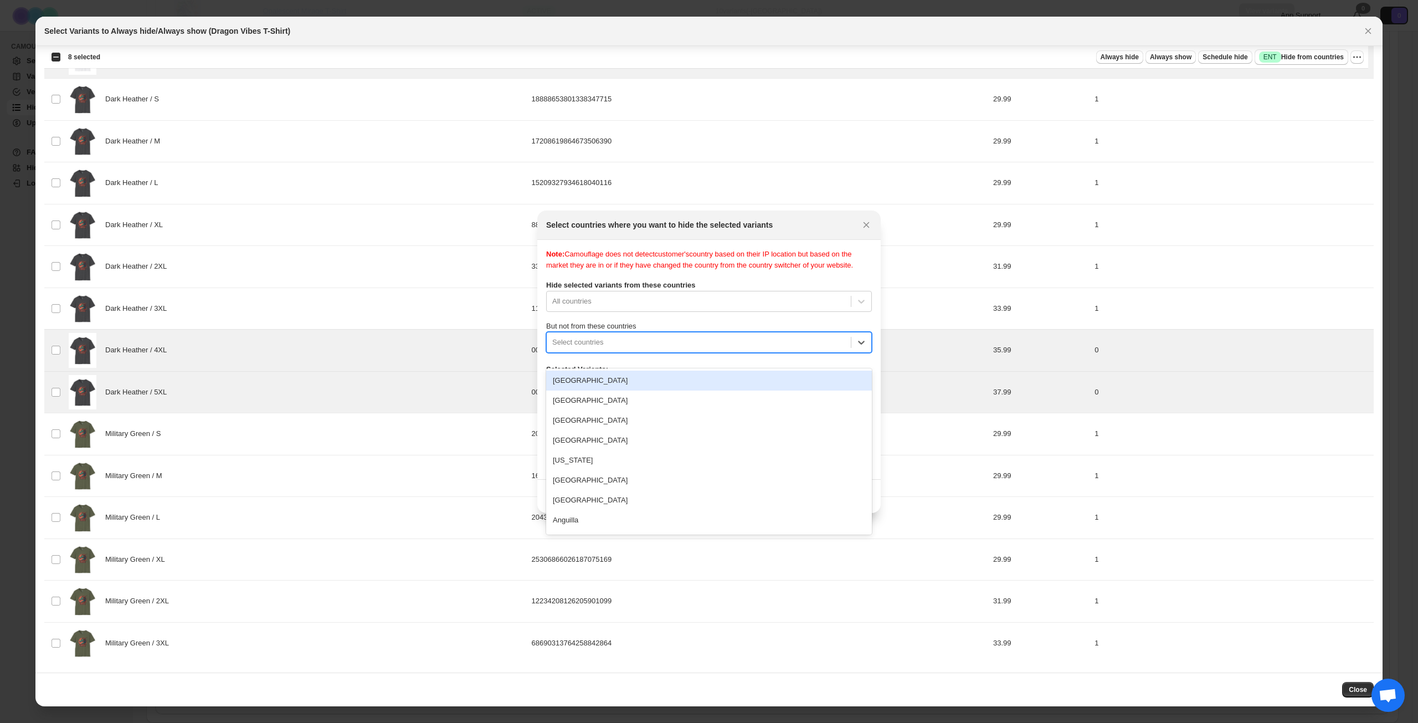
click at [708, 349] on div ":rsb:" at bounding box center [698, 342] width 293 height 13
type input "****"
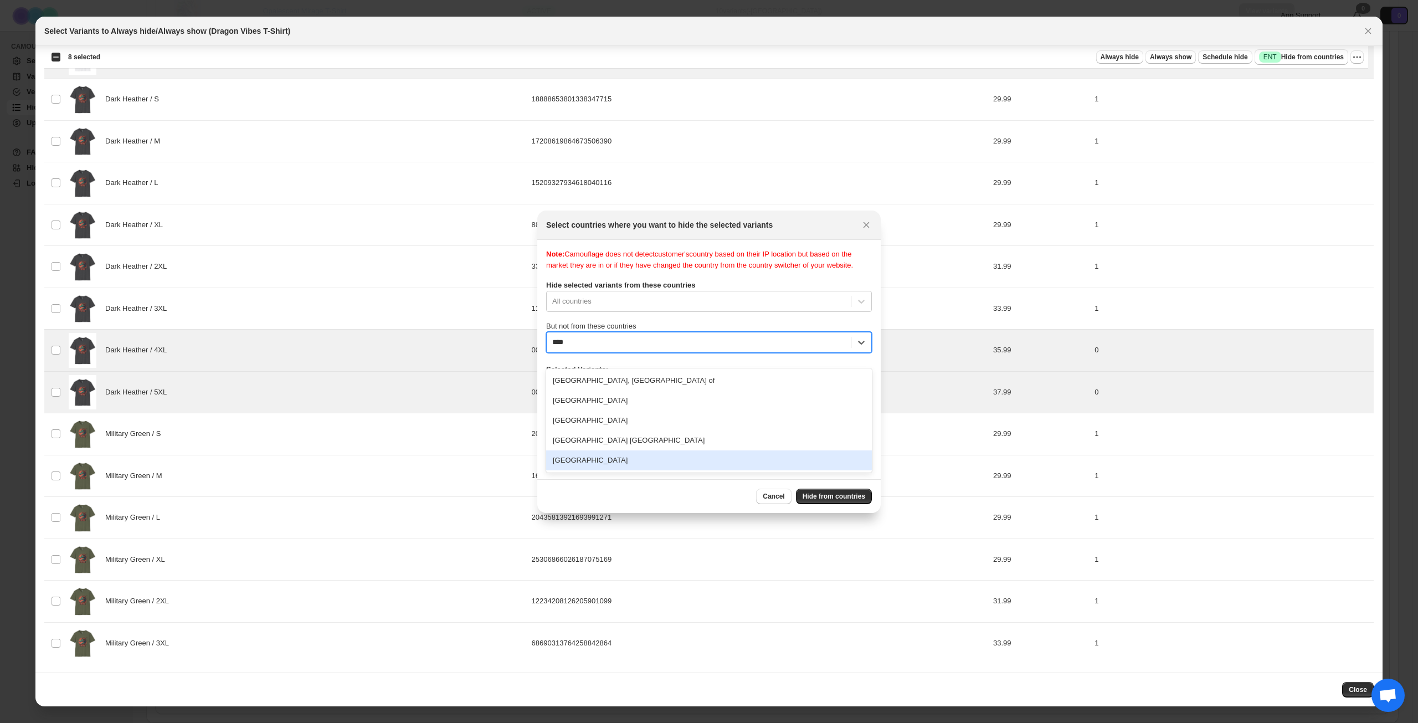
click at [669, 457] on div "[GEOGRAPHIC_DATA]" at bounding box center [709, 460] width 326 height 20
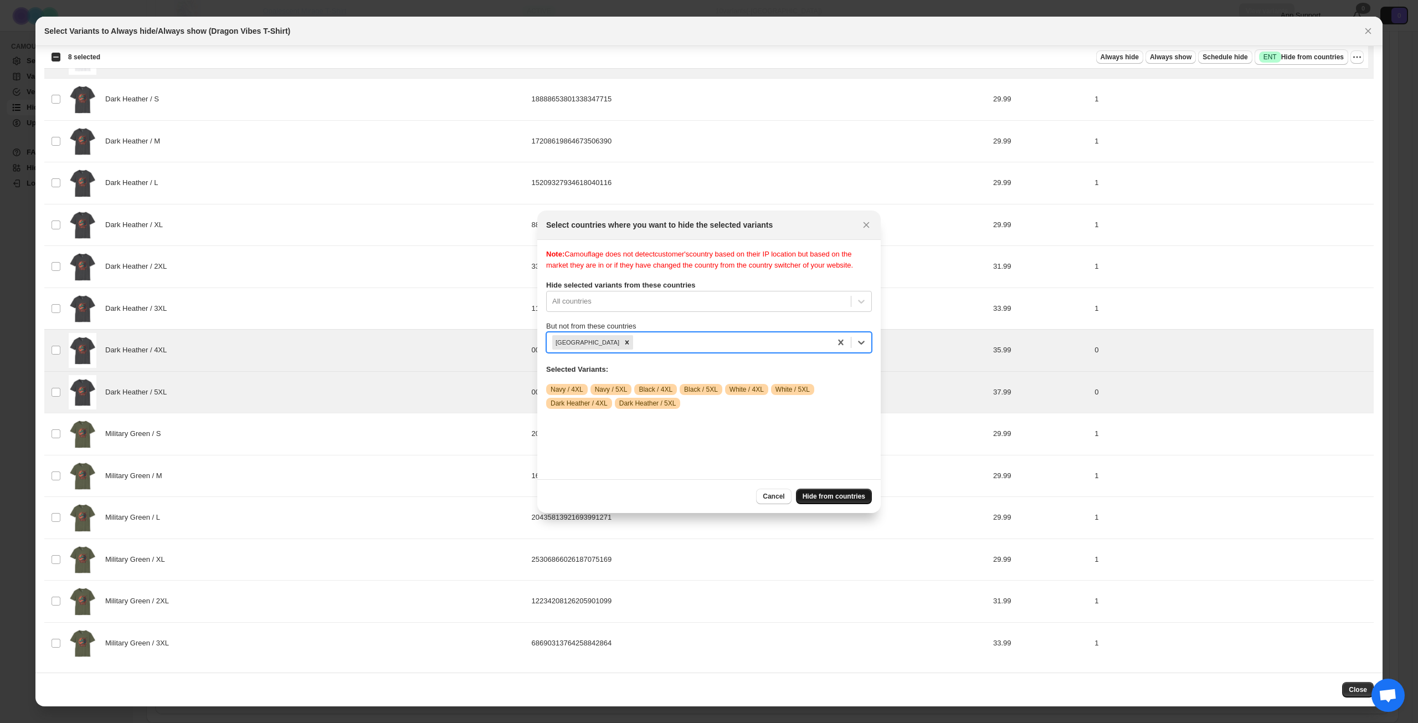
click at [834, 489] on button "Hide from countries" at bounding box center [834, 497] width 76 height 16
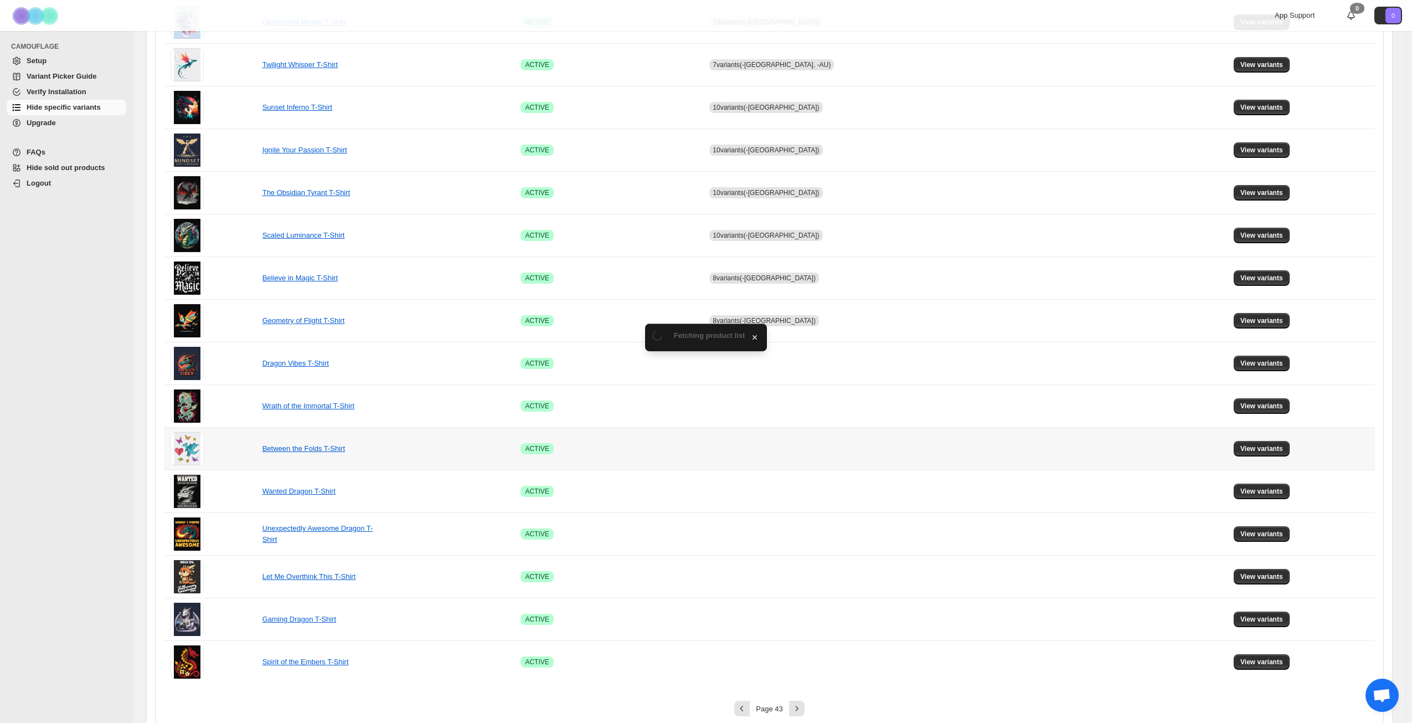
scroll to position [414, 0]
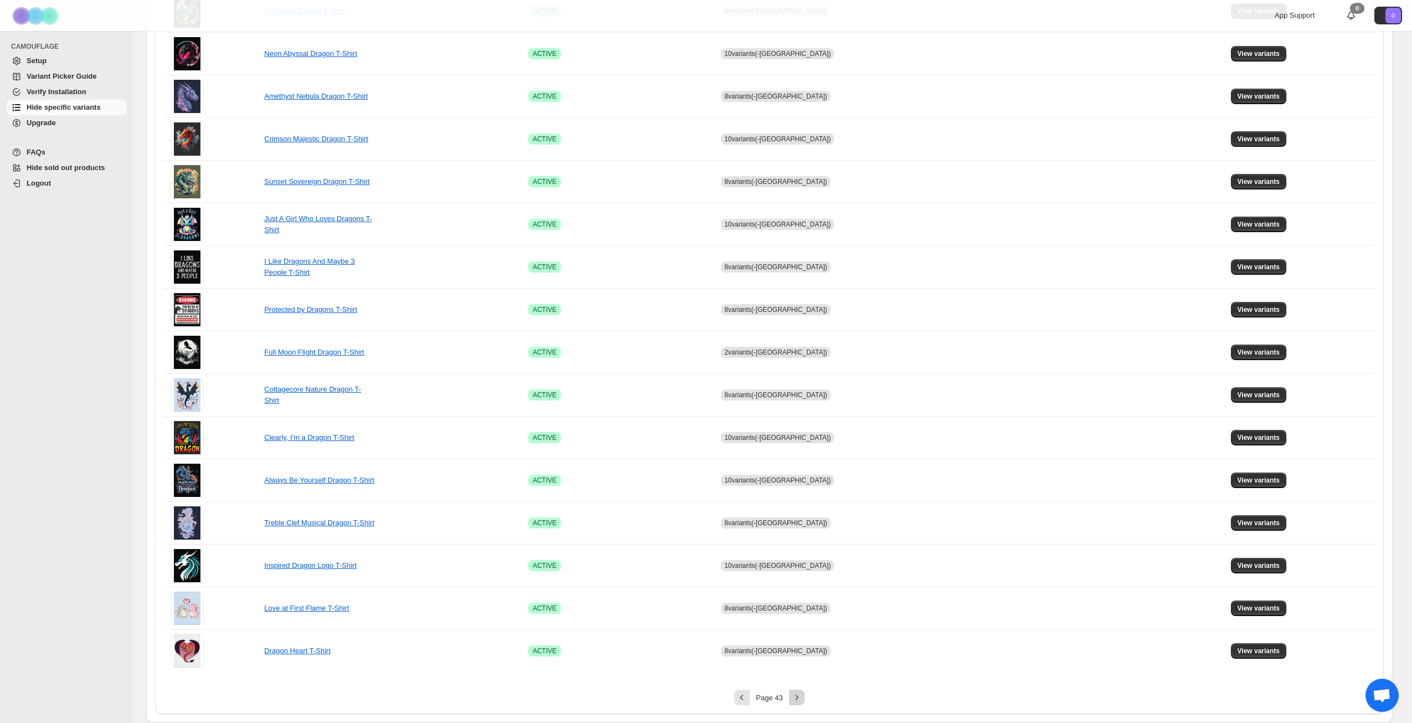
click at [793, 700] on button "Next" at bounding box center [797, 698] width 16 height 16
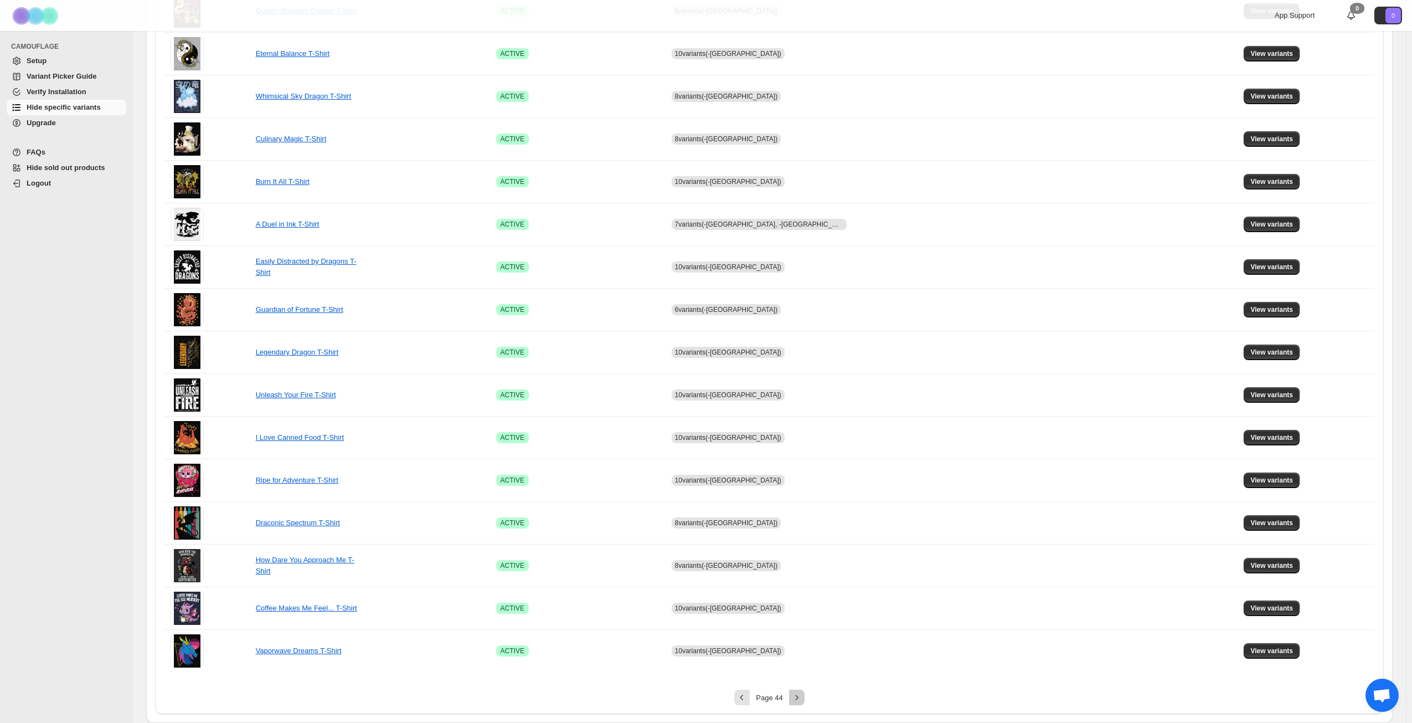
click at [799, 698] on icon "Next" at bounding box center [797, 697] width 11 height 11
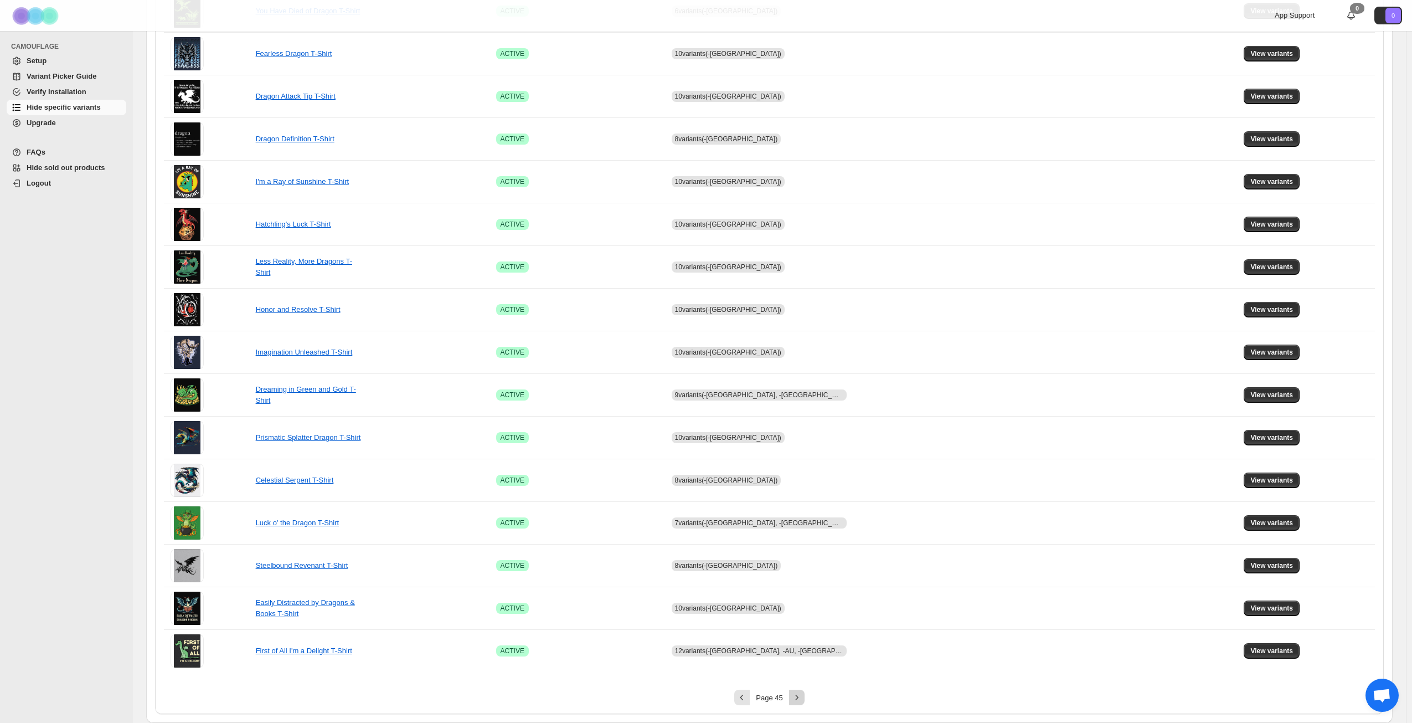
click at [801, 696] on icon "Next" at bounding box center [797, 697] width 11 height 11
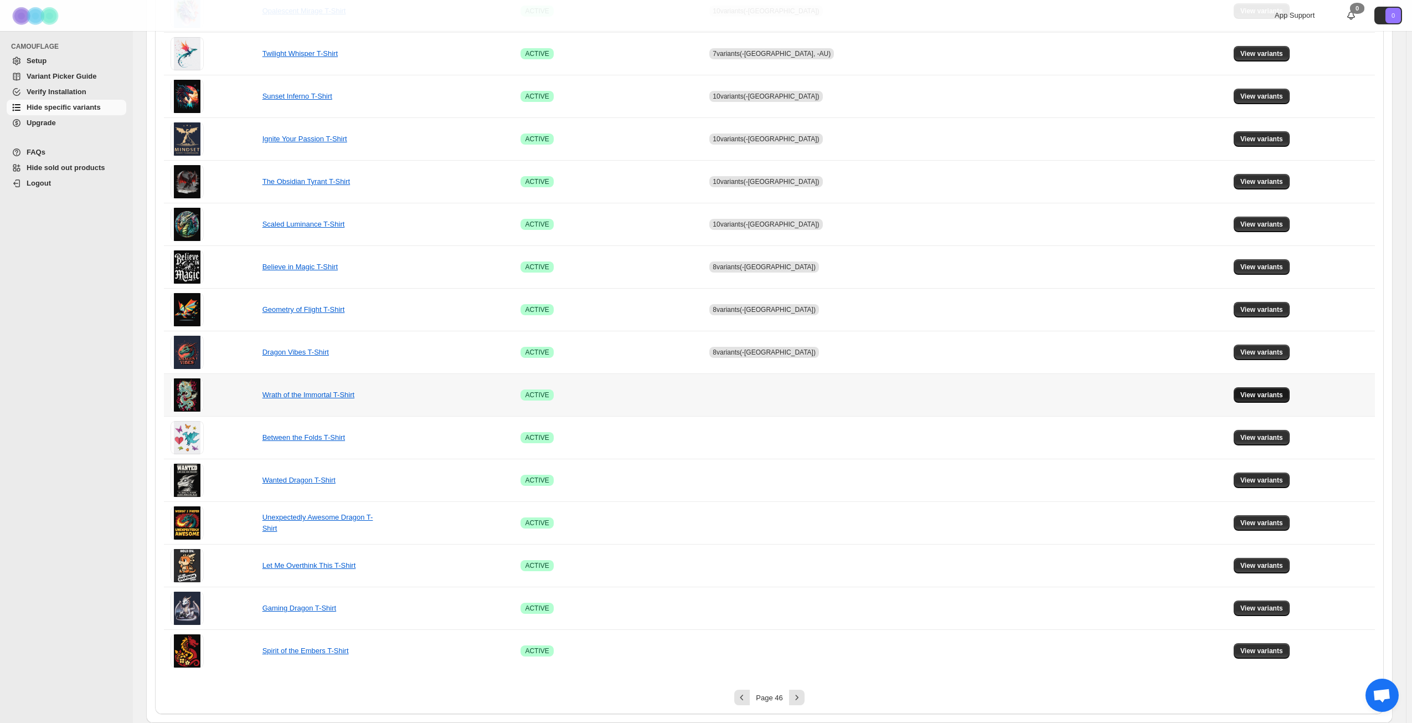
click at [1251, 393] on span "View variants" at bounding box center [1262, 394] width 43 height 9
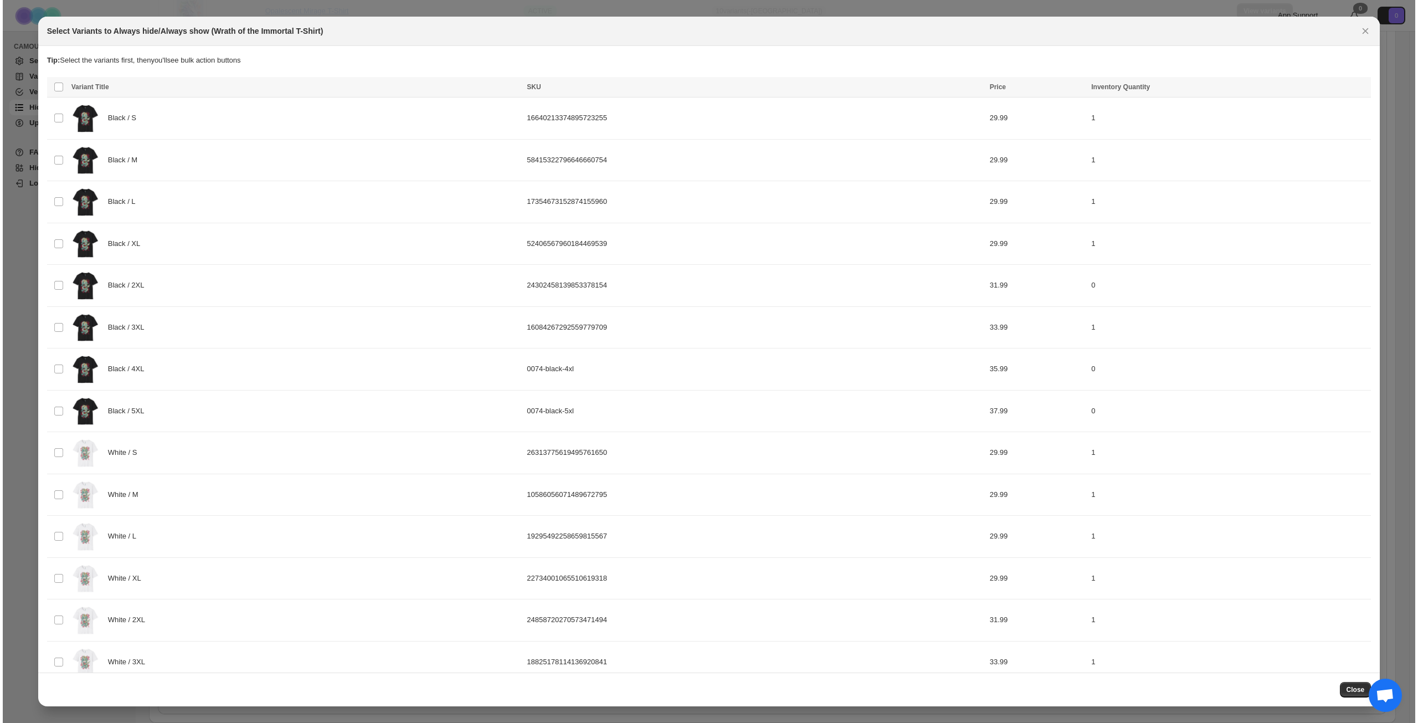
scroll to position [0, 0]
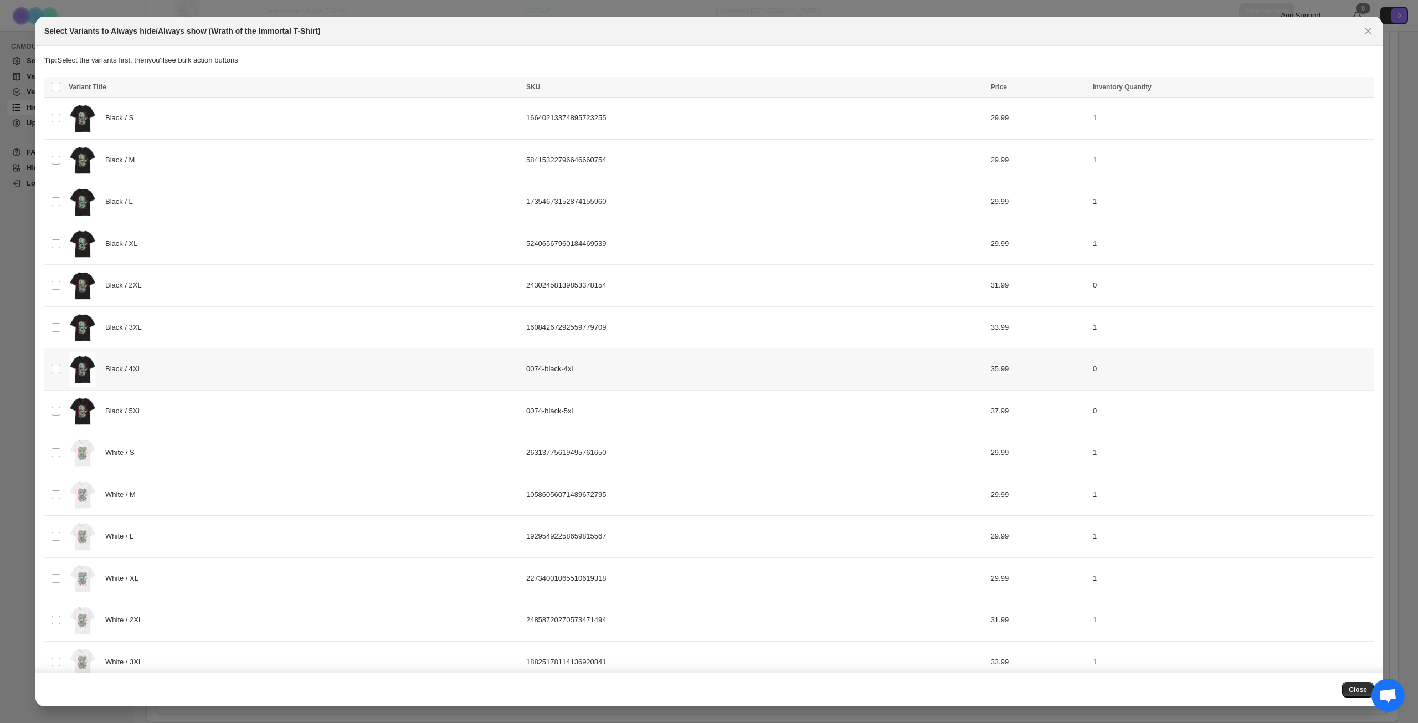
click at [217, 374] on div "Black / 4XL" at bounding box center [294, 369] width 451 height 35
click at [208, 410] on div "Black / 5XL" at bounding box center [294, 411] width 451 height 35
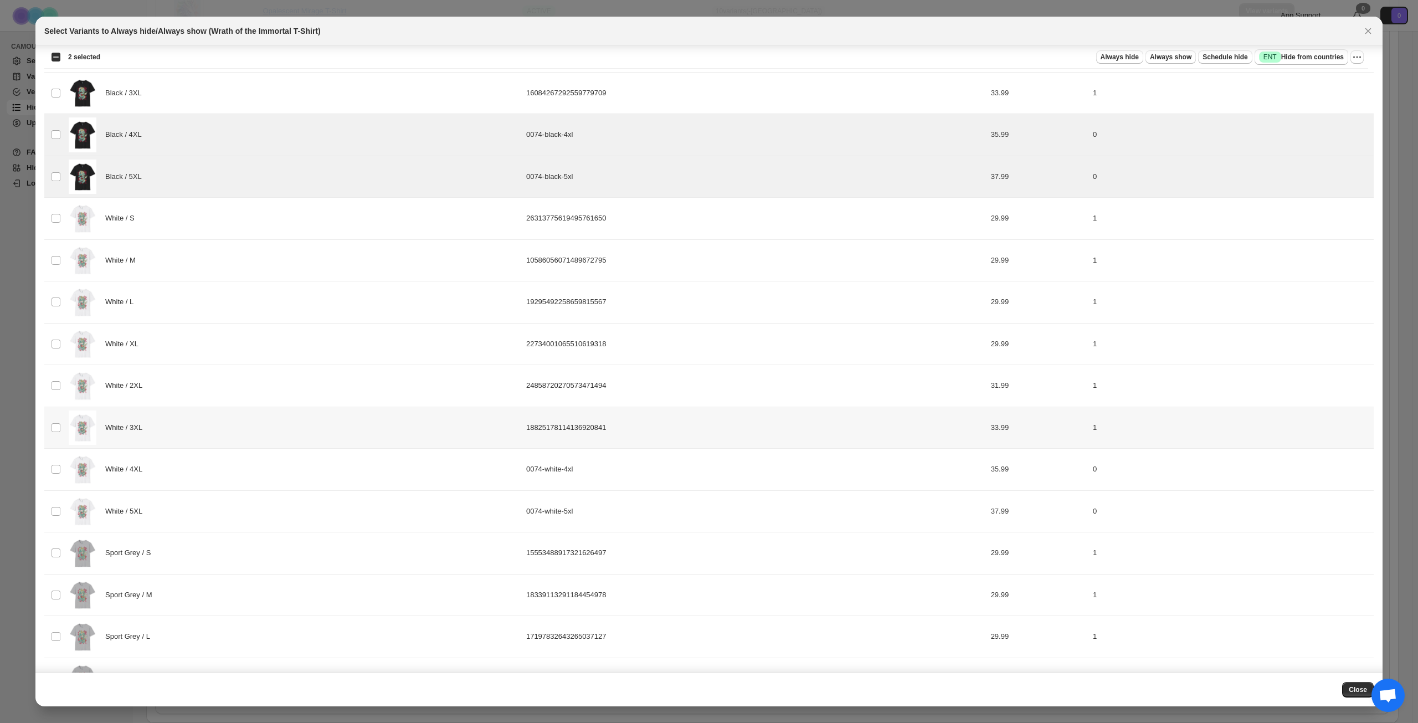
scroll to position [277, 0]
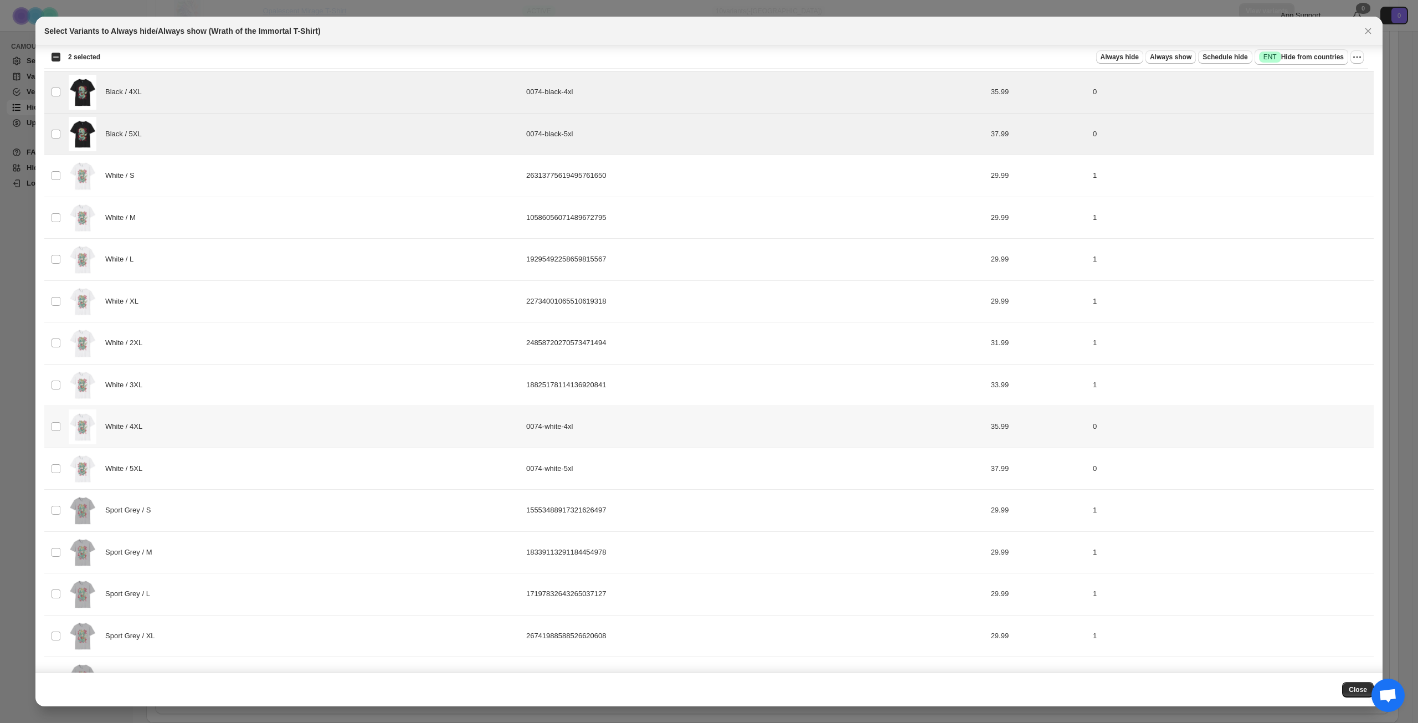
click at [259, 433] on div "White / 4XL" at bounding box center [294, 426] width 451 height 35
click at [247, 460] on div "White / 5XL" at bounding box center [294, 468] width 451 height 35
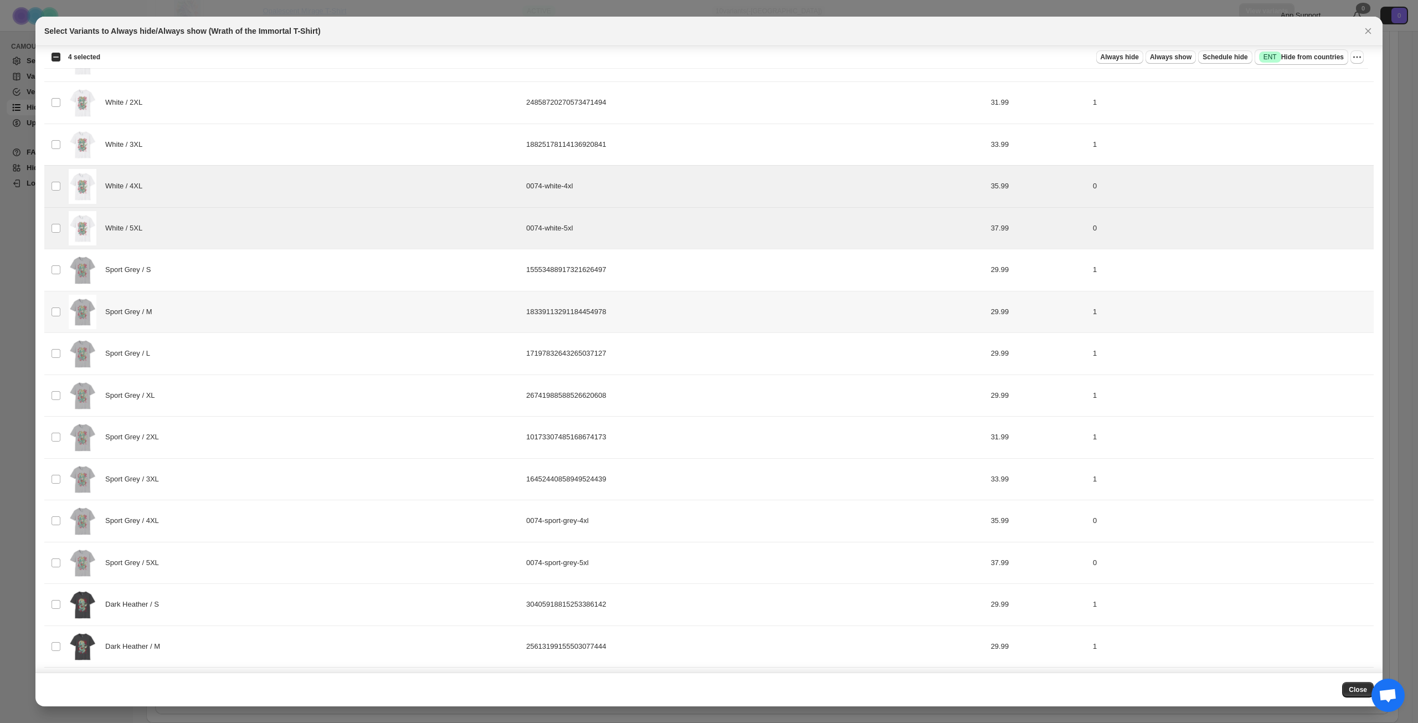
scroll to position [554, 0]
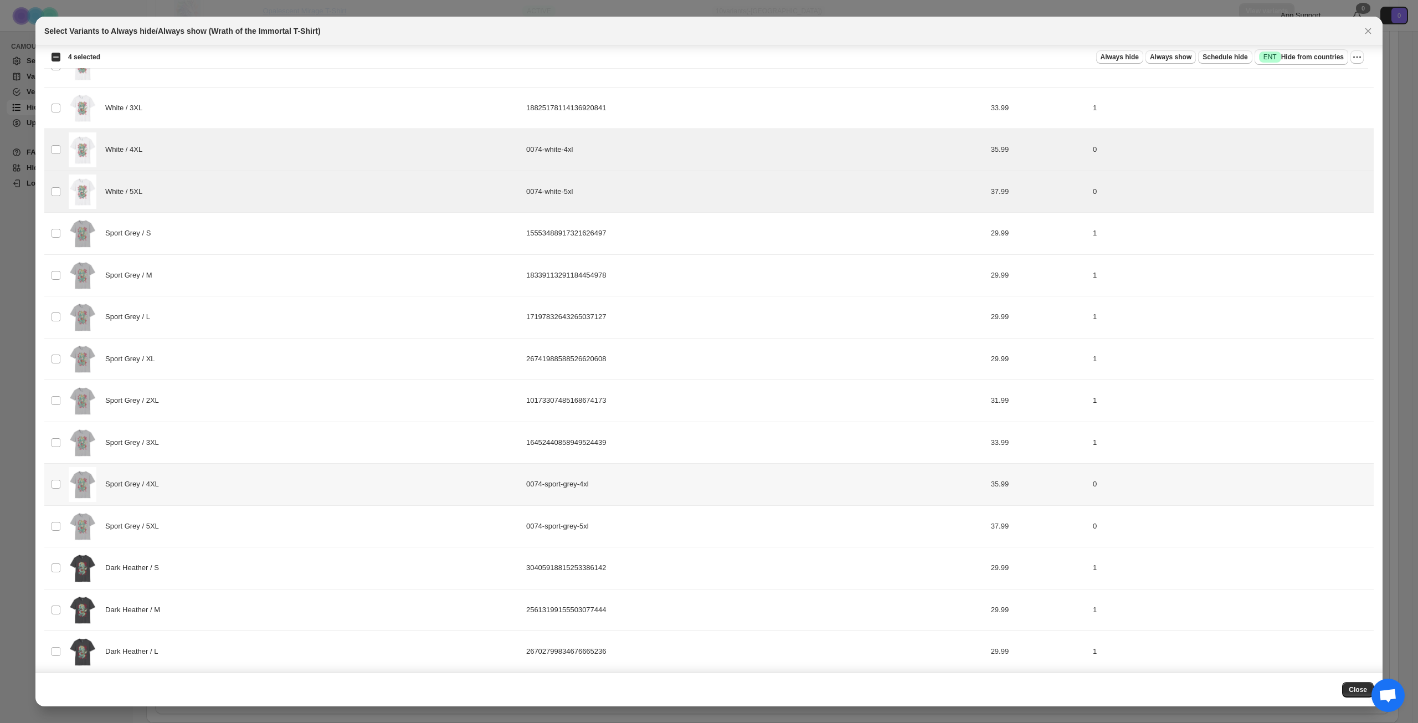
click at [230, 486] on div "Sport Grey / 4XL" at bounding box center [294, 484] width 451 height 35
click at [229, 520] on div "Sport Grey / 5XL" at bounding box center [294, 526] width 451 height 35
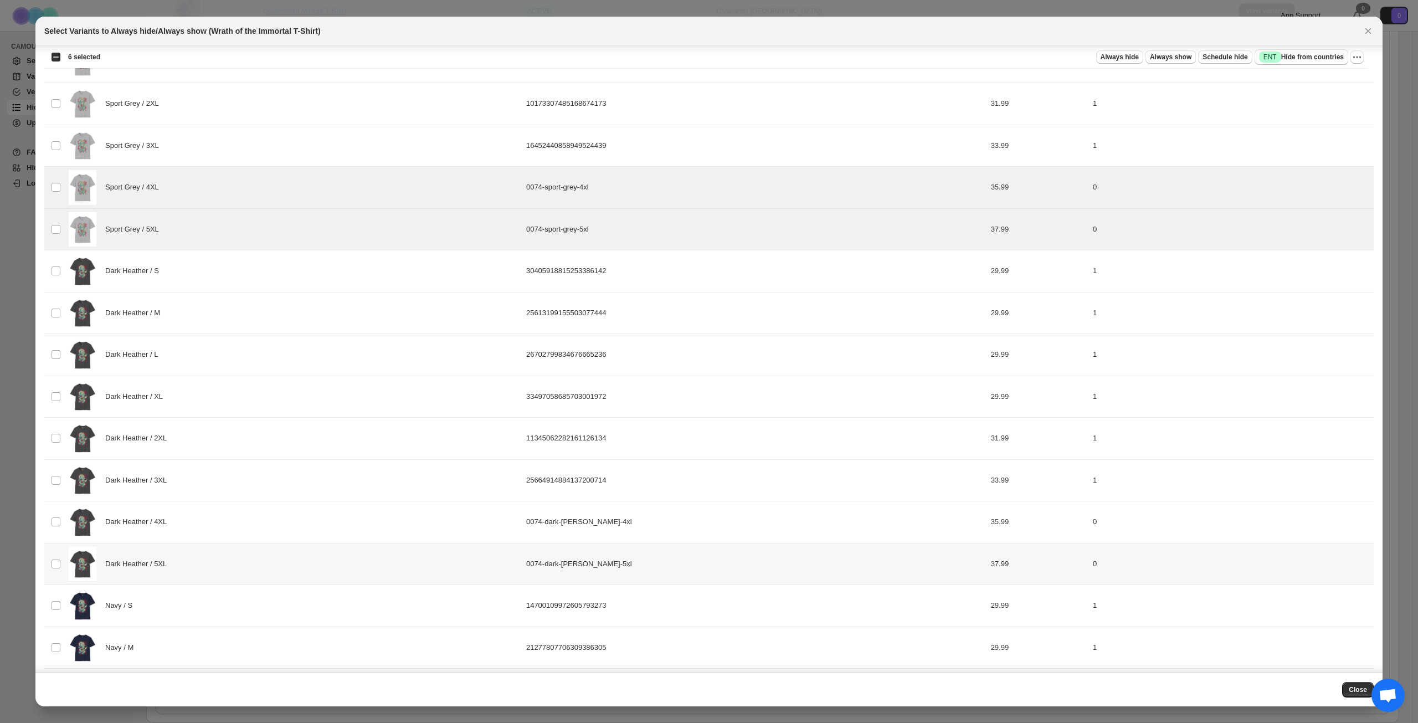
scroll to position [886, 0]
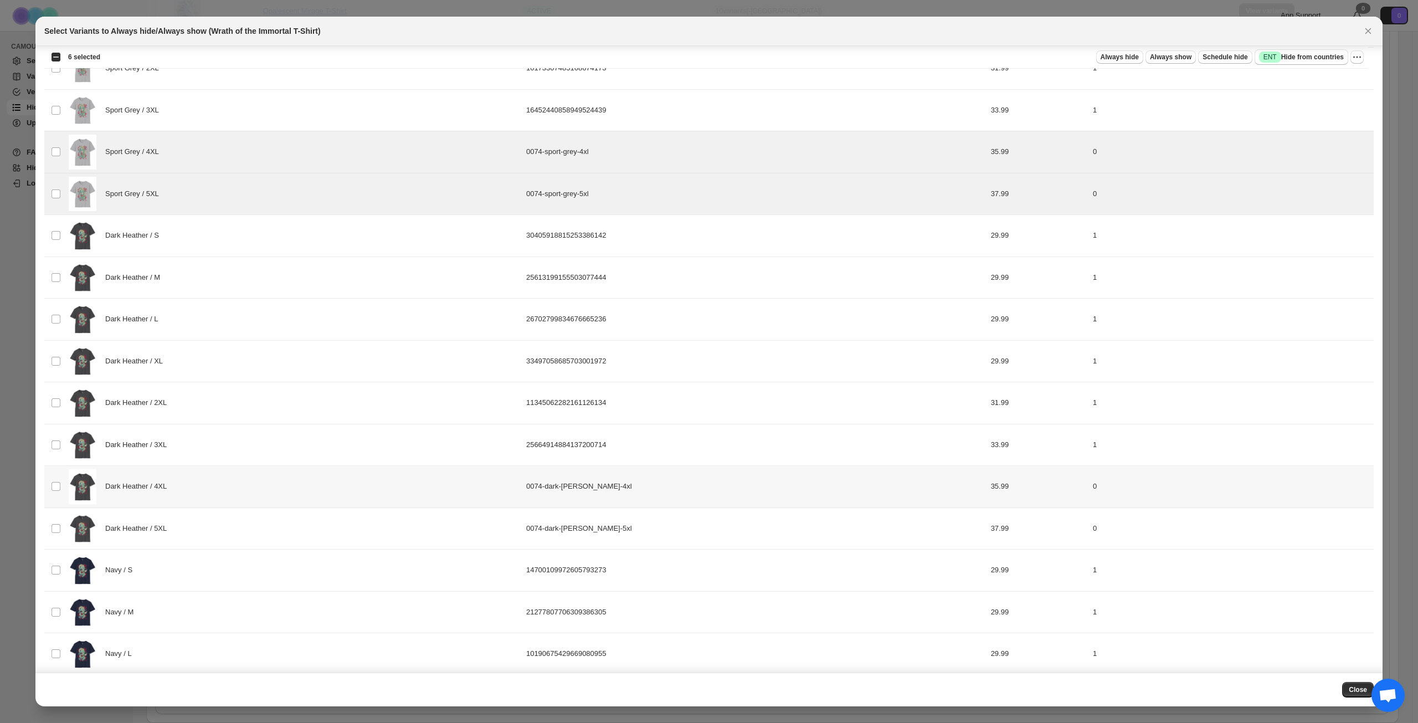
click at [246, 495] on div "Dark Heather / 4XL" at bounding box center [294, 486] width 451 height 35
click at [244, 527] on div "Dark Heather / 5XL" at bounding box center [294, 528] width 451 height 35
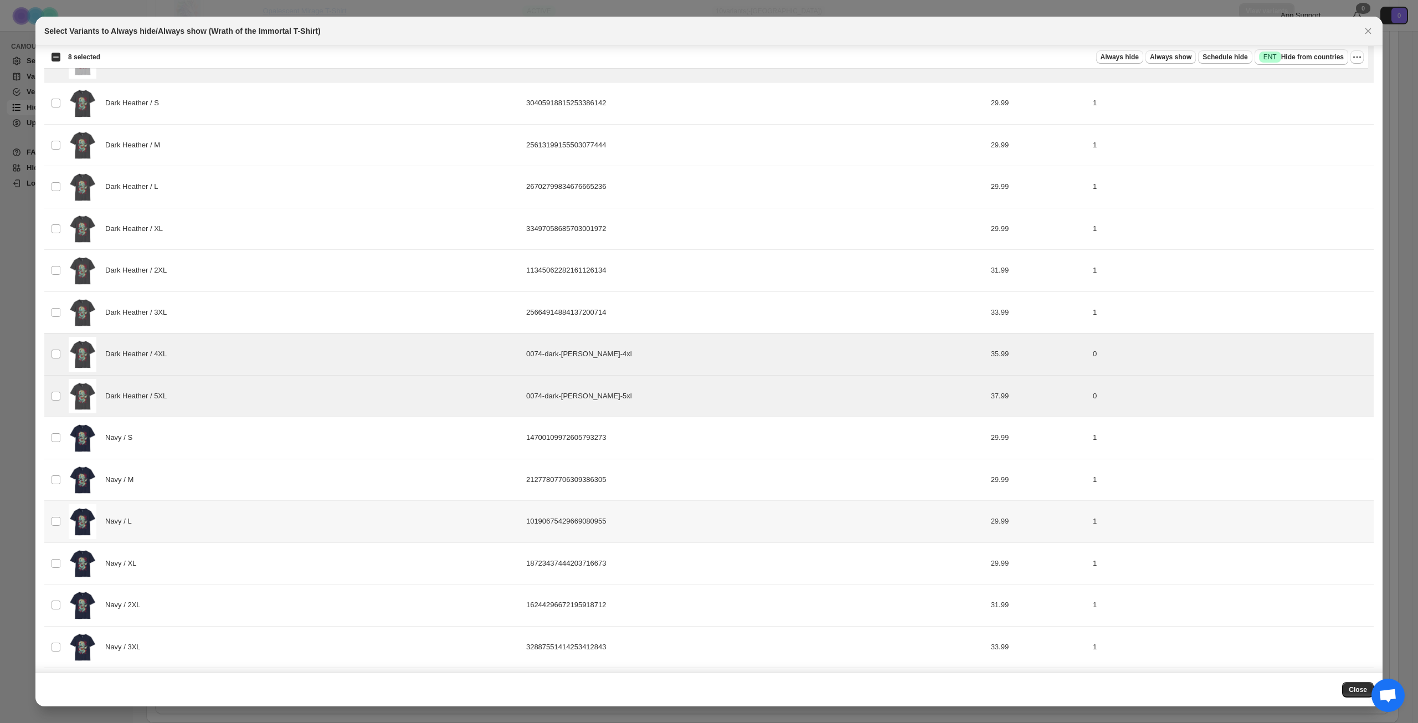
scroll to position [1106, 0]
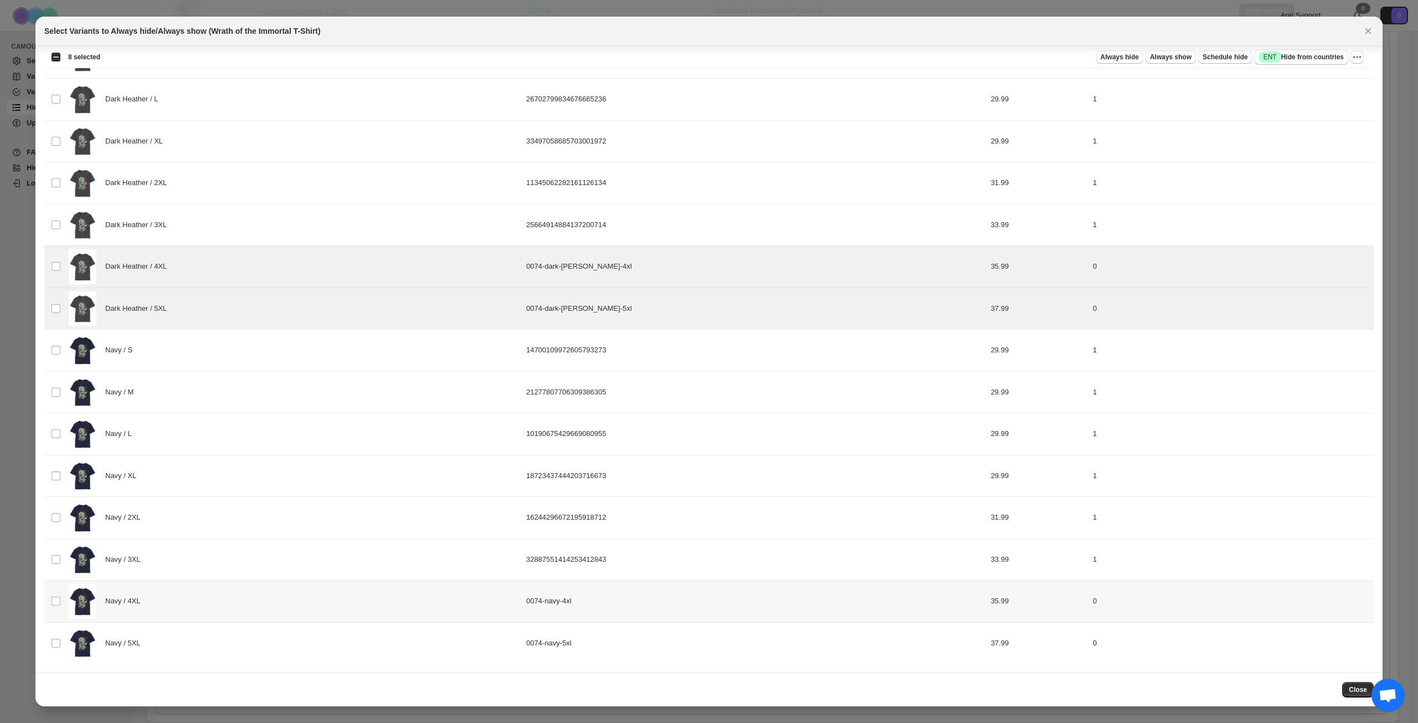
click at [241, 613] on div "Navy / 4XL" at bounding box center [294, 601] width 451 height 35
click at [239, 641] on div "Navy / 5XL" at bounding box center [294, 643] width 451 height 35
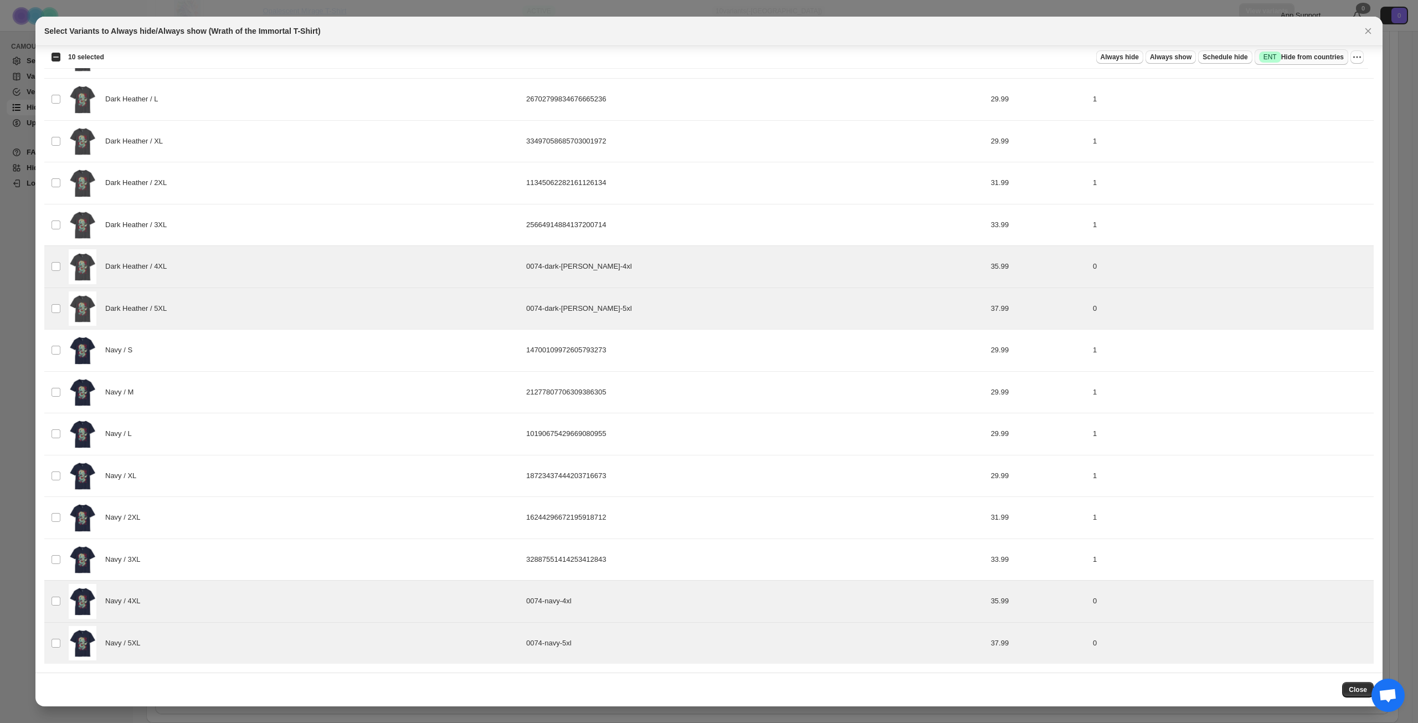
click at [1322, 54] on span "Success ENT Hide from countries" at bounding box center [1301, 57] width 85 height 11
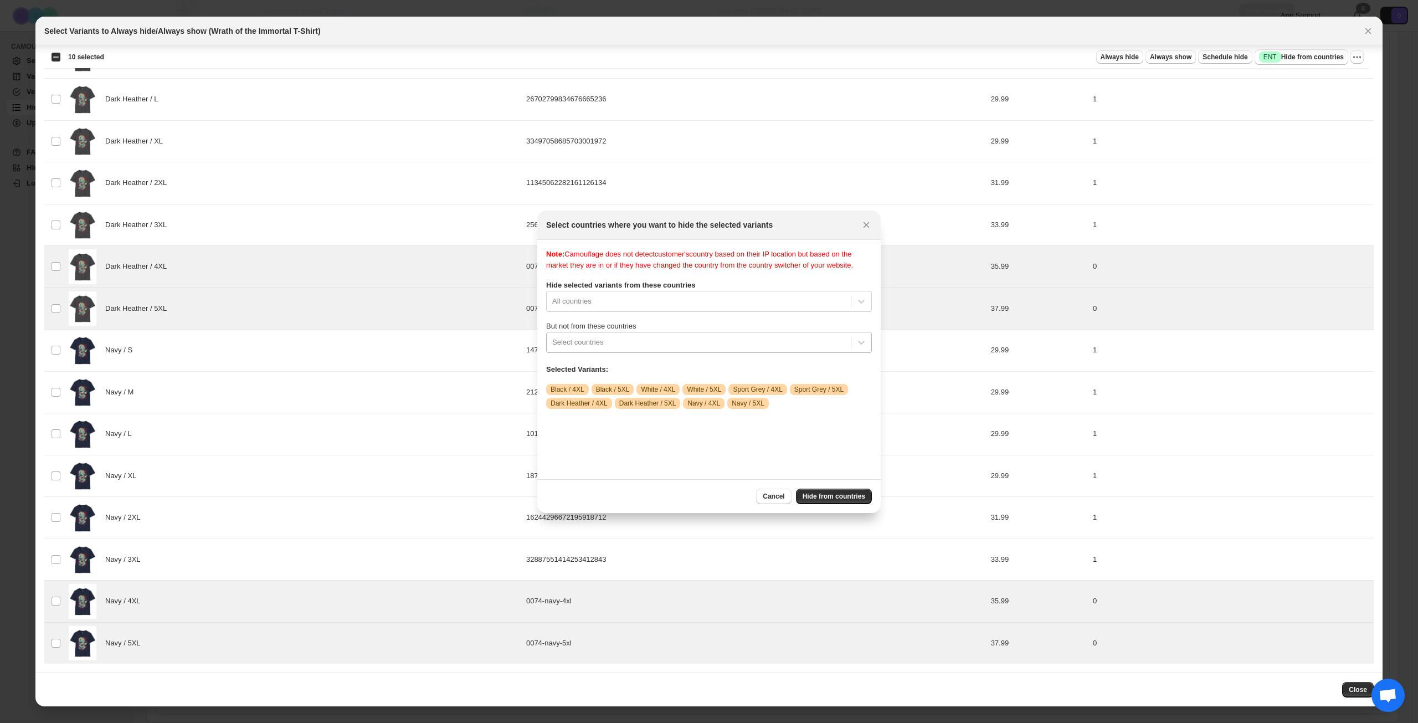
click at [727, 344] on div "Select countries" at bounding box center [699, 342] width 304 height 18
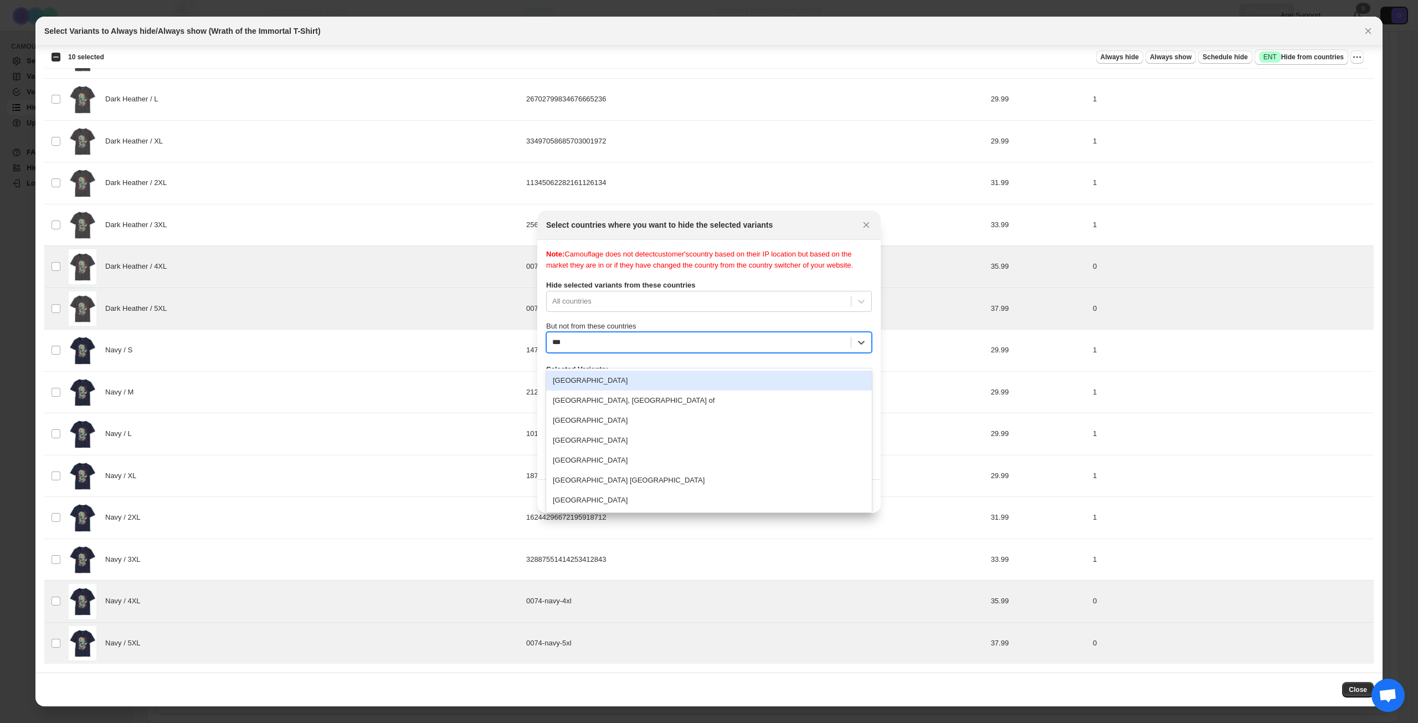
type input "****"
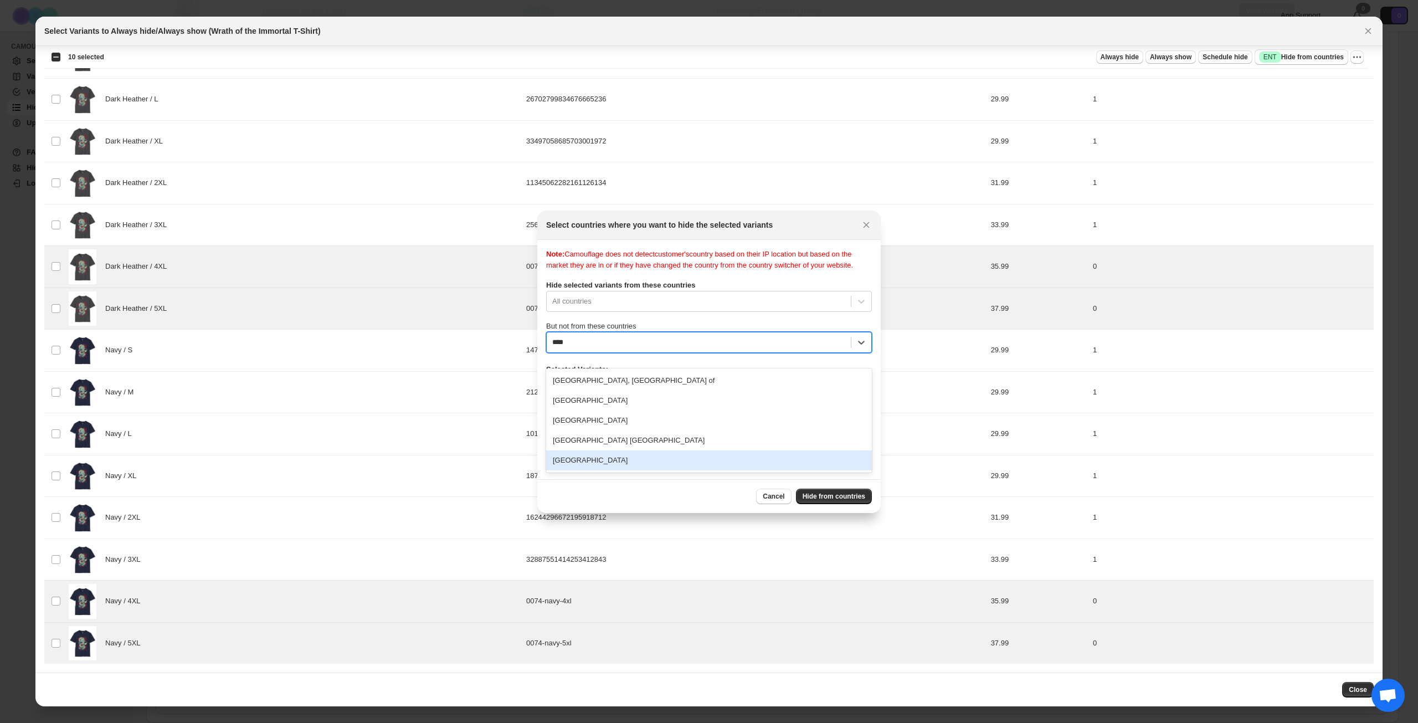
click at [672, 458] on div "[GEOGRAPHIC_DATA]" at bounding box center [709, 460] width 326 height 20
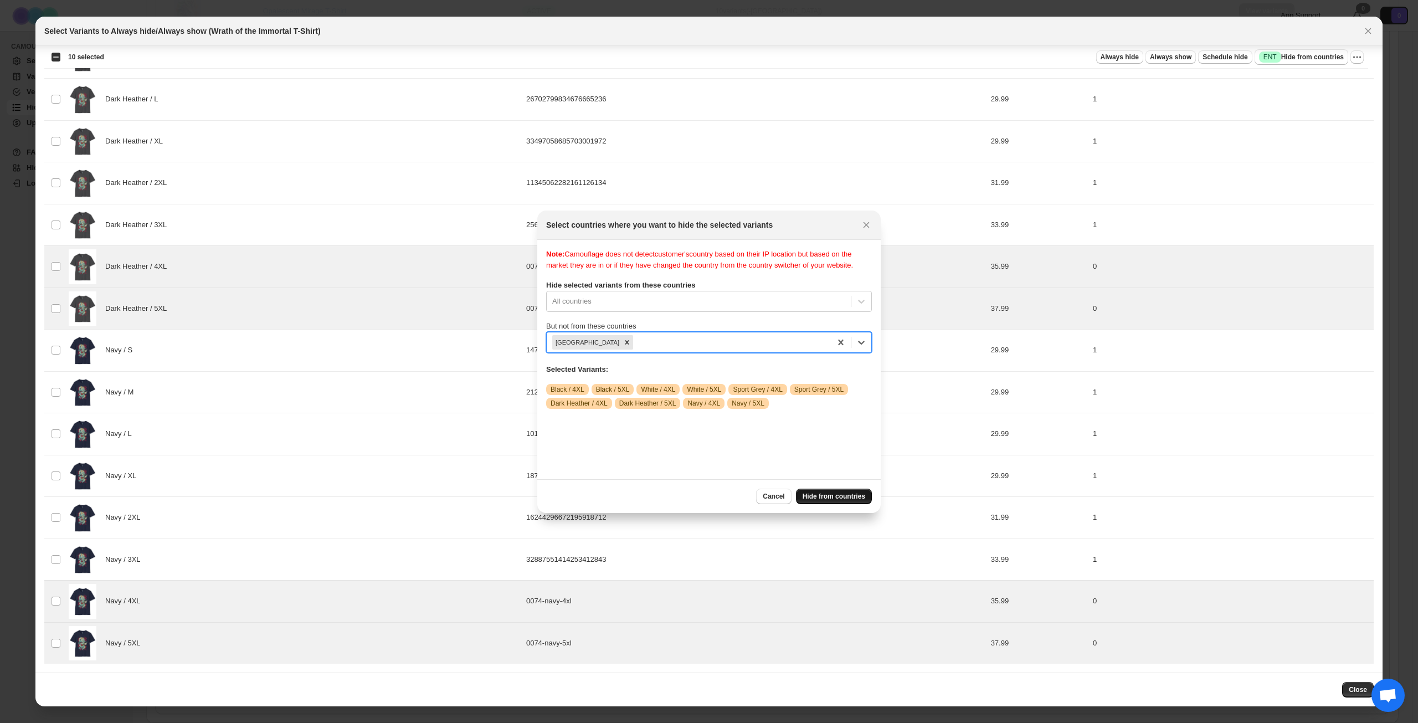
click at [825, 491] on button "Hide from countries" at bounding box center [834, 497] width 76 height 16
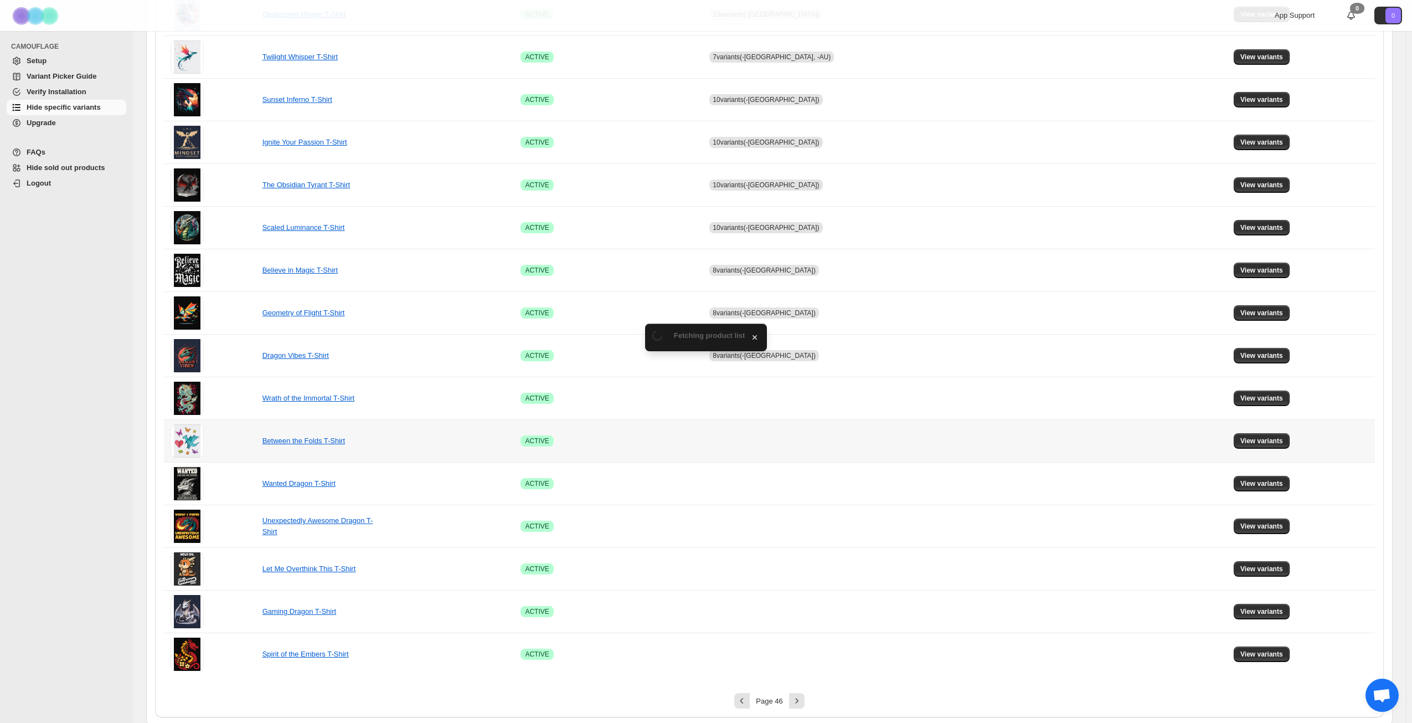
scroll to position [414, 0]
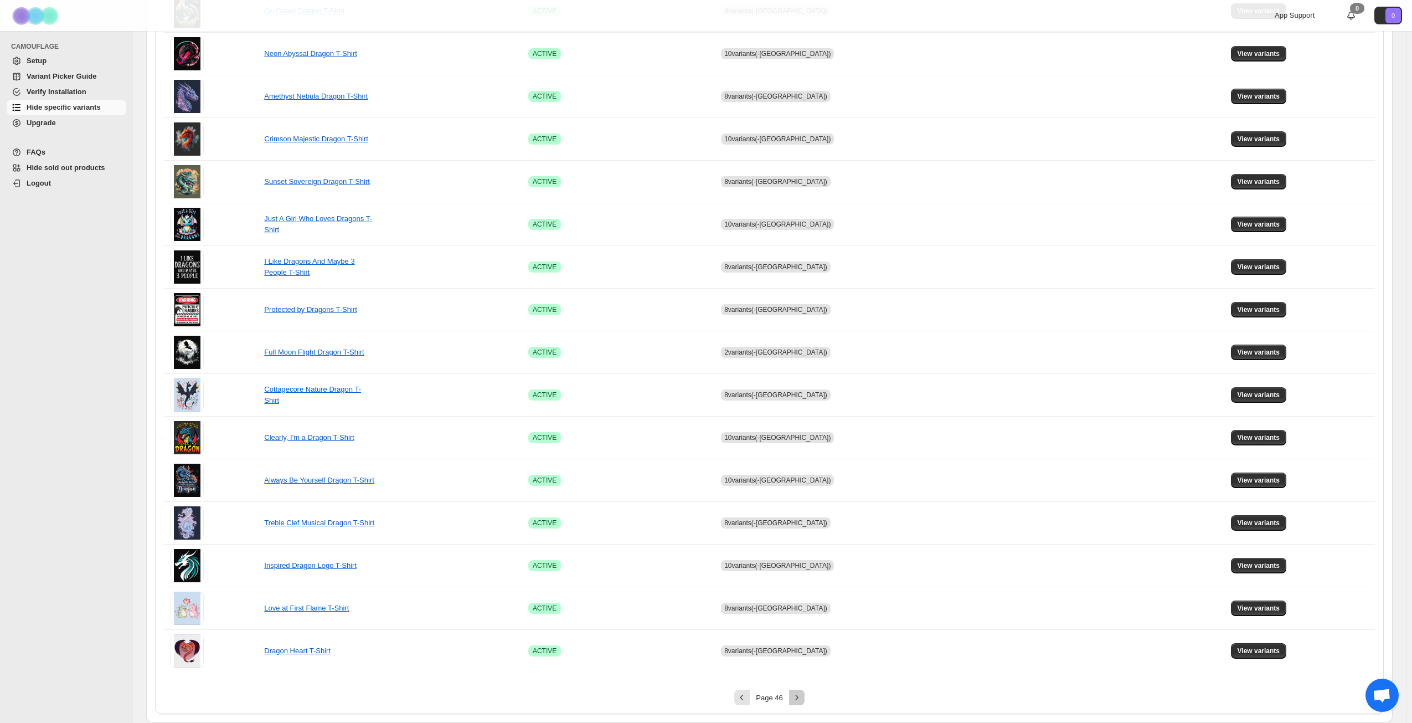
click at [803, 696] on icon "Next" at bounding box center [797, 697] width 11 height 11
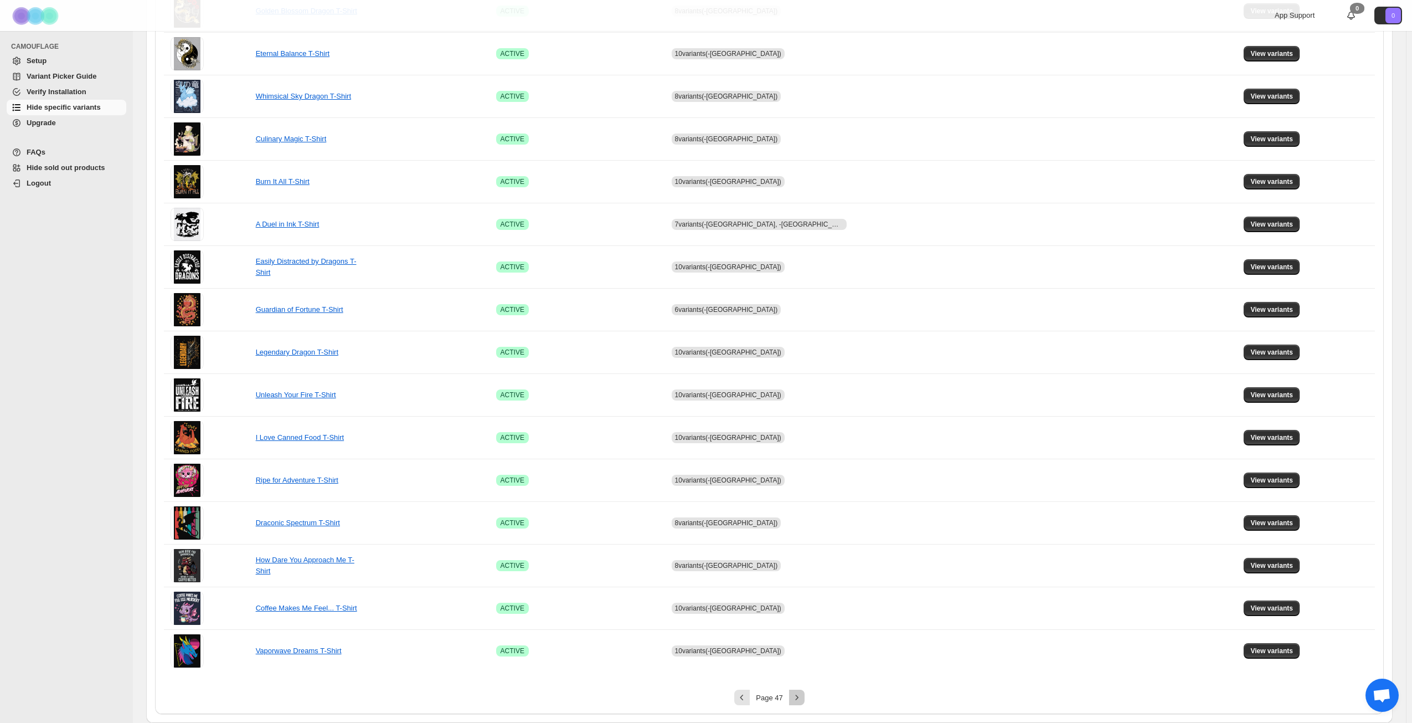
click at [803, 697] on icon "Next" at bounding box center [797, 697] width 11 height 11
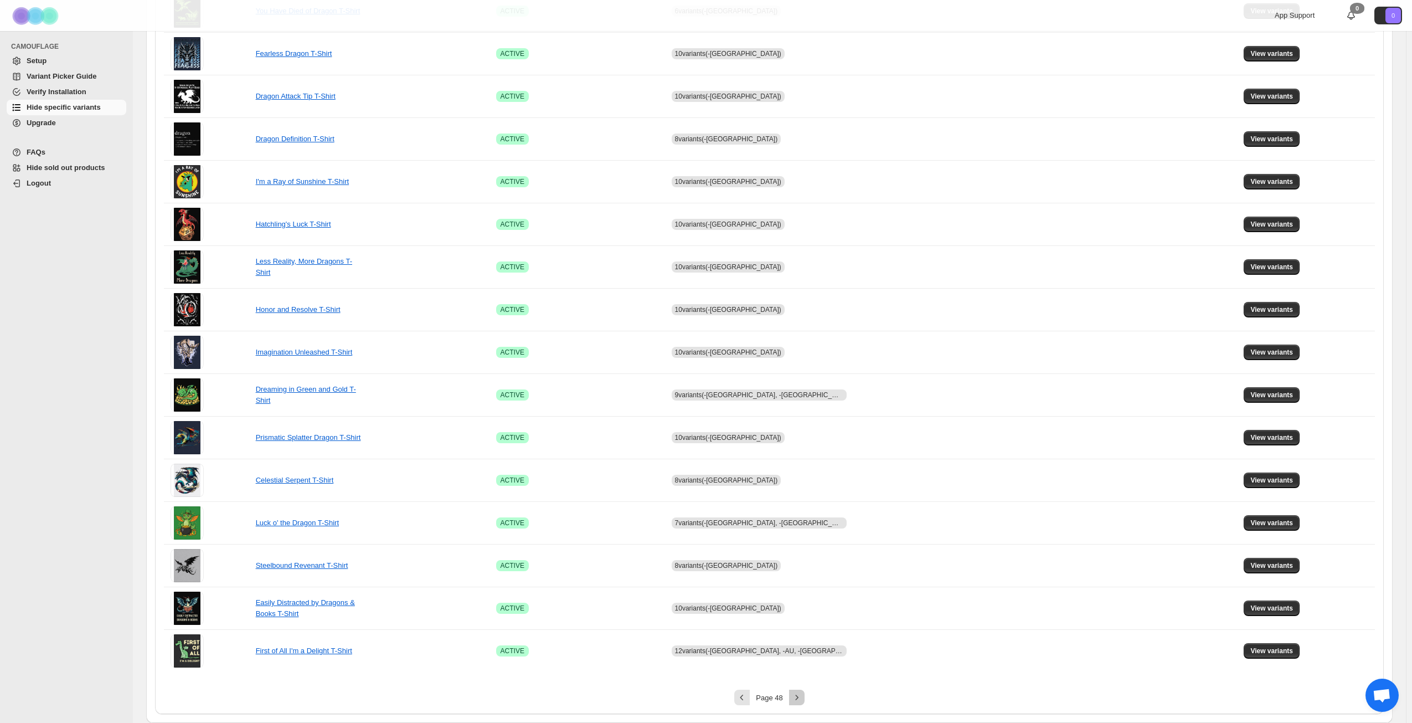
click at [803, 697] on icon "Next" at bounding box center [797, 697] width 11 height 11
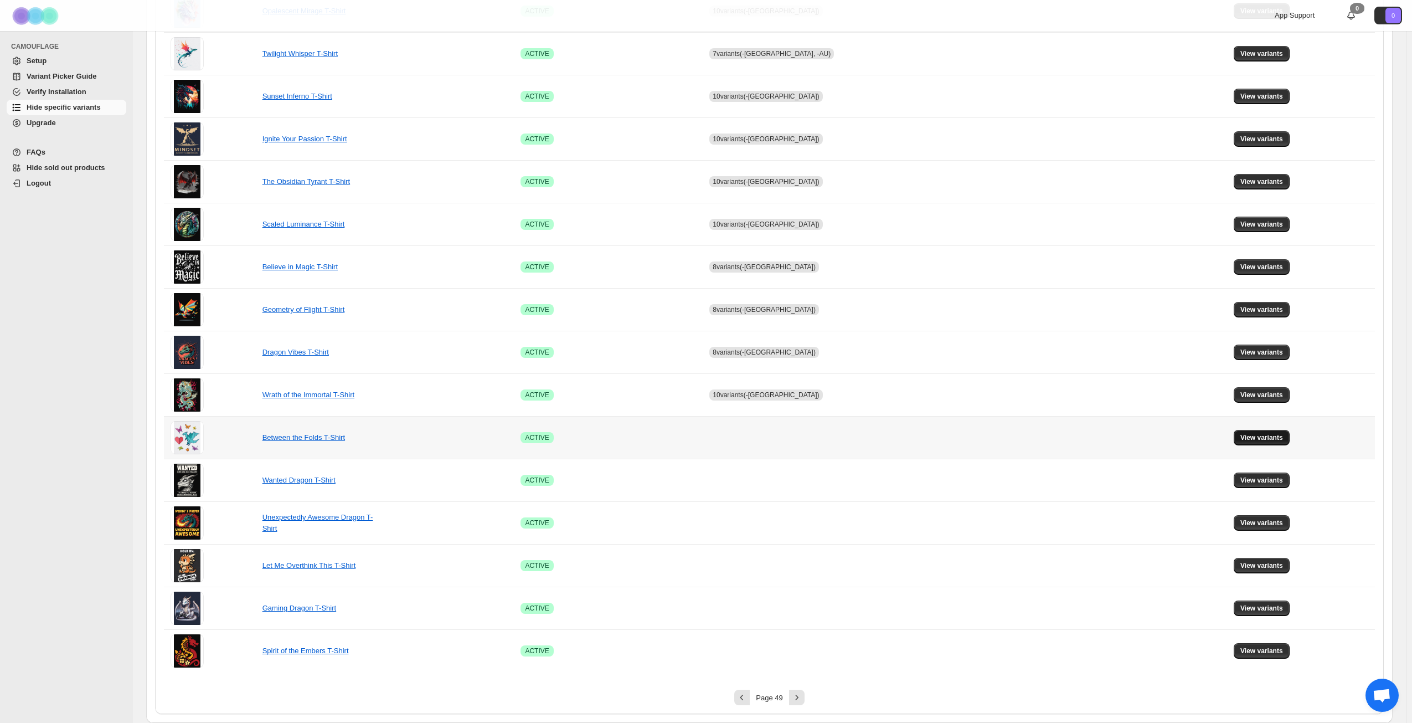
click at [1254, 435] on span "View variants" at bounding box center [1262, 437] width 43 height 9
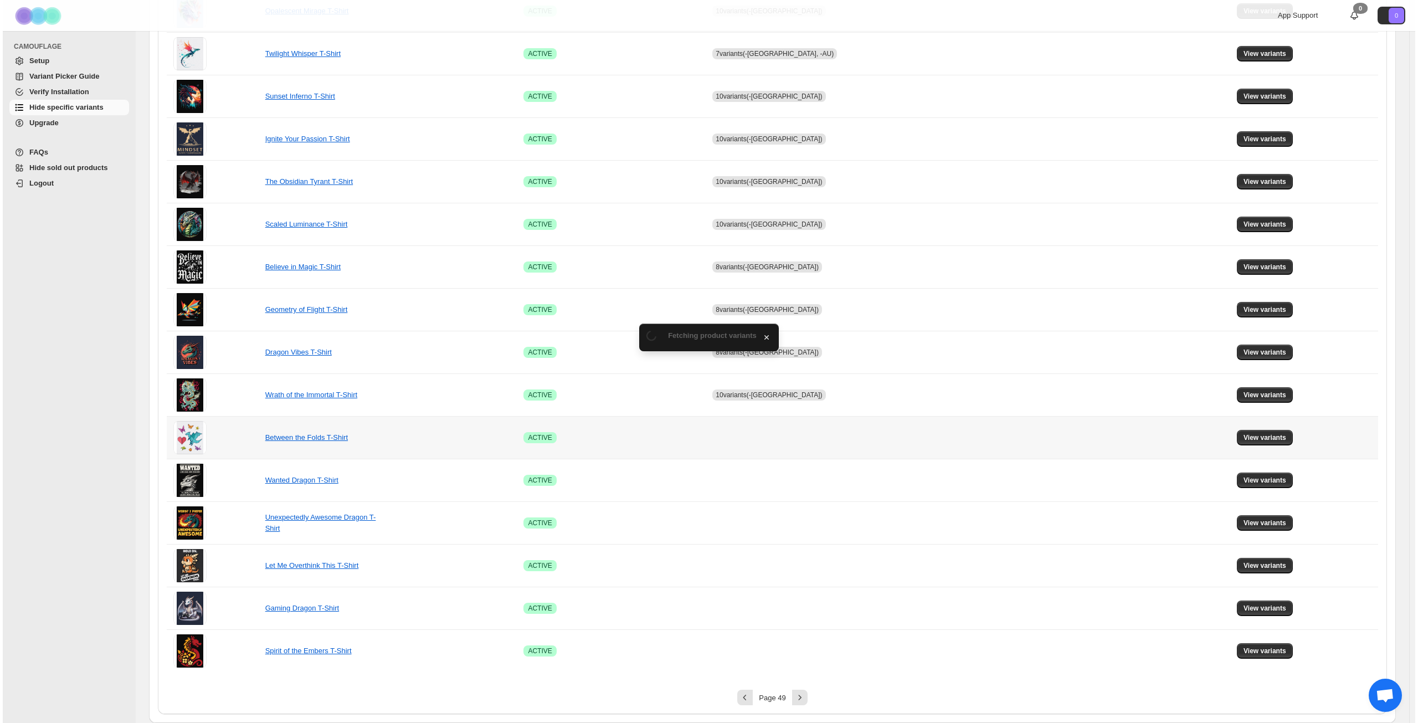
scroll to position [0, 0]
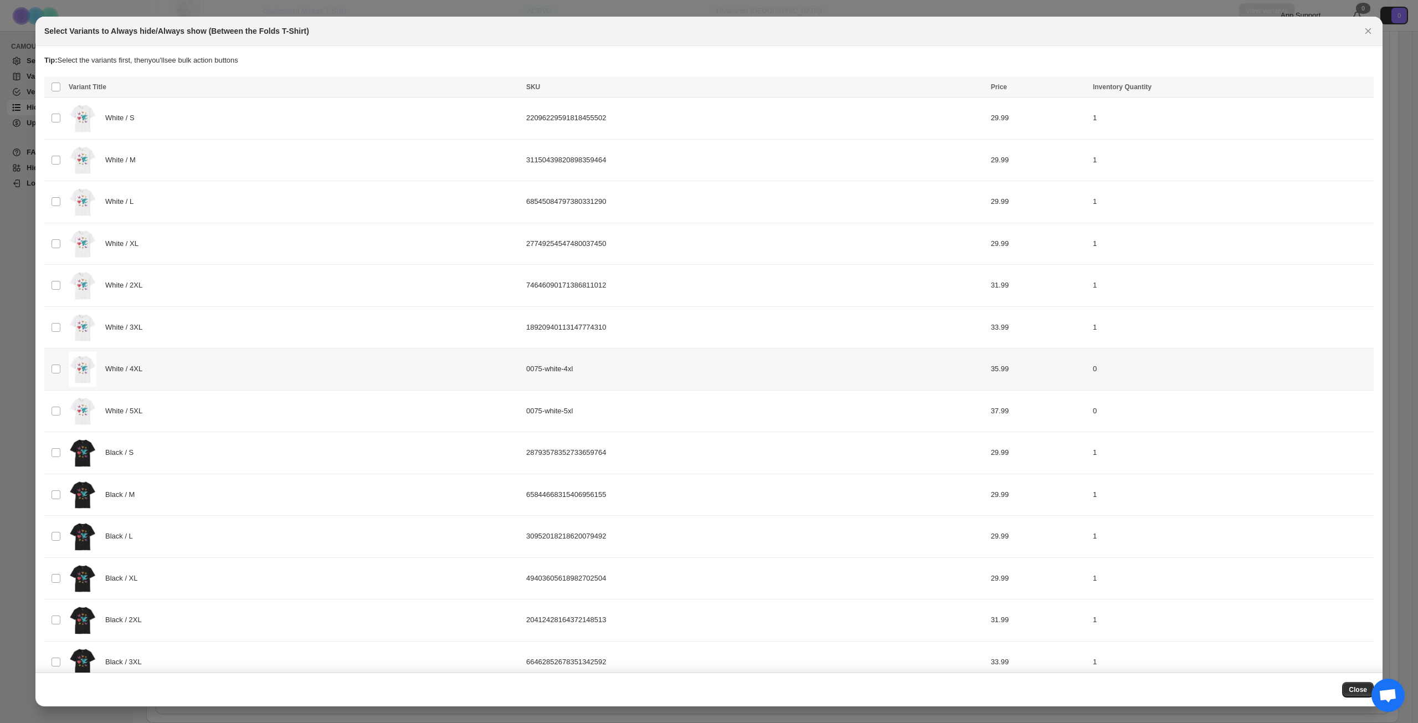
click at [233, 373] on div "White / 4XL" at bounding box center [294, 369] width 451 height 35
click at [228, 414] on div "White / 5XL" at bounding box center [294, 411] width 451 height 35
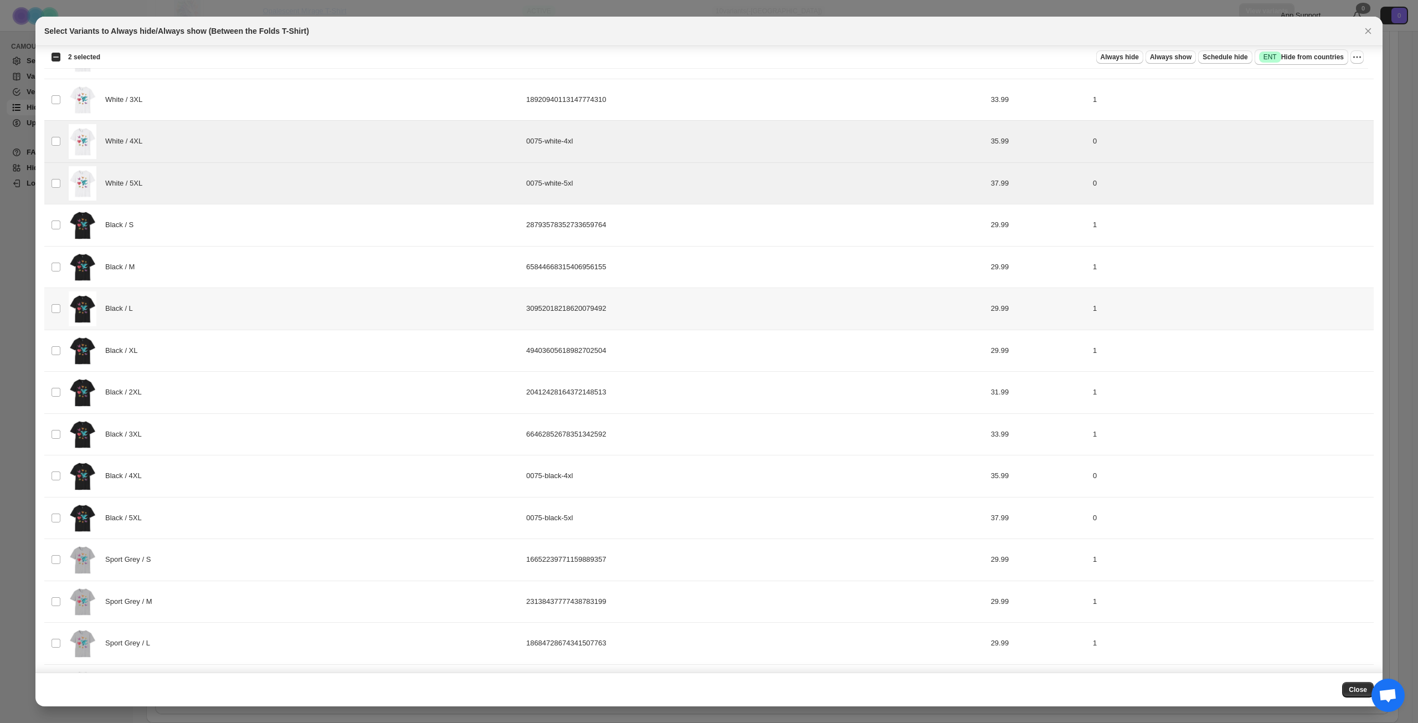
scroll to position [244, 0]
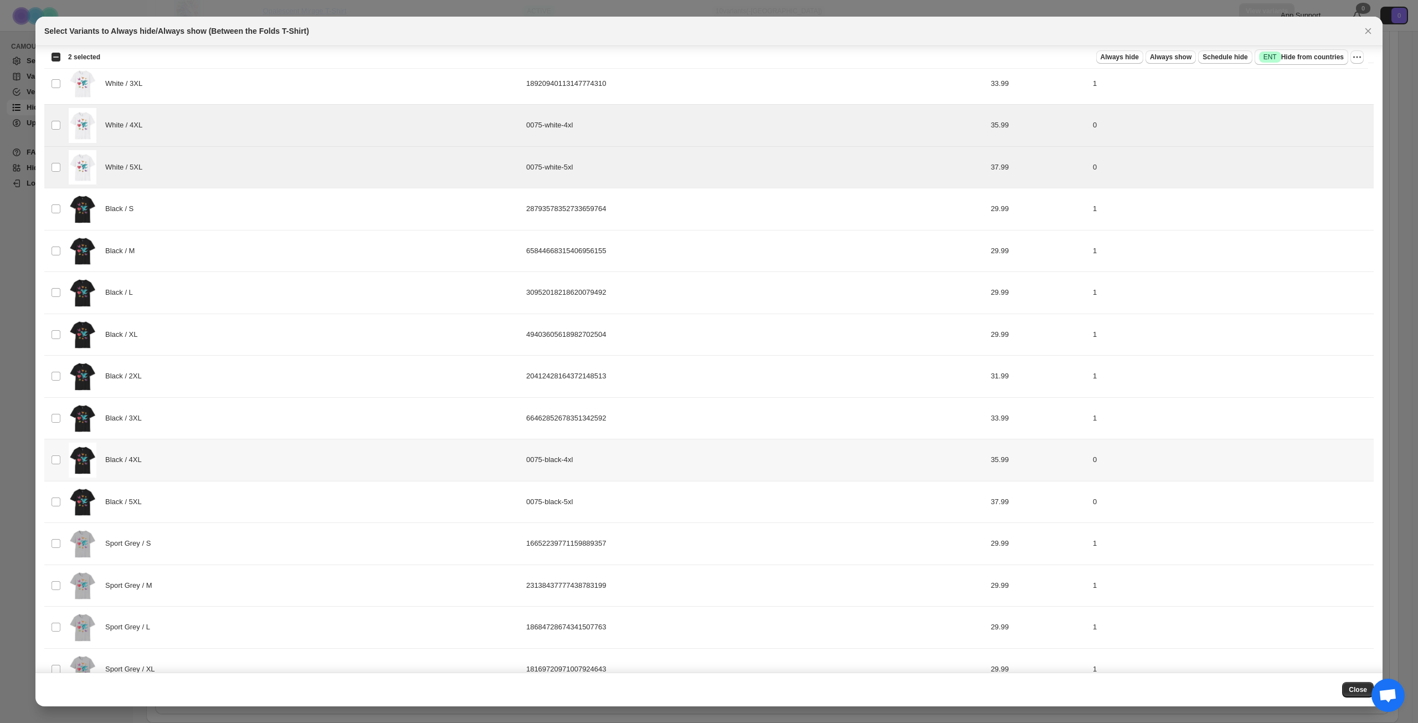
click at [262, 455] on div "Black / 4XL" at bounding box center [294, 460] width 451 height 35
click at [260, 502] on div "Black / 5XL" at bounding box center [294, 502] width 451 height 35
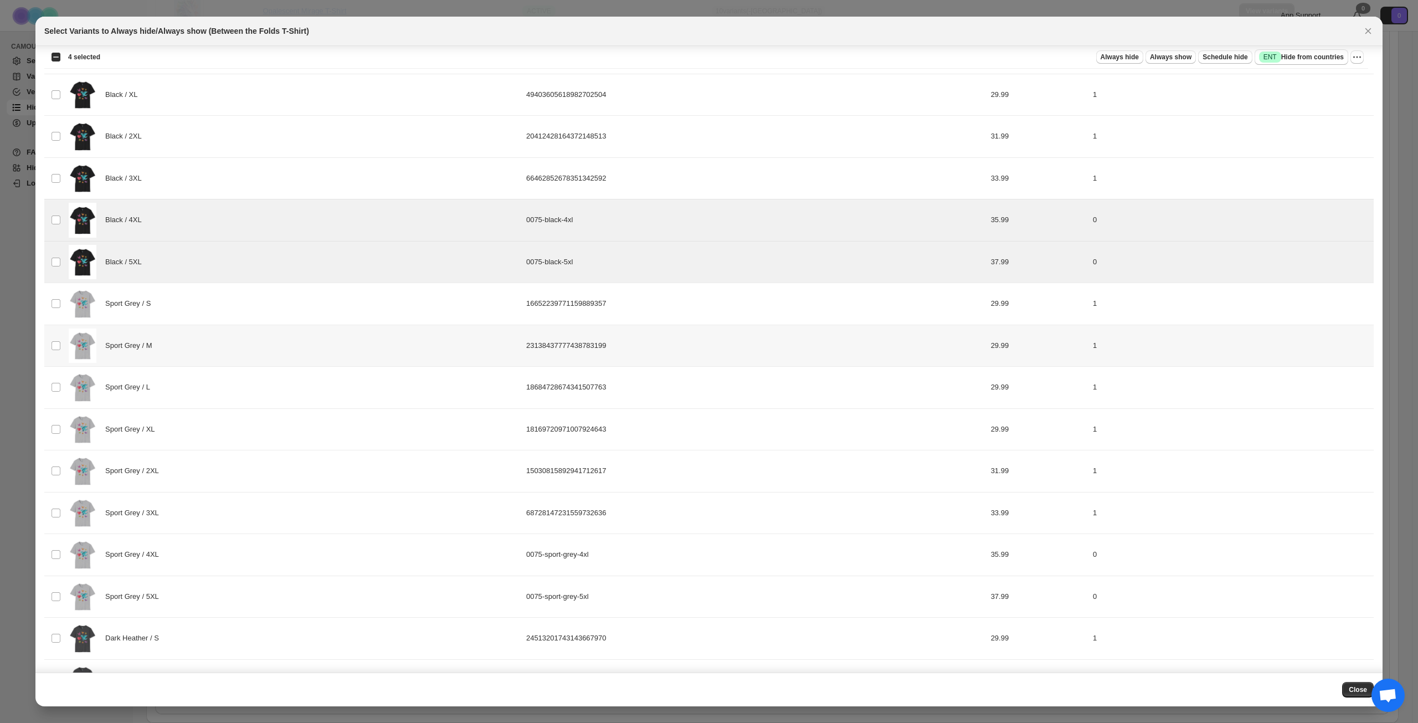
scroll to position [521, 0]
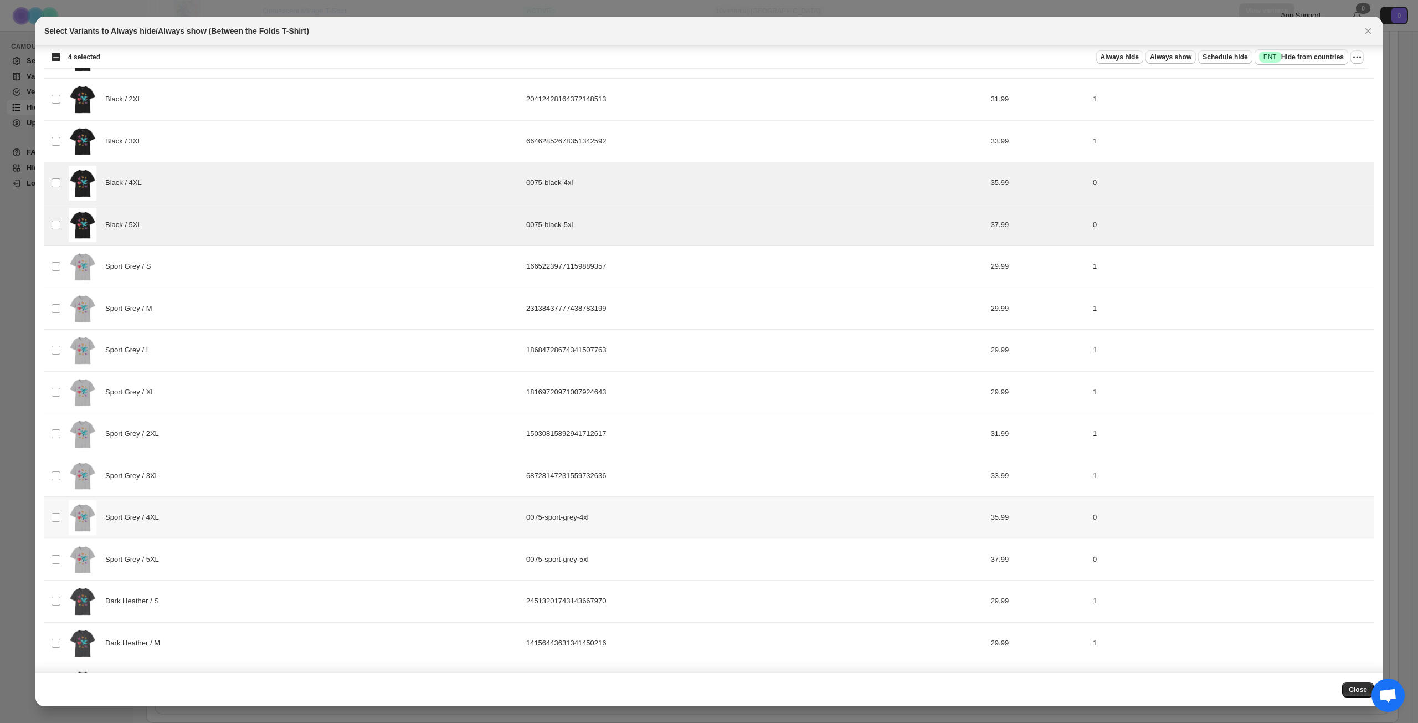
click at [256, 533] on div "Sport Grey / 4XL" at bounding box center [294, 517] width 451 height 35
click at [257, 555] on div "Sport Grey / 5XL" at bounding box center [294, 559] width 451 height 35
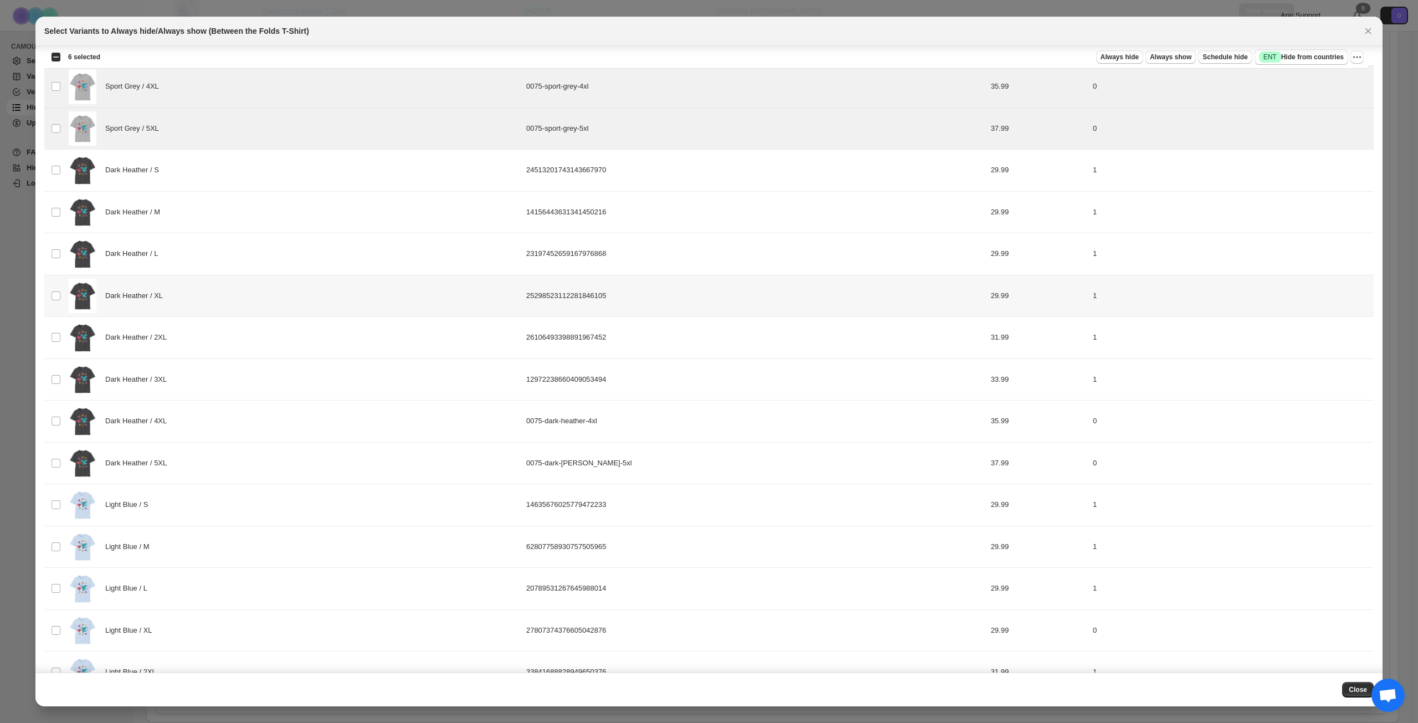
scroll to position [964, 0]
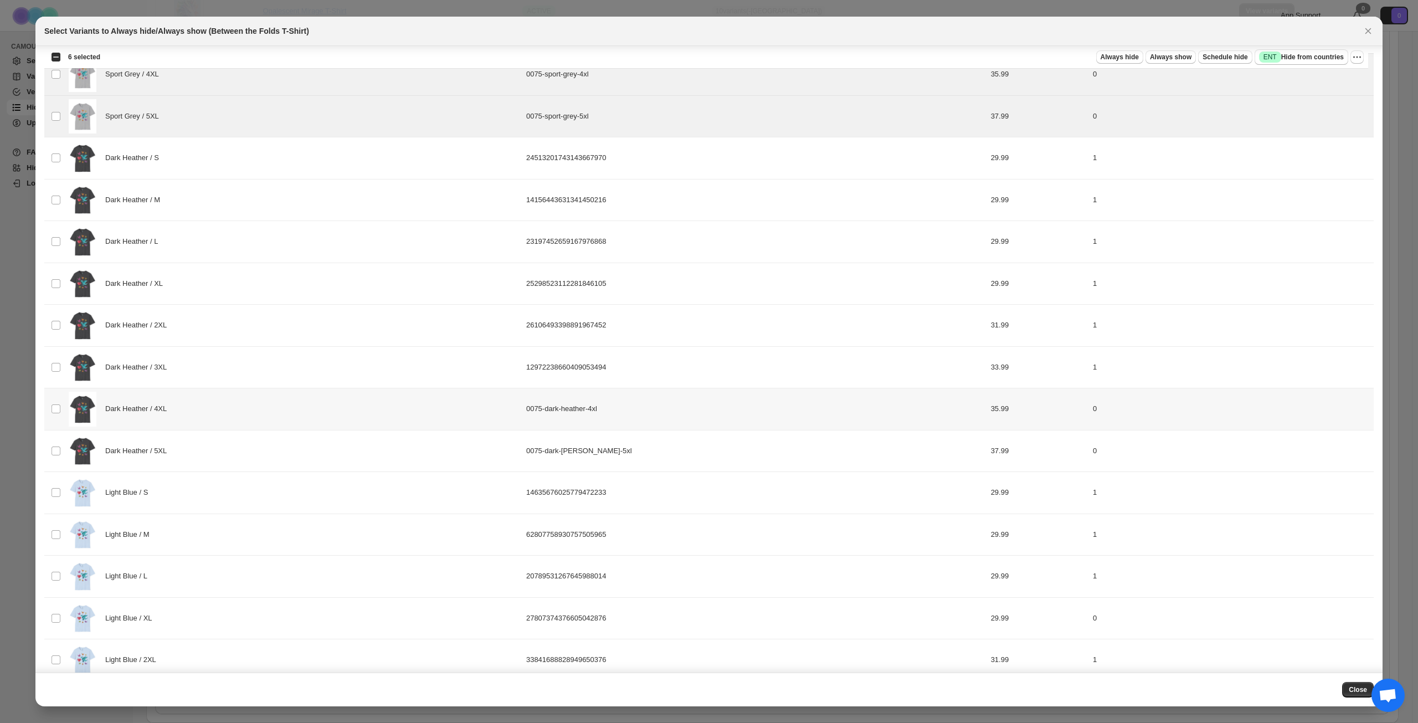
click at [275, 414] on div "Dark Heather / 4XL" at bounding box center [294, 409] width 451 height 35
click at [271, 481] on div "Light Blue / S" at bounding box center [294, 492] width 451 height 35
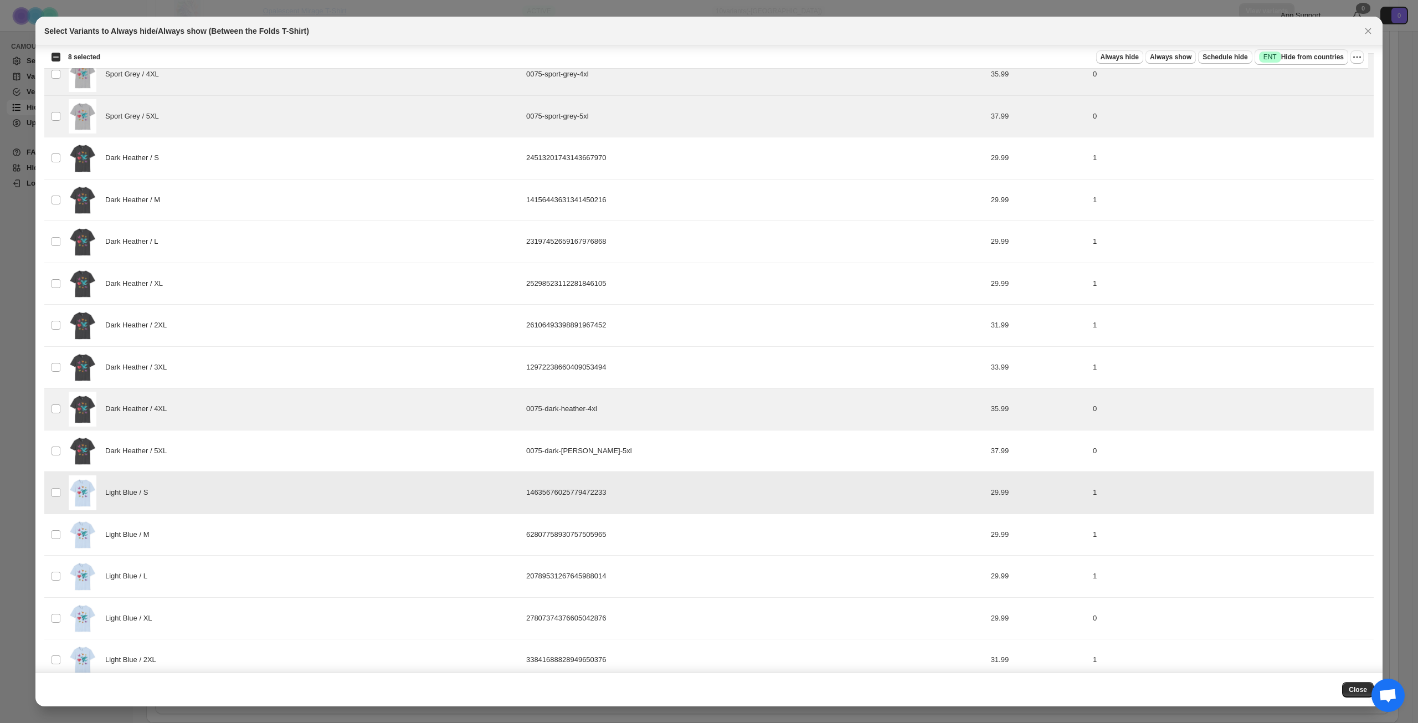
click at [269, 479] on div "Light Blue / S" at bounding box center [294, 492] width 451 height 35
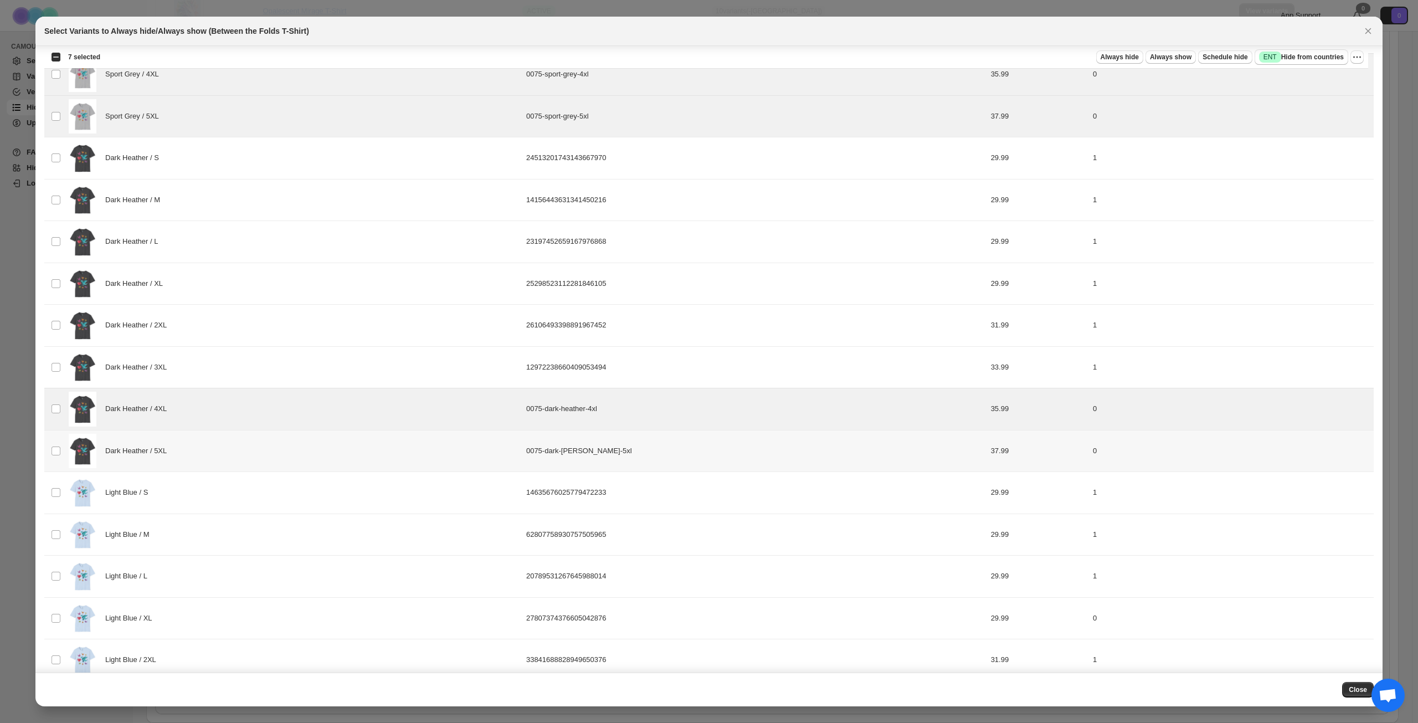
click at [279, 446] on div "Dark Heather / 5XL" at bounding box center [294, 451] width 451 height 35
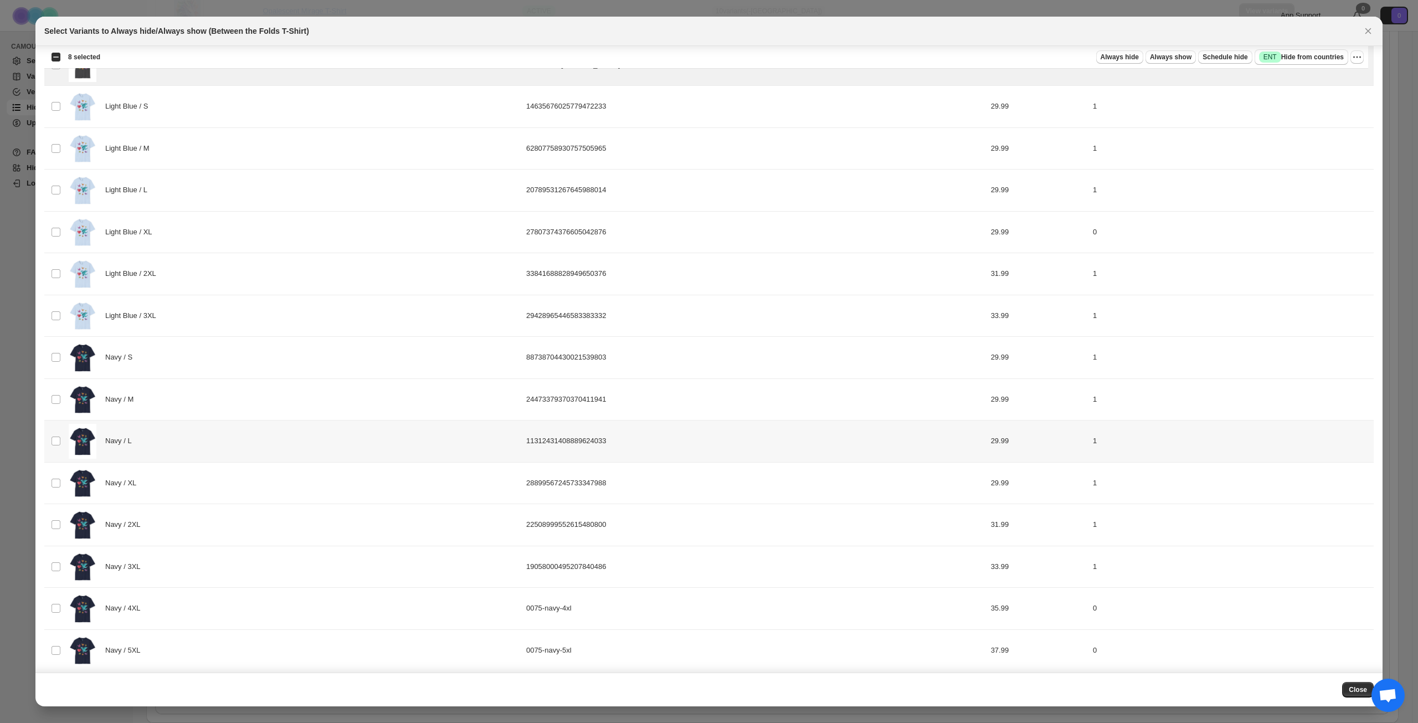
scroll to position [1357, 0]
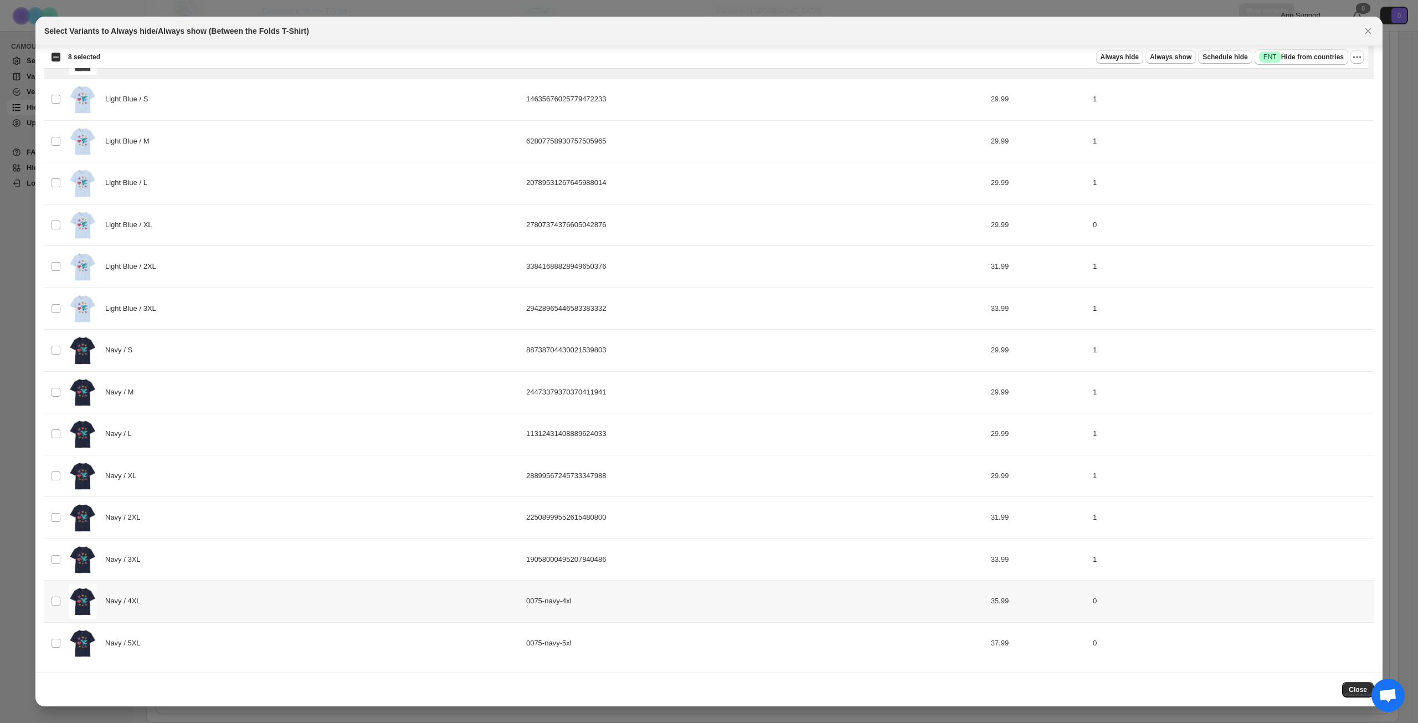
click at [284, 601] on div "Navy / 4XL" at bounding box center [294, 601] width 451 height 35
click at [282, 647] on div "Navy / 5XL" at bounding box center [294, 643] width 451 height 35
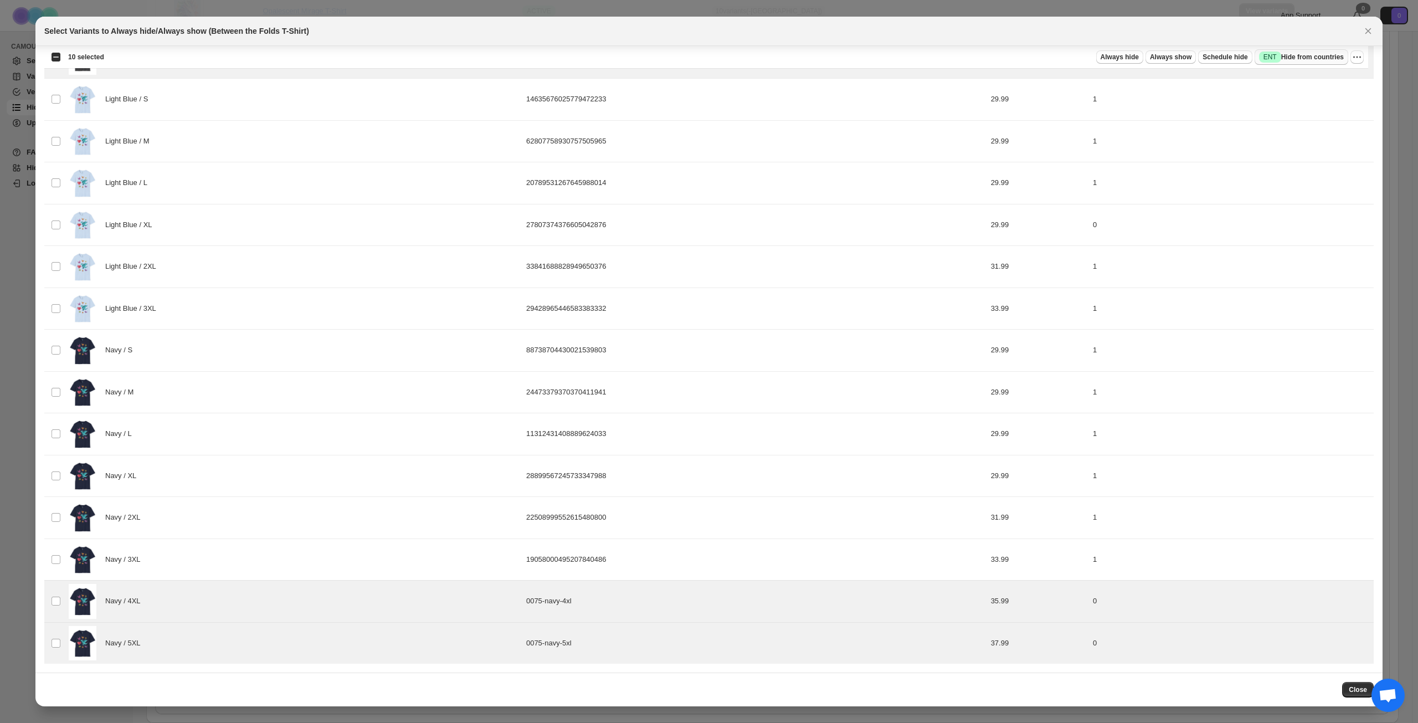
click at [1303, 55] on span "Success ENT Hide from countries" at bounding box center [1301, 57] width 85 height 11
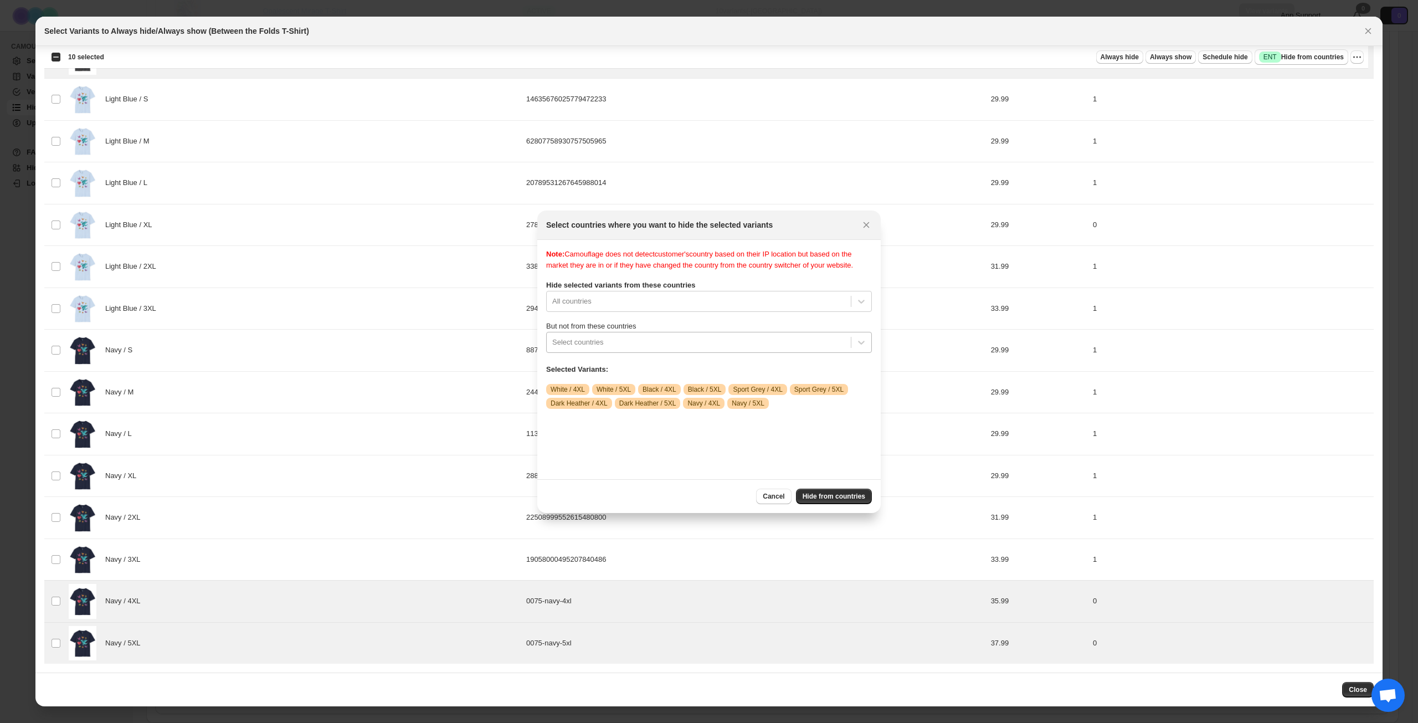
click at [674, 349] on div ":r10f:" at bounding box center [698, 342] width 293 height 13
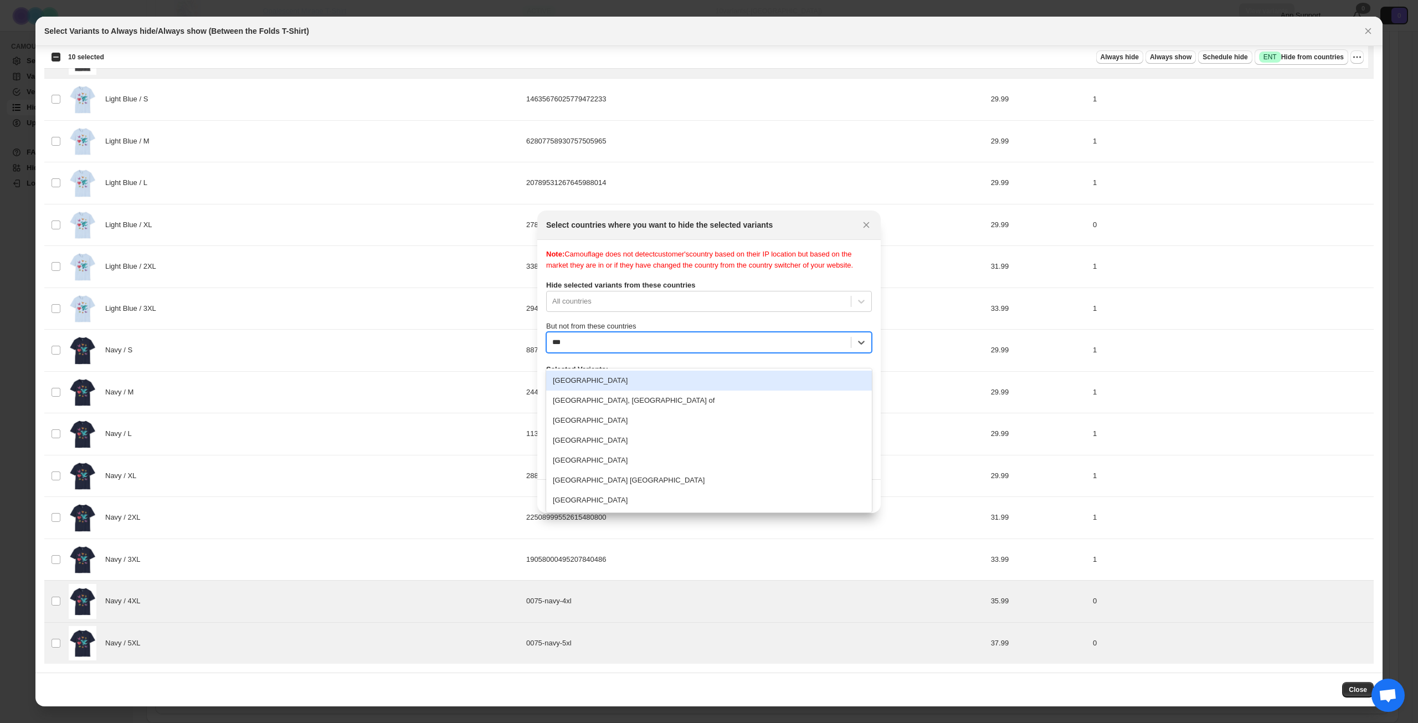
type input "****"
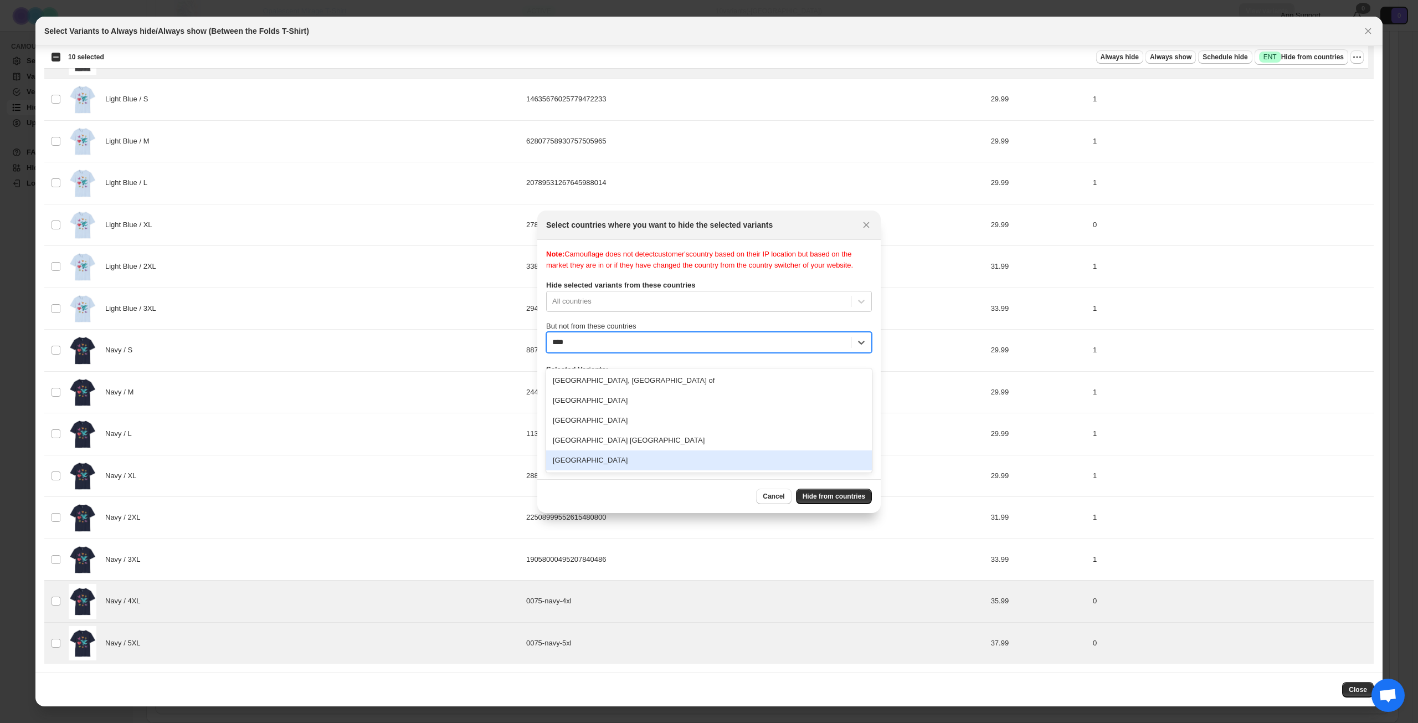
click at [653, 466] on div "[GEOGRAPHIC_DATA]" at bounding box center [709, 460] width 326 height 20
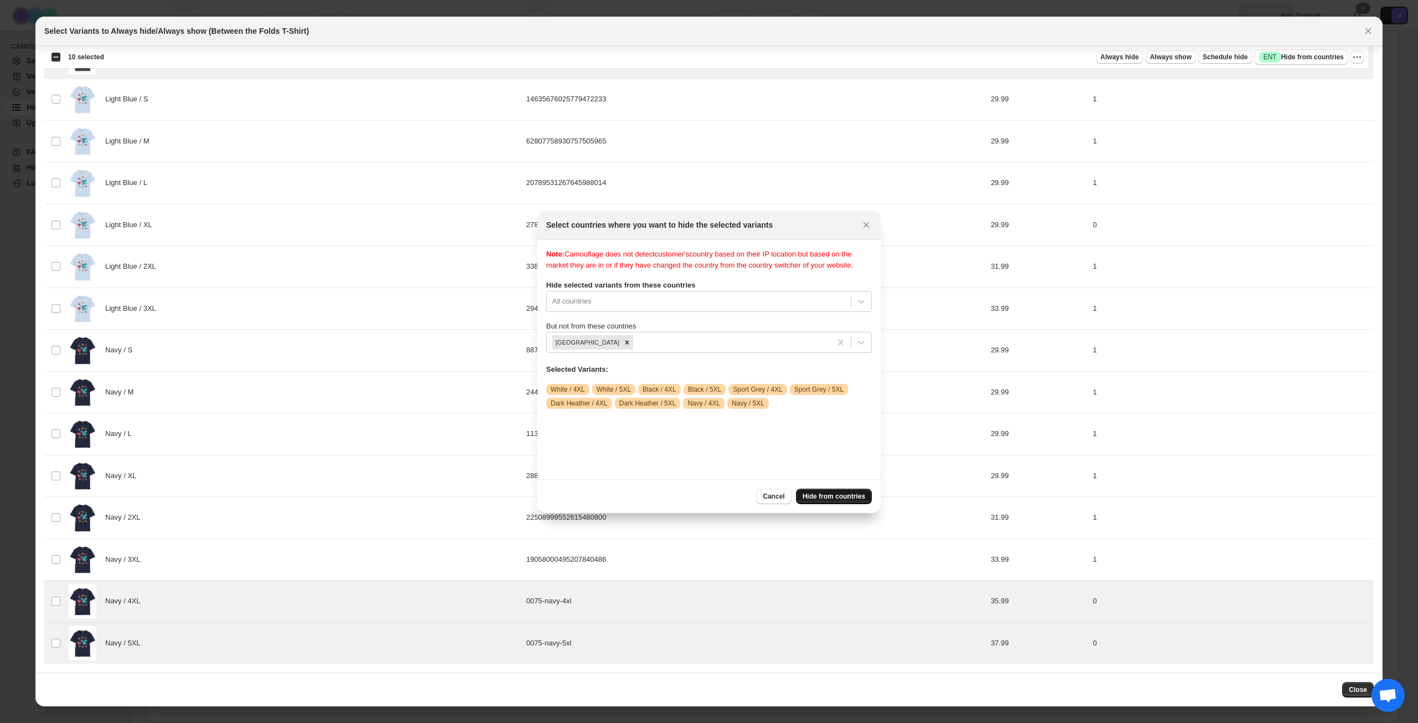
click at [827, 500] on span "Hide from countries" at bounding box center [834, 496] width 63 height 9
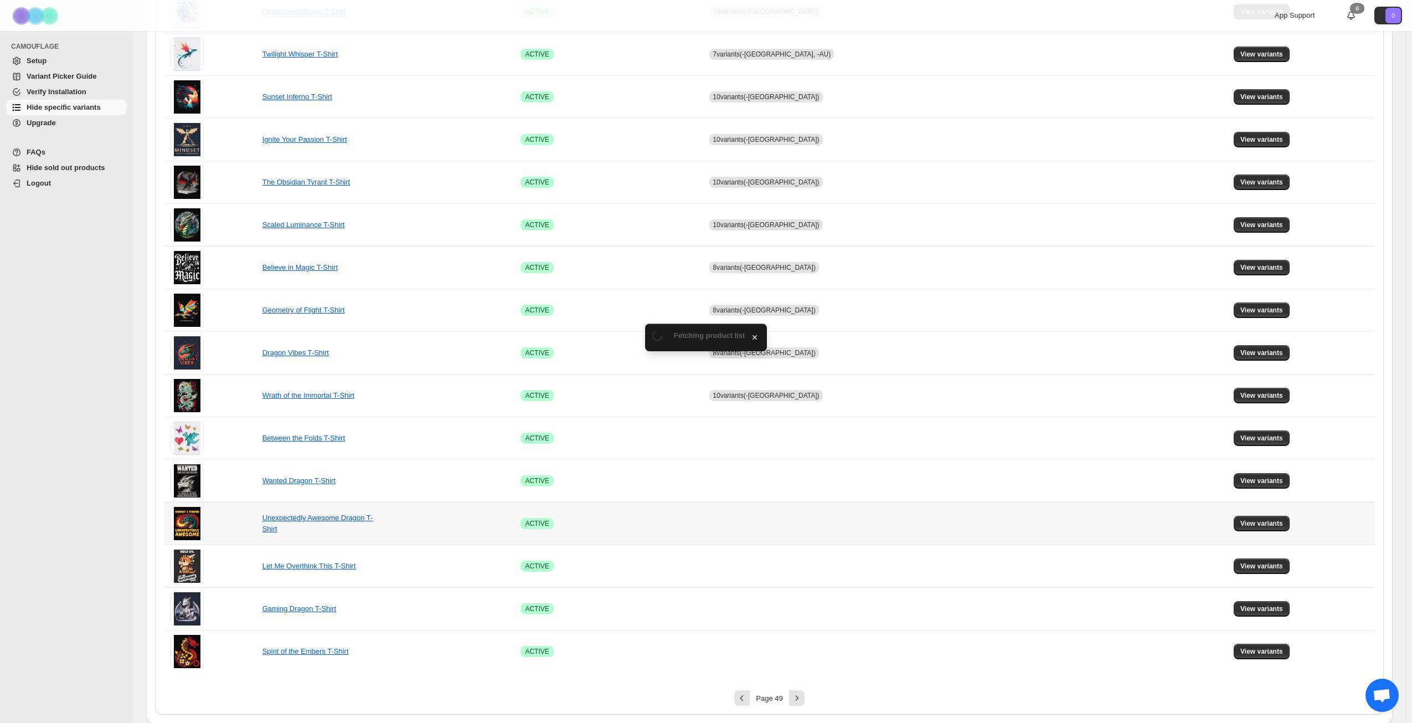
scroll to position [414, 0]
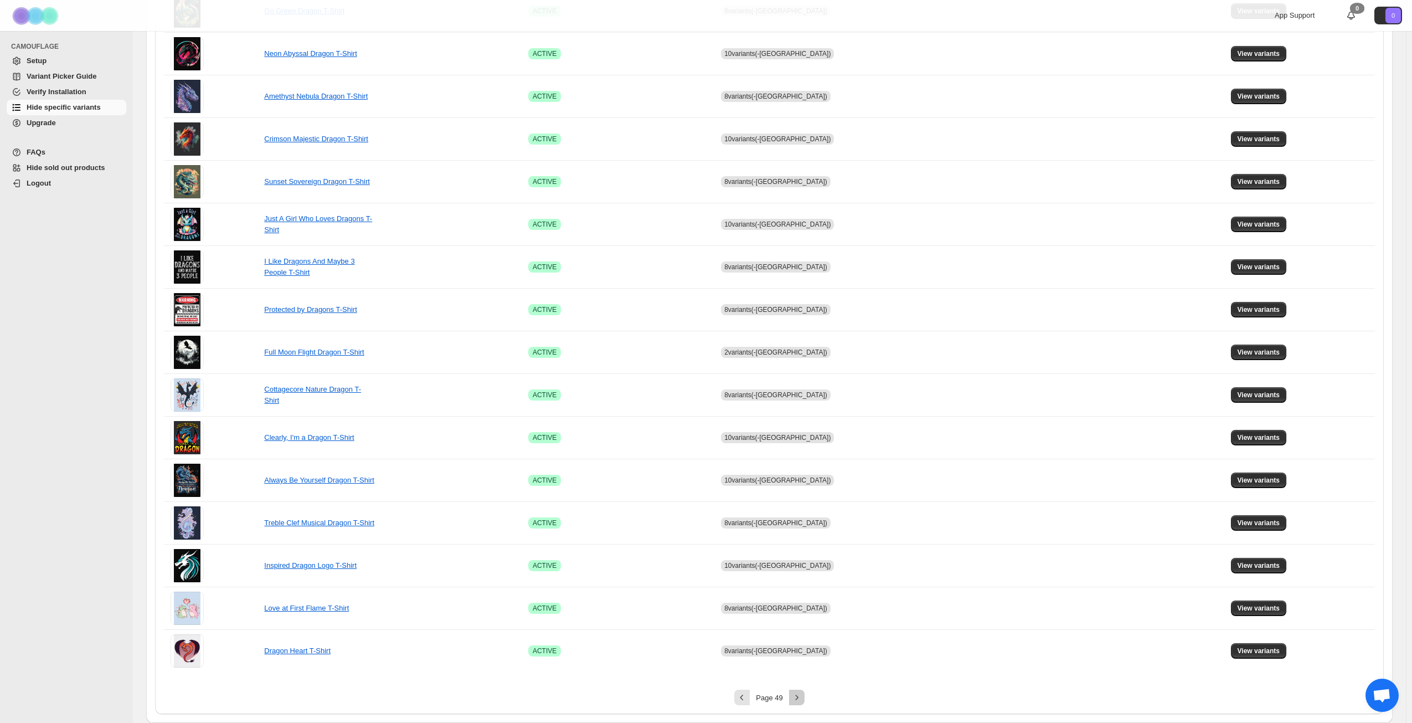
click at [798, 698] on icon "Next" at bounding box center [797, 697] width 11 height 11
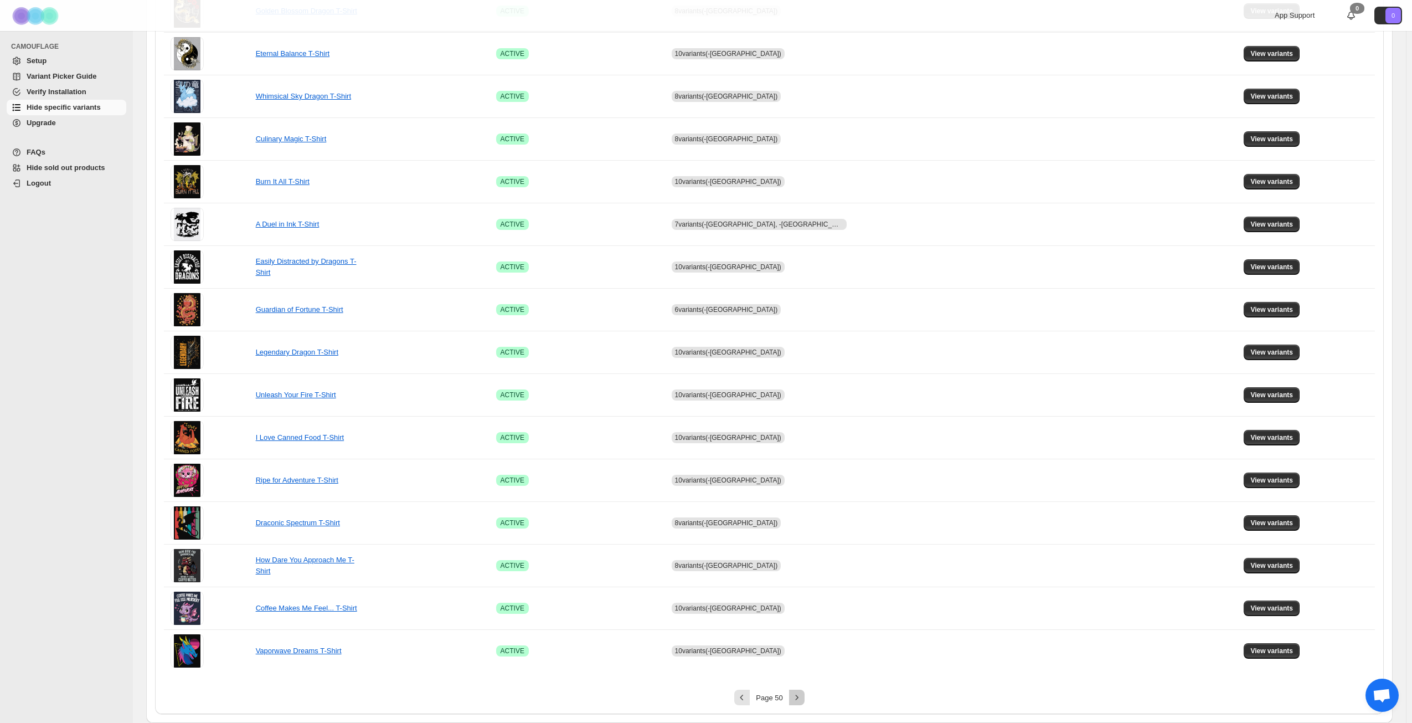
click at [800, 698] on icon "Next" at bounding box center [797, 697] width 11 height 11
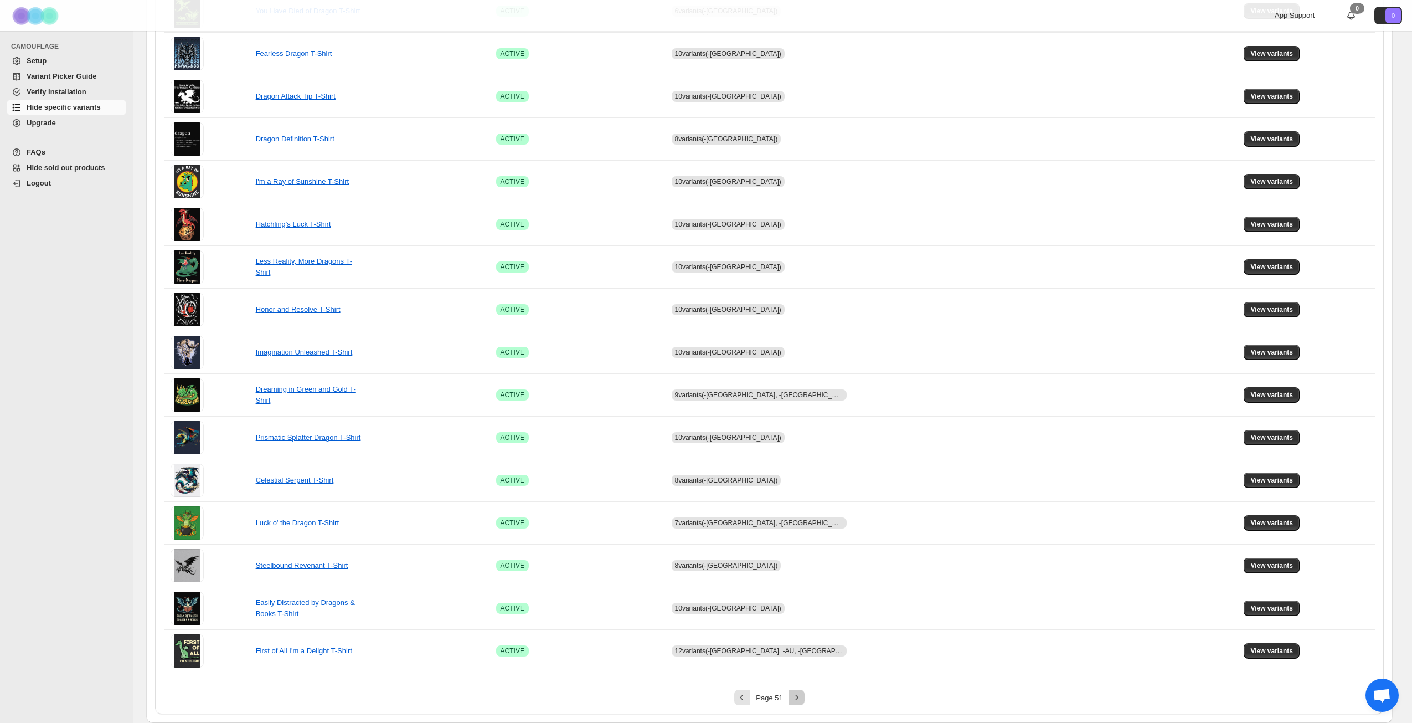
click at [800, 698] on icon "Next" at bounding box center [797, 697] width 11 height 11
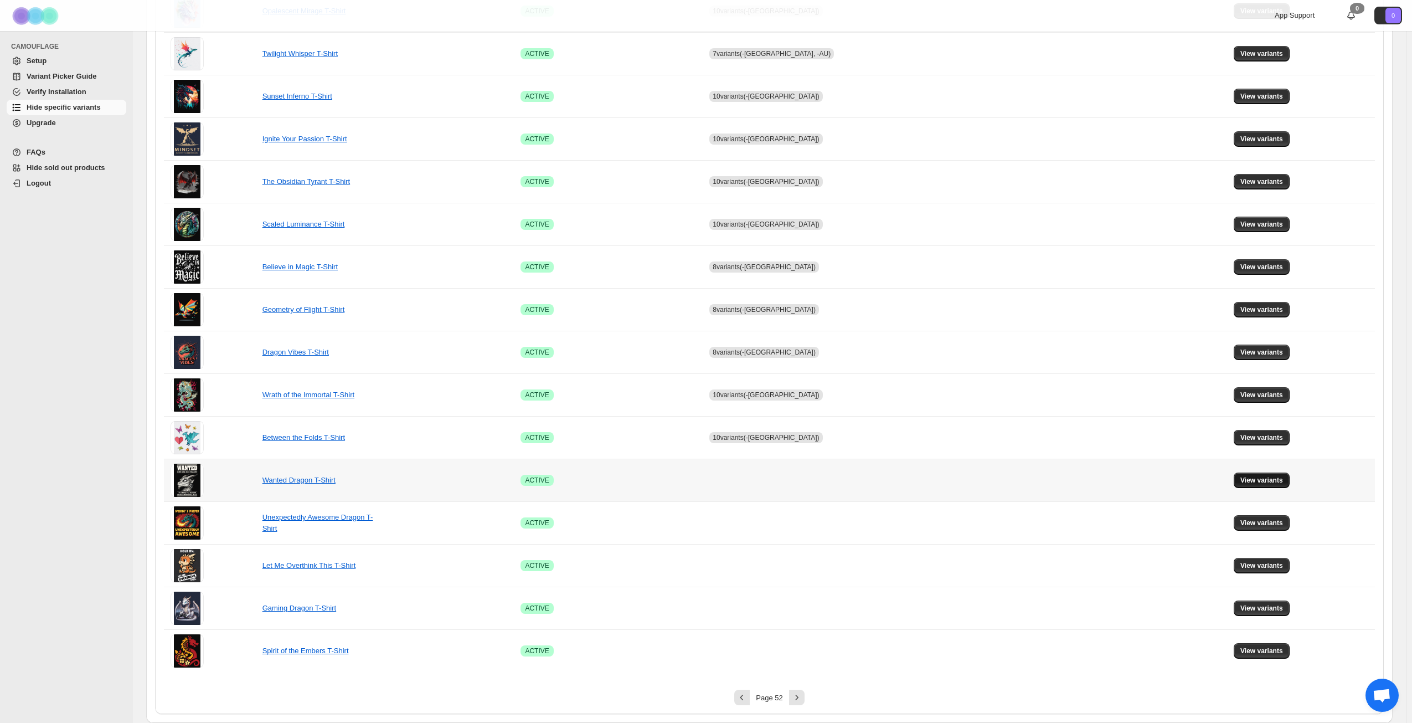
click at [1244, 483] on span "View variants" at bounding box center [1262, 480] width 43 height 9
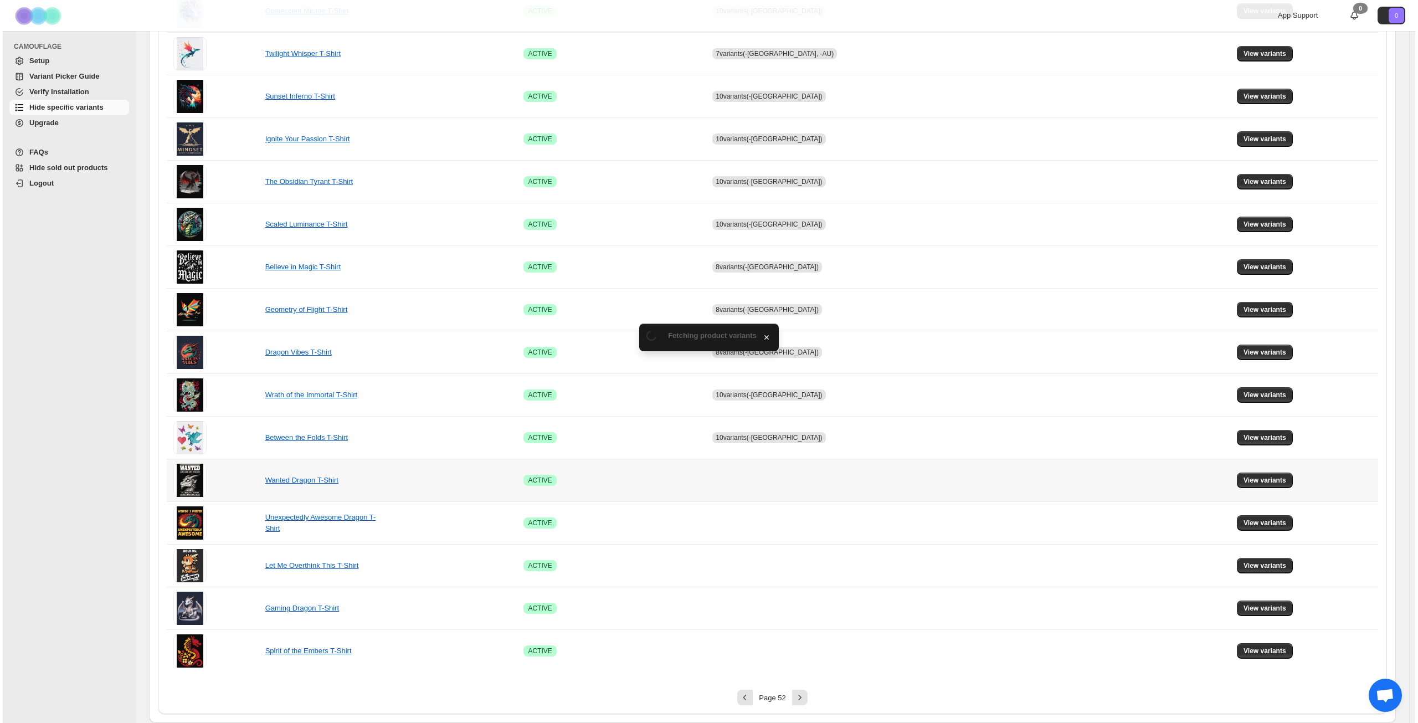
scroll to position [0, 0]
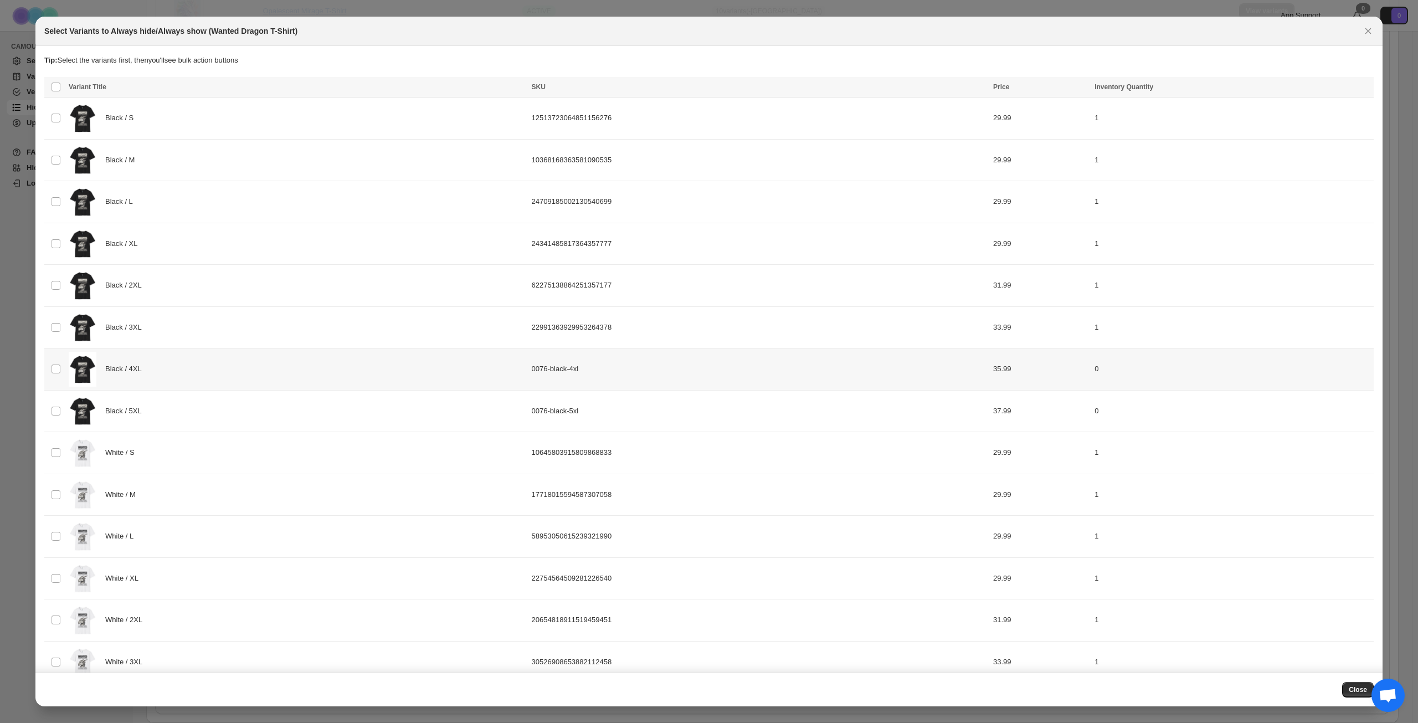
click at [220, 366] on div "Black / 4XL" at bounding box center [297, 369] width 456 height 35
click at [222, 404] on div "Black / 5XL" at bounding box center [297, 411] width 456 height 35
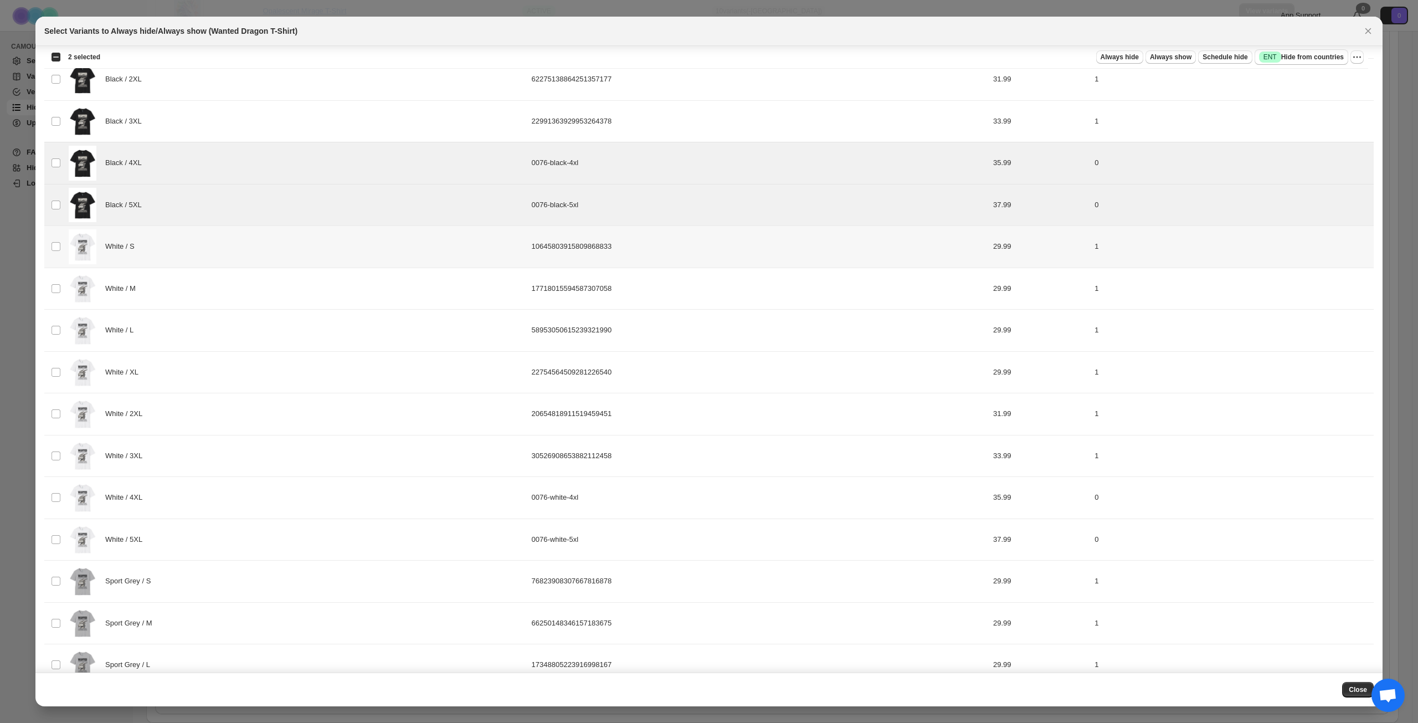
scroll to position [222, 0]
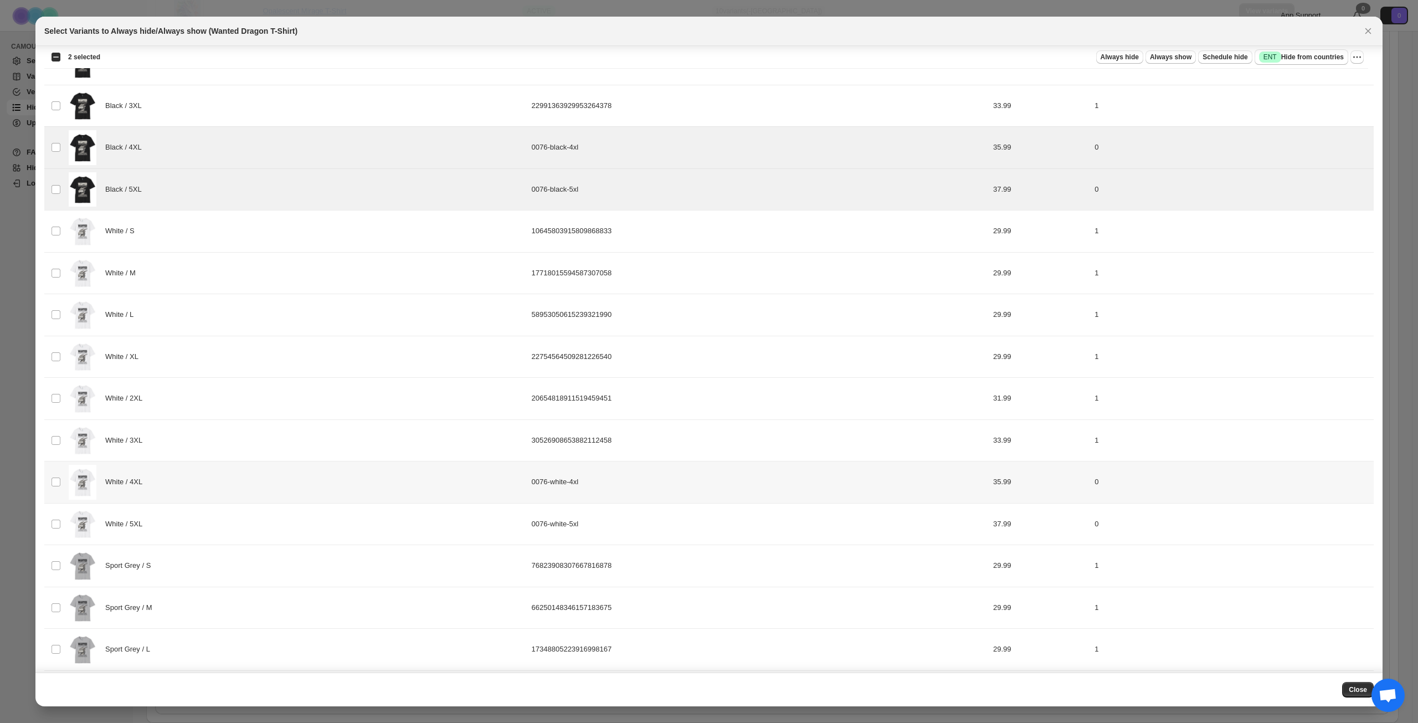
click at [214, 484] on div "White / 4XL" at bounding box center [297, 482] width 456 height 35
click at [217, 518] on div "White / 5XL" at bounding box center [297, 524] width 456 height 35
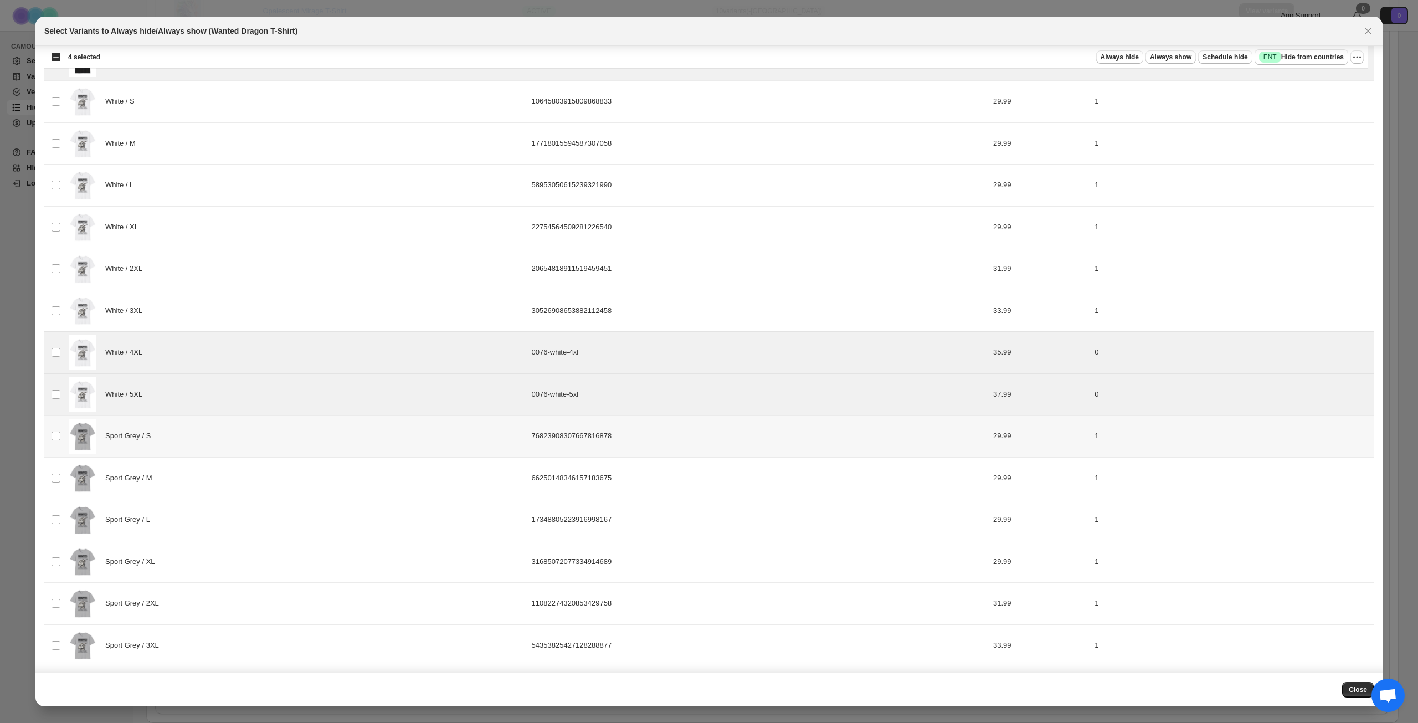
scroll to position [554, 0]
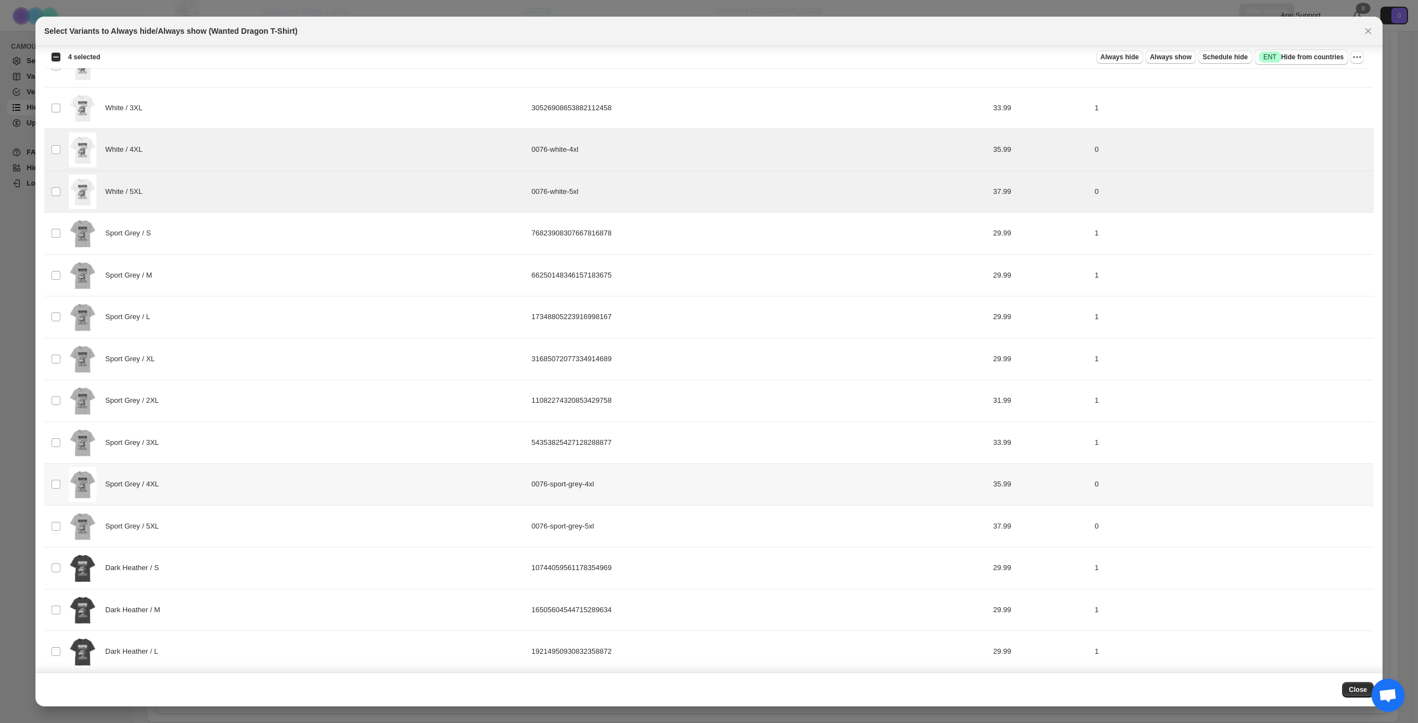
click at [219, 491] on div "Sport Grey / 4XL" at bounding box center [297, 484] width 456 height 35
click at [219, 520] on div "Sport Grey / 5XL" at bounding box center [297, 526] width 456 height 35
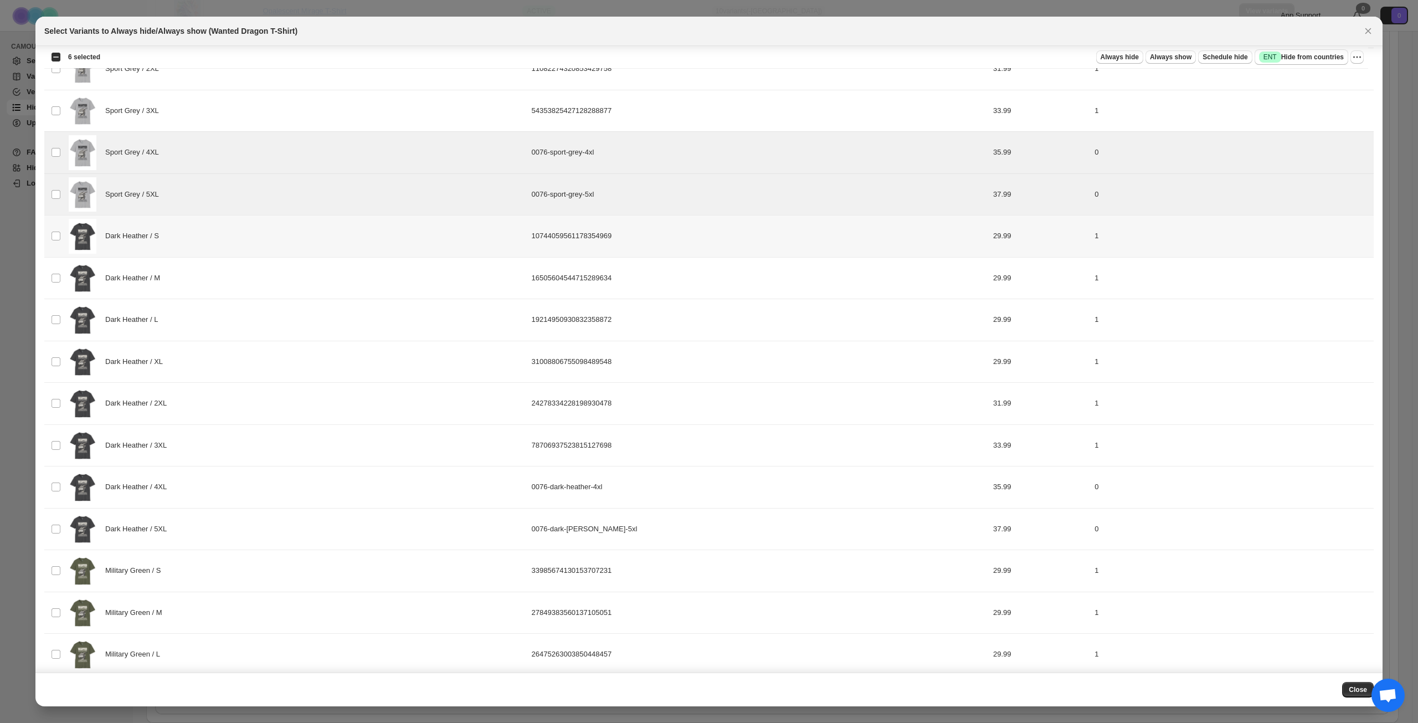
scroll to position [886, 0]
click at [233, 487] on div "Dark Heather / 4XL" at bounding box center [297, 486] width 456 height 35
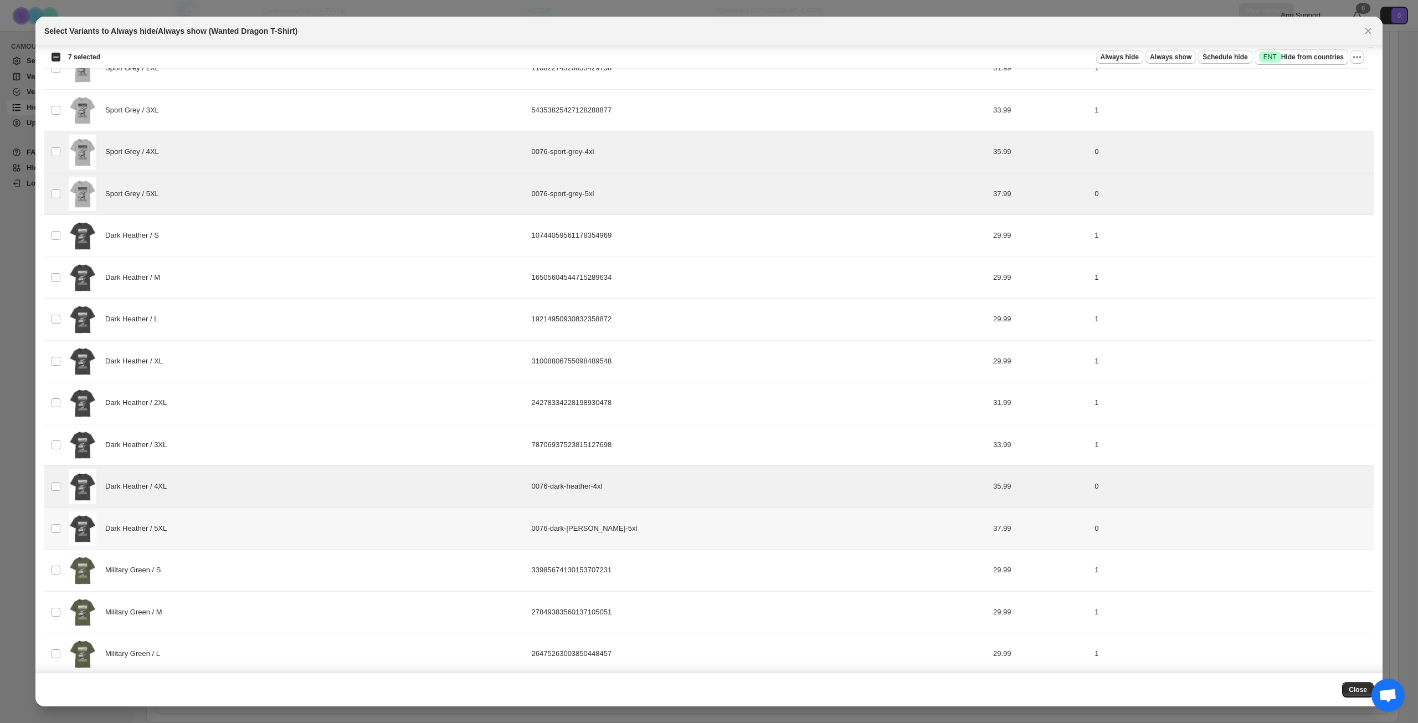
click at [234, 521] on div "Dark Heather / 5XL" at bounding box center [297, 528] width 456 height 35
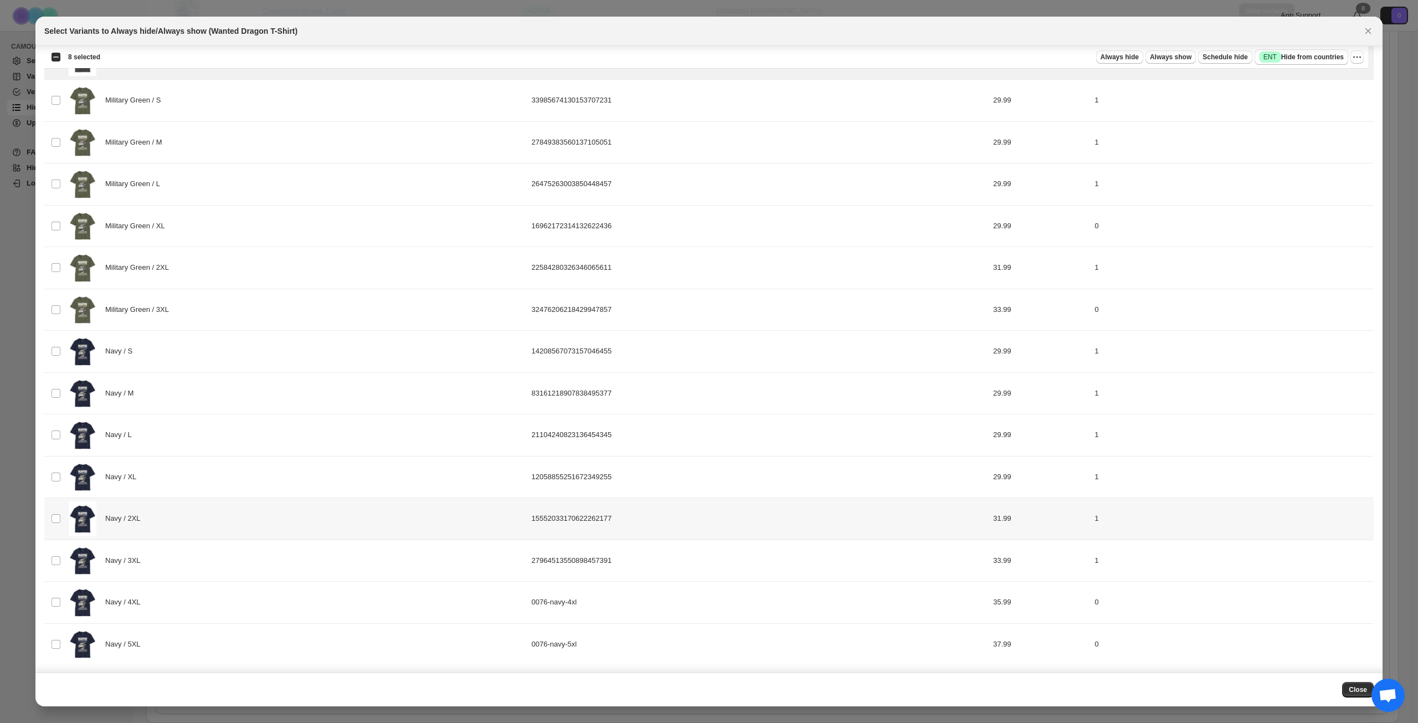
scroll to position [1357, 0]
click at [249, 600] on div "Navy / 4XL" at bounding box center [297, 601] width 456 height 35
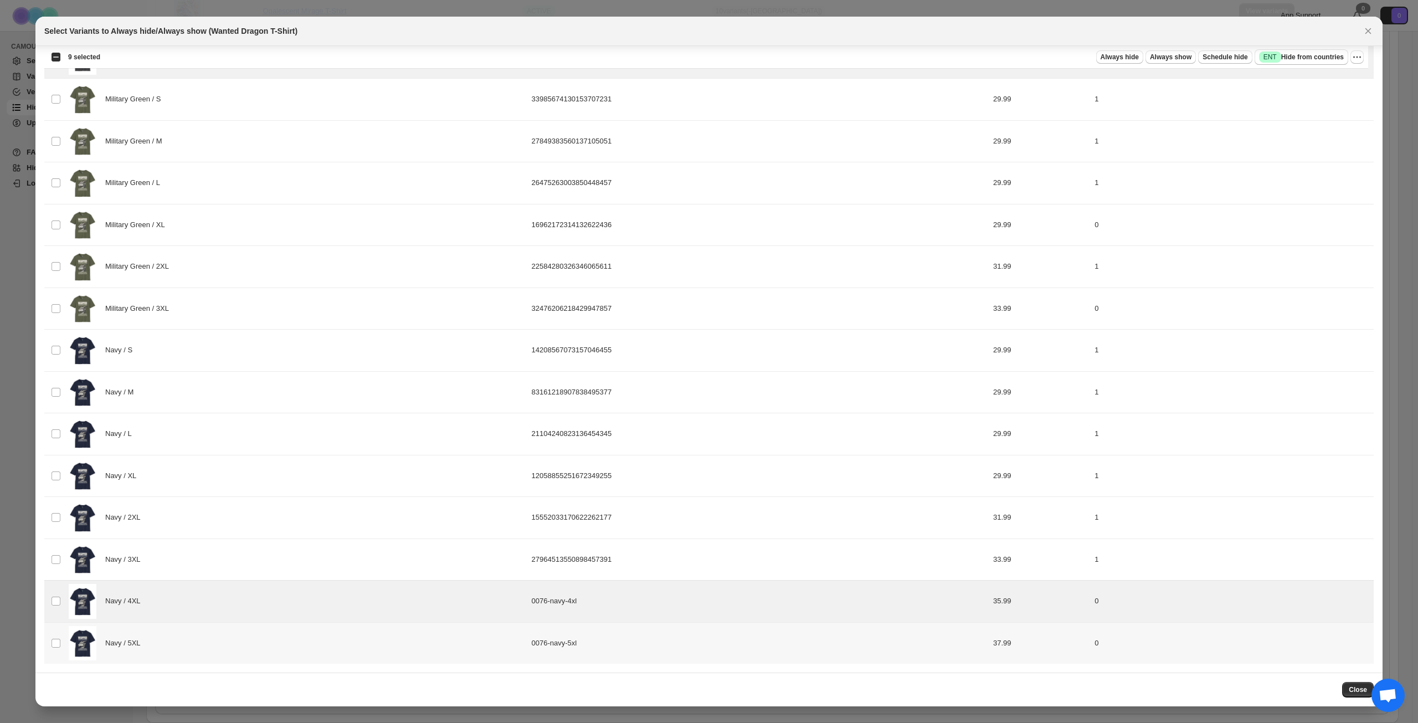
click at [257, 632] on div "Navy / 5XL" at bounding box center [297, 643] width 456 height 35
click at [1306, 52] on span "Success ENT Hide from countries" at bounding box center [1301, 57] width 85 height 11
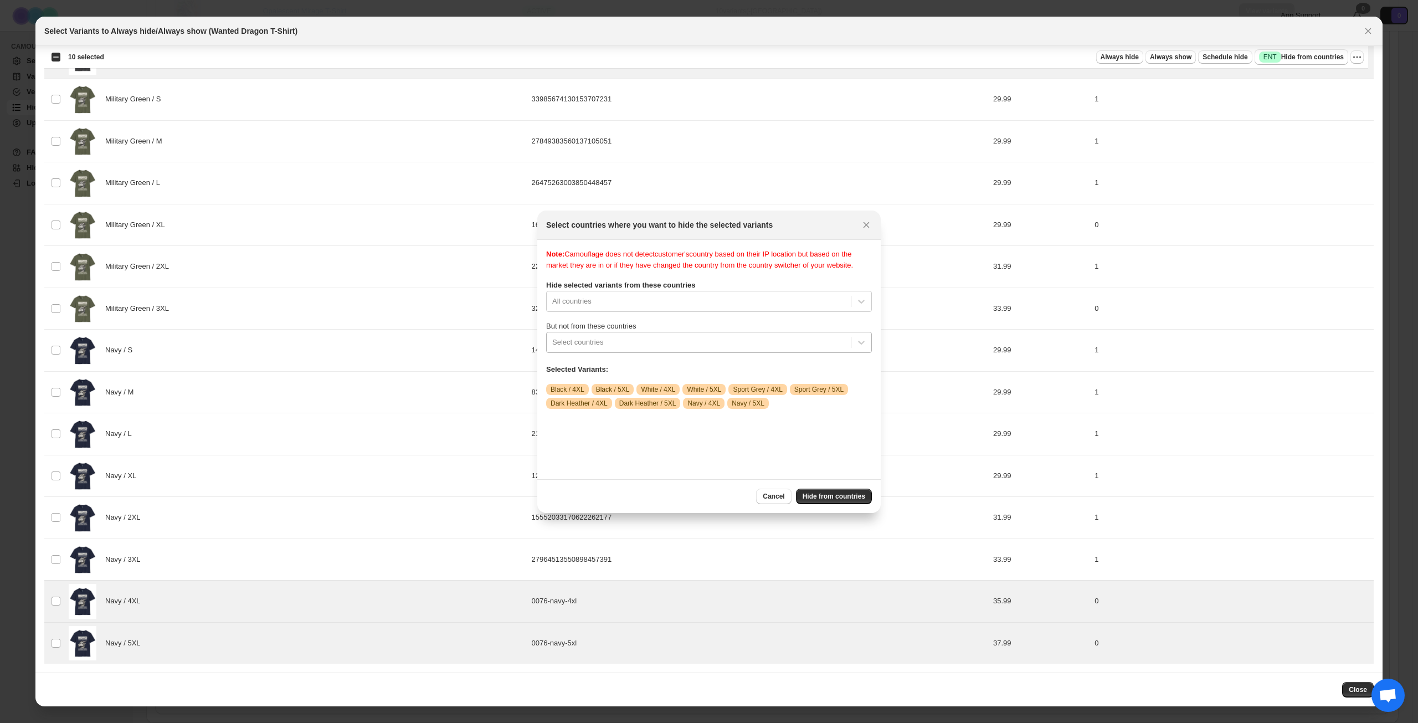
click at [665, 349] on div ":r12k:" at bounding box center [698, 342] width 293 height 13
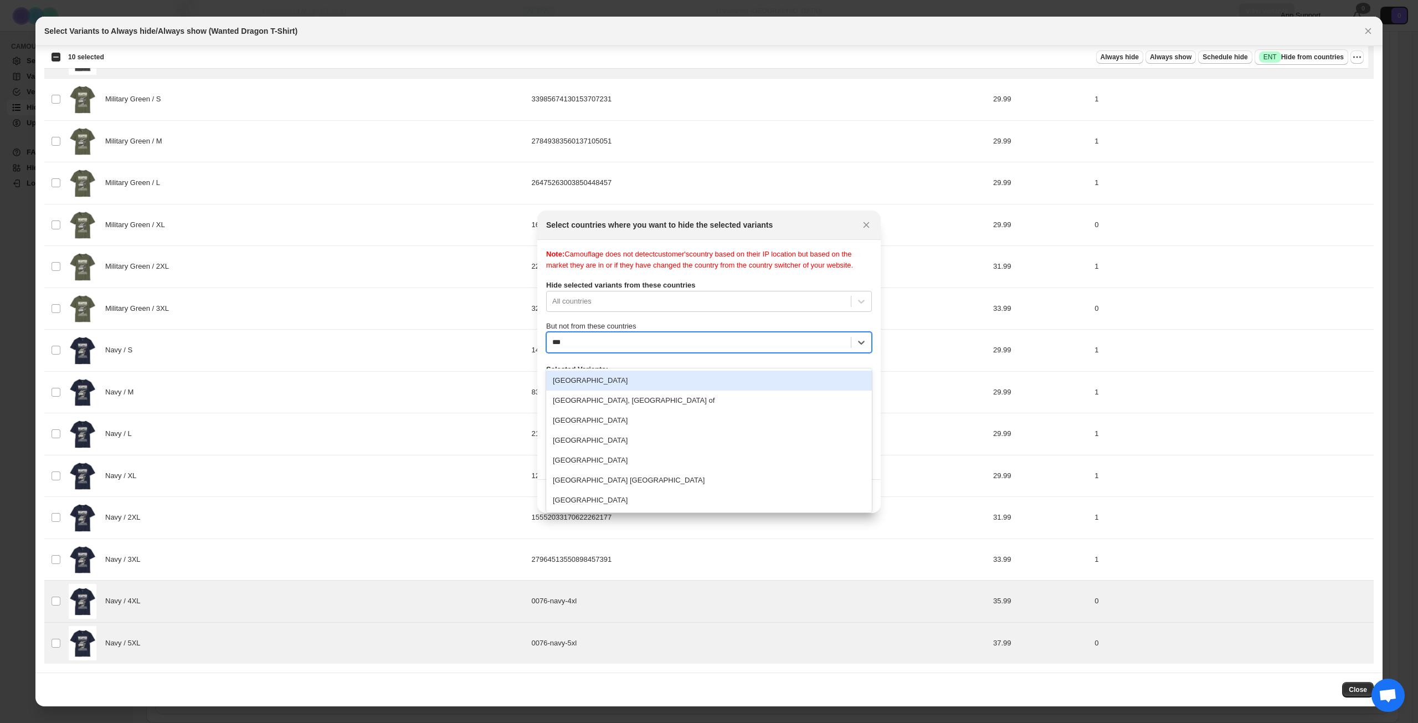
type input "****"
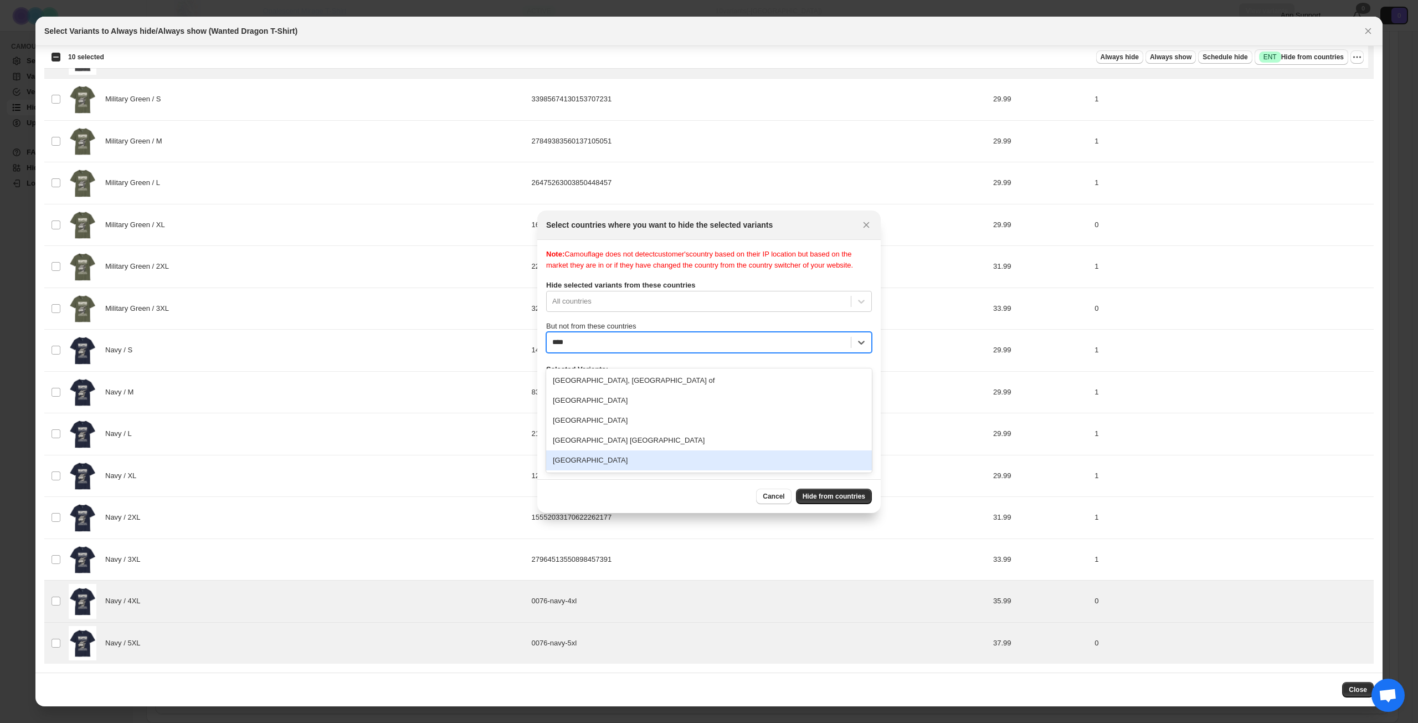
click at [666, 454] on div "[GEOGRAPHIC_DATA]" at bounding box center [709, 460] width 326 height 20
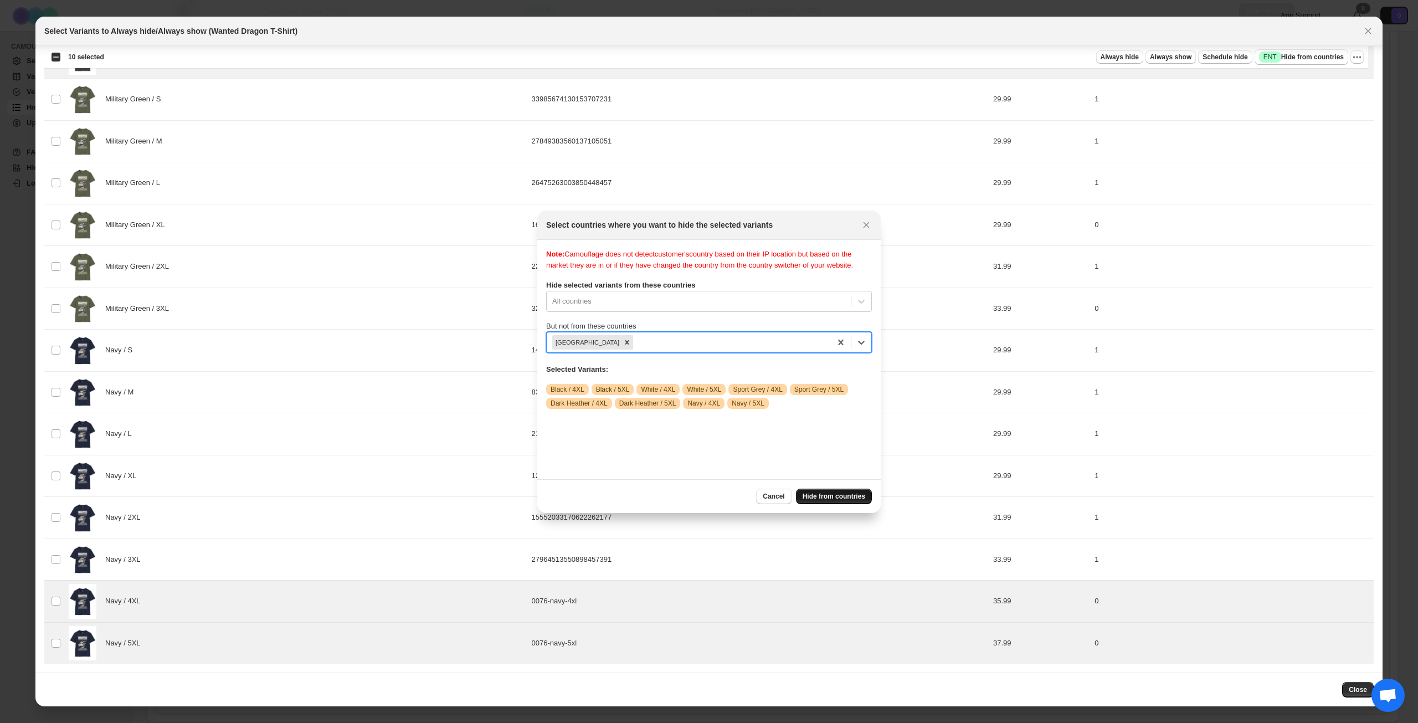
click at [844, 495] on span "Hide from countries" at bounding box center [834, 496] width 63 height 9
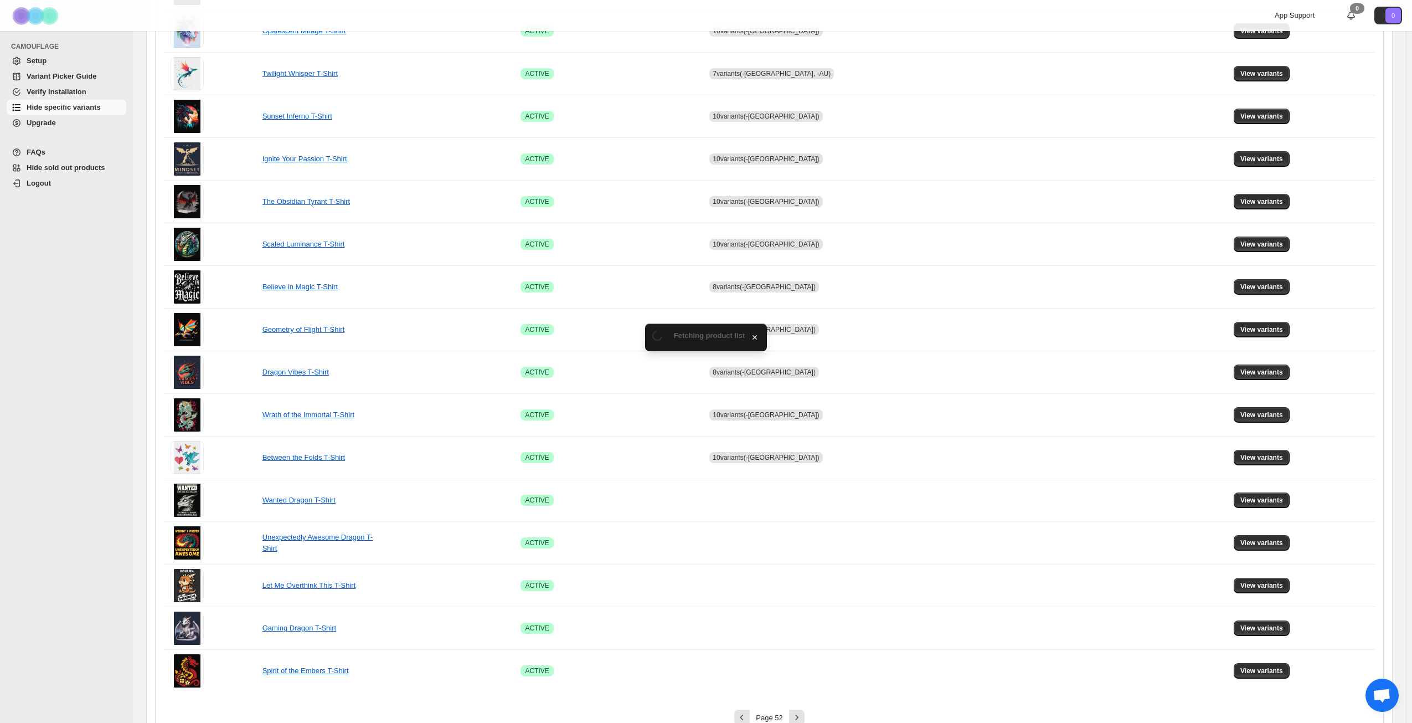
scroll to position [414, 0]
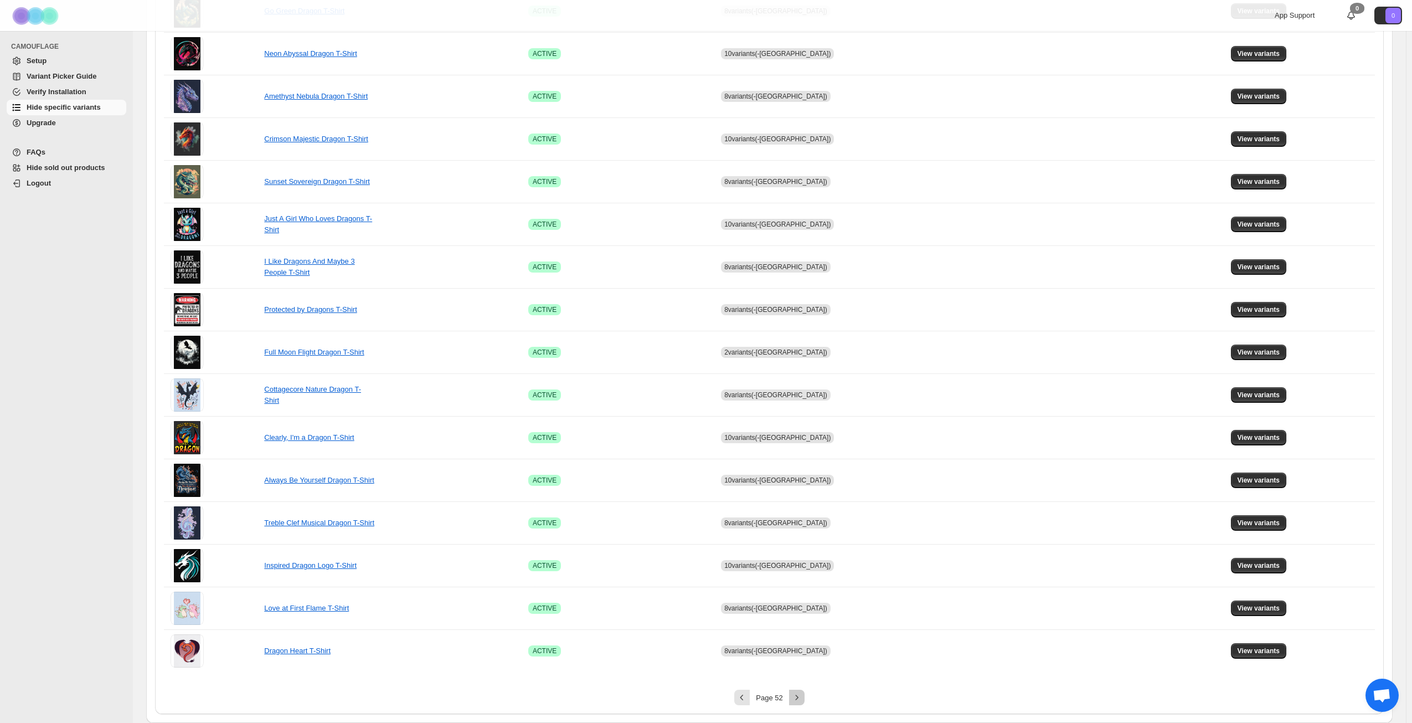
click at [802, 696] on icon "Next" at bounding box center [797, 697] width 11 height 11
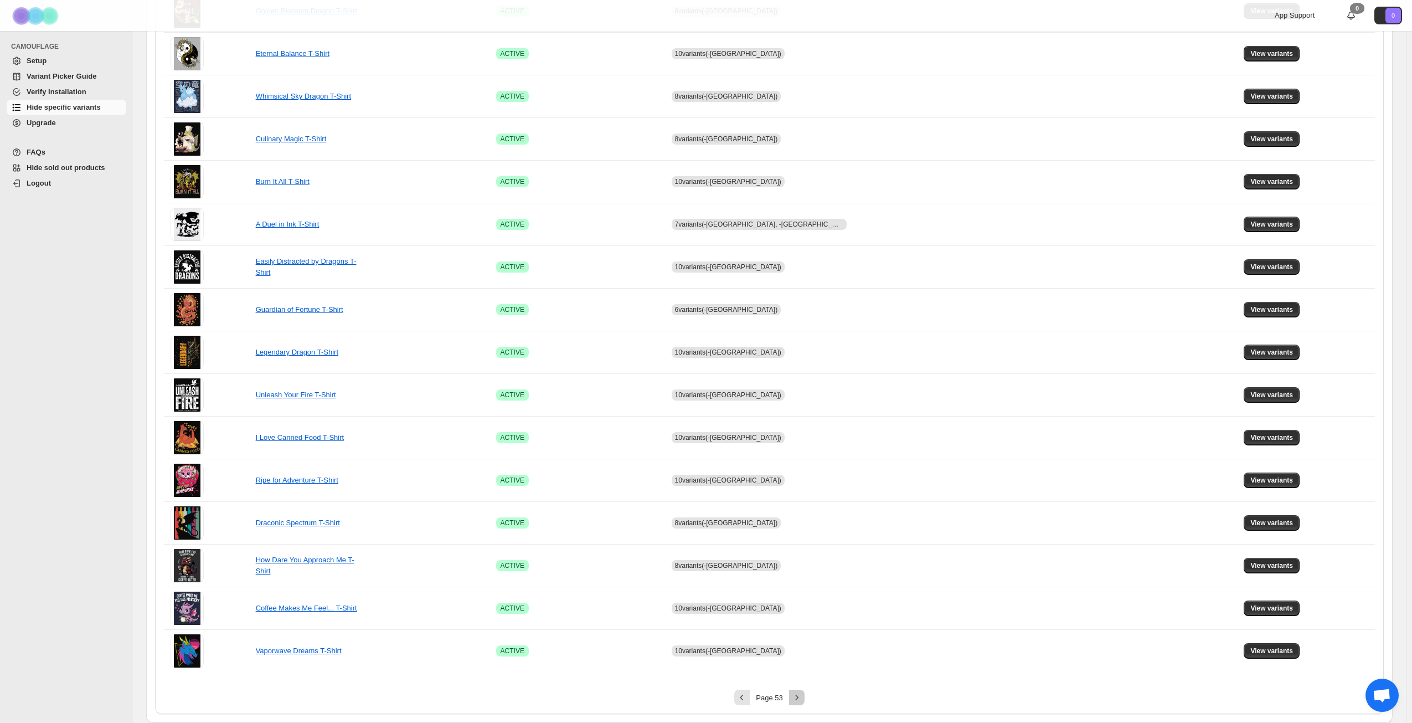
click at [802, 696] on icon "Next" at bounding box center [797, 697] width 11 height 11
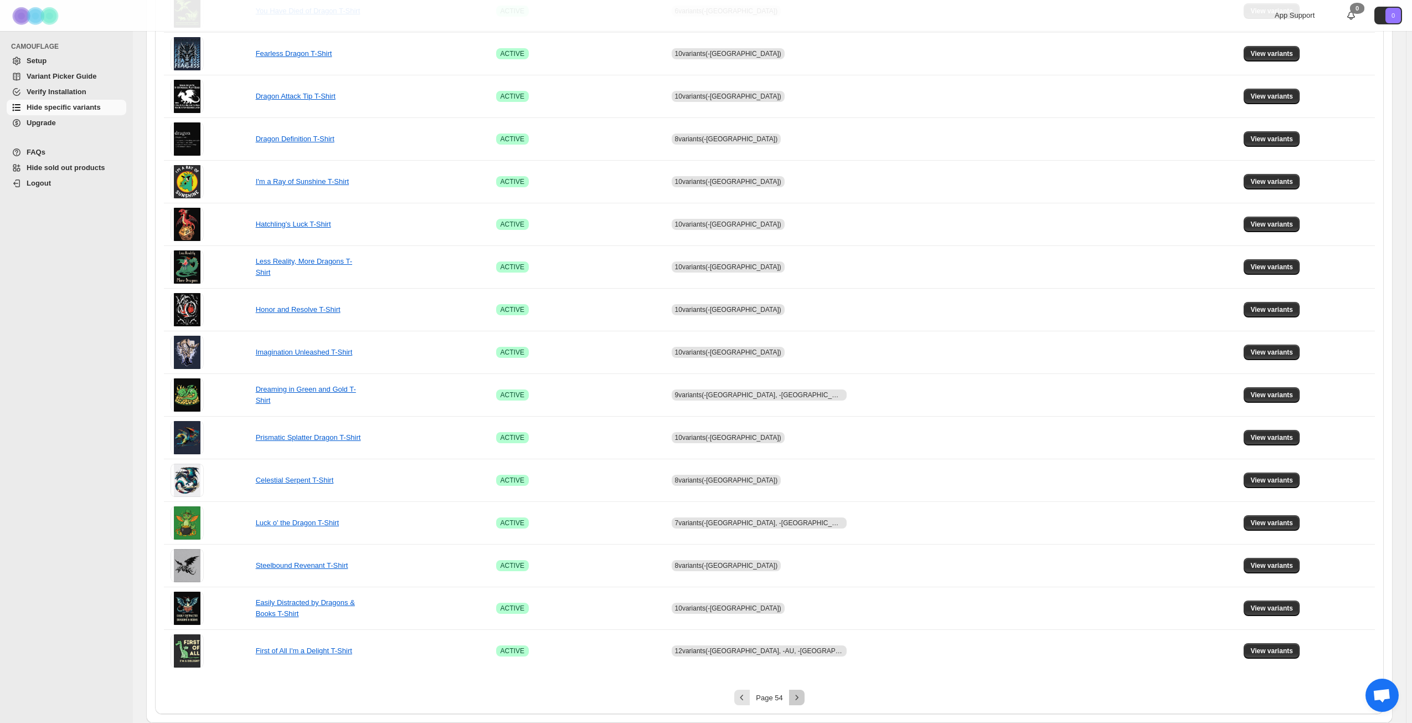
click at [802, 696] on icon "Next" at bounding box center [797, 697] width 11 height 11
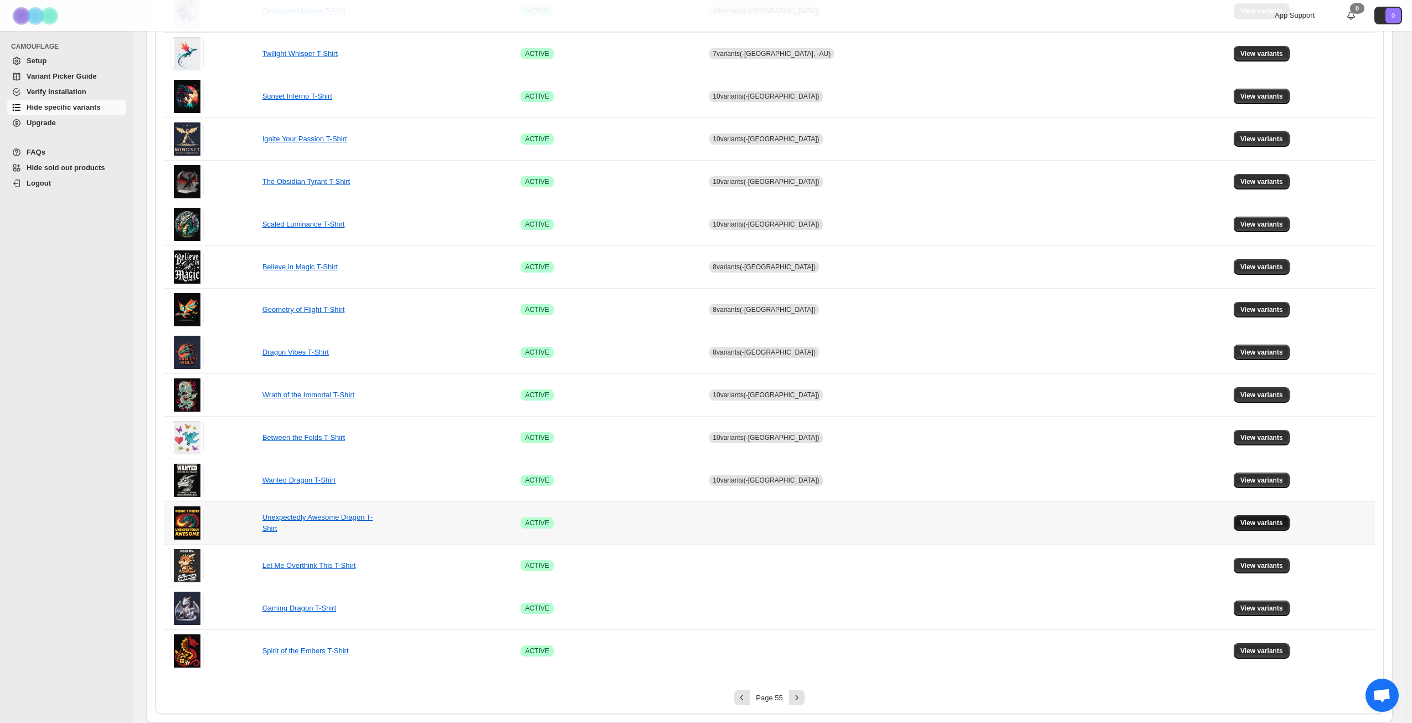
click at [1252, 520] on span "View variants" at bounding box center [1262, 522] width 43 height 9
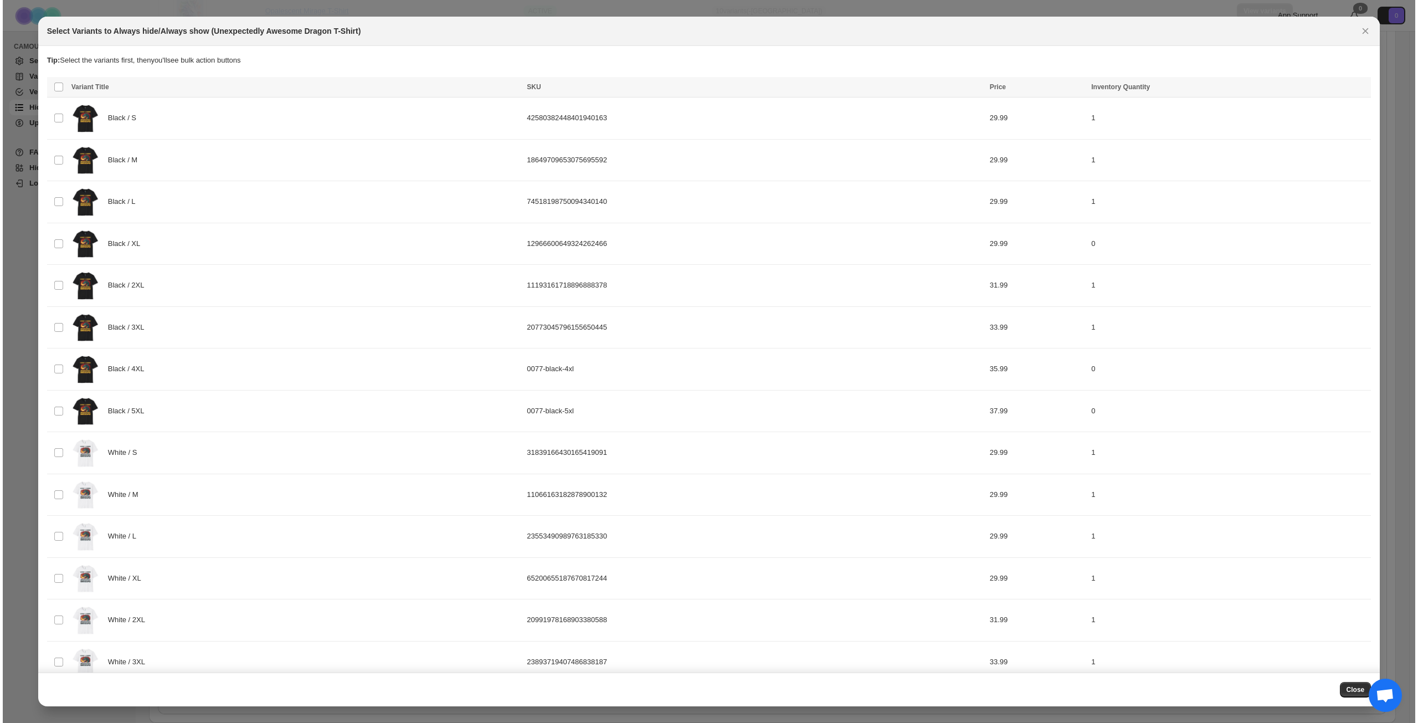
scroll to position [0, 0]
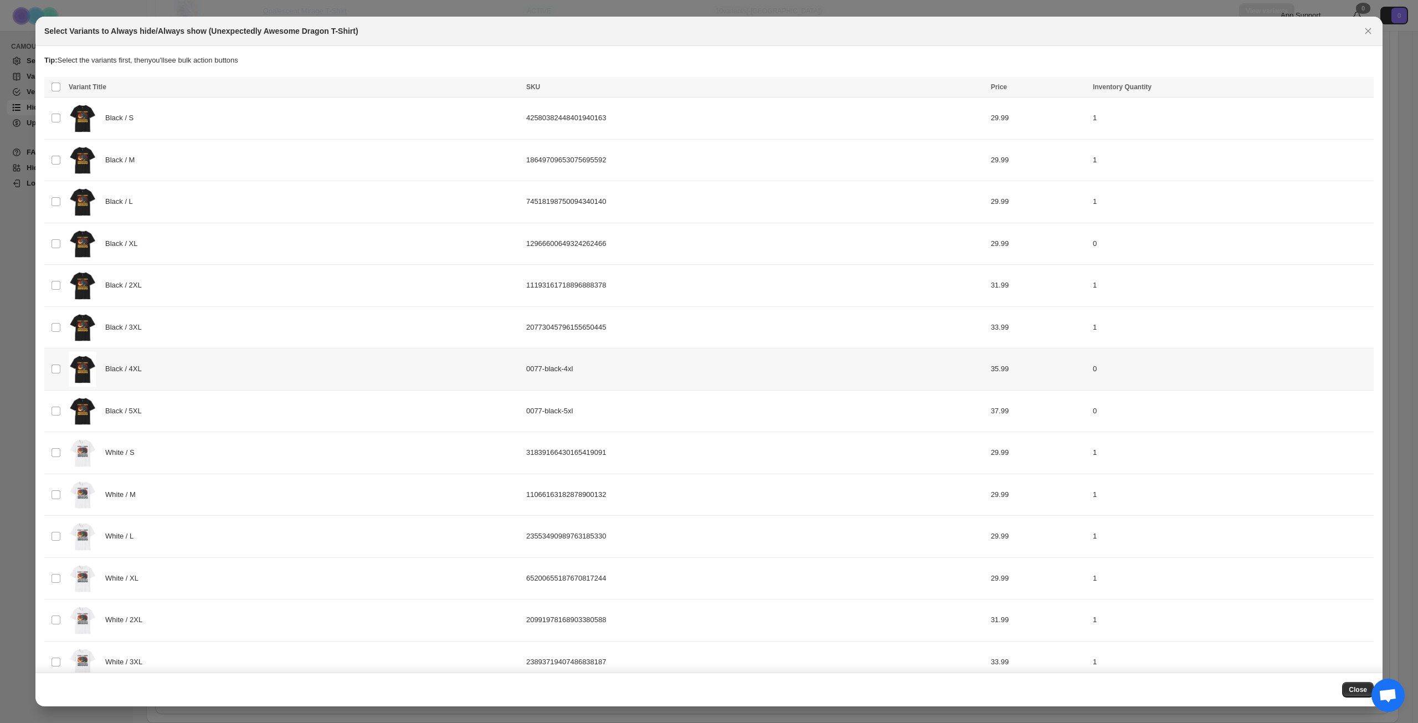
click at [220, 366] on div "Black / 4XL" at bounding box center [294, 369] width 451 height 35
click at [220, 408] on div "Black / 5XL" at bounding box center [294, 411] width 451 height 35
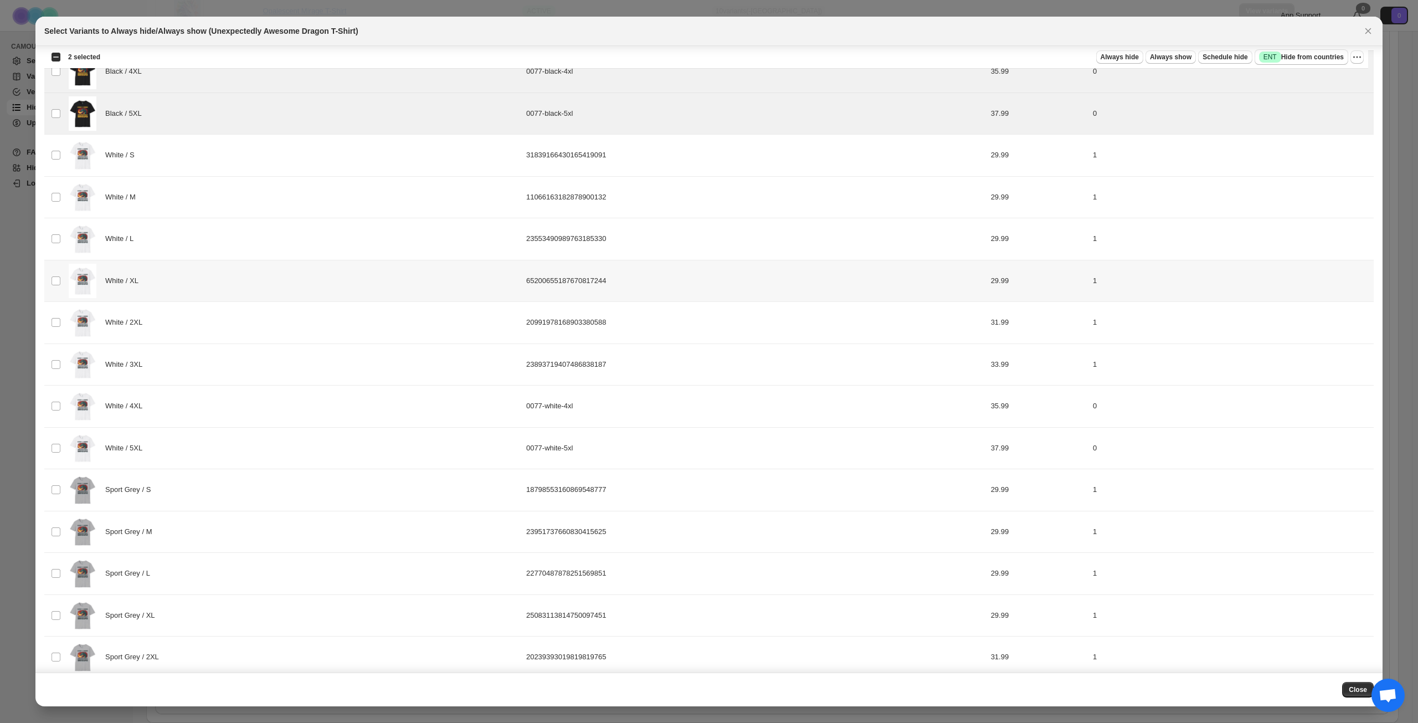
scroll to position [299, 0]
click at [244, 408] on div "White / 4XL" at bounding box center [294, 404] width 451 height 35
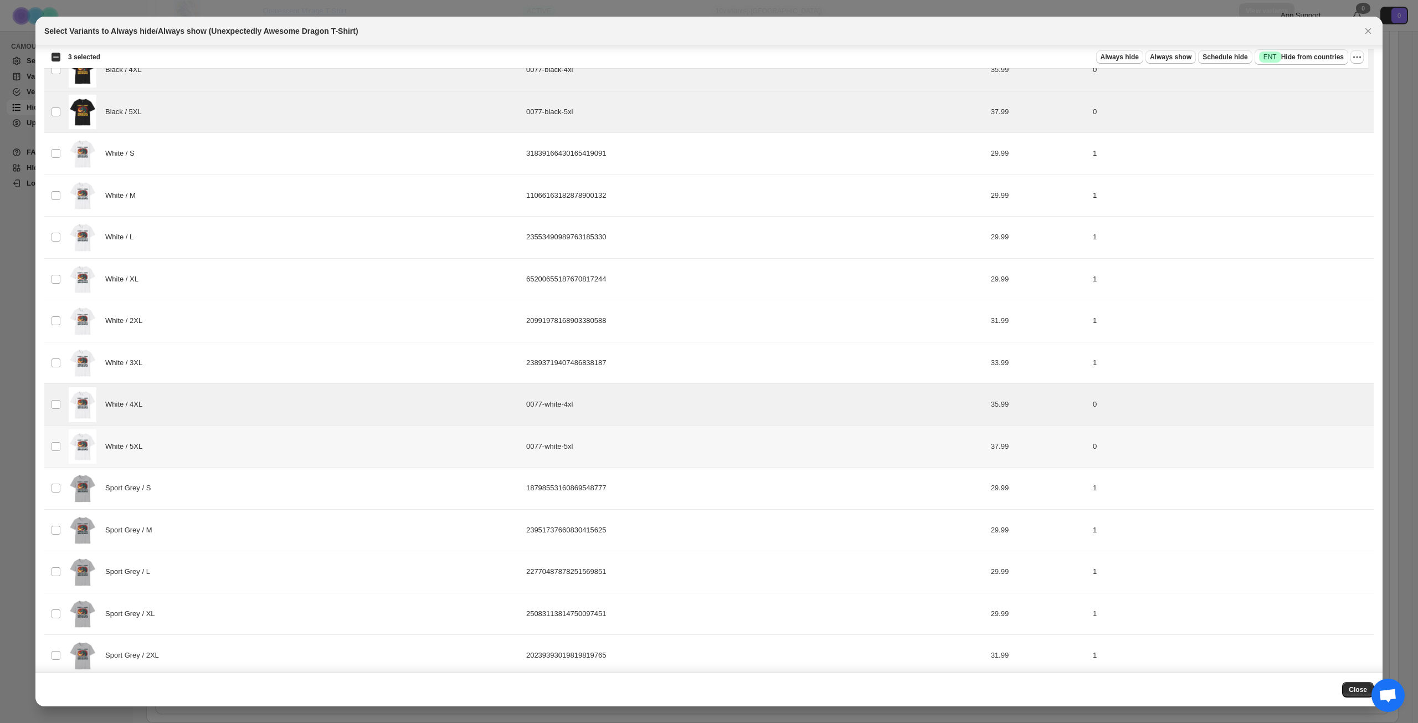
click at [239, 441] on div "White / 5XL" at bounding box center [294, 446] width 451 height 35
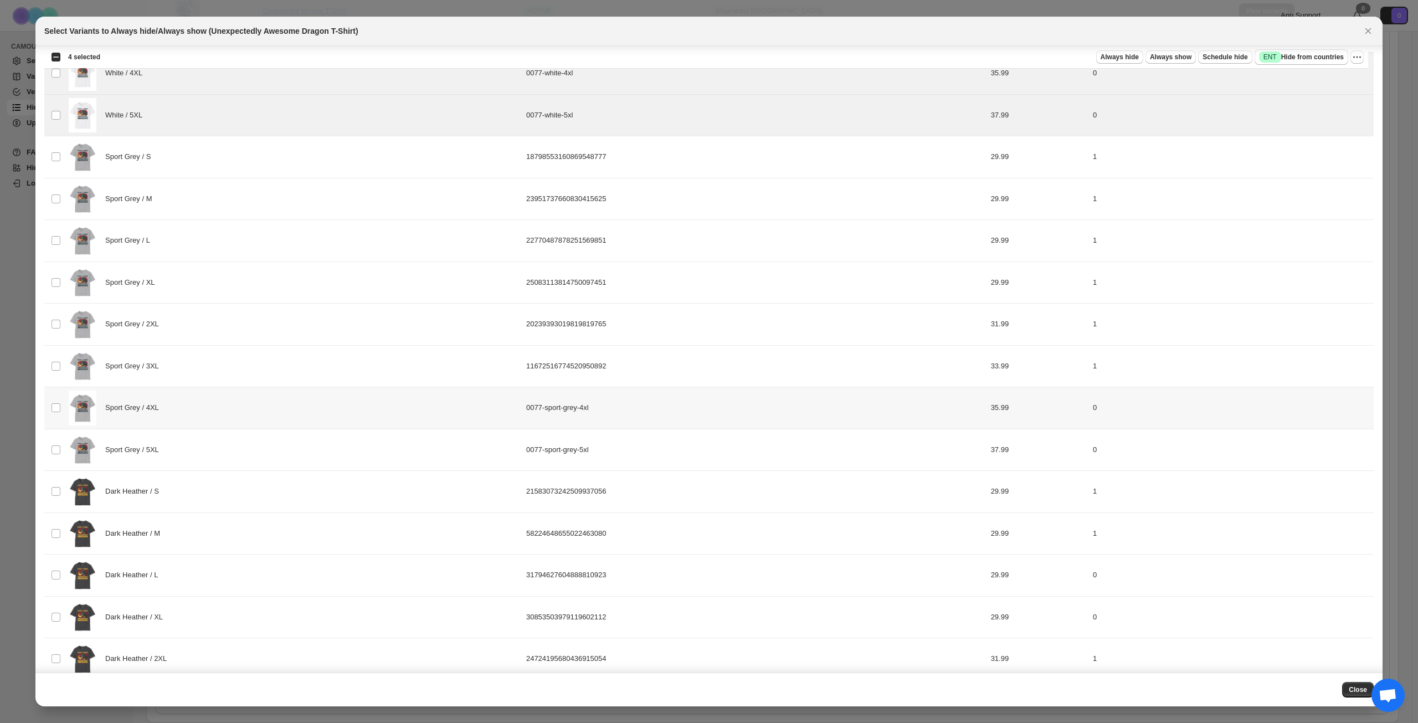
scroll to position [631, 0]
click at [262, 420] on div "Sport Grey / 4XL" at bounding box center [294, 406] width 451 height 35
click at [255, 444] on div "Sport Grey / 5XL" at bounding box center [294, 448] width 451 height 35
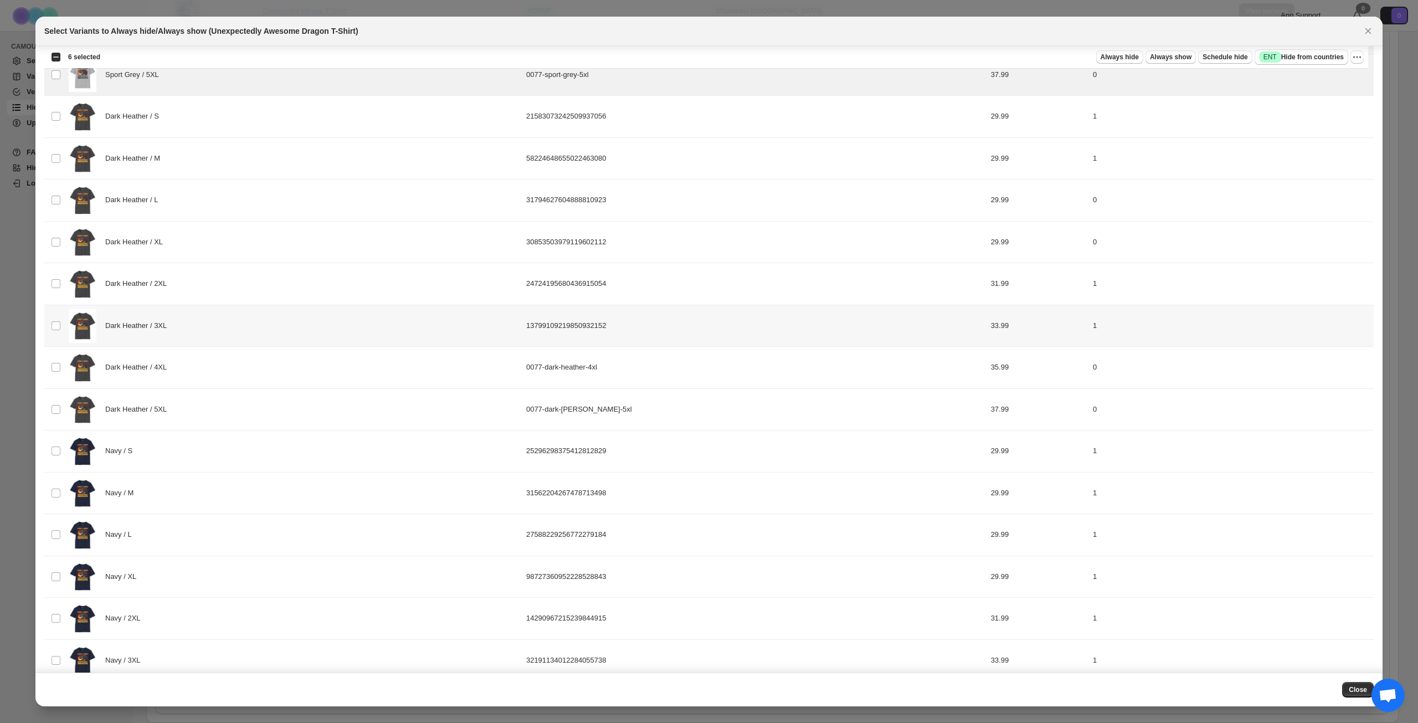
scroll to position [1019, 0]
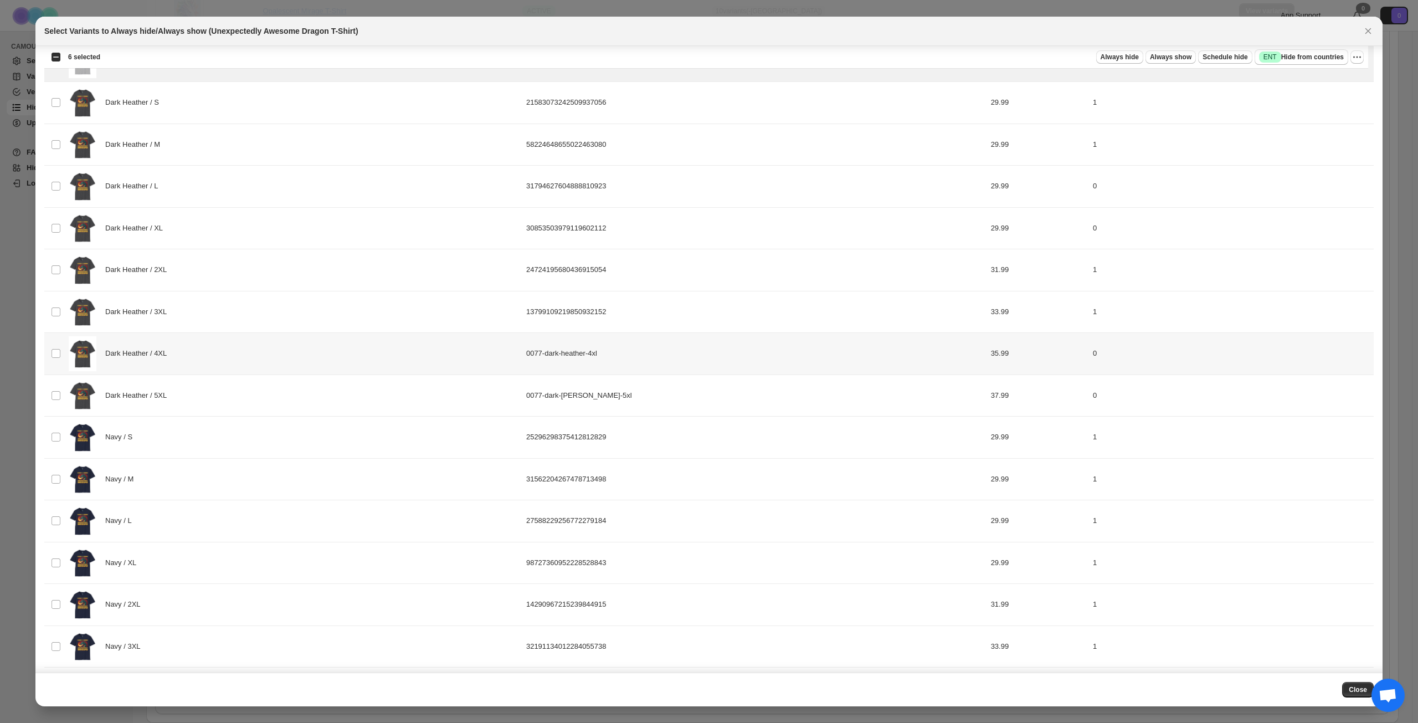
click at [279, 366] on div "Dark Heather / 4XL" at bounding box center [294, 353] width 451 height 35
click at [267, 387] on div "Dark Heather / 5XL" at bounding box center [294, 395] width 451 height 35
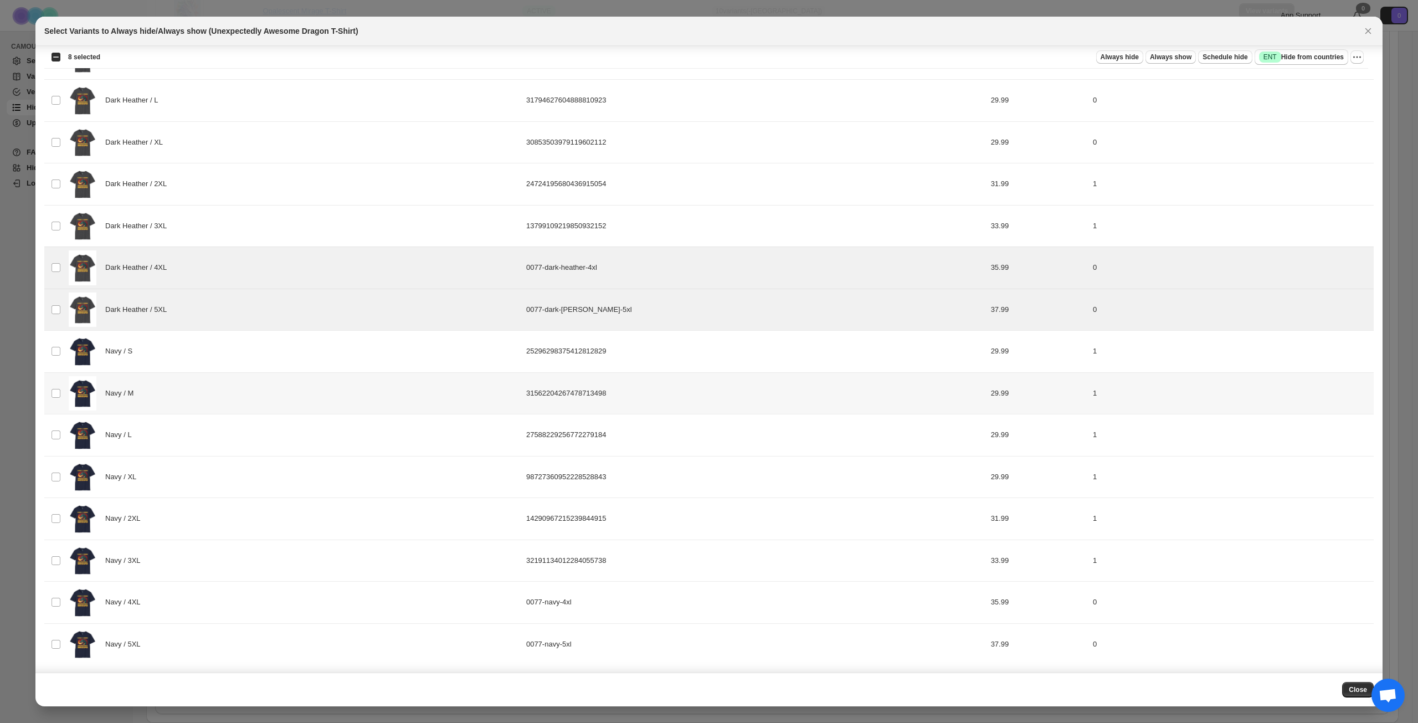
scroll to position [1106, 0]
click at [246, 592] on div "Navy / 4XL" at bounding box center [294, 601] width 451 height 35
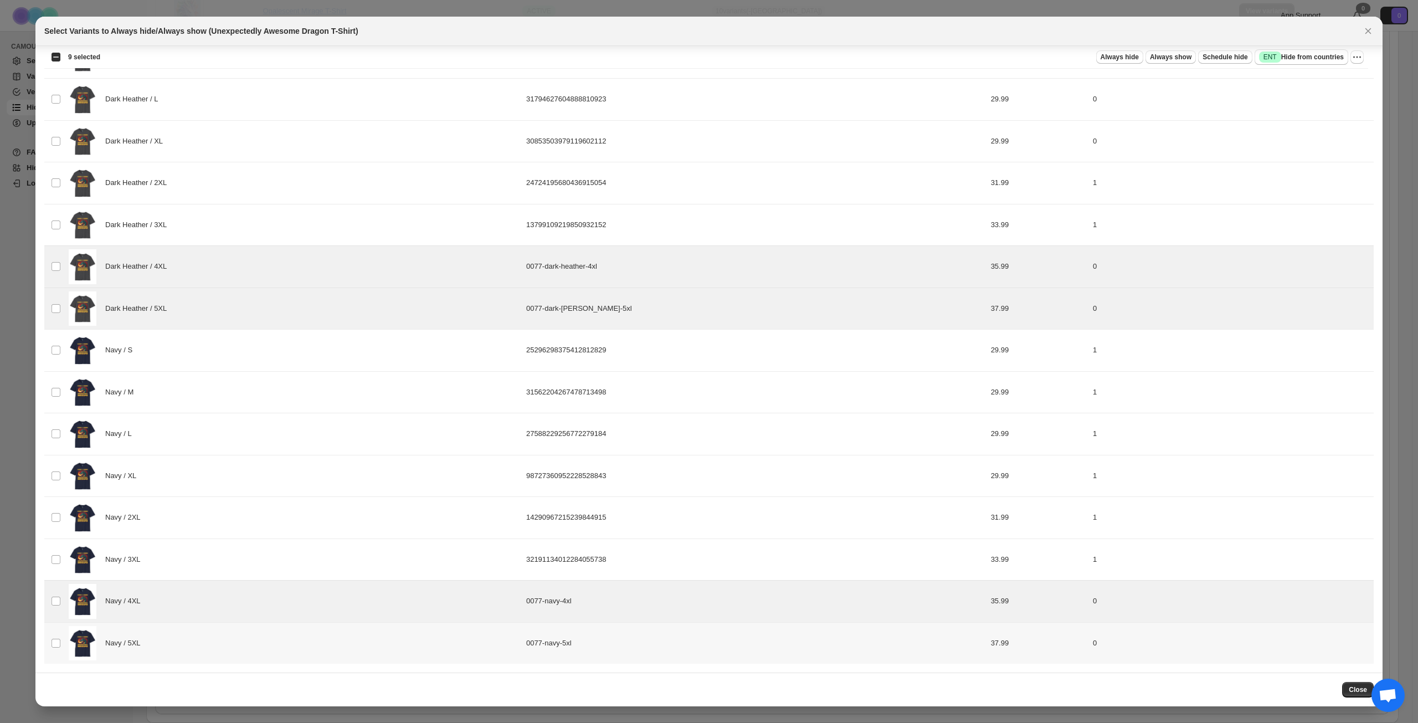
click at [247, 649] on div "Navy / 5XL" at bounding box center [294, 643] width 451 height 35
click at [1307, 55] on span "Success ENT Hide from countries" at bounding box center [1301, 57] width 85 height 11
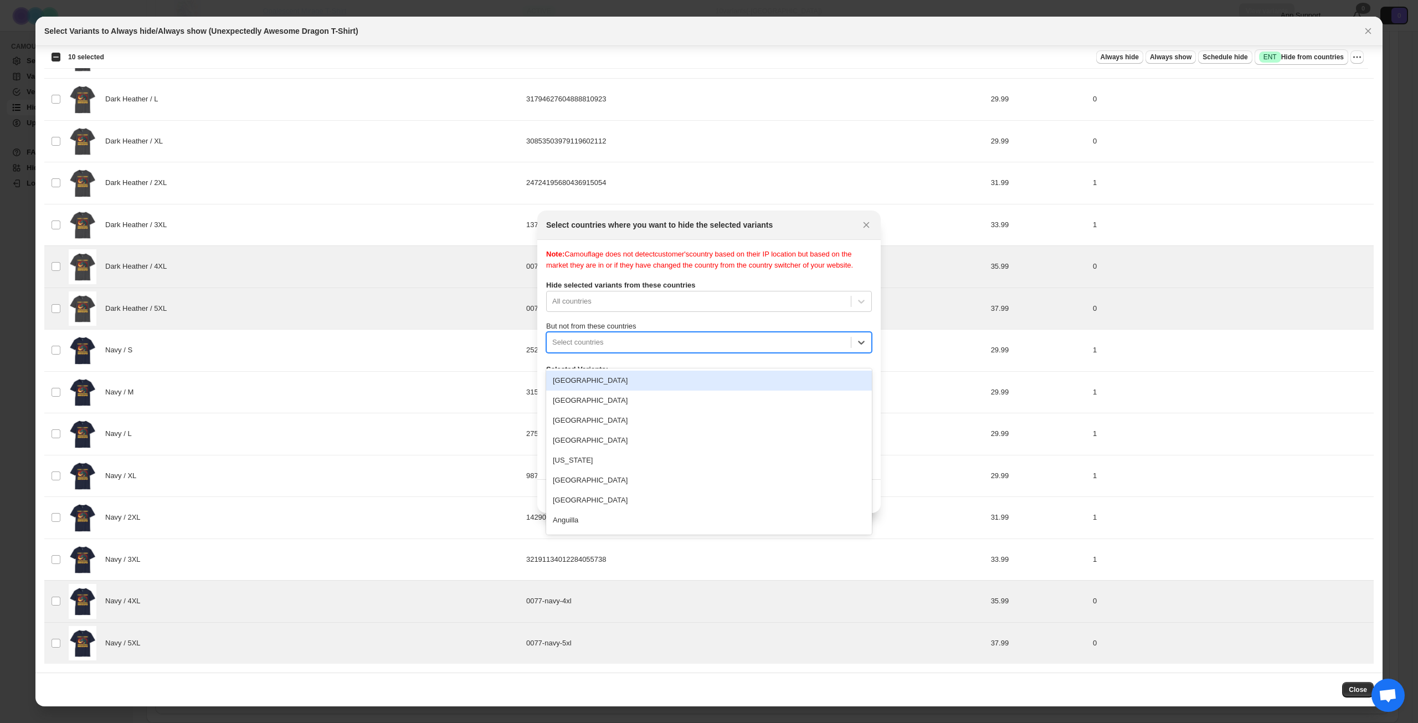
click at [708, 351] on div "Select countries" at bounding box center [699, 342] width 304 height 18
type input "****"
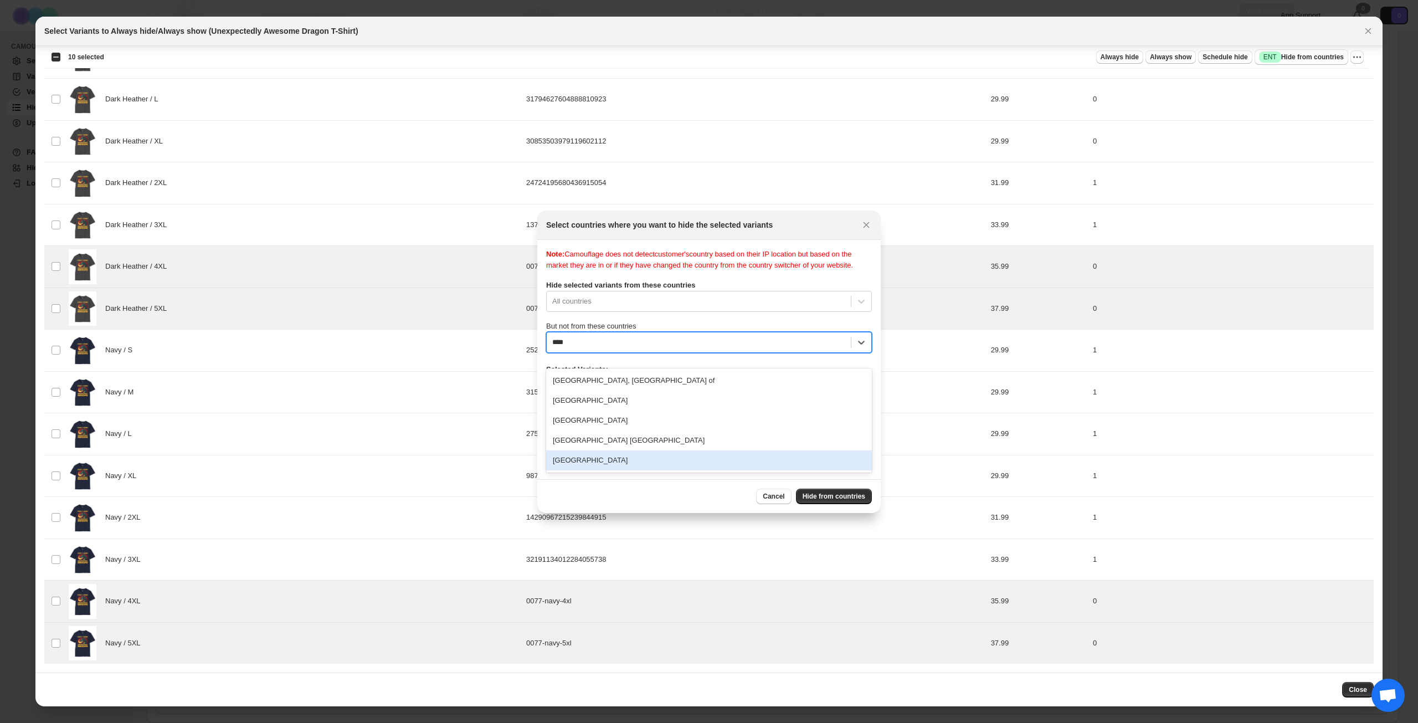
click at [623, 460] on div "[GEOGRAPHIC_DATA]" at bounding box center [709, 460] width 326 height 20
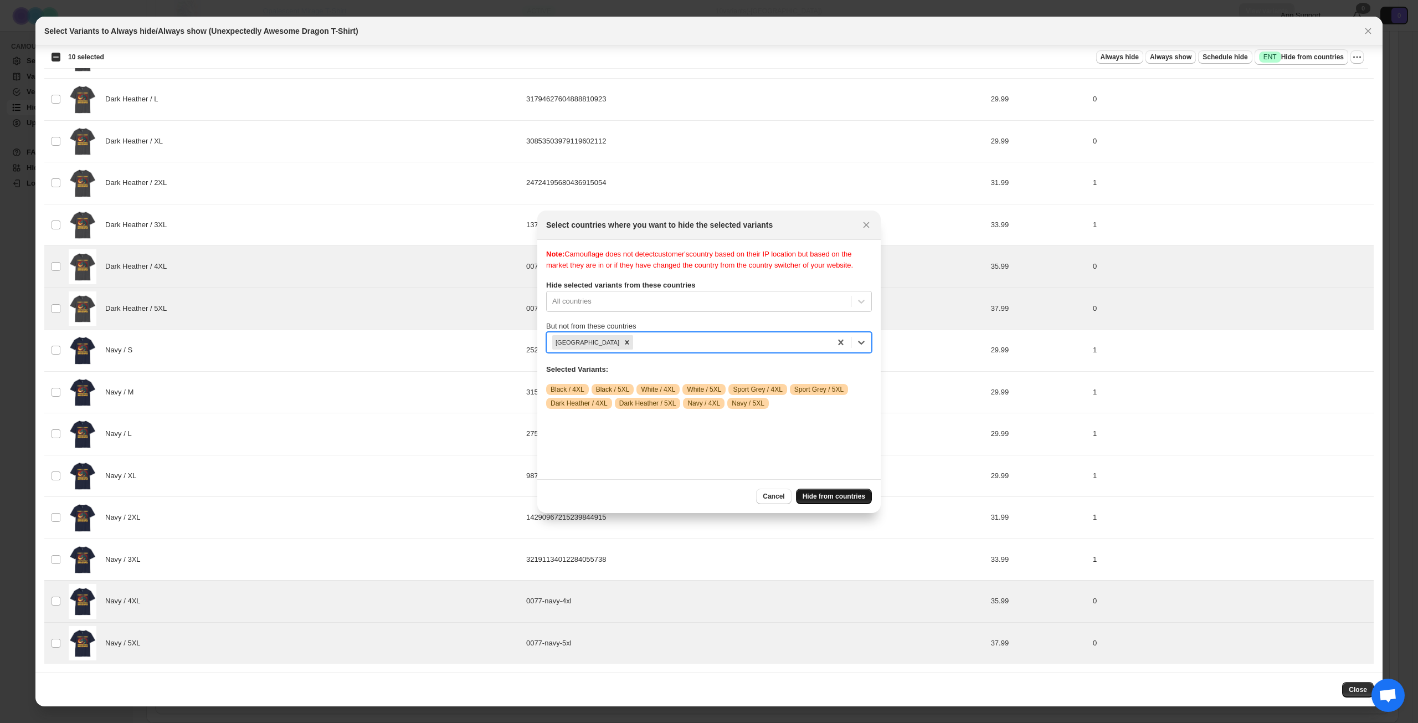
click at [842, 500] on span "Hide from countries" at bounding box center [834, 496] width 63 height 9
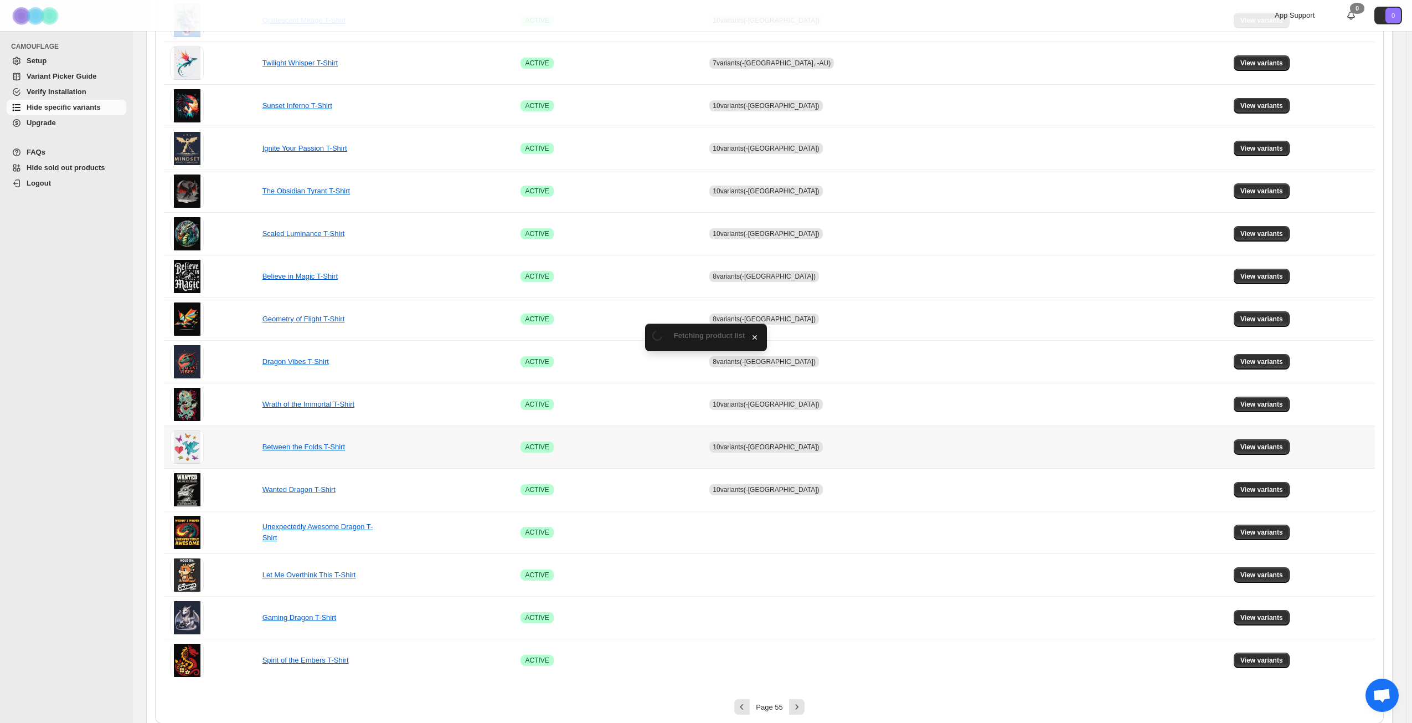
scroll to position [414, 0]
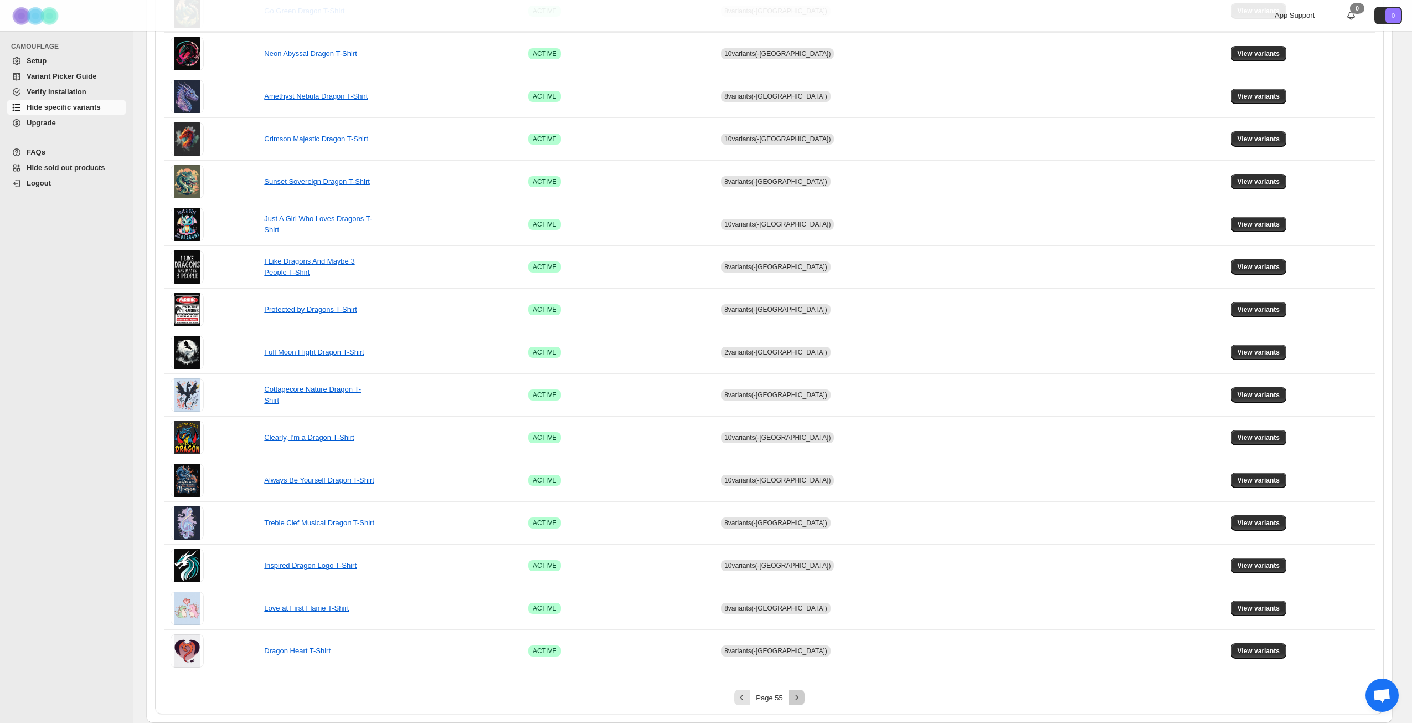
click at [803, 701] on icon "Next" at bounding box center [797, 697] width 11 height 11
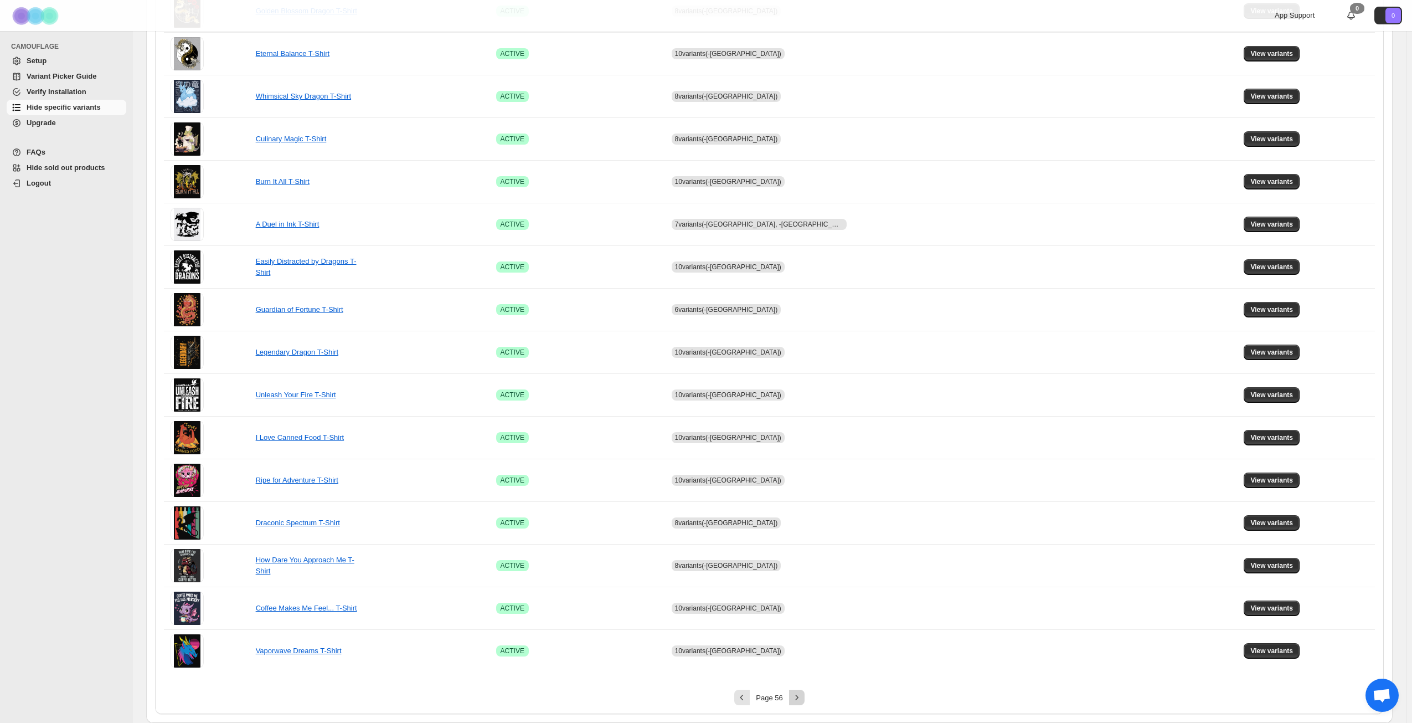
click at [803, 701] on icon "Next" at bounding box center [797, 697] width 11 height 11
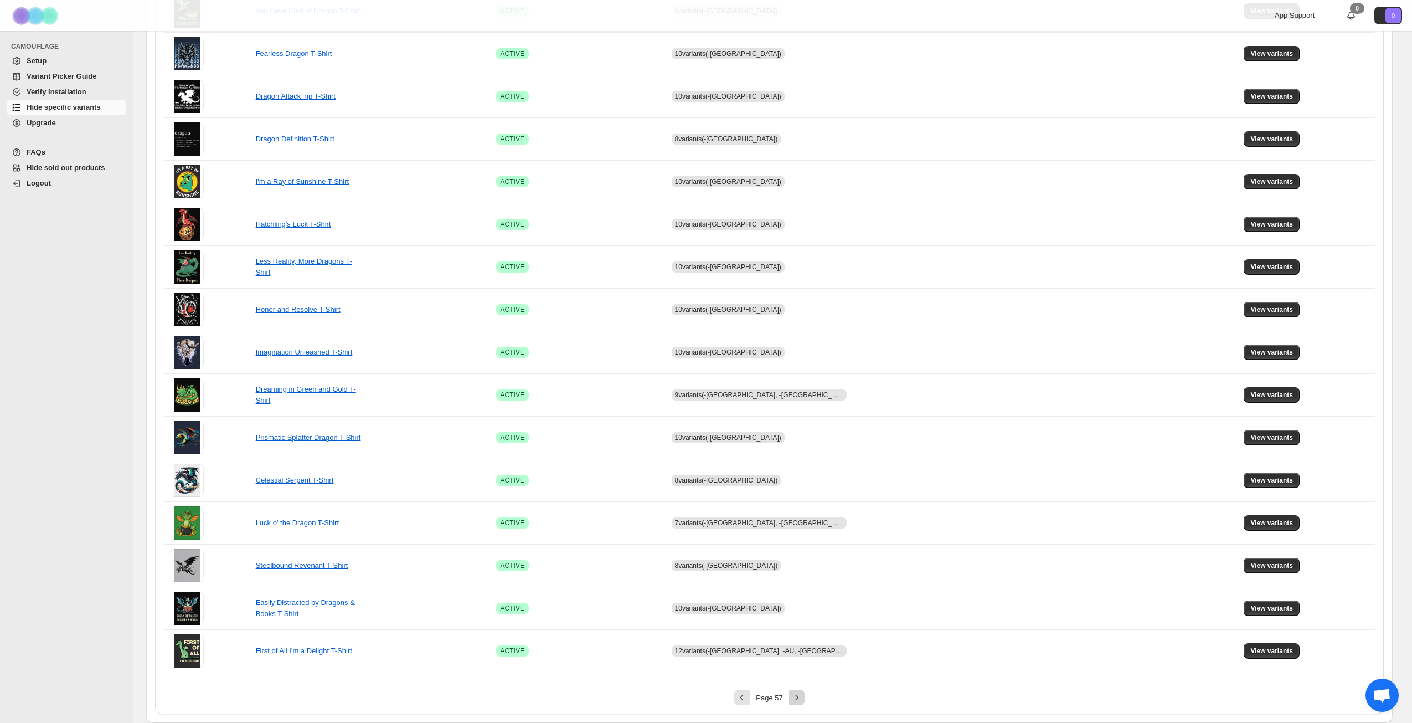
click at [803, 701] on icon "Next" at bounding box center [797, 697] width 11 height 11
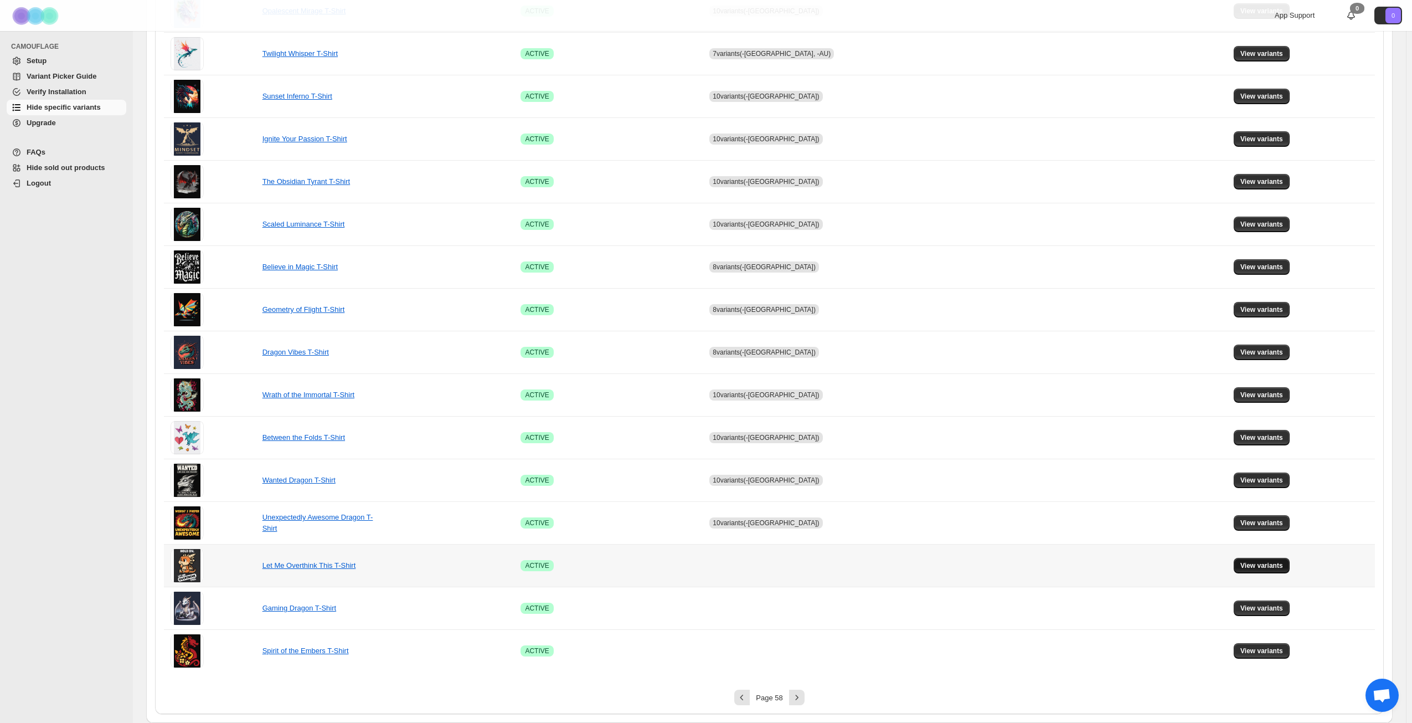
click at [1252, 559] on button "View variants" at bounding box center [1262, 566] width 56 height 16
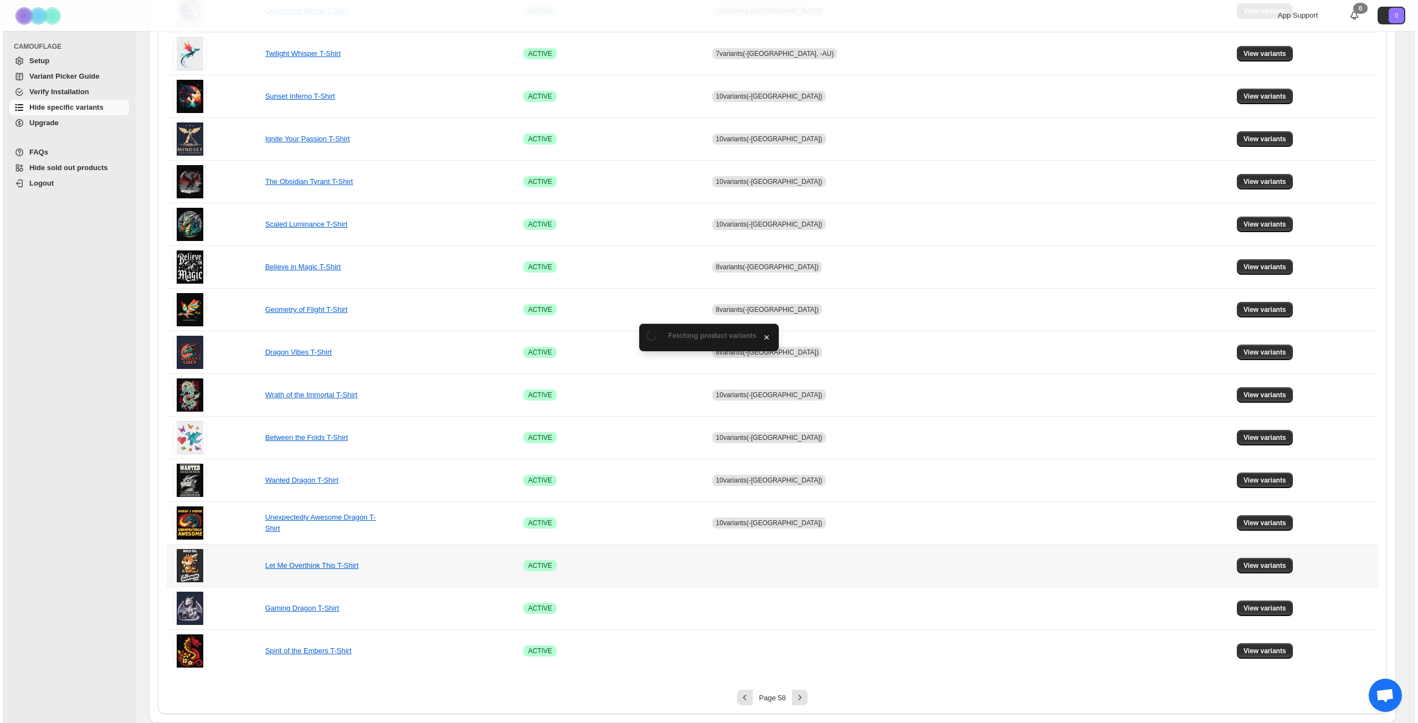
scroll to position [0, 0]
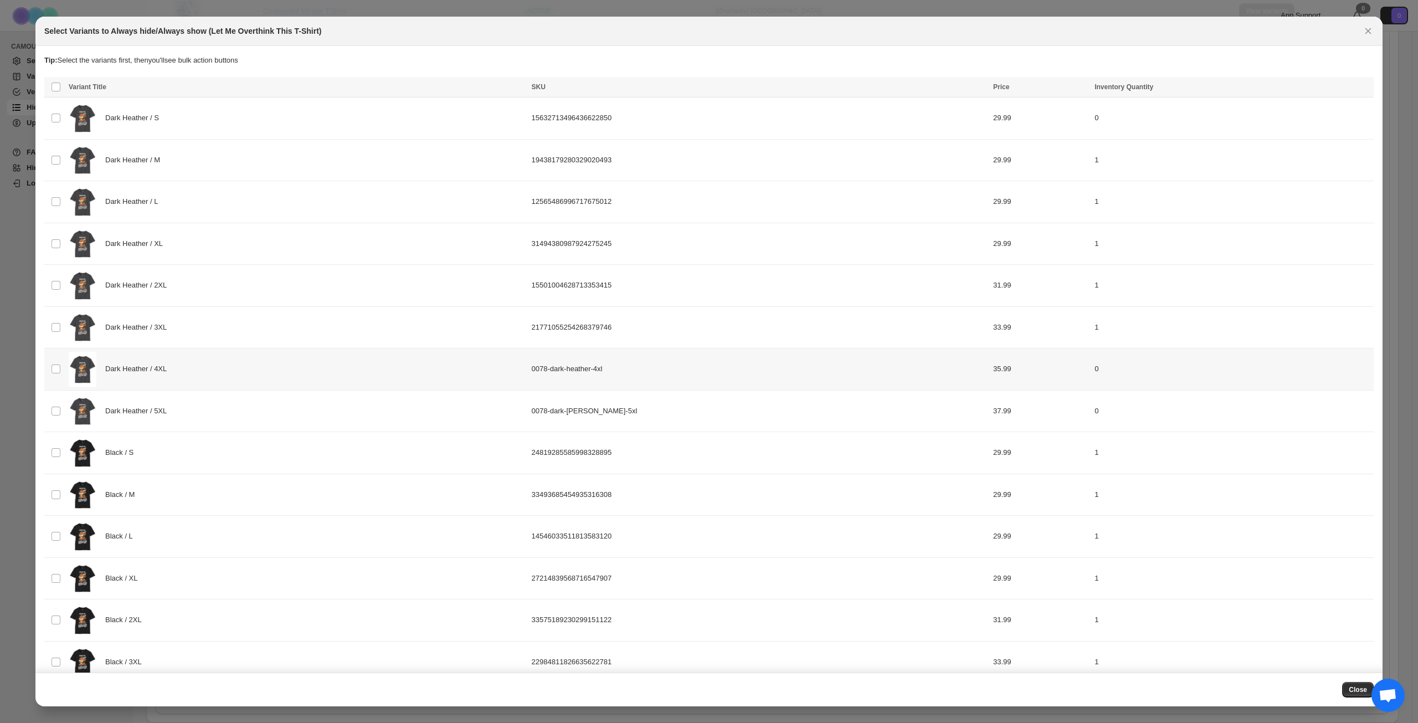
click at [238, 363] on div "Dark Heather / 4XL" at bounding box center [297, 369] width 456 height 35
click at [248, 418] on div "Dark Heather / 5XL" at bounding box center [297, 411] width 456 height 35
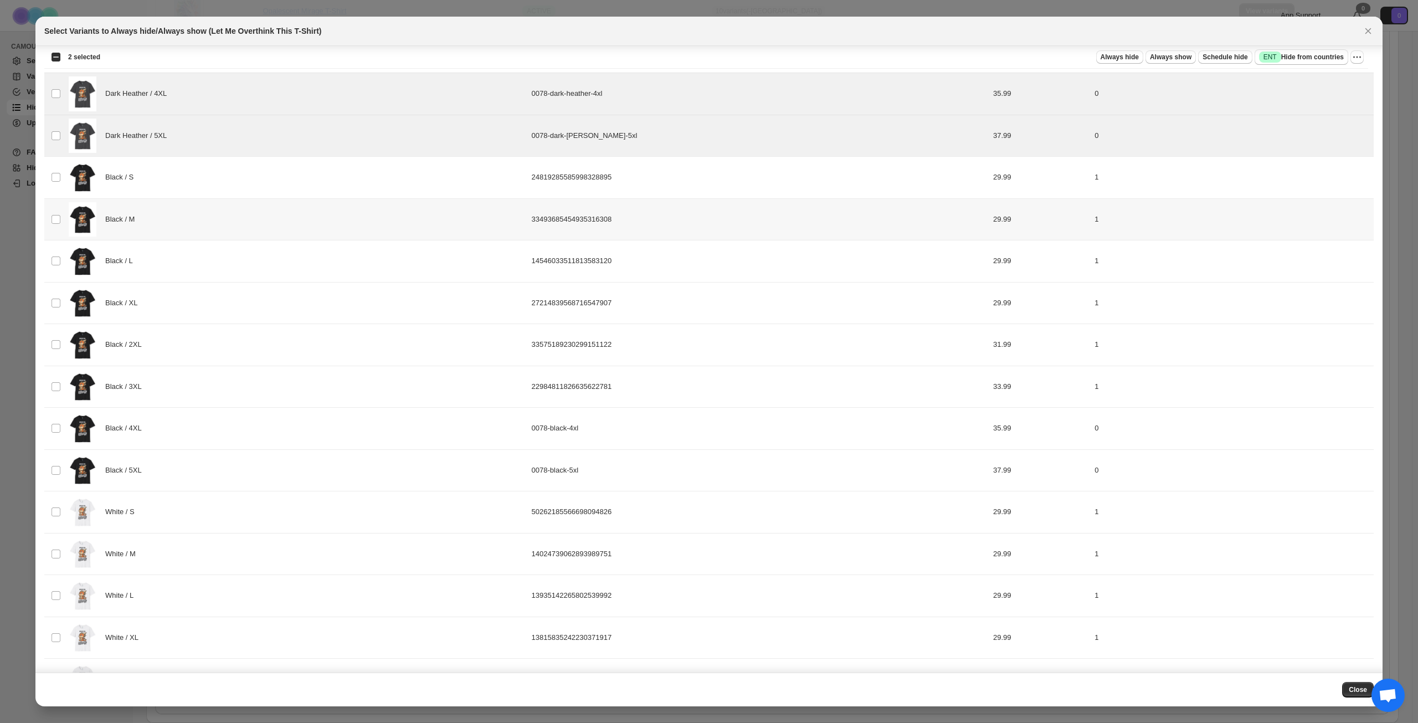
scroll to position [277, 0]
click at [249, 421] on div "Black / 4XL" at bounding box center [297, 426] width 456 height 35
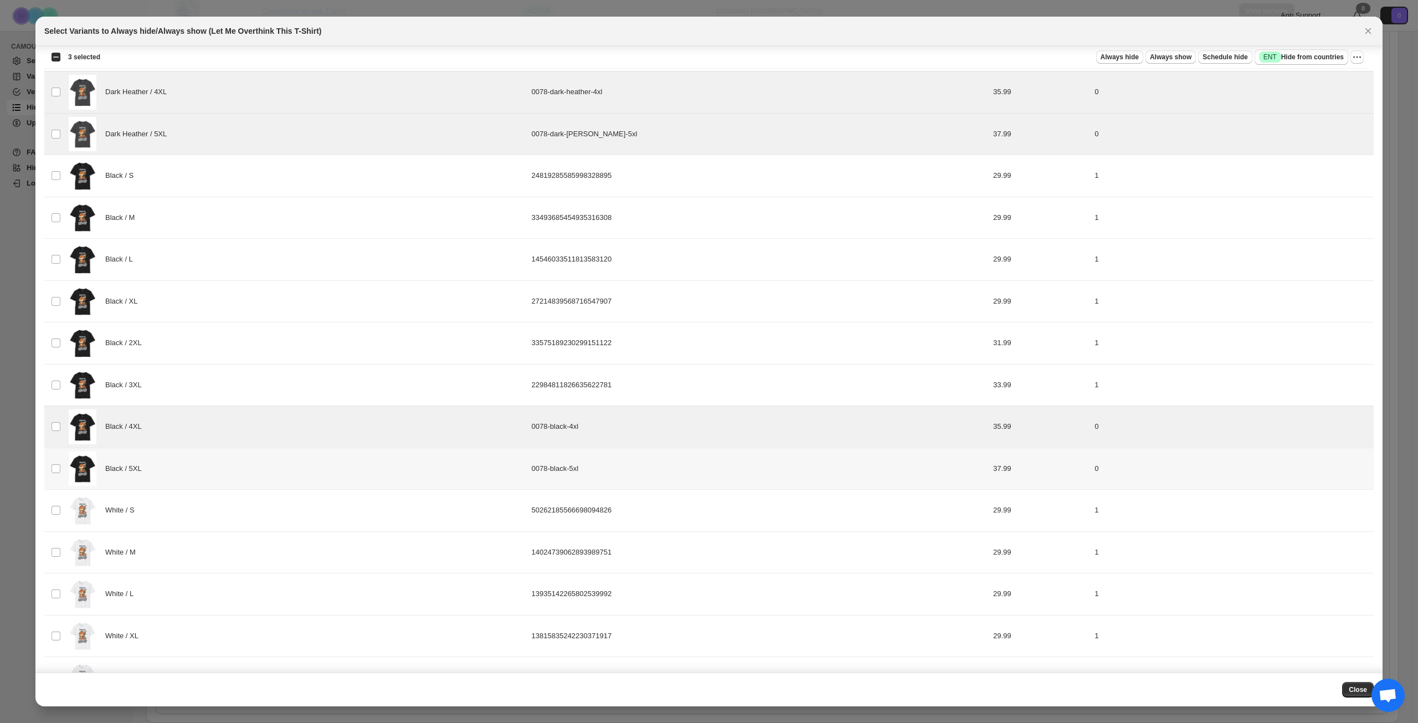
click at [240, 464] on div "Black / 5XL" at bounding box center [297, 468] width 456 height 35
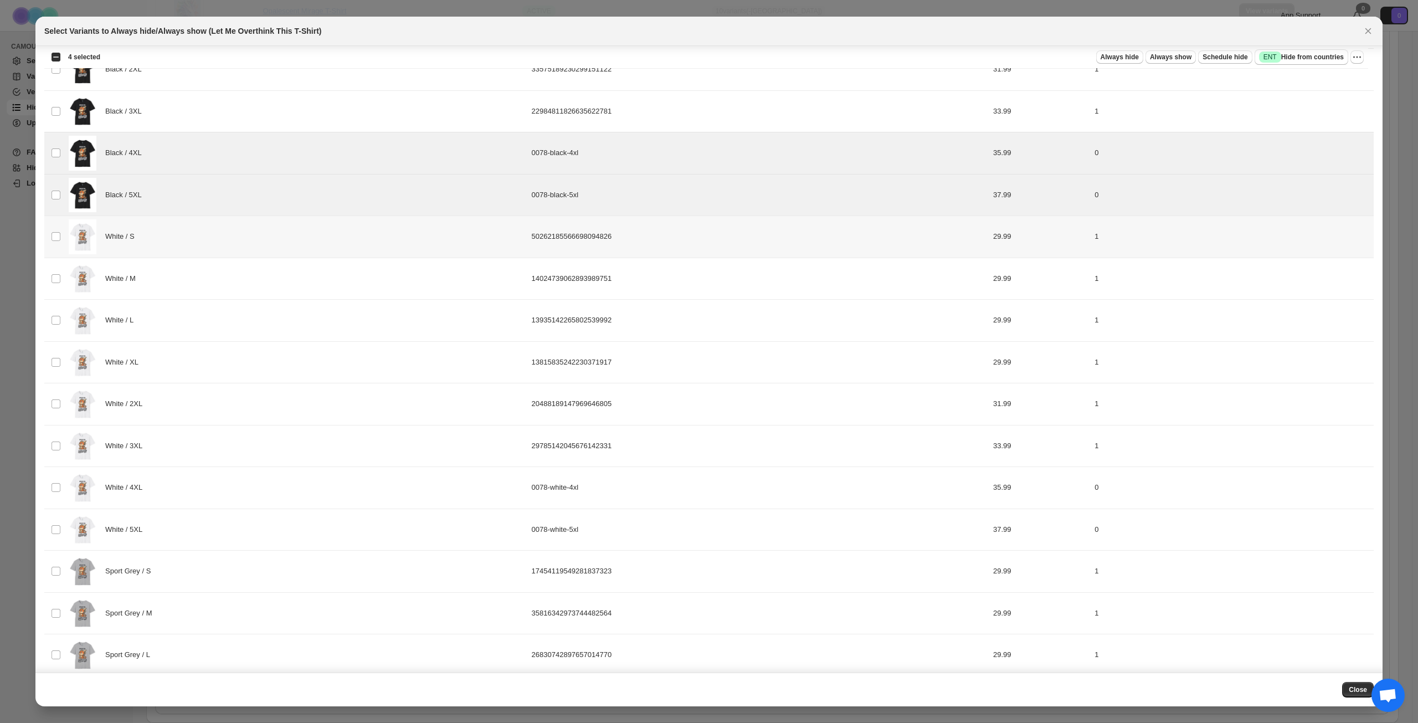
scroll to position [554, 0]
click at [234, 480] on div "White / 4XL" at bounding box center [297, 484] width 456 height 35
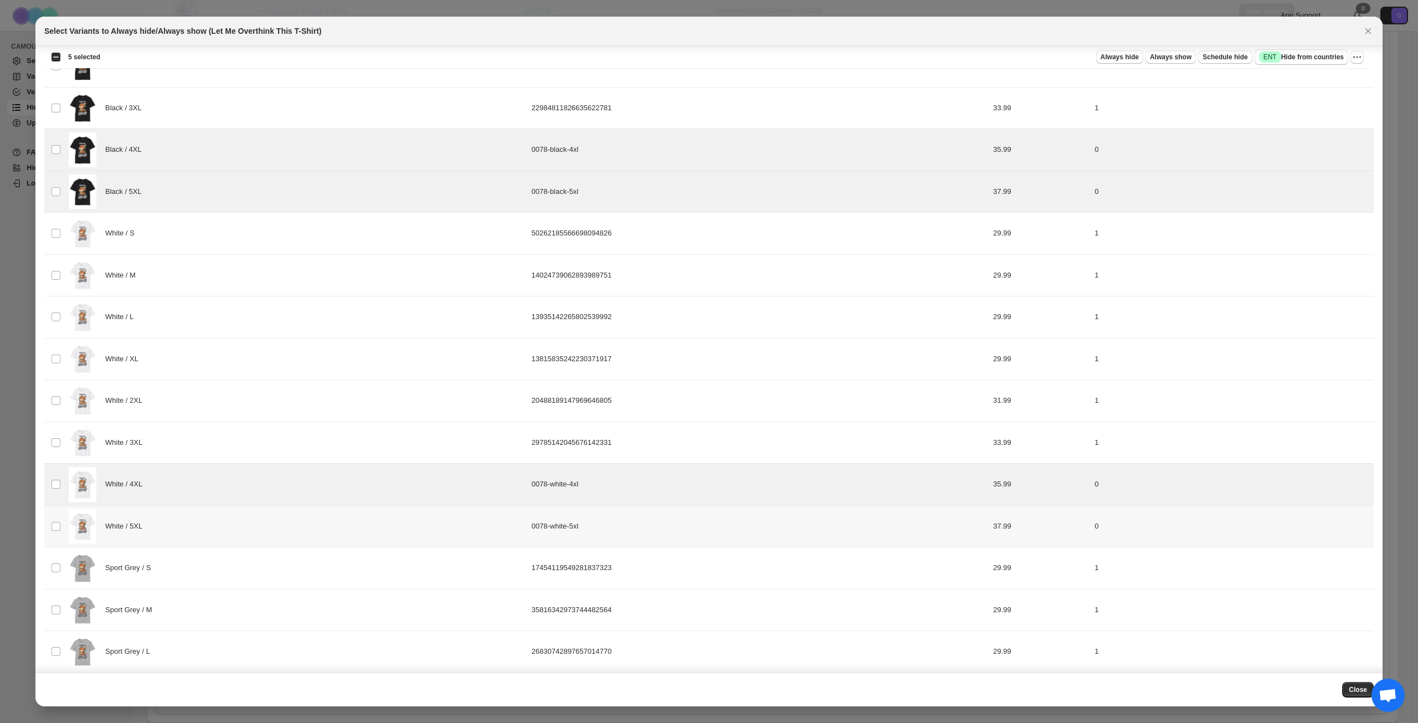
click at [227, 525] on div "White / 5XL" at bounding box center [297, 526] width 456 height 35
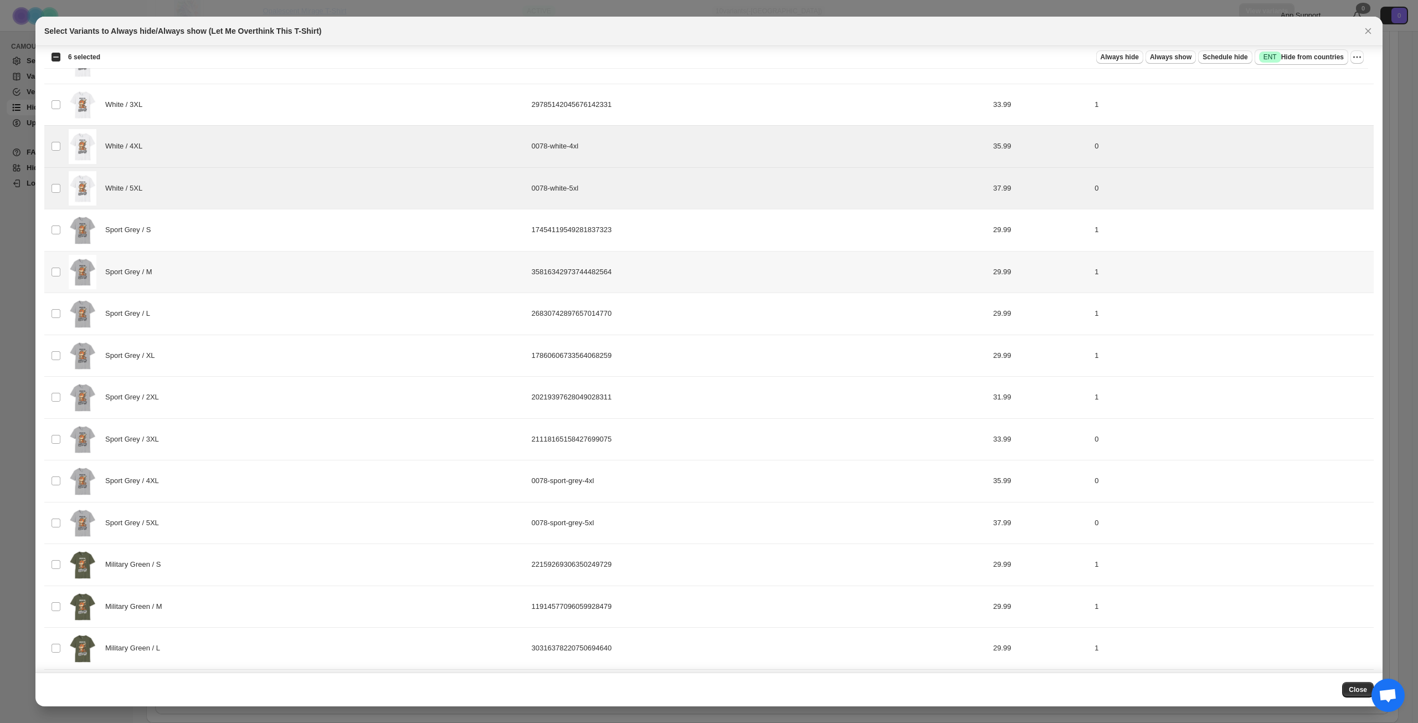
scroll to position [942, 0]
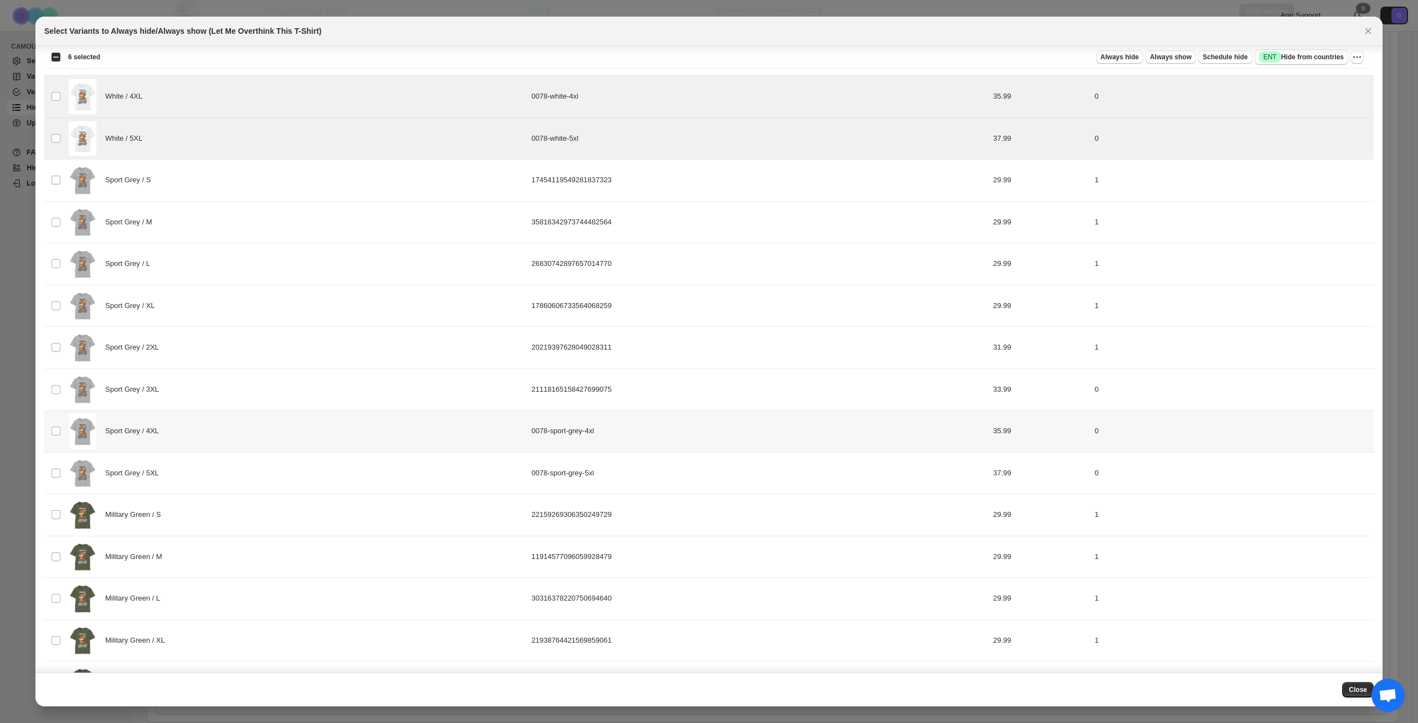
click at [243, 434] on div "Sport Grey / 4XL" at bounding box center [297, 431] width 456 height 35
click at [233, 474] on div "Sport Grey / 5XL" at bounding box center [297, 473] width 456 height 35
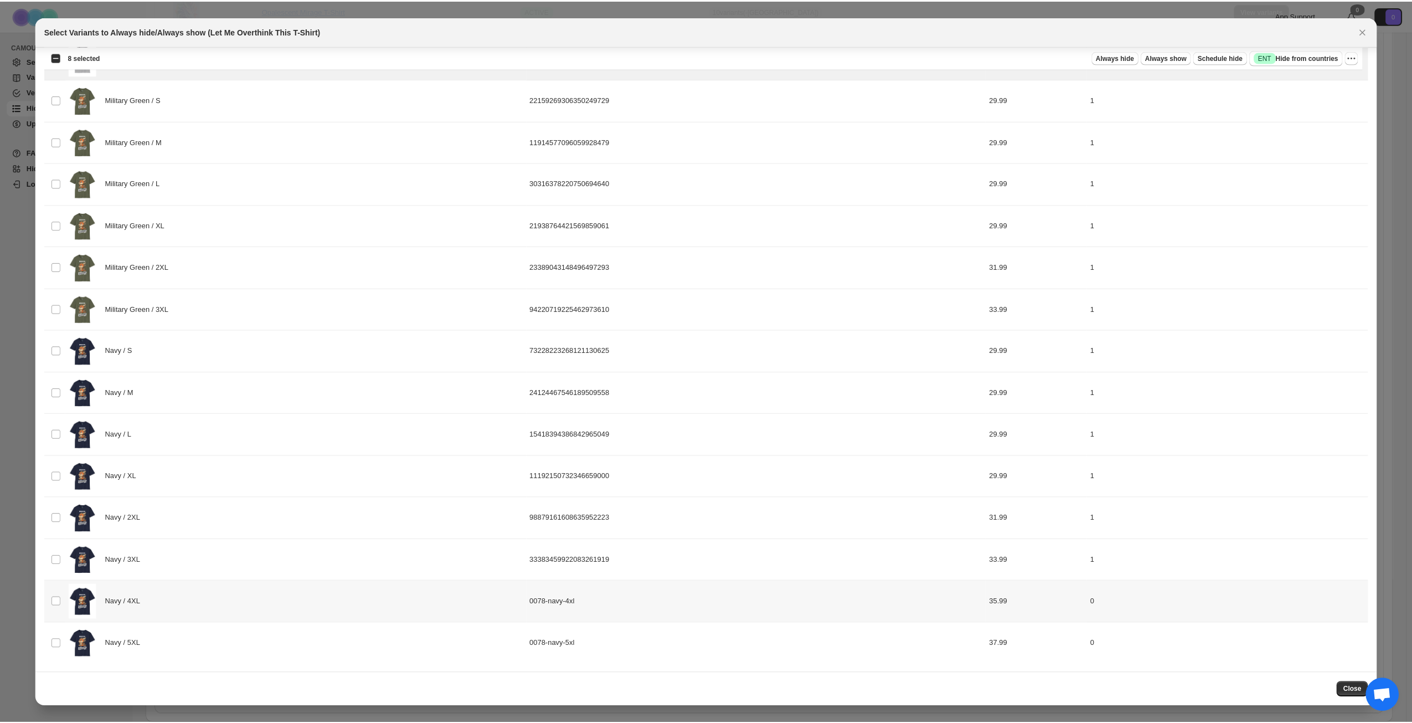
scroll to position [1357, 0]
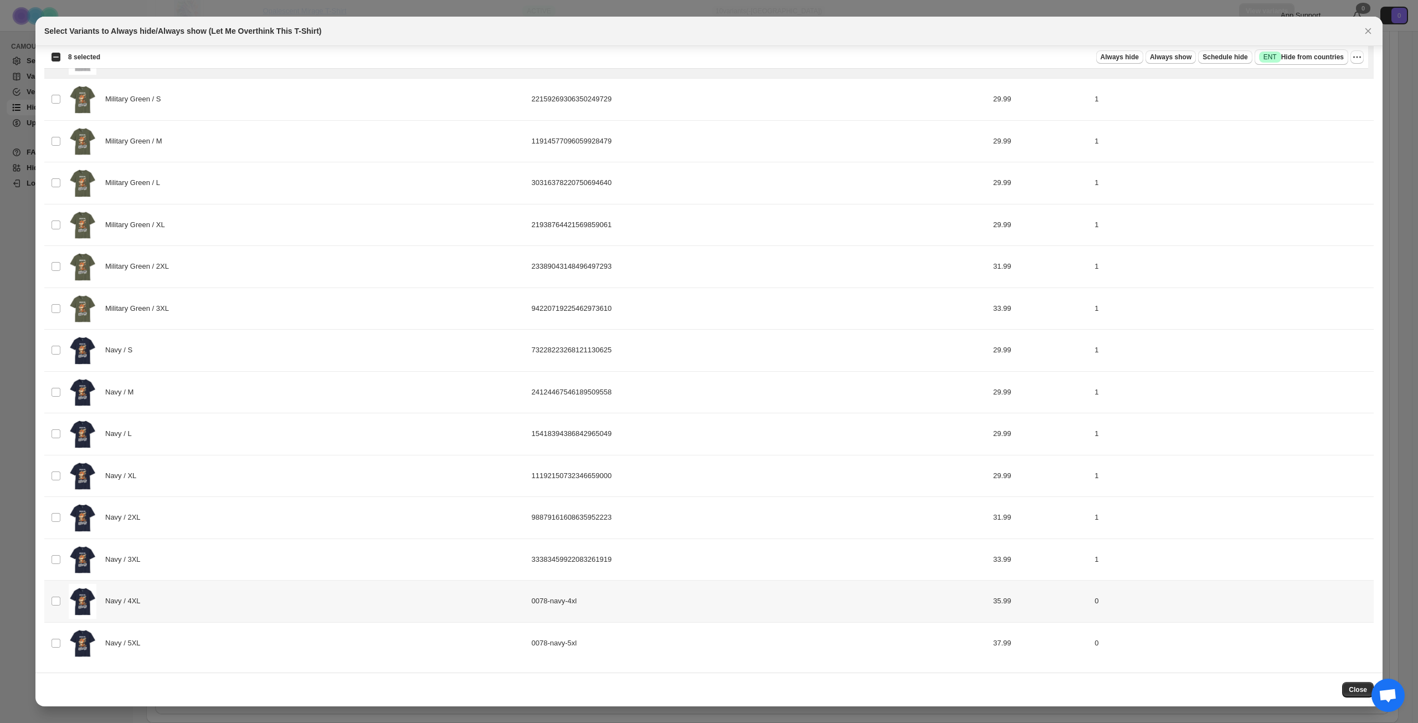
click at [263, 605] on div "Navy / 4XL" at bounding box center [297, 601] width 456 height 35
click at [260, 632] on div "Navy / 5XL" at bounding box center [297, 643] width 456 height 35
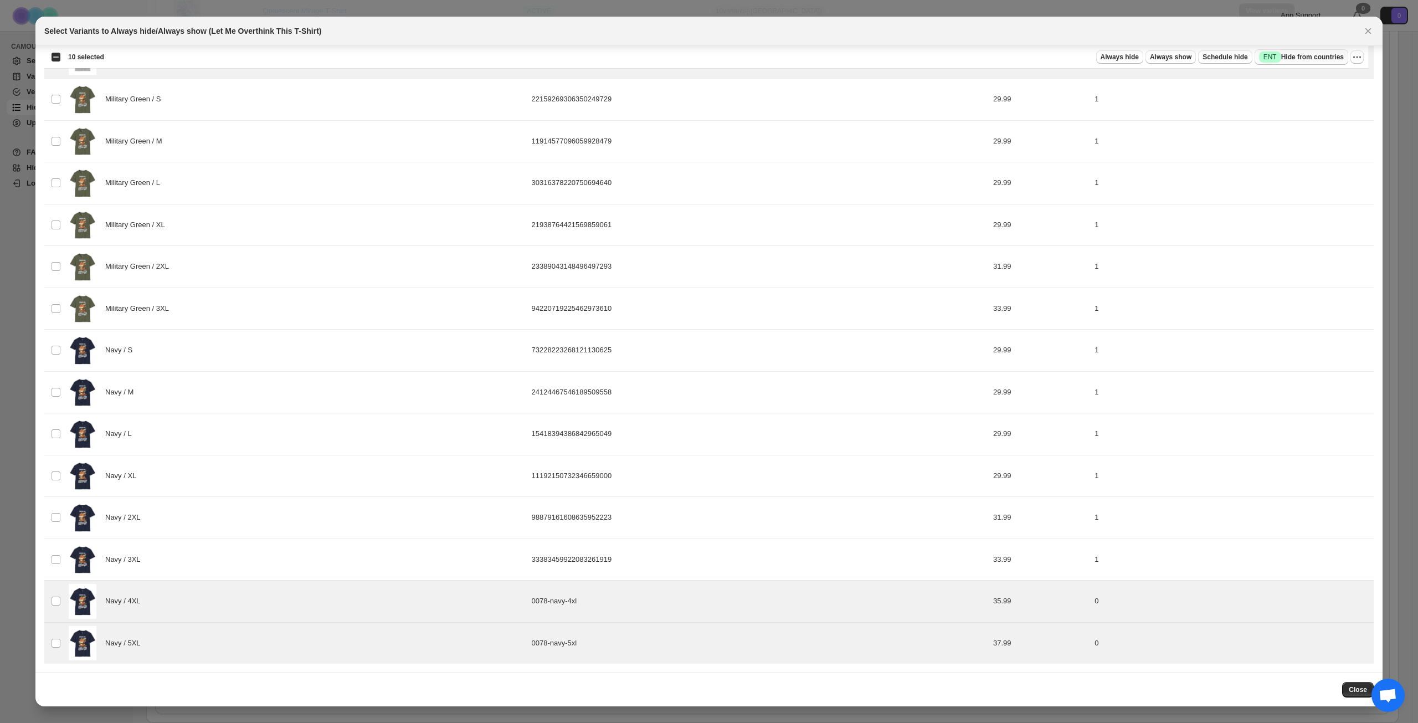
click at [1313, 56] on span "Success ENT Hide from countries" at bounding box center [1301, 57] width 85 height 11
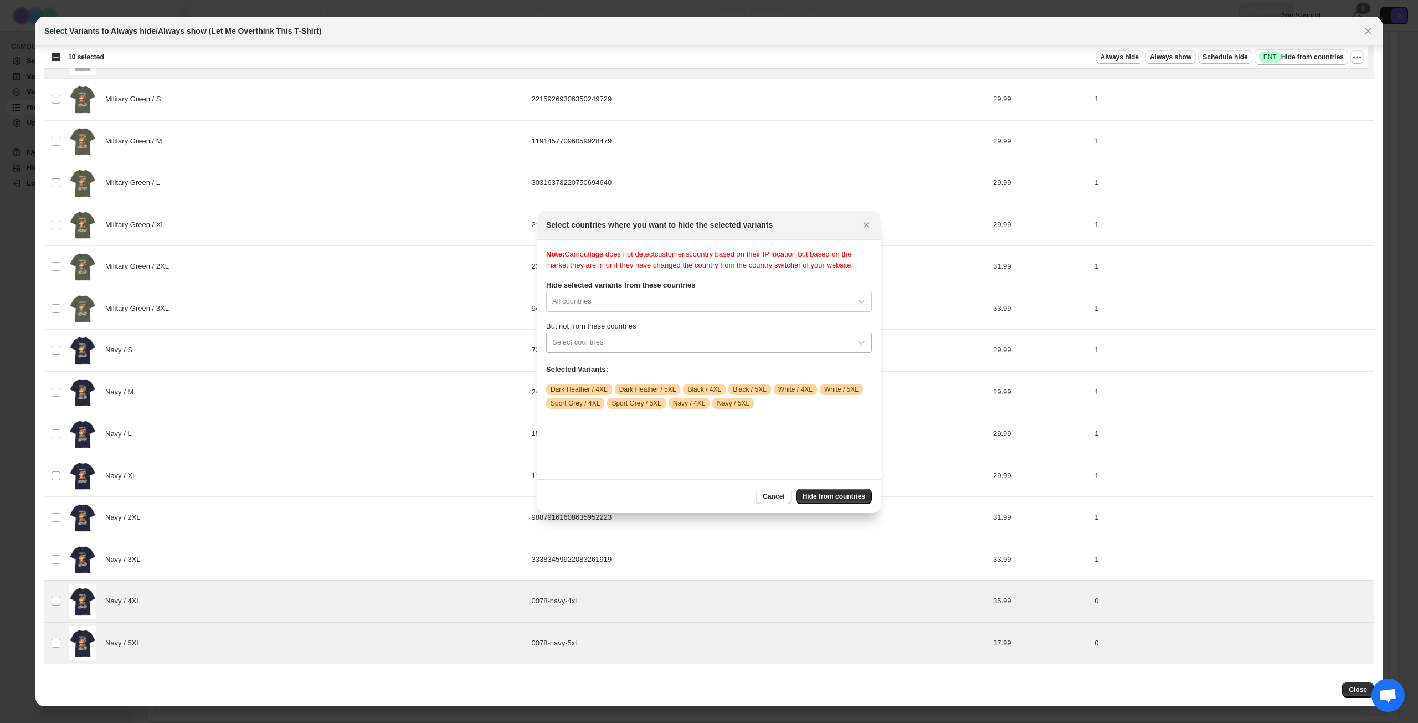
click at [700, 349] on div ":r16o:" at bounding box center [698, 342] width 293 height 13
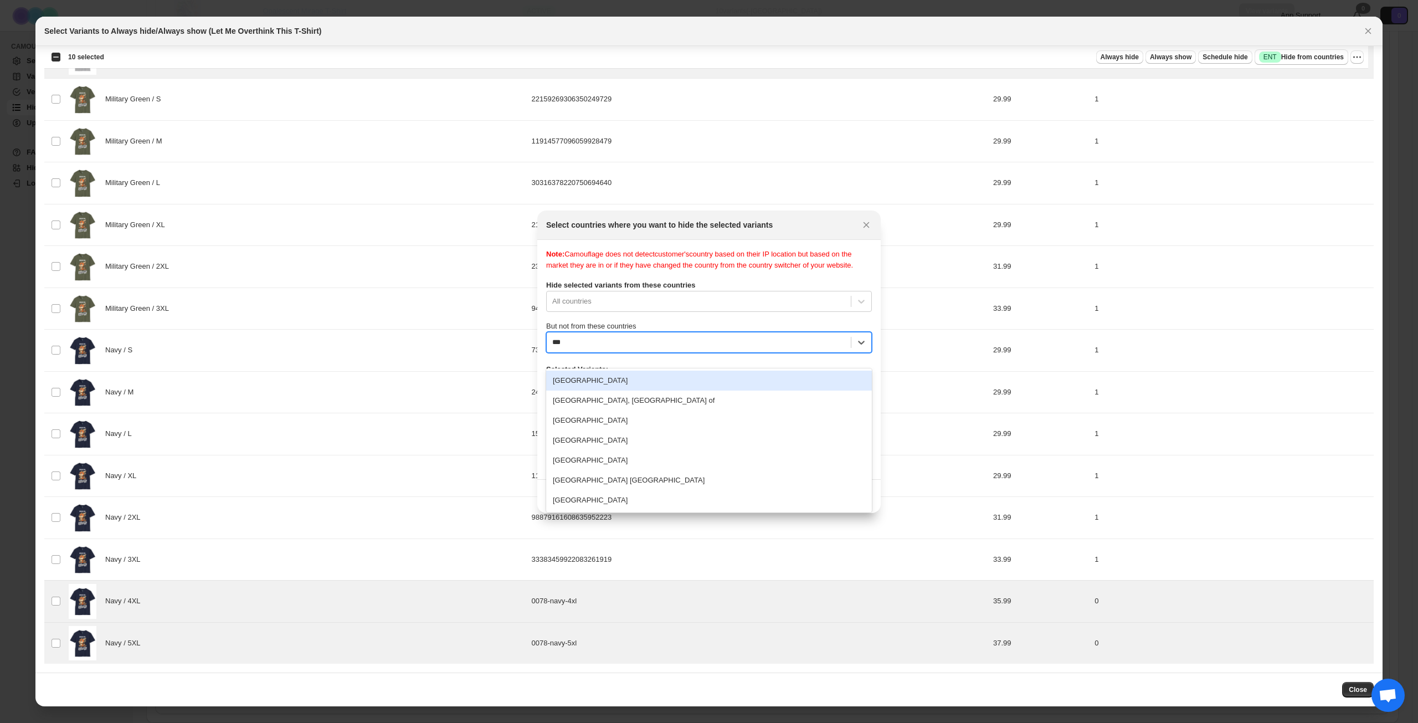
type input "****"
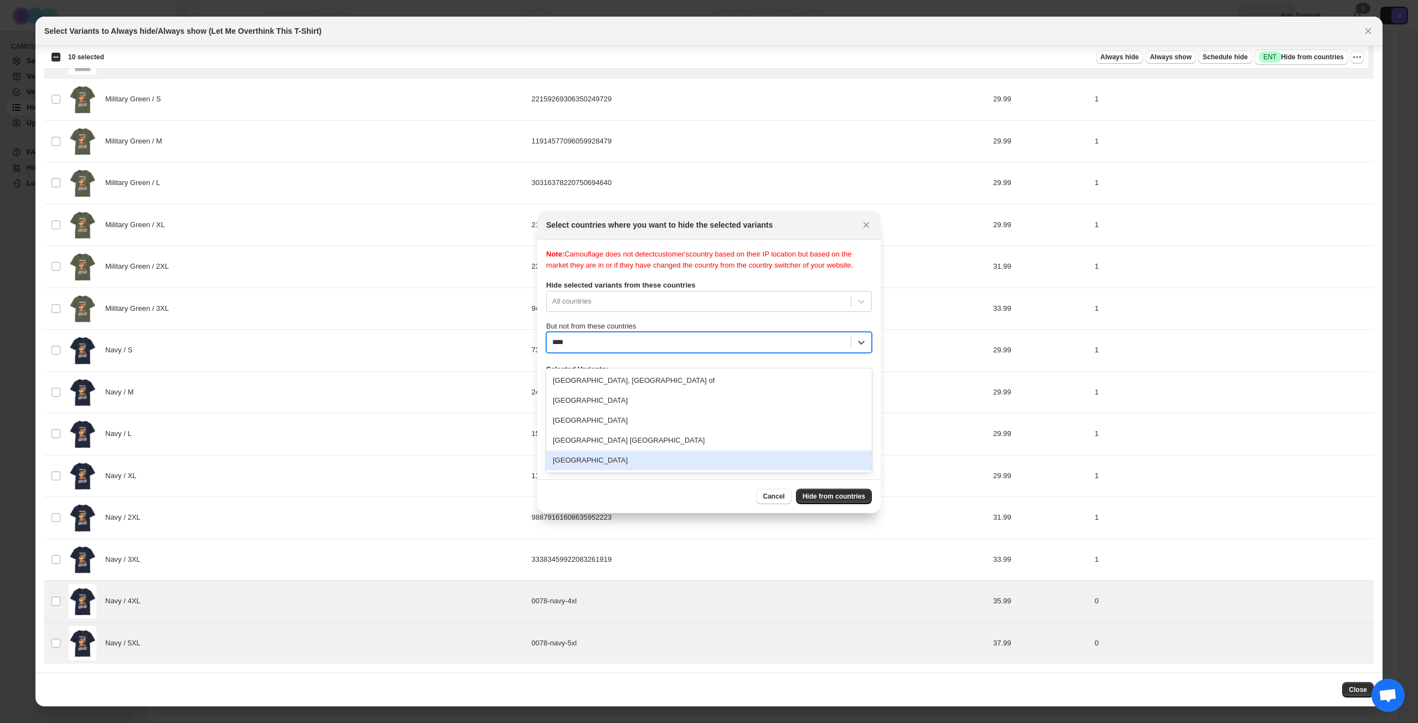
click at [718, 460] on div "[GEOGRAPHIC_DATA]" at bounding box center [709, 460] width 326 height 20
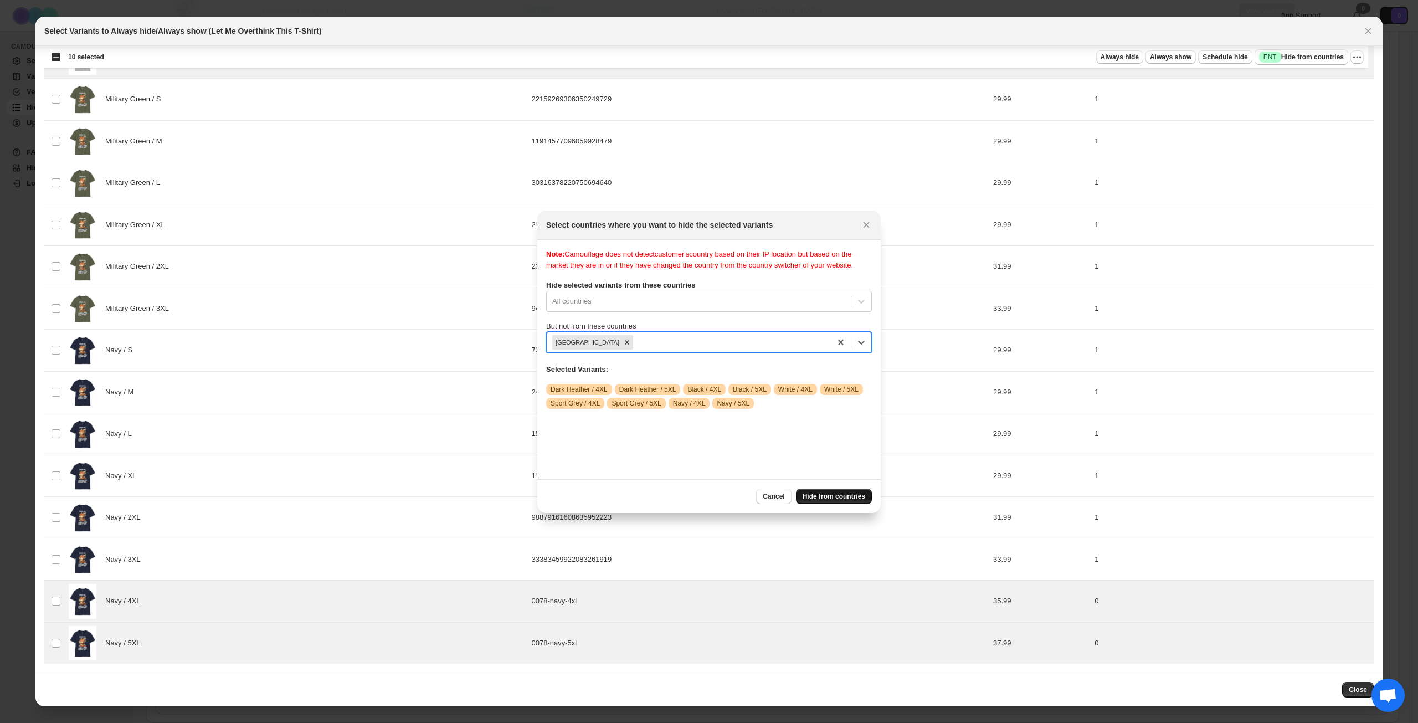
click at [842, 495] on span "Hide from countries" at bounding box center [834, 496] width 63 height 9
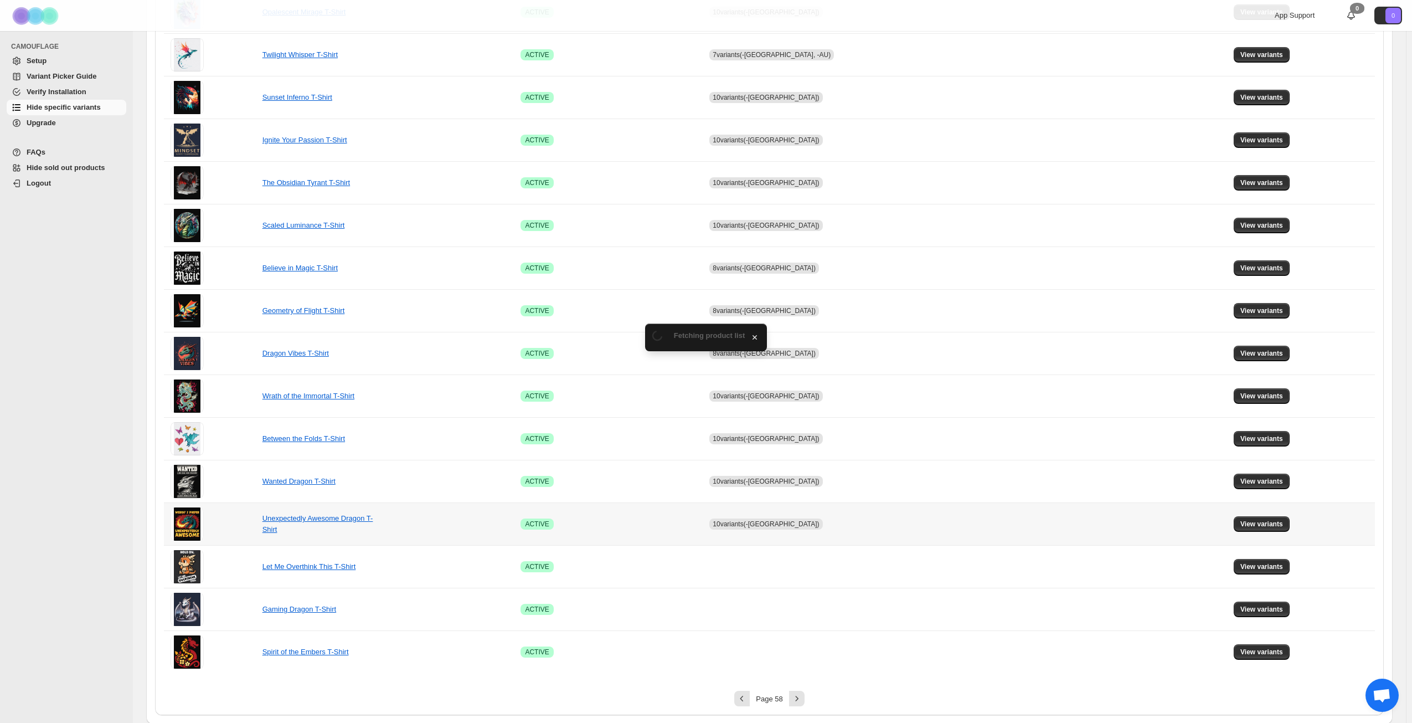
scroll to position [414, 0]
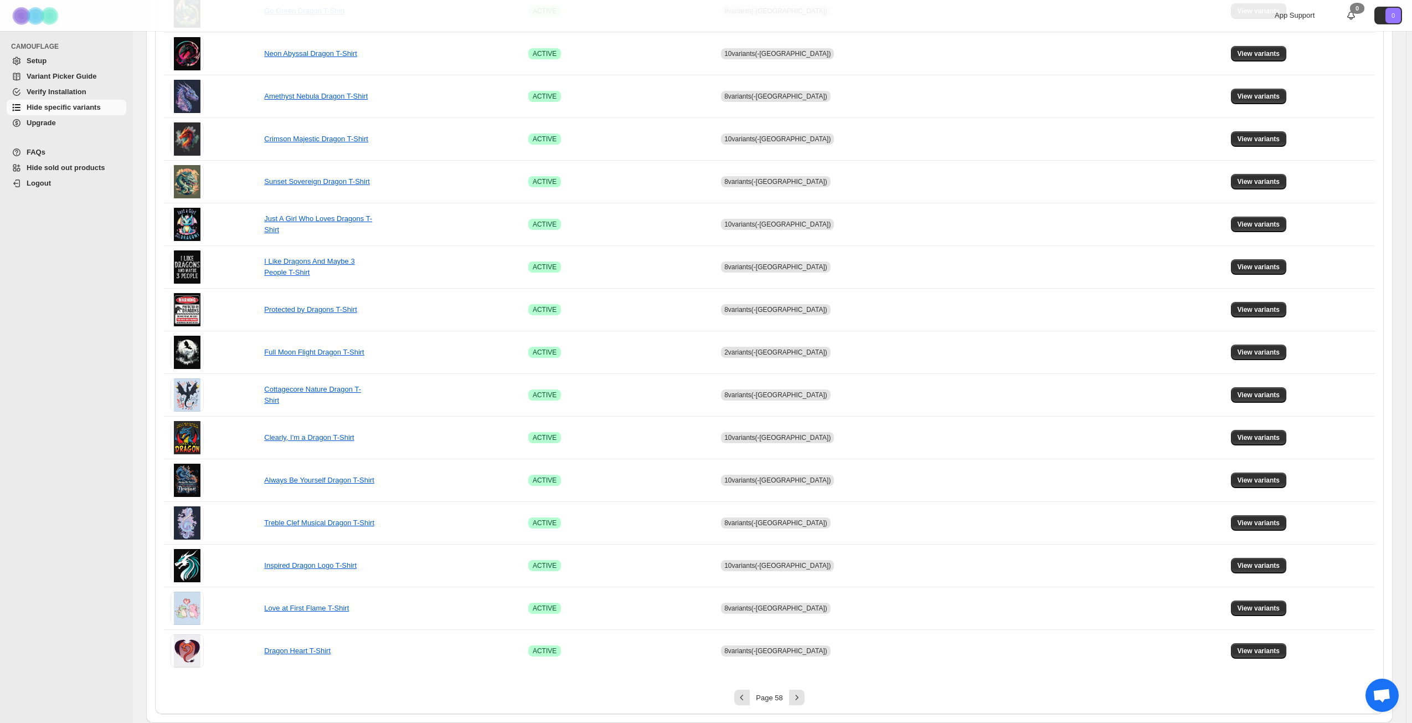
click at [62, 166] on span "Hide sold out products" at bounding box center [66, 167] width 79 height 8
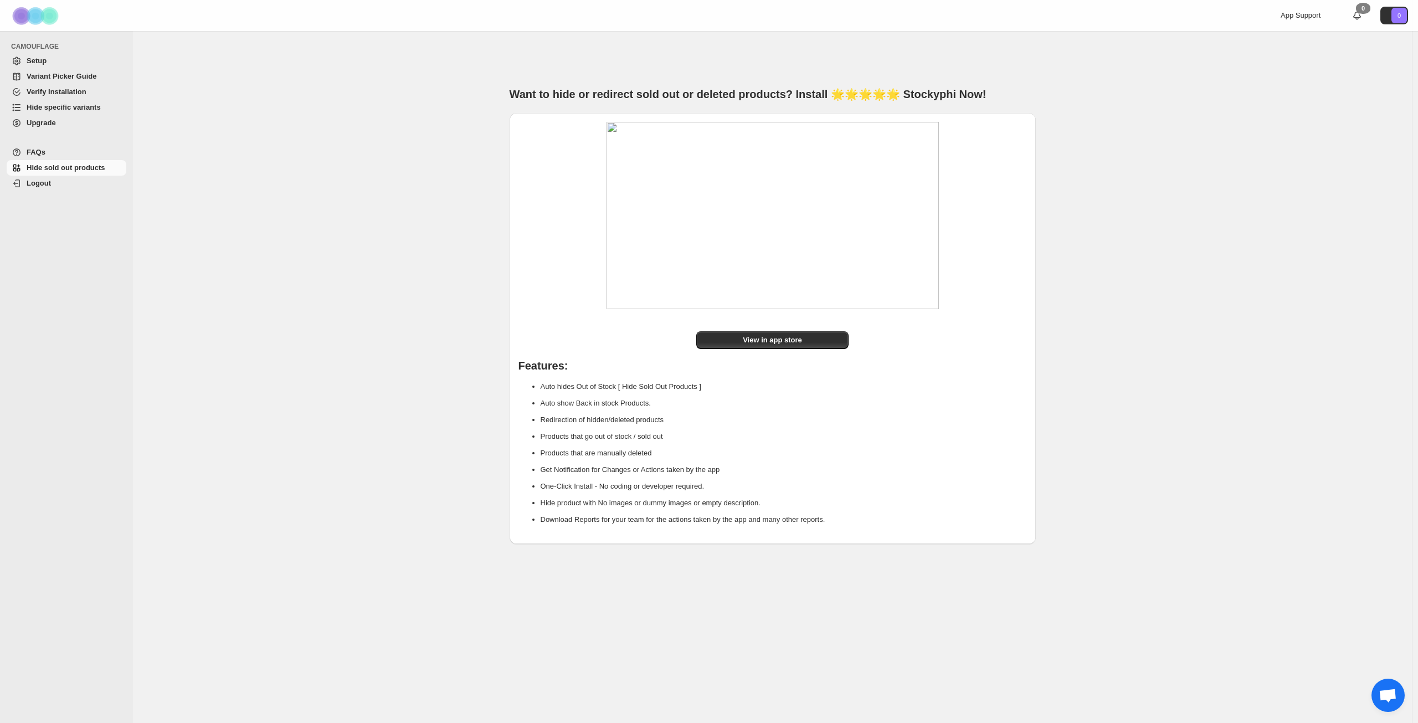
click at [71, 75] on span "Variant Picker Guide" at bounding box center [62, 76] width 70 height 8
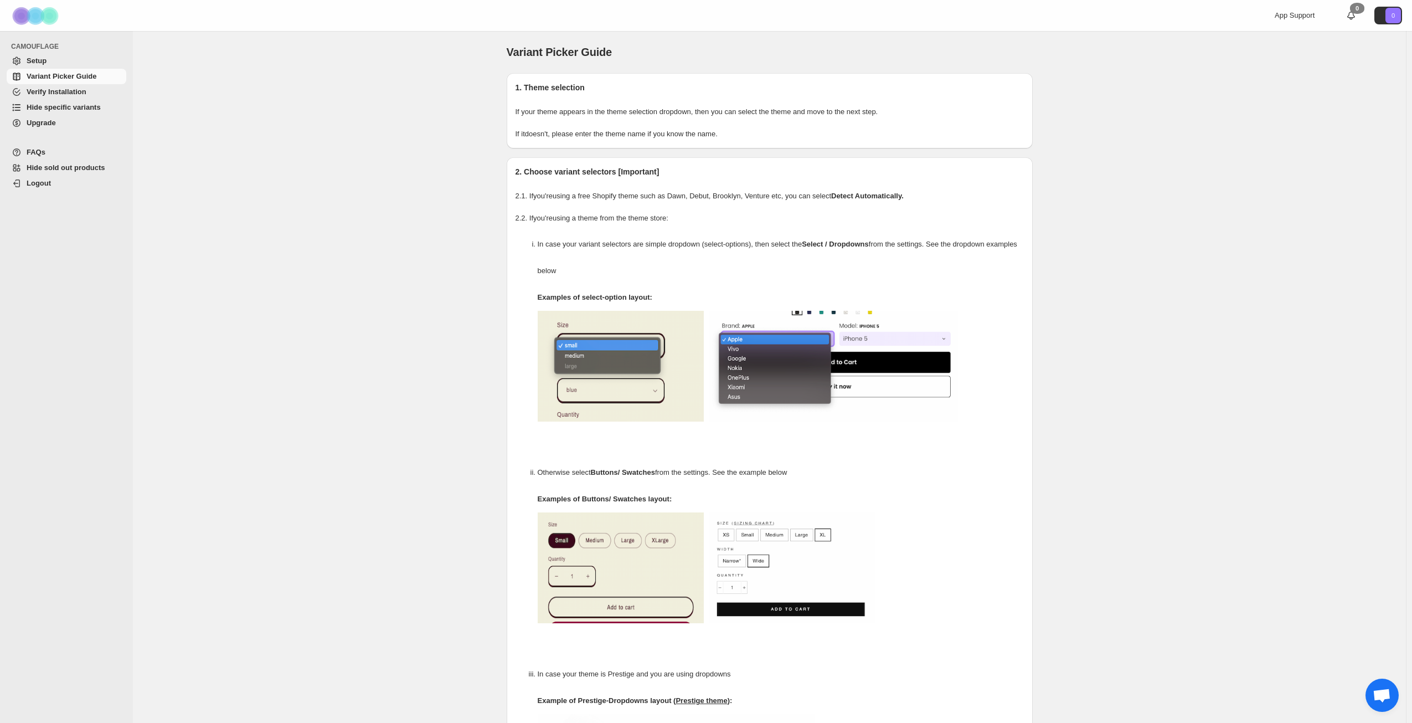
click at [70, 104] on span "Hide specific variants" at bounding box center [64, 107] width 74 height 8
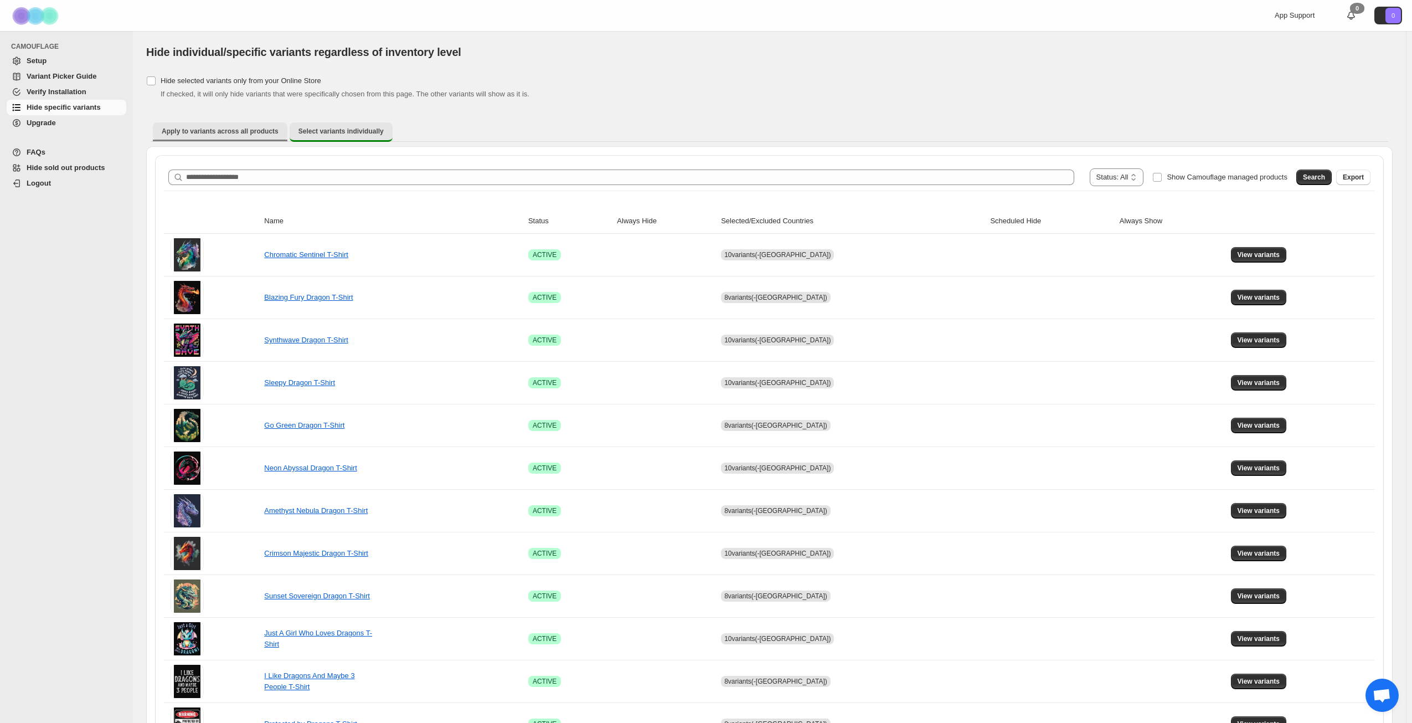
click at [242, 131] on span "Apply to variants across all products" at bounding box center [220, 131] width 117 height 9
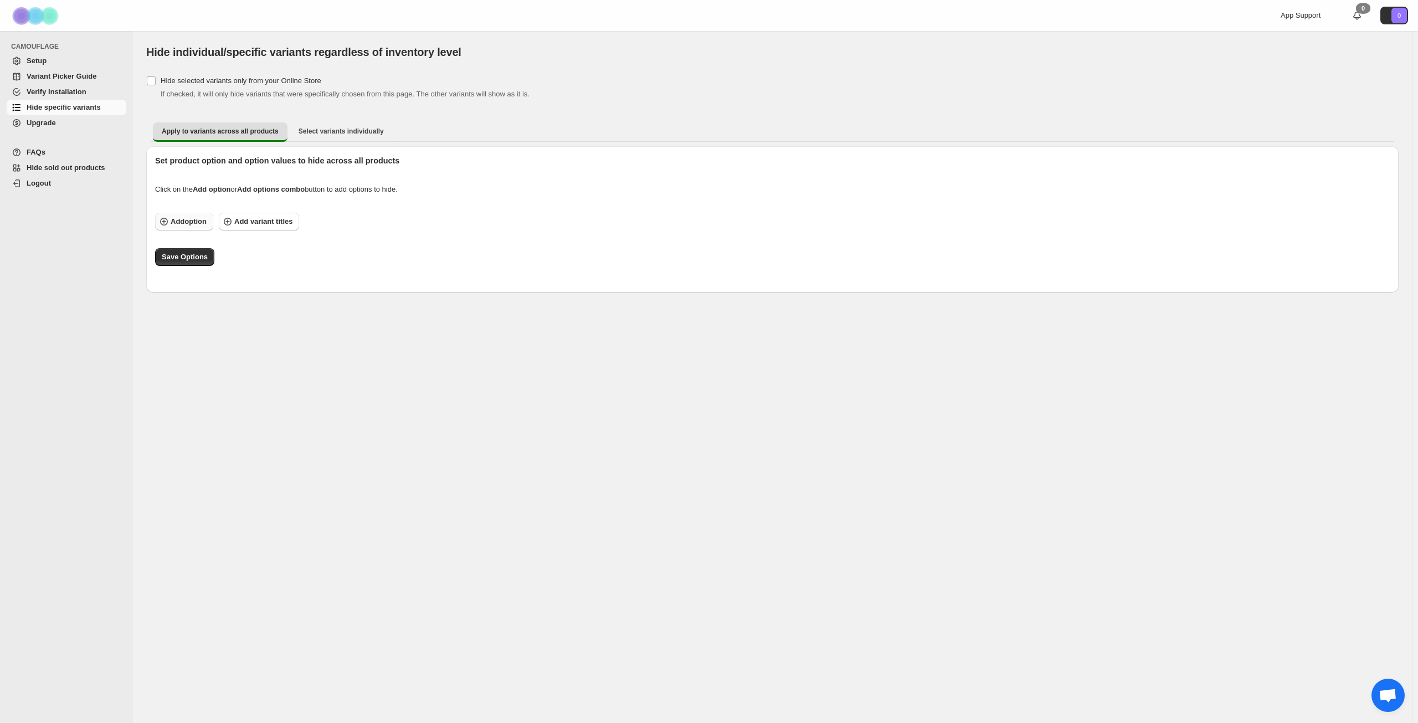
click at [191, 222] on span "Add option" at bounding box center [189, 221] width 36 height 11
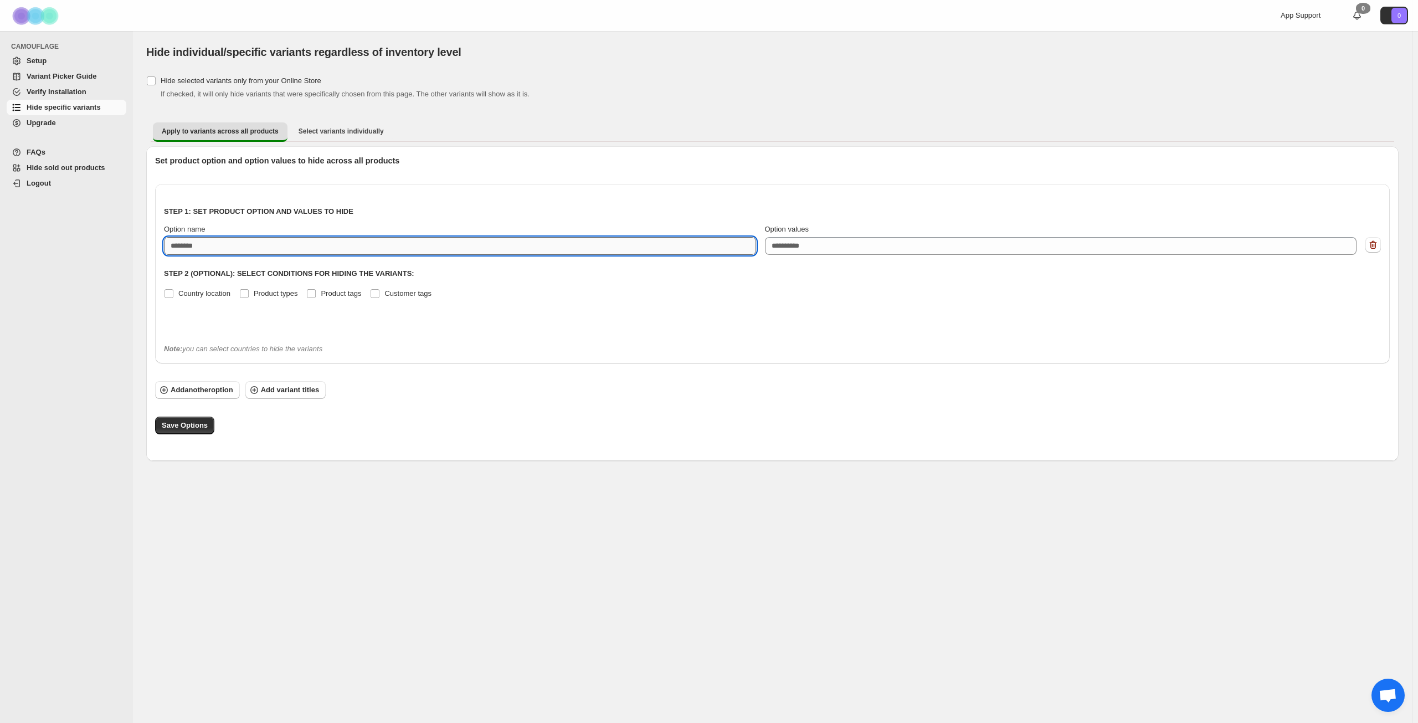
click at [261, 240] on input "Option name" at bounding box center [460, 246] width 592 height 18
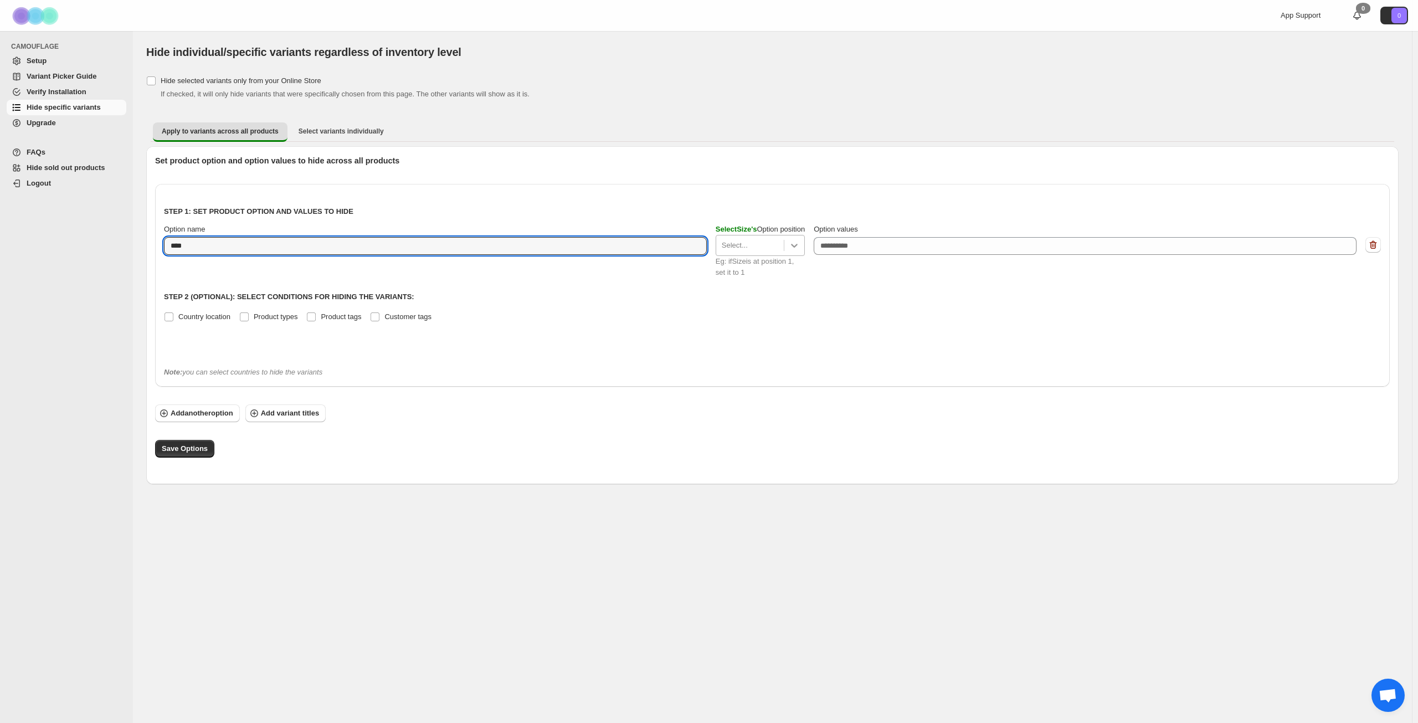
type input "****"
click at [804, 252] on div at bounding box center [794, 245] width 20 height 20
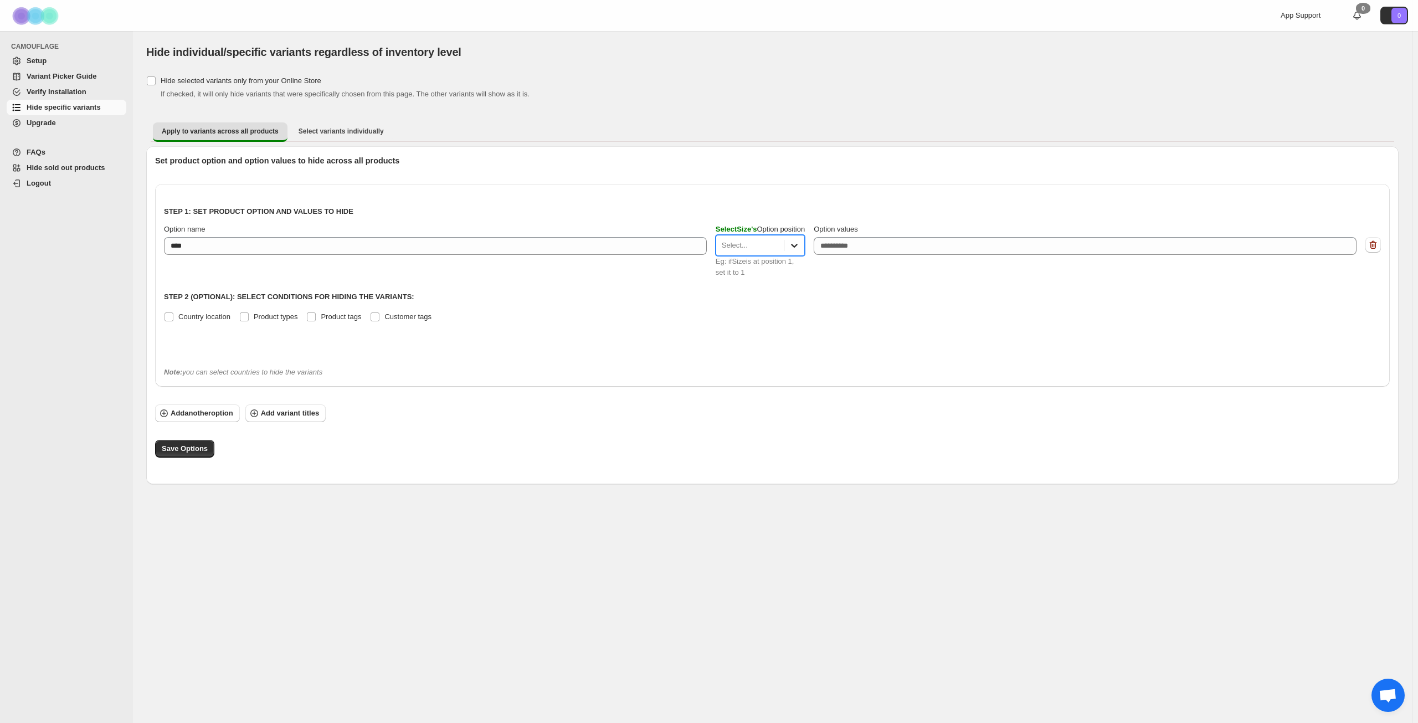
click at [800, 249] on icon at bounding box center [794, 245] width 11 height 11
click at [850, 290] on div "Step 1: Set product option and values to hide Option name **** Select Size 's O…" at bounding box center [772, 275] width 1217 height 165
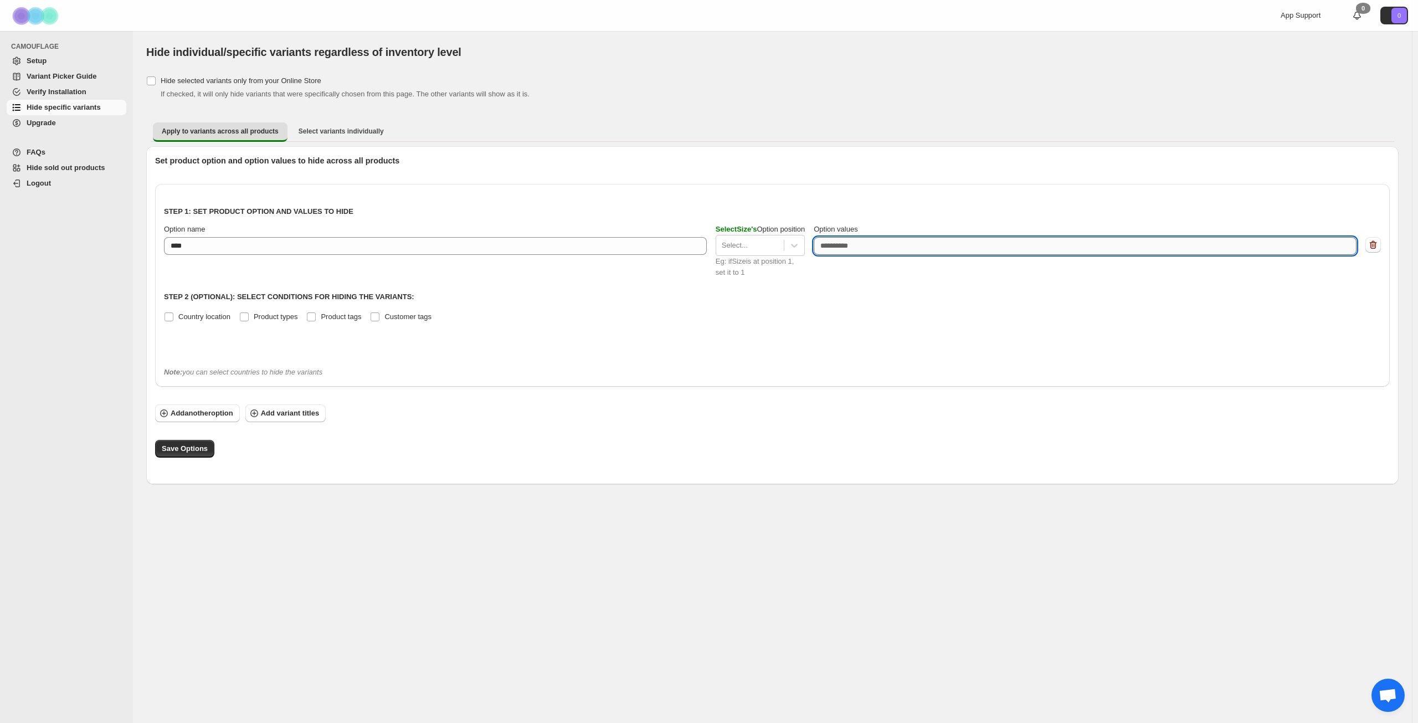
click at [1236, 243] on textarea "Option values" at bounding box center [1085, 246] width 543 height 18
click at [938, 179] on div "Set product option and option values to hide across all products Step 1: Set pr…" at bounding box center [772, 315] width 1235 height 320
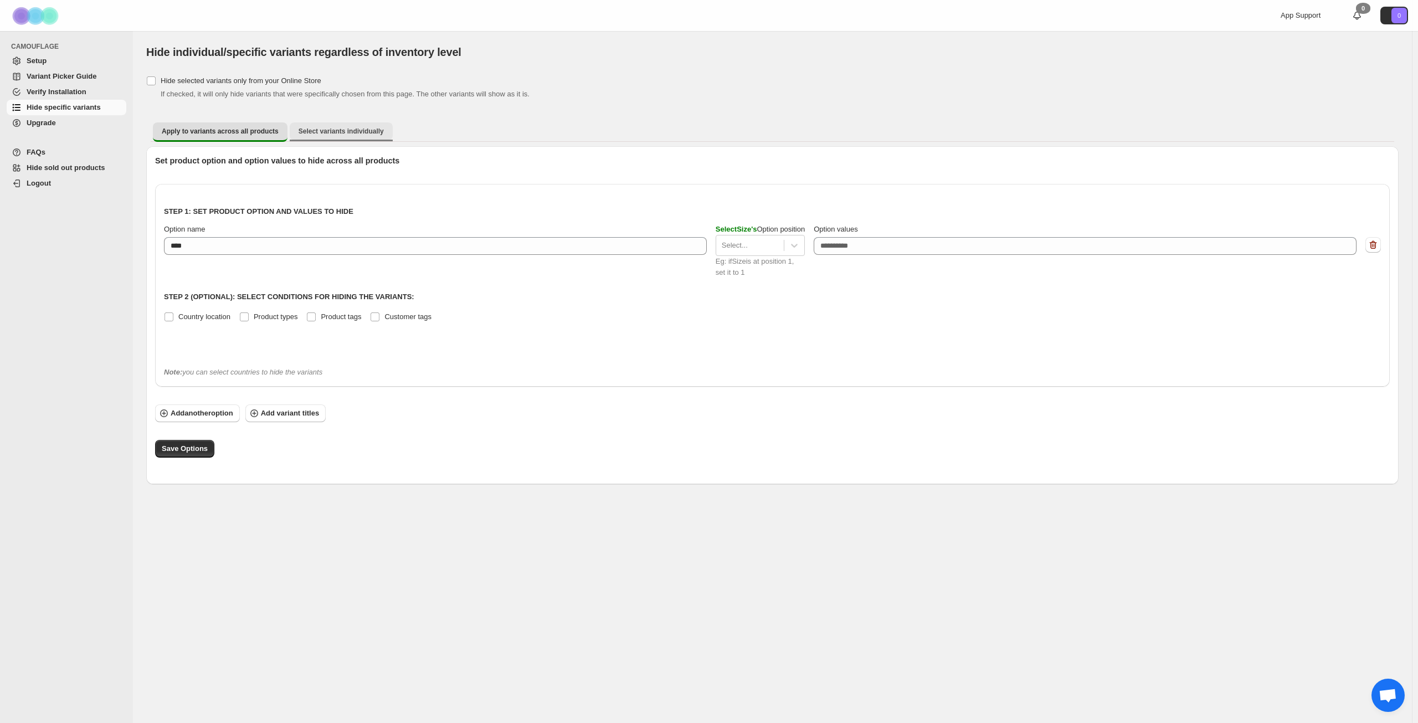
click at [305, 132] on span "Select variants individually" at bounding box center [341, 131] width 85 height 9
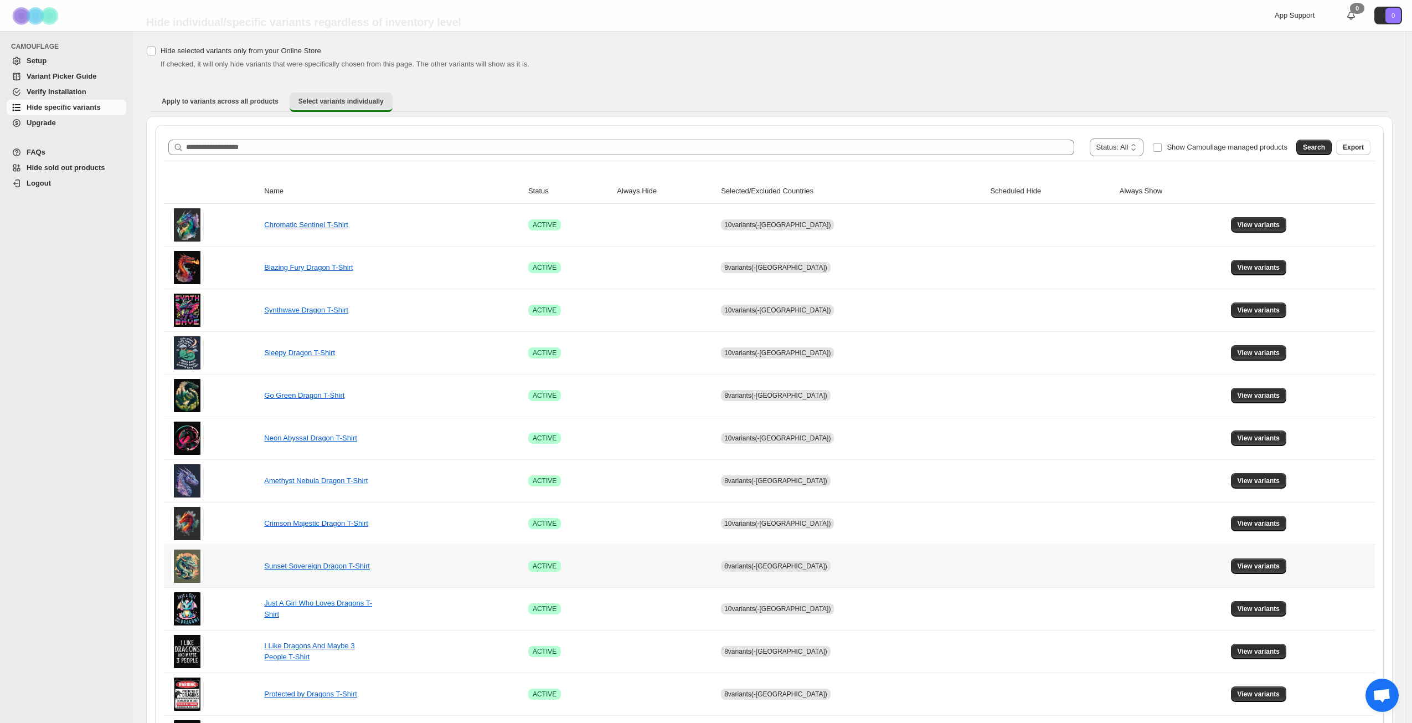
scroll to position [414, 0]
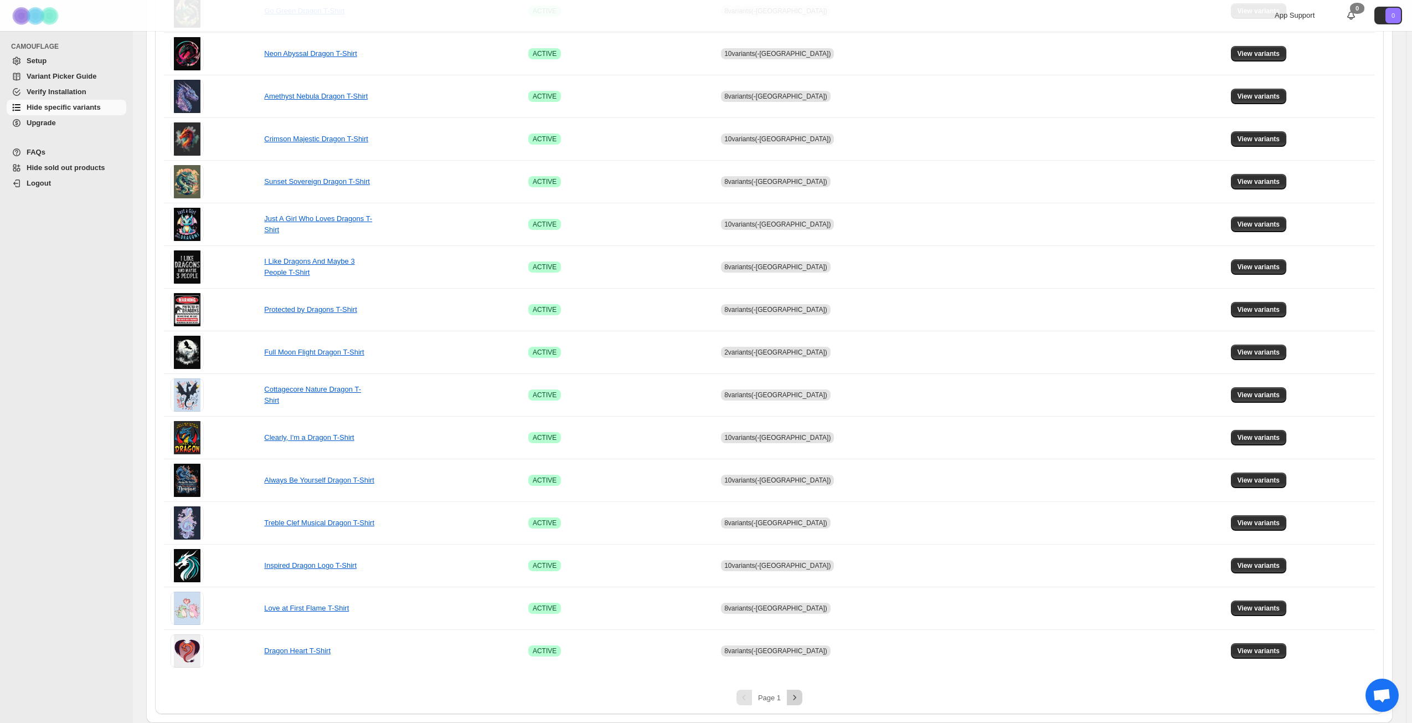
click at [799, 696] on icon "Next" at bounding box center [794, 697] width 11 height 11
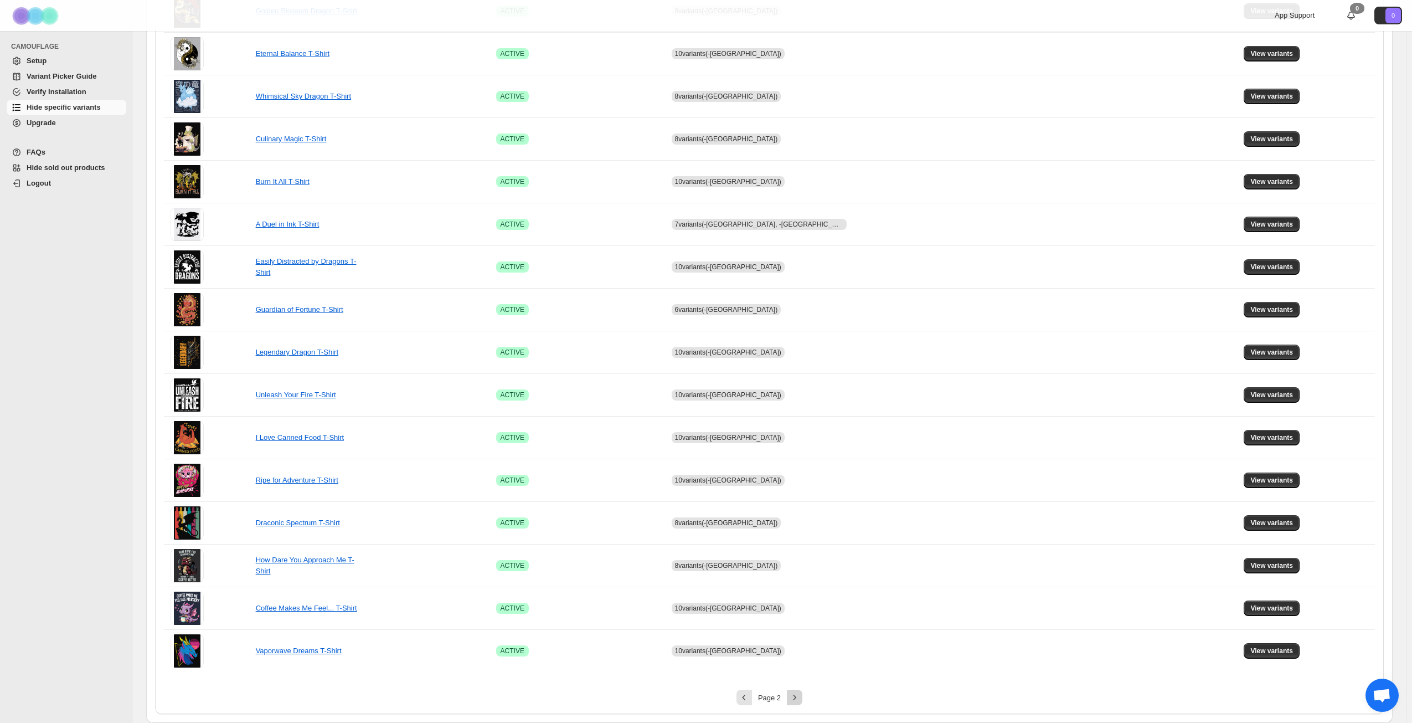
click at [799, 696] on icon "Next" at bounding box center [794, 697] width 11 height 11
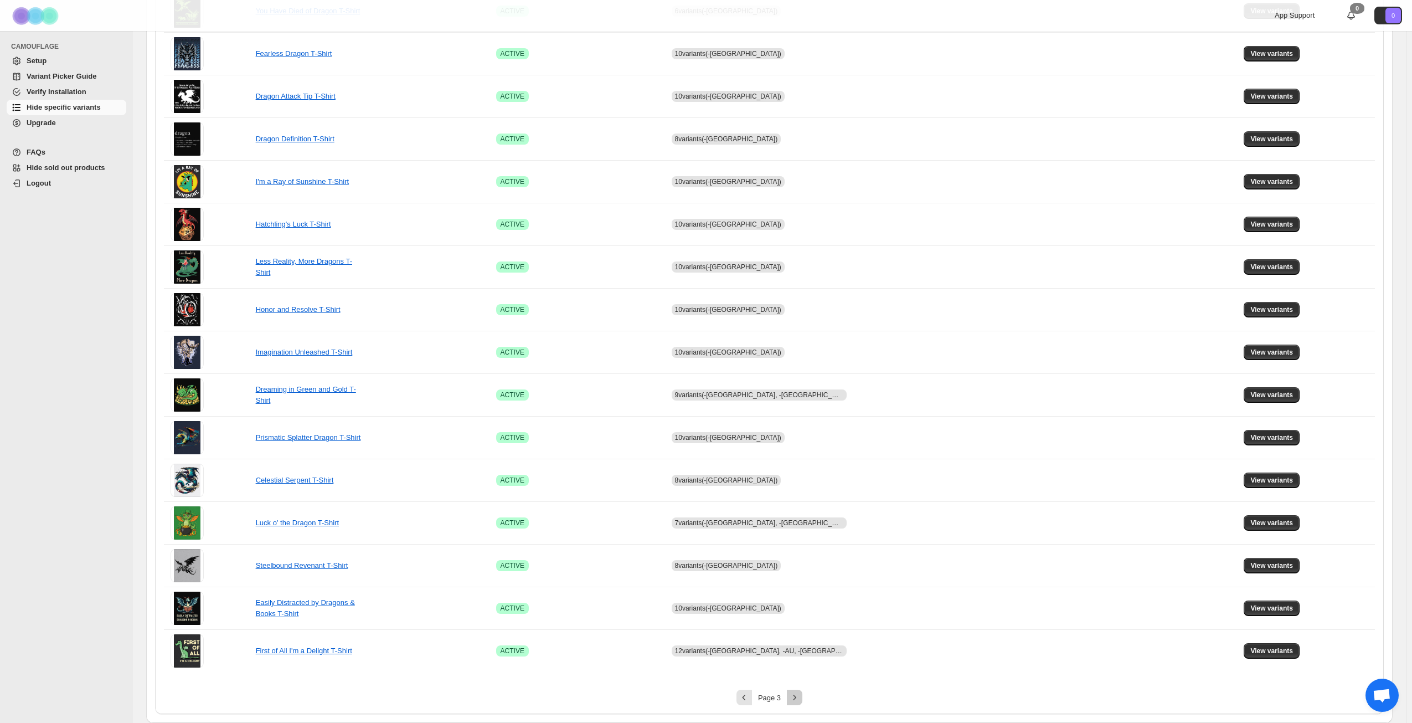
click at [799, 696] on icon "Next" at bounding box center [794, 697] width 11 height 11
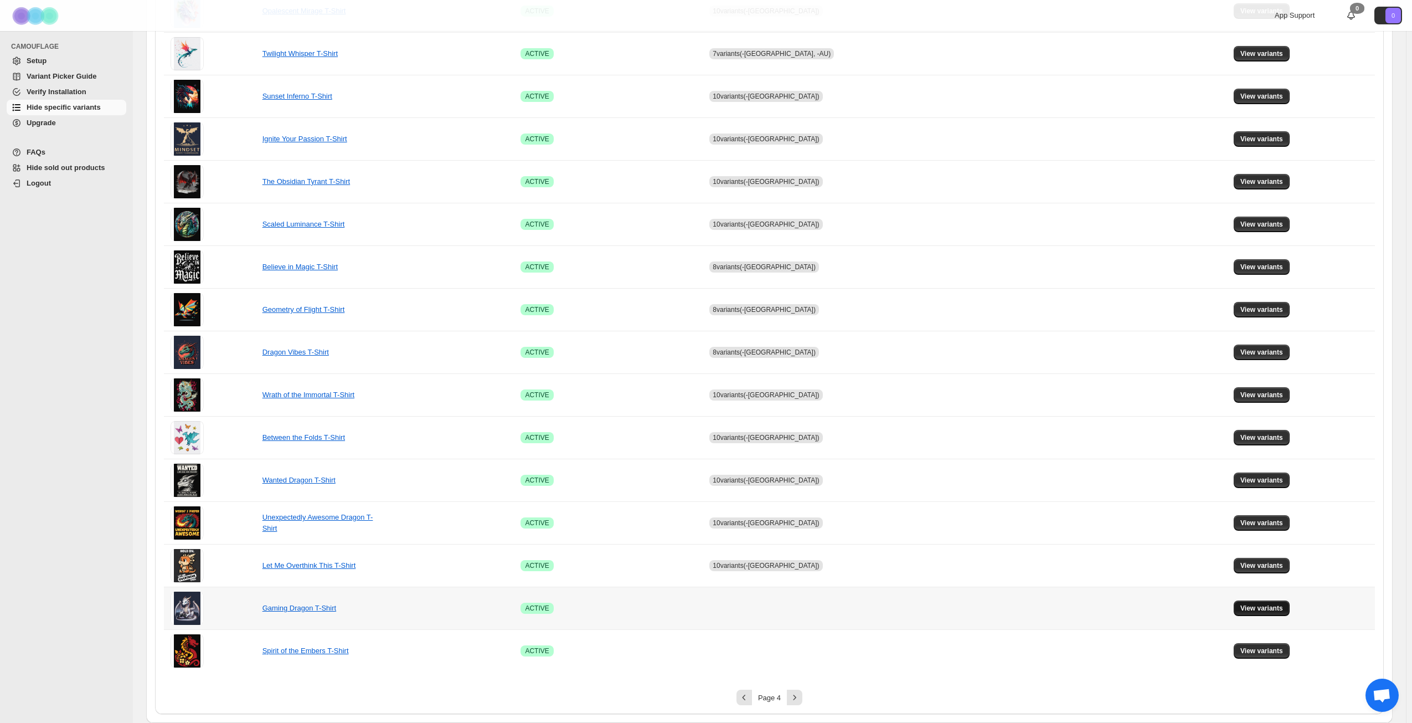
click at [1258, 605] on span "View variants" at bounding box center [1262, 608] width 43 height 9
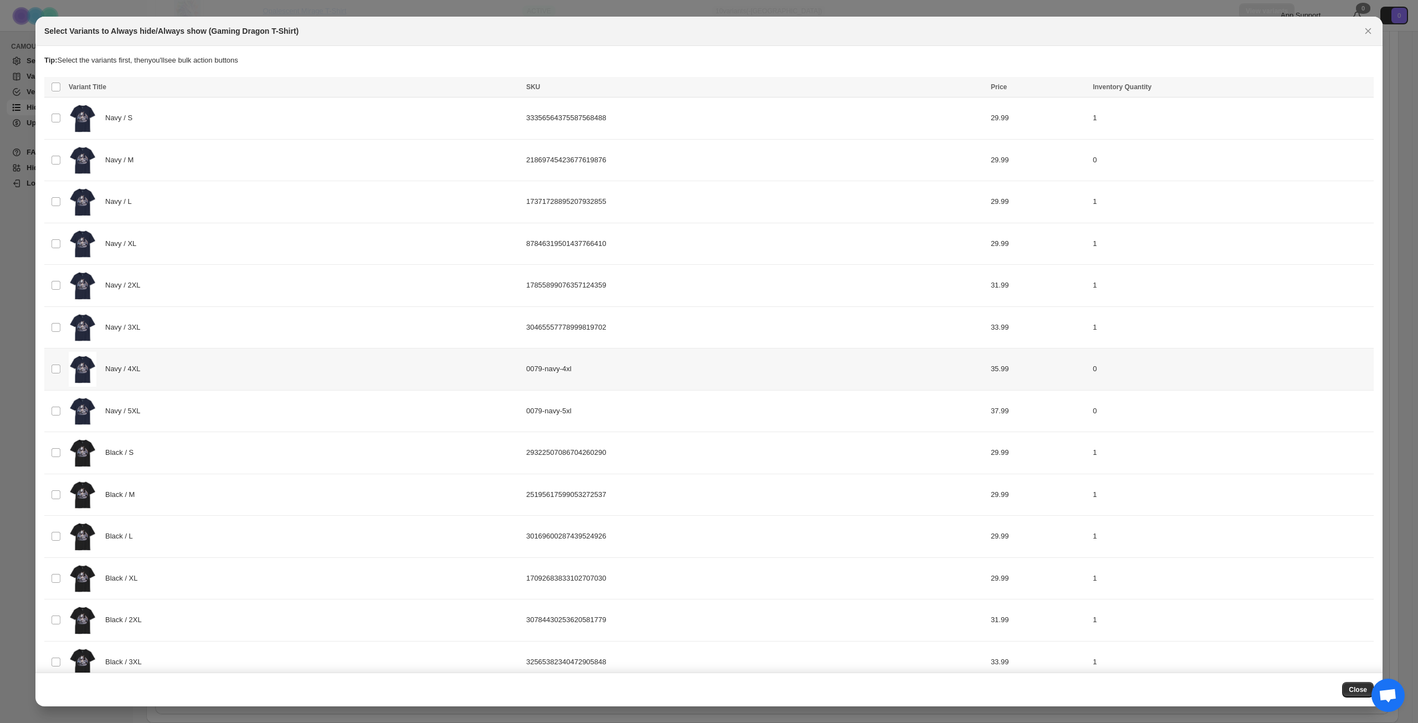
click at [227, 371] on div "Navy / 4XL" at bounding box center [294, 369] width 451 height 35
click at [227, 423] on div "Navy / 5XL" at bounding box center [294, 411] width 451 height 35
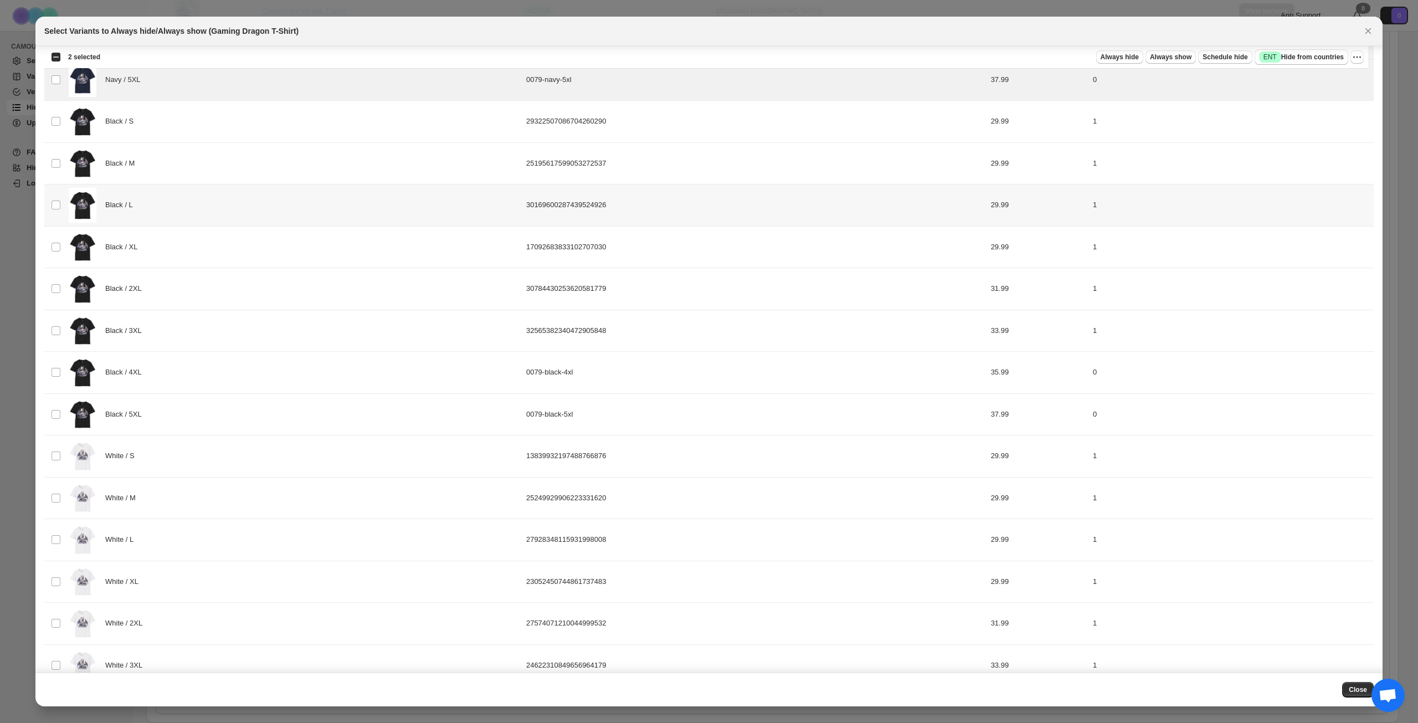
scroll to position [332, 0]
click at [246, 374] on div "Black / 4XL" at bounding box center [294, 371] width 451 height 35
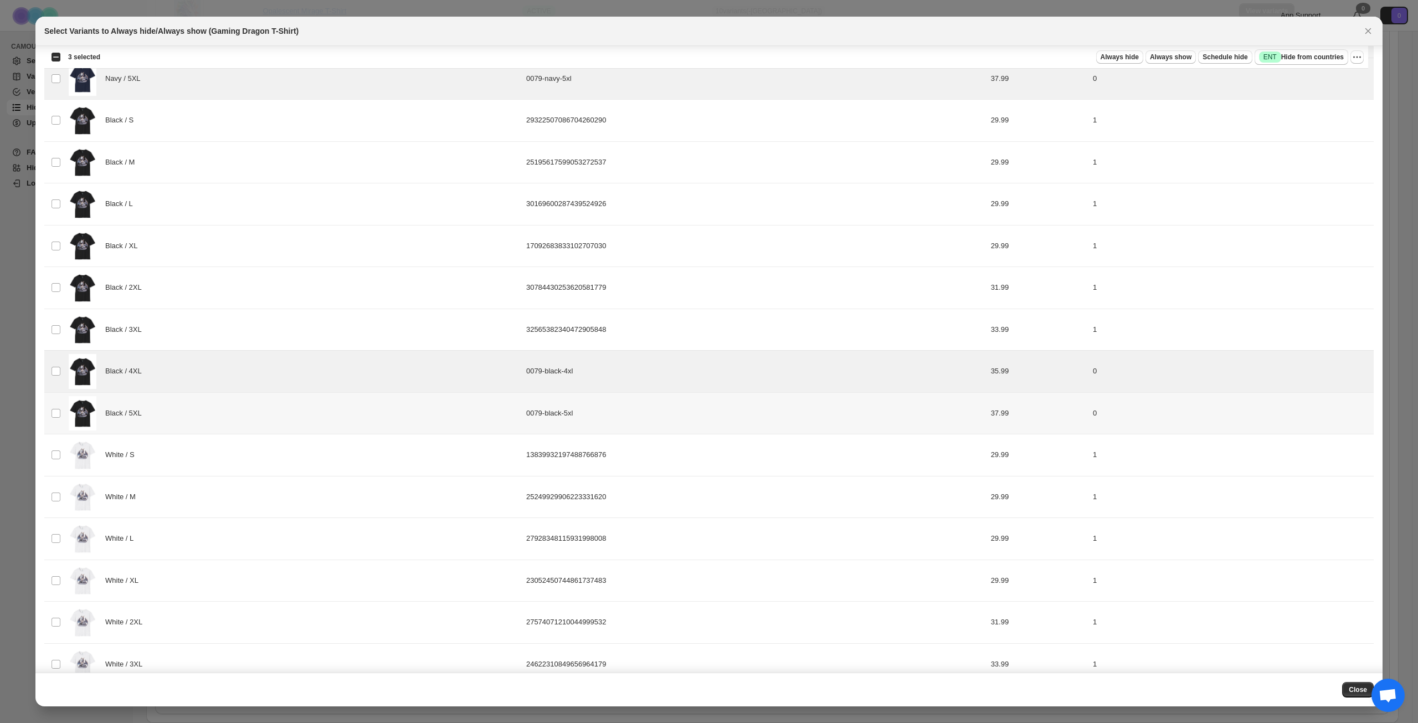
click at [240, 415] on div "Black / 5XL" at bounding box center [294, 413] width 451 height 35
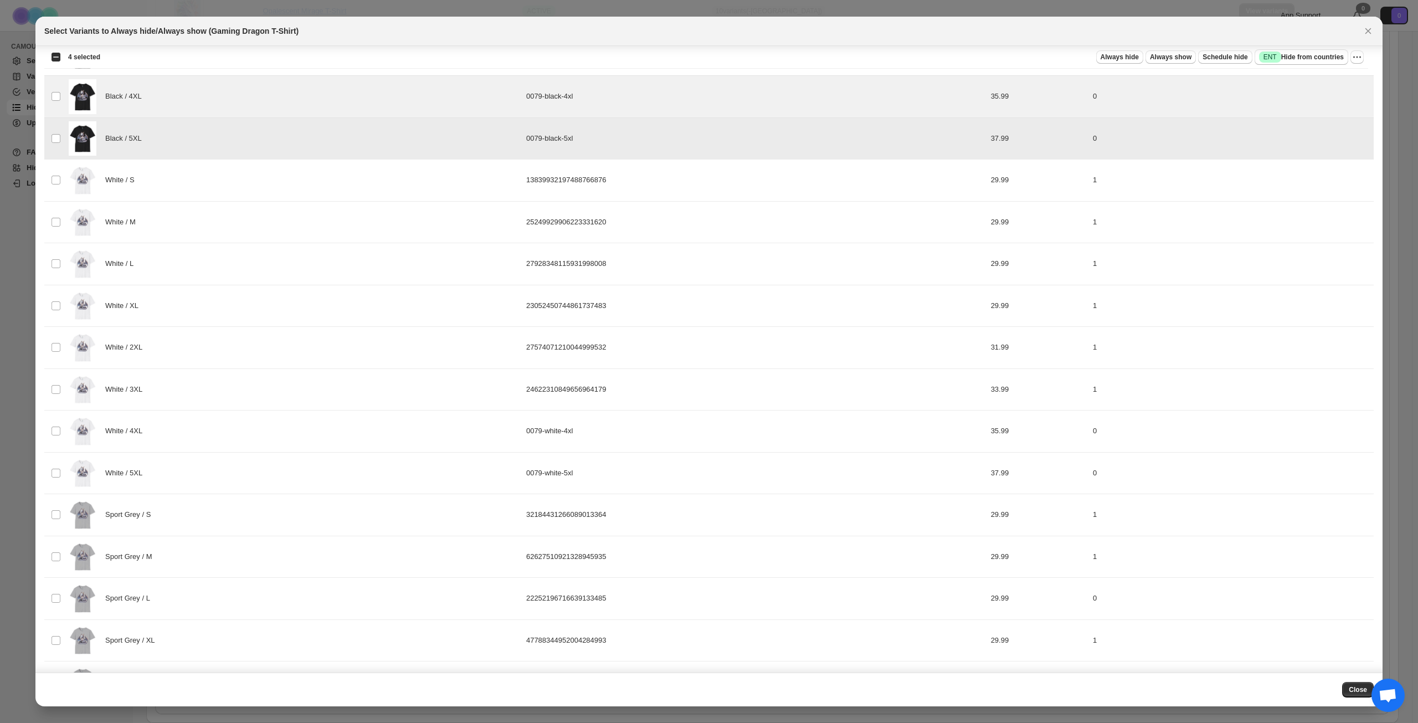
scroll to position [609, 0]
click at [246, 430] on div "White / 4XL" at bounding box center [294, 429] width 451 height 35
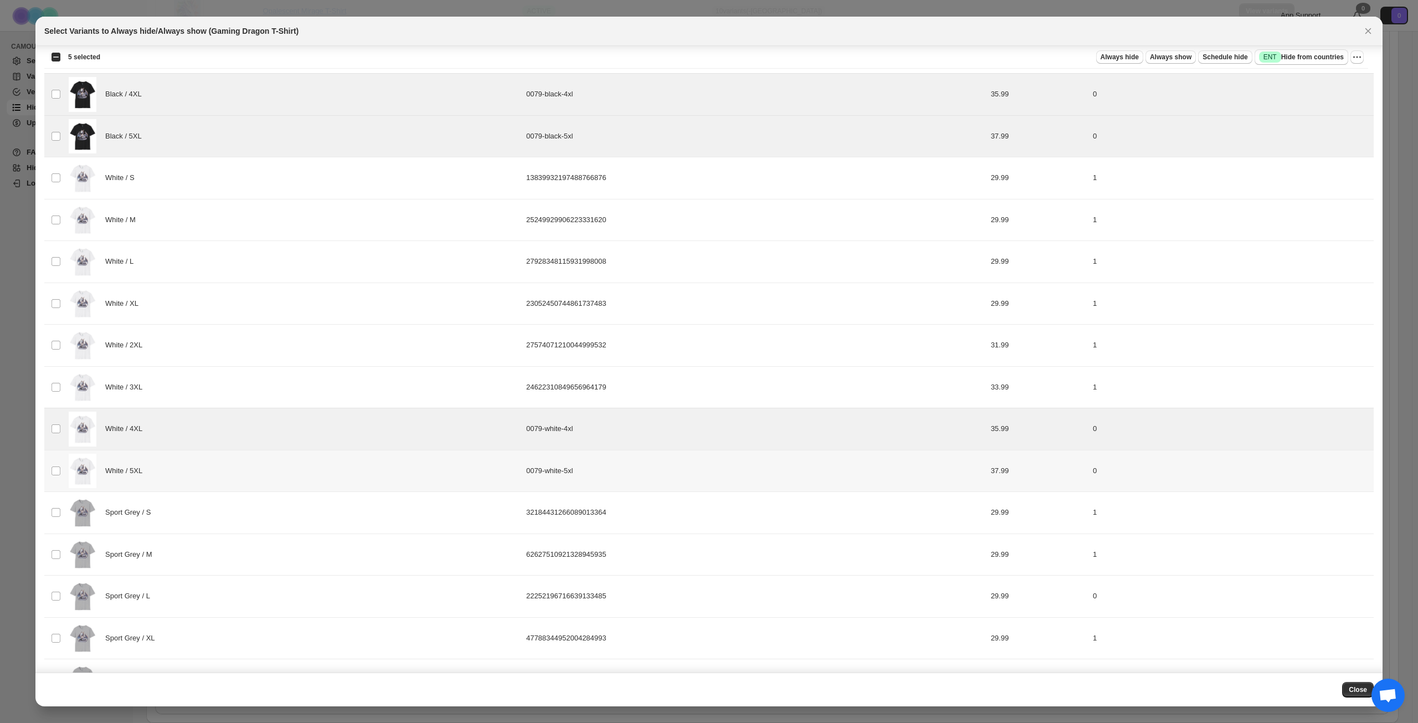
click at [243, 462] on div "White / 5XL" at bounding box center [294, 471] width 451 height 35
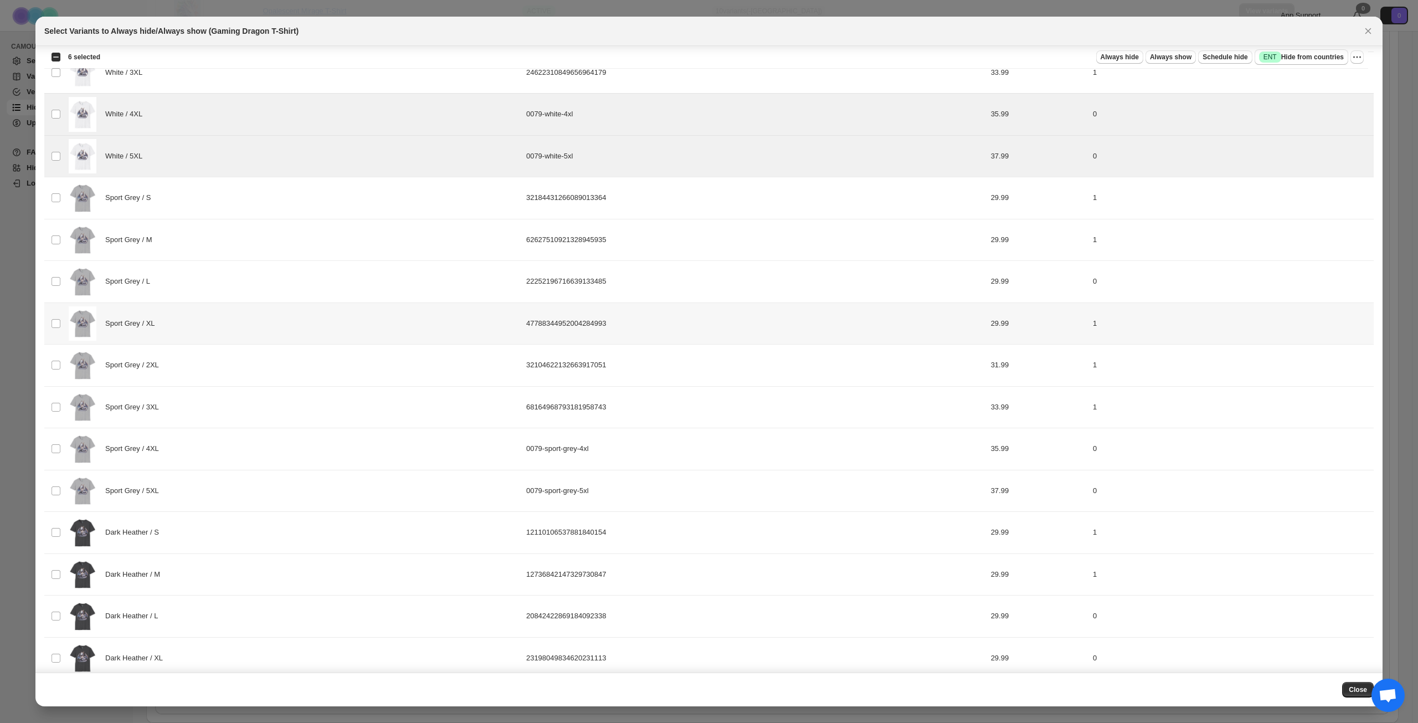
scroll to position [942, 0]
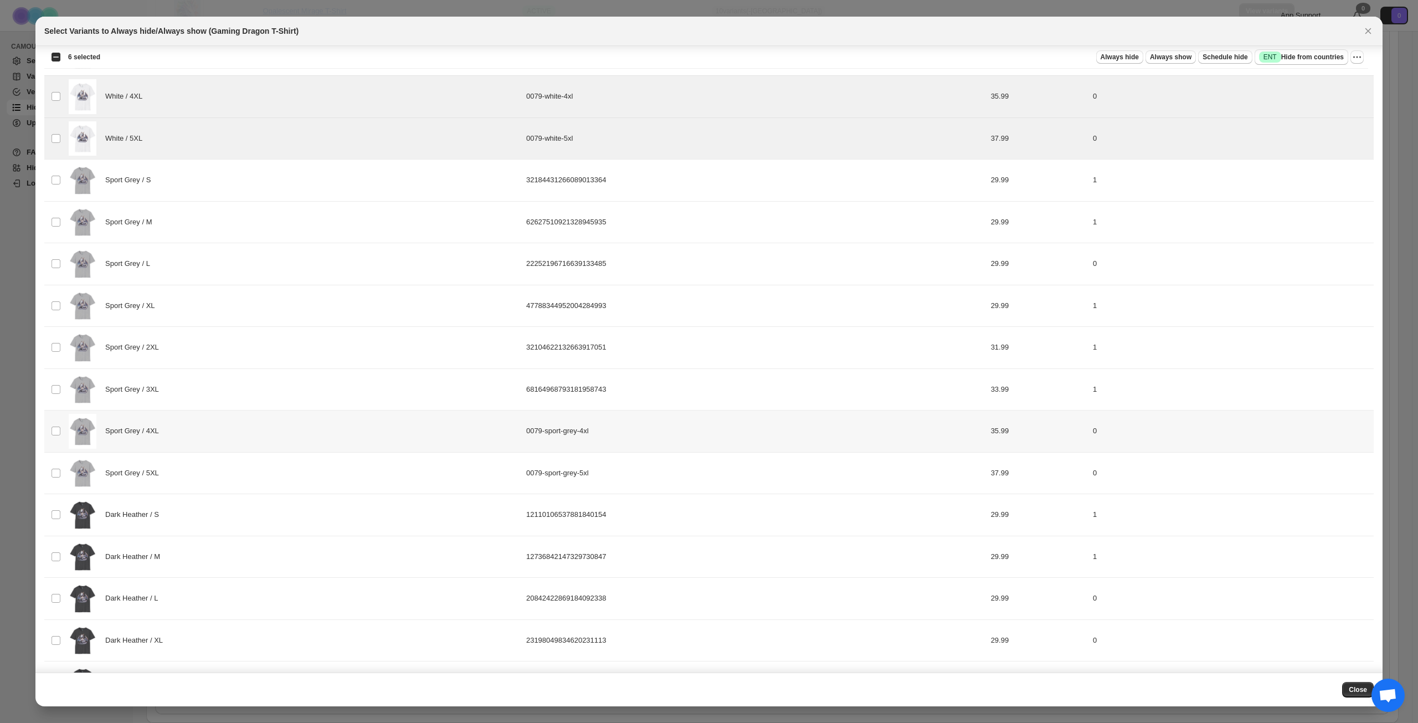
click at [252, 435] on div "Sport Grey / 4XL" at bounding box center [294, 431] width 451 height 35
click at [253, 469] on div "Sport Grey / 5XL" at bounding box center [294, 473] width 451 height 35
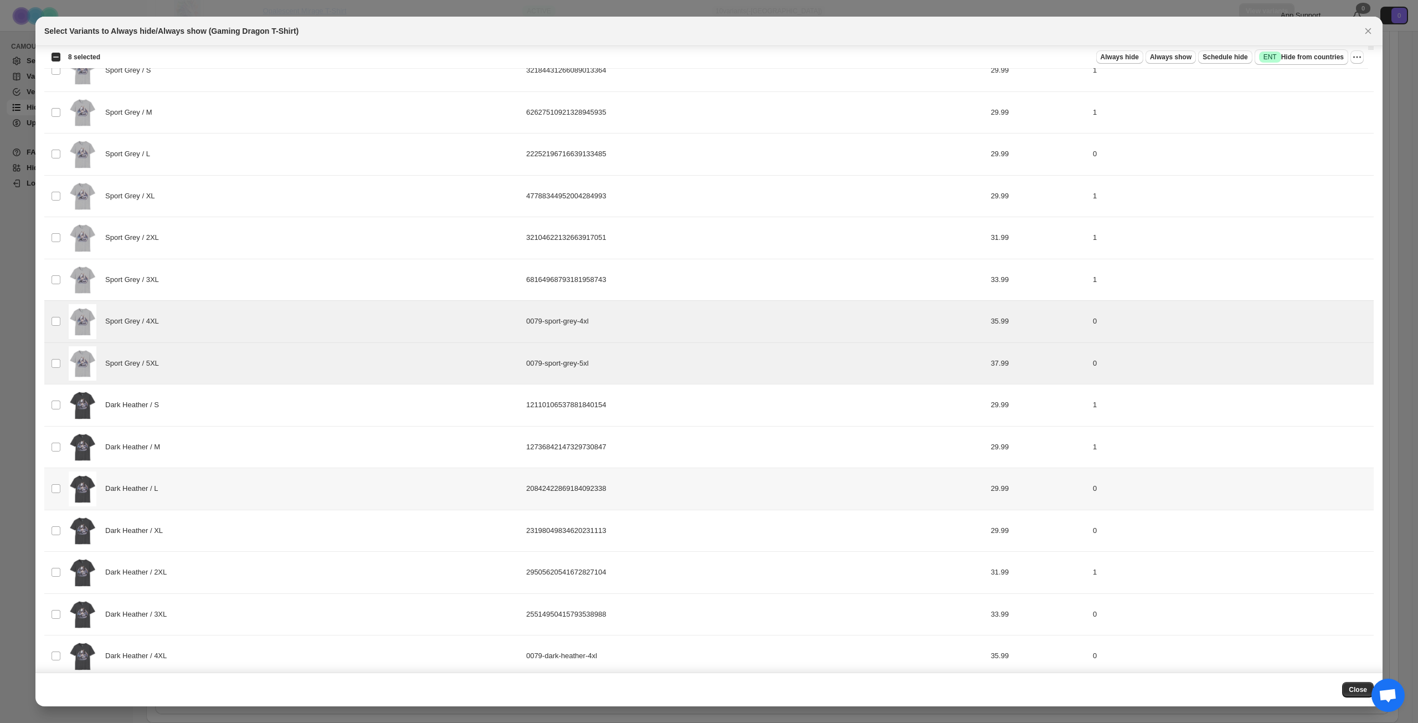
scroll to position [1106, 0]
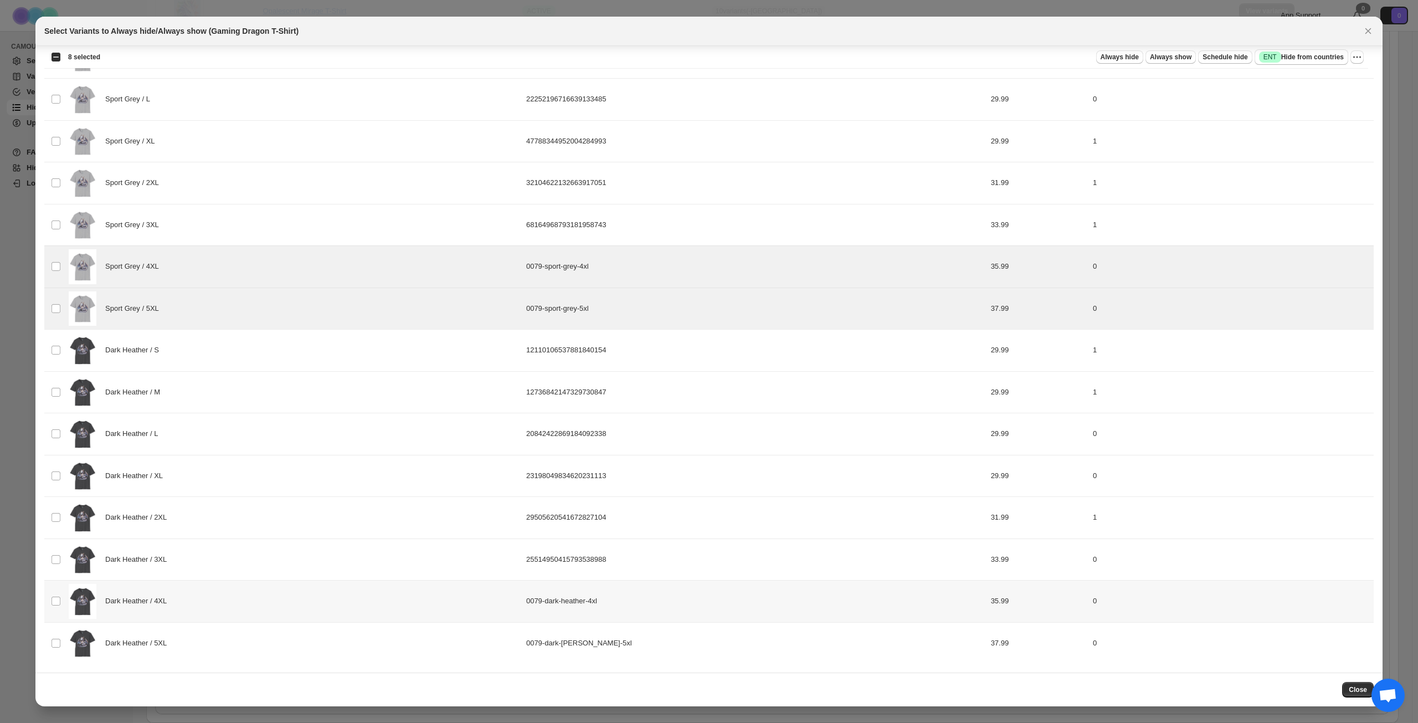
click at [244, 613] on div "Dark Heather / 4XL" at bounding box center [294, 601] width 451 height 35
click at [248, 647] on div "Dark Heather / 5XL" at bounding box center [294, 643] width 451 height 35
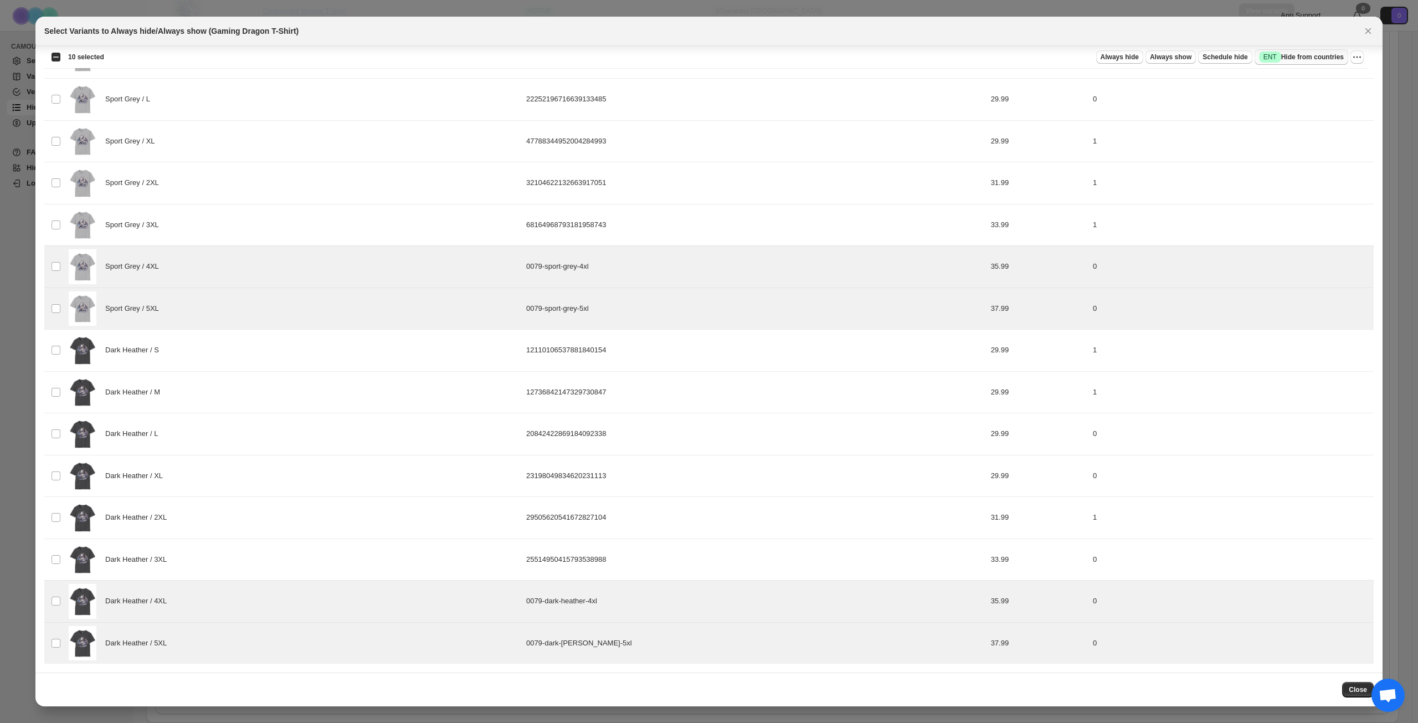
click at [1318, 58] on span "Success ENT Hide from countries" at bounding box center [1301, 57] width 85 height 11
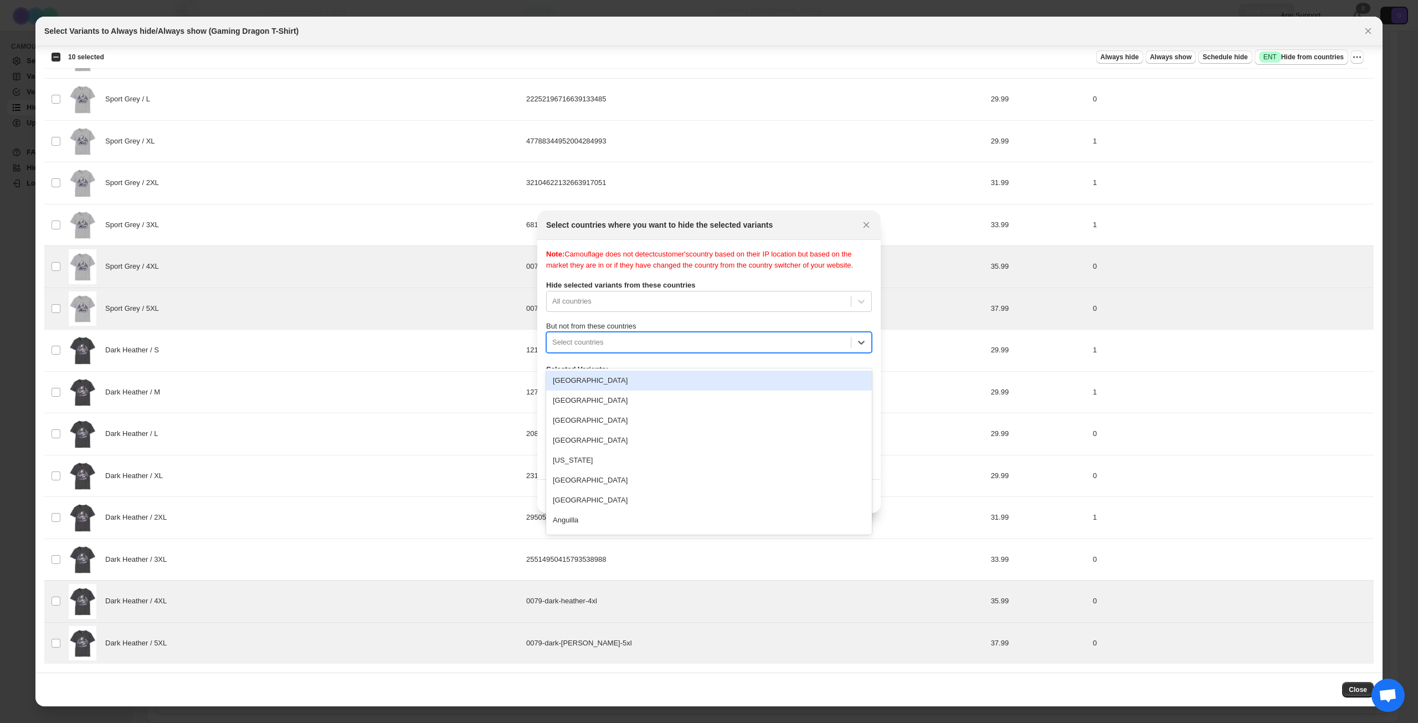
click at [676, 349] on div ":r2a:" at bounding box center [698, 342] width 293 height 13
type input "****"
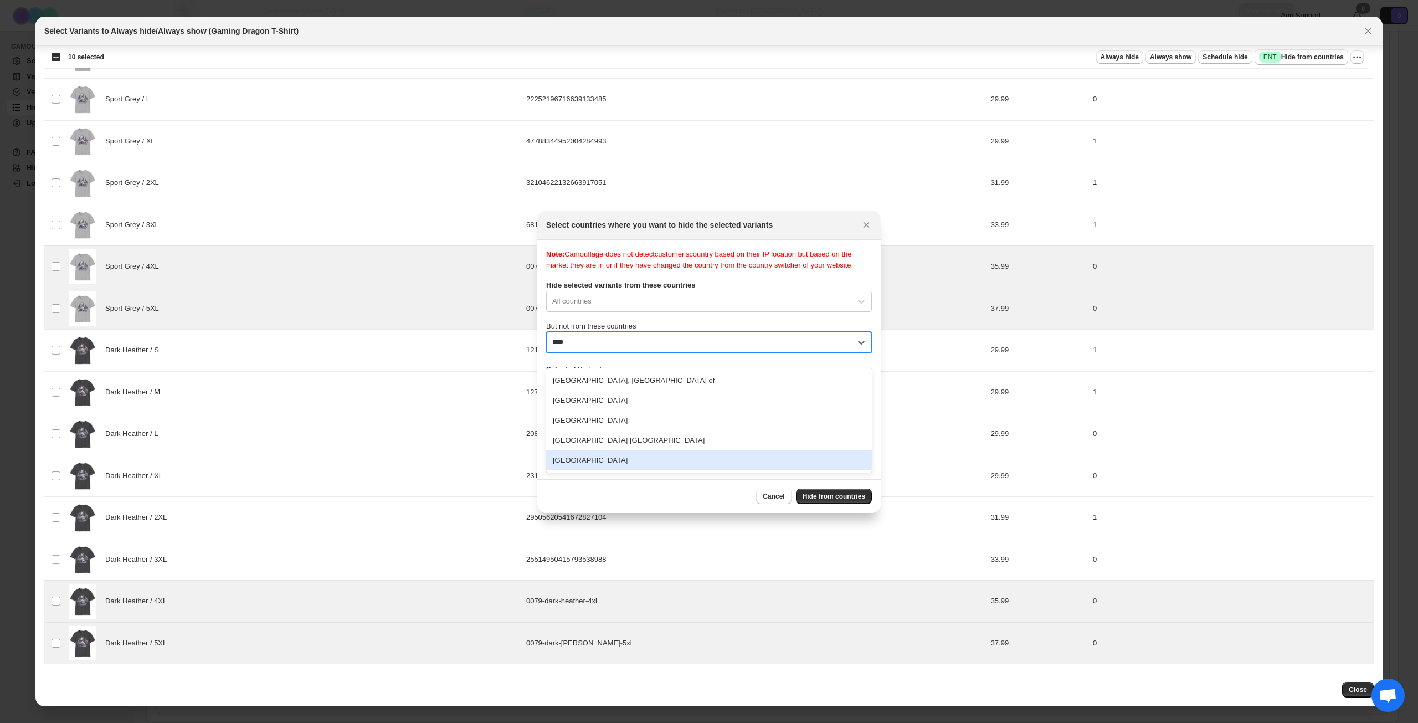
click at [613, 460] on div "[GEOGRAPHIC_DATA]" at bounding box center [709, 460] width 326 height 20
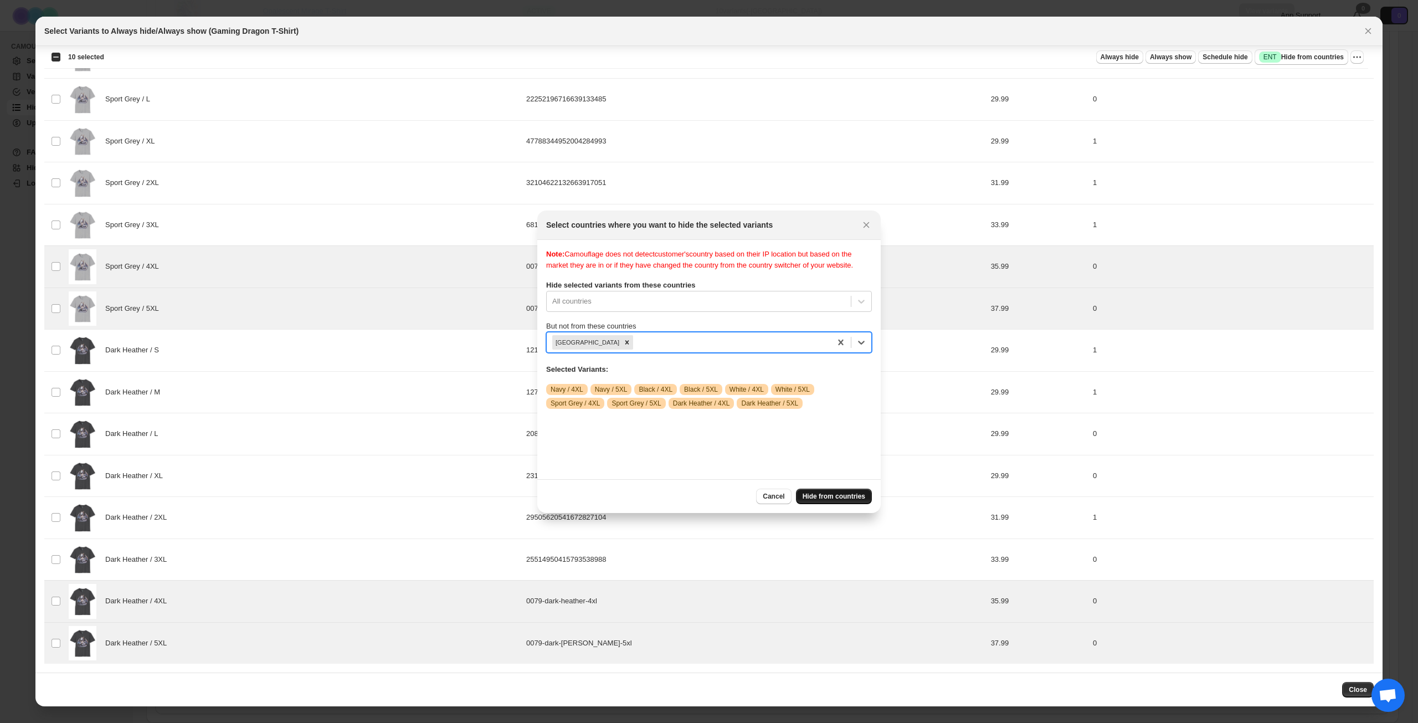
click at [829, 495] on span "Hide from countries" at bounding box center [834, 496] width 63 height 9
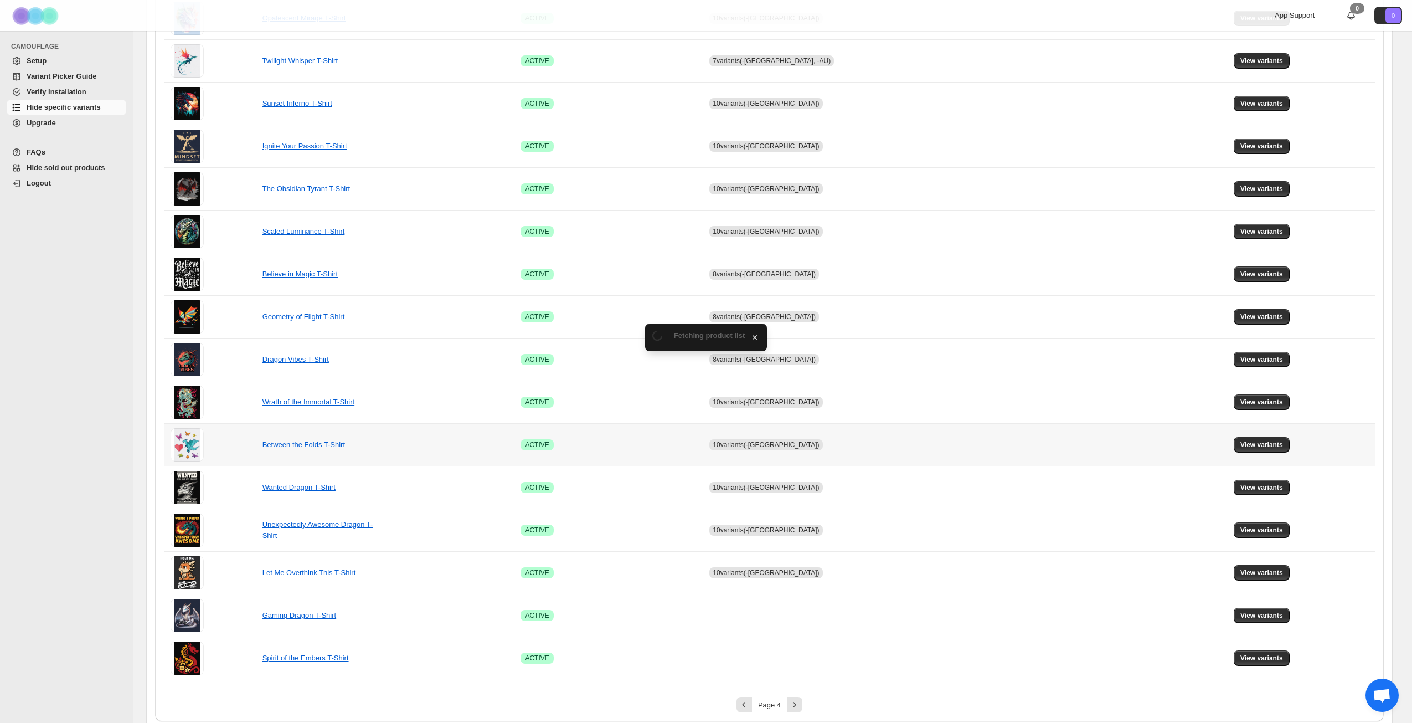
scroll to position [414, 0]
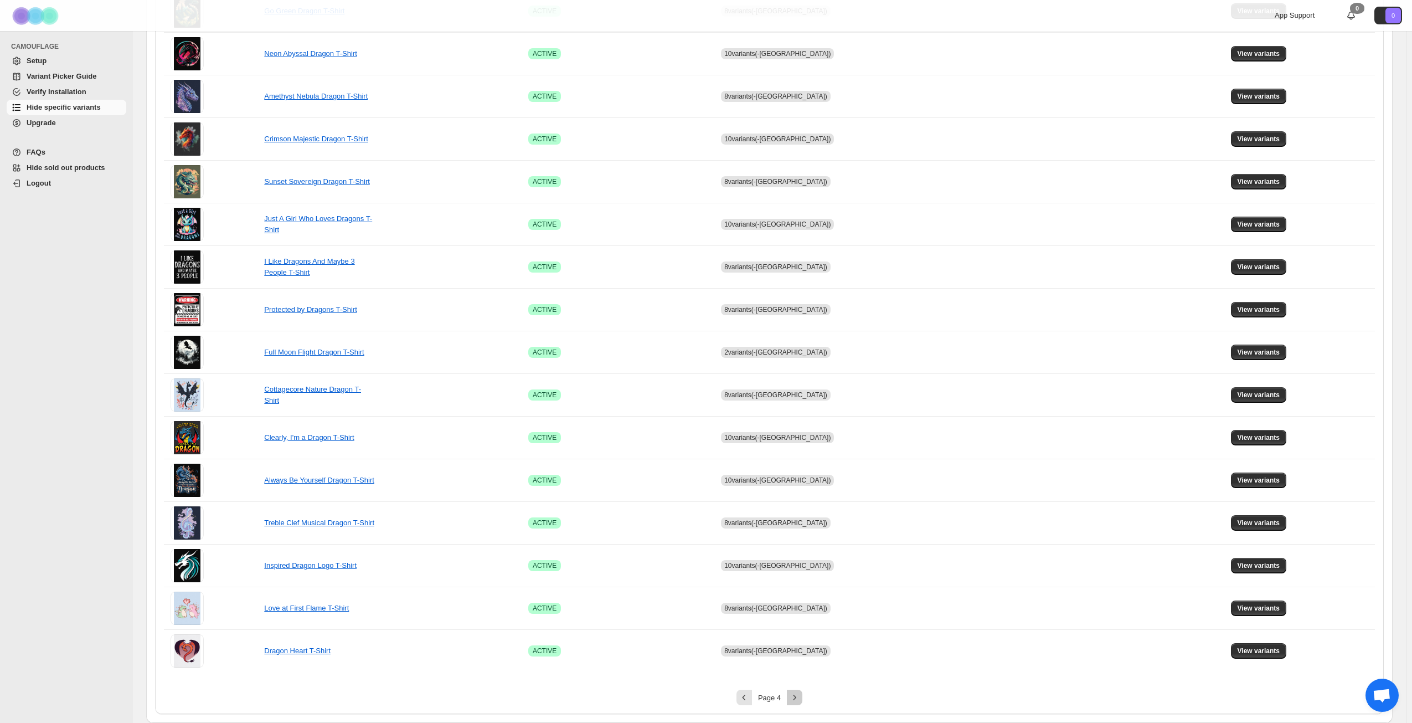
click at [796, 696] on icon "Next" at bounding box center [795, 697] width 3 height 5
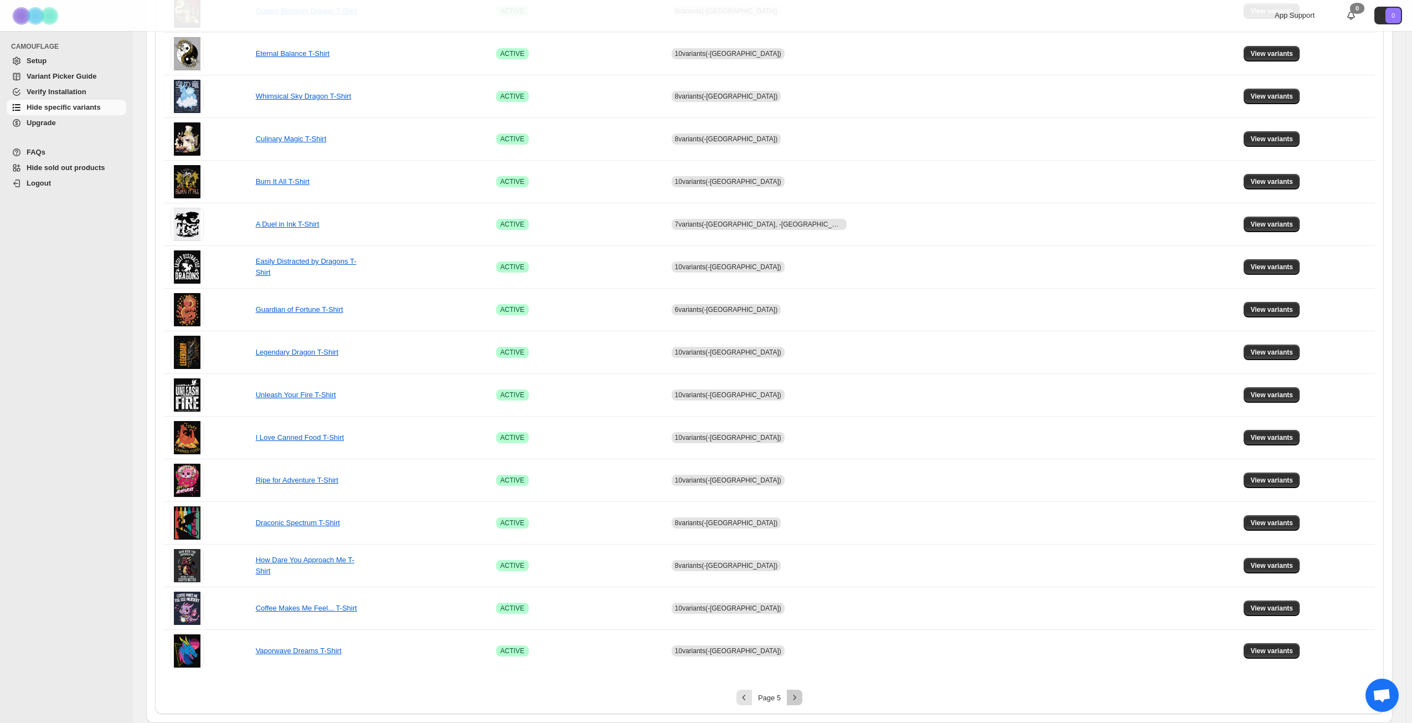
click at [796, 696] on icon "Next" at bounding box center [795, 697] width 3 height 5
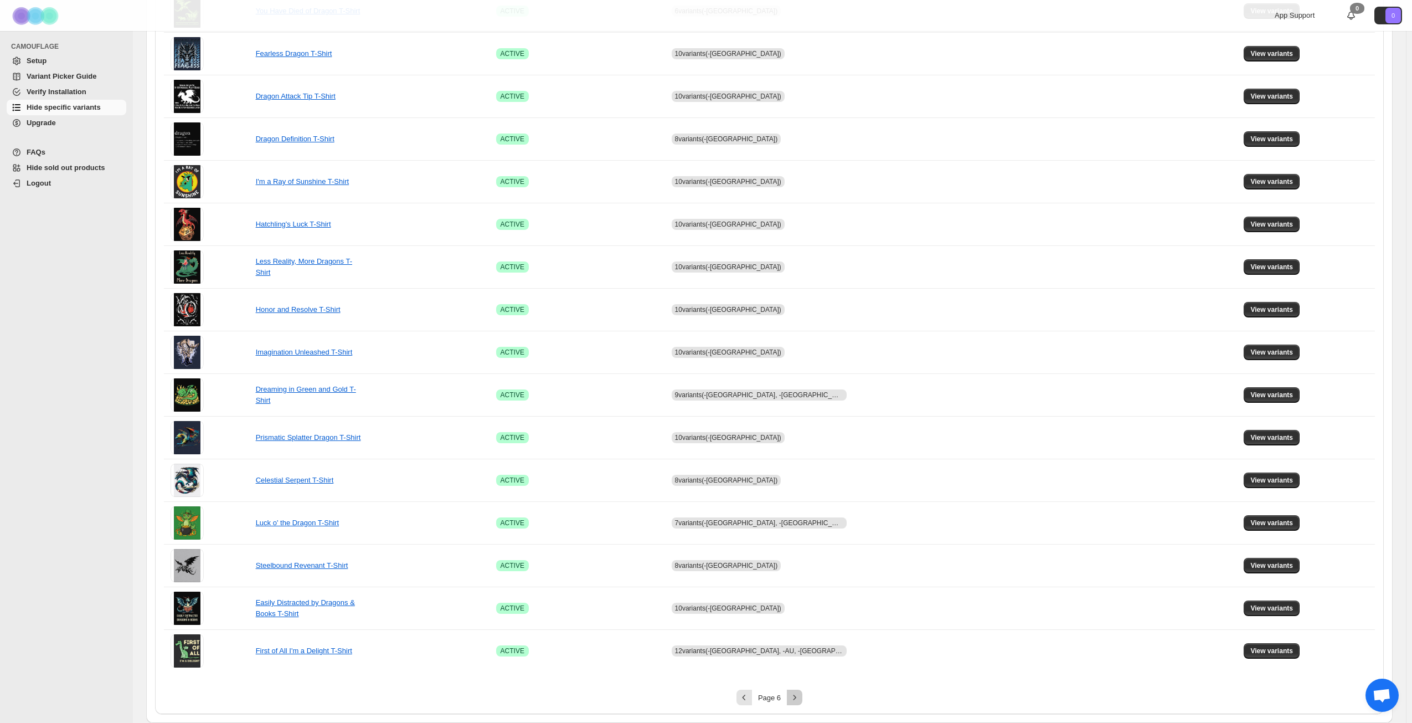
click at [796, 696] on icon "Next" at bounding box center [795, 697] width 3 height 5
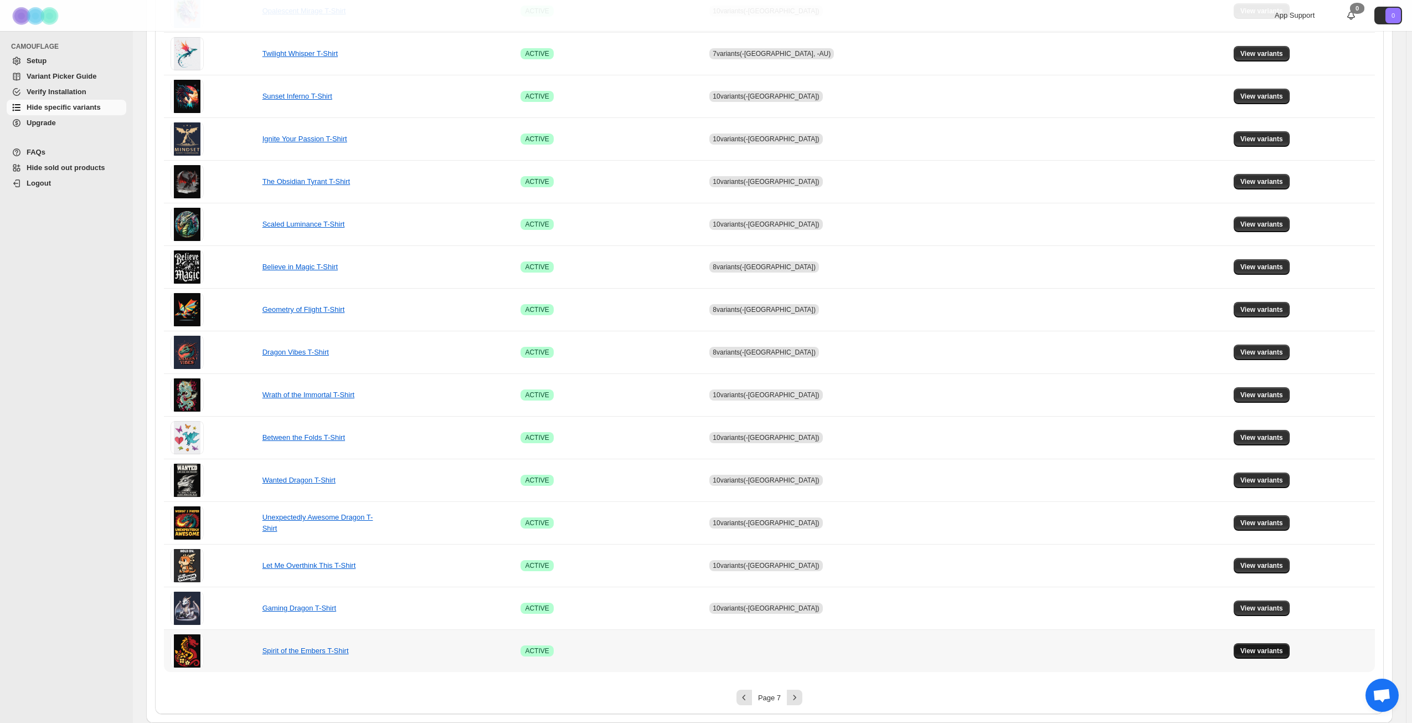
click at [1272, 656] on button "View variants" at bounding box center [1262, 651] width 56 height 16
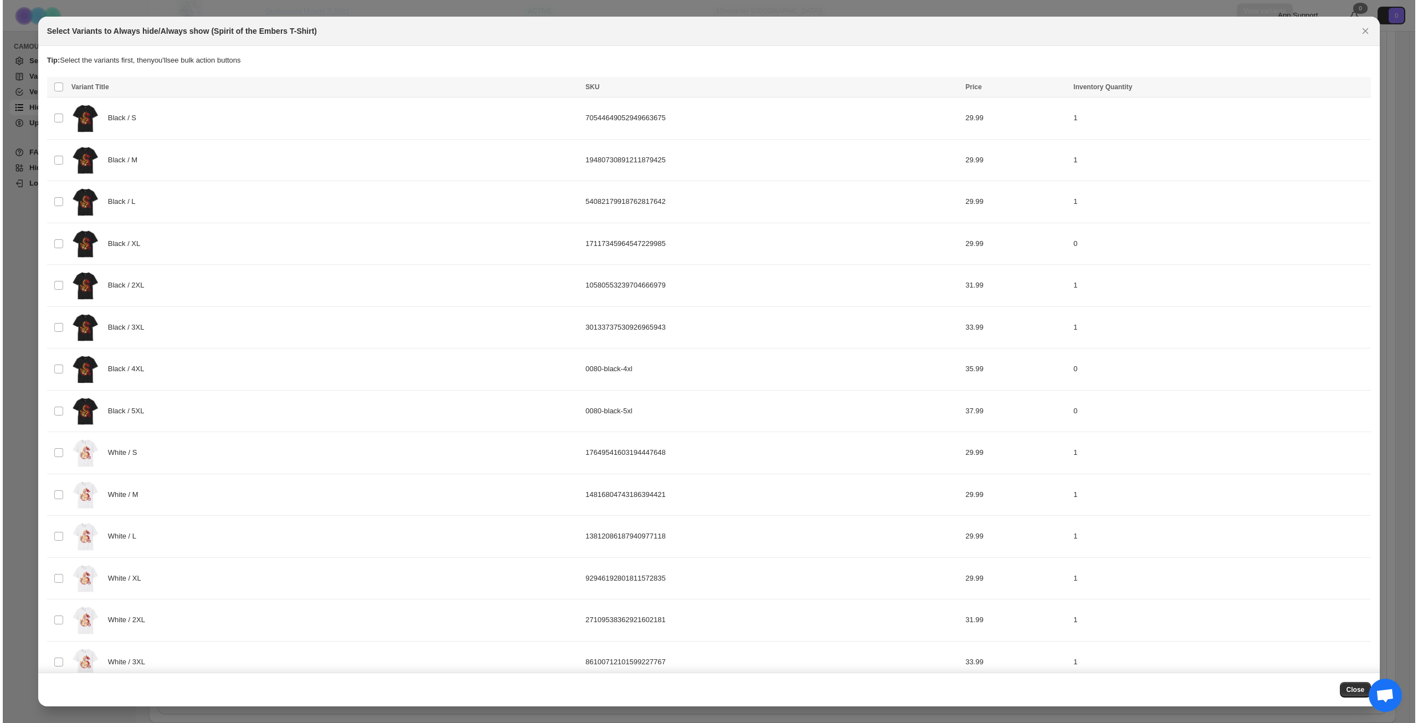
scroll to position [0, 0]
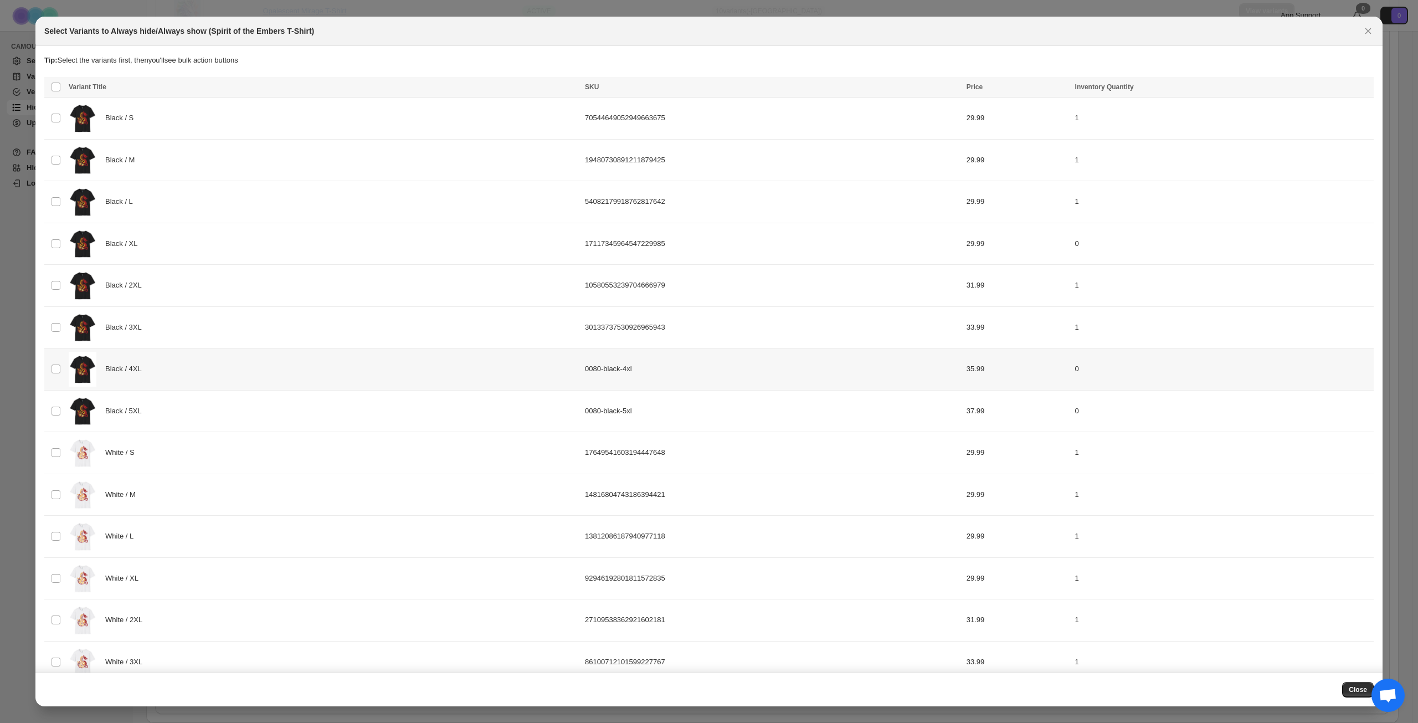
click at [287, 375] on div "Black / 4XL" at bounding box center [324, 369] width 510 height 35
click at [271, 410] on div "Black / 5XL" at bounding box center [324, 411] width 510 height 35
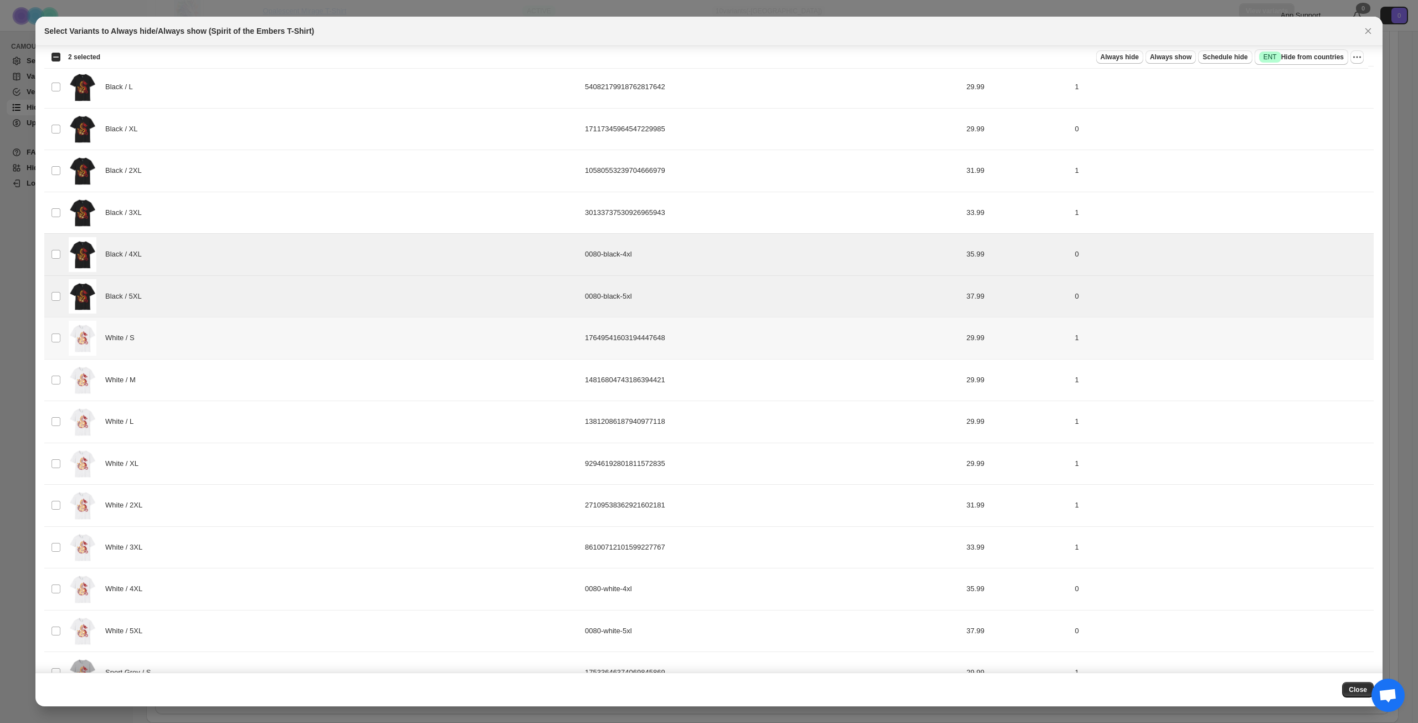
scroll to position [222, 0]
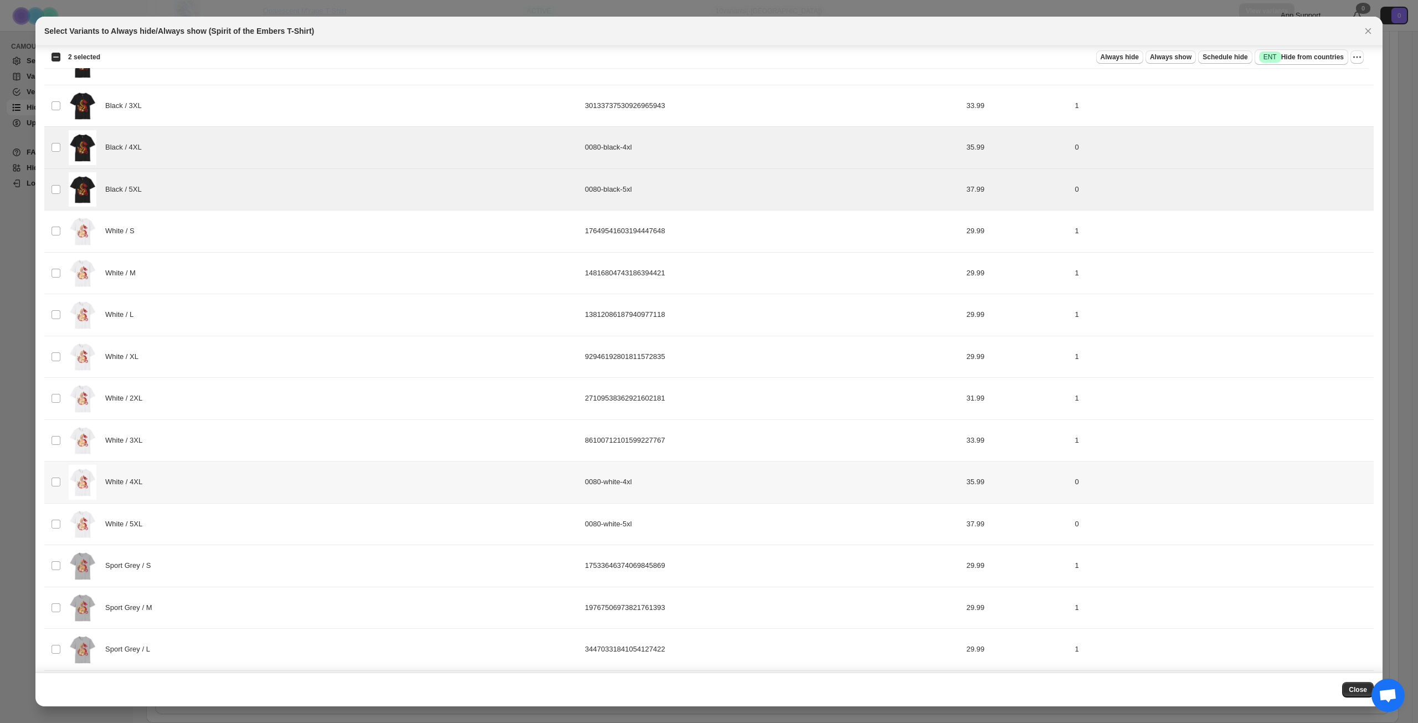
click at [253, 479] on div "White / 4XL" at bounding box center [324, 482] width 510 height 35
click at [255, 523] on div "White / 5XL" at bounding box center [324, 524] width 510 height 35
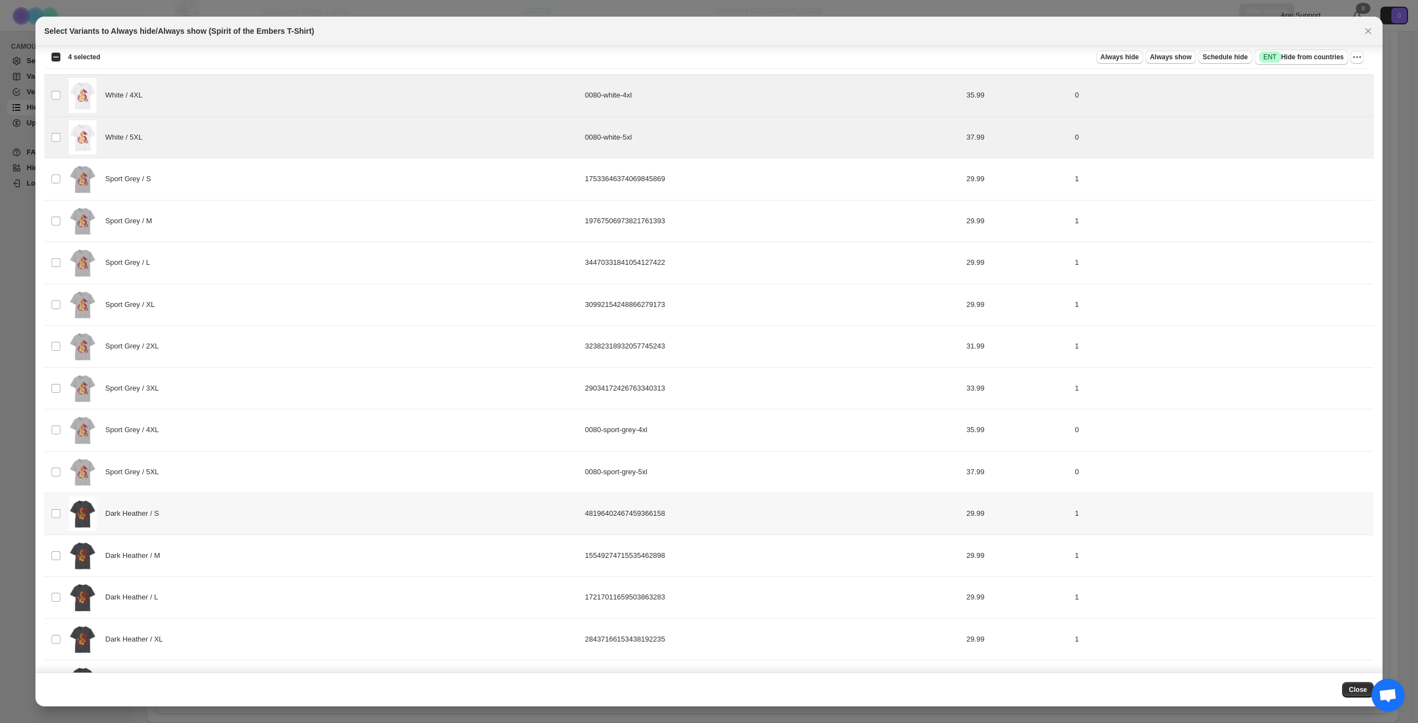
scroll to position [609, 0]
click at [279, 439] on div "Sport Grey / 4XL" at bounding box center [324, 429] width 510 height 35
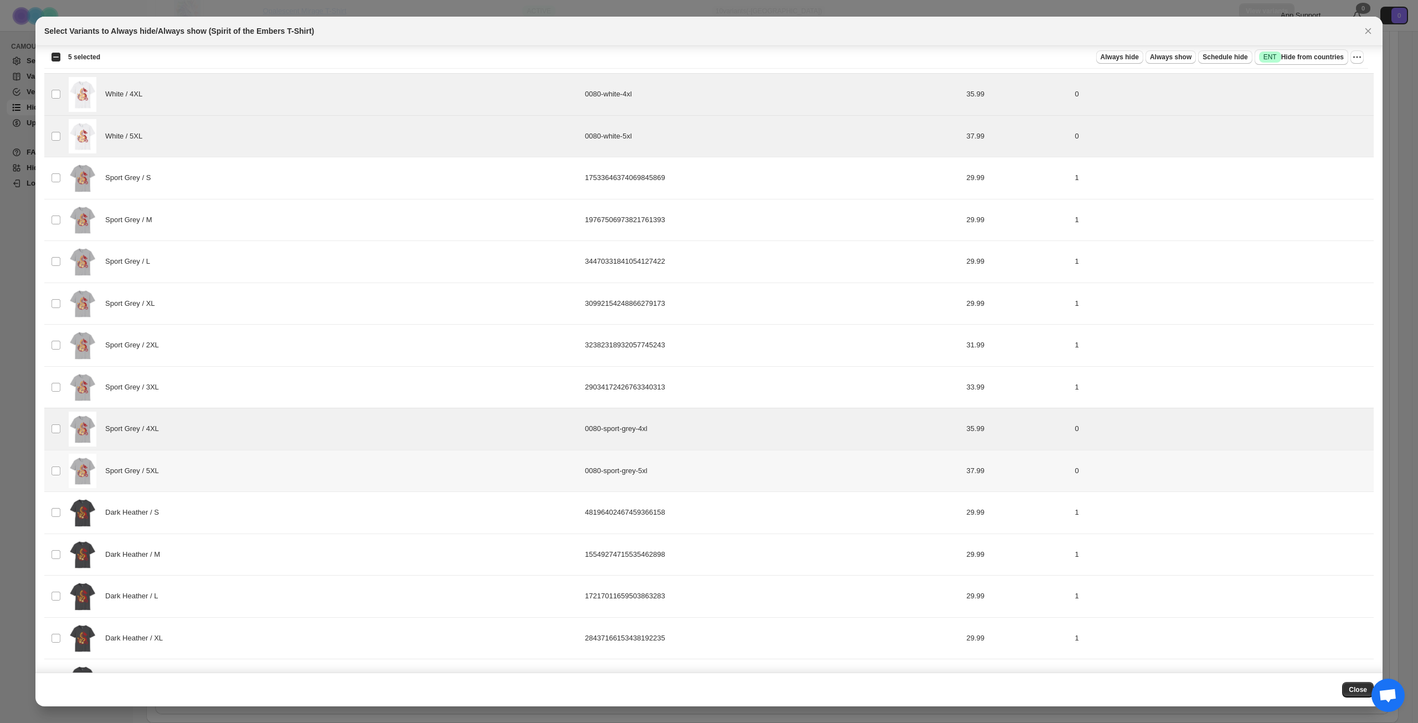
click at [266, 473] on div "Sport Grey / 5XL" at bounding box center [324, 471] width 510 height 35
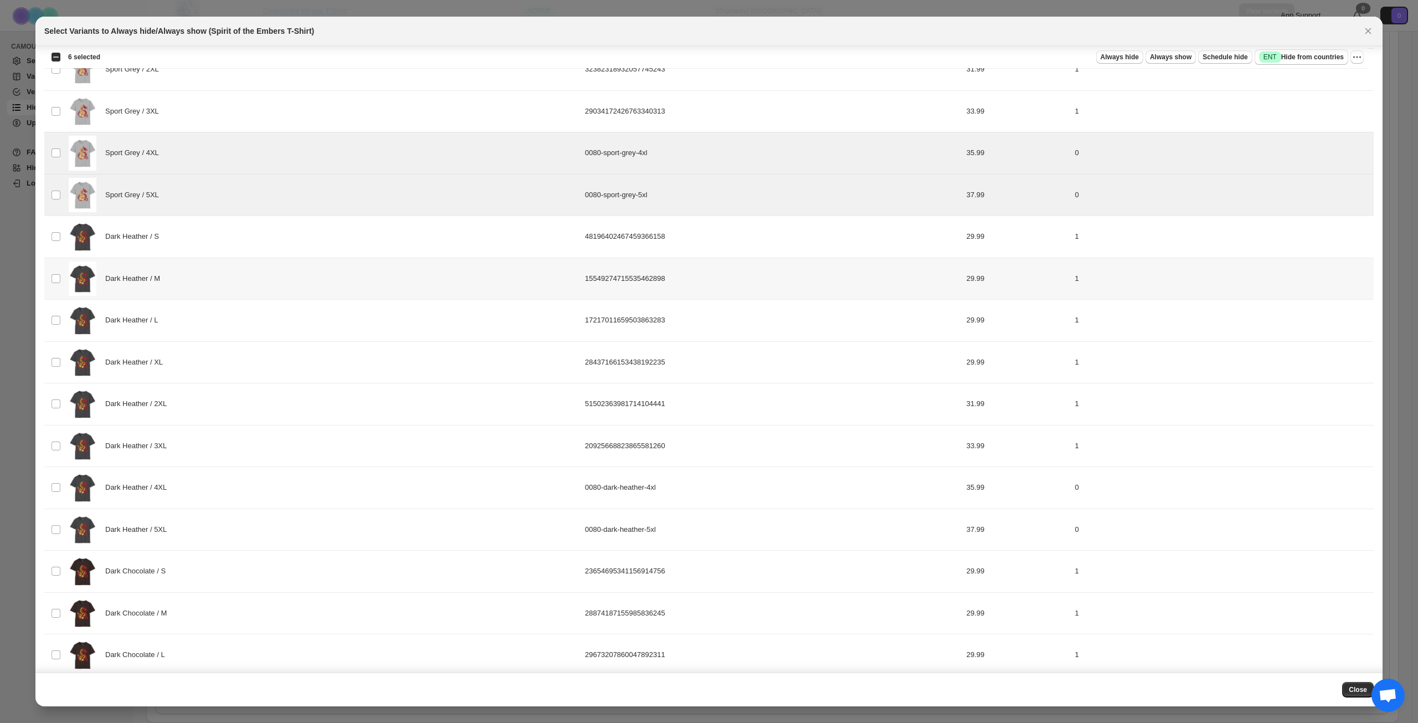
scroll to position [886, 0]
click at [280, 491] on div "Dark Heather / 4XL" at bounding box center [324, 486] width 510 height 35
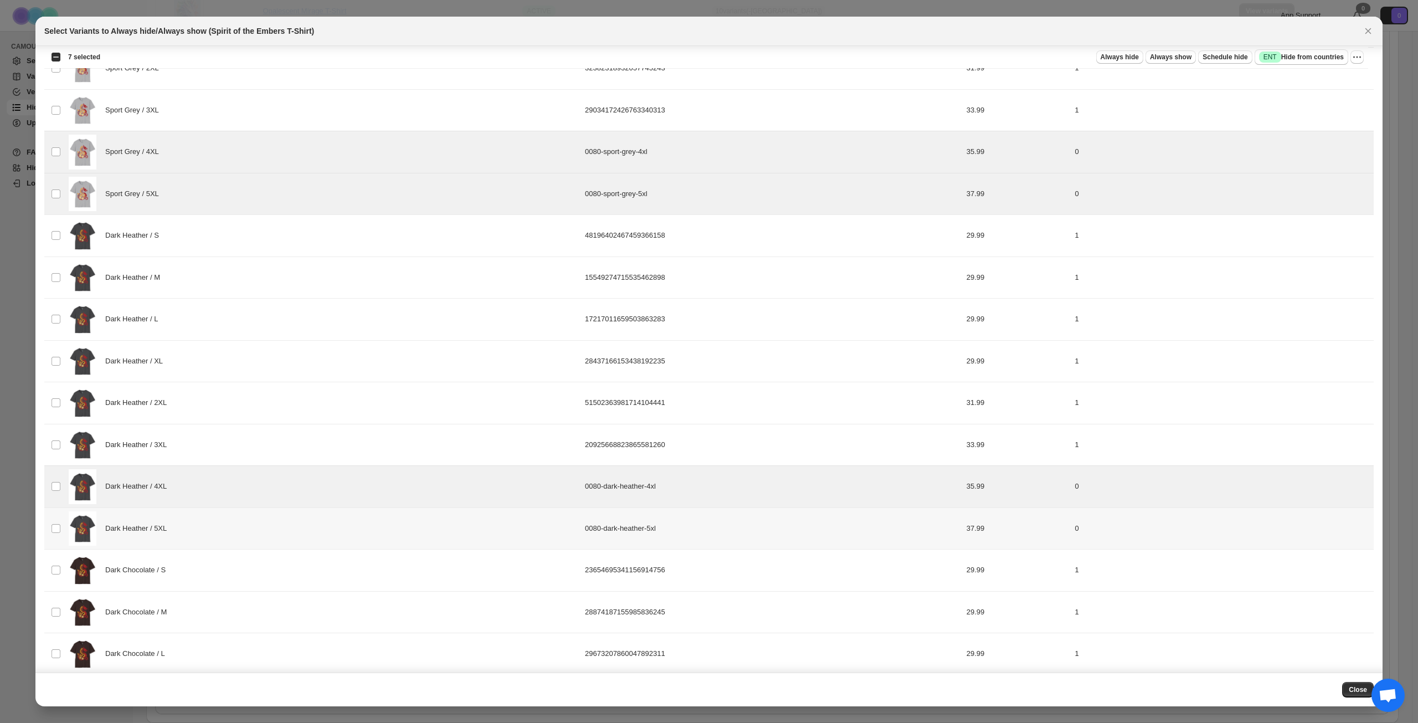
click at [254, 528] on div "Dark Heather / 5XL" at bounding box center [324, 528] width 510 height 35
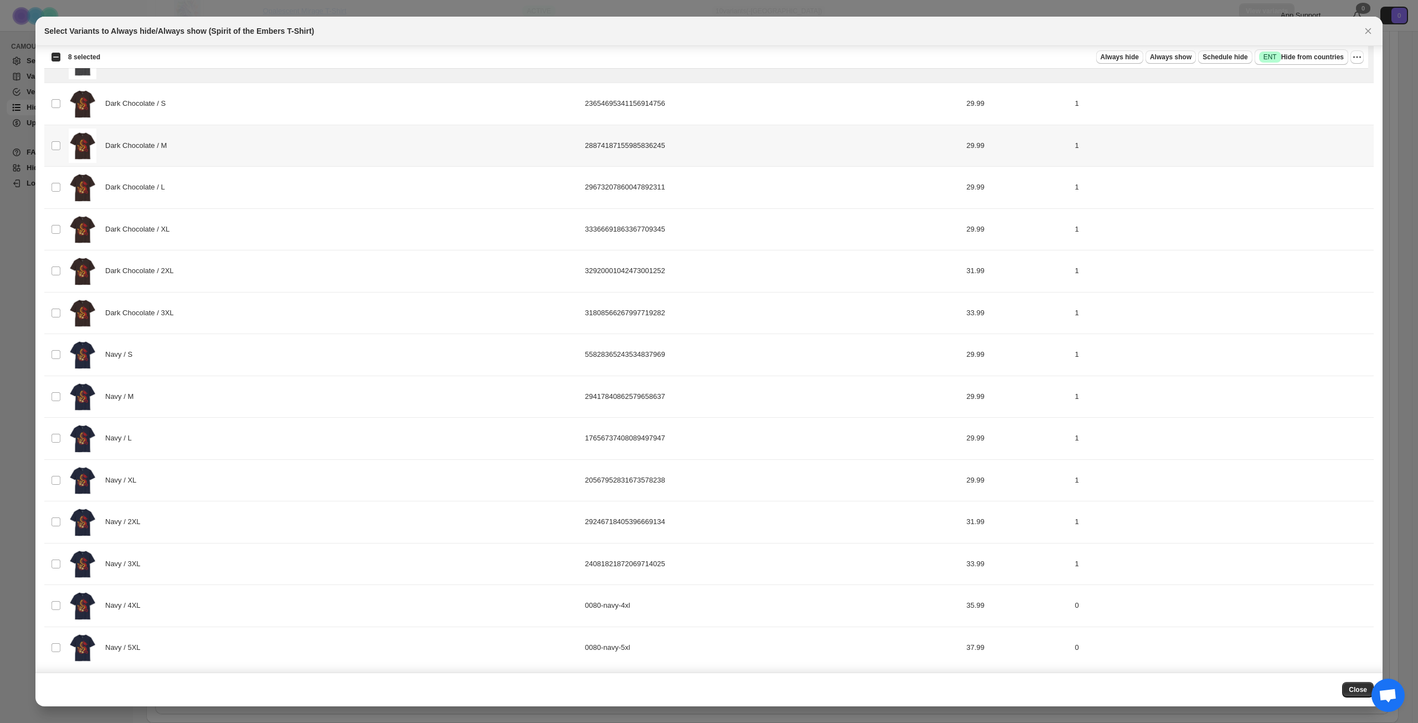
scroll to position [1357, 0]
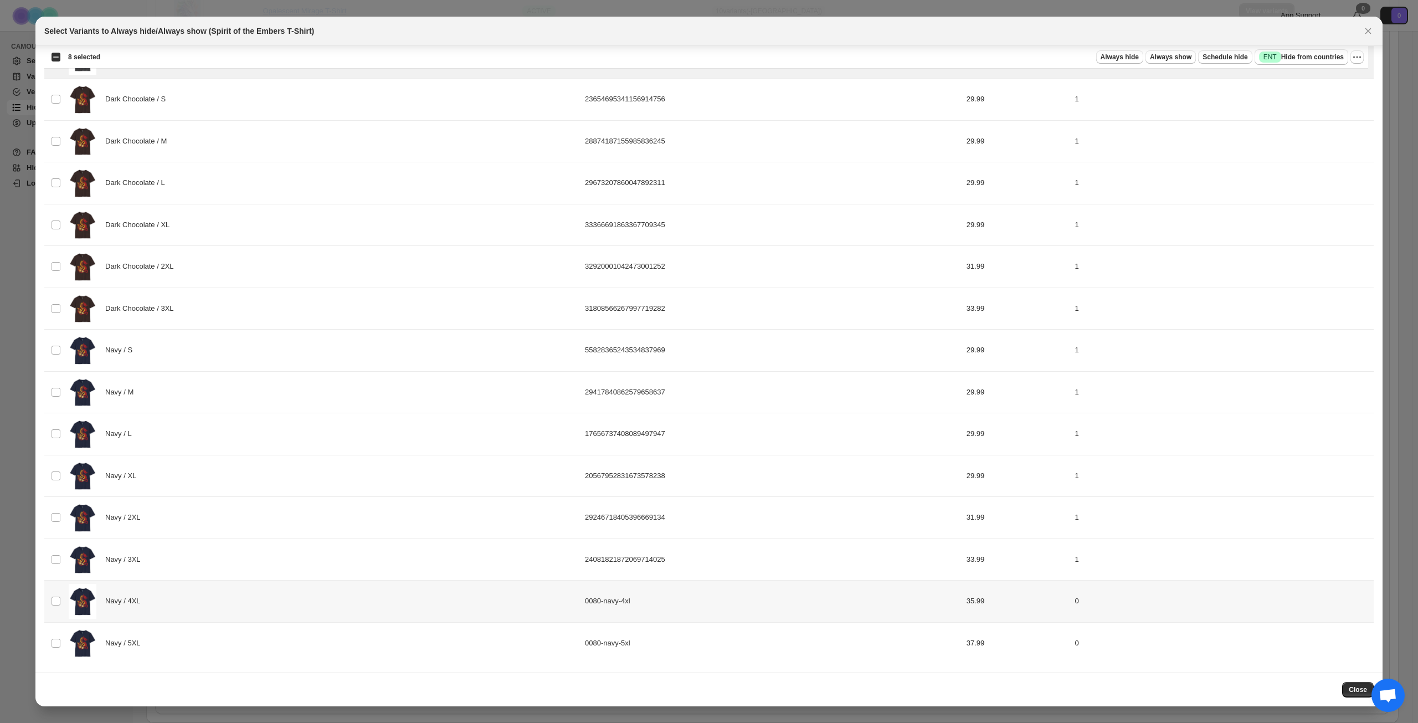
click at [244, 596] on div "Navy / 4XL" at bounding box center [324, 601] width 510 height 35
click at [244, 655] on div "Navy / 5XL" at bounding box center [324, 643] width 510 height 35
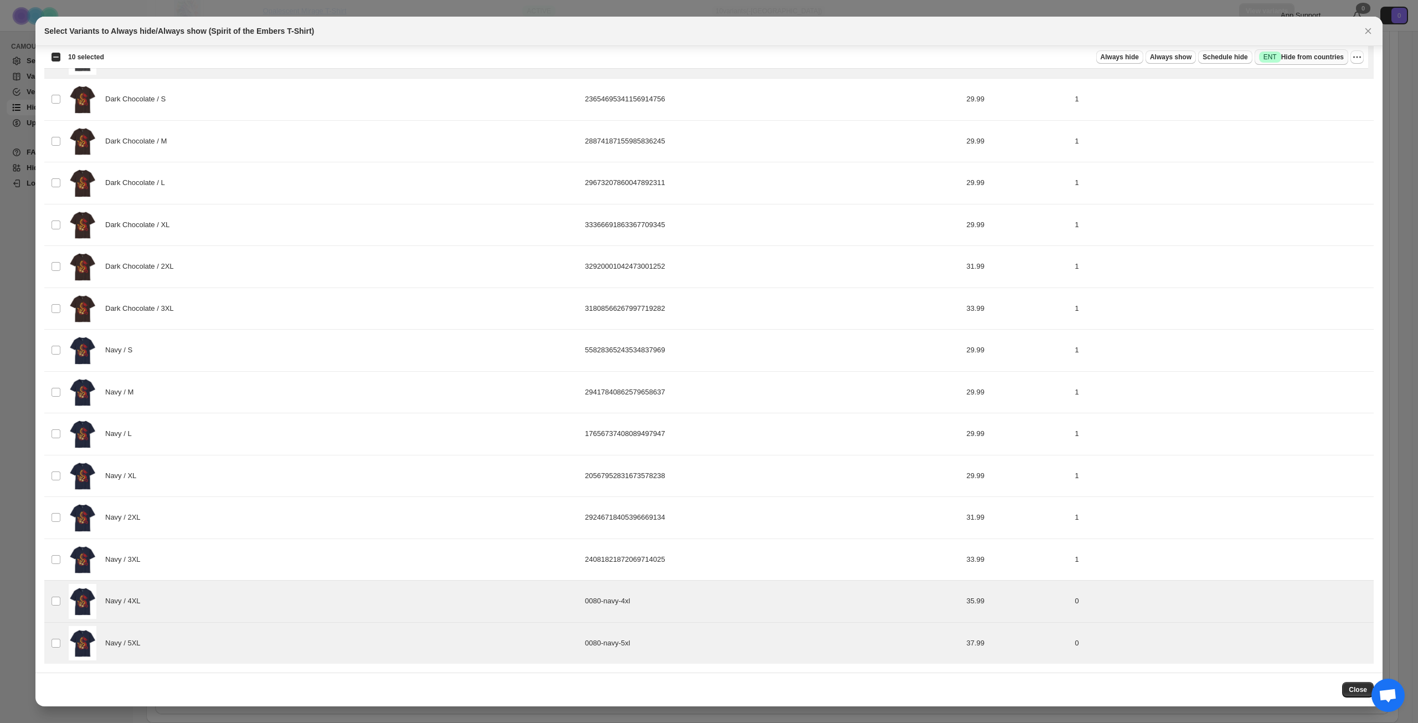
click at [1313, 60] on span "Success ENT Hide from countries" at bounding box center [1301, 57] width 85 height 11
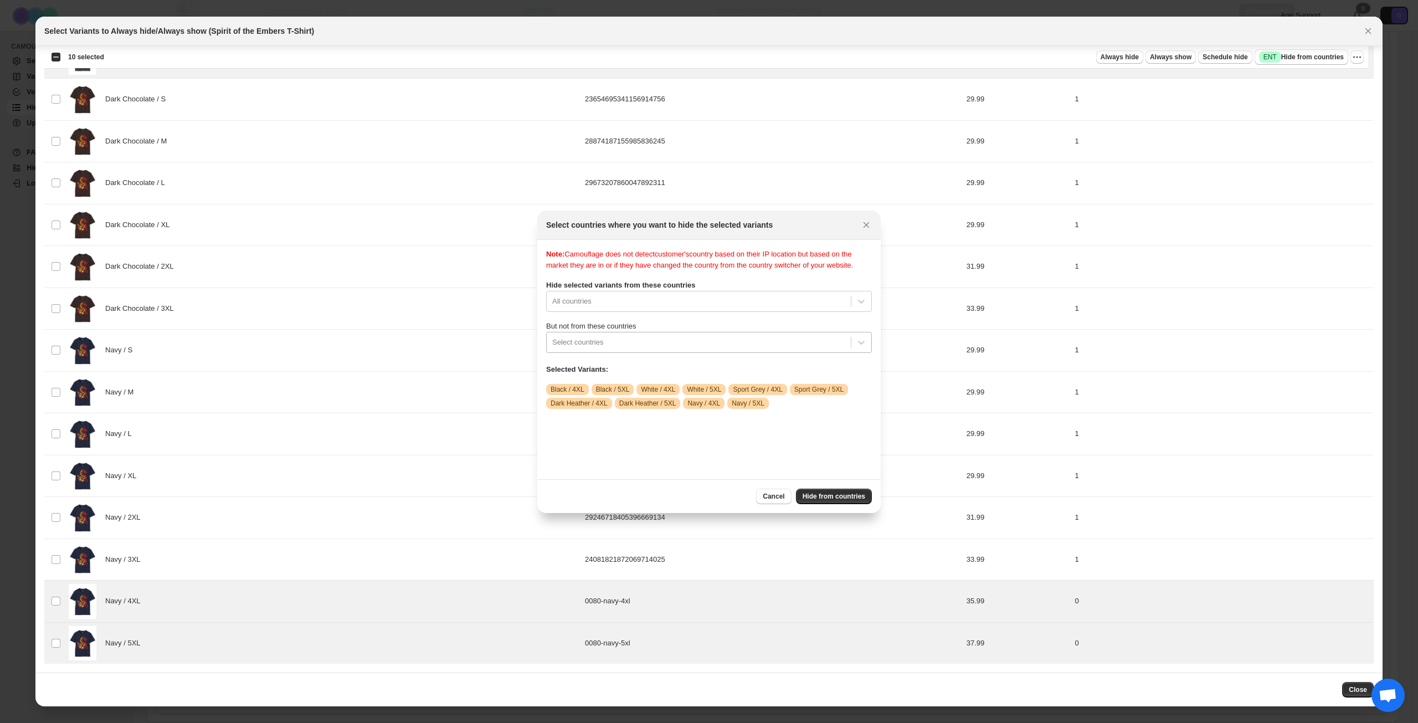
click at [703, 347] on div ":r4f:" at bounding box center [698, 342] width 293 height 13
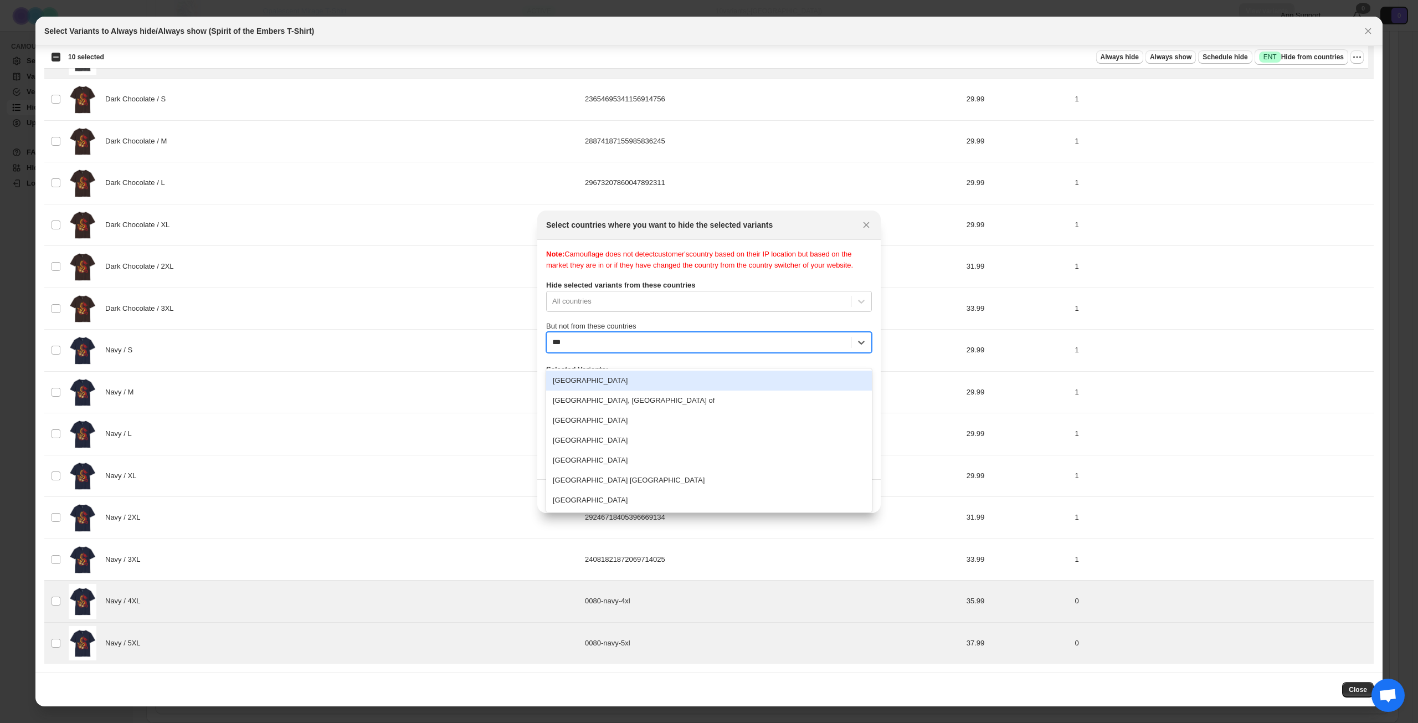
type input "****"
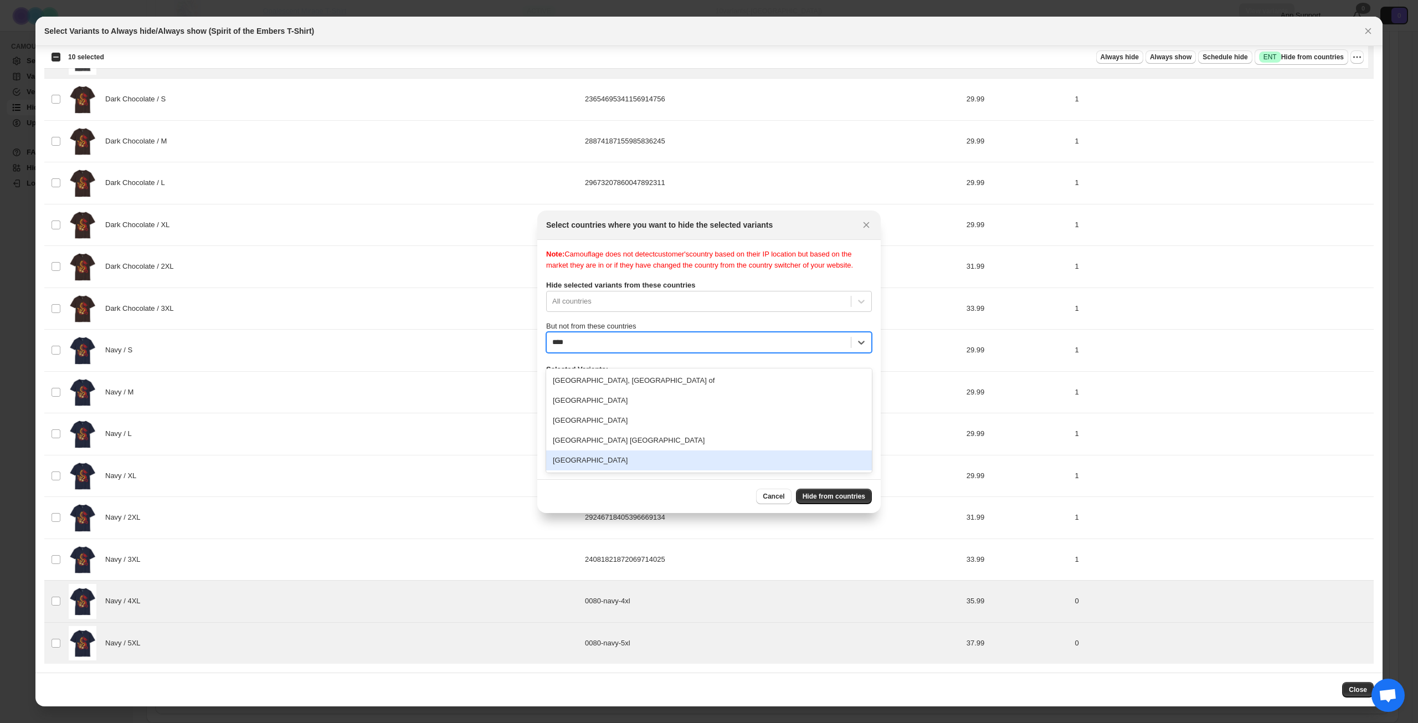
click at [647, 458] on div "[GEOGRAPHIC_DATA]" at bounding box center [709, 460] width 326 height 20
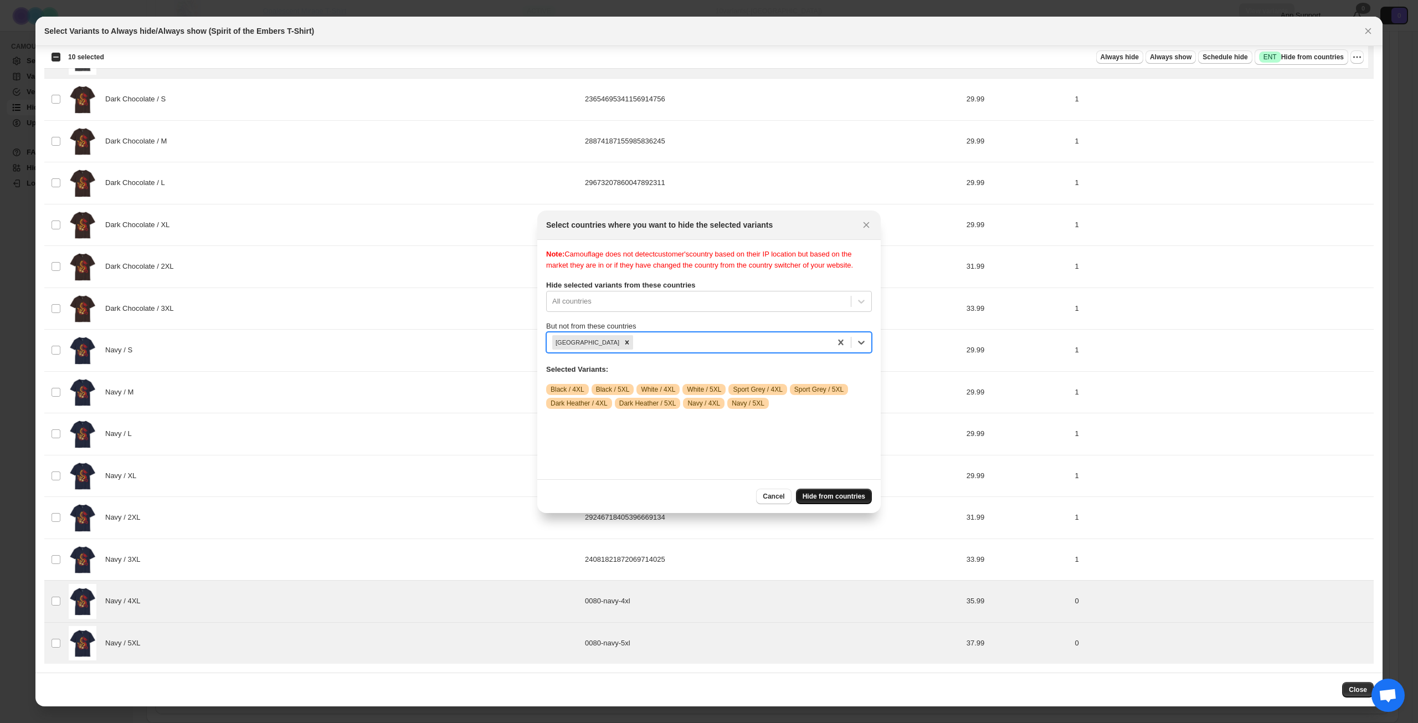
click at [837, 493] on span "Hide from countries" at bounding box center [834, 496] width 63 height 9
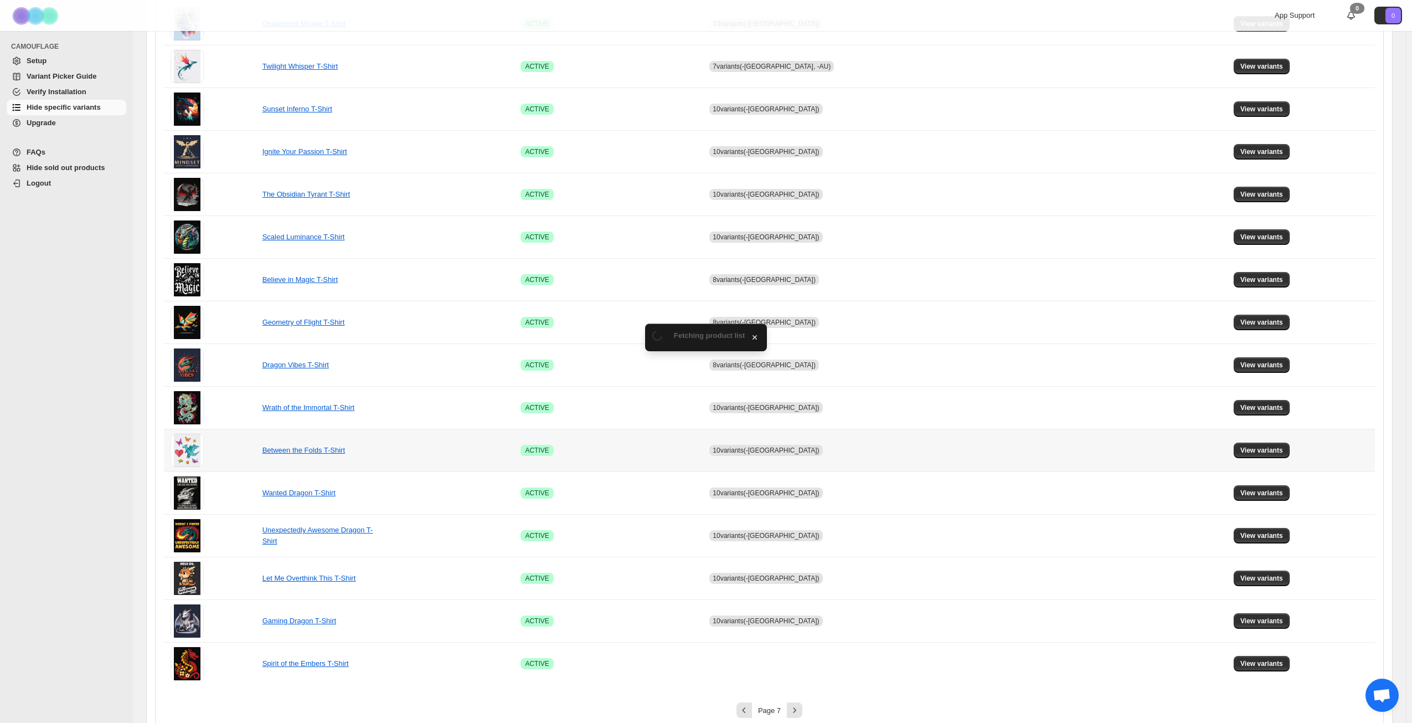
scroll to position [414, 0]
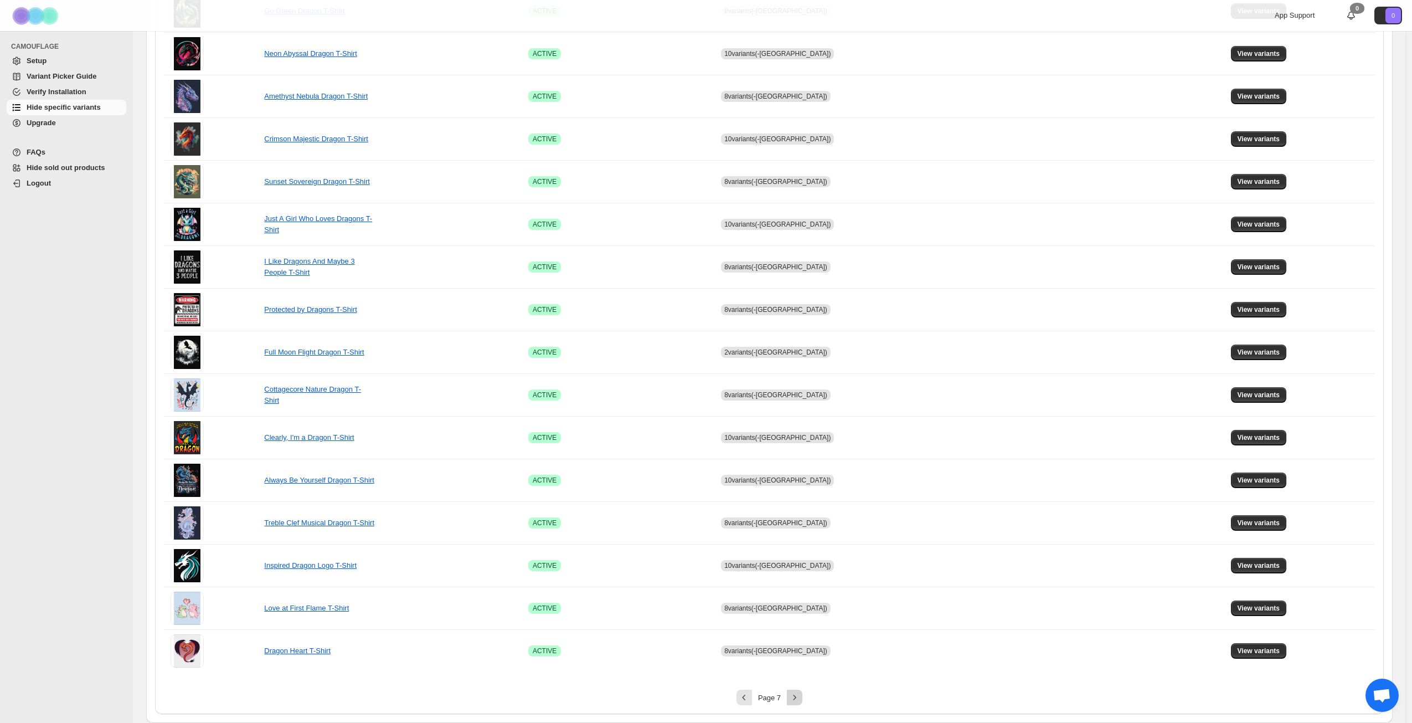
click at [795, 696] on icon "Next" at bounding box center [794, 697] width 11 height 11
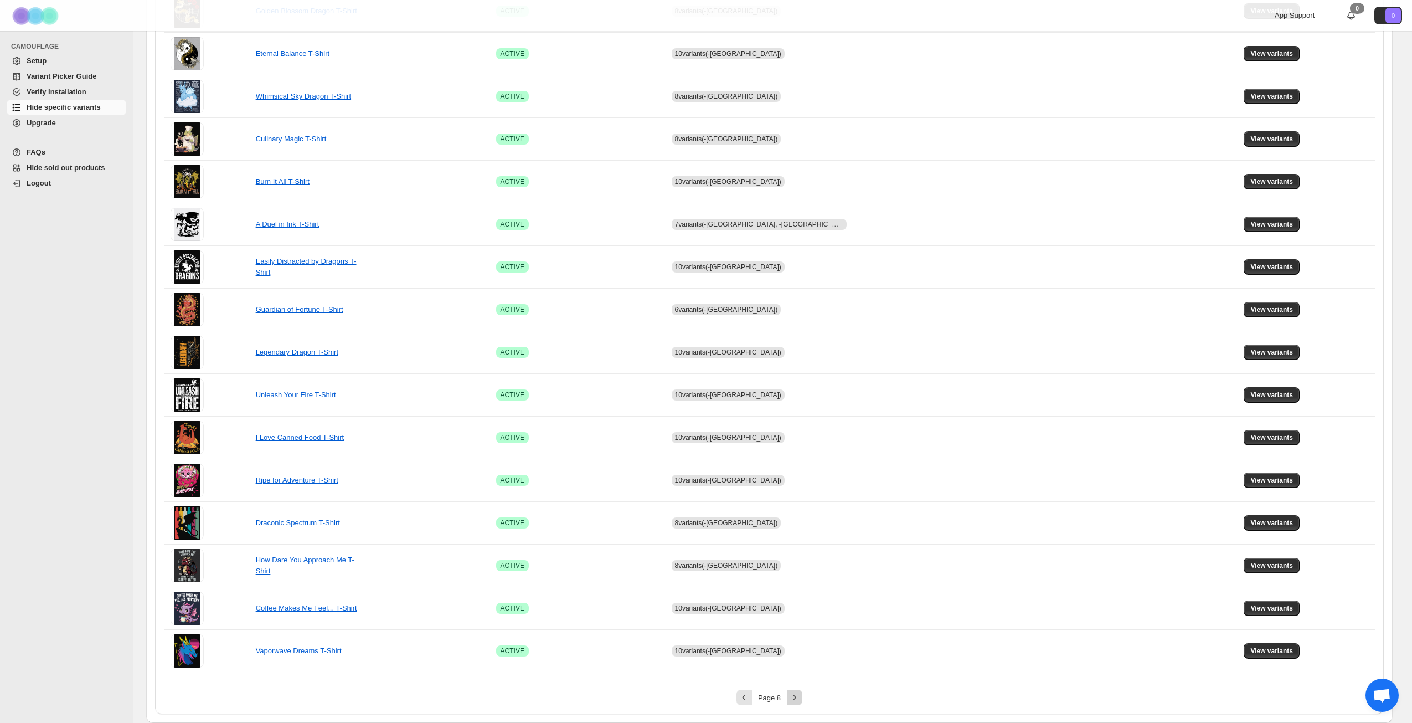
click at [796, 696] on icon "Next" at bounding box center [795, 697] width 3 height 5
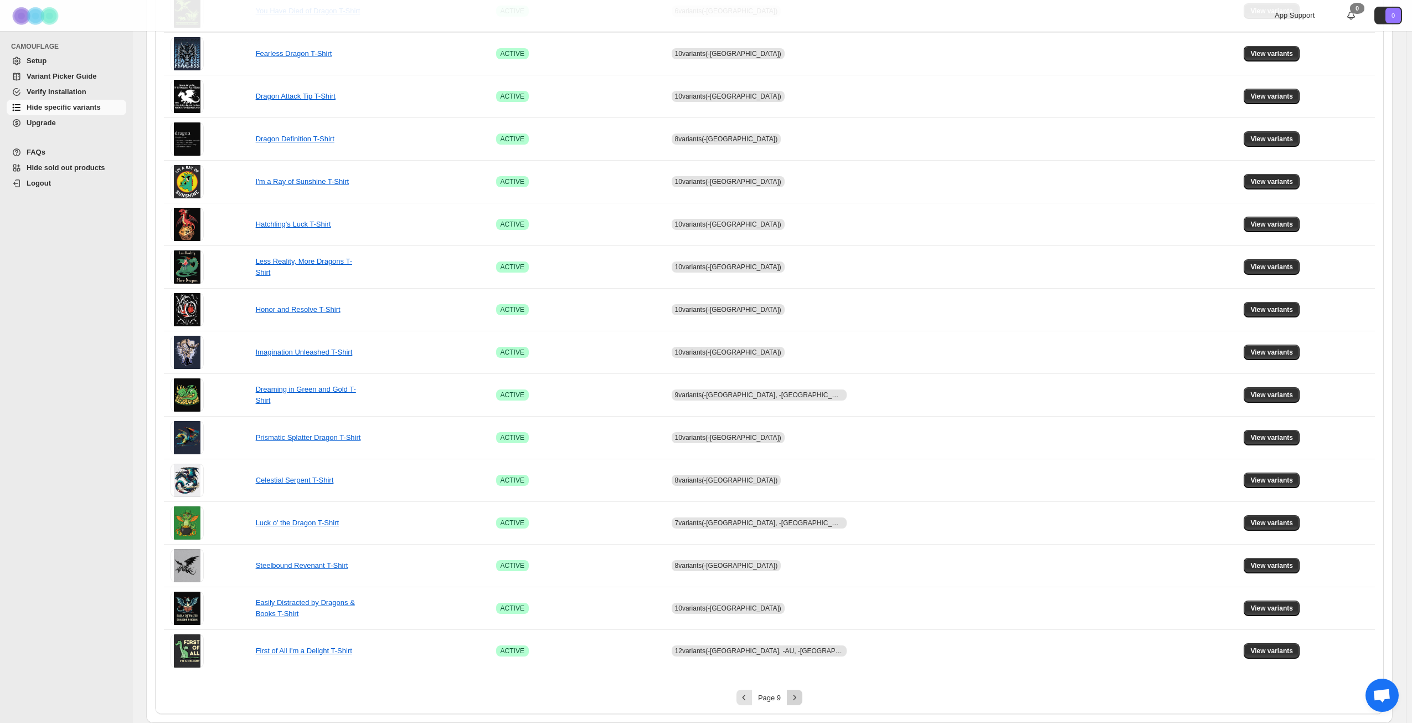
click at [796, 696] on icon "Next" at bounding box center [795, 697] width 3 height 5
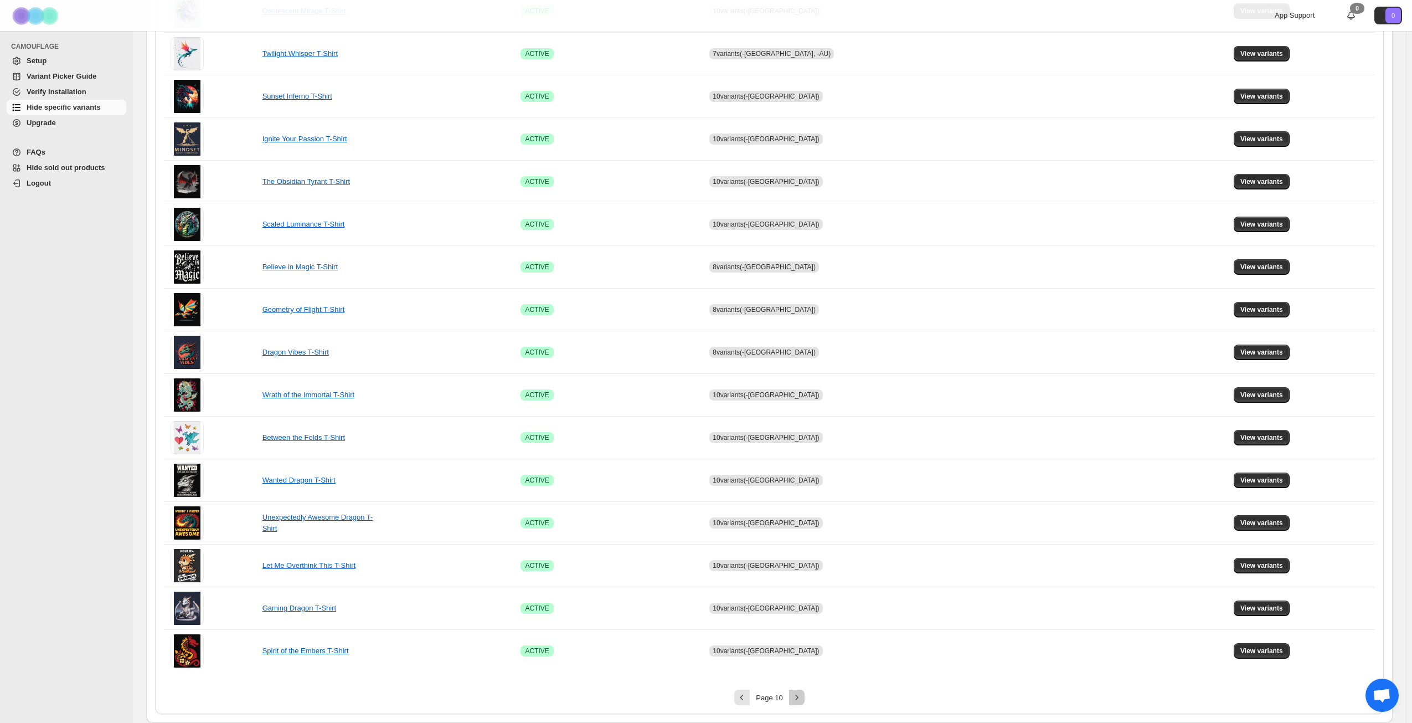
click at [798, 696] on icon "Next" at bounding box center [797, 697] width 11 height 11
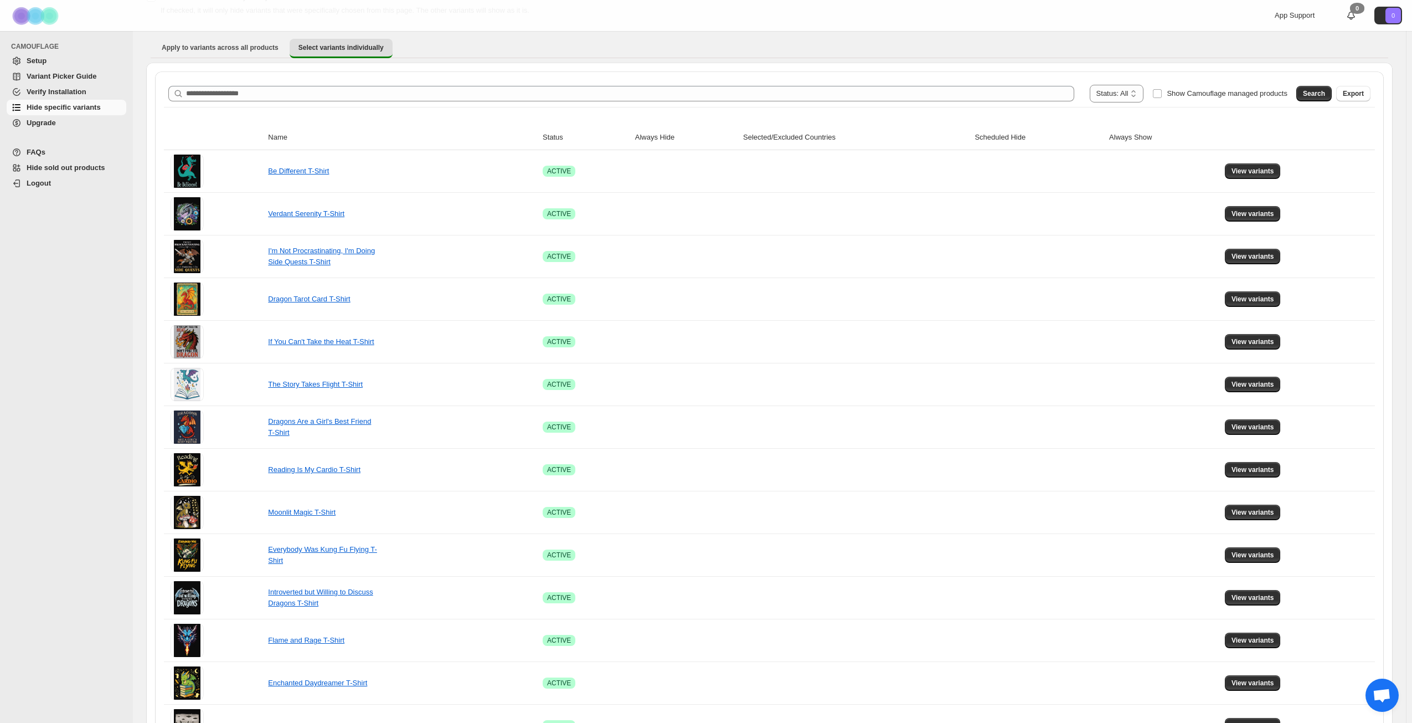
scroll to position [82, 0]
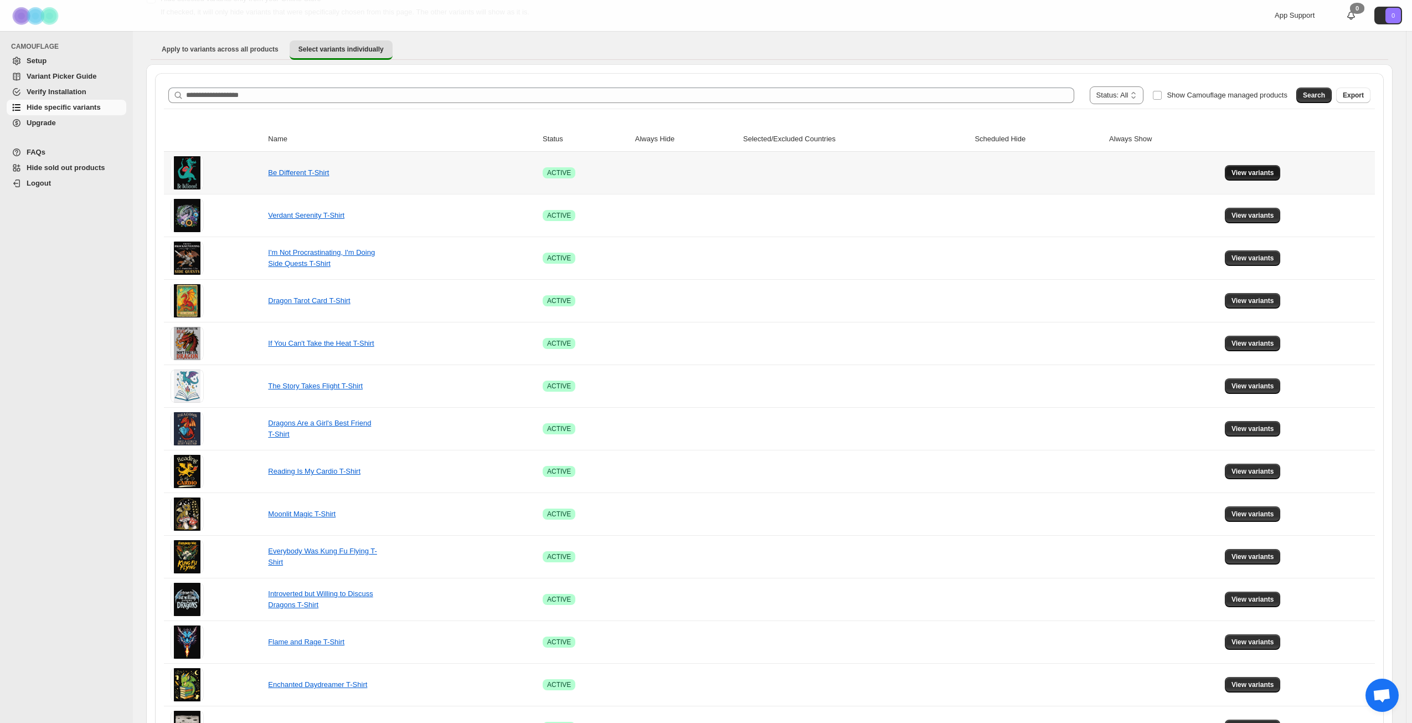
click at [1259, 169] on span "View variants" at bounding box center [1253, 172] width 43 height 9
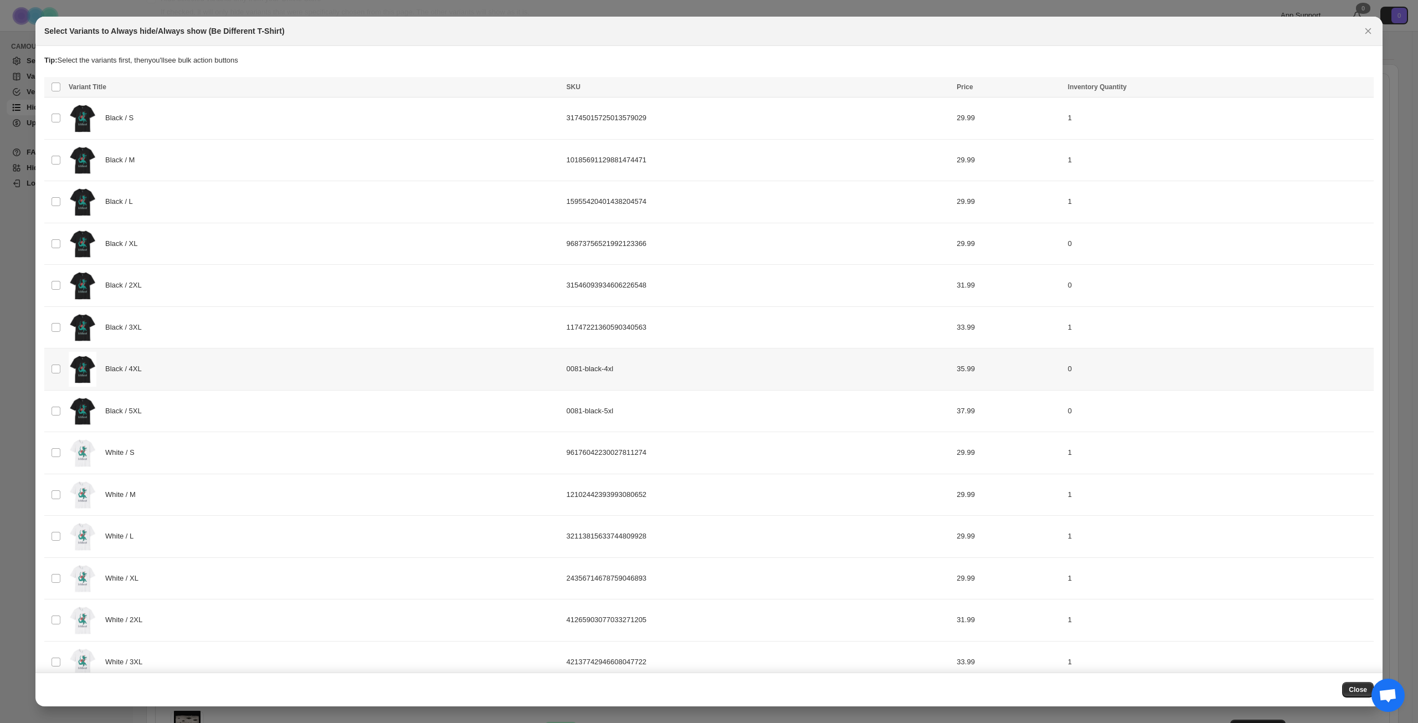
click at [210, 361] on div "Black / 4XL" at bounding box center [314, 369] width 491 height 35
click at [219, 403] on div "Black / 5XL" at bounding box center [314, 411] width 491 height 35
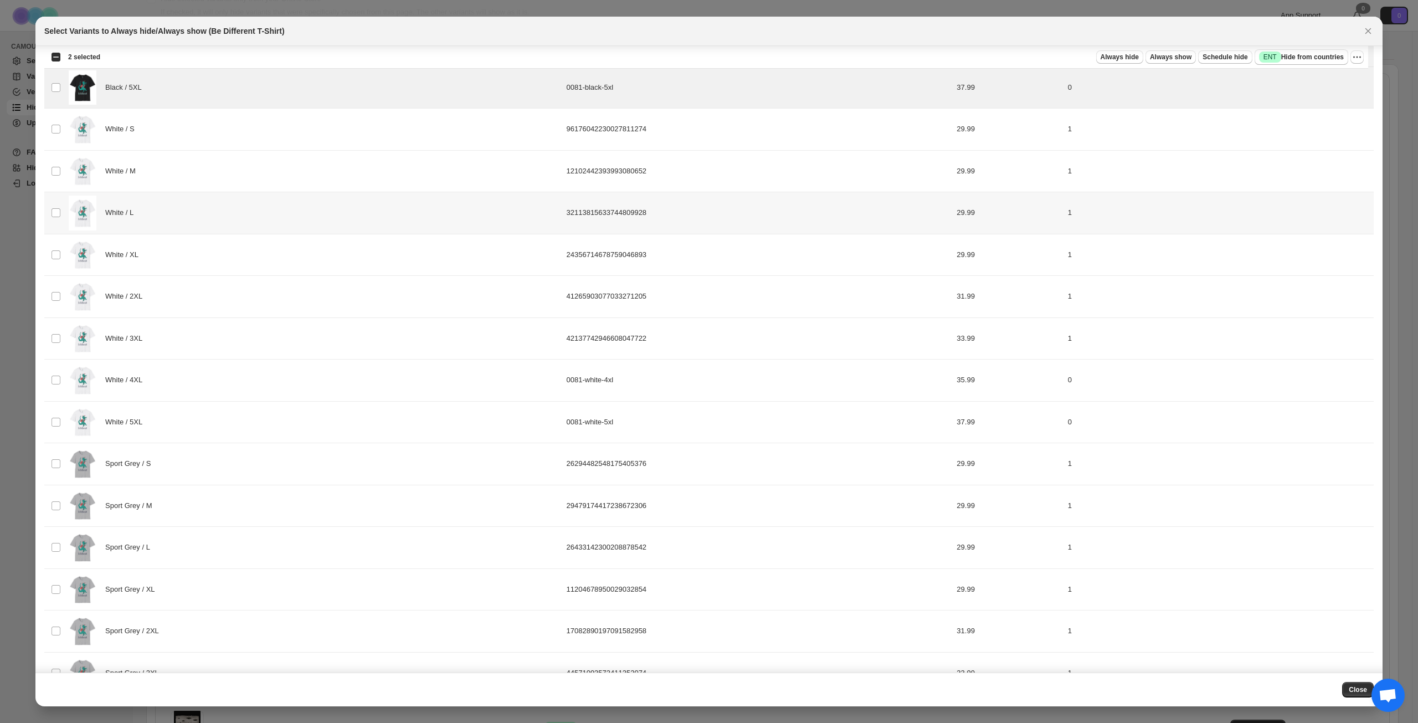
scroll to position [354, 0]
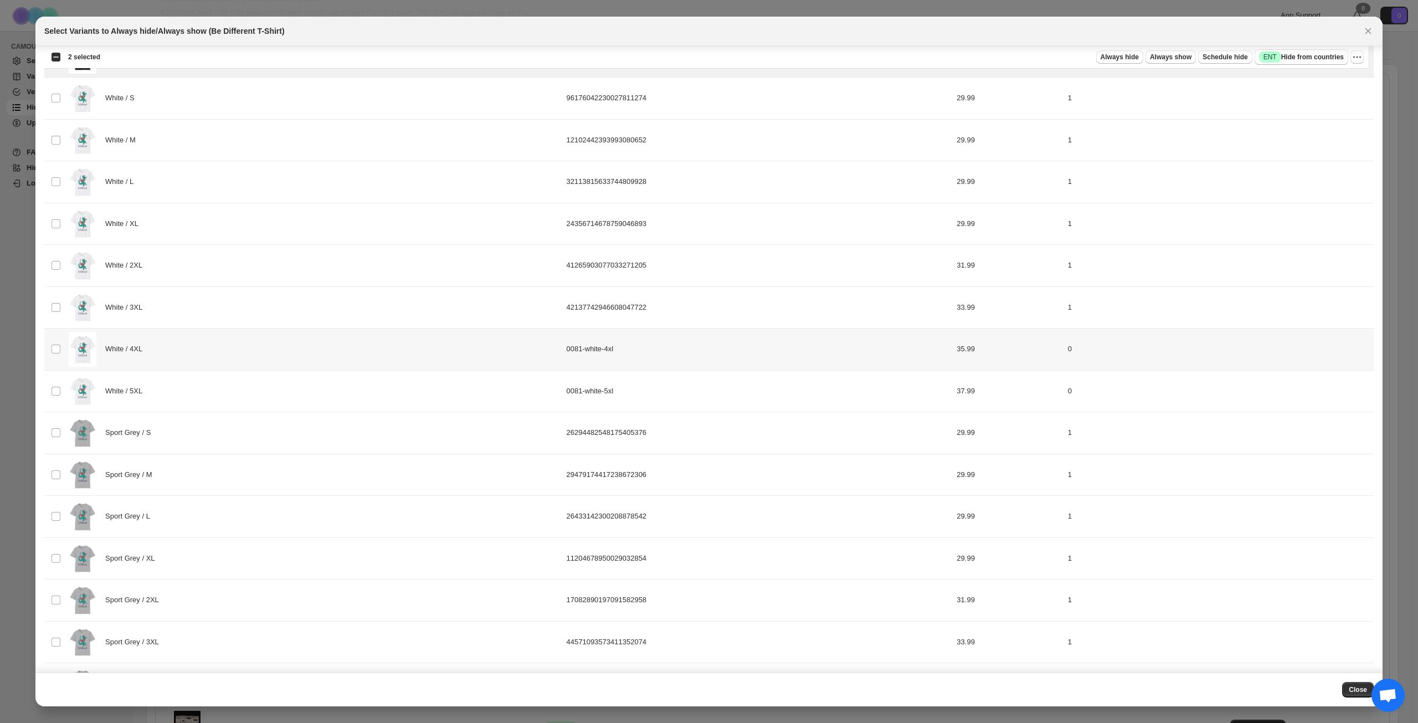
click at [269, 343] on div "White / 4XL" at bounding box center [314, 349] width 491 height 35
click at [268, 390] on div "White / 5XL" at bounding box center [314, 391] width 491 height 35
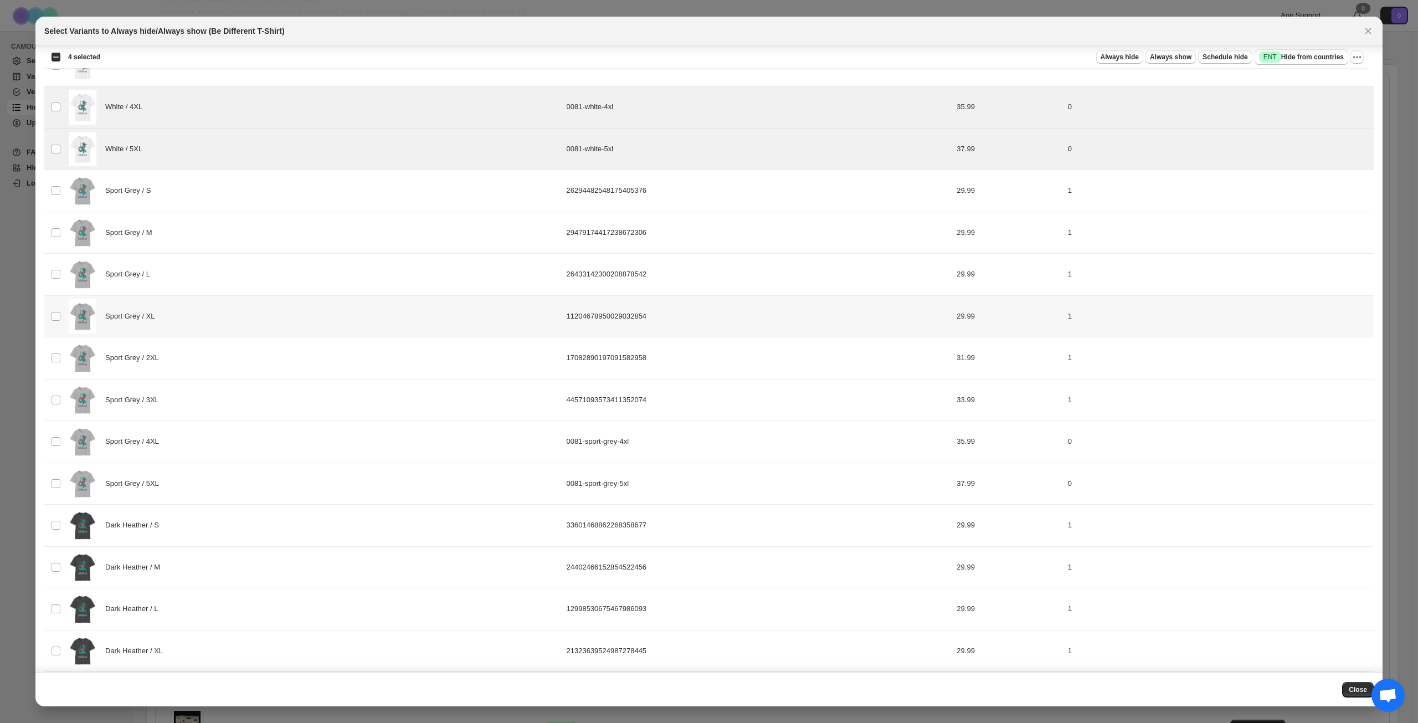
scroll to position [631, 0]
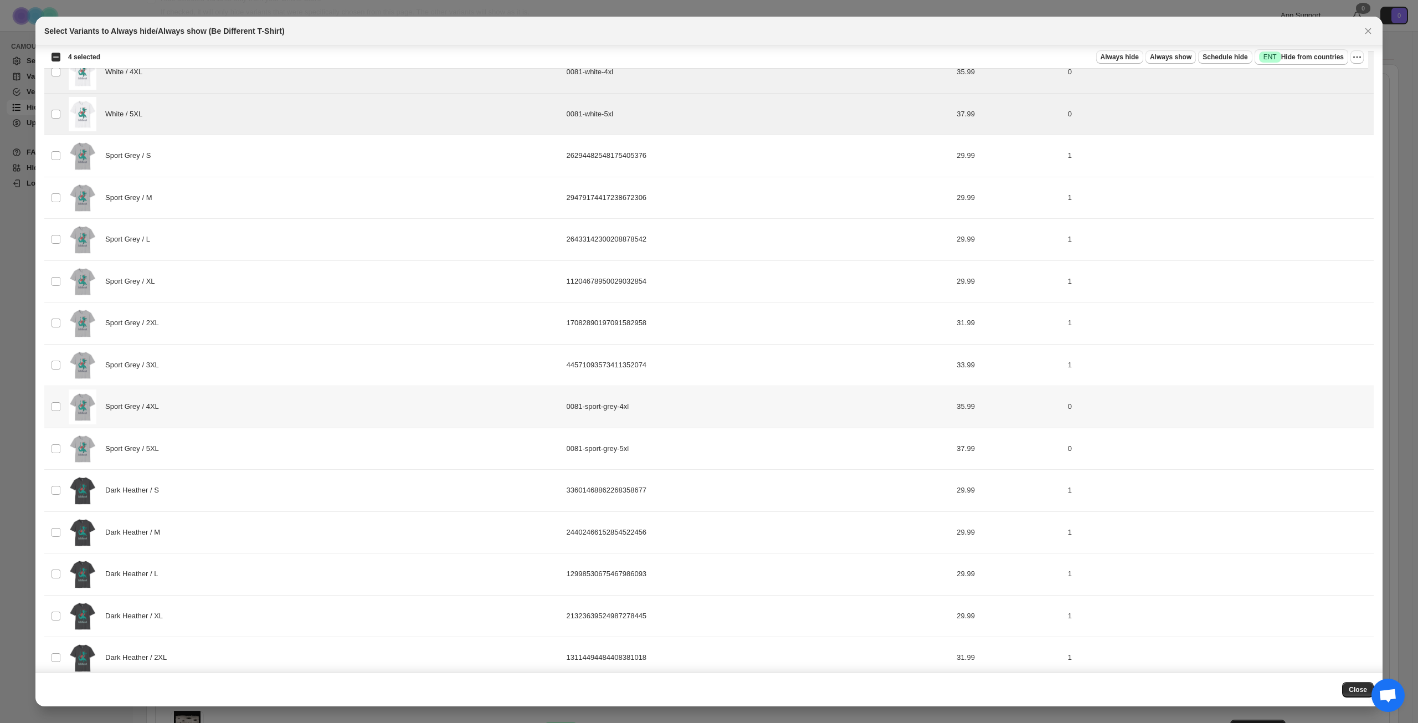
click at [279, 394] on div "Sport Grey / 4XL" at bounding box center [314, 406] width 491 height 35
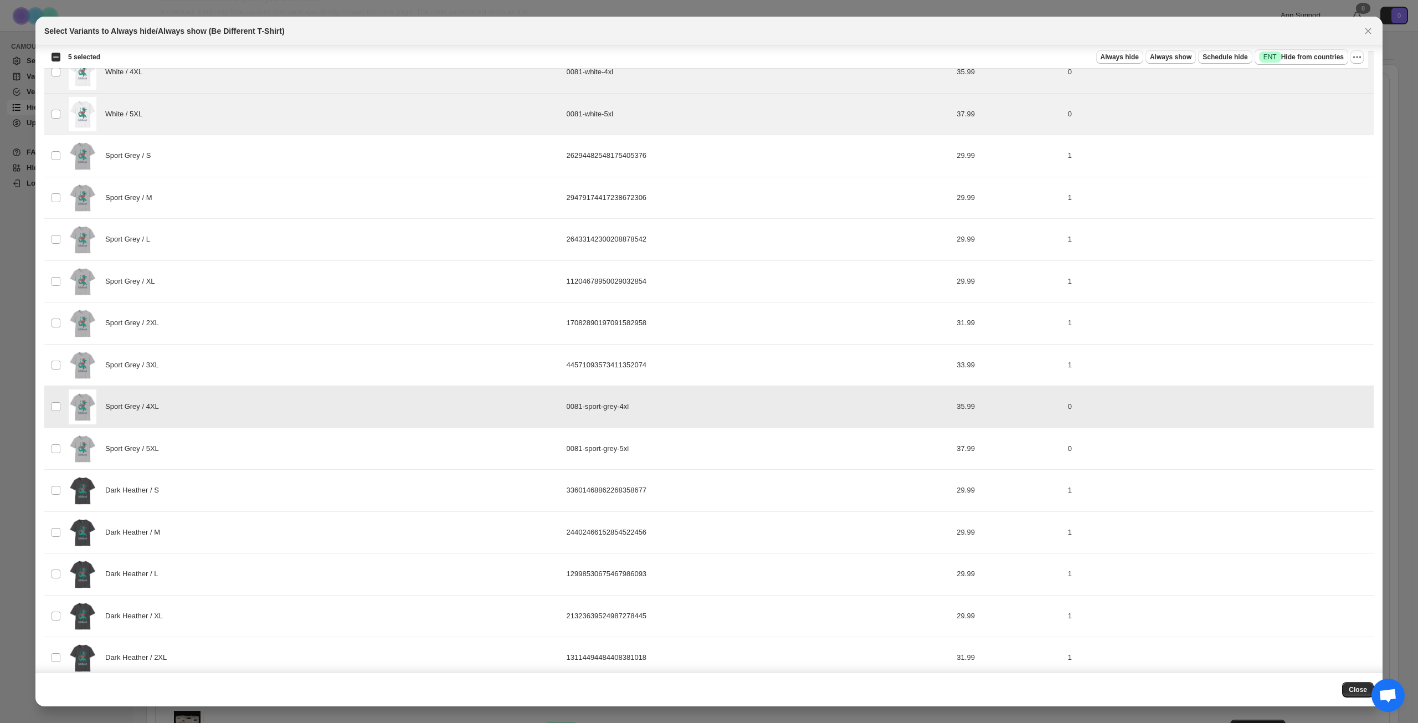
click at [281, 448] on div "Sport Grey / 5XL" at bounding box center [314, 448] width 491 height 35
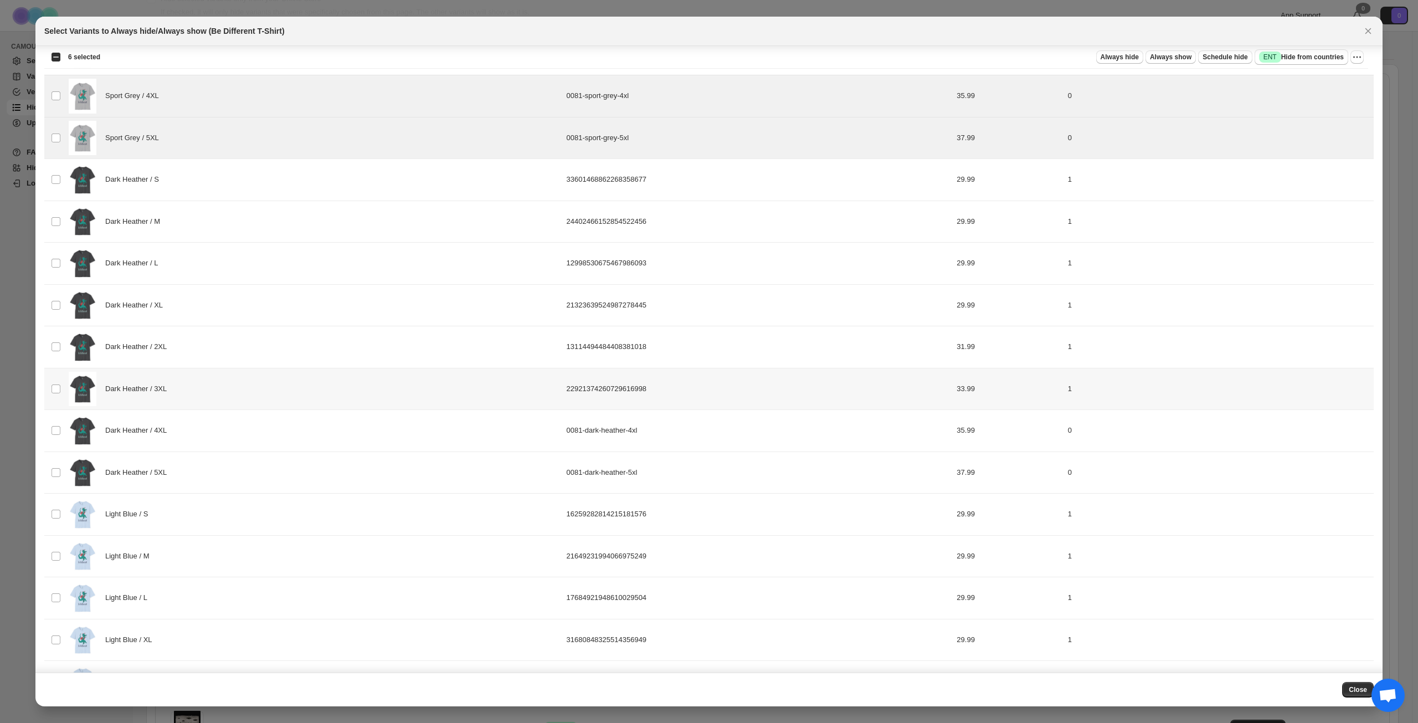
scroll to position [964, 0]
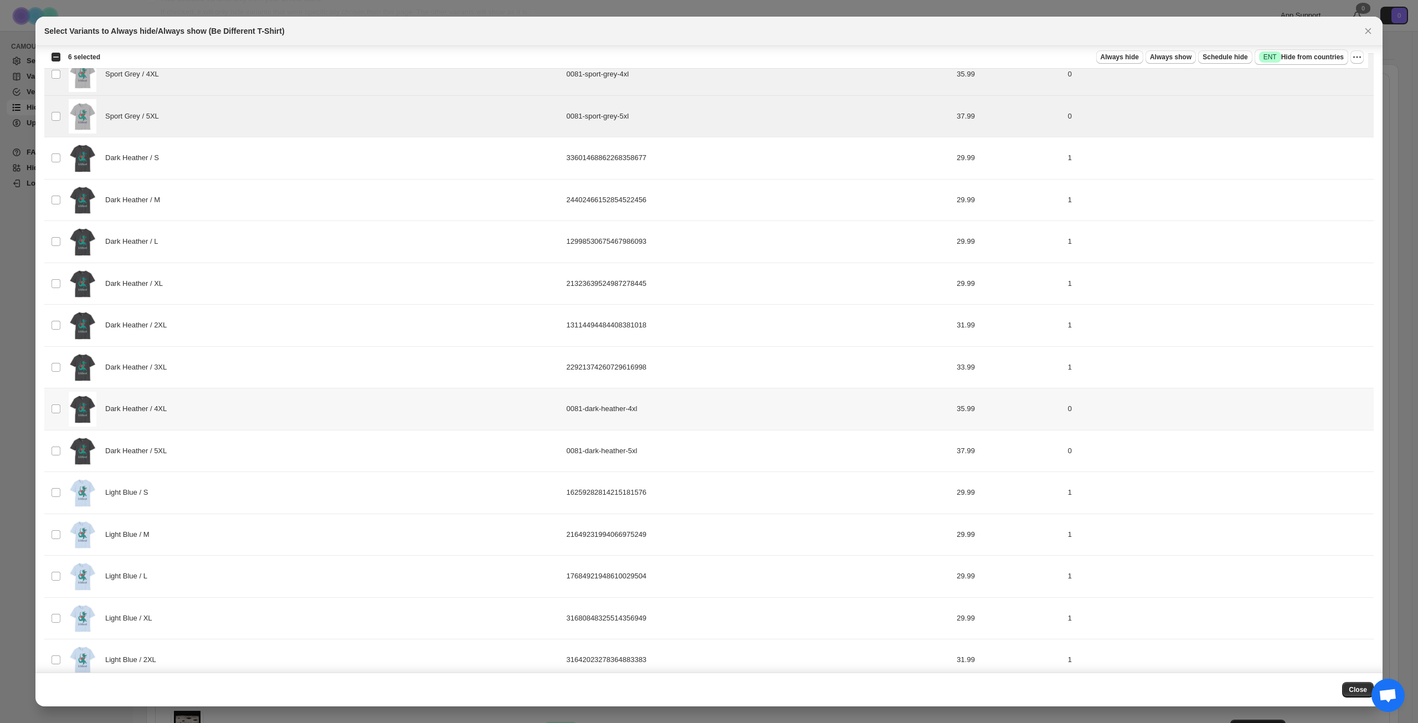
click at [297, 408] on div "Dark Heather / 4XL" at bounding box center [314, 409] width 491 height 35
click at [277, 447] on div "Dark Heather / 5XL" at bounding box center [314, 451] width 491 height 35
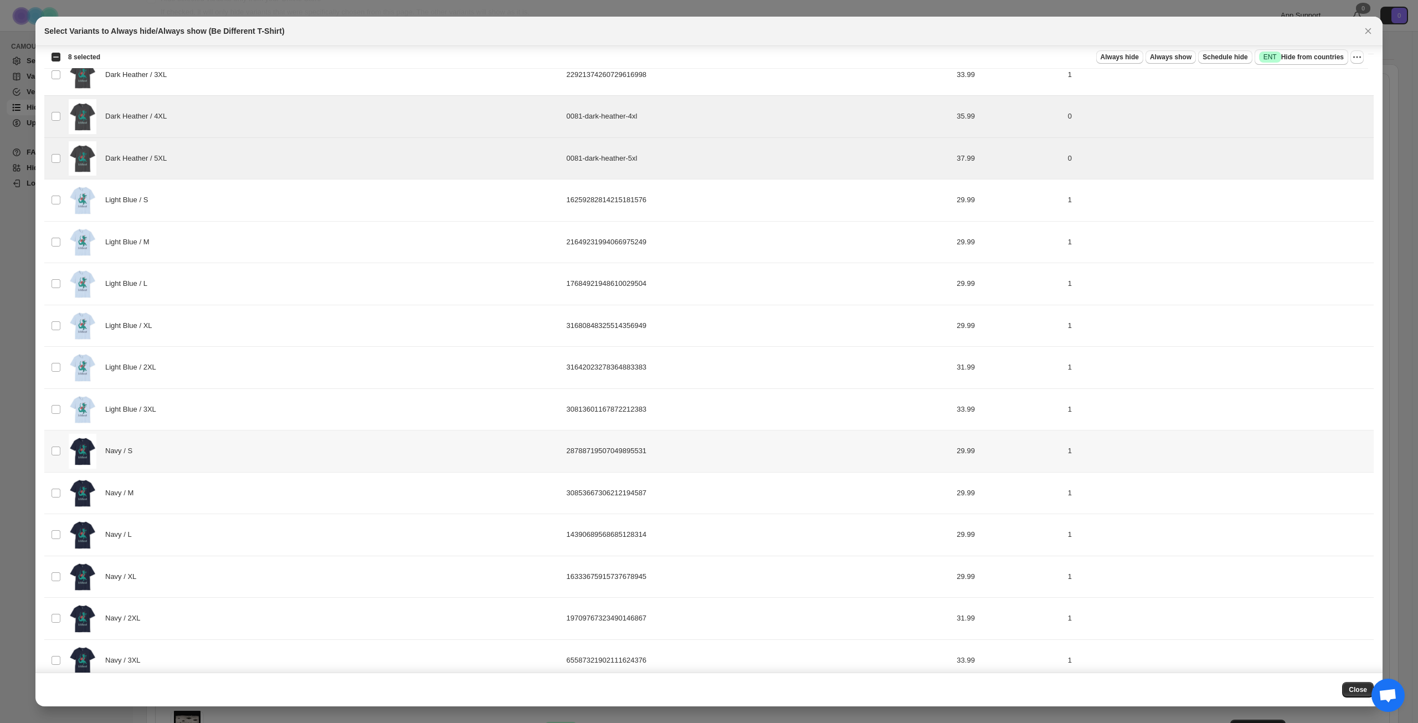
scroll to position [1357, 0]
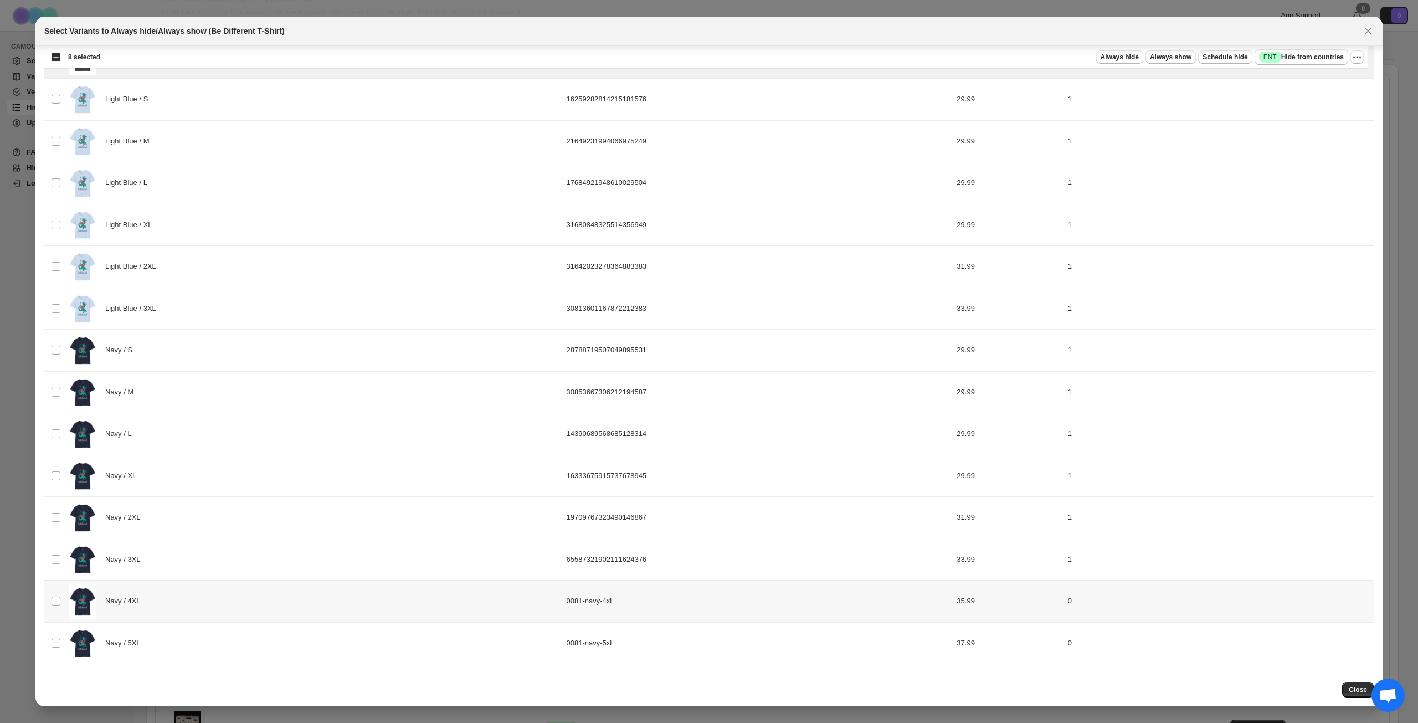
click at [251, 594] on div "Navy / 4XL" at bounding box center [314, 601] width 491 height 35
click at [259, 637] on div "Navy / 5XL" at bounding box center [314, 643] width 491 height 35
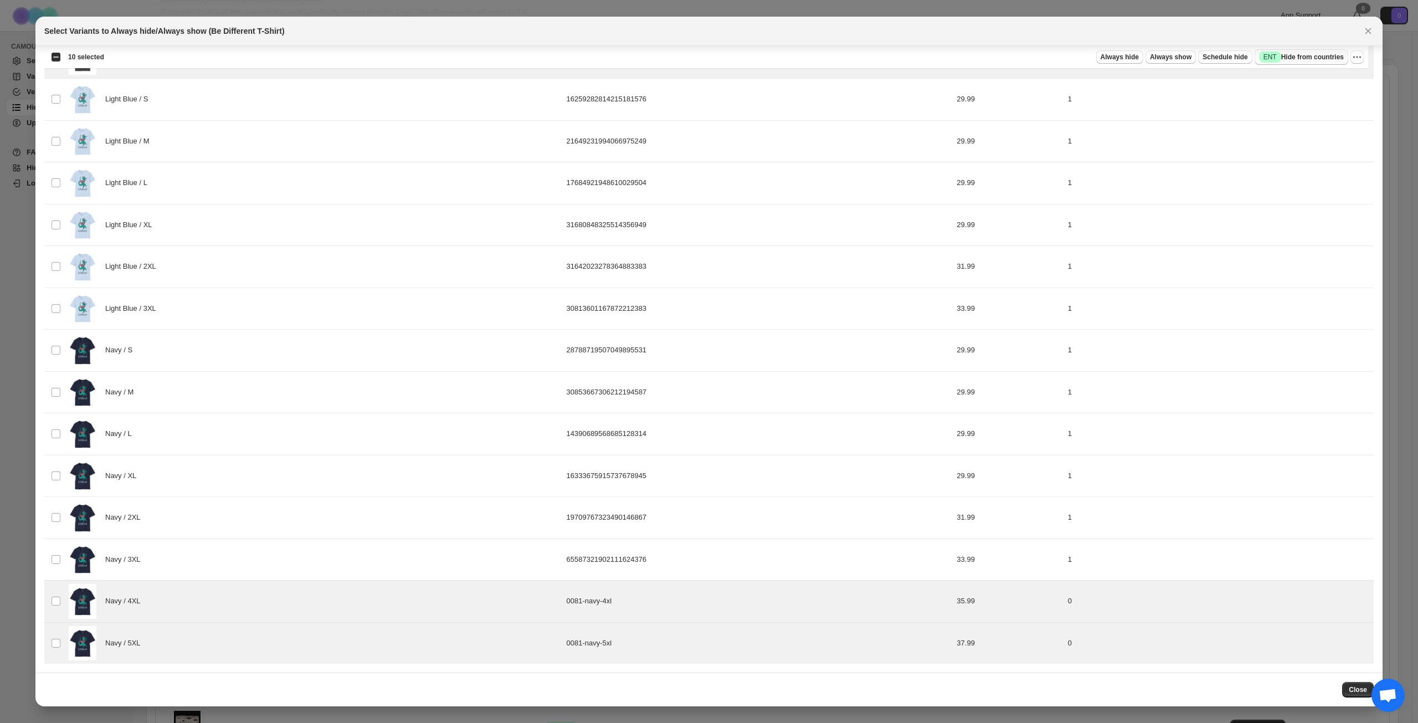
click at [1311, 59] on span "Success ENT Hide from countries" at bounding box center [1301, 57] width 85 height 11
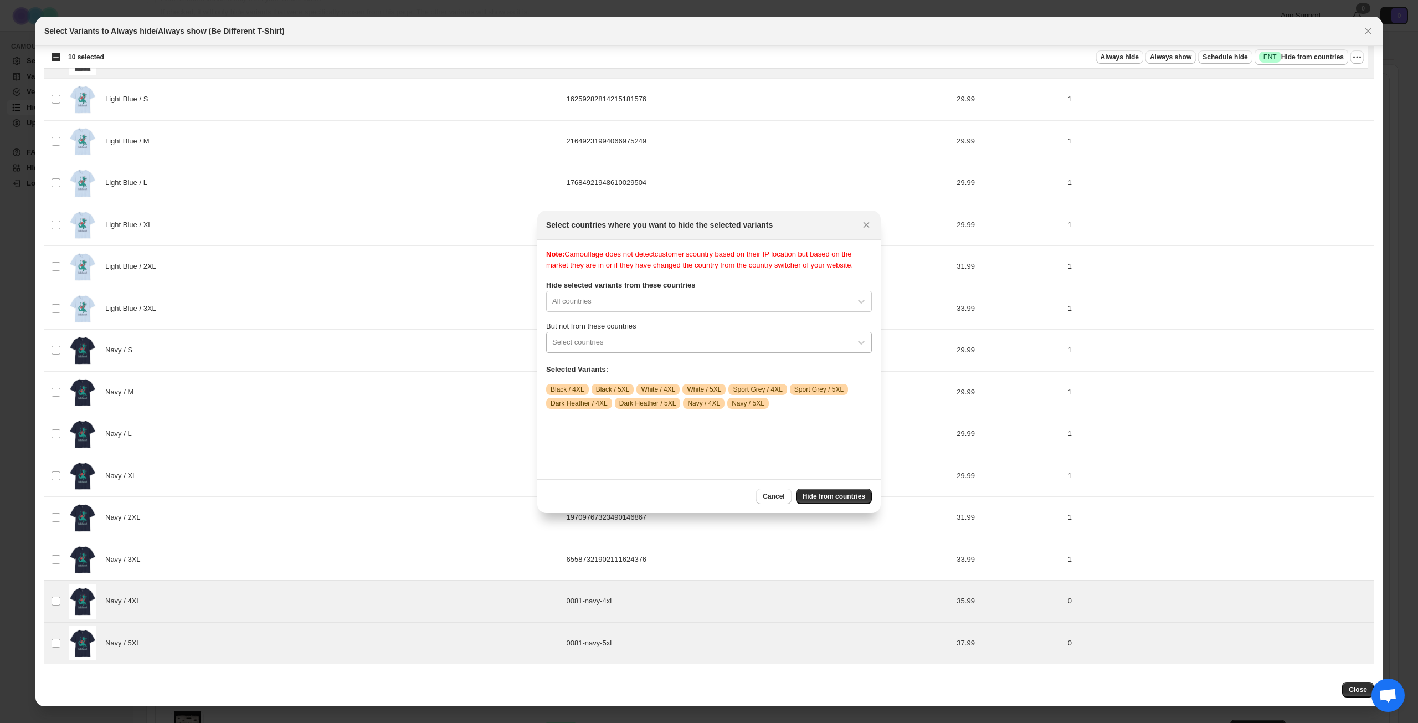
click at [662, 349] on div ":r6l:" at bounding box center [698, 342] width 293 height 13
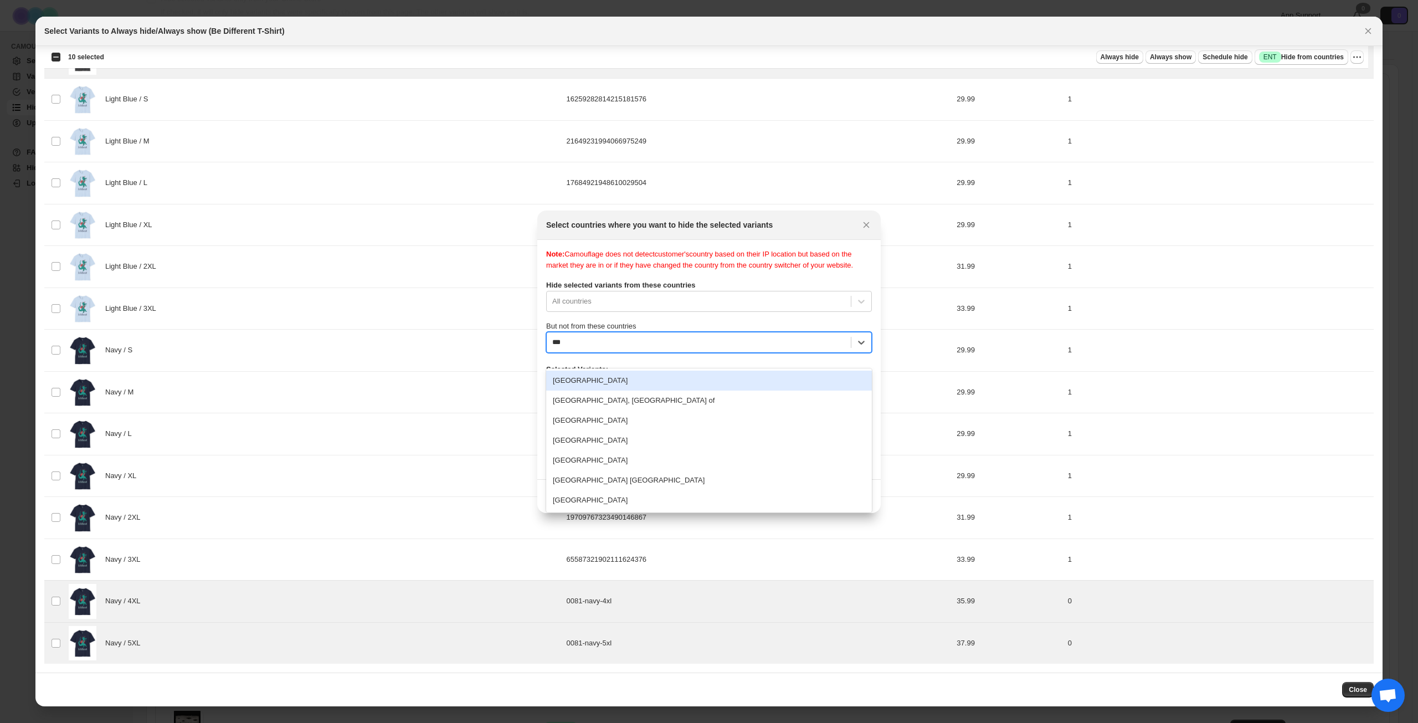
type input "****"
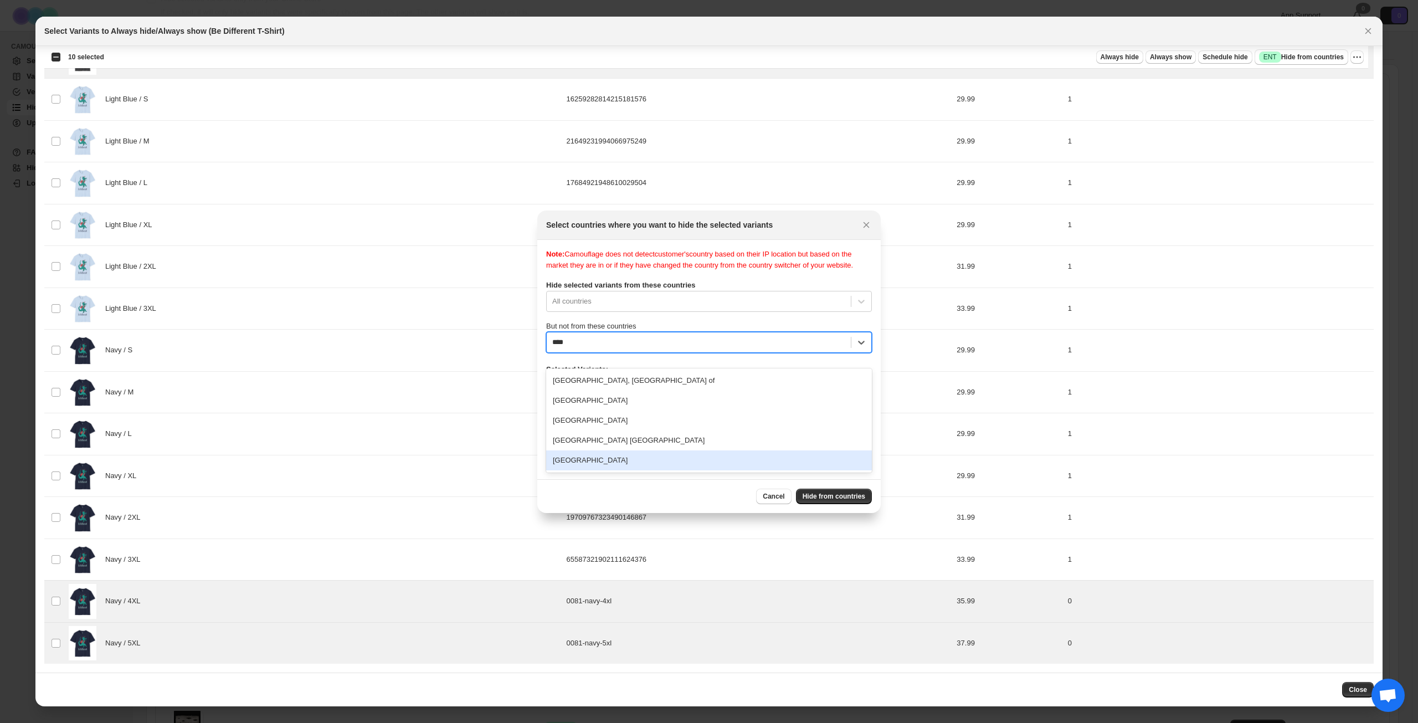
click at [617, 457] on div "[GEOGRAPHIC_DATA]" at bounding box center [709, 460] width 326 height 20
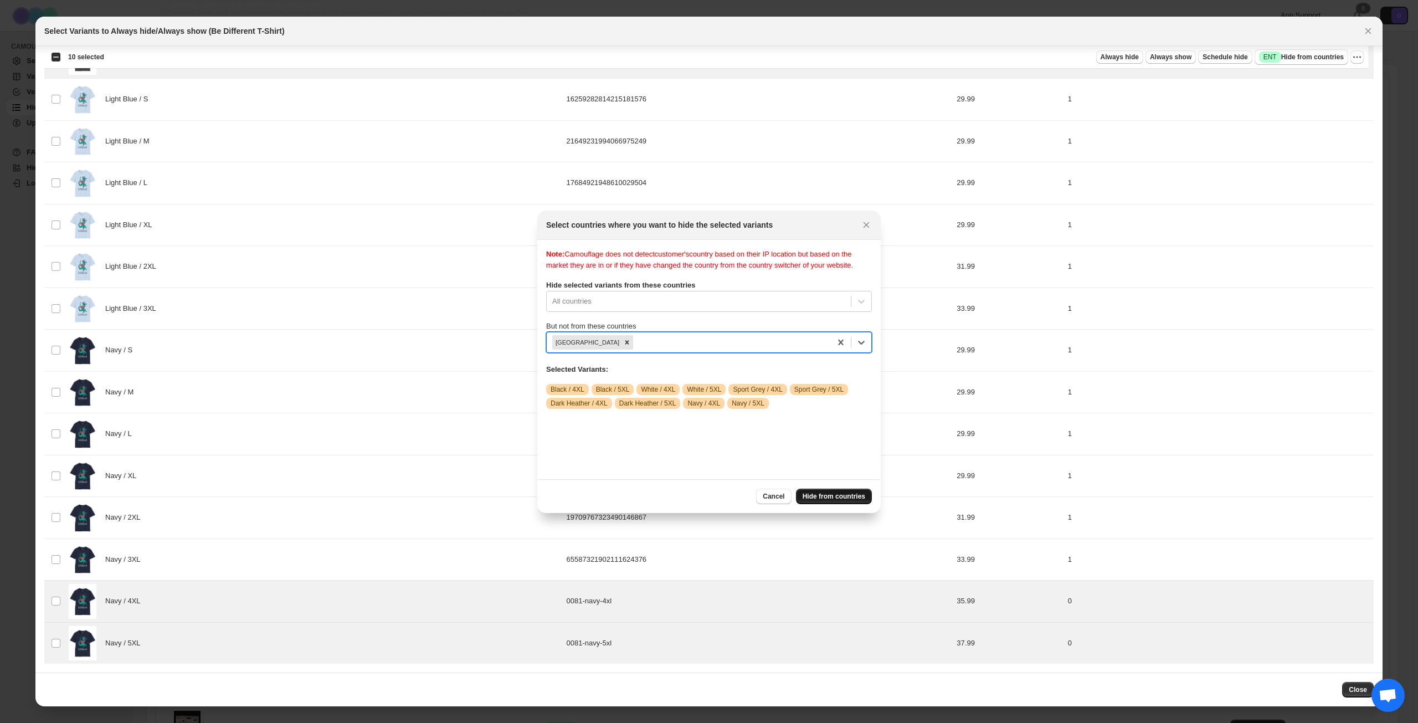
click at [850, 499] on span "Hide from countries" at bounding box center [834, 496] width 63 height 9
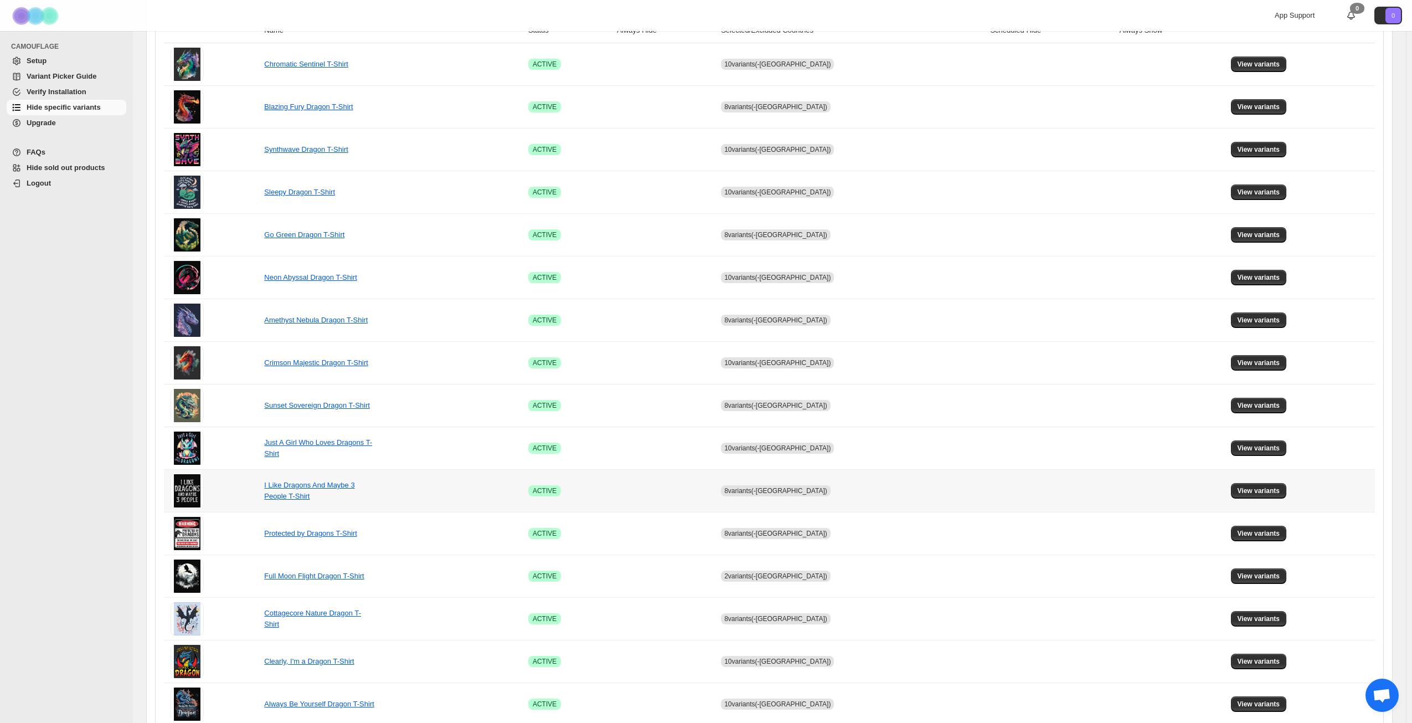
scroll to position [414, 0]
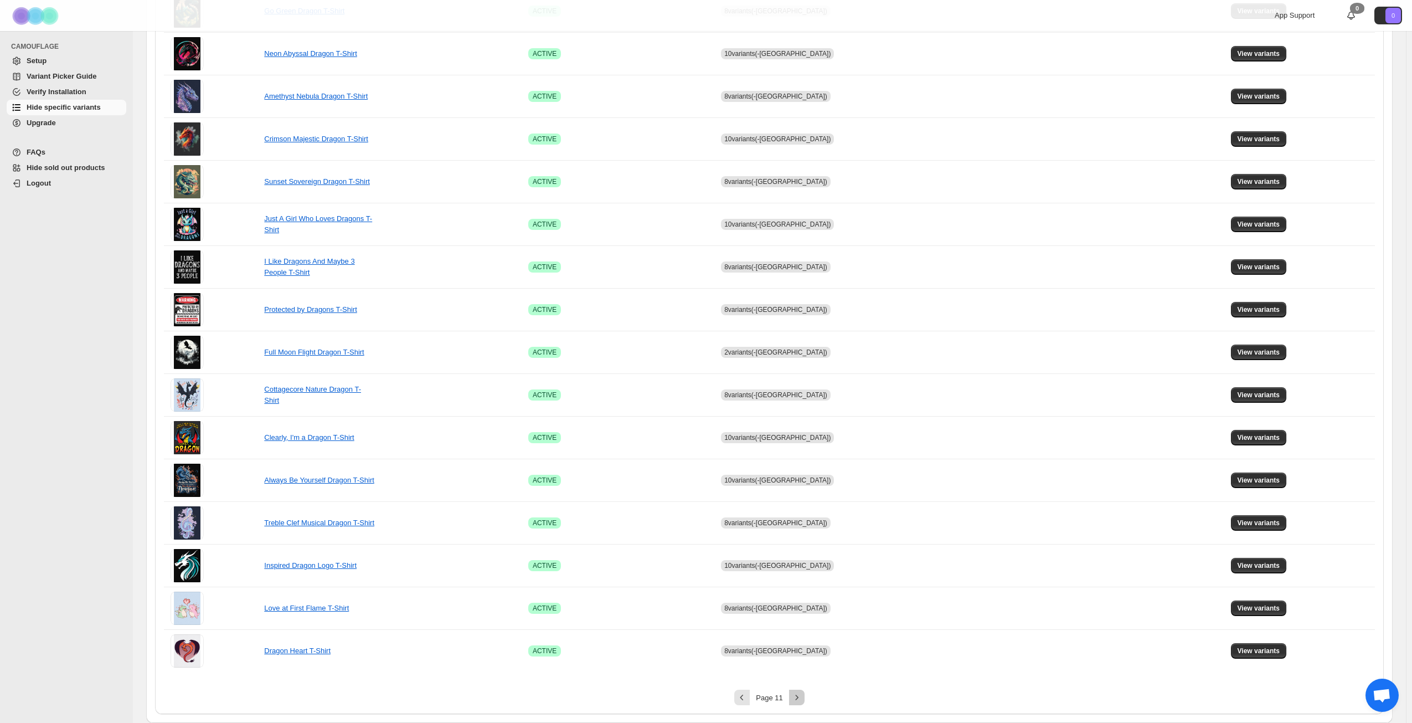
click at [800, 699] on icon "Next" at bounding box center [797, 697] width 11 height 11
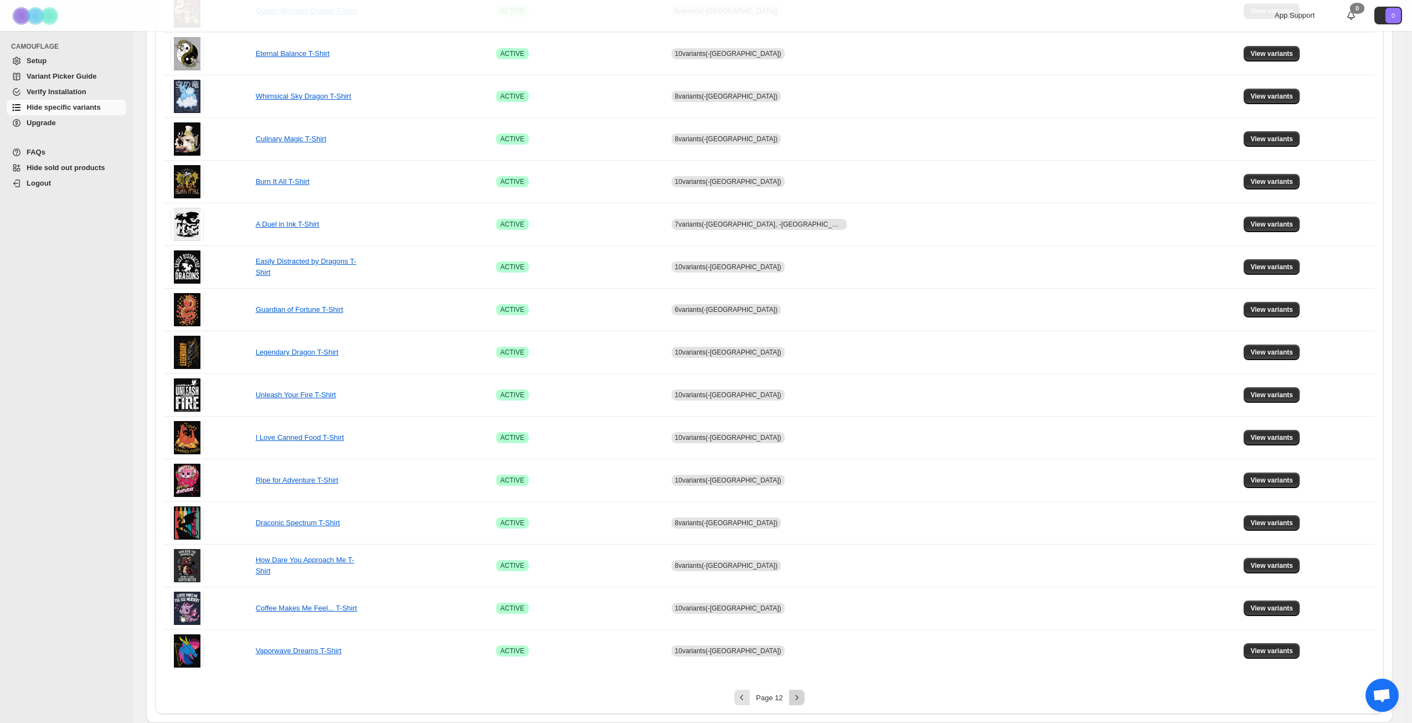
click at [800, 699] on icon "Next" at bounding box center [797, 697] width 11 height 11
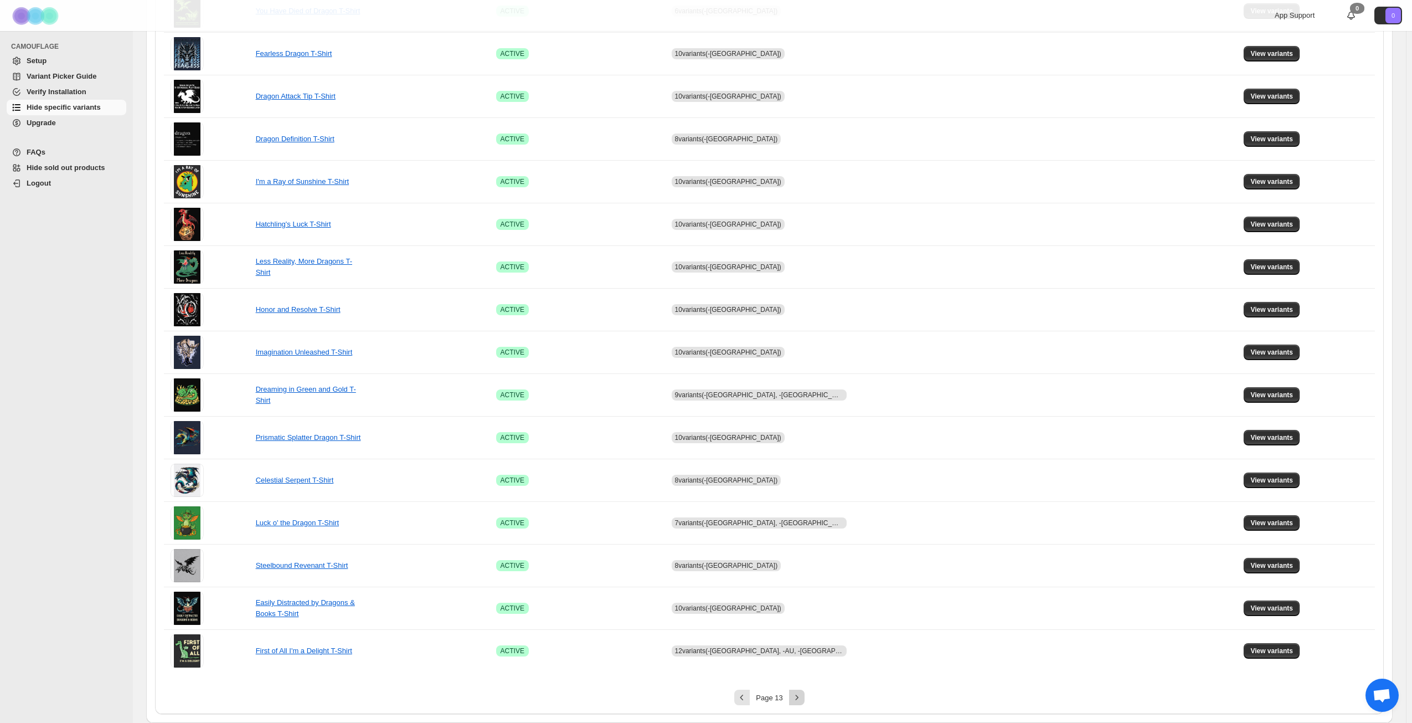
click at [800, 699] on icon "Next" at bounding box center [797, 697] width 11 height 11
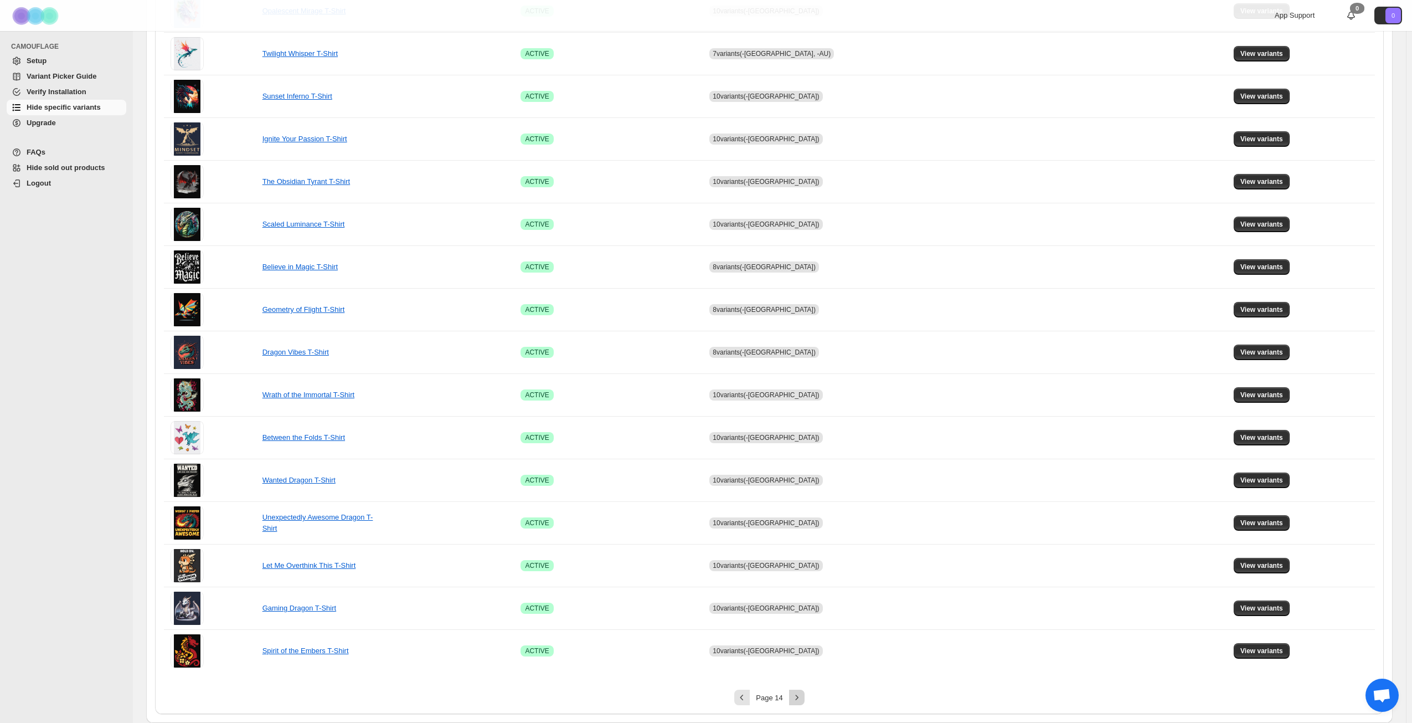
click at [800, 699] on icon "Next" at bounding box center [797, 697] width 11 height 11
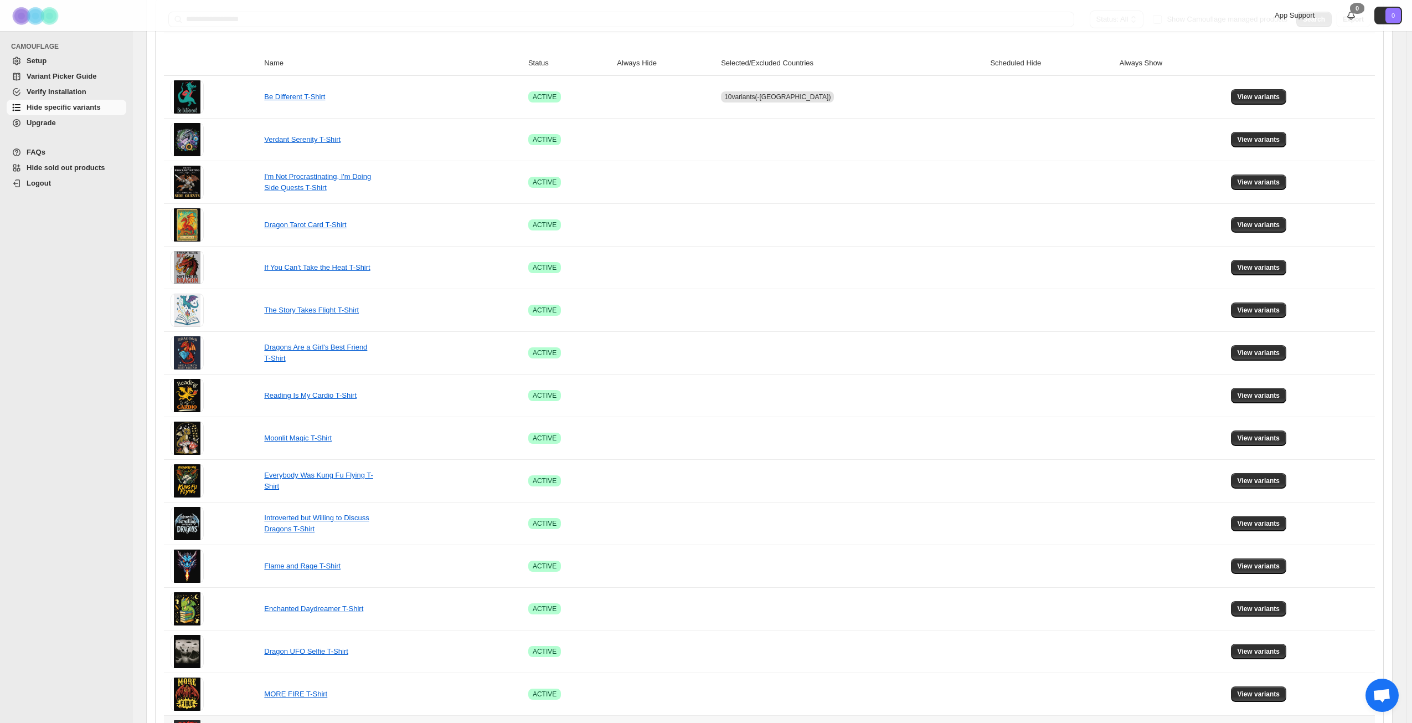
scroll to position [137, 0]
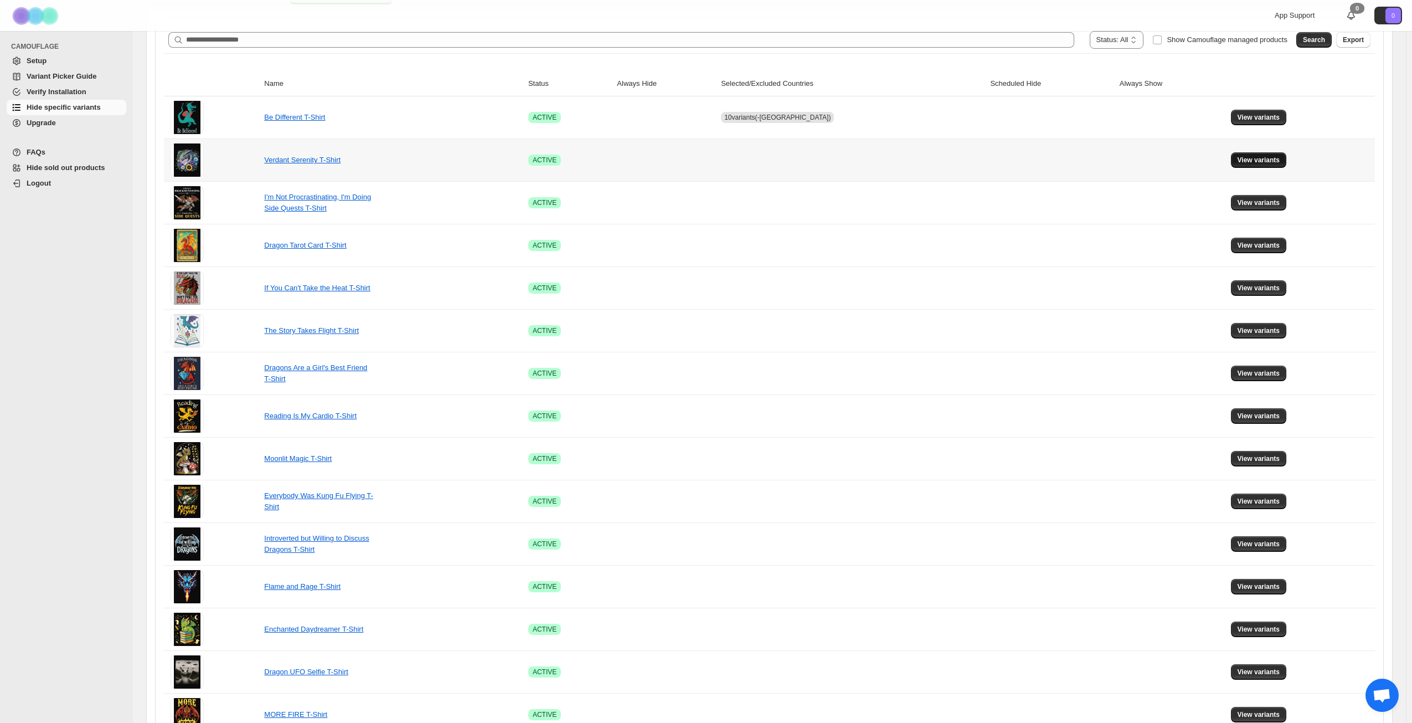
click at [1255, 163] on span "View variants" at bounding box center [1259, 160] width 43 height 9
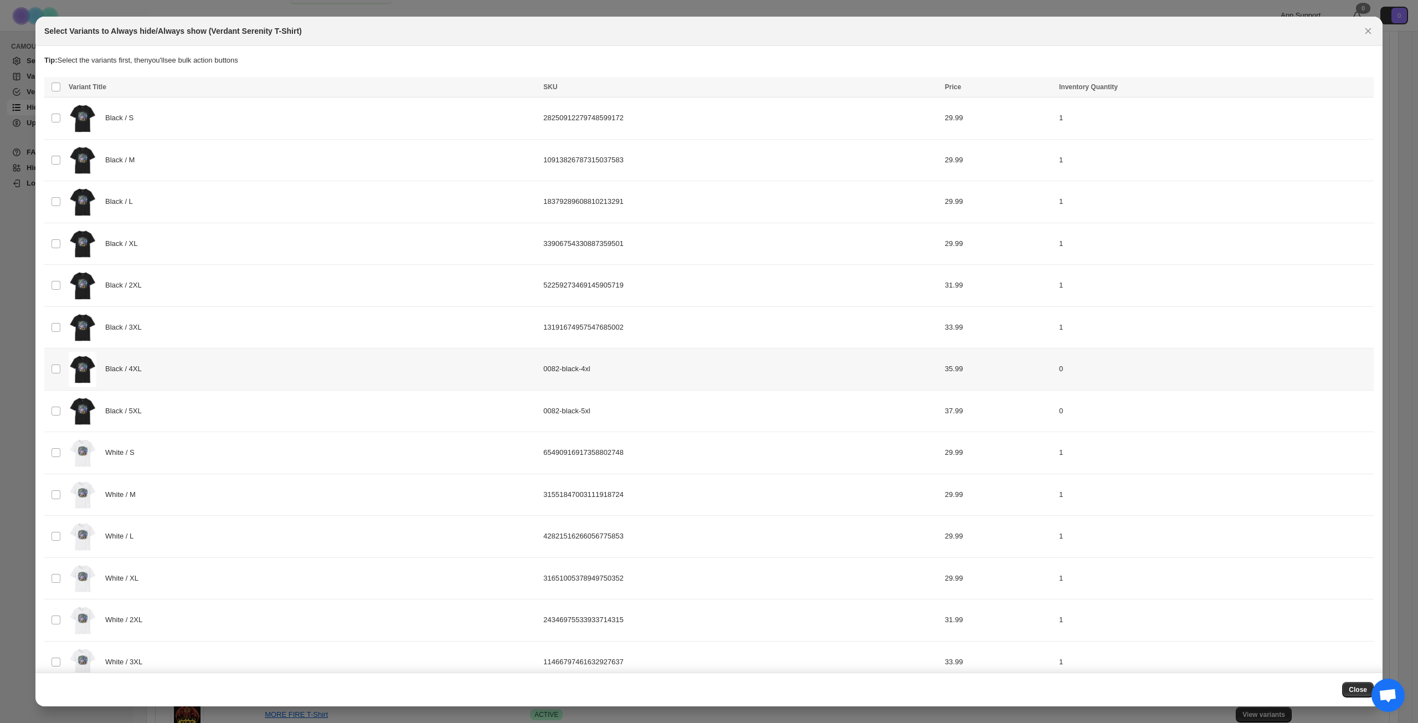
click at [264, 376] on div "Black / 4XL" at bounding box center [303, 369] width 468 height 35
click at [266, 414] on div "Black / 5XL" at bounding box center [303, 411] width 468 height 35
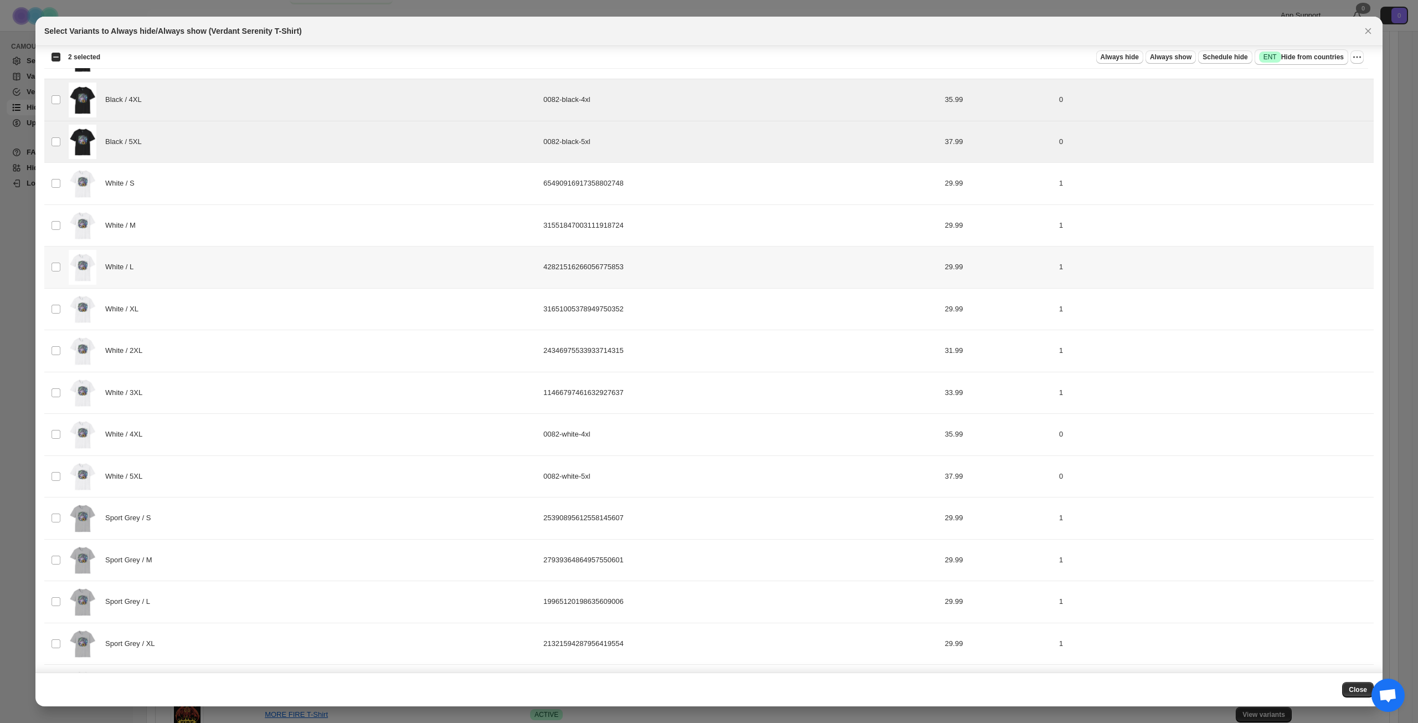
scroll to position [299, 0]
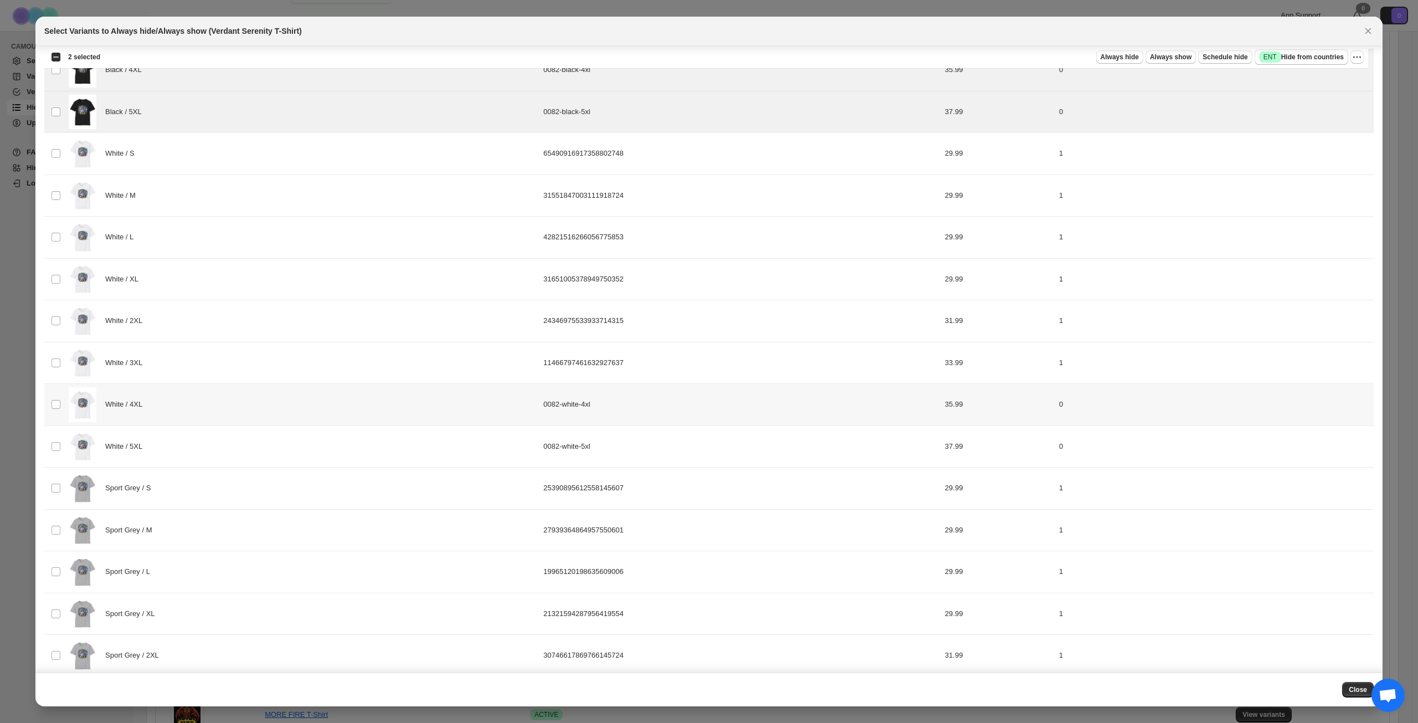
click at [289, 407] on div "White / 4XL" at bounding box center [303, 404] width 468 height 35
click at [271, 443] on div "White / 5XL" at bounding box center [303, 446] width 468 height 35
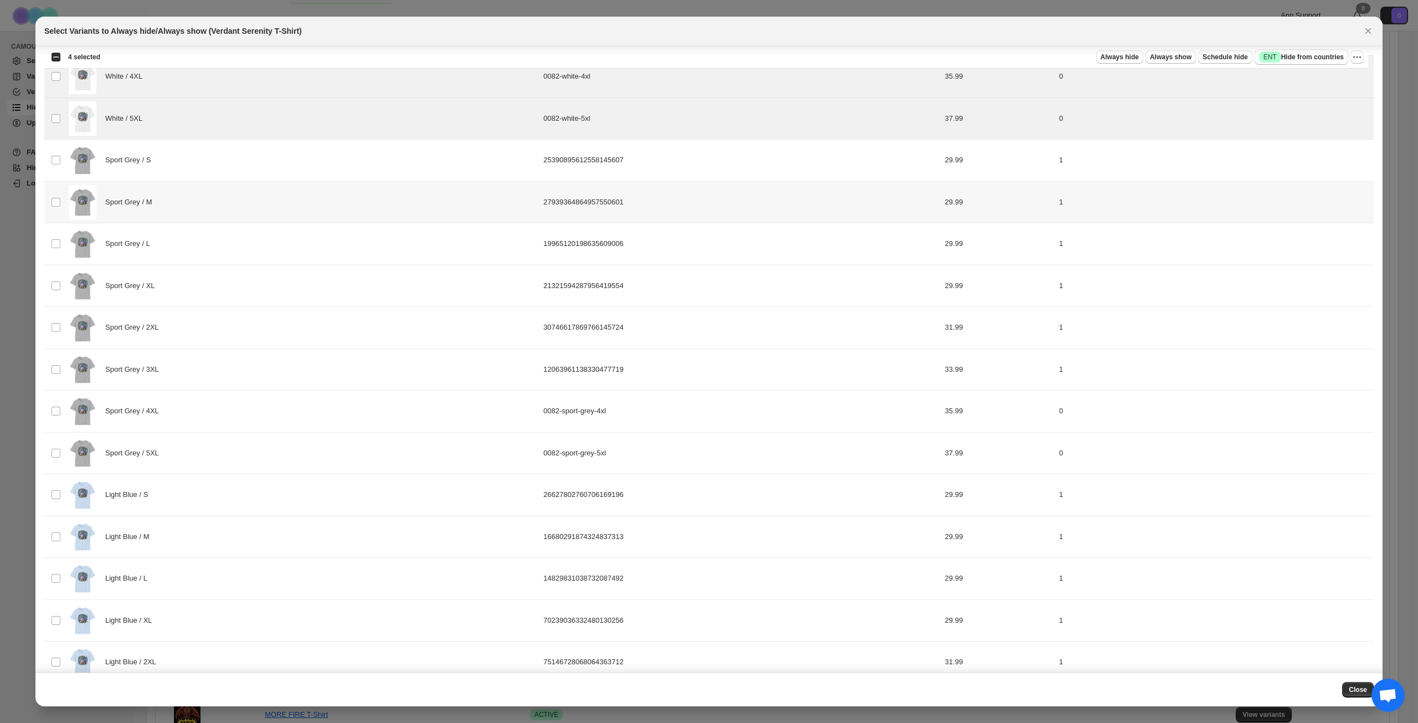
scroll to position [631, 0]
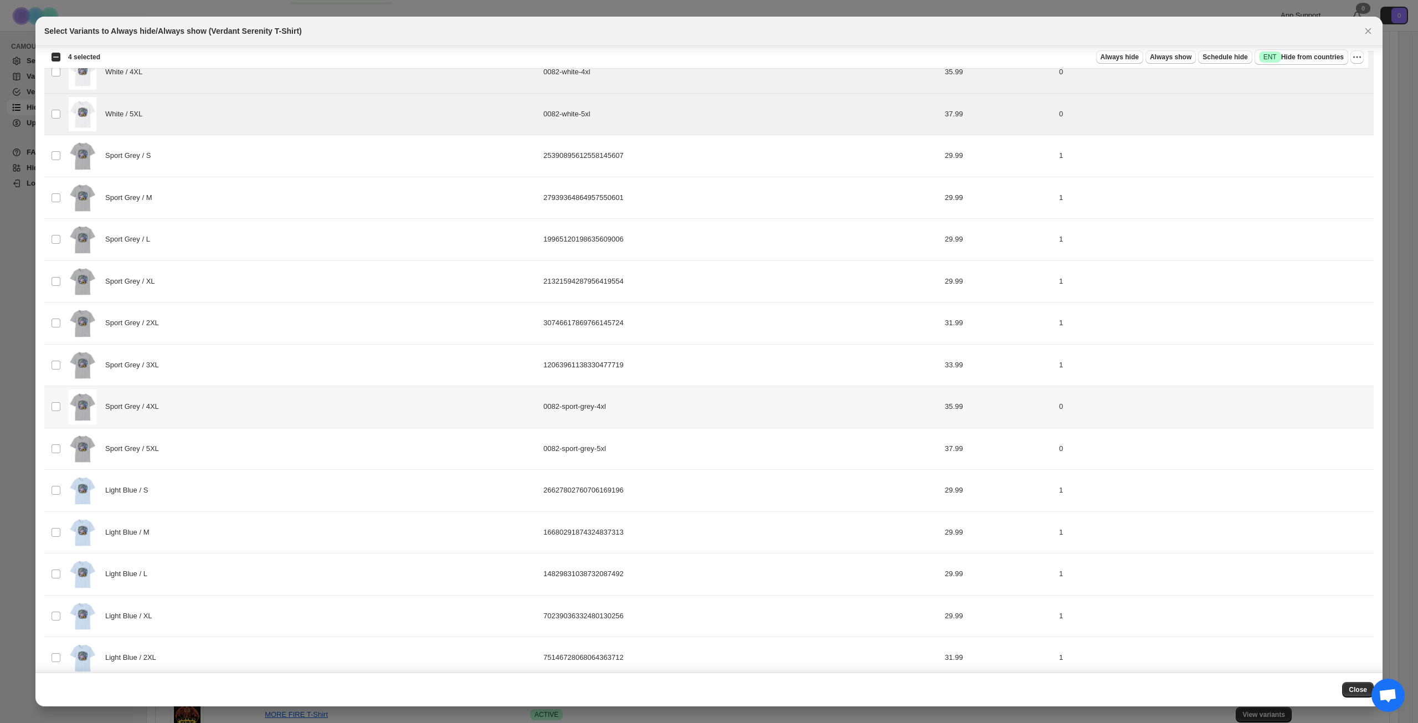
click at [274, 415] on div "Sport Grey / 4XL" at bounding box center [303, 406] width 468 height 35
click at [256, 455] on div "Sport Grey / 5XL" at bounding box center [303, 448] width 468 height 35
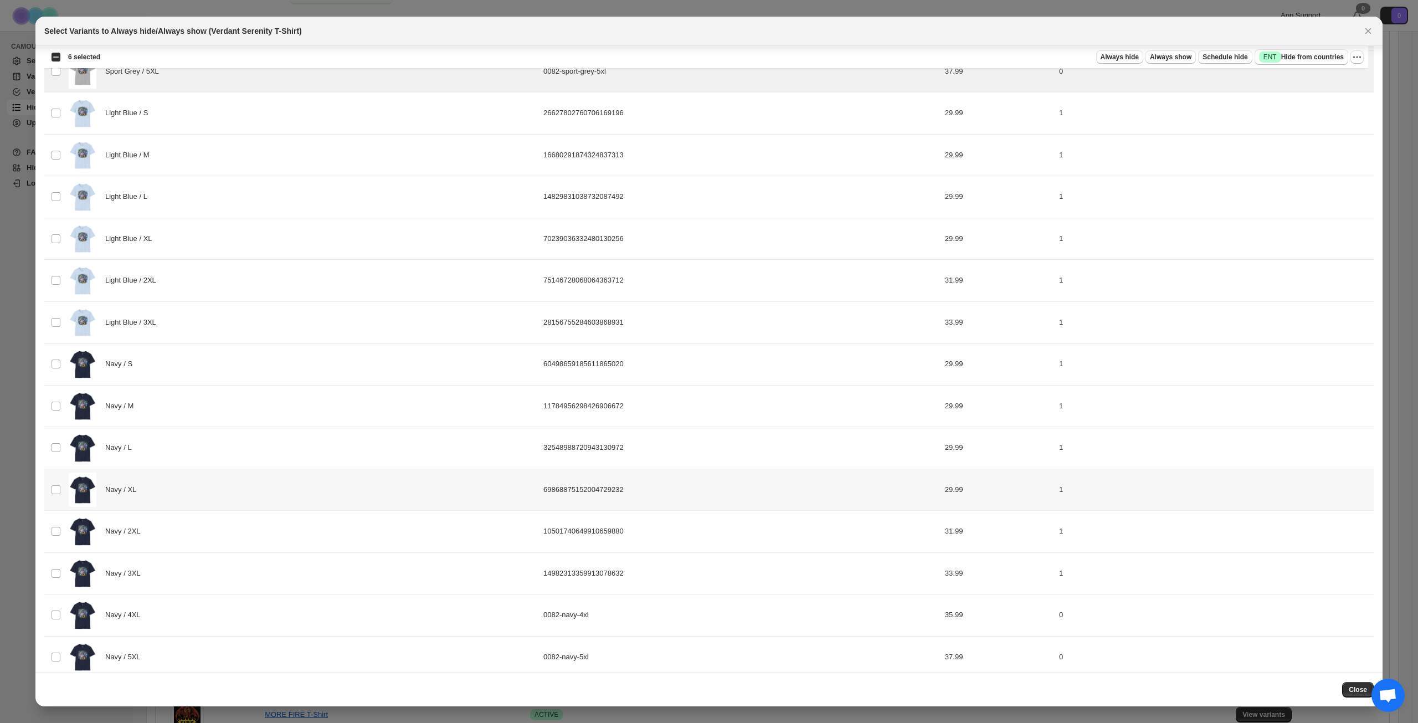
scroll to position [1022, 0]
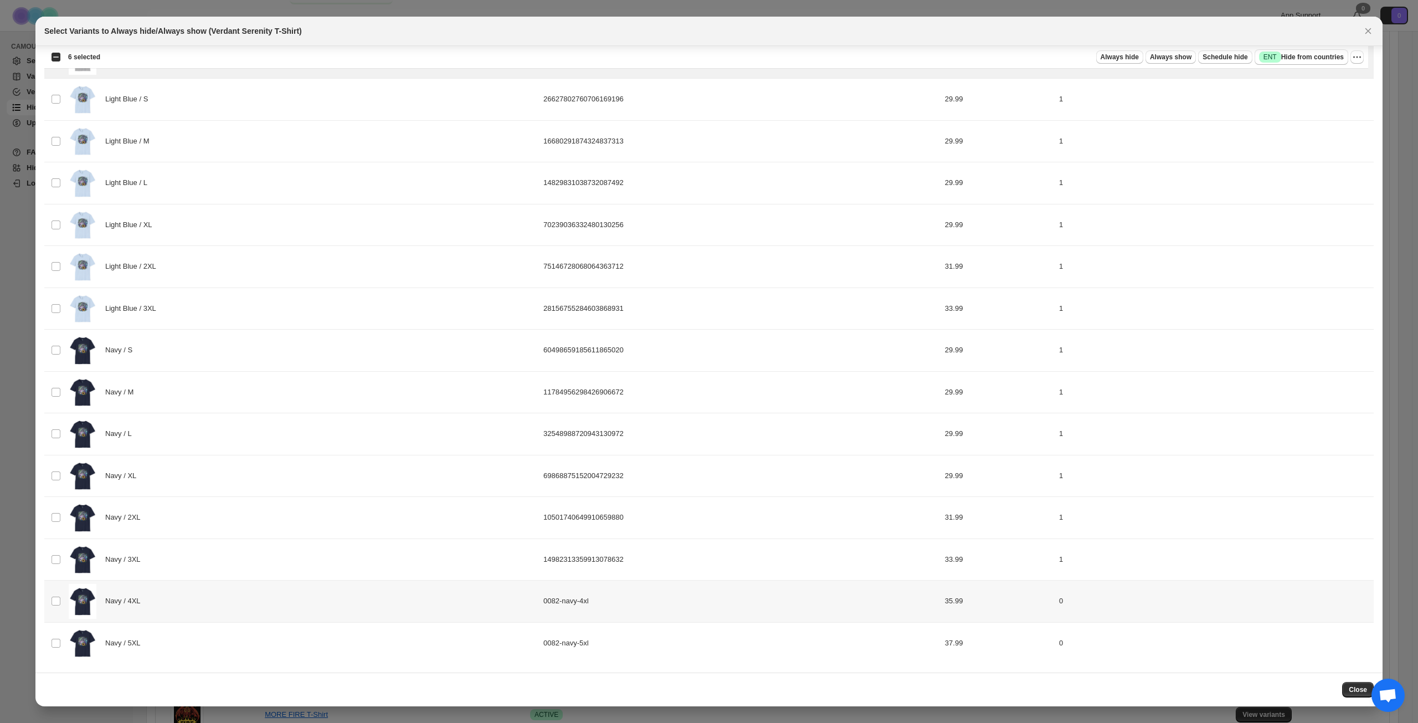
click at [245, 600] on div "Navy / 4XL" at bounding box center [303, 601] width 468 height 35
click at [230, 641] on div "Navy / 5XL" at bounding box center [303, 643] width 468 height 35
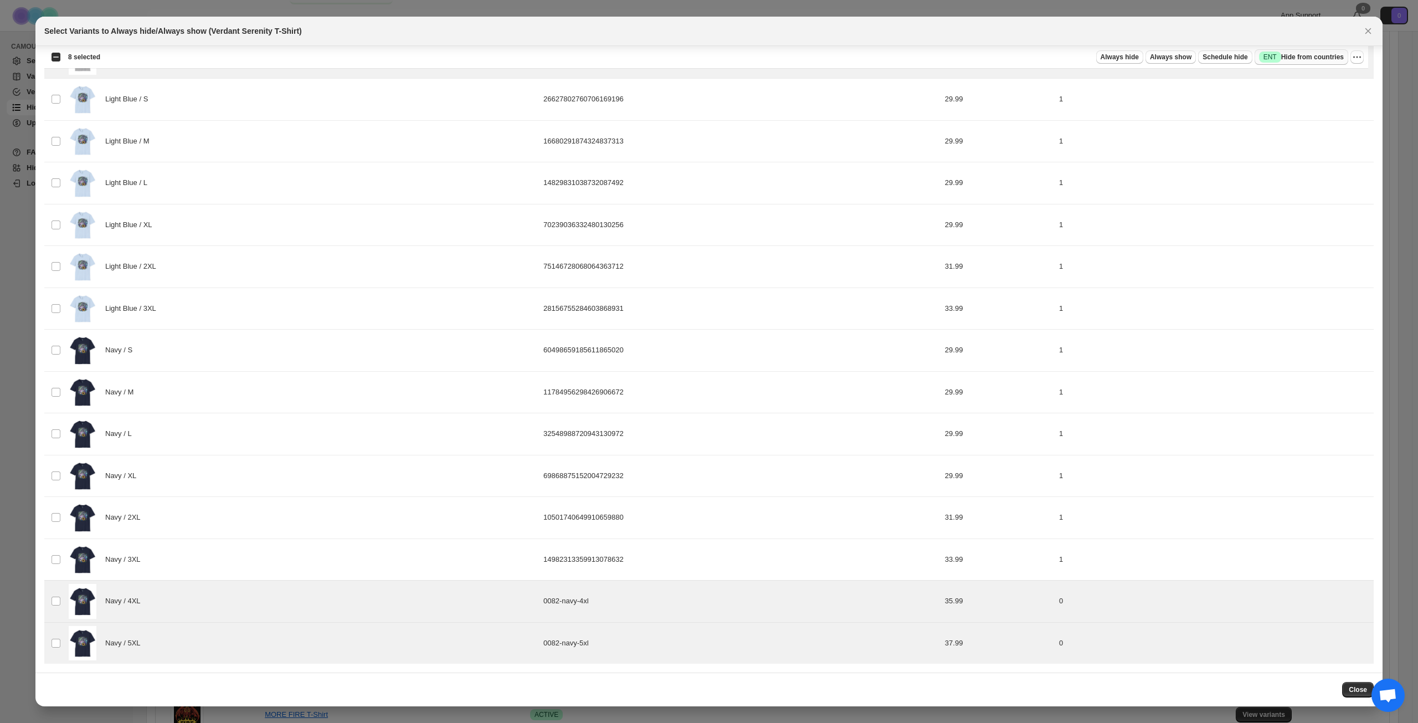
click at [1306, 53] on span "Success ENT Hide from countries" at bounding box center [1301, 57] width 85 height 11
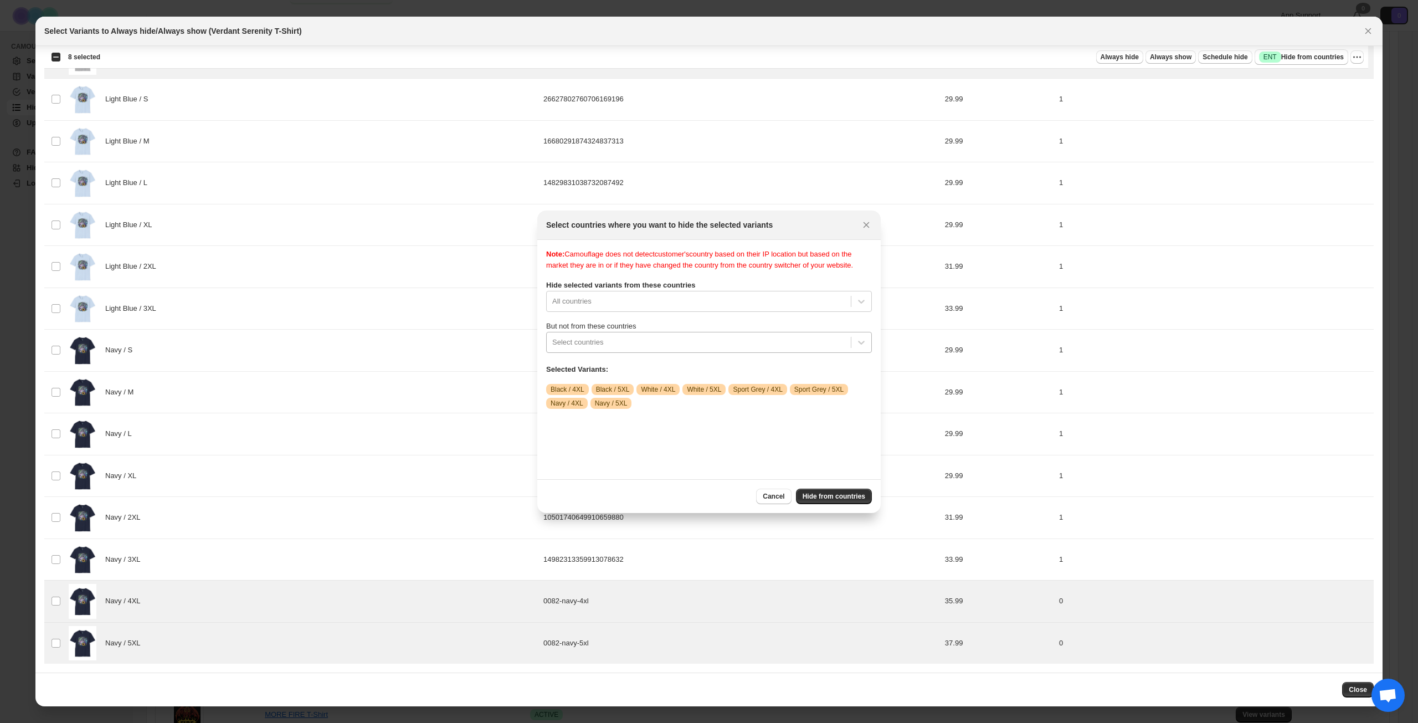
click at [693, 349] on div ":r8j:" at bounding box center [698, 342] width 293 height 13
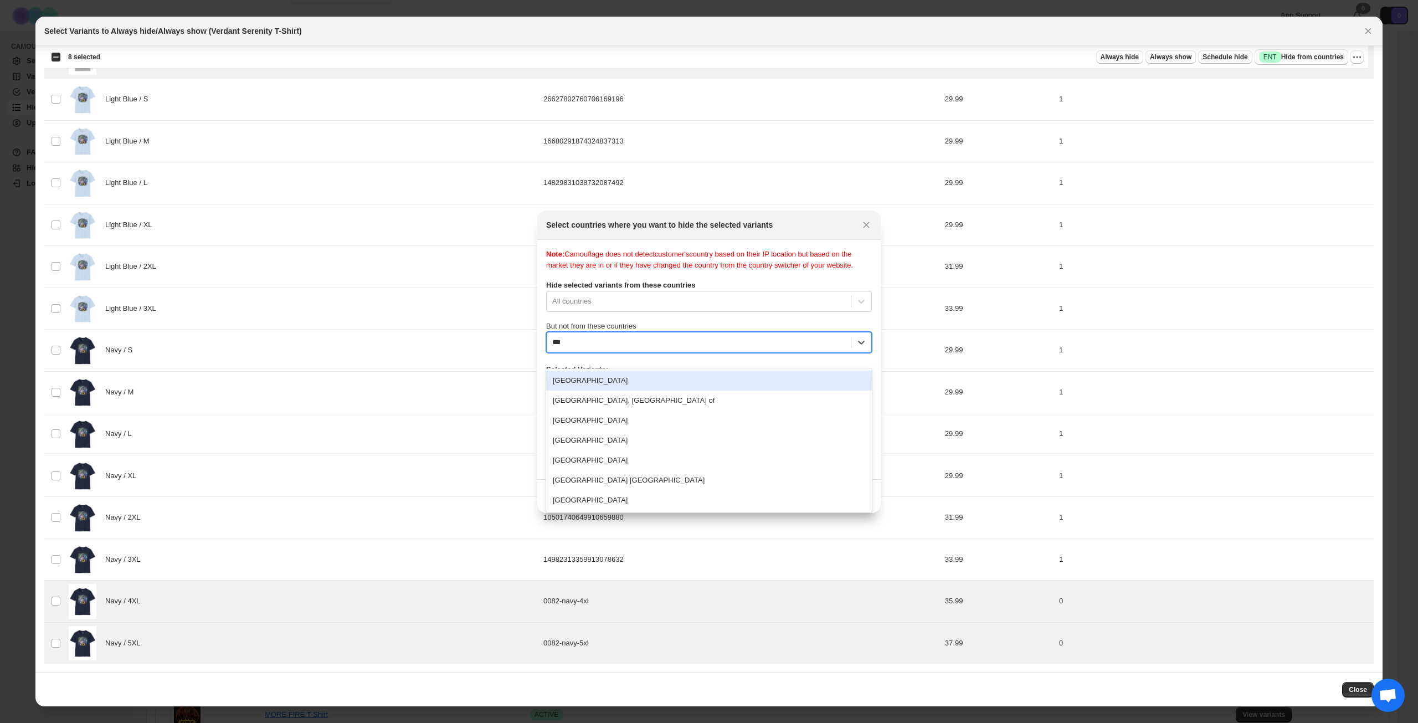
type input "****"
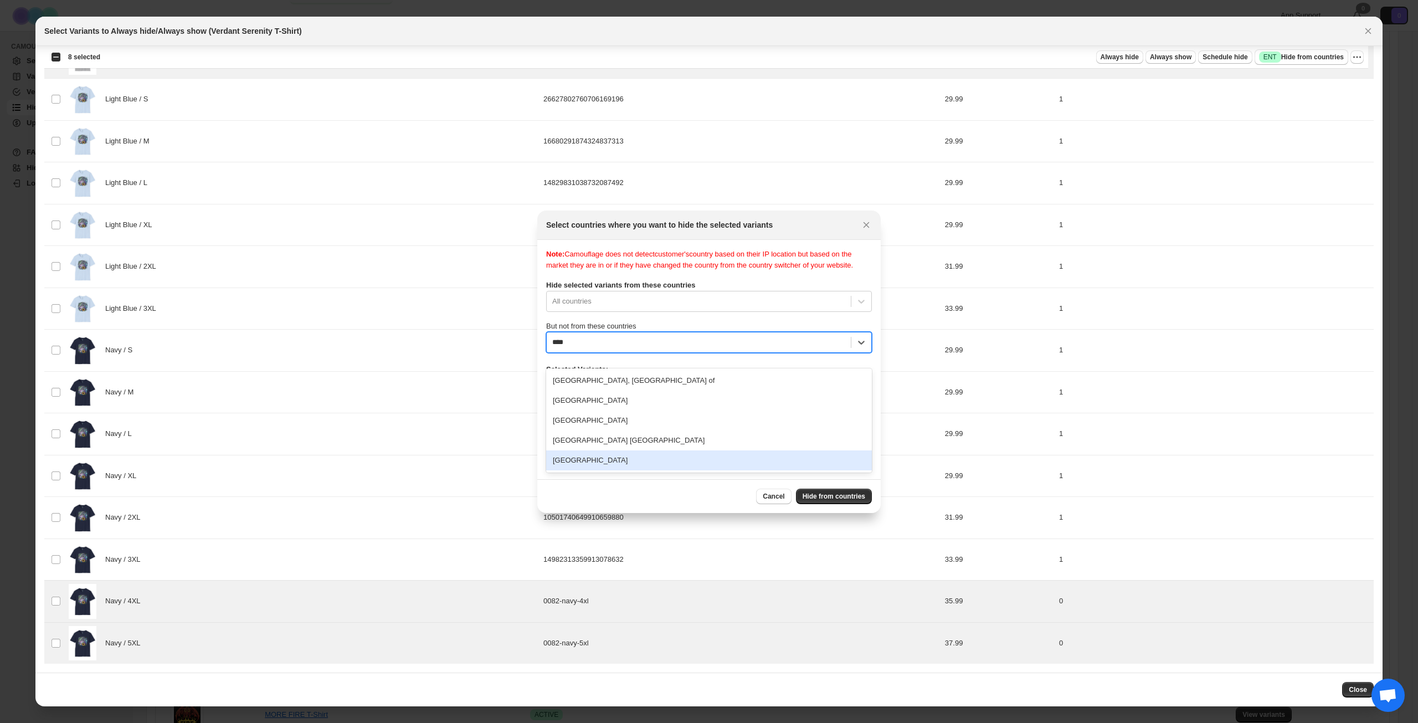
click at [646, 458] on div "[GEOGRAPHIC_DATA]" at bounding box center [709, 460] width 326 height 20
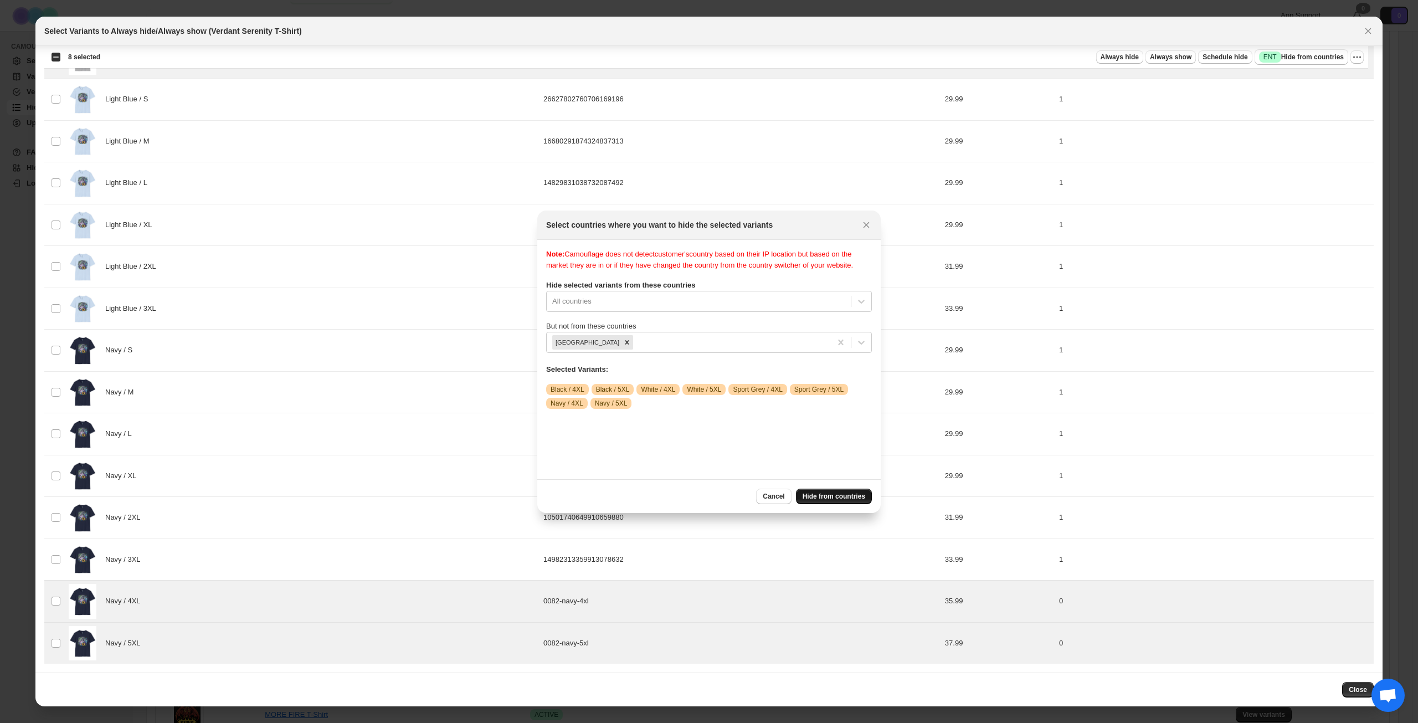
click at [813, 495] on span "Hide from countries" at bounding box center [834, 496] width 63 height 9
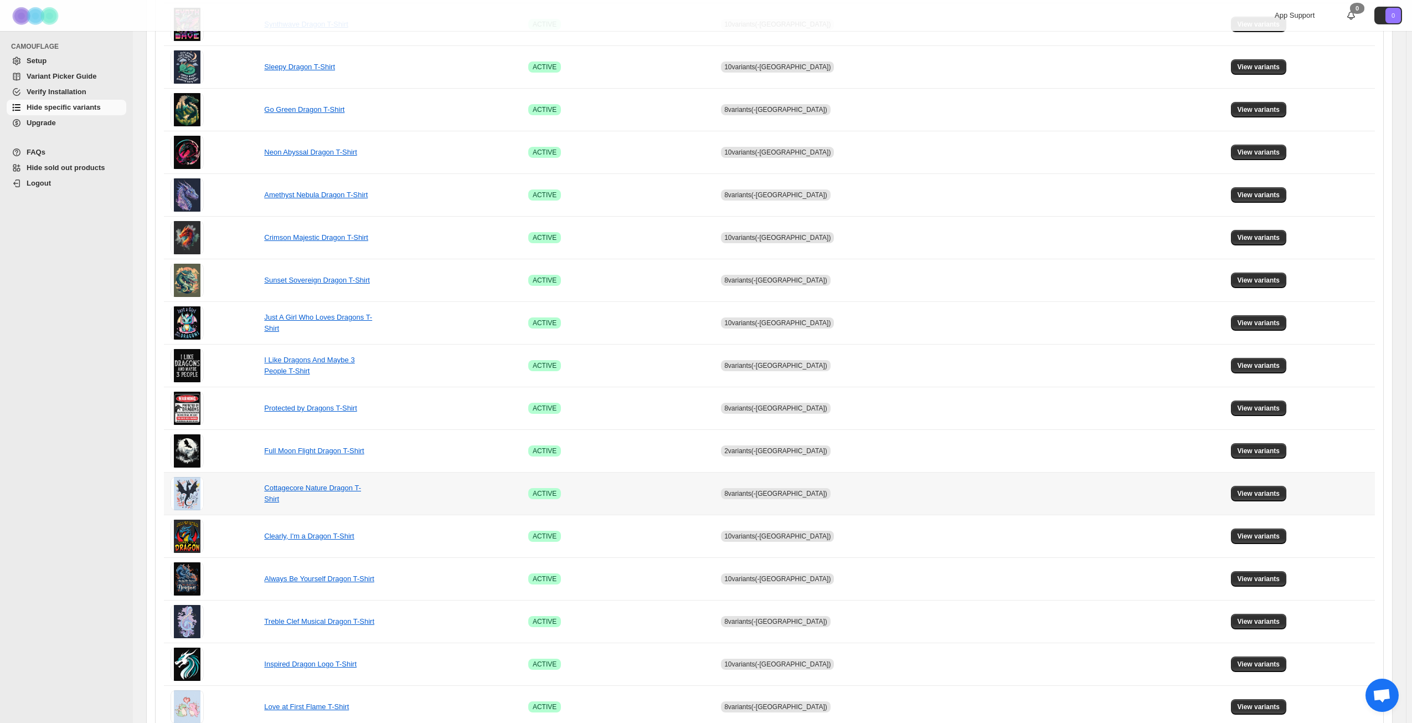
scroll to position [414, 0]
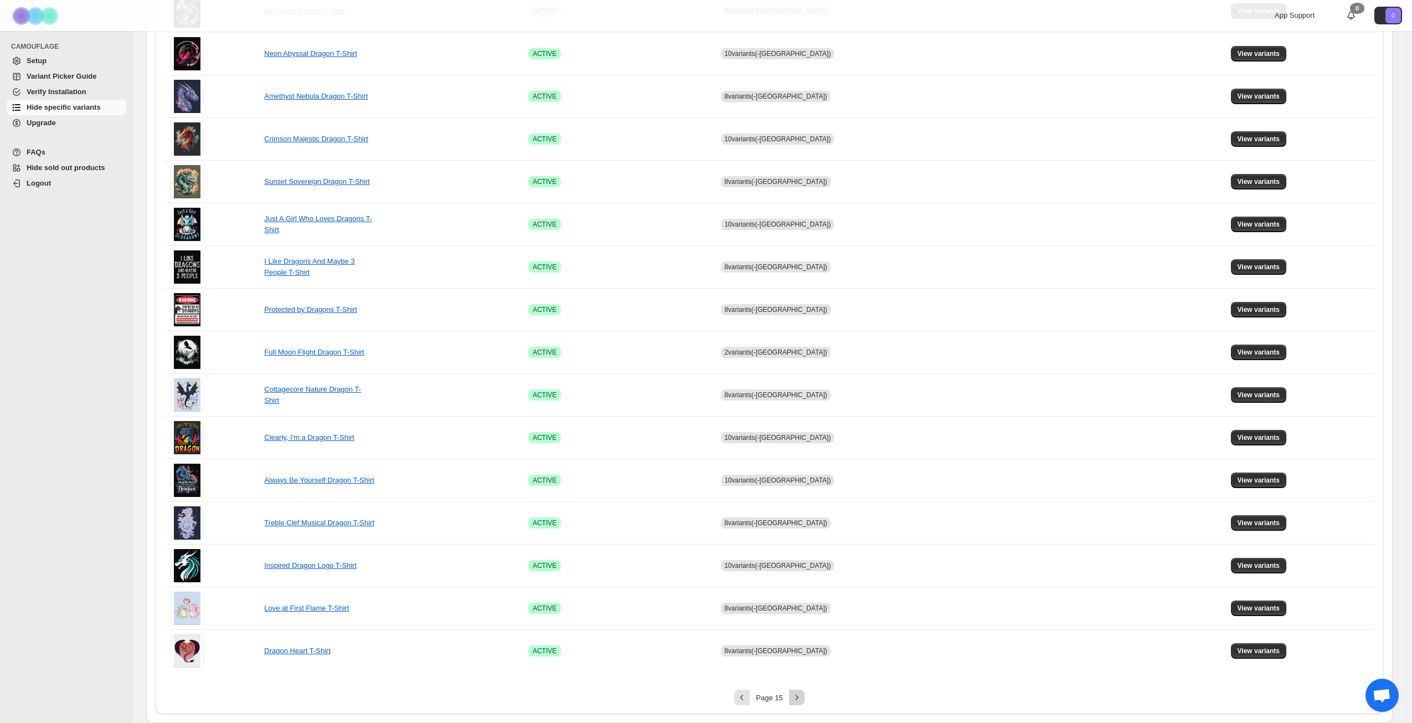
click at [799, 701] on icon "Next" at bounding box center [797, 697] width 11 height 11
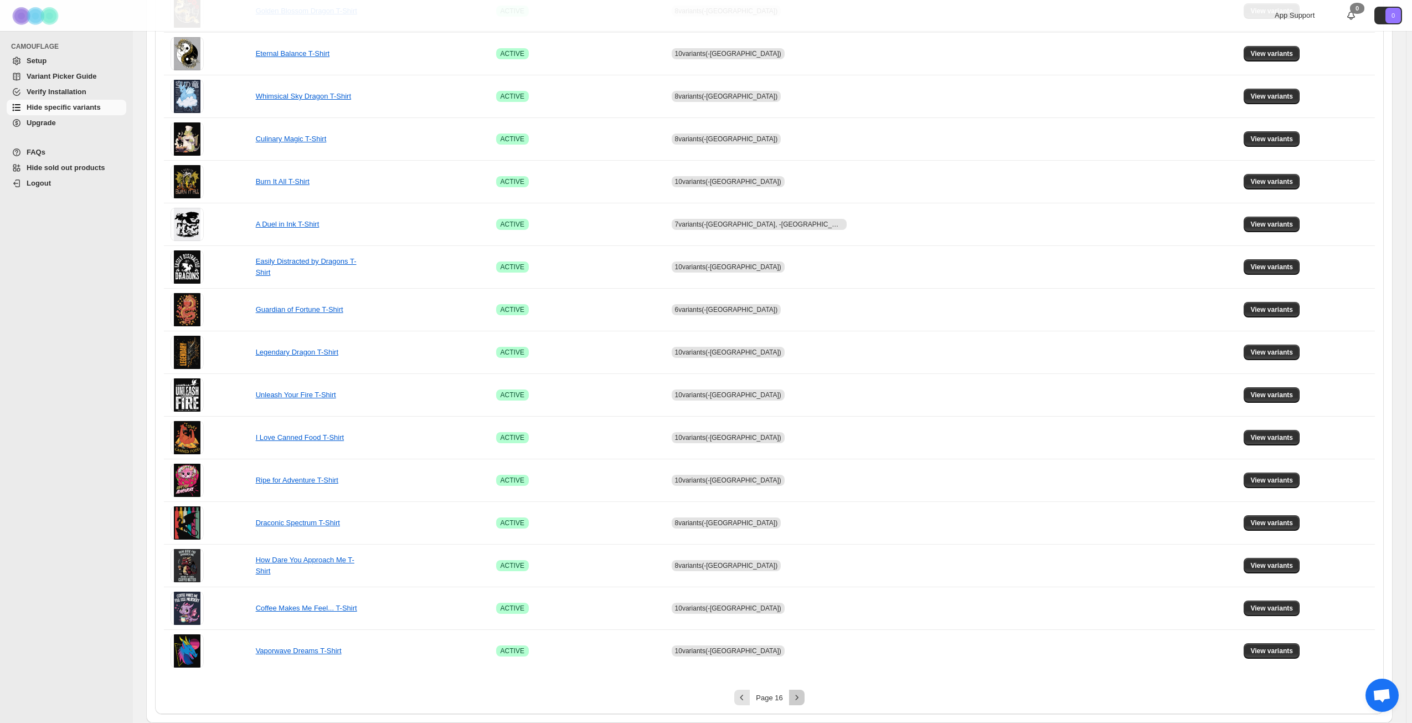
click at [802, 698] on icon "Next" at bounding box center [797, 697] width 11 height 11
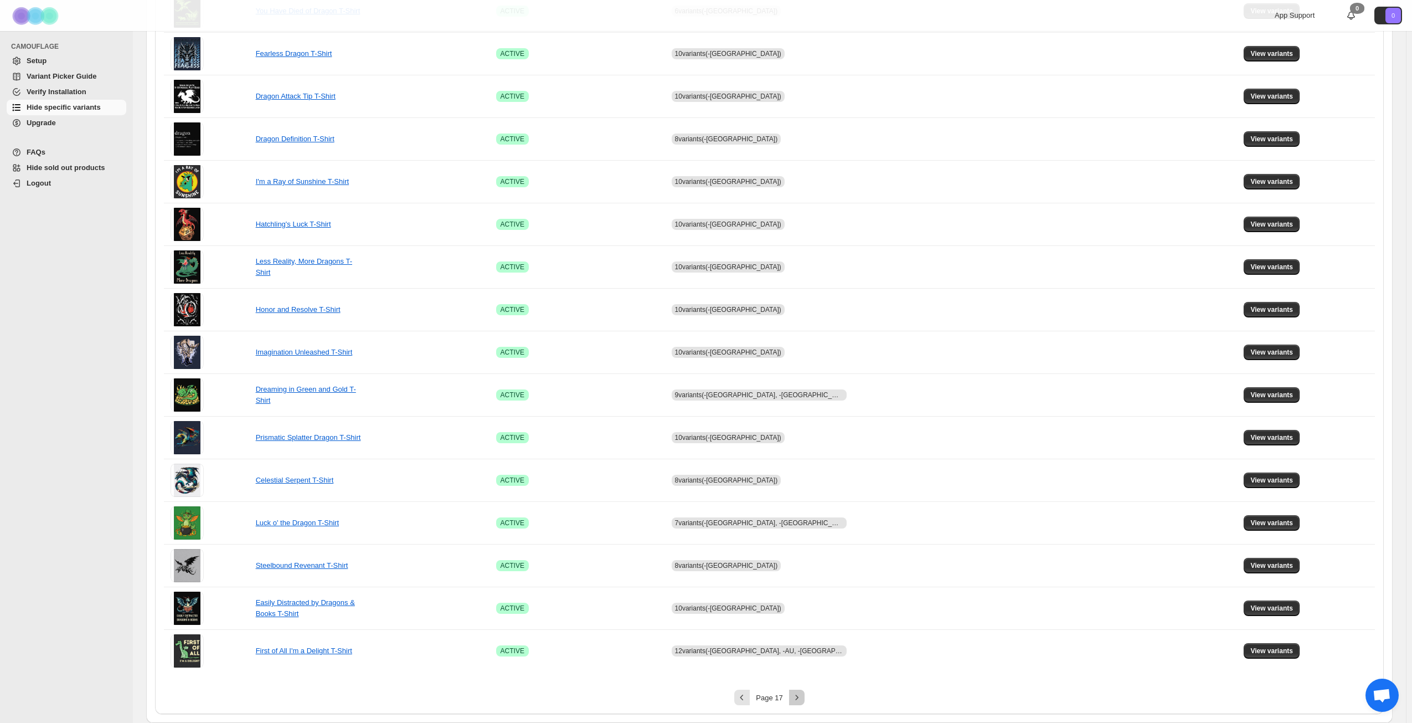
click at [802, 698] on icon "Next" at bounding box center [797, 697] width 11 height 11
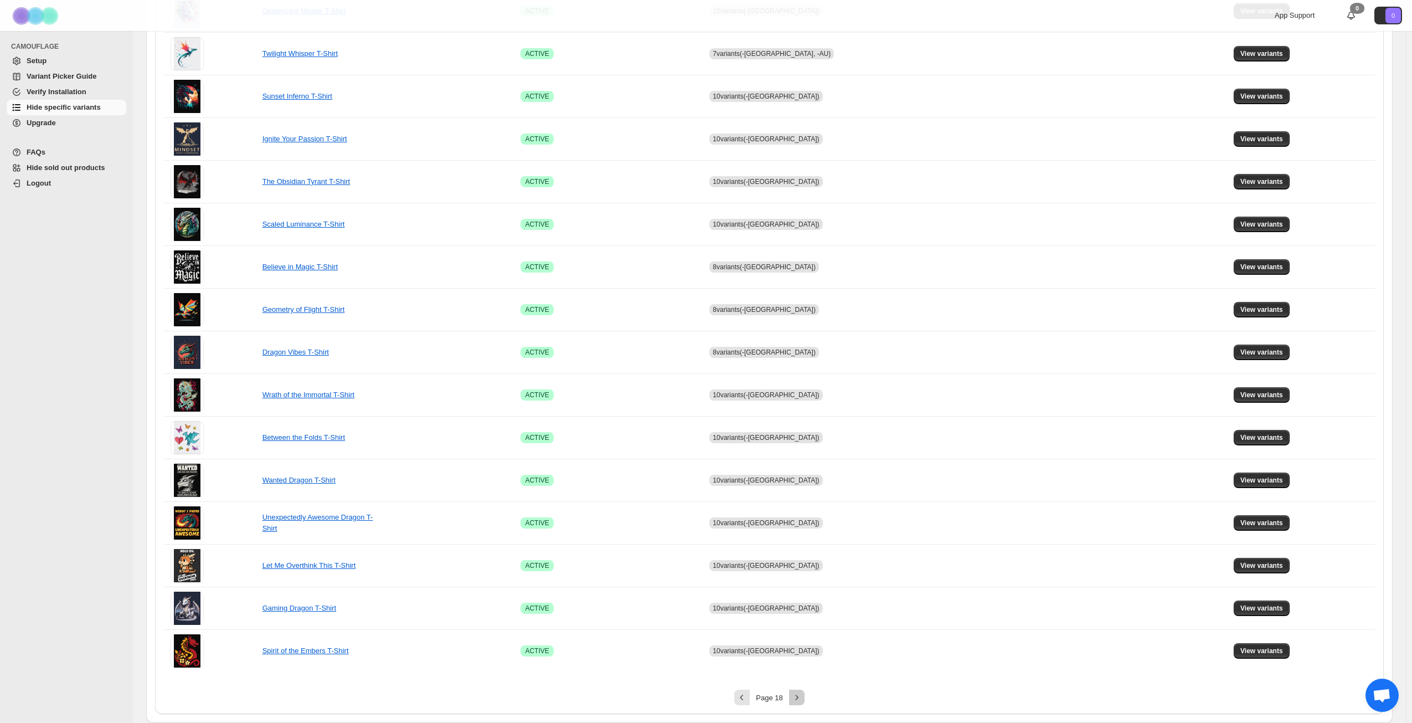
click at [802, 698] on icon "Next" at bounding box center [797, 697] width 11 height 11
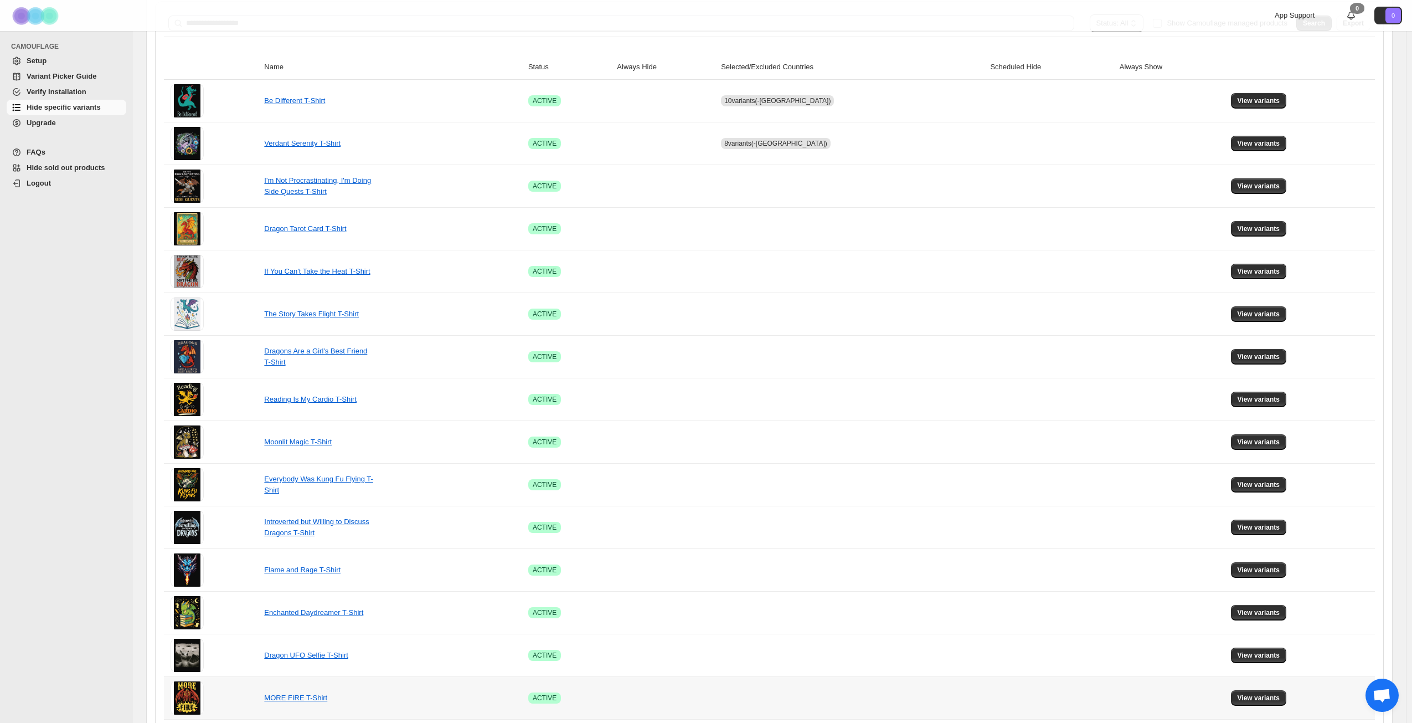
scroll to position [137, 0]
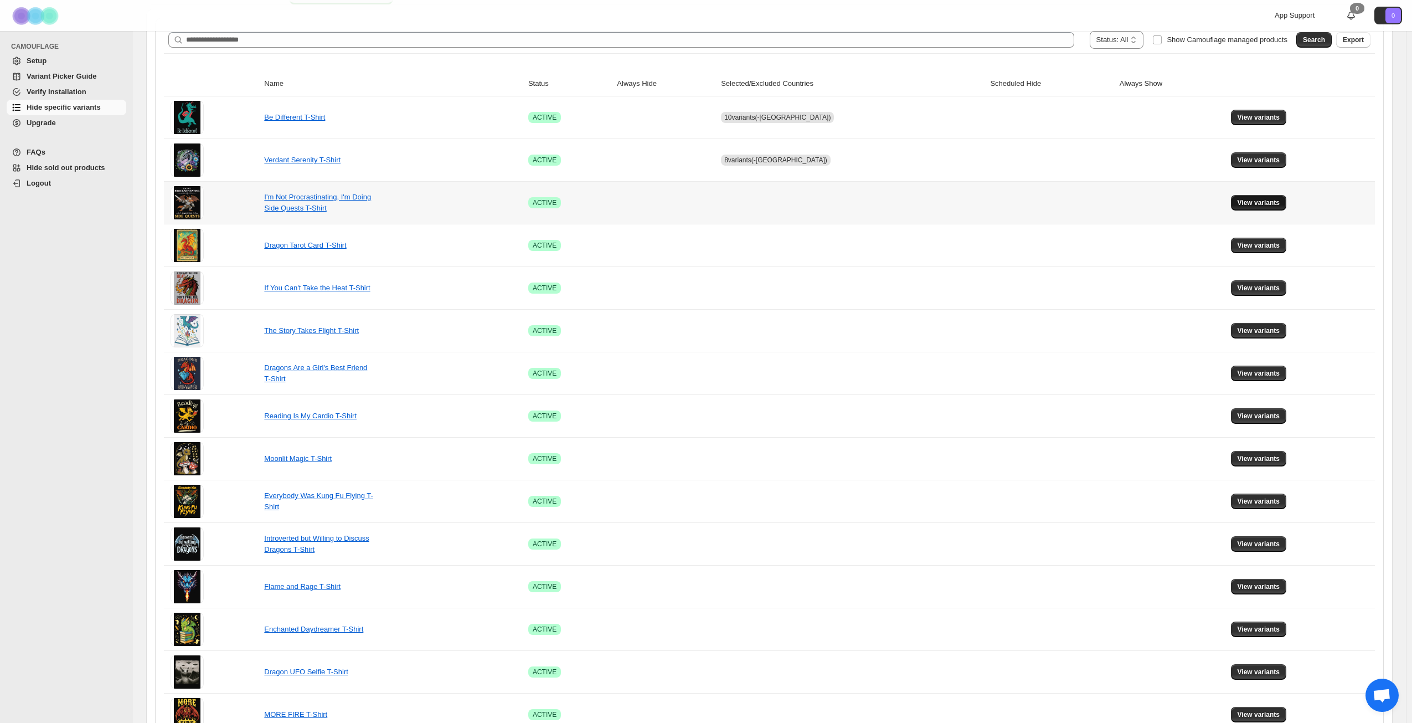
click at [1258, 199] on span "View variants" at bounding box center [1259, 202] width 43 height 9
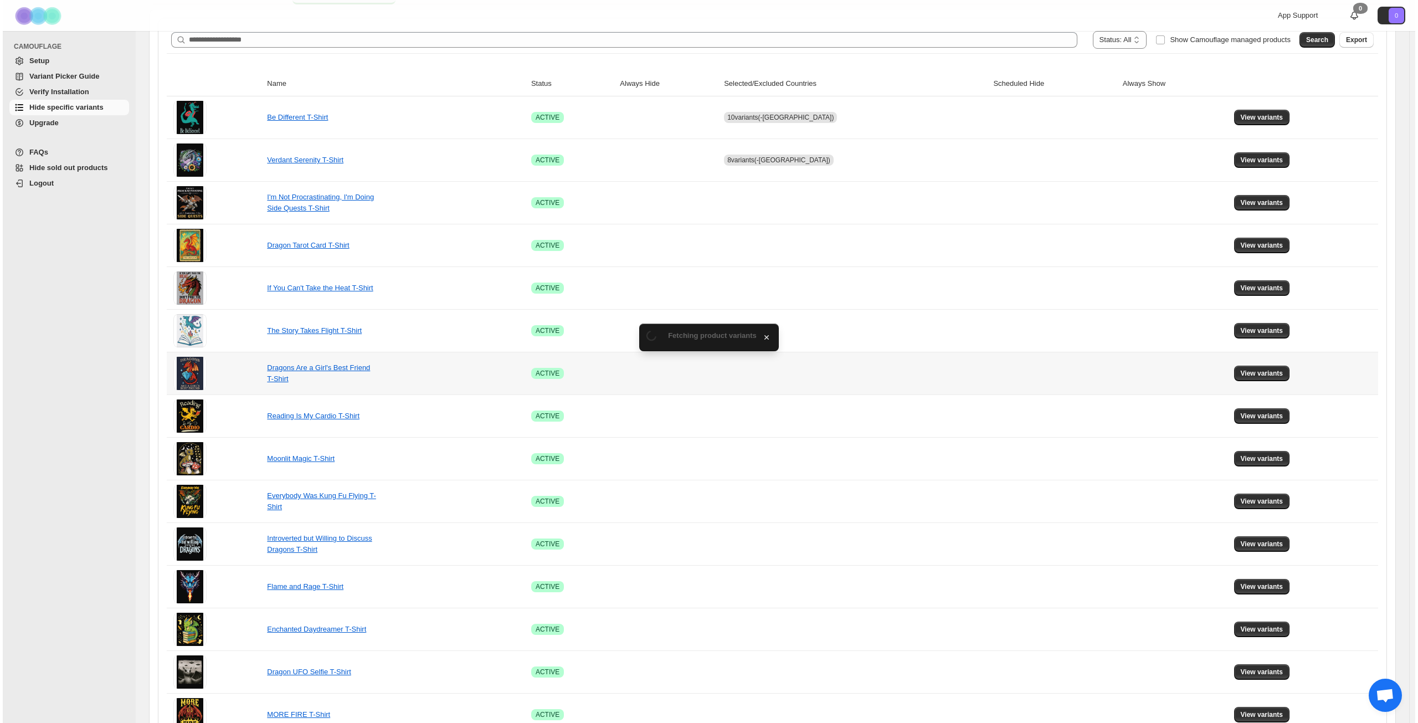
scroll to position [0, 0]
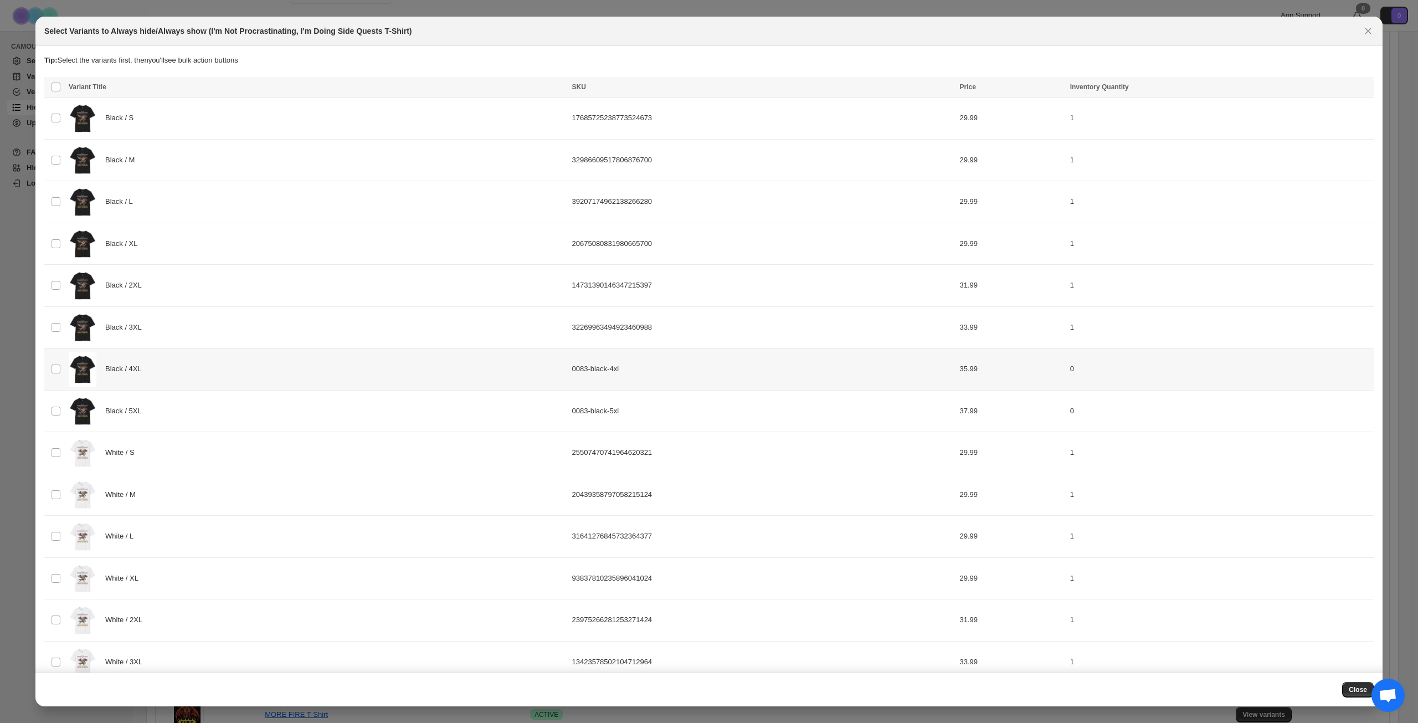
click at [255, 382] on div "Black / 4XL" at bounding box center [317, 369] width 497 height 35
click at [249, 402] on div "Black / 5XL" at bounding box center [317, 411] width 497 height 35
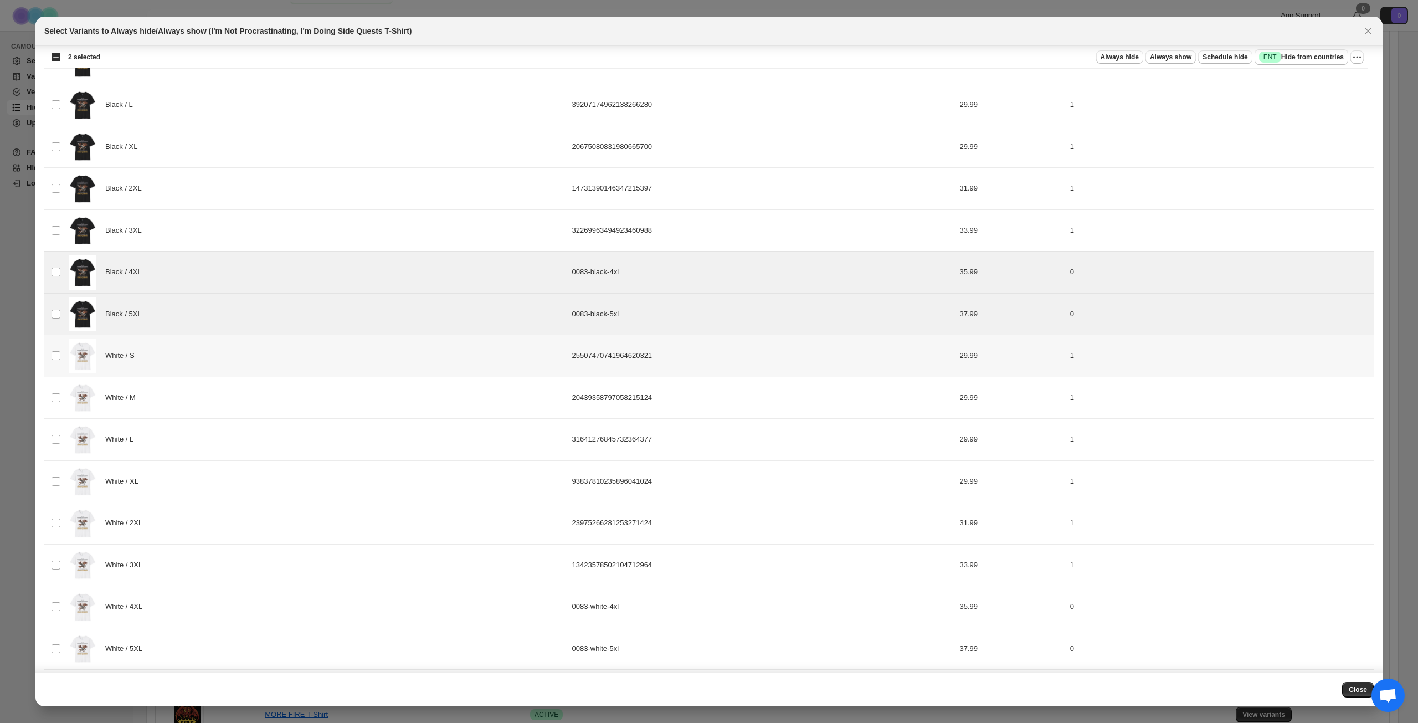
scroll to position [222, 0]
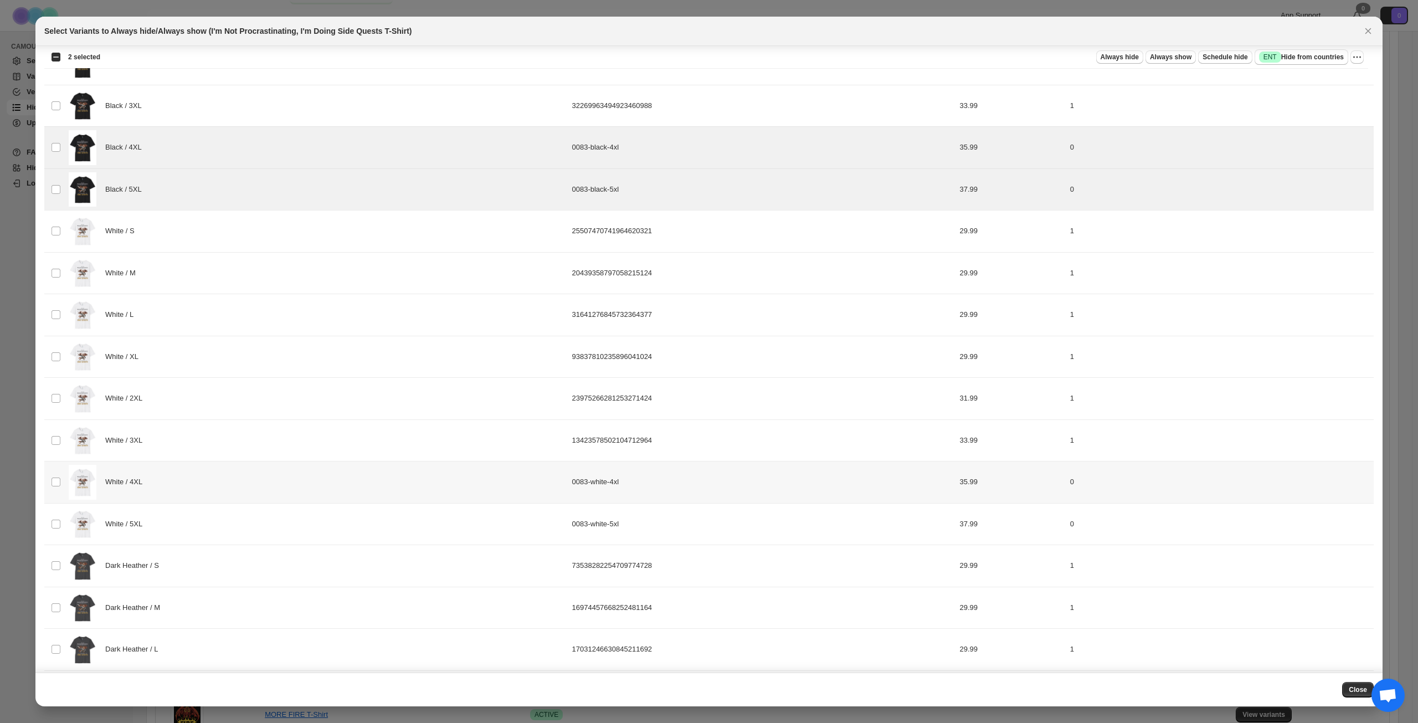
click at [232, 467] on div "White / 4XL" at bounding box center [317, 482] width 497 height 35
click at [232, 510] on div "White / 5XL" at bounding box center [317, 524] width 497 height 35
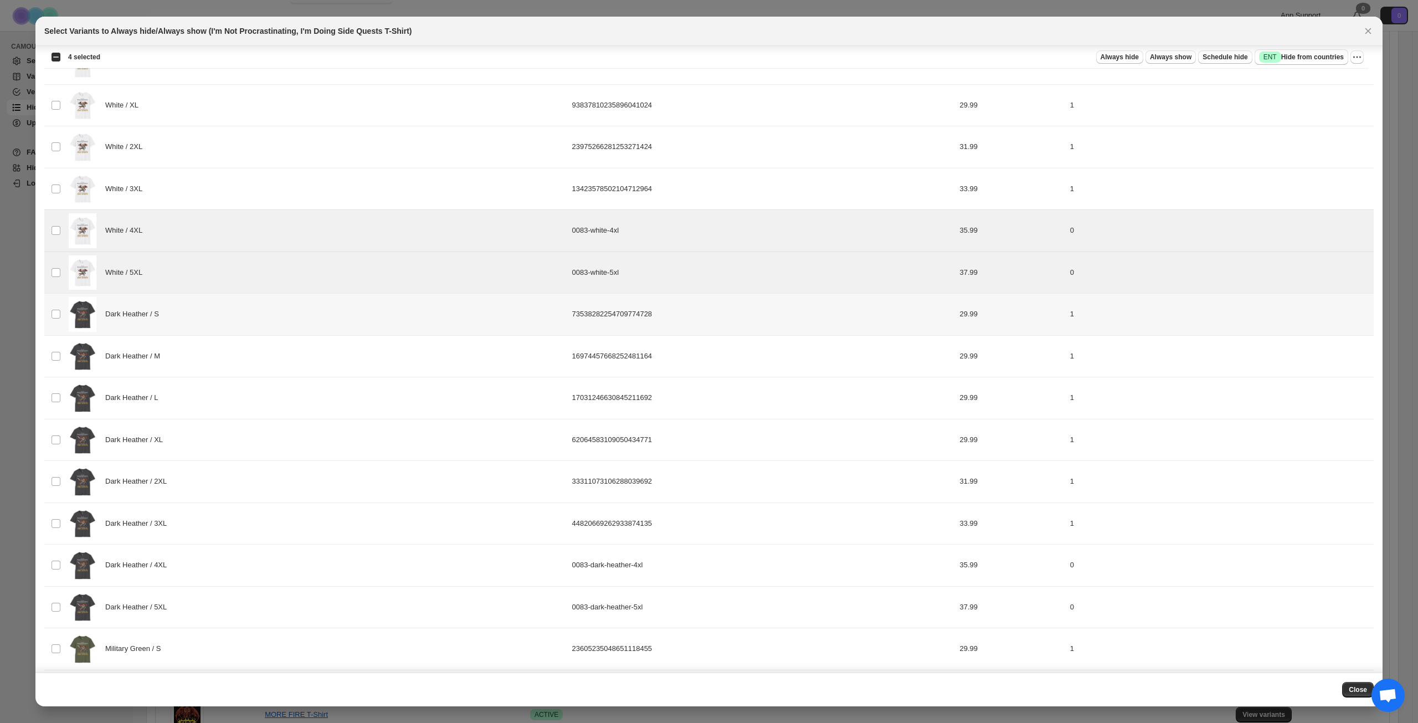
scroll to position [554, 0]
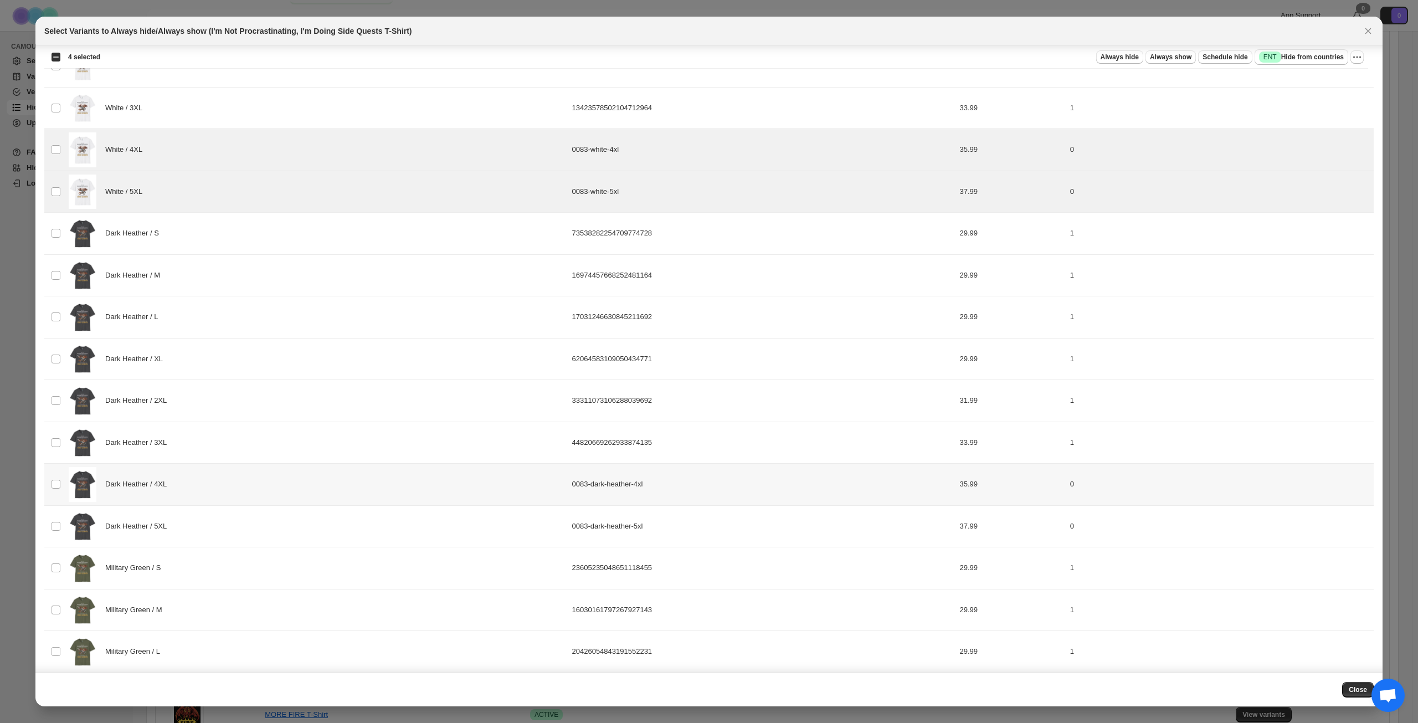
click at [240, 482] on div "Dark Heather / 4XL" at bounding box center [317, 484] width 497 height 35
click at [239, 518] on div "Dark Heather / 5XL" at bounding box center [317, 526] width 497 height 35
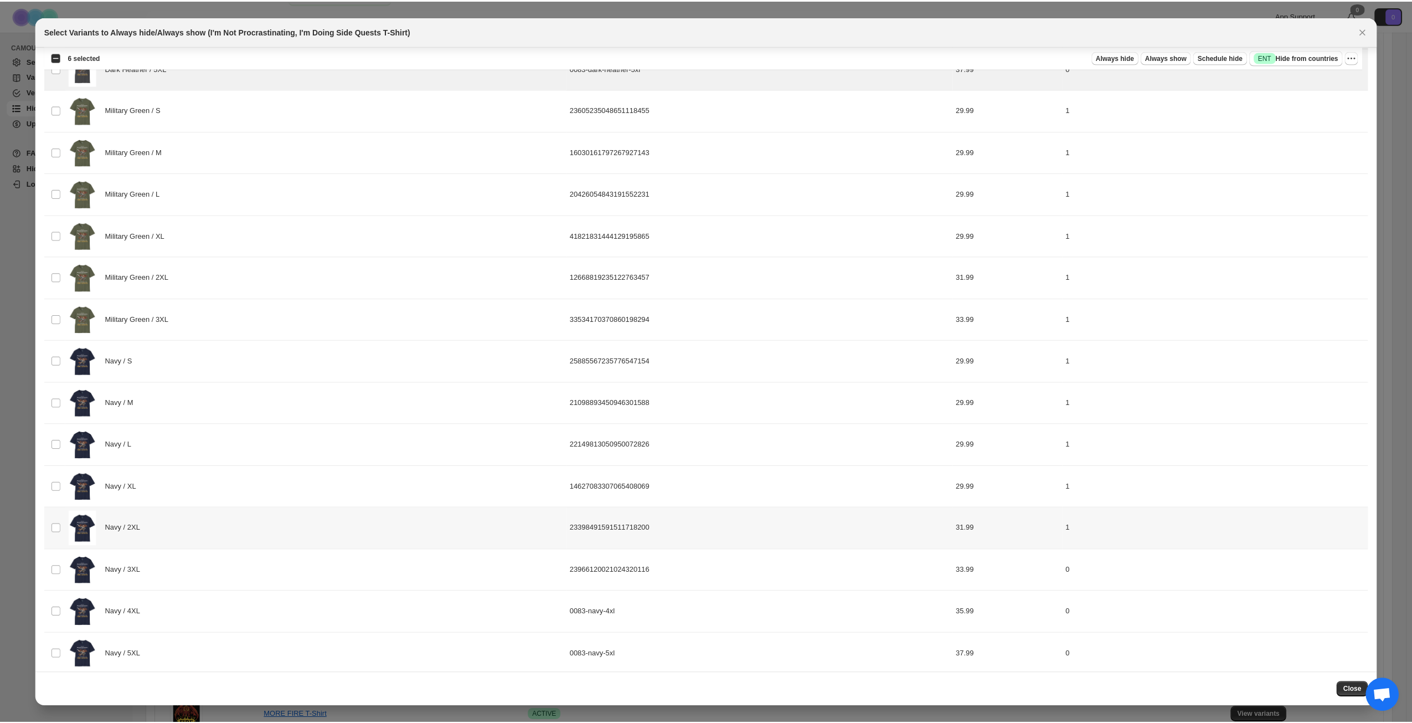
scroll to position [1022, 0]
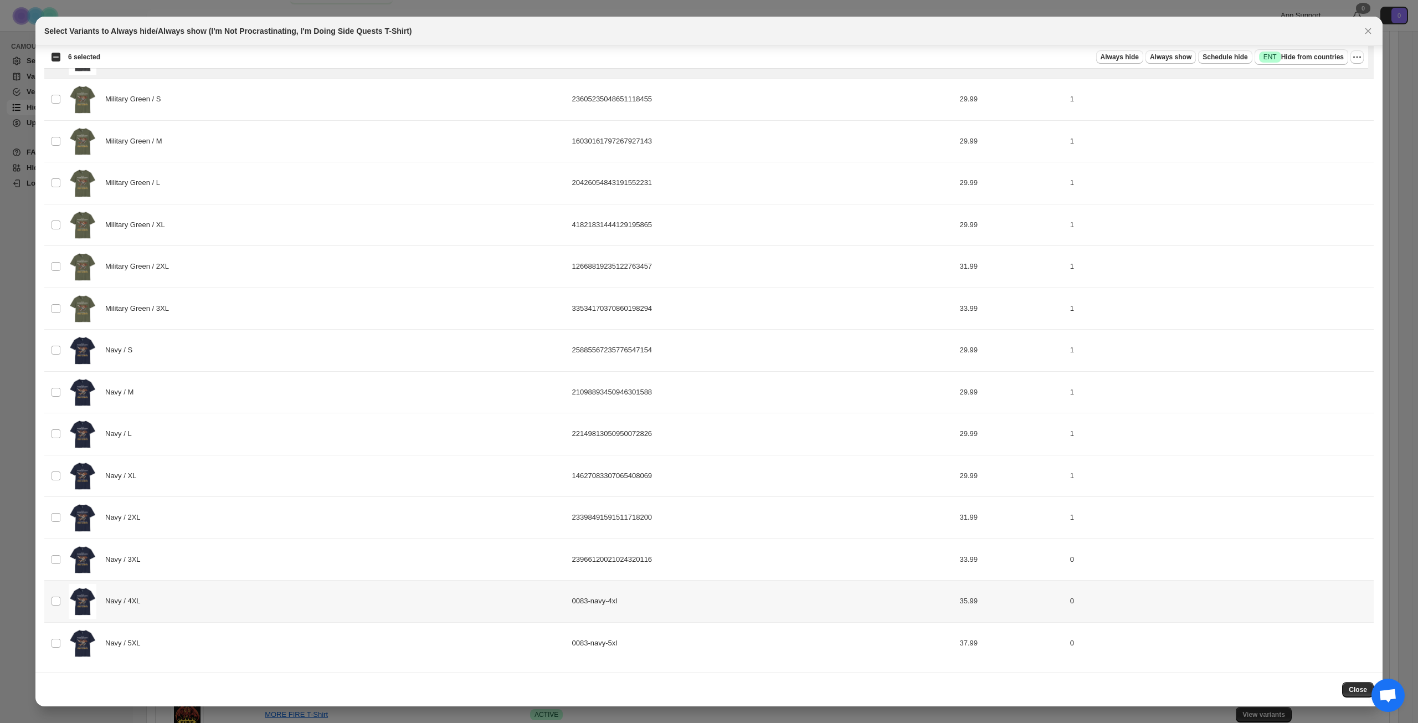
click at [227, 610] on div "Navy / 4XL" at bounding box center [317, 601] width 497 height 35
click at [241, 647] on div "Navy / 5XL" at bounding box center [317, 643] width 497 height 35
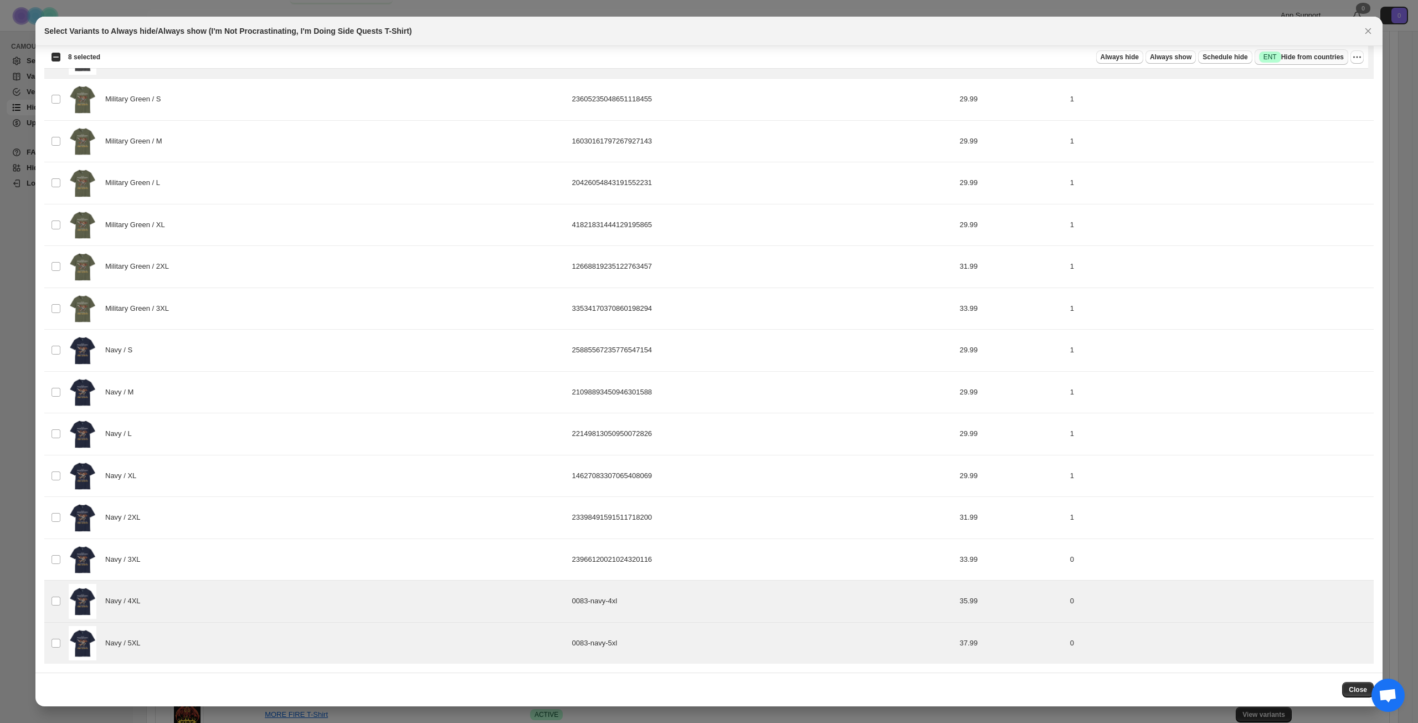
click at [1307, 58] on span "Success ENT Hide from countries" at bounding box center [1301, 57] width 85 height 11
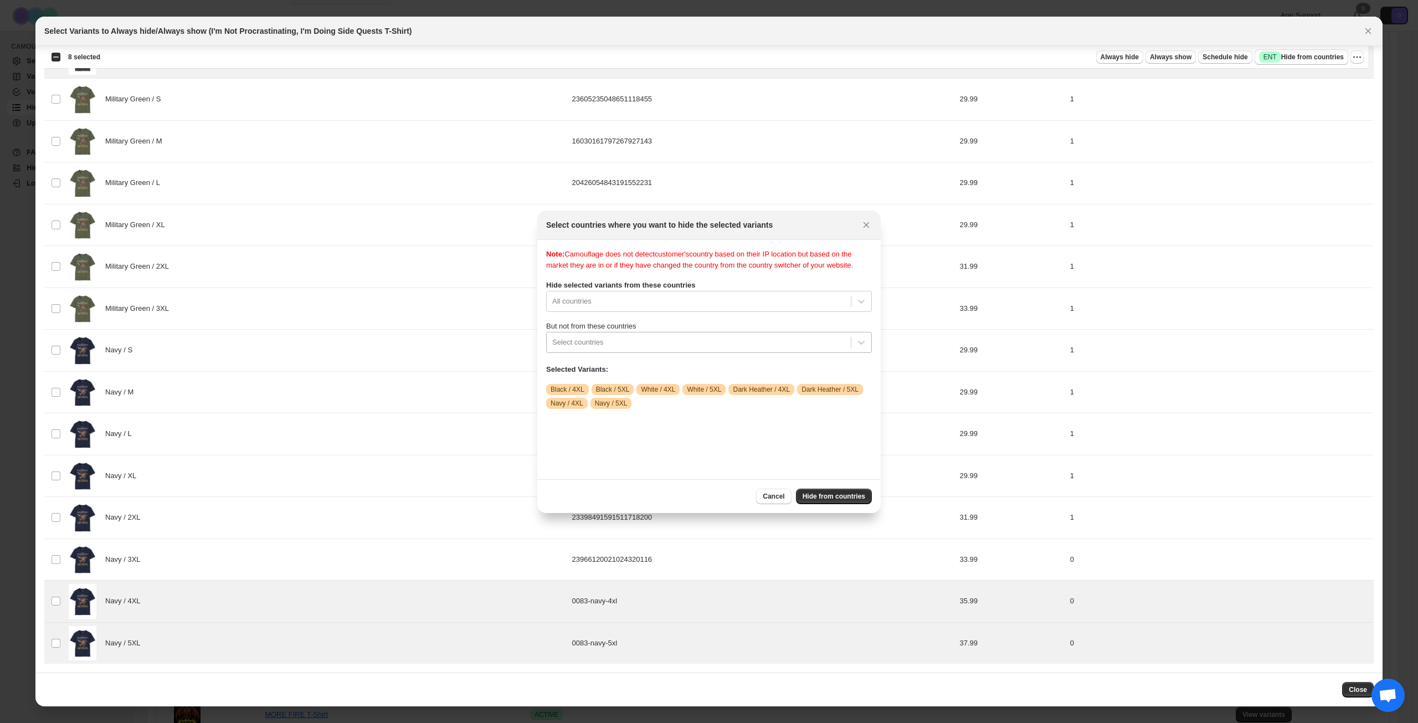
click at [646, 349] on div ":rah:" at bounding box center [698, 342] width 293 height 13
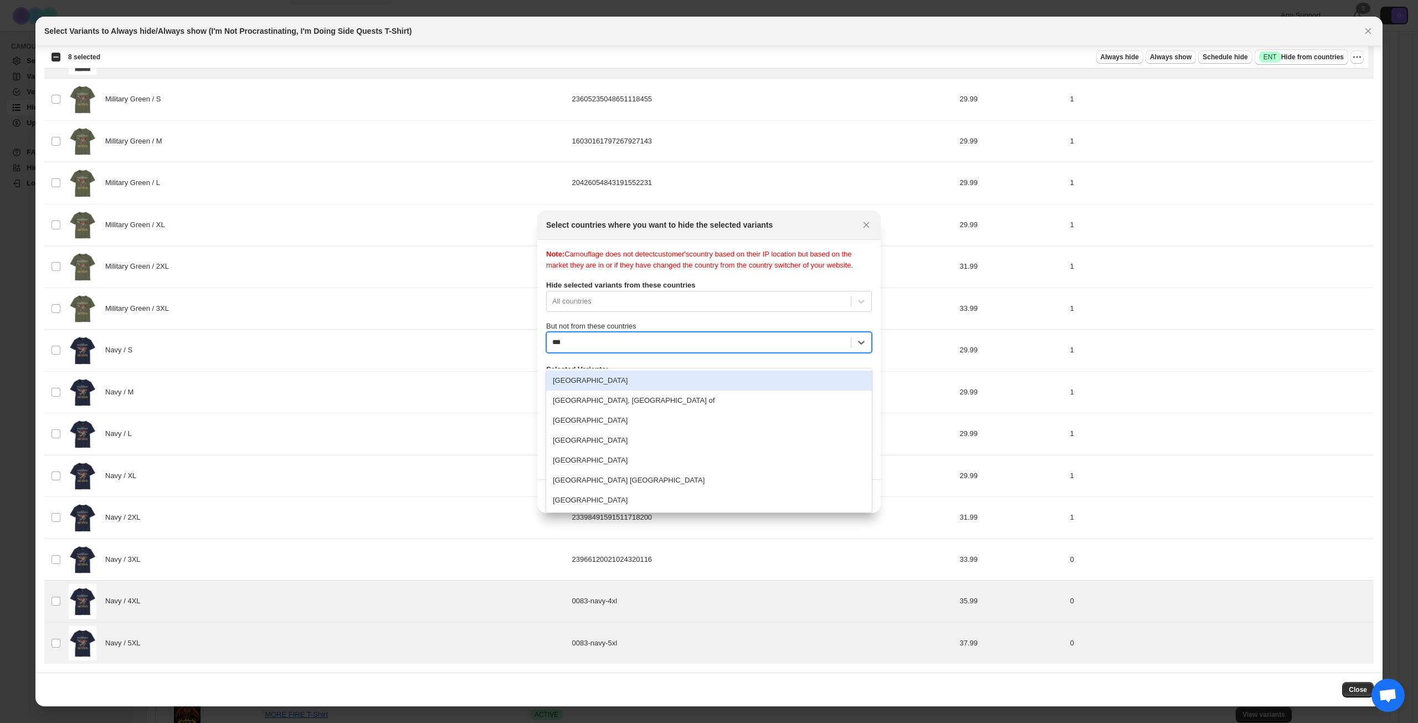
type input "****"
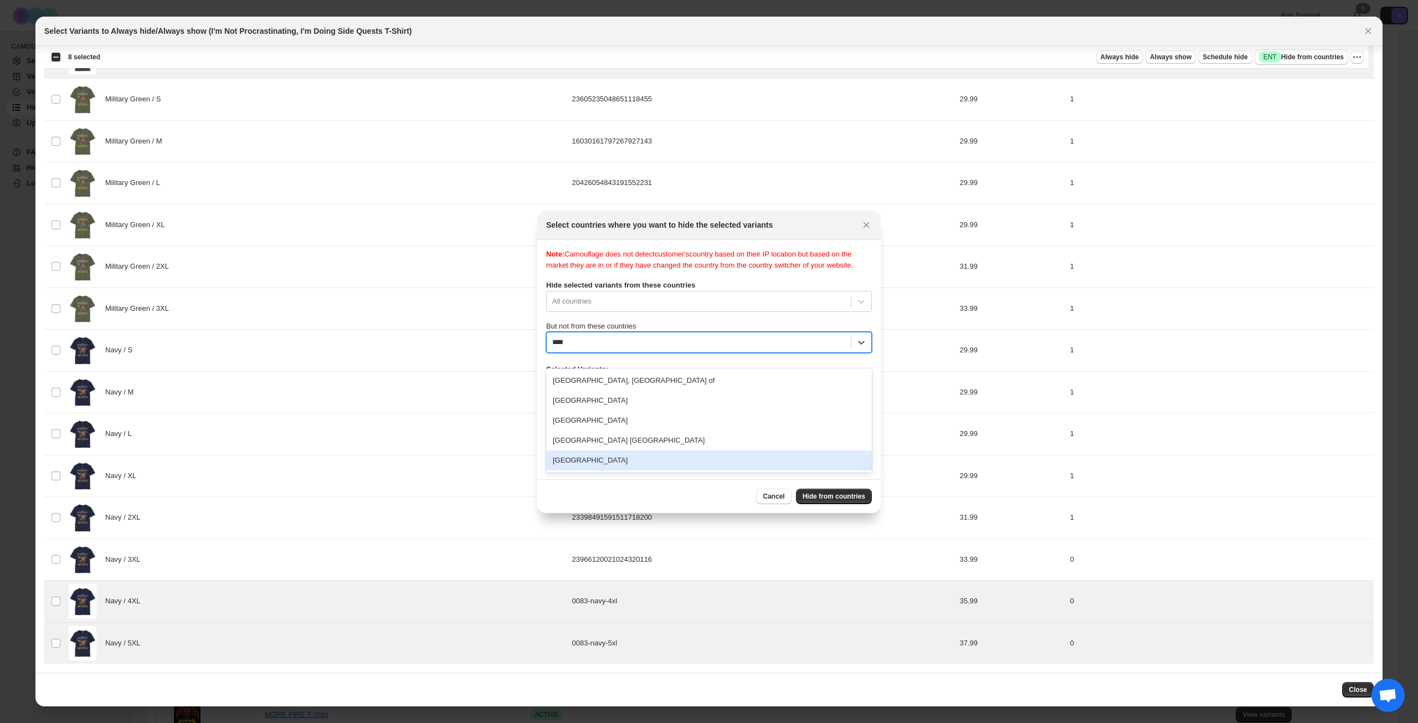
click at [611, 465] on div "[GEOGRAPHIC_DATA]" at bounding box center [709, 460] width 326 height 20
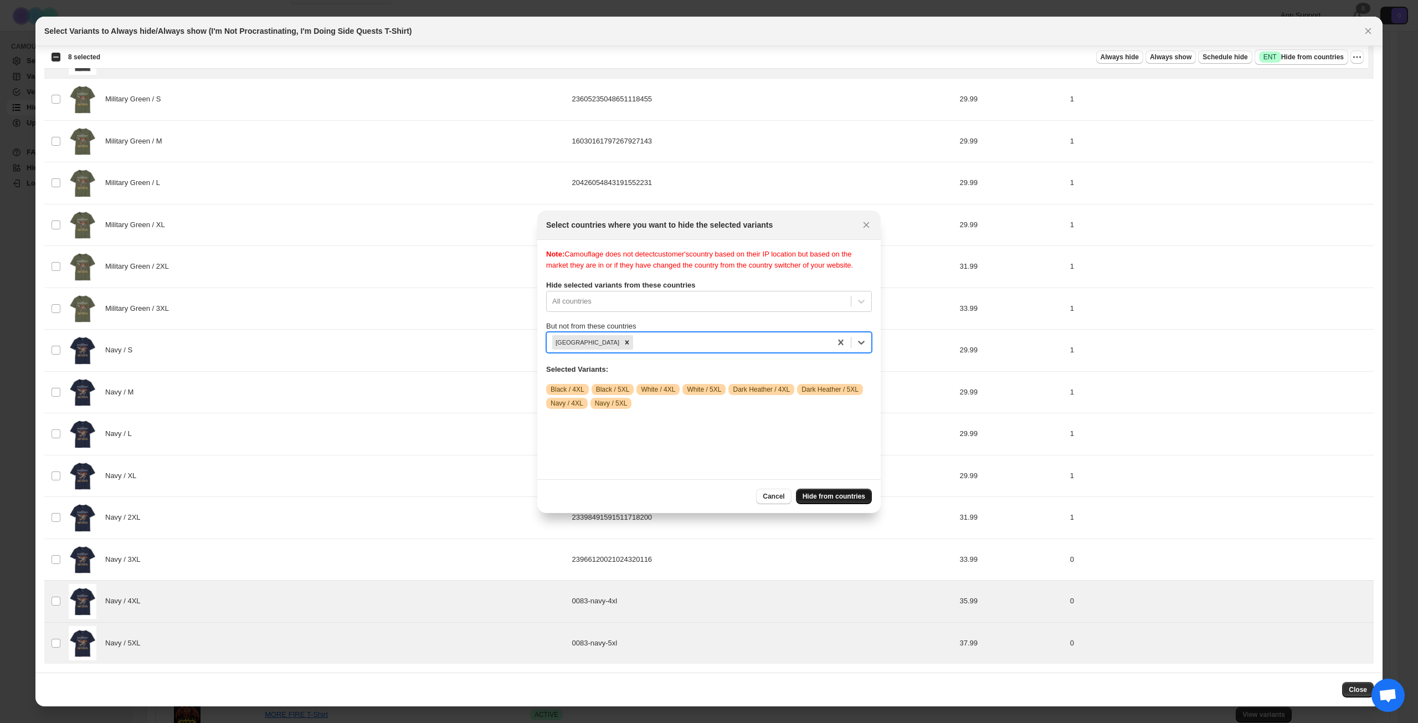
click at [825, 495] on span "Hide from countries" at bounding box center [834, 496] width 63 height 9
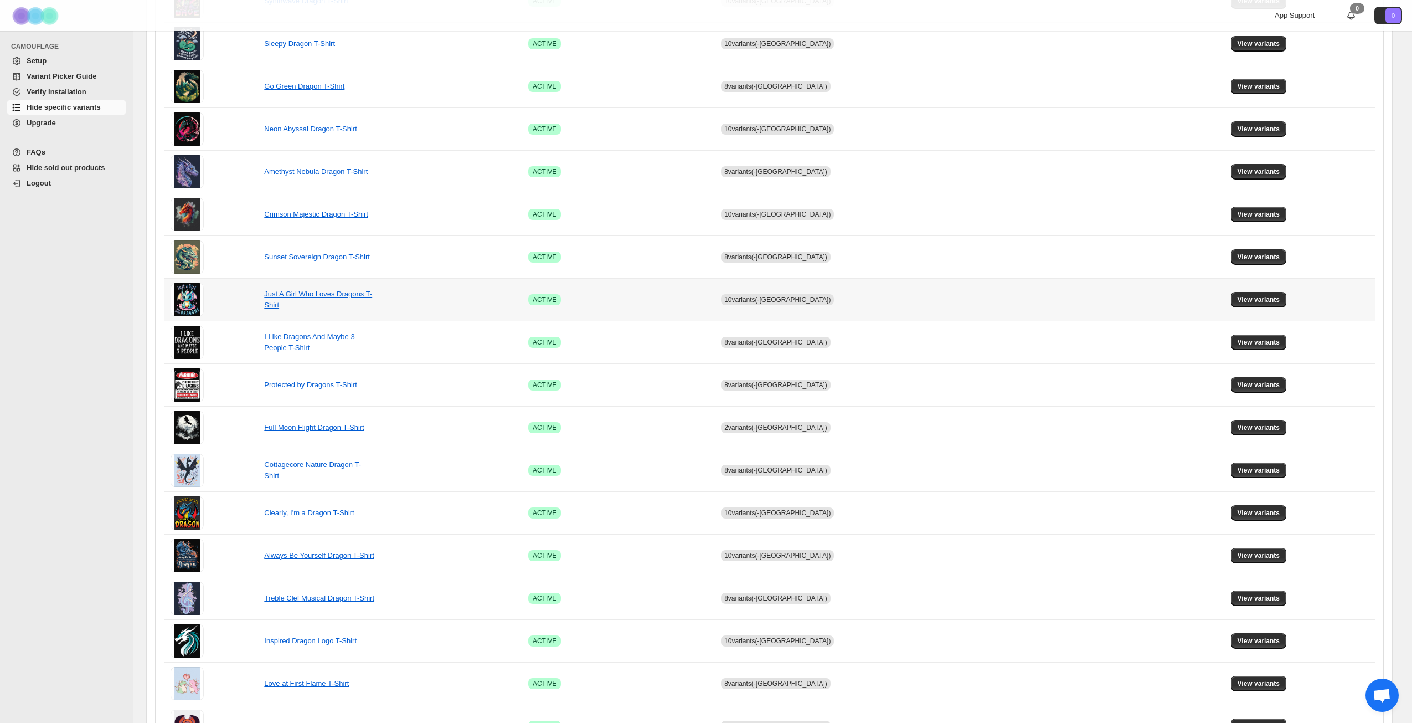
scroll to position [414, 0]
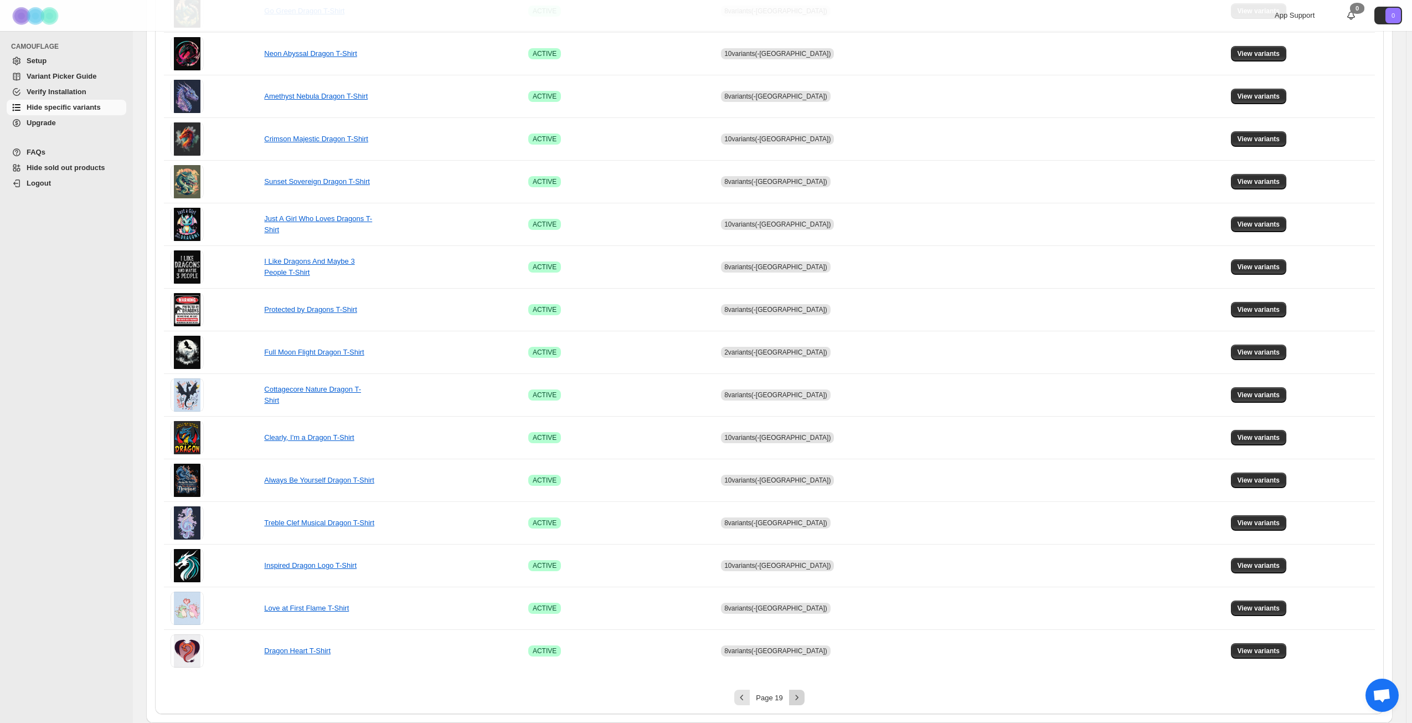
click at [801, 698] on icon "Next" at bounding box center [797, 697] width 11 height 11
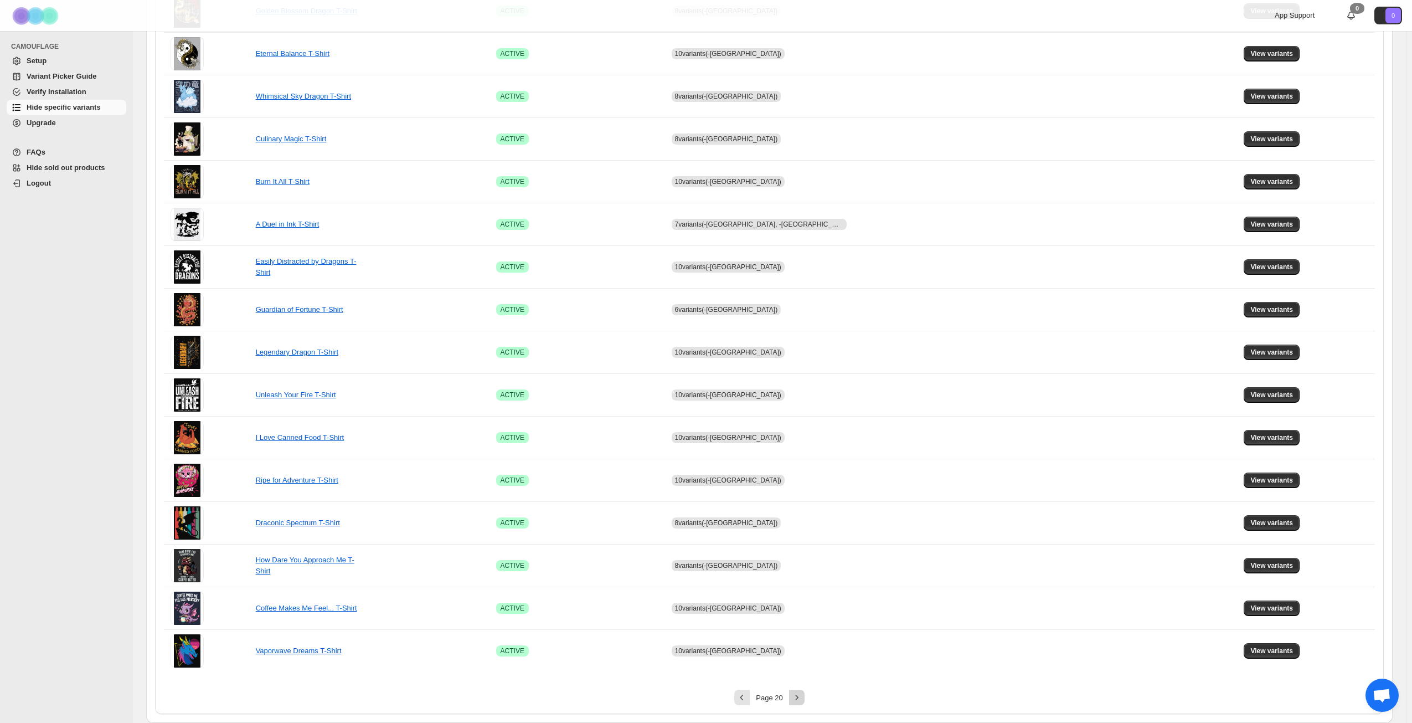
click at [801, 698] on icon "Next" at bounding box center [797, 697] width 11 height 11
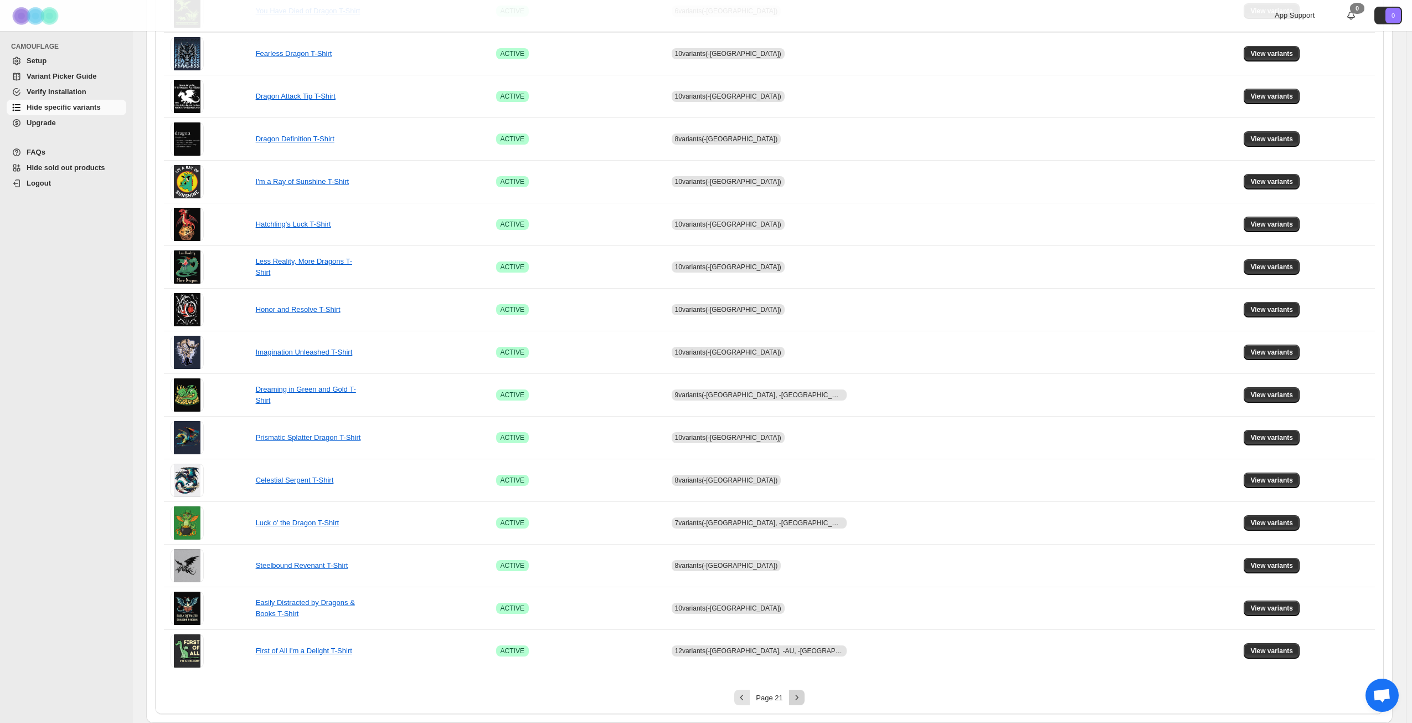
click at [801, 698] on icon "Next" at bounding box center [797, 697] width 11 height 11
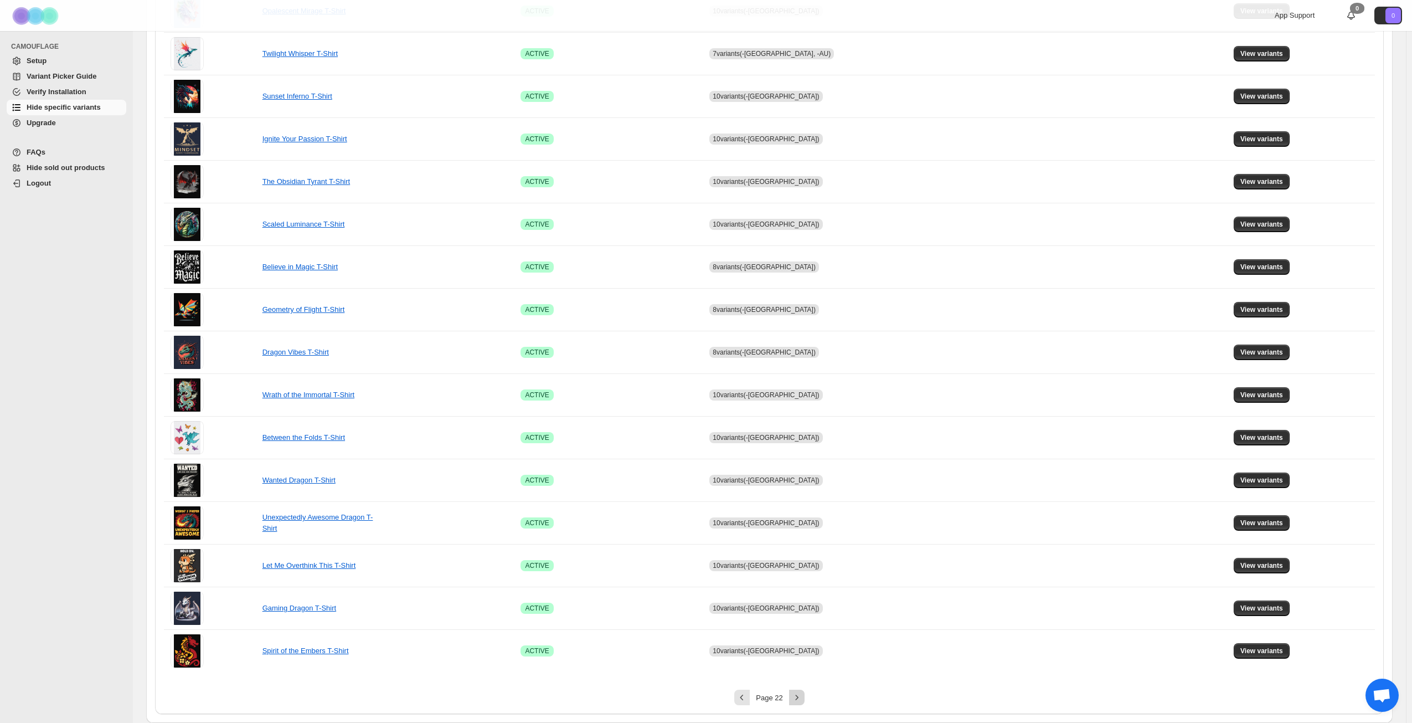
click at [801, 698] on icon "Next" at bounding box center [797, 697] width 11 height 11
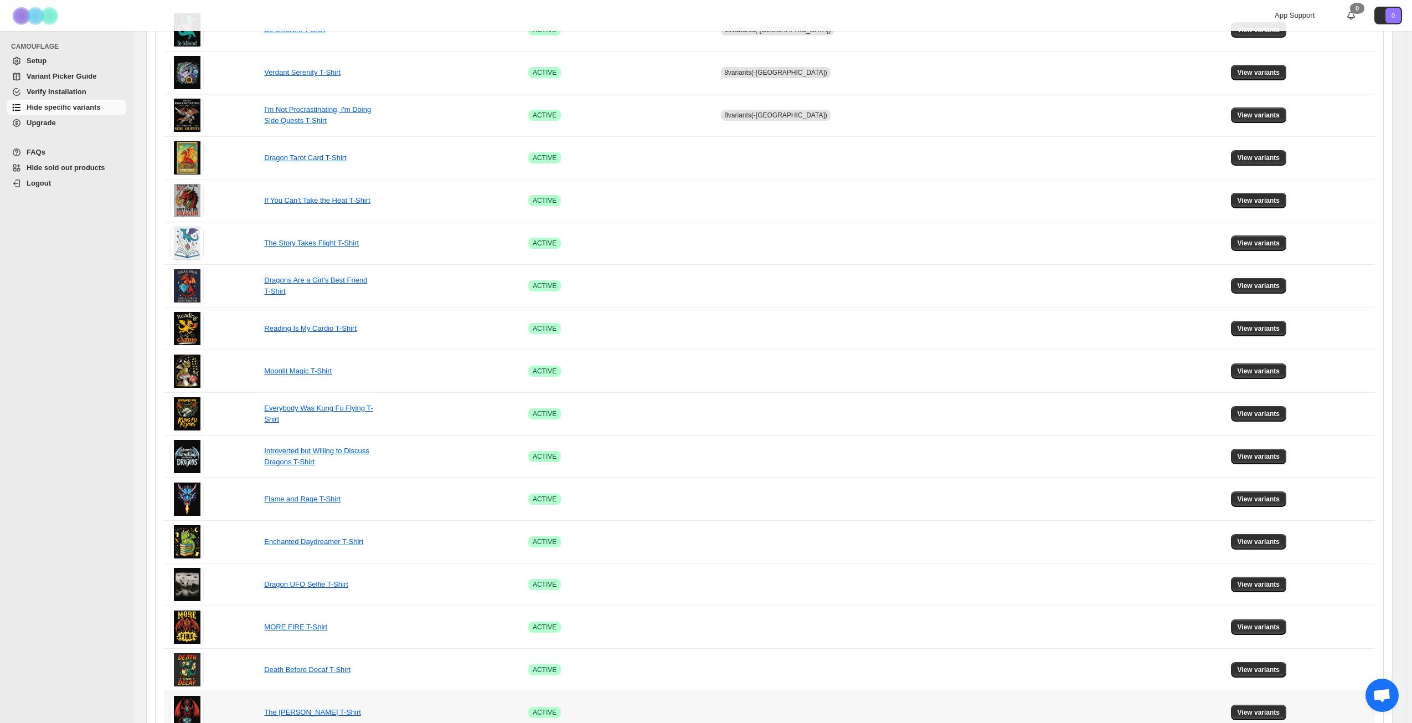
scroll to position [137, 0]
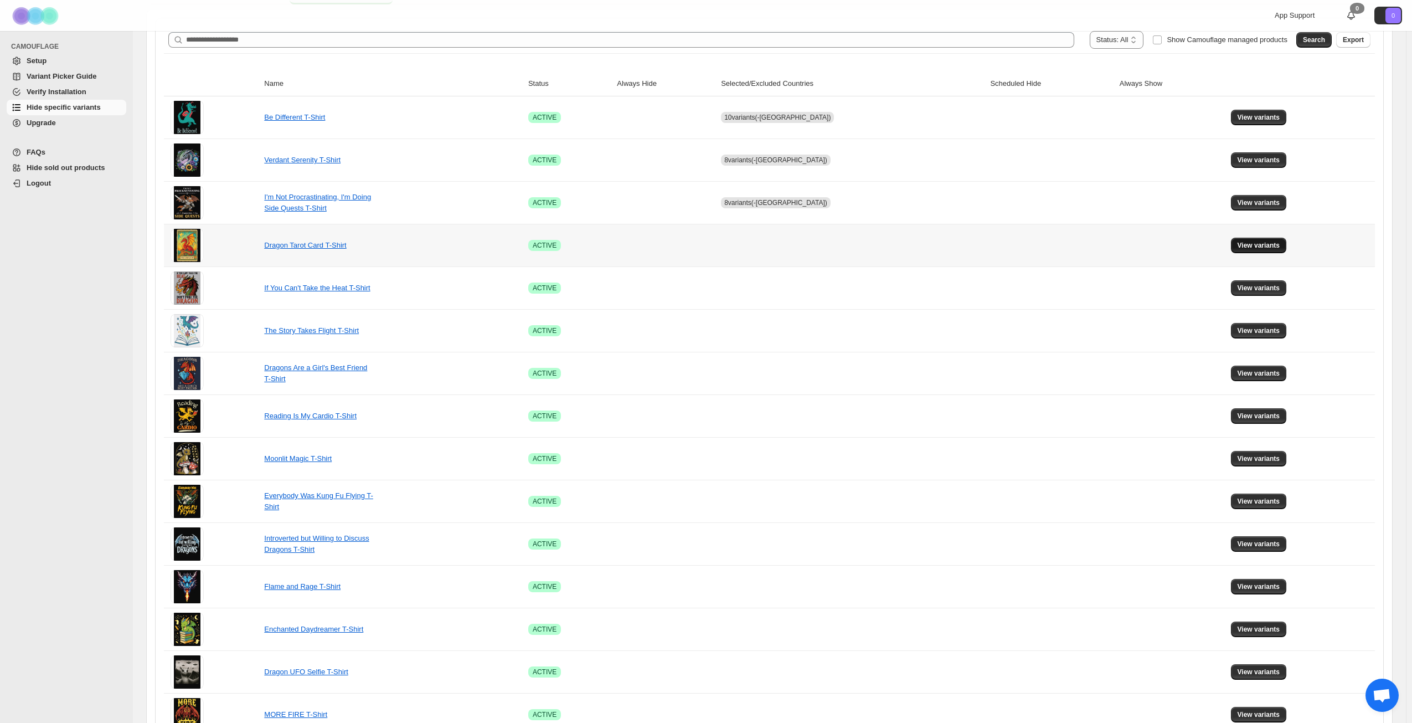
click at [1258, 246] on span "View variants" at bounding box center [1259, 245] width 43 height 9
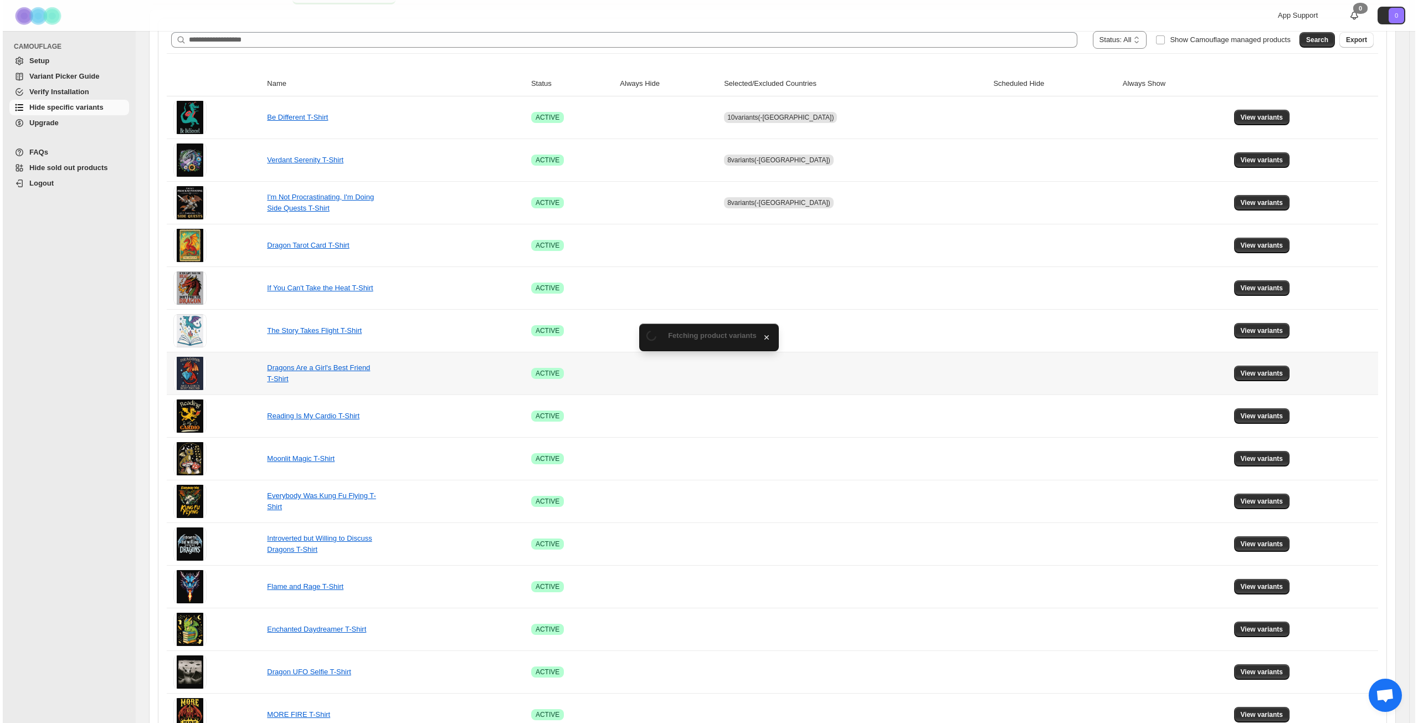
scroll to position [0, 0]
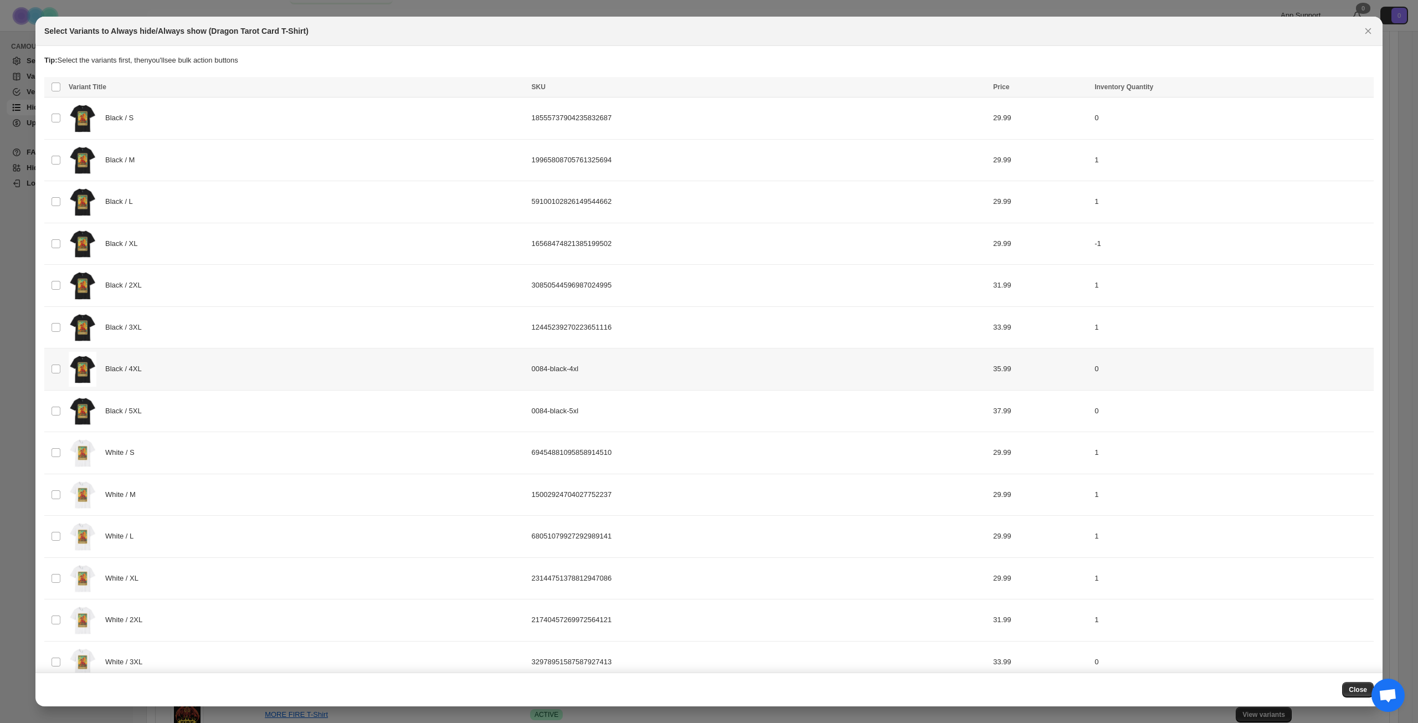
click at [186, 369] on div "Black / 4XL" at bounding box center [297, 369] width 456 height 35
click at [190, 417] on div "Black / 5XL" at bounding box center [297, 411] width 456 height 35
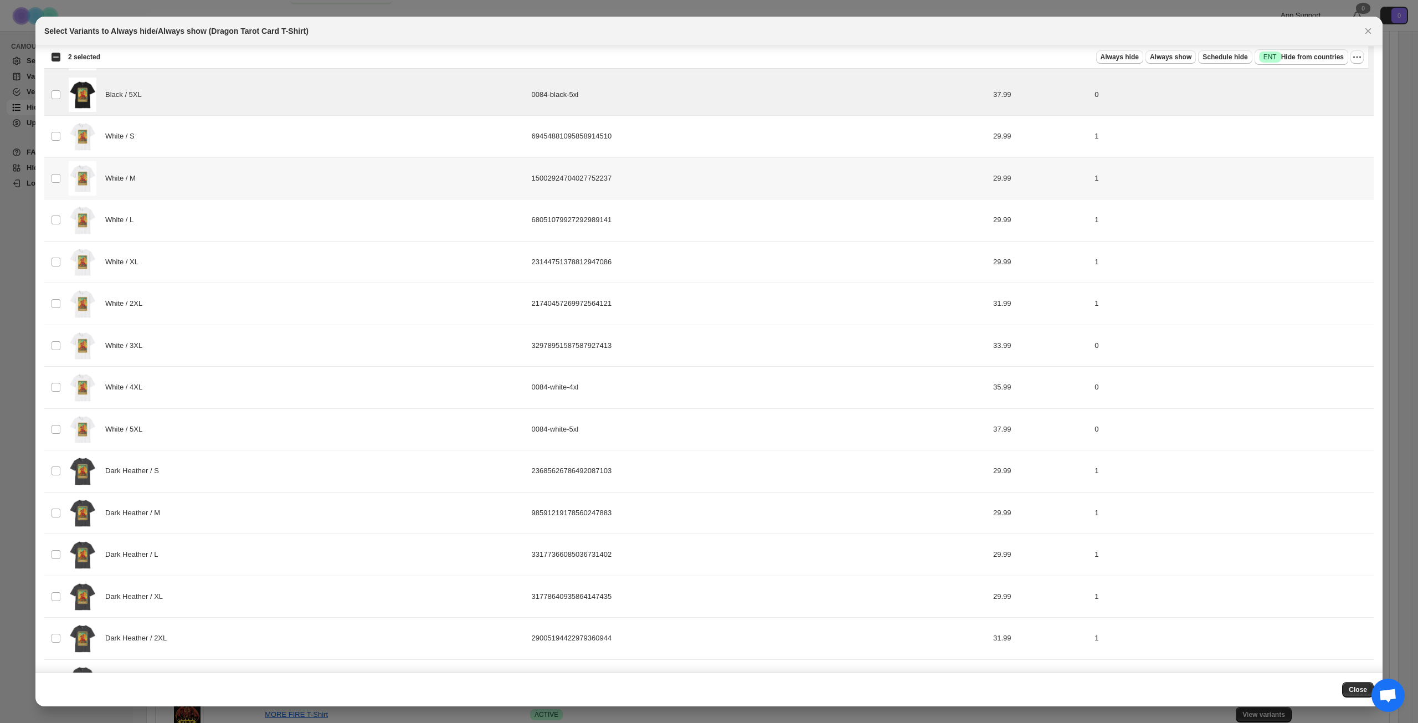
scroll to position [354, 0]
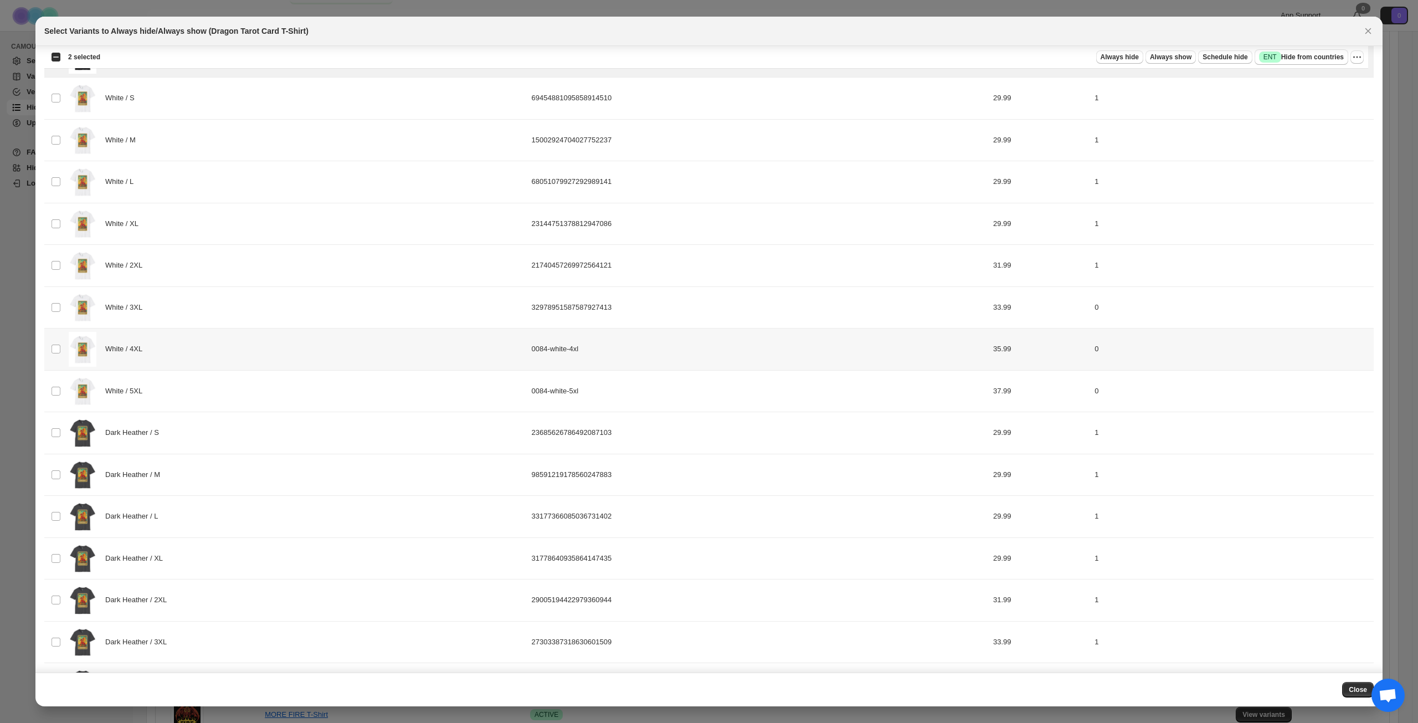
click at [211, 352] on div "White / 4XL" at bounding box center [297, 349] width 456 height 35
click at [204, 407] on div "White / 5XL" at bounding box center [297, 391] width 456 height 35
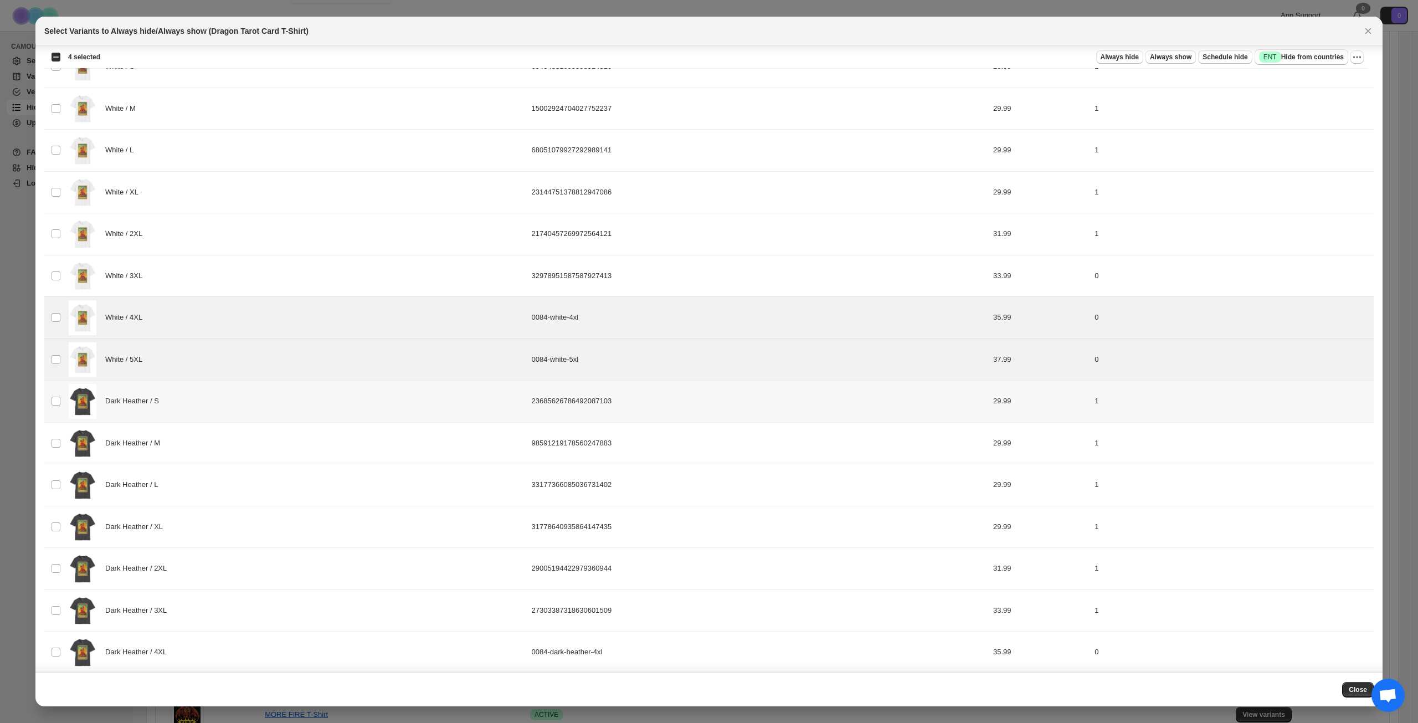
scroll to position [631, 0]
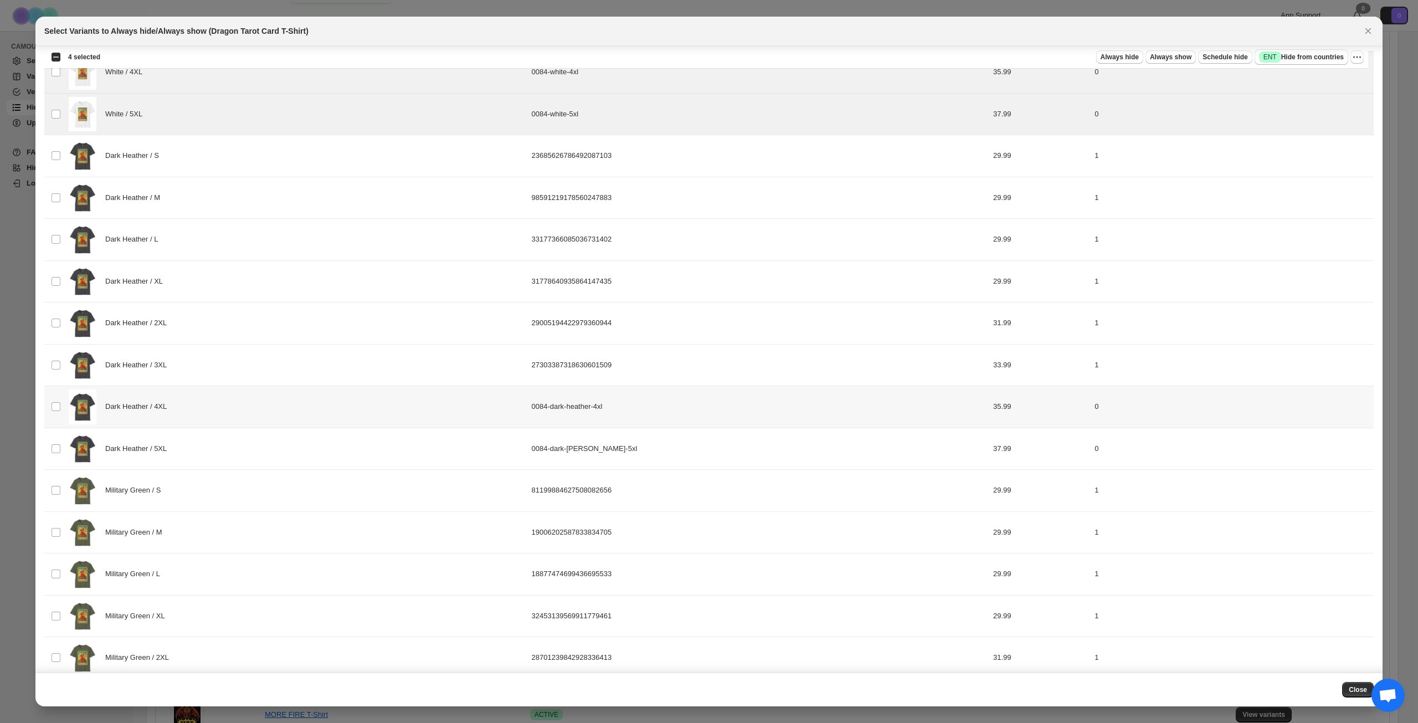
click at [223, 408] on div "Dark Heather / 4XL" at bounding box center [297, 406] width 456 height 35
click at [221, 446] on div "Dark Heather / 5XL" at bounding box center [297, 448] width 456 height 35
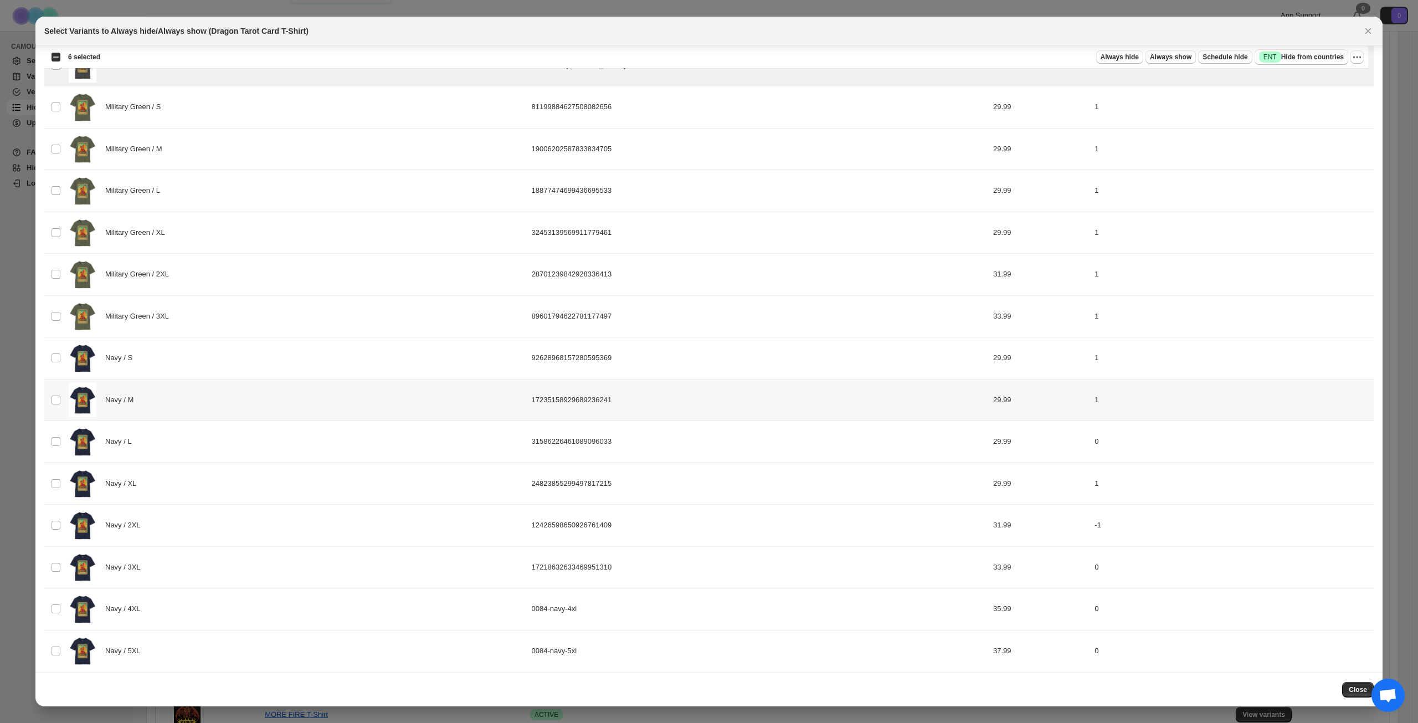
scroll to position [1022, 0]
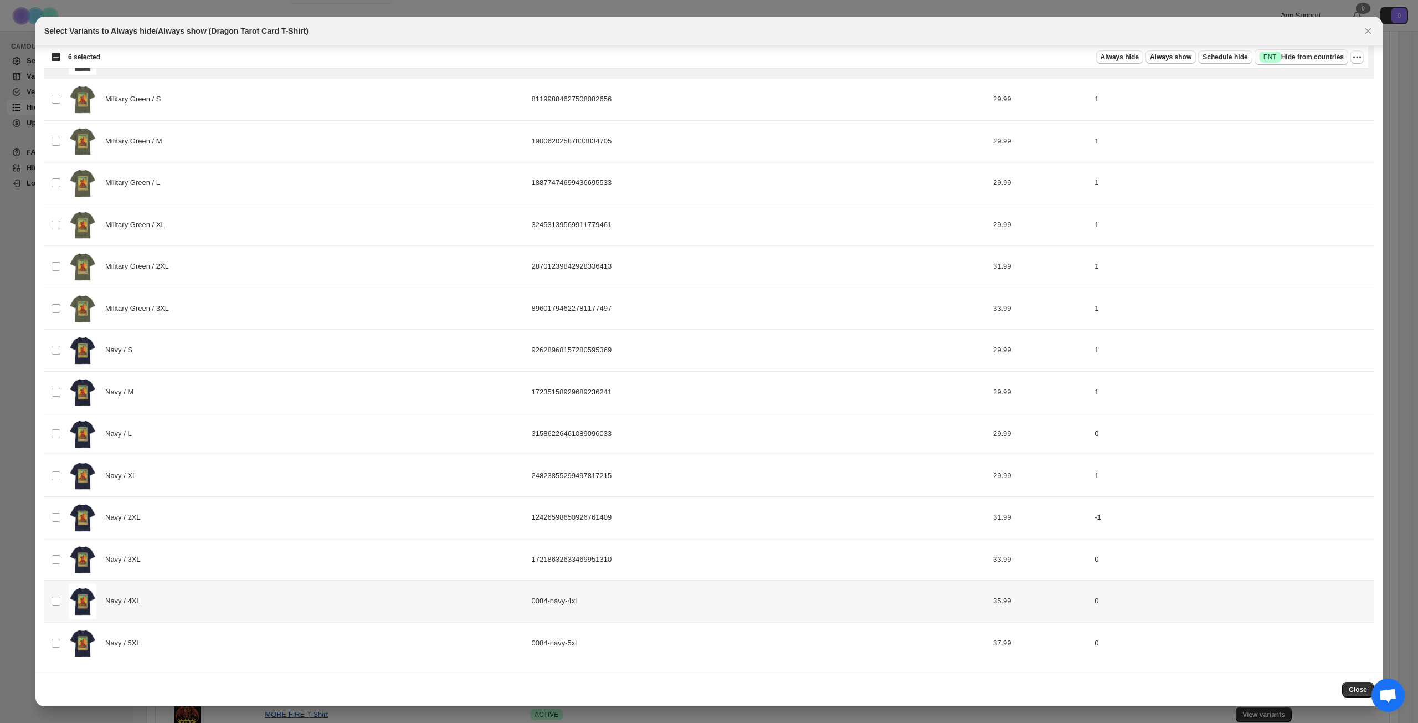
click at [217, 601] on div "Navy / 4XL" at bounding box center [297, 601] width 456 height 35
click at [217, 641] on div "Navy / 5XL" at bounding box center [297, 643] width 456 height 35
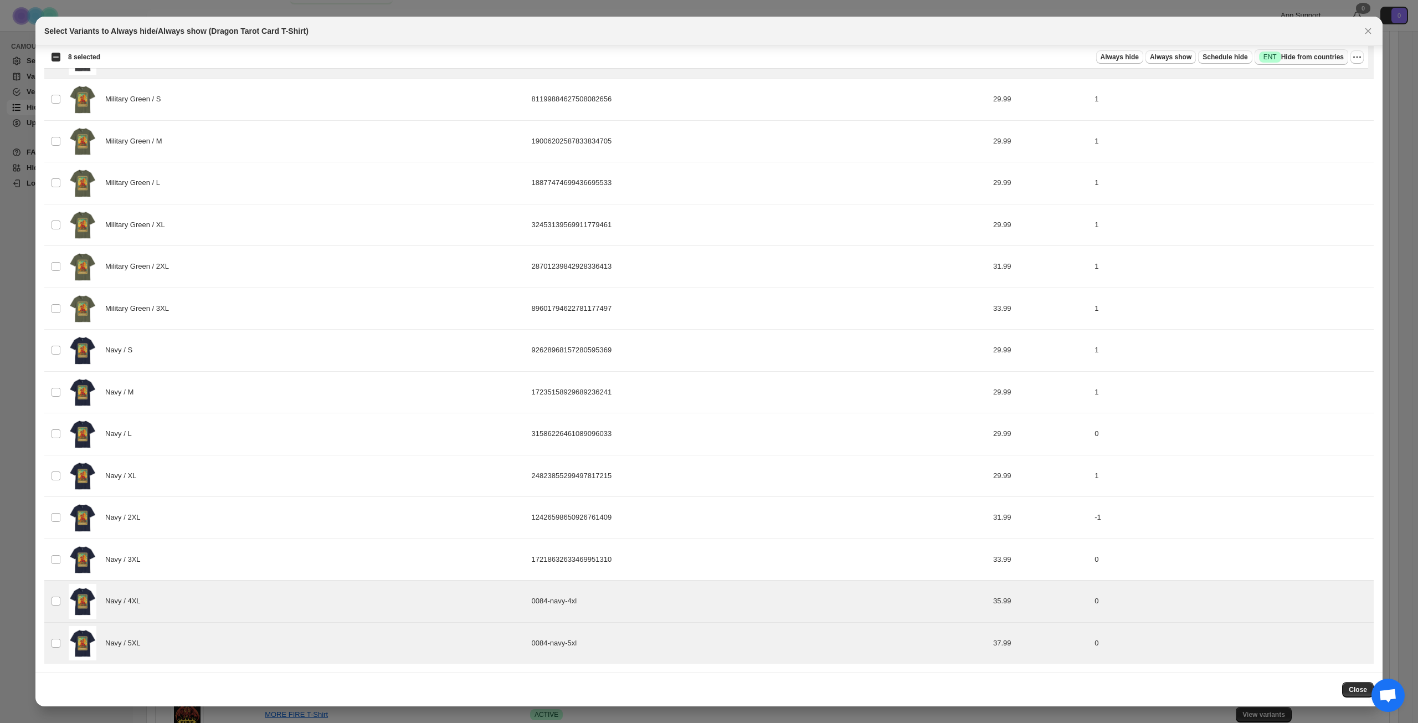
click at [1301, 56] on span "Success ENT Hide from countries" at bounding box center [1301, 57] width 85 height 11
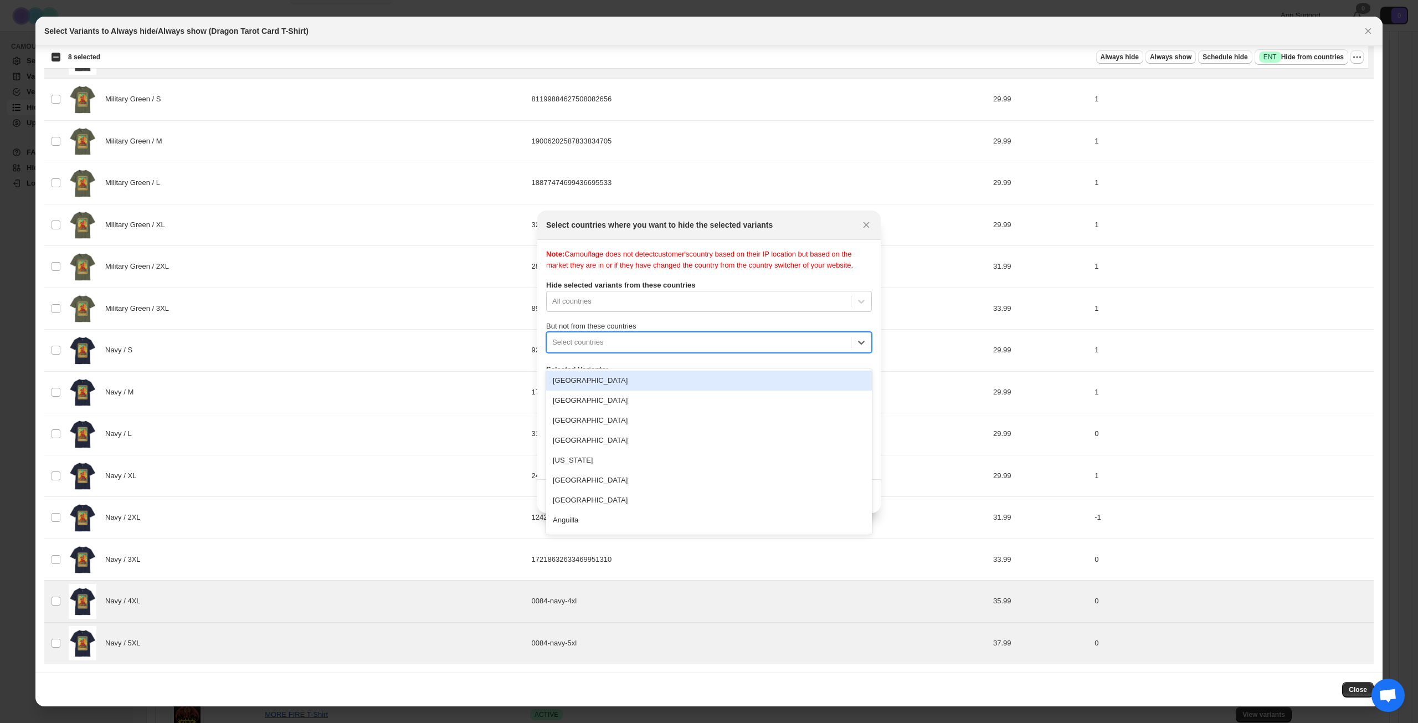
click at [748, 349] on div ":rcf:" at bounding box center [698, 342] width 293 height 13
type input "****"
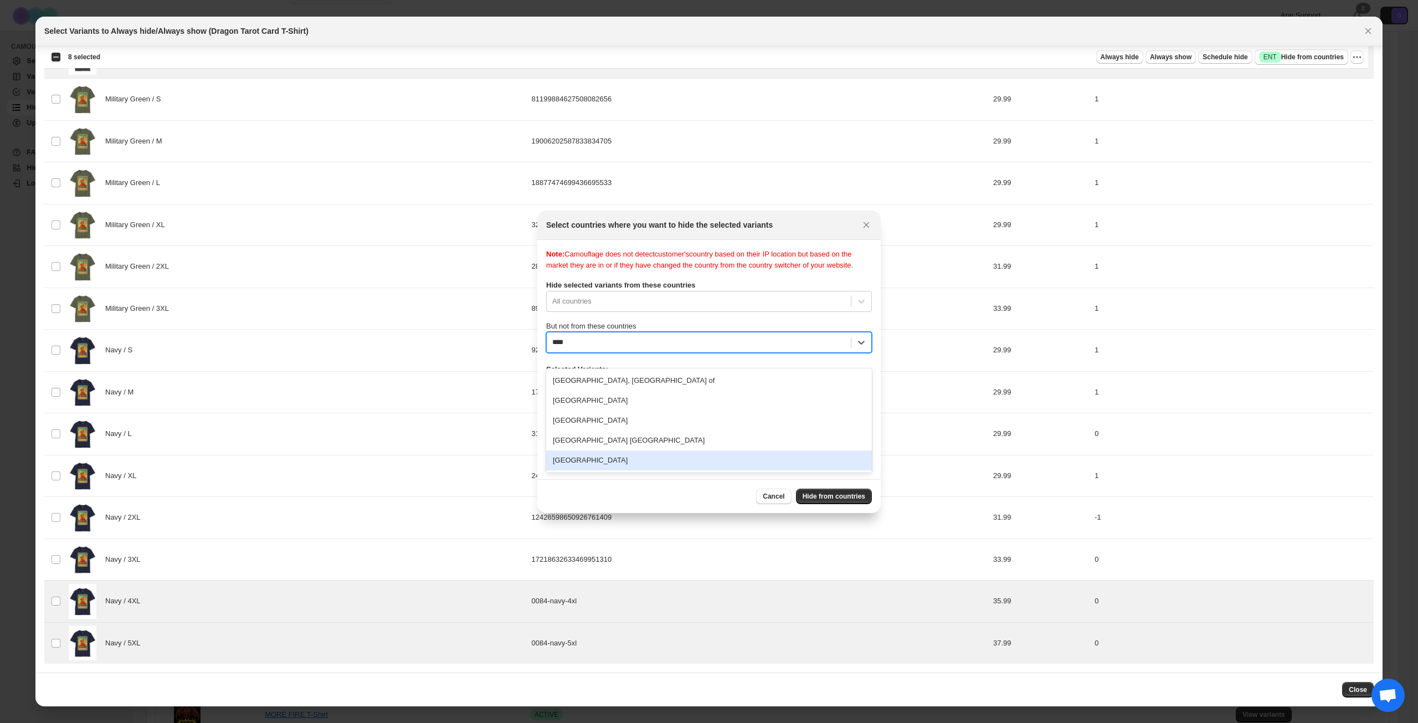
click at [635, 464] on div "[GEOGRAPHIC_DATA]" at bounding box center [709, 460] width 326 height 20
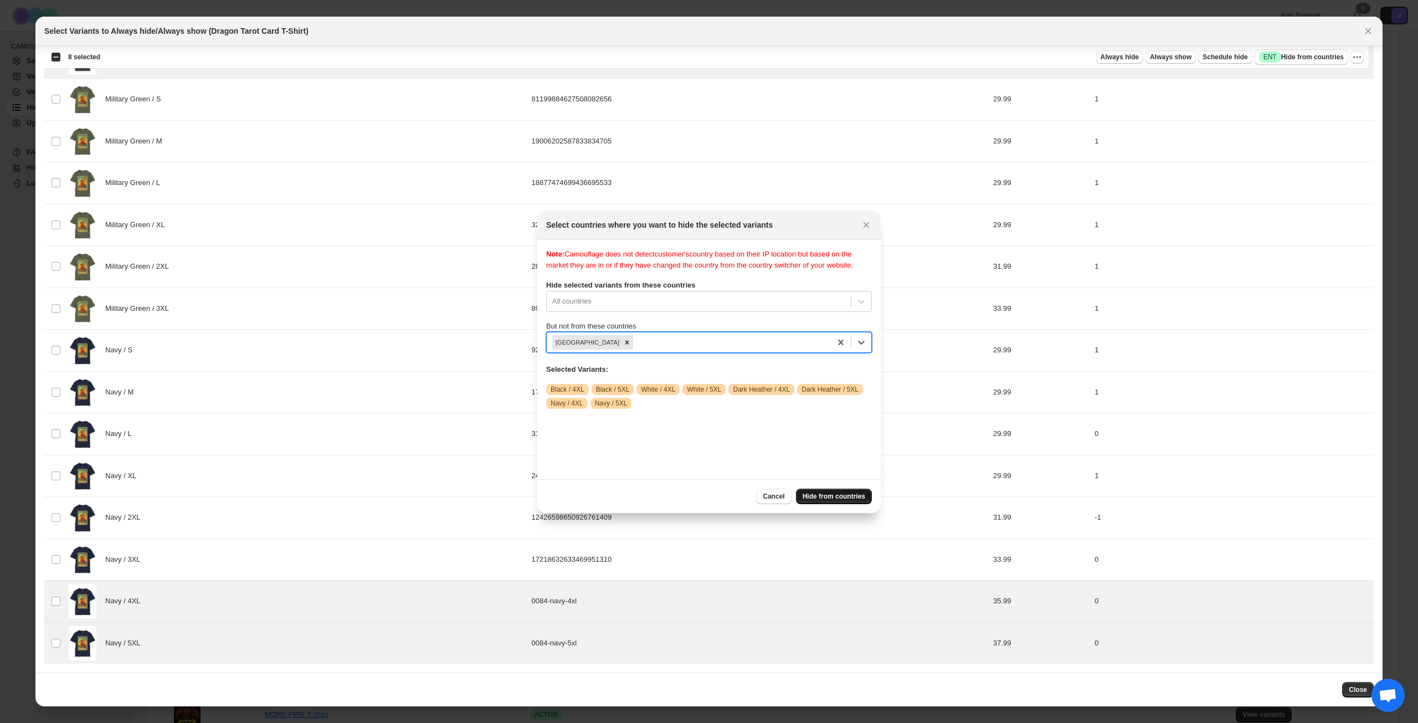
click at [834, 493] on span "Hide from countries" at bounding box center [834, 496] width 63 height 9
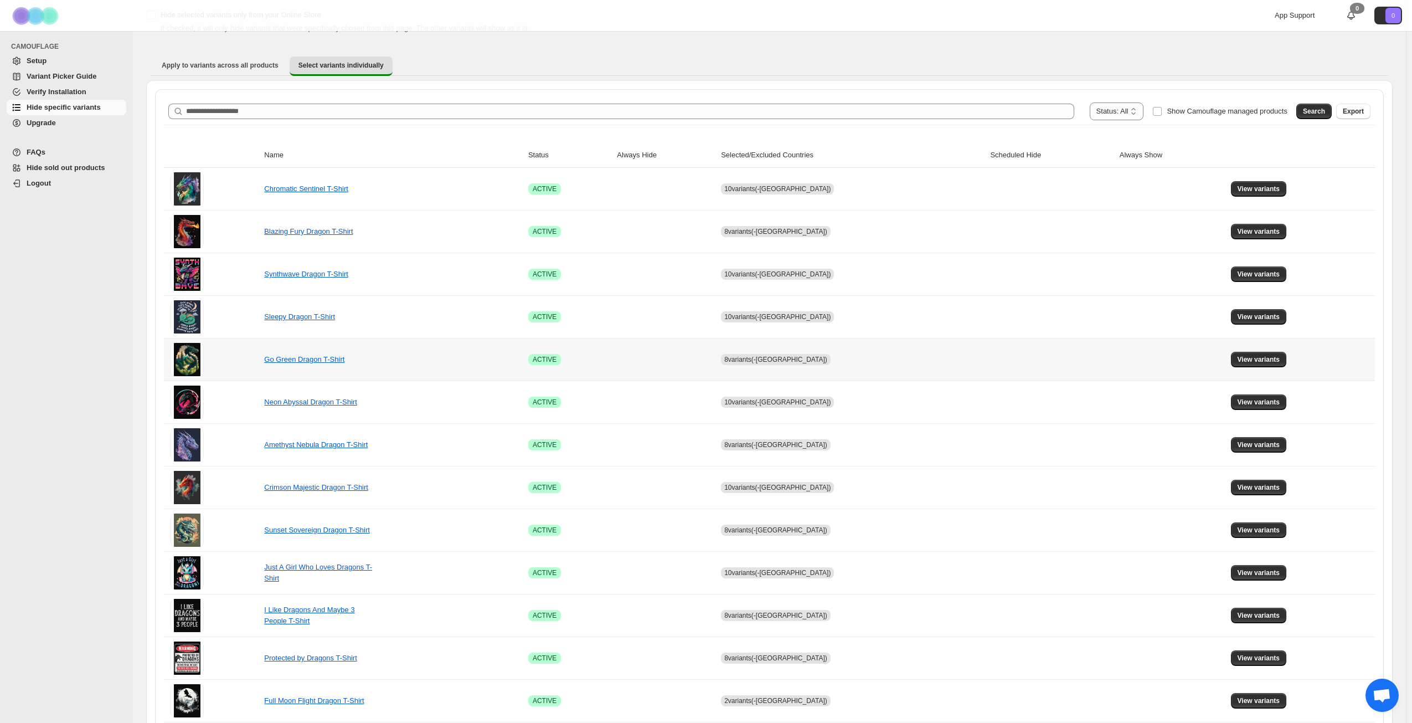
scroll to position [414, 0]
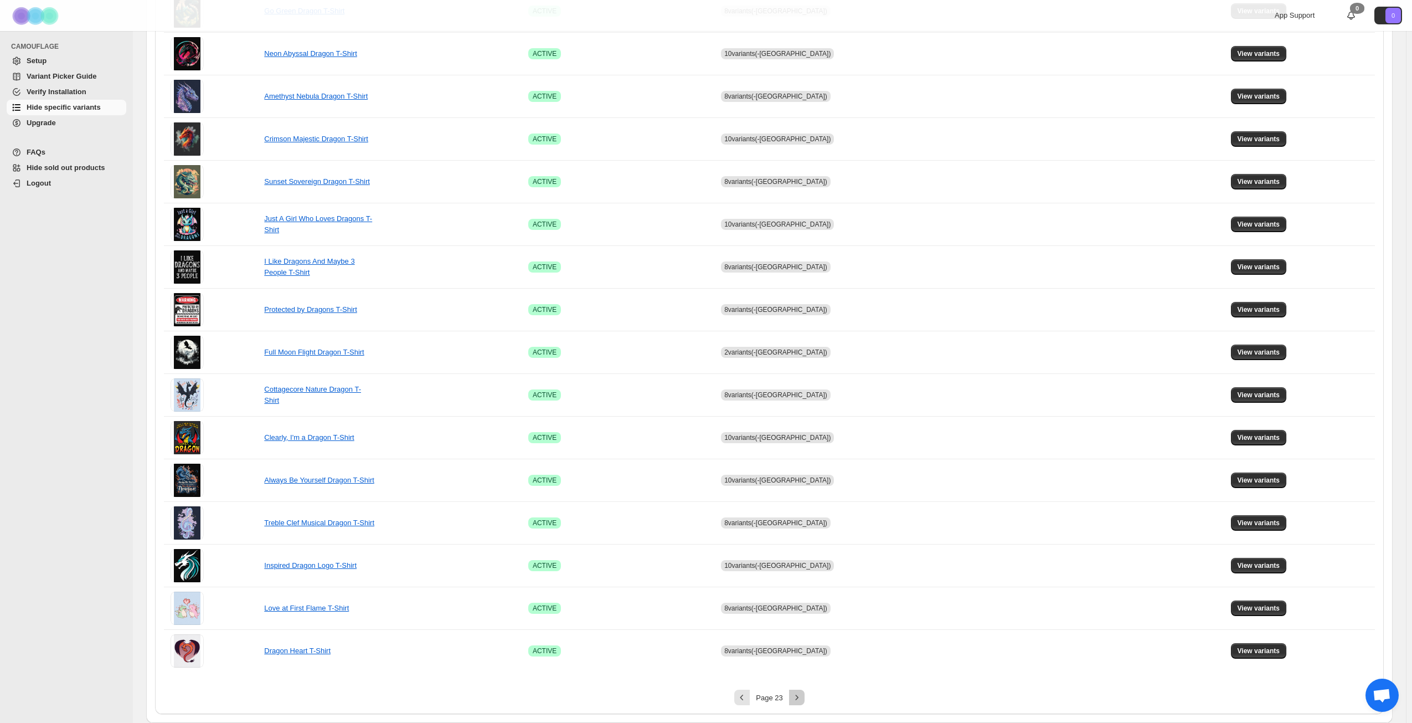
click at [799, 695] on icon "Next" at bounding box center [797, 697] width 11 height 11
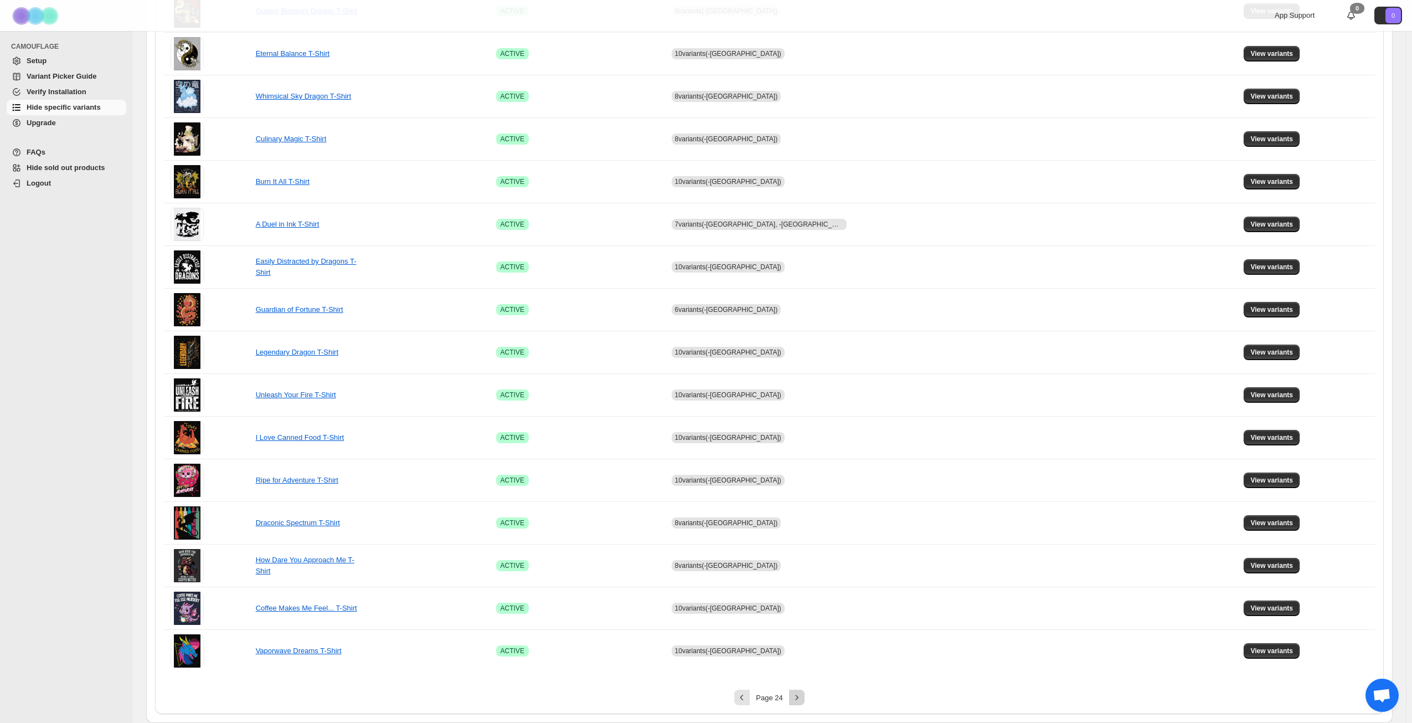
click at [799, 695] on icon "Next" at bounding box center [797, 697] width 11 height 11
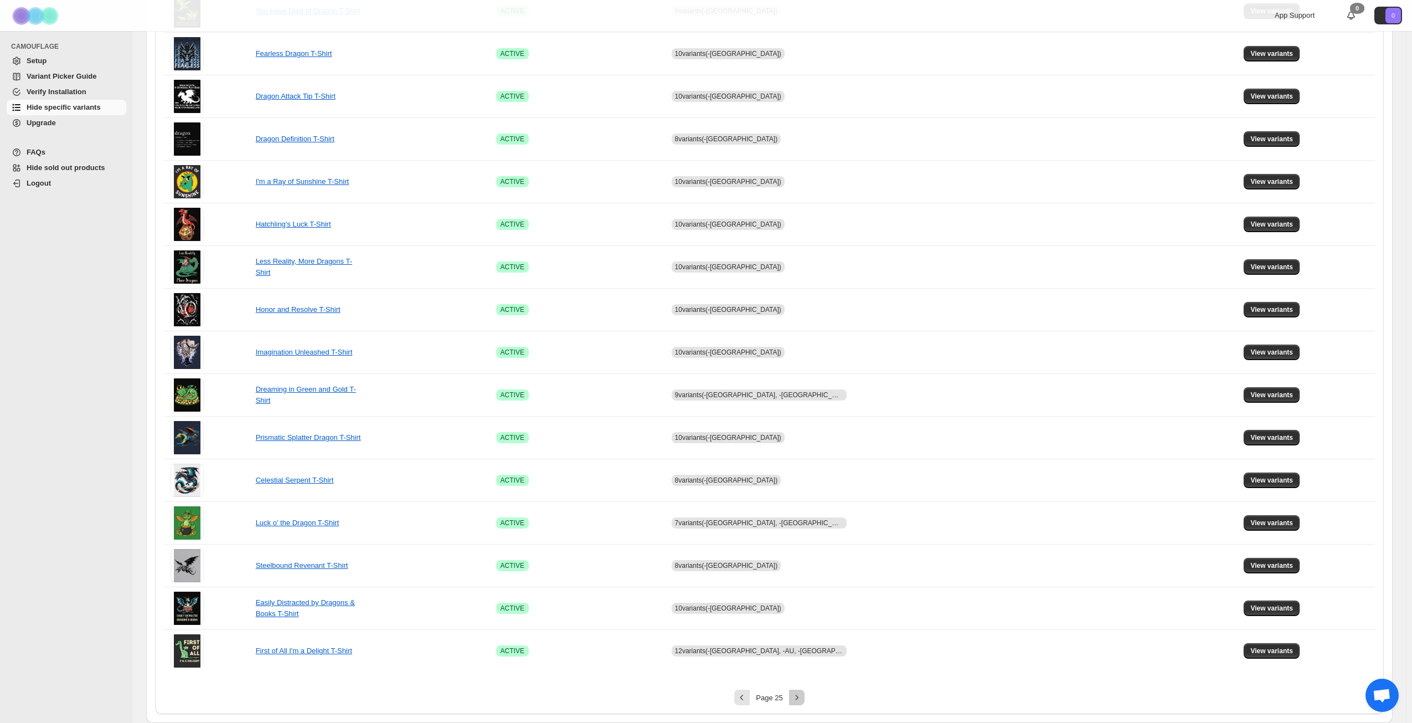
click at [799, 695] on icon "Next" at bounding box center [797, 697] width 11 height 11
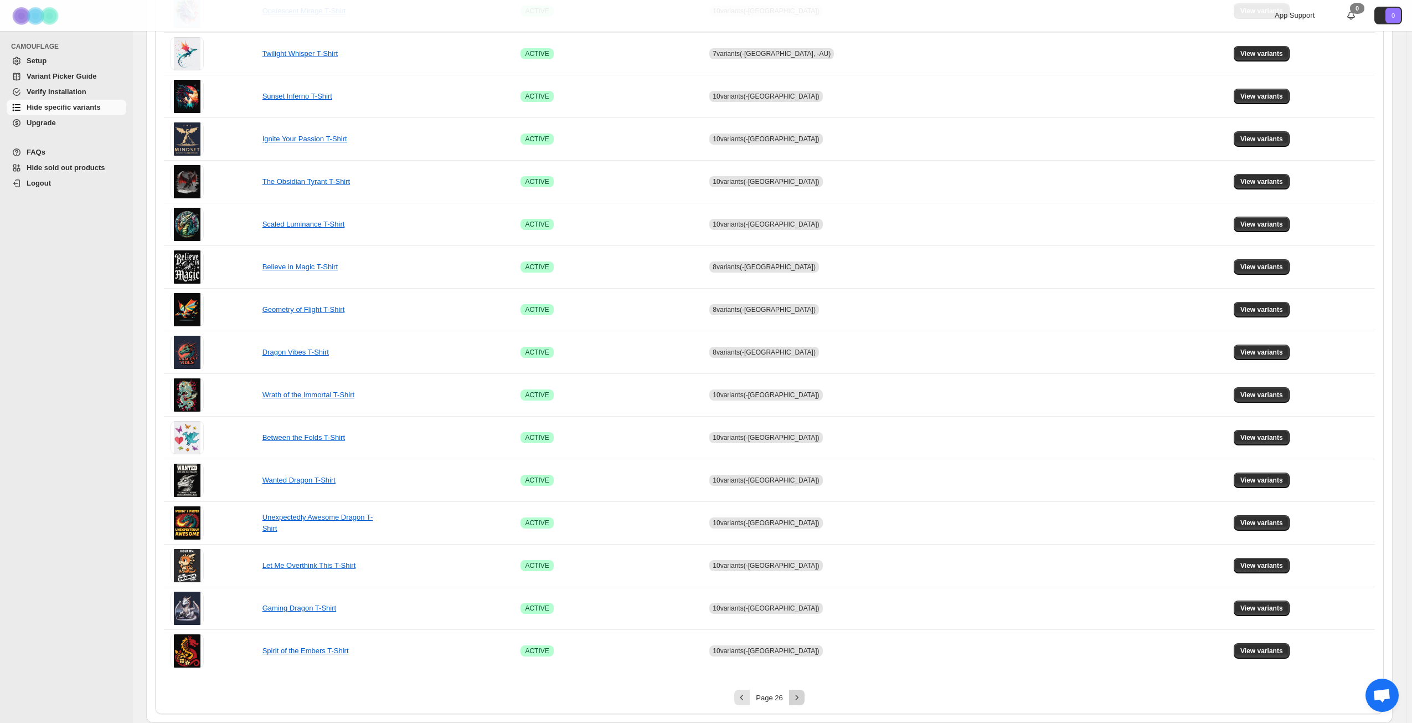
click at [799, 695] on icon "Next" at bounding box center [797, 697] width 11 height 11
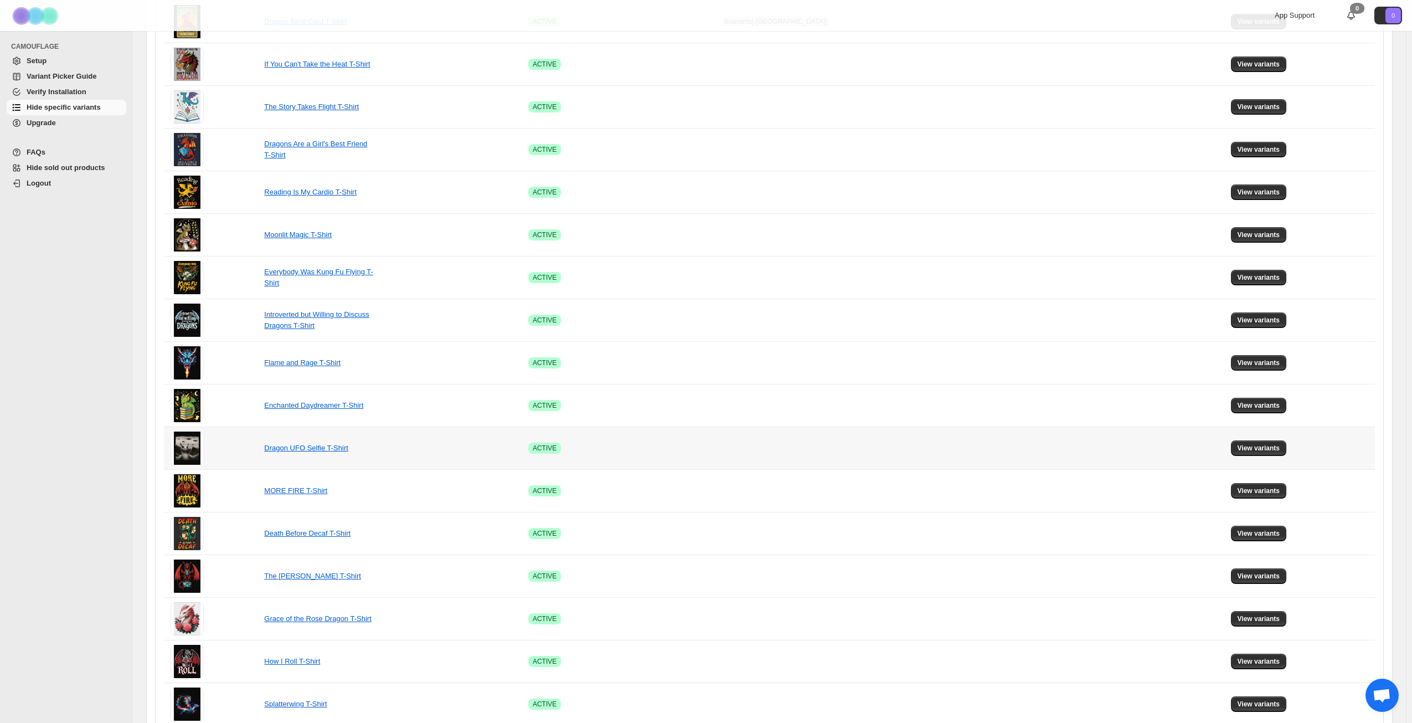
scroll to position [137, 0]
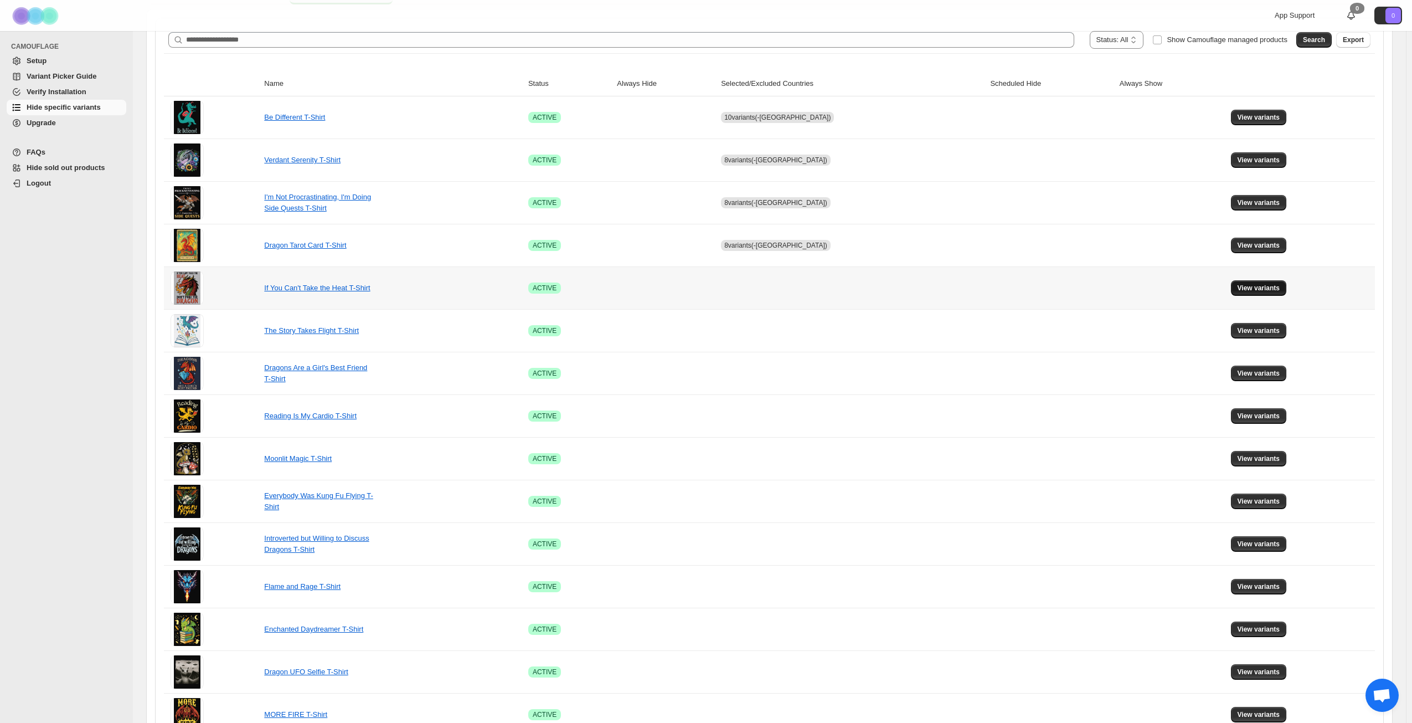
click at [1242, 289] on span "View variants" at bounding box center [1259, 288] width 43 height 9
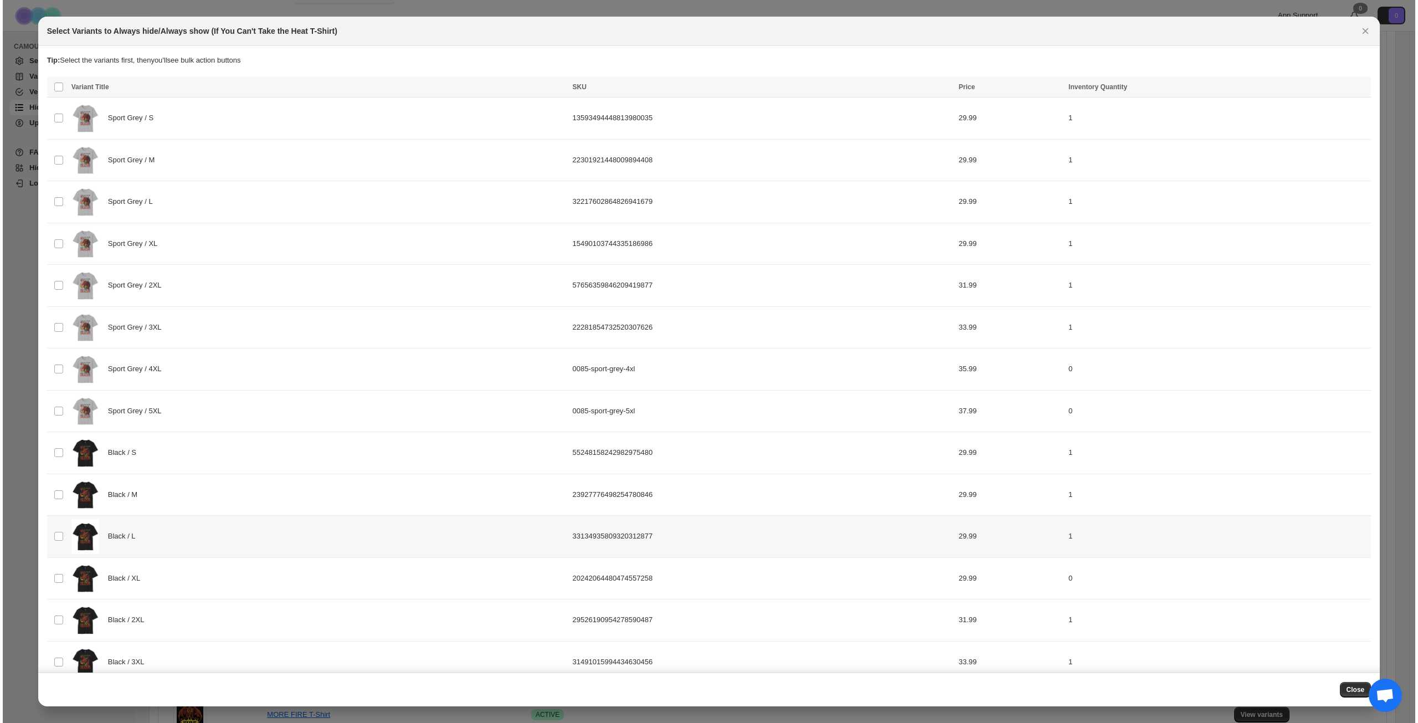
scroll to position [0, 0]
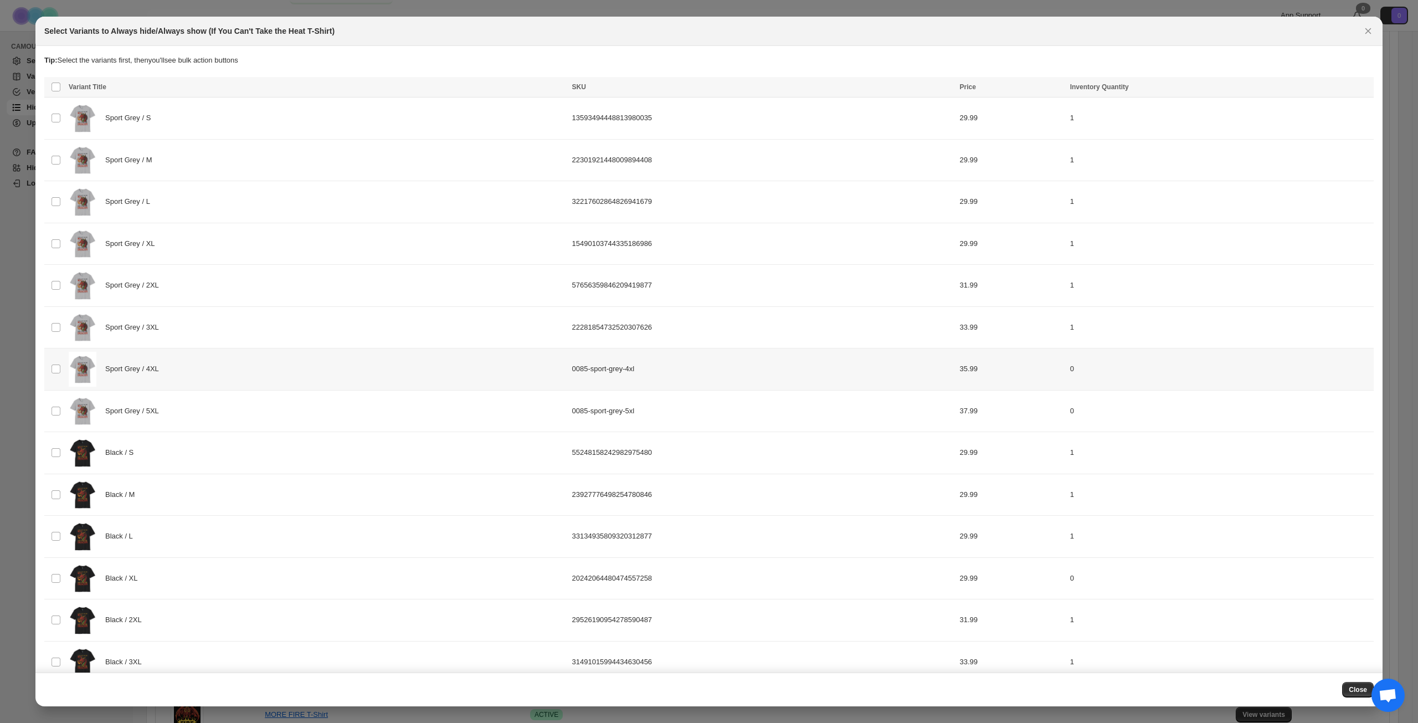
click at [188, 374] on div "Sport Grey / 4XL" at bounding box center [317, 369] width 497 height 35
click at [213, 415] on div "Sport Grey / 5XL" at bounding box center [317, 411] width 497 height 35
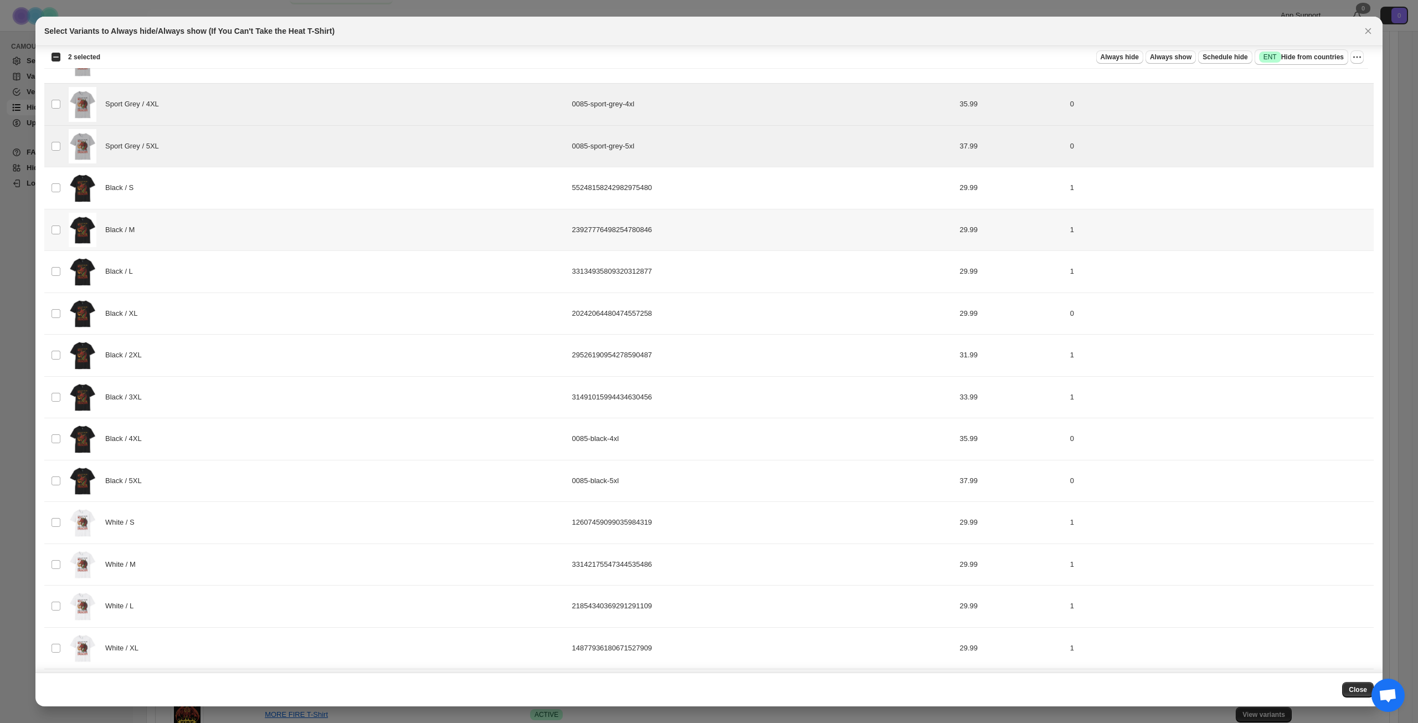
scroll to position [277, 0]
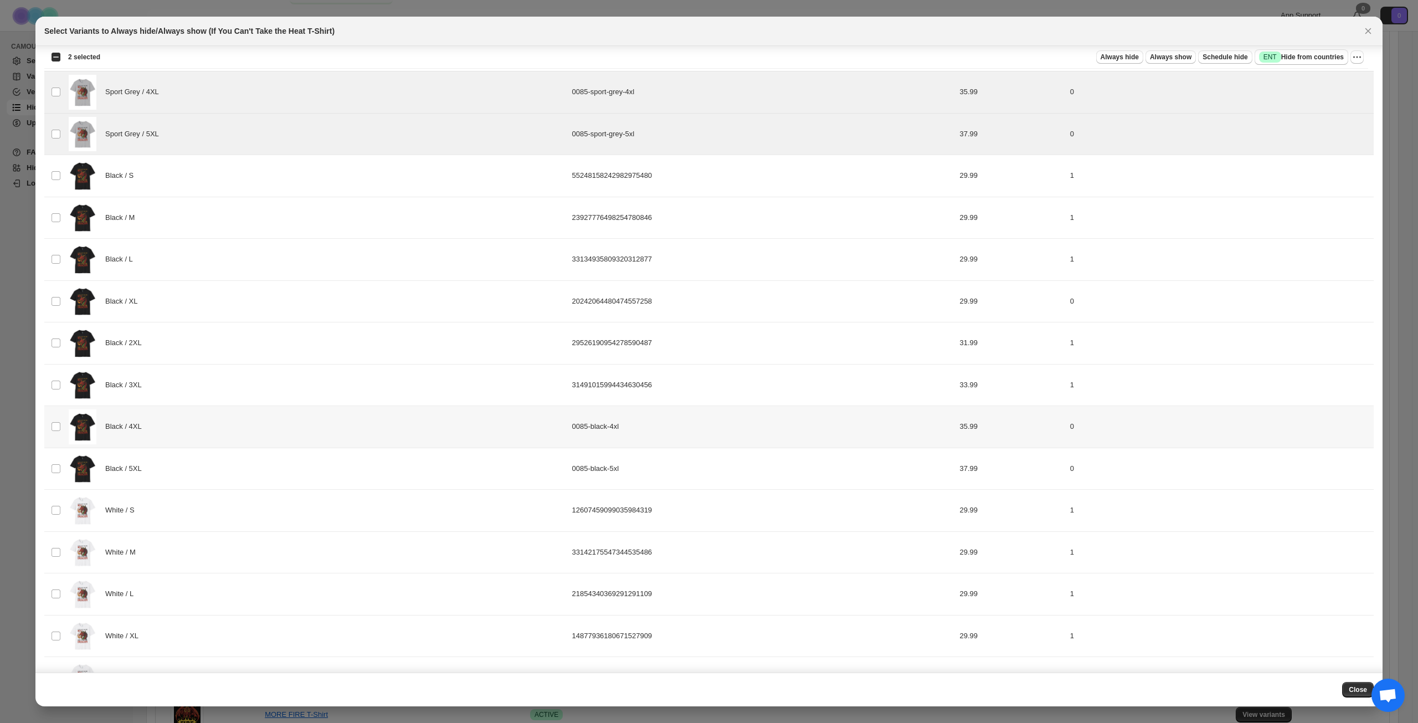
click at [243, 437] on div "Black / 4XL" at bounding box center [317, 426] width 497 height 35
click at [240, 469] on div "Black / 5XL" at bounding box center [317, 468] width 497 height 35
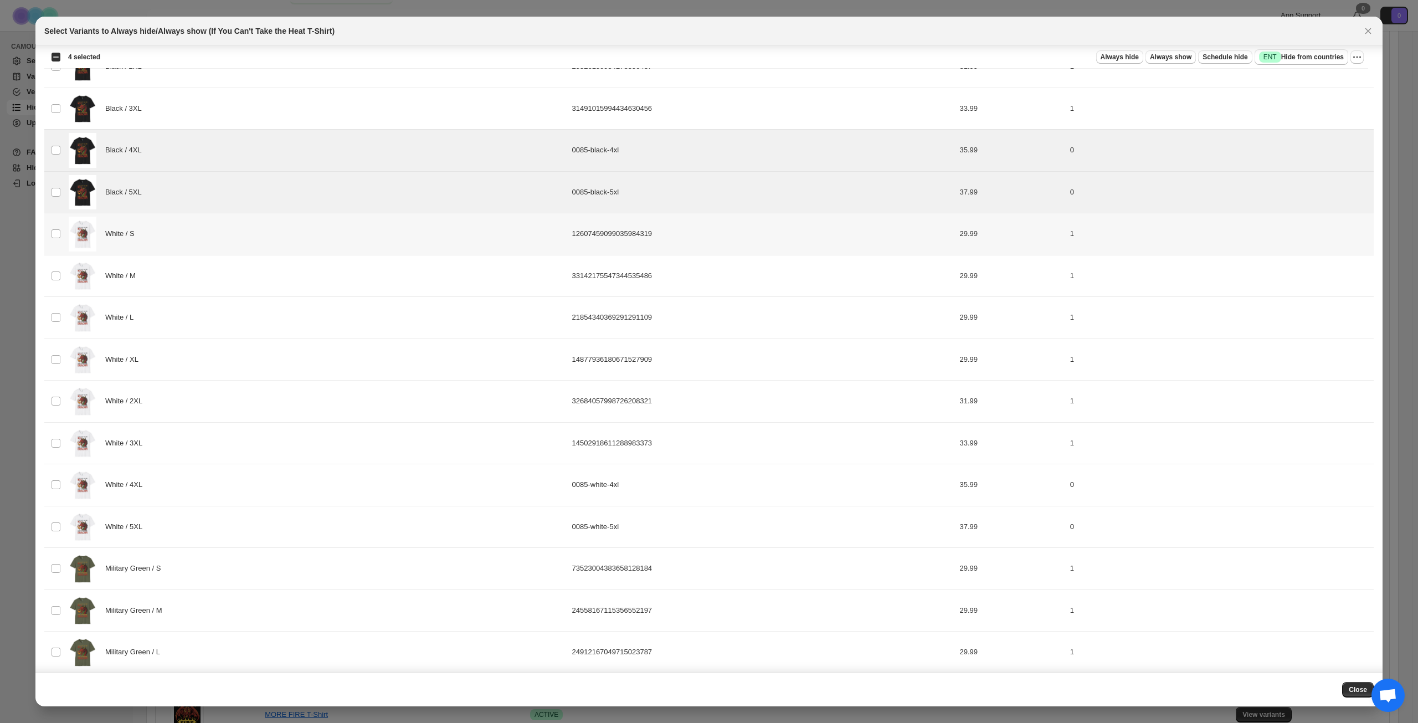
scroll to position [609, 0]
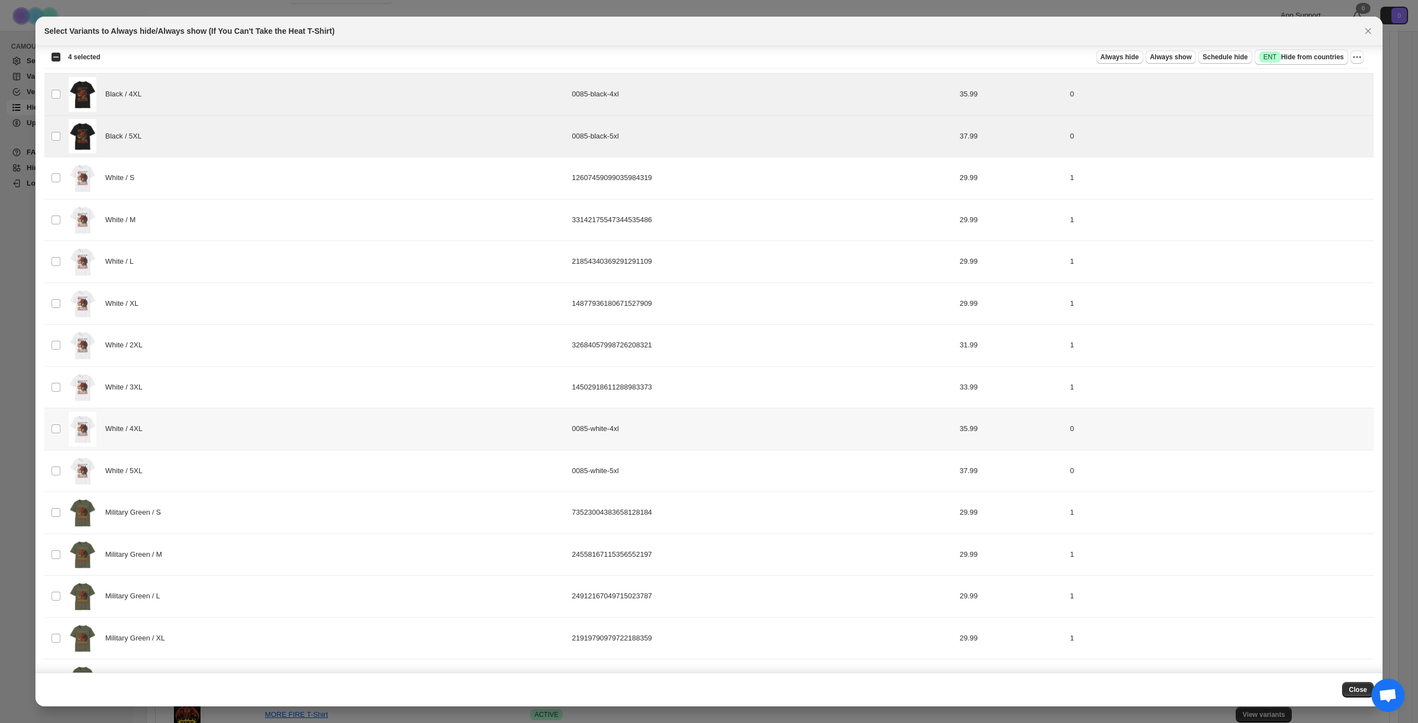
click at [241, 432] on div "White / 4XL" at bounding box center [317, 429] width 497 height 35
click at [242, 471] on div "White / 5XL" at bounding box center [317, 471] width 497 height 35
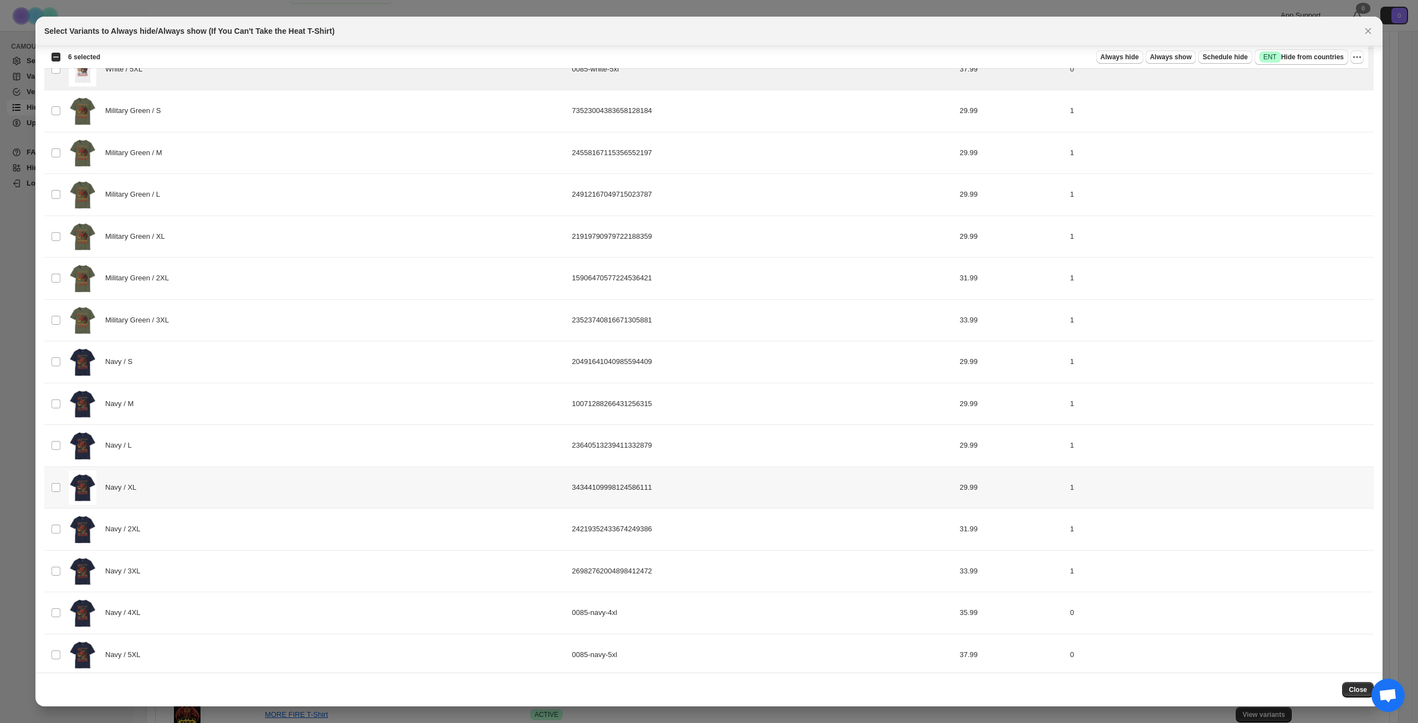
scroll to position [1022, 0]
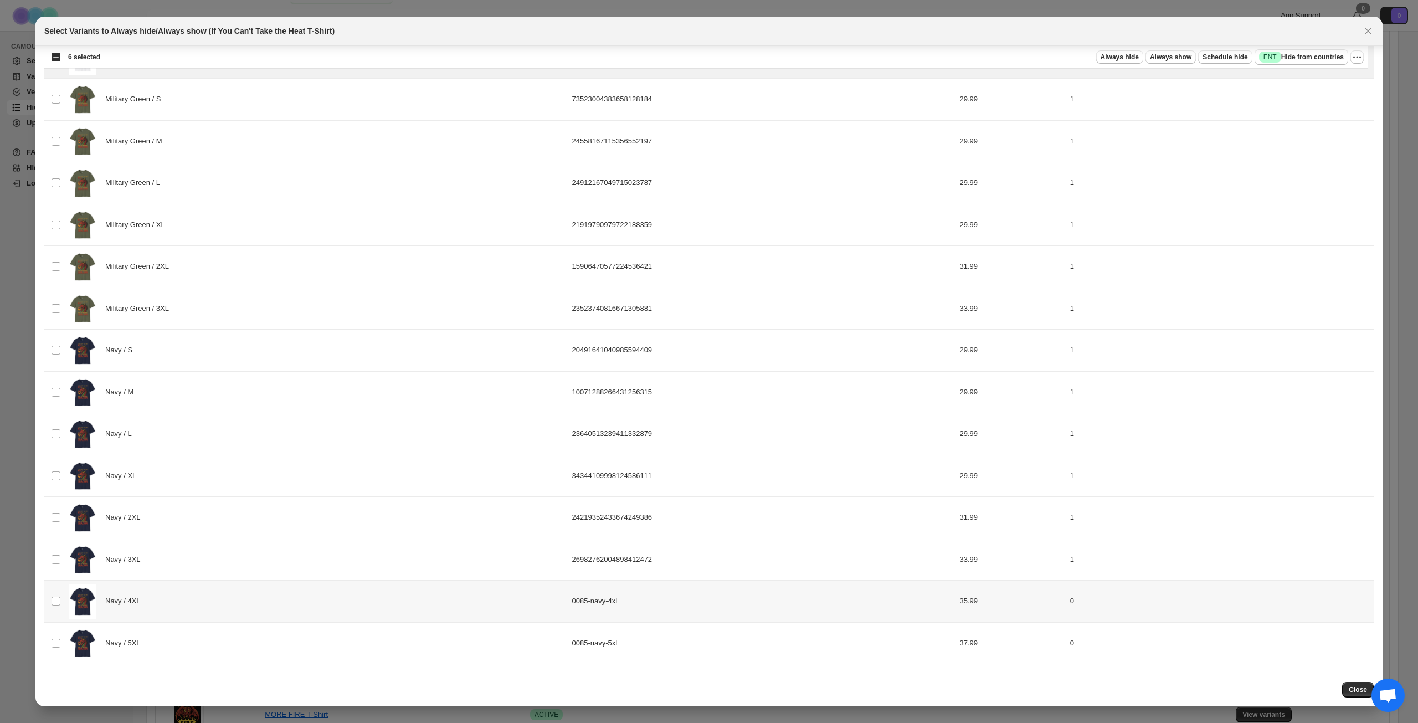
click at [253, 597] on div "Navy / 4XL" at bounding box center [317, 601] width 497 height 35
click at [249, 651] on div "Navy / 5XL" at bounding box center [317, 643] width 497 height 35
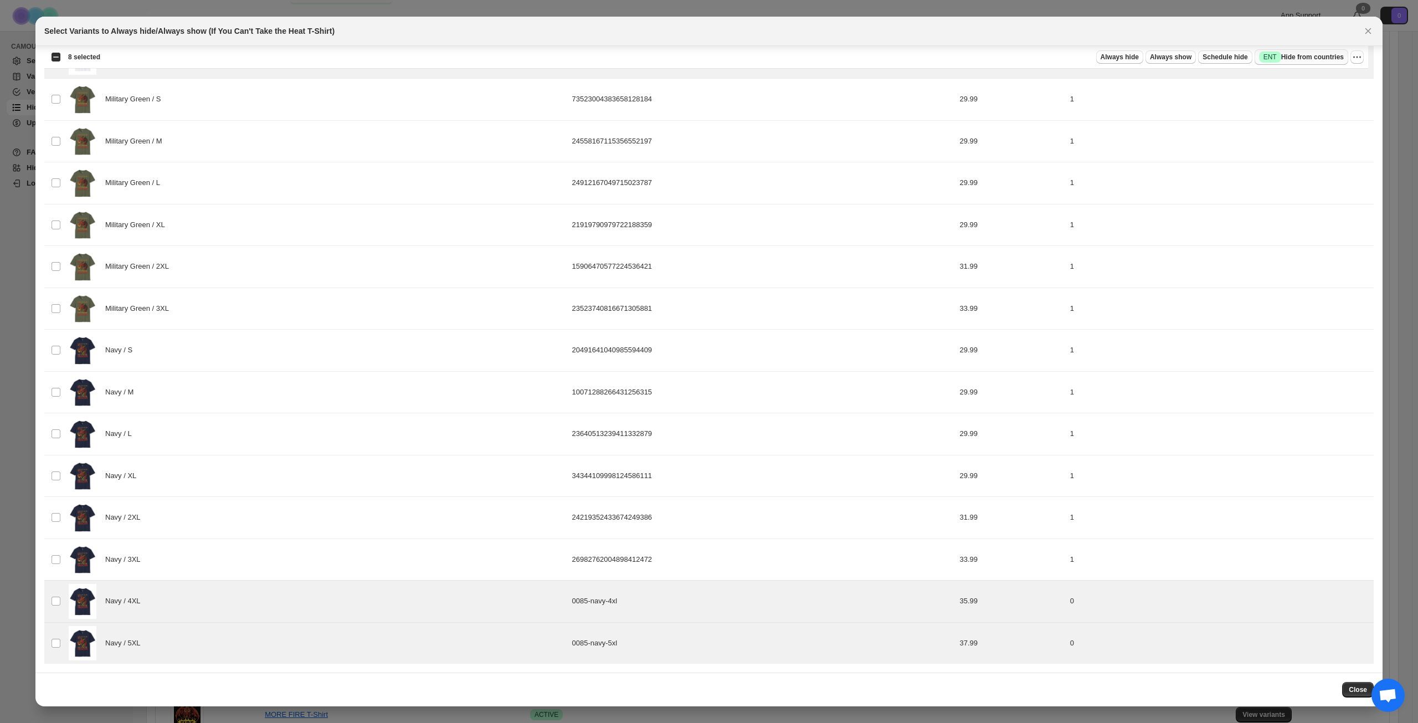
click at [1313, 55] on span "Success ENT Hide from countries" at bounding box center [1301, 57] width 85 height 11
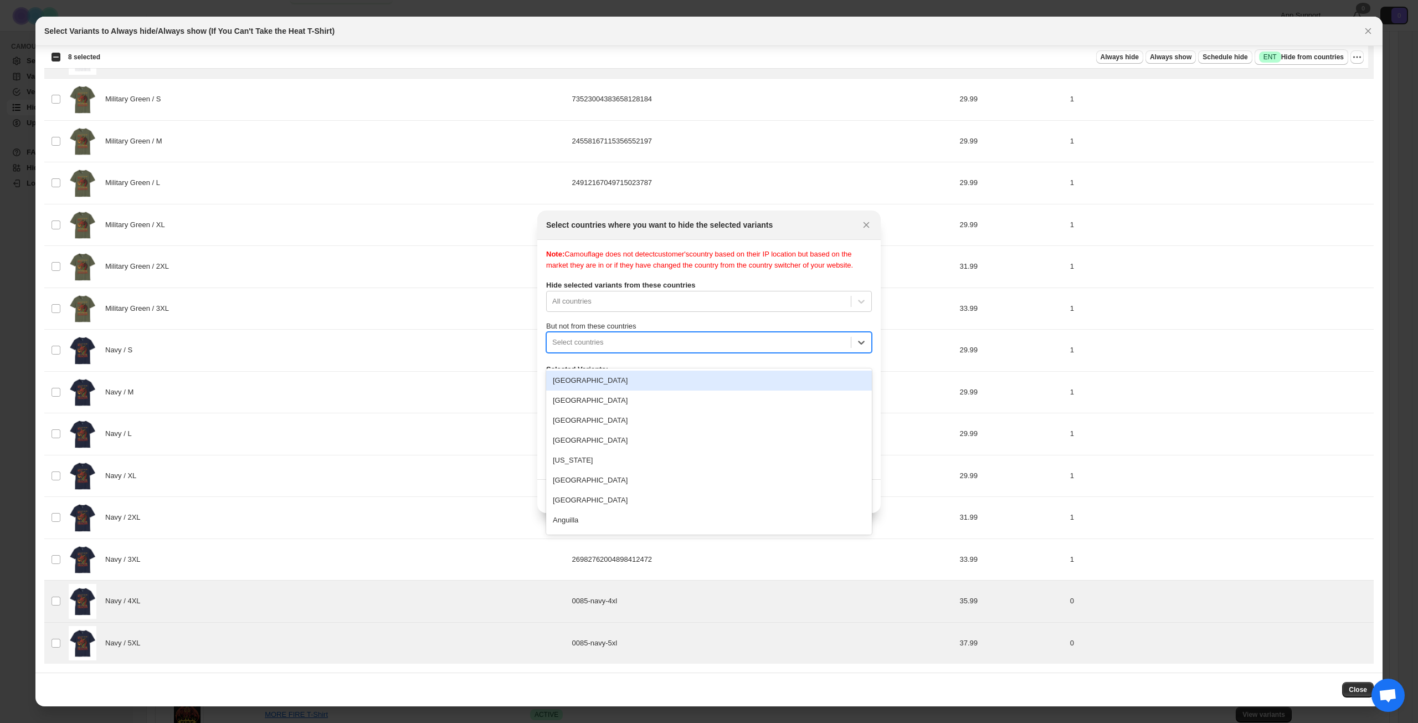
click at [693, 349] on div ":red:" at bounding box center [698, 342] width 293 height 13
type input "****"
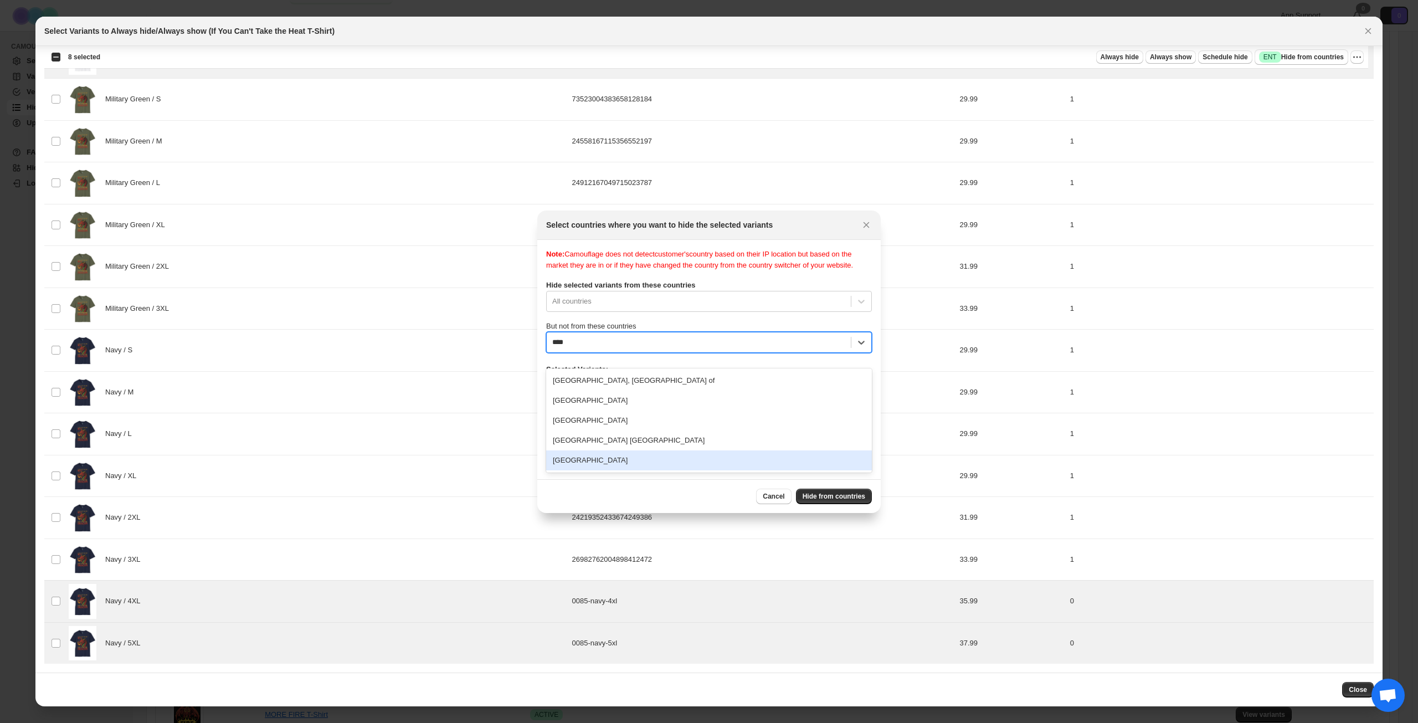
click at [644, 467] on div "[GEOGRAPHIC_DATA]" at bounding box center [709, 460] width 326 height 20
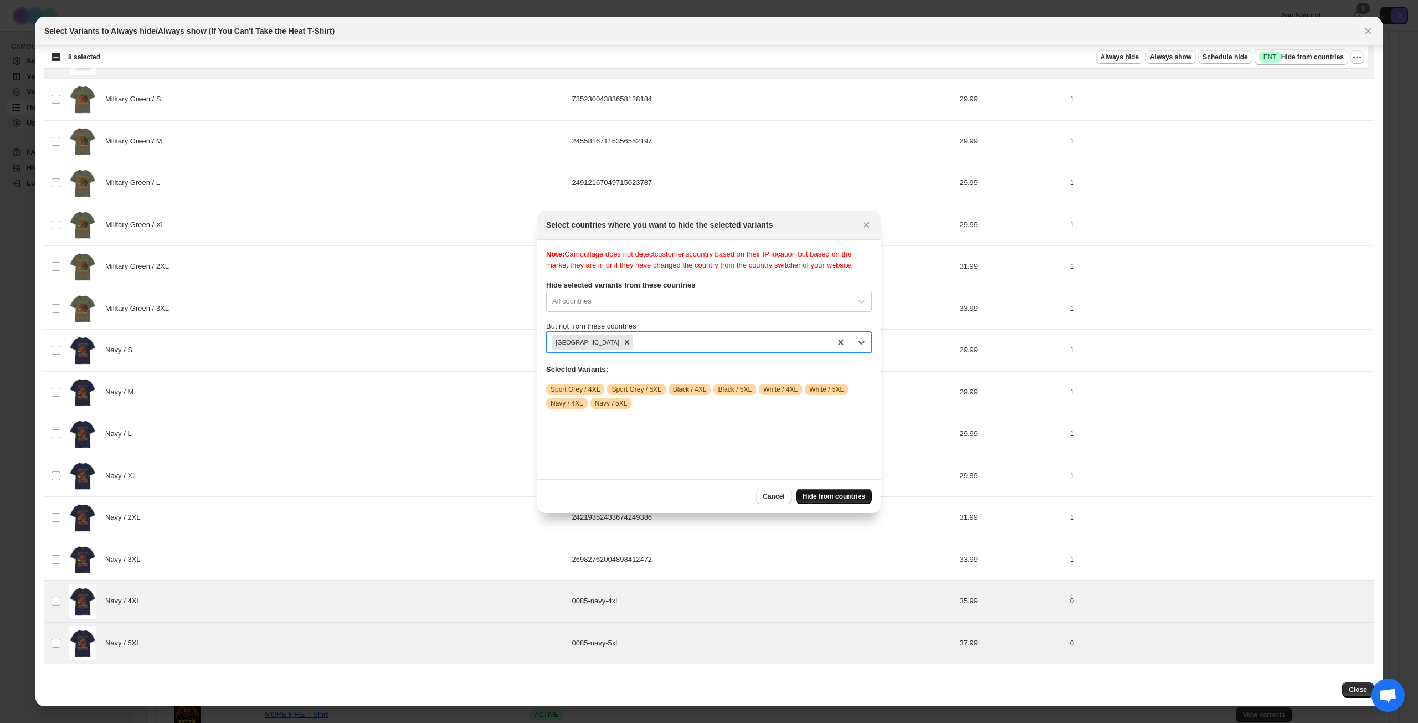
click at [825, 492] on span "Hide from countries" at bounding box center [834, 496] width 63 height 9
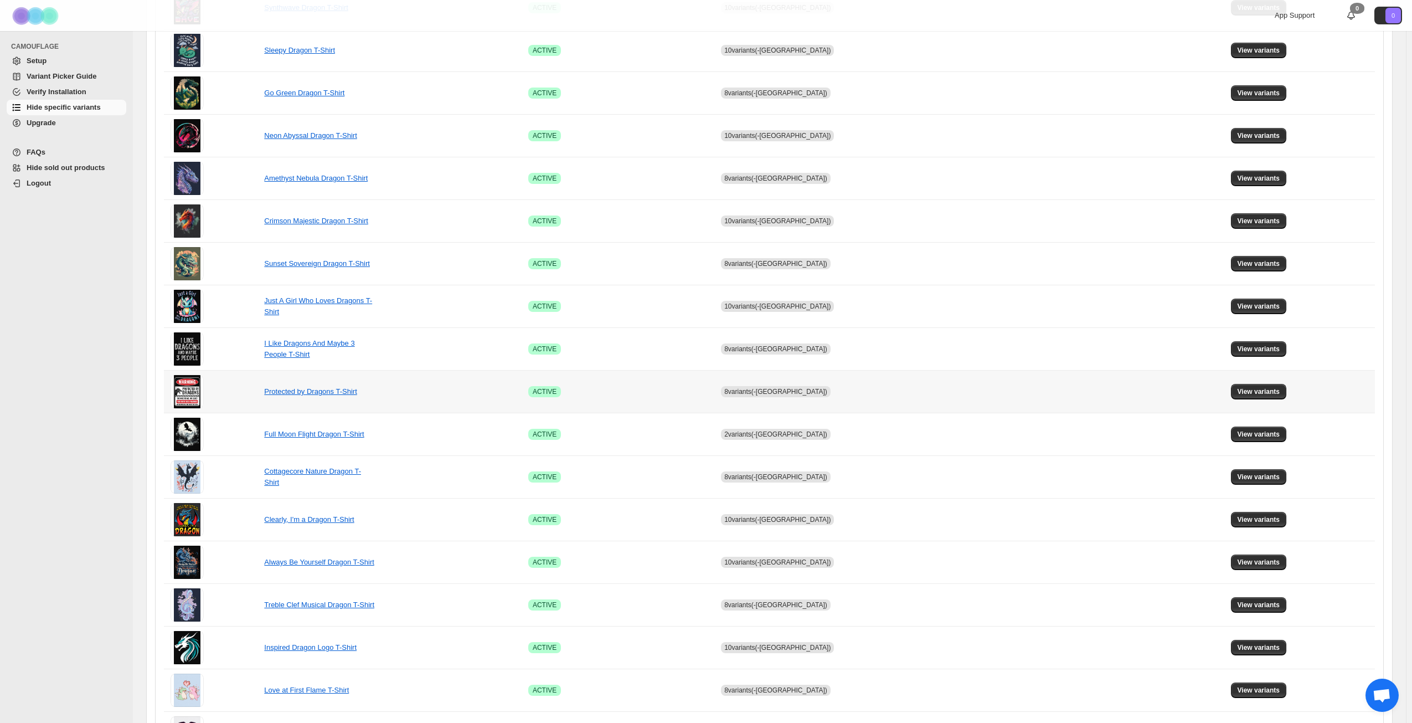
scroll to position [414, 0]
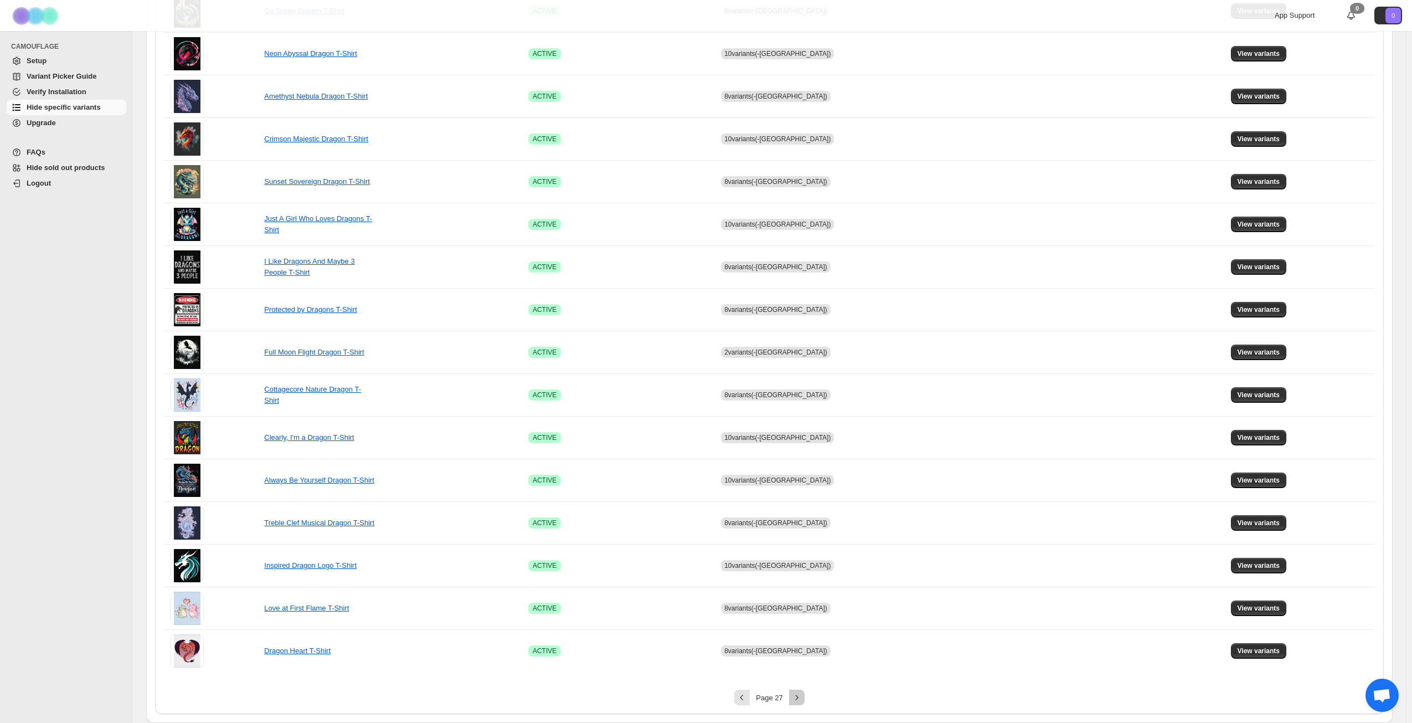
click at [798, 697] on icon "Next" at bounding box center [797, 697] width 11 height 11
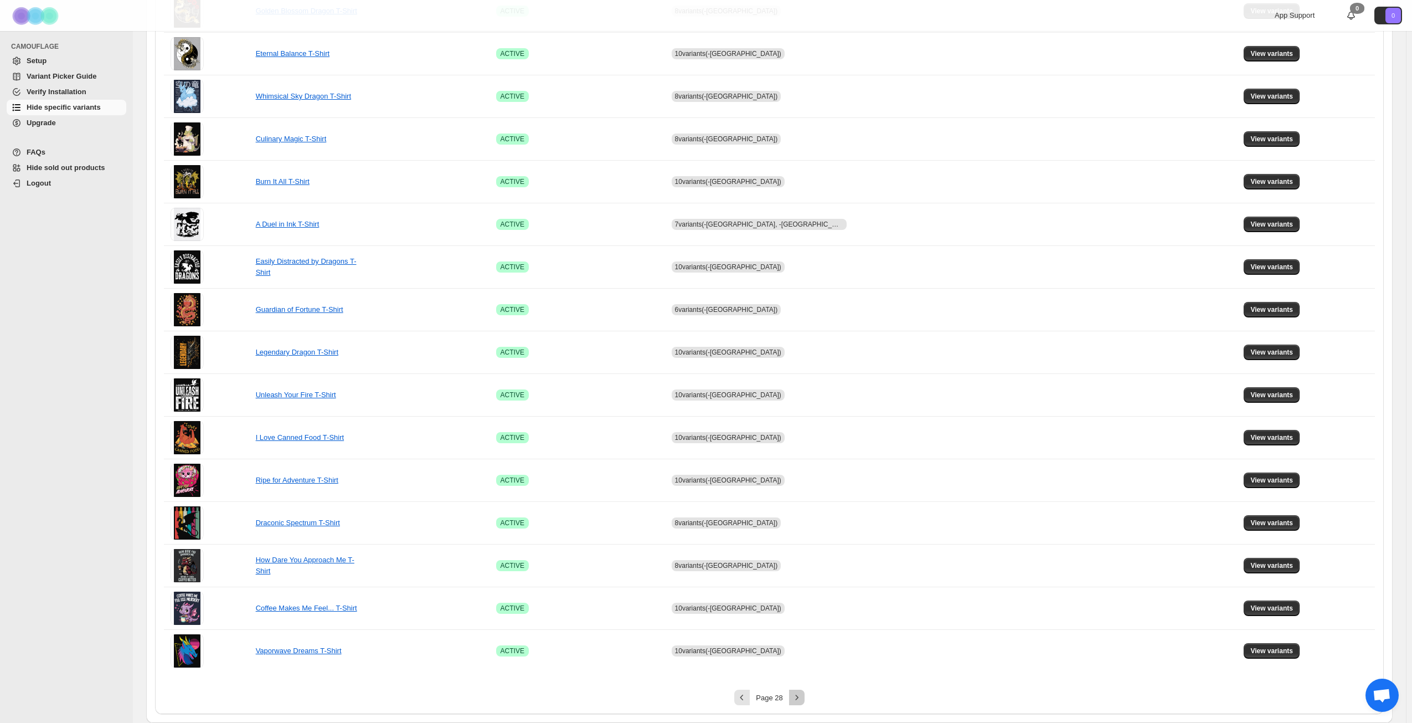
click at [800, 697] on icon "Next" at bounding box center [797, 697] width 11 height 11
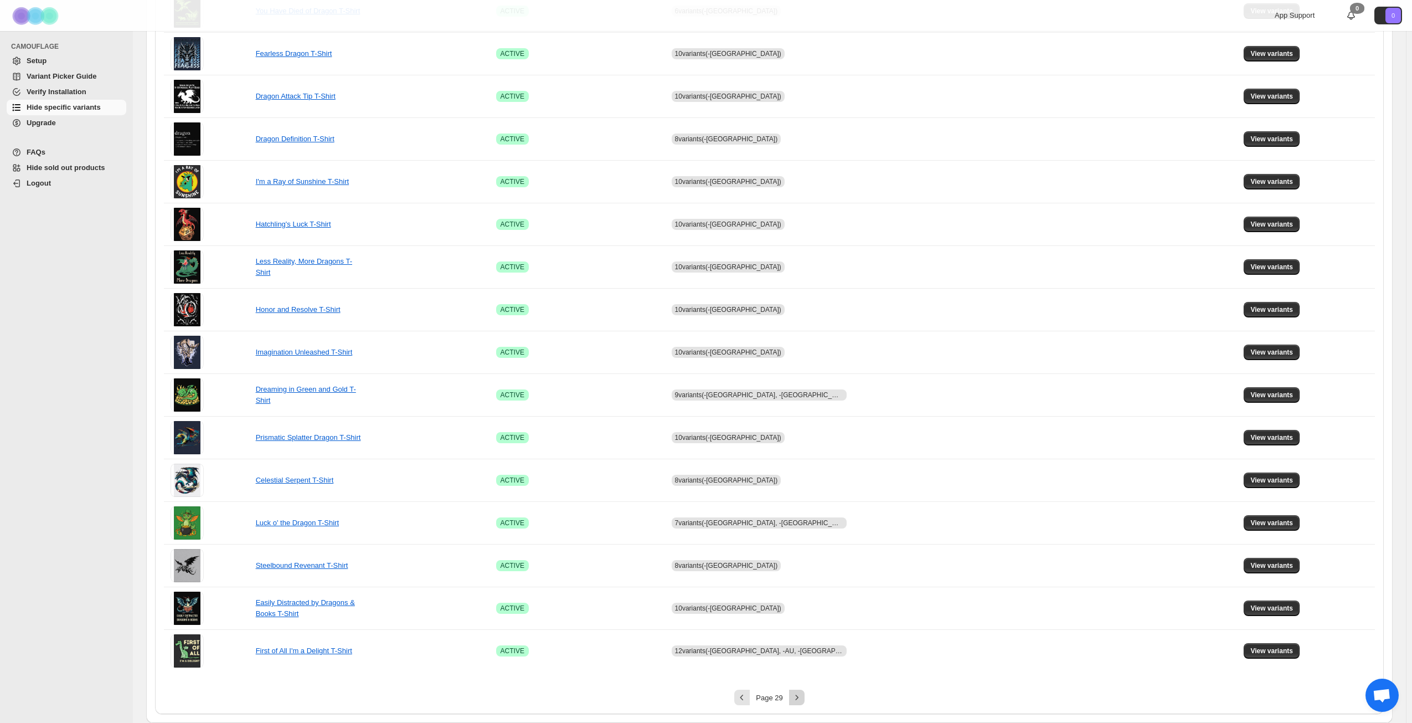
click at [800, 697] on icon "Next" at bounding box center [797, 697] width 11 height 11
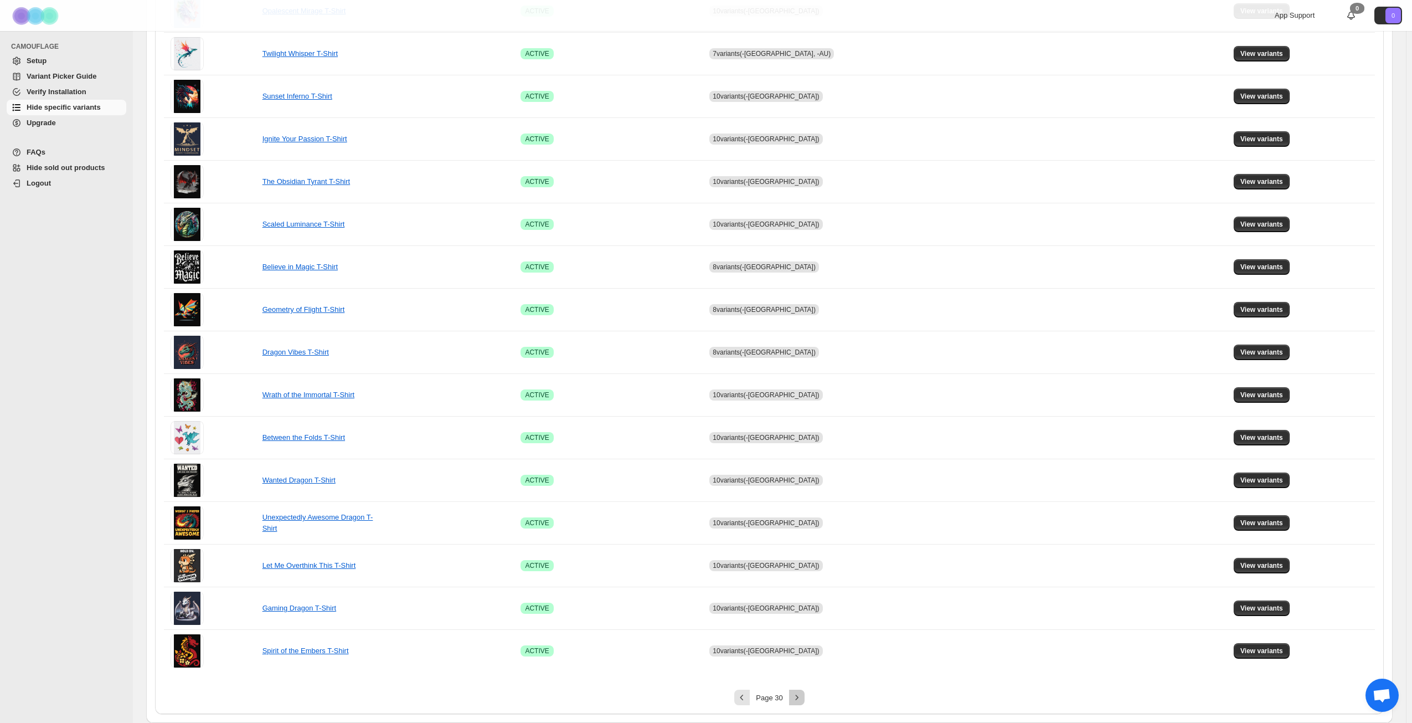
click at [803, 697] on icon "Next" at bounding box center [797, 697] width 11 height 11
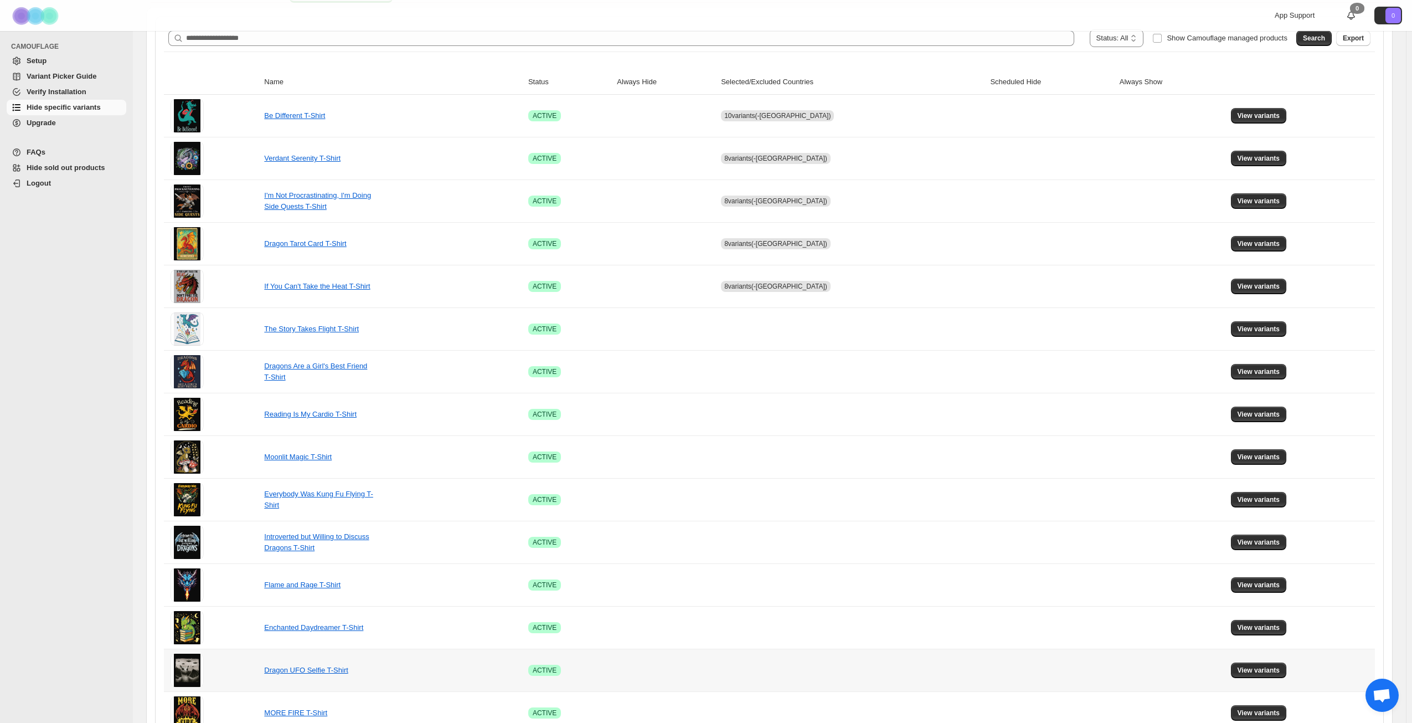
scroll to position [137, 0]
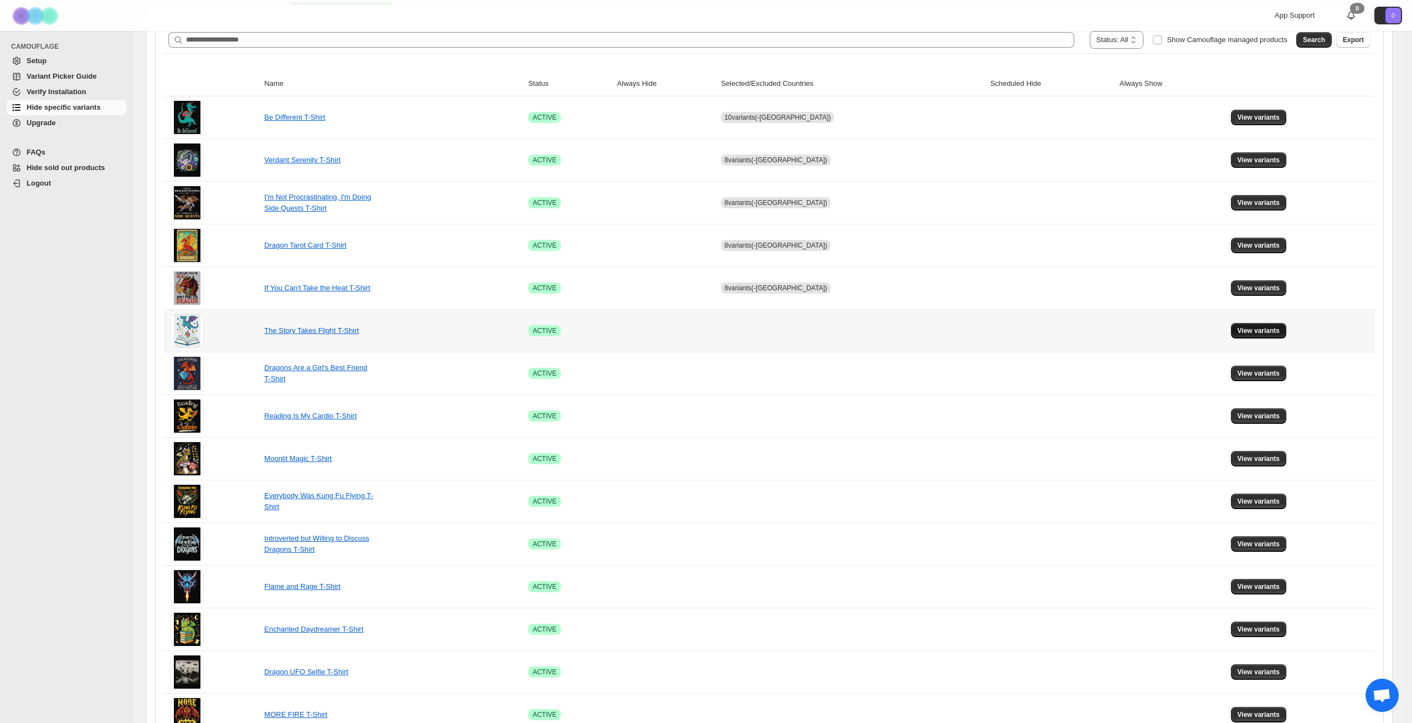
click at [1251, 327] on span "View variants" at bounding box center [1259, 330] width 43 height 9
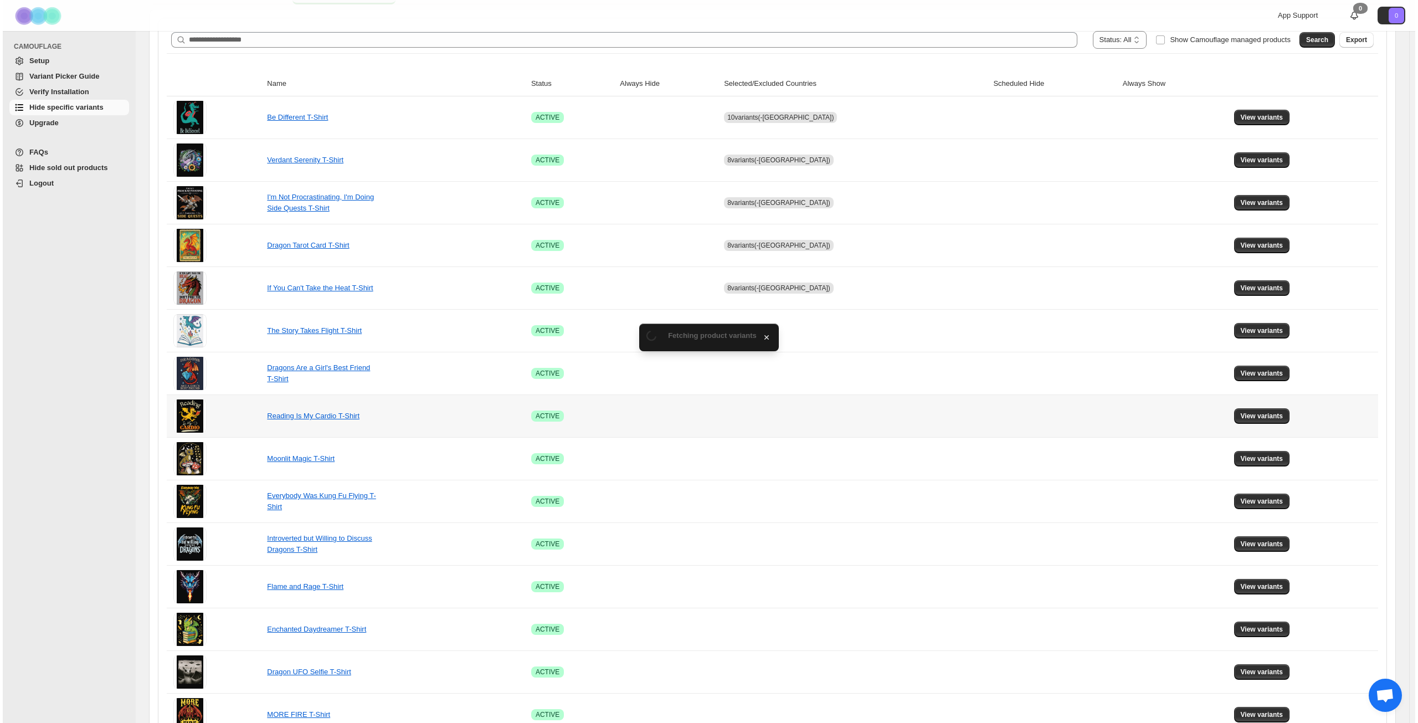
scroll to position [0, 0]
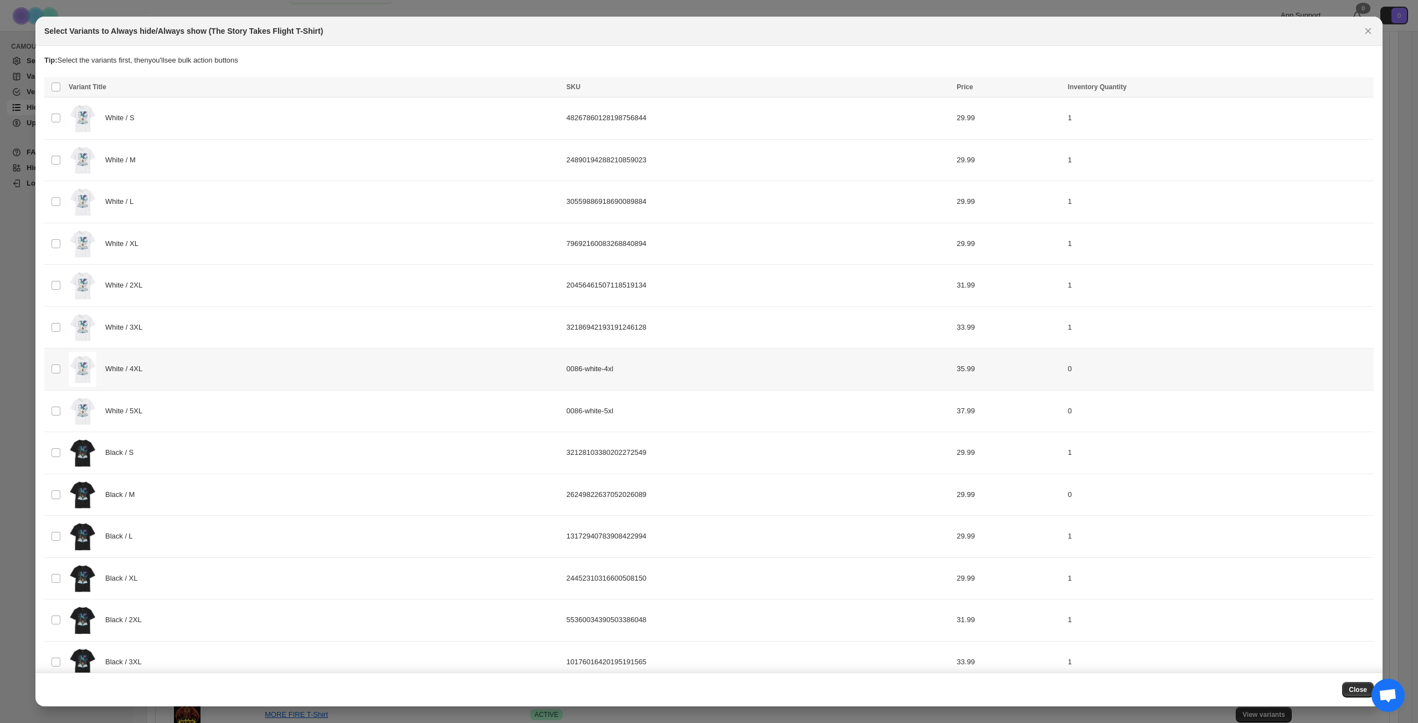
click at [256, 376] on div "White / 4XL" at bounding box center [314, 369] width 491 height 35
click at [250, 414] on div "White / 5XL" at bounding box center [314, 411] width 491 height 35
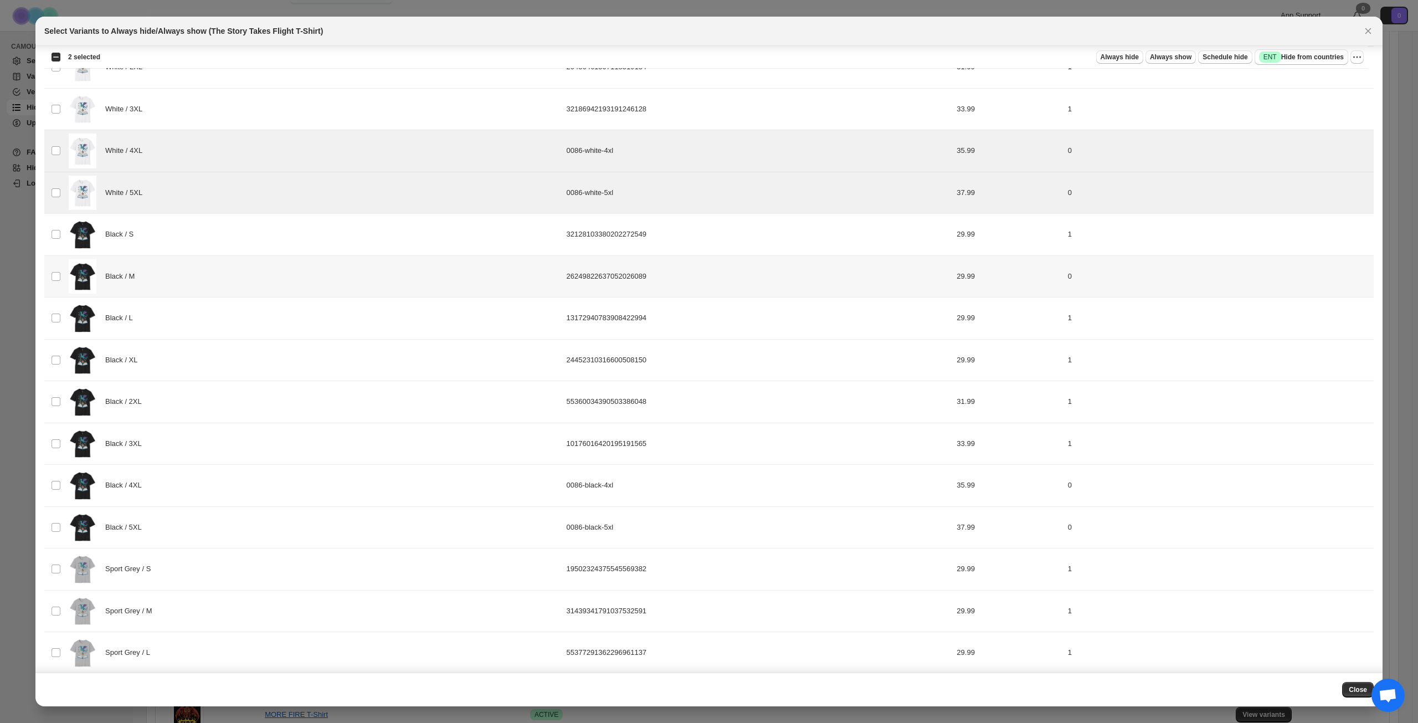
scroll to position [222, 0]
click at [256, 495] on div "Black / 4XL" at bounding box center [314, 482] width 491 height 35
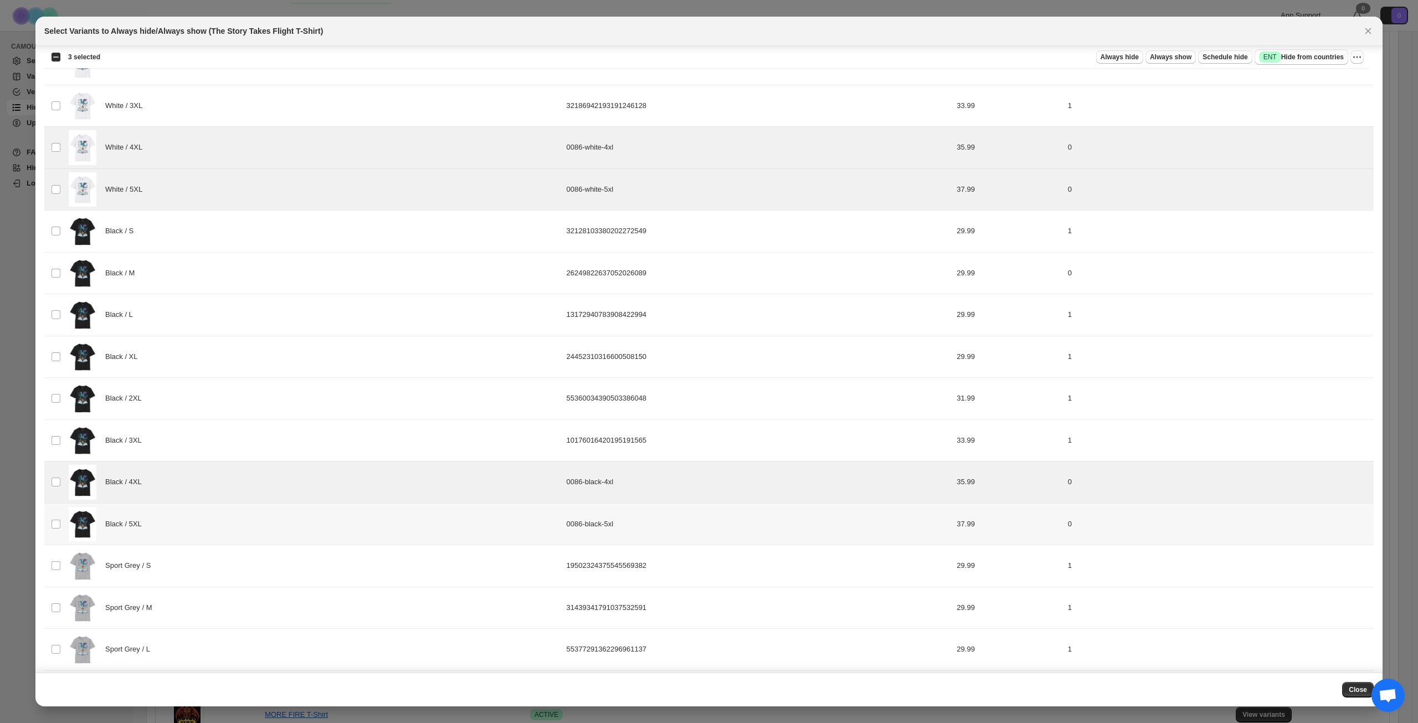
click at [256, 524] on div "Black / 5XL" at bounding box center [314, 524] width 491 height 35
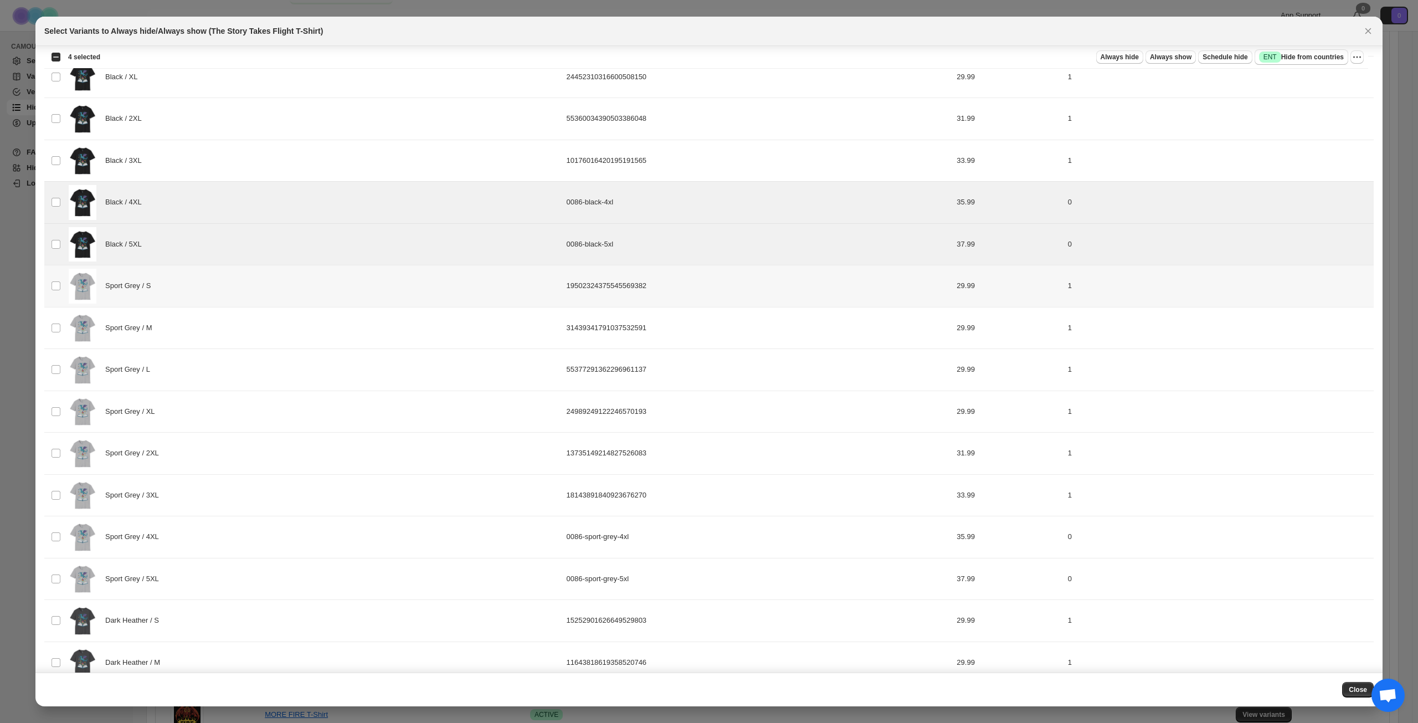
scroll to position [554, 0]
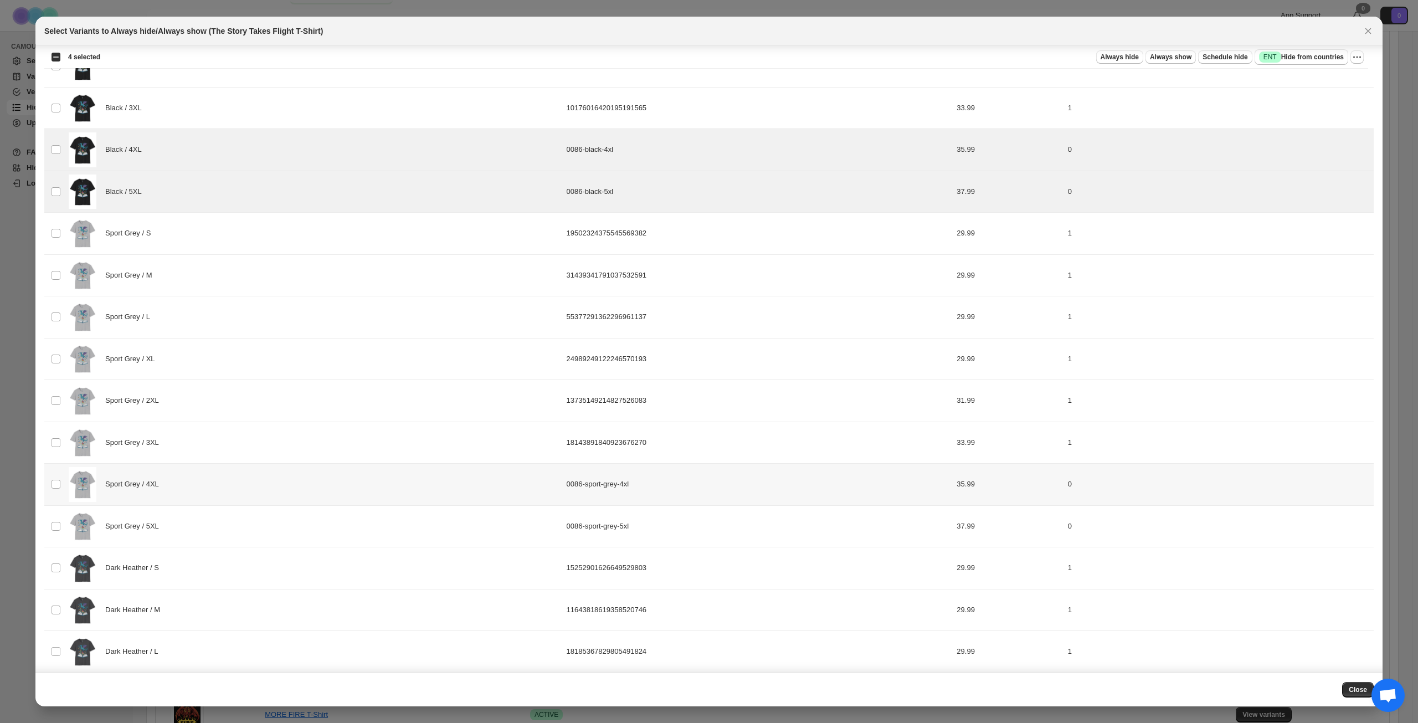
click at [240, 491] on div "Sport Grey / 4XL" at bounding box center [314, 484] width 491 height 35
click at [234, 518] on div "Sport Grey / 5XL" at bounding box center [314, 526] width 491 height 35
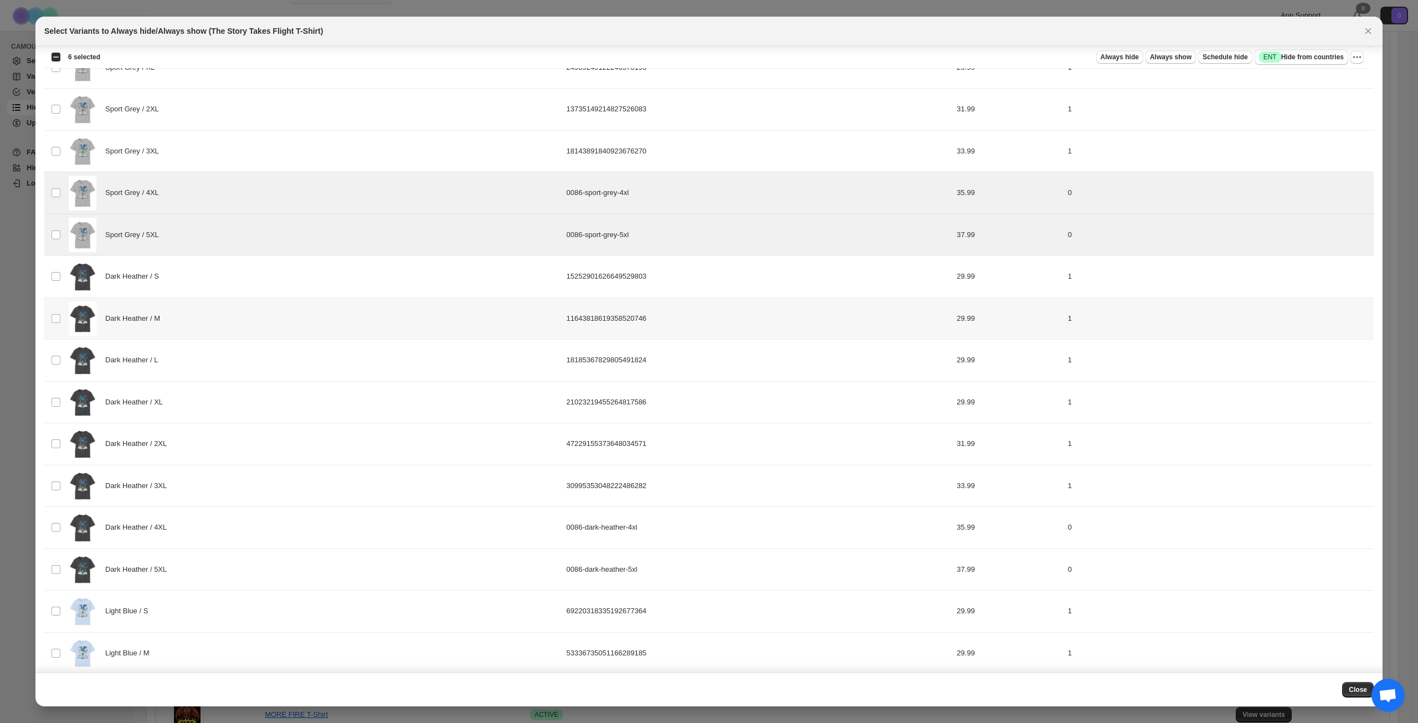
scroll to position [942, 0]
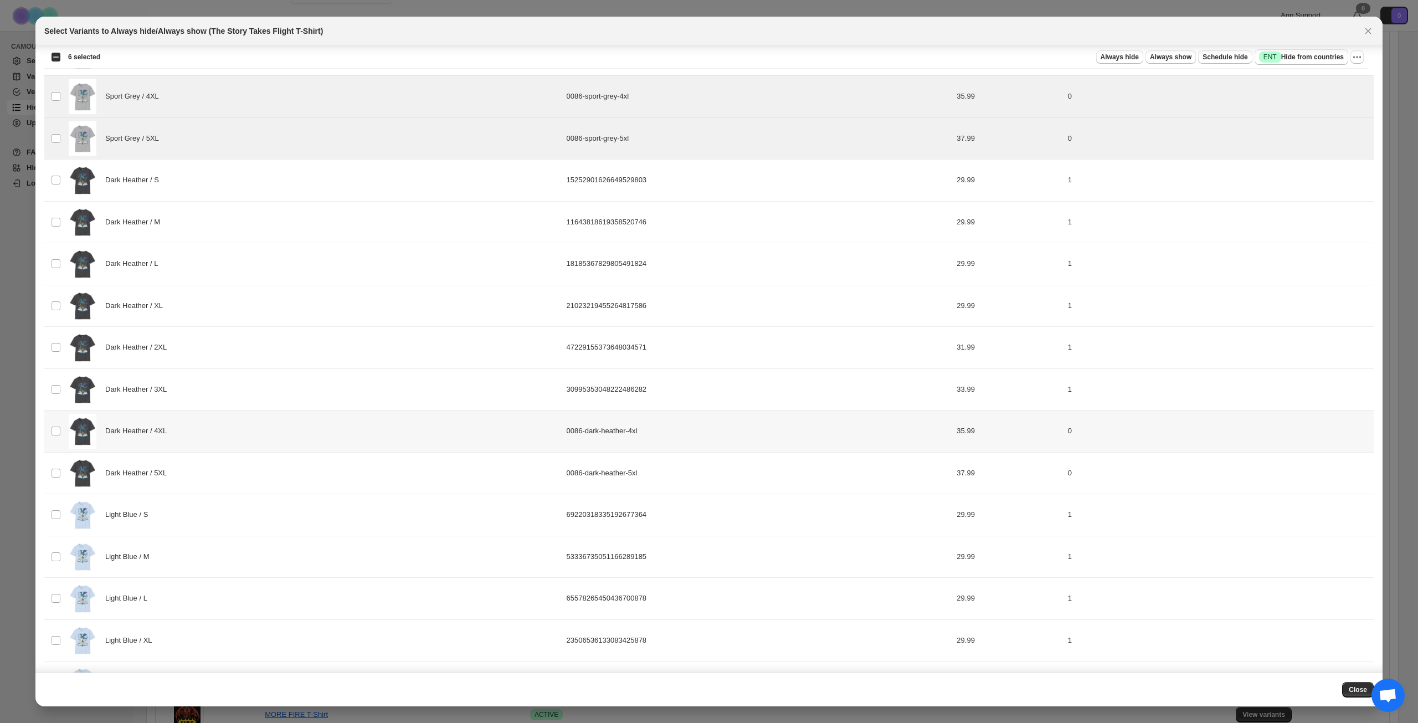
click at [228, 427] on div "Dark Heather / 4XL" at bounding box center [314, 431] width 491 height 35
click at [235, 477] on div "Dark Heather / 5XL" at bounding box center [314, 473] width 491 height 35
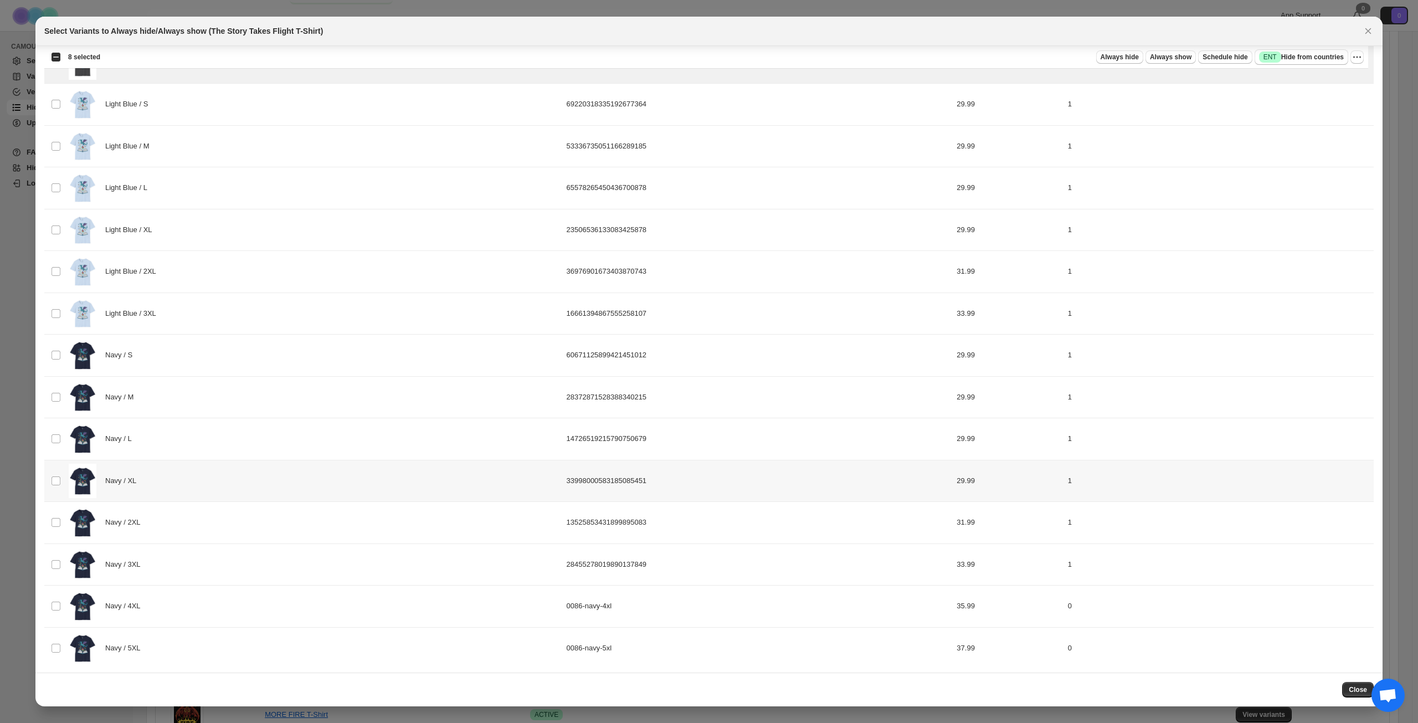
scroll to position [1357, 0]
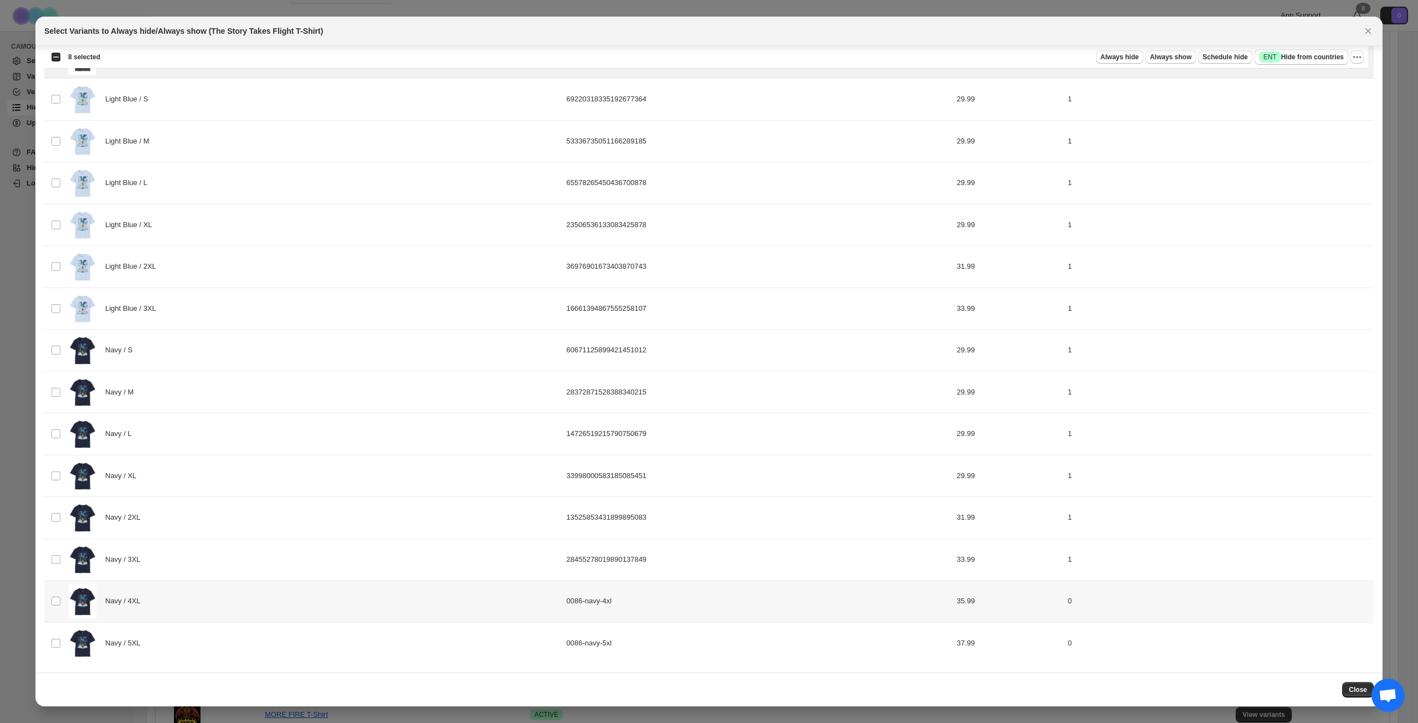
click at [207, 599] on div "Navy / 4XL" at bounding box center [314, 601] width 491 height 35
click at [217, 650] on div "Navy / 5XL" at bounding box center [314, 643] width 491 height 35
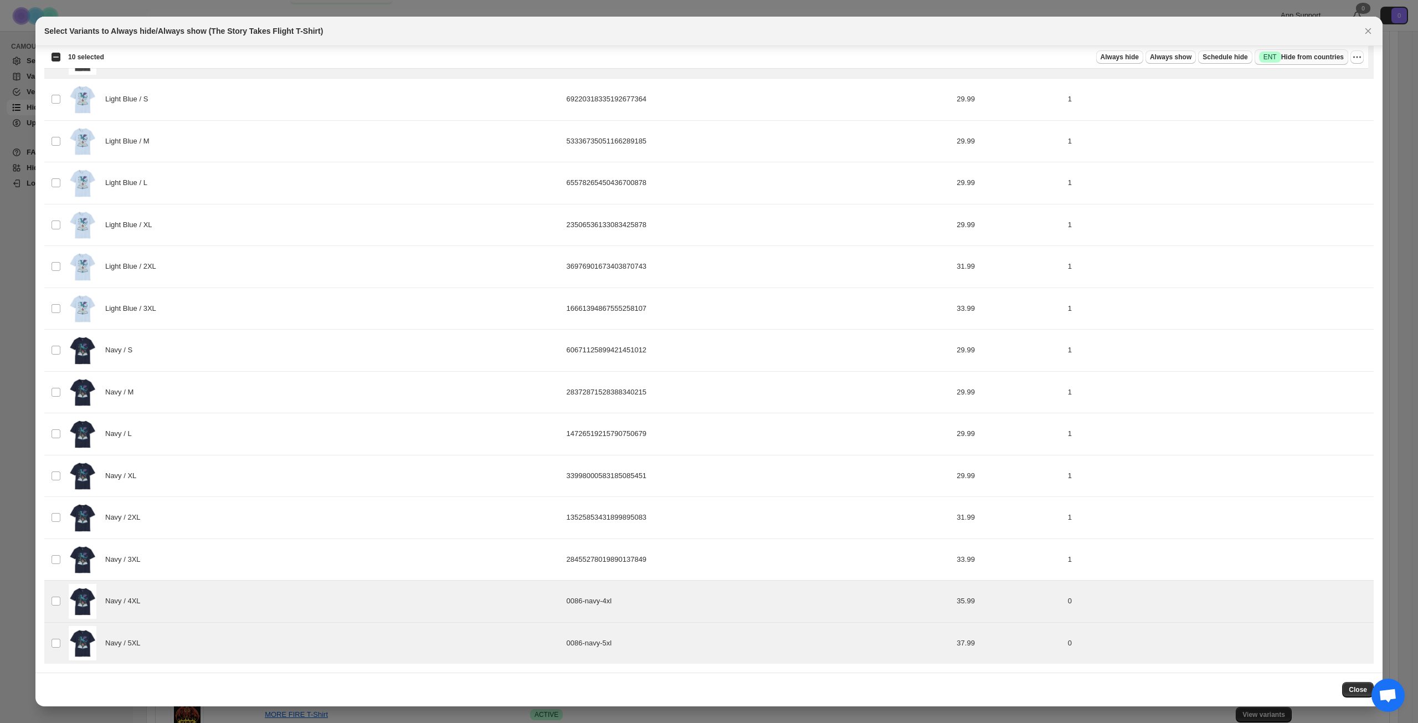
click at [1302, 61] on span "Success ENT Hide from countries" at bounding box center [1301, 57] width 85 height 11
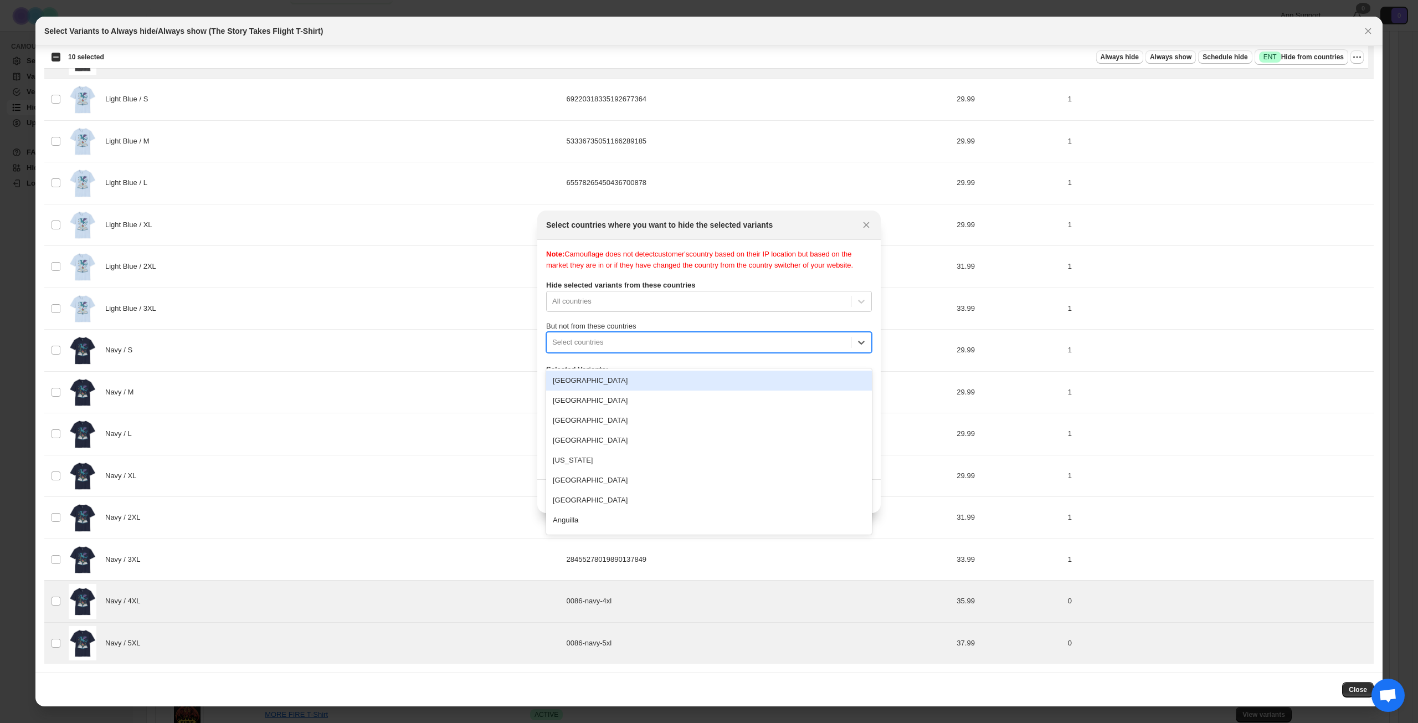
click at [698, 349] on div ":rgj:" at bounding box center [698, 342] width 293 height 13
type input "****"
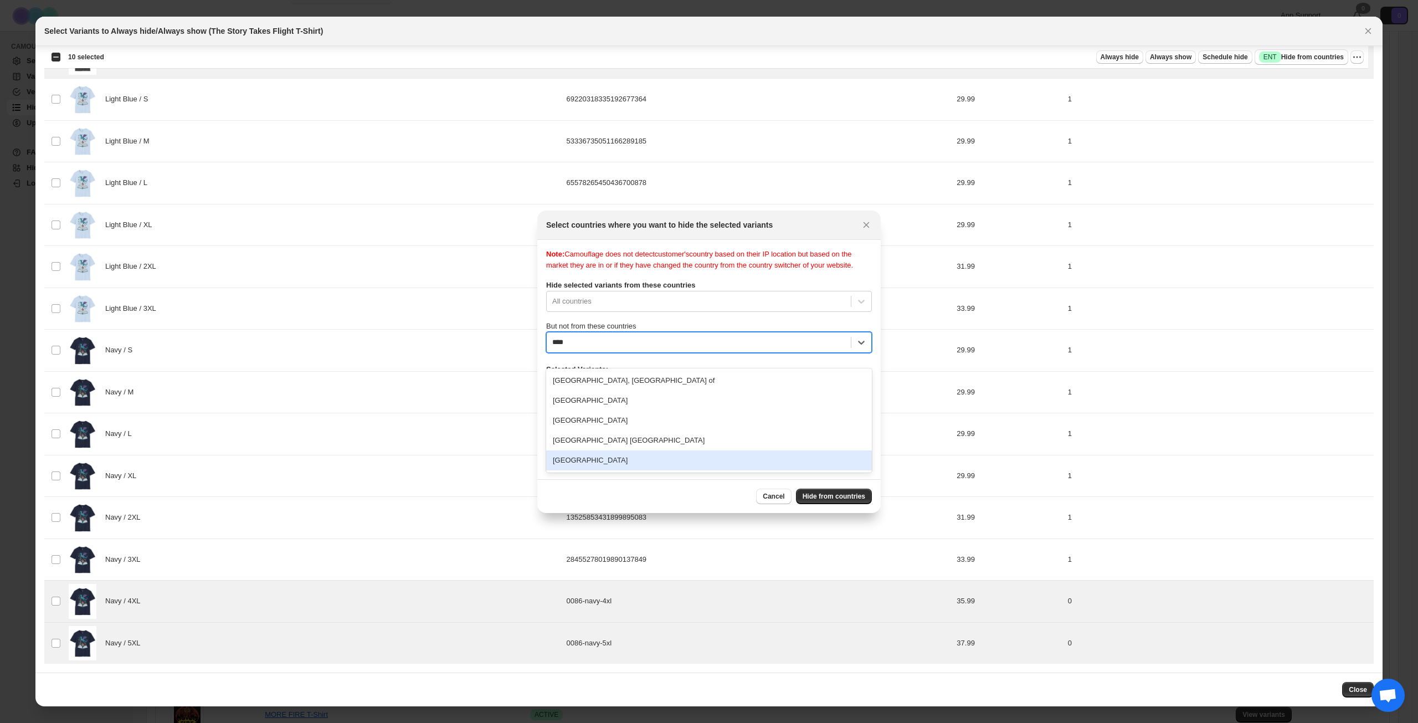
click at [682, 451] on div "[GEOGRAPHIC_DATA]" at bounding box center [709, 460] width 326 height 20
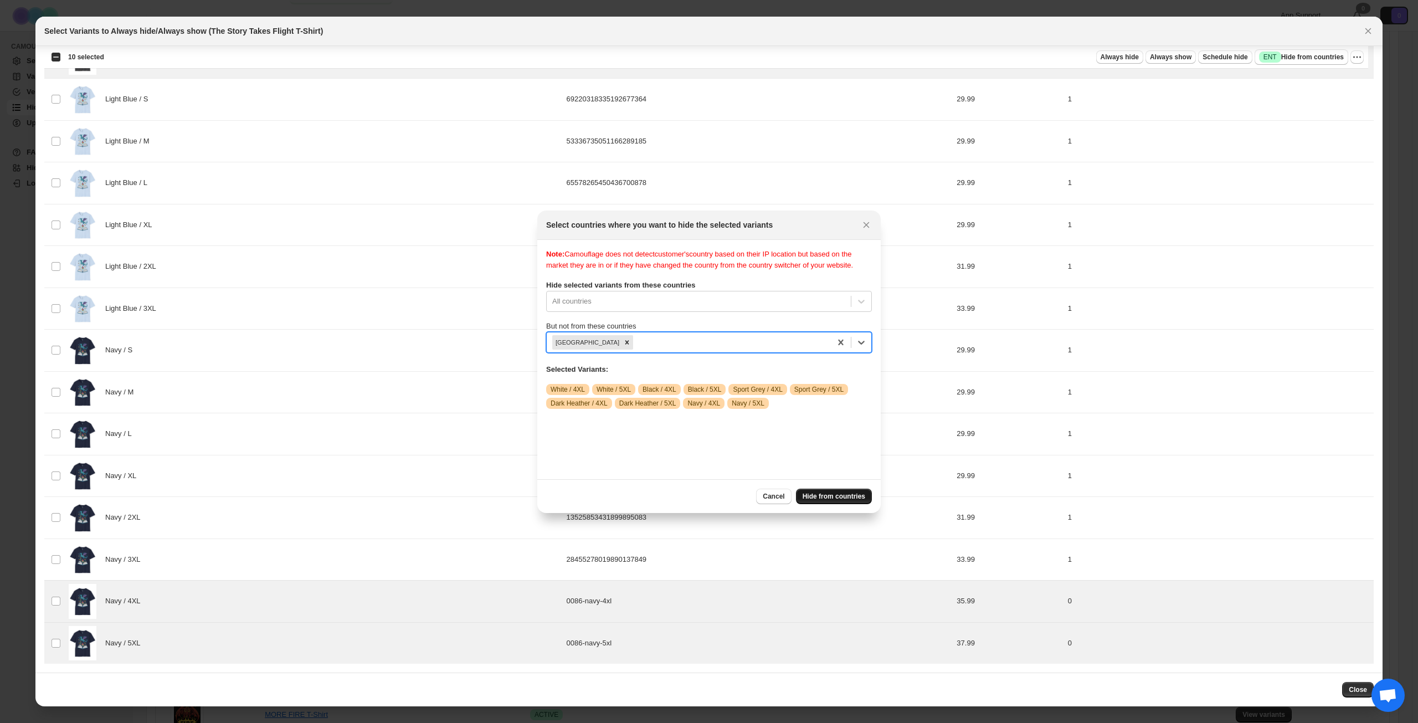
click at [821, 492] on span "Hide from countries" at bounding box center [834, 496] width 63 height 9
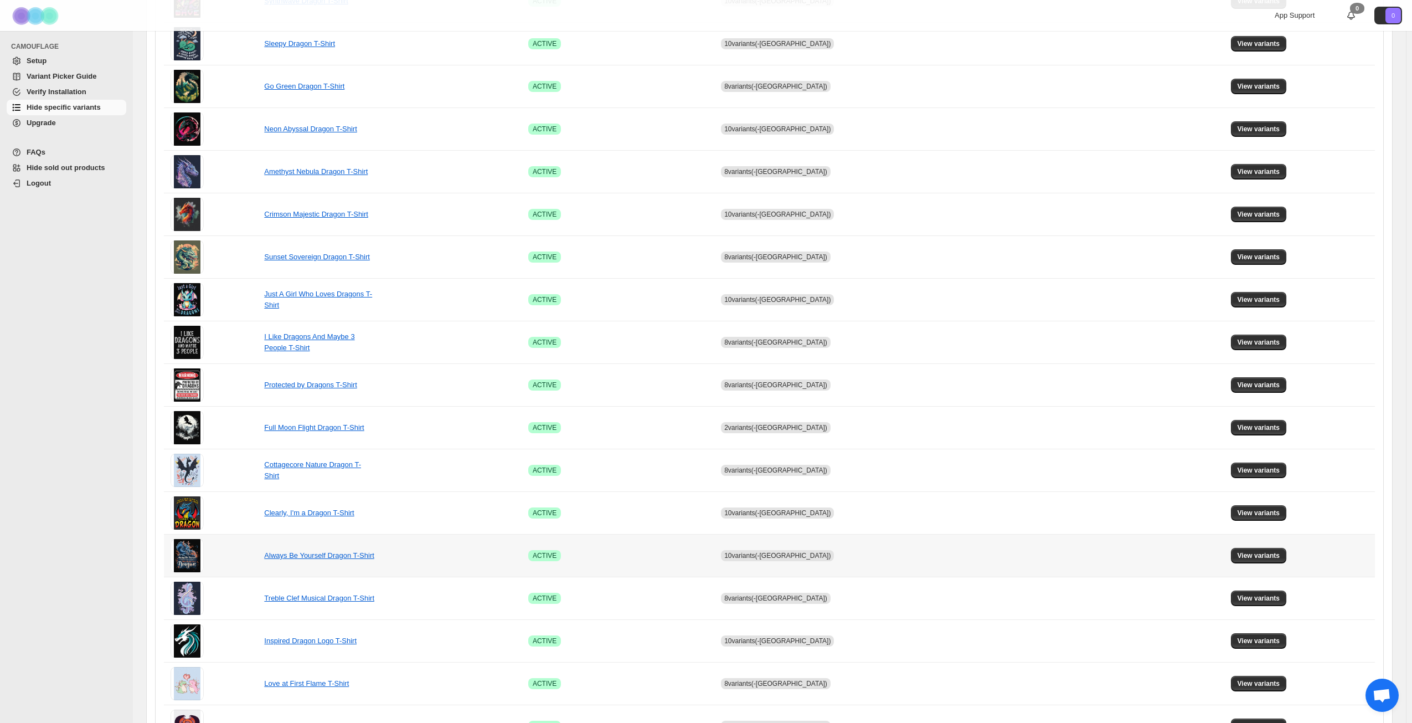
scroll to position [414, 0]
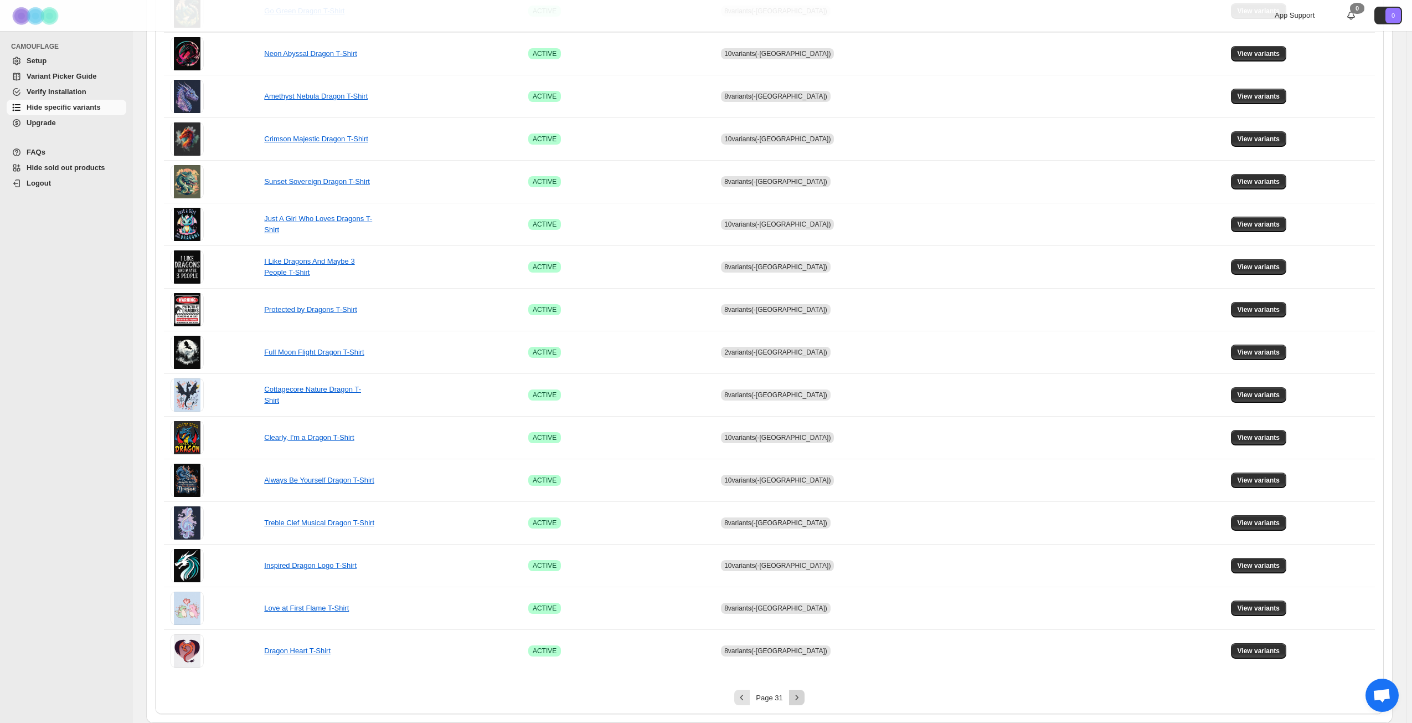
click at [803, 695] on icon "Next" at bounding box center [797, 697] width 11 height 11
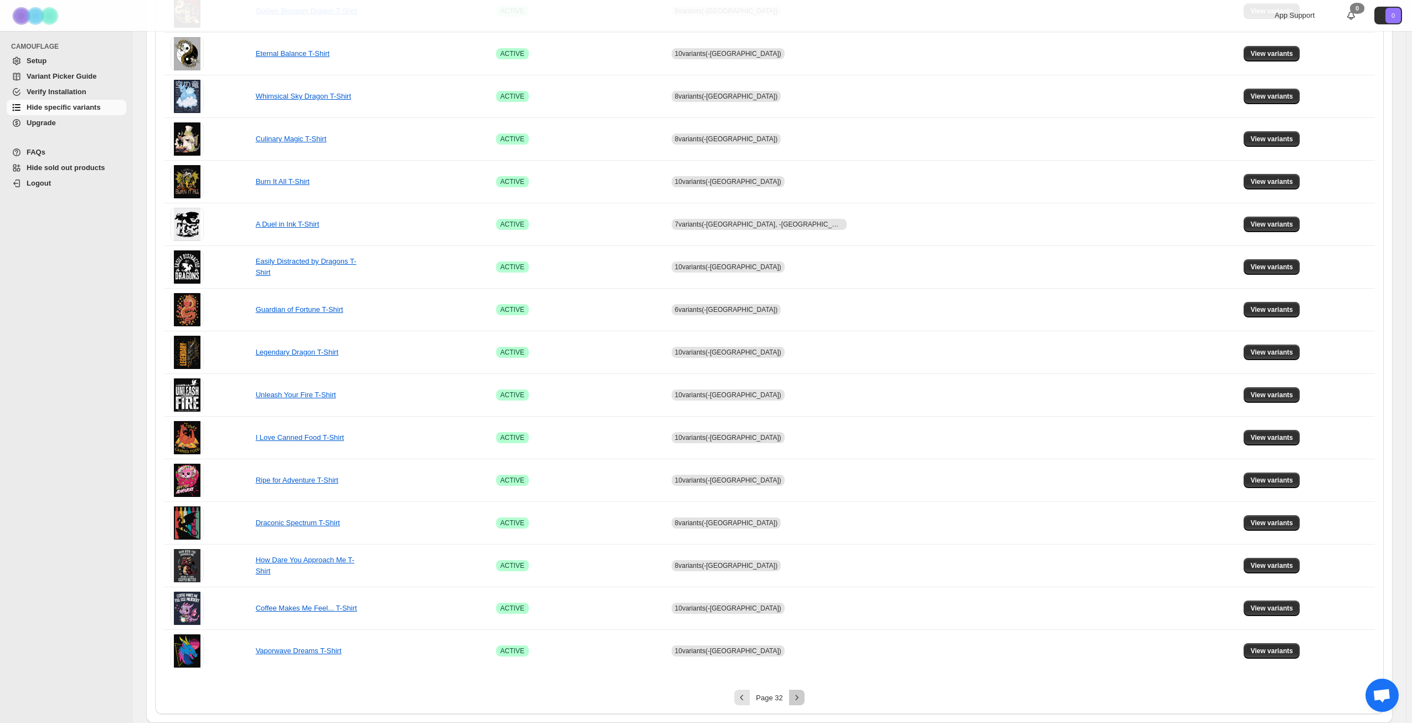
click at [798, 697] on icon "Next" at bounding box center [796, 697] width 3 height 5
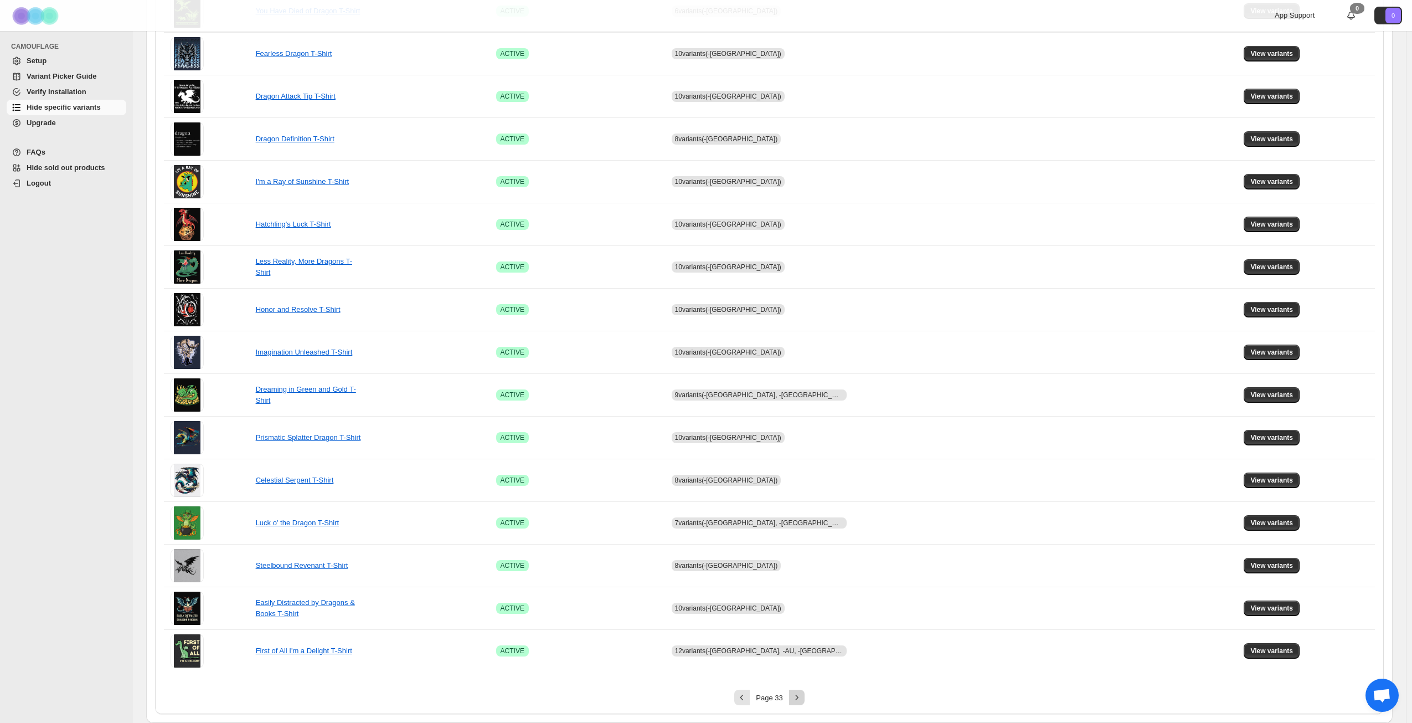
click at [798, 697] on icon "Next" at bounding box center [796, 697] width 3 height 5
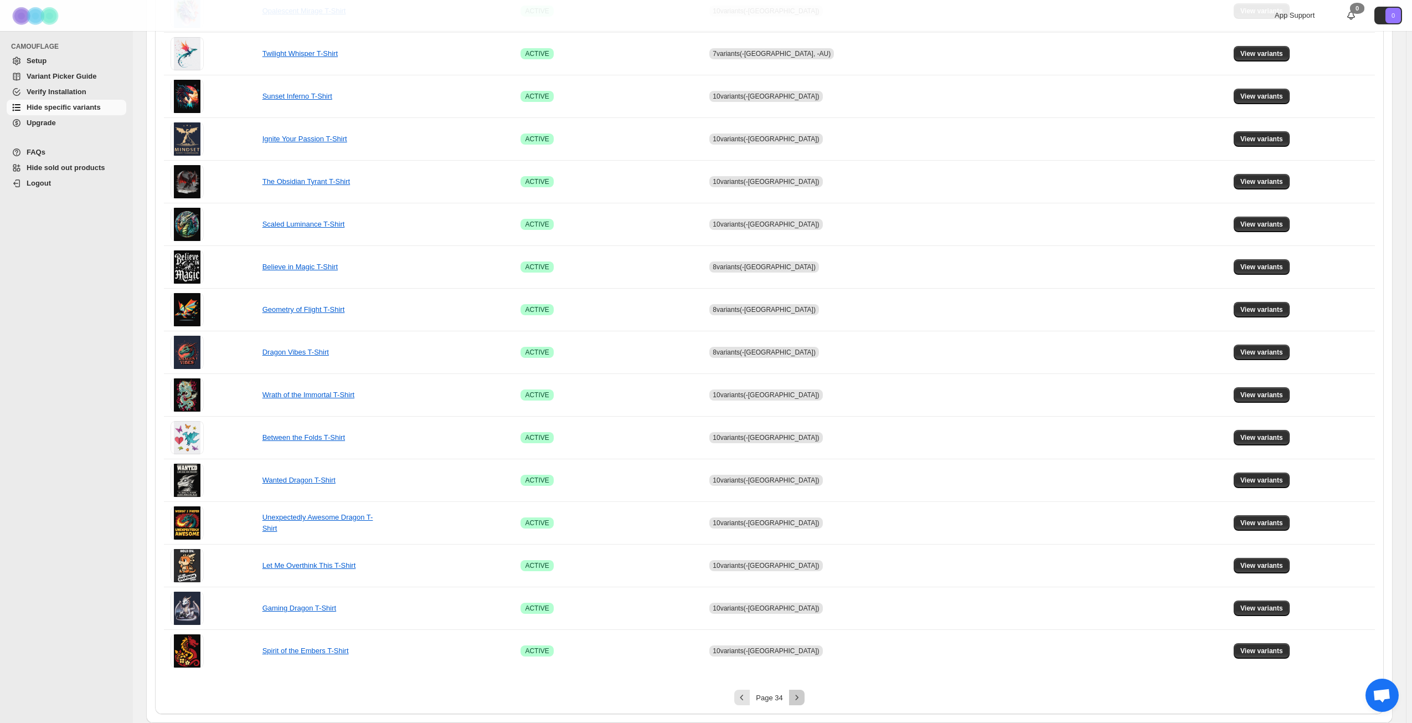
click at [798, 697] on icon "Next" at bounding box center [796, 697] width 3 height 5
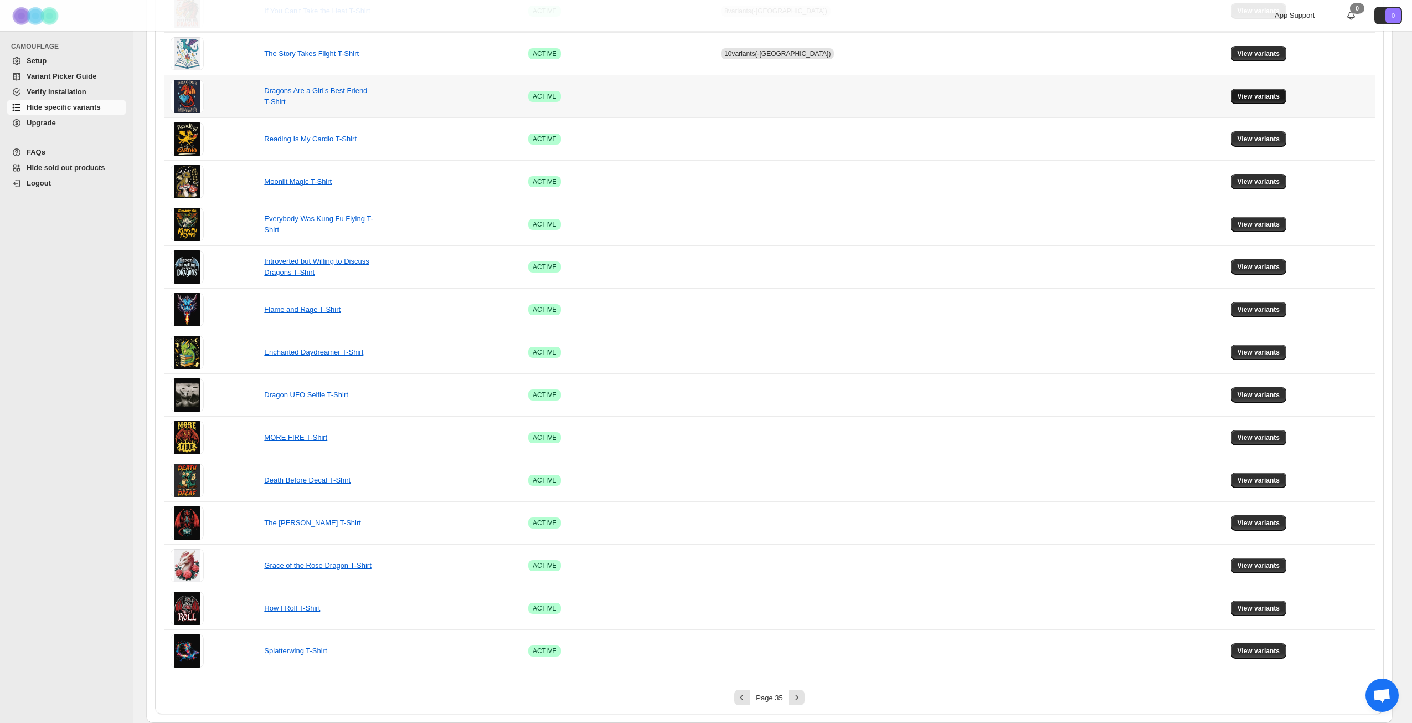
click at [1244, 93] on span "View variants" at bounding box center [1259, 96] width 43 height 9
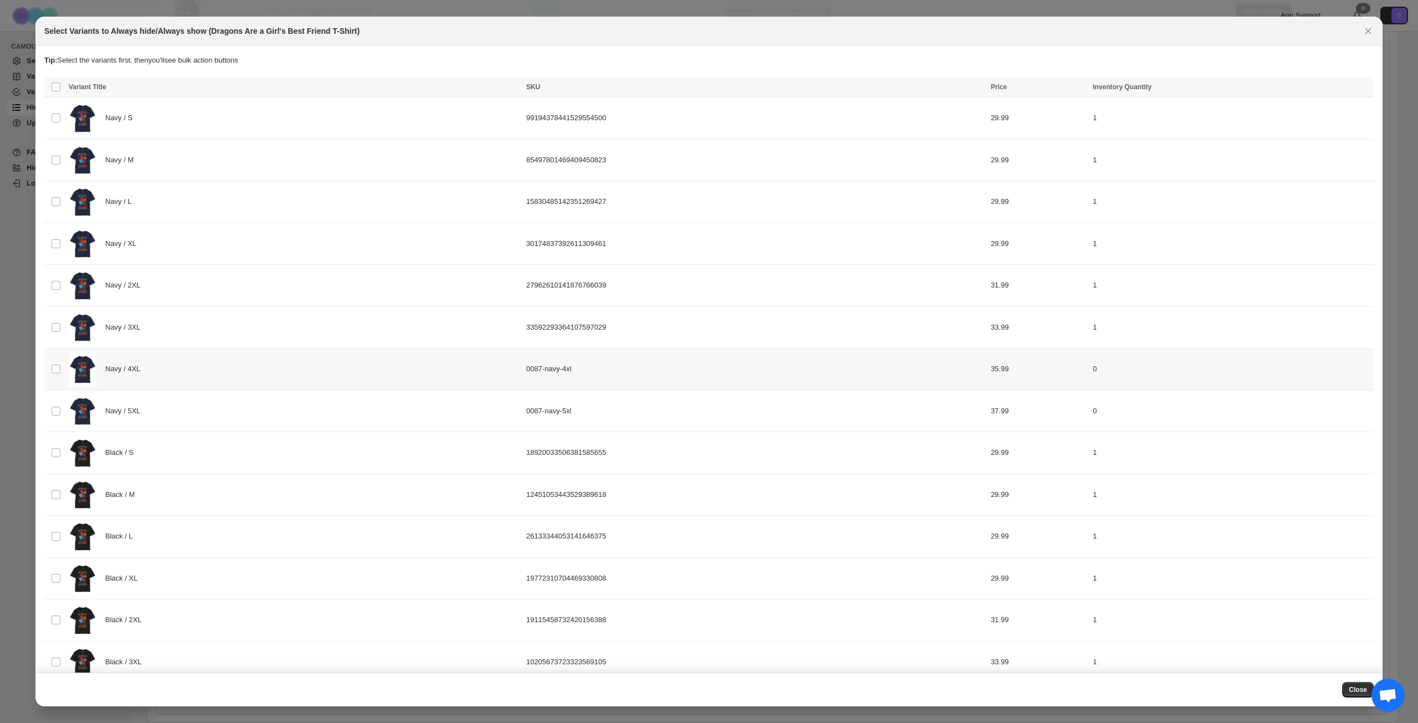
click at [321, 362] on div "Navy / 4XL" at bounding box center [294, 369] width 451 height 35
click at [289, 401] on div "Navy / 5XL" at bounding box center [294, 411] width 451 height 35
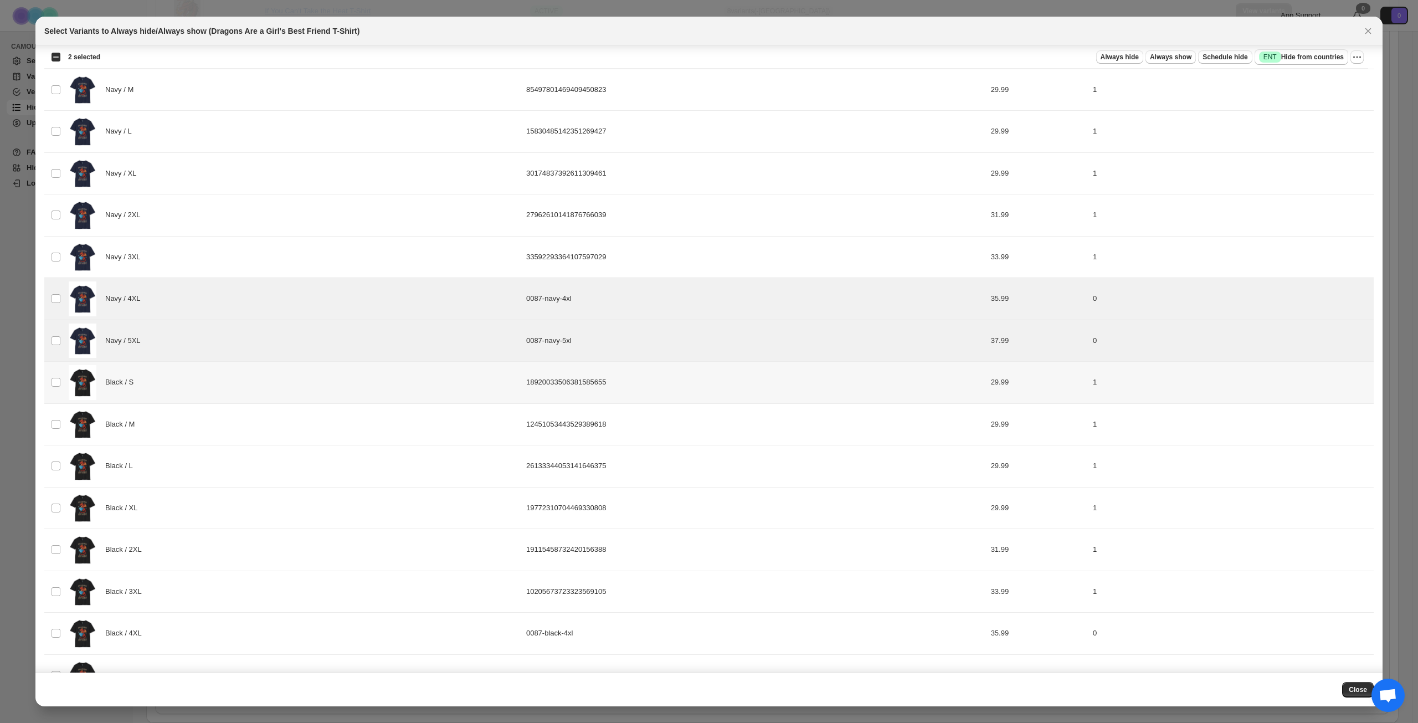
scroll to position [166, 0]
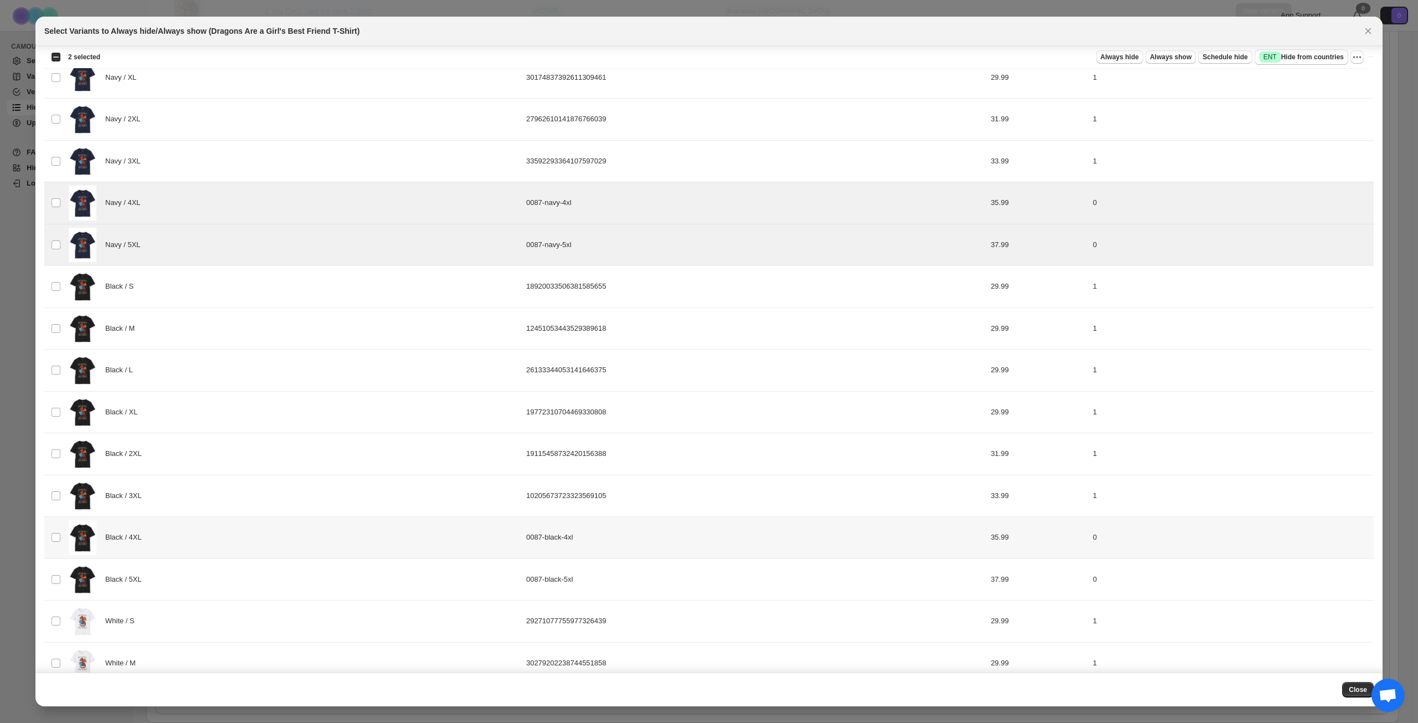
click at [268, 532] on div "Black / 4XL" at bounding box center [294, 537] width 451 height 35
click at [271, 573] on div "Black / 5XL" at bounding box center [294, 579] width 451 height 35
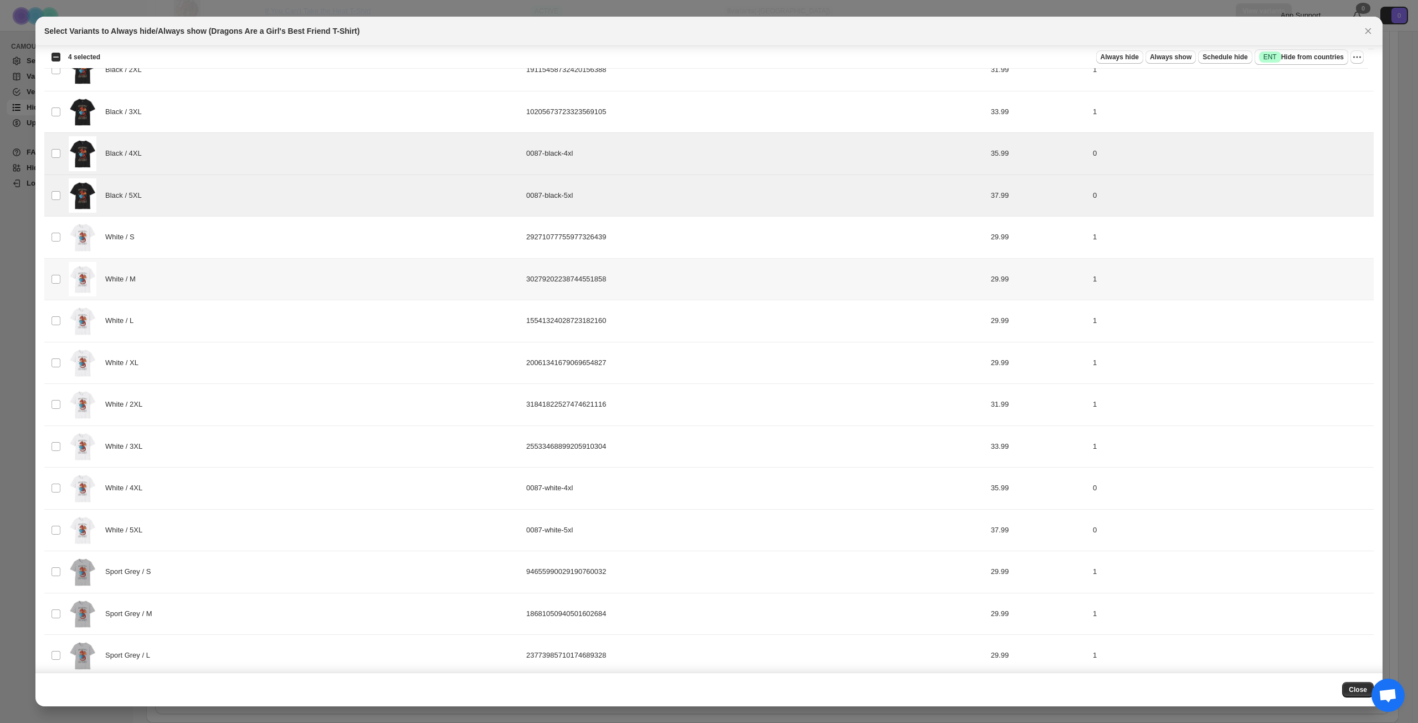
scroll to position [554, 0]
click at [277, 487] on div "White / 4XL" at bounding box center [294, 484] width 451 height 35
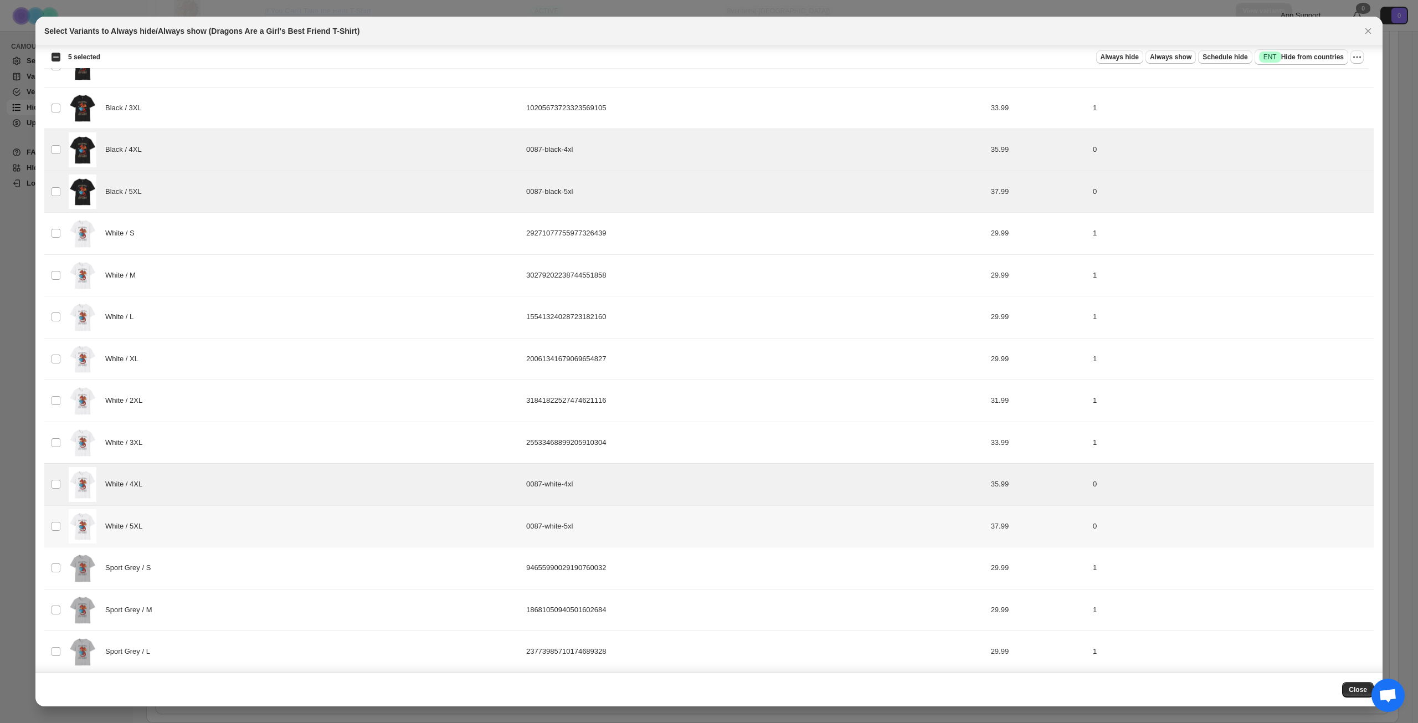
click at [279, 532] on div "White / 5XL" at bounding box center [294, 526] width 451 height 35
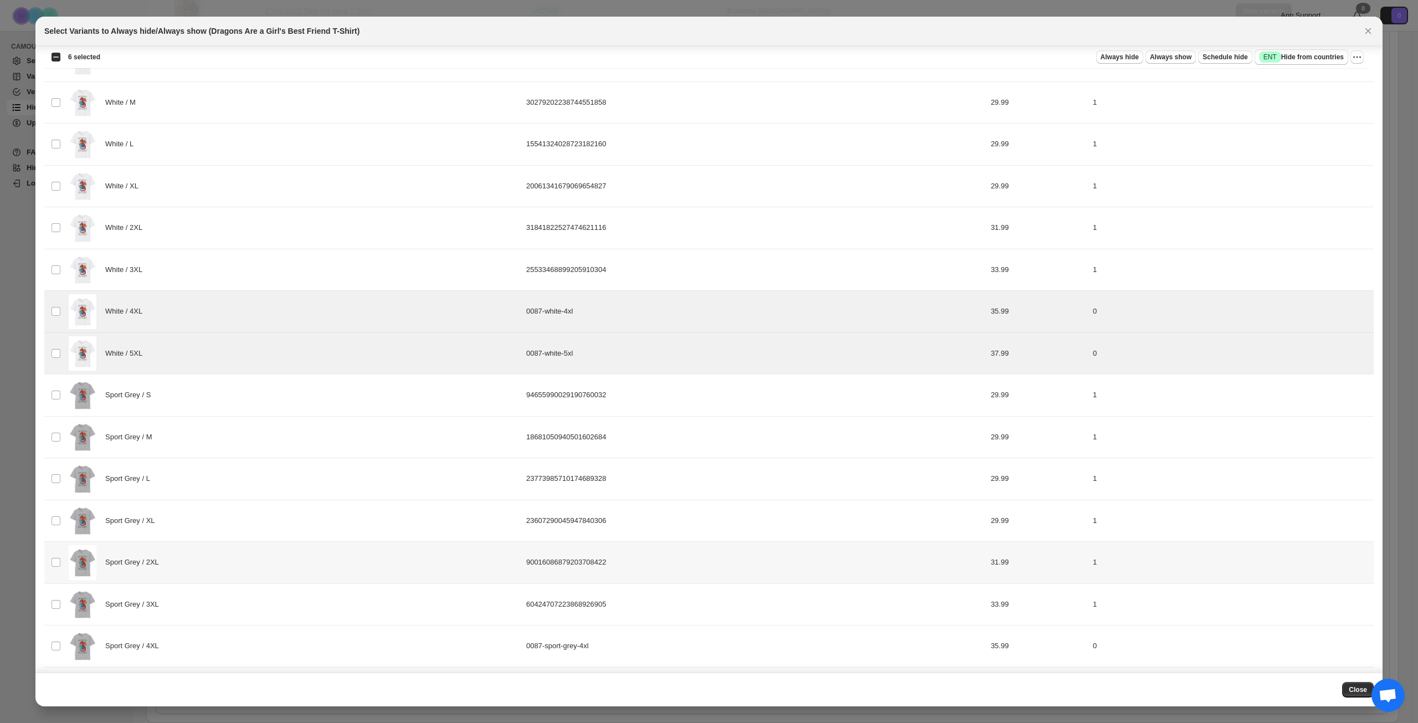
scroll to position [942, 0]
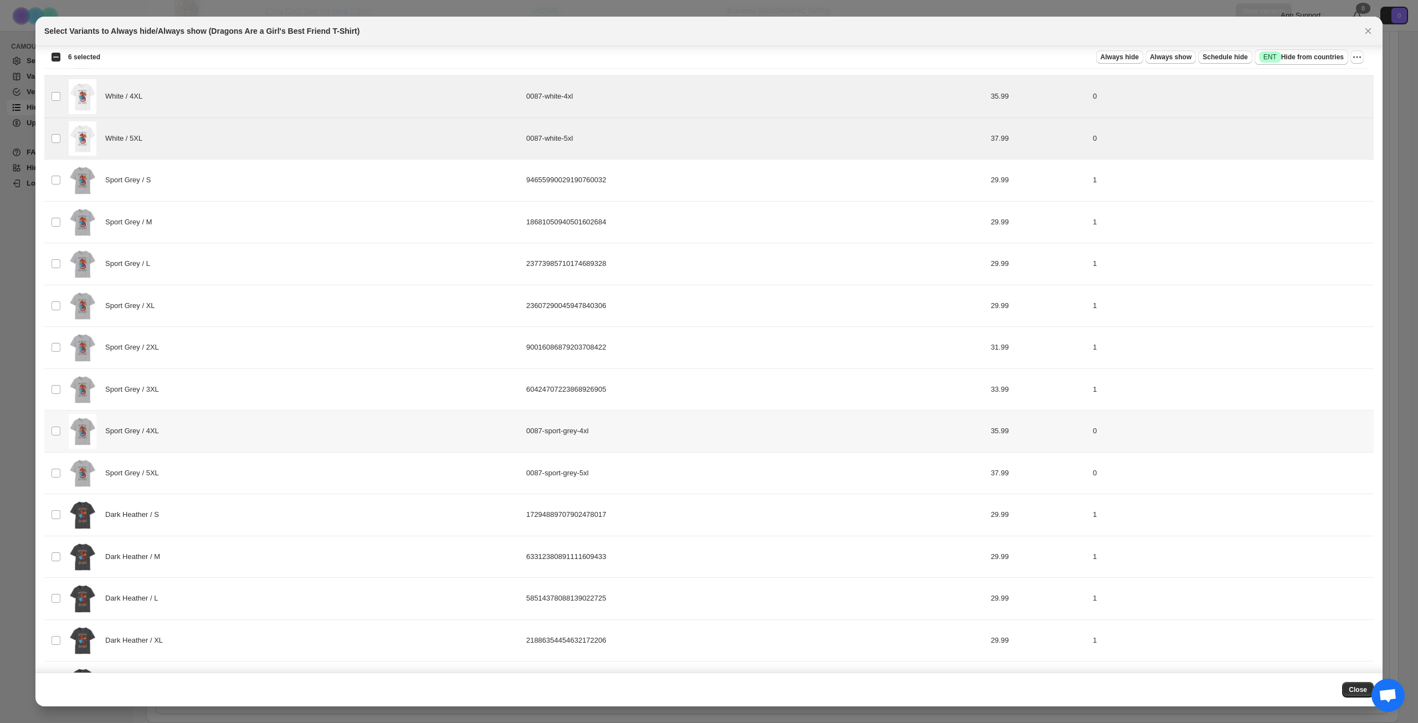
click at [272, 431] on div "Sport Grey / 4XL" at bounding box center [294, 431] width 451 height 35
click at [263, 480] on div "Sport Grey / 5XL" at bounding box center [294, 473] width 451 height 35
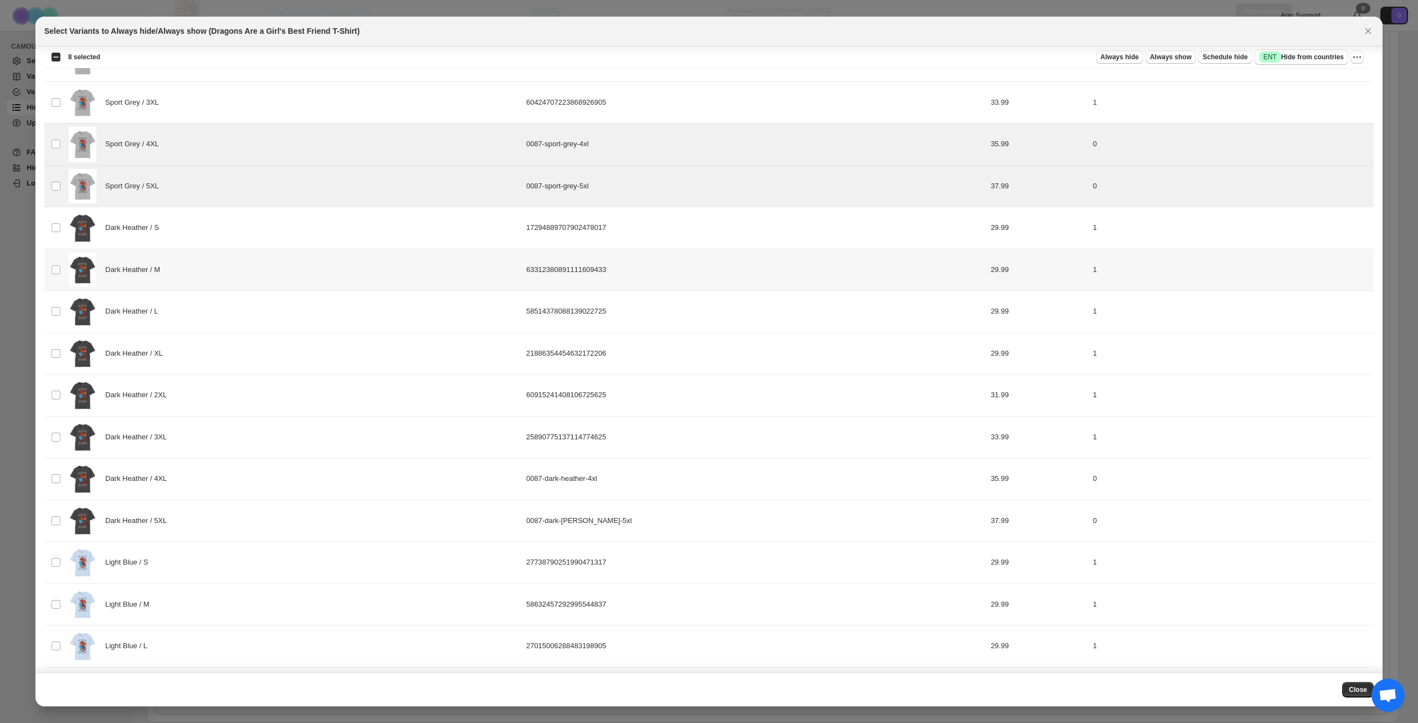
scroll to position [1274, 0]
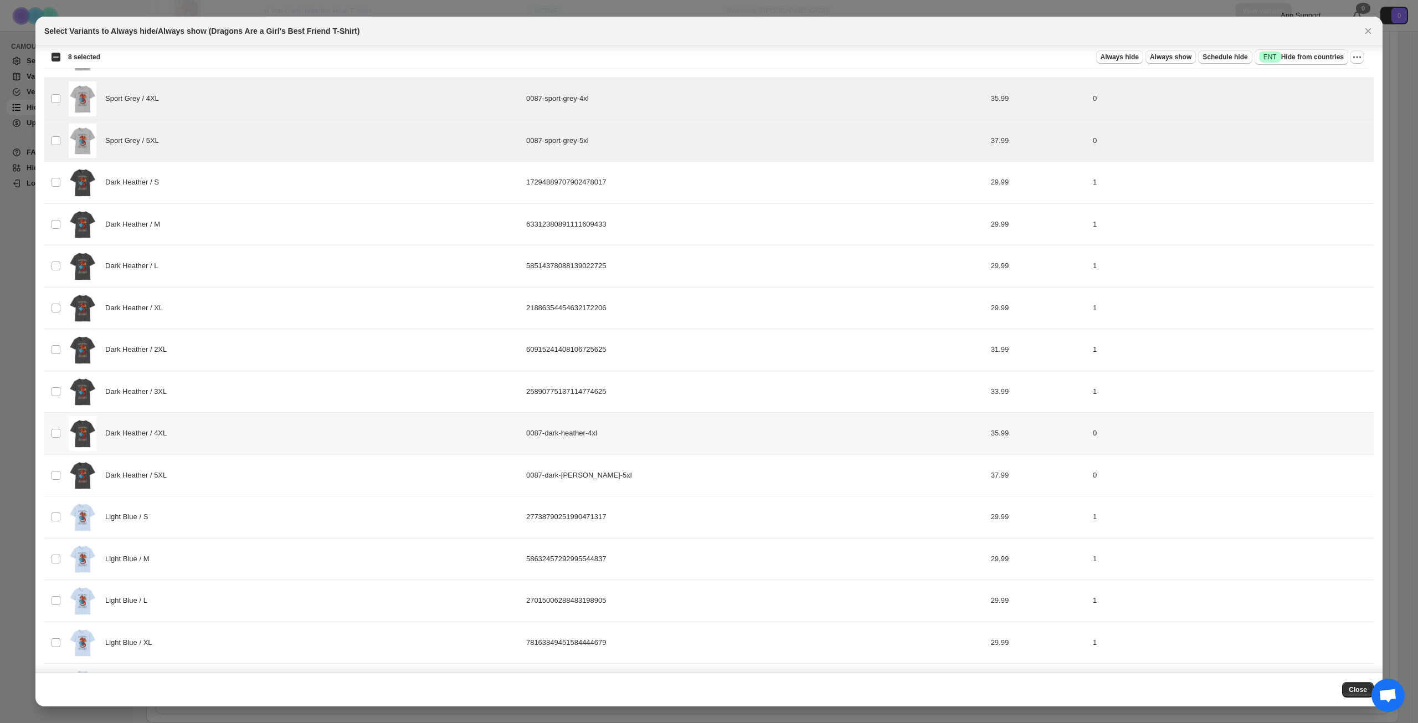
click at [282, 442] on div "Dark Heather / 4XL" at bounding box center [294, 433] width 451 height 35
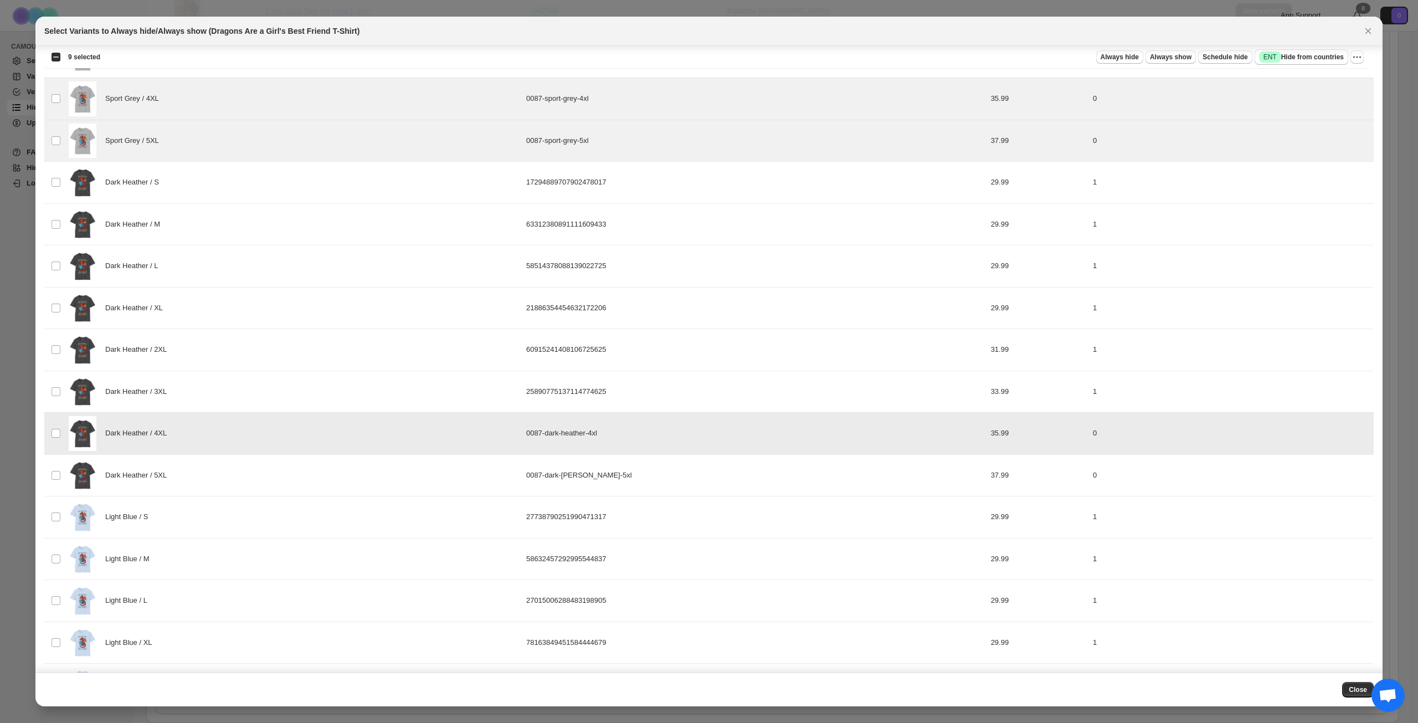
click at [271, 473] on div "Dark Heather / 5XL" at bounding box center [294, 475] width 451 height 35
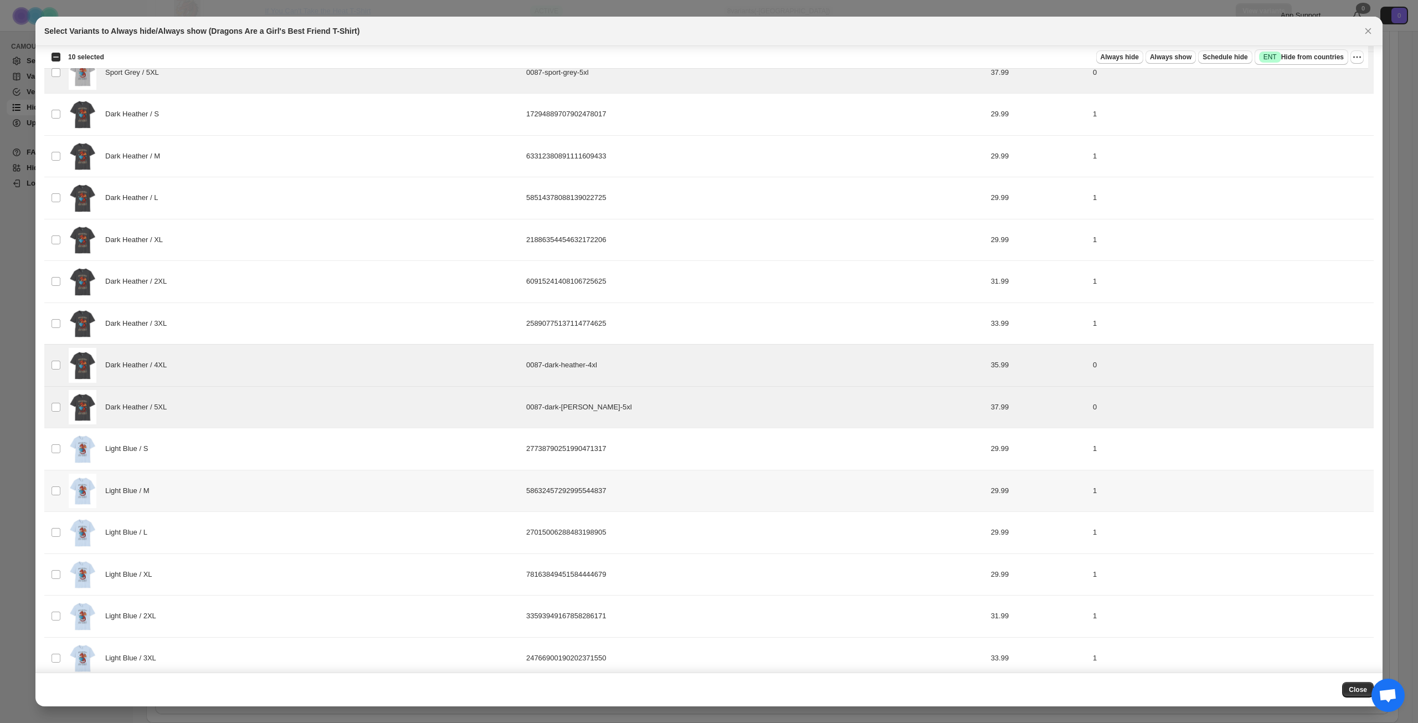
scroll to position [1357, 0]
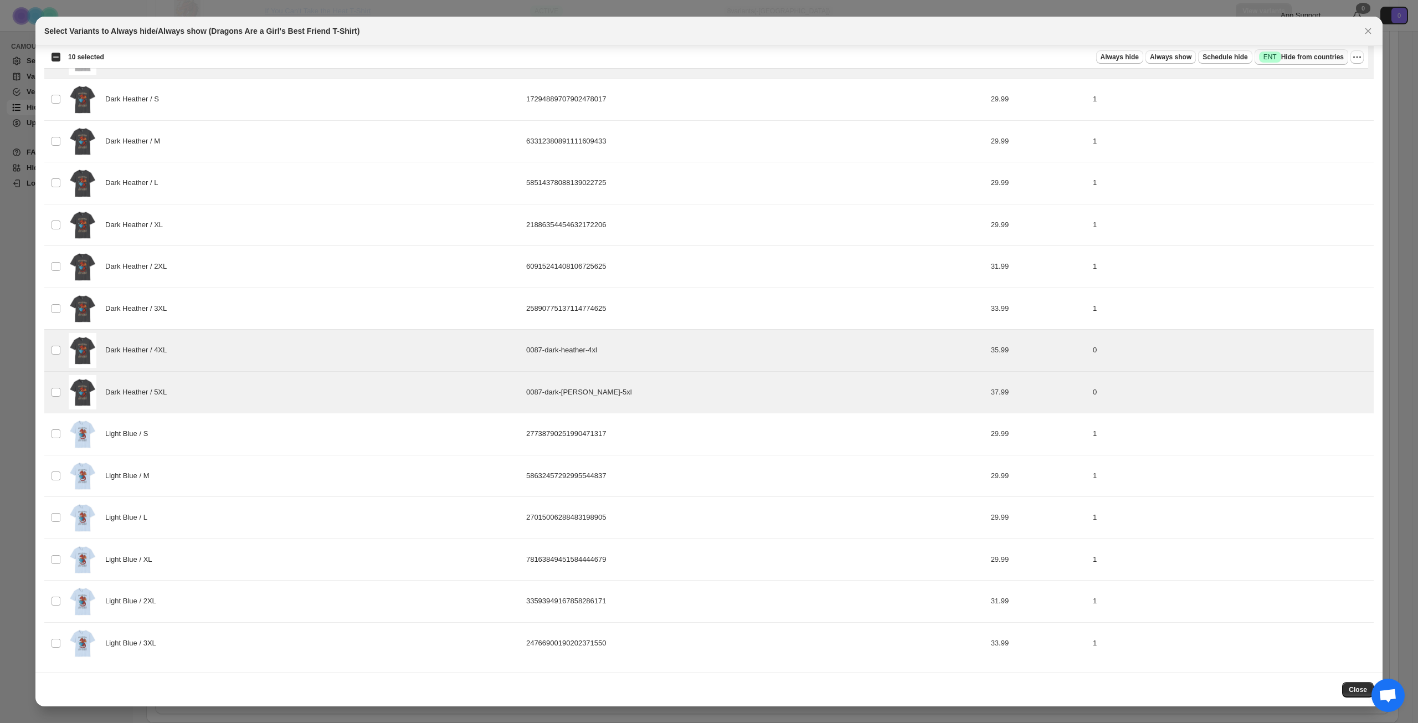
click at [1327, 56] on span "Success ENT Hide from countries" at bounding box center [1301, 57] width 85 height 11
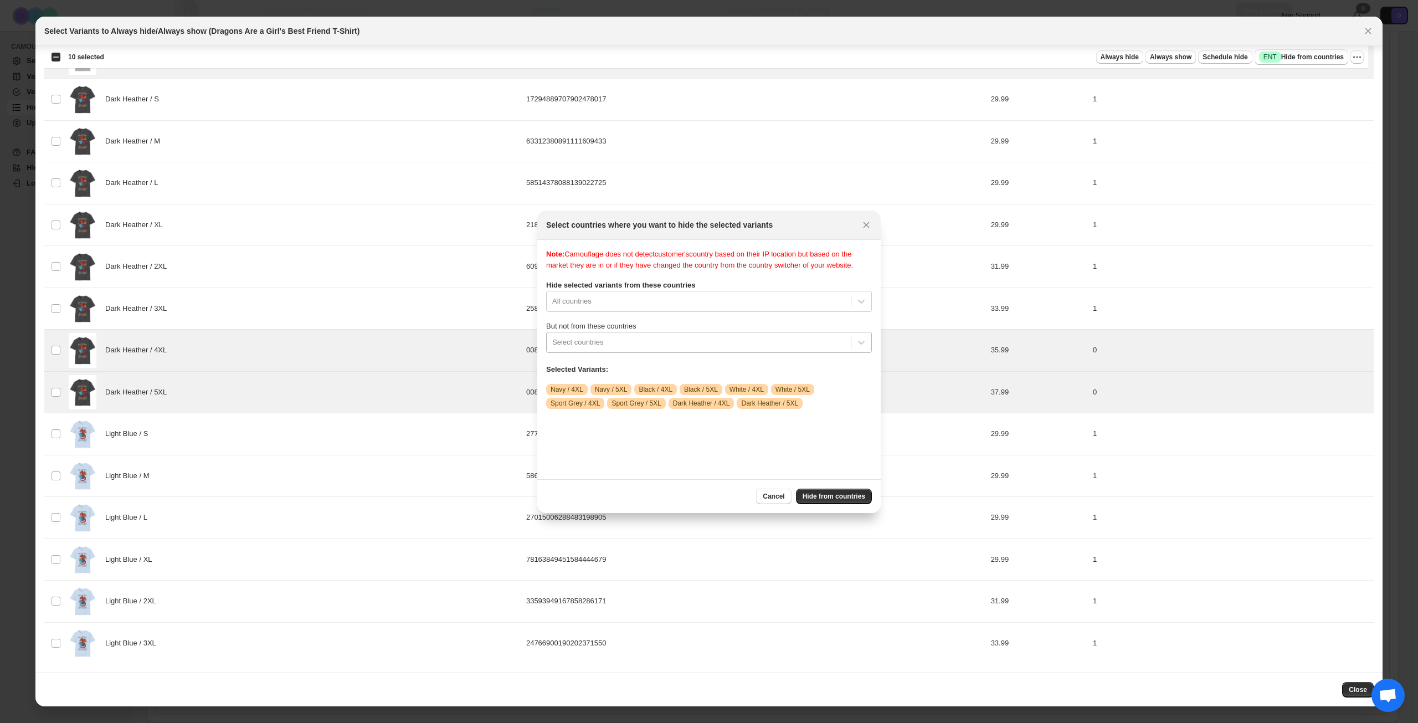
click at [732, 351] on div "Select countries" at bounding box center [699, 342] width 304 height 18
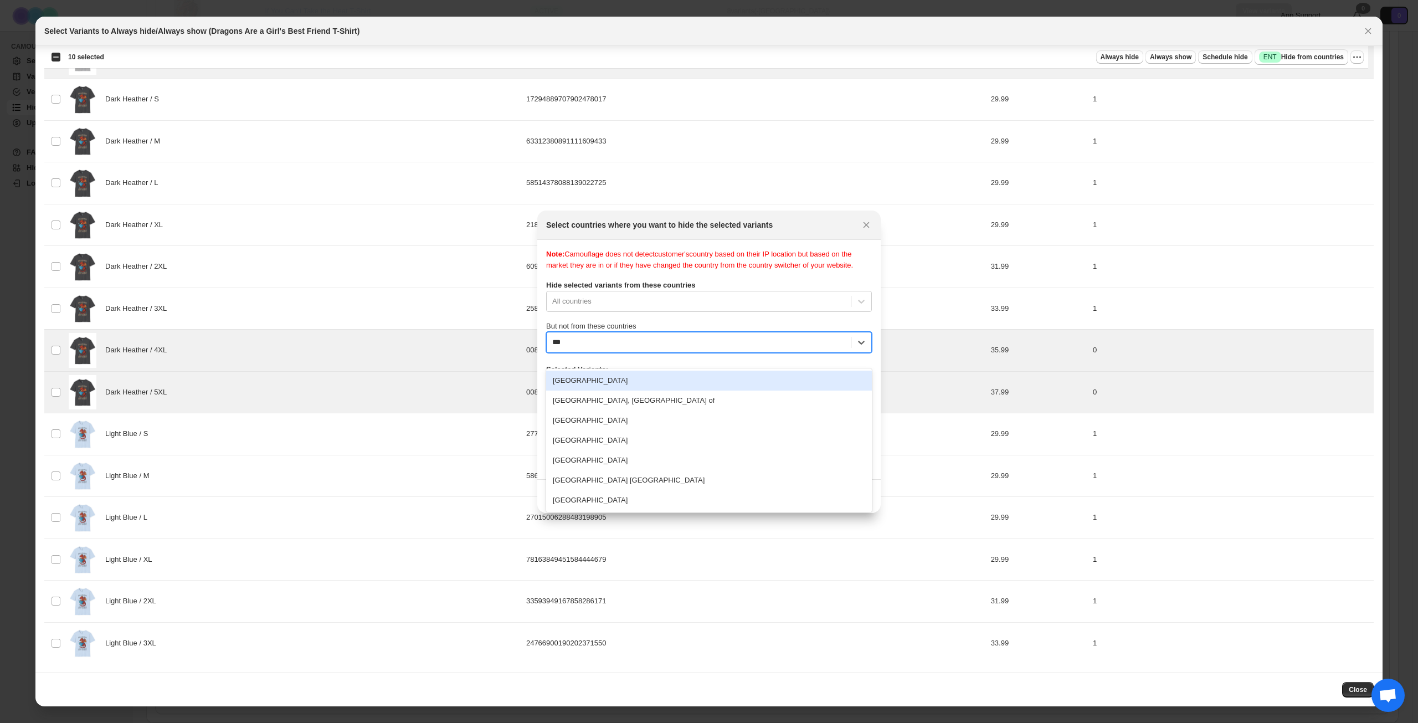
type input "****"
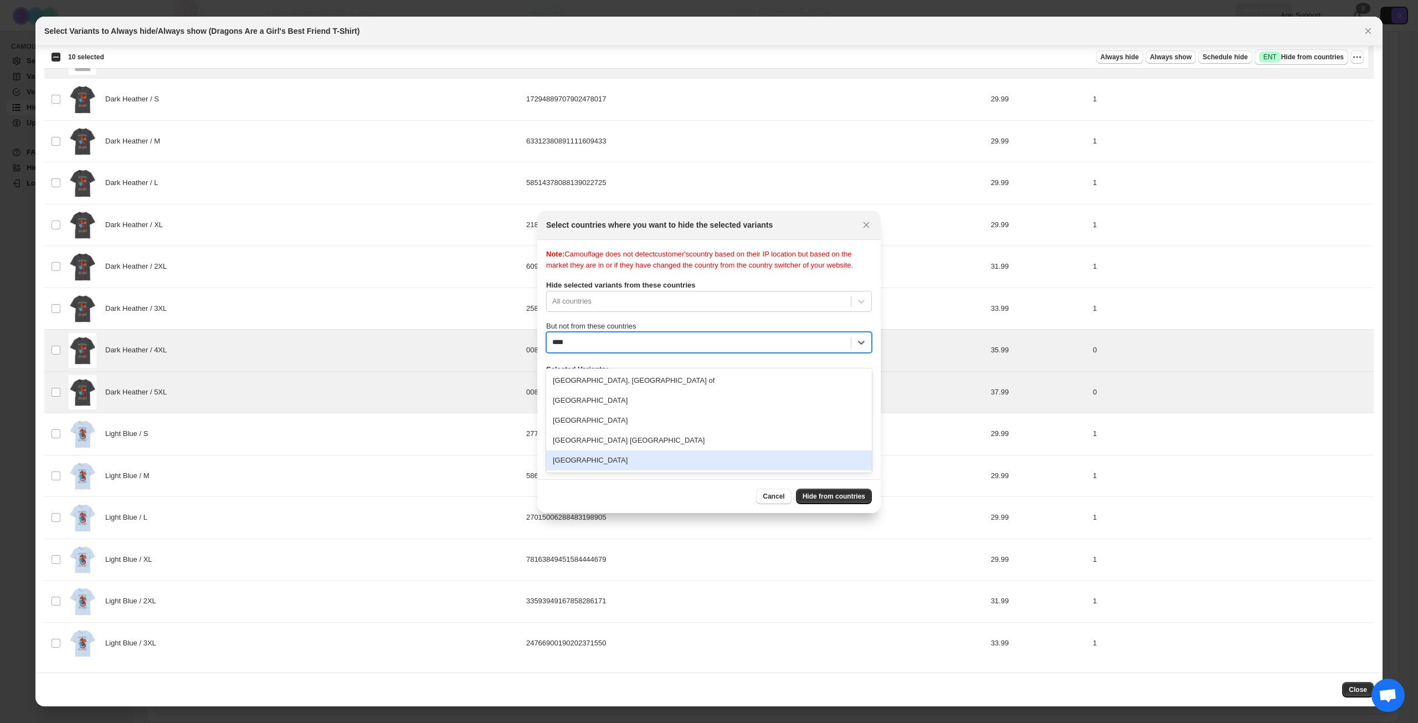
click at [636, 455] on div "[GEOGRAPHIC_DATA]" at bounding box center [709, 460] width 326 height 20
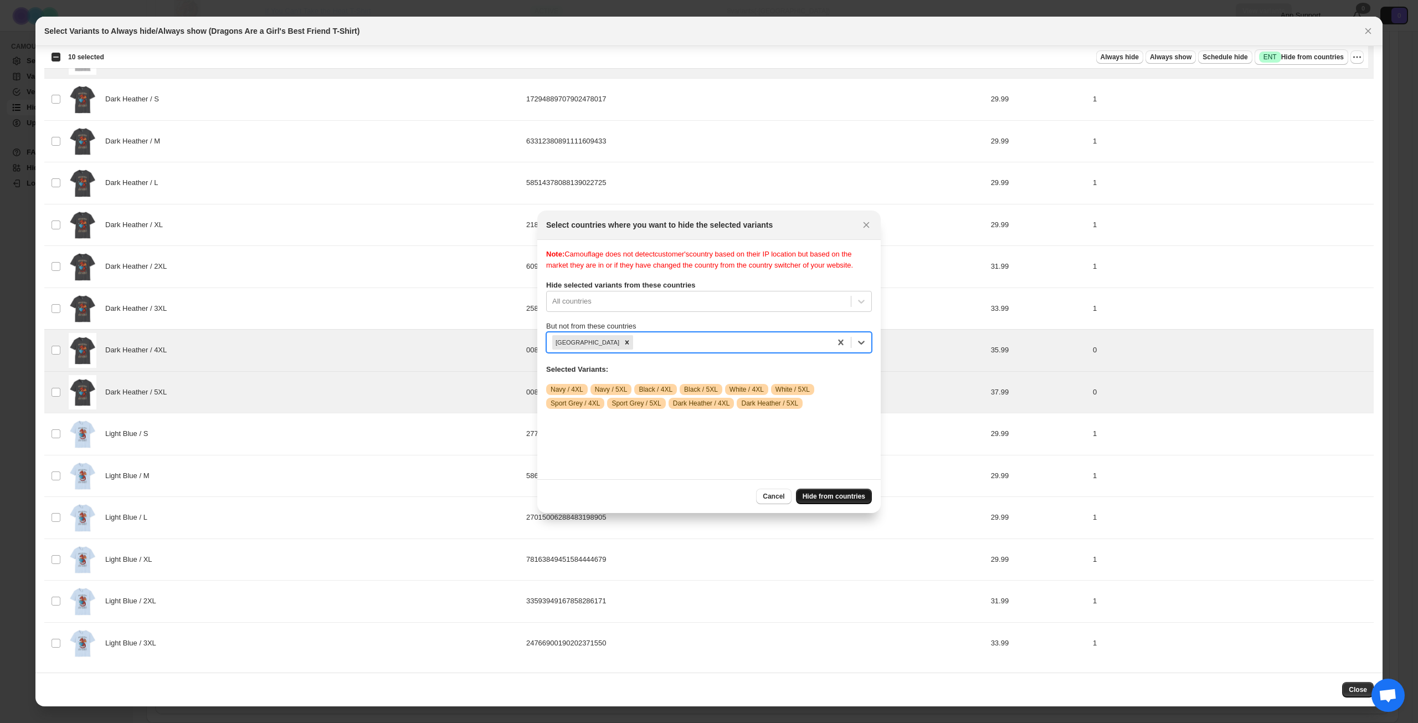
click at [825, 497] on span "Hide from countries" at bounding box center [834, 496] width 63 height 9
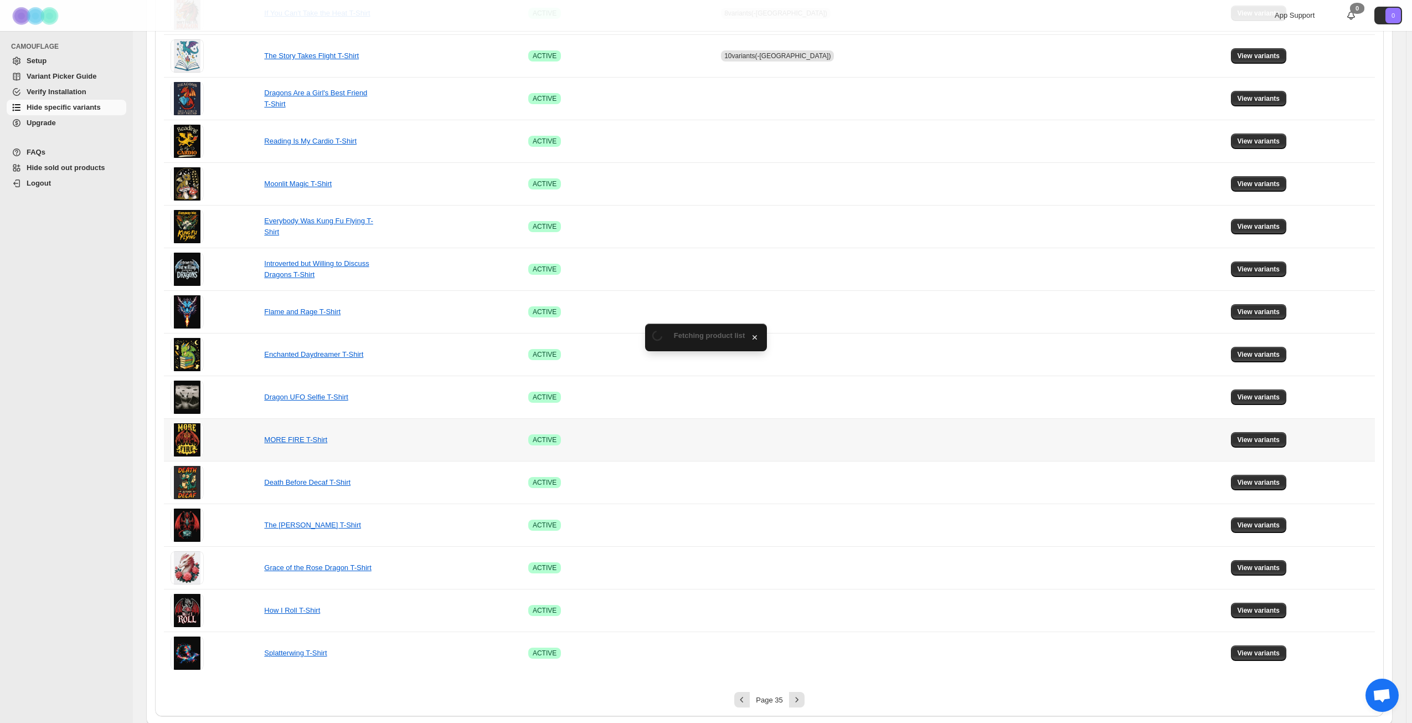
scroll to position [414, 0]
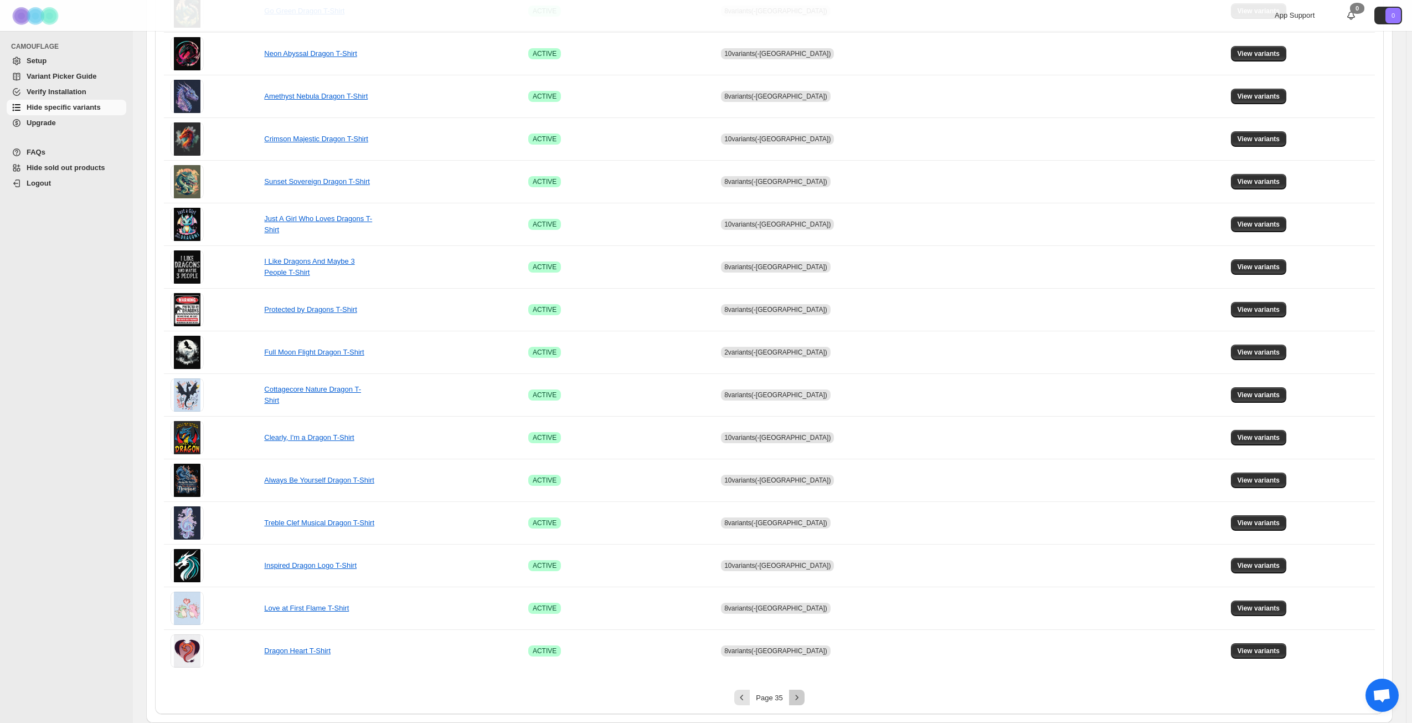
click at [795, 695] on icon "Next" at bounding box center [797, 697] width 11 height 11
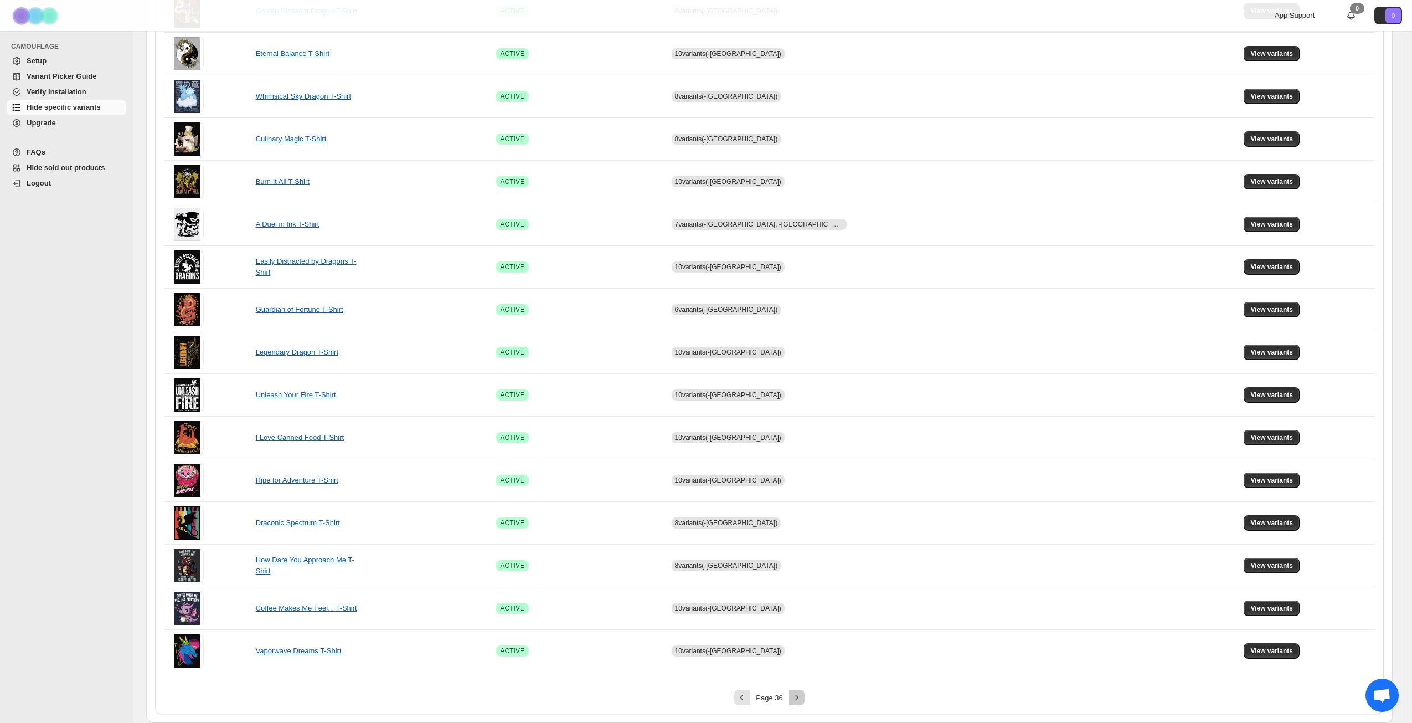
click at [799, 696] on icon "Next" at bounding box center [797, 697] width 11 height 11
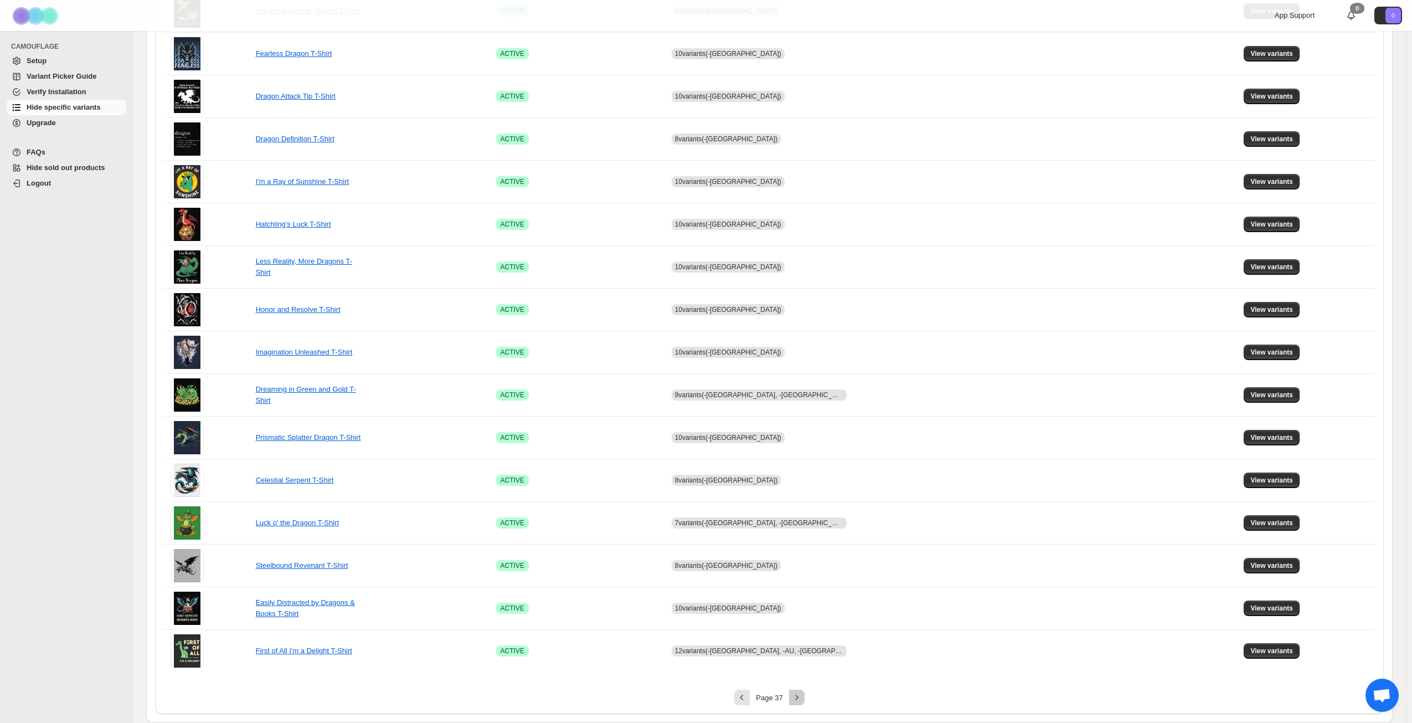
click at [799, 696] on icon "Next" at bounding box center [797, 697] width 11 height 11
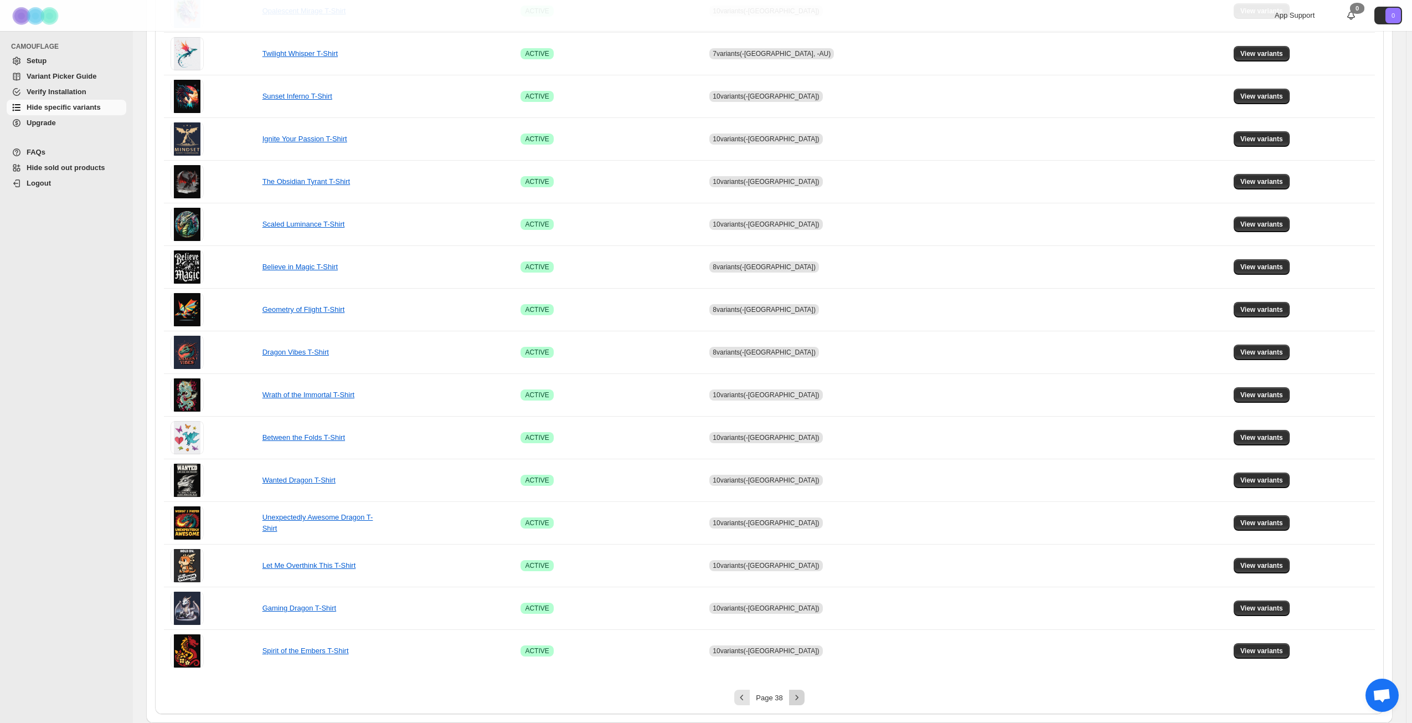
click at [802, 696] on icon "Next" at bounding box center [797, 697] width 11 height 11
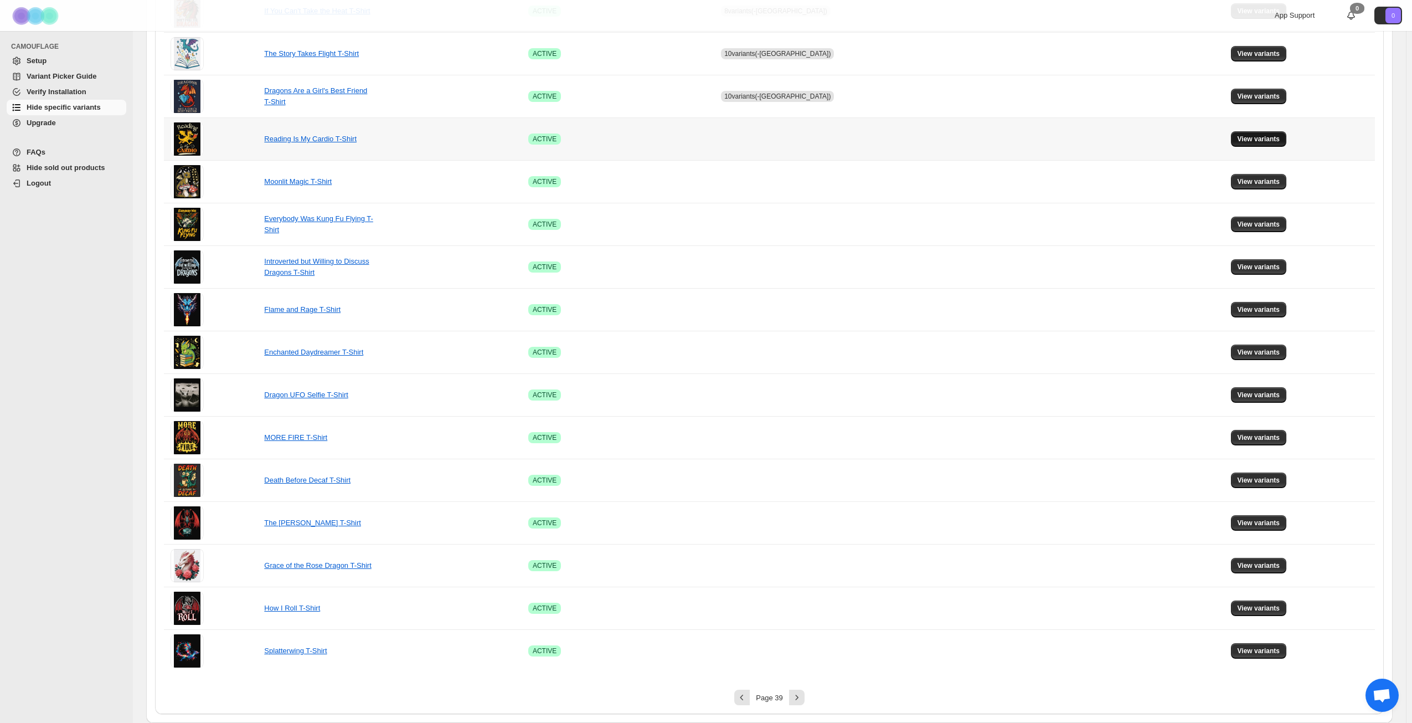
click at [1249, 138] on span "View variants" at bounding box center [1259, 139] width 43 height 9
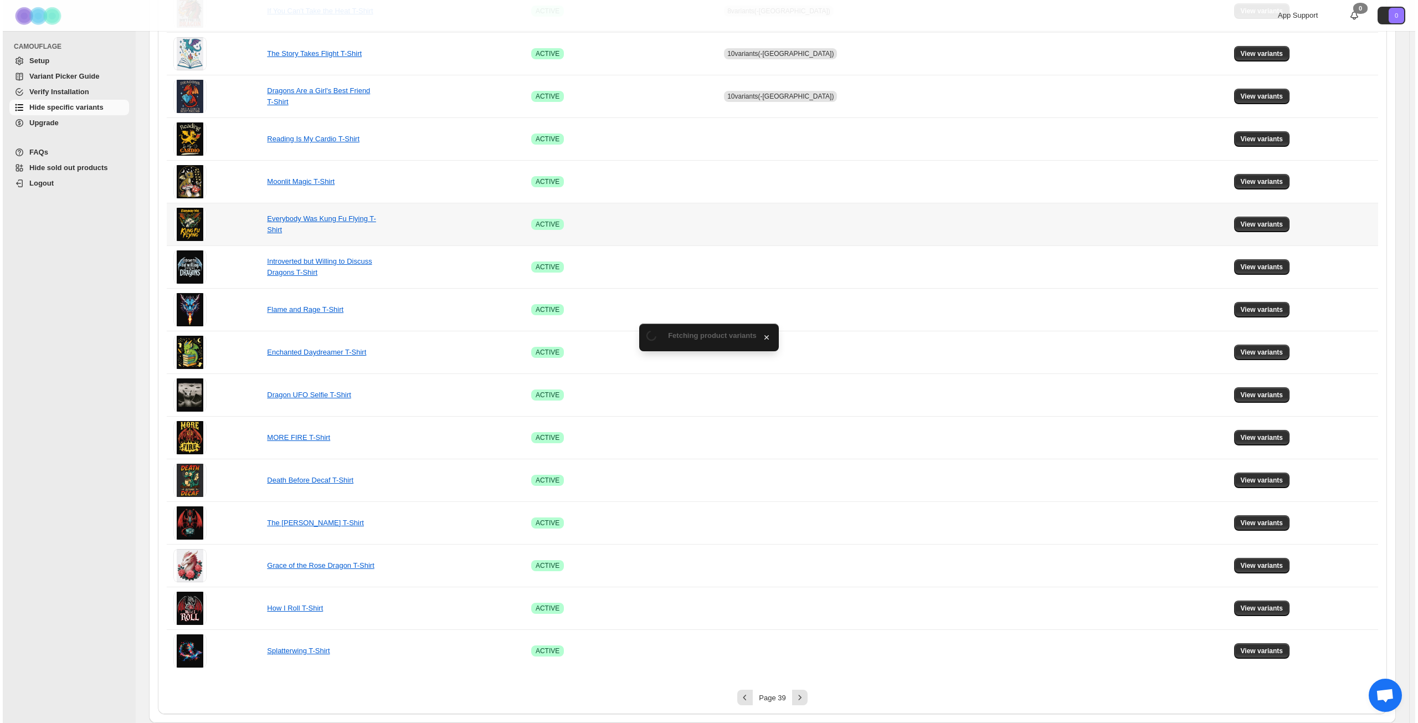
scroll to position [0, 0]
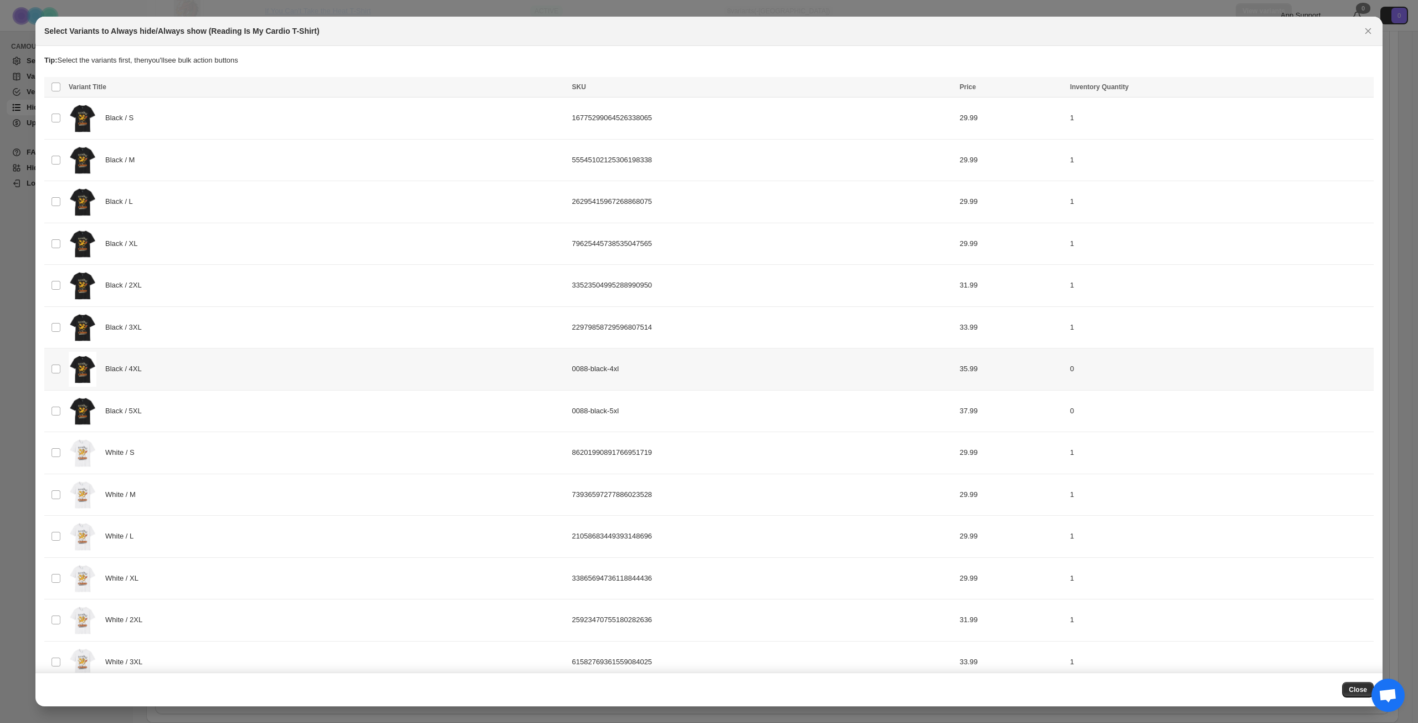
click at [230, 368] on div "Black / 4XL" at bounding box center [317, 369] width 497 height 35
click at [213, 412] on div "Black / 5XL" at bounding box center [317, 411] width 497 height 35
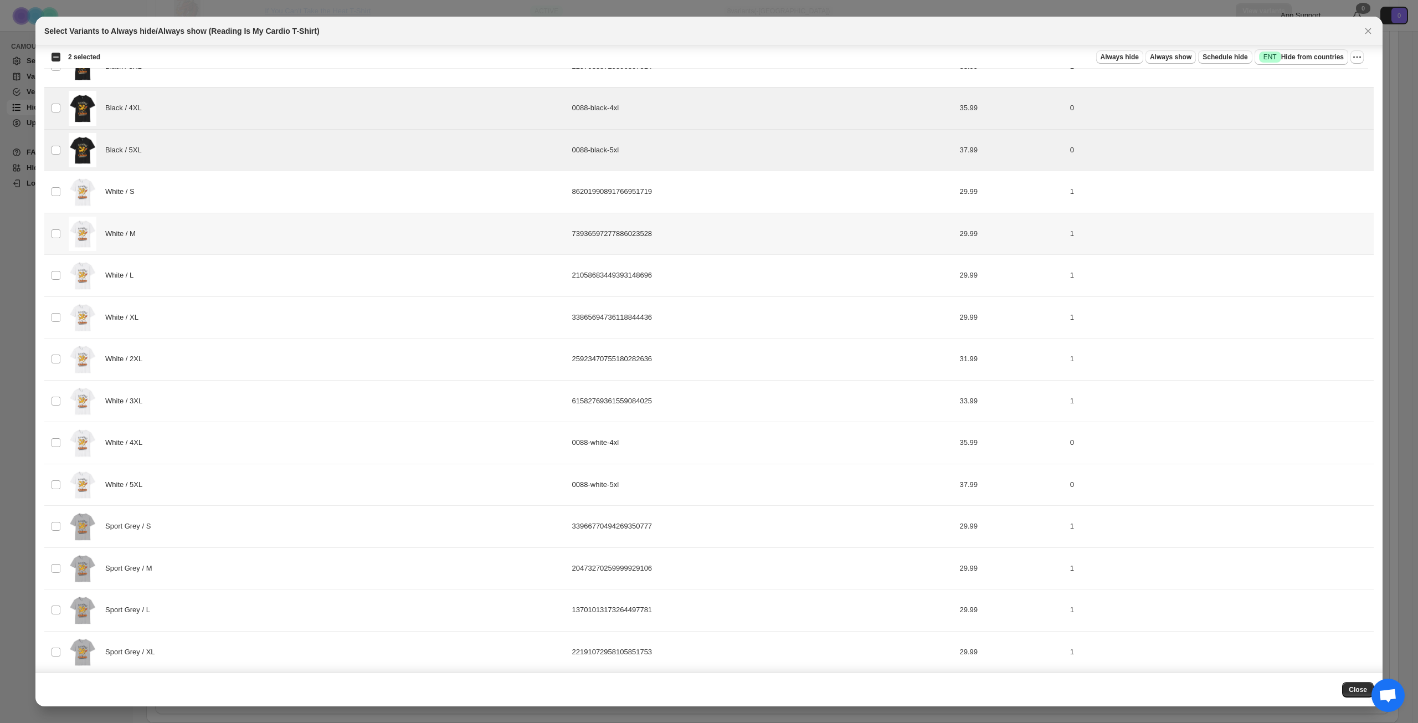
scroll to position [277, 0]
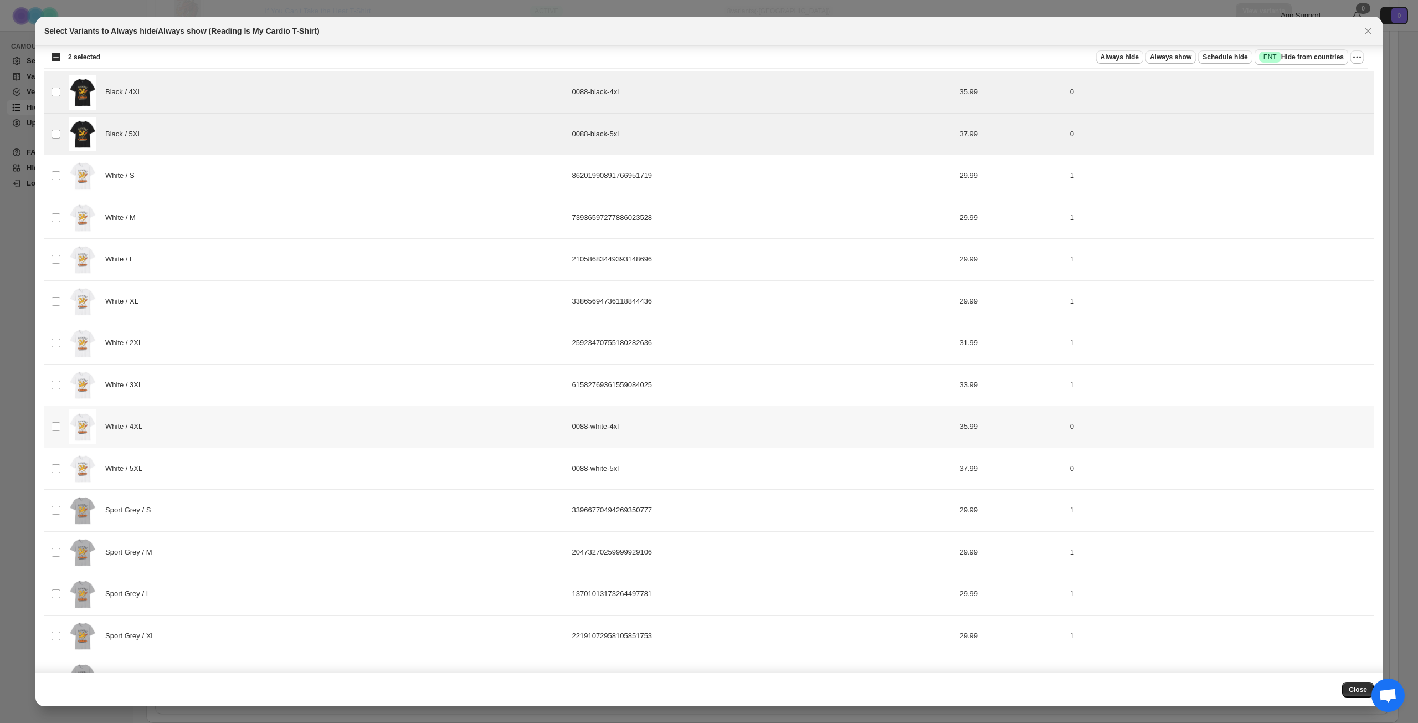
click at [232, 433] on div "White / 4XL" at bounding box center [317, 426] width 497 height 35
click at [216, 475] on div "White / 5XL" at bounding box center [317, 468] width 497 height 35
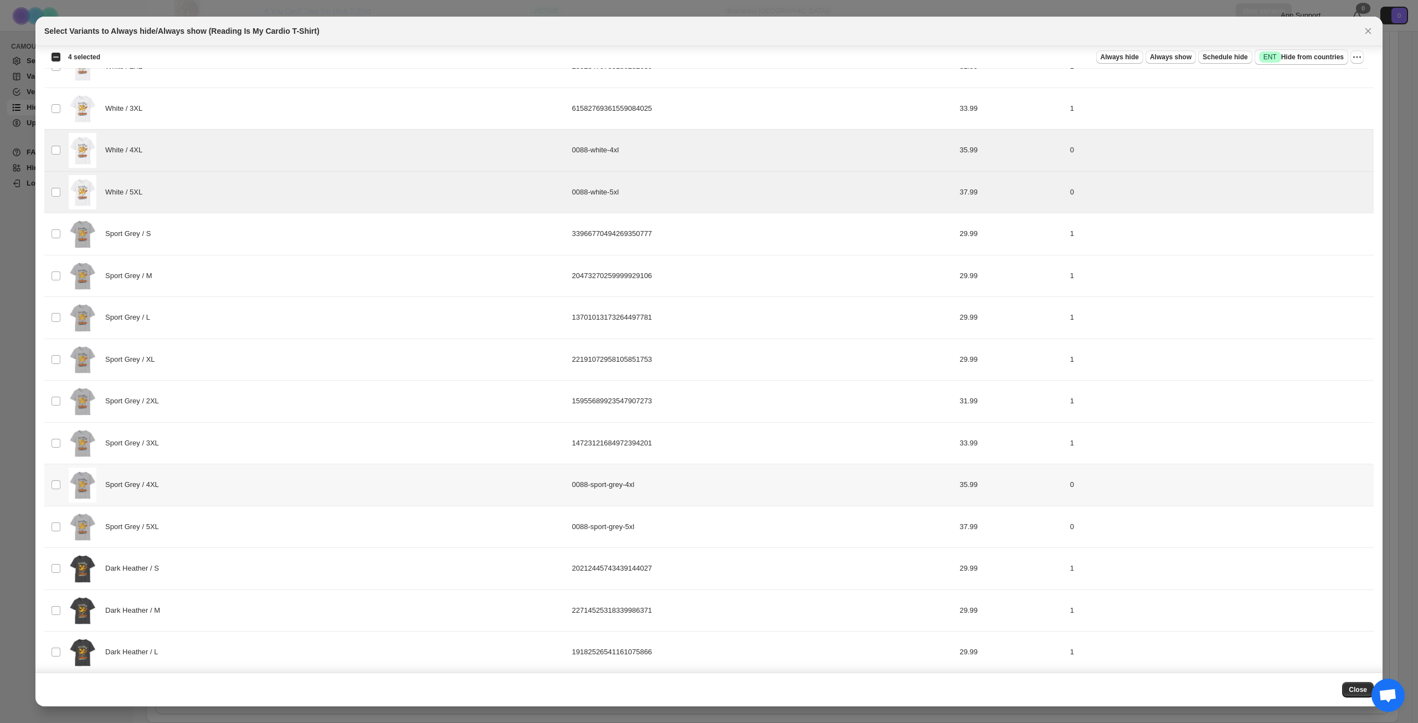
scroll to position [554, 0]
click at [220, 487] on div "Sport Grey / 4XL" at bounding box center [317, 484] width 497 height 35
click at [223, 521] on div "Sport Grey / 5XL" at bounding box center [317, 526] width 497 height 35
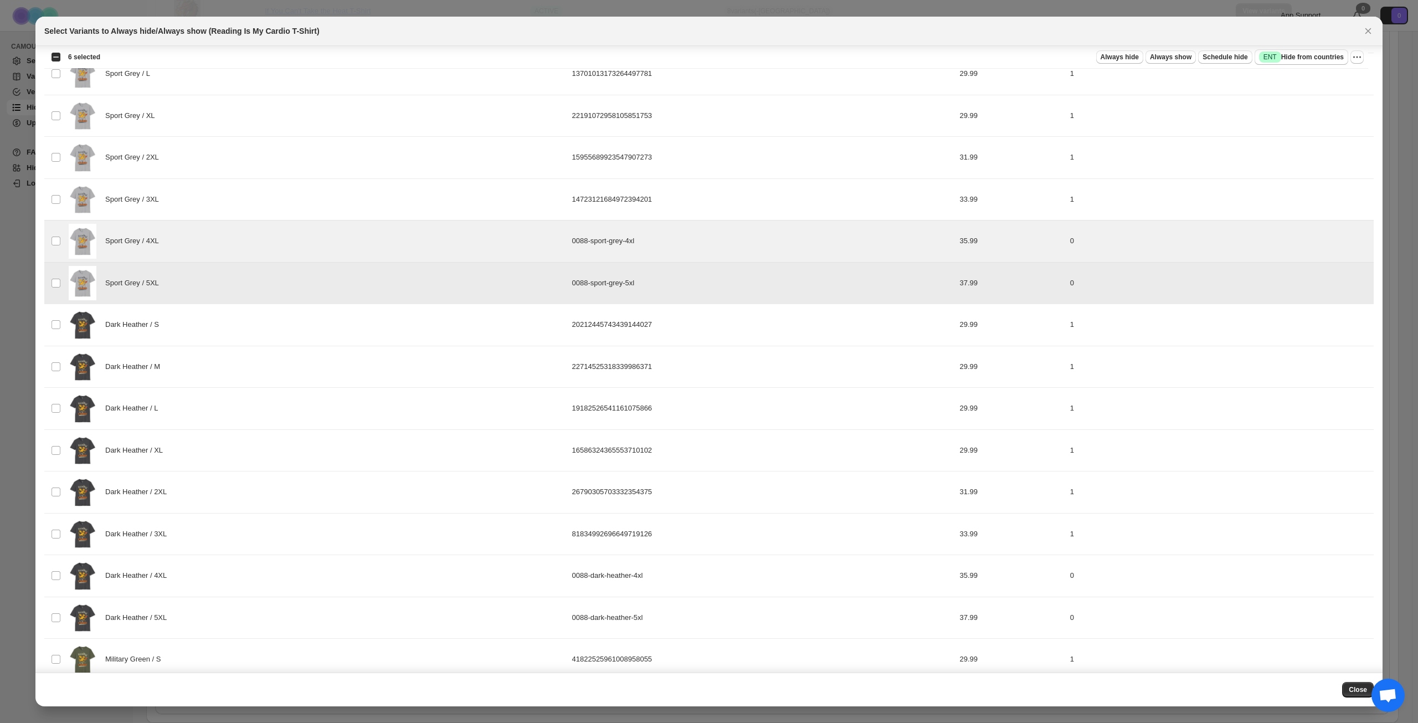
scroll to position [831, 0]
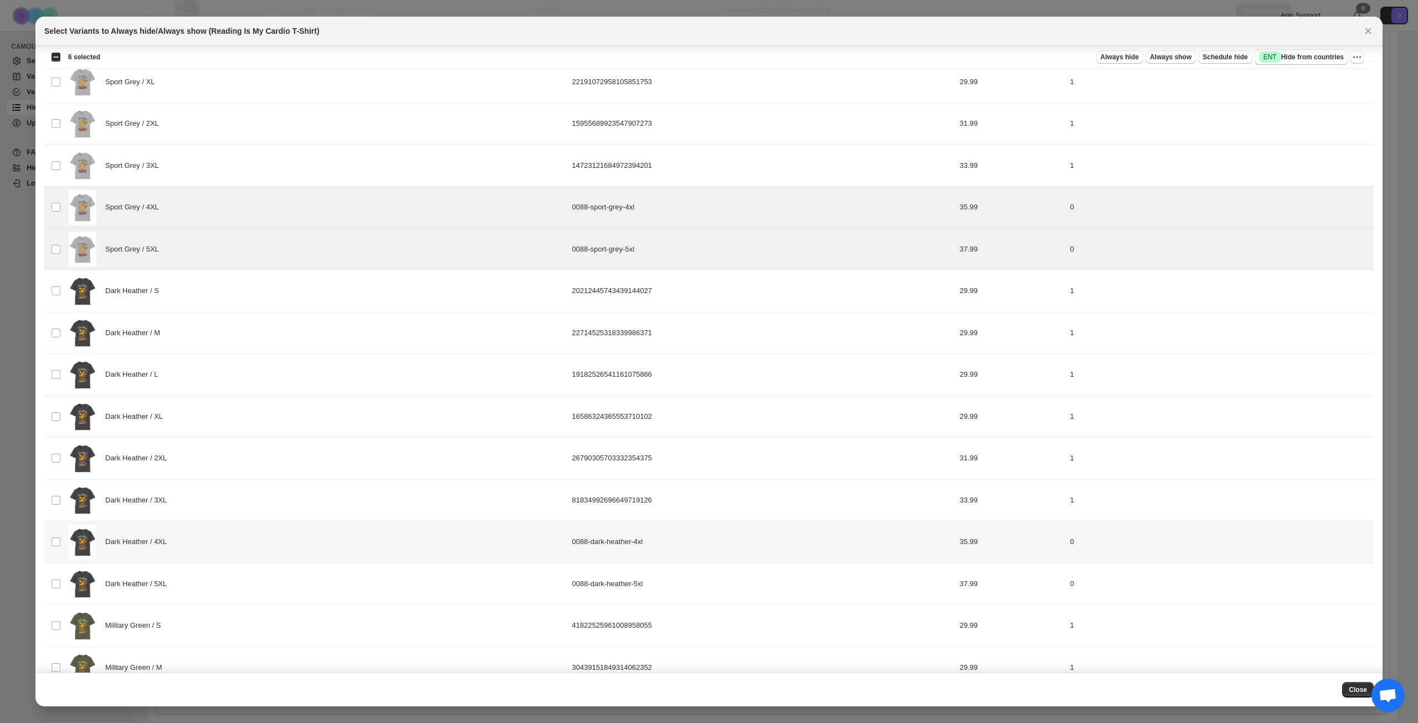
click at [213, 537] on div "Dark Heather / 4XL" at bounding box center [317, 542] width 497 height 35
click at [213, 582] on div "Dark Heather / 5XL" at bounding box center [317, 584] width 497 height 35
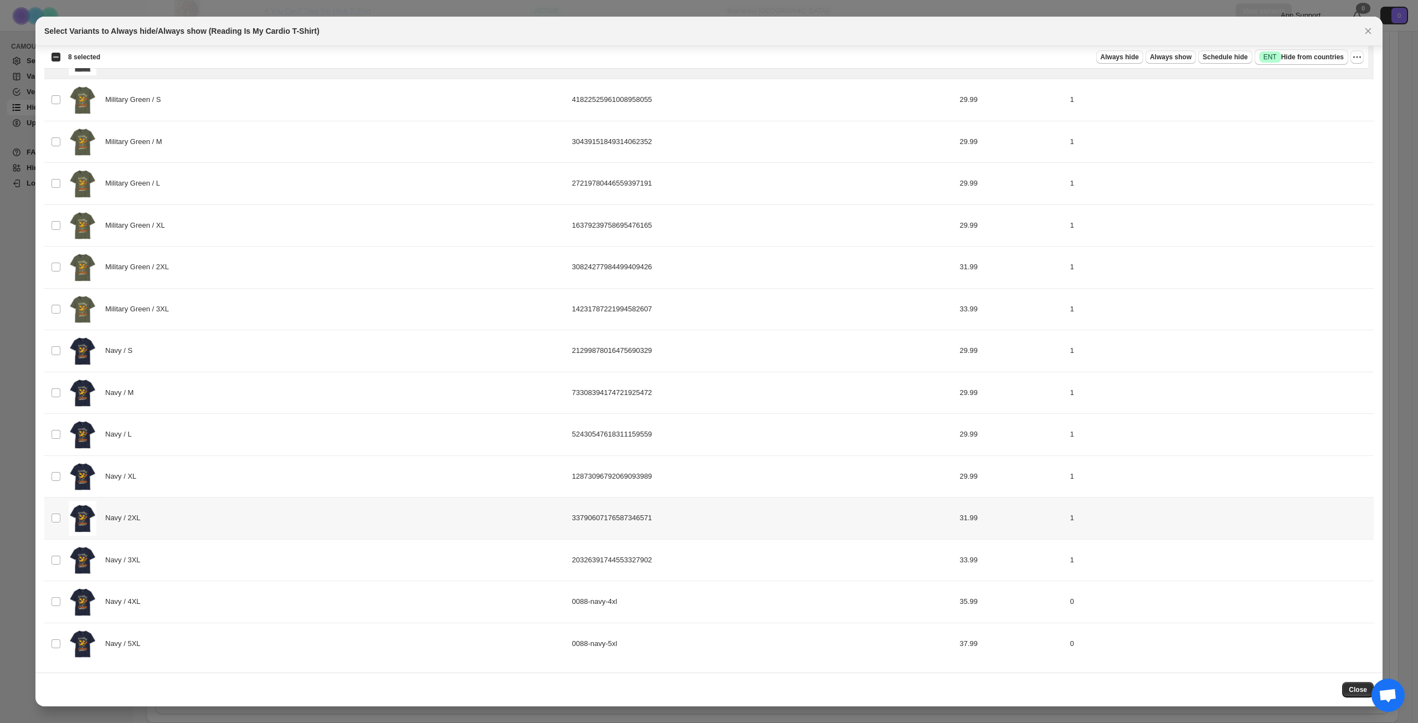
scroll to position [1357, 0]
click at [192, 603] on div "Navy / 4XL" at bounding box center [317, 601] width 497 height 35
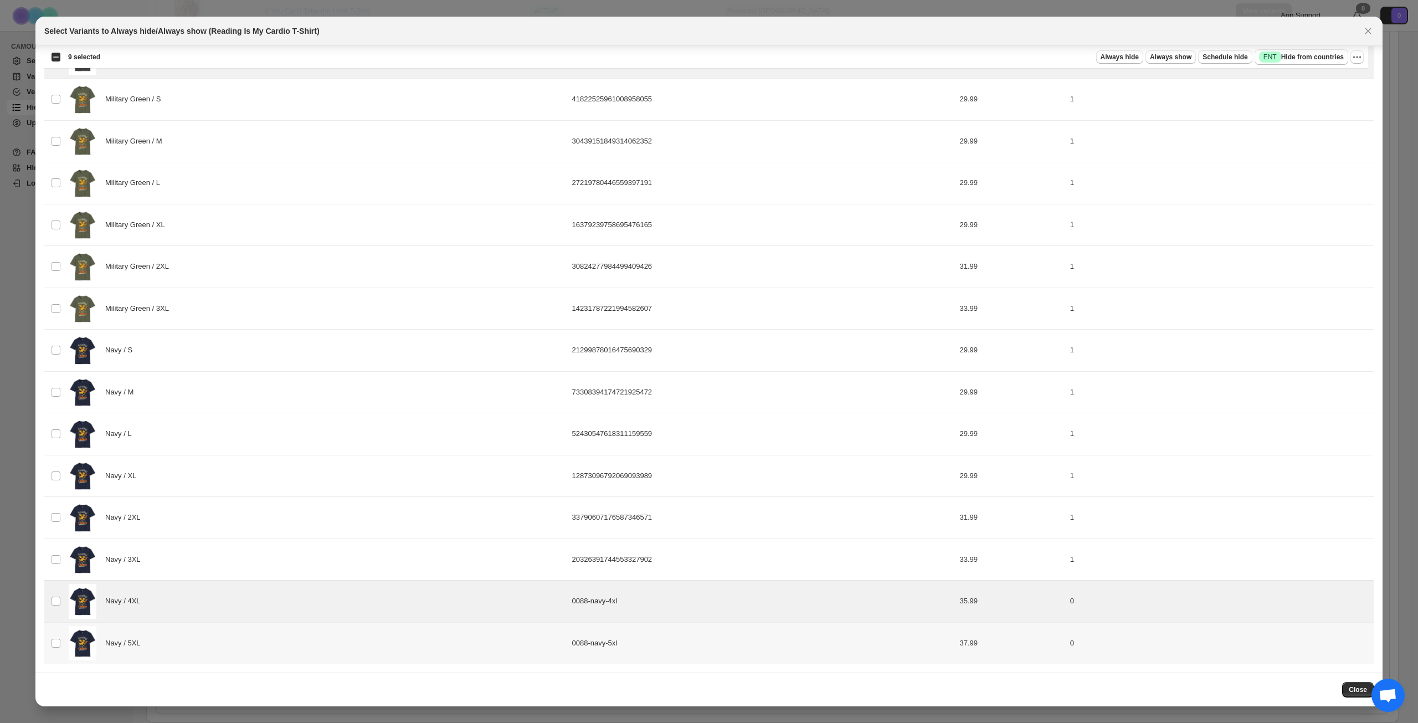
click at [201, 643] on div "Navy / 5XL" at bounding box center [317, 643] width 497 height 35
click at [1309, 53] on span "Success ENT Hide from countries" at bounding box center [1301, 57] width 85 height 11
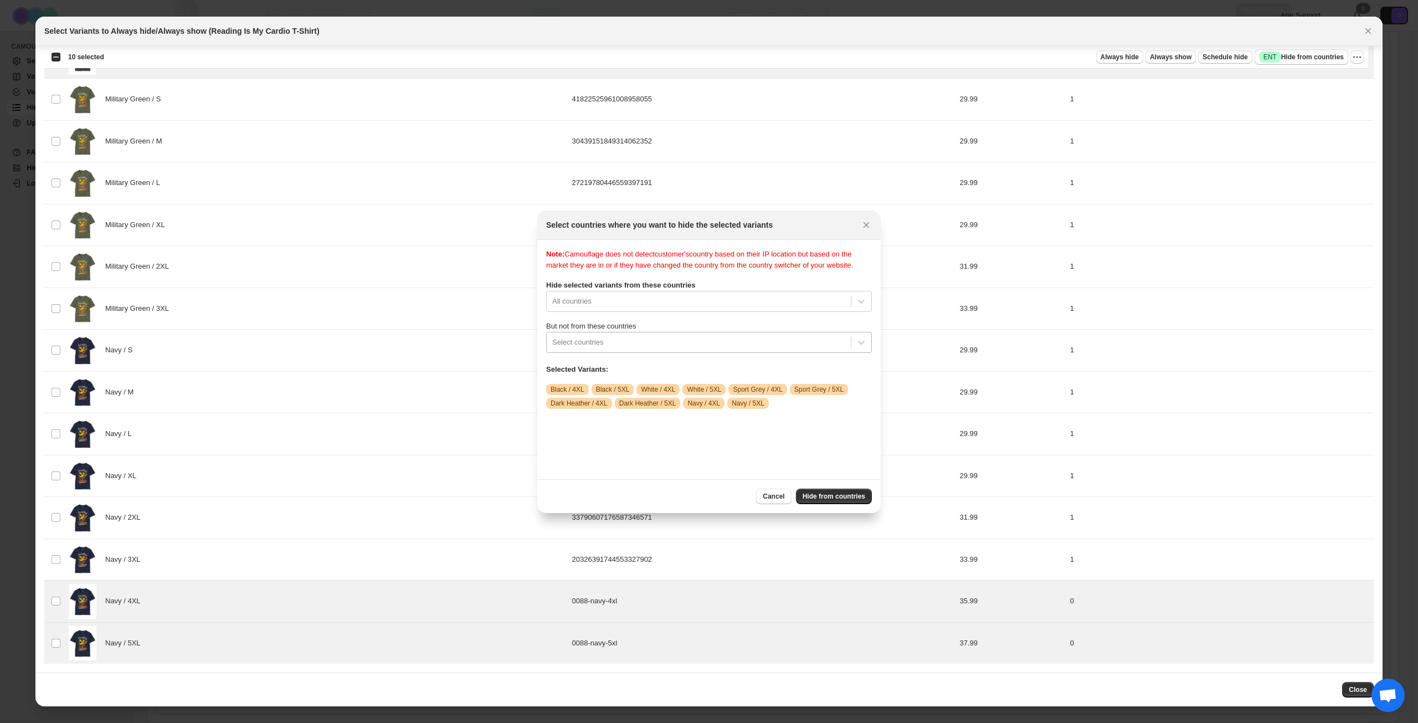
click at [666, 349] on div ":rkv:" at bounding box center [698, 342] width 293 height 13
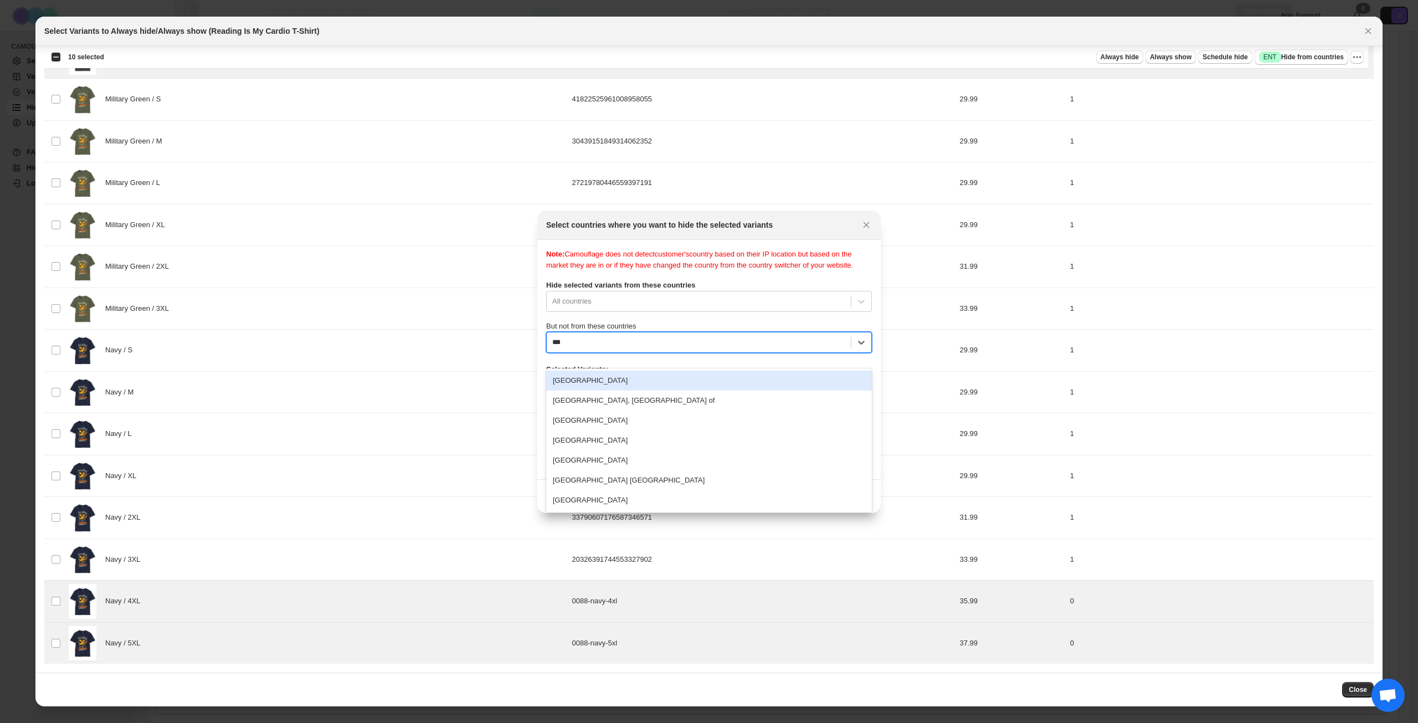
type input "****"
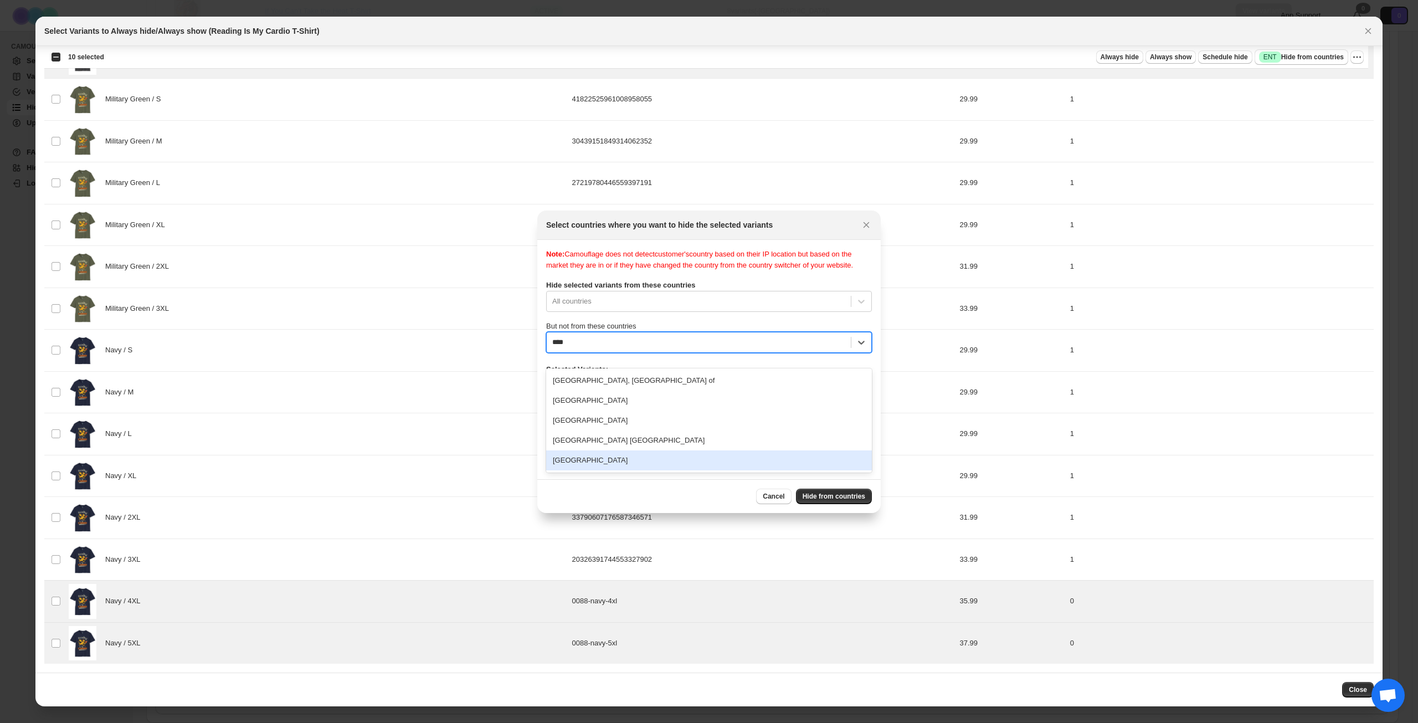
click at [632, 453] on div "[GEOGRAPHIC_DATA]" at bounding box center [709, 460] width 326 height 20
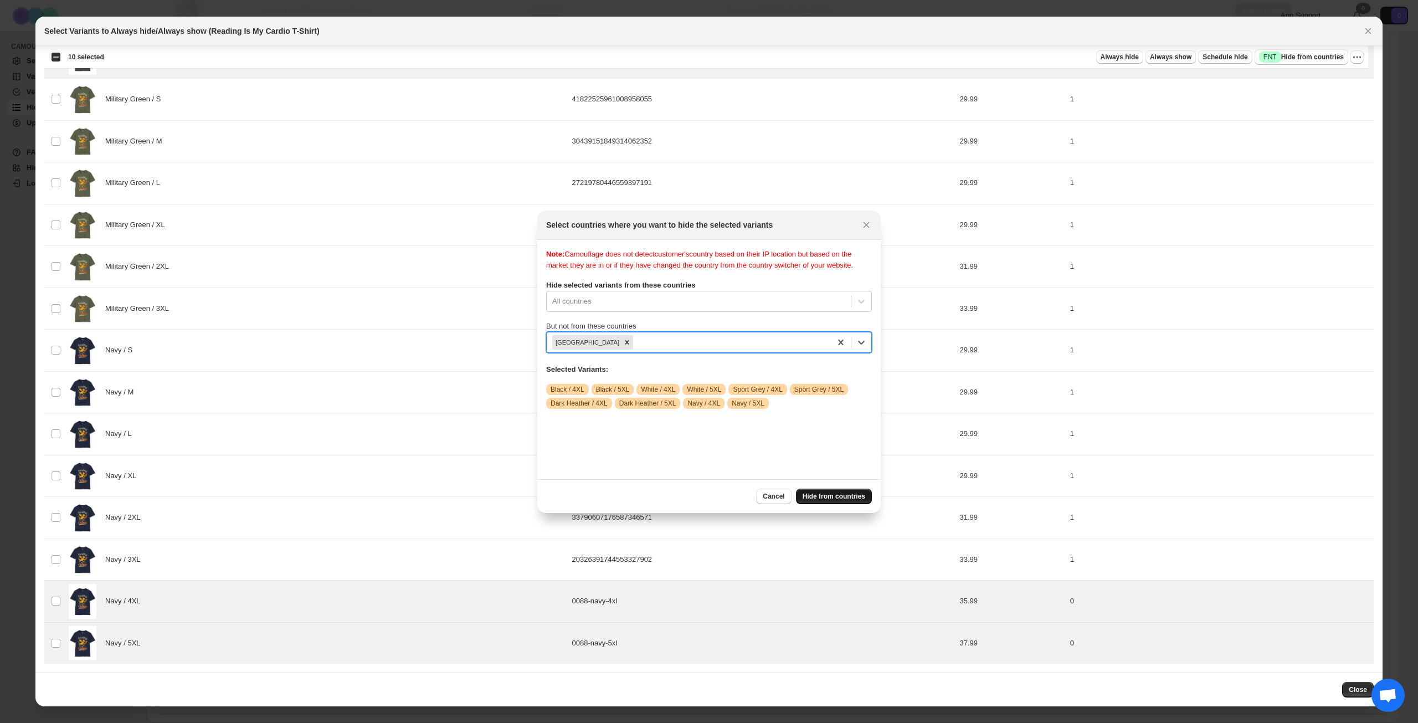
click at [822, 491] on button "Hide from countries" at bounding box center [834, 497] width 76 height 16
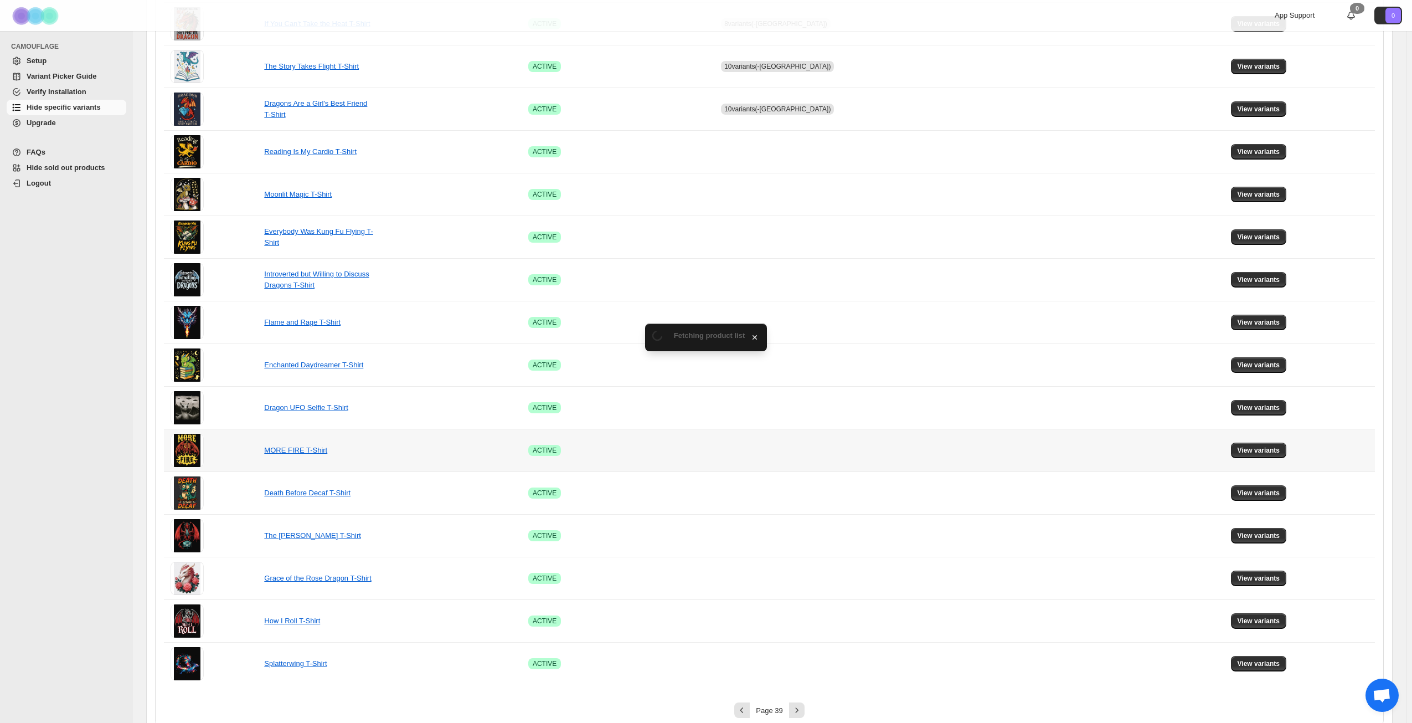
scroll to position [414, 0]
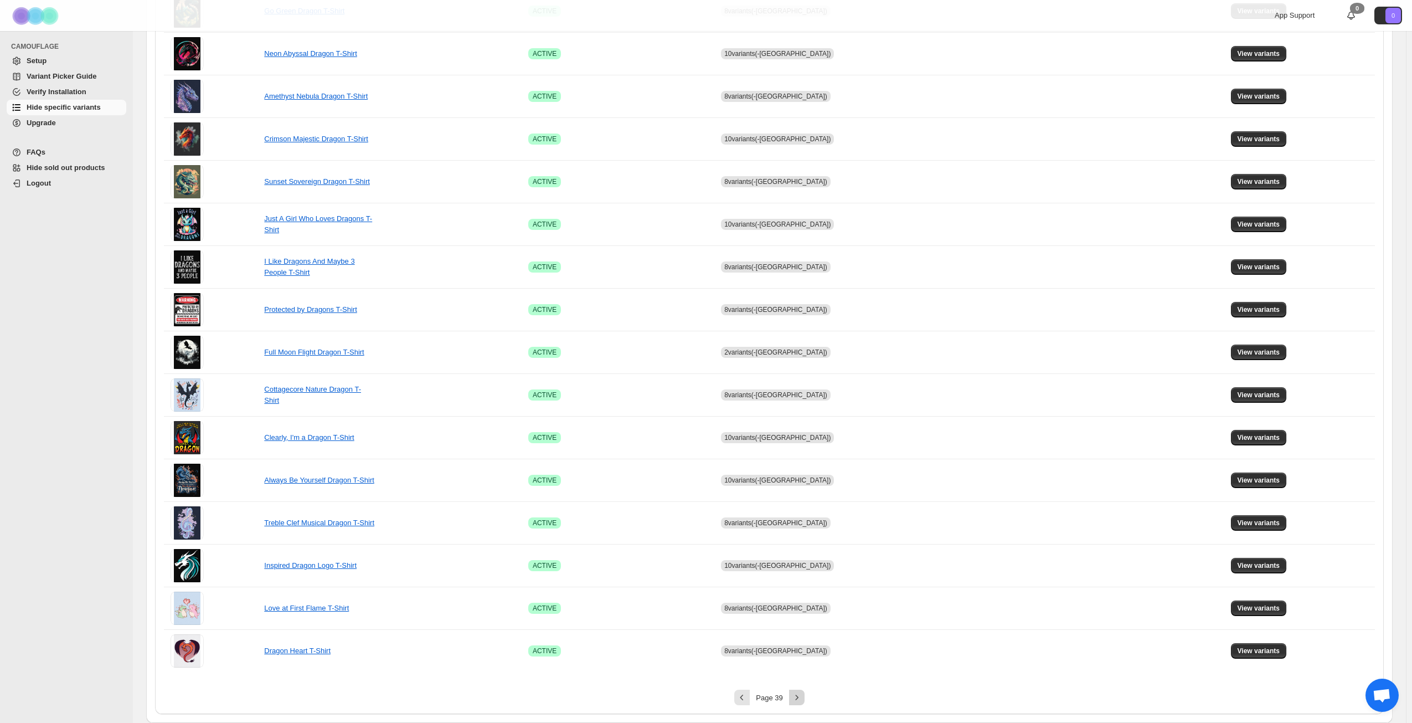
click at [798, 699] on icon "Next" at bounding box center [797, 697] width 11 height 11
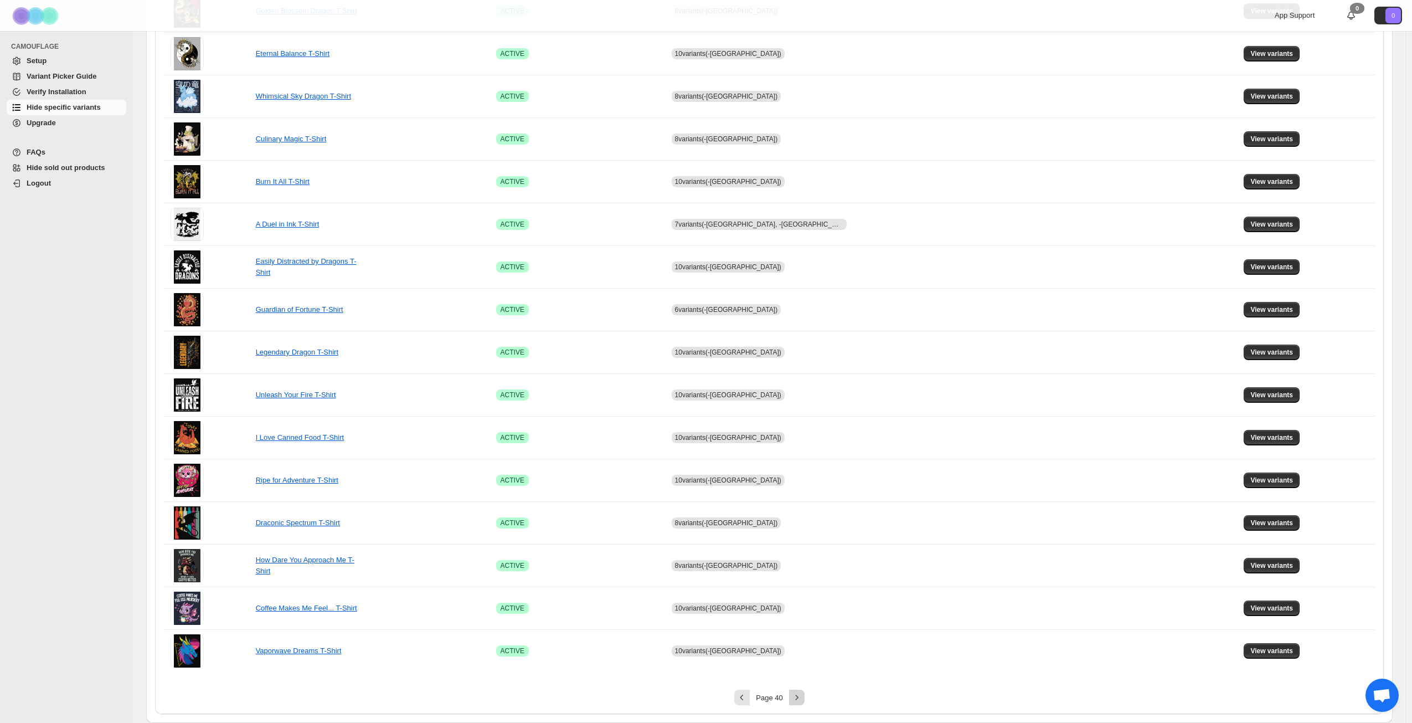
click at [803, 698] on icon "Next" at bounding box center [797, 697] width 11 height 11
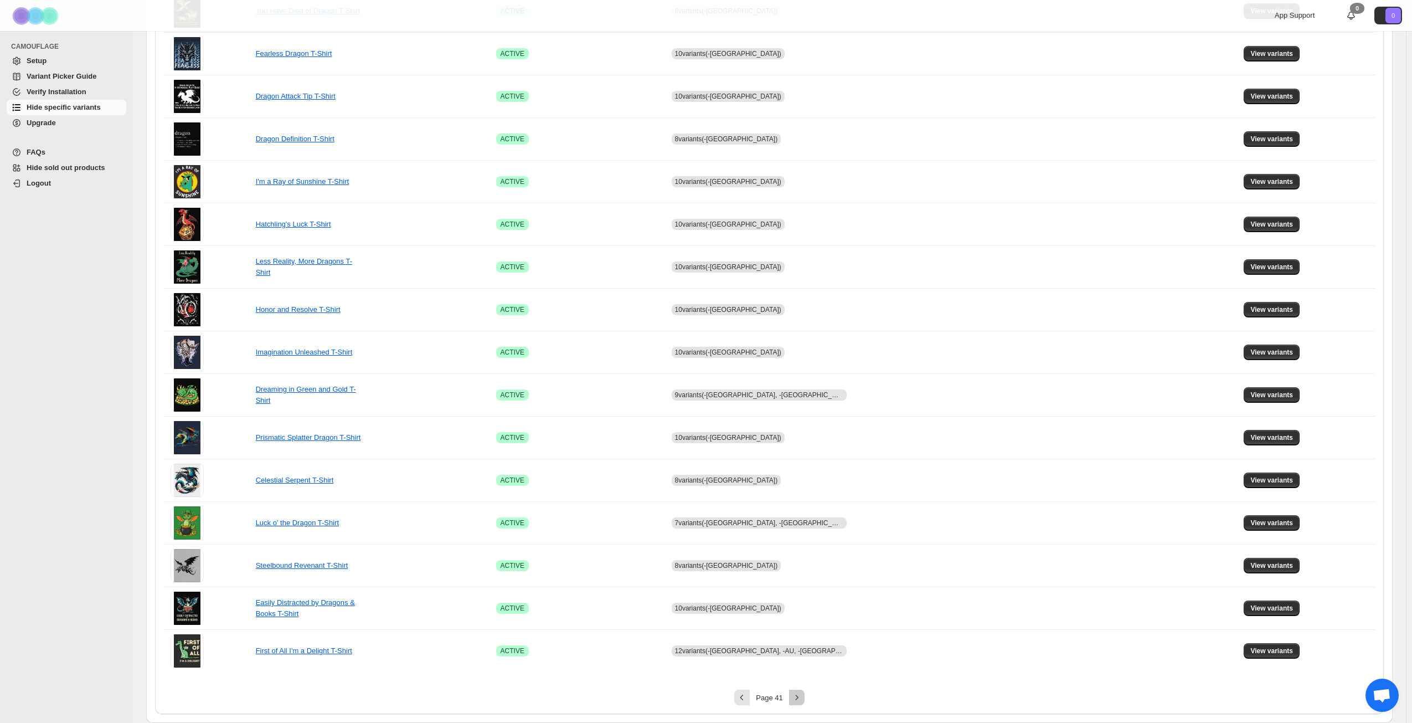
click at [801, 698] on icon "Next" at bounding box center [797, 697] width 11 height 11
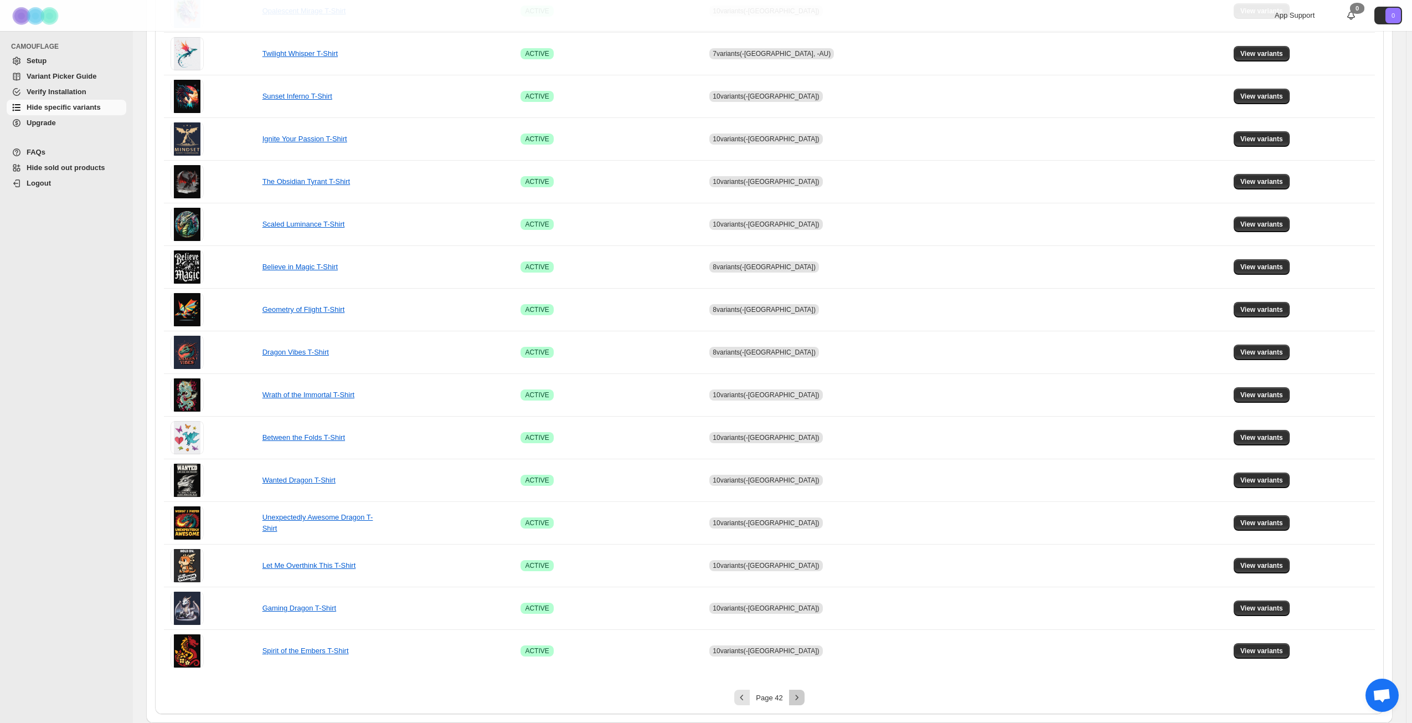
click at [798, 698] on icon "Next" at bounding box center [796, 697] width 3 height 5
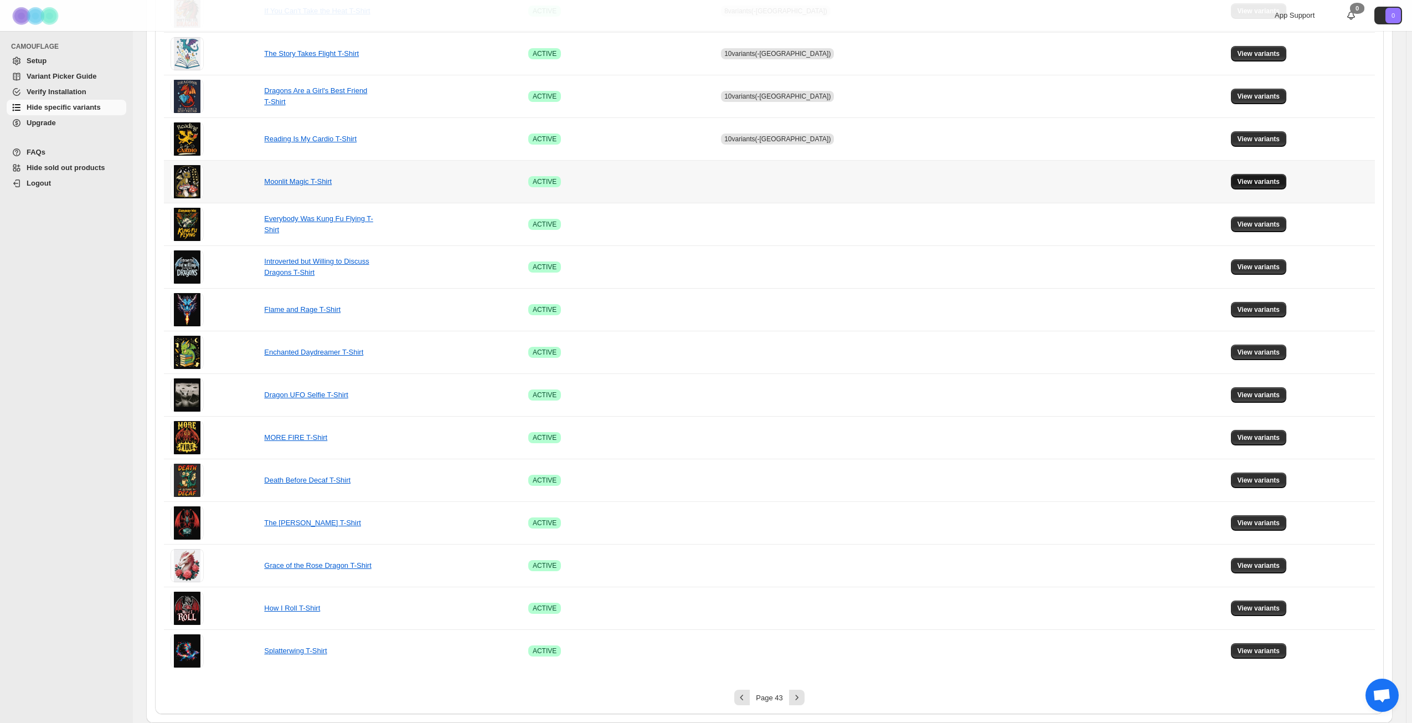
click at [1260, 181] on span "View variants" at bounding box center [1259, 181] width 43 height 9
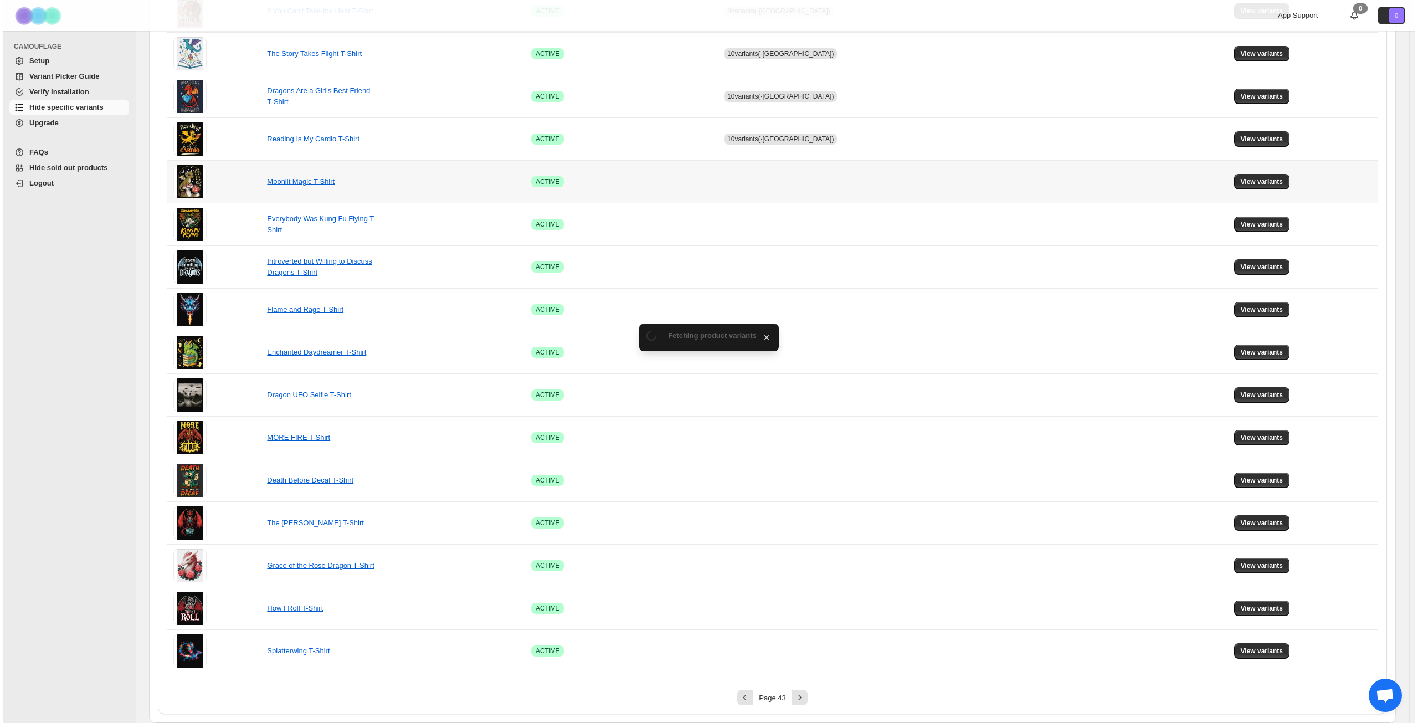
scroll to position [0, 0]
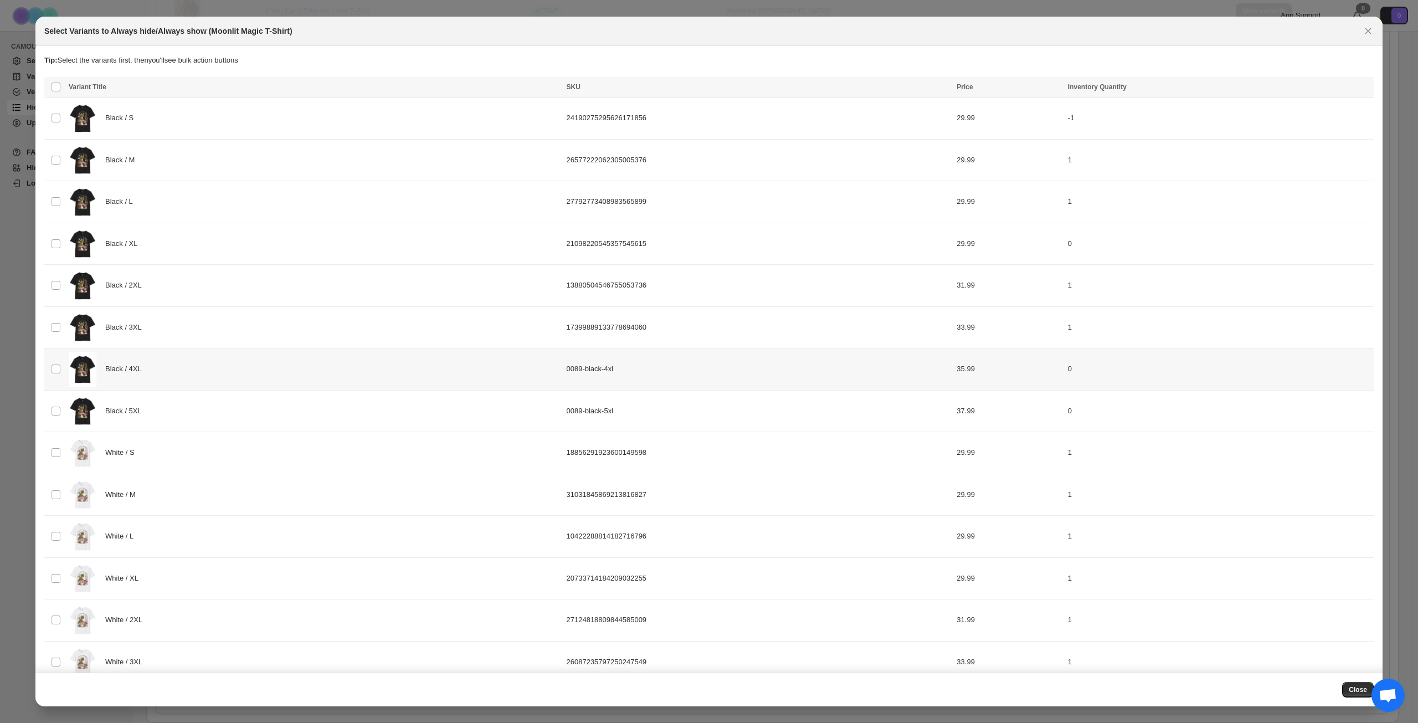
click at [245, 374] on div "Black / 4XL" at bounding box center [314, 369] width 491 height 35
click at [236, 407] on div "Black / 5XL" at bounding box center [314, 411] width 491 height 35
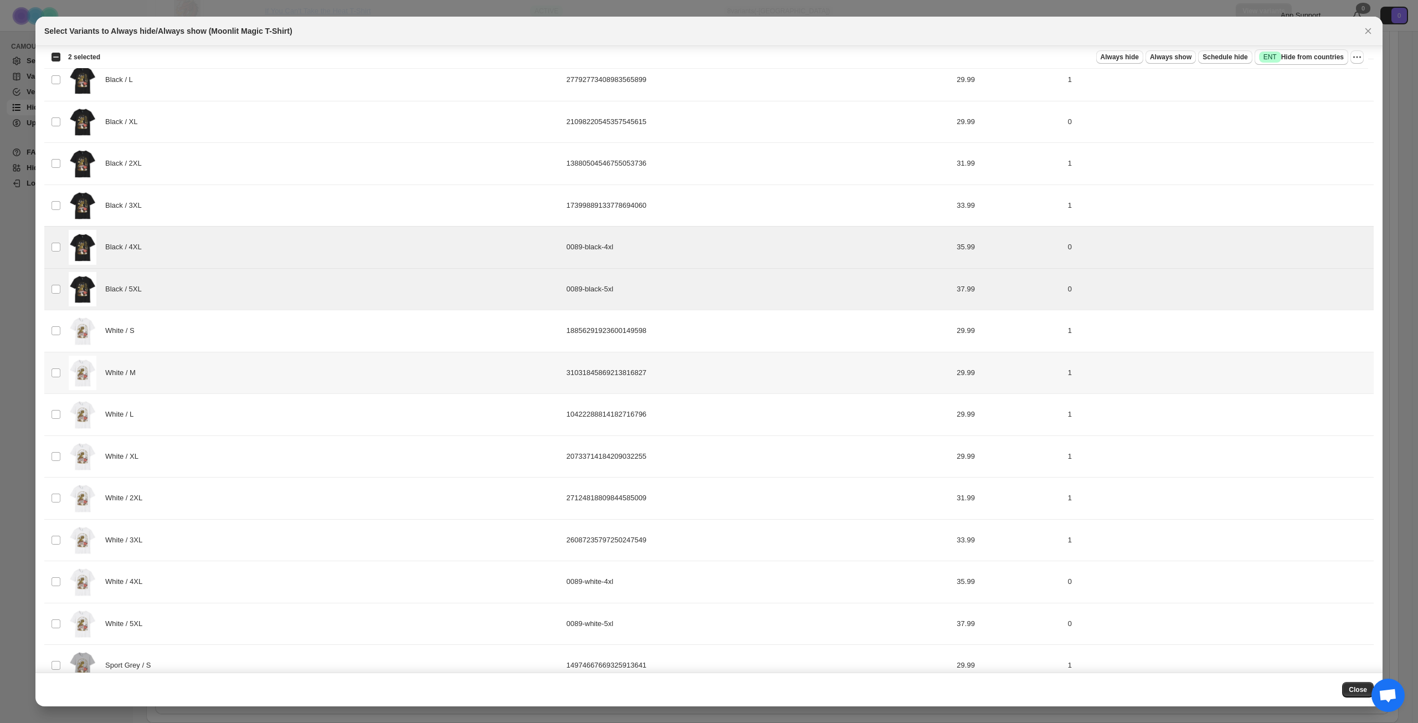
scroll to position [222, 0]
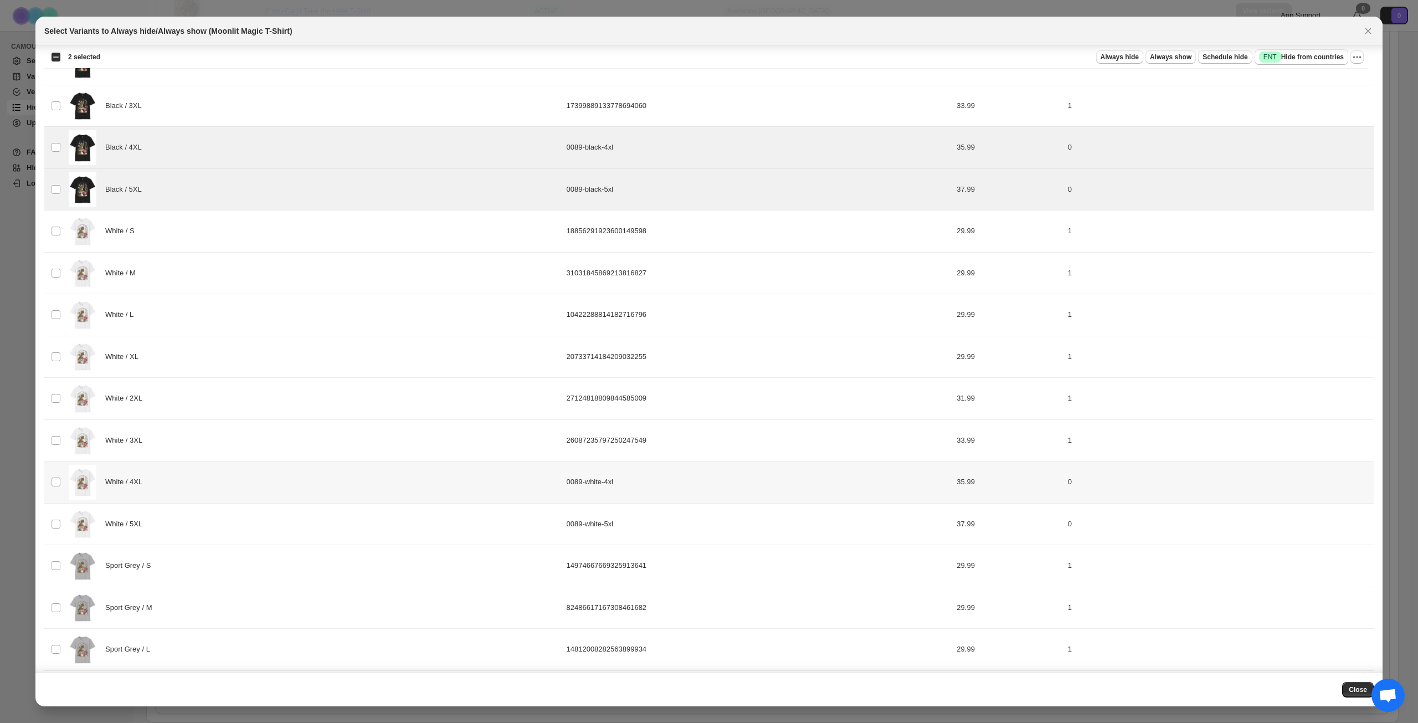
click at [220, 487] on div "White / 4XL" at bounding box center [314, 482] width 491 height 35
click at [213, 532] on div "White / 5XL" at bounding box center [314, 524] width 491 height 35
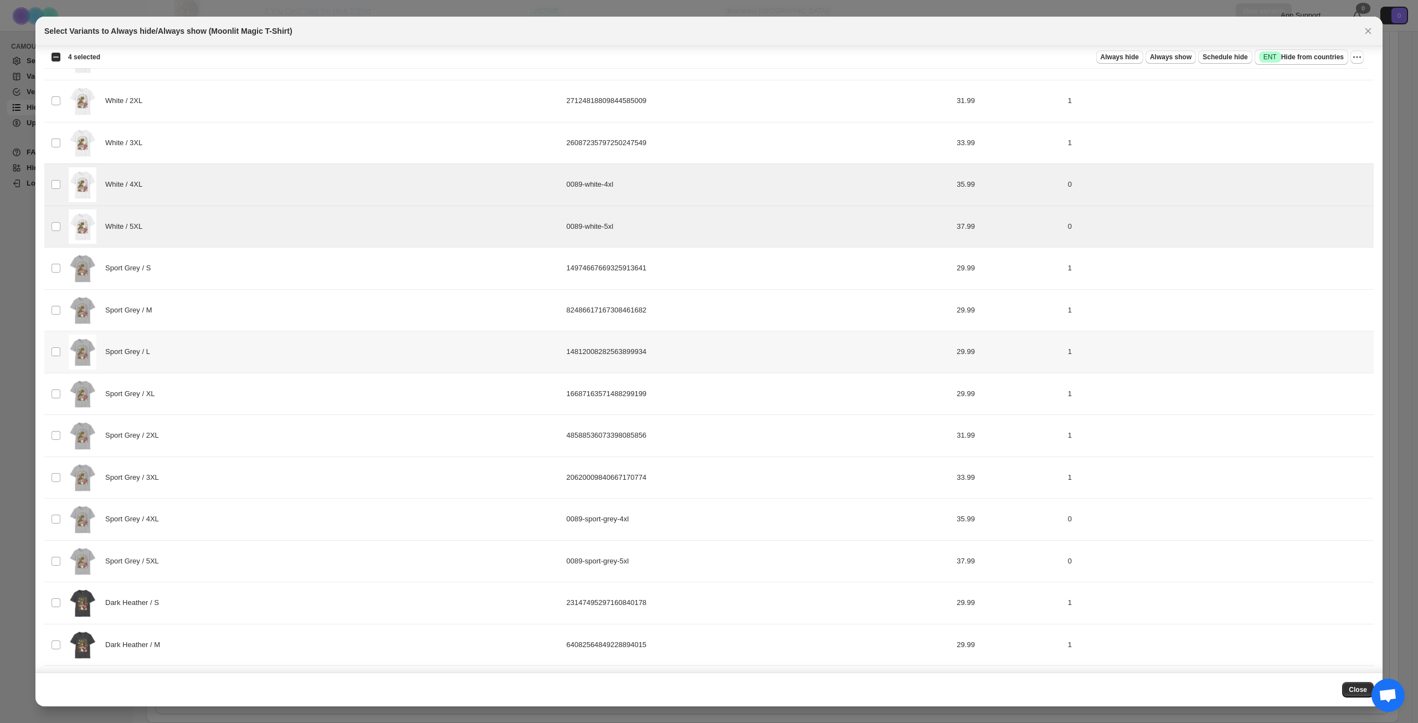
scroll to position [554, 0]
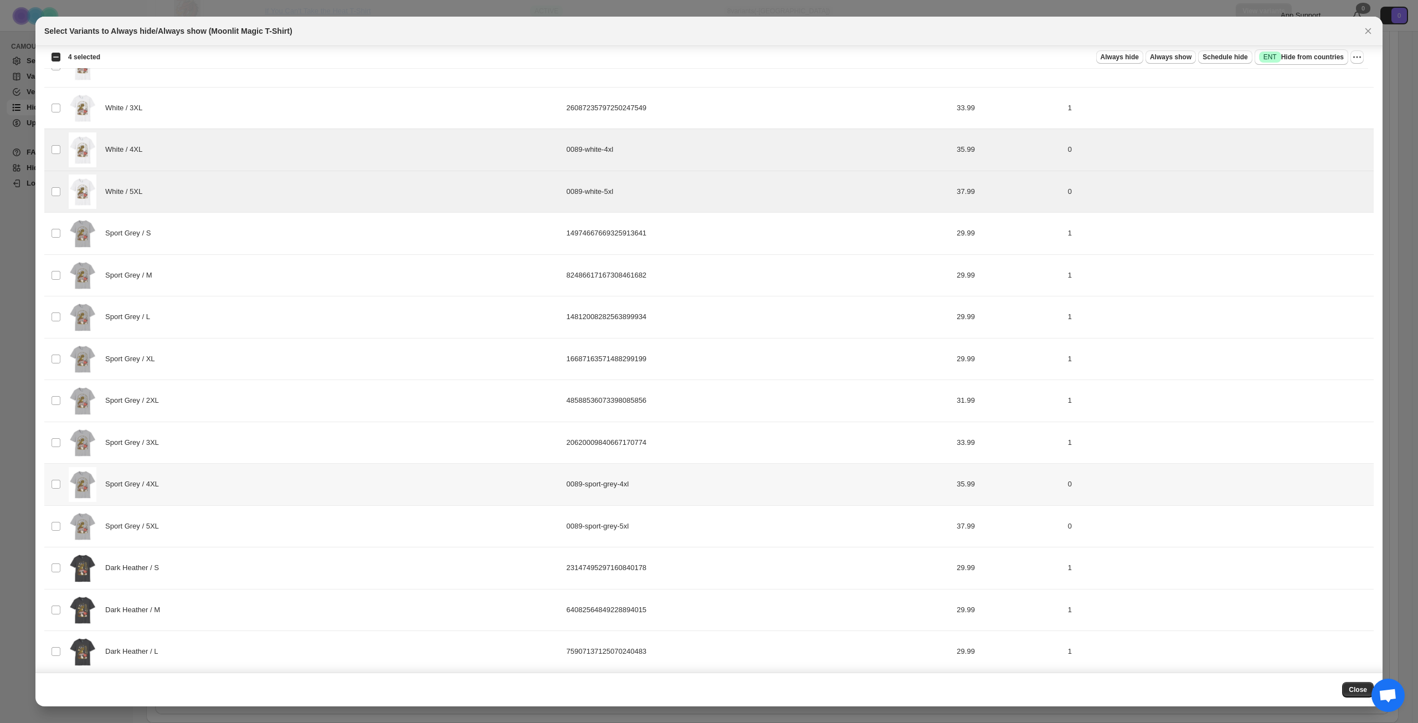
click at [230, 490] on div "Sport Grey / 4XL" at bounding box center [314, 484] width 491 height 35
click at [223, 523] on div "Sport Grey / 5XL" at bounding box center [314, 526] width 491 height 35
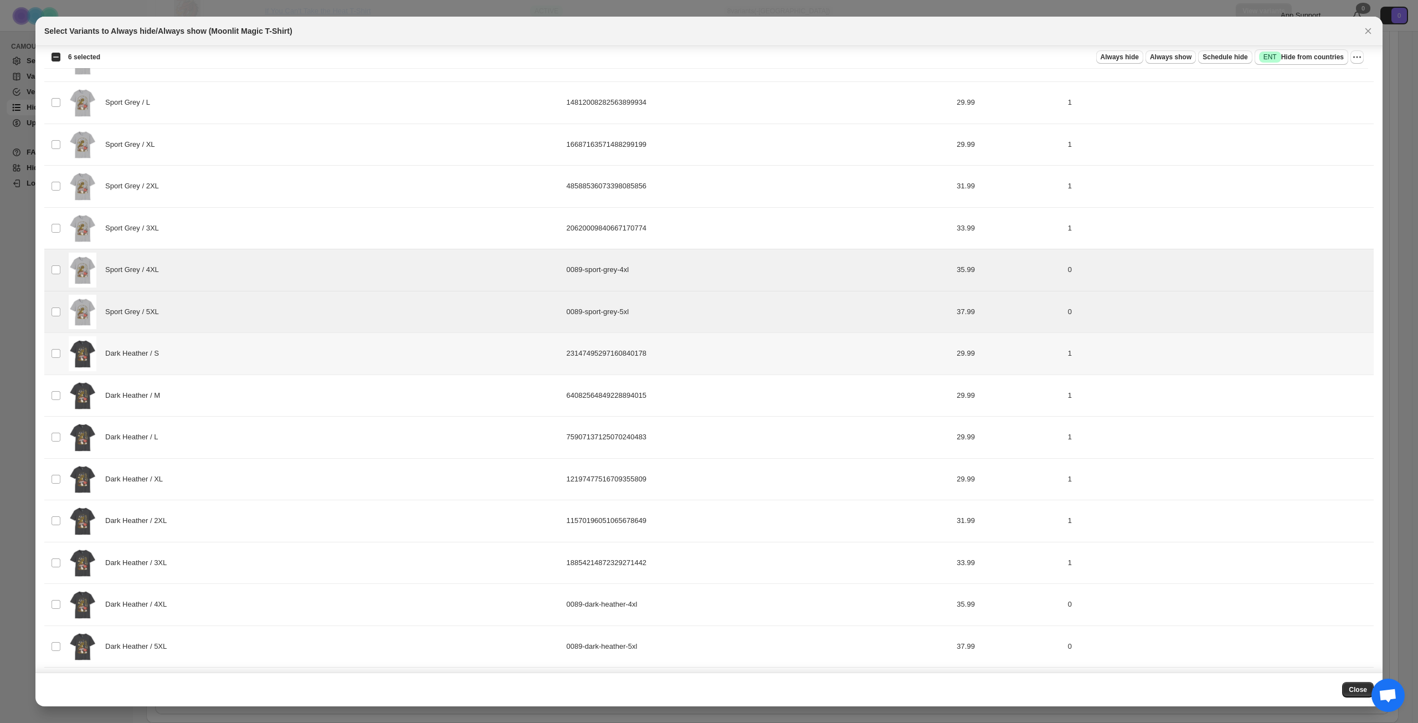
scroll to position [886, 0]
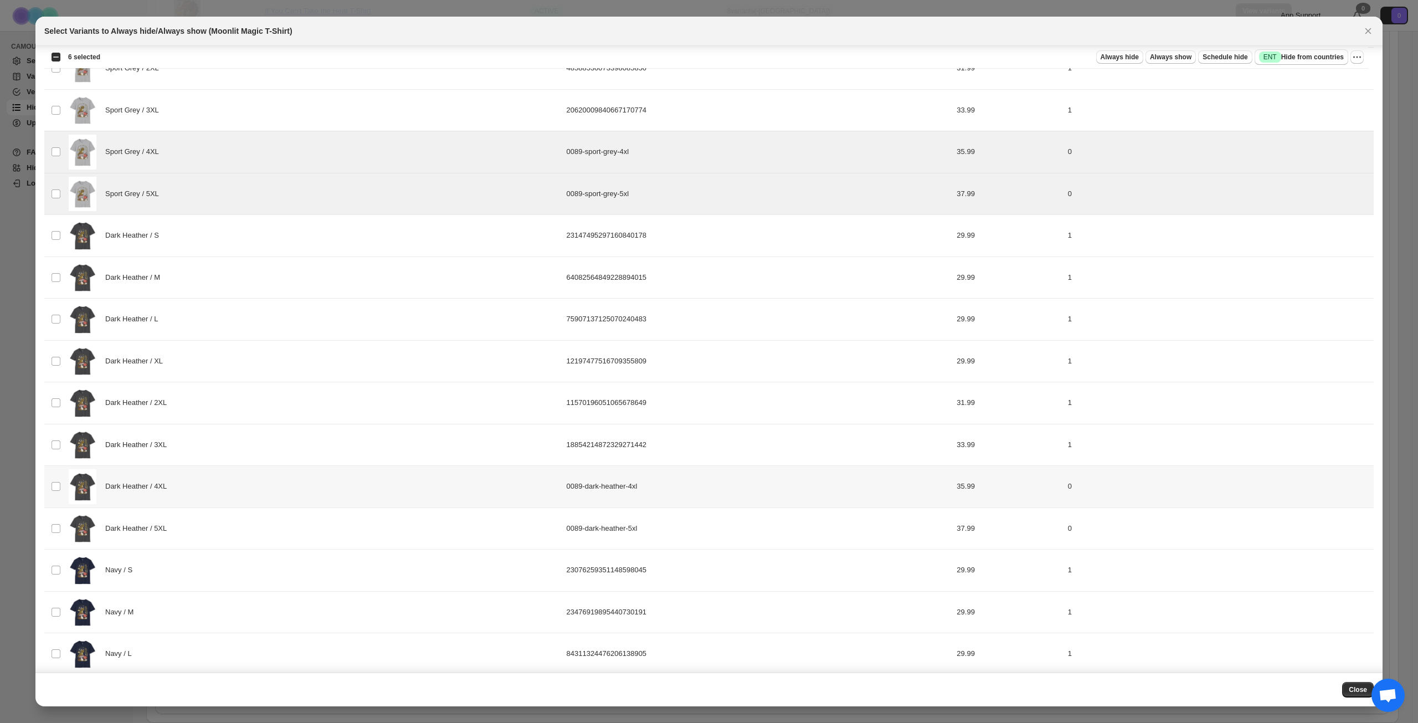
click at [224, 489] on div "Dark Heather / 4XL" at bounding box center [314, 486] width 491 height 35
click at [222, 527] on div "Dark Heather / 5XL" at bounding box center [314, 528] width 491 height 35
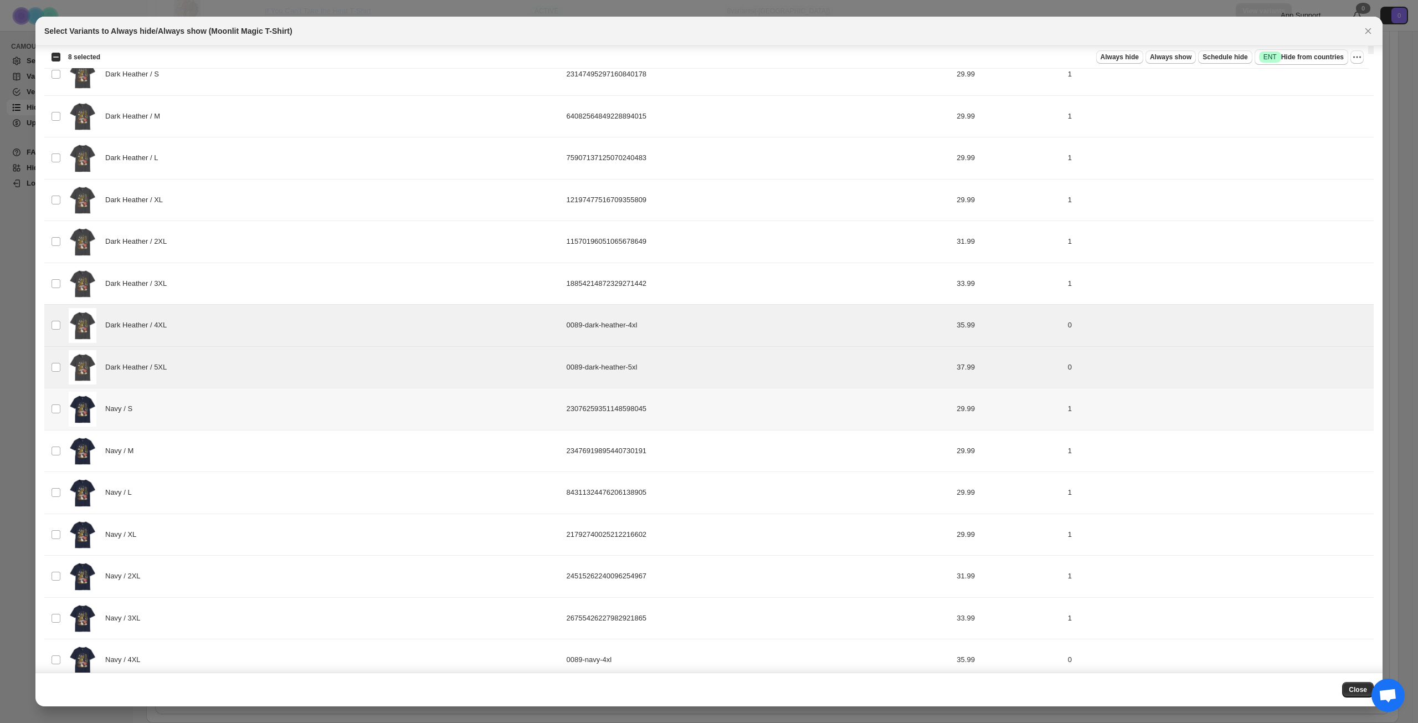
scroll to position [1106, 0]
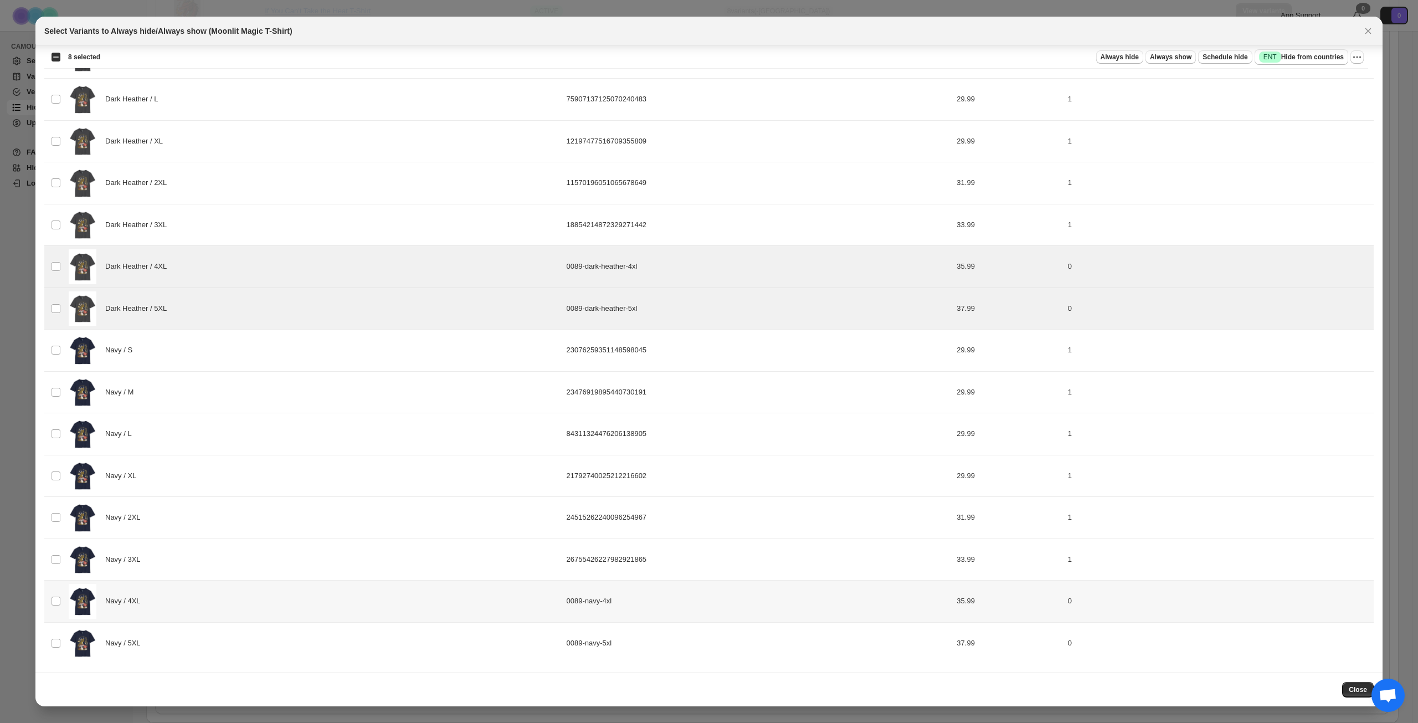
click at [227, 607] on div "Navy / 4XL" at bounding box center [314, 601] width 491 height 35
click at [221, 639] on div "Navy / 5XL" at bounding box center [314, 643] width 491 height 35
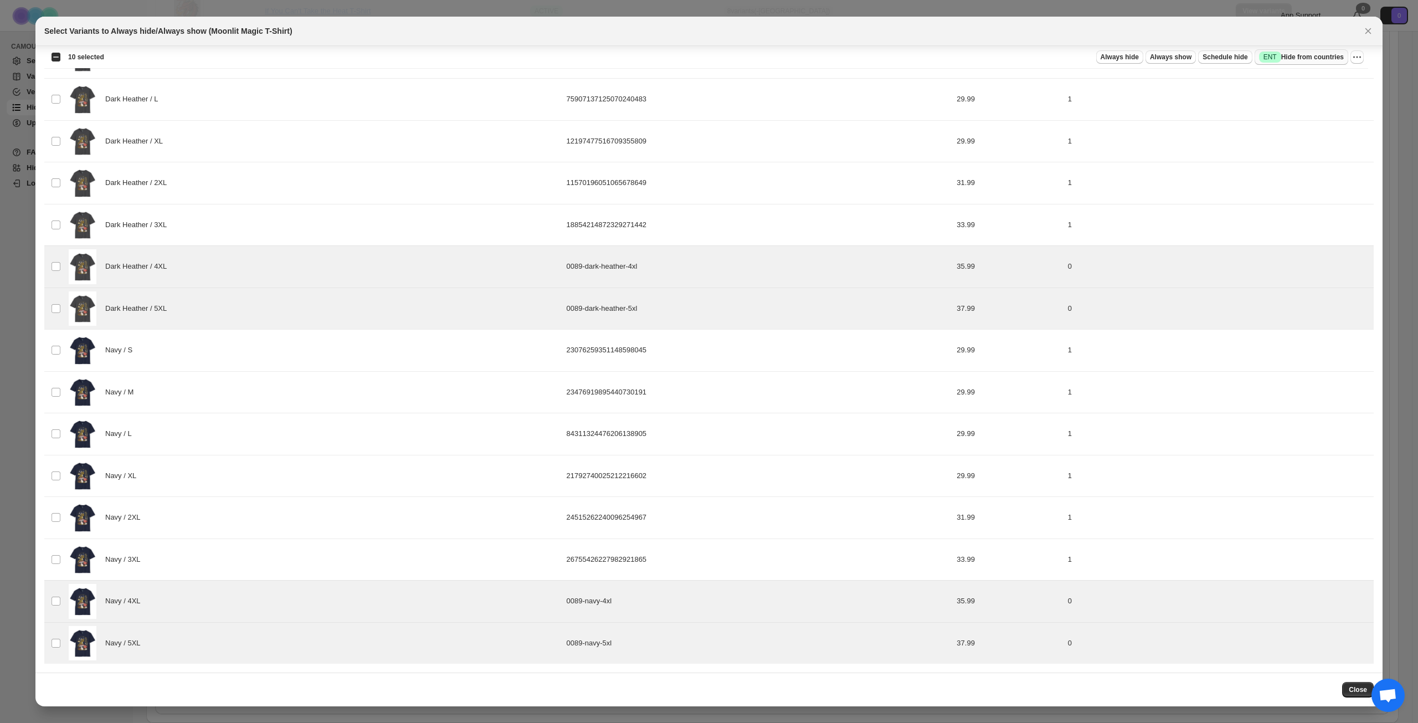
click at [1296, 58] on span "Success ENT Hide from countries" at bounding box center [1301, 57] width 85 height 11
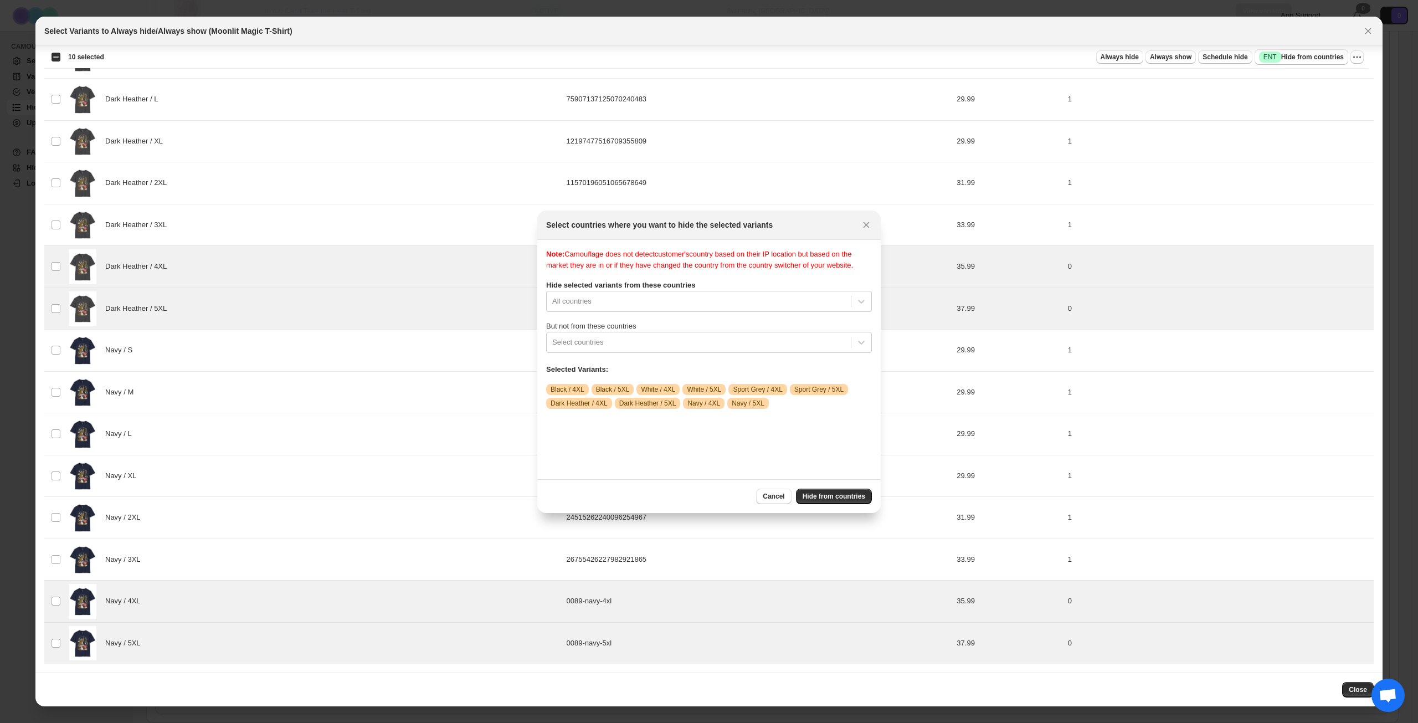
click at [682, 332] on label "But not from these countries" at bounding box center [709, 326] width 326 height 11
click at [681, 347] on div ":rmv:" at bounding box center [698, 342] width 293 height 13
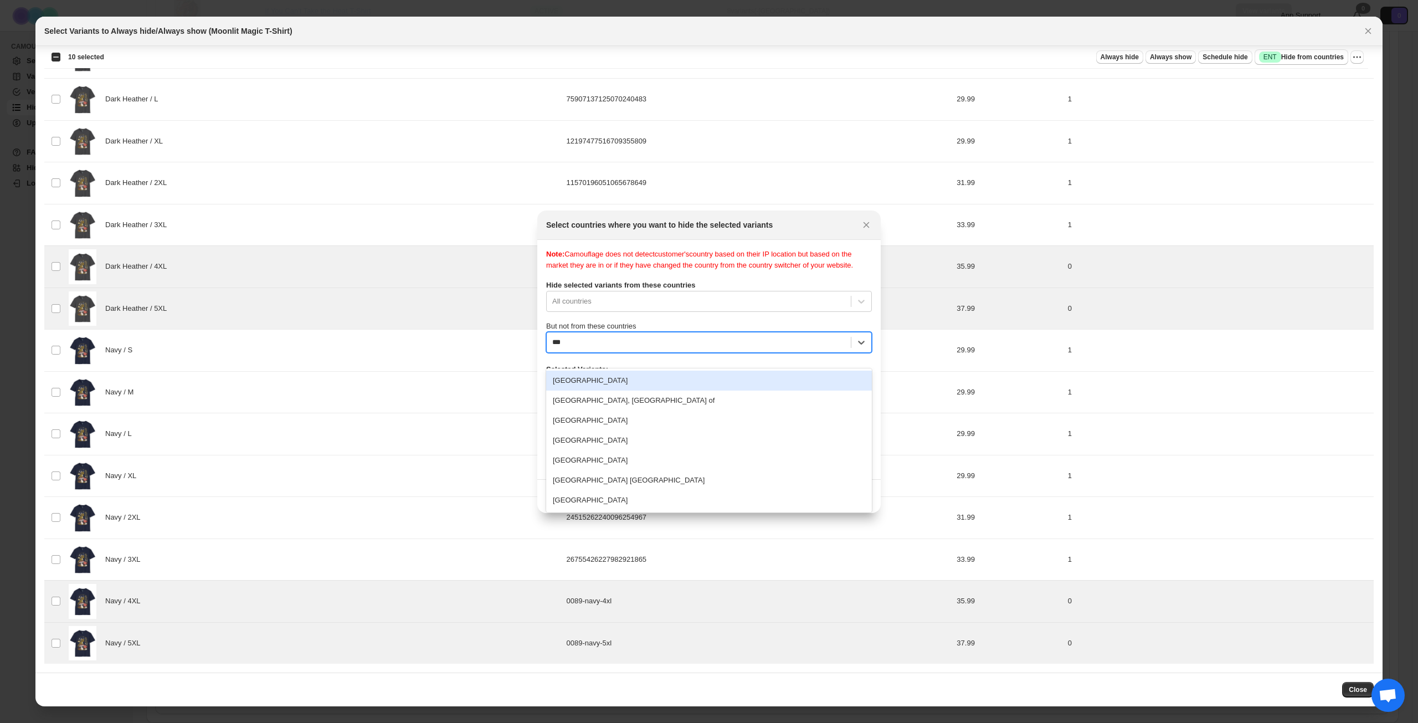
type input "****"
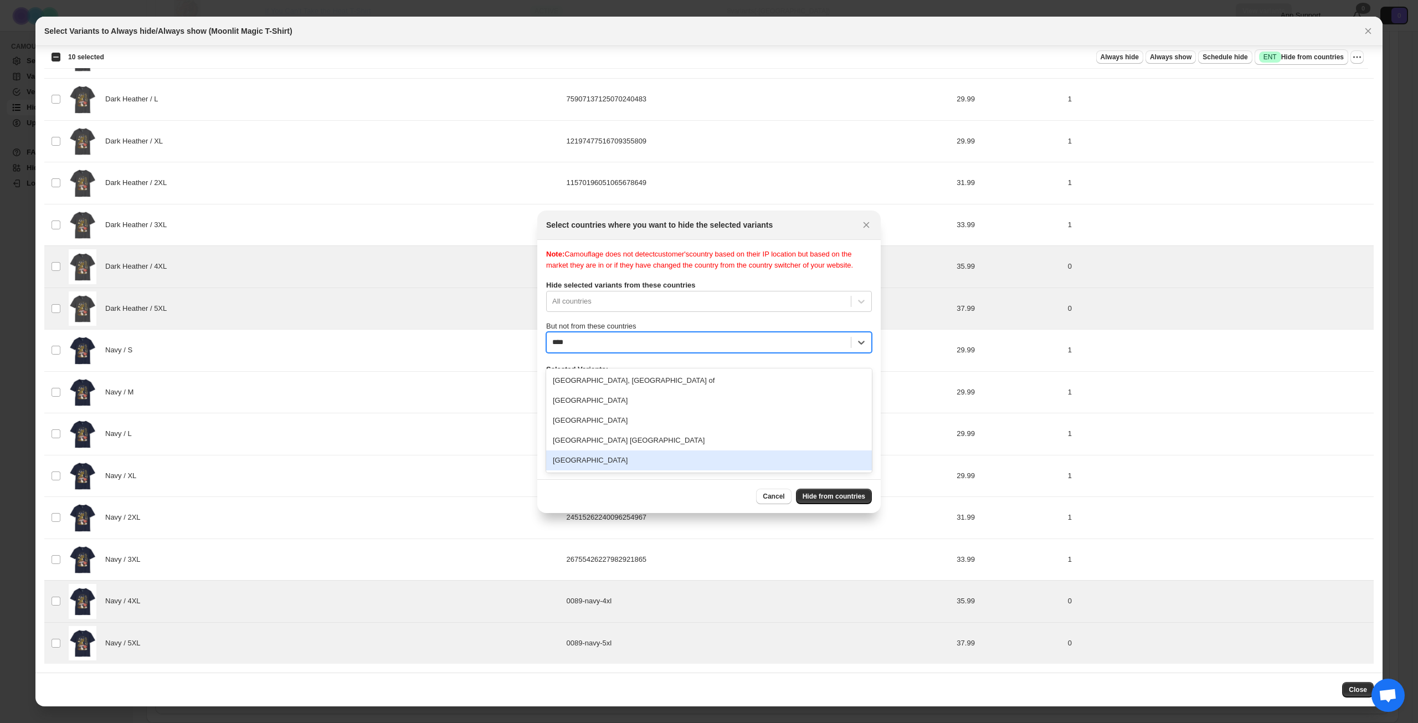
click at [624, 454] on div "[GEOGRAPHIC_DATA]" at bounding box center [709, 460] width 326 height 20
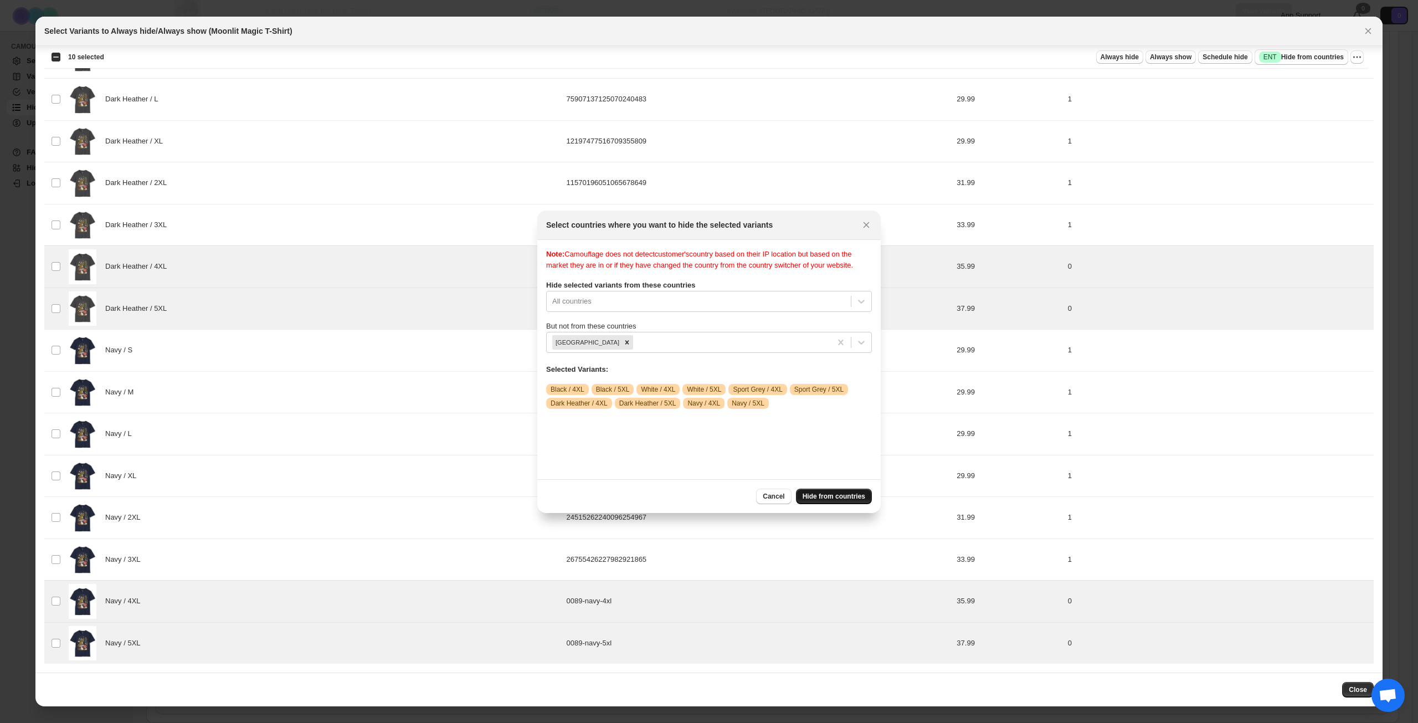
click at [820, 492] on span "Hide from countries" at bounding box center [834, 496] width 63 height 9
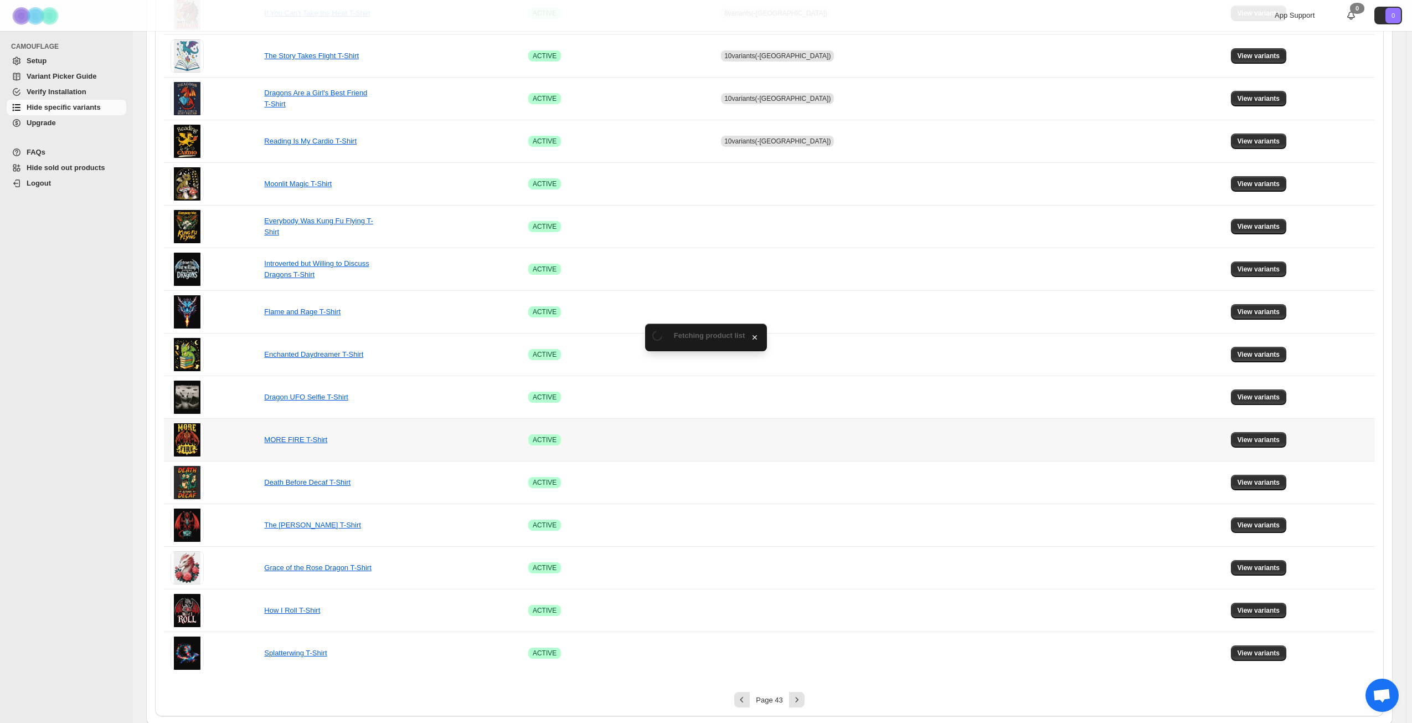
scroll to position [414, 0]
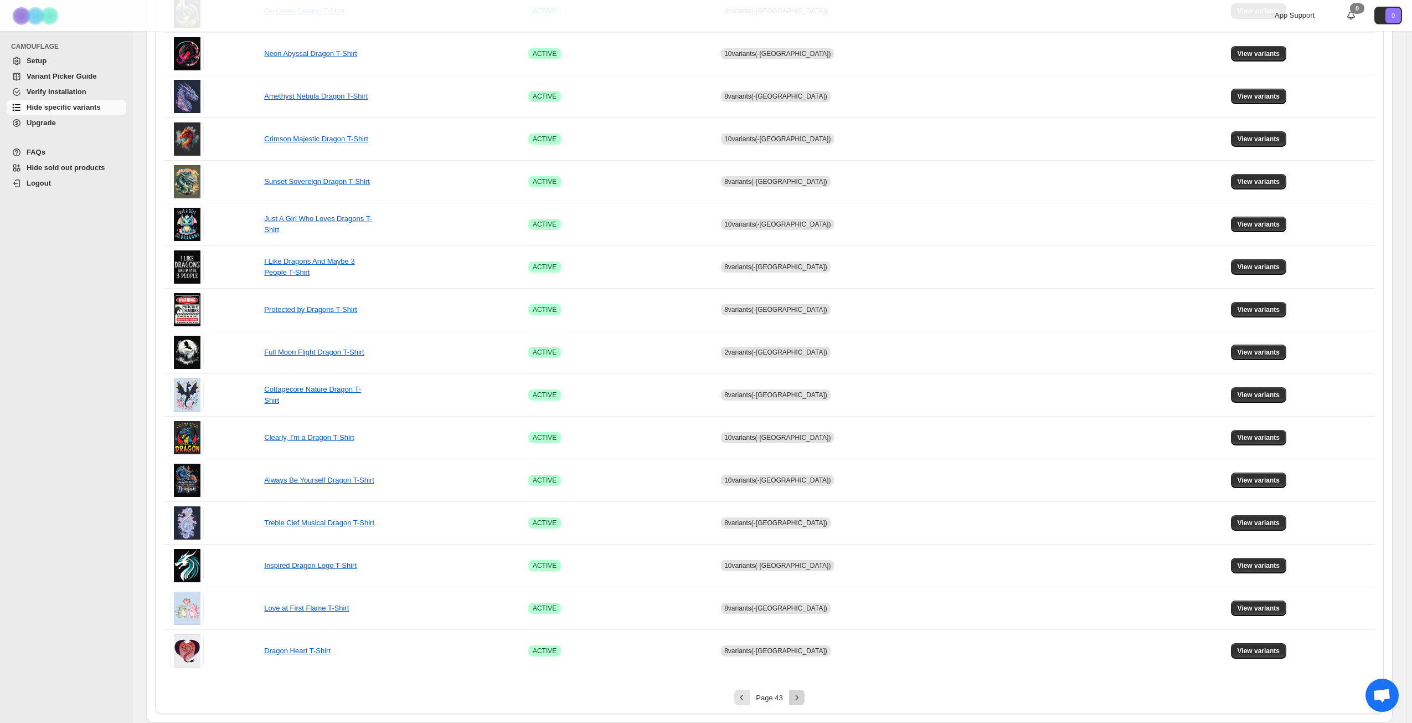
click at [803, 697] on icon "Next" at bounding box center [797, 697] width 11 height 11
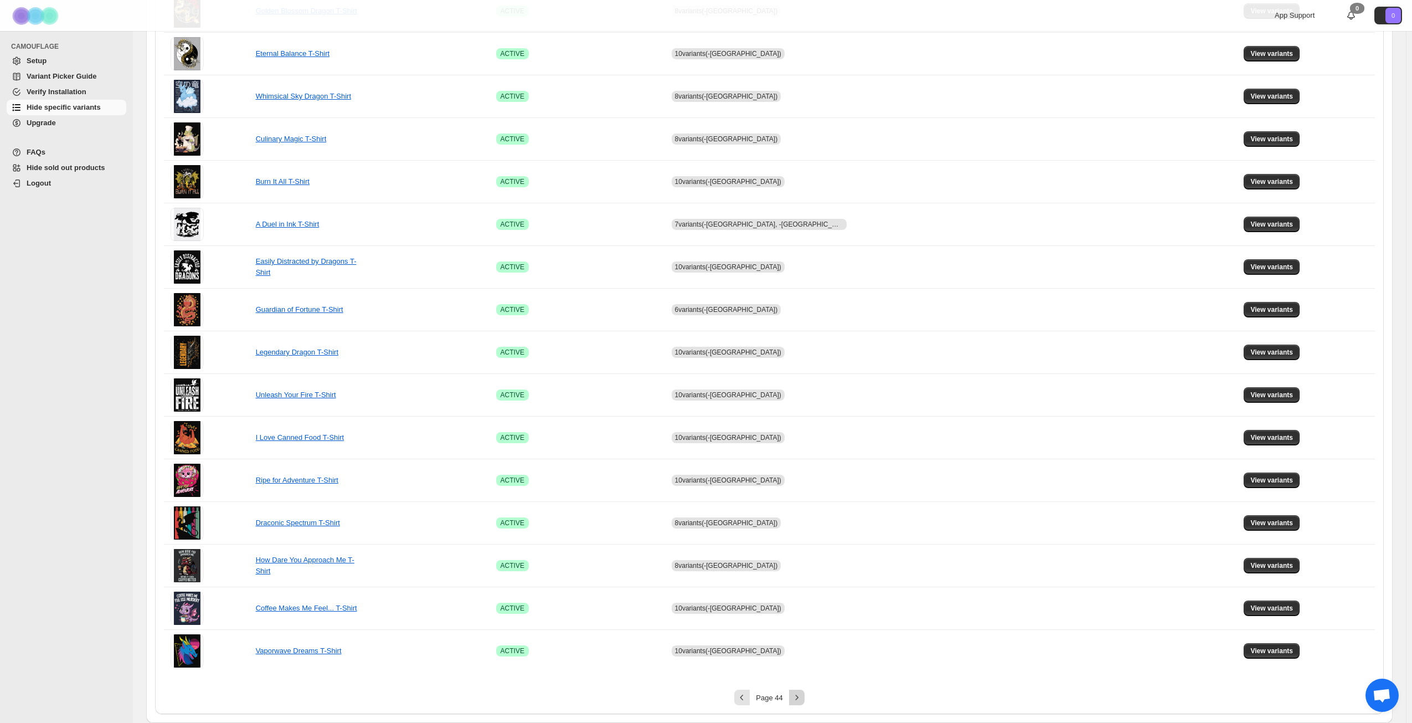
click at [803, 699] on icon "Next" at bounding box center [797, 697] width 11 height 11
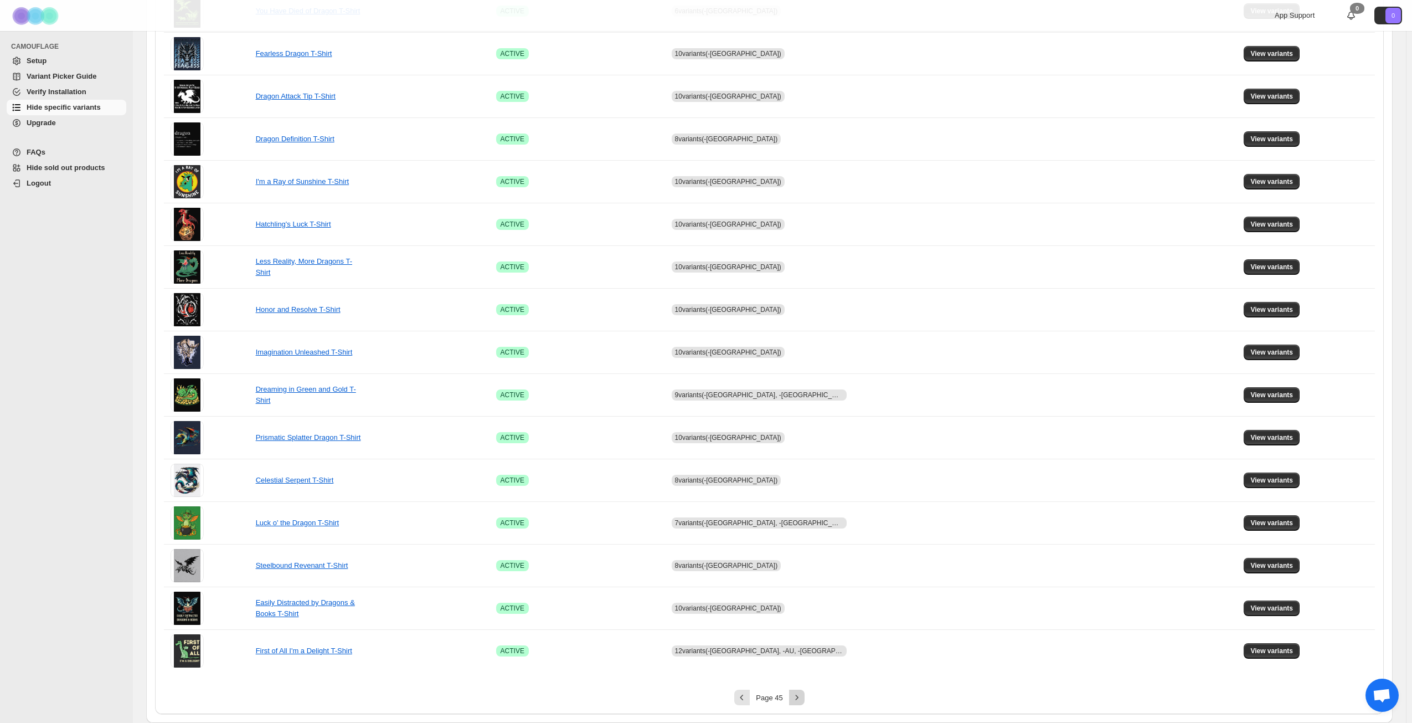
click at [803, 698] on icon "Next" at bounding box center [797, 697] width 11 height 11
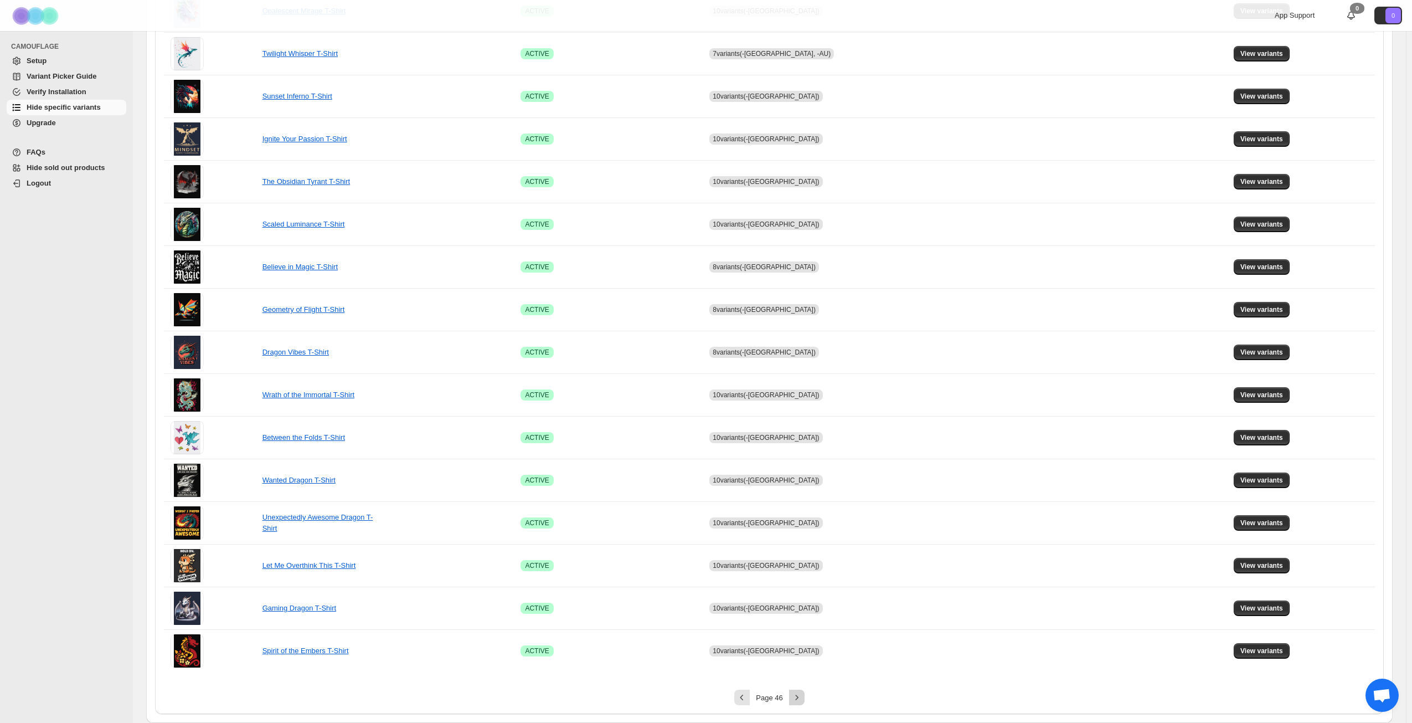
click at [803, 698] on icon "Next" at bounding box center [797, 697] width 11 height 11
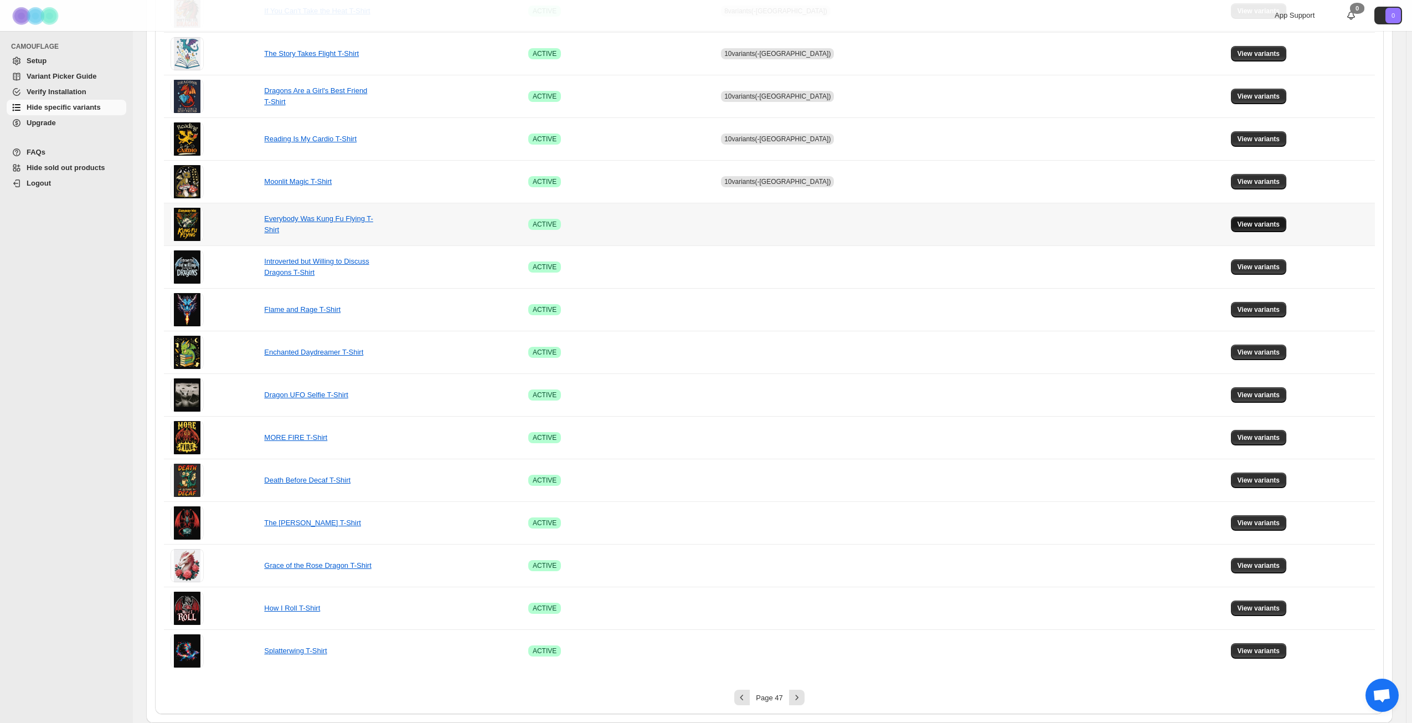
click at [1248, 224] on span "View variants" at bounding box center [1259, 224] width 43 height 9
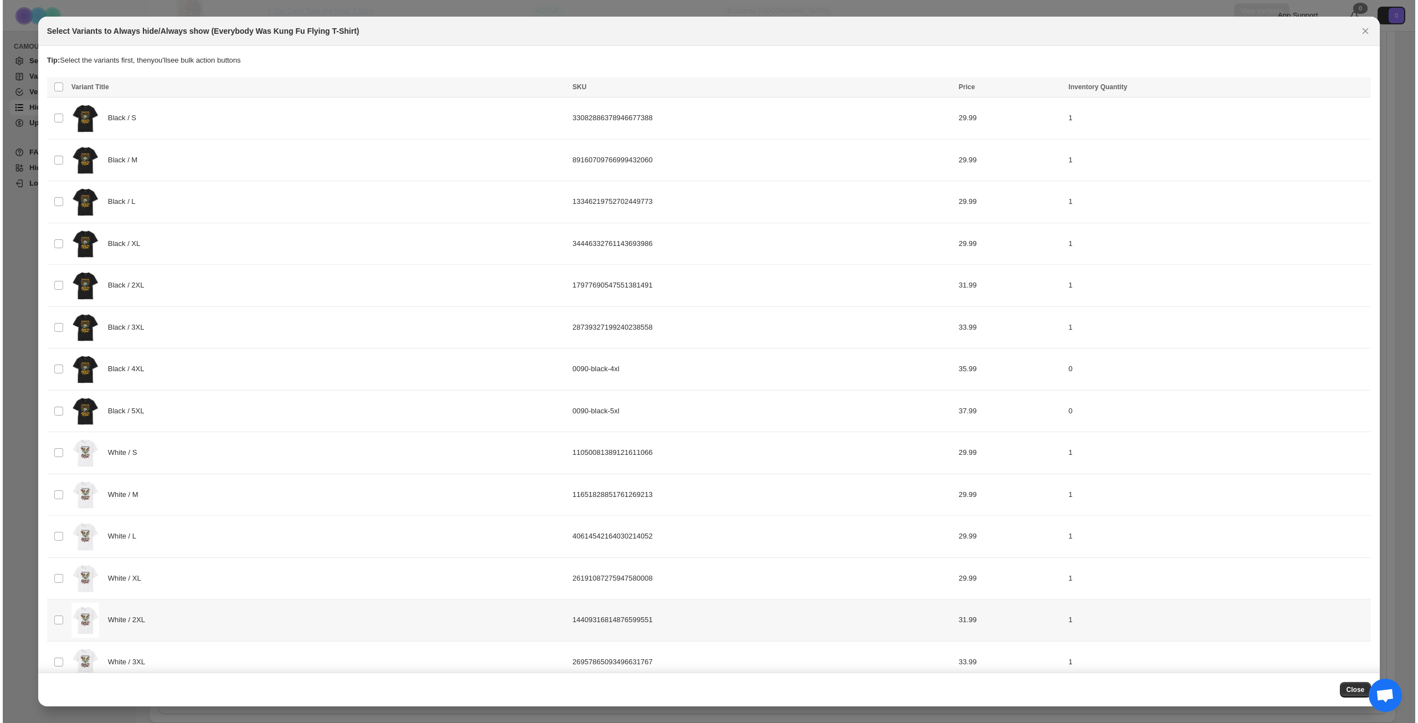
scroll to position [0, 0]
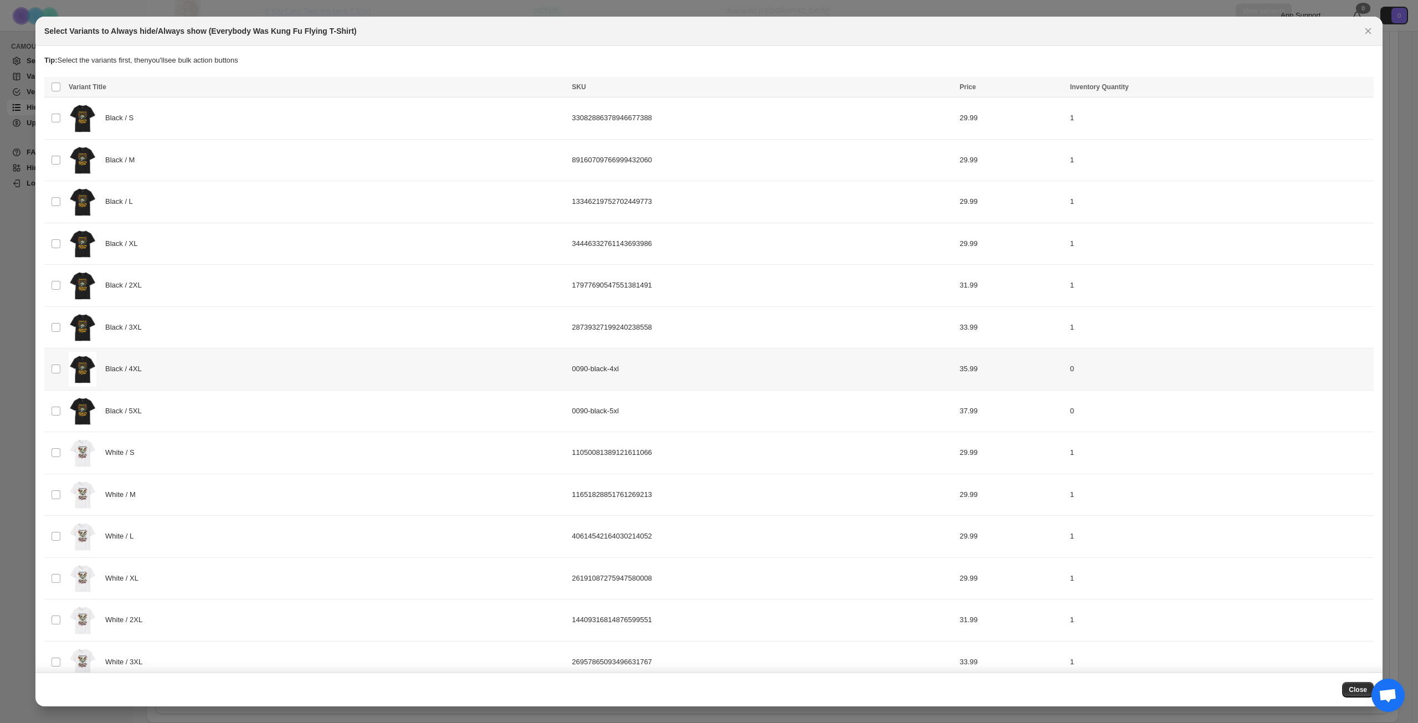
click at [211, 373] on div "Black / 4XL" at bounding box center [317, 369] width 497 height 35
click at [203, 404] on div "Black / 5XL" at bounding box center [317, 411] width 497 height 35
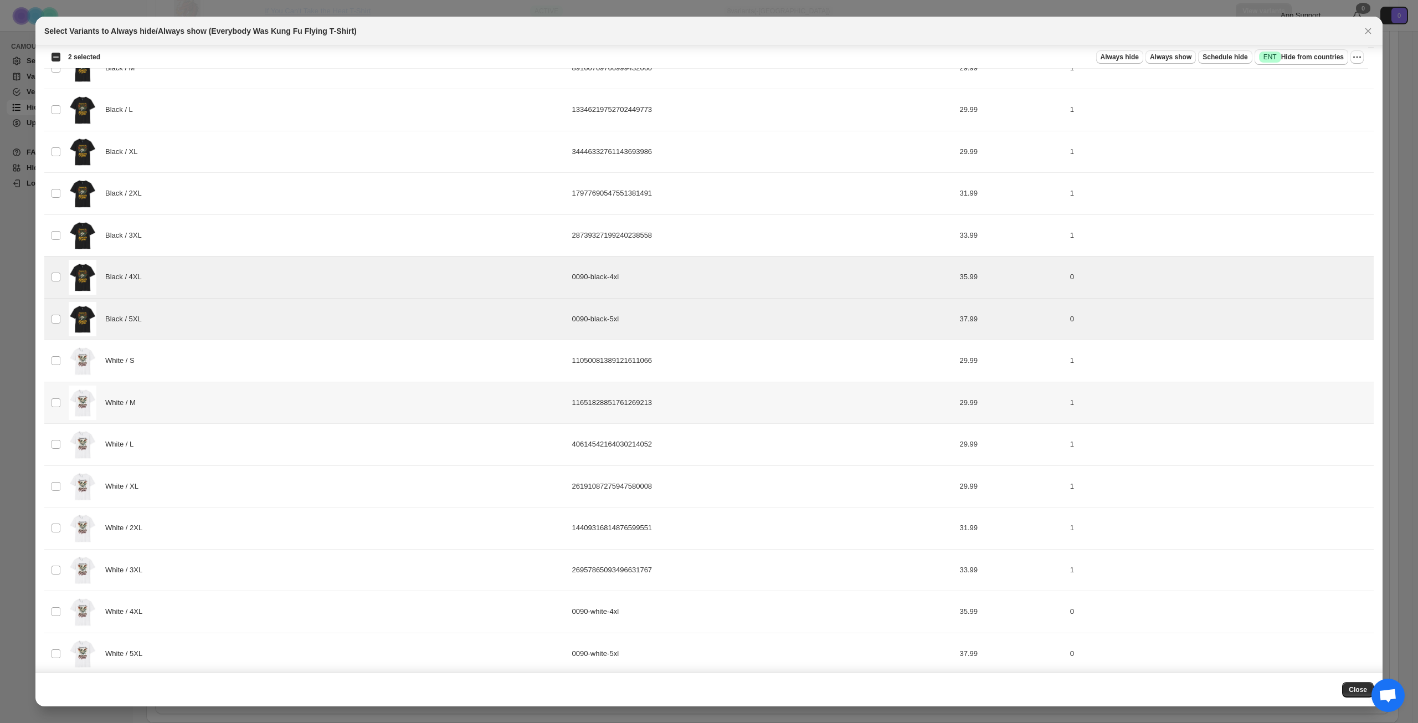
scroll to position [277, 0]
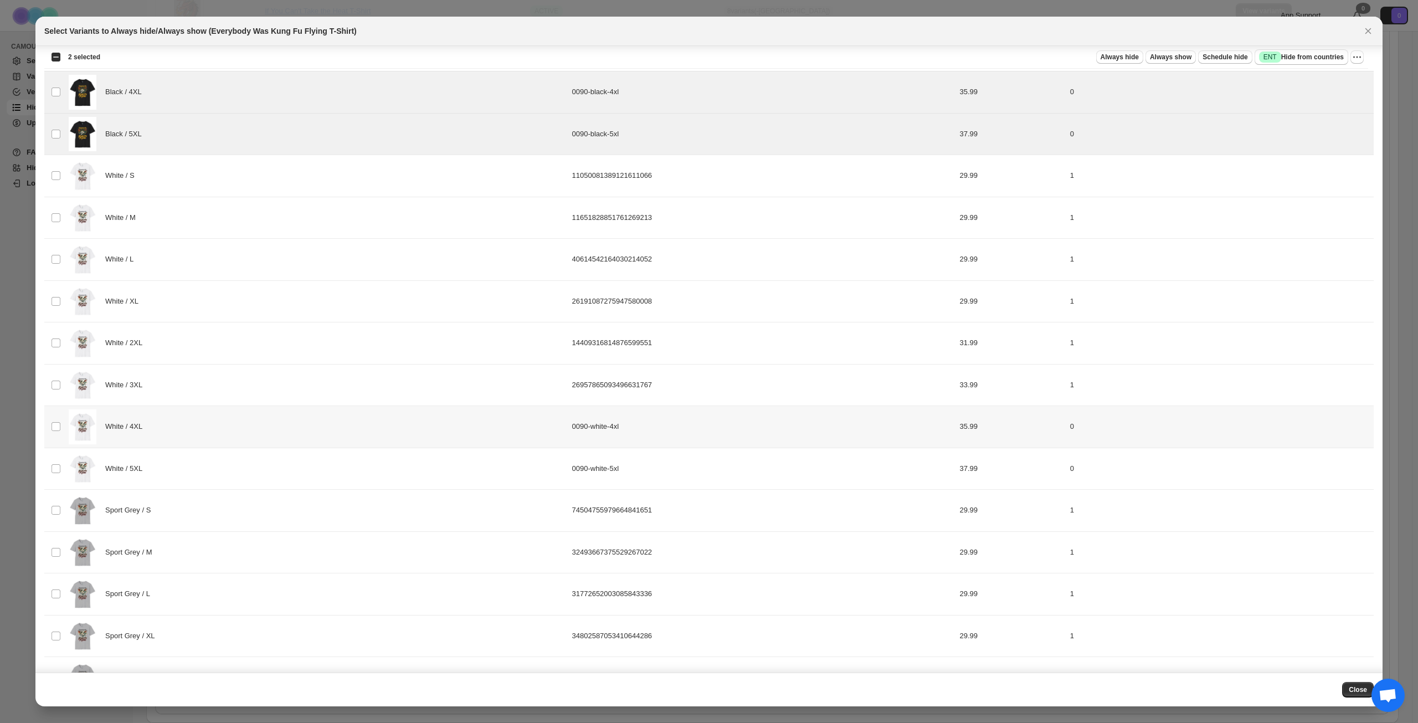
click at [191, 423] on div "White / 4XL" at bounding box center [317, 426] width 497 height 35
click at [194, 460] on div "White / 5XL" at bounding box center [317, 468] width 497 height 35
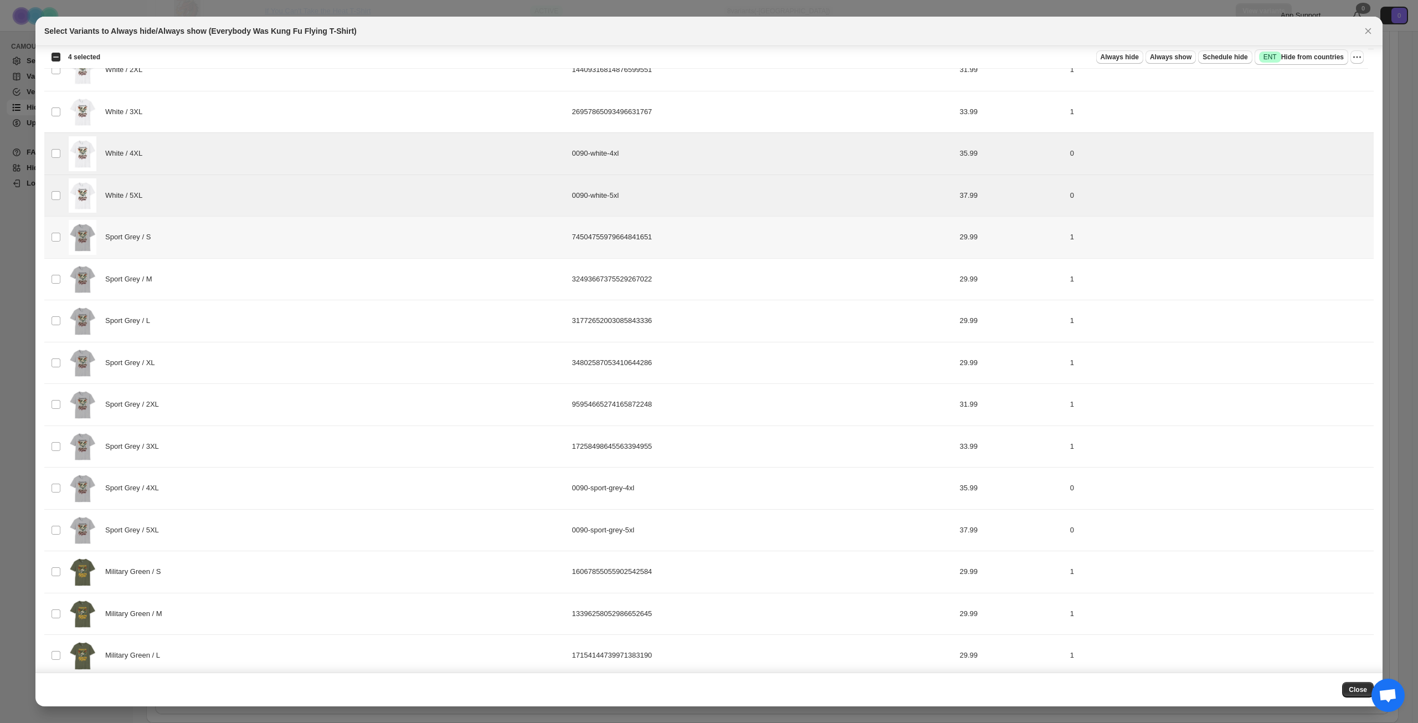
scroll to position [554, 0]
click at [204, 489] on div "Sport Grey / 4XL" at bounding box center [317, 484] width 497 height 35
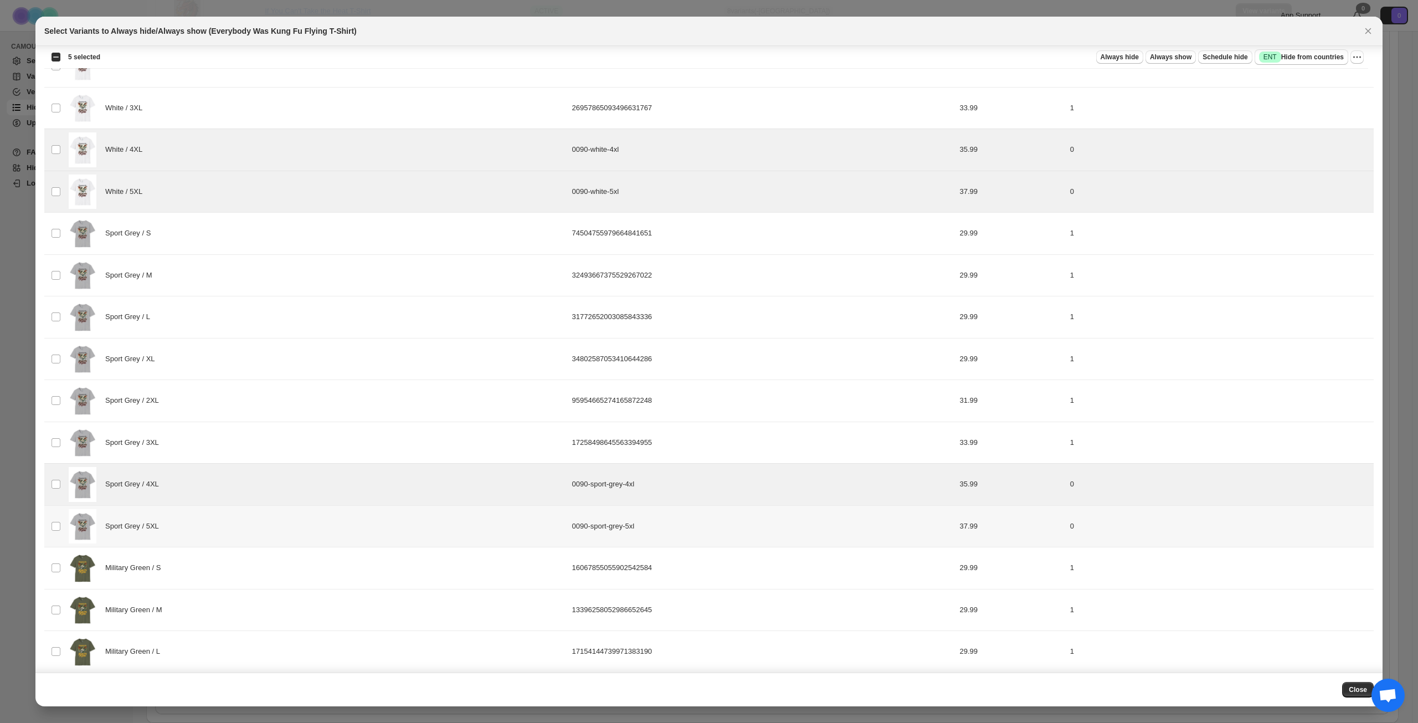
click at [203, 521] on div "Sport Grey / 5XL" at bounding box center [317, 526] width 497 height 35
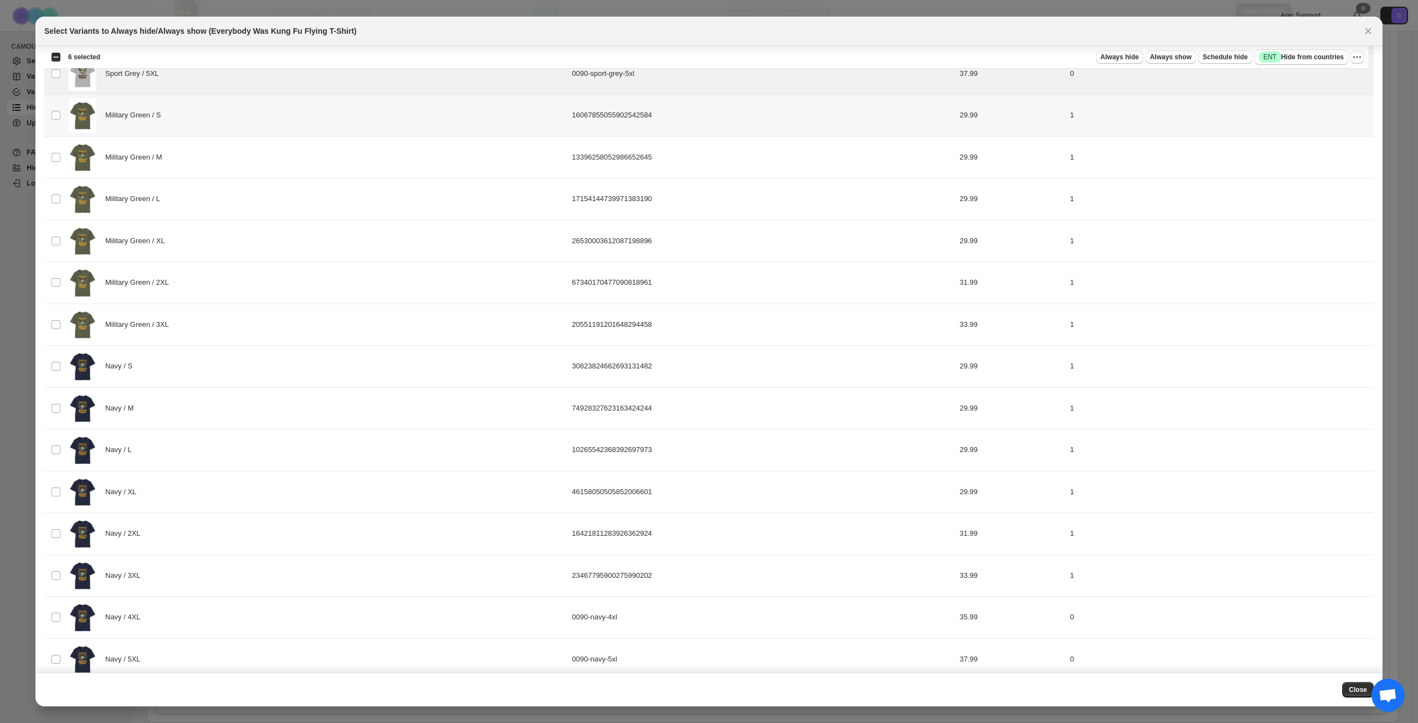
scroll to position [1022, 0]
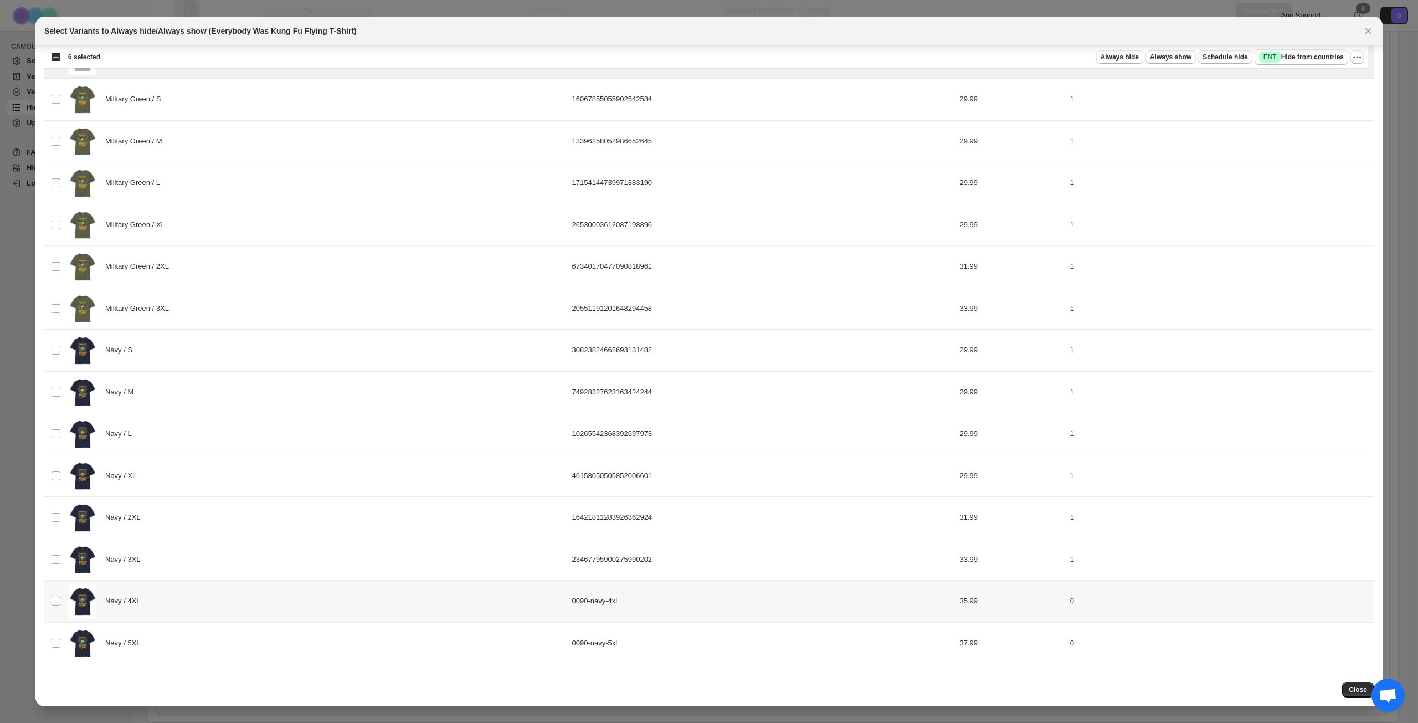
click at [218, 592] on div "Navy / 4XL" at bounding box center [317, 601] width 497 height 35
click at [213, 642] on div "Navy / 5XL" at bounding box center [317, 643] width 497 height 35
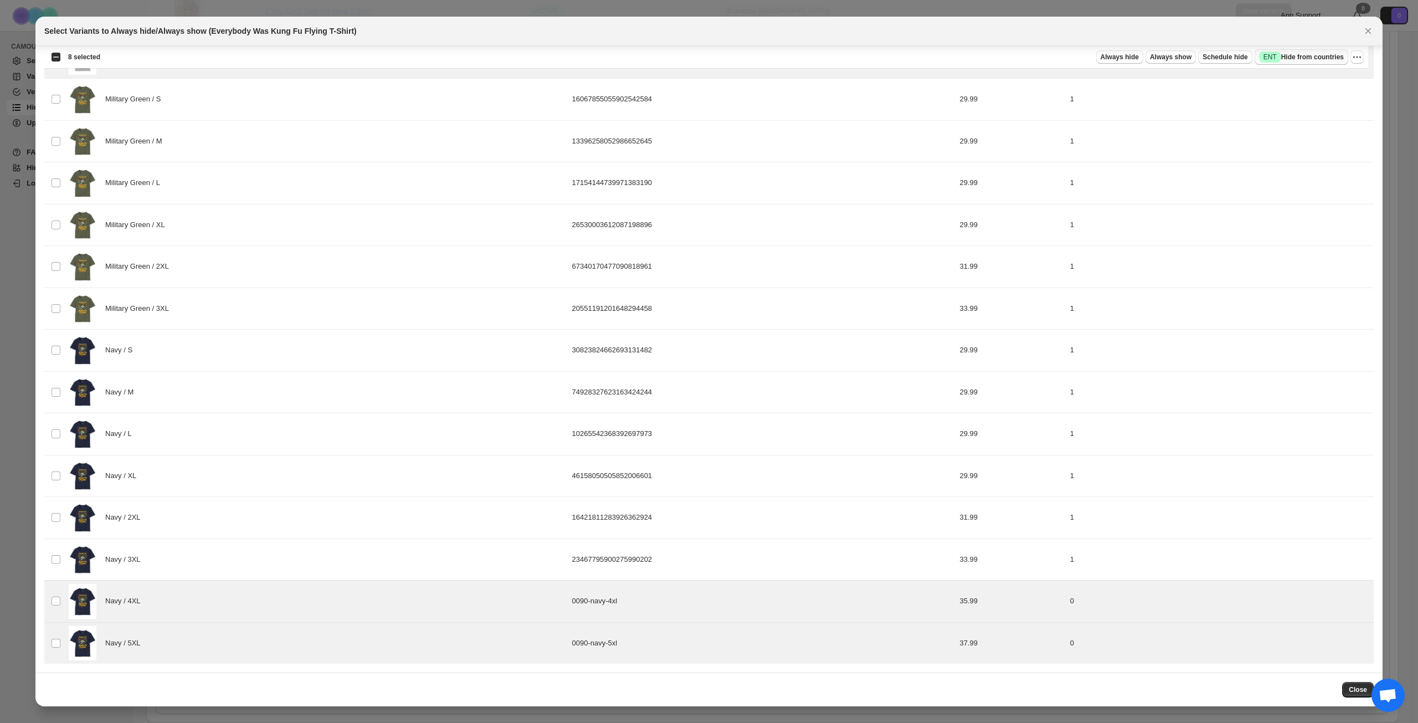
click at [1315, 57] on span "Success ENT Hide from countries" at bounding box center [1301, 57] width 85 height 11
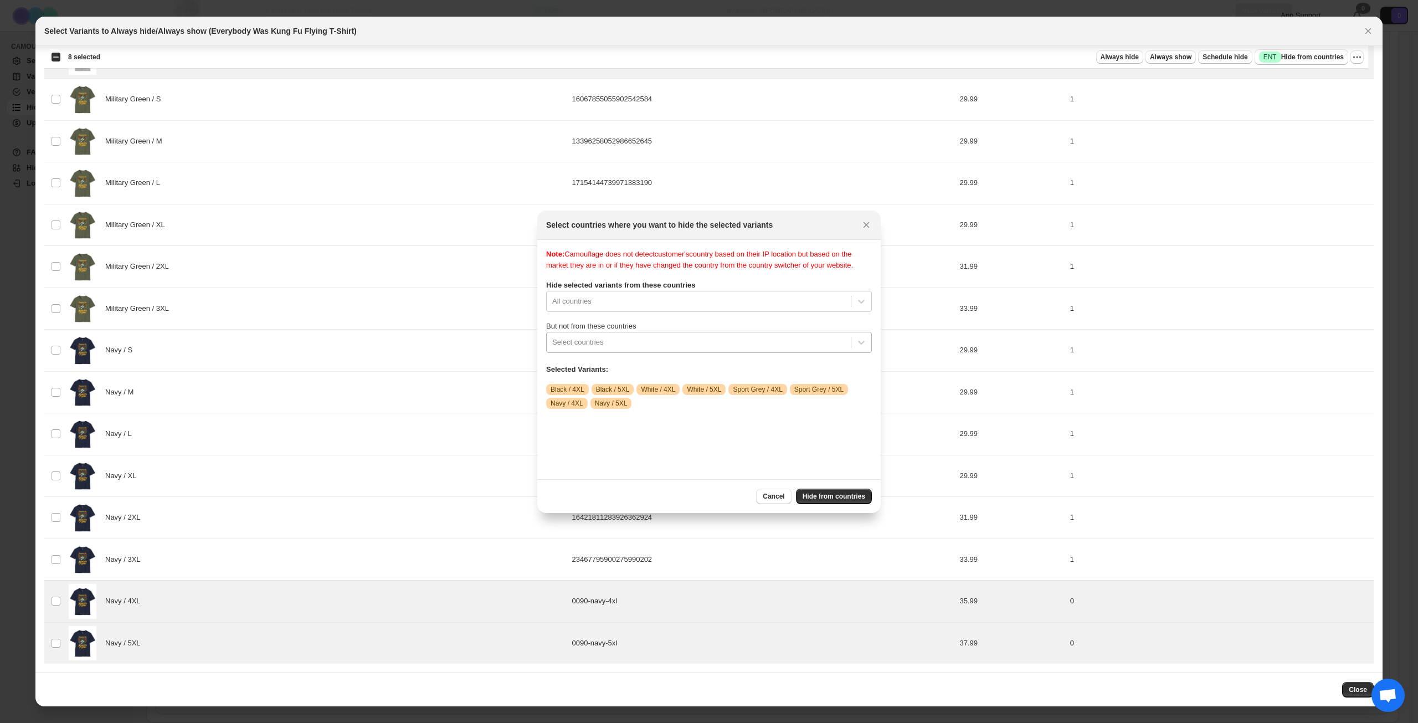
click at [676, 349] on div ":rot:" at bounding box center [698, 342] width 293 height 13
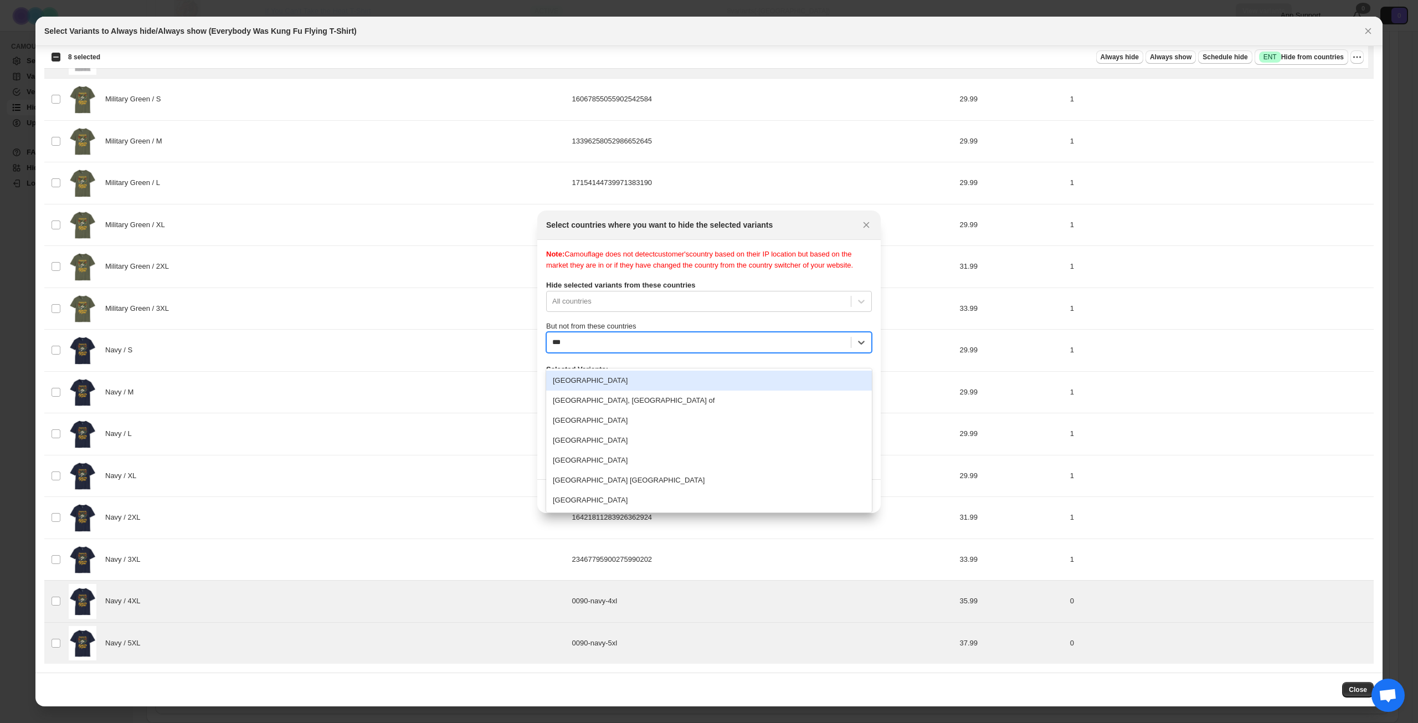
type input "****"
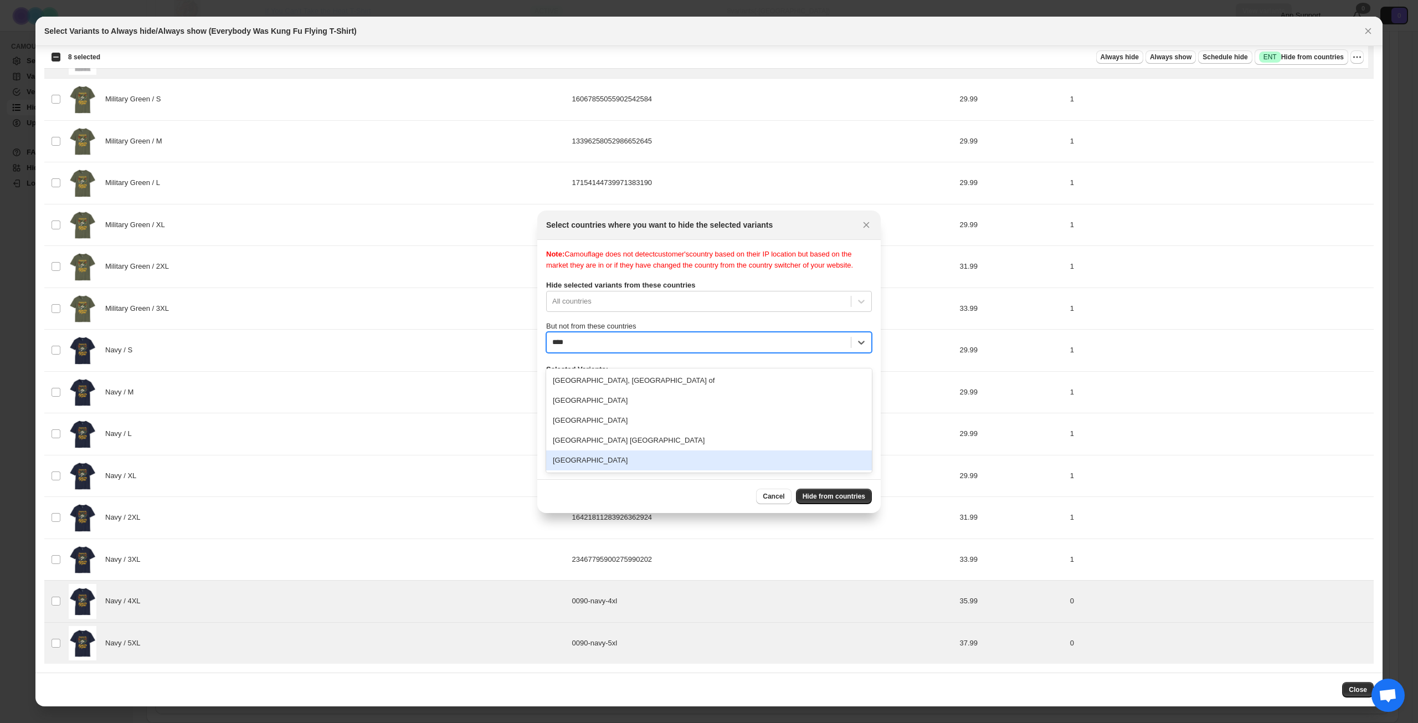
click at [662, 459] on div "[GEOGRAPHIC_DATA]" at bounding box center [709, 460] width 326 height 20
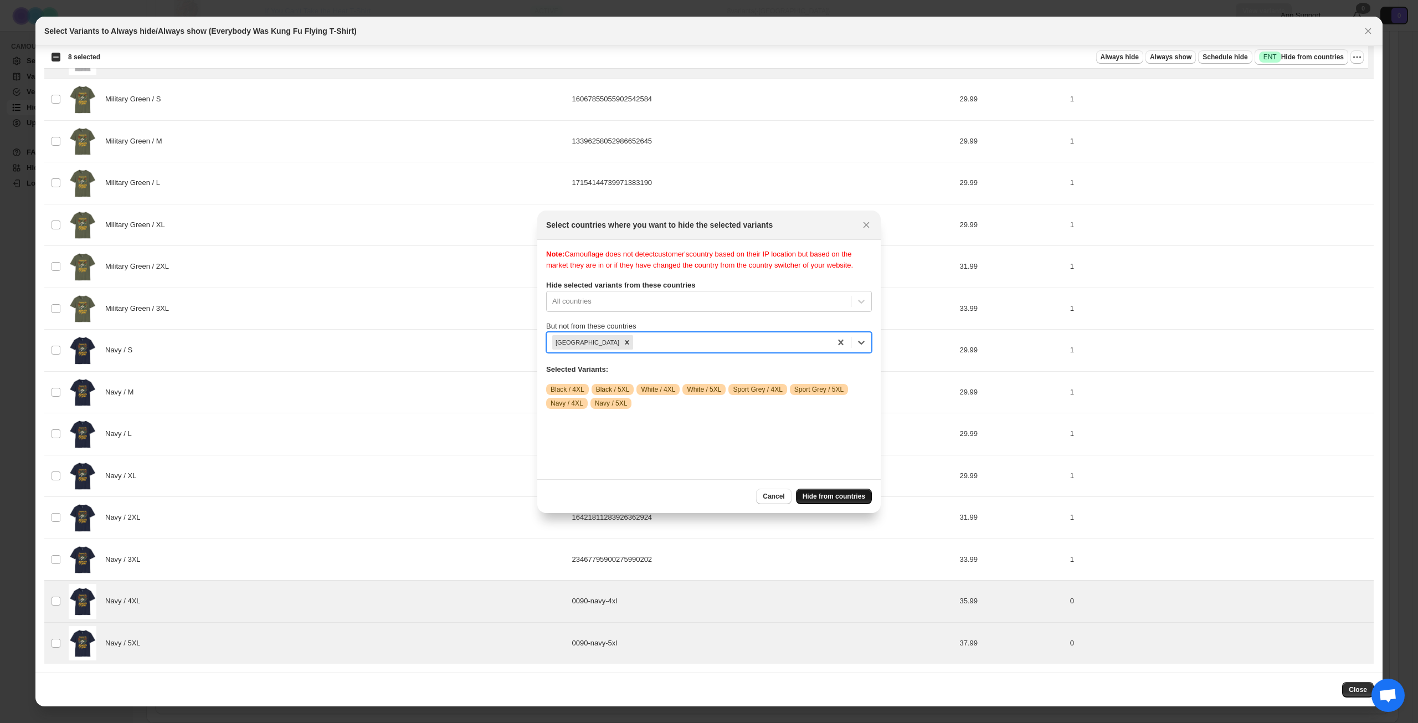
click at [836, 497] on span "Hide from countries" at bounding box center [834, 496] width 63 height 9
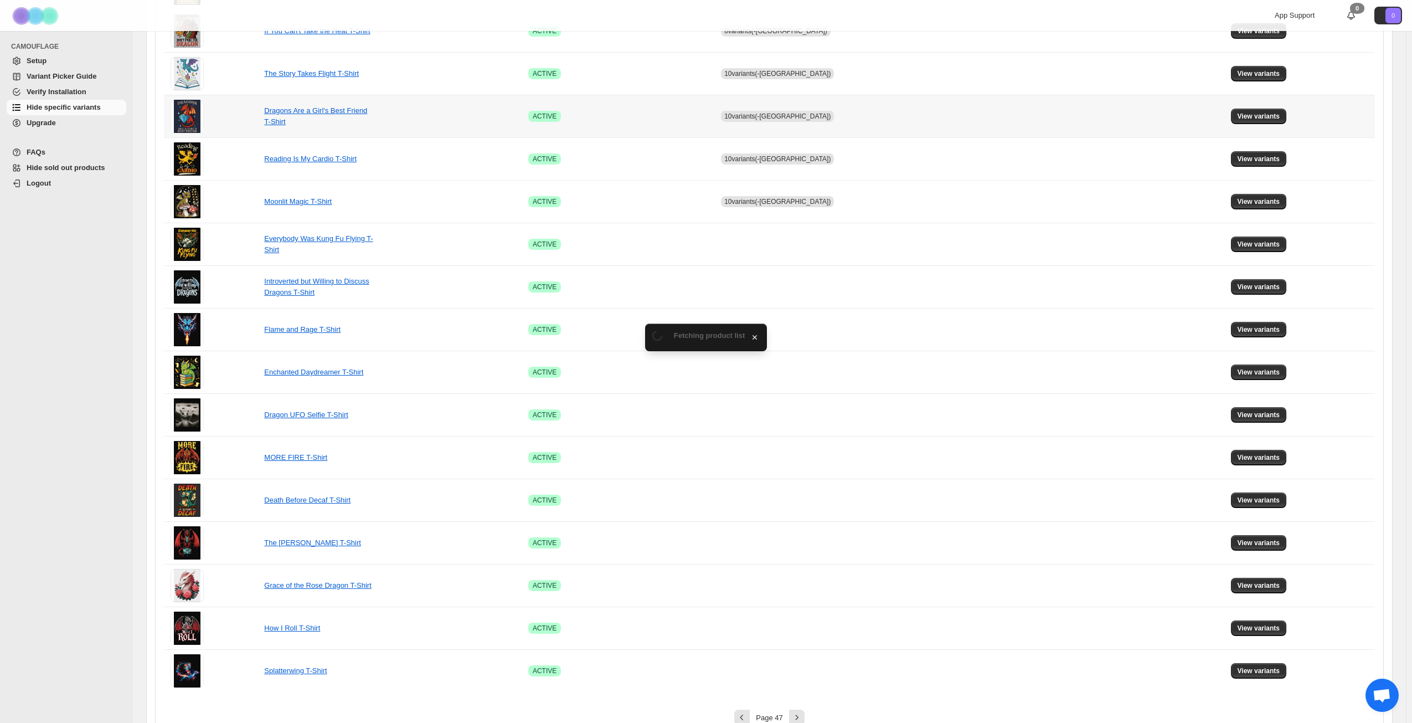
scroll to position [414, 0]
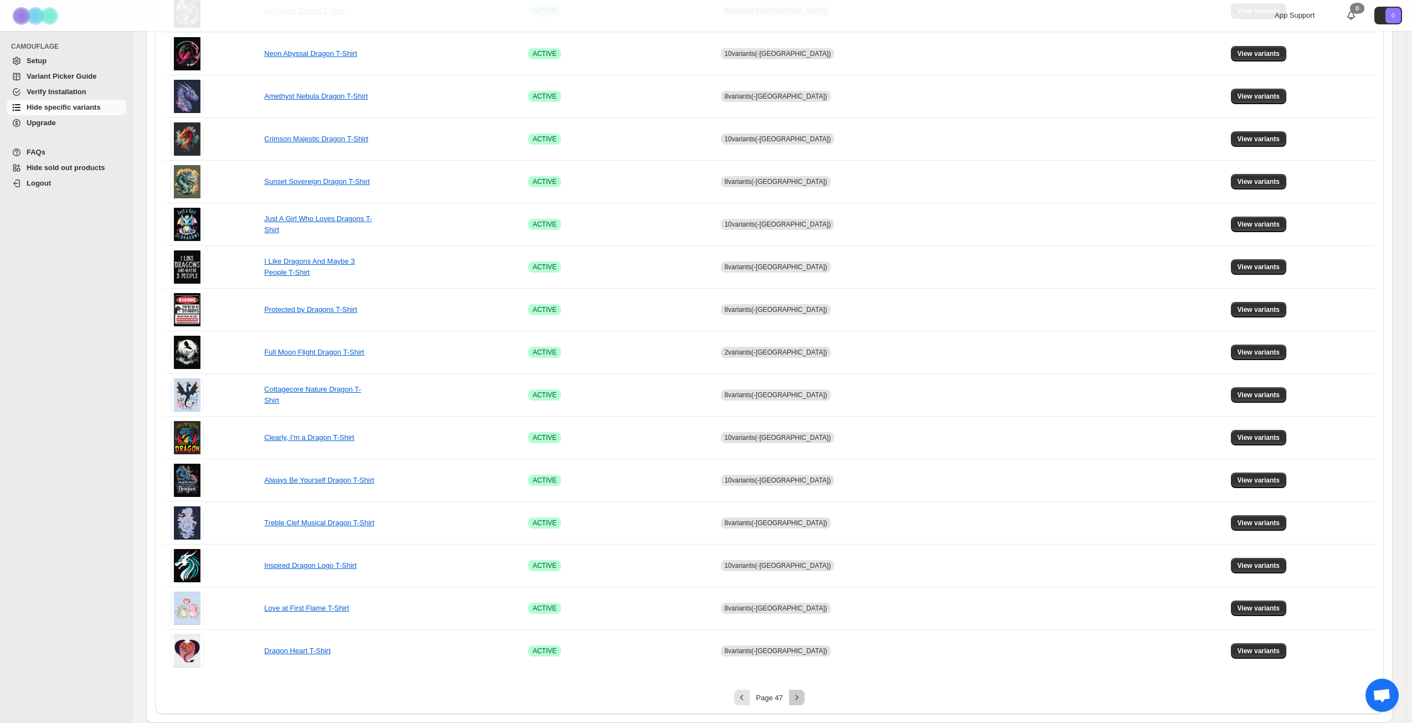
click at [799, 699] on icon "Next" at bounding box center [797, 697] width 11 height 11
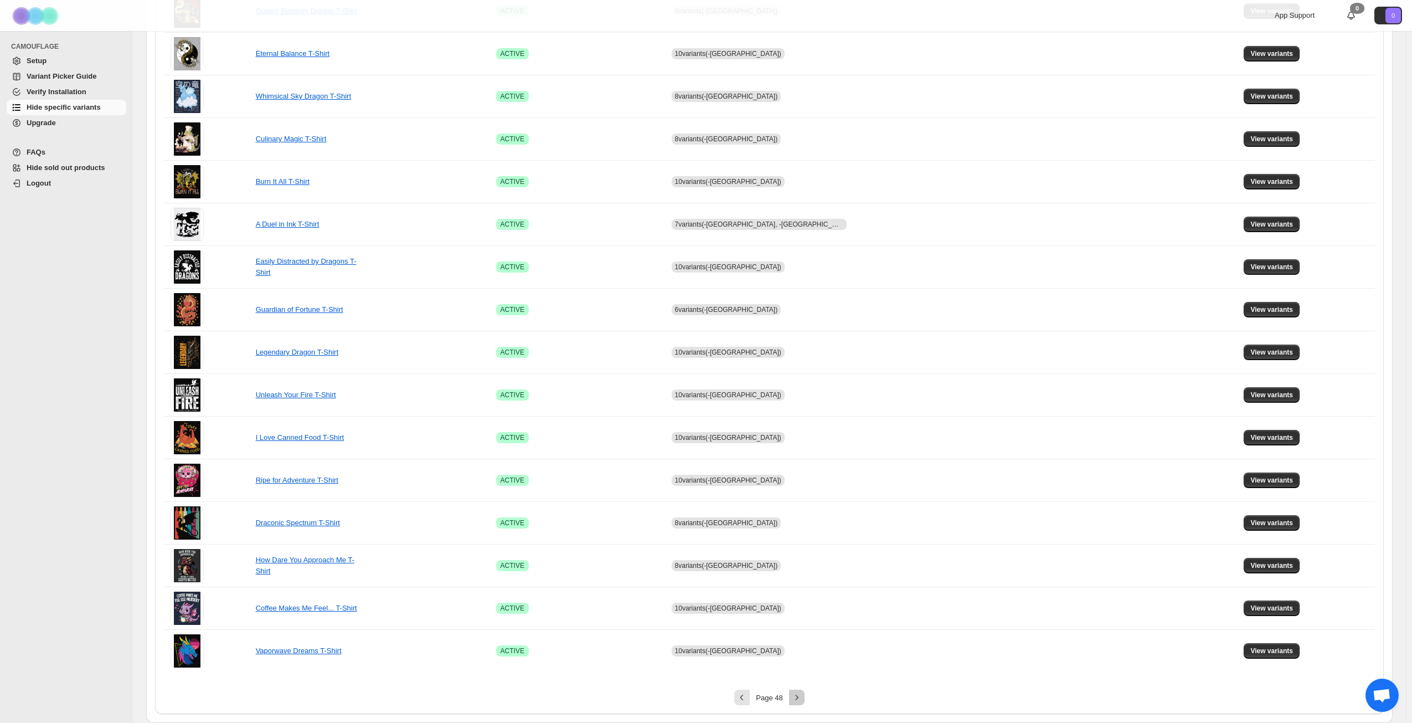
click at [799, 699] on icon "Next" at bounding box center [797, 697] width 11 height 11
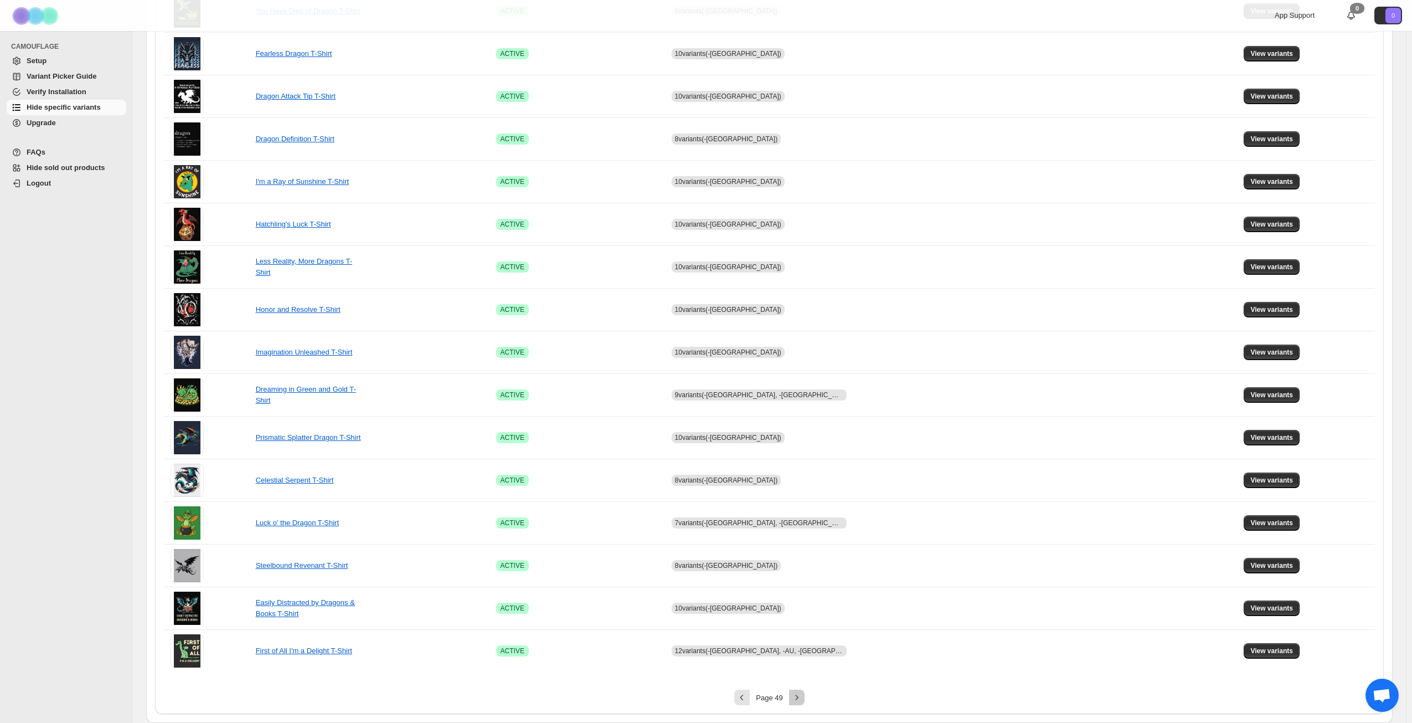
click at [799, 697] on icon "Next" at bounding box center [797, 697] width 11 height 11
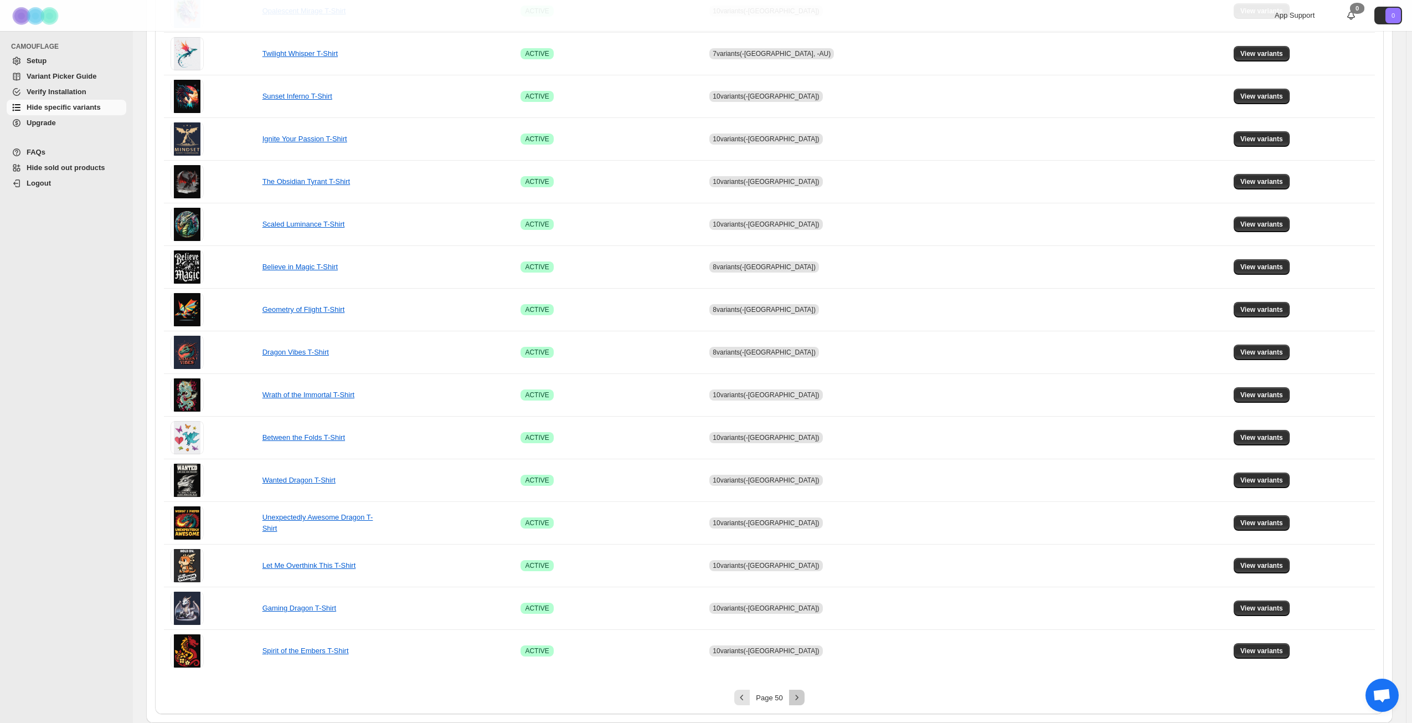
click at [799, 697] on icon "Next" at bounding box center [797, 697] width 11 height 11
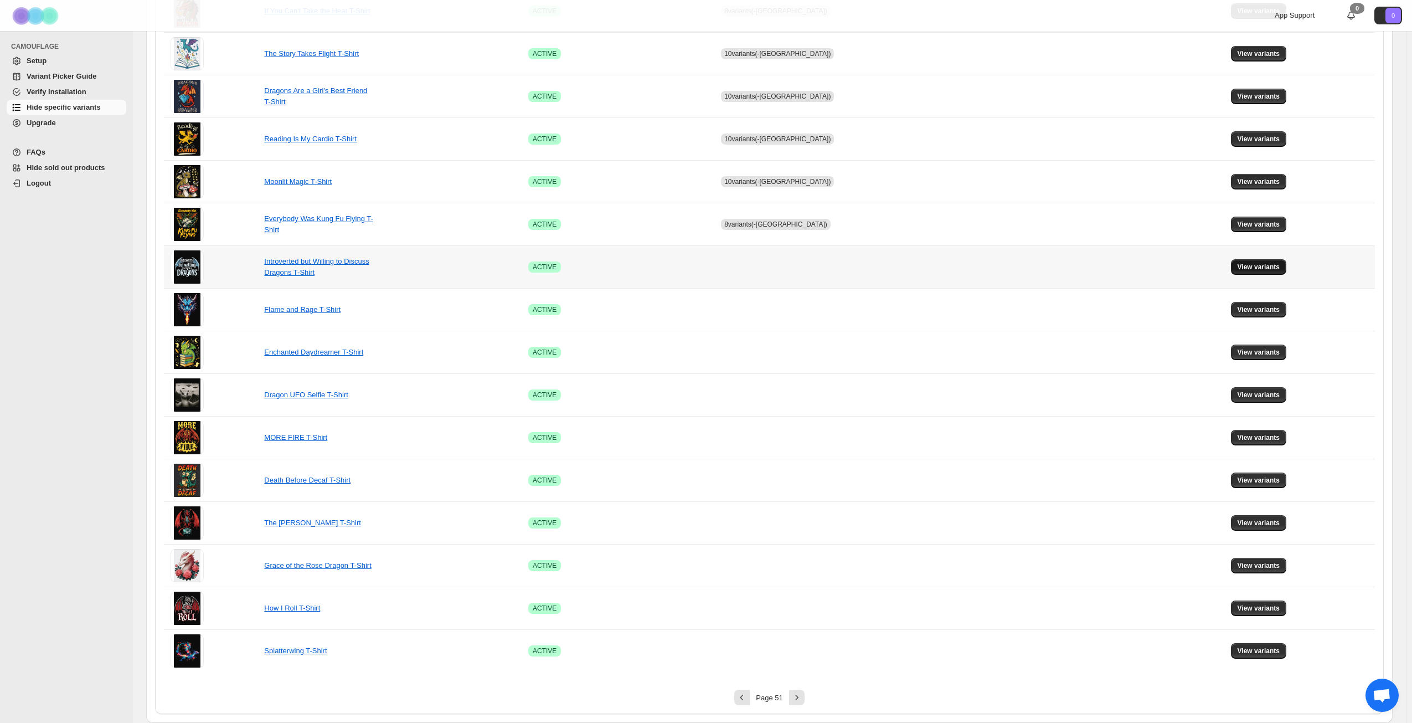
click at [1248, 265] on span "View variants" at bounding box center [1259, 267] width 43 height 9
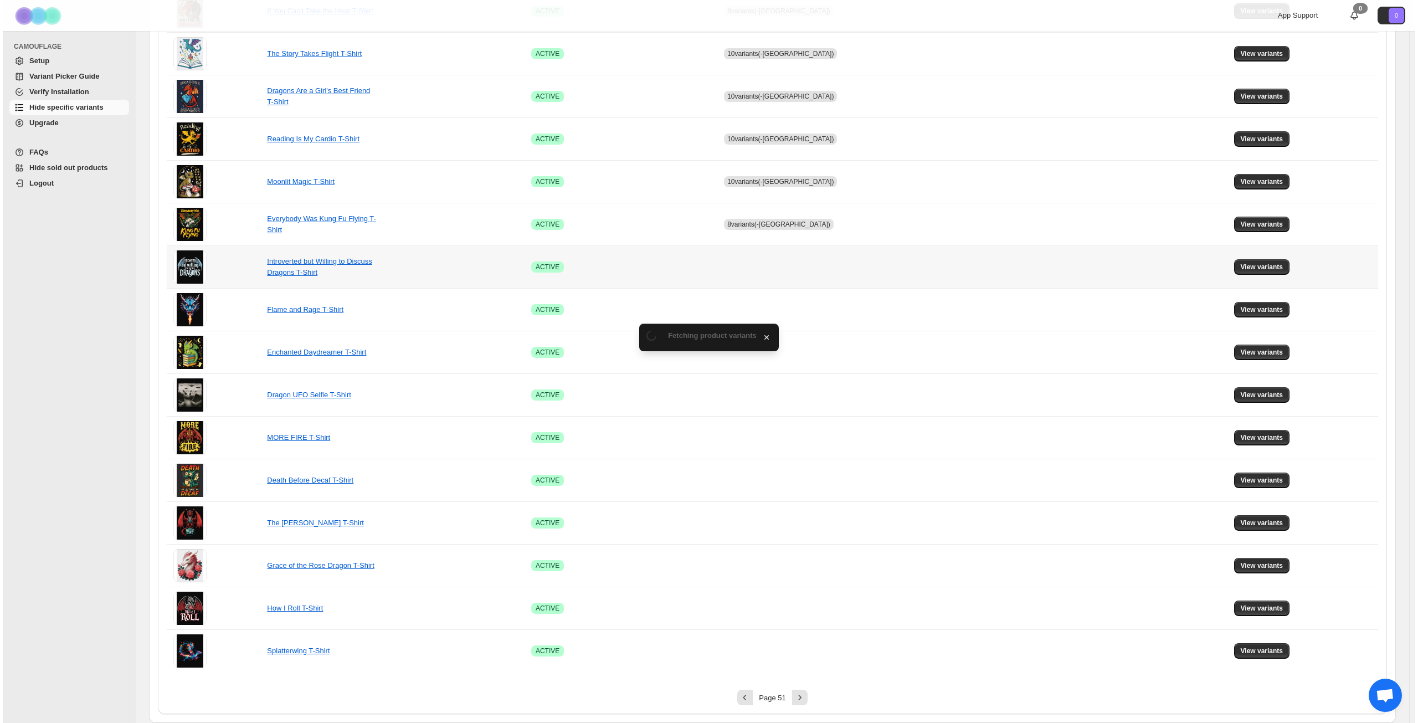
scroll to position [0, 0]
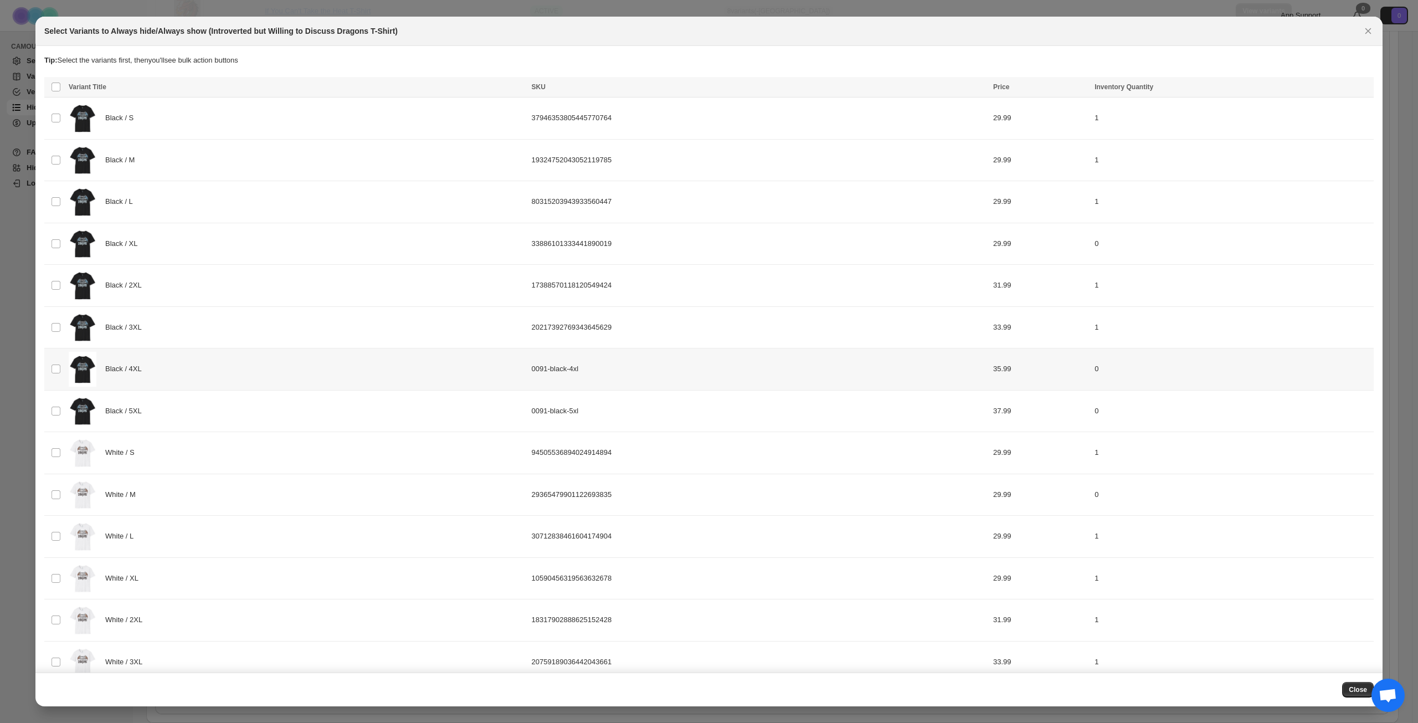
click at [267, 380] on div "Black / 4XL" at bounding box center [297, 369] width 456 height 35
click at [266, 418] on div "Black / 5XL" at bounding box center [297, 411] width 456 height 35
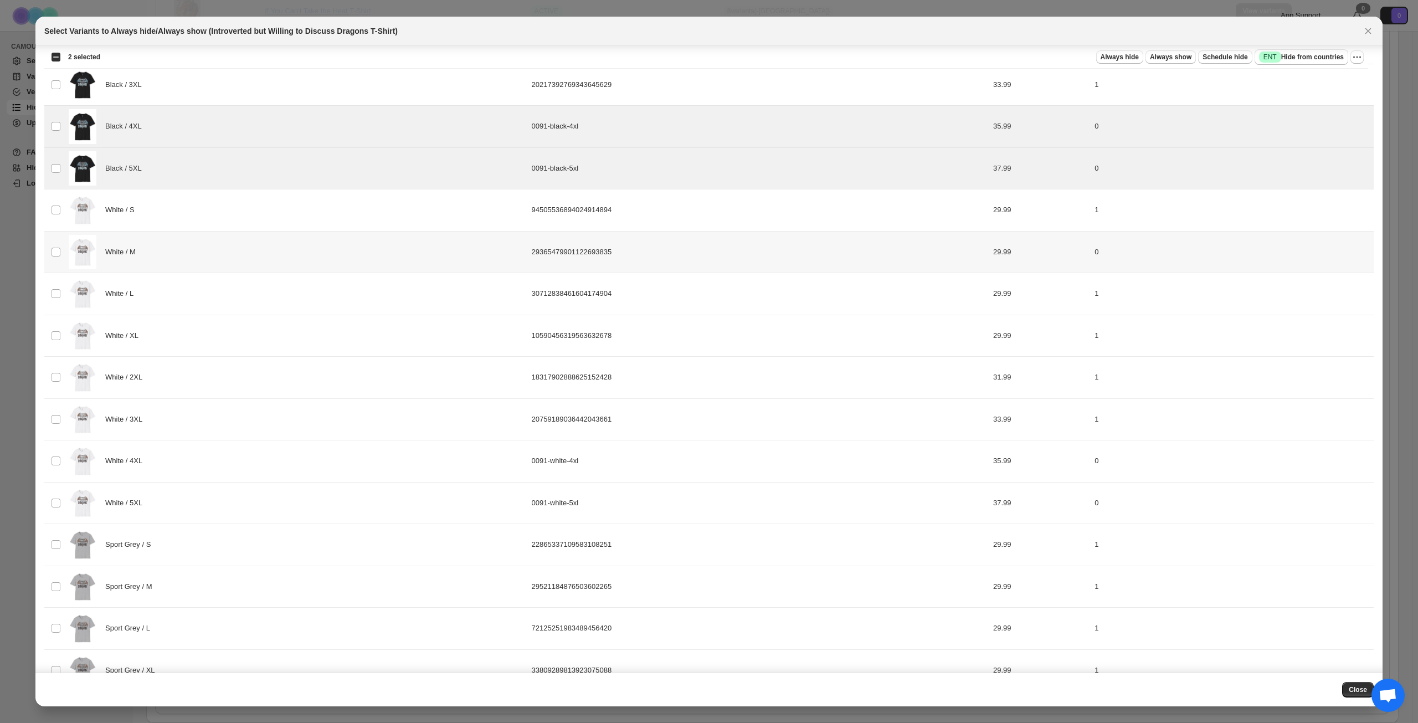
scroll to position [244, 0]
click at [295, 460] on div "White / 4XL" at bounding box center [297, 460] width 456 height 35
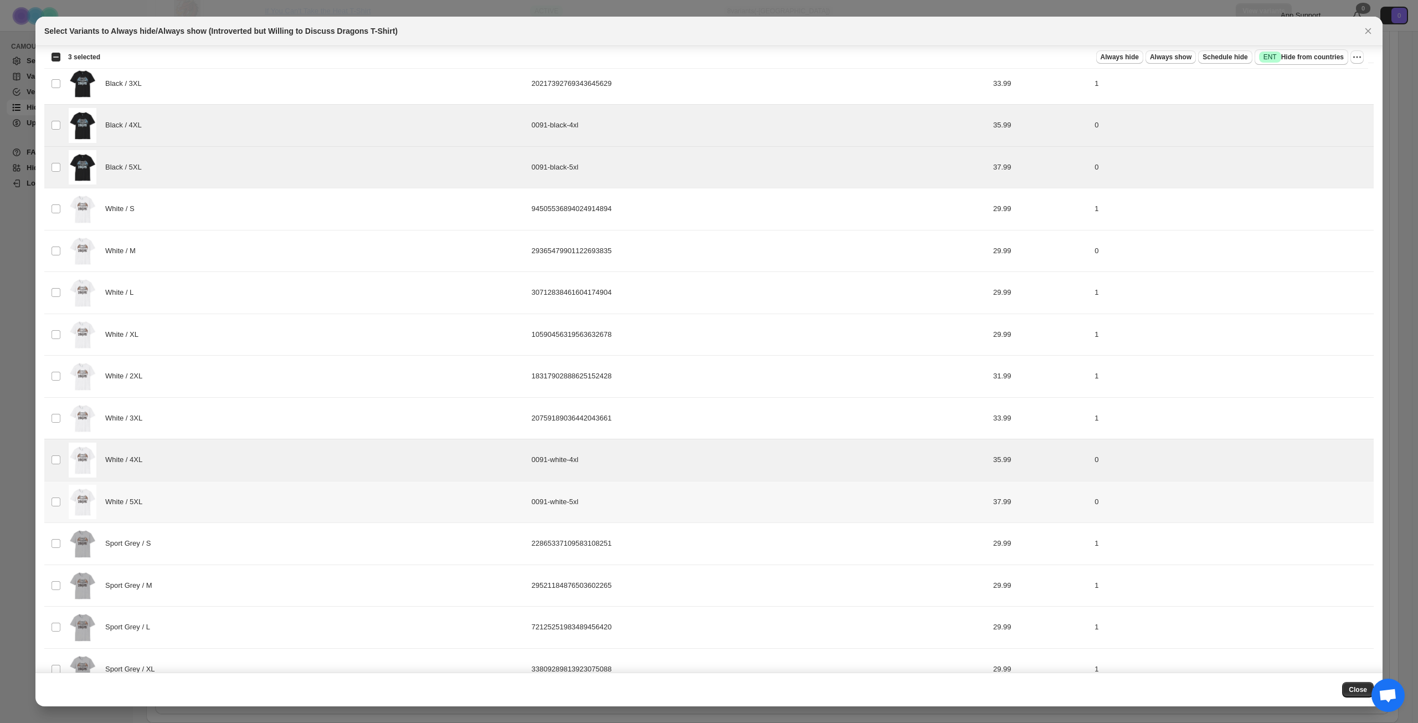
click at [297, 498] on div "White / 5XL" at bounding box center [297, 502] width 456 height 35
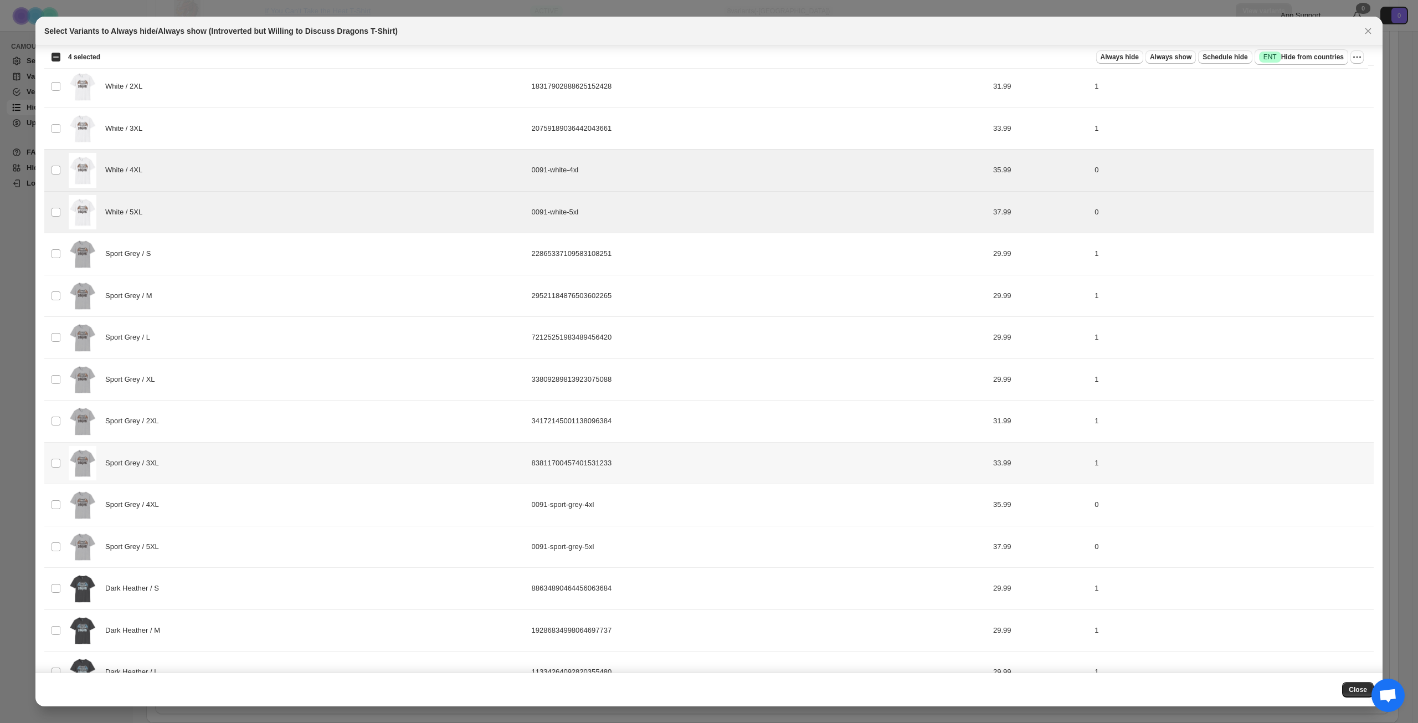
scroll to position [576, 0]
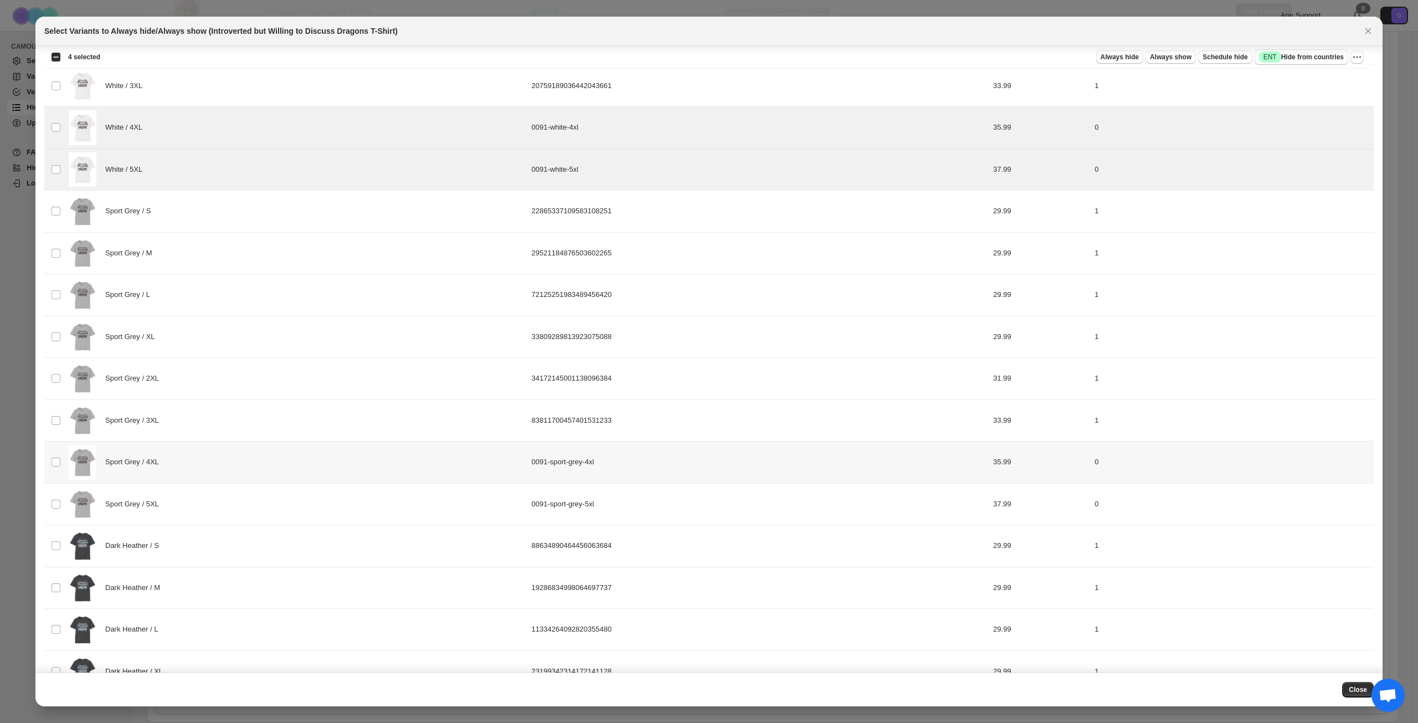
click at [287, 475] on div "Sport Grey / 4XL" at bounding box center [297, 462] width 456 height 35
click at [285, 505] on div "Sport Grey / 5XL" at bounding box center [297, 504] width 456 height 35
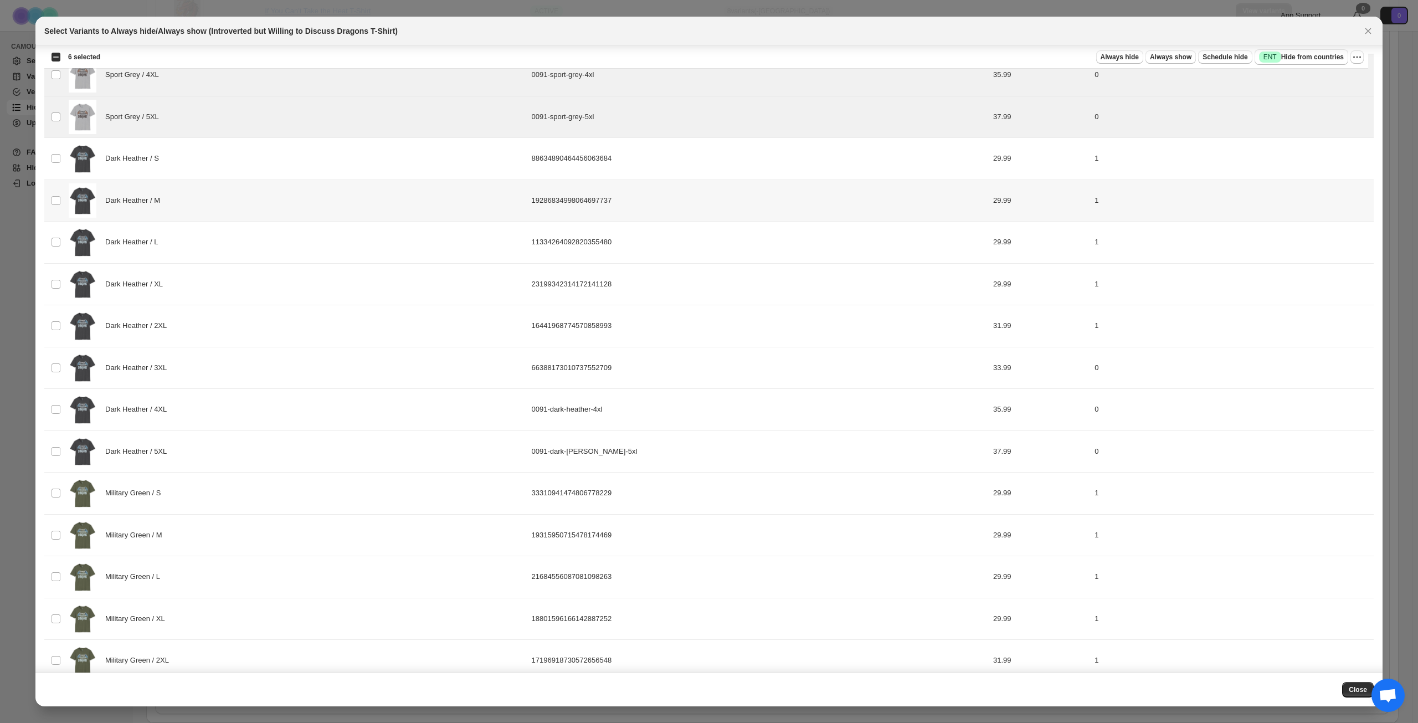
scroll to position [964, 0]
click at [292, 424] on div "Dark Heather / 4XL" at bounding box center [297, 409] width 456 height 35
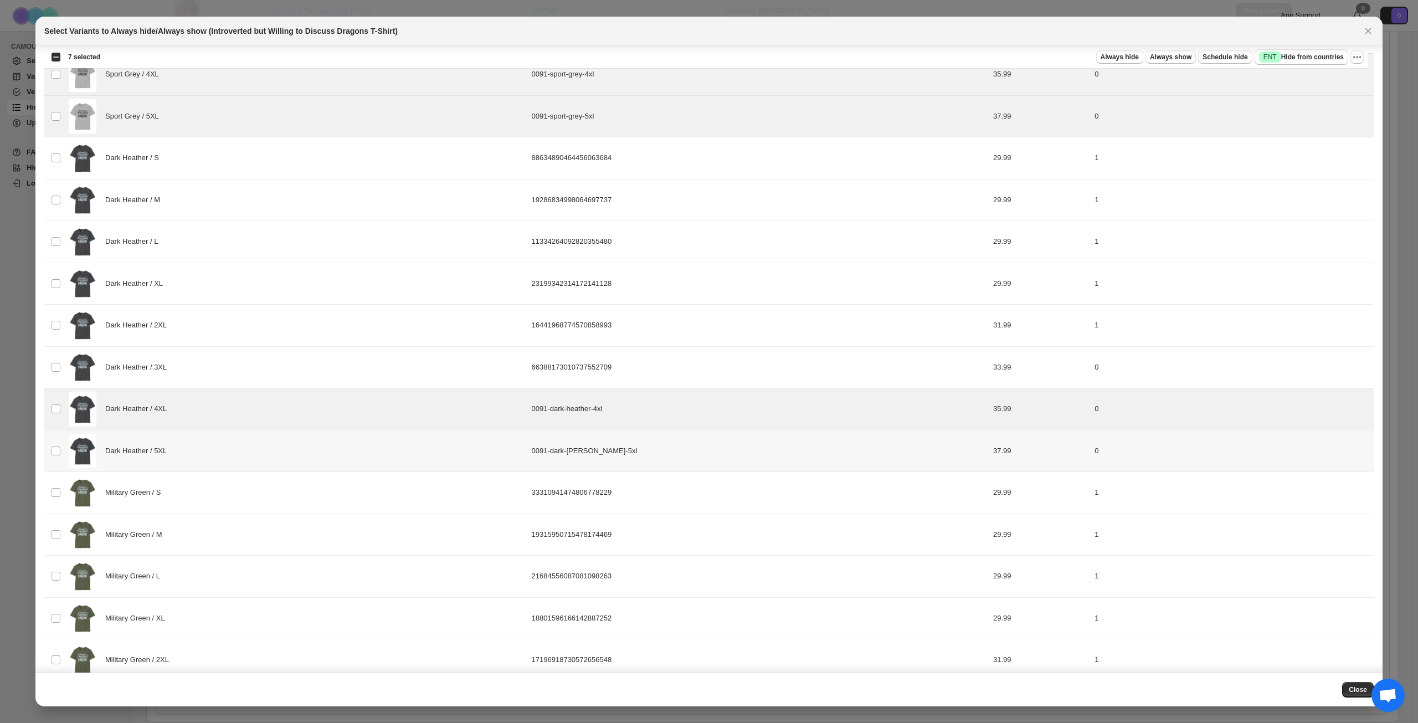
click at [294, 457] on div "Dark Heather / 5XL" at bounding box center [297, 451] width 456 height 35
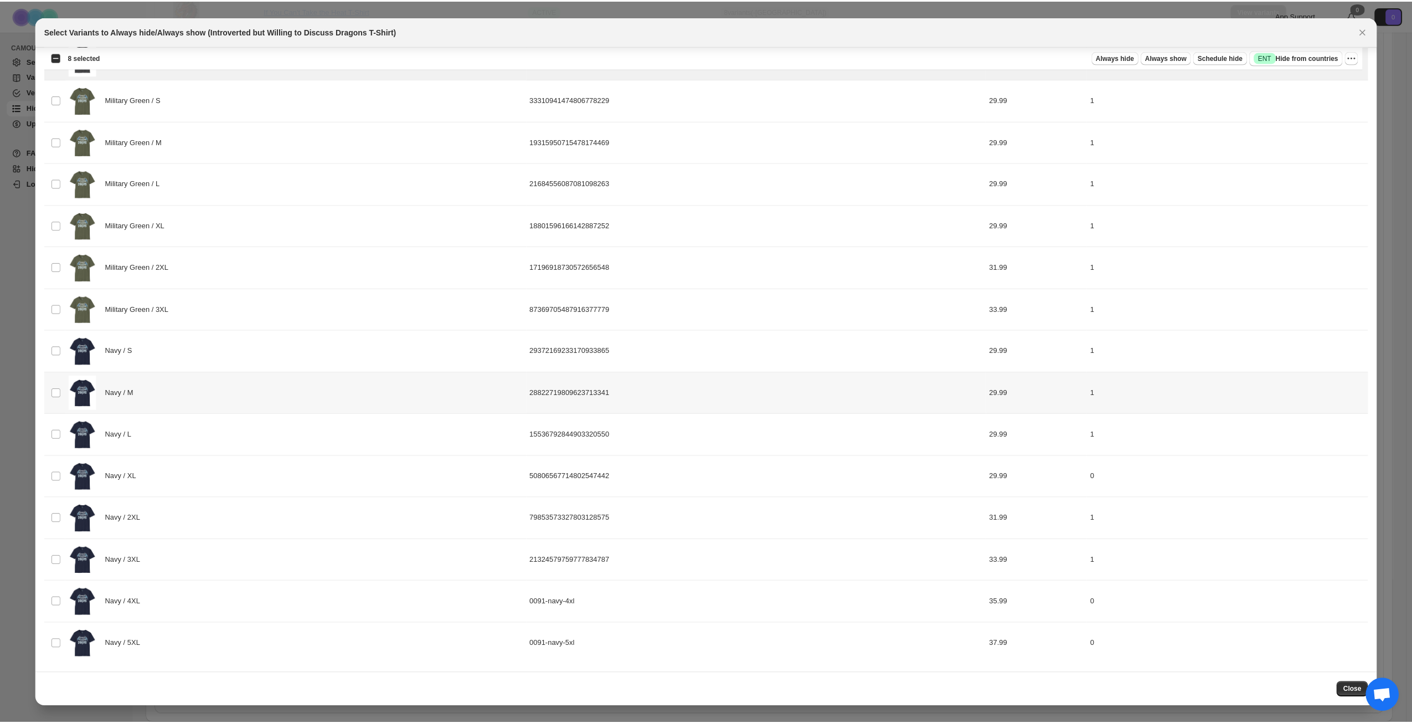
scroll to position [1357, 0]
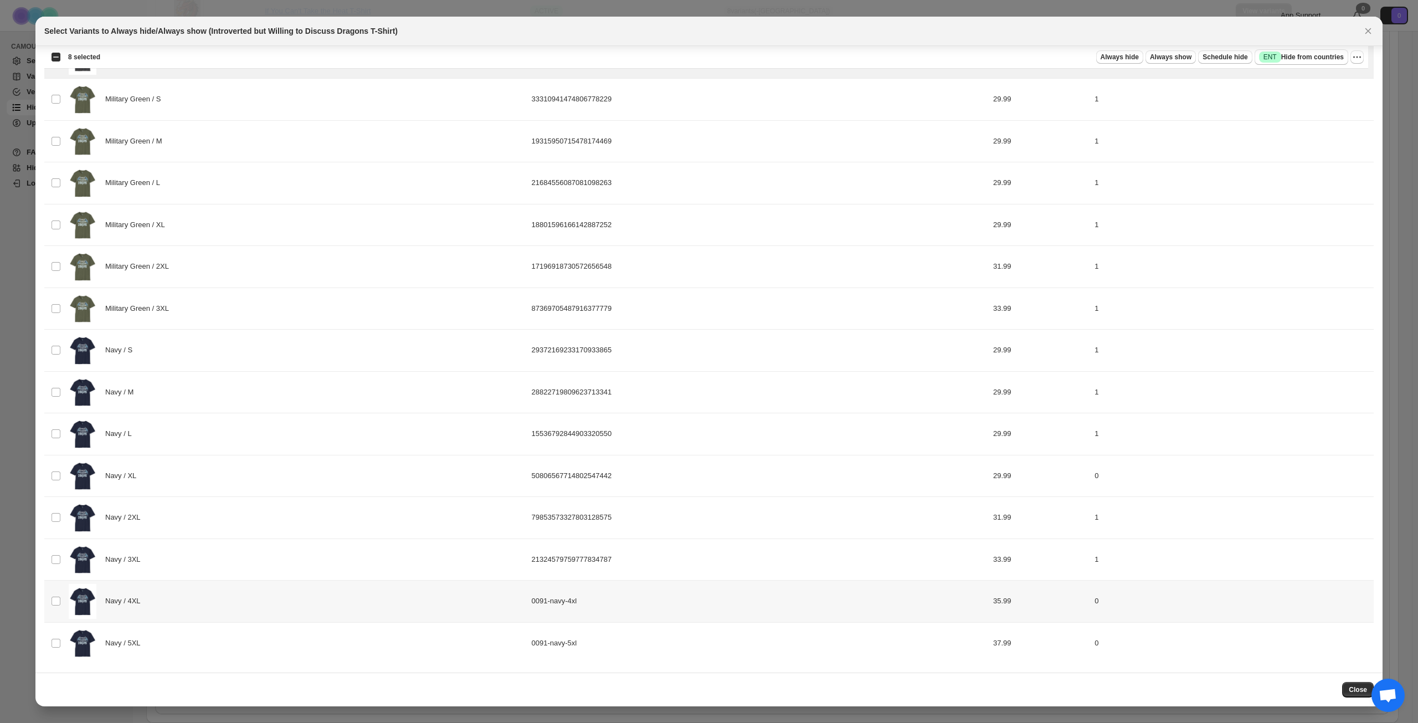
click at [303, 607] on div "Navy / 4XL" at bounding box center [297, 601] width 456 height 35
click at [294, 635] on div "Navy / 5XL" at bounding box center [297, 643] width 456 height 35
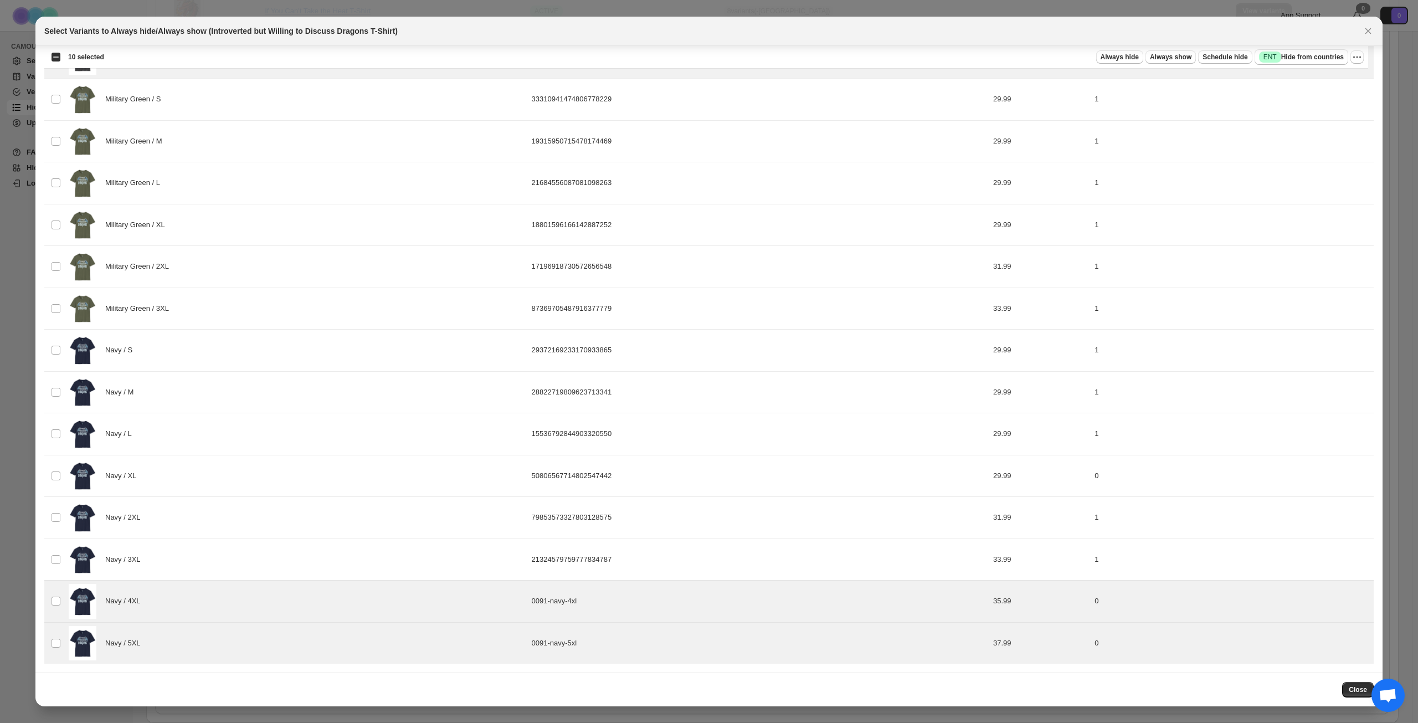
drag, startPoint x: 1304, startPoint y: 56, endPoint x: 1293, endPoint y: 68, distance: 16.1
click at [1304, 56] on span "Success ENT Hide from countries" at bounding box center [1301, 57] width 85 height 11
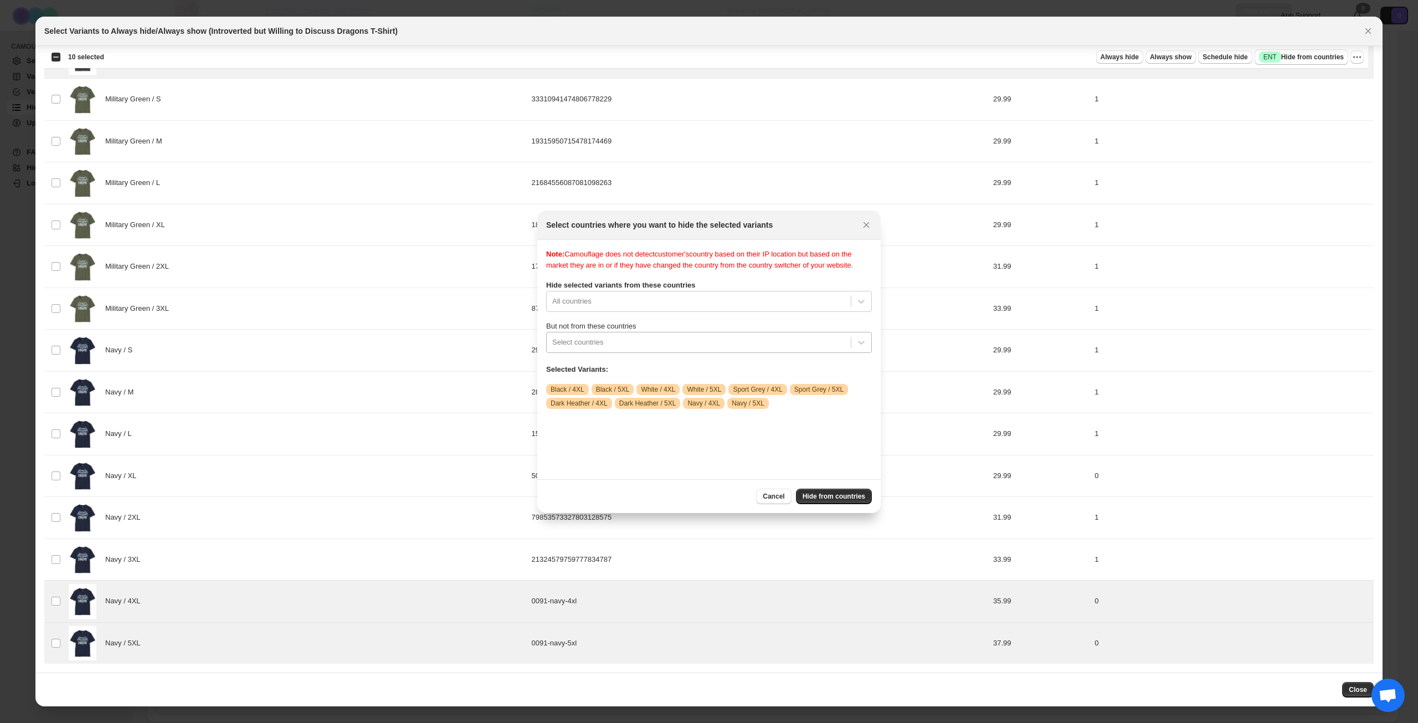
click at [707, 347] on div ":rr3:" at bounding box center [698, 342] width 293 height 13
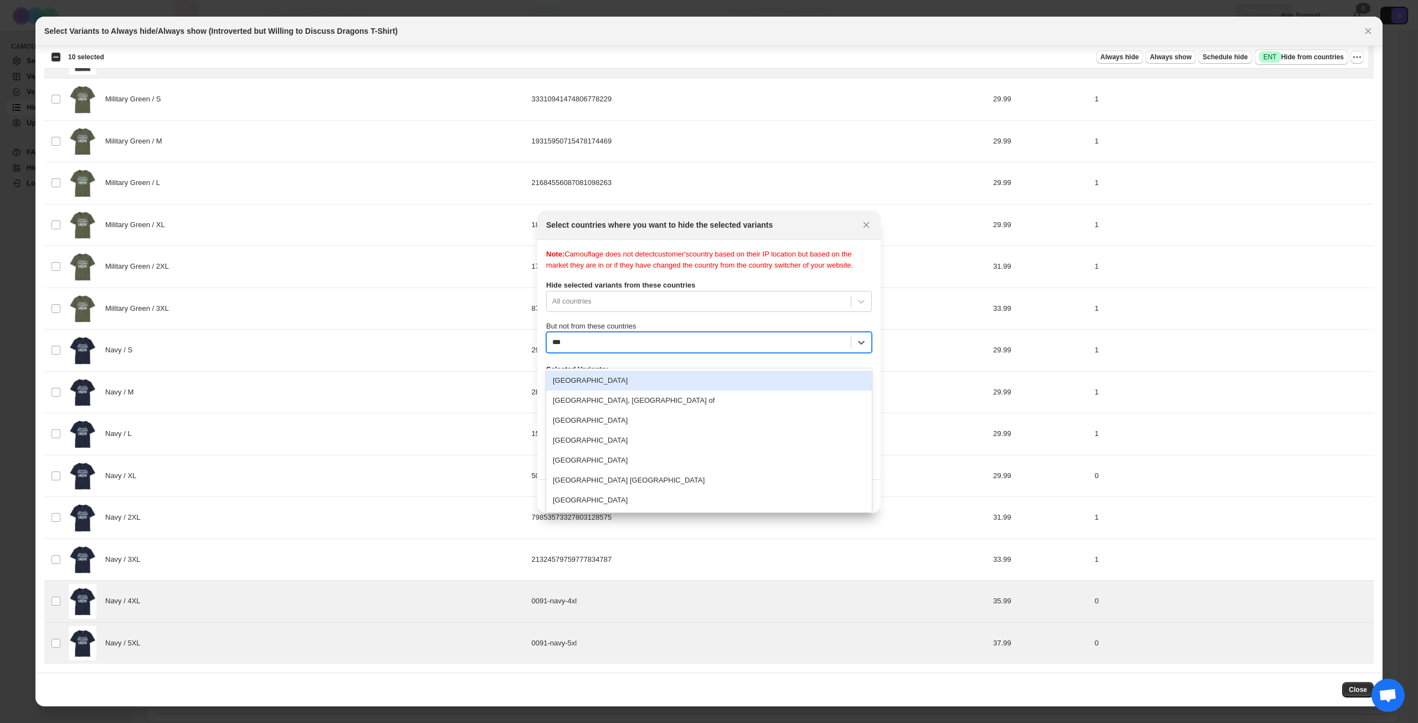
type input "****"
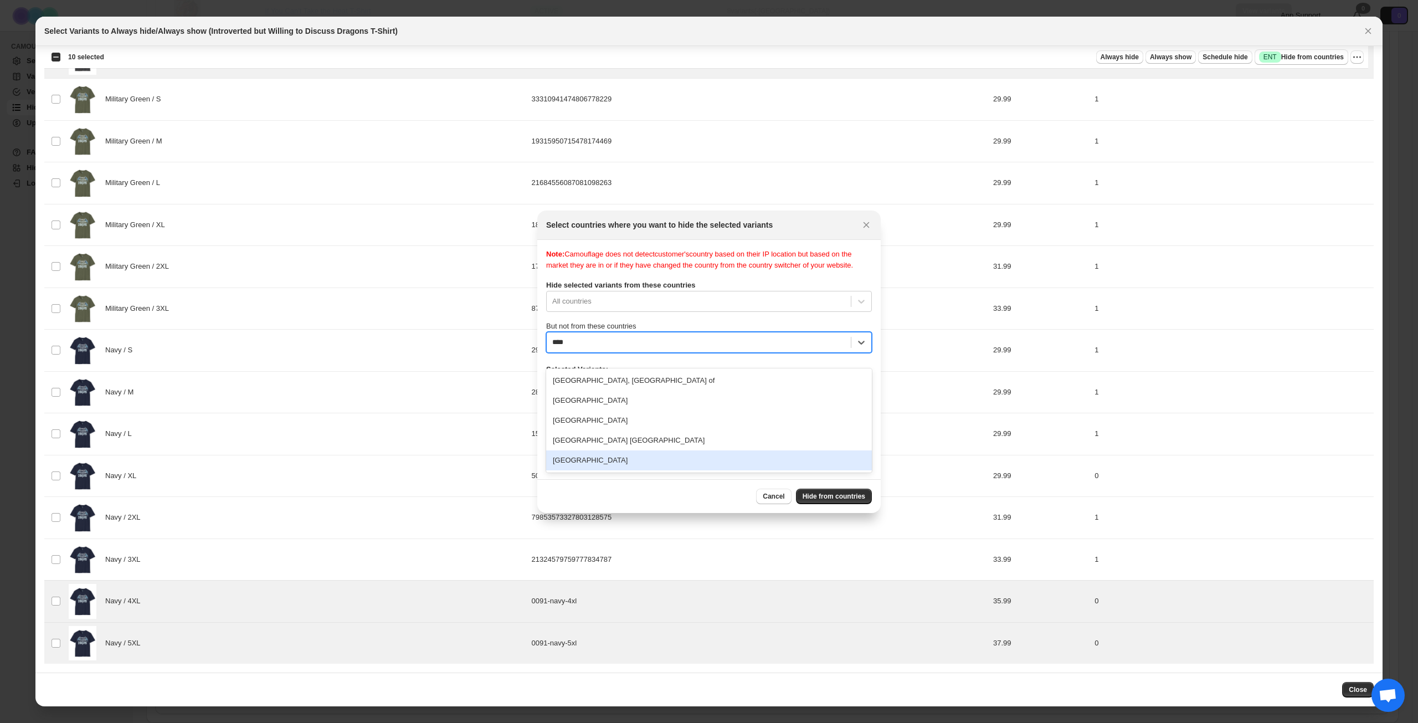
click at [671, 456] on div "[GEOGRAPHIC_DATA]" at bounding box center [709, 460] width 326 height 20
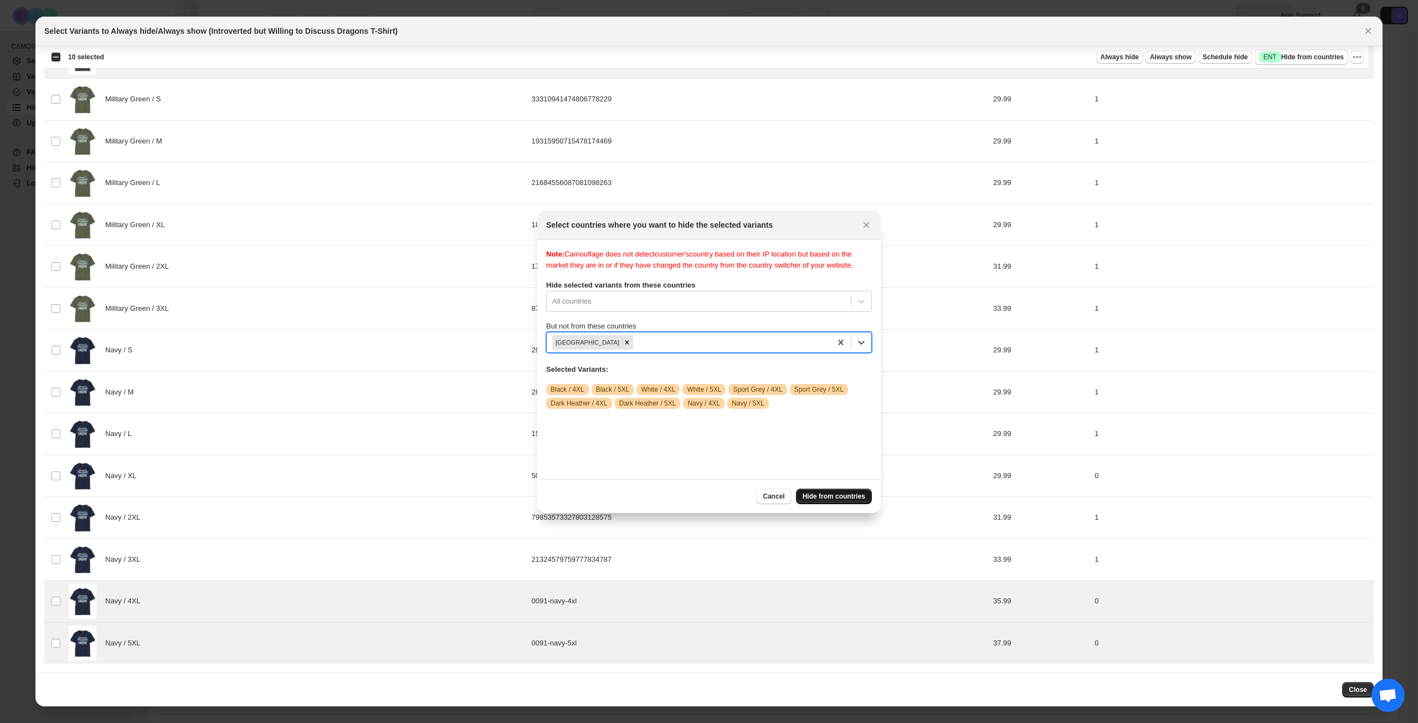
click at [842, 499] on span "Hide from countries" at bounding box center [834, 496] width 63 height 9
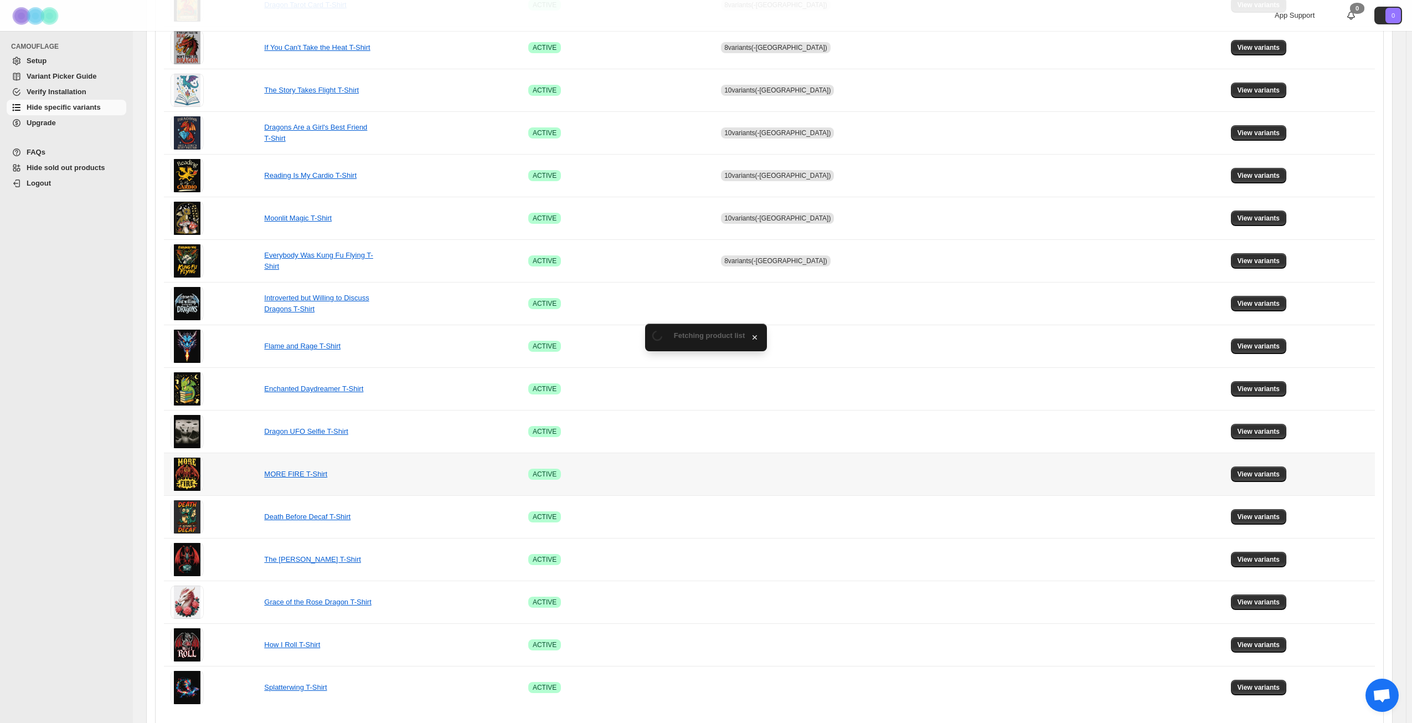
scroll to position [414, 0]
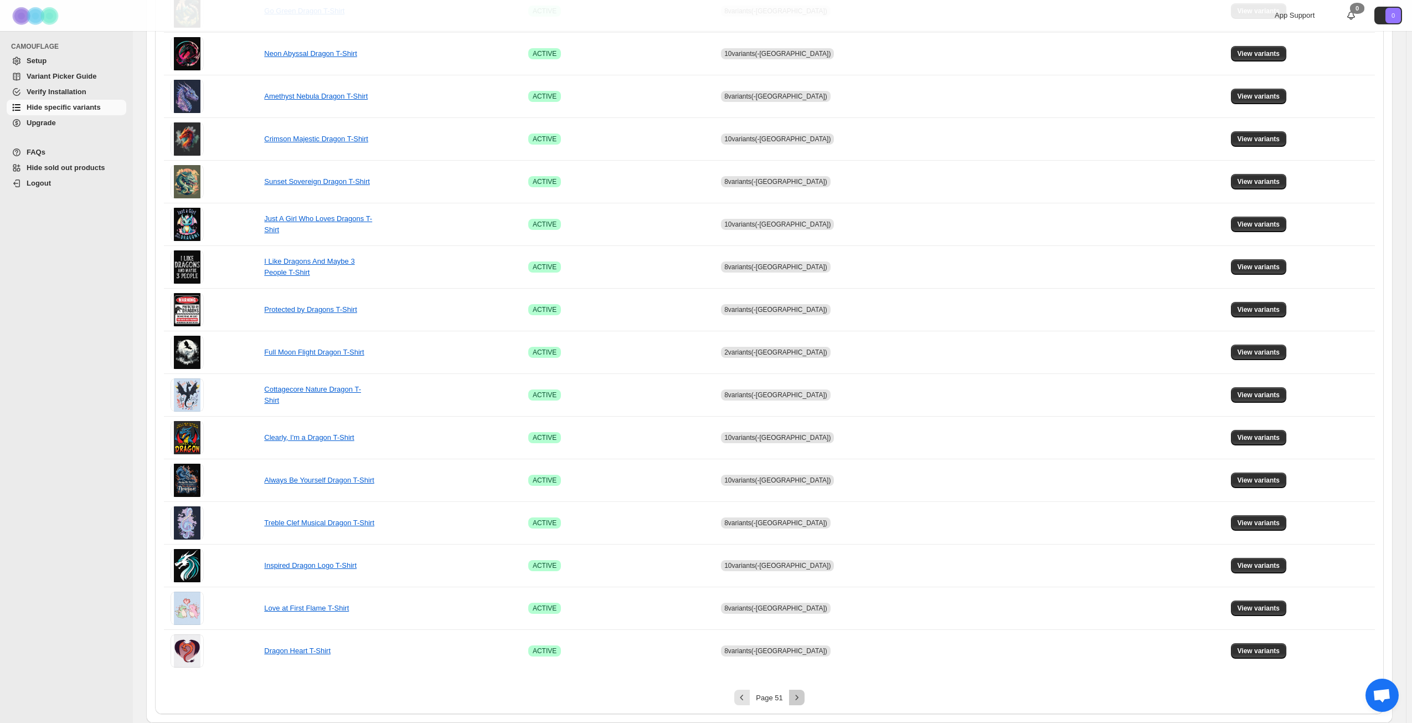
click at [798, 698] on icon "Next" at bounding box center [796, 697] width 3 height 5
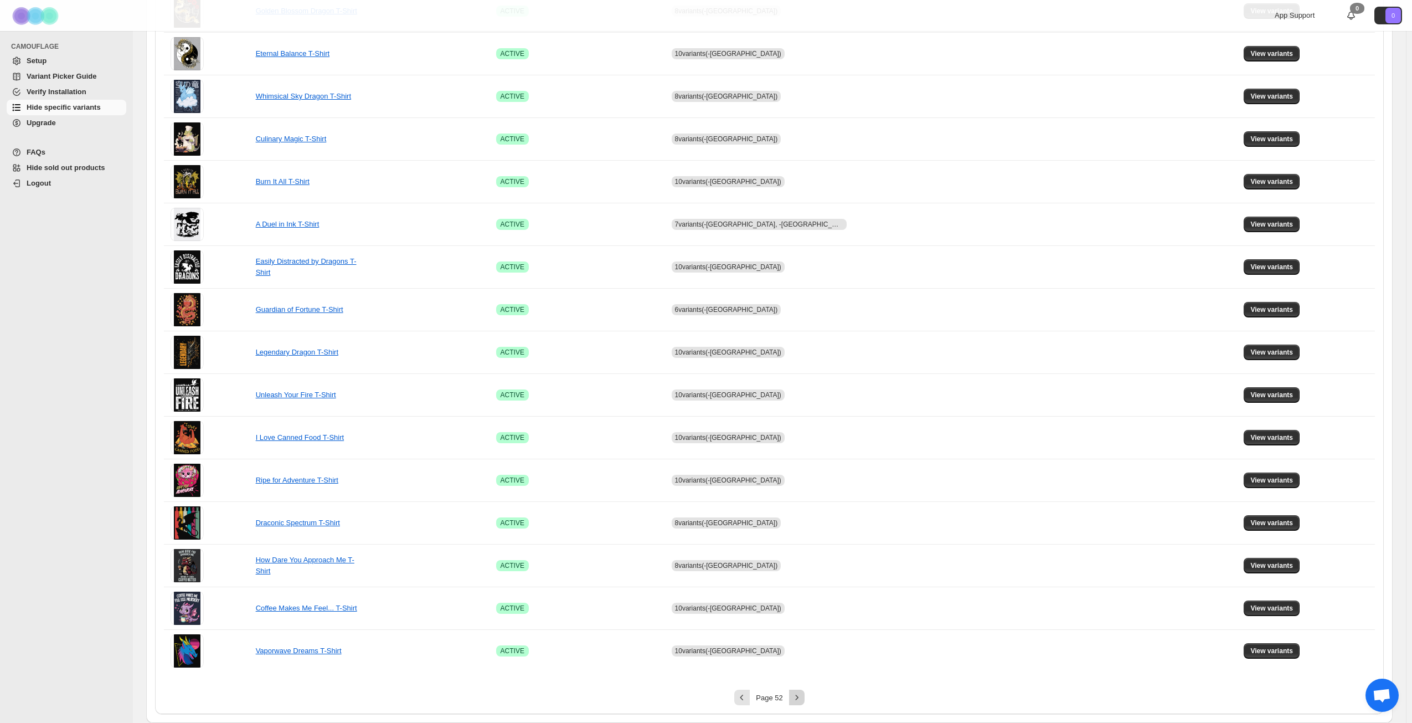
click at [798, 698] on icon "Next" at bounding box center [796, 697] width 3 height 5
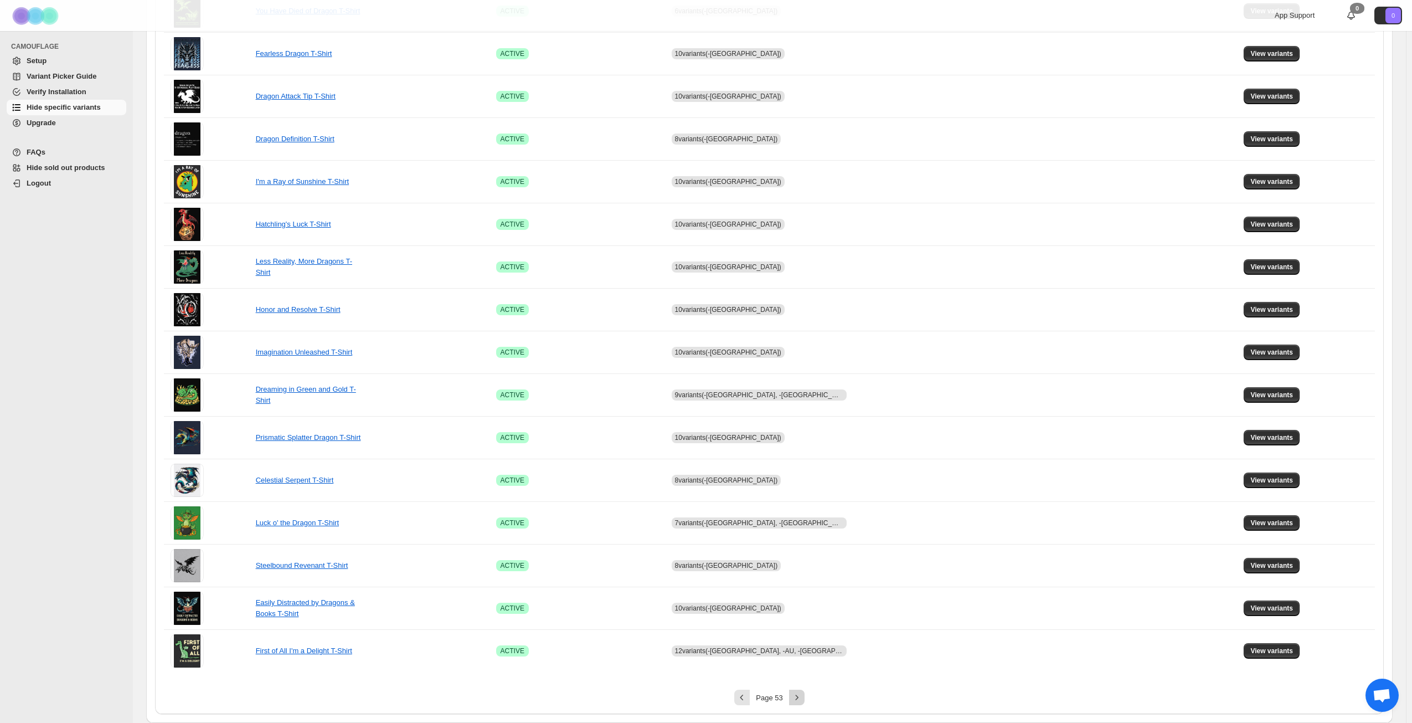
click at [798, 698] on icon "Next" at bounding box center [796, 697] width 3 height 5
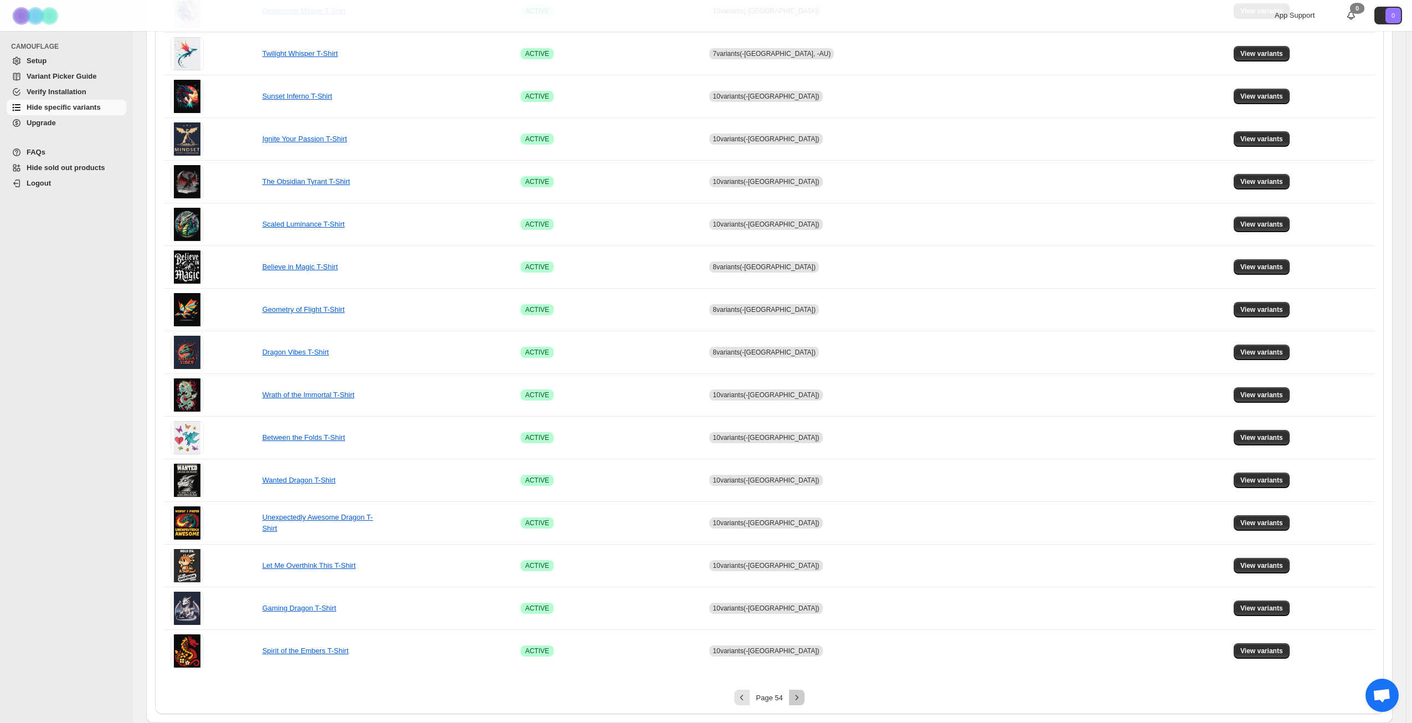
click at [798, 698] on icon "Next" at bounding box center [796, 697] width 3 height 5
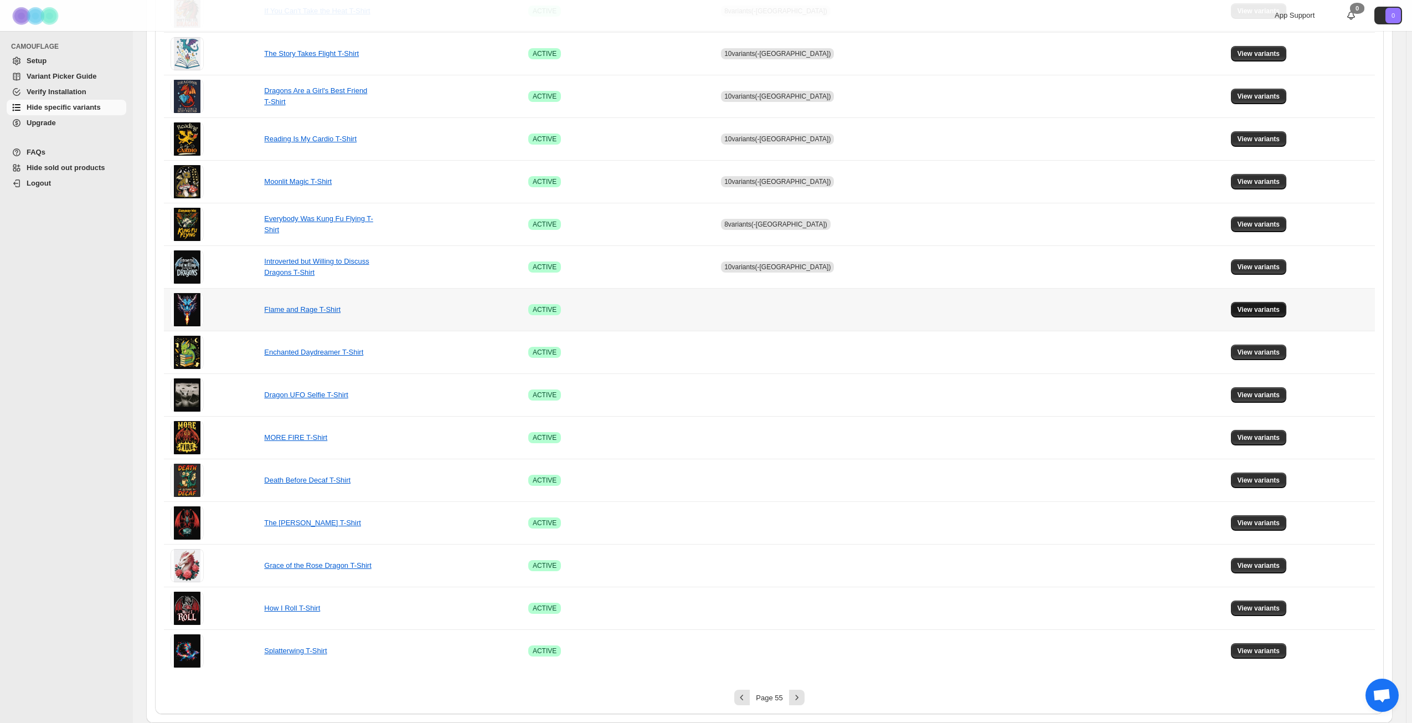
click at [1246, 306] on span "View variants" at bounding box center [1259, 309] width 43 height 9
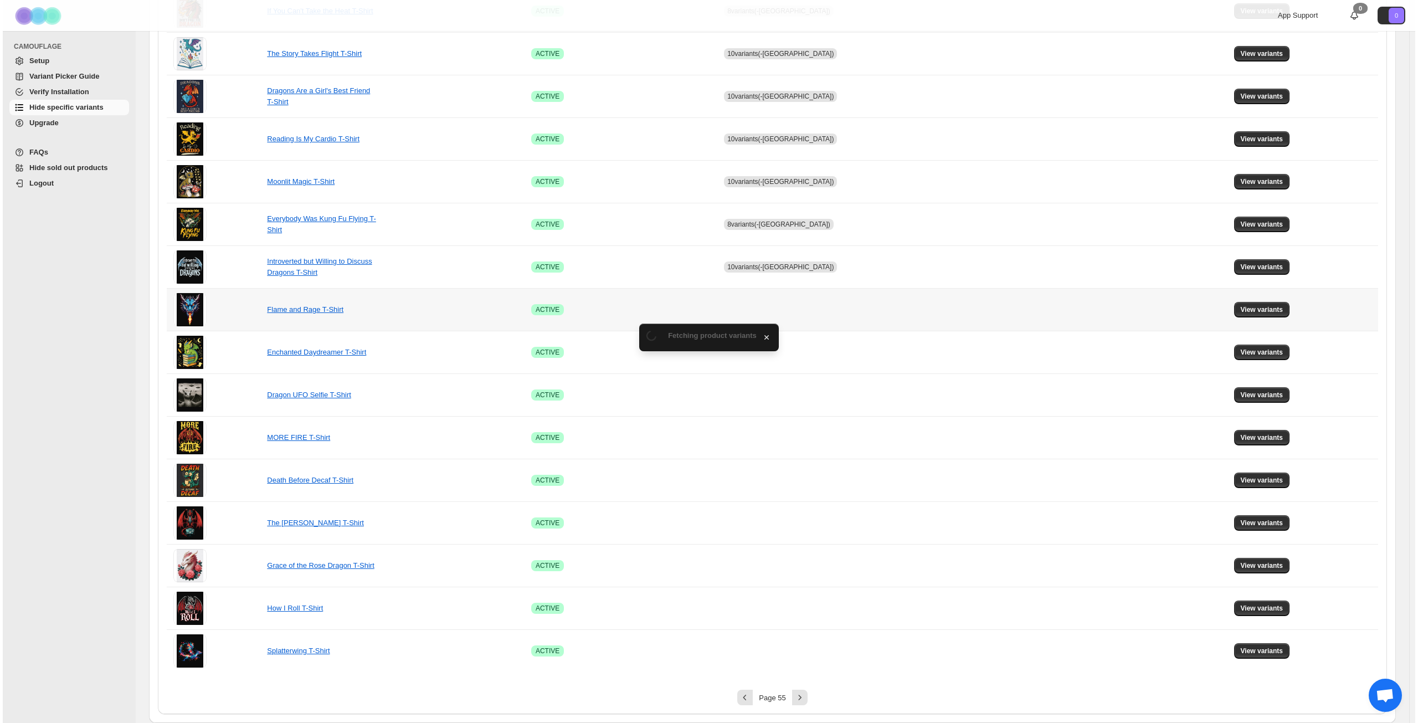
scroll to position [0, 0]
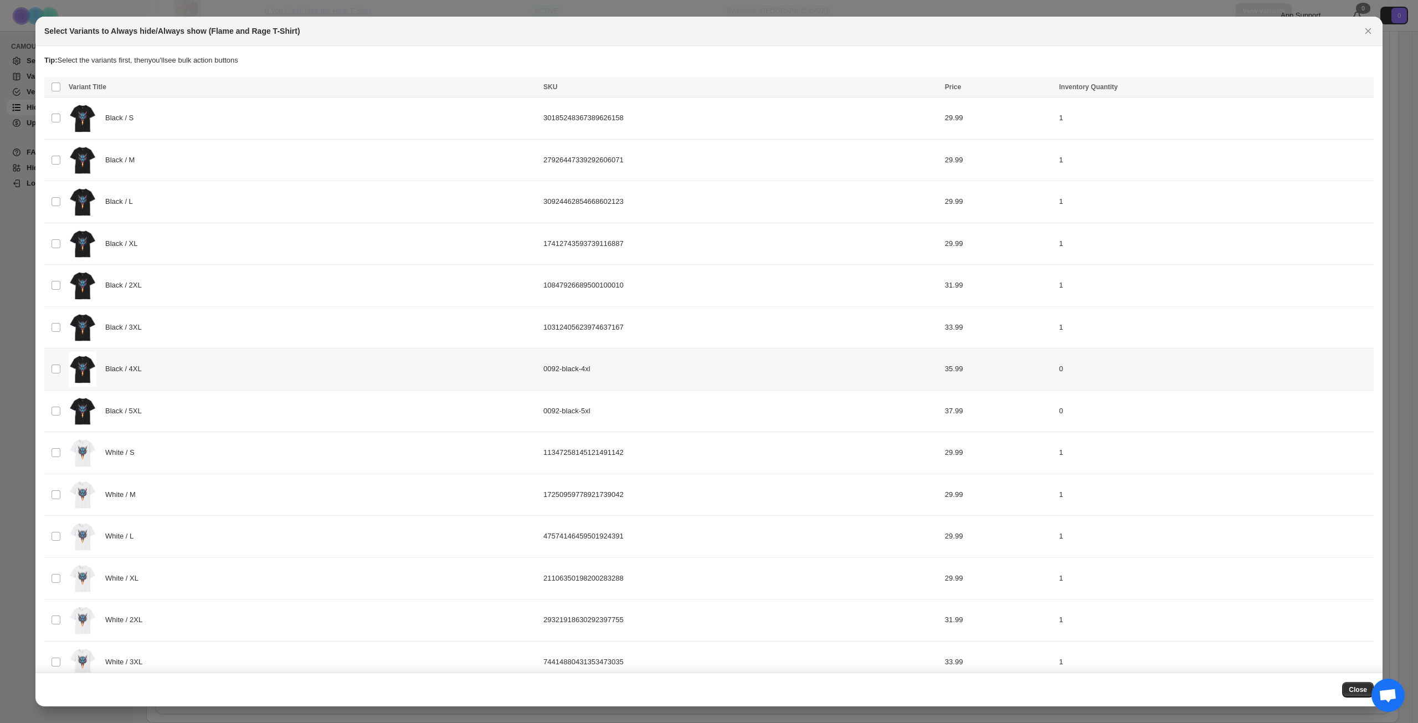
click at [239, 369] on div "Black / 4XL" at bounding box center [303, 369] width 468 height 35
click at [246, 406] on div "Black / 5XL" at bounding box center [303, 411] width 468 height 35
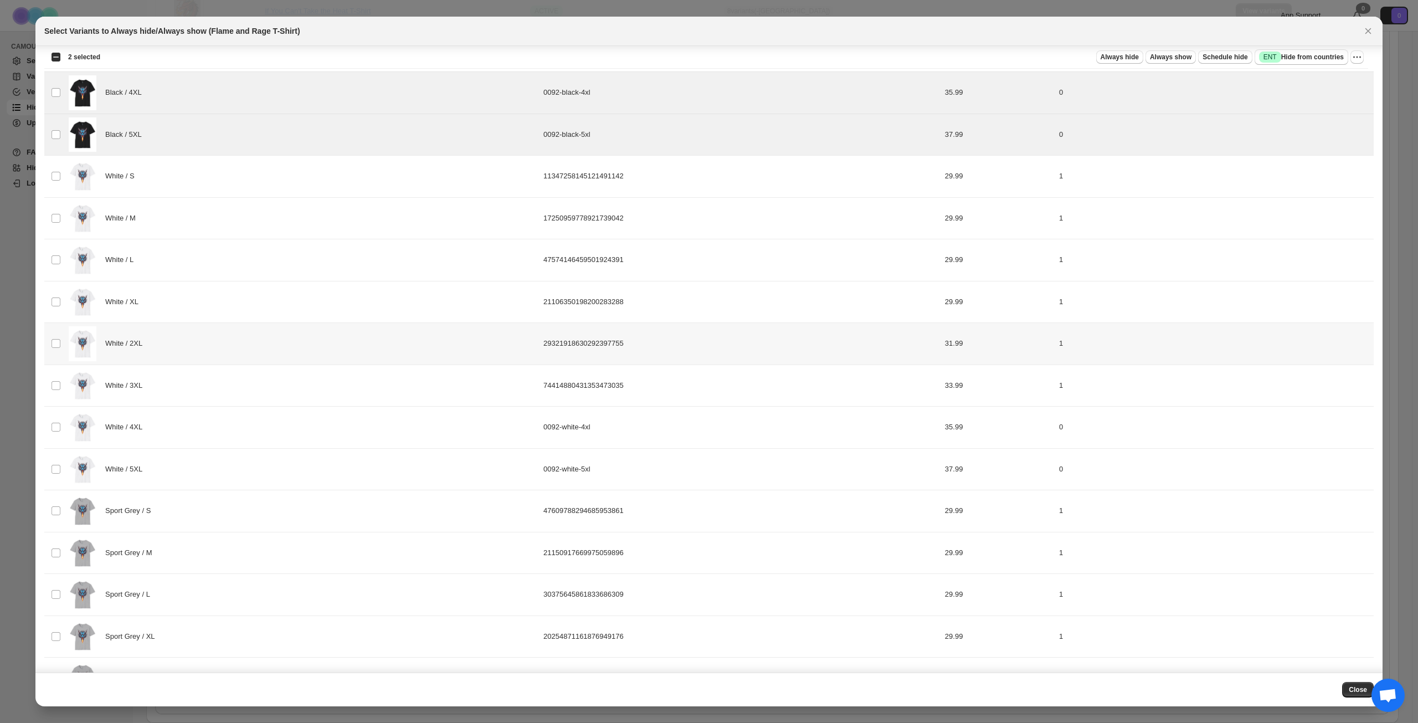
scroll to position [277, 0]
click at [248, 427] on div "White / 4XL" at bounding box center [303, 426] width 468 height 35
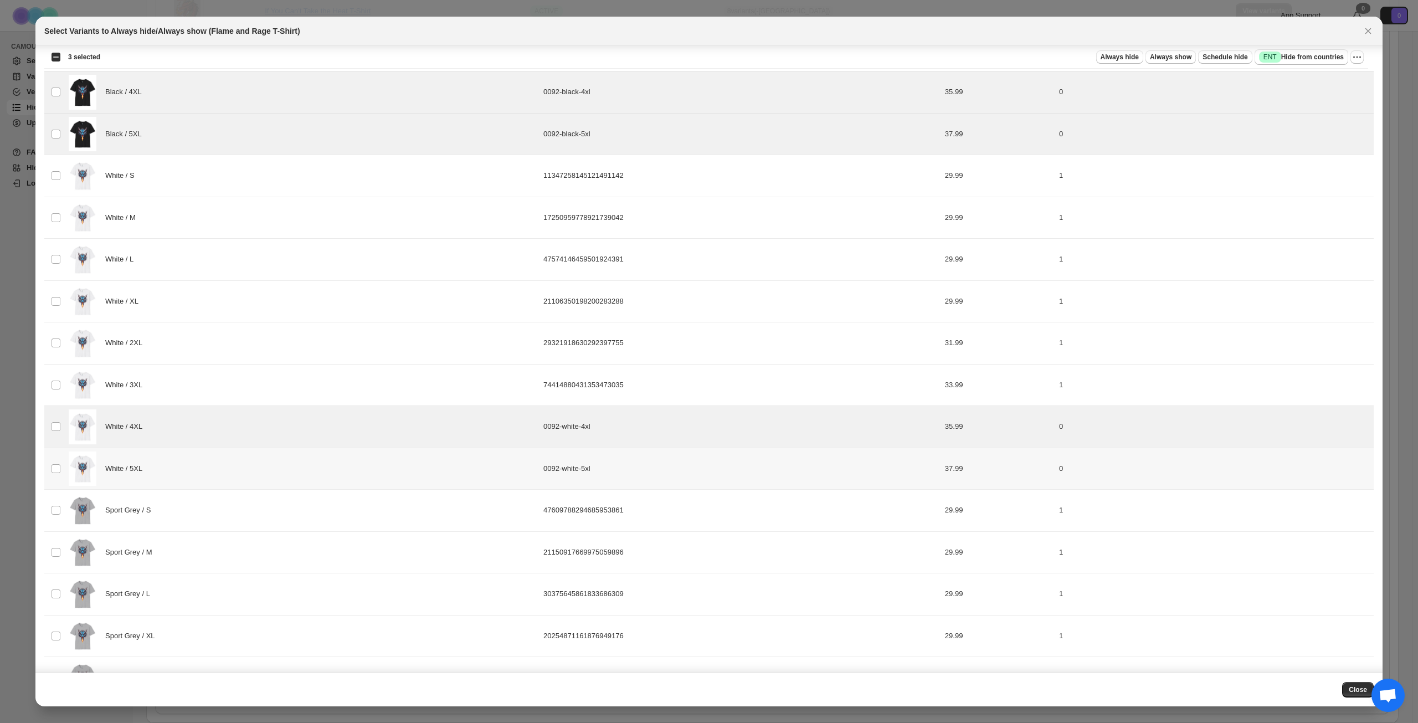
click at [238, 458] on div "White / 5XL" at bounding box center [303, 468] width 468 height 35
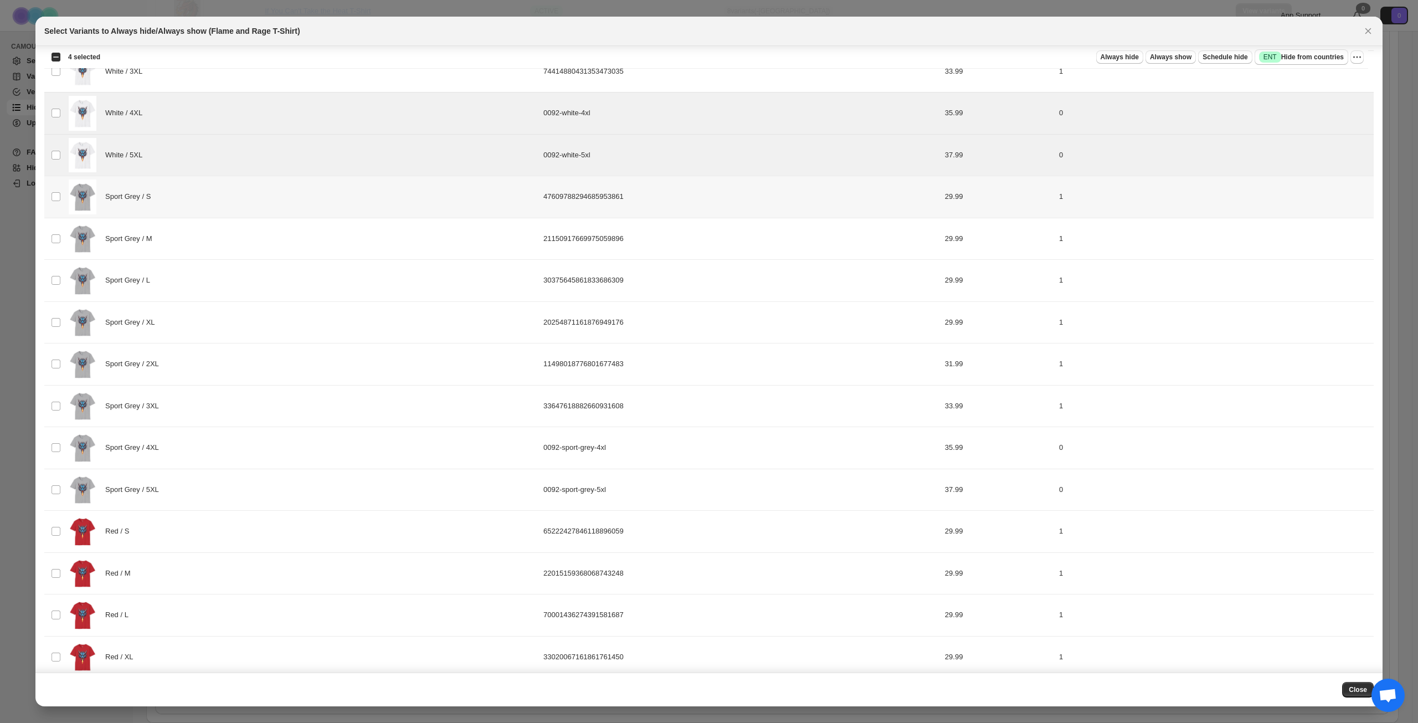
scroll to position [609, 0]
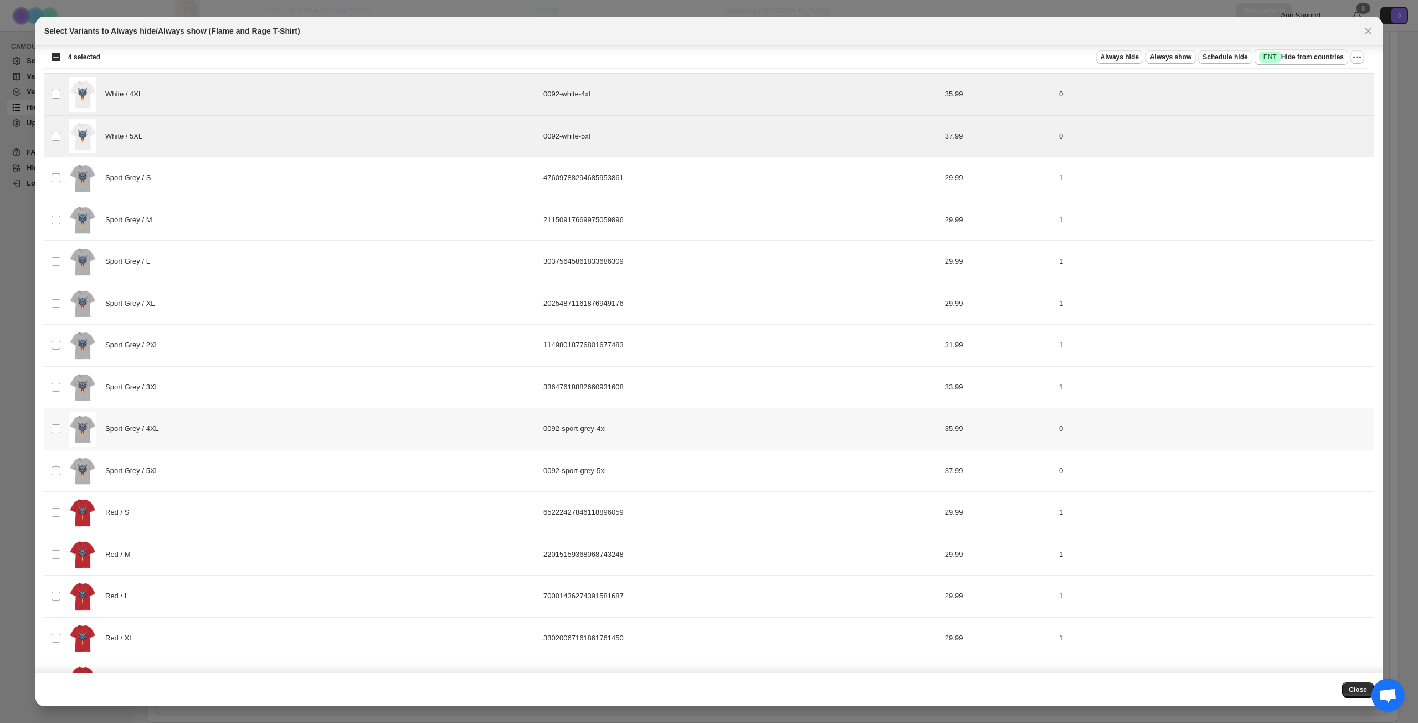
click at [263, 425] on div "Sport Grey / 4XL" at bounding box center [303, 429] width 468 height 35
click at [240, 470] on div "Sport Grey / 5XL" at bounding box center [303, 471] width 468 height 35
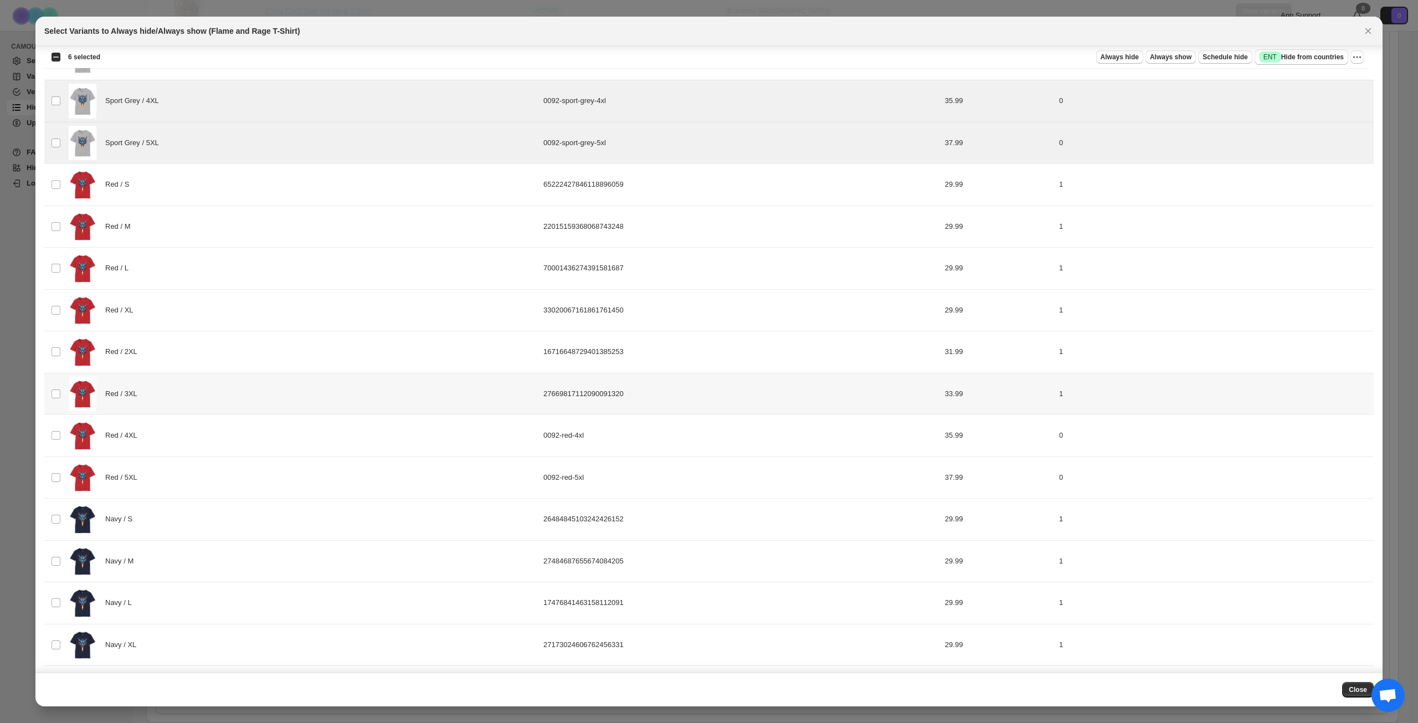
scroll to position [942, 0]
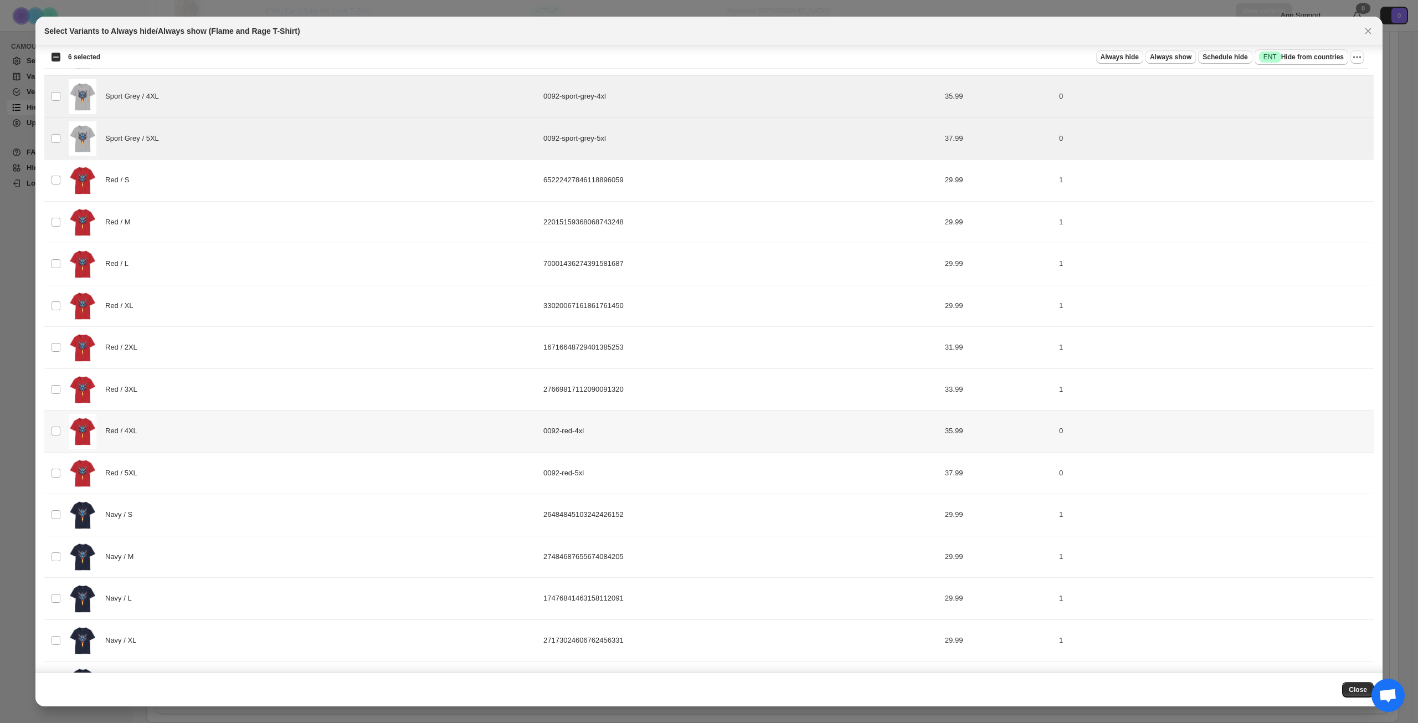
click at [249, 431] on div "Red / 4XL" at bounding box center [303, 431] width 468 height 35
click at [245, 467] on div "Red / 5XL" at bounding box center [303, 473] width 468 height 35
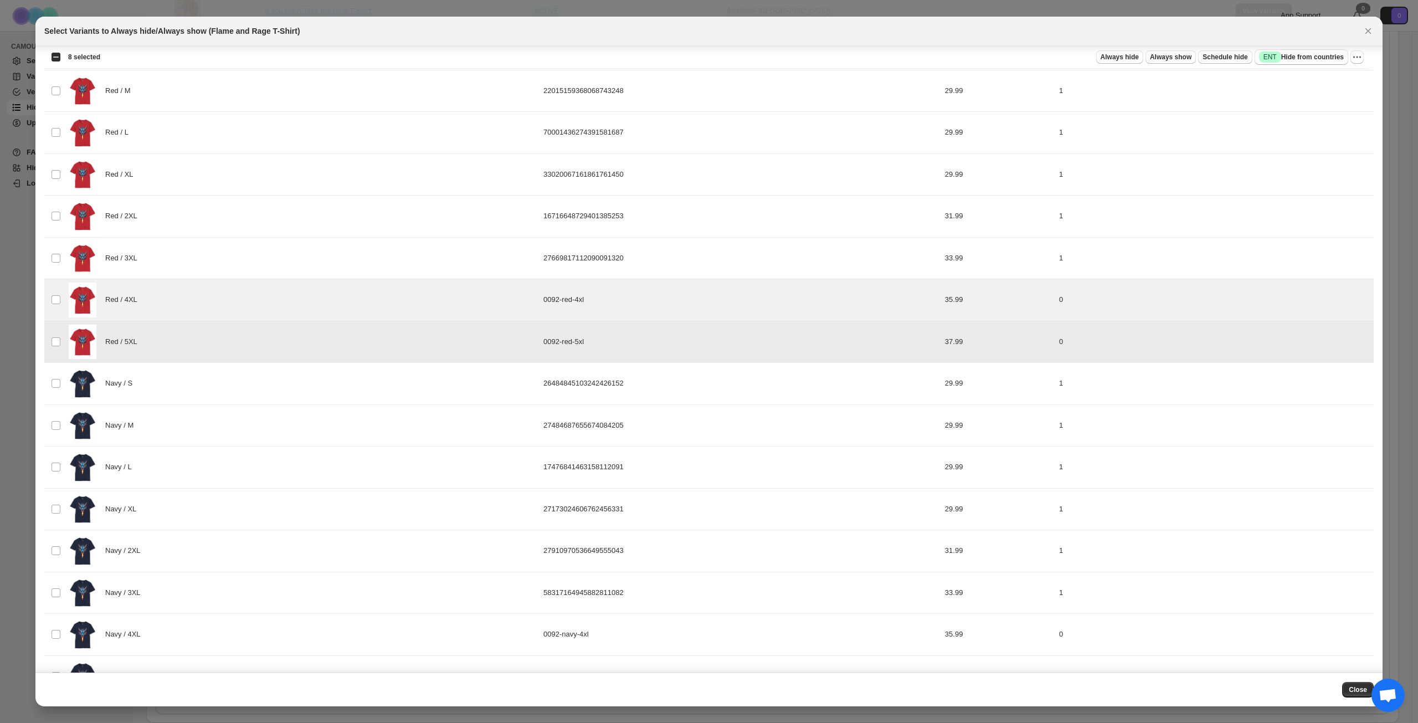
scroll to position [1106, 0]
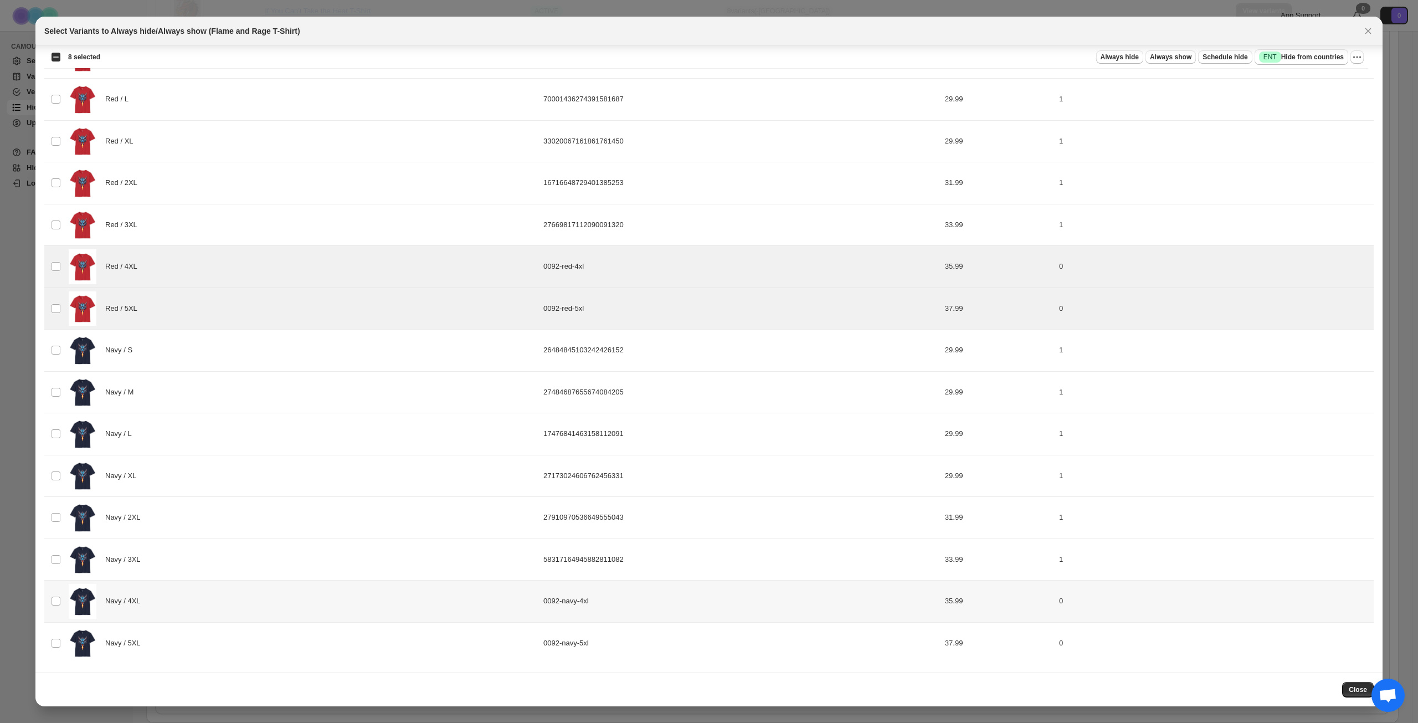
click at [245, 600] on div "Navy / 4XL" at bounding box center [303, 601] width 468 height 35
click at [247, 639] on div "Navy / 5XL" at bounding box center [303, 643] width 468 height 35
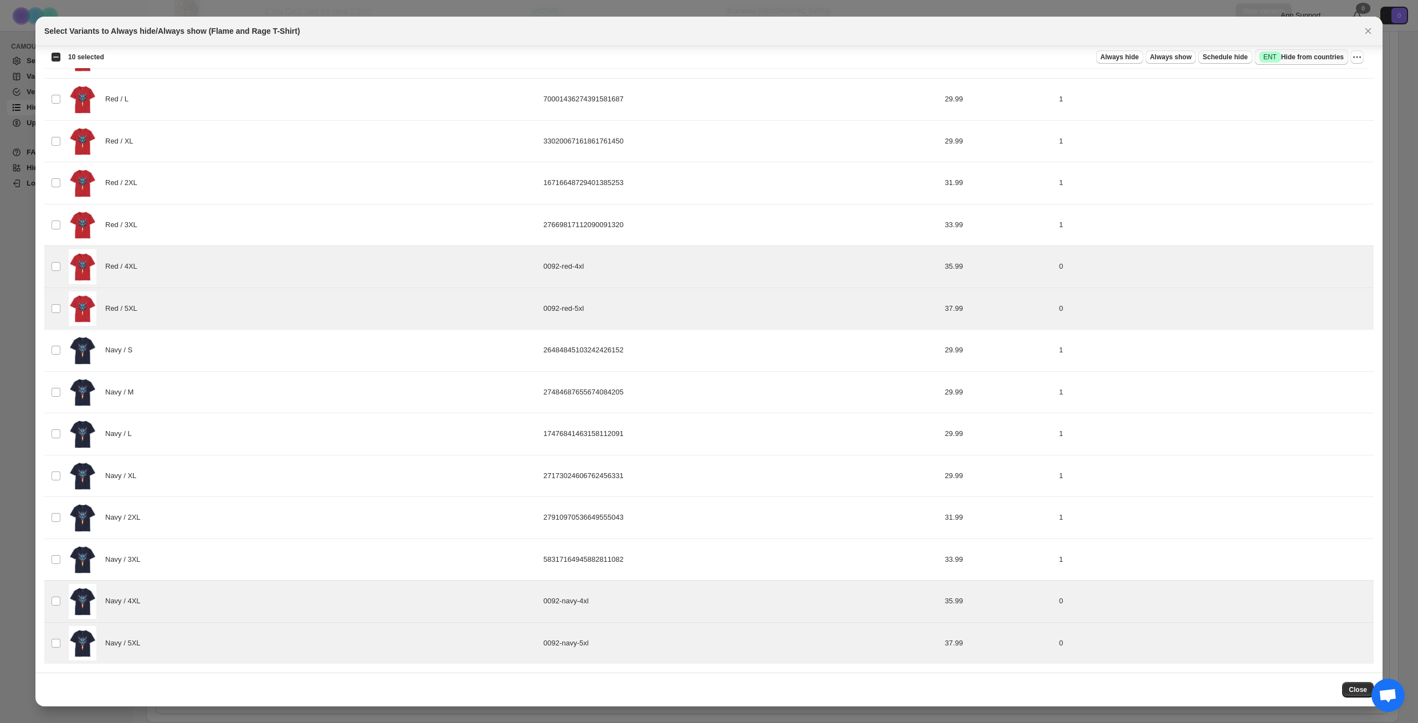
click at [1297, 56] on span "Success ENT Hide from countries" at bounding box center [1301, 57] width 85 height 11
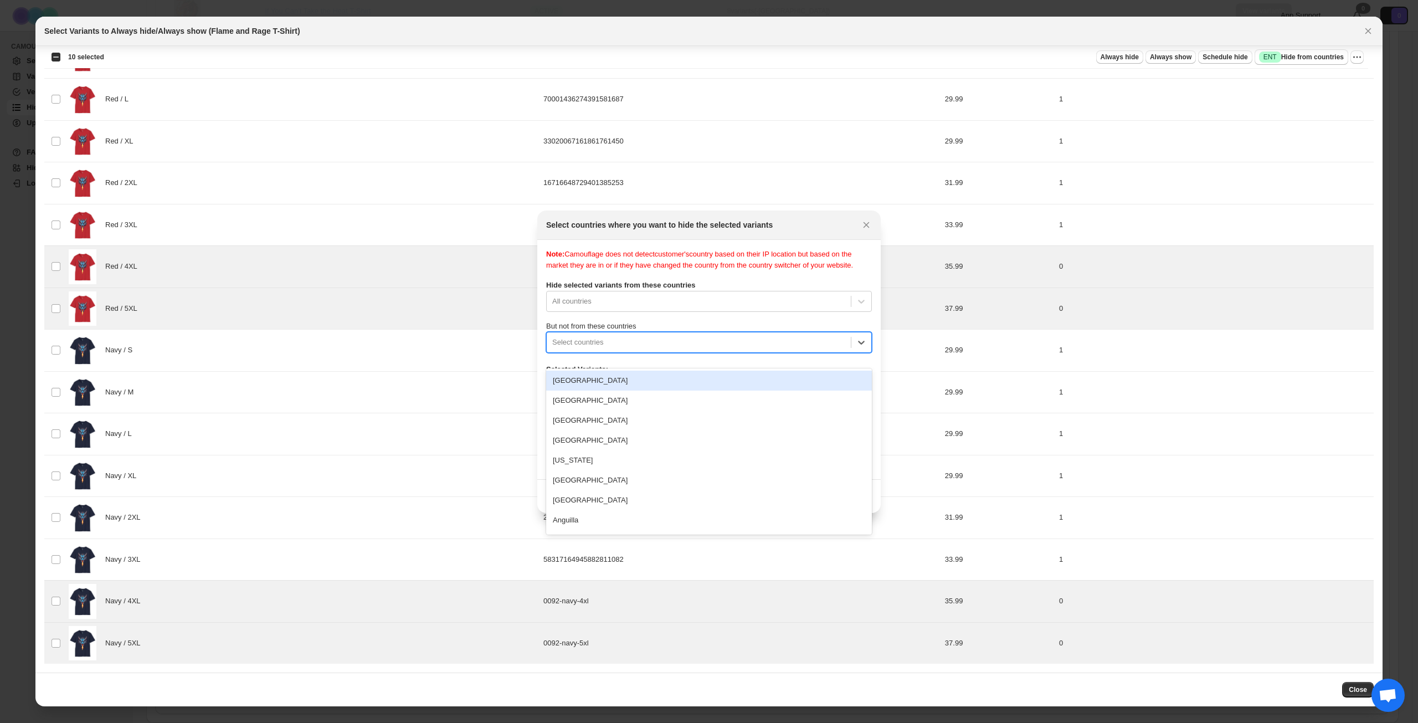
click at [696, 349] on div ":rt3:" at bounding box center [698, 342] width 293 height 13
type input "****"
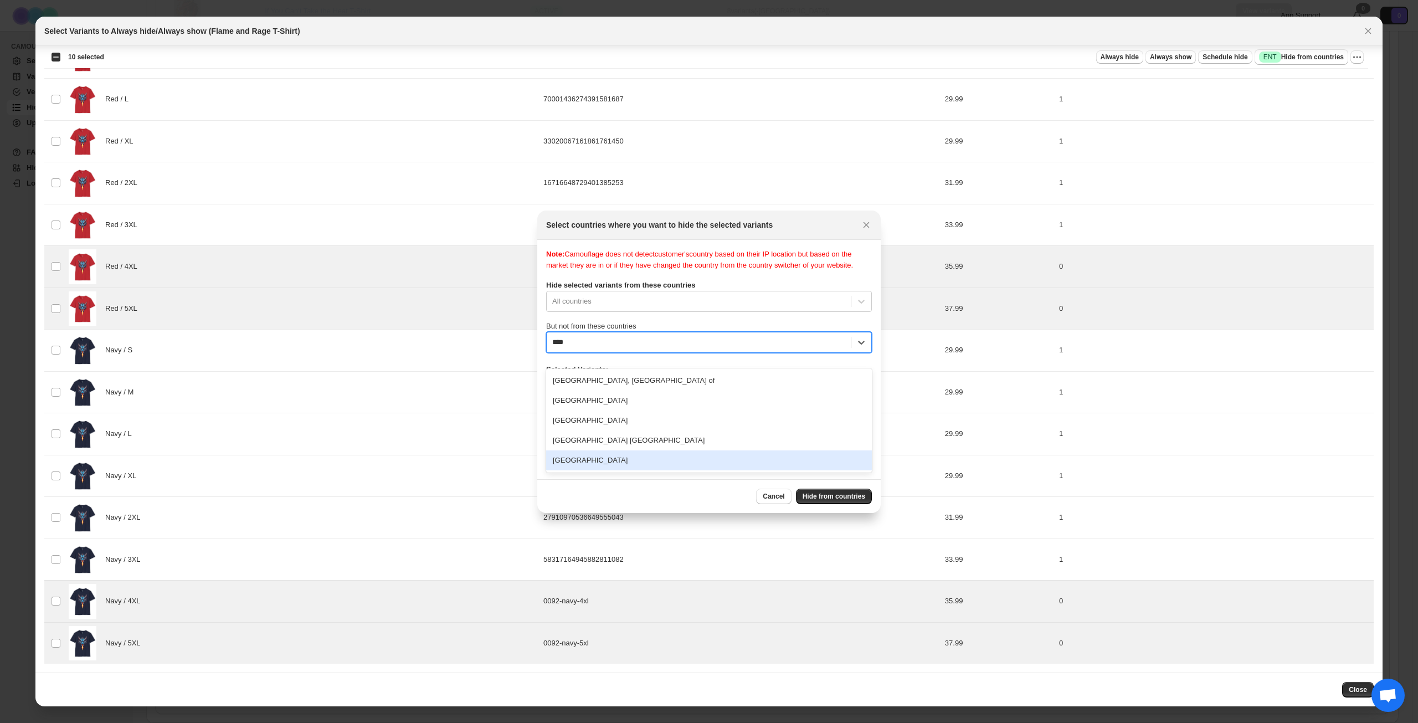
click at [659, 456] on div "[GEOGRAPHIC_DATA]" at bounding box center [709, 460] width 326 height 20
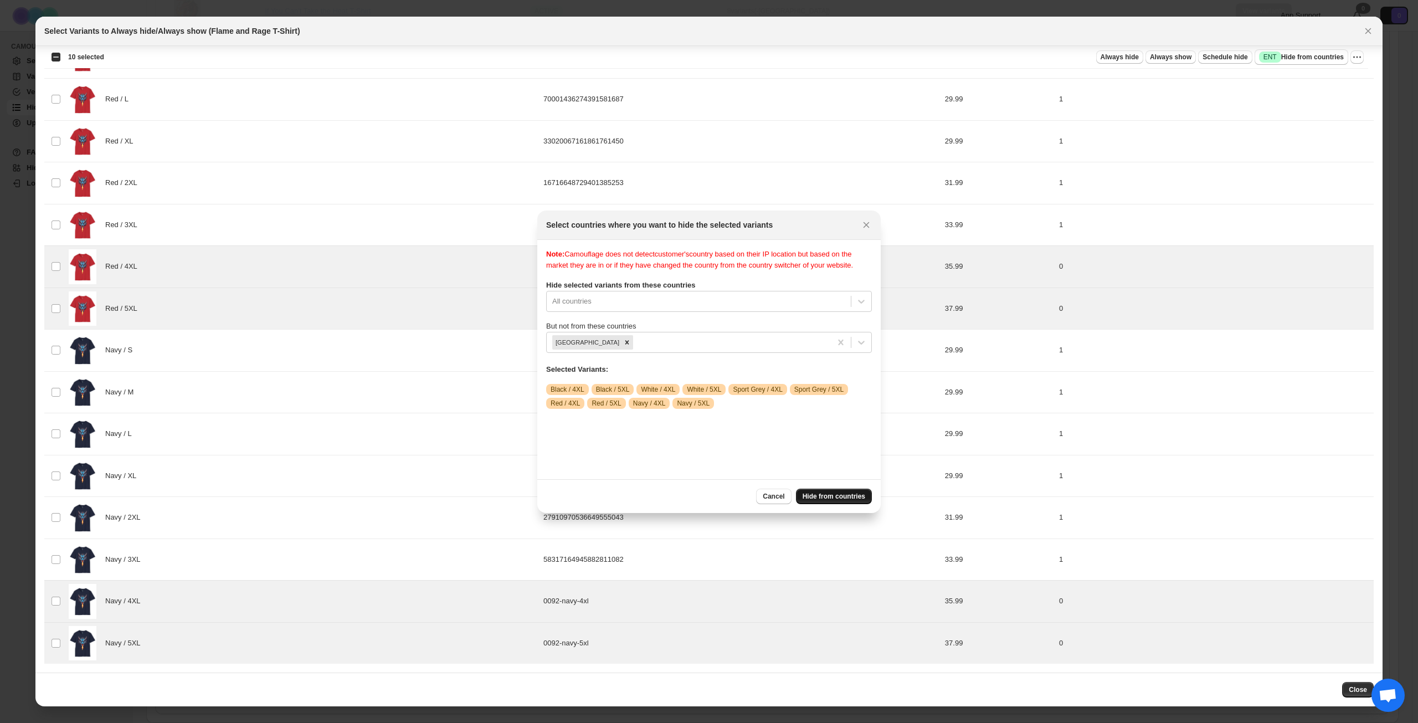
click at [835, 495] on span "Hide from countries" at bounding box center [834, 496] width 63 height 9
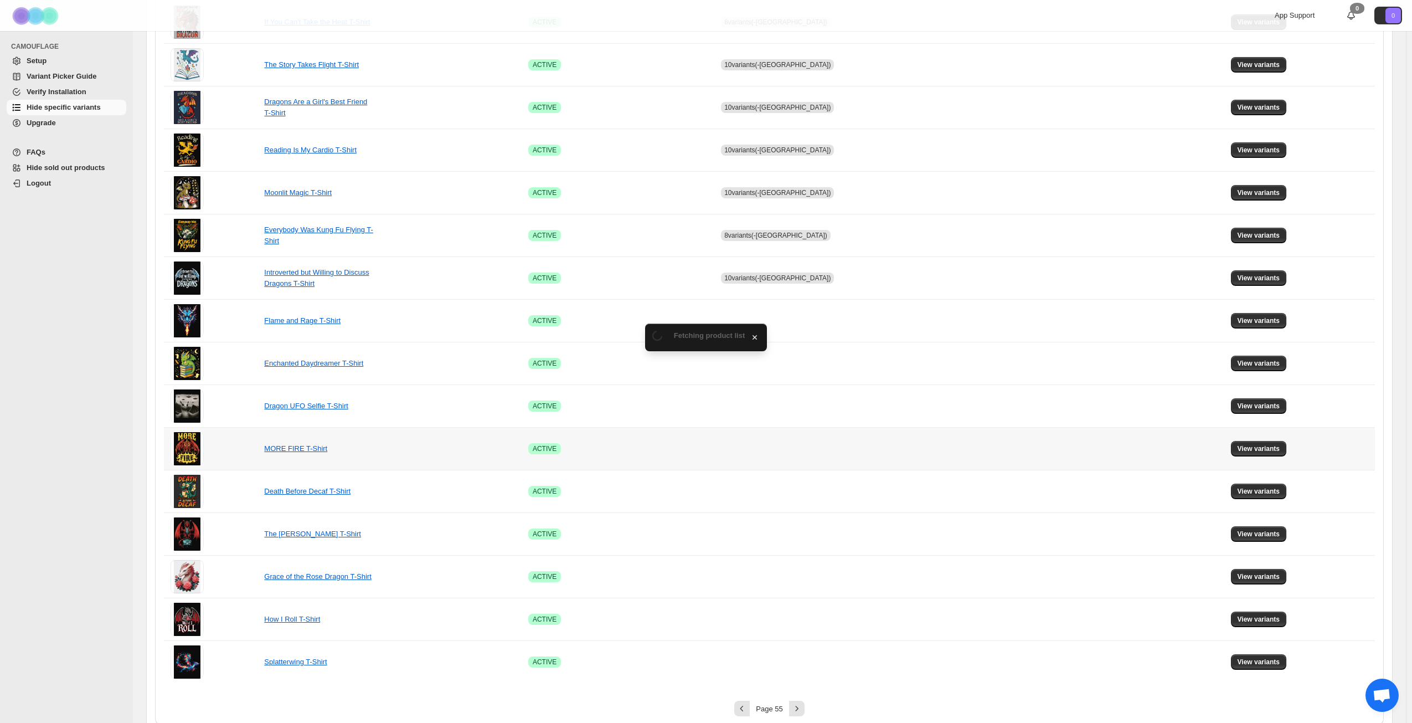
scroll to position [414, 0]
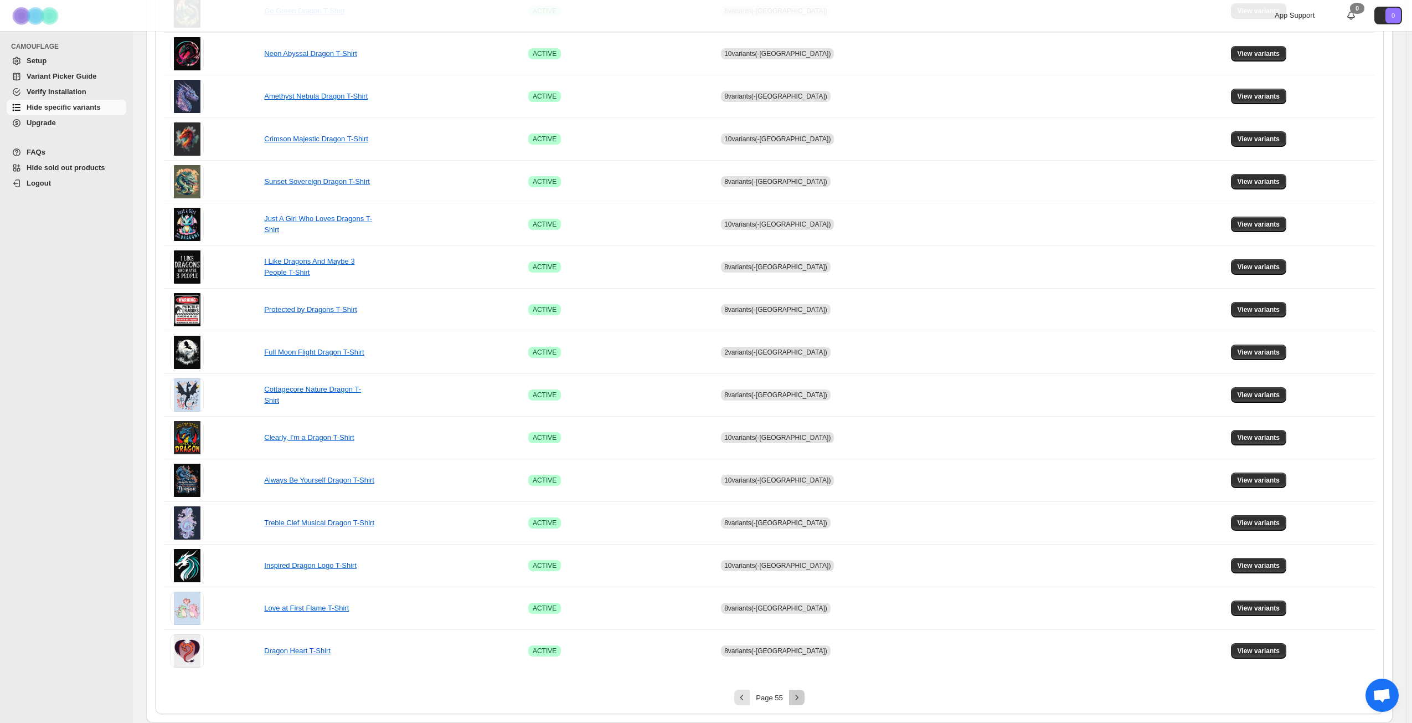
click at [803, 694] on icon "Next" at bounding box center [797, 697] width 11 height 11
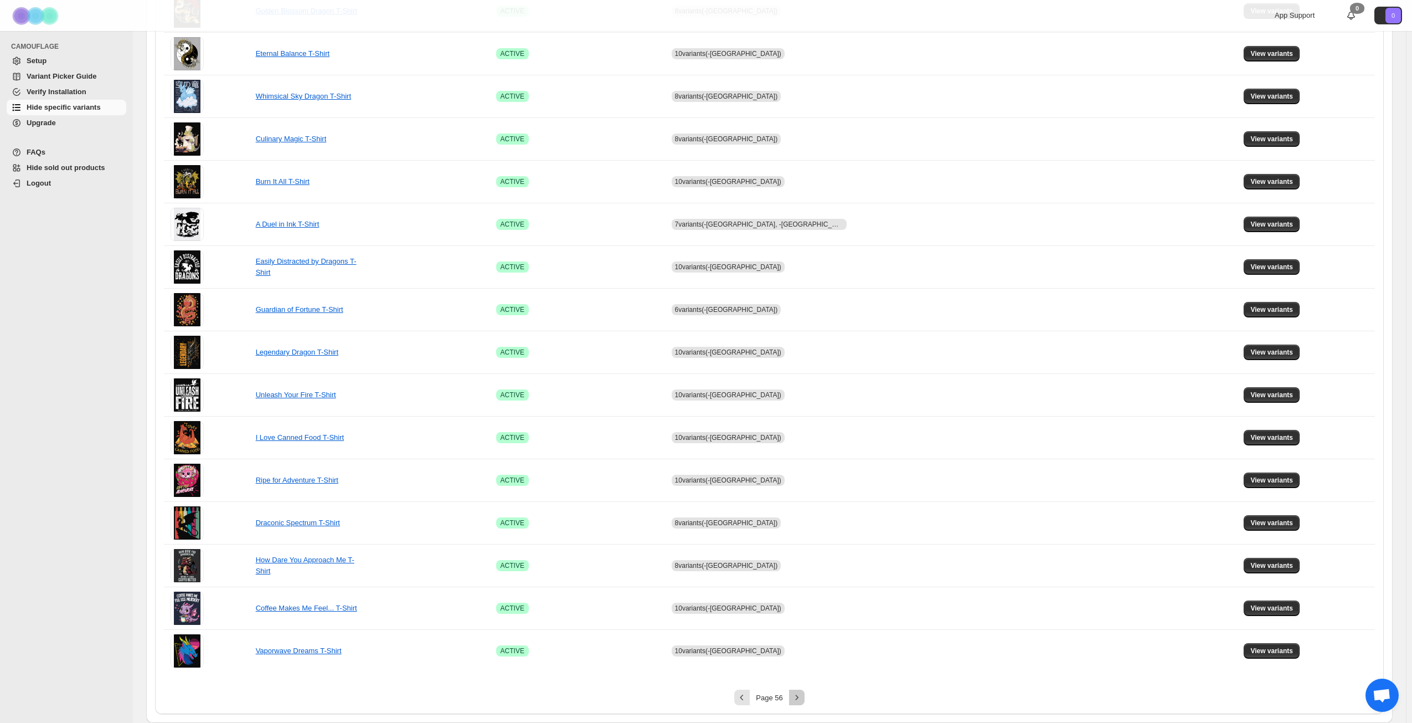
click at [803, 694] on icon "Next" at bounding box center [797, 697] width 11 height 11
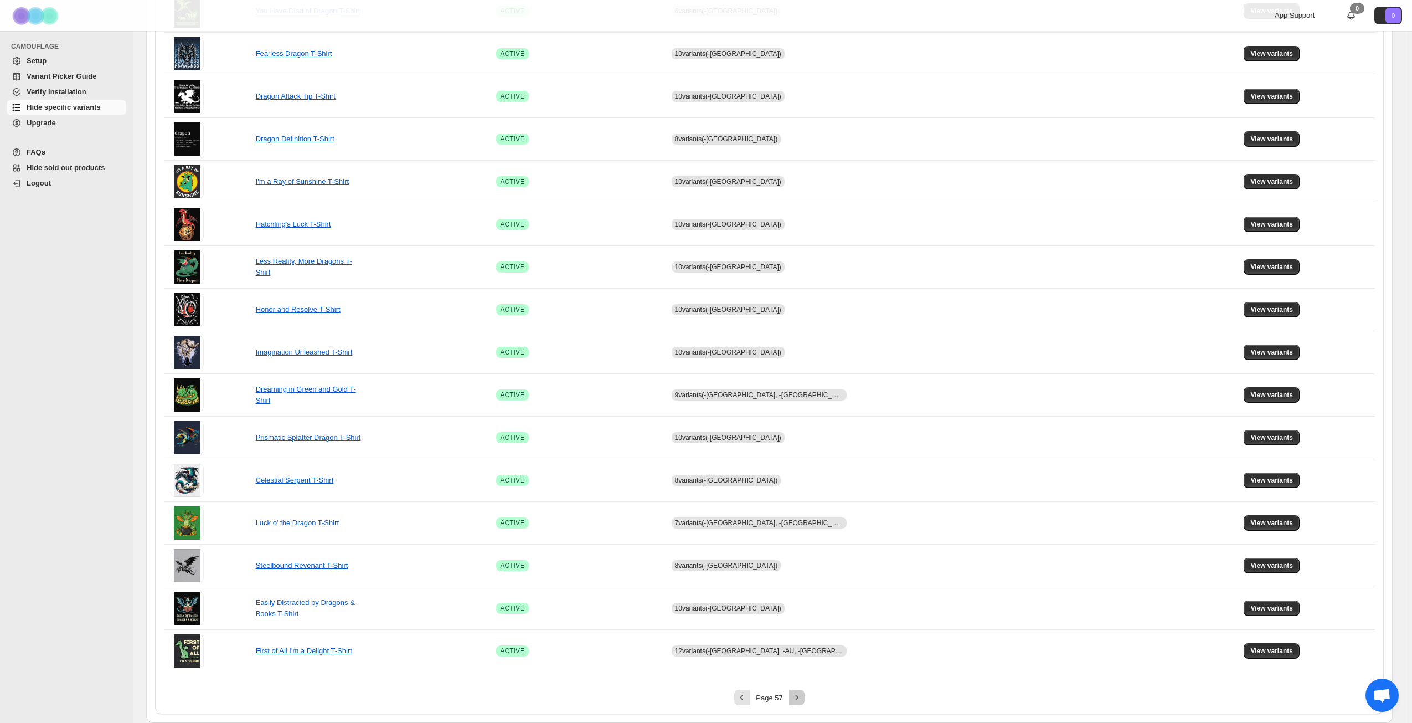
click at [803, 694] on icon "Next" at bounding box center [797, 697] width 11 height 11
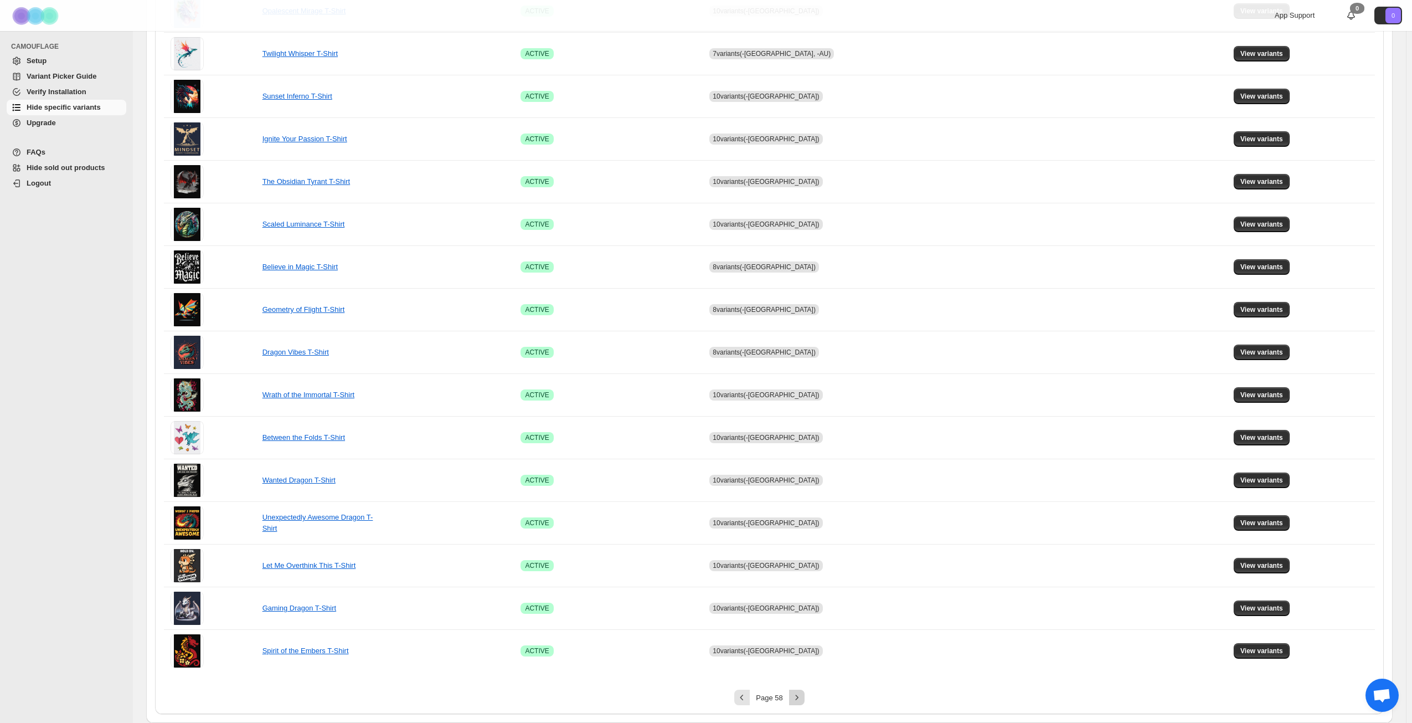
click at [803, 694] on icon "Next" at bounding box center [797, 697] width 11 height 11
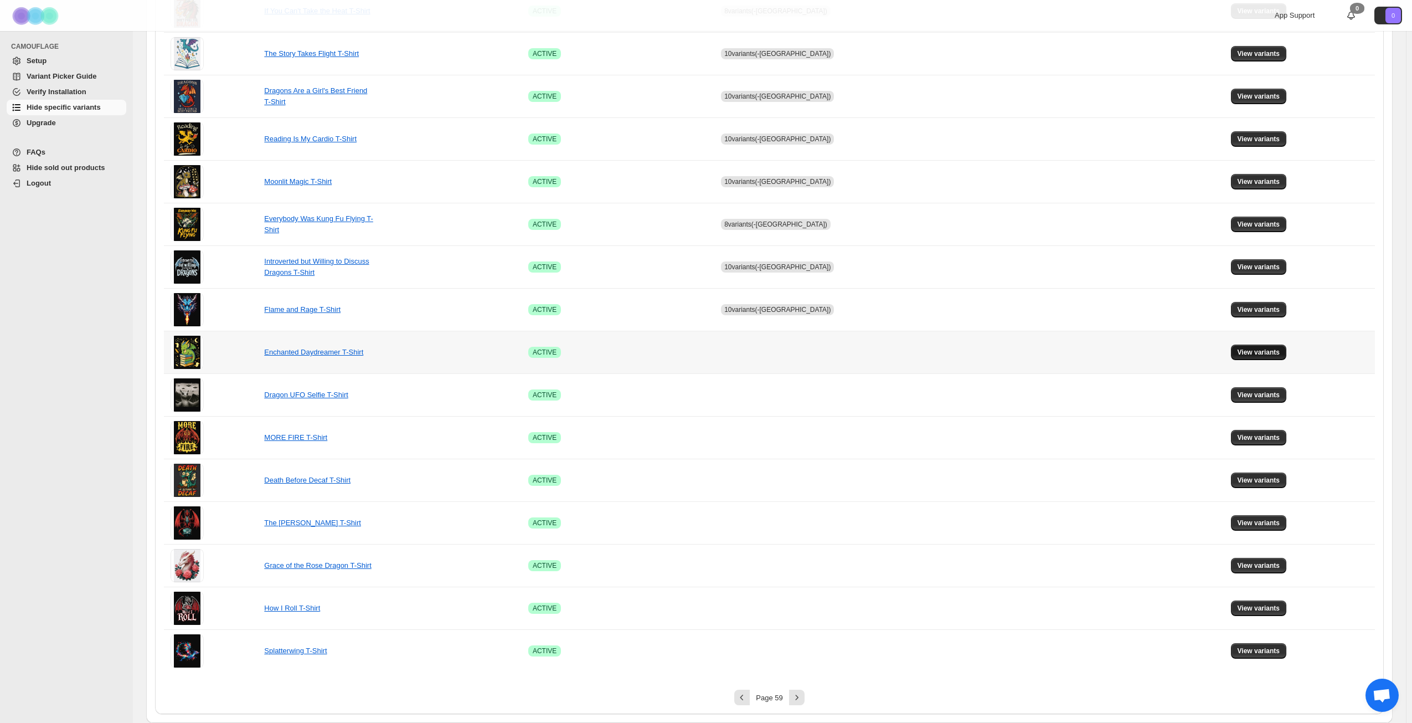
click at [1261, 350] on span "View variants" at bounding box center [1259, 352] width 43 height 9
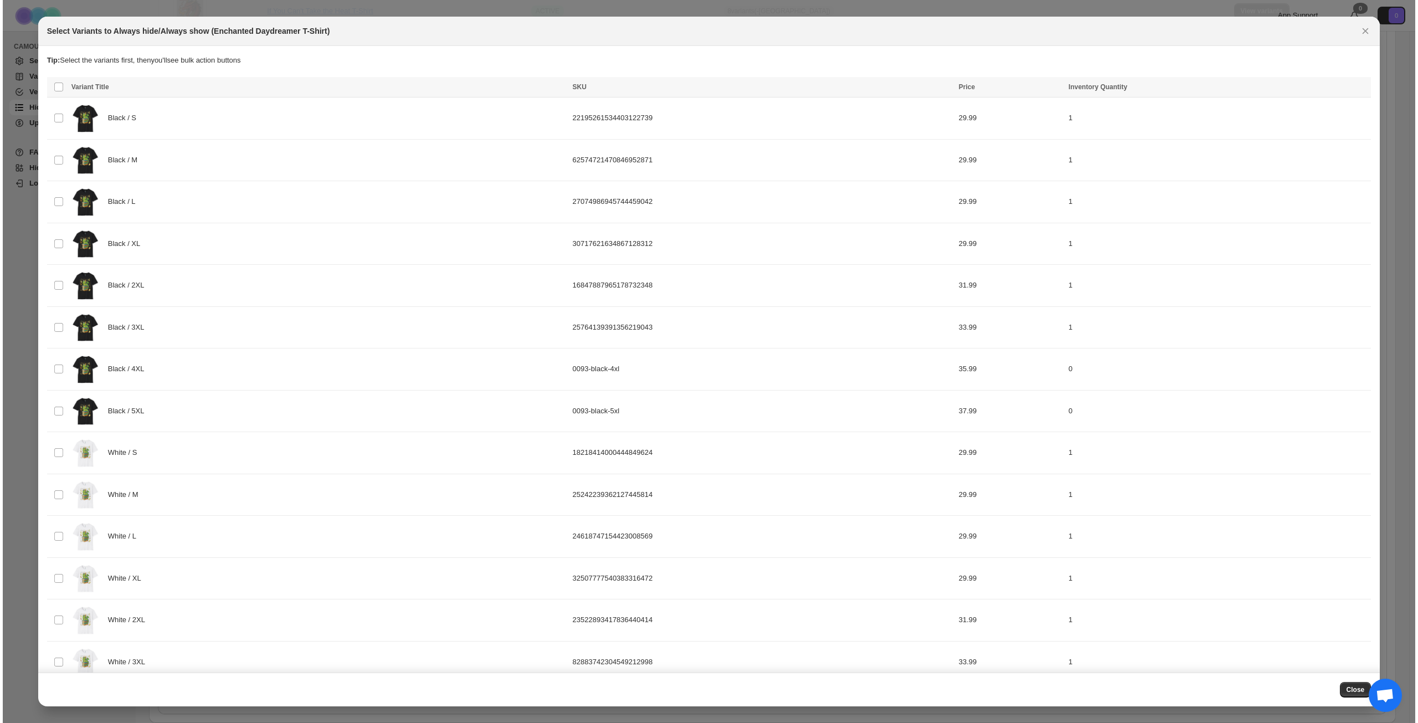
scroll to position [0, 0]
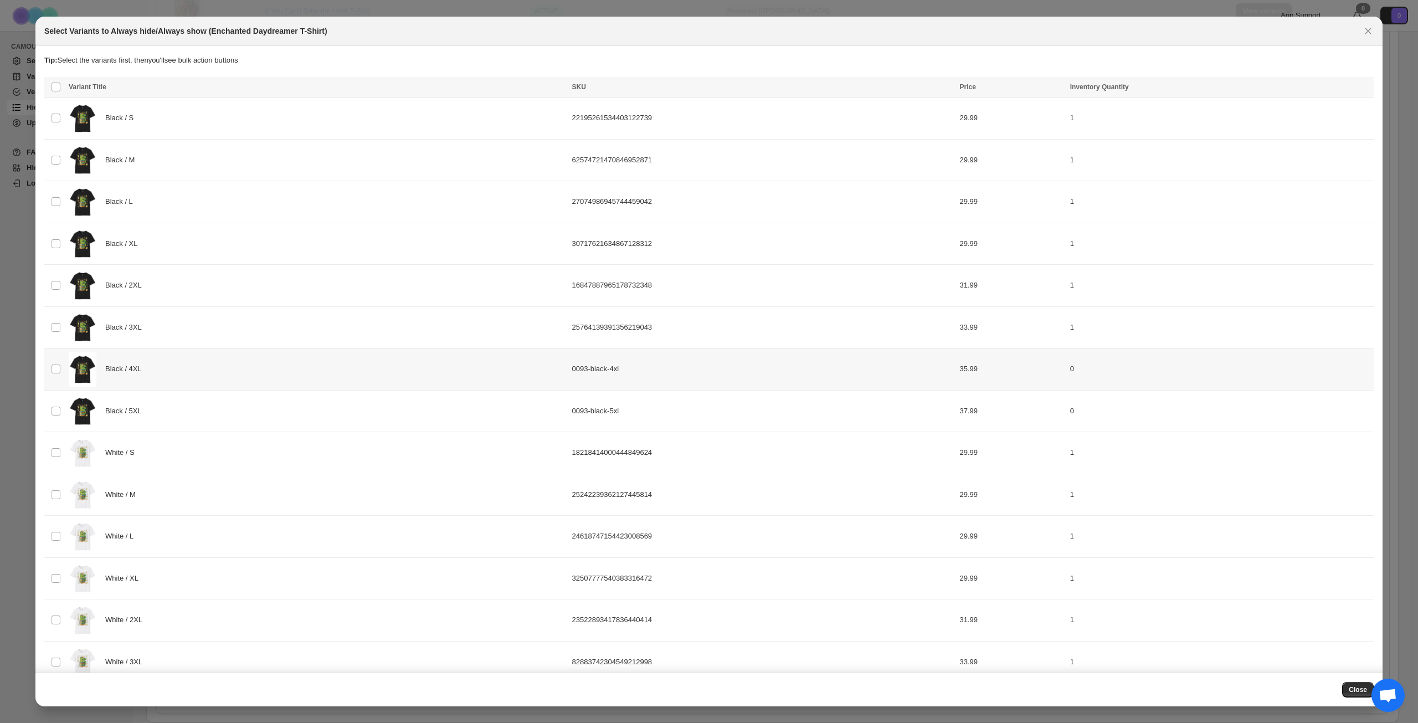
click at [216, 363] on div "Black / 4XL" at bounding box center [317, 369] width 497 height 35
click at [225, 411] on div "Black / 5XL" at bounding box center [317, 411] width 497 height 35
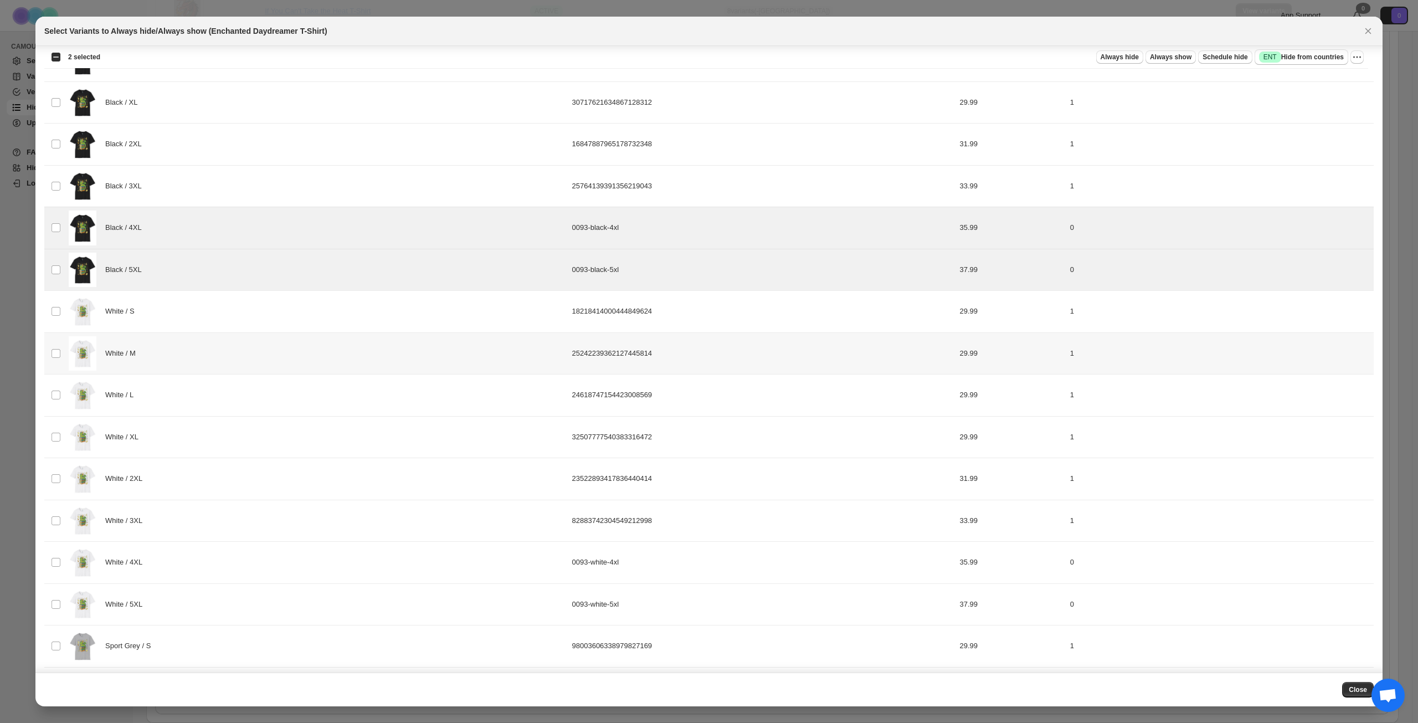
scroll to position [277, 0]
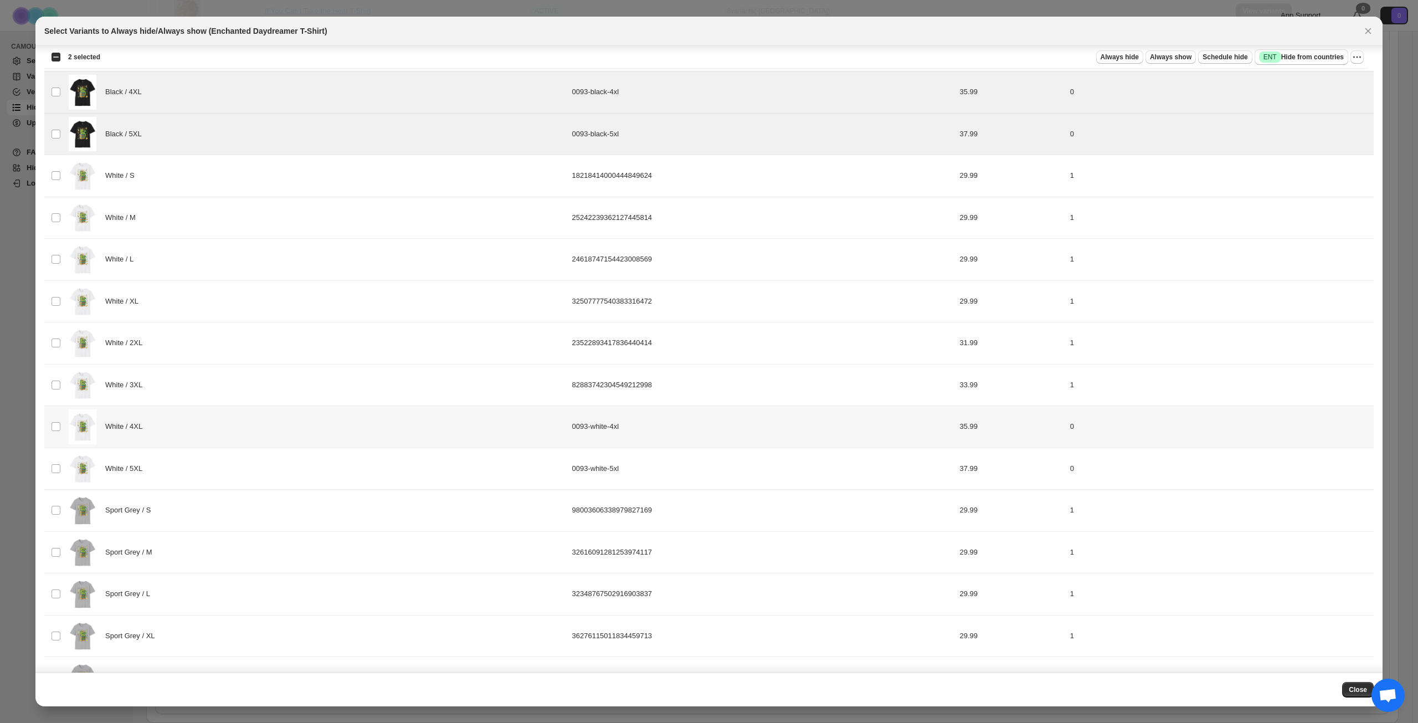
click at [223, 424] on div "White / 4XL" at bounding box center [317, 426] width 497 height 35
click at [224, 473] on div "White / 5XL" at bounding box center [317, 468] width 497 height 35
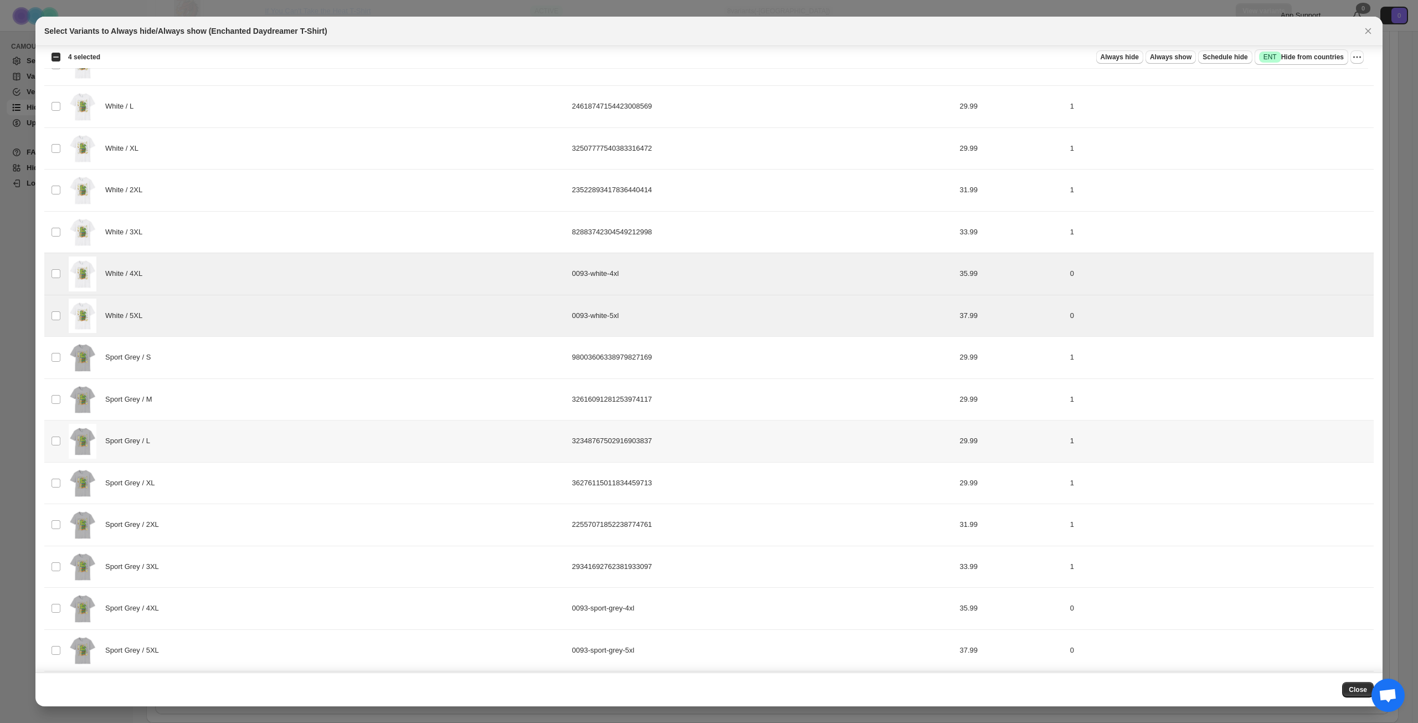
scroll to position [554, 0]
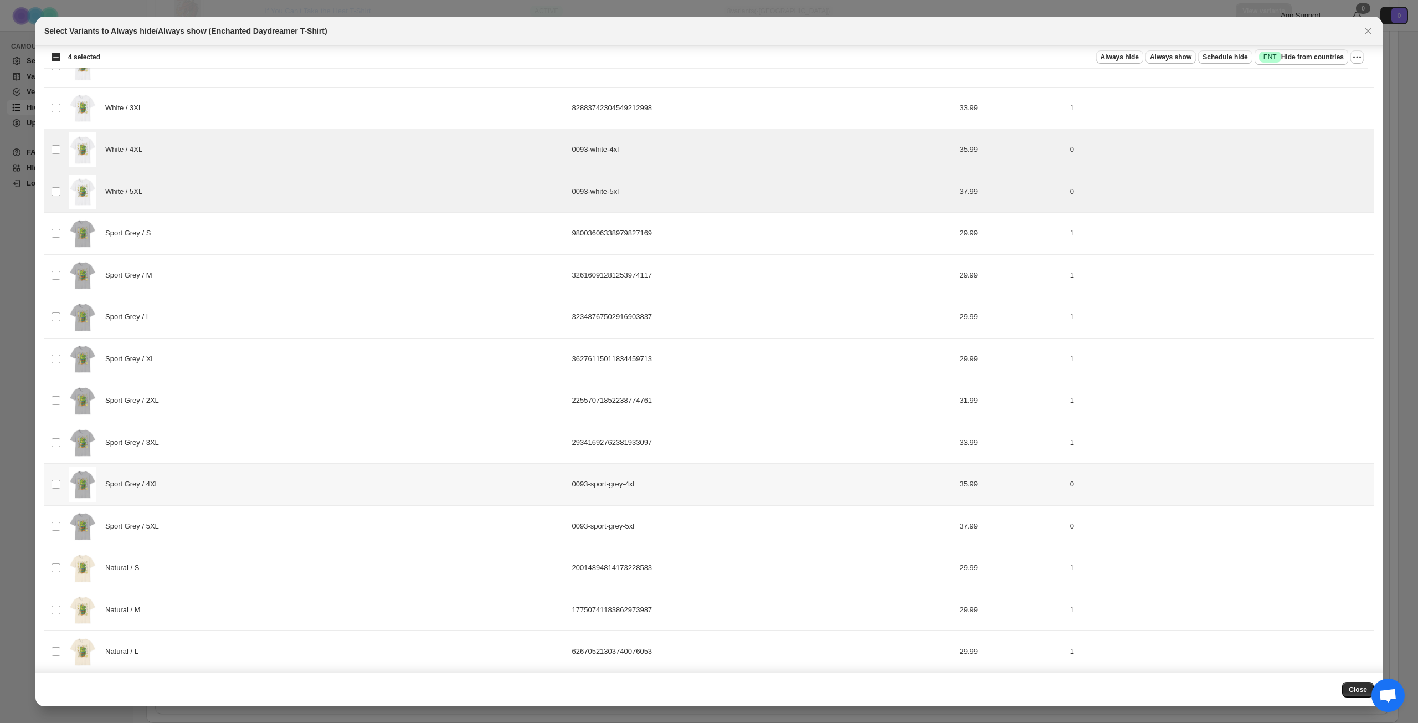
click at [234, 477] on div "Sport Grey / 4XL" at bounding box center [317, 484] width 497 height 35
click at [239, 527] on div "Sport Grey / 5XL" at bounding box center [317, 526] width 497 height 35
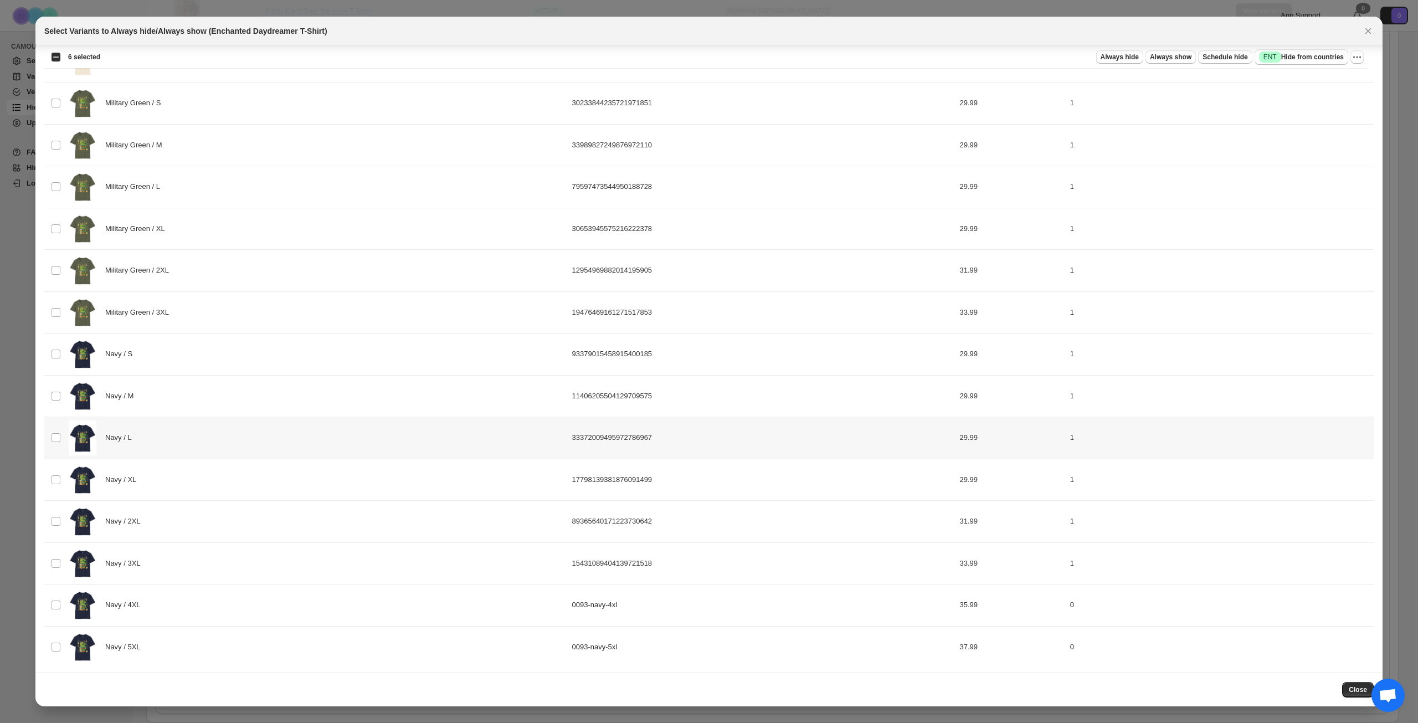
scroll to position [1273, 0]
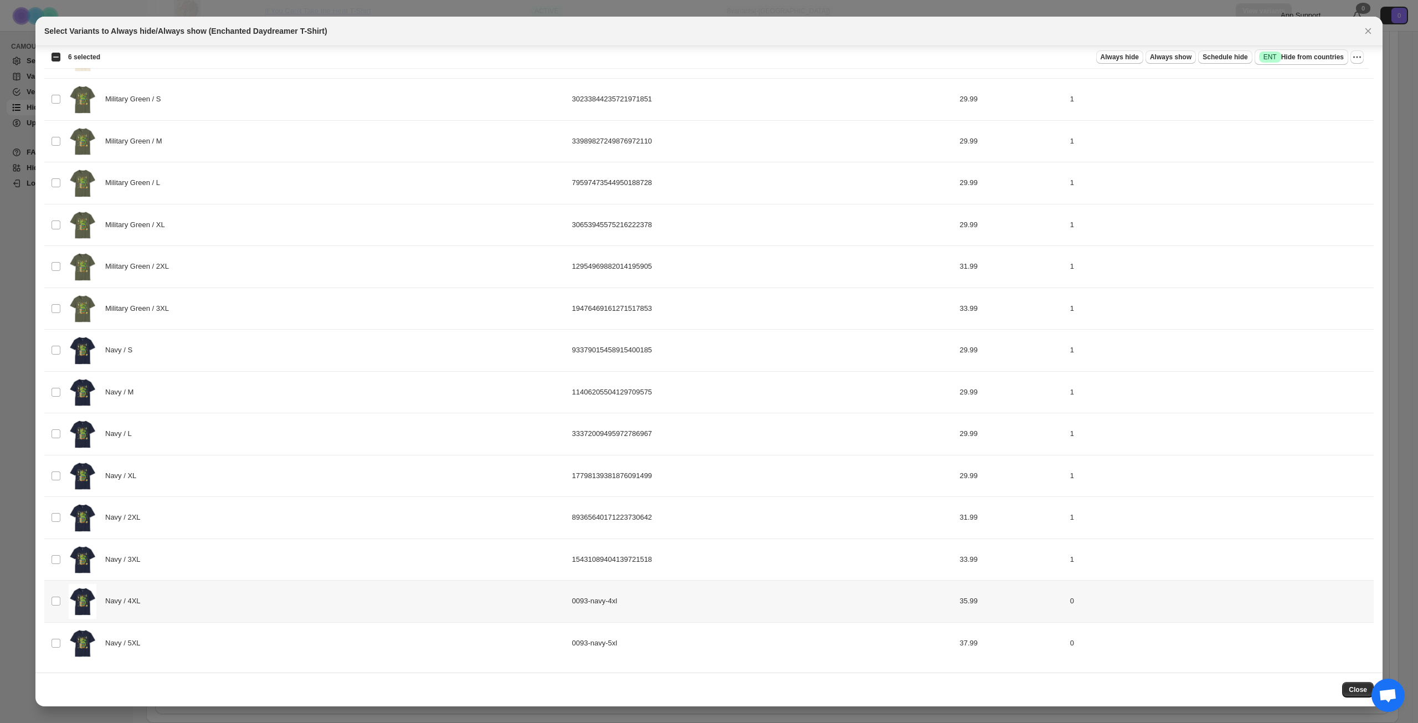
click at [203, 604] on div "Navy / 4XL" at bounding box center [317, 601] width 497 height 35
click at [208, 650] on div "Navy / 5XL" at bounding box center [317, 643] width 497 height 35
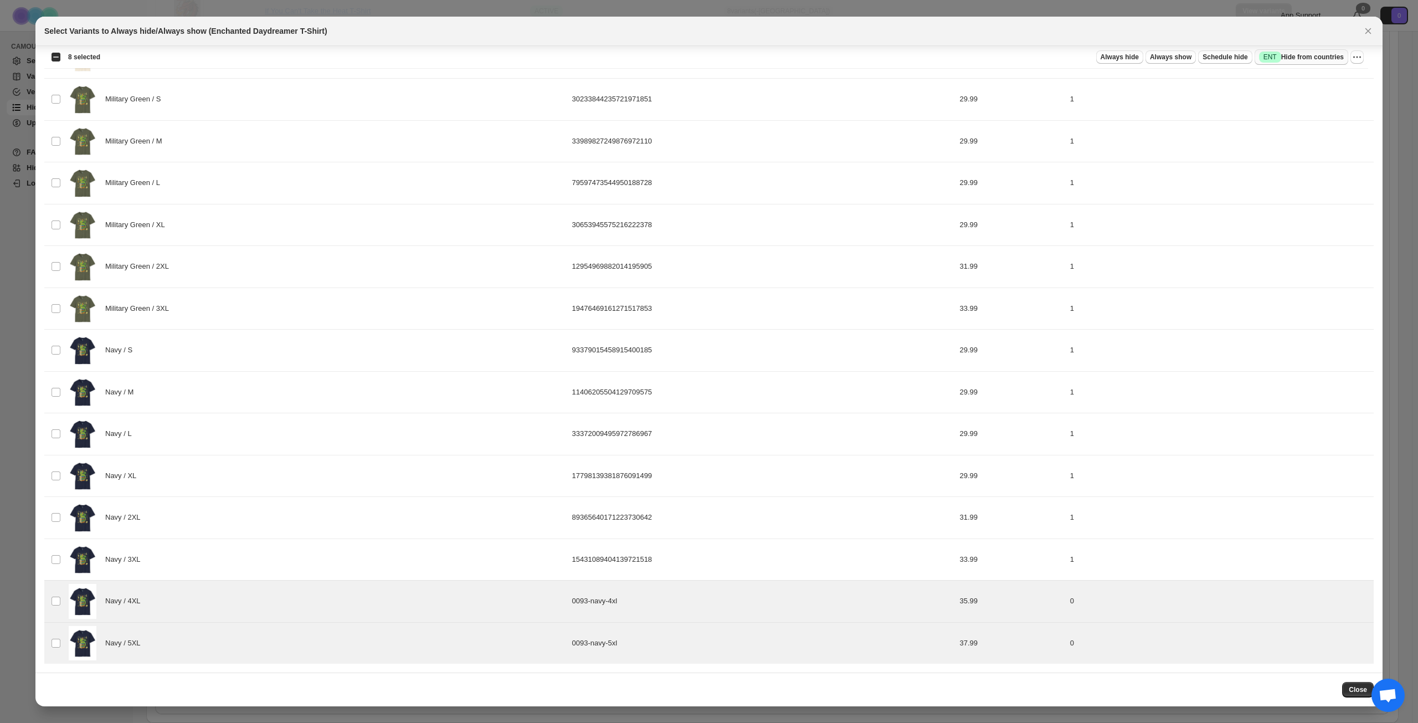
click at [1322, 61] on span "Success ENT Hide from countries" at bounding box center [1301, 57] width 85 height 11
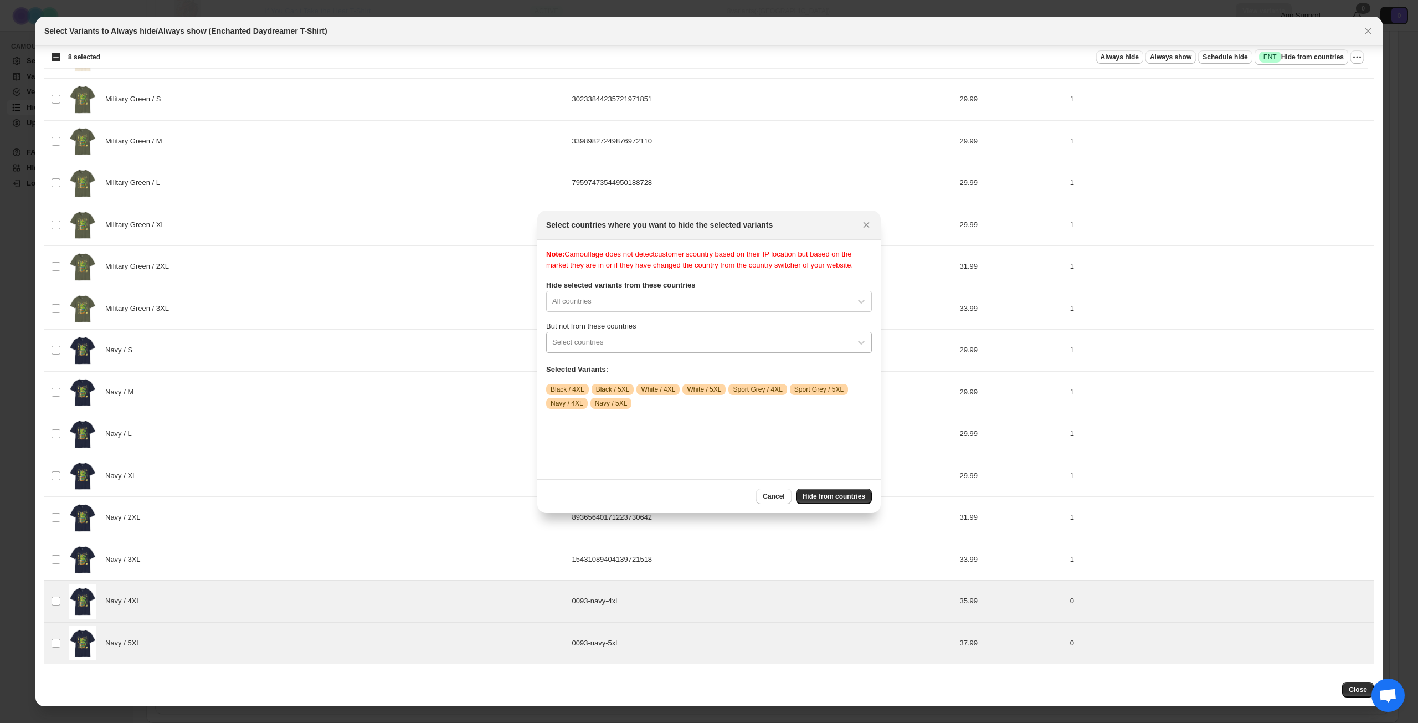
click at [698, 349] on div ":rv7:" at bounding box center [698, 342] width 293 height 13
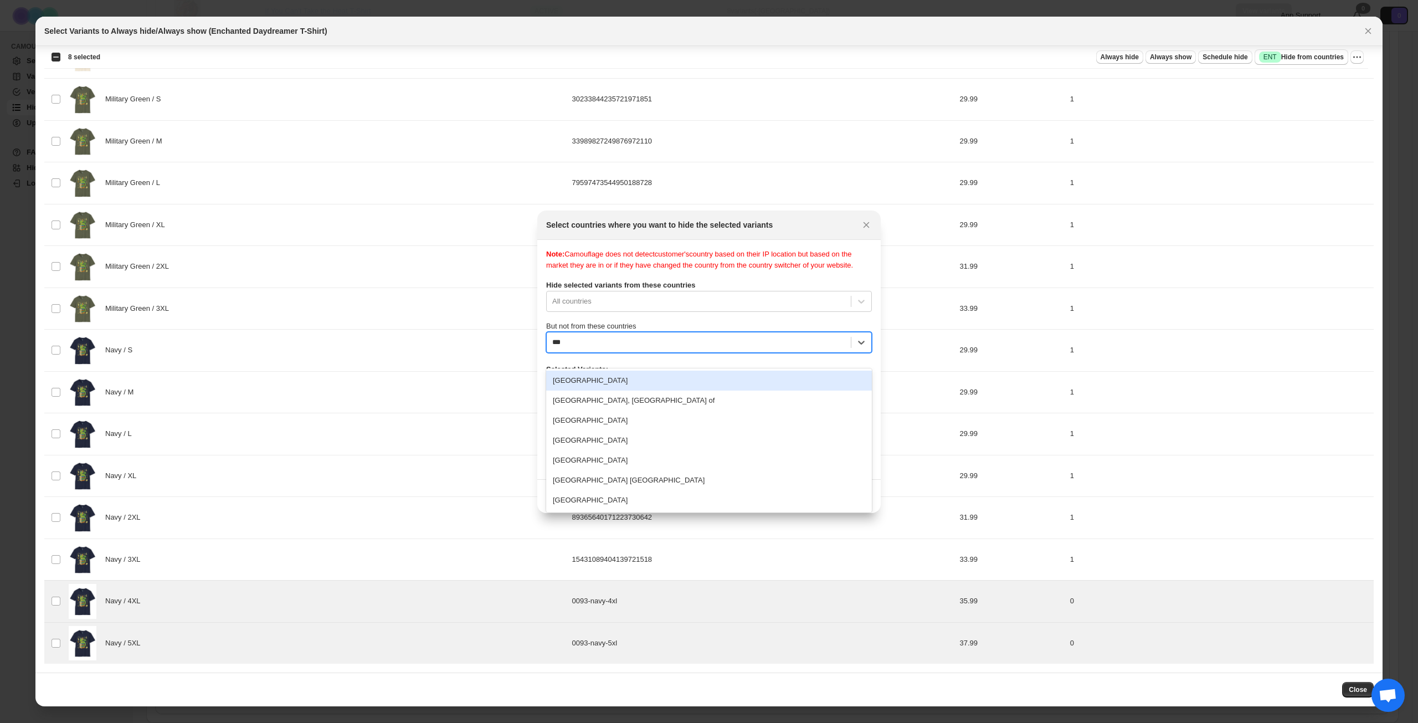
type input "****"
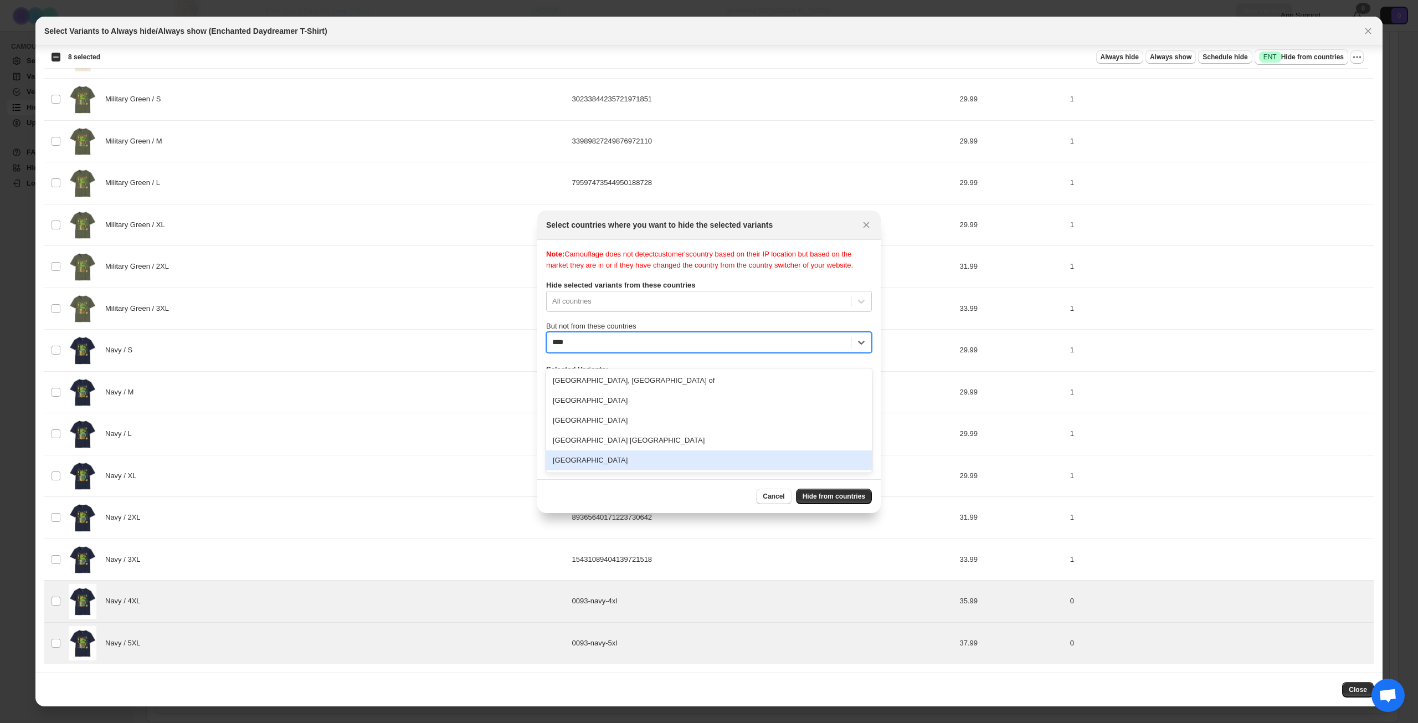
click at [686, 450] on div "[GEOGRAPHIC_DATA]" at bounding box center [709, 460] width 326 height 20
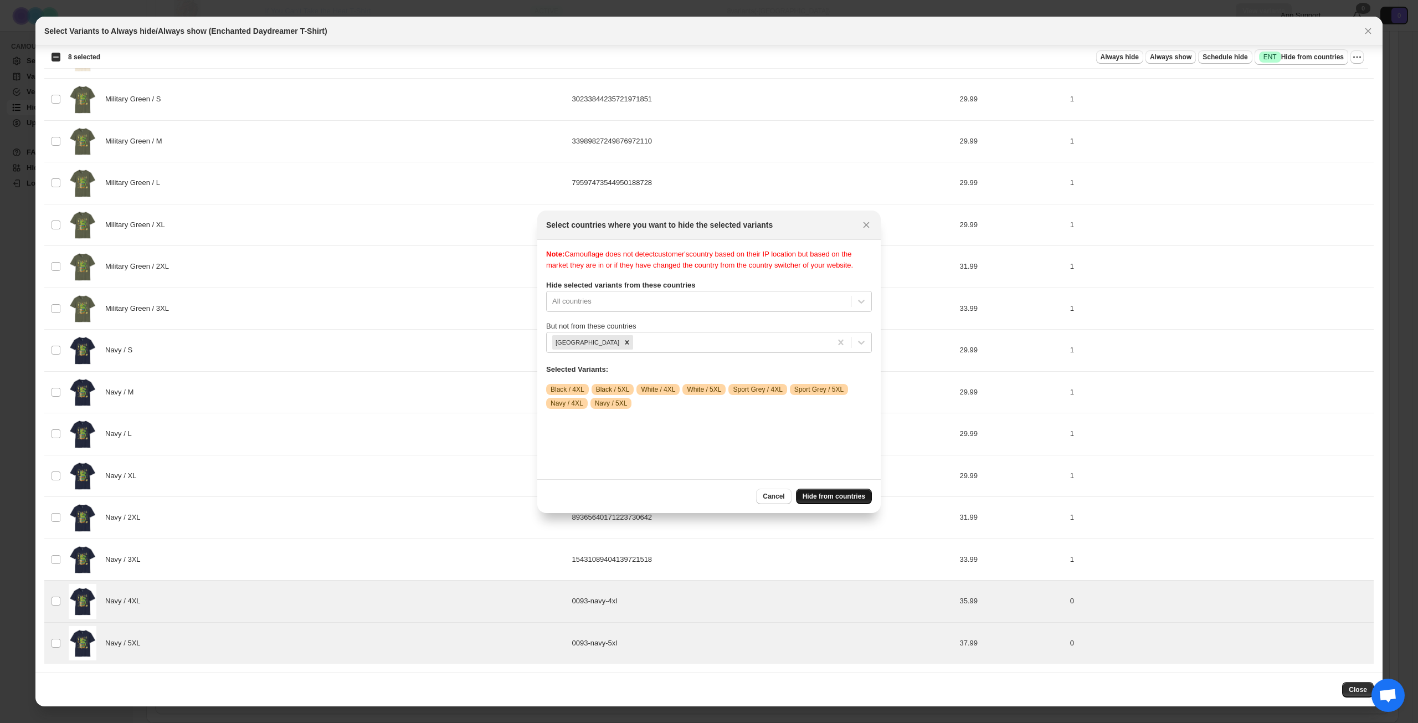
click at [815, 491] on button "Hide from countries" at bounding box center [834, 497] width 76 height 16
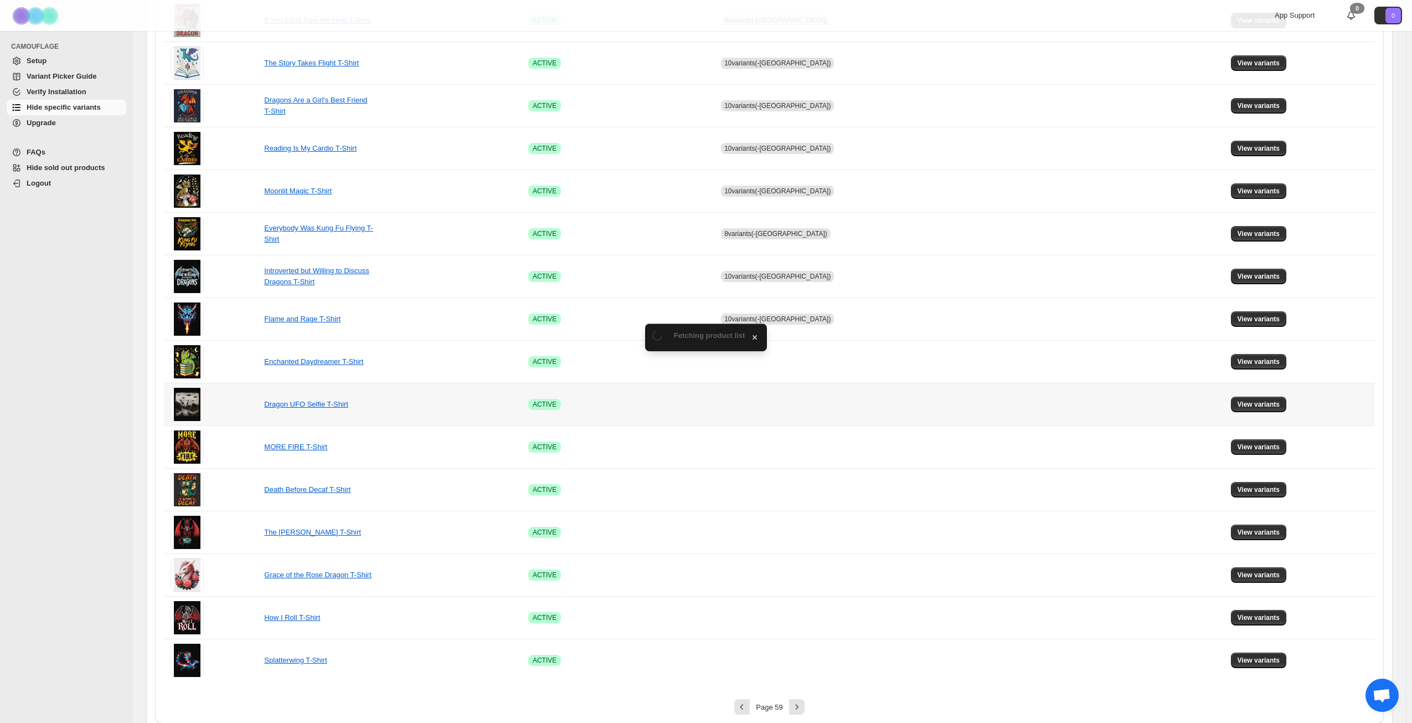
scroll to position [414, 0]
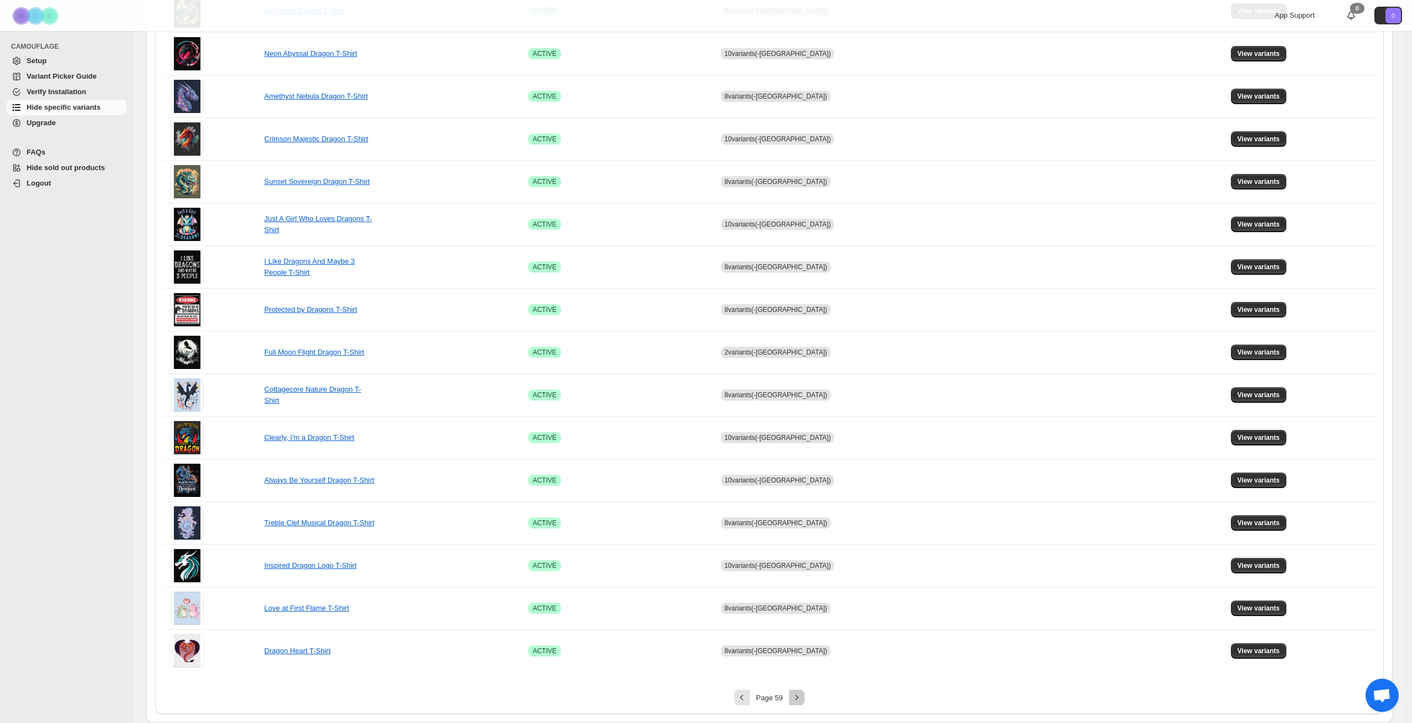
click at [796, 701] on icon "Next" at bounding box center [797, 697] width 11 height 11
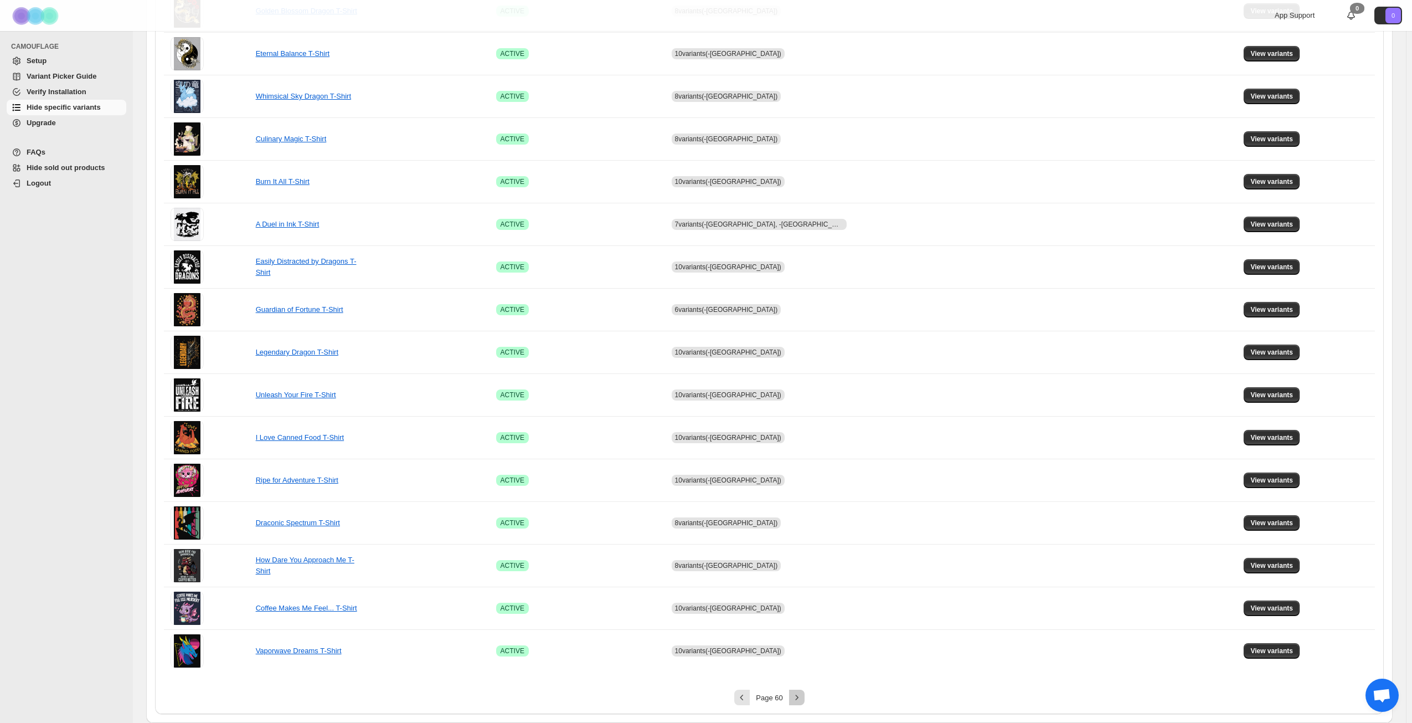
click at [802, 696] on icon "Next" at bounding box center [797, 697] width 11 height 11
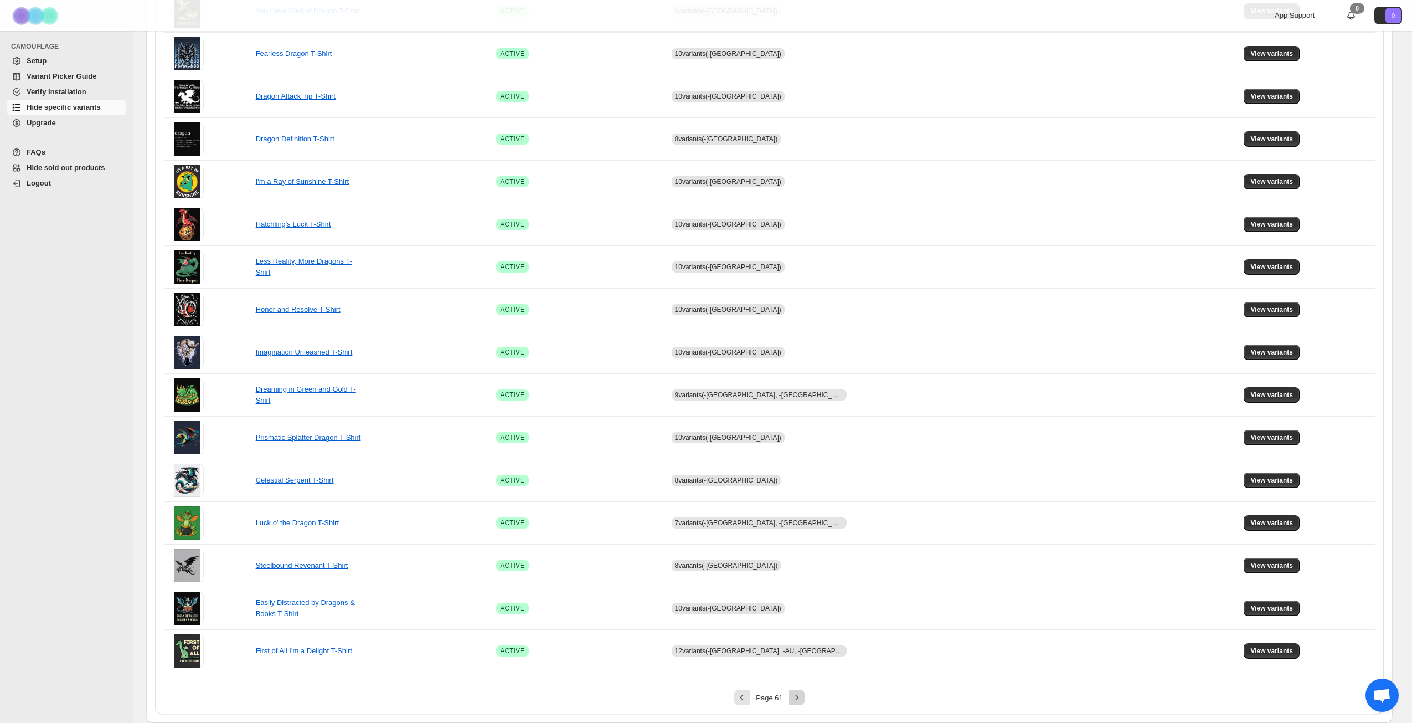
click at [802, 696] on icon "Next" at bounding box center [797, 697] width 11 height 11
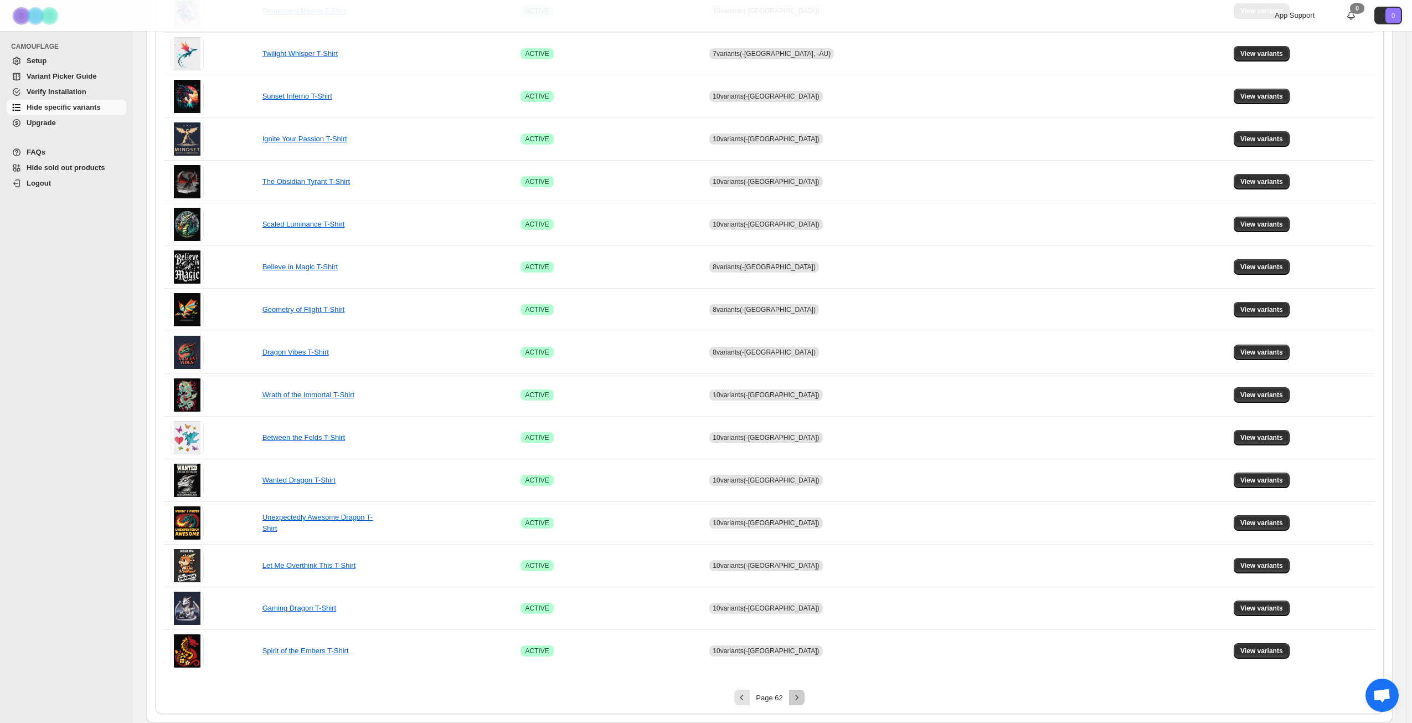
click at [802, 696] on icon "Next" at bounding box center [797, 697] width 11 height 11
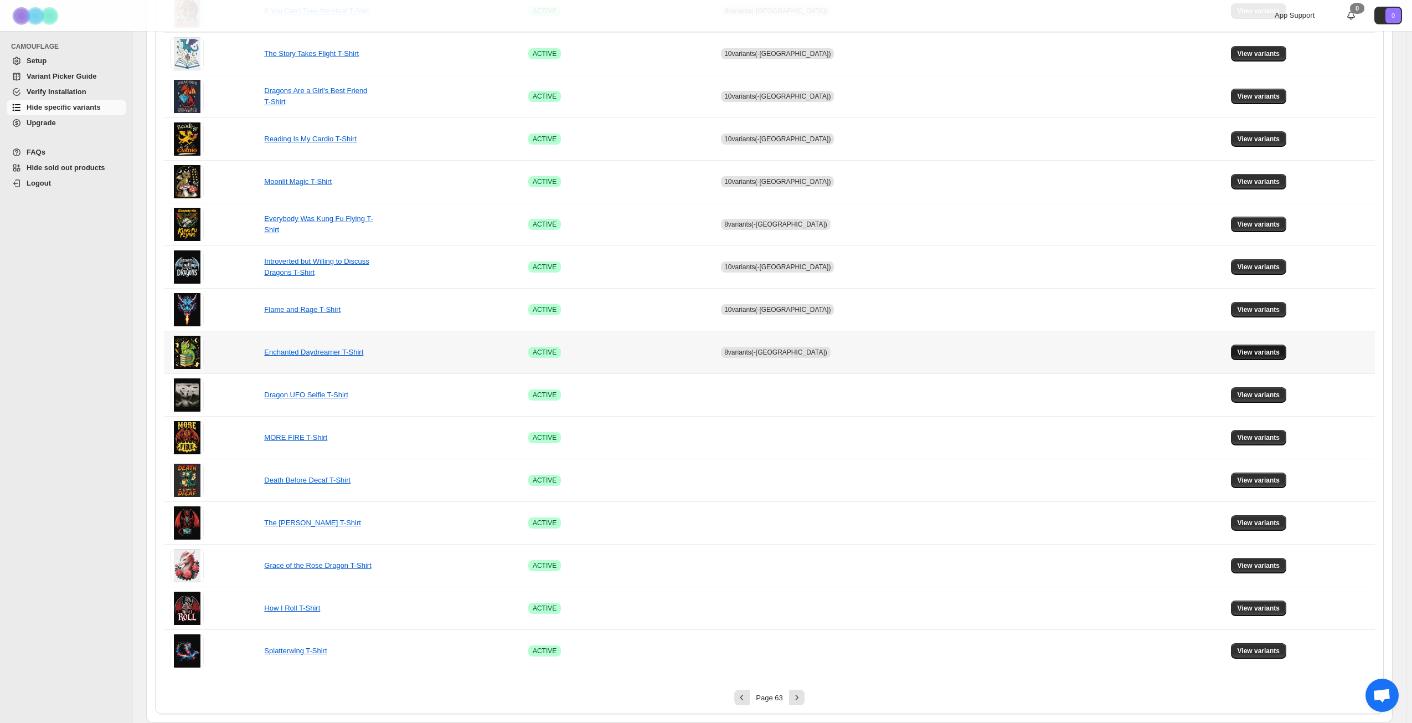
click at [1259, 351] on span "View variants" at bounding box center [1259, 352] width 43 height 9
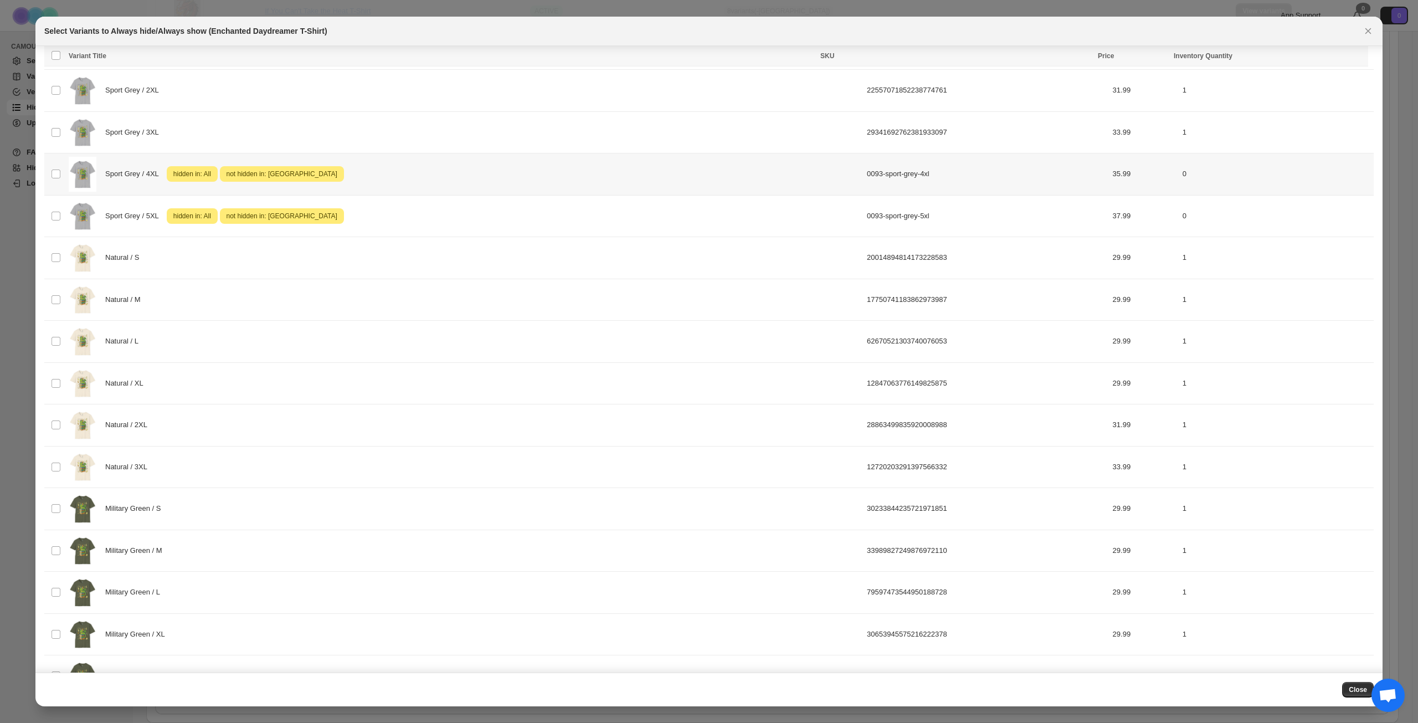
scroll to position [886, 0]
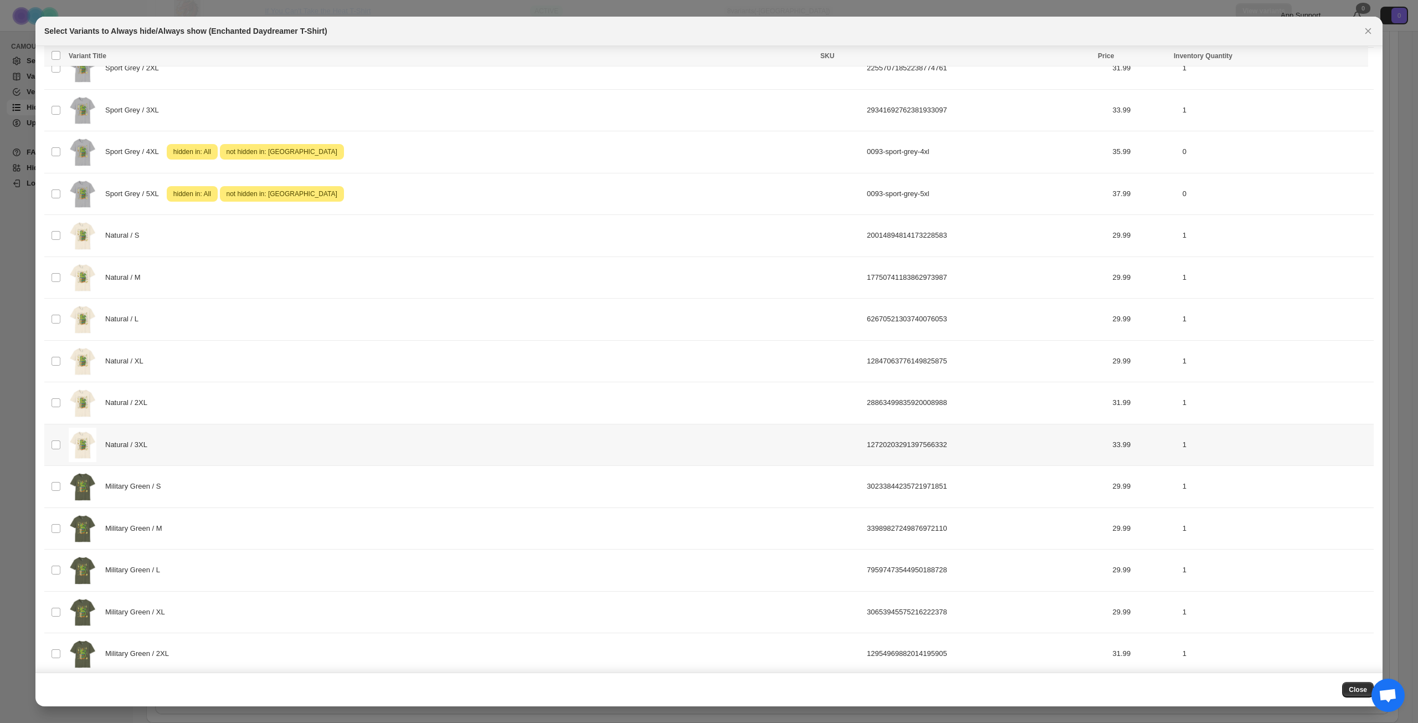
click at [296, 445] on div "Natural / 3XL" at bounding box center [465, 445] width 792 height 35
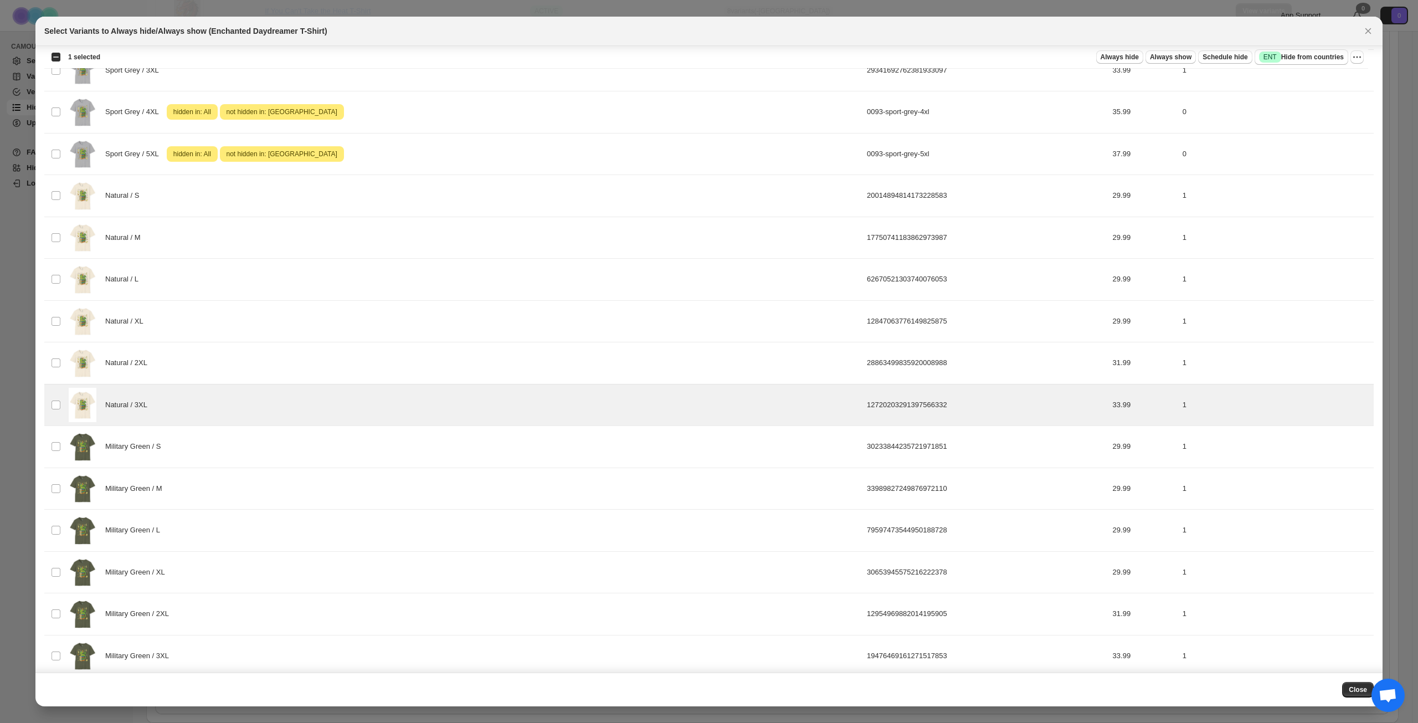
scroll to position [886, 0]
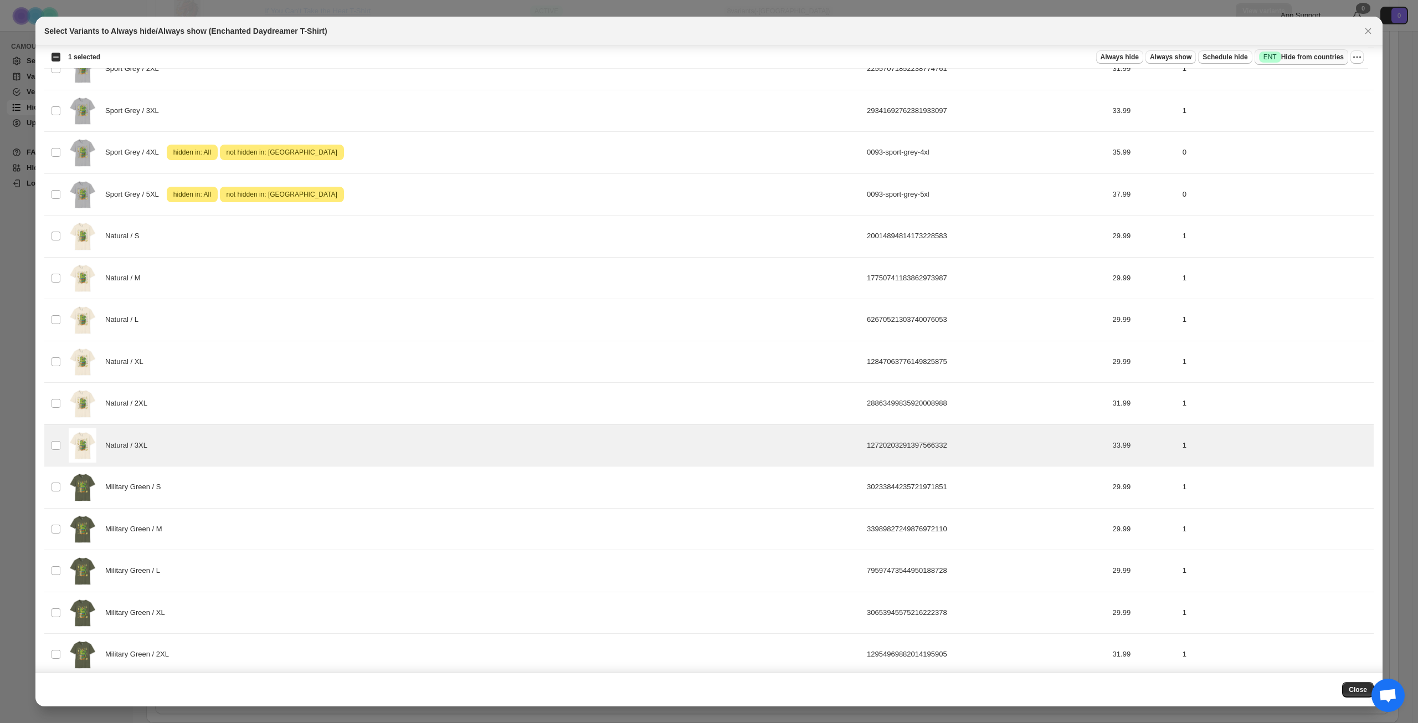
click at [1324, 55] on span "Success ENT Hide from countries" at bounding box center [1301, 57] width 85 height 11
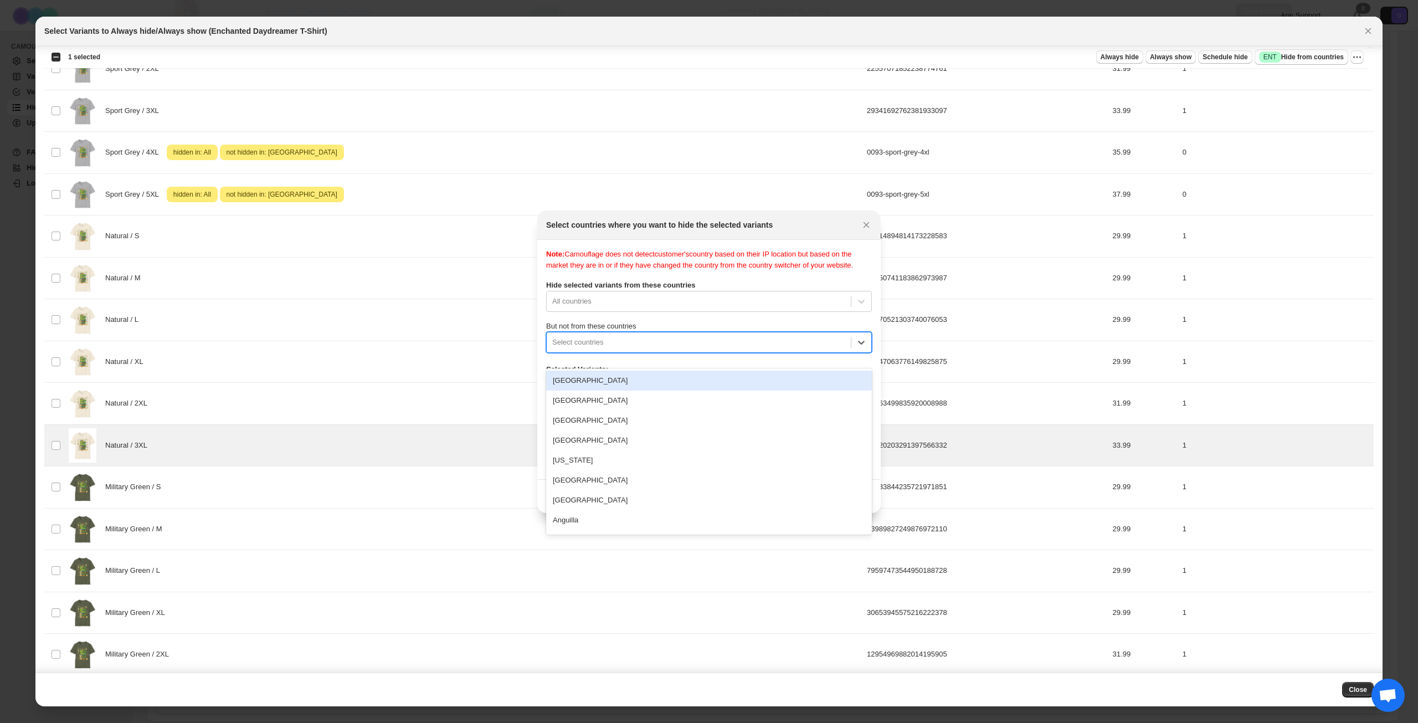
click at [674, 351] on div "Select countries" at bounding box center [699, 342] width 304 height 18
type input "****"
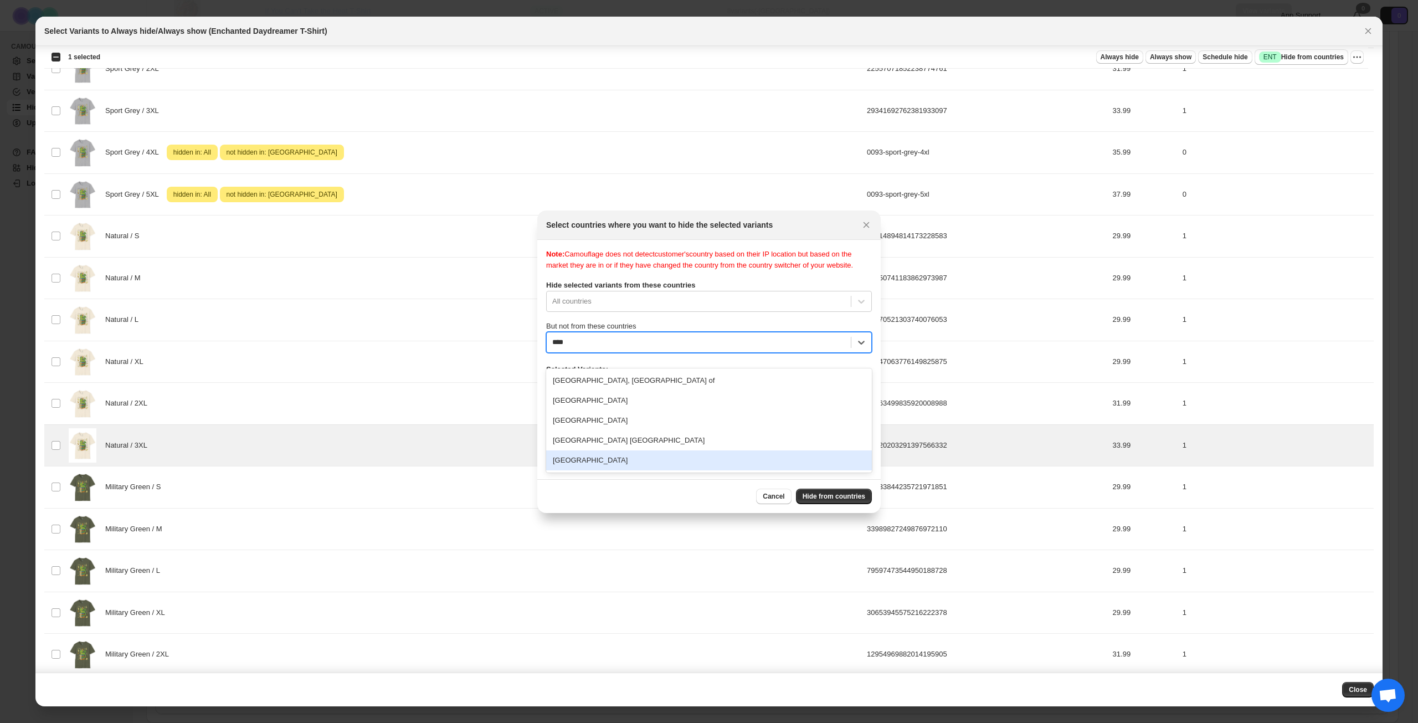
click at [651, 454] on div "[GEOGRAPHIC_DATA]" at bounding box center [709, 460] width 326 height 20
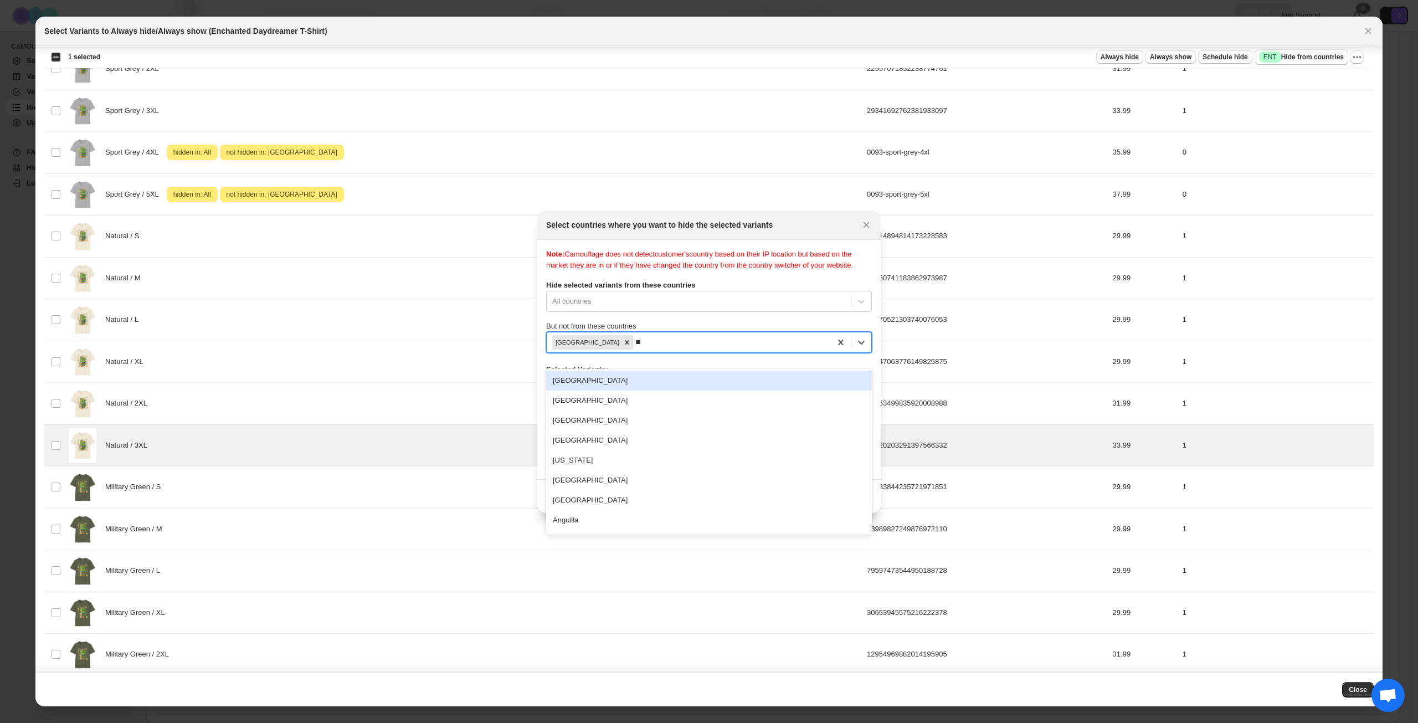
type input "***"
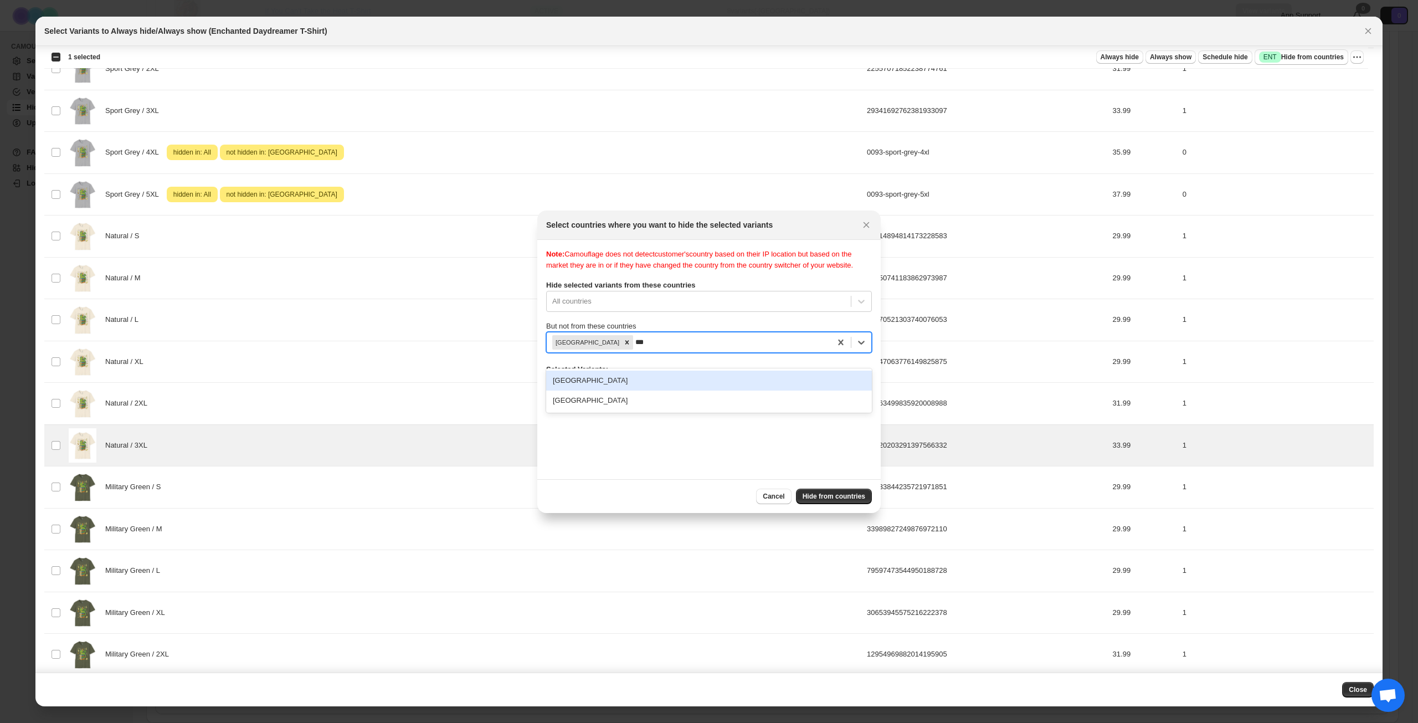
click at [693, 382] on div "[GEOGRAPHIC_DATA]" at bounding box center [709, 381] width 326 height 20
click at [821, 500] on span "Hide from countries" at bounding box center [834, 496] width 63 height 9
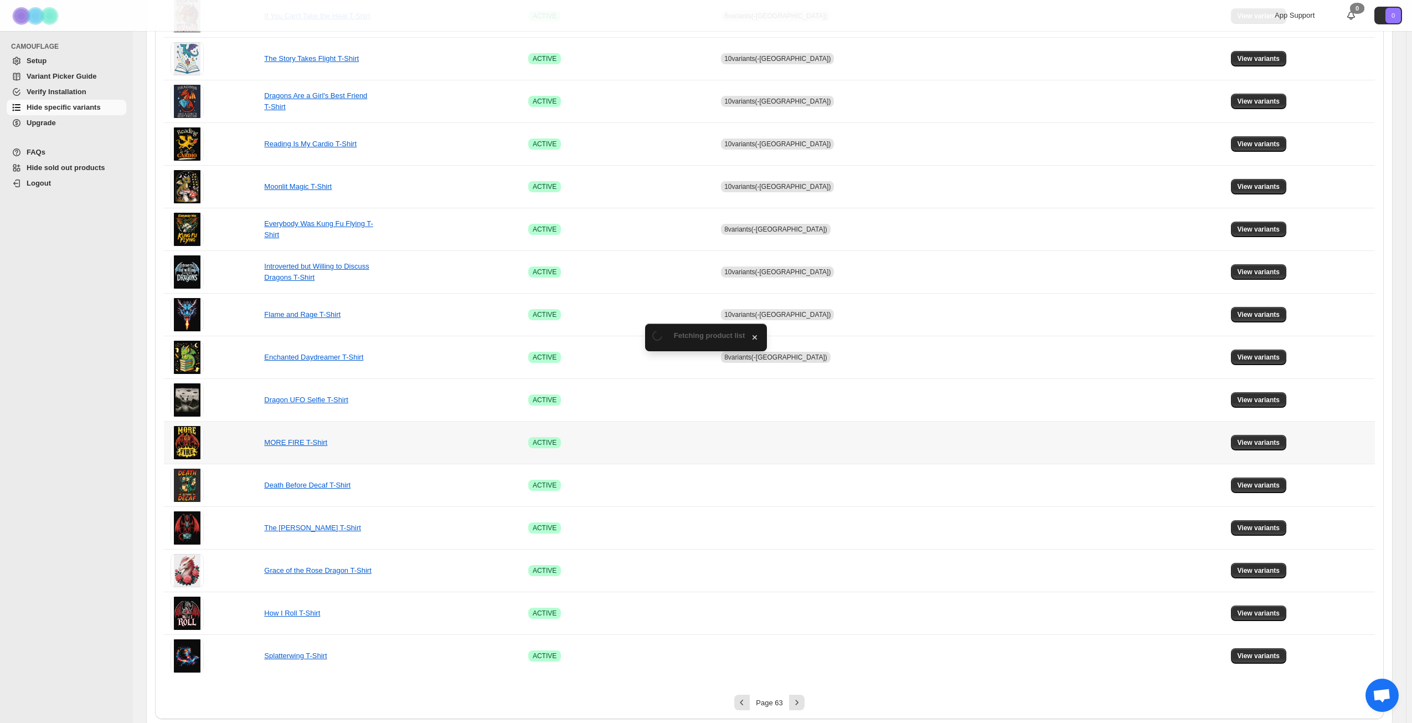
scroll to position [414, 0]
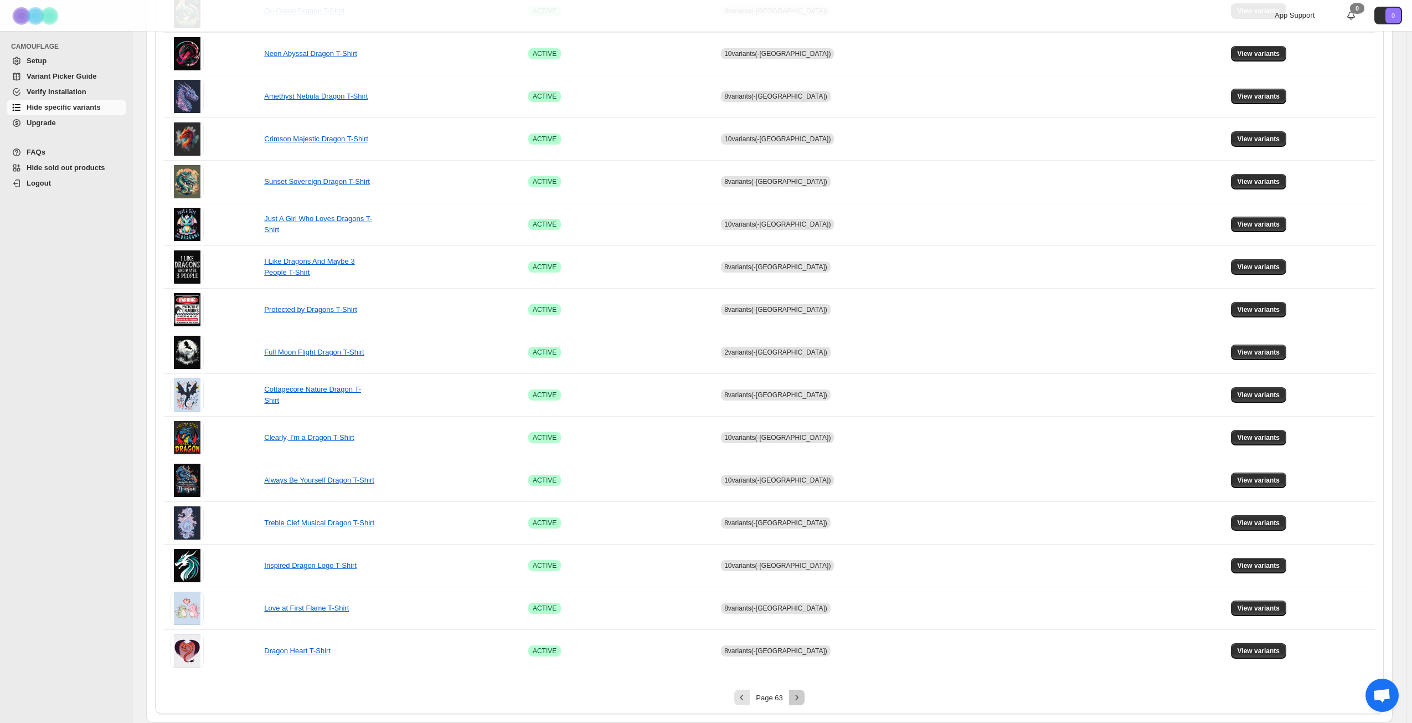
click at [803, 698] on icon "Next" at bounding box center [797, 697] width 11 height 11
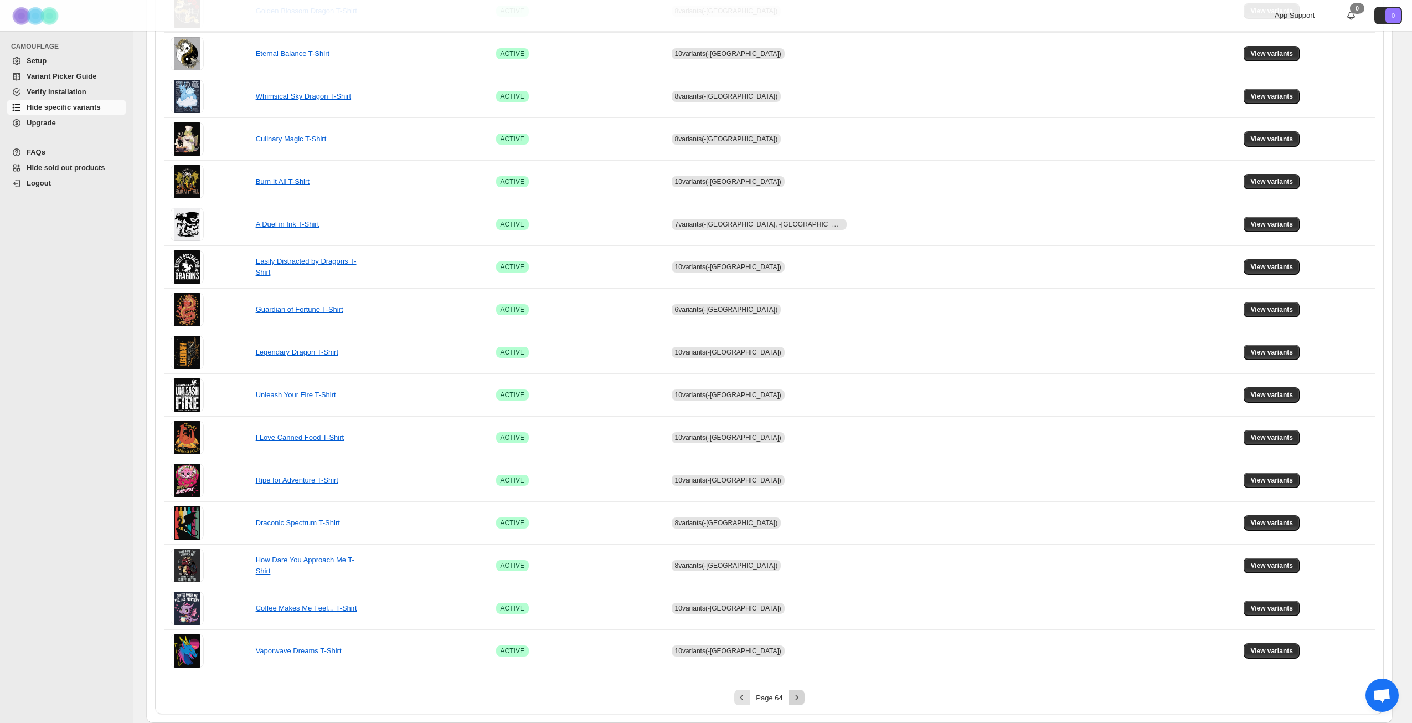
click at [803, 698] on icon "Next" at bounding box center [797, 697] width 11 height 11
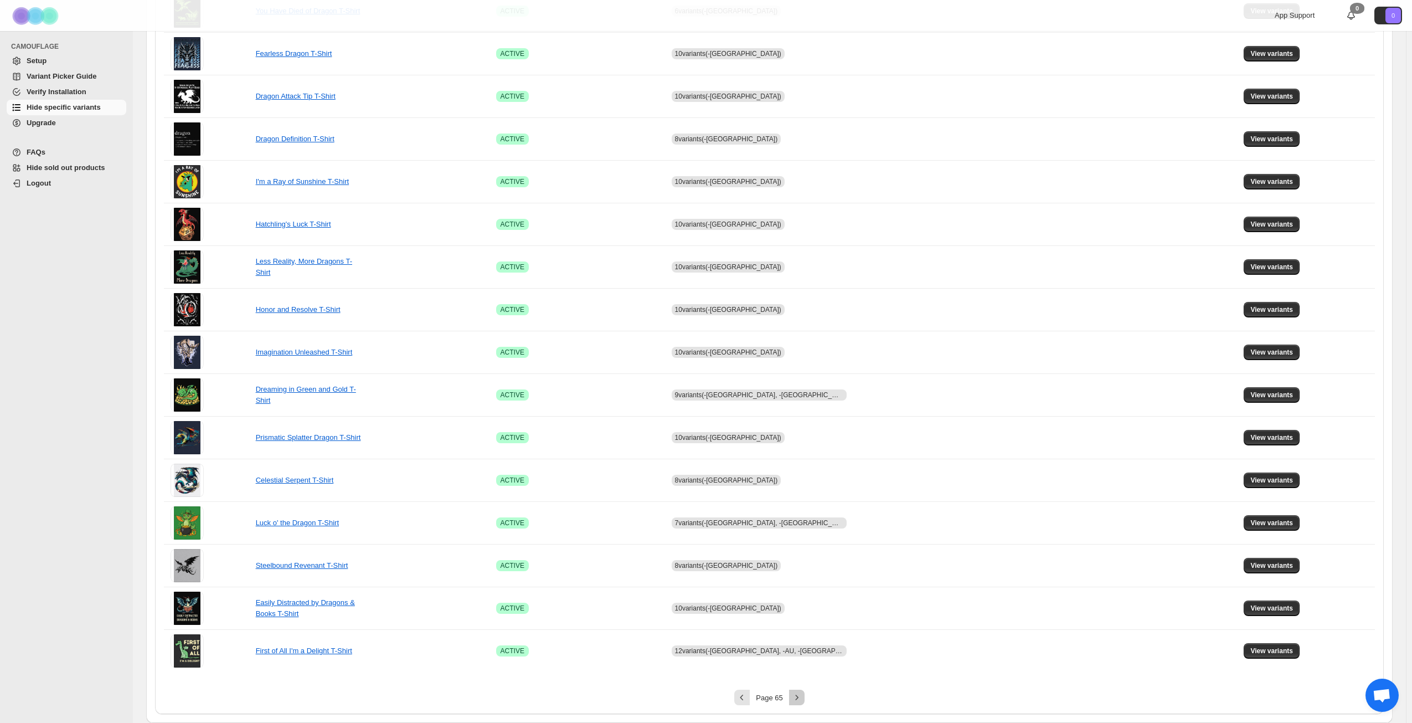
click at [803, 698] on icon "Next" at bounding box center [797, 697] width 11 height 11
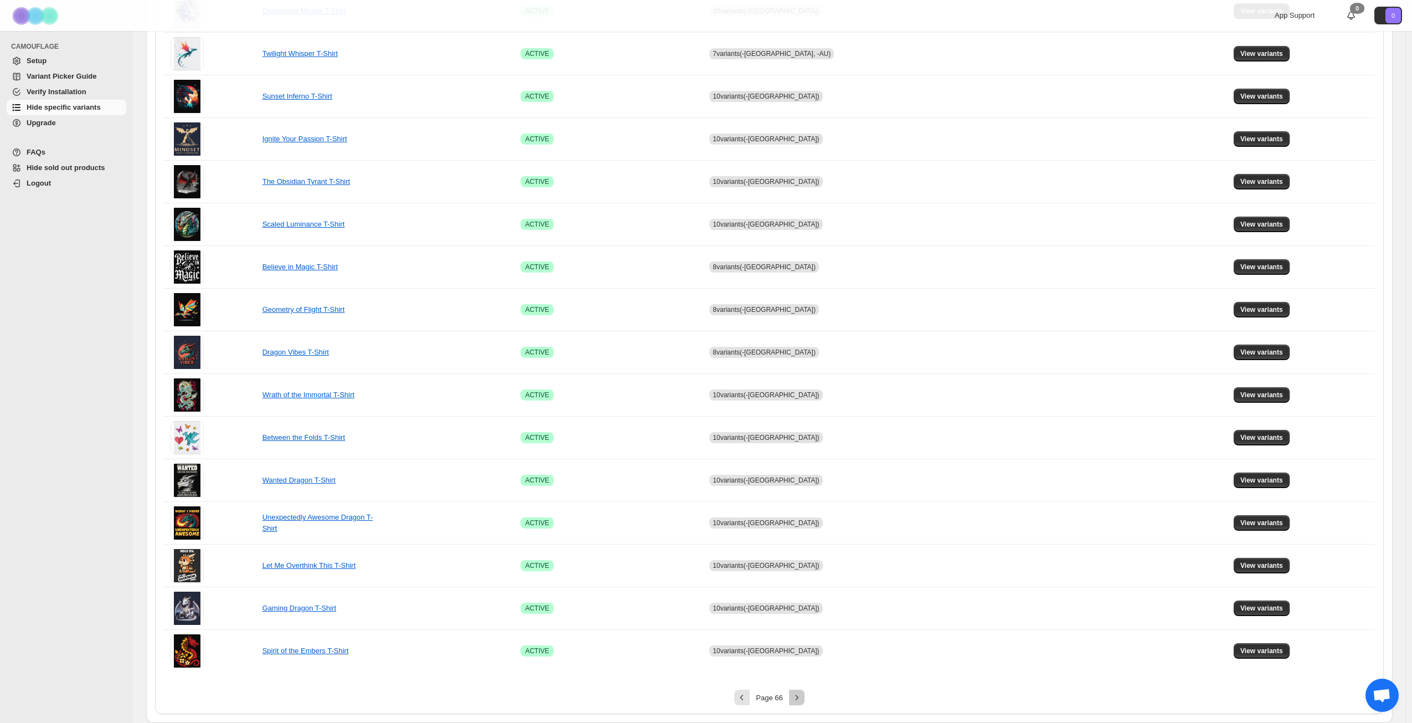
click at [803, 698] on icon "Next" at bounding box center [797, 697] width 11 height 11
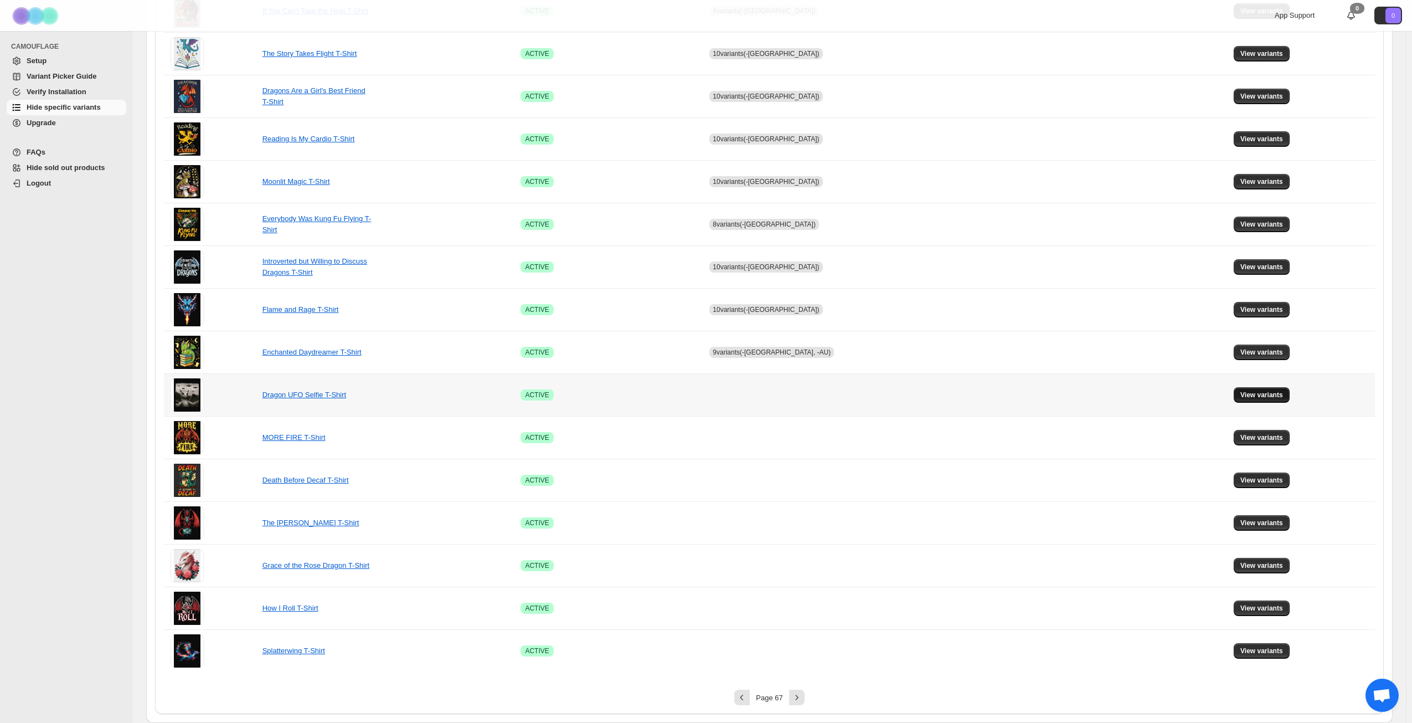
click at [1242, 399] on span "View variants" at bounding box center [1262, 394] width 43 height 9
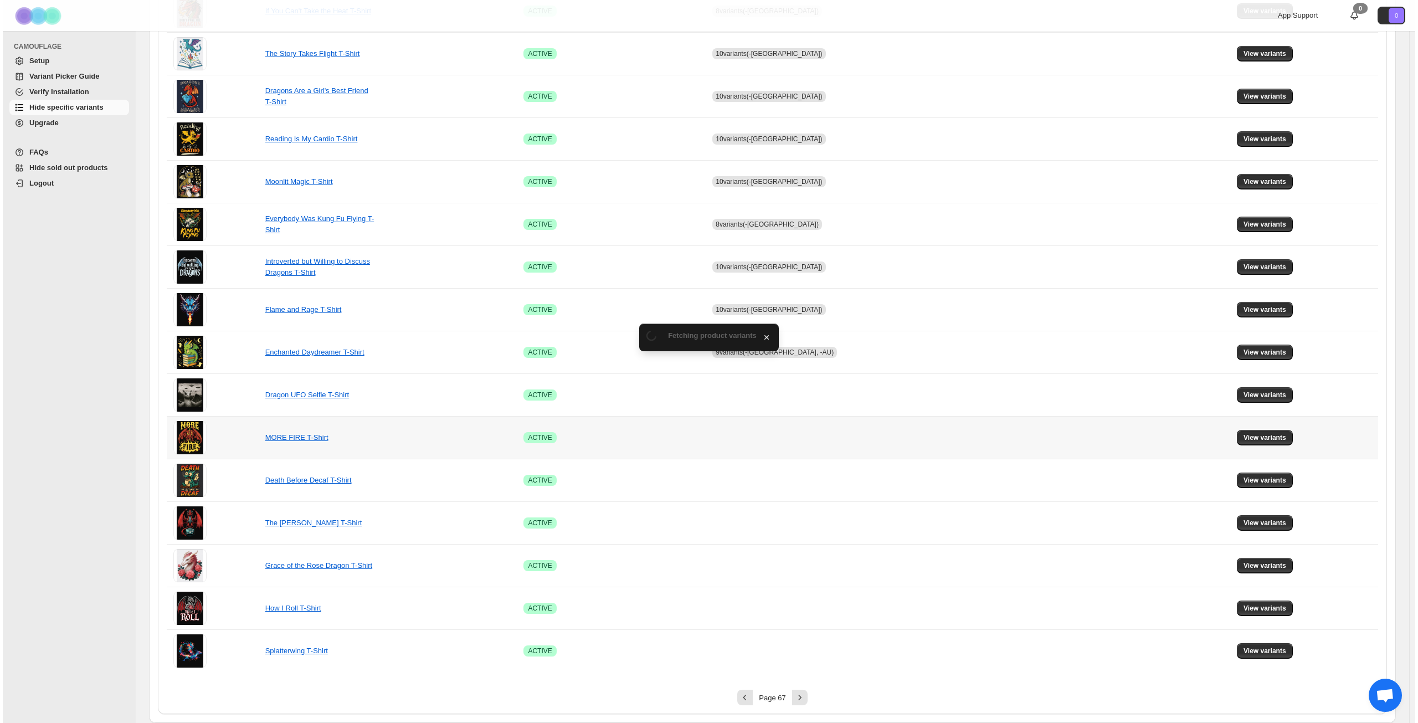
scroll to position [0, 0]
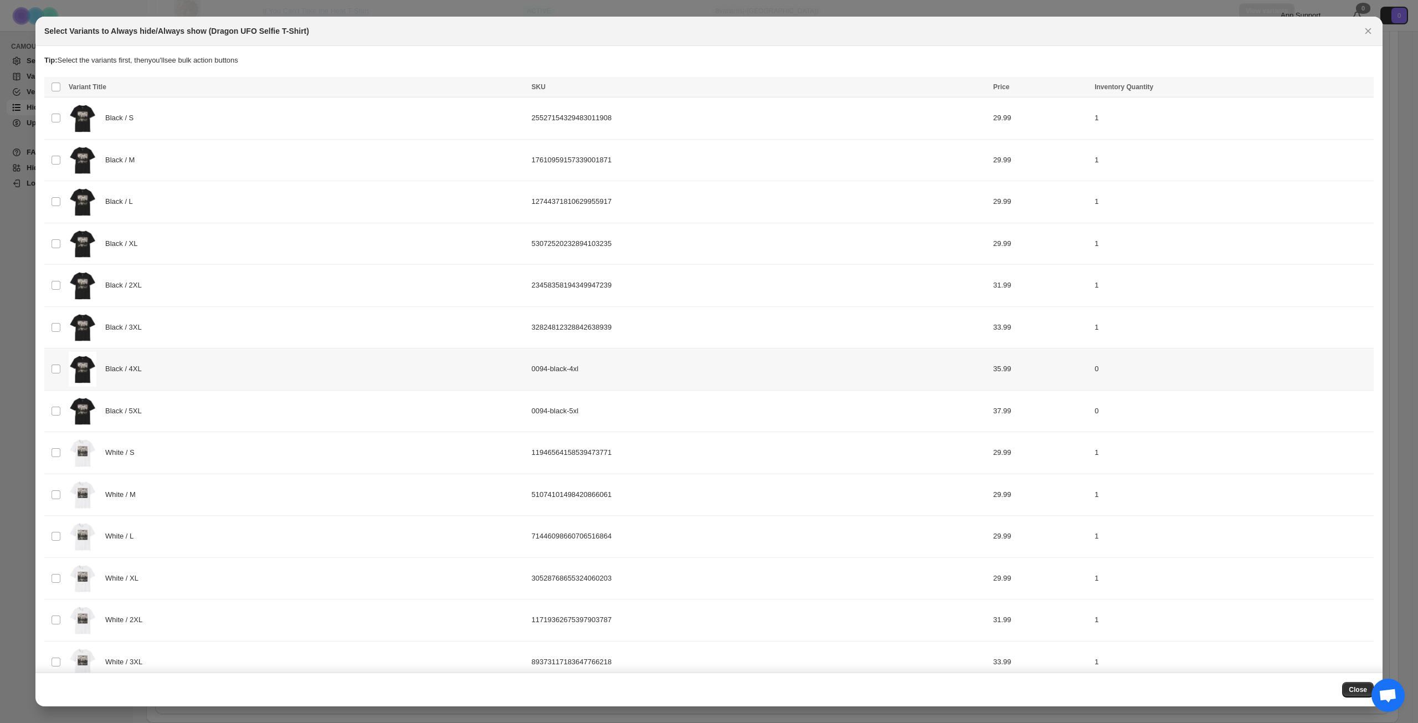
click at [251, 375] on div "Black / 4XL" at bounding box center [297, 369] width 456 height 35
click at [246, 420] on div "Black / 5XL" at bounding box center [297, 411] width 456 height 35
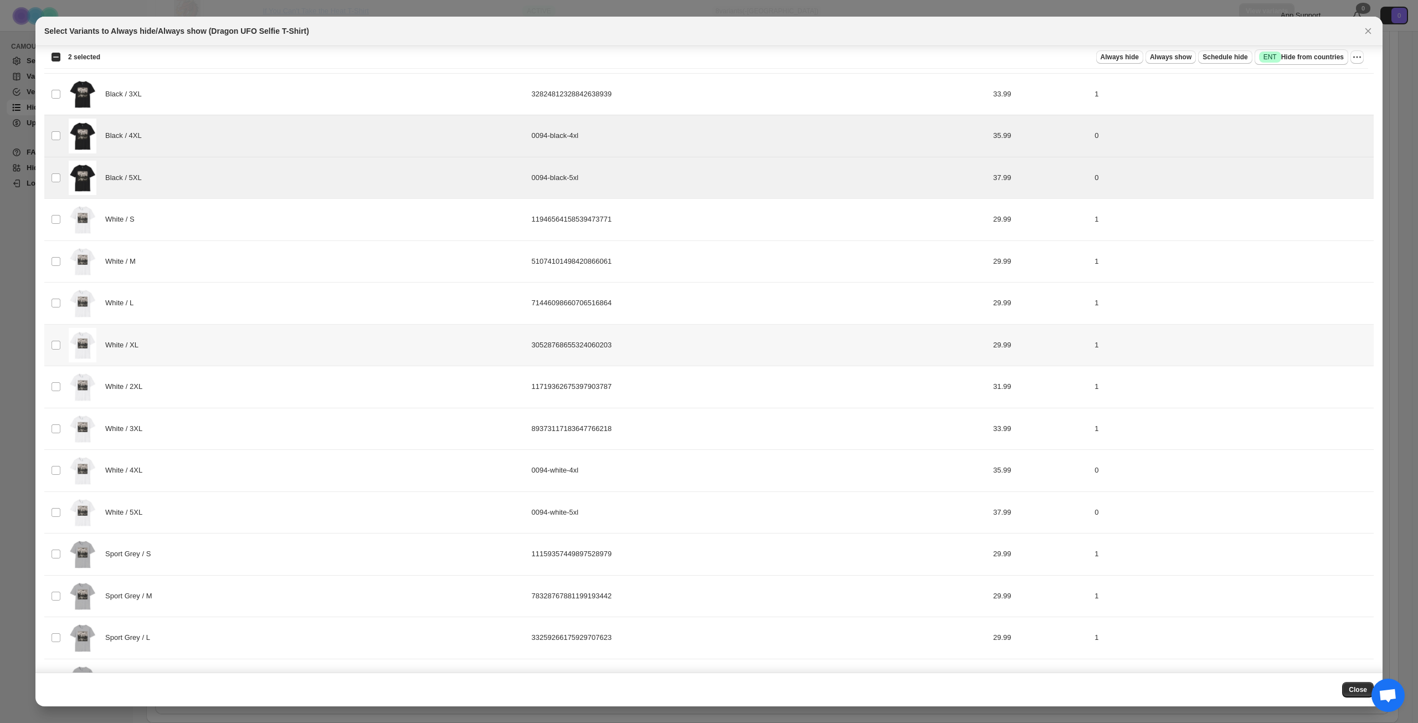
scroll to position [244, 0]
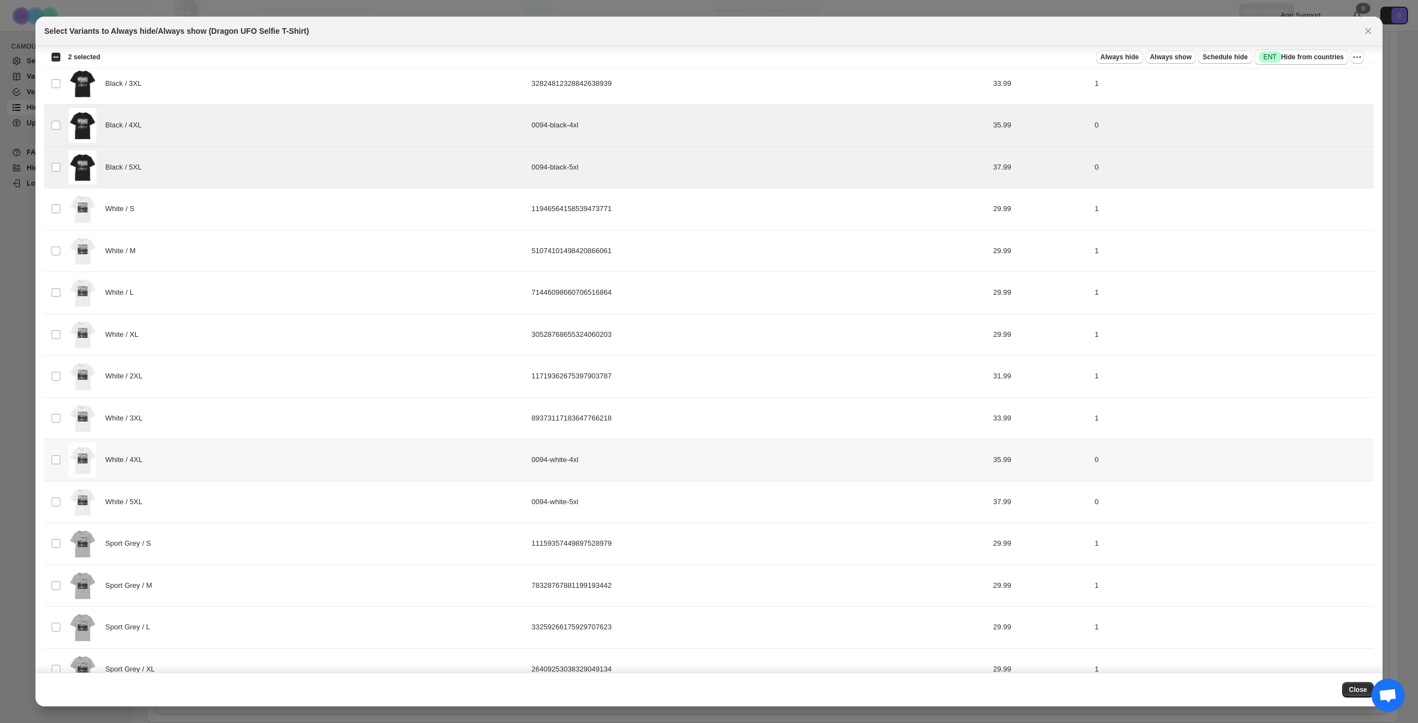
click at [230, 465] on div "White / 4XL" at bounding box center [297, 460] width 456 height 35
click at [229, 495] on div "White / 5XL" at bounding box center [297, 502] width 456 height 35
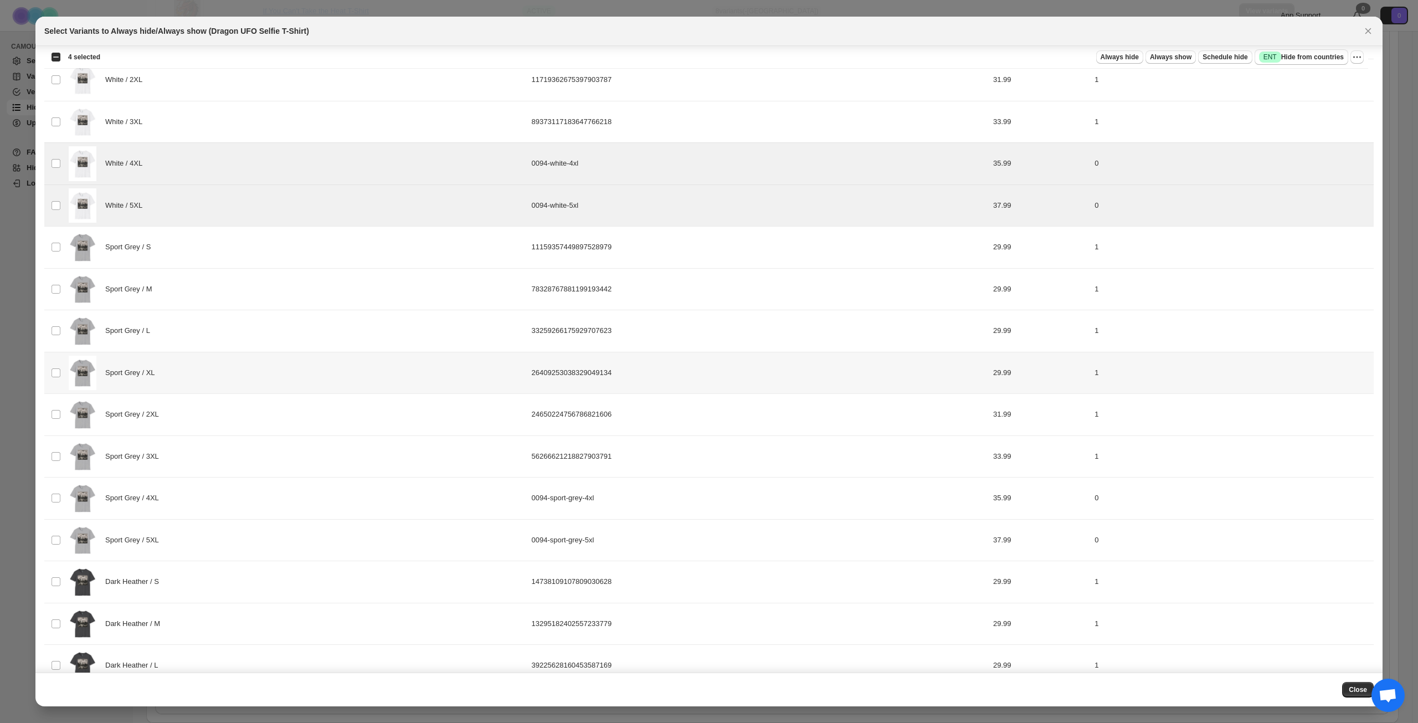
scroll to position [576, 0]
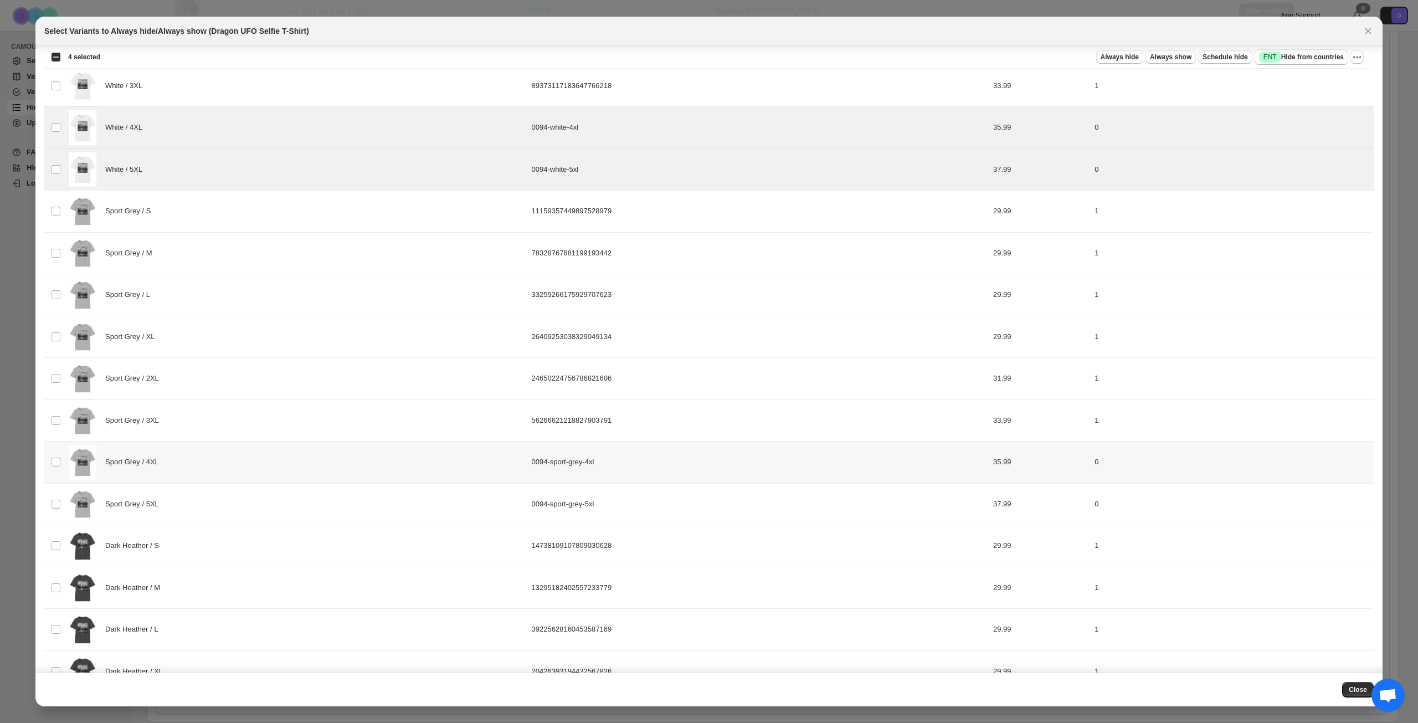
drag, startPoint x: 236, startPoint y: 461, endPoint x: 233, endPoint y: 482, distance: 20.7
click at [237, 461] on div "Sport Grey / 4XL" at bounding box center [297, 462] width 456 height 35
click at [229, 499] on div "Sport Grey / 5XL" at bounding box center [297, 504] width 456 height 35
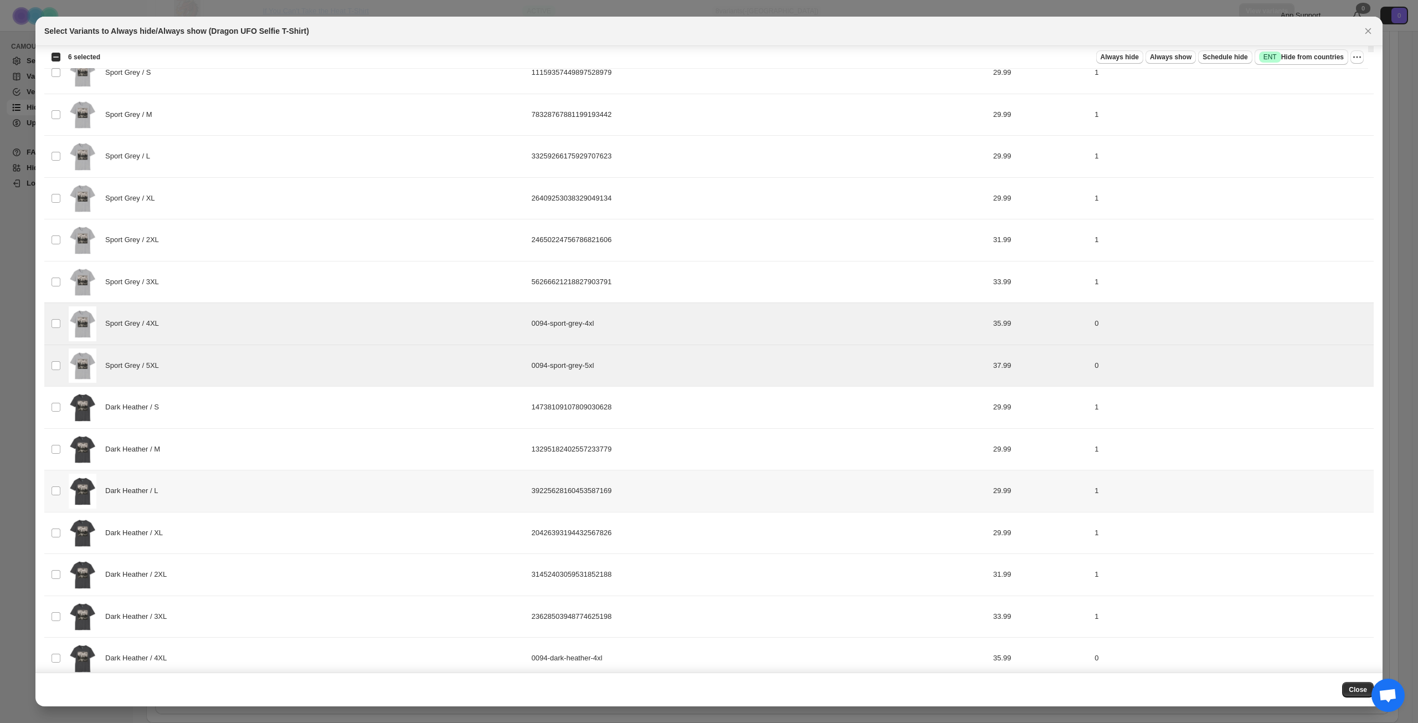
scroll to position [908, 0]
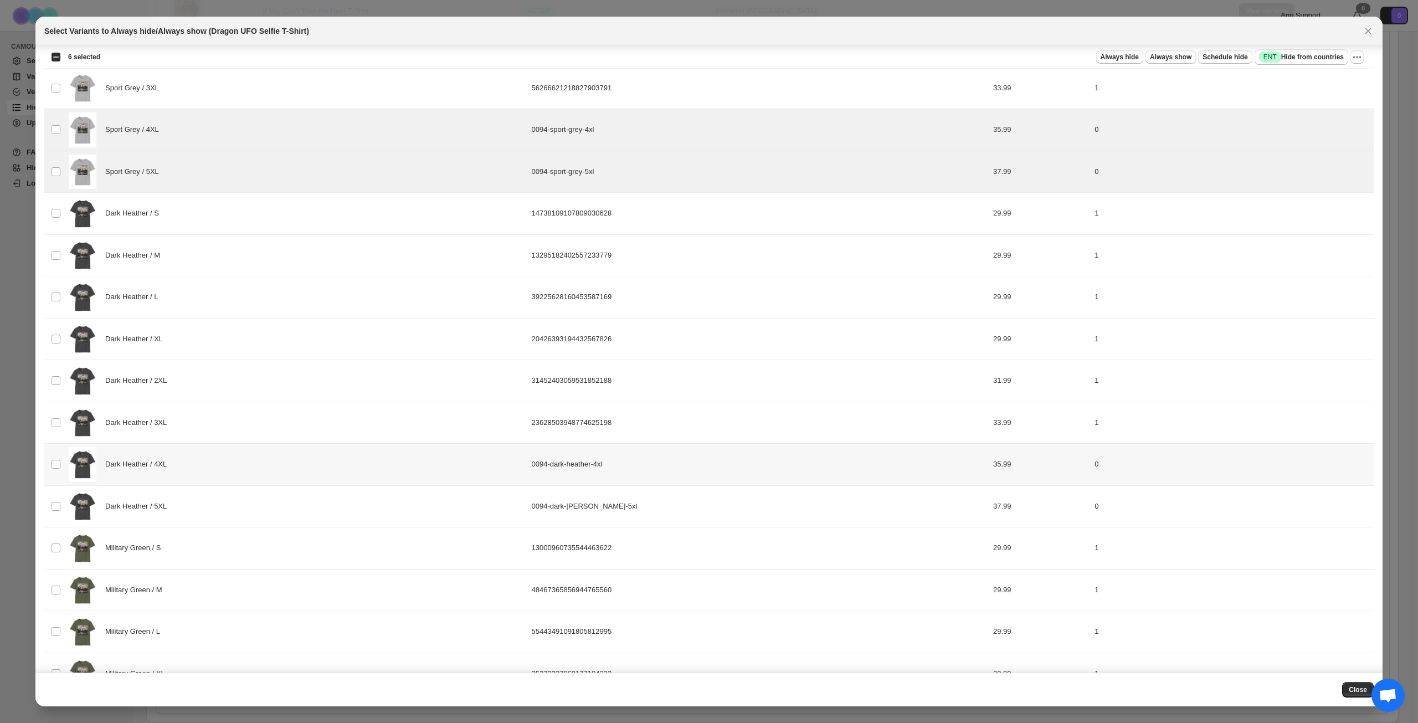
click at [238, 471] on div "Dark Heather / 4XL" at bounding box center [297, 464] width 456 height 35
click at [235, 501] on div "Dark Heather / 5XL" at bounding box center [297, 506] width 456 height 35
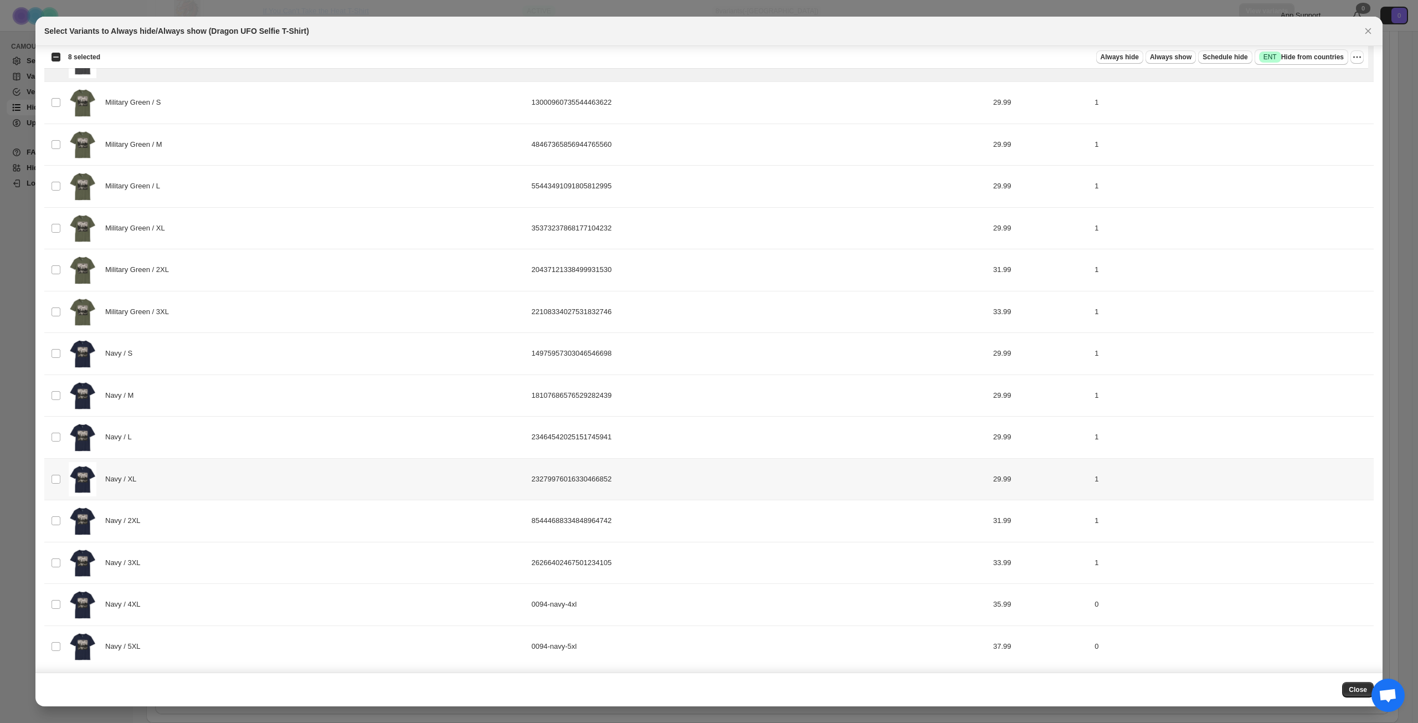
scroll to position [1357, 0]
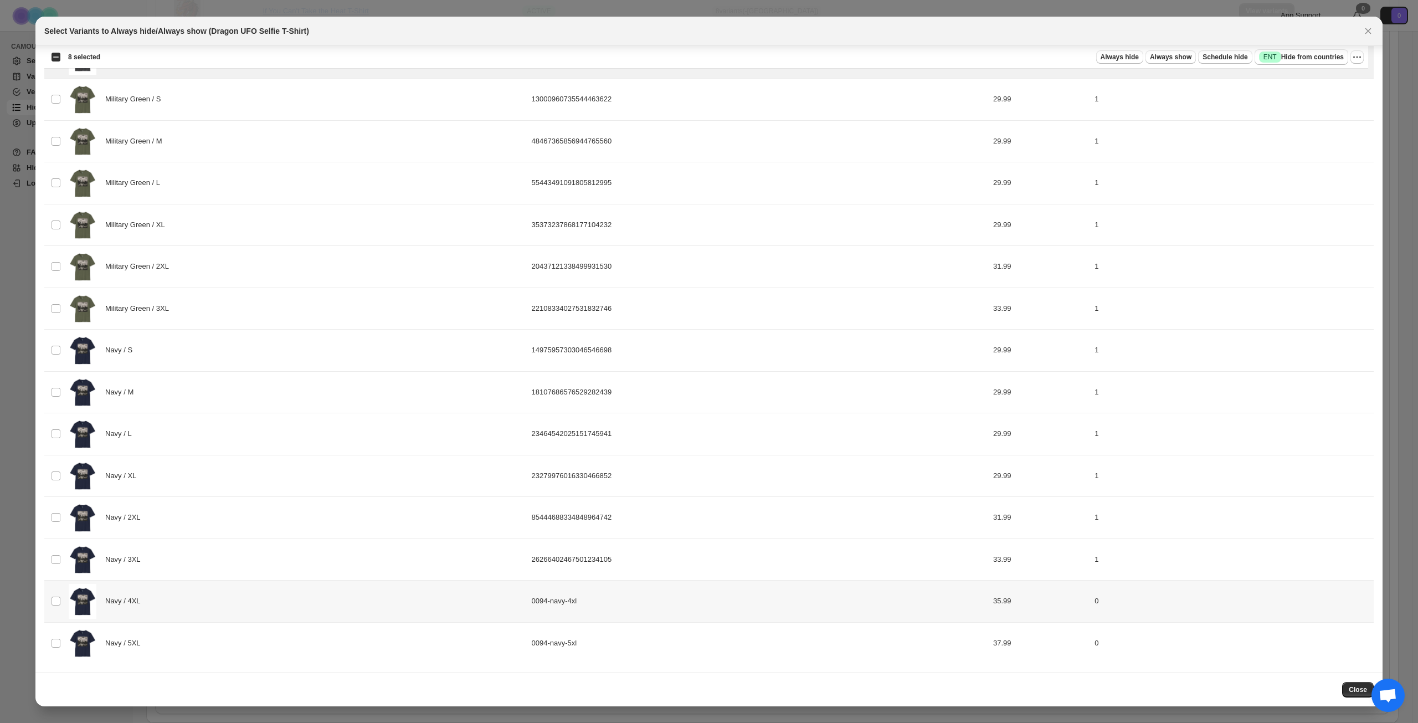
click at [222, 605] on div "Navy / 4XL" at bounding box center [297, 601] width 456 height 35
click at [216, 644] on div "Navy / 5XL" at bounding box center [297, 643] width 456 height 35
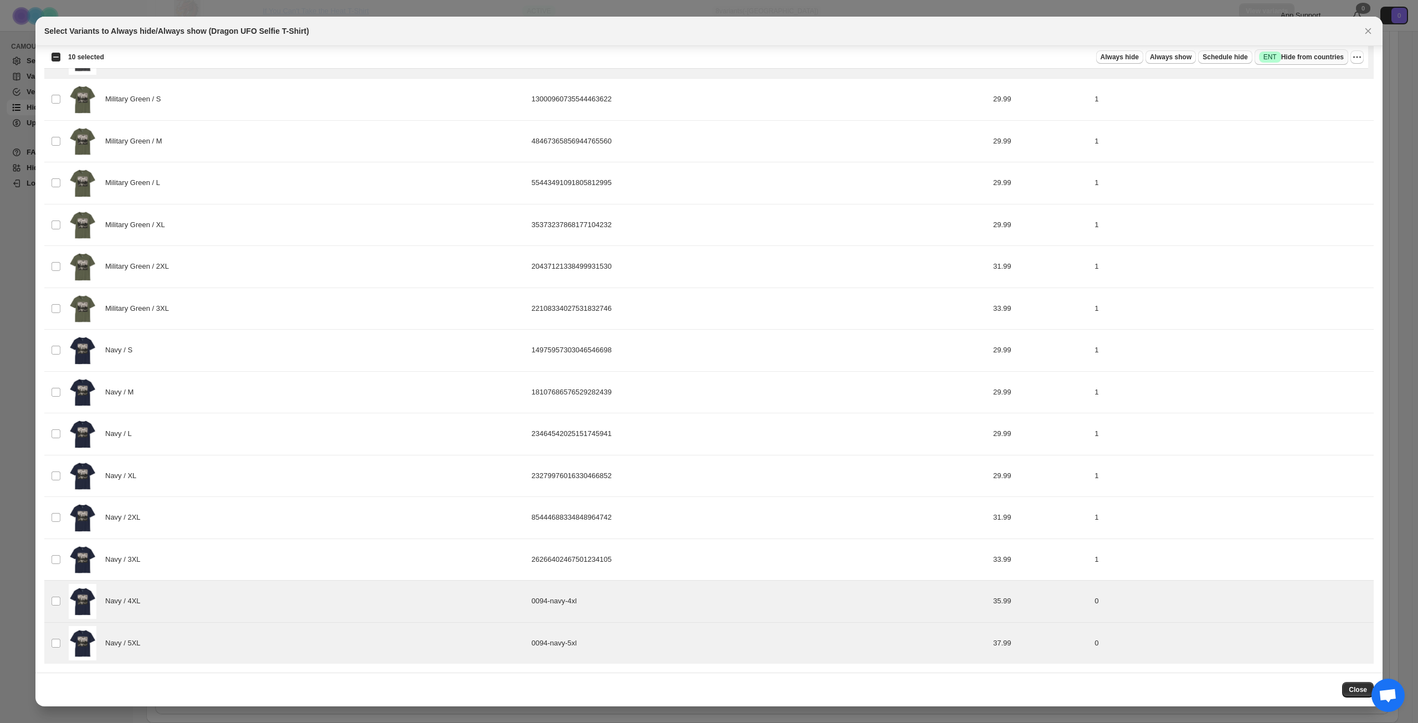
click at [1337, 55] on span "Success ENT Hide from countries" at bounding box center [1301, 57] width 85 height 11
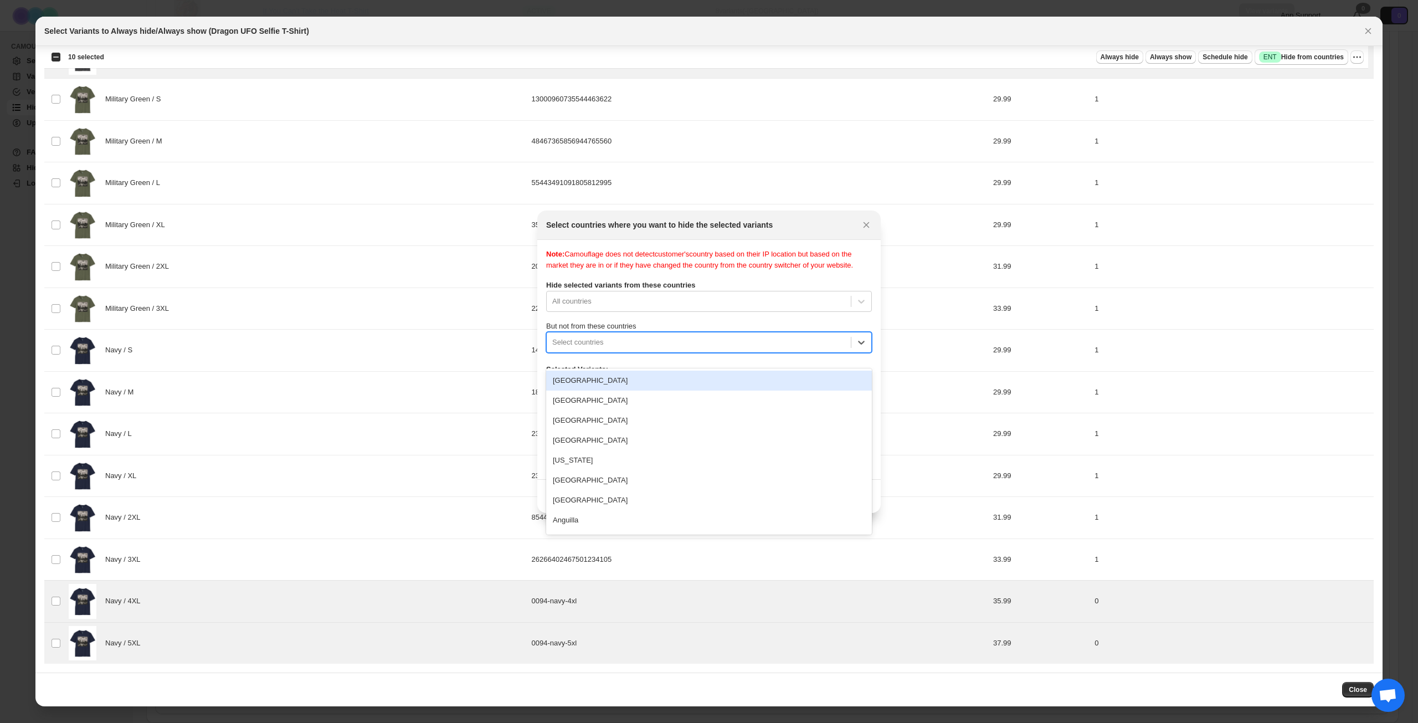
click at [681, 349] on div ":r13h:" at bounding box center [698, 342] width 293 height 13
type input "****"
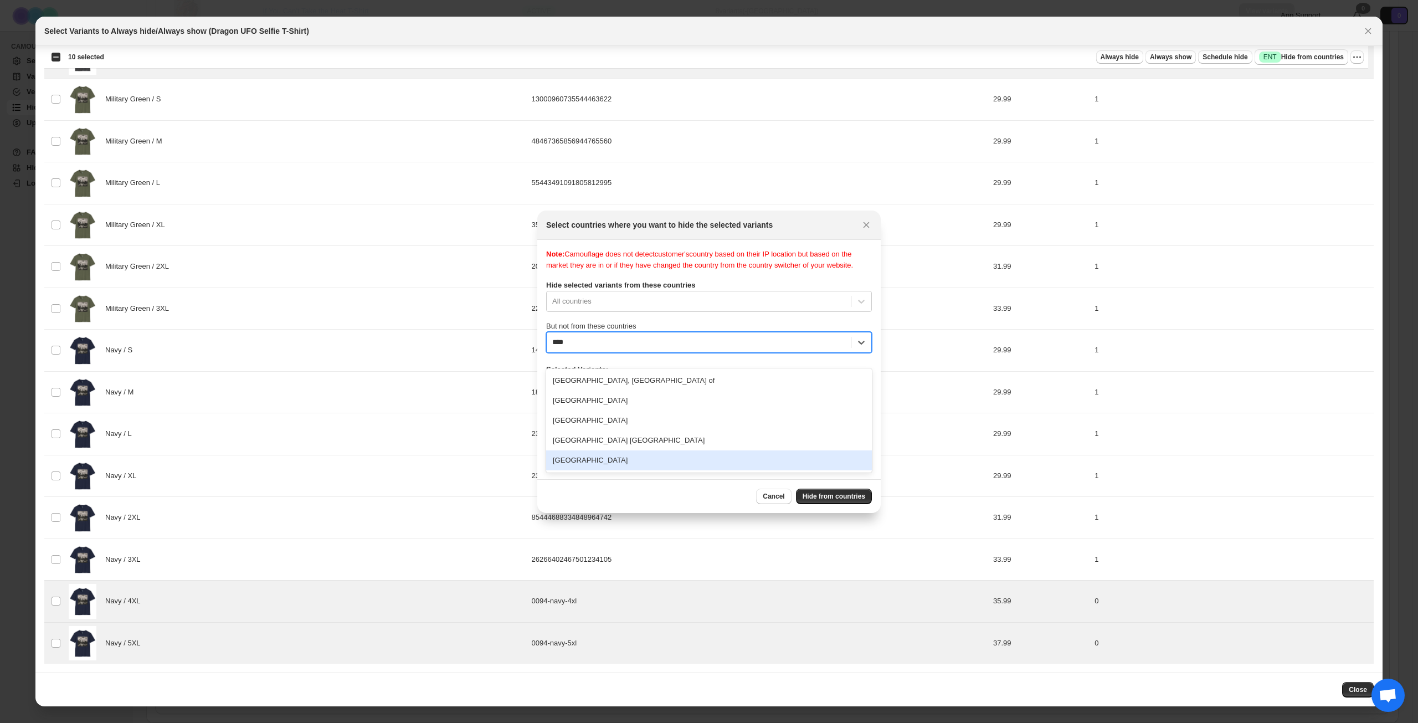
click at [639, 459] on div "[GEOGRAPHIC_DATA]" at bounding box center [709, 460] width 326 height 20
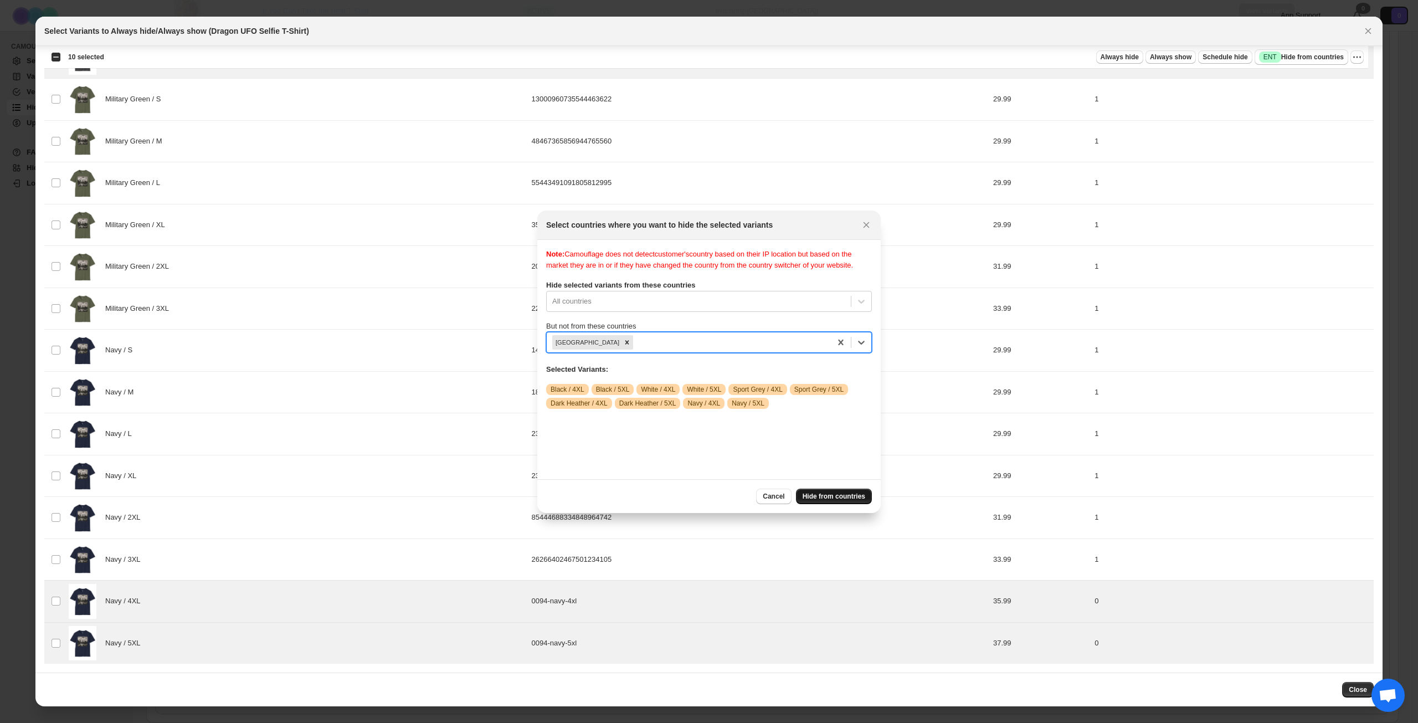
click at [818, 496] on span "Hide from countries" at bounding box center [834, 496] width 63 height 9
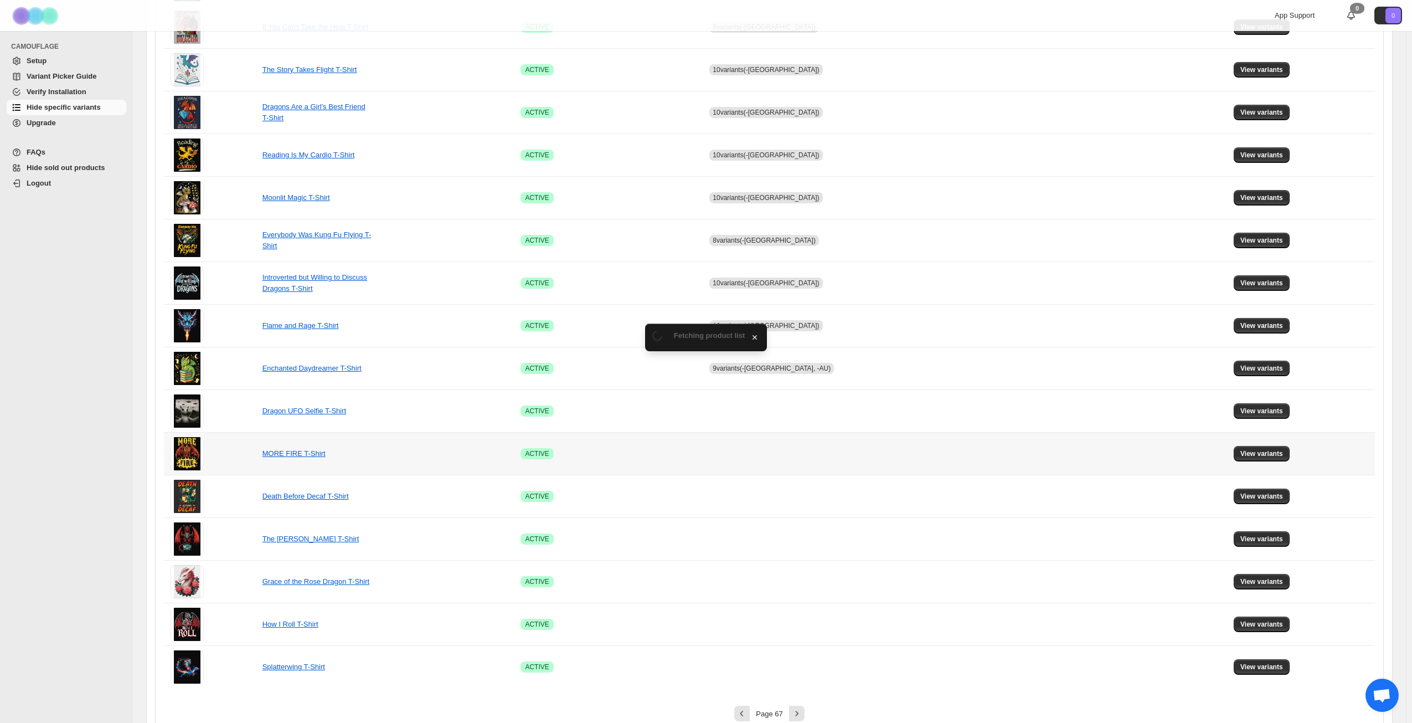
scroll to position [414, 0]
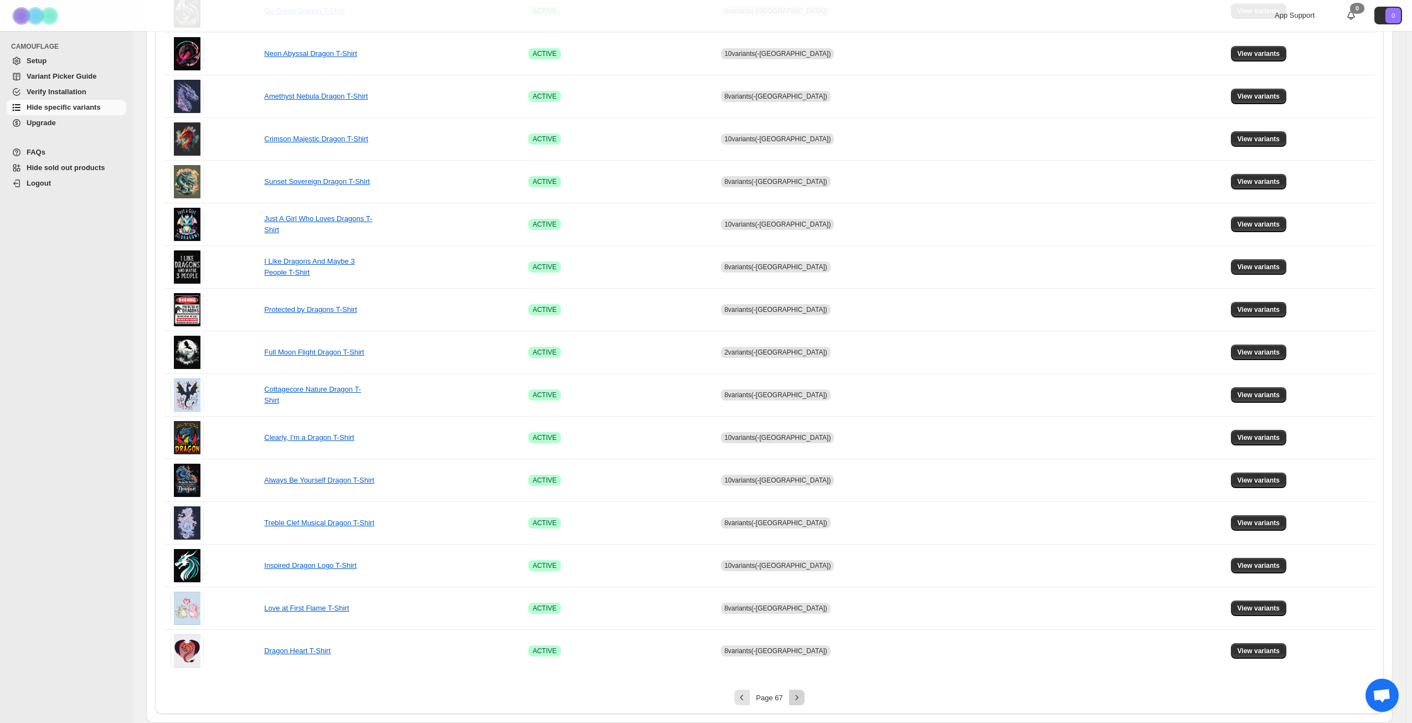
click at [802, 697] on icon "Next" at bounding box center [797, 697] width 11 height 11
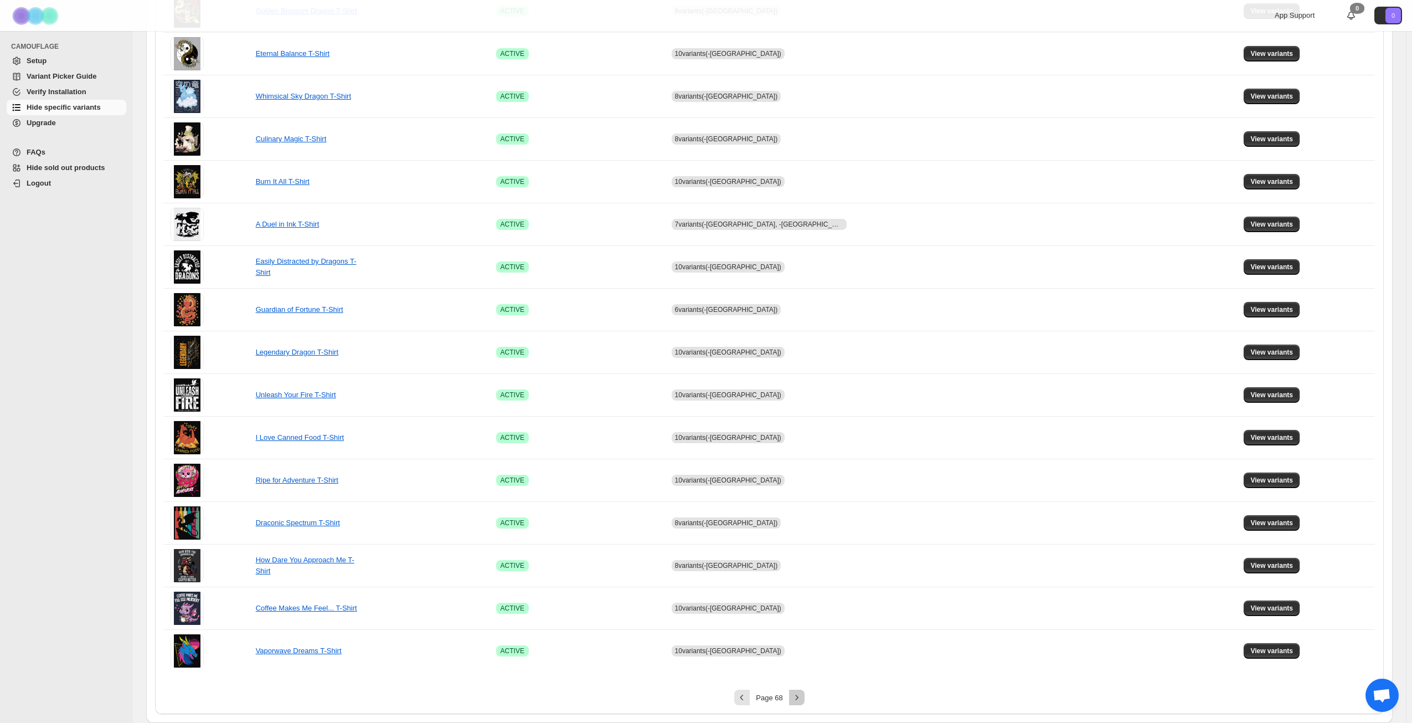
click at [802, 697] on icon "Next" at bounding box center [797, 697] width 11 height 11
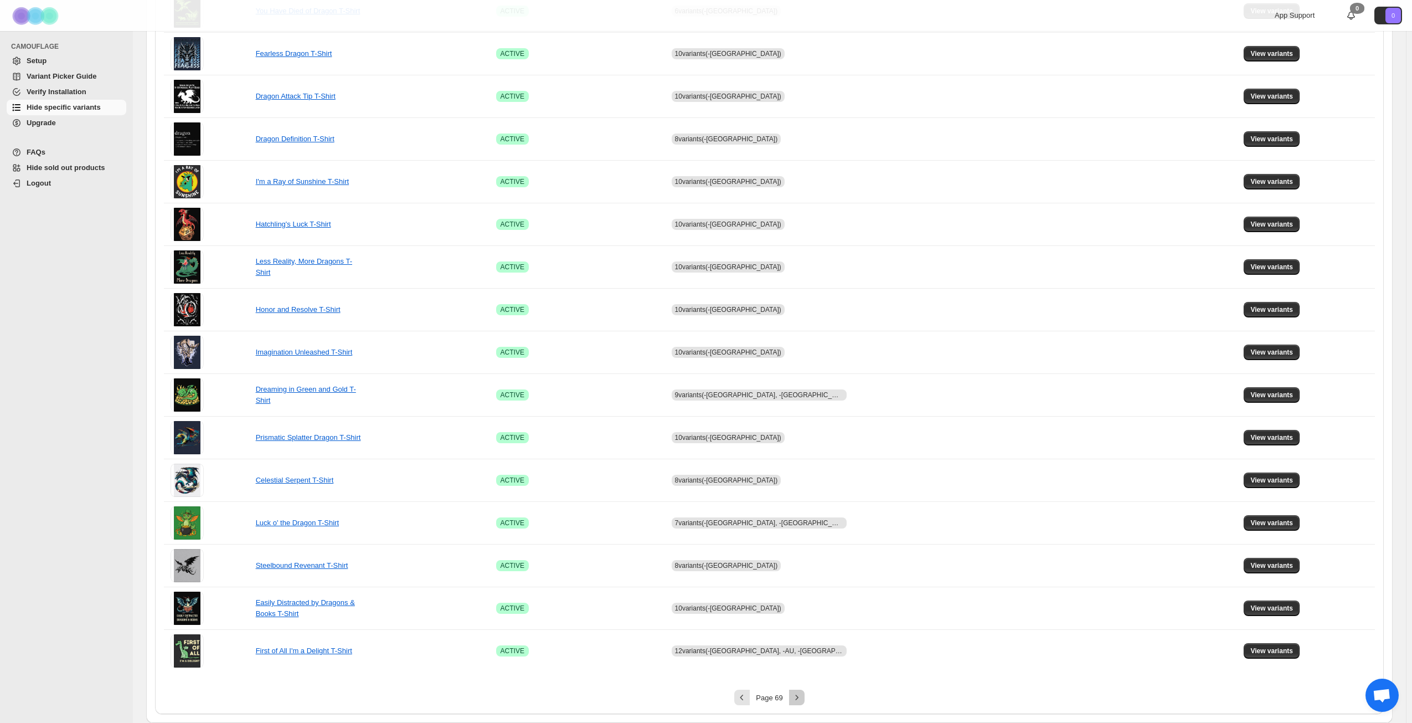
click at [802, 697] on icon "Next" at bounding box center [797, 697] width 11 height 11
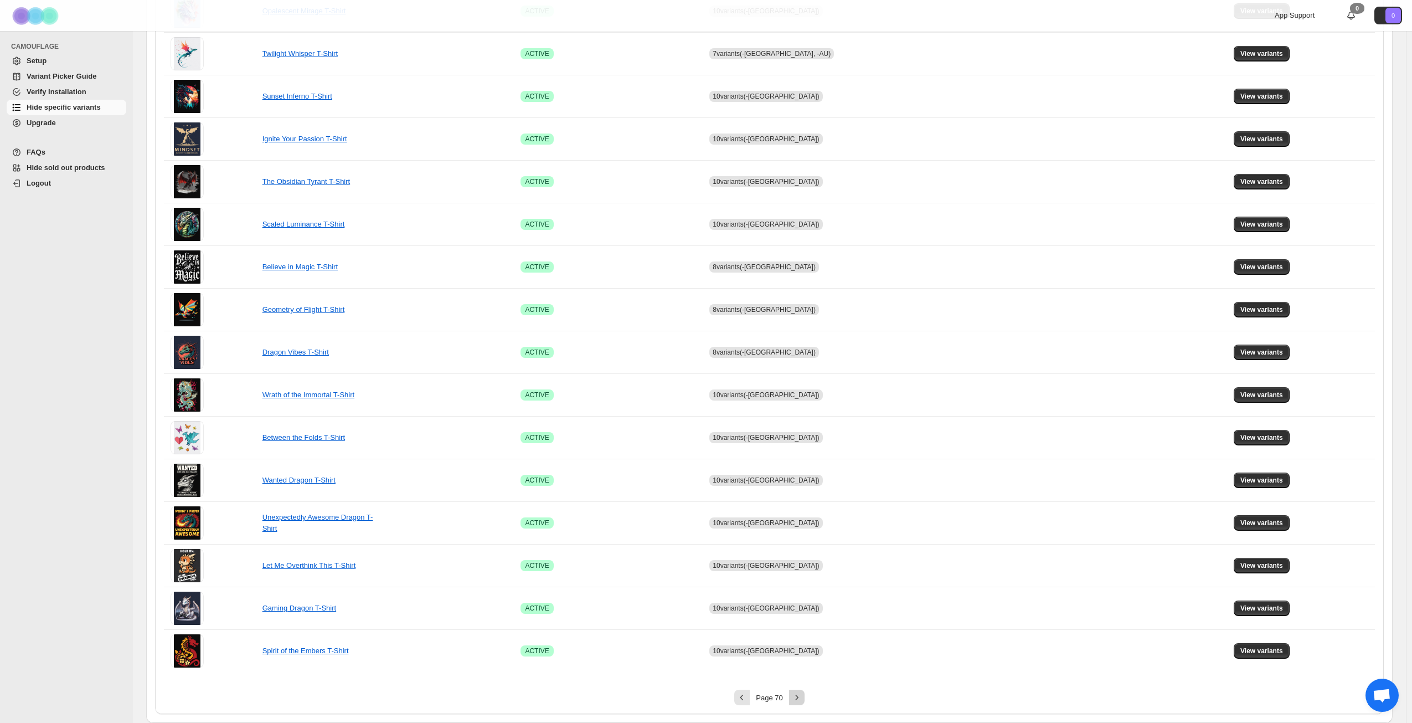
click at [802, 697] on icon "Next" at bounding box center [797, 697] width 11 height 11
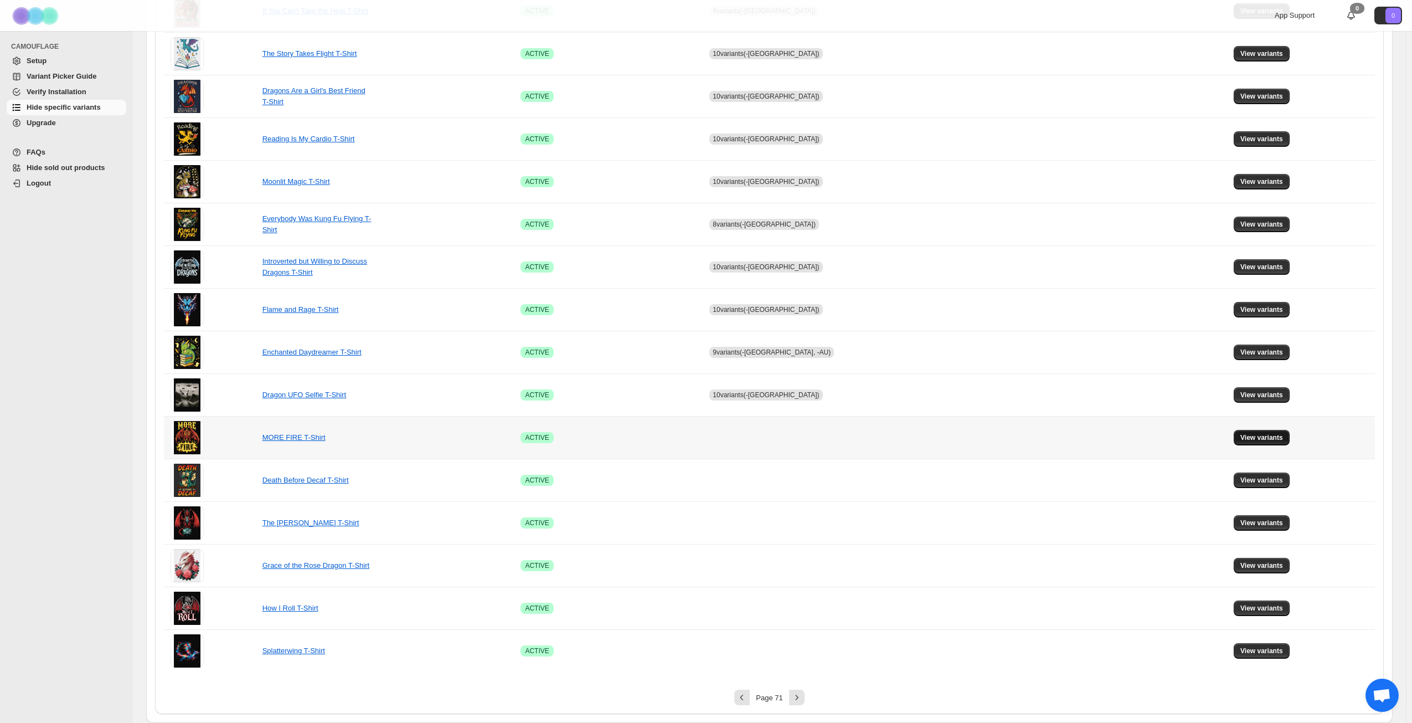
click at [1248, 433] on button "View variants" at bounding box center [1262, 438] width 56 height 16
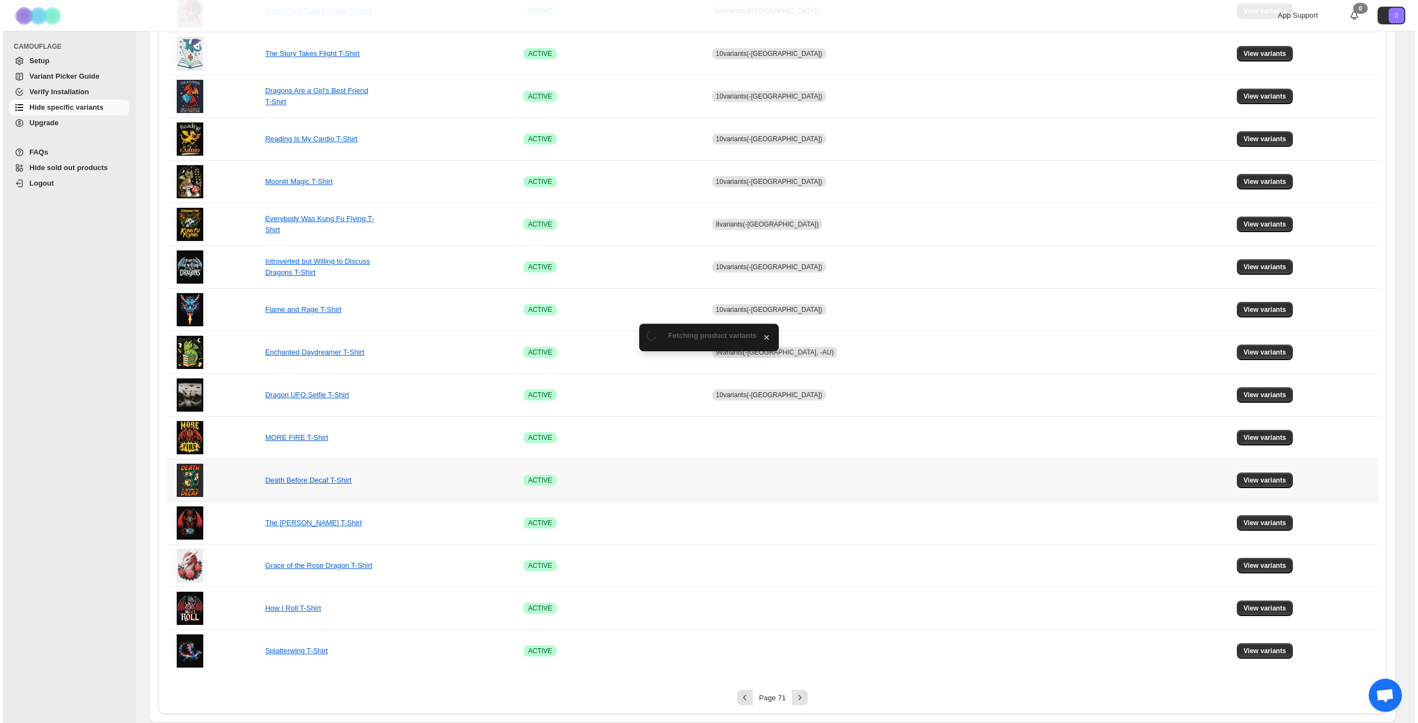
scroll to position [0, 0]
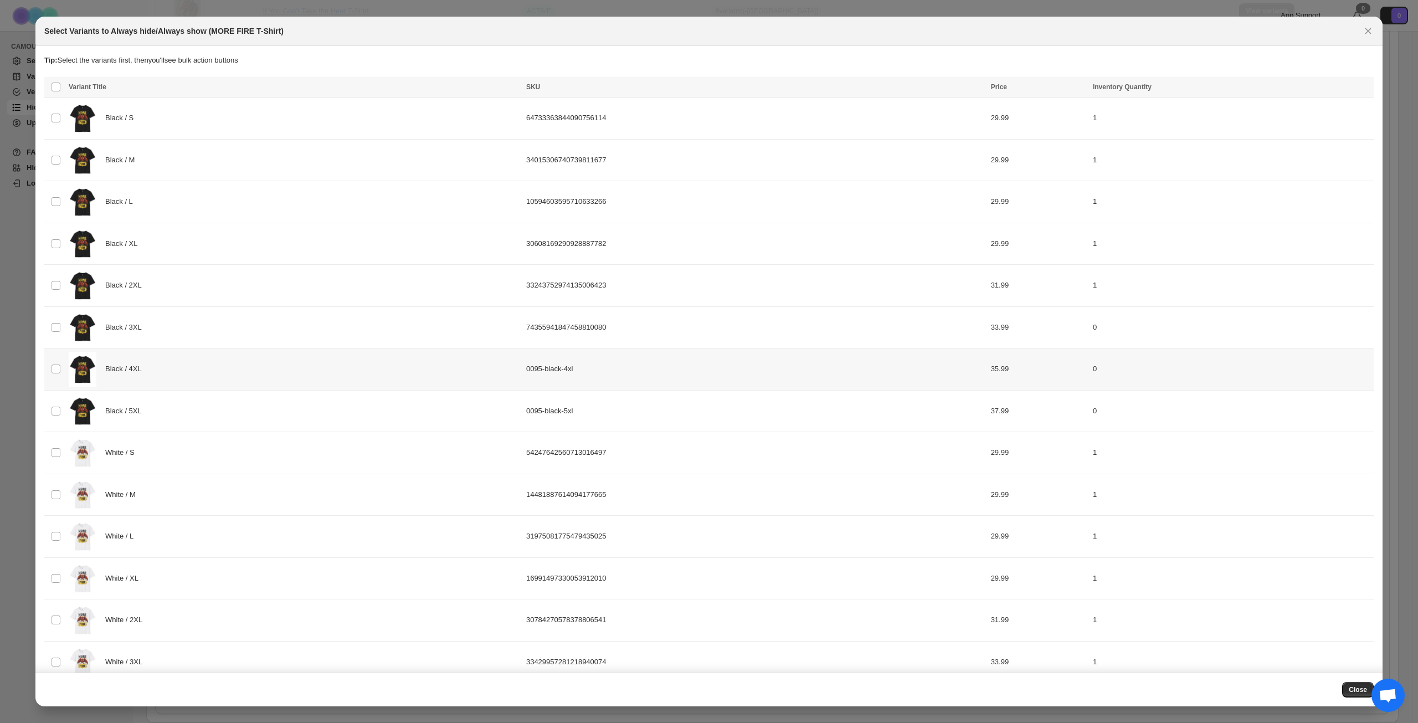
click at [226, 383] on div "Black / 4XL" at bounding box center [294, 369] width 451 height 35
click at [212, 424] on div "Black / 5XL" at bounding box center [294, 411] width 451 height 35
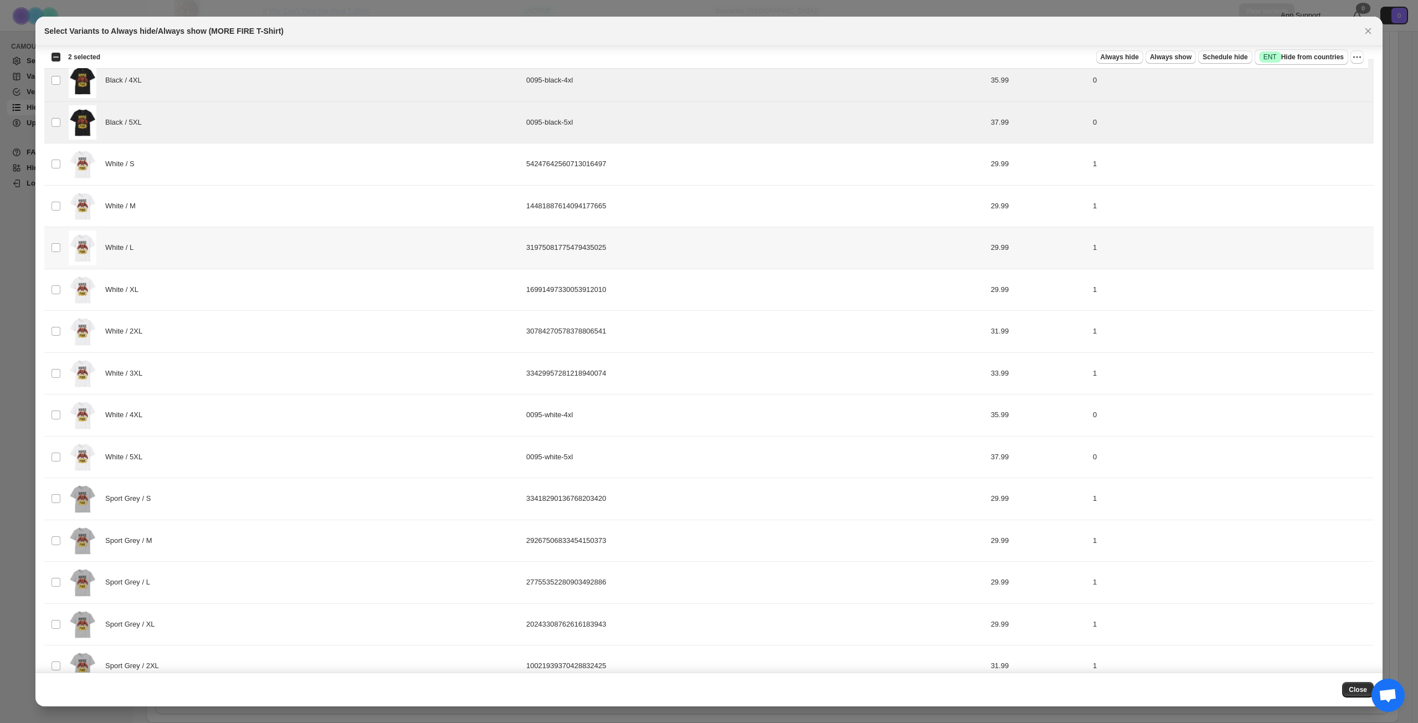
scroll to position [299, 0]
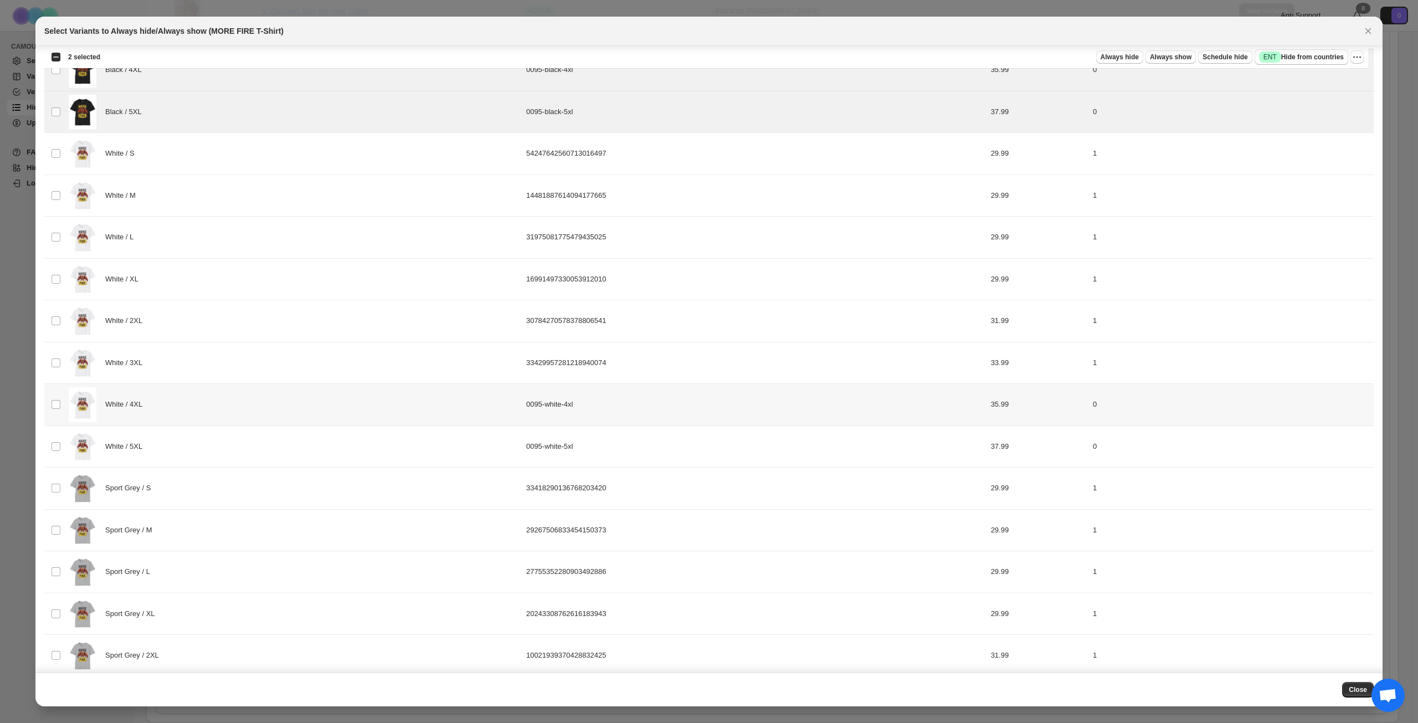
click at [244, 410] on div "White / 4XL" at bounding box center [294, 404] width 451 height 35
click at [244, 445] on div "White / 5XL" at bounding box center [294, 446] width 451 height 35
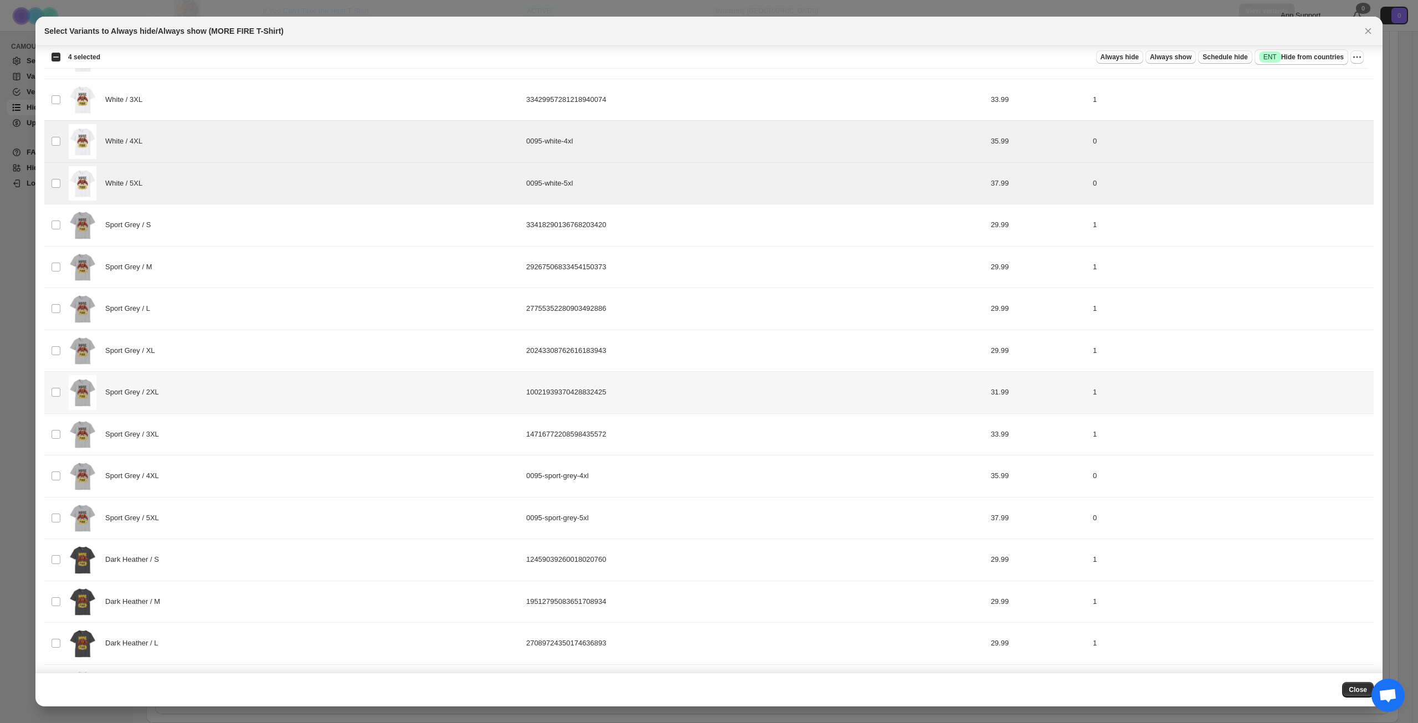
scroll to position [576, 0]
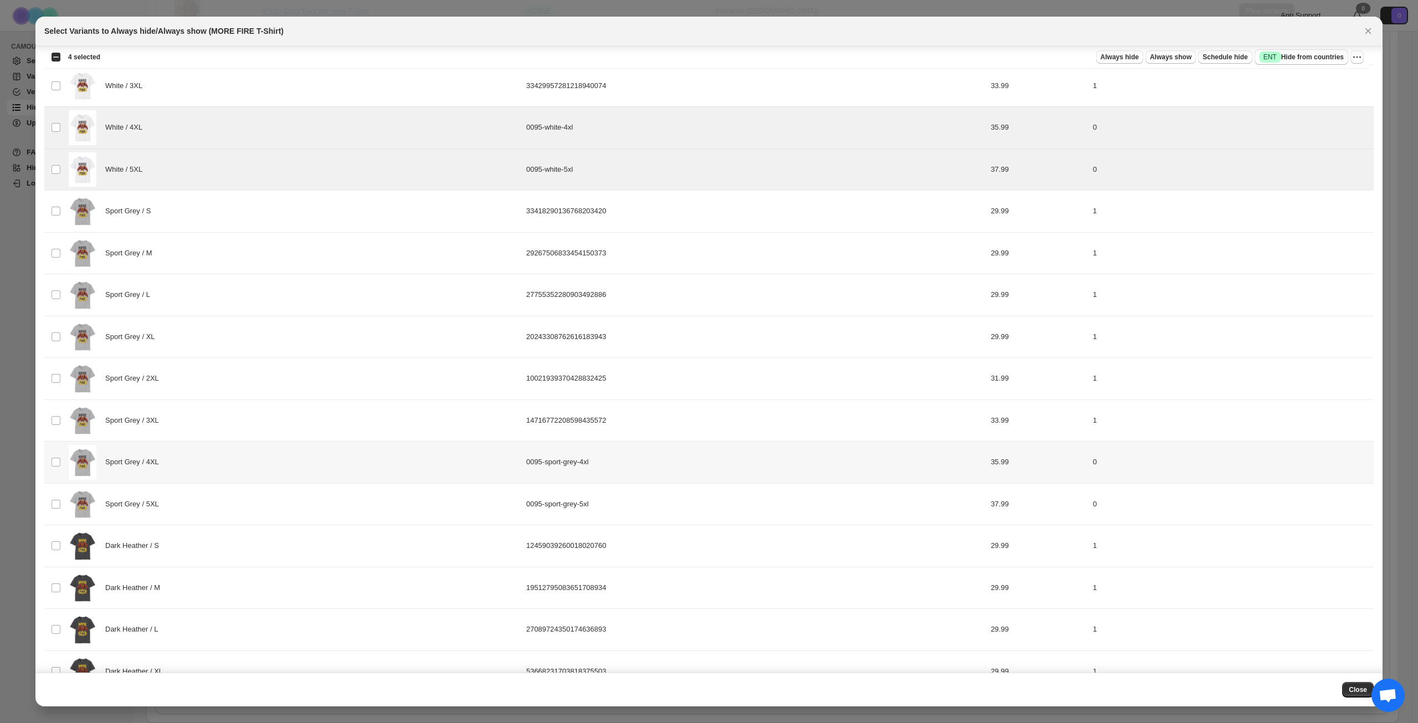
click at [248, 457] on div "Sport Grey / 4XL" at bounding box center [294, 462] width 451 height 35
click at [260, 496] on div "Sport Grey / 5XL" at bounding box center [294, 504] width 451 height 35
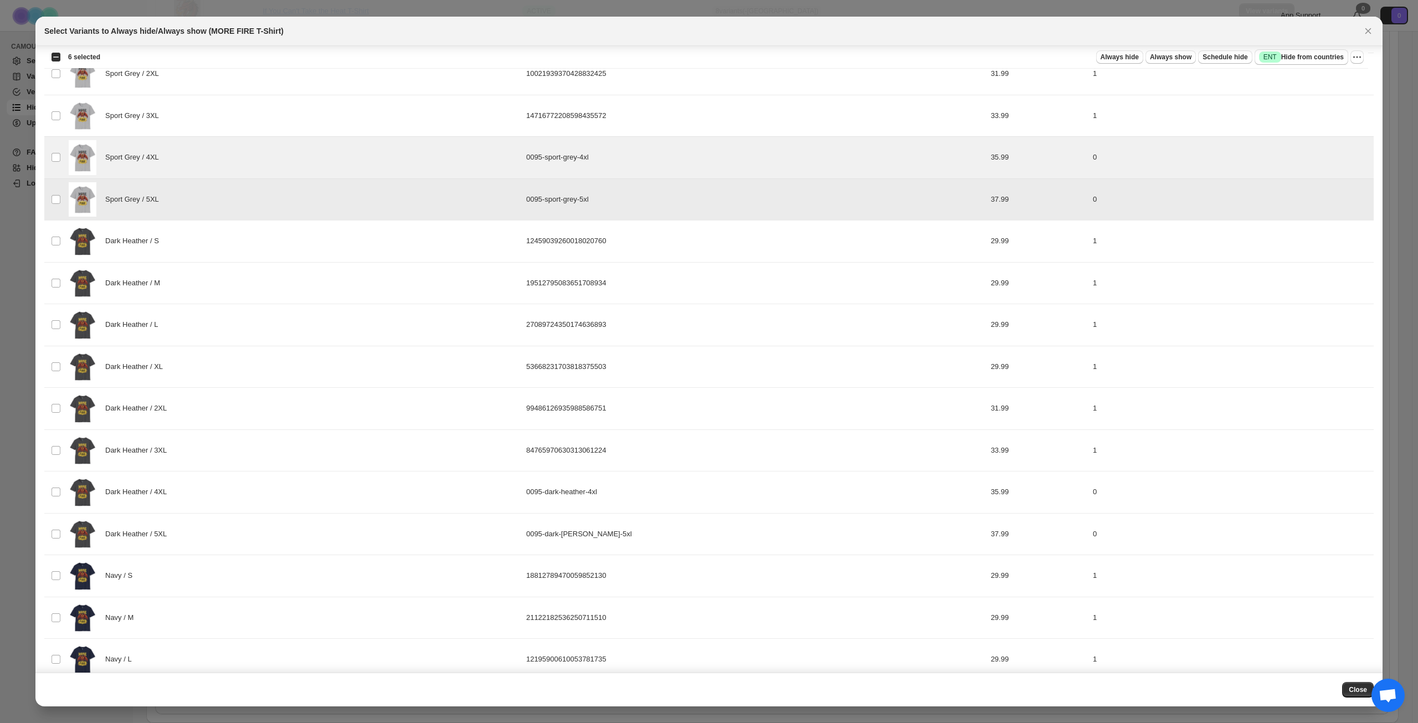
scroll to position [908, 0]
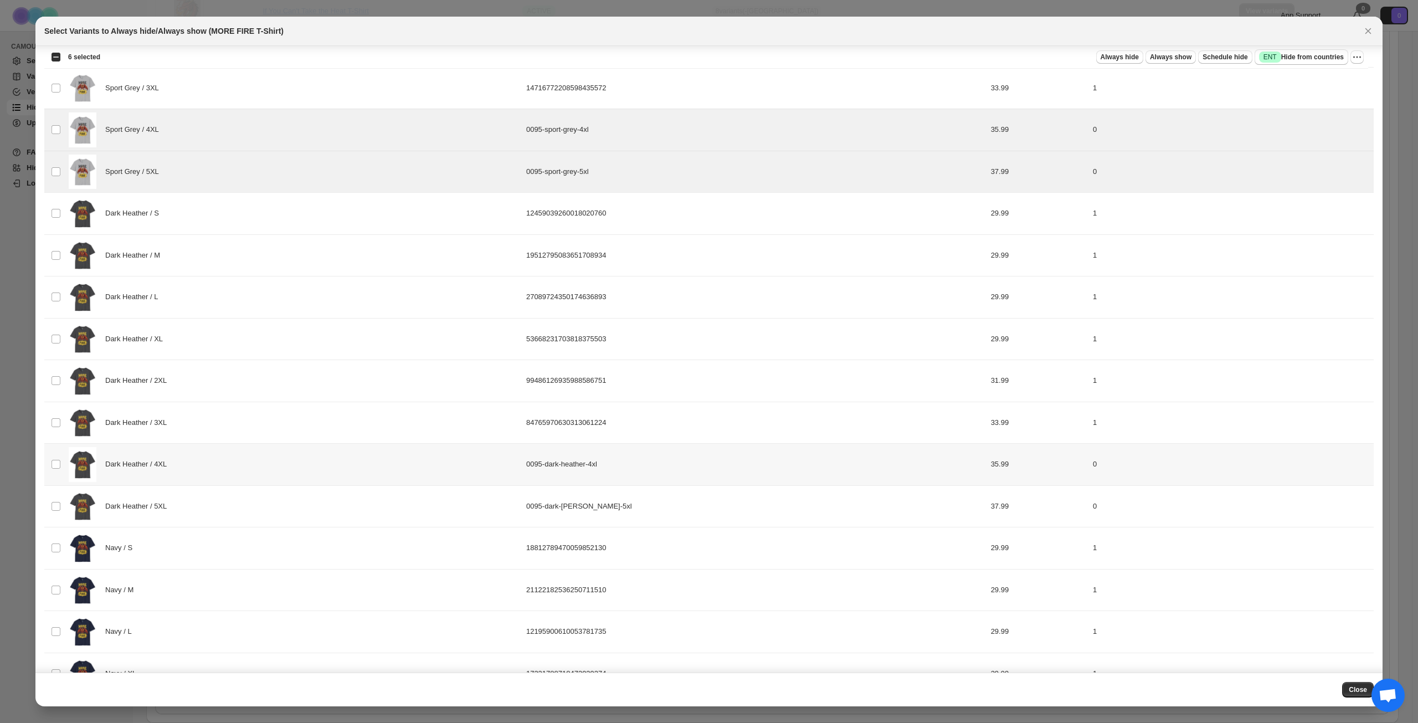
click at [257, 466] on div "Dark Heather / 4XL" at bounding box center [294, 464] width 451 height 35
click at [258, 499] on div "Dark Heather / 5XL" at bounding box center [294, 506] width 451 height 35
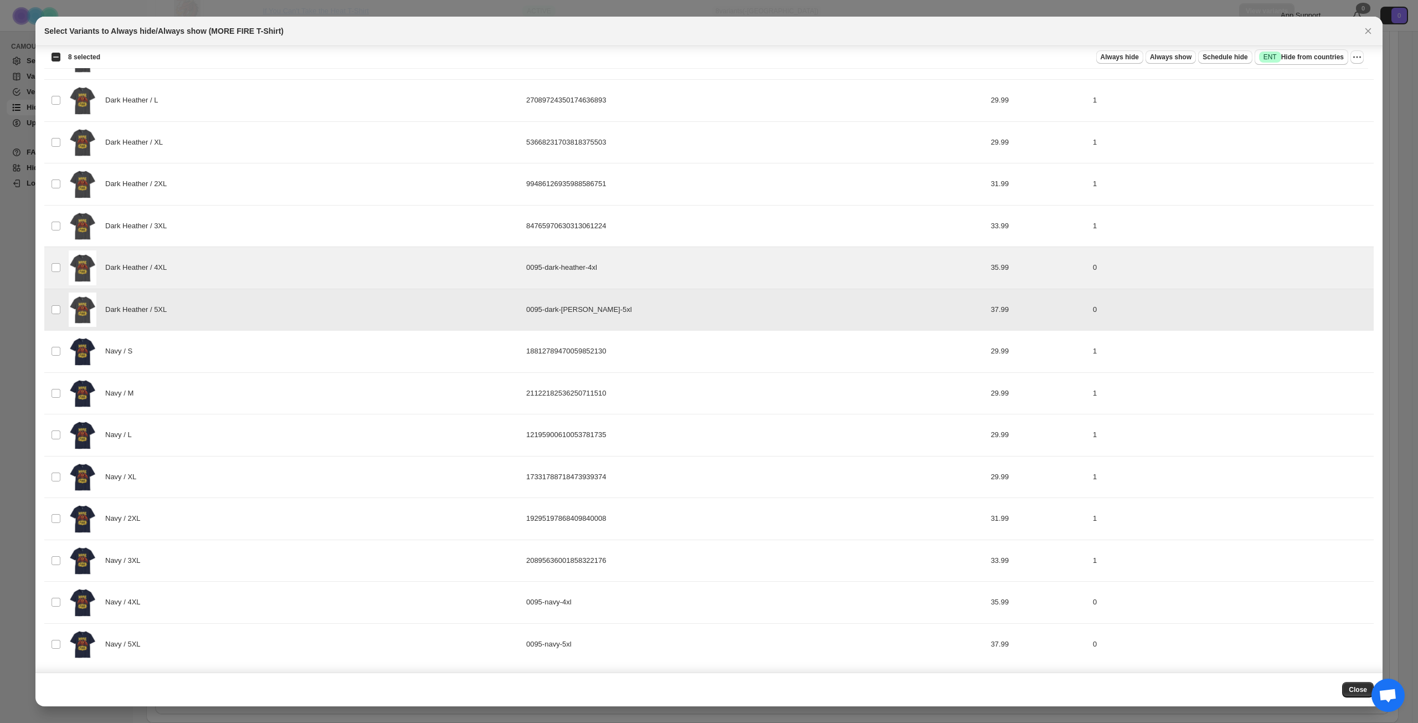
scroll to position [1106, 0]
click at [228, 602] on div "Navy / 4XL" at bounding box center [294, 601] width 451 height 35
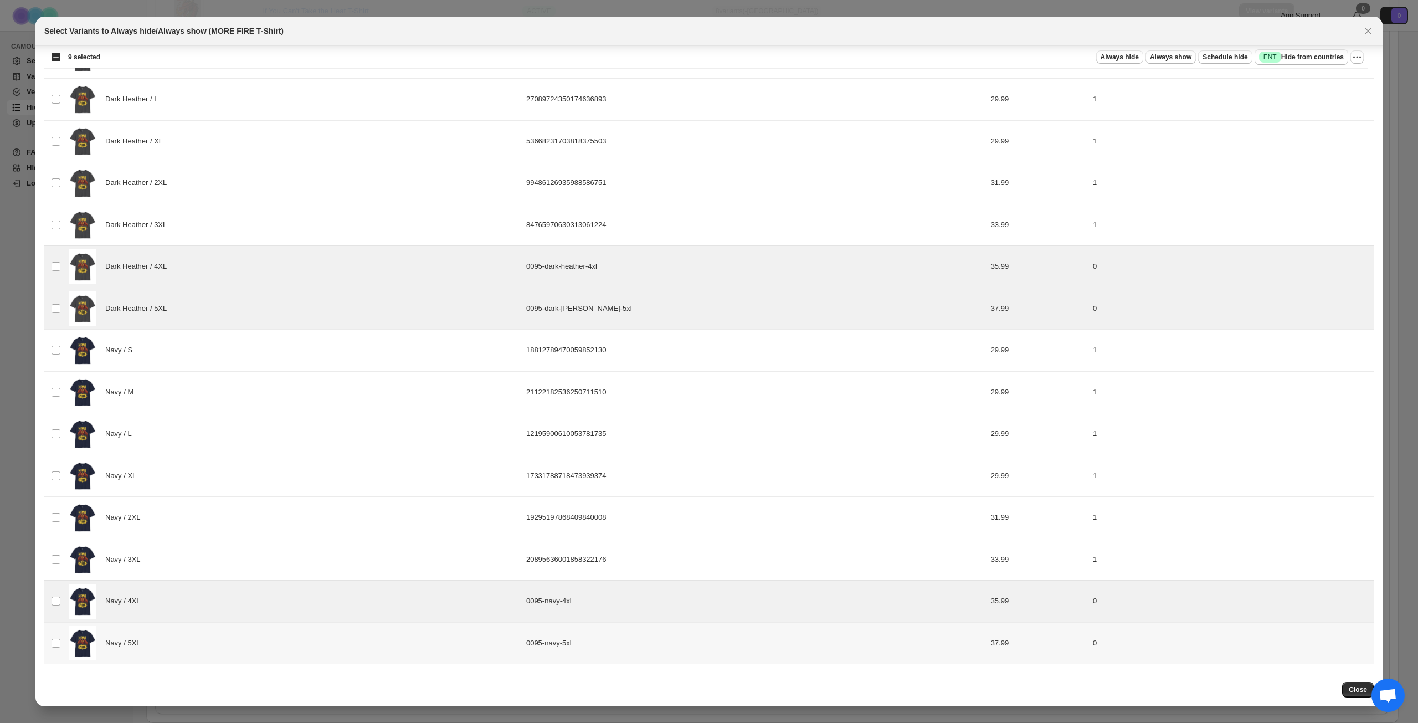
click at [239, 651] on div "Navy / 5XL" at bounding box center [294, 643] width 451 height 35
click at [1289, 52] on span "Success ENT Hide from countries" at bounding box center [1301, 57] width 85 height 11
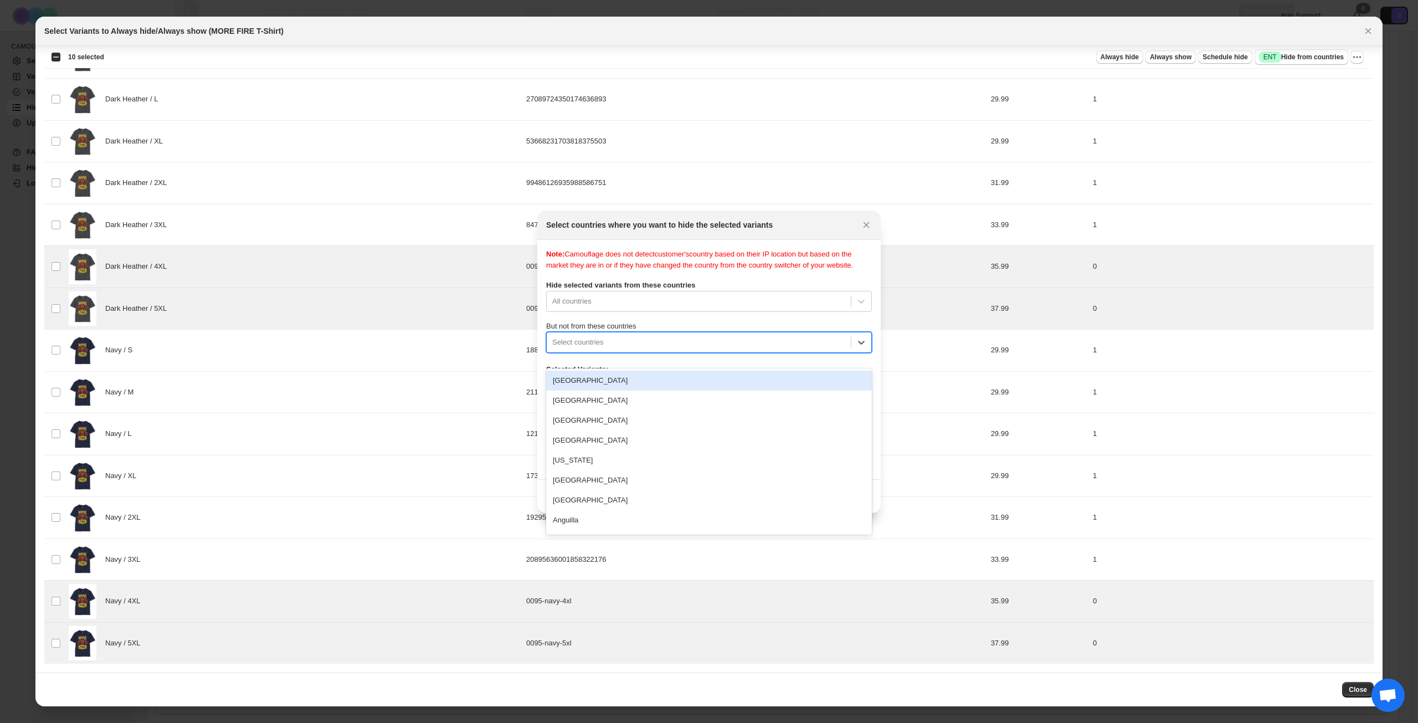
click at [676, 348] on div ":r15h:" at bounding box center [698, 342] width 293 height 13
type input "****"
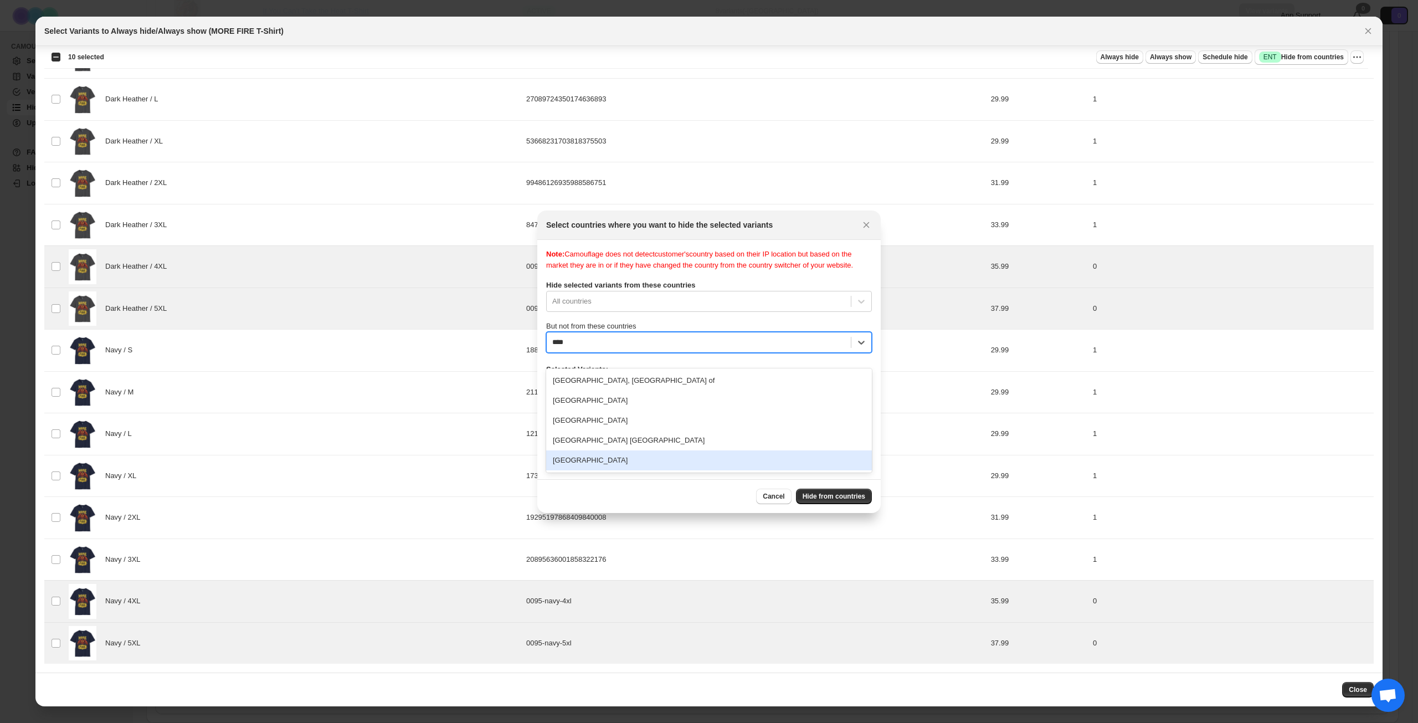
click at [646, 465] on div "[GEOGRAPHIC_DATA]" at bounding box center [709, 460] width 326 height 20
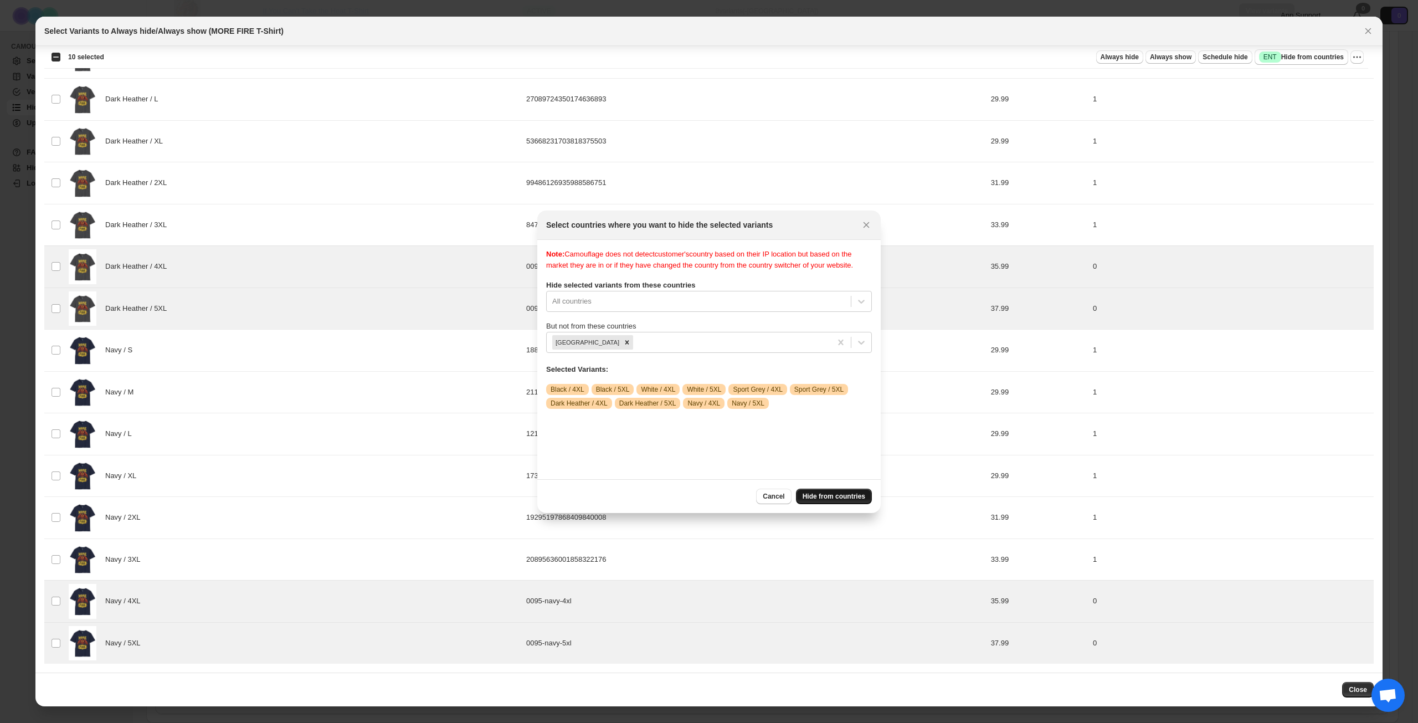
click at [835, 499] on span "Hide from countries" at bounding box center [834, 496] width 63 height 9
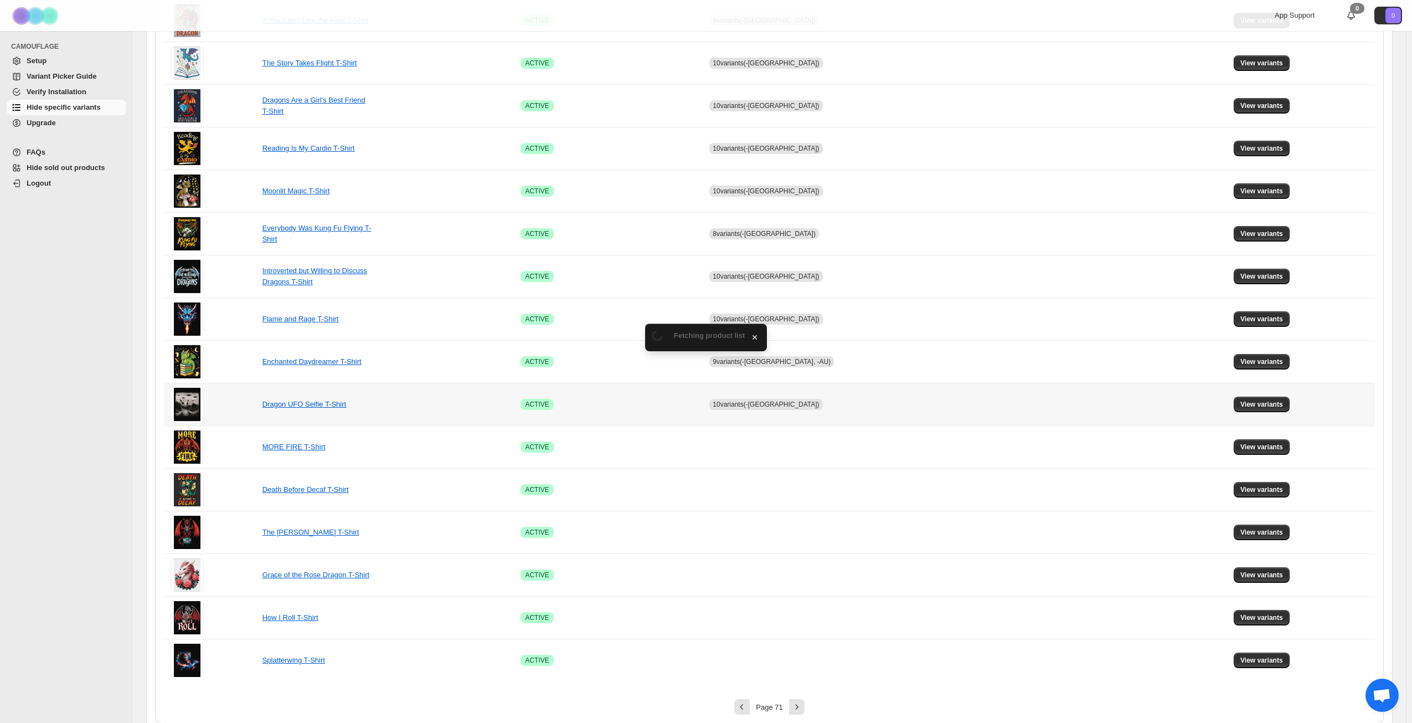
scroll to position [414, 0]
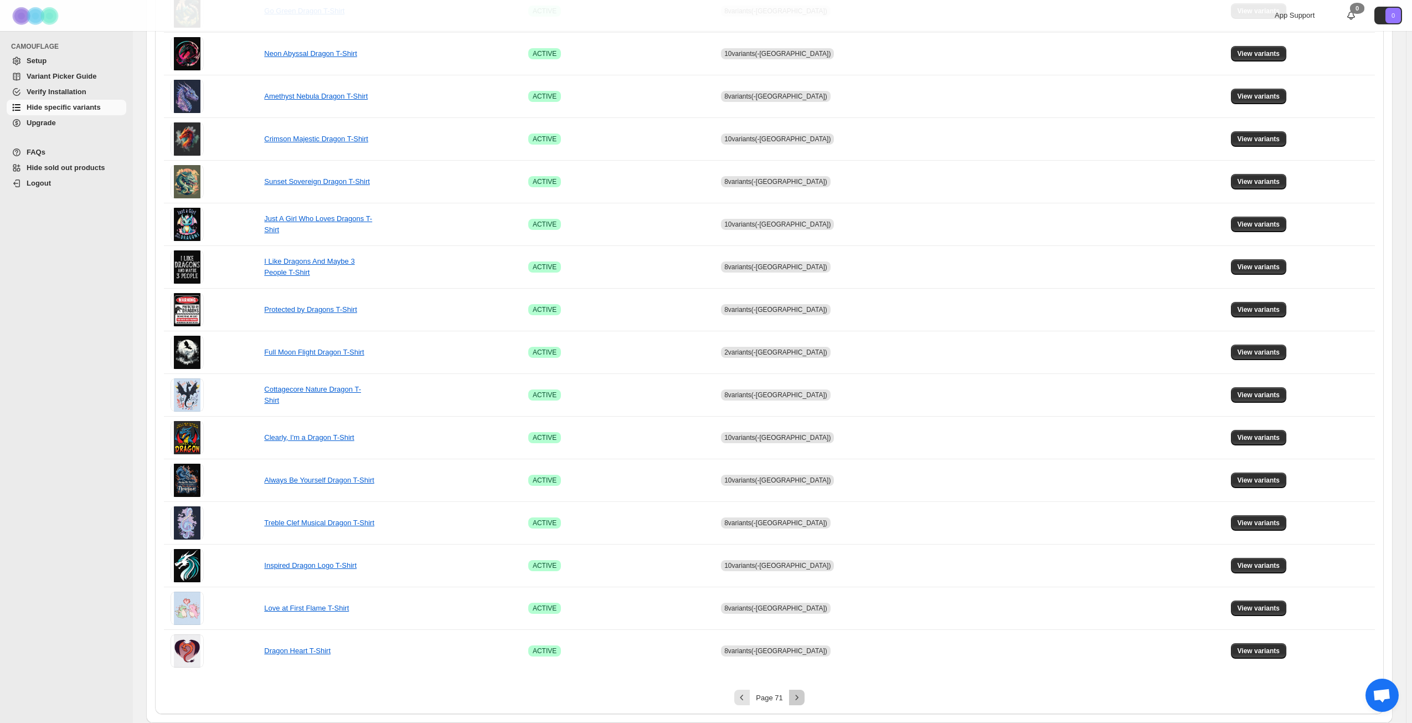
click at [796, 700] on icon "Next" at bounding box center [797, 697] width 11 height 11
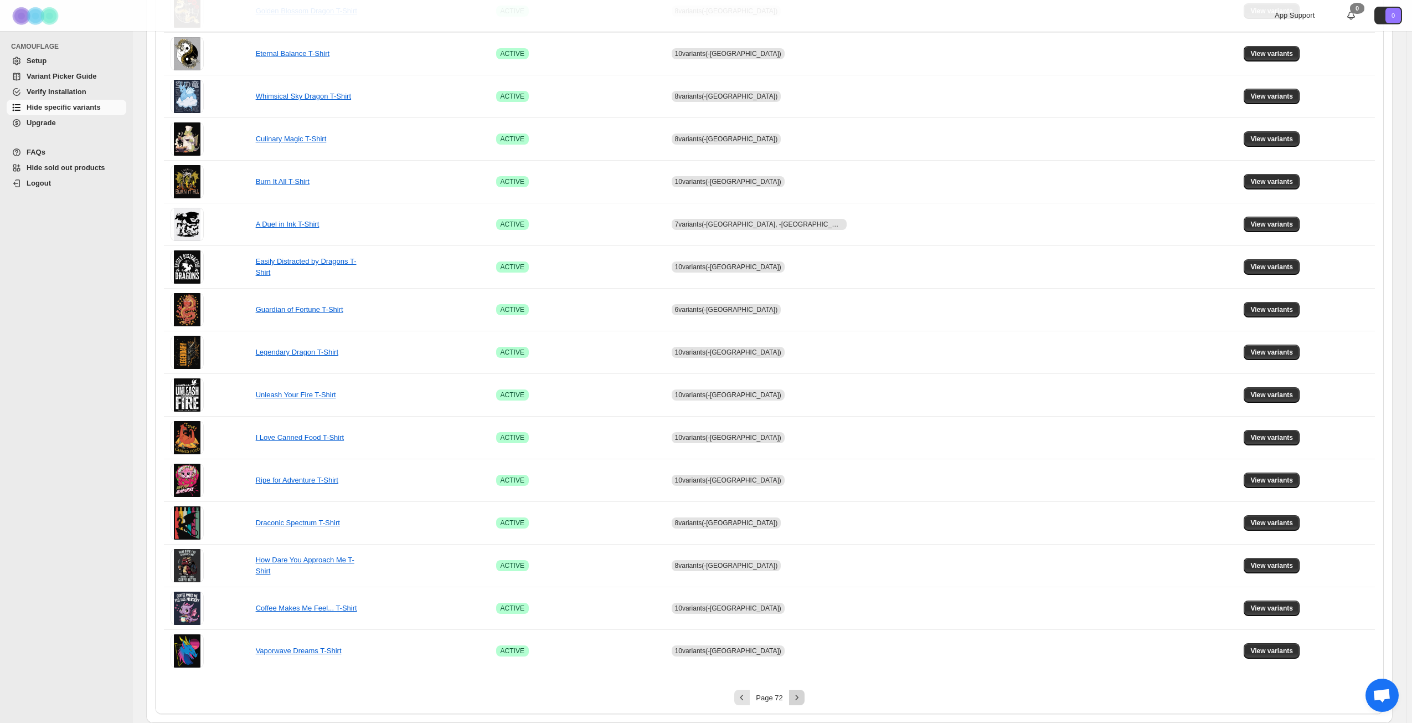
click at [799, 698] on icon "Next" at bounding box center [797, 697] width 11 height 11
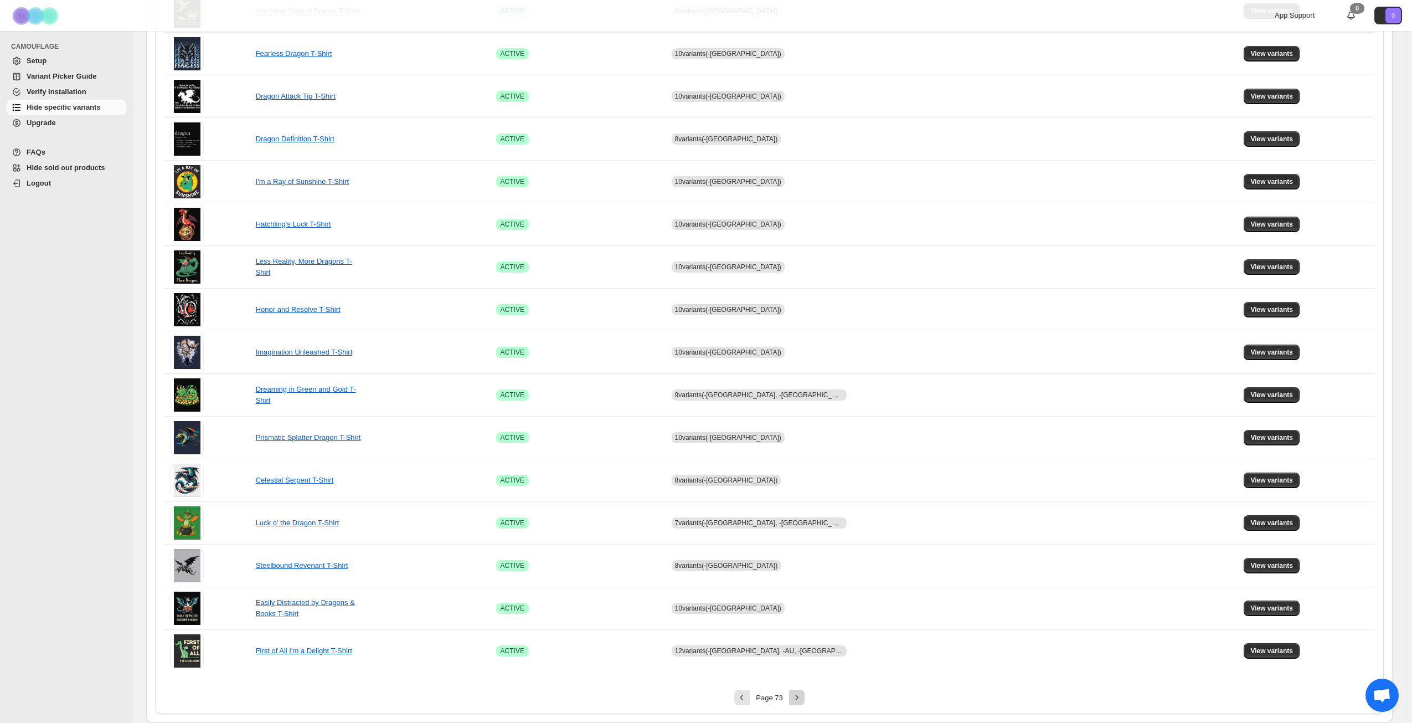
click at [803, 698] on icon "Next" at bounding box center [797, 697] width 11 height 11
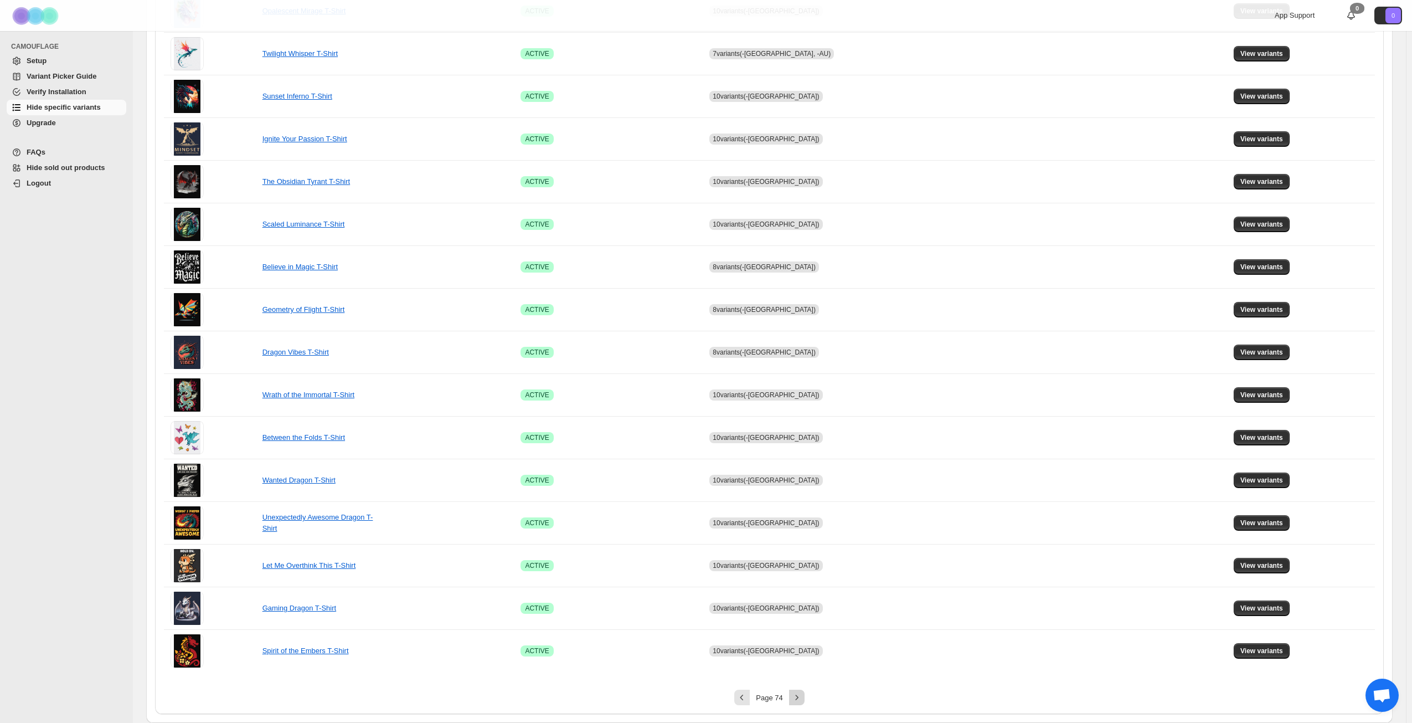
click at [803, 698] on icon "Next" at bounding box center [797, 697] width 11 height 11
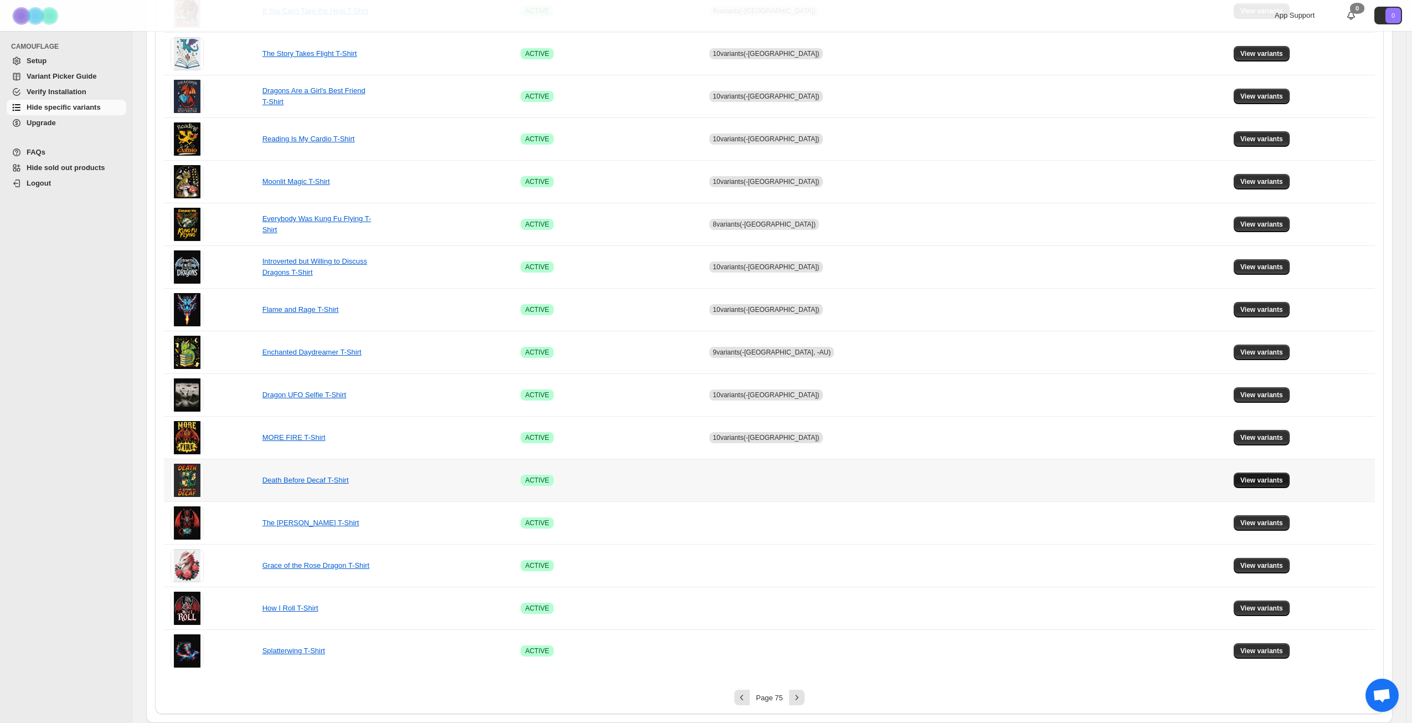
click at [1247, 479] on span "View variants" at bounding box center [1262, 480] width 43 height 9
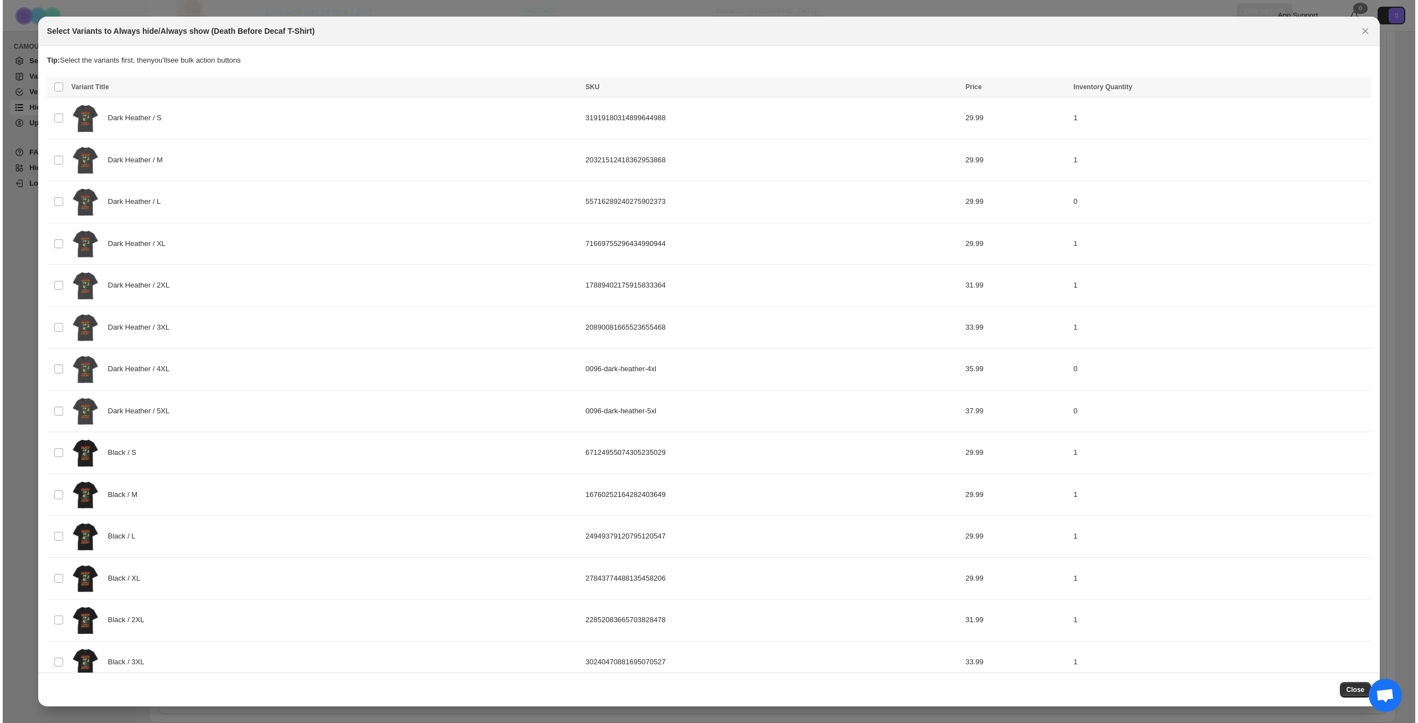
scroll to position [0, 0]
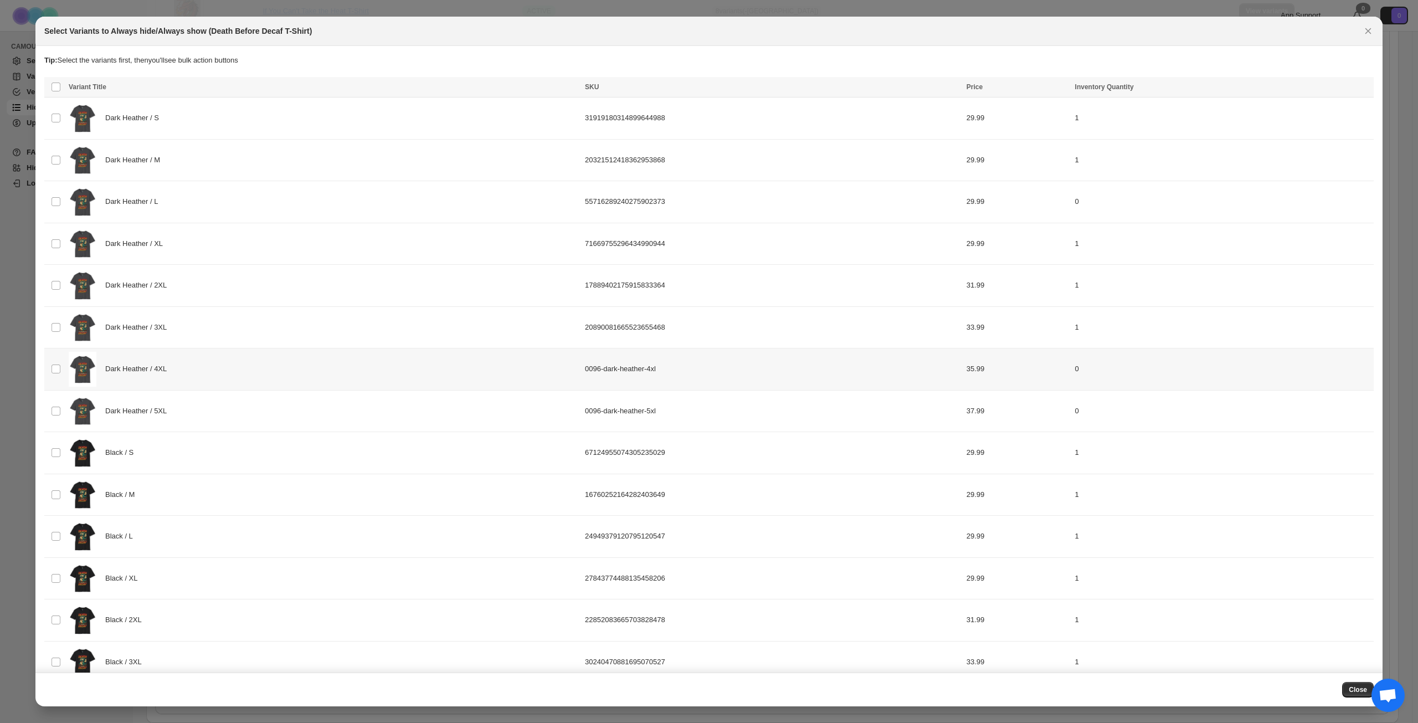
click at [234, 363] on div "Dark Heather / 4XL" at bounding box center [324, 369] width 510 height 35
click at [242, 409] on div "Dark Heather / 5XL" at bounding box center [324, 411] width 510 height 35
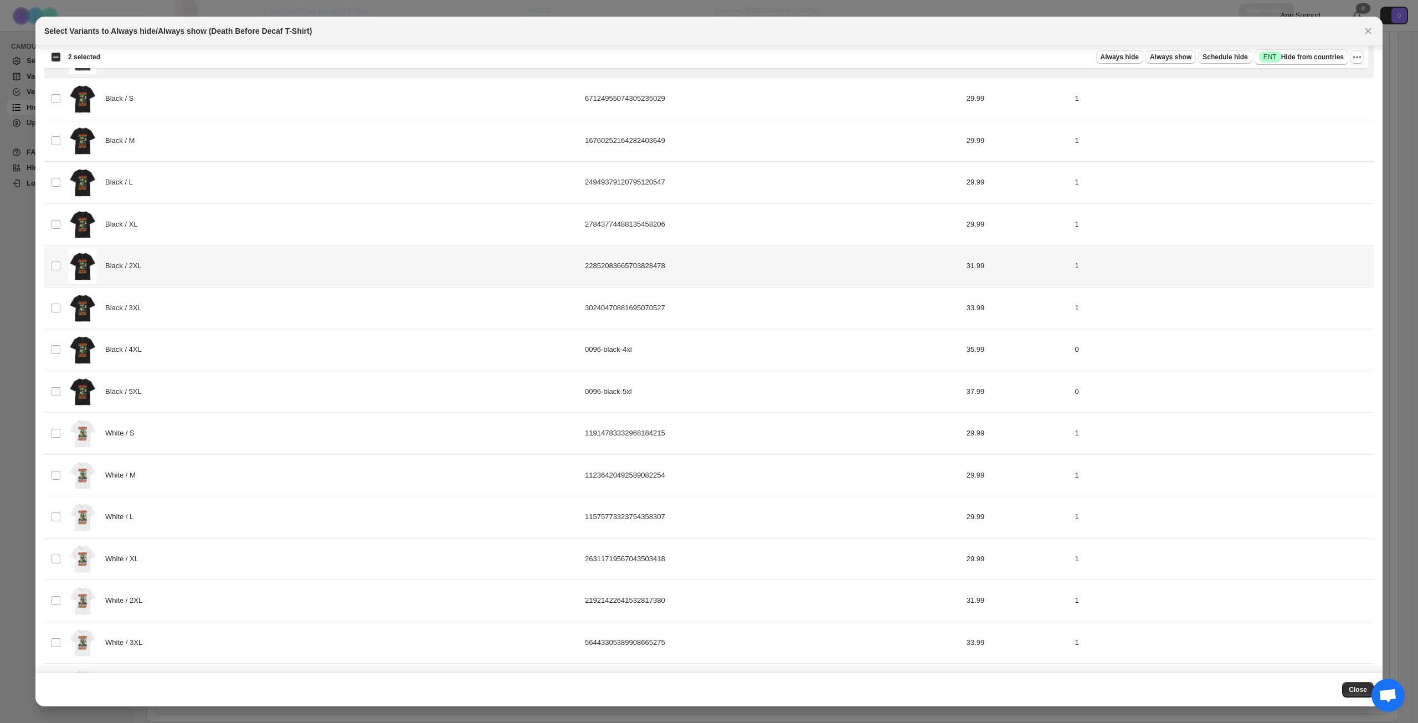
scroll to position [354, 0]
click at [264, 351] on div "Black / 4XL" at bounding box center [324, 349] width 510 height 35
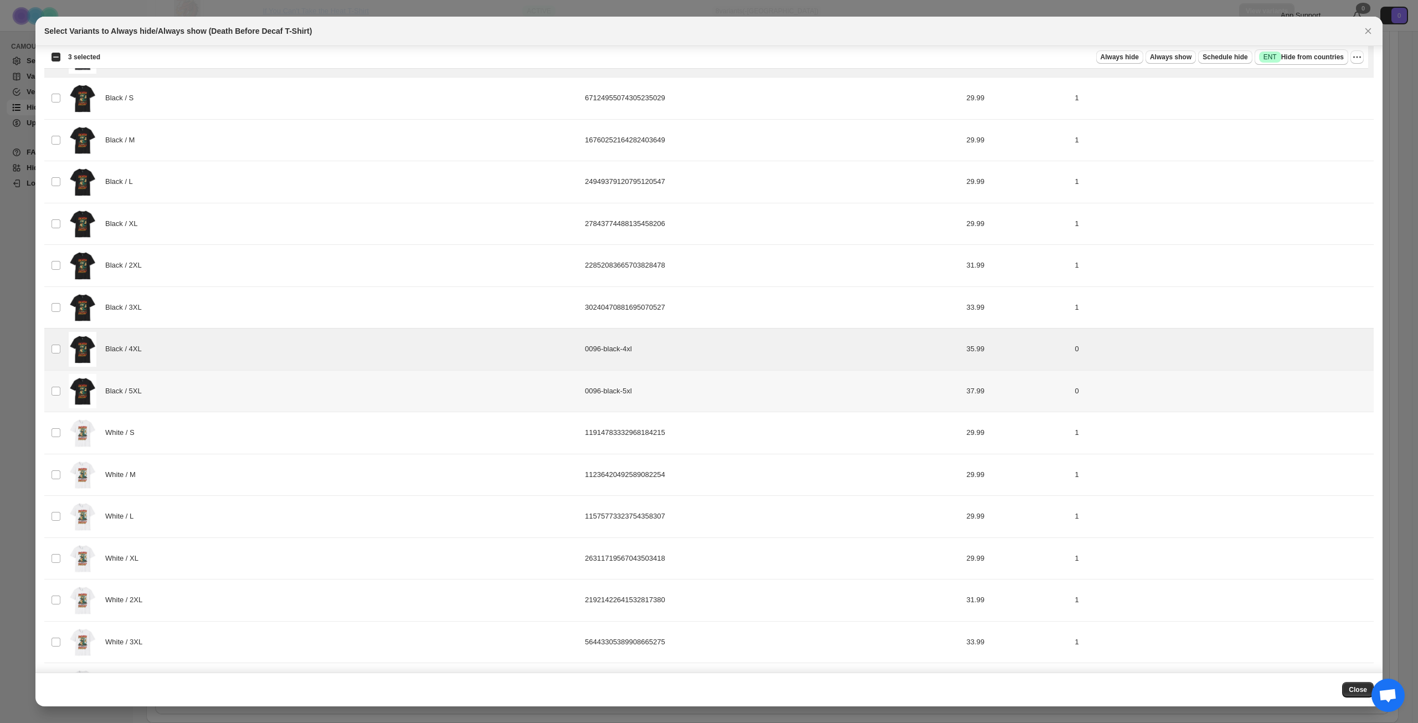
click at [260, 392] on div "Black / 5XL" at bounding box center [324, 391] width 510 height 35
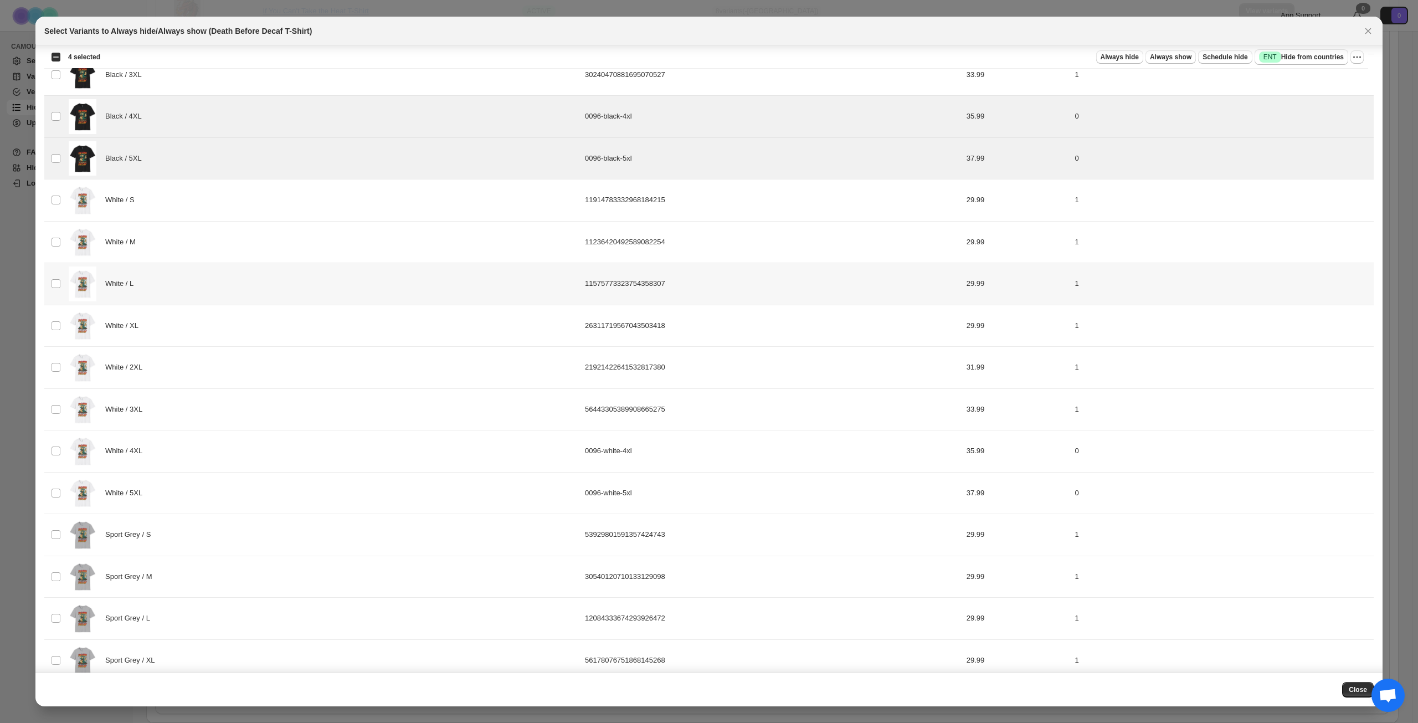
scroll to position [631, 0]
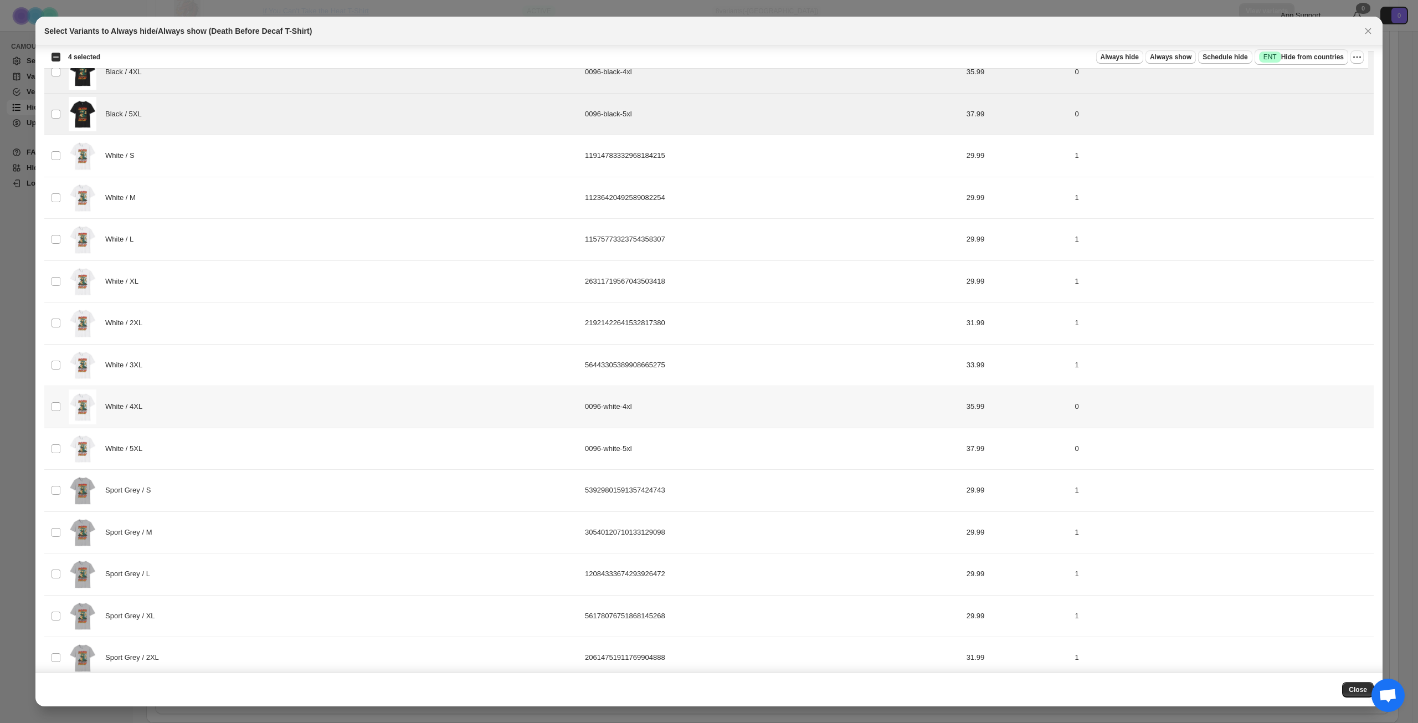
click at [258, 407] on div "White / 4XL" at bounding box center [324, 406] width 510 height 35
click at [248, 441] on div "White / 5XL" at bounding box center [324, 448] width 510 height 35
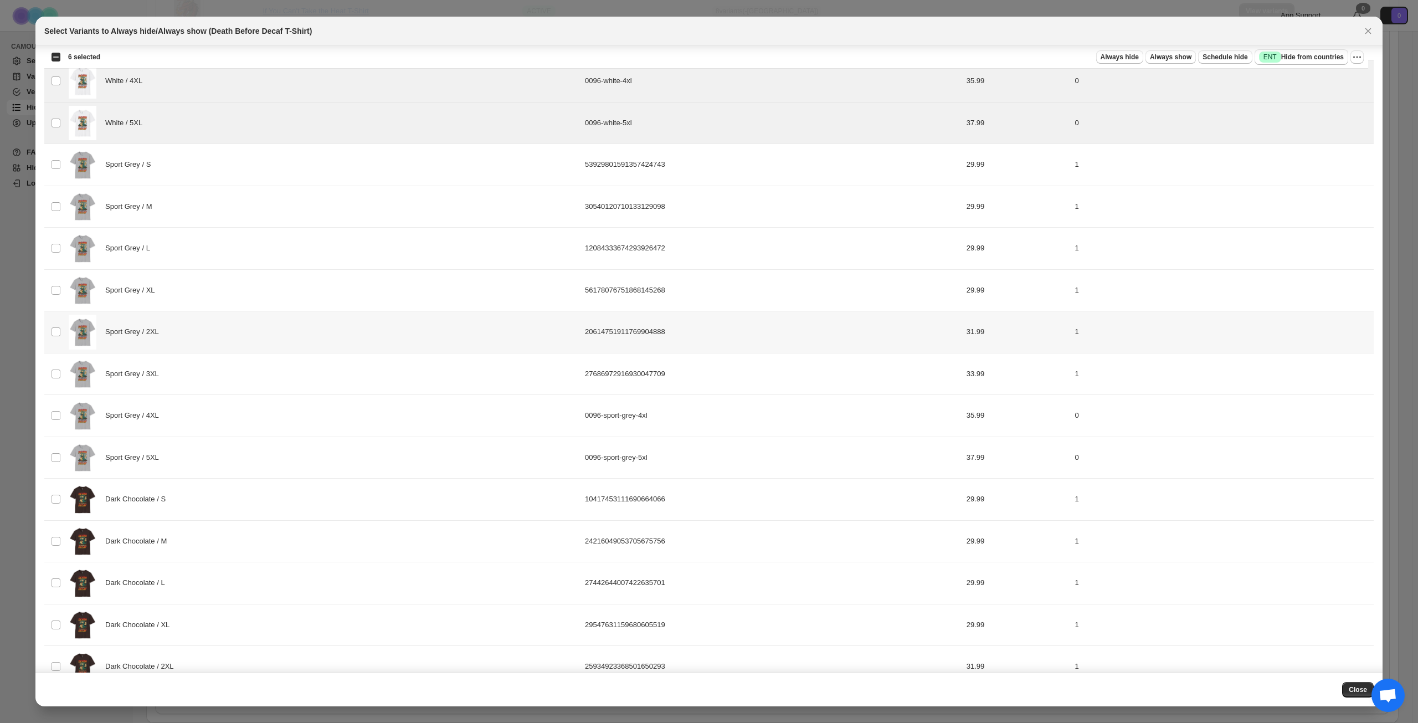
scroll to position [964, 0]
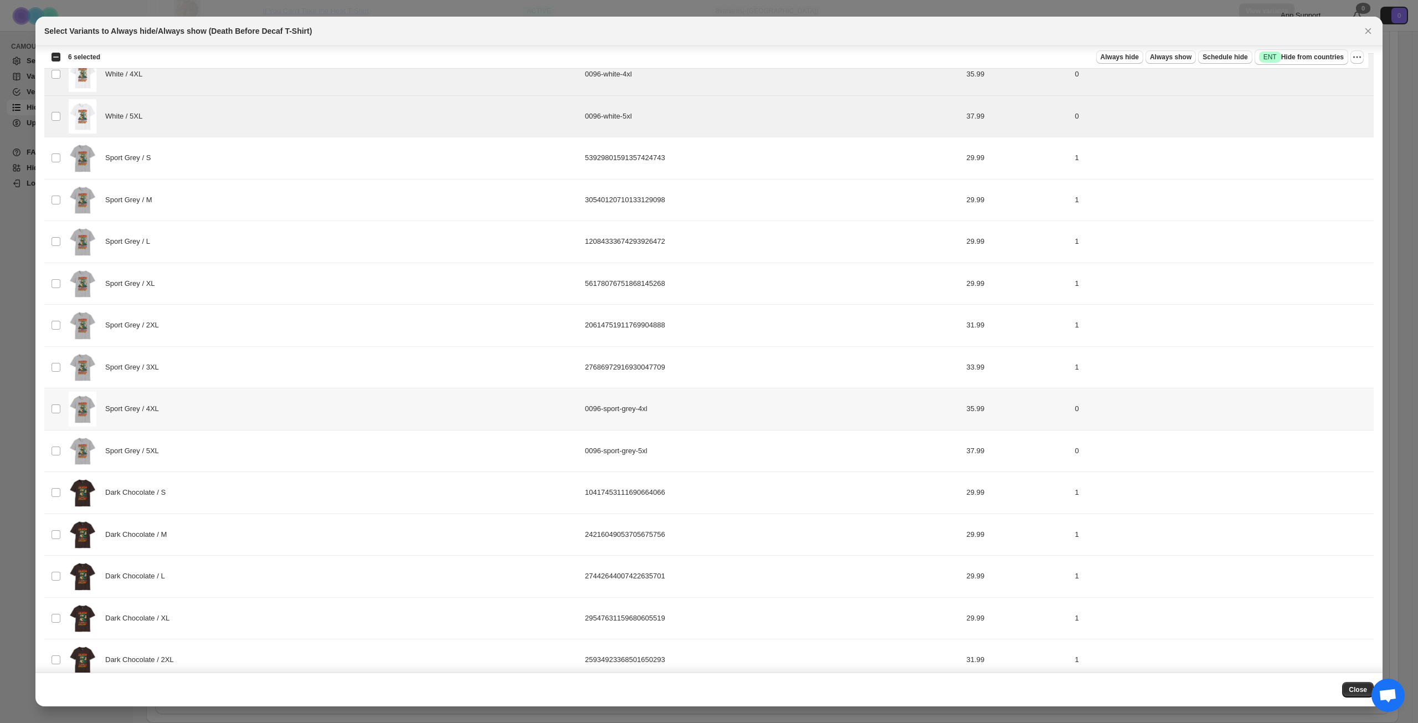
click at [266, 414] on div "Sport Grey / 4XL" at bounding box center [324, 409] width 510 height 35
click at [263, 447] on div "Sport Grey / 5XL" at bounding box center [324, 451] width 510 height 35
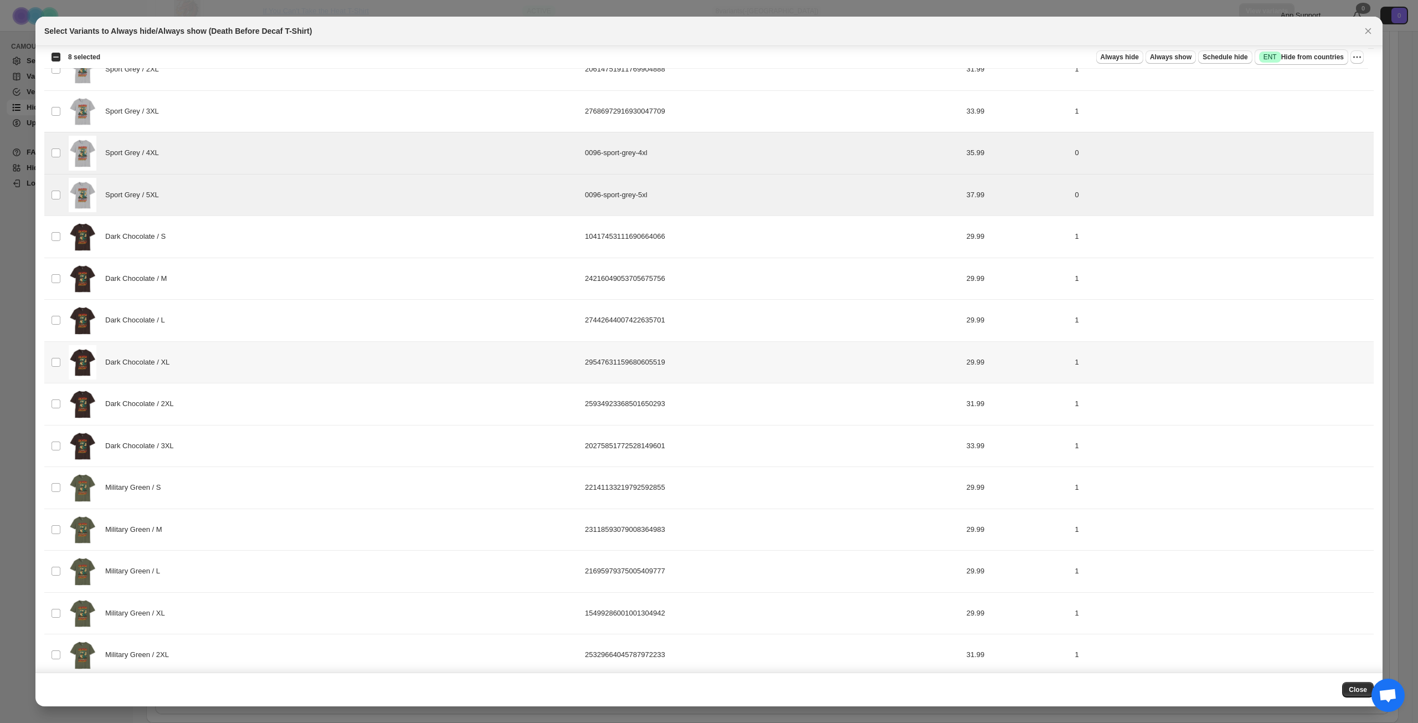
scroll to position [1273, 0]
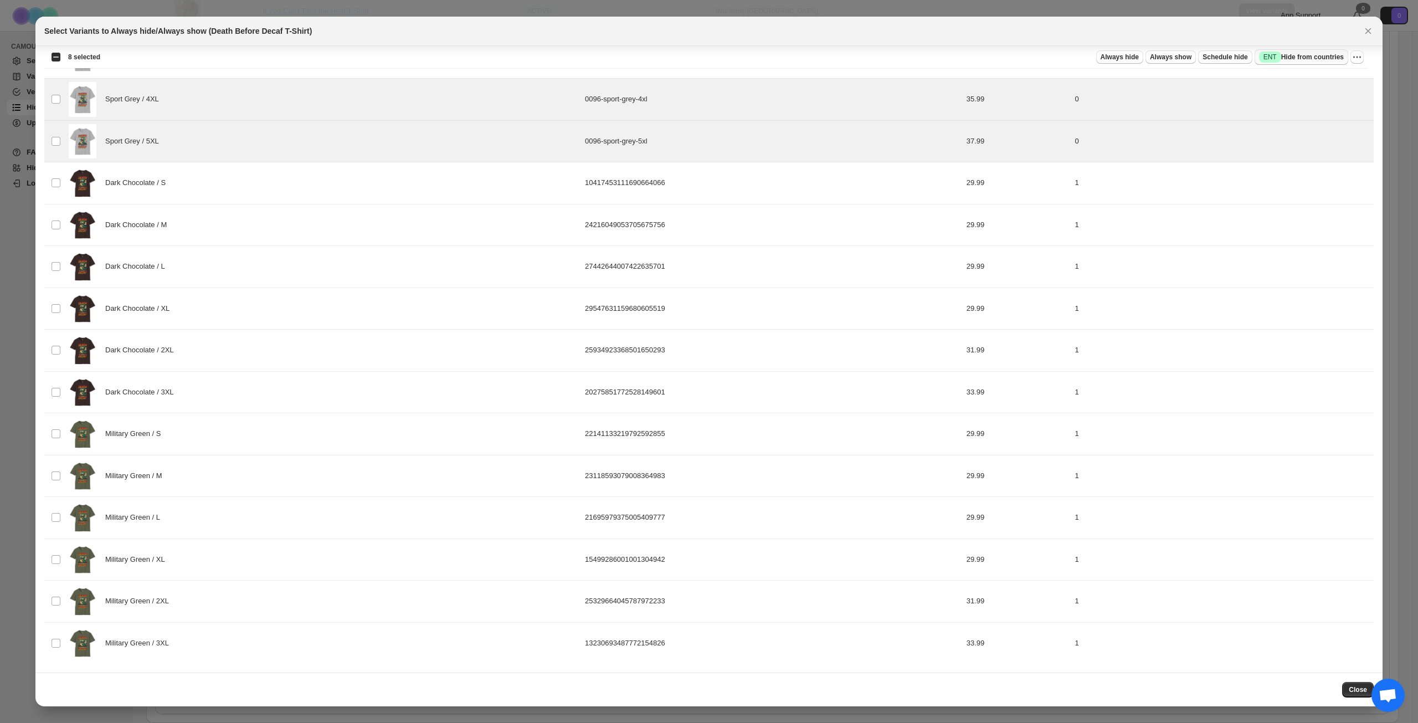
click at [1307, 55] on span "Success ENT Hide from countries" at bounding box center [1301, 57] width 85 height 11
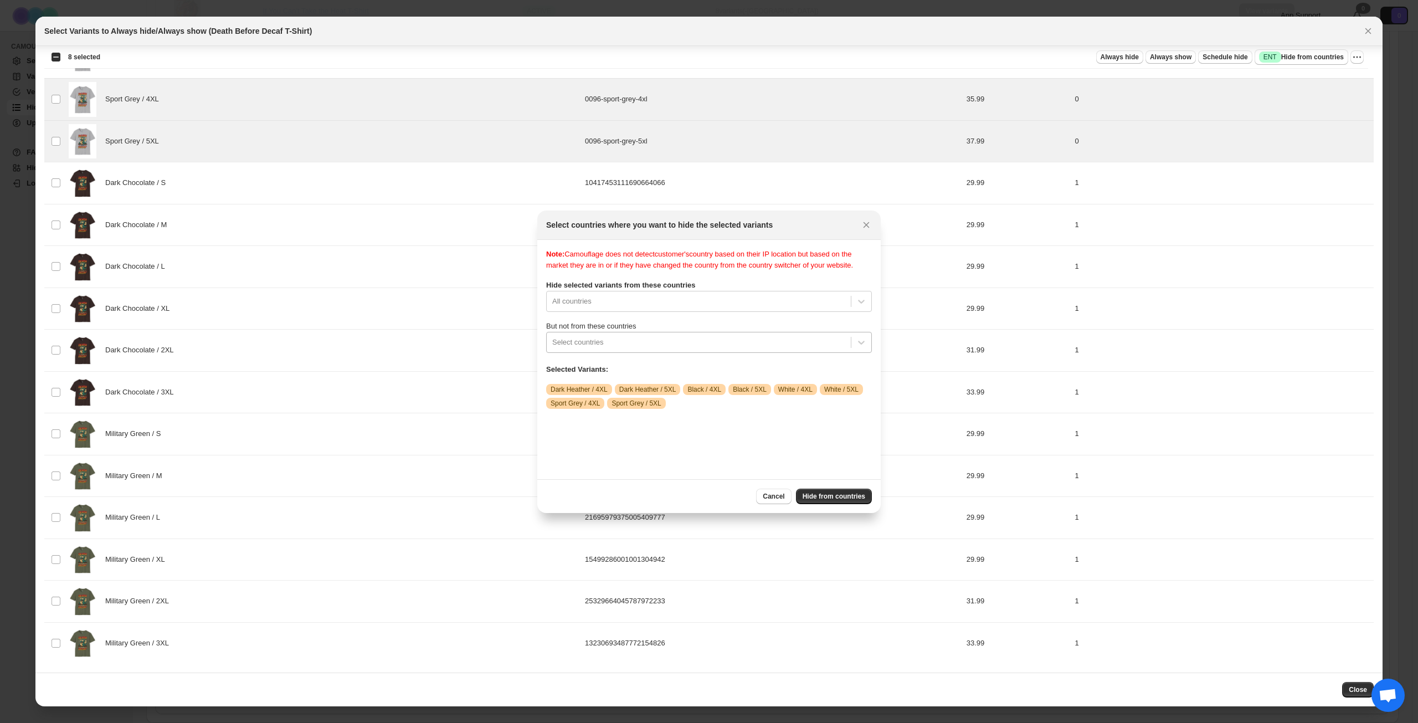
click at [671, 345] on div "Select countries" at bounding box center [699, 342] width 304 height 18
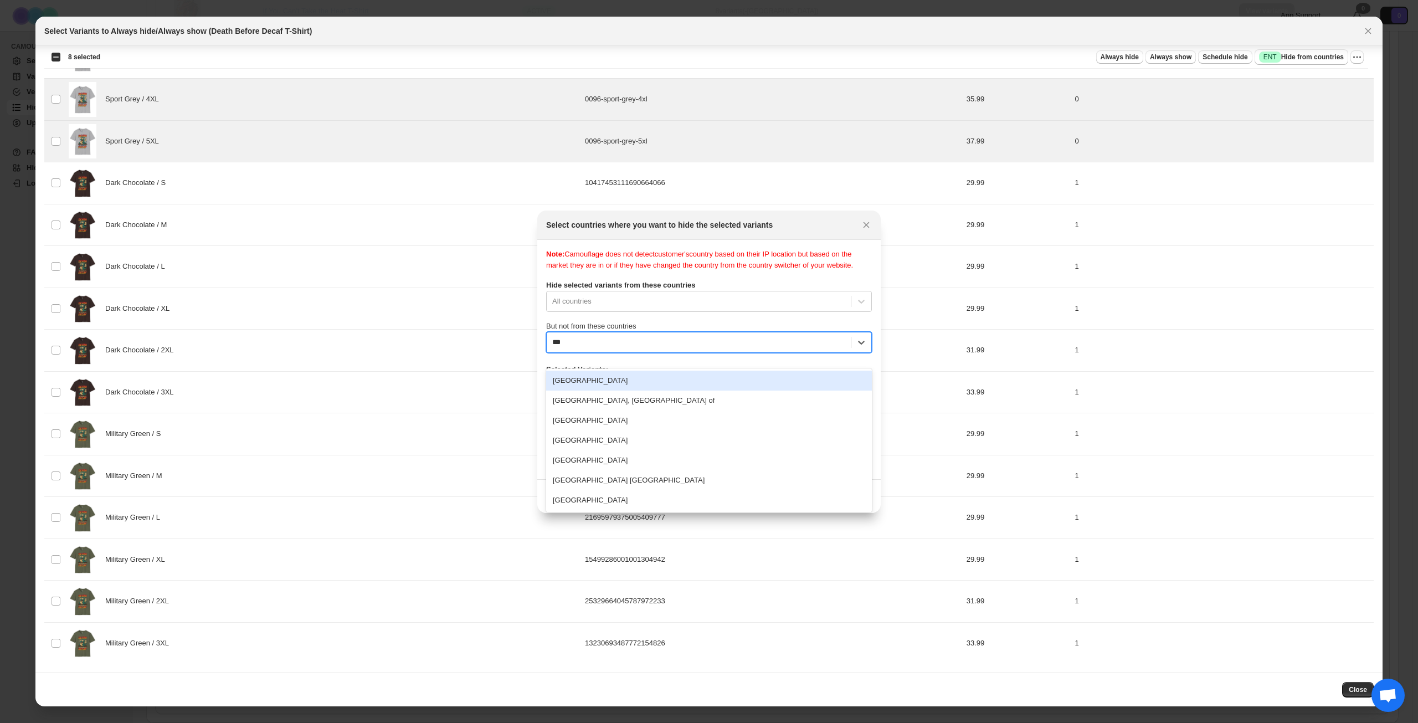
type input "****"
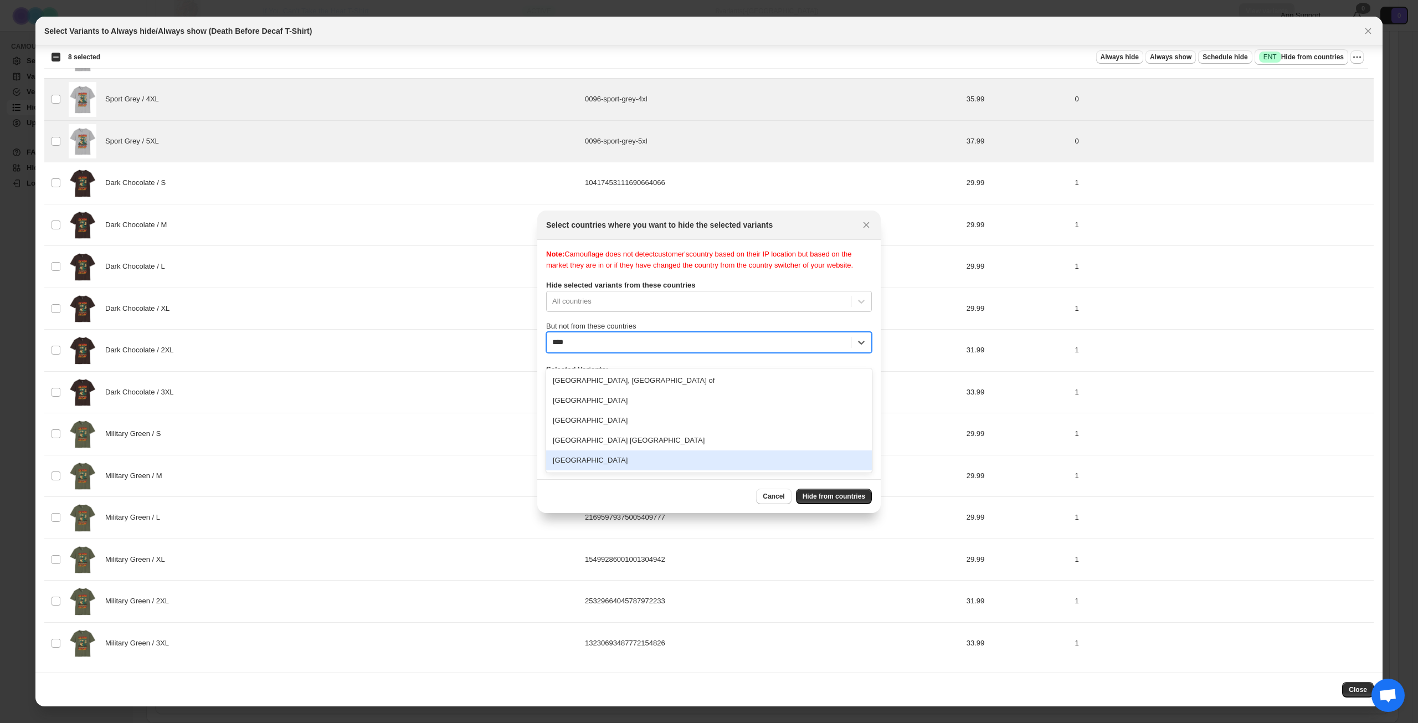
click at [654, 461] on div "[GEOGRAPHIC_DATA]" at bounding box center [709, 460] width 326 height 20
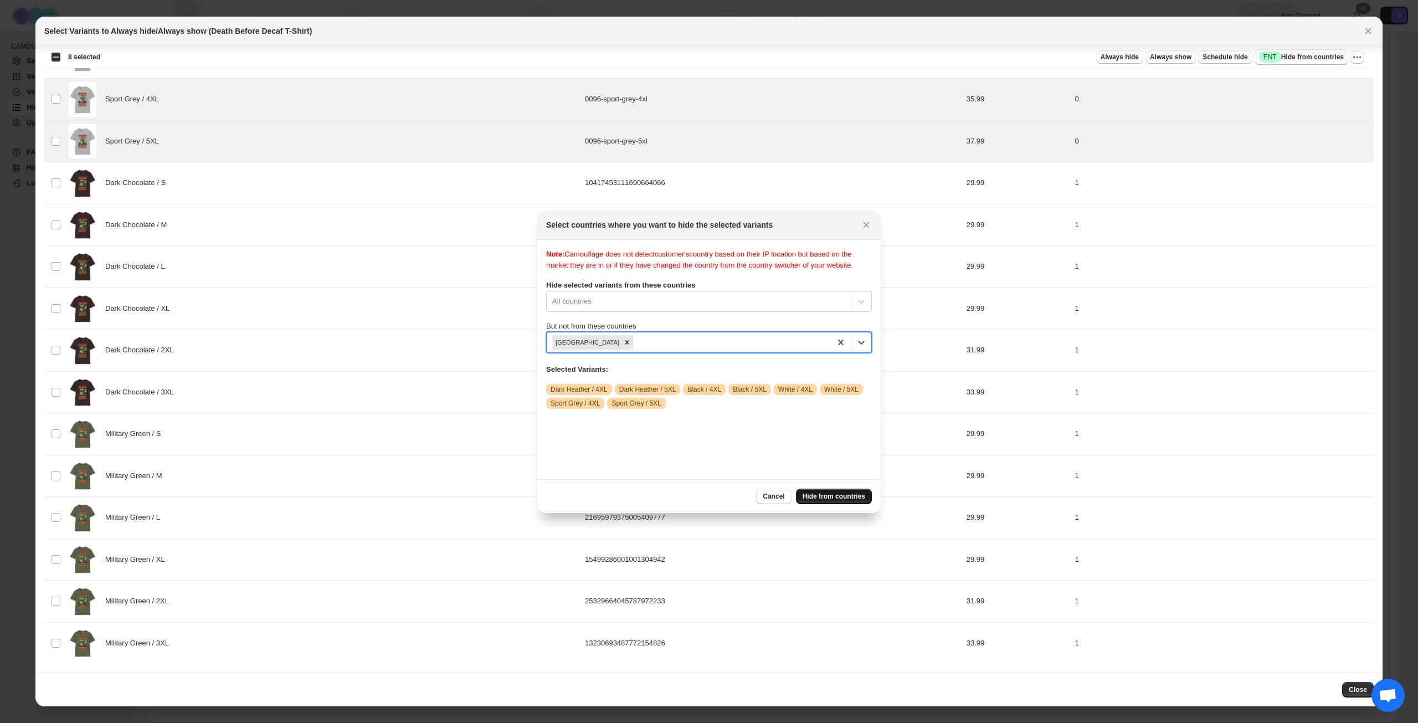
click at [827, 494] on span "Hide from countries" at bounding box center [834, 496] width 63 height 9
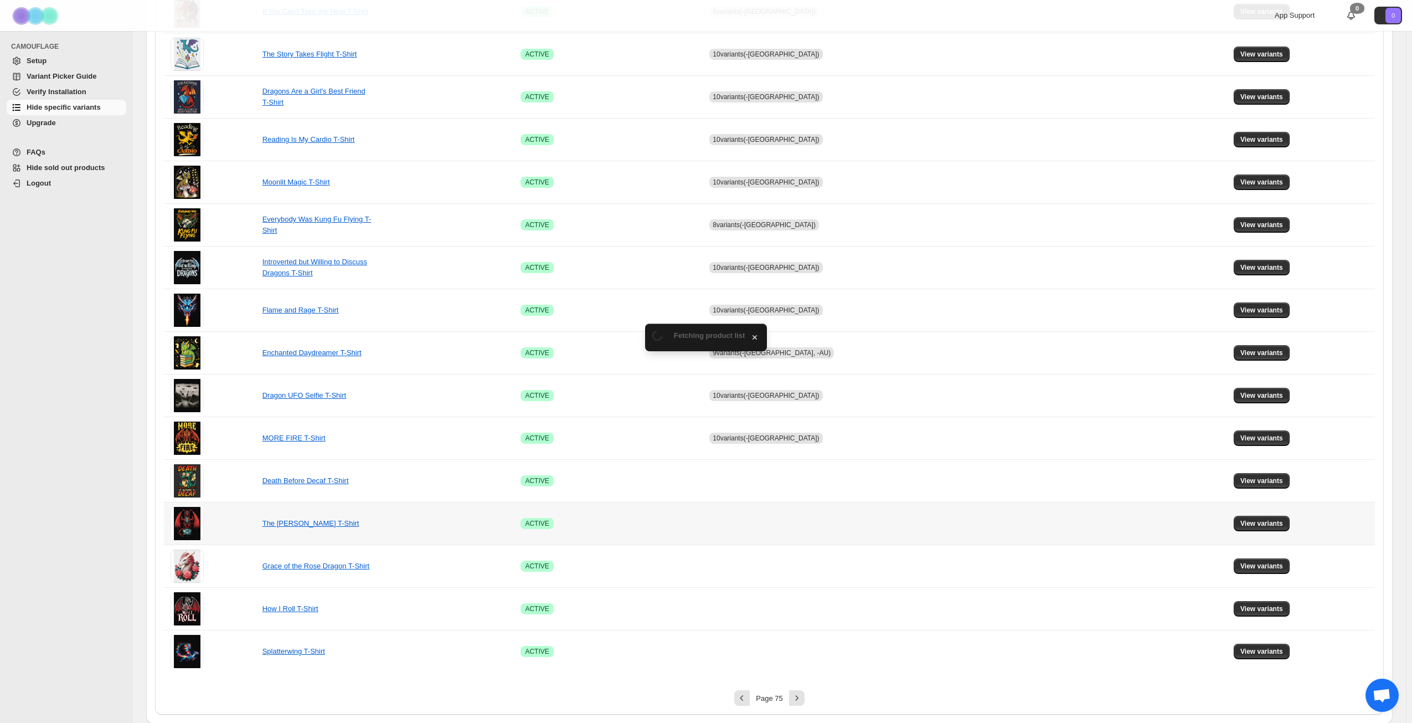
scroll to position [414, 0]
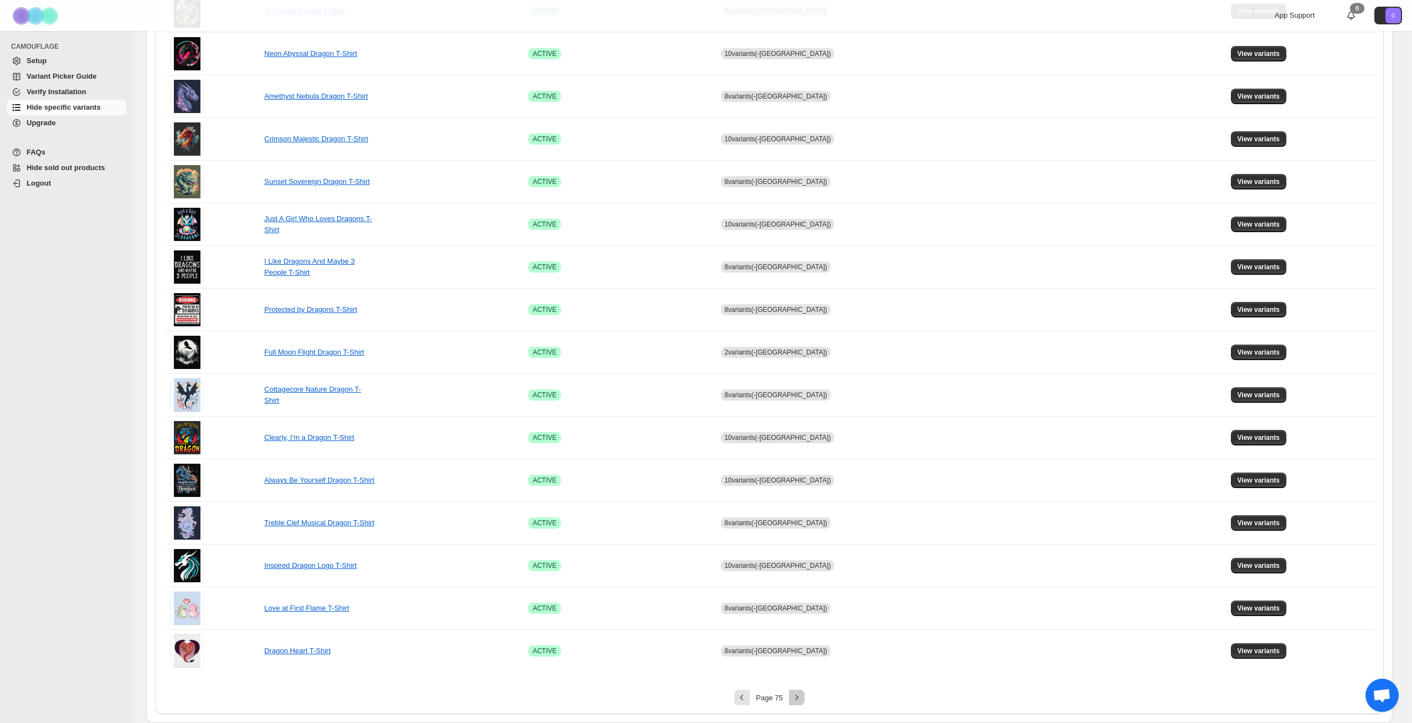
click at [798, 697] on icon "Next" at bounding box center [796, 697] width 3 height 5
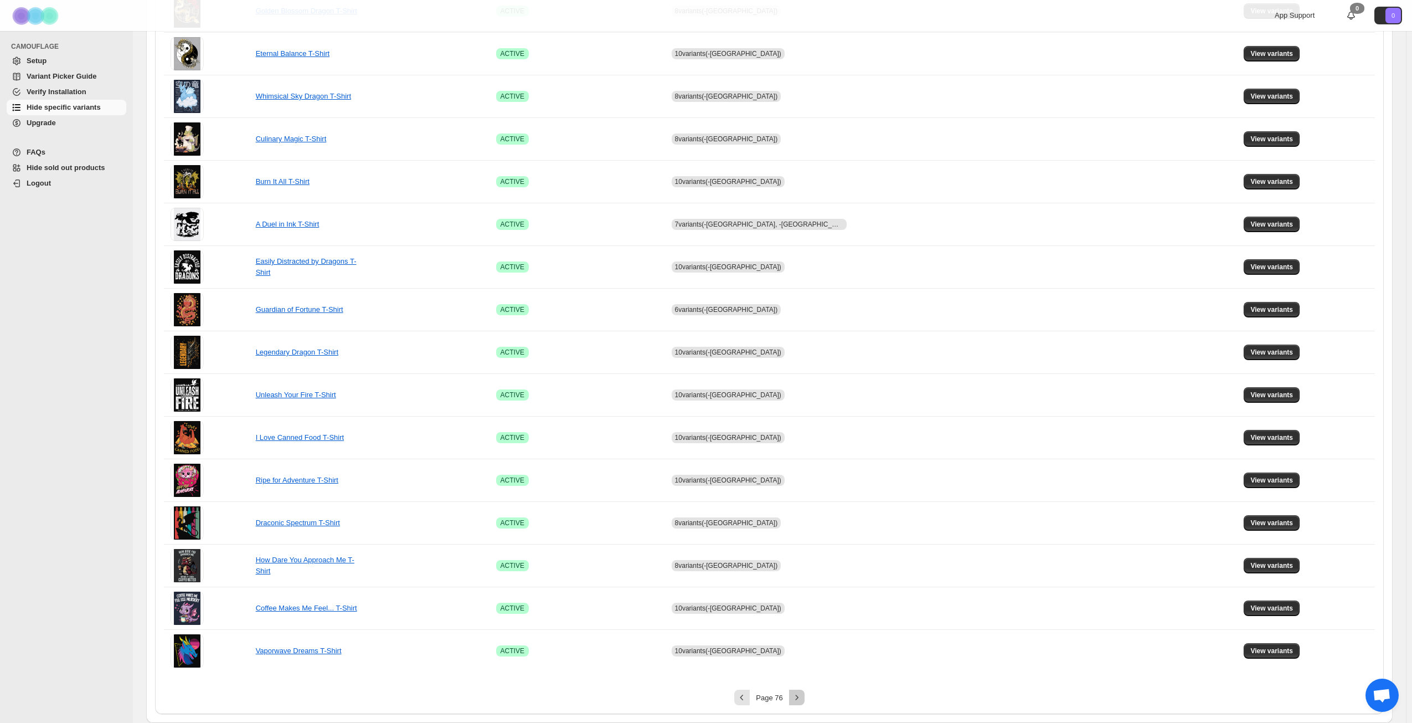
click at [798, 697] on icon "Next" at bounding box center [796, 697] width 3 height 5
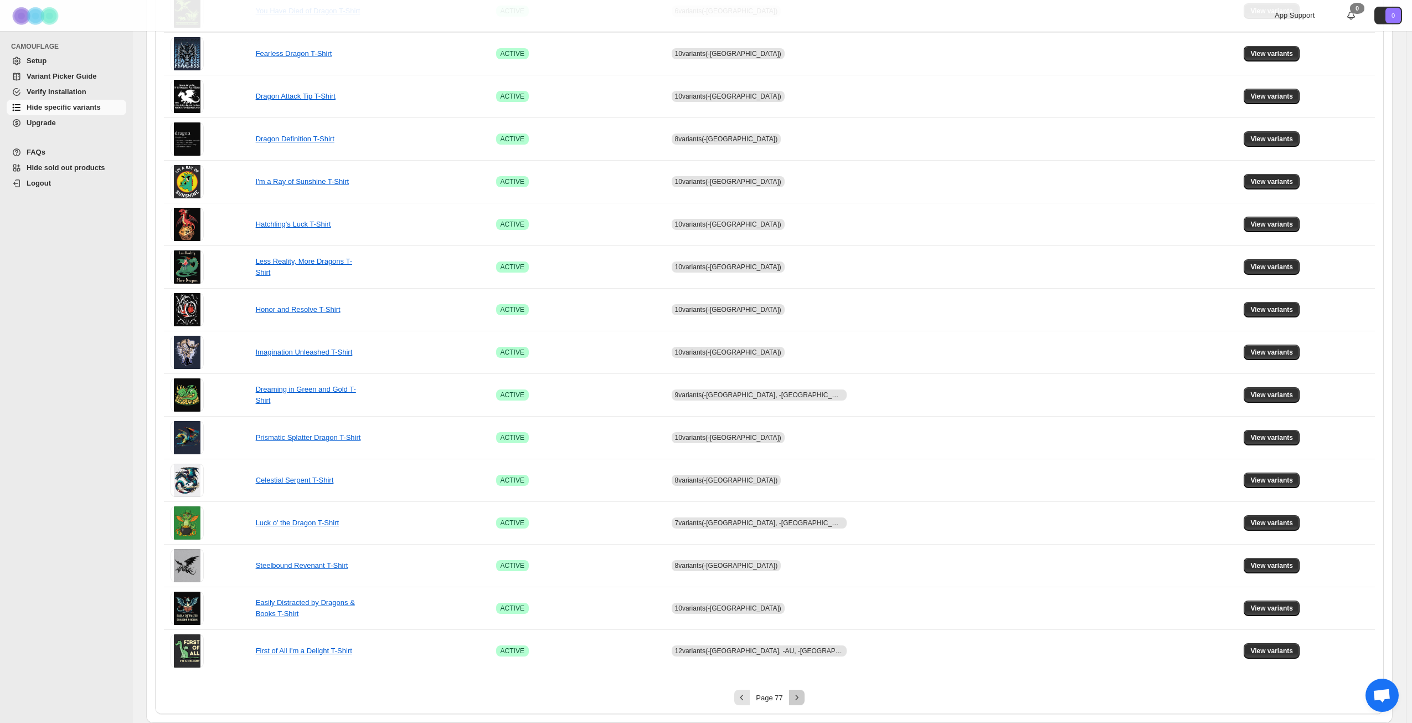
click at [798, 697] on icon "Next" at bounding box center [796, 697] width 3 height 5
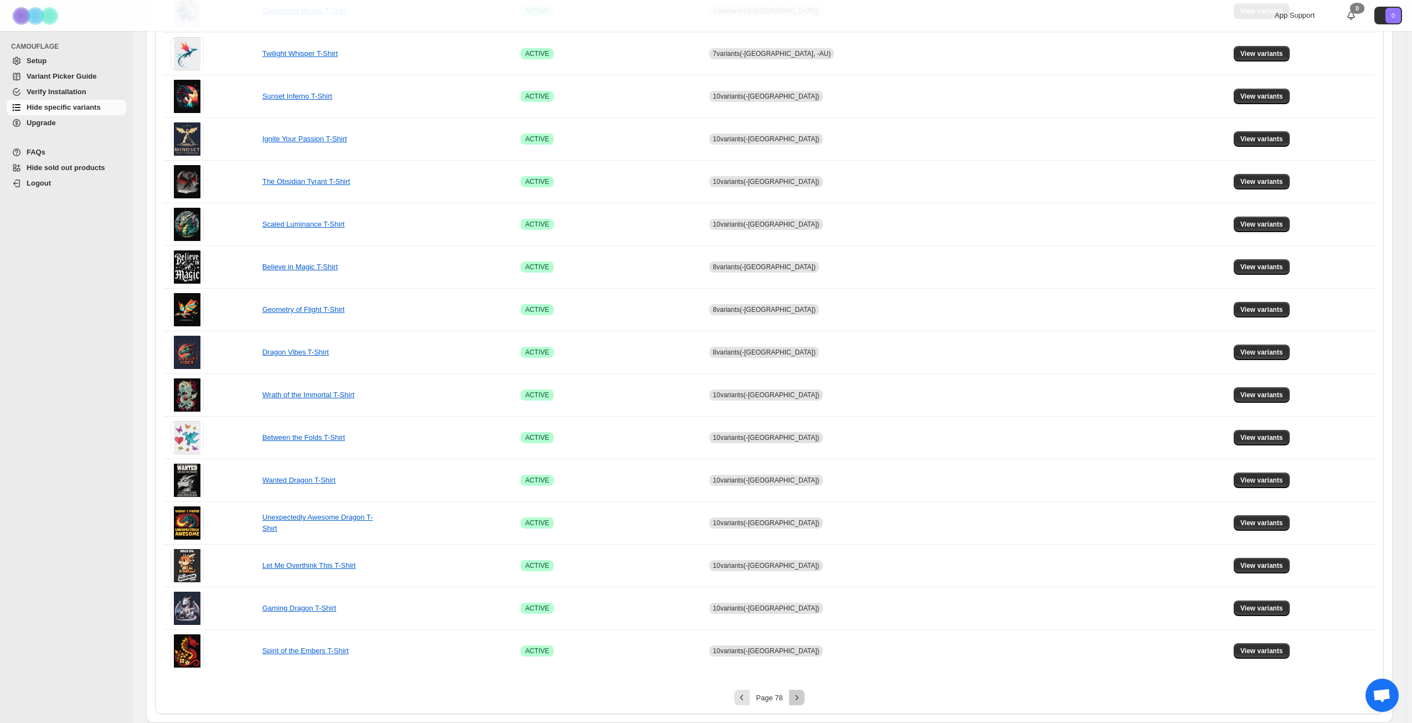
click at [798, 697] on icon "Next" at bounding box center [796, 697] width 3 height 5
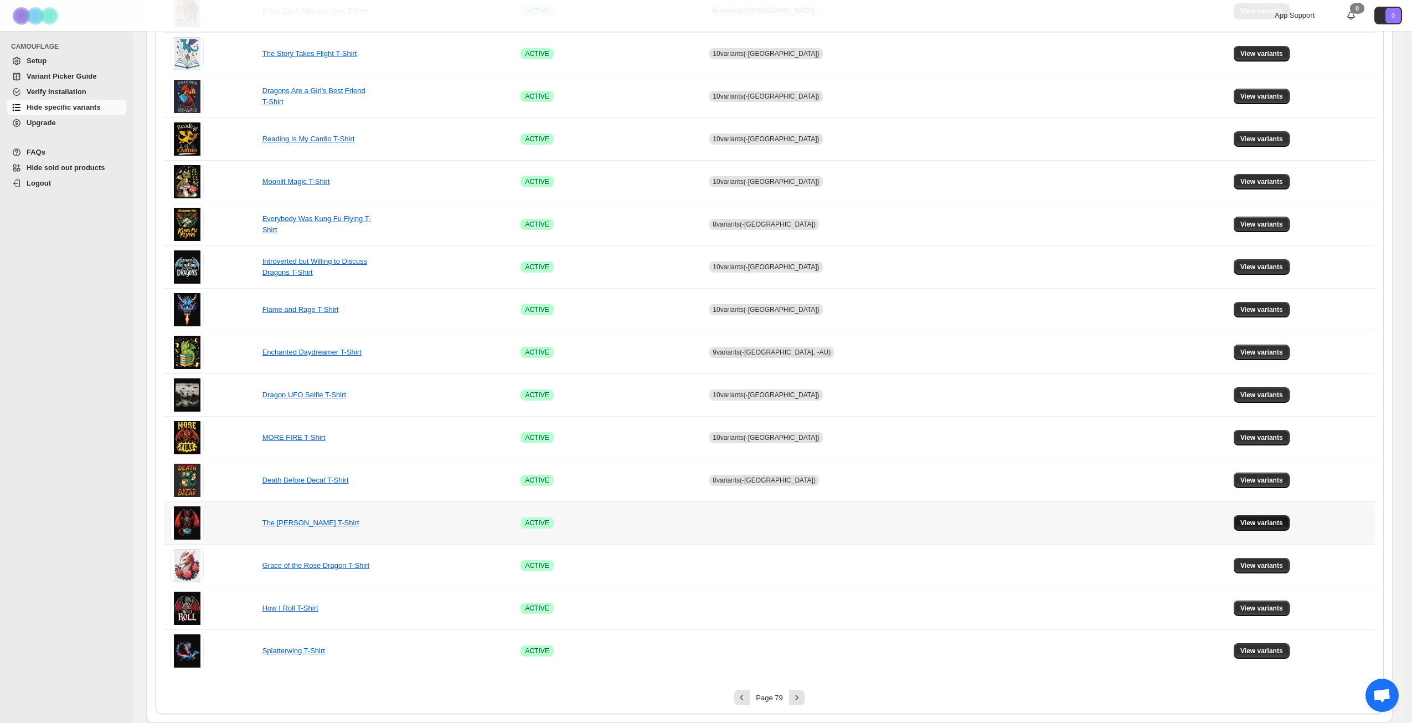
click at [1260, 522] on span "View variants" at bounding box center [1262, 522] width 43 height 9
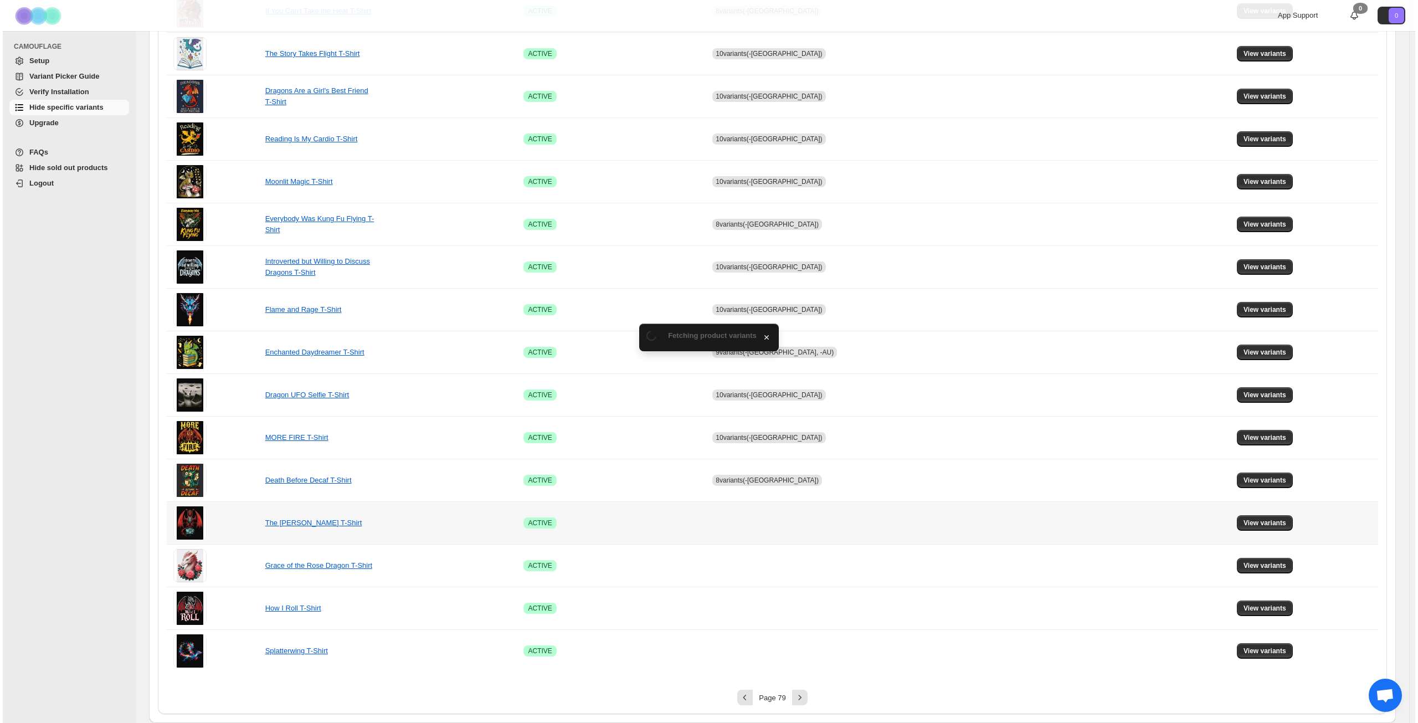
scroll to position [0, 0]
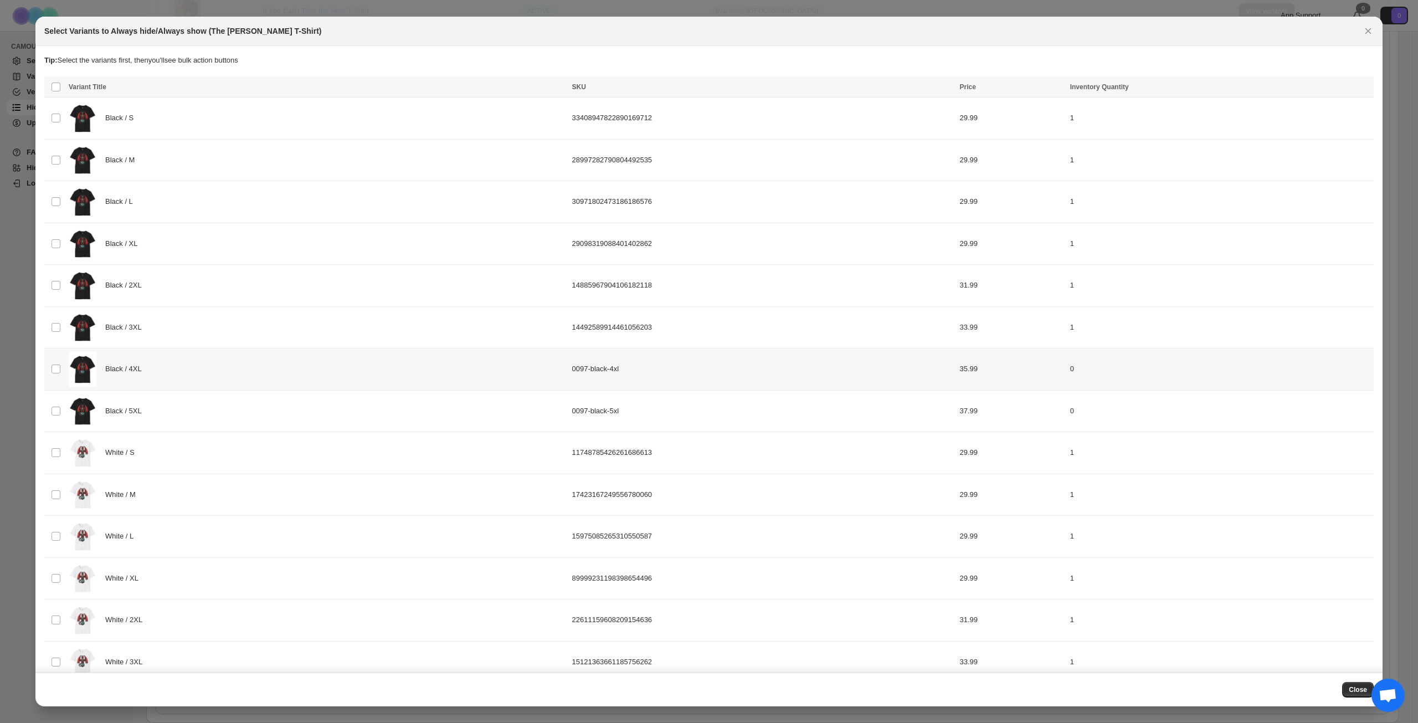
click at [276, 361] on div "Black / 4XL" at bounding box center [317, 369] width 497 height 35
click at [259, 413] on div "Black / 5XL" at bounding box center [317, 411] width 497 height 35
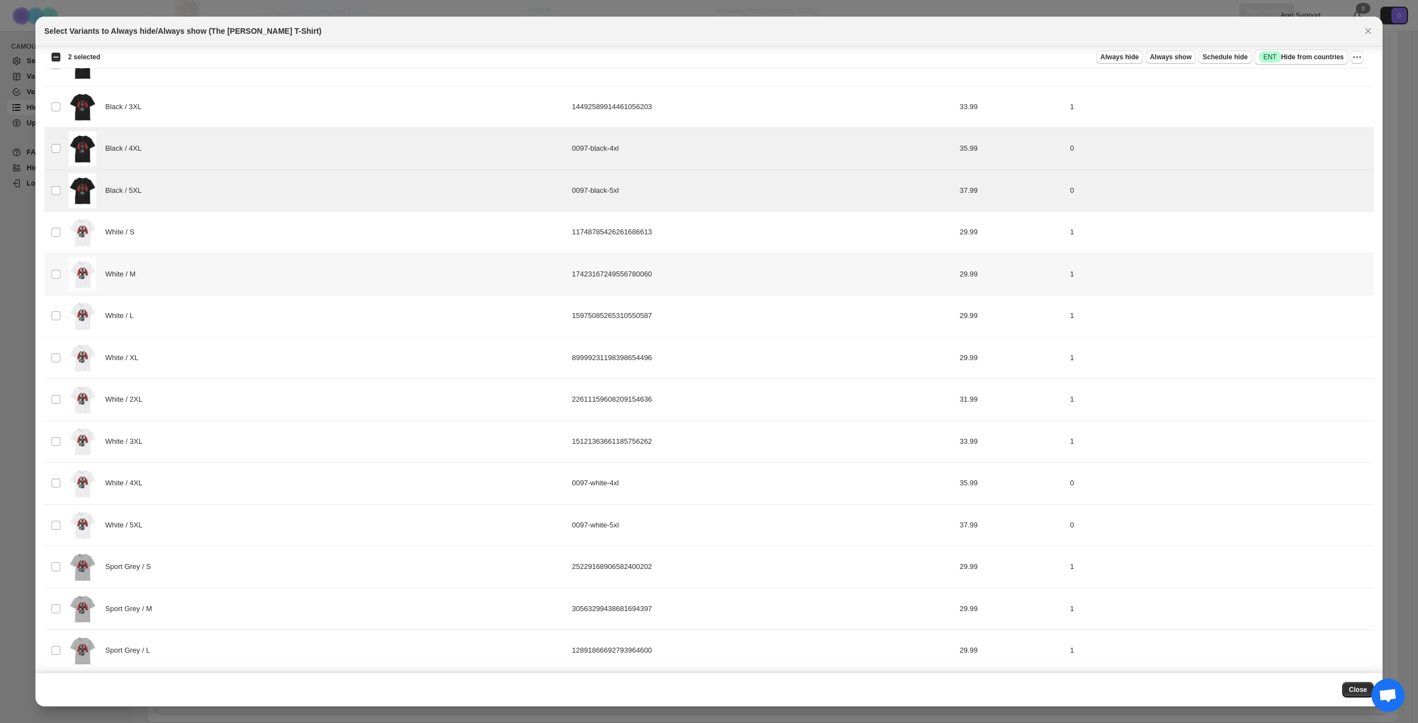
scroll to position [222, 0]
click at [194, 484] on div "White / 4XL" at bounding box center [317, 482] width 497 height 35
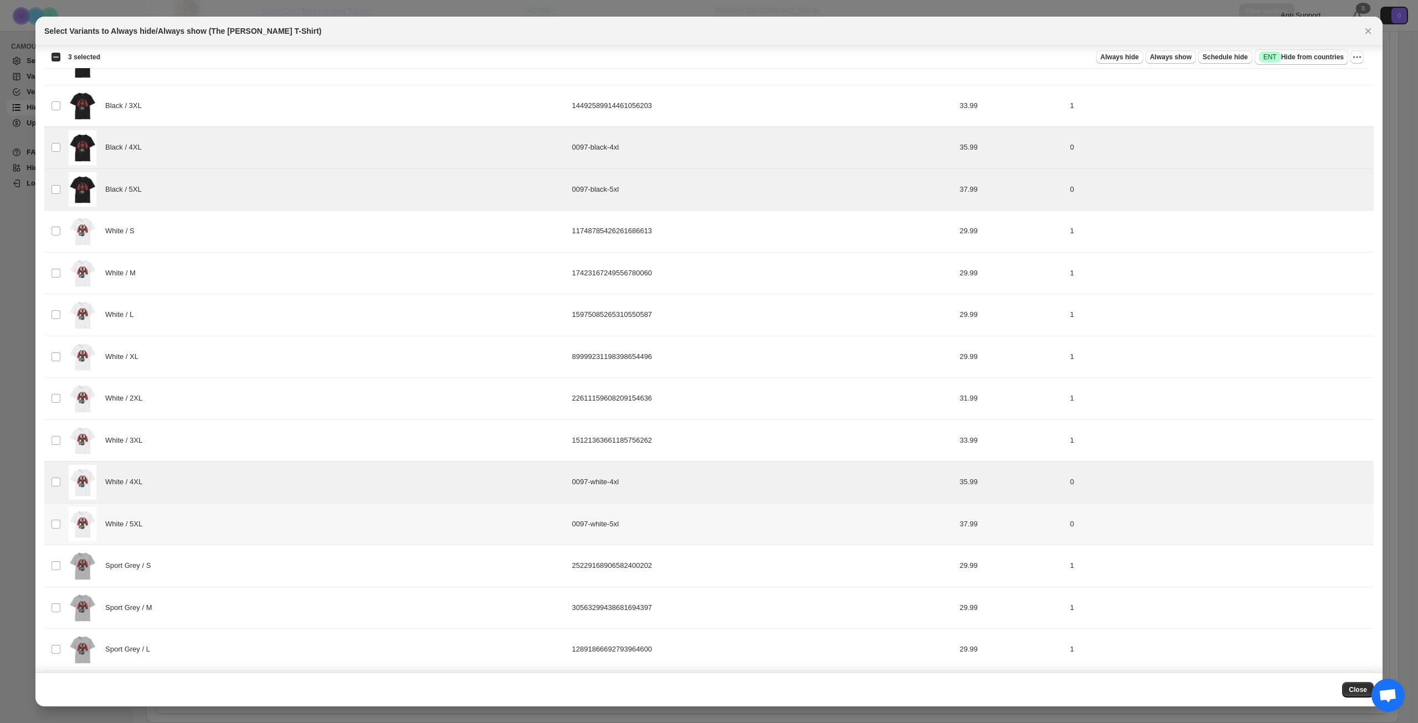
click at [192, 512] on div "White / 5XL" at bounding box center [317, 524] width 497 height 35
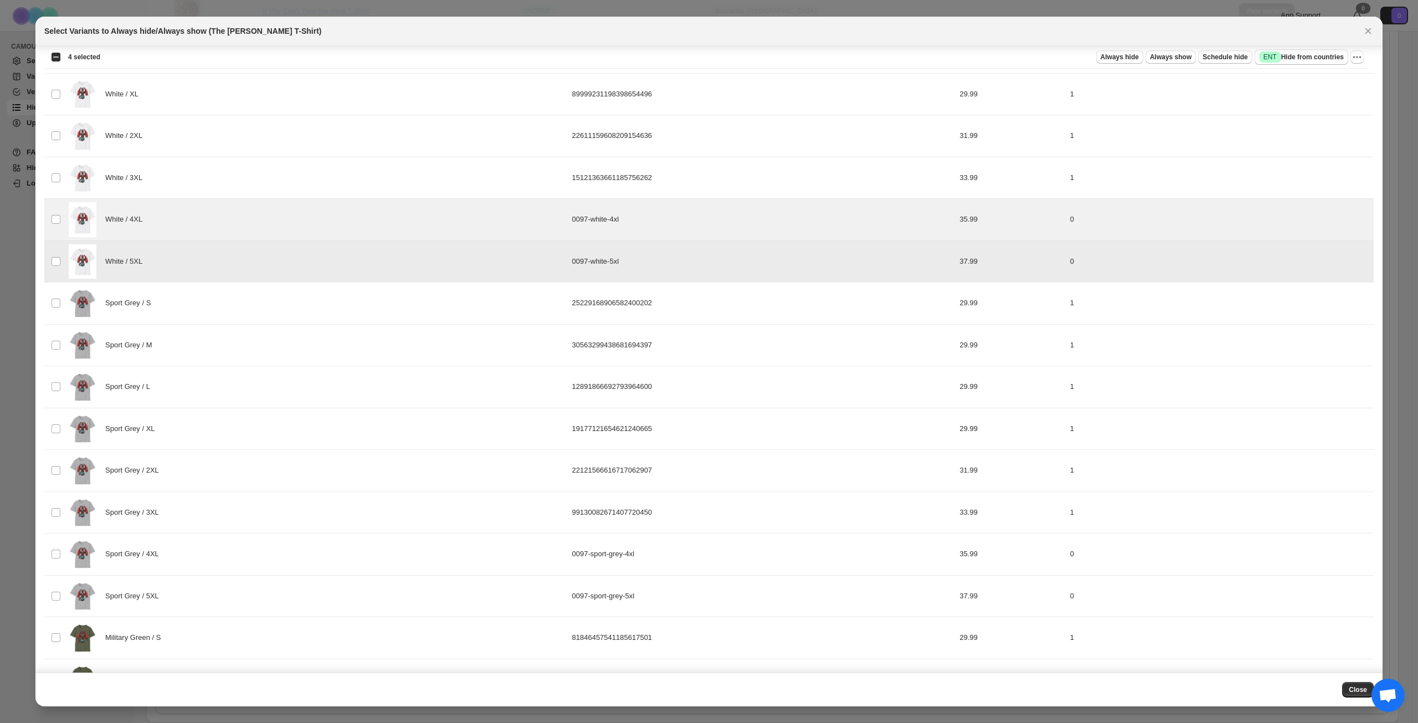
scroll to position [499, 0]
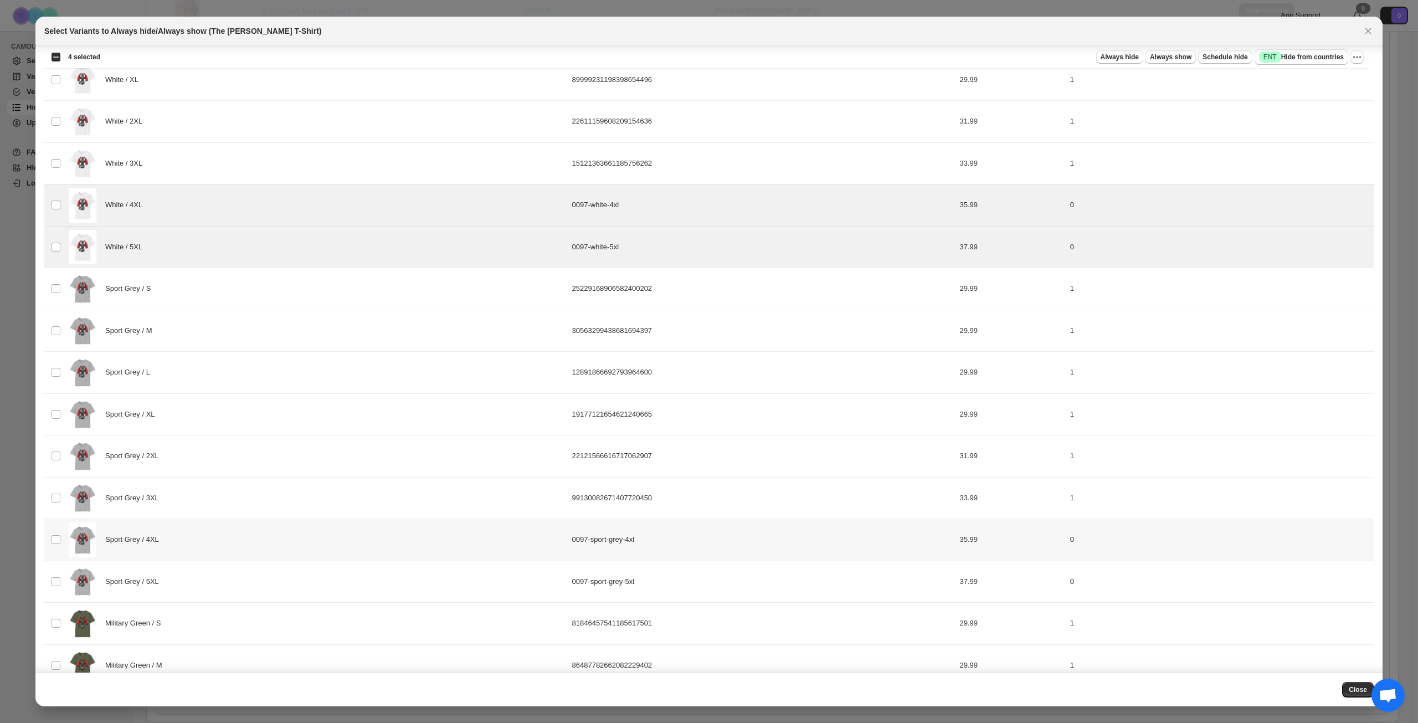
click at [217, 539] on div "Sport Grey / 4XL" at bounding box center [317, 539] width 497 height 35
click at [226, 588] on div "Sport Grey / 5XL" at bounding box center [317, 581] width 497 height 35
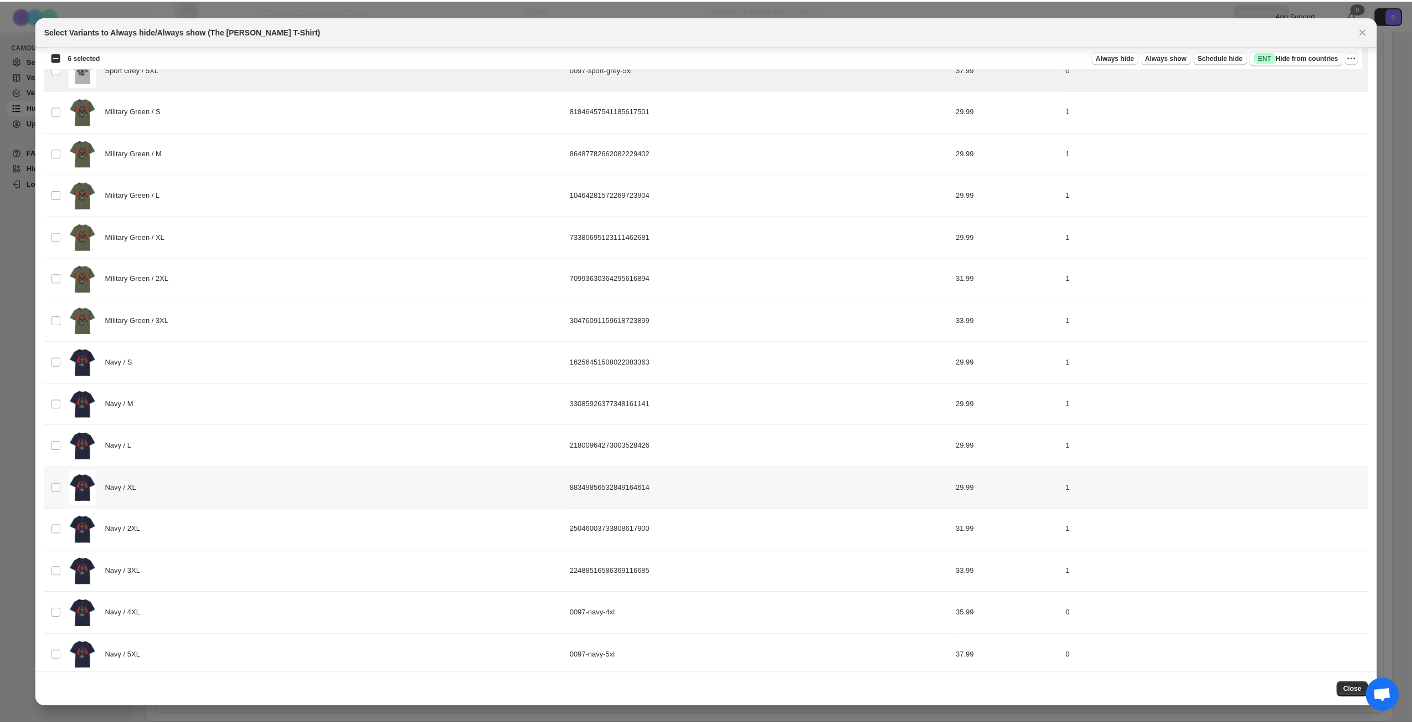
scroll to position [1022, 0]
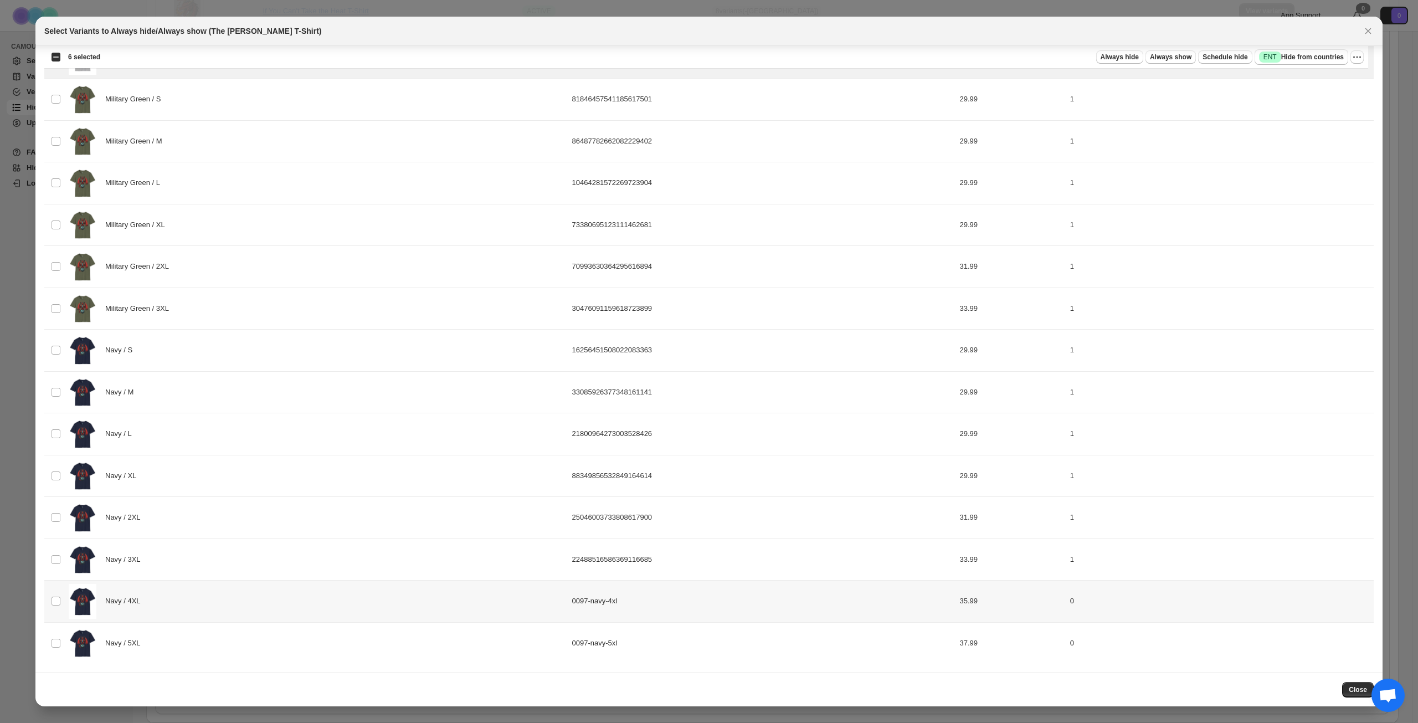
click at [239, 605] on div "Navy / 4XL" at bounding box center [317, 601] width 497 height 35
click at [241, 638] on div "Navy / 5XL" at bounding box center [317, 643] width 497 height 35
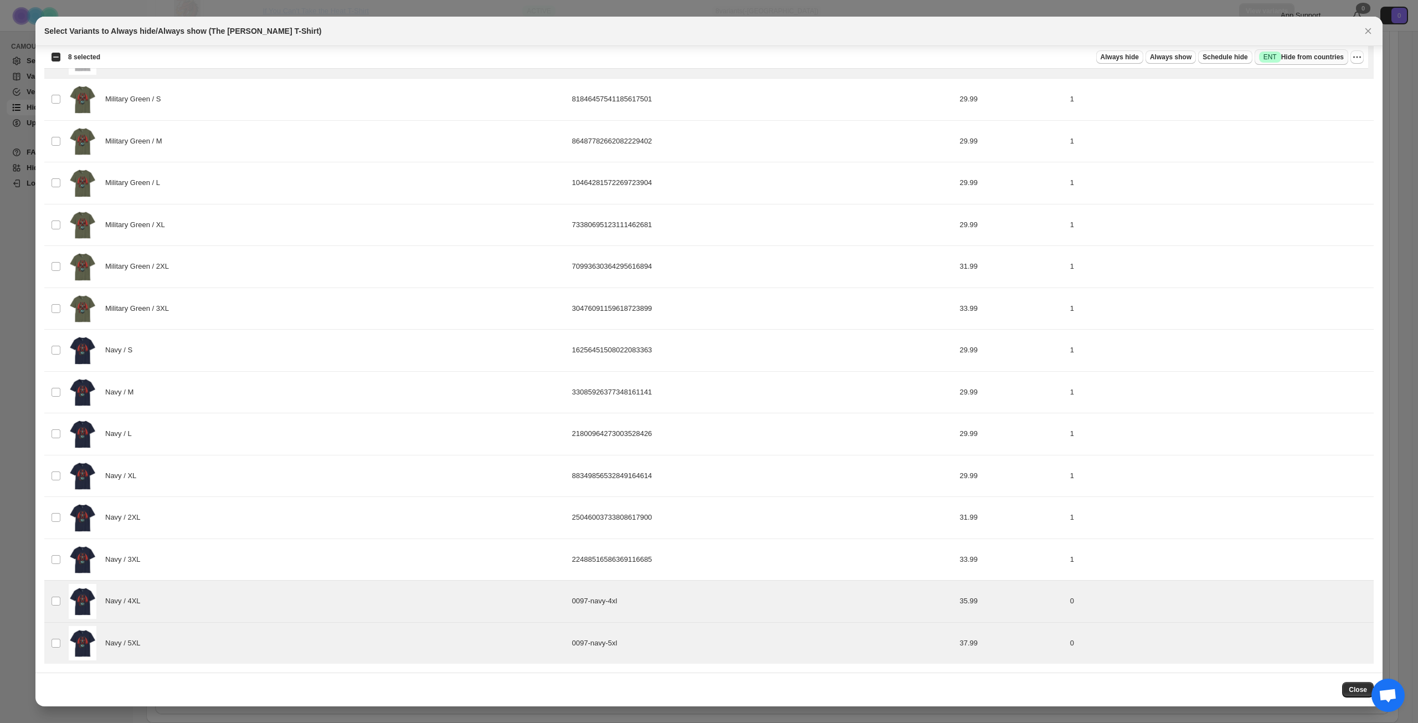
click at [1316, 52] on button "Success ENT Hide from countries" at bounding box center [1302, 57] width 94 height 16
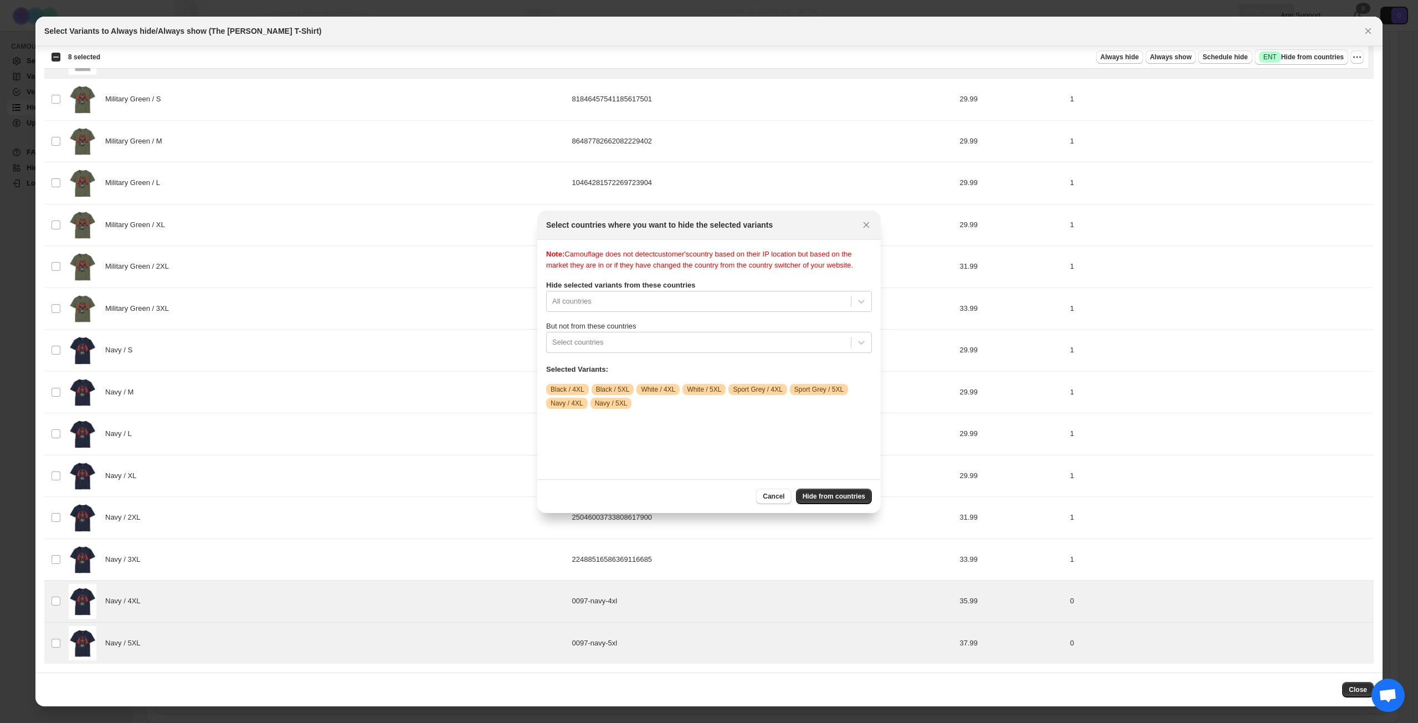
click at [699, 364] on div "Note: Camouflage does not detect customer's country based on their IP location …" at bounding box center [709, 360] width 326 height 222
click at [706, 349] on div ":r19j:" at bounding box center [698, 342] width 293 height 13
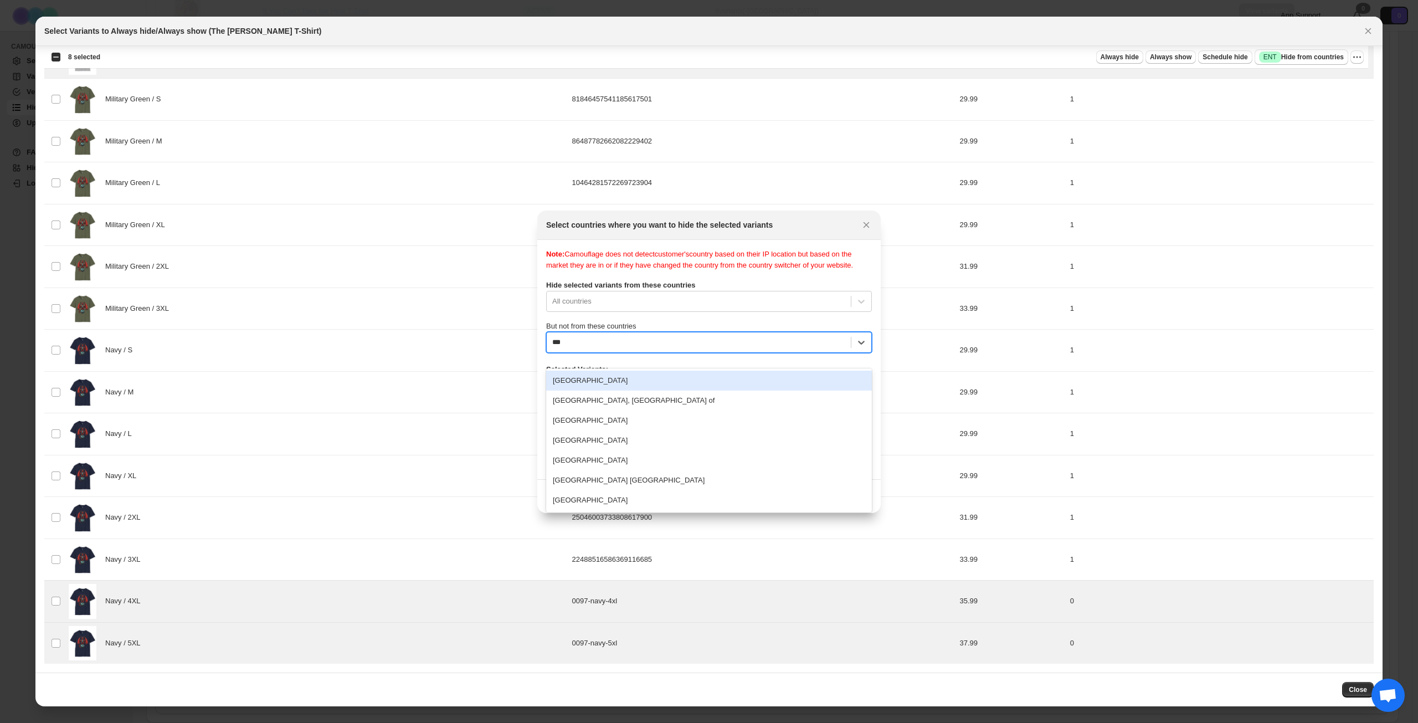
type input "****"
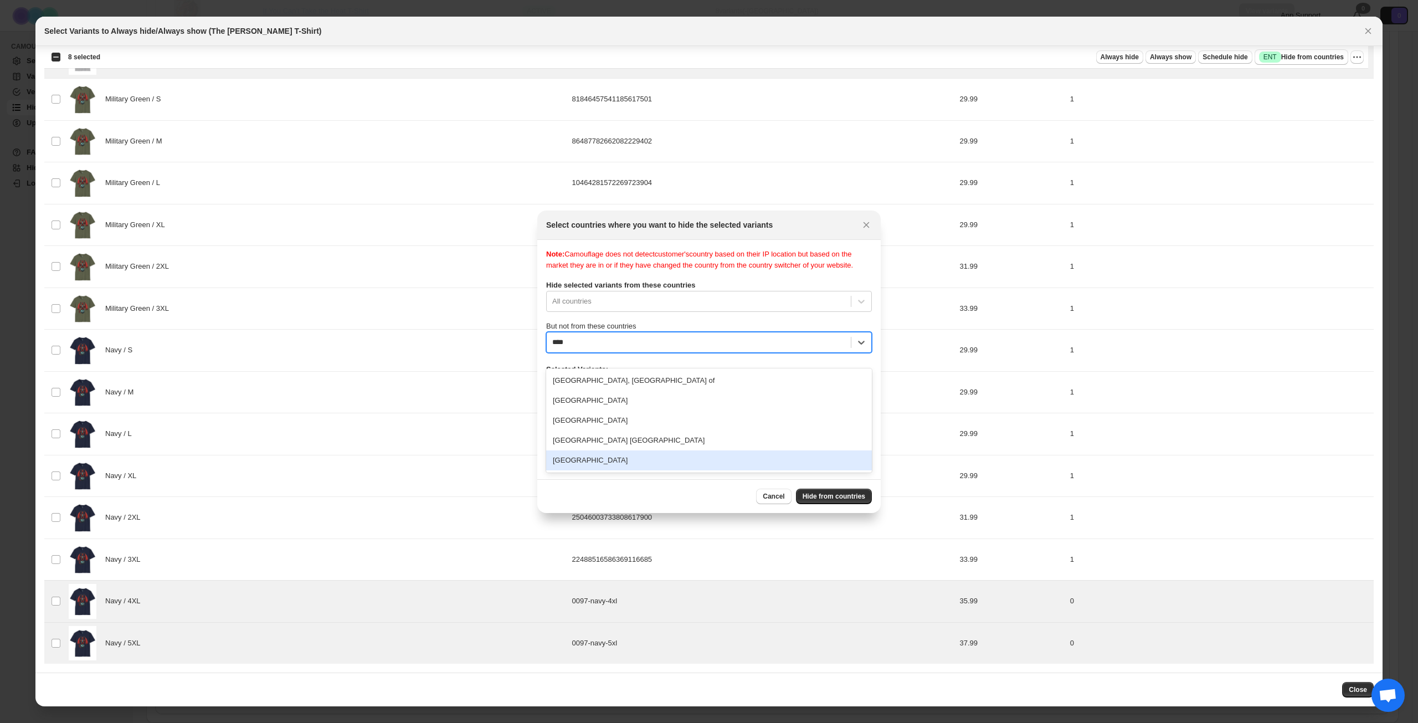
click at [666, 456] on div "[GEOGRAPHIC_DATA]" at bounding box center [709, 460] width 326 height 20
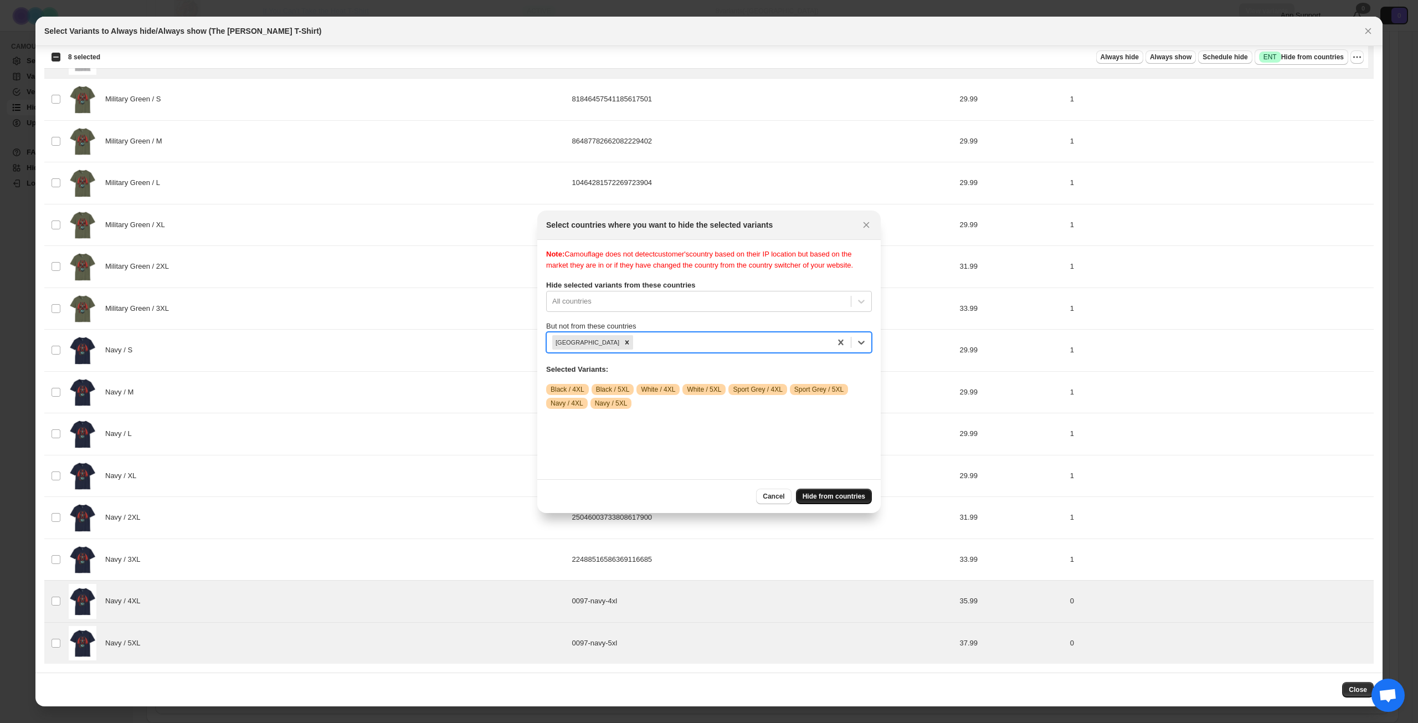
click at [834, 493] on span "Hide from countries" at bounding box center [834, 496] width 63 height 9
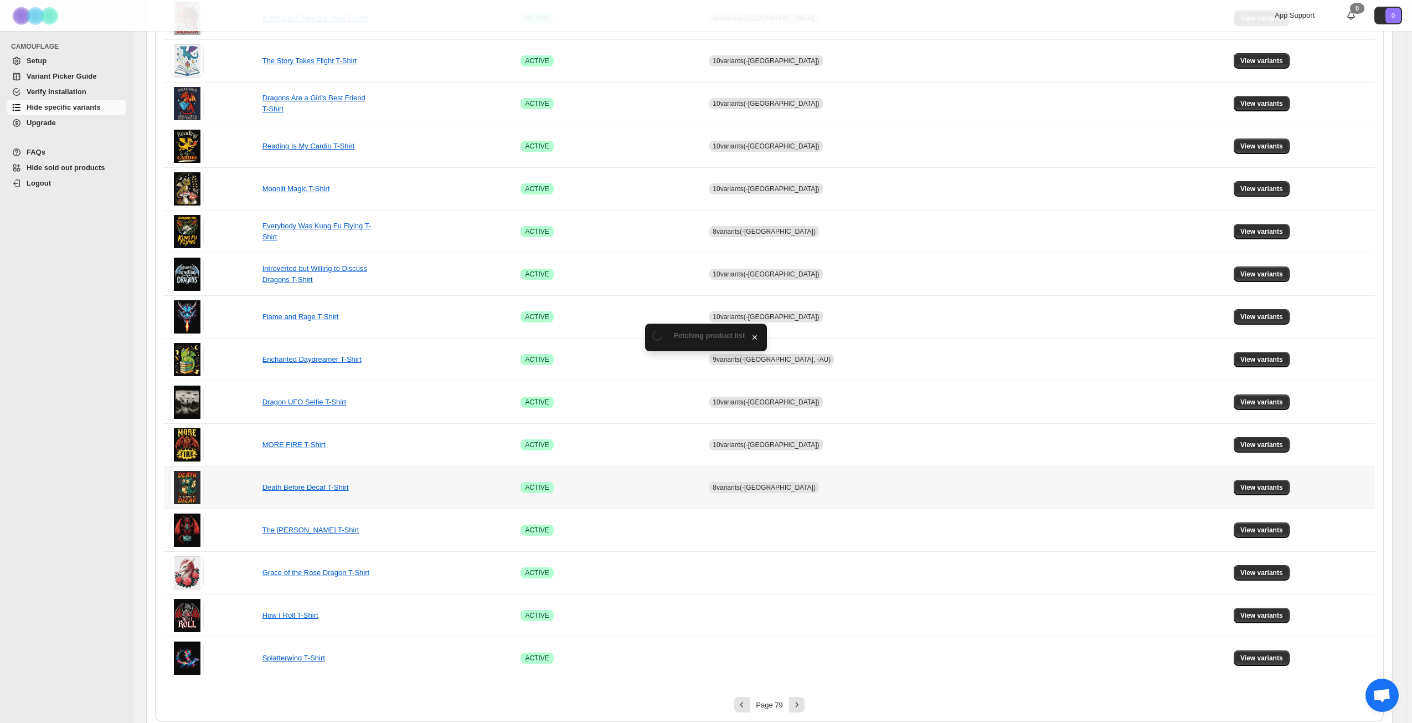
scroll to position [414, 0]
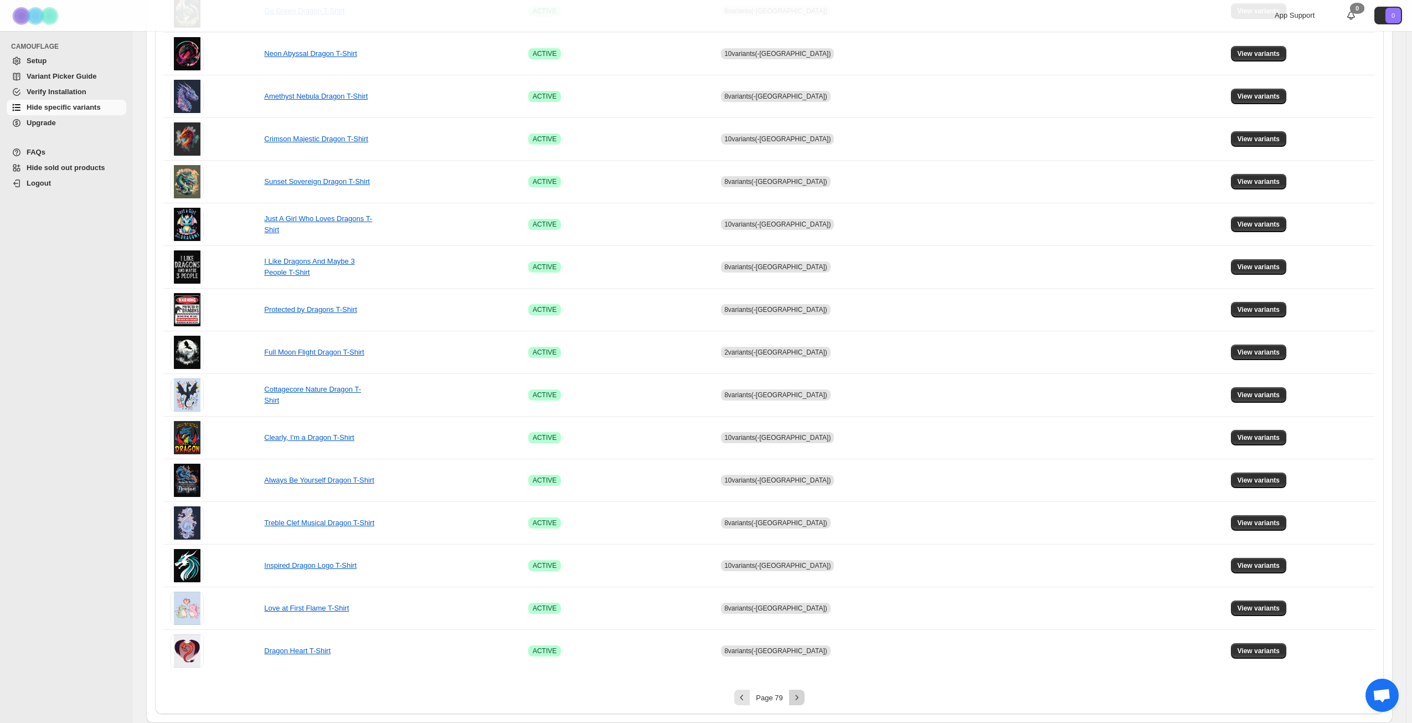
click at [799, 693] on icon "Next" at bounding box center [797, 697] width 11 height 11
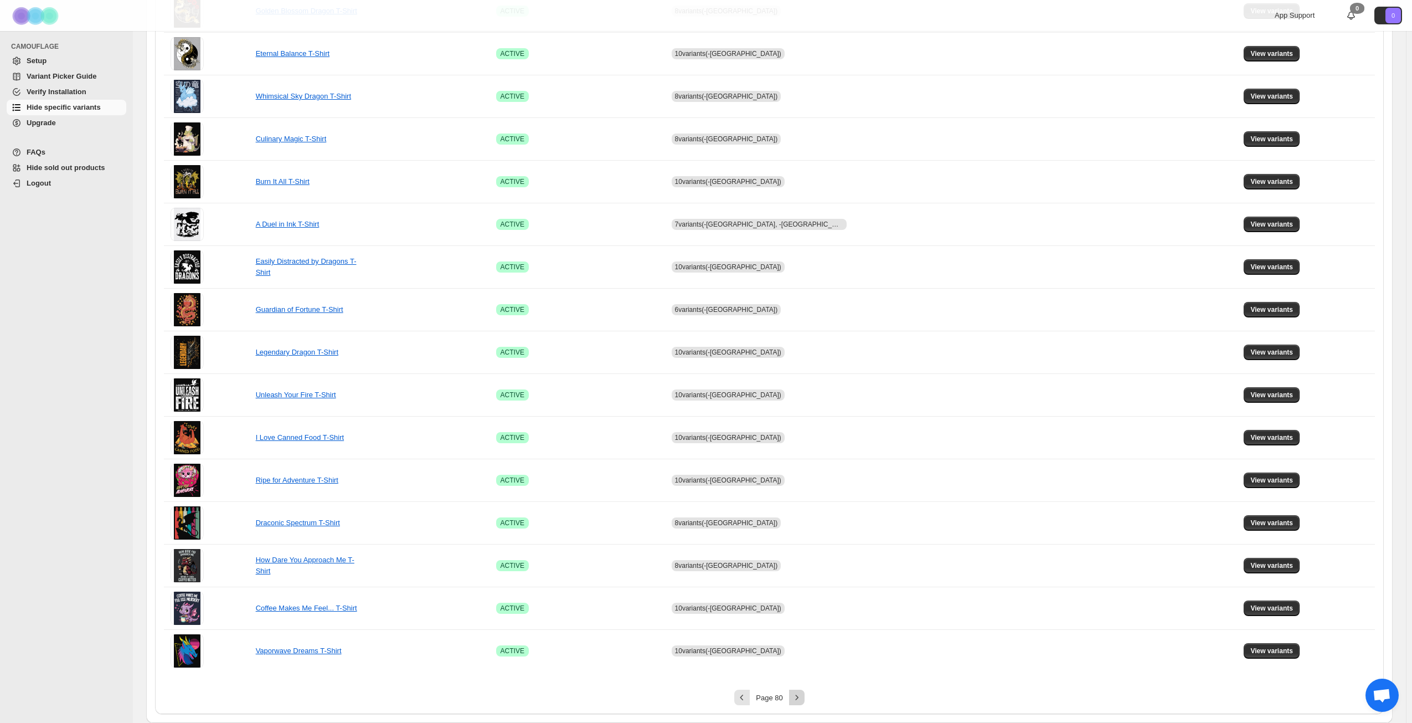
click at [798, 698] on icon "Next" at bounding box center [796, 697] width 3 height 5
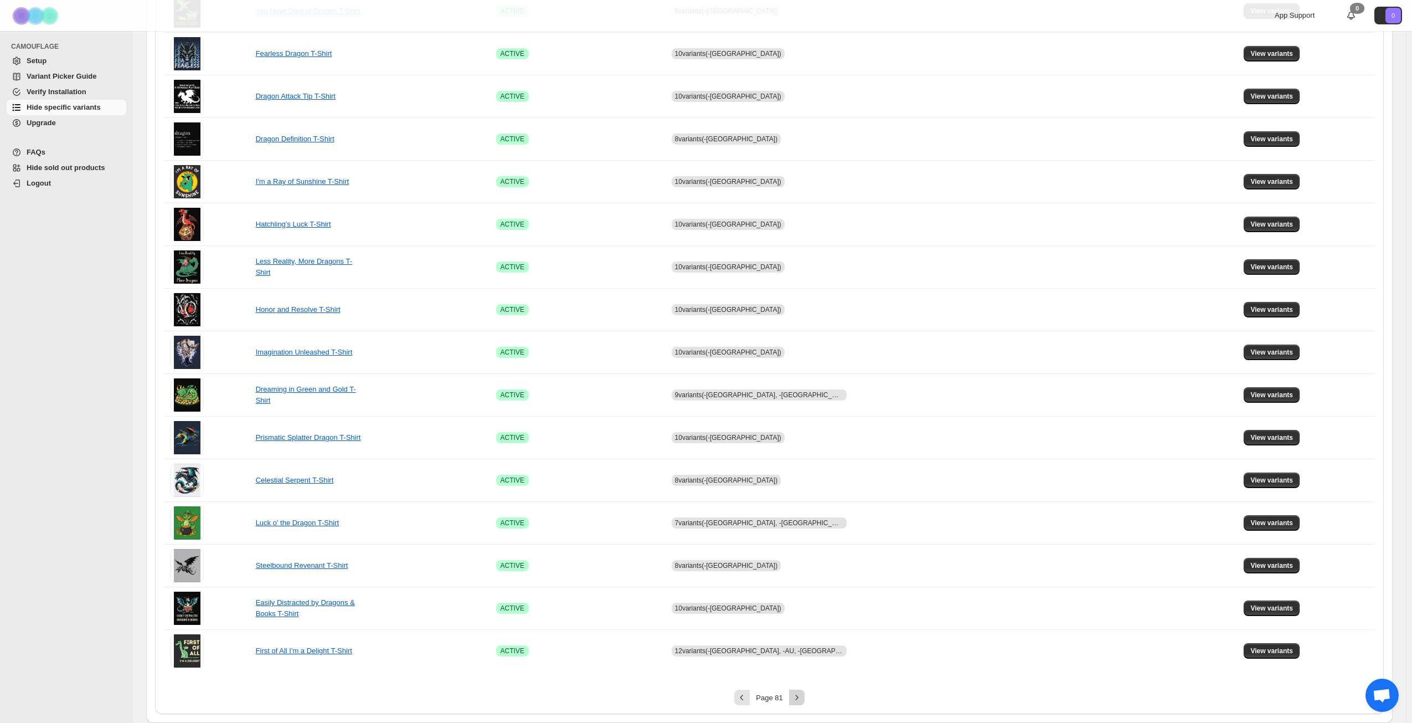
click at [801, 698] on icon "Next" at bounding box center [797, 697] width 11 height 11
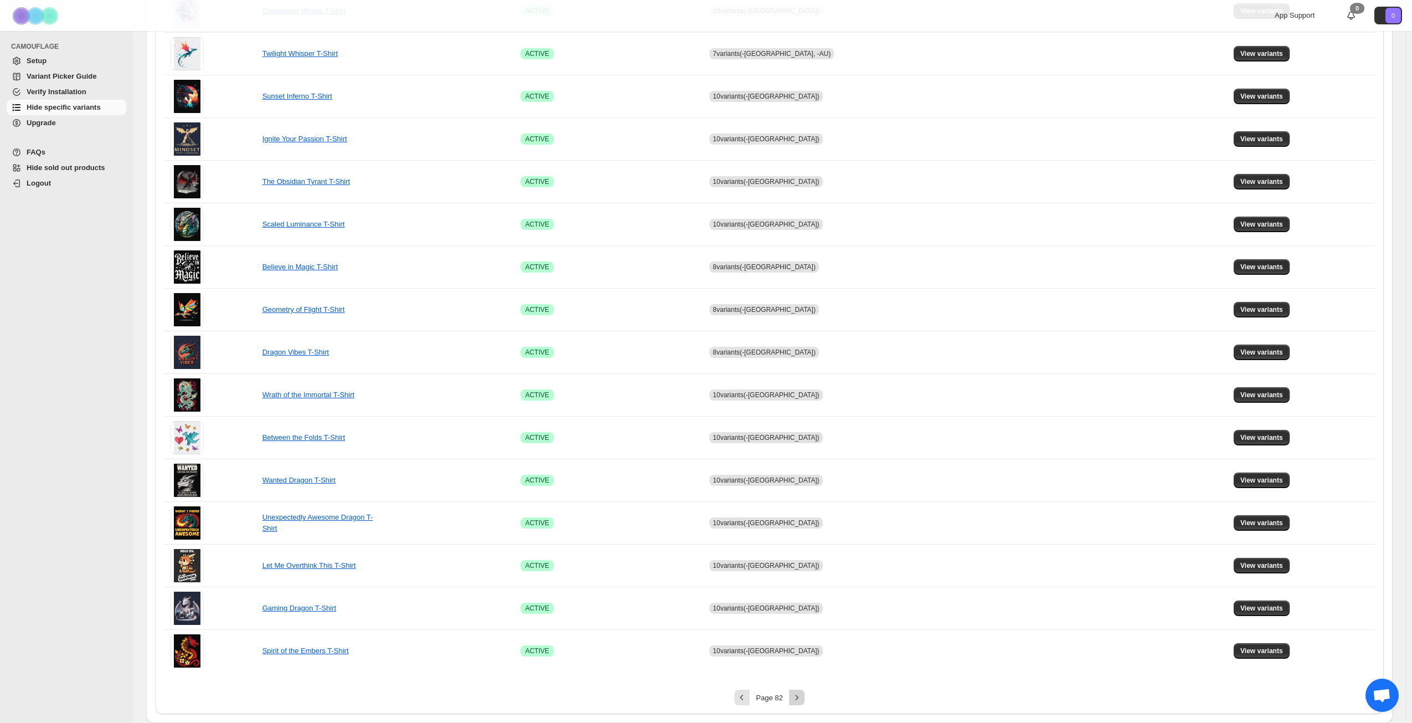
click at [798, 698] on icon "Next" at bounding box center [796, 697] width 3 height 5
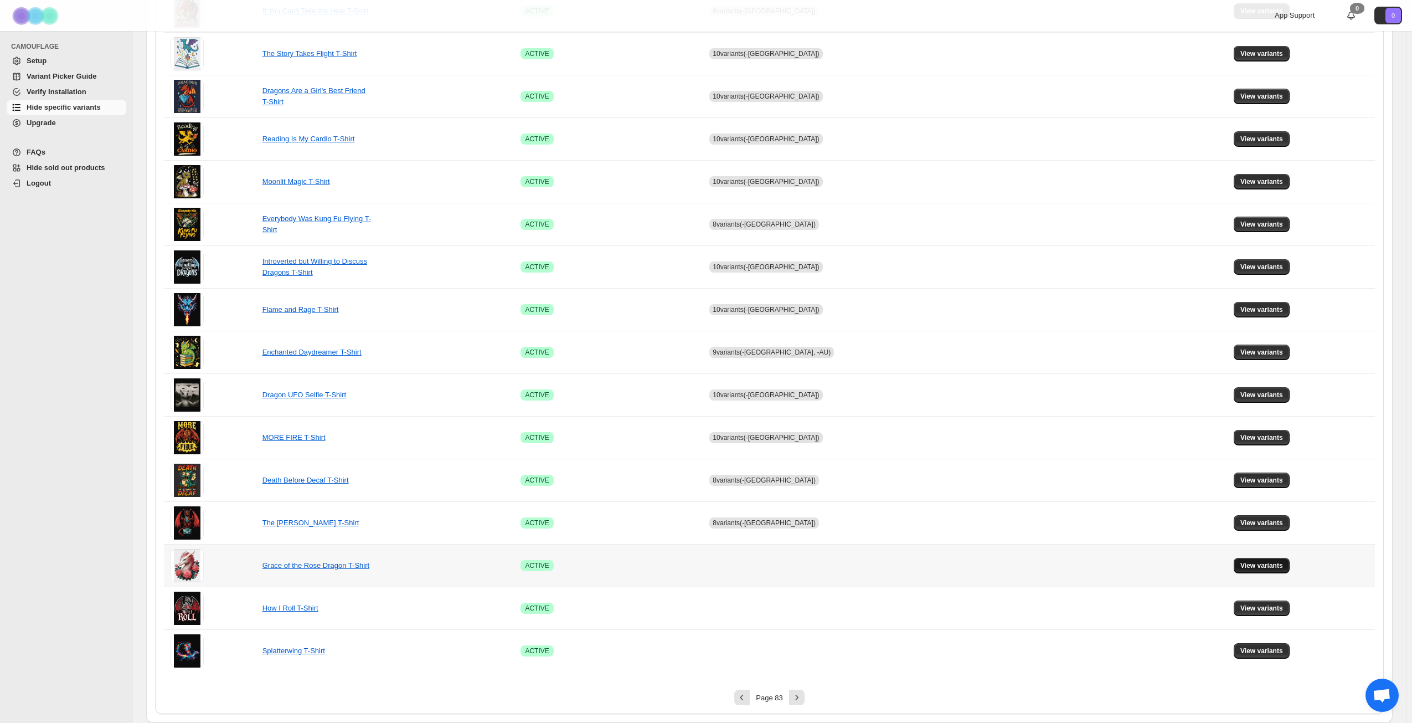
click at [1251, 566] on span "View variants" at bounding box center [1262, 565] width 43 height 9
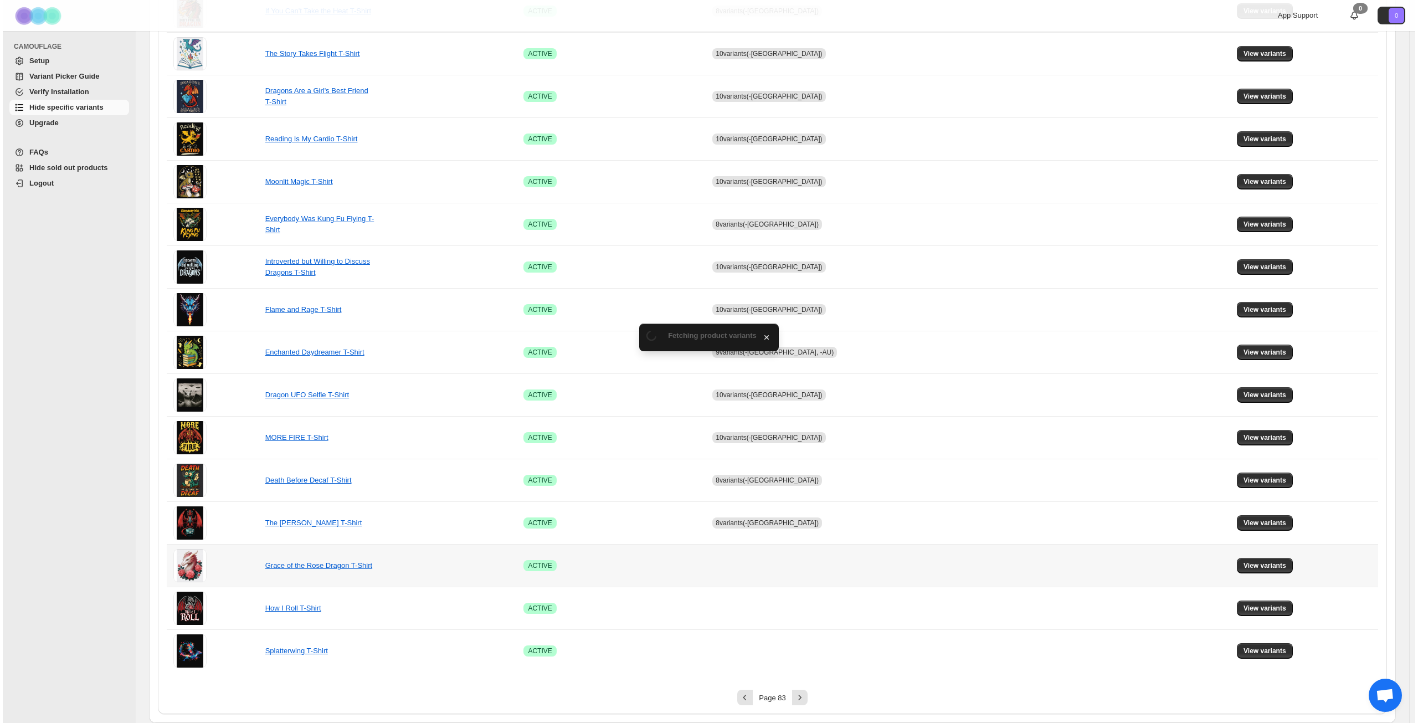
scroll to position [0, 0]
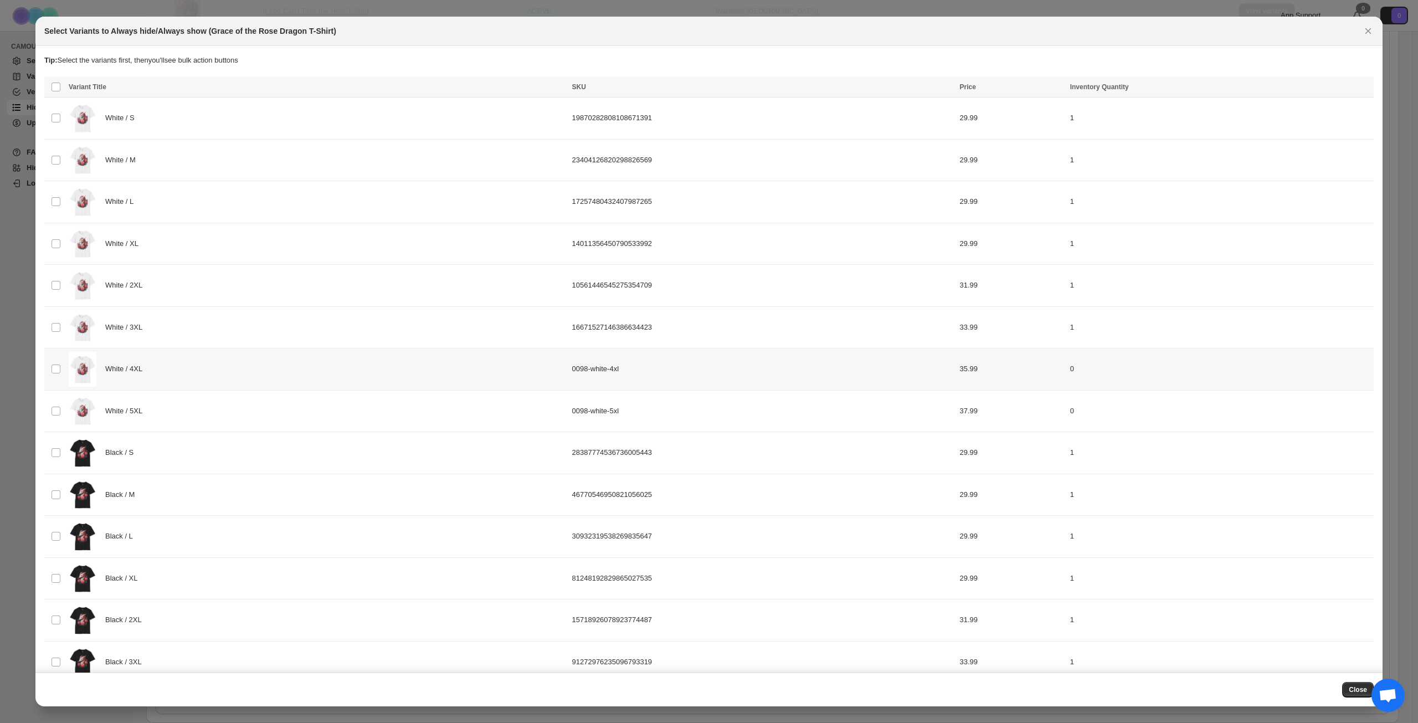
click at [245, 372] on div "White / 4XL" at bounding box center [317, 369] width 497 height 35
click at [244, 410] on div "White / 5XL" at bounding box center [317, 411] width 497 height 35
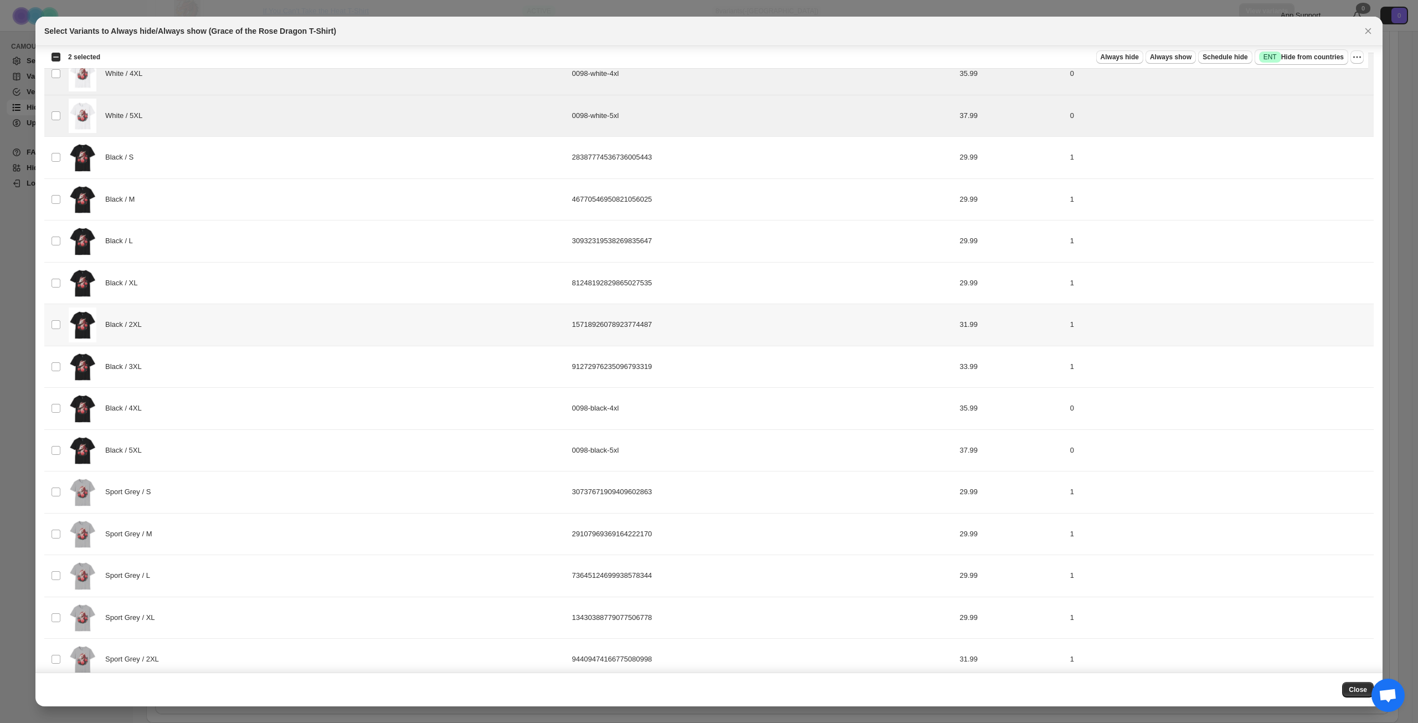
scroll to position [354, 0]
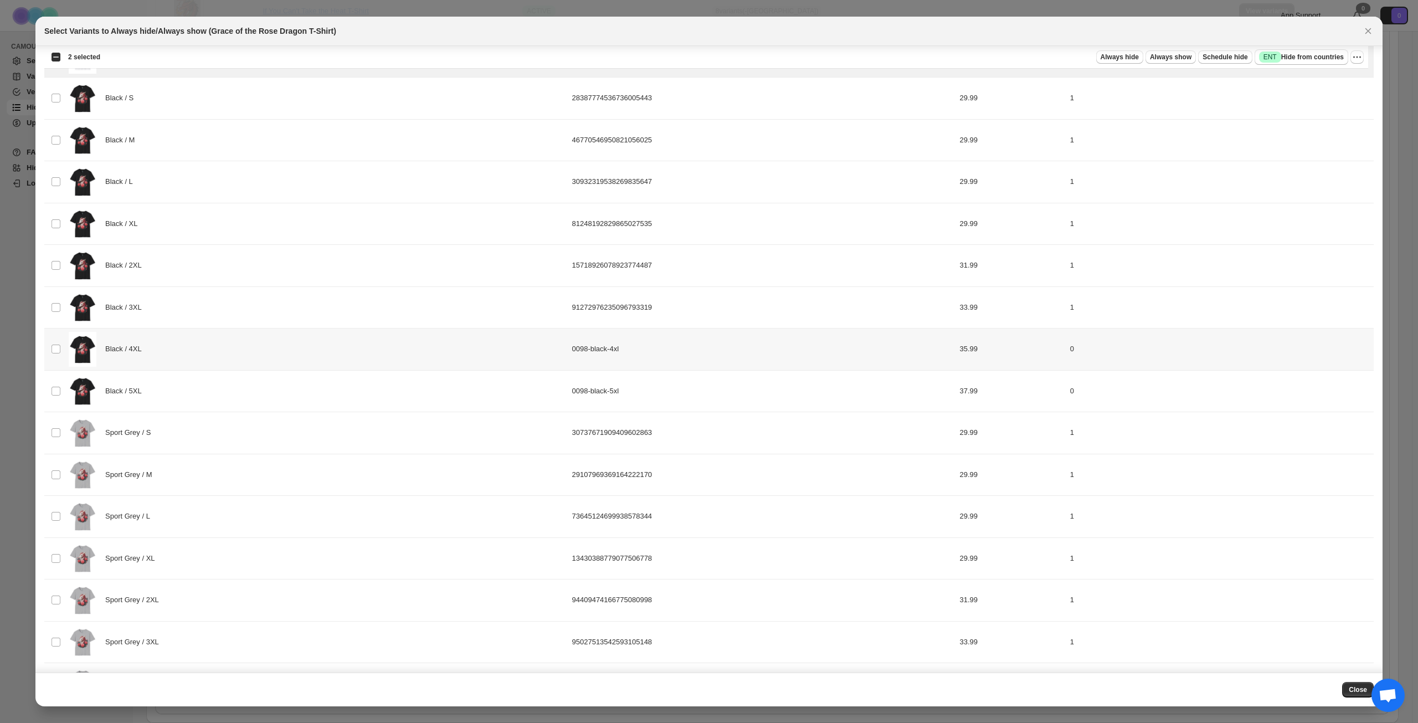
drag, startPoint x: 258, startPoint y: 353, endPoint x: 258, endPoint y: 372, distance: 18.8
click at [258, 352] on div "Black / 4XL" at bounding box center [317, 349] width 497 height 35
click at [253, 400] on div "Black / 5XL" at bounding box center [317, 391] width 497 height 35
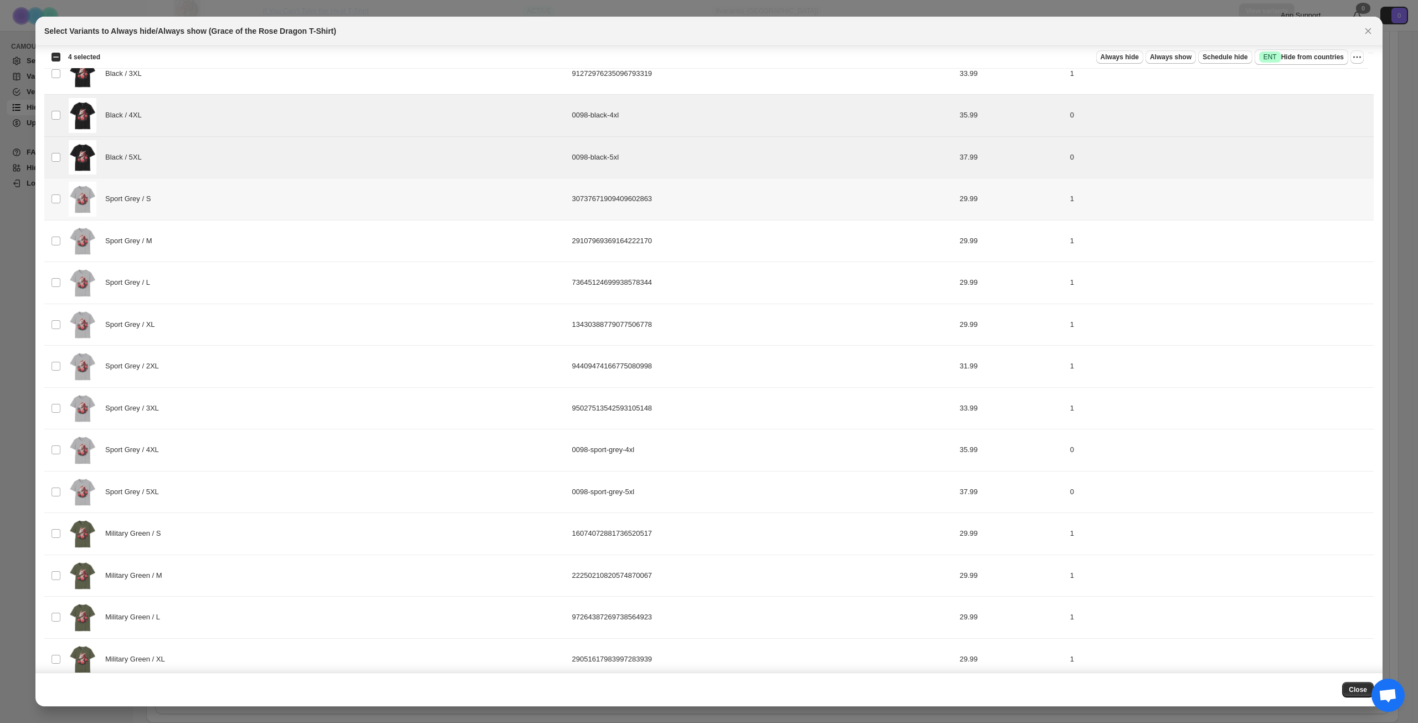
scroll to position [631, 0]
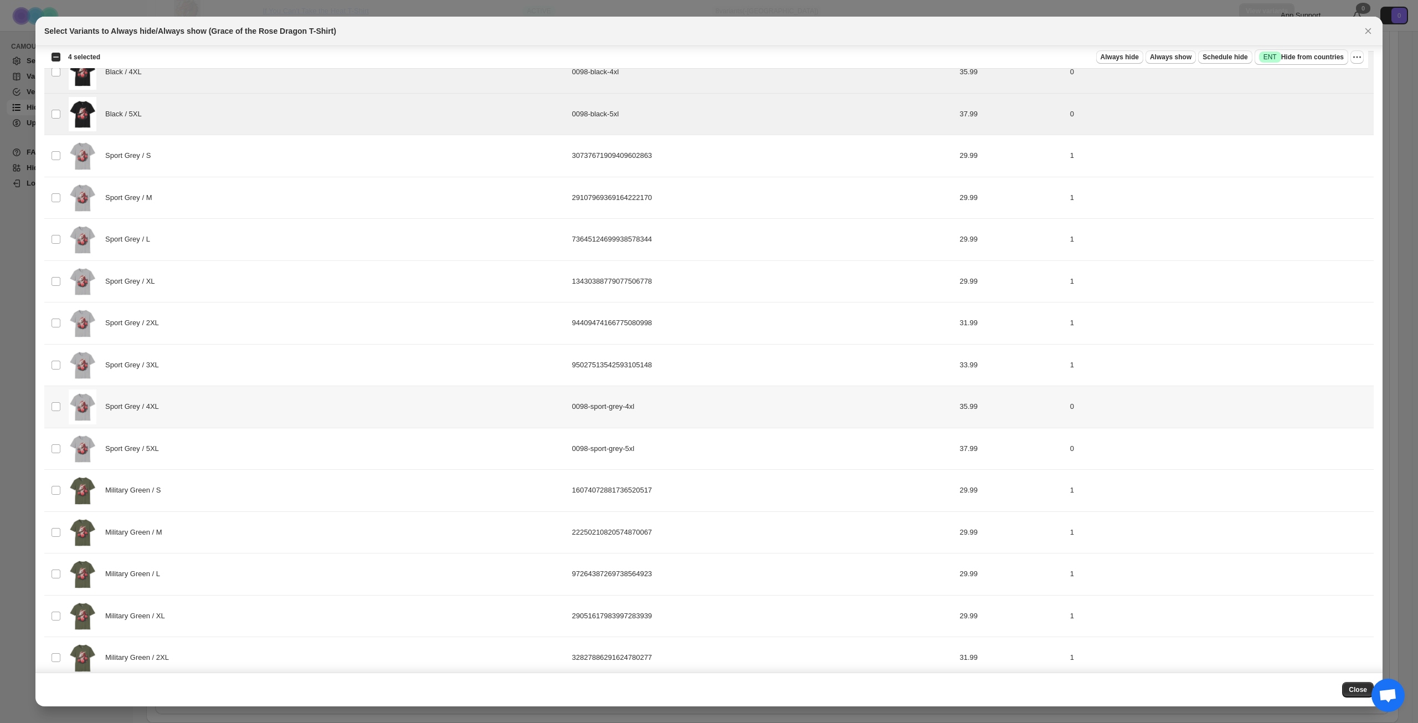
click at [285, 418] on div "Sport Grey / 4XL" at bounding box center [317, 406] width 497 height 35
click at [280, 453] on div "Sport Grey / 5XL" at bounding box center [317, 448] width 497 height 35
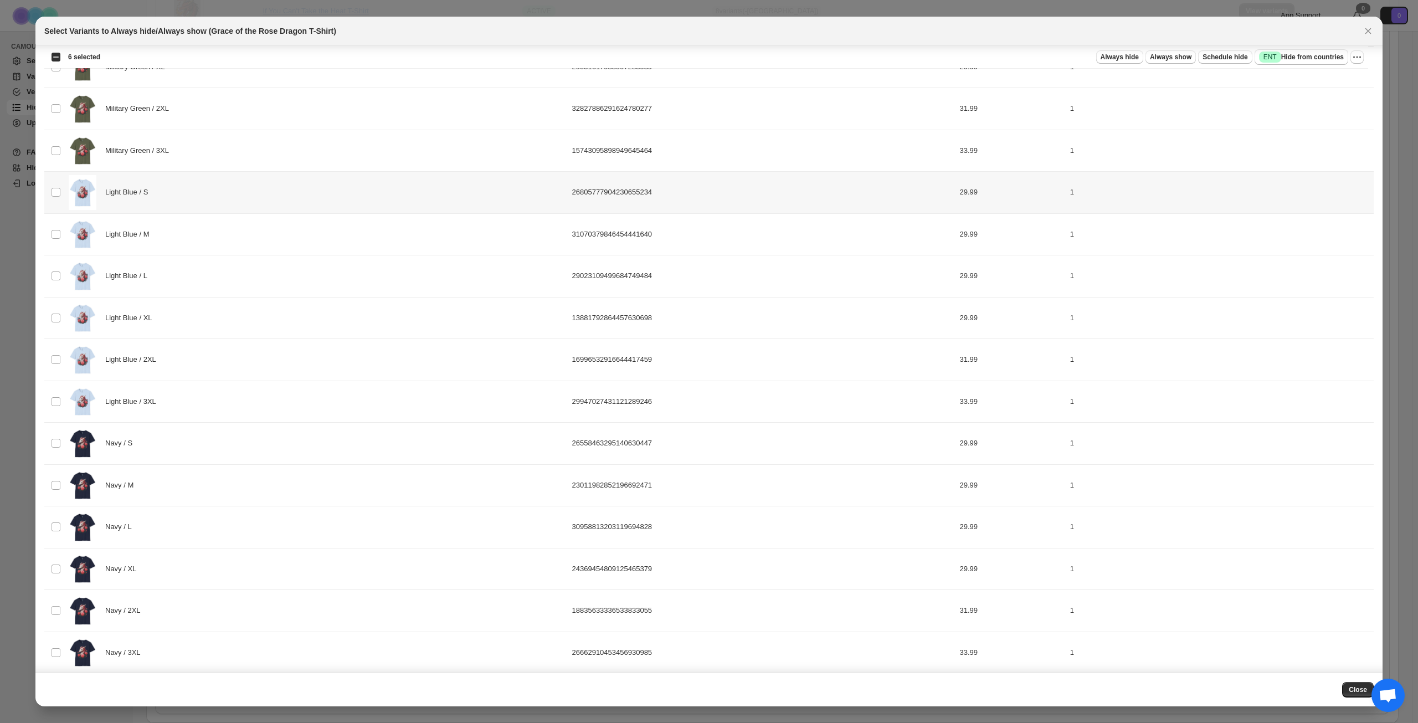
scroll to position [1185, 0]
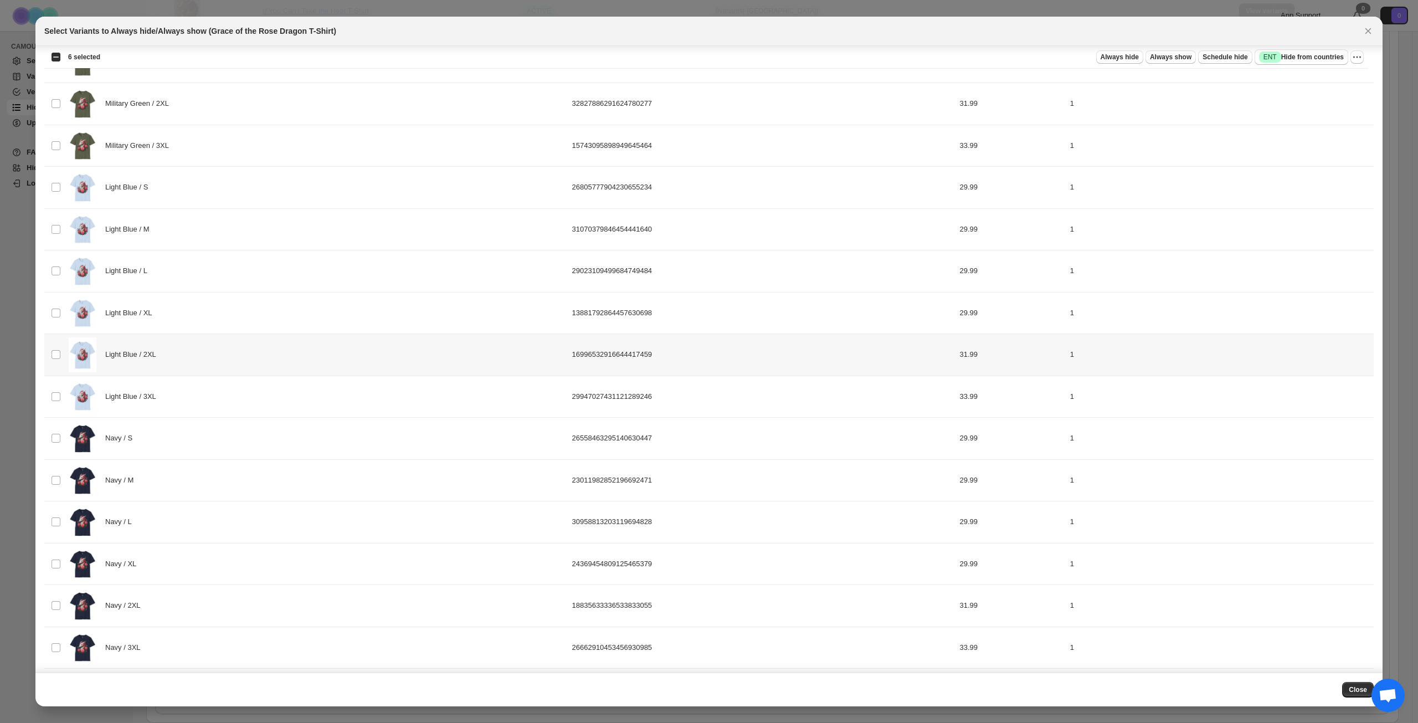
click at [289, 362] on div "Light Blue / 2XL" at bounding box center [317, 354] width 497 height 35
click at [294, 397] on div "Light Blue / 3XL" at bounding box center [317, 396] width 497 height 35
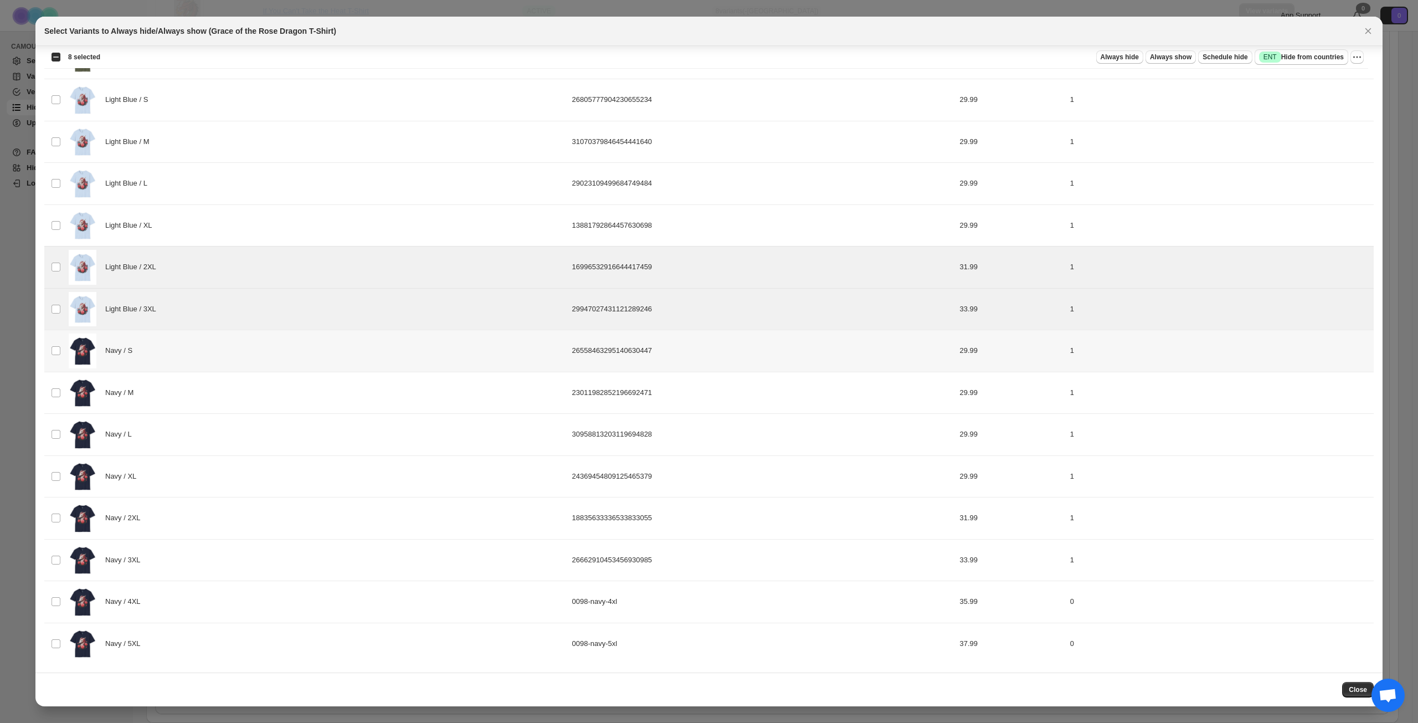
scroll to position [1273, 0]
click at [238, 310] on div "Light Blue / 3XL" at bounding box center [317, 308] width 497 height 35
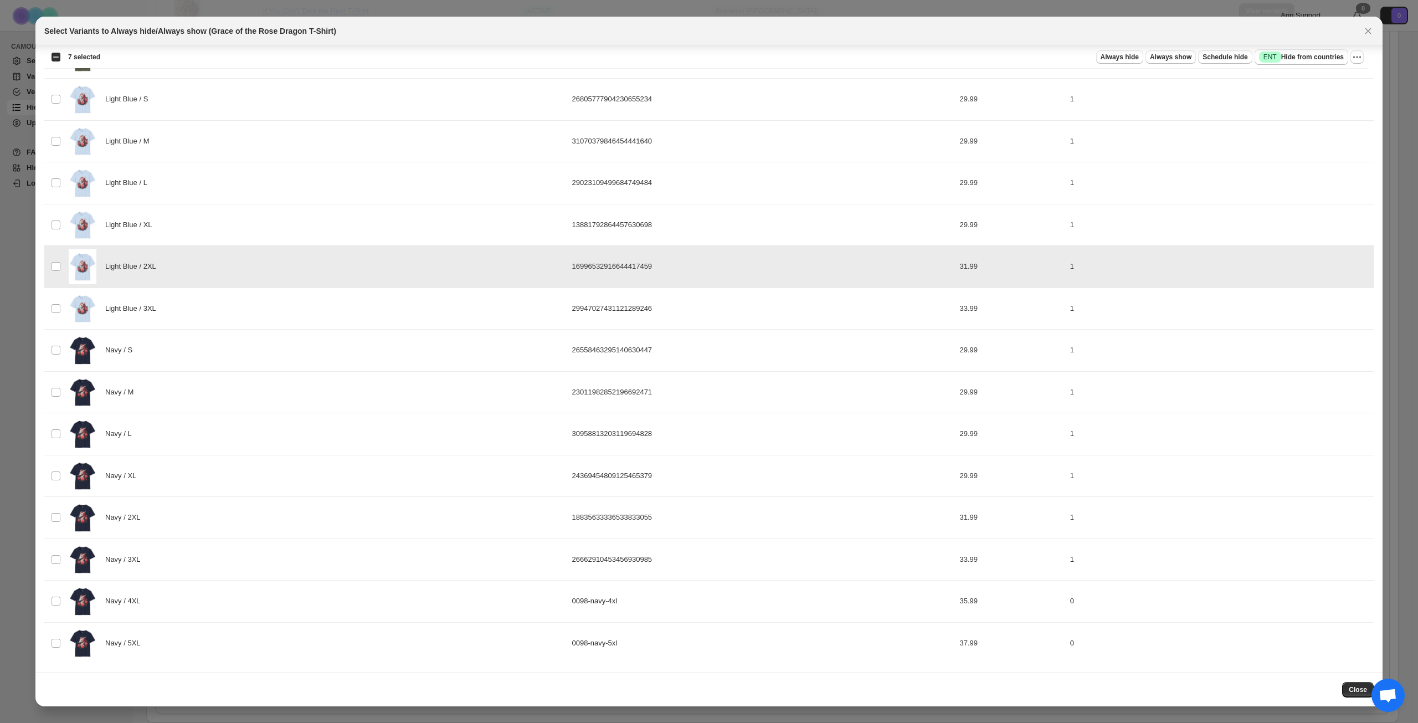
click at [243, 281] on div "Light Blue / 2XL" at bounding box center [317, 266] width 497 height 35
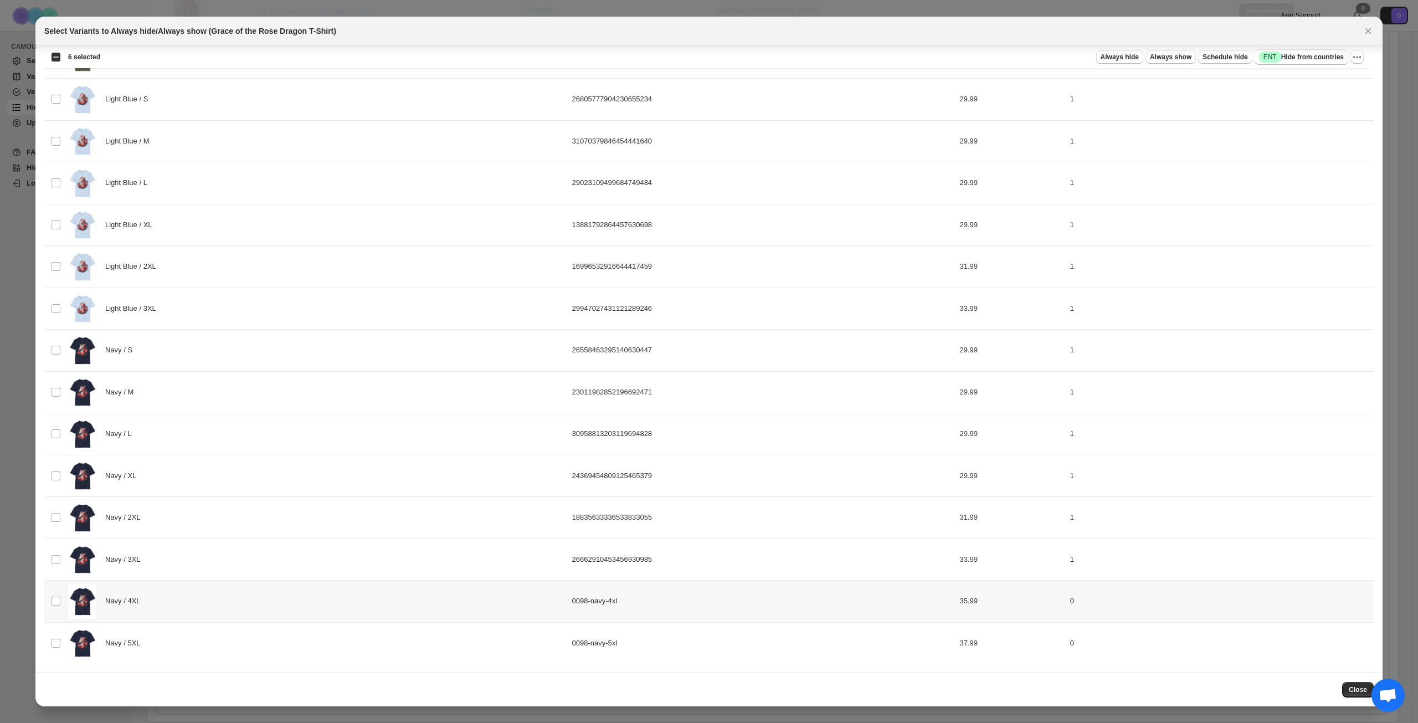
click at [231, 590] on div "Navy / 4XL" at bounding box center [317, 601] width 497 height 35
click at [222, 636] on div "Navy / 5XL" at bounding box center [317, 643] width 497 height 35
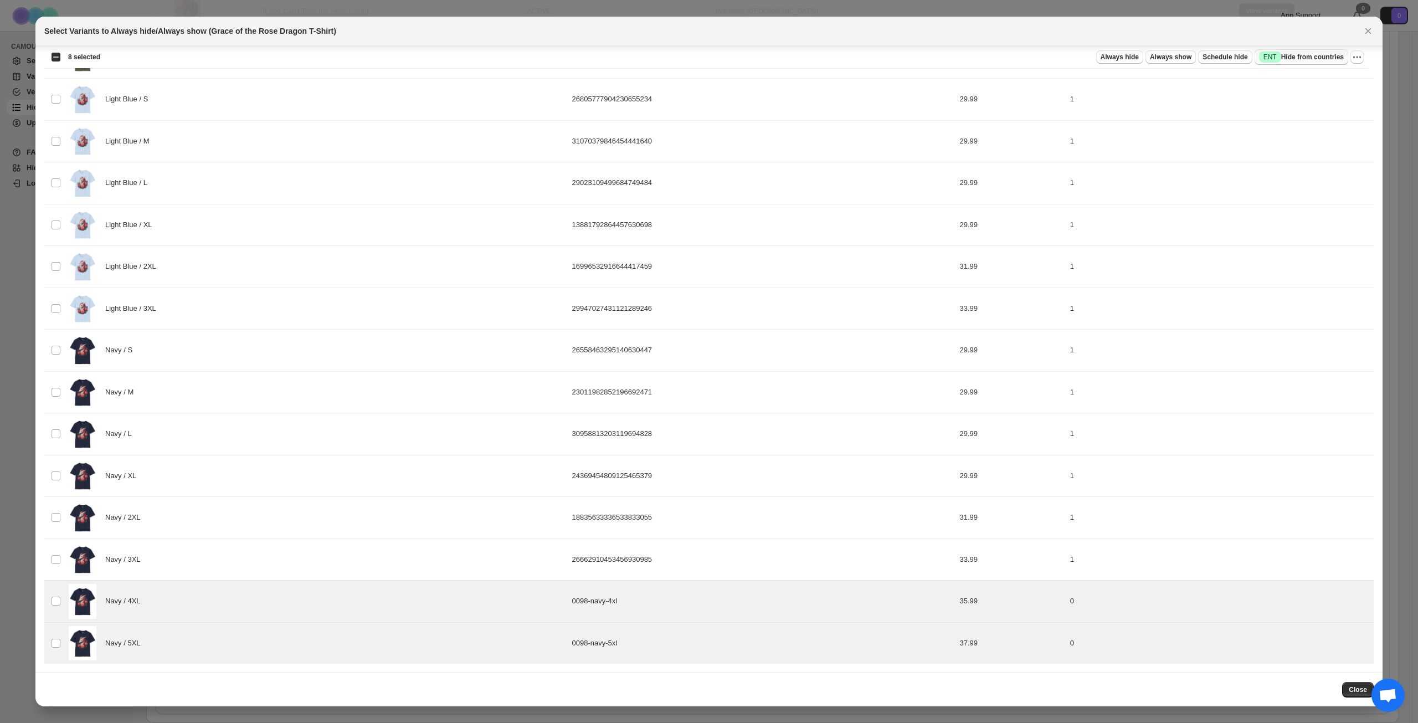
click at [1307, 50] on button "Success ENT Hide from countries" at bounding box center [1302, 57] width 94 height 16
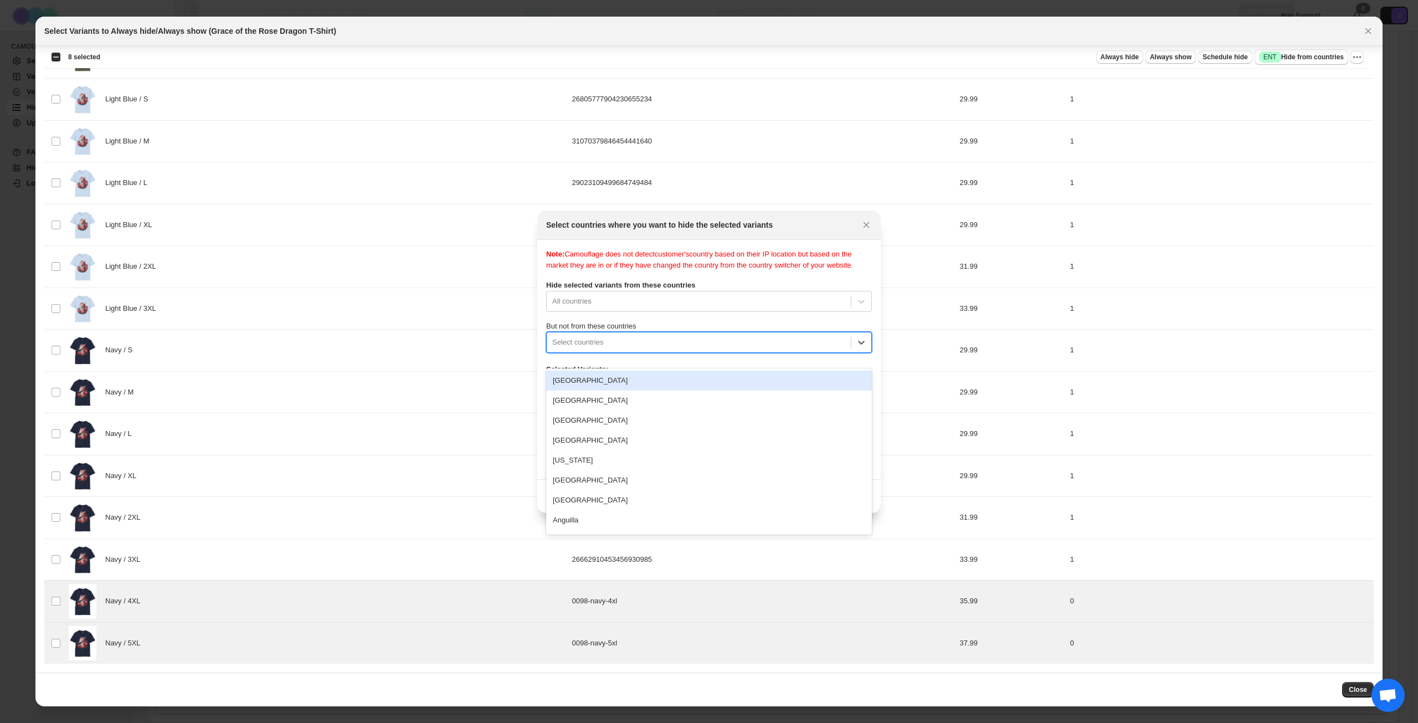
click at [707, 349] on div ":r1bn:" at bounding box center [698, 342] width 293 height 13
type input "****"
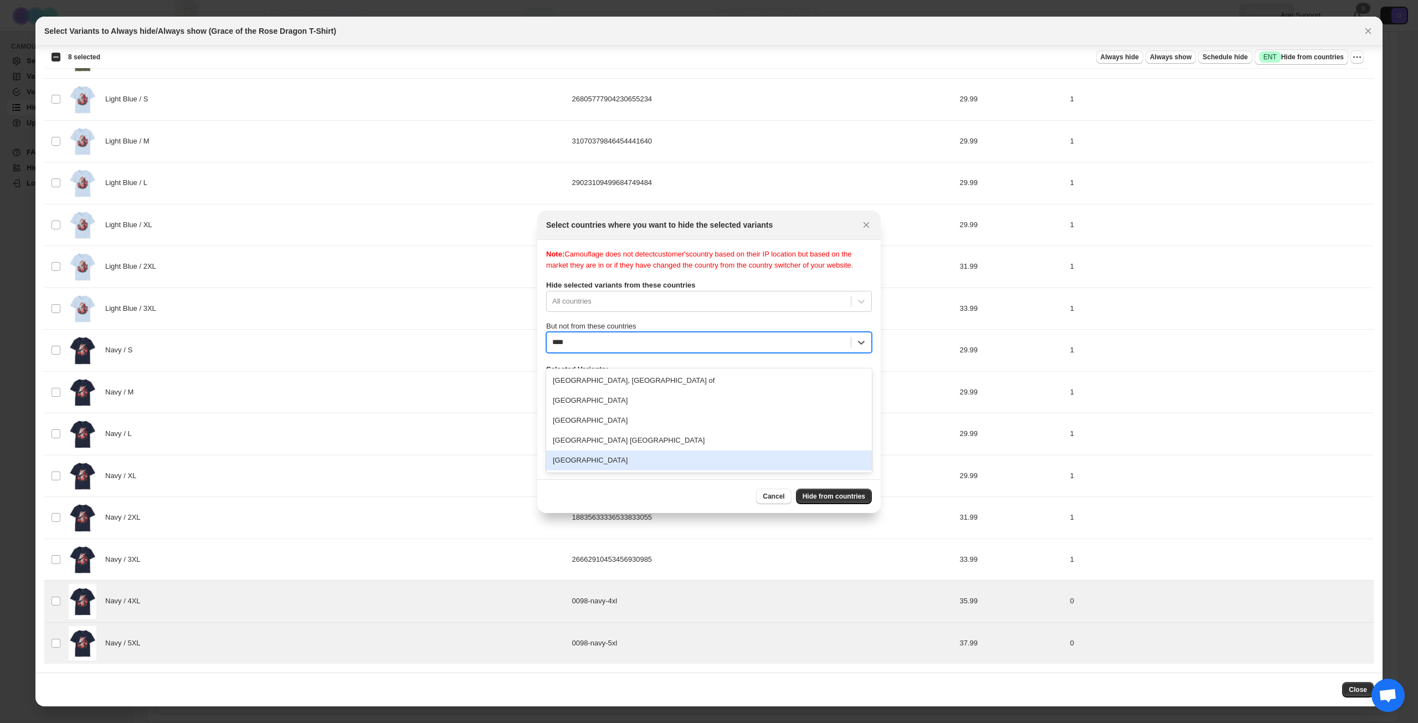
click at [636, 463] on div "[GEOGRAPHIC_DATA]" at bounding box center [709, 460] width 326 height 20
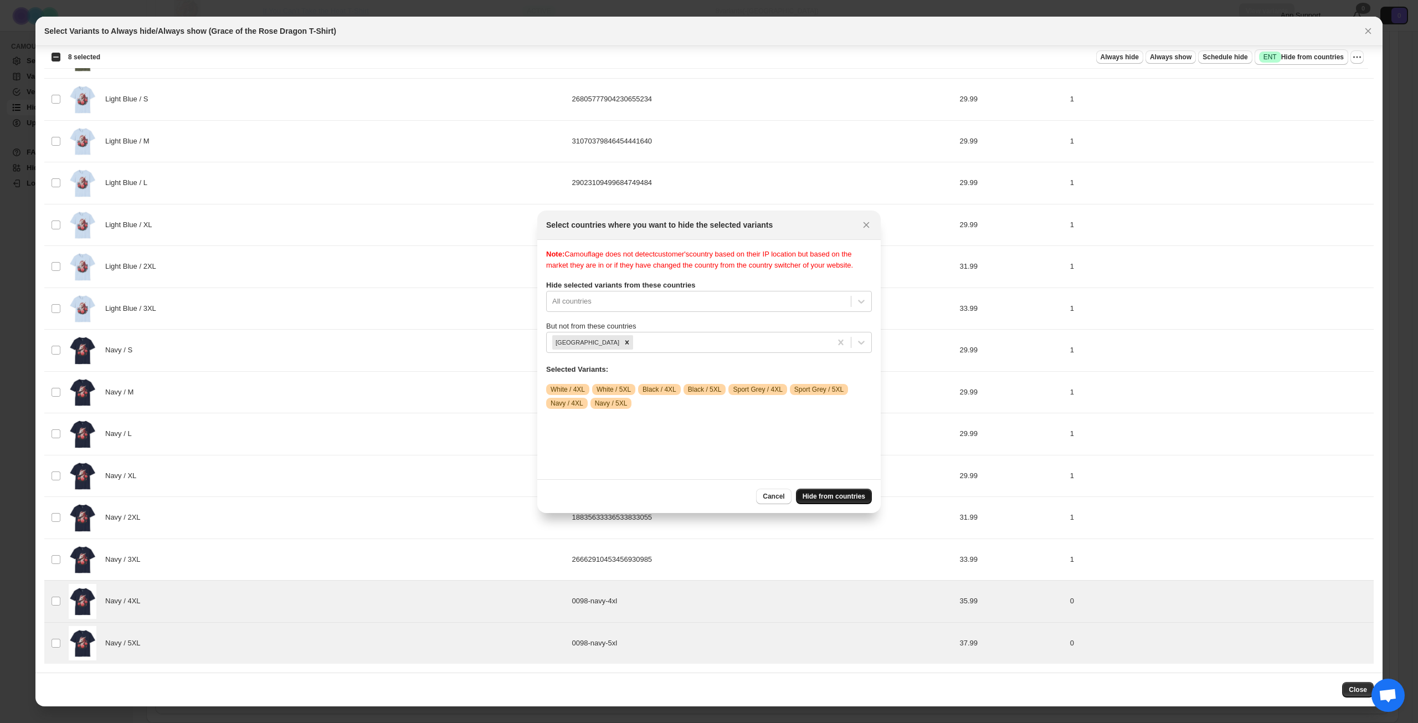
click at [837, 499] on span "Hide from countries" at bounding box center [834, 496] width 63 height 9
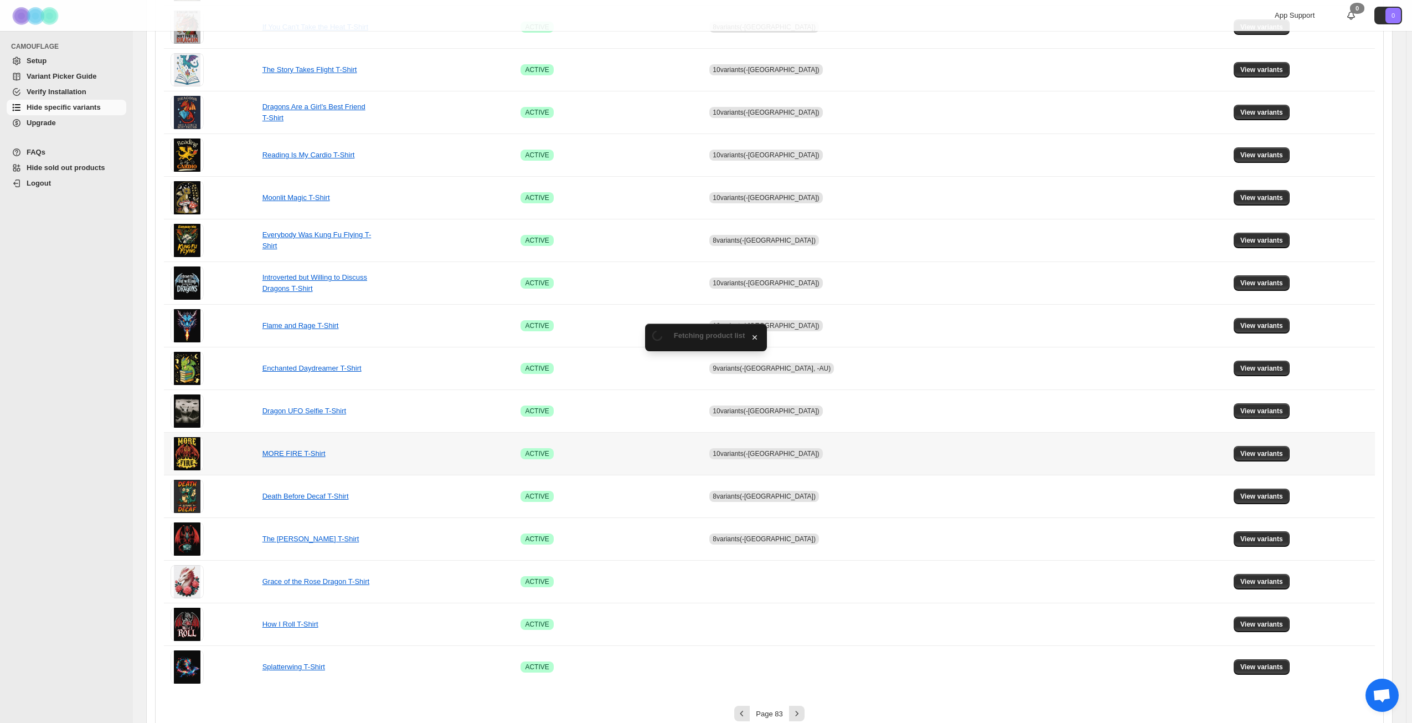
scroll to position [414, 0]
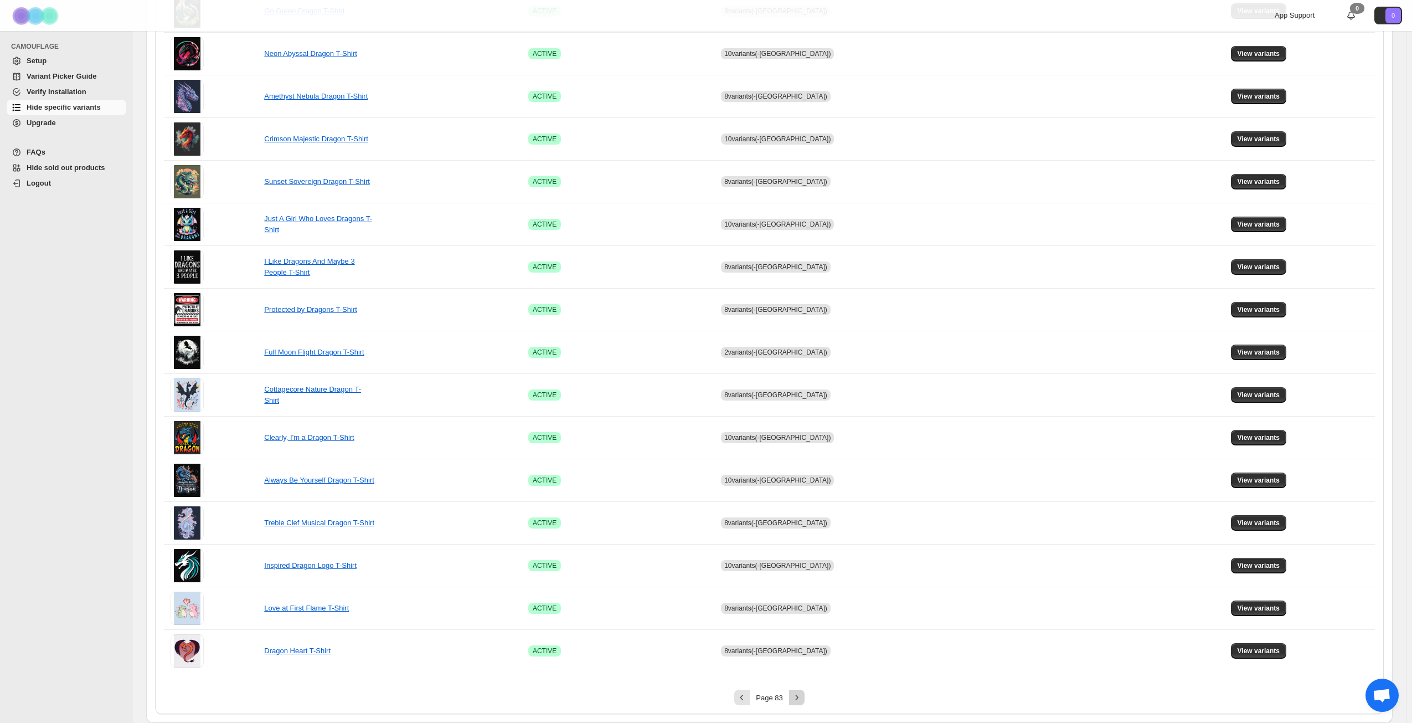
click at [803, 701] on icon "Next" at bounding box center [797, 697] width 11 height 11
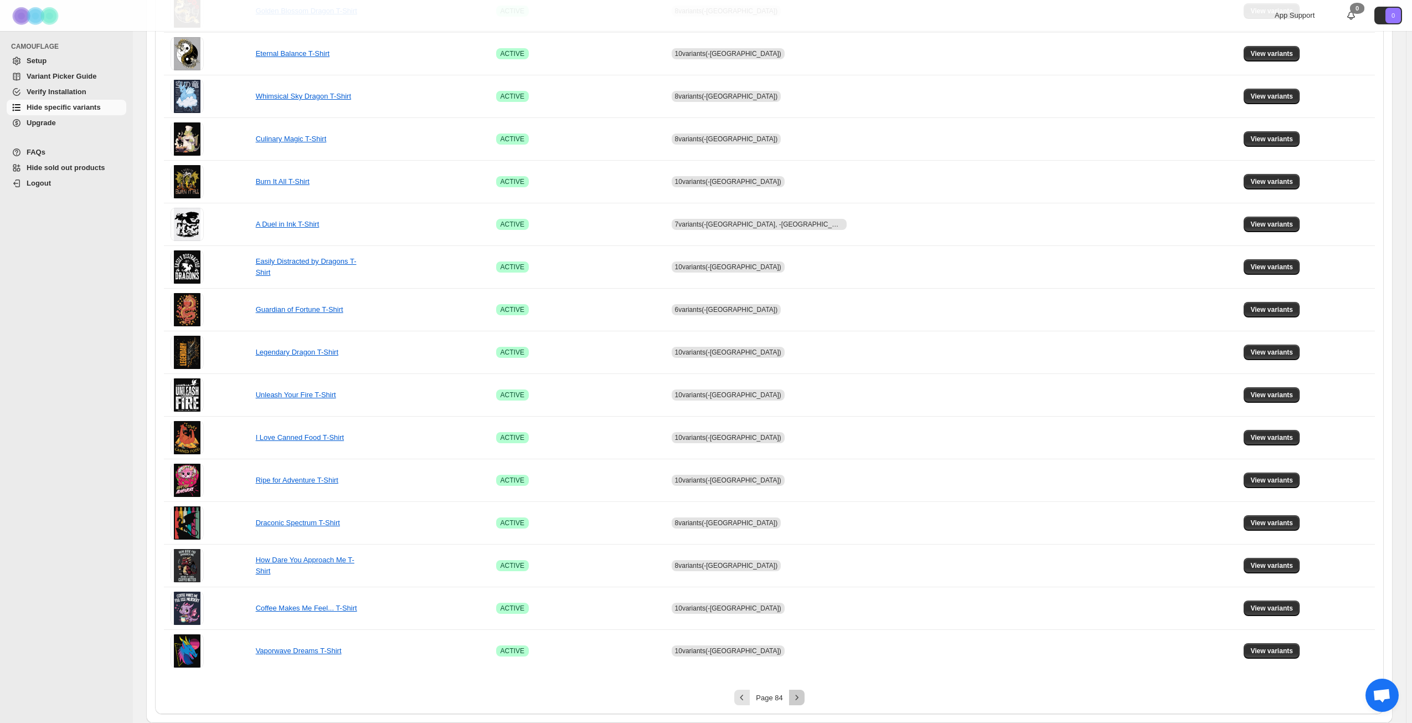
click at [803, 701] on icon "Next" at bounding box center [797, 697] width 11 height 11
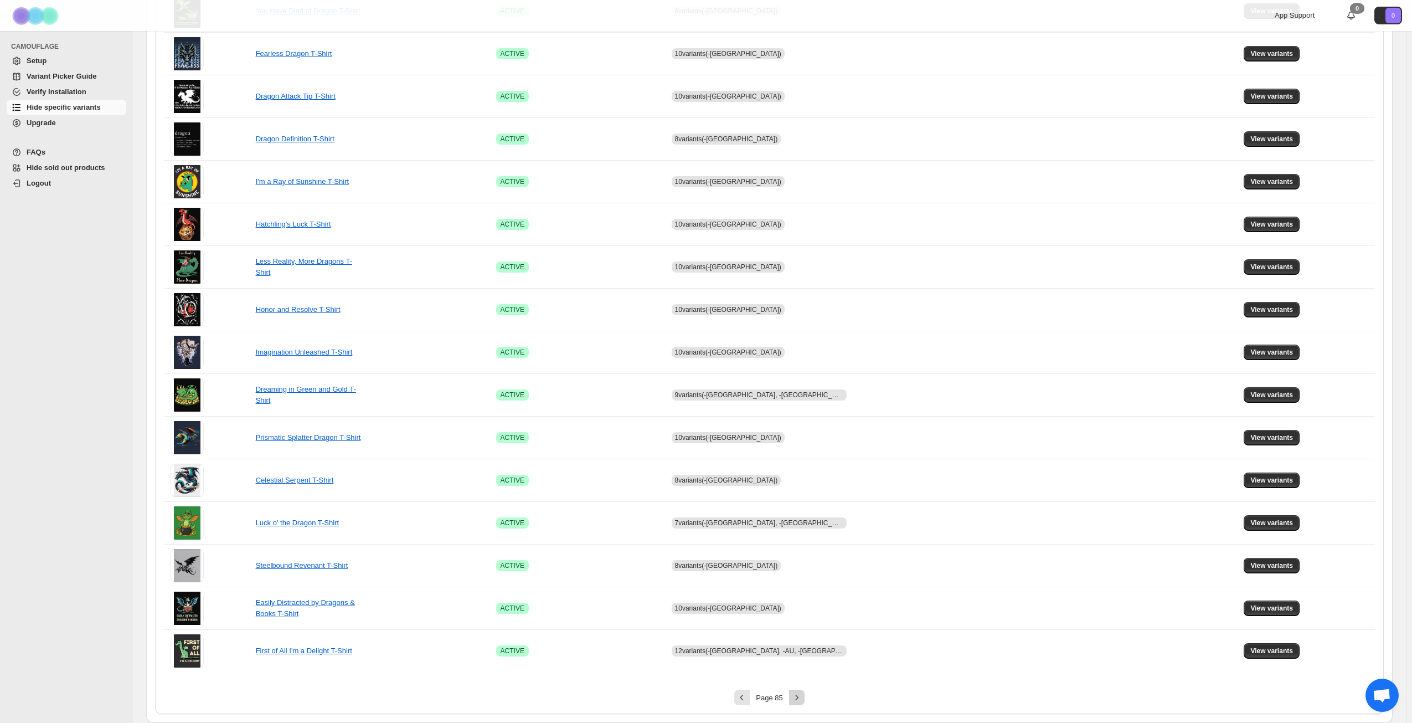
click at [802, 696] on icon "Next" at bounding box center [797, 697] width 11 height 11
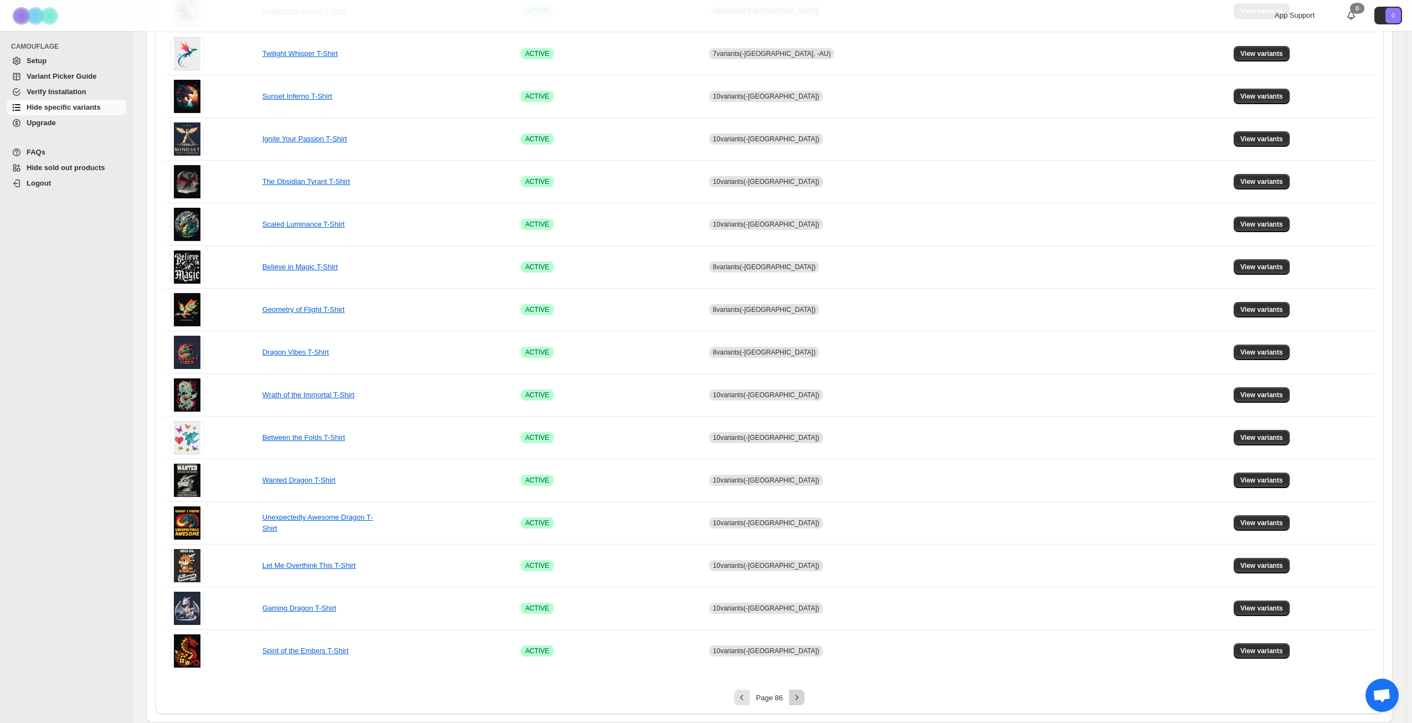
click at [802, 696] on icon "Next" at bounding box center [797, 697] width 11 height 11
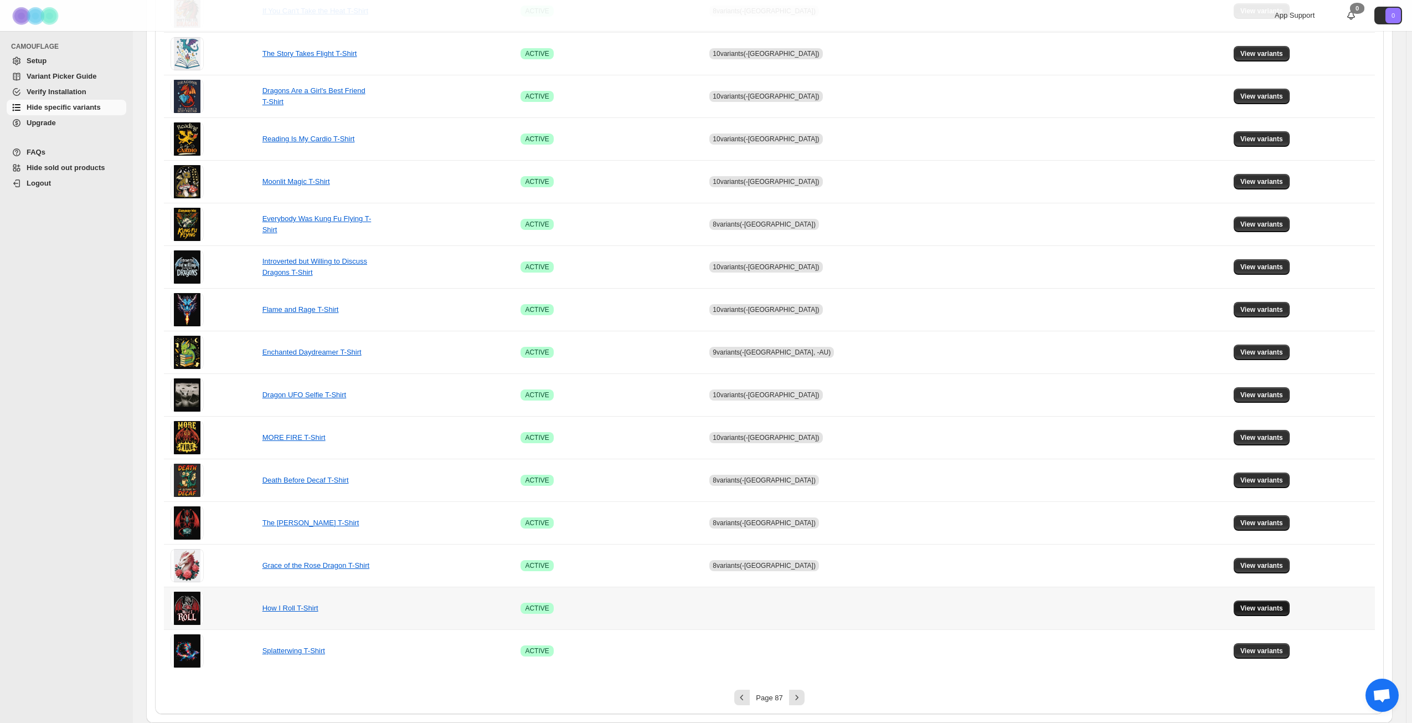
click at [1254, 613] on button "View variants" at bounding box center [1262, 608] width 56 height 16
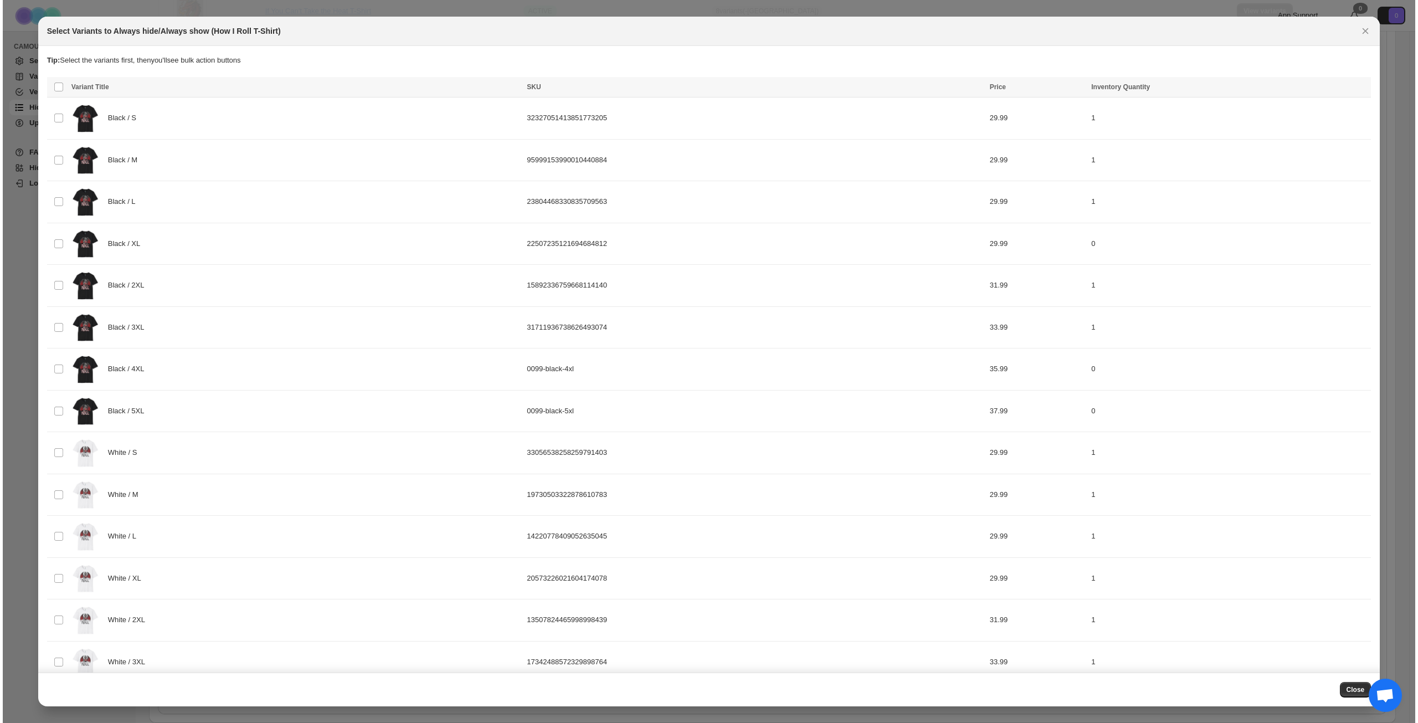
scroll to position [0, 0]
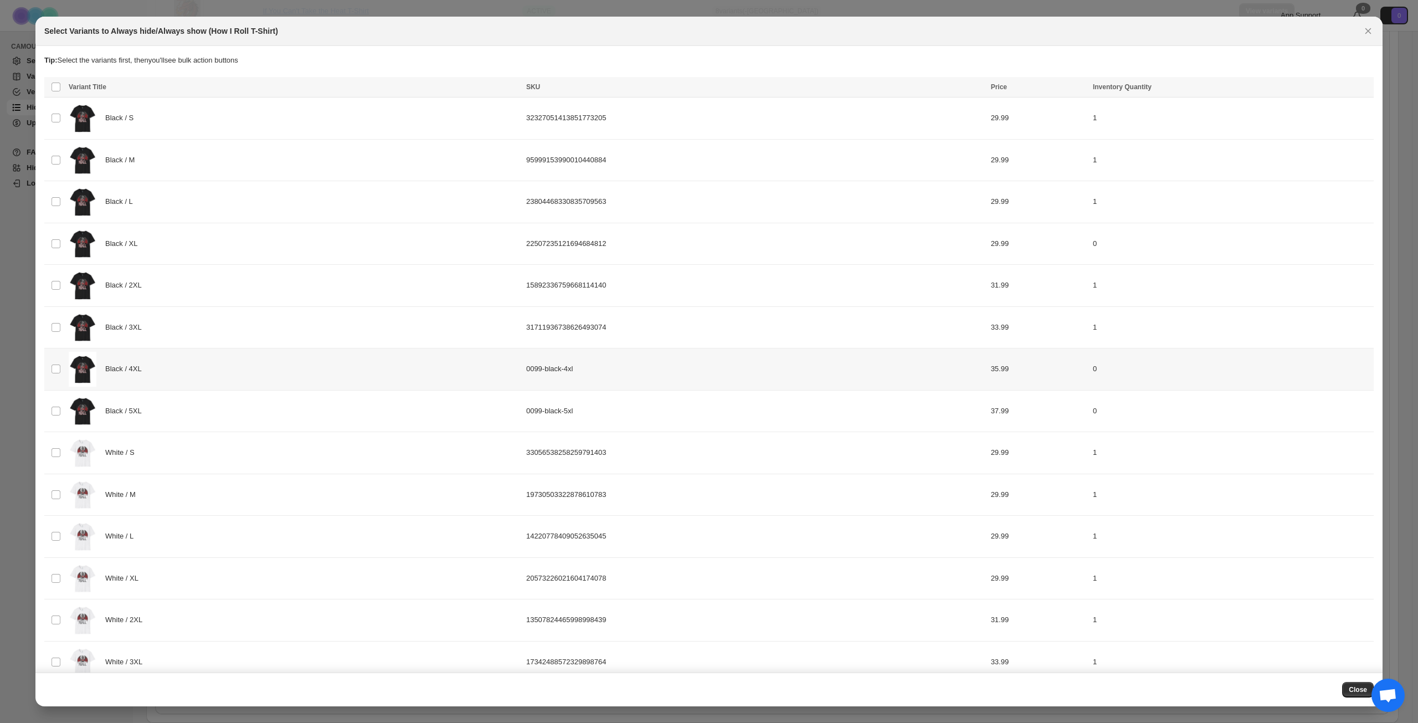
click at [240, 368] on div "Black / 4XL" at bounding box center [294, 369] width 451 height 35
click at [266, 422] on div "Black / 5XL" at bounding box center [294, 411] width 451 height 35
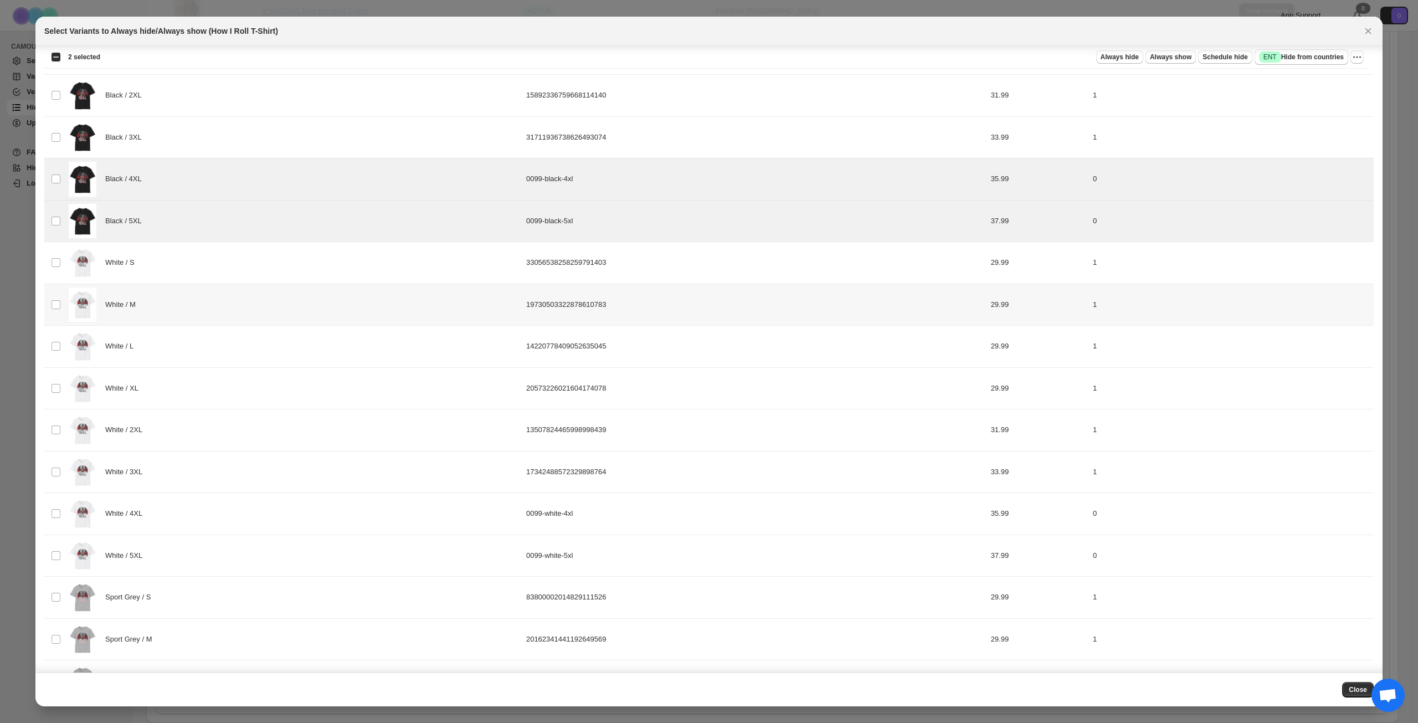
scroll to position [222, 0]
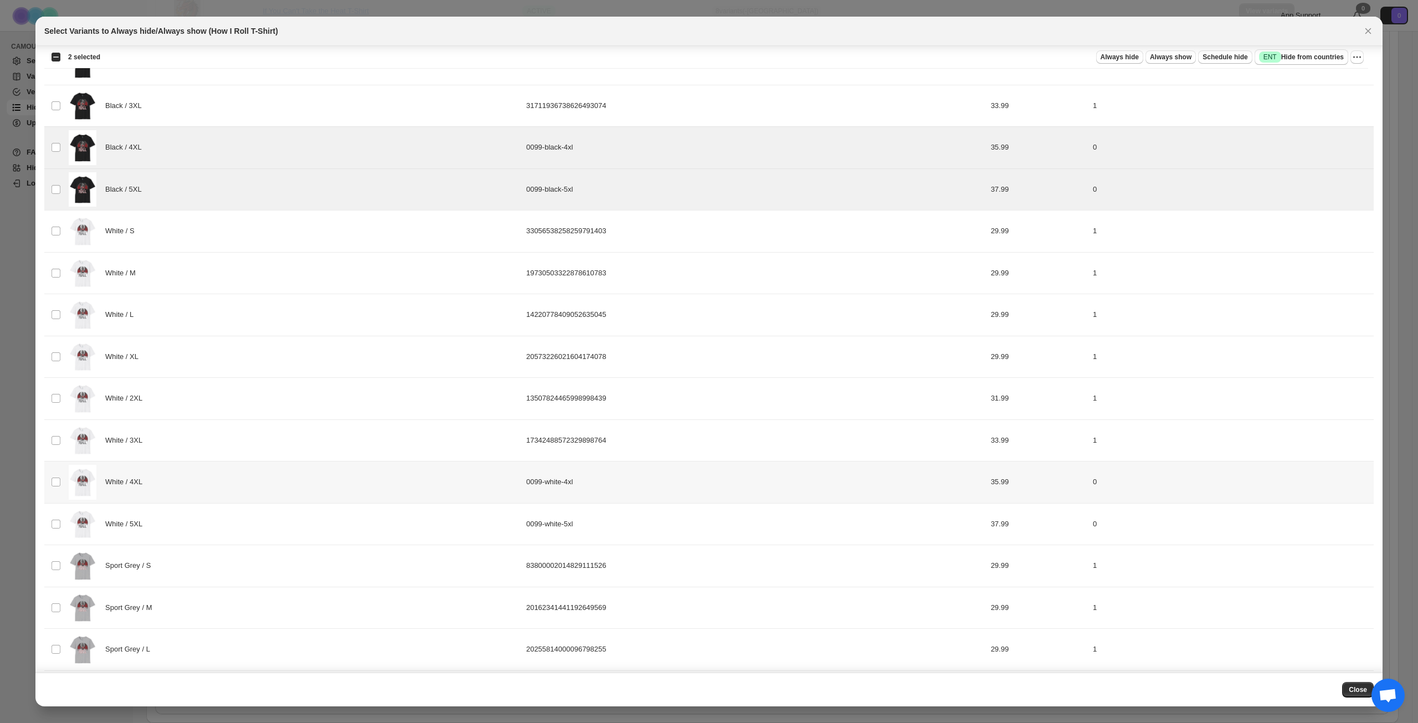
click at [270, 467] on div "White / 4XL" at bounding box center [294, 482] width 451 height 35
click at [276, 512] on div "White / 5XL" at bounding box center [294, 524] width 451 height 35
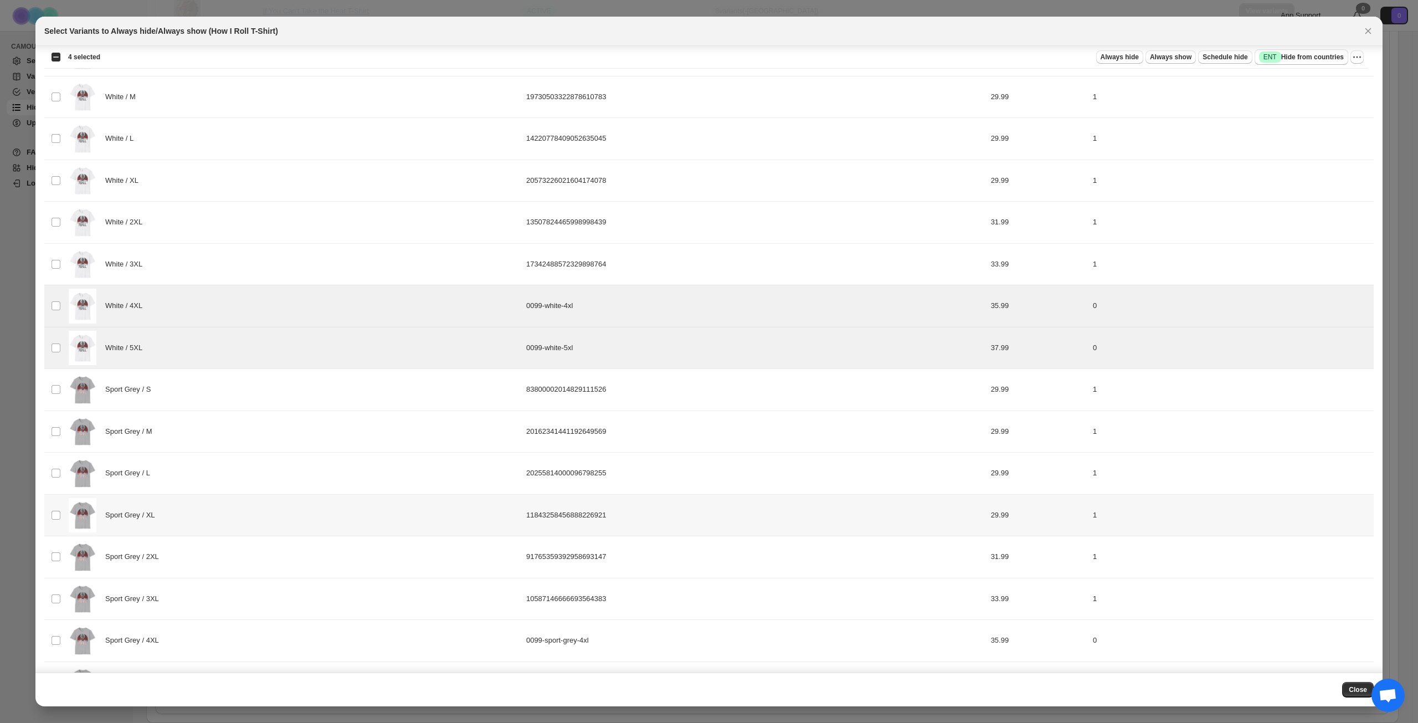
scroll to position [609, 0]
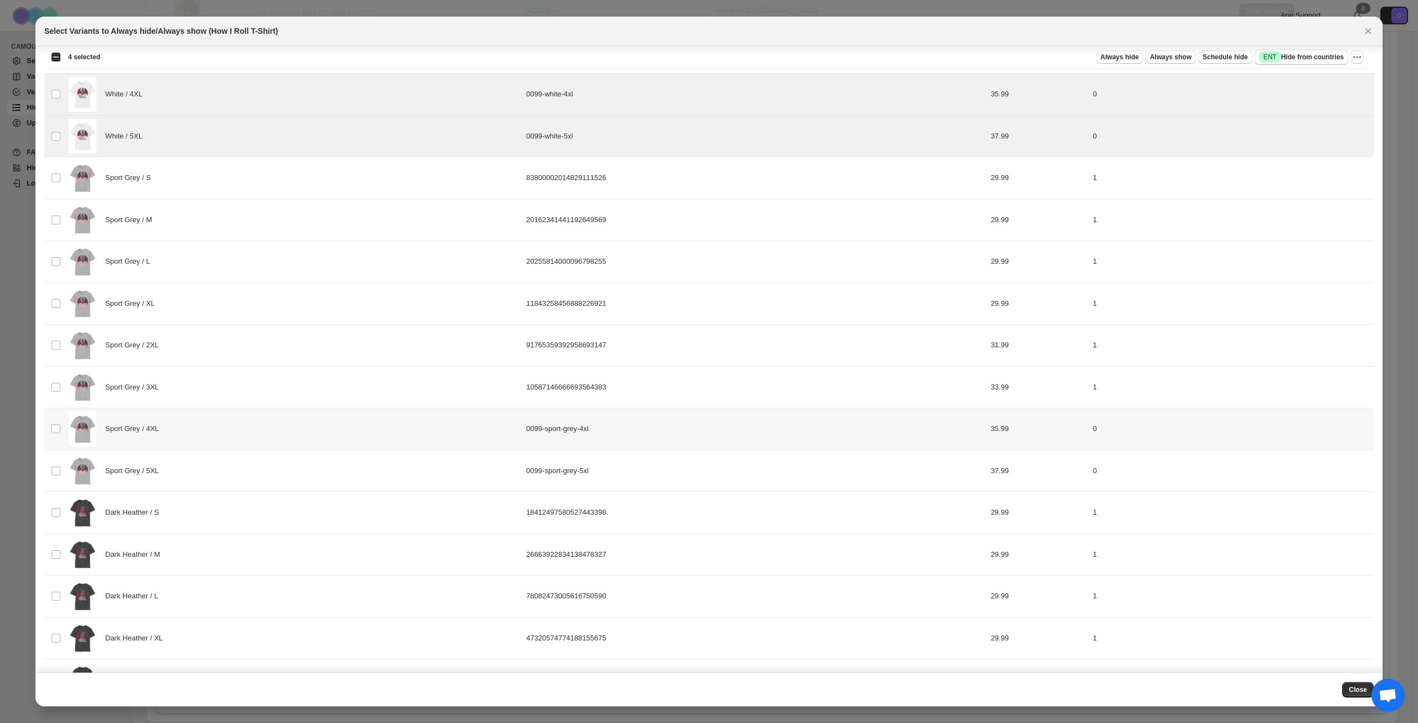
click at [290, 427] on div "Sport Grey / 4XL" at bounding box center [294, 429] width 451 height 35
click at [291, 476] on div "Sport Grey / 5XL" at bounding box center [294, 471] width 451 height 35
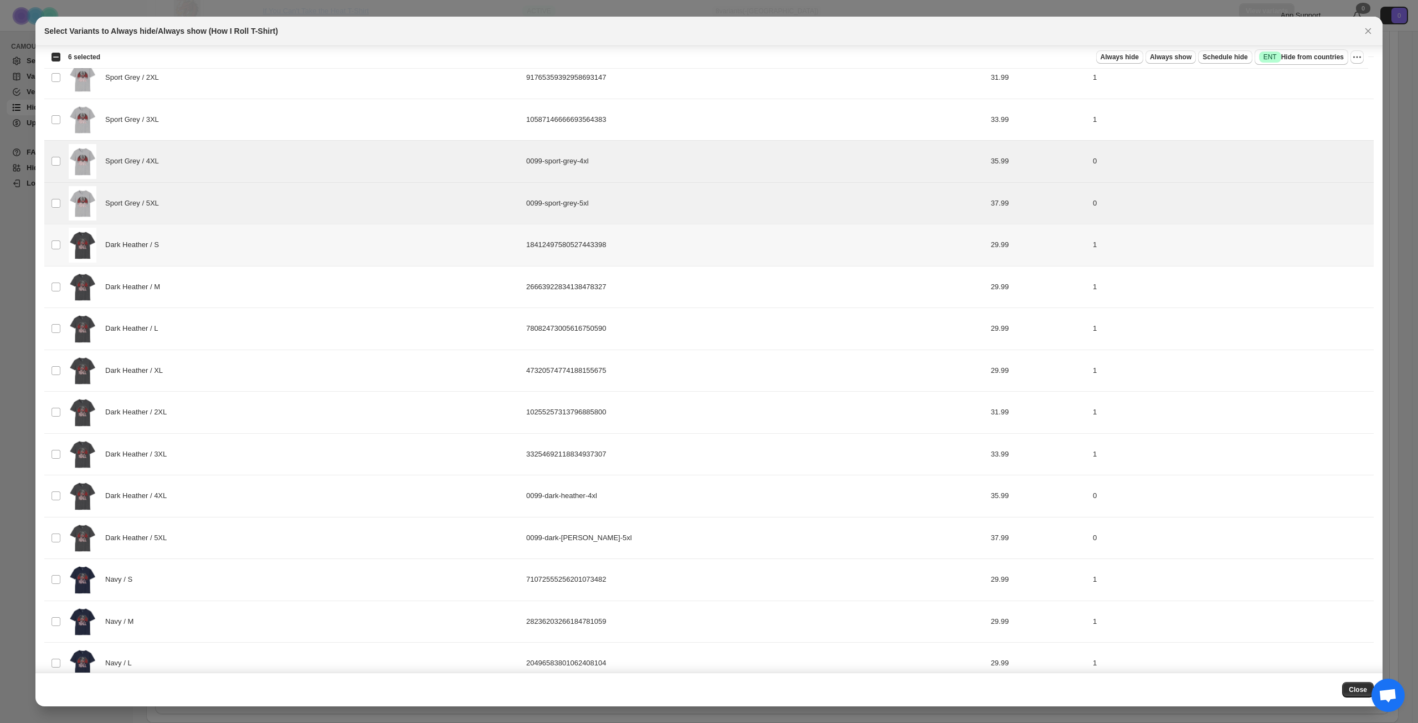
scroll to position [886, 0]
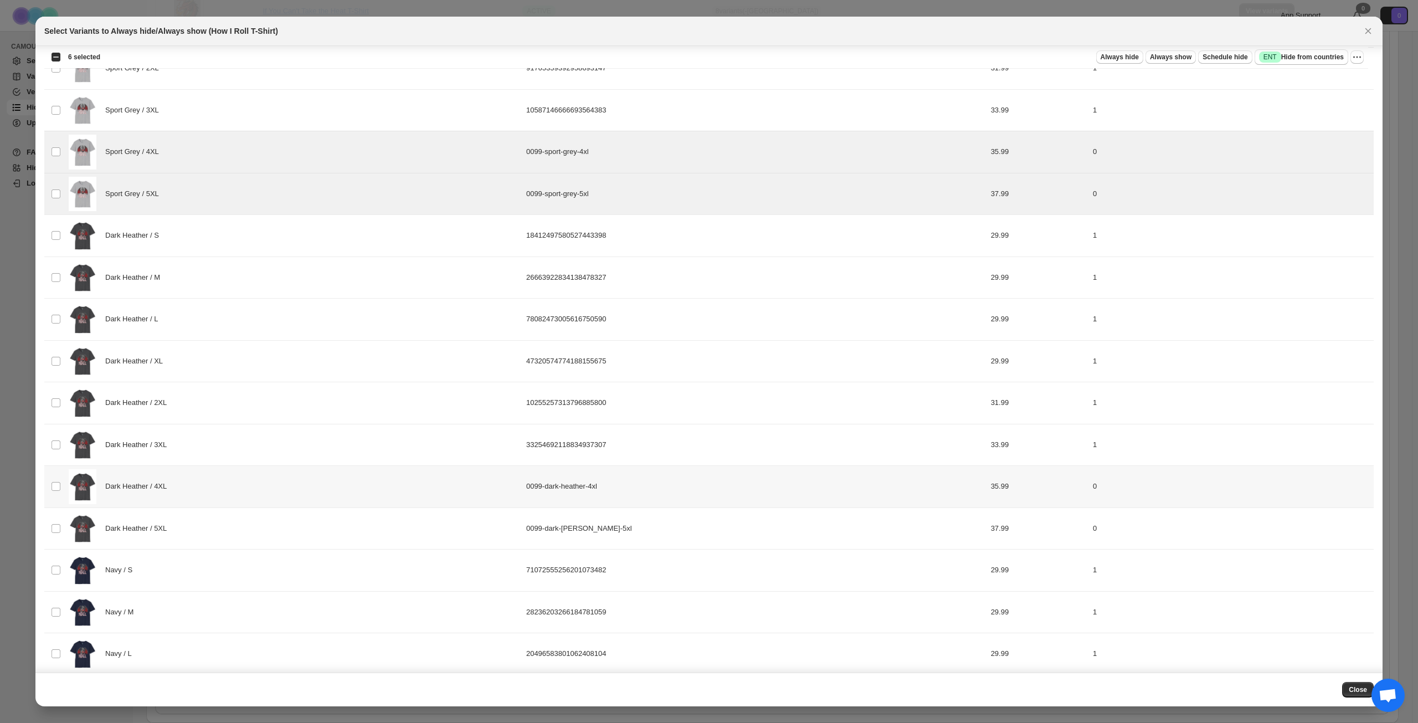
click at [299, 481] on div "Dark Heather / 4XL" at bounding box center [294, 486] width 451 height 35
click at [286, 516] on div "Dark Heather / 5XL" at bounding box center [294, 528] width 451 height 35
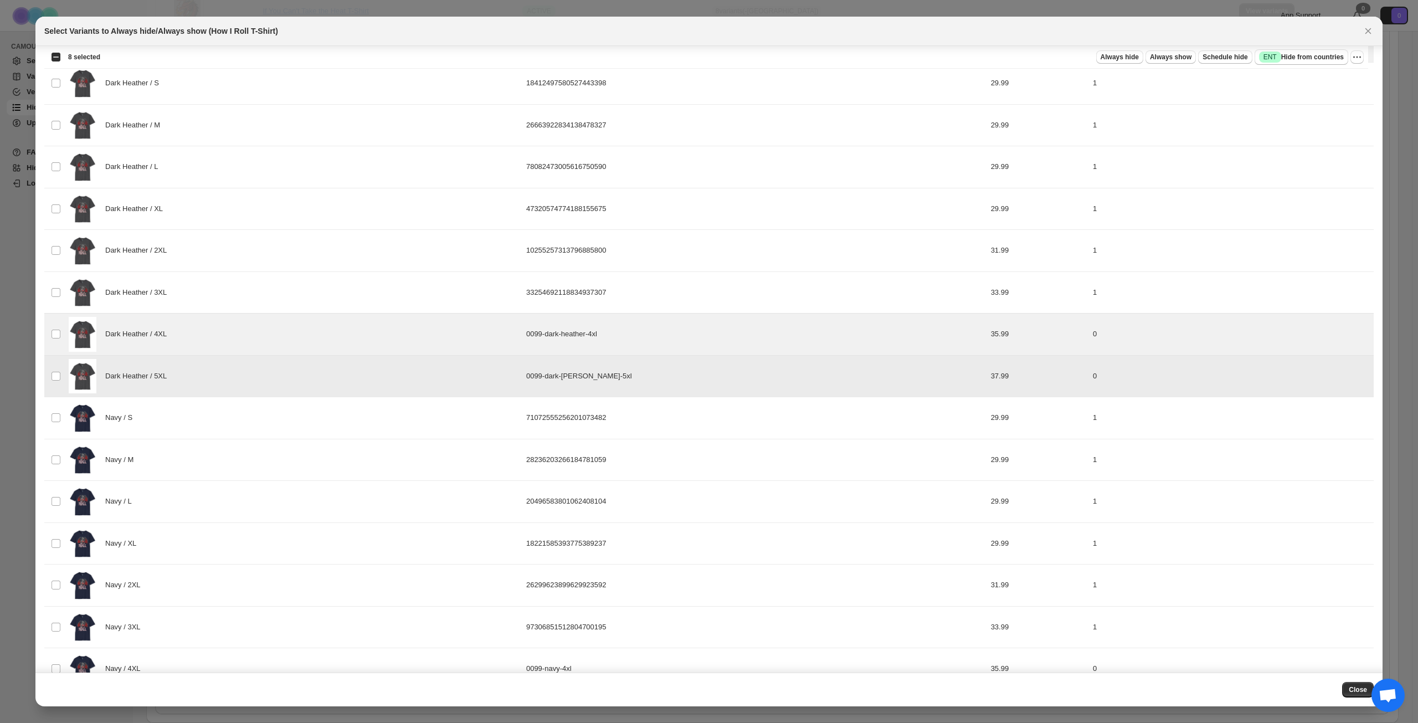
scroll to position [1106, 0]
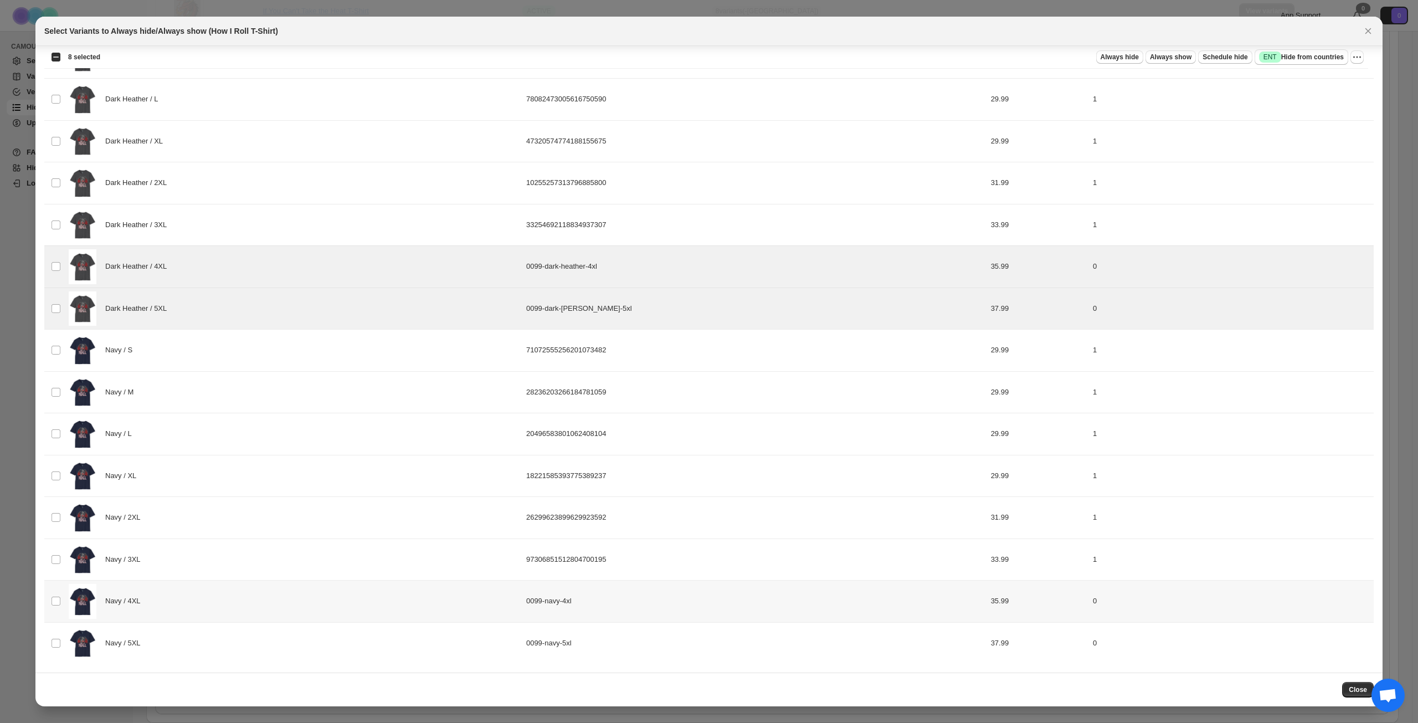
click at [284, 596] on div "Navy / 4XL" at bounding box center [294, 601] width 451 height 35
click at [285, 654] on div "Navy / 5XL" at bounding box center [294, 643] width 451 height 35
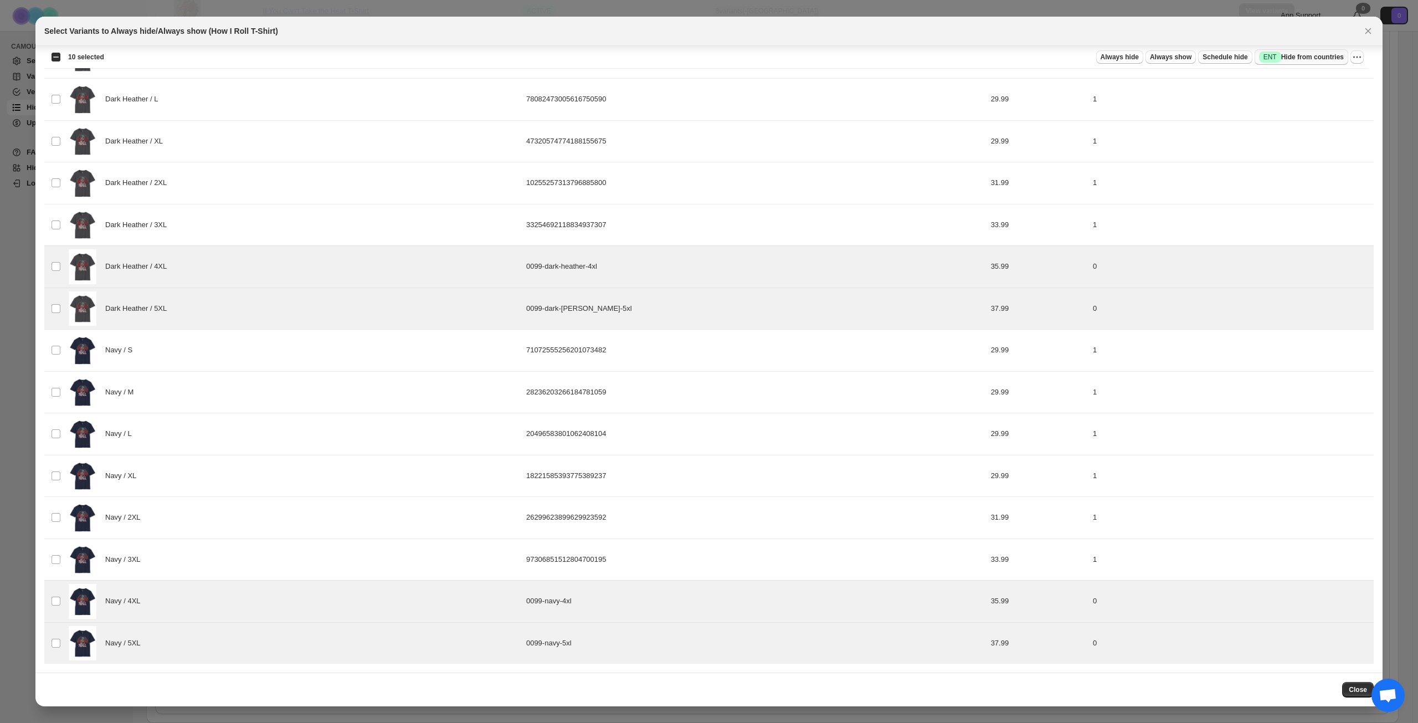
click at [1318, 63] on button "Success ENT Hide from countries" at bounding box center [1302, 57] width 94 height 16
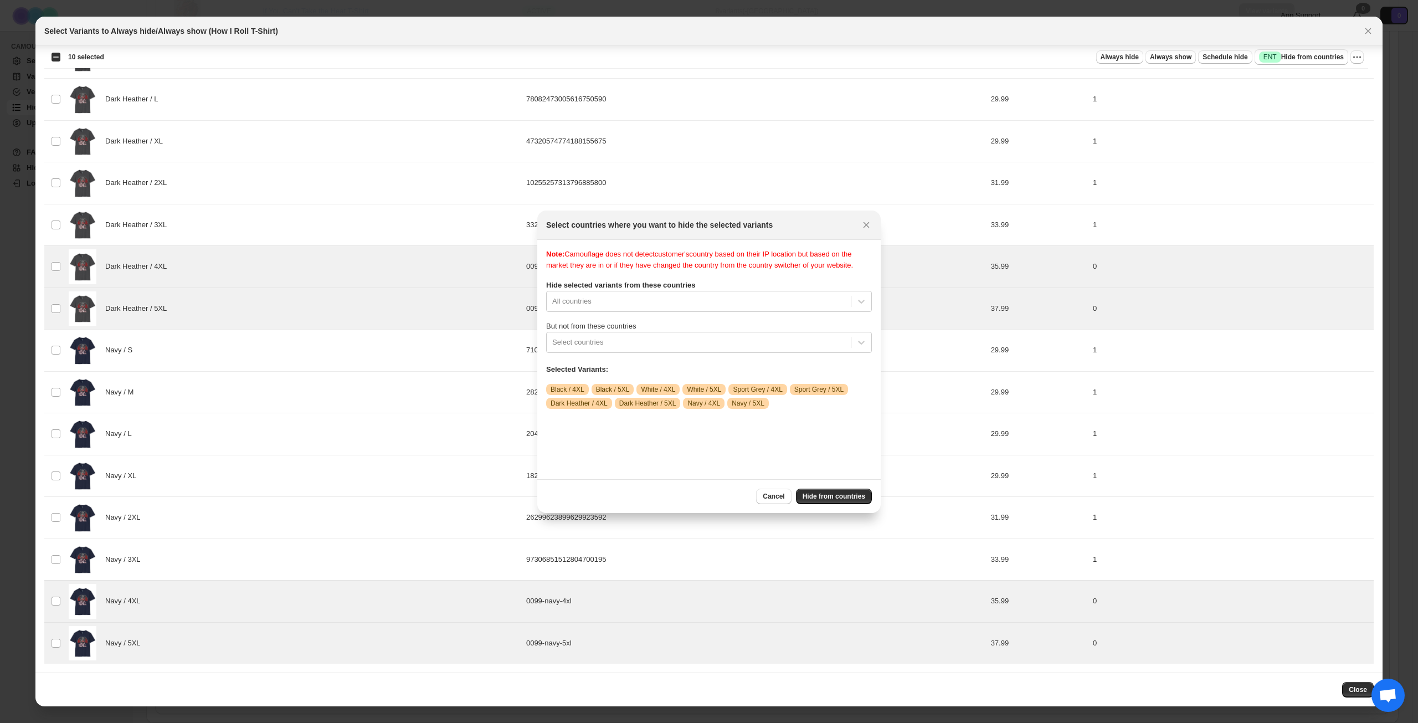
click at [709, 332] on label "But not from these countries" at bounding box center [709, 326] width 326 height 11
click at [705, 349] on div ":r1dn:" at bounding box center [698, 342] width 293 height 13
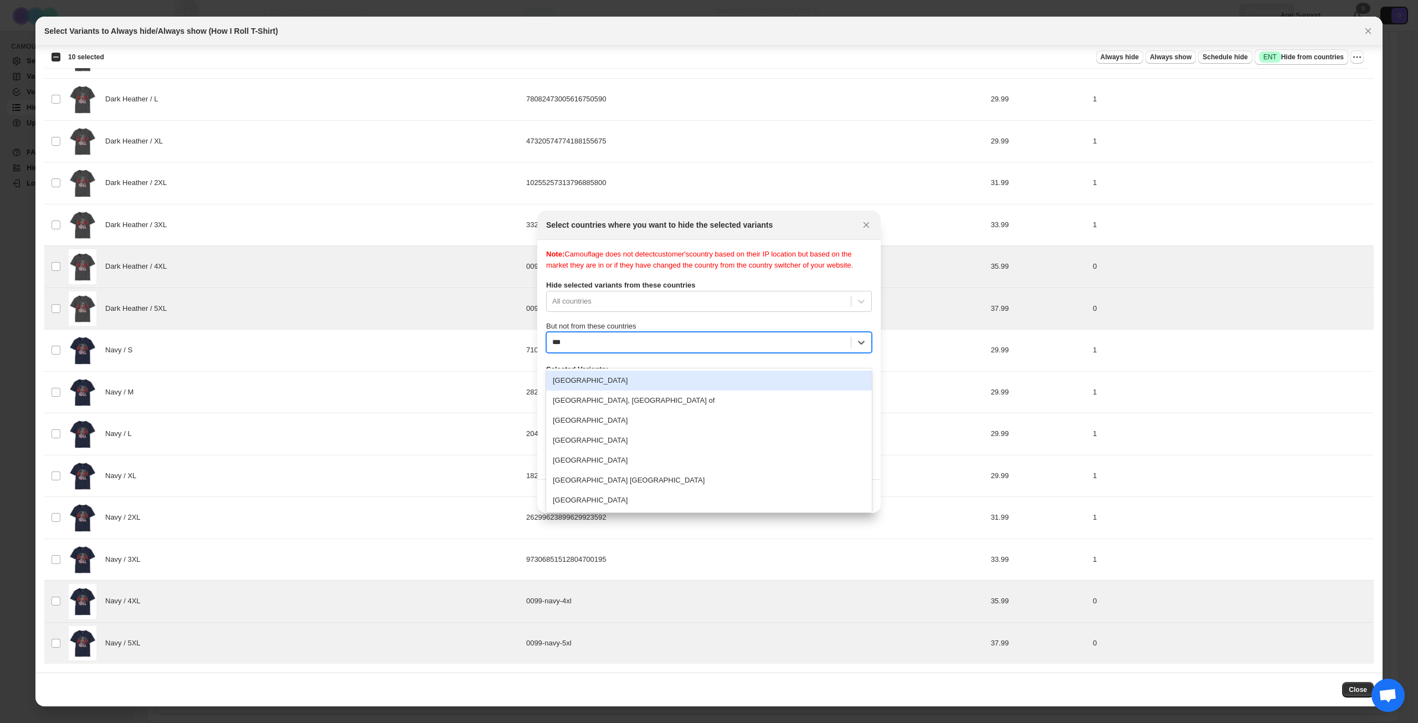
type input "****"
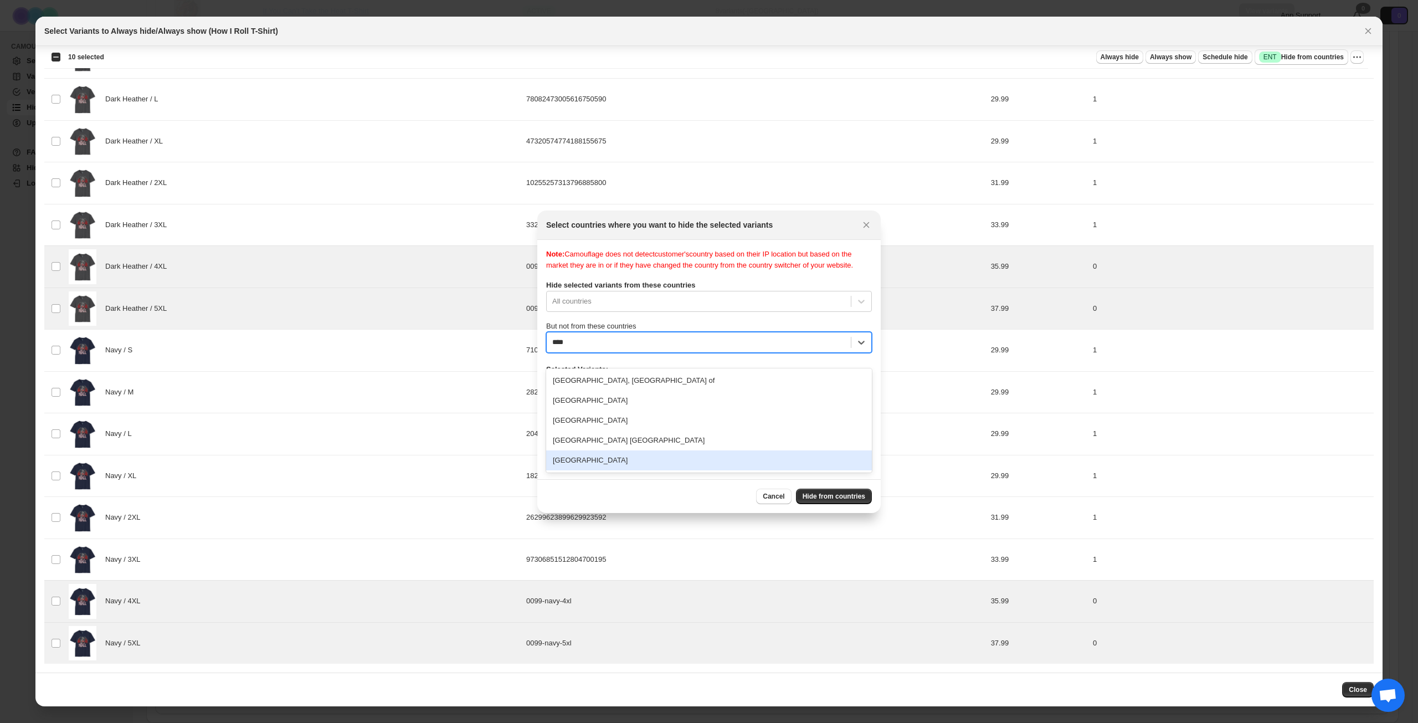
click at [675, 462] on div "[GEOGRAPHIC_DATA]" at bounding box center [709, 460] width 326 height 20
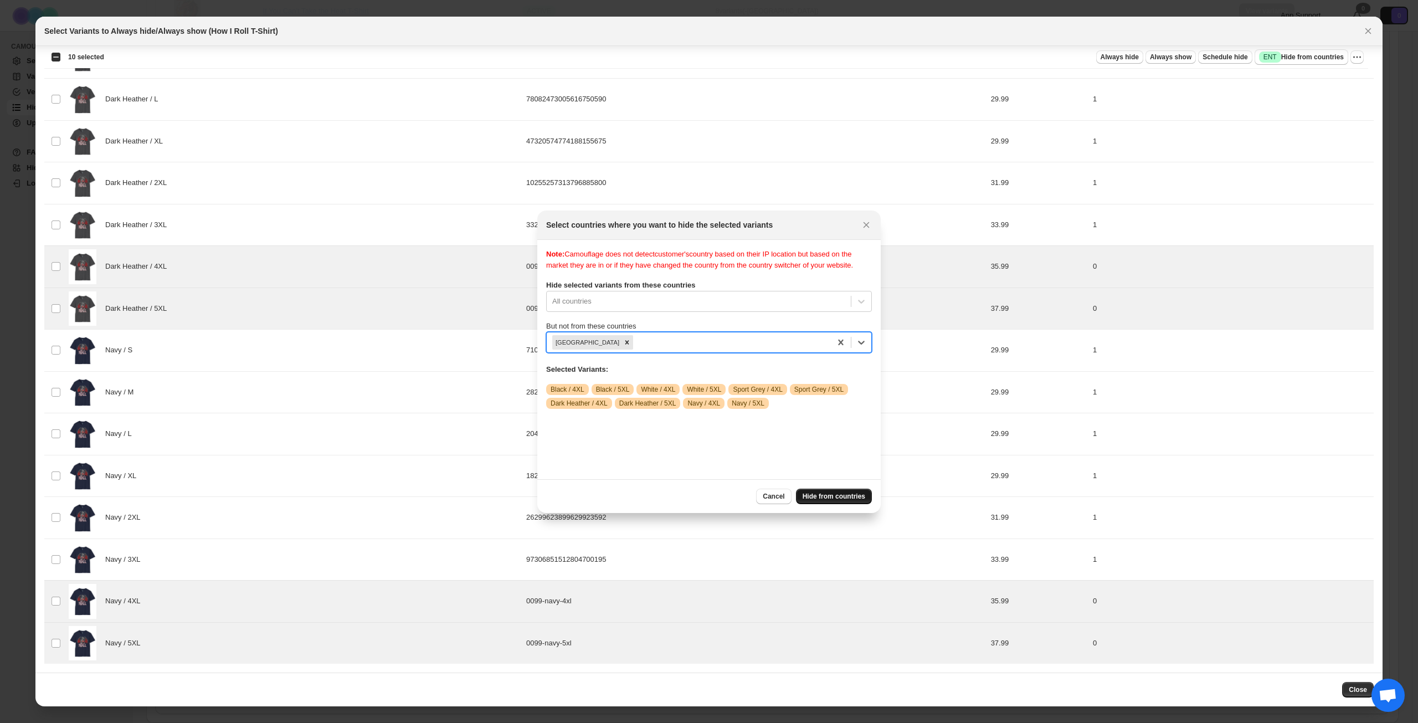
click at [830, 497] on span "Hide from countries" at bounding box center [834, 496] width 63 height 9
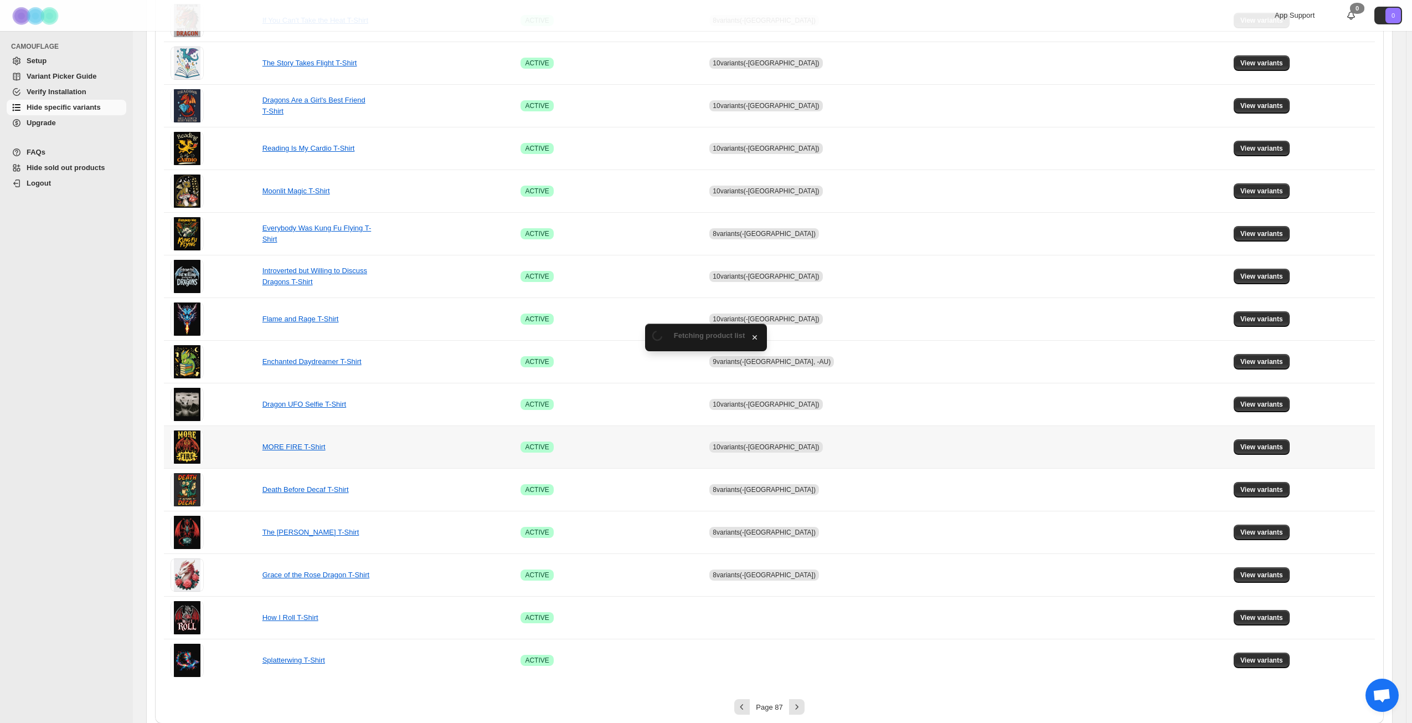
scroll to position [414, 0]
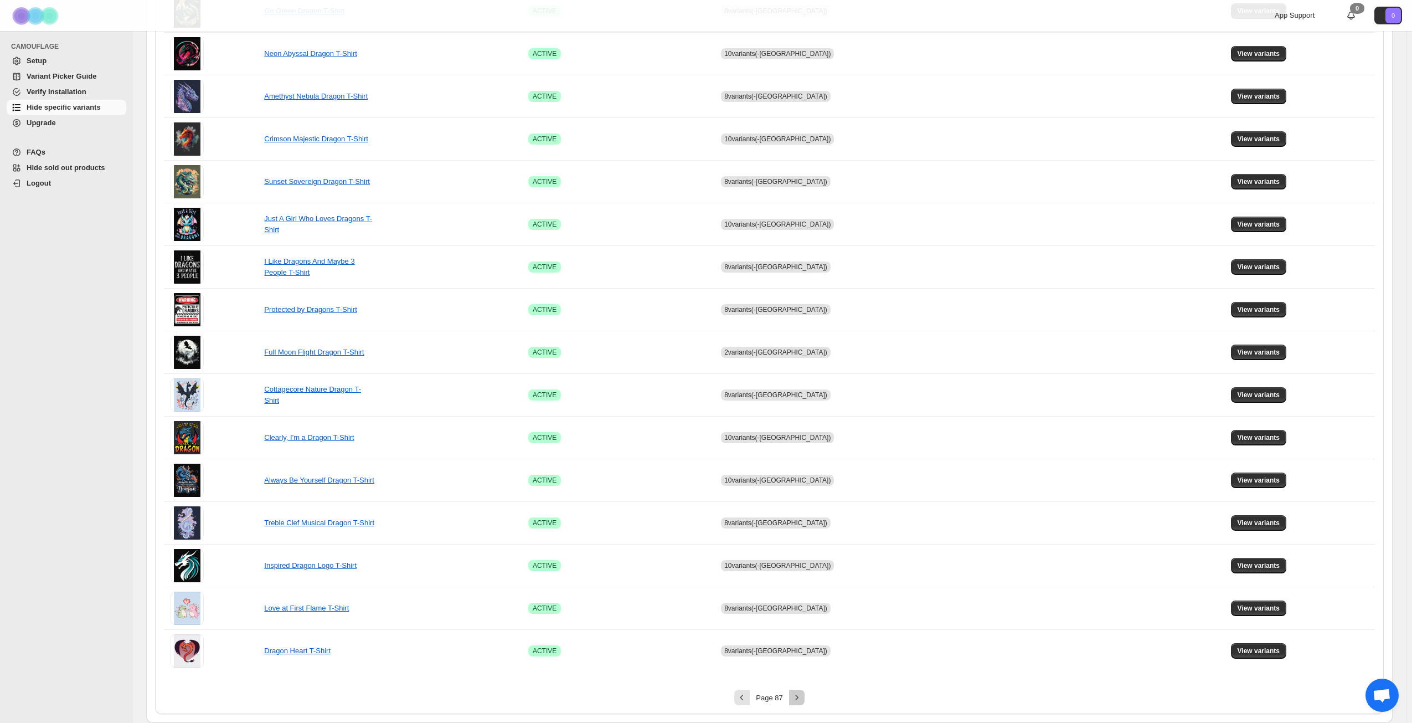
click at [799, 696] on icon "Next" at bounding box center [797, 697] width 11 height 11
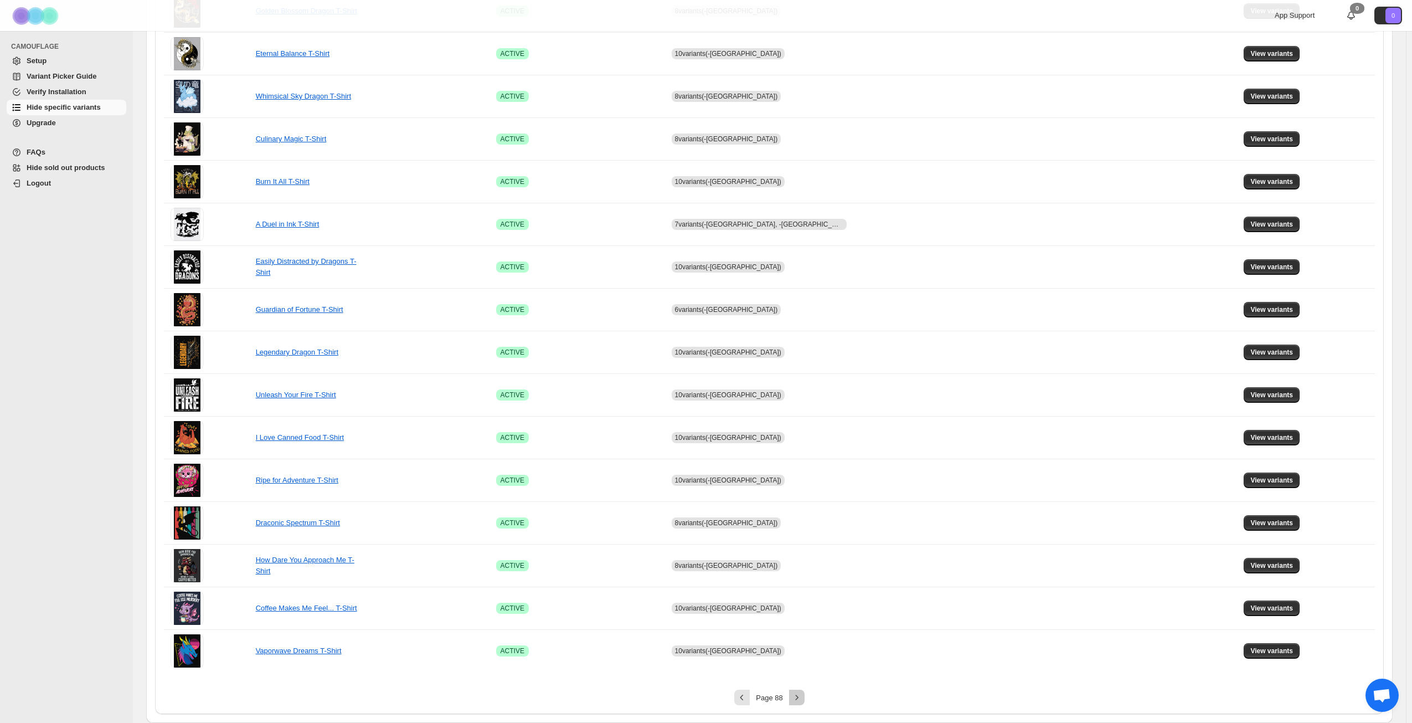
click at [803, 698] on icon "Next" at bounding box center [797, 697] width 11 height 11
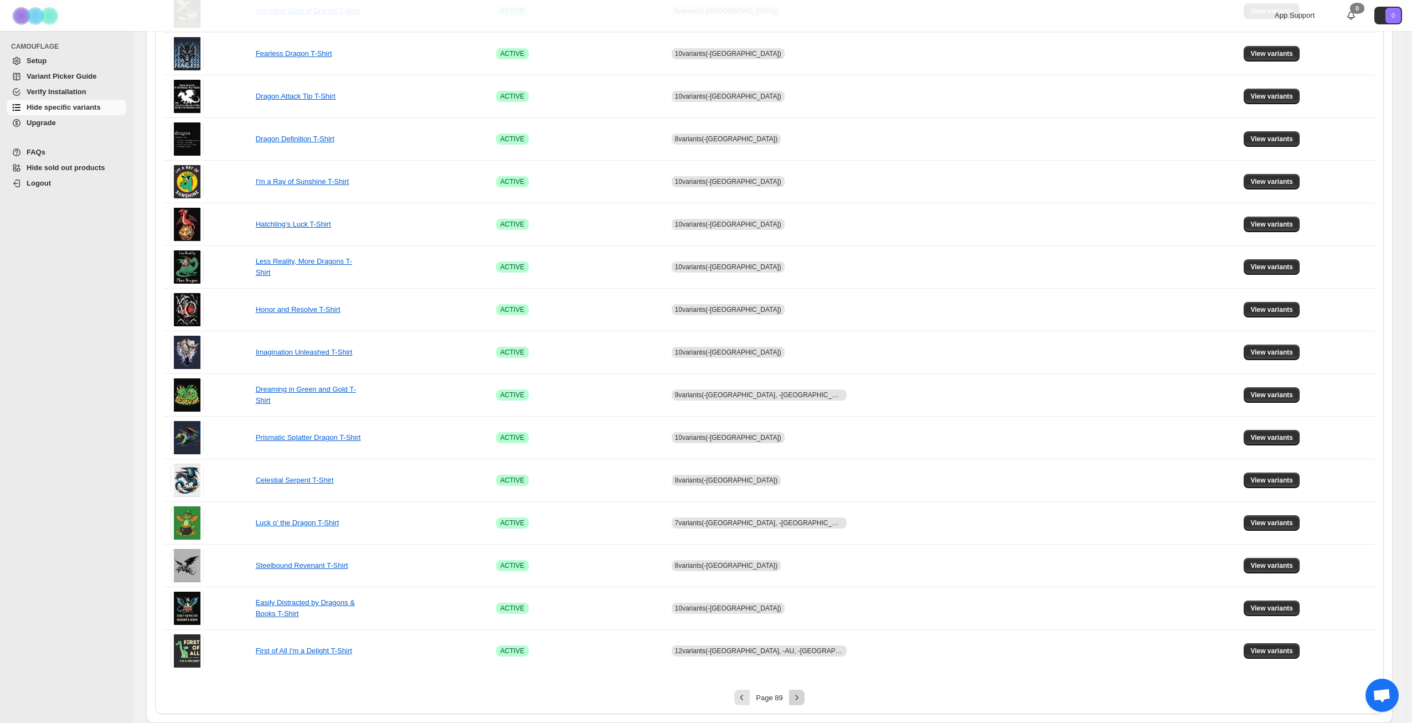
click at [803, 698] on icon "Next" at bounding box center [797, 697] width 11 height 11
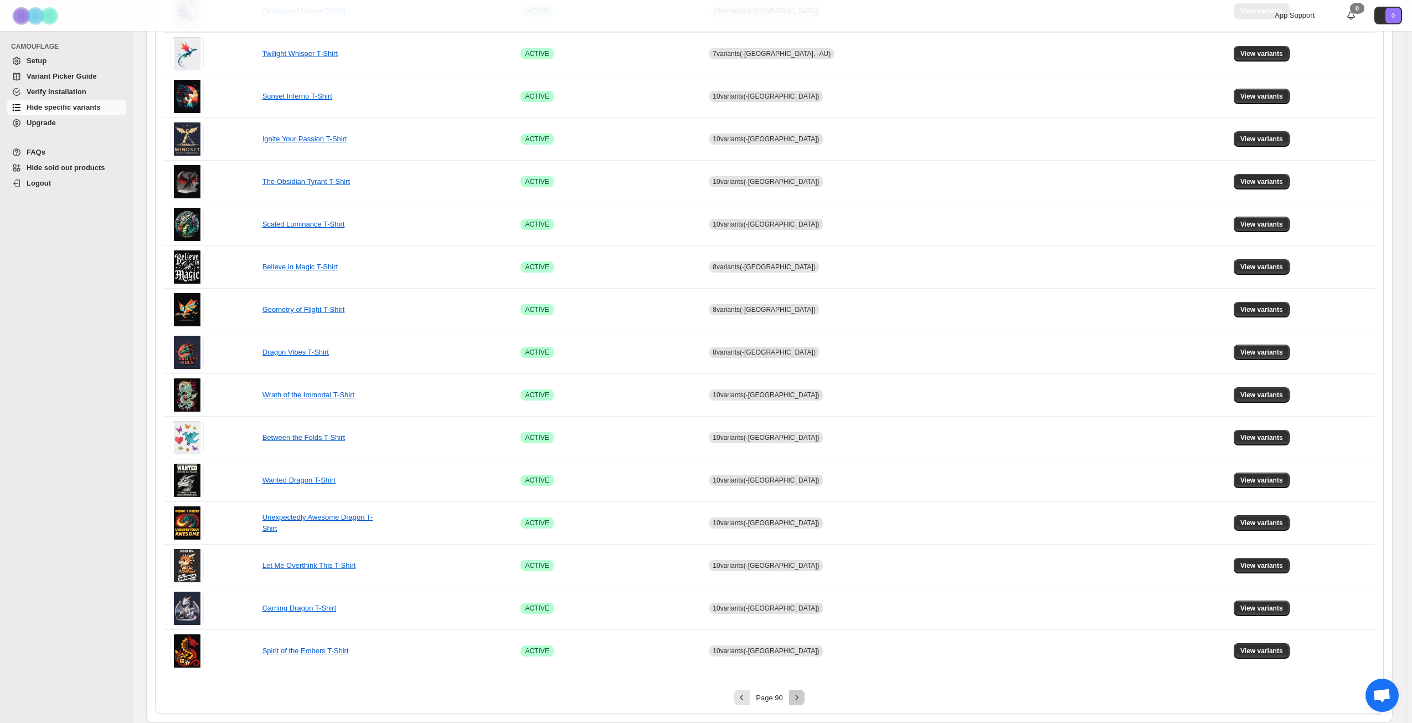
click at [803, 698] on icon "Next" at bounding box center [797, 697] width 11 height 11
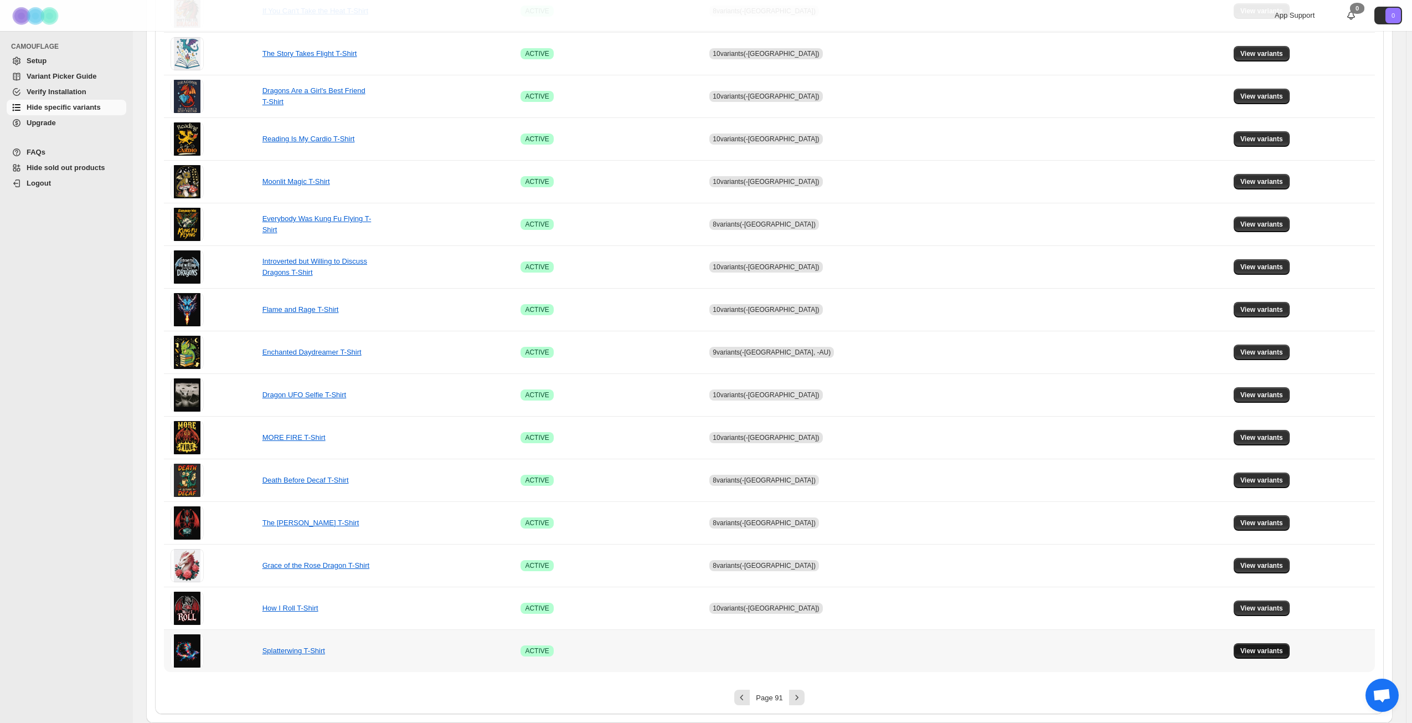
click at [1247, 651] on span "View variants" at bounding box center [1262, 650] width 43 height 9
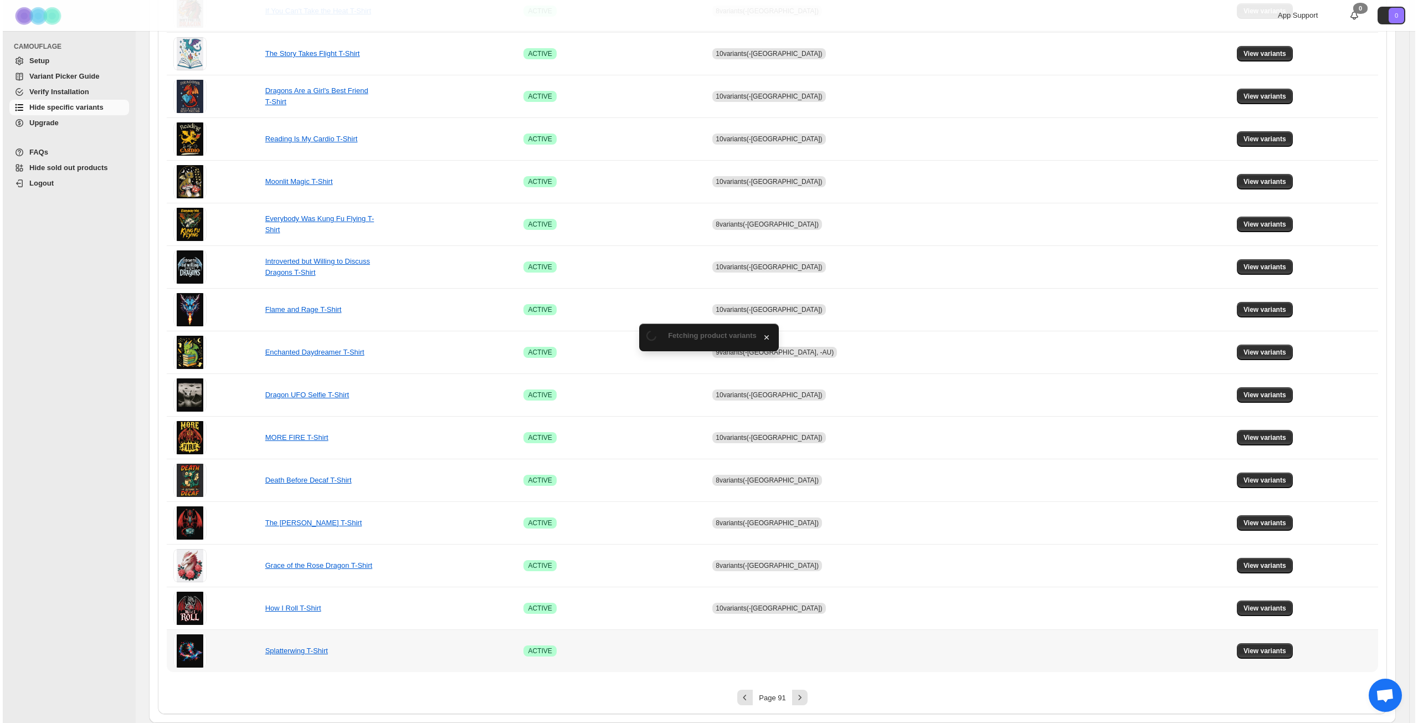
scroll to position [0, 0]
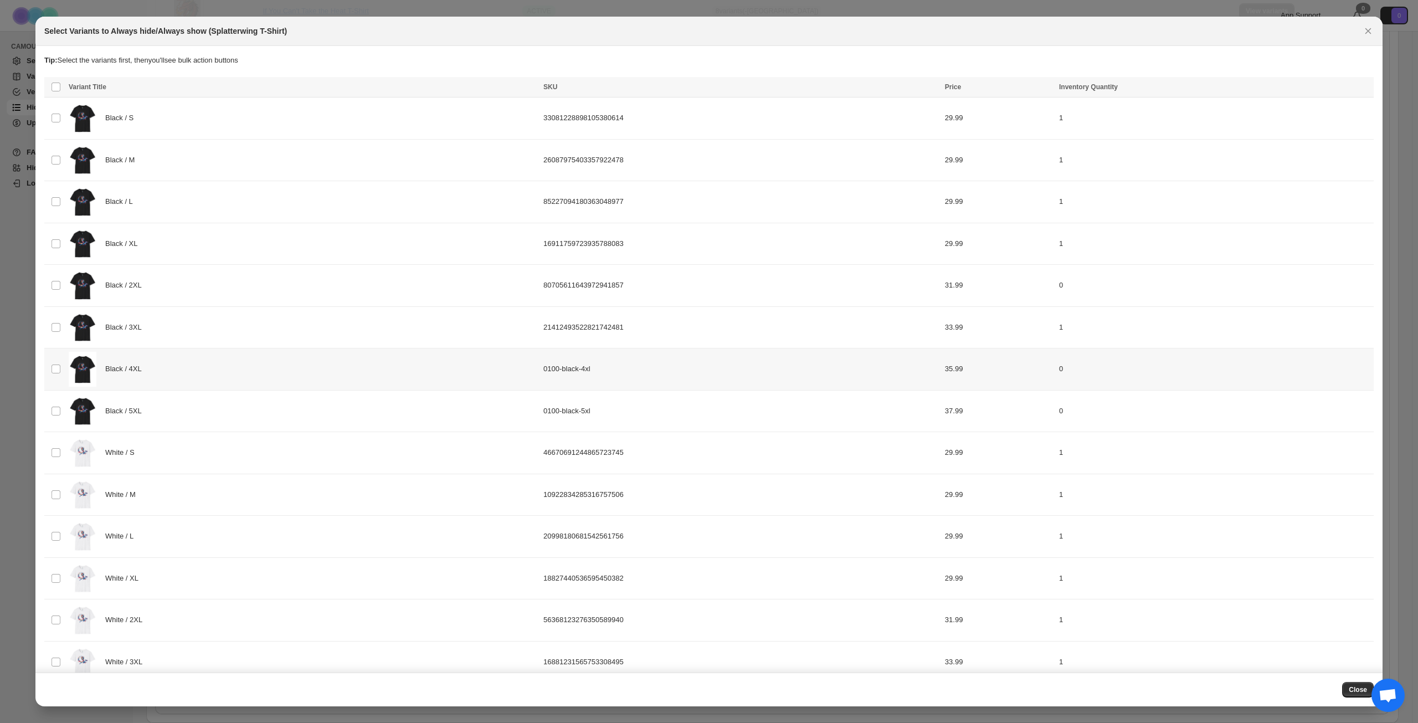
click at [245, 368] on div "Black / 4XL" at bounding box center [303, 369] width 468 height 35
click at [250, 407] on div "Black / 5XL" at bounding box center [303, 411] width 468 height 35
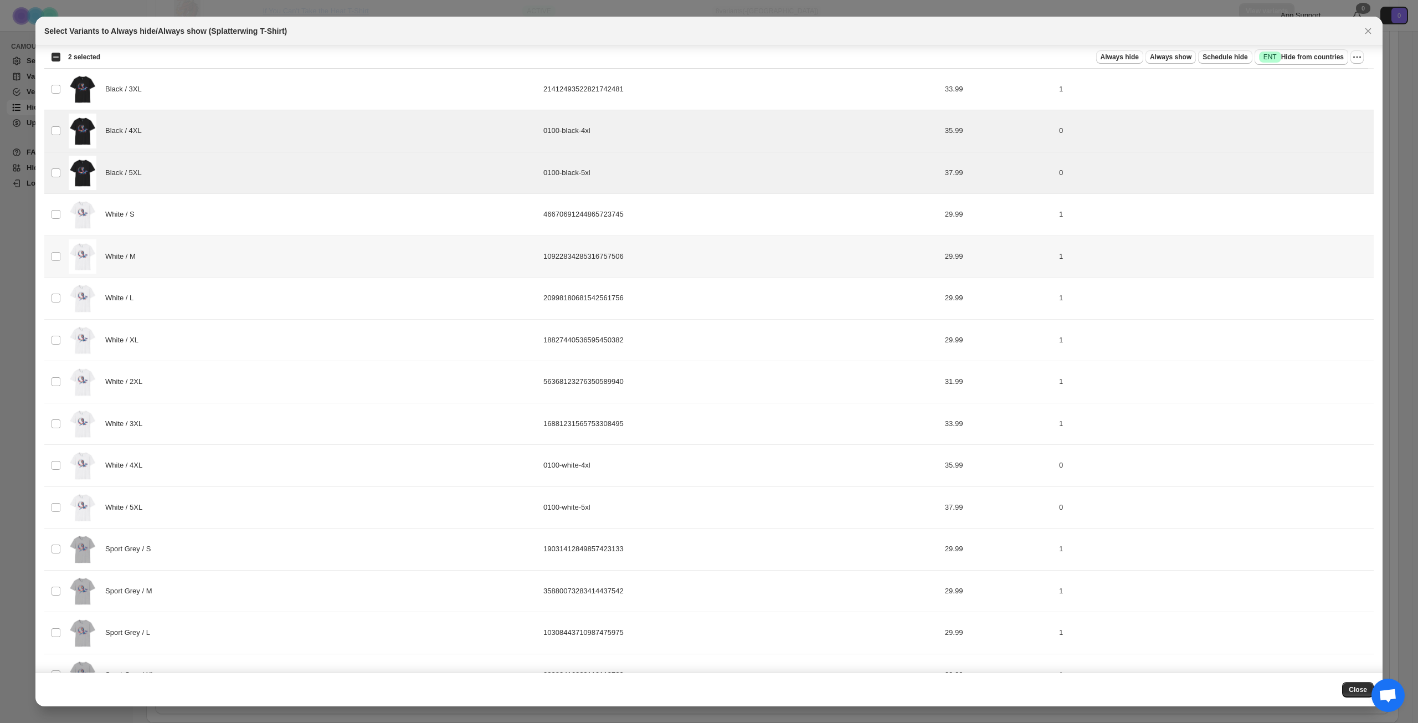
scroll to position [244, 0]
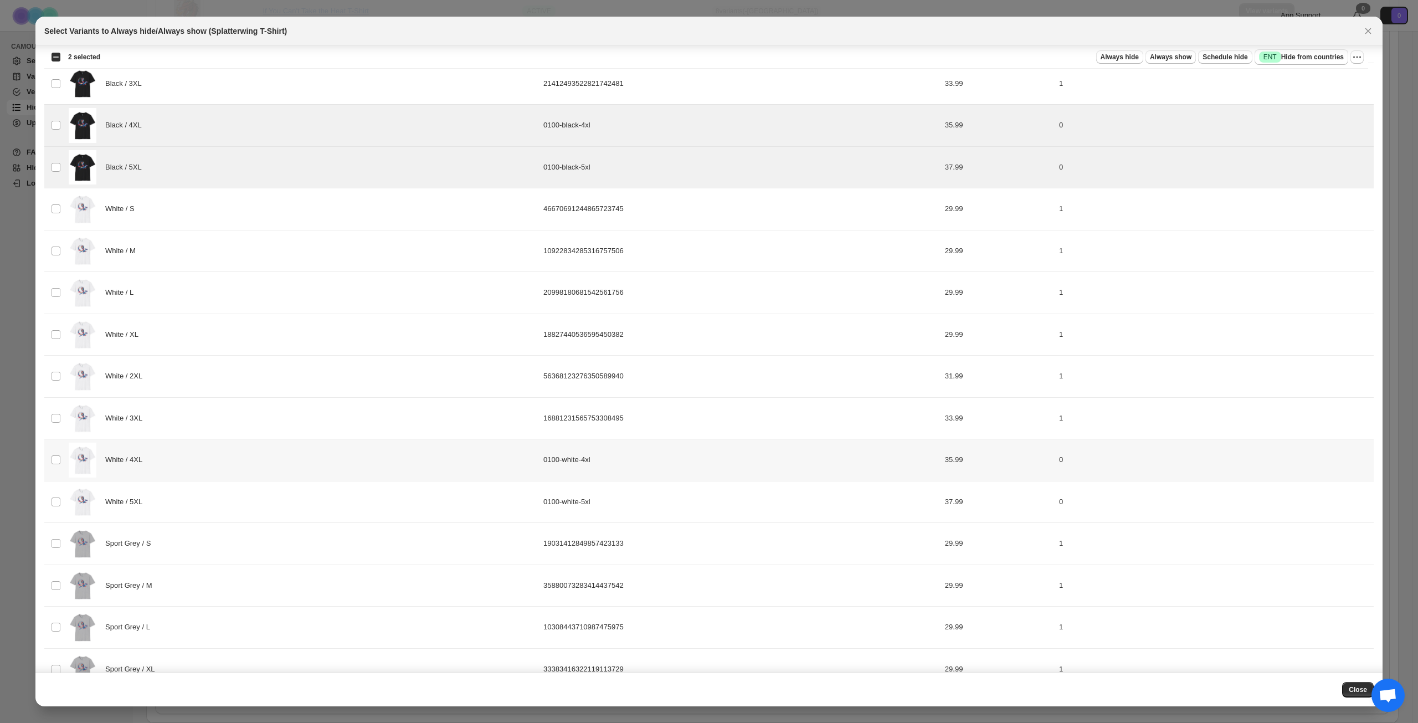
click at [264, 462] on div "White / 4XL" at bounding box center [303, 460] width 468 height 35
click at [255, 489] on div "White / 5XL" at bounding box center [303, 502] width 468 height 35
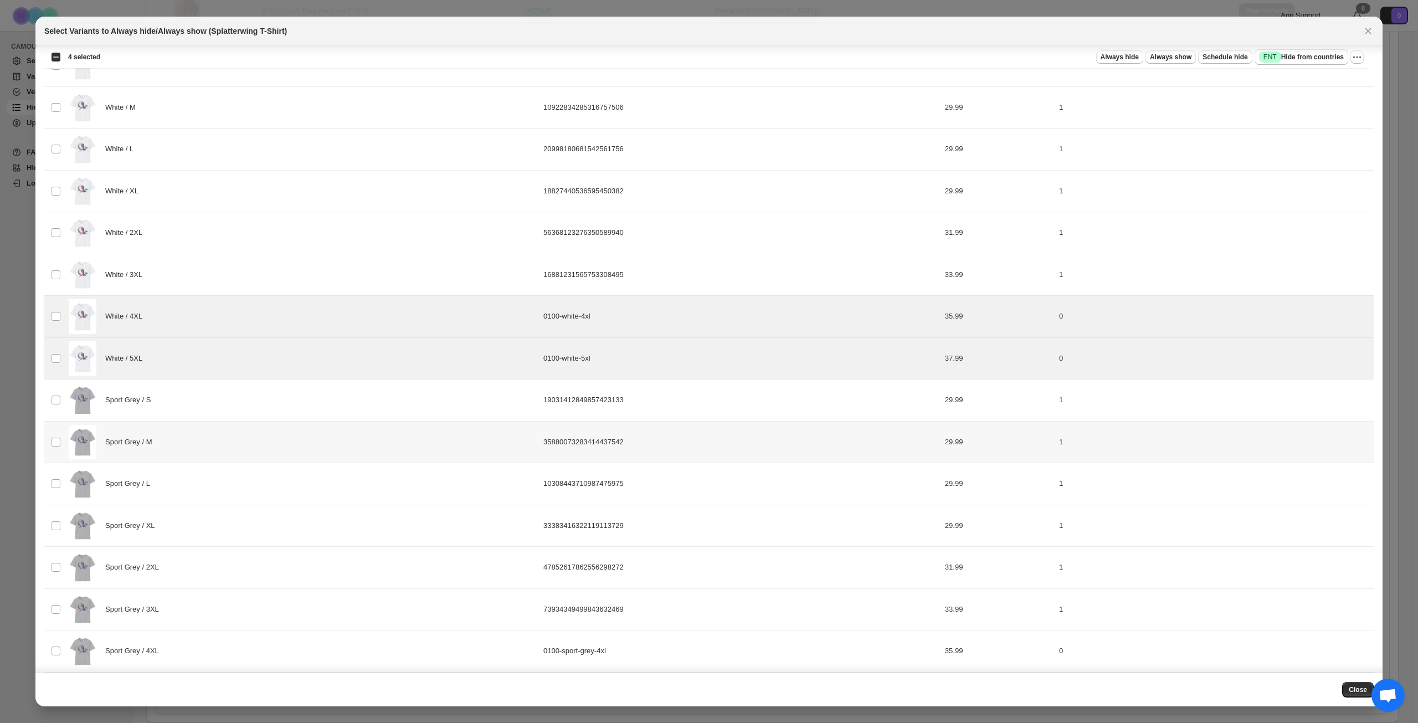
scroll to position [521, 0]
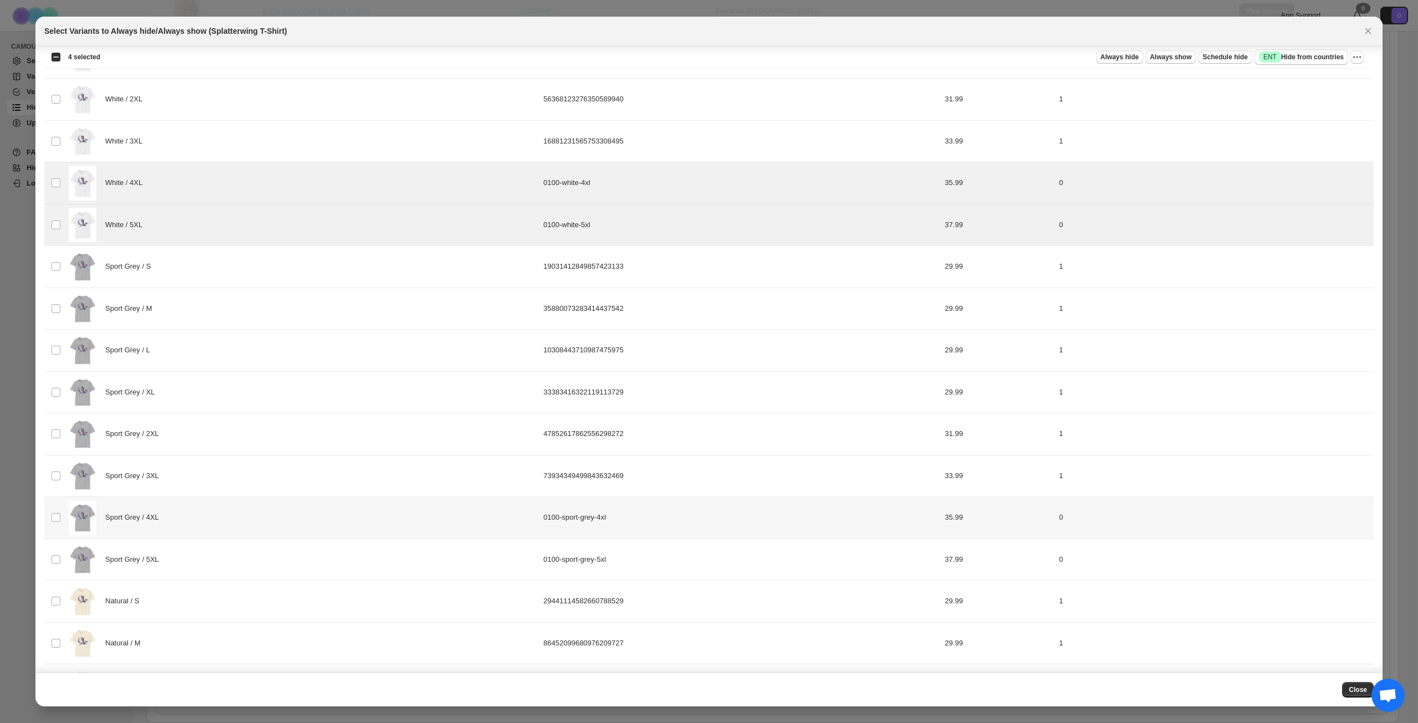
click at [256, 515] on div "Sport Grey / 4XL" at bounding box center [303, 517] width 468 height 35
click at [250, 544] on div "Sport Grey / 5XL" at bounding box center [303, 559] width 468 height 35
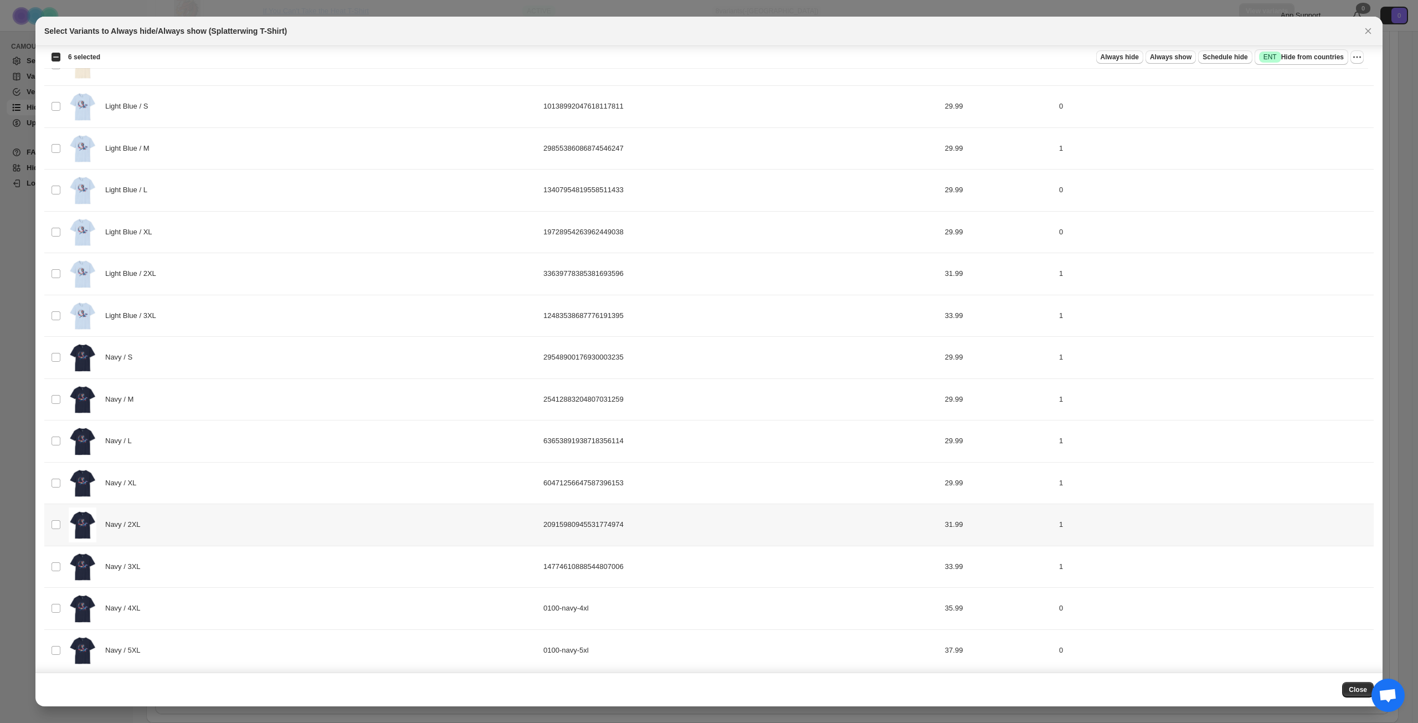
scroll to position [1273, 0]
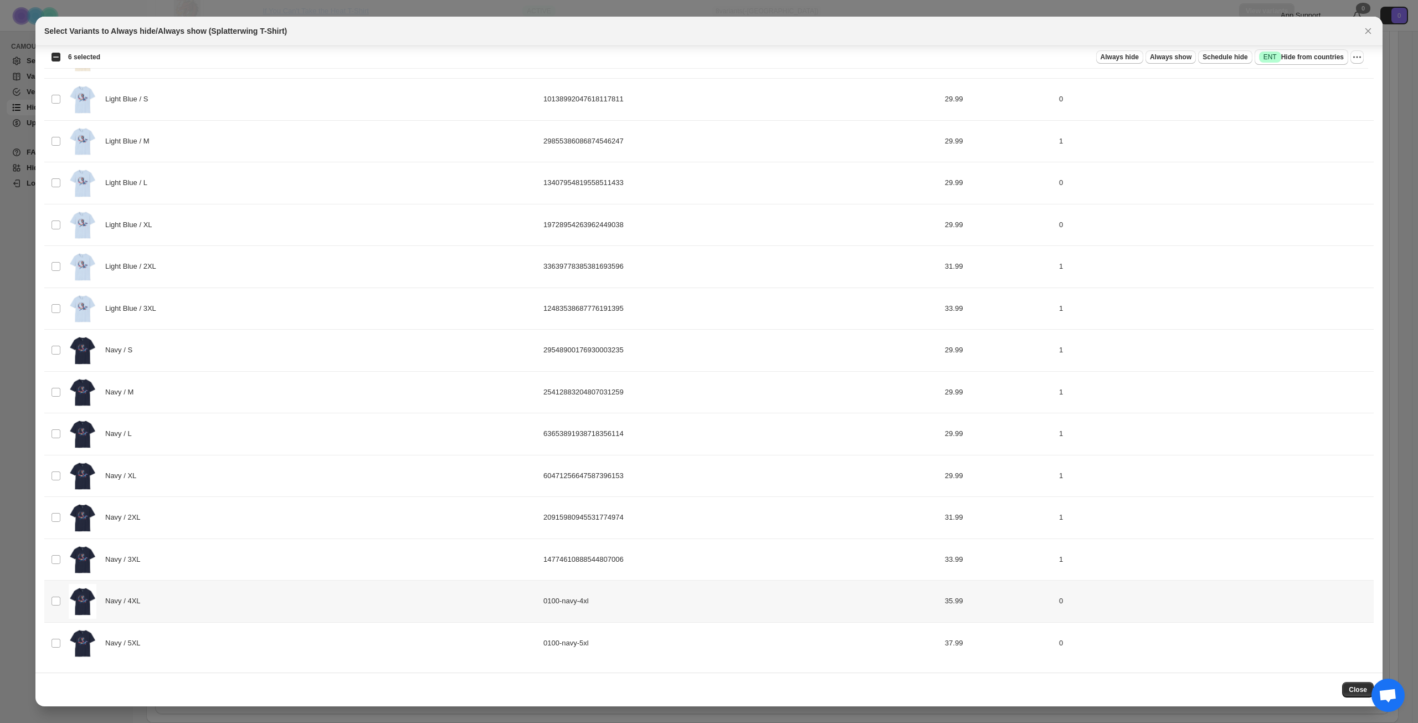
click at [260, 609] on div "Navy / 4XL" at bounding box center [303, 601] width 468 height 35
click at [248, 650] on div "Navy / 5XL" at bounding box center [303, 643] width 468 height 35
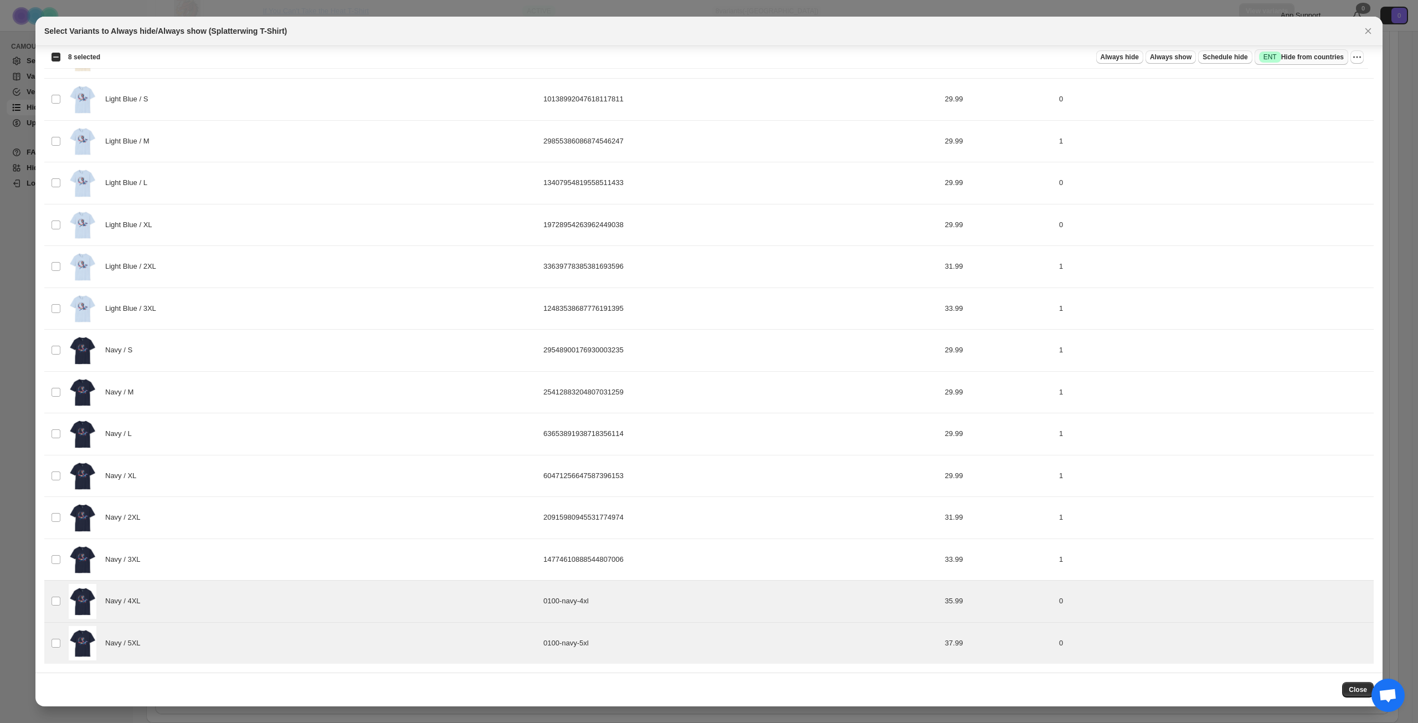
click at [1311, 60] on span "Success ENT Hide from countries" at bounding box center [1301, 57] width 85 height 11
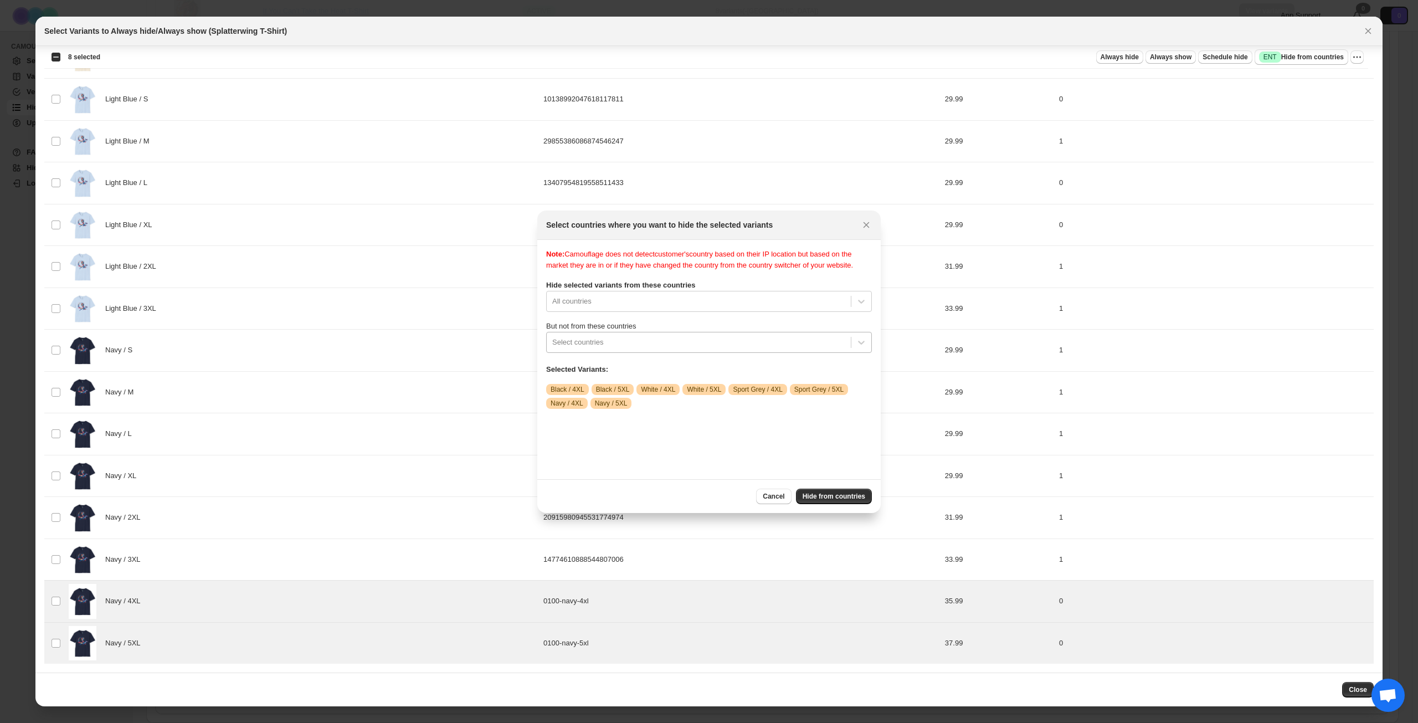
click at [691, 347] on div ":r1fr:" at bounding box center [698, 342] width 293 height 13
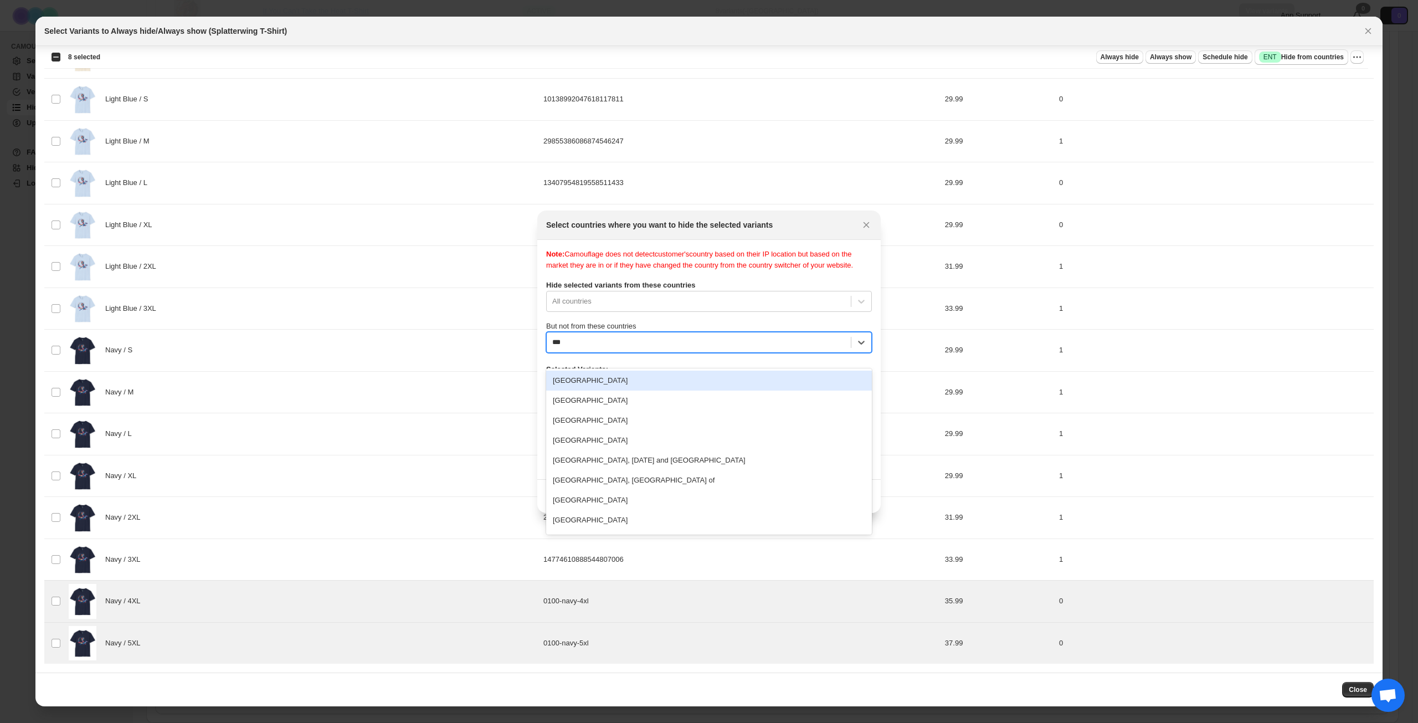
type input "****"
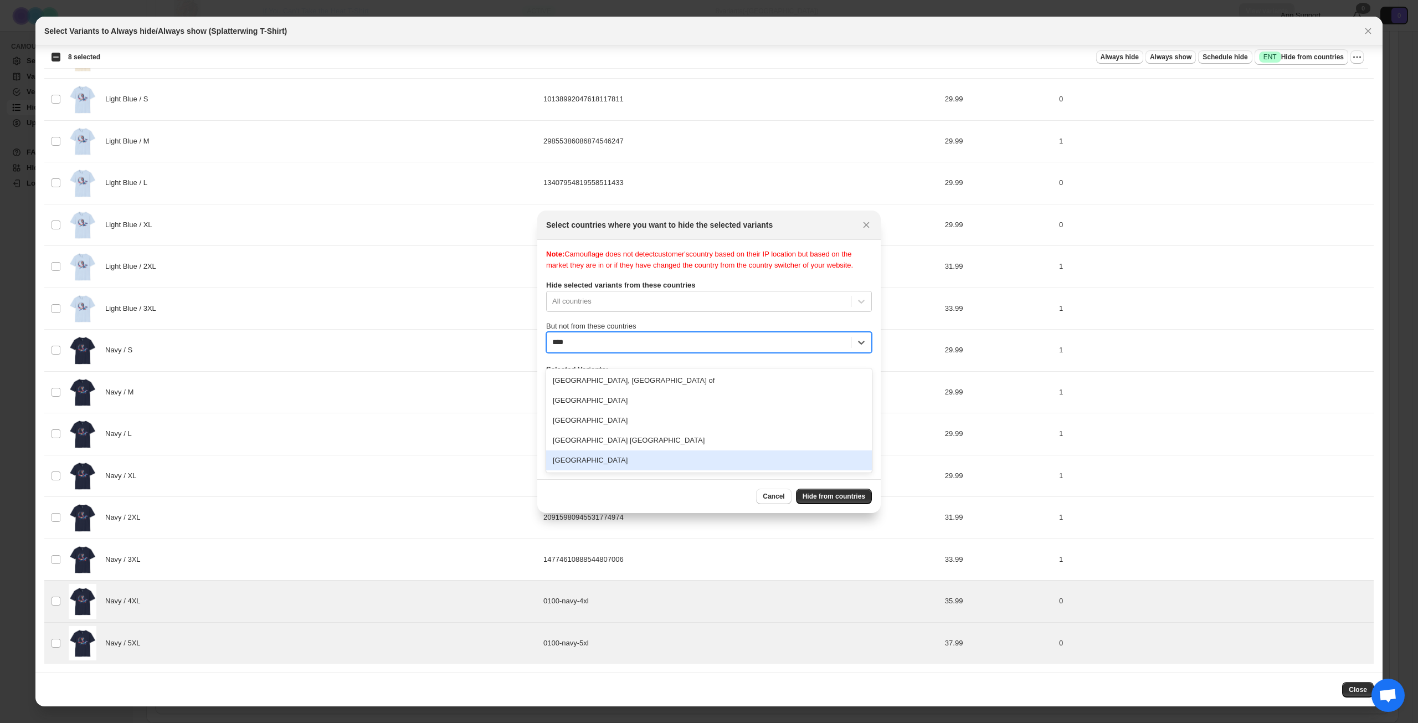
click at [646, 451] on div "[GEOGRAPHIC_DATA]" at bounding box center [709, 460] width 326 height 20
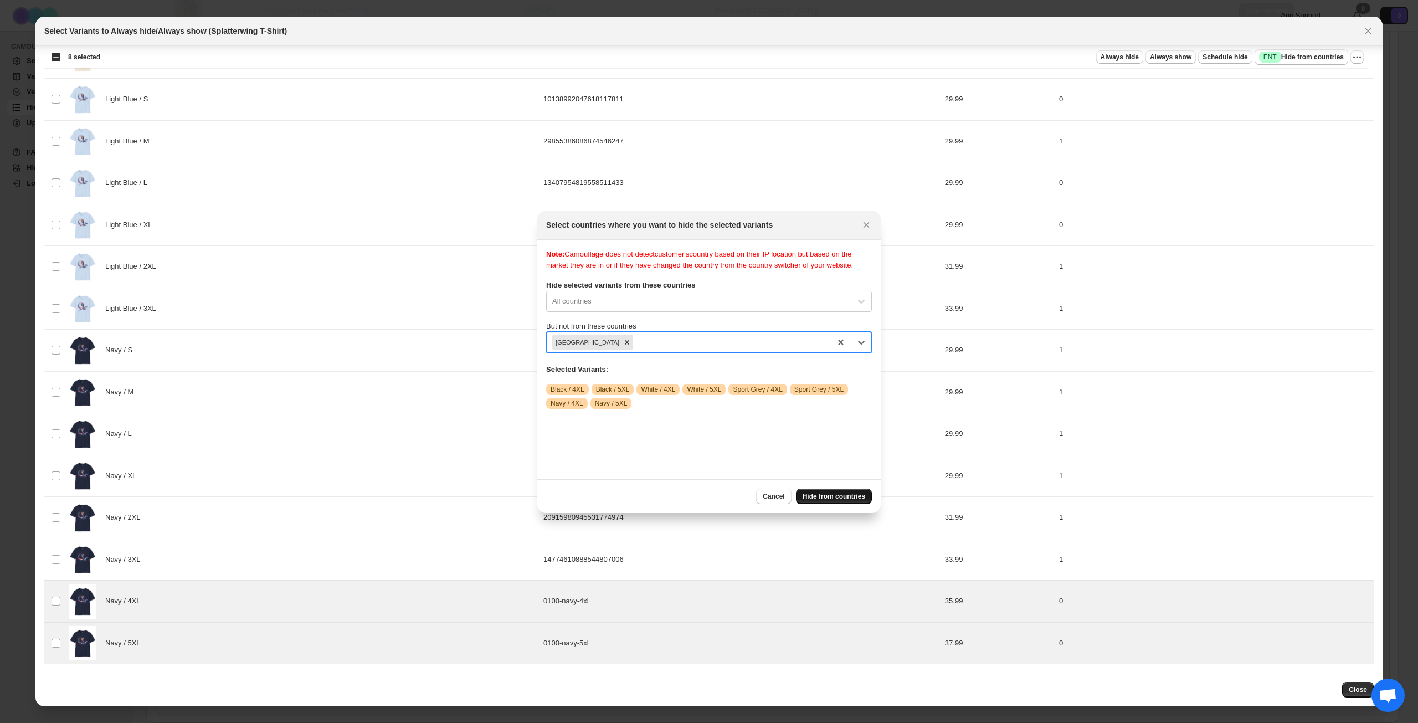
click at [844, 493] on span "Hide from countries" at bounding box center [834, 496] width 63 height 9
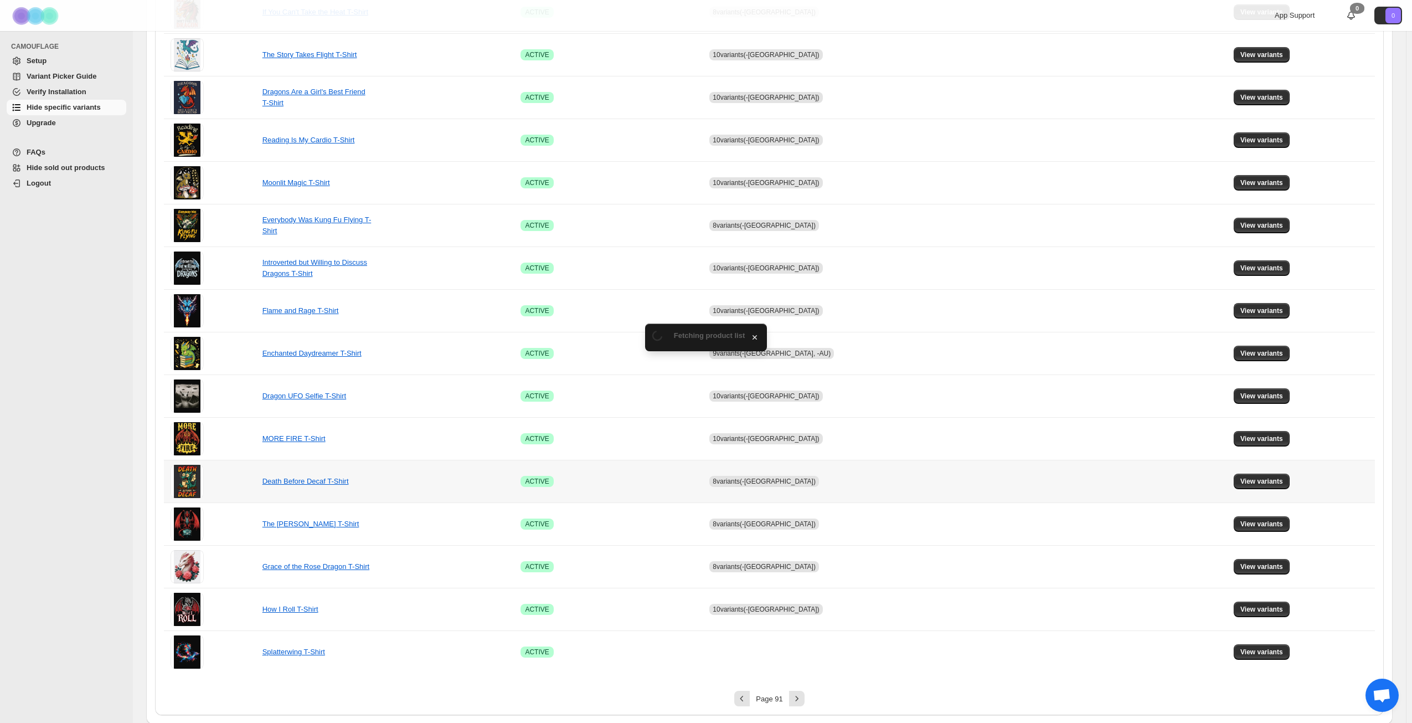
scroll to position [414, 0]
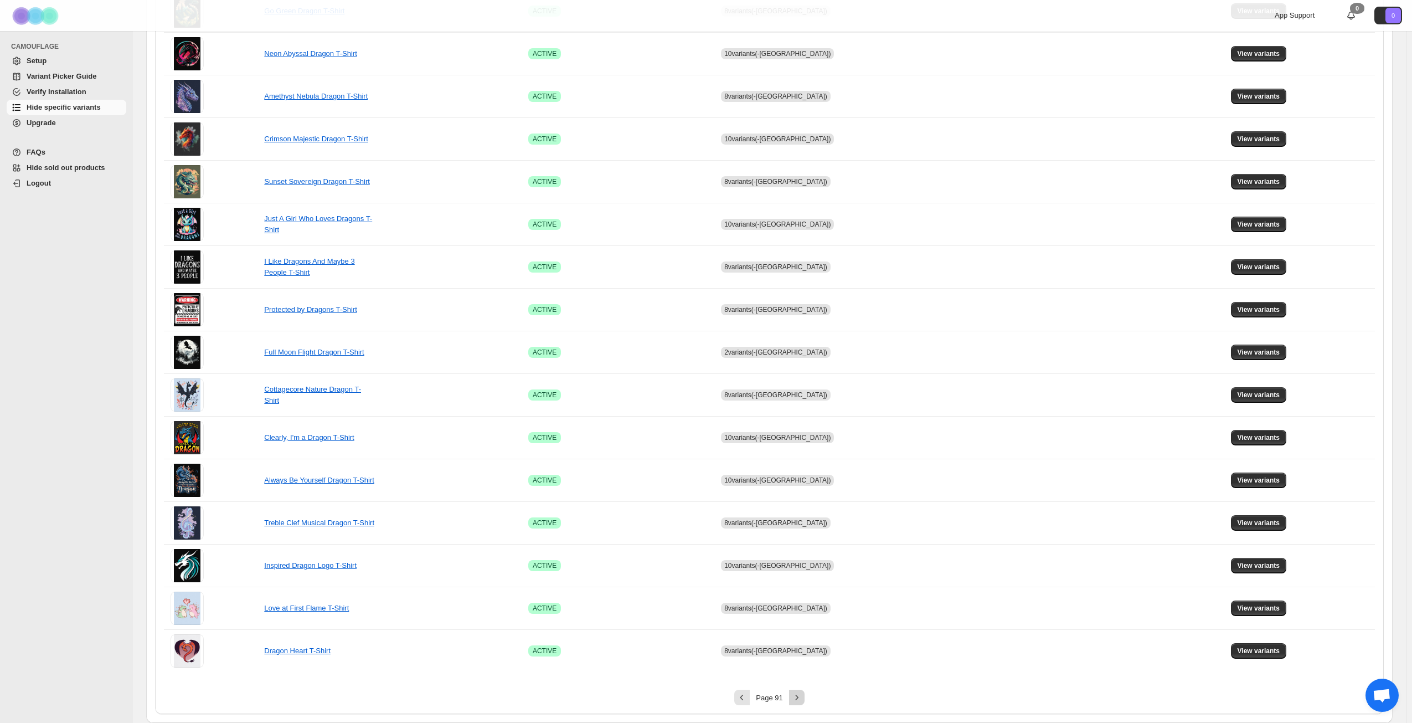
click at [803, 699] on icon "Next" at bounding box center [797, 697] width 11 height 11
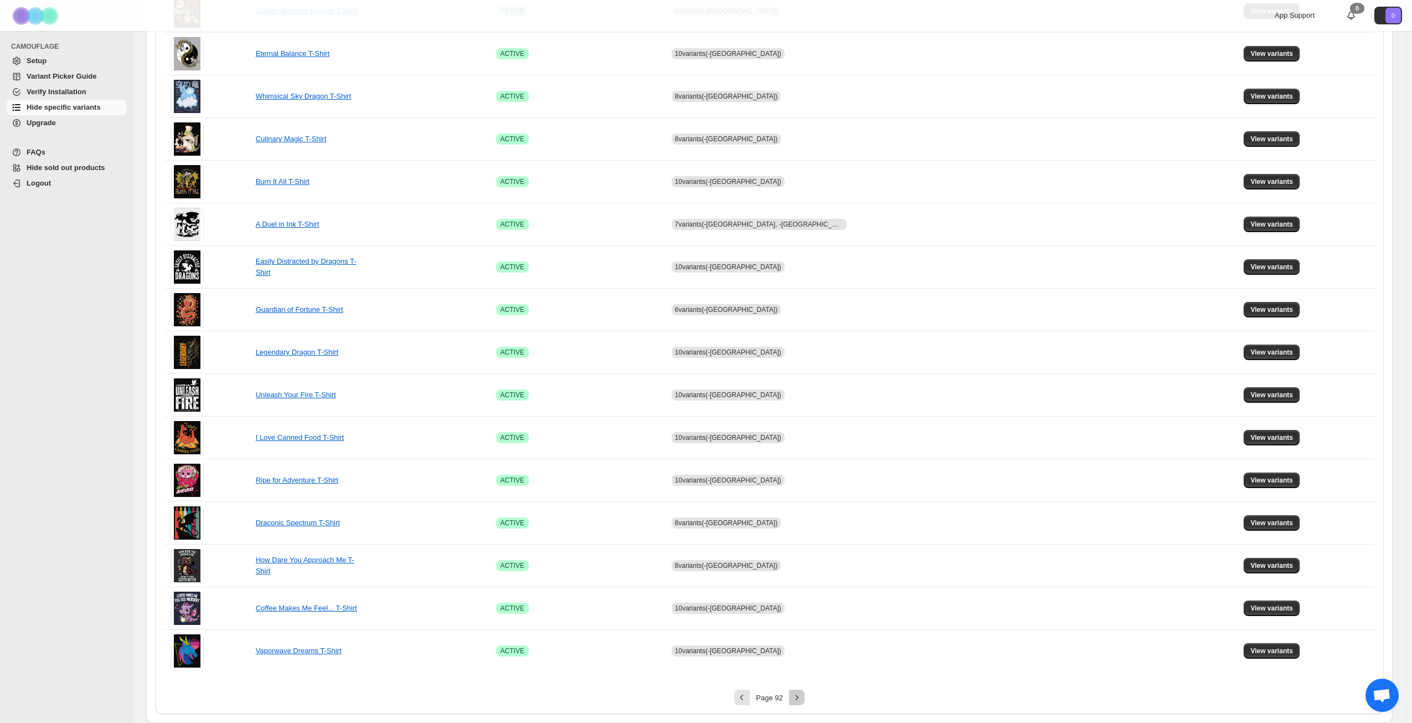
click at [803, 699] on icon "Next" at bounding box center [797, 697] width 11 height 11
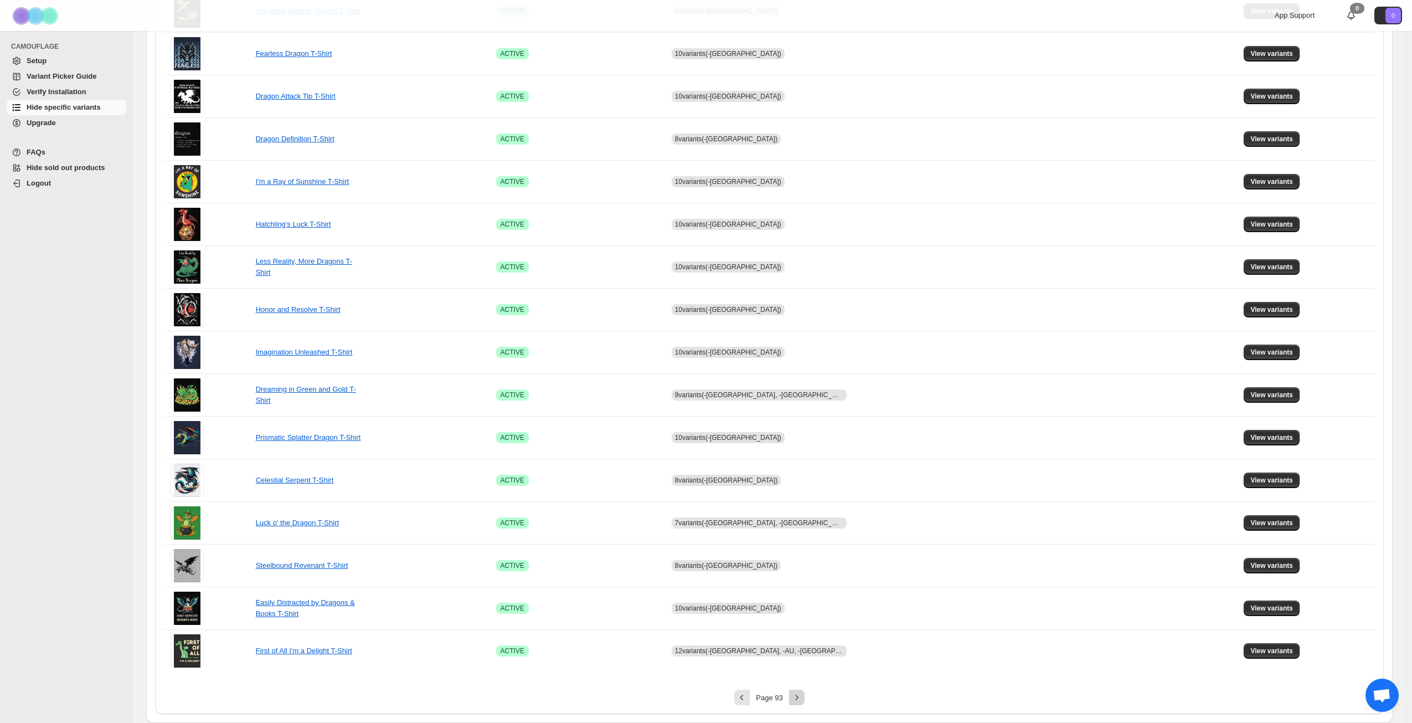
click at [803, 699] on icon "Next" at bounding box center [797, 697] width 11 height 11
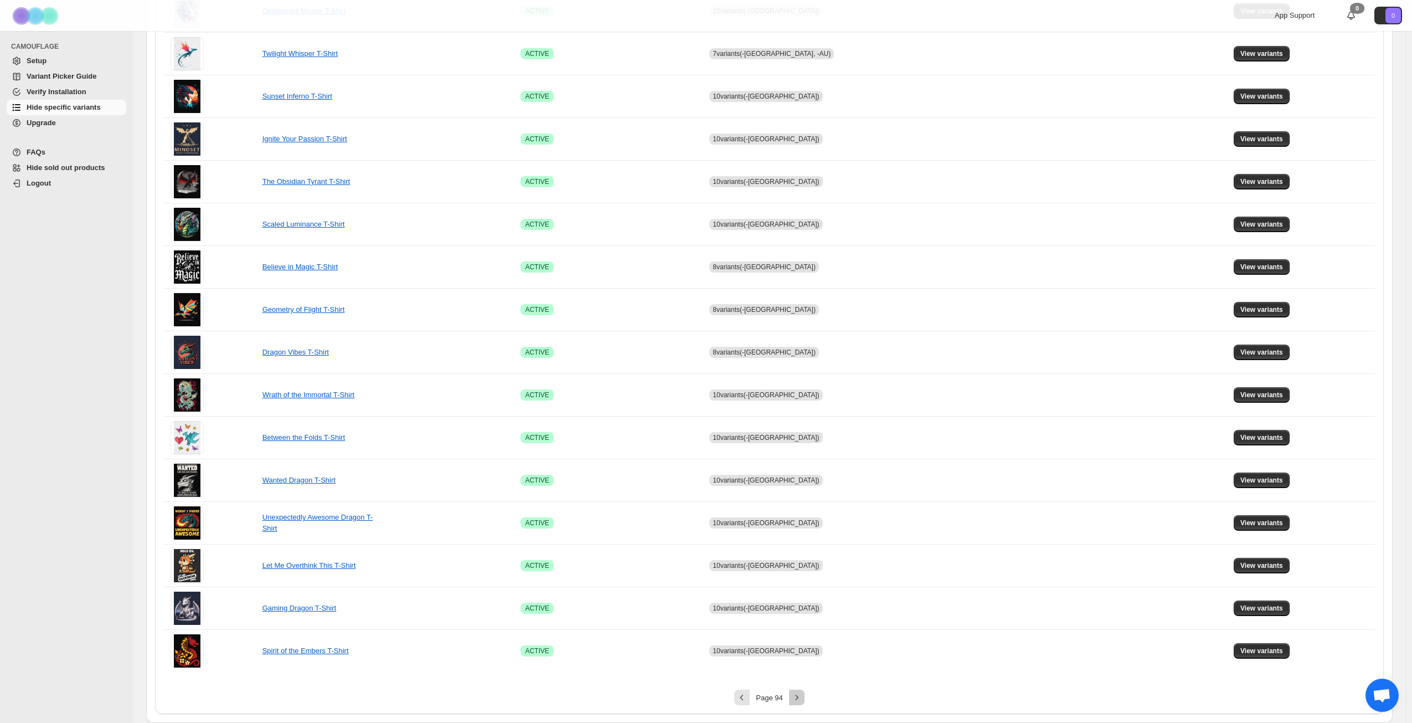
click at [803, 699] on icon "Next" at bounding box center [797, 697] width 11 height 11
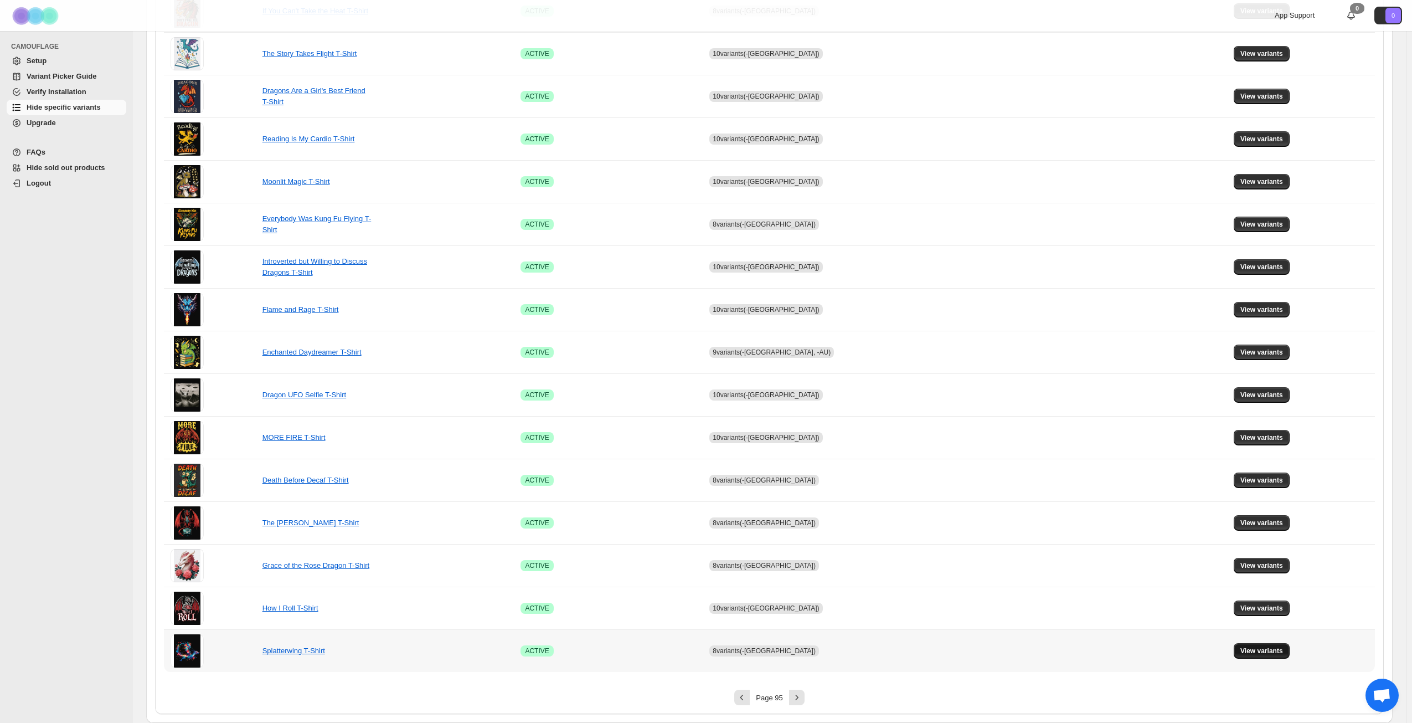
click at [1255, 654] on span "View variants" at bounding box center [1262, 650] width 43 height 9
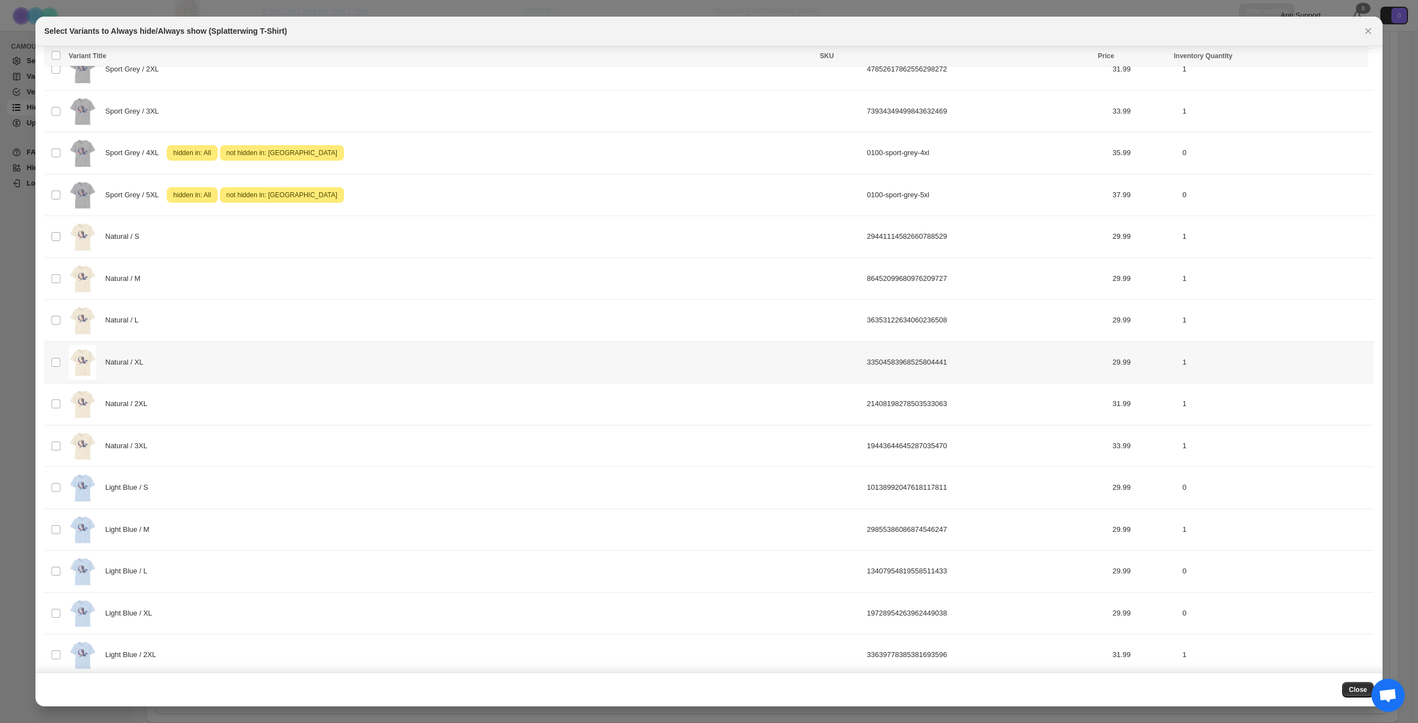
scroll to position [886, 0]
click at [316, 439] on div "Natural / 3XL" at bounding box center [465, 445] width 792 height 35
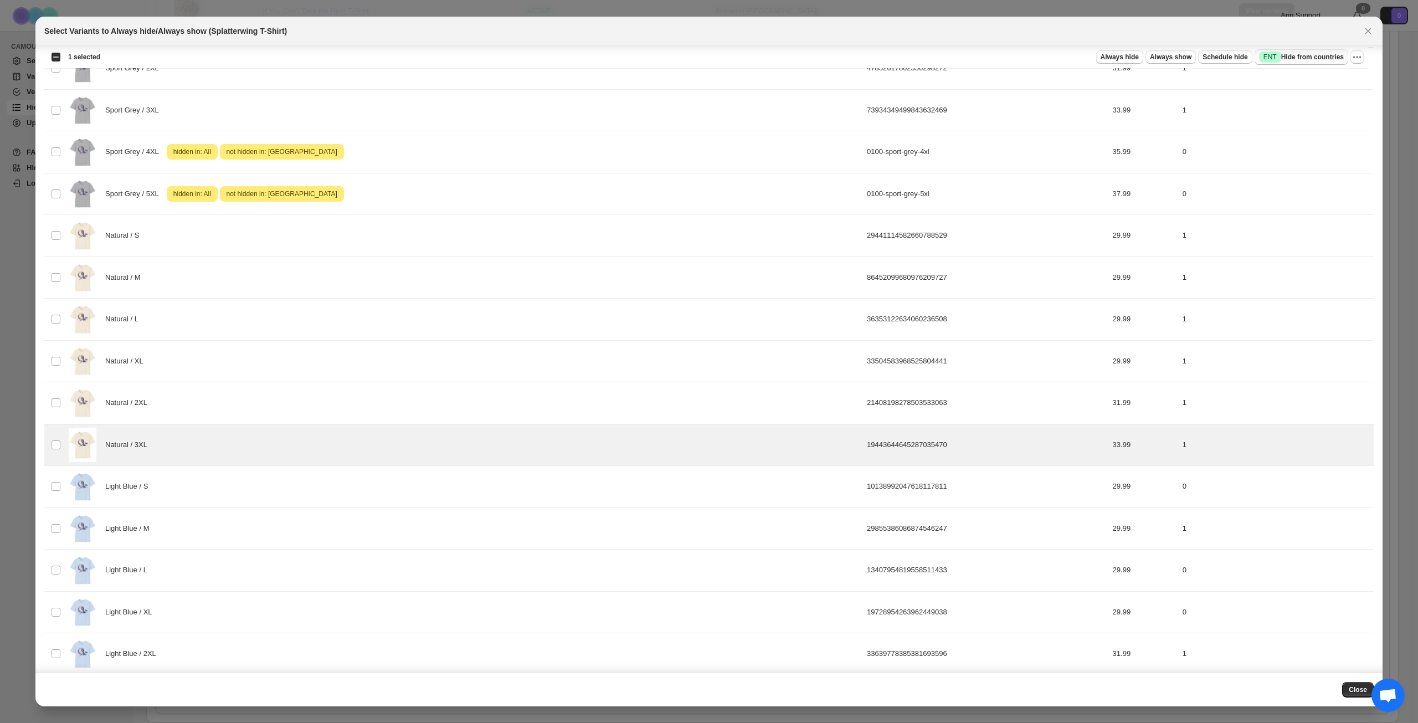
click at [1319, 61] on span "Success ENT Hide from countries" at bounding box center [1301, 57] width 85 height 11
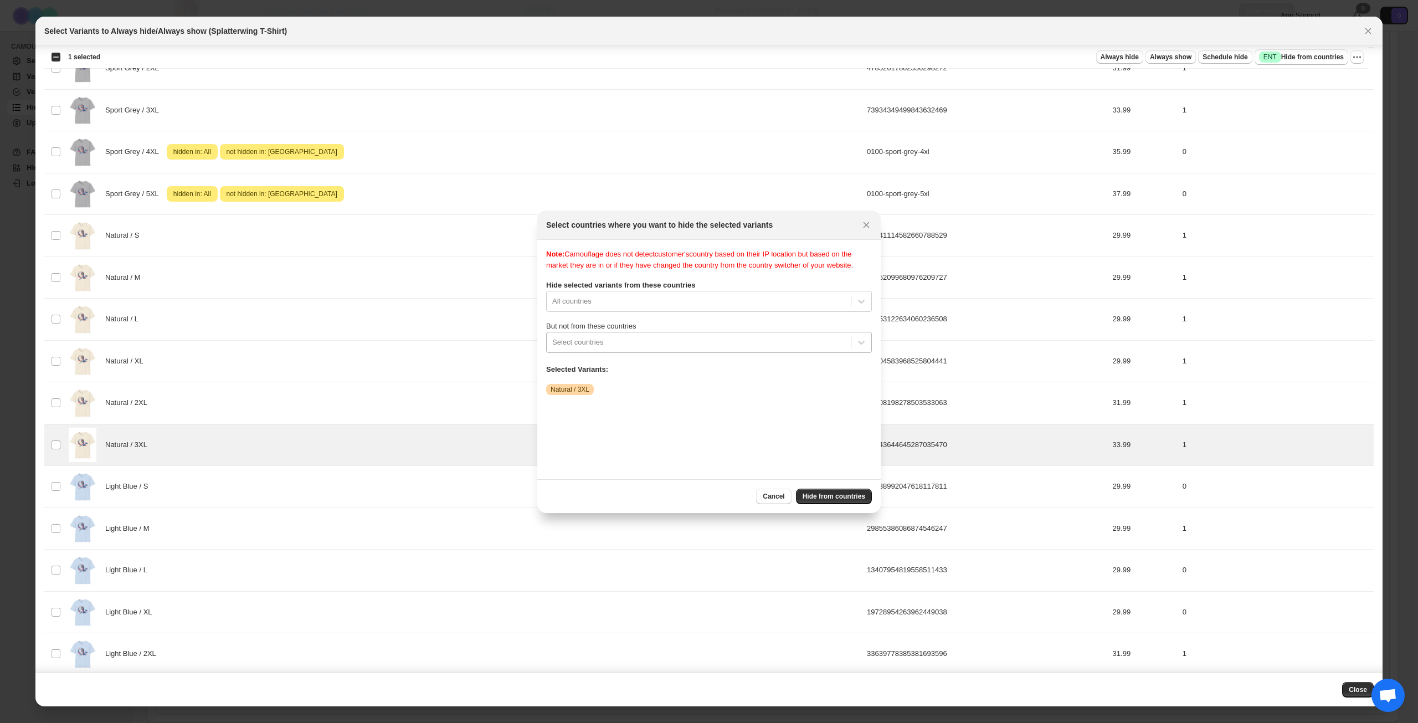
click at [698, 346] on div "Select countries" at bounding box center [699, 342] width 304 height 18
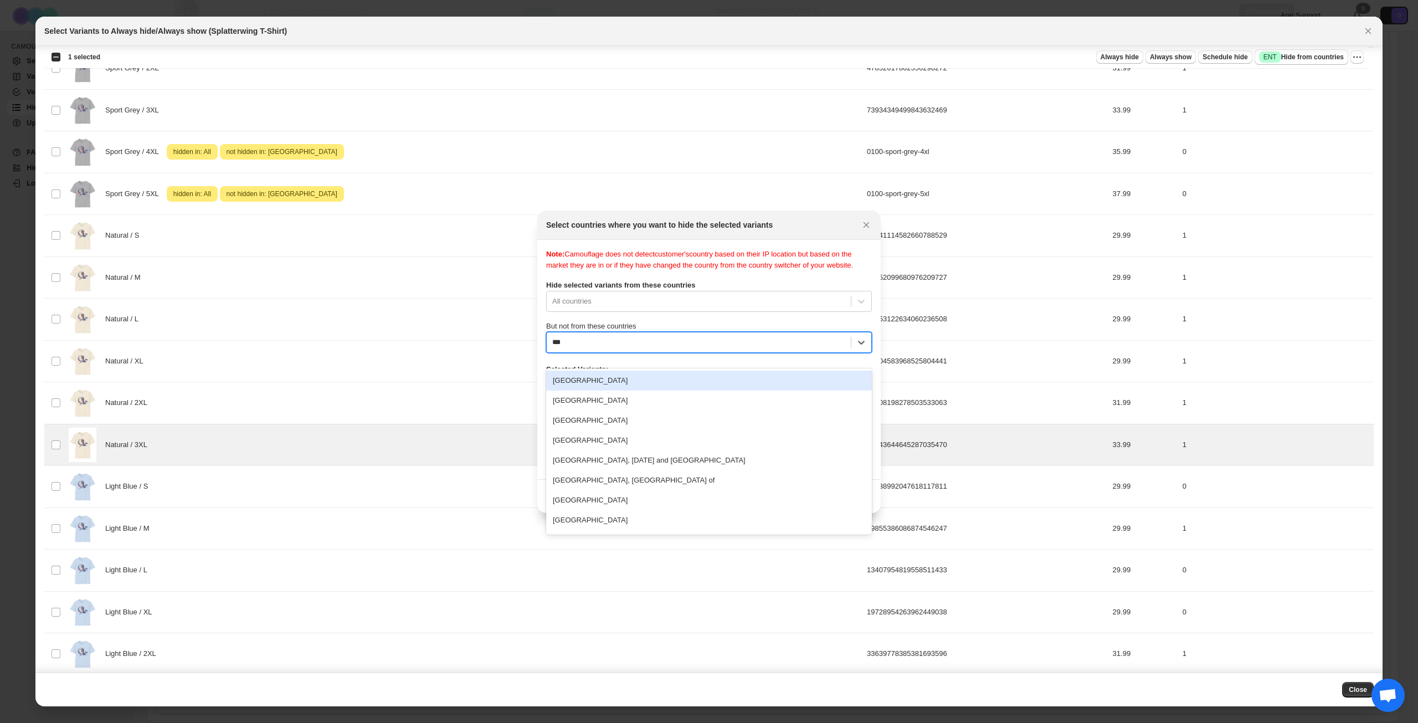
type input "****"
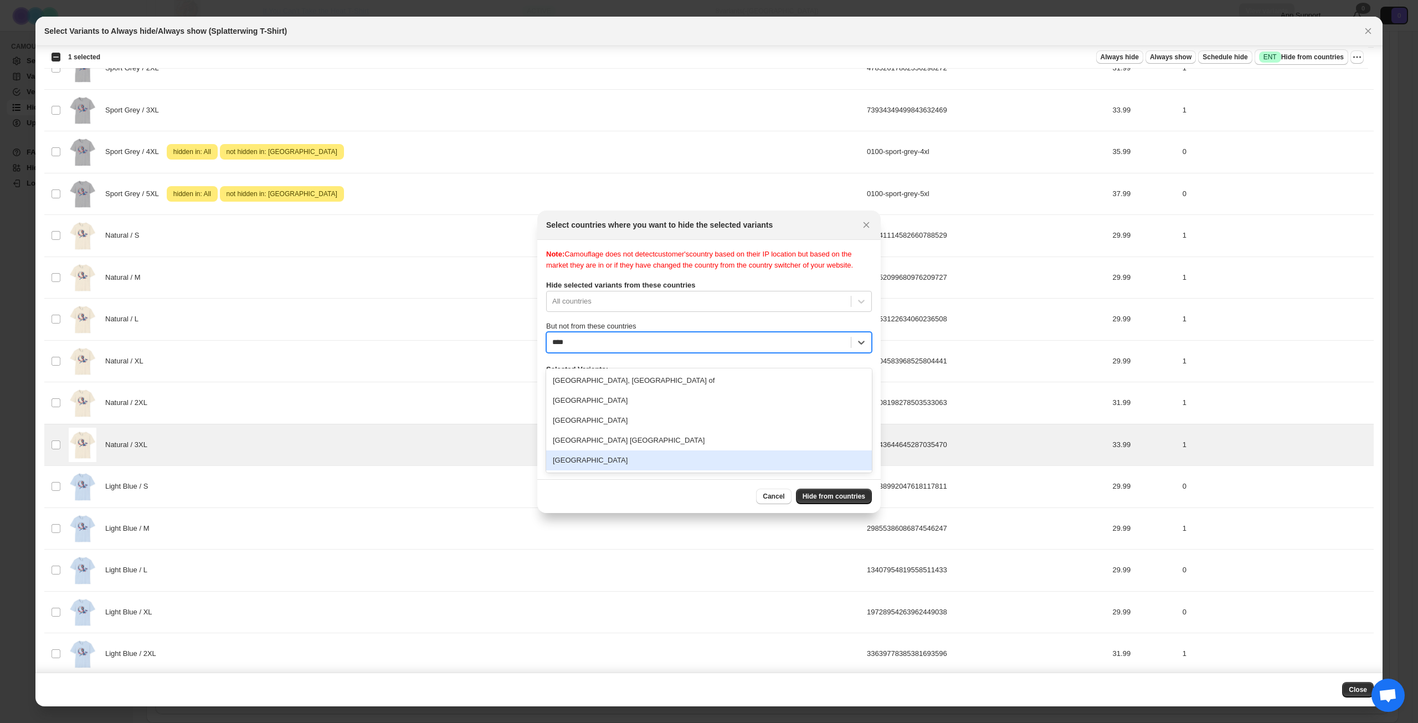
click at [656, 458] on div "[GEOGRAPHIC_DATA]" at bounding box center [709, 460] width 326 height 20
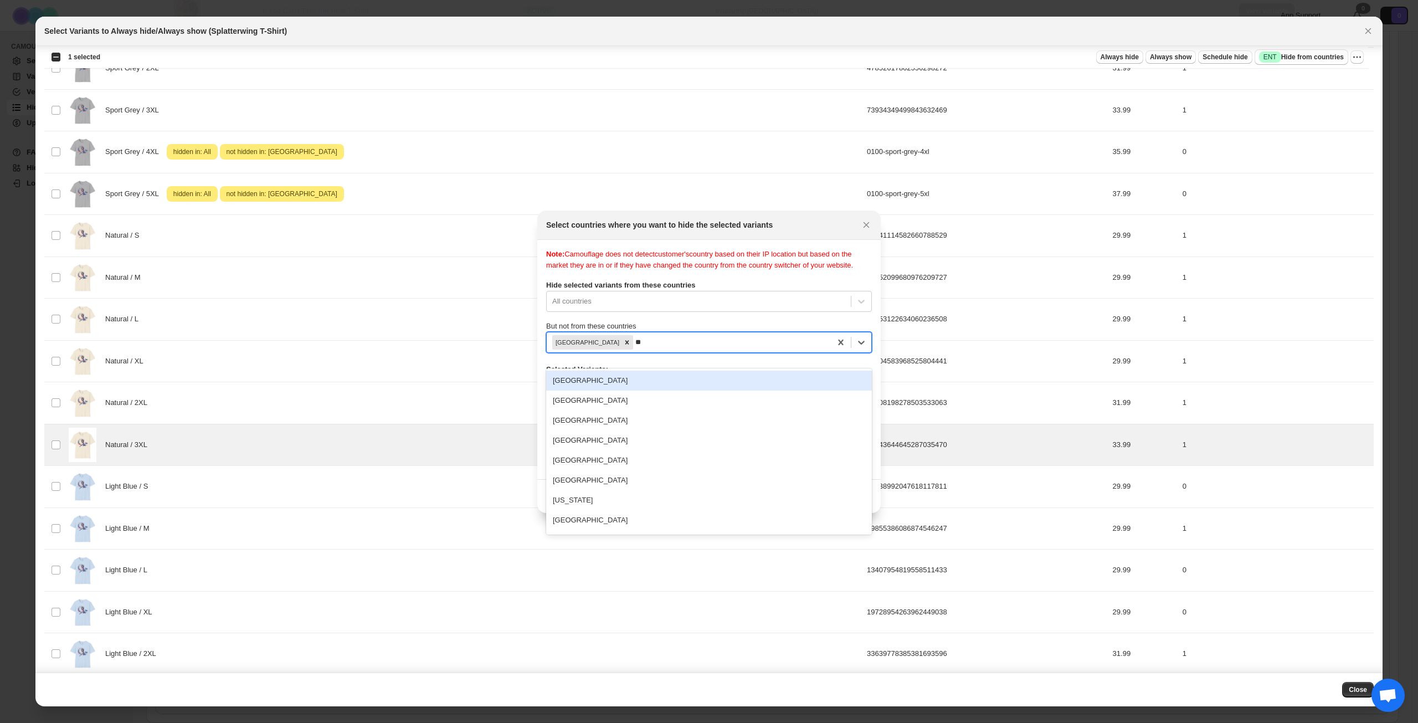
type input "***"
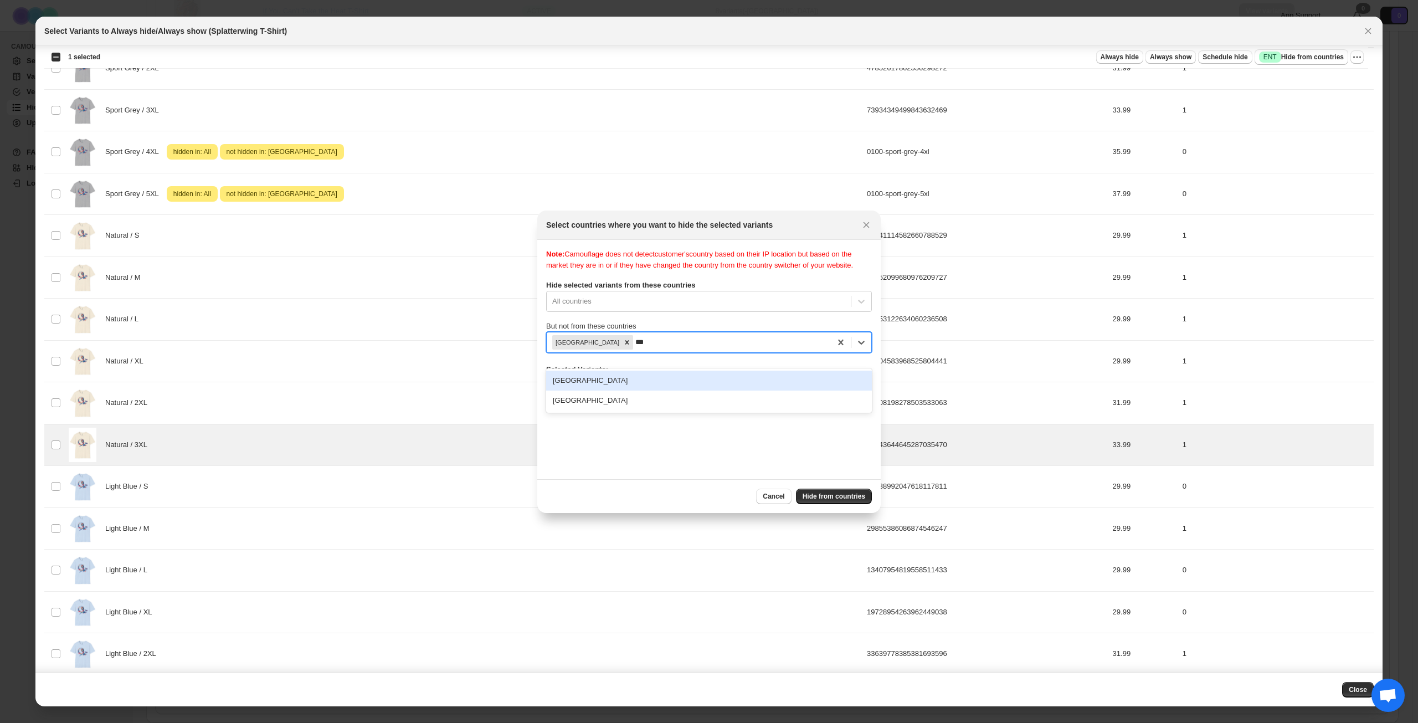
click at [688, 377] on div "[GEOGRAPHIC_DATA]" at bounding box center [709, 381] width 326 height 20
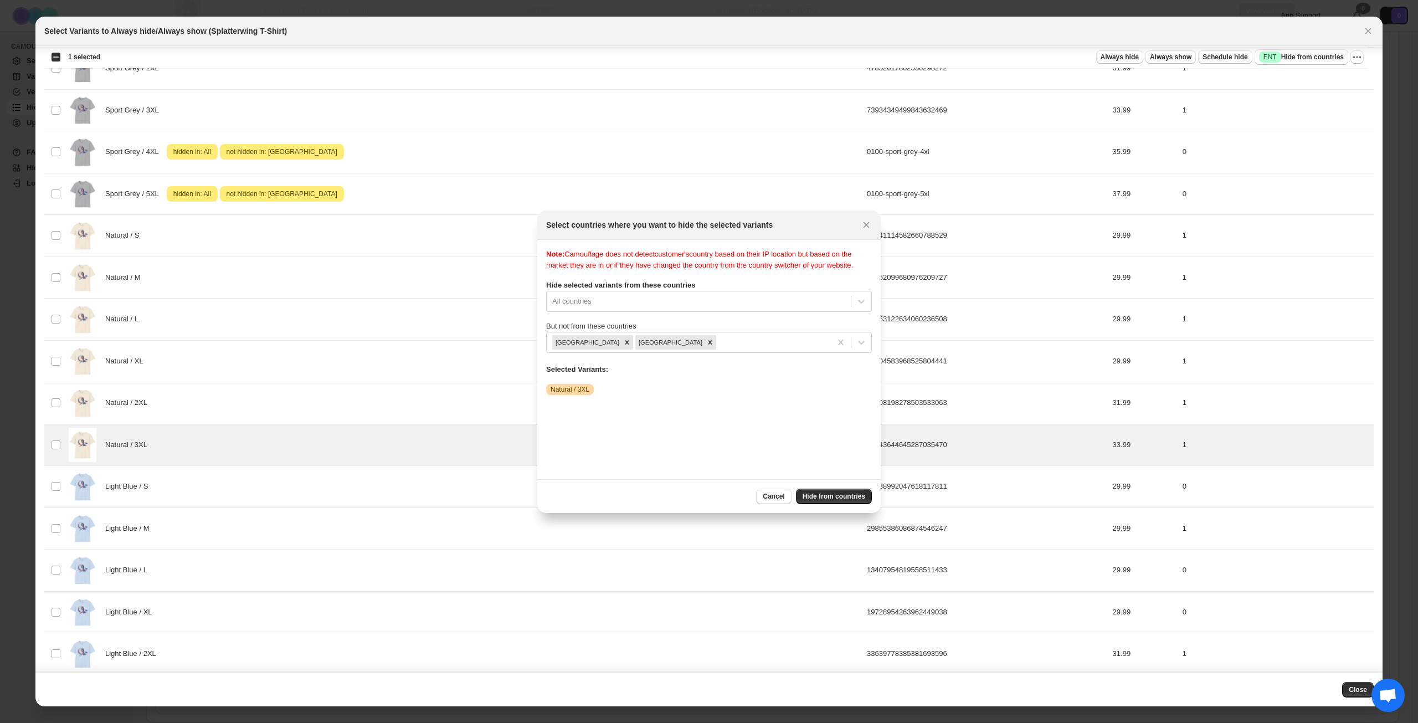
click at [711, 414] on div "Note: Camouflage does not detect customer's country based on their IP location …" at bounding box center [709, 360] width 326 height 222
click at [834, 497] on span "Hide from countries" at bounding box center [834, 496] width 63 height 9
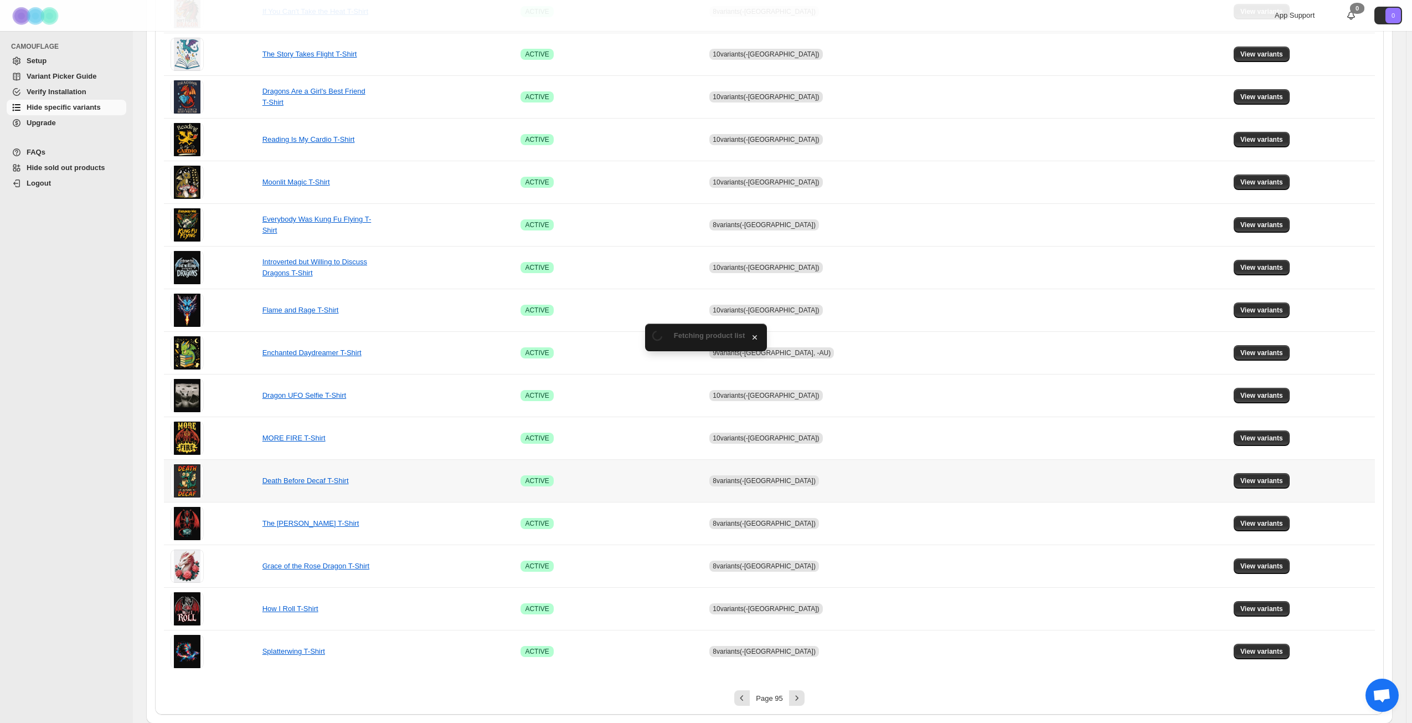
scroll to position [414, 0]
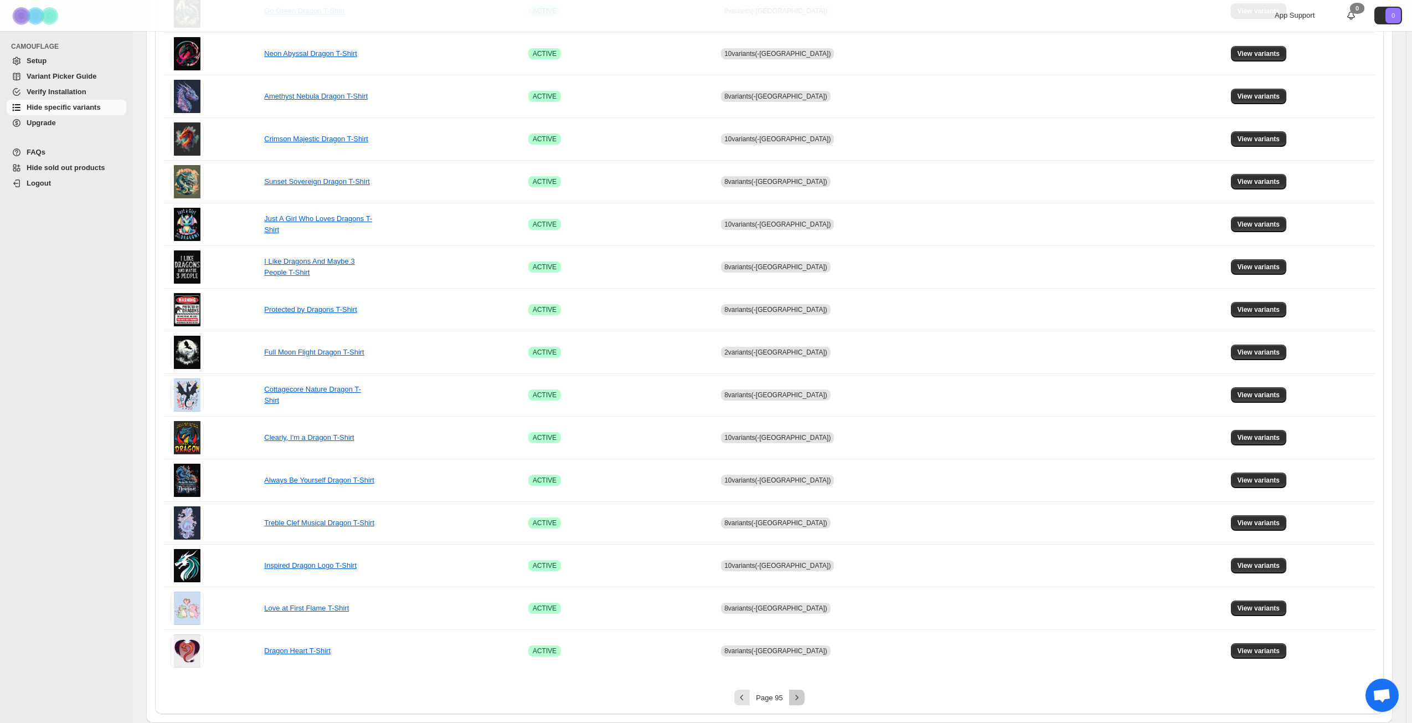
click at [803, 695] on icon "Next" at bounding box center [797, 697] width 11 height 11
click at [799, 695] on icon "Next" at bounding box center [794, 697] width 11 height 11
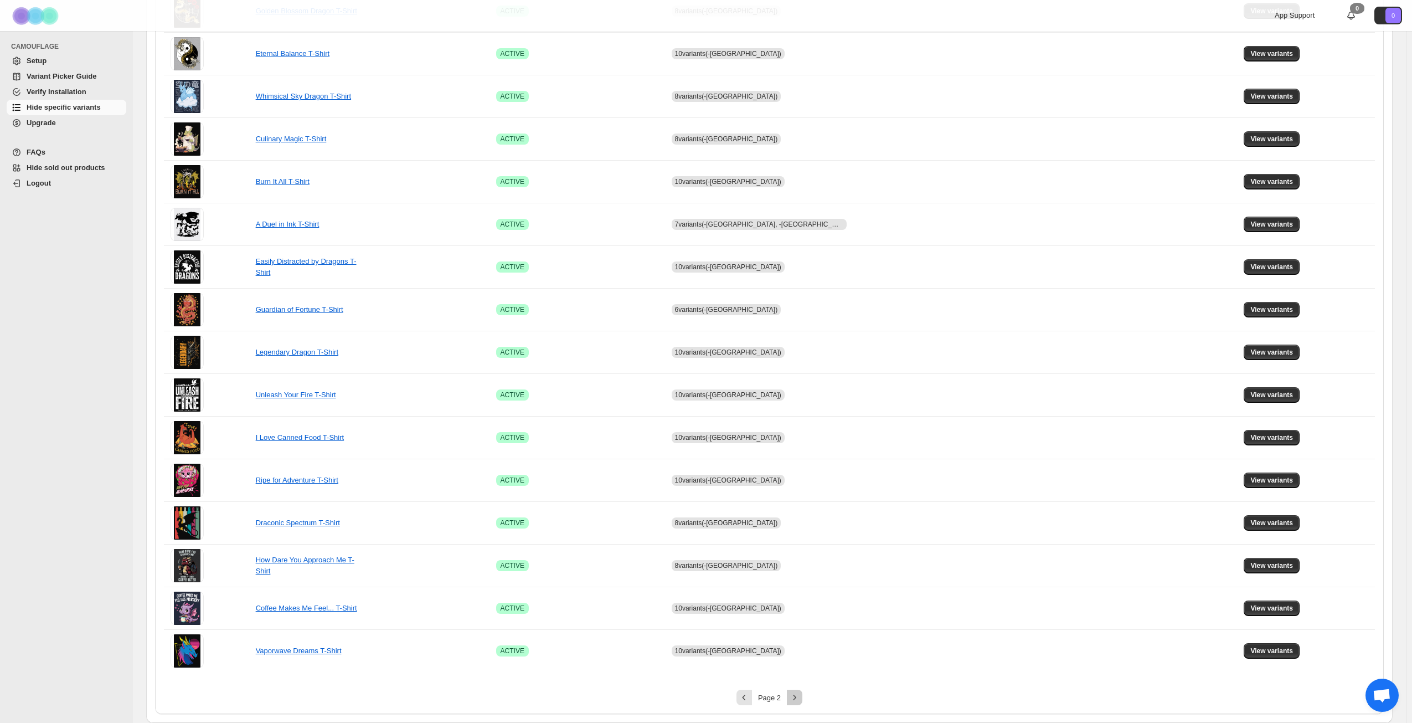
click at [799, 695] on icon "Next" at bounding box center [794, 697] width 11 height 11
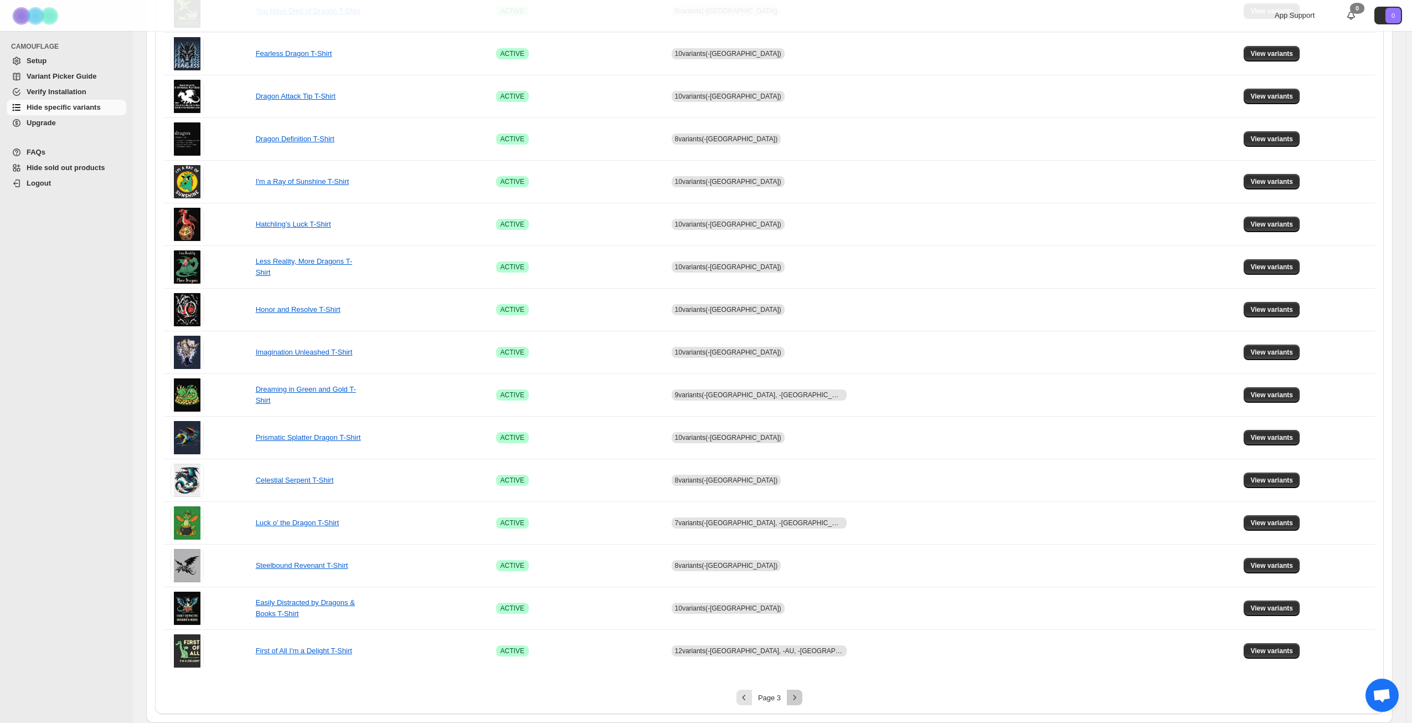
click at [799, 695] on icon "Next" at bounding box center [794, 697] width 11 height 11
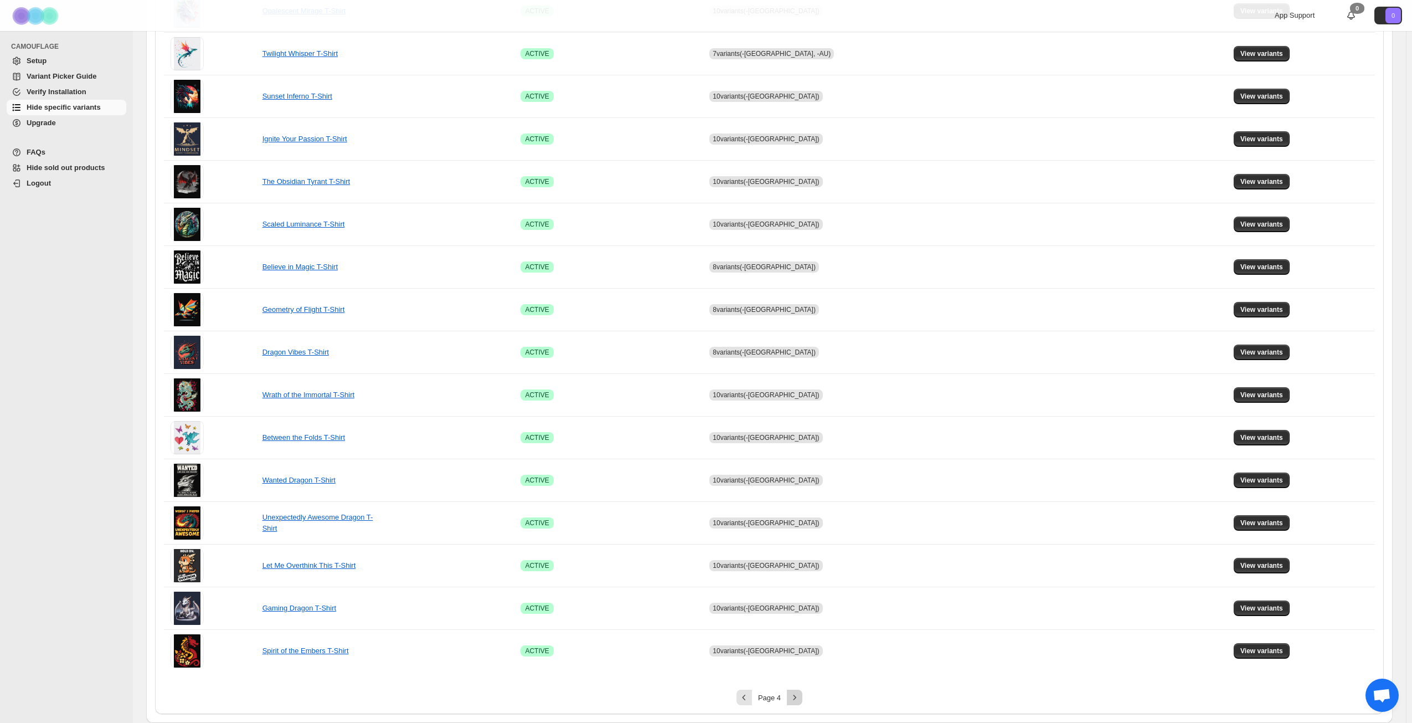
click at [799, 695] on icon "Next" at bounding box center [794, 697] width 11 height 11
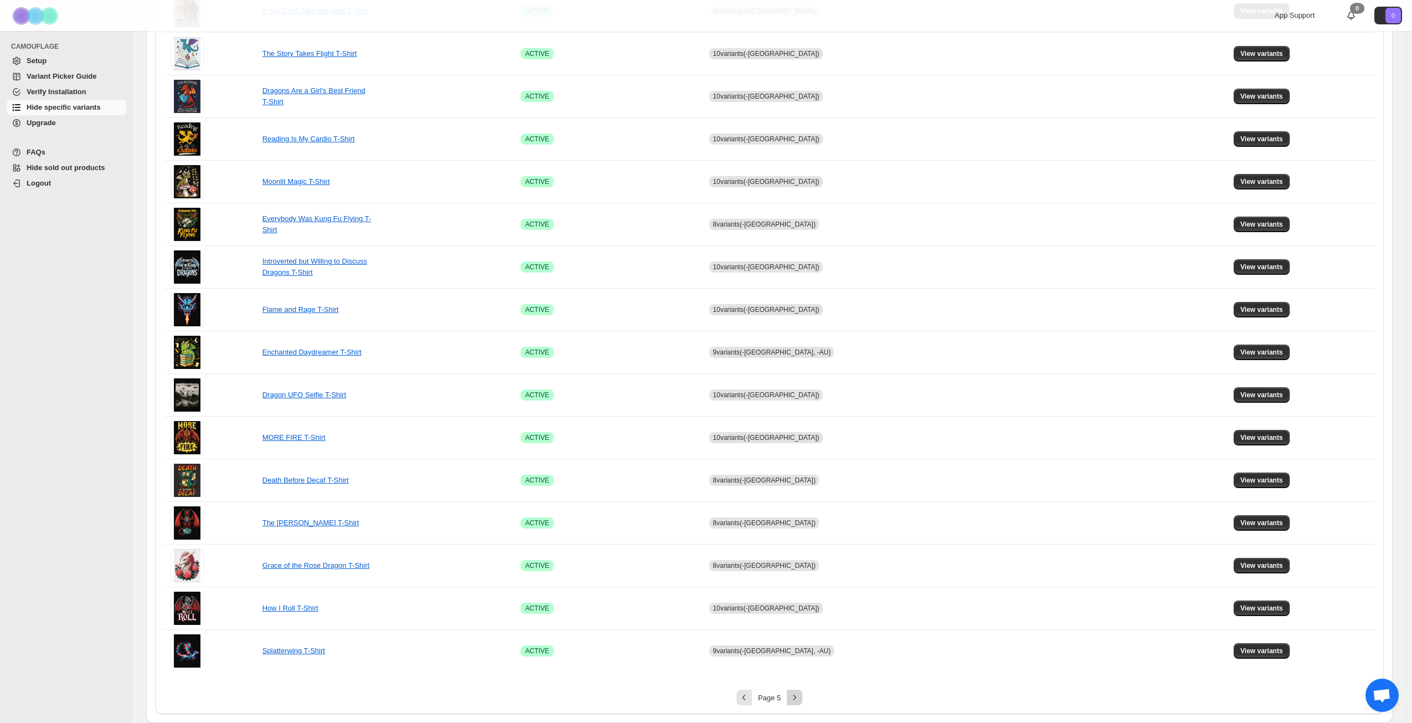
click at [799, 695] on icon "Next" at bounding box center [794, 697] width 11 height 11
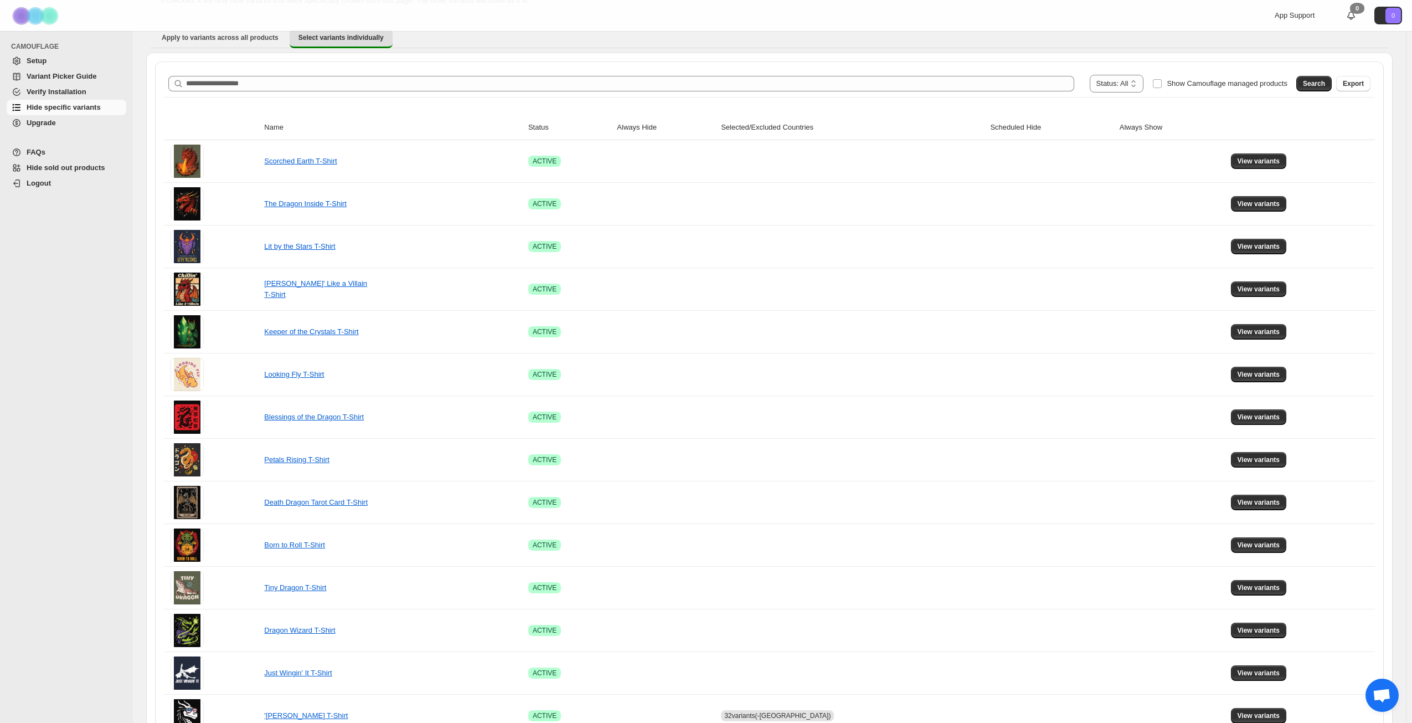
scroll to position [82, 0]
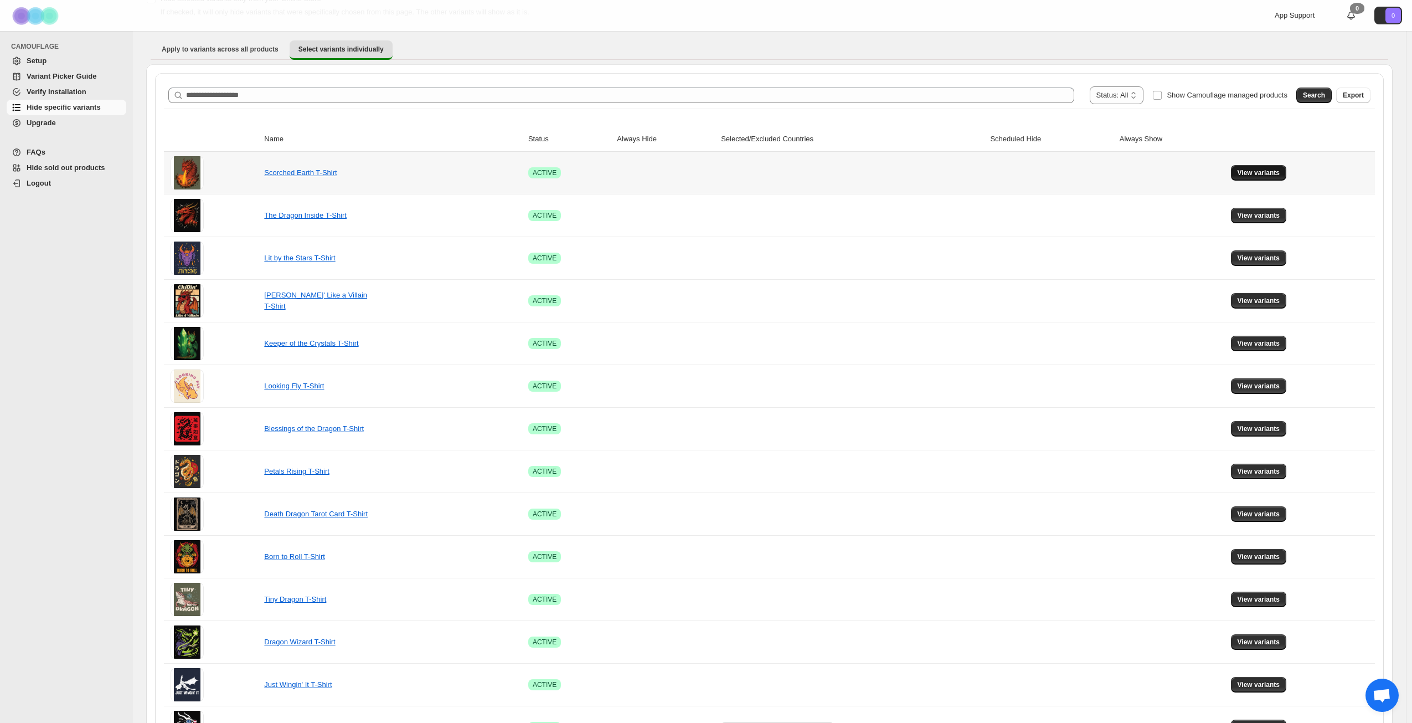
click at [1252, 169] on span "View variants" at bounding box center [1259, 172] width 43 height 9
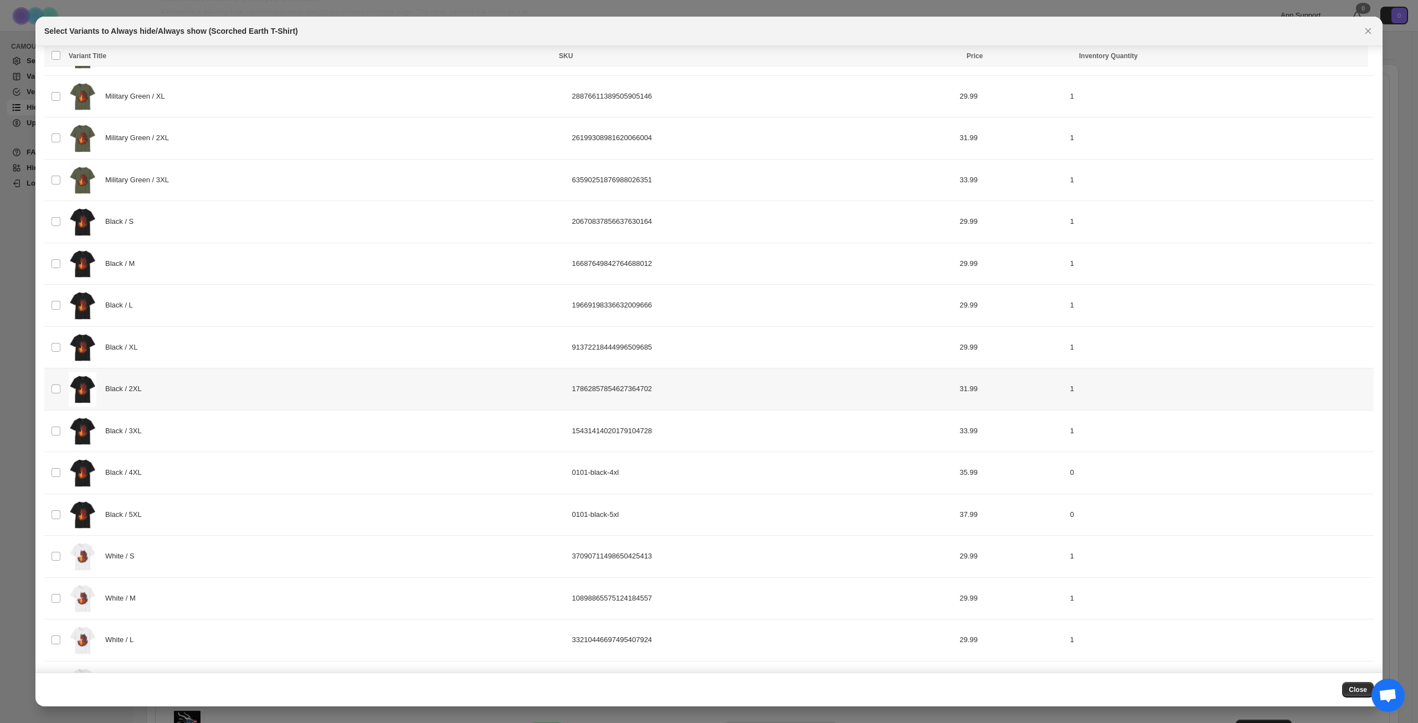
scroll to position [186, 0]
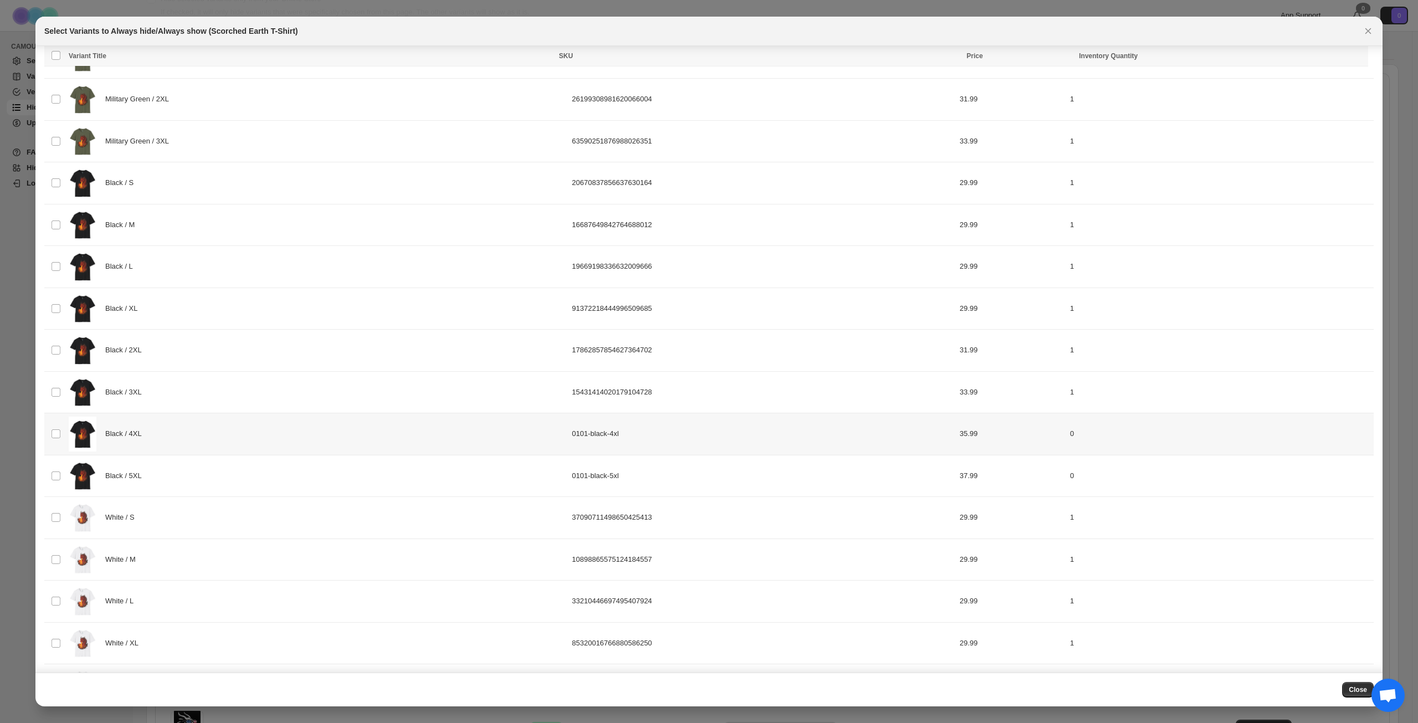
click at [241, 433] on div "Black / 4XL" at bounding box center [317, 434] width 497 height 35
click at [241, 469] on div "Black / 5XL" at bounding box center [317, 476] width 497 height 35
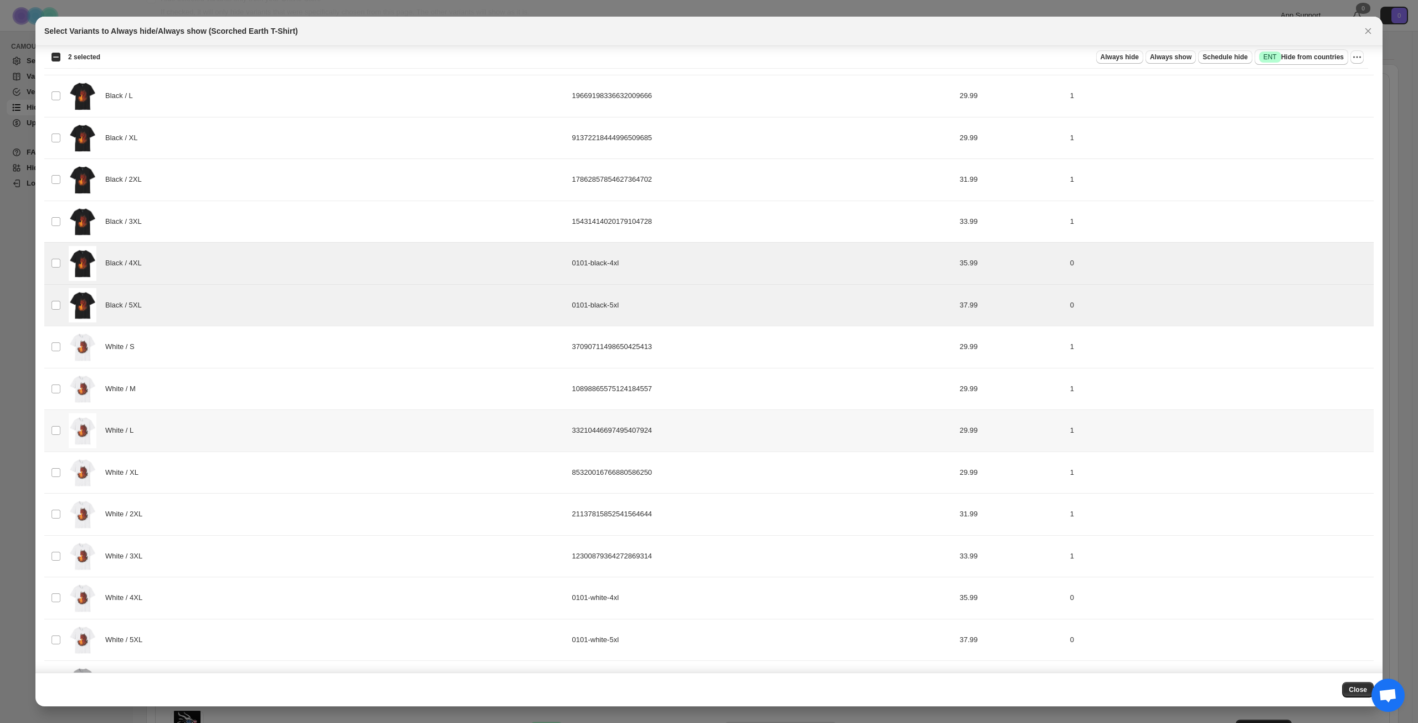
scroll to position [518, 0]
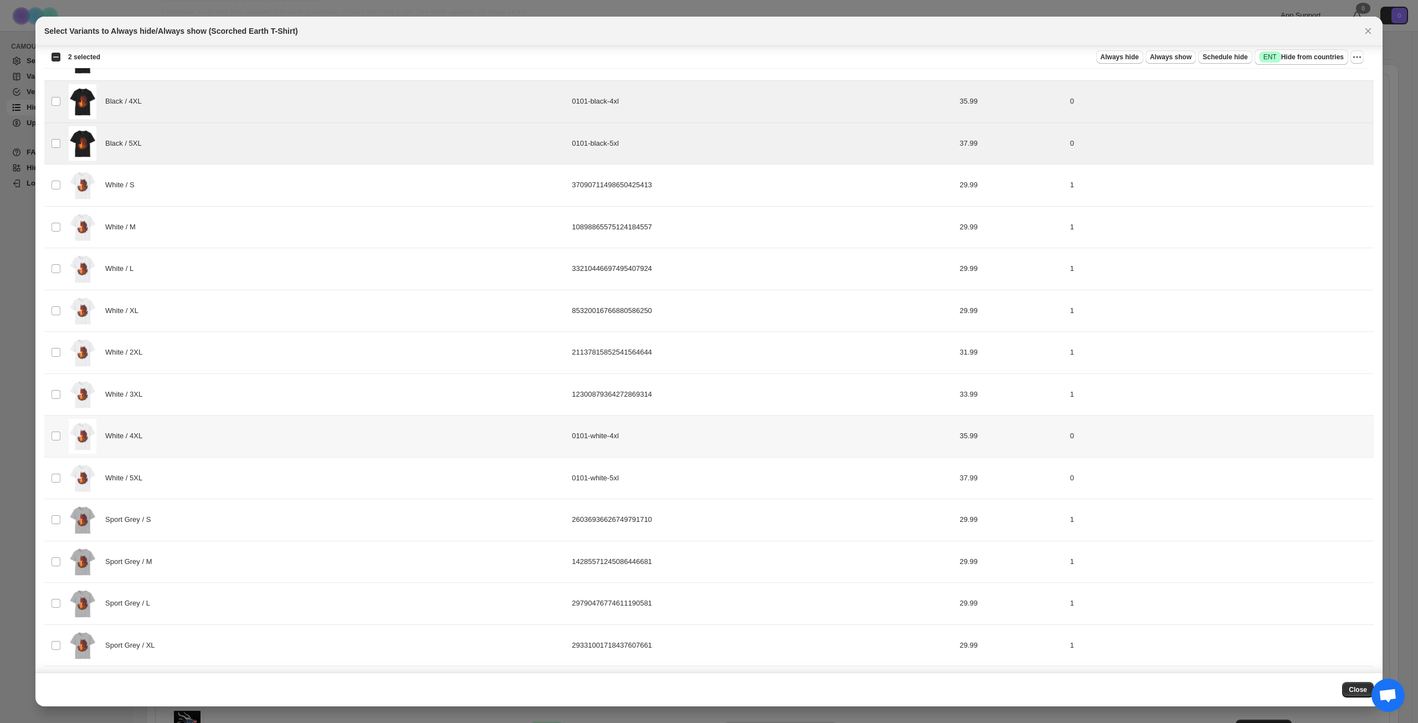
click at [245, 444] on div "White / 4XL" at bounding box center [317, 436] width 497 height 35
click at [238, 477] on div "White / 5XL" at bounding box center [317, 478] width 497 height 35
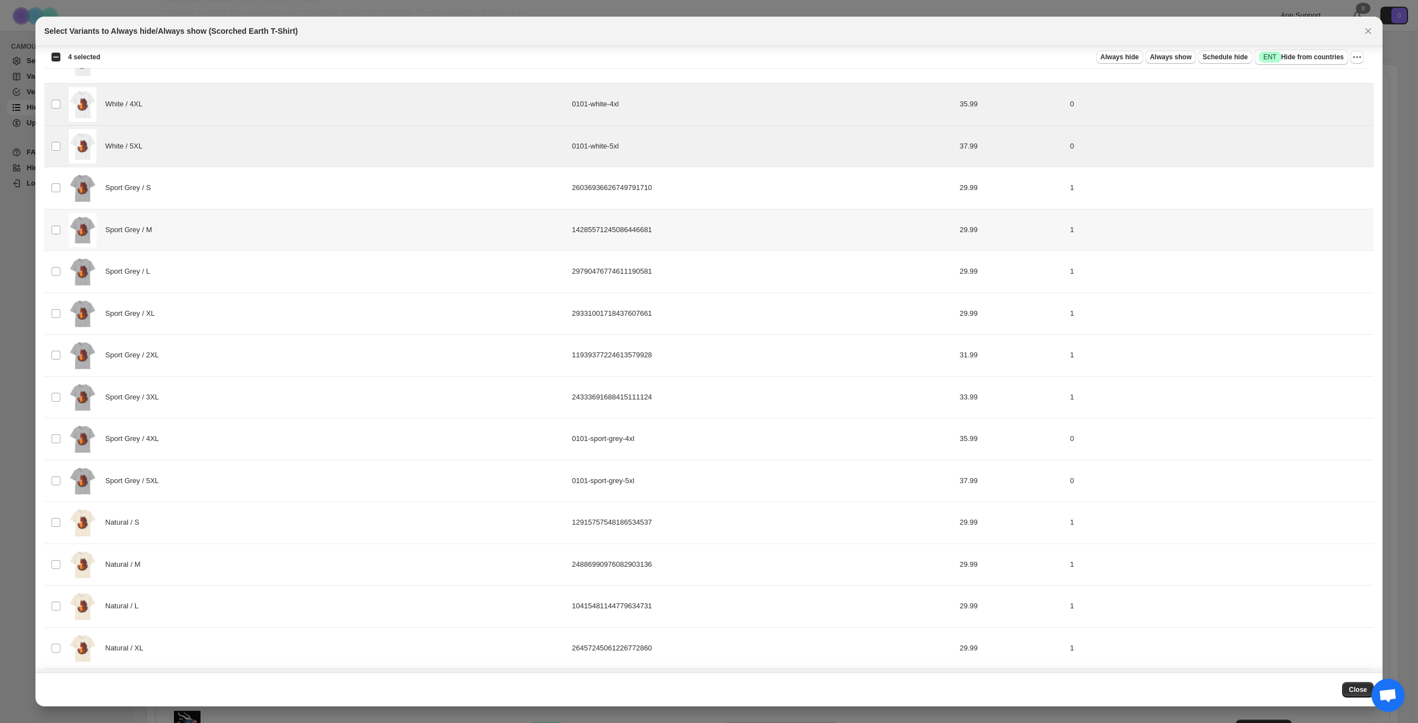
scroll to position [851, 0]
click at [241, 441] on div "Sport Grey / 4XL" at bounding box center [317, 438] width 497 height 35
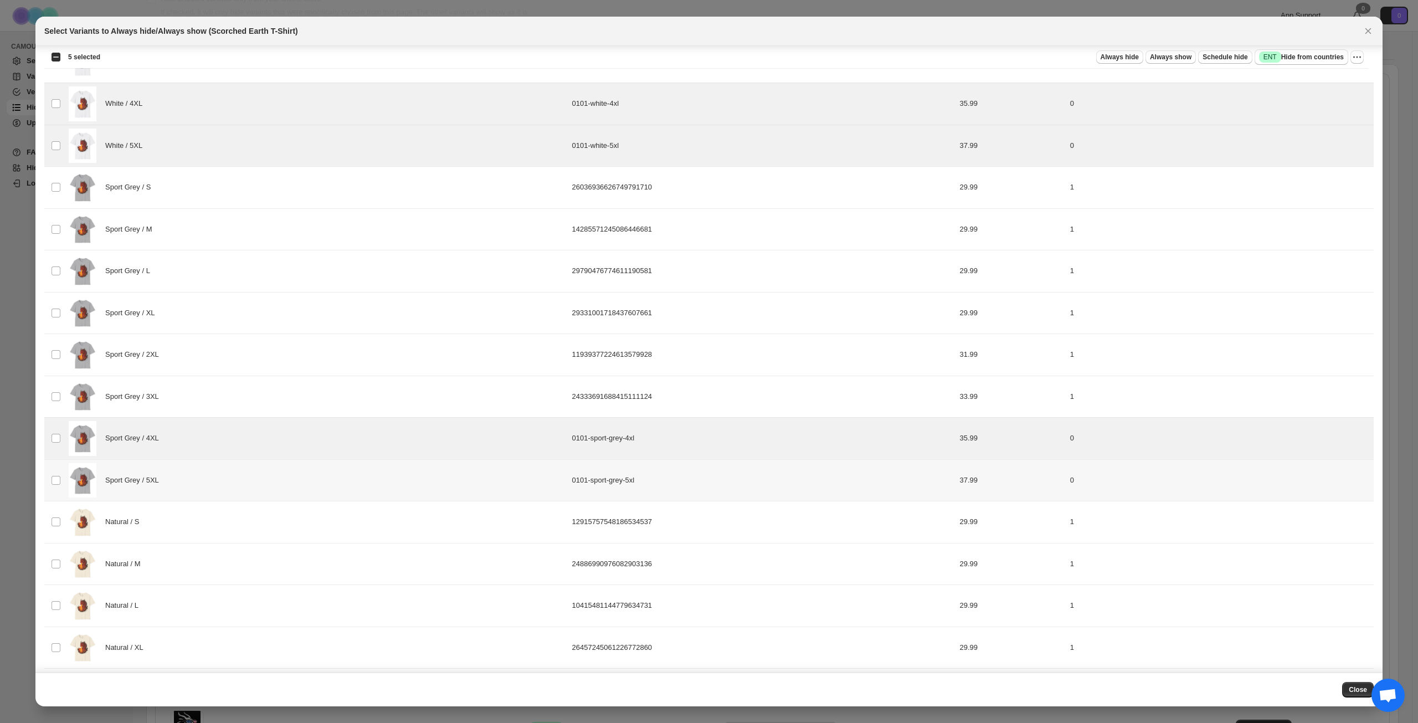
click at [238, 468] on div "Sport Grey / 5XL" at bounding box center [317, 480] width 497 height 35
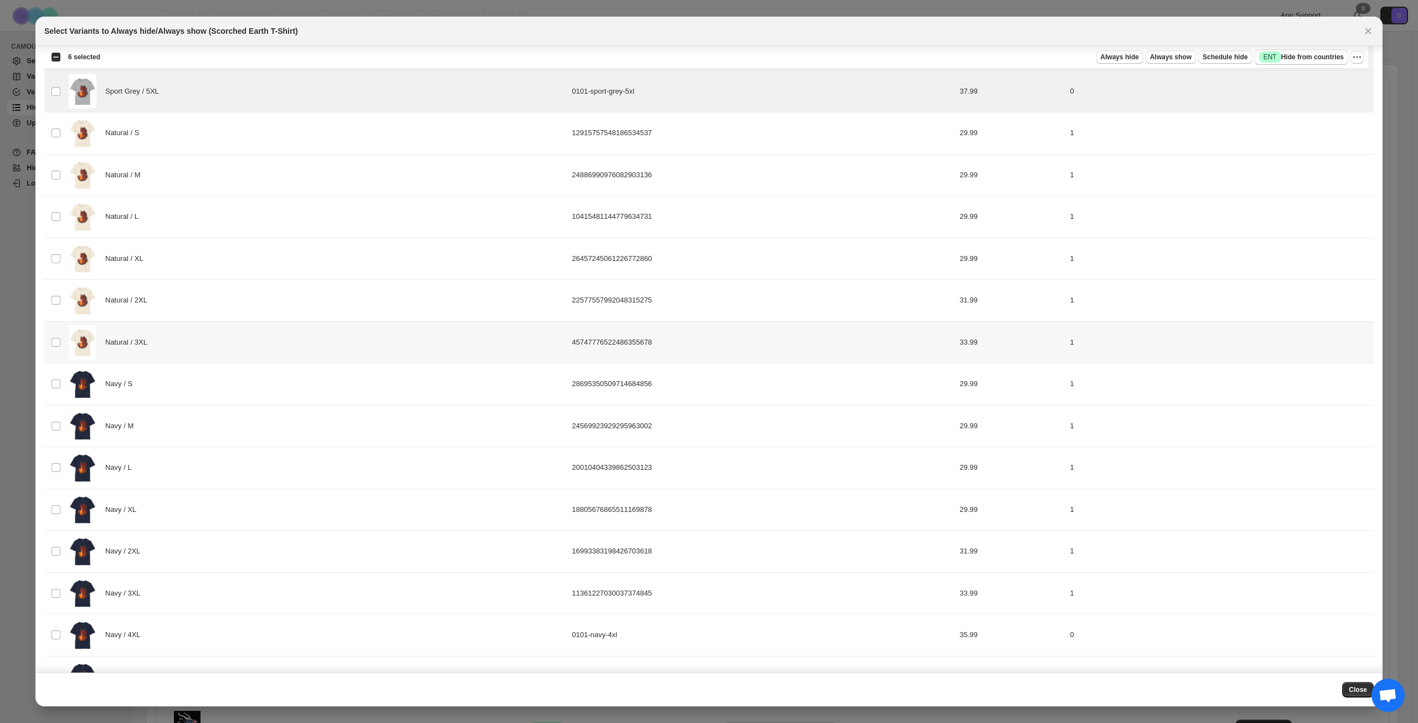
scroll to position [1273, 0]
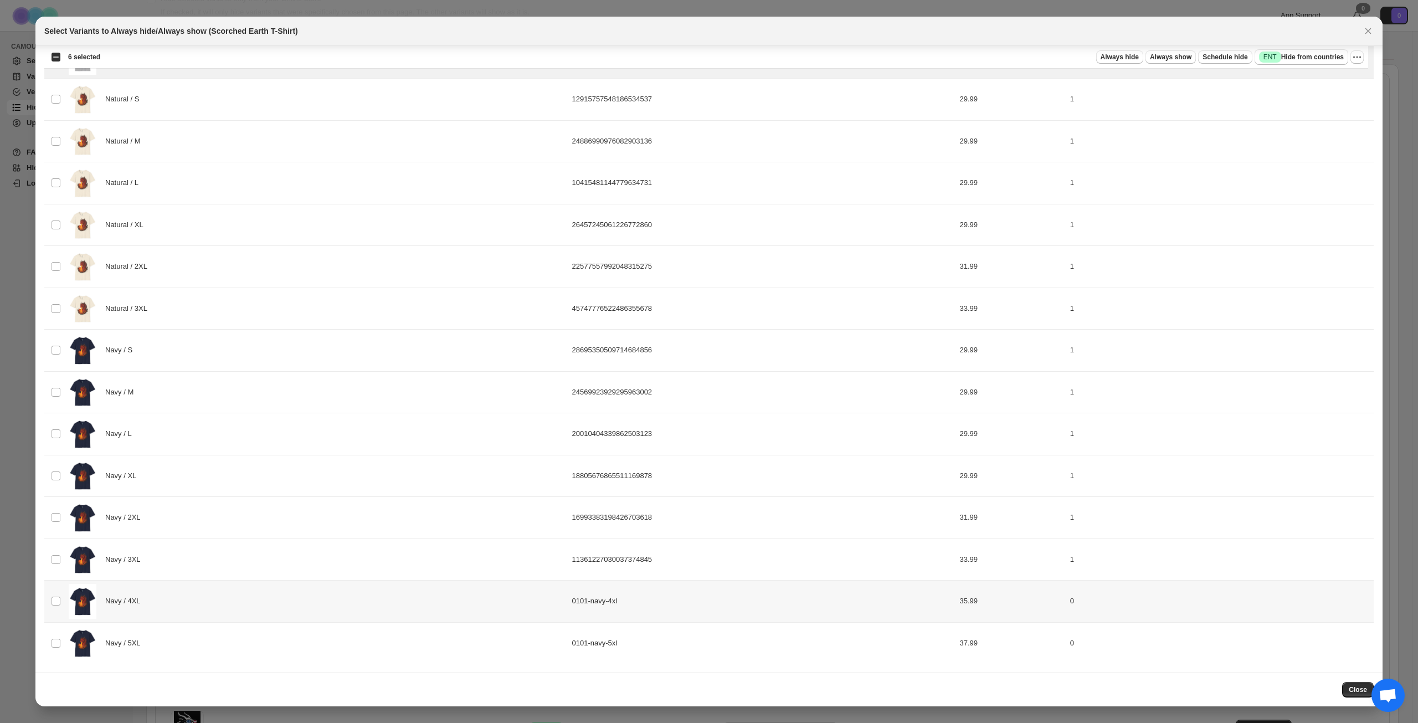
click at [216, 591] on div "Navy / 4XL" at bounding box center [317, 601] width 497 height 35
click at [234, 644] on div "Navy / 5XL" at bounding box center [317, 643] width 497 height 35
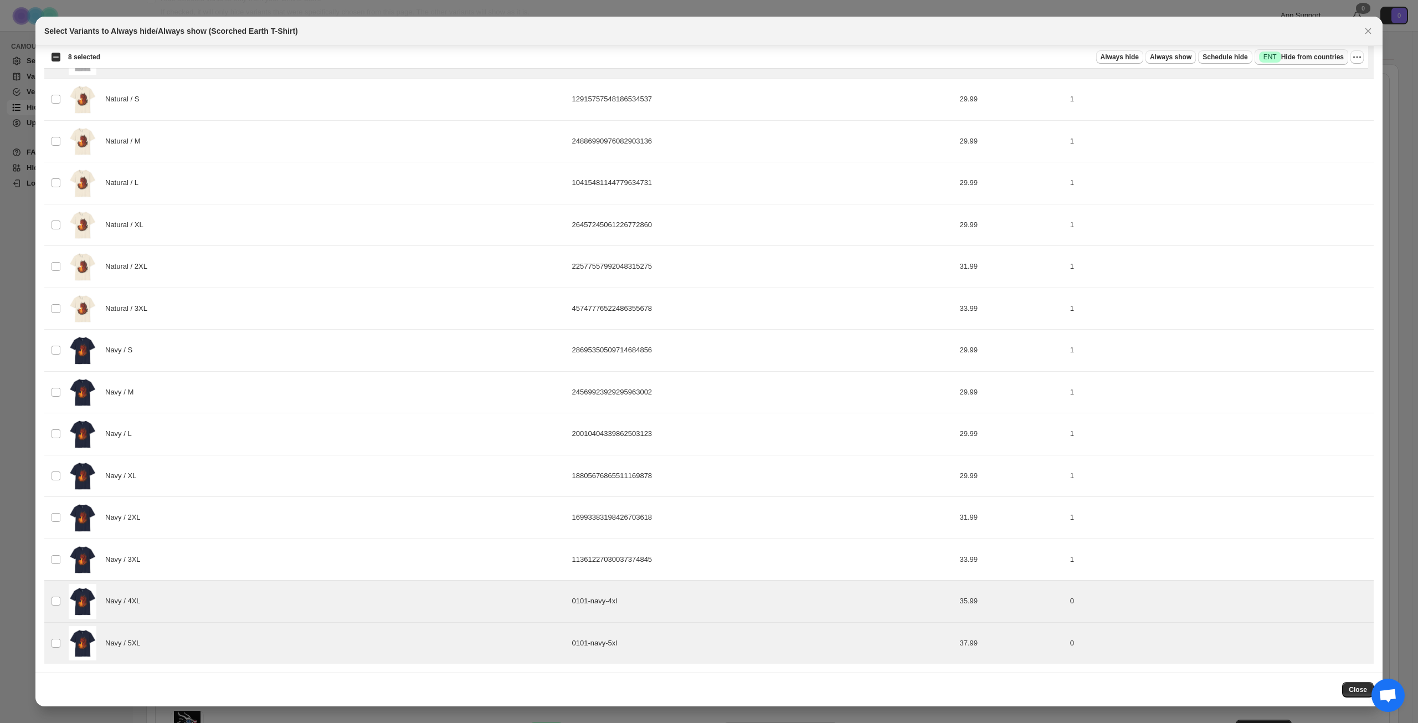
click at [1305, 54] on span "Success ENT Hide from countries" at bounding box center [1301, 57] width 85 height 11
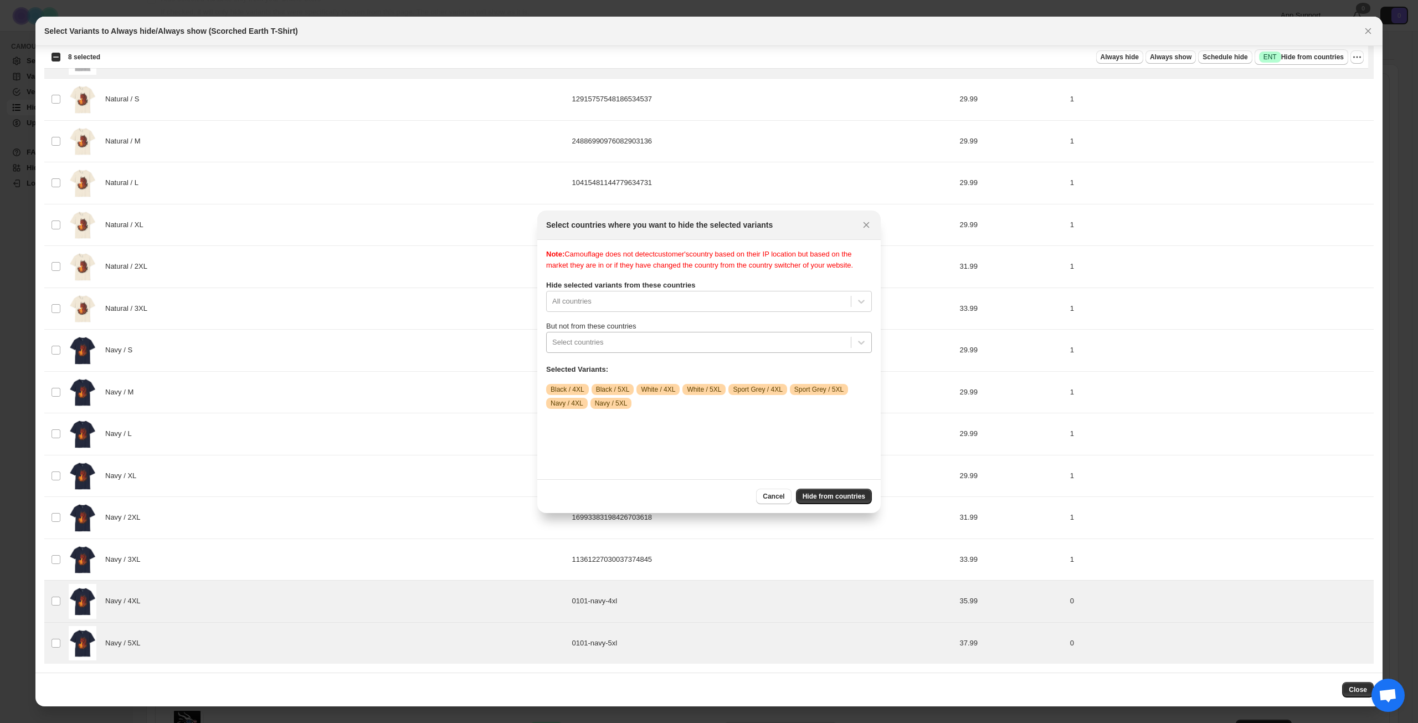
click at [695, 349] on div ":r24:" at bounding box center [698, 342] width 293 height 13
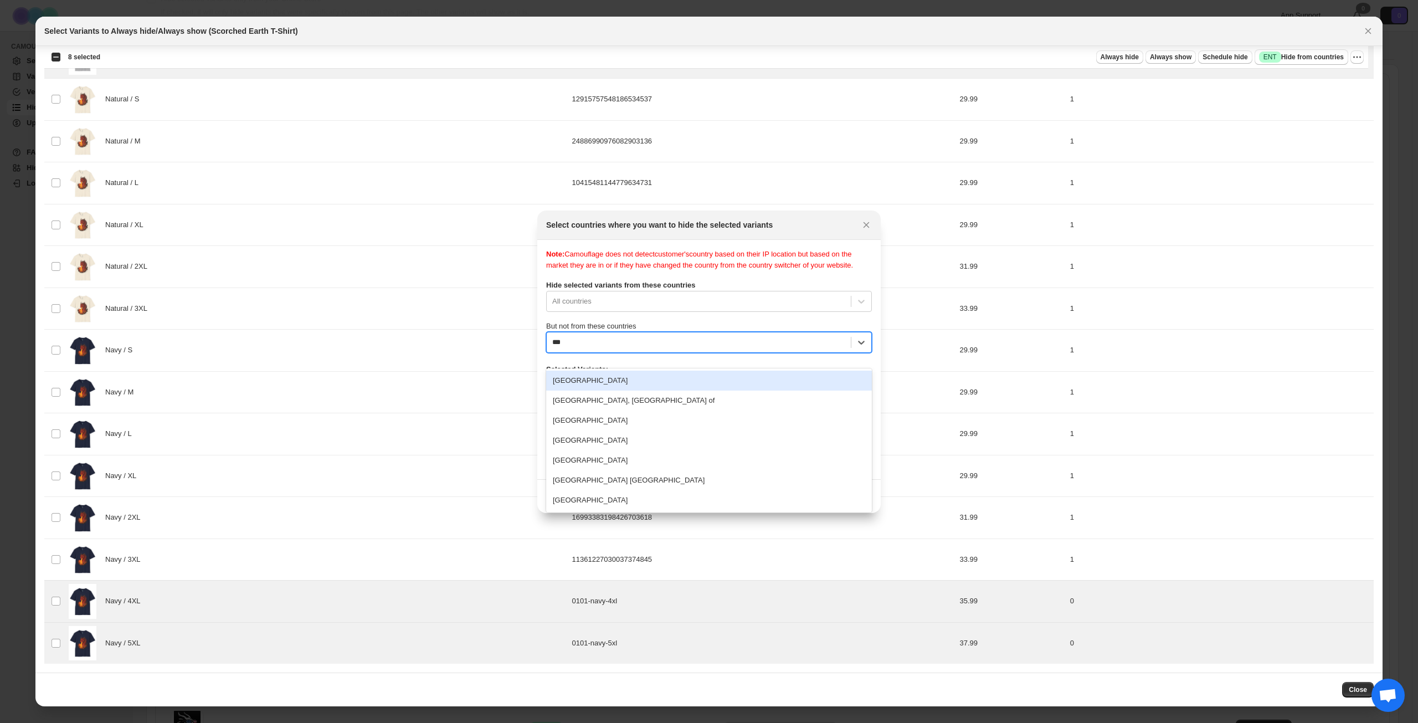
type input "****"
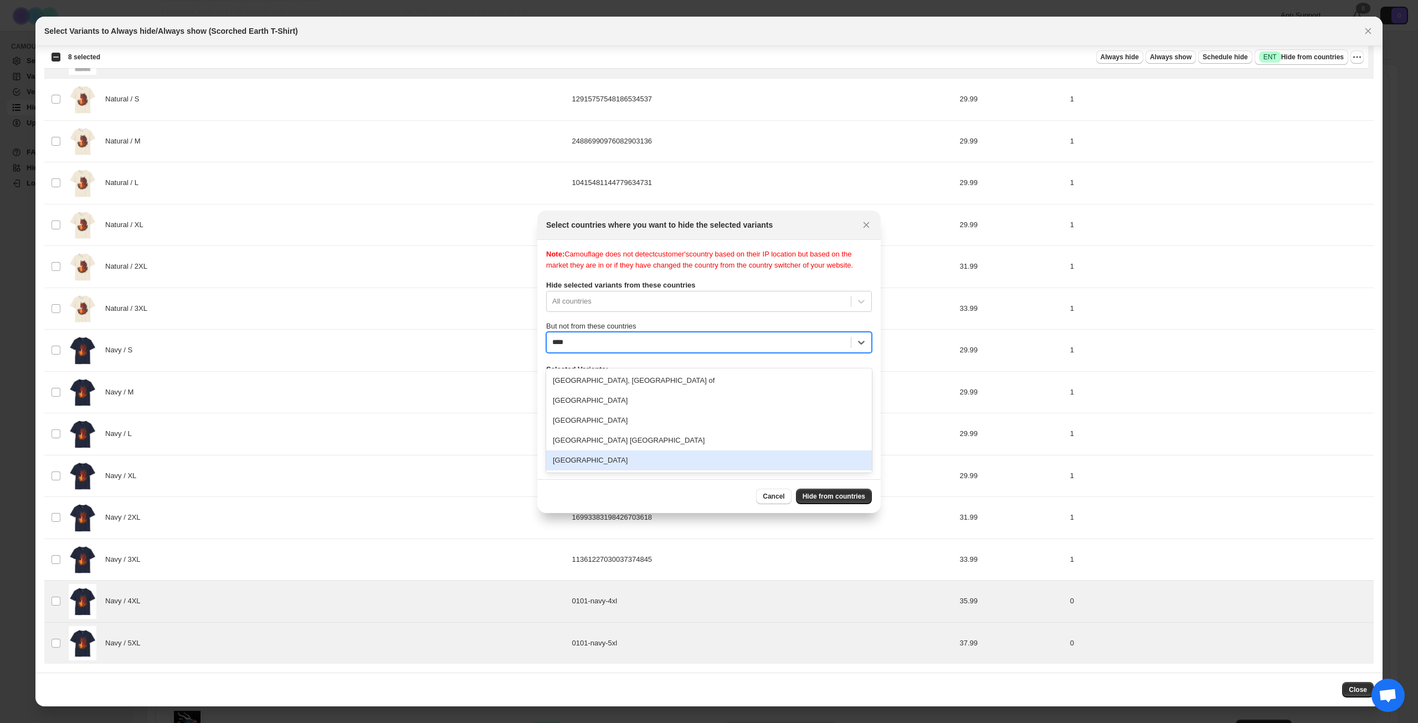
click at [670, 462] on div "[GEOGRAPHIC_DATA]" at bounding box center [709, 460] width 326 height 20
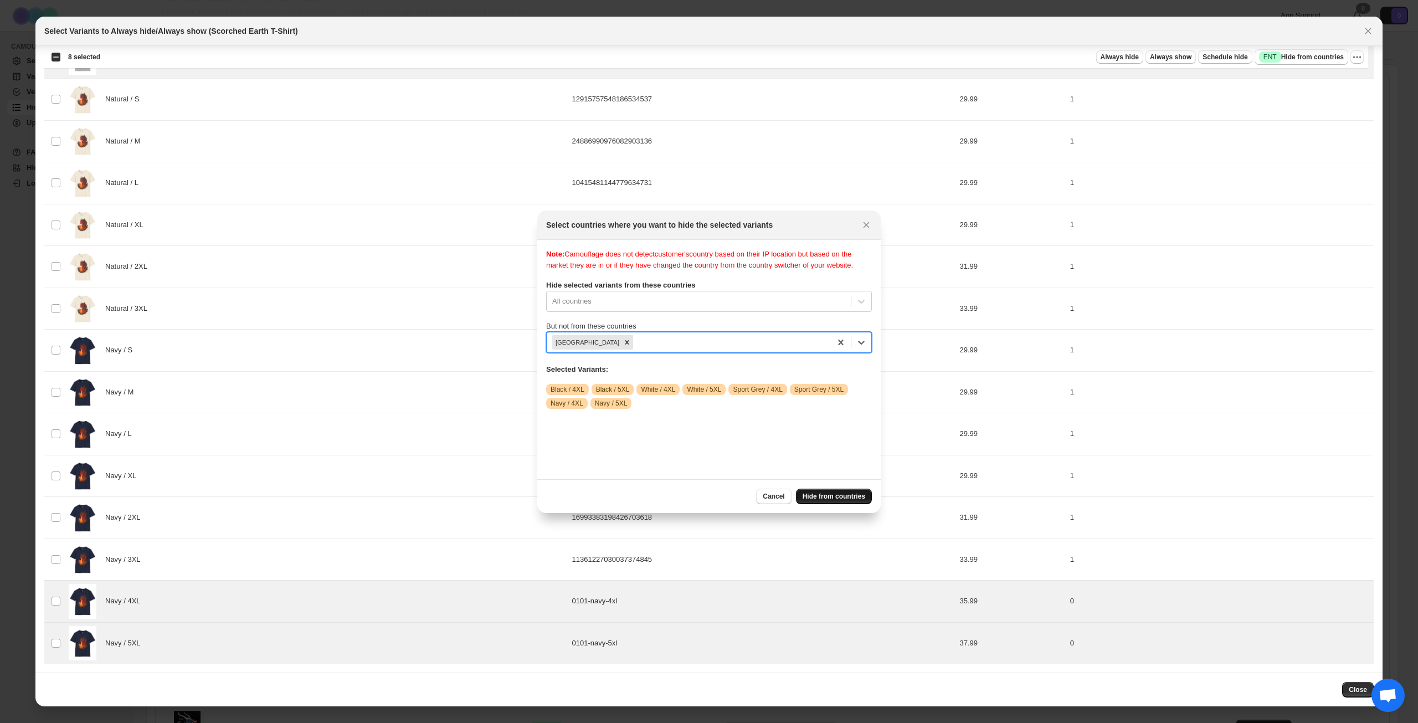
click at [836, 496] on span "Hide from countries" at bounding box center [834, 496] width 63 height 9
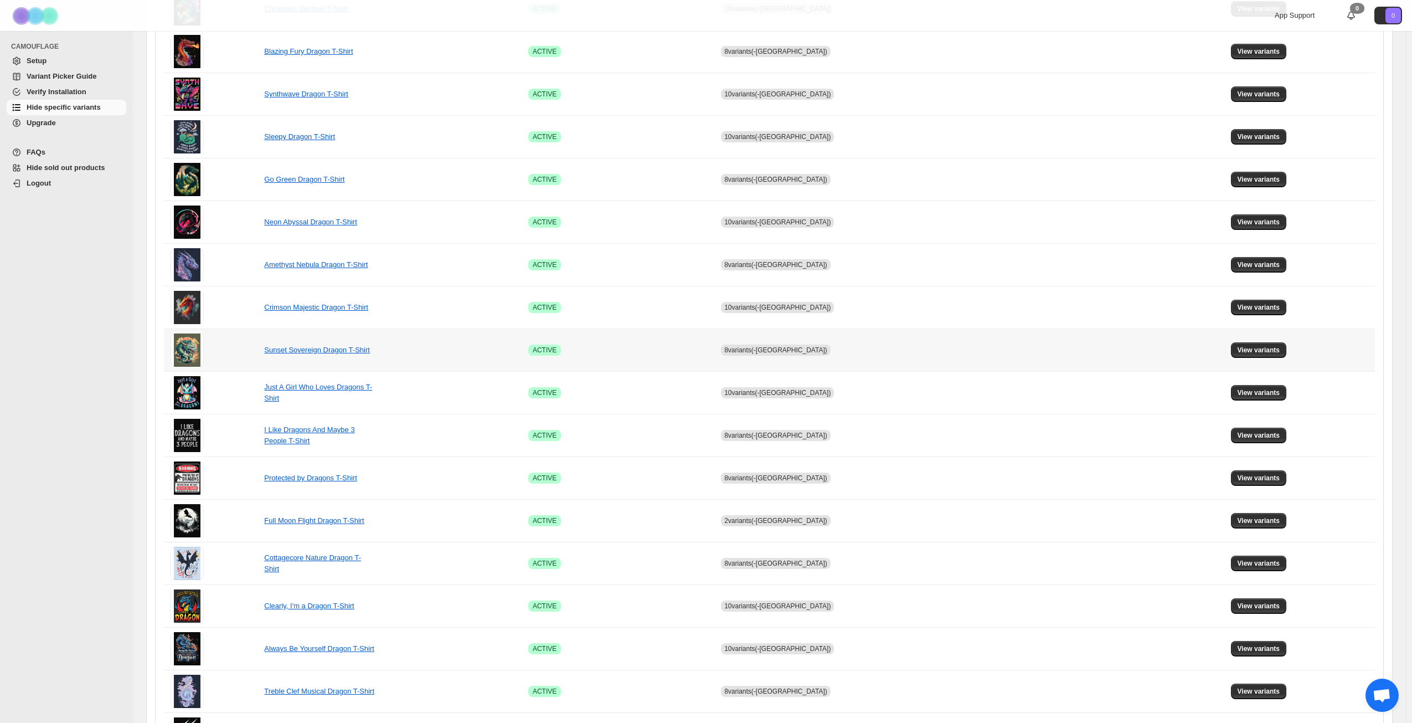
scroll to position [414, 0]
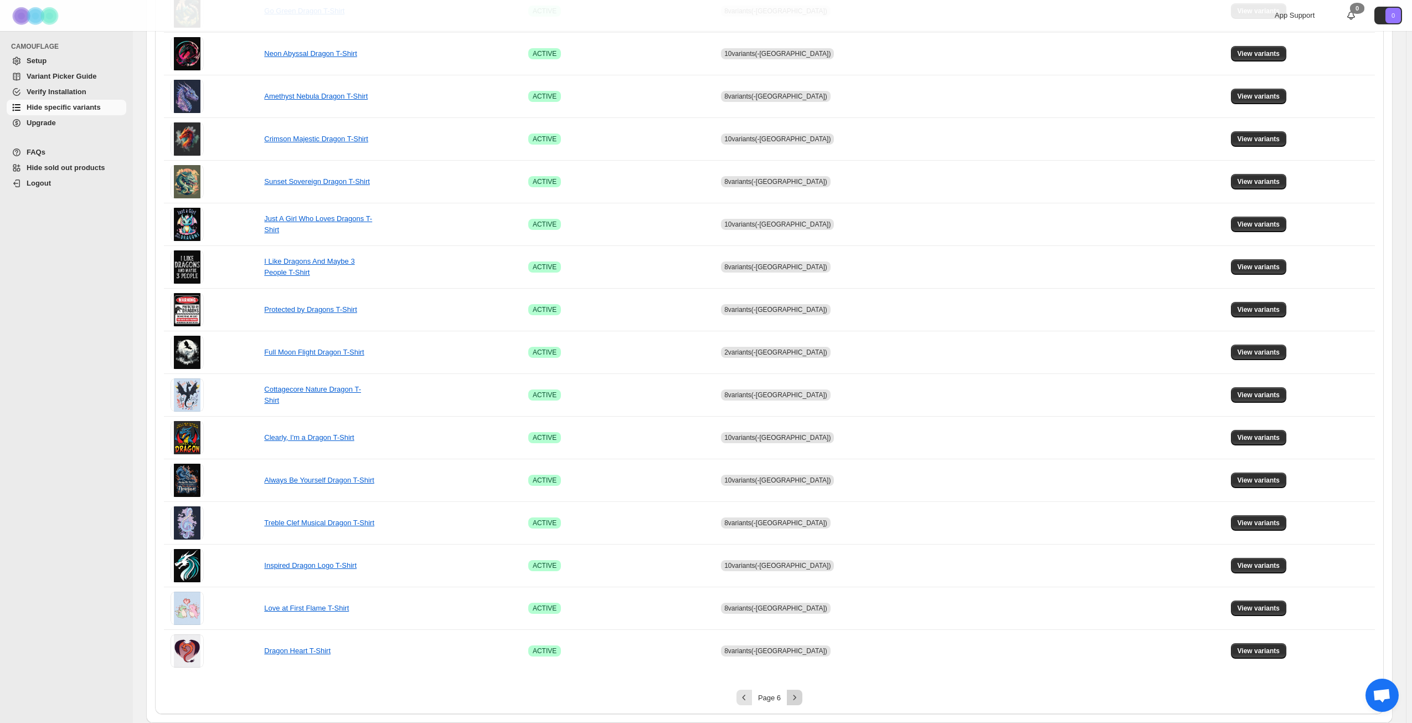
click at [799, 696] on icon "Next" at bounding box center [794, 697] width 11 height 11
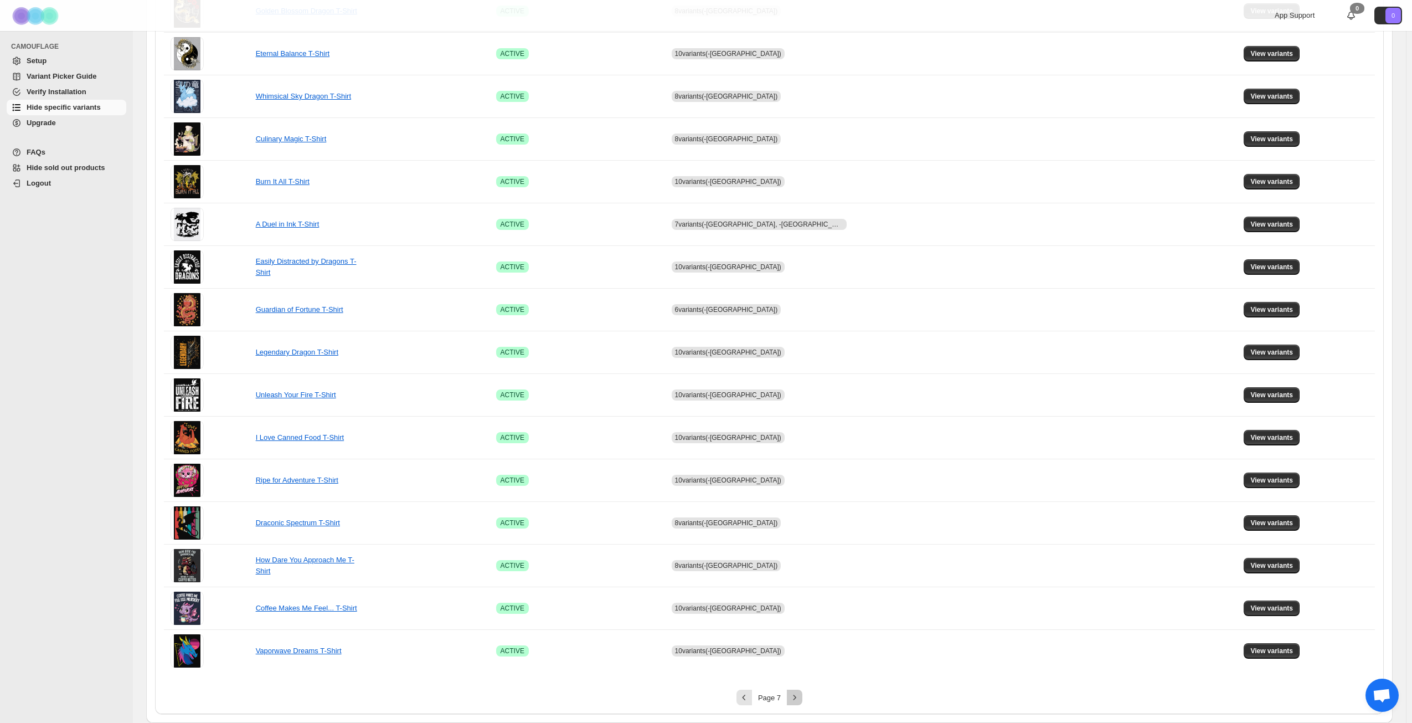
click at [799, 696] on icon "Next" at bounding box center [794, 697] width 11 height 11
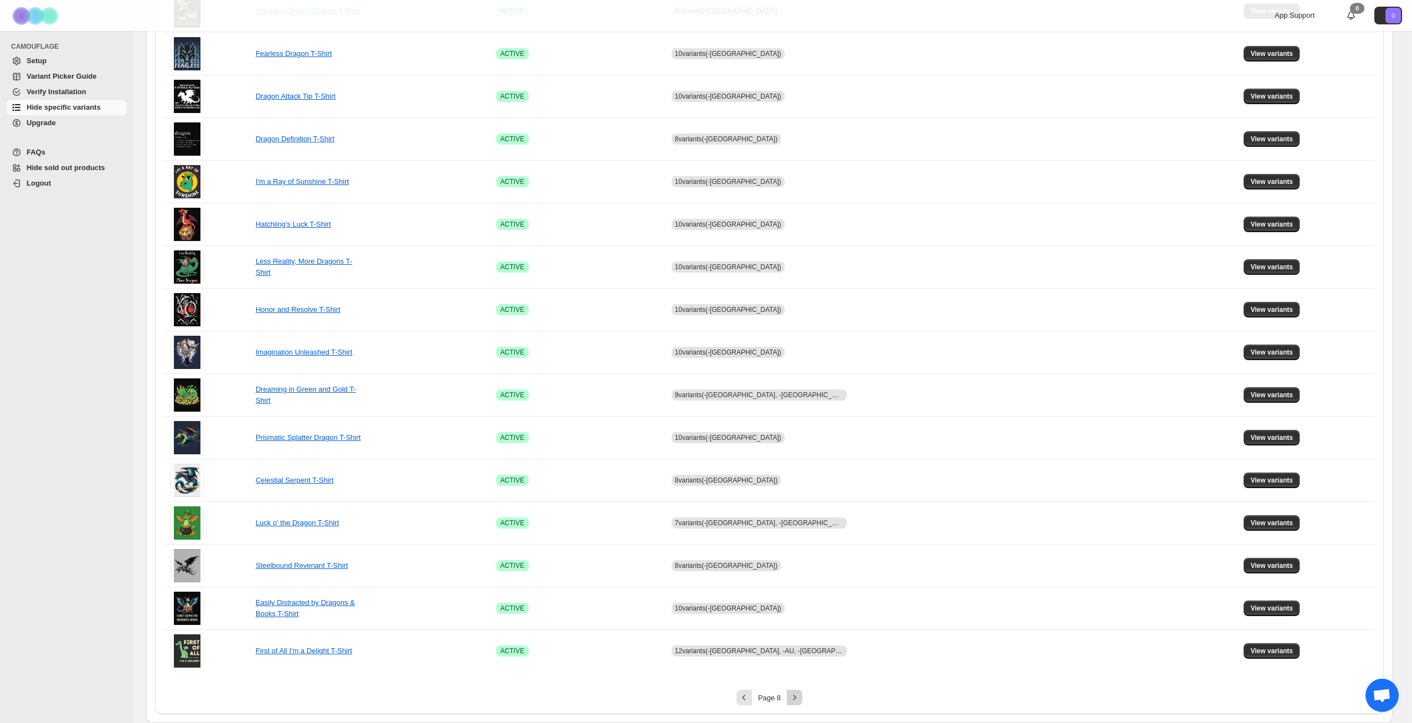
click at [799, 696] on icon "Next" at bounding box center [794, 697] width 11 height 11
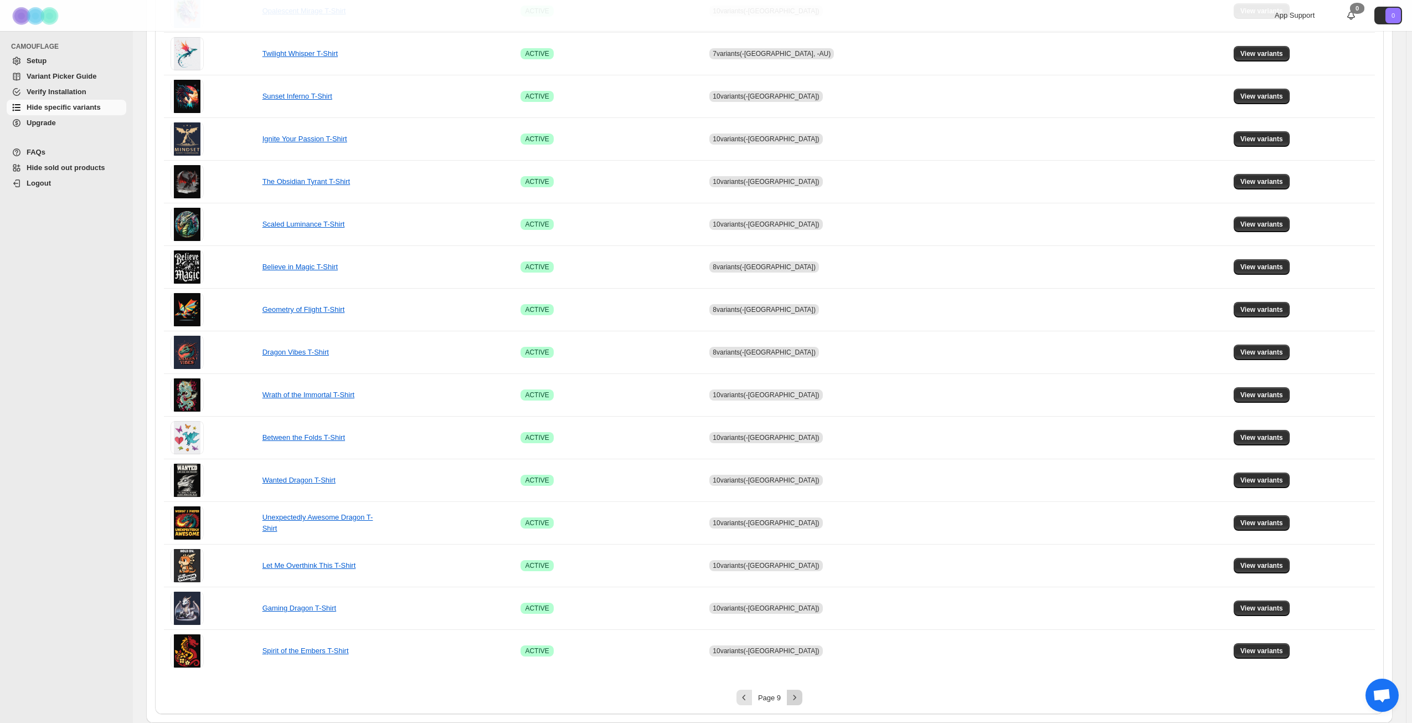
click at [799, 696] on icon "Next" at bounding box center [794, 697] width 11 height 11
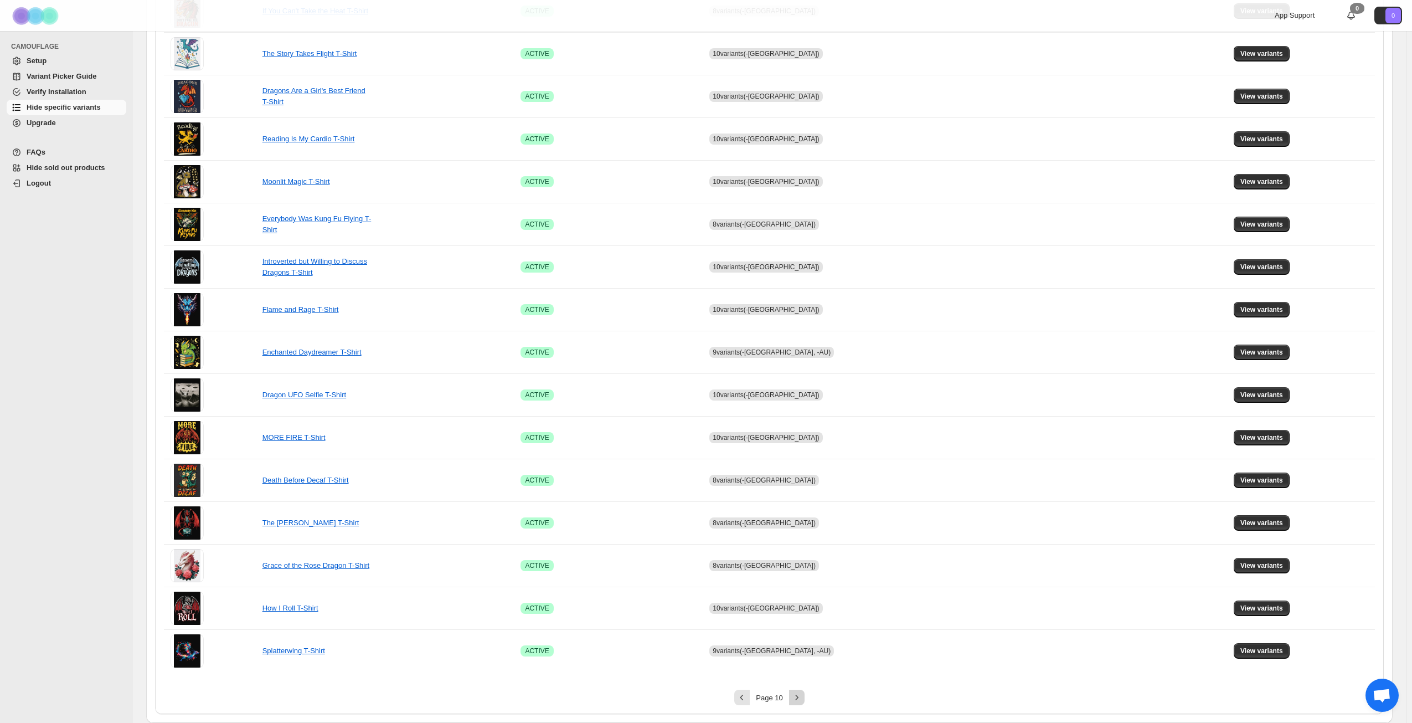
click at [799, 696] on icon "Next" at bounding box center [797, 697] width 11 height 11
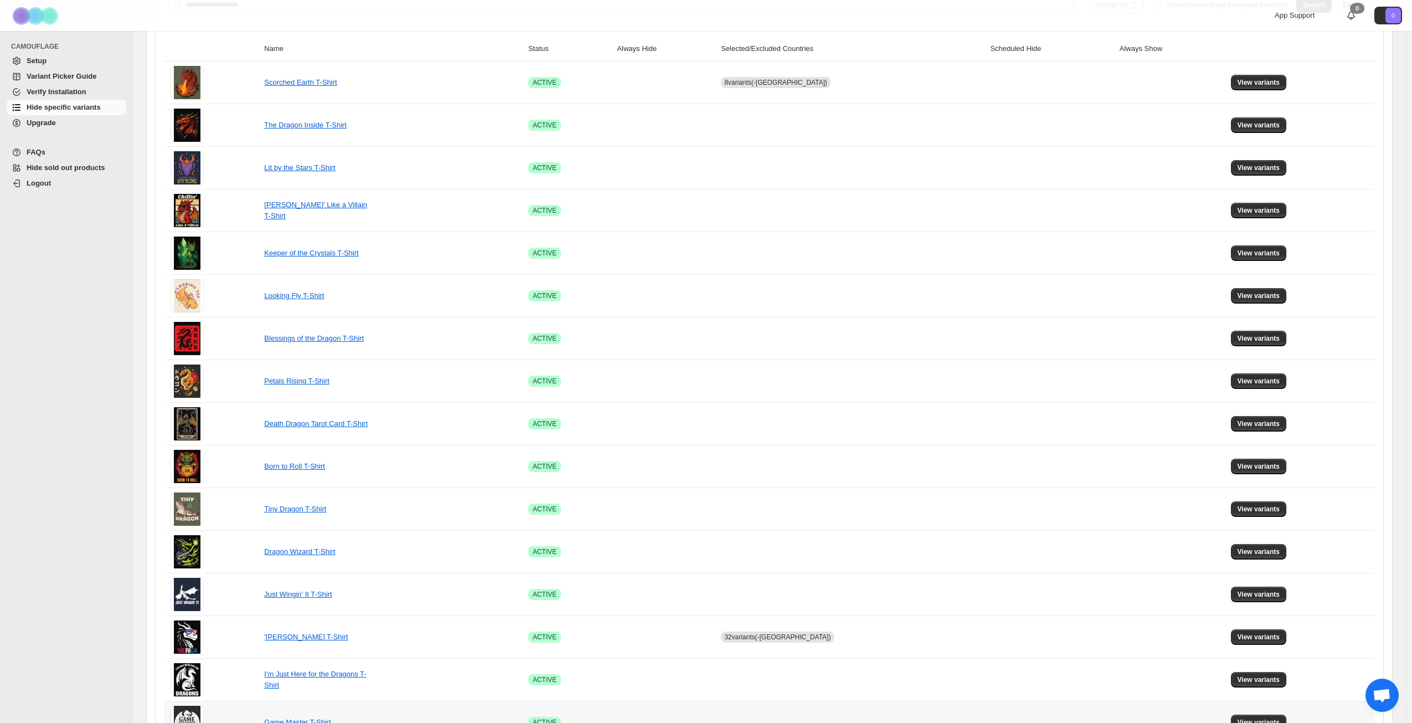
scroll to position [137, 0]
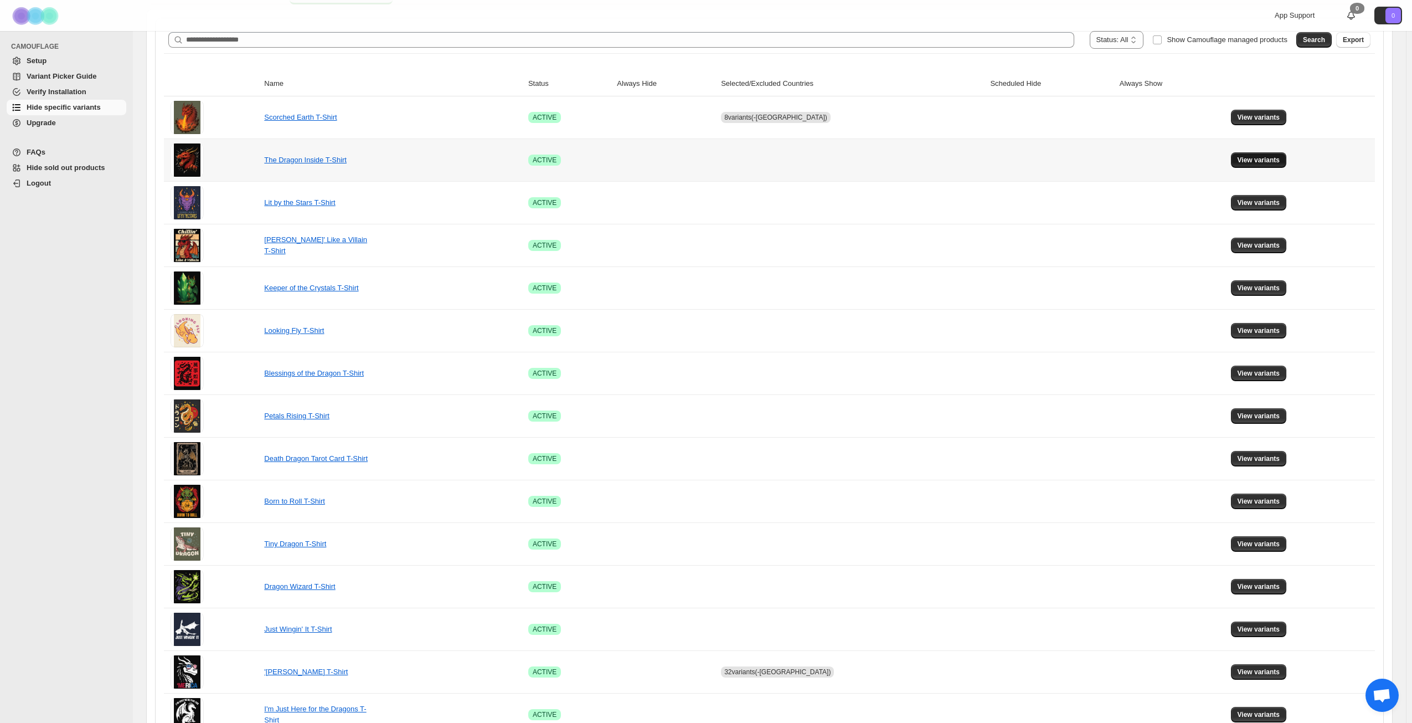
click at [1257, 161] on span "View variants" at bounding box center [1259, 160] width 43 height 9
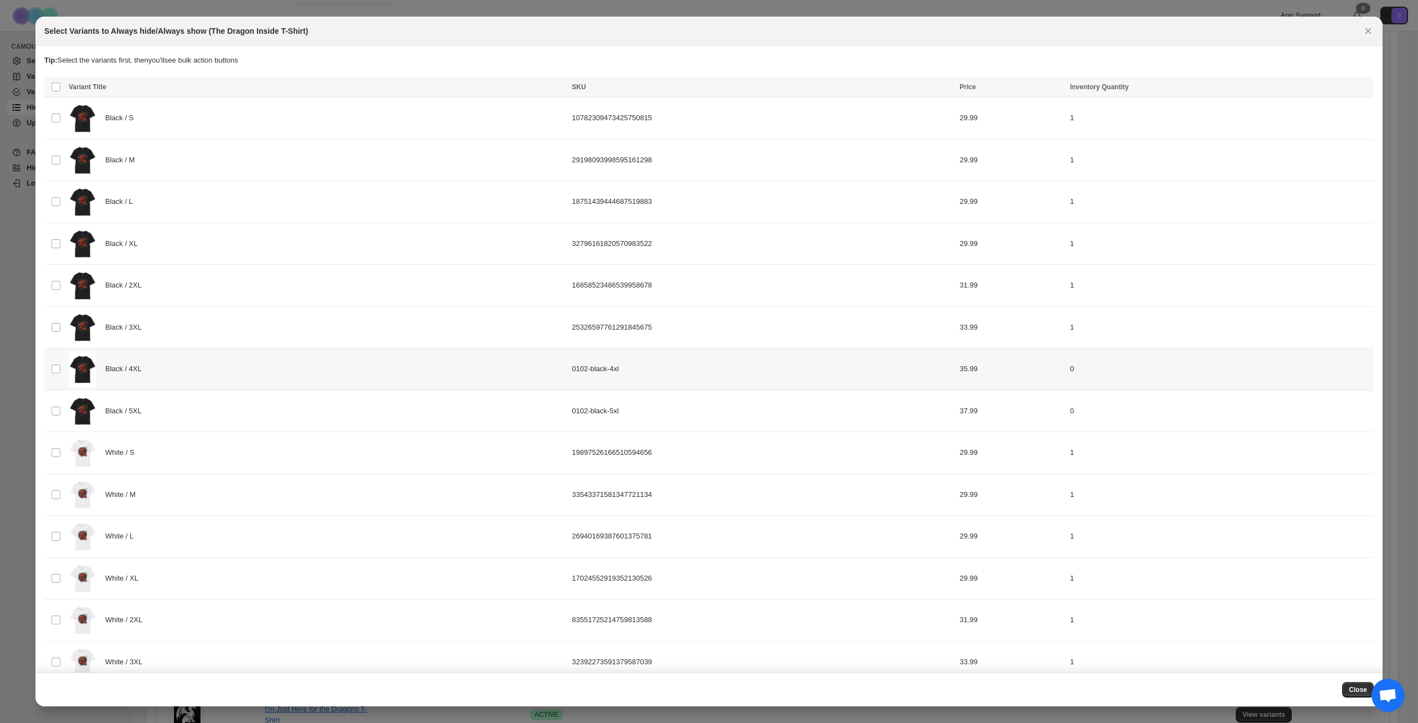
click at [215, 362] on div "Black / 4XL" at bounding box center [317, 369] width 497 height 35
click at [250, 412] on div "Black / 5XL" at bounding box center [317, 411] width 497 height 35
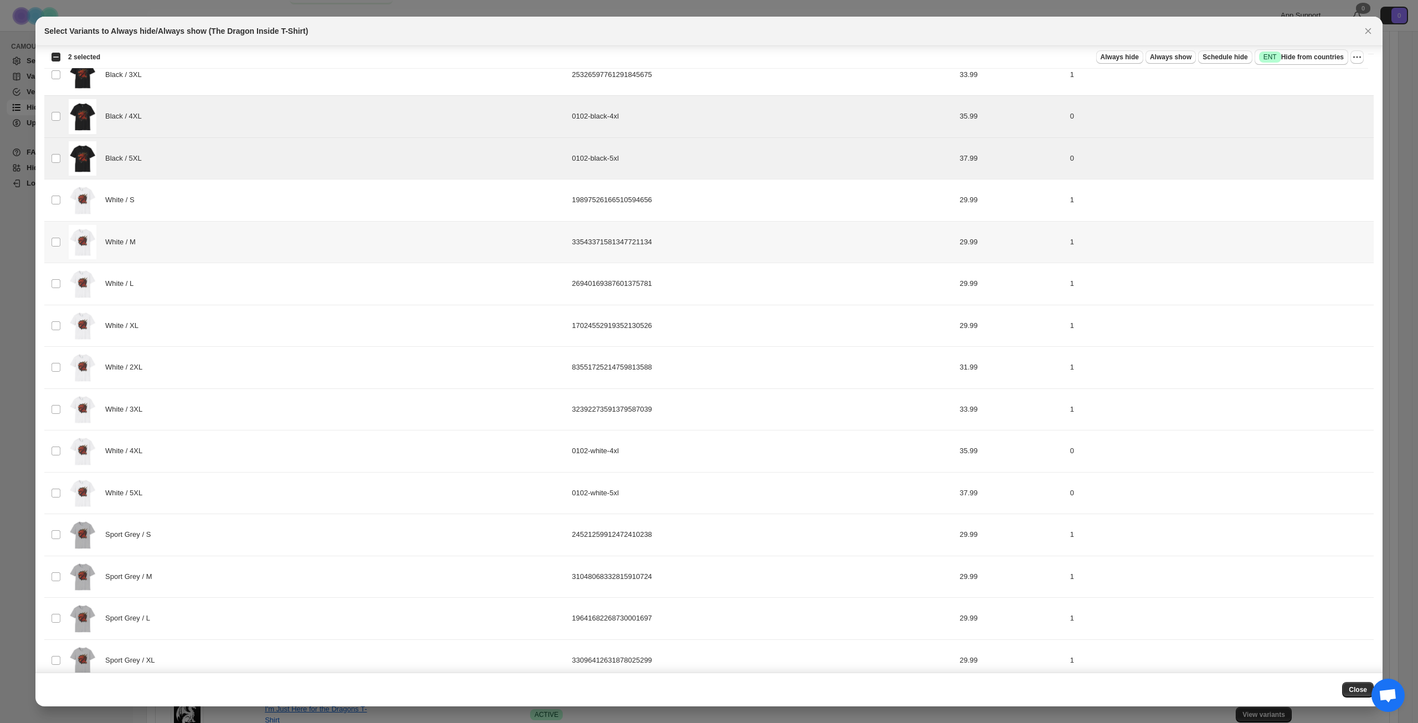
scroll to position [277, 0]
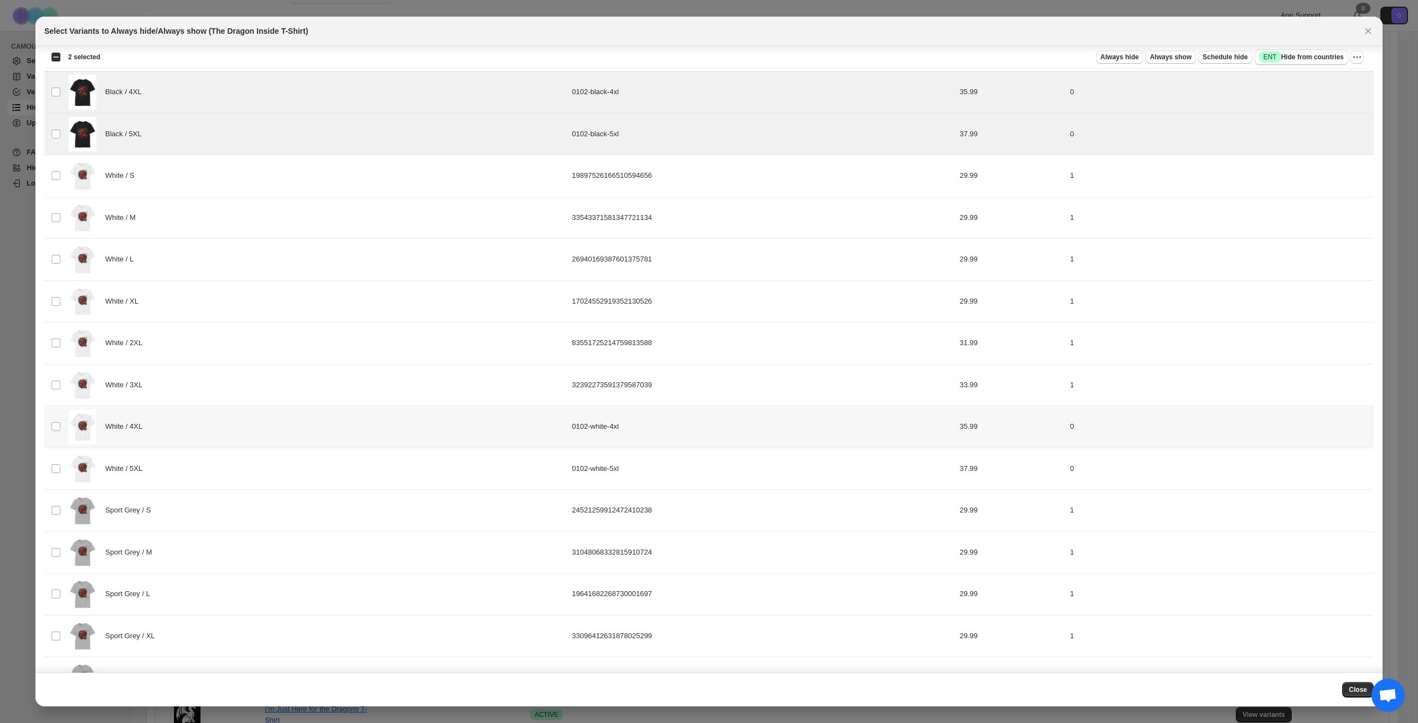
click at [246, 435] on div "White / 4XL" at bounding box center [317, 426] width 497 height 35
click at [245, 462] on div "White / 5XL" at bounding box center [317, 468] width 497 height 35
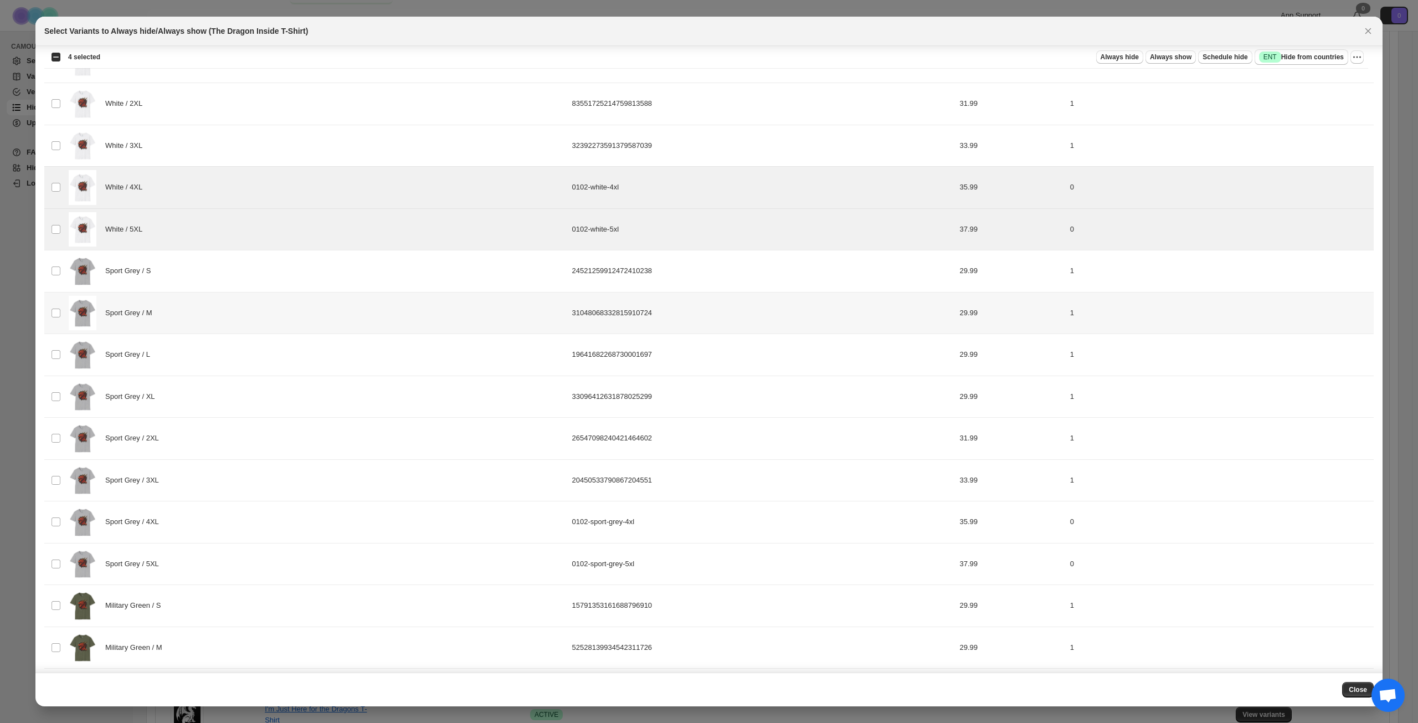
scroll to position [554, 0]
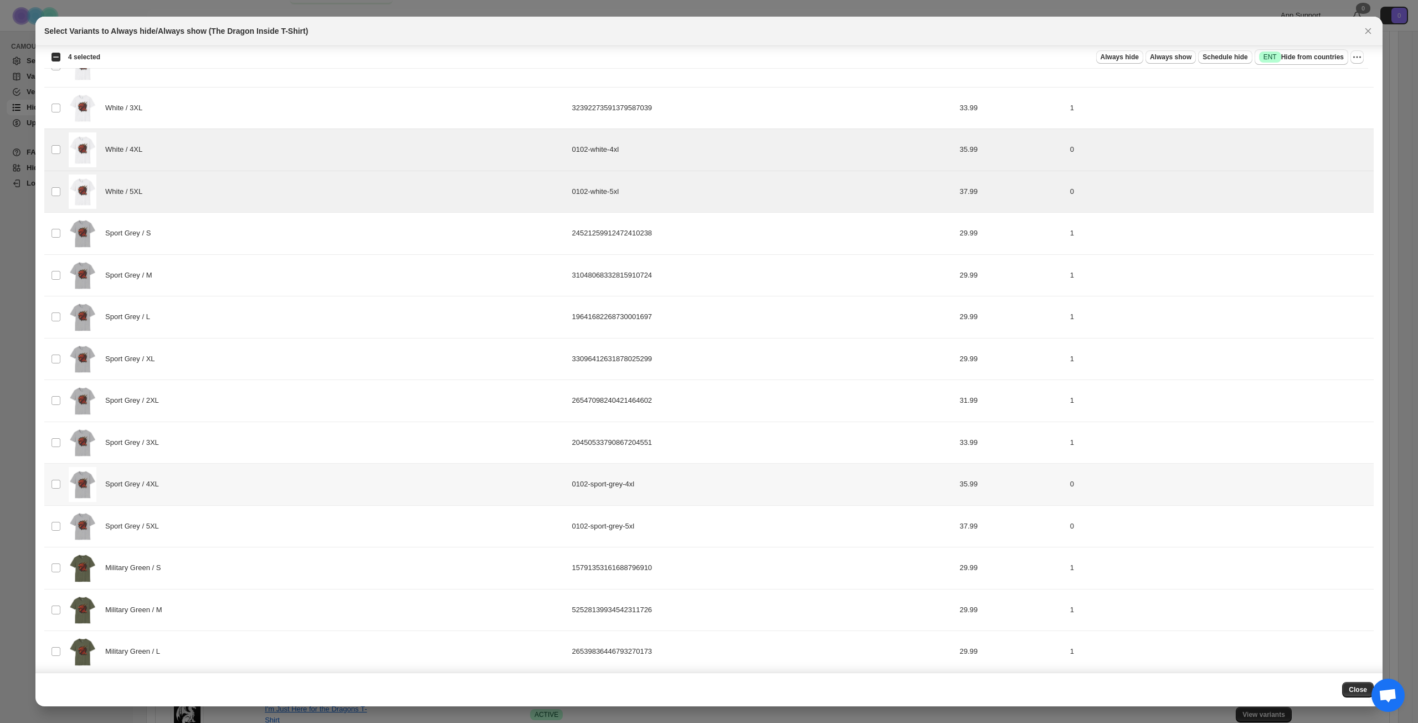
click at [246, 486] on div "Sport Grey / 4XL" at bounding box center [317, 484] width 497 height 35
click at [248, 524] on div "Sport Grey / 5XL" at bounding box center [317, 526] width 497 height 35
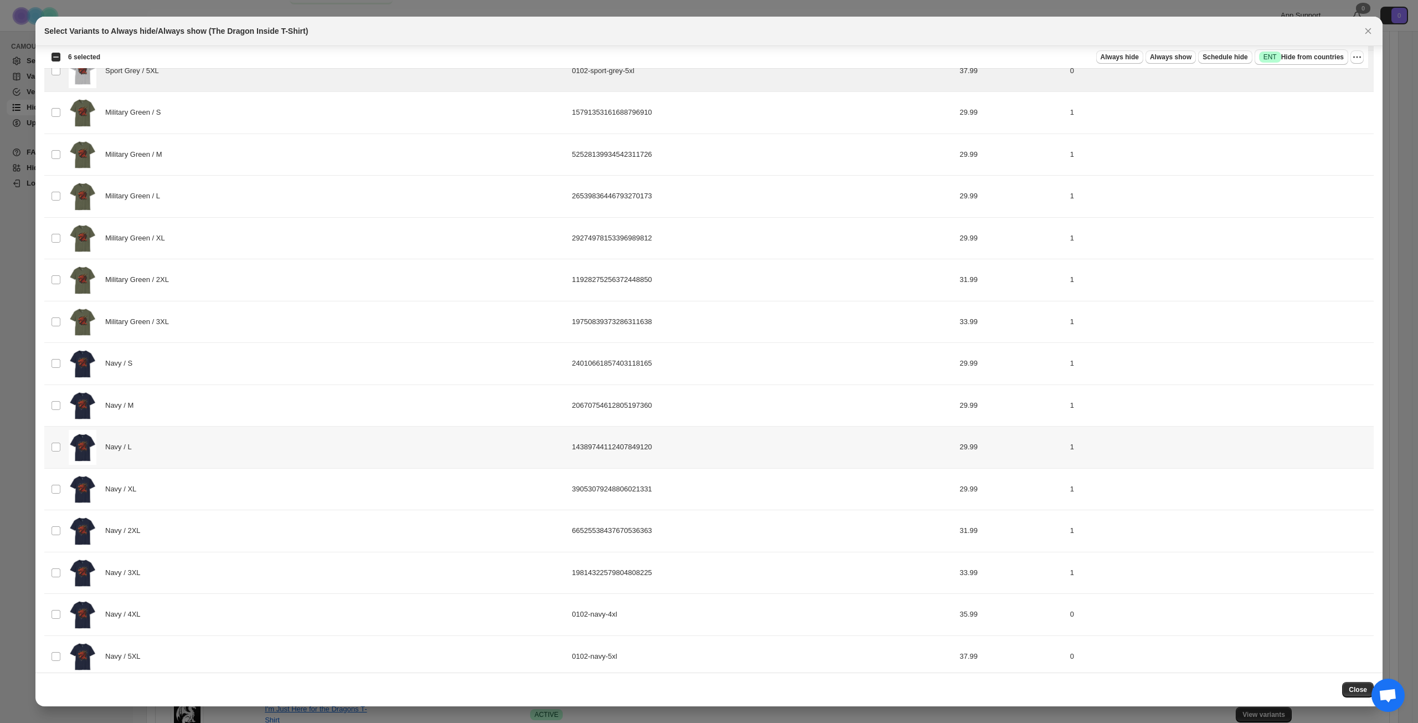
scroll to position [1022, 0]
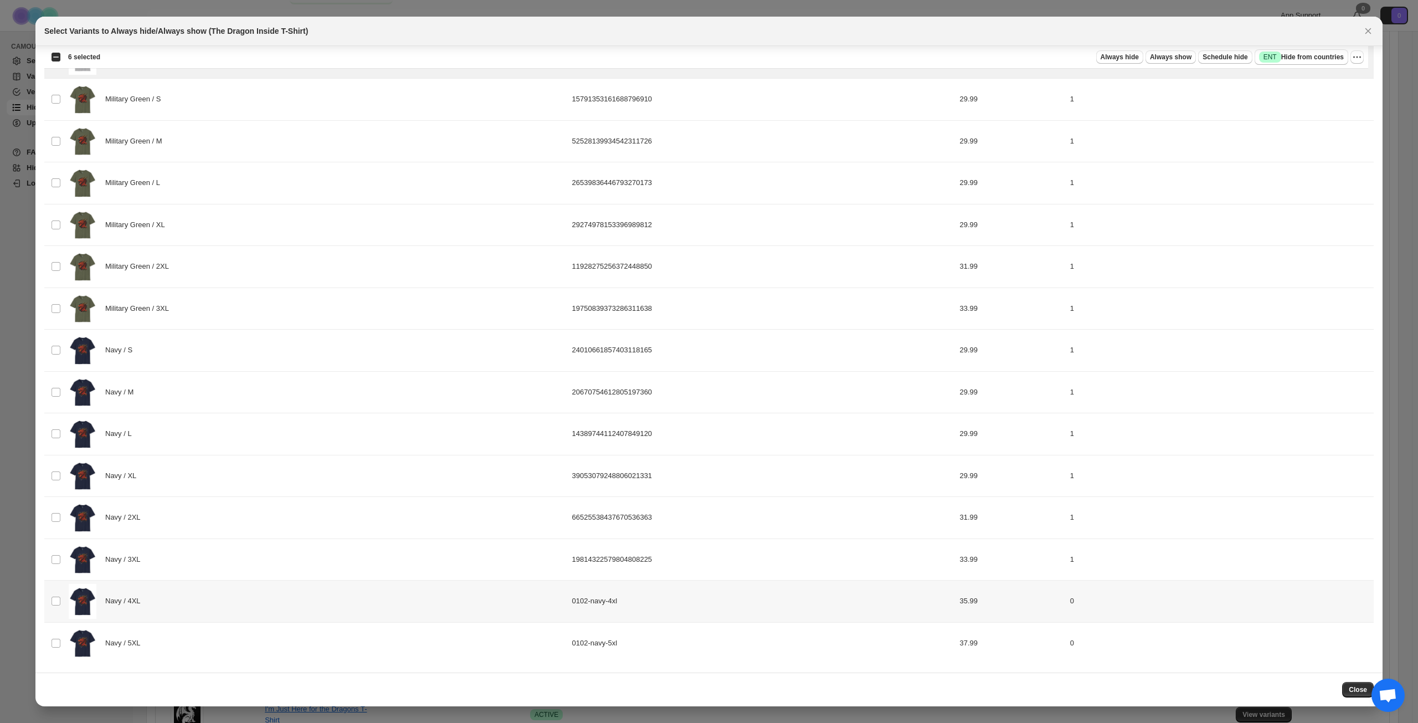
click at [227, 607] on div "Navy / 4XL" at bounding box center [317, 601] width 497 height 35
click at [229, 638] on div "Navy / 5XL" at bounding box center [317, 643] width 497 height 35
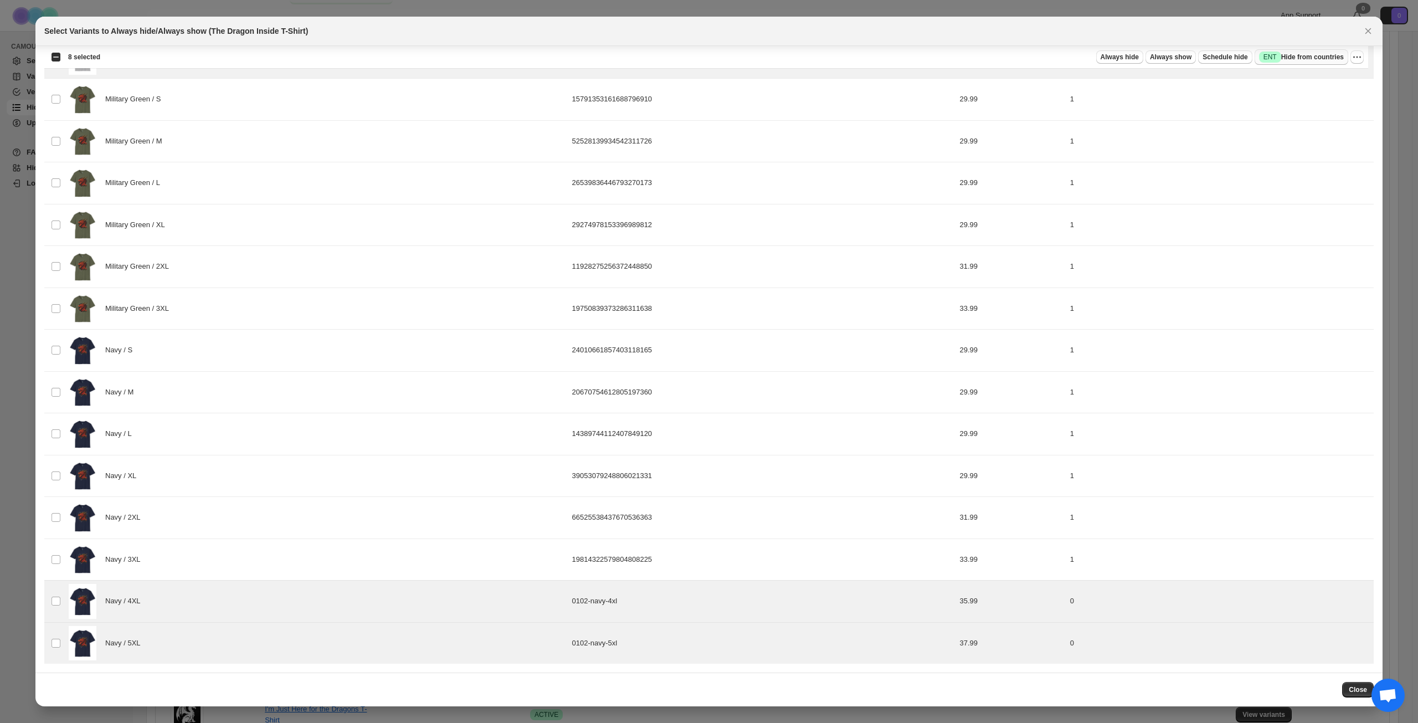
click at [1301, 58] on span "Success ENT Hide from countries" at bounding box center [1301, 57] width 85 height 11
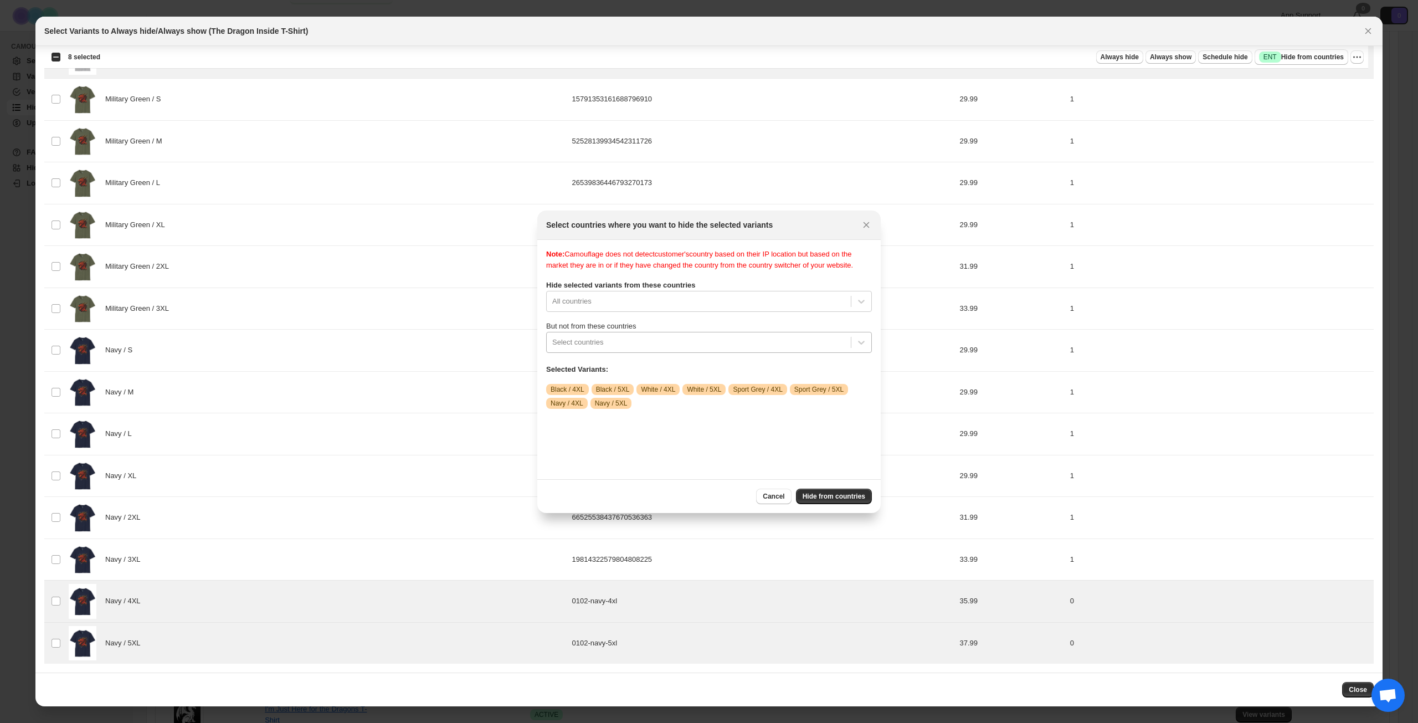
click at [698, 349] on div ":r43:" at bounding box center [698, 342] width 293 height 13
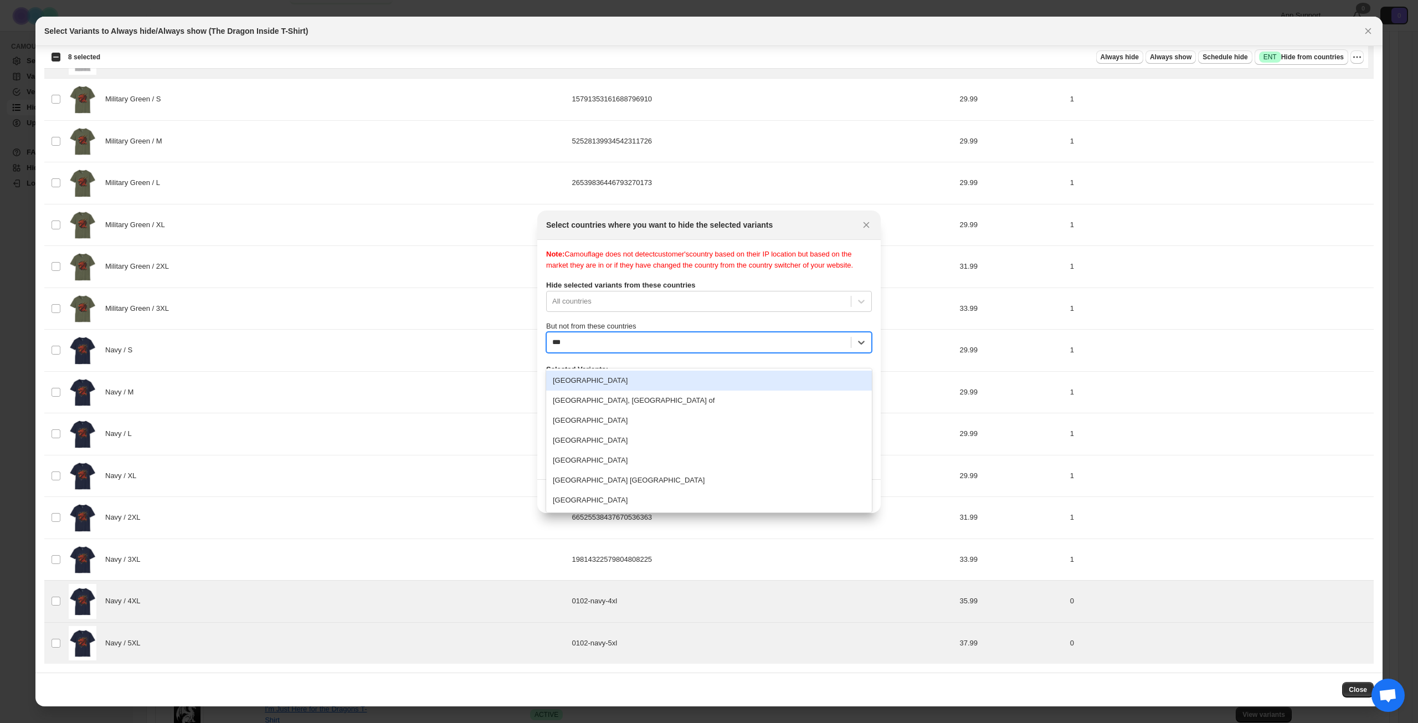
type input "****"
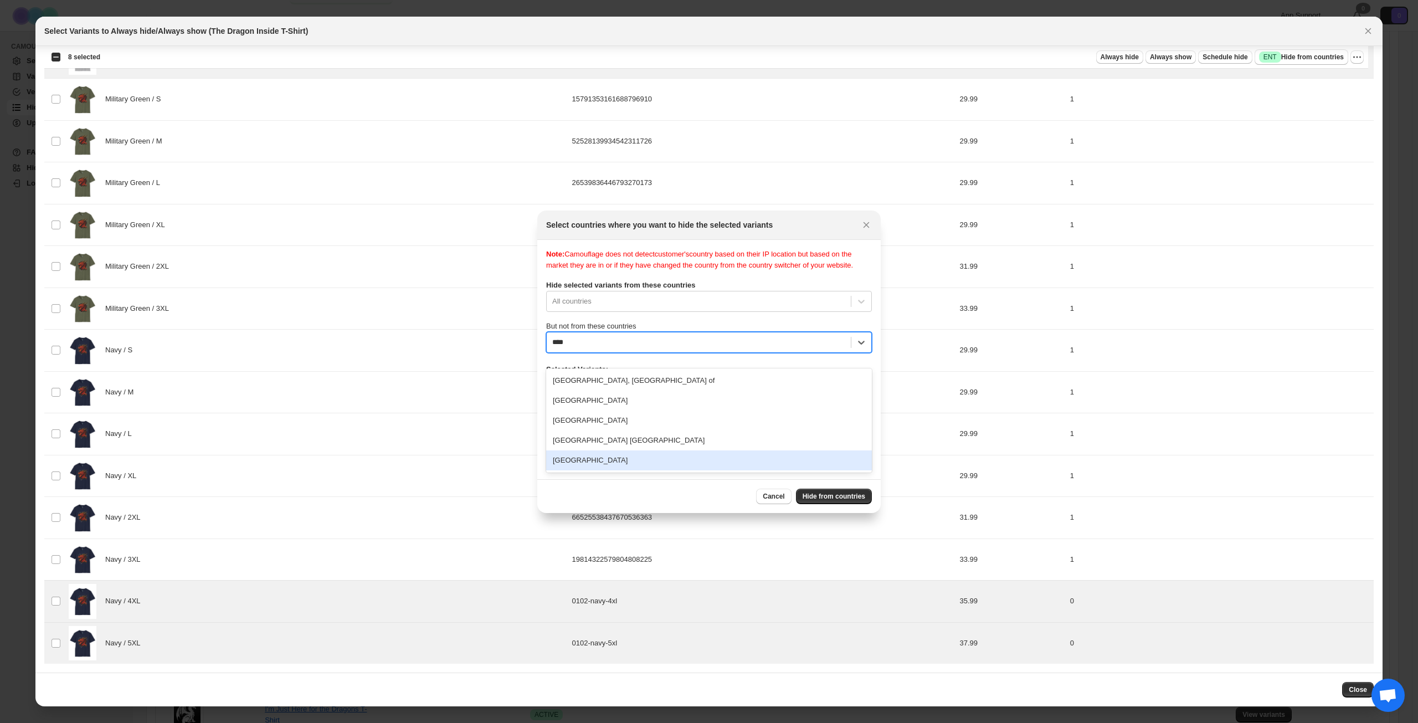
click at [660, 460] on div "[GEOGRAPHIC_DATA]" at bounding box center [709, 460] width 326 height 20
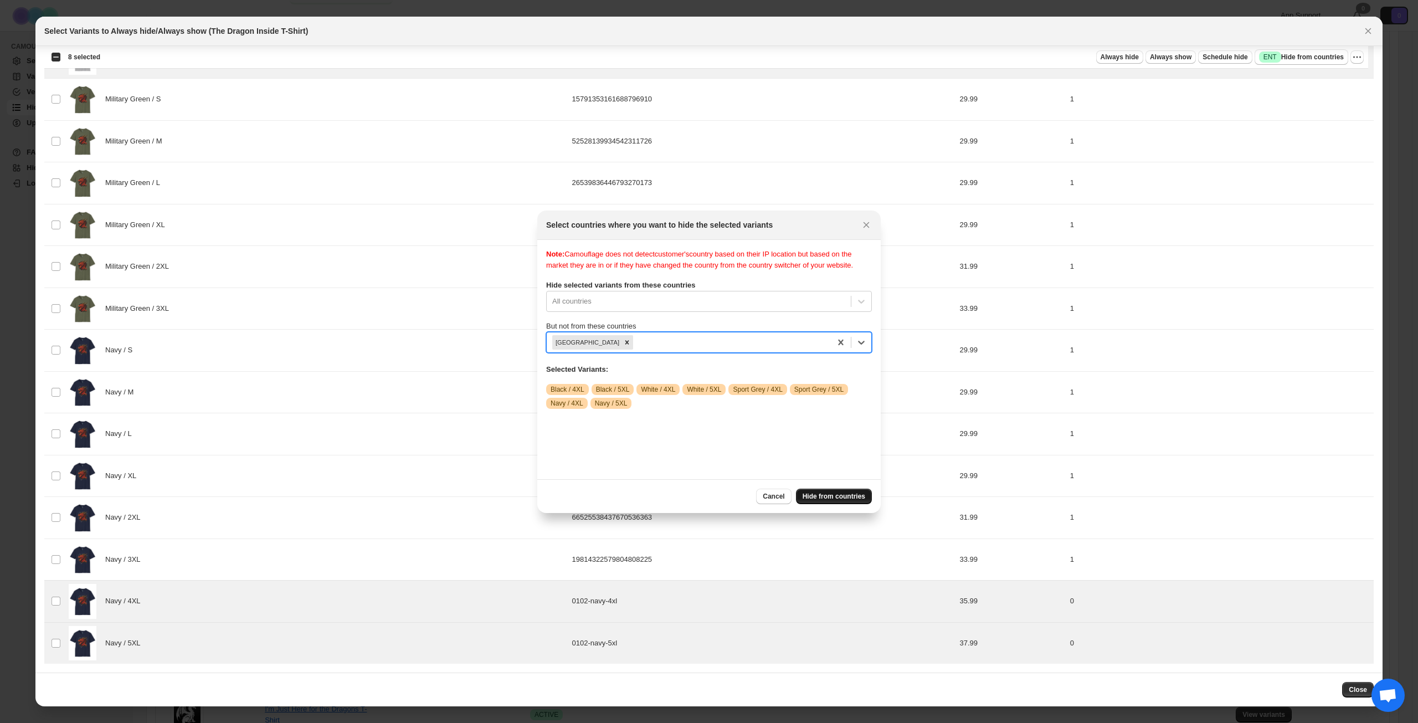
click at [837, 498] on span "Hide from countries" at bounding box center [834, 496] width 63 height 9
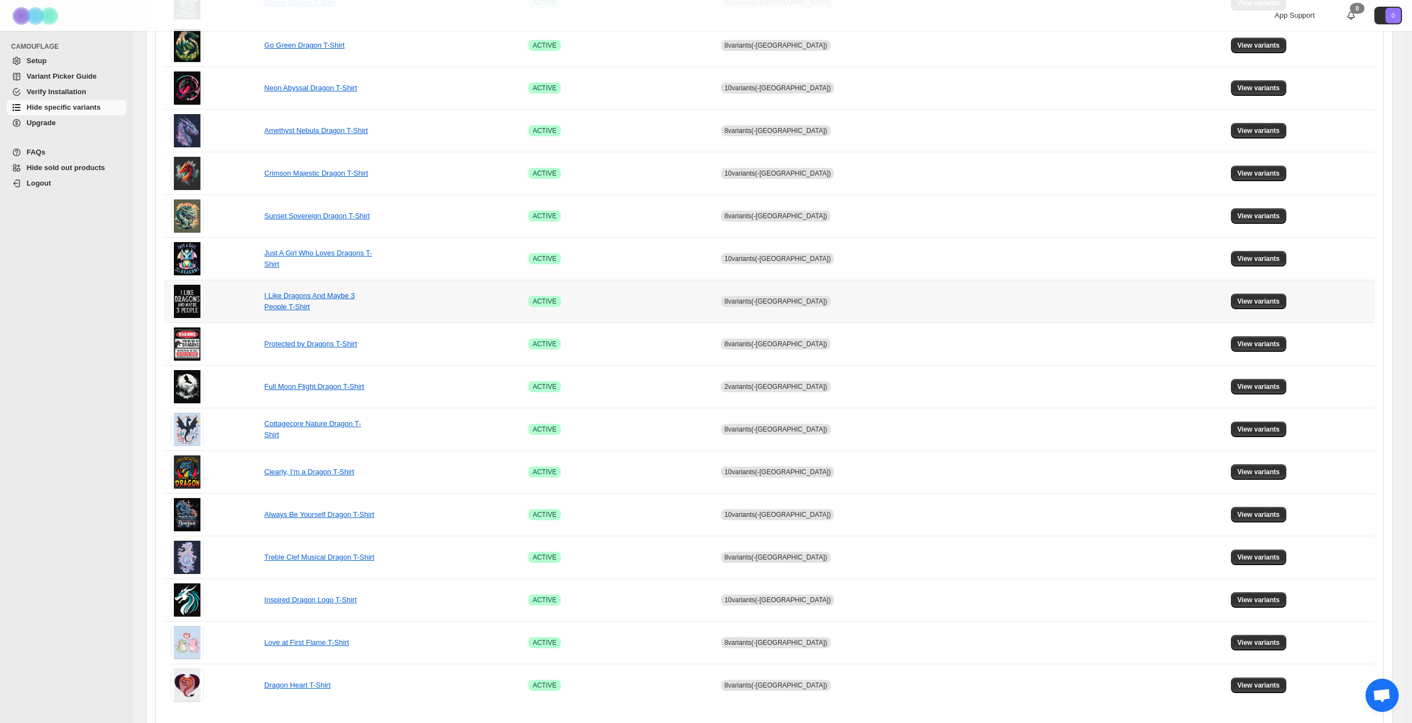
scroll to position [414, 0]
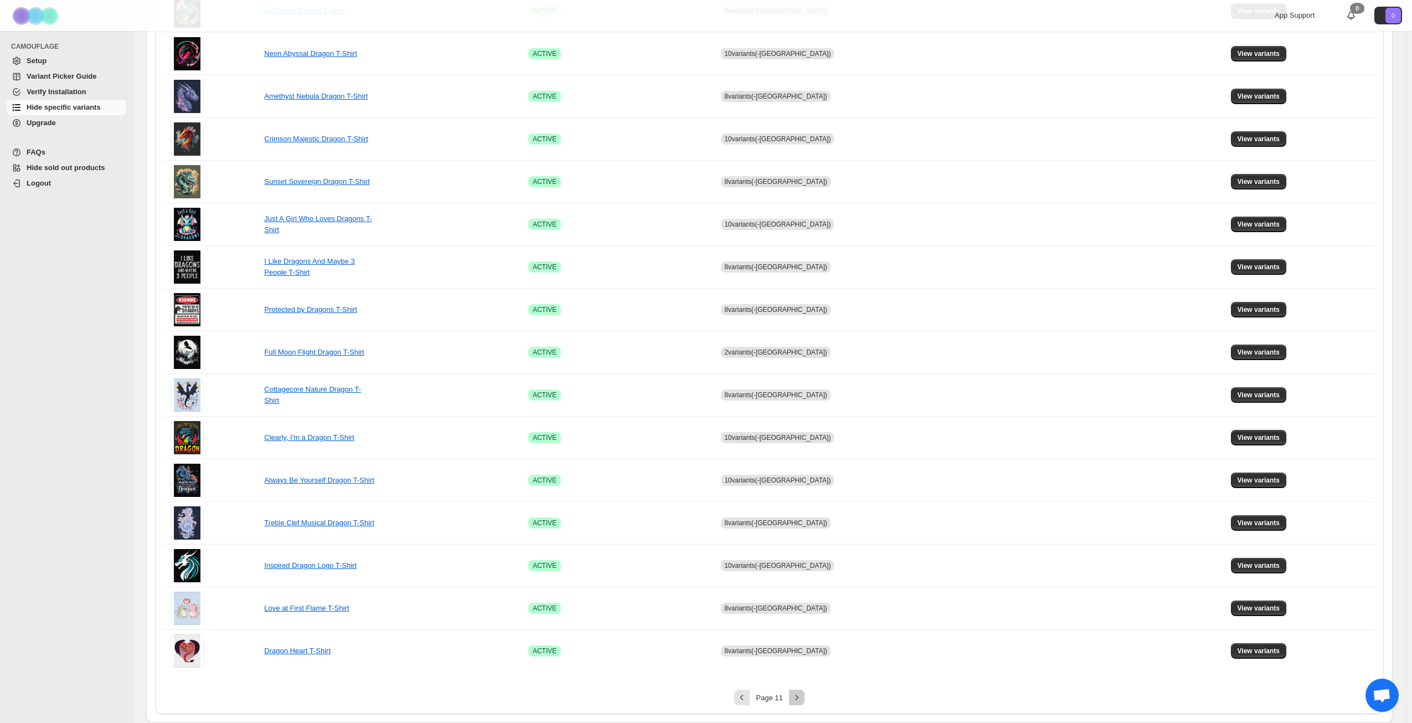
click at [803, 699] on icon "Next" at bounding box center [797, 697] width 11 height 11
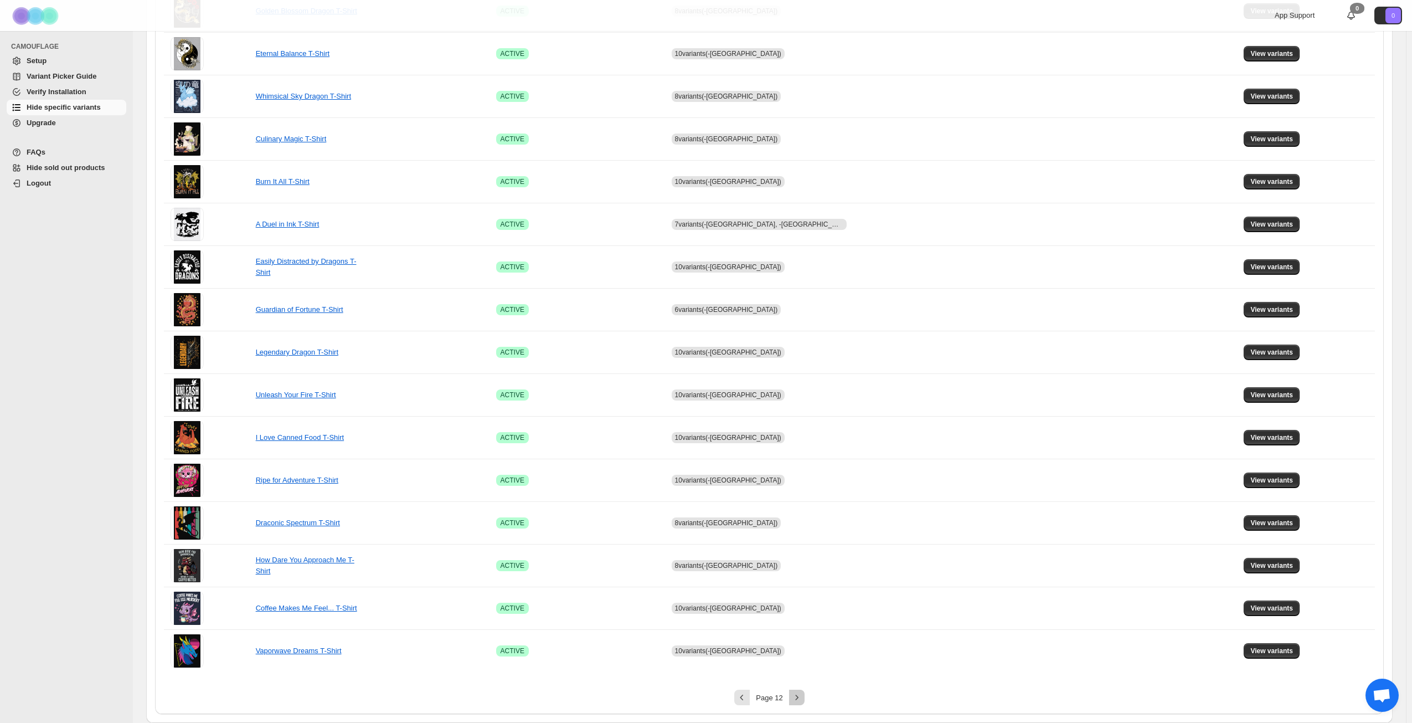
click at [803, 699] on icon "Next" at bounding box center [797, 697] width 11 height 11
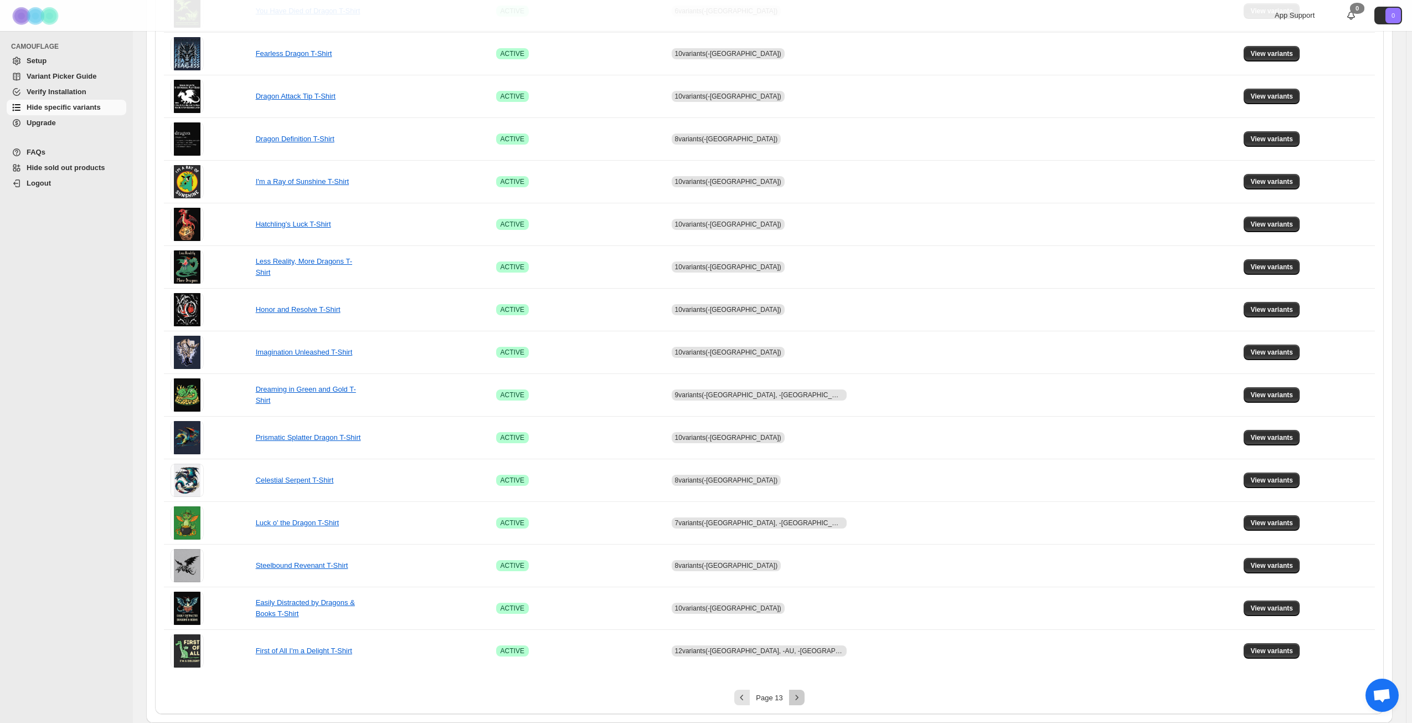
click at [803, 699] on icon "Next" at bounding box center [797, 697] width 11 height 11
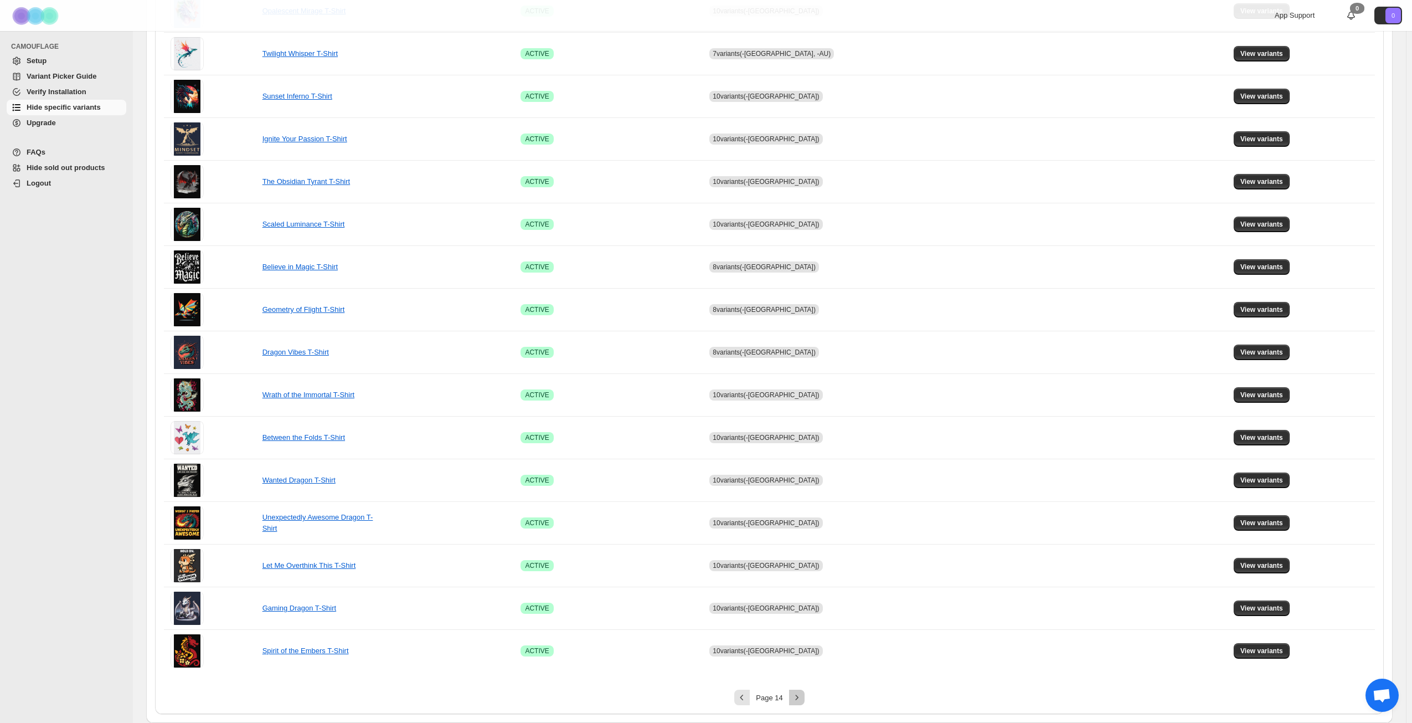
click at [803, 699] on icon "Next" at bounding box center [797, 697] width 11 height 11
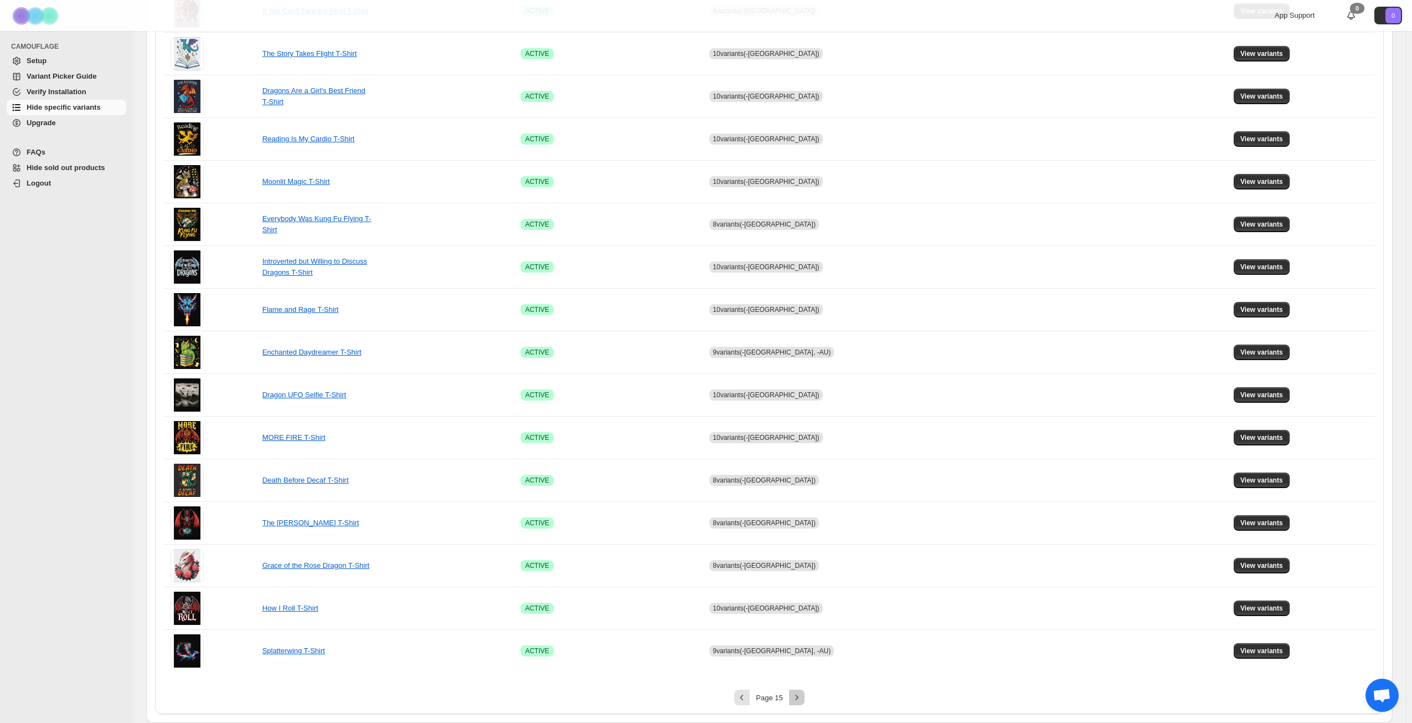
click at [803, 699] on icon "Next" at bounding box center [797, 697] width 11 height 11
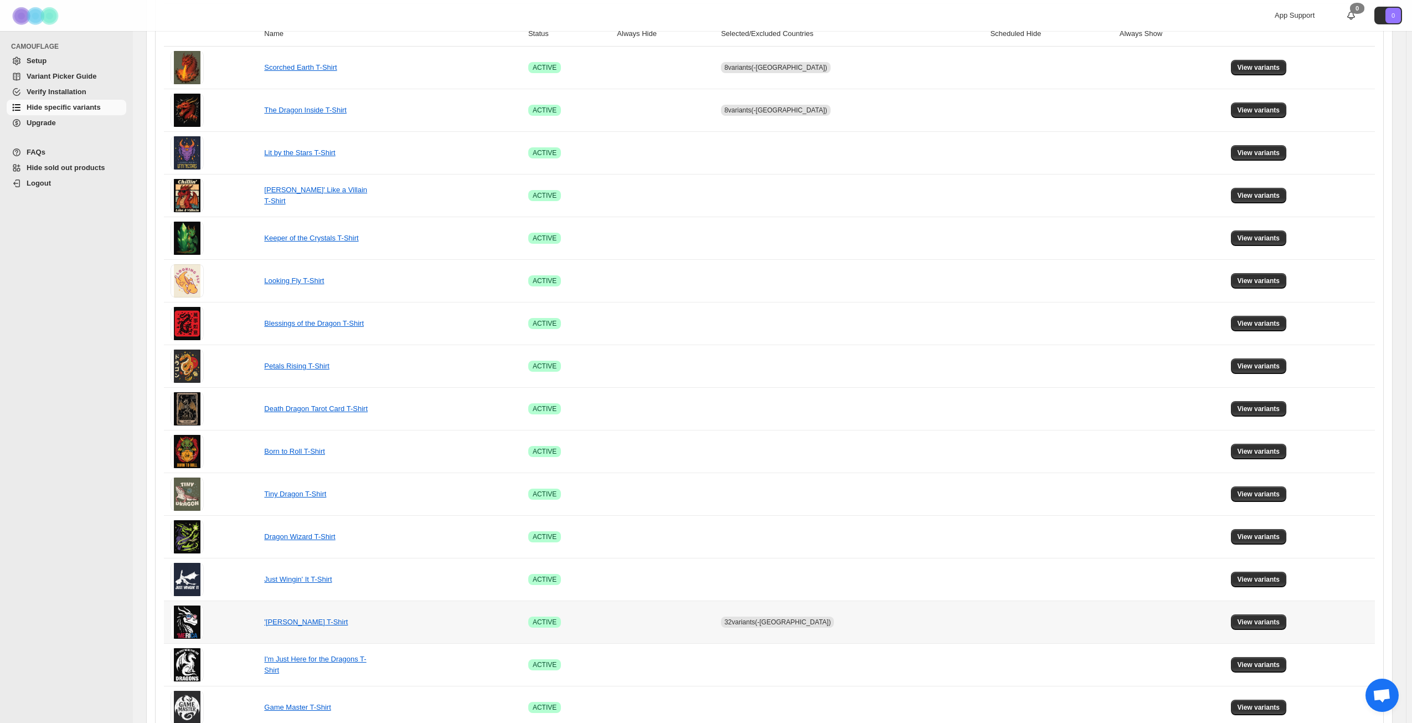
scroll to position [137, 0]
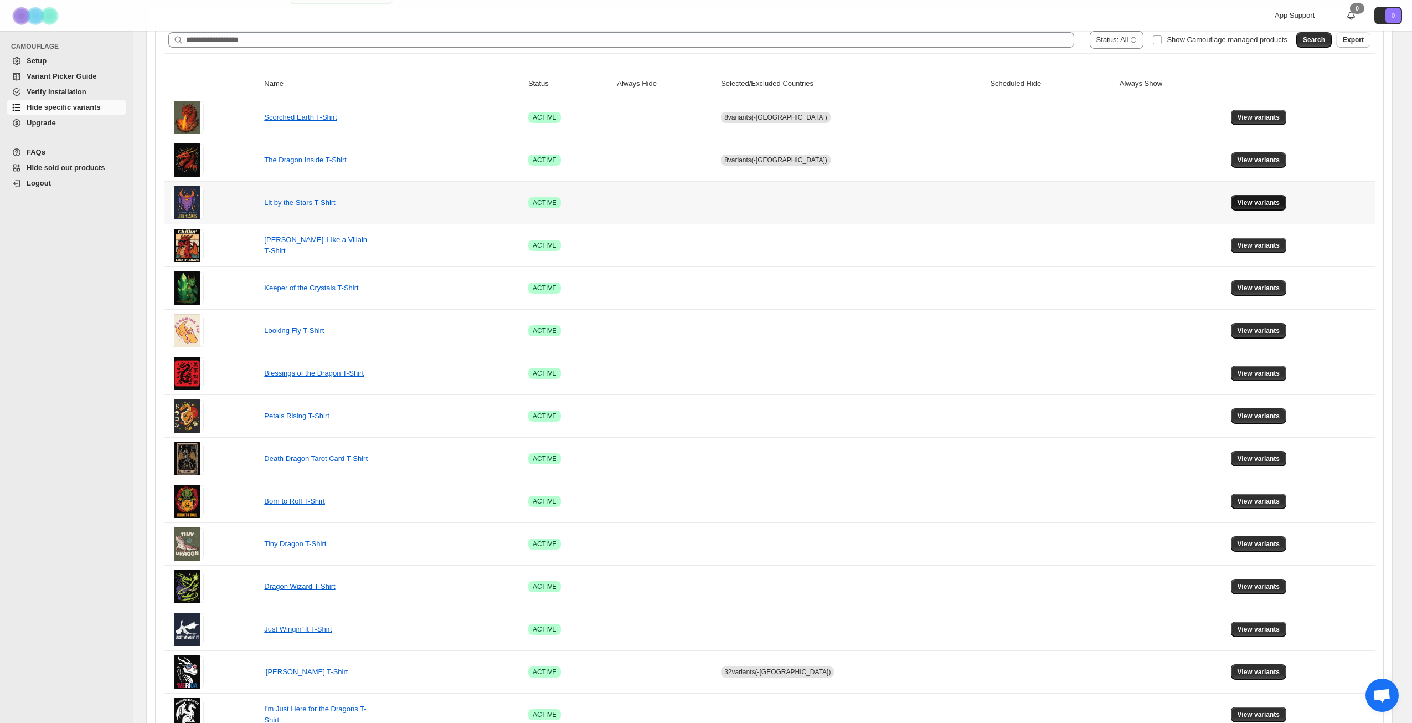
click at [1263, 200] on span "View variants" at bounding box center [1259, 202] width 43 height 9
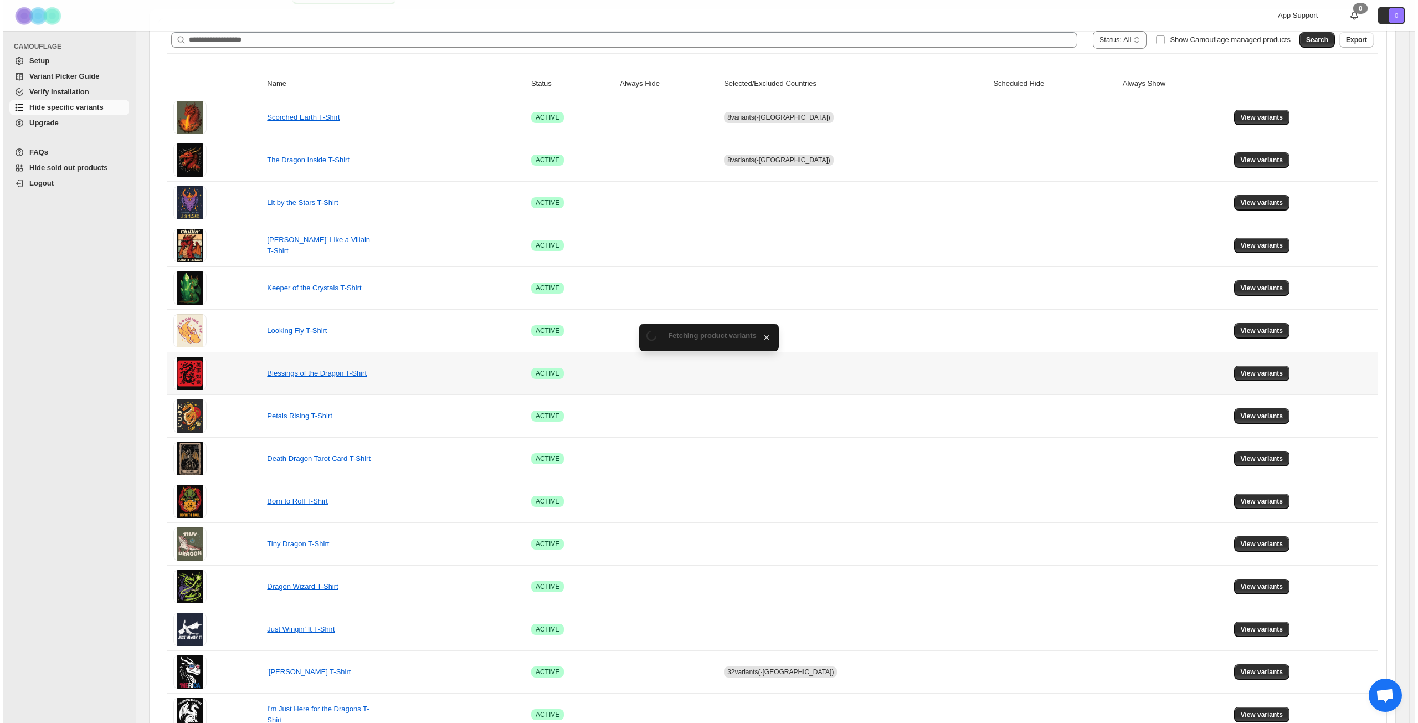
scroll to position [0, 0]
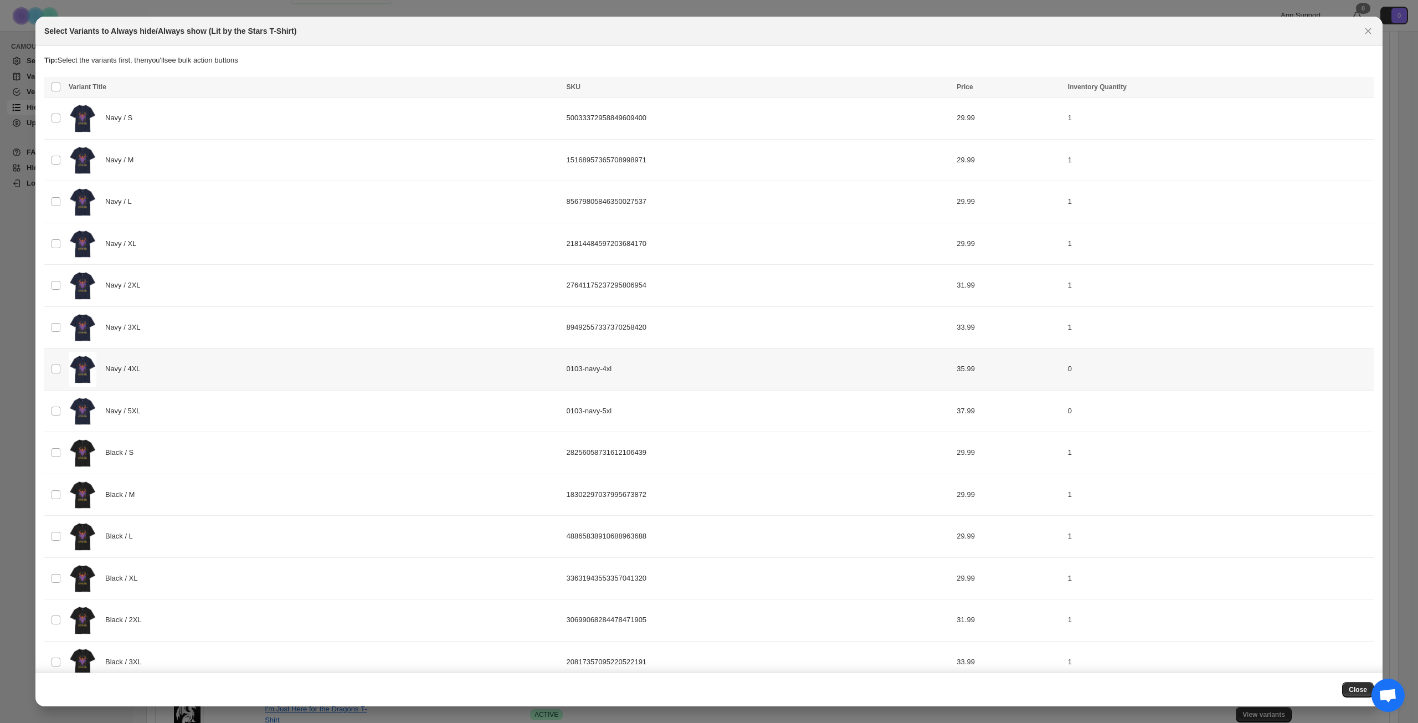
click at [184, 378] on div "Navy / 4XL" at bounding box center [314, 369] width 491 height 35
click at [189, 407] on div "Navy / 5XL" at bounding box center [314, 411] width 491 height 35
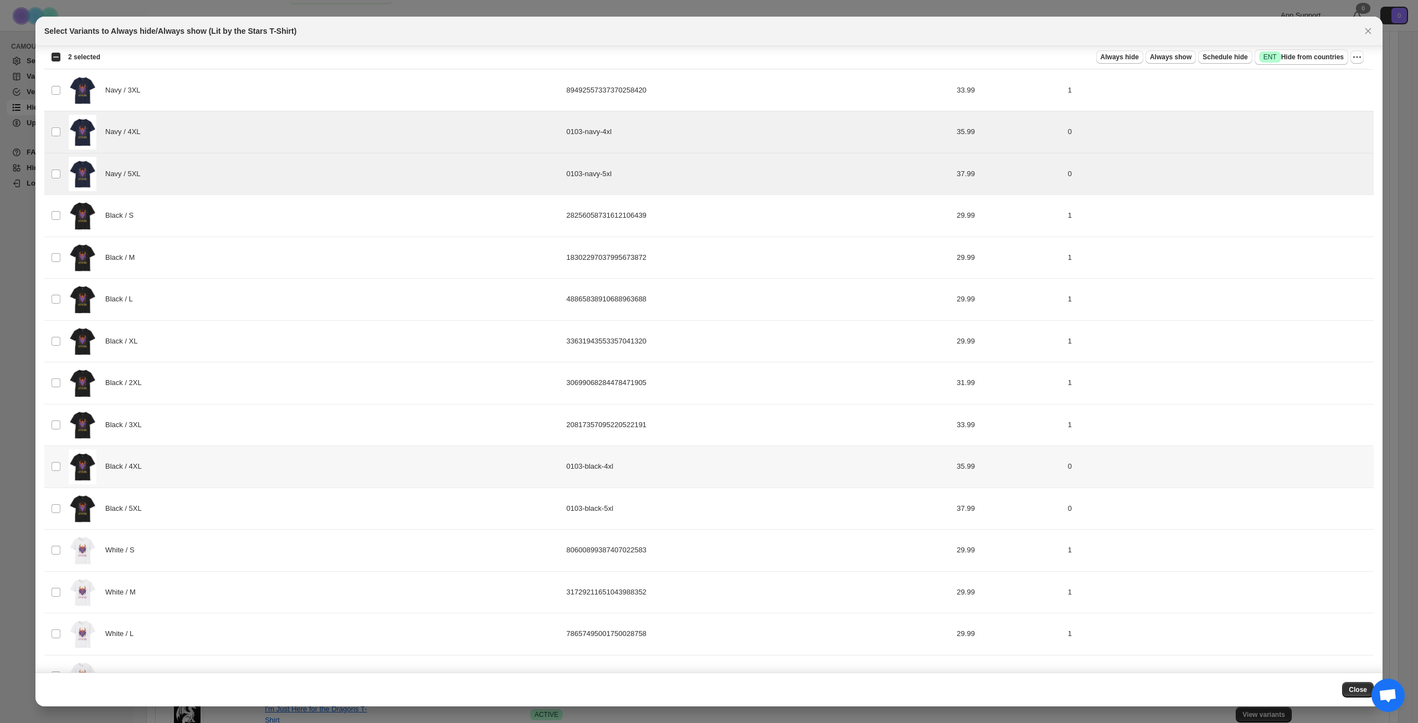
scroll to position [244, 0]
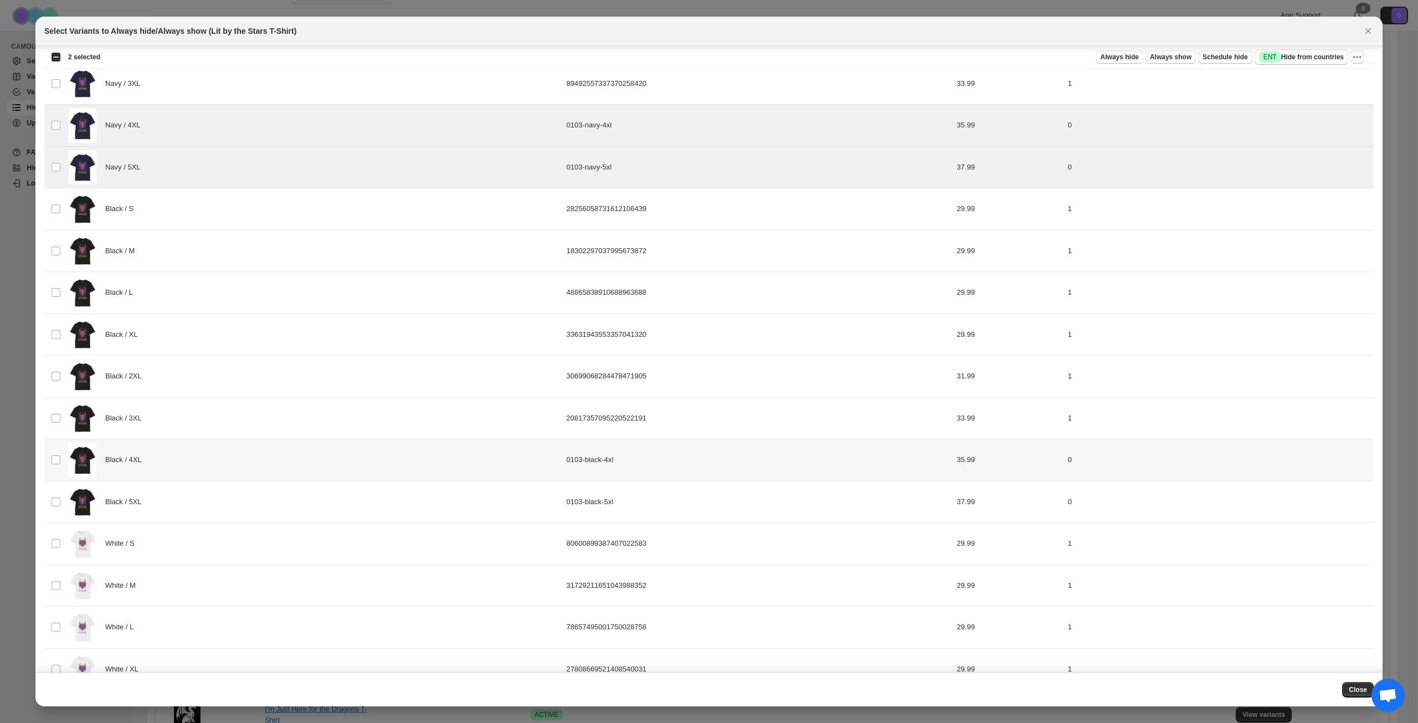
click at [204, 460] on div "Black / 4XL" at bounding box center [314, 460] width 491 height 35
click at [203, 491] on div "Black / 5XL" at bounding box center [314, 502] width 491 height 35
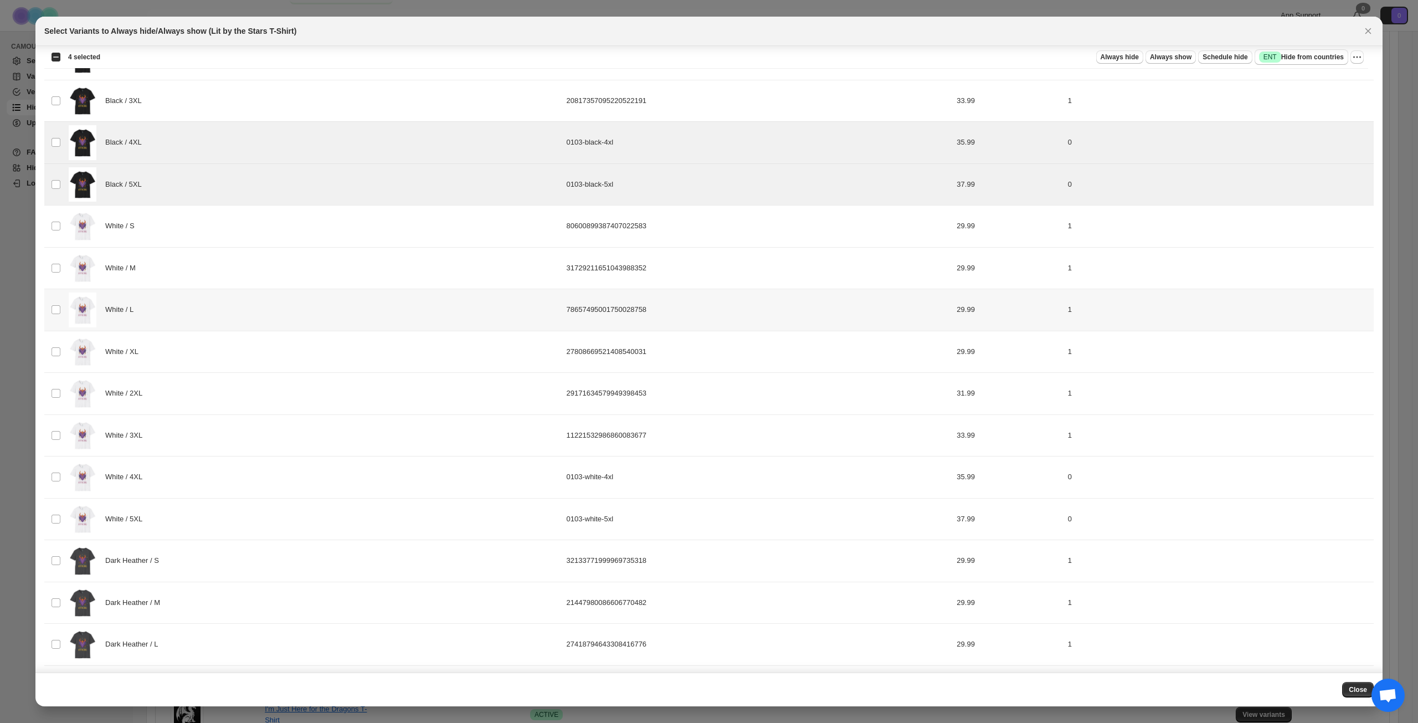
scroll to position [576, 0]
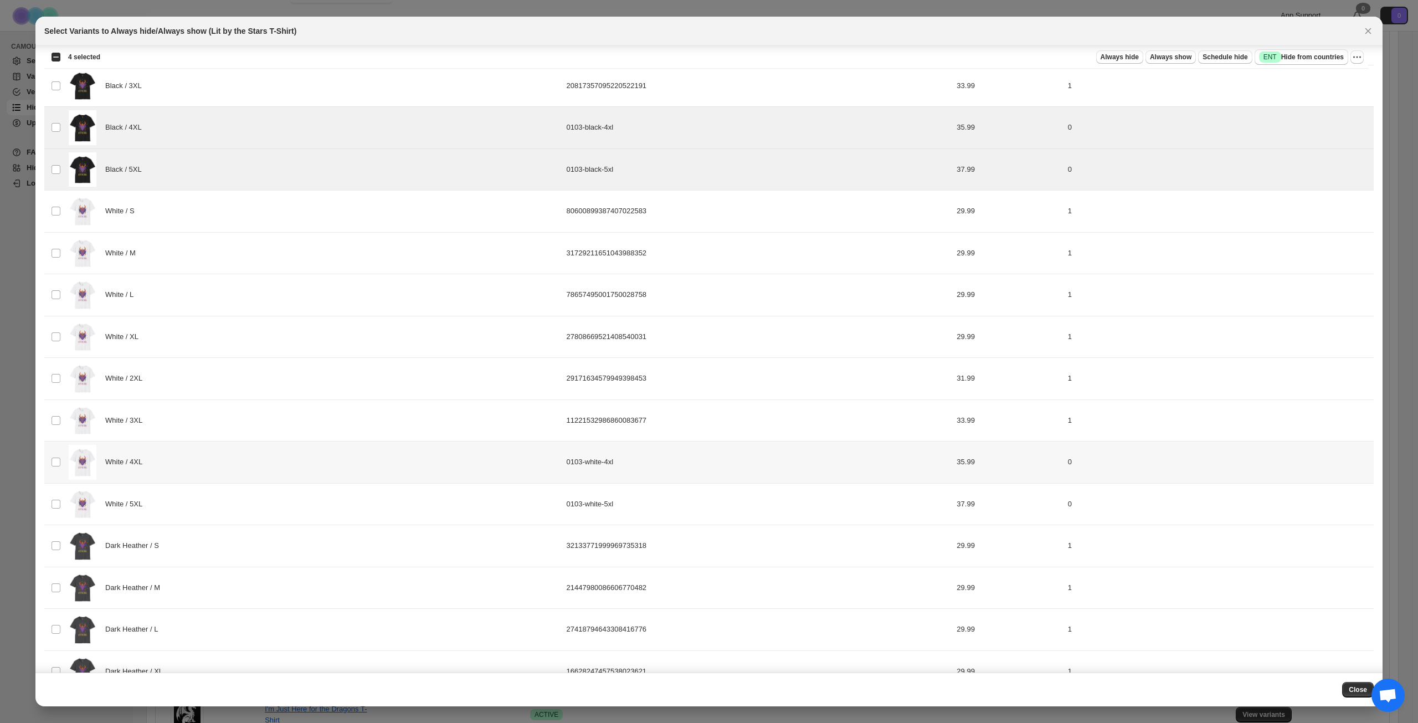
click at [227, 461] on div "White / 4XL" at bounding box center [314, 462] width 491 height 35
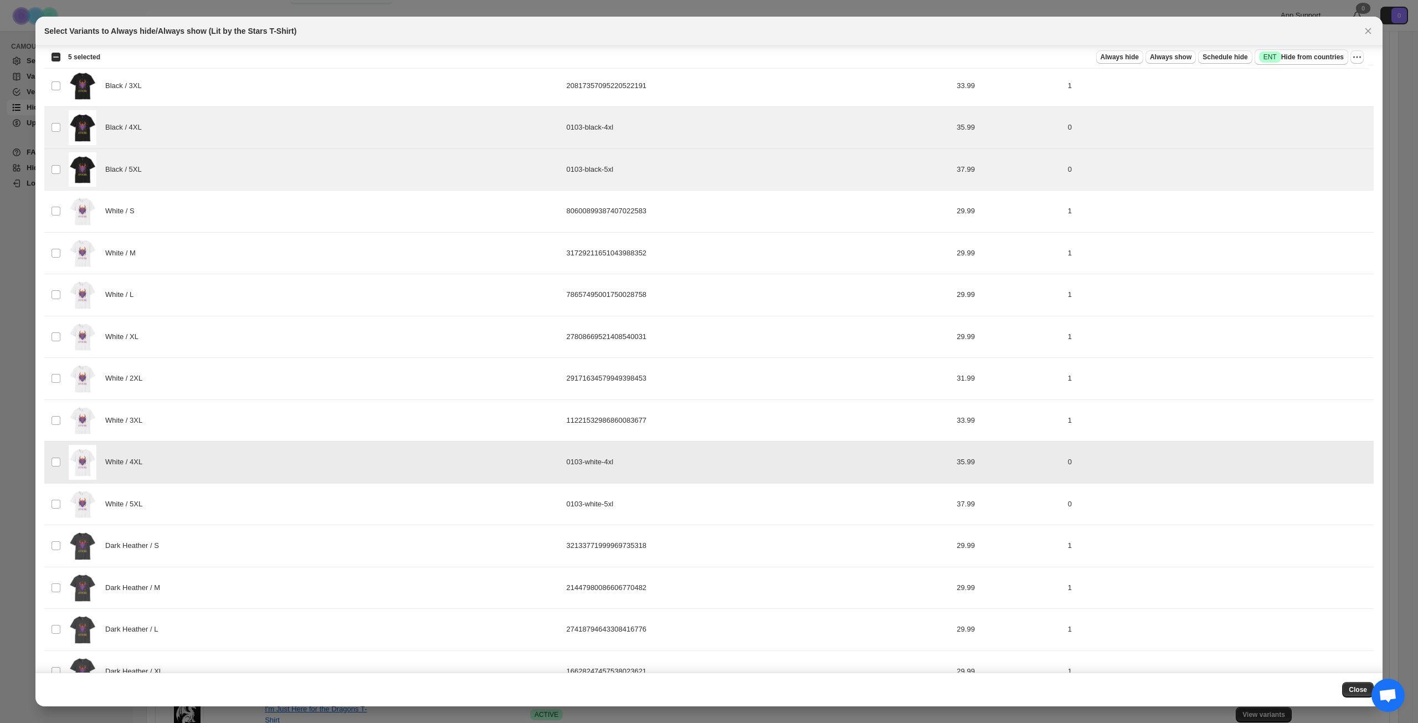
click at [223, 494] on div "White / 5XL" at bounding box center [314, 504] width 491 height 35
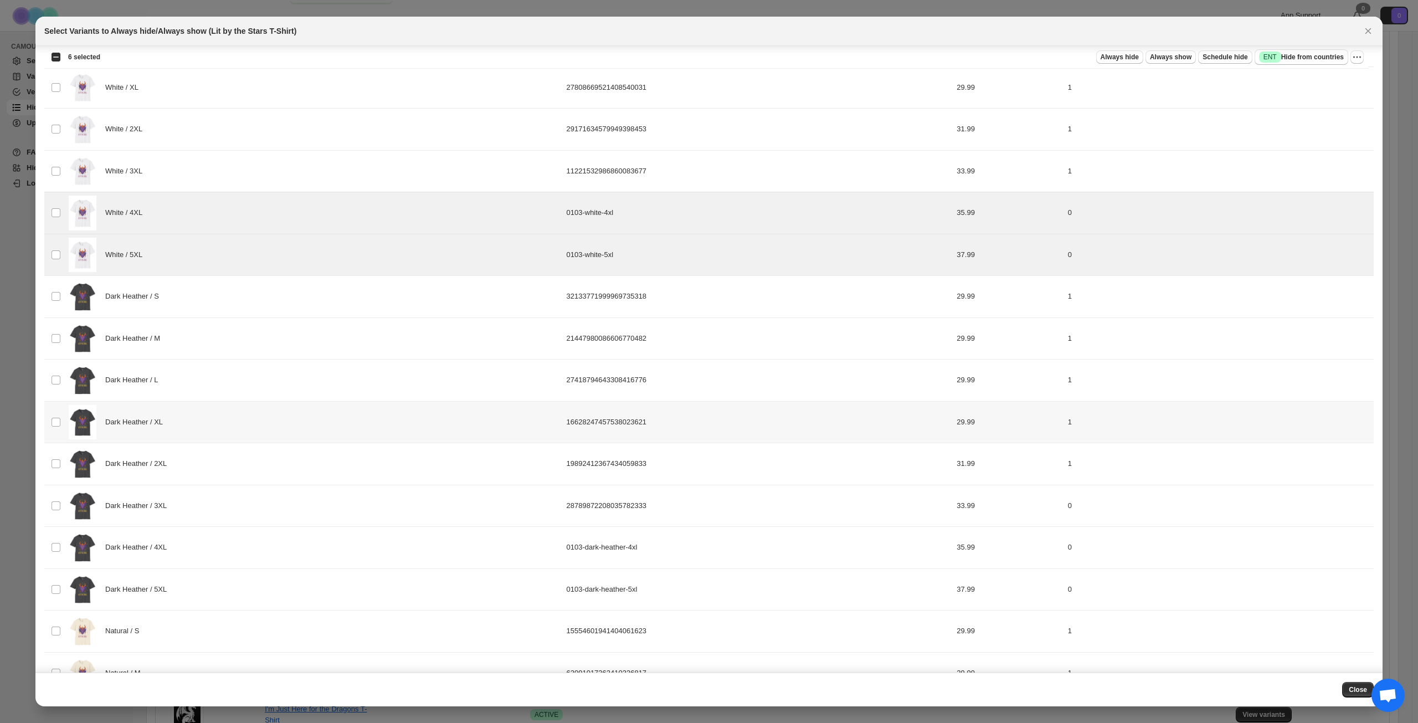
scroll to position [964, 0]
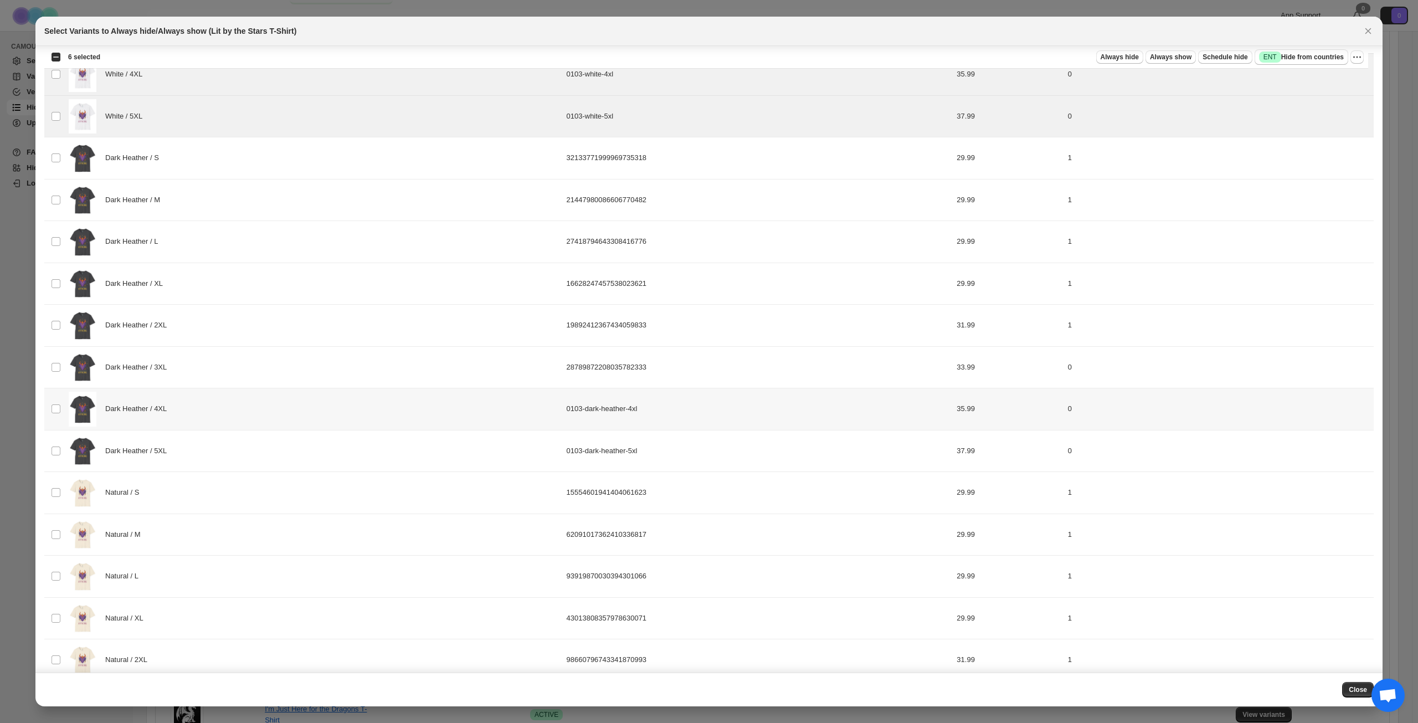
click at [227, 420] on div "Dark Heather / 4XL" at bounding box center [314, 409] width 491 height 35
click at [223, 450] on div "Dark Heather / 5XL" at bounding box center [314, 451] width 491 height 35
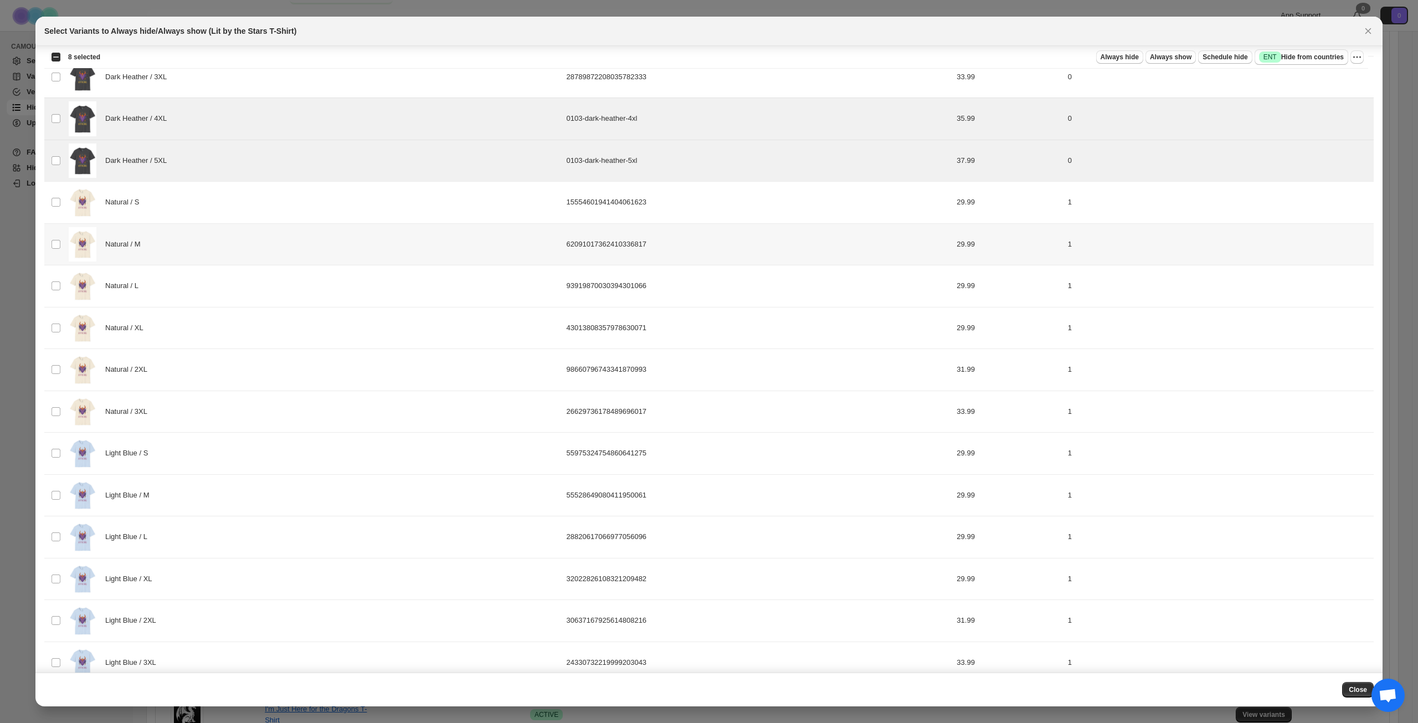
scroll to position [1273, 0]
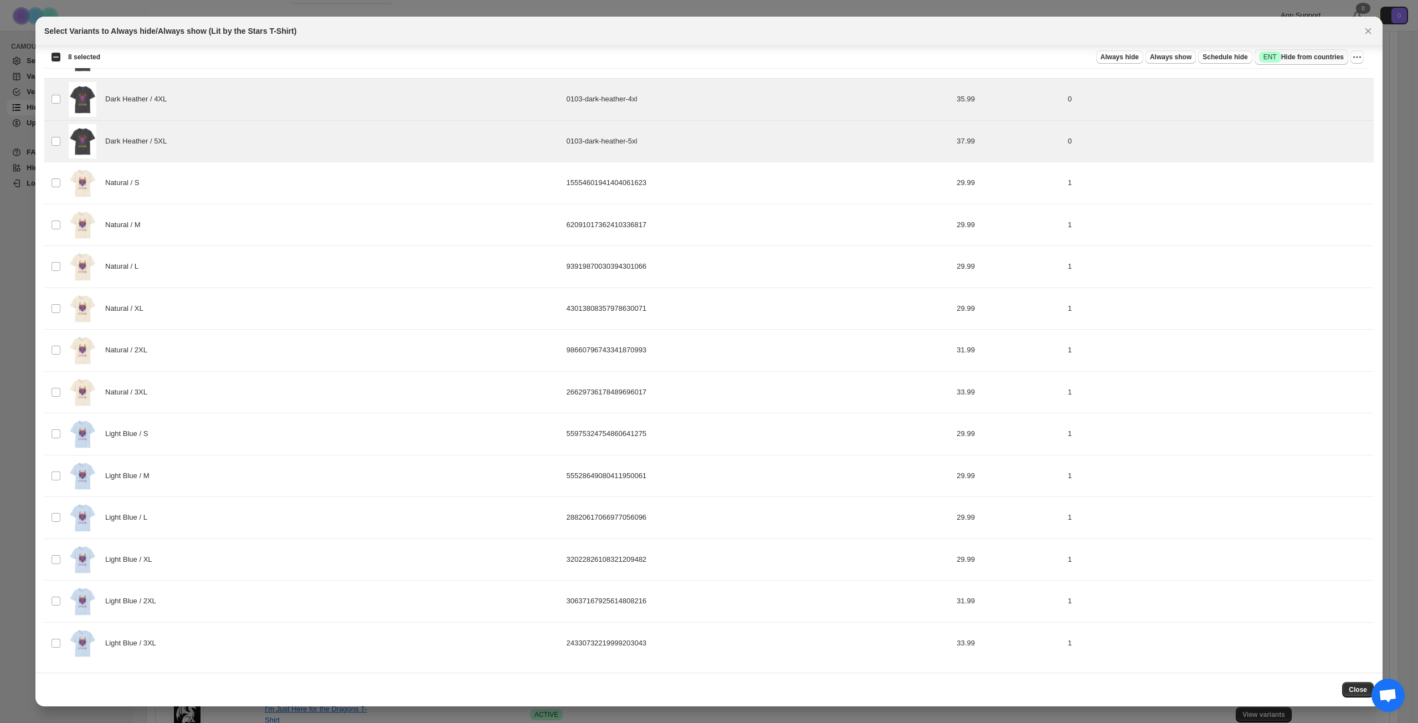
click at [1320, 56] on span "Success ENT Hide from countries" at bounding box center [1301, 57] width 85 height 11
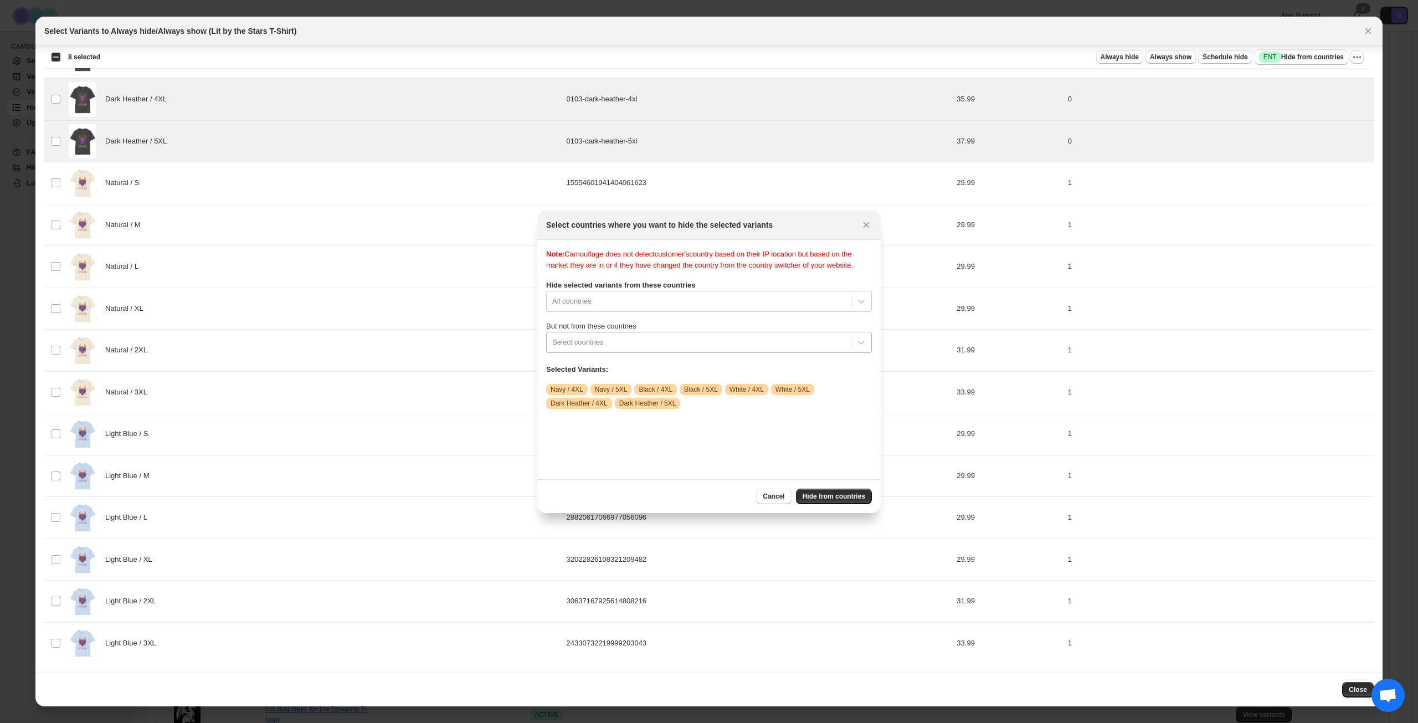
click at [675, 349] on div ":r68:" at bounding box center [698, 342] width 293 height 13
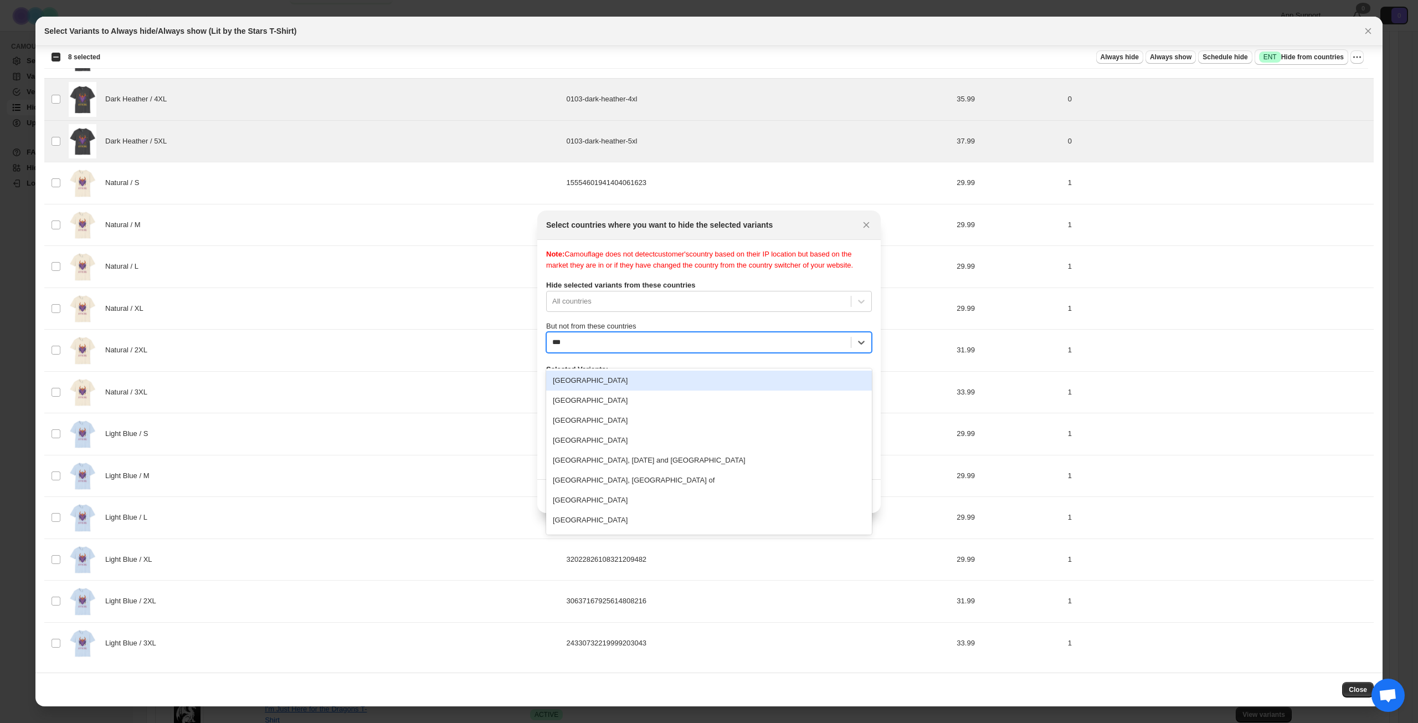
type input "****"
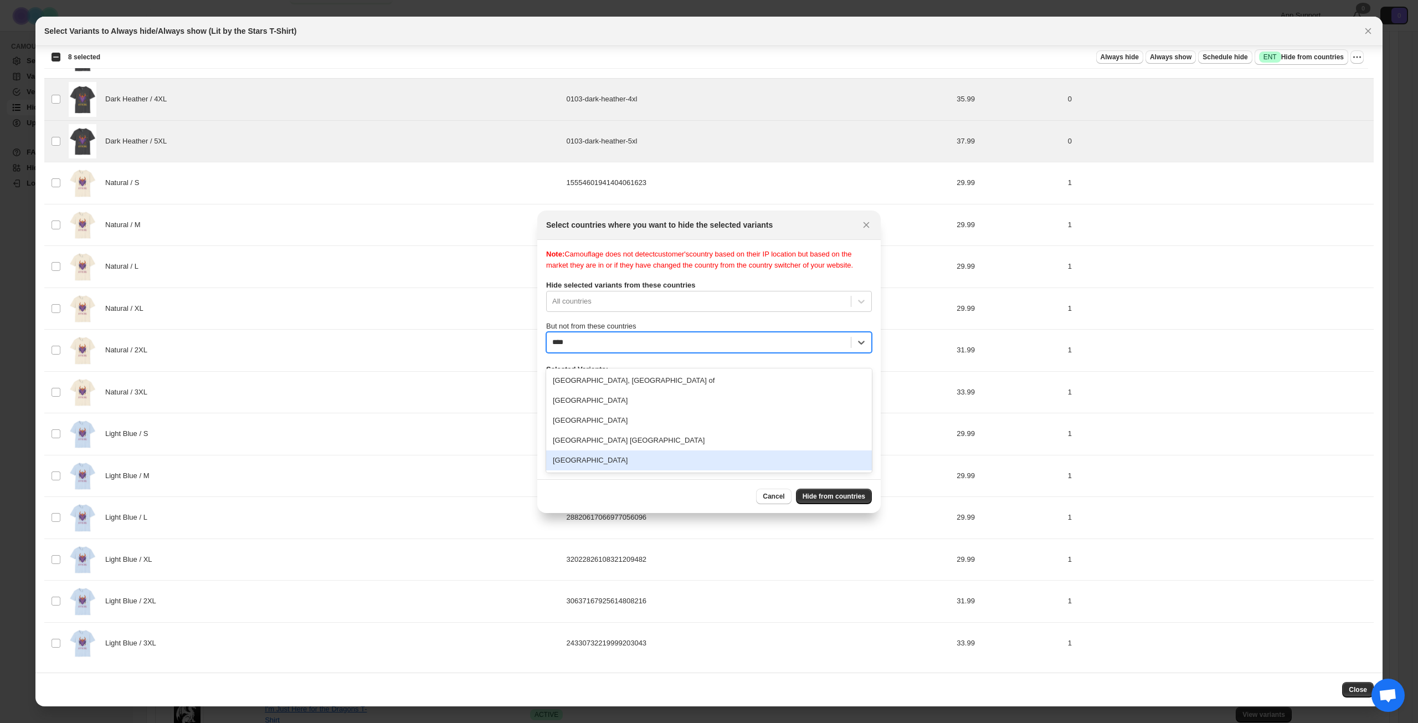
click at [640, 461] on div "[GEOGRAPHIC_DATA]" at bounding box center [709, 460] width 326 height 20
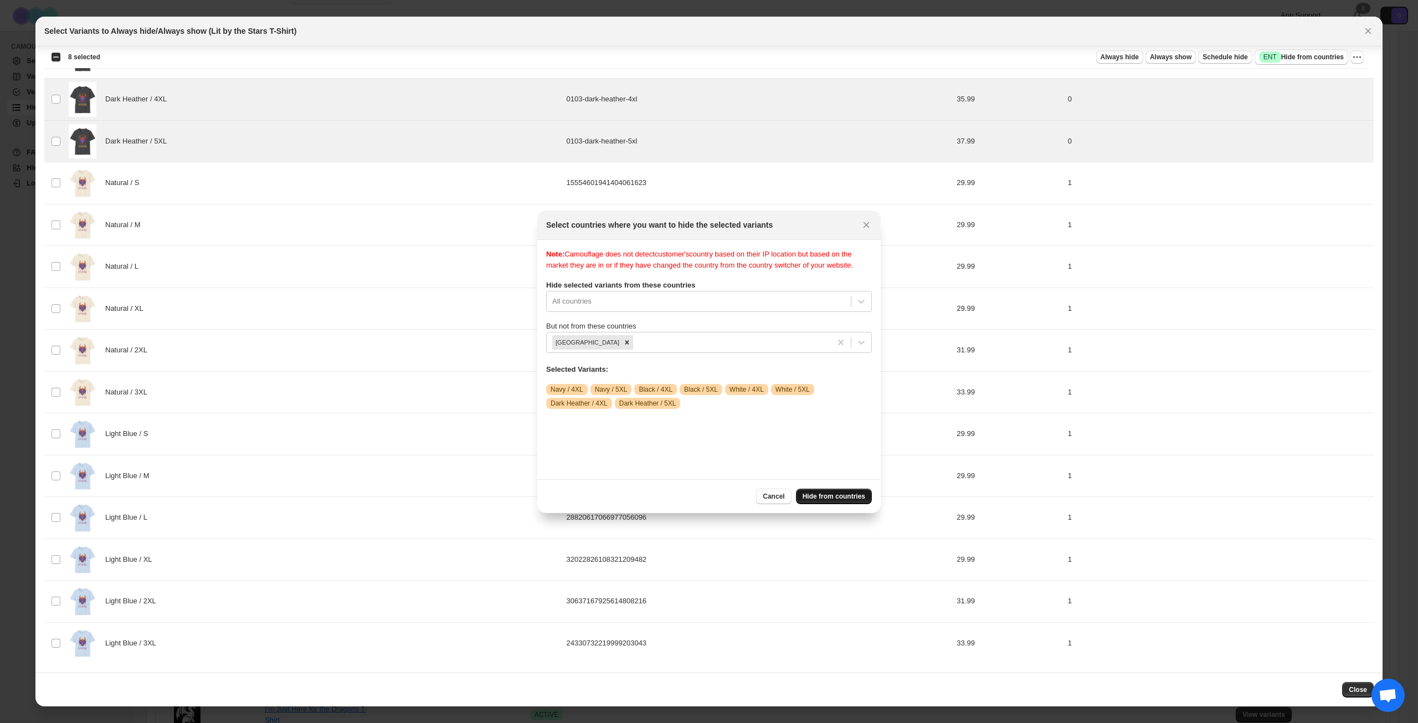
click at [836, 501] on button "Hide from countries" at bounding box center [834, 497] width 76 height 16
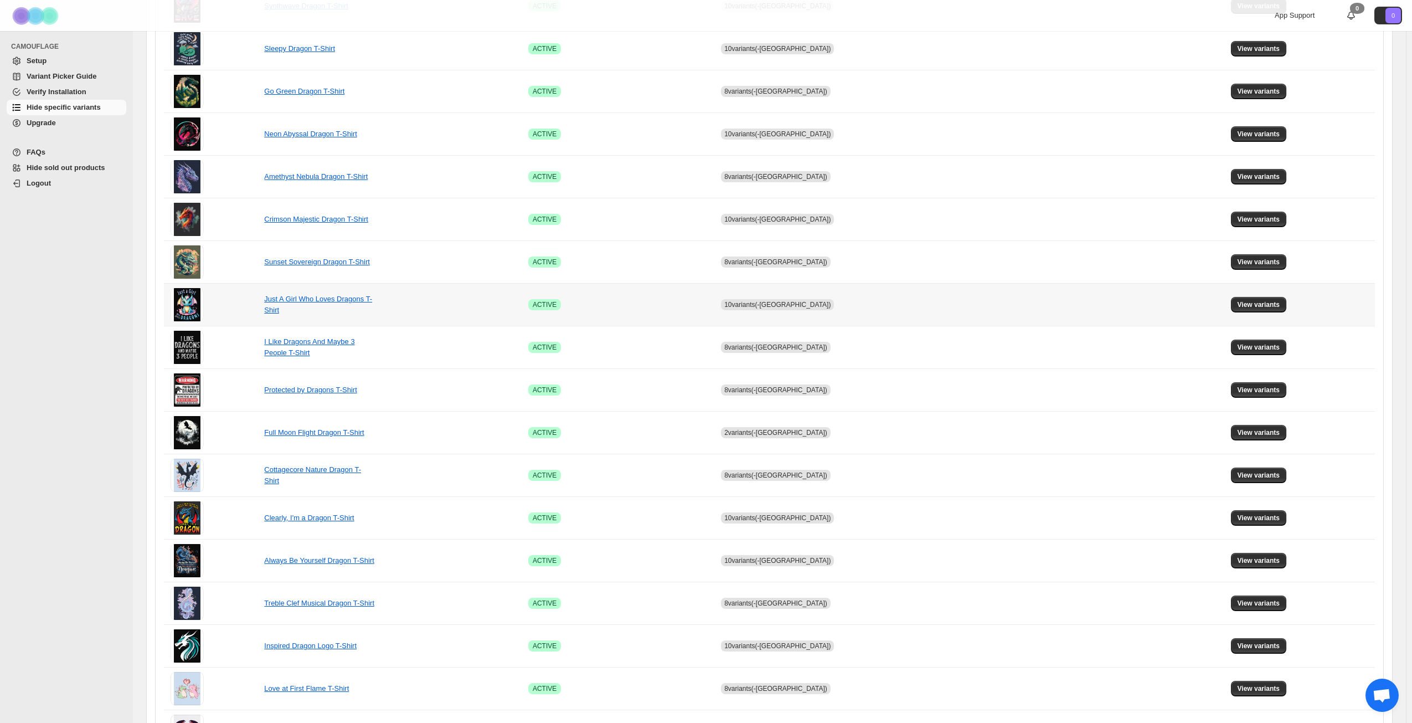
scroll to position [414, 0]
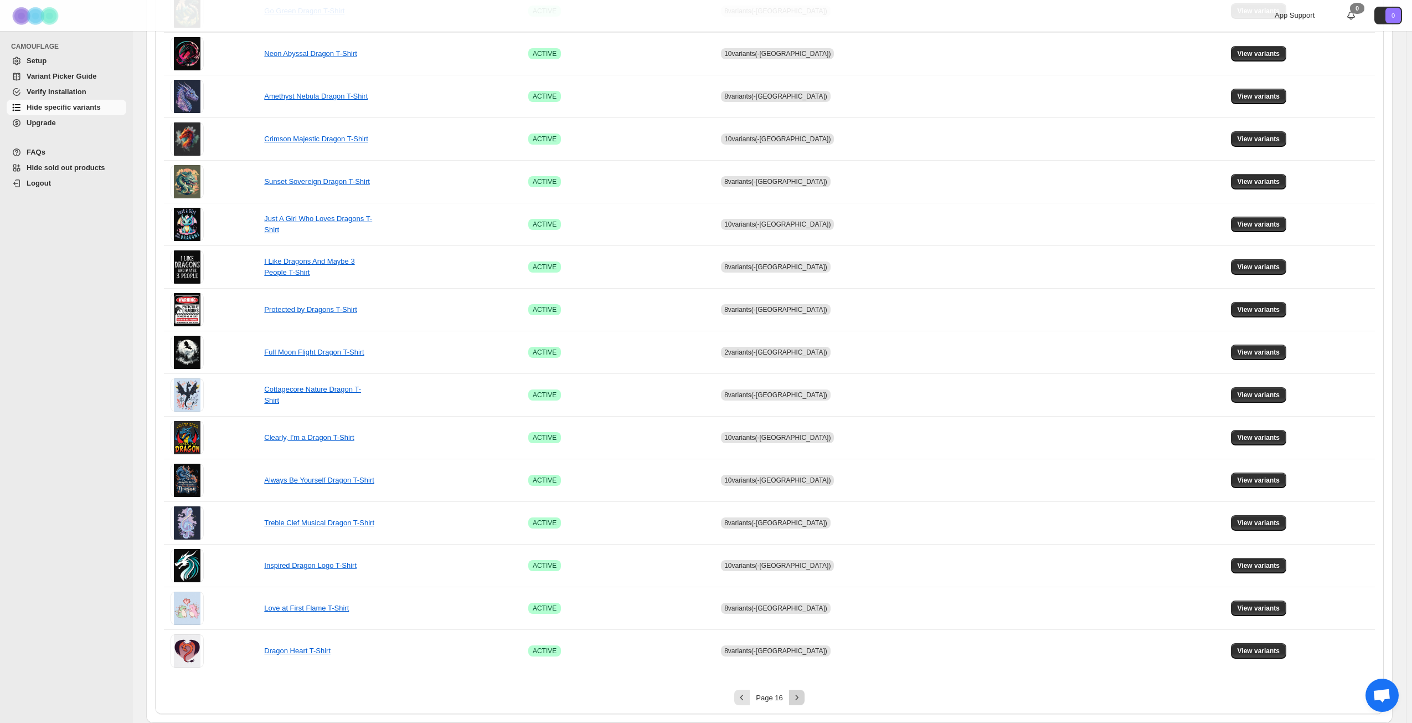
click at [795, 695] on icon "Next" at bounding box center [797, 697] width 11 height 11
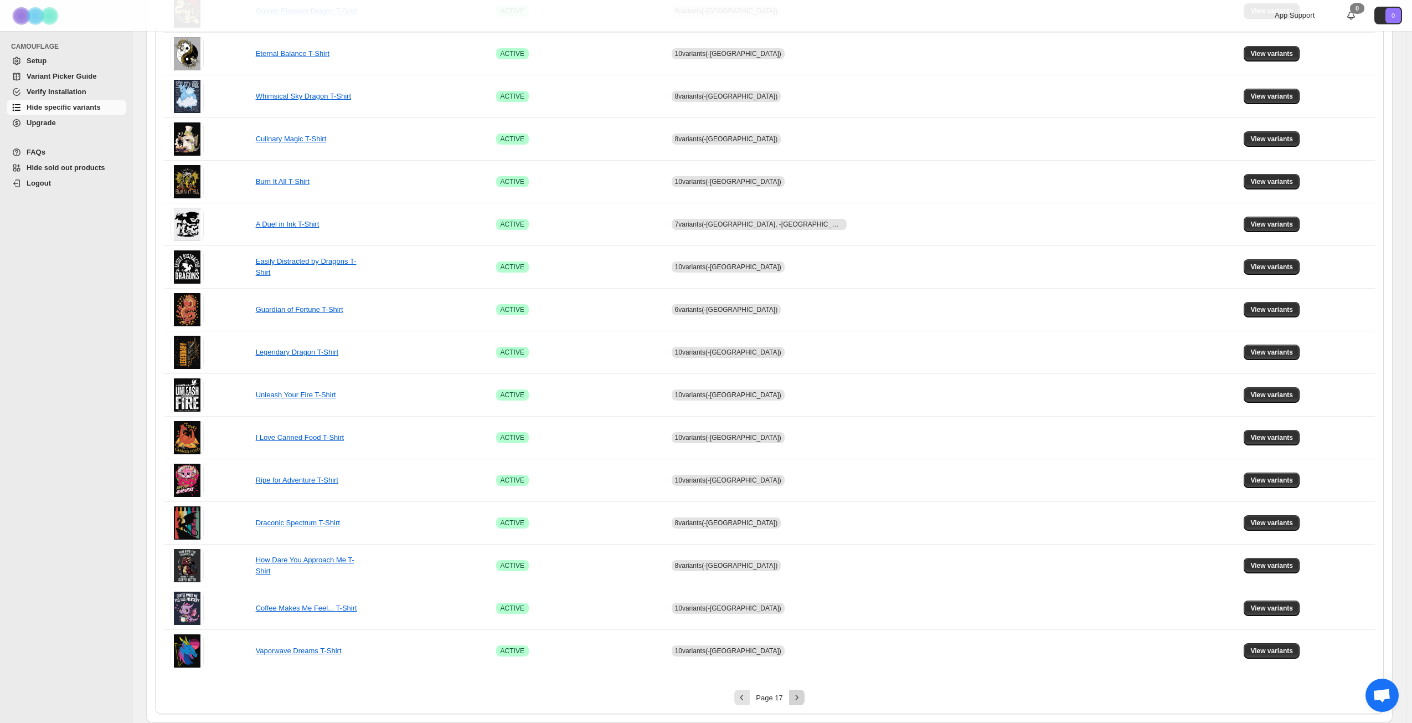
click at [803, 696] on icon "Next" at bounding box center [797, 697] width 11 height 11
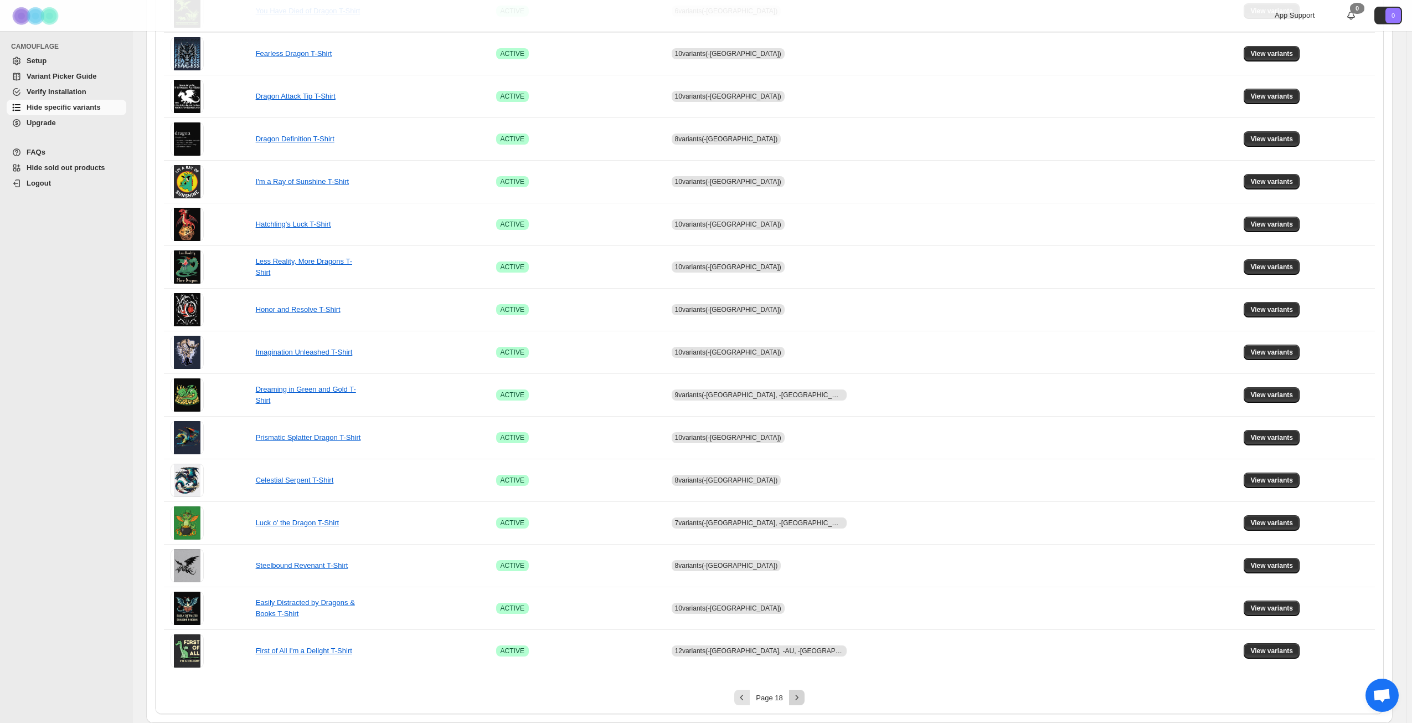
click at [803, 696] on icon "Next" at bounding box center [797, 697] width 11 height 11
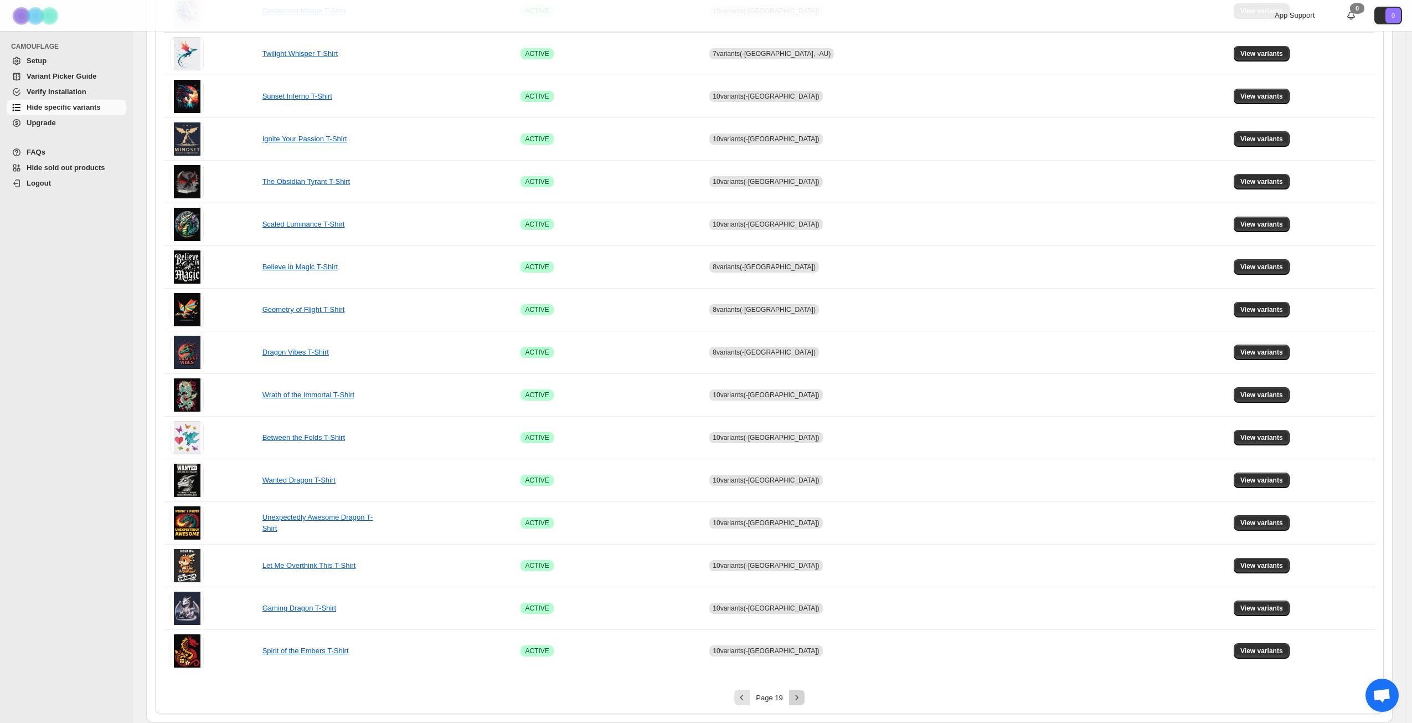
click at [803, 696] on icon "Next" at bounding box center [797, 697] width 11 height 11
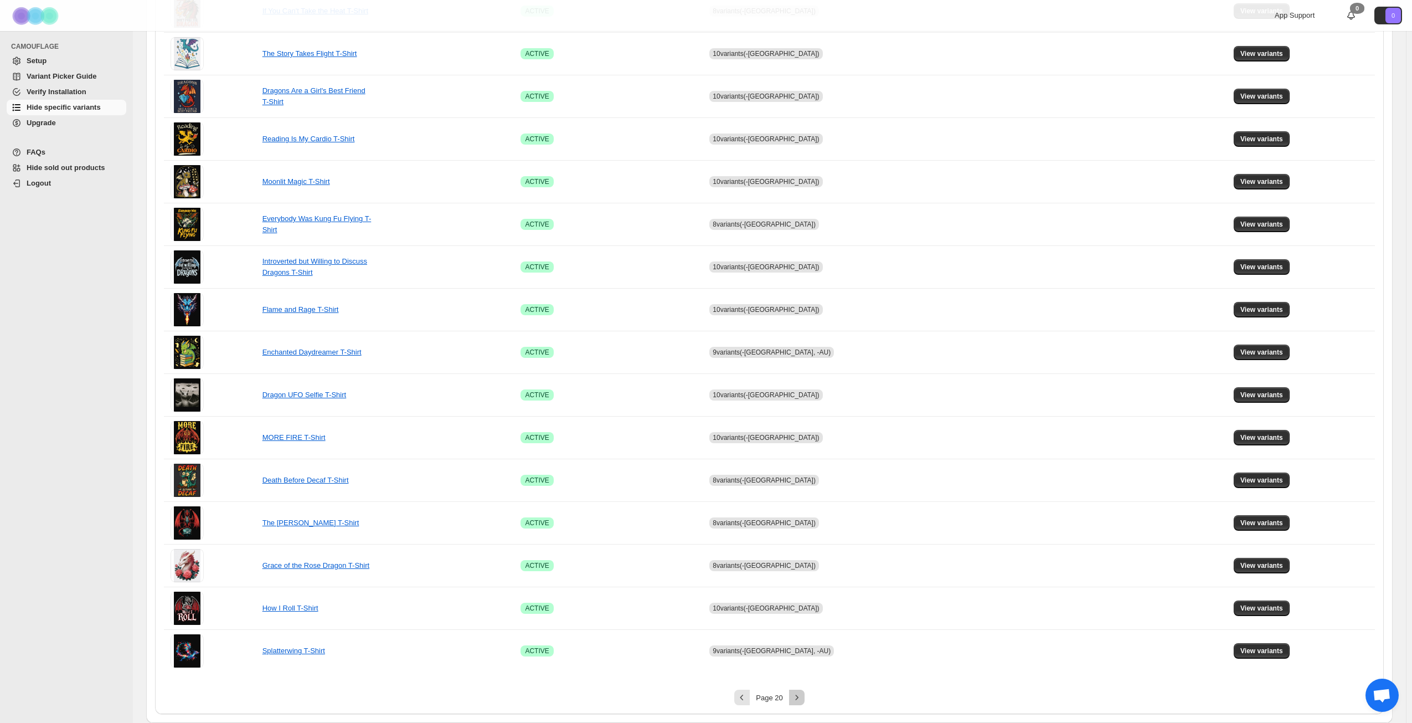
click at [803, 696] on icon "Next" at bounding box center [797, 697] width 11 height 11
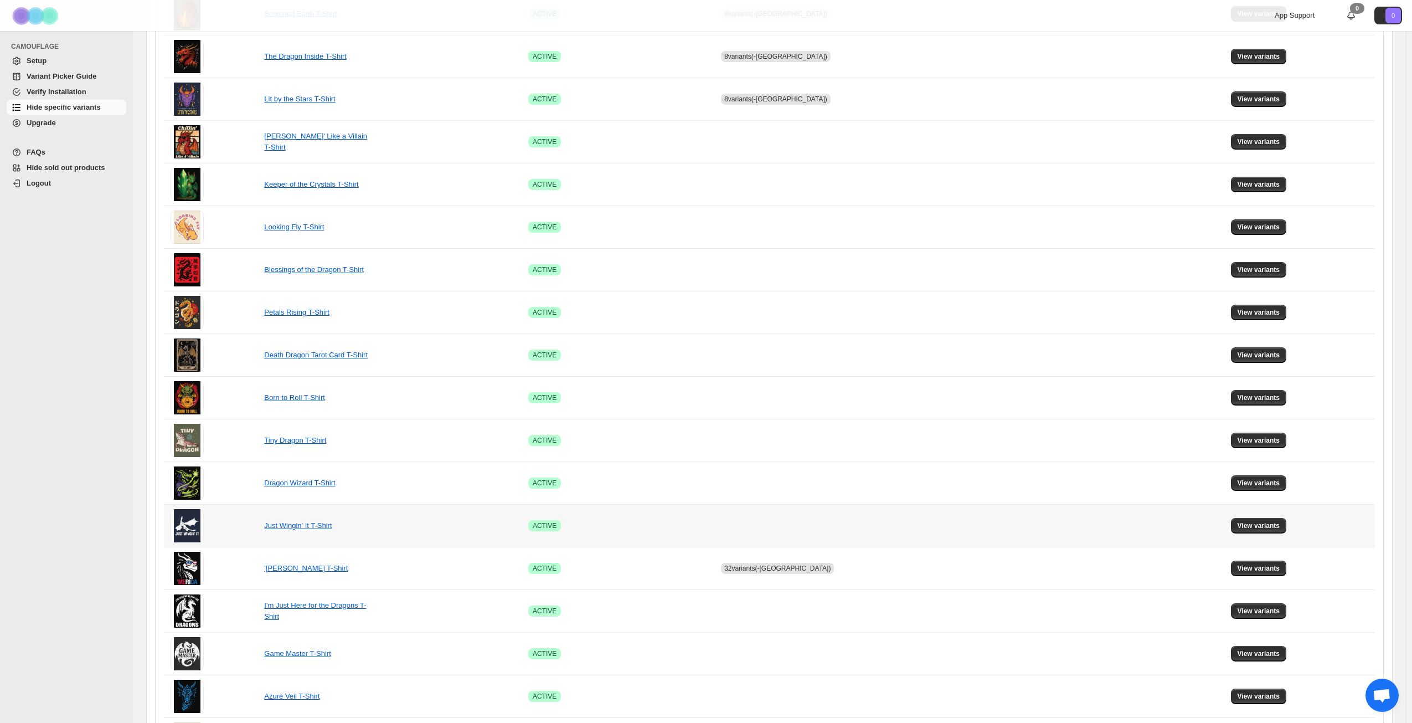
scroll to position [193, 0]
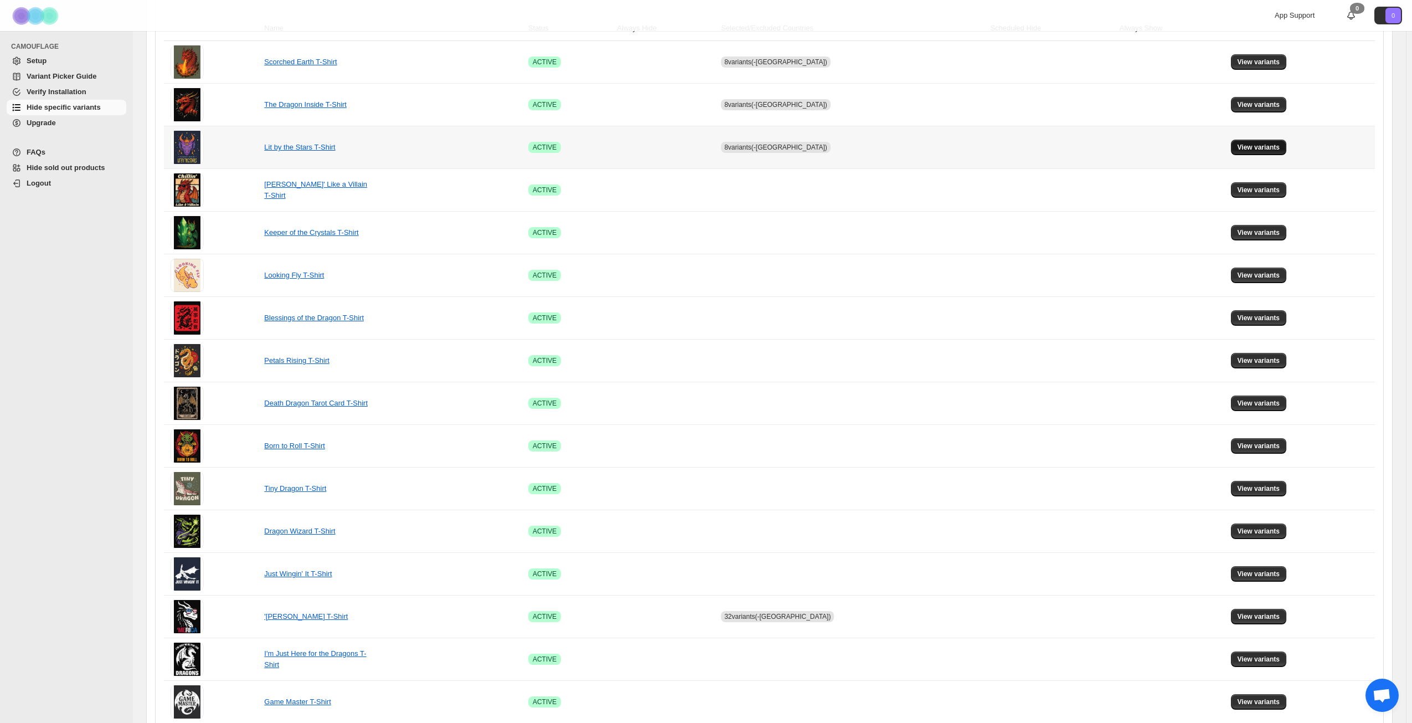
click at [1258, 143] on span "View variants" at bounding box center [1259, 147] width 43 height 9
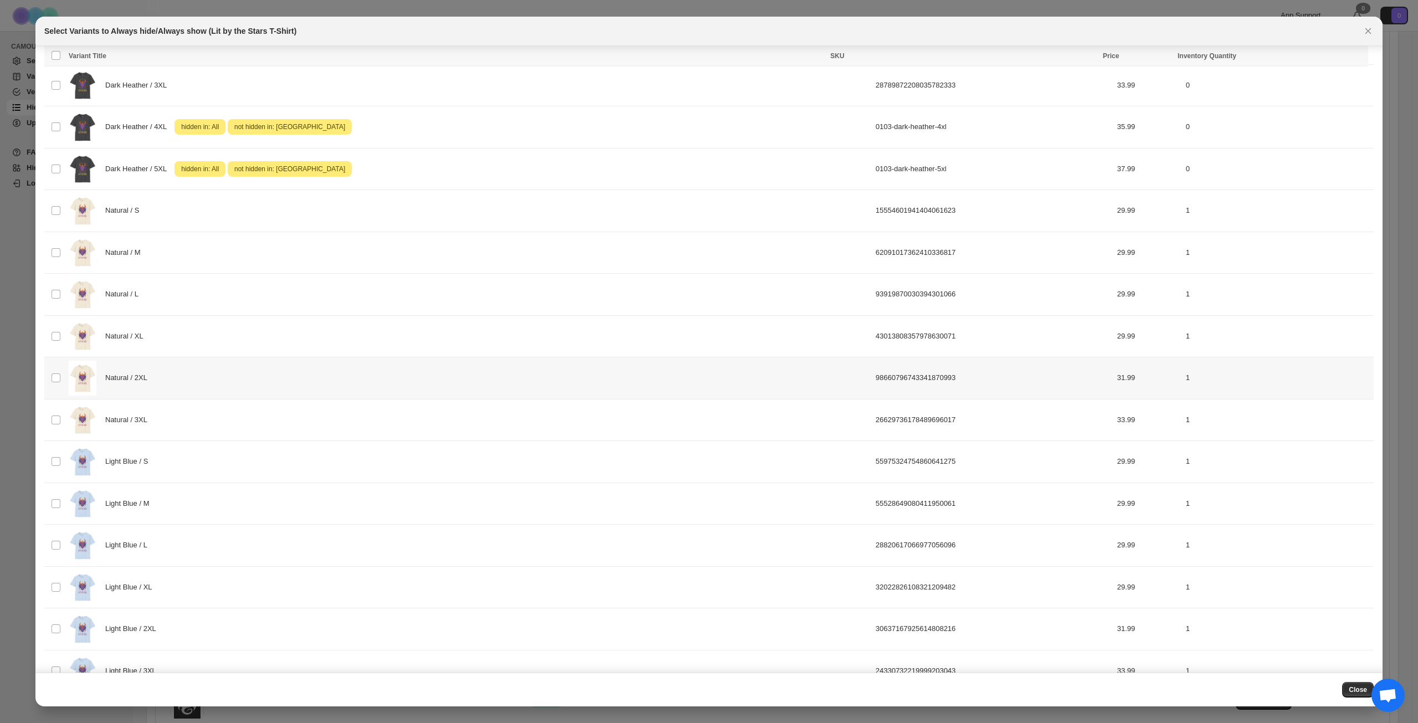
scroll to position [1273, 0]
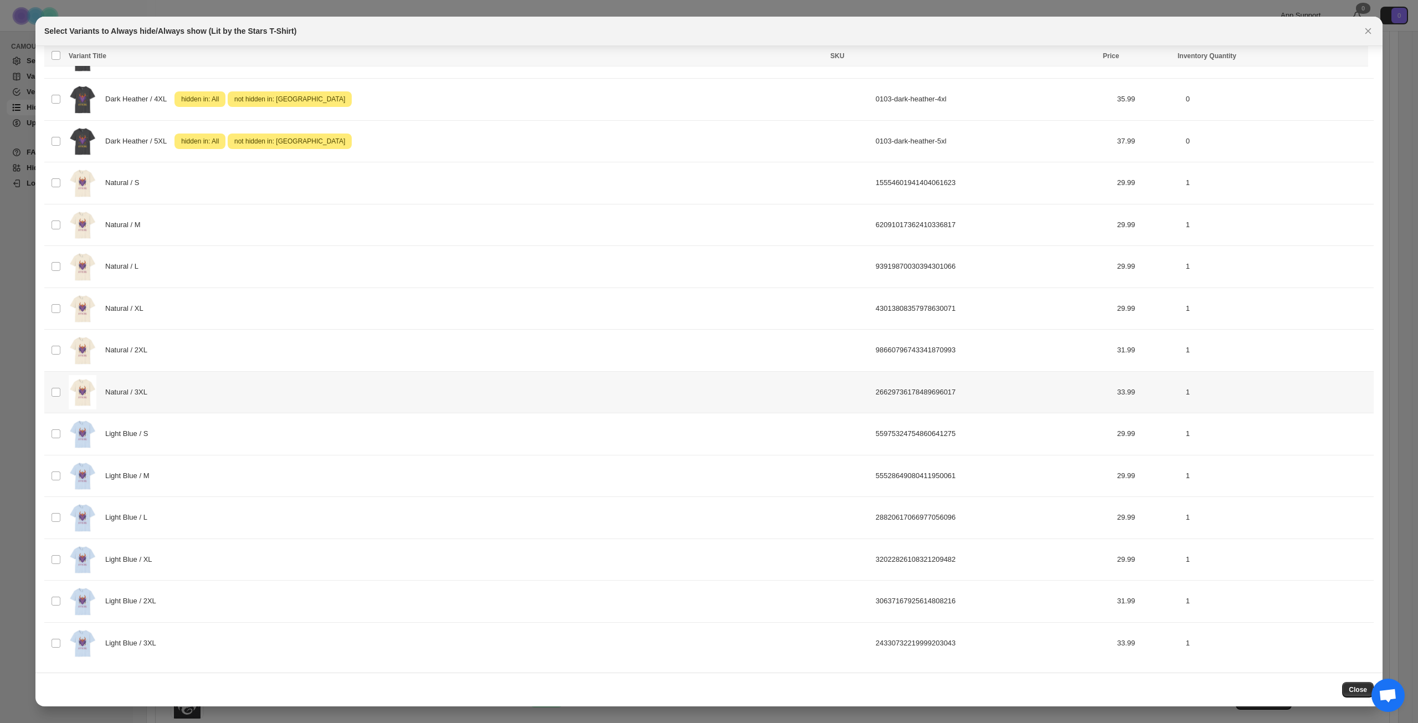
click at [295, 392] on div "Natural / 3XL" at bounding box center [469, 392] width 800 height 35
click at [1307, 56] on span "Success ENT Hide from countries" at bounding box center [1301, 57] width 85 height 11
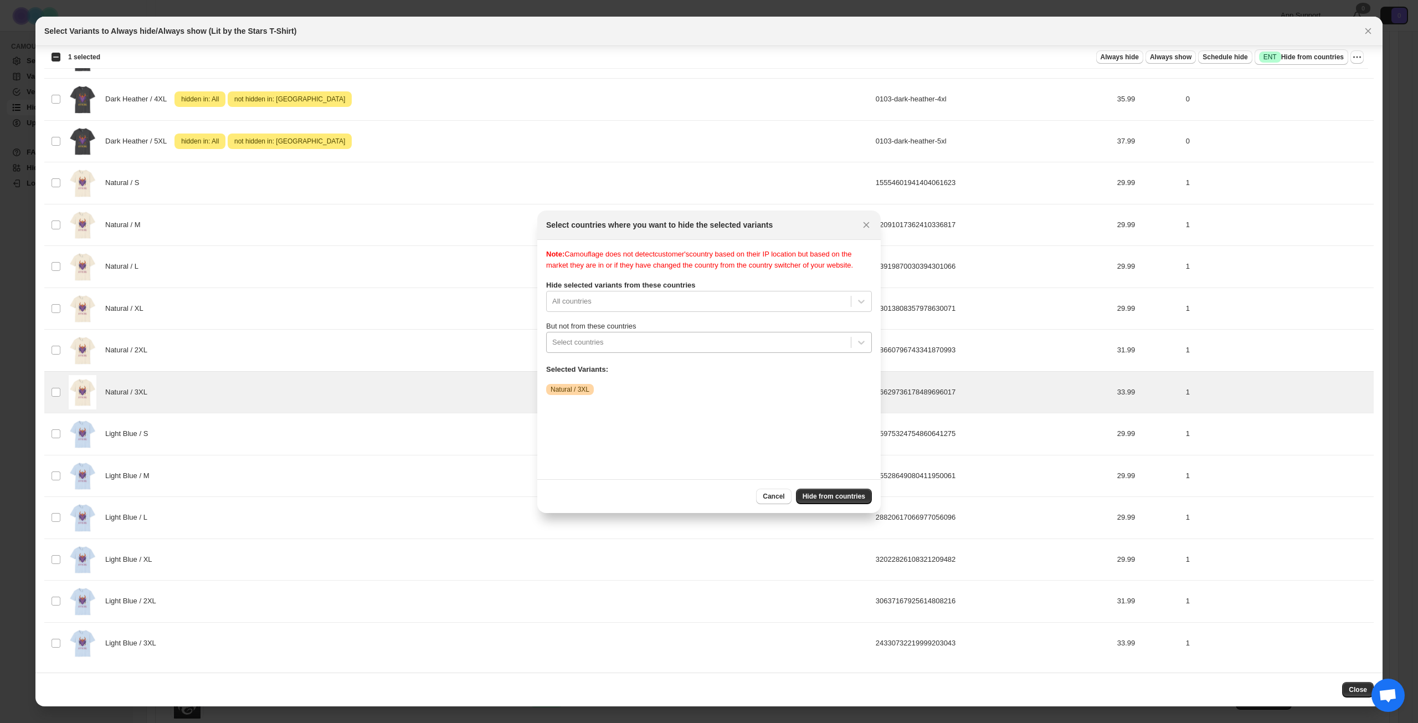
click at [642, 345] on div "Select countries" at bounding box center [699, 342] width 304 height 18
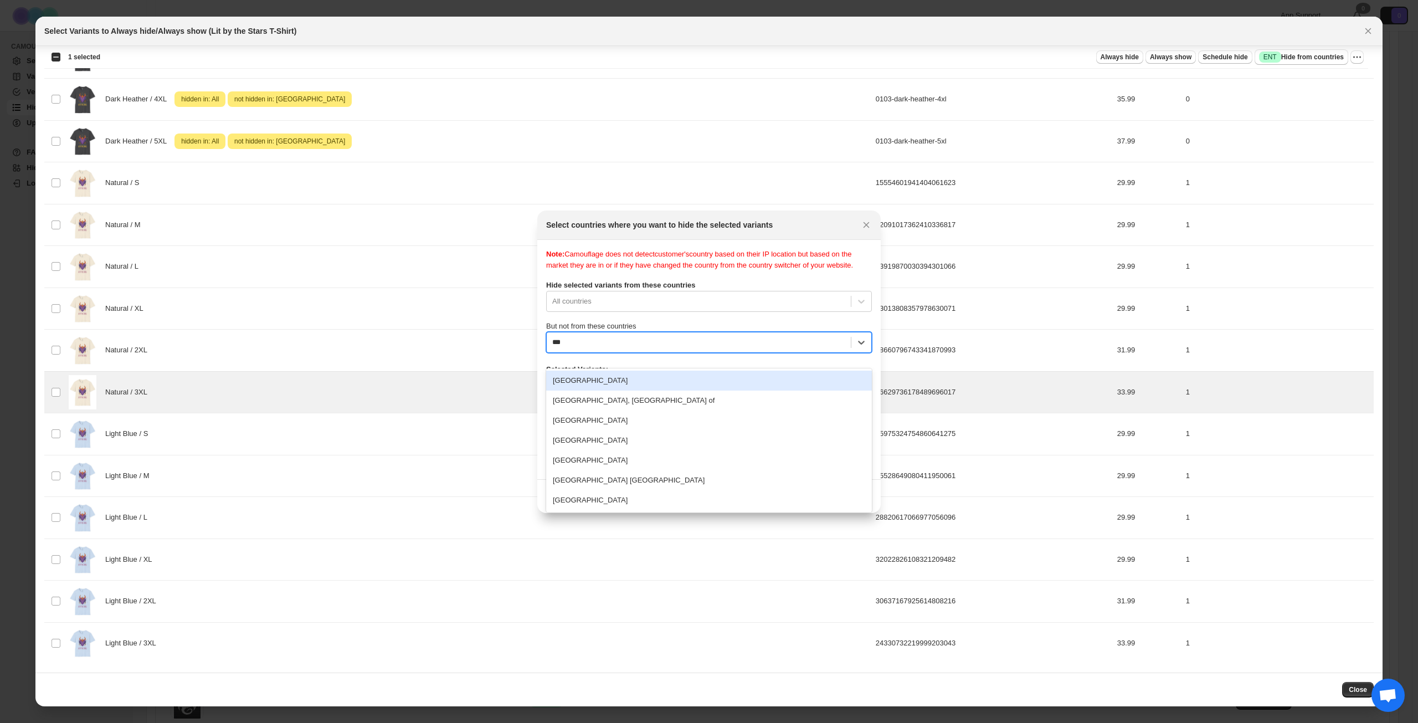
type input "****"
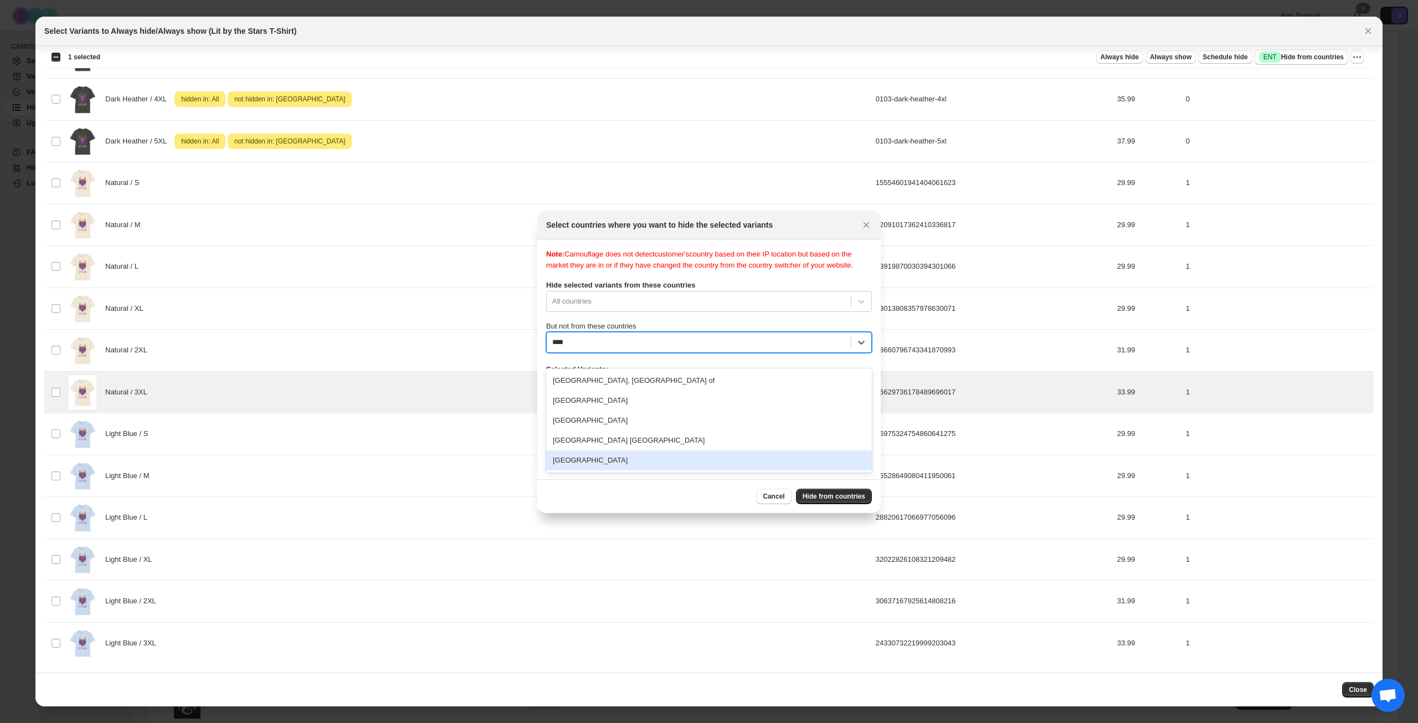
click at [635, 453] on div "[GEOGRAPHIC_DATA]" at bounding box center [709, 460] width 326 height 20
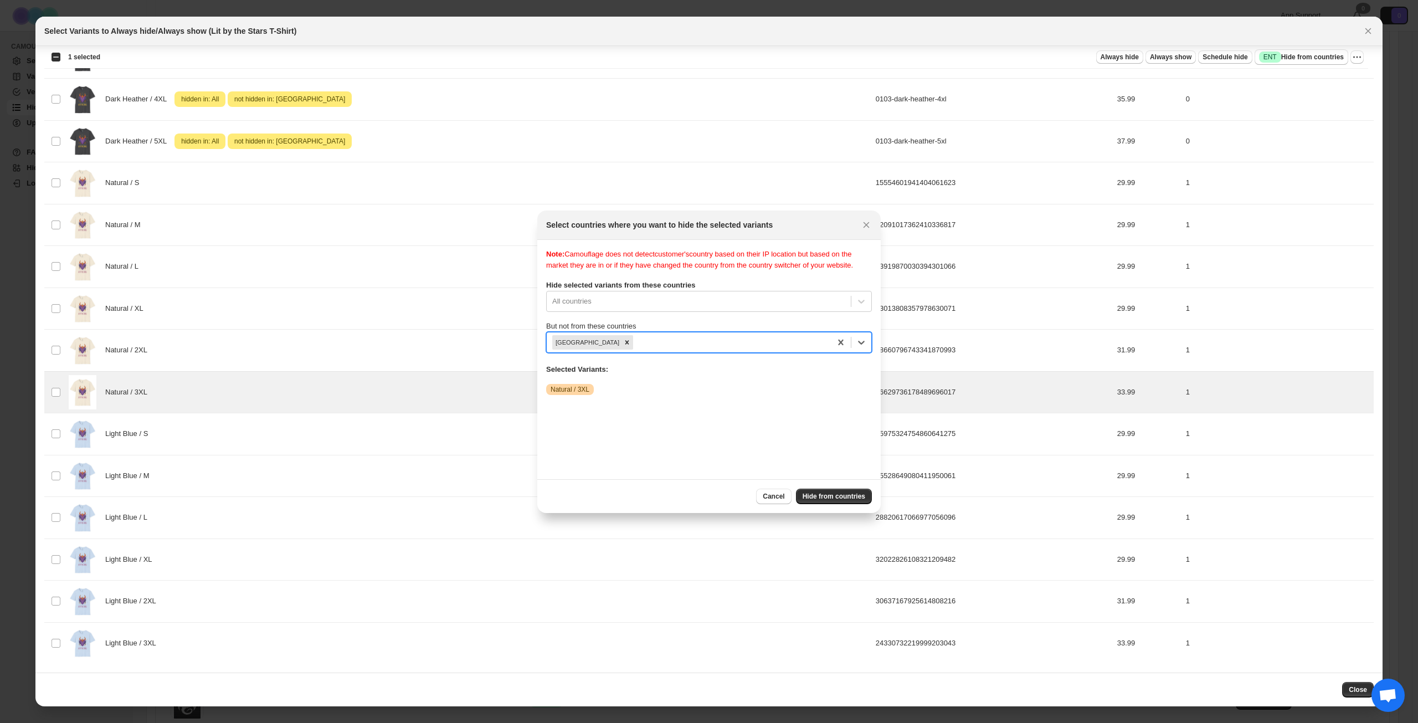
click at [685, 346] on div ":r8d:" at bounding box center [730, 342] width 190 height 13
click at [684, 349] on div ":r8d:" at bounding box center [730, 342] width 190 height 13
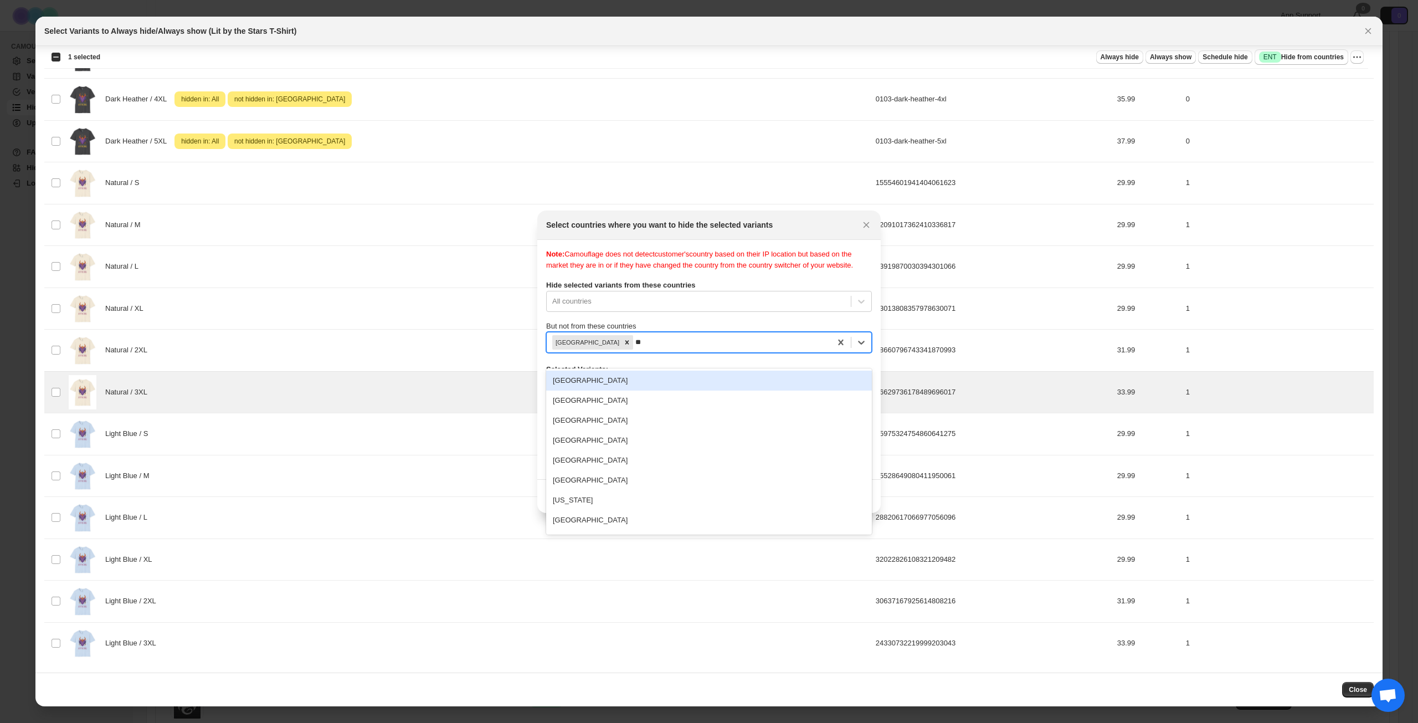
type input "***"
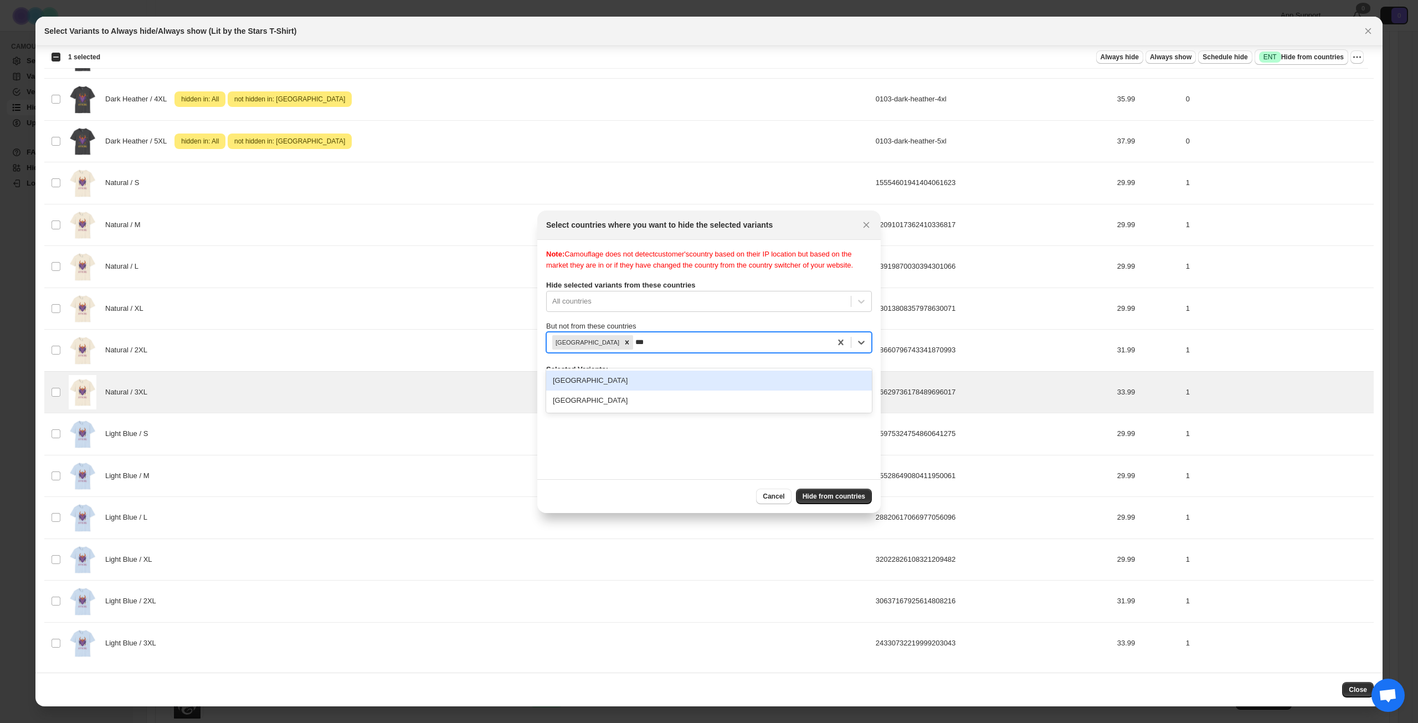
click at [711, 375] on div "[GEOGRAPHIC_DATA]" at bounding box center [709, 381] width 326 height 20
click at [836, 495] on span "Hide from countries" at bounding box center [834, 496] width 63 height 9
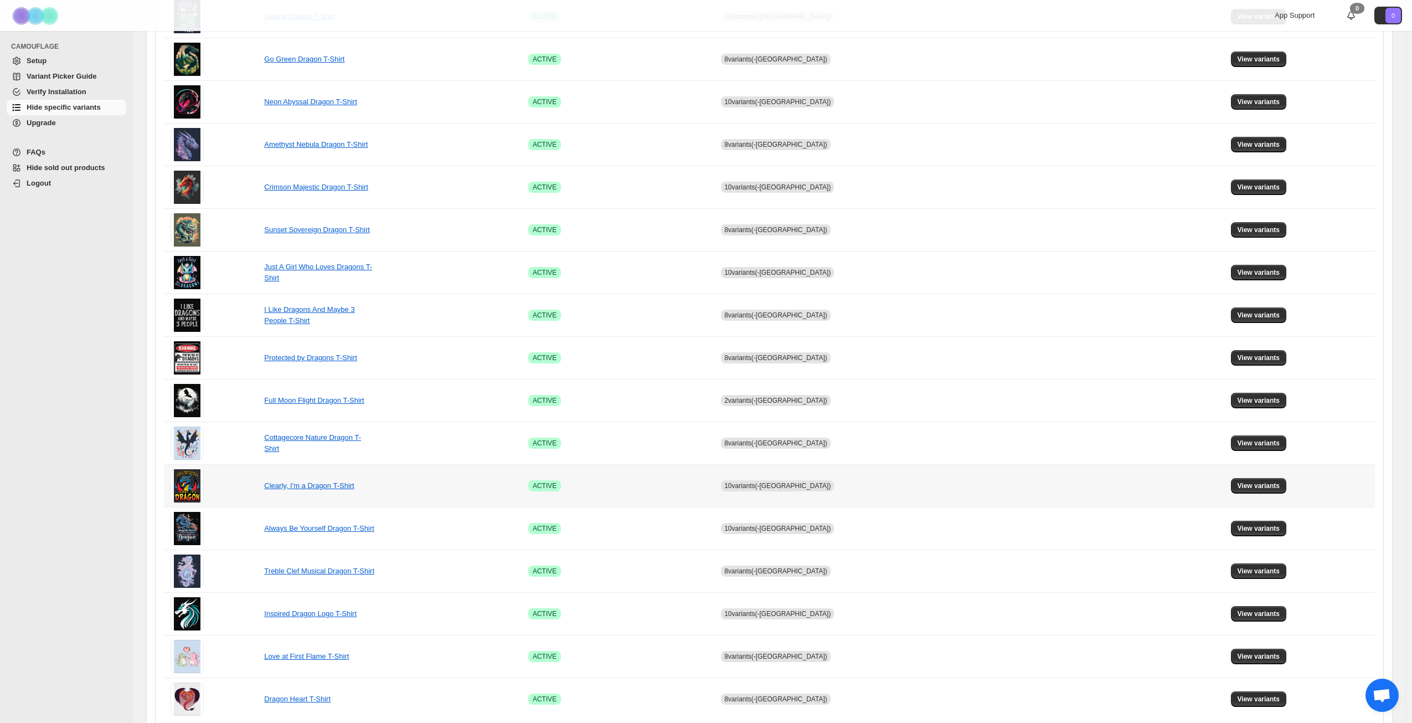
scroll to position [414, 0]
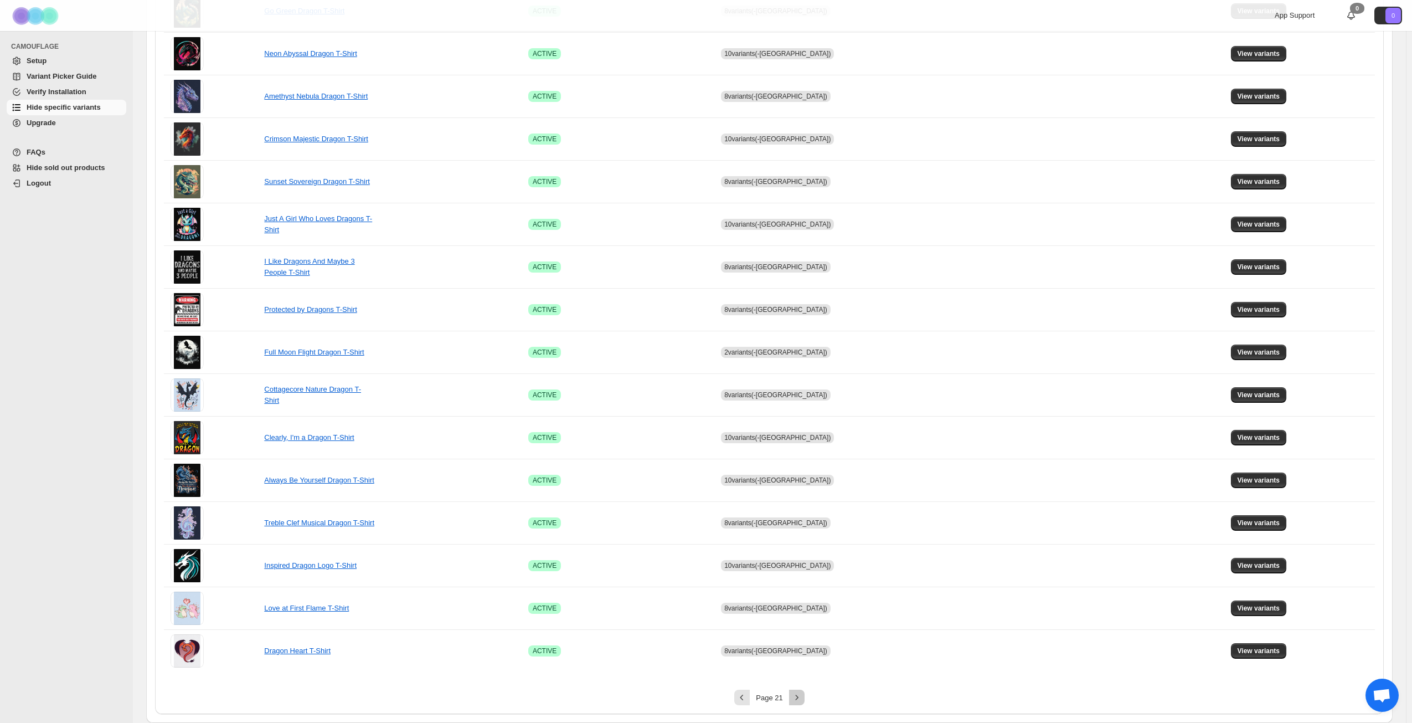
click at [798, 701] on icon "Next" at bounding box center [797, 697] width 11 height 11
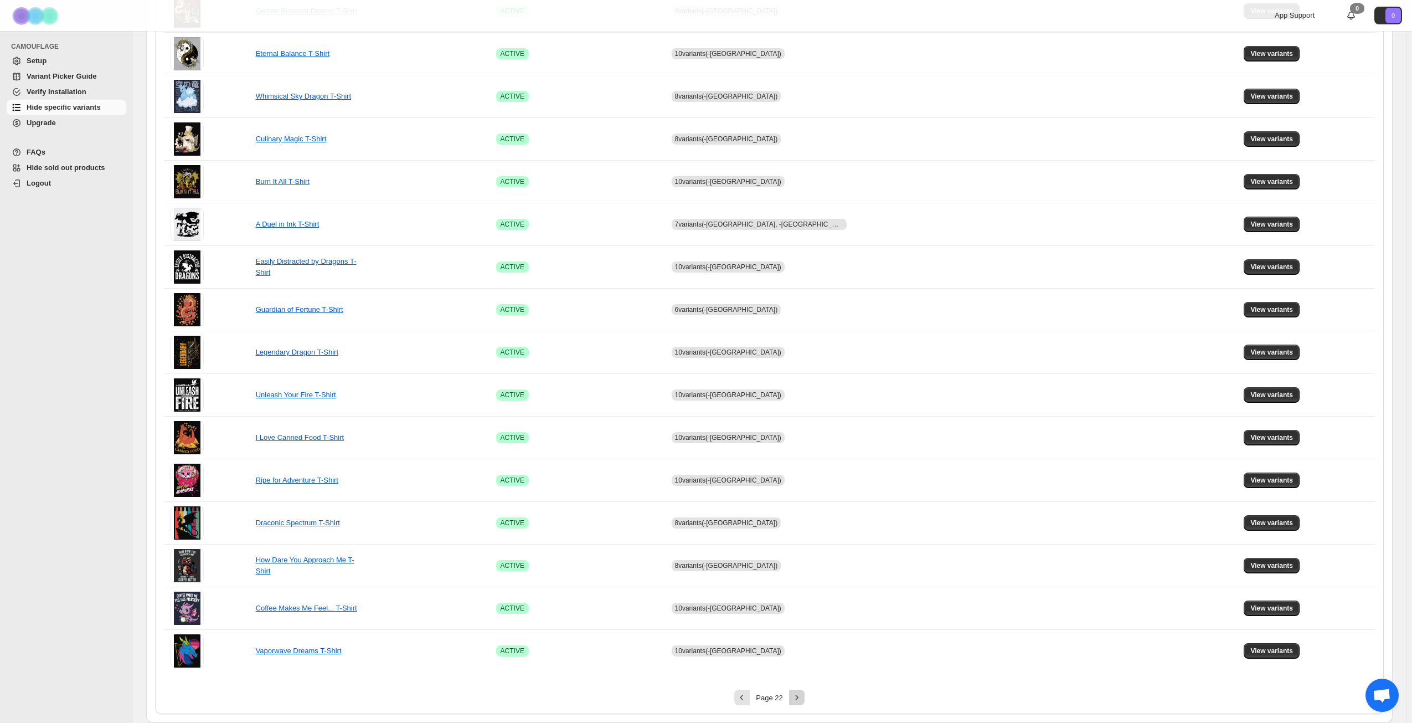
click at [803, 695] on icon "Next" at bounding box center [797, 697] width 11 height 11
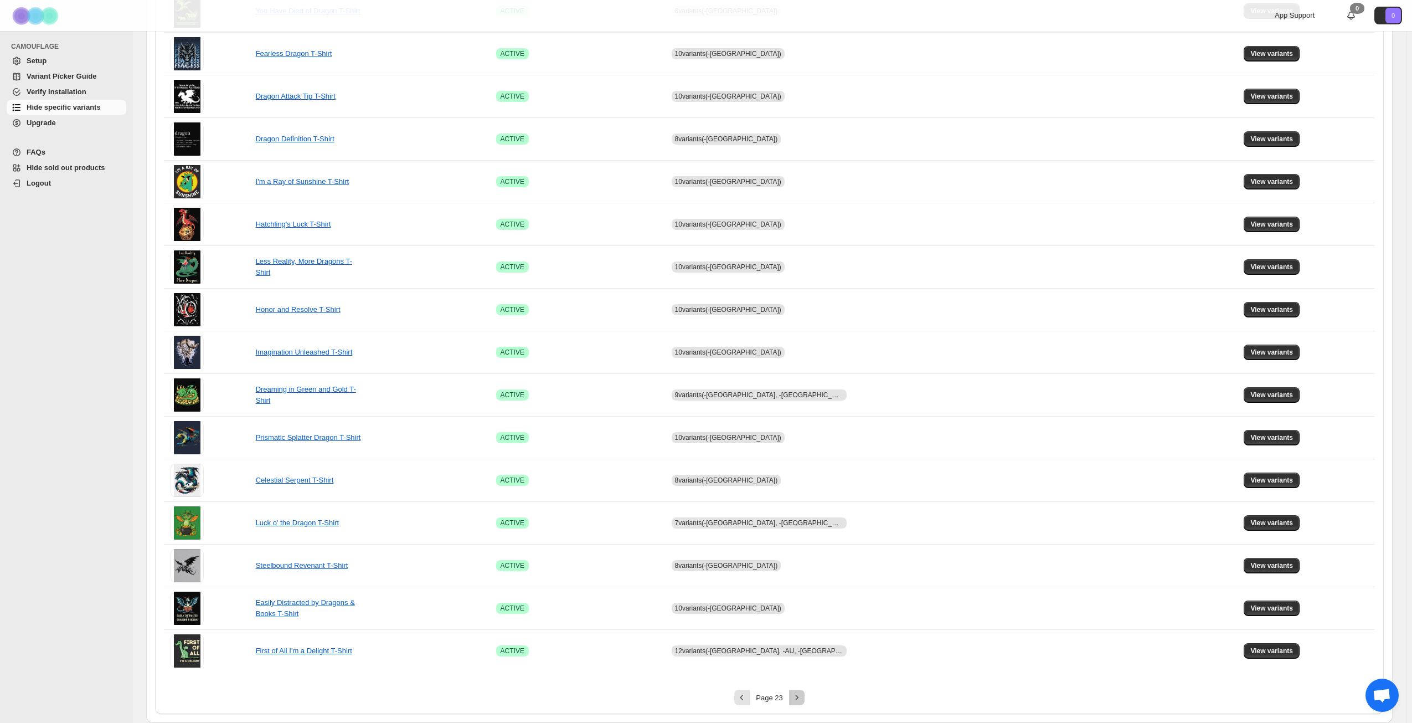
click at [803, 695] on icon "Next" at bounding box center [797, 697] width 11 height 11
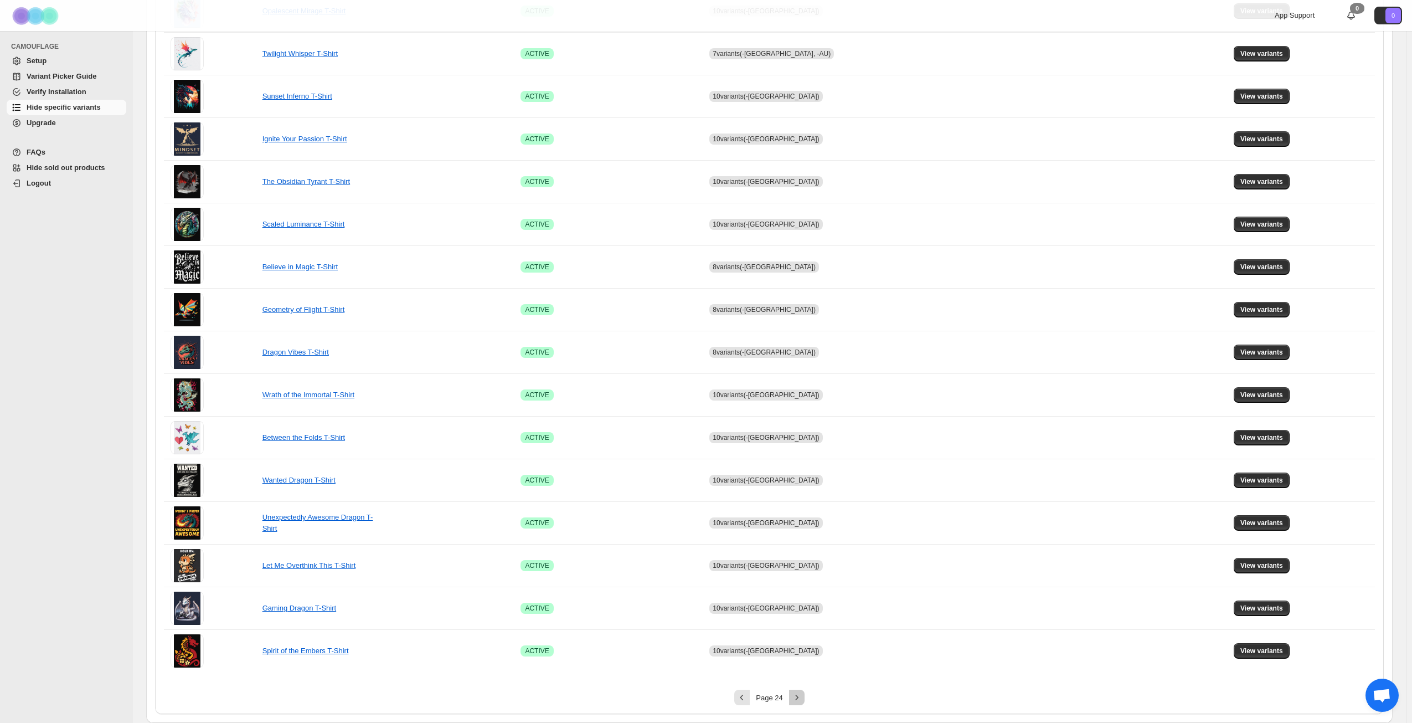
click at [803, 695] on icon "Next" at bounding box center [797, 697] width 11 height 11
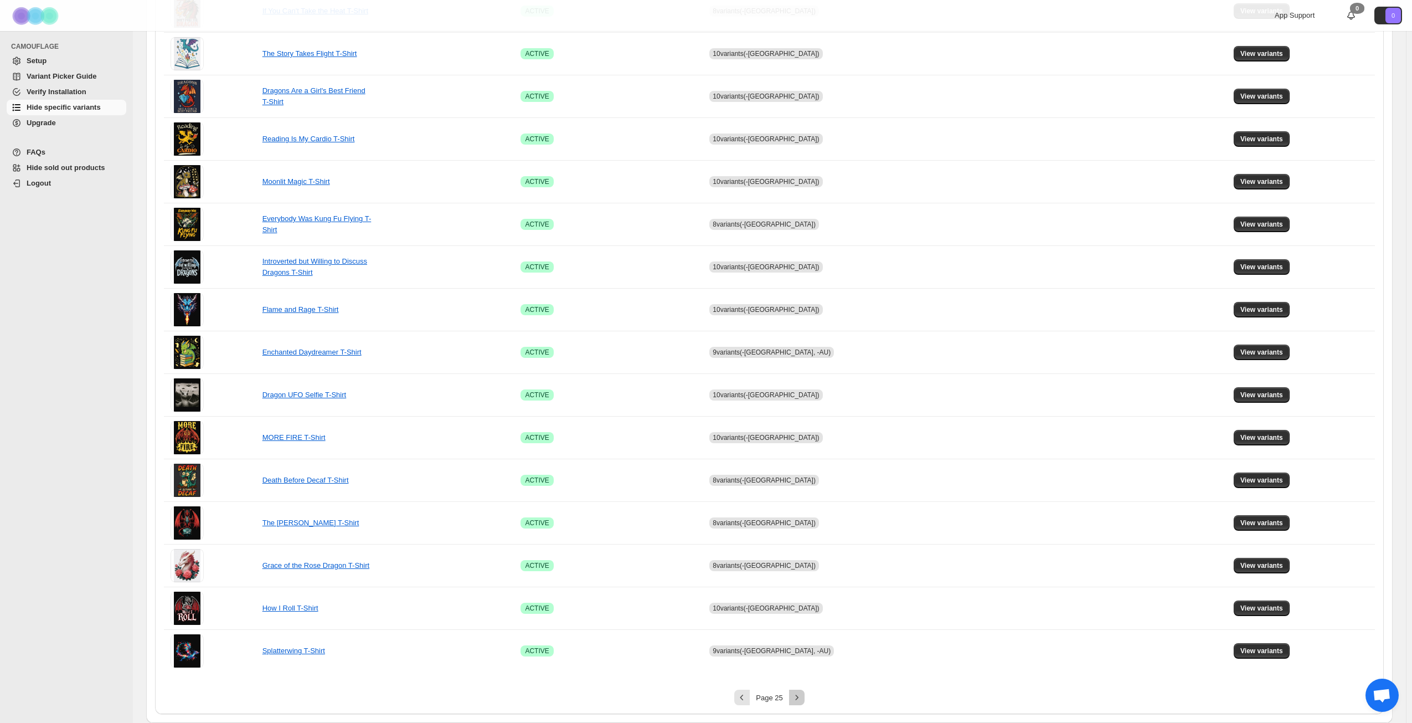
click at [803, 695] on icon "Next" at bounding box center [797, 697] width 11 height 11
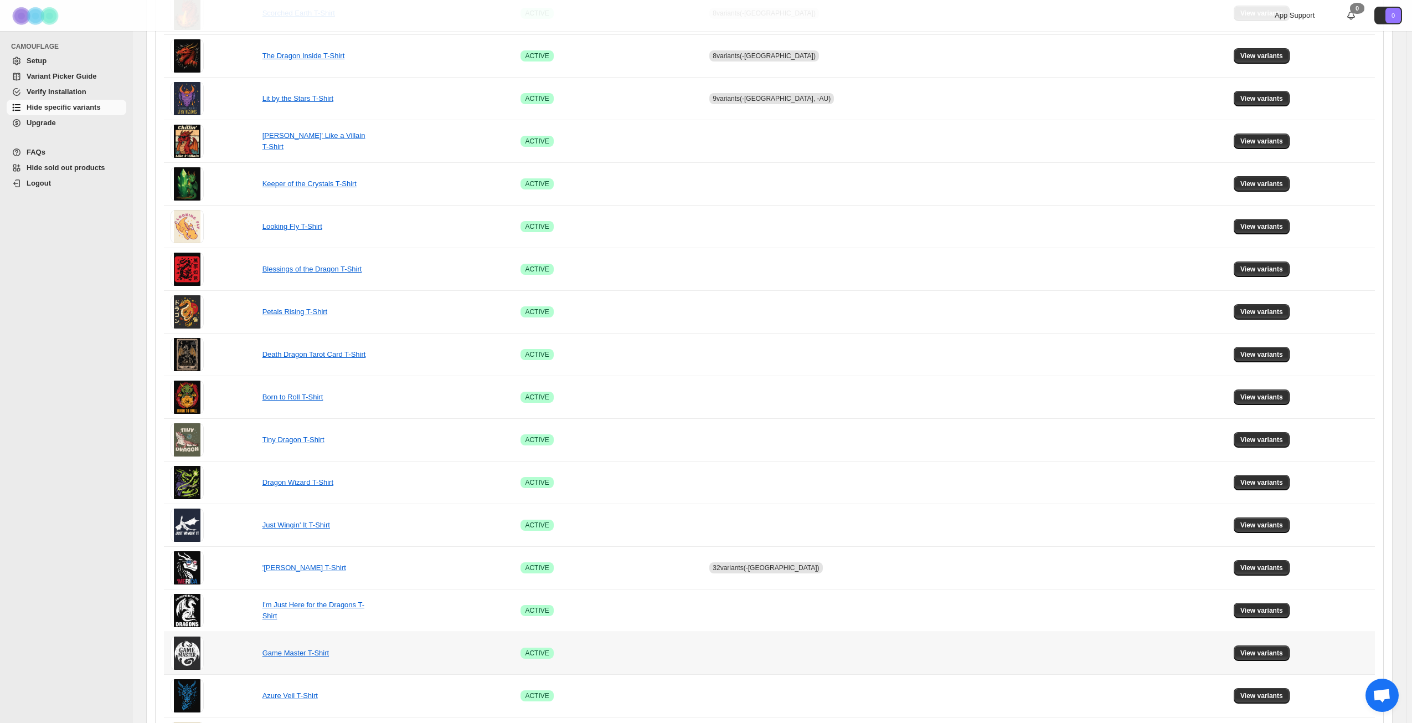
scroll to position [193, 0]
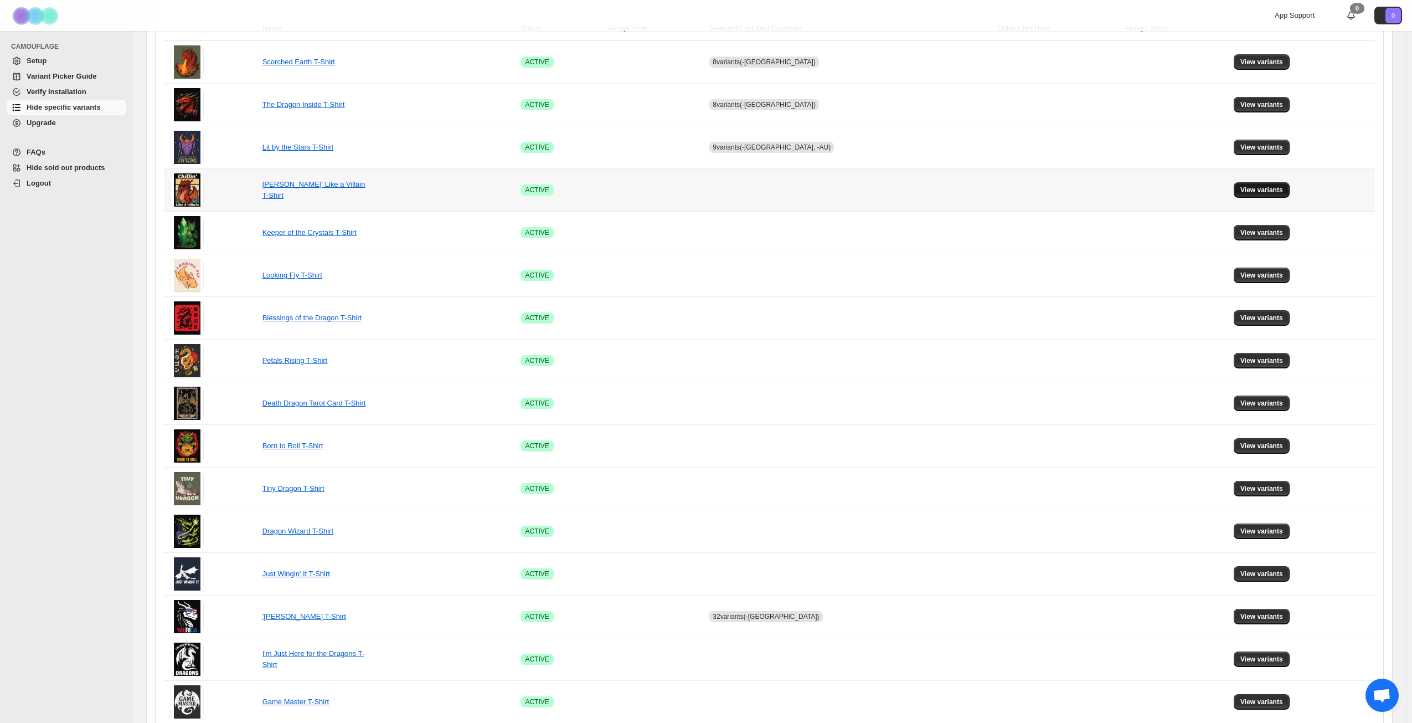
click at [1245, 193] on span "View variants" at bounding box center [1262, 190] width 43 height 9
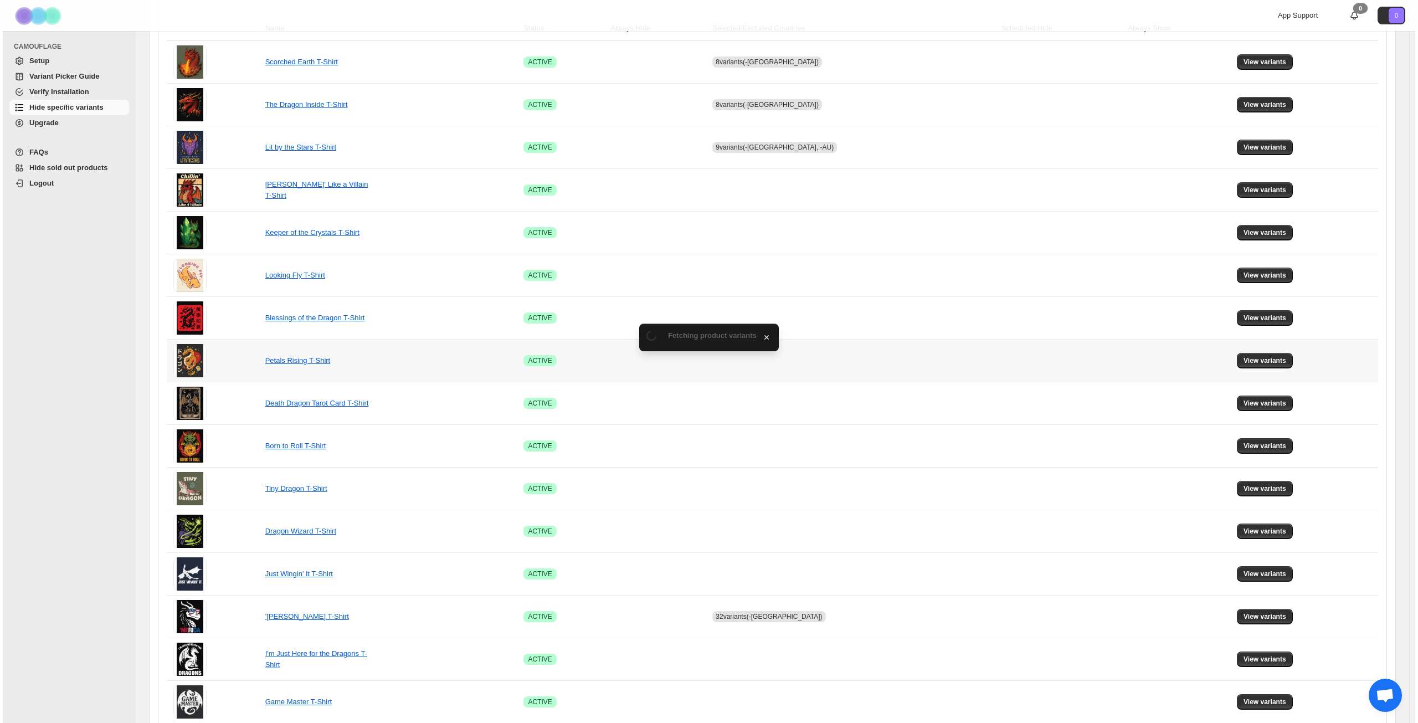
scroll to position [0, 0]
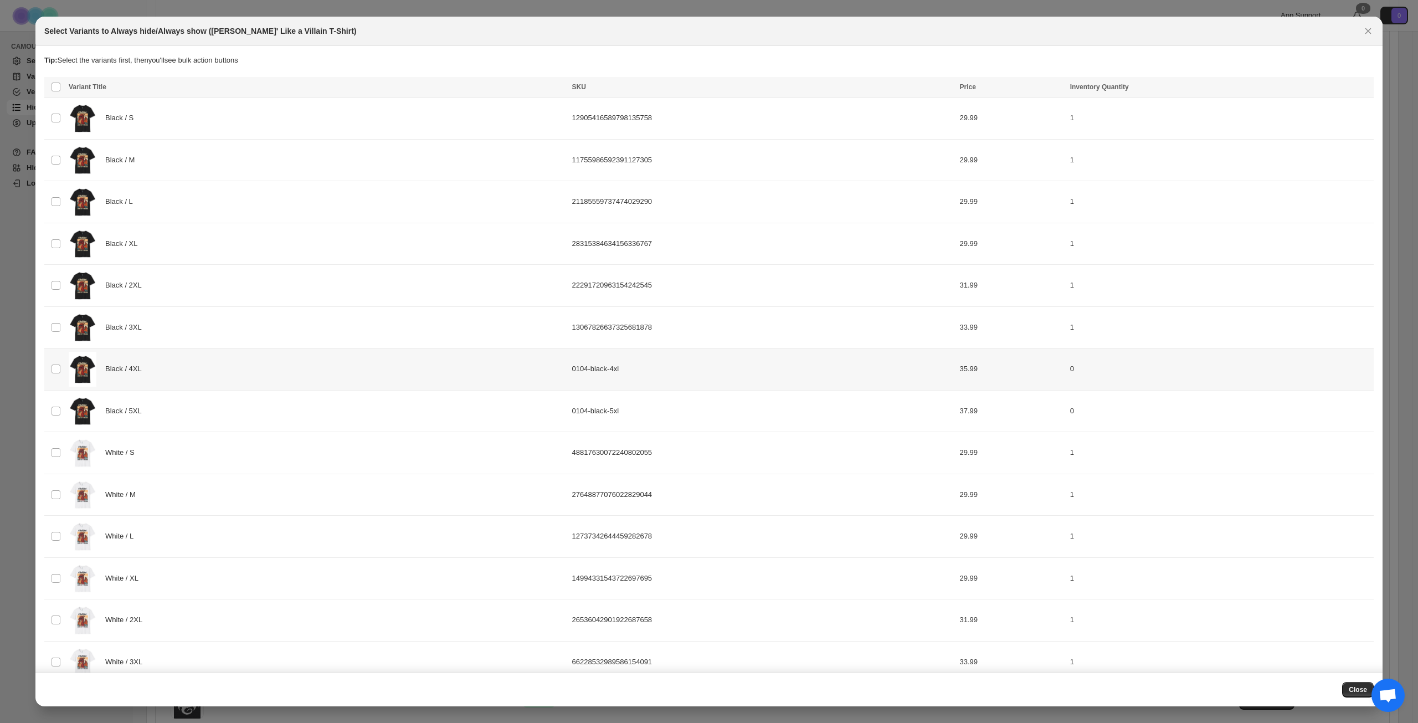
click at [214, 365] on div "Black / 4XL" at bounding box center [317, 369] width 497 height 35
click at [215, 408] on div "Black / 5XL" at bounding box center [317, 411] width 497 height 35
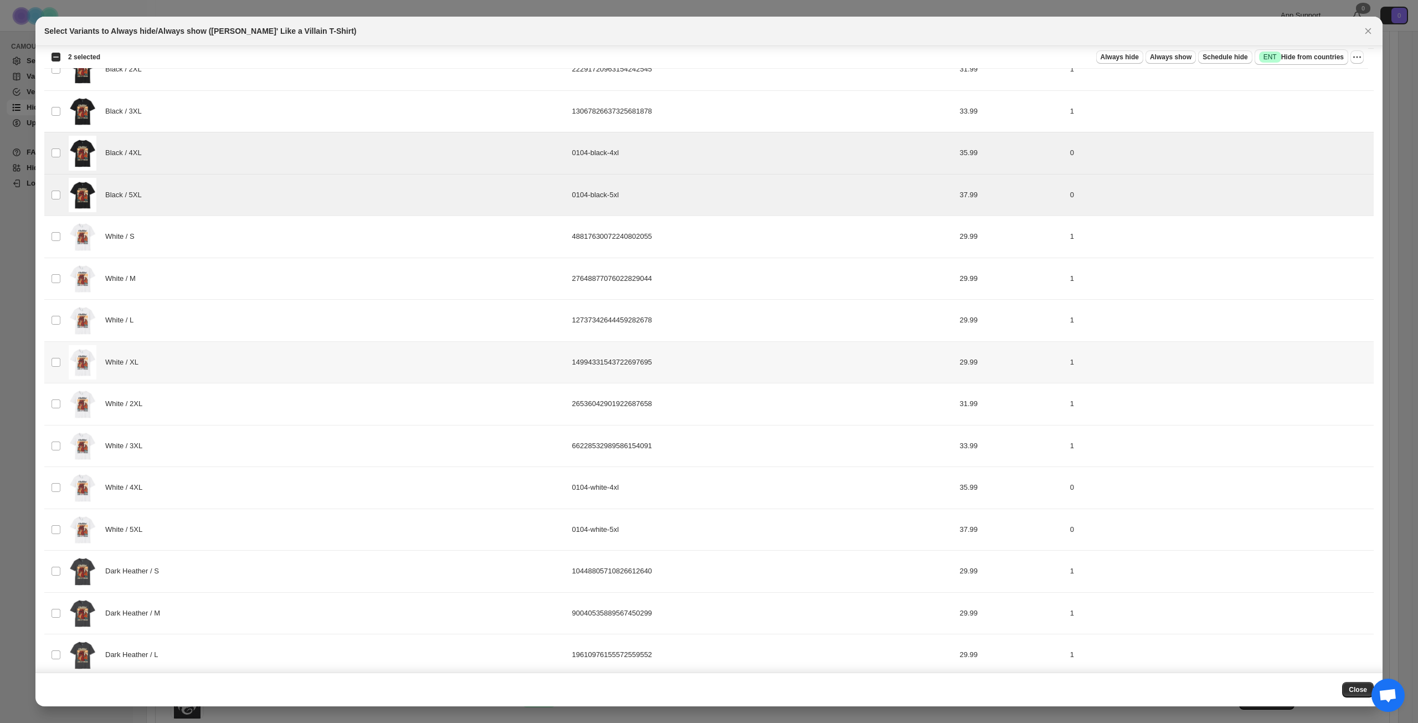
scroll to position [222, 0]
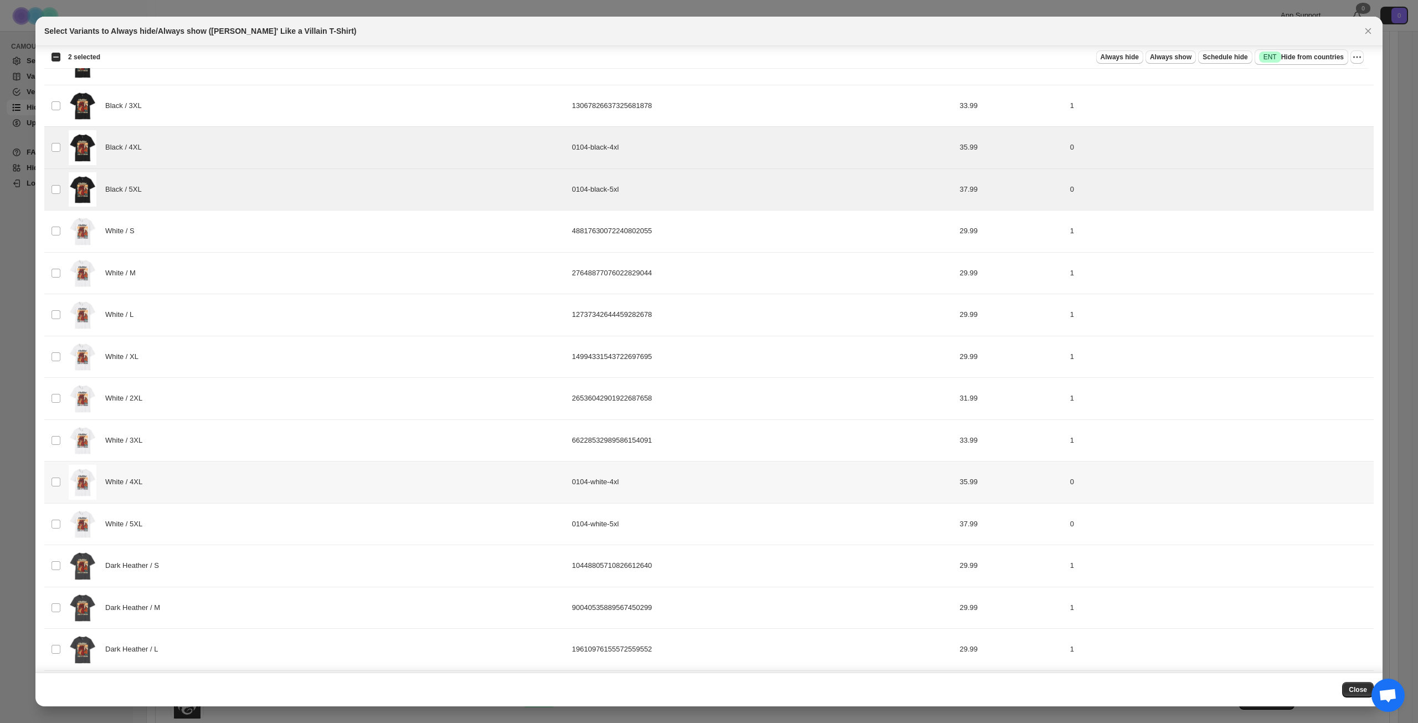
click at [199, 481] on div "White / 4XL" at bounding box center [317, 482] width 497 height 35
click at [210, 519] on div "White / 5XL" at bounding box center [317, 524] width 497 height 35
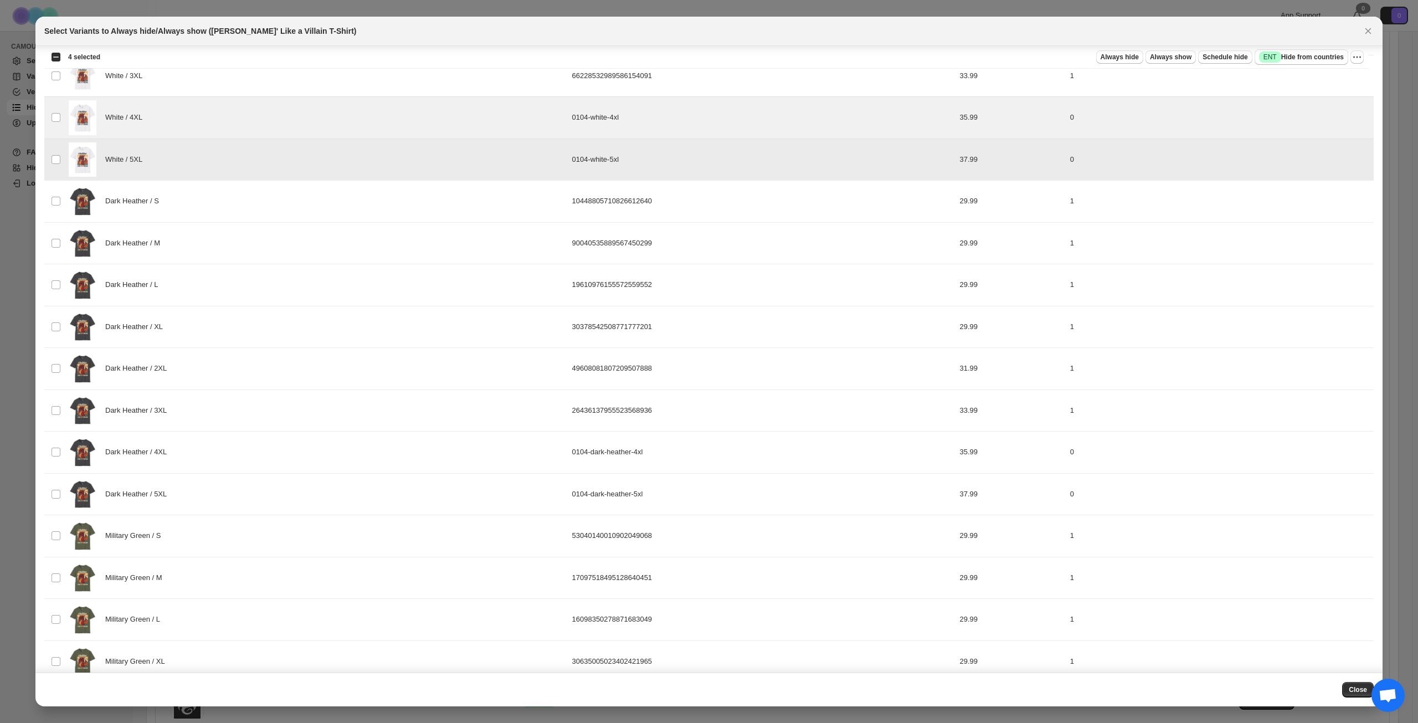
scroll to position [609, 0]
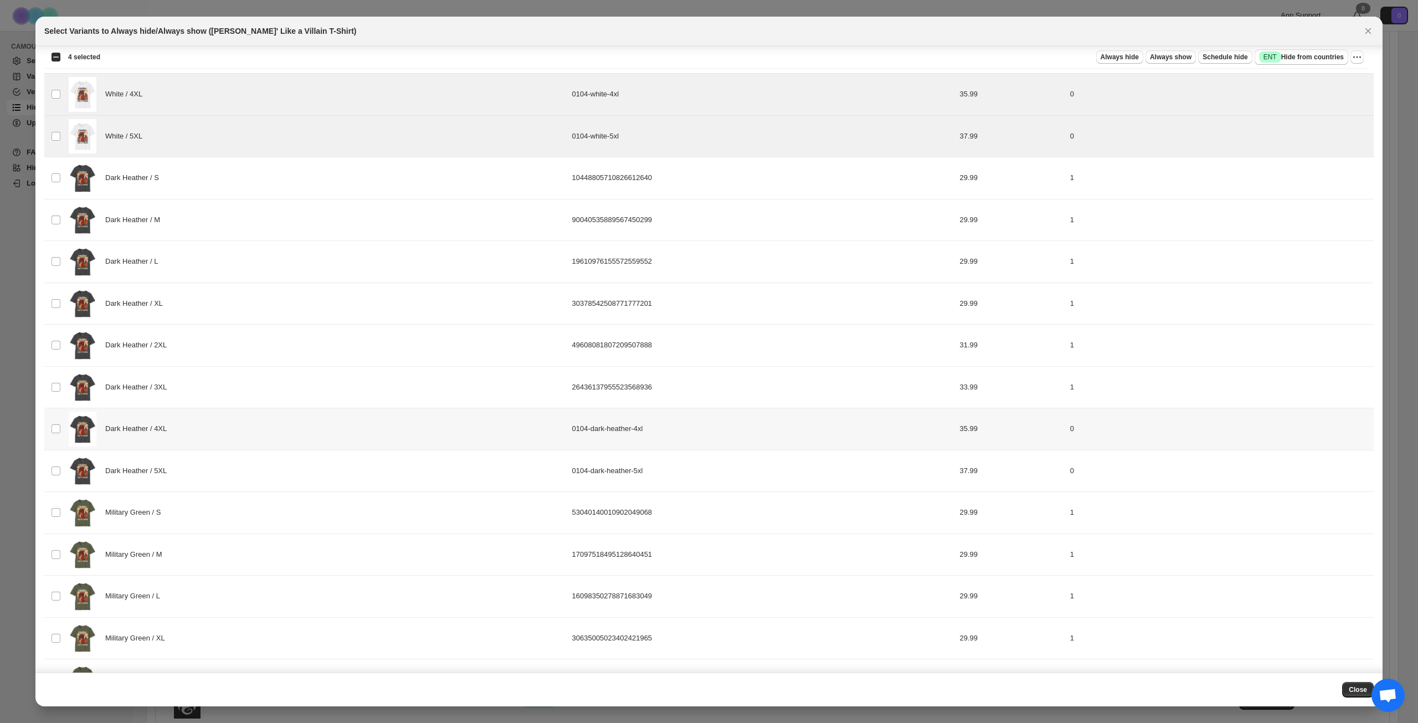
click at [228, 437] on div "Dark Heather / 4XL" at bounding box center [317, 429] width 497 height 35
click at [228, 466] on div "Dark Heather / 5XL" at bounding box center [317, 471] width 497 height 35
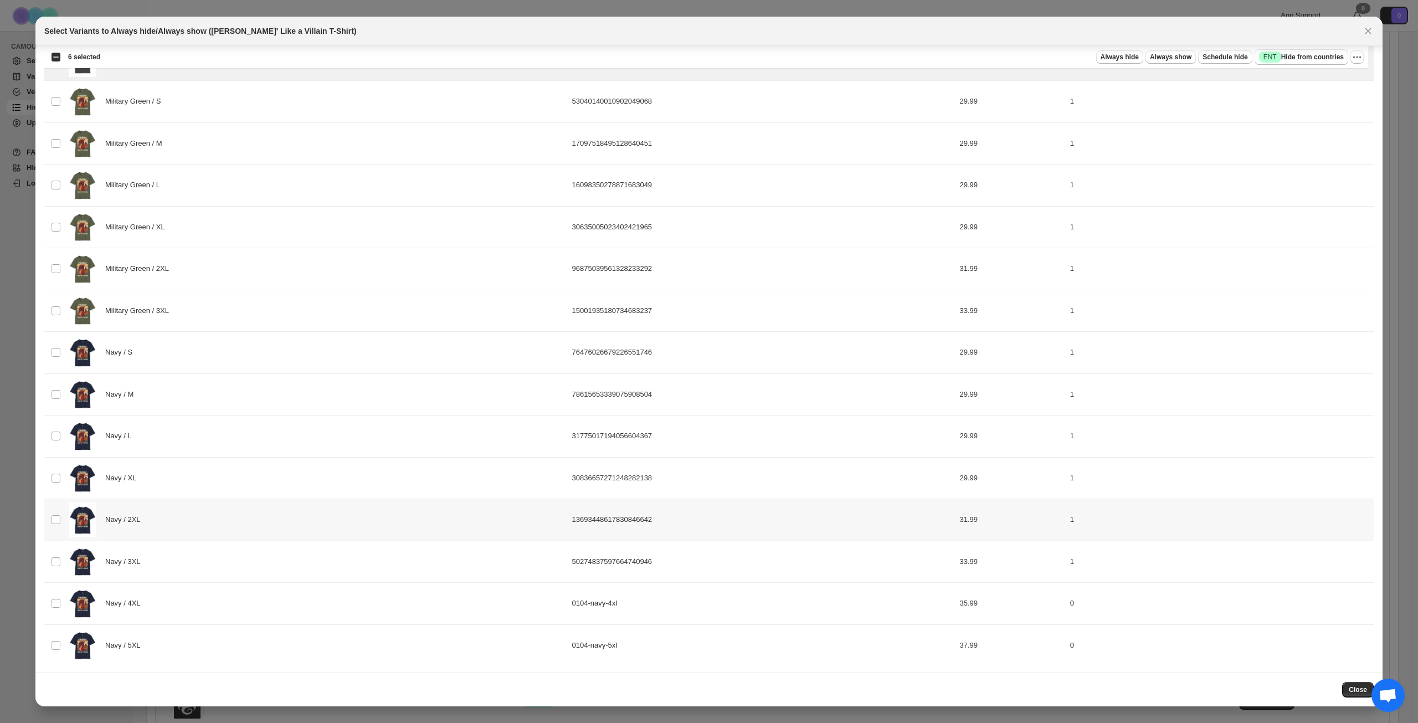
scroll to position [1022, 0]
click at [227, 599] on div "Navy / 4XL" at bounding box center [317, 601] width 497 height 35
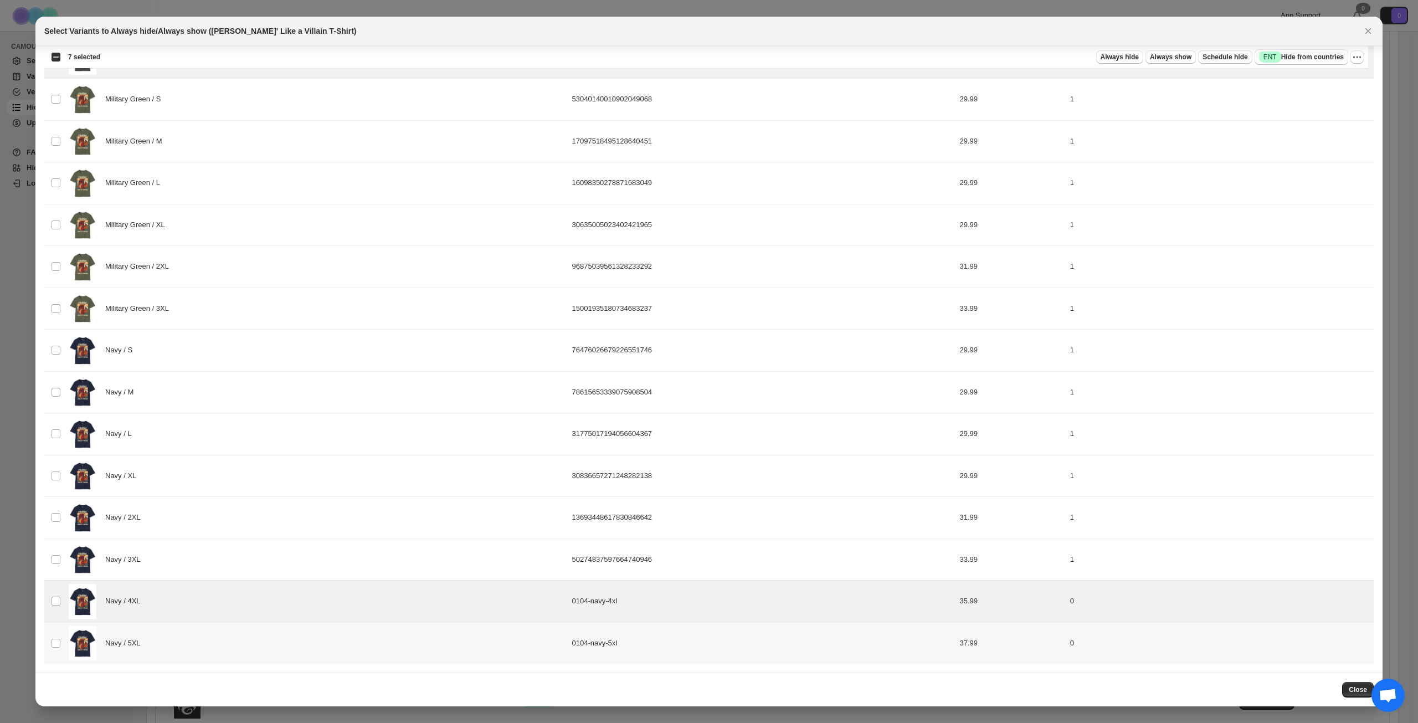
click at [230, 628] on div "Navy / 5XL" at bounding box center [317, 643] width 497 height 35
click at [1325, 56] on span "Success ENT Hide from countries" at bounding box center [1301, 57] width 85 height 11
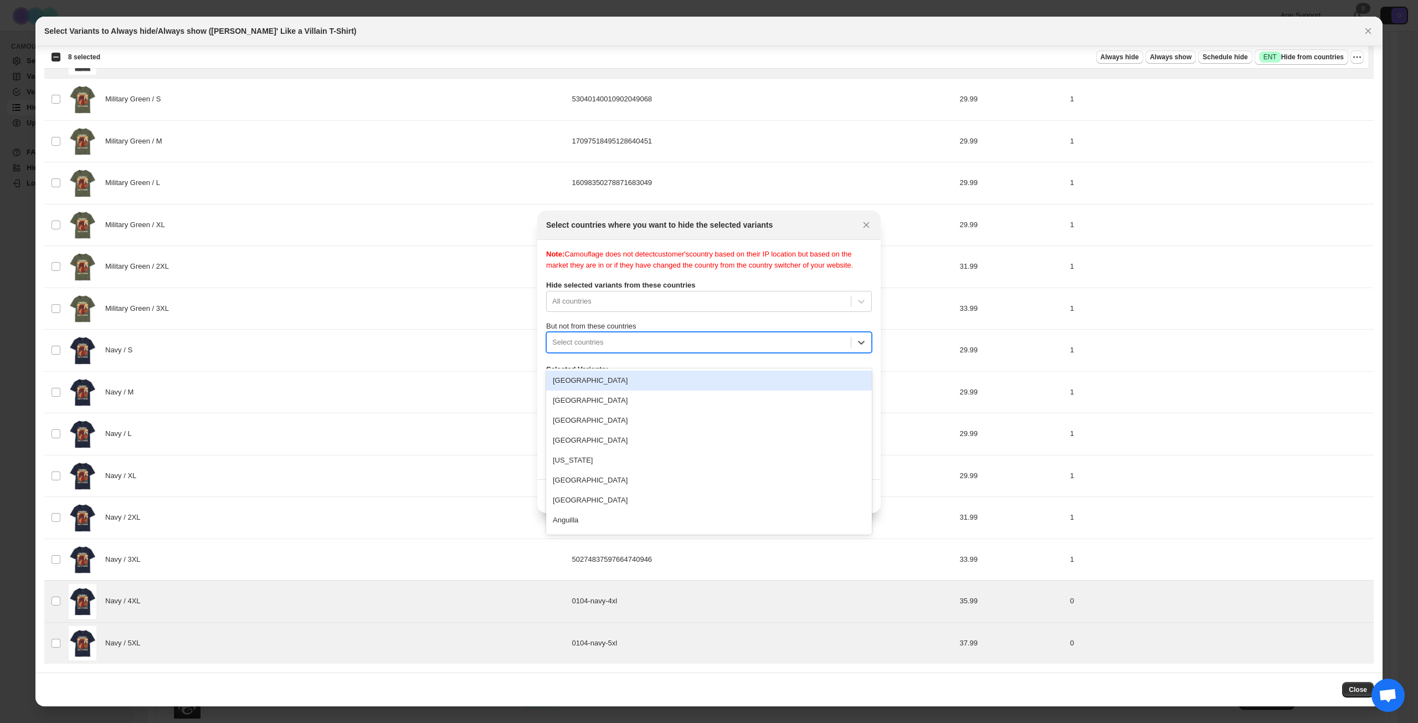
click at [676, 349] on div ":rac:" at bounding box center [698, 342] width 293 height 13
type input "****"
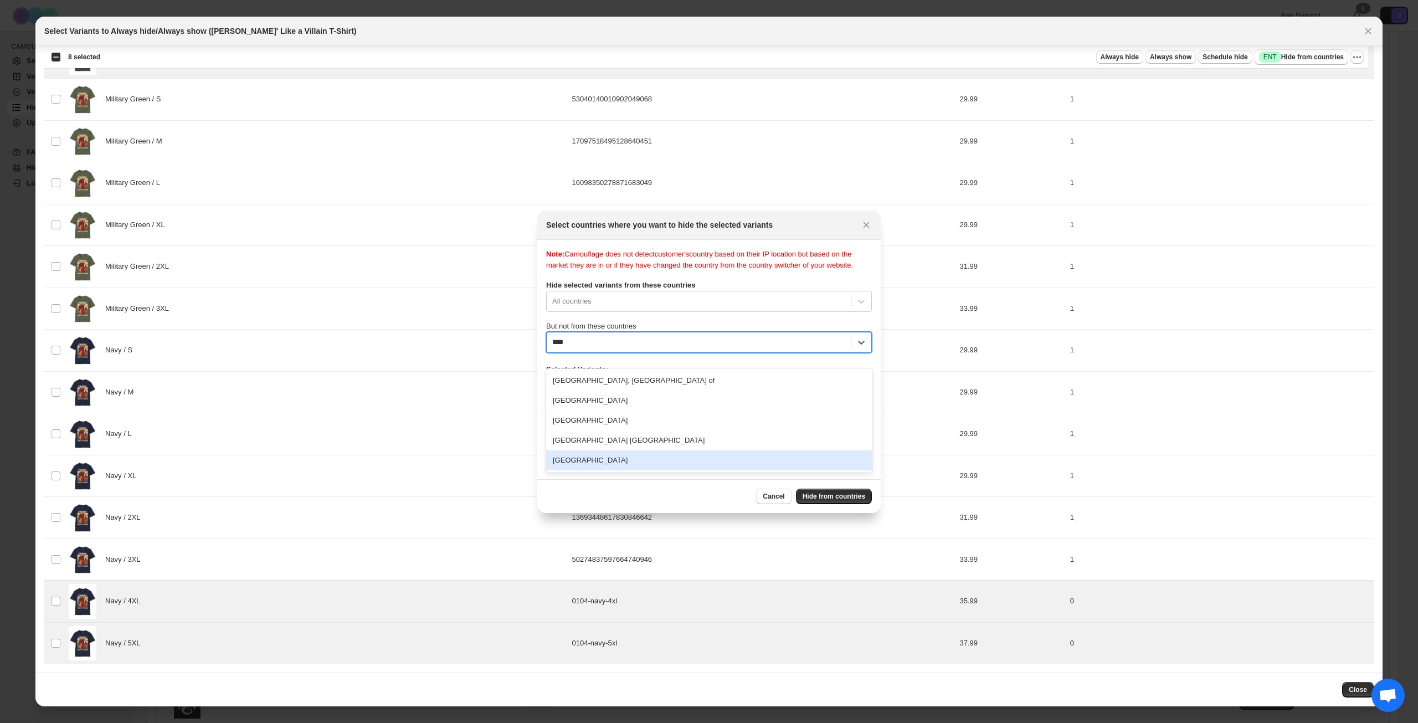
click at [646, 455] on div "[GEOGRAPHIC_DATA]" at bounding box center [709, 460] width 326 height 20
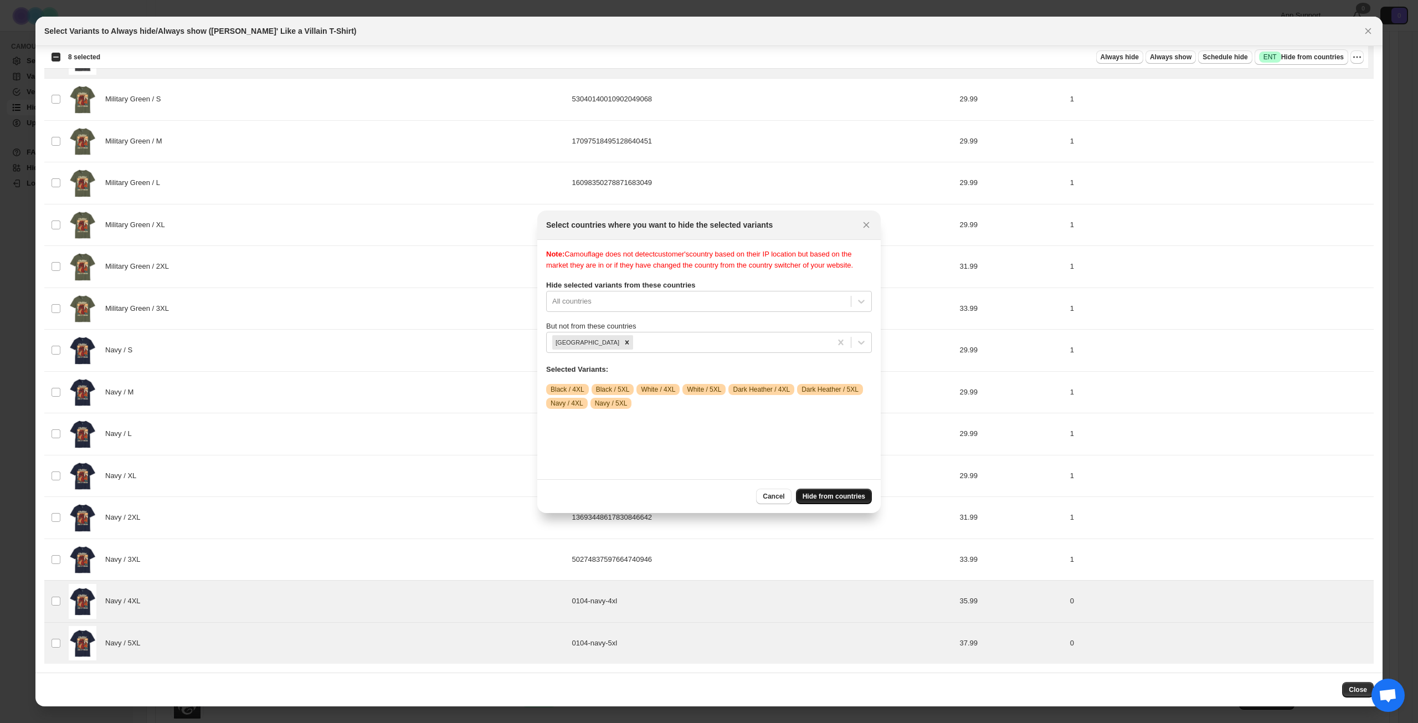
click at [835, 492] on span "Hide from countries" at bounding box center [834, 496] width 63 height 9
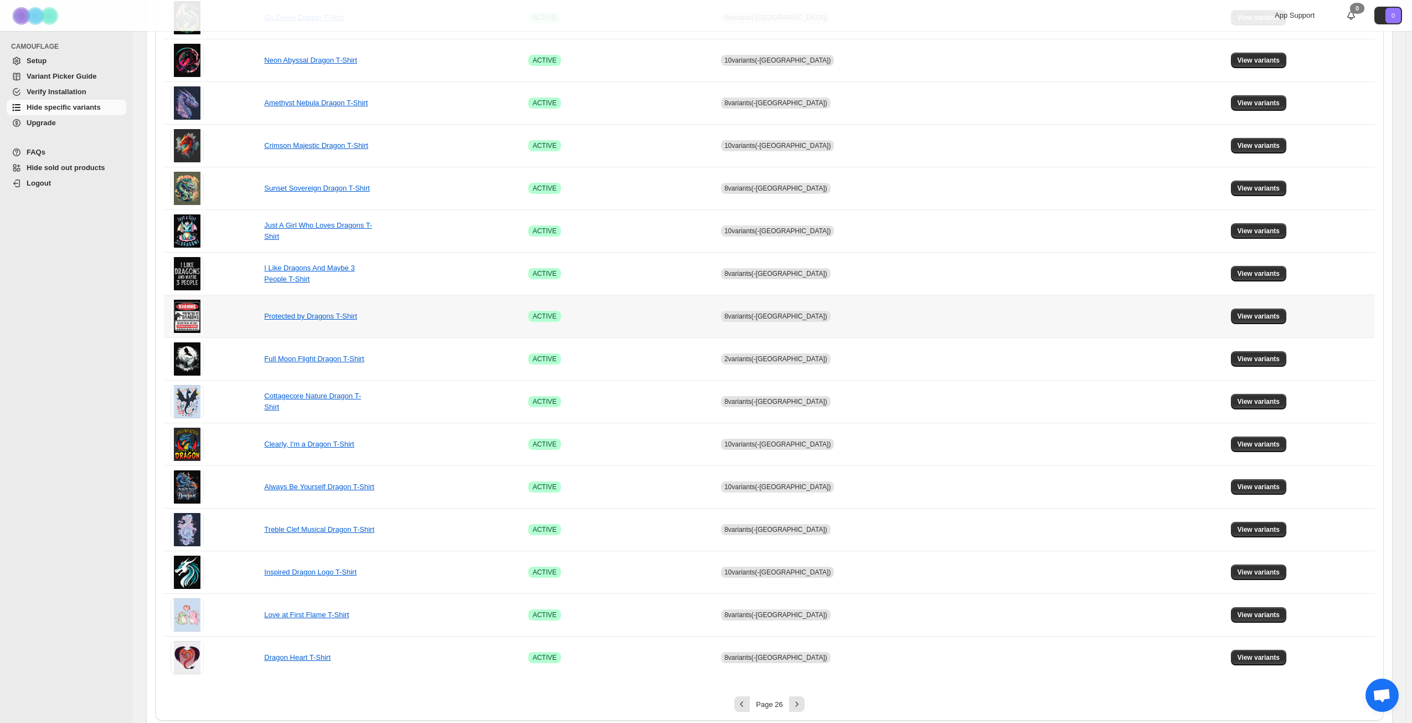
scroll to position [414, 0]
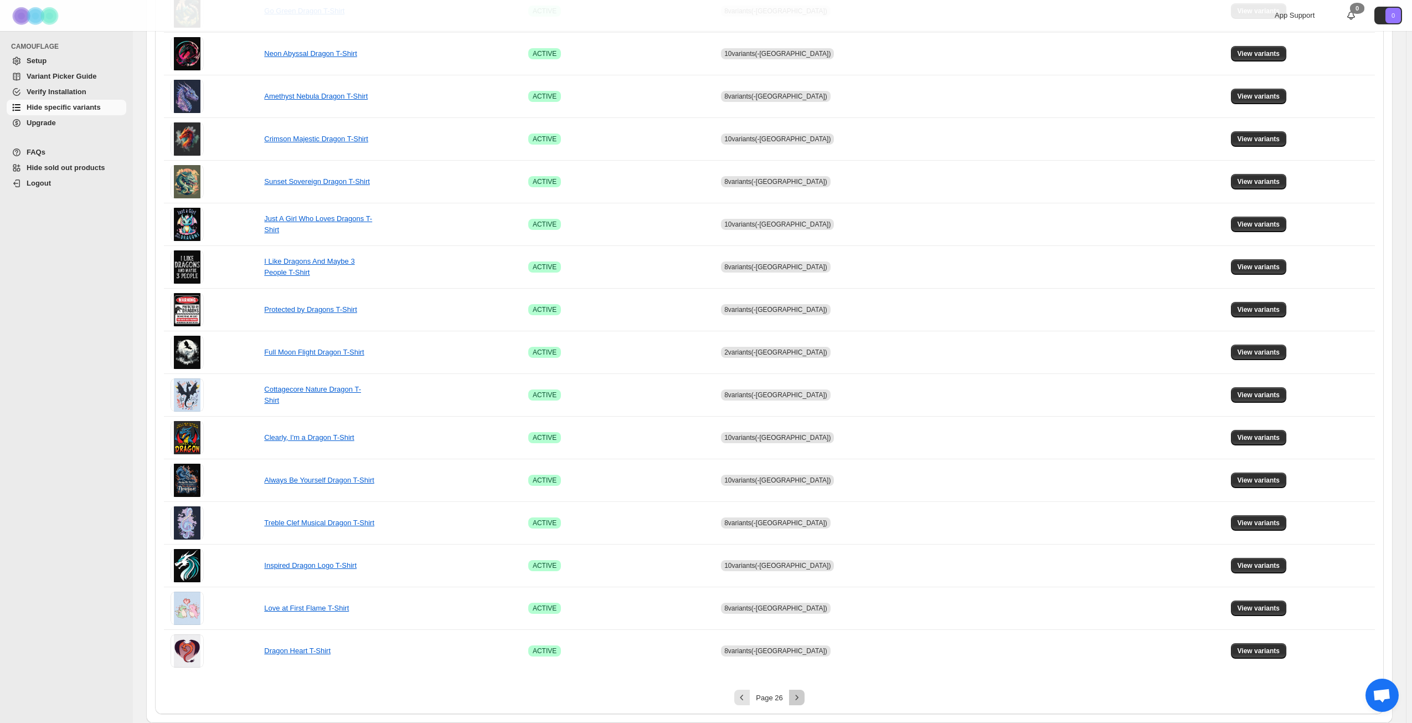
click at [799, 691] on button "Next" at bounding box center [797, 698] width 16 height 16
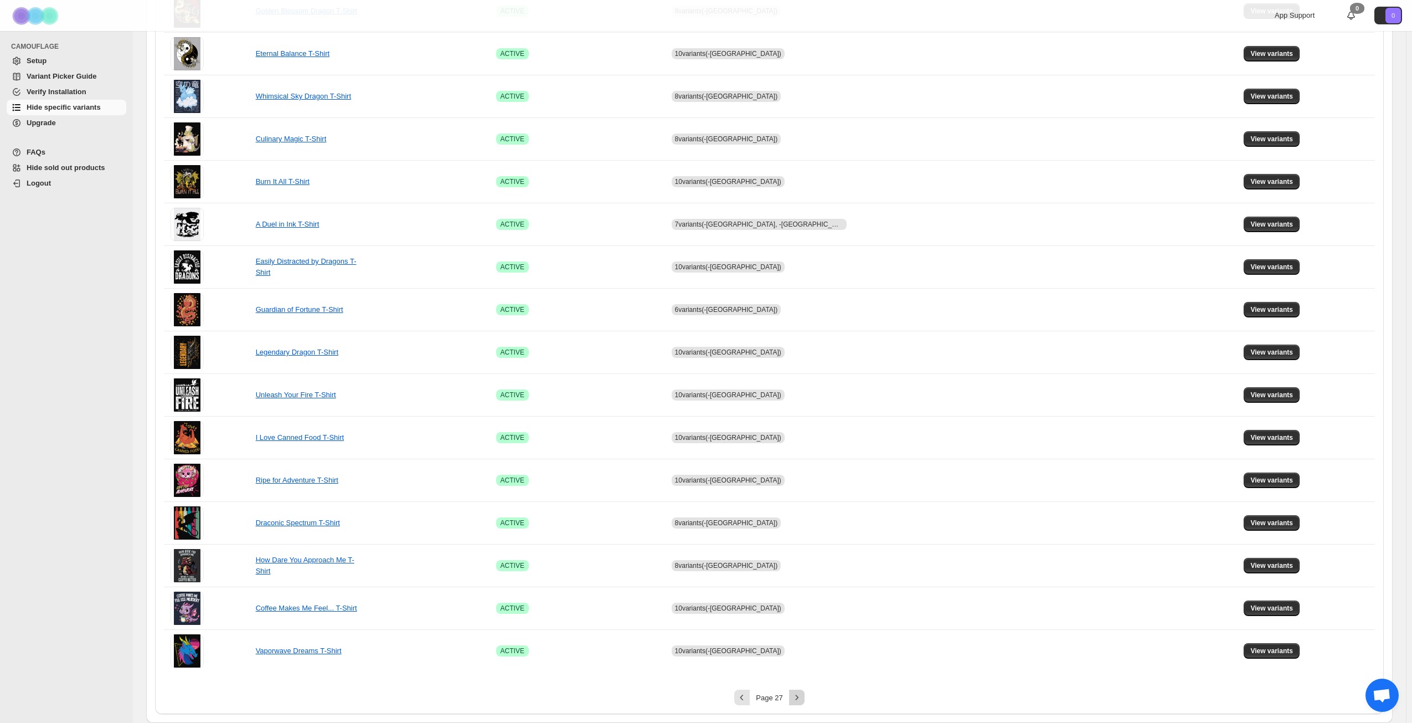
click at [798, 695] on icon "Next" at bounding box center [797, 697] width 11 height 11
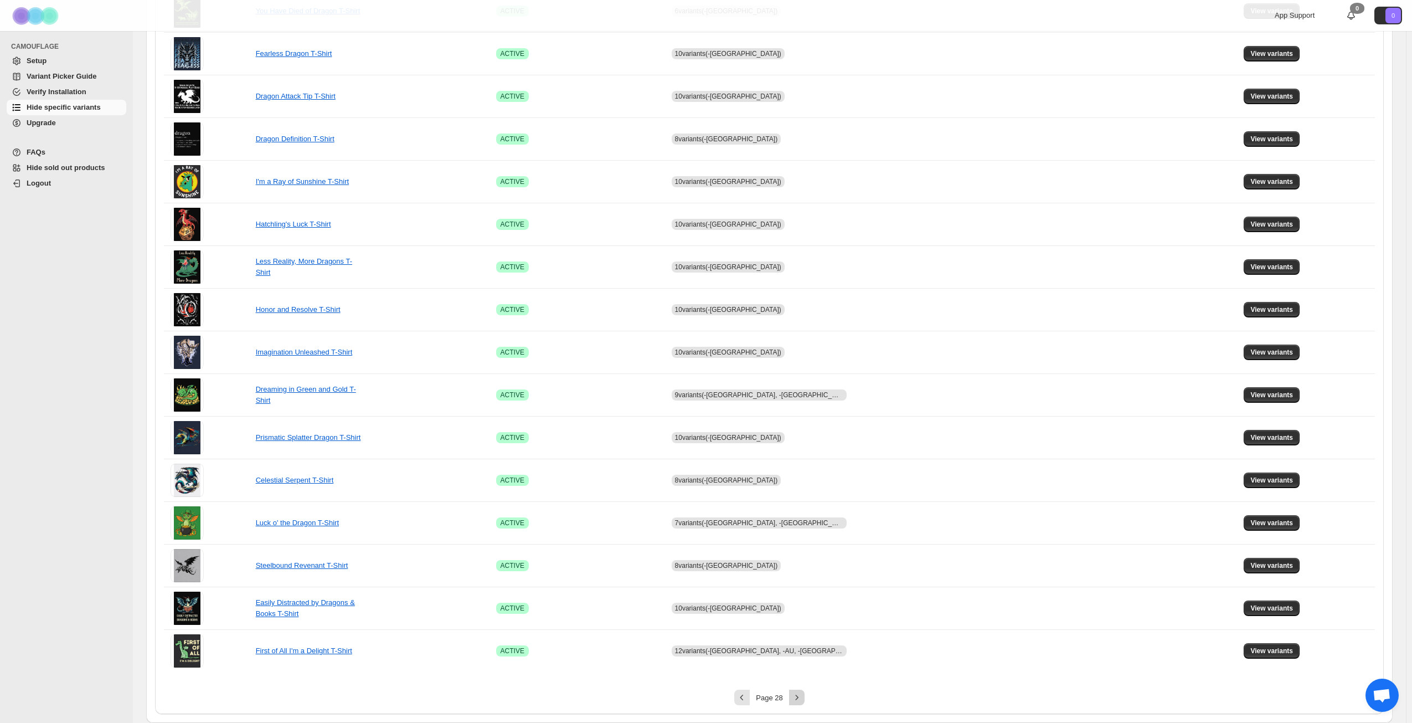
click at [798, 695] on icon "Next" at bounding box center [797, 697] width 11 height 11
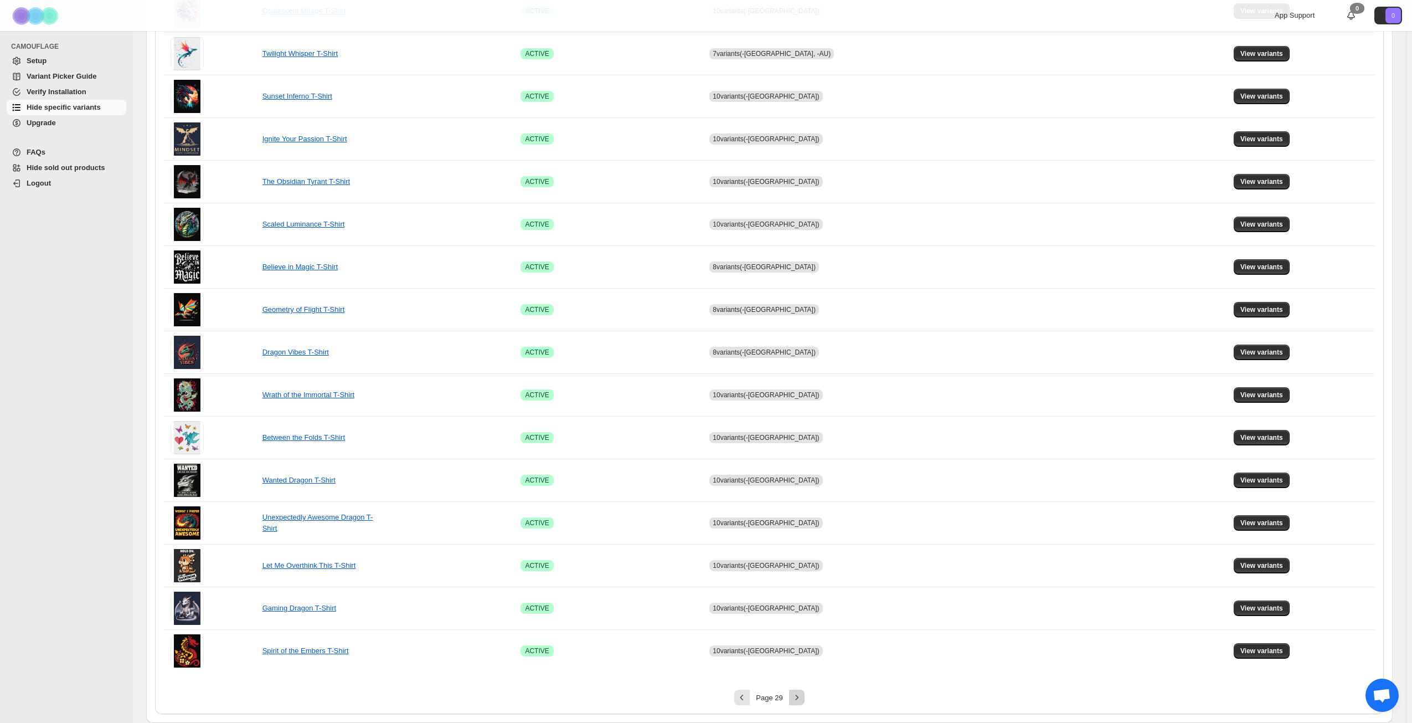
click at [801, 695] on icon "Next" at bounding box center [797, 697] width 11 height 11
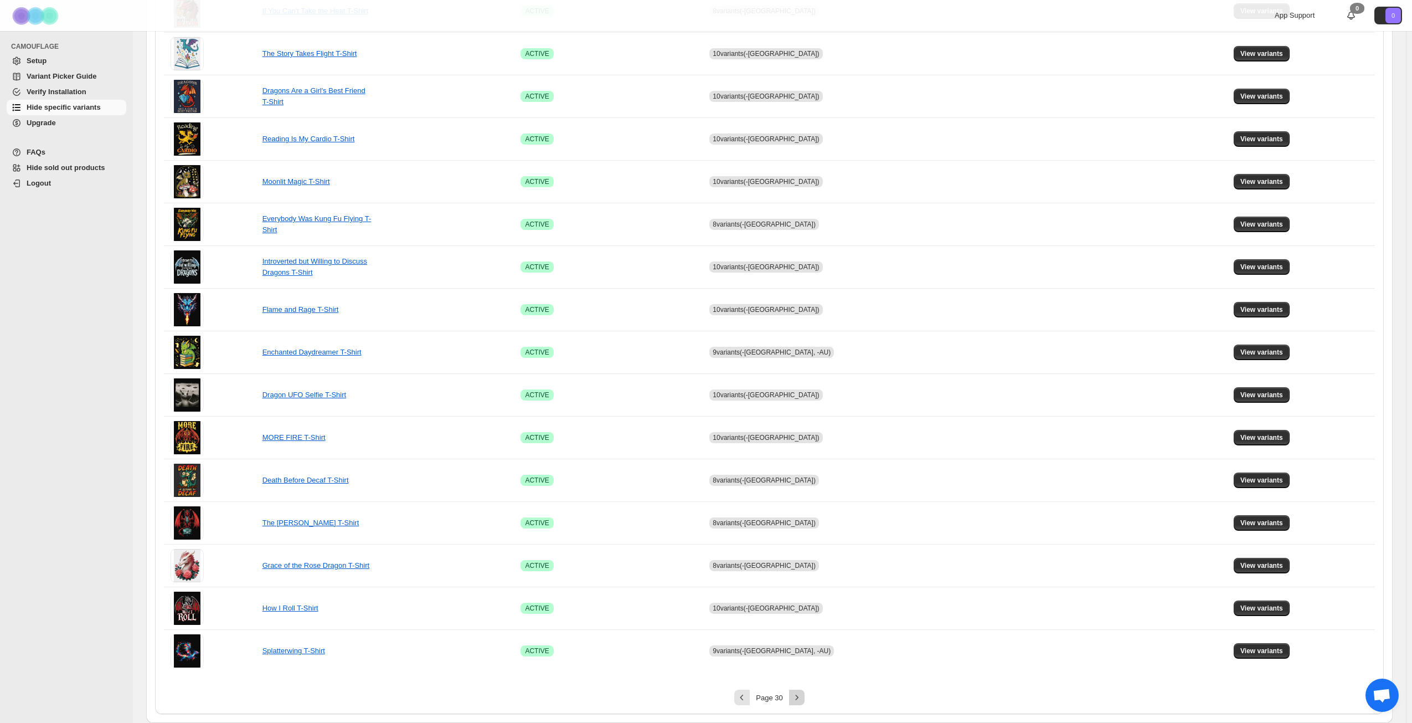
click at [801, 695] on icon "Next" at bounding box center [797, 697] width 11 height 11
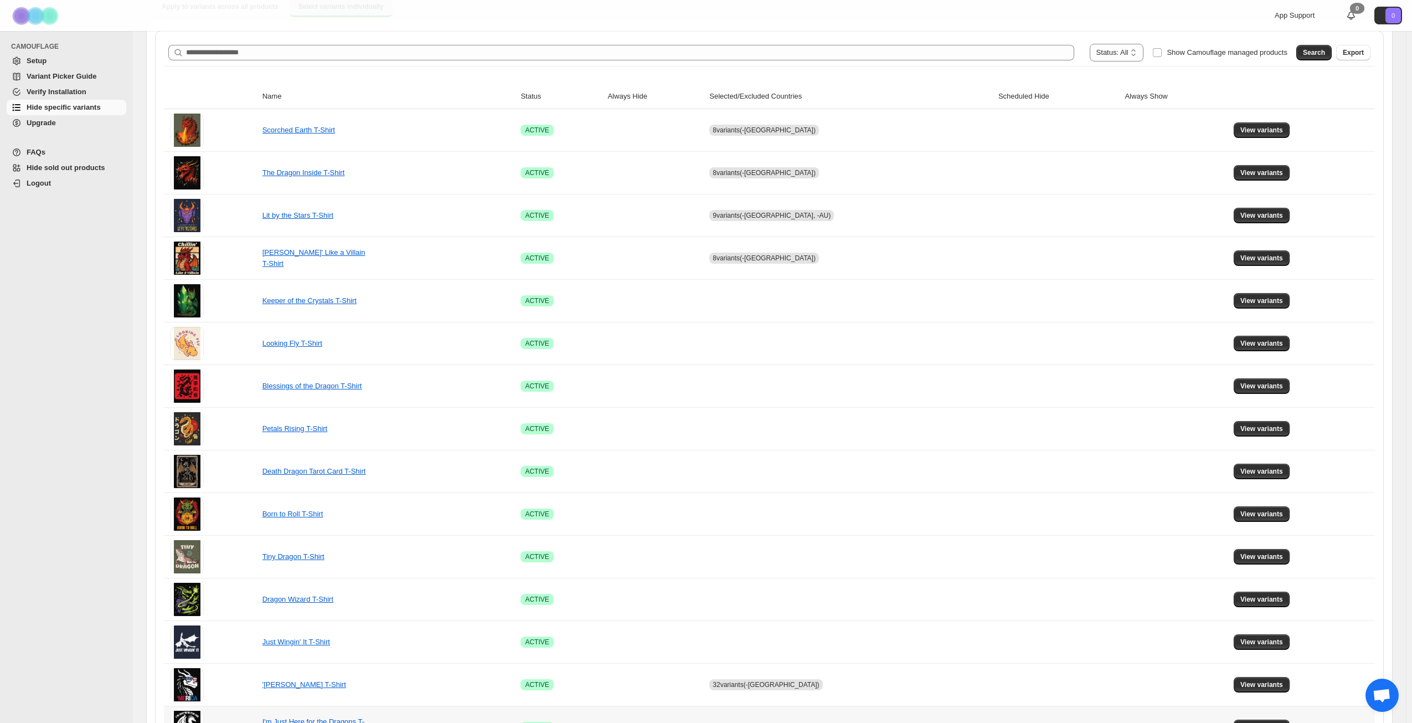
scroll to position [82, 0]
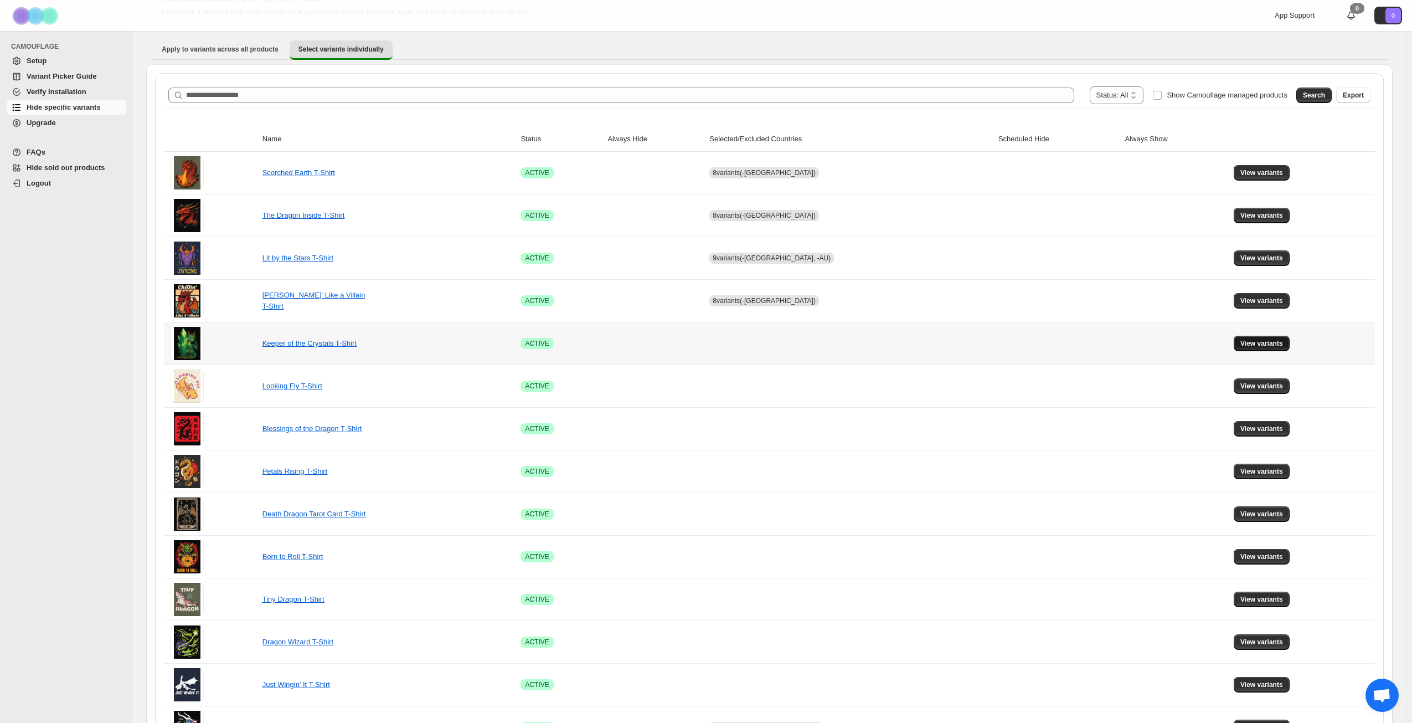
click at [1244, 346] on span "View variants" at bounding box center [1262, 343] width 43 height 9
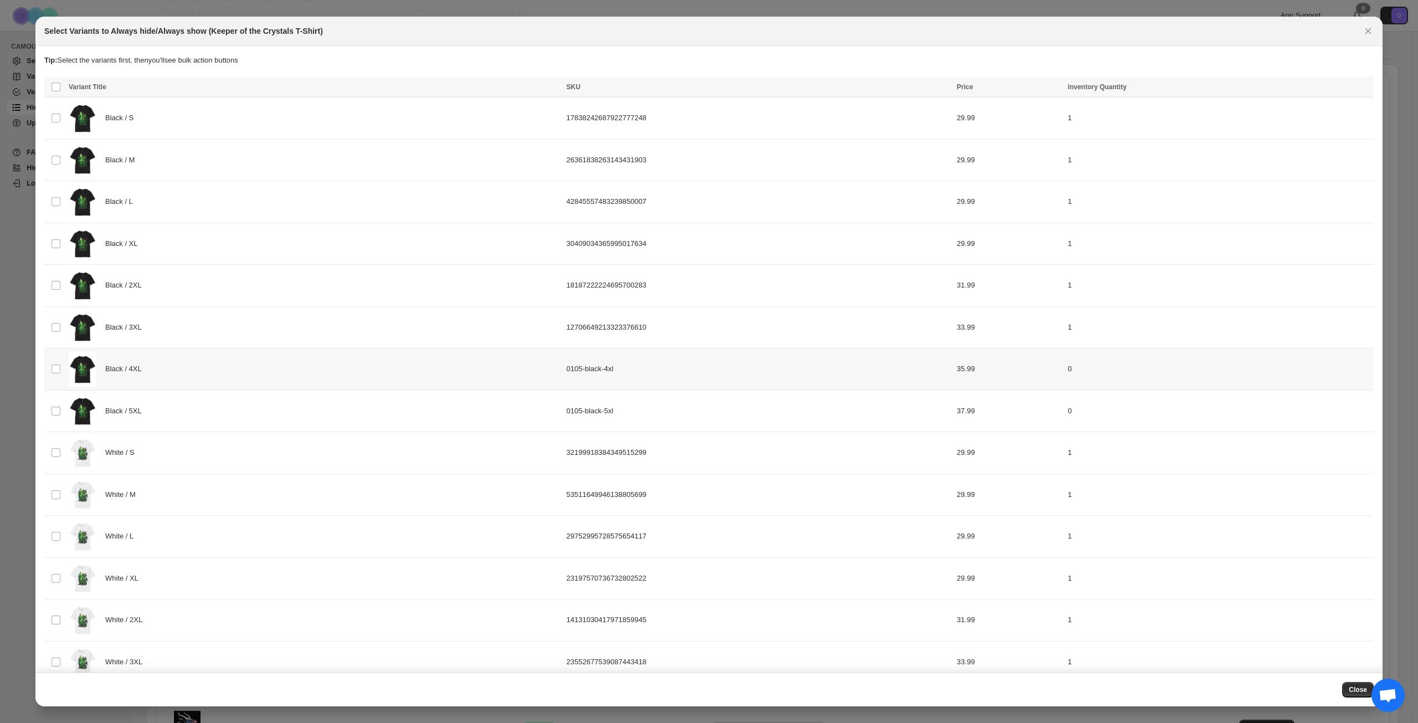
click at [203, 369] on div "Black / 4XL" at bounding box center [314, 369] width 491 height 35
click at [199, 399] on div "Black / 5XL" at bounding box center [314, 411] width 491 height 35
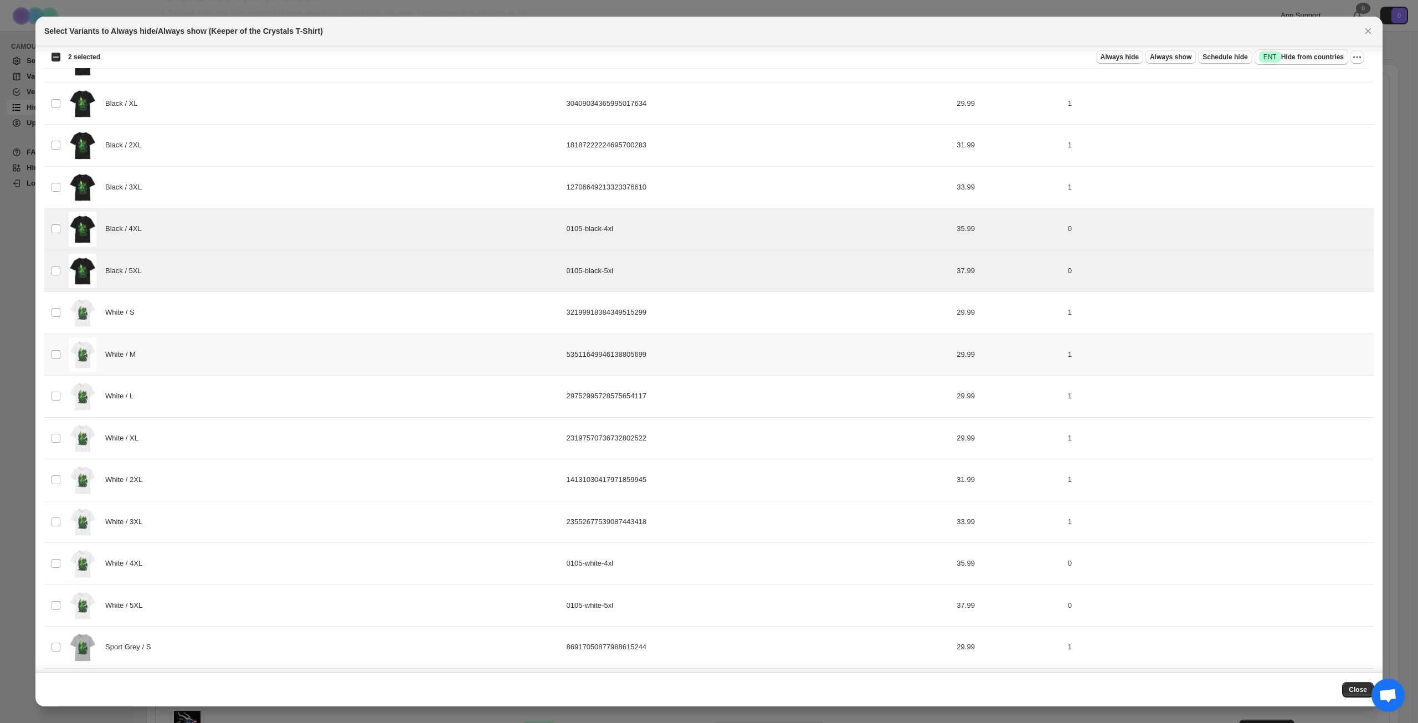
scroll to position [299, 0]
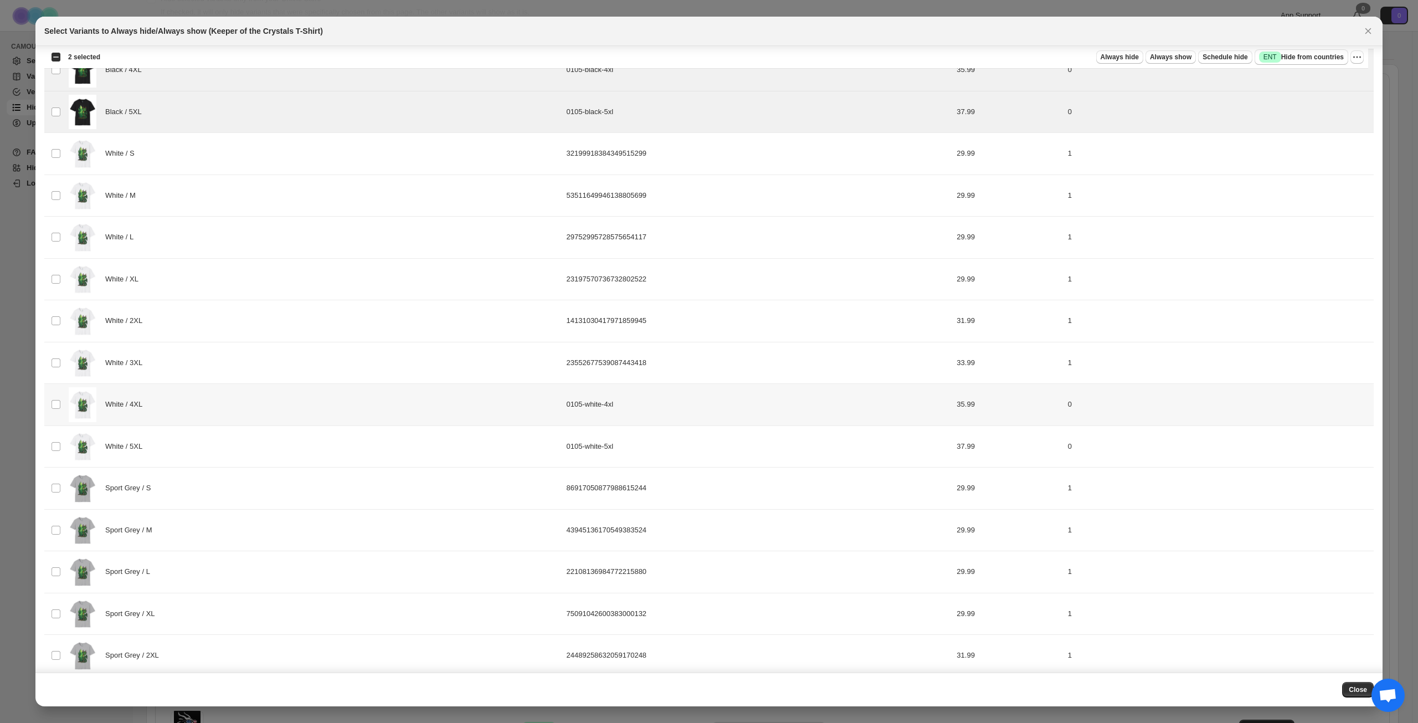
click at [220, 402] on div "White / 4XL" at bounding box center [314, 404] width 491 height 35
click at [210, 442] on div "White / 5XL" at bounding box center [314, 446] width 491 height 35
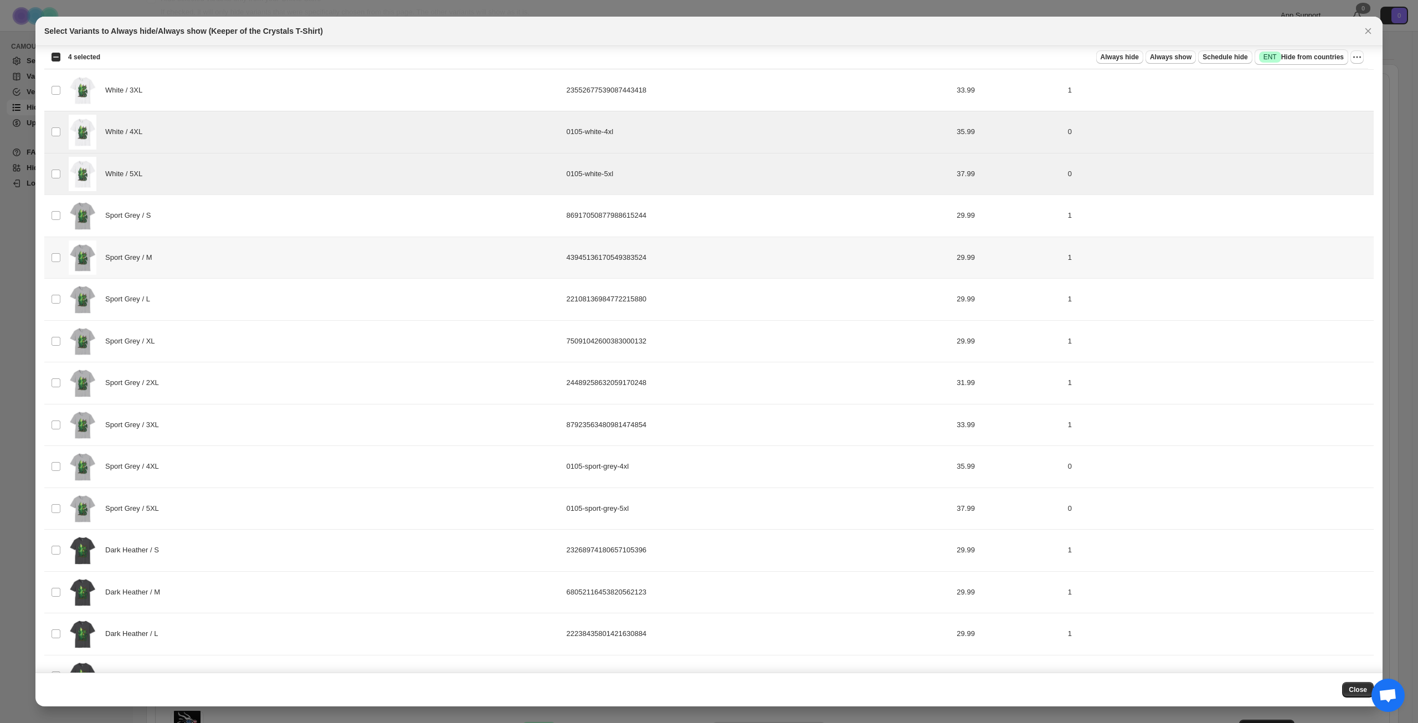
scroll to position [576, 0]
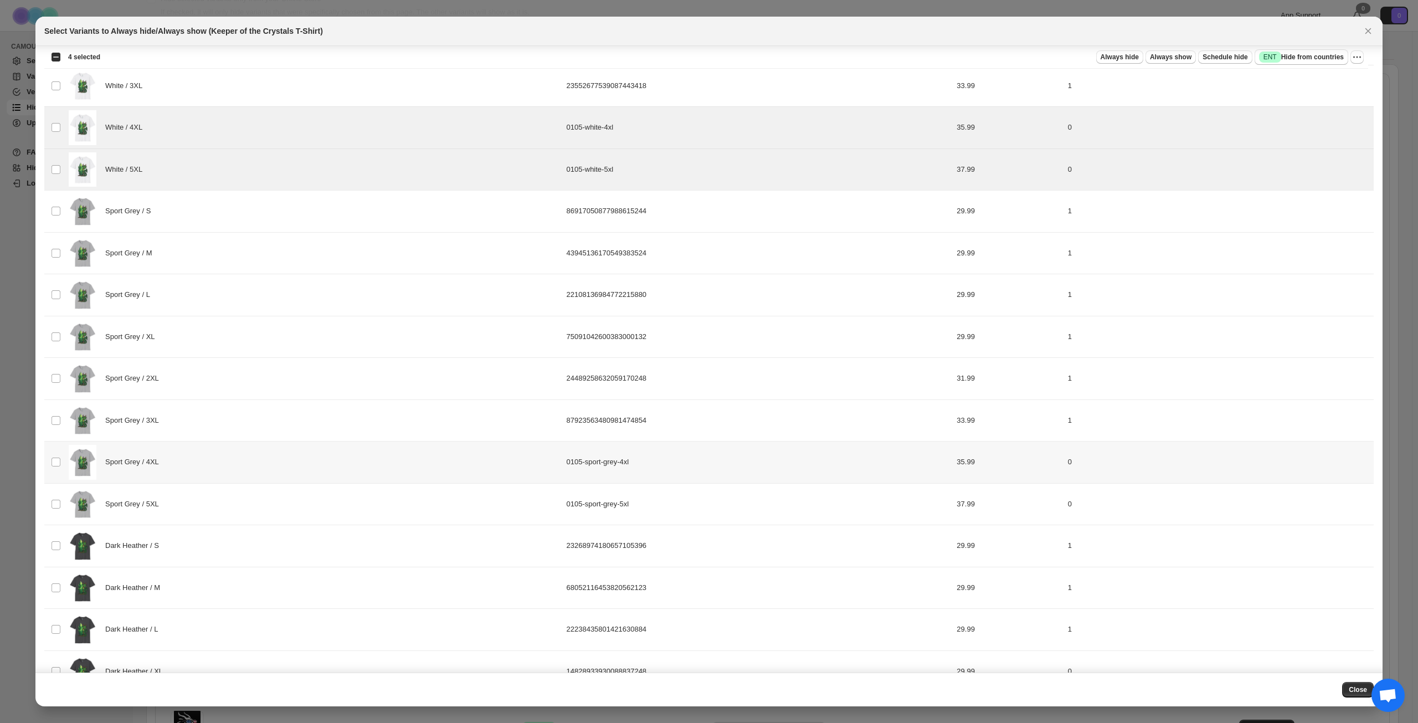
click at [207, 461] on div "Sport Grey / 4XL" at bounding box center [314, 462] width 491 height 35
click at [209, 507] on div "Sport Grey / 5XL" at bounding box center [314, 504] width 491 height 35
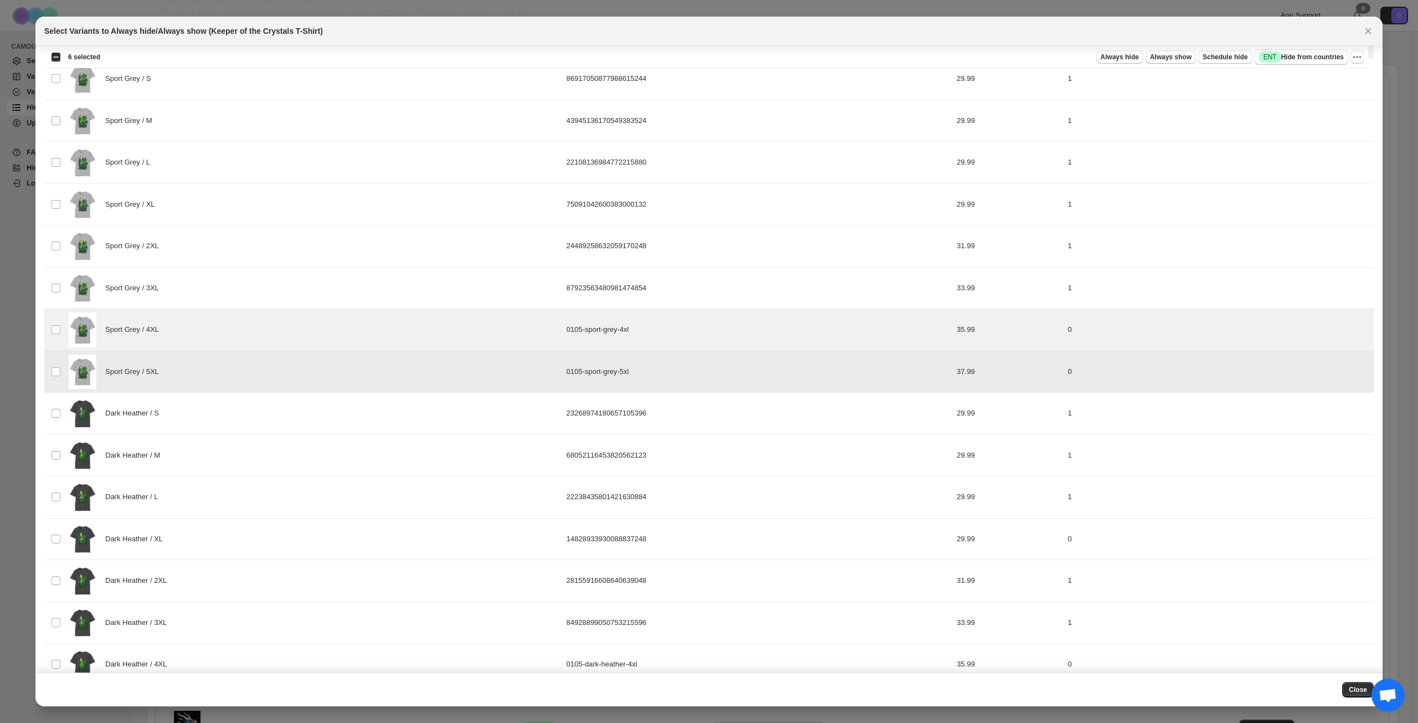
scroll to position [908, 0]
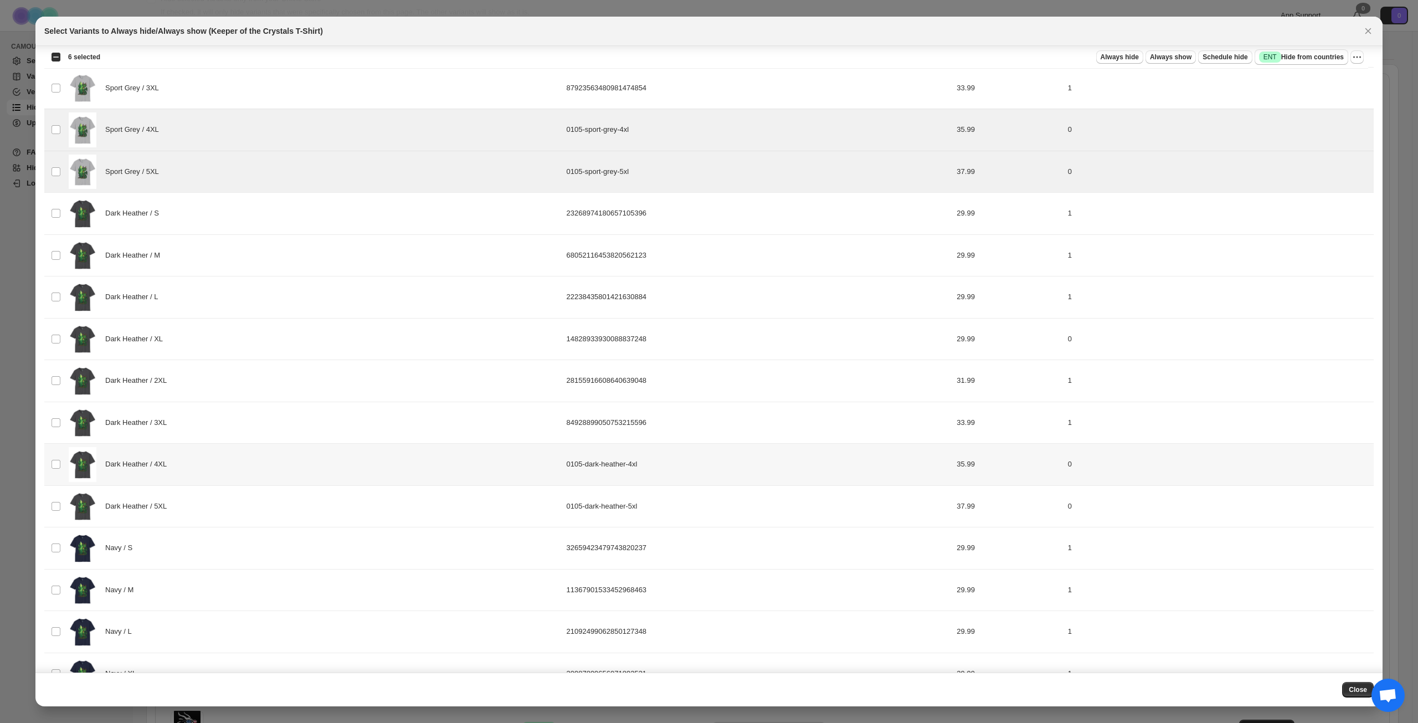
click at [228, 462] on div "Dark Heather / 4XL" at bounding box center [314, 464] width 491 height 35
click at [235, 523] on div "Dark Heather / 5XL" at bounding box center [314, 506] width 491 height 35
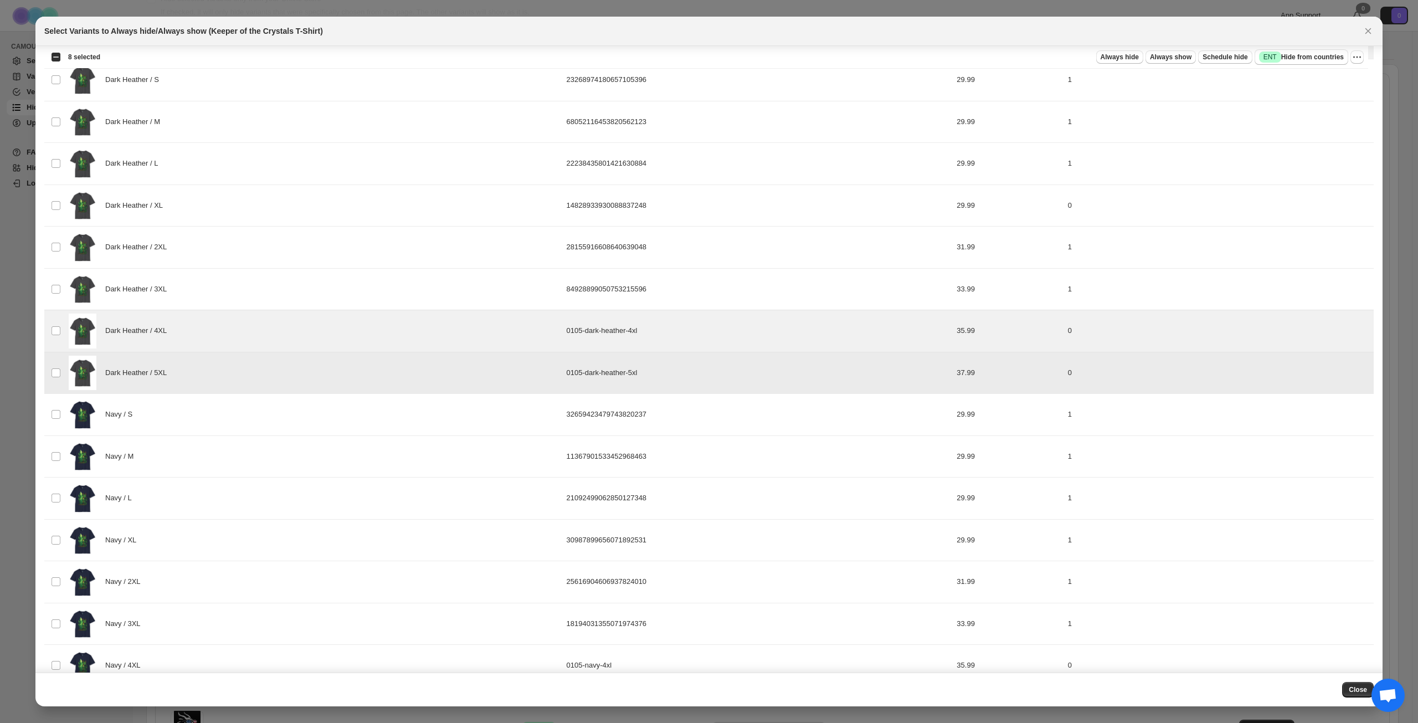
scroll to position [1106, 0]
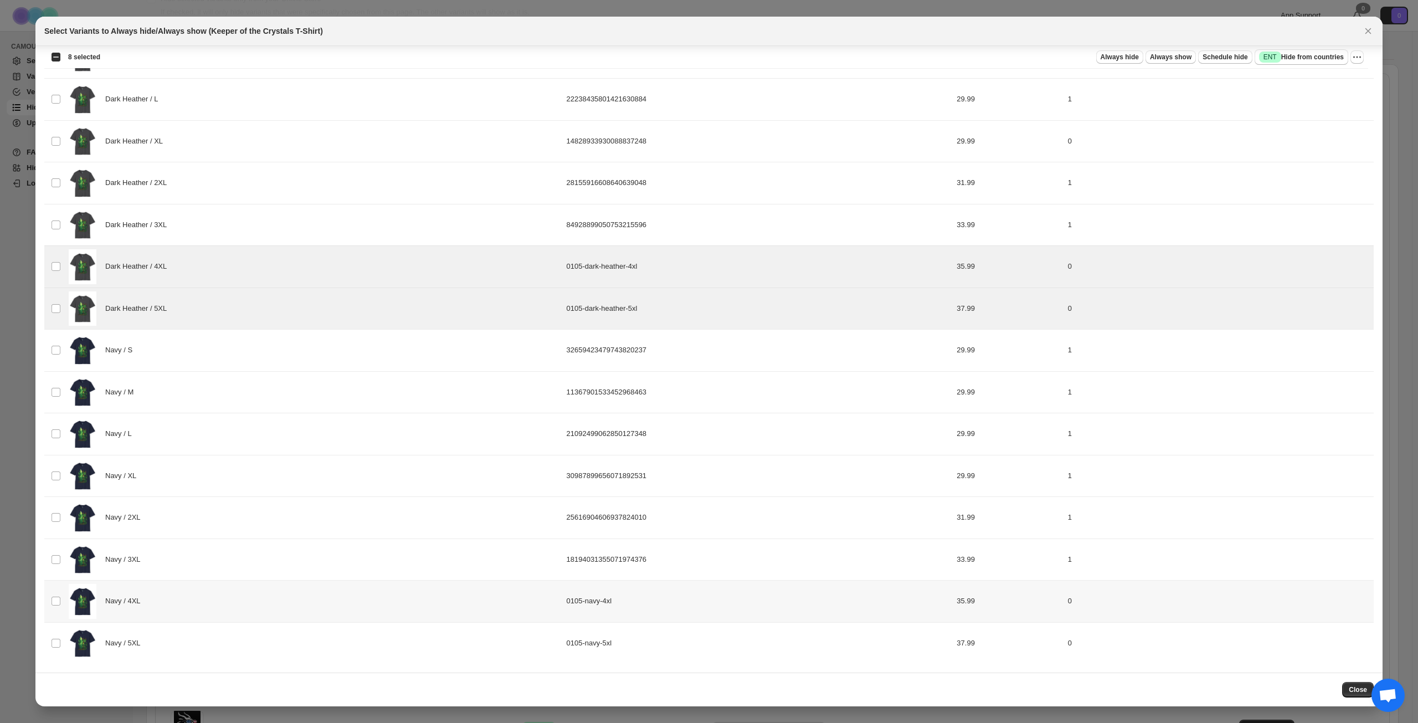
click at [203, 595] on div "Navy / 4XL" at bounding box center [314, 601] width 491 height 35
click at [204, 637] on div "Navy / 5XL" at bounding box center [314, 643] width 491 height 35
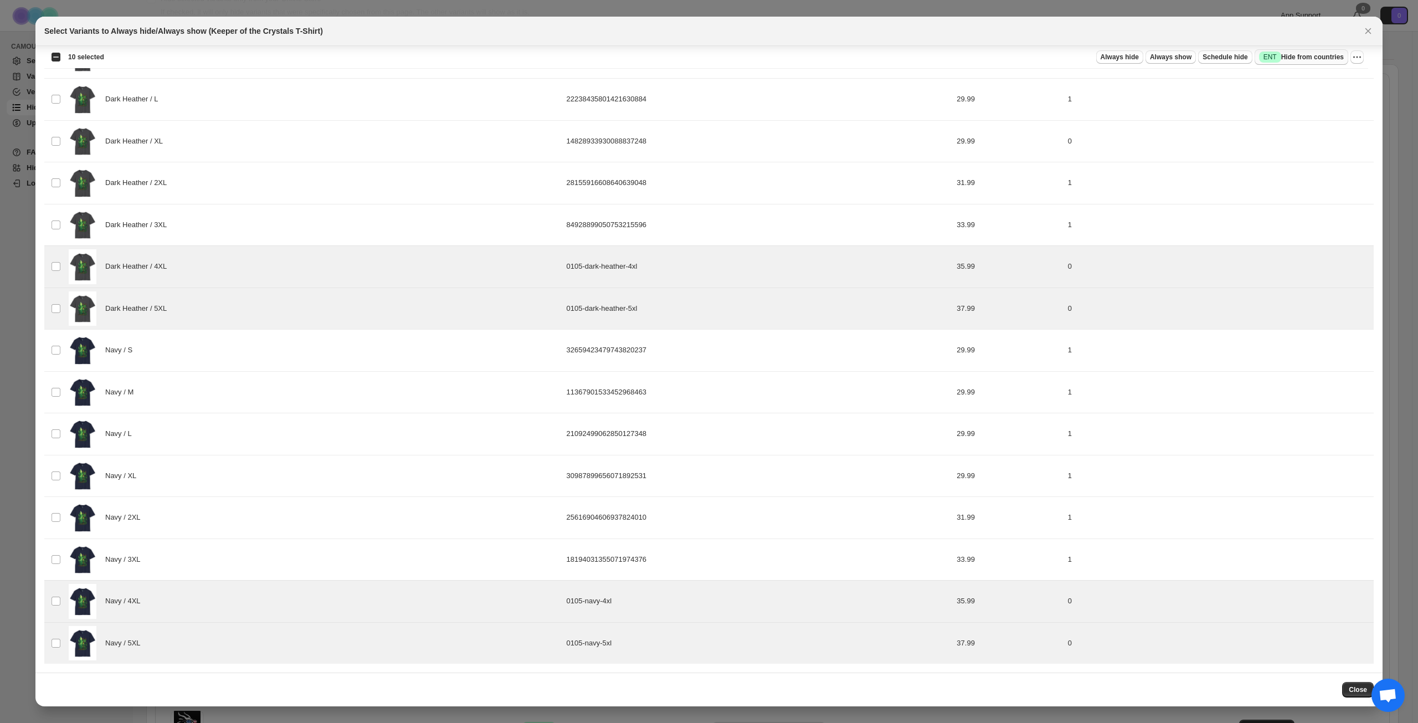
click at [1319, 61] on span "Success ENT Hide from countries" at bounding box center [1301, 57] width 85 height 11
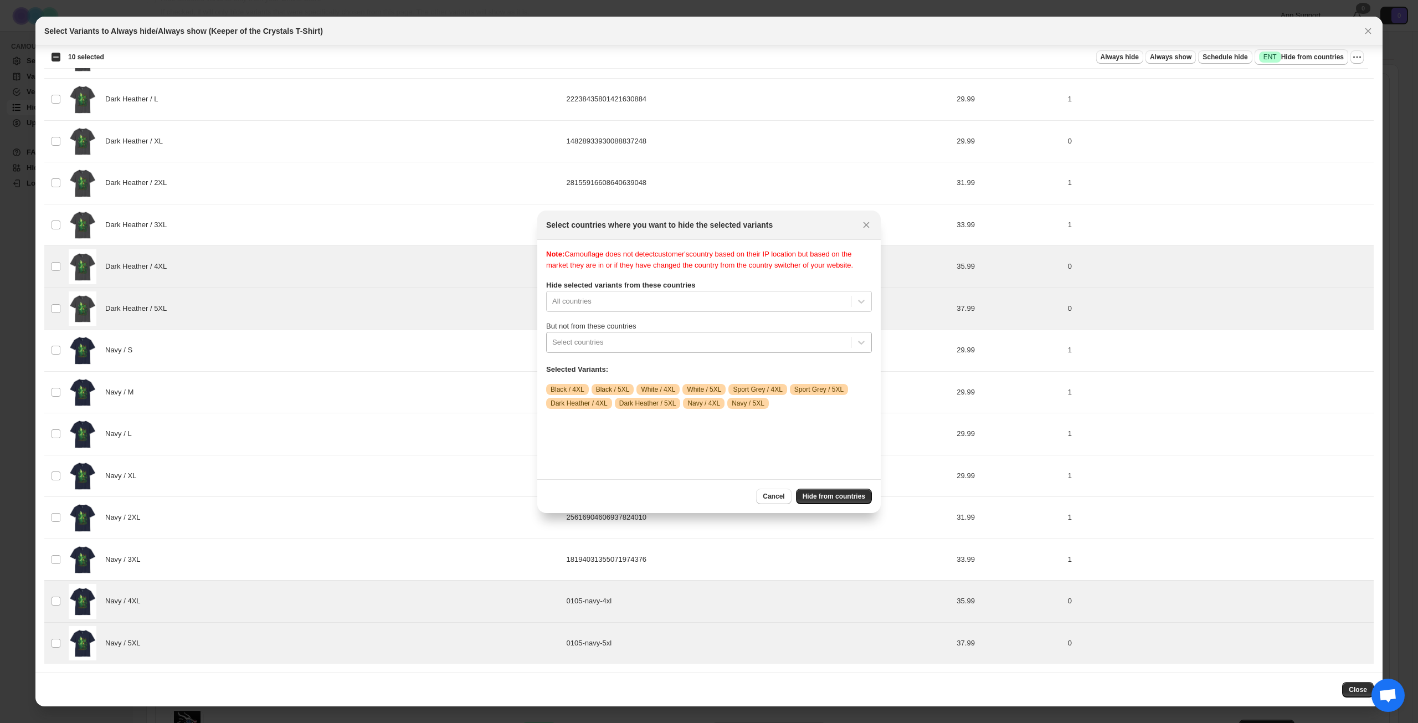
click at [703, 349] on div ":rcd:" at bounding box center [698, 342] width 293 height 13
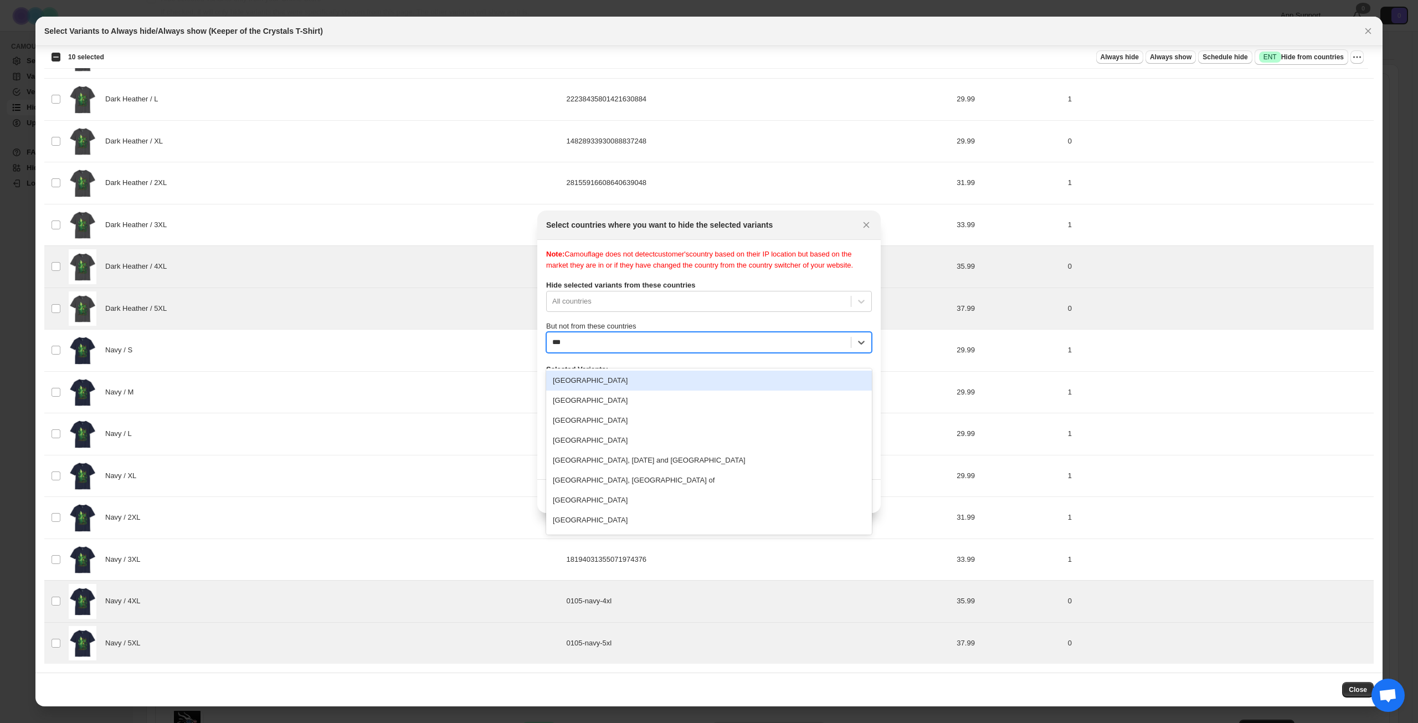
type input "****"
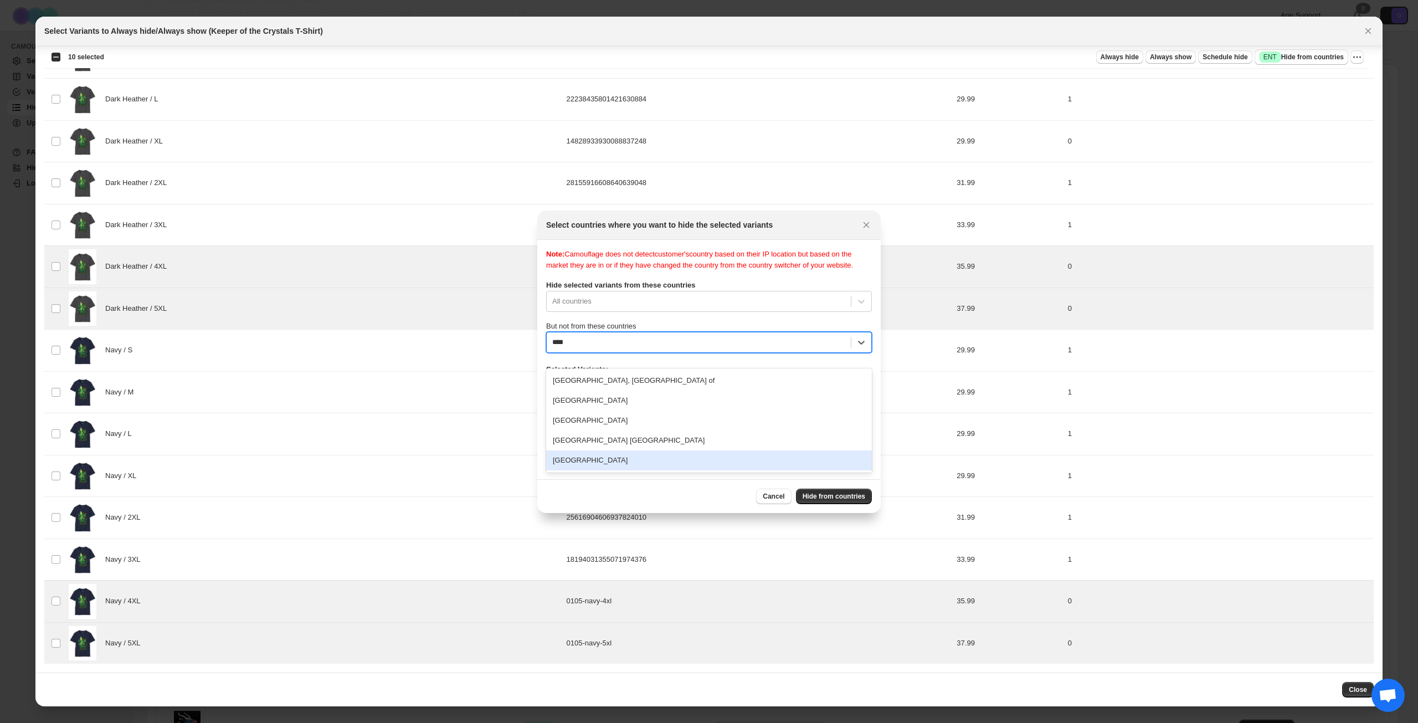
click at [645, 463] on div "[GEOGRAPHIC_DATA]" at bounding box center [709, 460] width 326 height 20
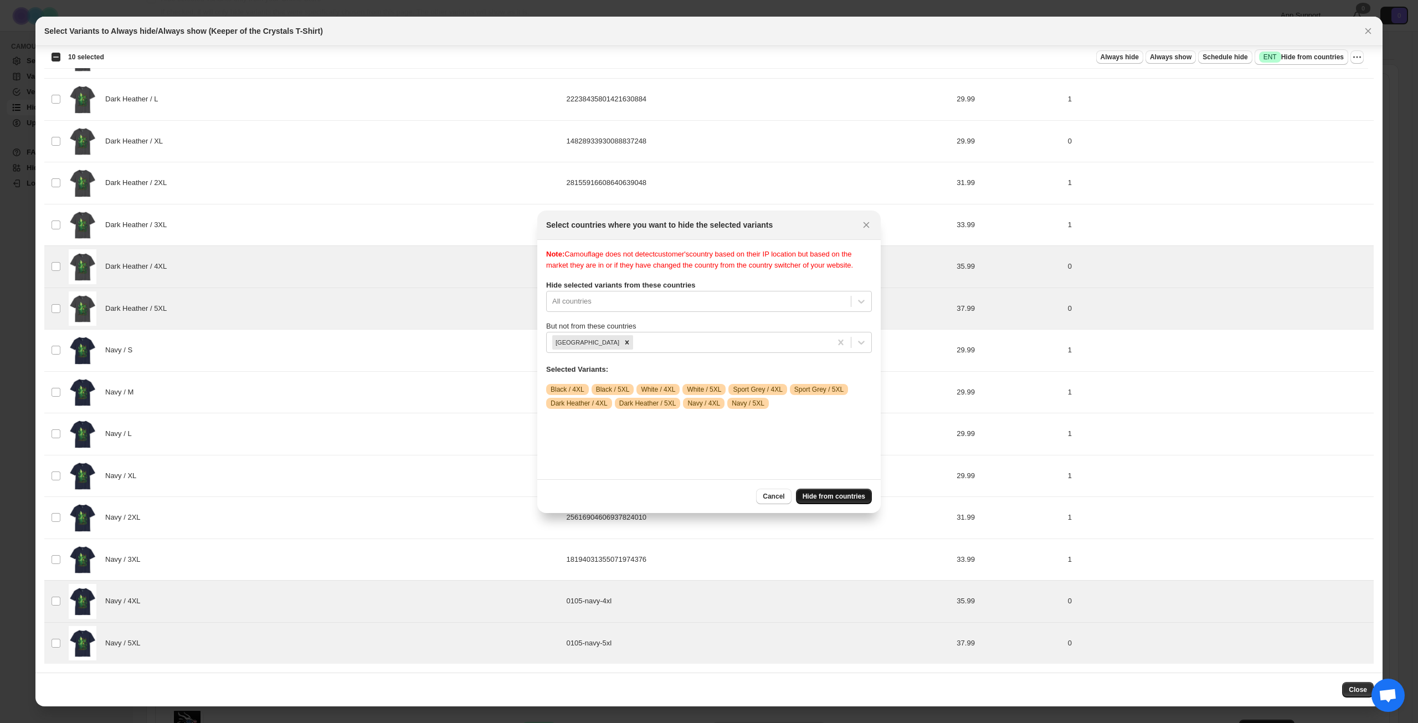
click at [820, 500] on span "Hide from countries" at bounding box center [834, 496] width 63 height 9
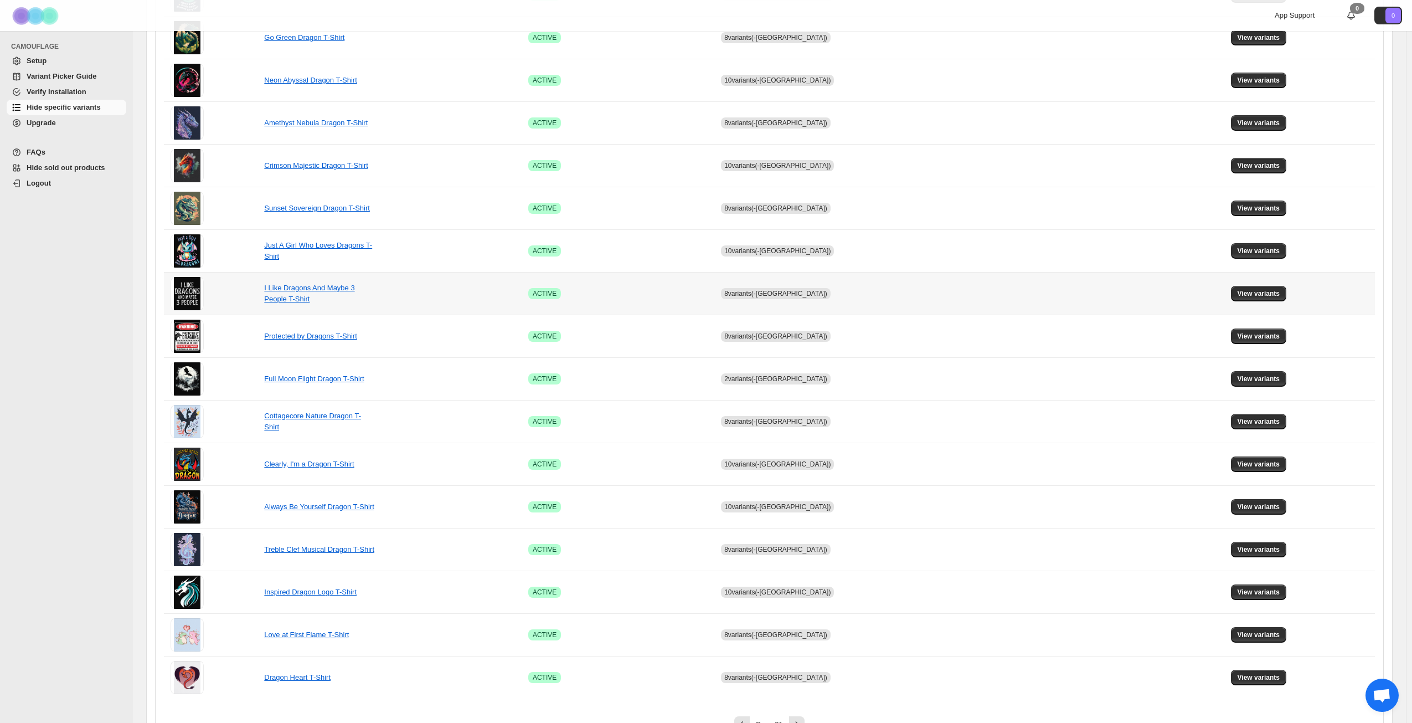
scroll to position [414, 0]
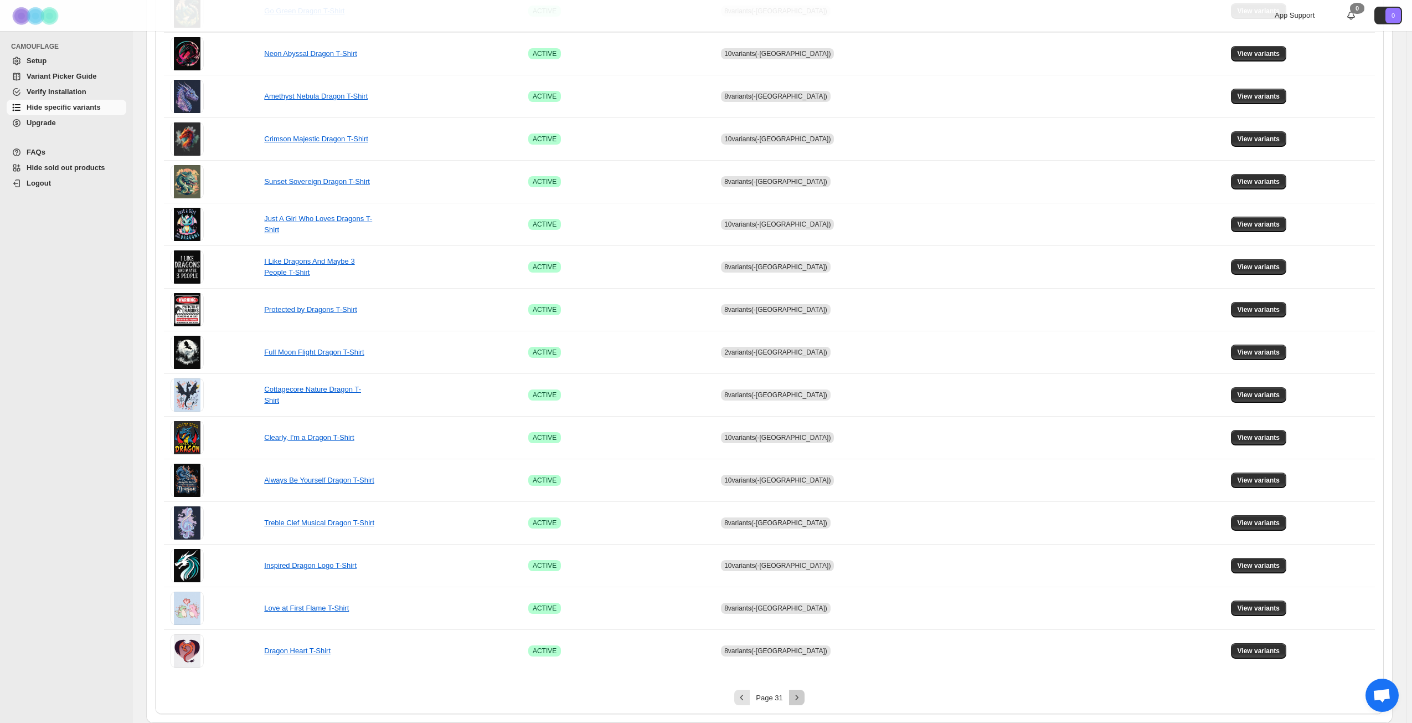
click at [794, 696] on button "Next" at bounding box center [797, 698] width 16 height 16
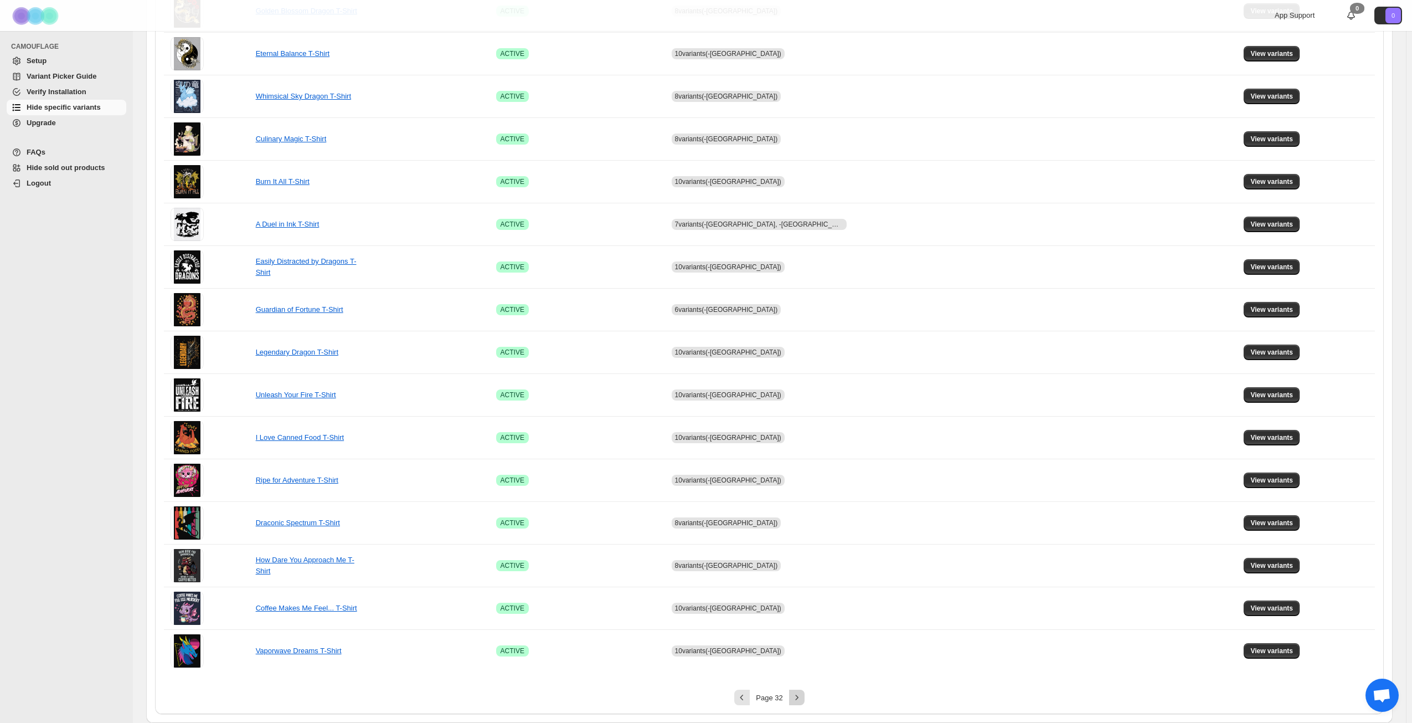
click at [803, 695] on icon "Next" at bounding box center [797, 697] width 11 height 11
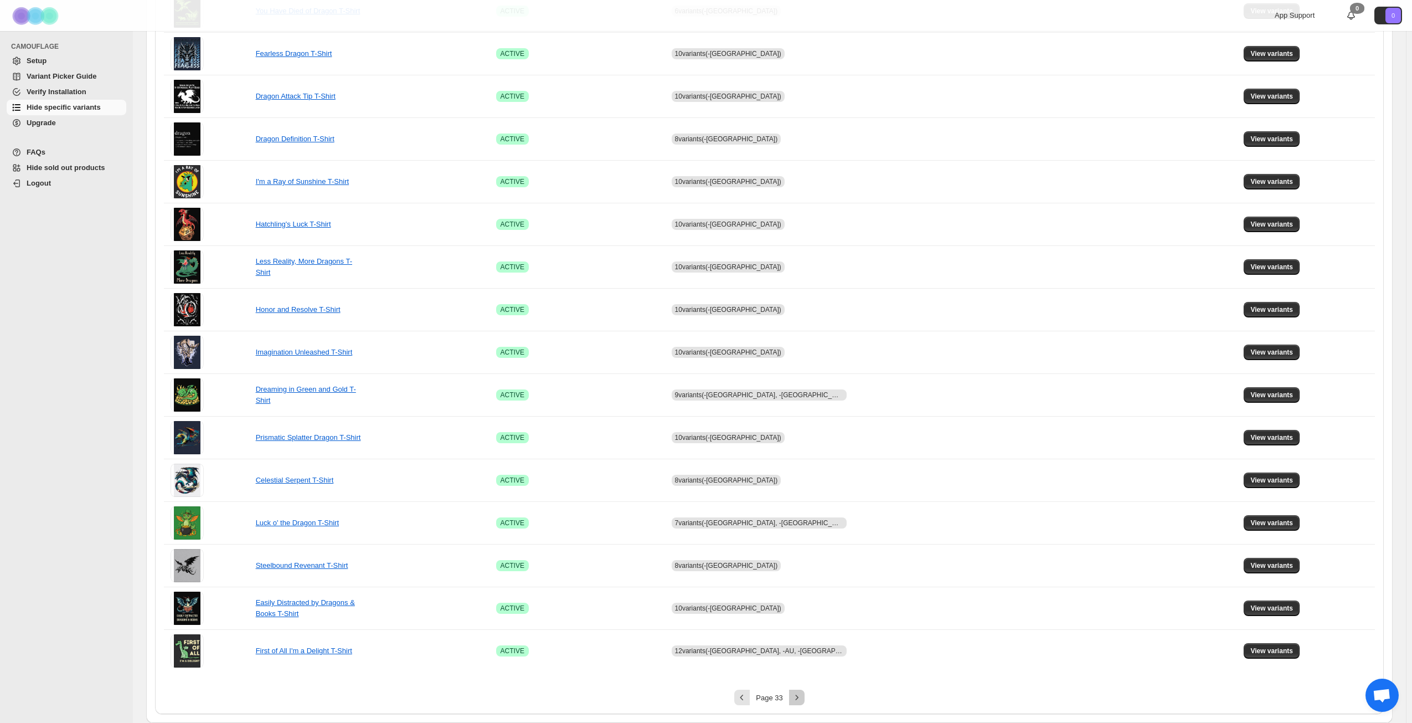
click at [803, 695] on icon "Next" at bounding box center [797, 697] width 11 height 11
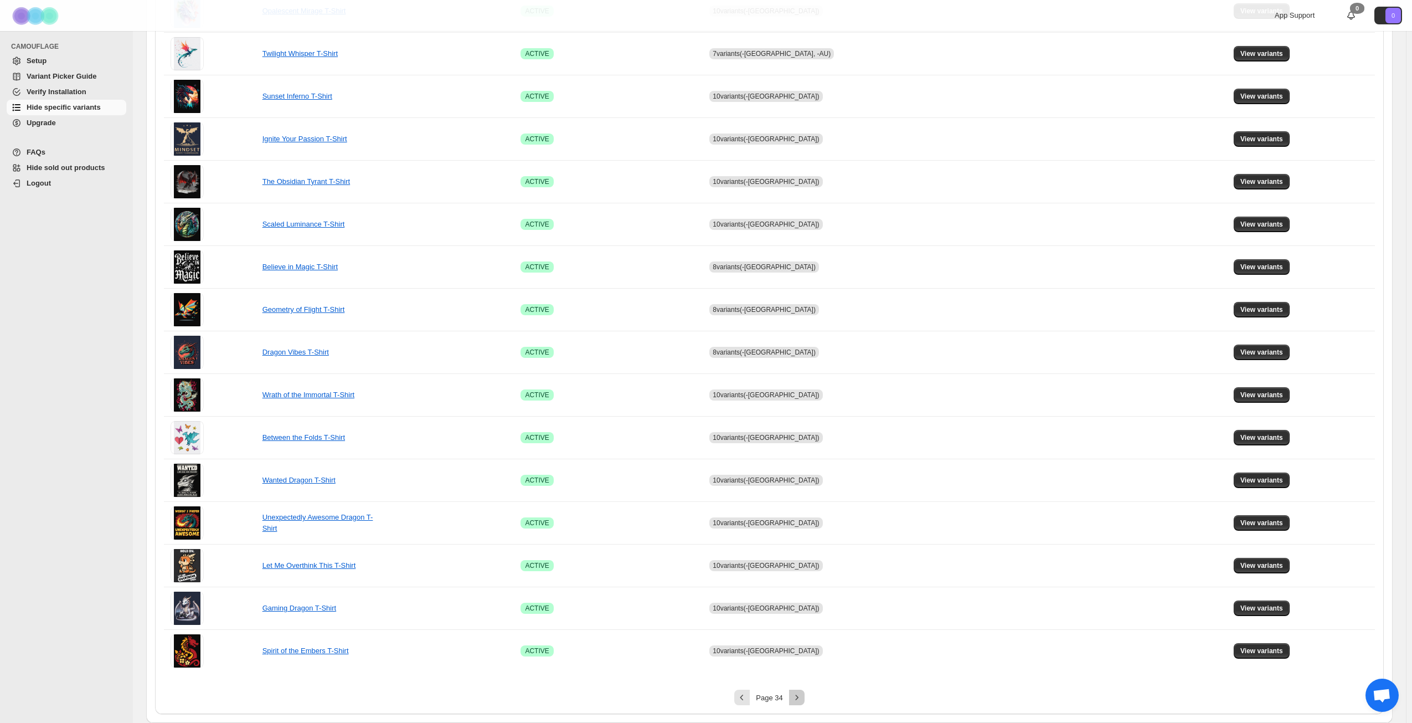
click at [803, 695] on icon "Next" at bounding box center [797, 697] width 11 height 11
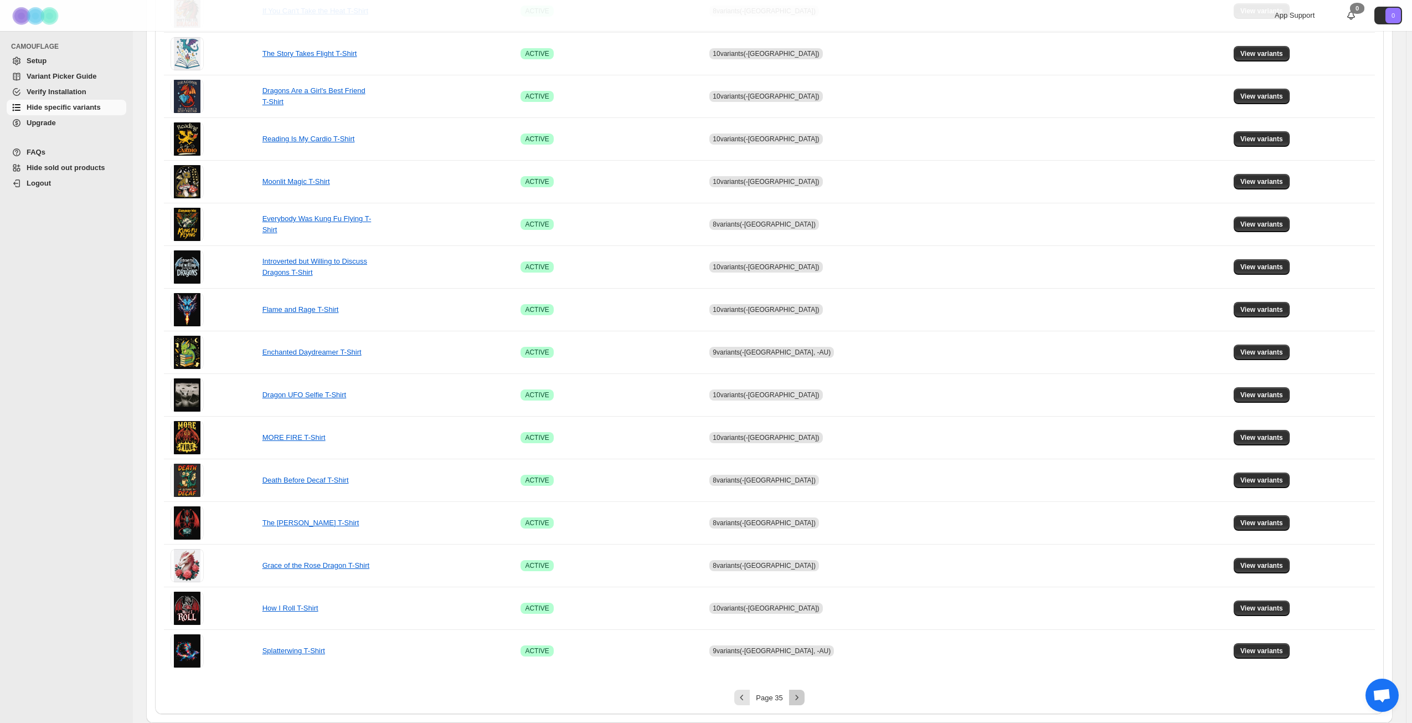
click at [803, 695] on icon "Next" at bounding box center [797, 697] width 11 height 11
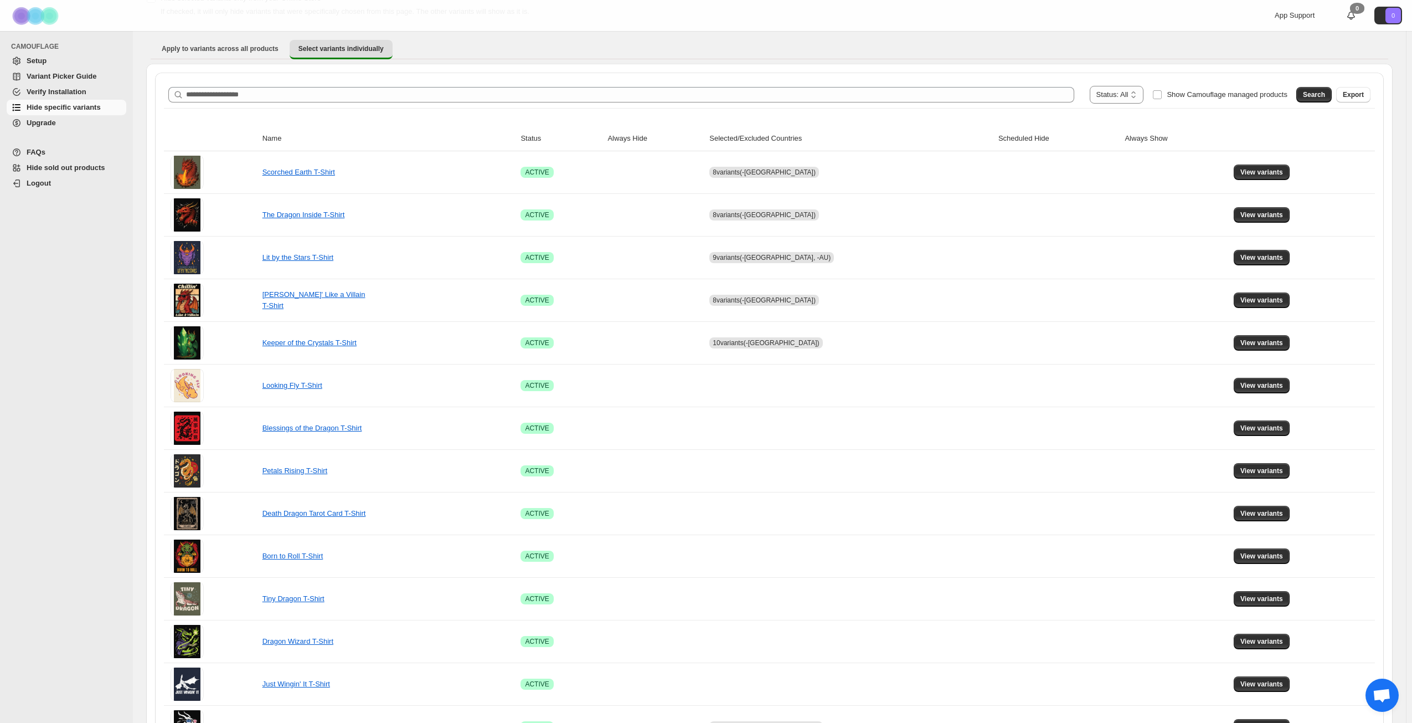
scroll to position [82, 0]
click at [1251, 384] on span "View variants" at bounding box center [1262, 386] width 43 height 9
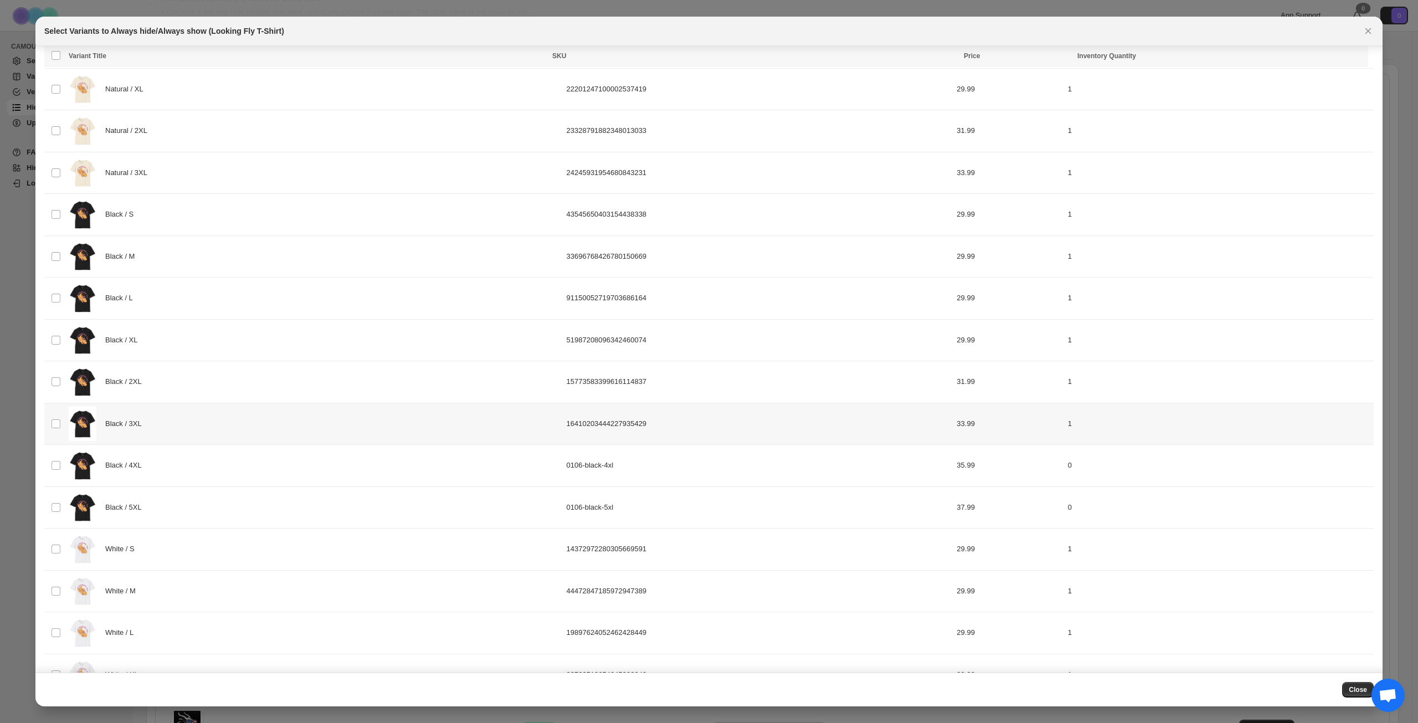
scroll to position [166, 0]
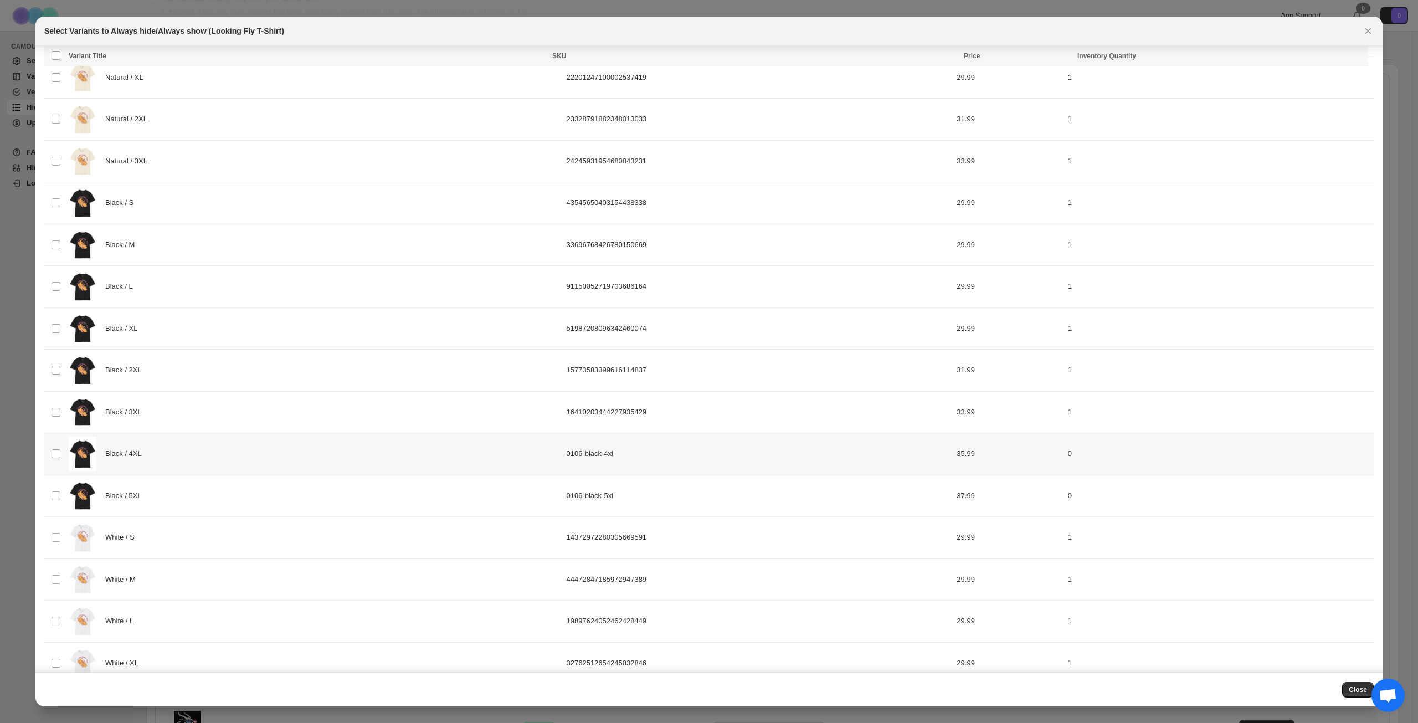
click at [219, 456] on div "Black / 4XL" at bounding box center [314, 453] width 491 height 35
click at [220, 490] on div "Black / 5XL" at bounding box center [314, 496] width 491 height 35
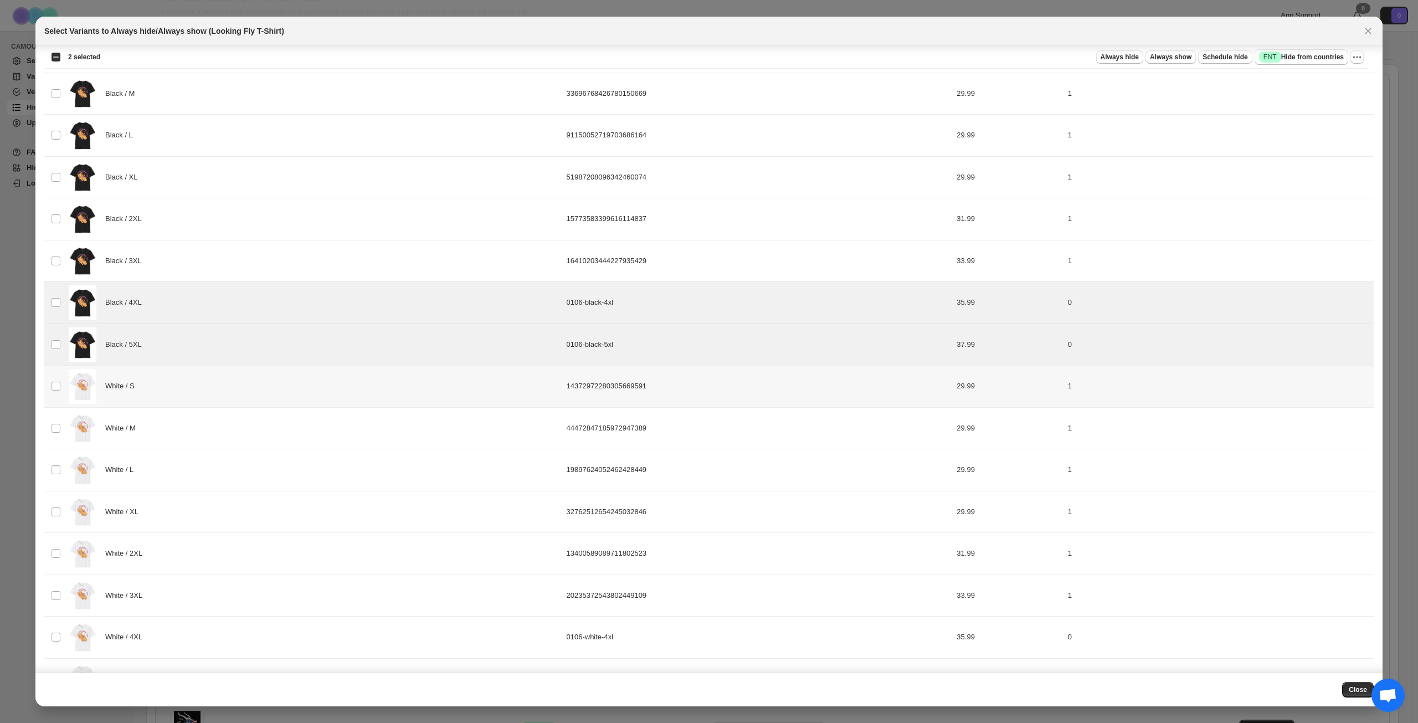
scroll to position [443, 0]
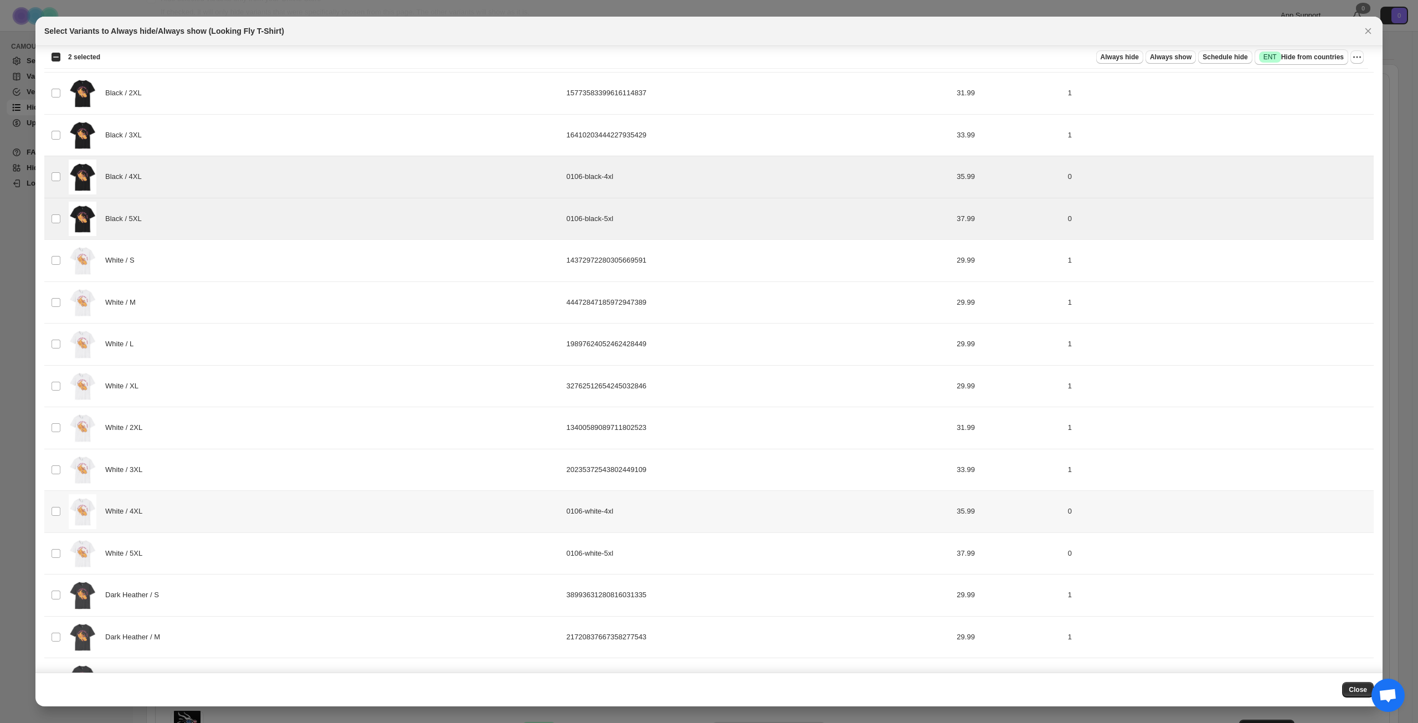
click at [225, 507] on div "White / 4XL" at bounding box center [314, 511] width 491 height 35
click at [222, 544] on div "White / 5XL" at bounding box center [314, 553] width 491 height 35
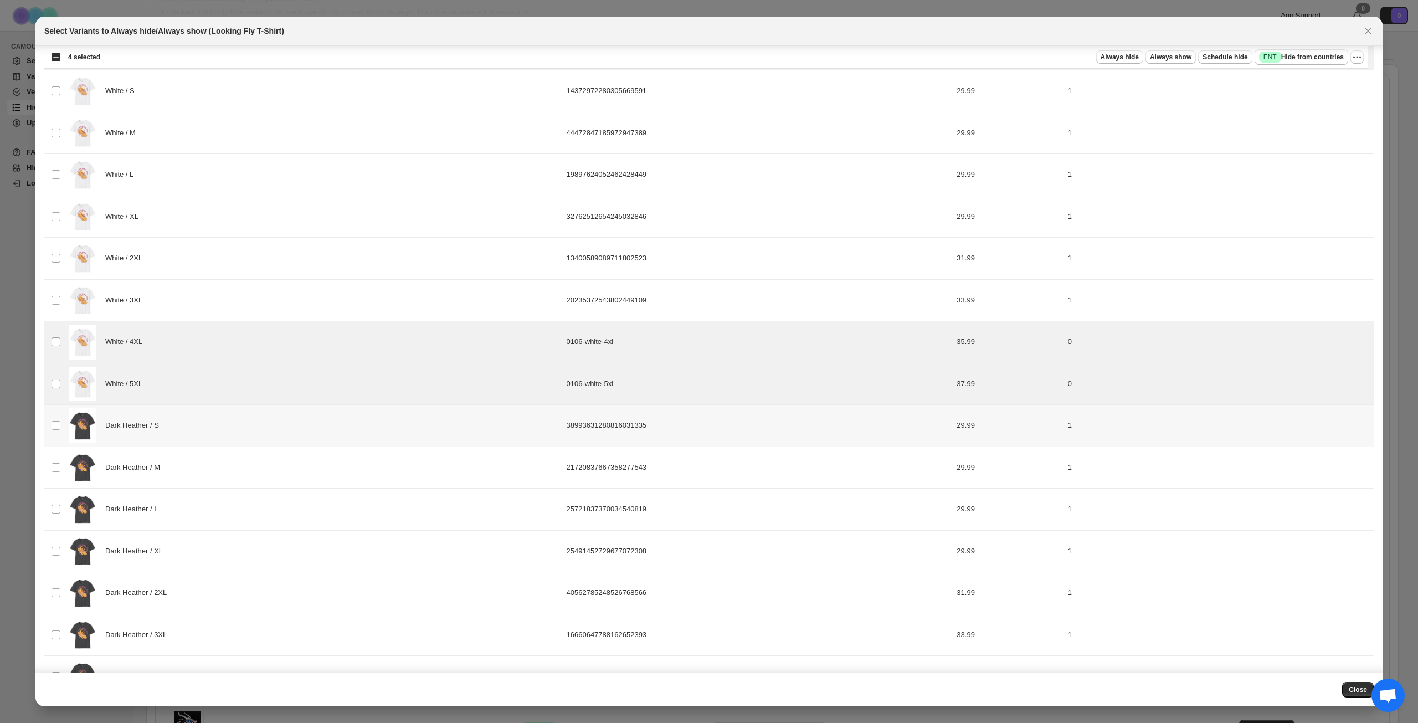
scroll to position [775, 0]
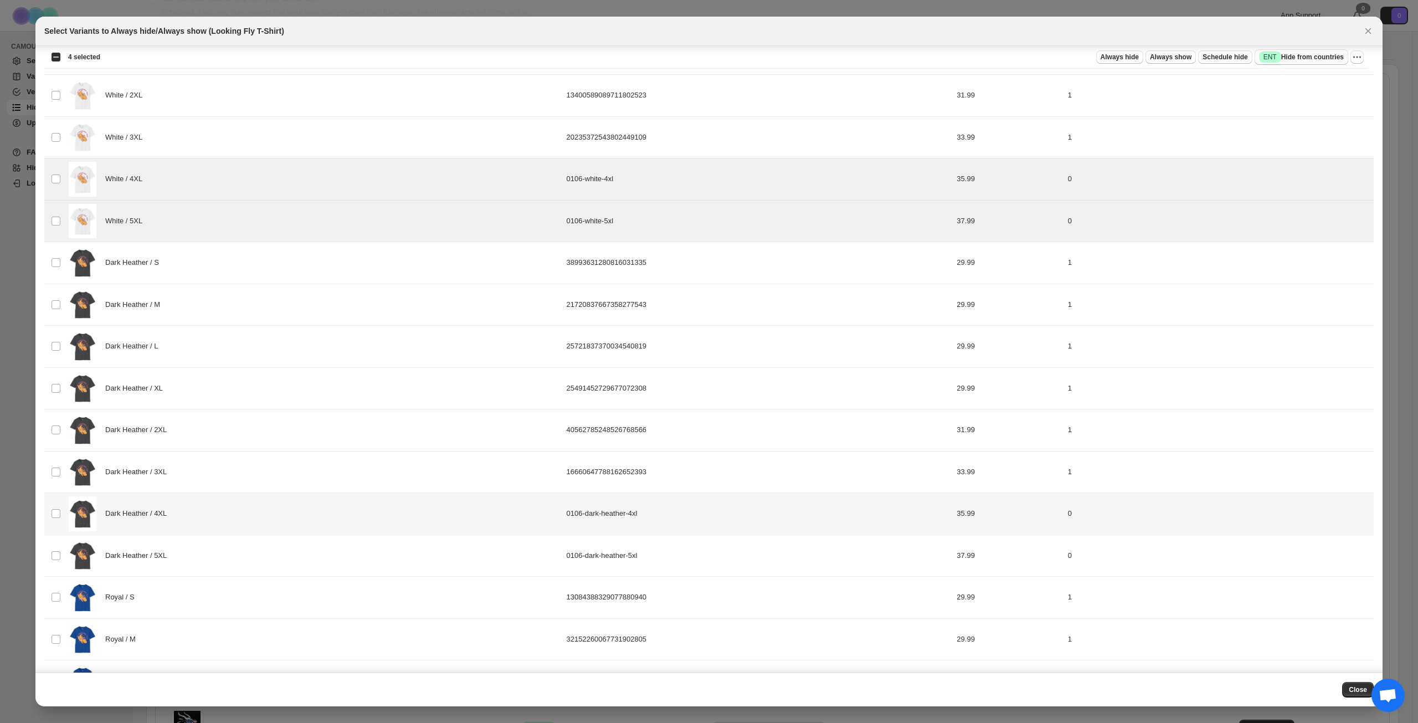
click at [238, 513] on div "Dark Heather / 4XL" at bounding box center [314, 513] width 491 height 35
click at [229, 541] on div "Dark Heather / 5XL" at bounding box center [314, 555] width 491 height 35
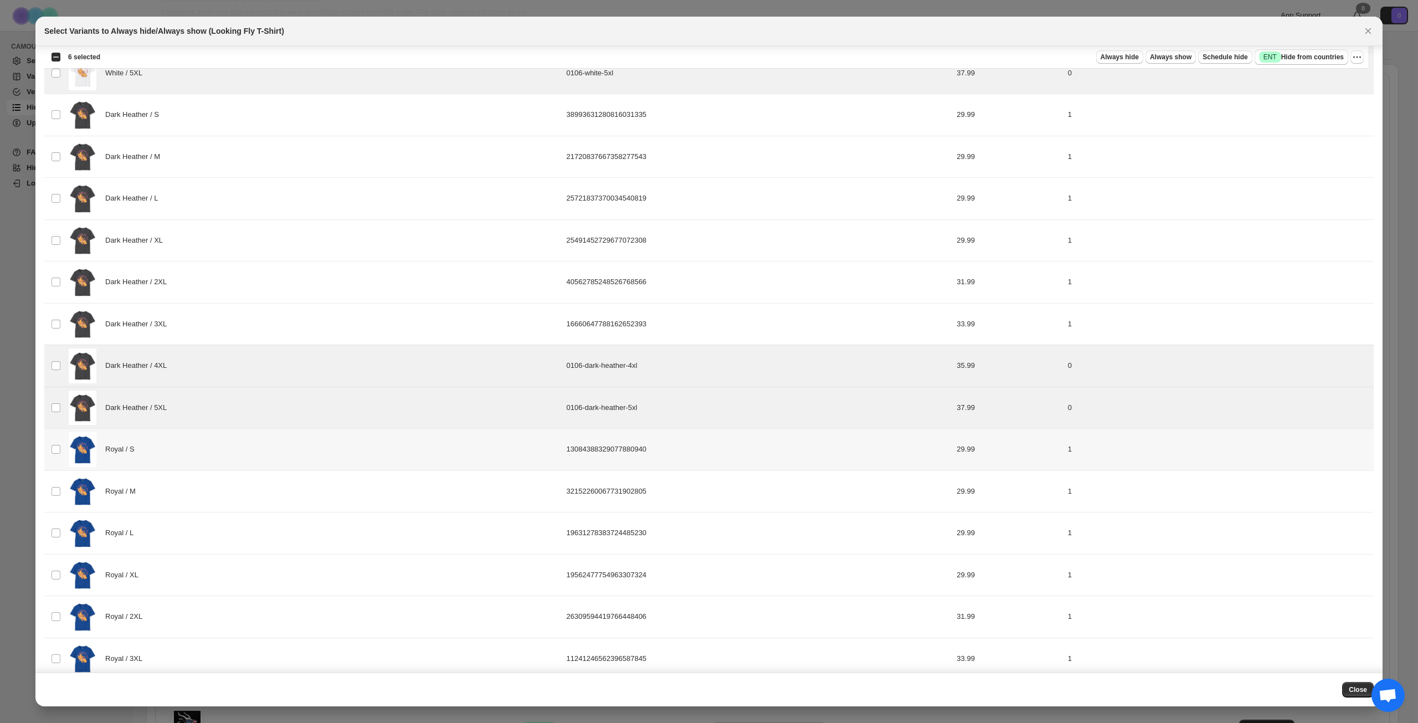
scroll to position [1022, 0]
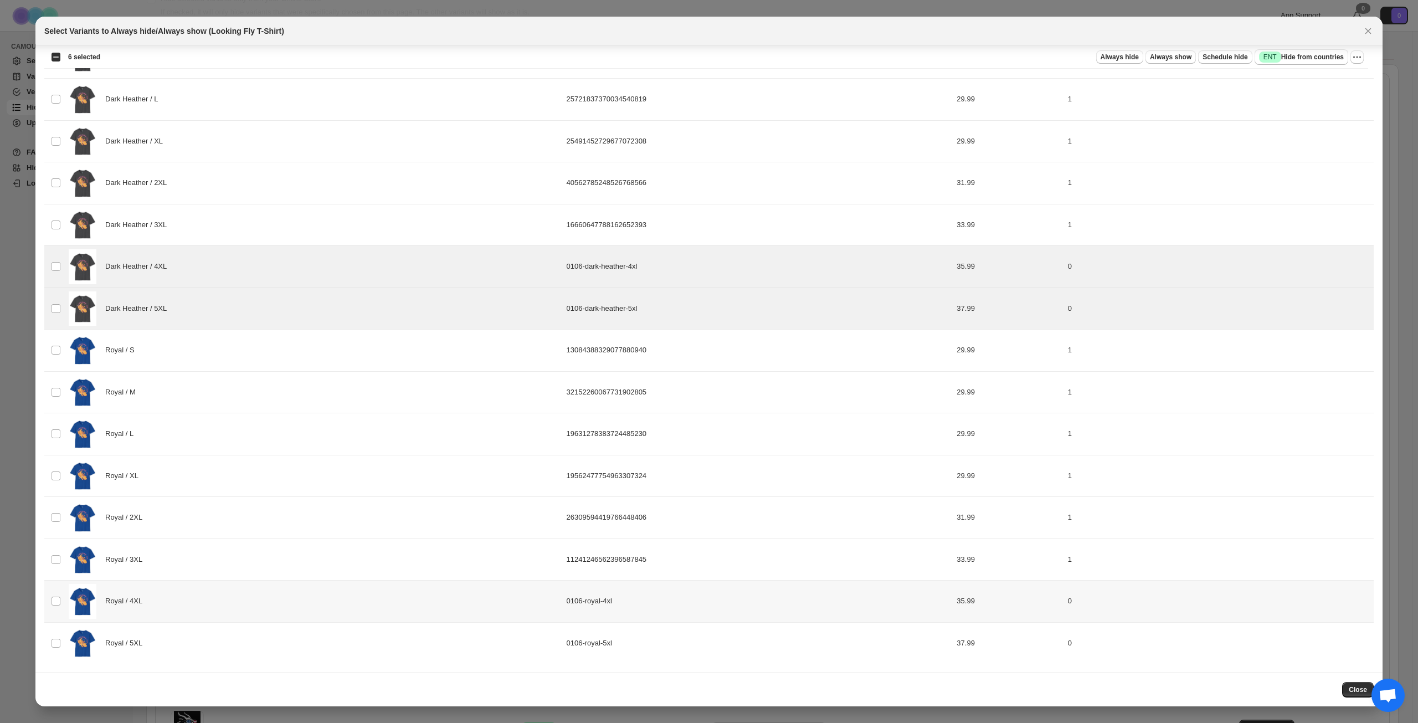
click at [218, 591] on div "Royal / 4XL" at bounding box center [314, 601] width 491 height 35
click at [222, 646] on div "Royal / 5XL" at bounding box center [314, 643] width 491 height 35
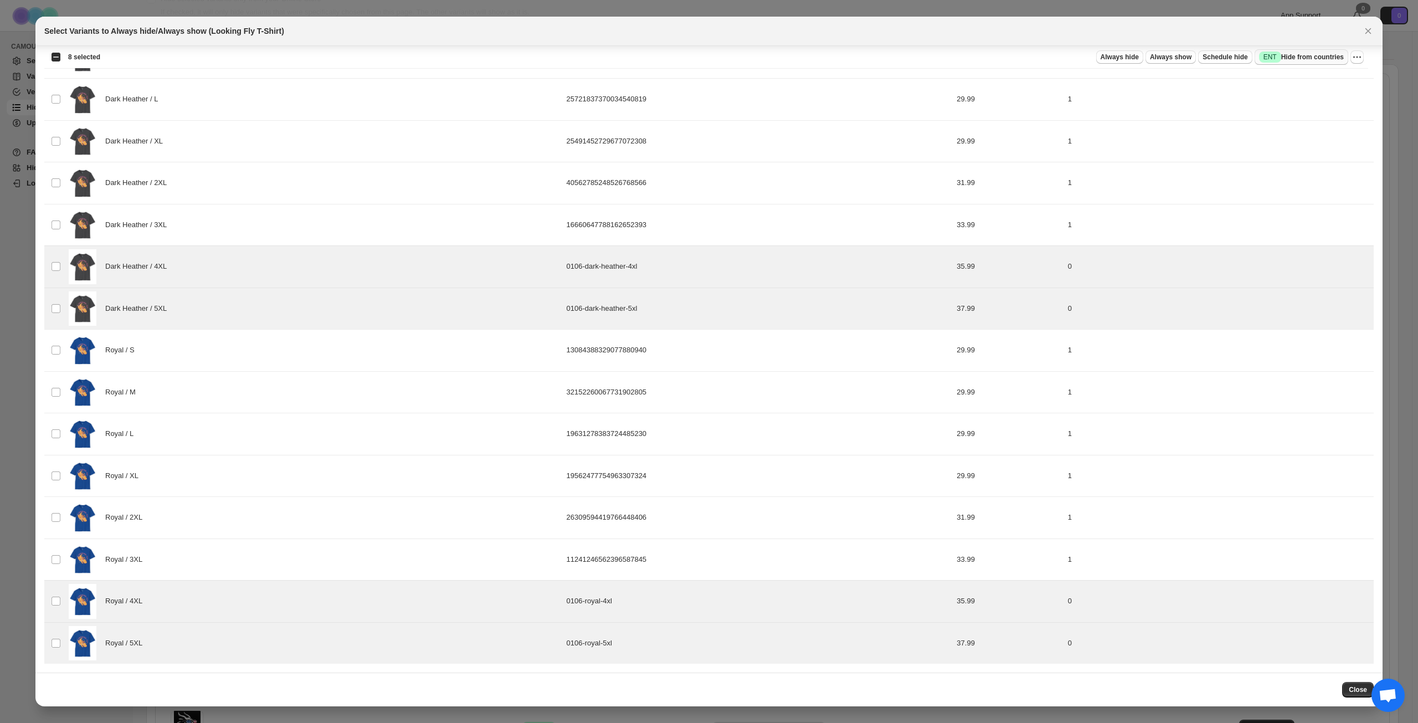
click at [1312, 57] on span "Success ENT Hide from countries" at bounding box center [1301, 57] width 85 height 11
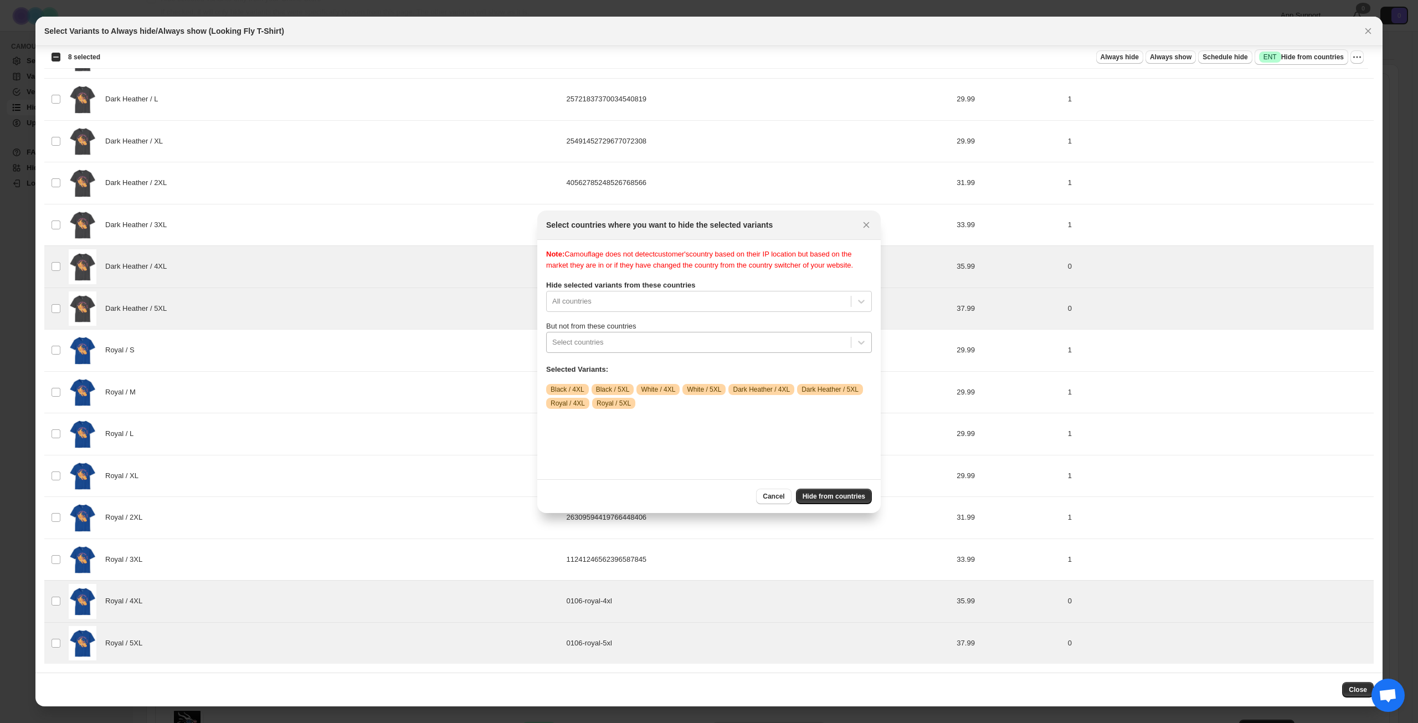
click at [737, 349] on div ":rec:" at bounding box center [698, 342] width 293 height 13
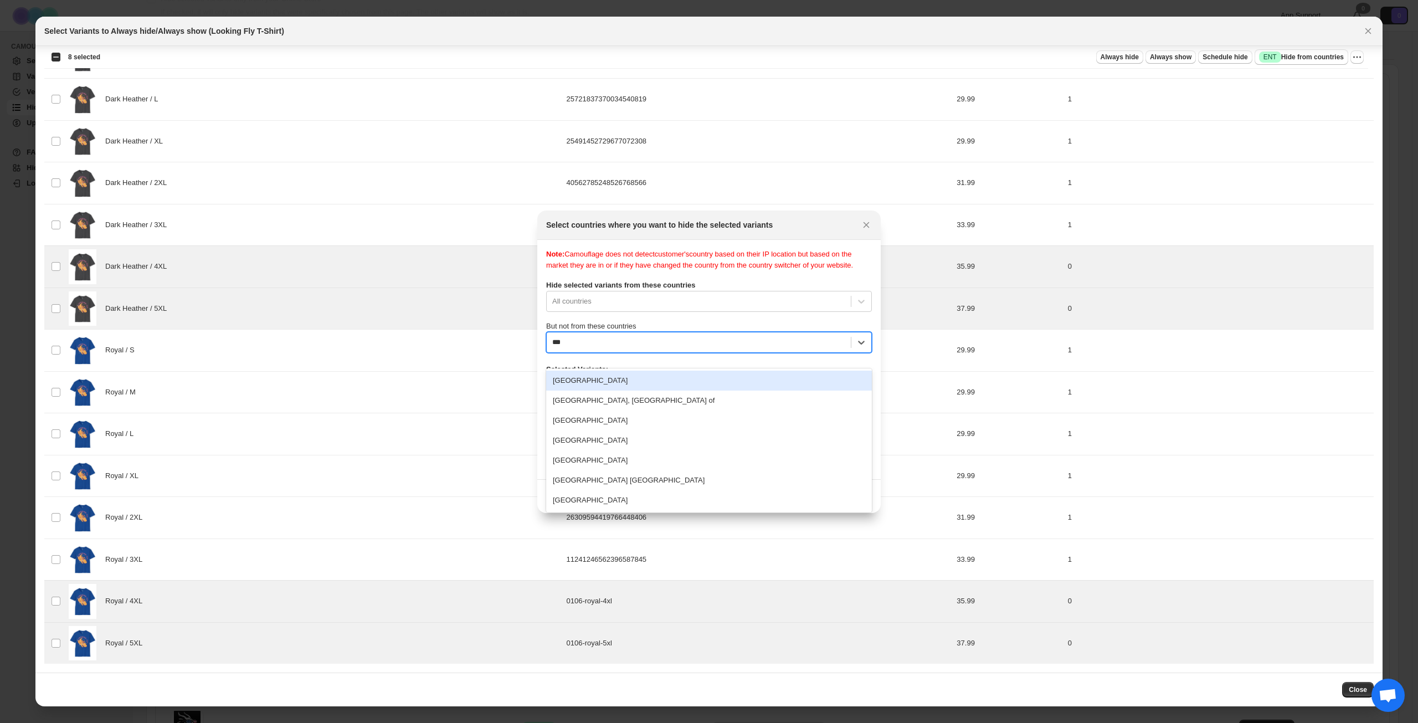
type input "****"
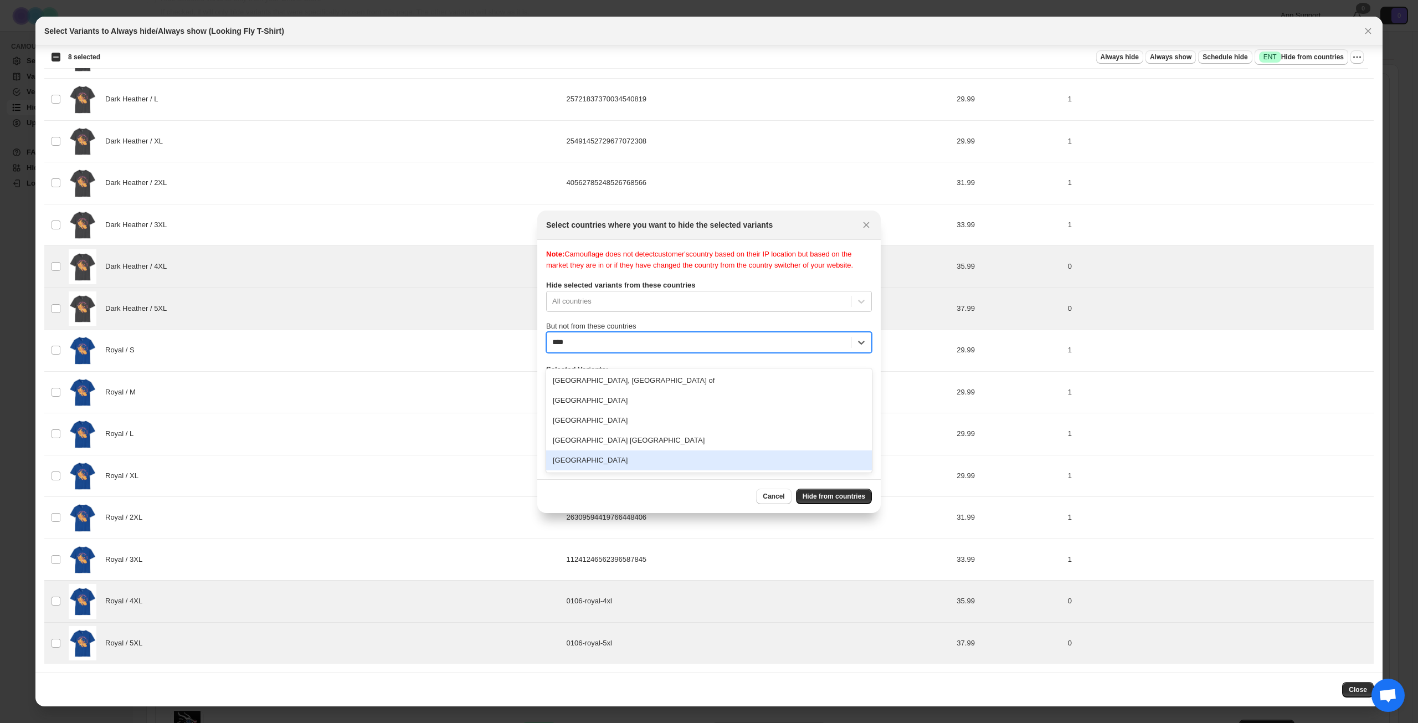
click at [667, 458] on div "[GEOGRAPHIC_DATA]" at bounding box center [709, 460] width 326 height 20
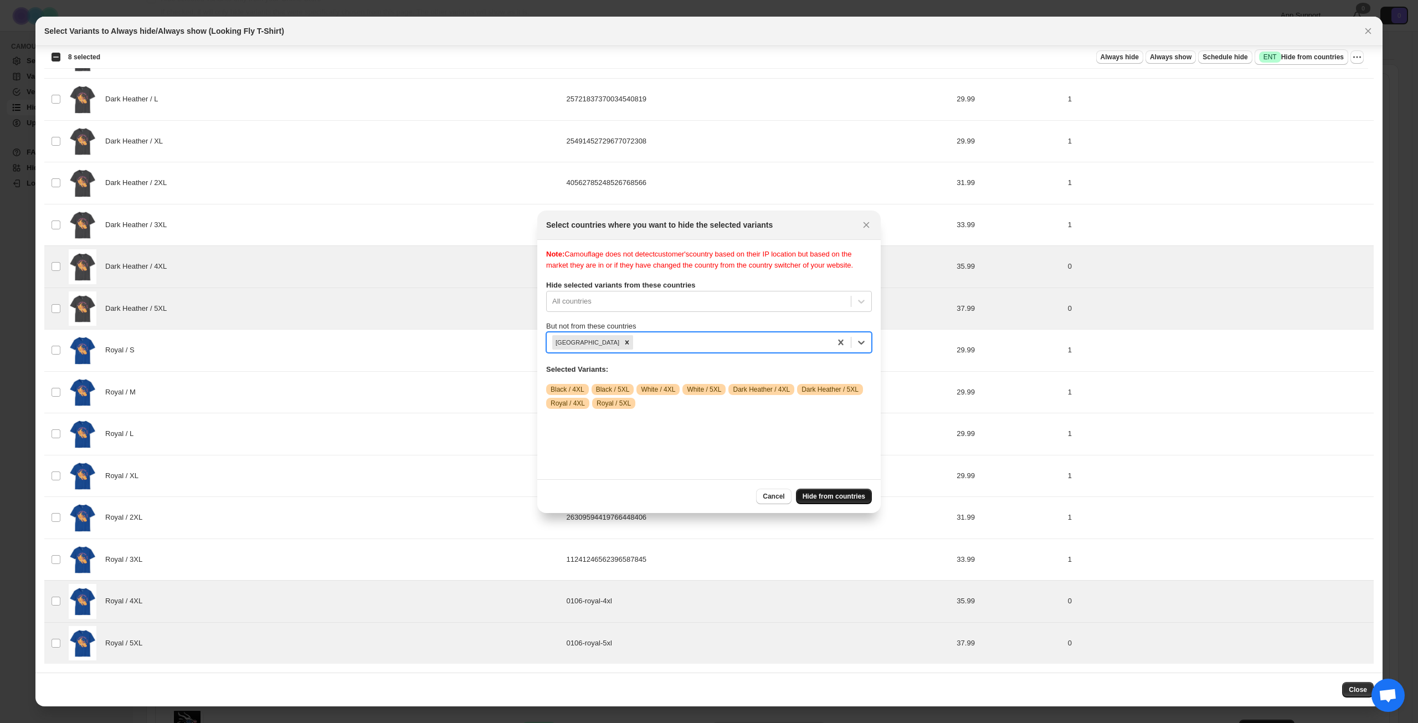
click at [824, 496] on span "Hide from countries" at bounding box center [834, 496] width 63 height 9
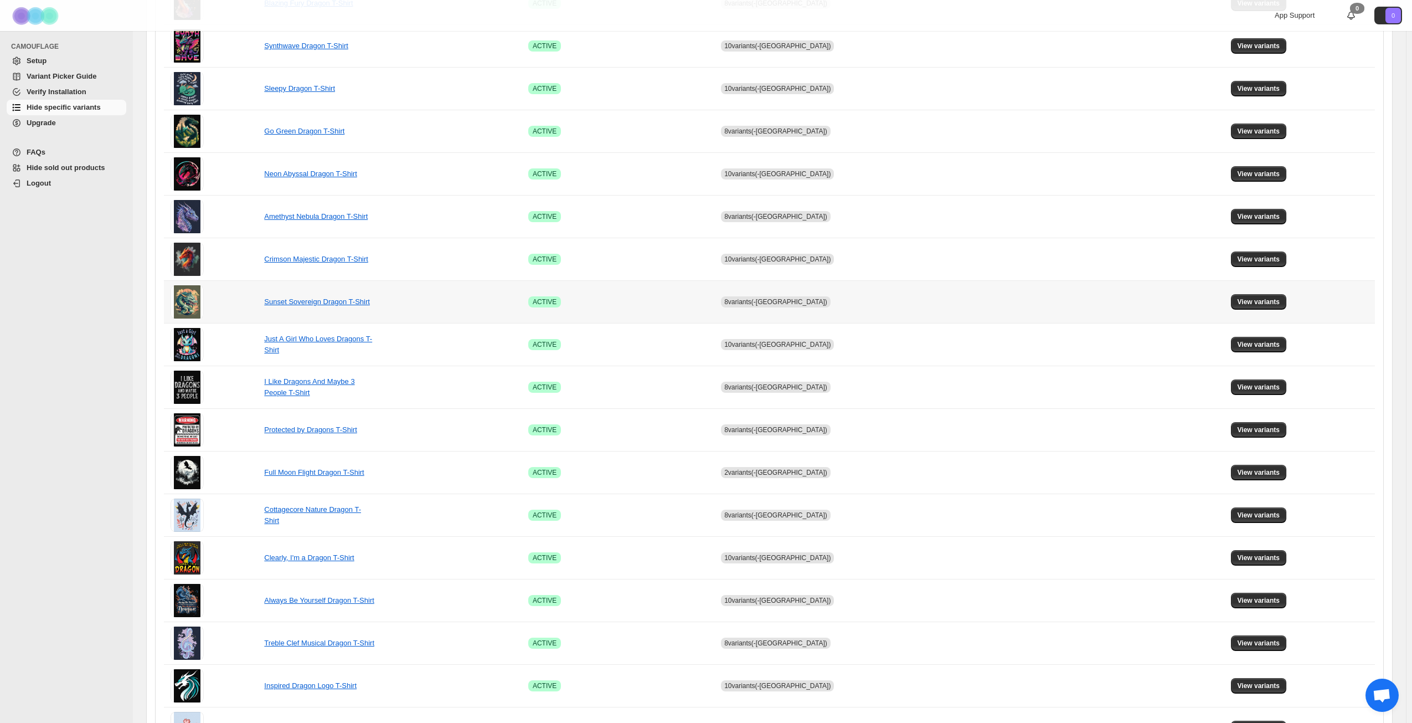
scroll to position [414, 0]
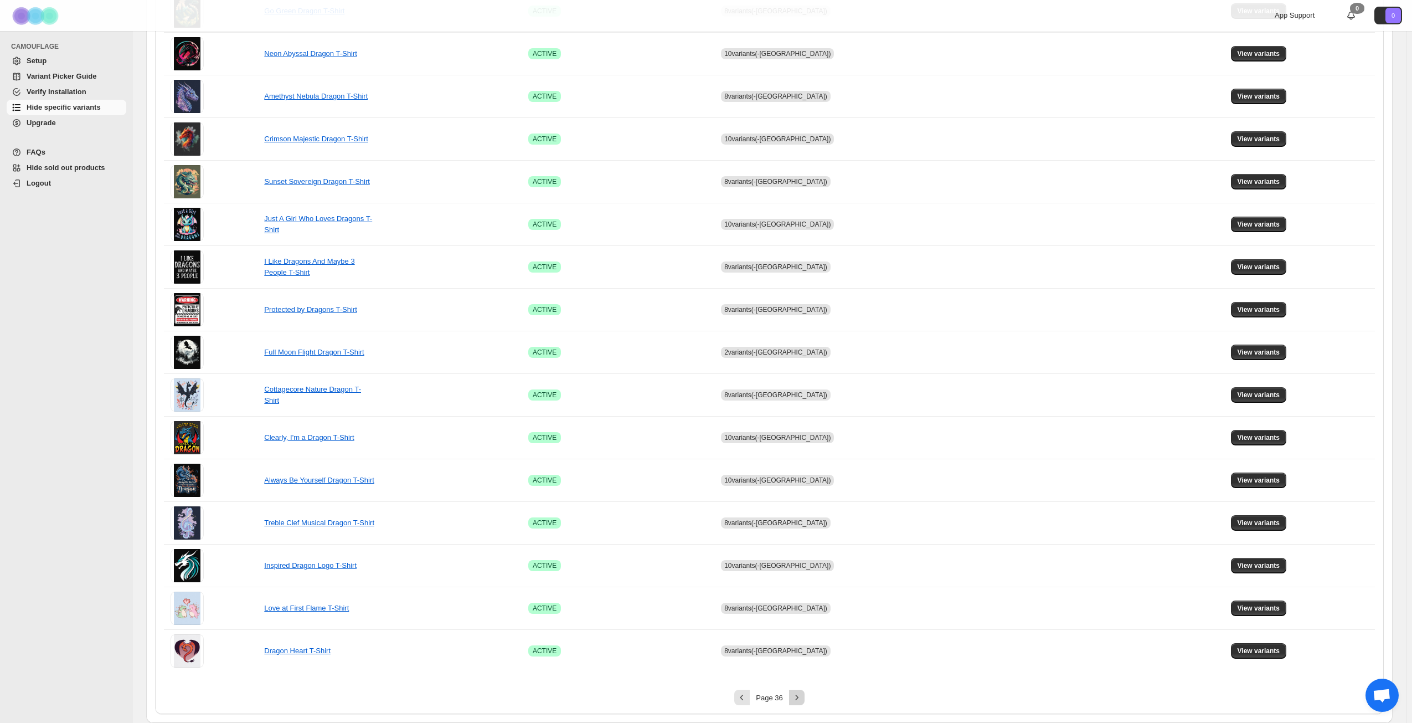
click at [802, 695] on icon "Next" at bounding box center [797, 697] width 11 height 11
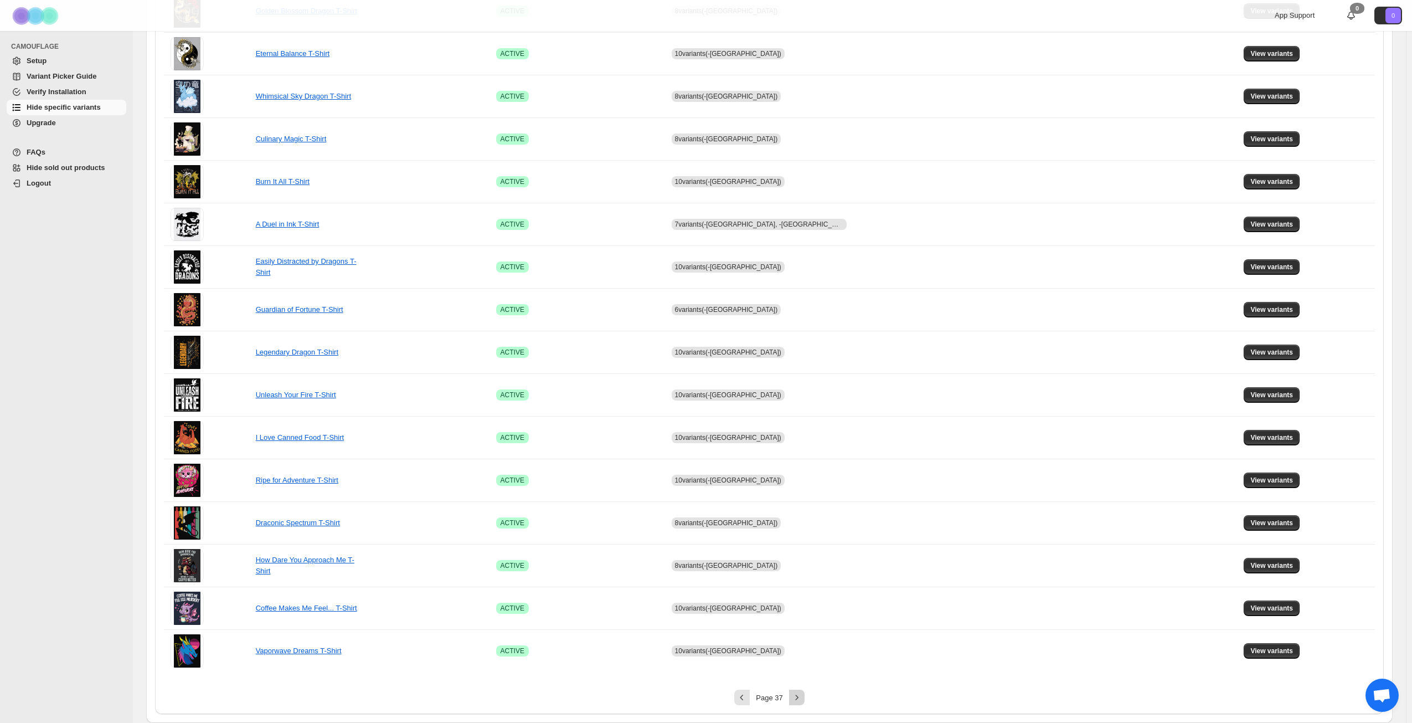
click at [802, 695] on icon "Next" at bounding box center [797, 697] width 11 height 11
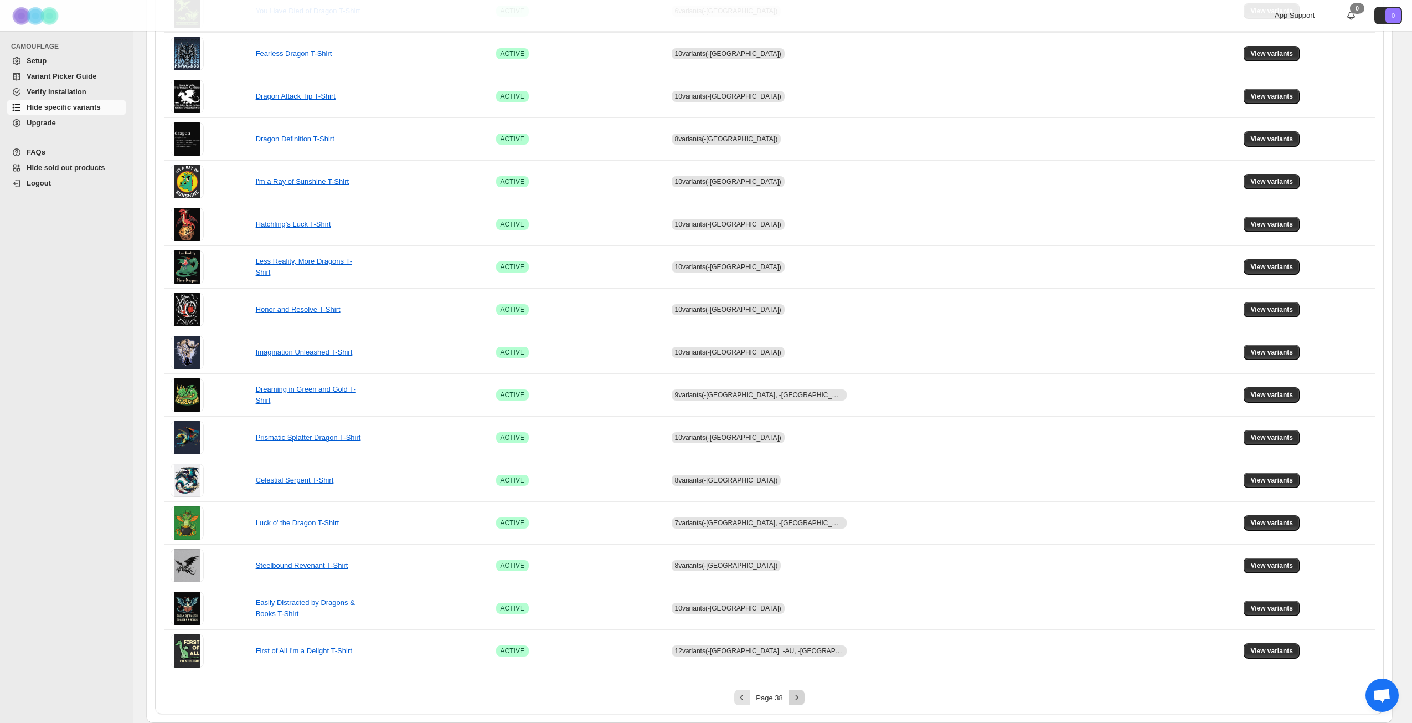
click at [802, 695] on icon "Next" at bounding box center [797, 697] width 11 height 11
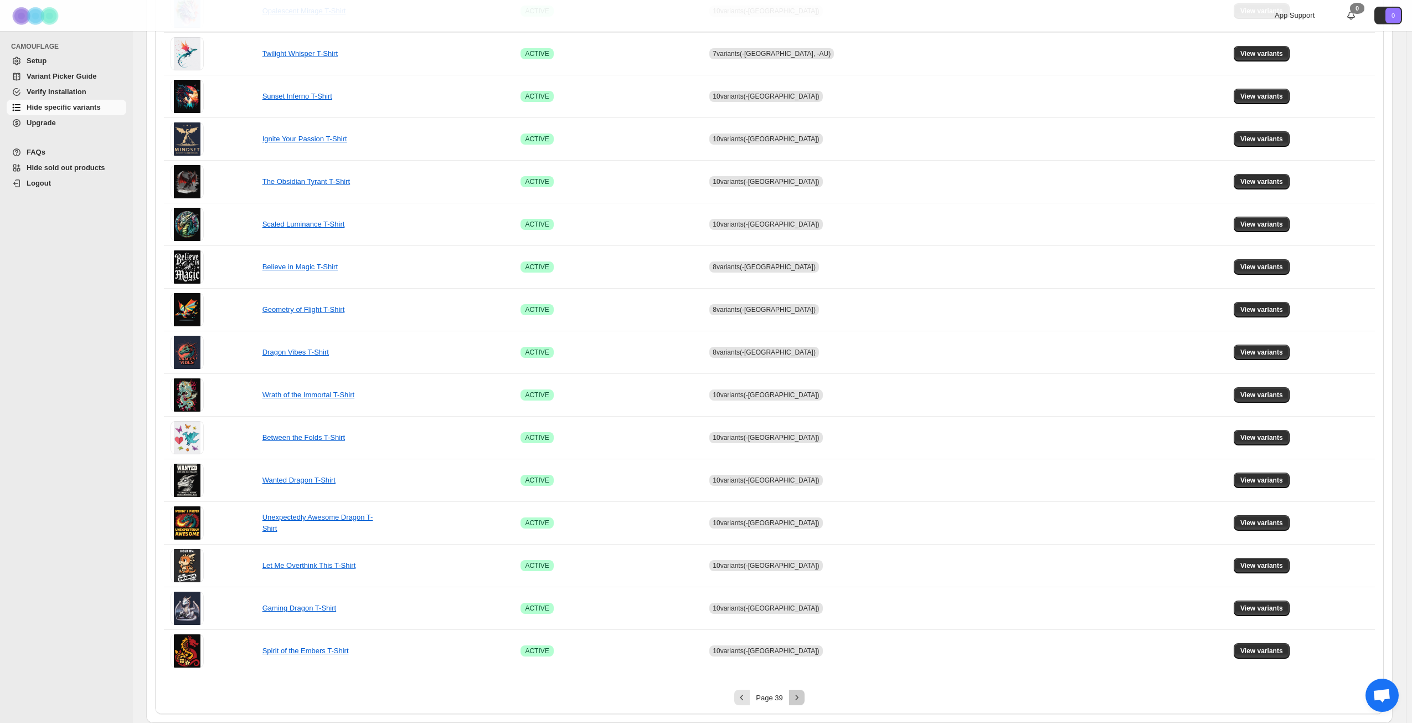
click at [802, 695] on icon "Next" at bounding box center [797, 697] width 11 height 11
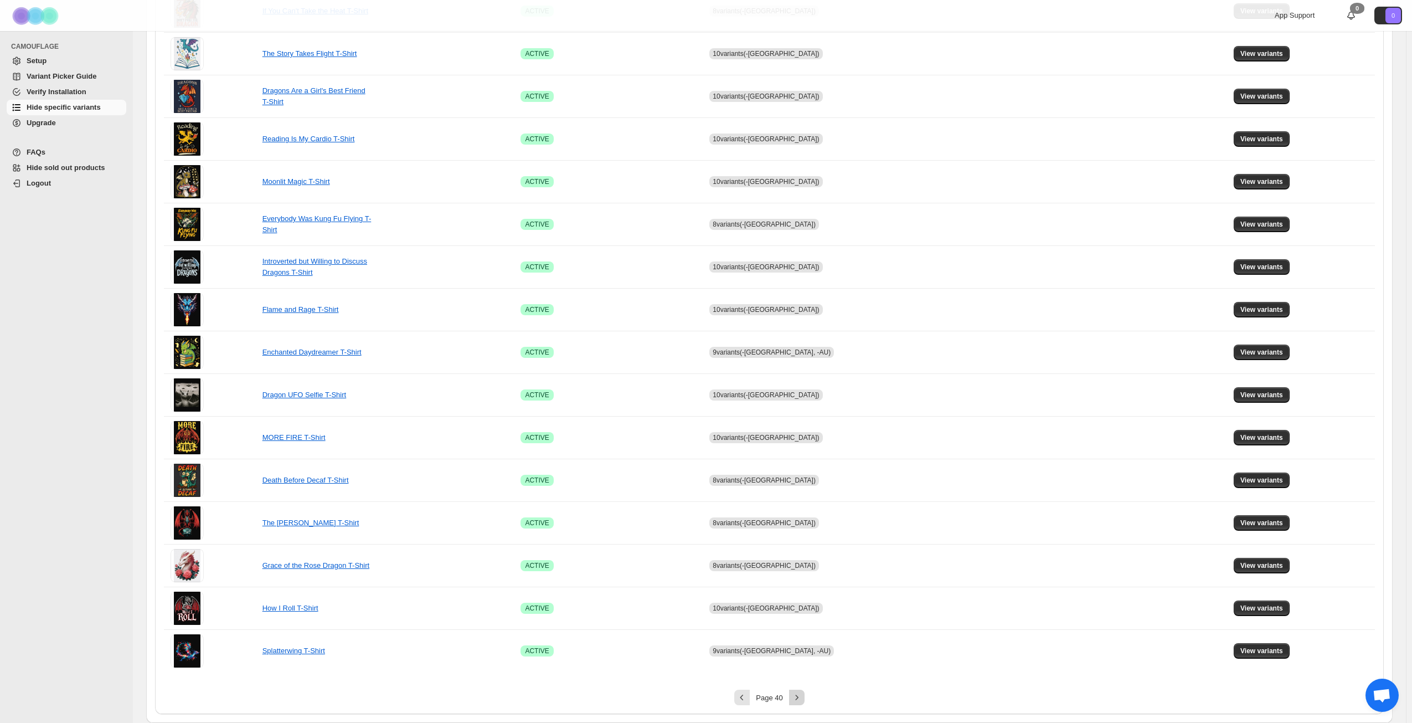
click at [802, 695] on icon "Next" at bounding box center [797, 697] width 11 height 11
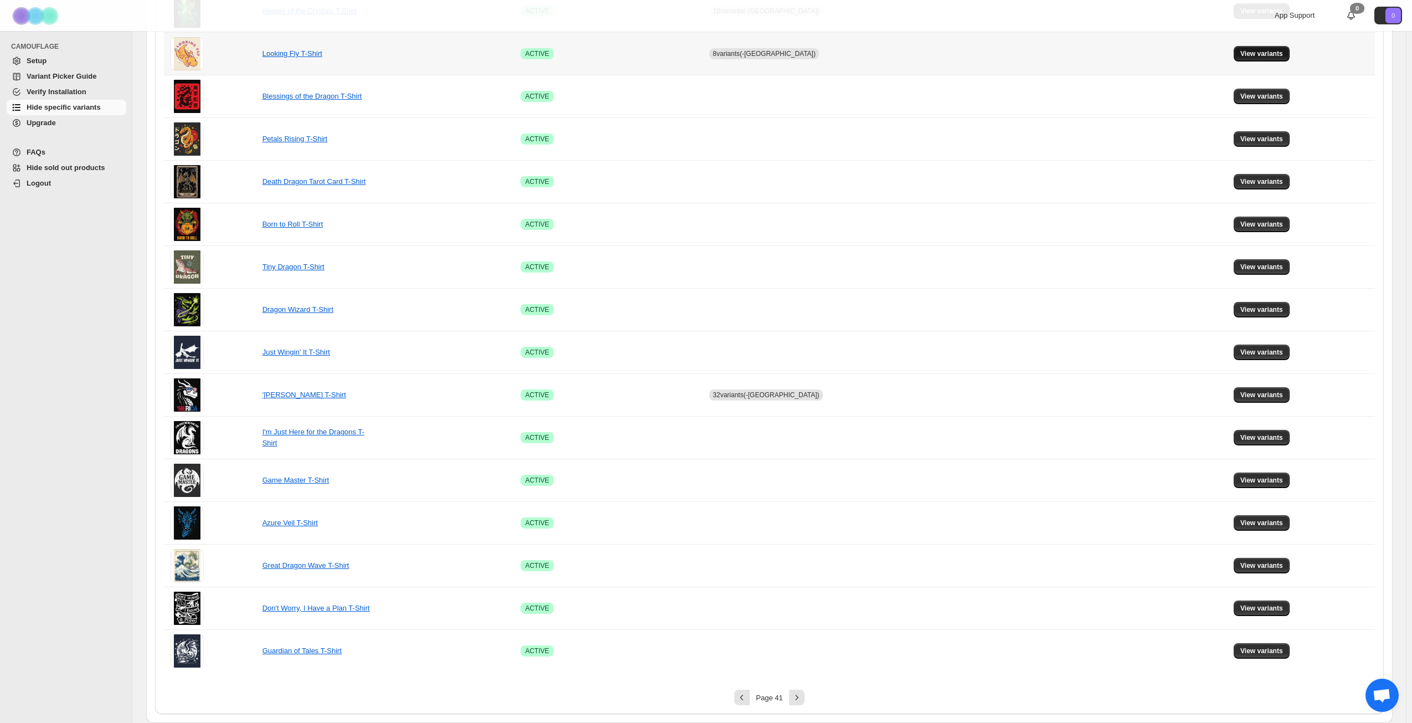
click at [1246, 52] on span "View variants" at bounding box center [1262, 53] width 43 height 9
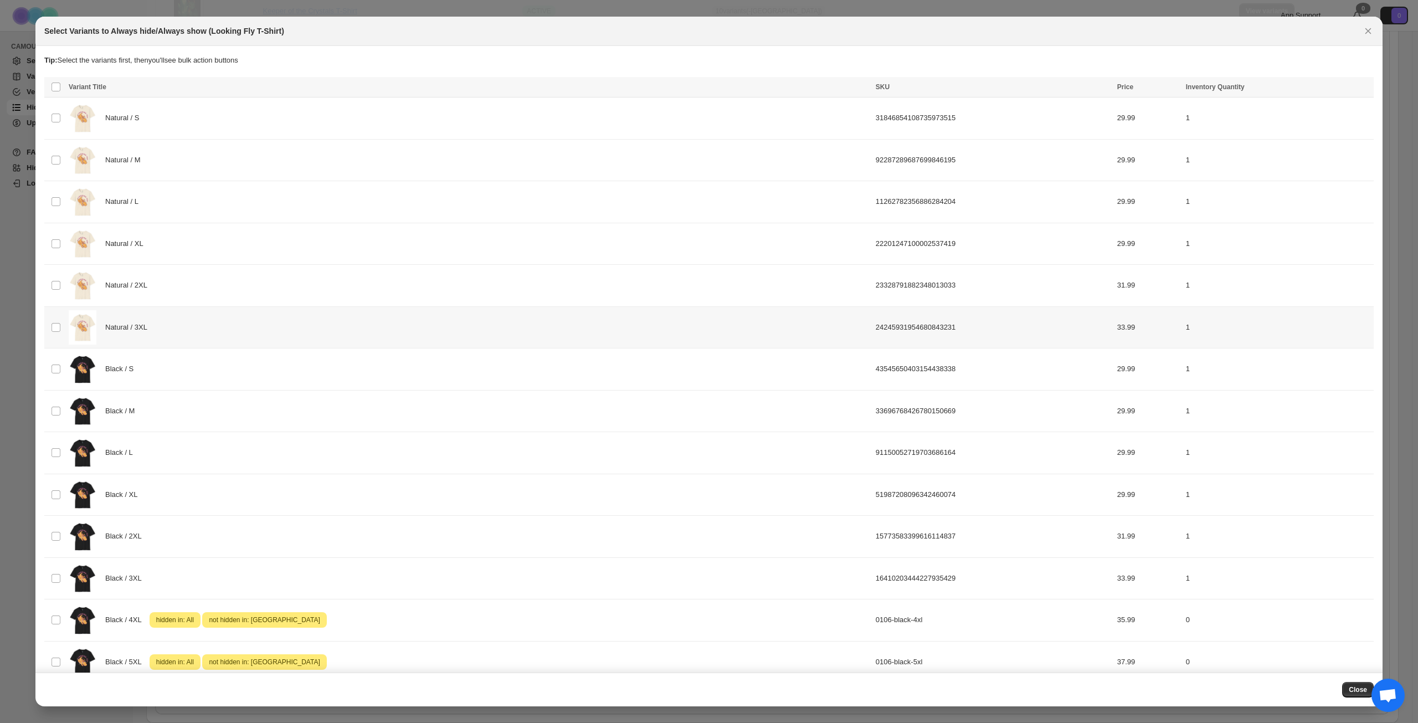
click at [280, 338] on div "Natural / 3XL" at bounding box center [469, 327] width 800 height 35
click at [1318, 83] on button "Success ENT Hide from countries" at bounding box center [1307, 88] width 94 height 16
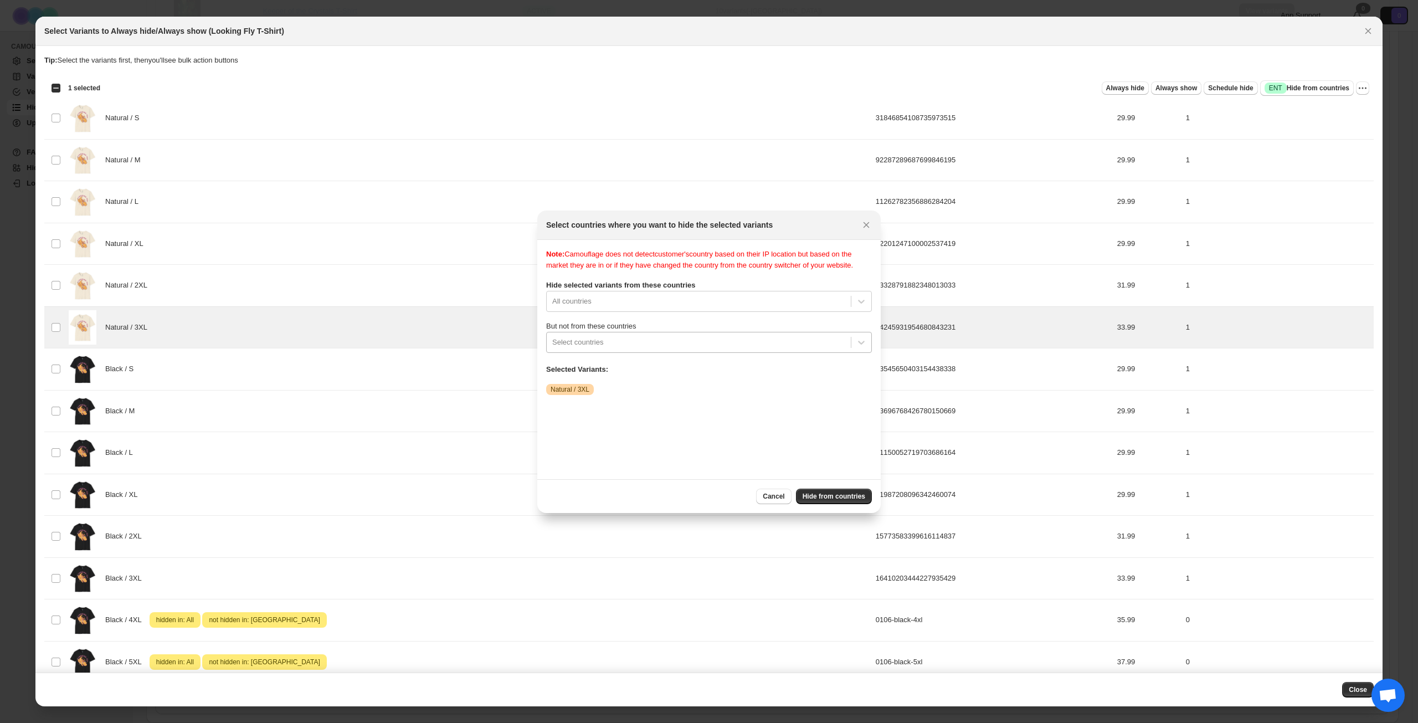
click at [656, 345] on div "Select countries" at bounding box center [699, 342] width 304 height 18
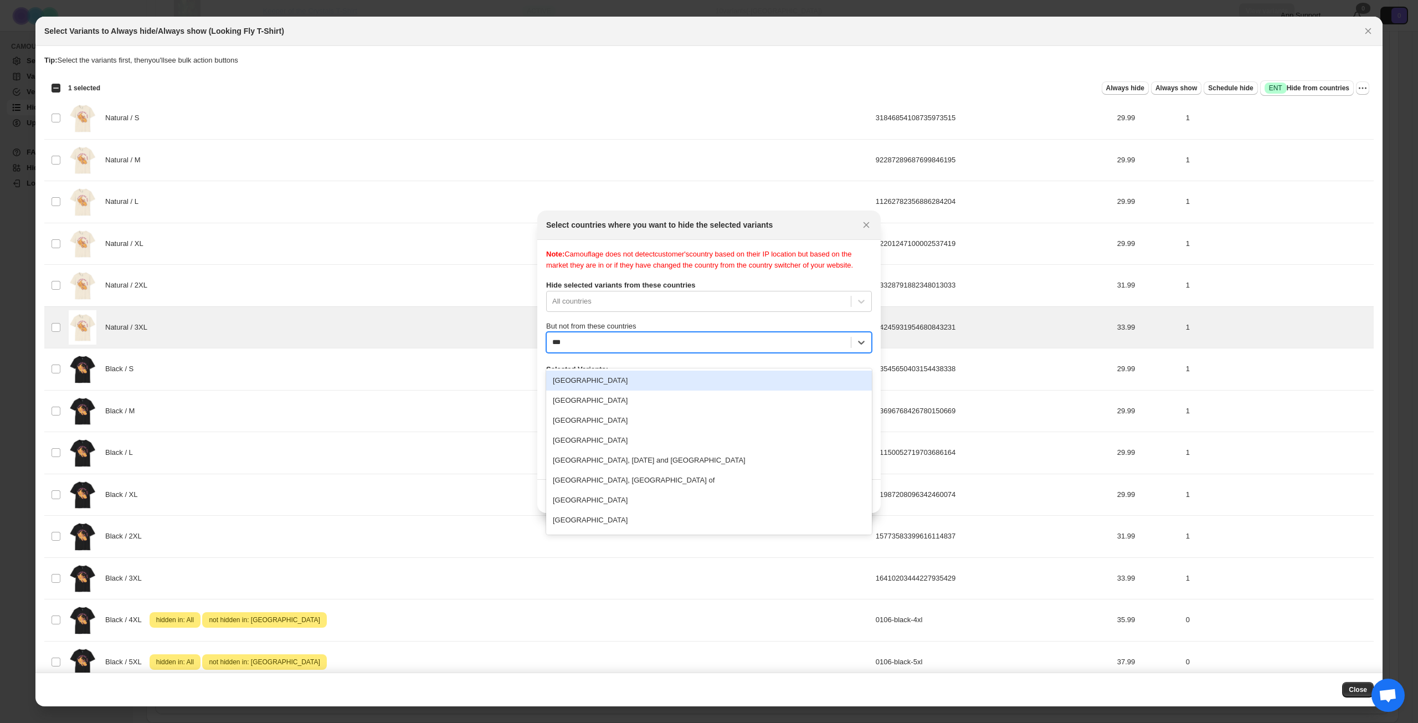
type input "****"
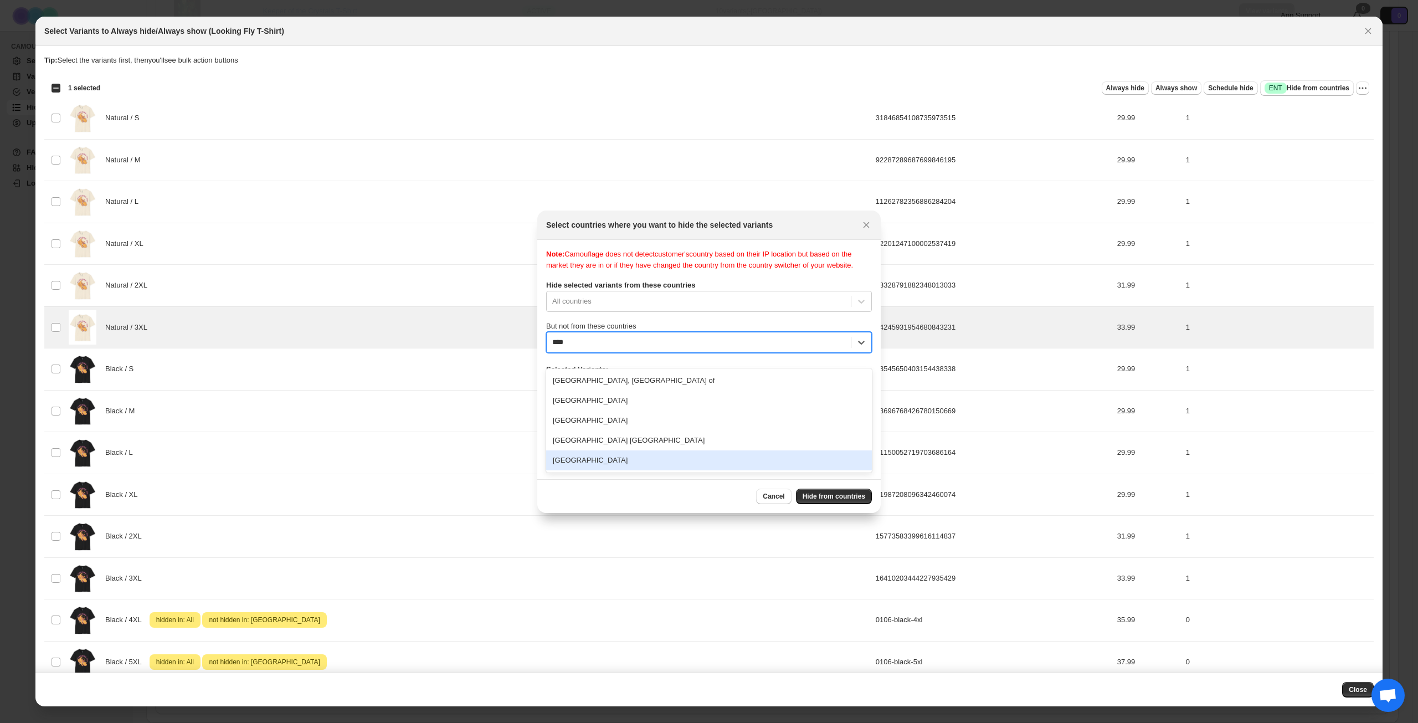
click at [608, 455] on div "[GEOGRAPHIC_DATA]" at bounding box center [709, 460] width 326 height 20
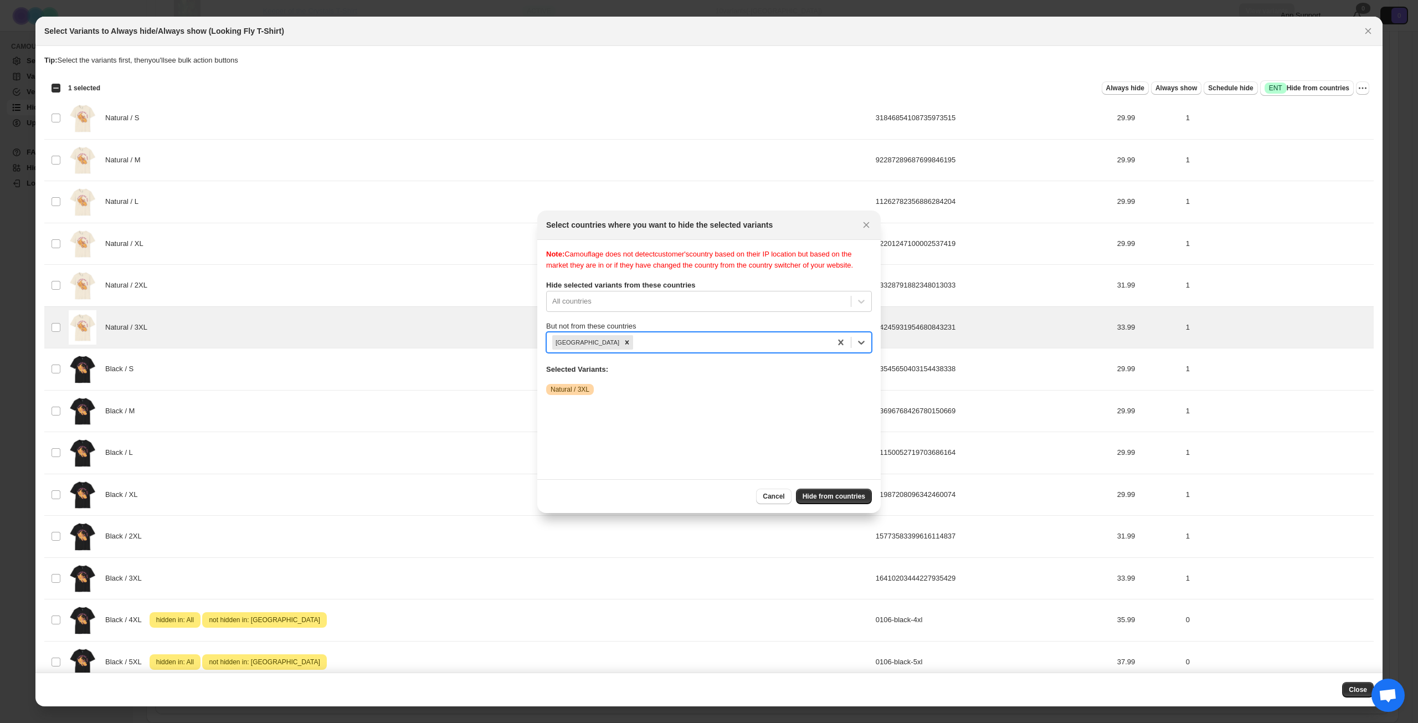
click at [683, 347] on div ":rgb:" at bounding box center [730, 342] width 190 height 13
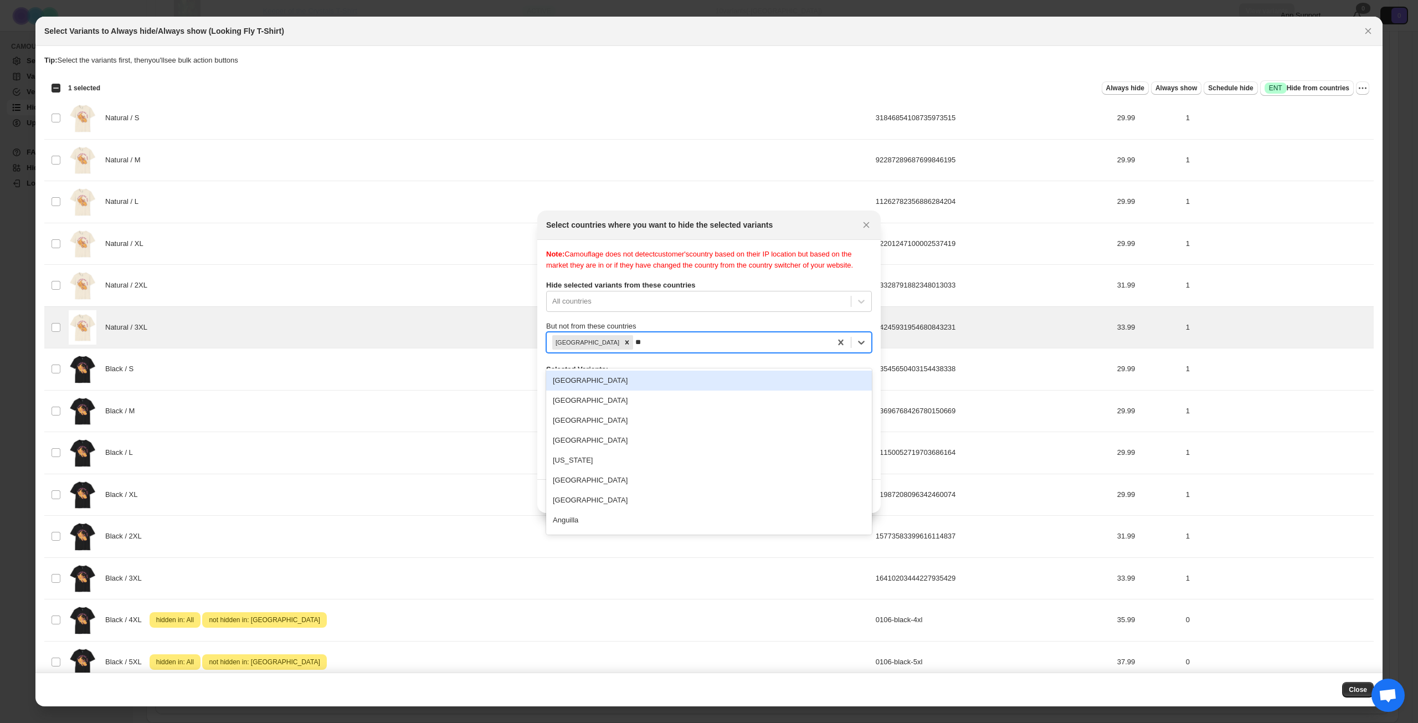
type input "***"
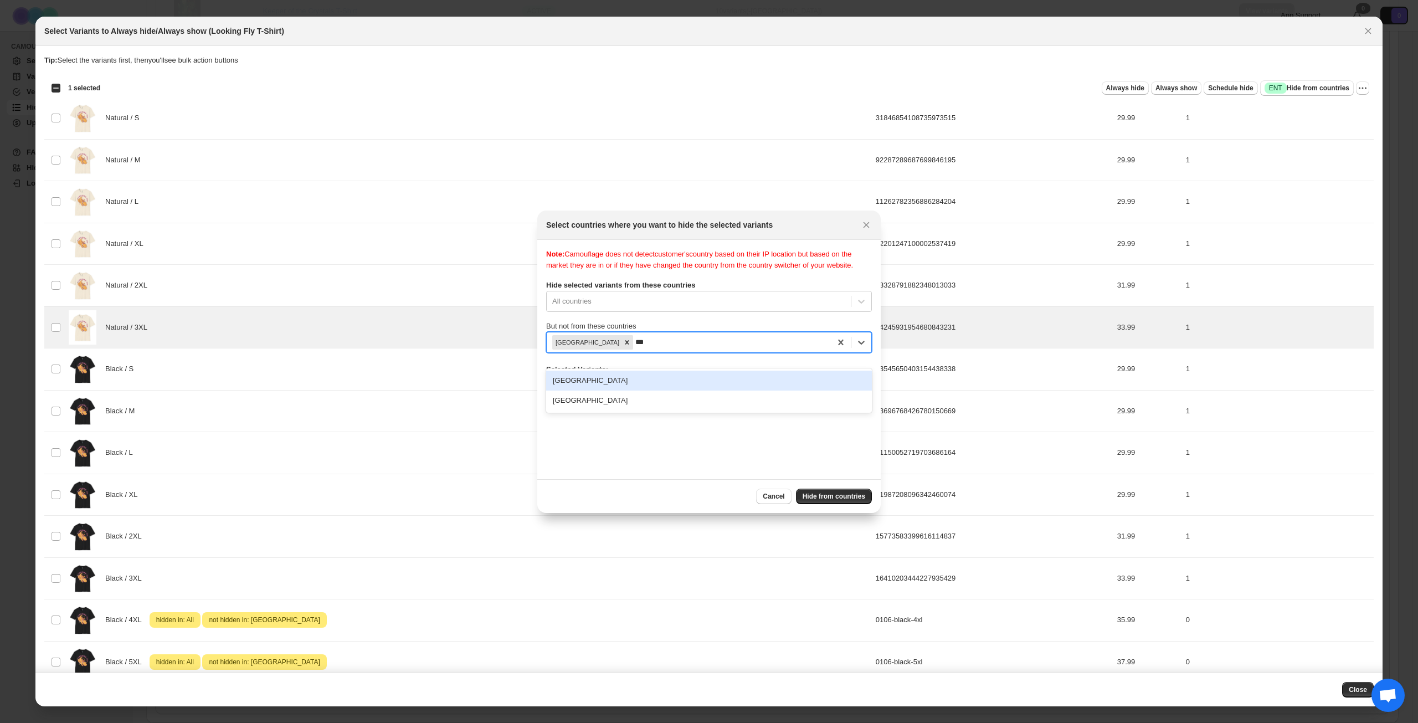
click at [676, 381] on div "[GEOGRAPHIC_DATA]" at bounding box center [709, 381] width 326 height 20
click at [814, 499] on span "Hide from countries" at bounding box center [834, 496] width 63 height 9
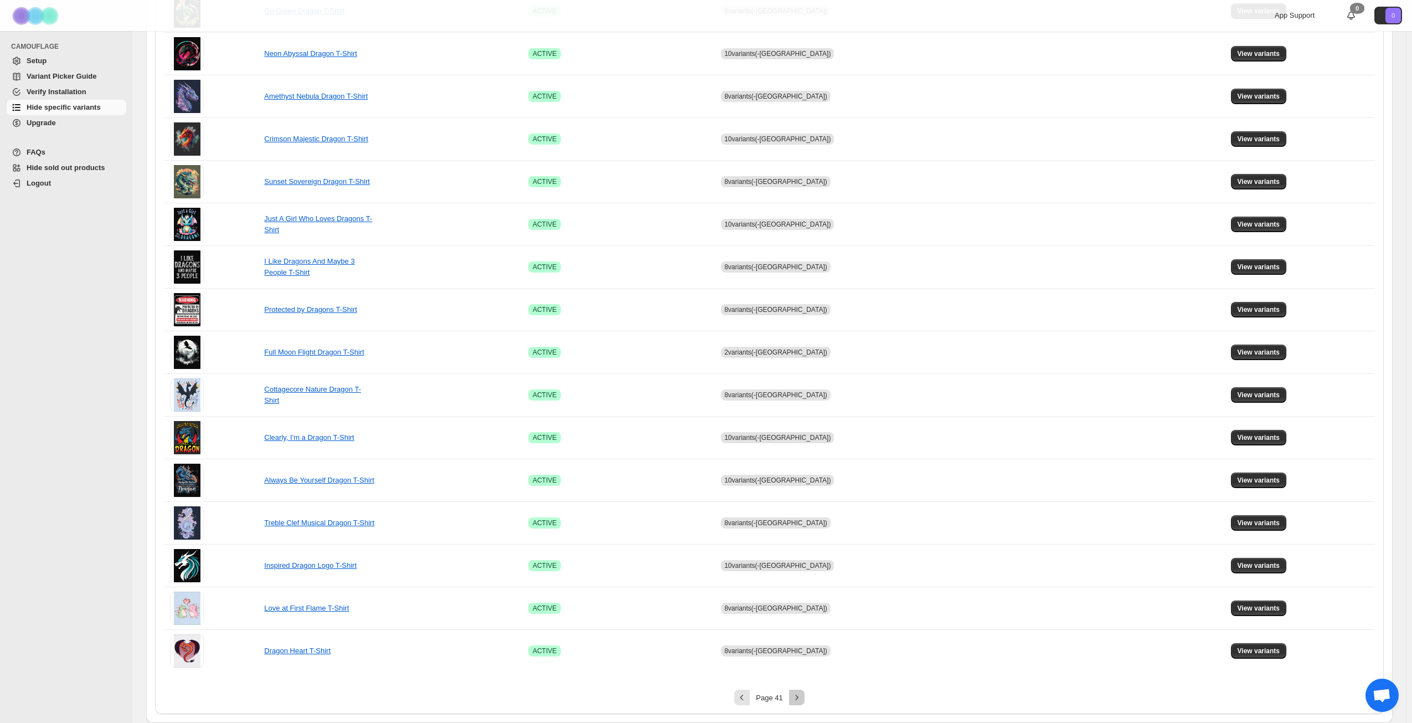
click at [798, 696] on icon "Next" at bounding box center [797, 697] width 11 height 11
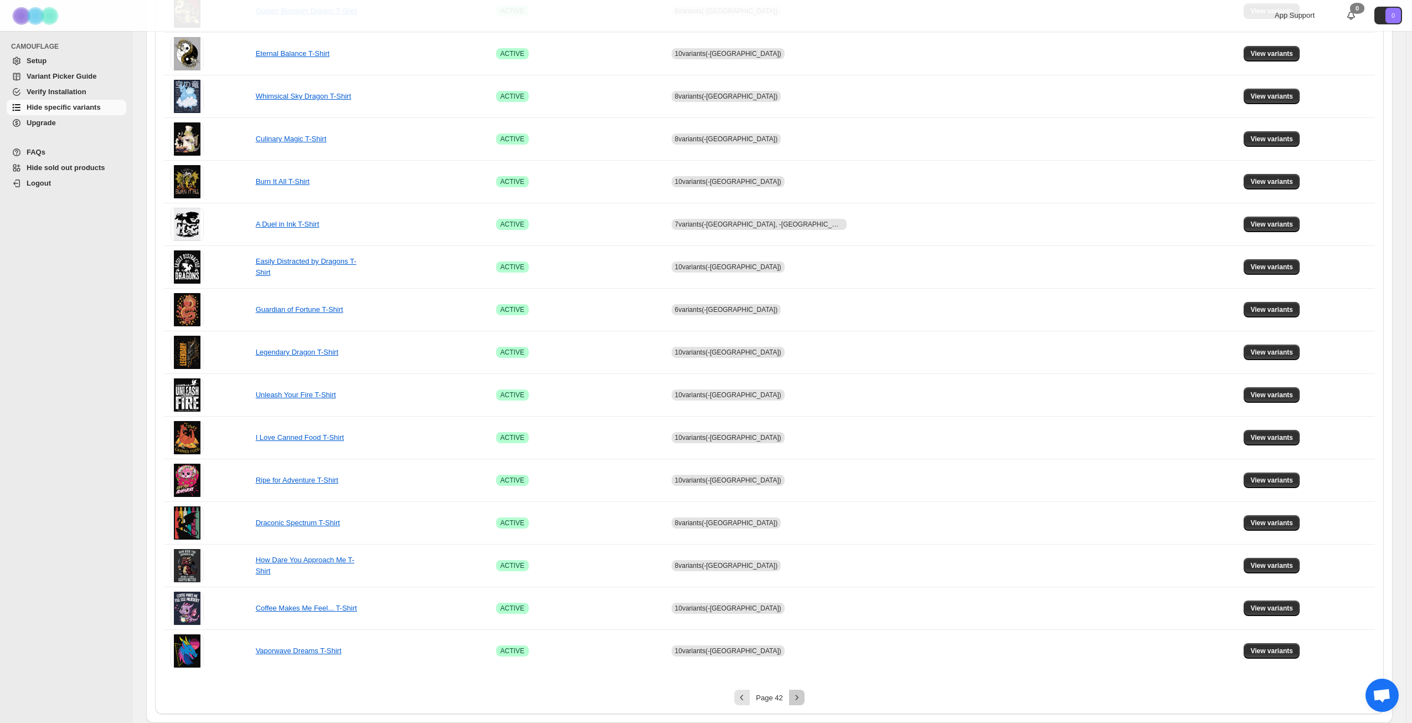
click at [796, 696] on icon "Next" at bounding box center [797, 697] width 11 height 11
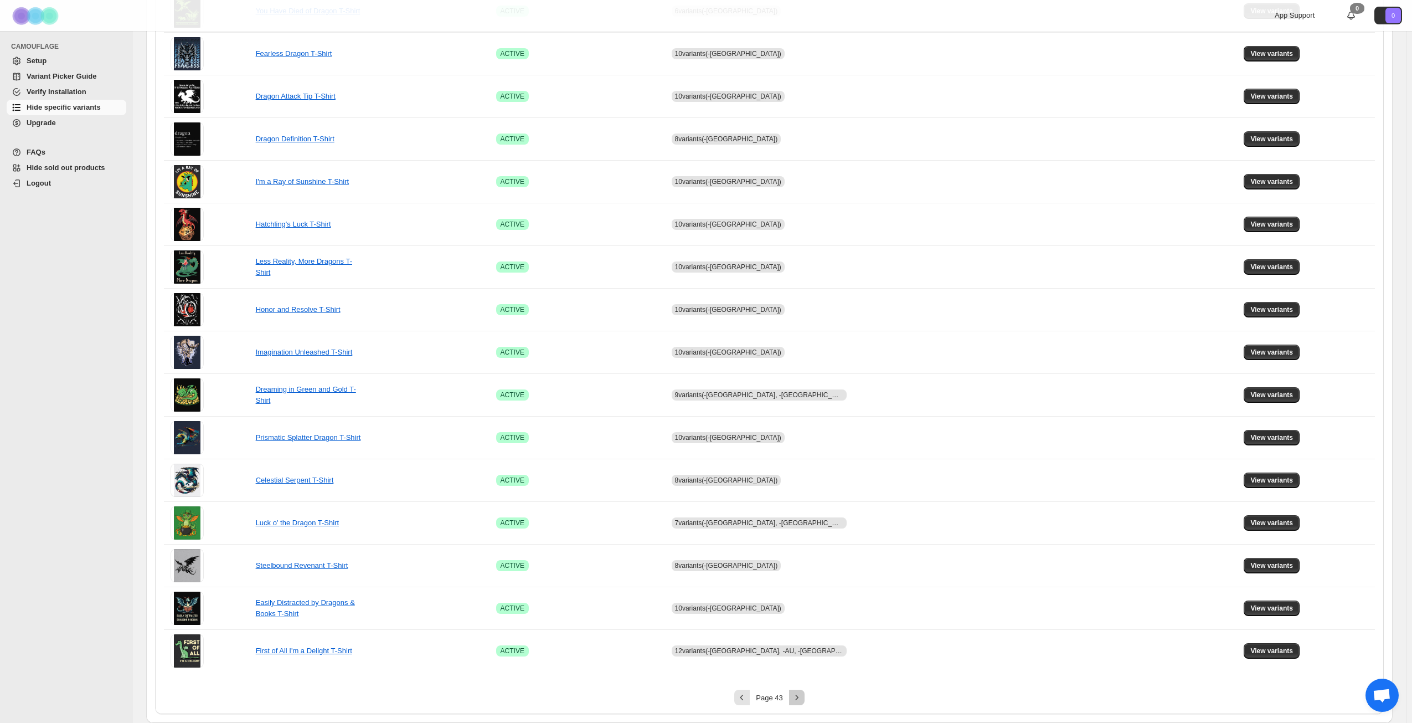
click at [800, 696] on icon "Next" at bounding box center [797, 697] width 11 height 11
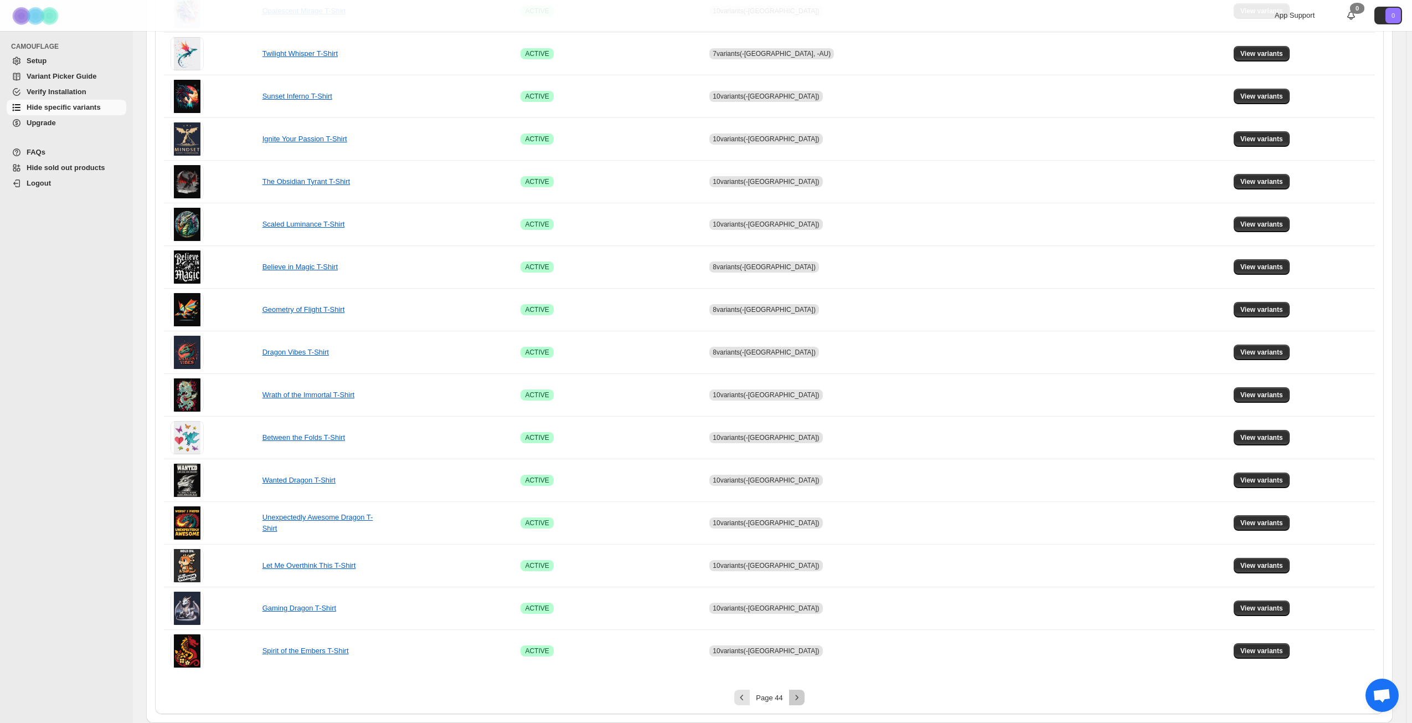
click at [800, 696] on icon "Next" at bounding box center [797, 697] width 11 height 11
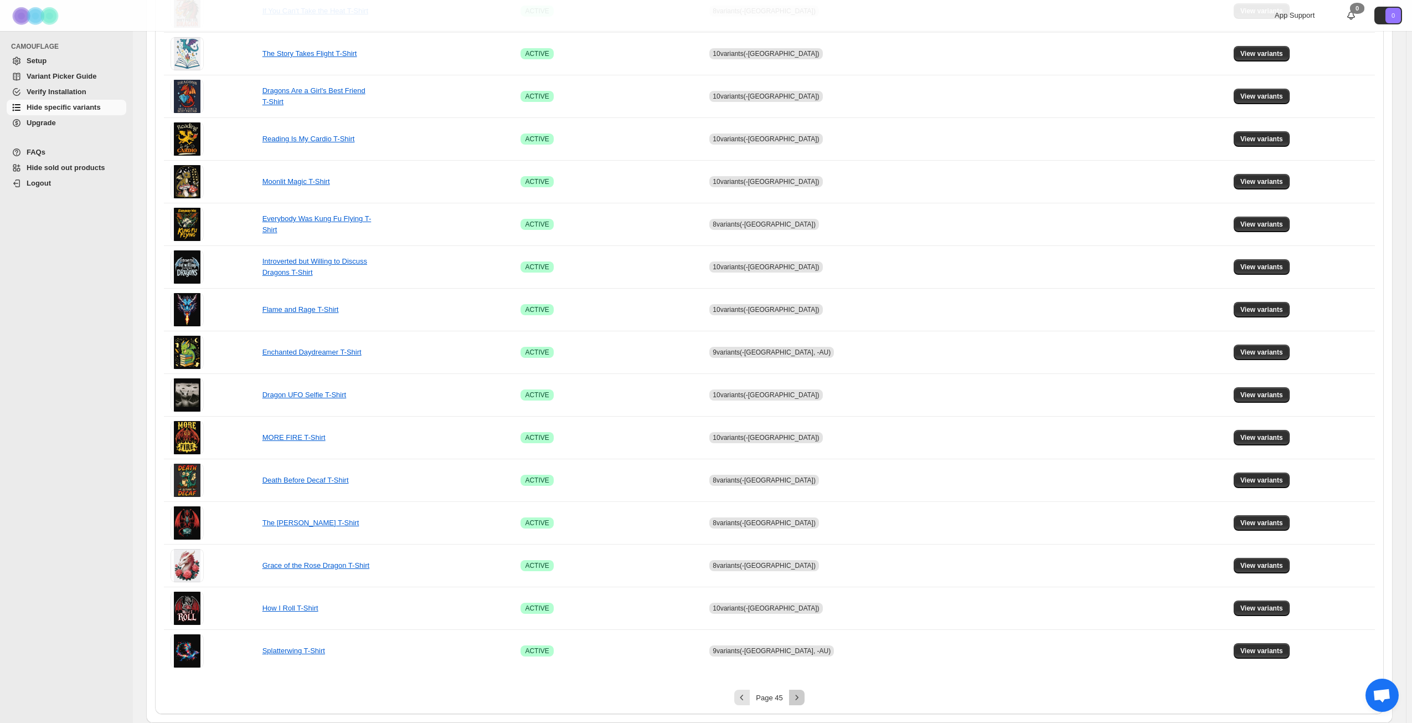
click at [800, 696] on icon "Next" at bounding box center [797, 697] width 11 height 11
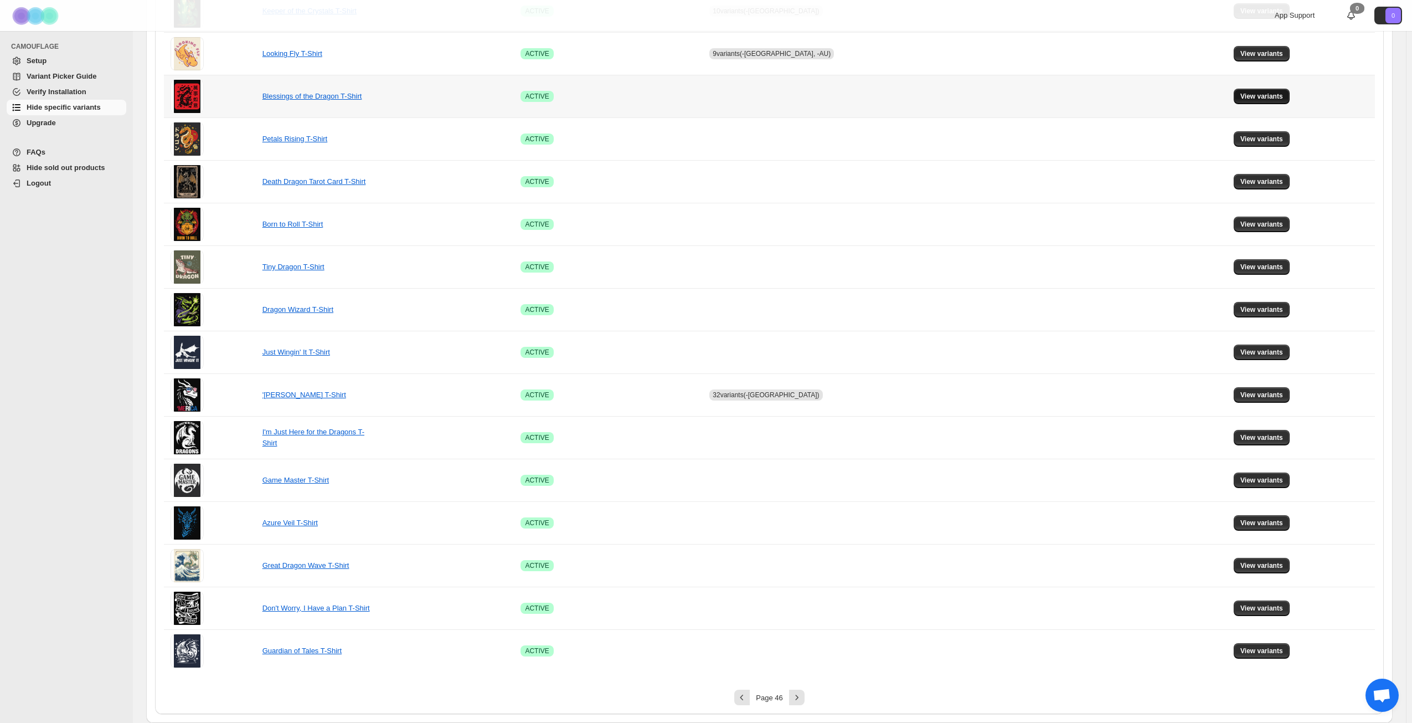
click at [1245, 97] on span "View variants" at bounding box center [1262, 96] width 43 height 9
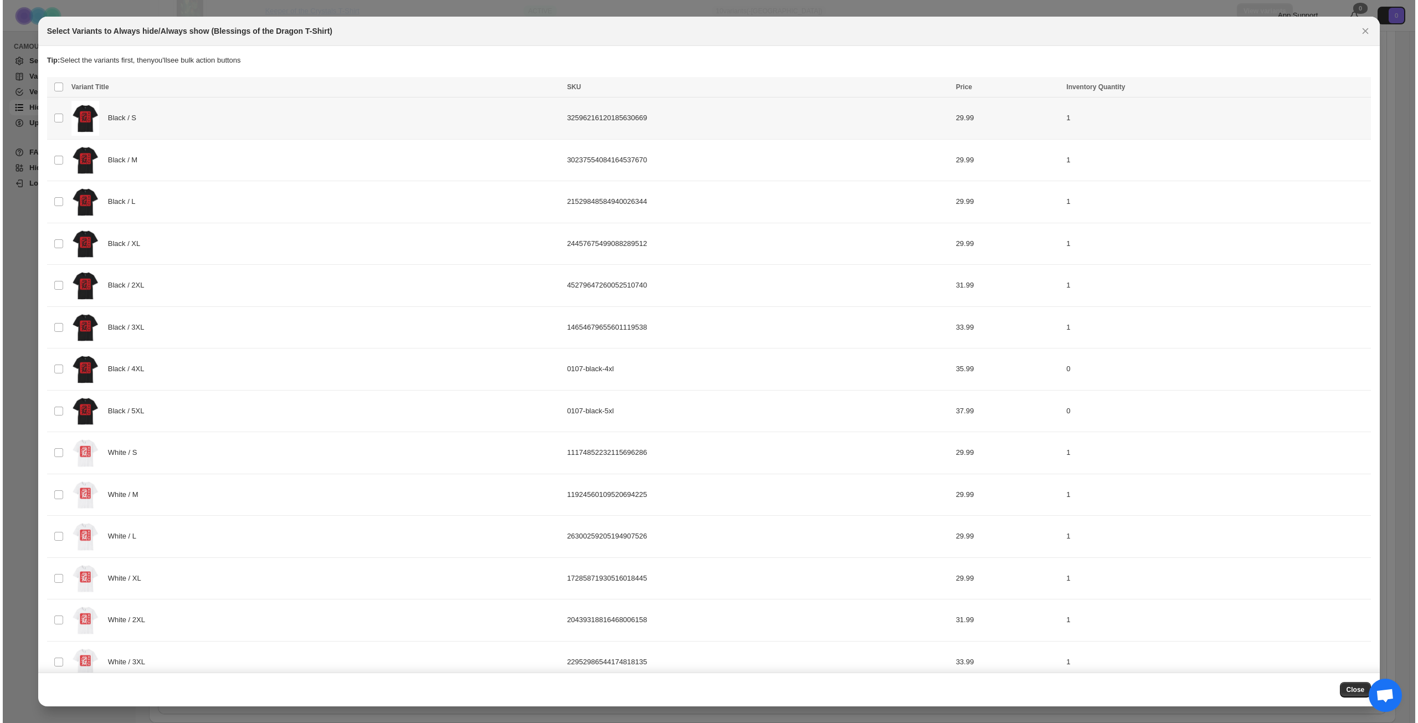
scroll to position [0, 0]
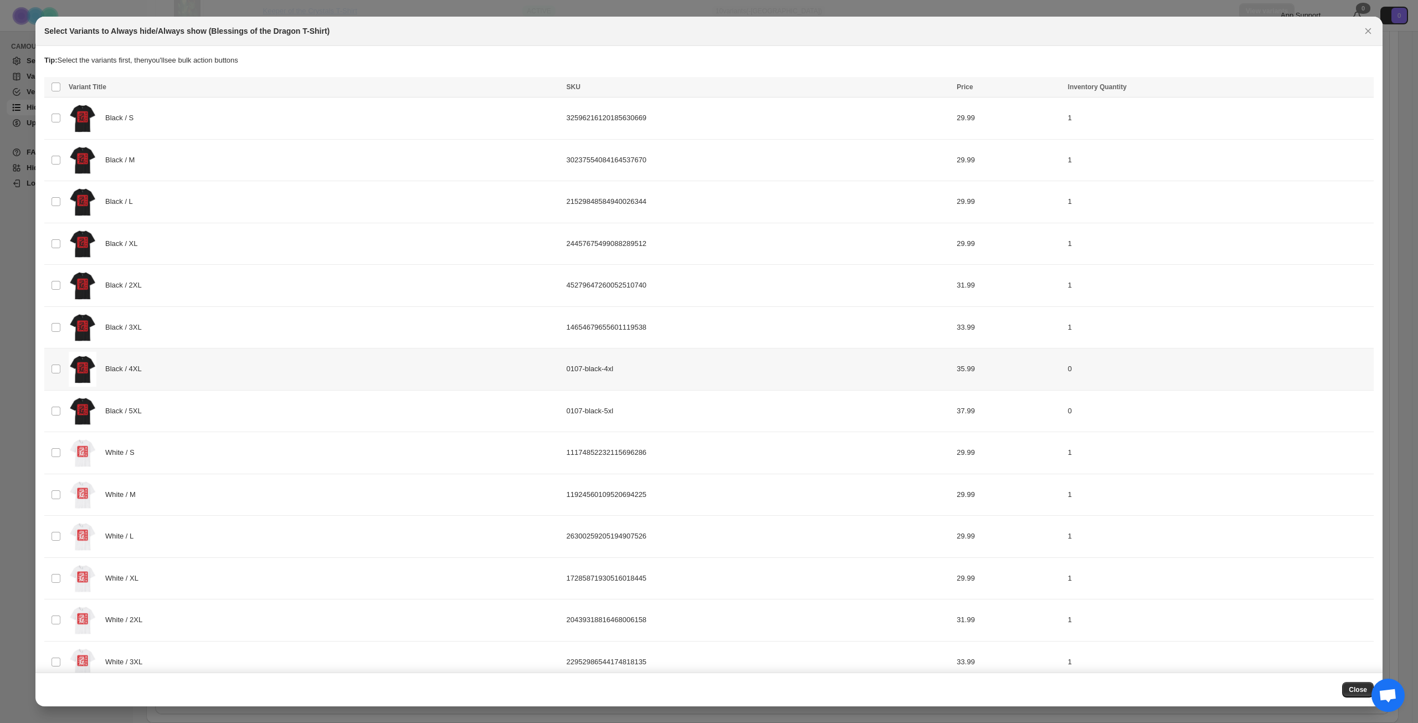
click at [282, 369] on div "Black / 4XL" at bounding box center [314, 369] width 491 height 35
click at [274, 409] on div "Black / 5XL" at bounding box center [314, 411] width 491 height 35
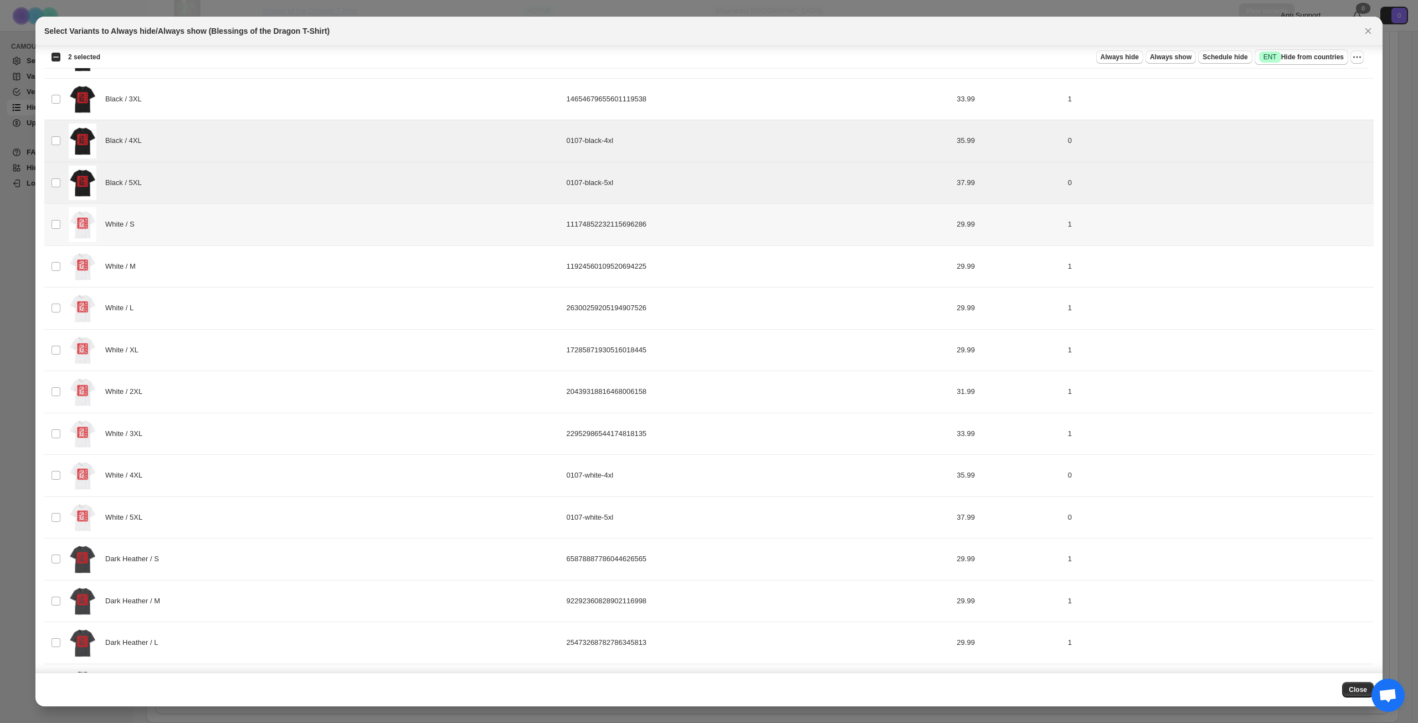
scroll to position [244, 0]
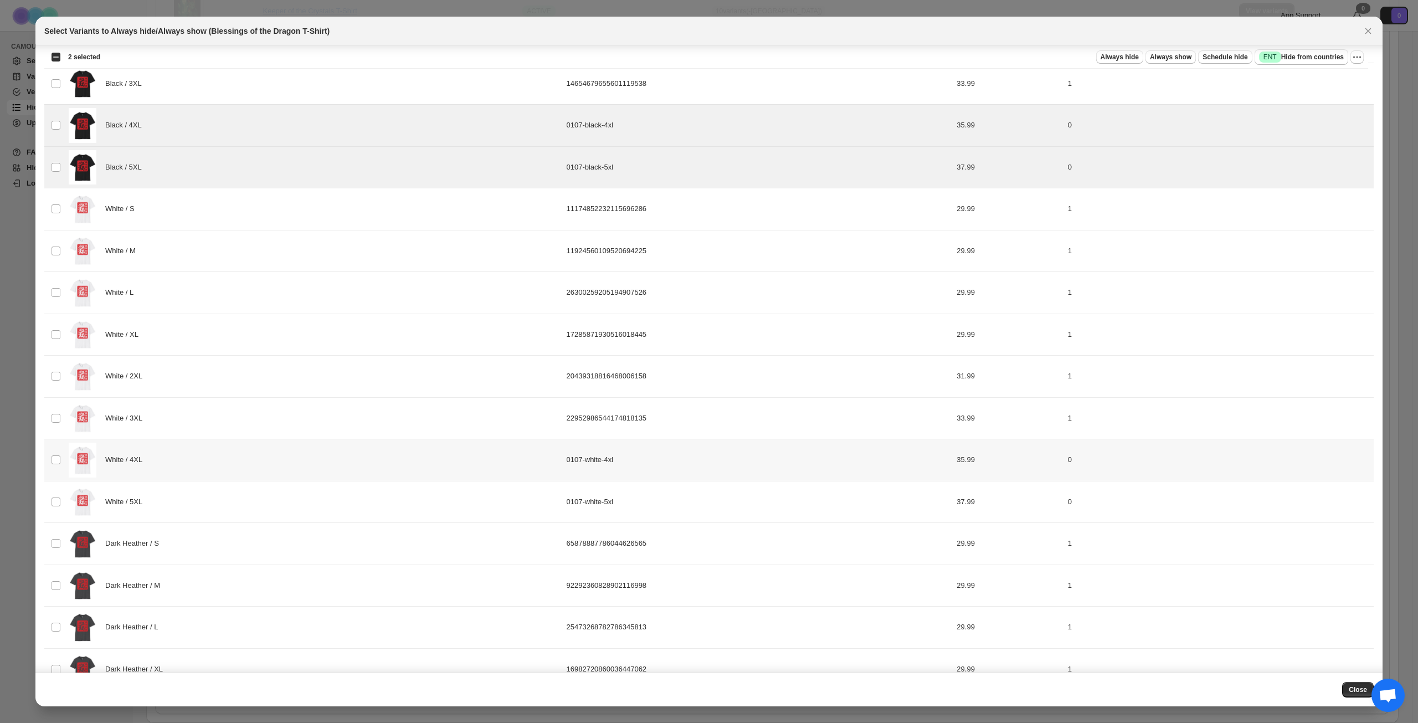
click at [277, 450] on div "White / 4XL" at bounding box center [314, 460] width 491 height 35
click at [288, 492] on div "White / 5XL" at bounding box center [314, 502] width 491 height 35
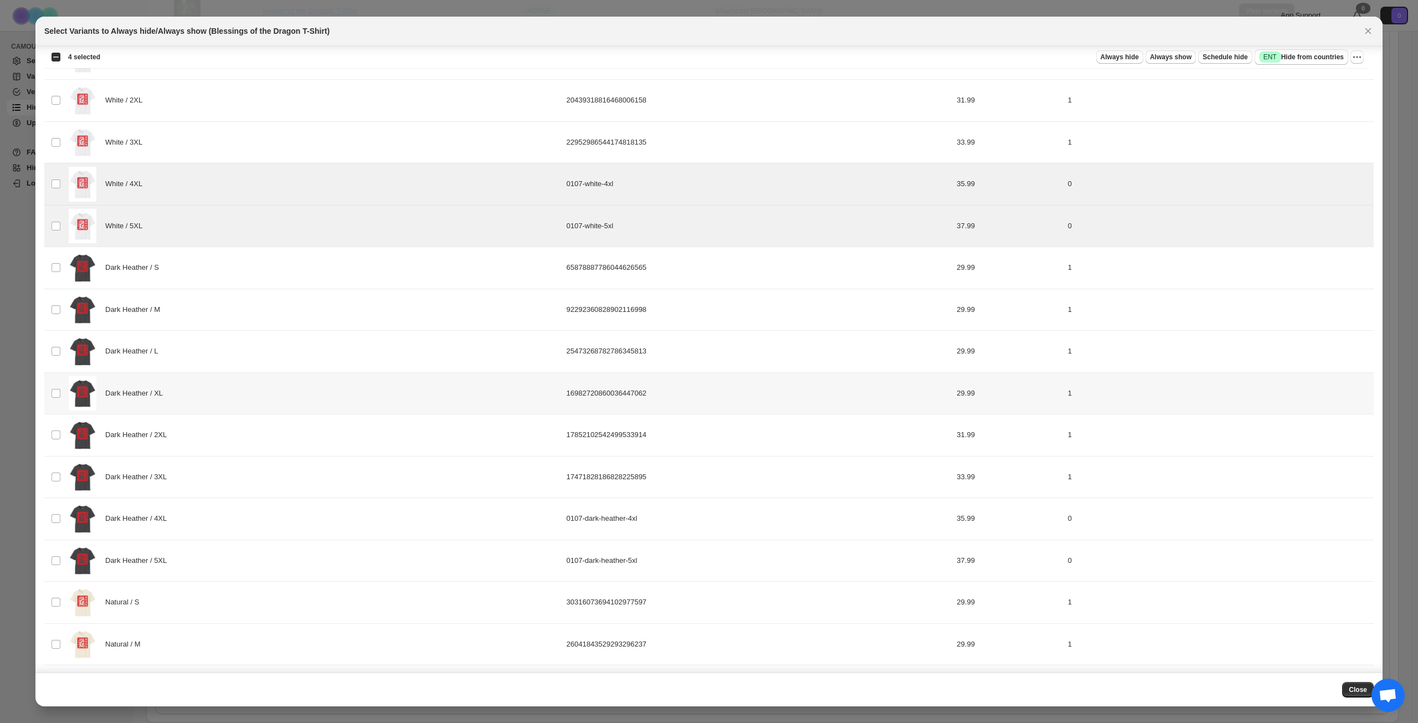
scroll to position [521, 0]
click at [283, 528] on div "Dark Heather / 4XL" at bounding box center [314, 517] width 491 height 35
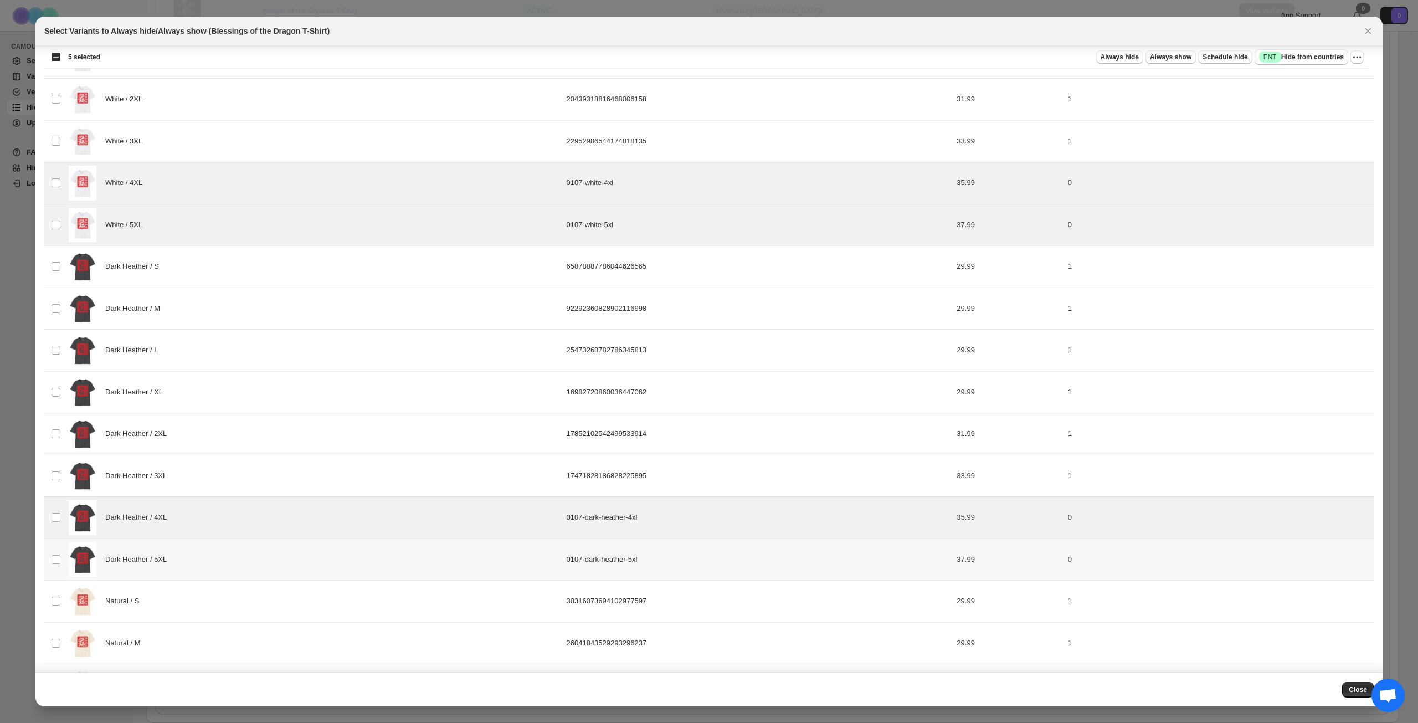
click at [295, 571] on div "Dark Heather / 5XL" at bounding box center [314, 559] width 491 height 35
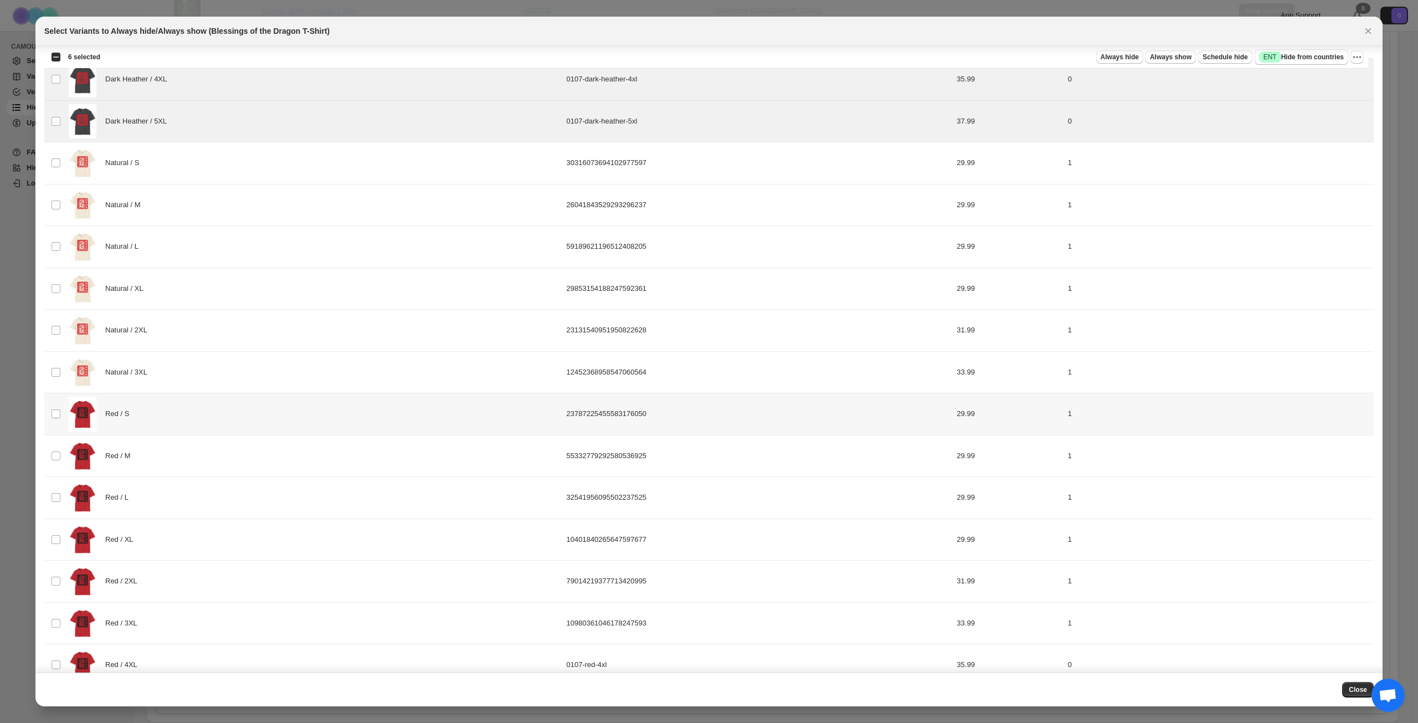
scroll to position [1022, 0]
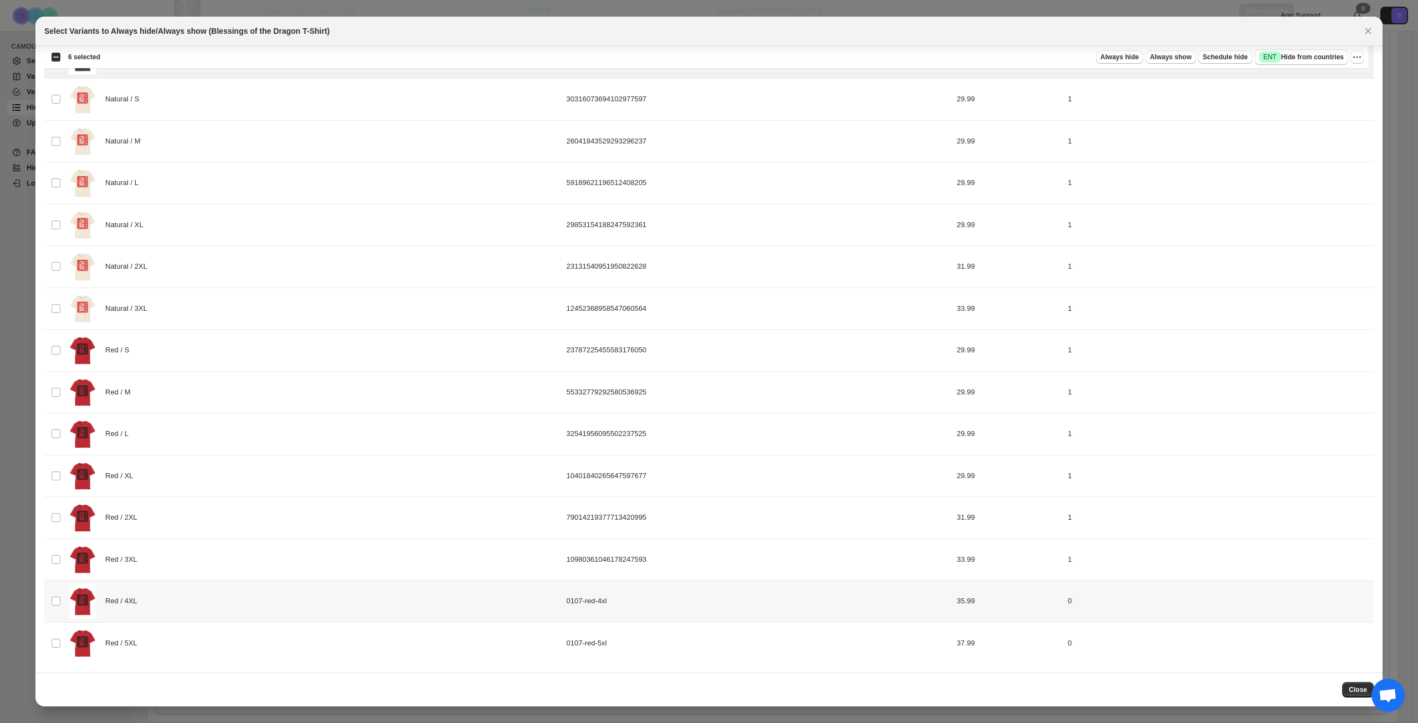
click at [280, 610] on div "Red / 4XL" at bounding box center [314, 601] width 491 height 35
click at [285, 644] on div "Red / 5XL" at bounding box center [314, 643] width 491 height 35
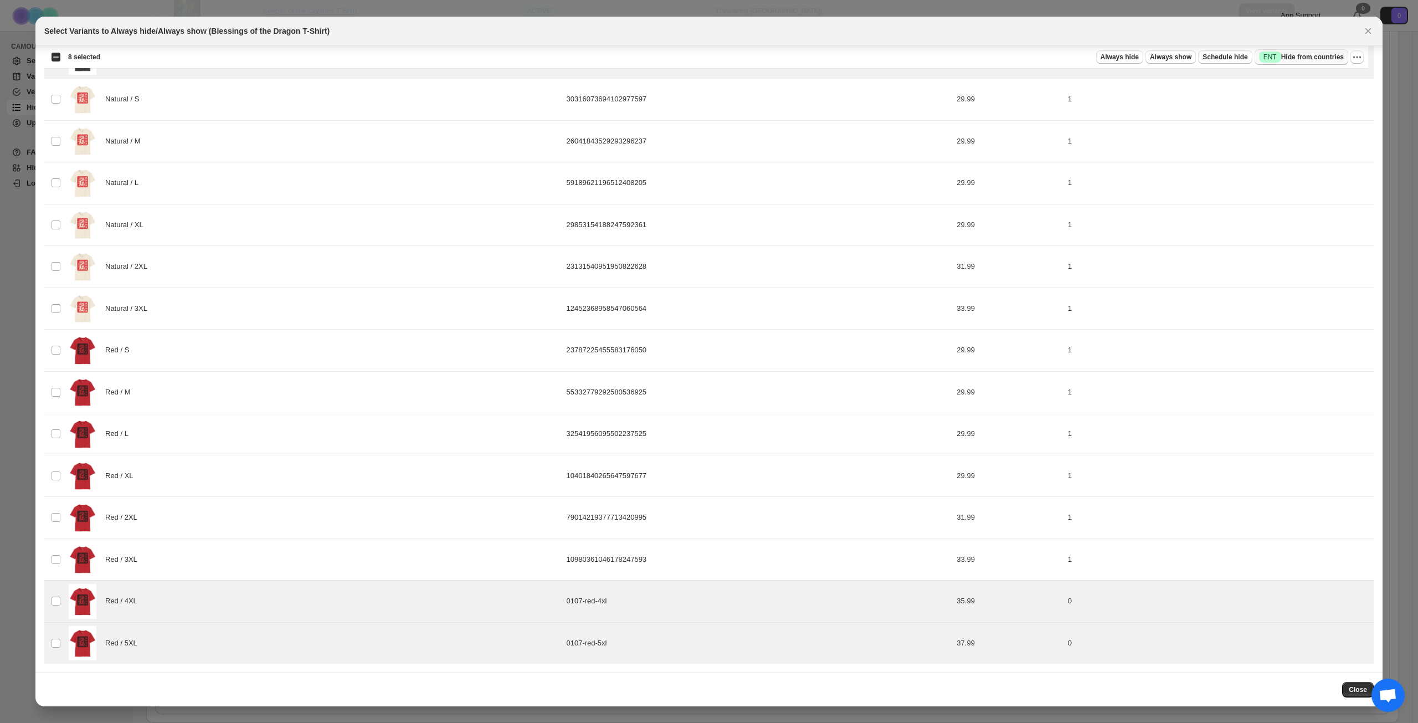
click at [1328, 60] on span "Success ENT Hide from countries" at bounding box center [1301, 57] width 85 height 11
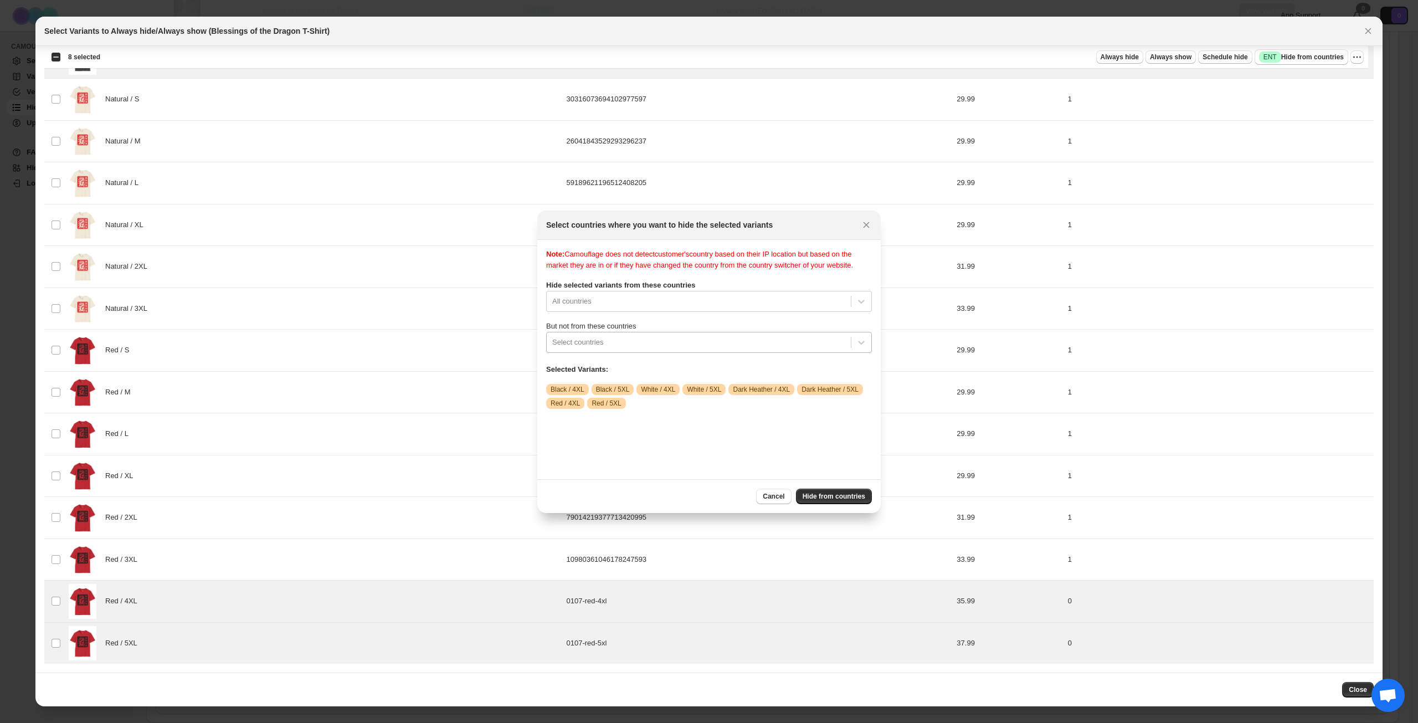
click at [734, 349] on div ":ria:" at bounding box center [698, 342] width 293 height 13
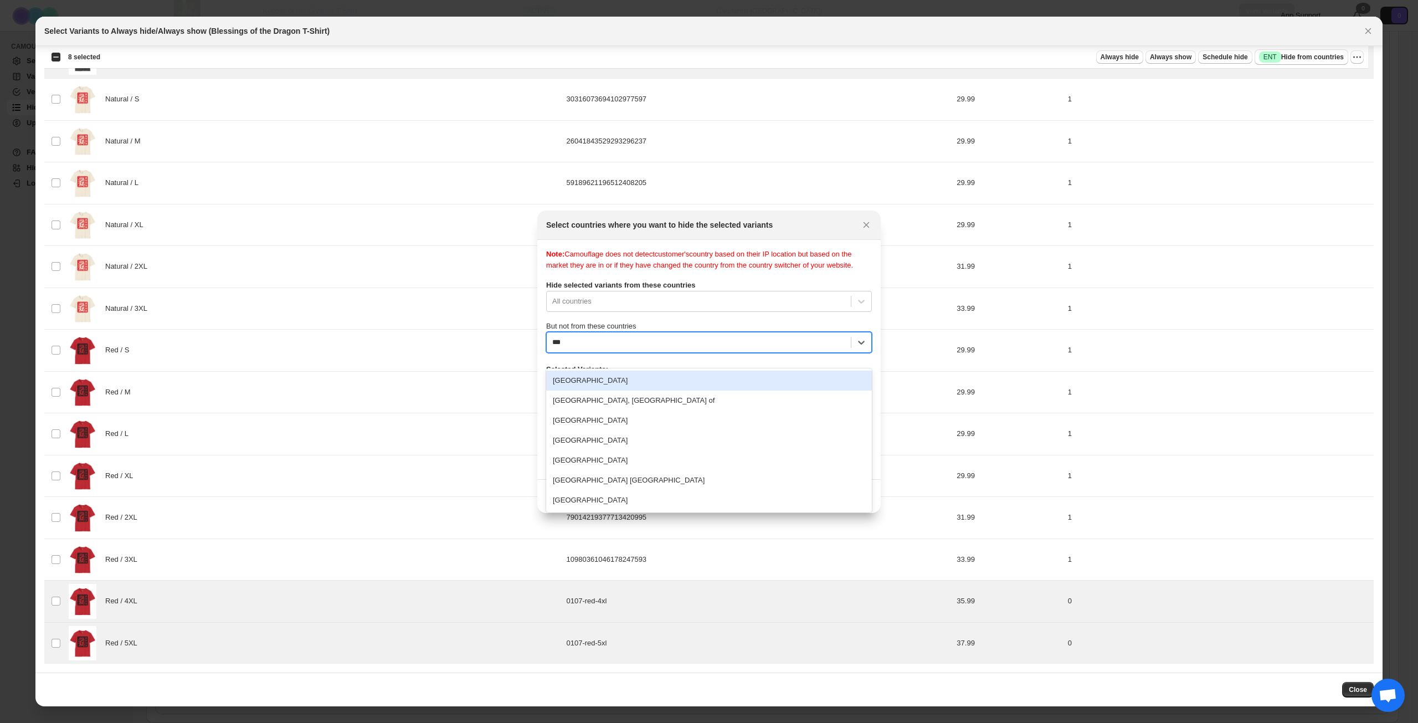
type input "****"
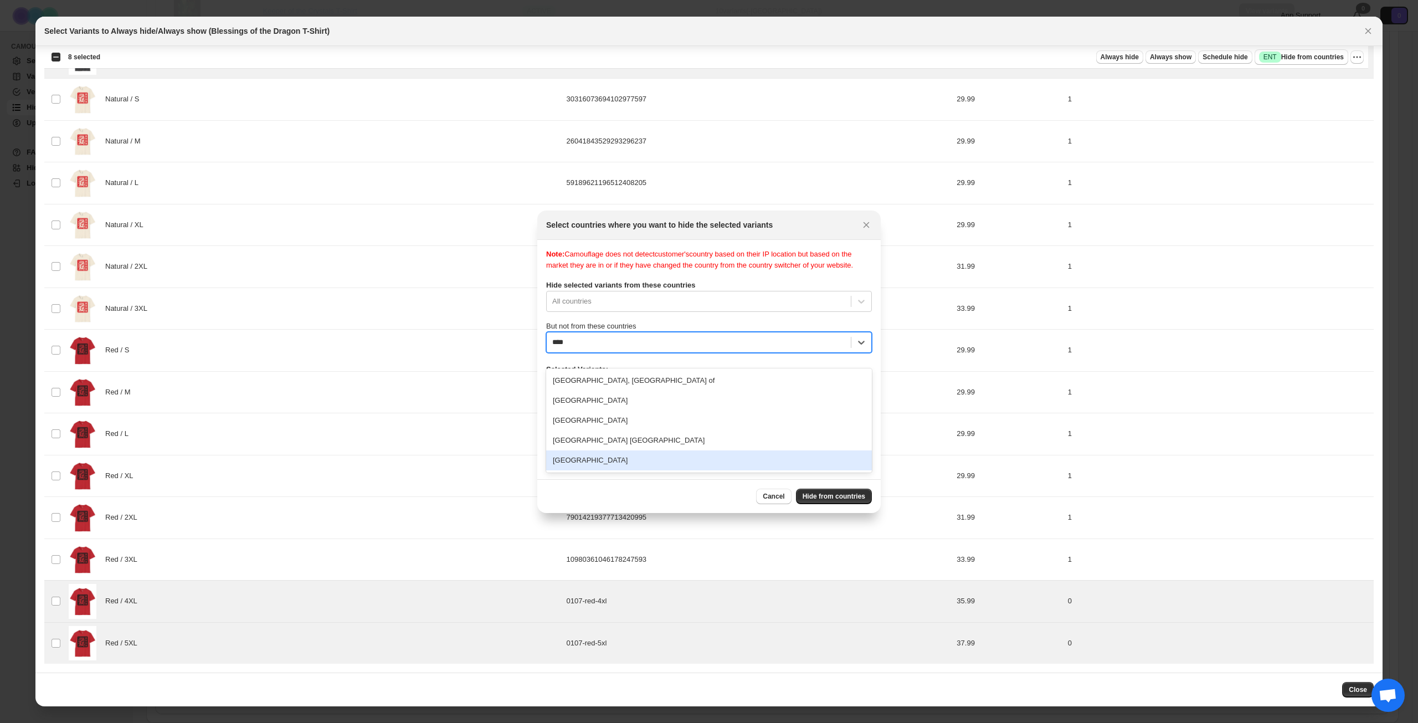
click at [667, 459] on div "[GEOGRAPHIC_DATA]" at bounding box center [709, 460] width 326 height 20
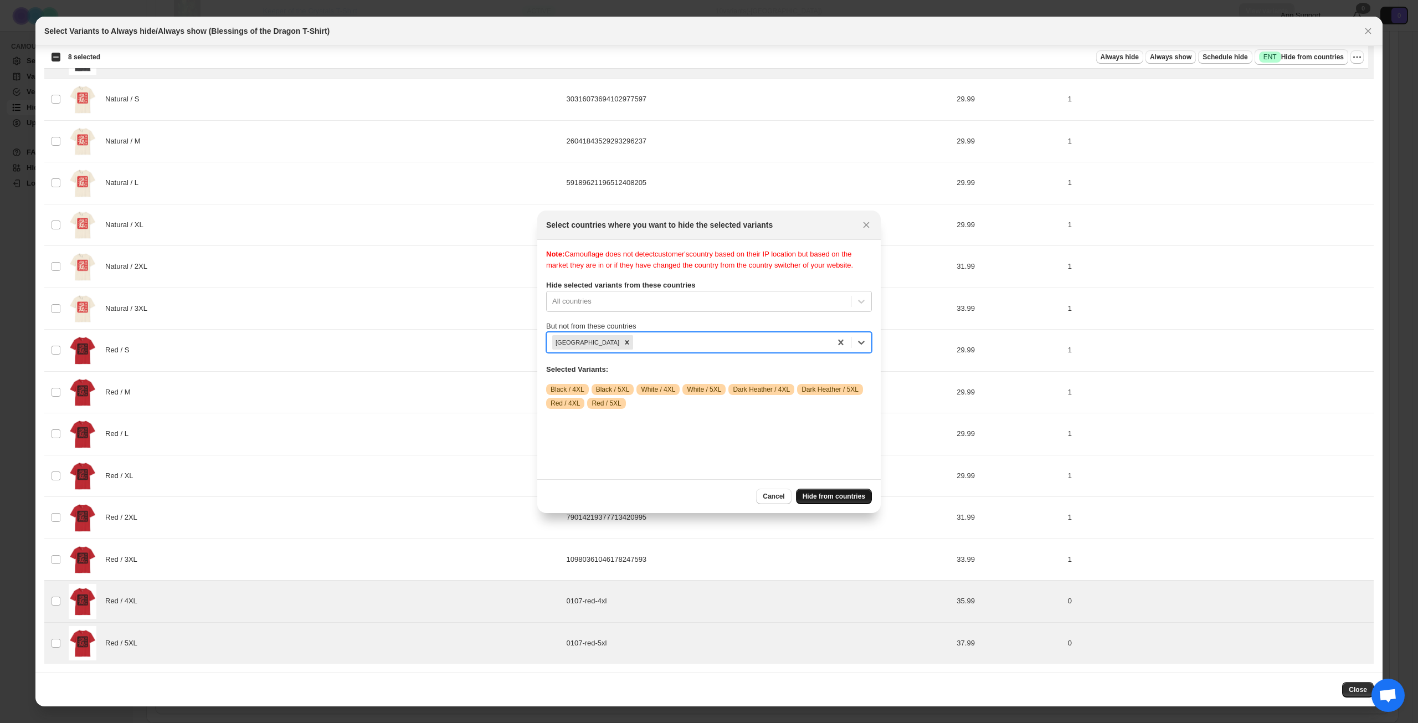
click at [818, 499] on span "Hide from countries" at bounding box center [834, 496] width 63 height 9
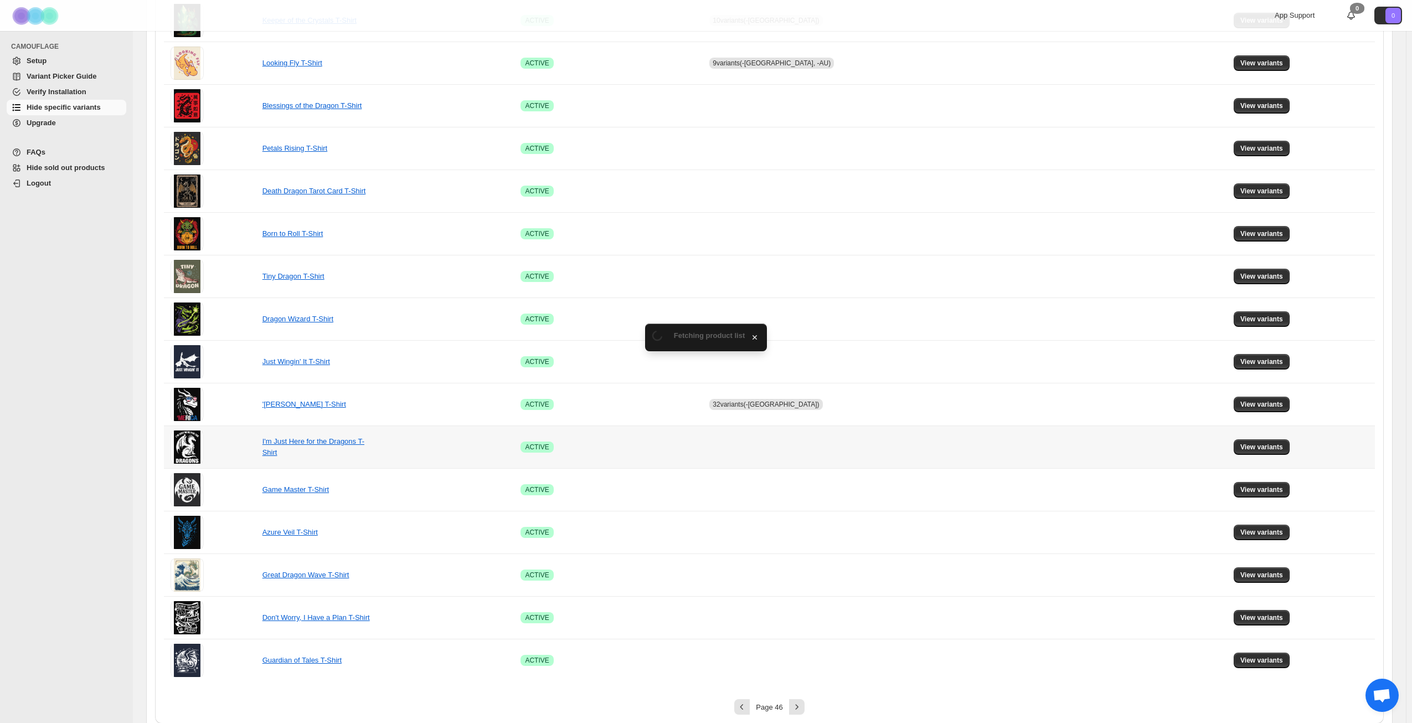
scroll to position [414, 0]
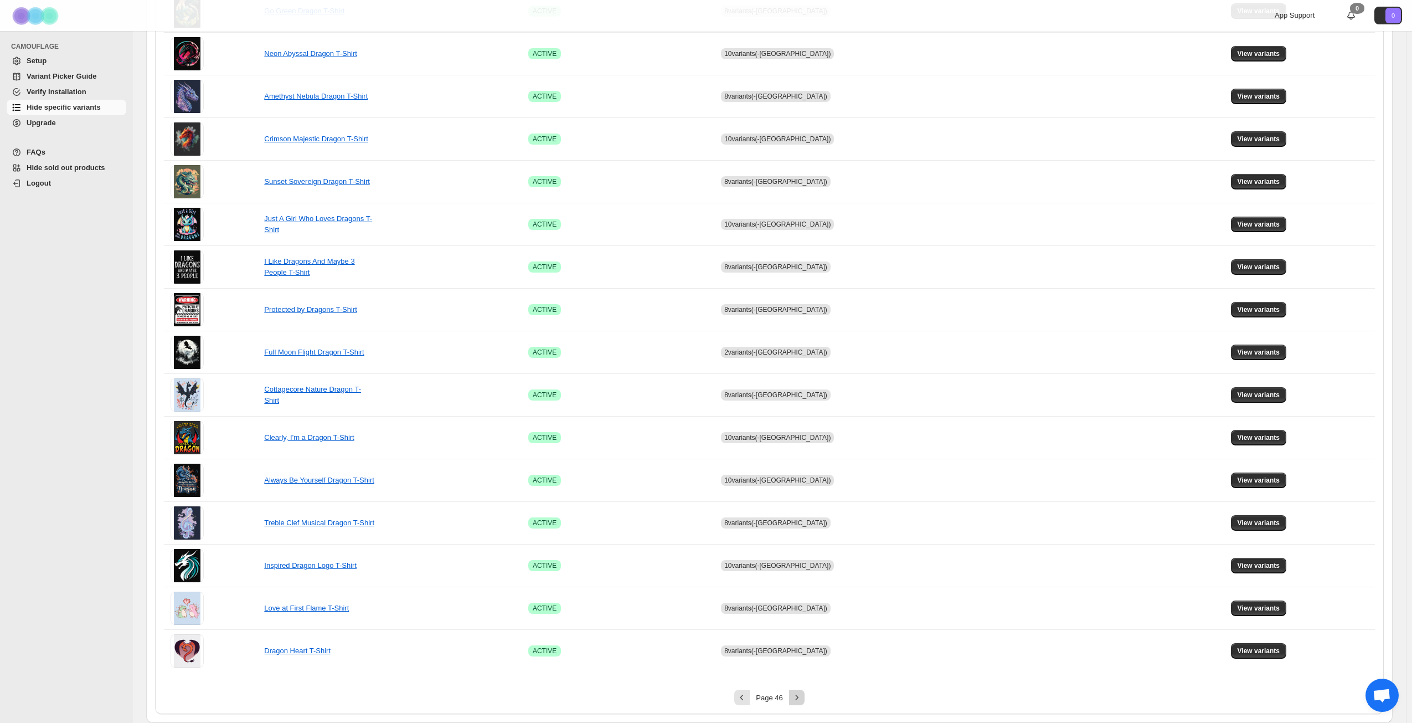
click at [795, 696] on icon "Next" at bounding box center [797, 697] width 11 height 11
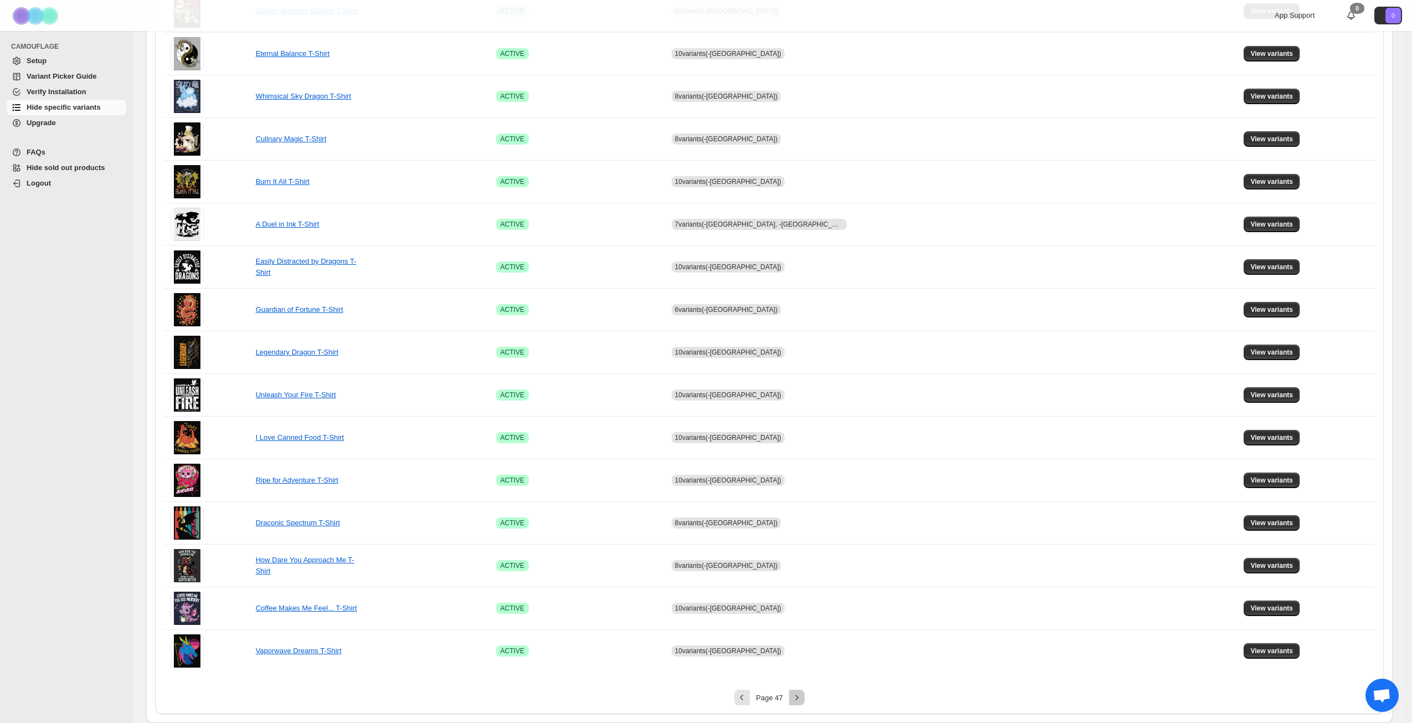
click at [800, 695] on icon "Next" at bounding box center [797, 697] width 11 height 11
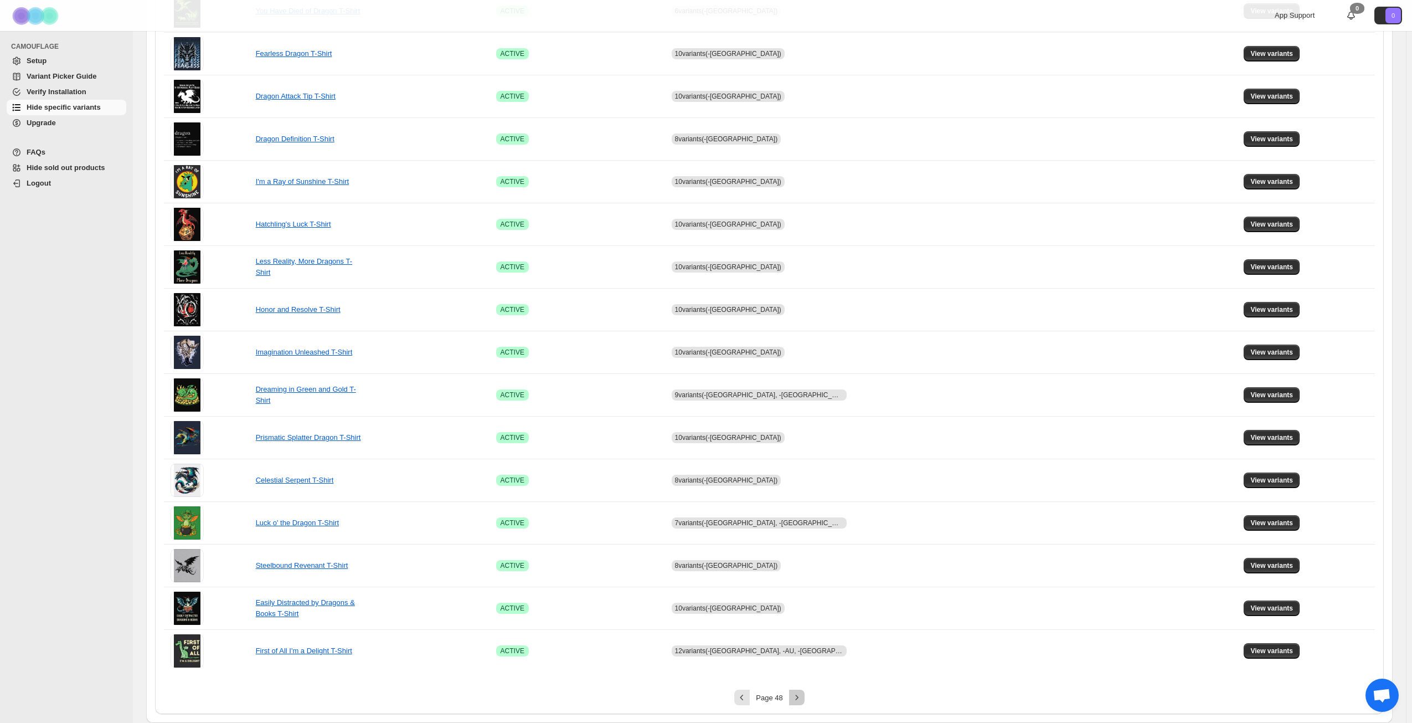
click at [800, 695] on icon "Next" at bounding box center [797, 697] width 11 height 11
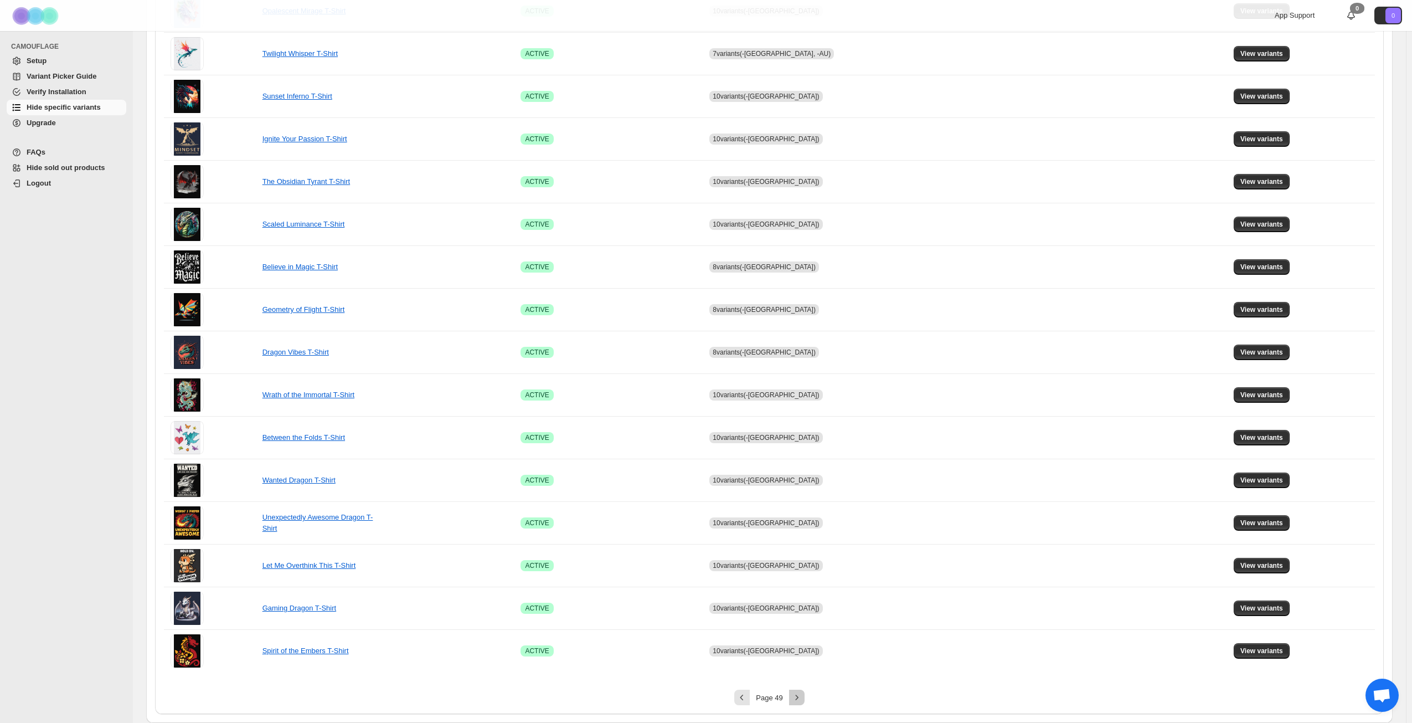
click at [800, 695] on icon "Next" at bounding box center [797, 697] width 11 height 11
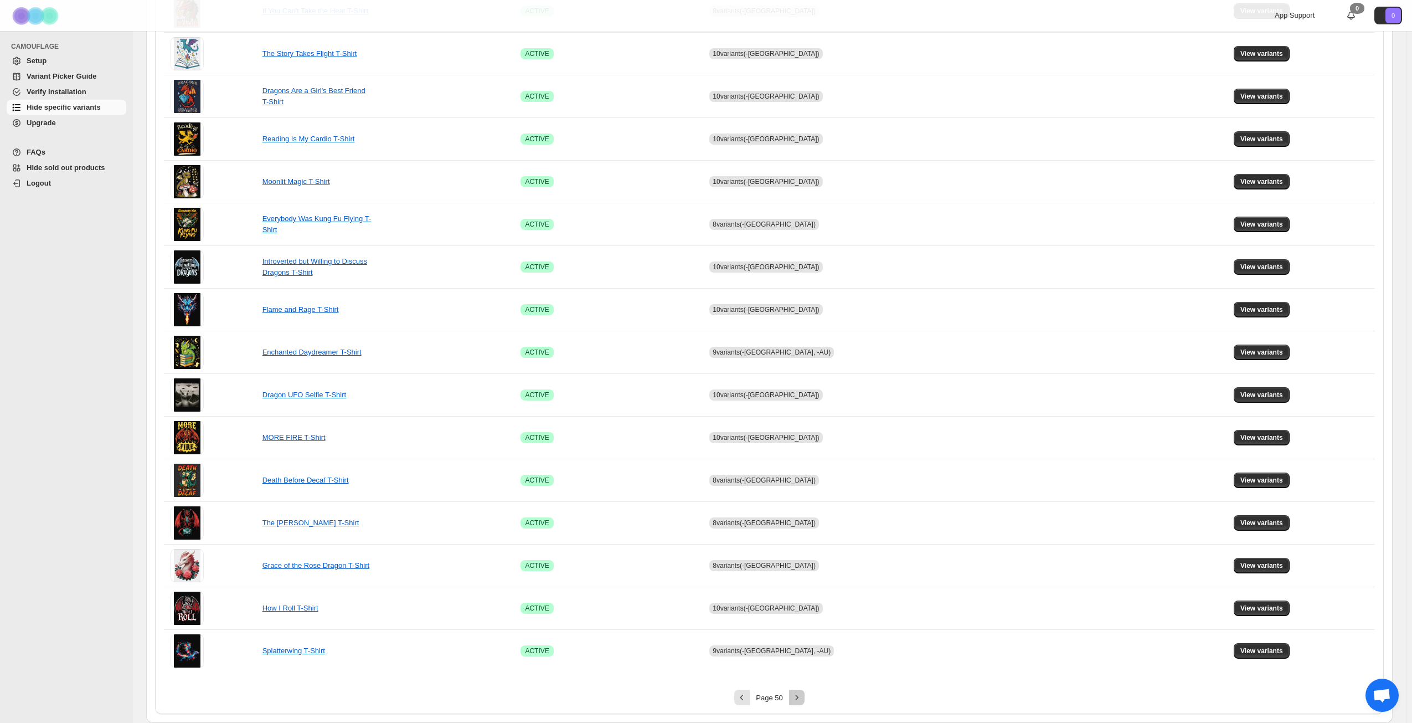
click at [800, 695] on icon "Next" at bounding box center [797, 697] width 11 height 11
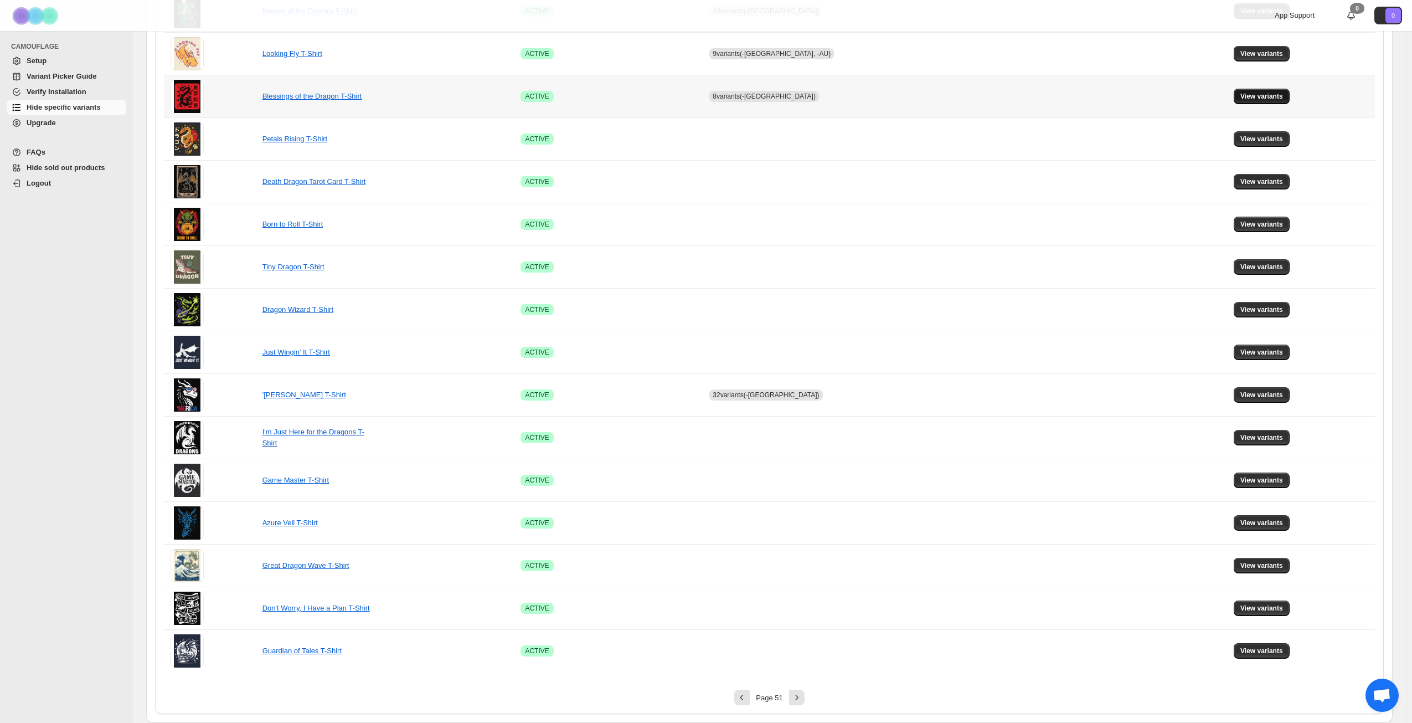
click at [1277, 96] on span "View variants" at bounding box center [1262, 96] width 43 height 9
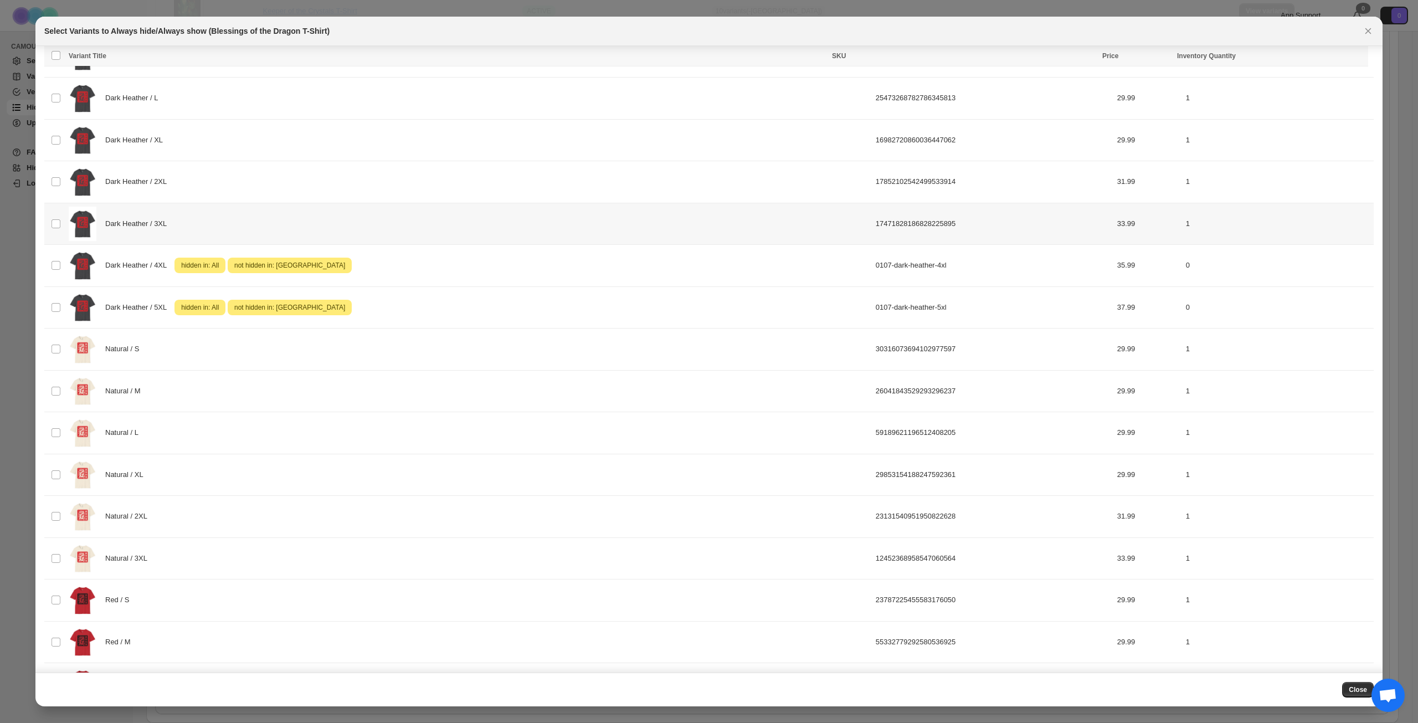
scroll to position [775, 0]
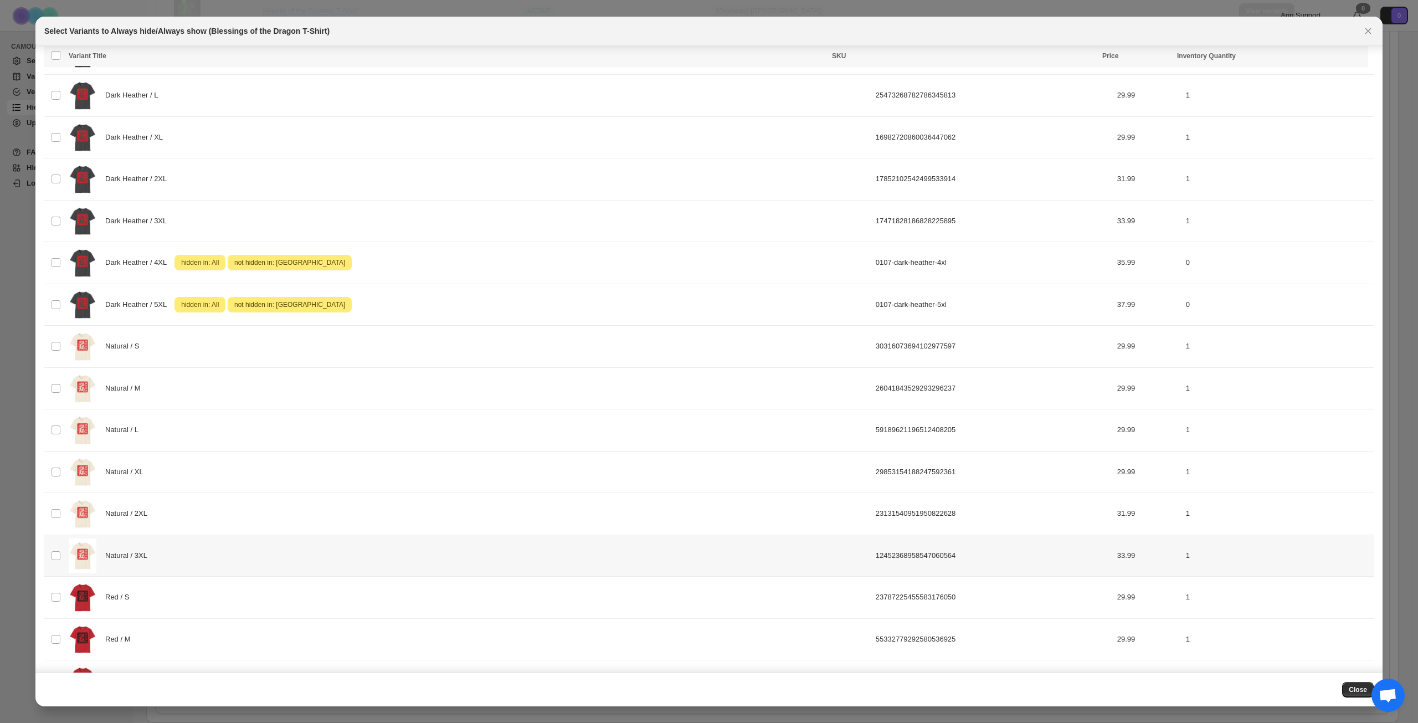
click at [299, 551] on div "Natural / 3XL" at bounding box center [469, 555] width 800 height 35
click at [1300, 55] on span "Success ENT Hide from countries" at bounding box center [1301, 57] width 85 height 11
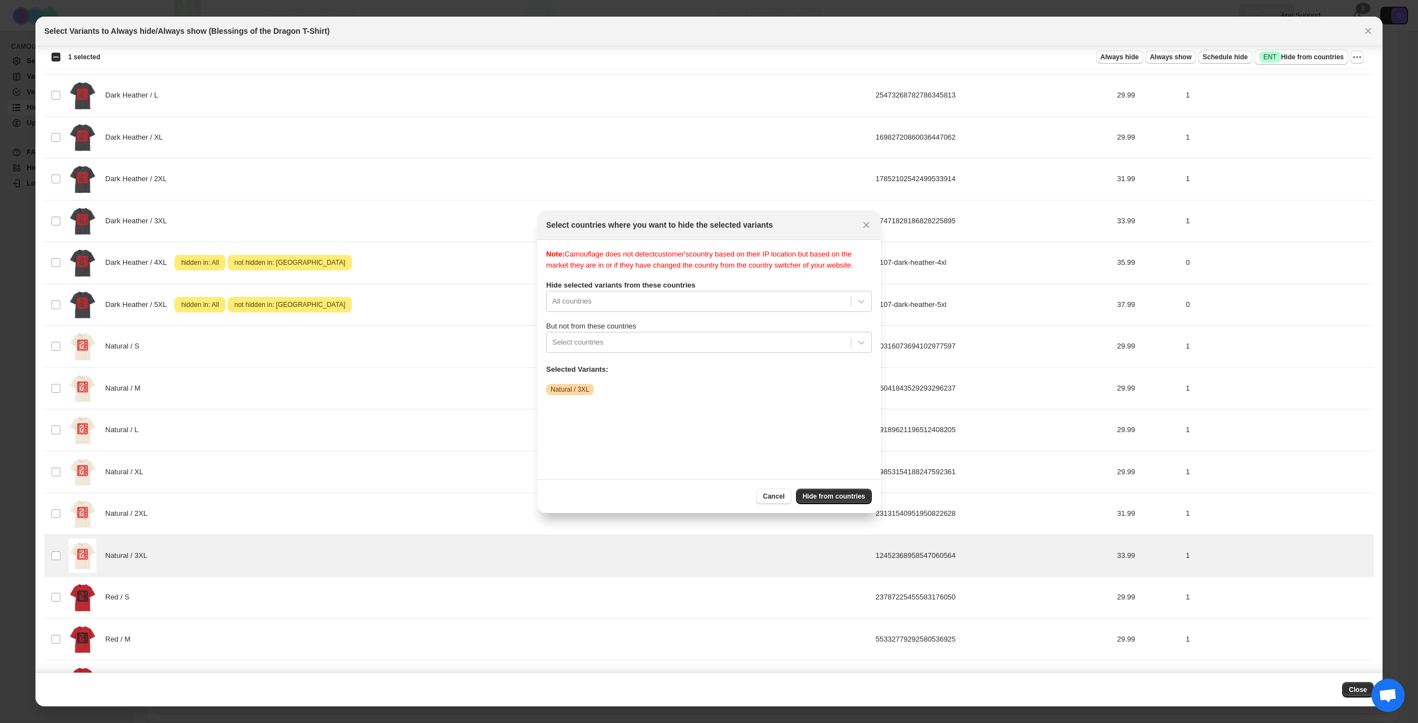
click at [718, 332] on label "But not from these countries" at bounding box center [709, 326] width 326 height 11
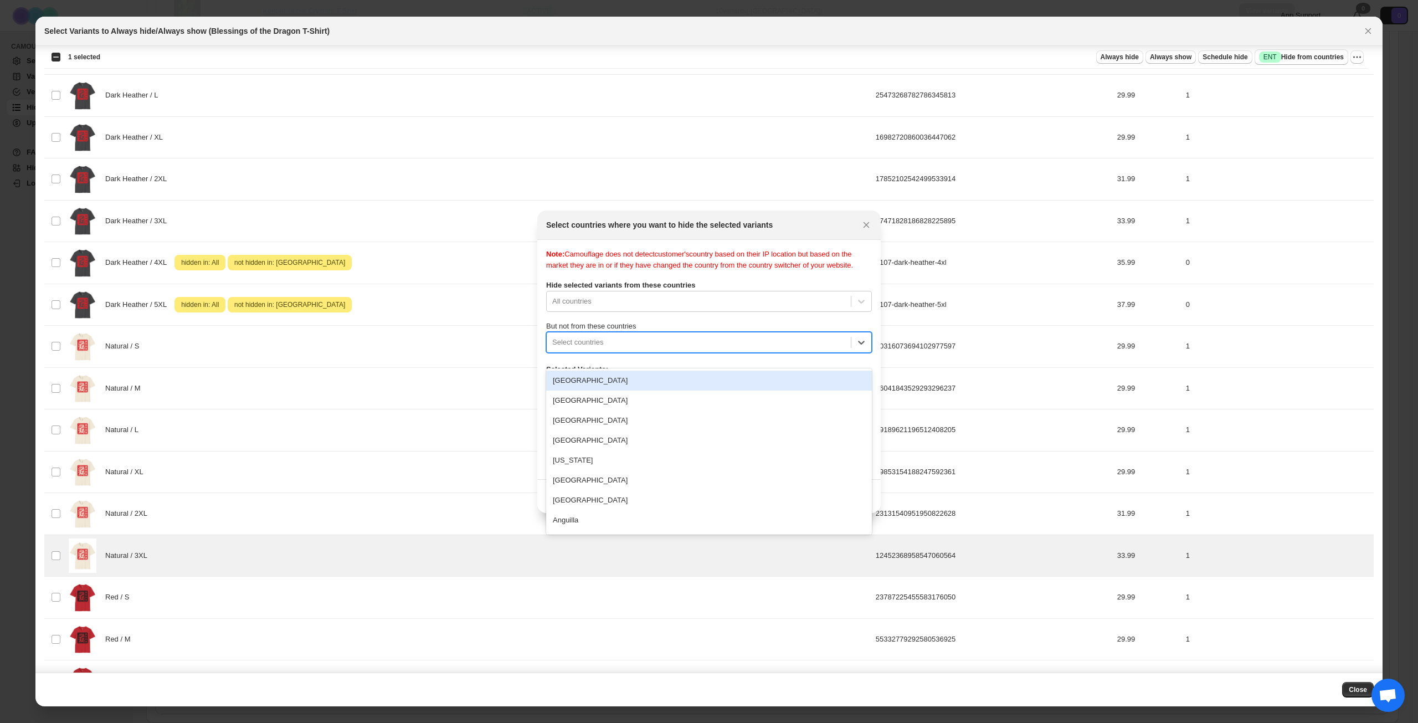
click at [699, 349] on div ":rk9:" at bounding box center [698, 342] width 293 height 13
type input "****"
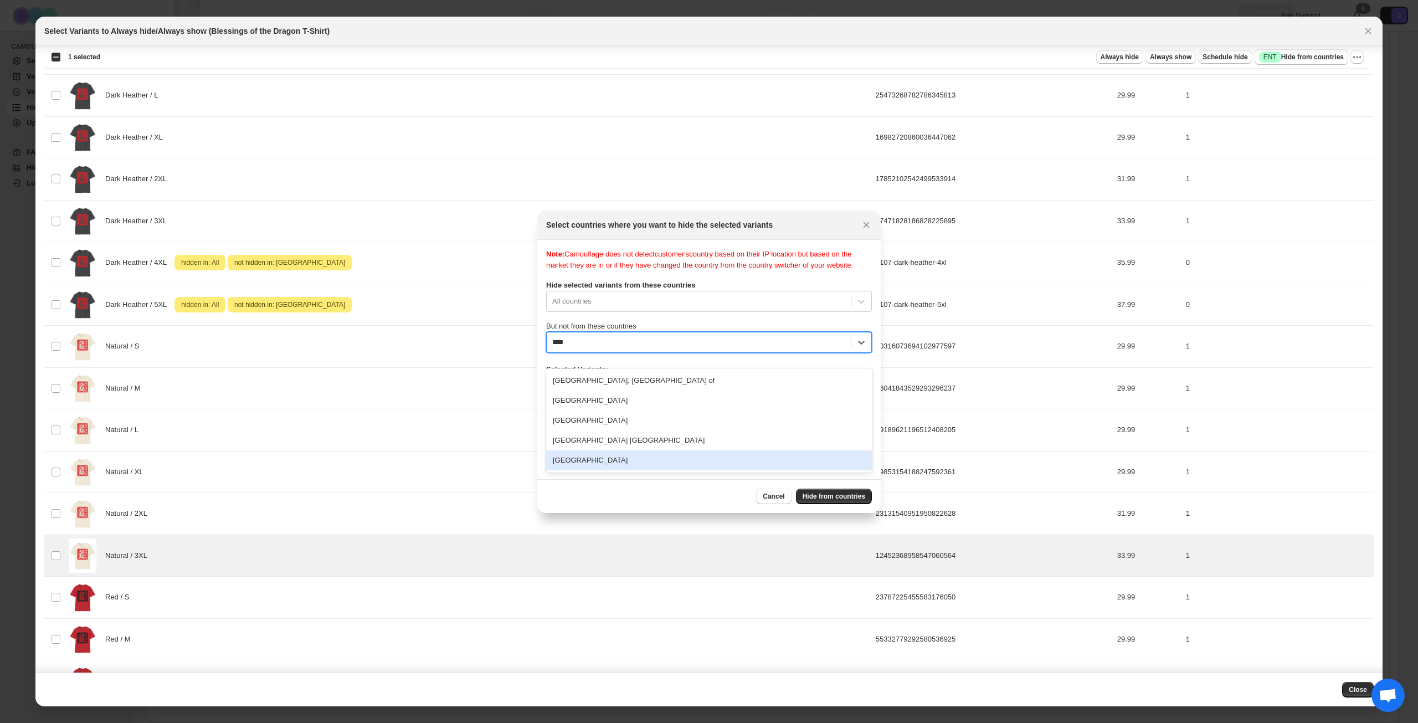
click at [710, 455] on div "[GEOGRAPHIC_DATA]" at bounding box center [709, 460] width 326 height 20
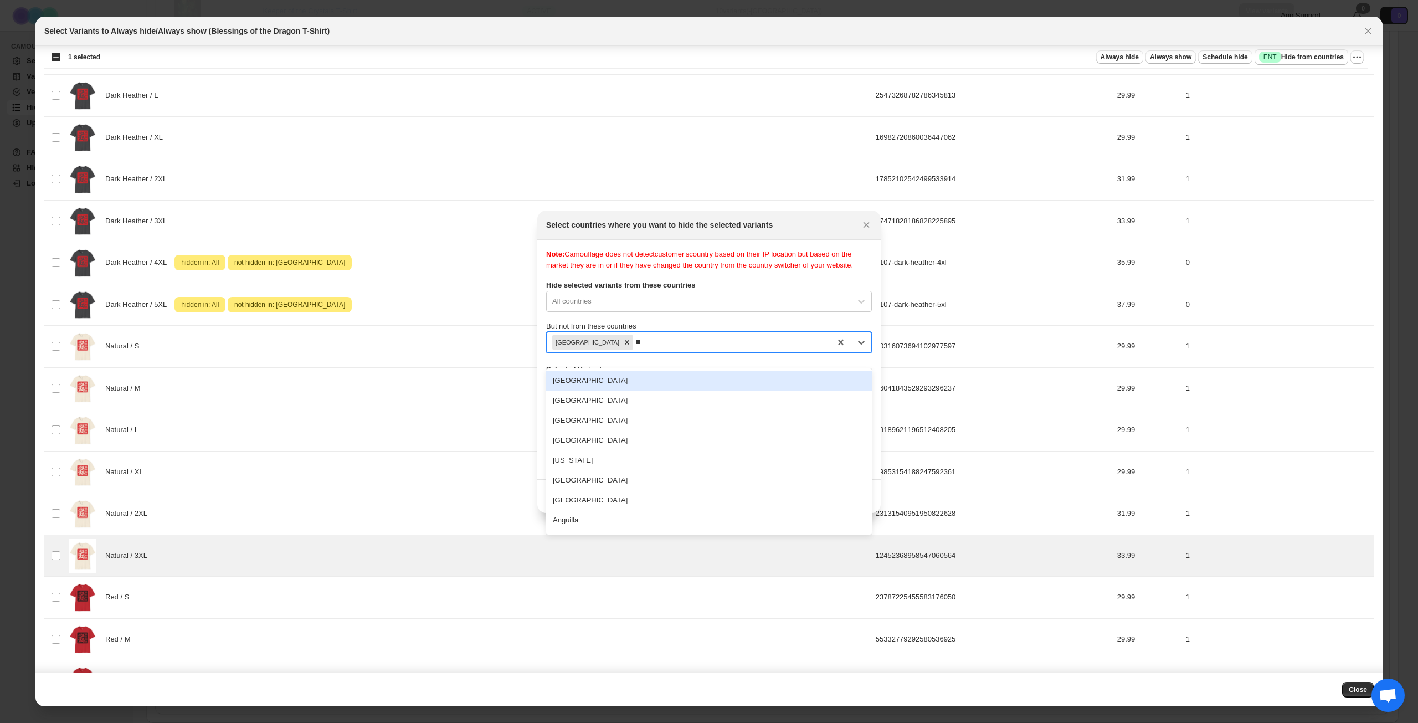
type input "***"
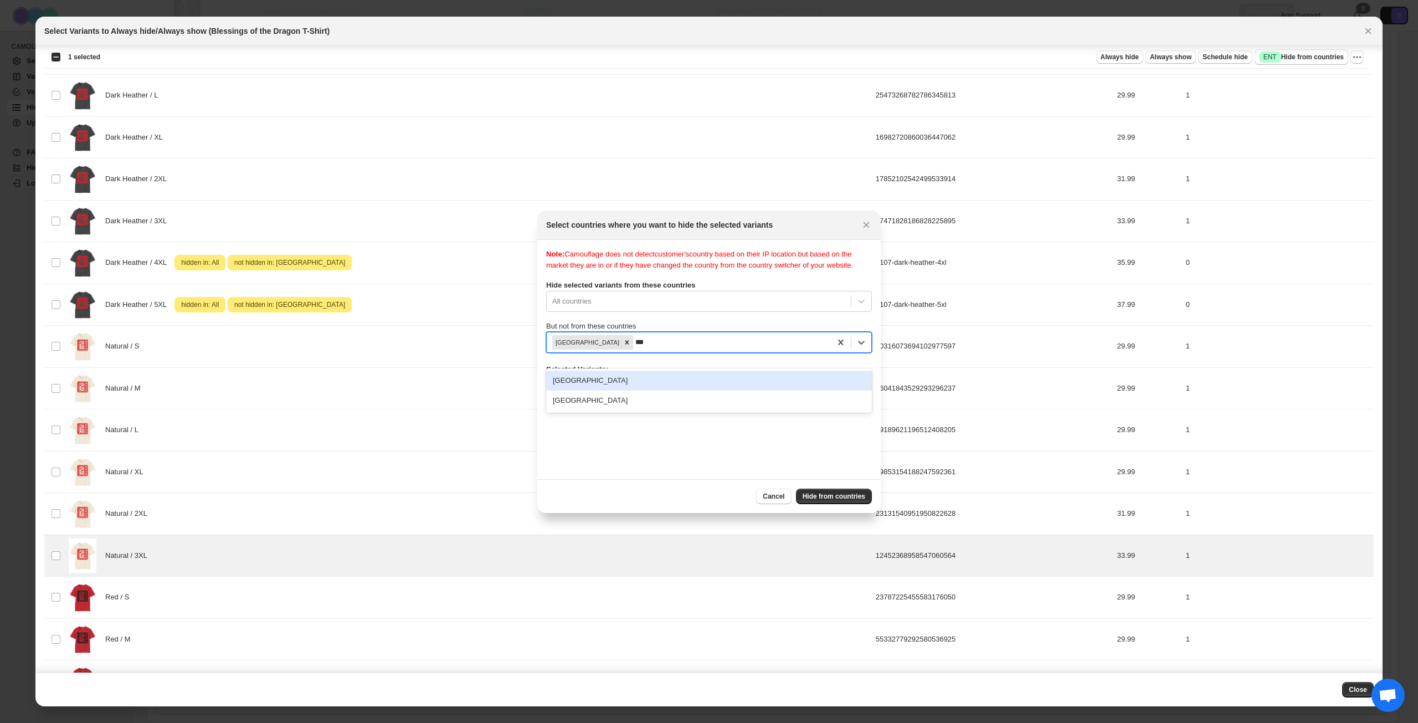
click at [714, 379] on div "[GEOGRAPHIC_DATA]" at bounding box center [709, 381] width 326 height 20
click at [817, 491] on button "Hide from countries" at bounding box center [834, 497] width 76 height 16
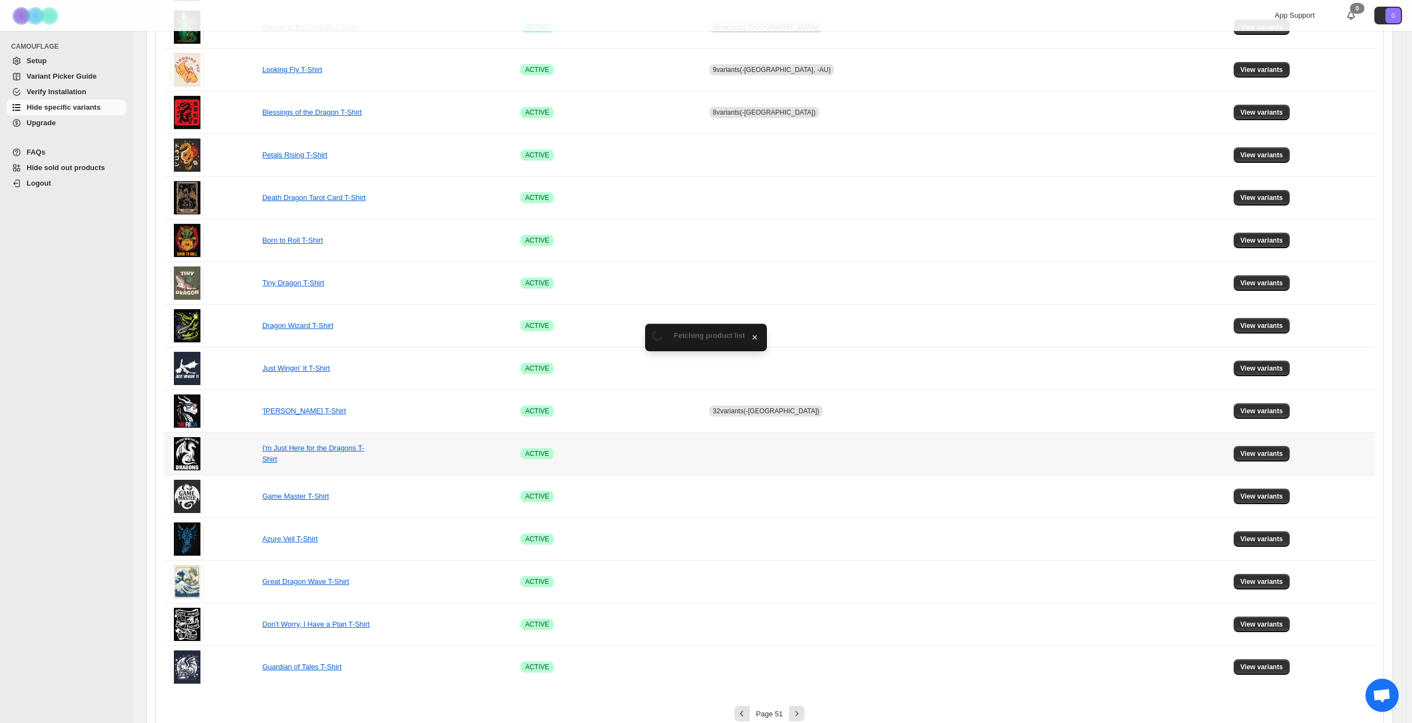
scroll to position [414, 0]
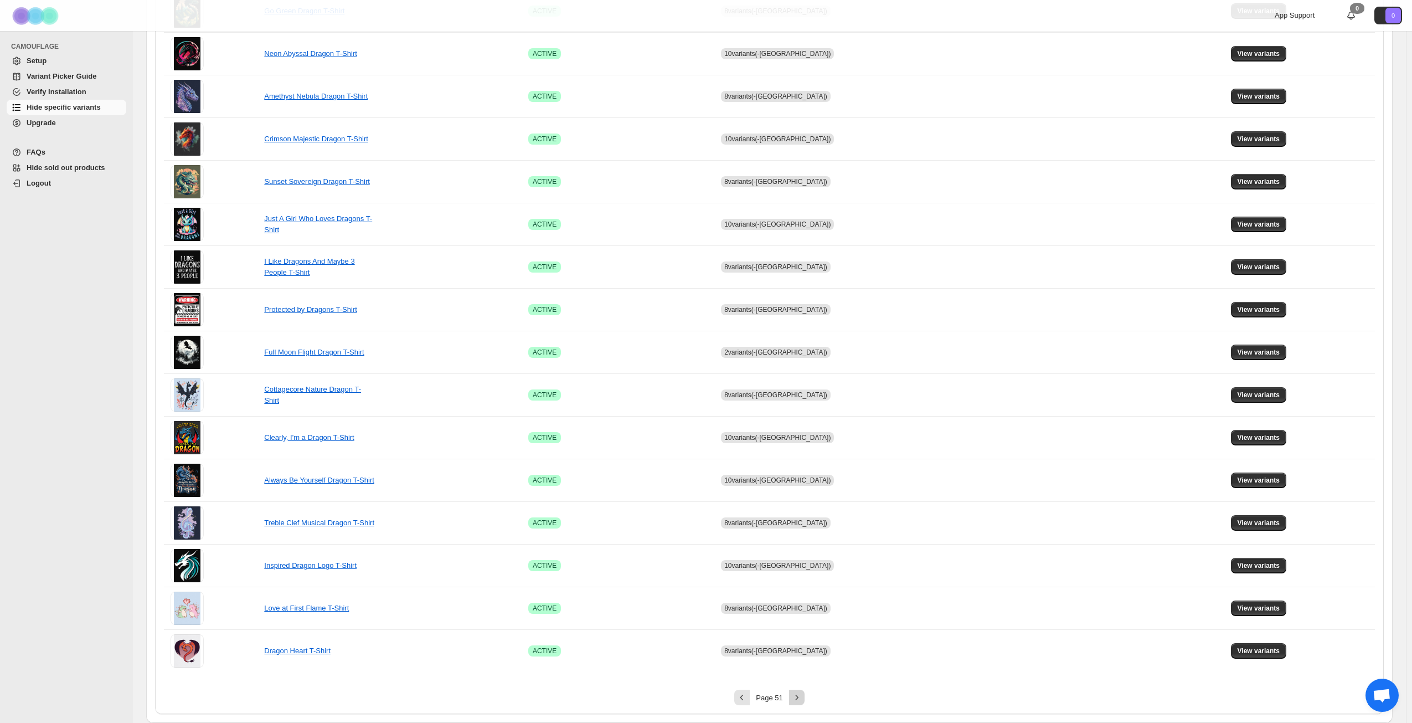
click at [803, 693] on icon "Next" at bounding box center [797, 697] width 11 height 11
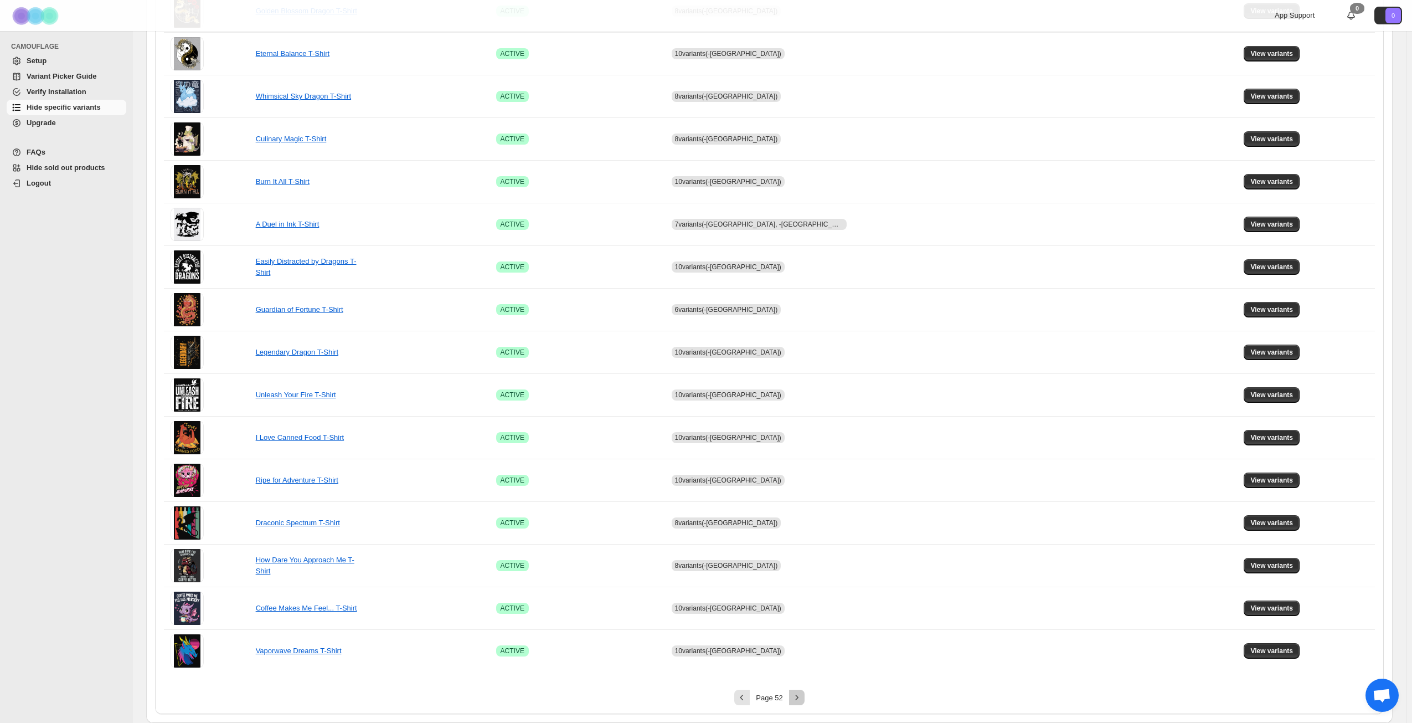
click at [803, 693] on icon "Next" at bounding box center [797, 697] width 11 height 11
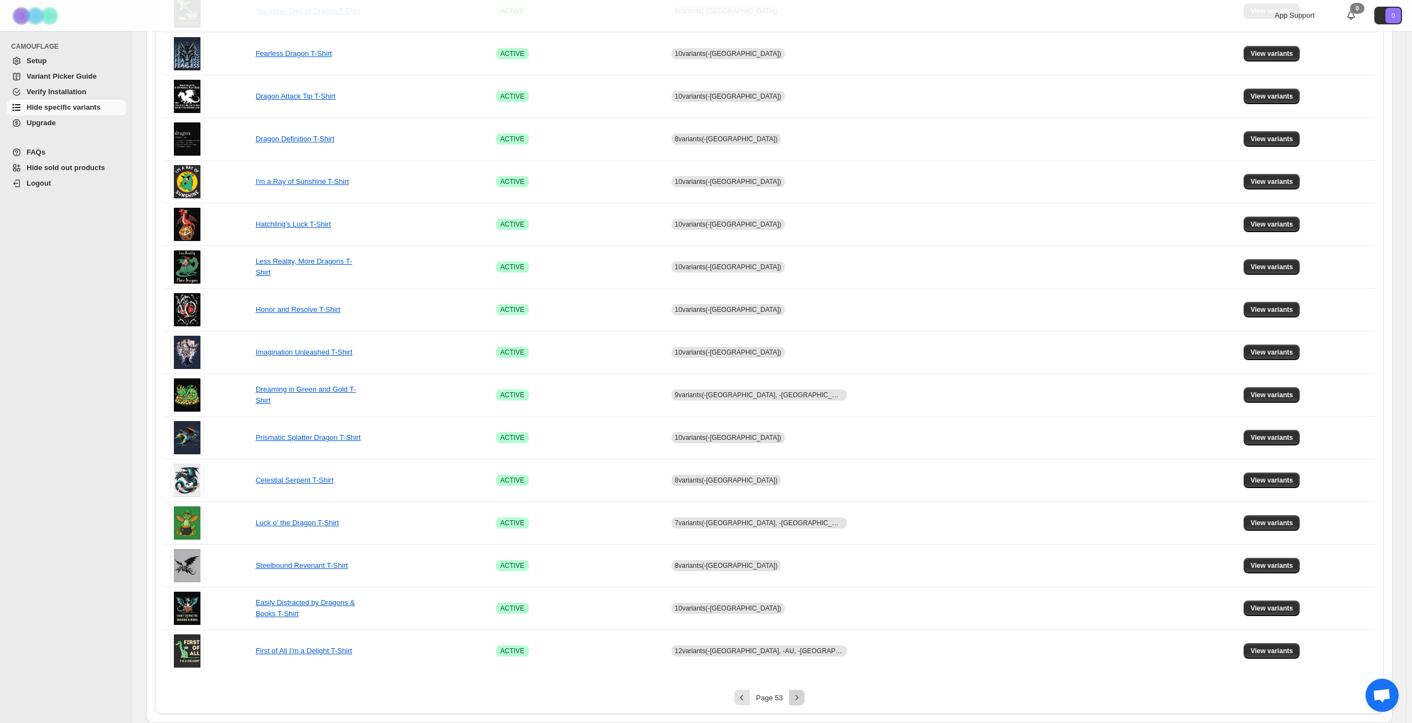
click at [803, 696] on icon "Next" at bounding box center [797, 697] width 11 height 11
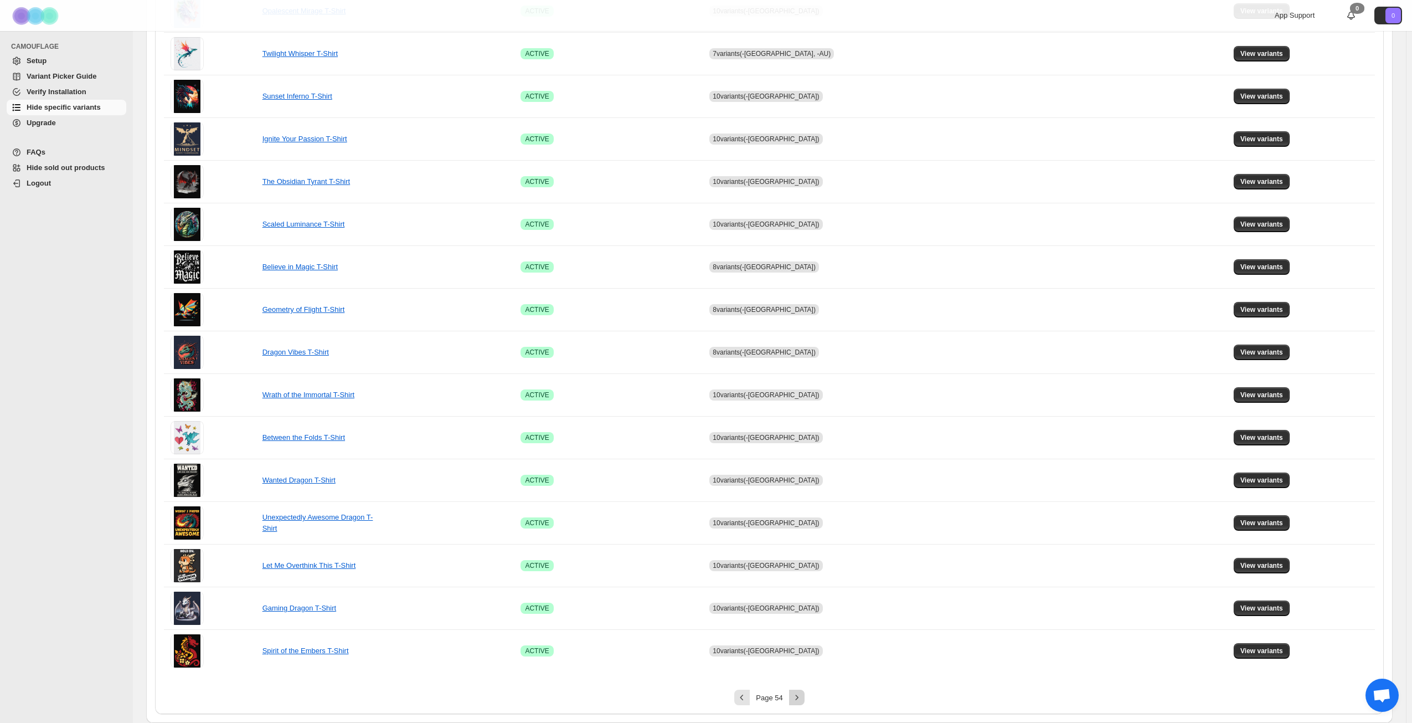
click at [803, 696] on icon "Next" at bounding box center [797, 697] width 11 height 11
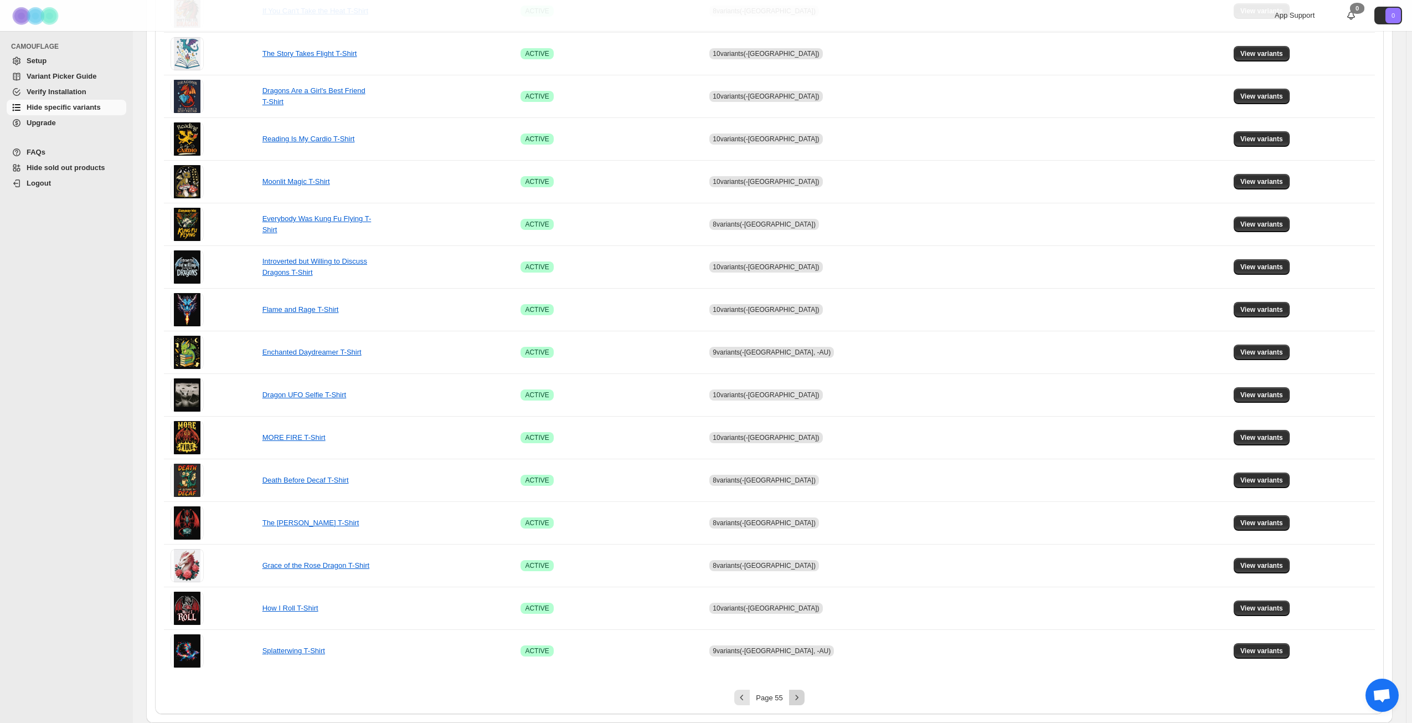
click at [803, 696] on icon "Next" at bounding box center [797, 697] width 11 height 11
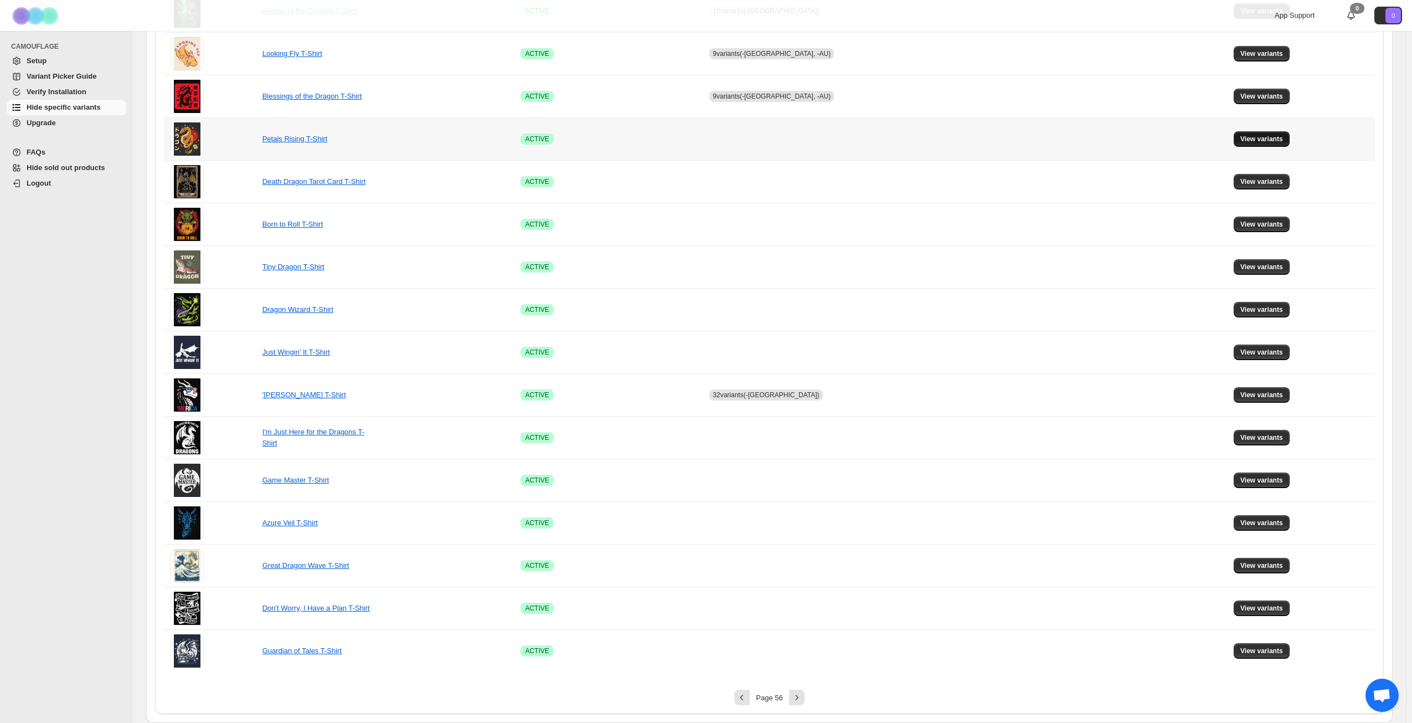
click at [1242, 132] on button "View variants" at bounding box center [1262, 139] width 56 height 16
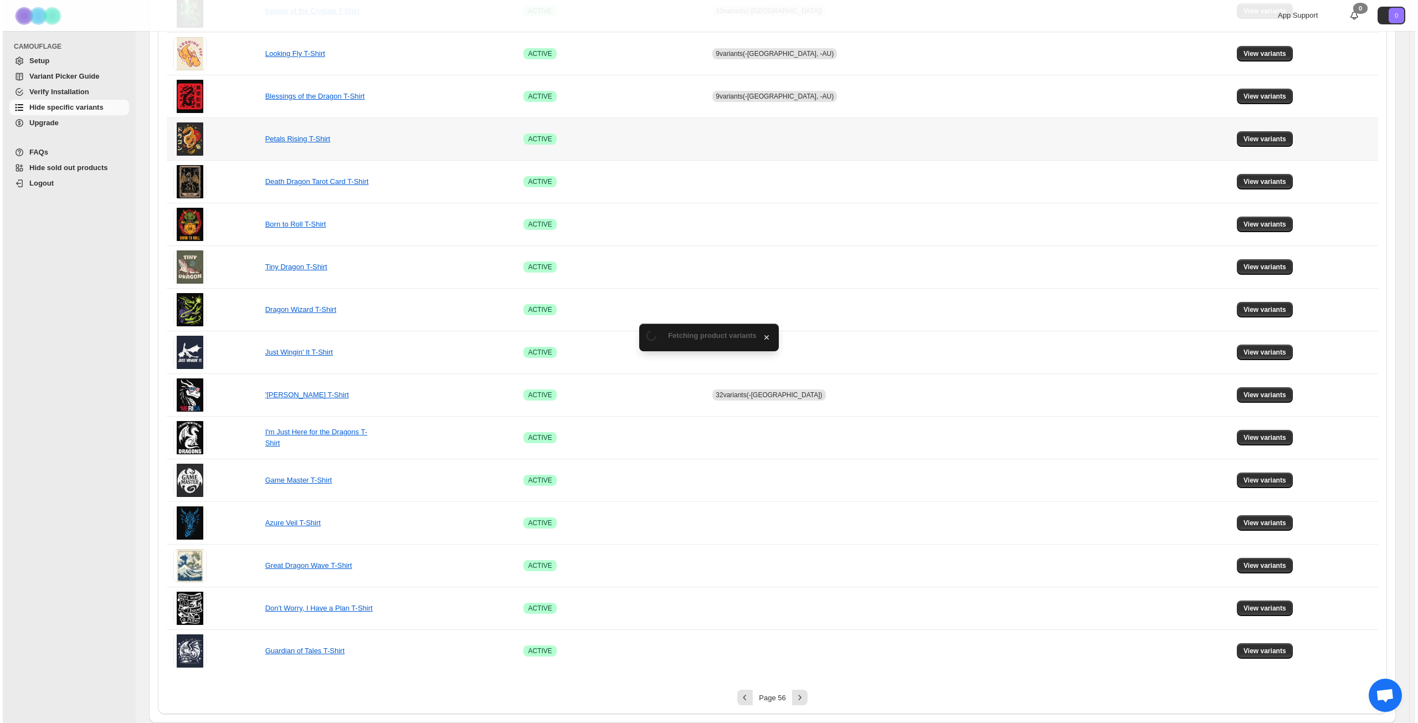
scroll to position [0, 0]
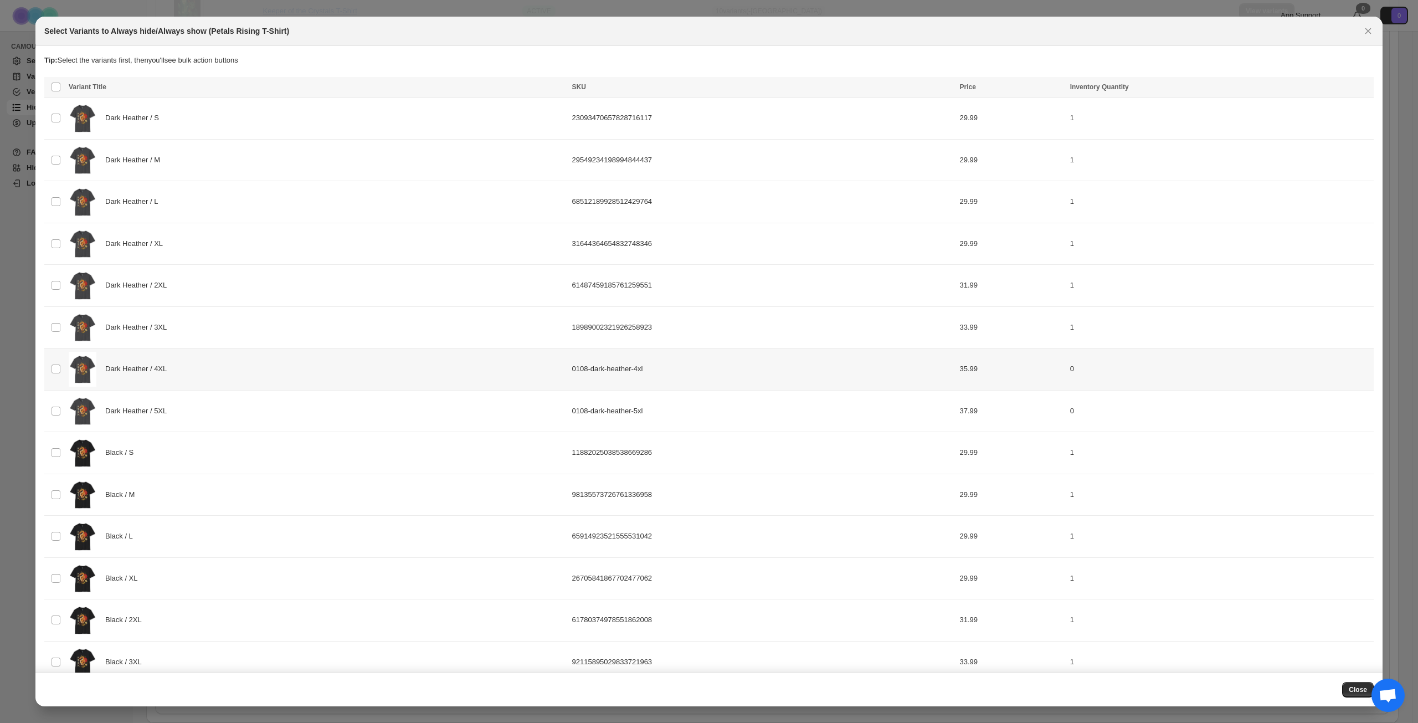
click at [224, 372] on div "Dark Heather / 4XL" at bounding box center [317, 369] width 497 height 35
click at [225, 417] on div "Dark Heather / 5XL" at bounding box center [317, 411] width 497 height 35
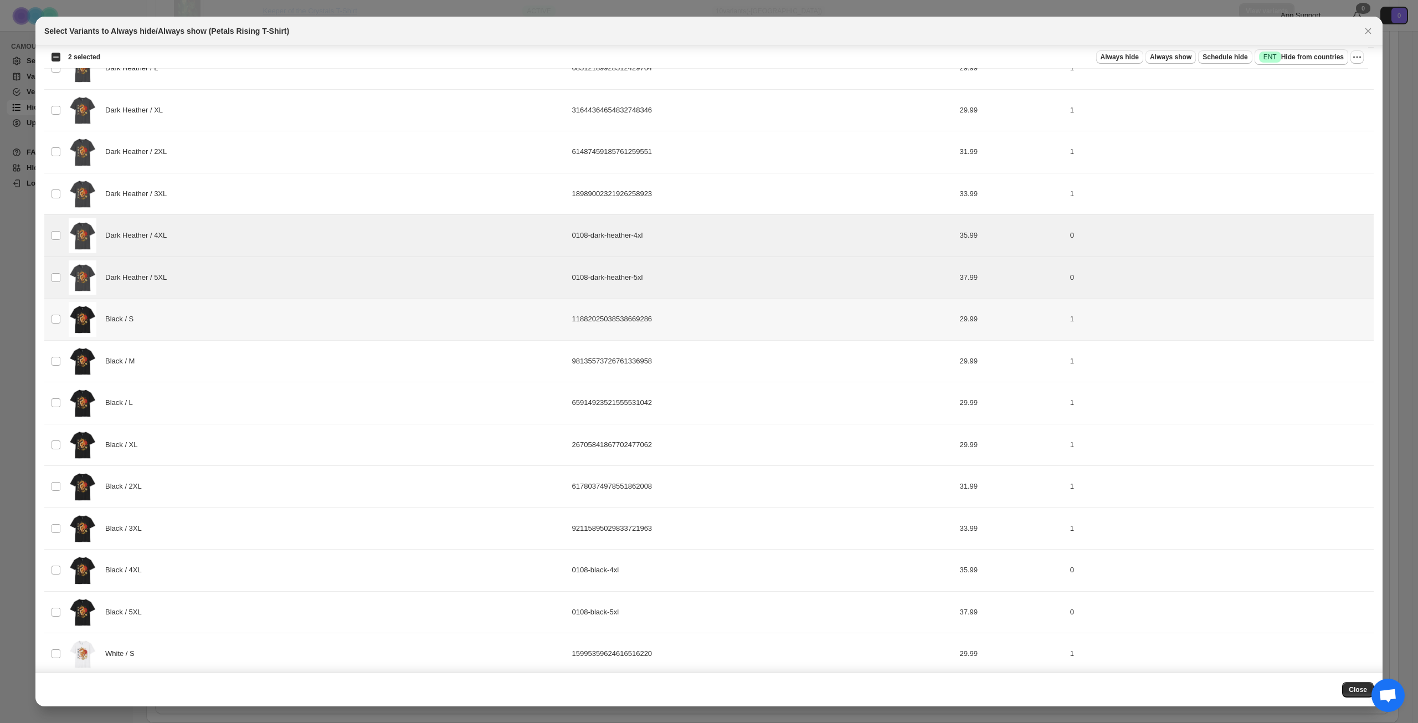
scroll to position [354, 0]
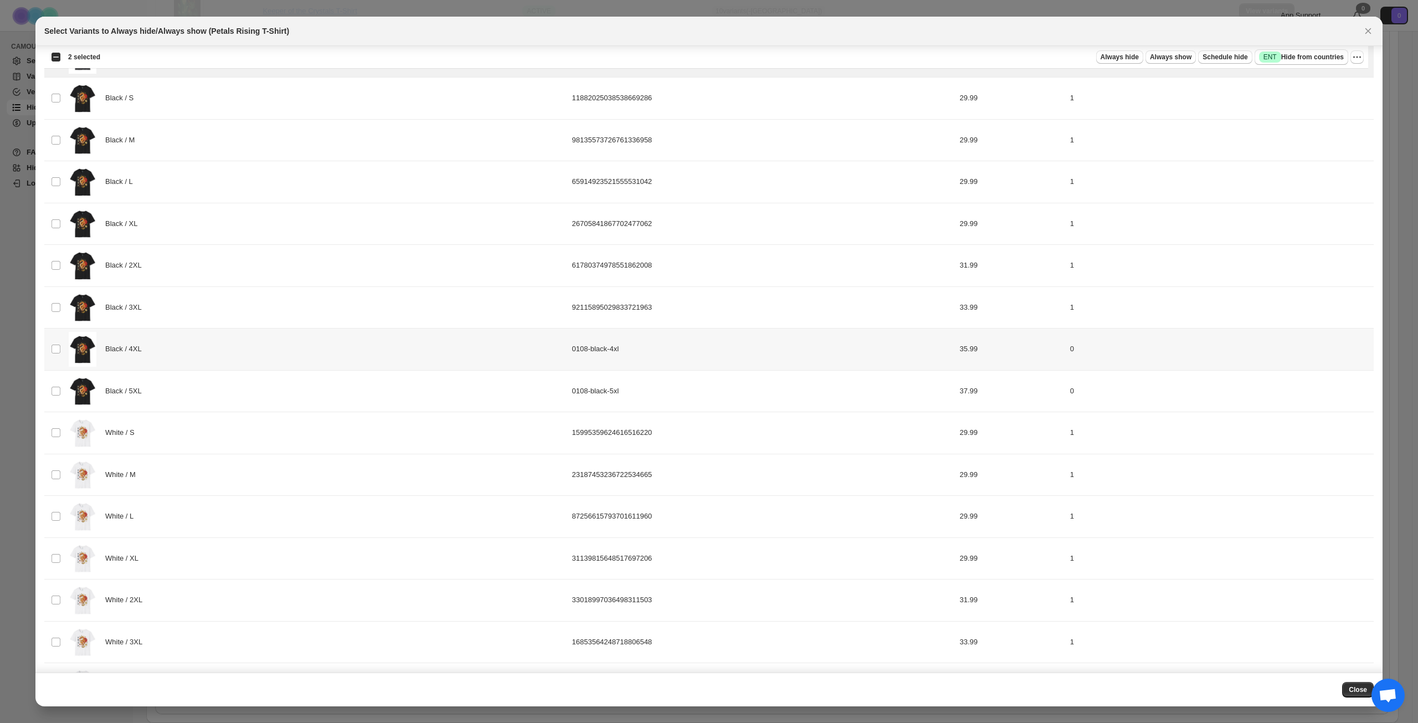
click at [220, 350] on div "Black / 4XL" at bounding box center [317, 349] width 497 height 35
click at [220, 398] on div "Black / 5XL" at bounding box center [317, 391] width 497 height 35
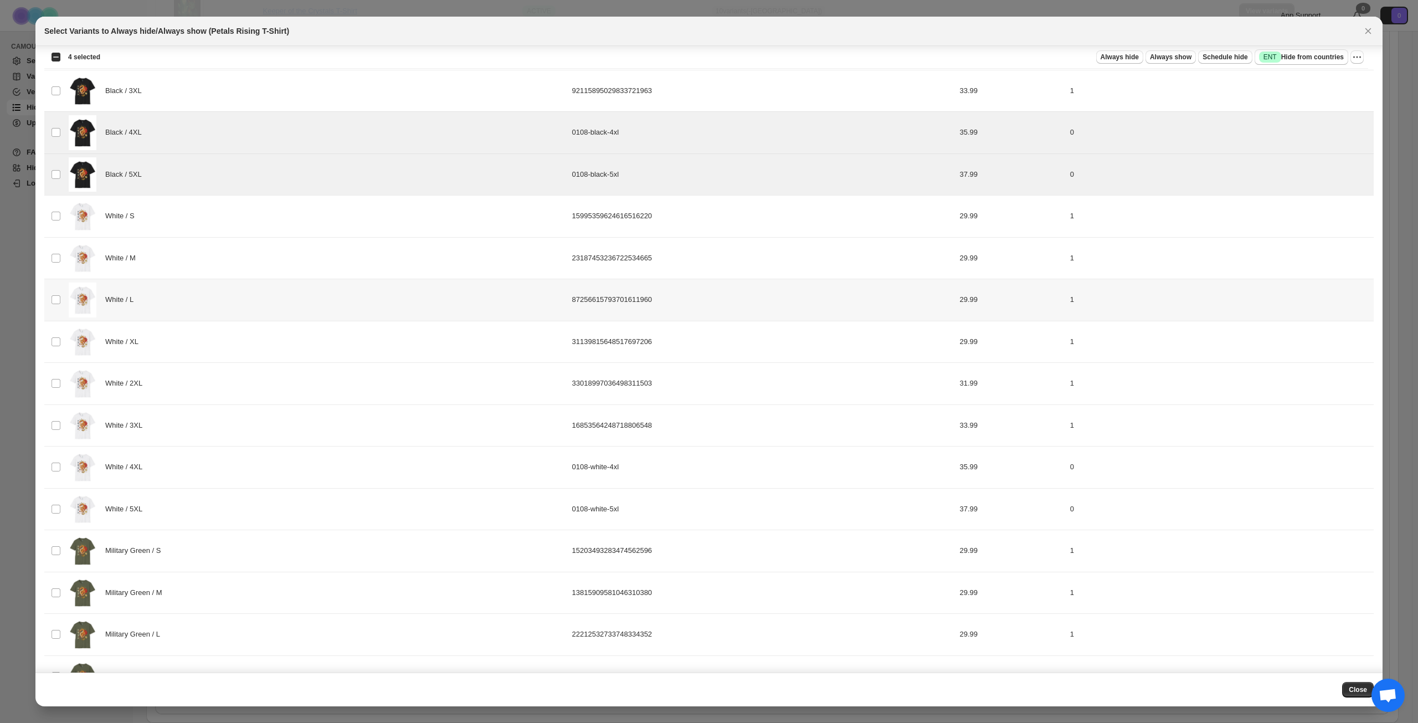
scroll to position [576, 0]
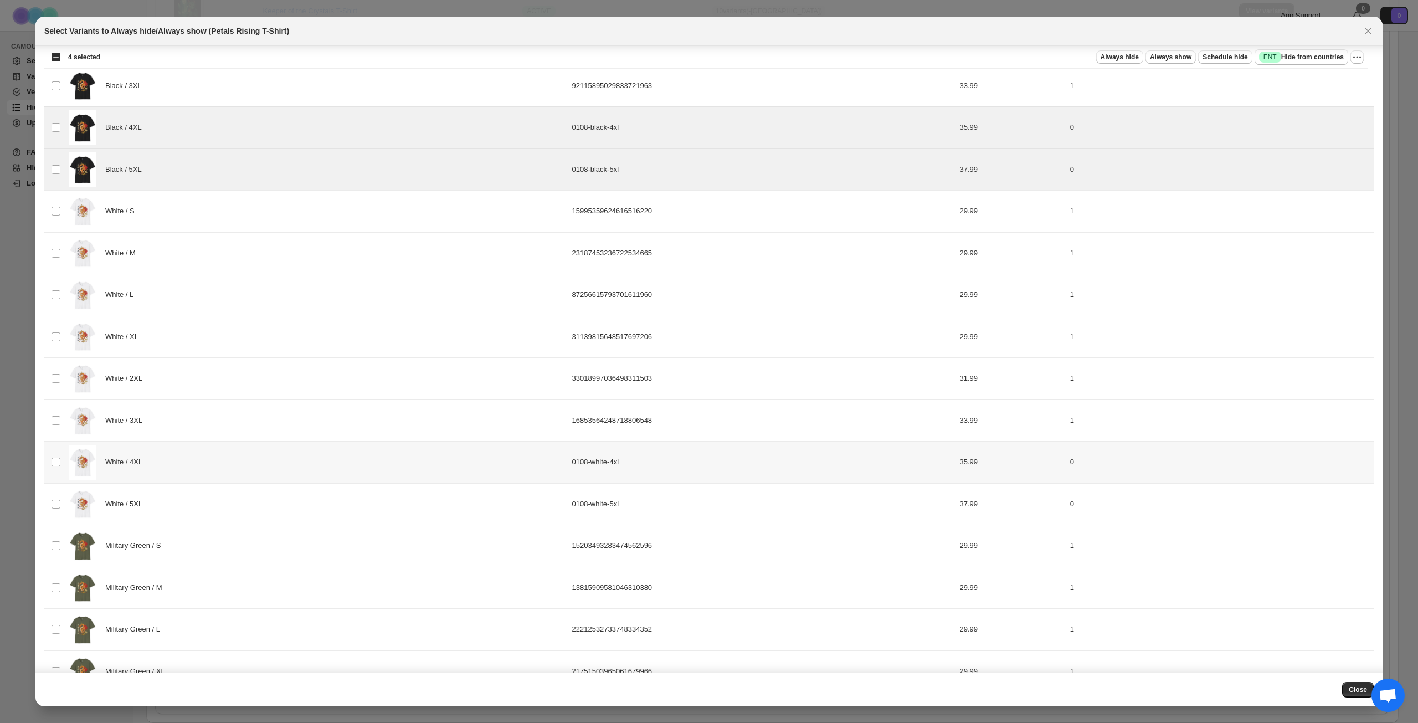
click at [241, 472] on div "White / 4XL" at bounding box center [317, 462] width 497 height 35
click at [235, 501] on div "White / 5XL" at bounding box center [317, 504] width 497 height 35
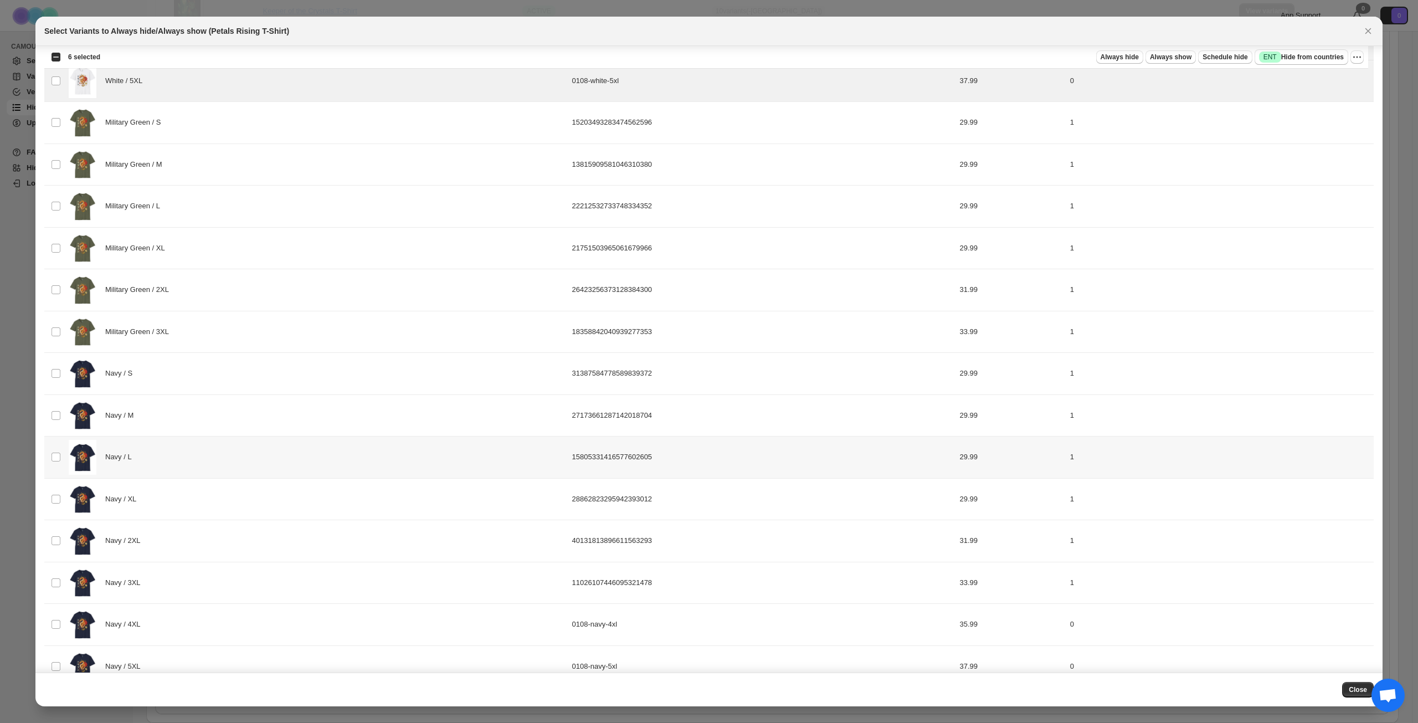
scroll to position [1022, 0]
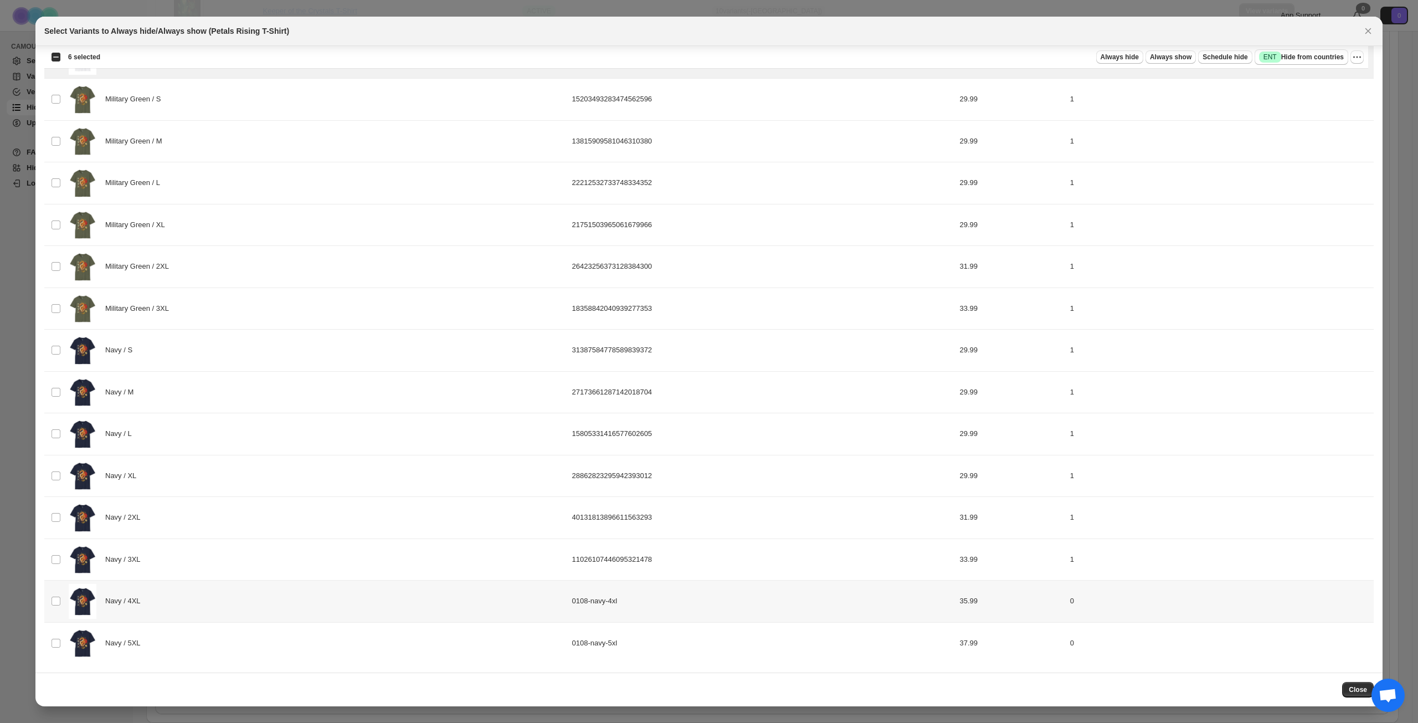
click at [208, 598] on div "Navy / 4XL" at bounding box center [317, 601] width 497 height 35
click at [203, 631] on div "Navy / 5XL" at bounding box center [317, 643] width 497 height 35
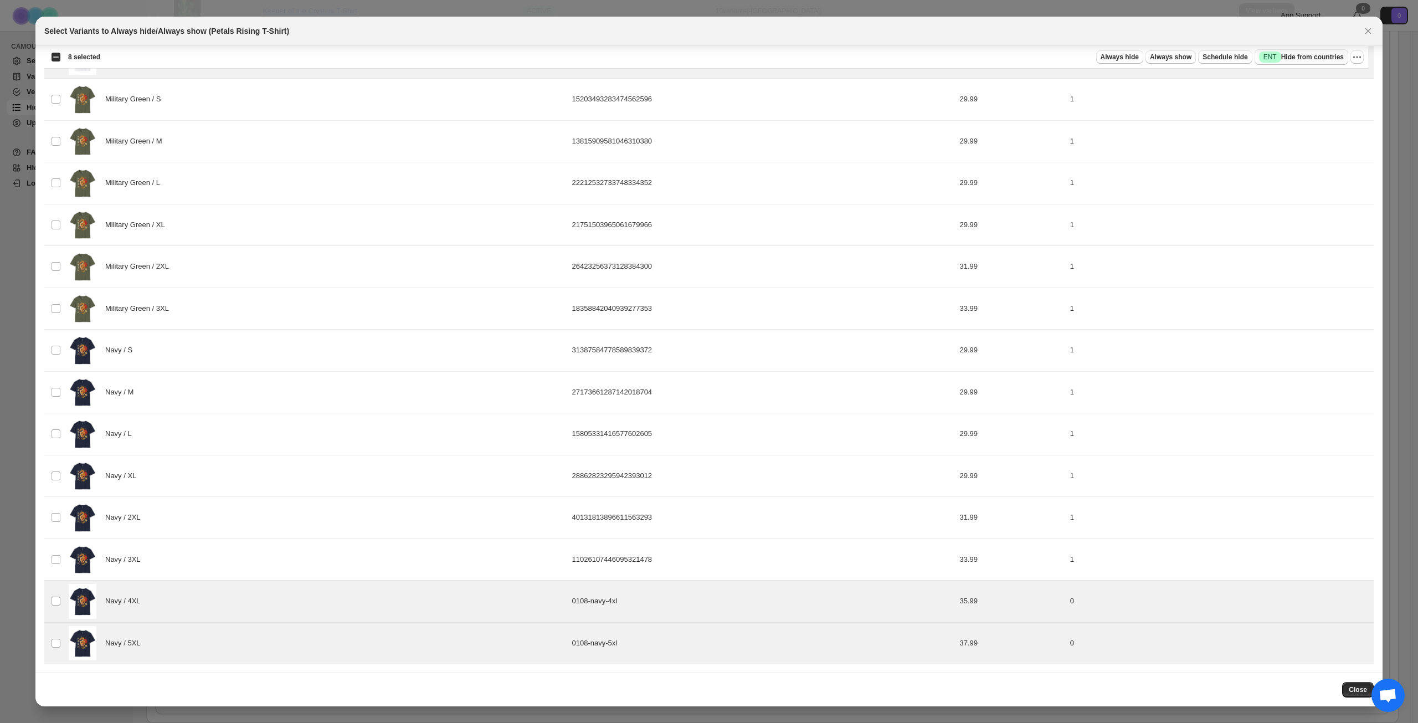
click at [1309, 54] on span "Success ENT Hide from countries" at bounding box center [1301, 57] width 85 height 11
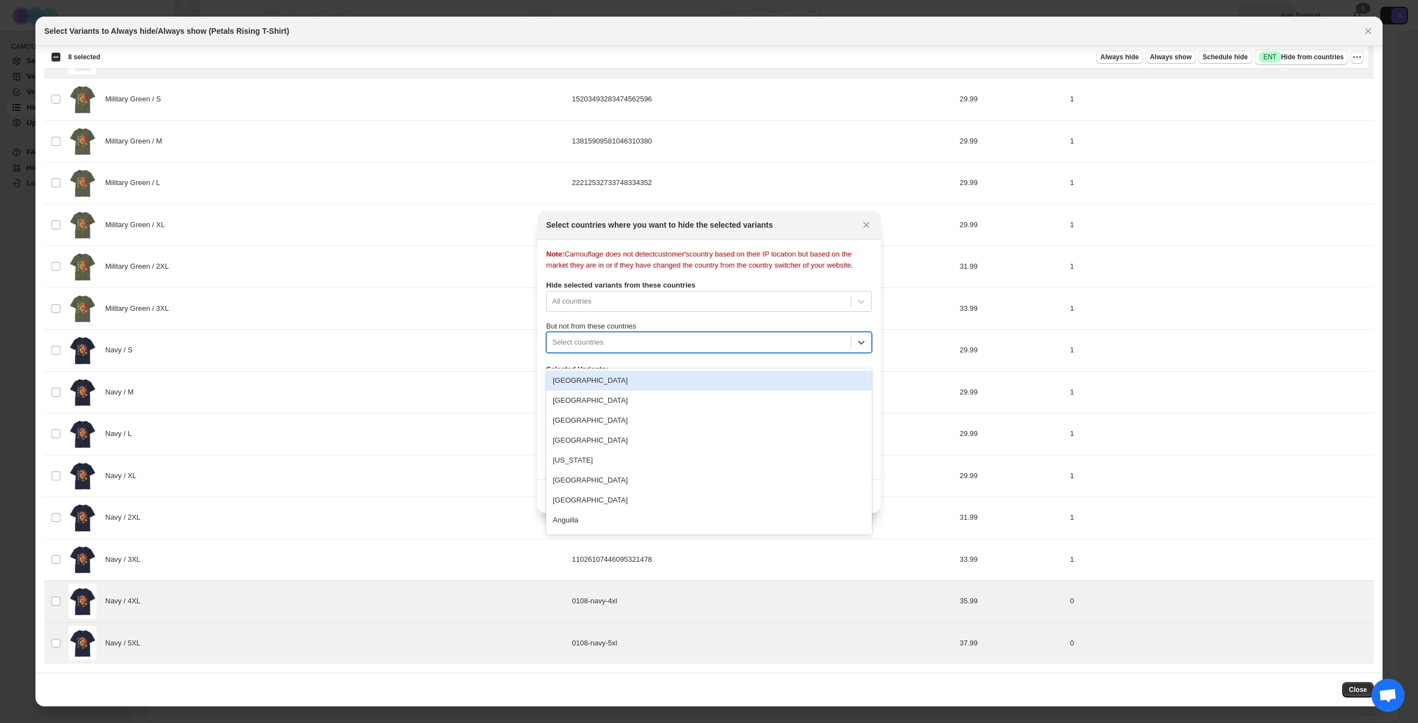
click at [695, 349] on div ":rm8:" at bounding box center [698, 342] width 293 height 13
type input "****"
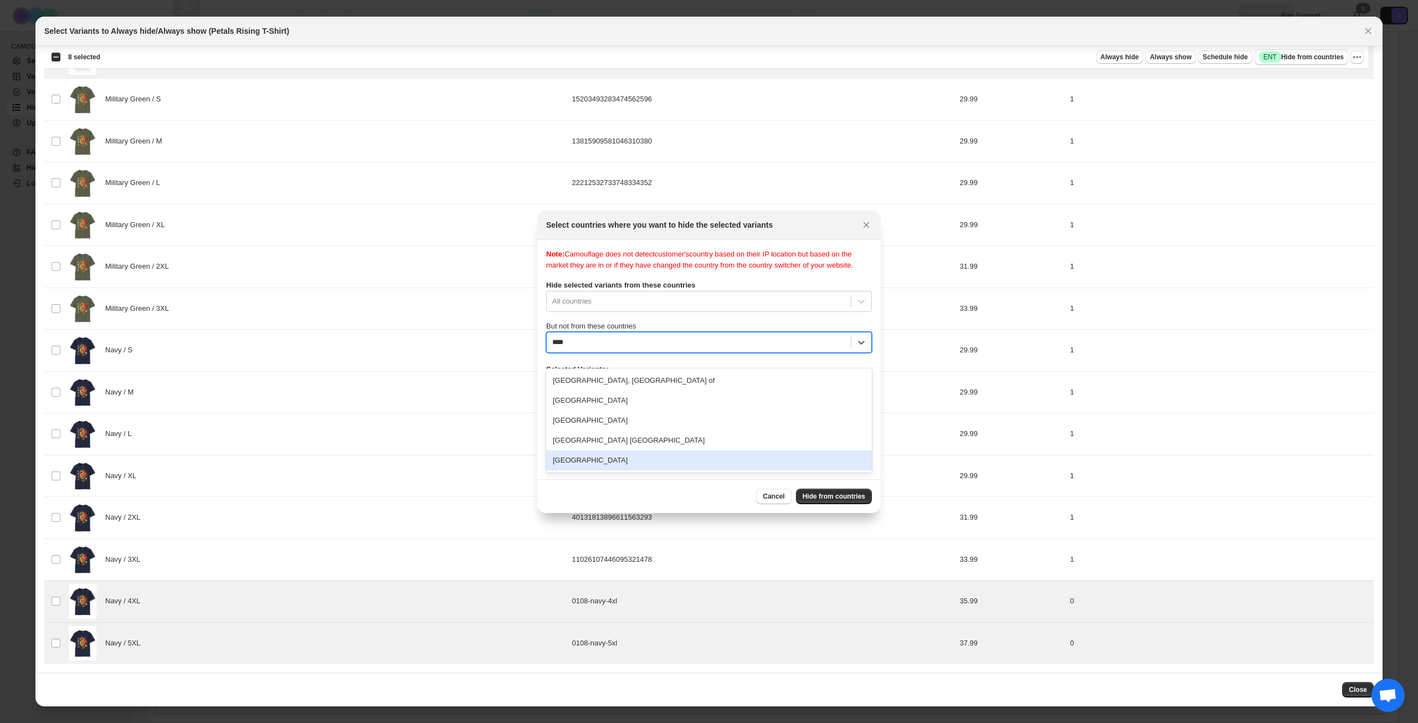
click at [644, 462] on div "[GEOGRAPHIC_DATA]" at bounding box center [709, 460] width 326 height 20
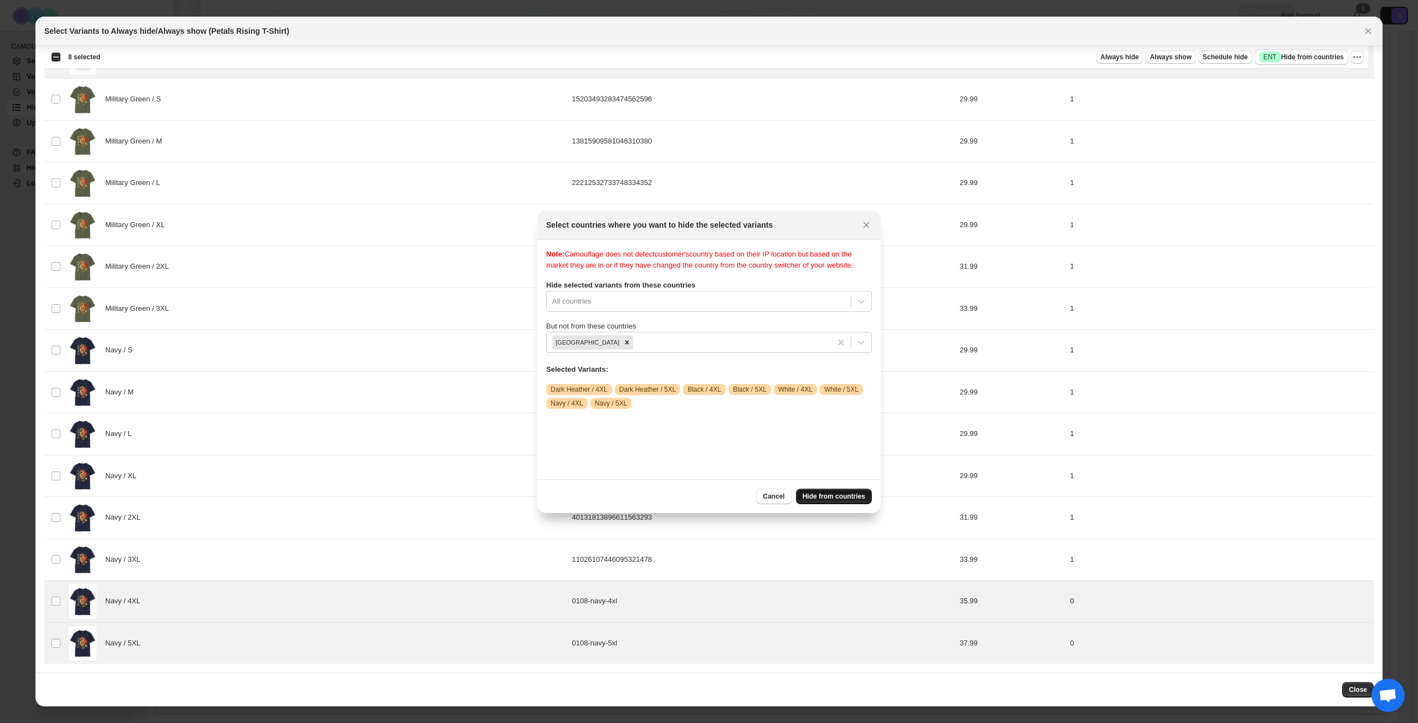
click at [839, 500] on span "Hide from countries" at bounding box center [834, 496] width 63 height 9
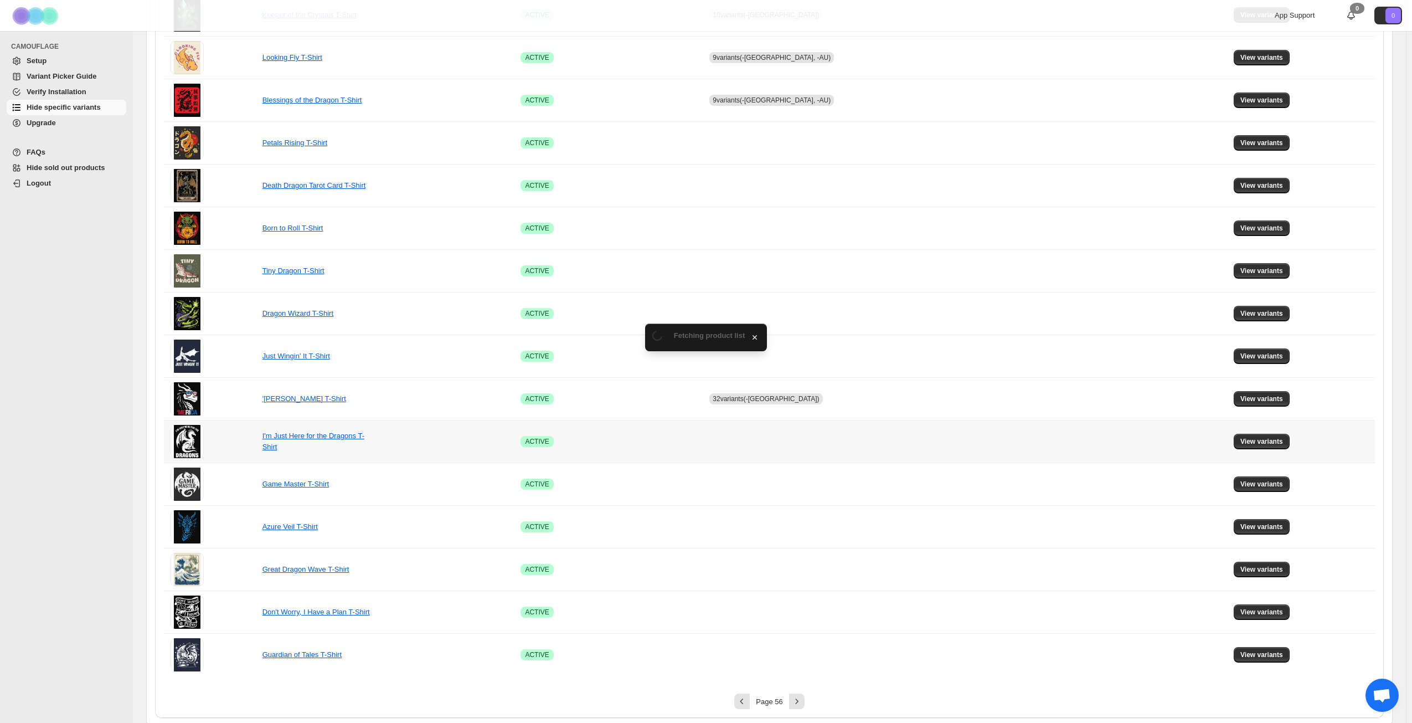
scroll to position [414, 0]
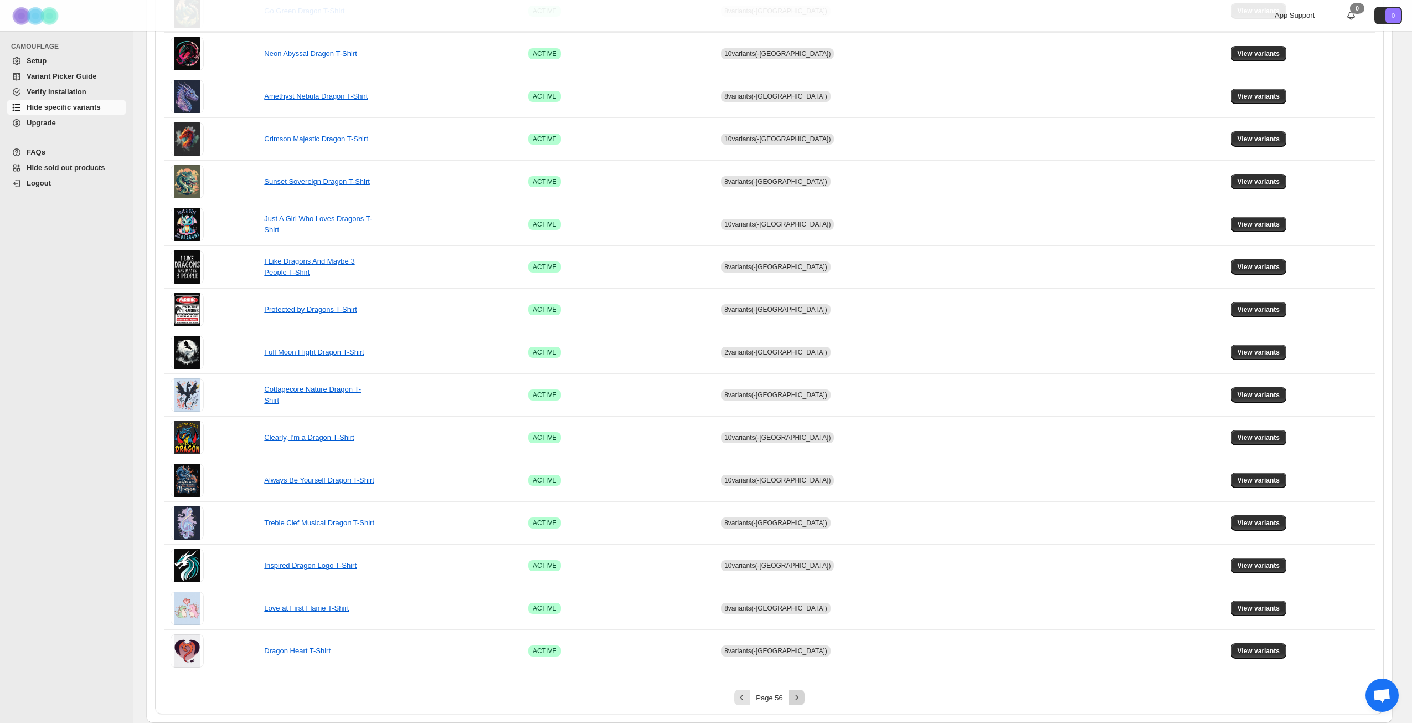
click at [803, 701] on icon "Next" at bounding box center [797, 697] width 11 height 11
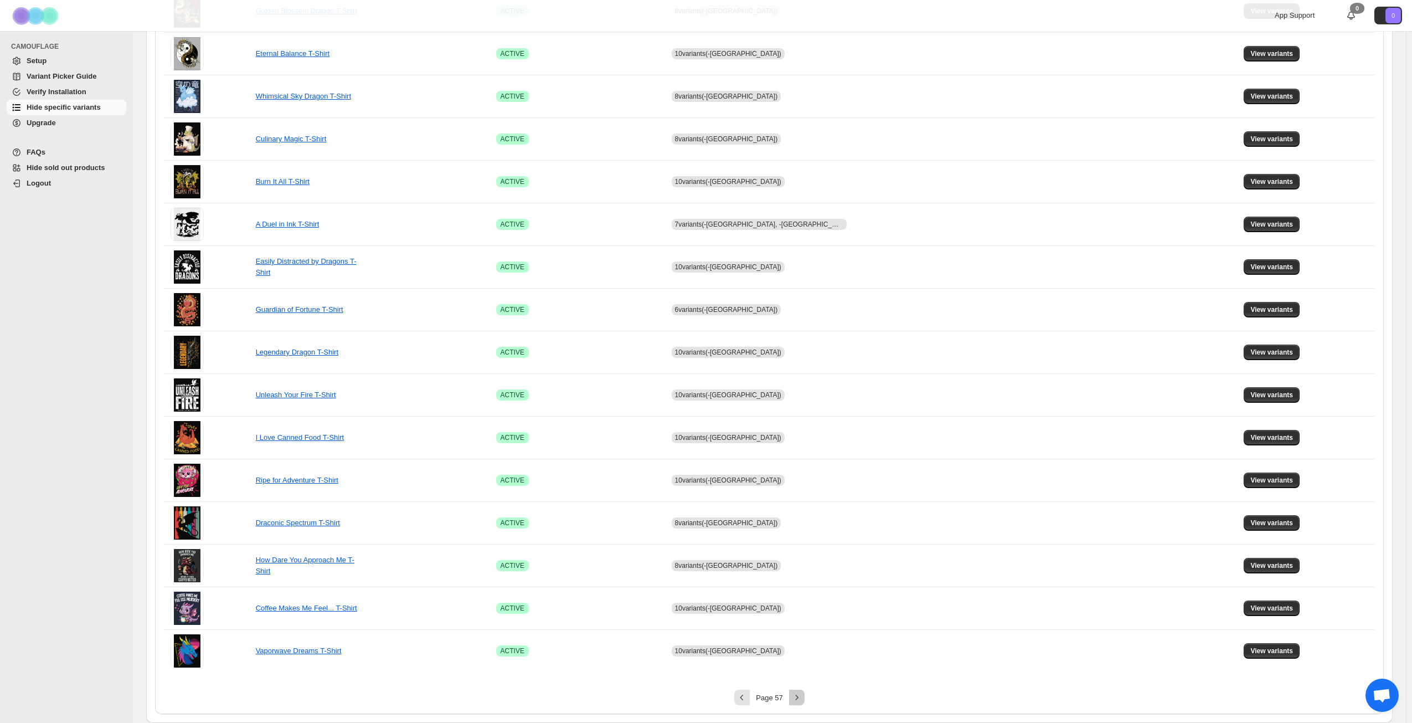
click at [801, 696] on icon "Next" at bounding box center [797, 697] width 11 height 11
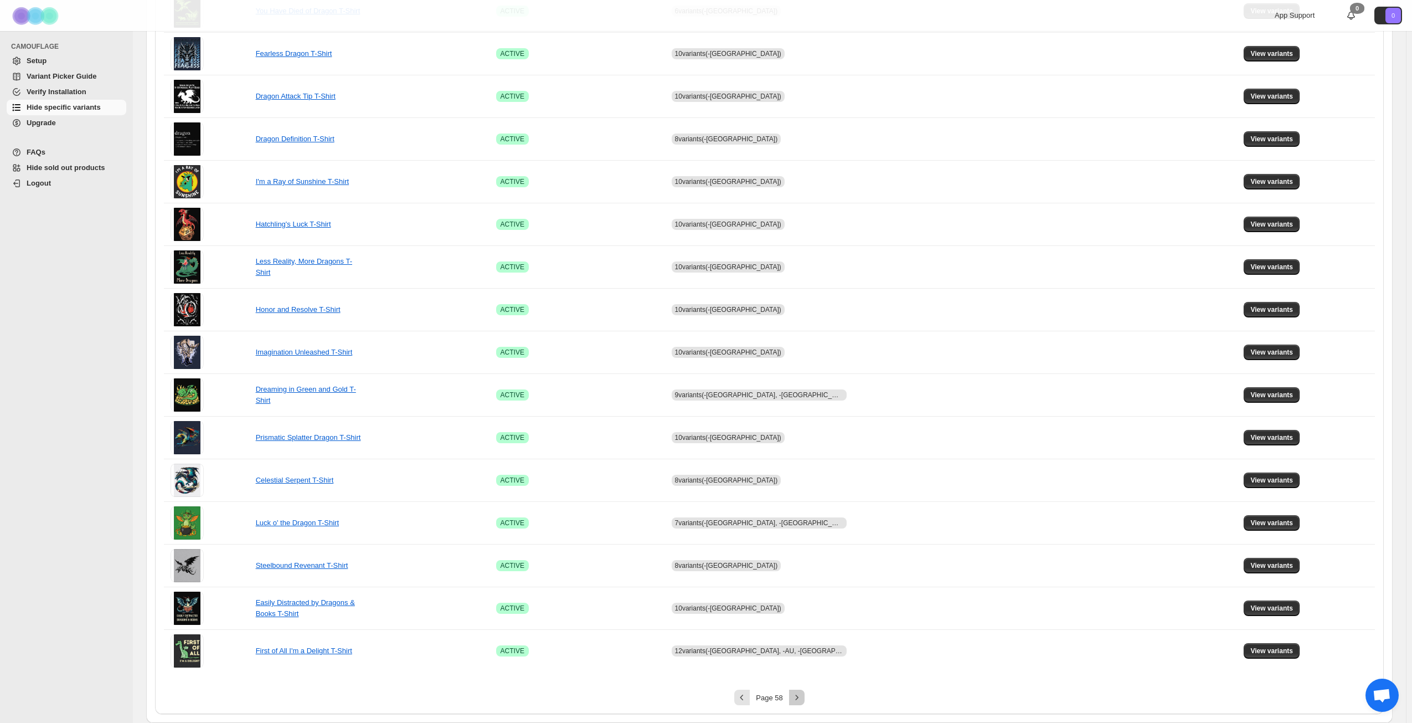
click at [801, 696] on icon "Next" at bounding box center [797, 697] width 11 height 11
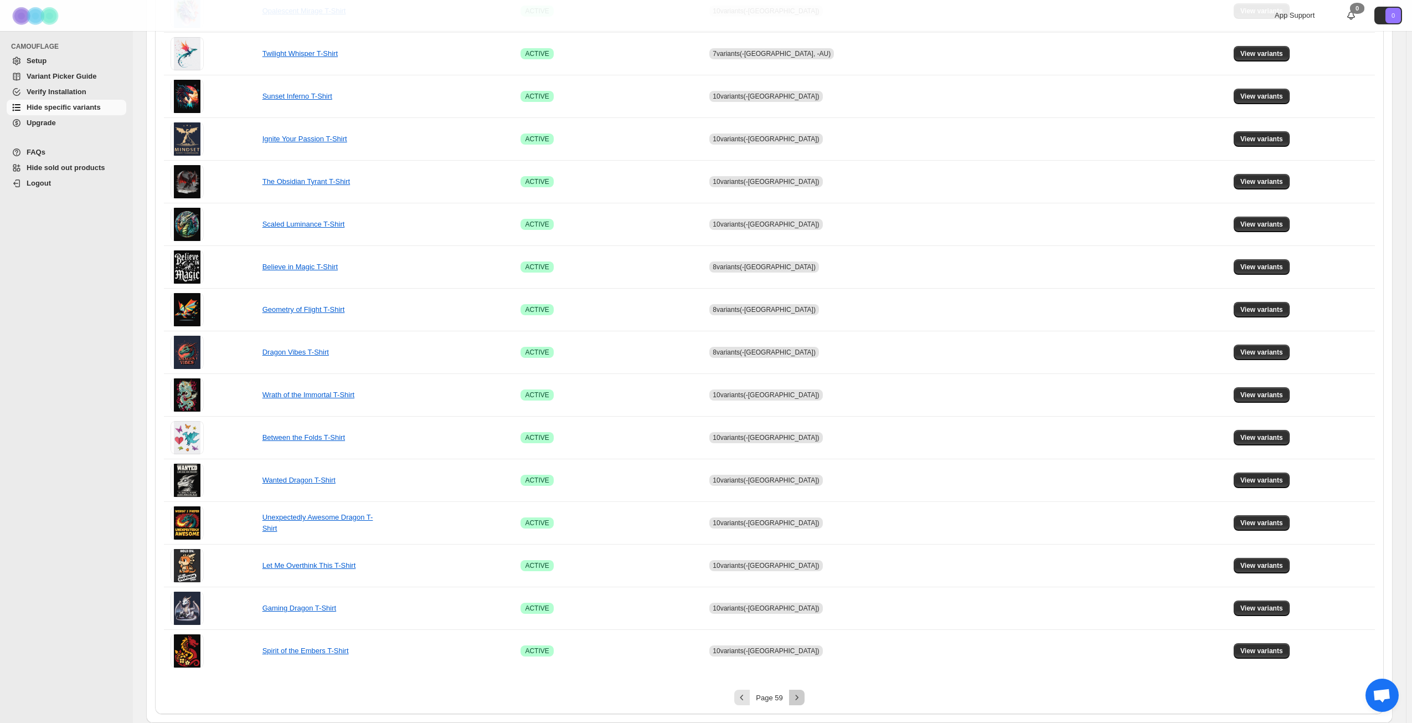
click at [801, 696] on icon "Next" at bounding box center [797, 697] width 11 height 11
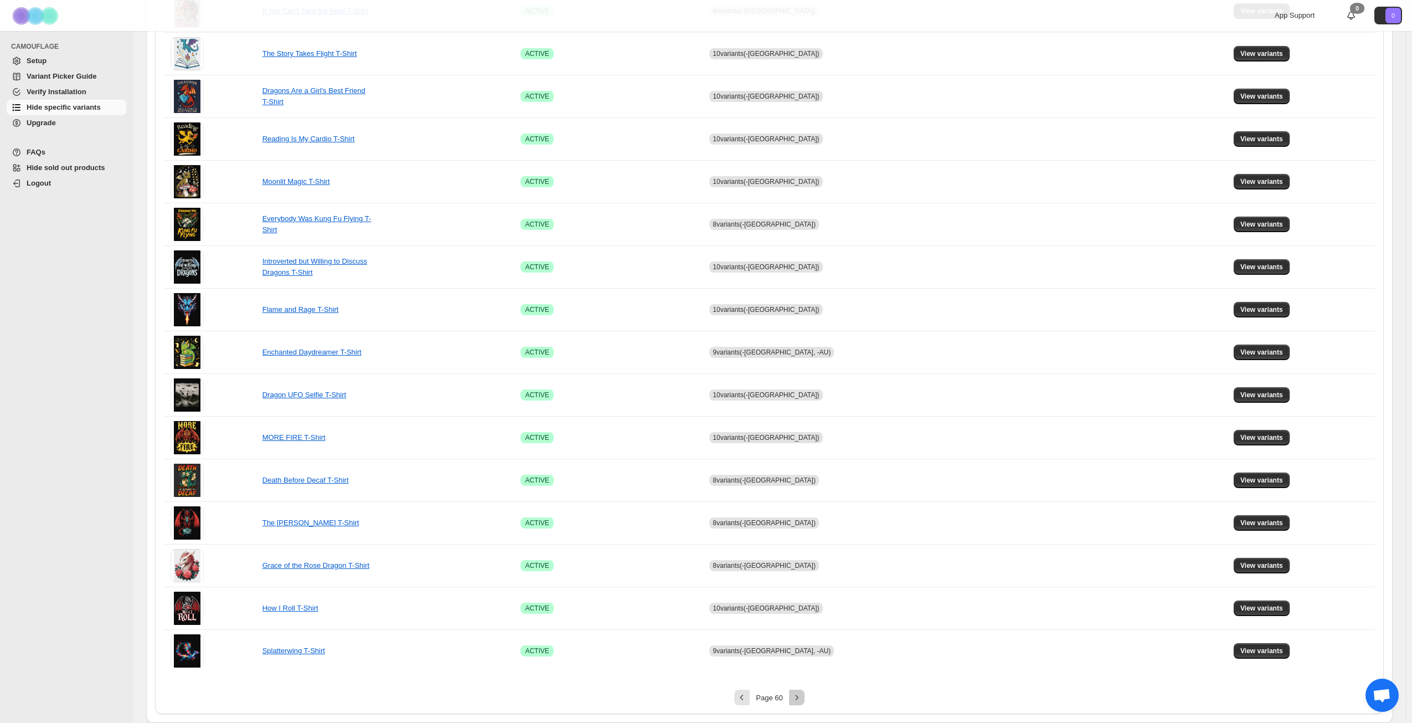
click at [801, 696] on icon "Next" at bounding box center [797, 697] width 11 height 11
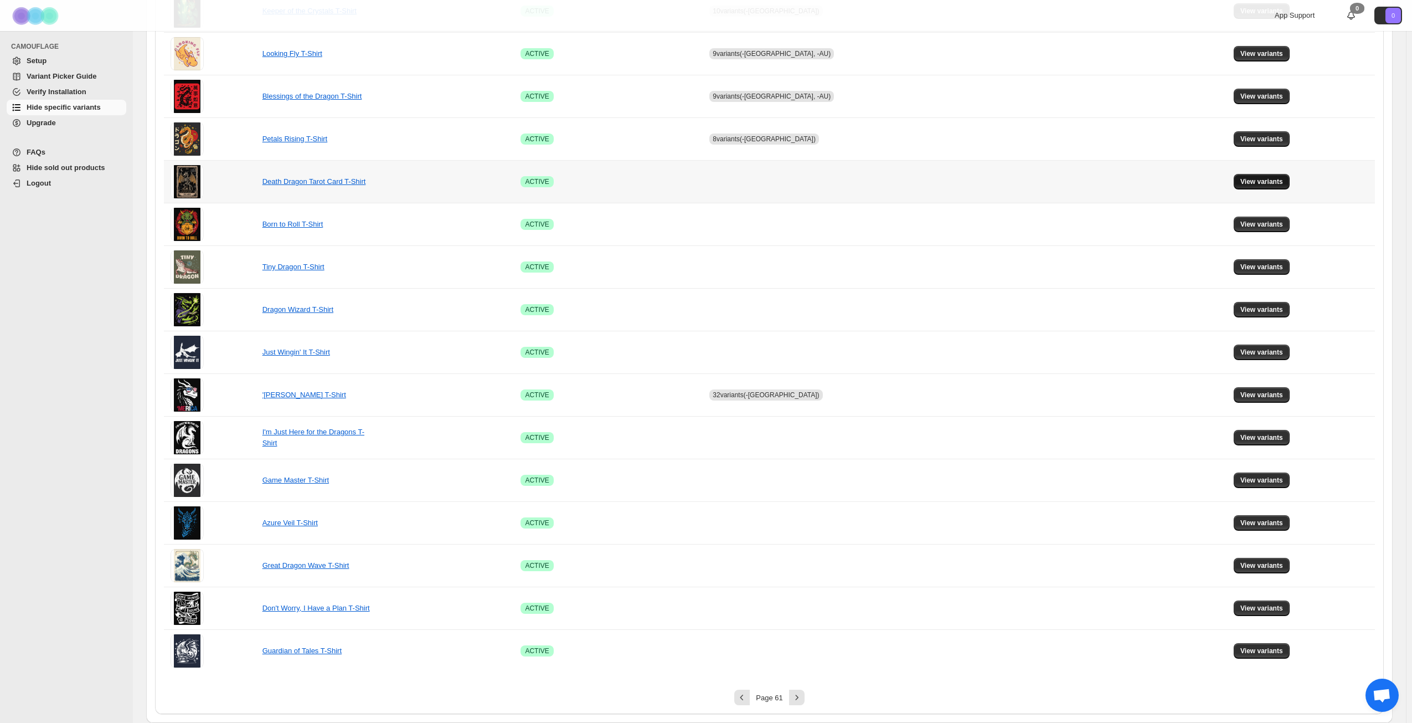
click at [1255, 177] on button "View variants" at bounding box center [1262, 182] width 56 height 16
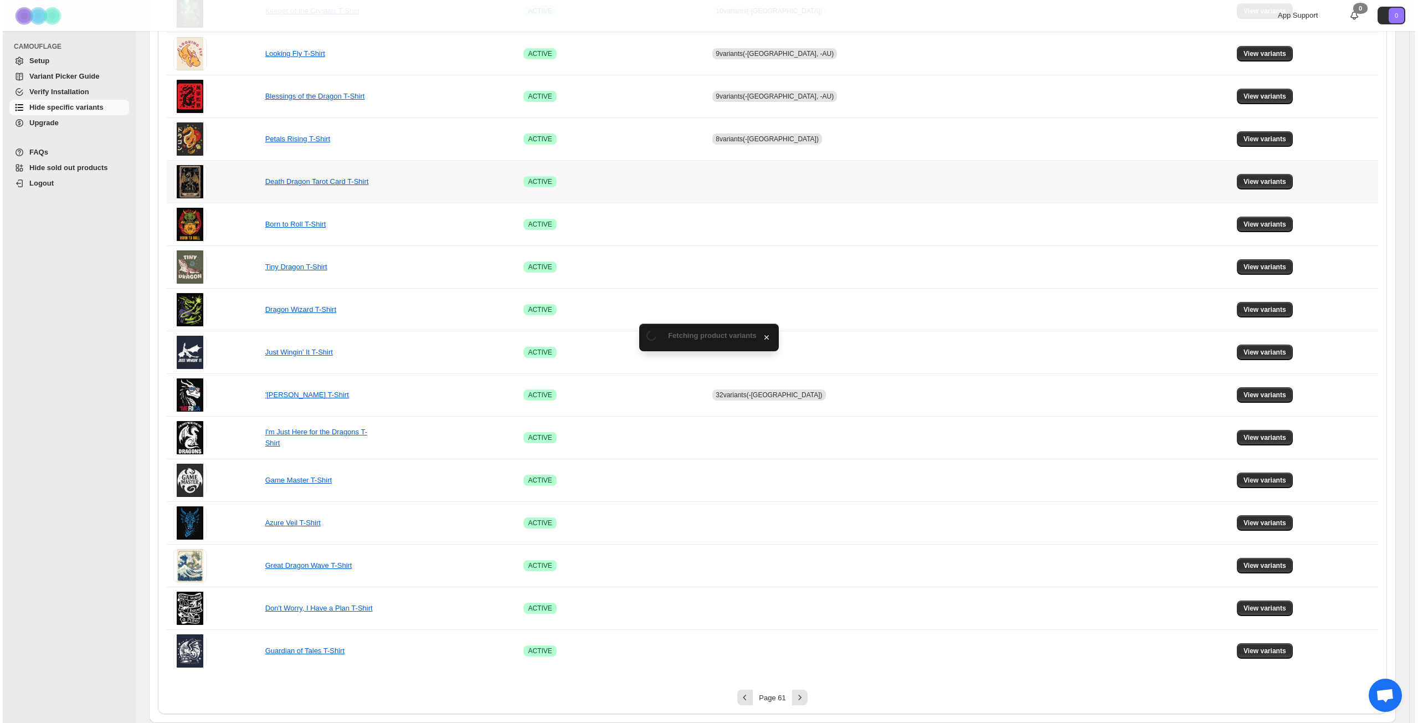
scroll to position [0, 0]
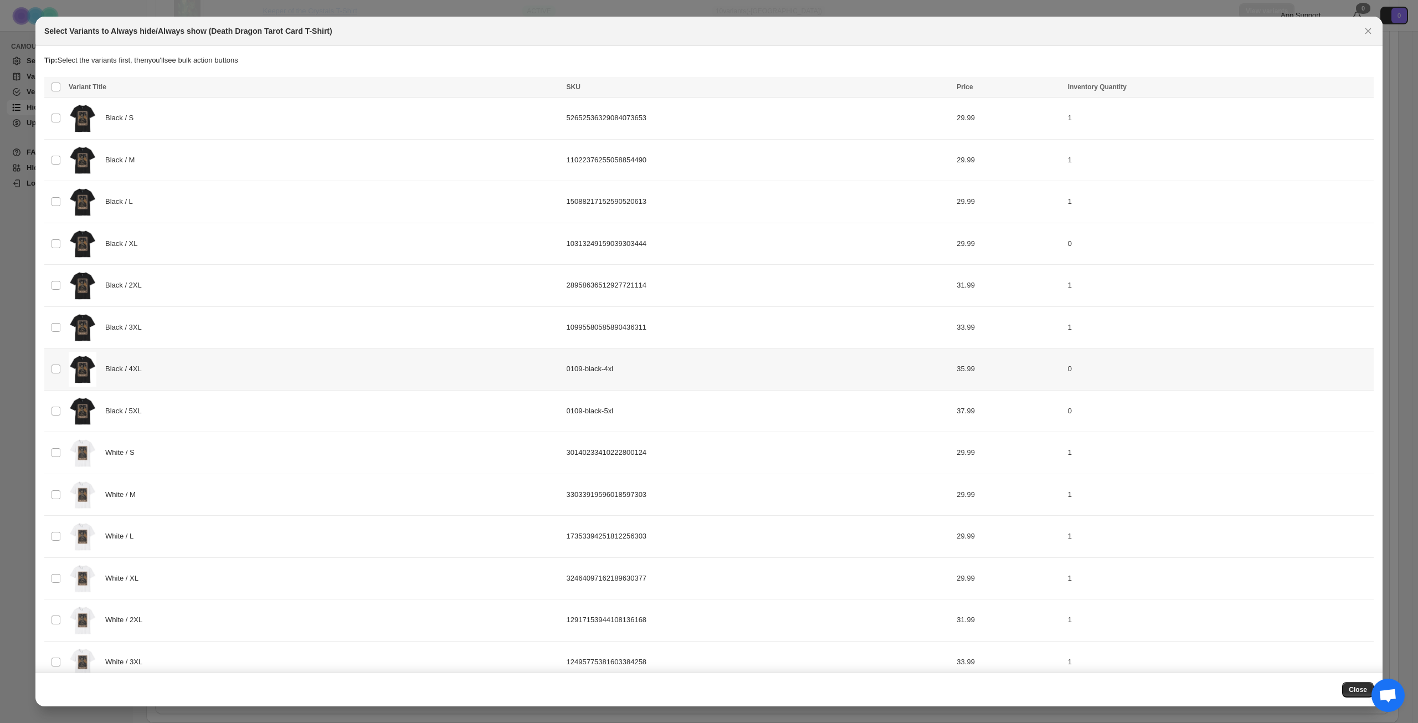
click at [194, 369] on div "Black / 4XL" at bounding box center [314, 369] width 491 height 35
click at [193, 405] on div "Black / 5XL" at bounding box center [314, 411] width 491 height 35
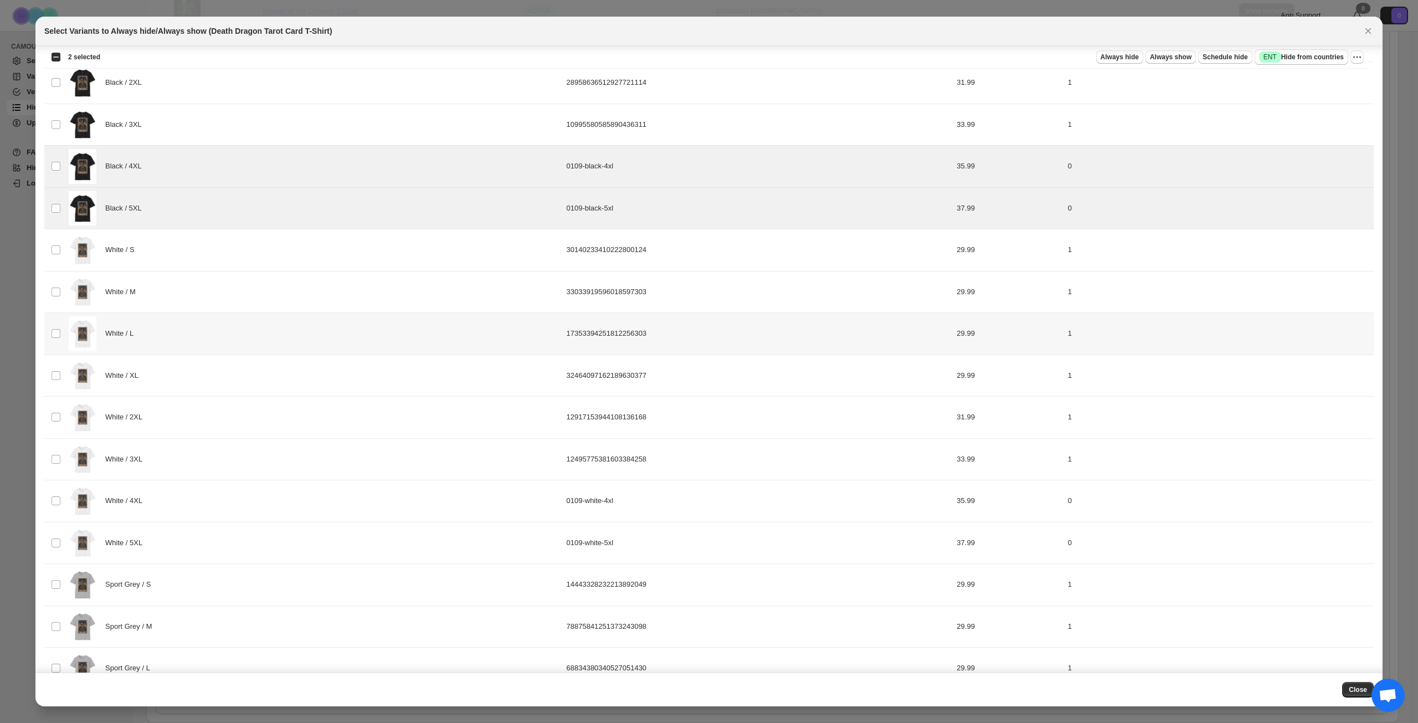
scroll to position [244, 0]
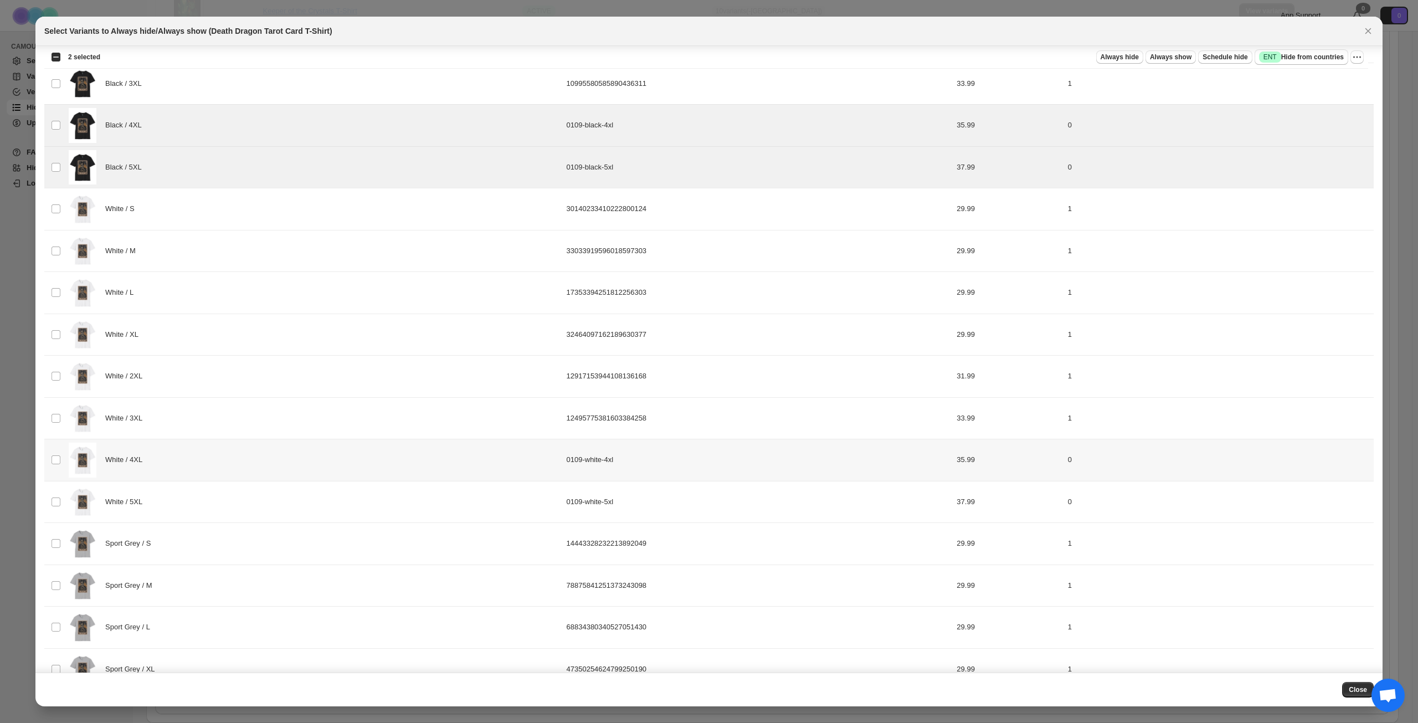
click at [189, 456] on div "White / 4XL" at bounding box center [314, 460] width 491 height 35
click at [193, 500] on div "White / 5XL" at bounding box center [314, 502] width 491 height 35
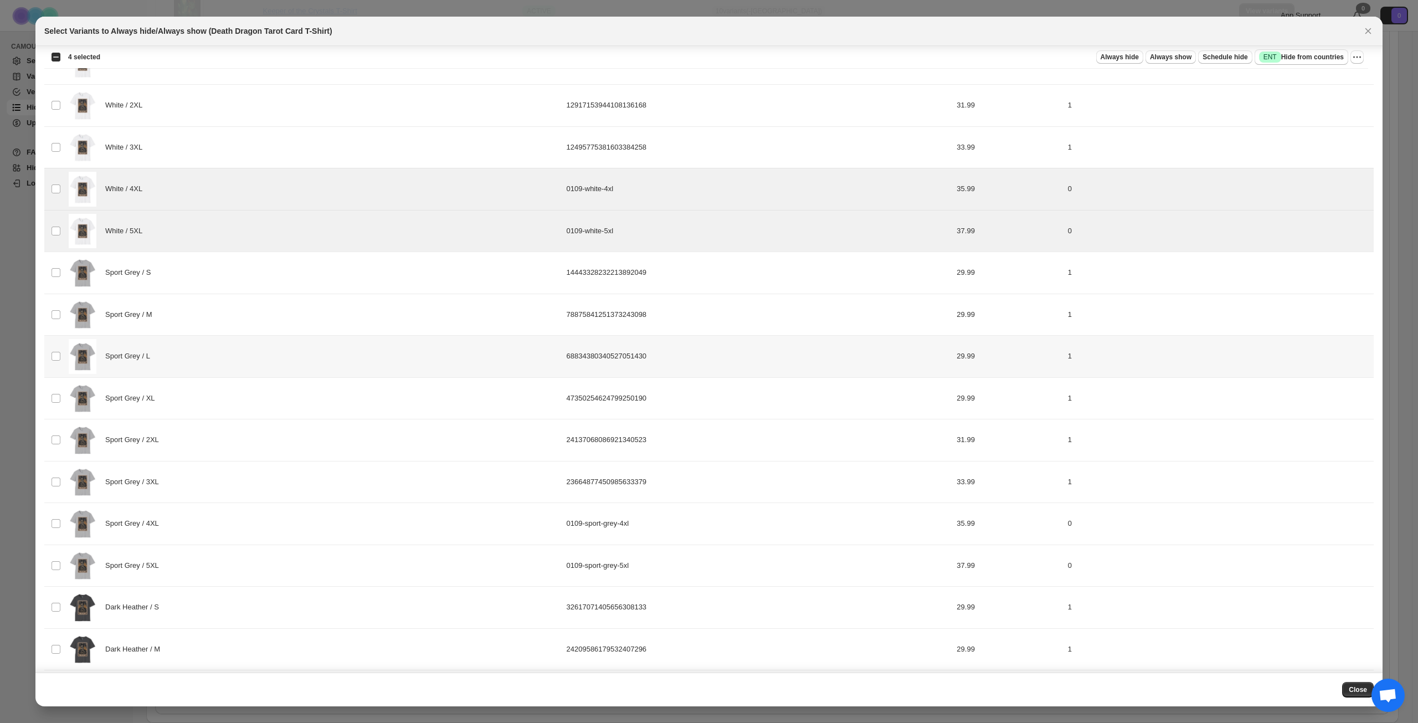
scroll to position [521, 0]
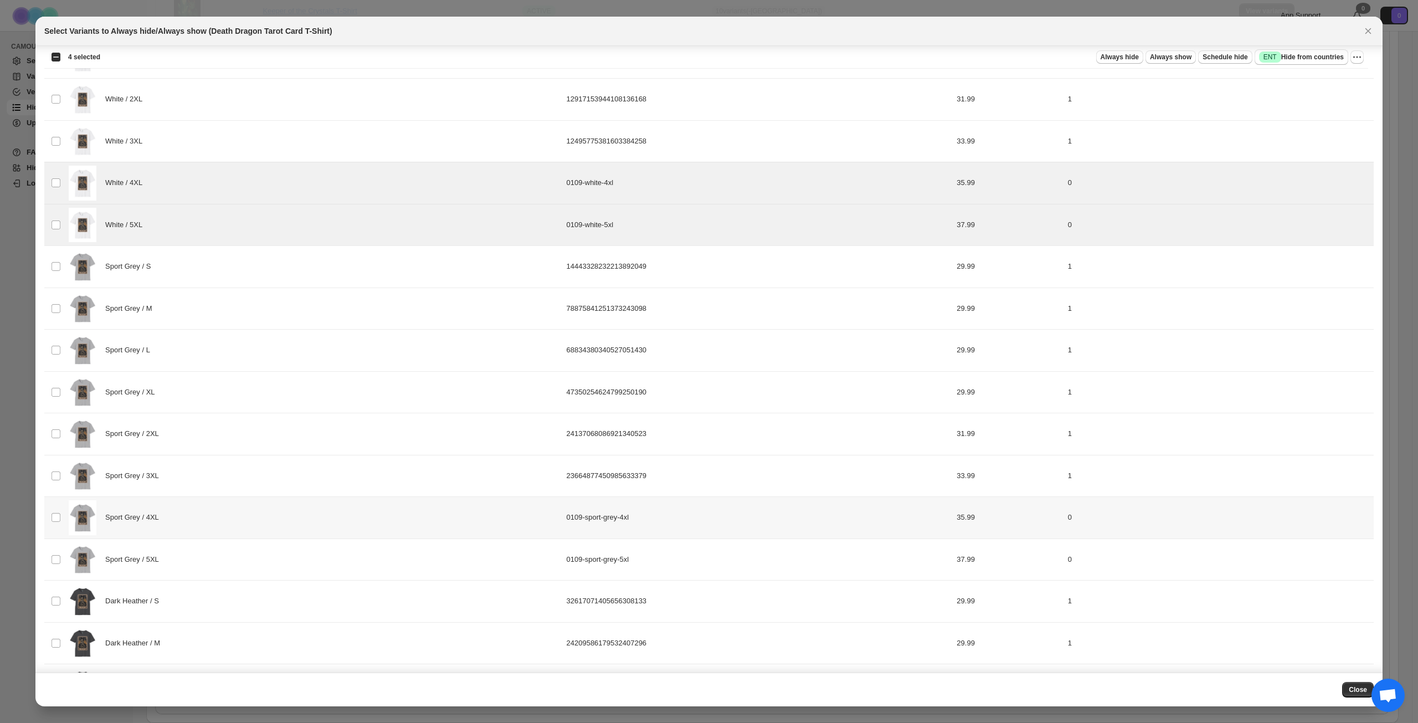
click at [197, 514] on div "Sport Grey / 4XL" at bounding box center [314, 517] width 491 height 35
click at [205, 558] on div "Sport Grey / 5XL" at bounding box center [314, 559] width 491 height 35
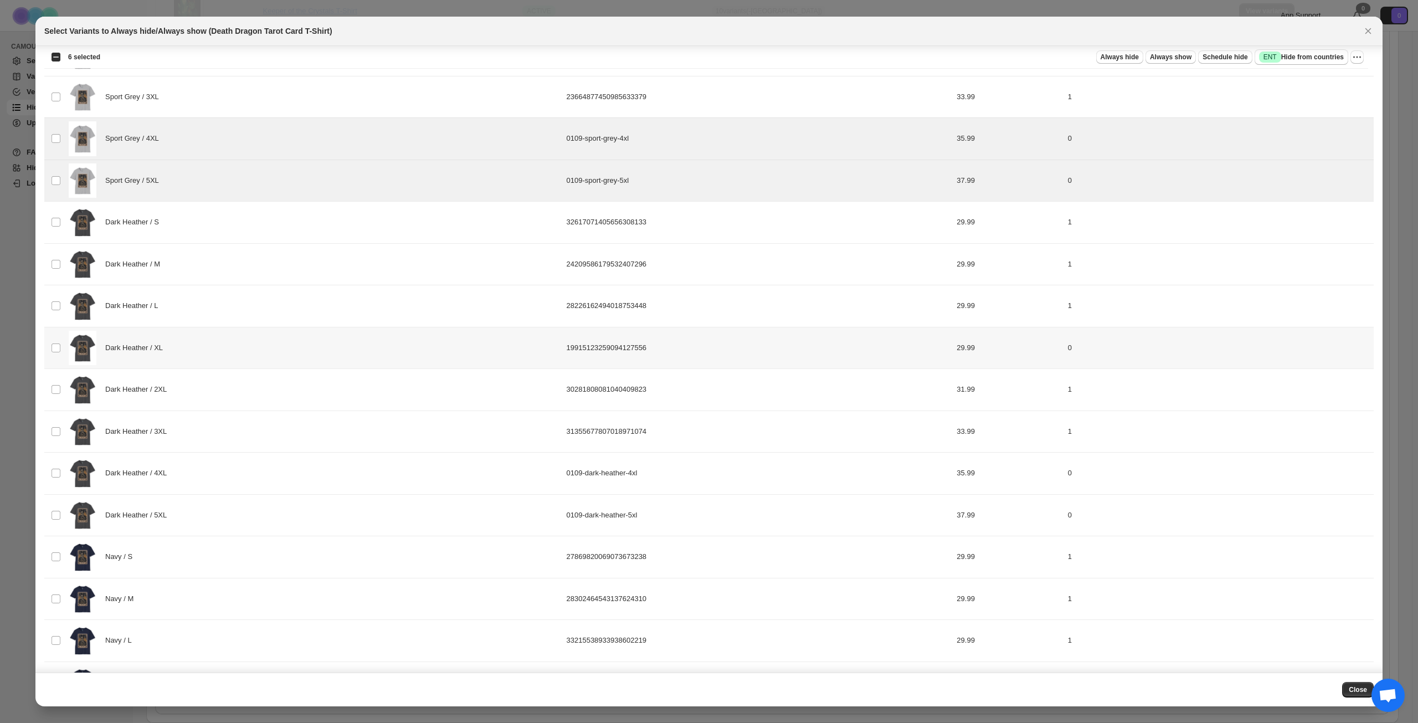
scroll to position [908, 0]
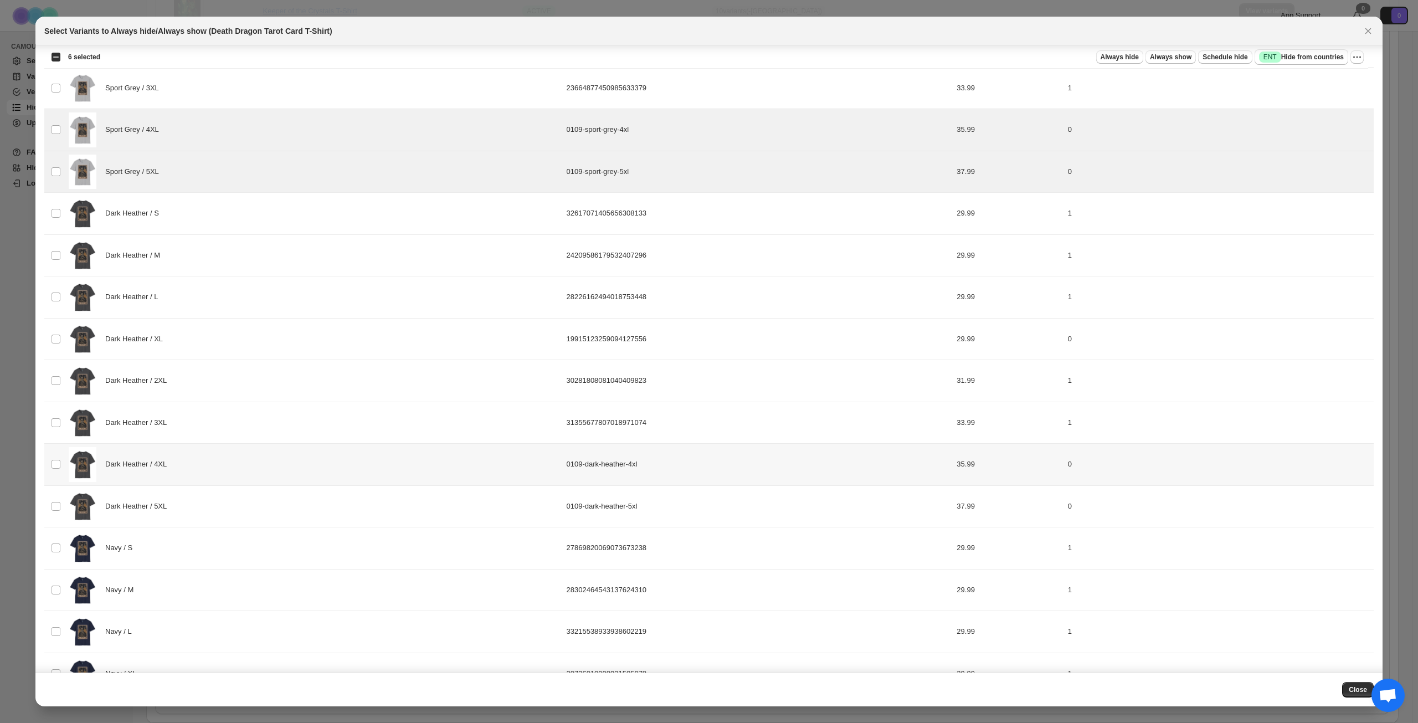
click at [218, 469] on div "Dark Heather / 4XL" at bounding box center [314, 464] width 491 height 35
click at [214, 494] on div "Dark Heather / 5XL" at bounding box center [314, 506] width 491 height 35
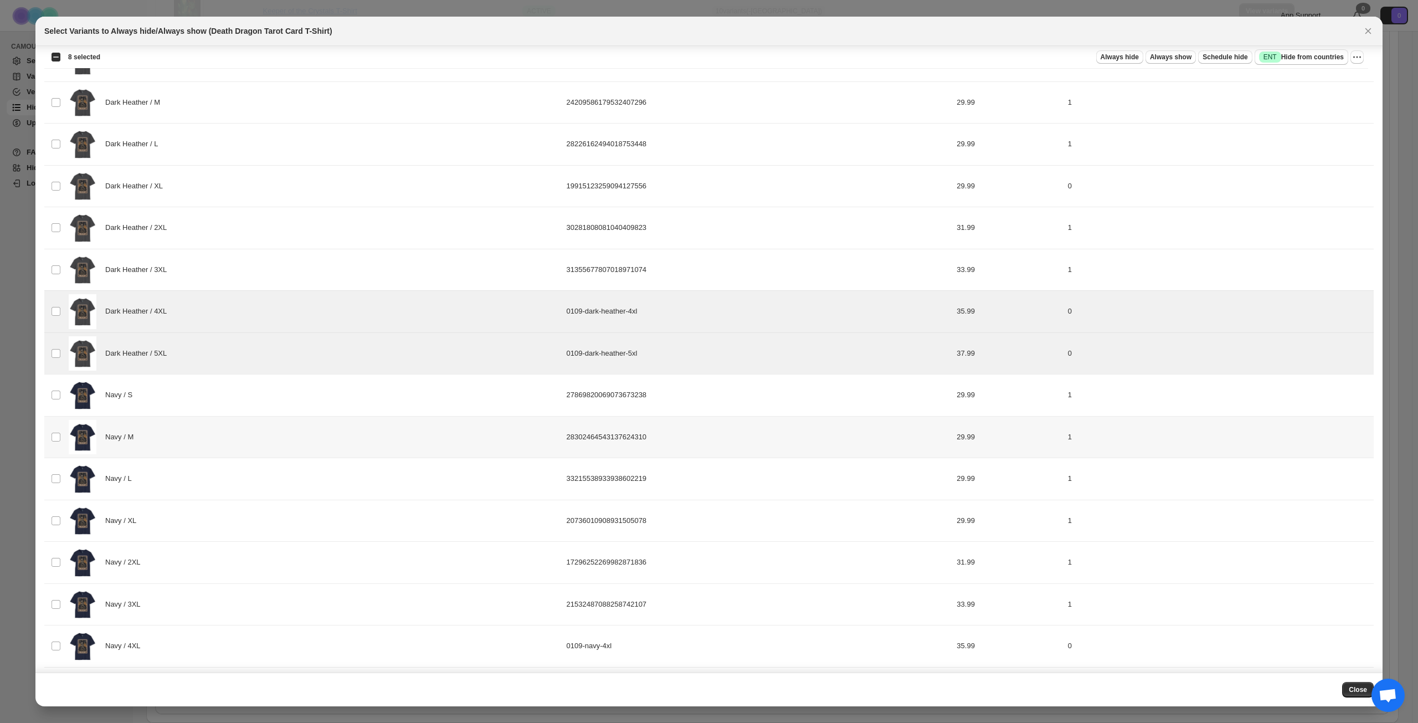
scroll to position [1106, 0]
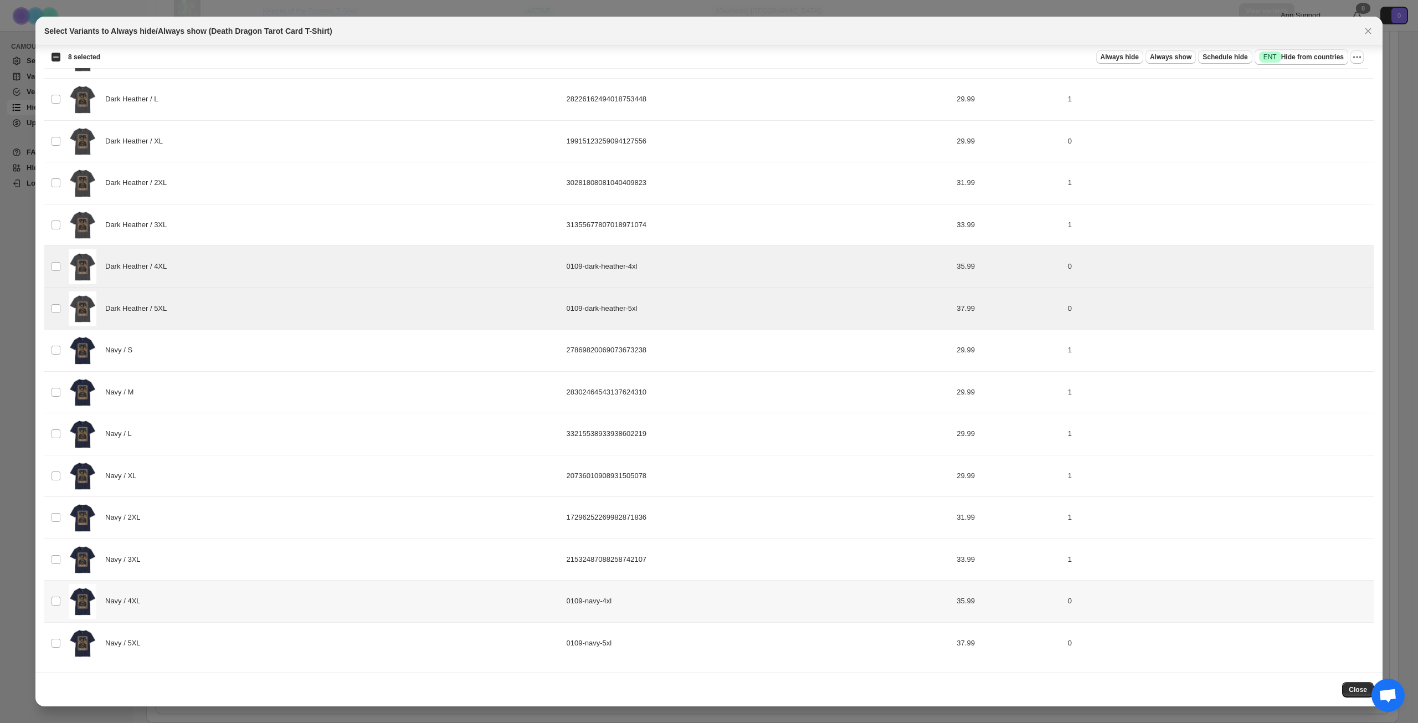
click at [210, 588] on div "Navy / 4XL" at bounding box center [314, 601] width 491 height 35
click at [225, 635] on div "Navy / 5XL" at bounding box center [314, 643] width 491 height 35
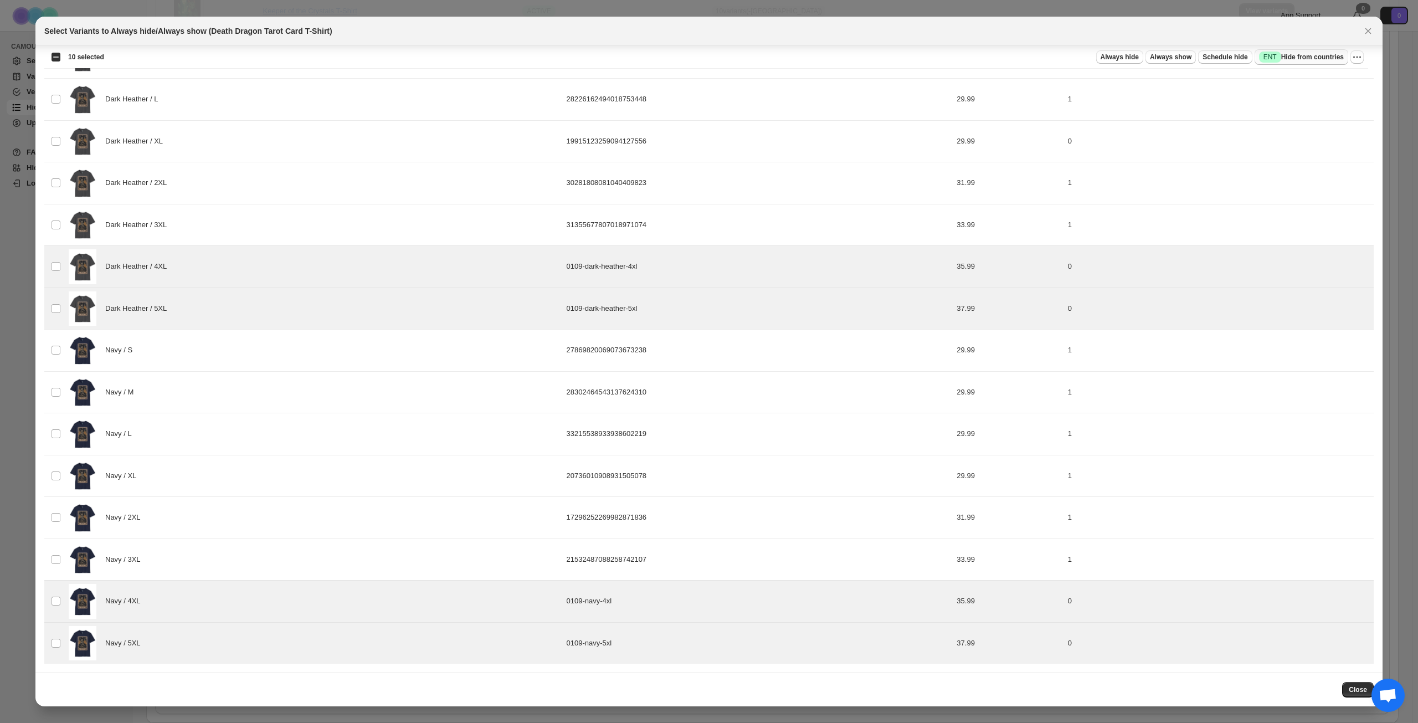
click at [1308, 59] on span "Success ENT Hide from countries" at bounding box center [1301, 57] width 85 height 11
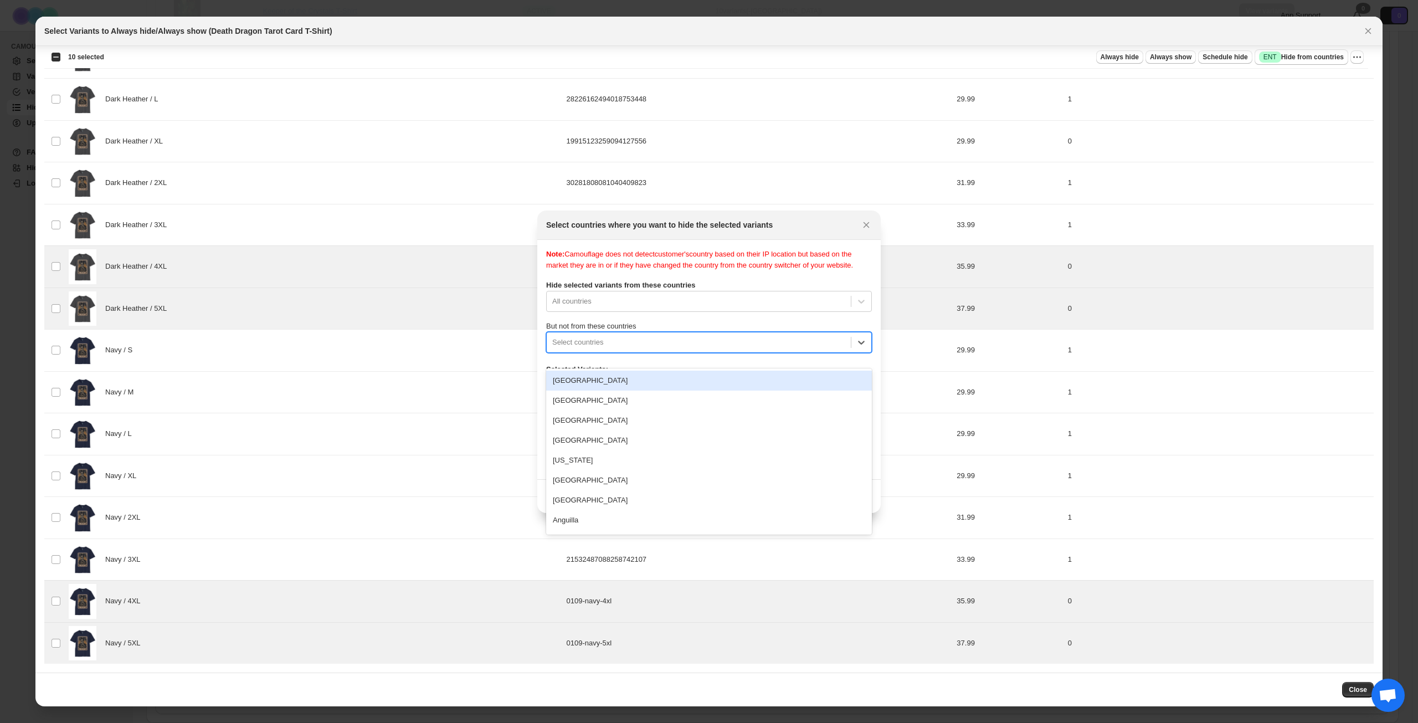
click at [672, 353] on div "Select countries" at bounding box center [709, 342] width 326 height 21
type input "****"
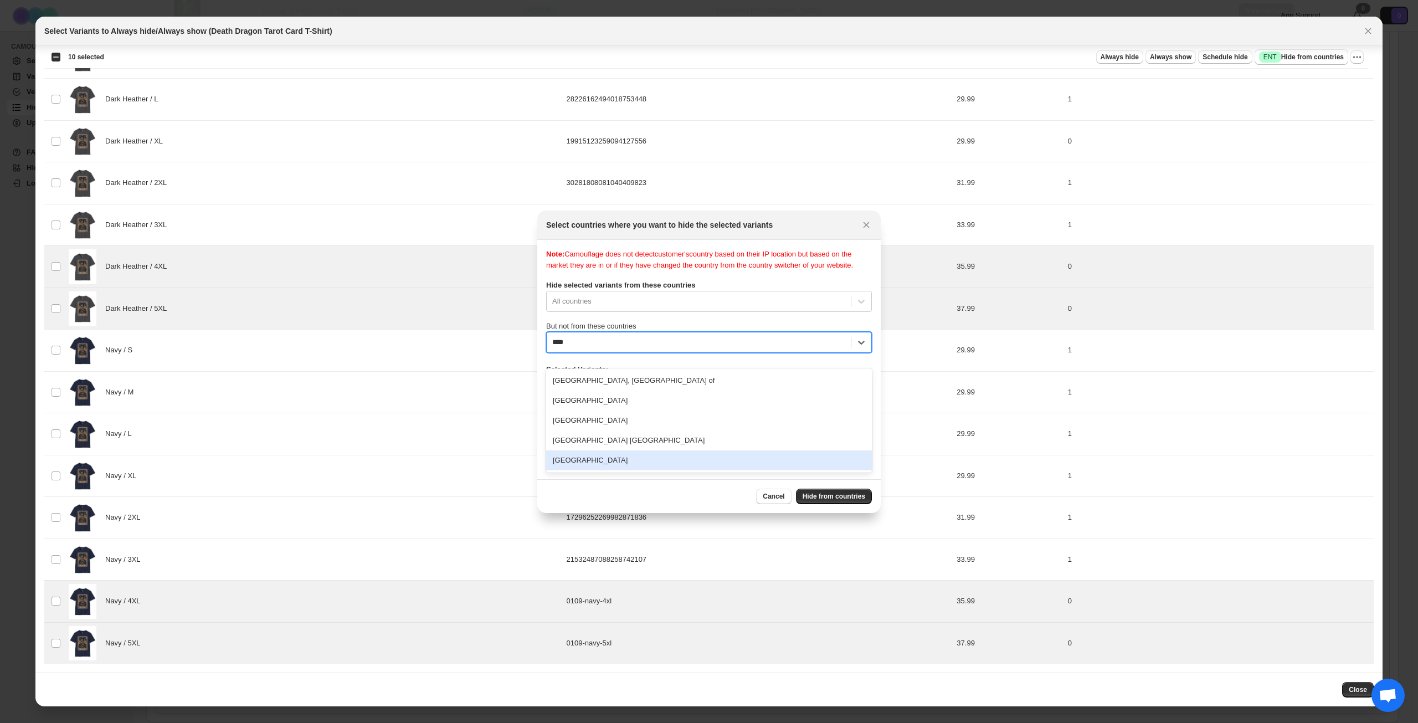
click at [629, 462] on div "[GEOGRAPHIC_DATA]" at bounding box center [709, 460] width 326 height 20
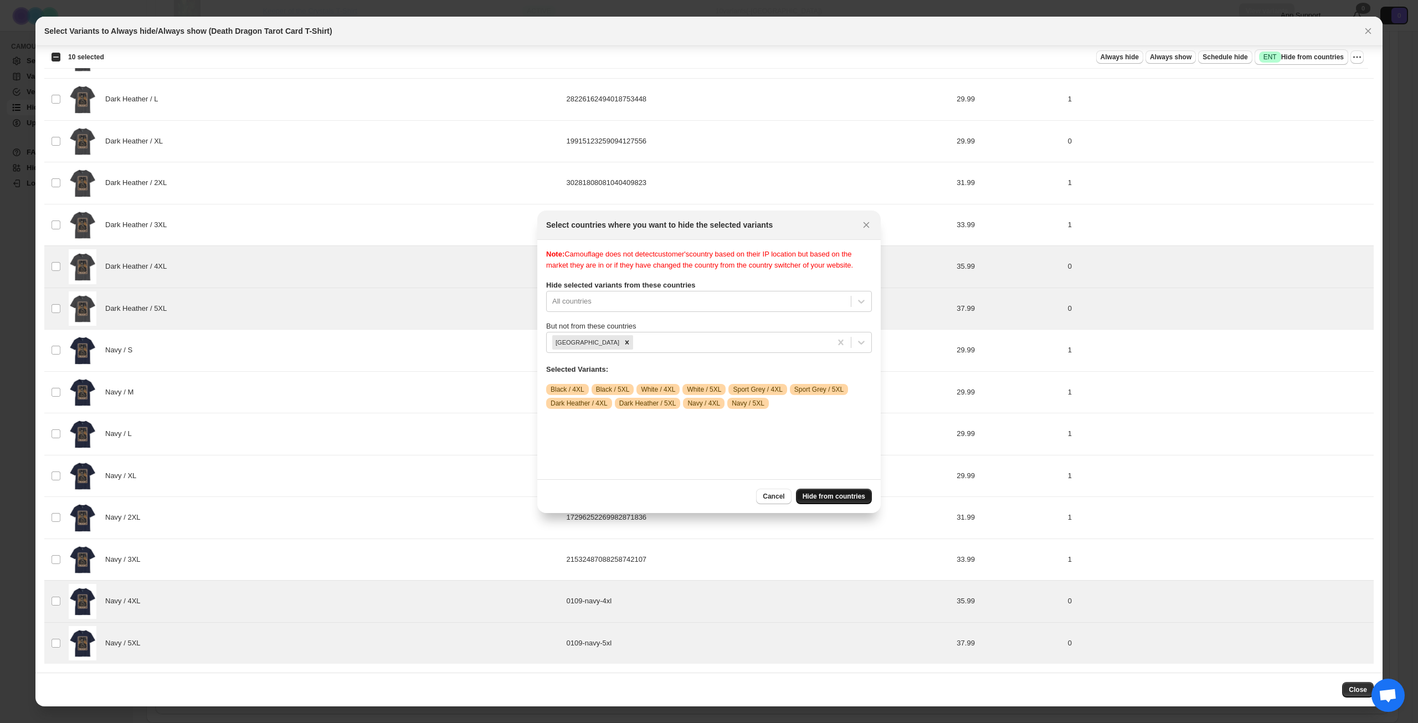
click at [828, 490] on button "Hide from countries" at bounding box center [834, 497] width 76 height 16
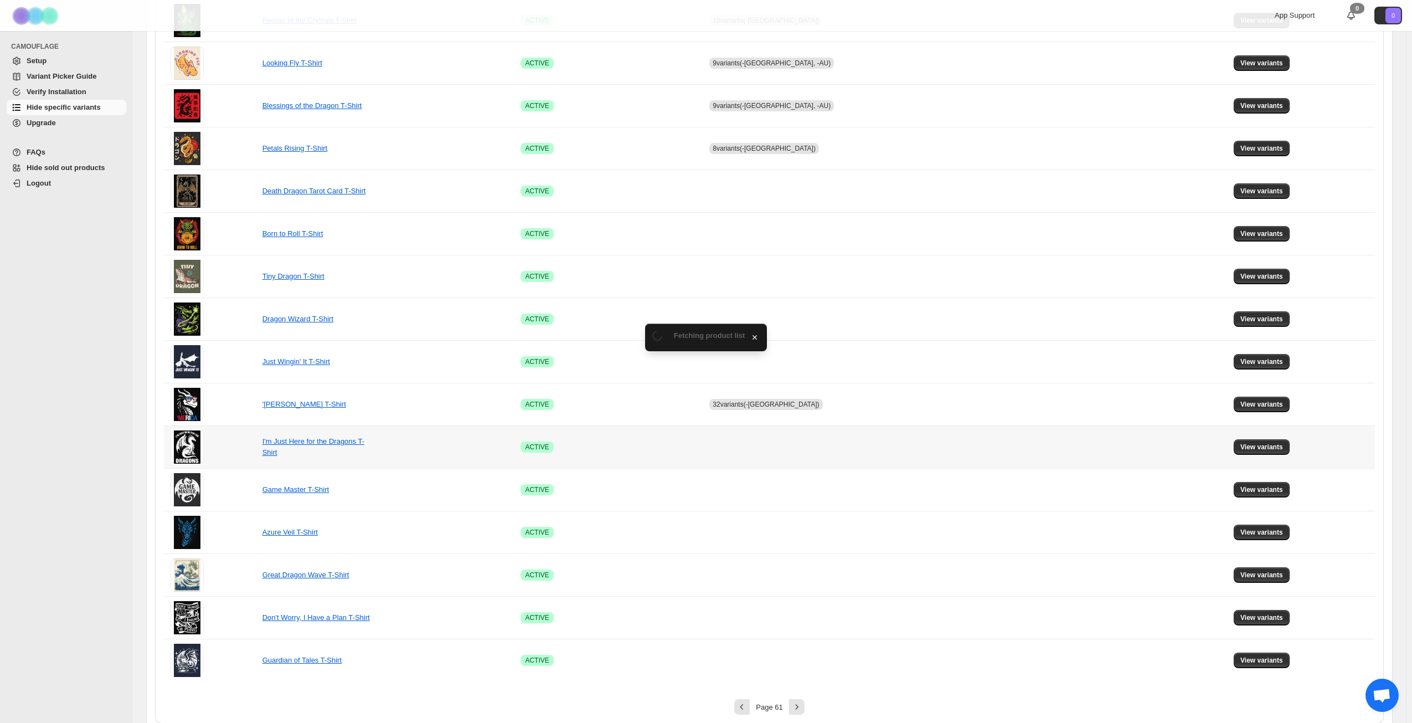
scroll to position [414, 0]
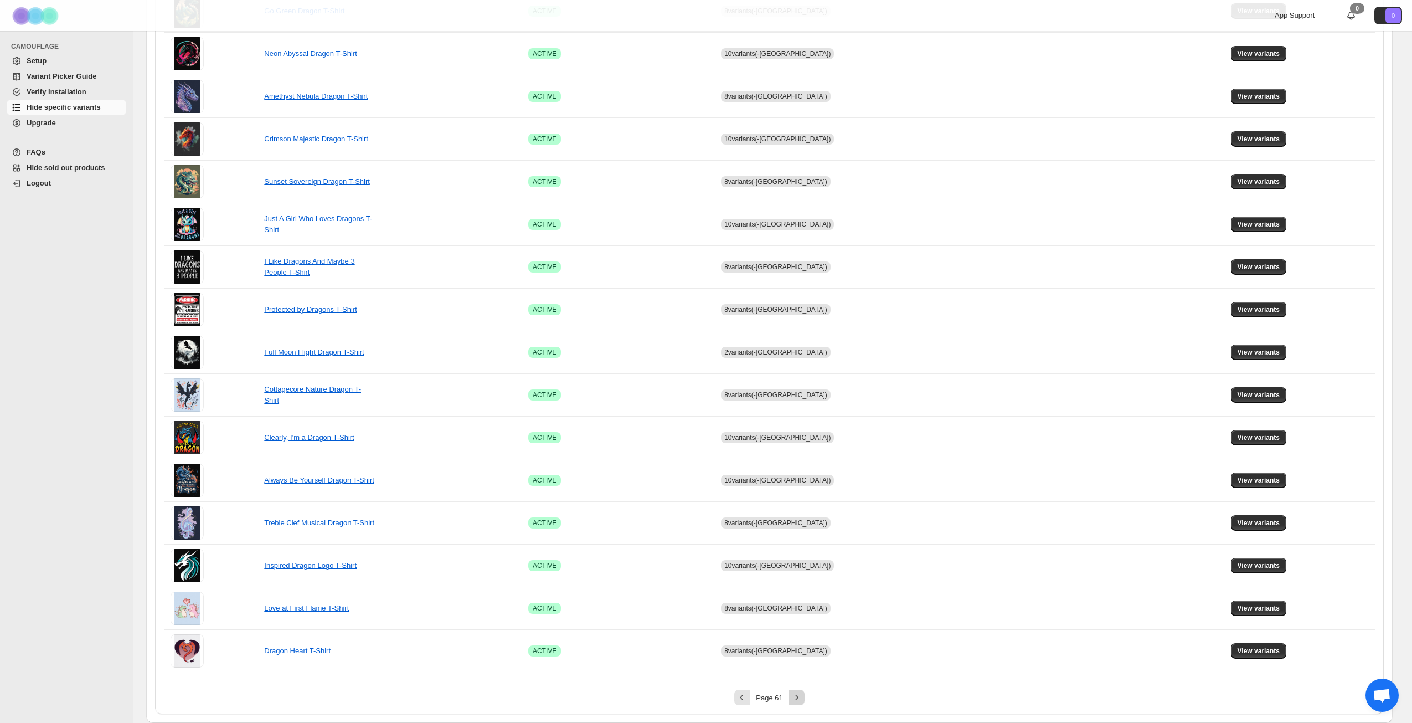
click at [801, 697] on icon "Next" at bounding box center [797, 697] width 11 height 11
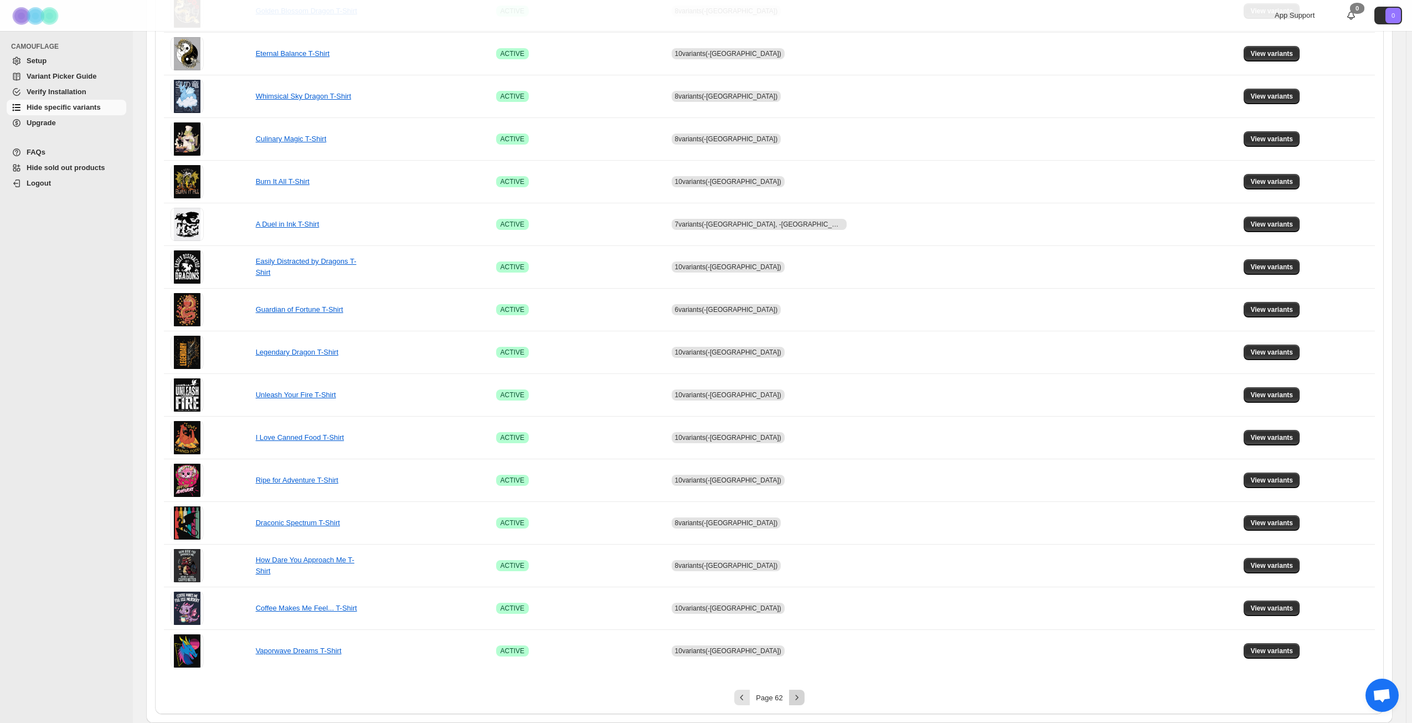
click at [801, 697] on icon "Next" at bounding box center [797, 697] width 11 height 11
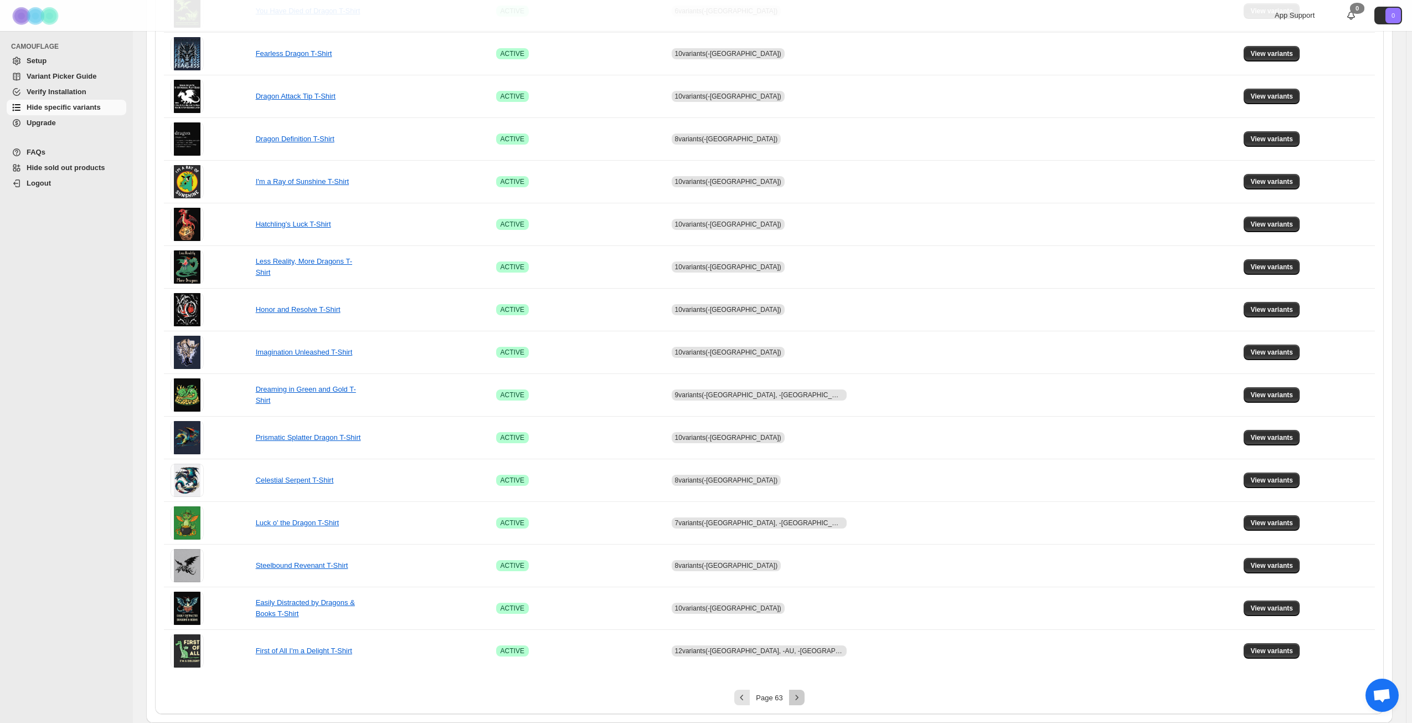
click at [801, 697] on icon "Next" at bounding box center [797, 697] width 11 height 11
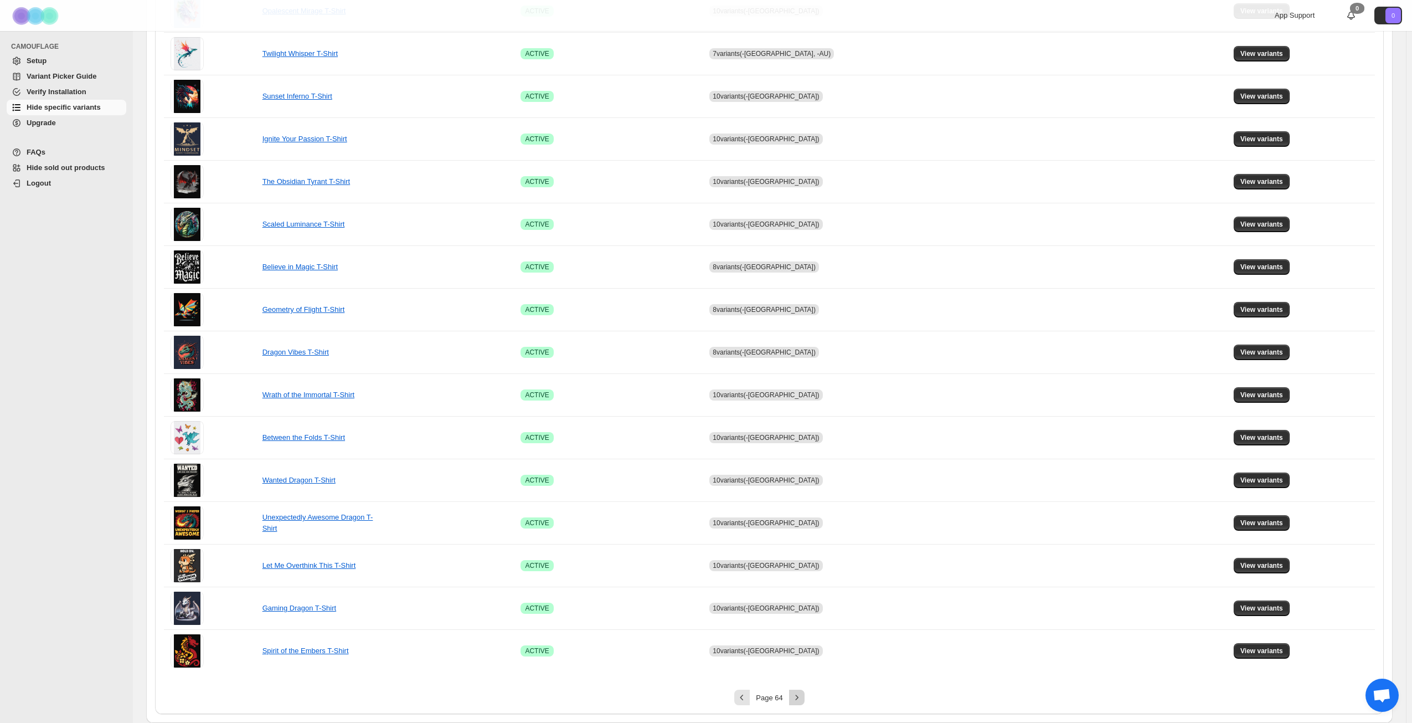
click at [801, 697] on icon "Next" at bounding box center [797, 697] width 11 height 11
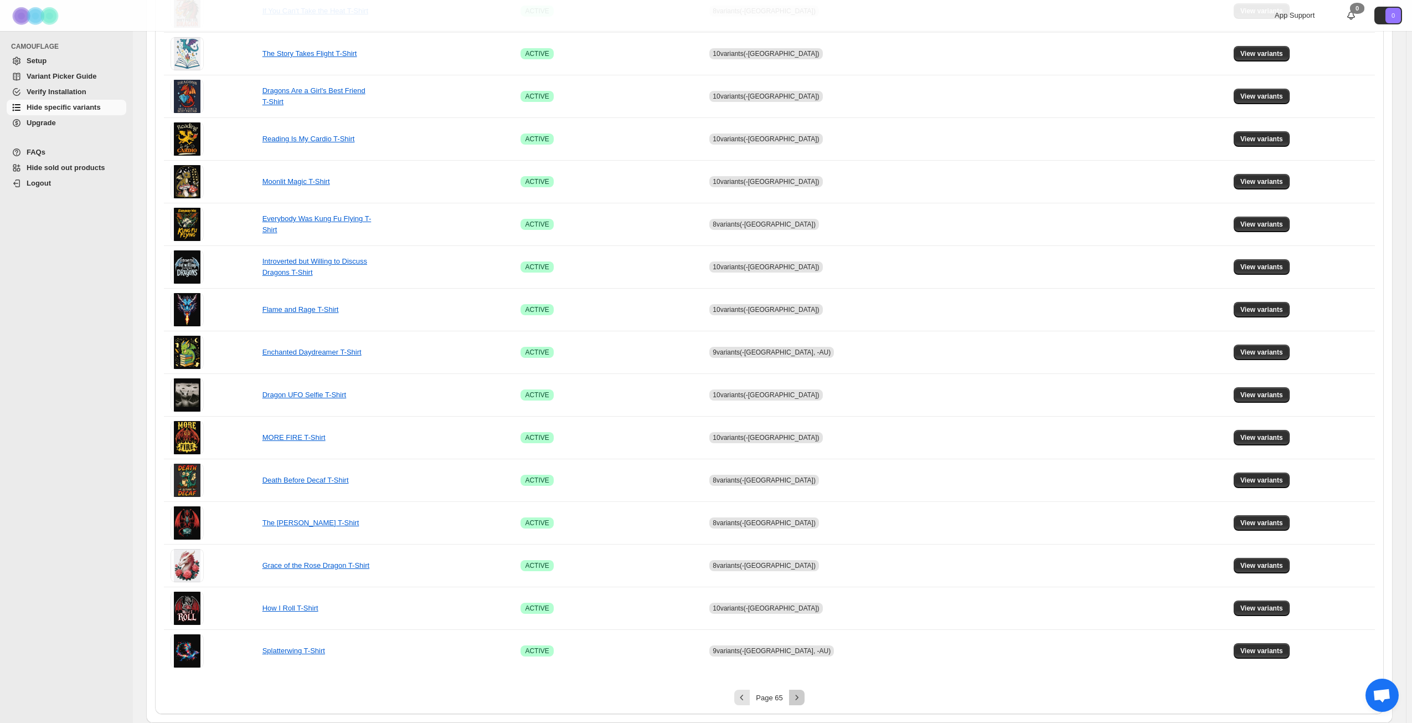
click at [801, 697] on icon "Next" at bounding box center [797, 697] width 11 height 11
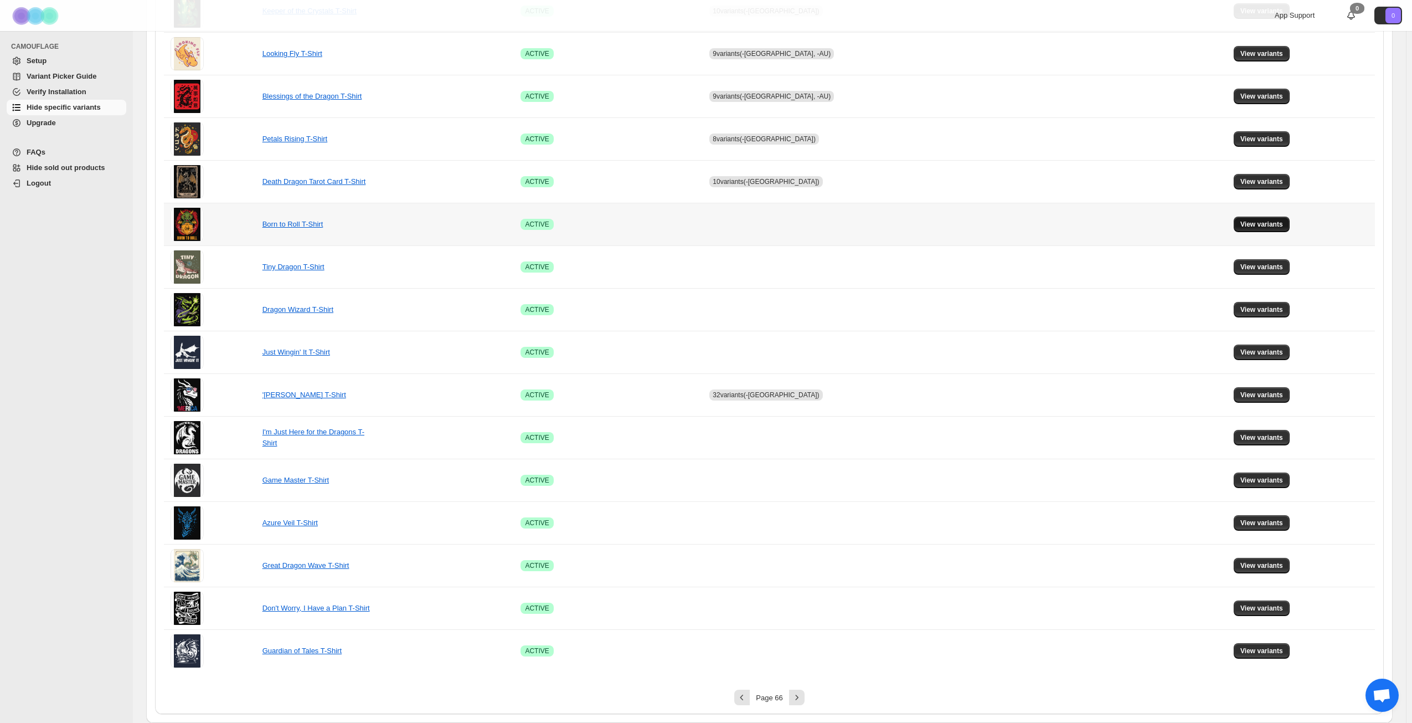
click at [1254, 225] on span "View variants" at bounding box center [1262, 224] width 43 height 9
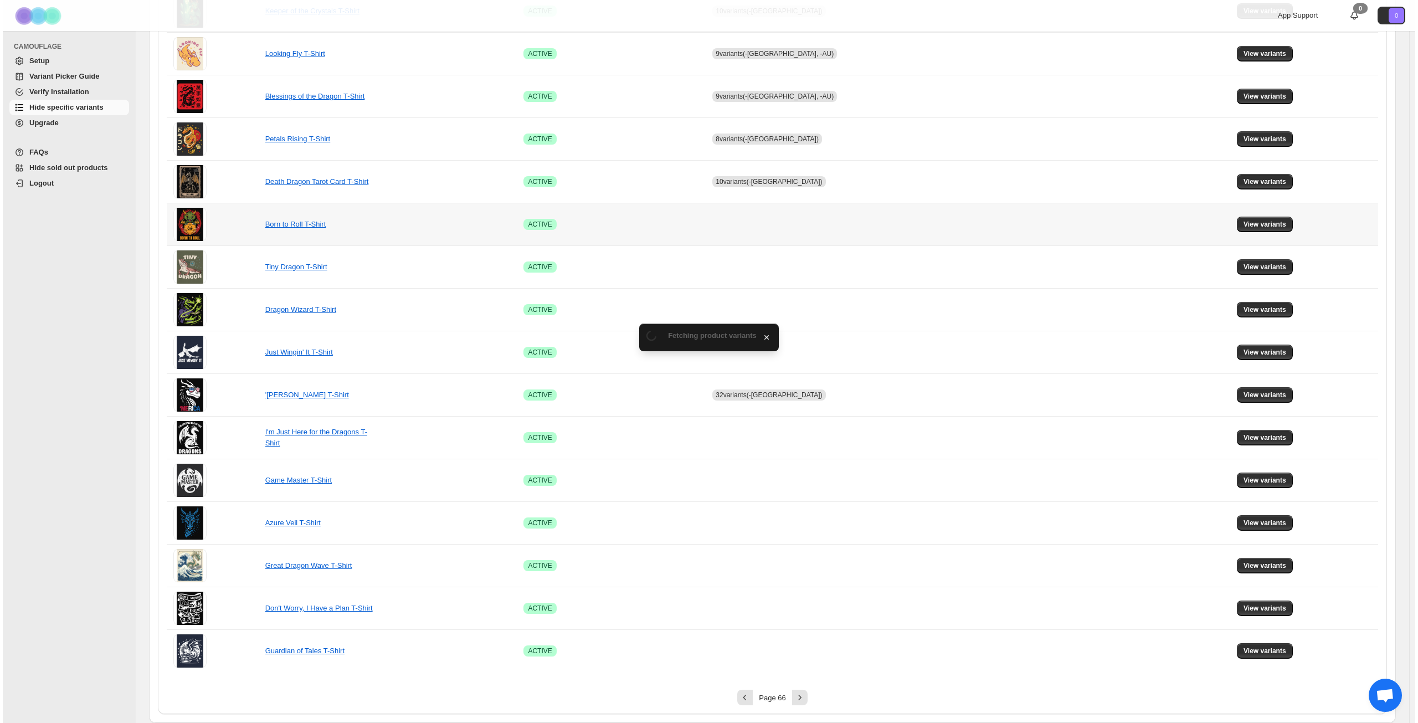
scroll to position [0, 0]
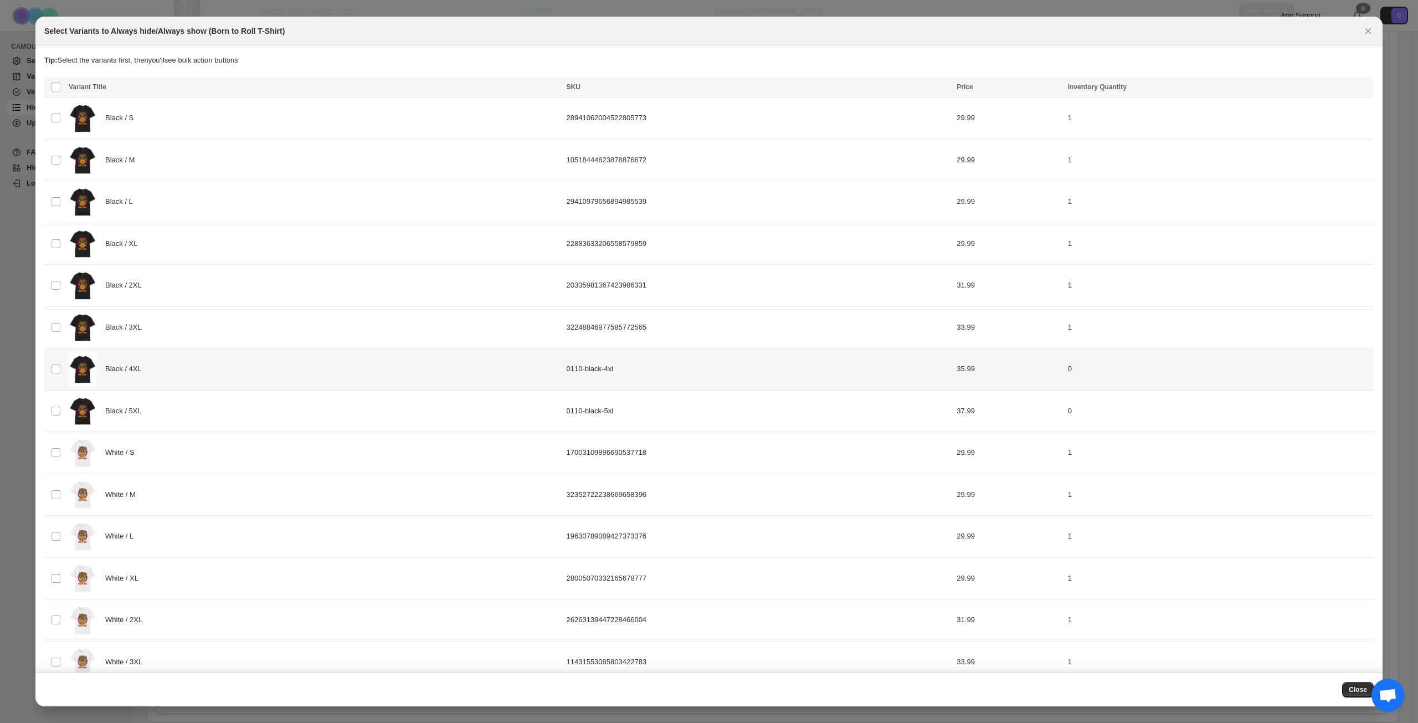
click at [212, 374] on div "Black / 4XL" at bounding box center [314, 369] width 491 height 35
click at [202, 408] on div "Black / 5XL" at bounding box center [314, 411] width 491 height 35
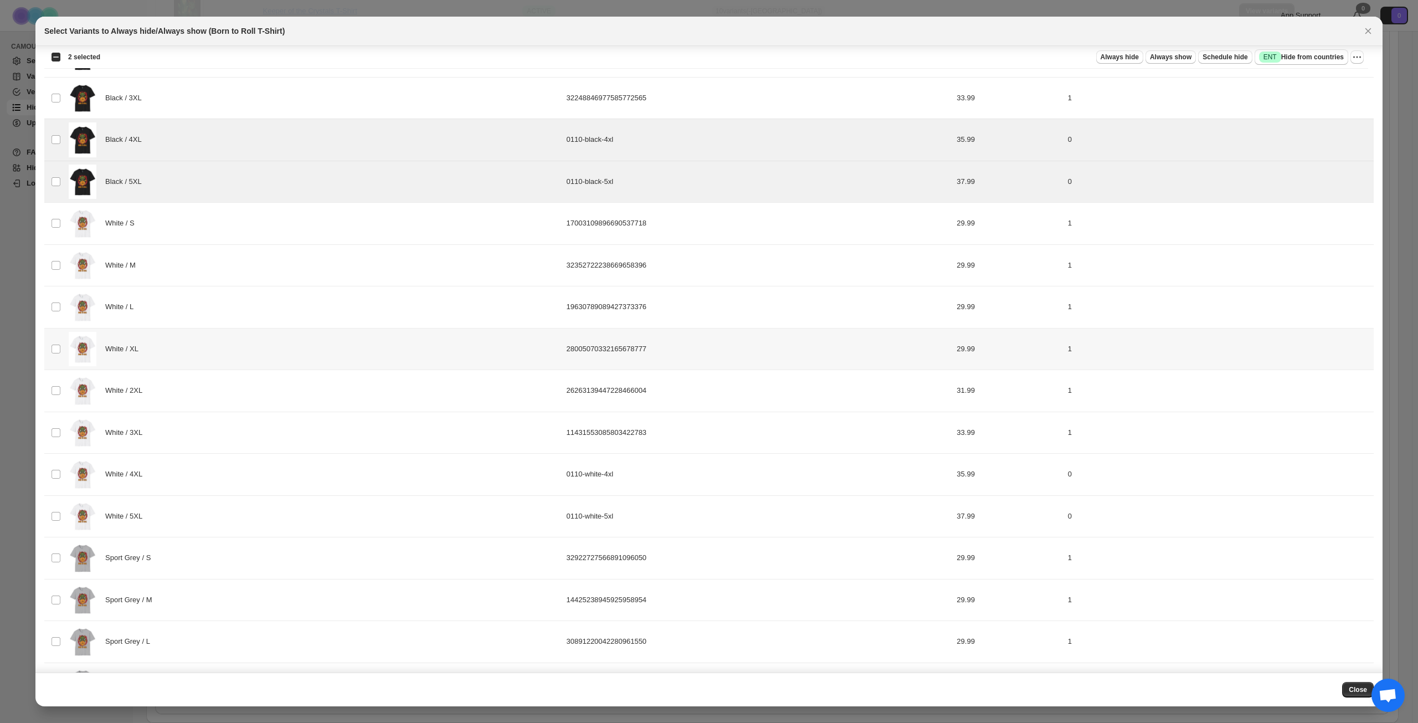
scroll to position [277, 0]
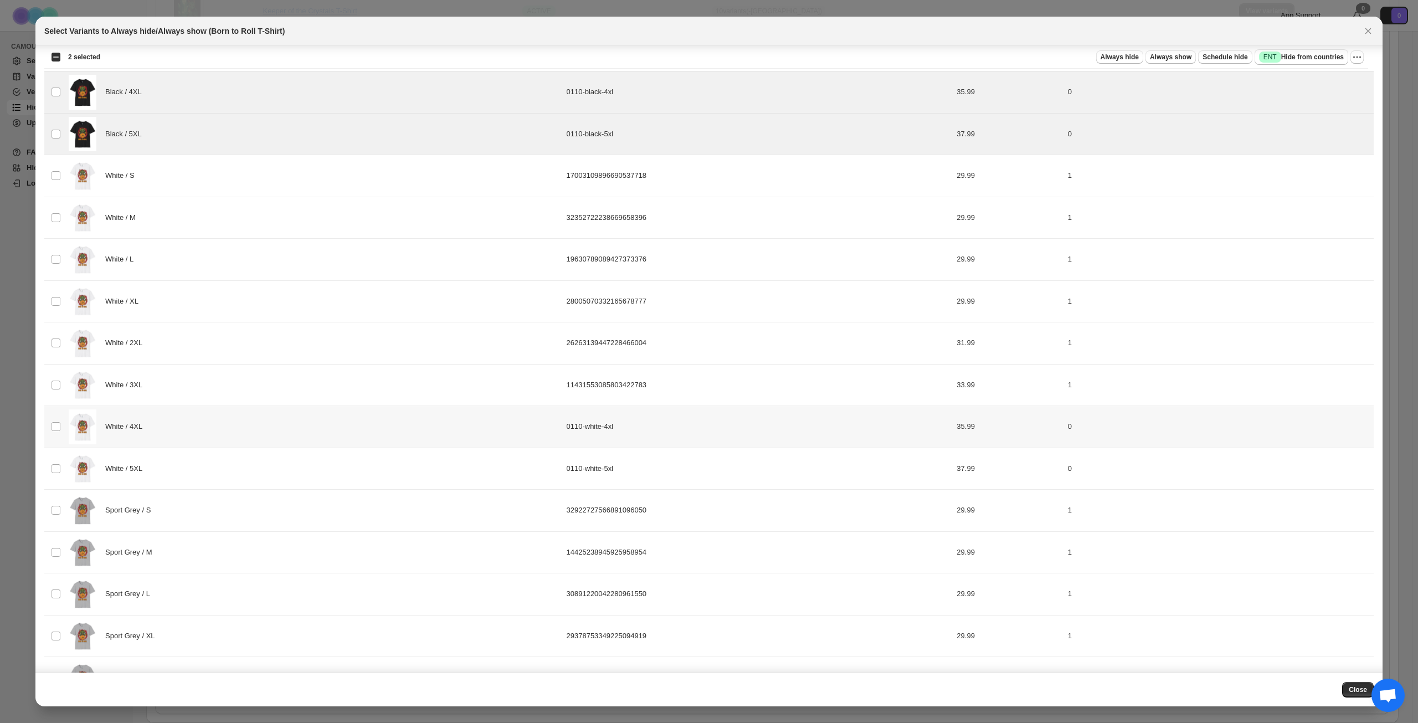
click at [242, 427] on div "White / 4XL" at bounding box center [314, 426] width 491 height 35
click at [239, 456] on div "White / 5XL" at bounding box center [314, 468] width 491 height 35
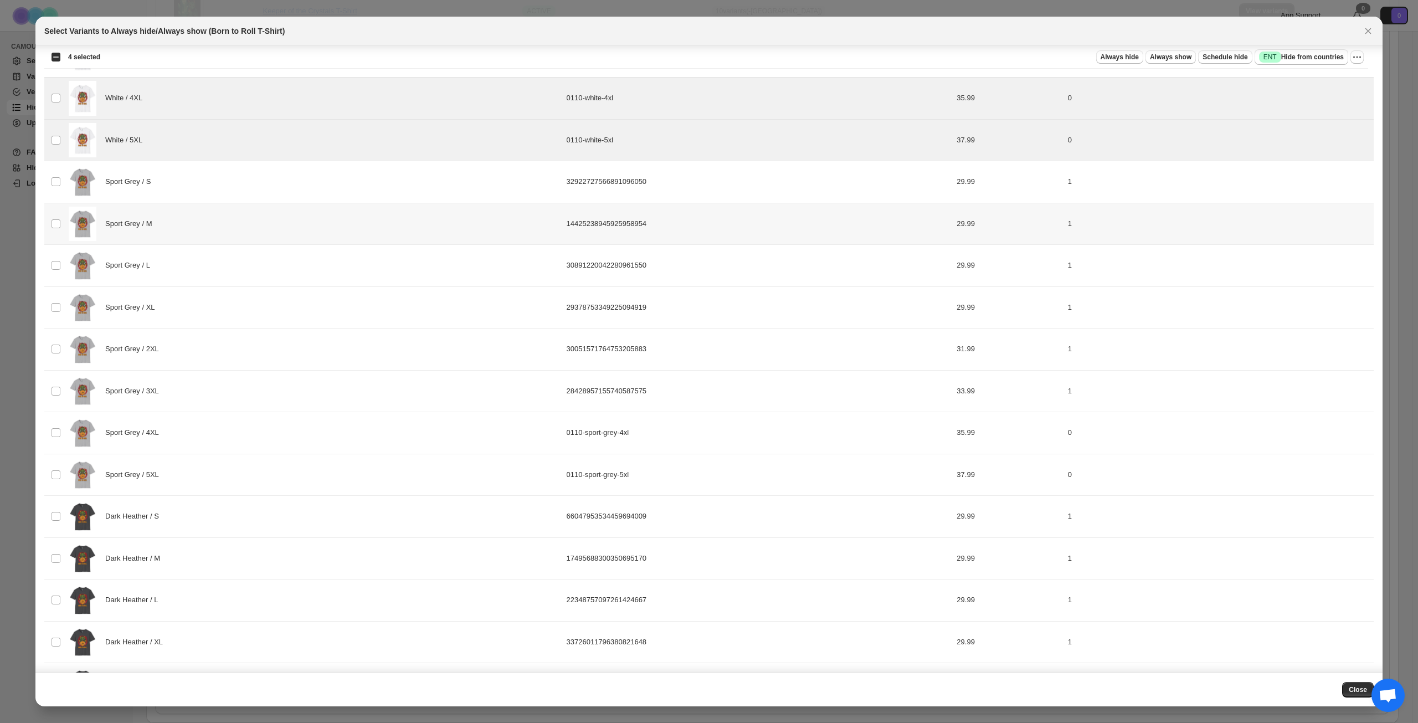
scroll to position [609, 0]
click at [237, 435] on div "Sport Grey / 4XL" at bounding box center [314, 429] width 491 height 35
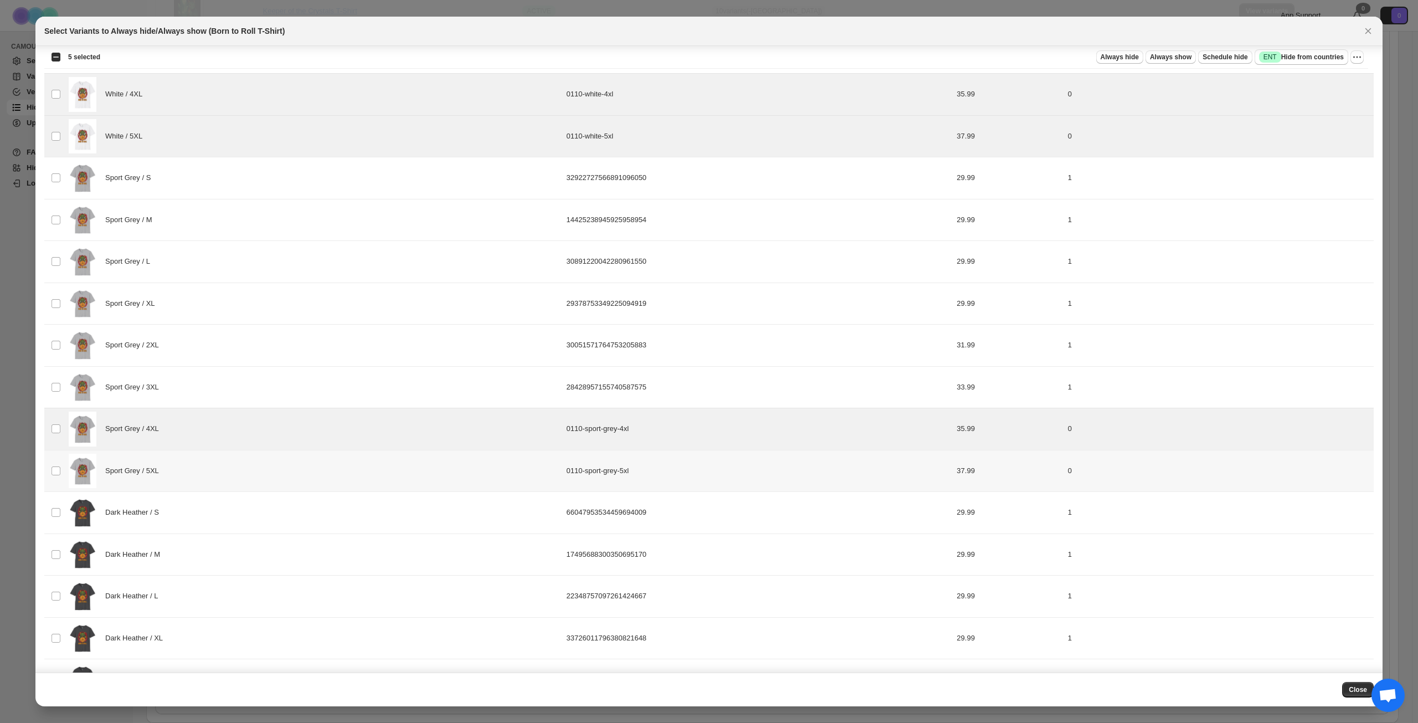
click at [239, 458] on div "Sport Grey / 5XL" at bounding box center [314, 471] width 491 height 35
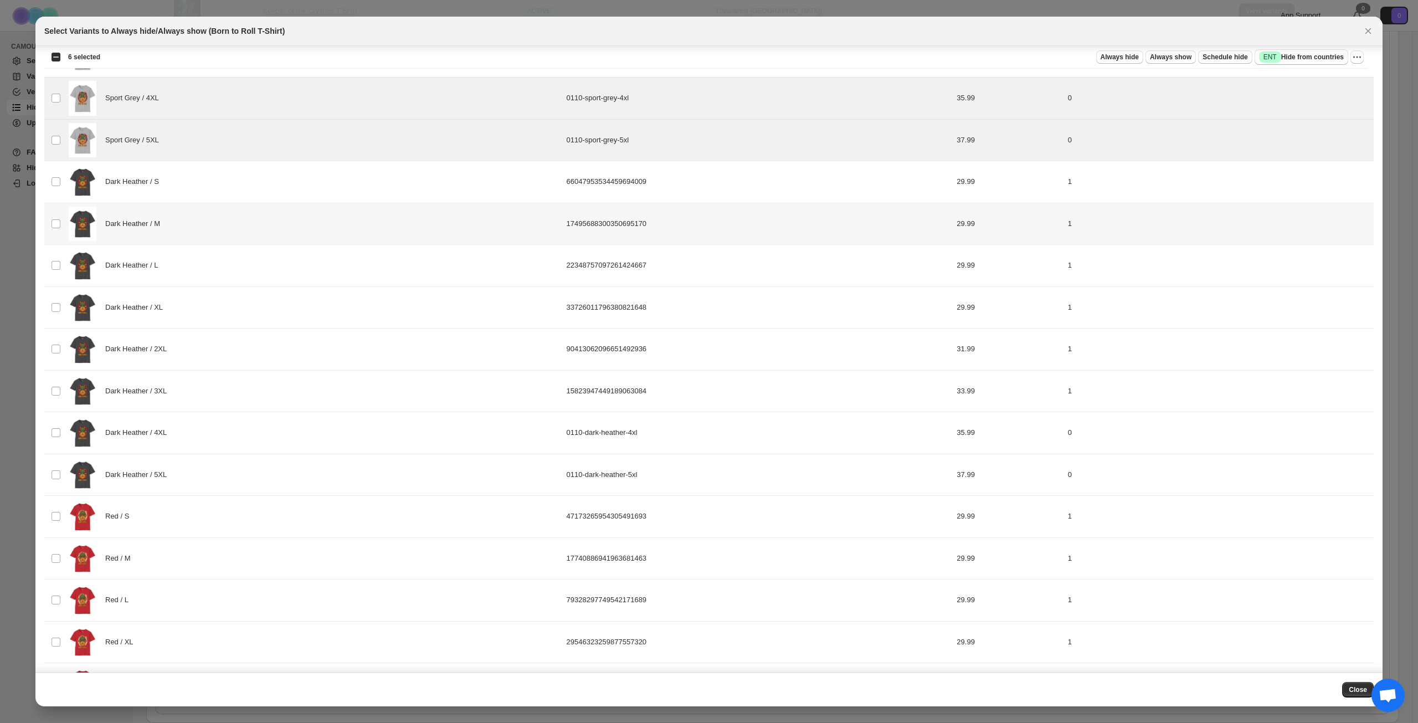
scroll to position [942, 0]
click at [244, 440] on div "Dark Heather / 4XL" at bounding box center [314, 431] width 491 height 35
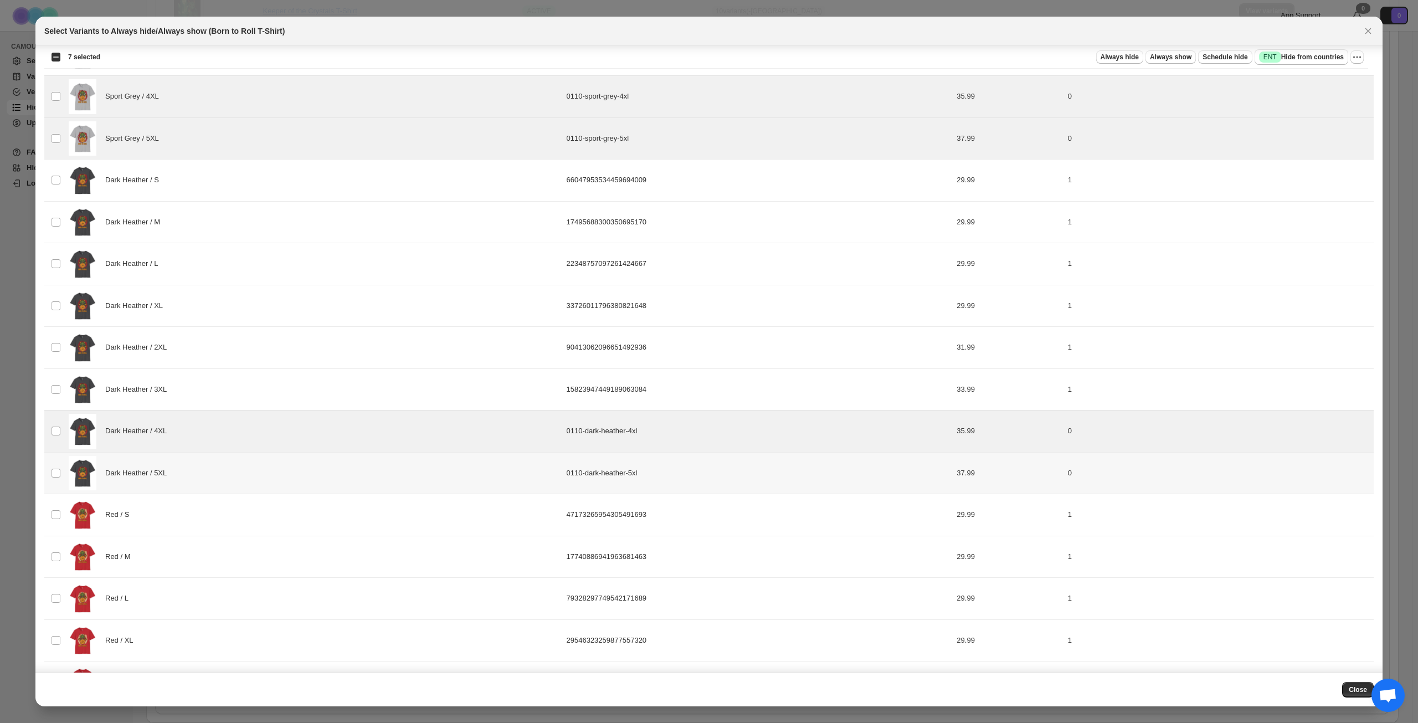
click at [240, 464] on div "Dark Heather / 5XL" at bounding box center [314, 473] width 491 height 35
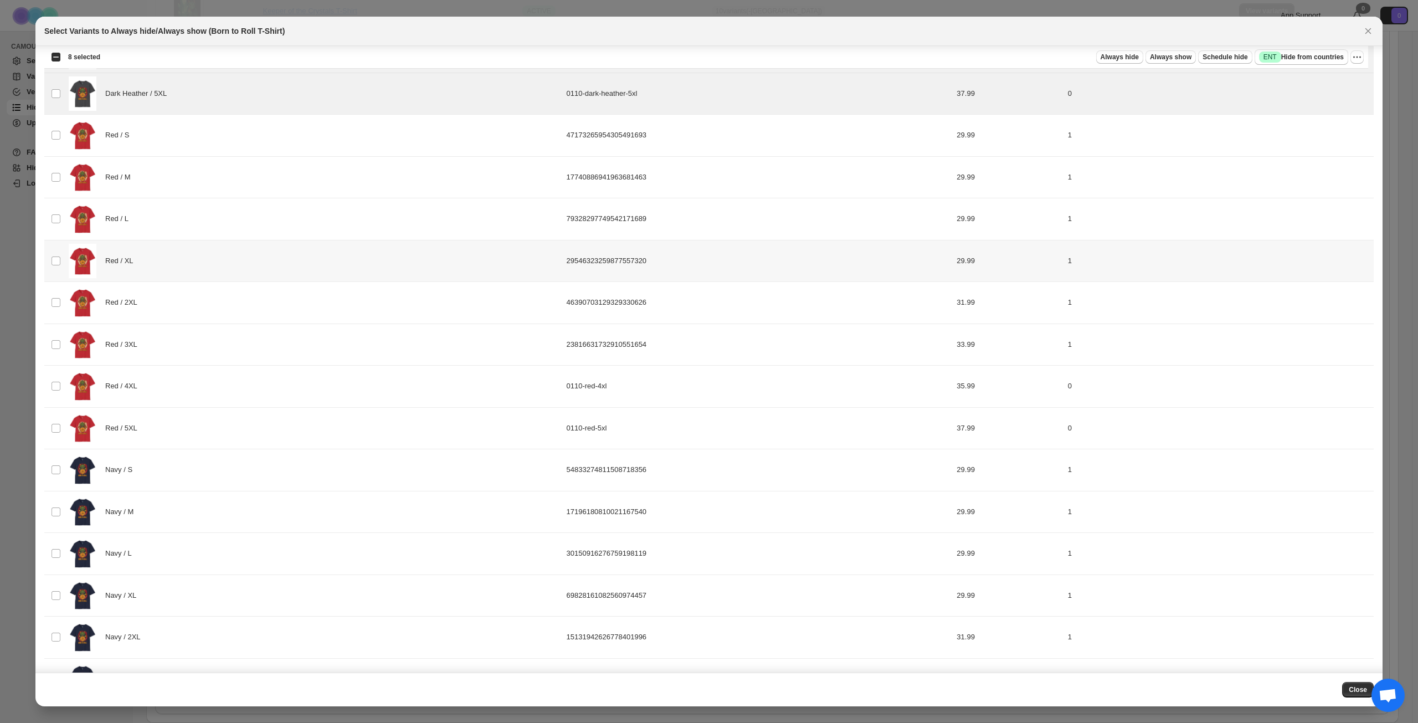
scroll to position [1329, 0]
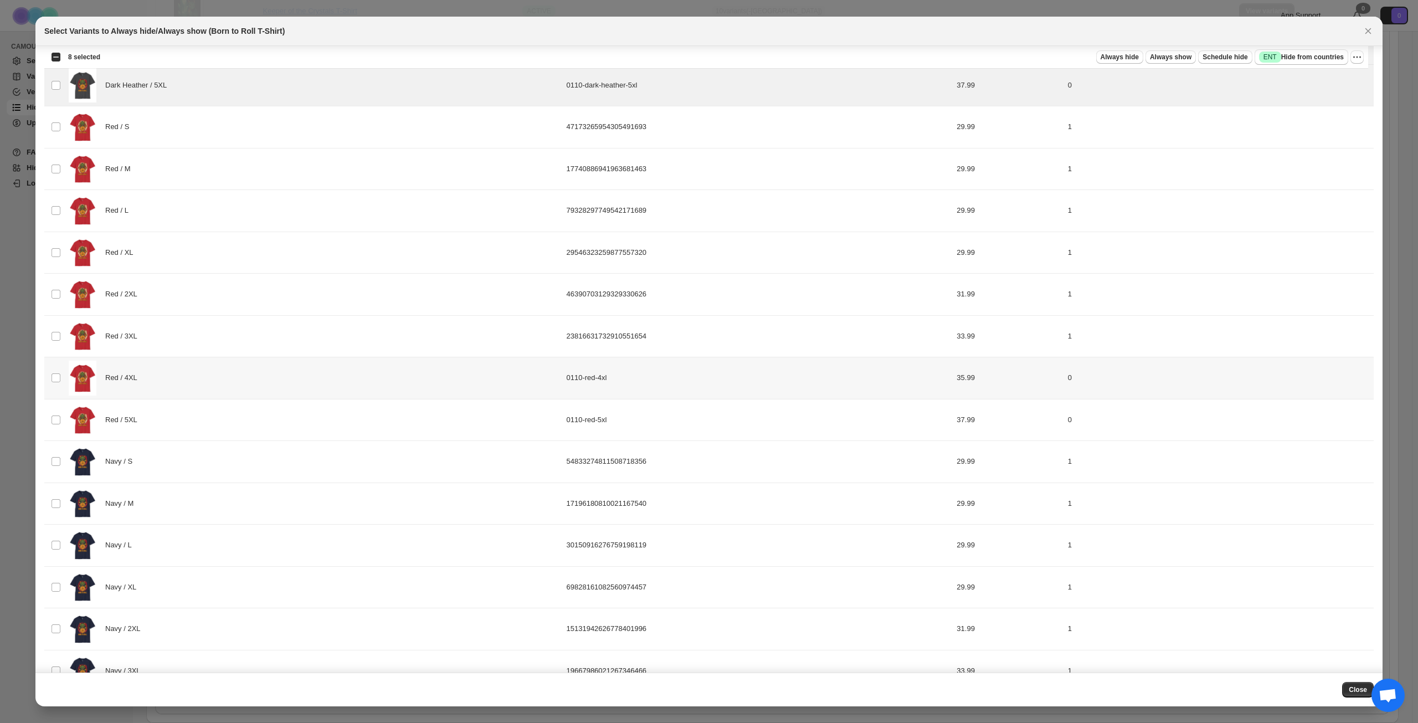
click at [251, 383] on div "Red / 4XL" at bounding box center [314, 378] width 491 height 35
click at [250, 409] on div "Red / 5XL" at bounding box center [314, 420] width 491 height 35
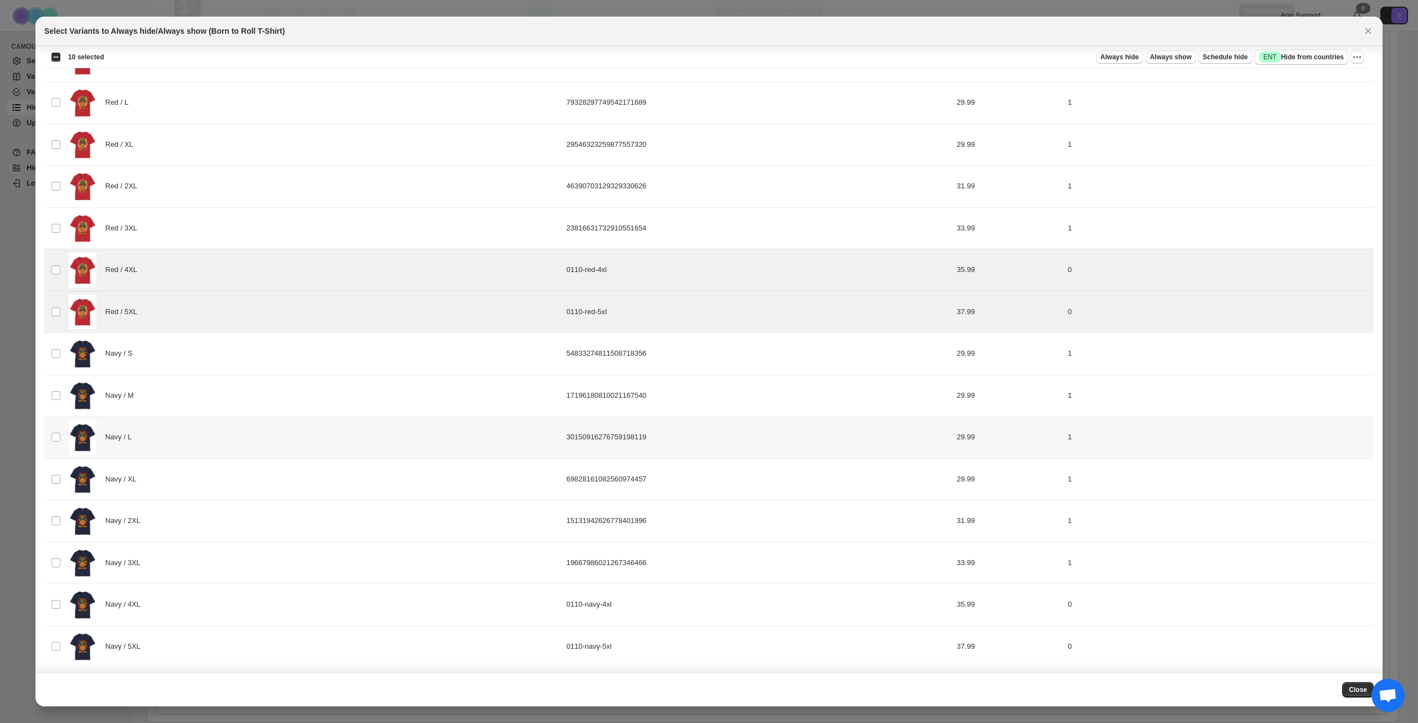
scroll to position [1441, 0]
click at [267, 600] on div "Navy / 4XL" at bounding box center [314, 601] width 491 height 35
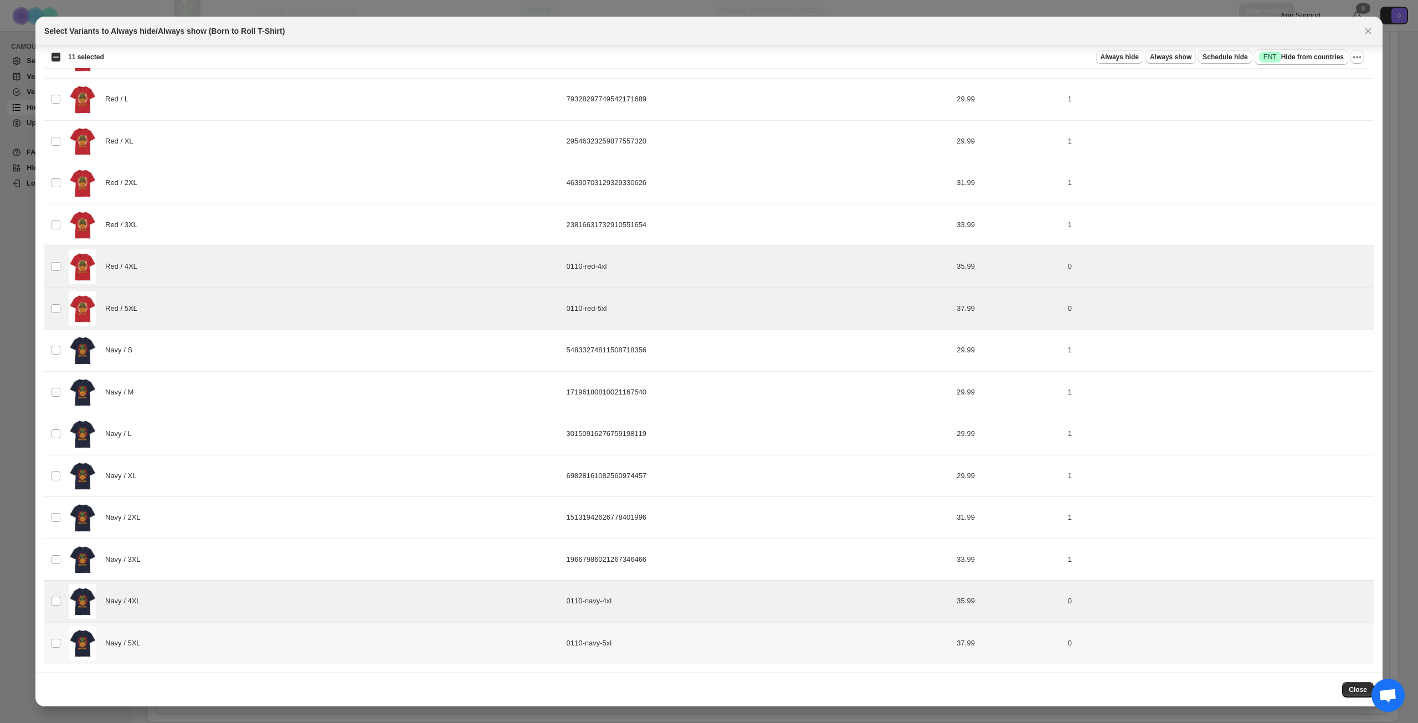
click at [264, 633] on div "Navy / 5XL" at bounding box center [314, 643] width 491 height 35
click at [1323, 52] on span "Success ENT Hide from countries" at bounding box center [1301, 57] width 85 height 11
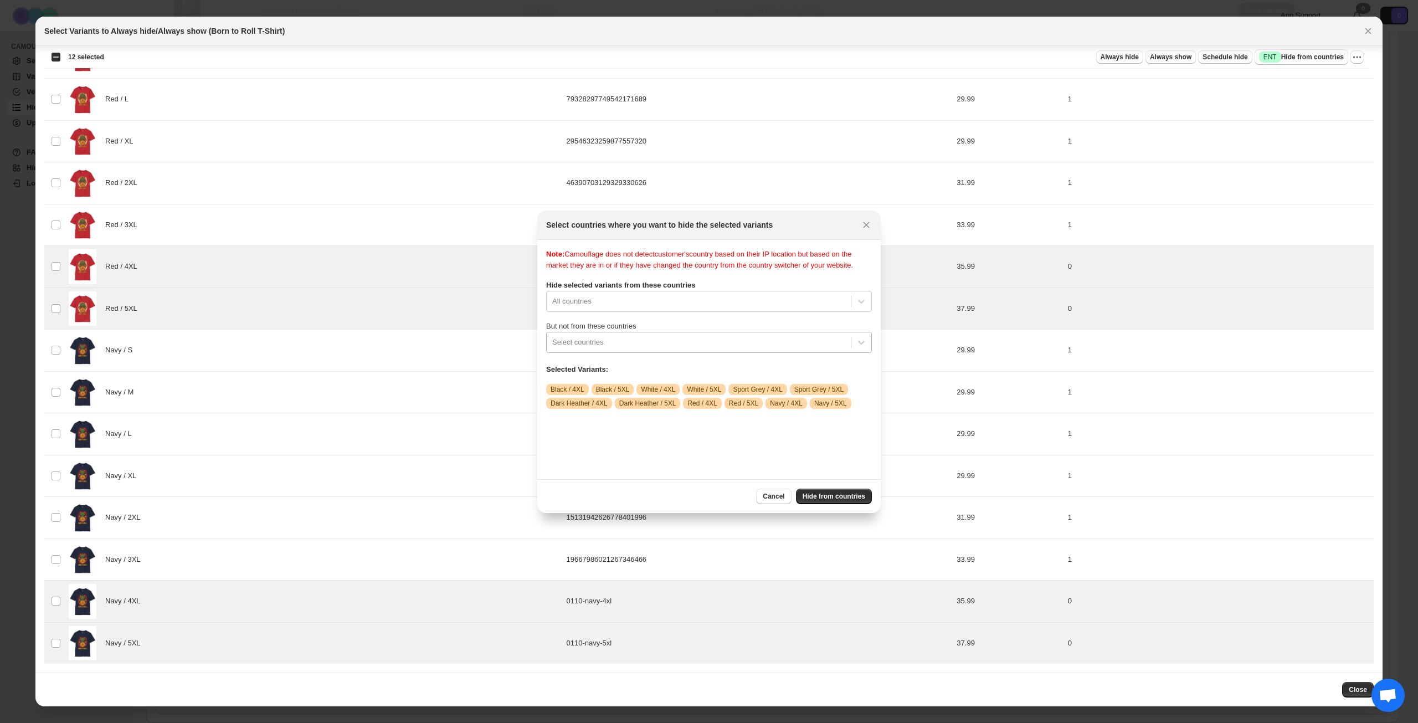
click at [686, 349] on div ":rqi:" at bounding box center [698, 342] width 293 height 13
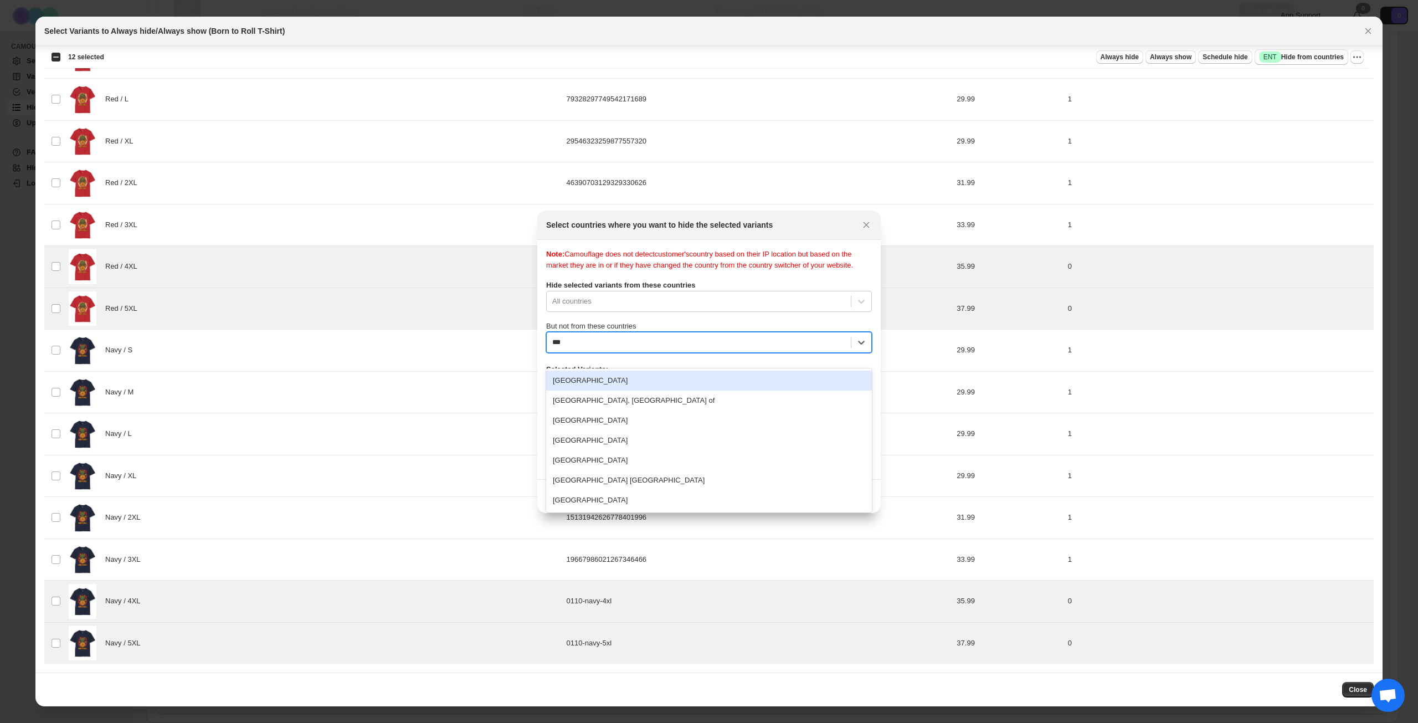
type input "****"
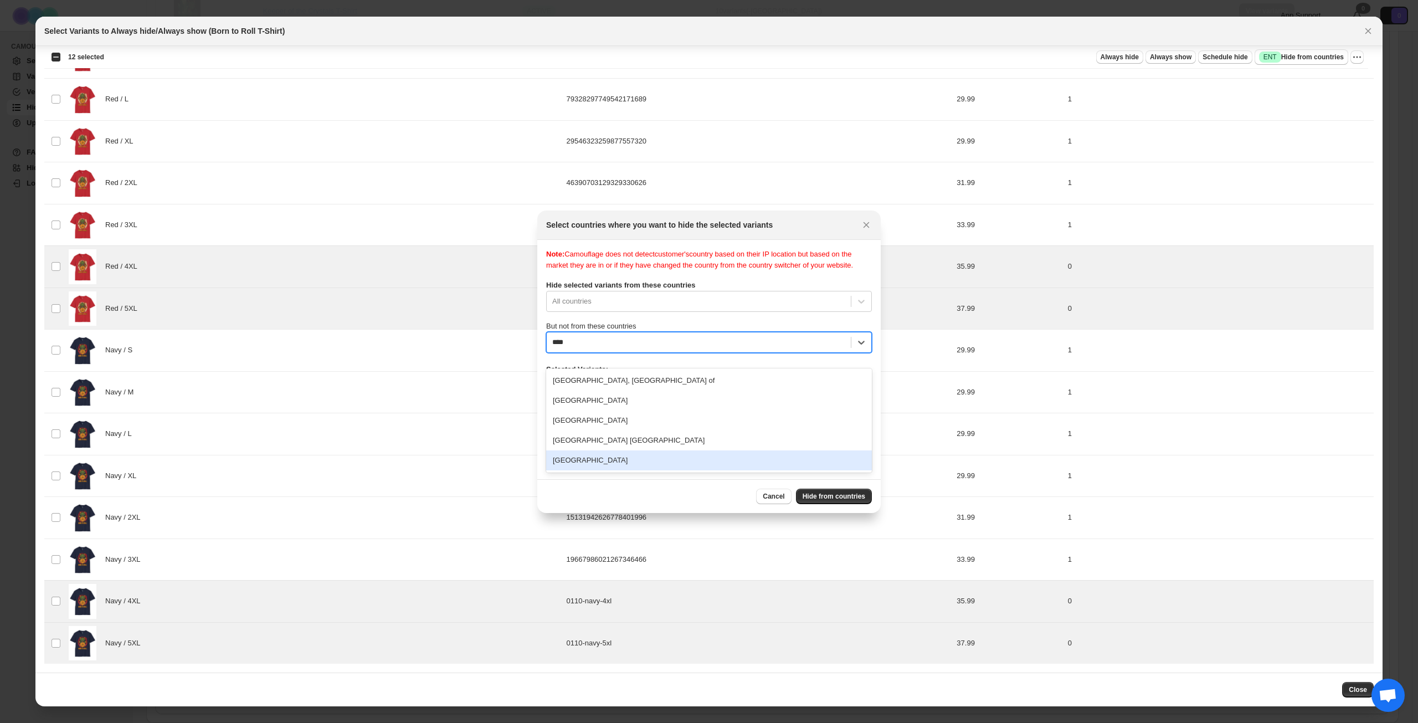
click at [672, 459] on div "[GEOGRAPHIC_DATA]" at bounding box center [709, 460] width 326 height 20
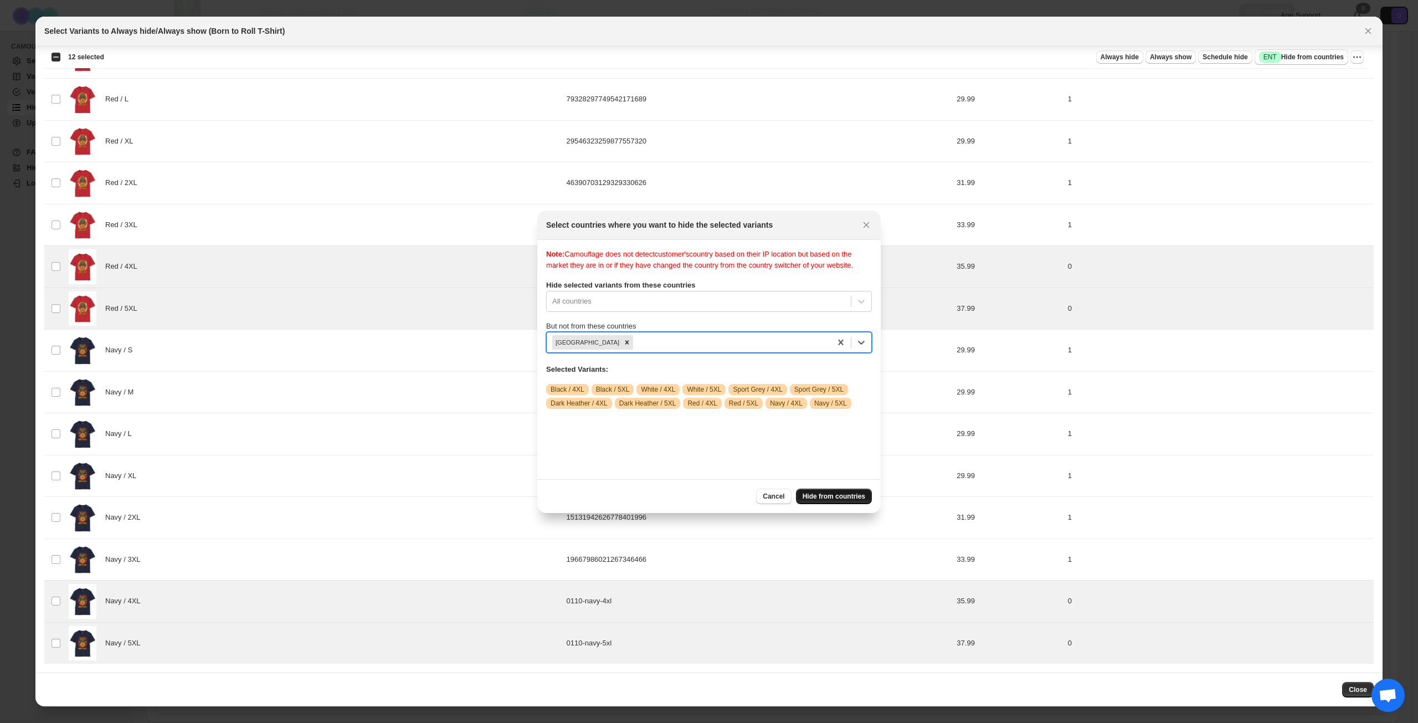
click at [830, 502] on button "Hide from countries" at bounding box center [834, 497] width 76 height 16
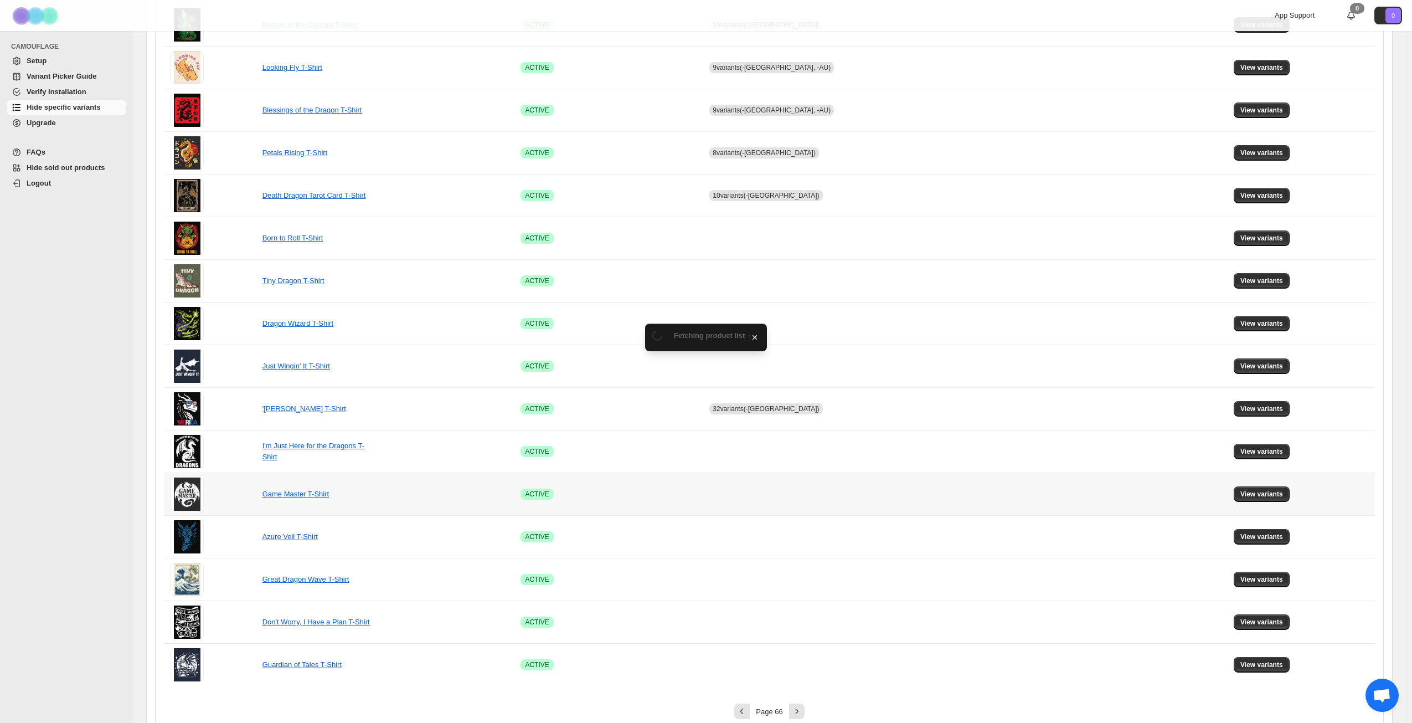
scroll to position [414, 0]
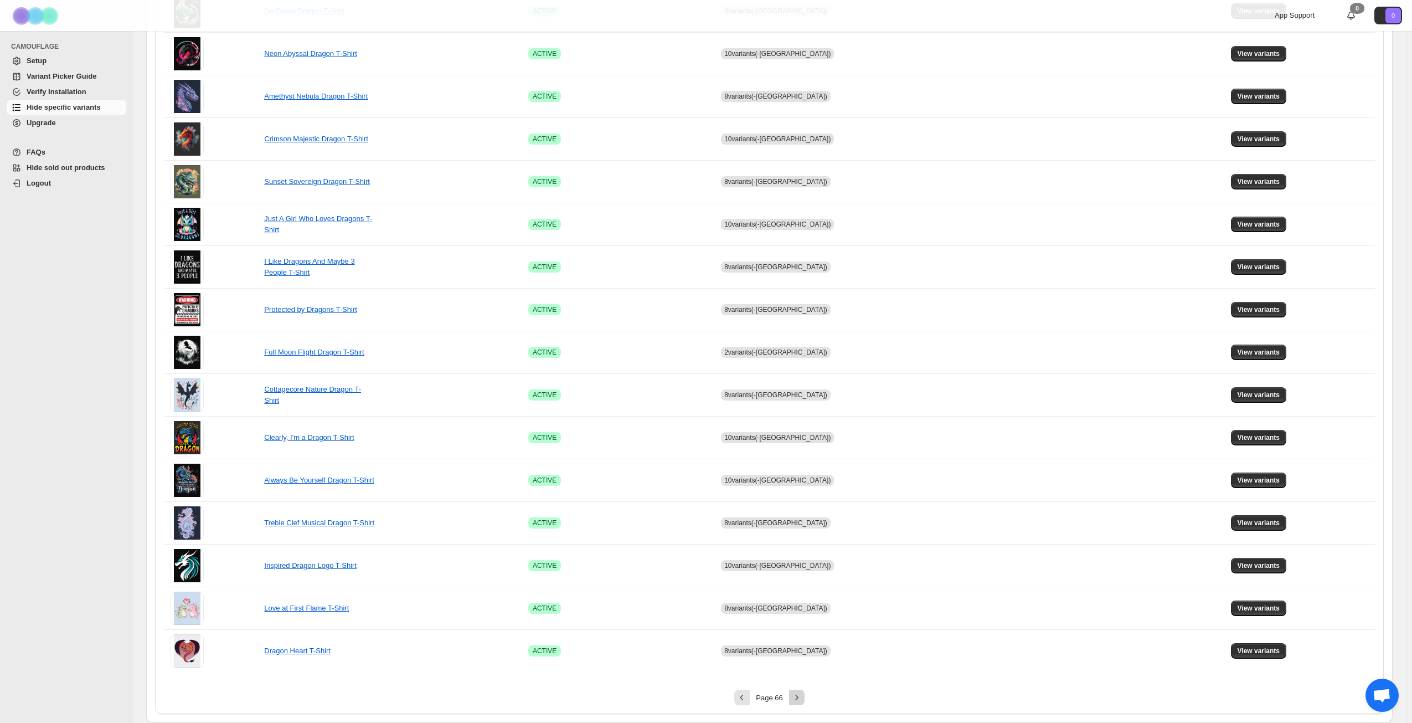
click at [795, 700] on icon "Next" at bounding box center [797, 697] width 11 height 11
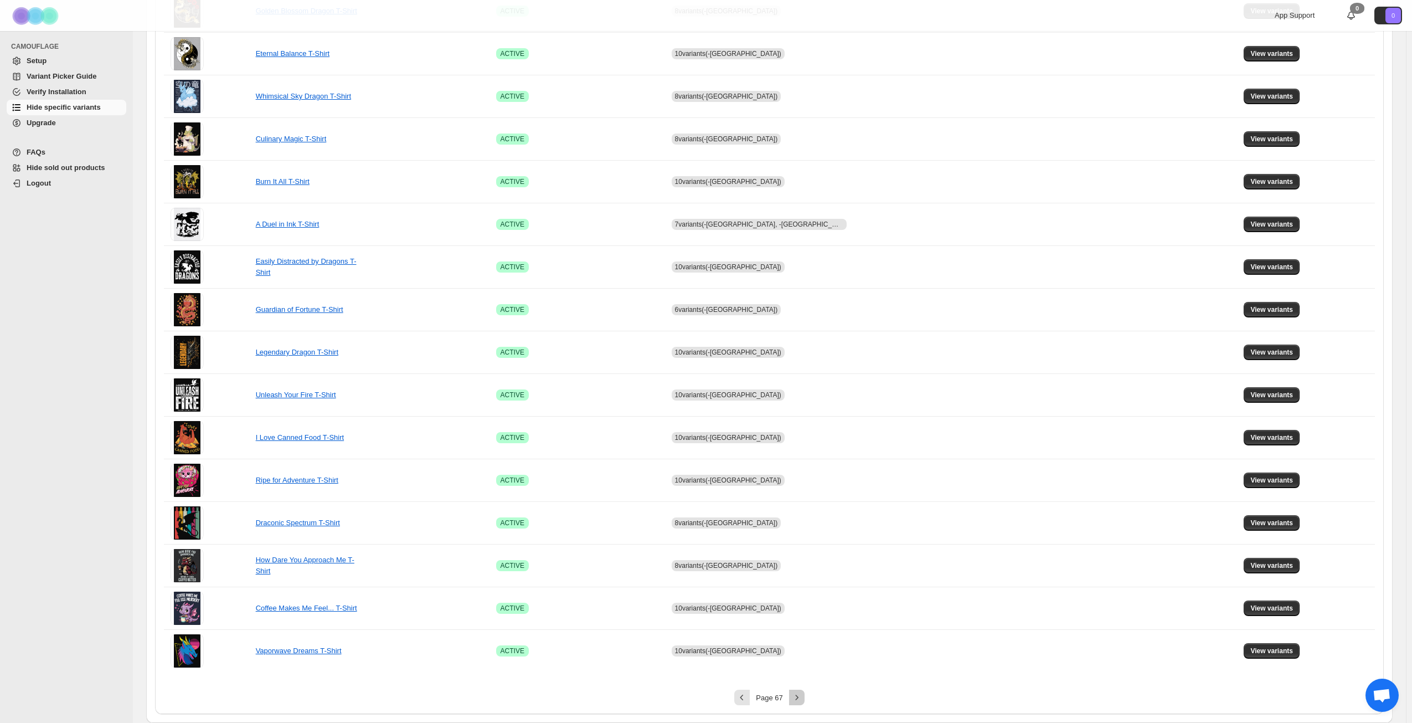
click at [803, 697] on icon "Next" at bounding box center [797, 697] width 11 height 11
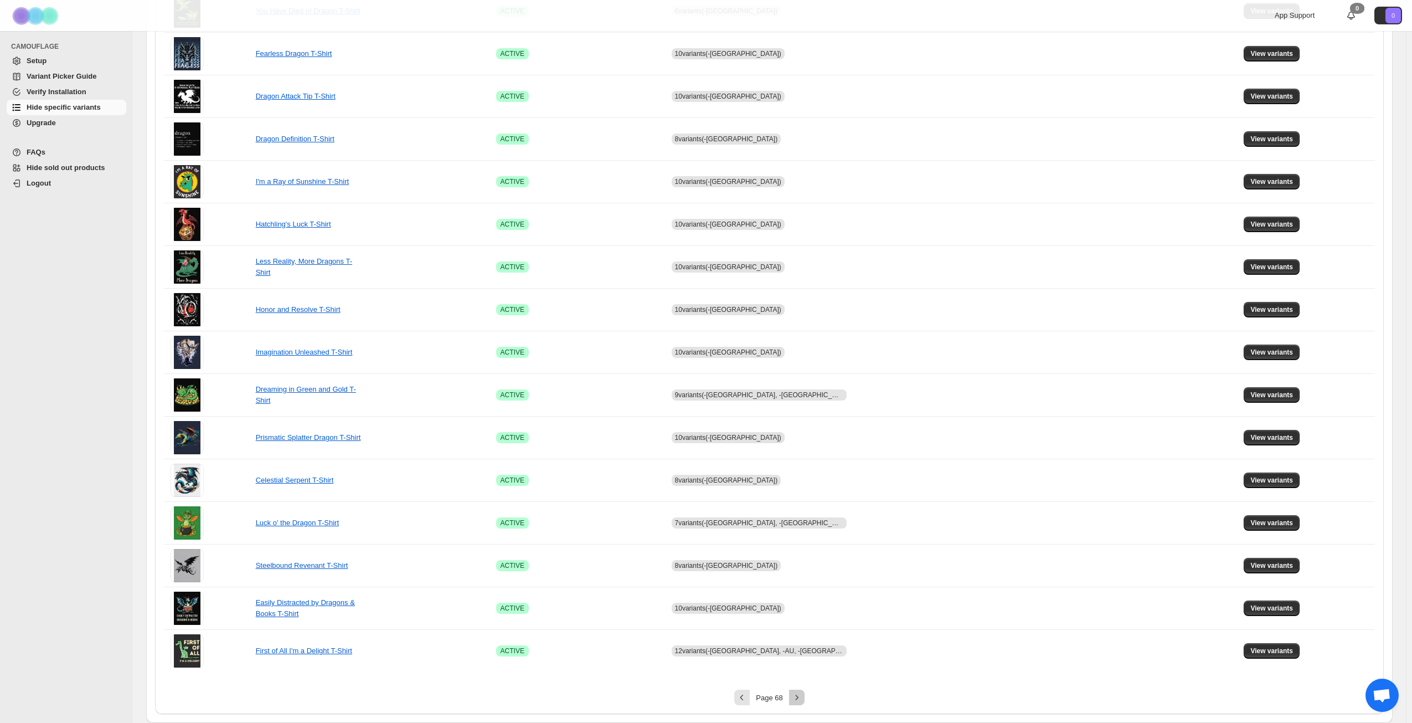
click at [803, 697] on icon "Next" at bounding box center [797, 697] width 11 height 11
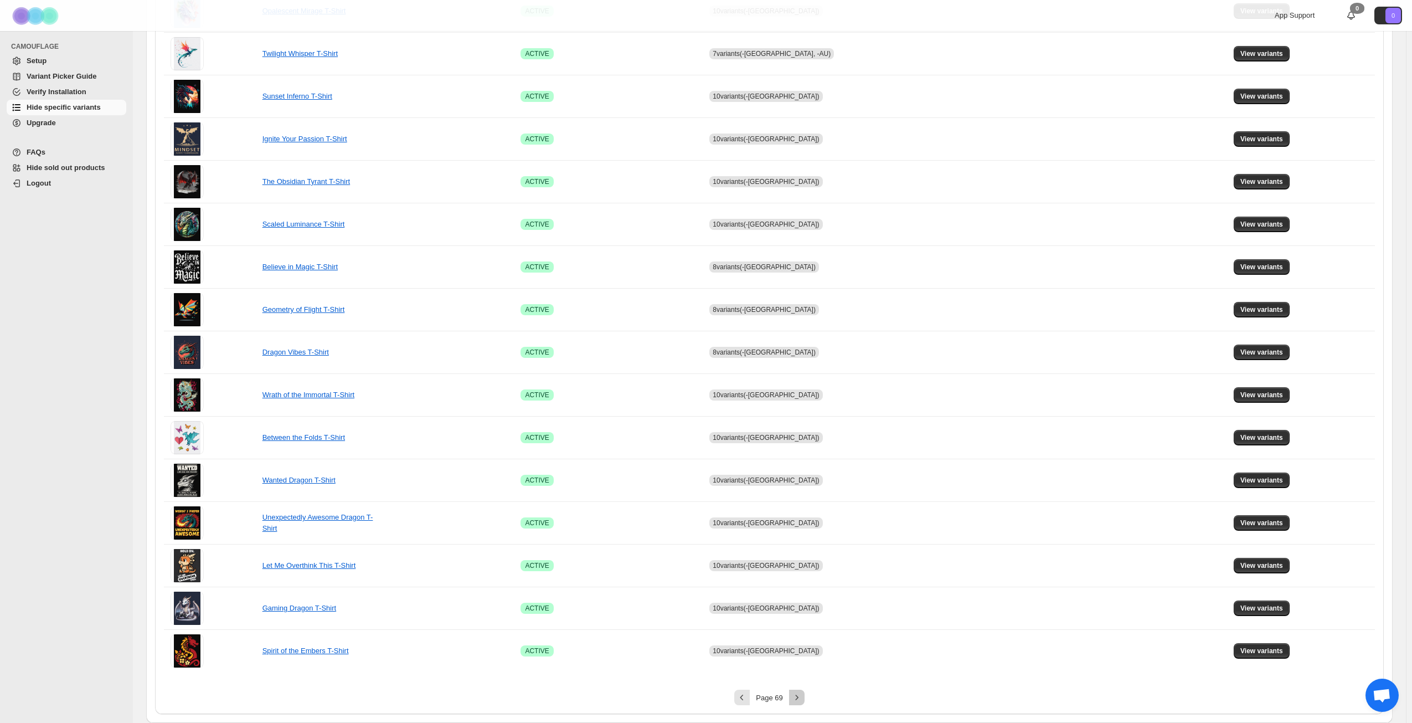
click at [803, 697] on icon "Next" at bounding box center [797, 697] width 11 height 11
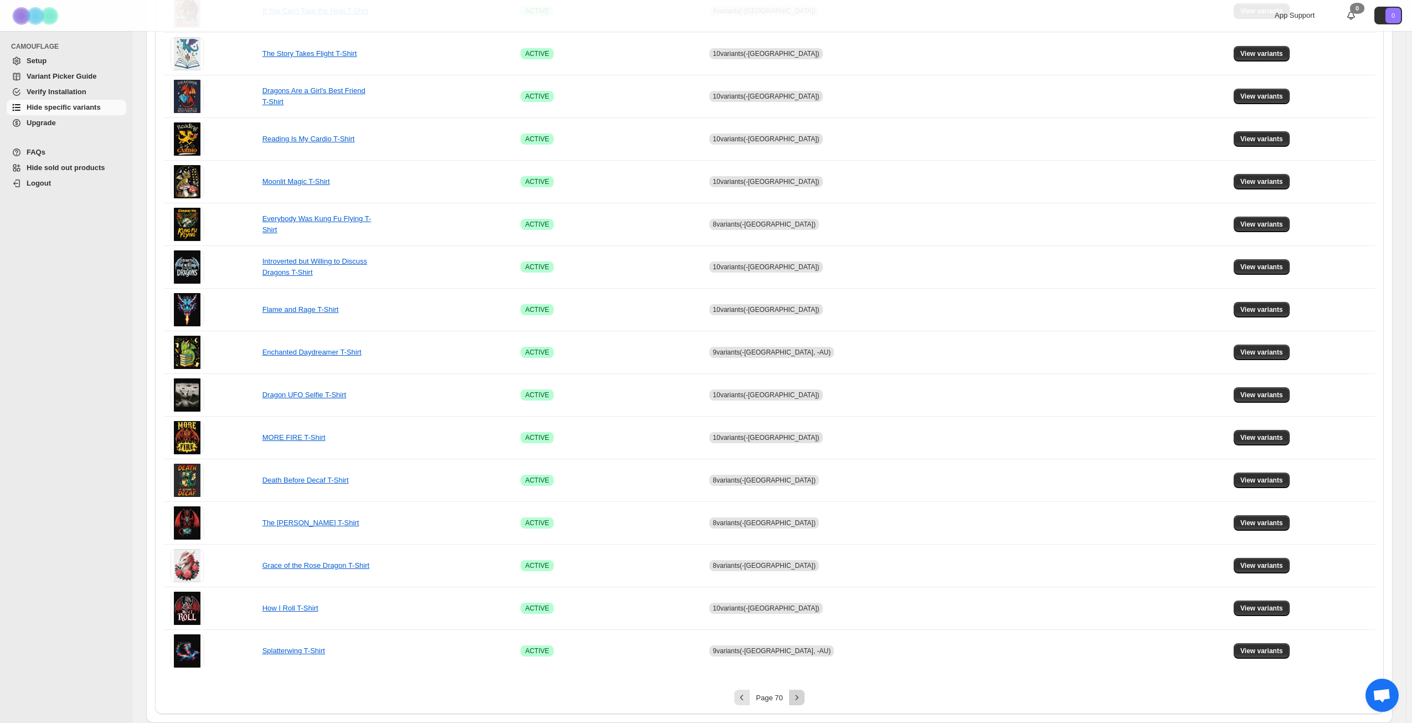
click at [803, 697] on icon "Next" at bounding box center [797, 697] width 11 height 11
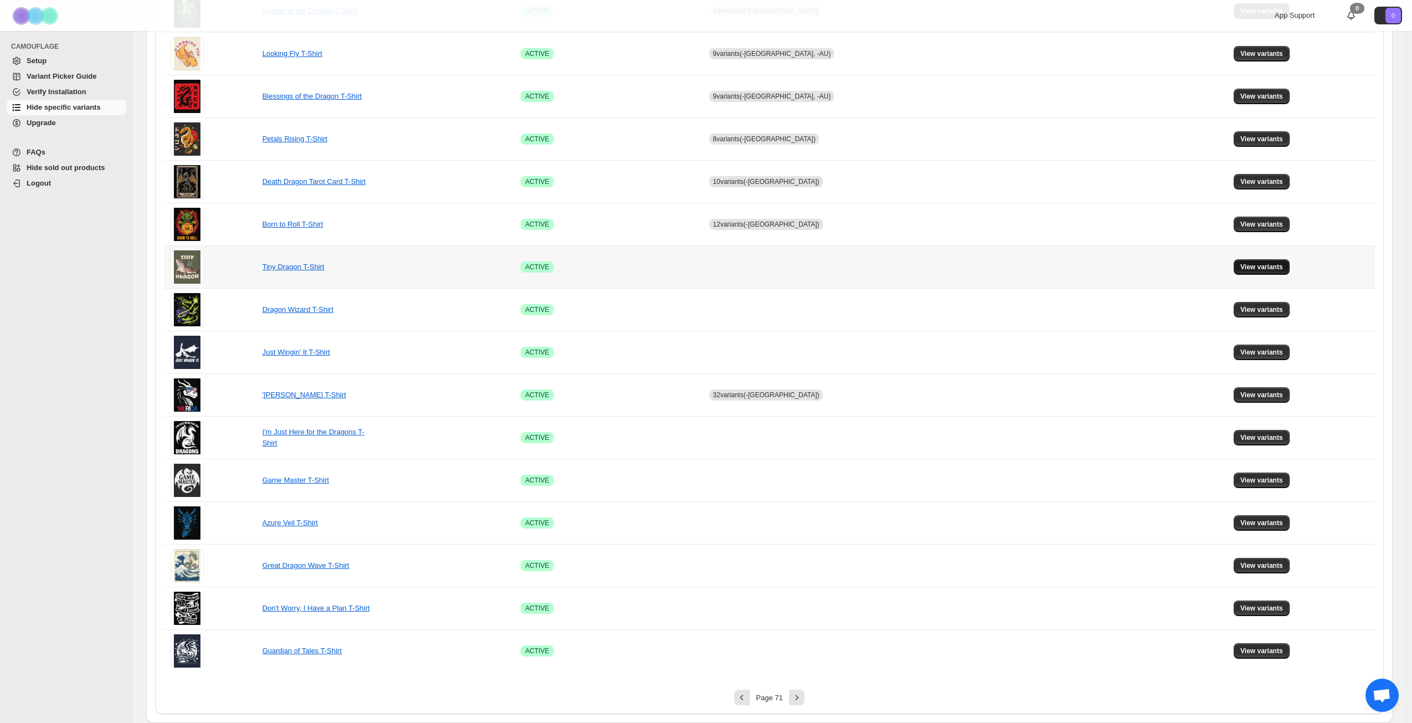
click at [1268, 264] on span "View variants" at bounding box center [1262, 267] width 43 height 9
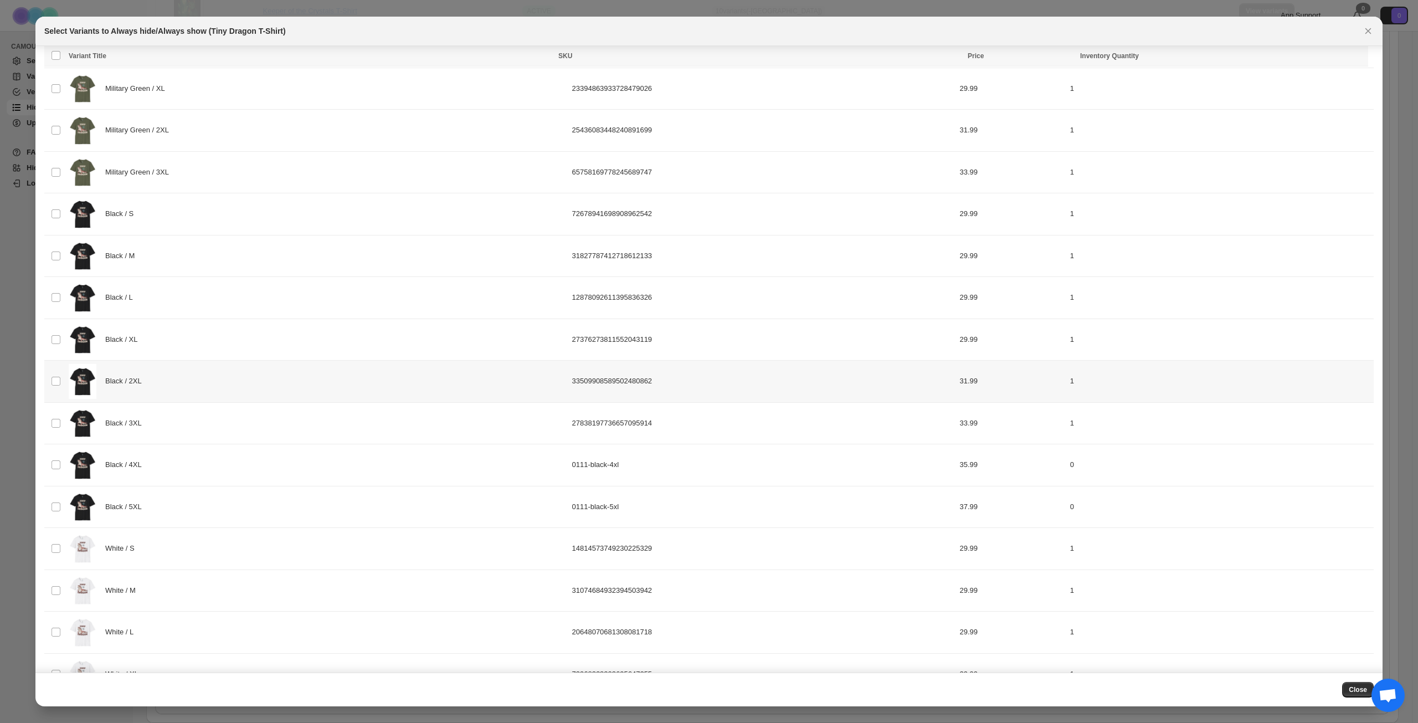
scroll to position [166, 0]
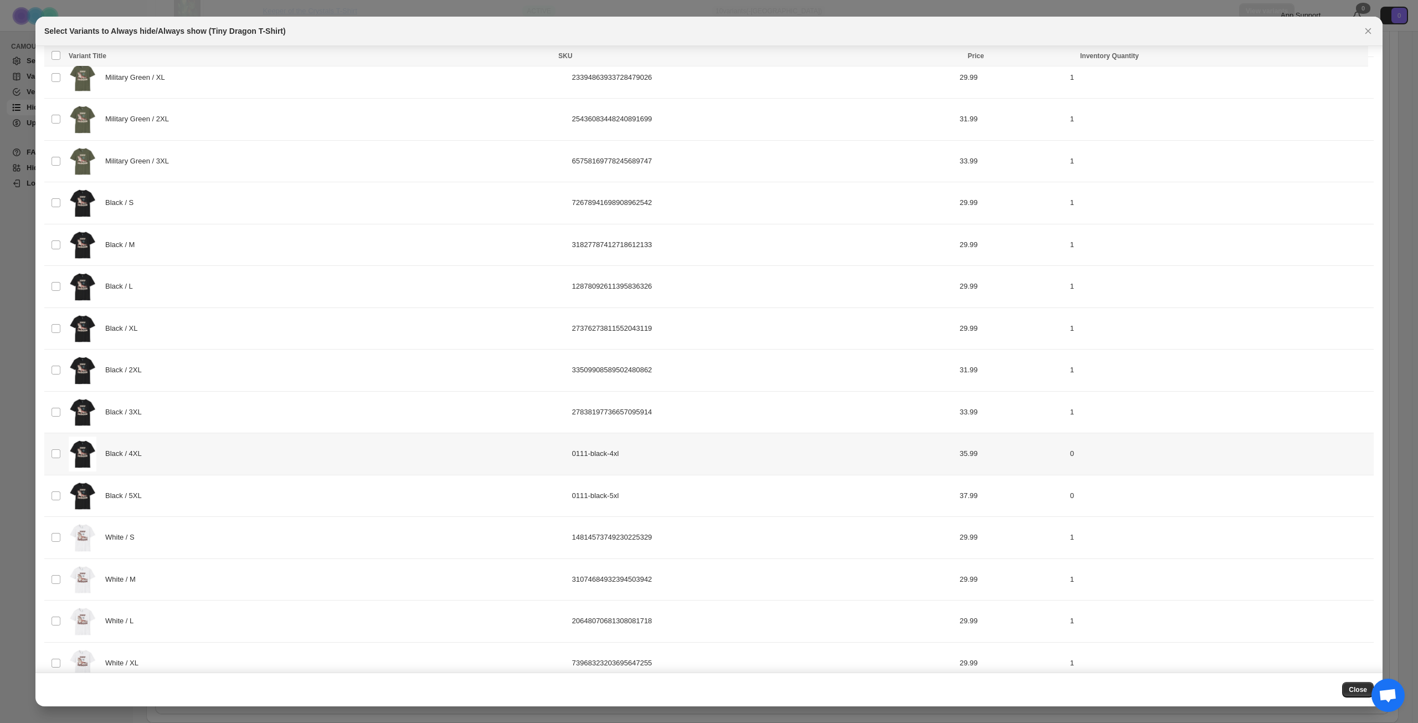
click at [220, 443] on div "Black / 4XL" at bounding box center [317, 453] width 497 height 35
click at [212, 484] on div "Black / 5XL" at bounding box center [317, 496] width 497 height 35
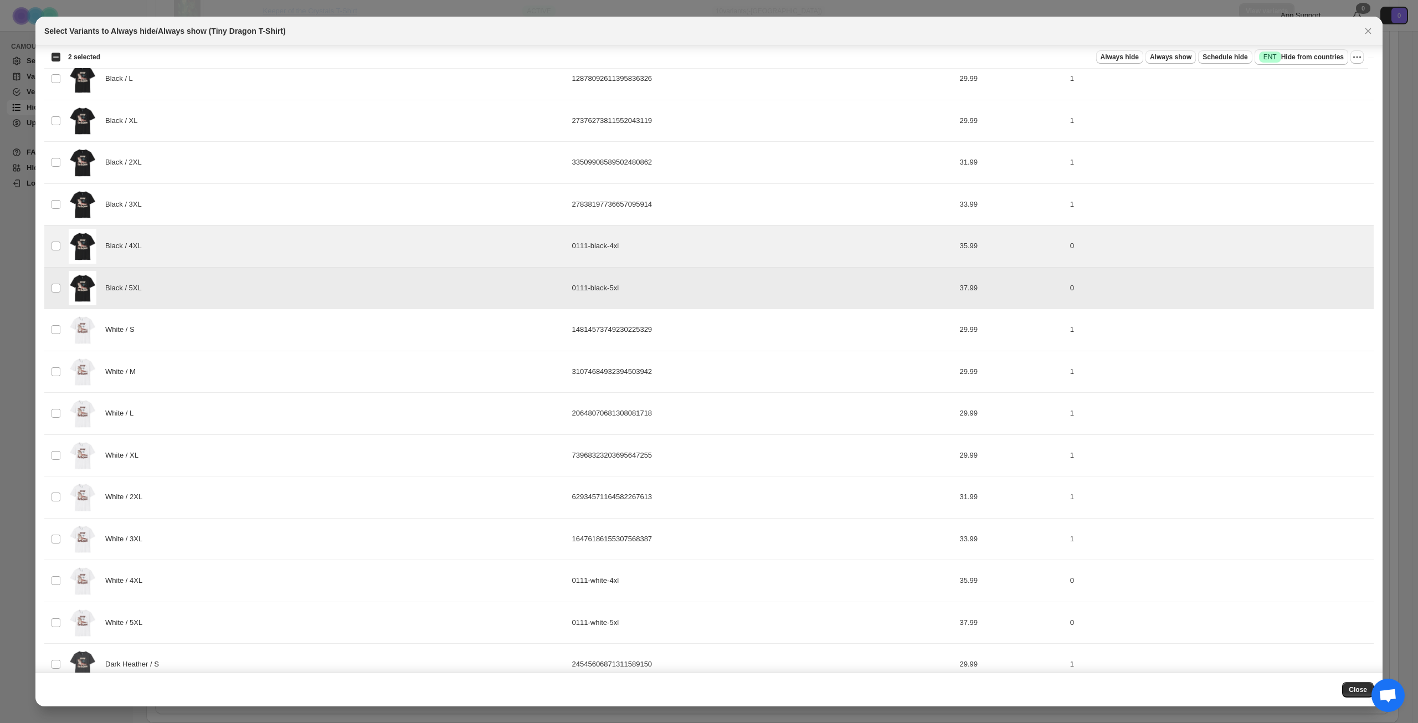
scroll to position [443, 0]
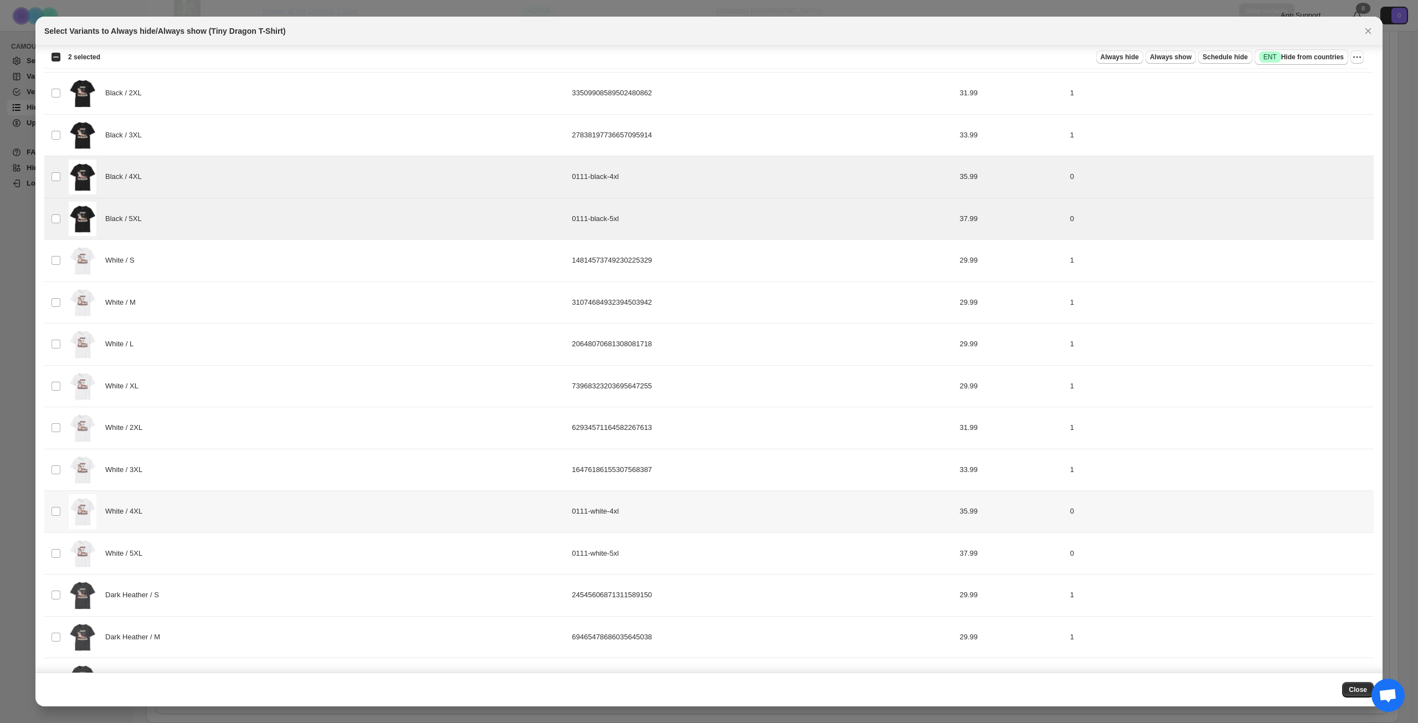
click at [210, 506] on div "White / 4XL" at bounding box center [317, 511] width 497 height 35
click at [222, 555] on div "White / 5XL" at bounding box center [317, 553] width 497 height 35
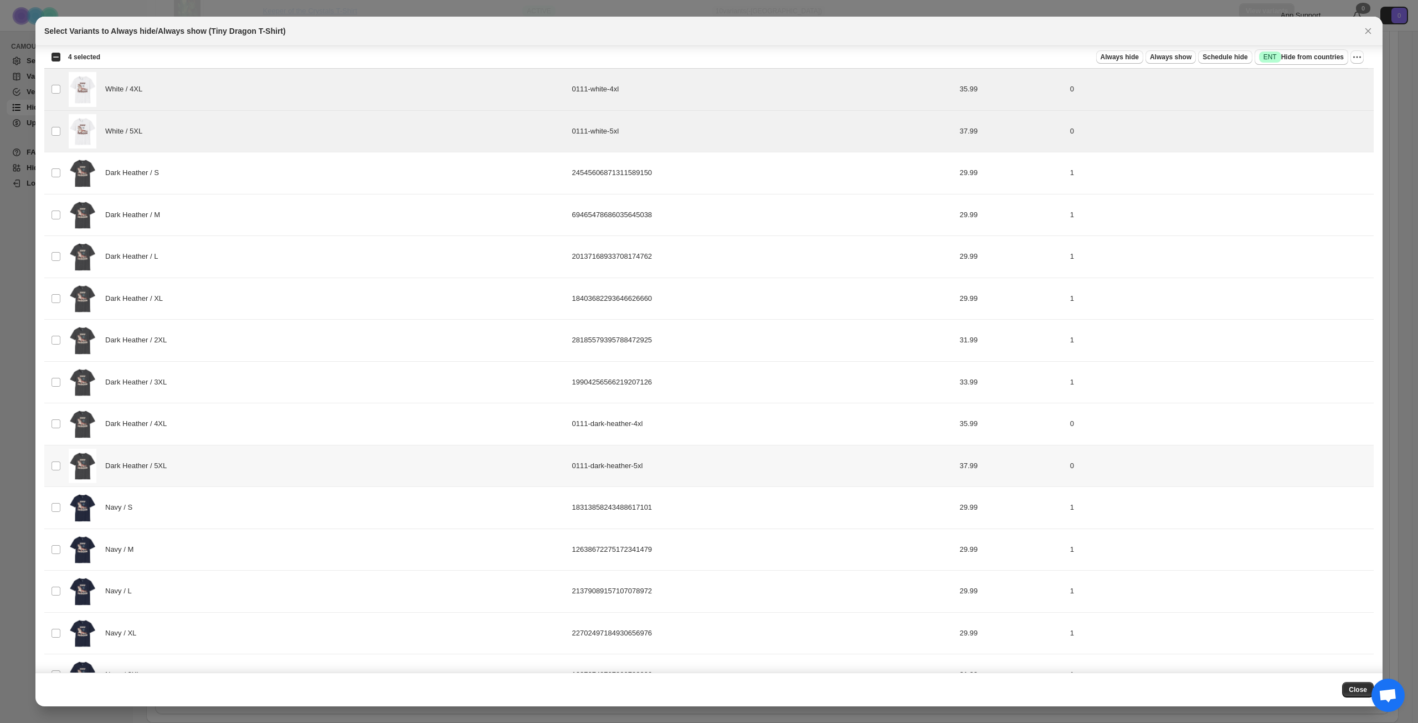
scroll to position [886, 0]
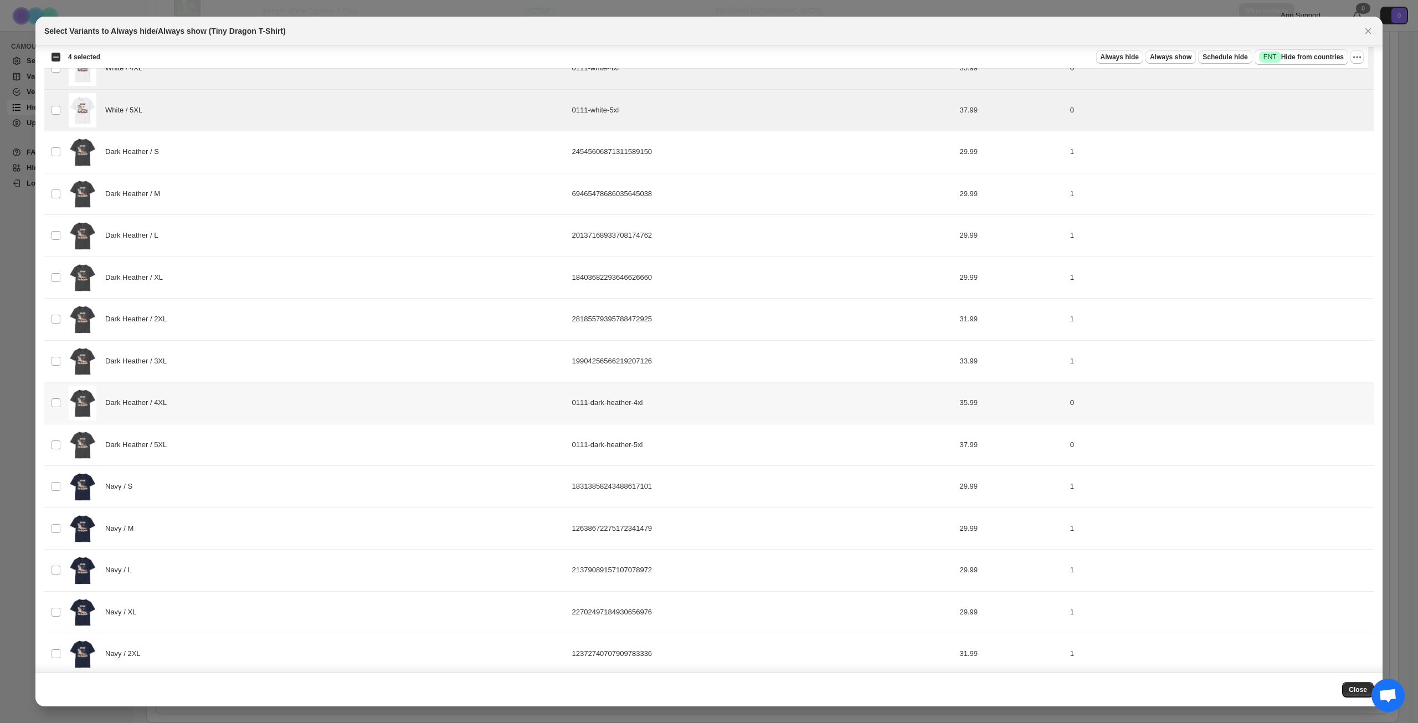
click at [246, 409] on div "Dark Heather / 4XL" at bounding box center [317, 403] width 497 height 35
click at [243, 441] on div "Dark Heather / 5XL" at bounding box center [317, 445] width 497 height 35
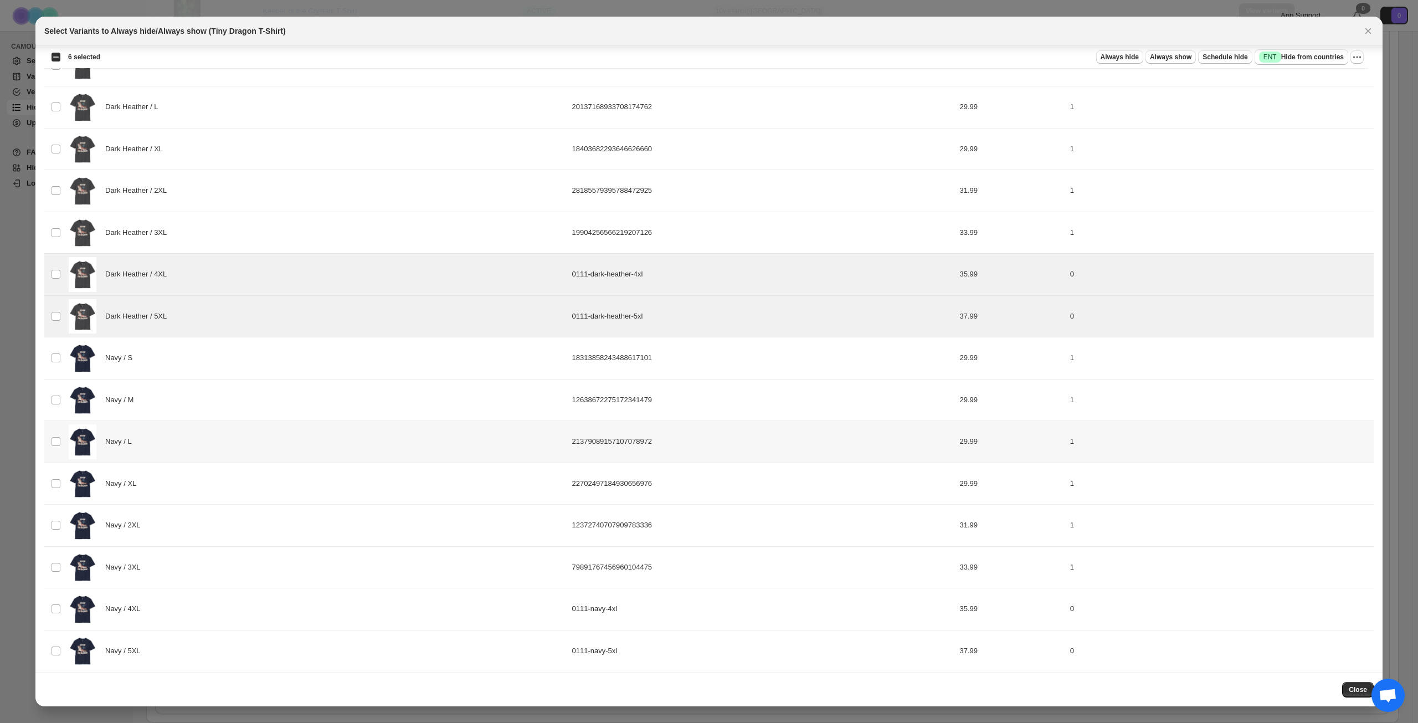
scroll to position [1022, 0]
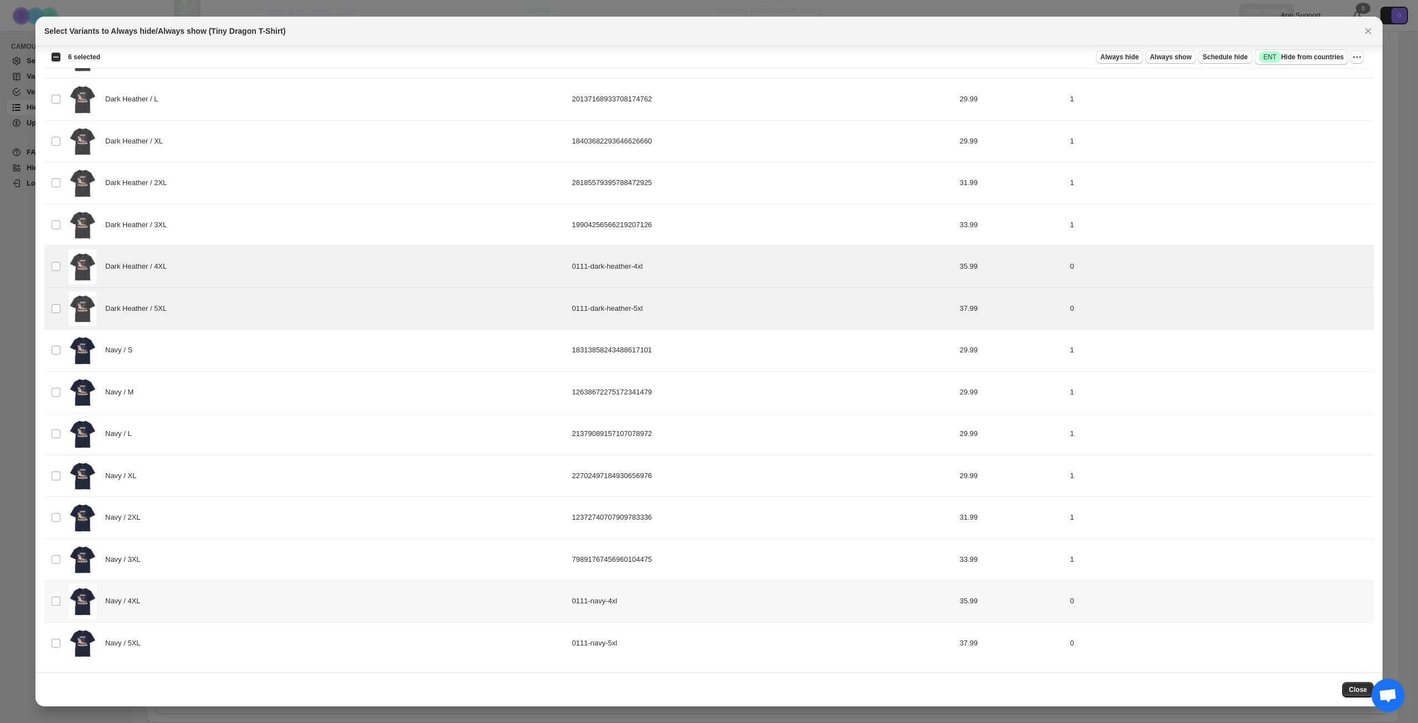
click at [226, 596] on div "Navy / 4XL" at bounding box center [317, 601] width 497 height 35
click at [229, 640] on div "Navy / 5XL" at bounding box center [317, 643] width 497 height 35
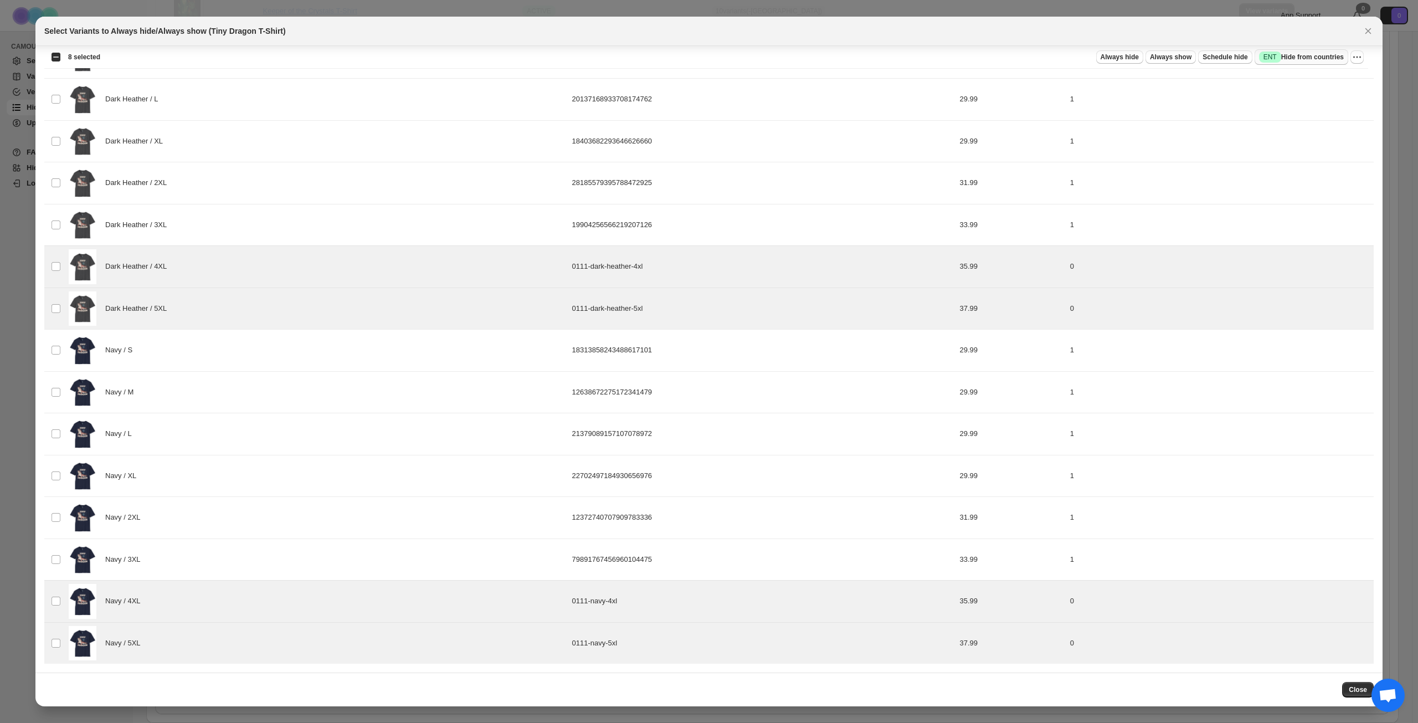
click at [1308, 56] on span "Success ENT Hide from countries" at bounding box center [1301, 57] width 85 height 11
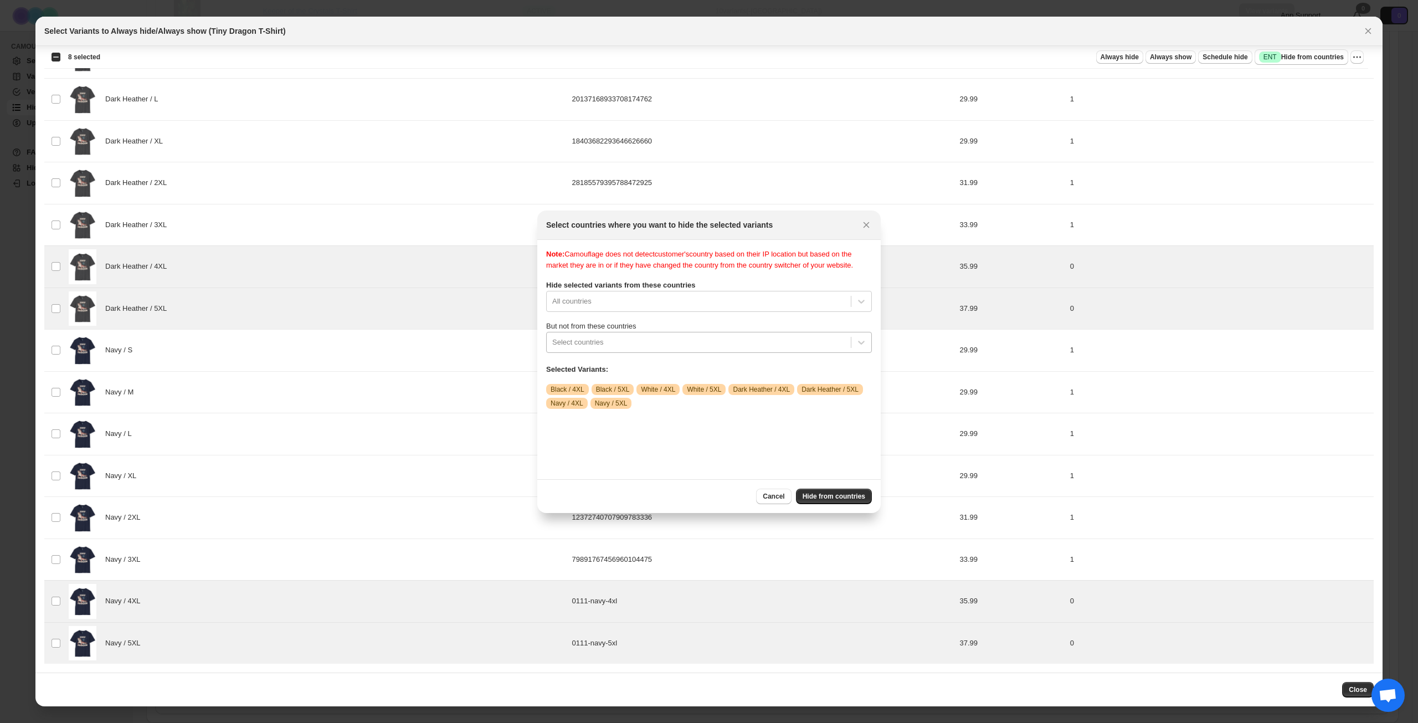
click at [681, 348] on div ":rsh:" at bounding box center [698, 342] width 293 height 13
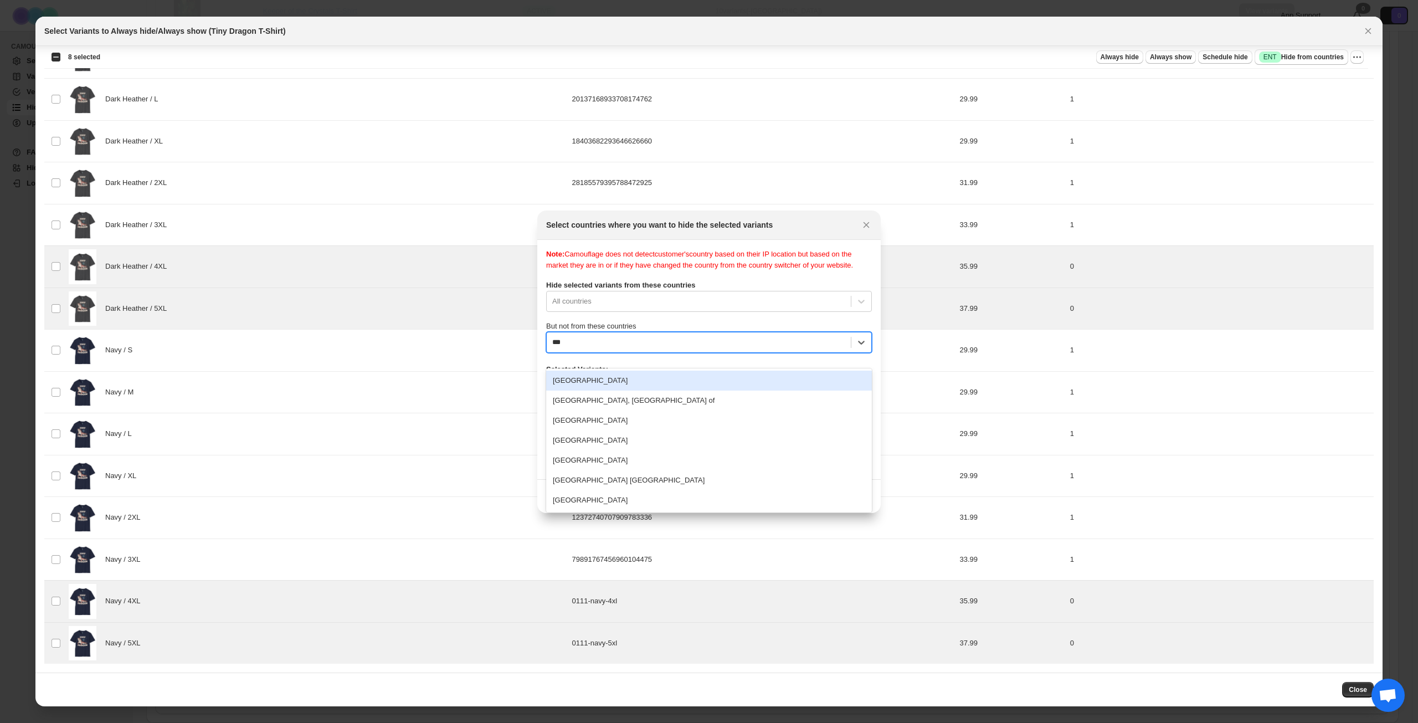
type input "****"
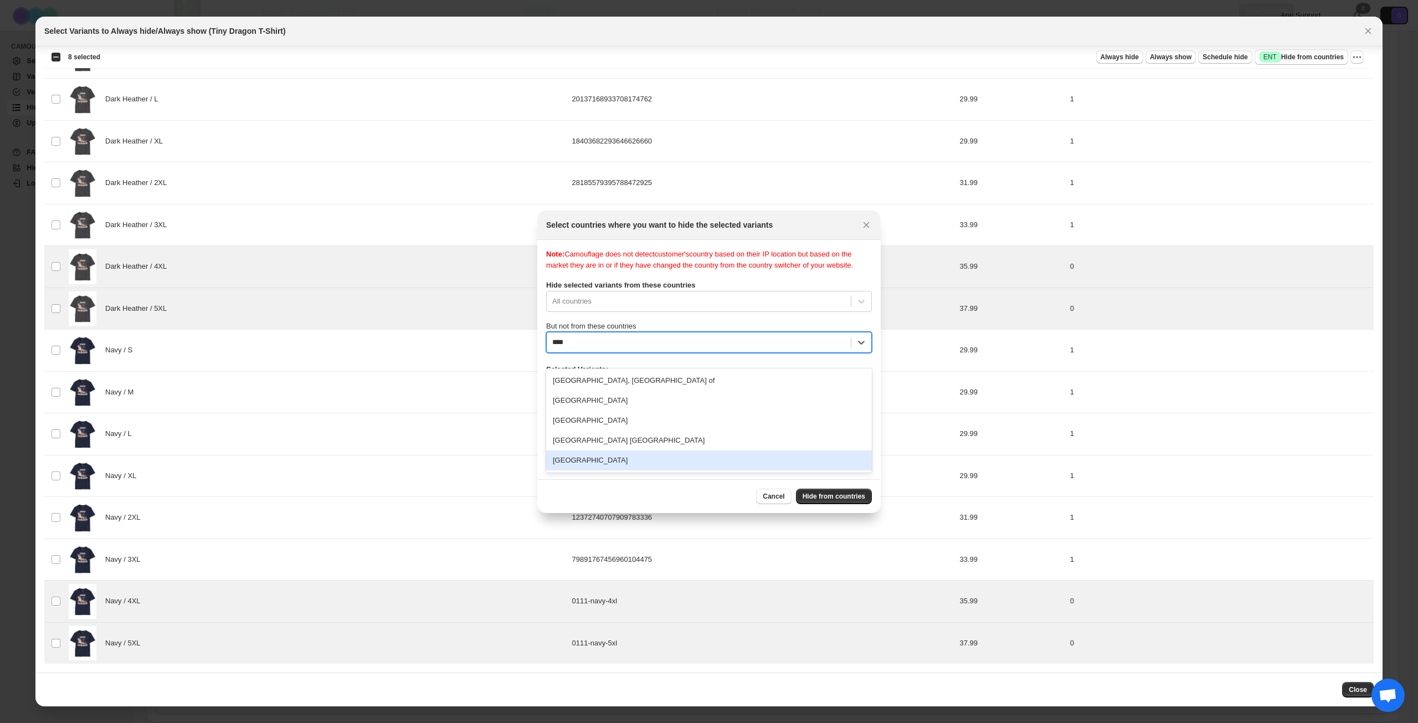
click at [655, 454] on div "[GEOGRAPHIC_DATA]" at bounding box center [709, 460] width 326 height 20
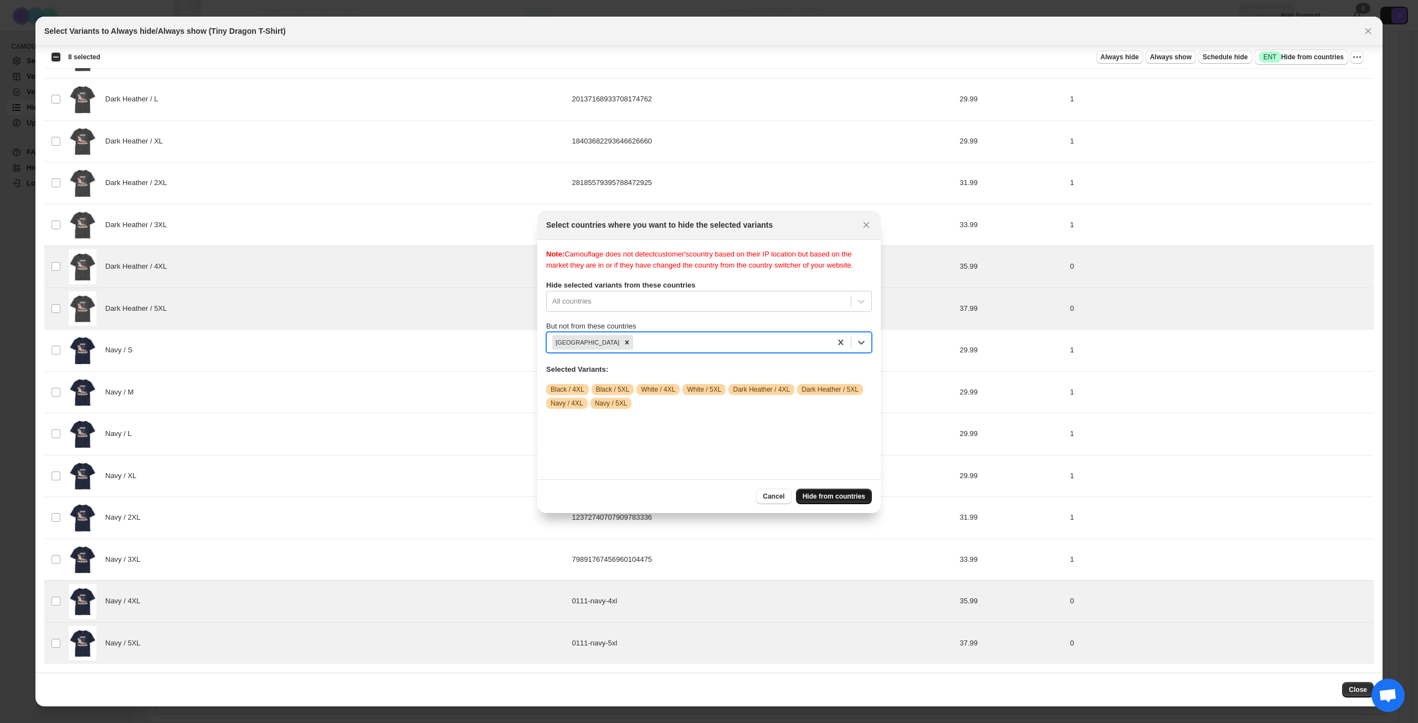
click at [831, 494] on span "Hide from countries" at bounding box center [834, 496] width 63 height 9
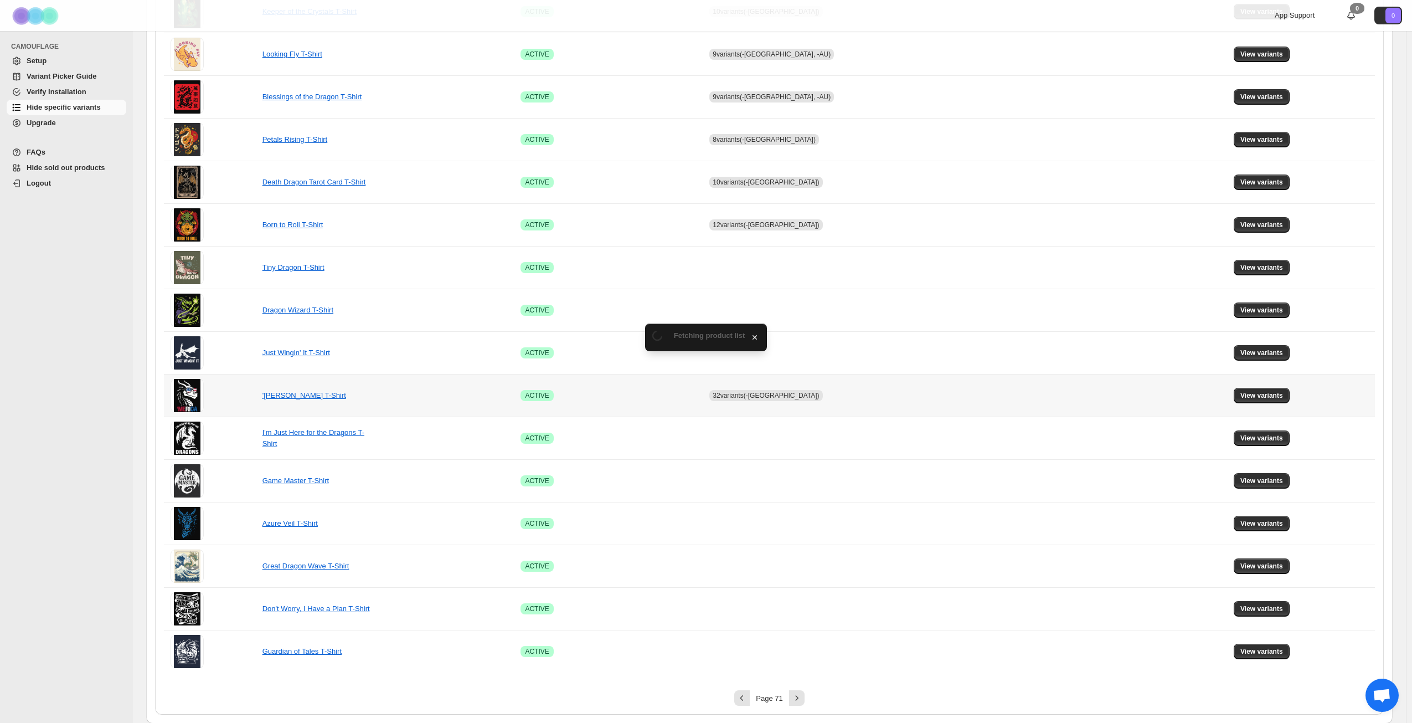
scroll to position [414, 0]
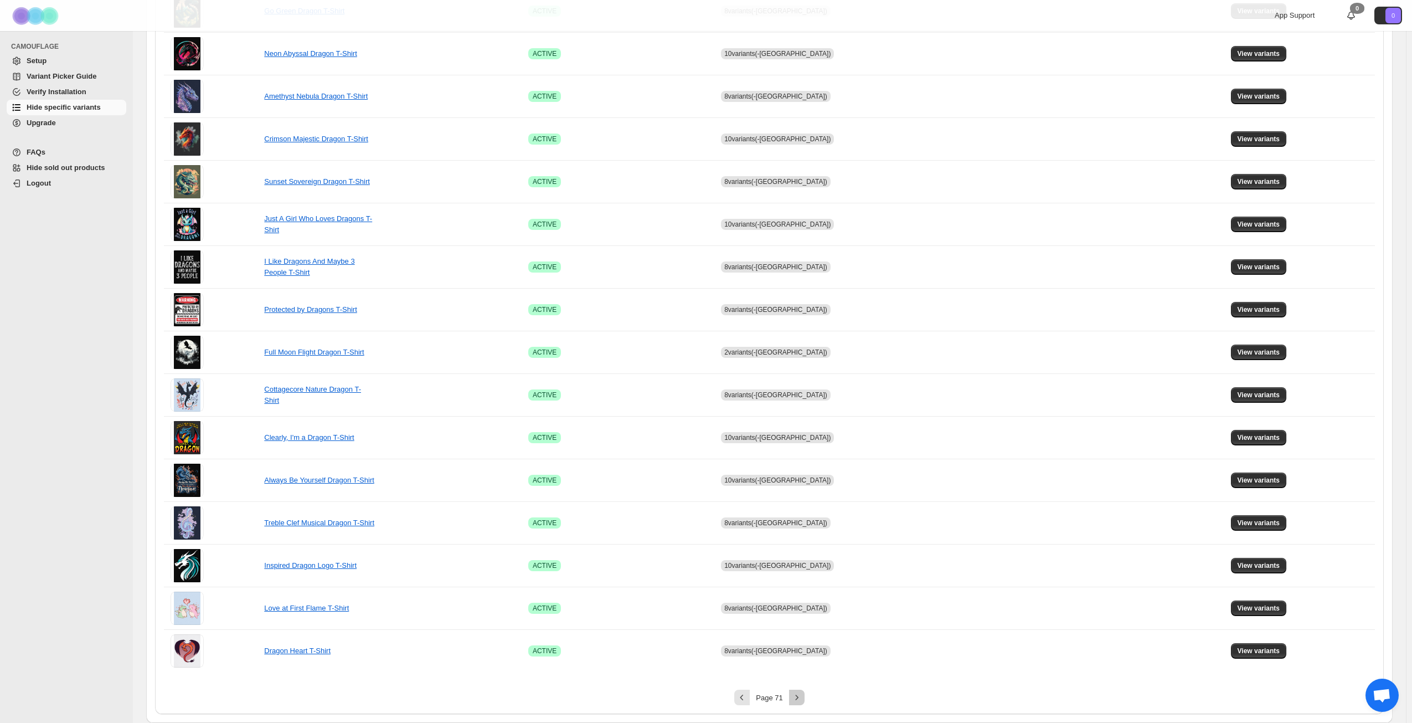
click at [799, 701] on icon "Next" at bounding box center [797, 697] width 11 height 11
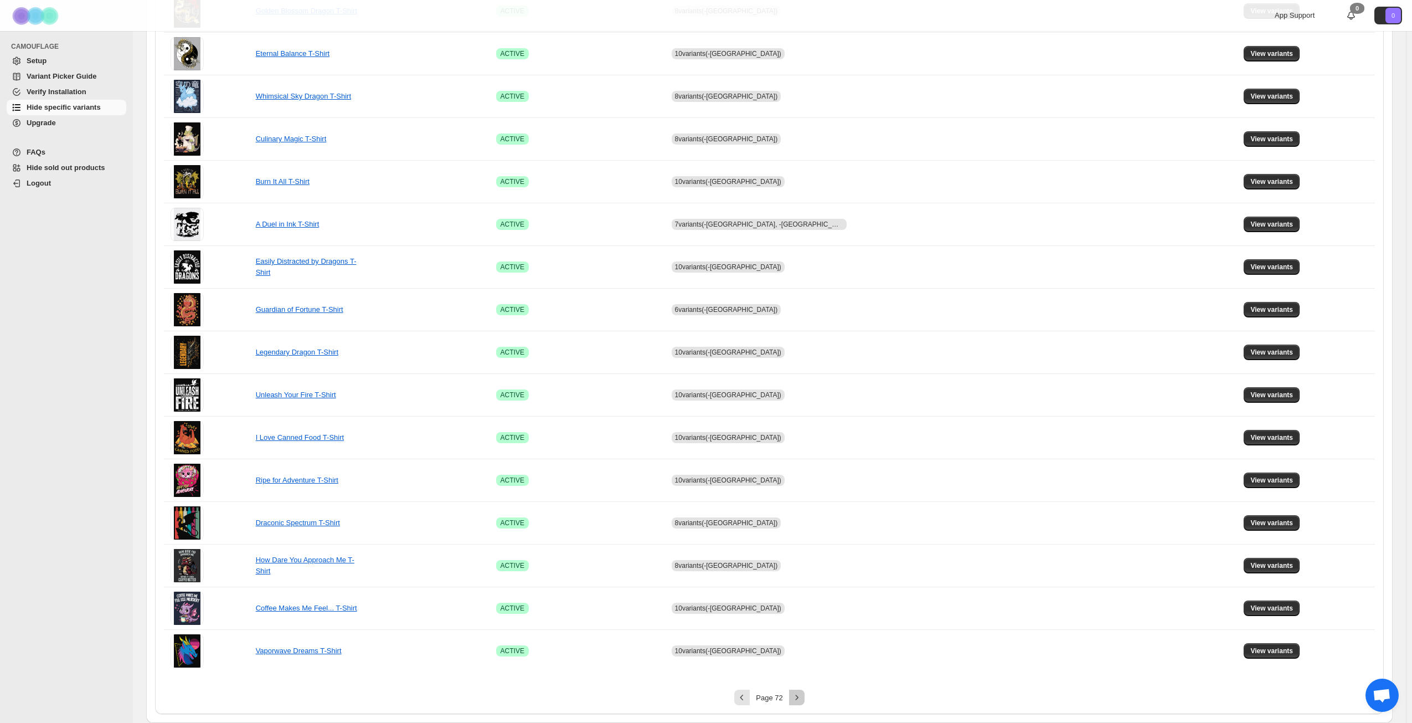
click at [799, 701] on icon "Next" at bounding box center [797, 697] width 11 height 11
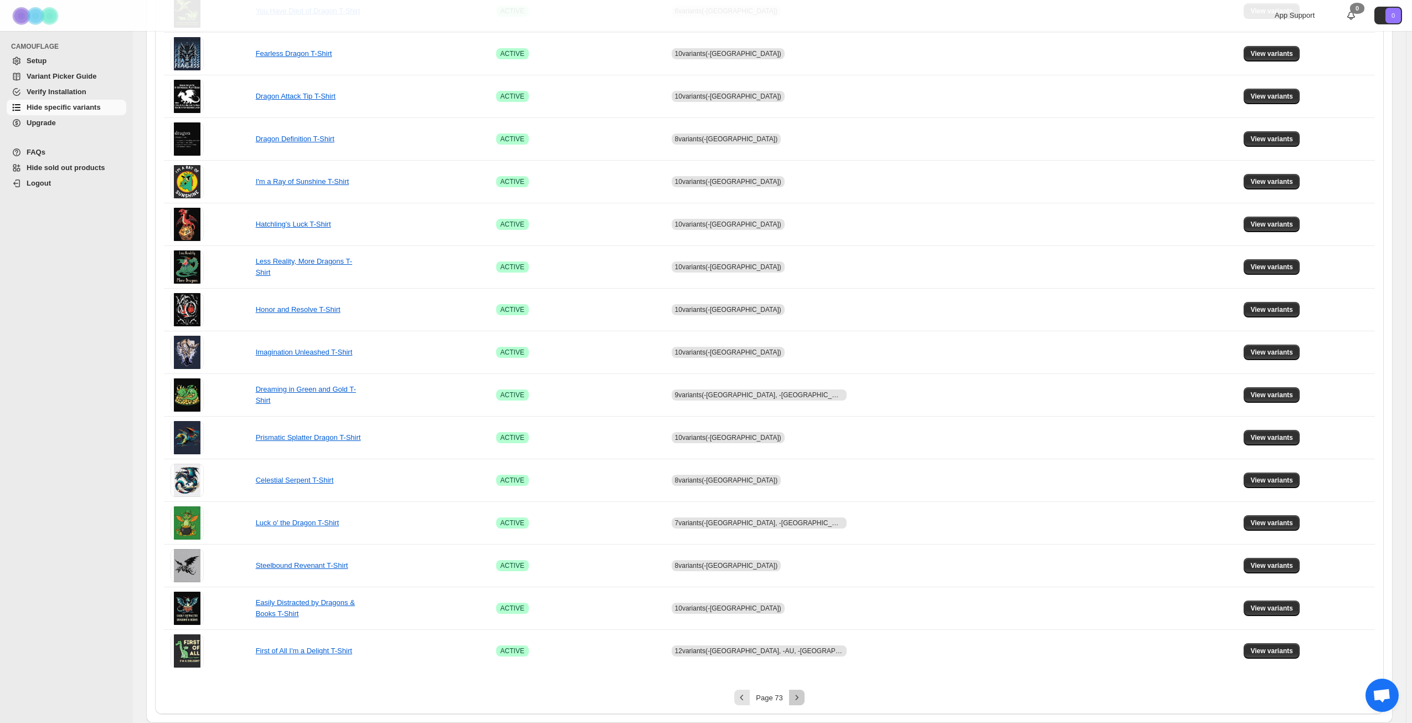
click at [798, 698] on icon "Next" at bounding box center [796, 697] width 3 height 5
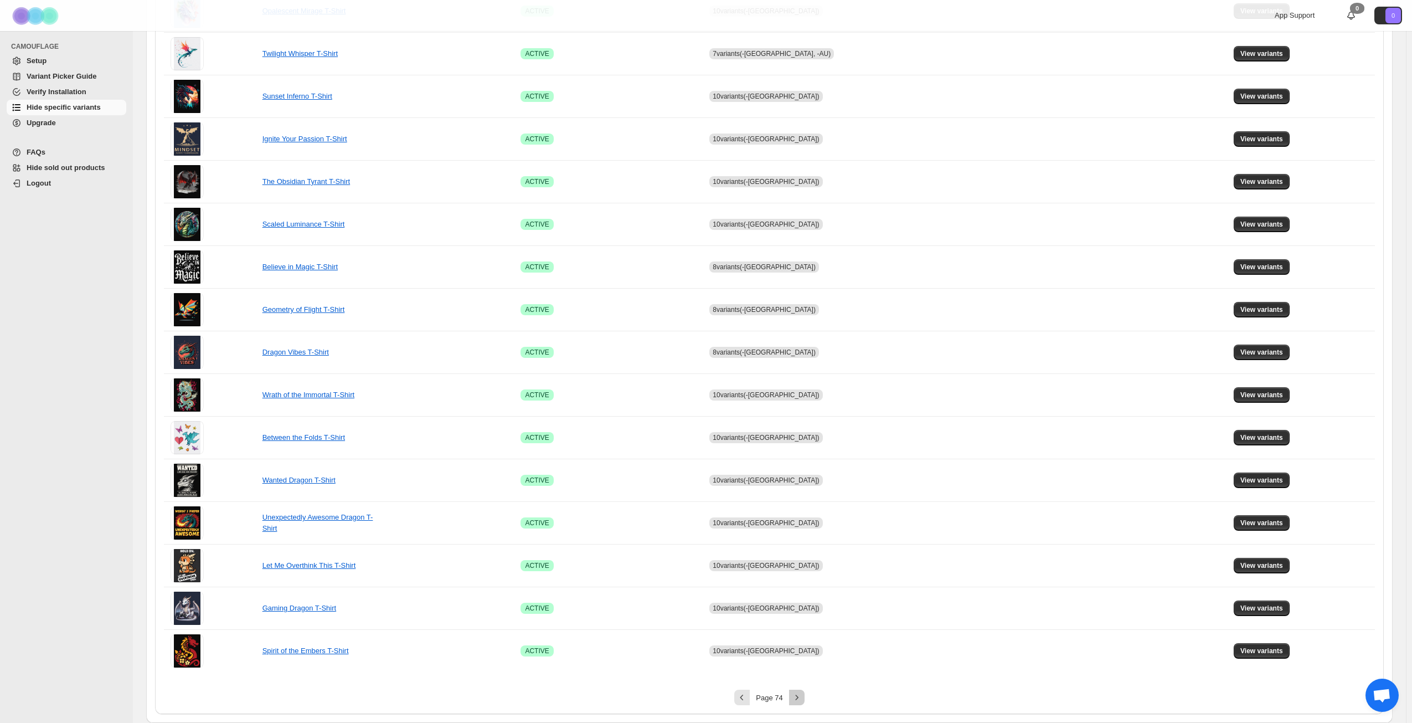
click at [798, 698] on icon "Next" at bounding box center [796, 697] width 3 height 5
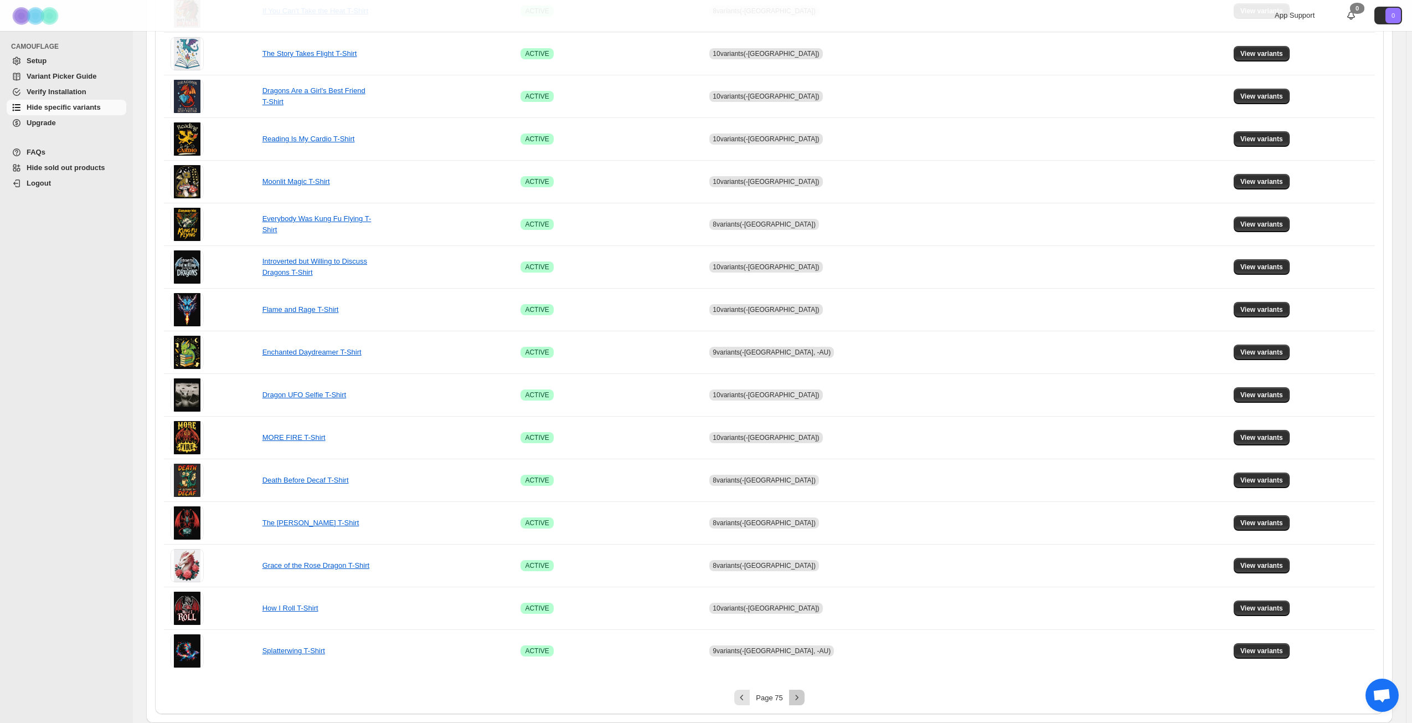
click at [798, 698] on icon "Next" at bounding box center [796, 697] width 3 height 5
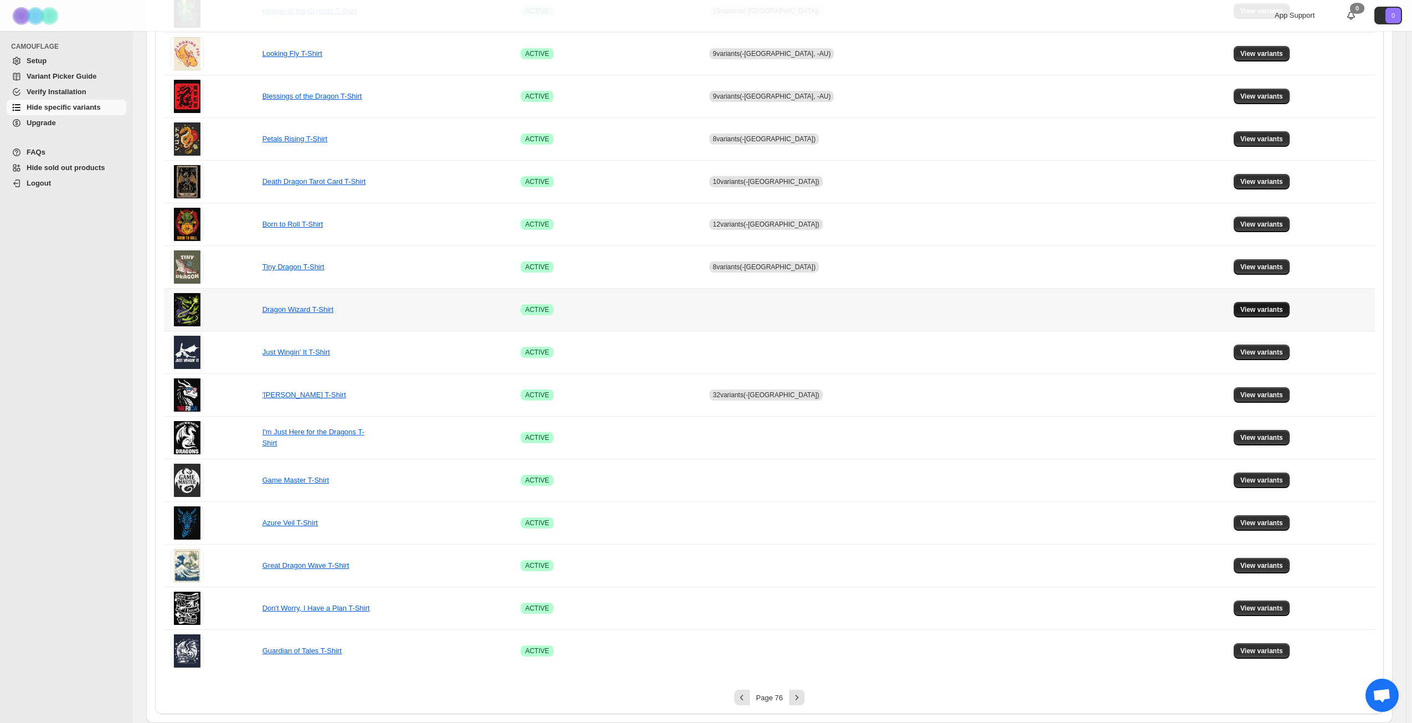
click at [1261, 306] on span "View variants" at bounding box center [1262, 309] width 43 height 9
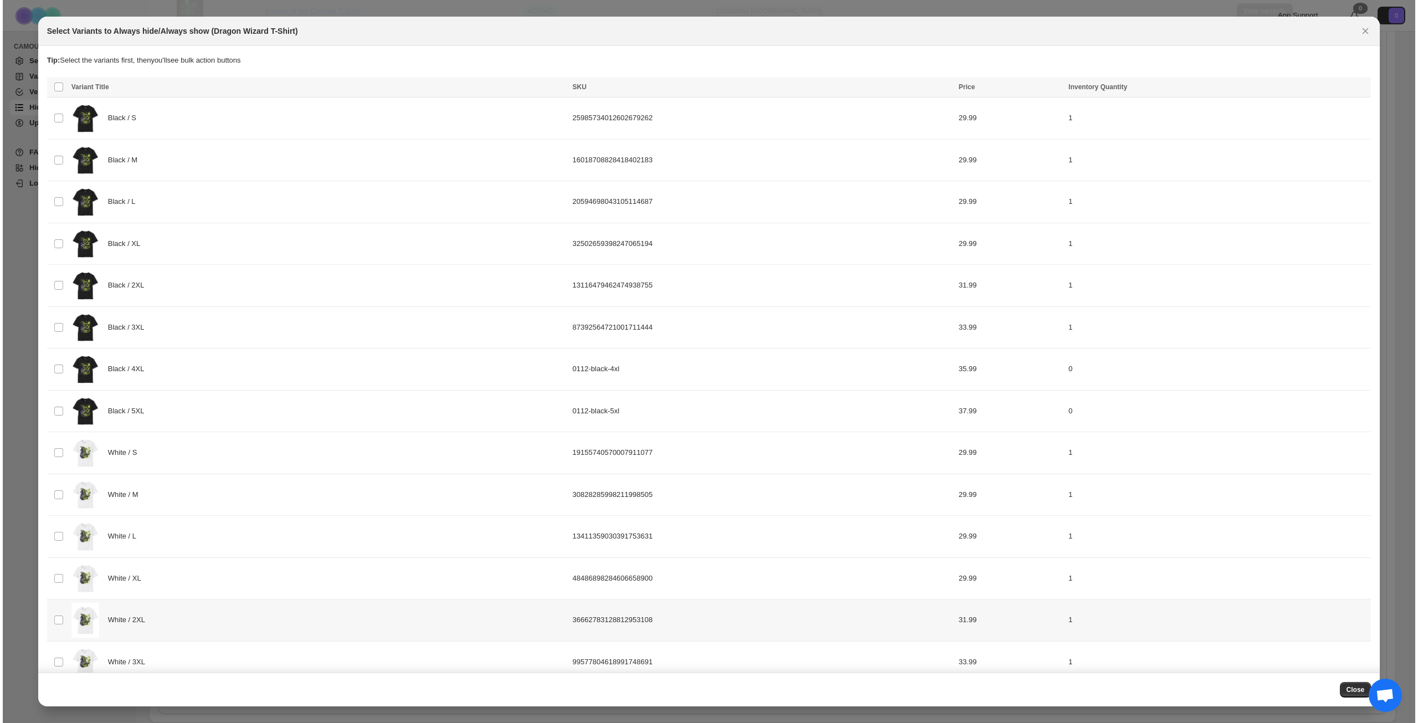
scroll to position [0, 0]
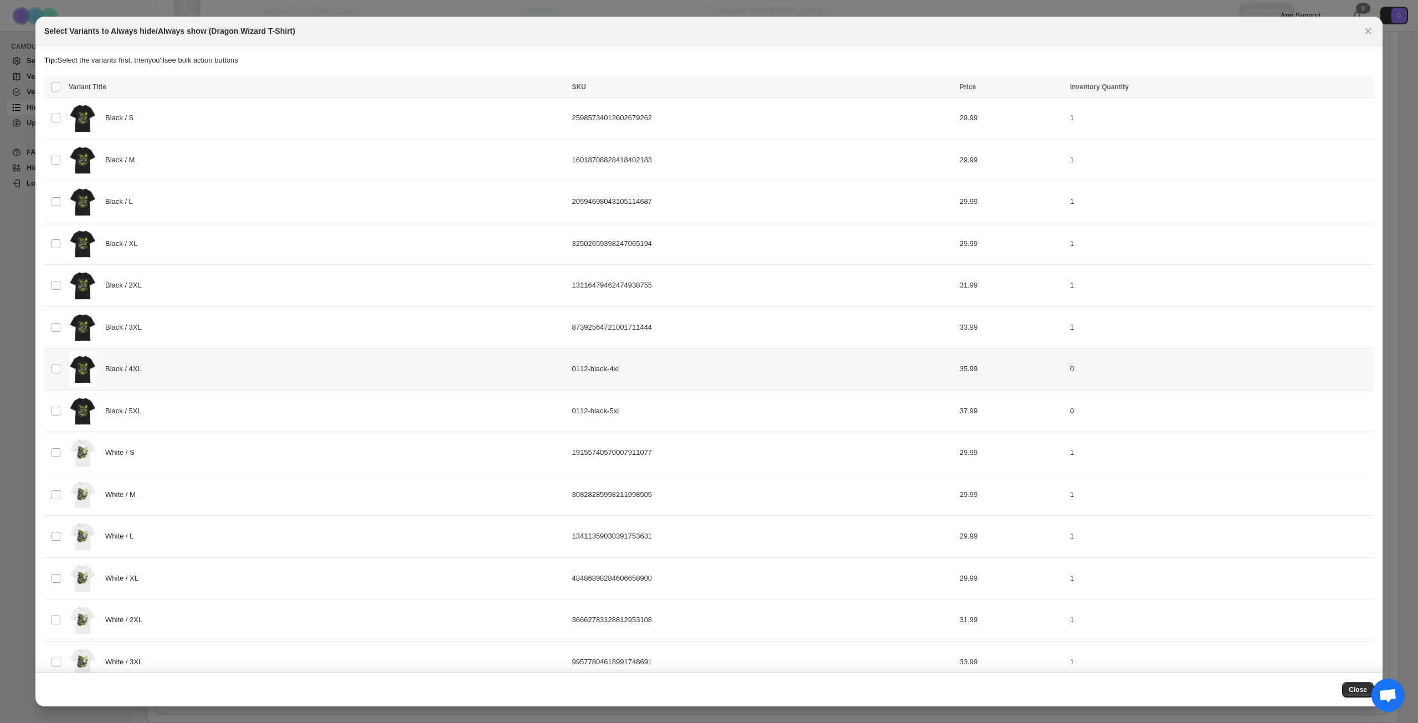
click at [215, 362] on div "Black / 4XL" at bounding box center [317, 369] width 497 height 35
click at [208, 413] on div "Black / 5XL" at bounding box center [317, 411] width 497 height 35
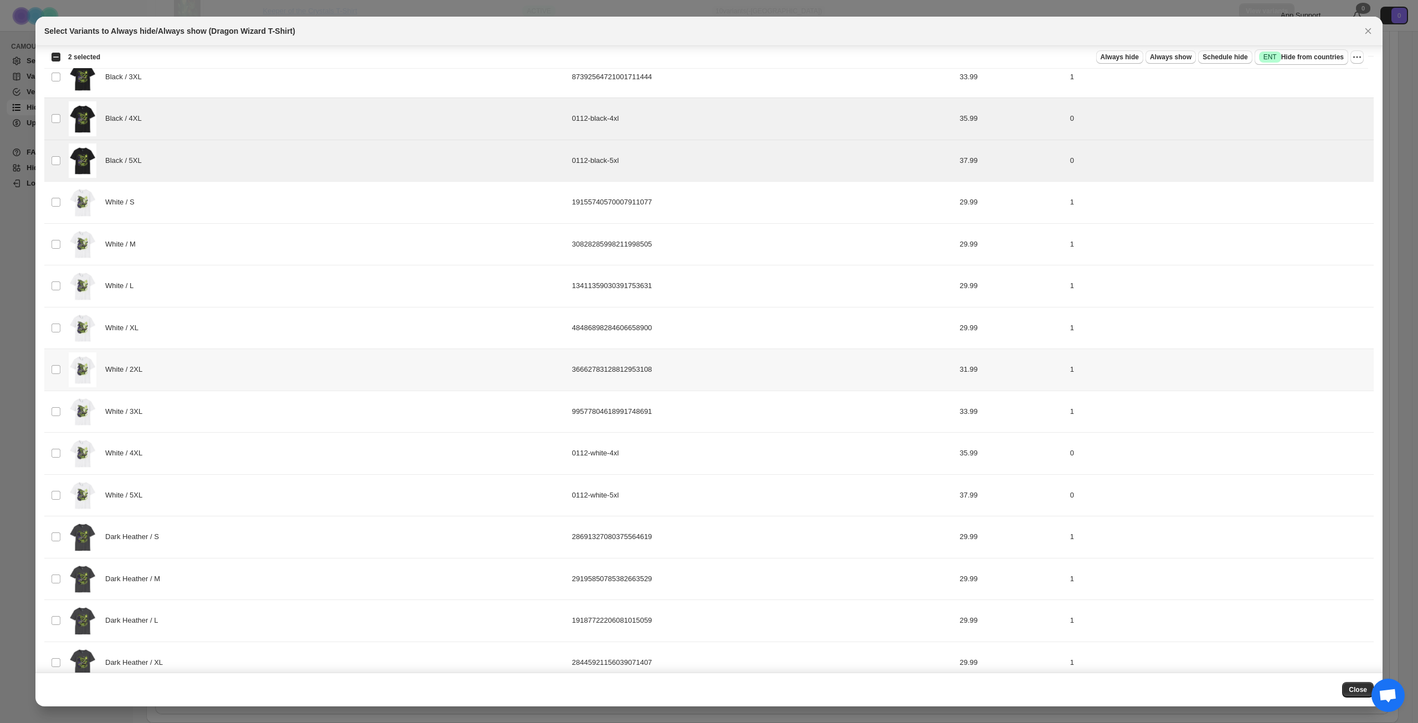
scroll to position [277, 0]
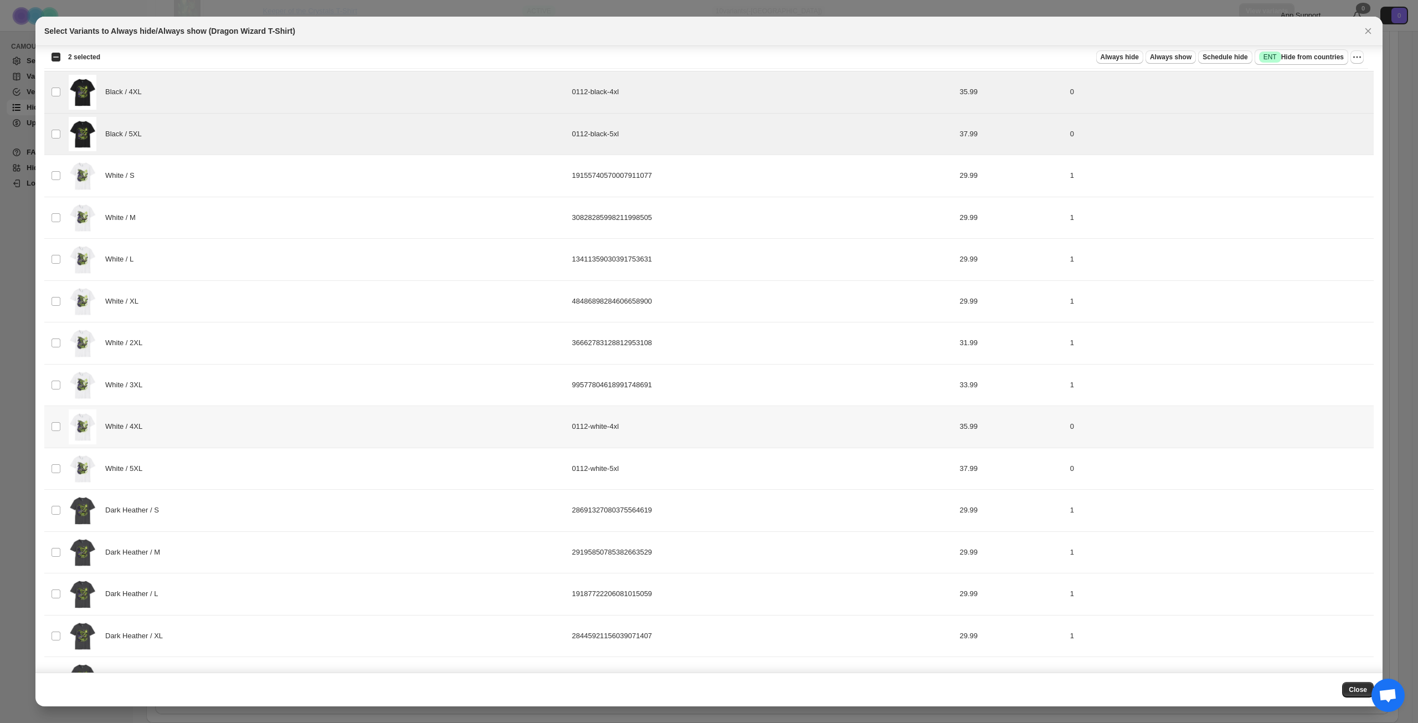
click at [217, 428] on div "White / 4XL" at bounding box center [317, 426] width 497 height 35
click at [219, 467] on div "White / 5XL" at bounding box center [317, 468] width 497 height 35
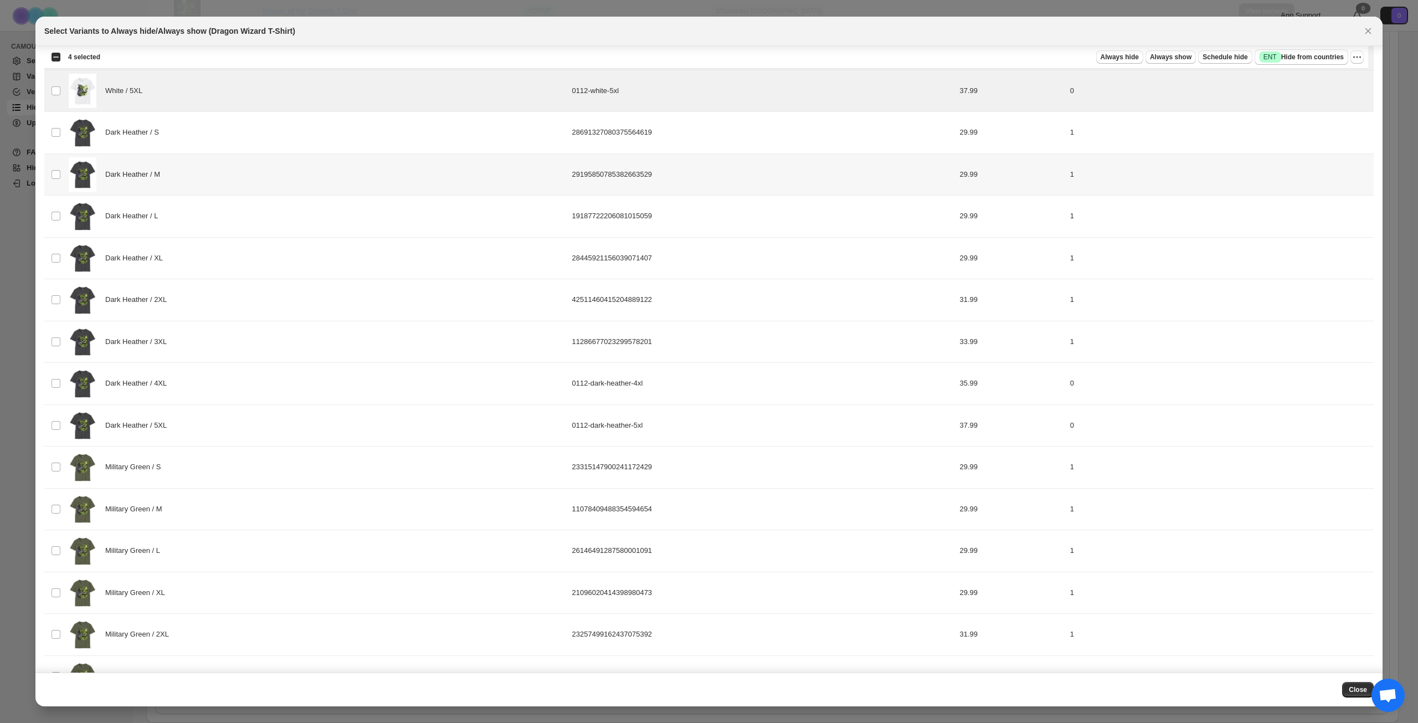
scroll to position [665, 0]
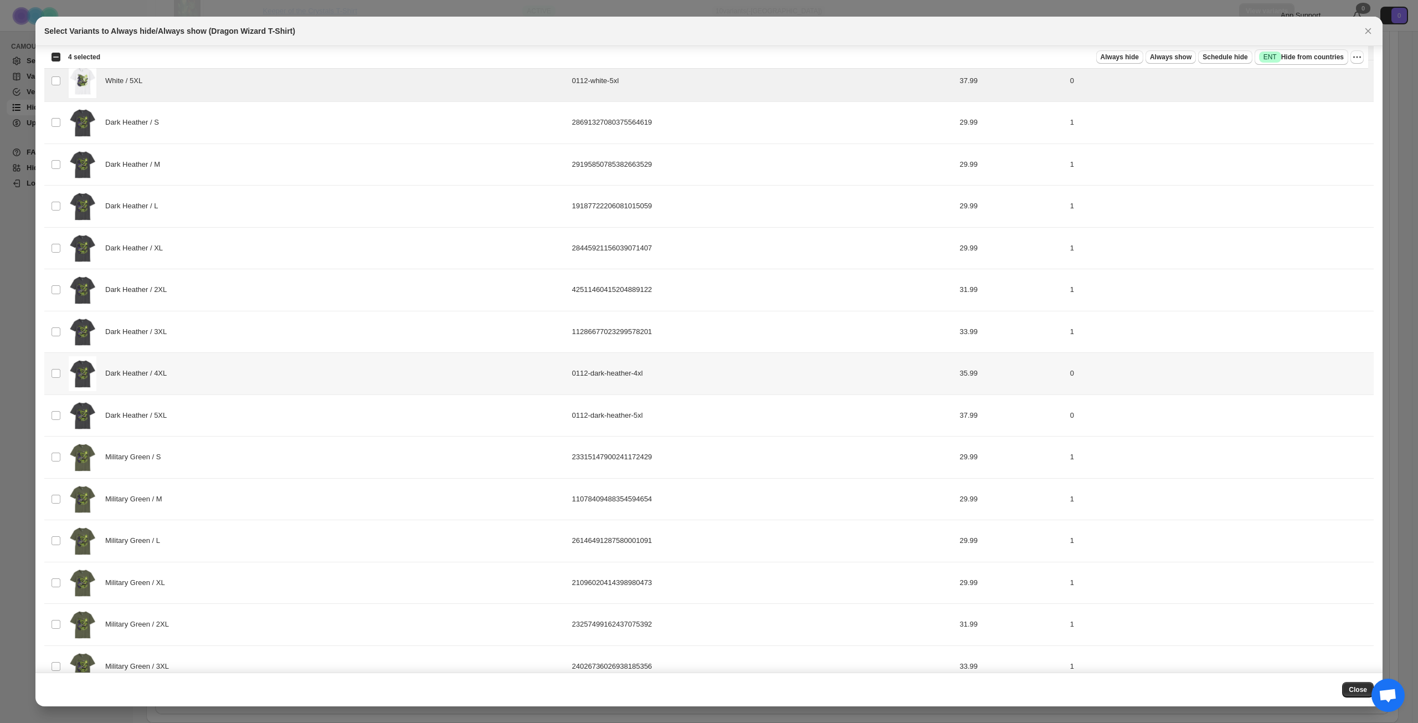
click at [250, 377] on div "Dark Heather / 4XL" at bounding box center [317, 373] width 497 height 35
click at [248, 407] on div "Dark Heather / 5XL" at bounding box center [317, 415] width 497 height 35
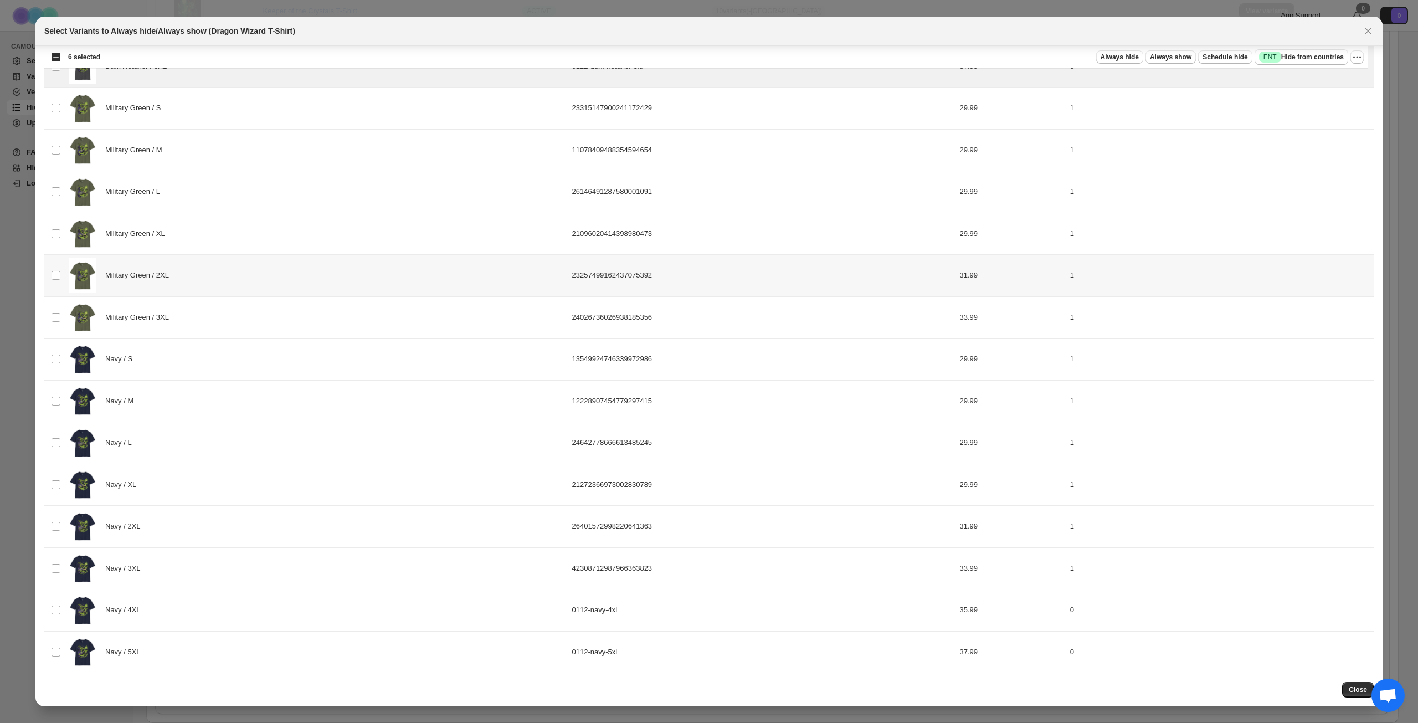
scroll to position [1022, 0]
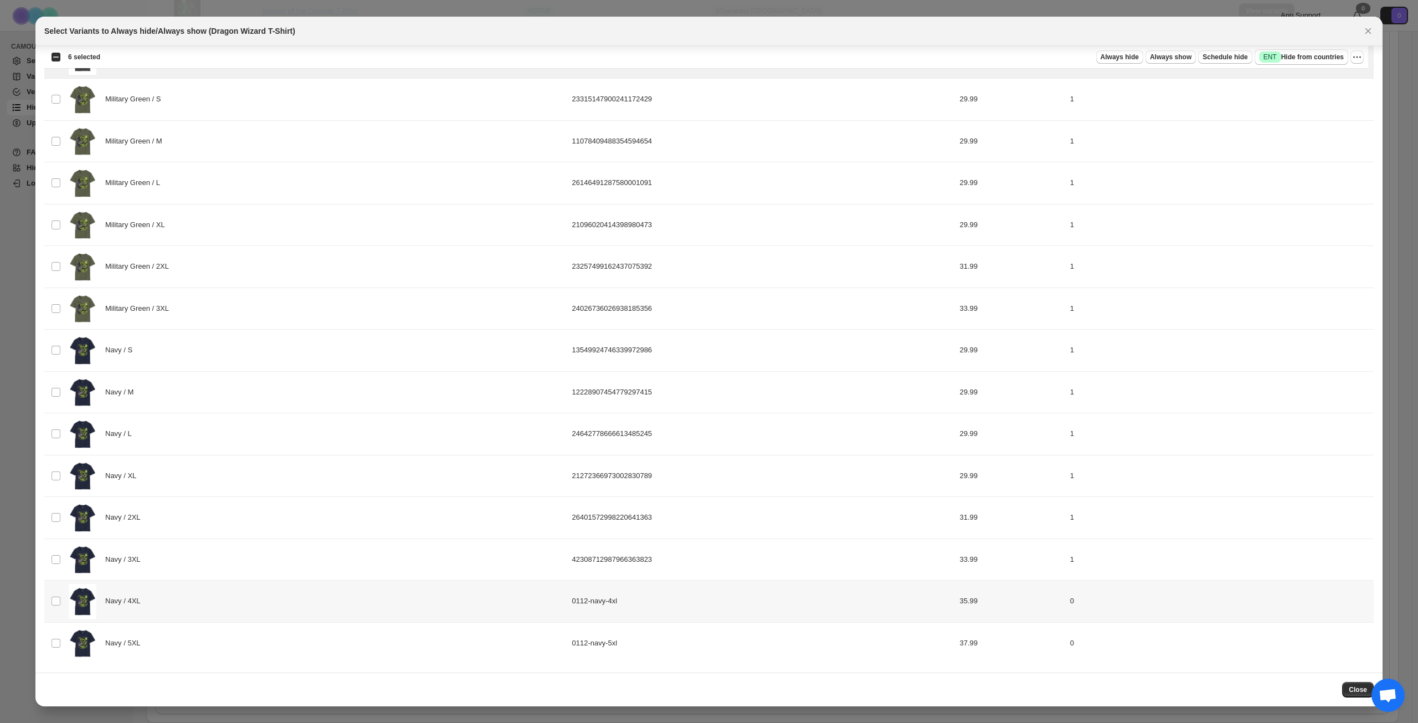
click at [265, 603] on div "Navy / 4XL" at bounding box center [317, 601] width 497 height 35
click at [257, 630] on div "Navy / 5XL" at bounding box center [317, 643] width 497 height 35
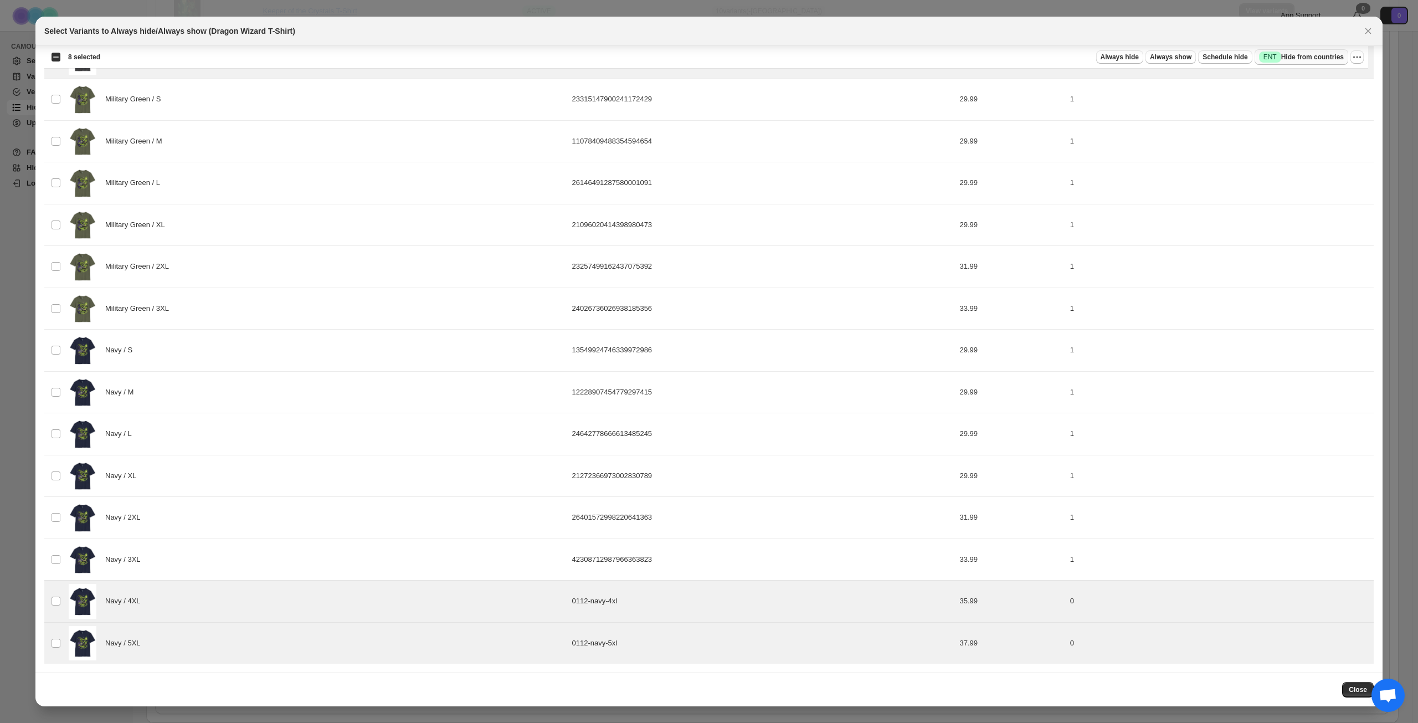
click at [1311, 53] on span "Success ENT Hide from countries" at bounding box center [1301, 57] width 85 height 11
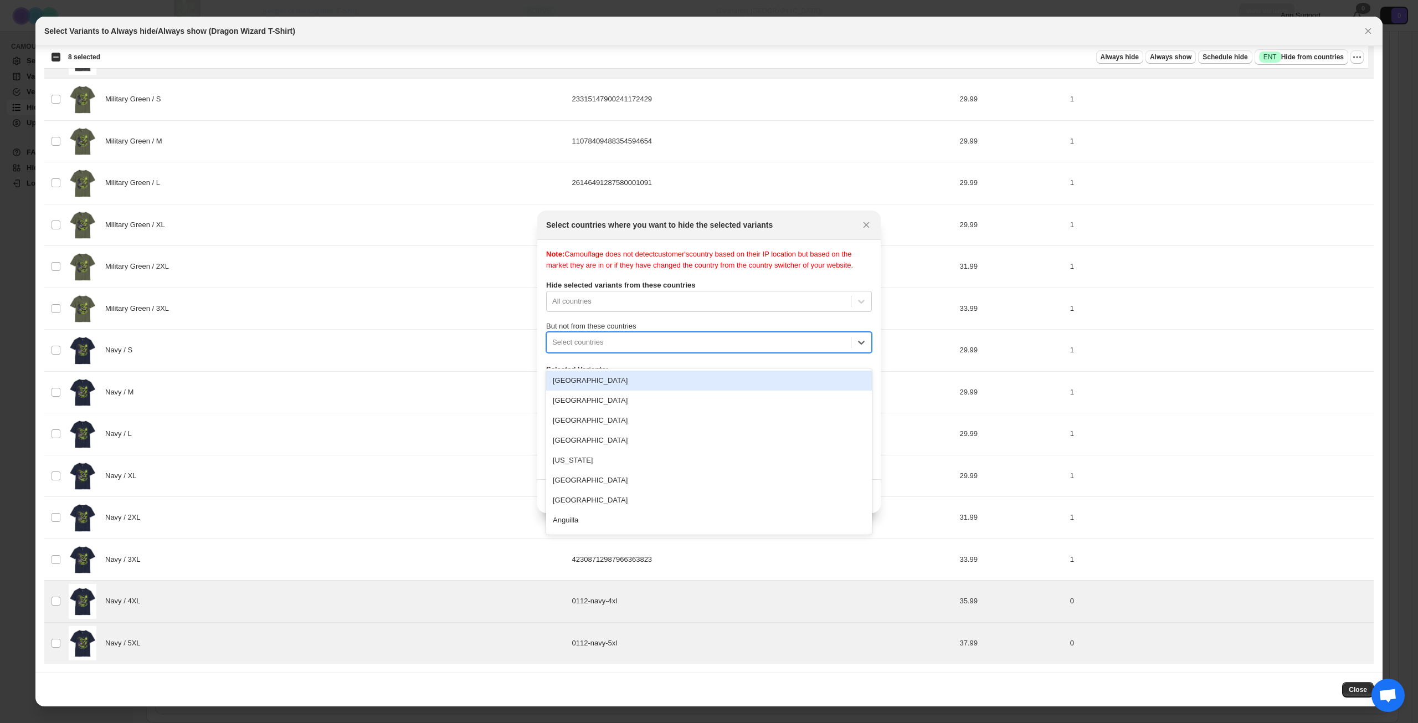
click at [687, 349] on div ":rug:" at bounding box center [698, 342] width 293 height 13
type input "****"
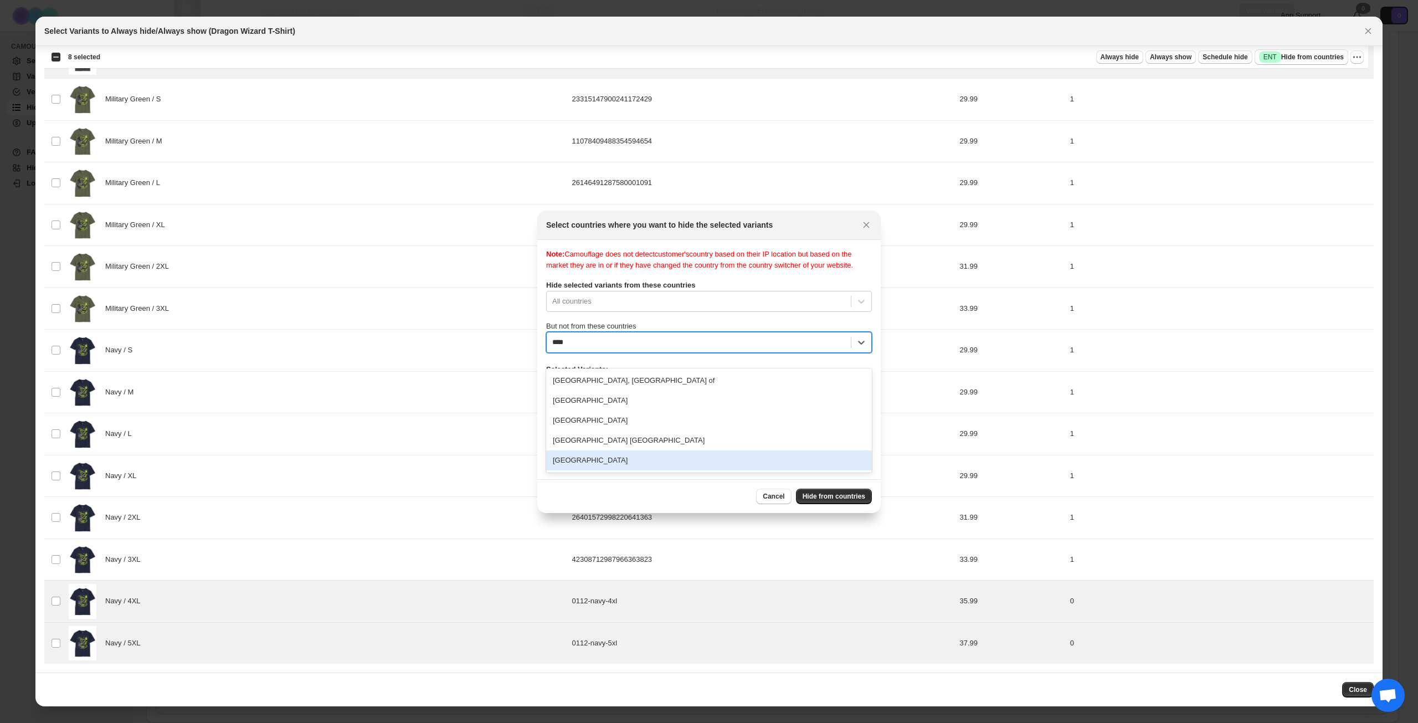
click at [633, 460] on div "[GEOGRAPHIC_DATA]" at bounding box center [709, 460] width 326 height 20
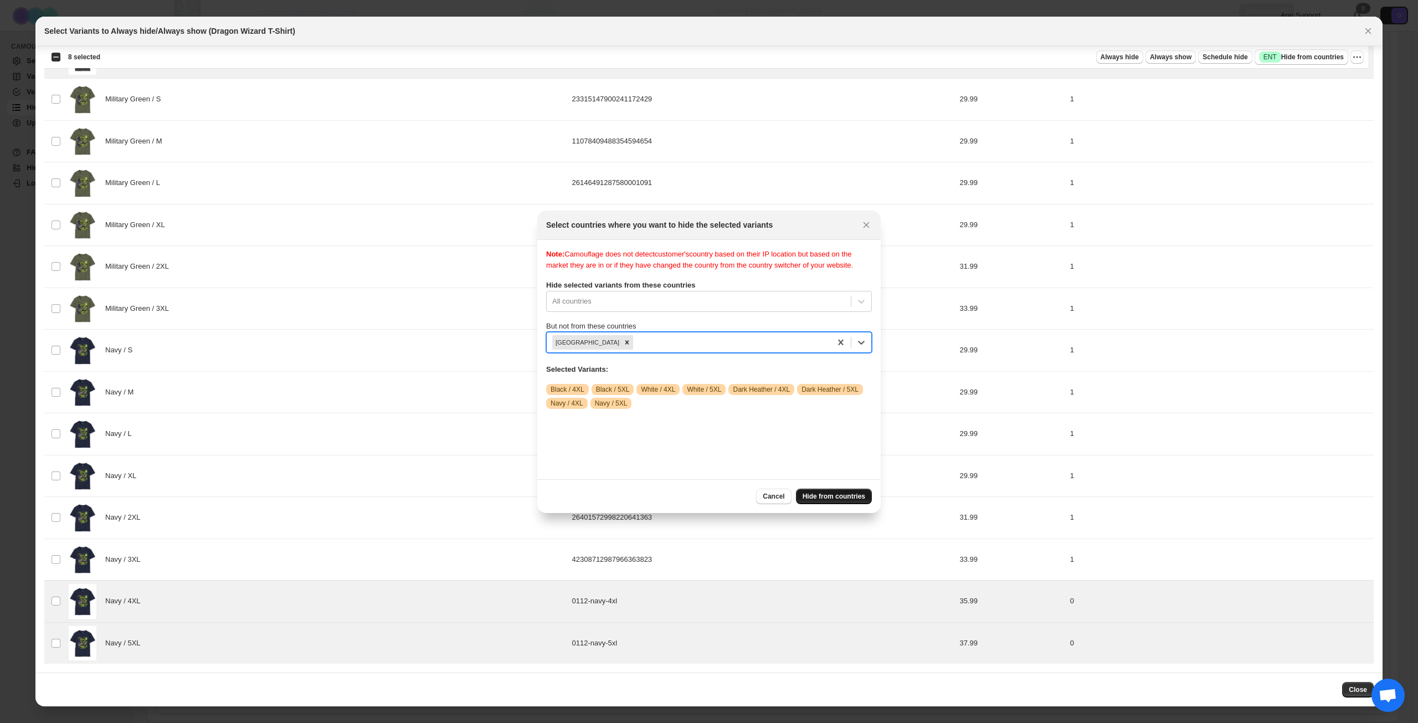
click at [828, 495] on span "Hide from countries" at bounding box center [834, 496] width 63 height 9
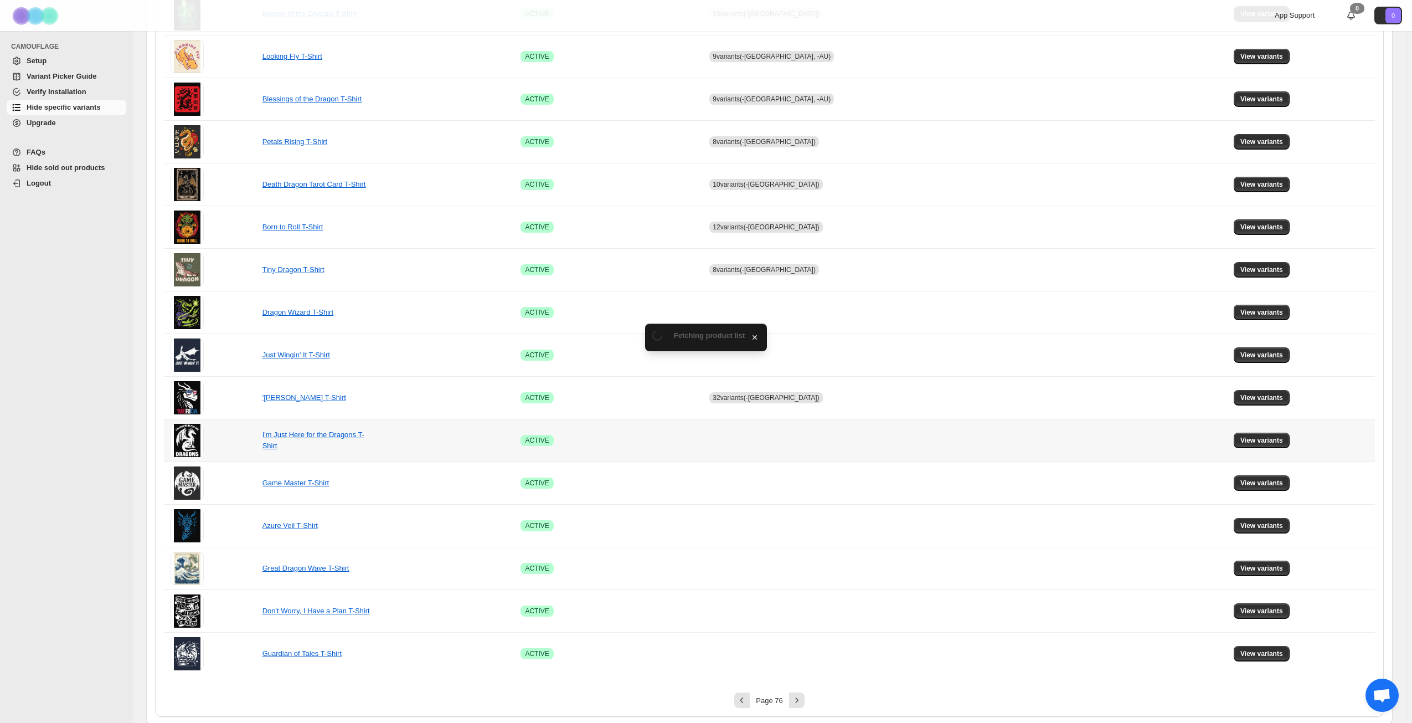
scroll to position [414, 0]
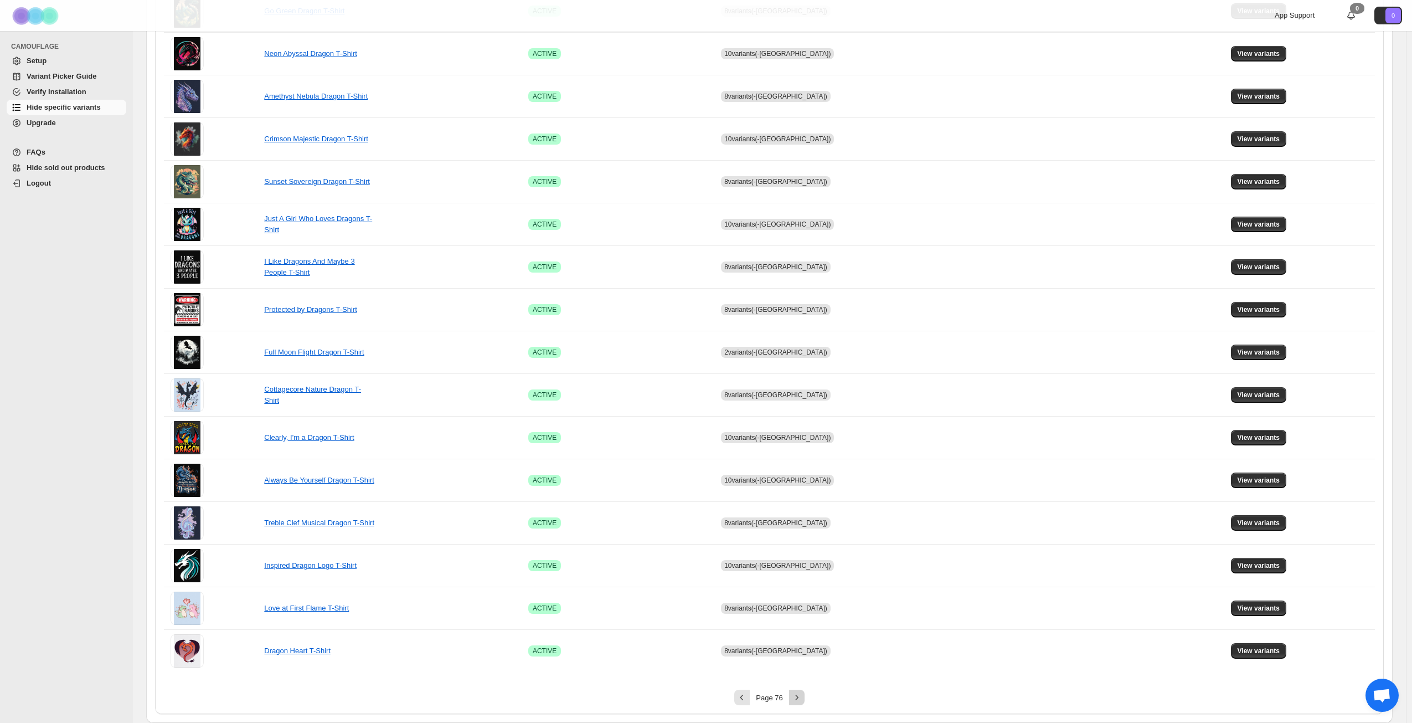
click at [797, 698] on icon "Next" at bounding box center [797, 697] width 11 height 11
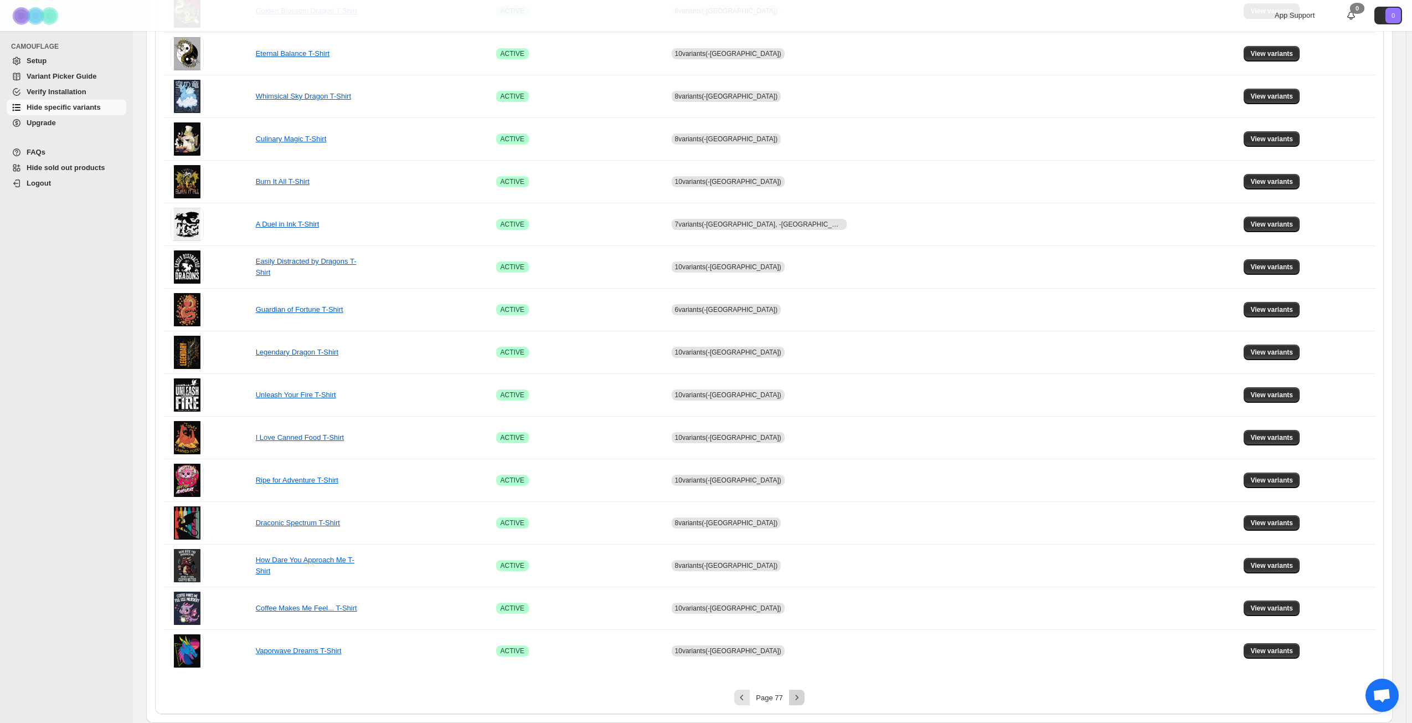
click at [802, 696] on icon "Next" at bounding box center [797, 697] width 11 height 11
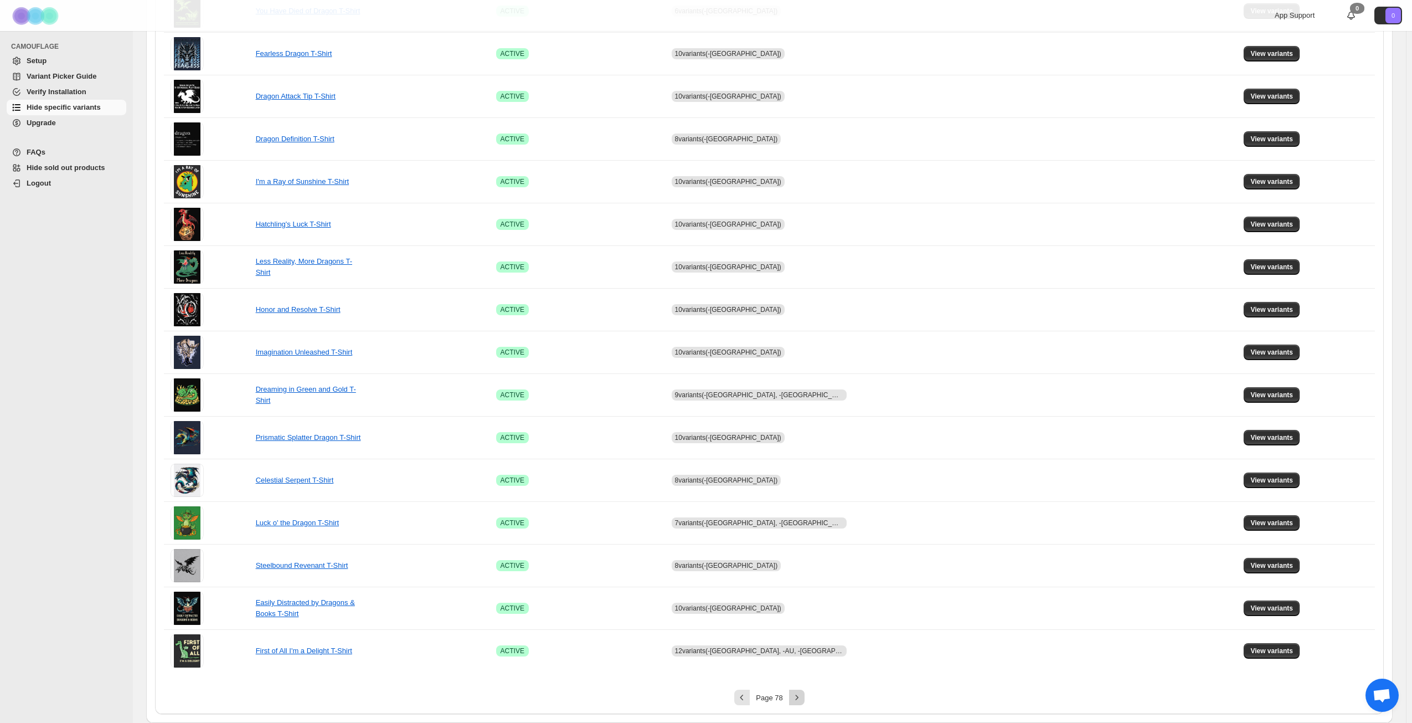
click at [802, 696] on icon "Next" at bounding box center [797, 697] width 11 height 11
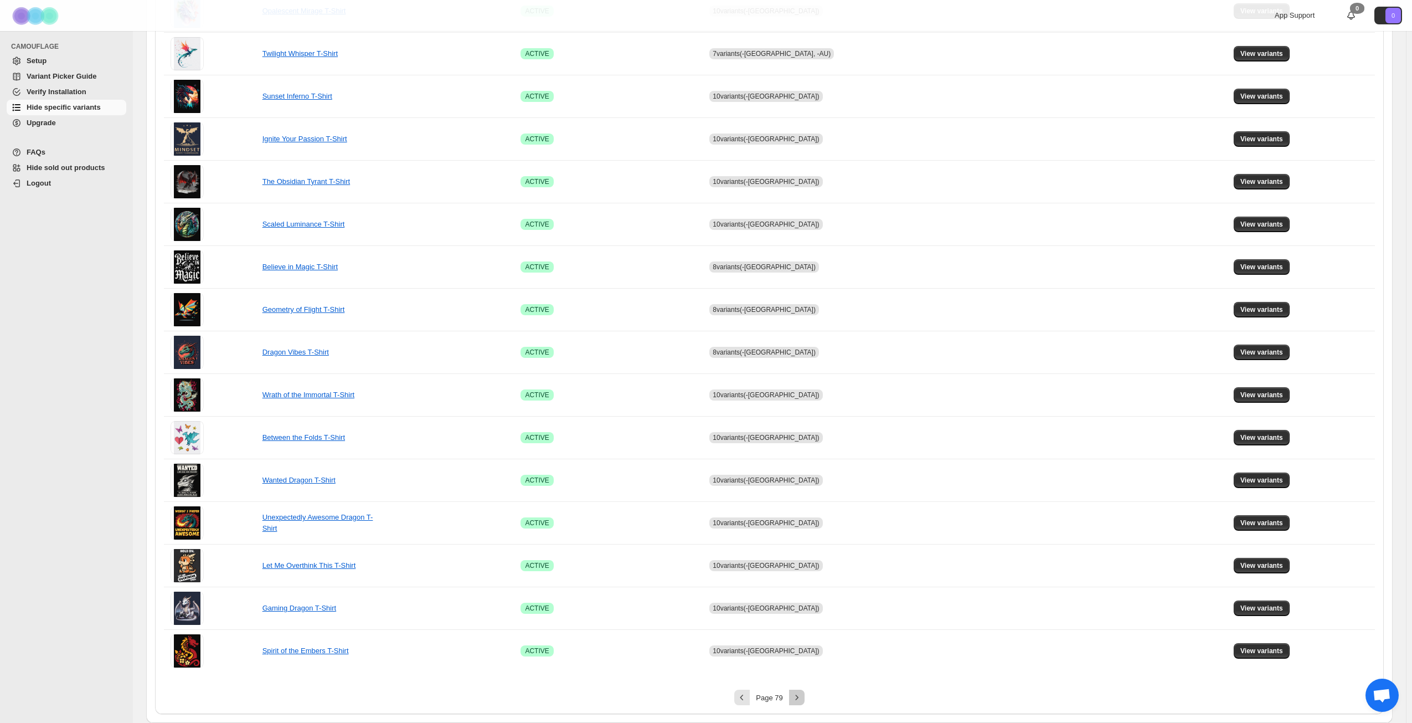
click at [802, 696] on icon "Next" at bounding box center [797, 697] width 11 height 11
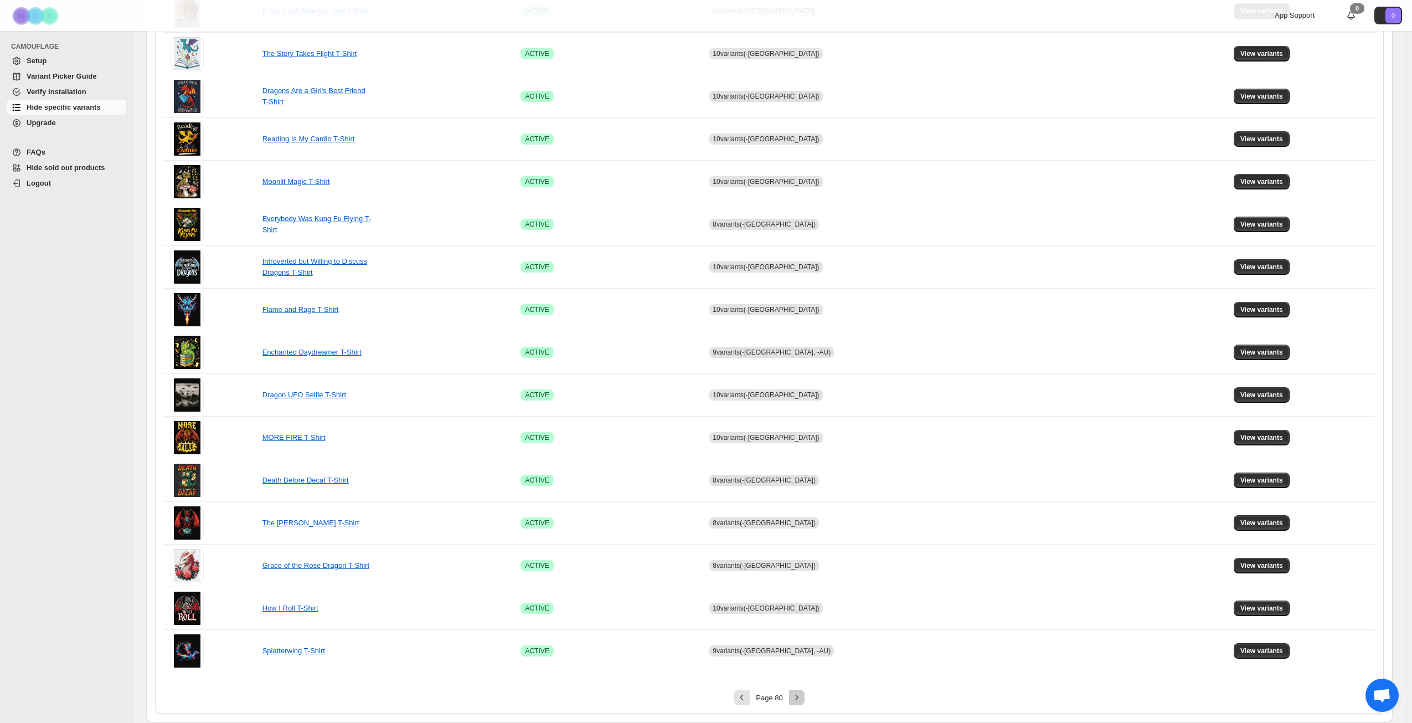
click at [802, 696] on icon "Next" at bounding box center [797, 697] width 11 height 11
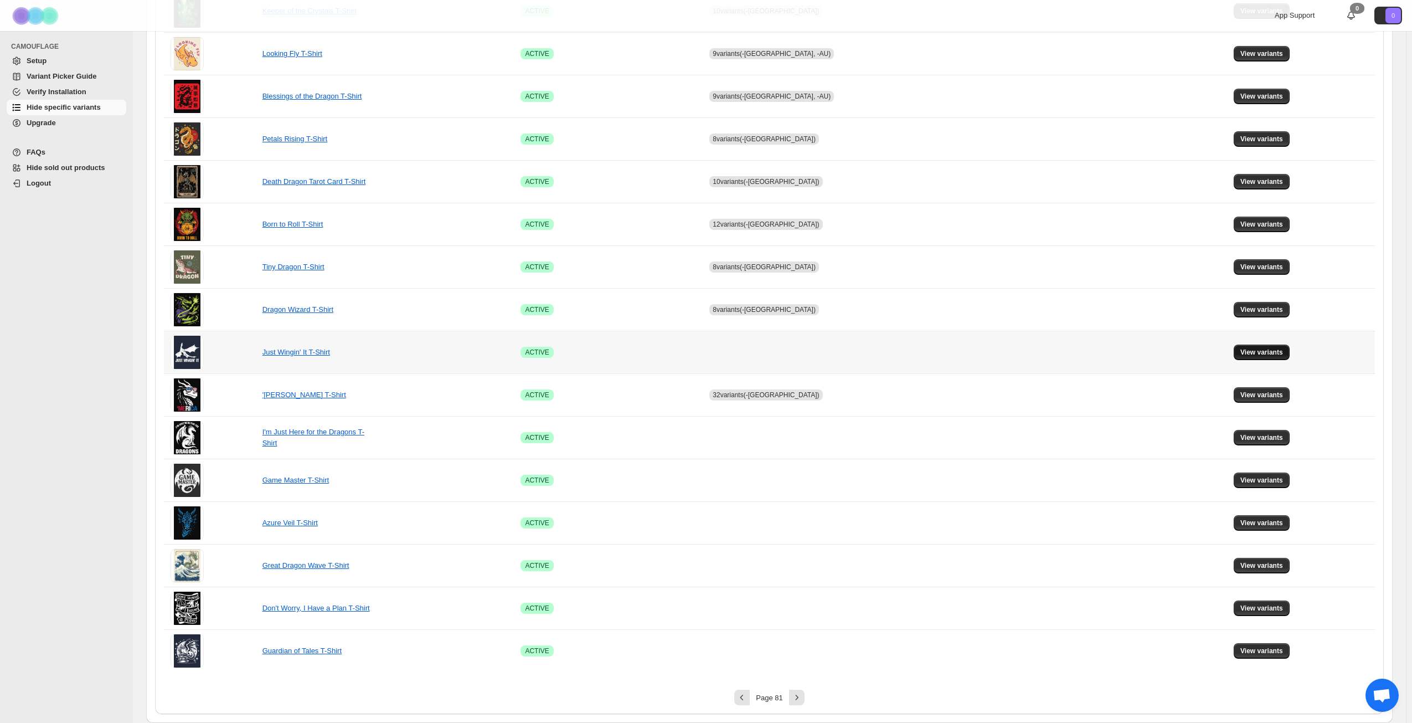
click at [1260, 352] on span "View variants" at bounding box center [1262, 352] width 43 height 9
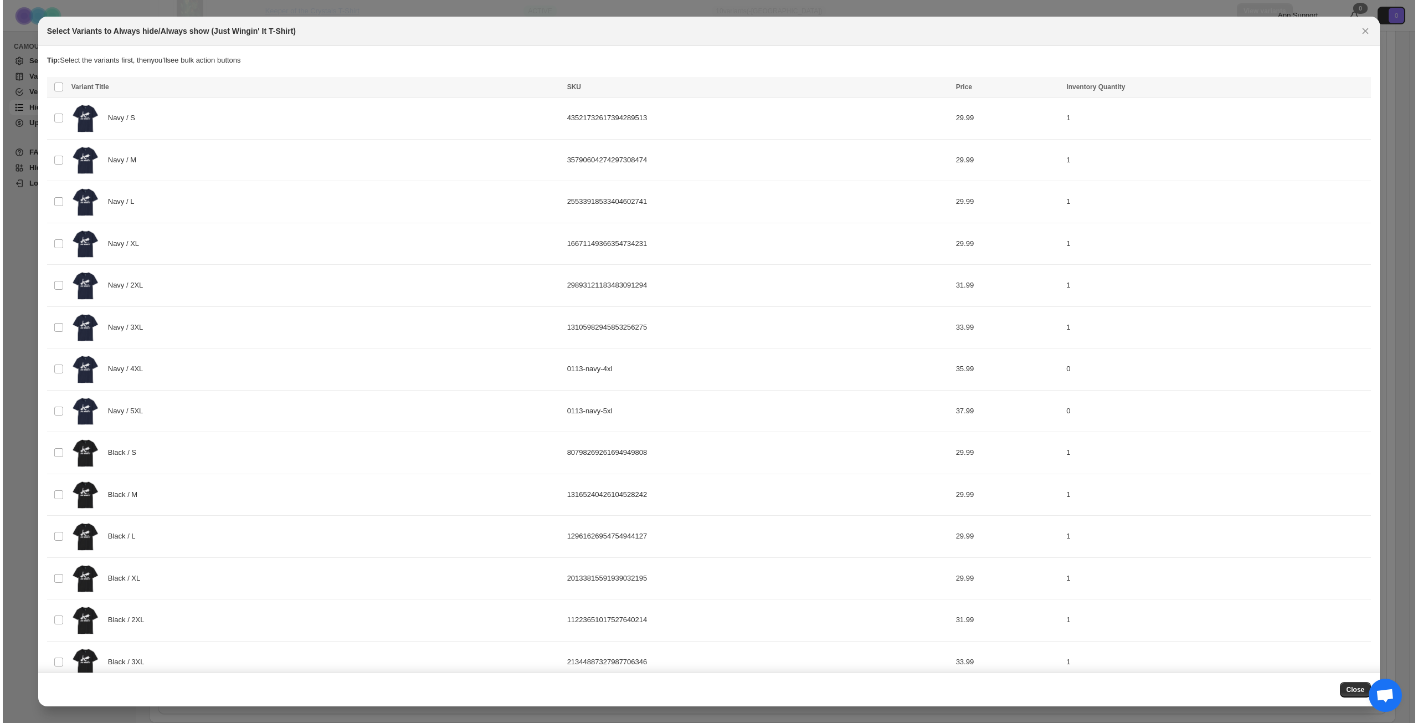
scroll to position [0, 0]
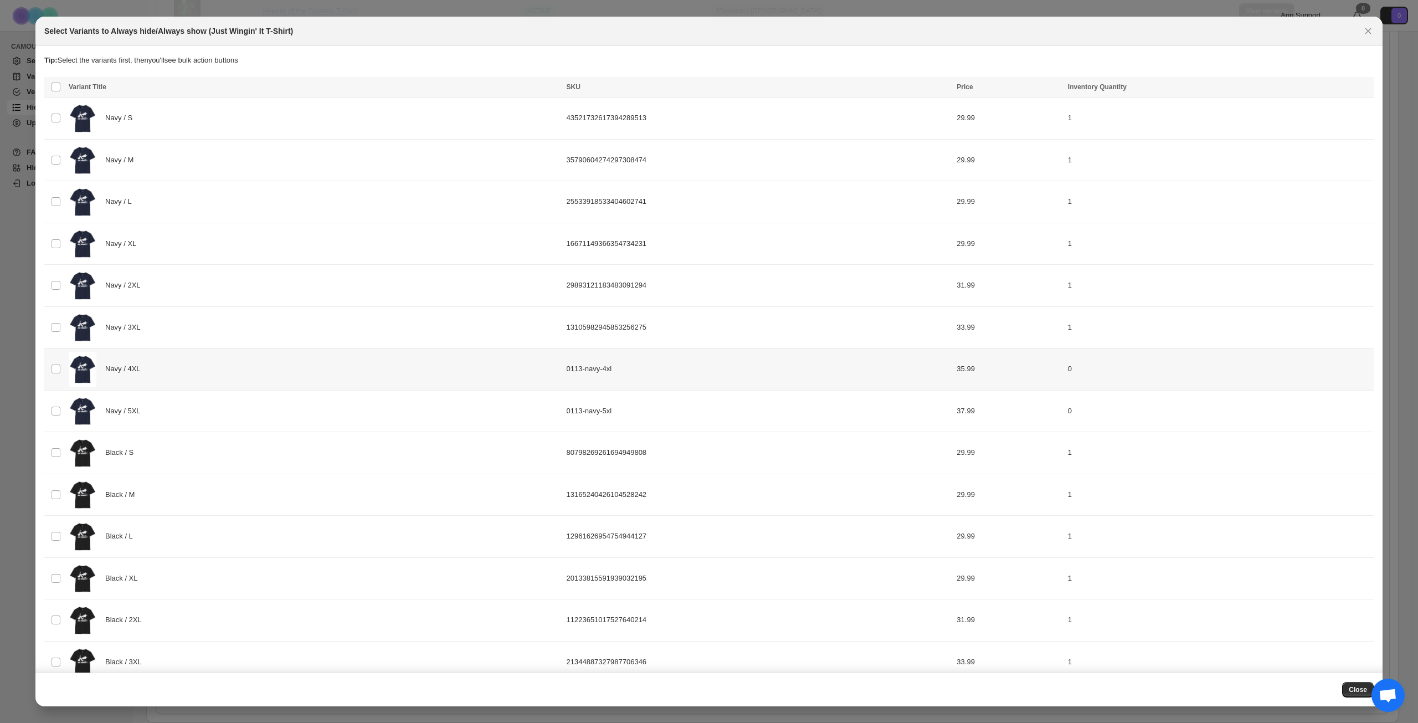
click at [286, 379] on div "Navy / 4XL" at bounding box center [314, 369] width 491 height 35
click at [296, 424] on div "Navy / 5XL" at bounding box center [314, 411] width 491 height 35
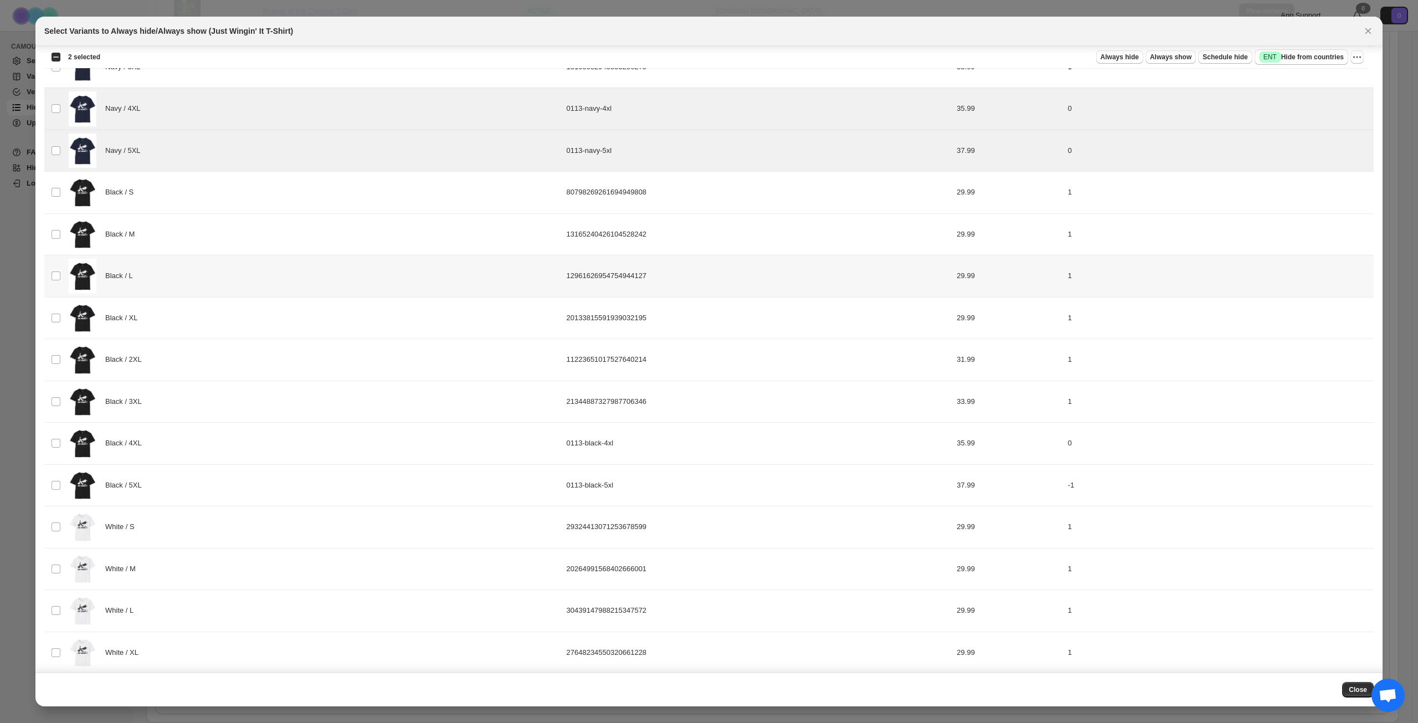
scroll to position [299, 0]
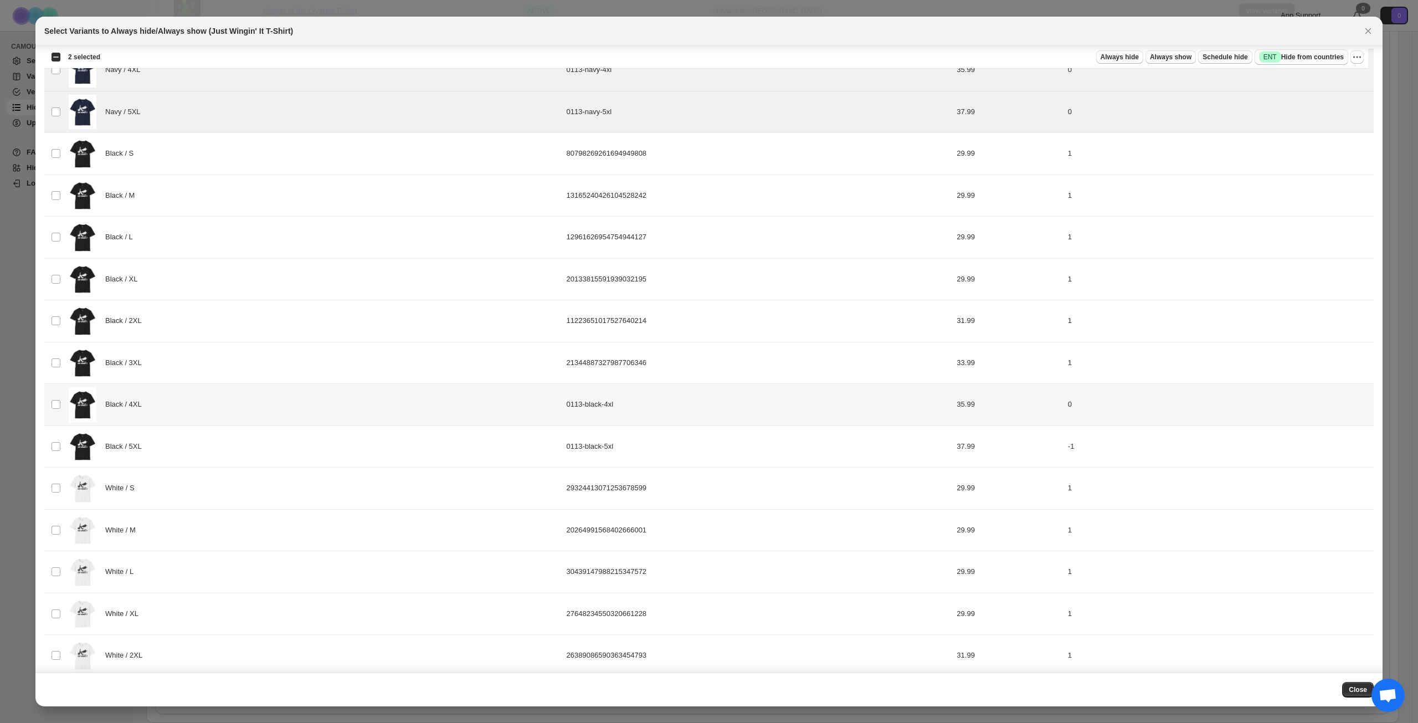
click at [300, 409] on div "Black / 4XL" at bounding box center [314, 404] width 491 height 35
click at [284, 456] on div "Black / 5XL" at bounding box center [314, 446] width 491 height 35
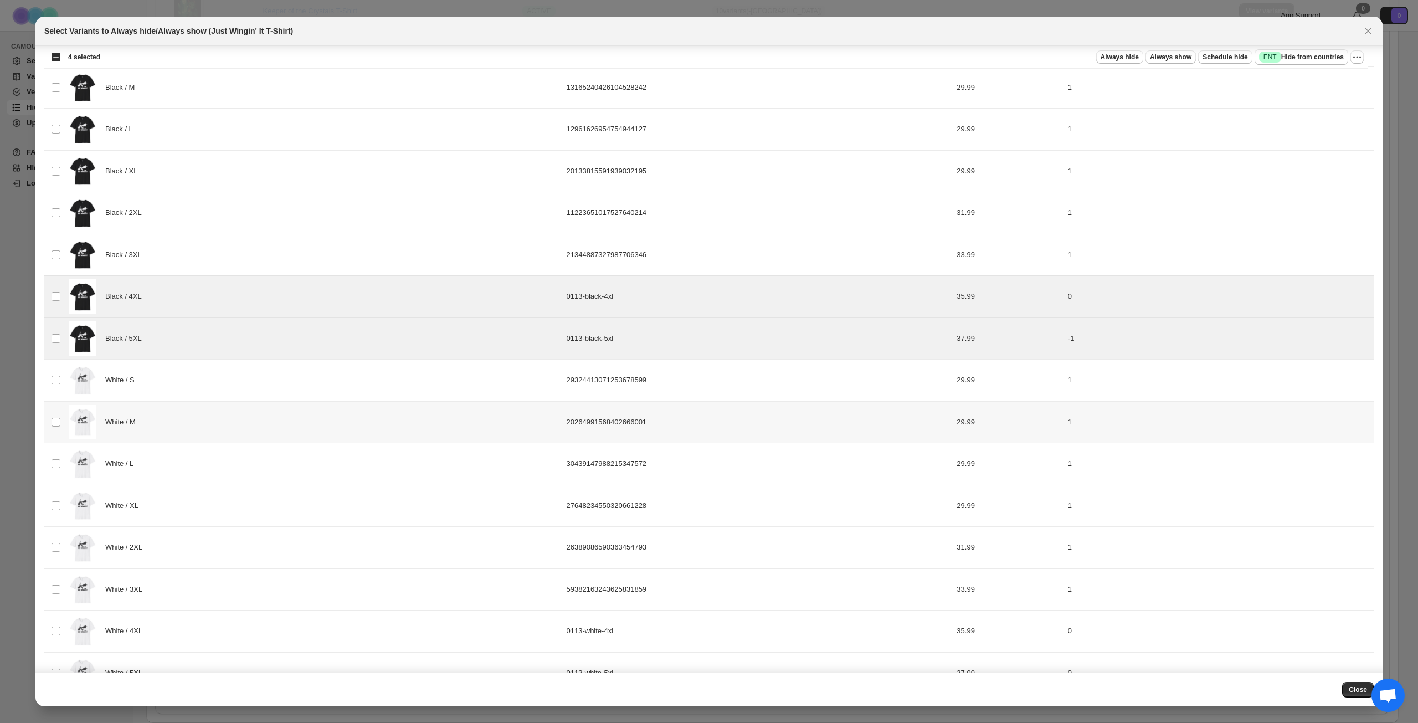
scroll to position [521, 0]
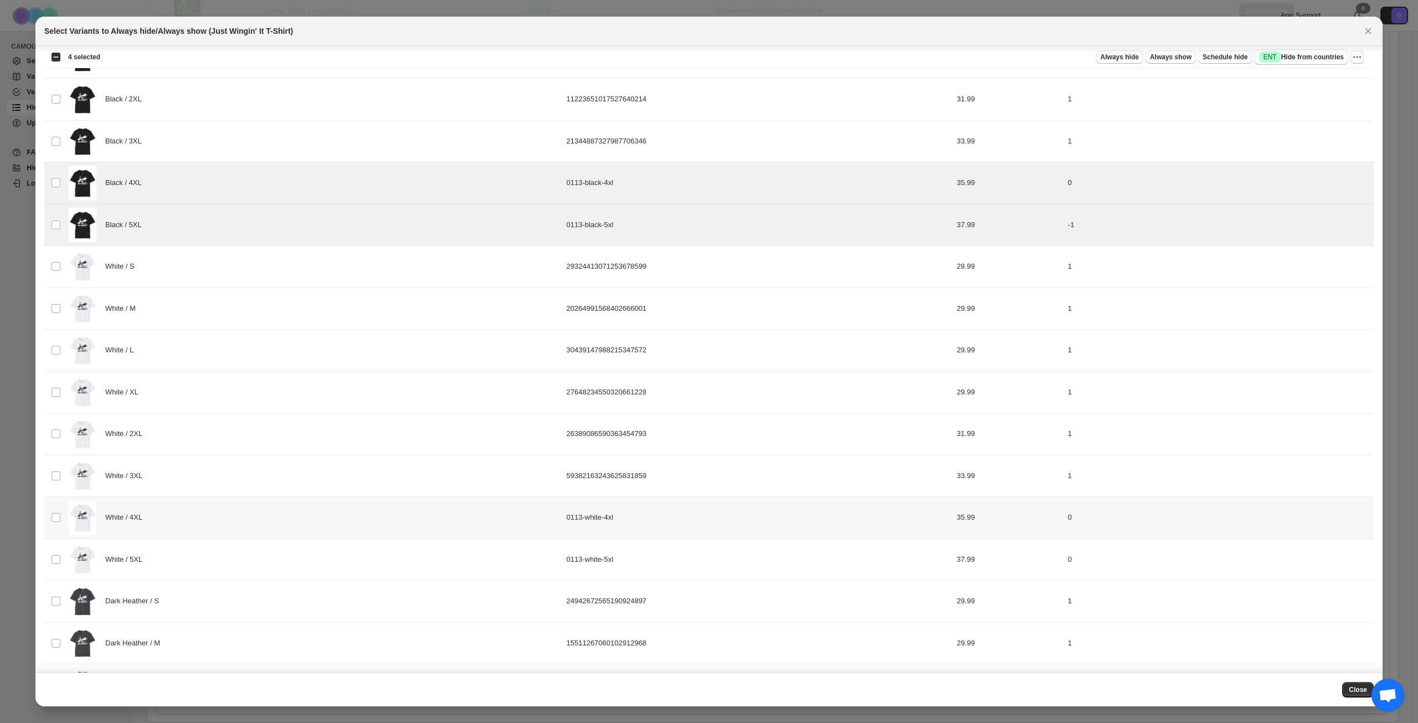
click at [260, 521] on div "White / 4XL" at bounding box center [314, 517] width 491 height 35
click at [268, 562] on div "White / 5XL" at bounding box center [314, 559] width 491 height 35
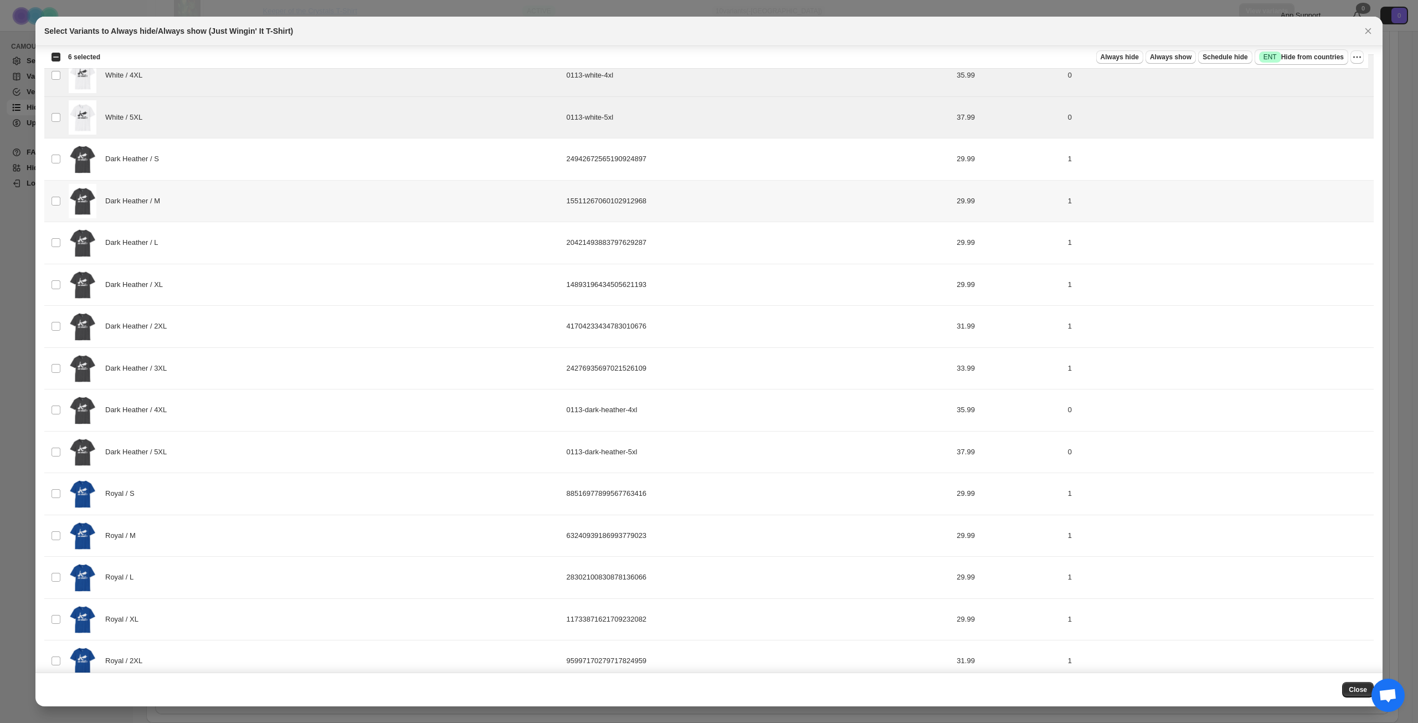
scroll to position [964, 0]
click at [265, 408] on div "Dark Heather / 4XL" at bounding box center [314, 409] width 491 height 35
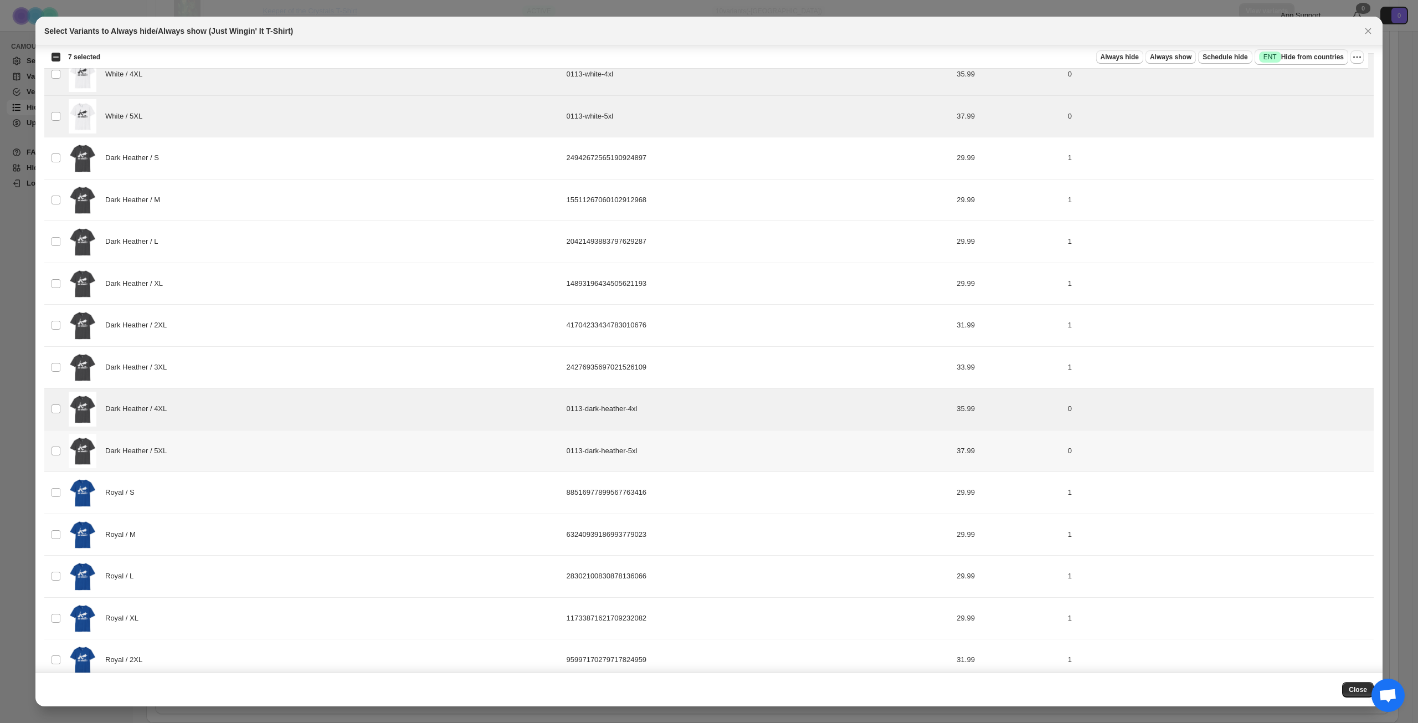
click at [270, 450] on div "Dark Heather / 5XL" at bounding box center [314, 451] width 491 height 35
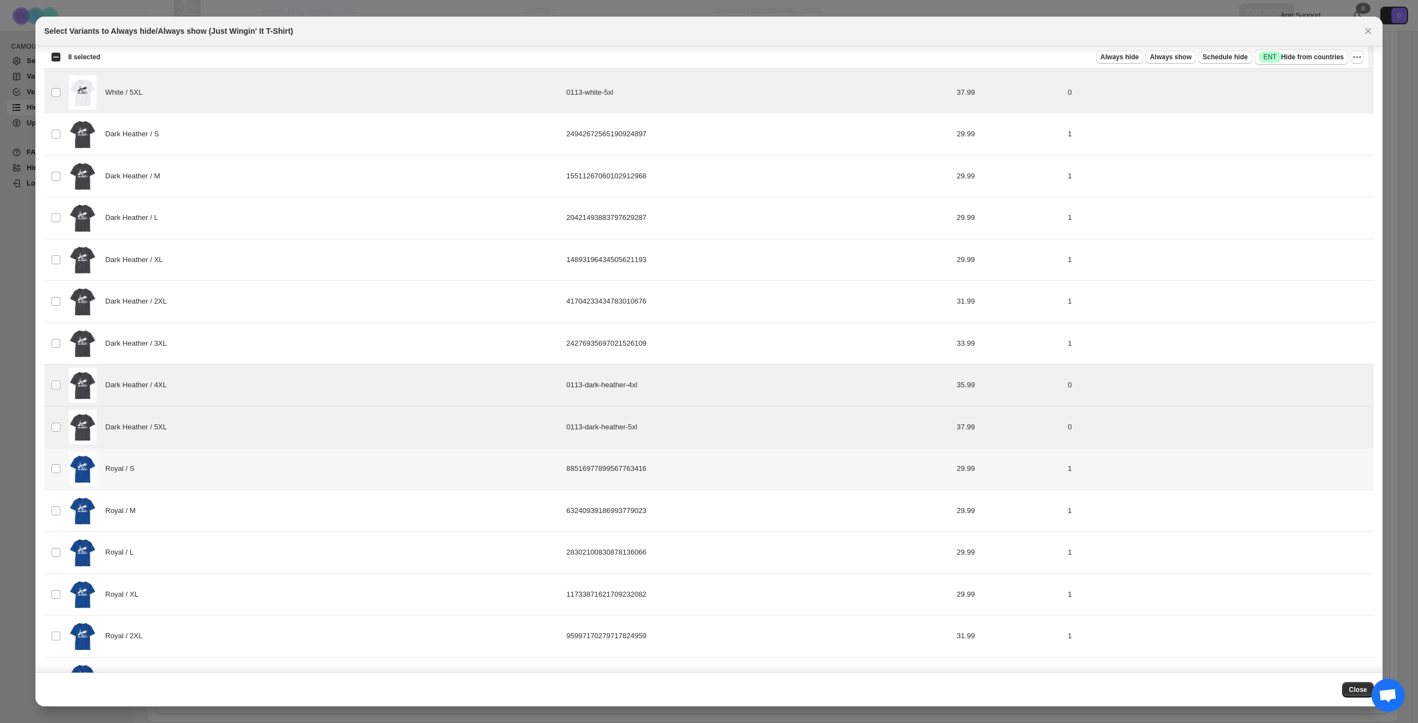
scroll to position [1106, 0]
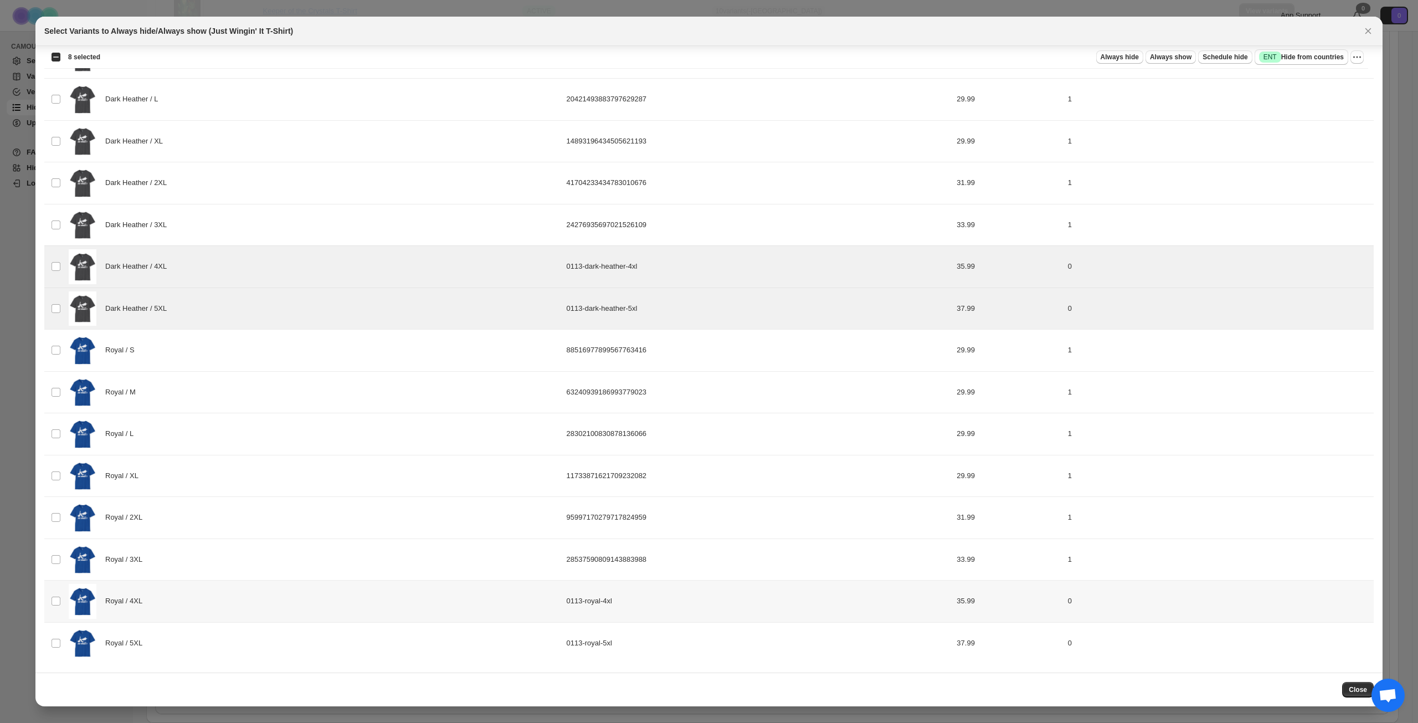
click at [245, 597] on div "Royal / 4XL" at bounding box center [314, 601] width 491 height 35
click at [251, 634] on div "Royal / 5XL" at bounding box center [314, 643] width 491 height 35
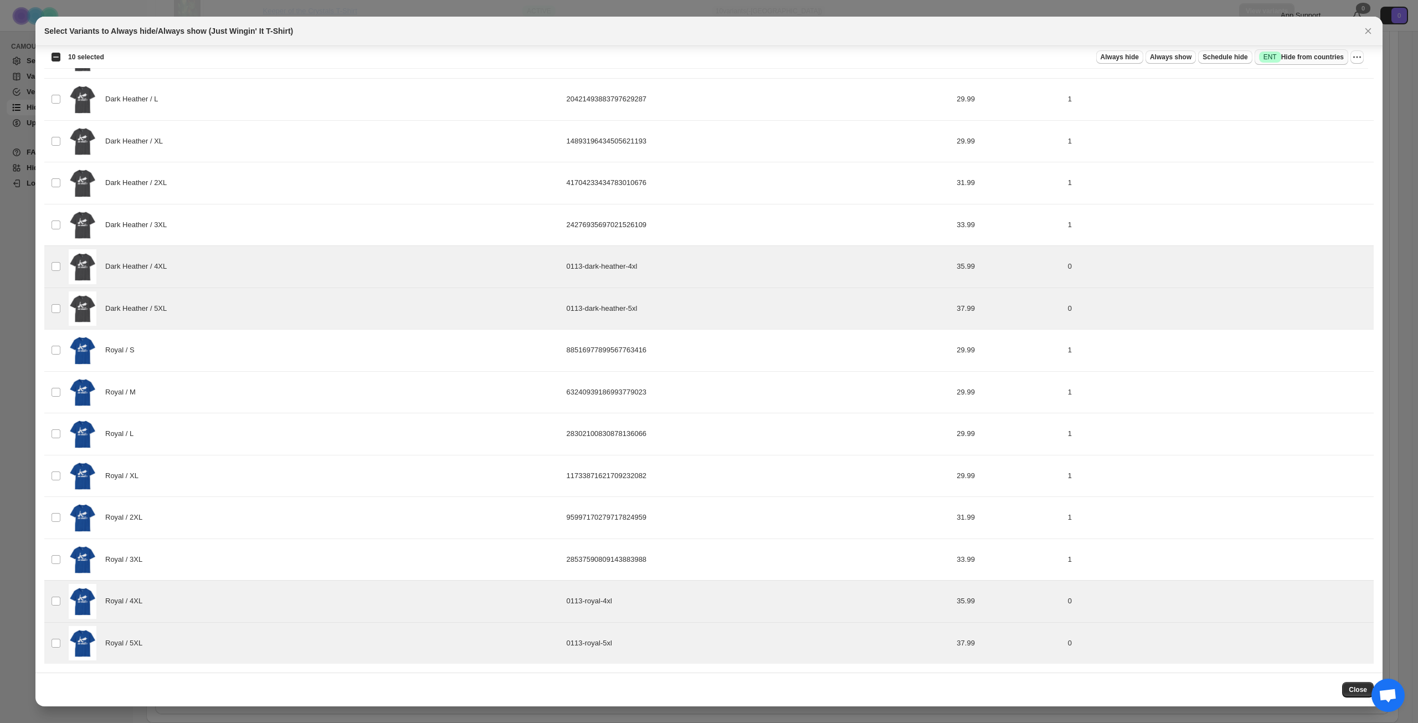
click at [1311, 56] on span "Success ENT Hide from countries" at bounding box center [1301, 57] width 85 height 11
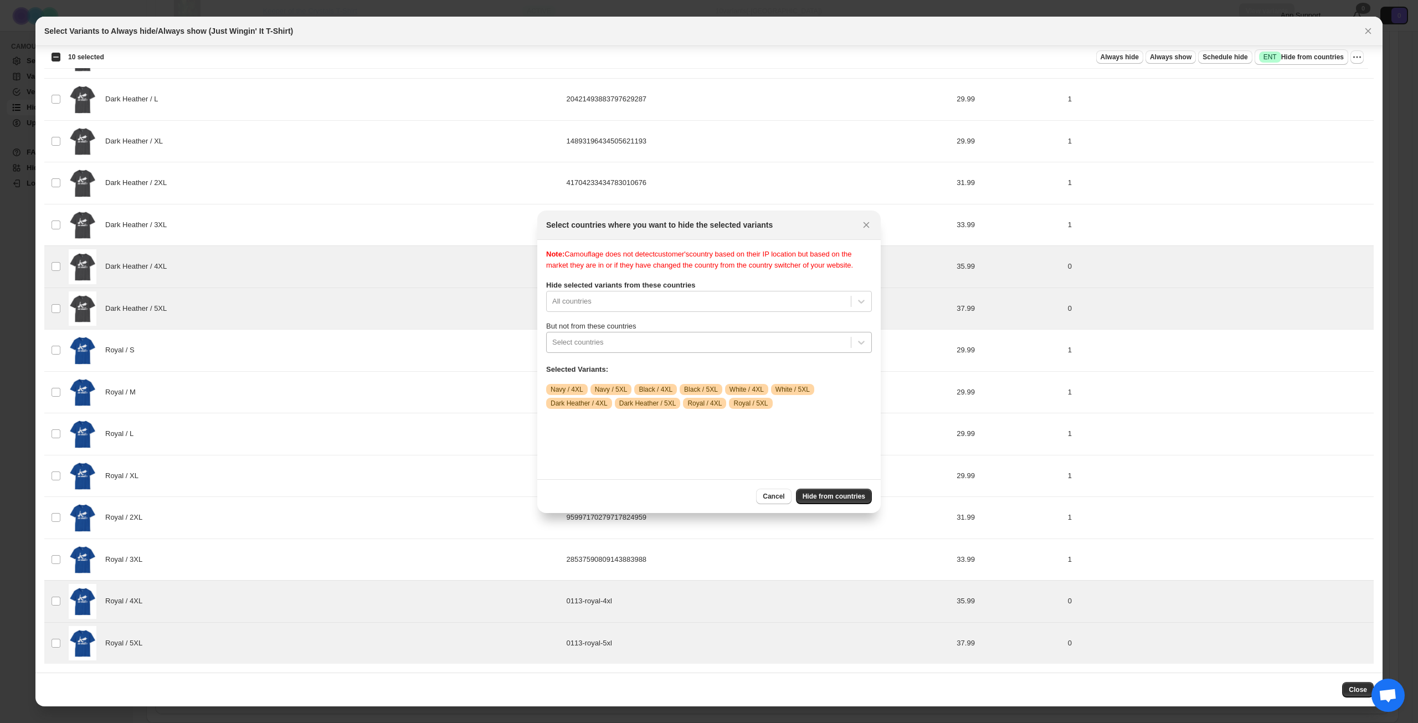
click at [680, 343] on div "Select countries" at bounding box center [709, 342] width 326 height 21
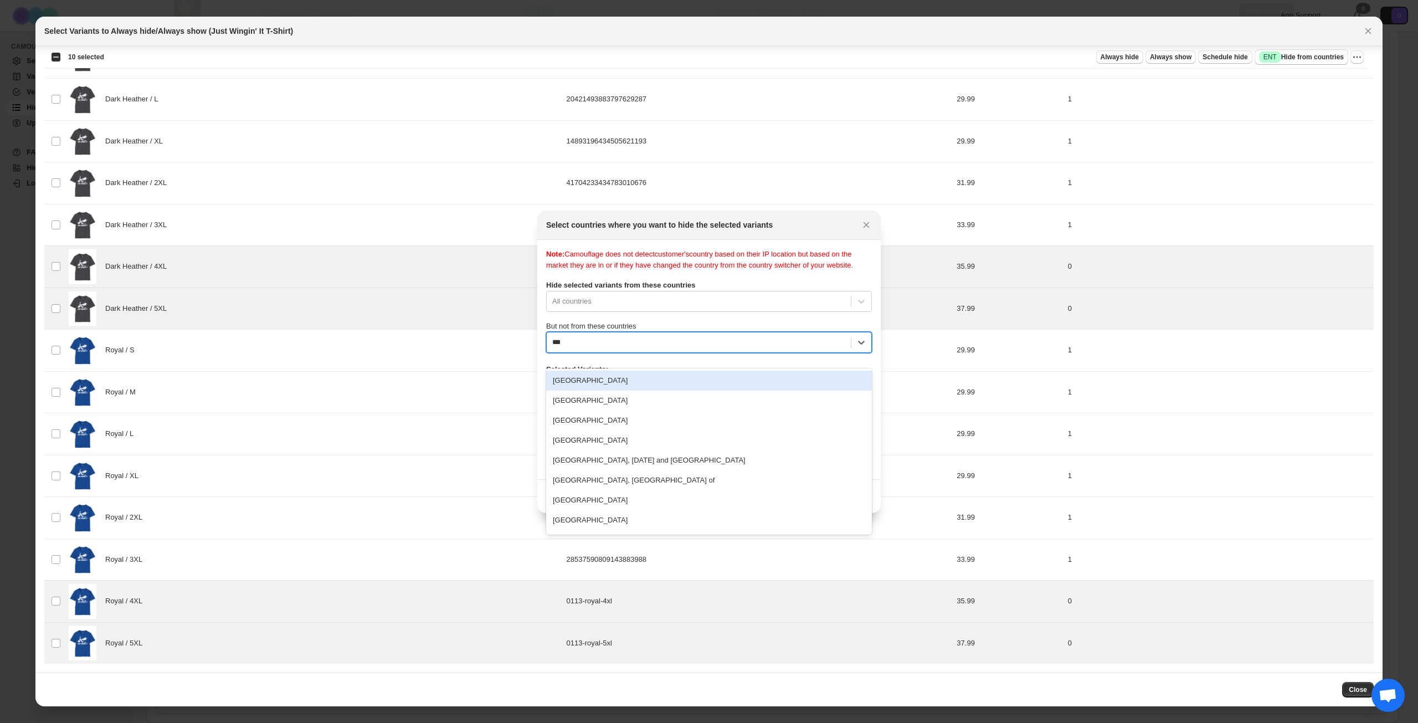
type input "****"
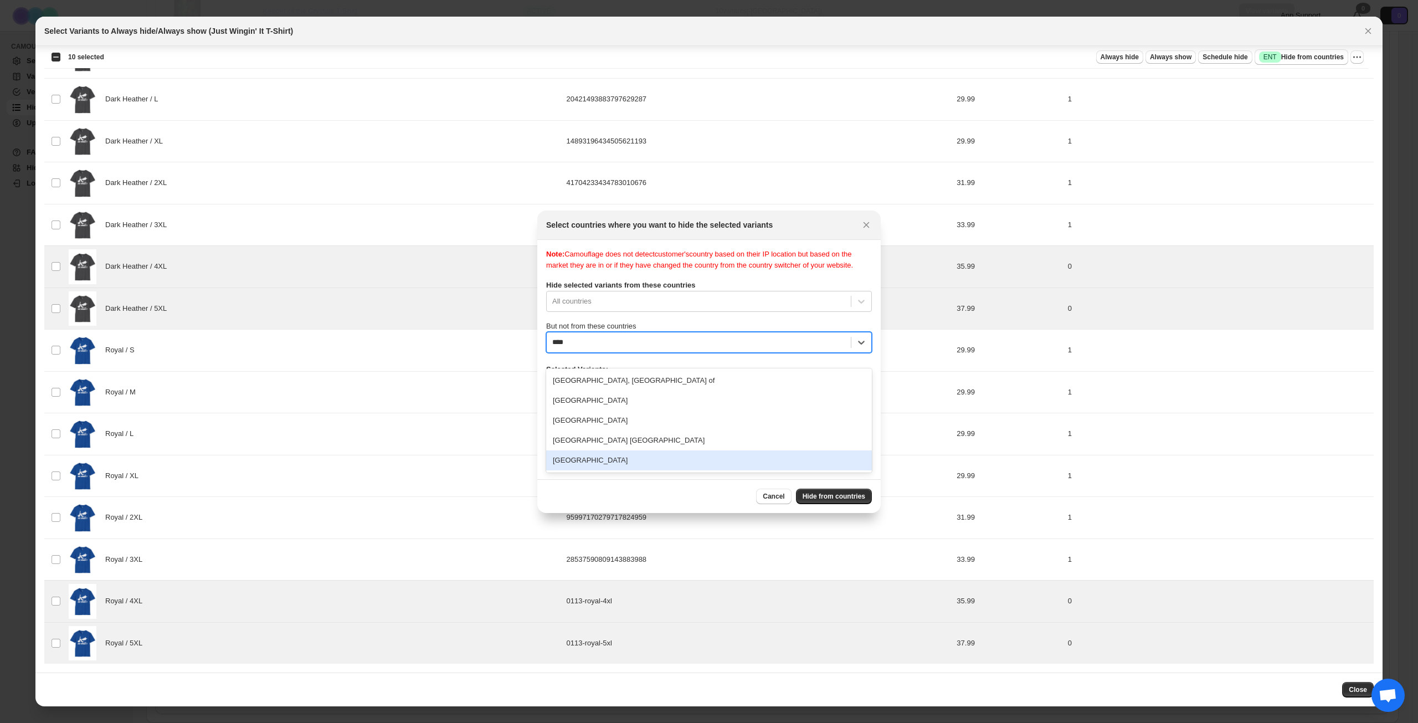
click at [670, 461] on div "[GEOGRAPHIC_DATA]" at bounding box center [709, 460] width 326 height 20
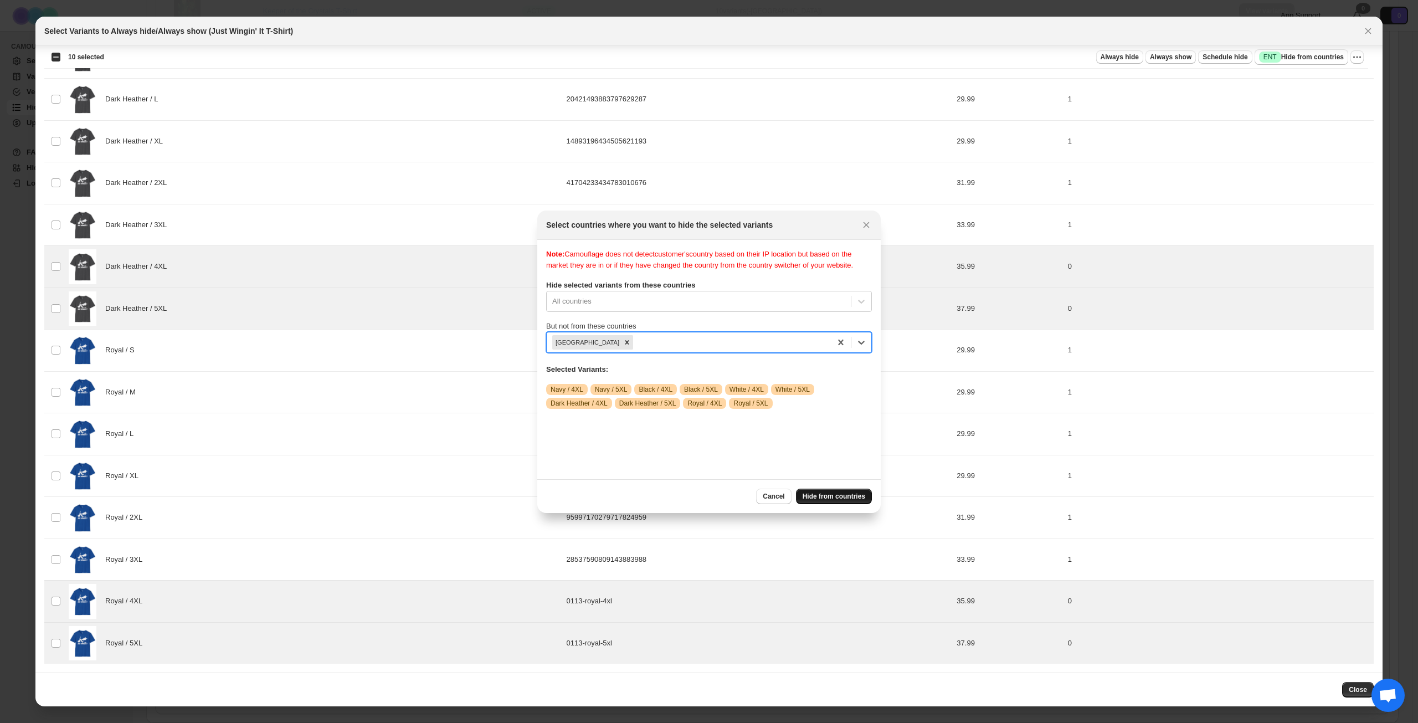
click at [841, 501] on button "Hide from countries" at bounding box center [834, 497] width 76 height 16
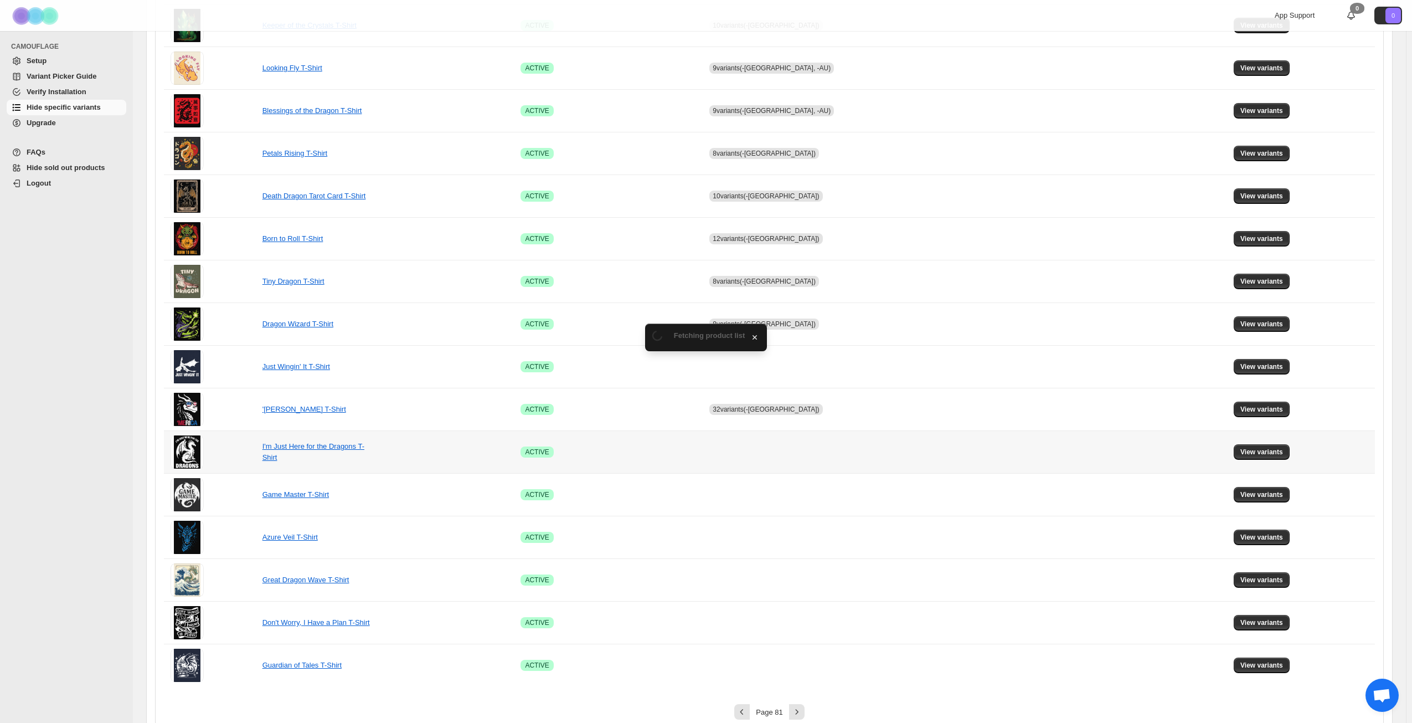
scroll to position [414, 0]
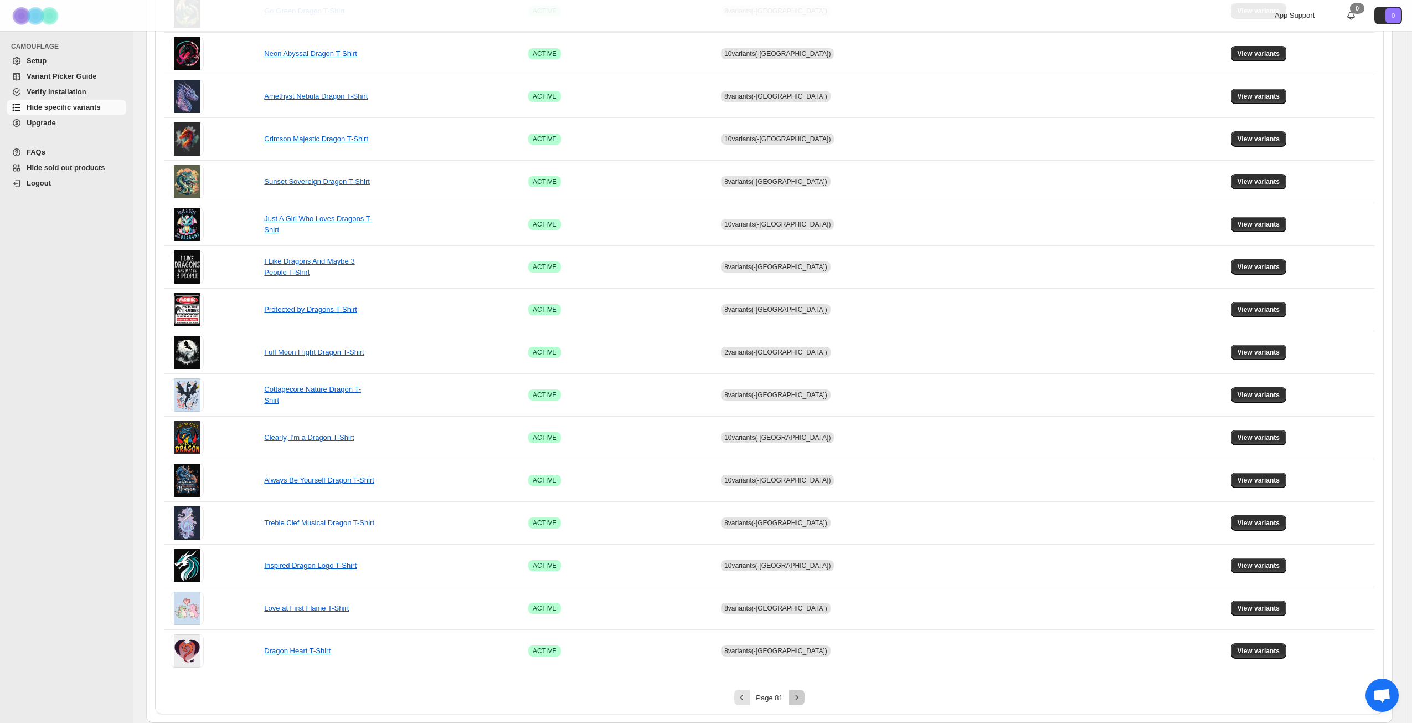
click at [798, 699] on icon "Next" at bounding box center [797, 697] width 11 height 11
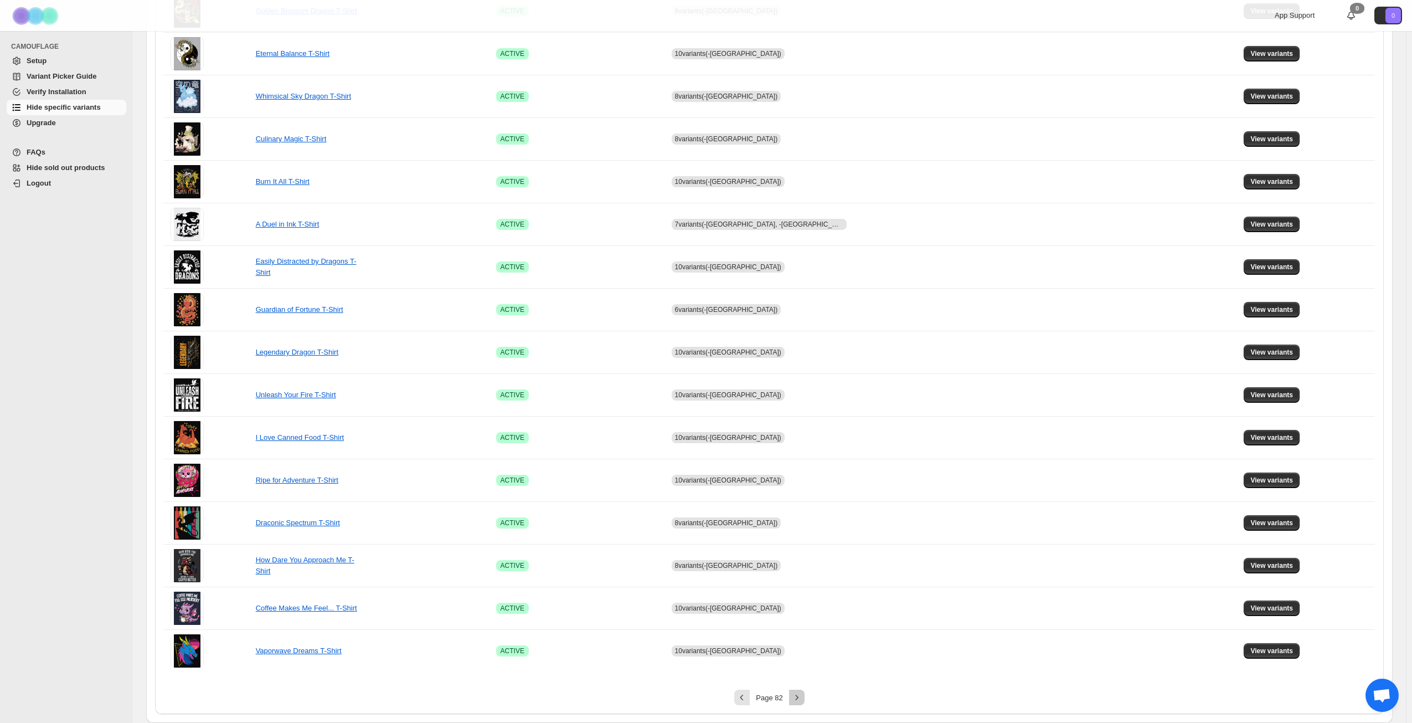
click at [800, 698] on icon "Next" at bounding box center [797, 697] width 11 height 11
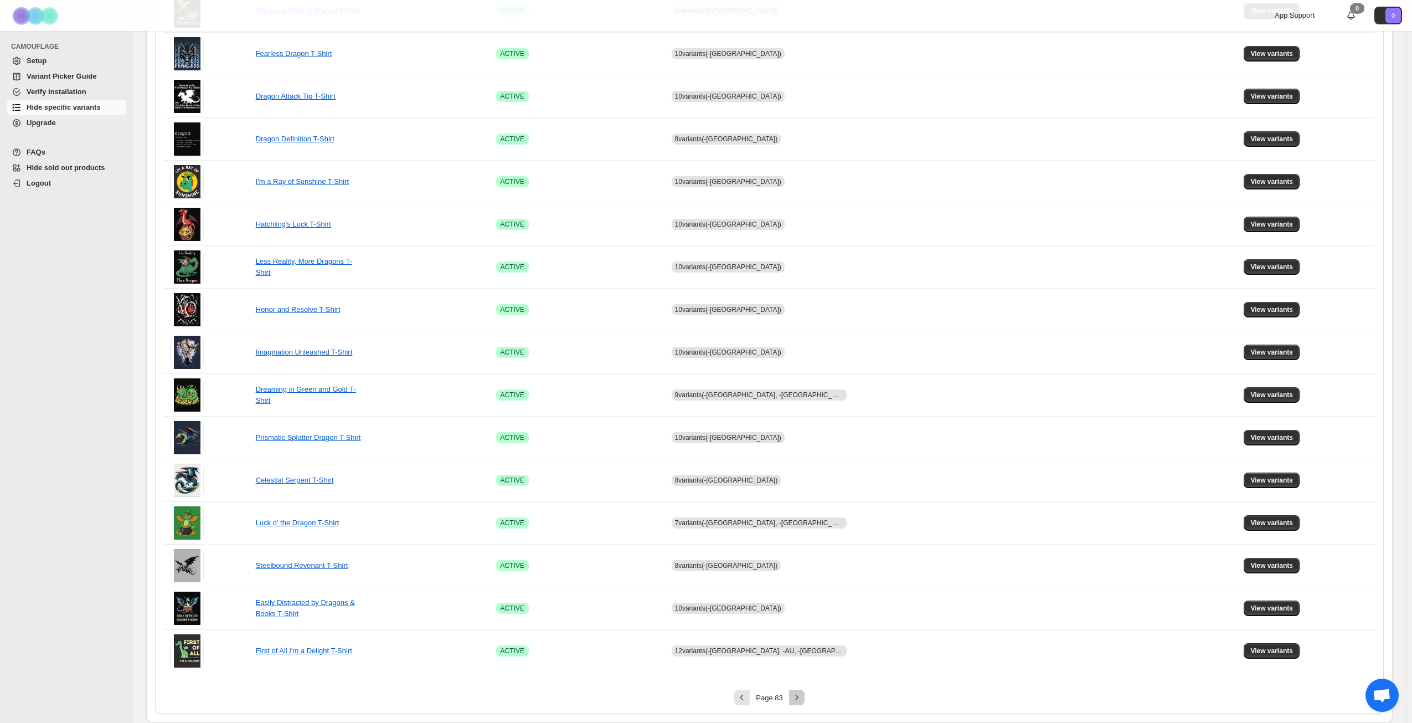
click at [800, 698] on icon "Next" at bounding box center [797, 697] width 11 height 11
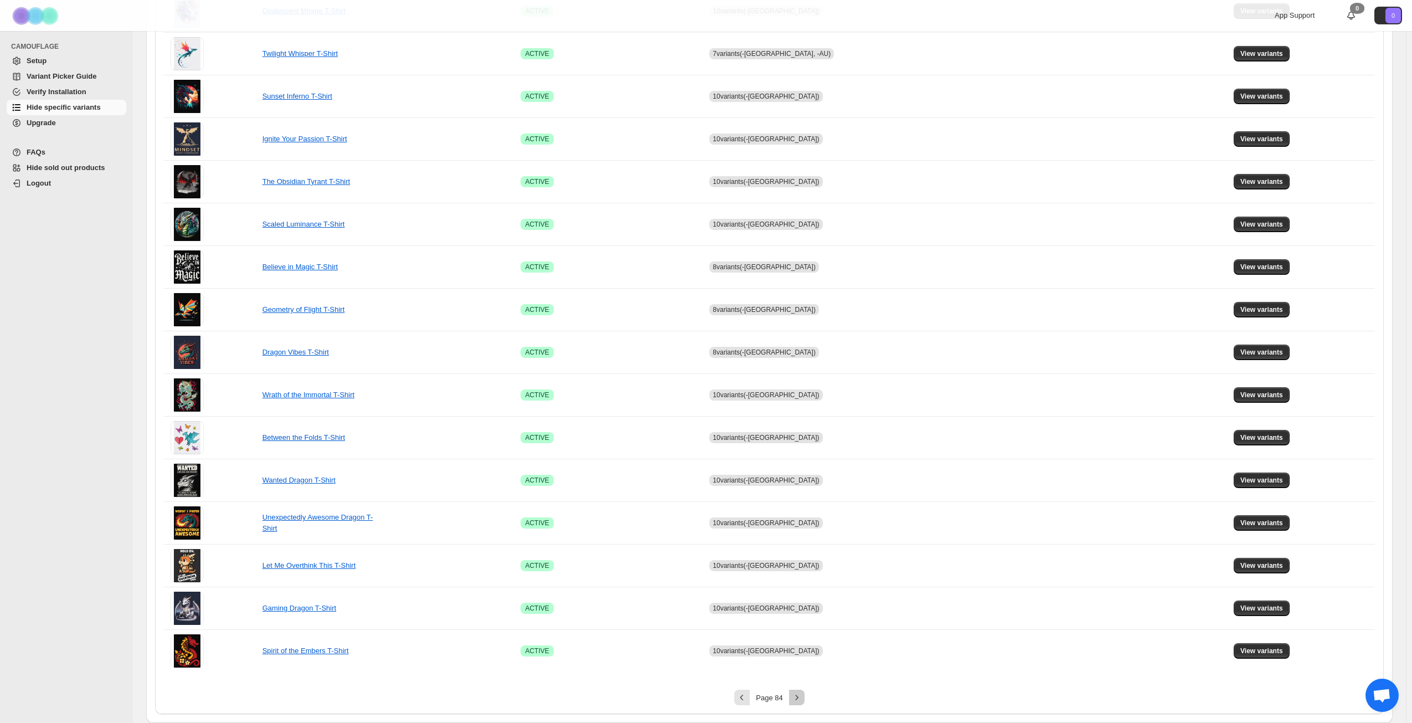
click at [800, 698] on icon "Next" at bounding box center [797, 697] width 11 height 11
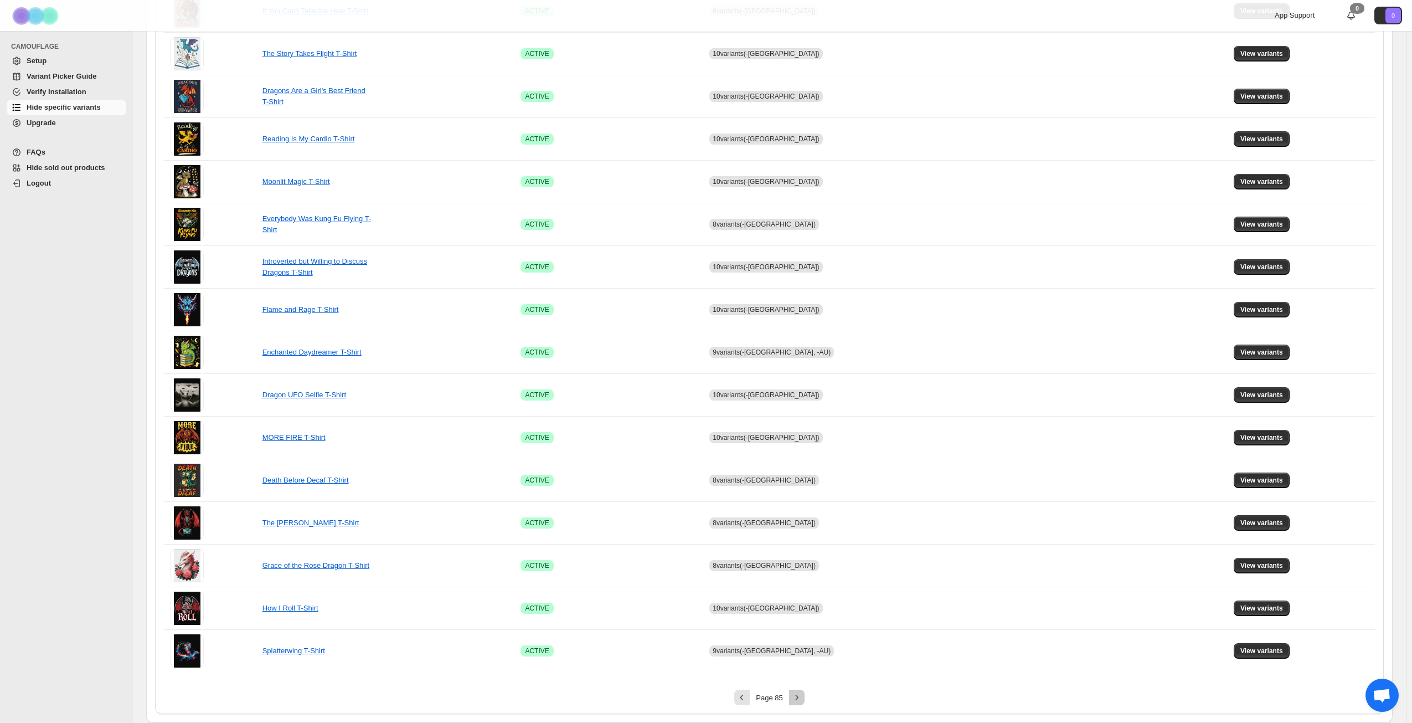
click at [800, 698] on icon "Next" at bounding box center [797, 697] width 11 height 11
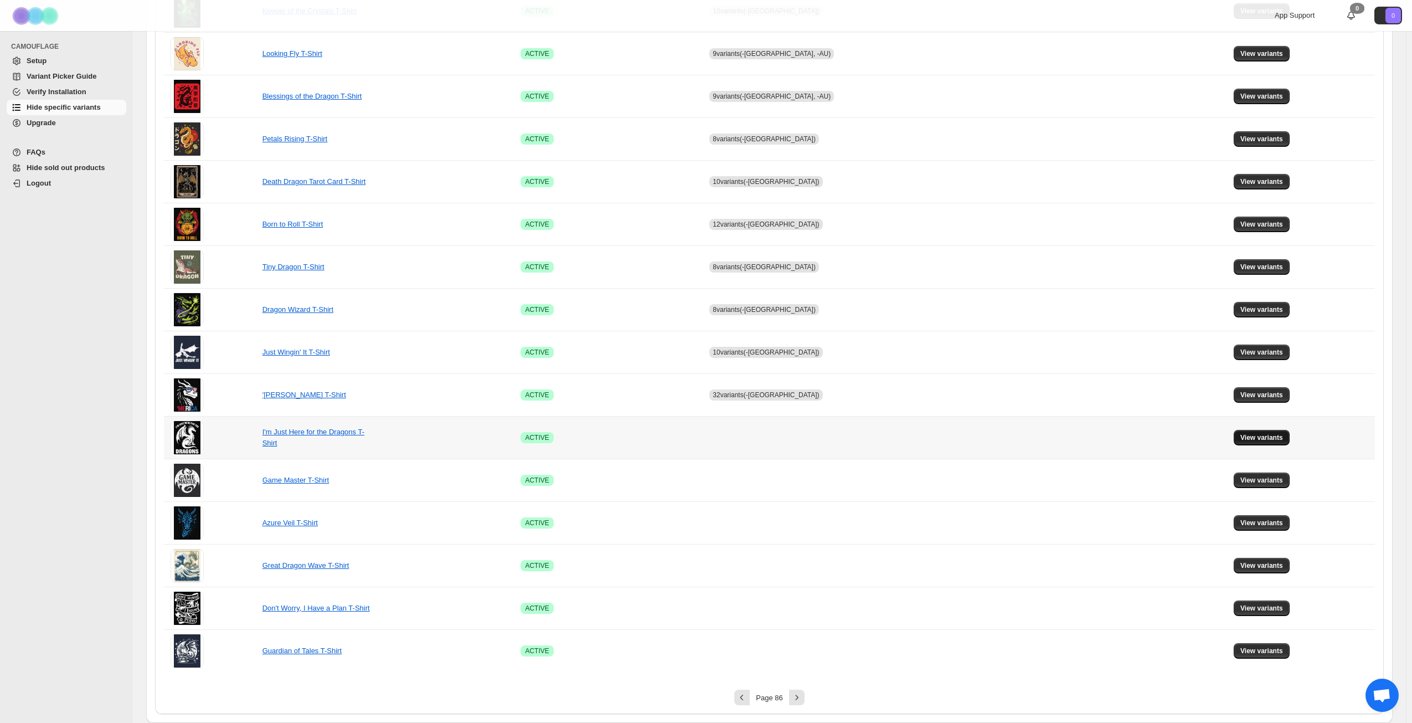
click at [1243, 434] on span "View variants" at bounding box center [1262, 437] width 43 height 9
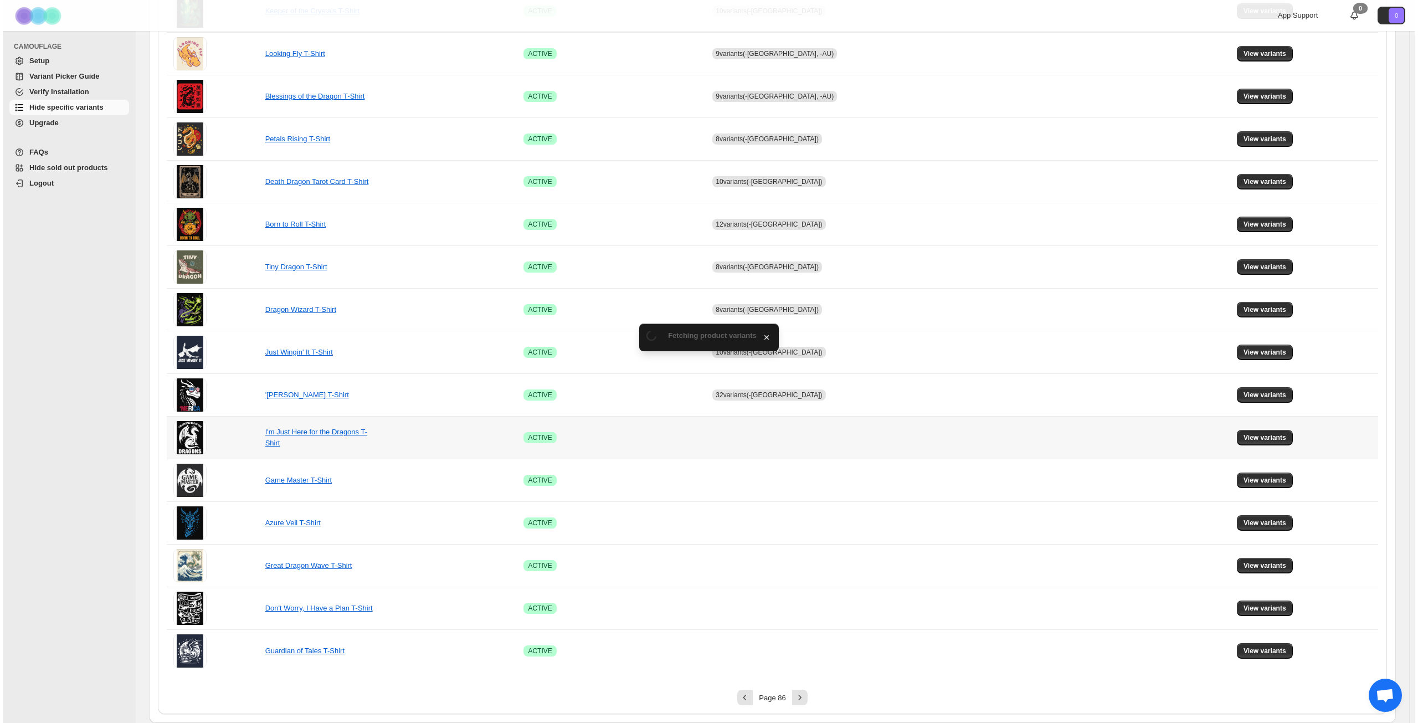
scroll to position [0, 0]
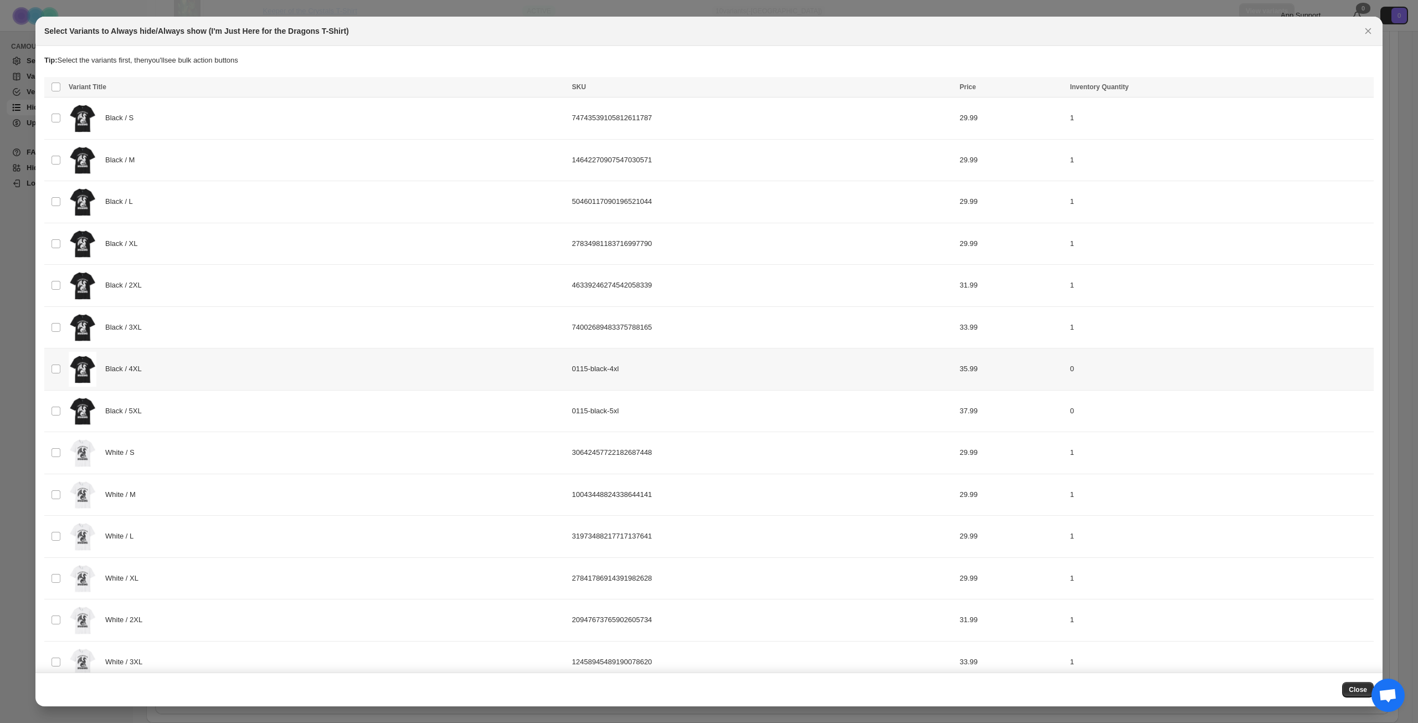
click at [268, 367] on div "Black / 4XL" at bounding box center [317, 369] width 497 height 35
click at [258, 411] on div "Black / 5XL" at bounding box center [317, 411] width 497 height 35
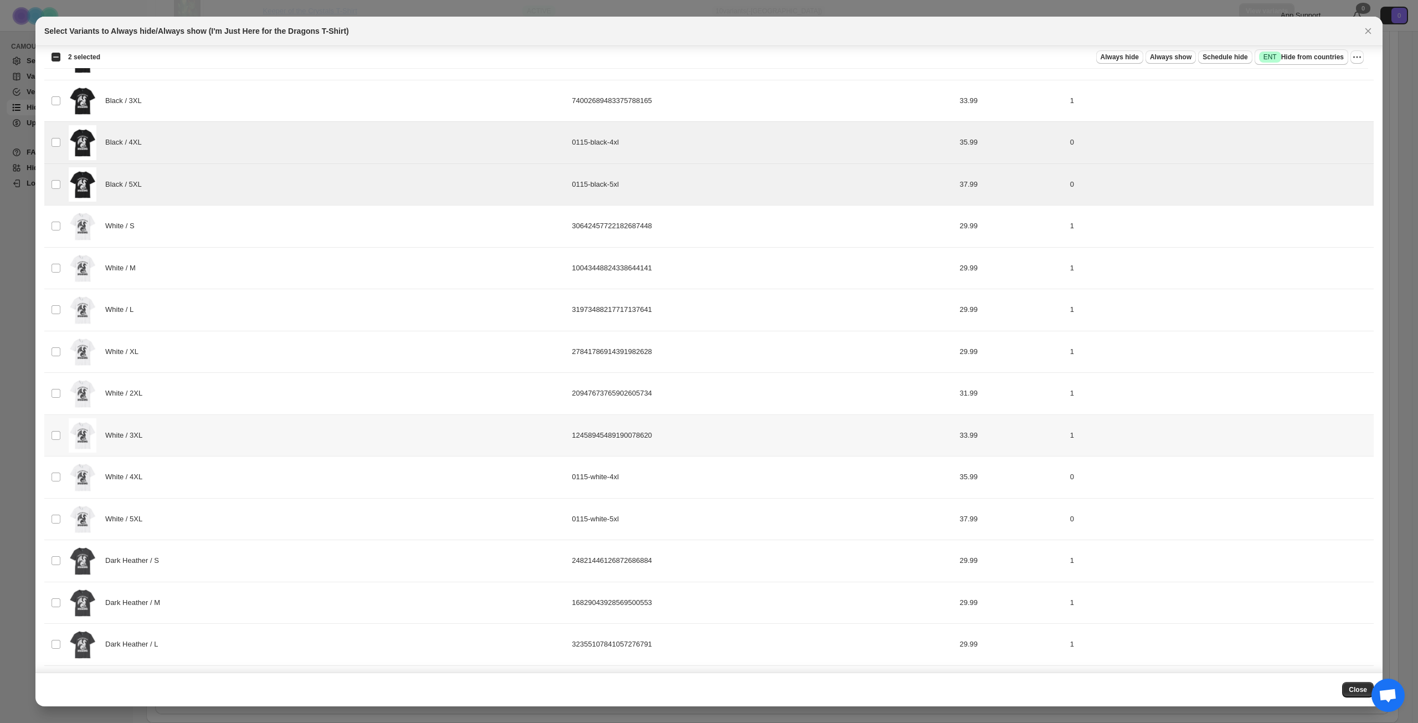
scroll to position [277, 0]
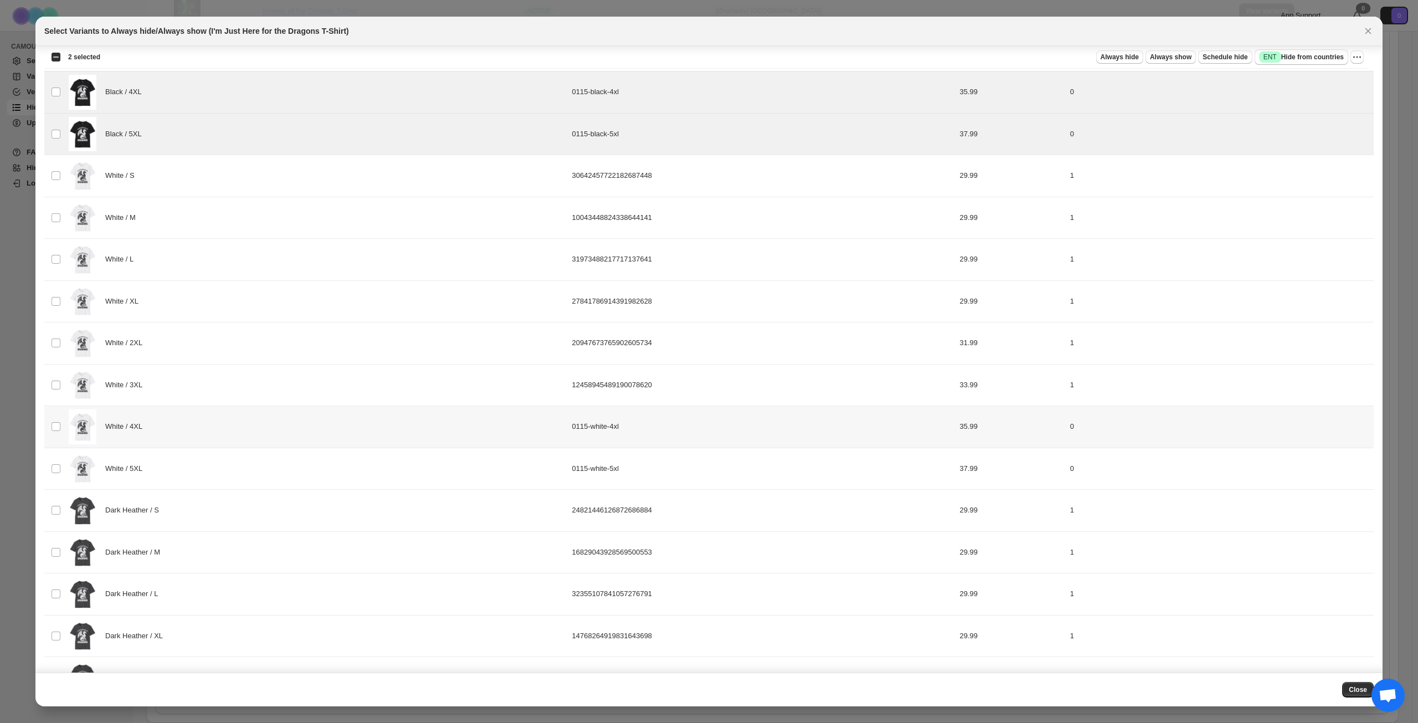
click at [257, 425] on div "White / 4XL" at bounding box center [317, 426] width 497 height 35
click at [252, 462] on div "White / 5XL" at bounding box center [317, 468] width 497 height 35
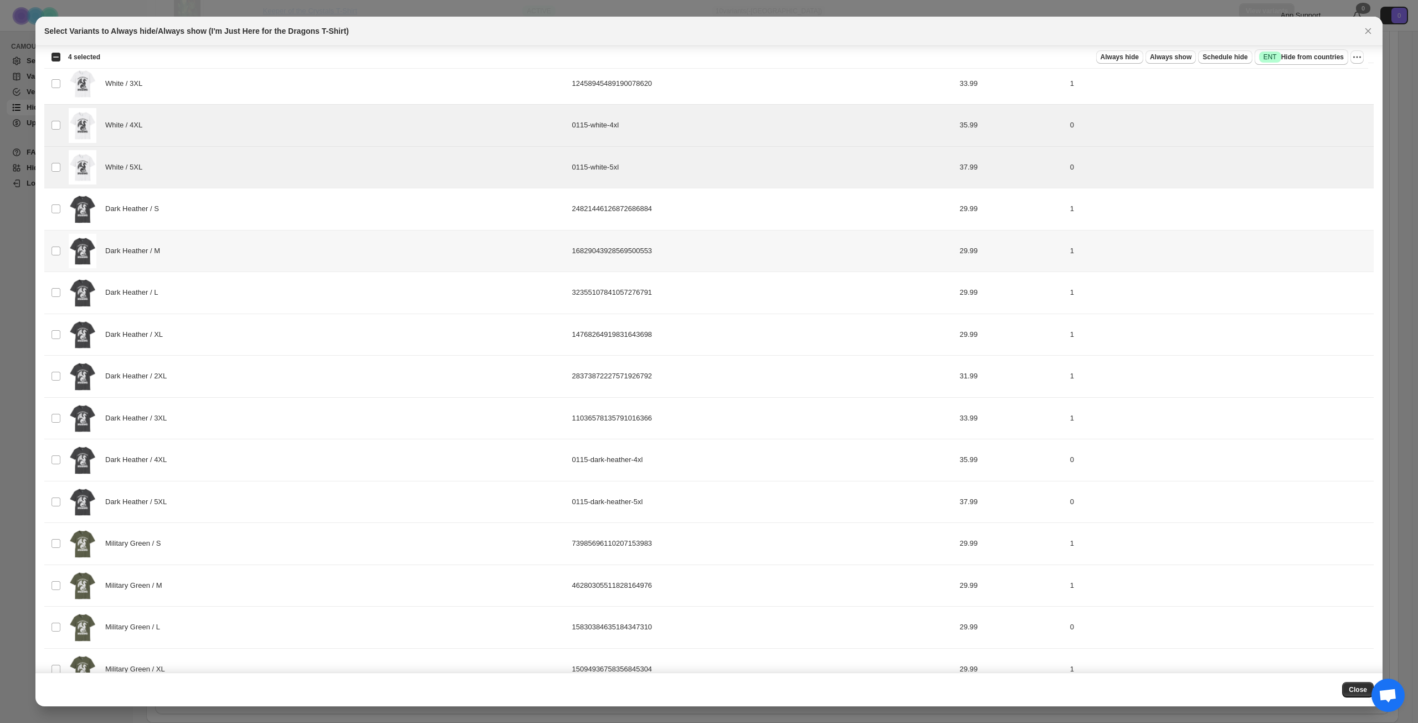
scroll to position [609, 0]
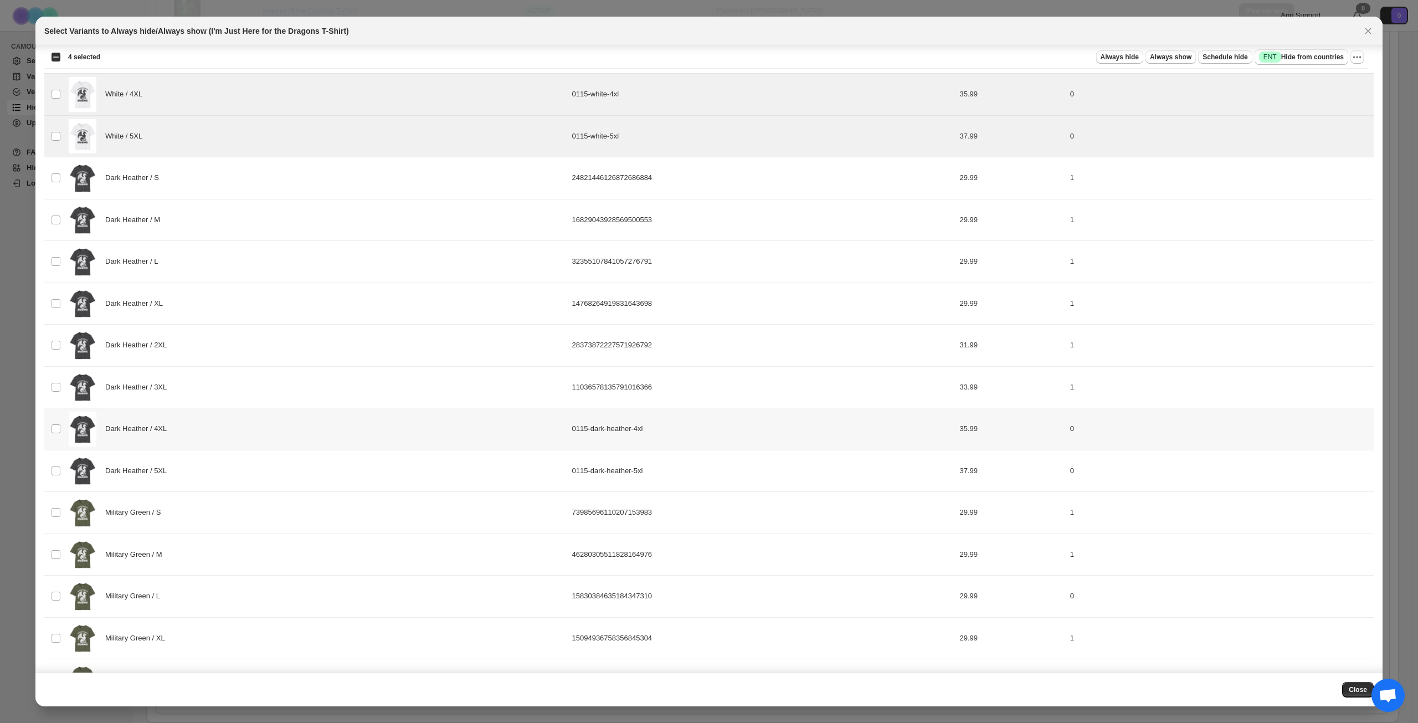
click at [256, 436] on div "Dark Heather / 4XL" at bounding box center [317, 429] width 497 height 35
click at [250, 467] on div "Dark Heather / 5XL" at bounding box center [317, 471] width 497 height 35
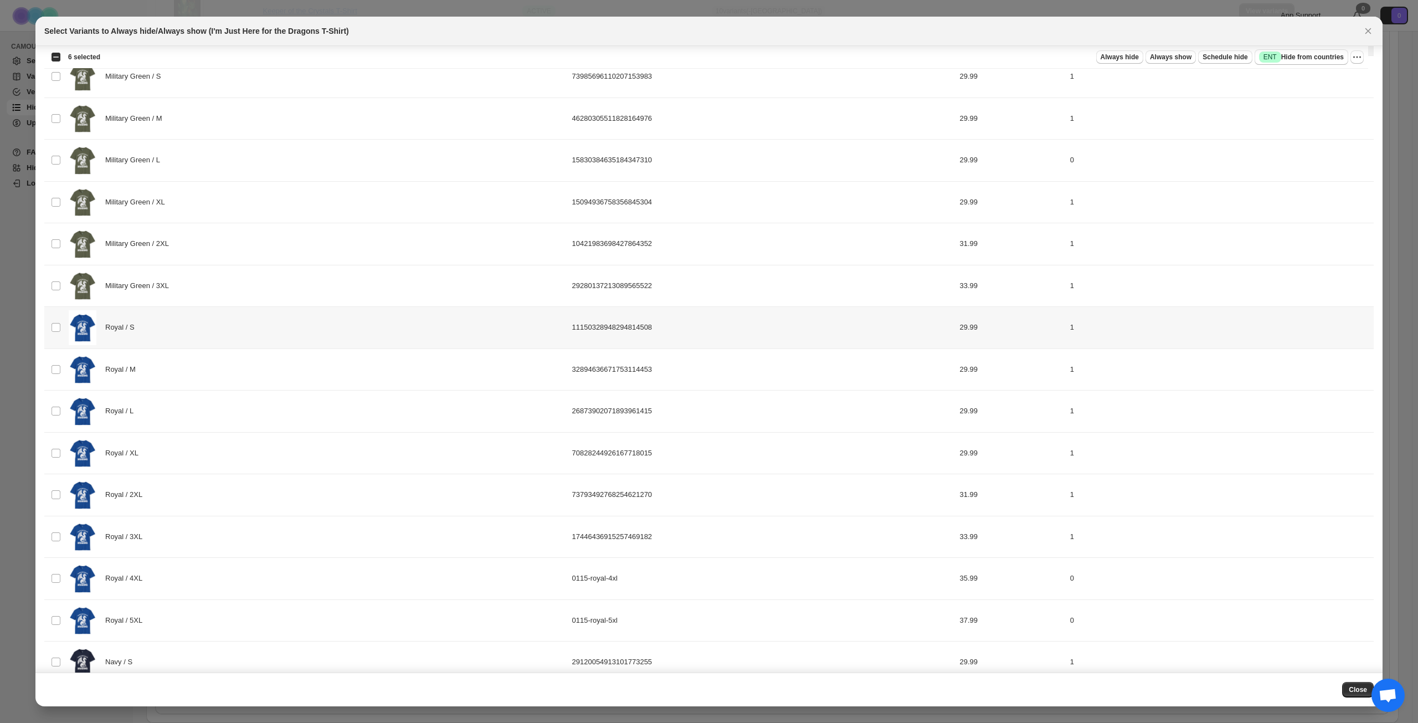
scroll to position [1052, 0]
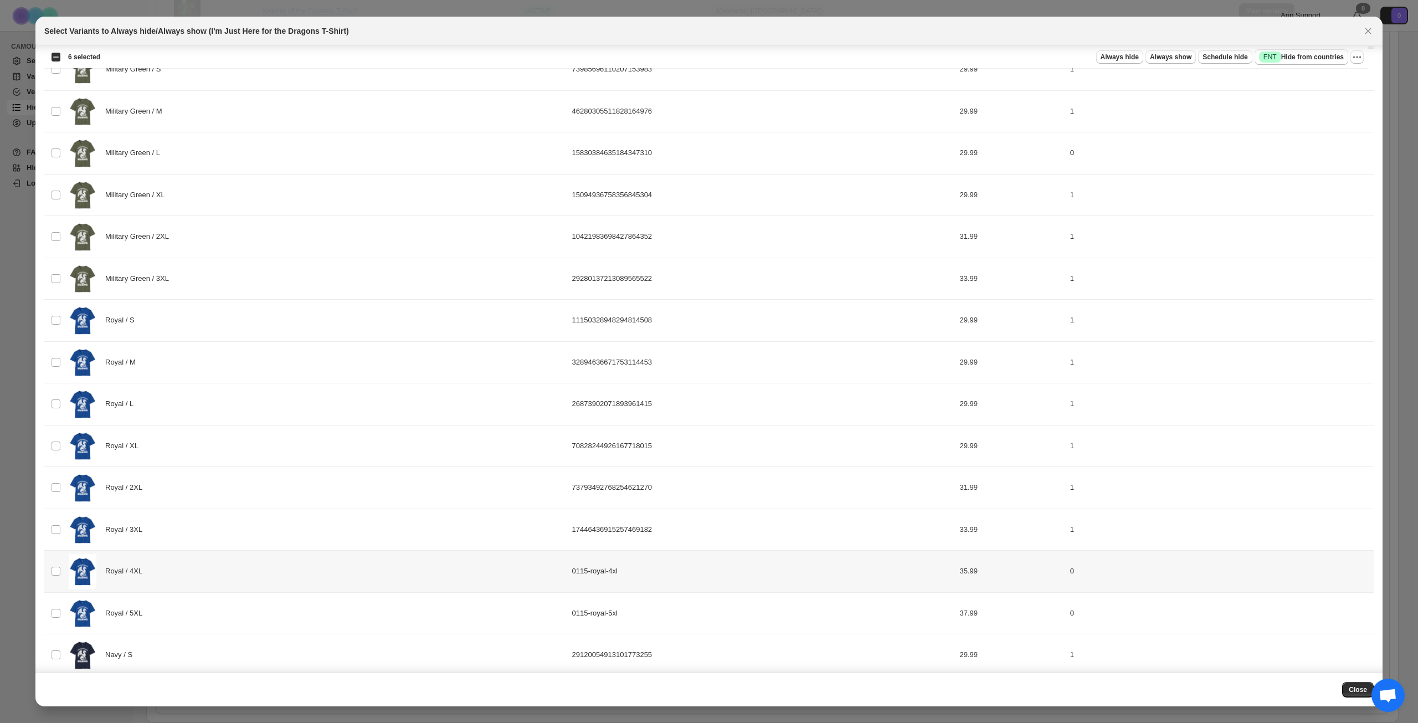
click at [243, 571] on div "Royal / 4XL" at bounding box center [317, 571] width 497 height 35
click at [248, 607] on div "Royal / 5XL" at bounding box center [317, 613] width 497 height 35
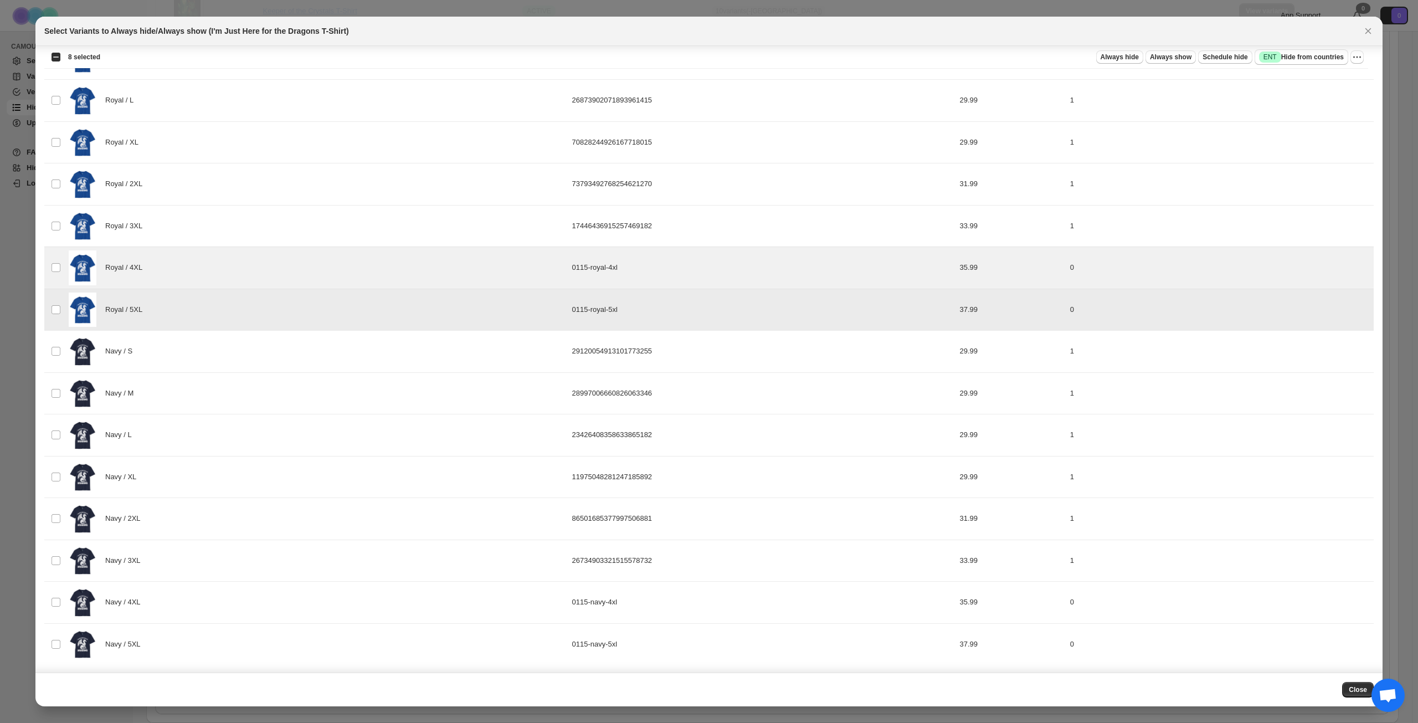
scroll to position [1357, 0]
click at [229, 599] on div "Navy / 4XL" at bounding box center [317, 601] width 497 height 35
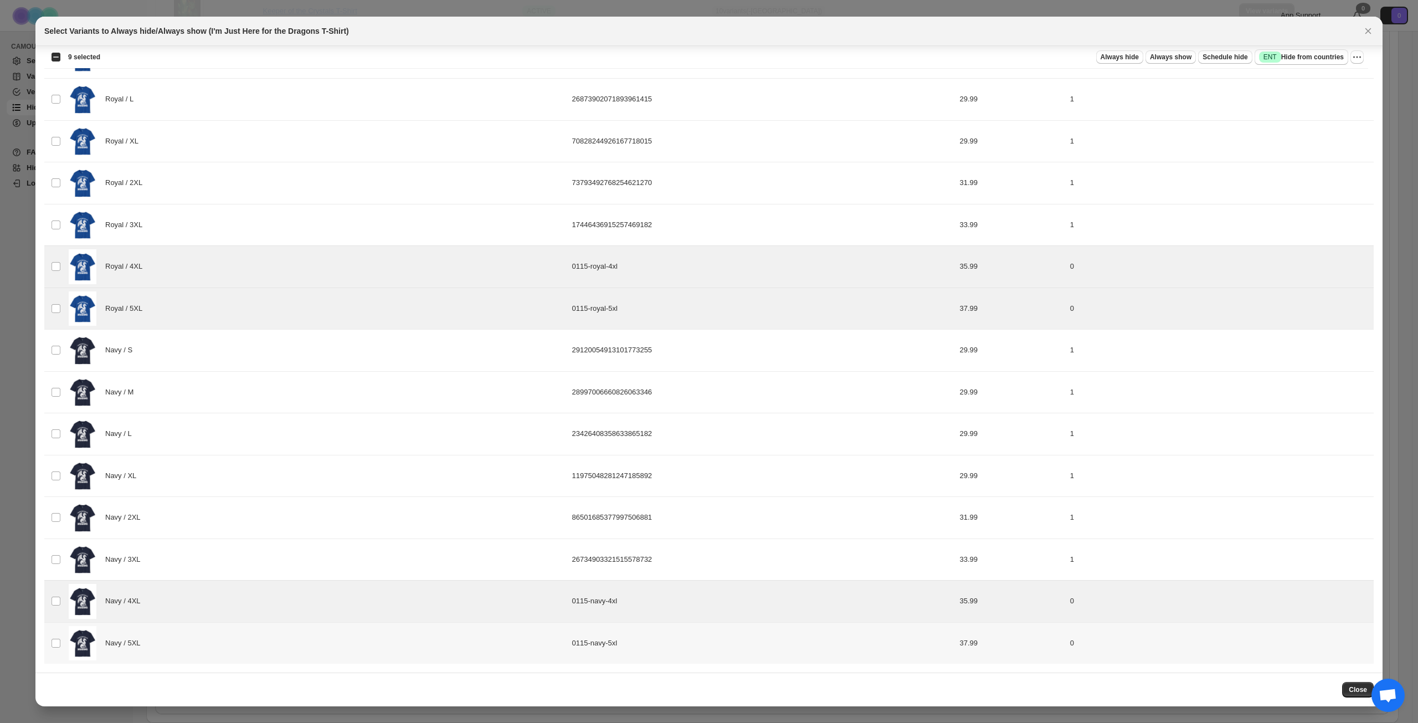
click at [234, 635] on div "Navy / 5XL" at bounding box center [317, 643] width 497 height 35
click at [1303, 54] on span "Success ENT Hide from countries" at bounding box center [1301, 57] width 85 height 11
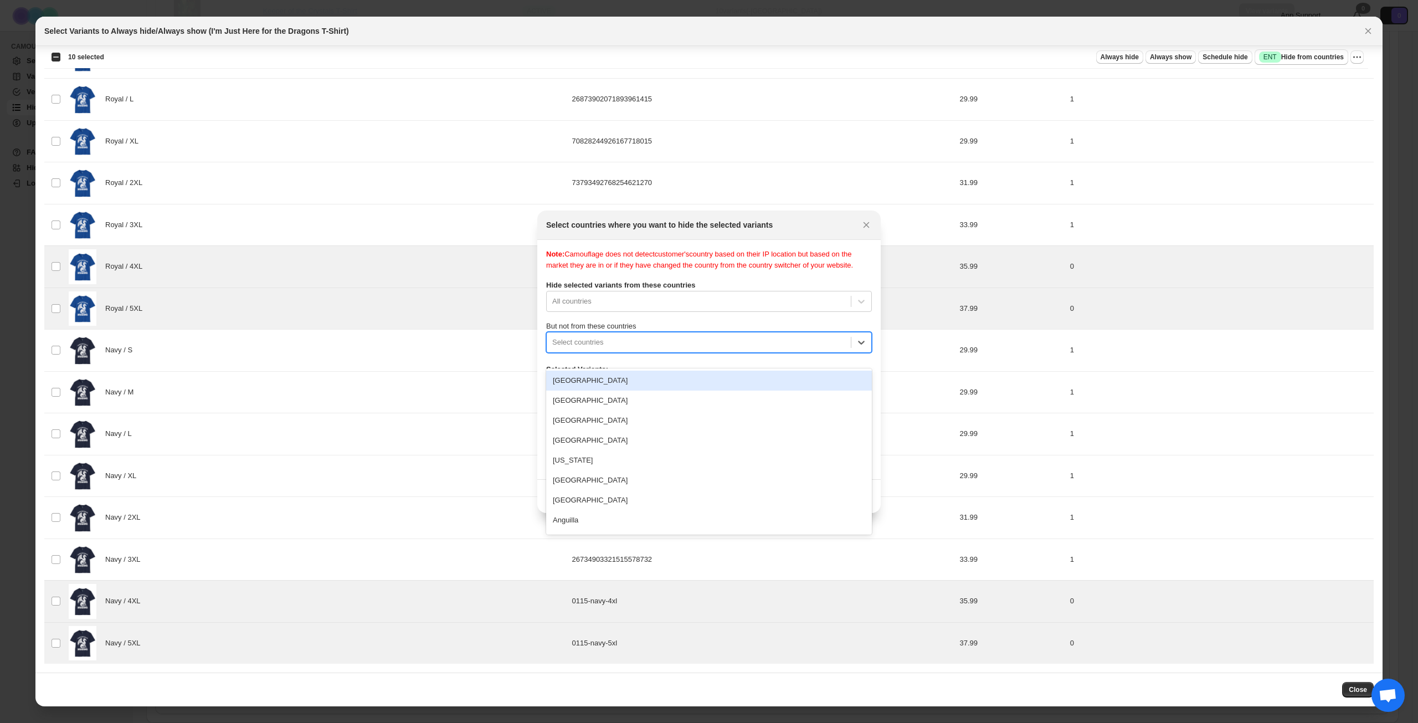
click at [692, 349] on div ":r12o:" at bounding box center [698, 342] width 293 height 13
type input "****"
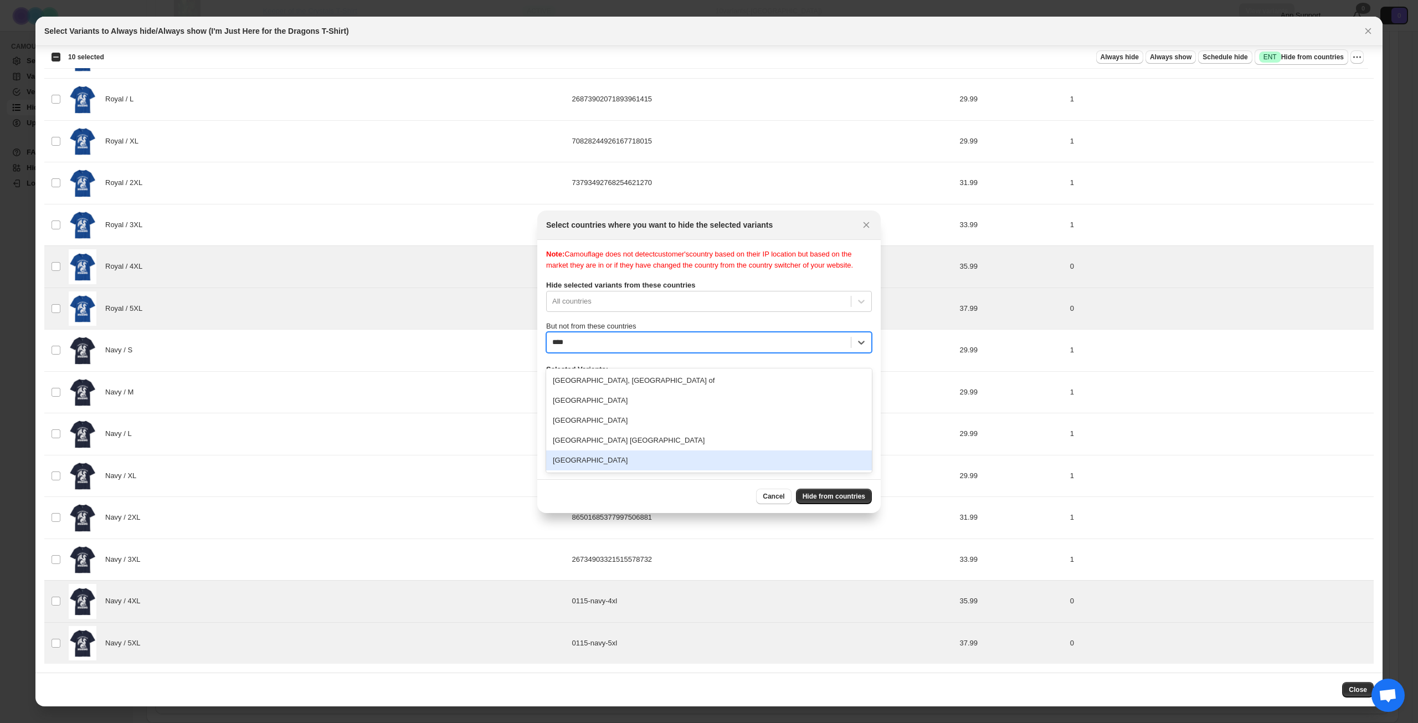
click at [701, 457] on div "[GEOGRAPHIC_DATA]" at bounding box center [709, 460] width 326 height 20
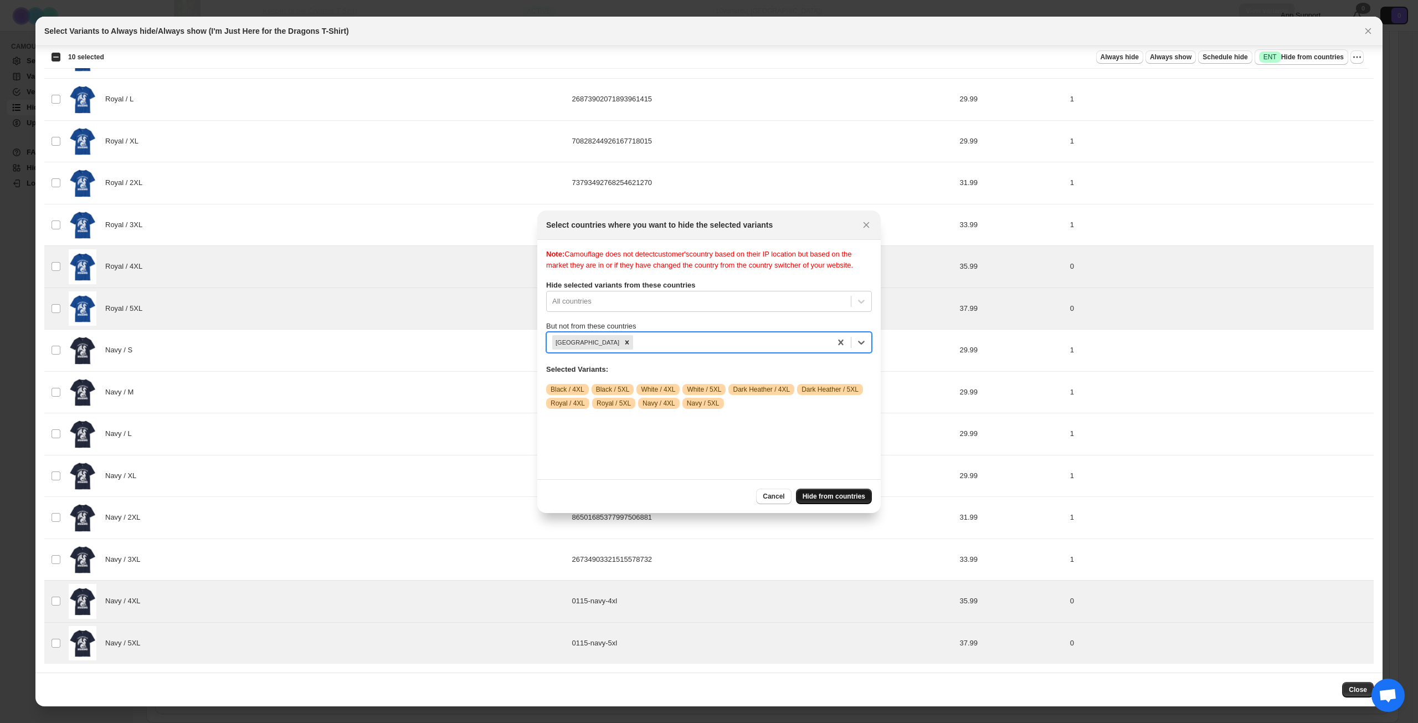
click at [827, 498] on span "Hide from countries" at bounding box center [834, 496] width 63 height 9
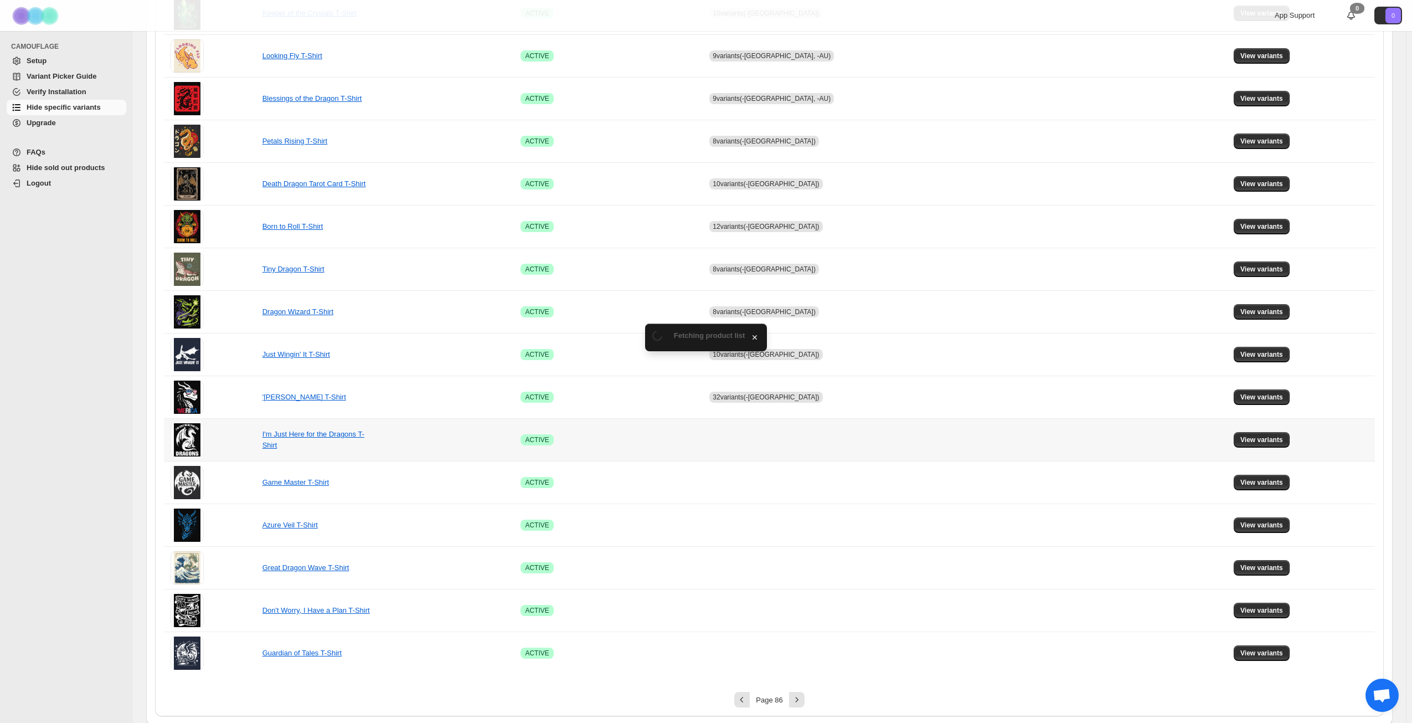
scroll to position [414, 0]
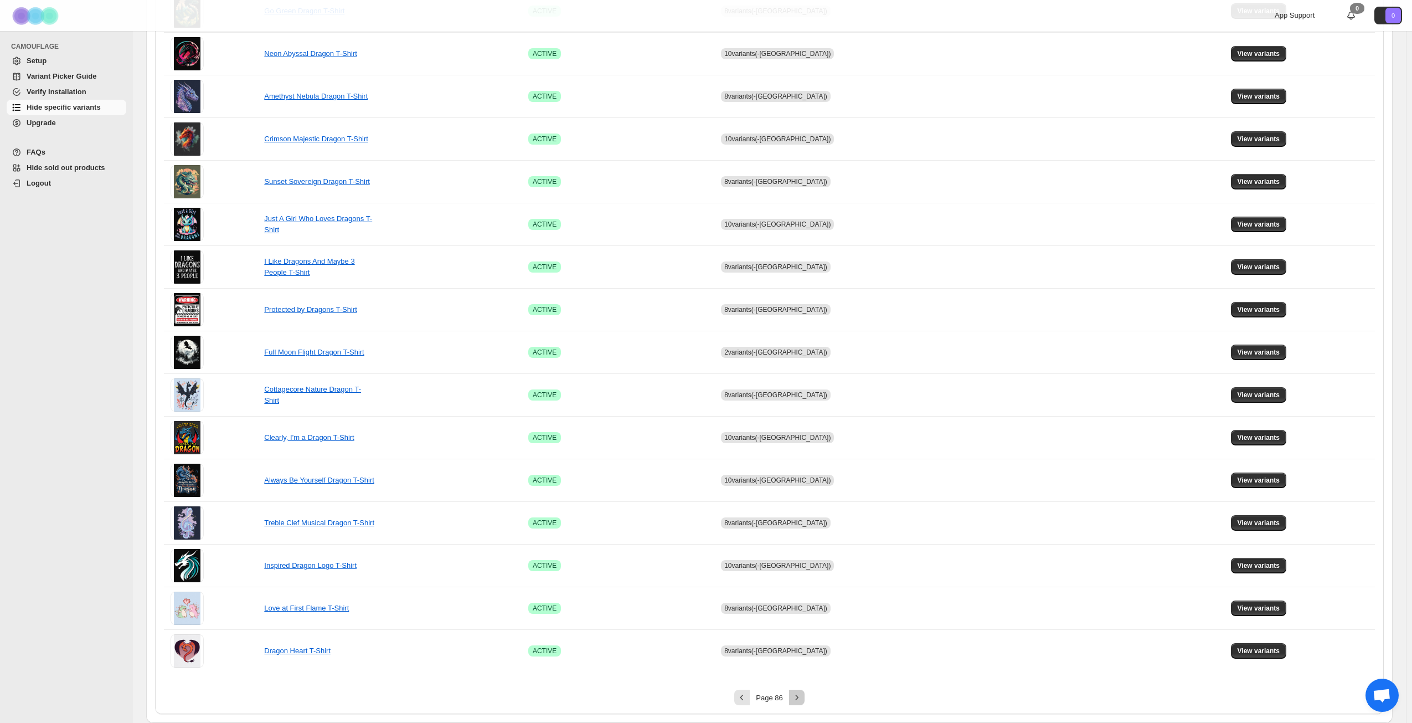
click at [799, 700] on icon "Next" at bounding box center [797, 697] width 11 height 11
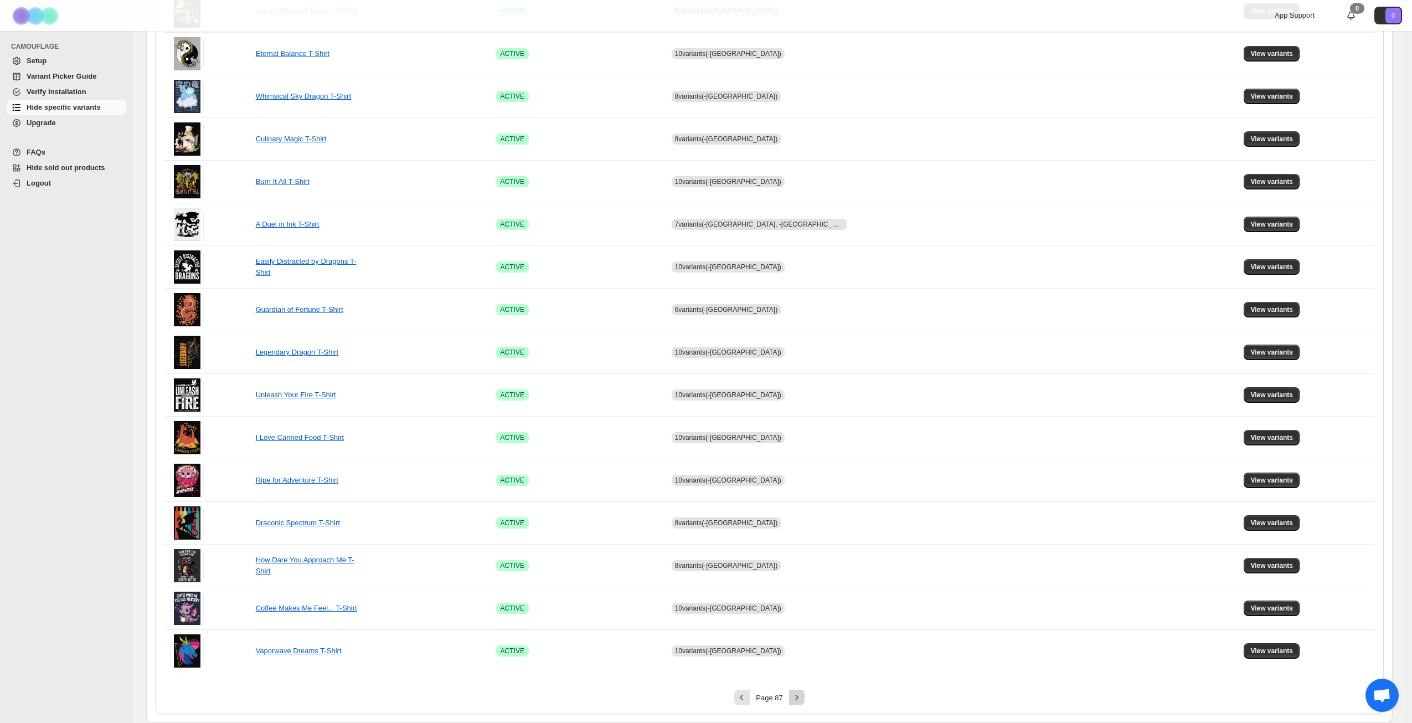
click at [803, 697] on icon "Next" at bounding box center [797, 697] width 11 height 11
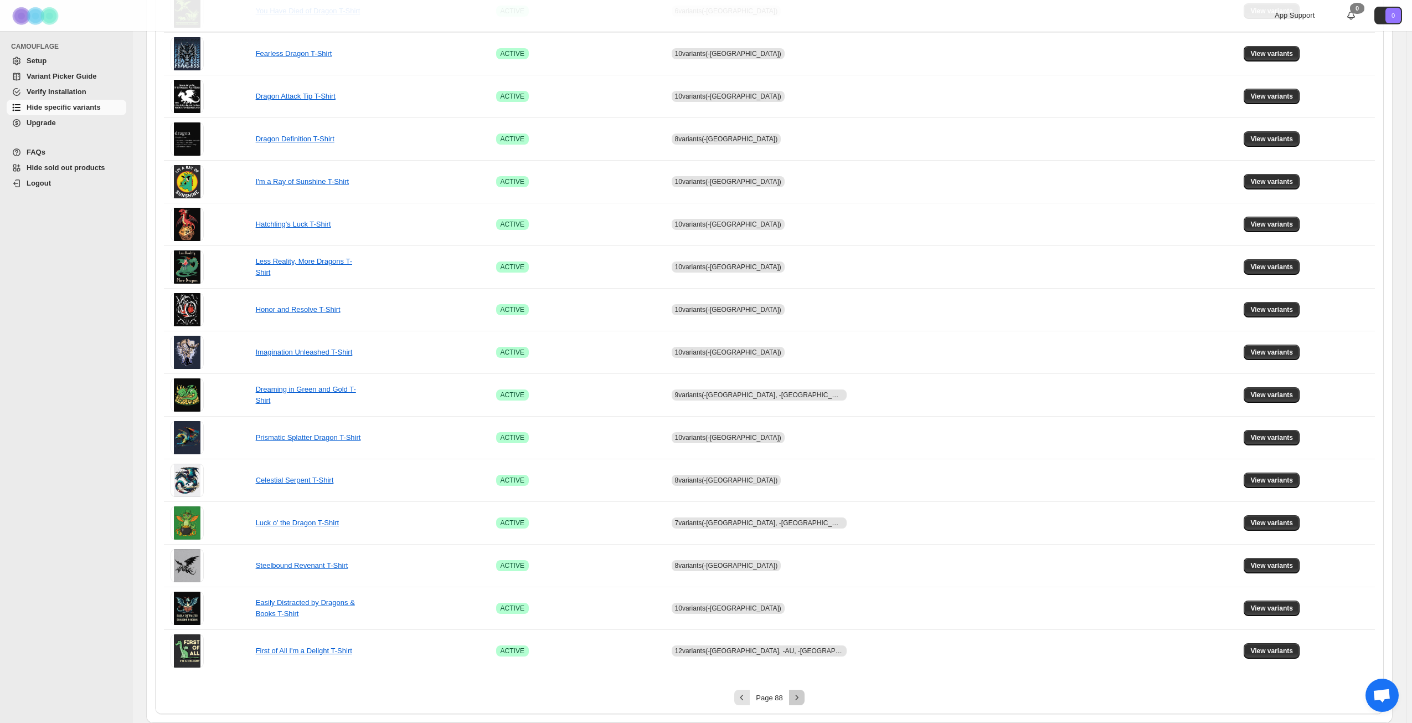
click at [803, 697] on icon "Next" at bounding box center [797, 697] width 11 height 11
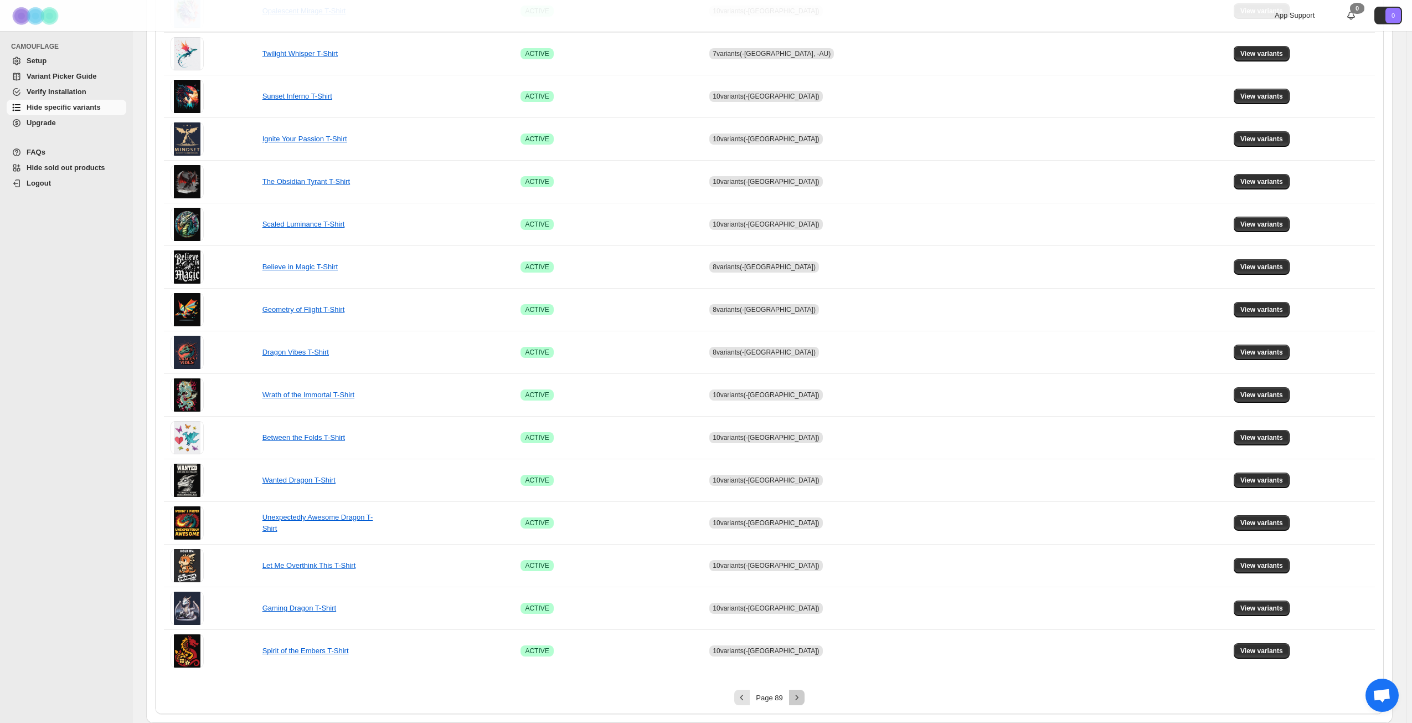
click at [803, 697] on icon "Next" at bounding box center [797, 697] width 11 height 11
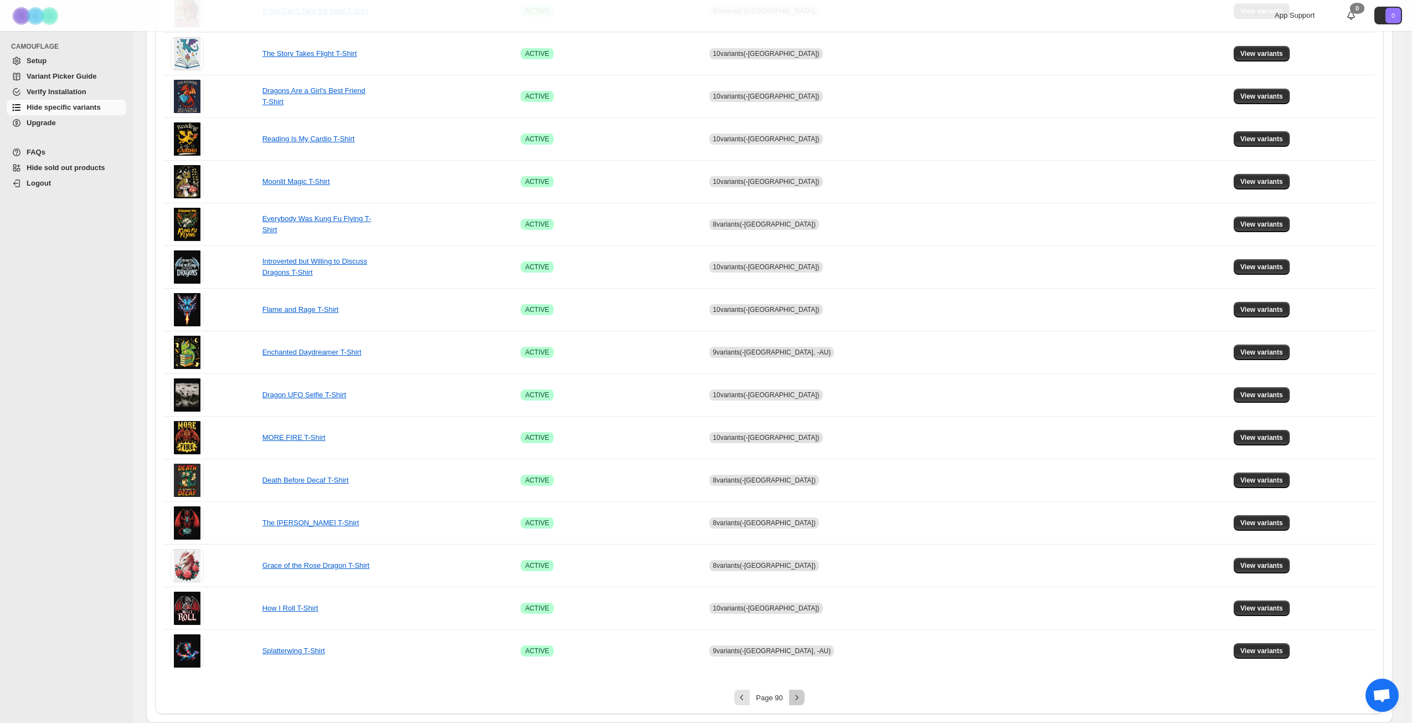
click at [803, 697] on icon "Next" at bounding box center [797, 697] width 11 height 11
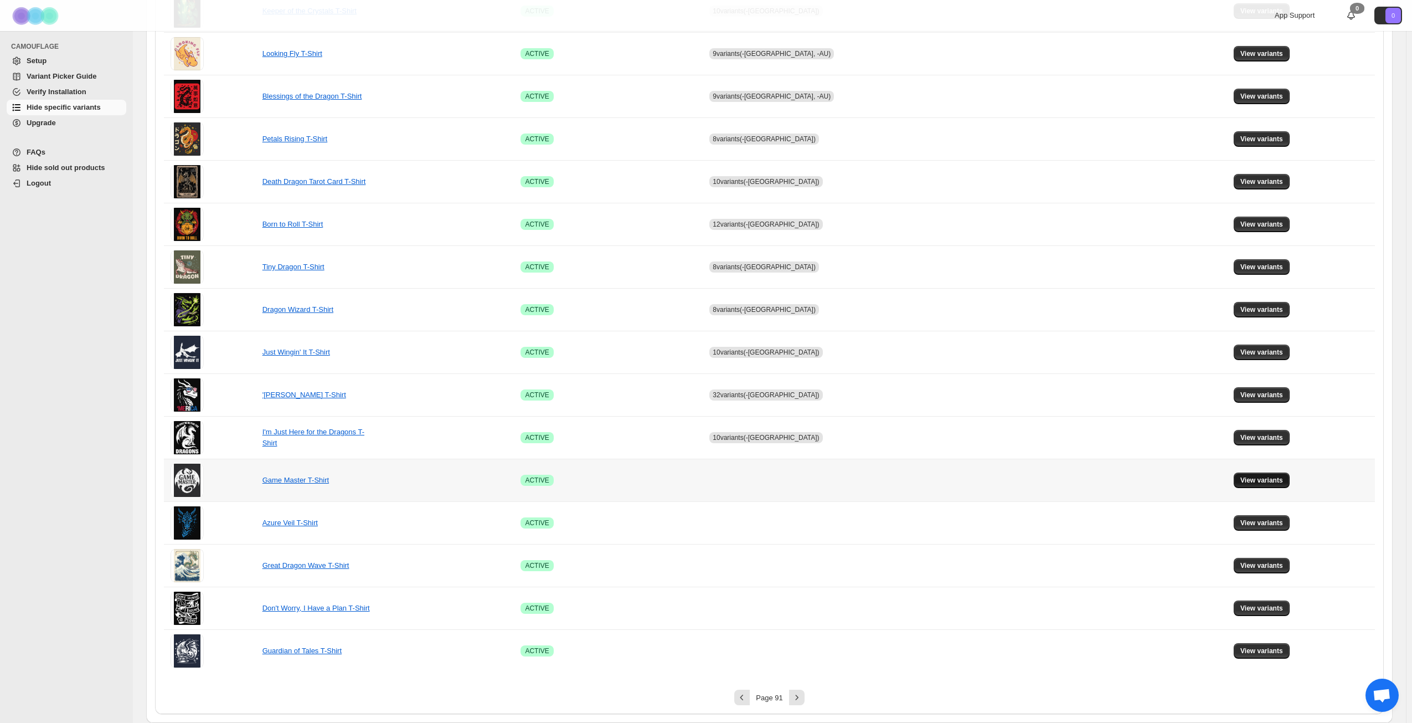
click at [1258, 483] on span "View variants" at bounding box center [1262, 480] width 43 height 9
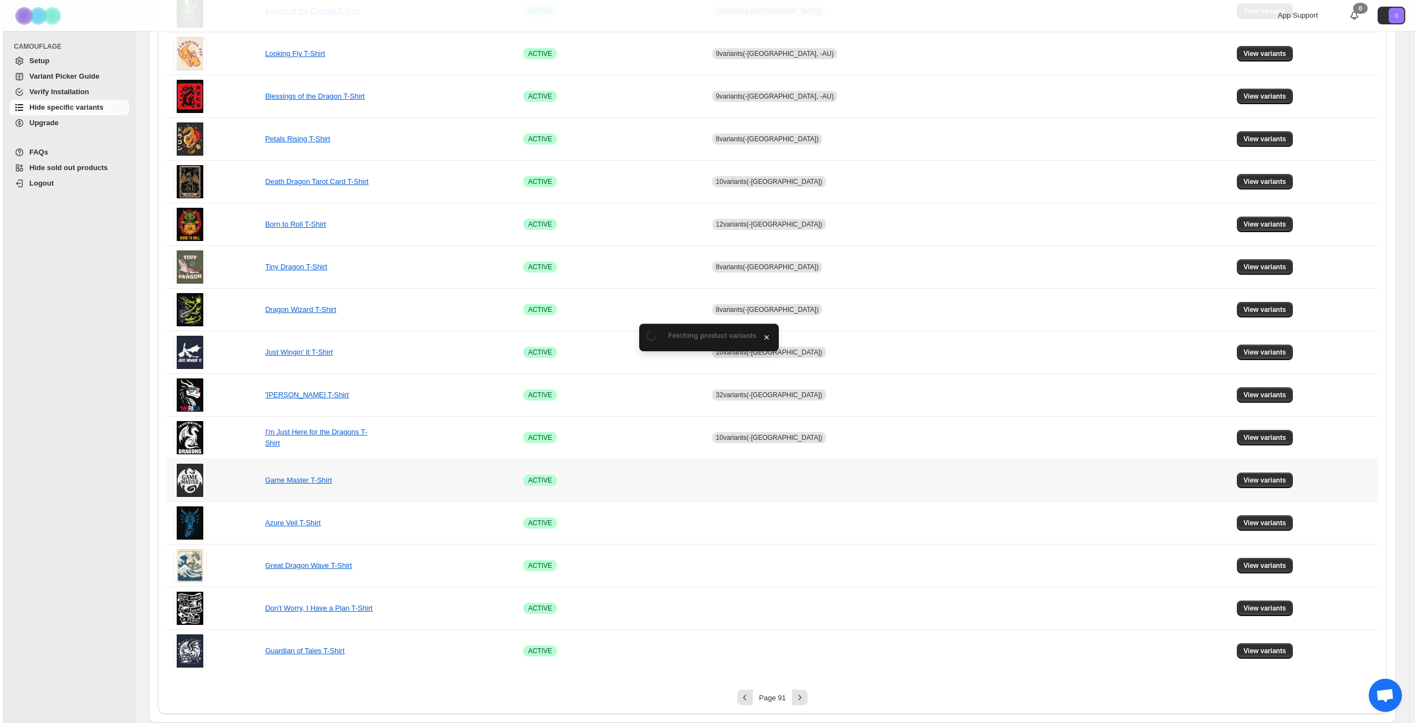
scroll to position [0, 0]
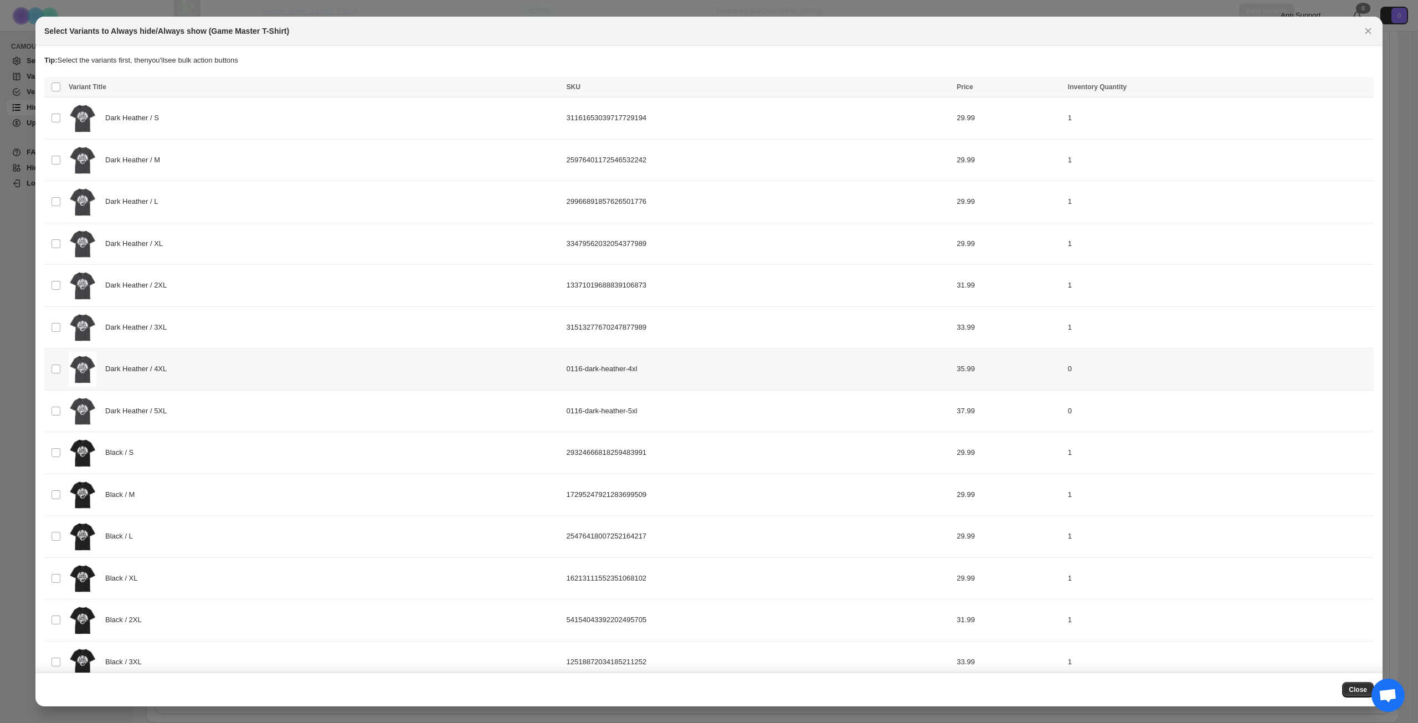
click at [218, 369] on div "Dark Heather / 4XL" at bounding box center [314, 369] width 491 height 35
click at [220, 405] on div "Dark Heather / 5XL" at bounding box center [314, 411] width 491 height 35
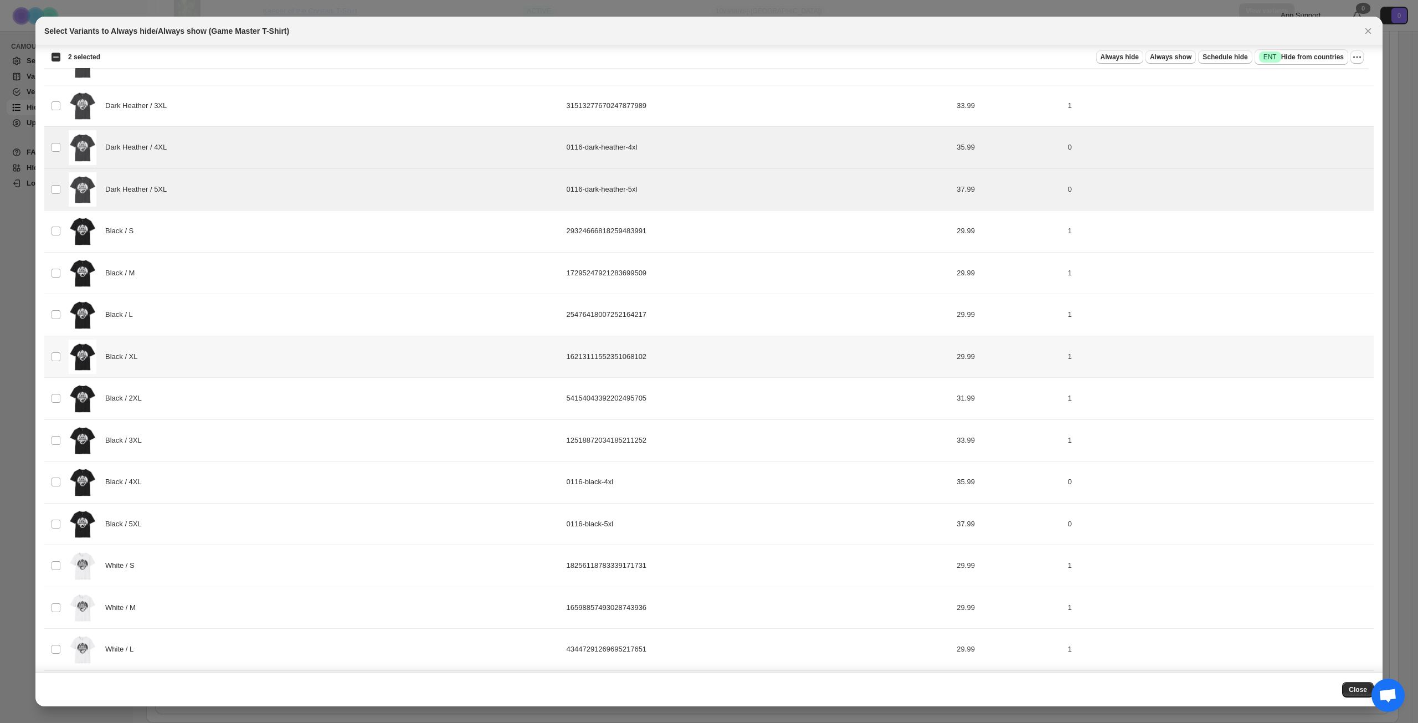
scroll to position [277, 0]
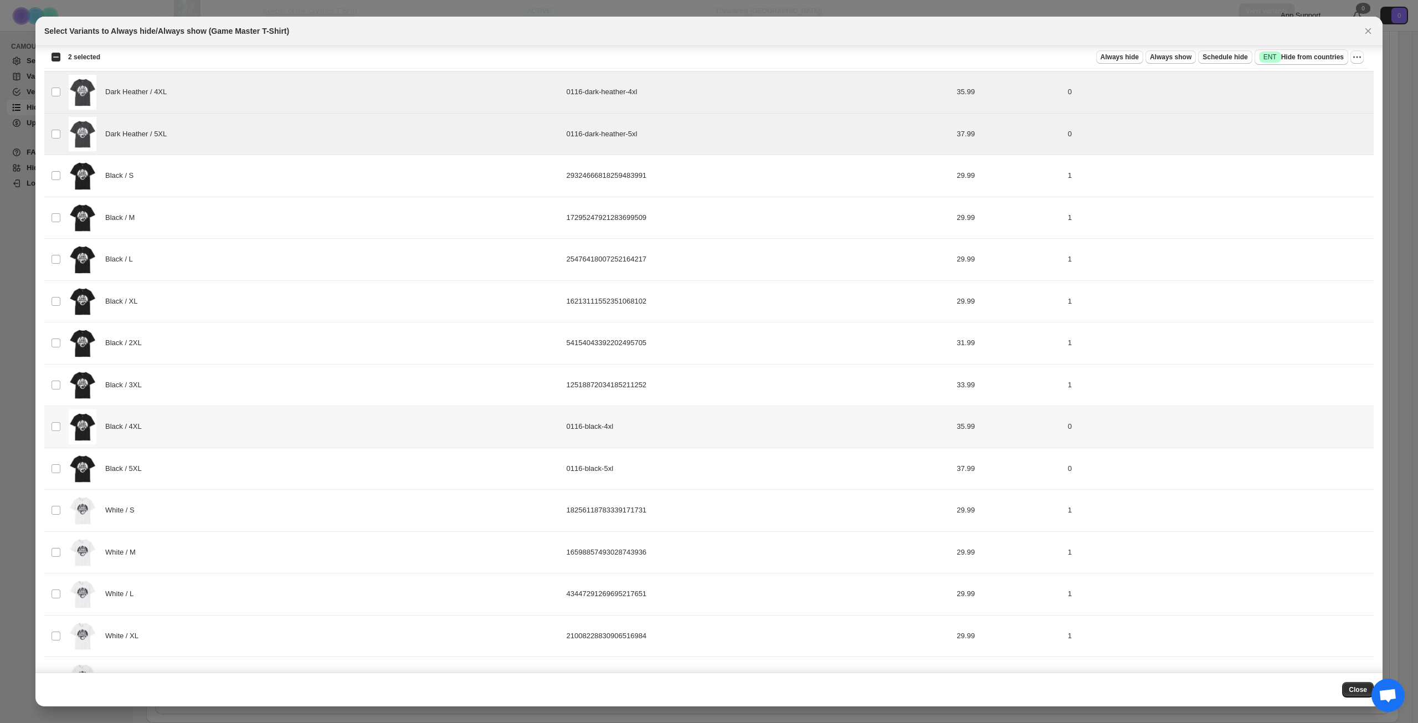
click at [208, 427] on div "Black / 4XL" at bounding box center [314, 426] width 491 height 35
click at [203, 461] on div "Black / 5XL" at bounding box center [314, 468] width 491 height 35
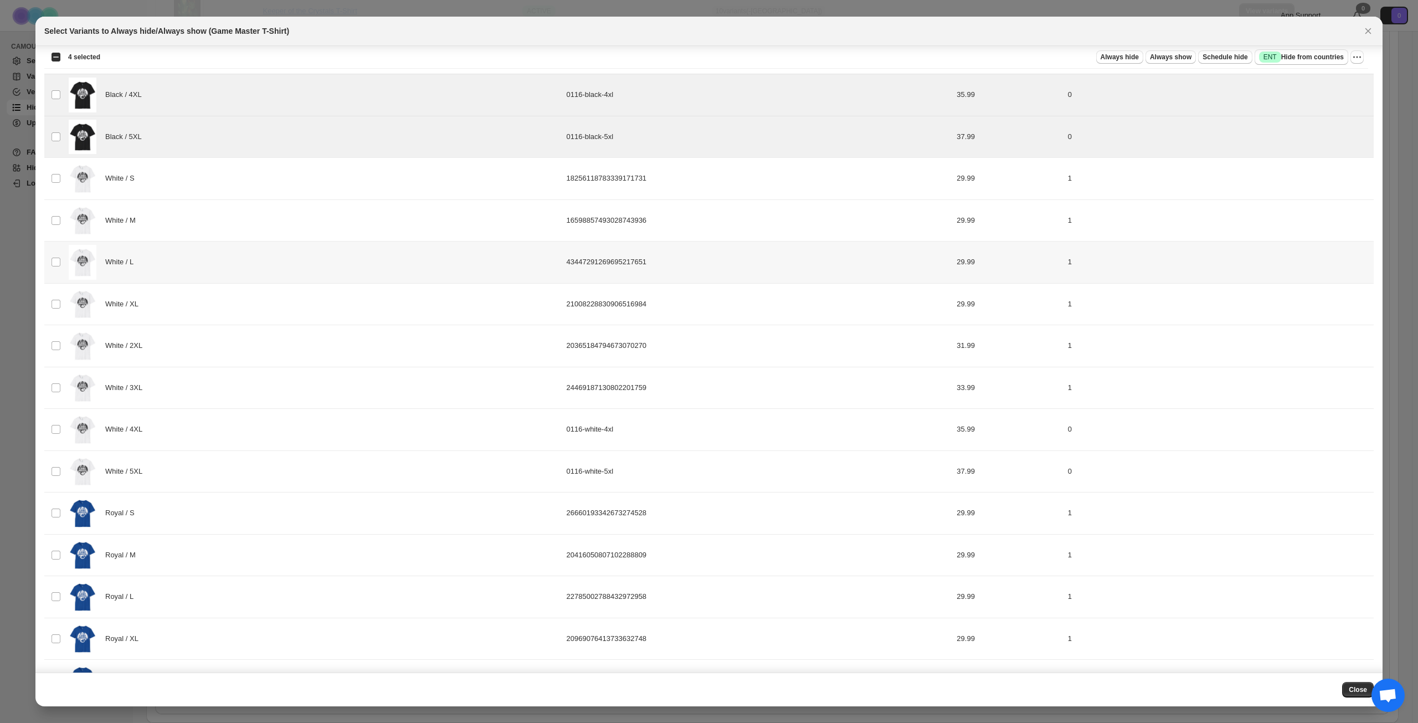
scroll to position [609, 0]
click at [203, 433] on div "White / 4XL" at bounding box center [314, 429] width 491 height 35
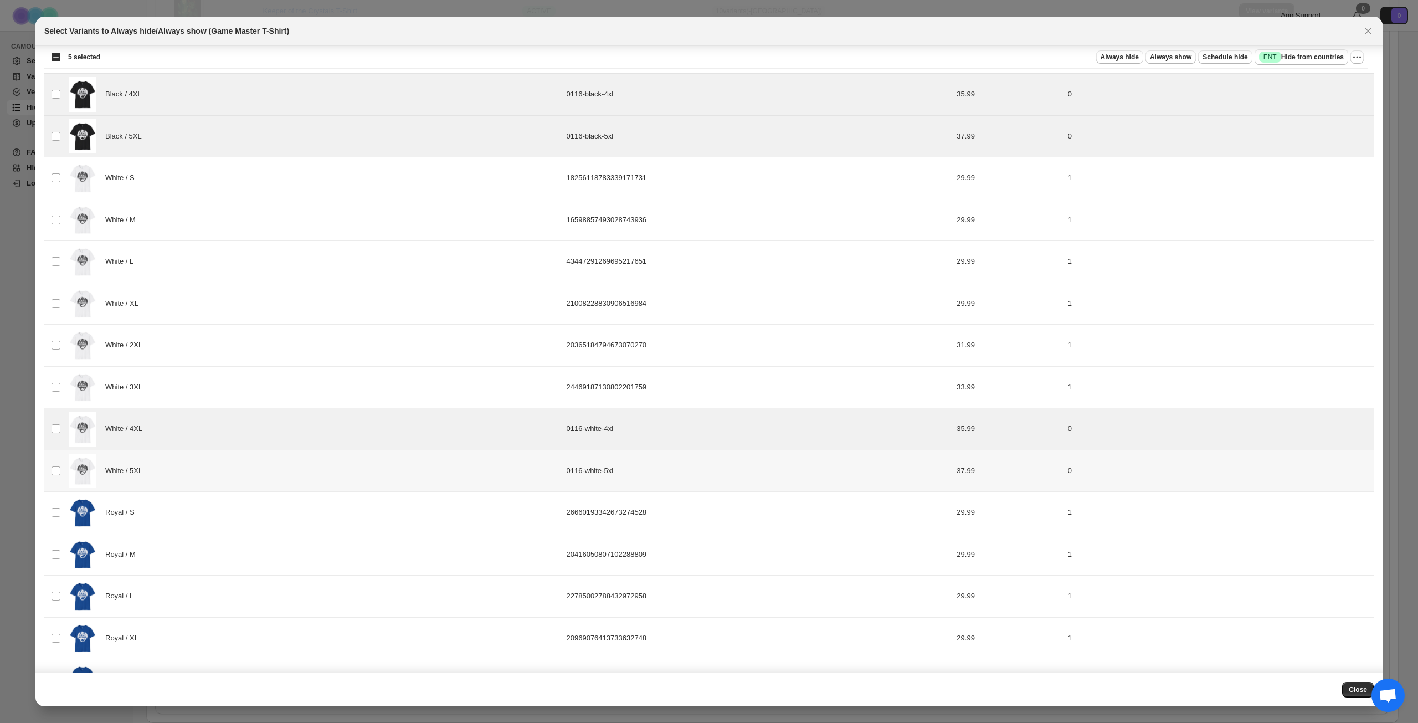
click at [198, 469] on div "White / 5XL" at bounding box center [314, 471] width 491 height 35
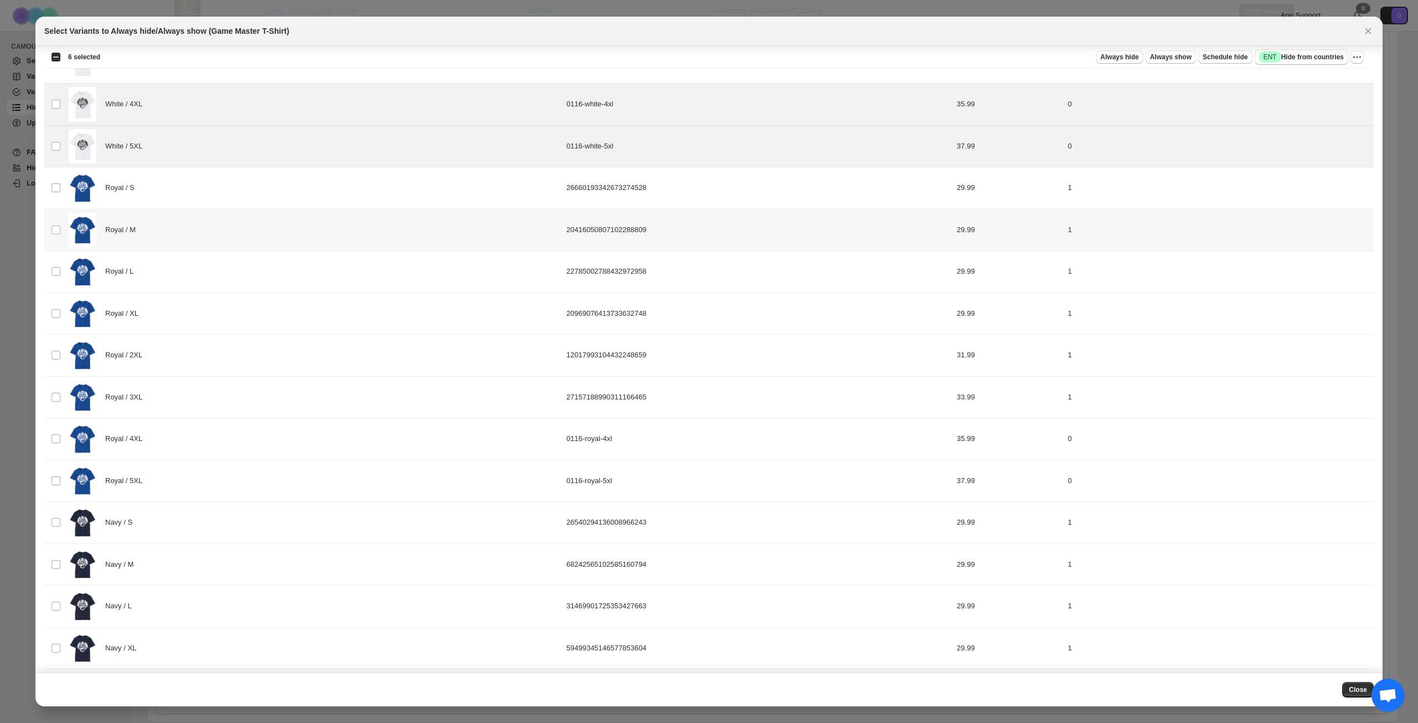
scroll to position [942, 0]
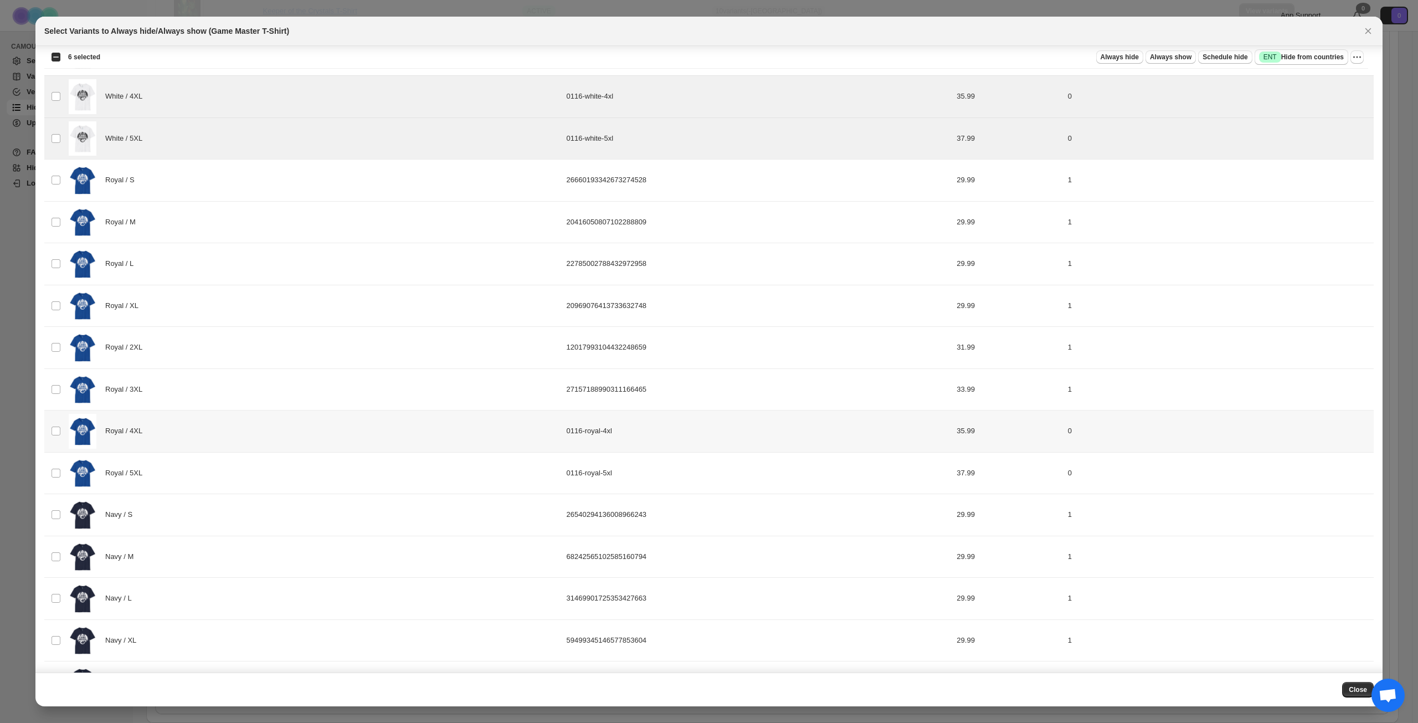
click at [199, 439] on div "Royal / 4XL" at bounding box center [314, 431] width 491 height 35
click at [191, 465] on div "Royal / 5XL" at bounding box center [314, 473] width 491 height 35
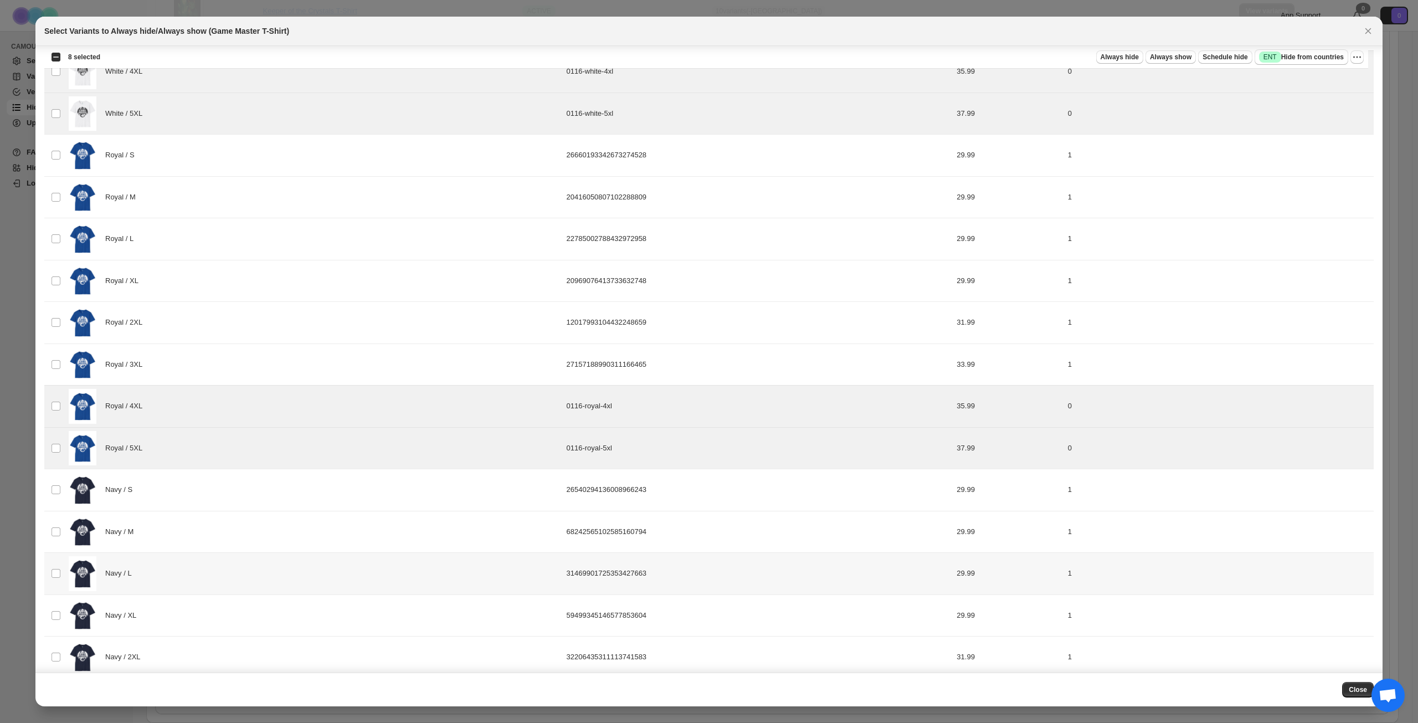
scroll to position [1106, 0]
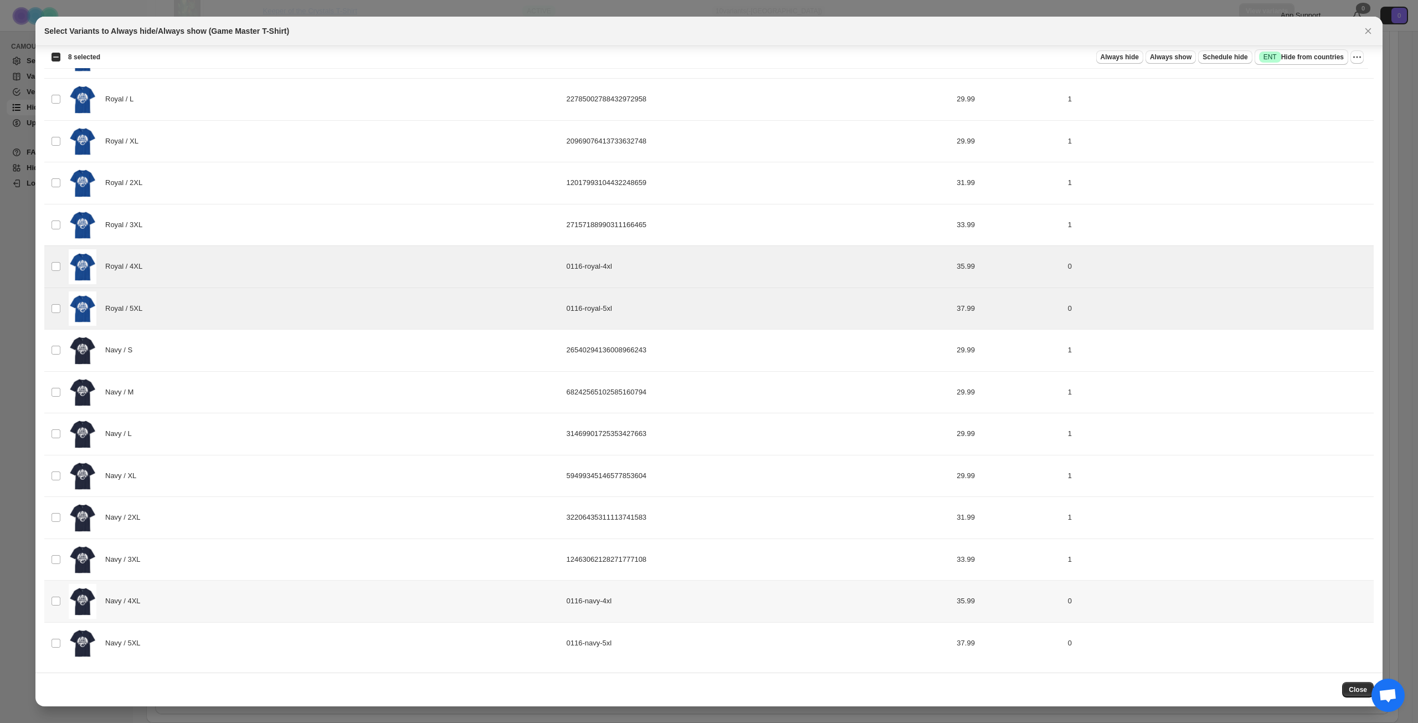
click at [198, 598] on div "Navy / 4XL" at bounding box center [314, 601] width 491 height 35
click at [199, 630] on div "Navy / 5XL" at bounding box center [314, 643] width 491 height 35
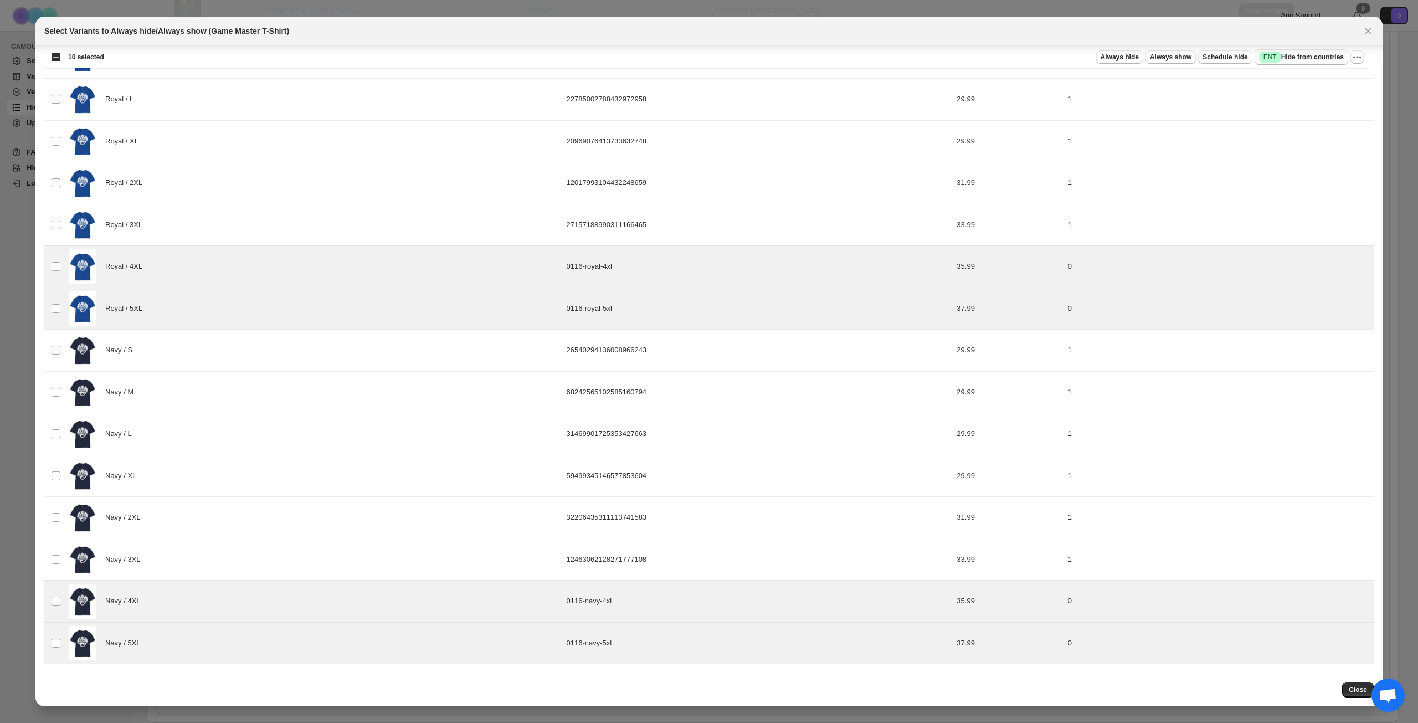
click at [1313, 59] on span "Success ENT Hide from countries" at bounding box center [1301, 57] width 85 height 11
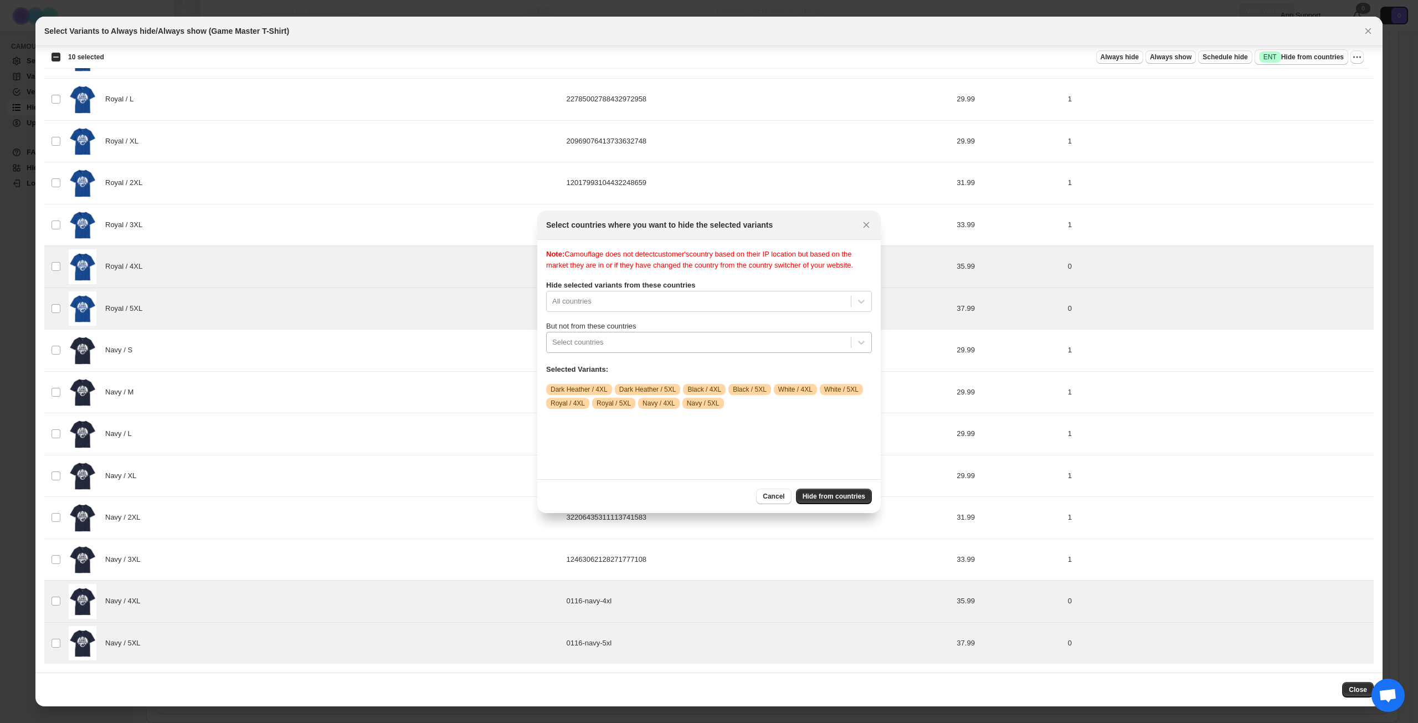
click at [711, 349] on div ":r14p:" at bounding box center [698, 342] width 293 height 13
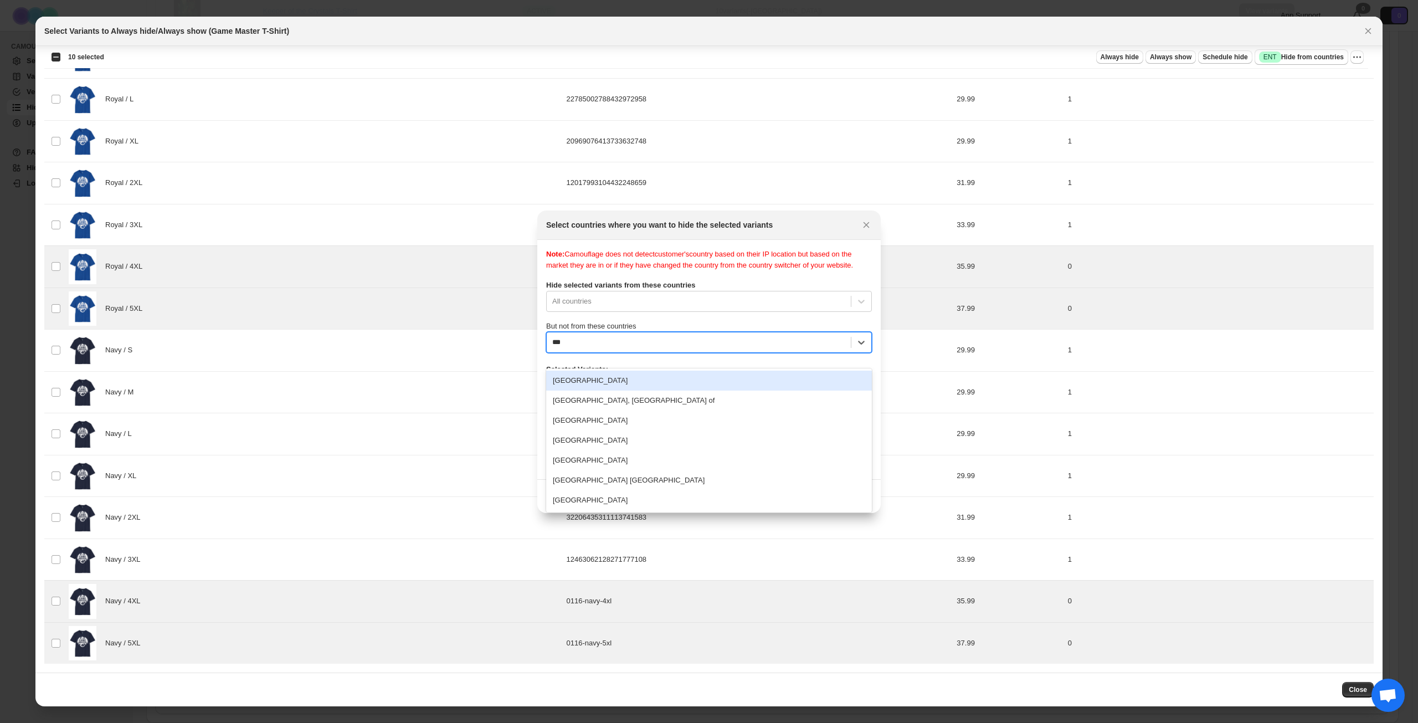
type input "****"
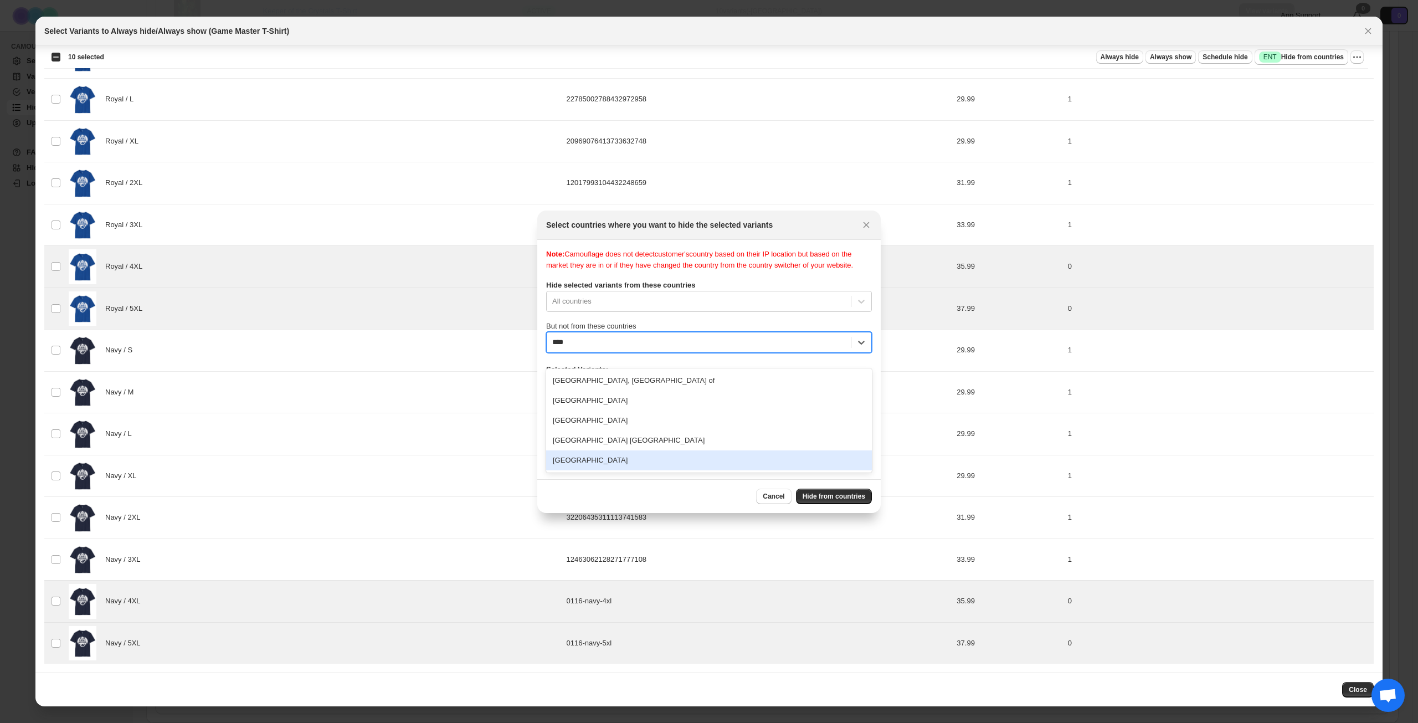
click at [650, 458] on div "[GEOGRAPHIC_DATA]" at bounding box center [709, 460] width 326 height 20
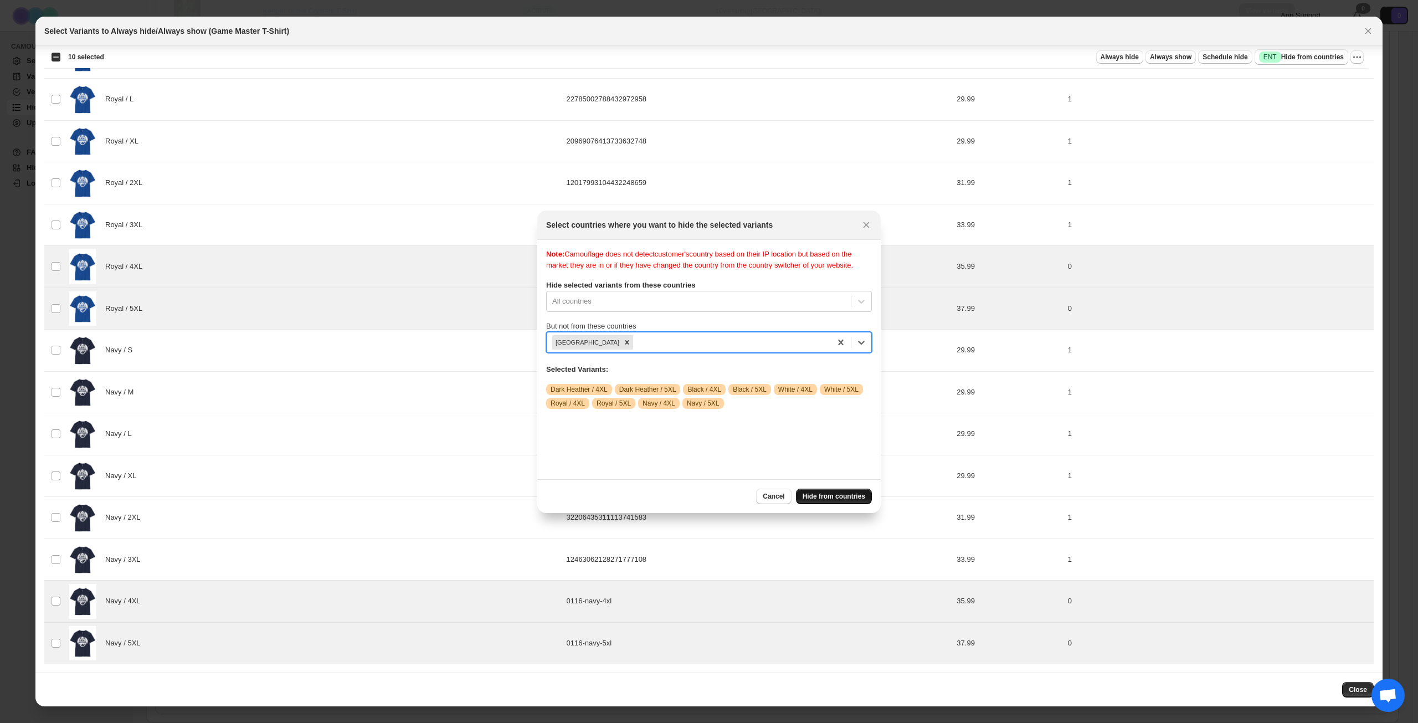
click at [830, 492] on span "Hide from countries" at bounding box center [834, 496] width 63 height 9
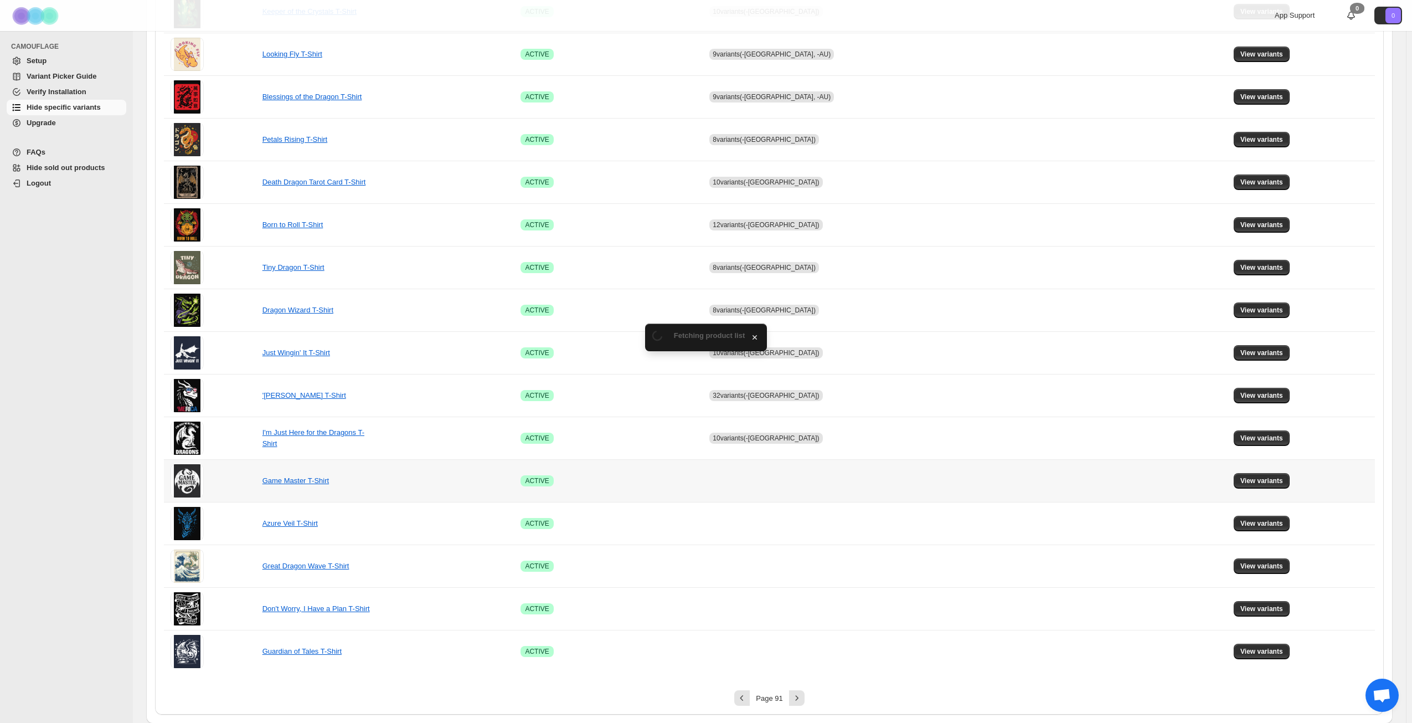
scroll to position [414, 0]
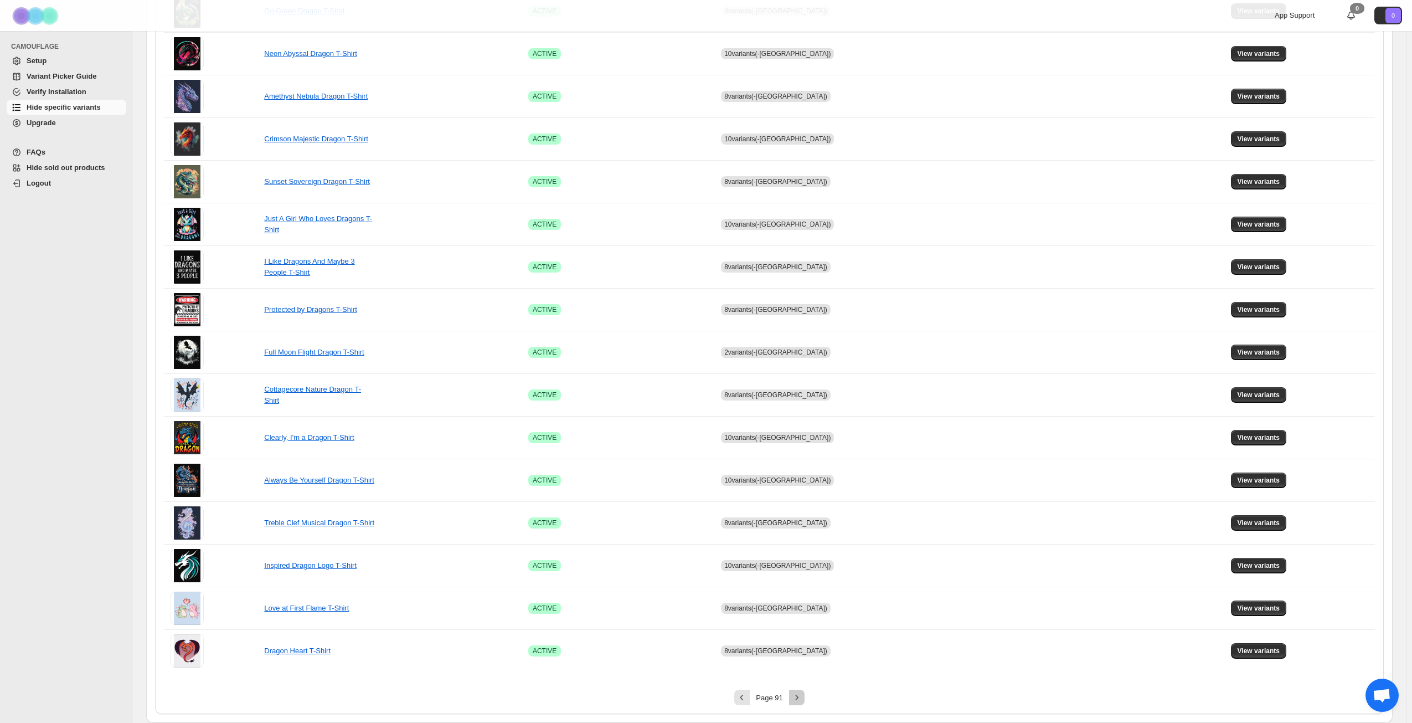
click at [798, 696] on icon "Next" at bounding box center [797, 697] width 11 height 11
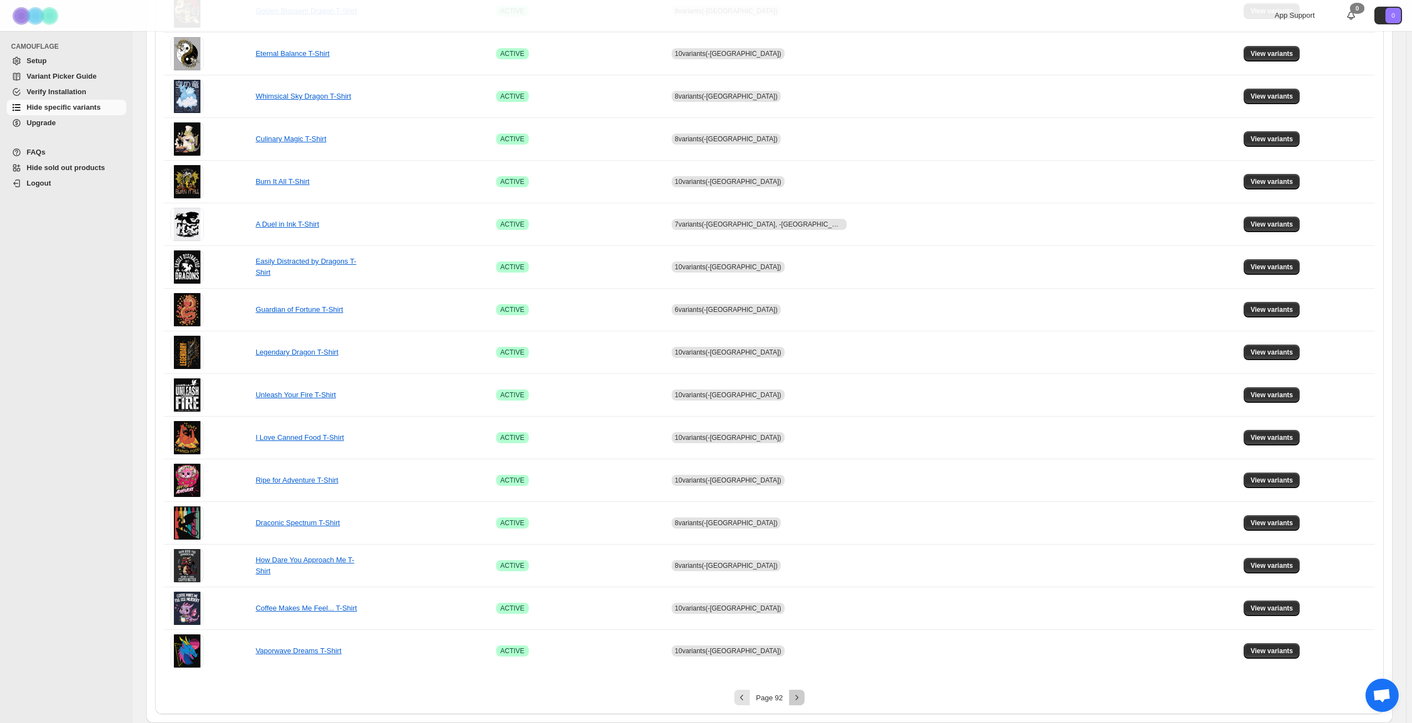
click at [798, 696] on icon "Next" at bounding box center [797, 697] width 11 height 11
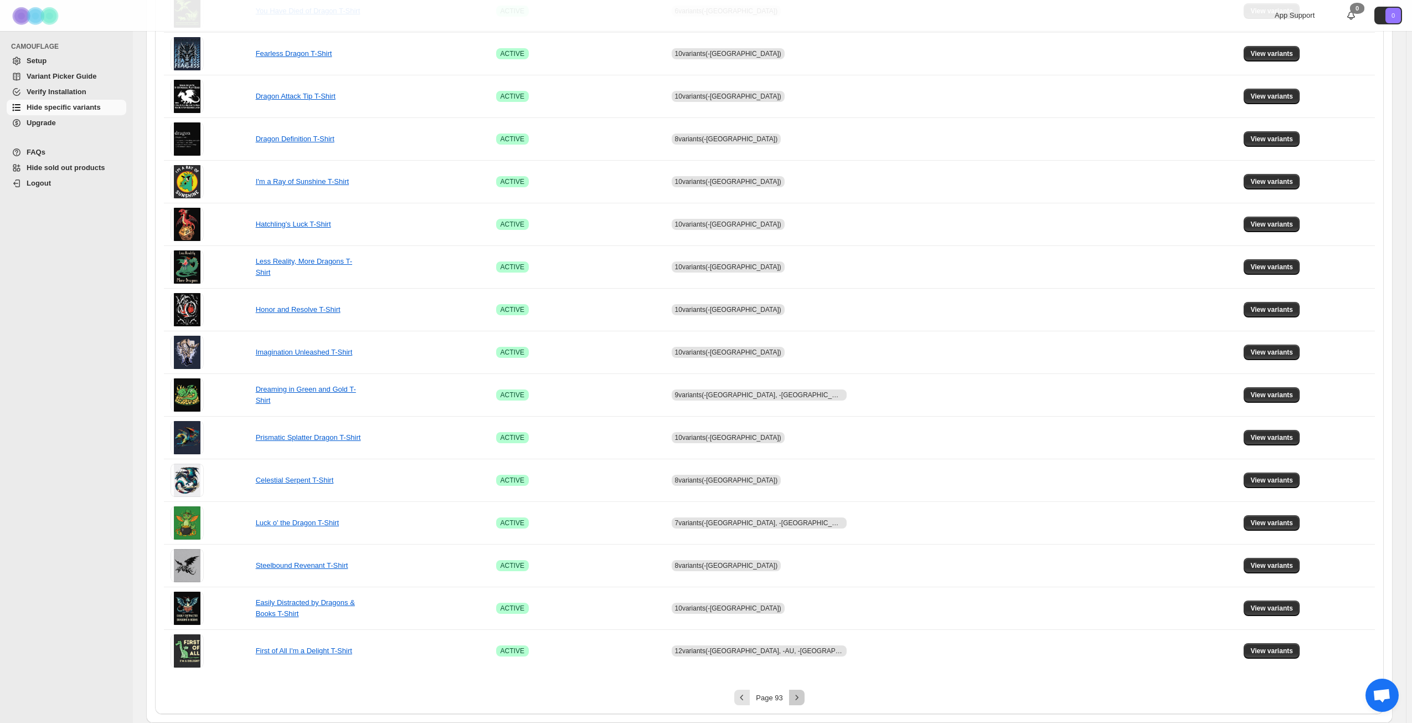
click at [795, 698] on icon "Next" at bounding box center [797, 697] width 11 height 11
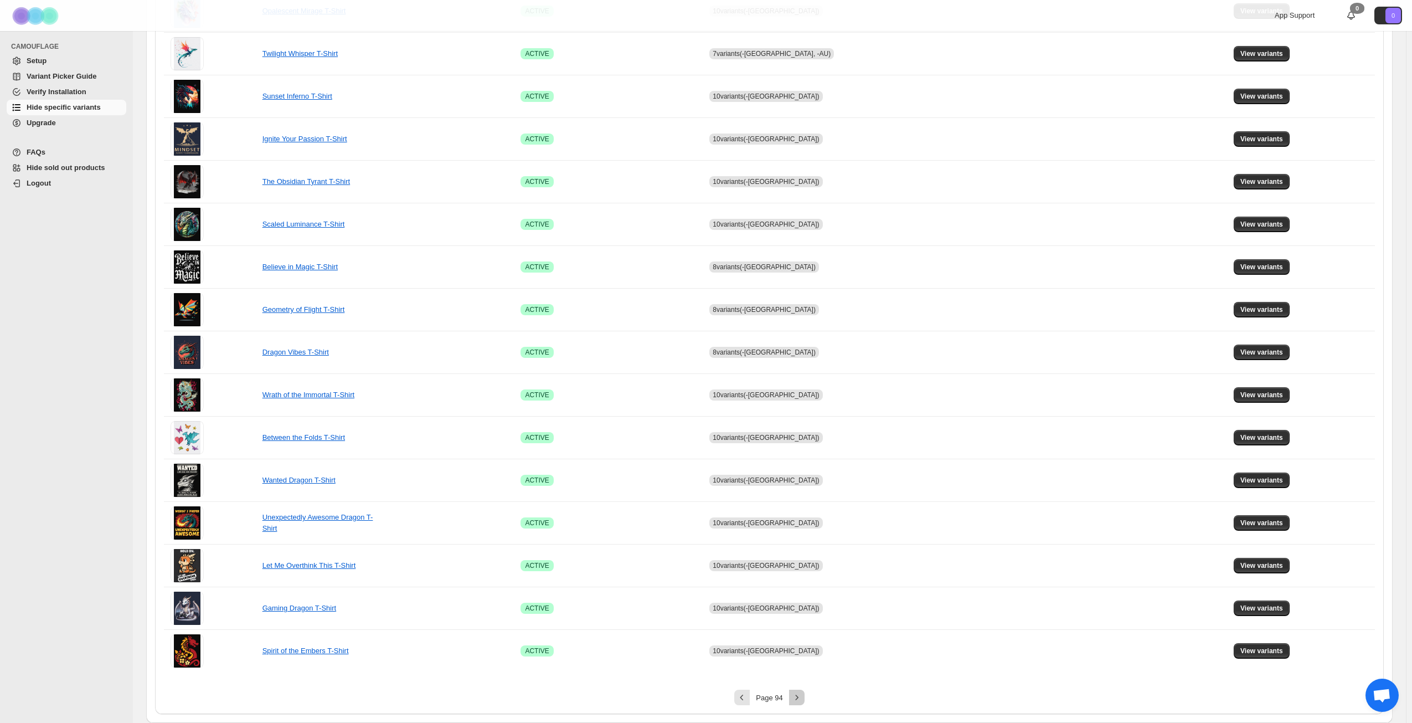
click at [799, 698] on icon "Next" at bounding box center [797, 697] width 11 height 11
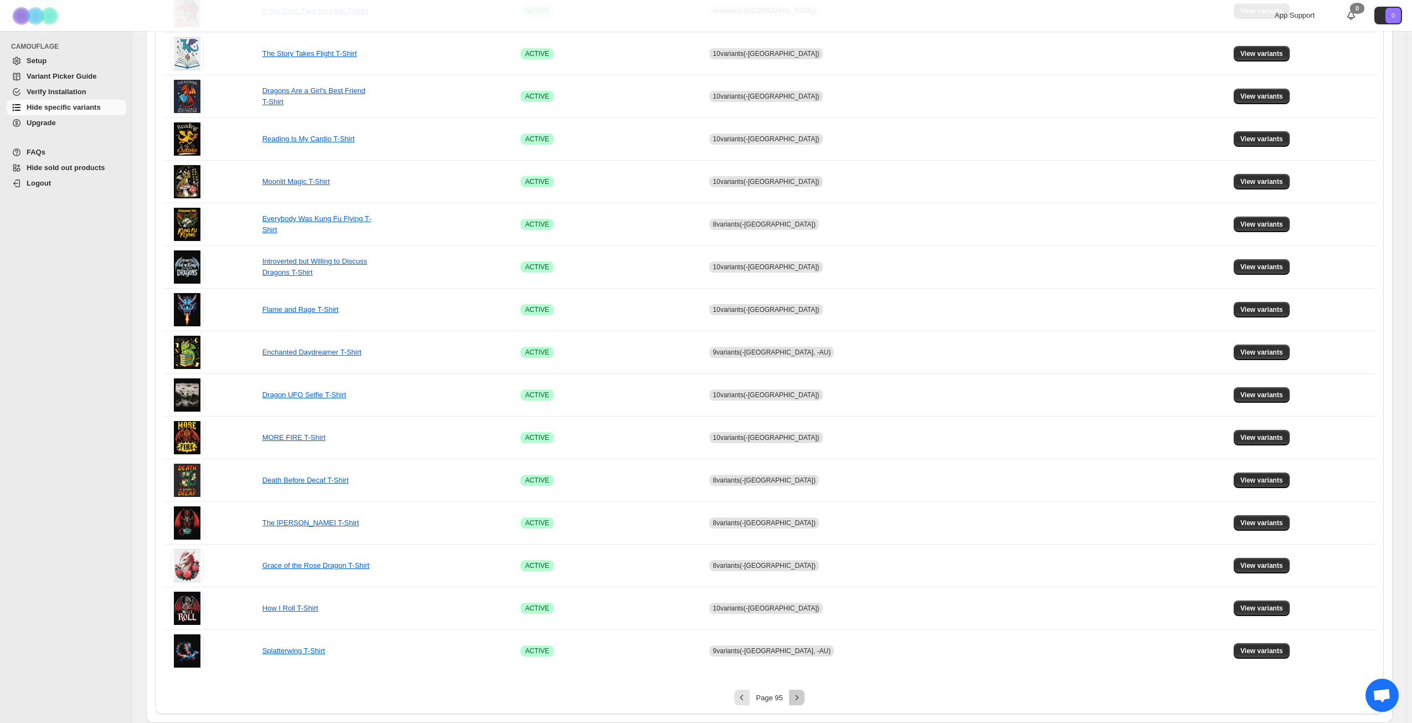
click at [799, 698] on icon "Next" at bounding box center [797, 697] width 11 height 11
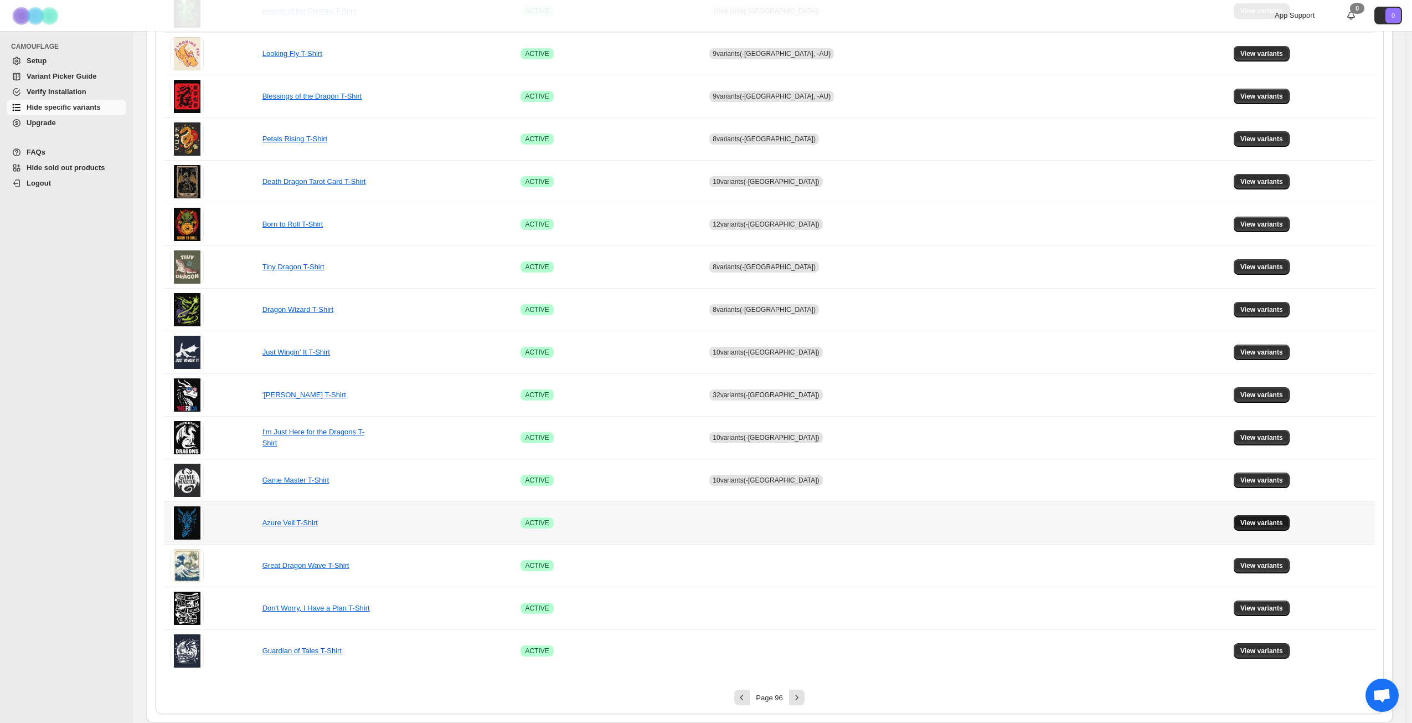
click at [1255, 523] on span "View variants" at bounding box center [1262, 522] width 43 height 9
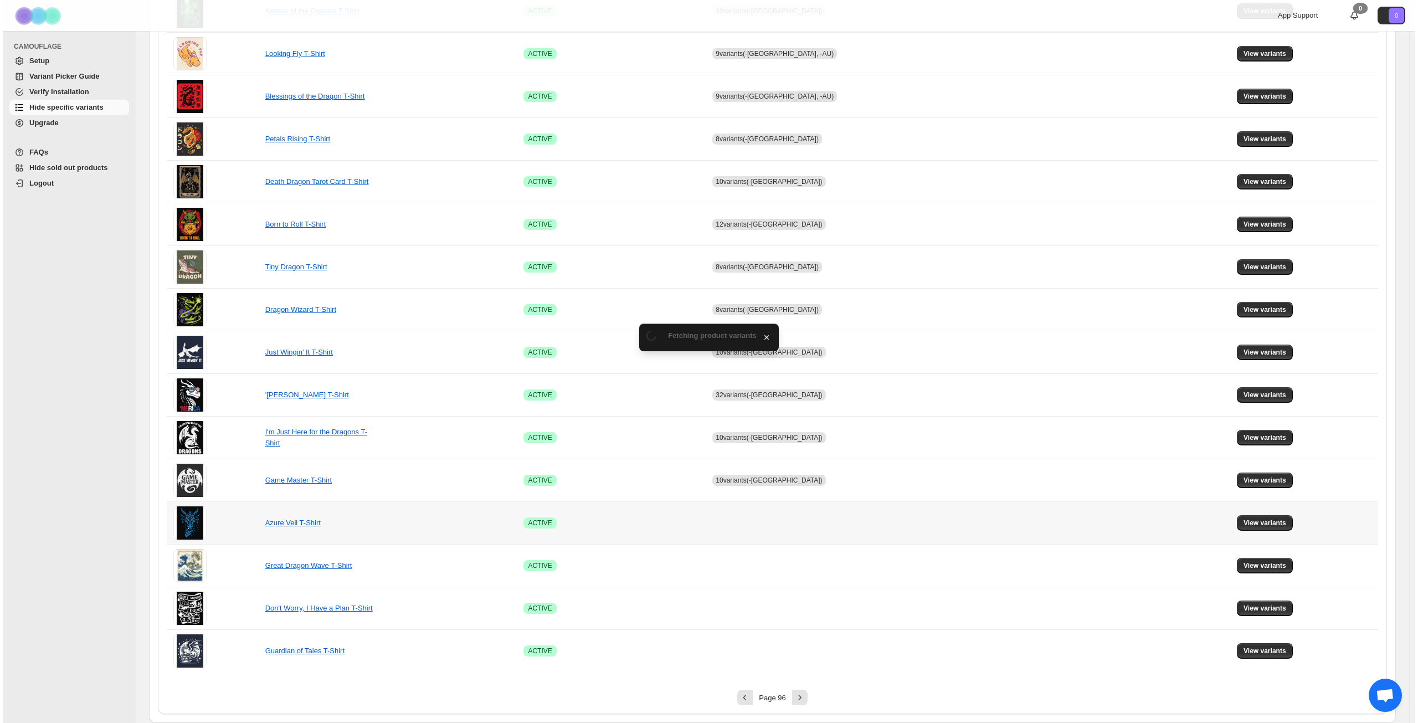
scroll to position [0, 0]
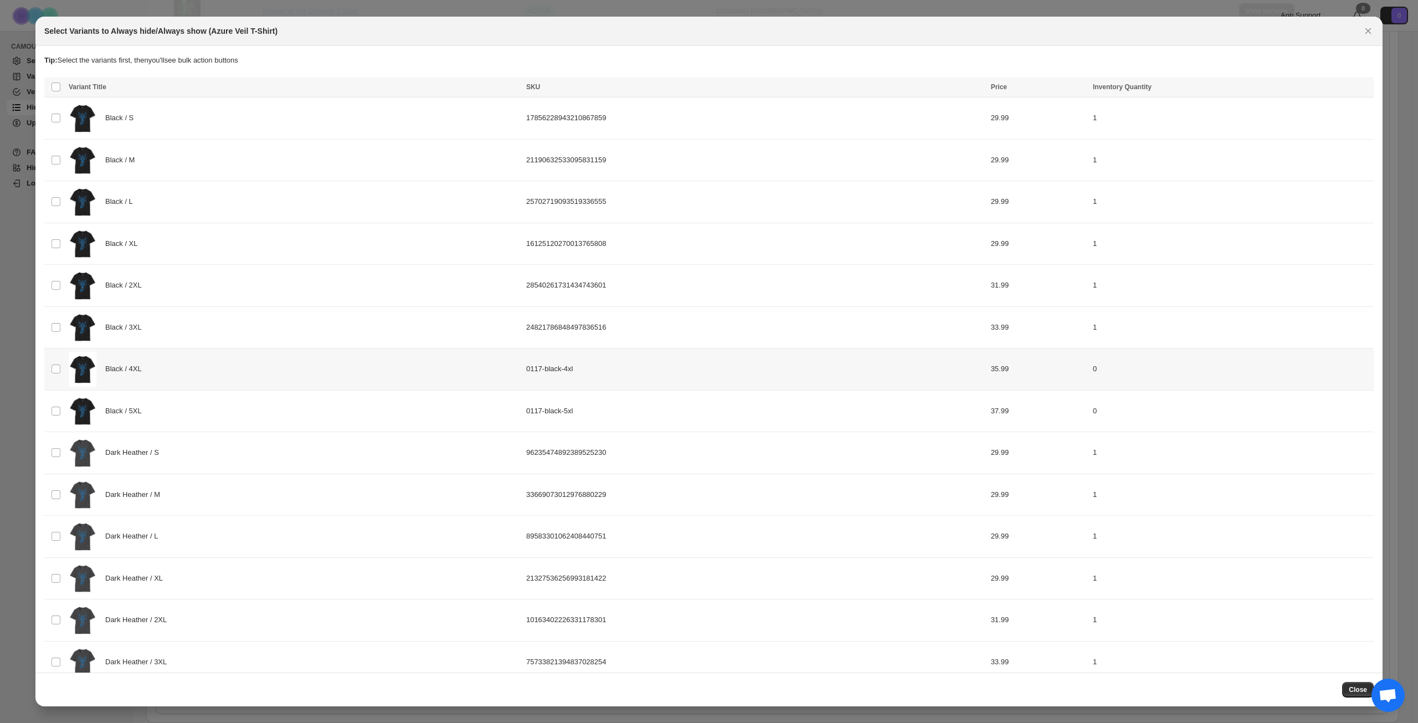
click at [214, 376] on div "Black / 4XL" at bounding box center [294, 369] width 451 height 35
click at [212, 404] on div "Black / 5XL" at bounding box center [294, 411] width 451 height 35
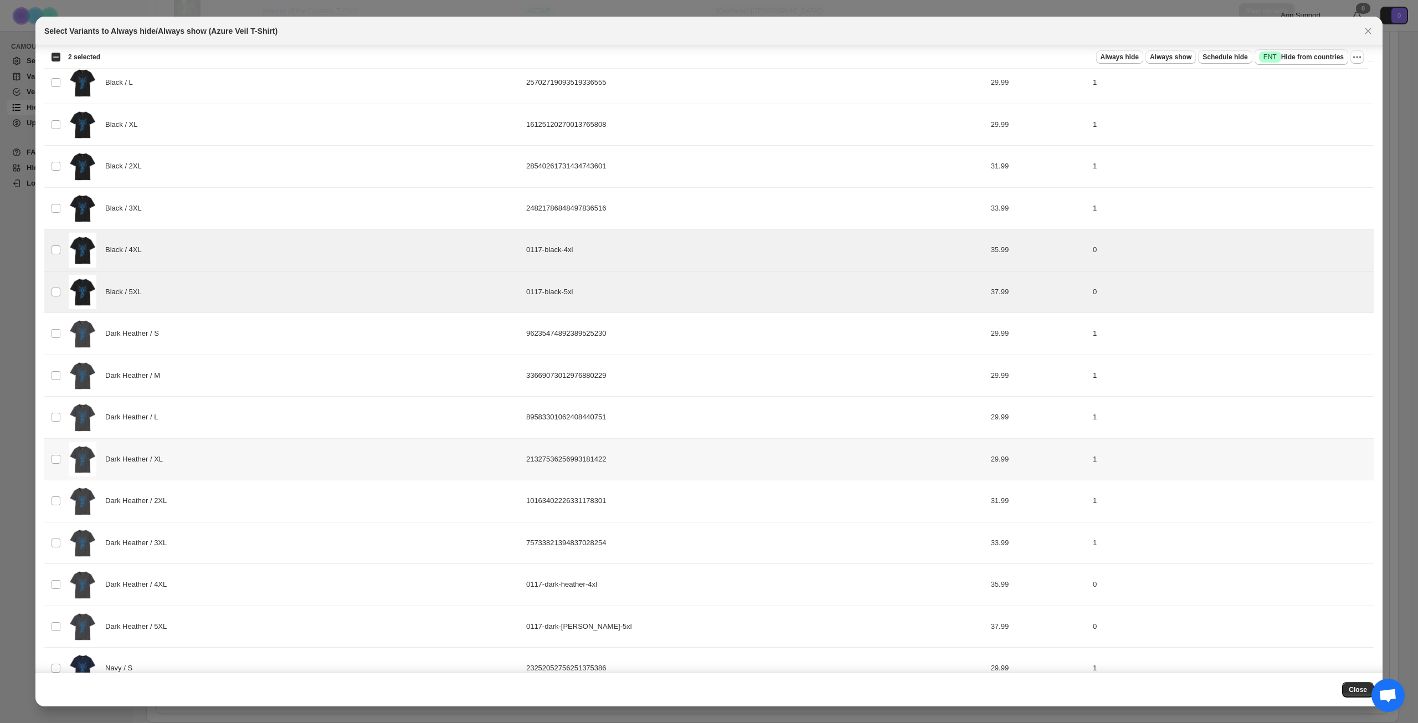
scroll to position [299, 0]
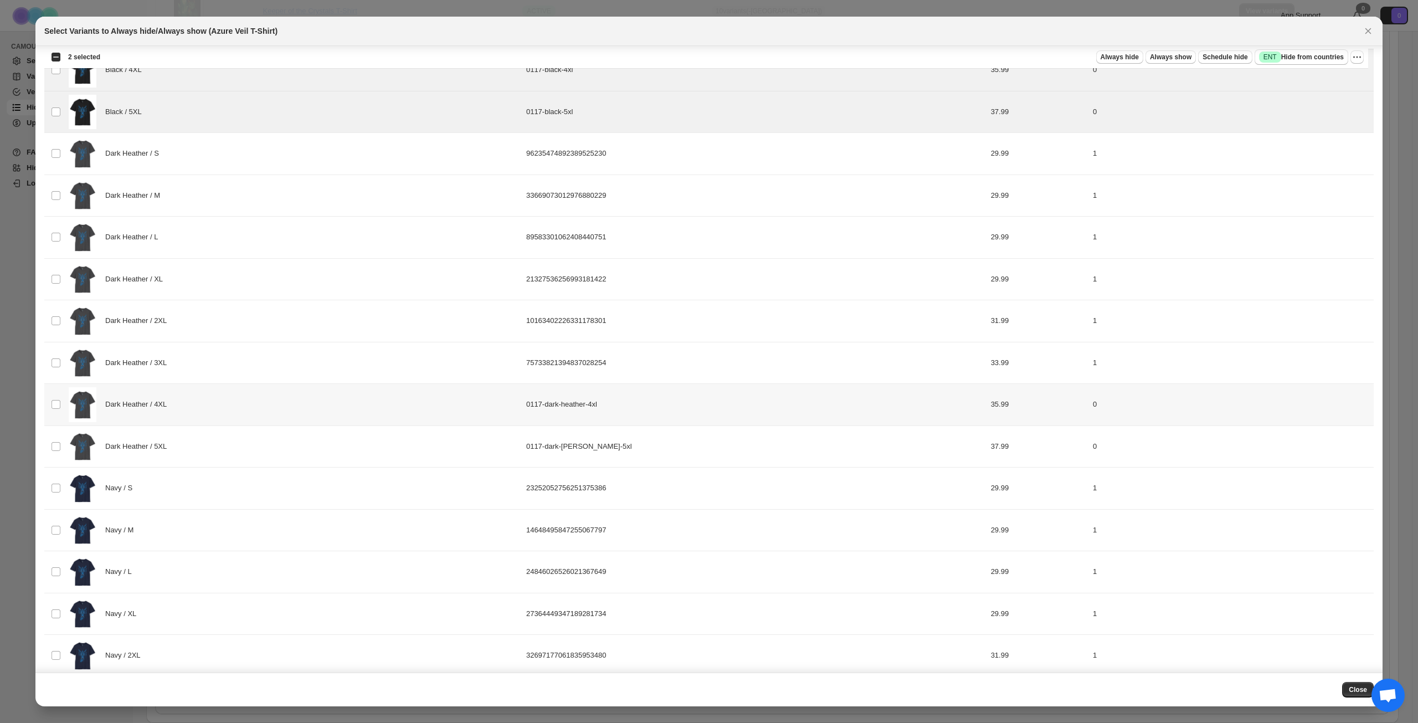
click at [249, 409] on div "Dark Heather / 4XL" at bounding box center [294, 404] width 451 height 35
click at [251, 439] on div "Dark Heather / 5XL" at bounding box center [294, 446] width 451 height 35
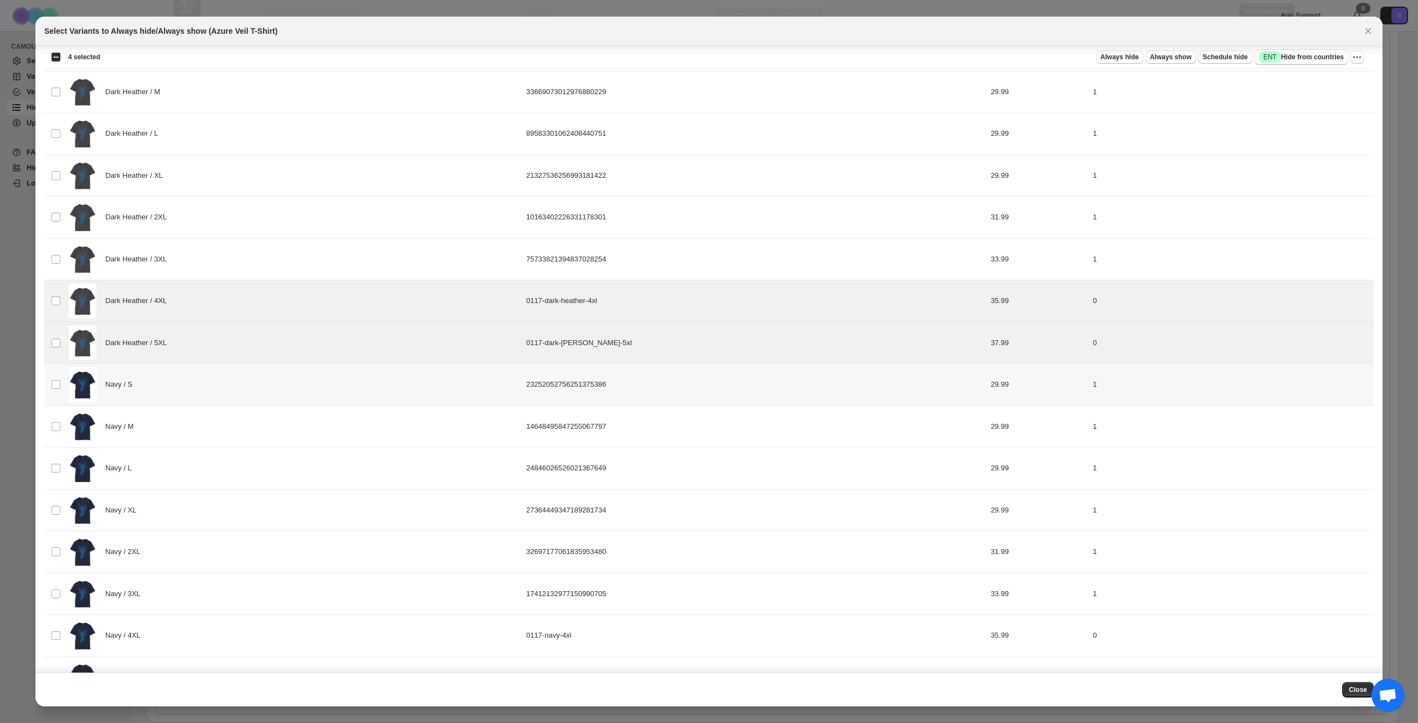
scroll to position [437, 0]
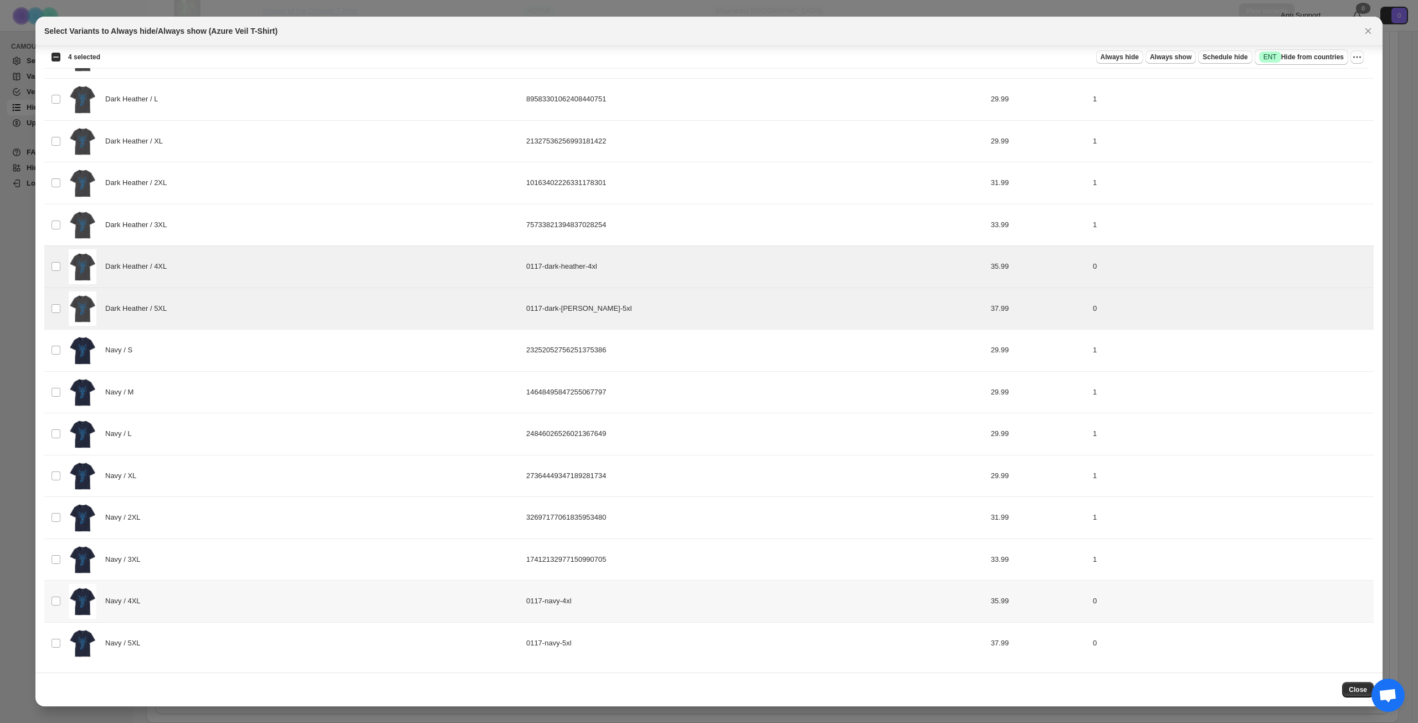
click at [213, 608] on div "Navy / 4XL" at bounding box center [294, 601] width 451 height 35
click at [220, 642] on div "Navy / 5XL" at bounding box center [294, 643] width 451 height 35
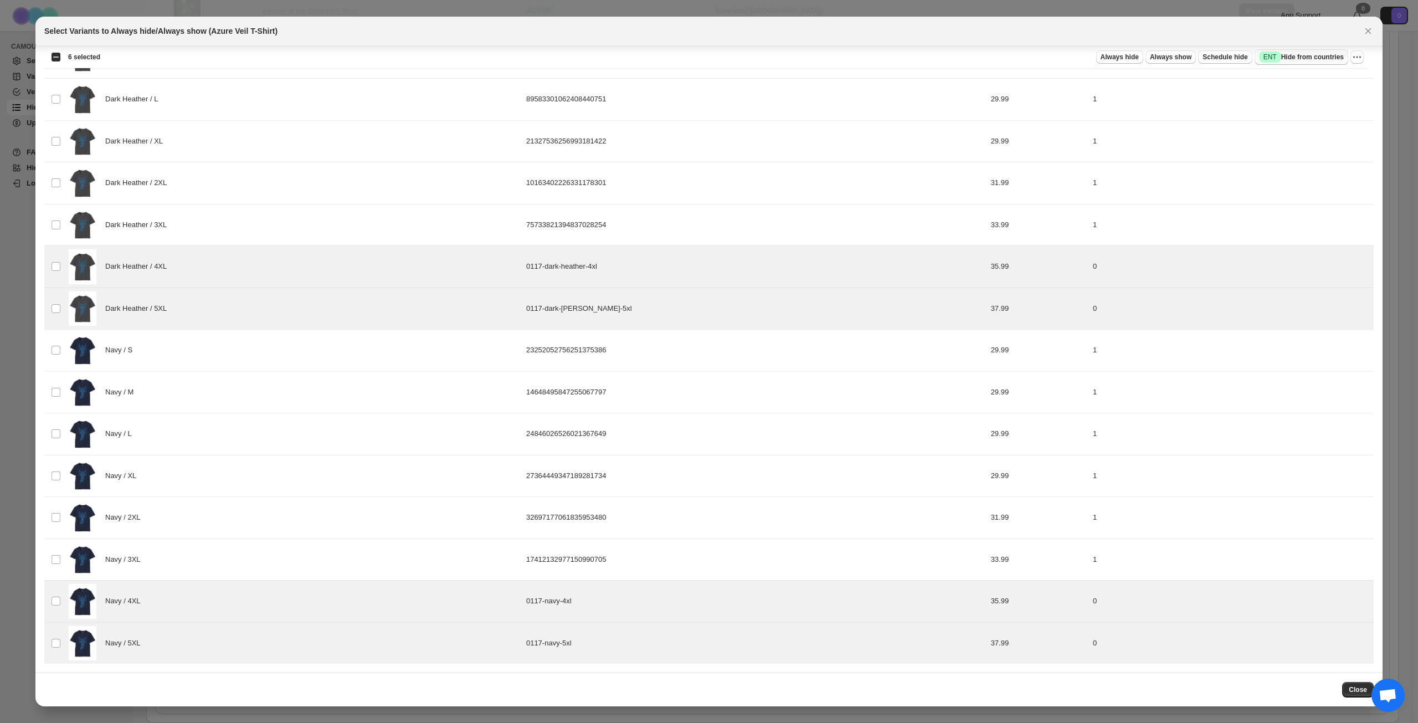
click at [1312, 55] on span "Success ENT Hide from countries" at bounding box center [1301, 57] width 85 height 11
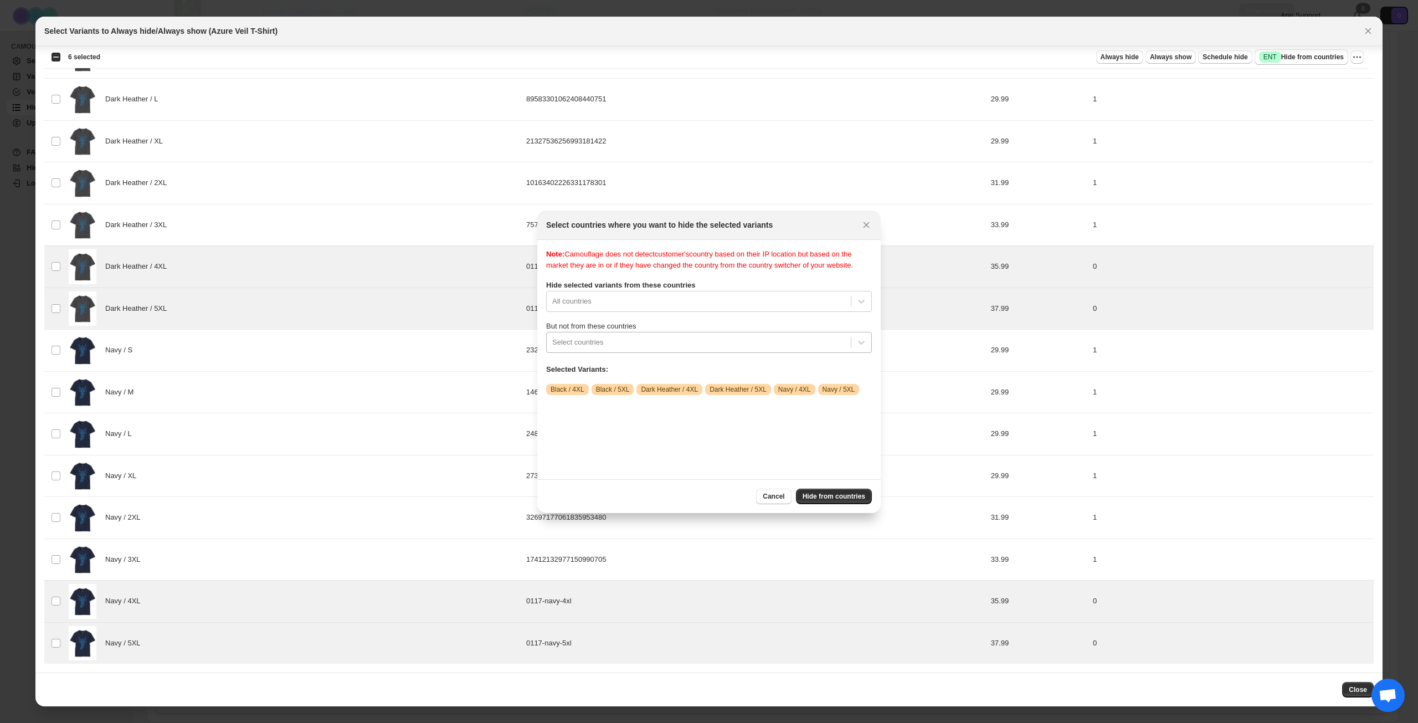
click at [646, 349] on div ":r16a:" at bounding box center [698, 342] width 293 height 13
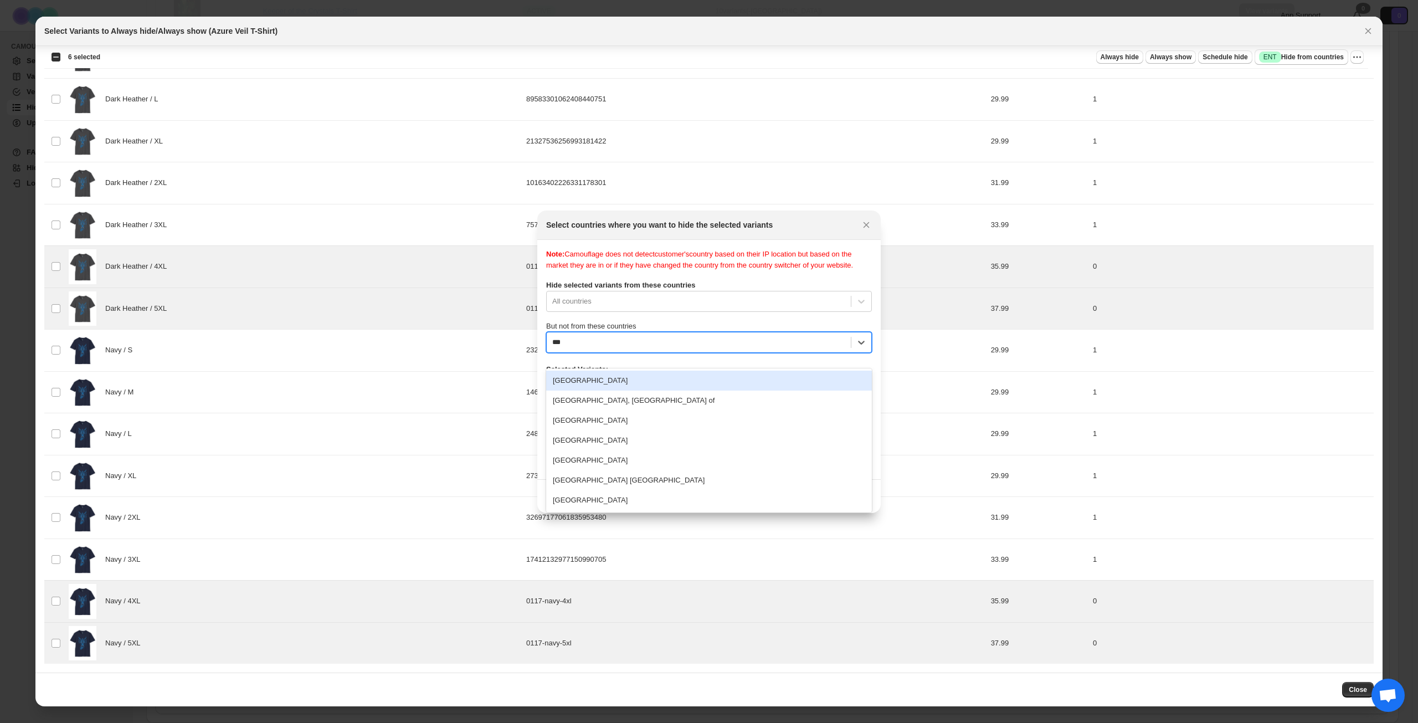
type input "****"
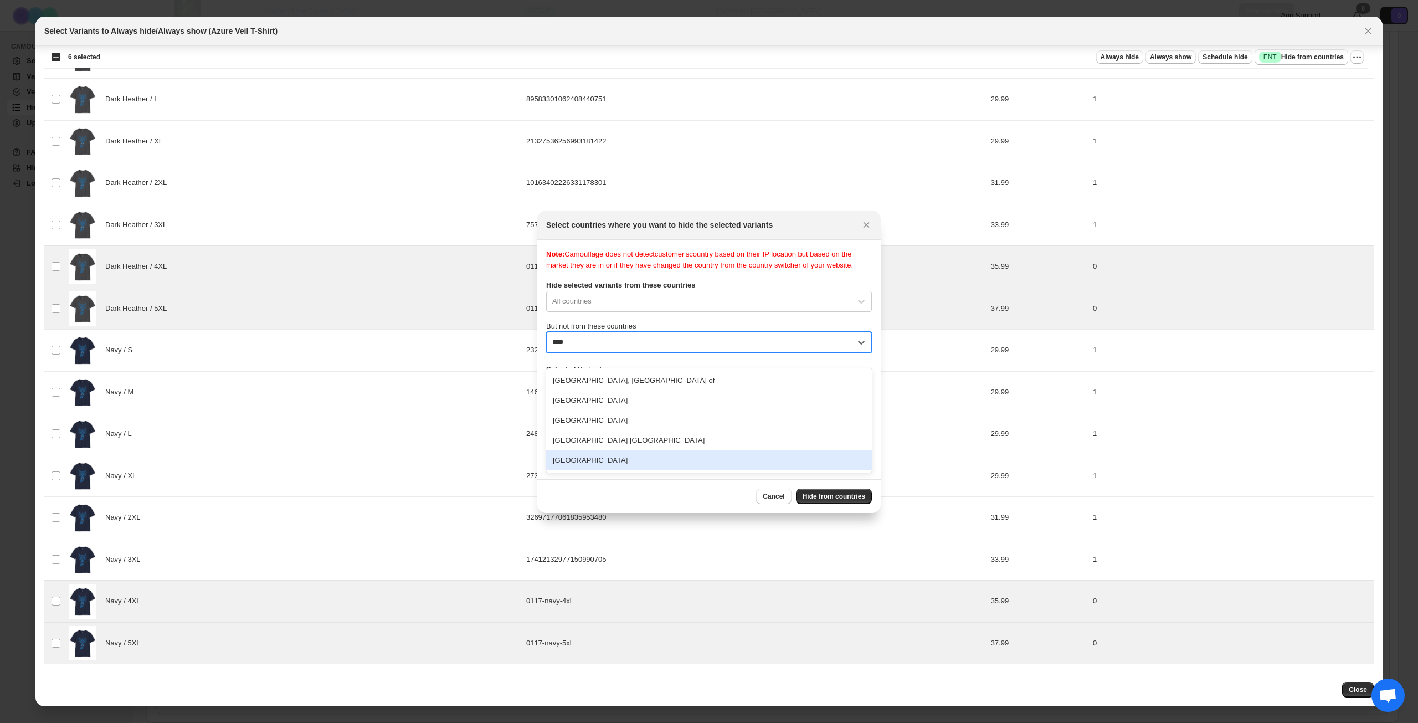
click at [659, 455] on div "[GEOGRAPHIC_DATA]" at bounding box center [709, 460] width 326 height 20
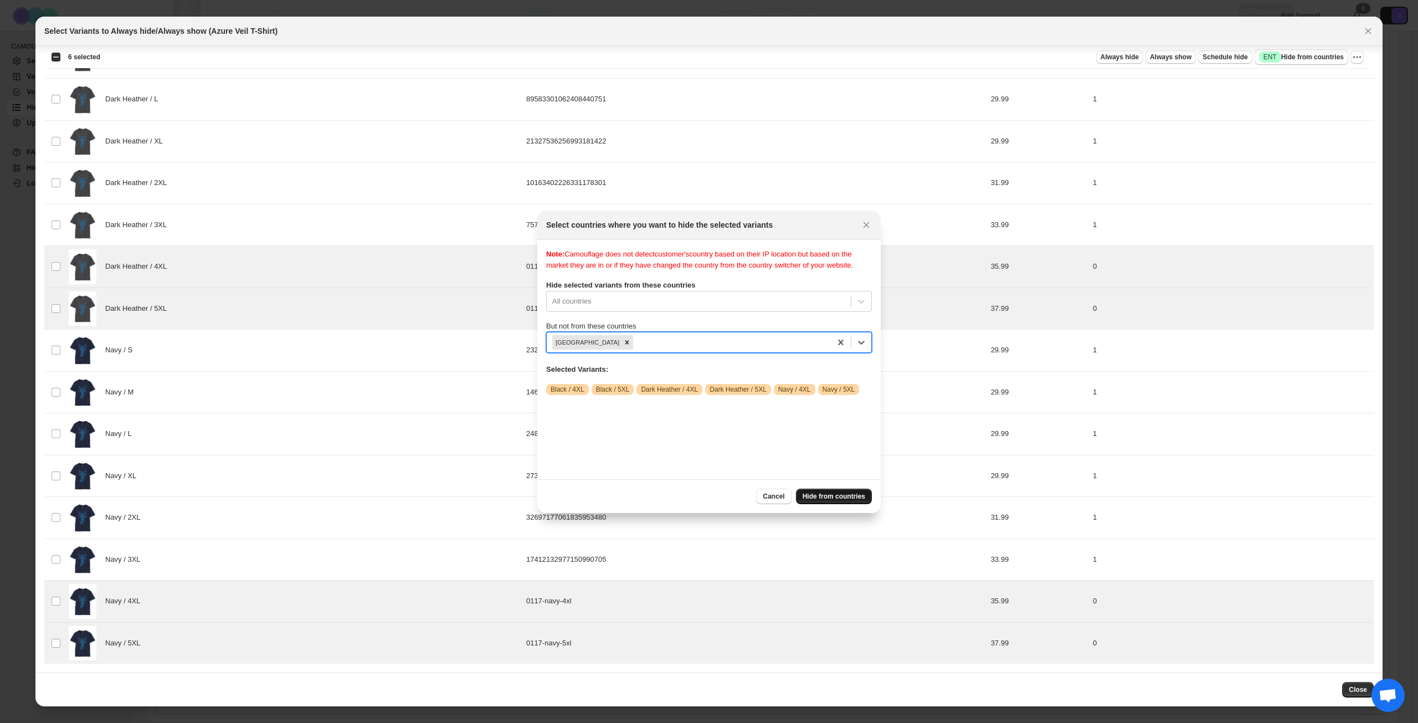
click at [832, 500] on span "Hide from countries" at bounding box center [834, 496] width 63 height 9
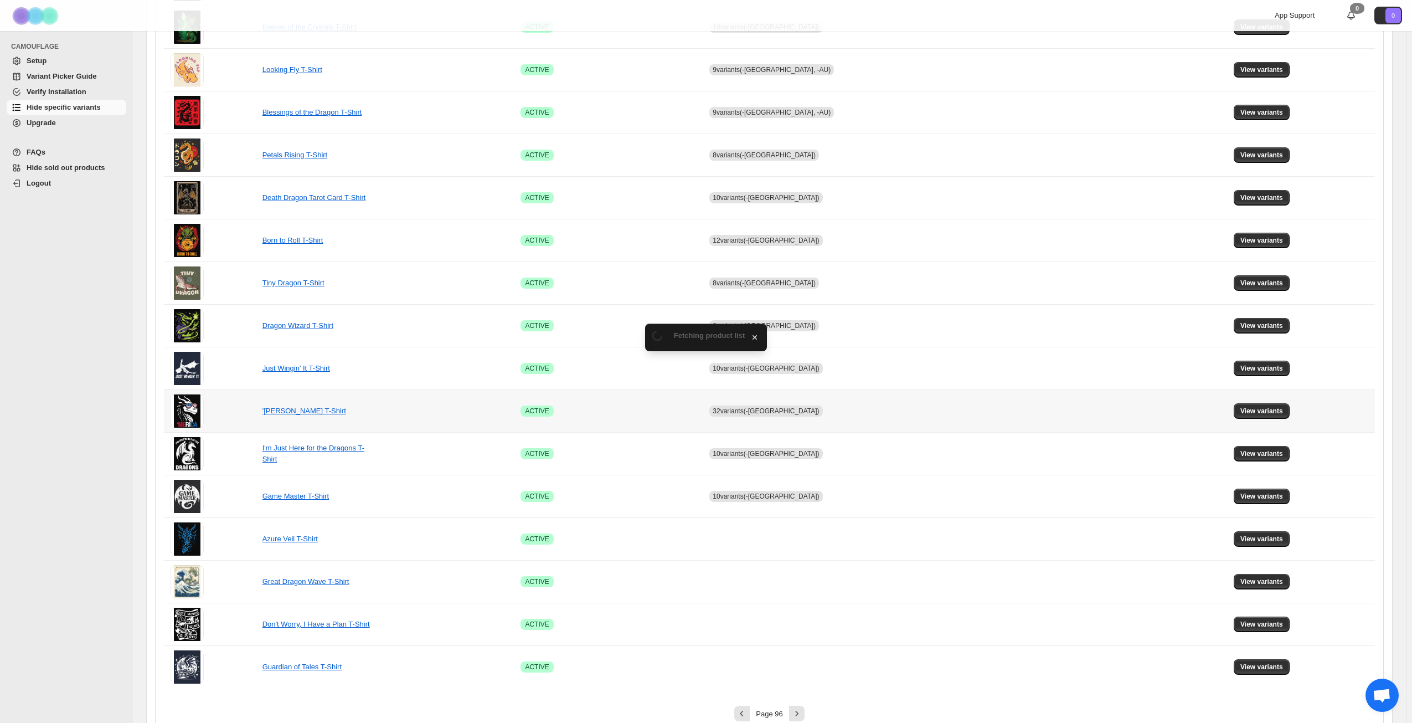
scroll to position [414, 0]
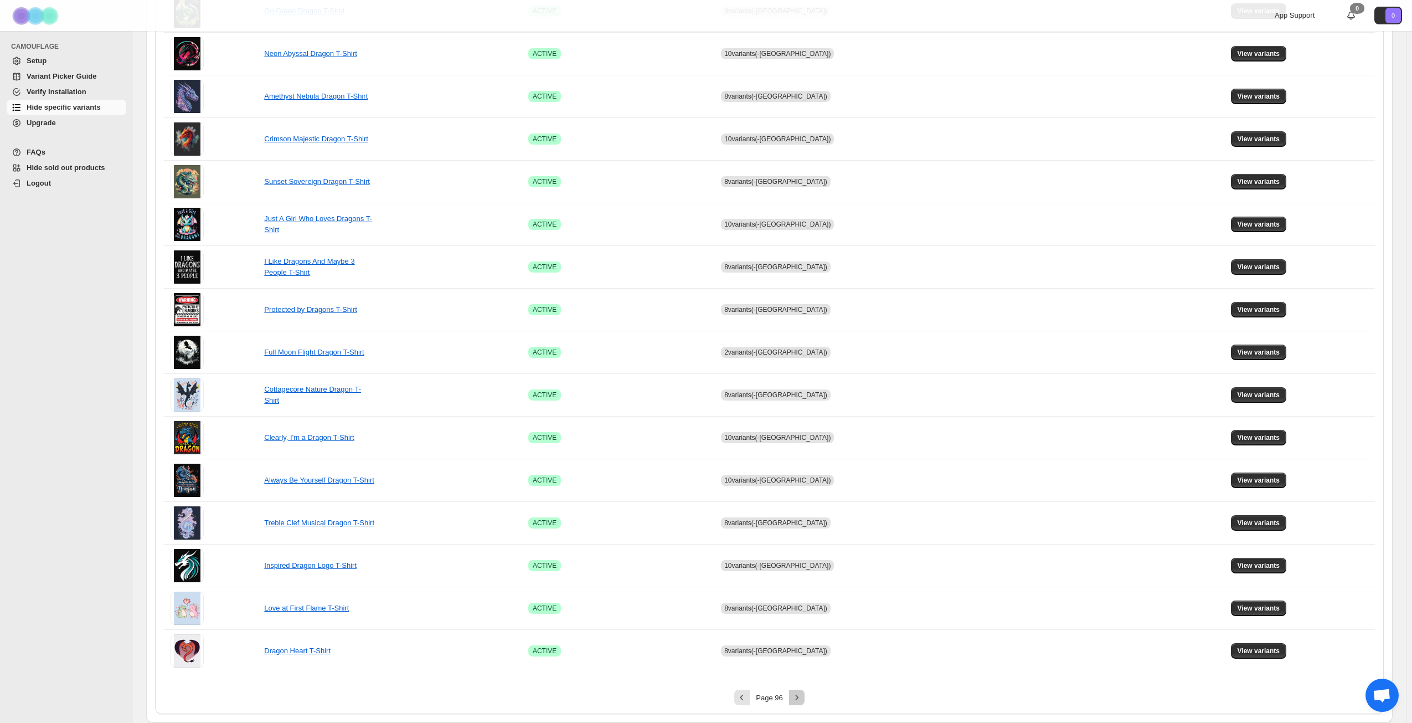
click at [800, 696] on icon "Next" at bounding box center [797, 697] width 11 height 11
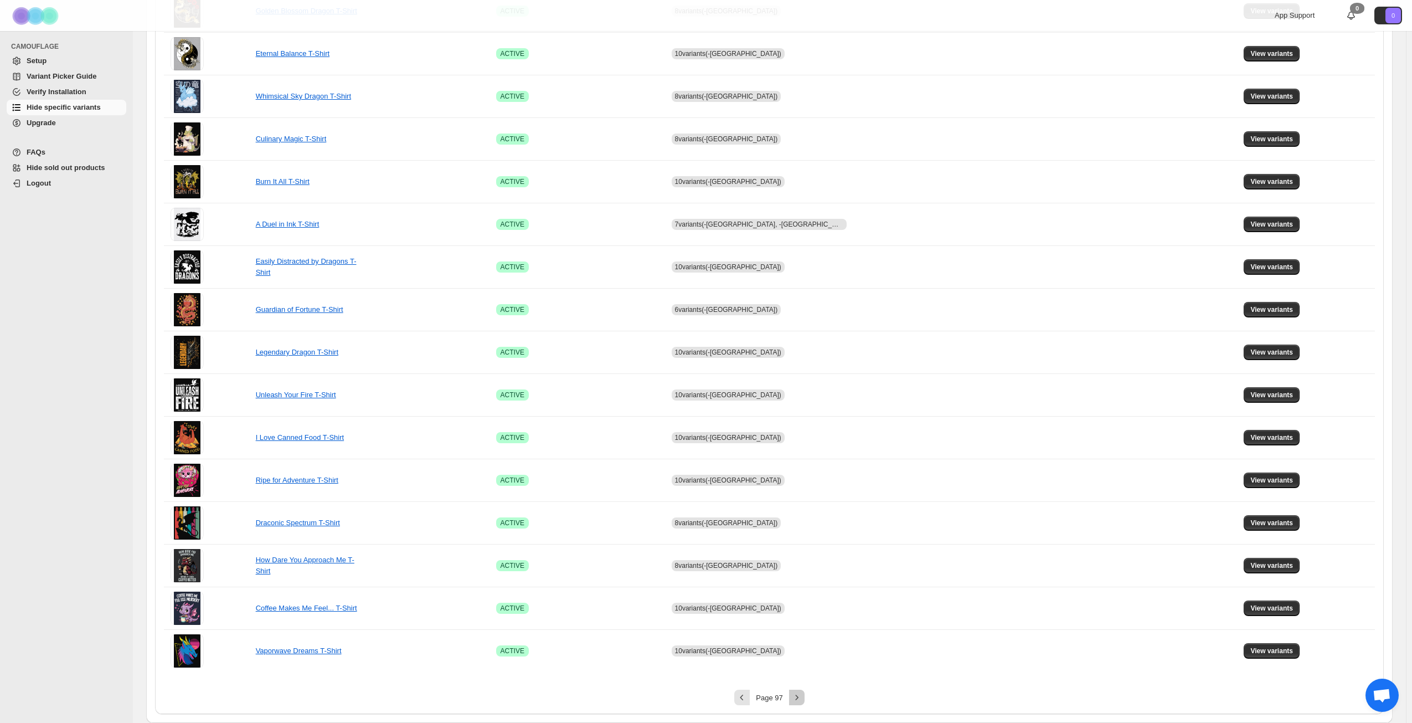
click at [800, 700] on icon "Next" at bounding box center [797, 697] width 11 height 11
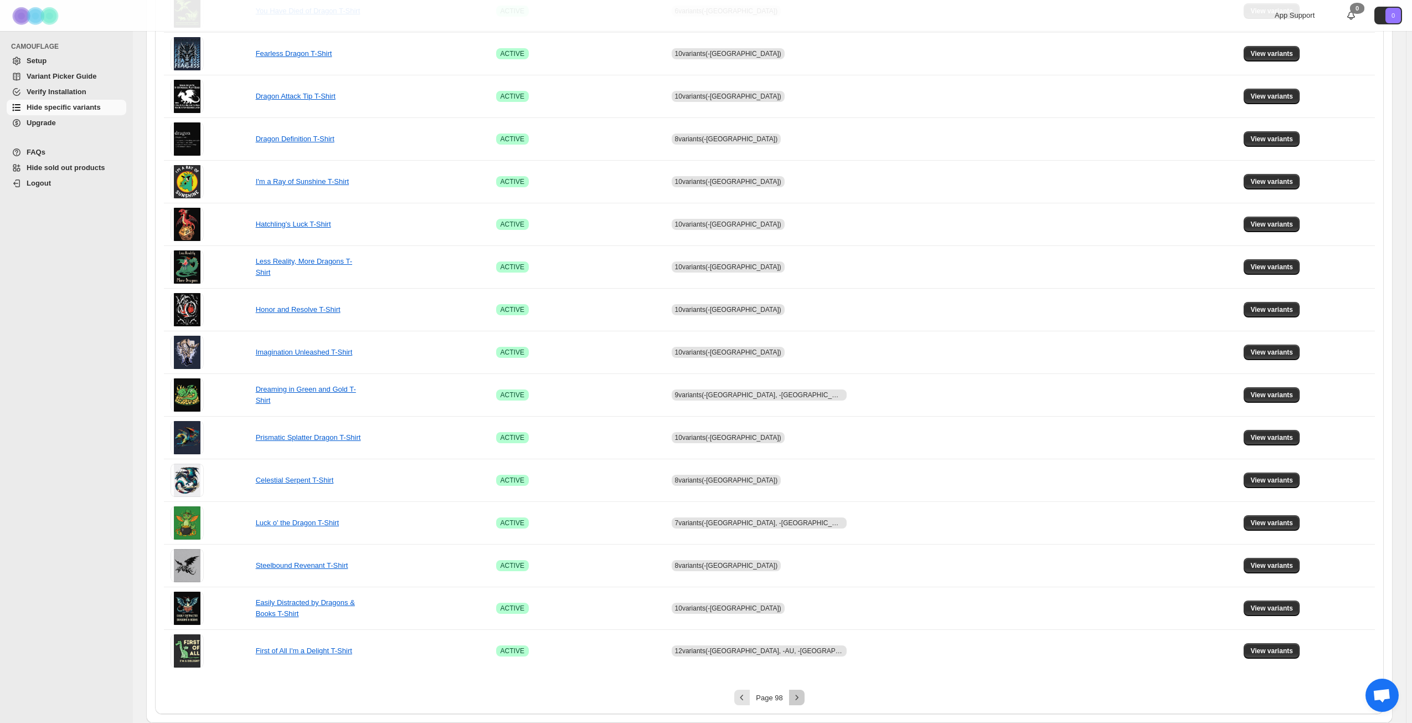
click at [800, 698] on icon "Next" at bounding box center [797, 697] width 11 height 11
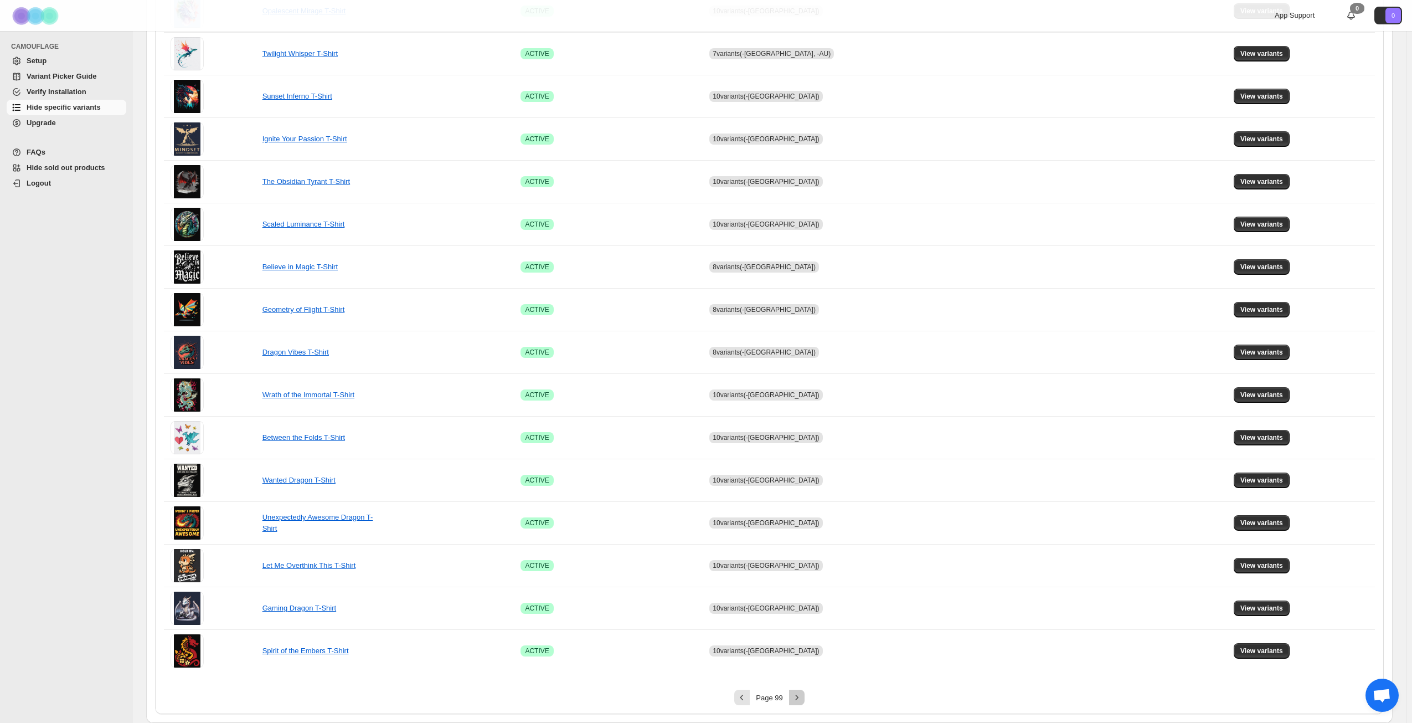
click at [800, 698] on icon "Next" at bounding box center [797, 697] width 11 height 11
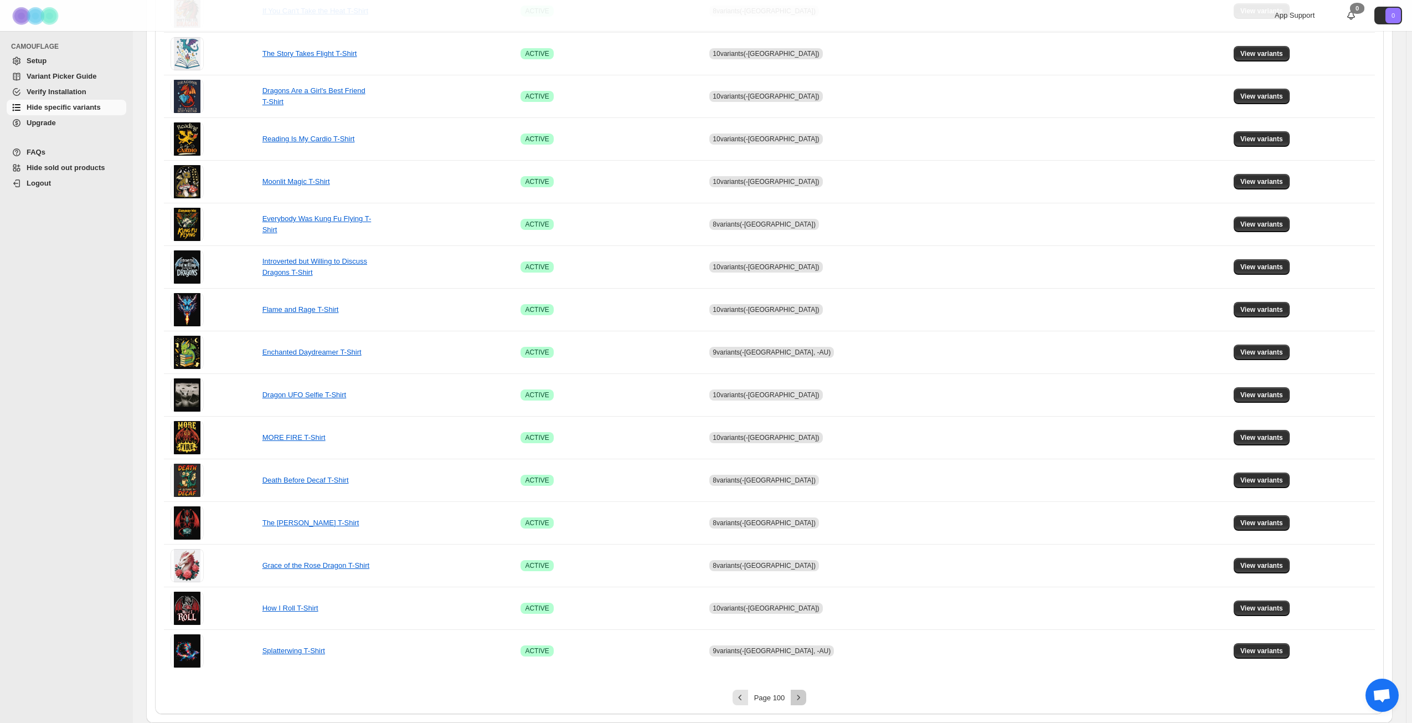
click at [800, 698] on icon "Next" at bounding box center [798, 697] width 11 height 11
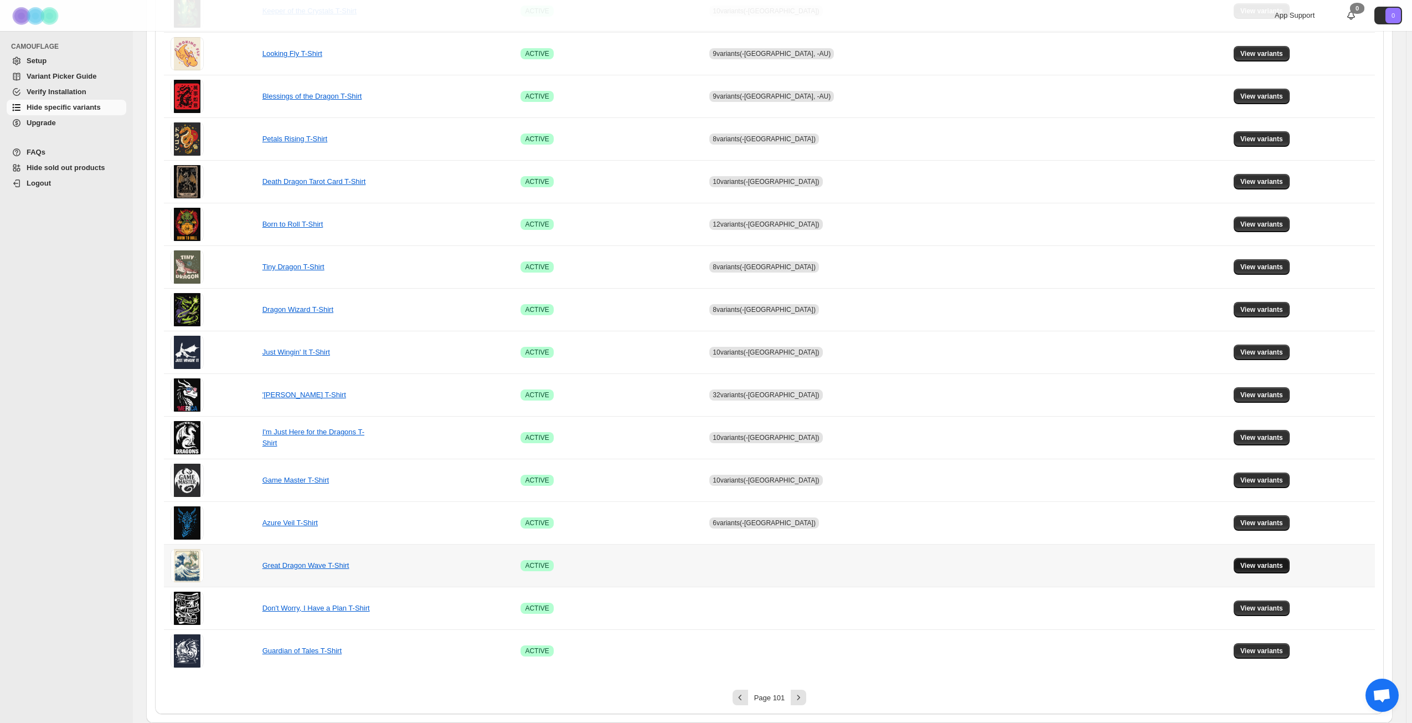
click at [1244, 564] on span "View variants" at bounding box center [1262, 565] width 43 height 9
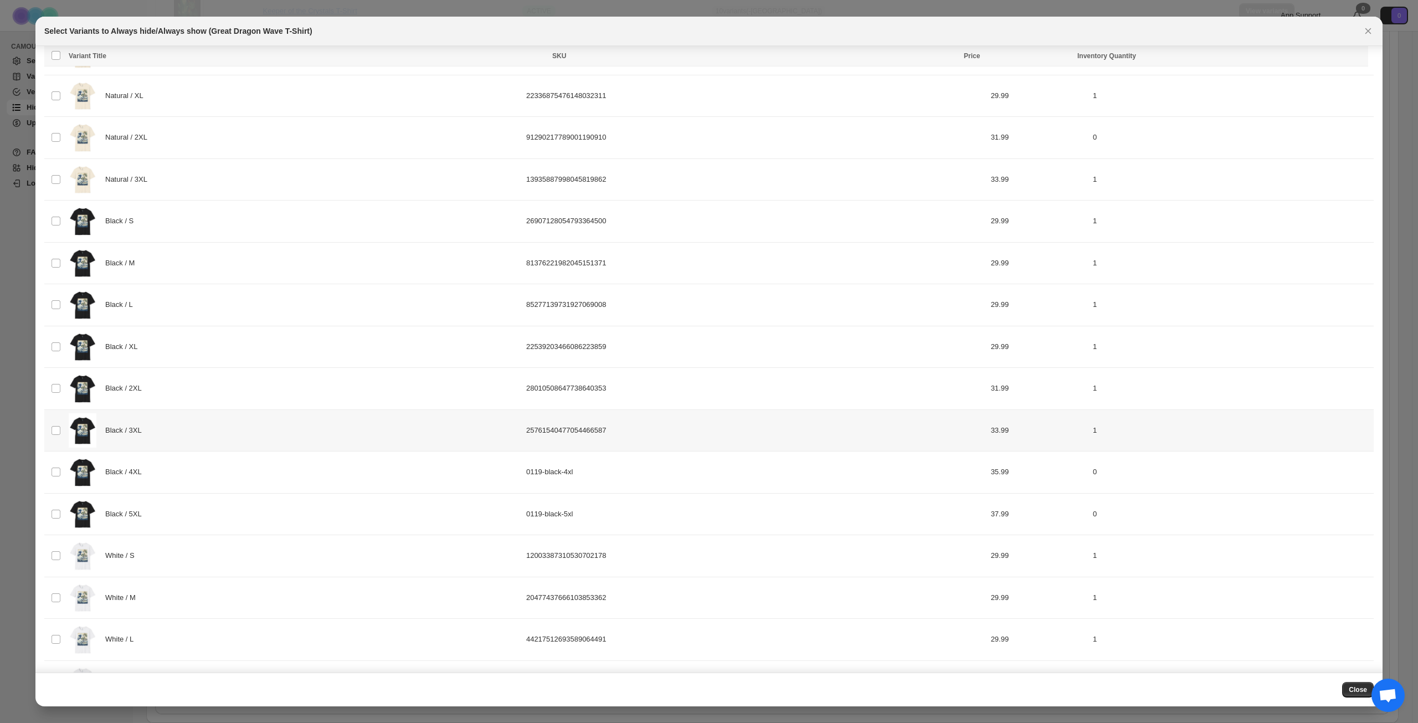
scroll to position [166, 0]
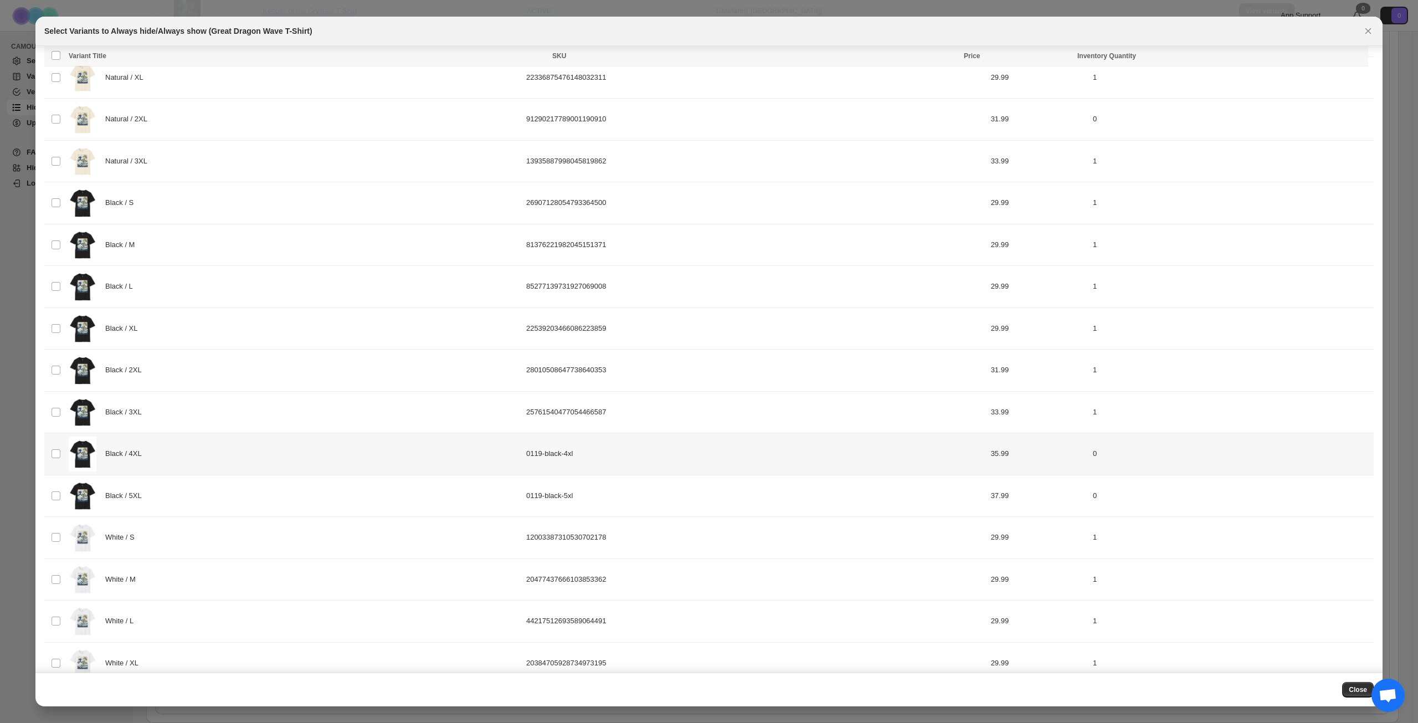
click at [252, 464] on div "Black / 4XL" at bounding box center [294, 453] width 451 height 35
click at [238, 493] on div "Black / 5XL" at bounding box center [294, 496] width 451 height 35
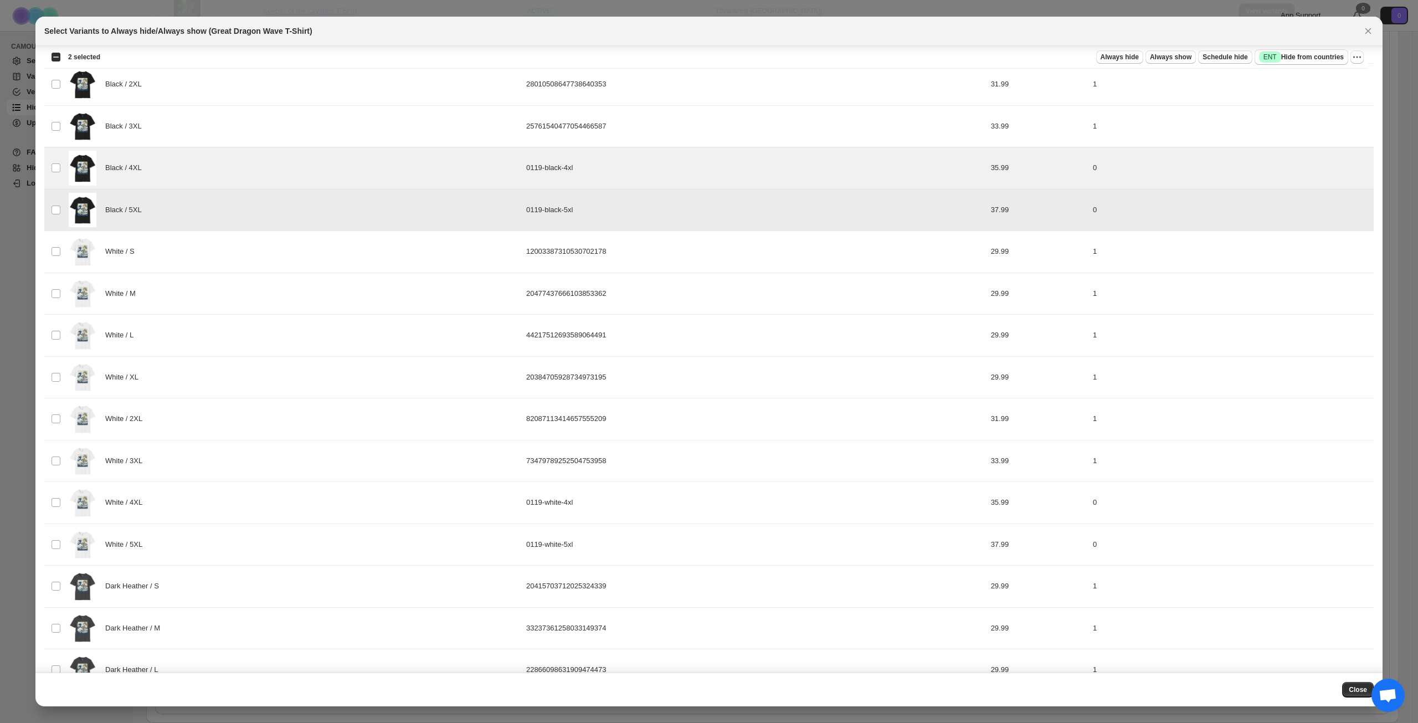
scroll to position [499, 0]
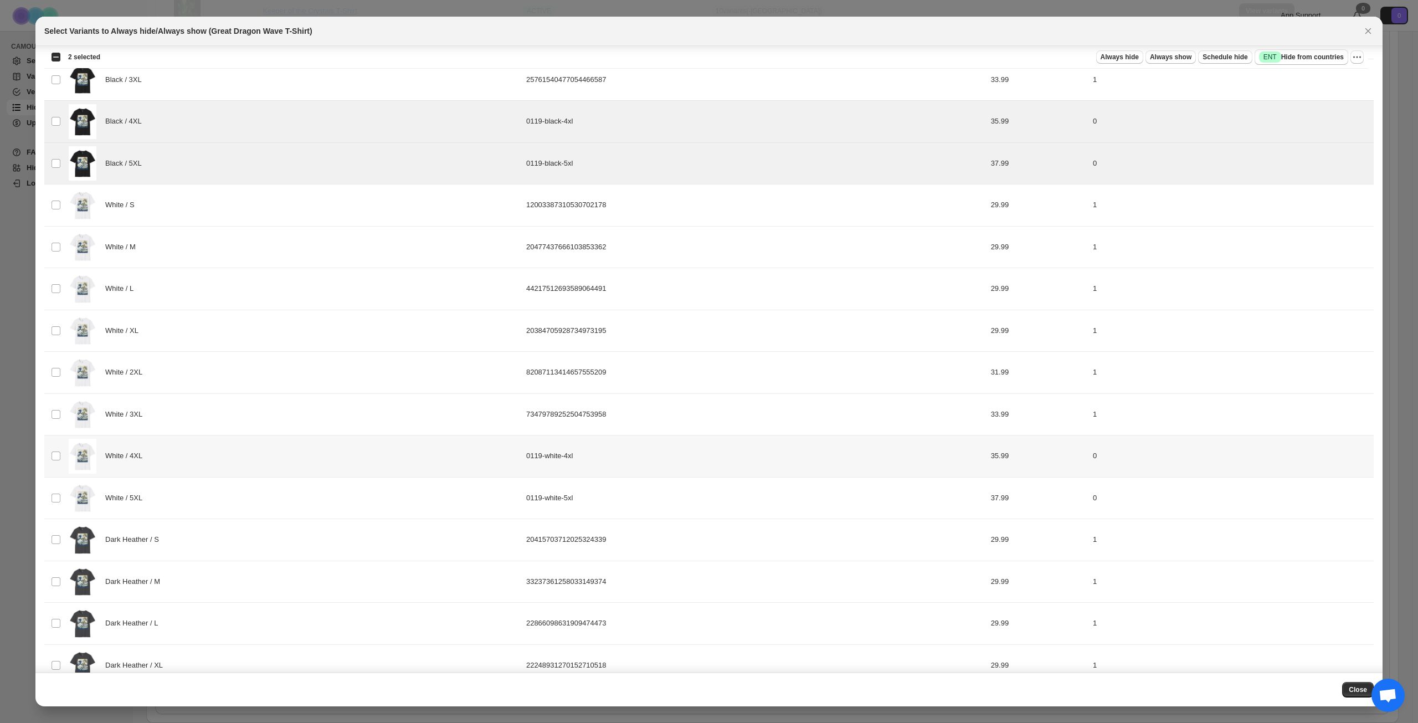
click at [254, 453] on div "White / 4XL" at bounding box center [294, 456] width 451 height 35
click at [253, 486] on div "White / 5XL" at bounding box center [294, 498] width 451 height 35
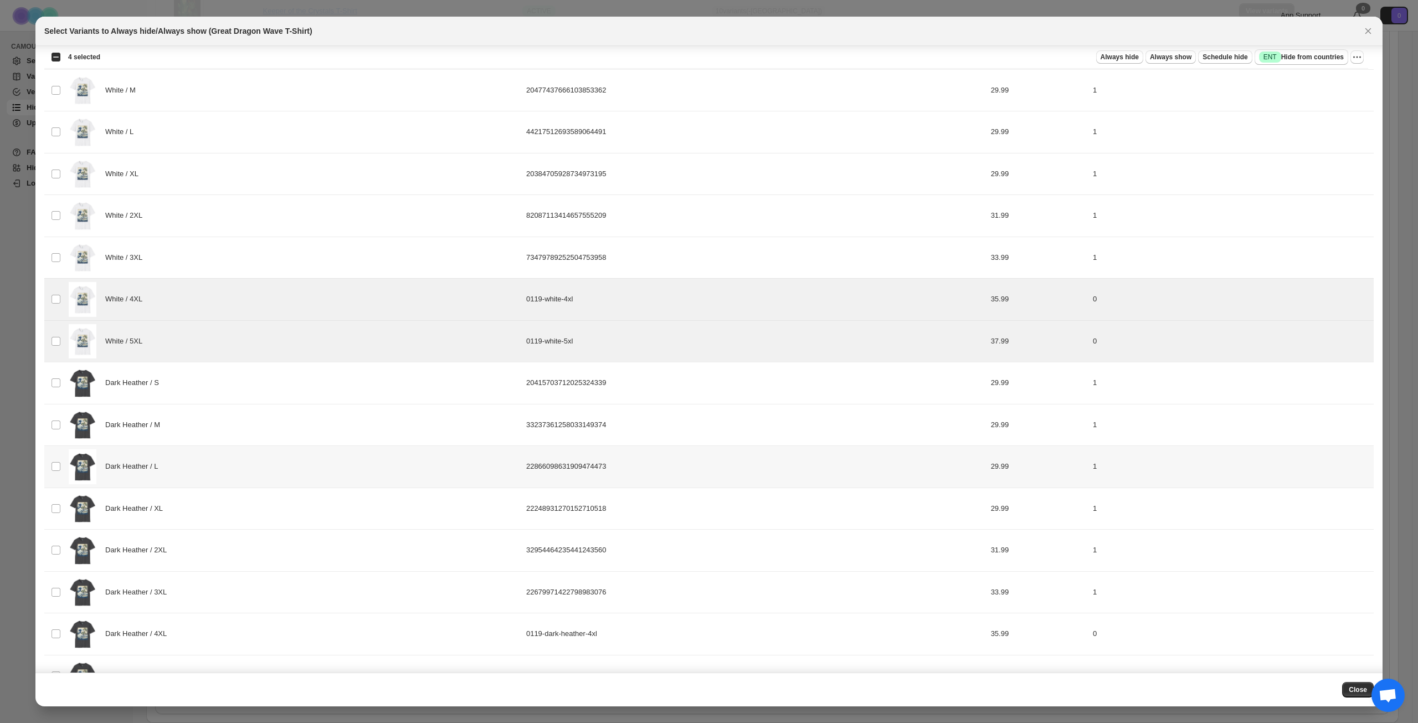
scroll to position [831, 0]
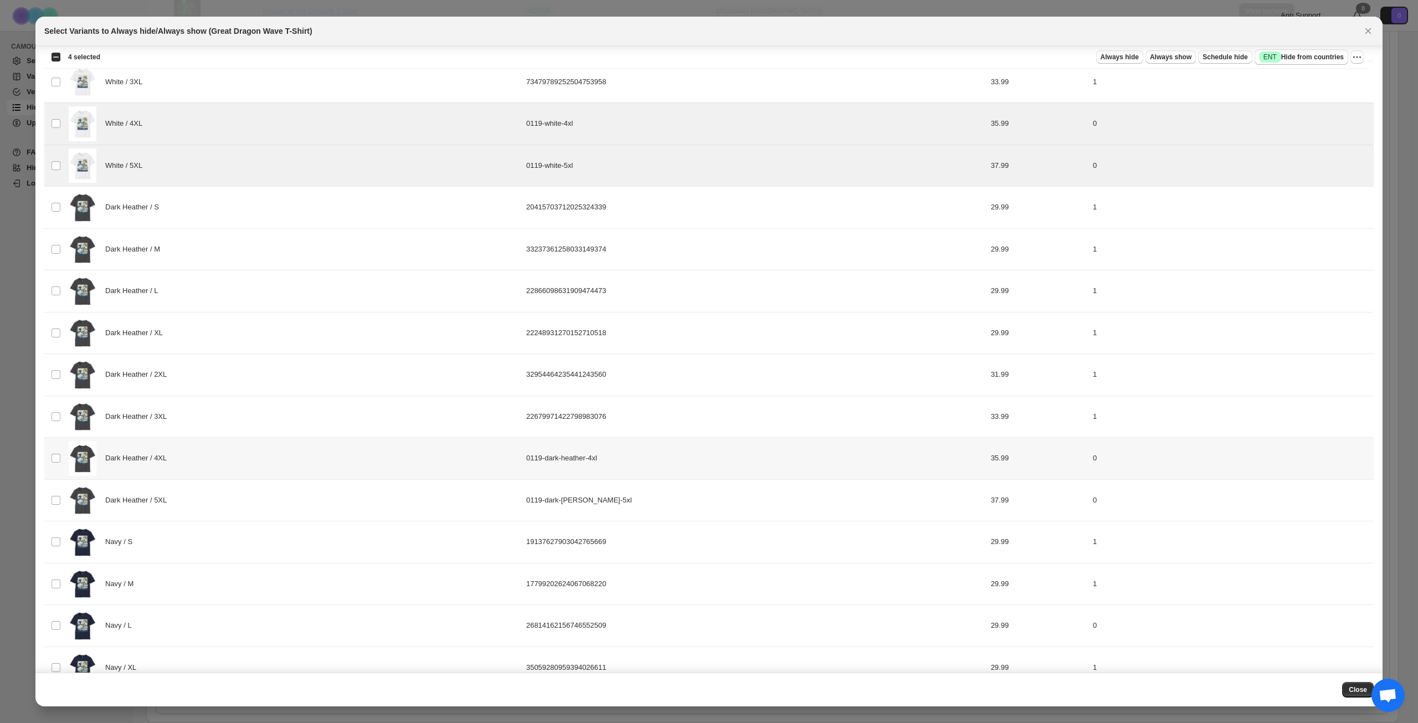
click at [268, 458] on div "Dark Heather / 4XL" at bounding box center [294, 458] width 451 height 35
click at [264, 489] on div "Dark Heather / 5XL" at bounding box center [294, 500] width 451 height 35
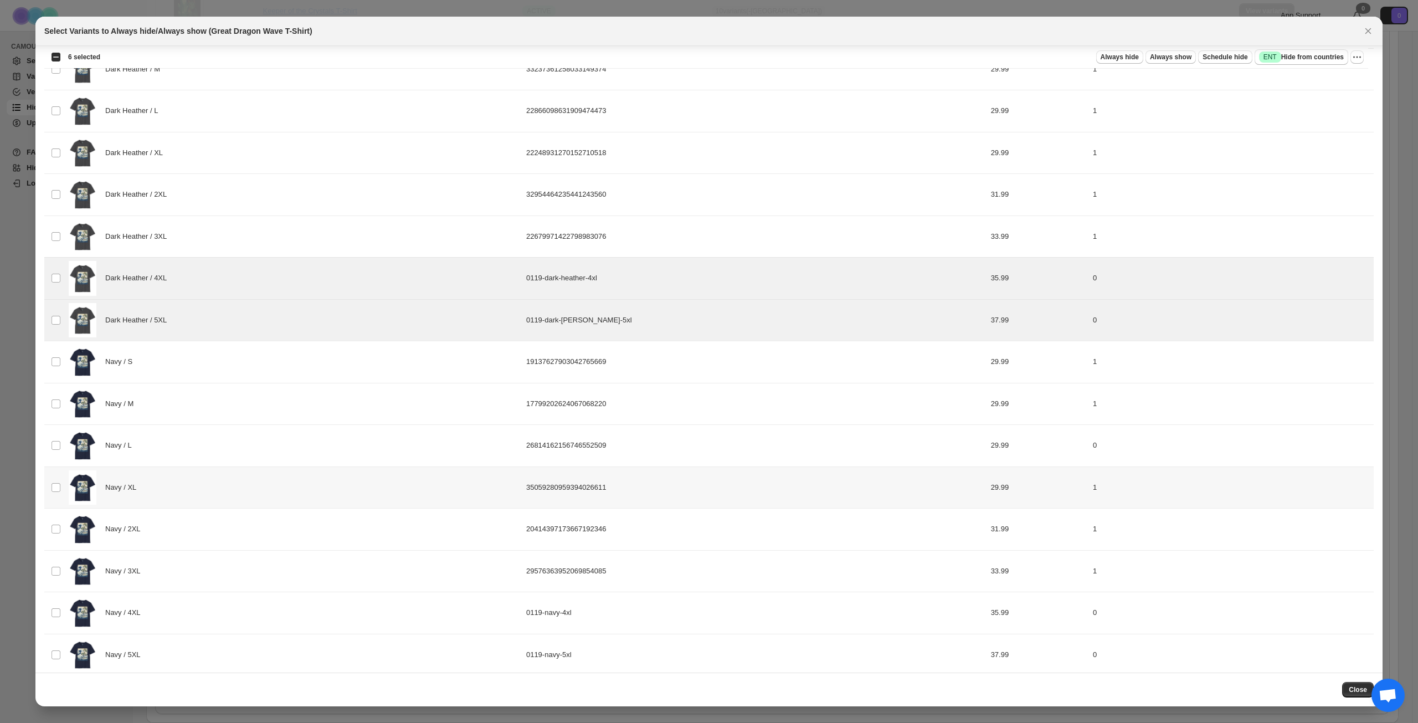
scroll to position [1022, 0]
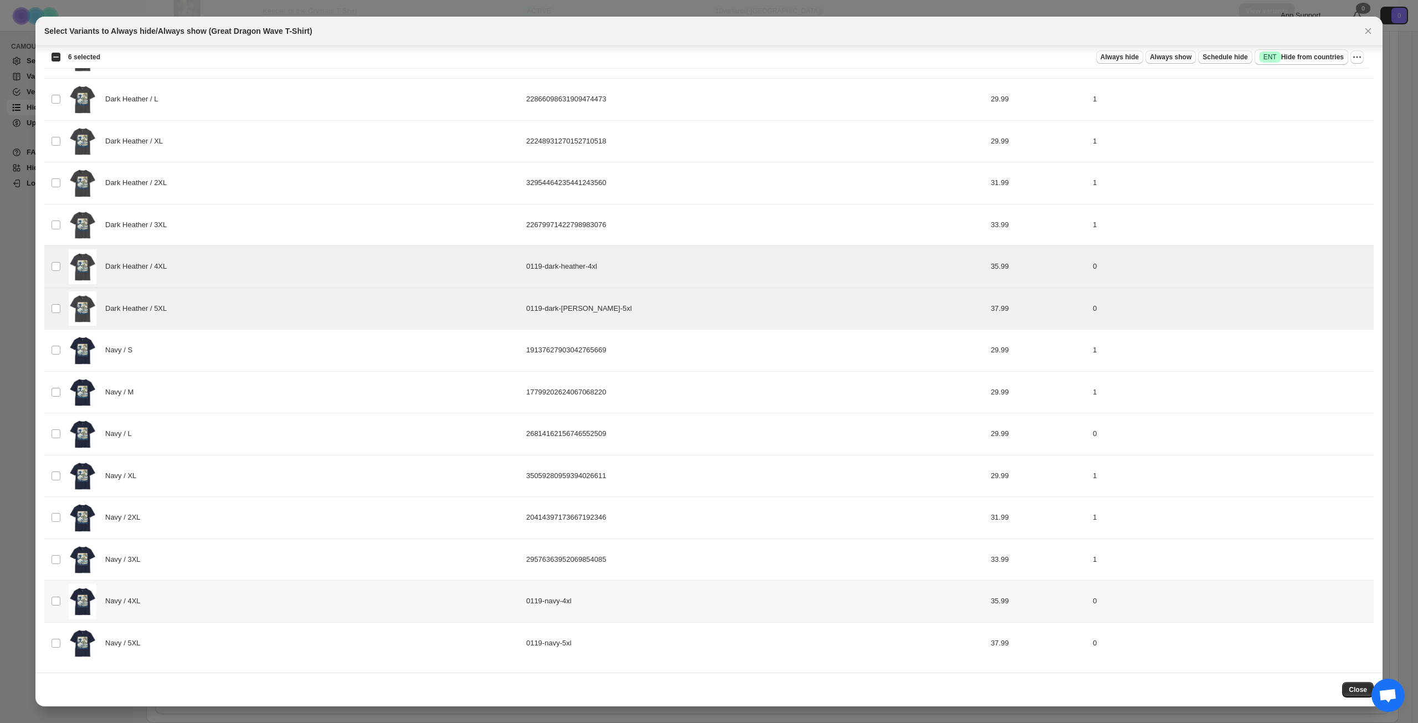
click at [275, 594] on div "Navy / 4XL" at bounding box center [294, 601] width 451 height 35
click at [257, 637] on div "Navy / 5XL" at bounding box center [294, 643] width 451 height 35
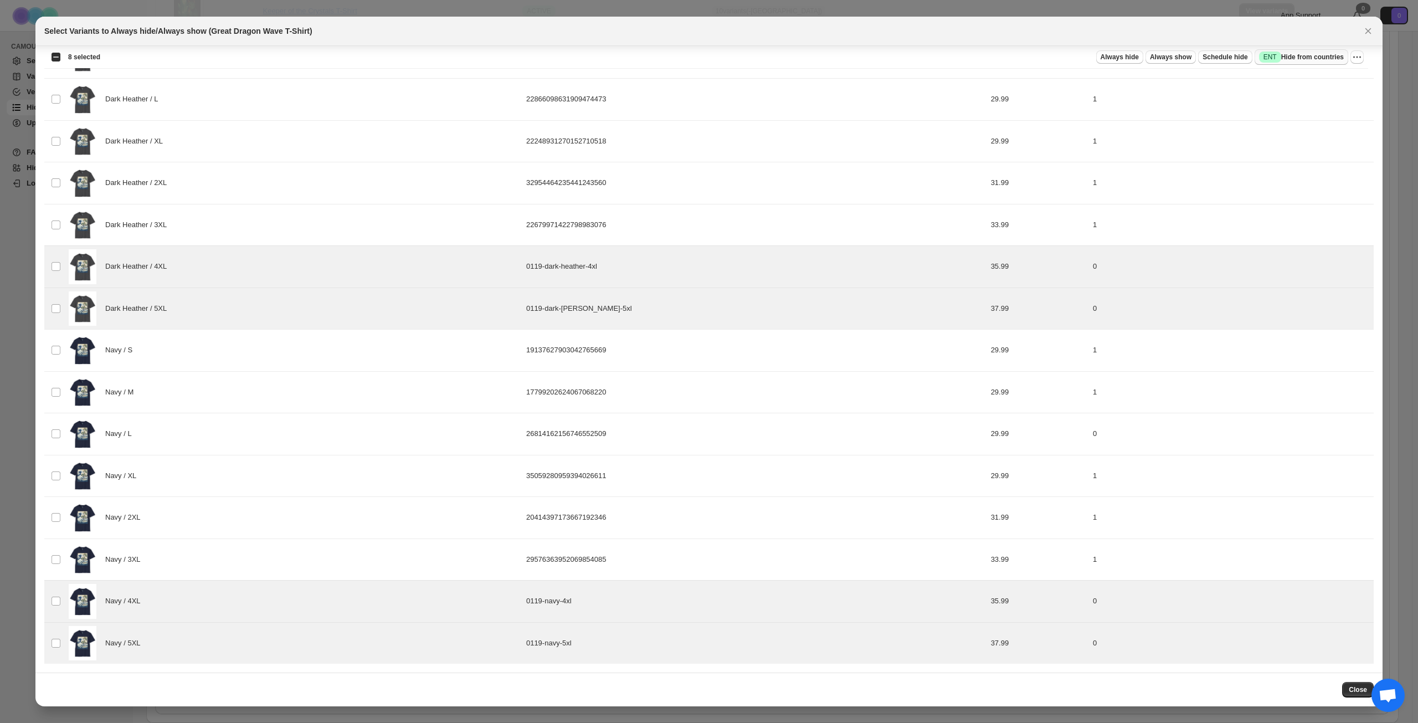
click at [1291, 51] on button "Success ENT Hide from countries" at bounding box center [1302, 57] width 94 height 16
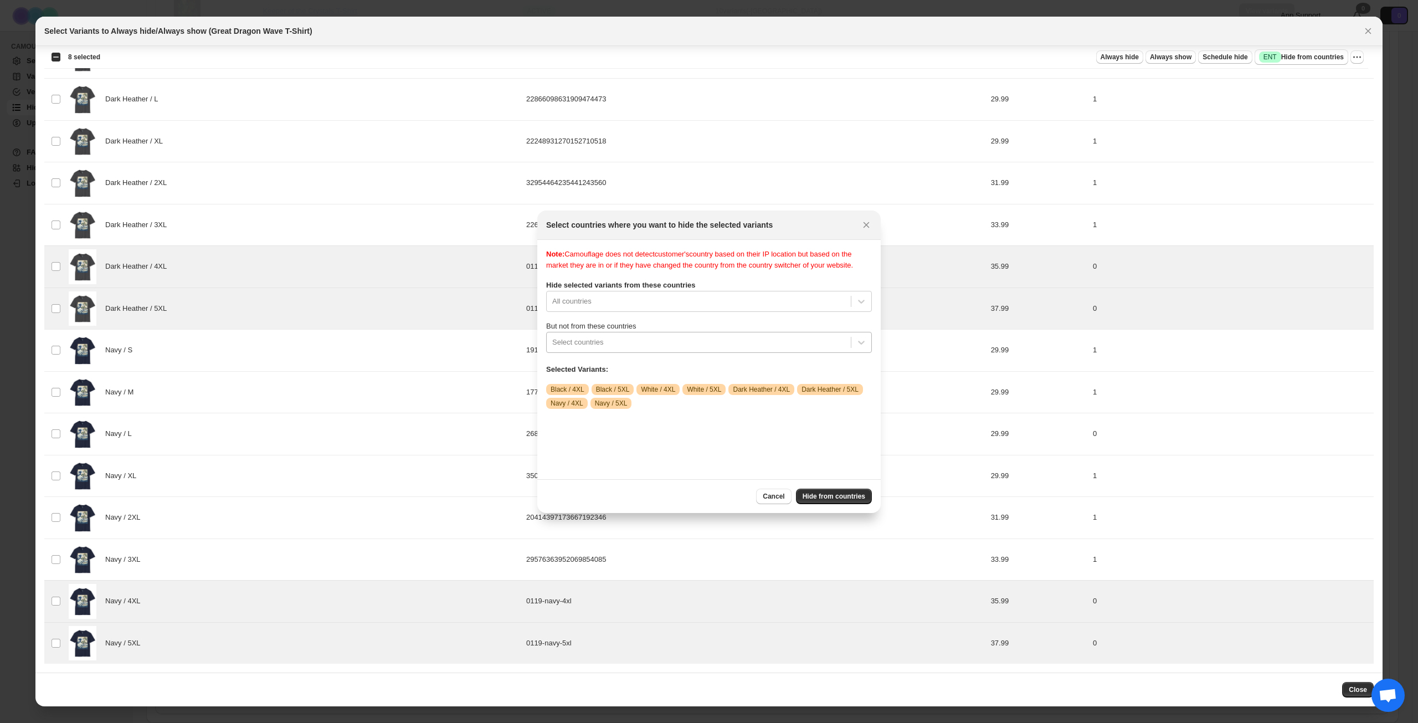
click at [712, 349] on div ":r189:" at bounding box center [698, 342] width 293 height 13
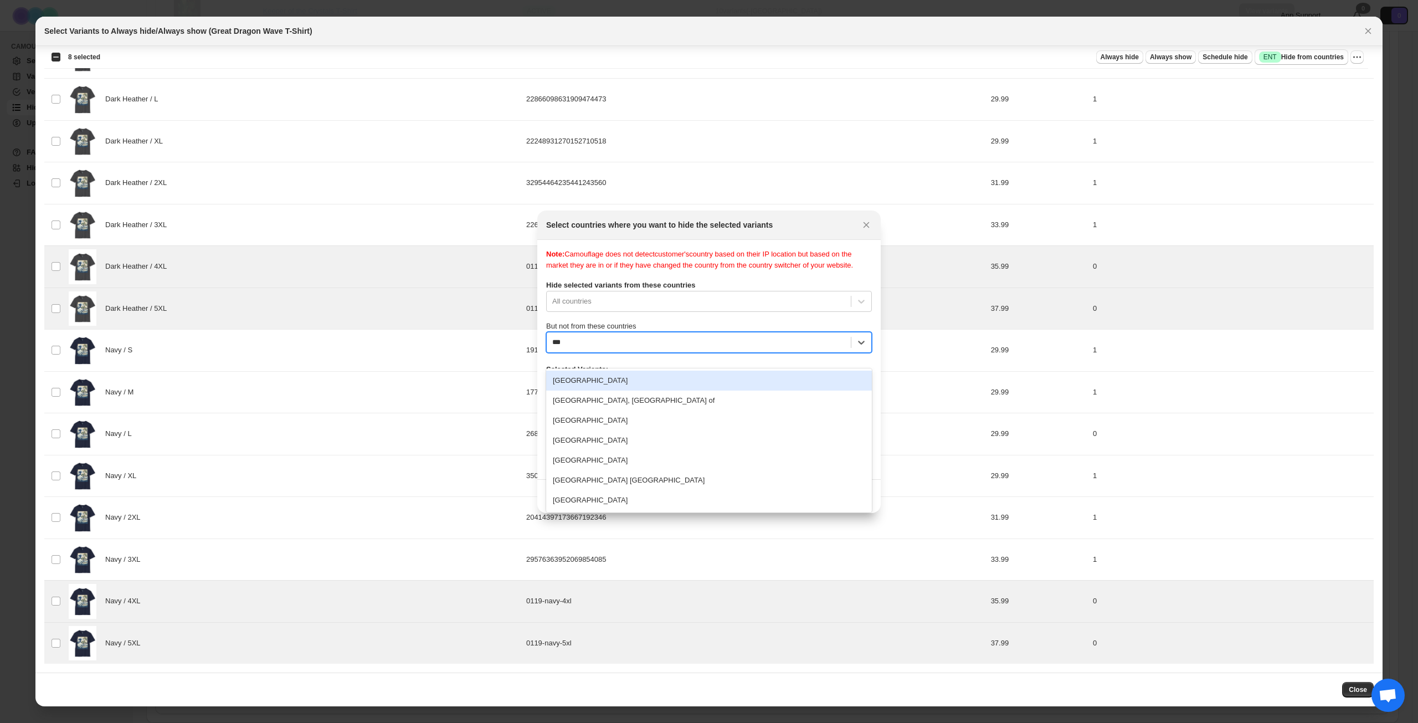
type input "****"
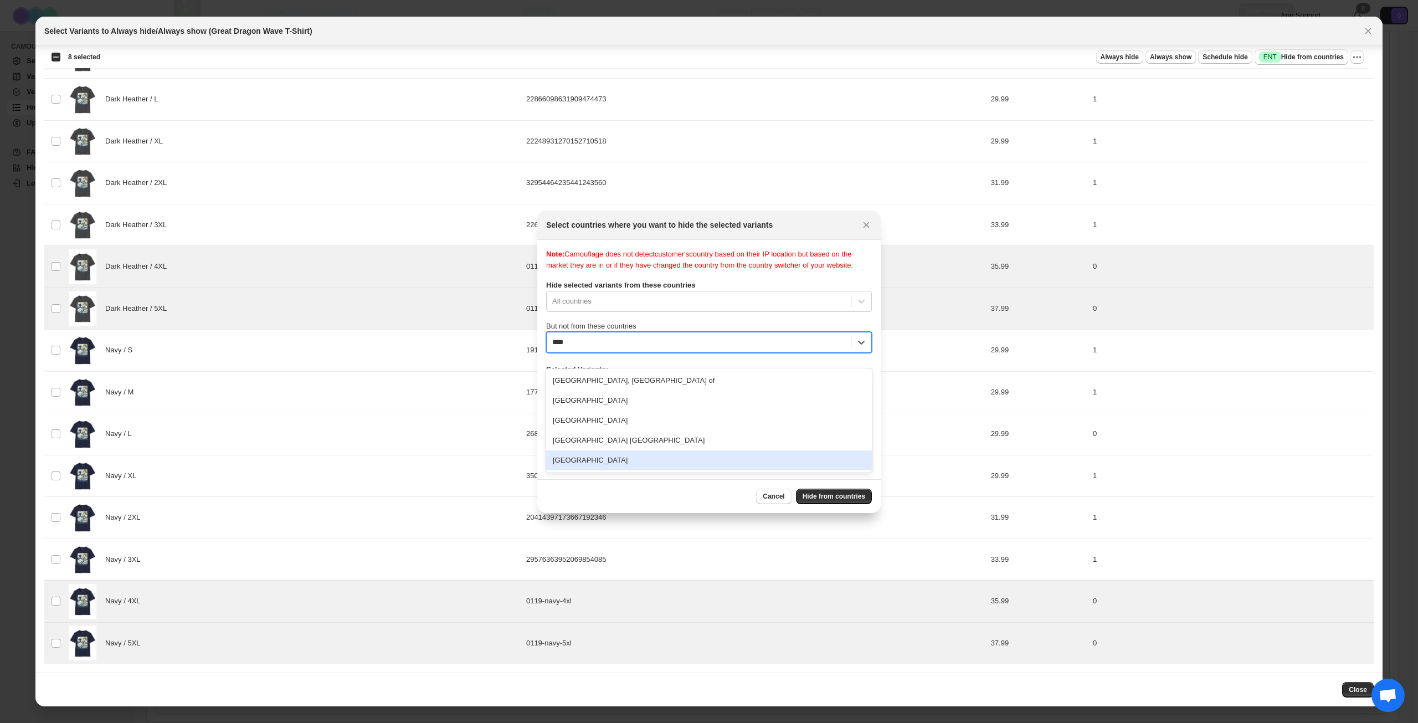
click at [698, 462] on div "[GEOGRAPHIC_DATA]" at bounding box center [709, 460] width 326 height 20
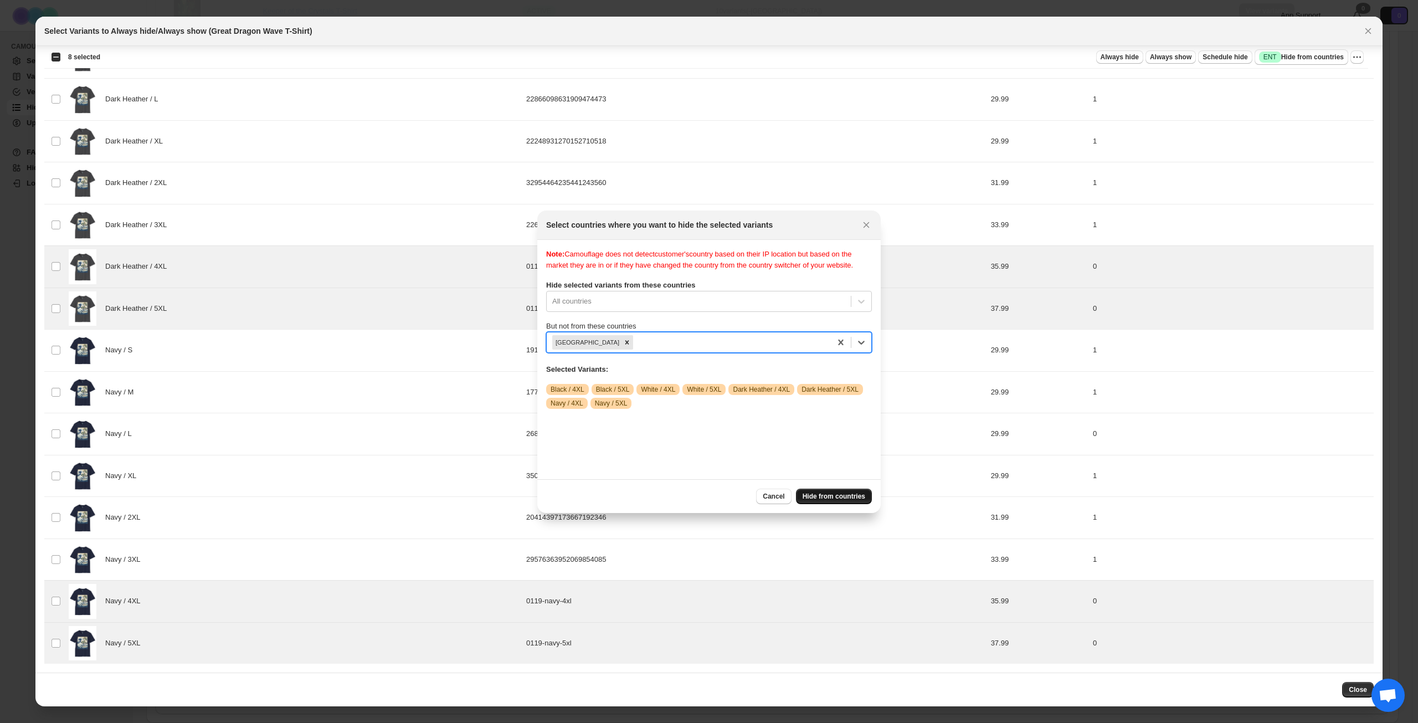
click at [827, 500] on span "Hide from countries" at bounding box center [834, 496] width 63 height 9
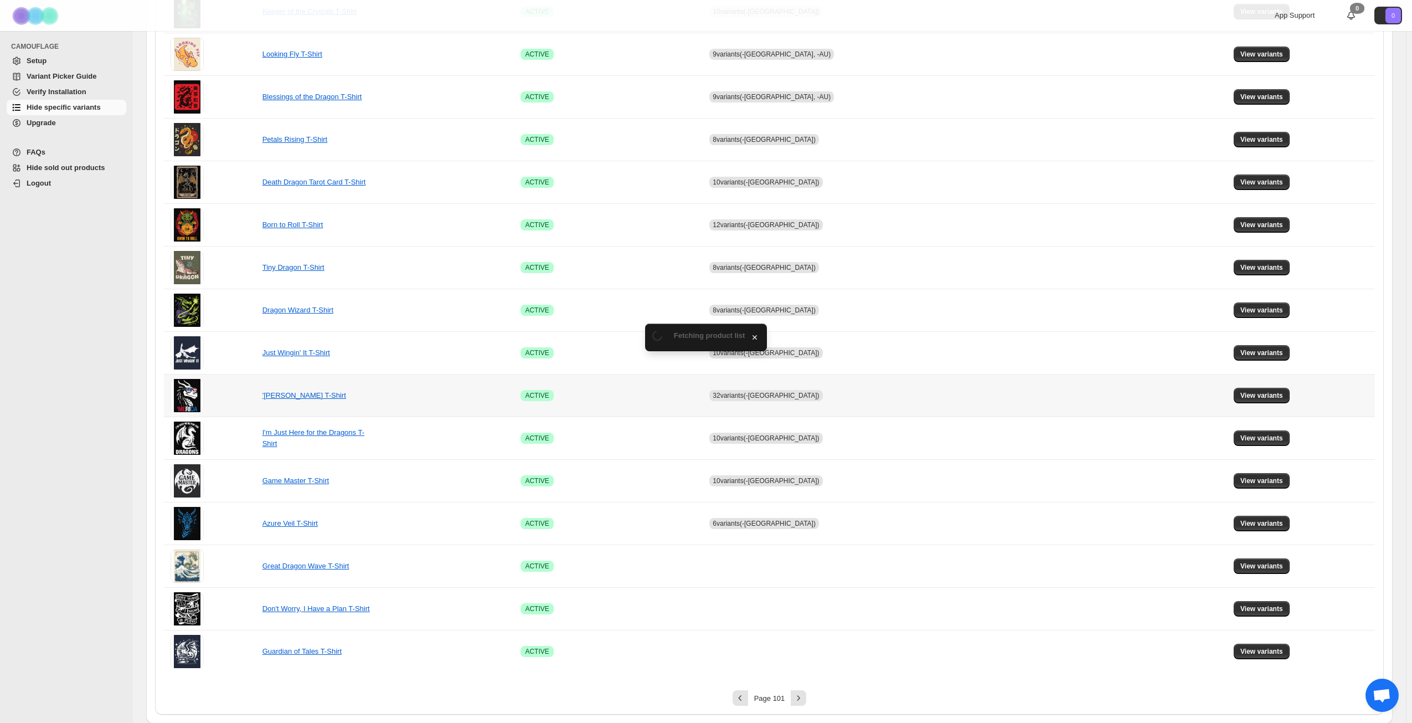
scroll to position [414, 0]
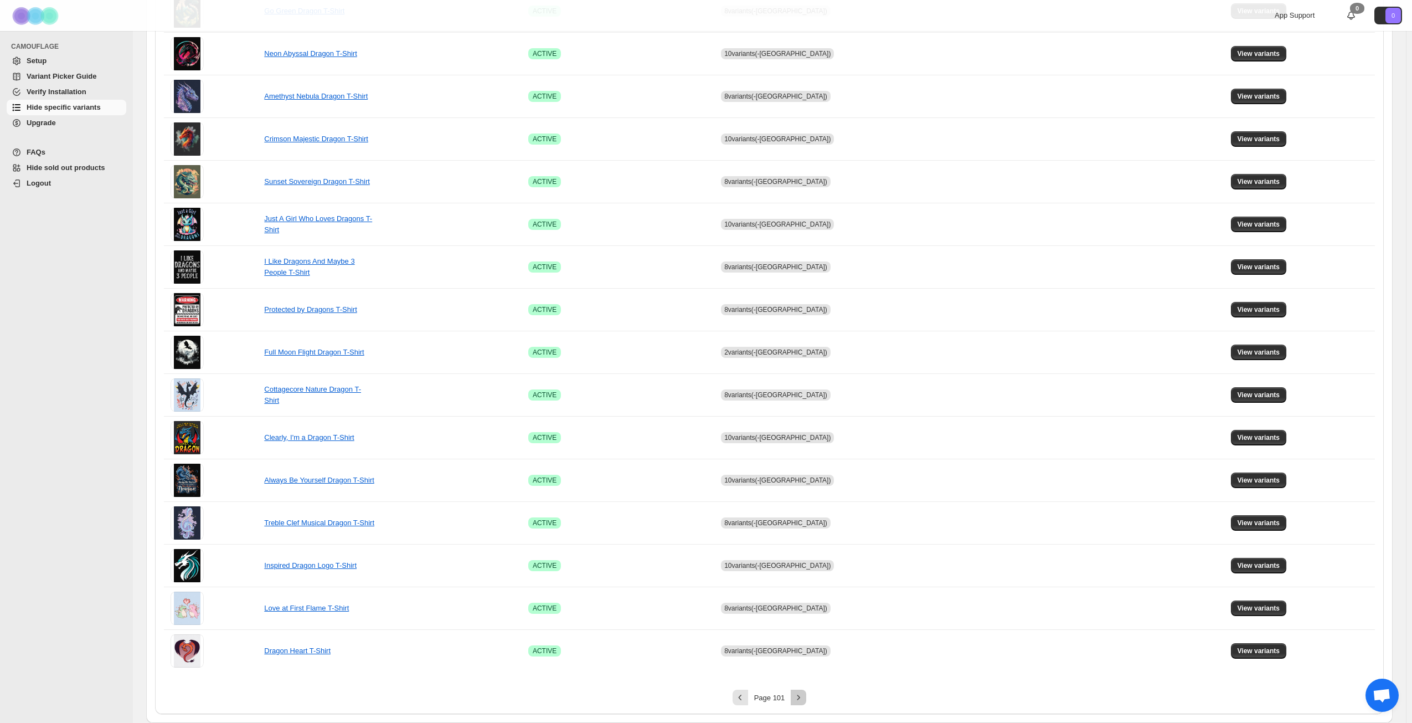
click at [801, 700] on icon "Next" at bounding box center [798, 697] width 11 height 11
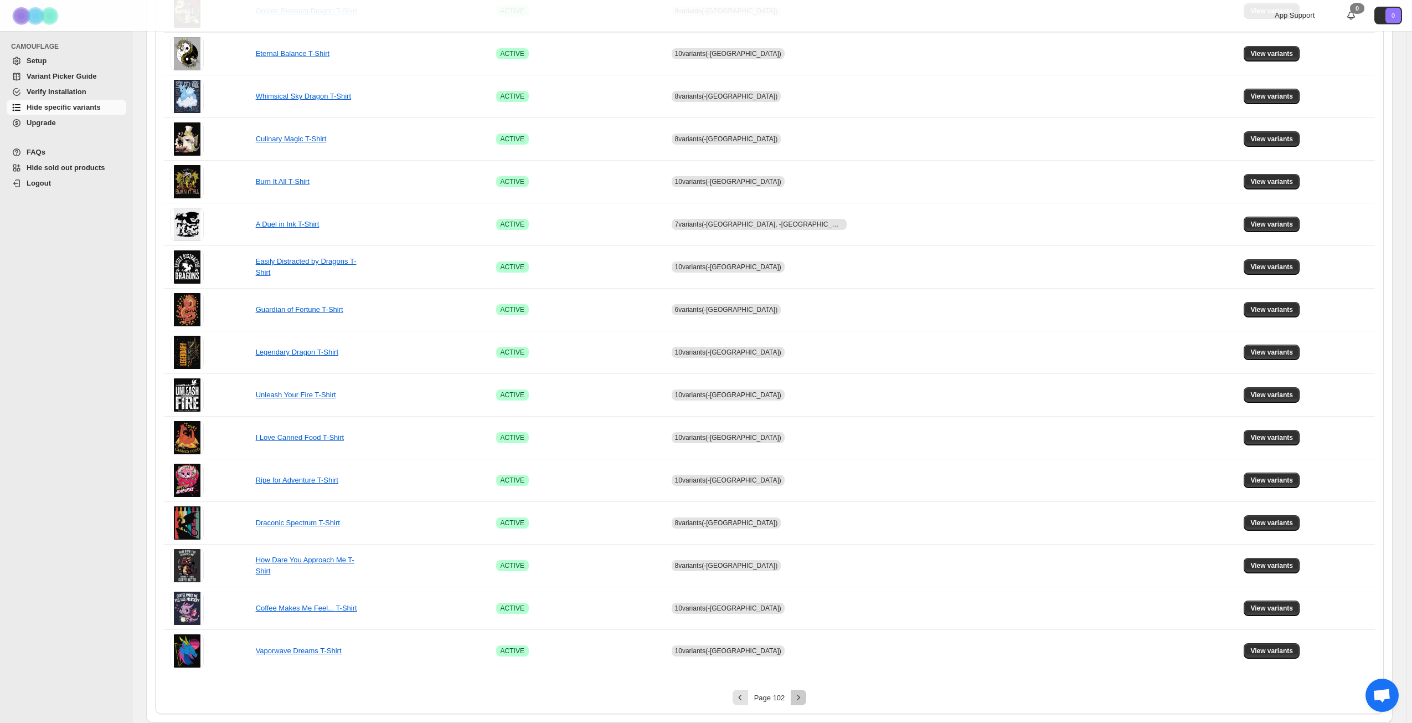
click at [801, 697] on icon "Next" at bounding box center [798, 697] width 11 height 11
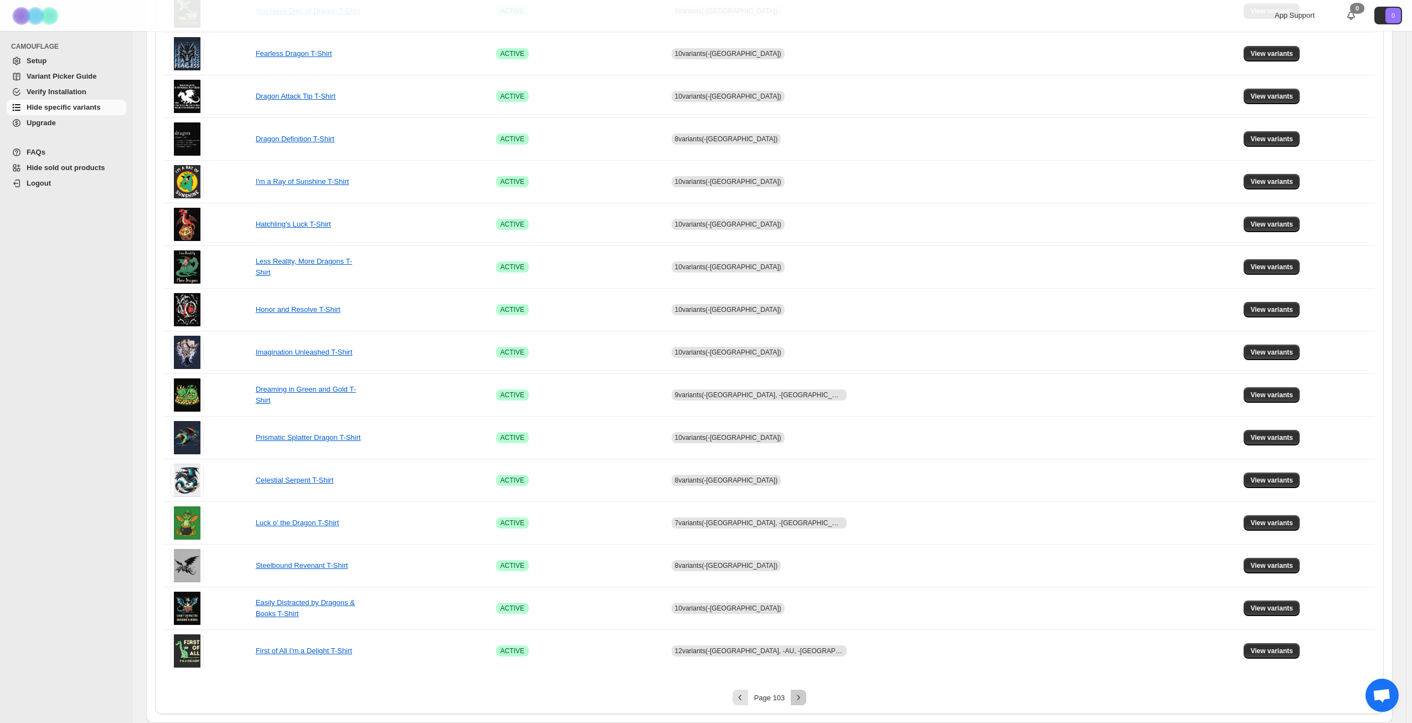
click at [801, 697] on icon "Next" at bounding box center [798, 697] width 11 height 11
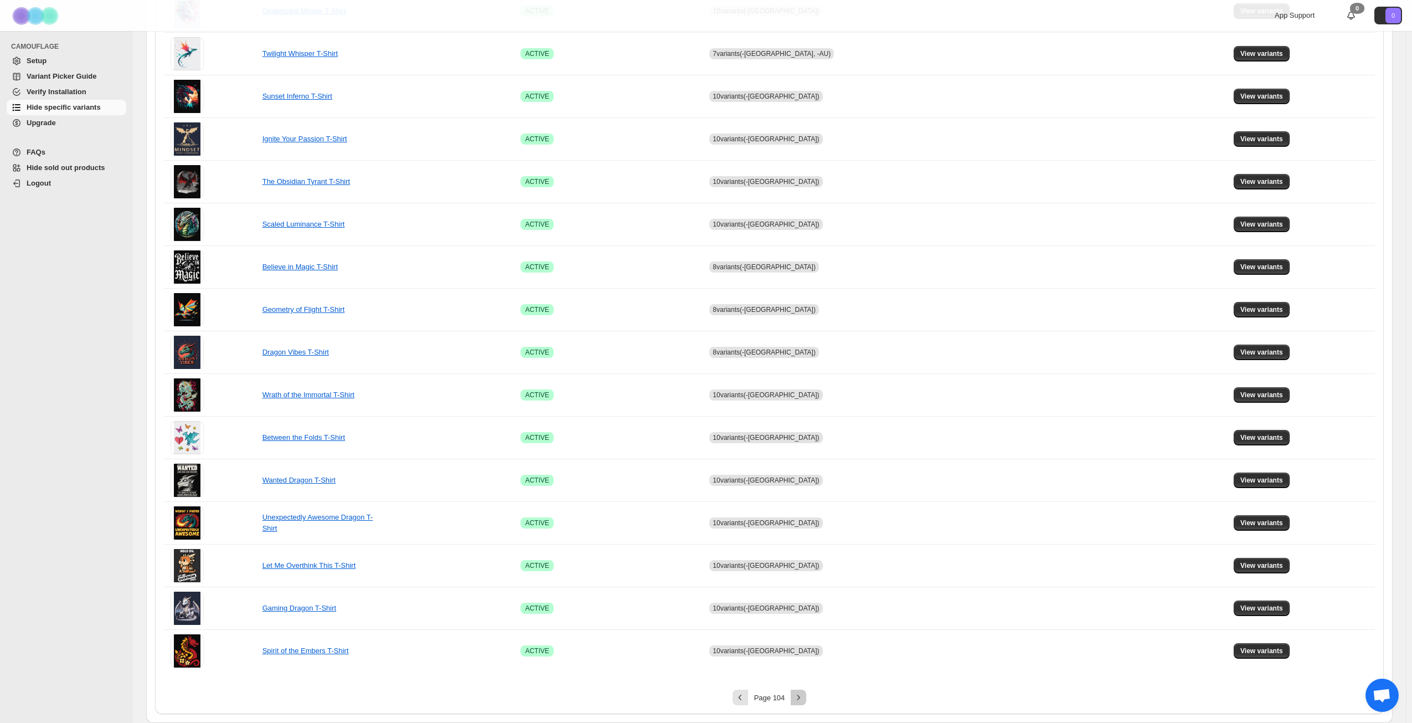
click at [801, 697] on icon "Next" at bounding box center [798, 697] width 11 height 11
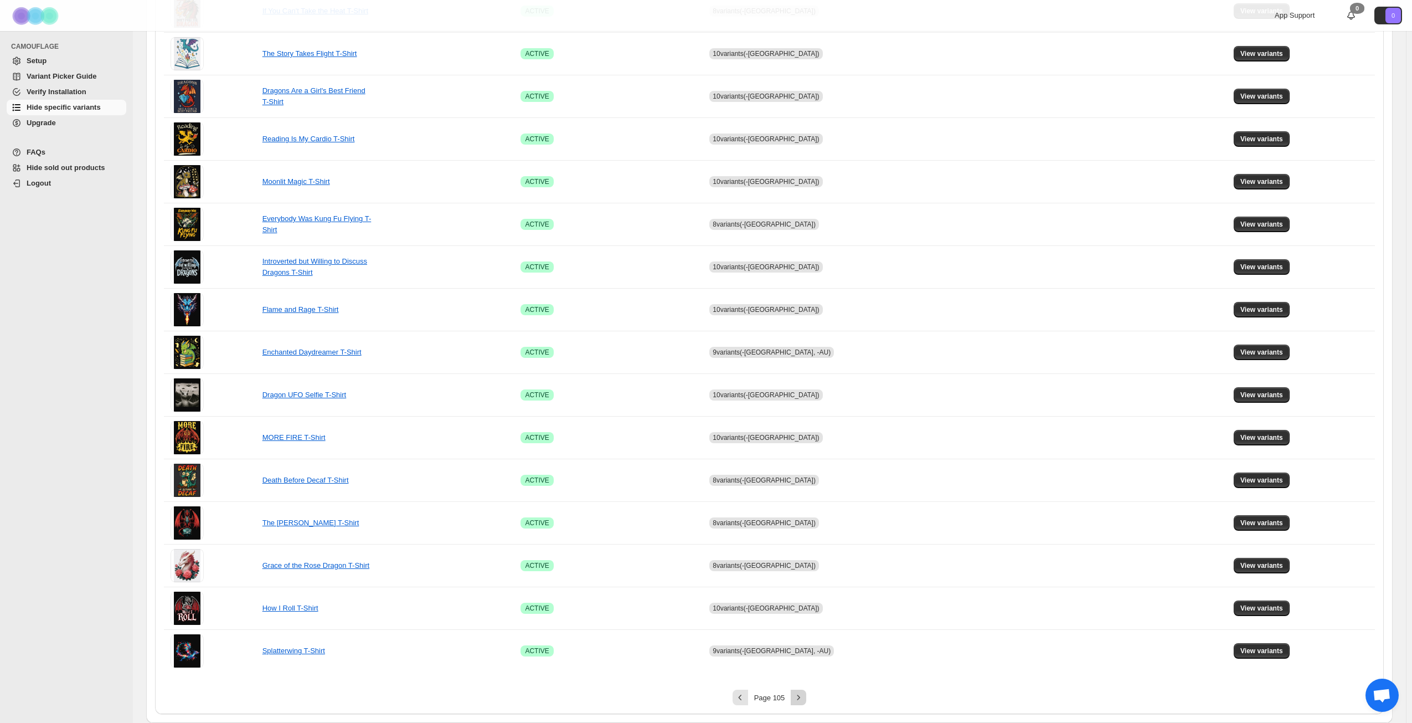
click at [801, 697] on icon "Next" at bounding box center [798, 697] width 11 height 11
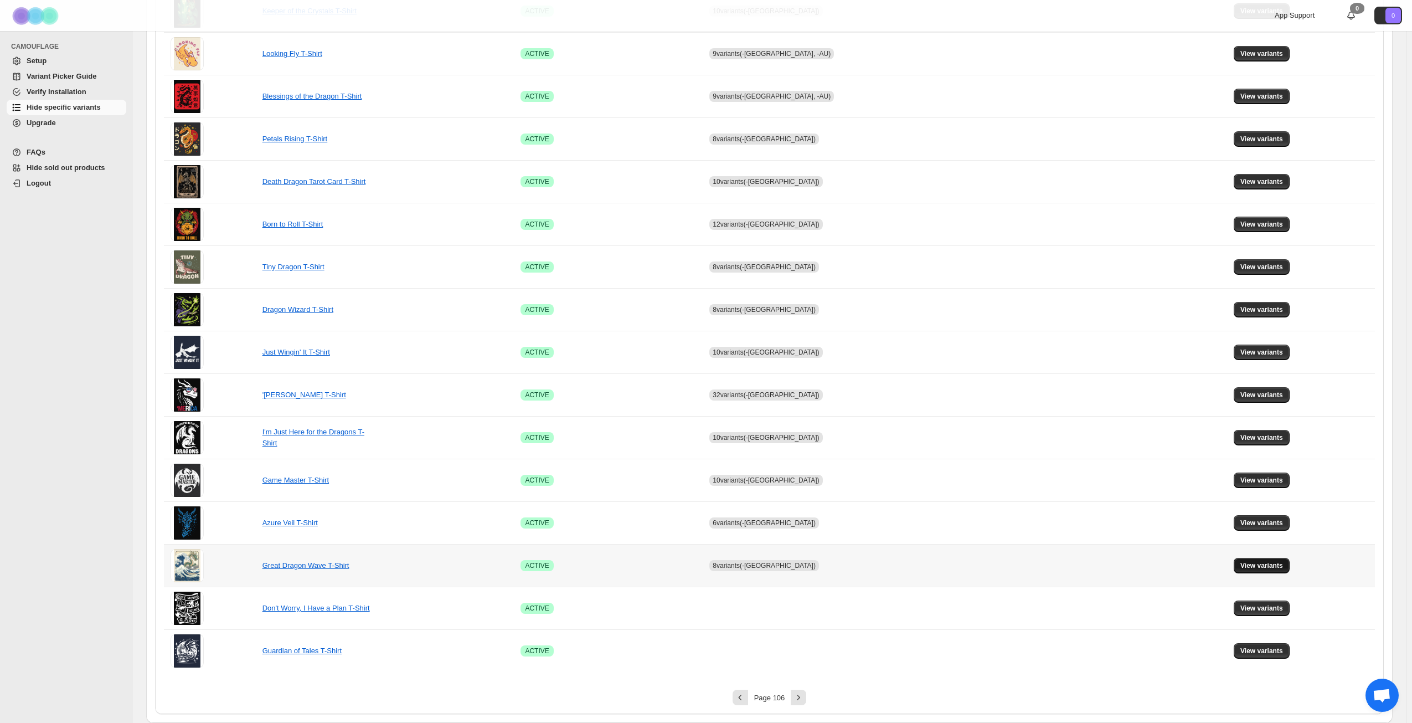
click at [1247, 566] on span "View variants" at bounding box center [1262, 565] width 43 height 9
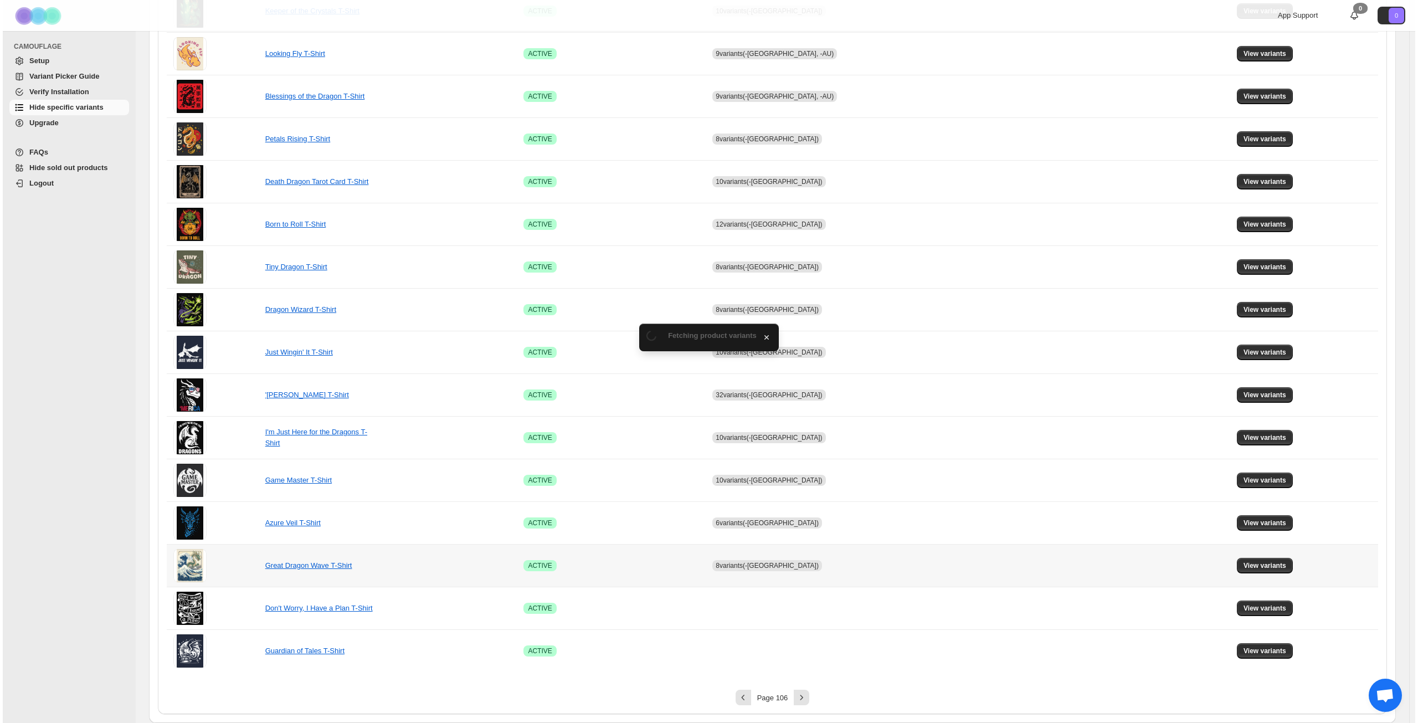
scroll to position [0, 0]
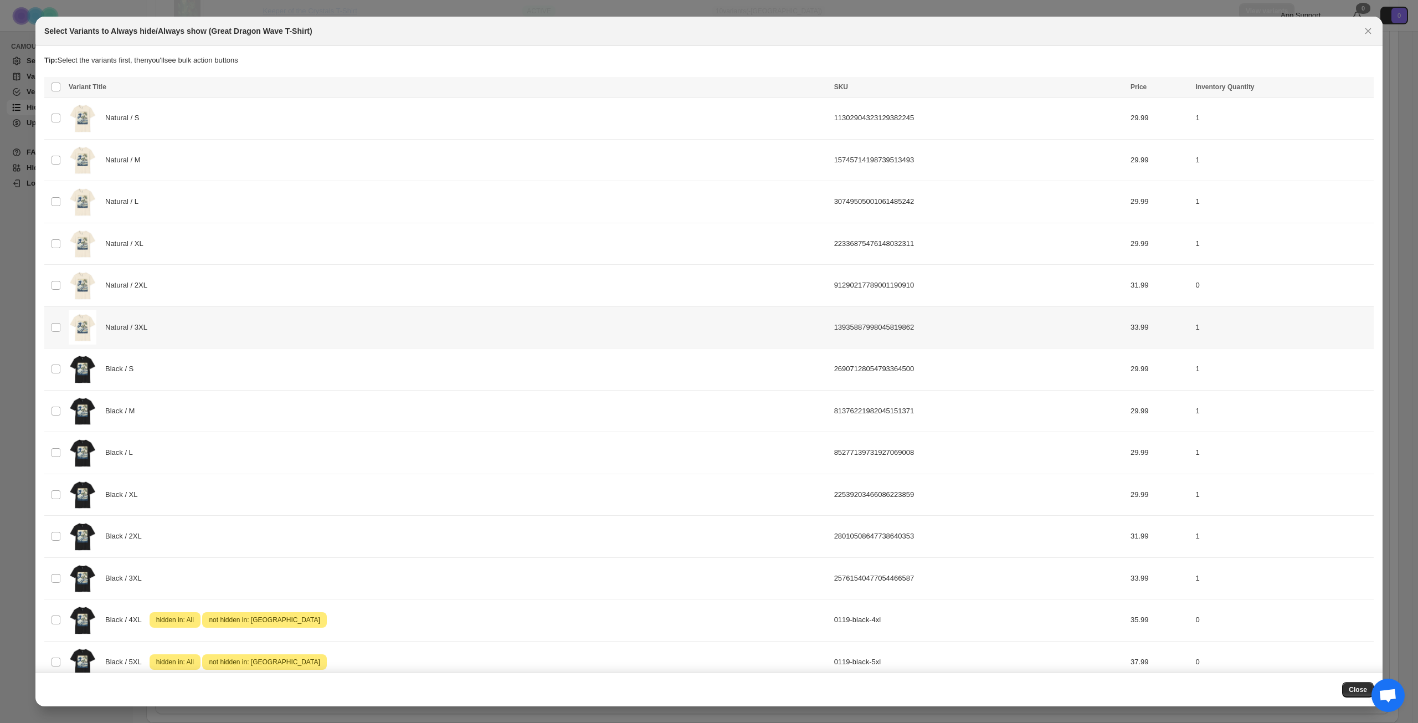
click at [323, 332] on div "Natural / 3XL" at bounding box center [448, 327] width 759 height 35
click at [1311, 83] on button "Success ENT Hide from countries" at bounding box center [1307, 88] width 94 height 16
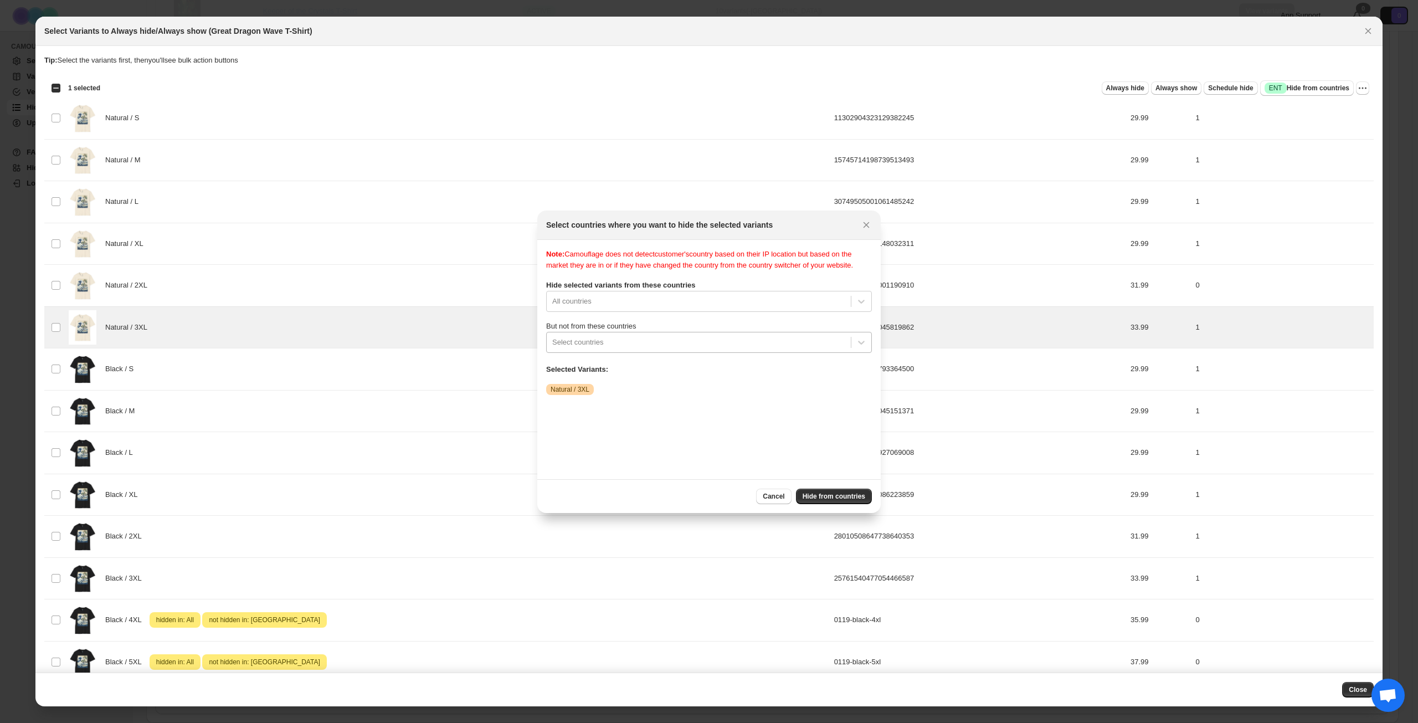
click at [696, 345] on div "Select countries" at bounding box center [699, 342] width 304 height 18
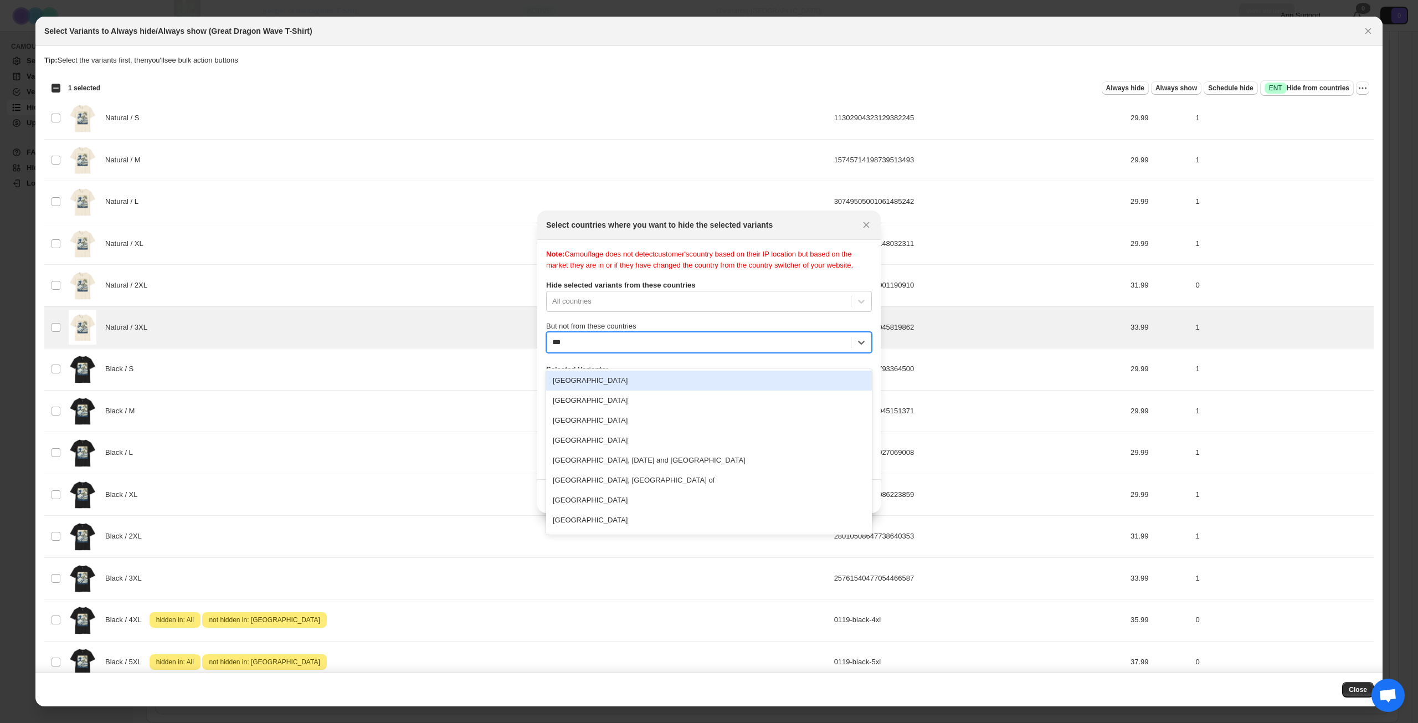
type input "****"
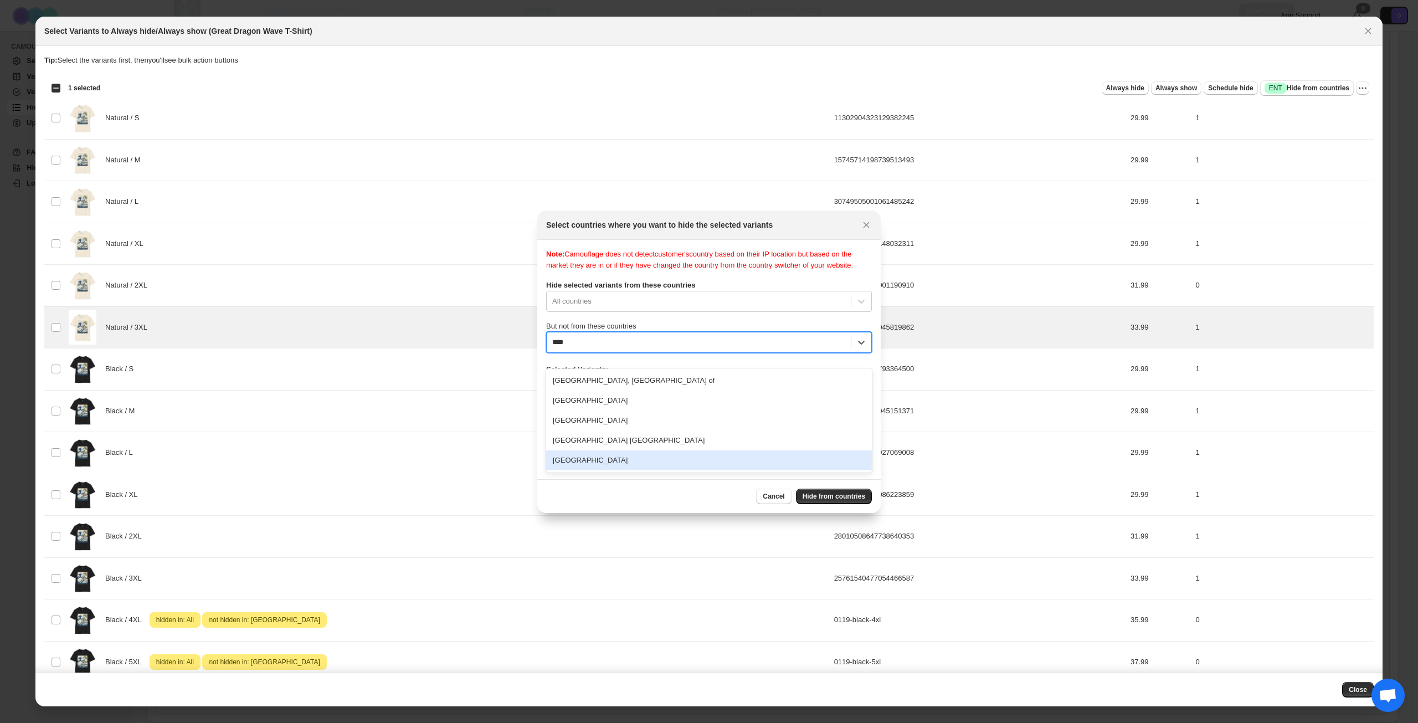
click at [660, 452] on div "[GEOGRAPHIC_DATA]" at bounding box center [709, 460] width 326 height 20
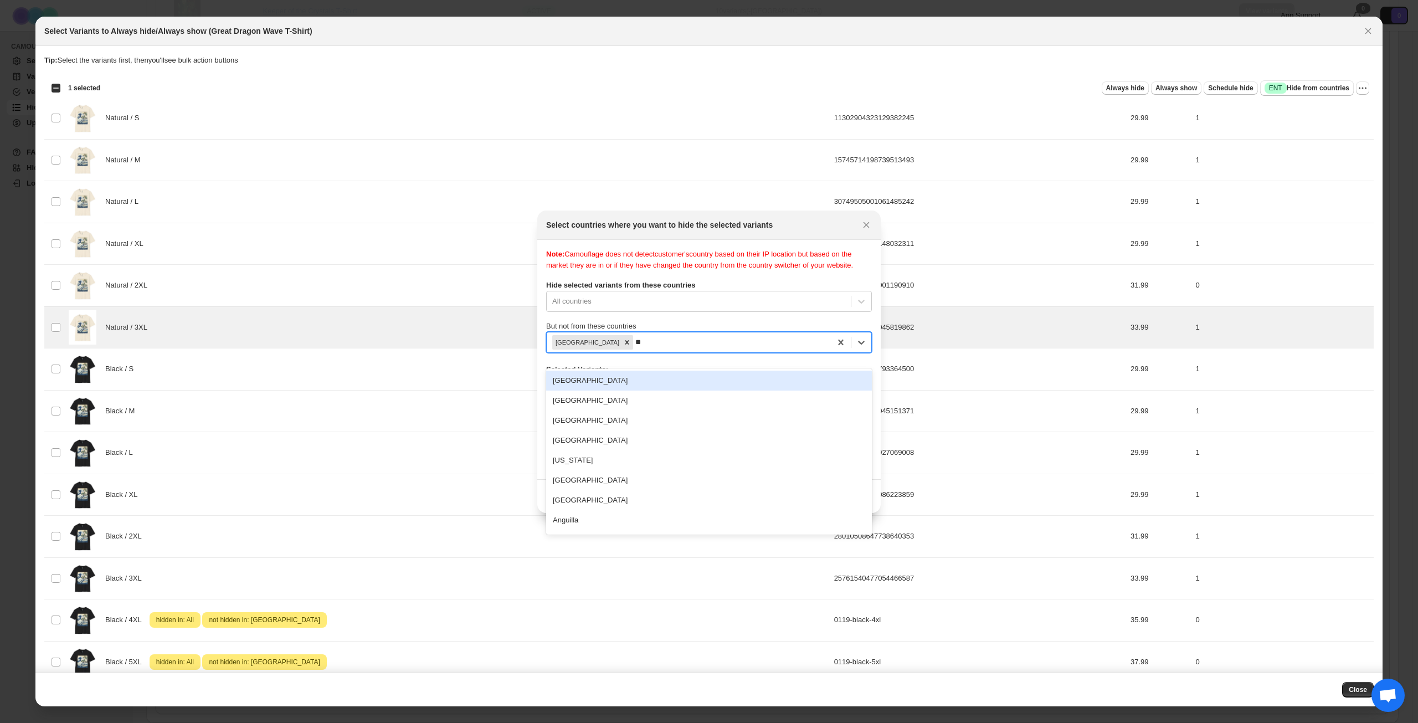
type input "***"
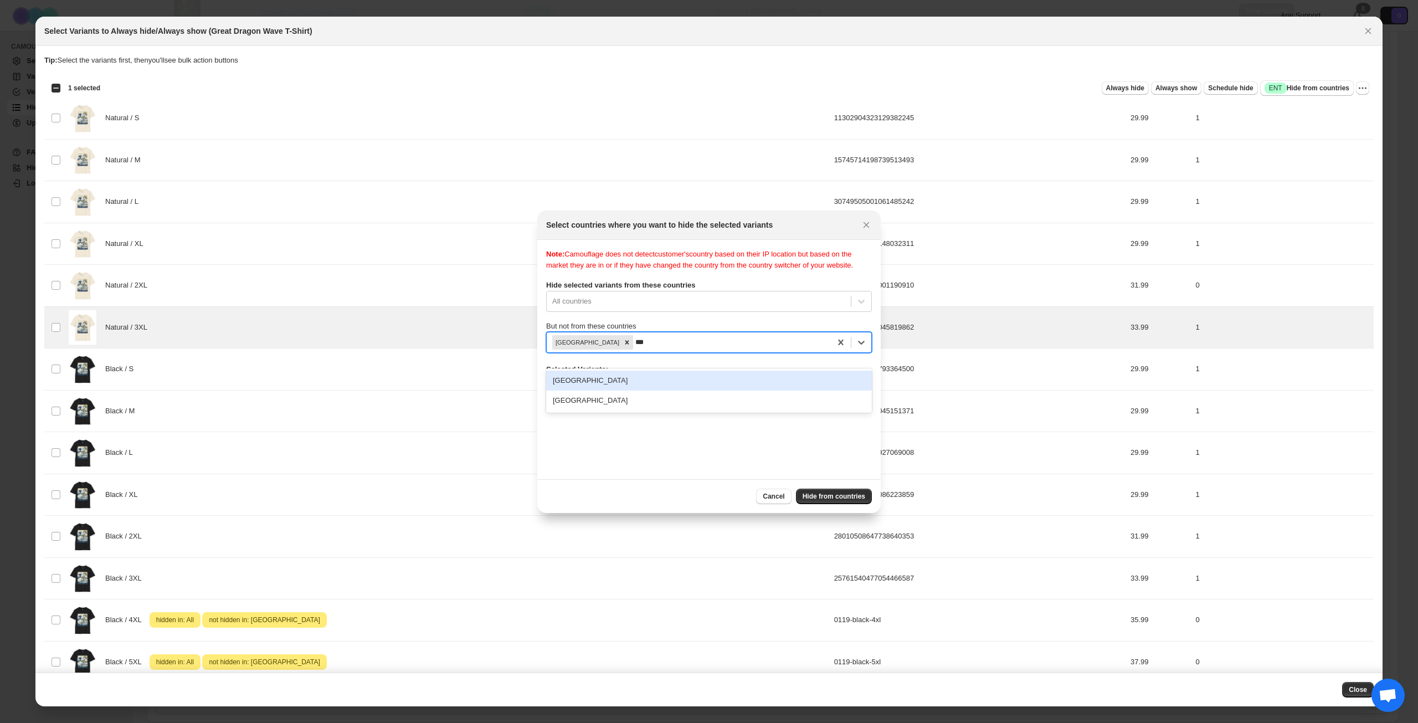
click at [709, 377] on div "[GEOGRAPHIC_DATA]" at bounding box center [709, 381] width 326 height 20
click at [821, 494] on span "Hide from countries" at bounding box center [834, 496] width 63 height 9
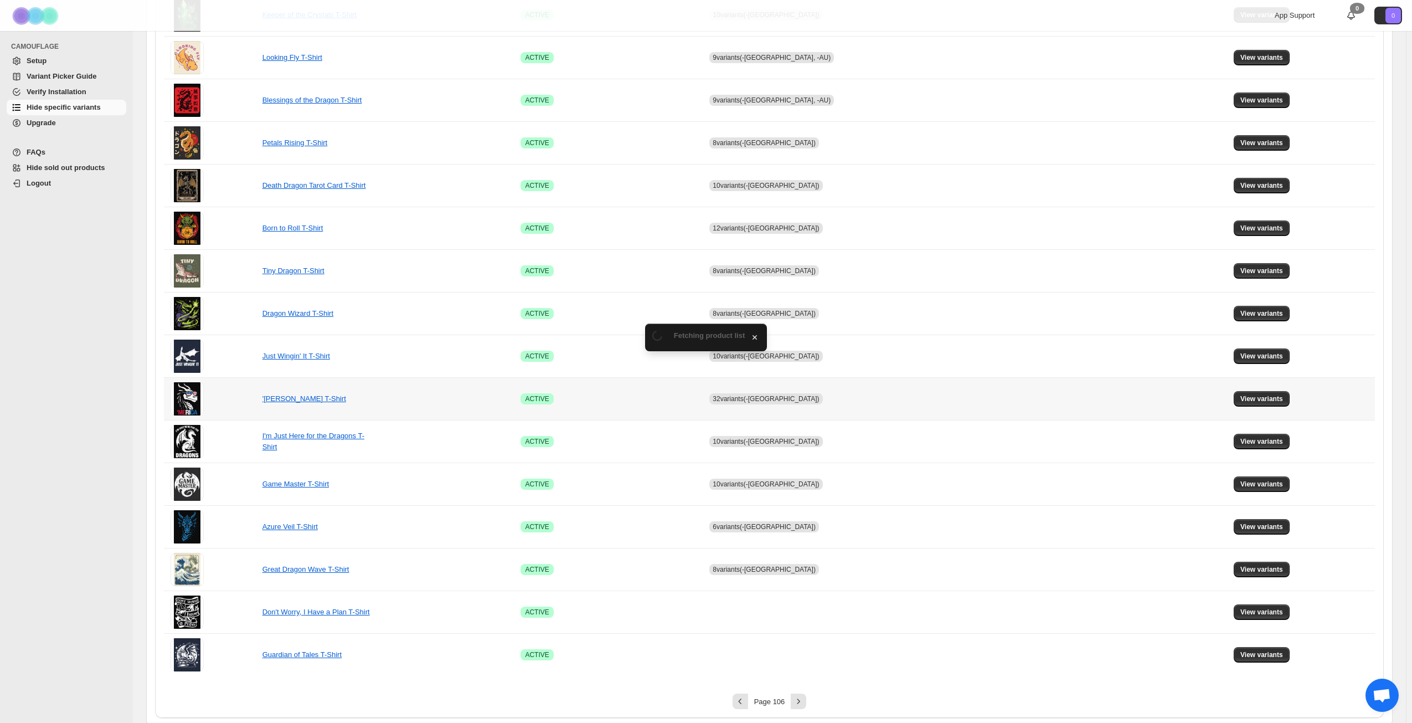
scroll to position [414, 0]
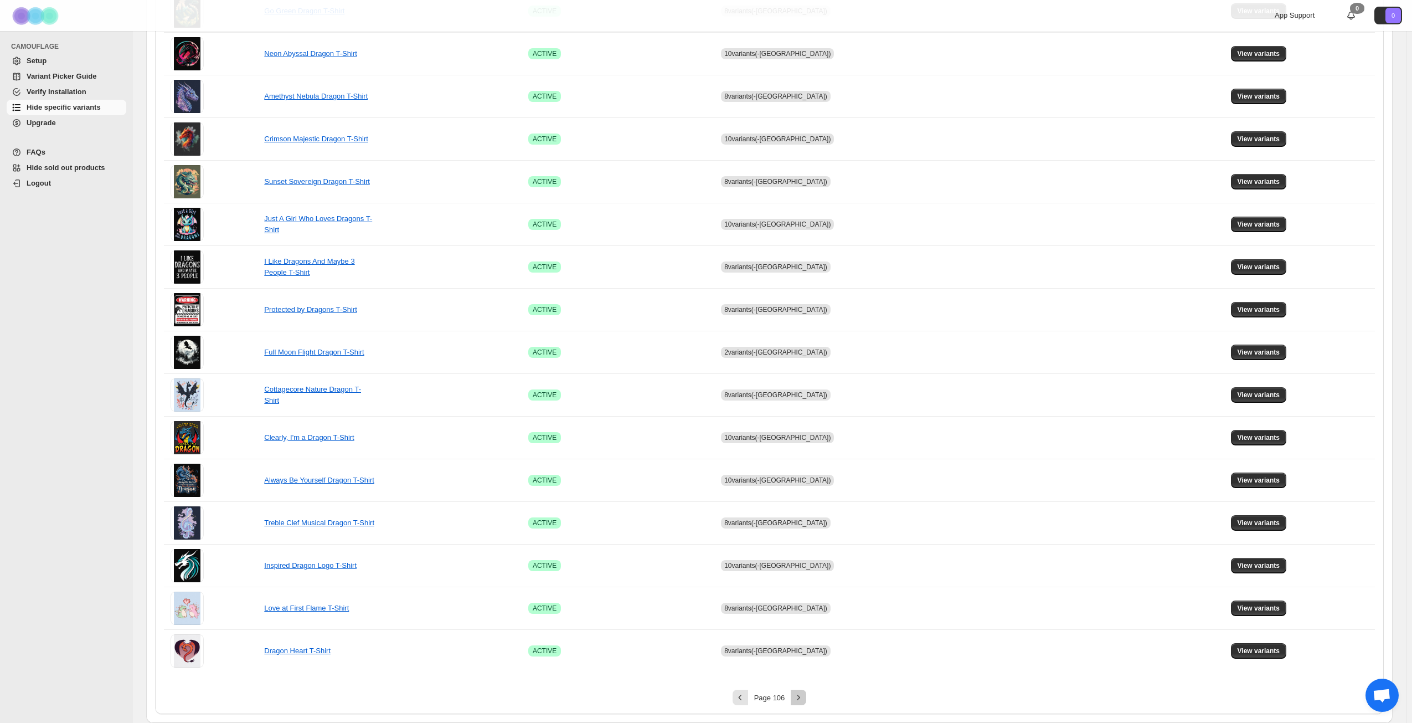
click at [799, 698] on icon "Next" at bounding box center [798, 697] width 11 height 11
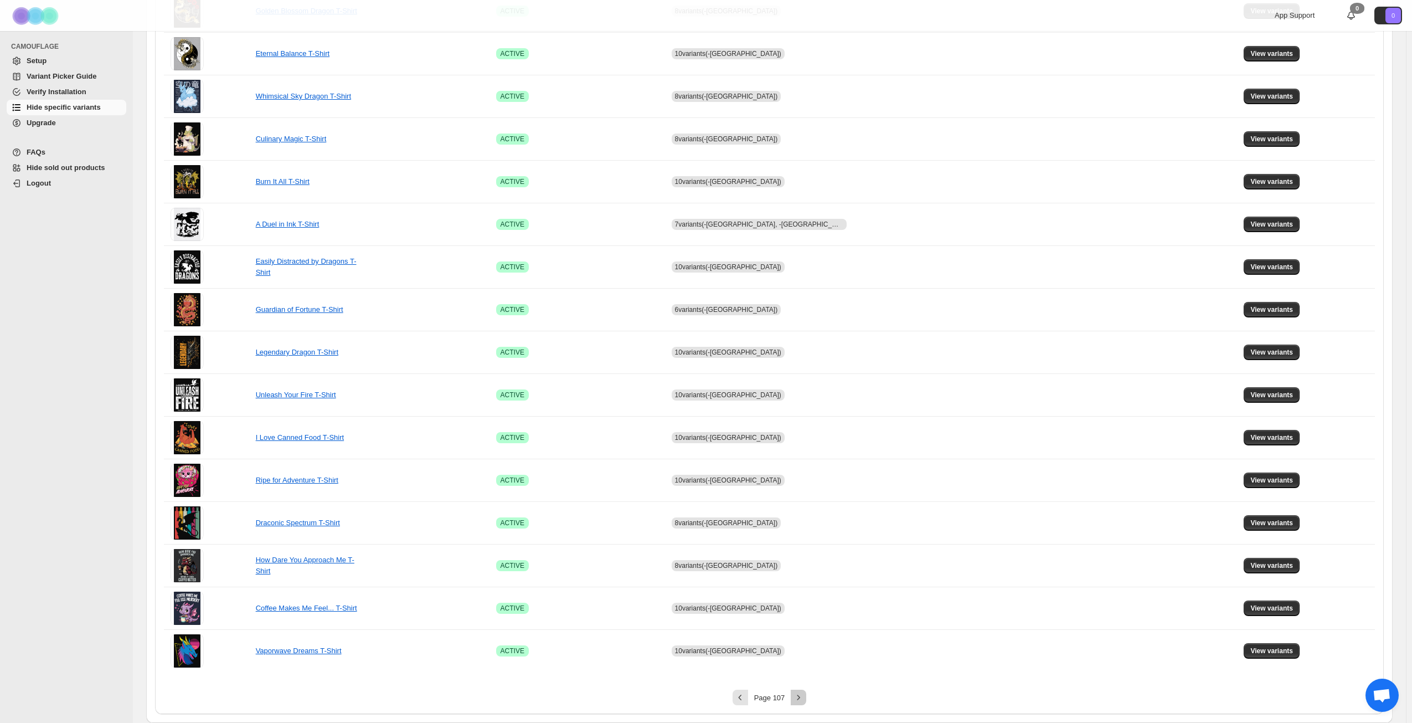
click at [804, 698] on icon "Next" at bounding box center [798, 697] width 11 height 11
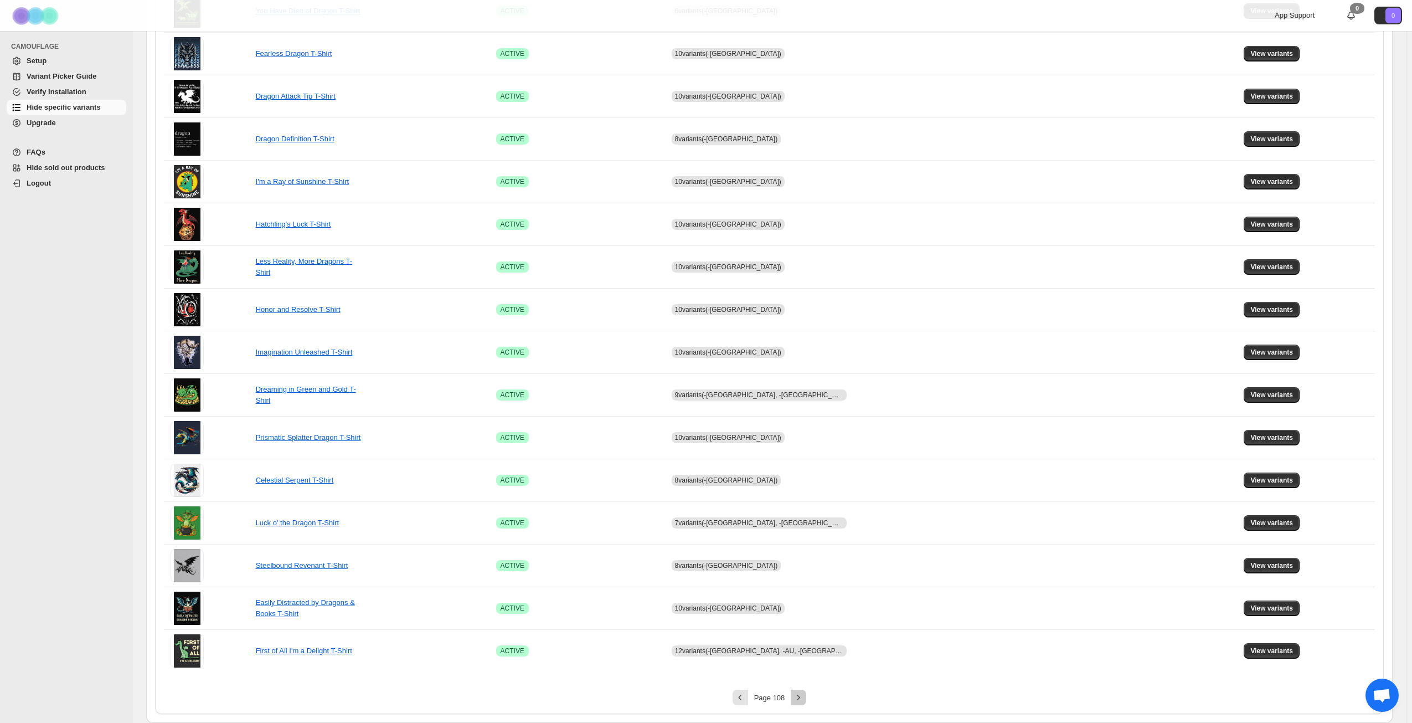
click at [804, 698] on icon "Next" at bounding box center [798, 697] width 11 height 11
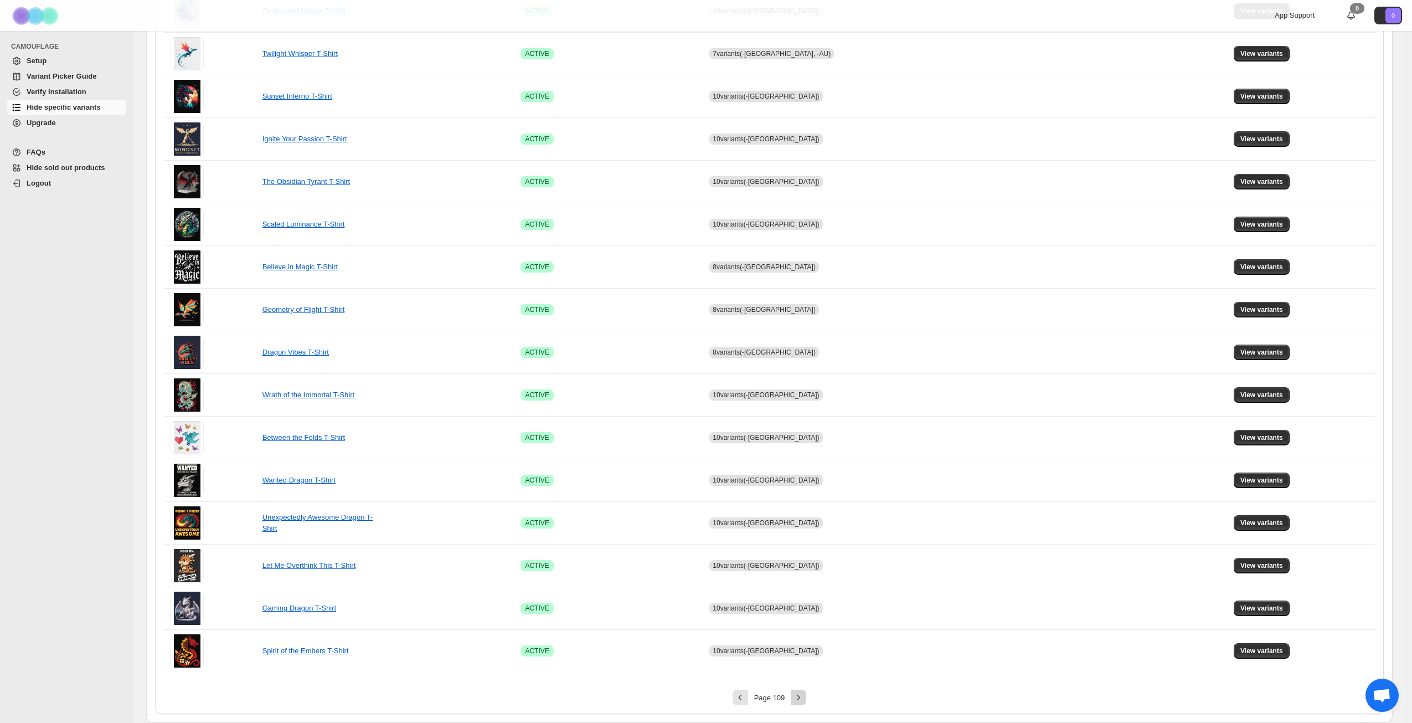
click at [804, 698] on icon "Next" at bounding box center [798, 697] width 11 height 11
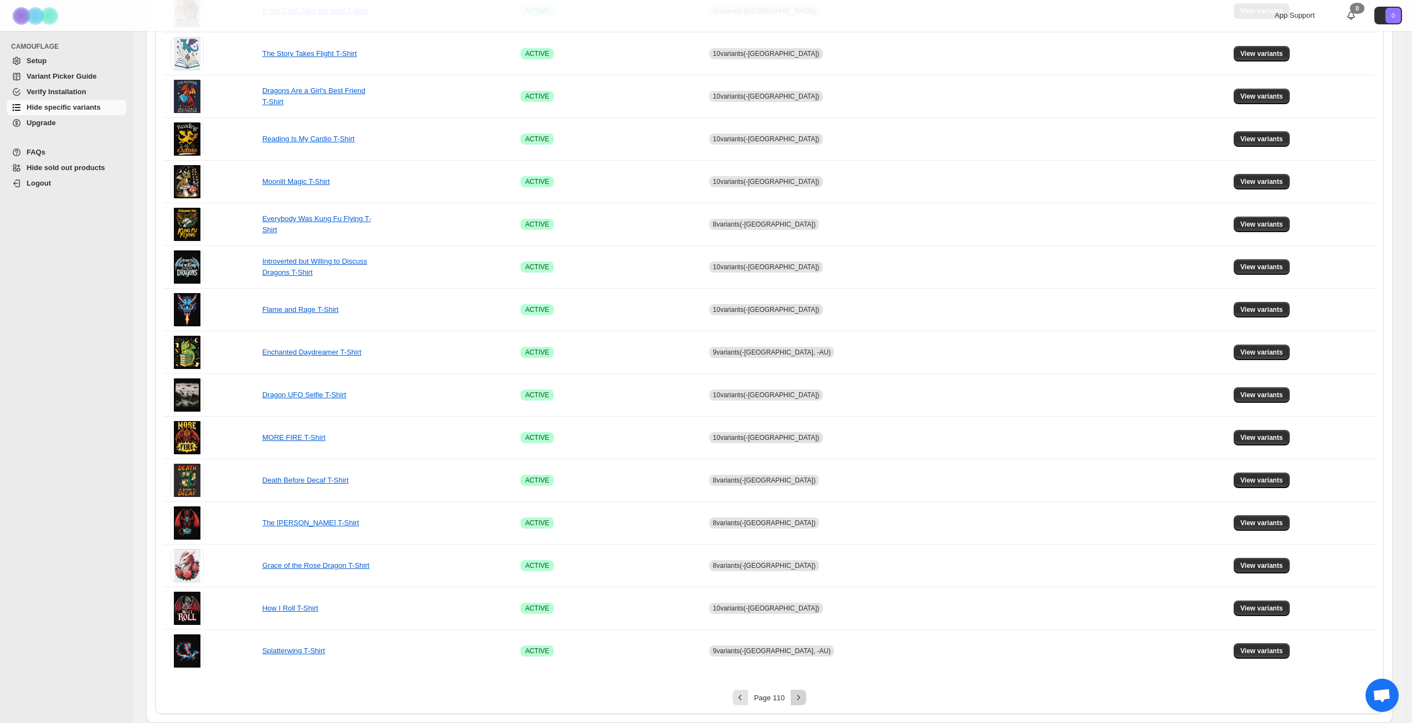
click at [804, 698] on icon "Next" at bounding box center [798, 697] width 11 height 11
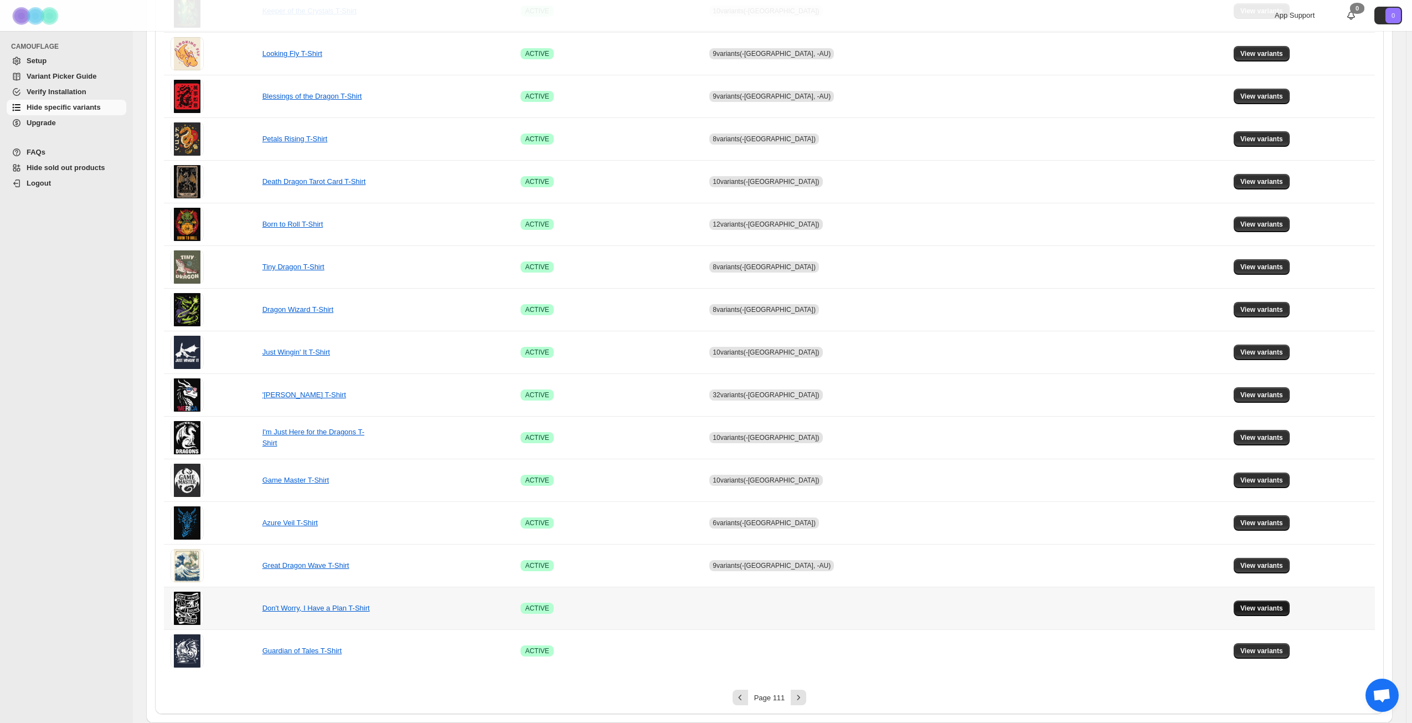
click at [1257, 603] on button "View variants" at bounding box center [1262, 608] width 56 height 16
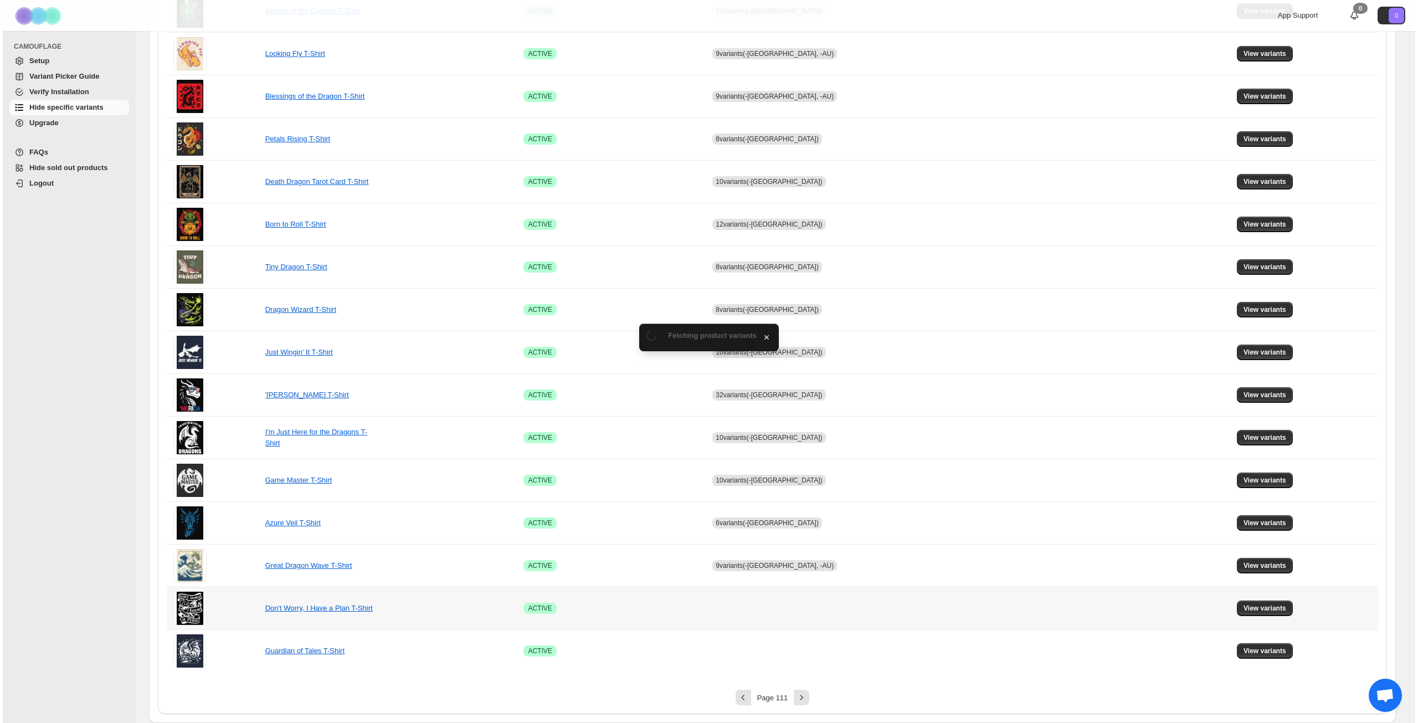
scroll to position [0, 0]
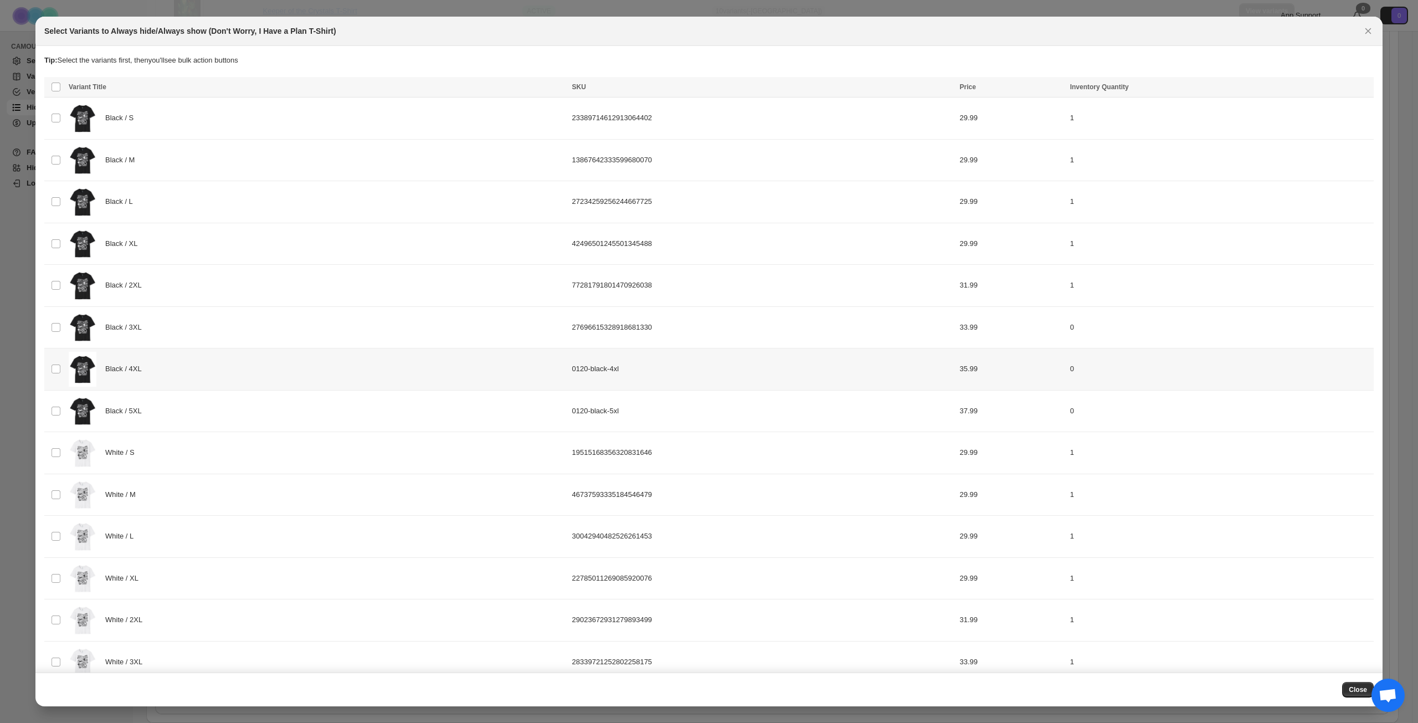
click at [214, 376] on div "Black / 4XL" at bounding box center [317, 369] width 497 height 35
click at [217, 406] on div "Black / 5XL" at bounding box center [317, 411] width 497 height 35
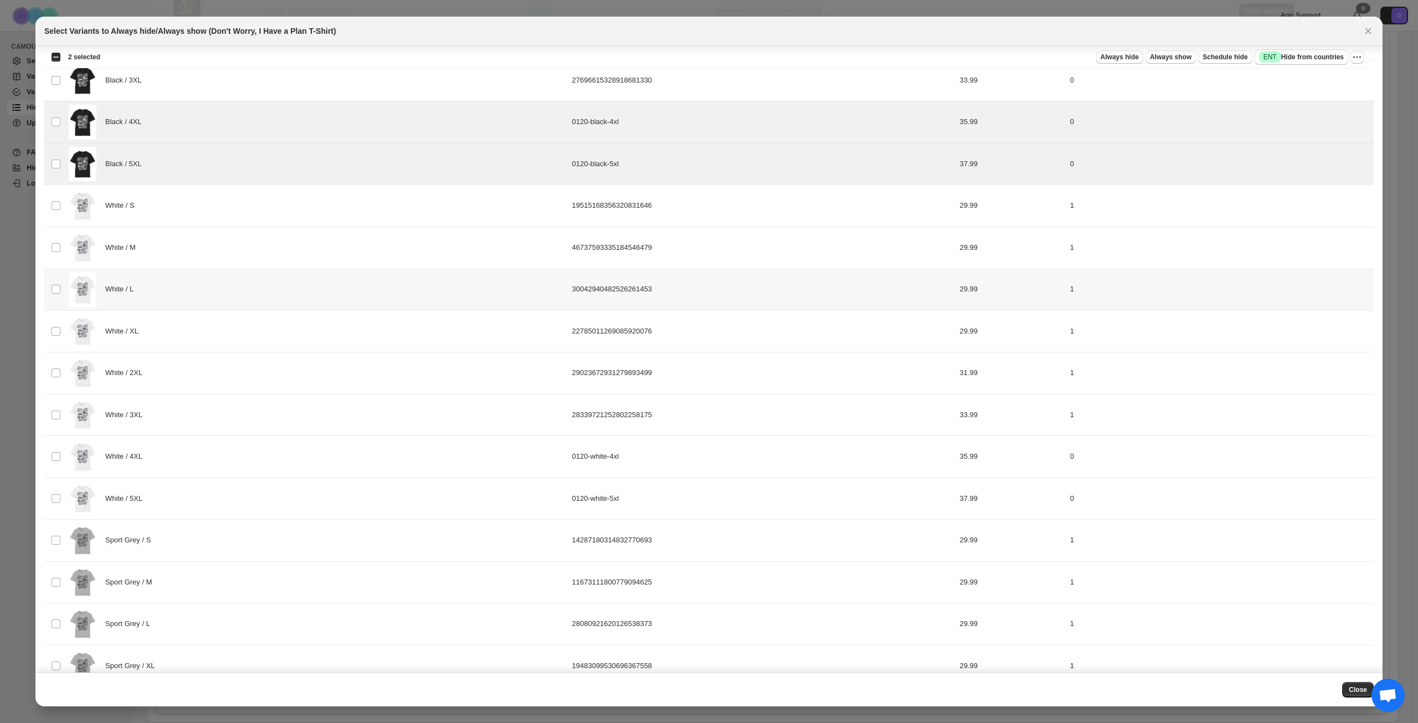
scroll to position [277, 0]
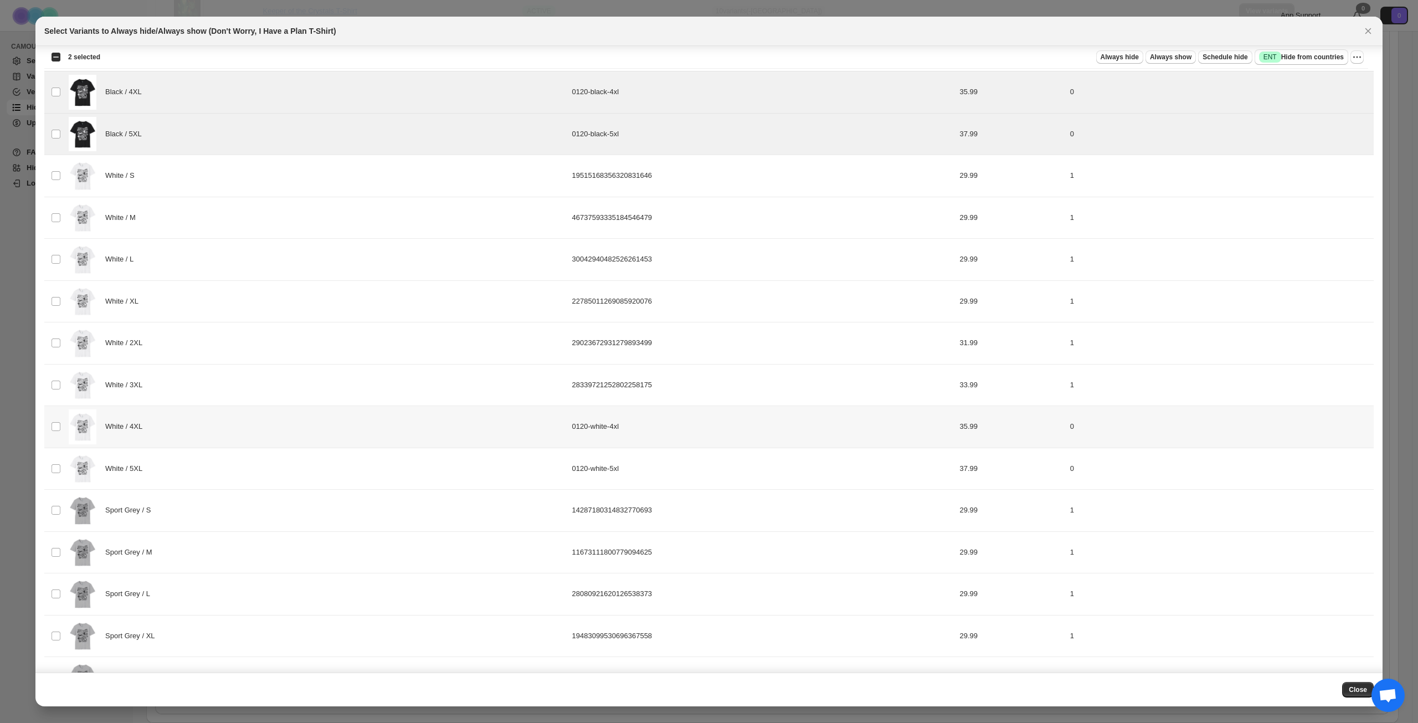
click at [242, 423] on div "White / 4XL" at bounding box center [317, 426] width 497 height 35
click at [234, 479] on div "White / 5XL" at bounding box center [317, 468] width 497 height 35
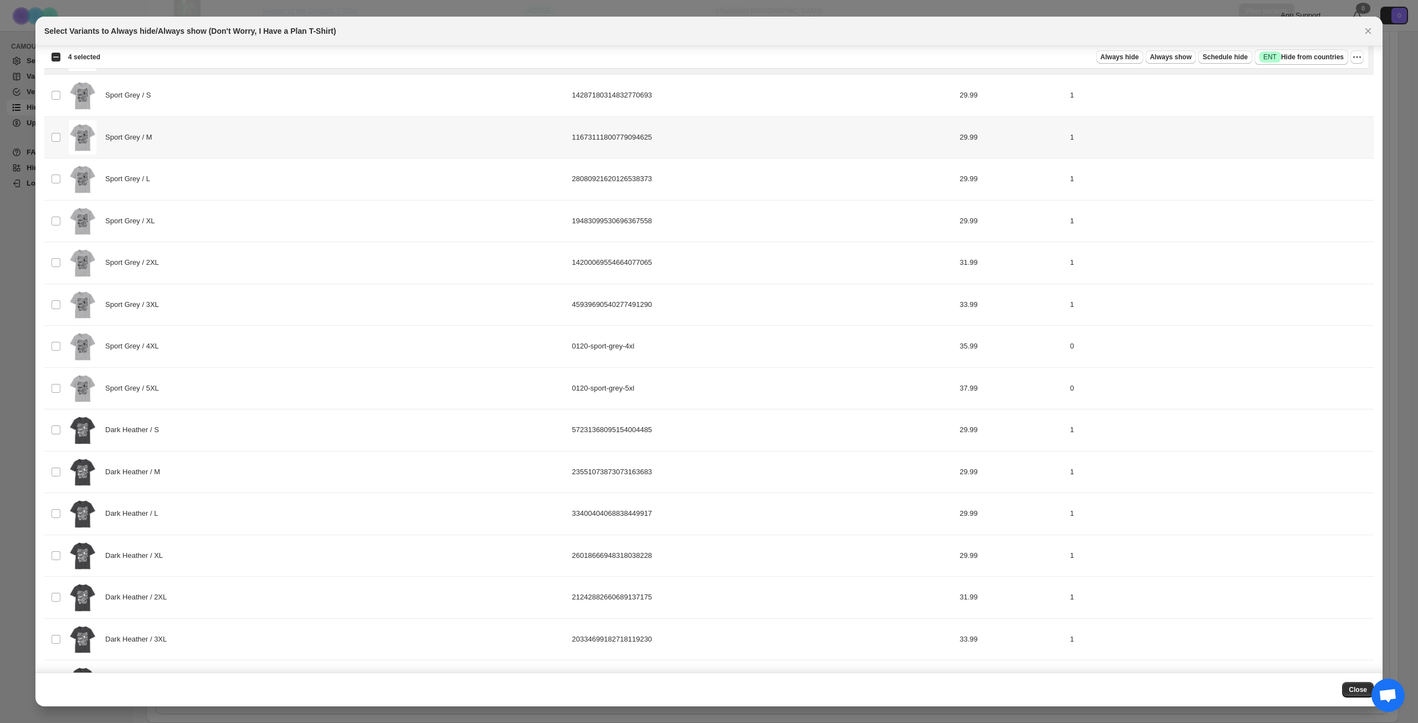
scroll to position [720, 0]
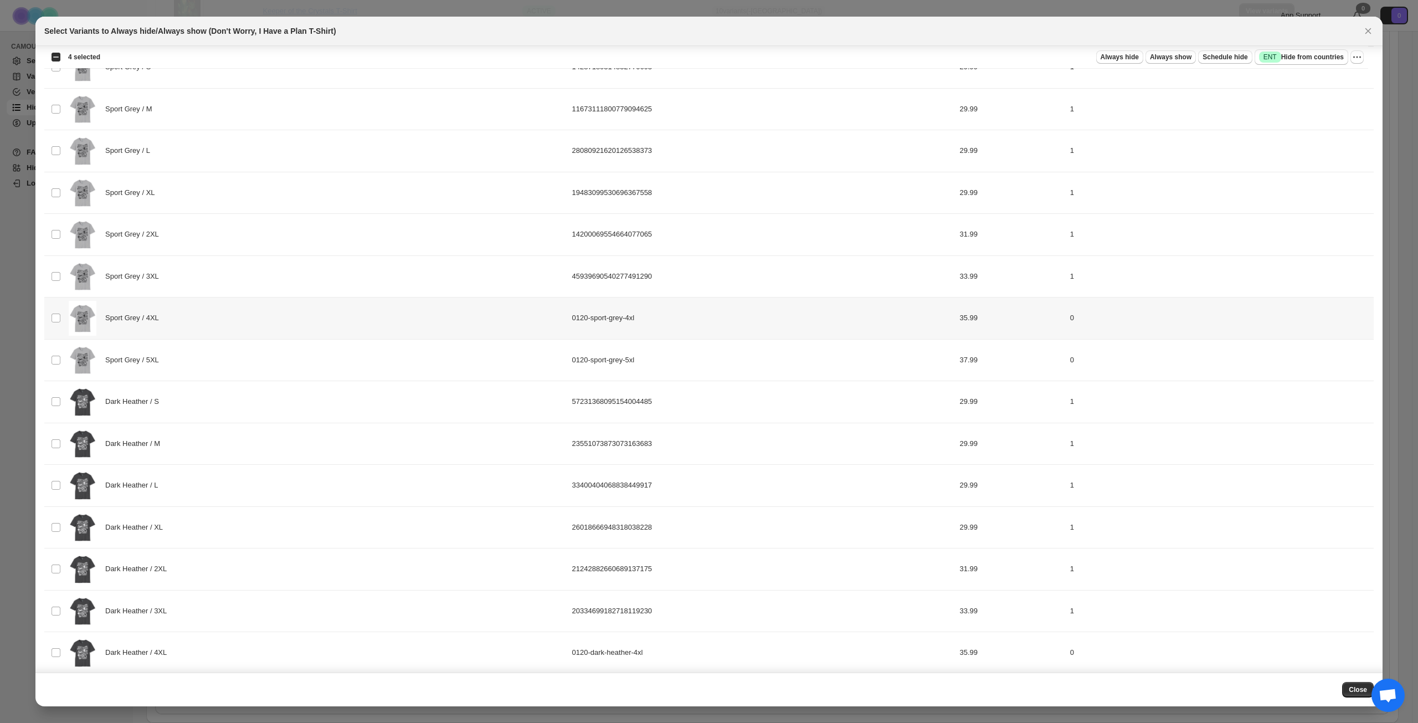
click at [243, 316] on div "Sport Grey / 4XL" at bounding box center [317, 318] width 497 height 35
click at [239, 357] on div "Sport Grey / 5XL" at bounding box center [317, 360] width 497 height 35
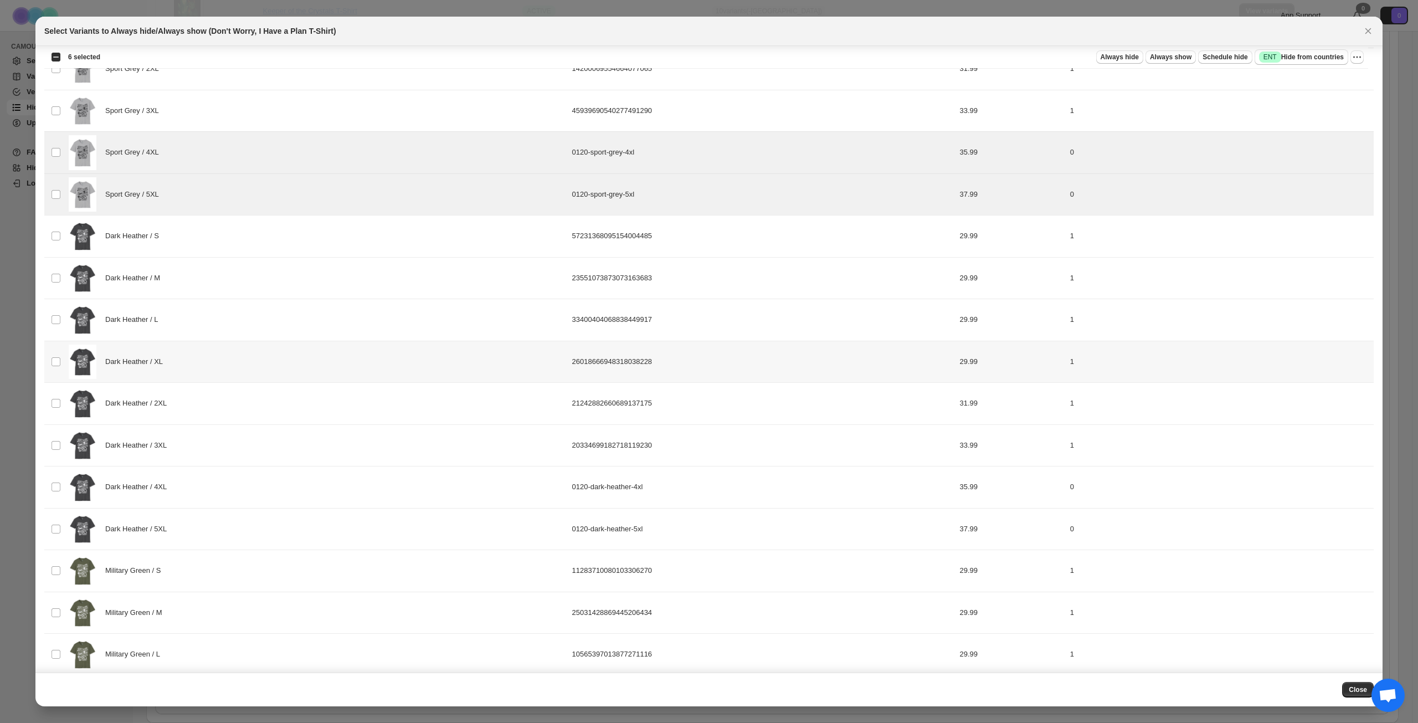
scroll to position [886, 0]
click at [245, 484] on div "Dark Heather / 4XL" at bounding box center [317, 486] width 497 height 35
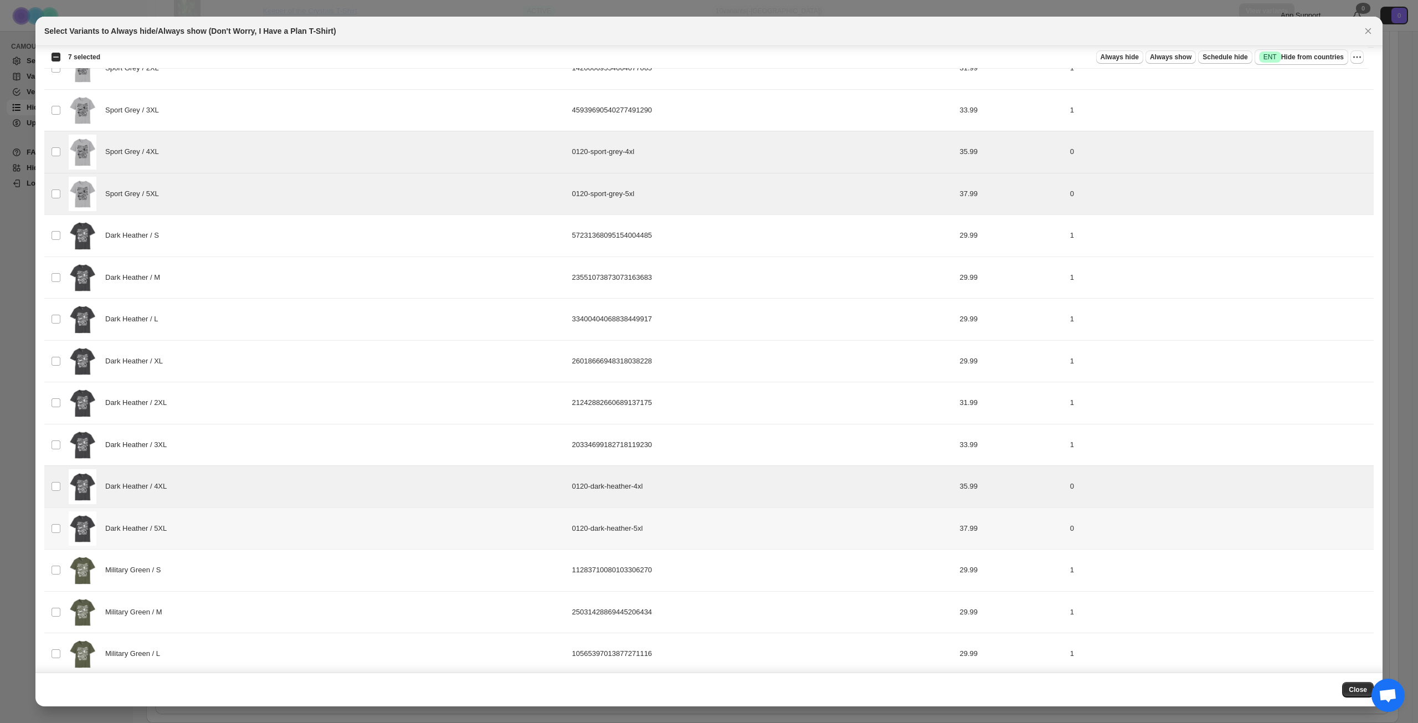
click at [244, 526] on div "Dark Heather / 5XL" at bounding box center [317, 528] width 497 height 35
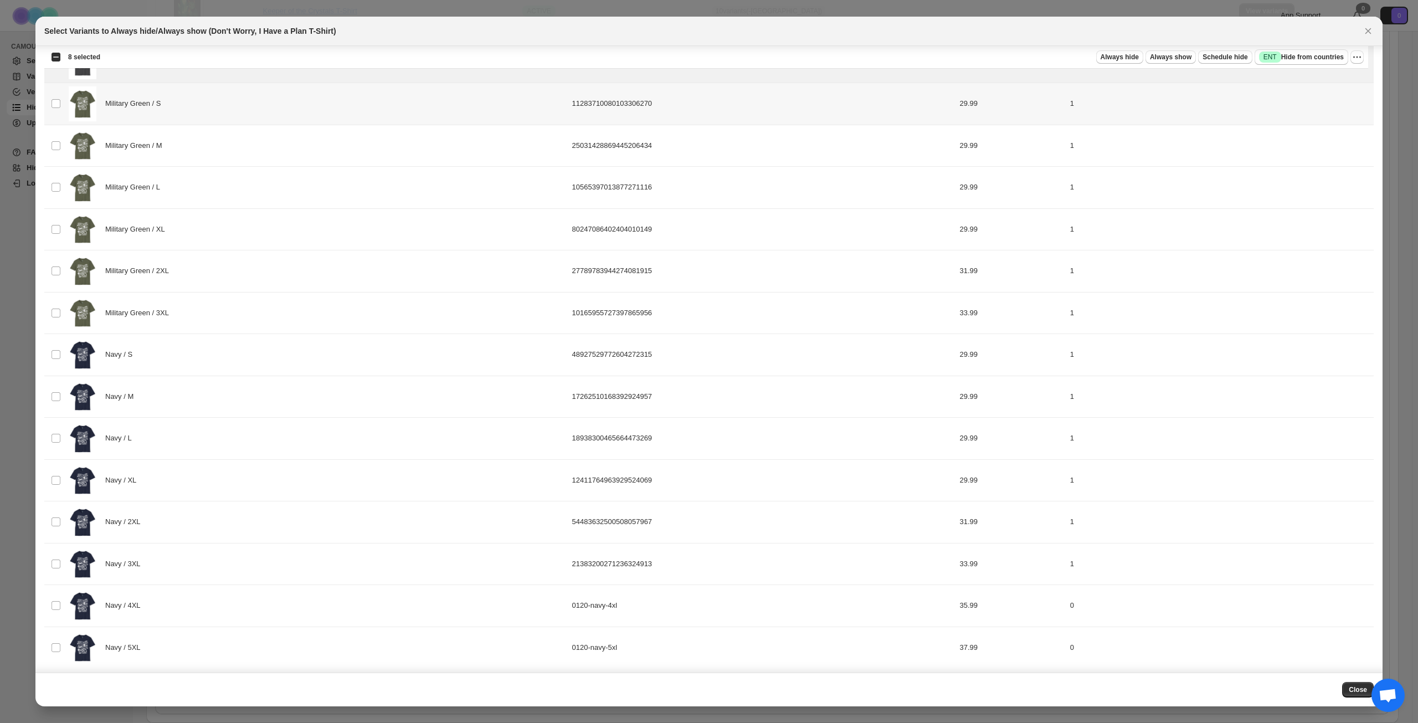
scroll to position [1357, 0]
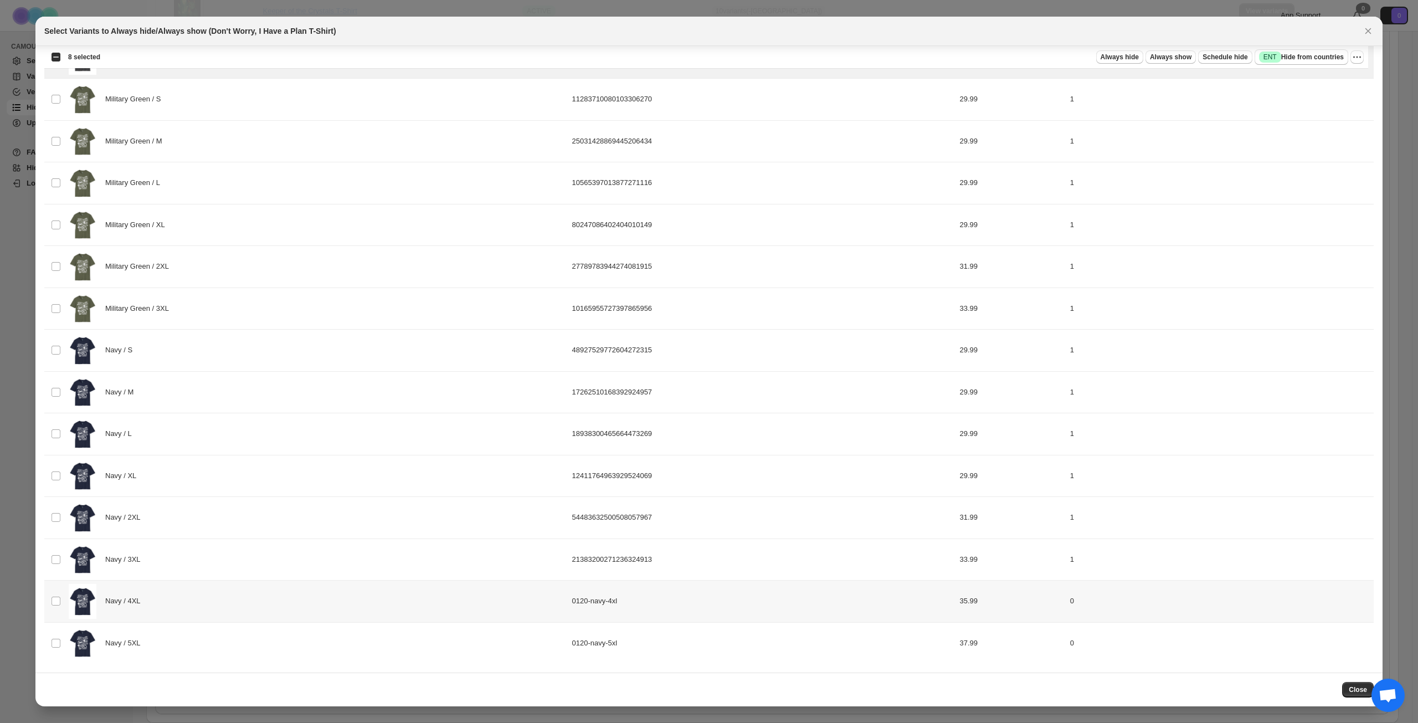
click at [235, 587] on div "Navy / 4XL" at bounding box center [317, 601] width 497 height 35
click at [234, 641] on div "Navy / 5XL" at bounding box center [317, 643] width 497 height 35
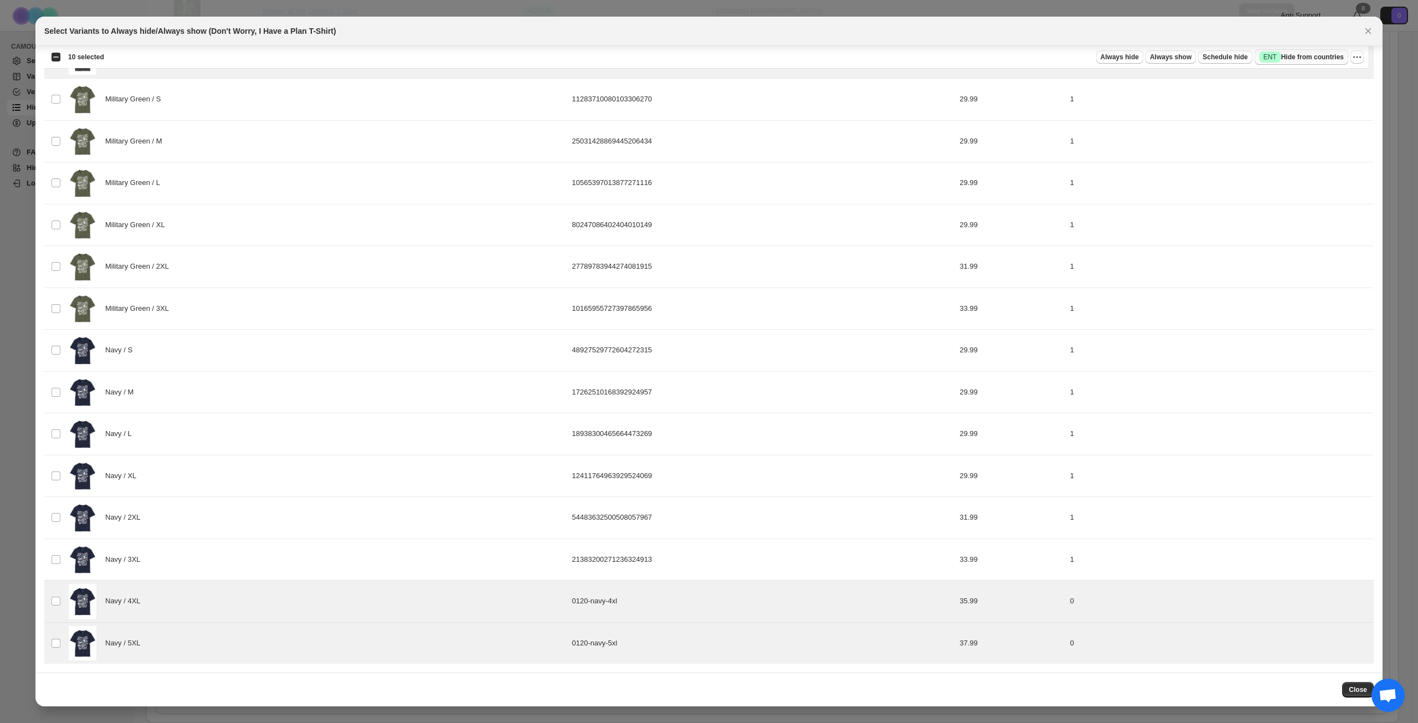
click at [1322, 59] on span "Success ENT Hide from countries" at bounding box center [1301, 57] width 85 height 11
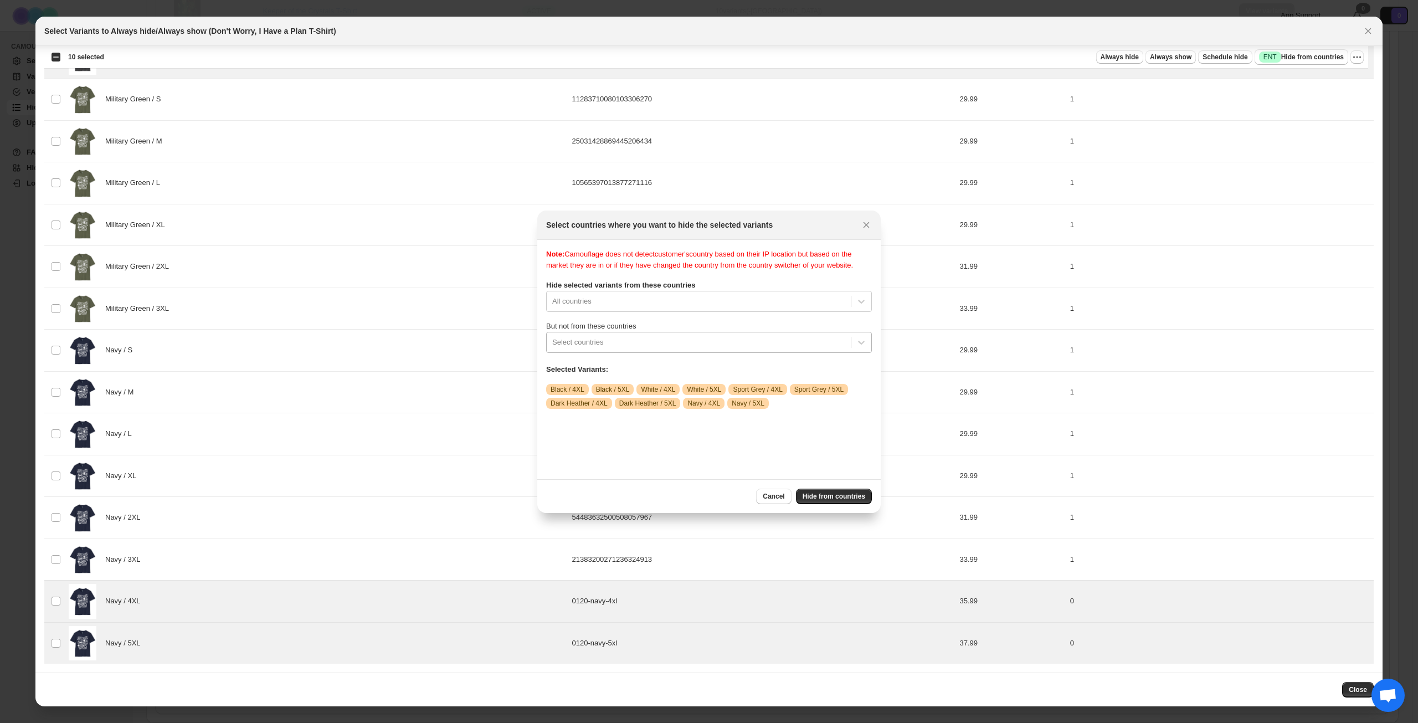
click at [718, 349] on div ":r1cf:" at bounding box center [698, 342] width 293 height 13
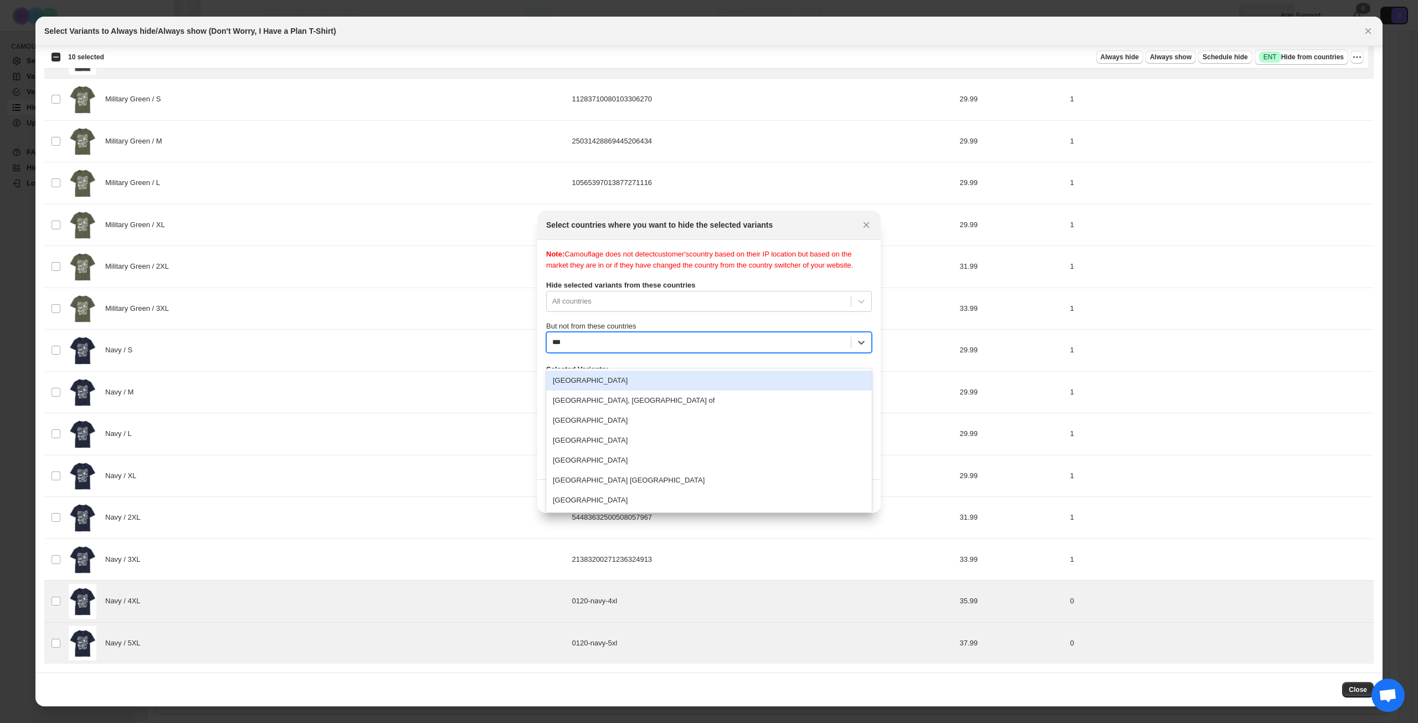
type input "****"
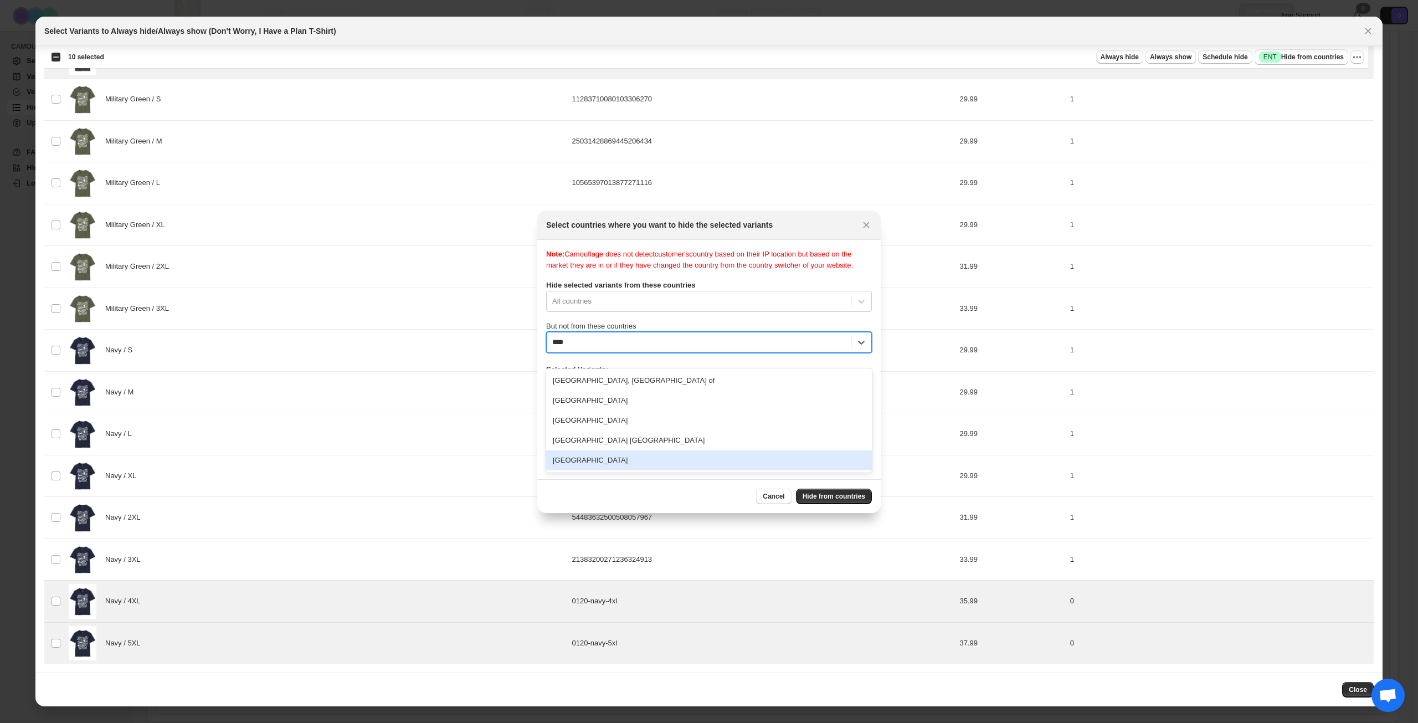
click at [665, 455] on div "[GEOGRAPHIC_DATA]" at bounding box center [709, 460] width 326 height 20
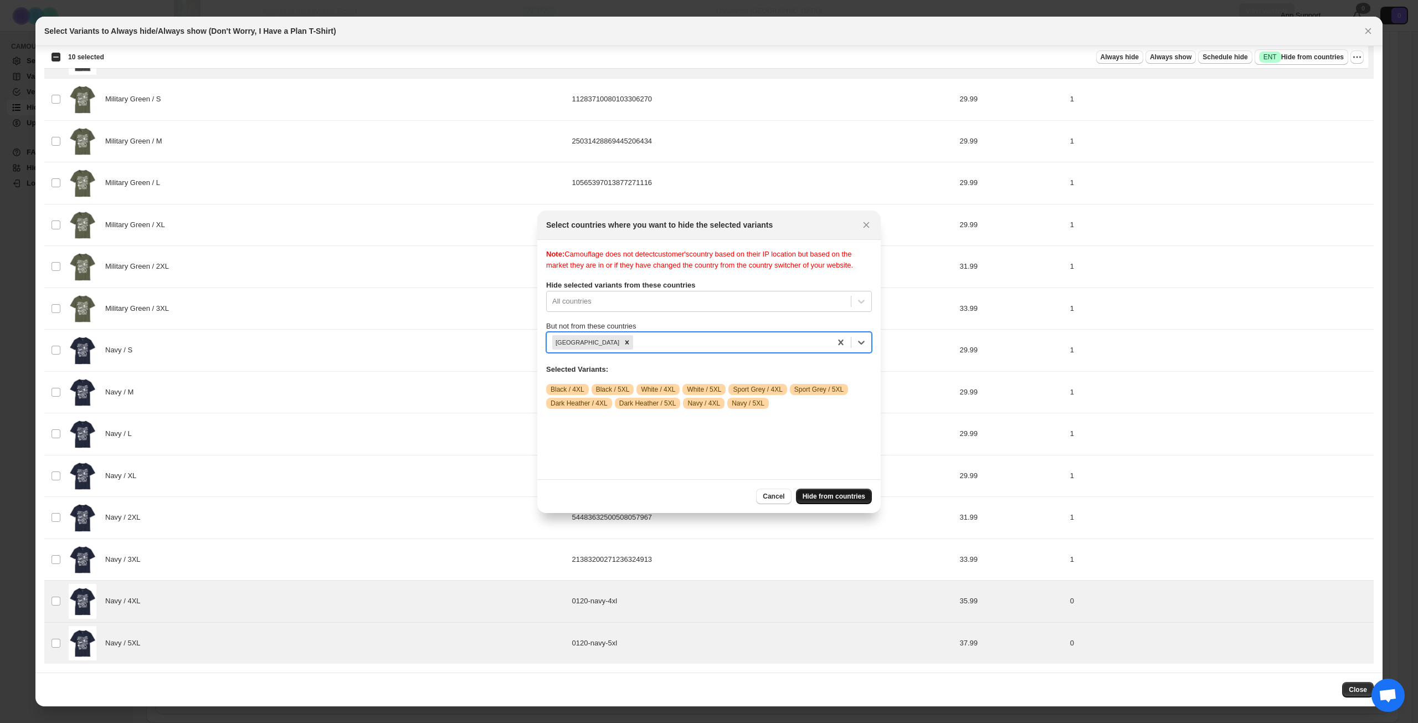
click at [824, 492] on span "Hide from countries" at bounding box center [834, 496] width 63 height 9
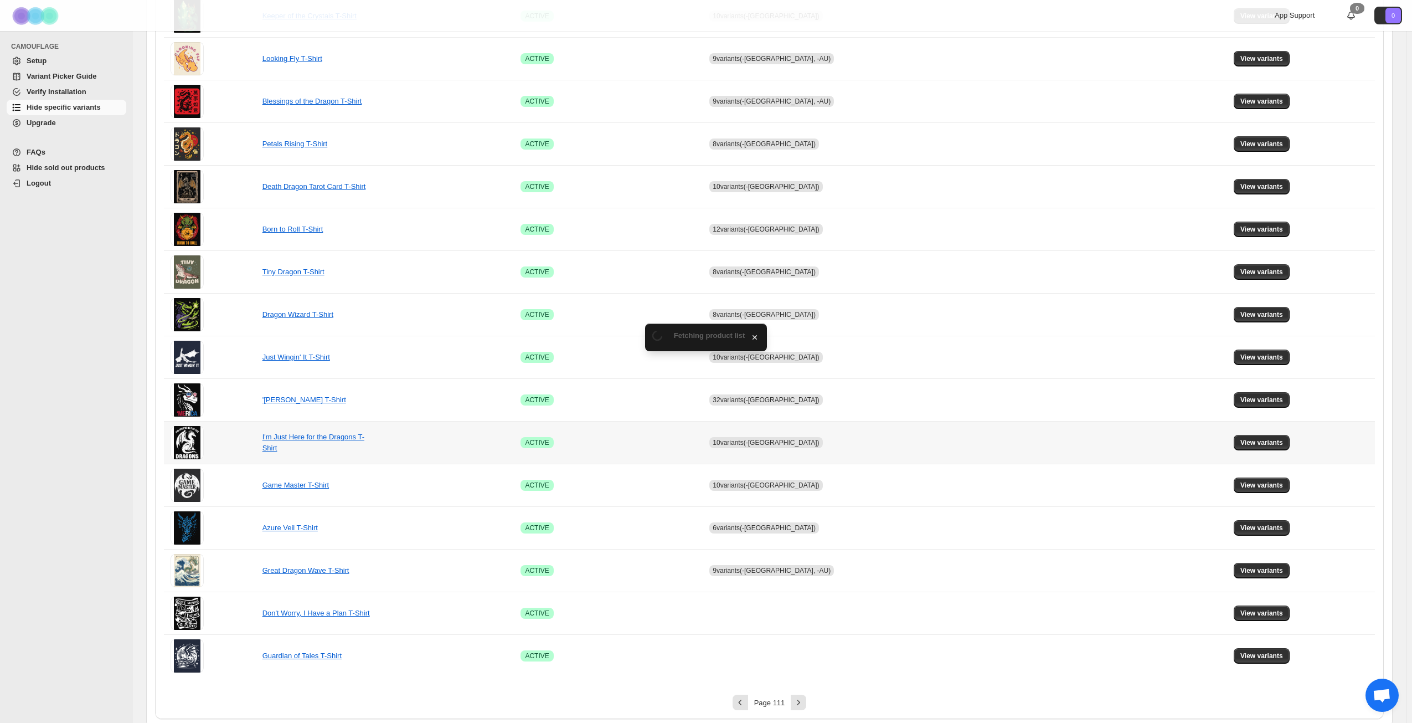
scroll to position [414, 0]
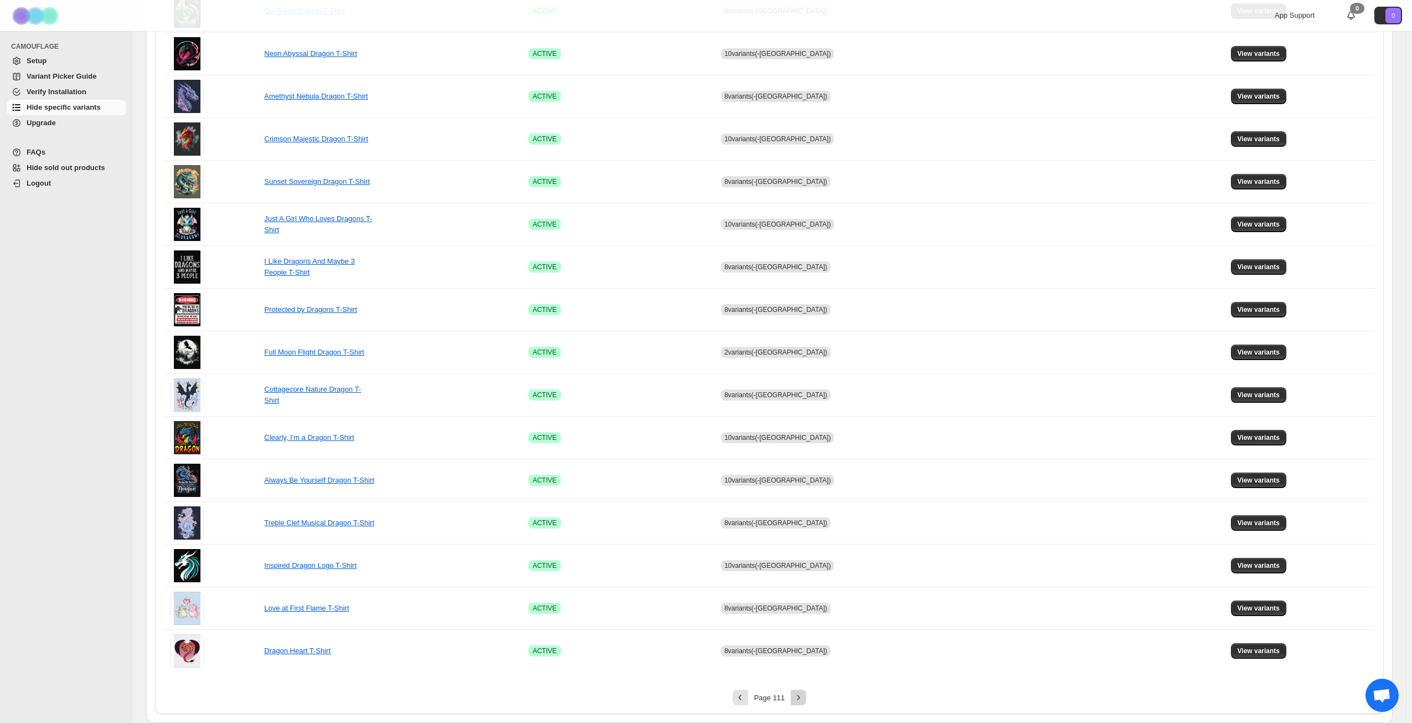
click at [800, 697] on icon "Next" at bounding box center [798, 697] width 11 height 11
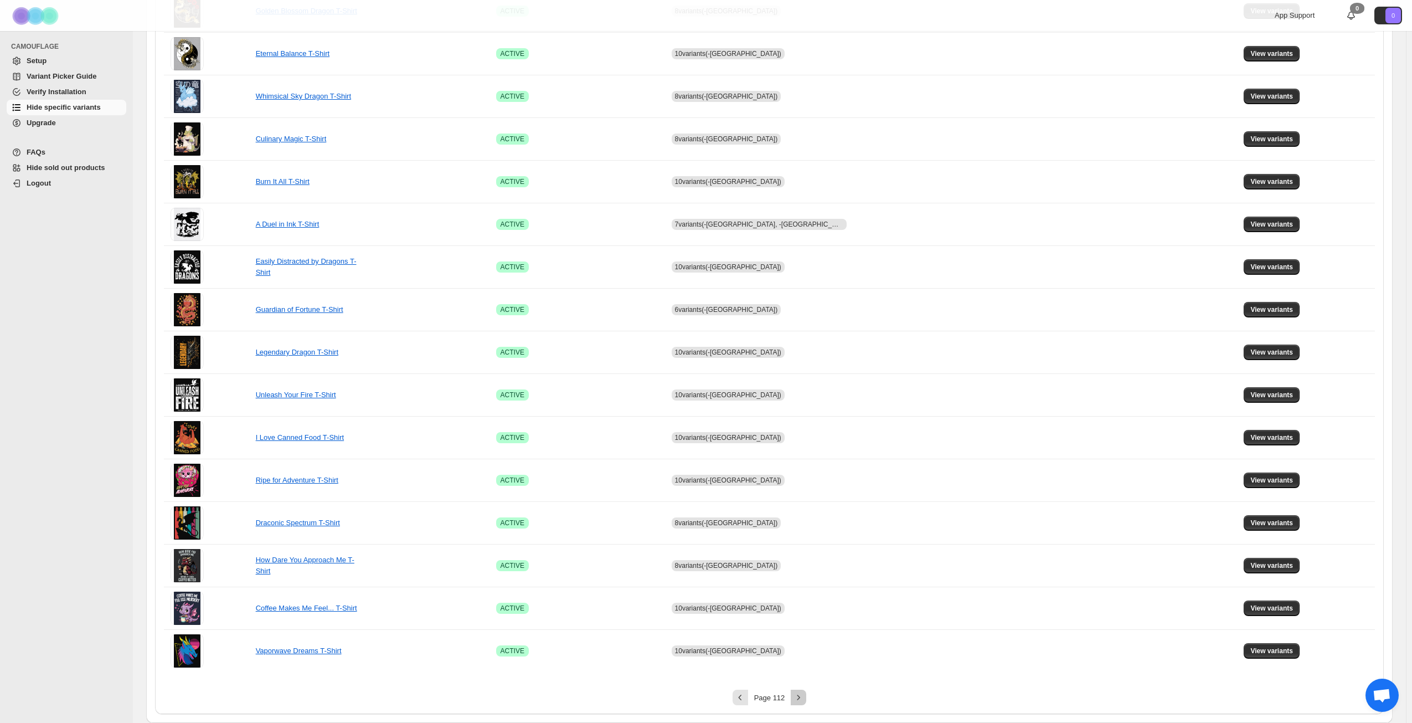
click at [800, 697] on icon "Next" at bounding box center [798, 697] width 11 height 11
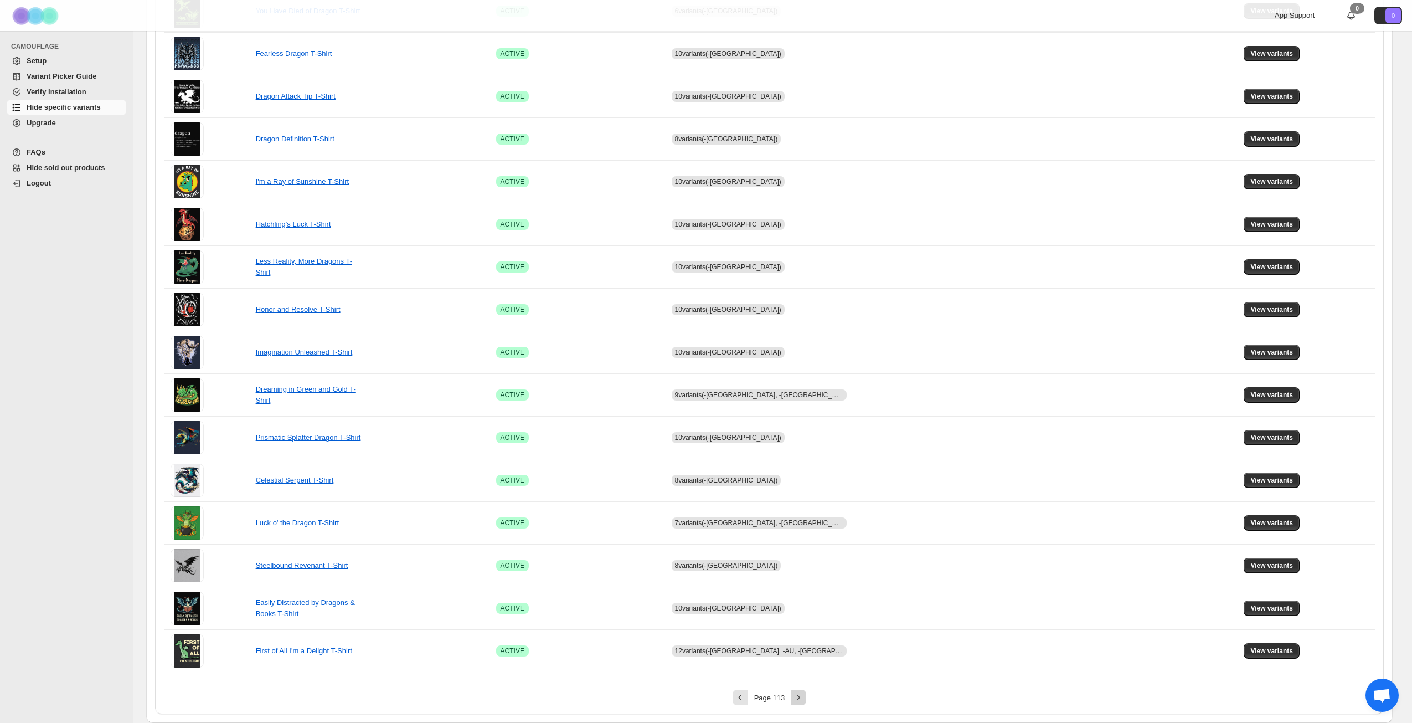
click at [803, 697] on icon "Next" at bounding box center [798, 697] width 11 height 11
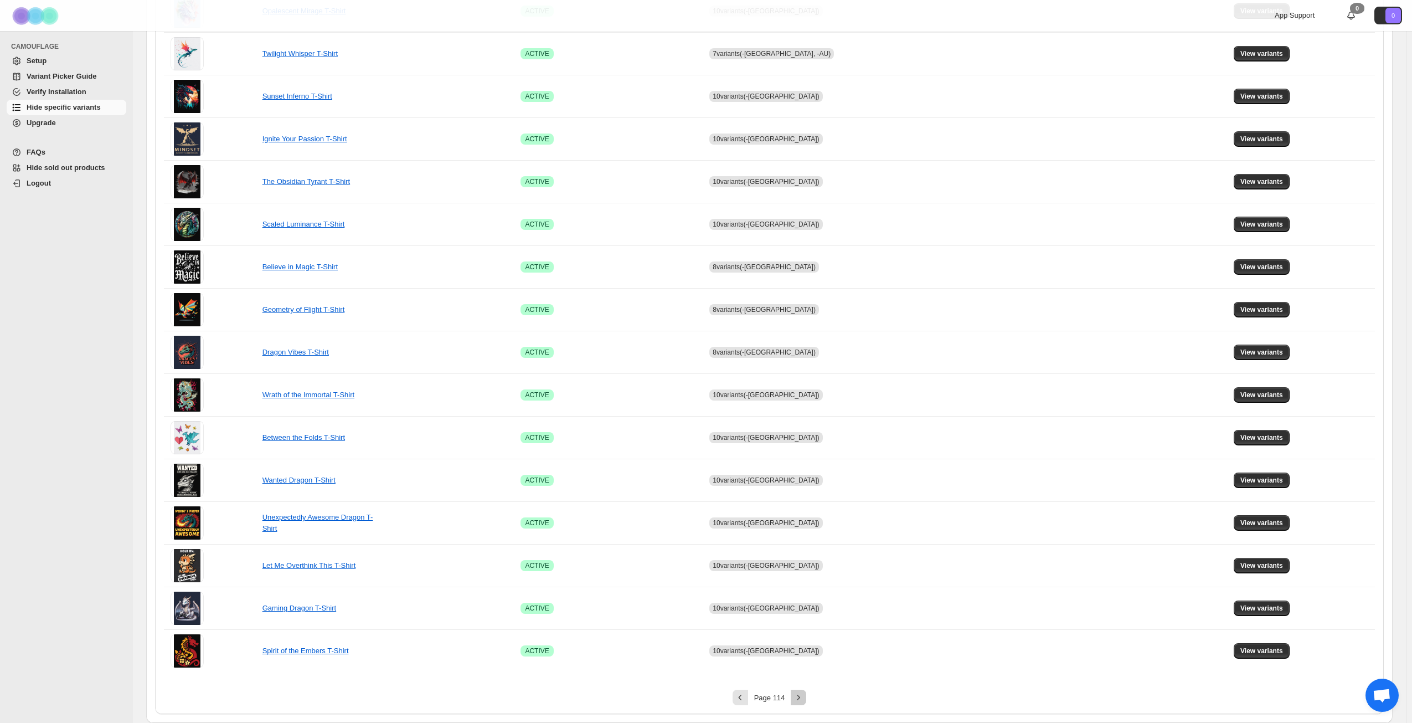
click at [803, 697] on icon "Next" at bounding box center [798, 697] width 11 height 11
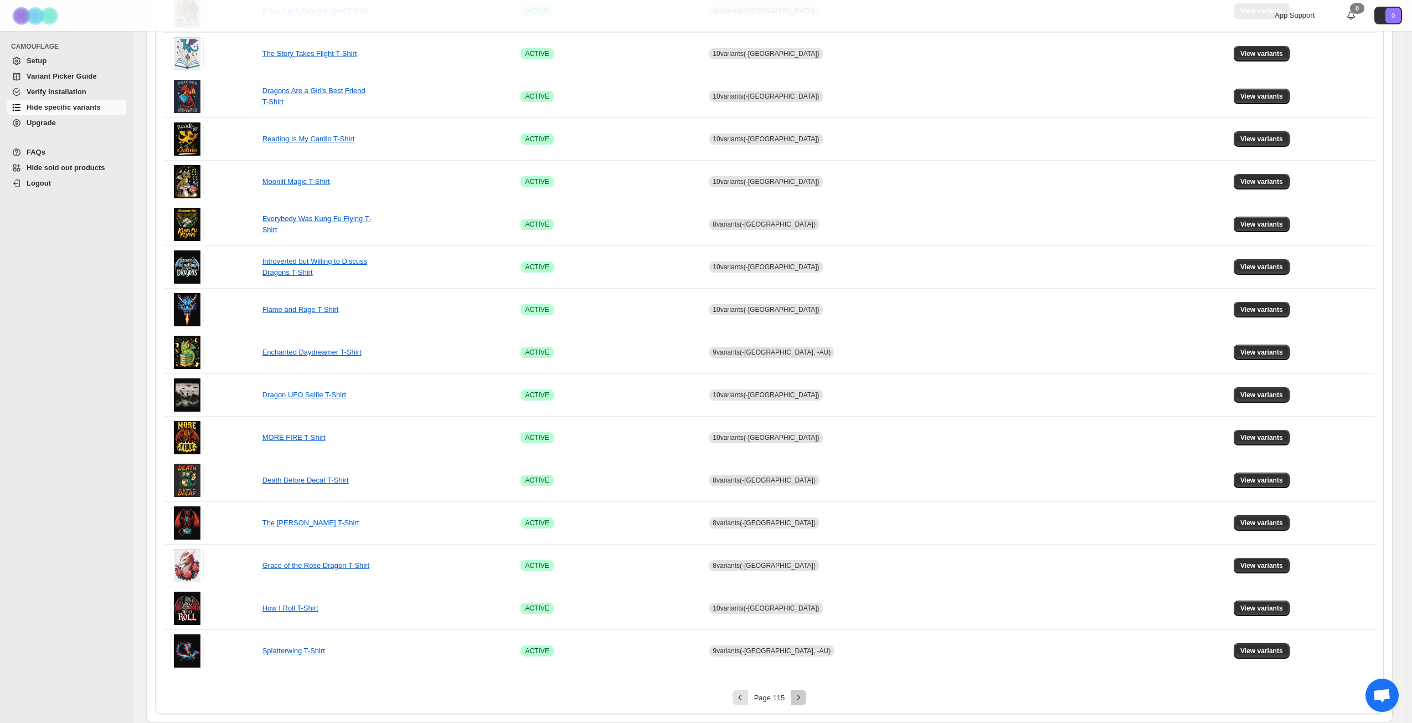
click at [803, 697] on icon "Next" at bounding box center [798, 697] width 11 height 11
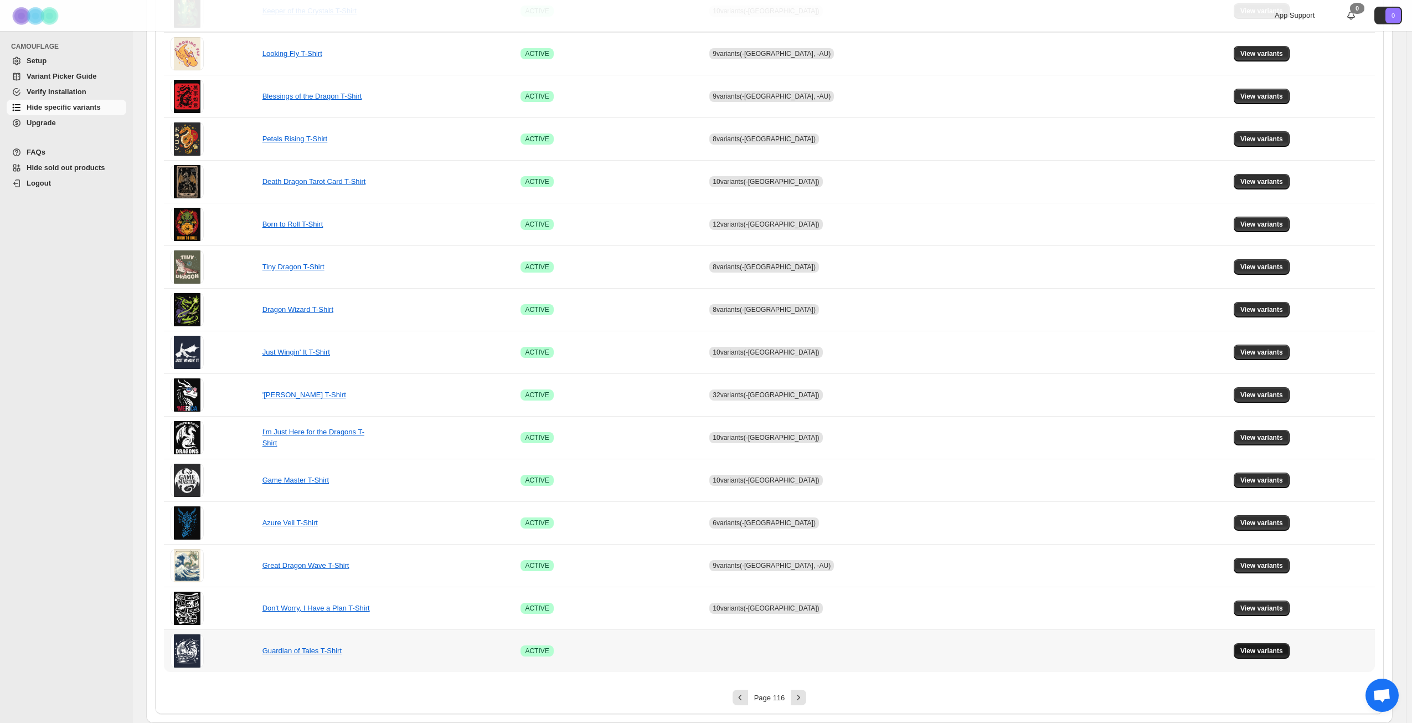
click at [1262, 646] on button "View variants" at bounding box center [1262, 651] width 56 height 16
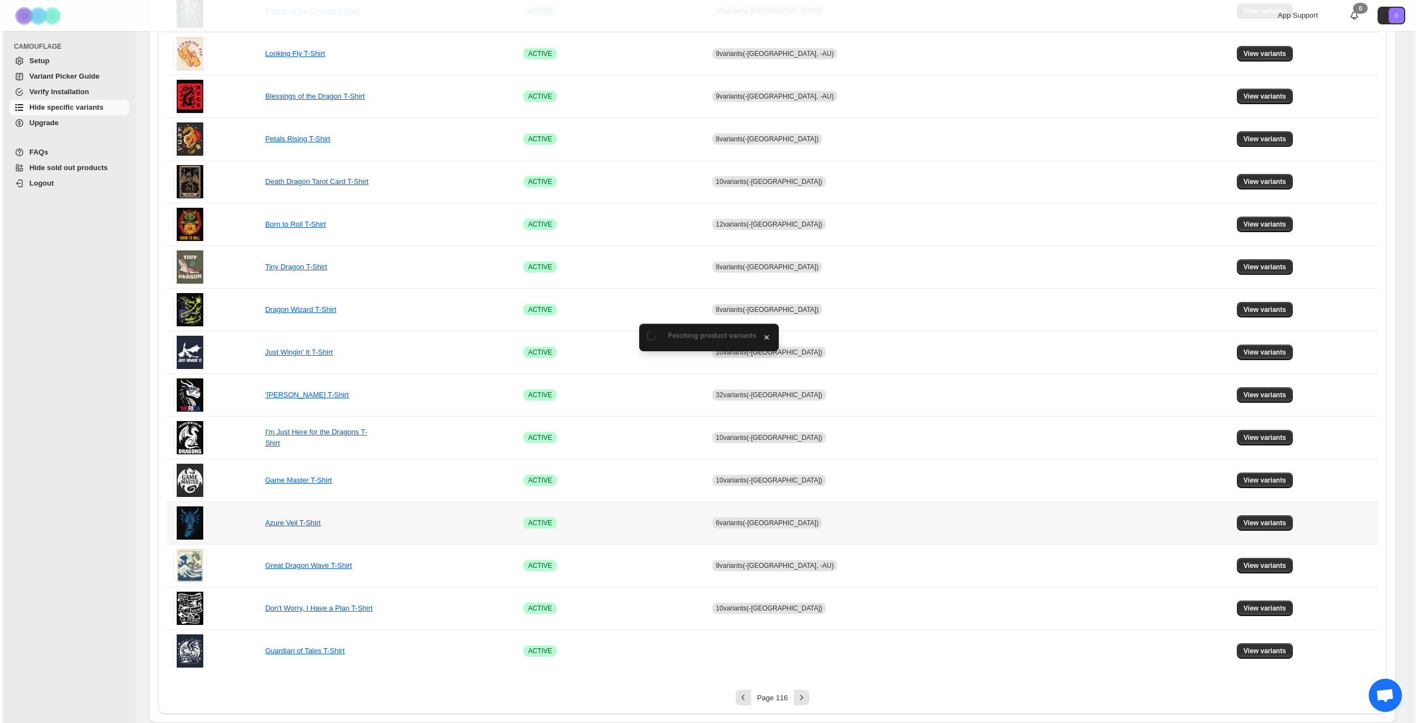
scroll to position [0, 0]
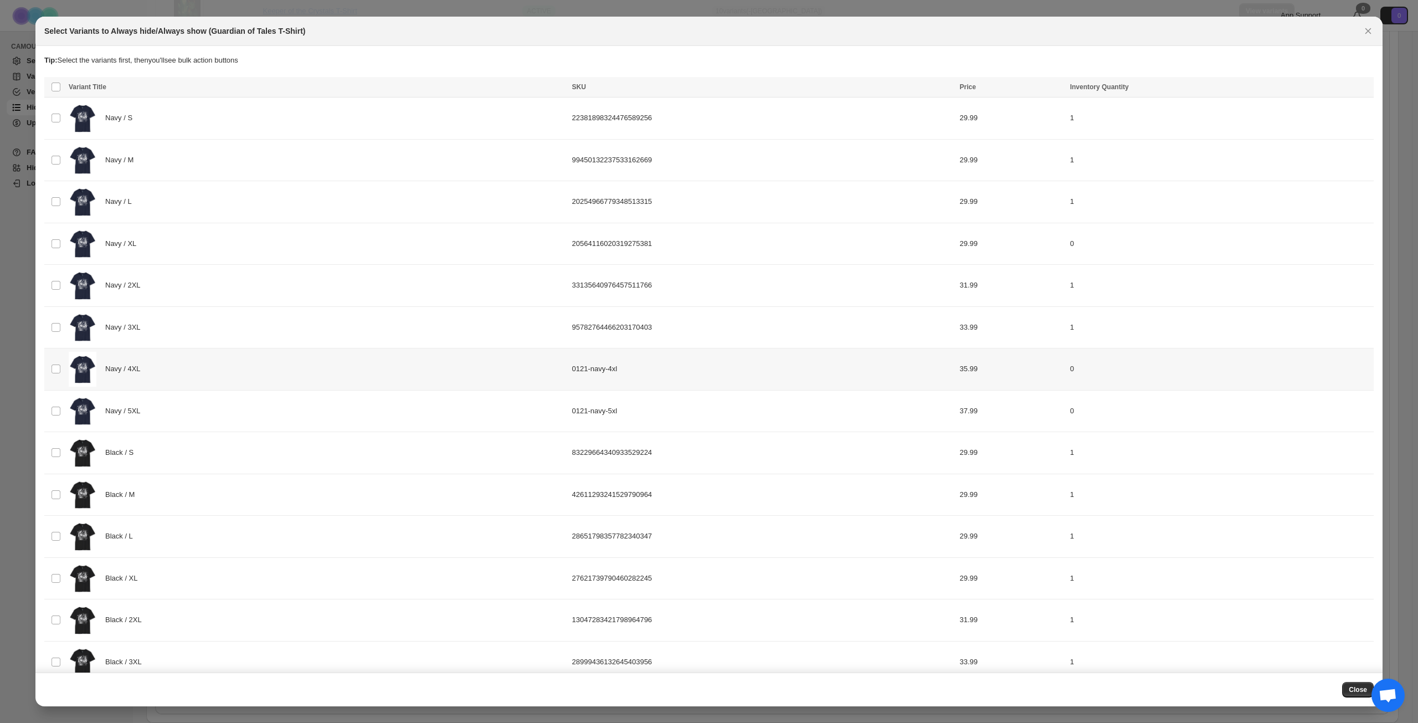
click at [198, 369] on div "Navy / 4XL" at bounding box center [317, 369] width 497 height 35
click at [189, 419] on div "Navy / 5XL" at bounding box center [317, 411] width 497 height 35
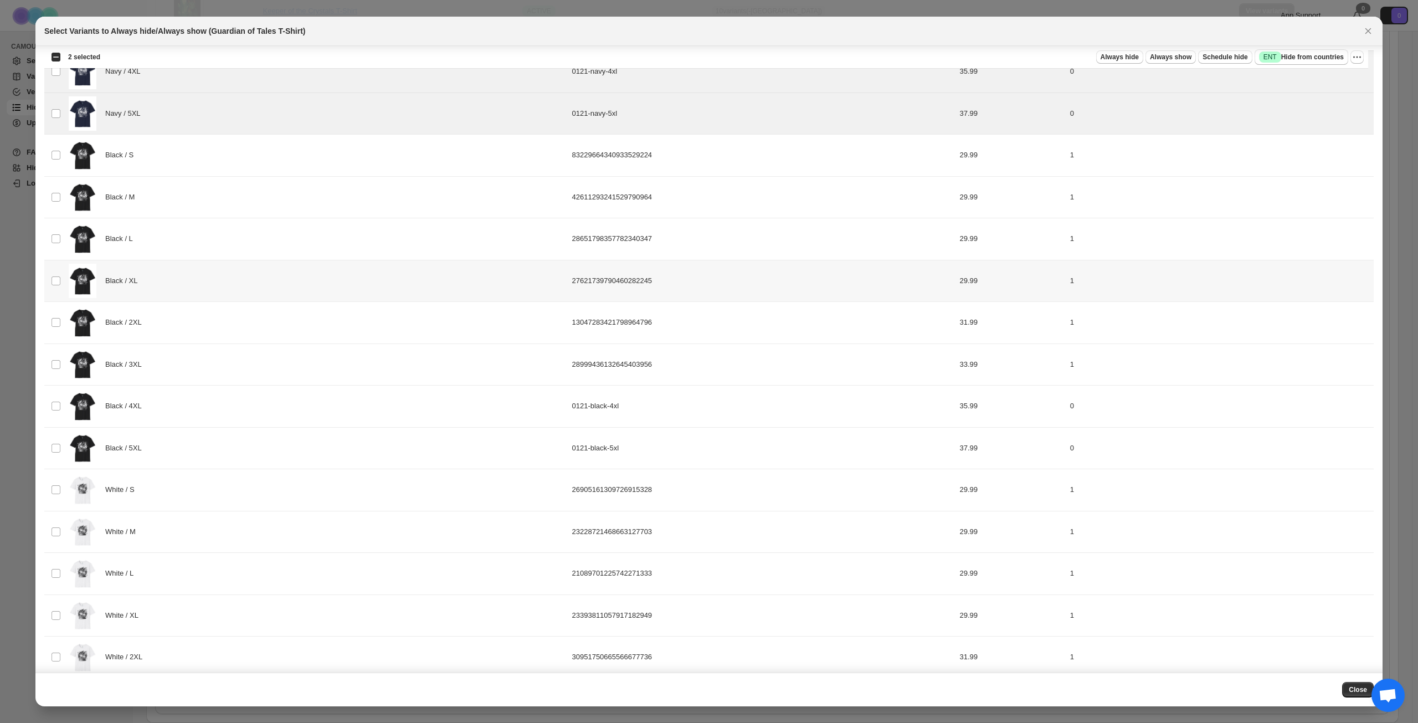
scroll to position [299, 0]
click at [192, 399] on div "Black / 4XL" at bounding box center [317, 404] width 497 height 35
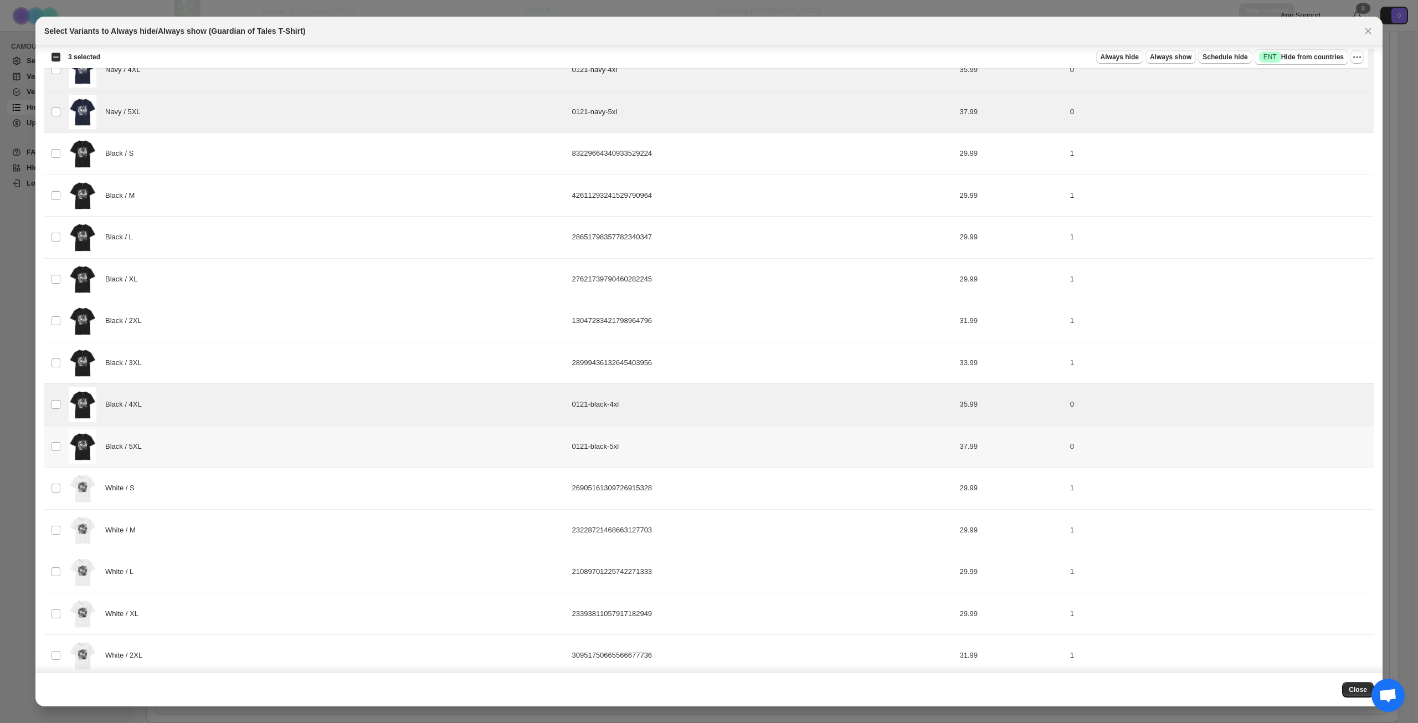
click at [187, 449] on div "Black / 5XL" at bounding box center [317, 446] width 497 height 35
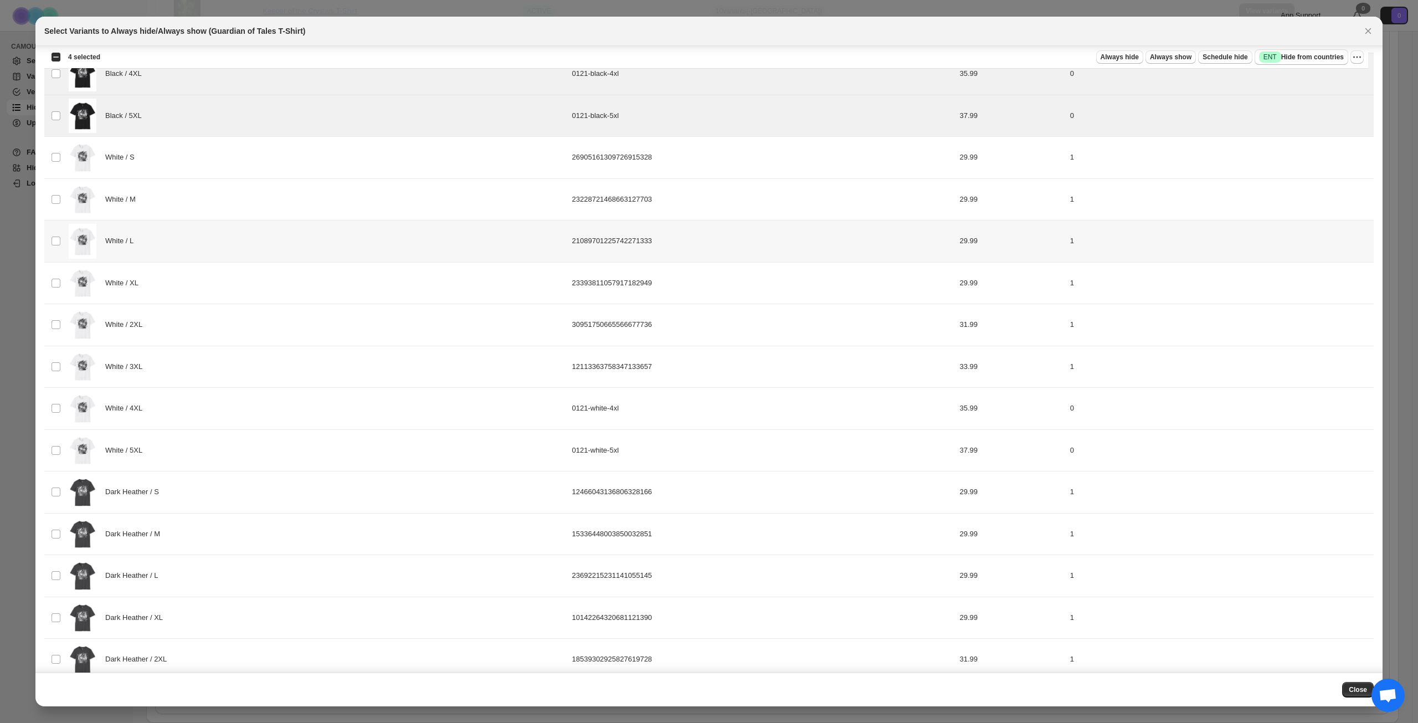
scroll to position [631, 0]
click at [194, 410] on div "White / 4XL" at bounding box center [317, 406] width 497 height 35
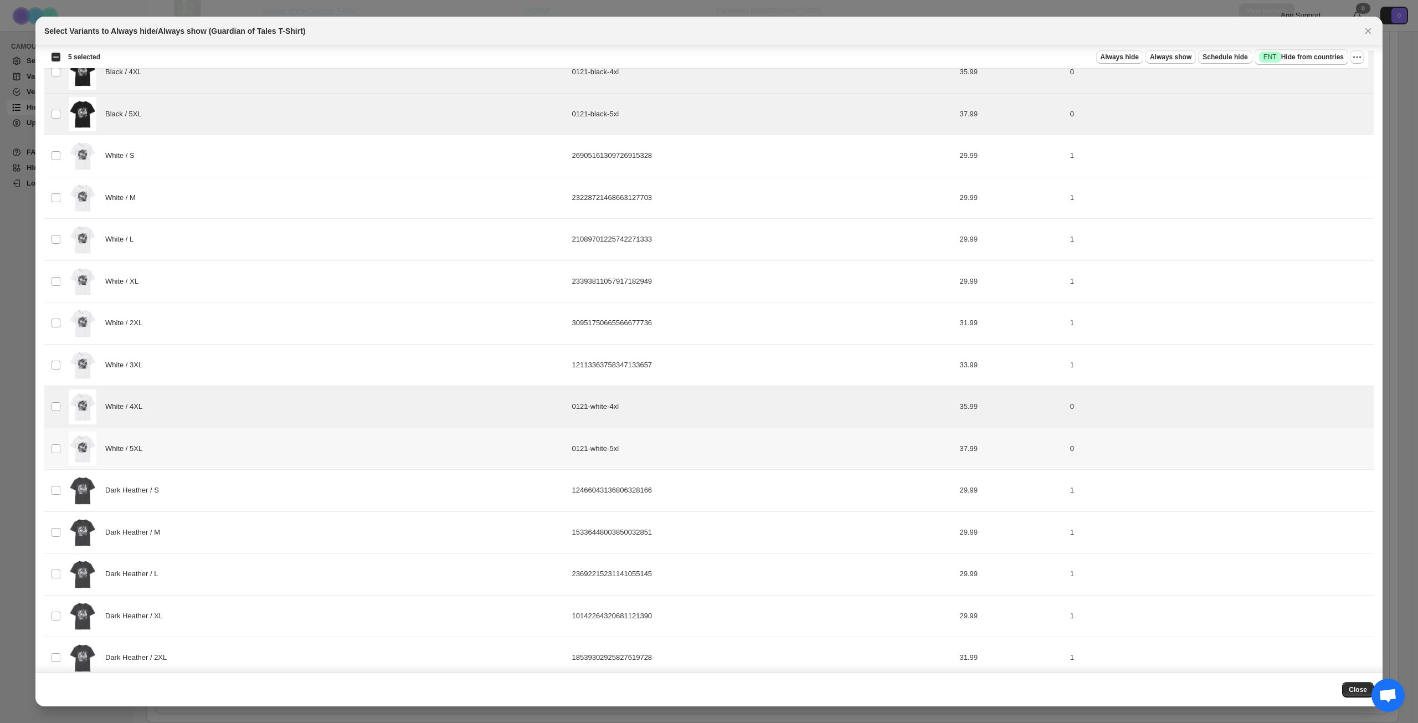
click at [188, 438] on div "White / 5XL" at bounding box center [317, 448] width 497 height 35
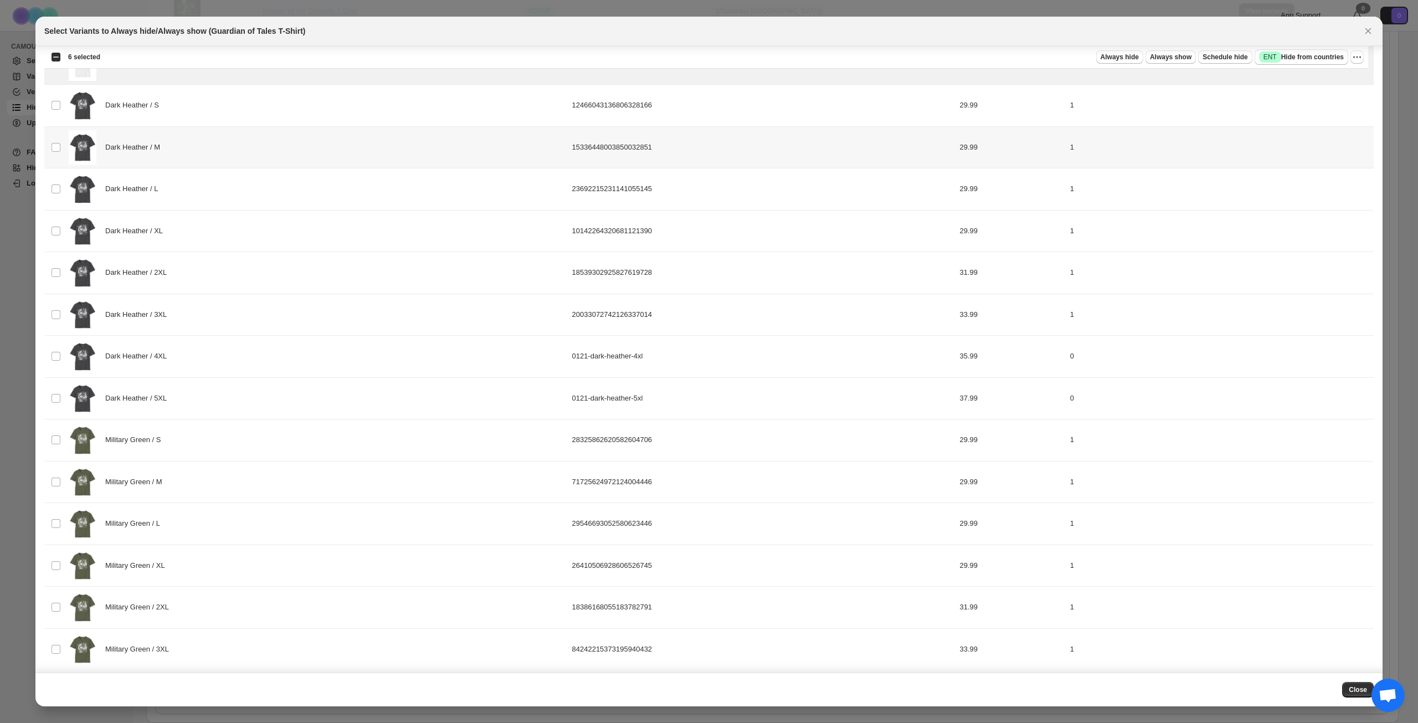
scroll to position [1019, 0]
click at [228, 362] on div "Dark Heather / 4XL" at bounding box center [317, 353] width 497 height 35
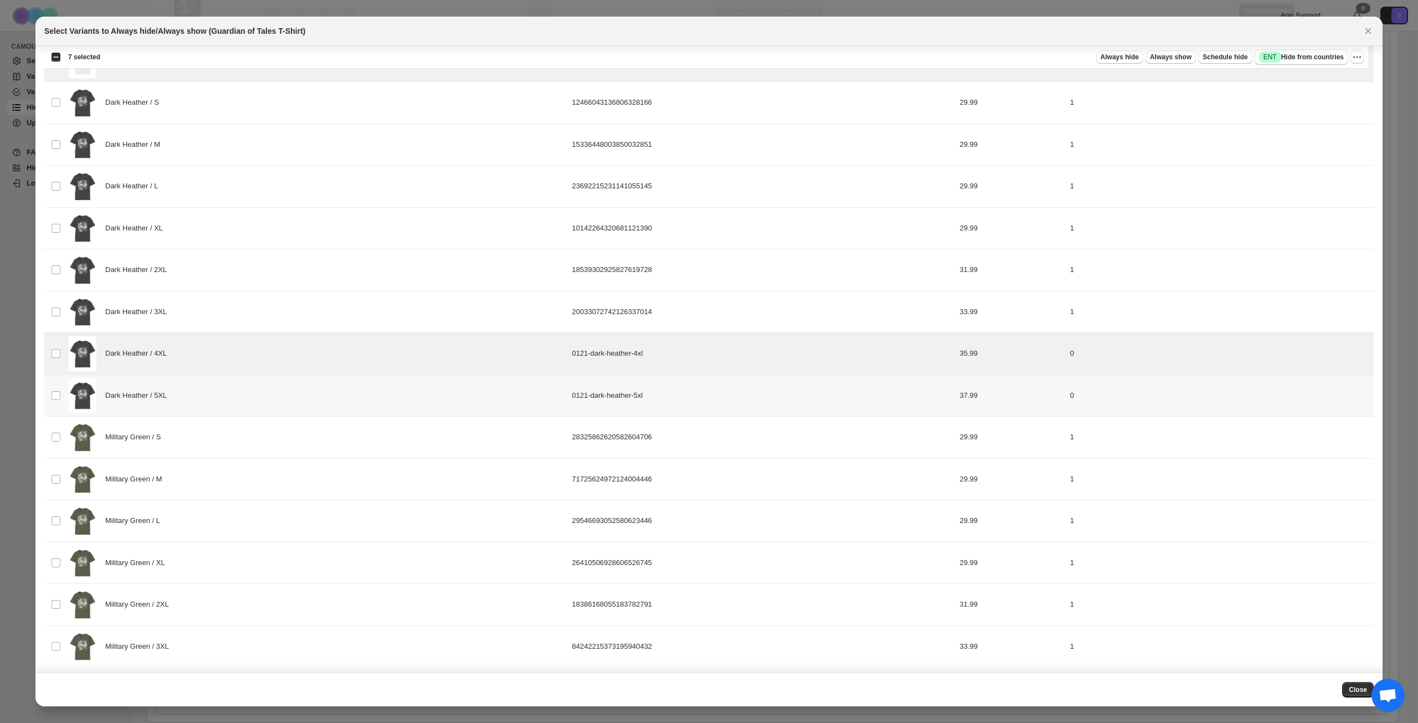
click at [221, 389] on div "Dark Heather / 5XL" at bounding box center [317, 395] width 497 height 35
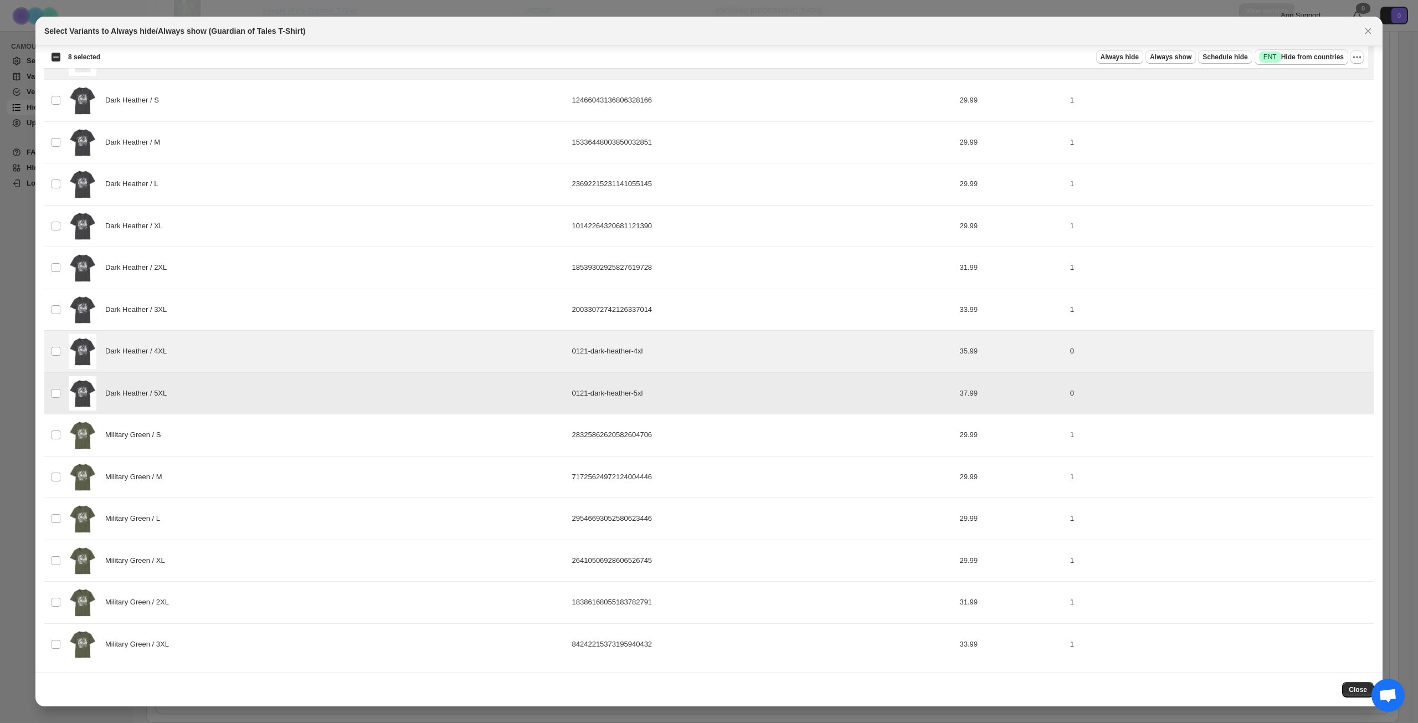
scroll to position [1022, 0]
click at [1317, 59] on span "Success ENT Hide from countries" at bounding box center [1301, 57] width 85 height 11
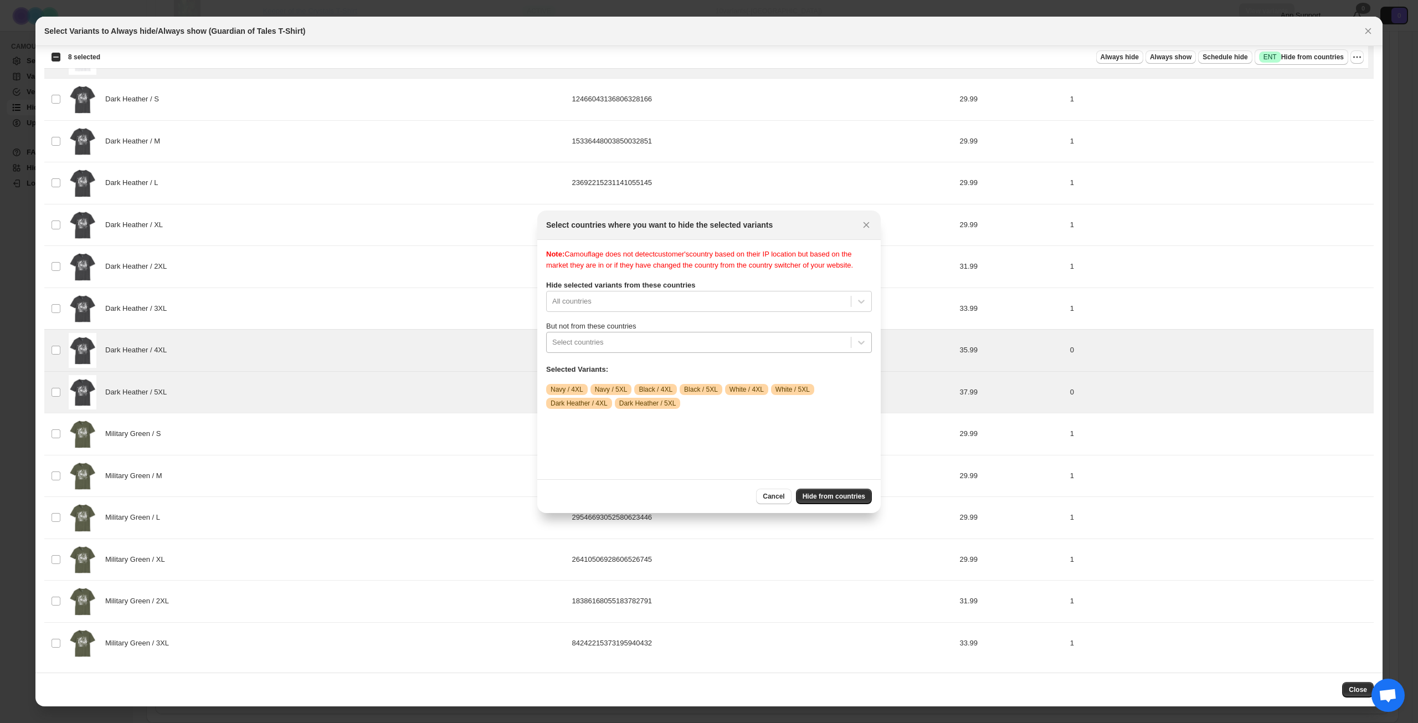
click at [675, 349] on div ":r1ee:" at bounding box center [698, 342] width 293 height 13
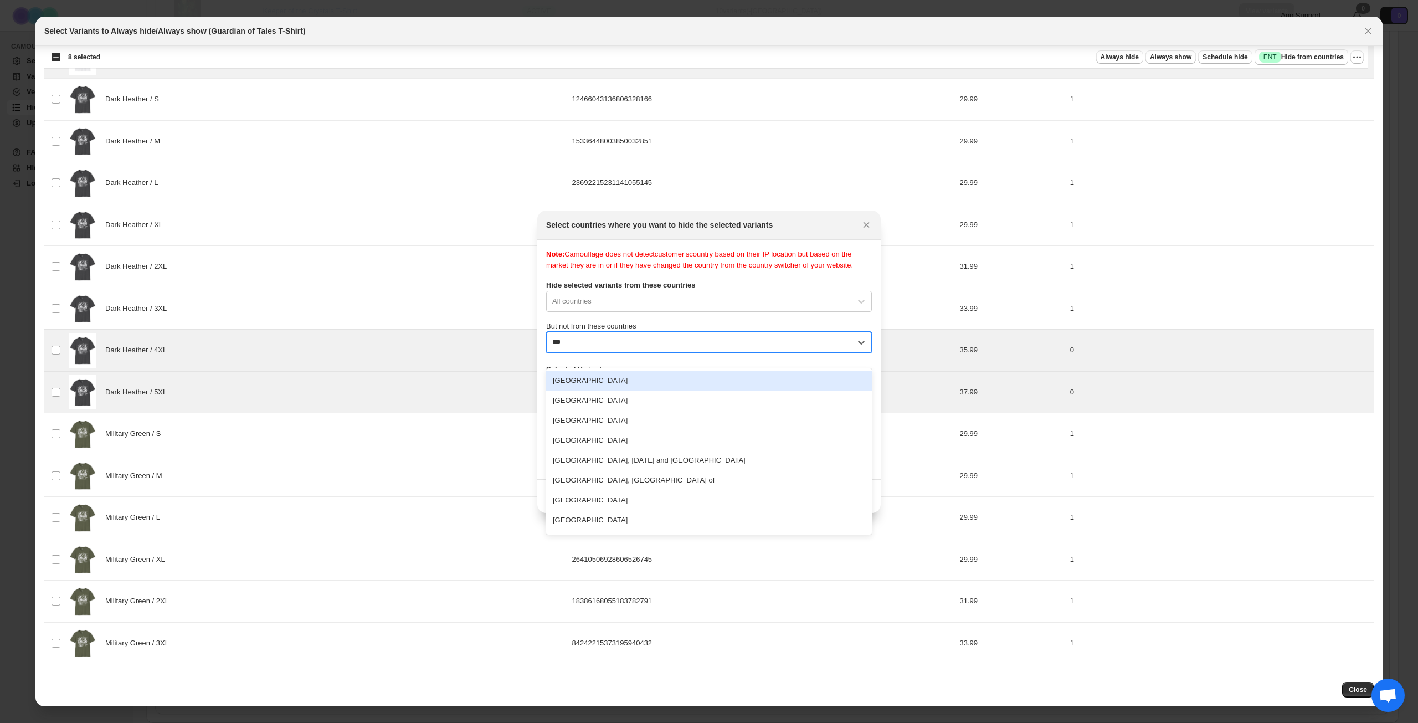
type input "****"
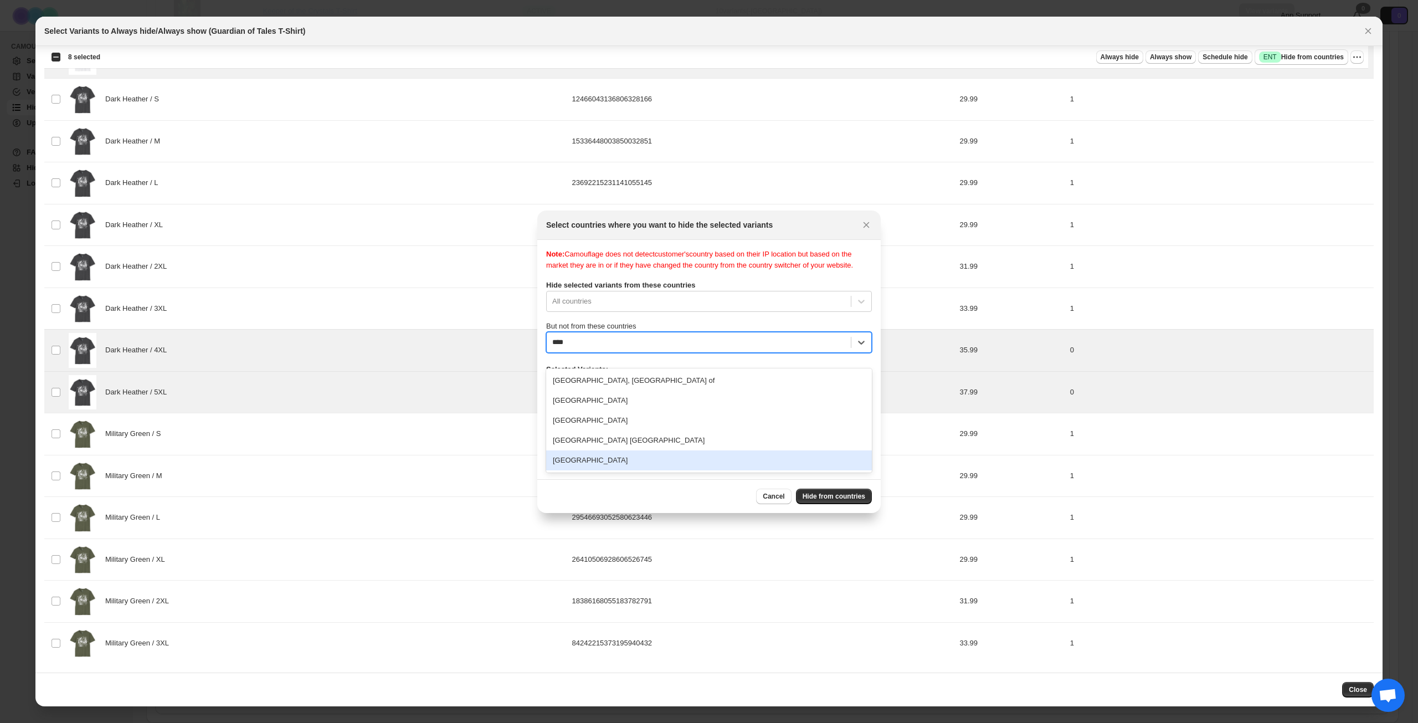
click at [643, 453] on div "[GEOGRAPHIC_DATA]" at bounding box center [709, 460] width 326 height 20
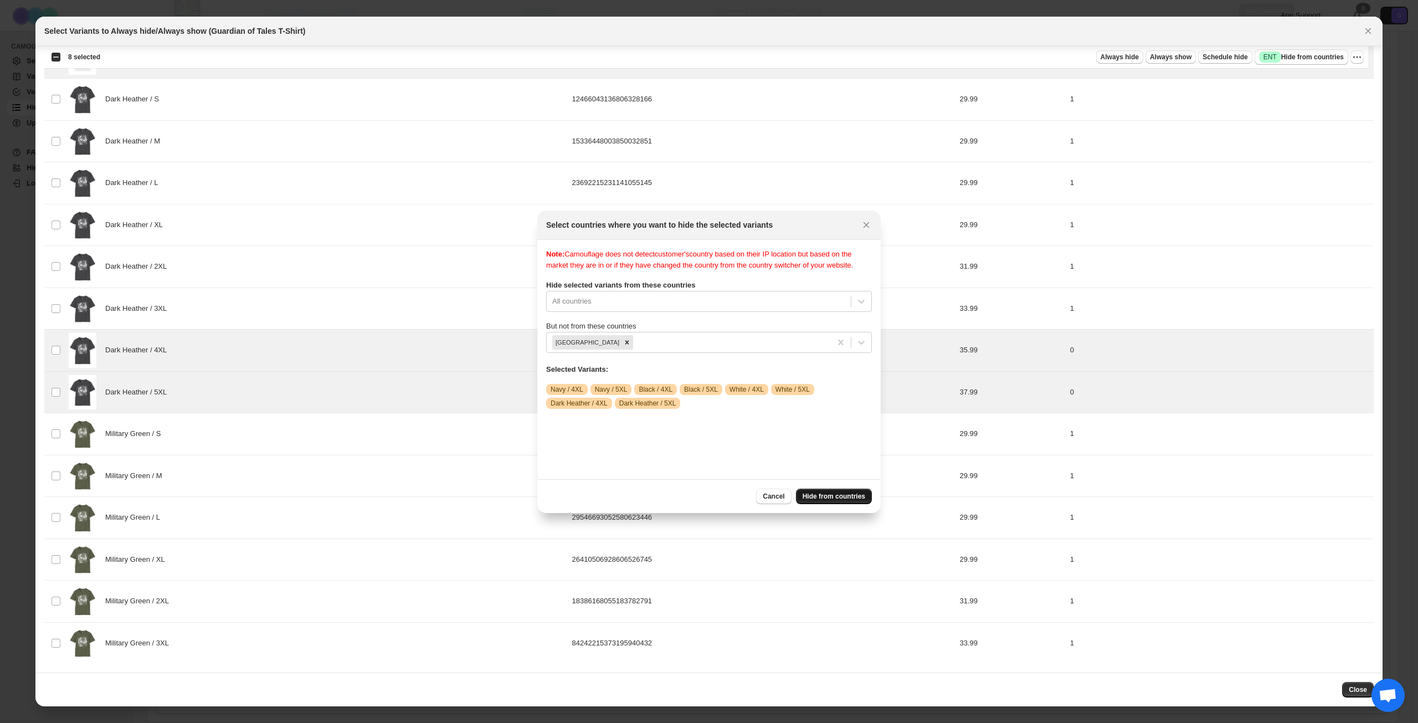
click at [815, 493] on span "Hide from countries" at bounding box center [834, 496] width 63 height 9
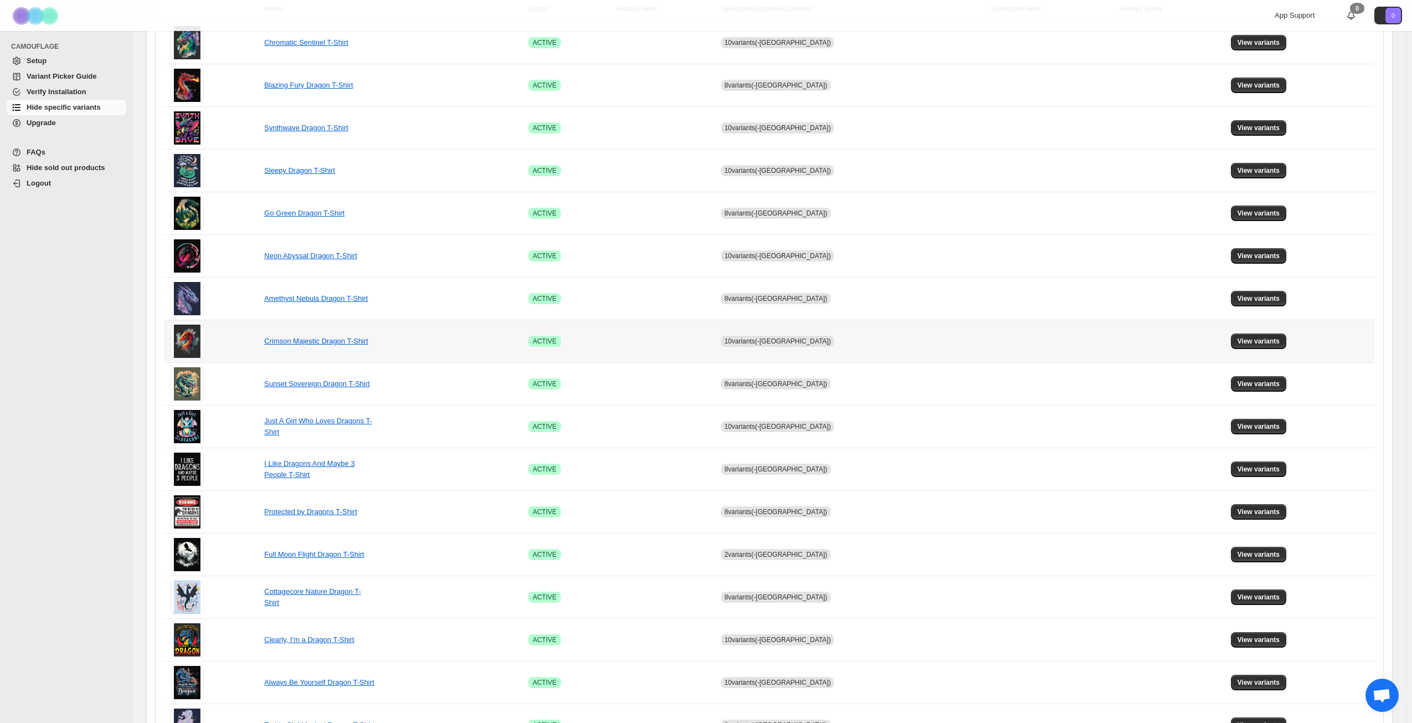
scroll to position [414, 0]
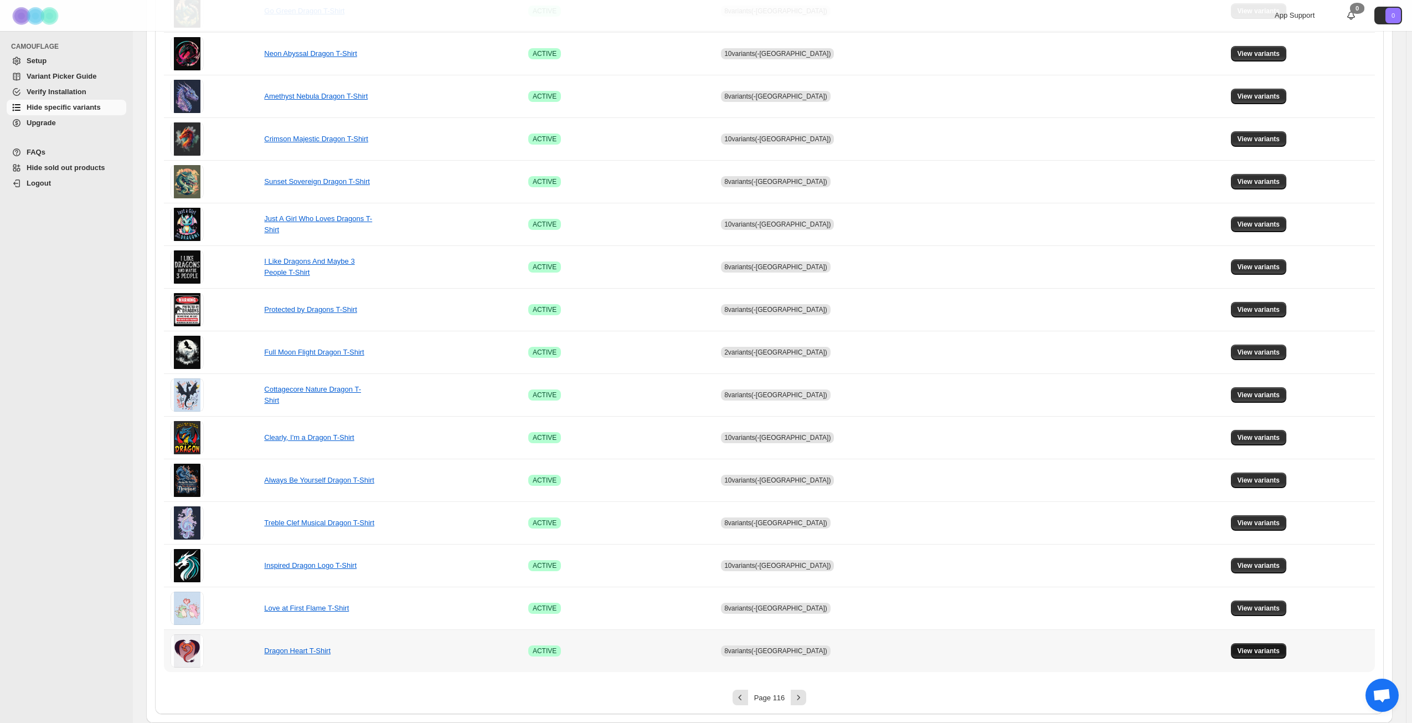
click at [1250, 649] on span "View variants" at bounding box center [1259, 650] width 43 height 9
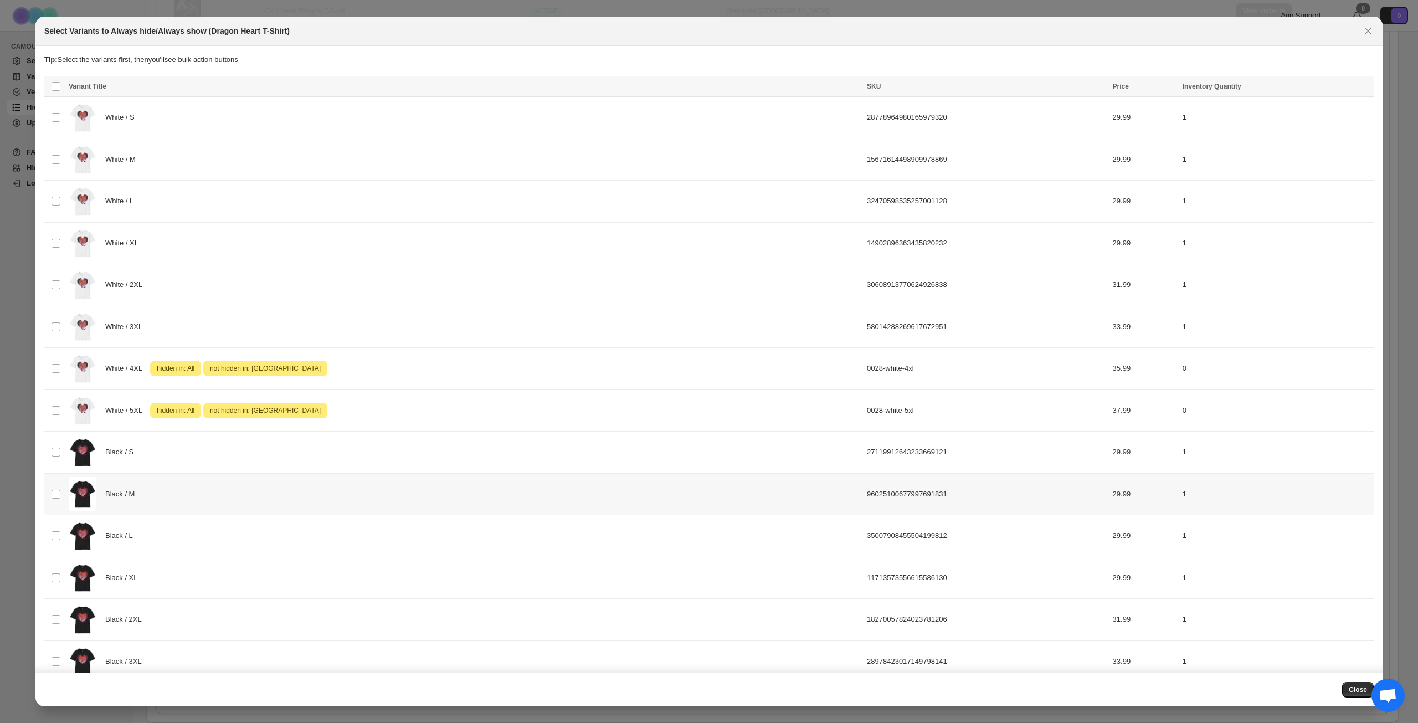
scroll to position [0, 0]
click at [1369, 29] on icon "Close" at bounding box center [1368, 31] width 6 height 6
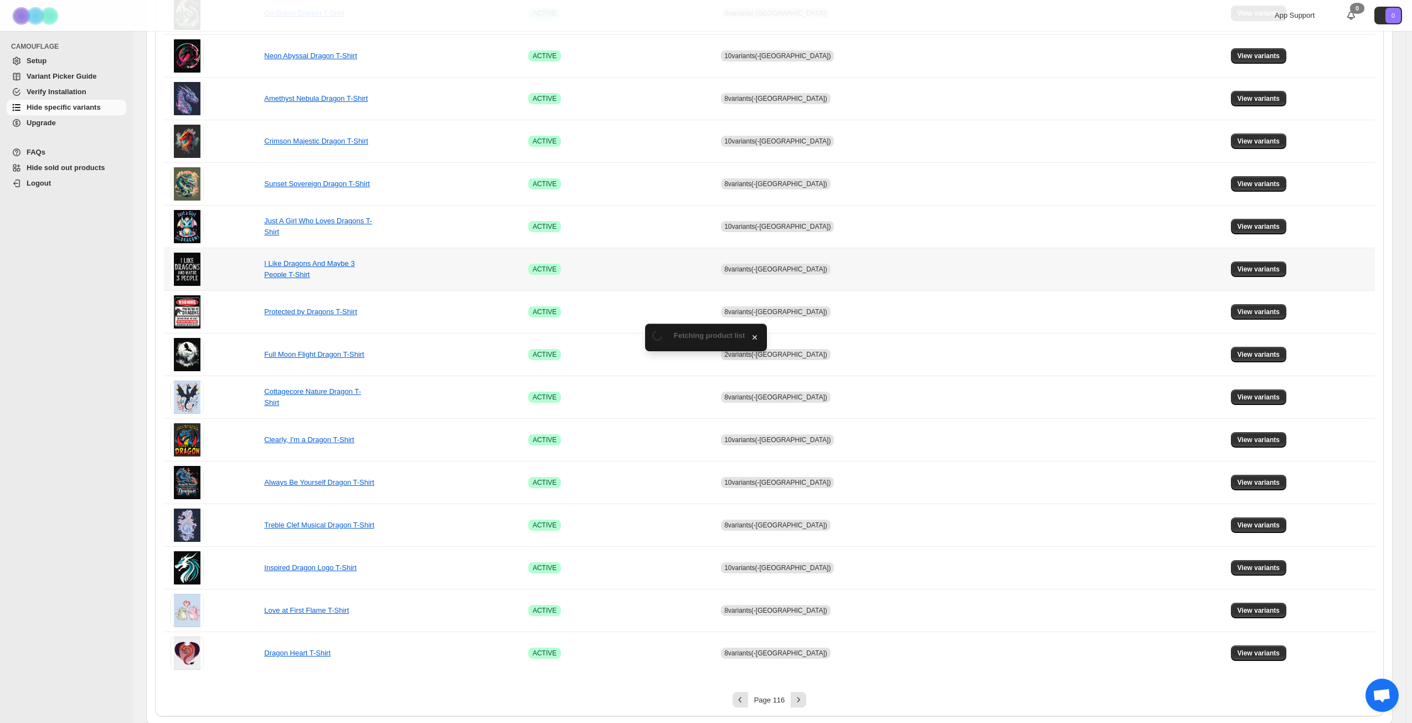
scroll to position [414, 0]
